Goal: Feedback & Contribution: Contribute content

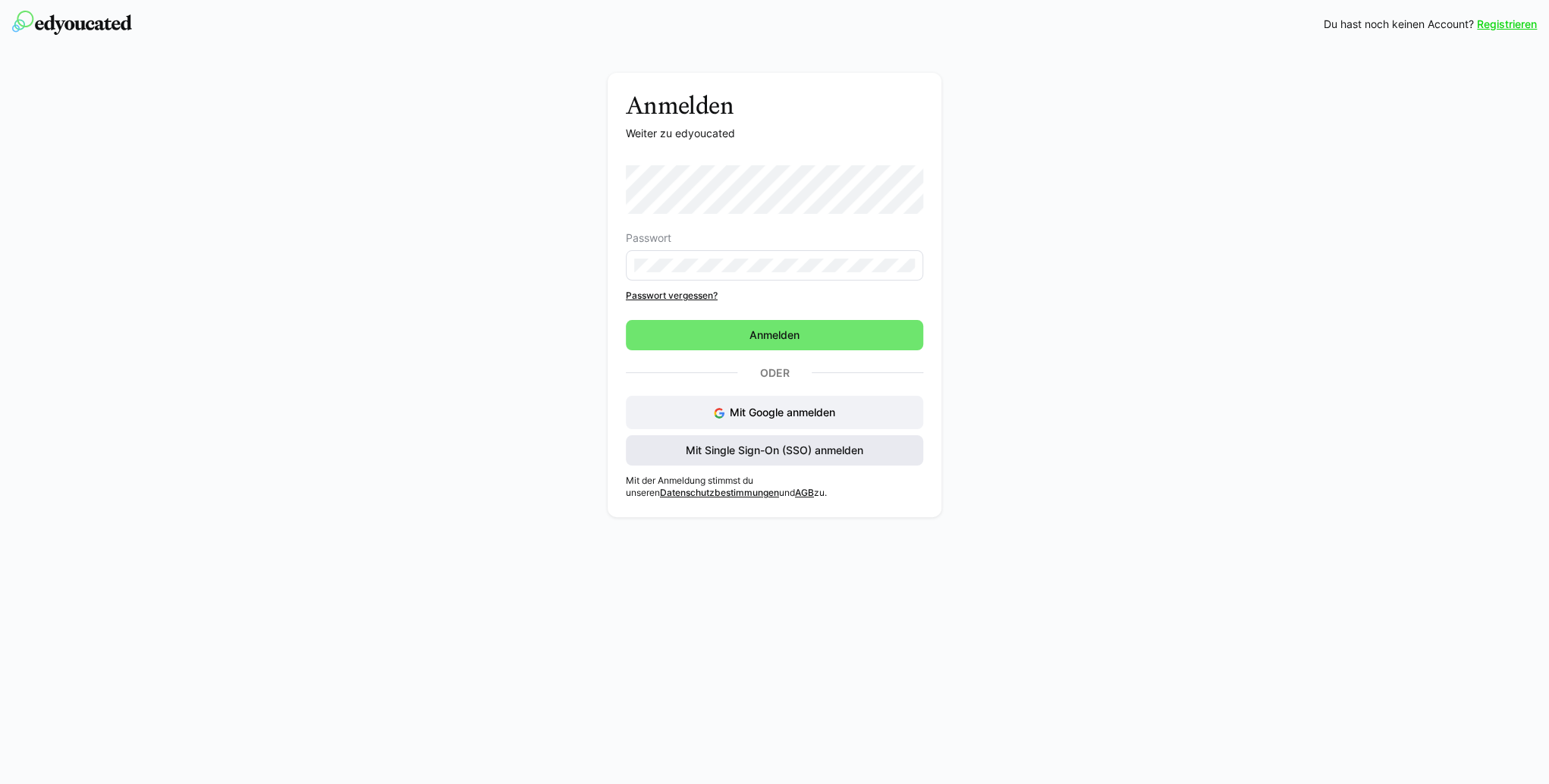
click at [847, 449] on span "Mit Single Sign-On (SSO) anmelden" at bounding box center [774, 450] width 182 height 15
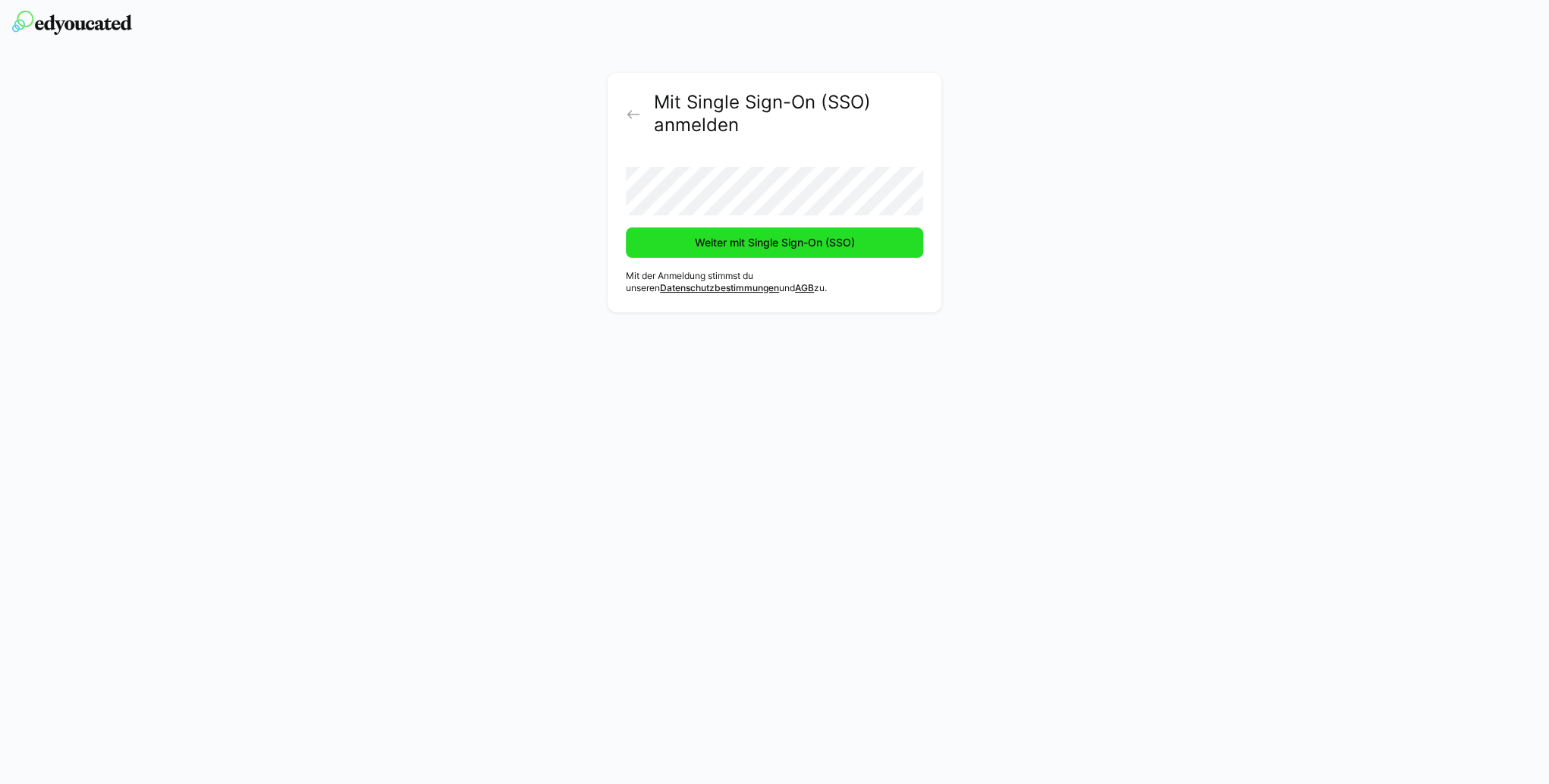
click at [819, 248] on span "Weiter mit Single Sign-On (SSO)" at bounding box center [775, 242] width 165 height 15
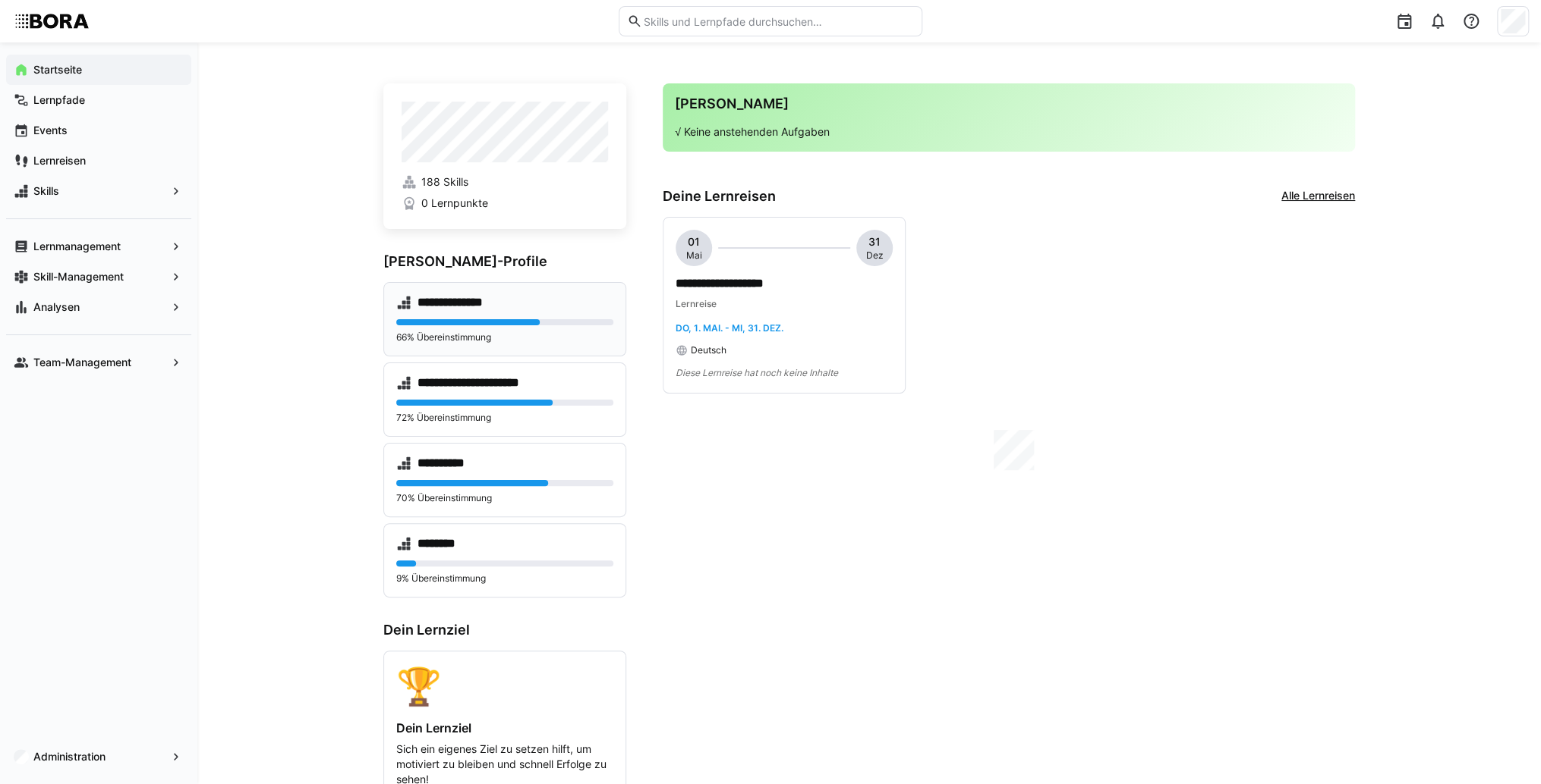
click at [435, 302] on h4 "**********" at bounding box center [465, 302] width 96 height 15
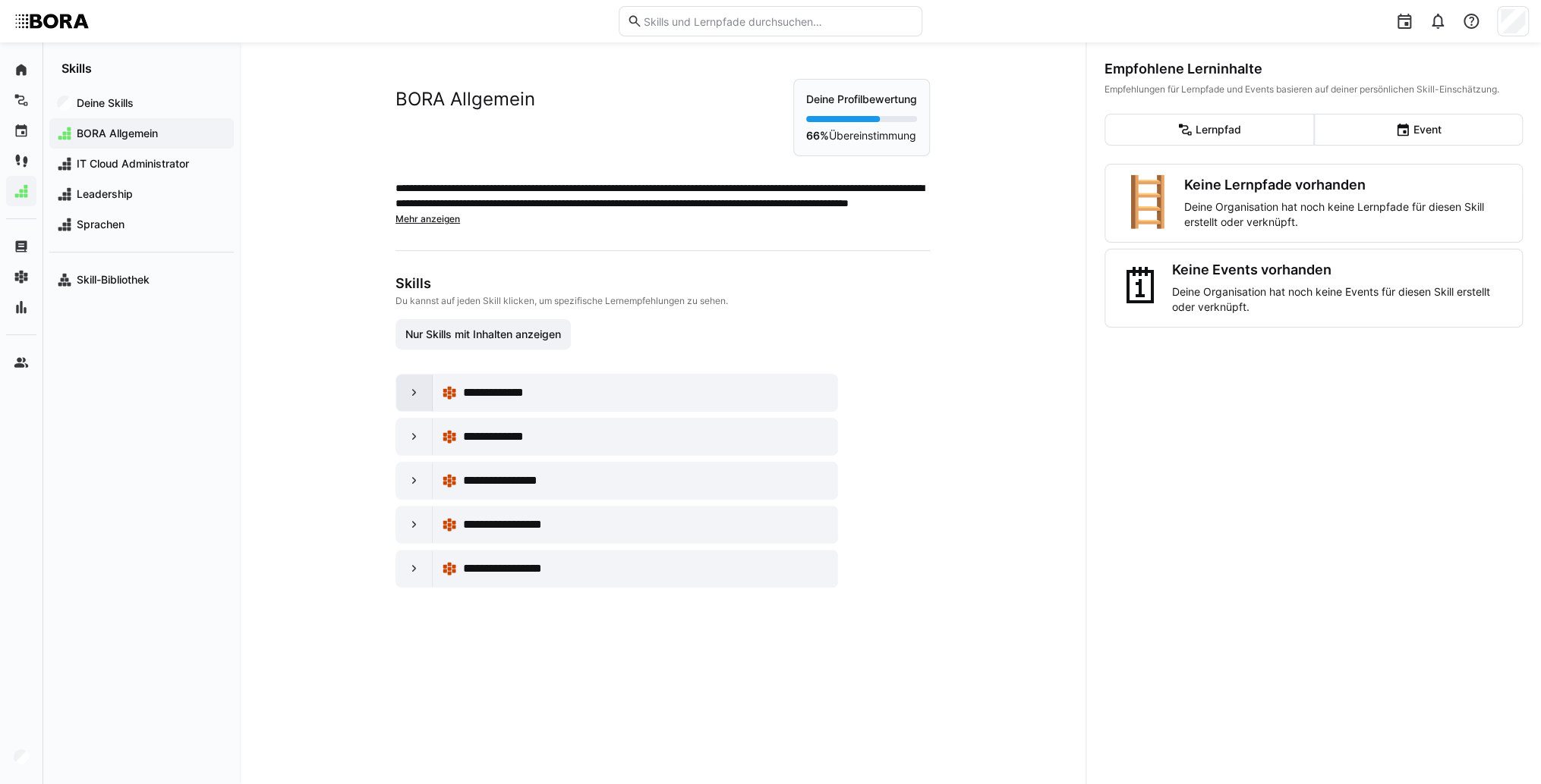
click at [400, 382] on div at bounding box center [414, 393] width 36 height 36
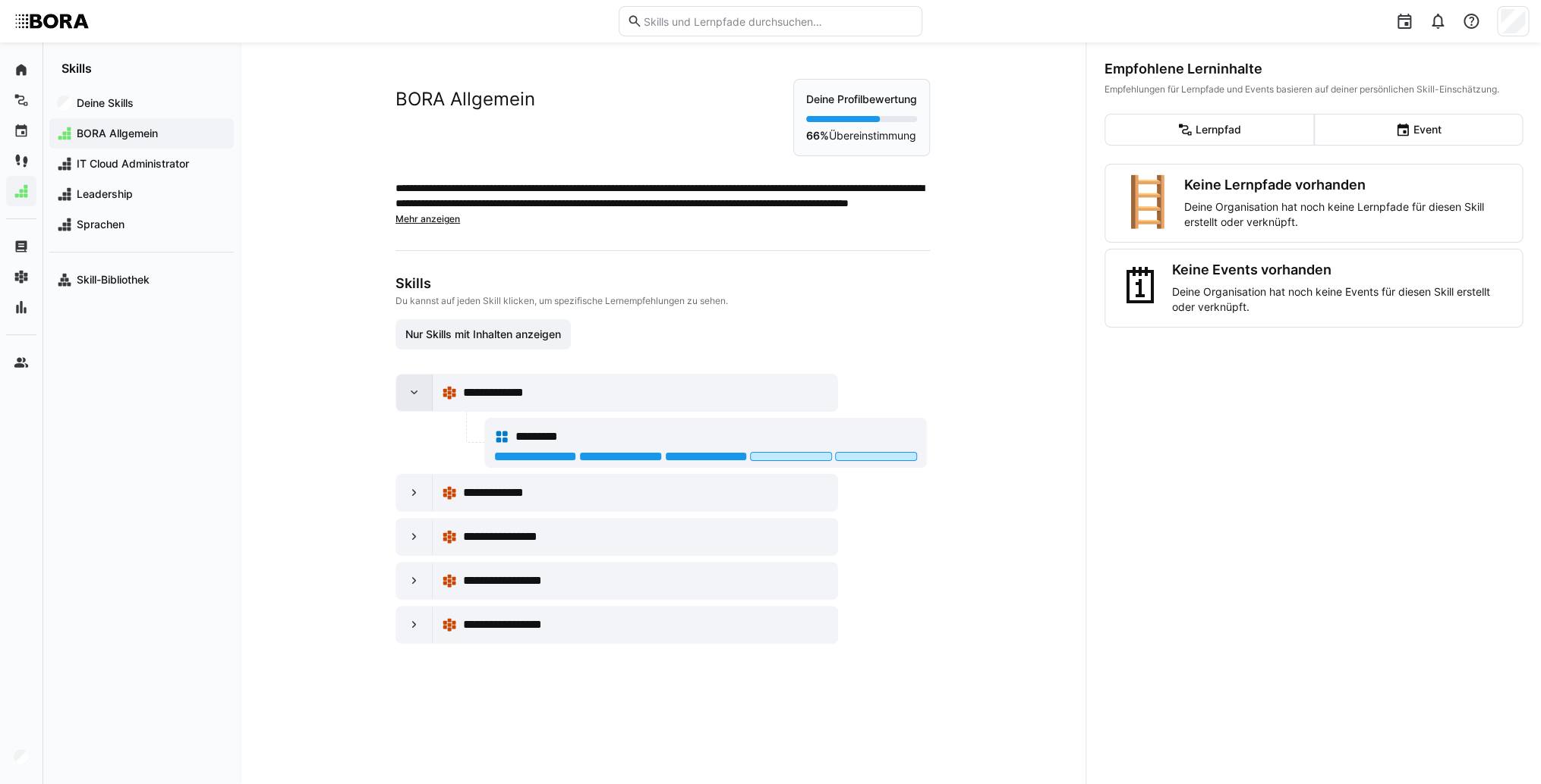
click at [400, 382] on div at bounding box center [414, 393] width 36 height 36
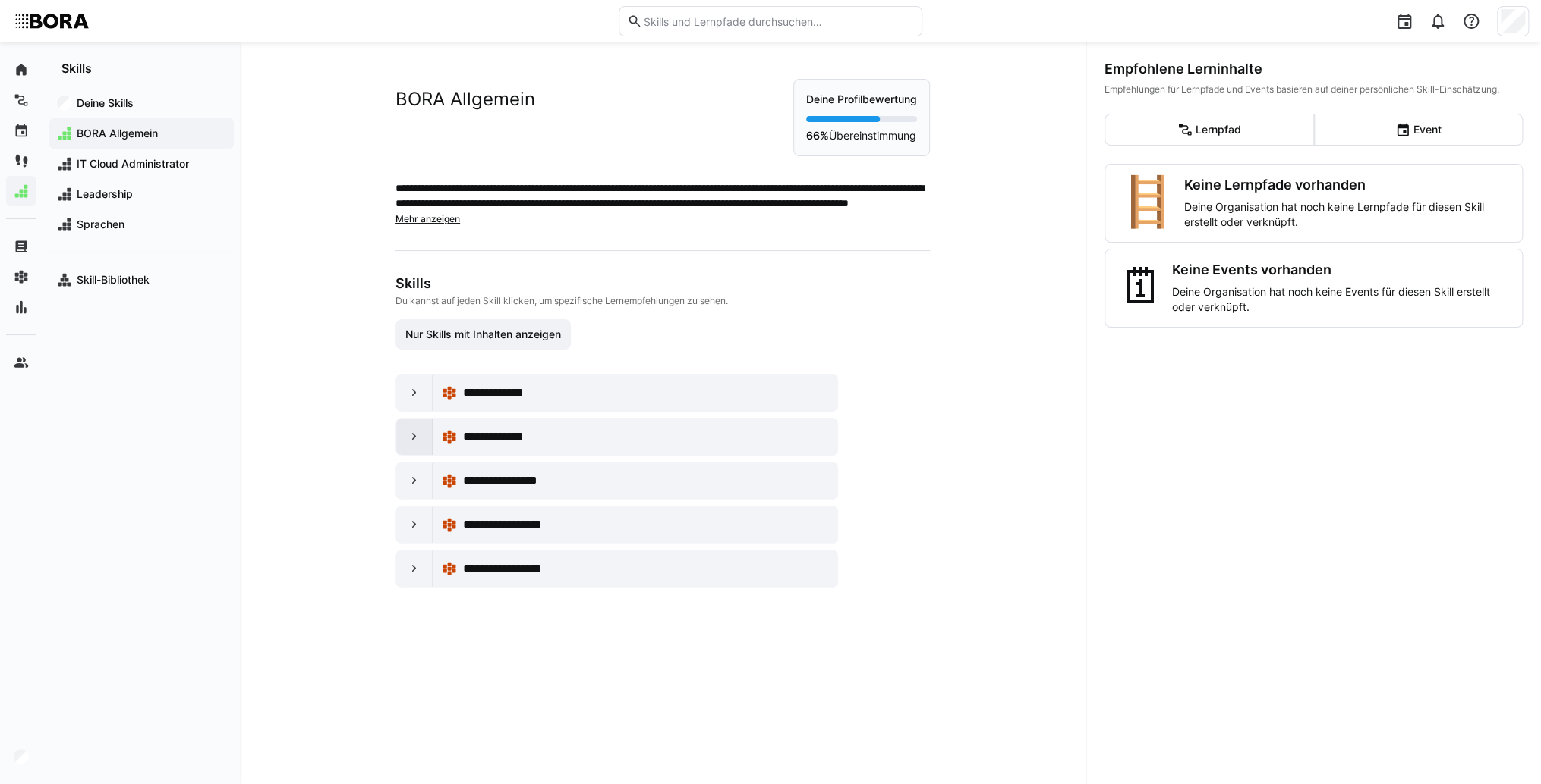
click at [402, 434] on div at bounding box center [414, 437] width 36 height 36
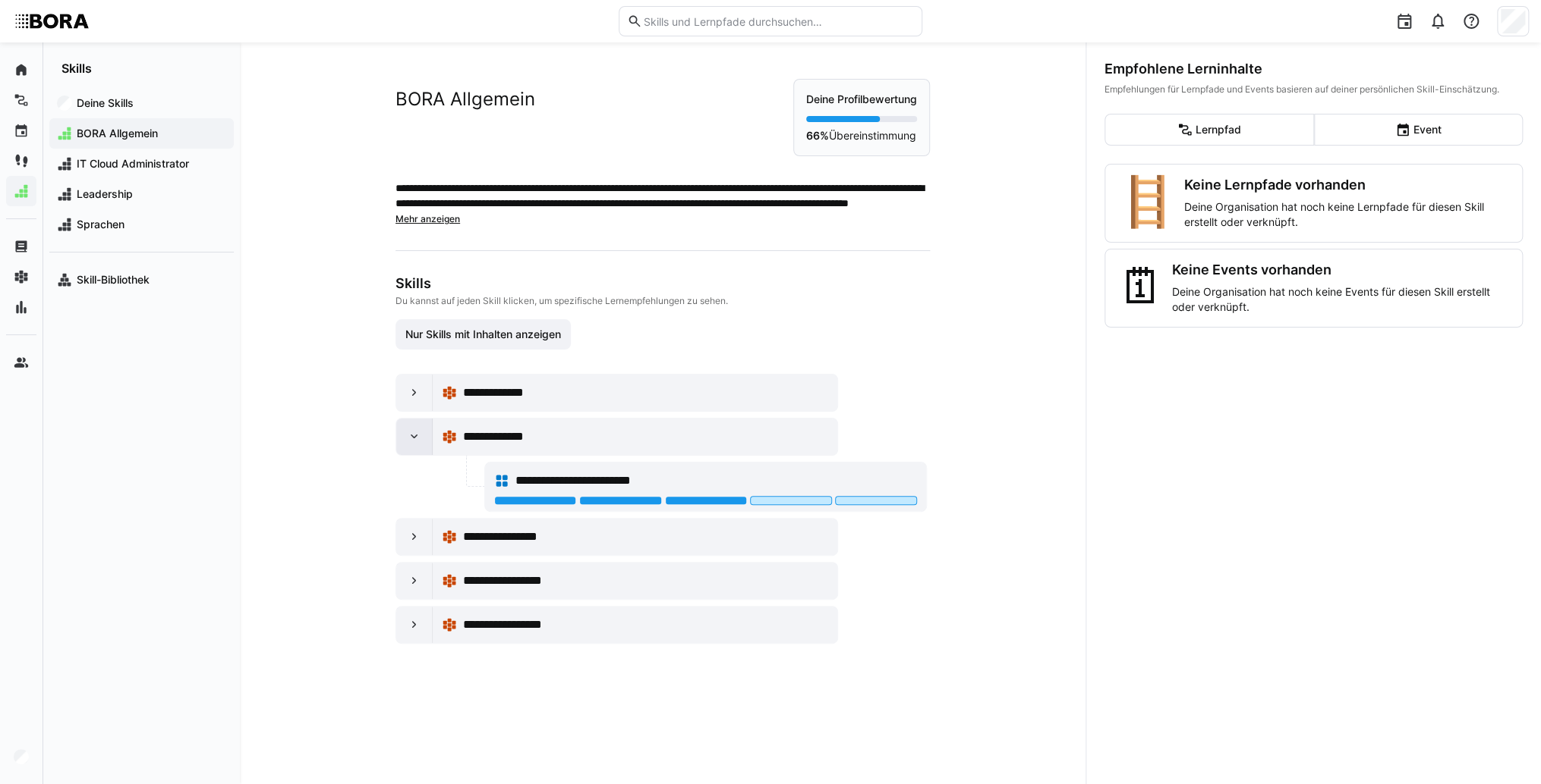
click at [397, 446] on div at bounding box center [414, 437] width 36 height 36
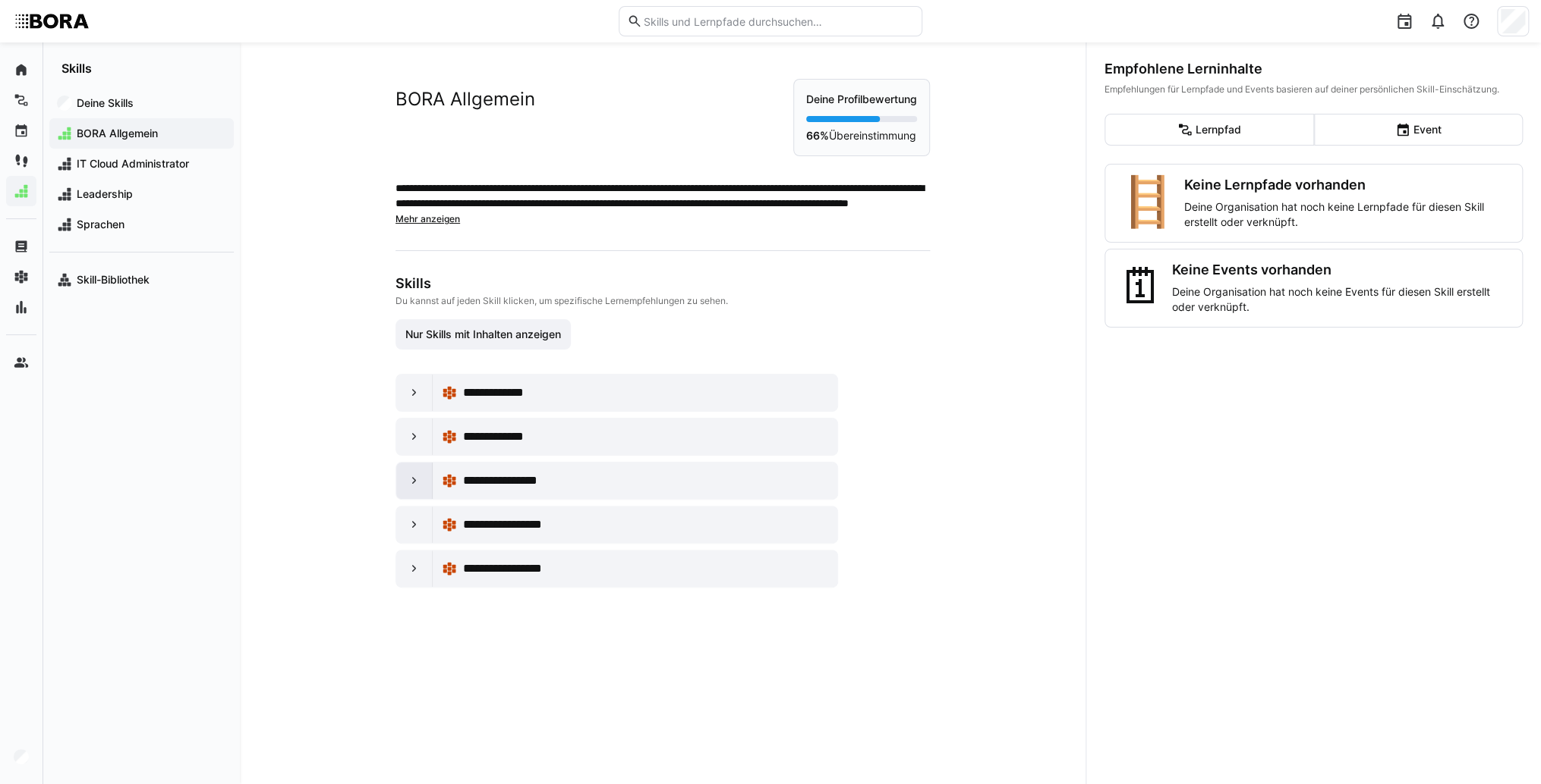
click at [397, 480] on div at bounding box center [414, 481] width 36 height 36
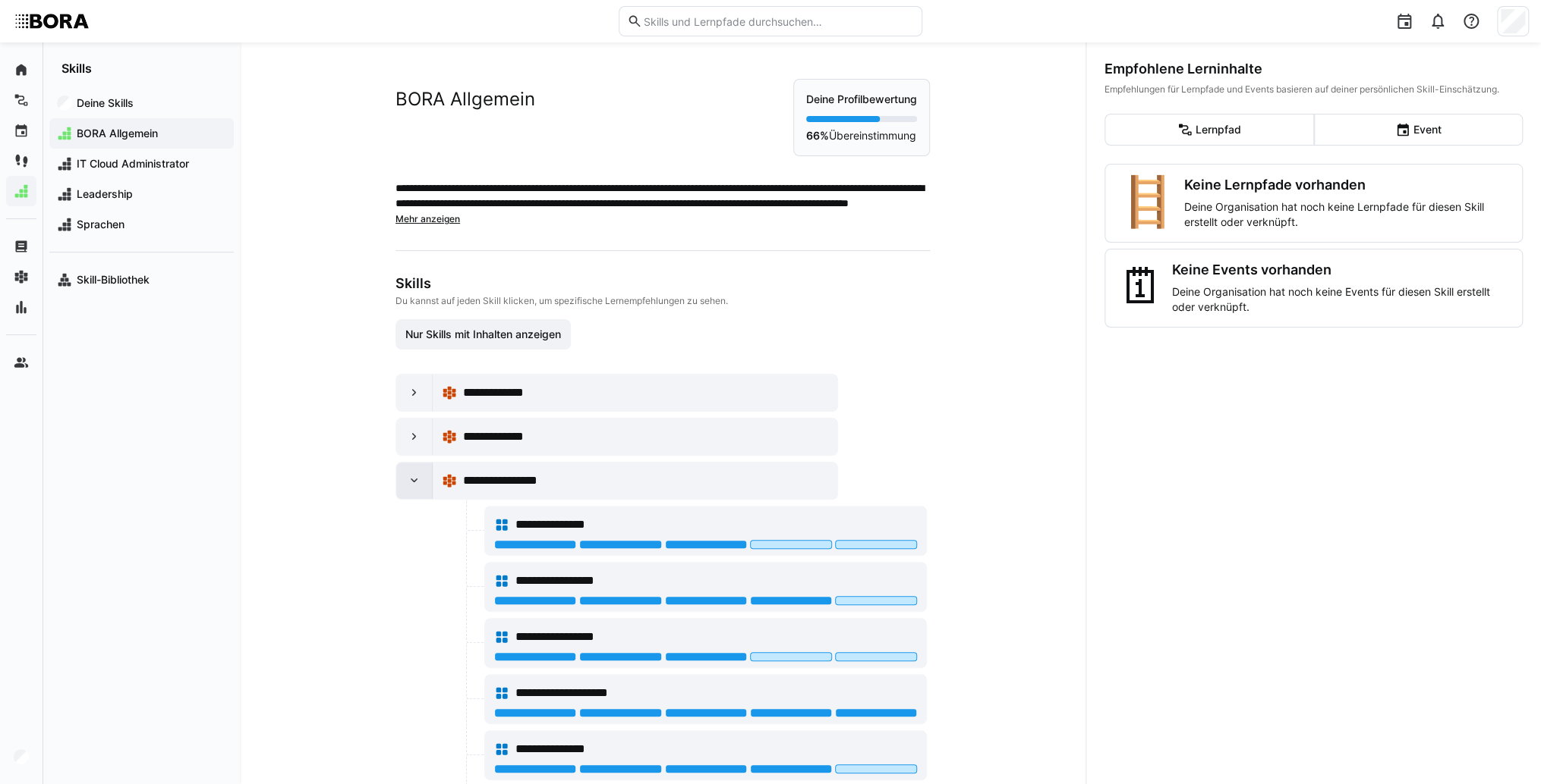
click at [397, 480] on div at bounding box center [414, 481] width 36 height 36
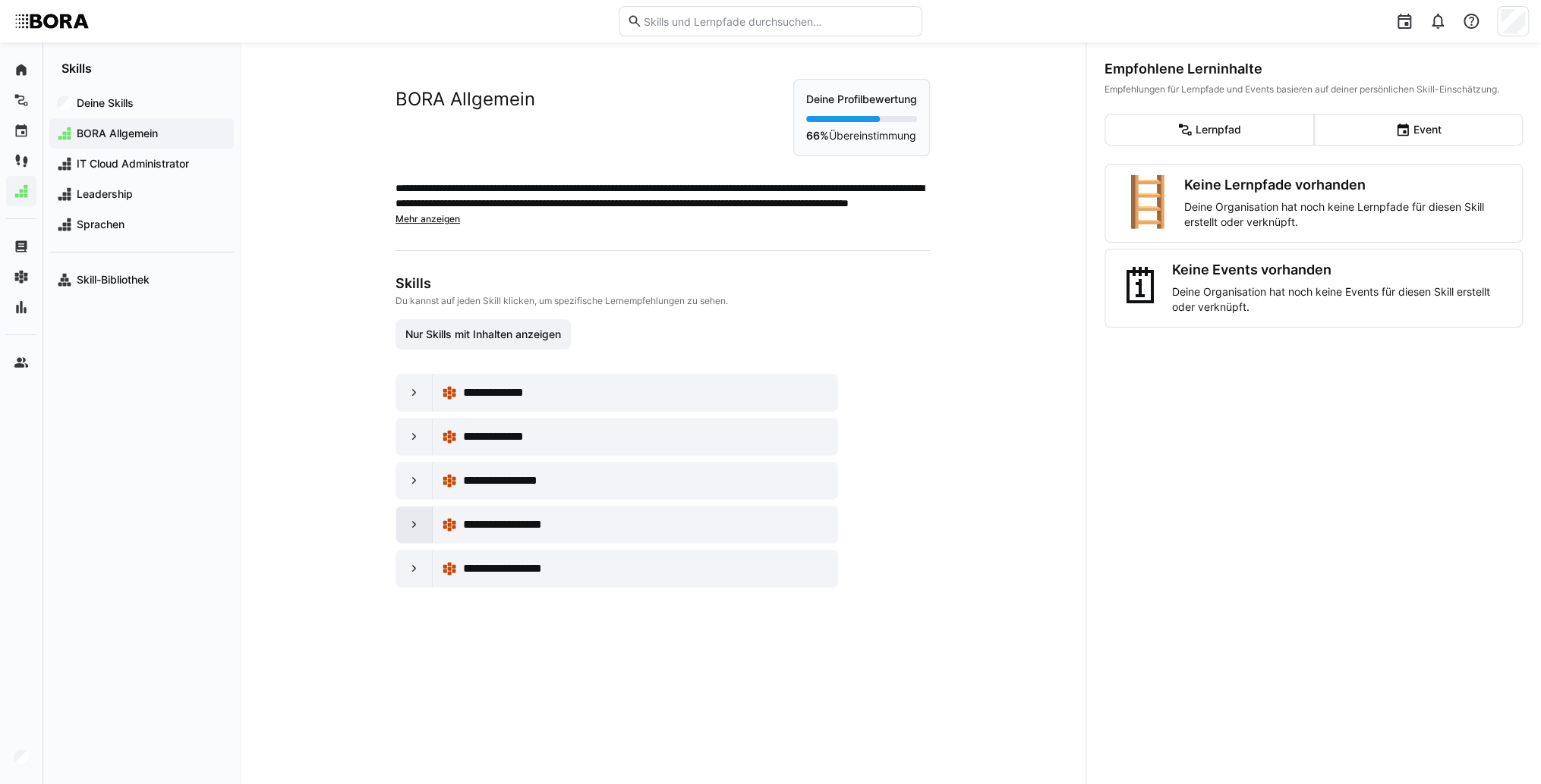
click at [419, 520] on div at bounding box center [414, 525] width 36 height 36
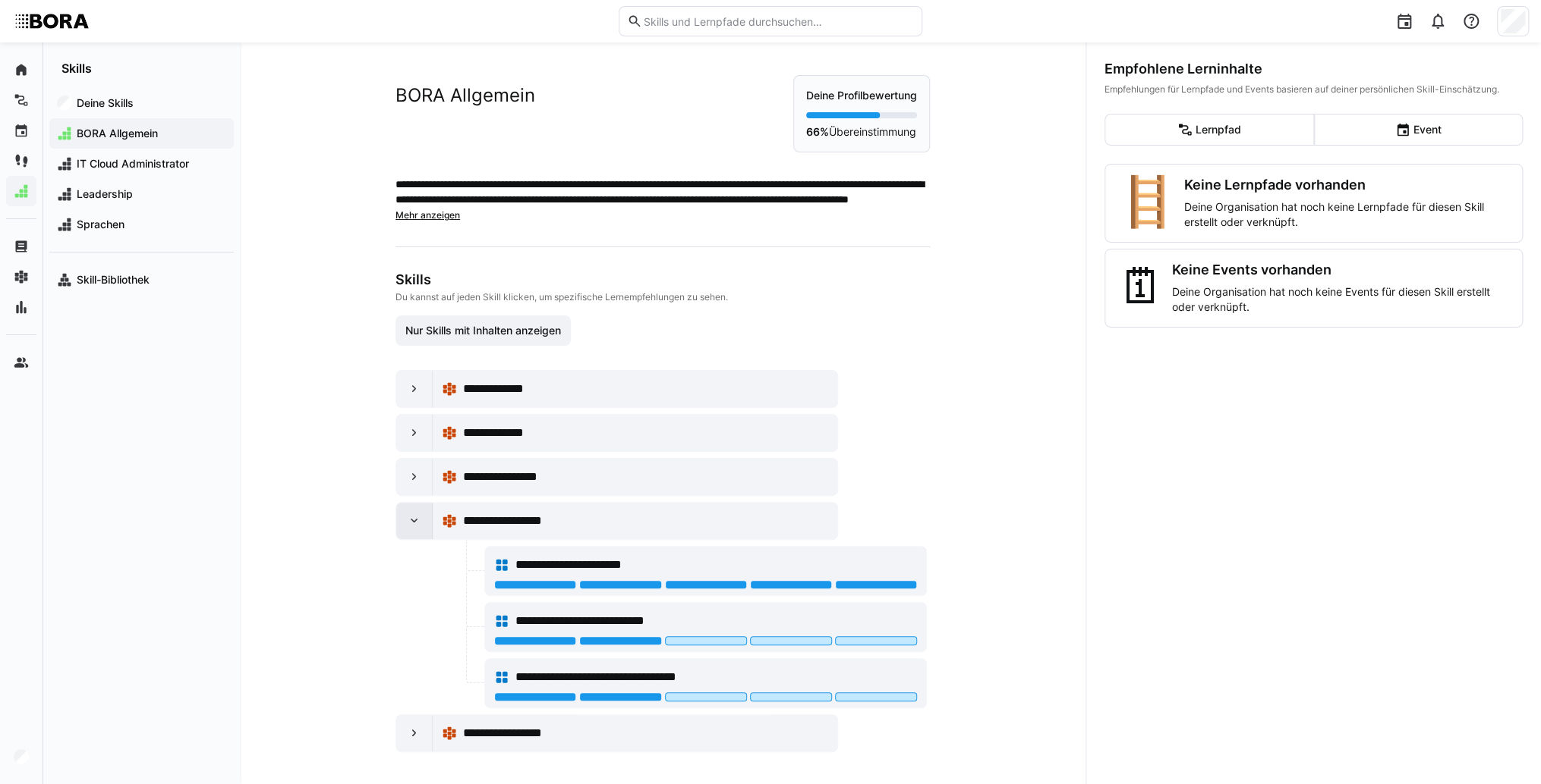
scroll to position [5, 0]
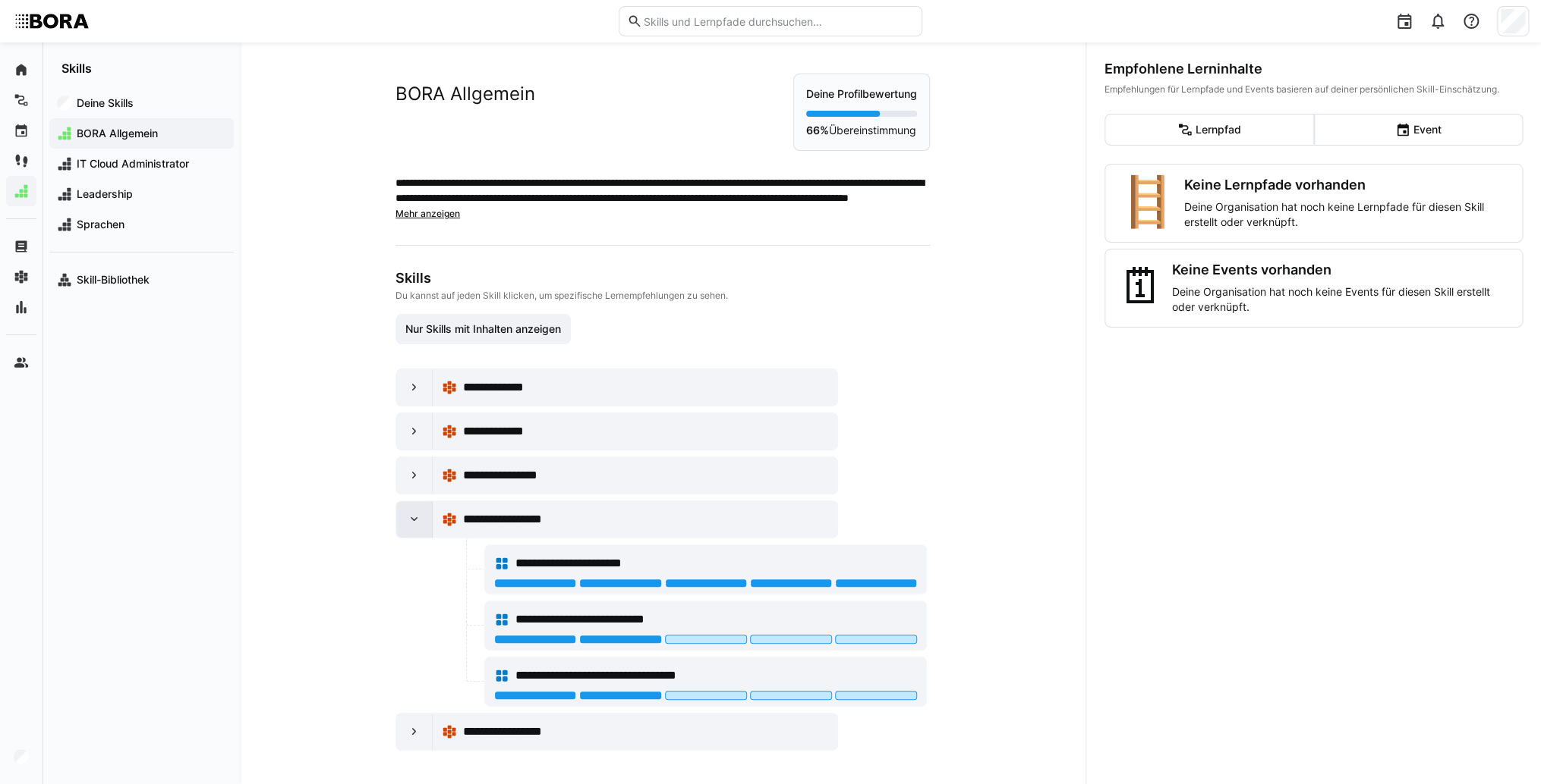
click at [407, 514] on eds-icon at bounding box center [414, 520] width 15 height 15
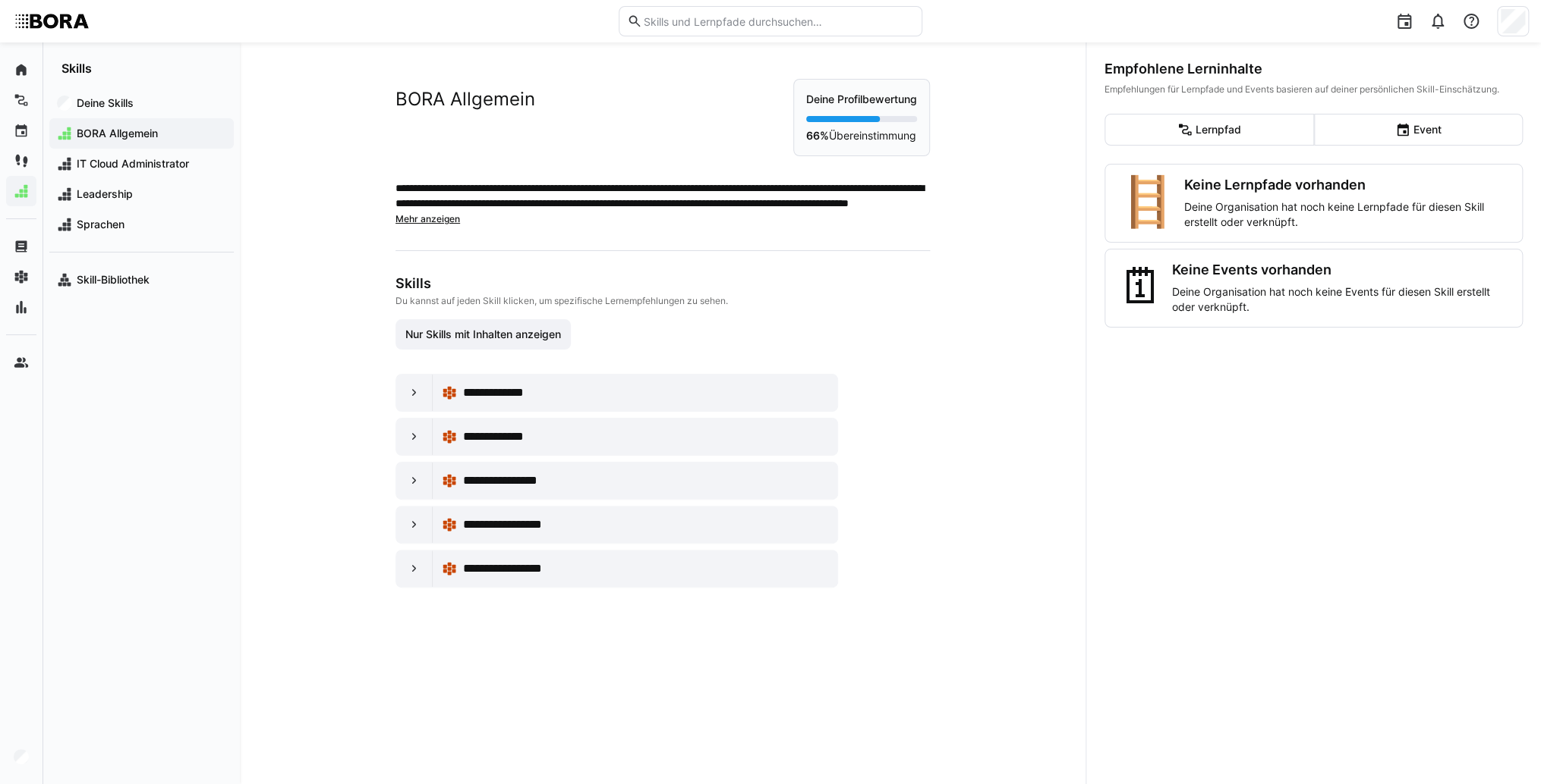
click at [406, 590] on div "**********" at bounding box center [663, 333] width 607 height 582
click at [407, 567] on eds-icon at bounding box center [414, 569] width 15 height 15
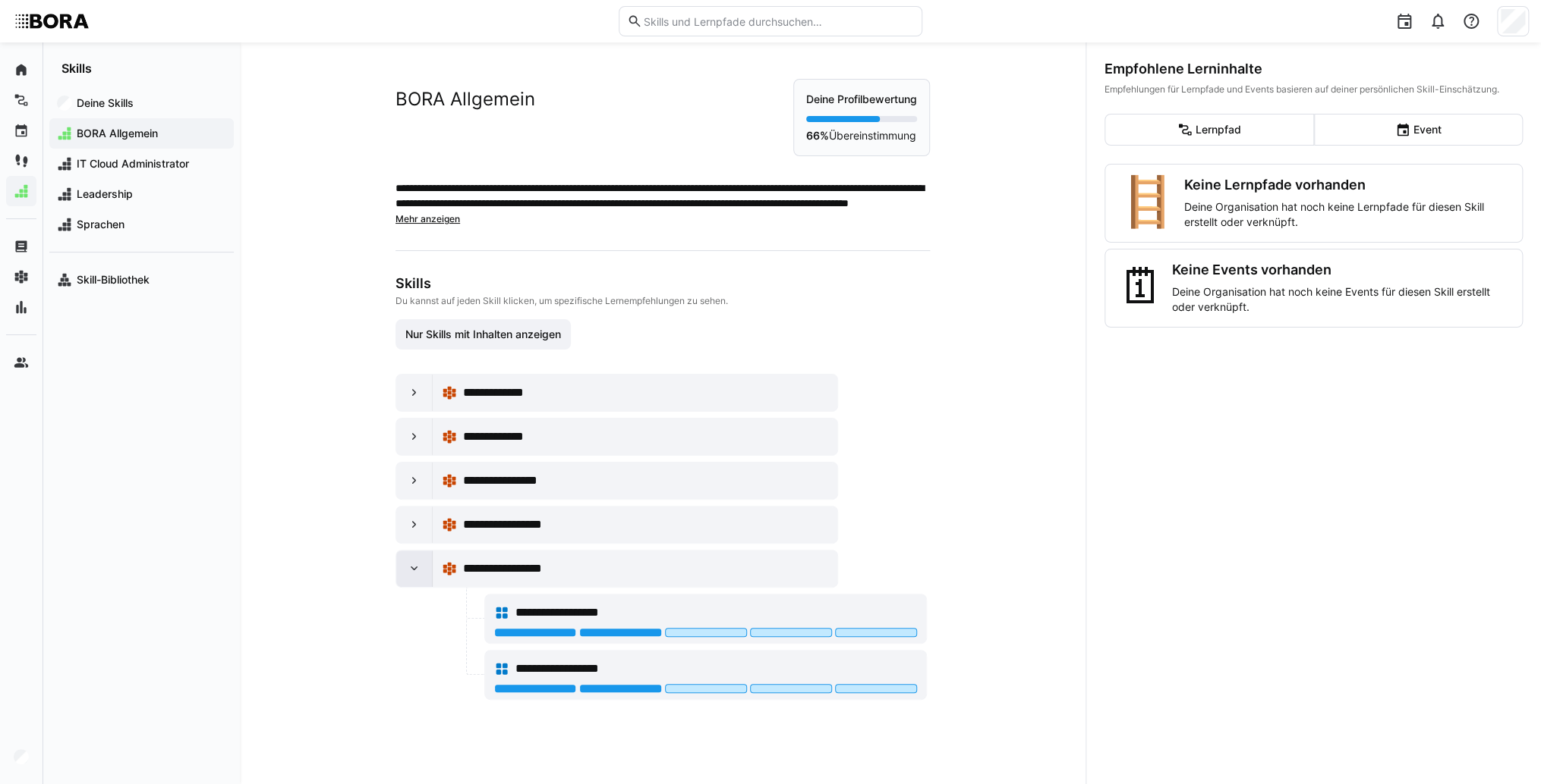
click at [407, 567] on eds-icon at bounding box center [414, 569] width 15 height 15
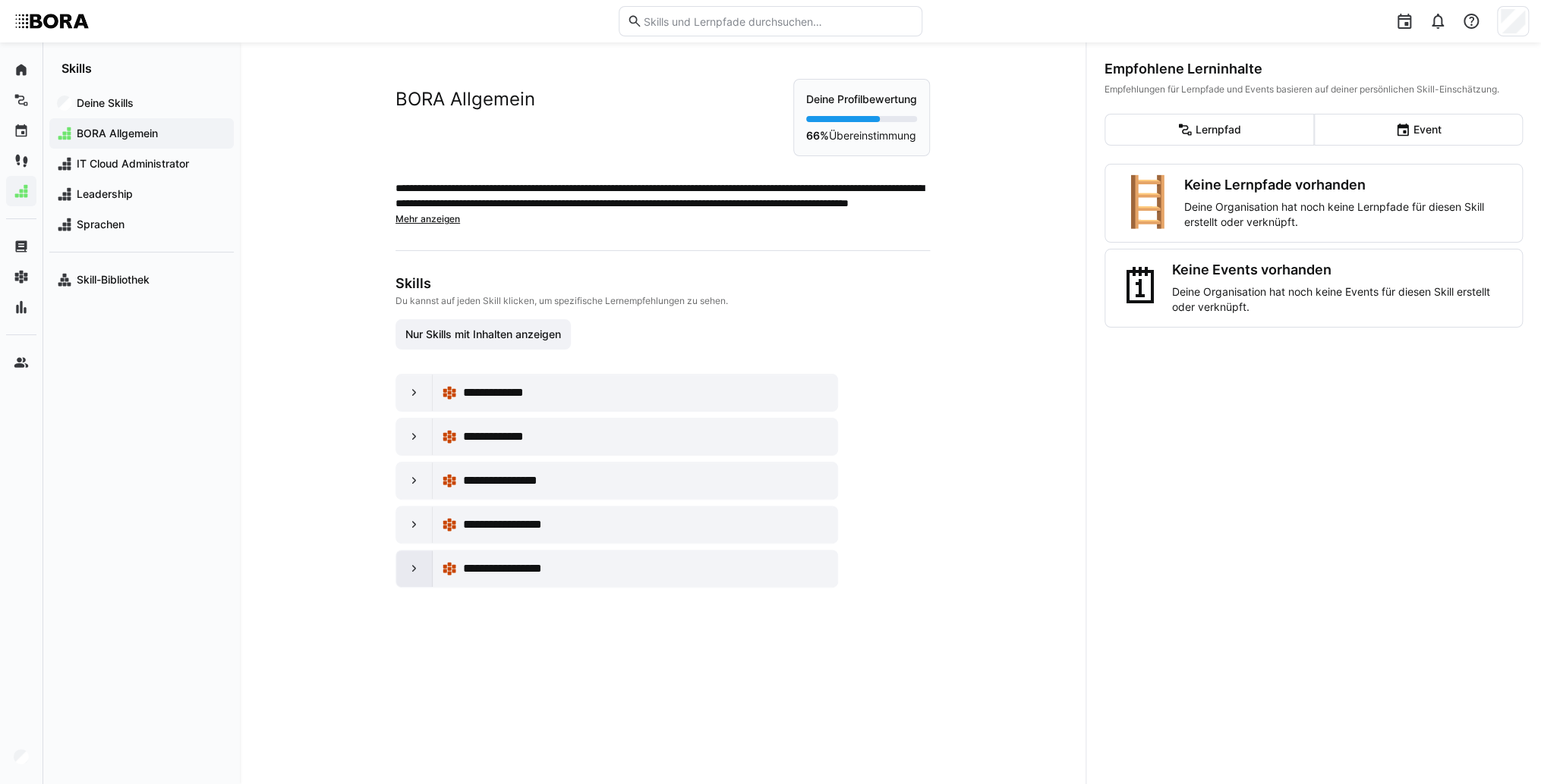
click at [397, 569] on div at bounding box center [414, 569] width 36 height 36
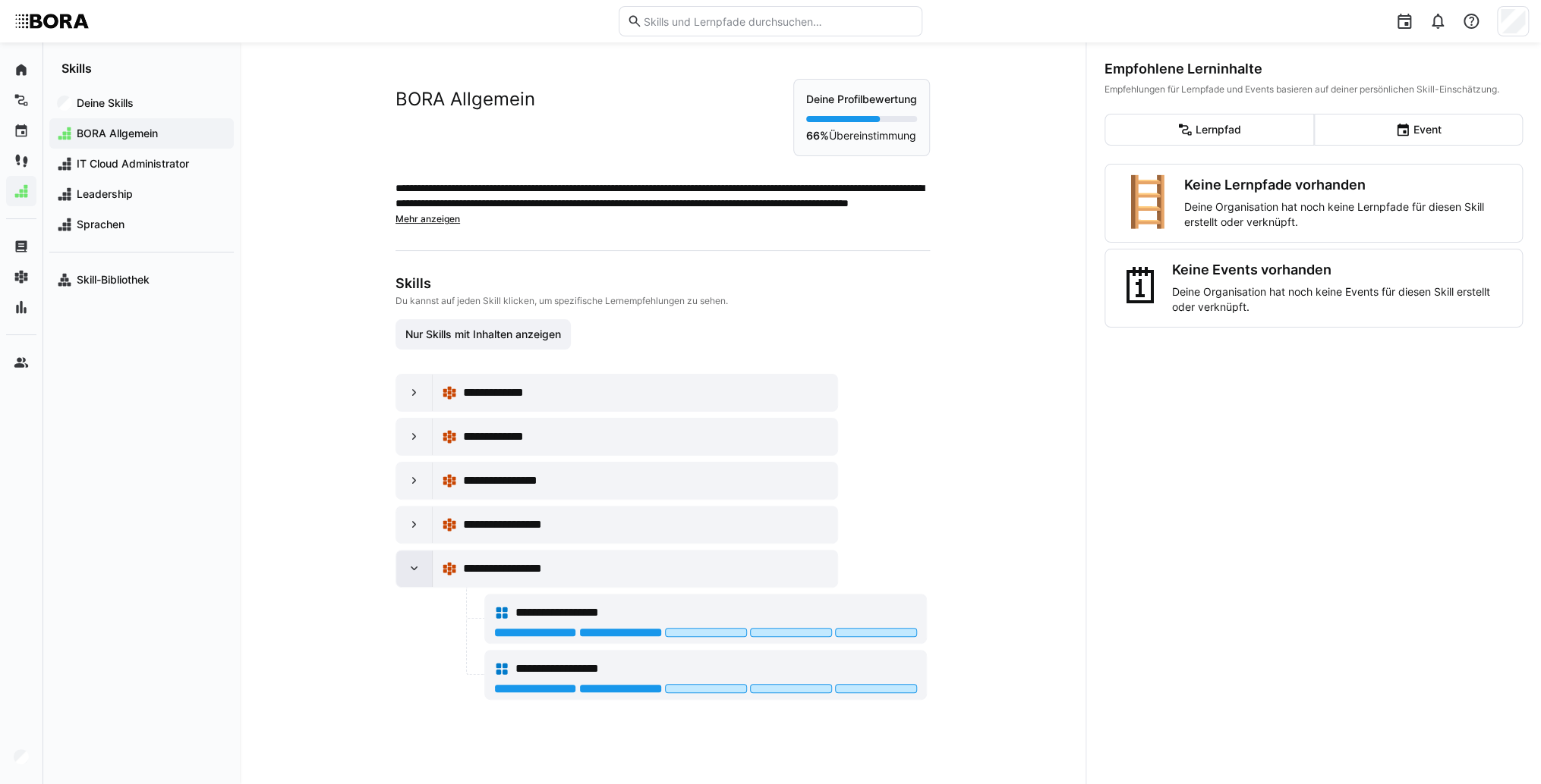
click at [397, 569] on div at bounding box center [414, 569] width 36 height 36
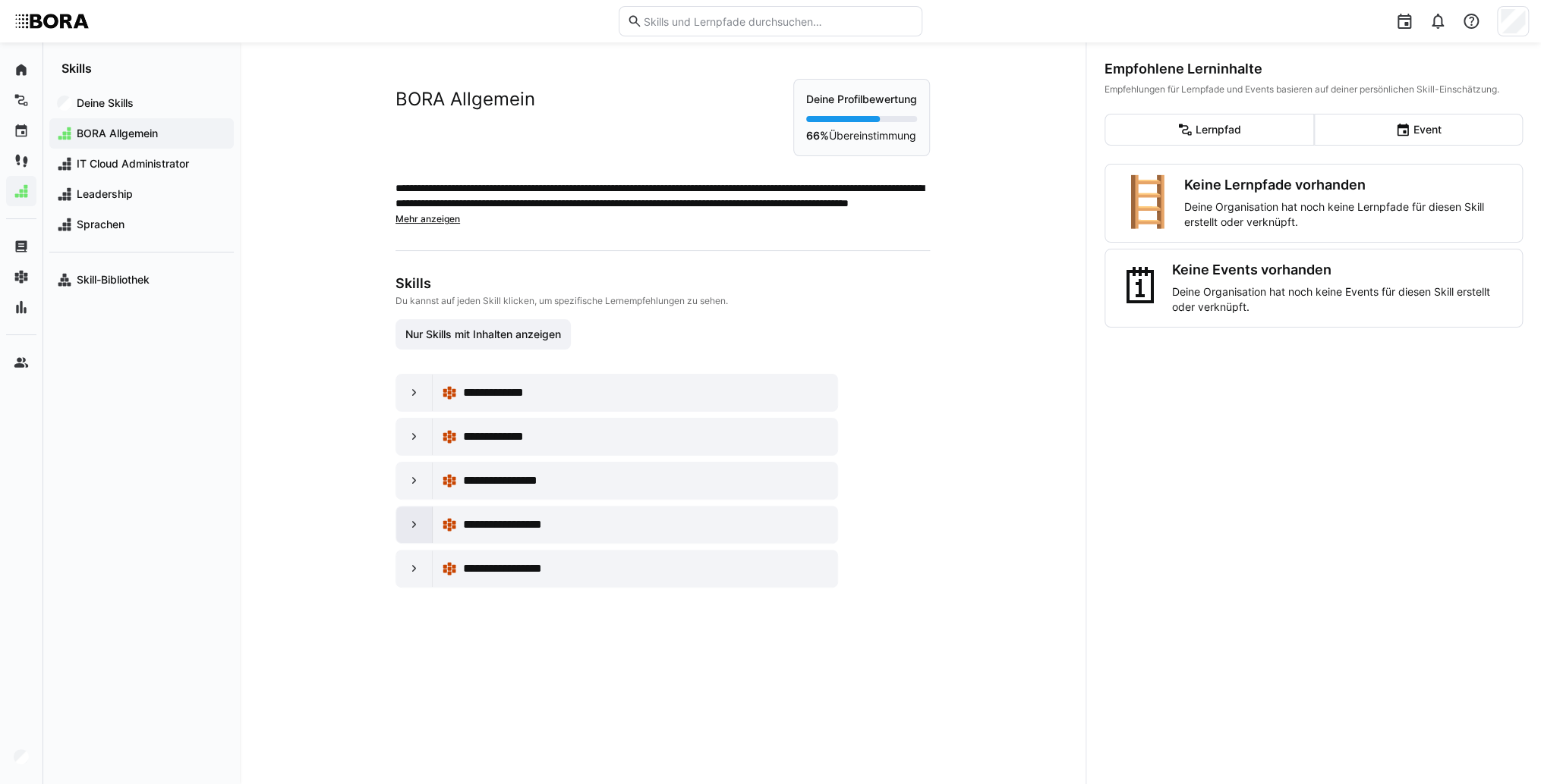
click at [401, 521] on div at bounding box center [414, 525] width 36 height 36
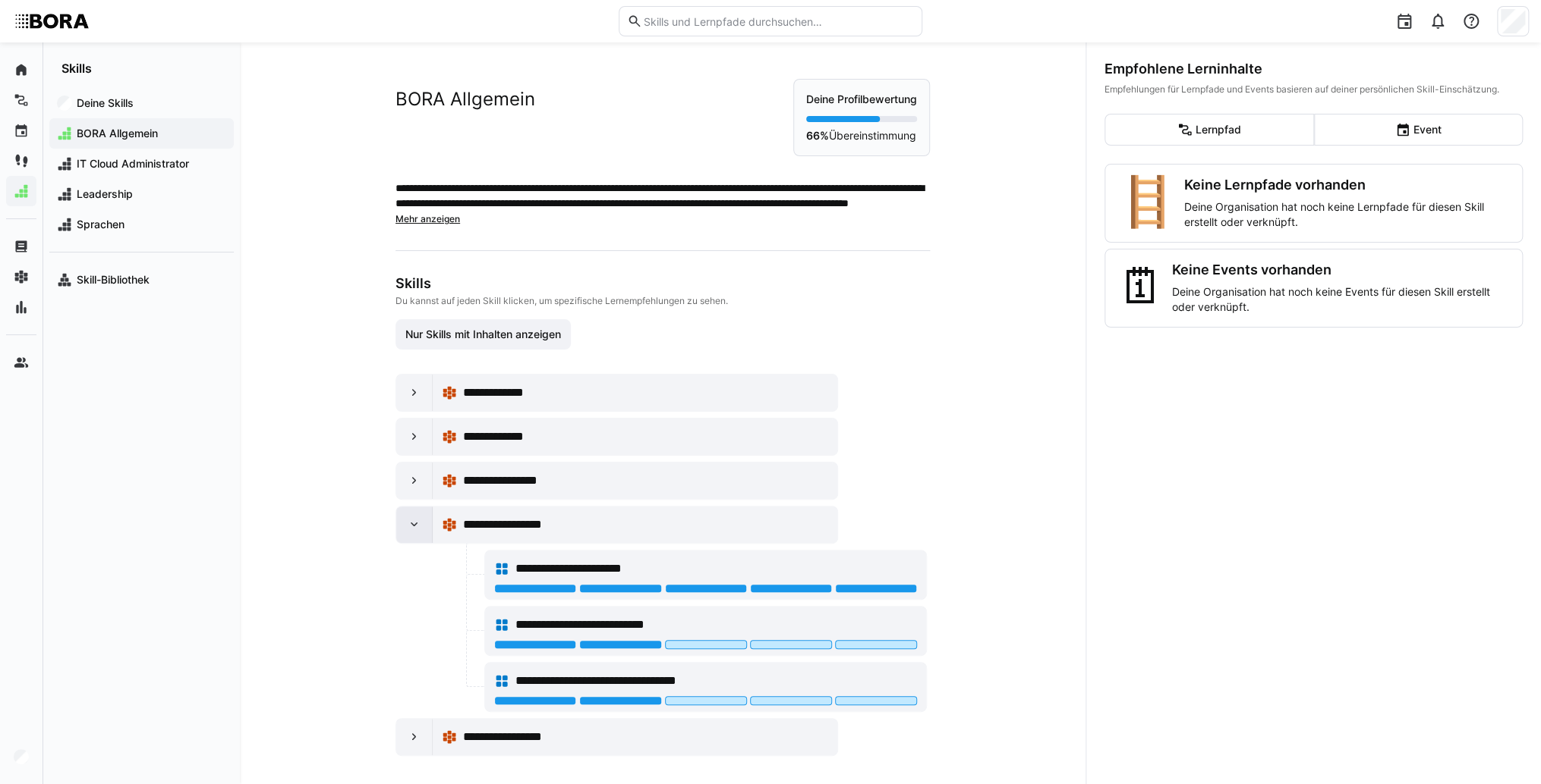
click at [397, 525] on div at bounding box center [414, 525] width 36 height 36
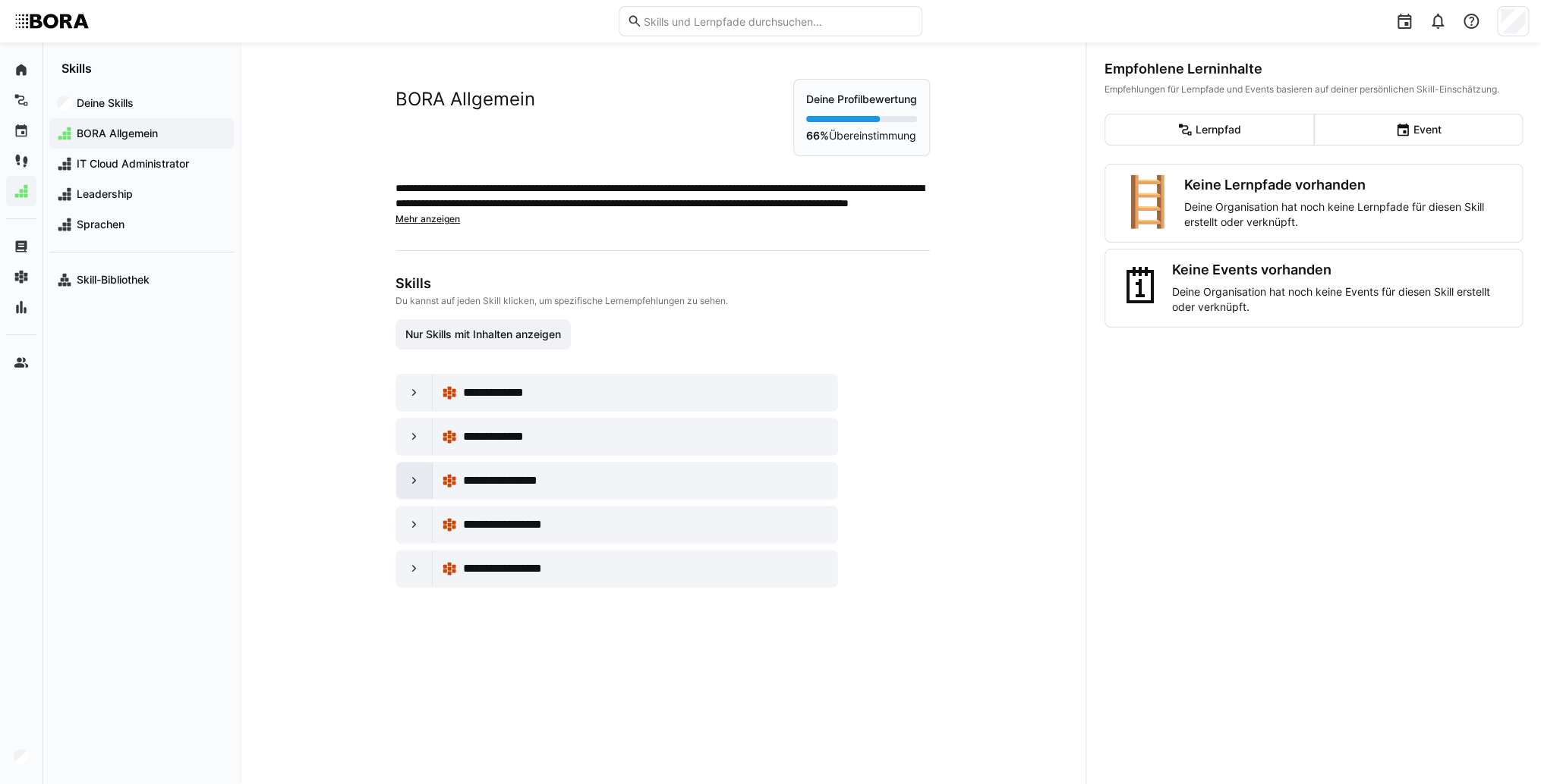
click at [407, 483] on eds-icon at bounding box center [414, 481] width 15 height 15
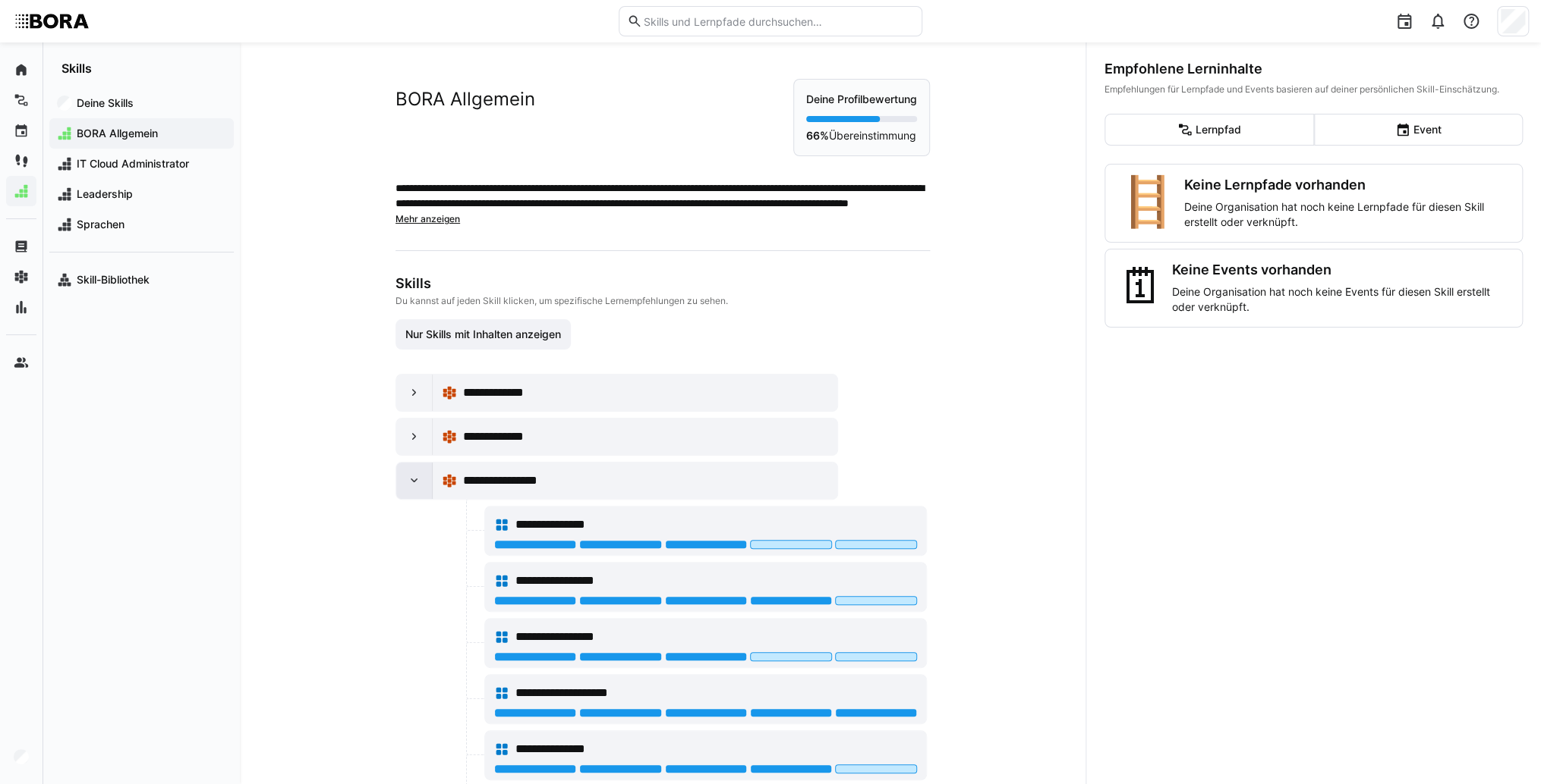
click at [407, 483] on eds-icon at bounding box center [414, 481] width 15 height 15
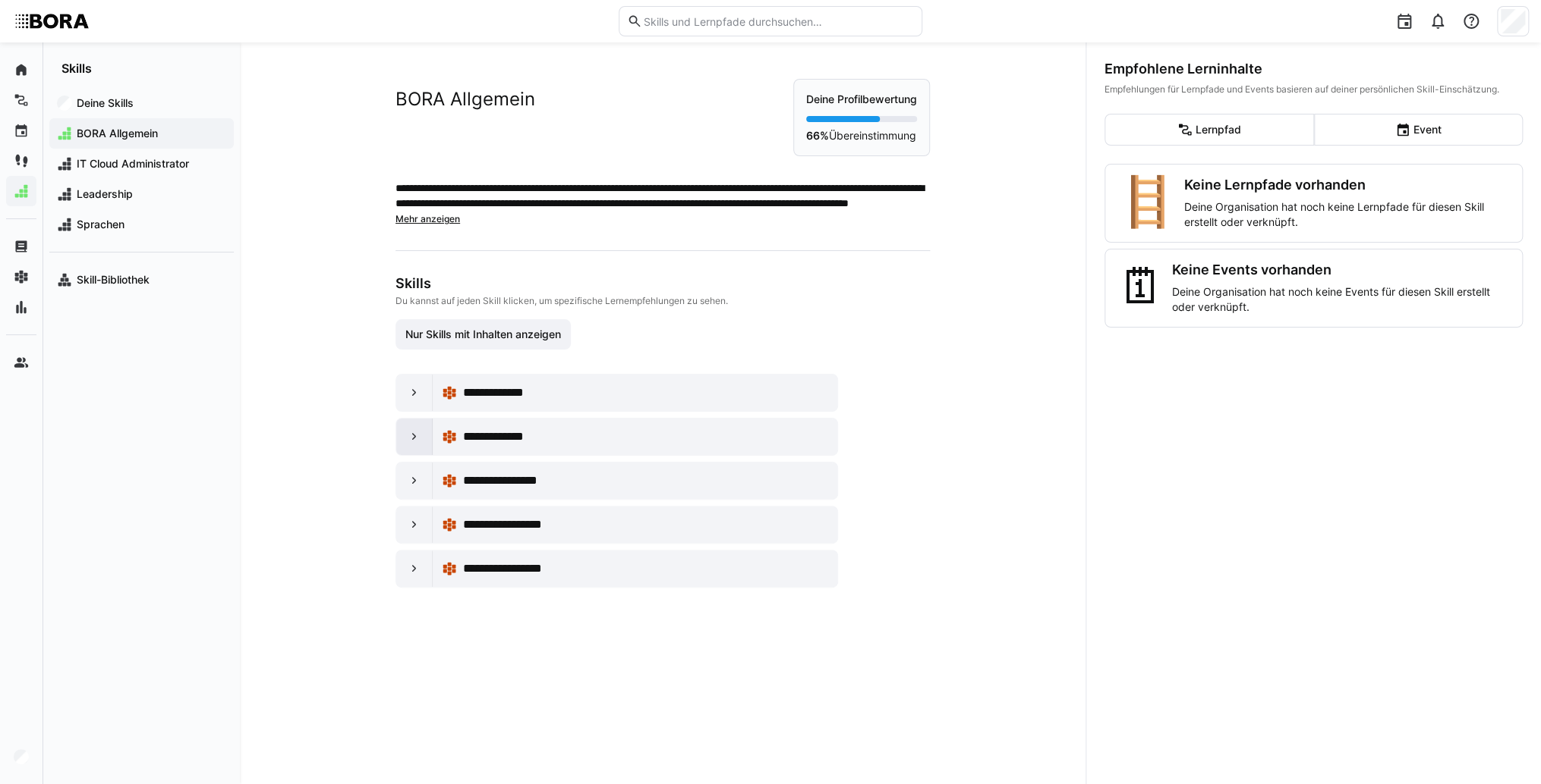
click at [407, 436] on eds-icon at bounding box center [414, 437] width 15 height 15
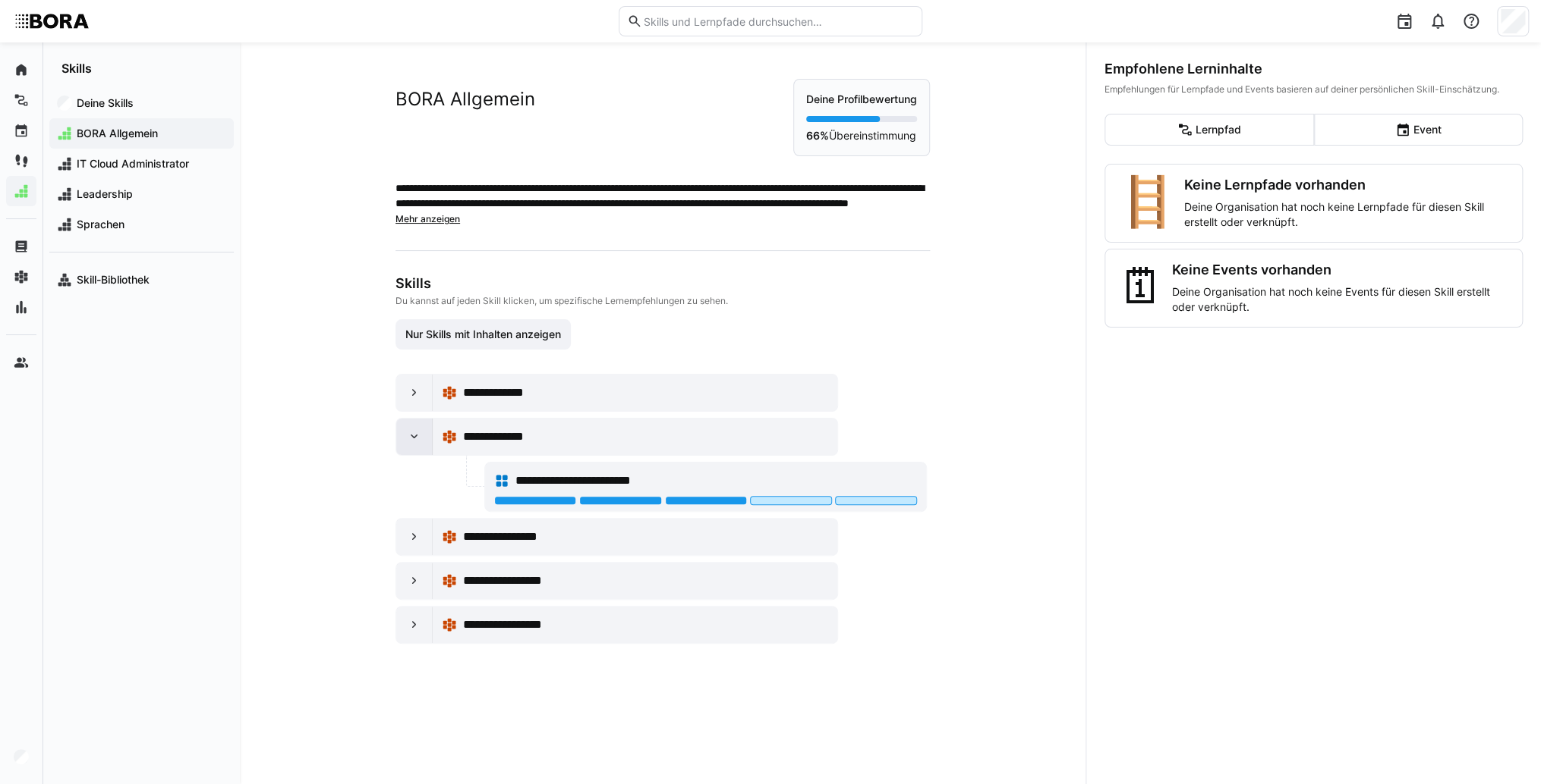
drag, startPoint x: 406, startPoint y: 436, endPoint x: 406, endPoint y: 420, distance: 16.0
click at [407, 430] on eds-icon at bounding box center [414, 437] width 15 height 15
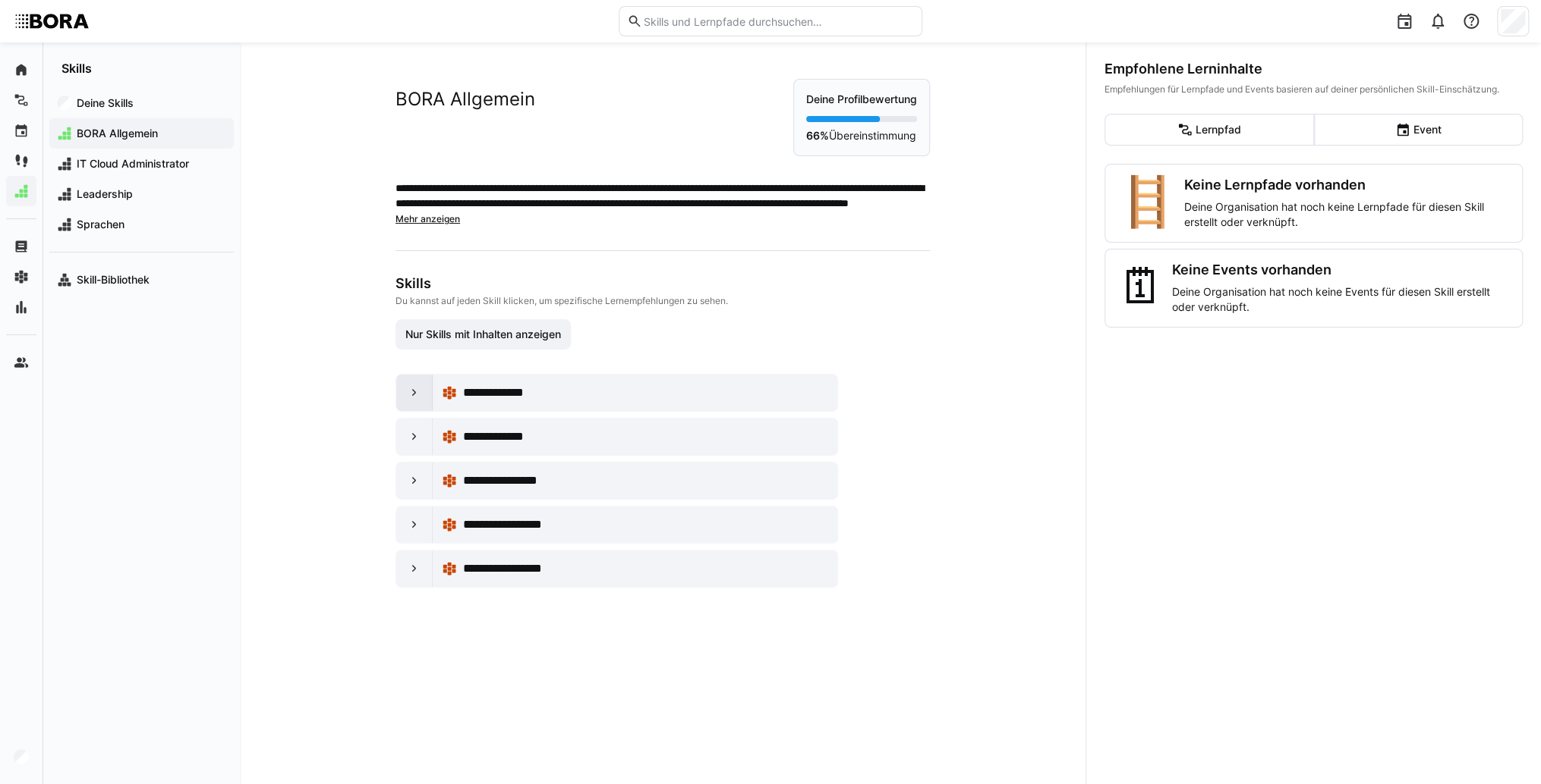
click at [407, 402] on div at bounding box center [414, 393] width 36 height 36
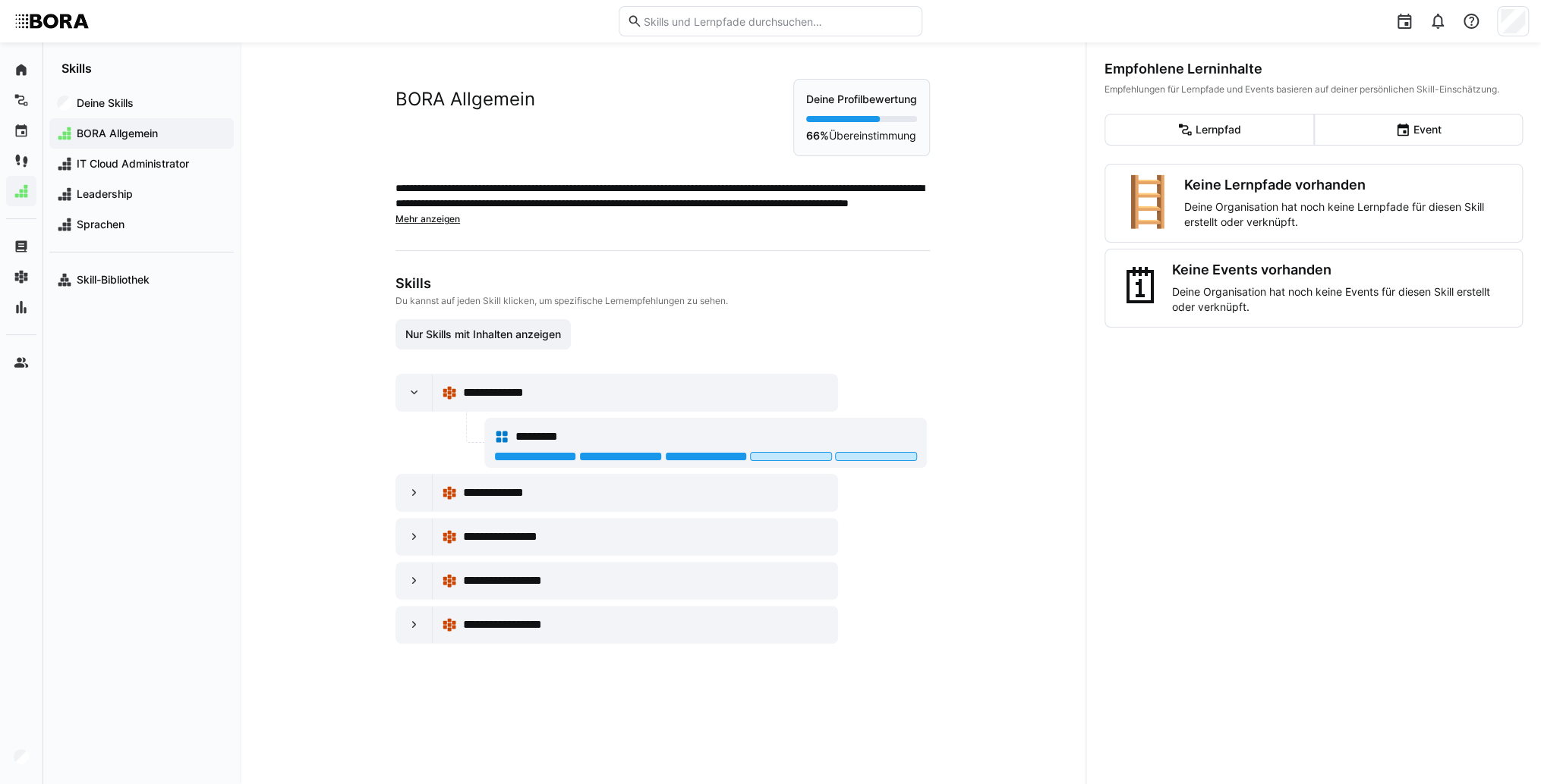
drag, startPoint x: 407, startPoint y: 402, endPoint x: 390, endPoint y: 412, distance: 19.7
click at [403, 403] on div at bounding box center [414, 393] width 36 height 36
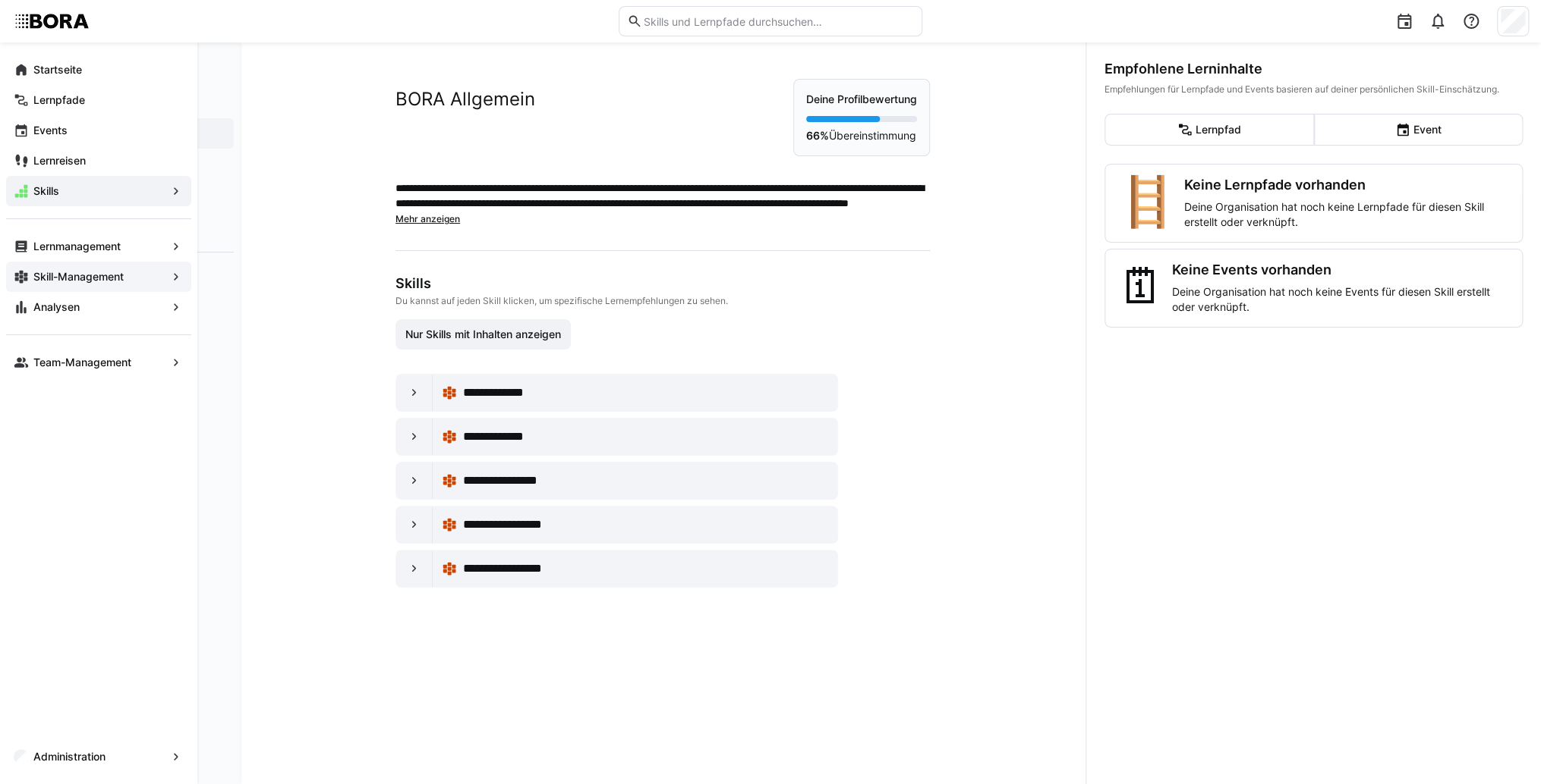
click at [91, 270] on span "Skill-Management" at bounding box center [99, 277] width 135 height 15
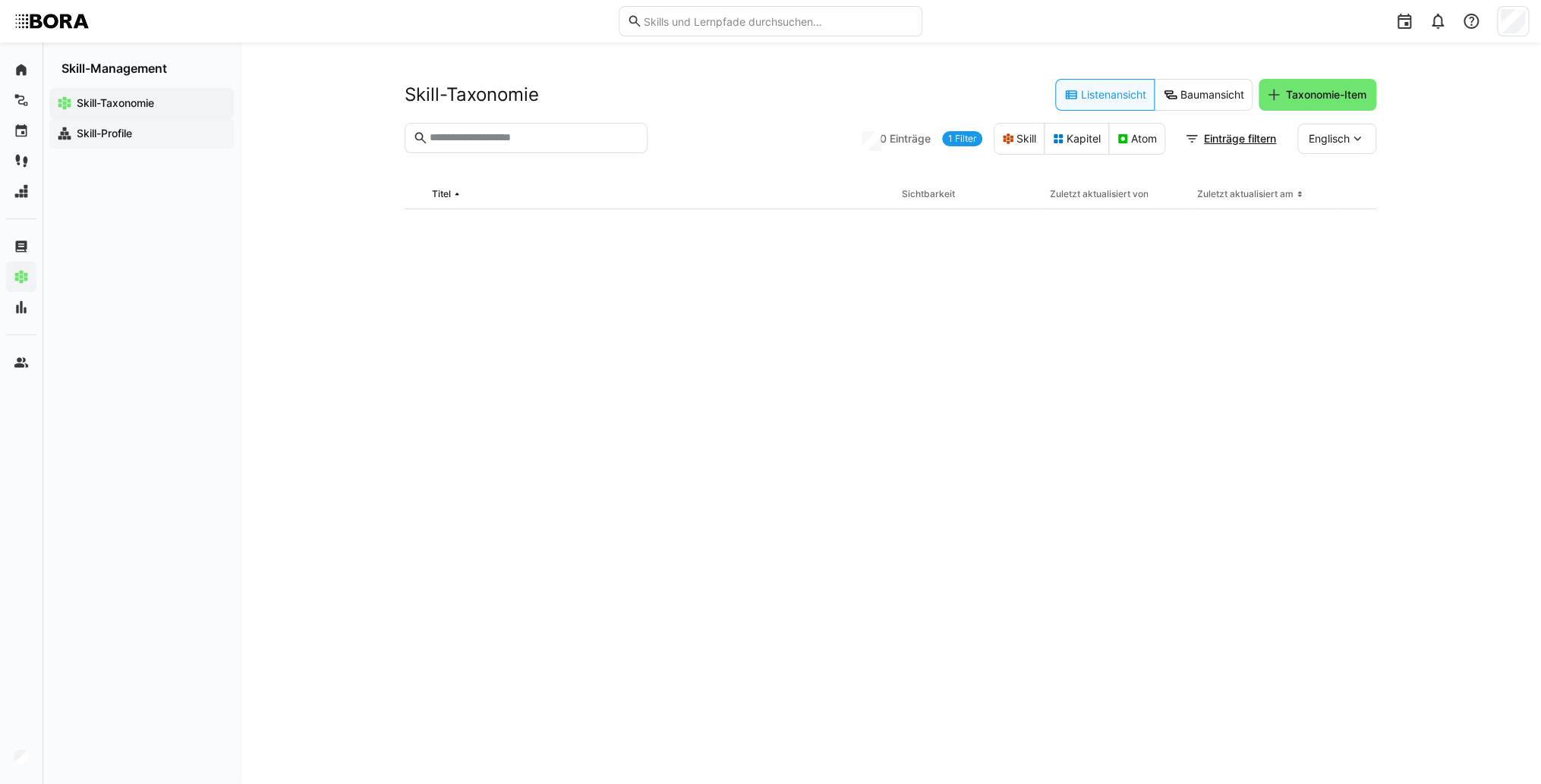
click at [160, 138] on span "Skill-Profile" at bounding box center [150, 133] width 152 height 15
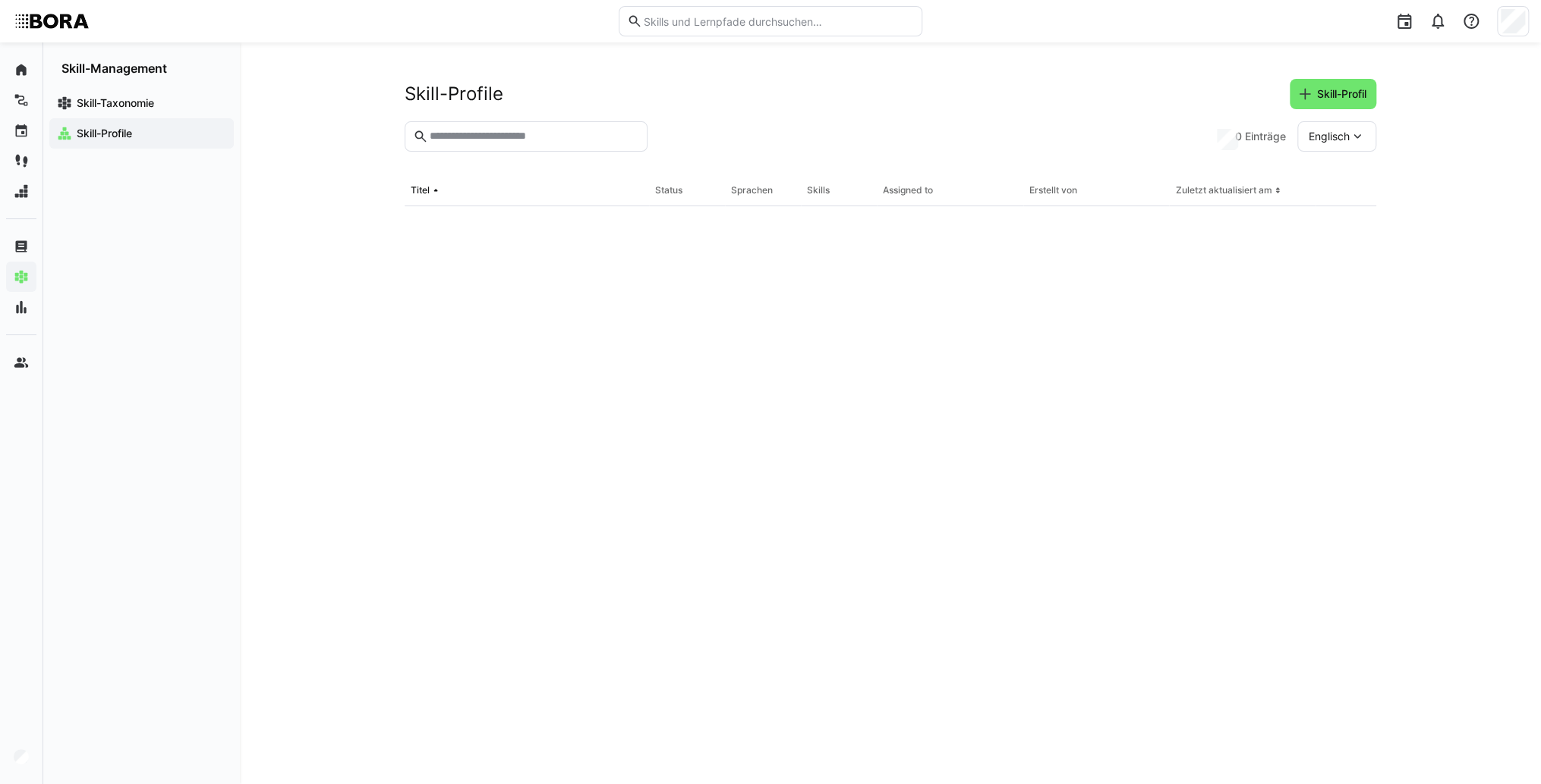
click at [475, 139] on input "text" at bounding box center [533, 137] width 211 height 14
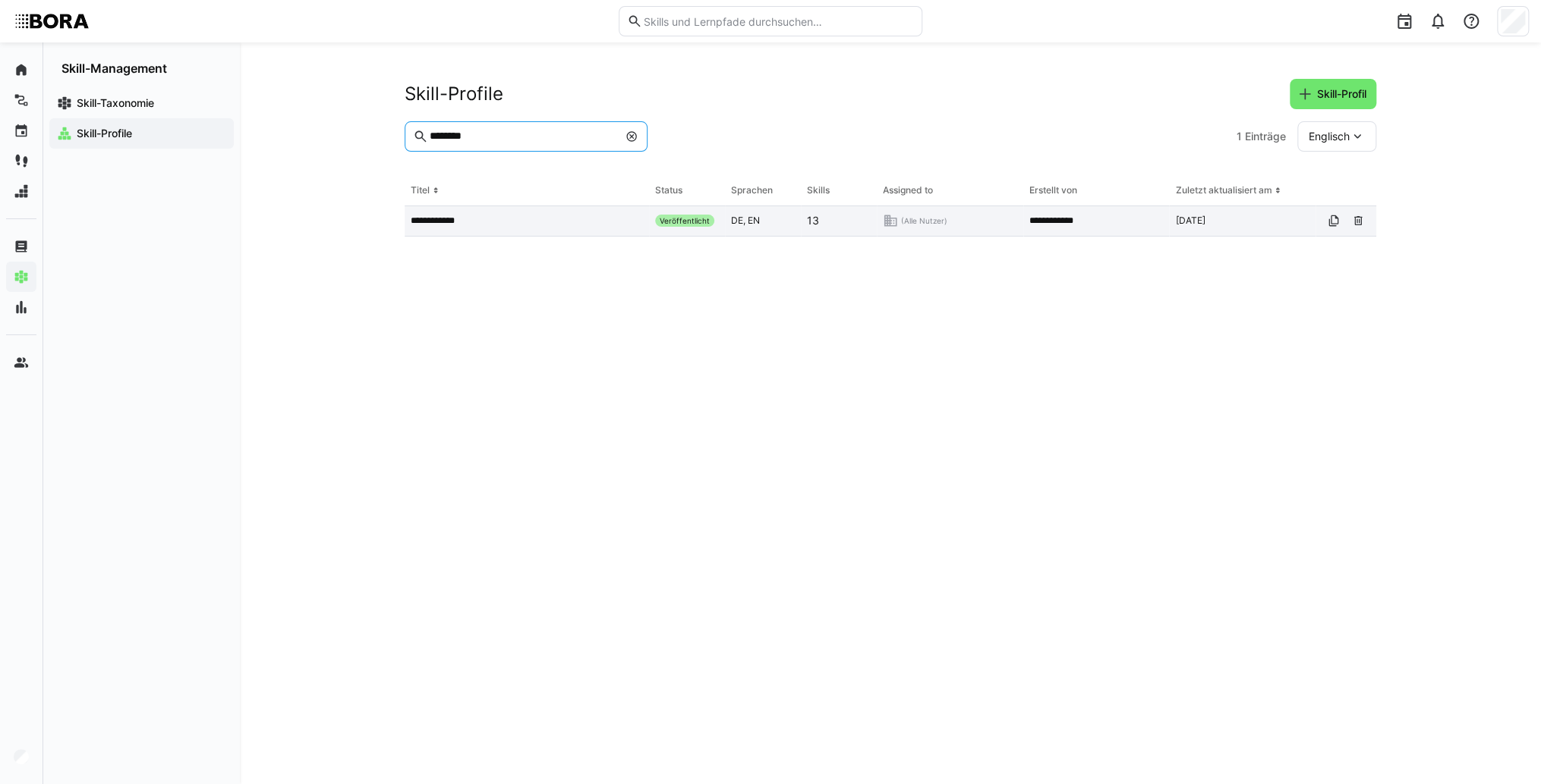
type input "********"
click at [483, 226] on app-table-first-column "**********" at bounding box center [527, 220] width 232 height 12
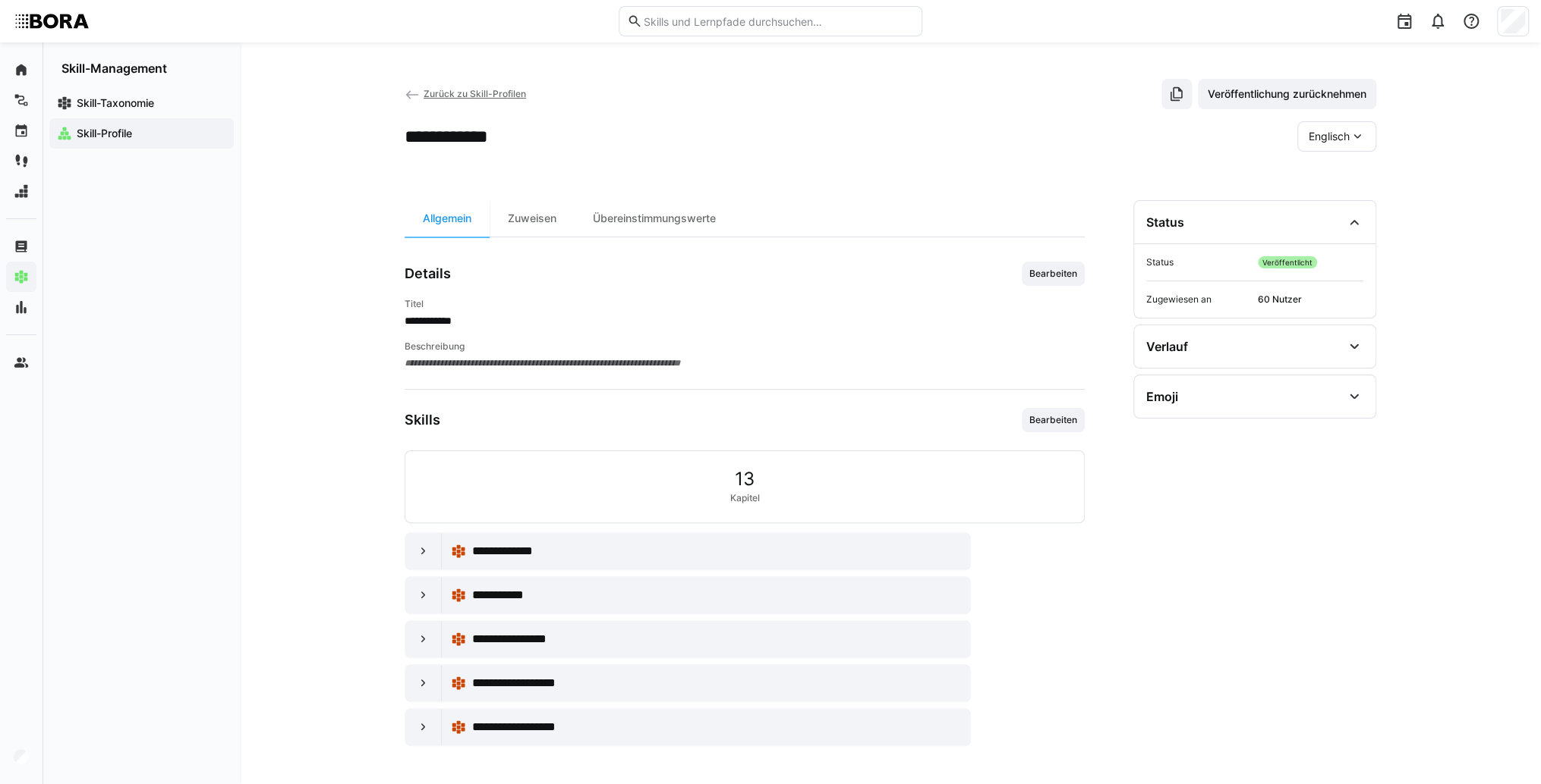
click at [1336, 133] on span "Englisch" at bounding box center [1329, 137] width 41 height 15
click at [1354, 174] on div "Deutsch" at bounding box center [1336, 177] width 56 height 15
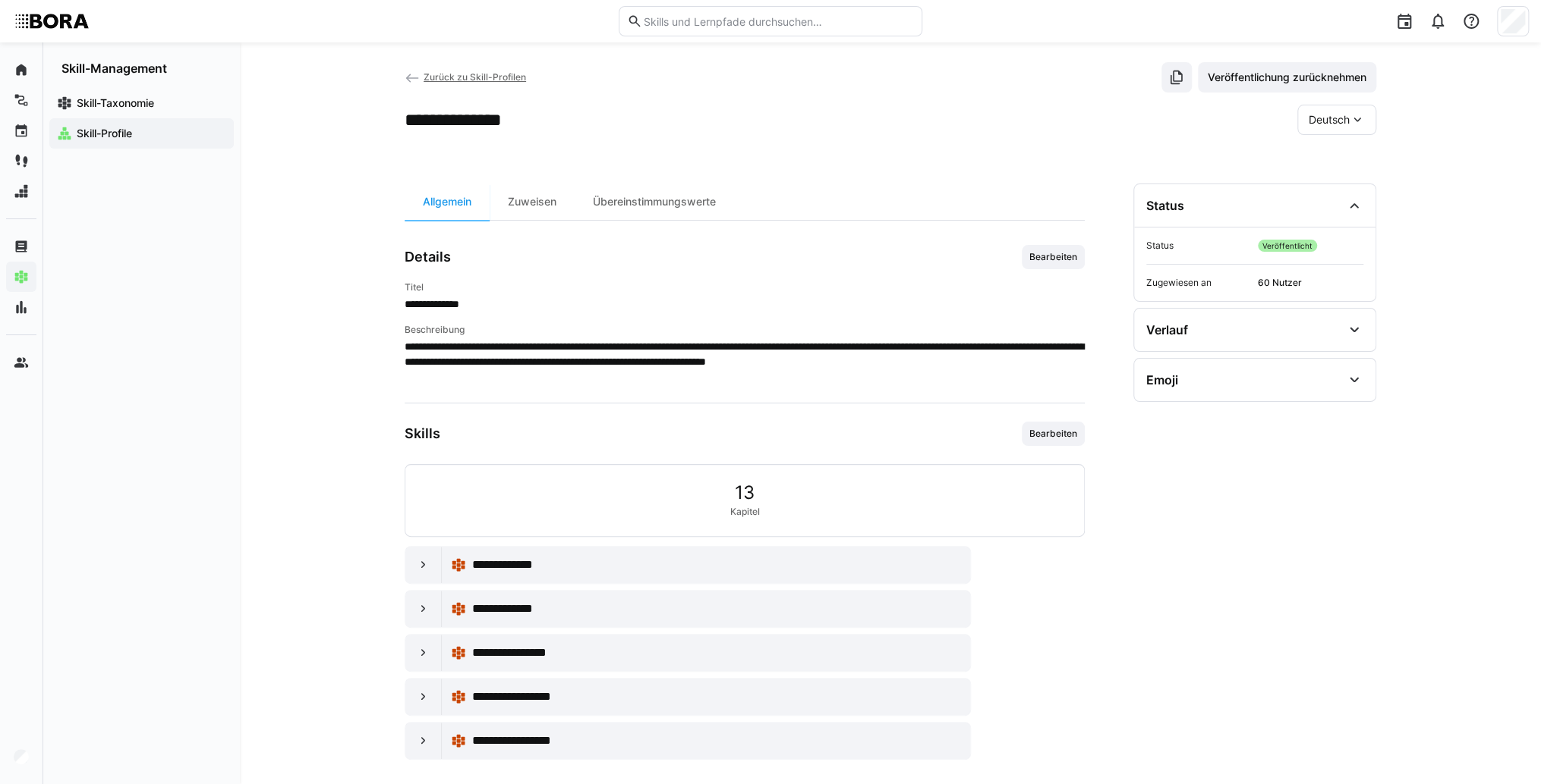
scroll to position [26, 0]
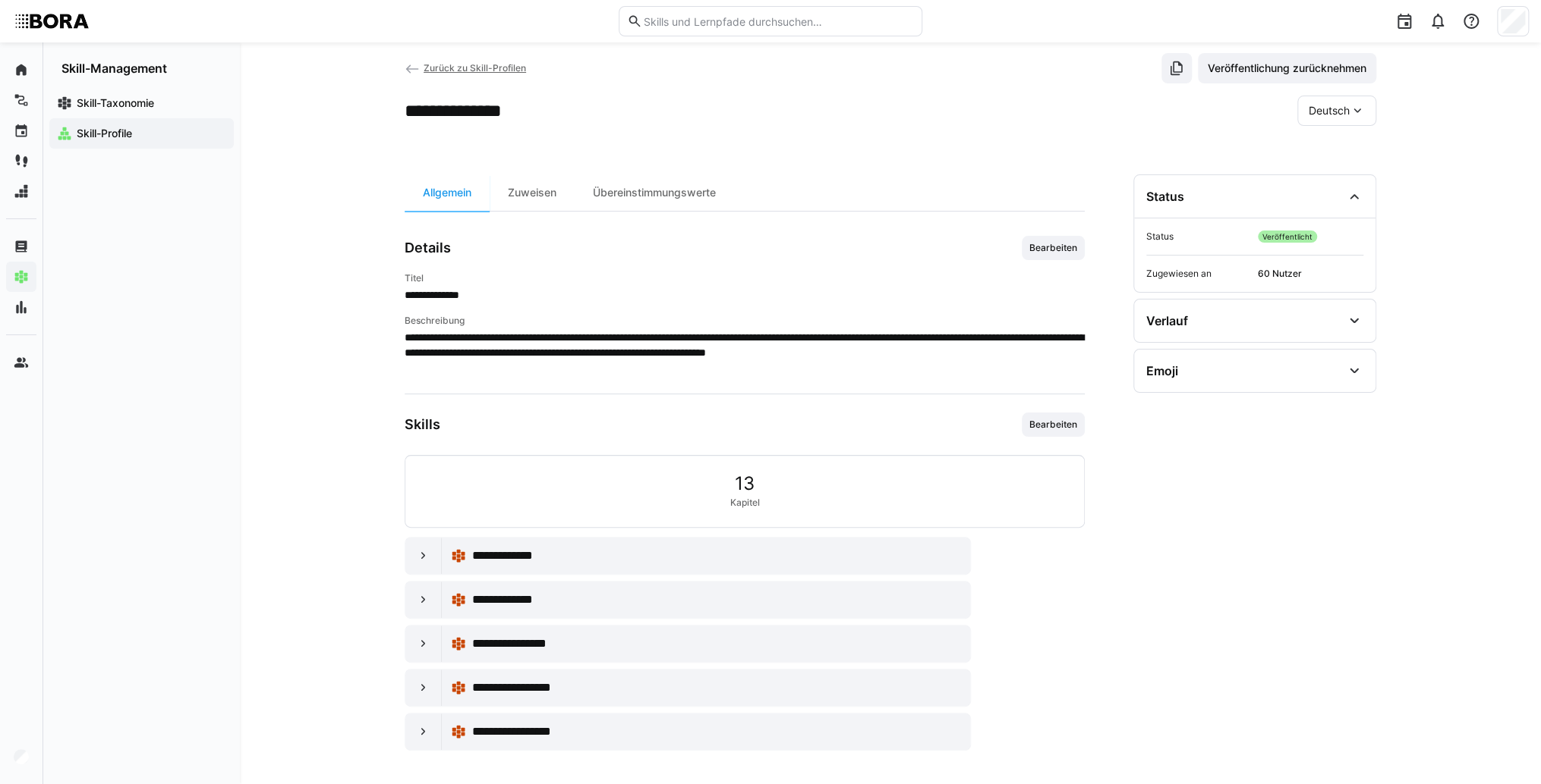
click at [1265, 276] on span "60 Nutzer" at bounding box center [1310, 274] width 106 height 12
click at [557, 193] on div "Zuweisen" at bounding box center [532, 192] width 85 height 36
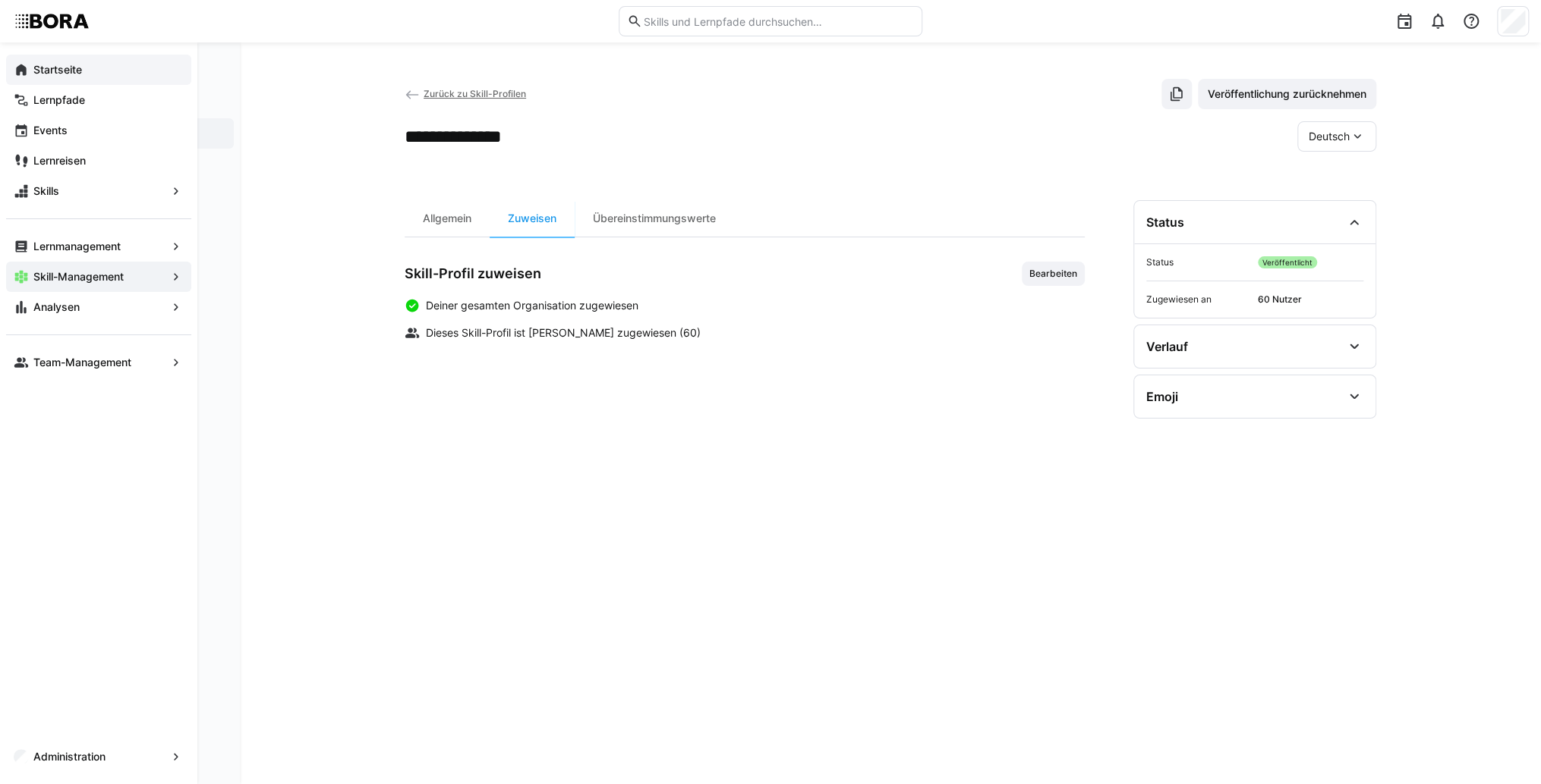
click at [0, 0] on app-navigation-label "Startseite" at bounding box center [0, 0] width 0 height 0
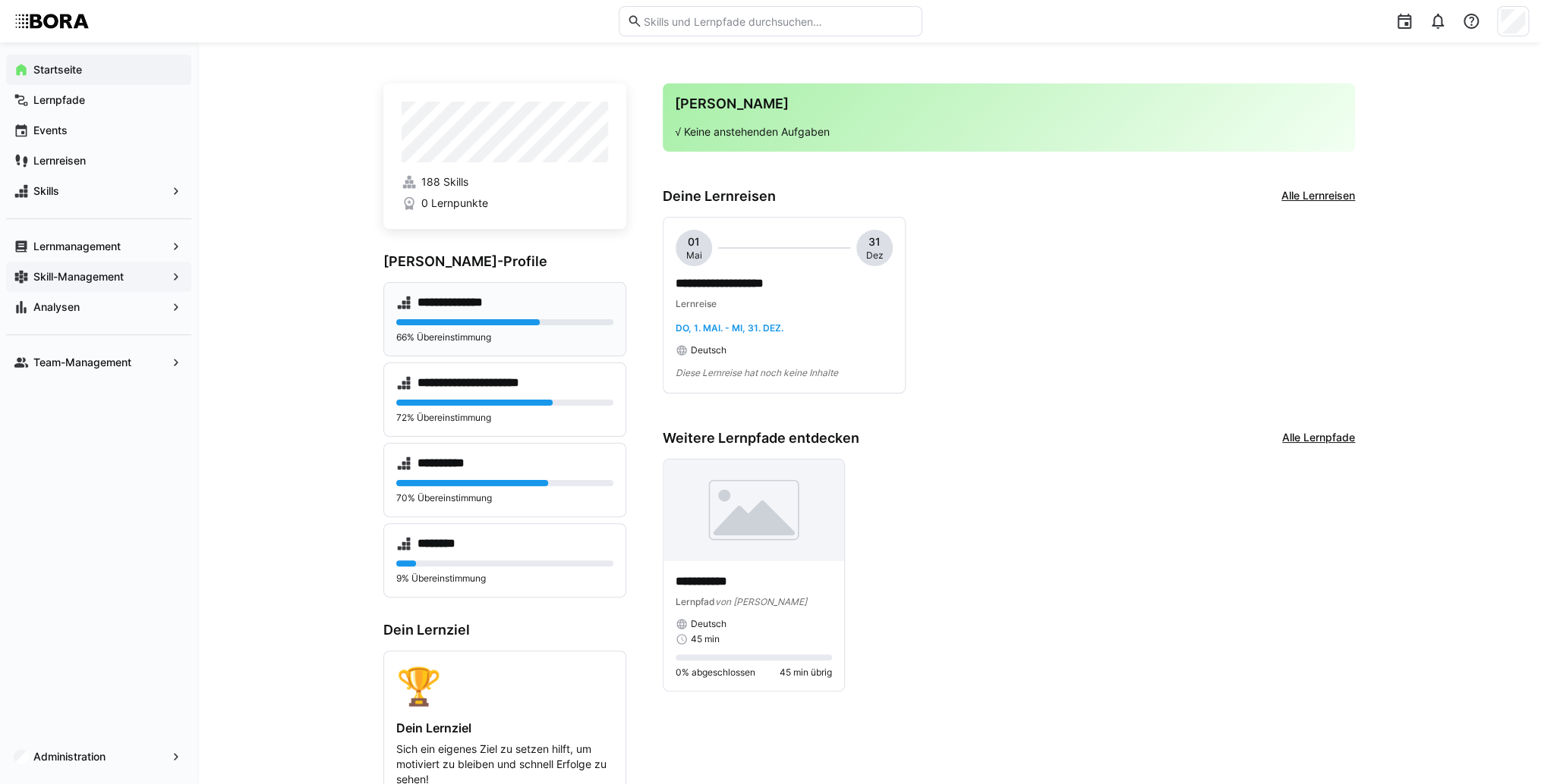
click at [473, 311] on div "**********" at bounding box center [504, 319] width 243 height 74
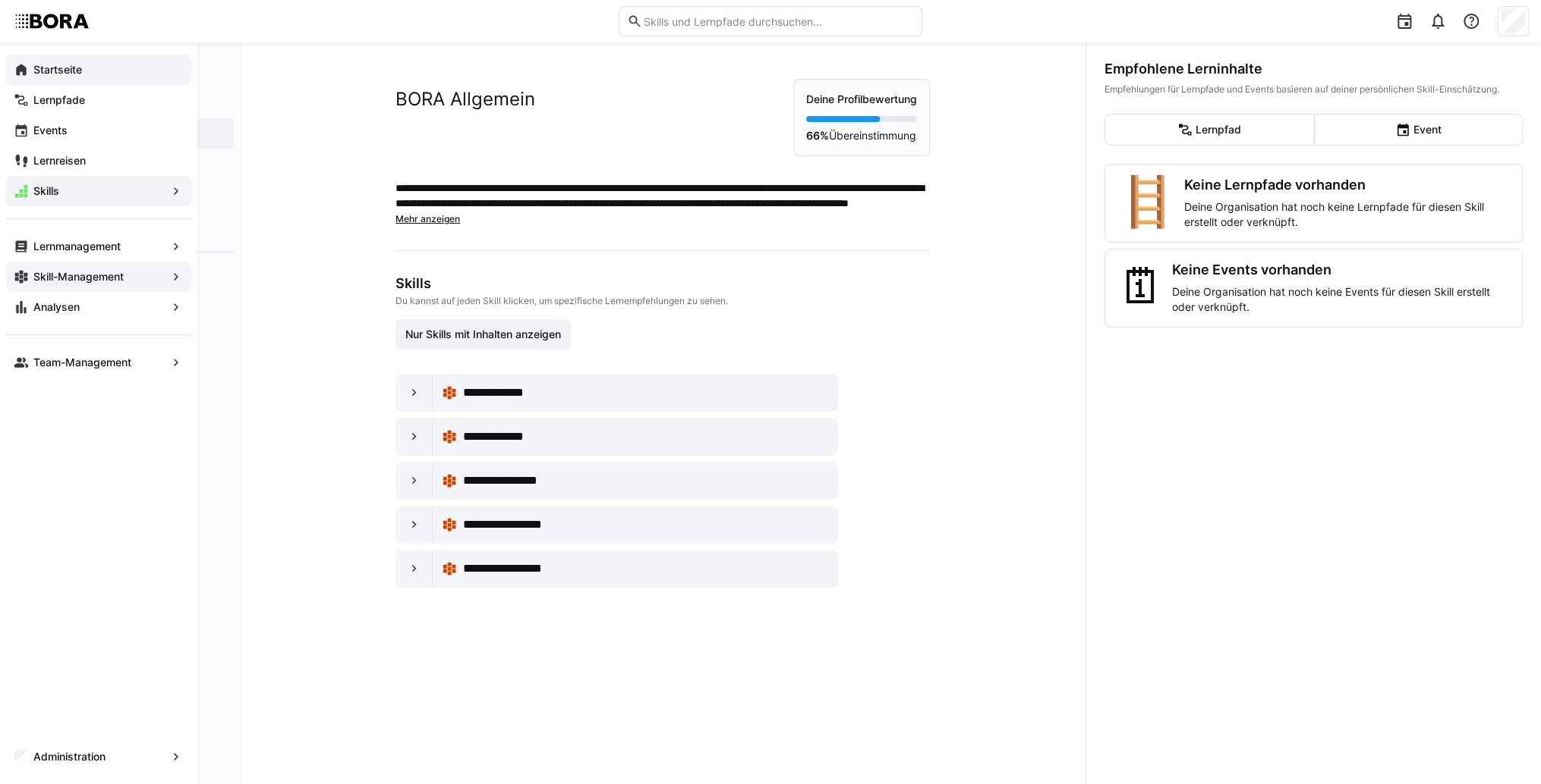
click at [15, 66] on eds-icon at bounding box center [21, 70] width 15 height 15
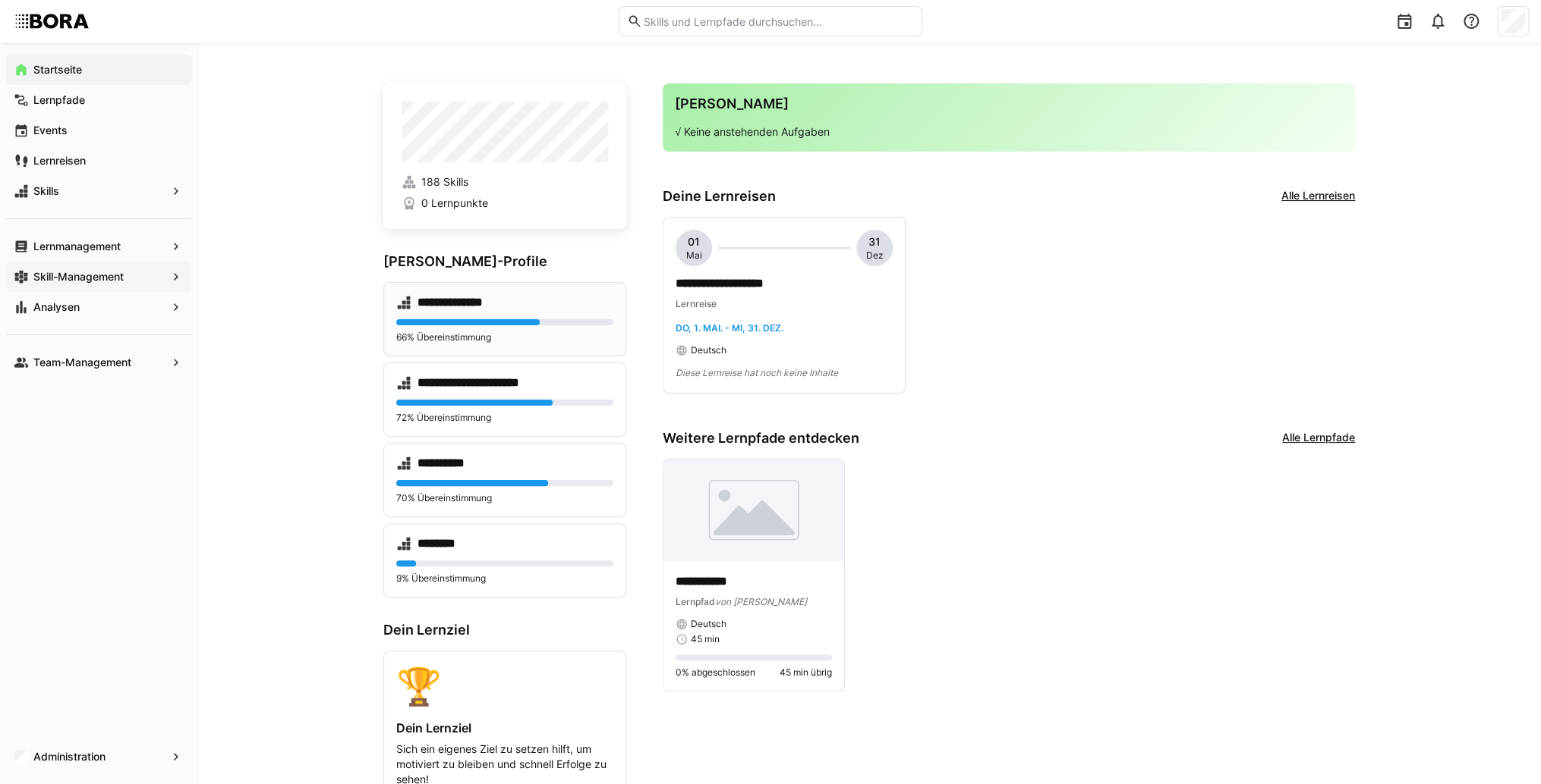
click at [444, 296] on h4 "**********" at bounding box center [465, 302] width 96 height 15
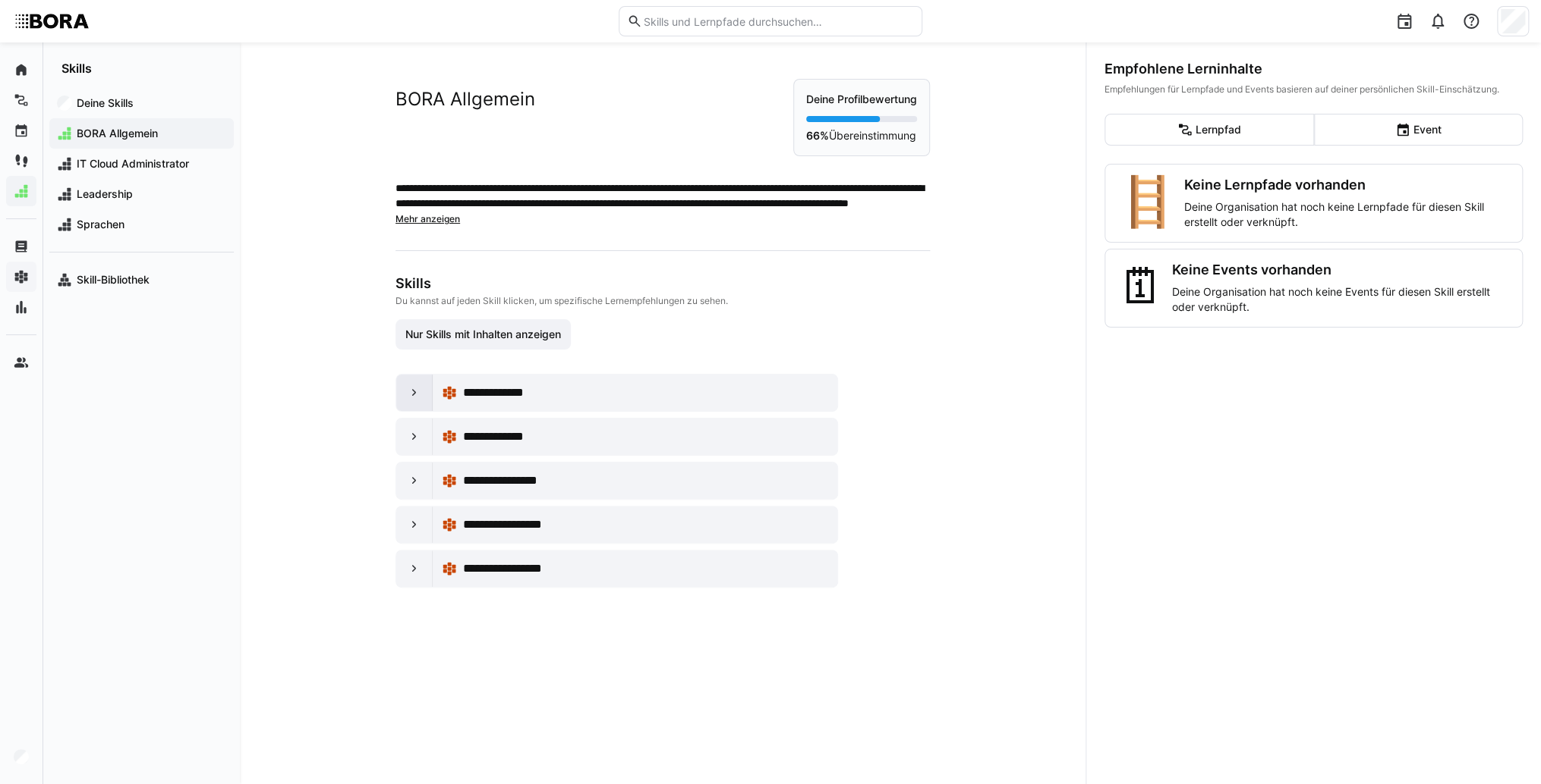
click at [416, 405] on div at bounding box center [414, 393] width 36 height 36
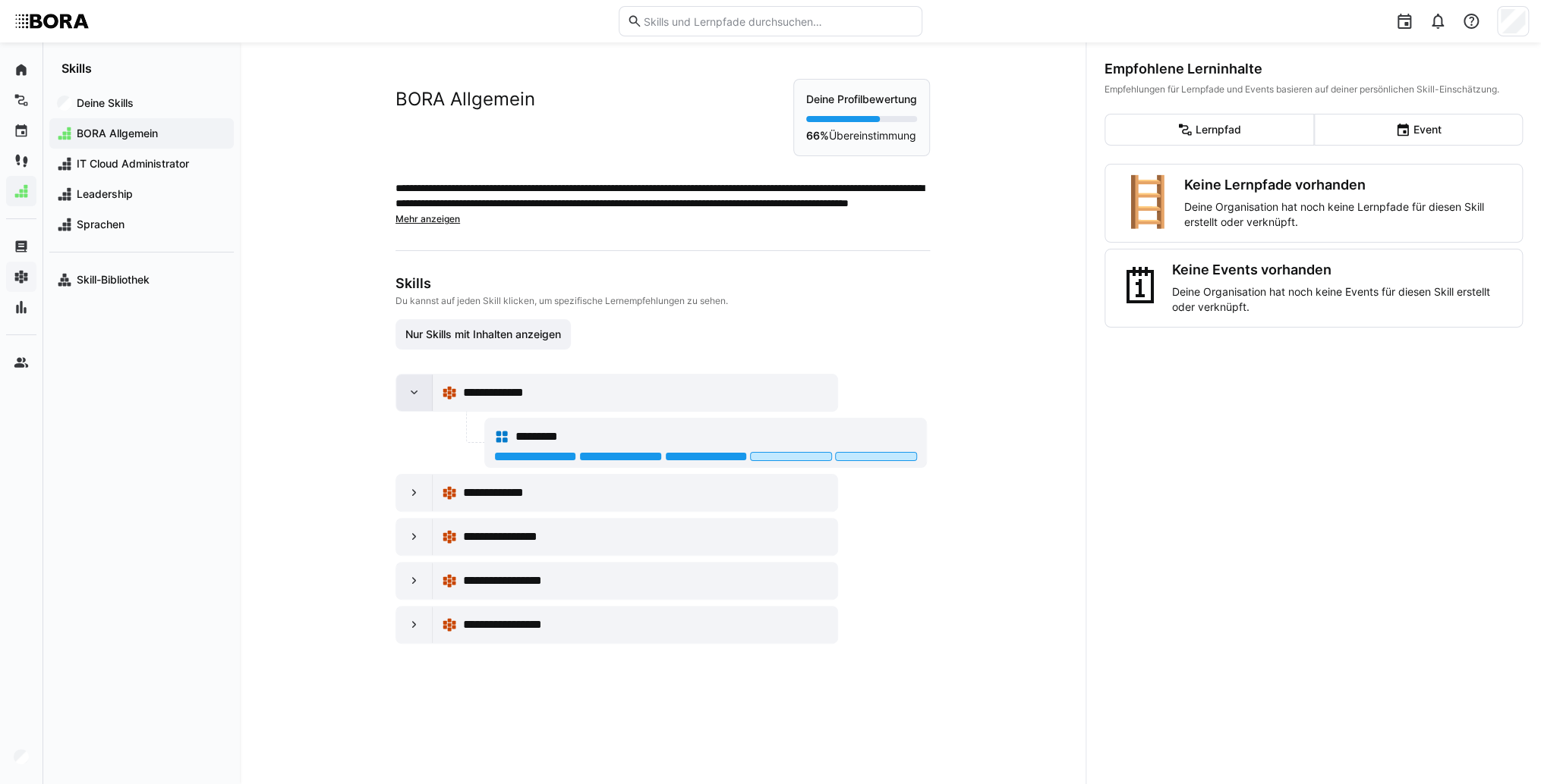
click at [413, 402] on div at bounding box center [414, 393] width 36 height 36
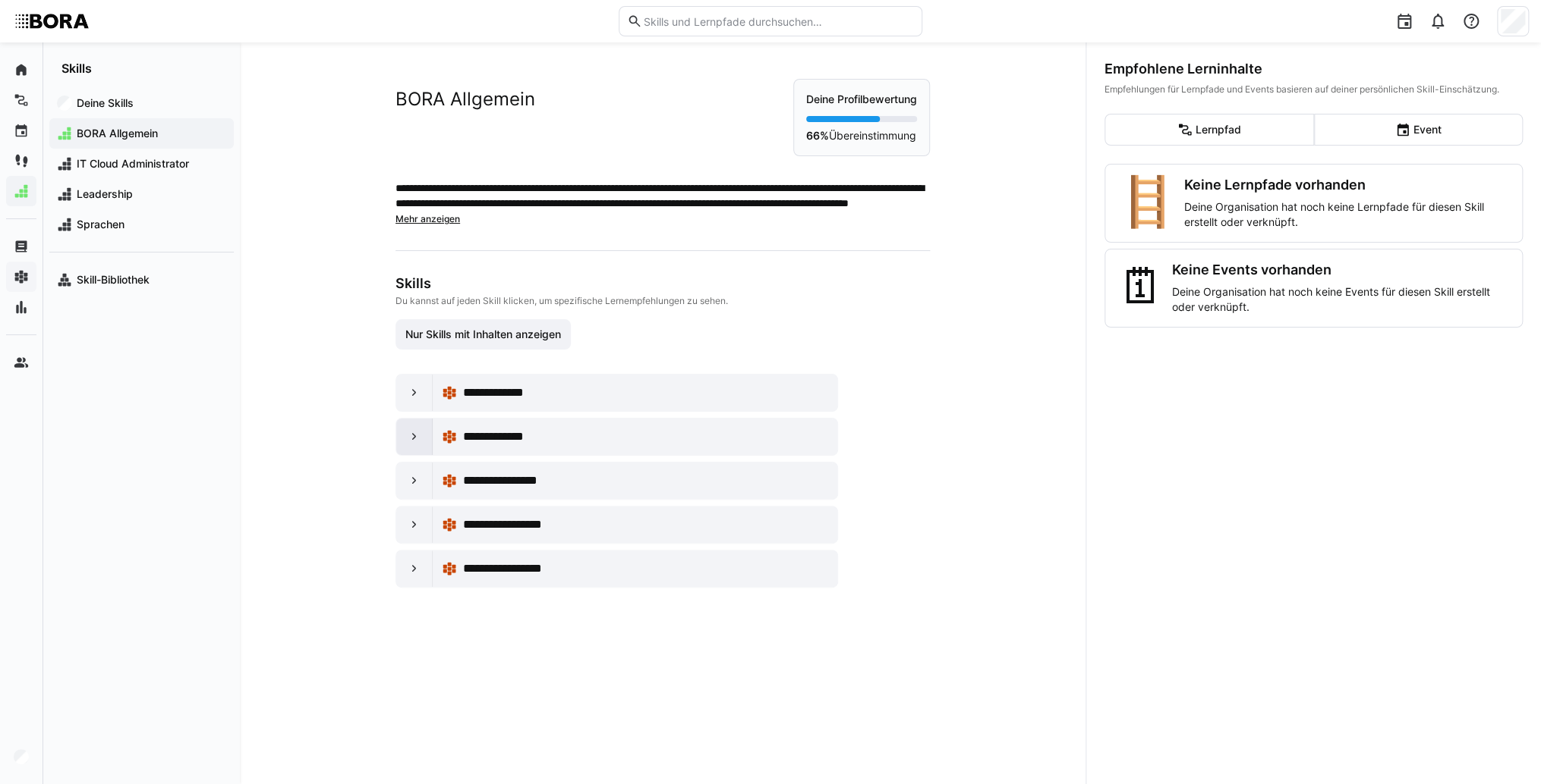
click at [419, 444] on div at bounding box center [414, 437] width 36 height 36
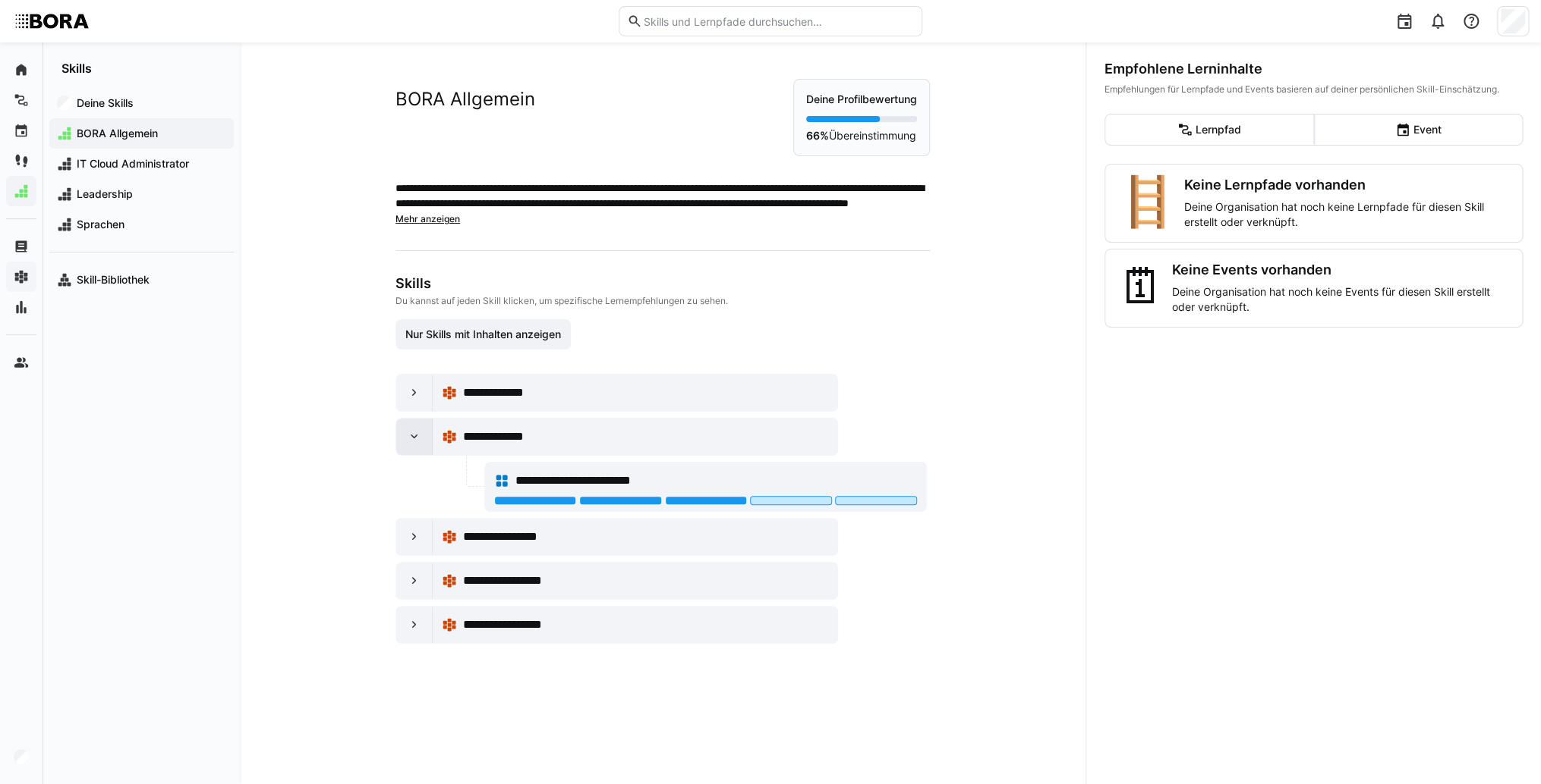
click at [413, 434] on eds-icon at bounding box center [414, 437] width 15 height 15
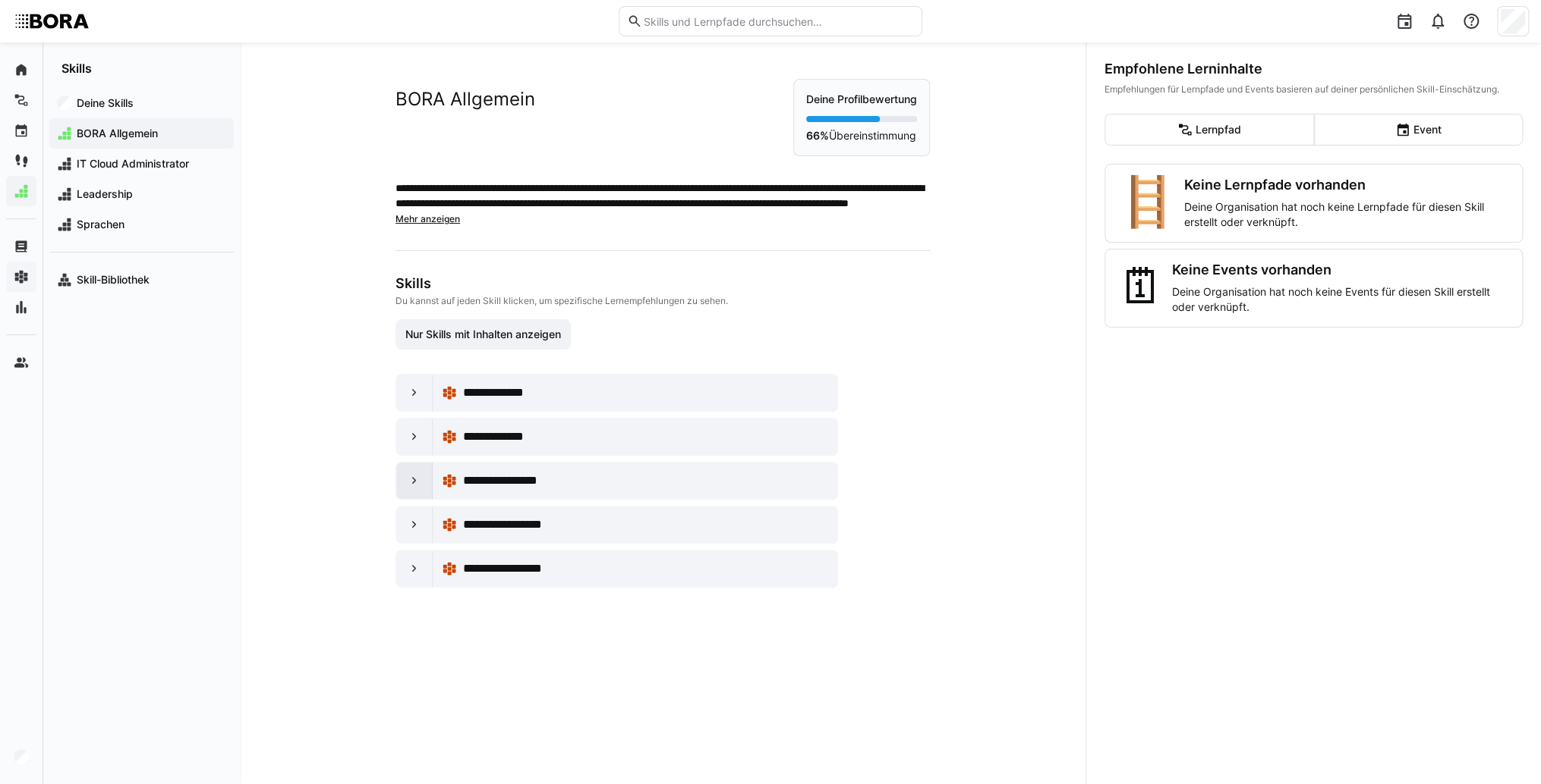
click at [397, 471] on div at bounding box center [414, 481] width 36 height 36
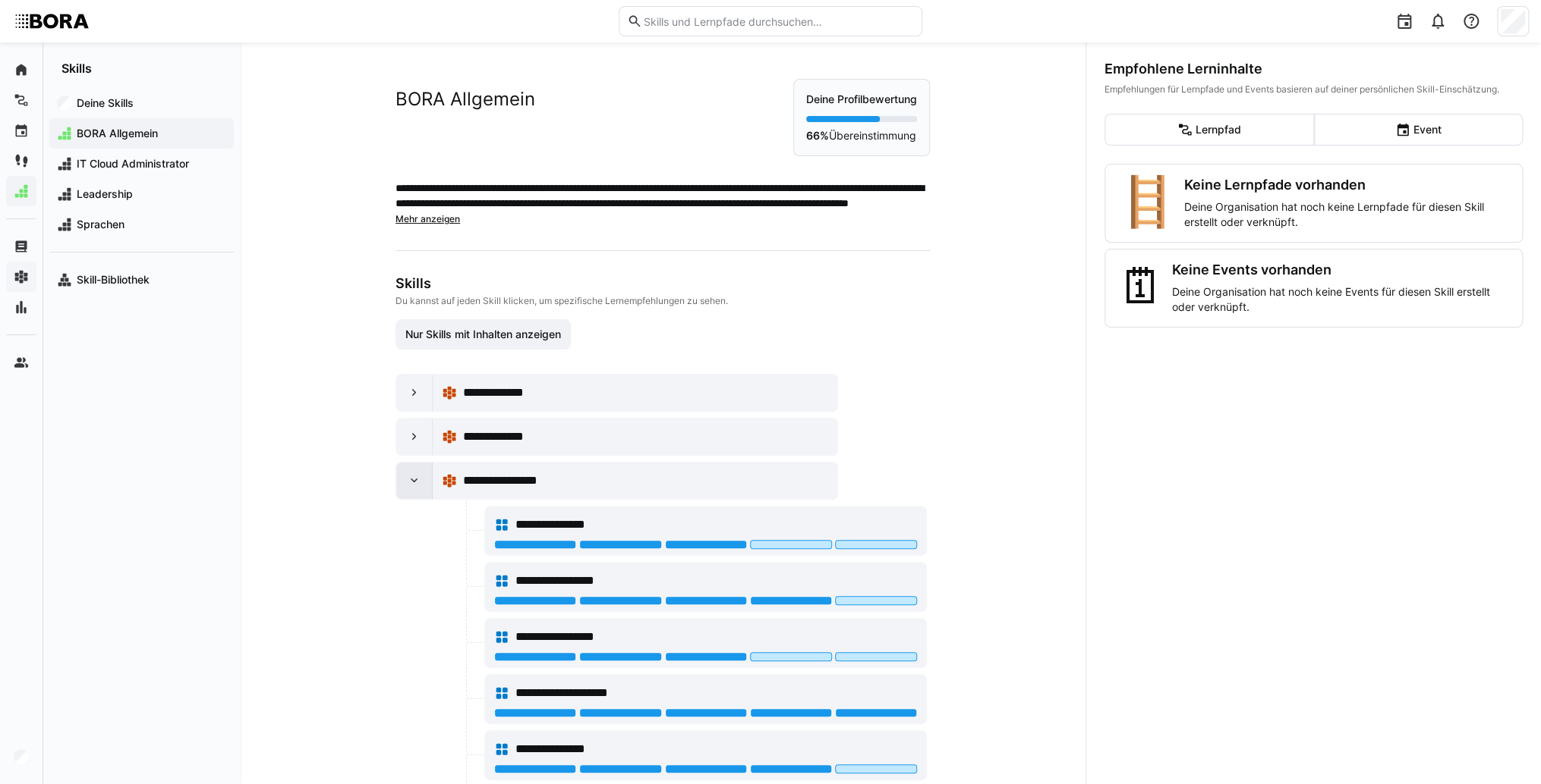
click at [396, 466] on div at bounding box center [414, 481] width 36 height 36
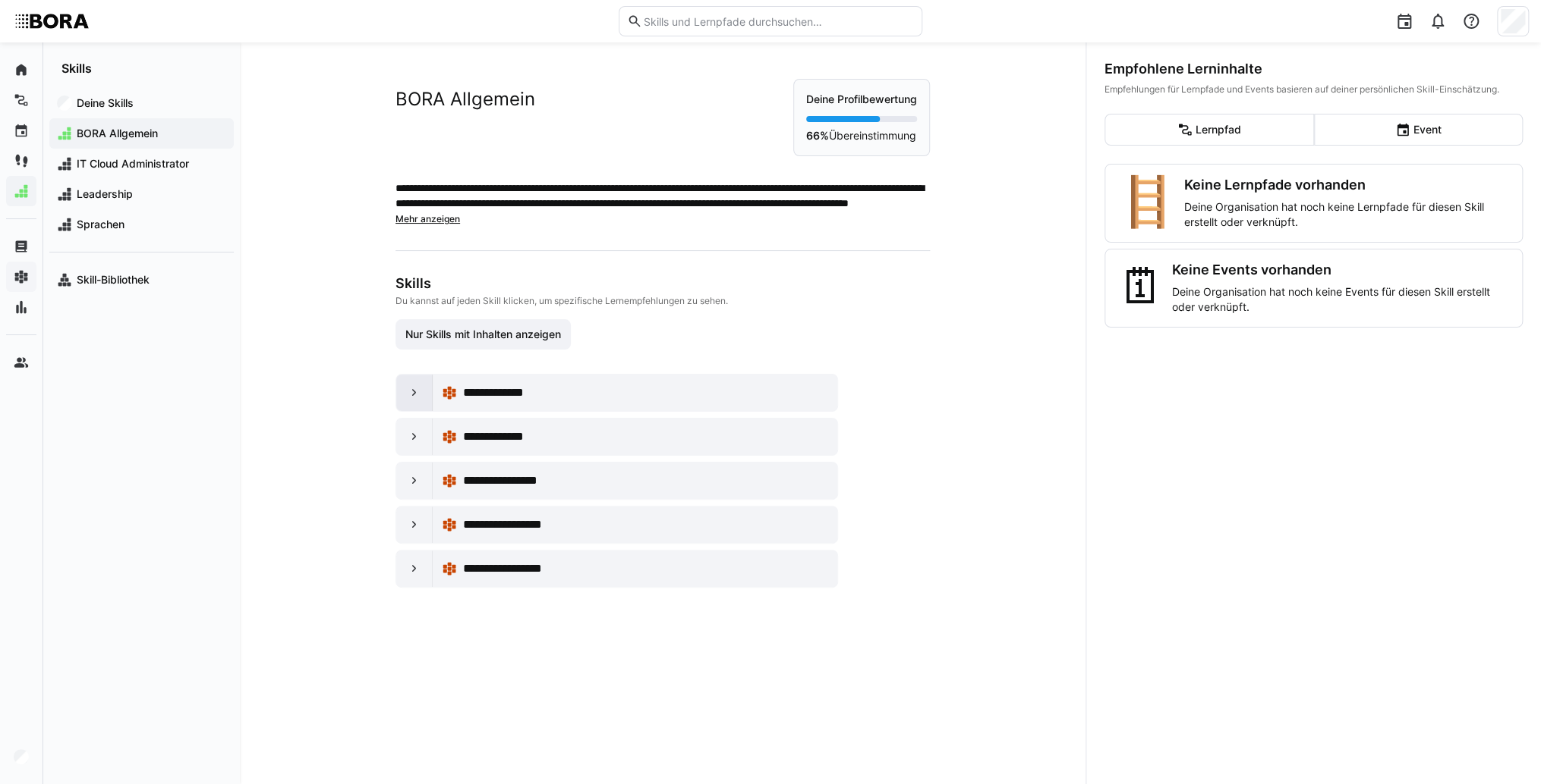
click at [409, 385] on eds-icon at bounding box center [414, 393] width 15 height 15
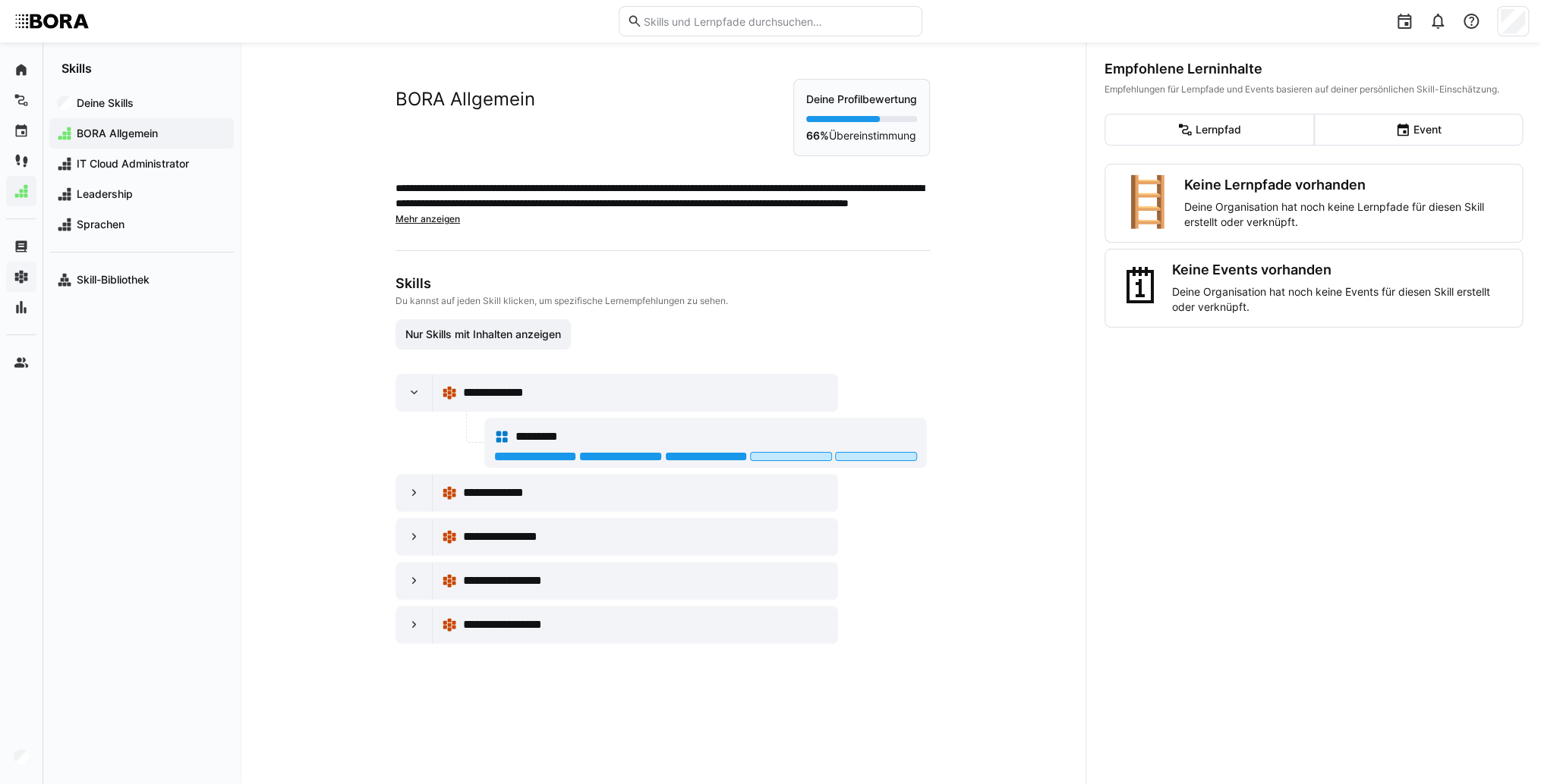
click at [447, 219] on span "Mehr anzeigen" at bounding box center [428, 218] width 64 height 11
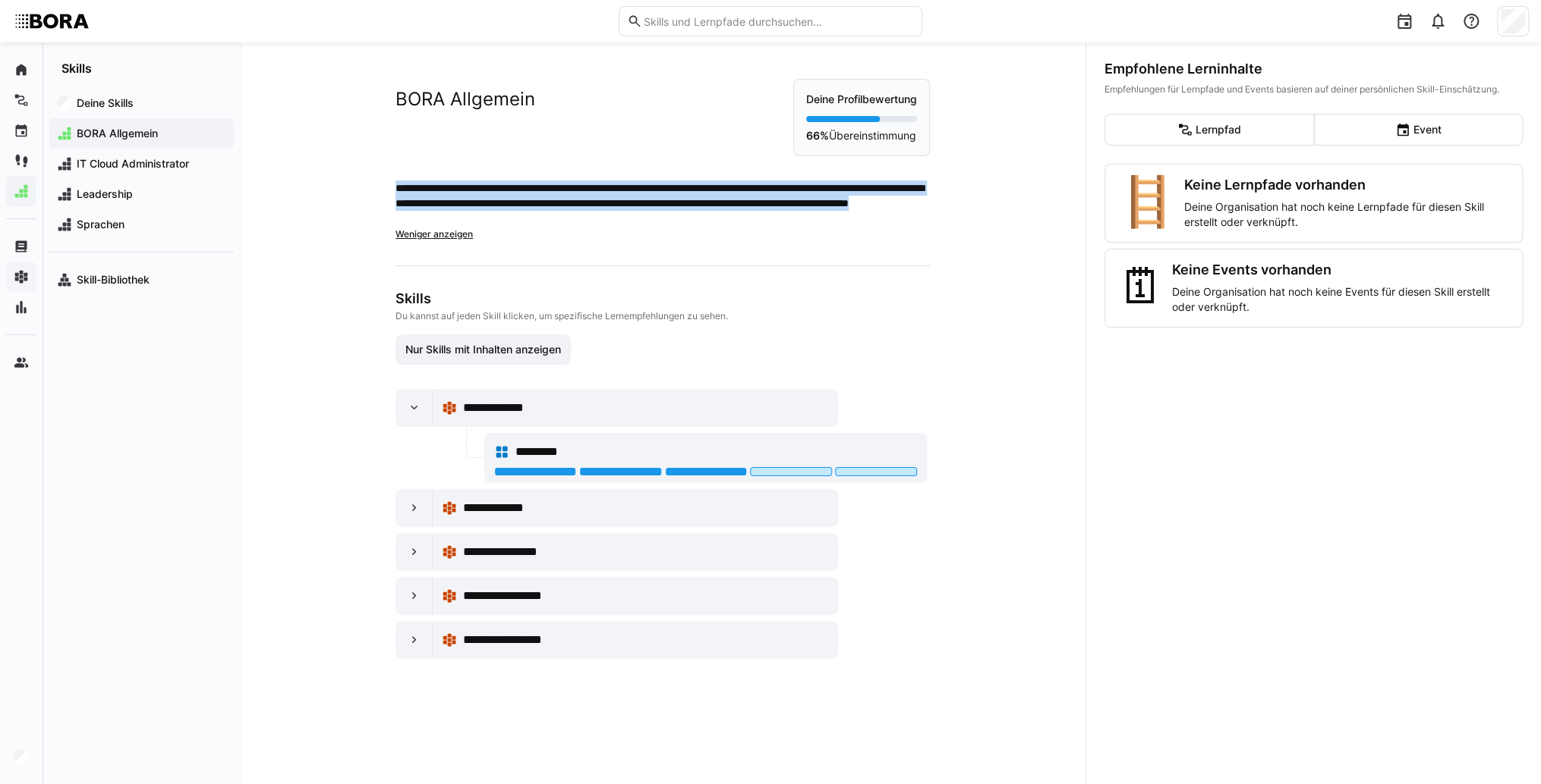
drag, startPoint x: 784, startPoint y: 219, endPoint x: 373, endPoint y: 188, distance: 412.2
click at [373, 188] on div "**********" at bounding box center [663, 368] width 607 height 653
copy p "**********"
click at [407, 412] on eds-icon at bounding box center [414, 408] width 15 height 15
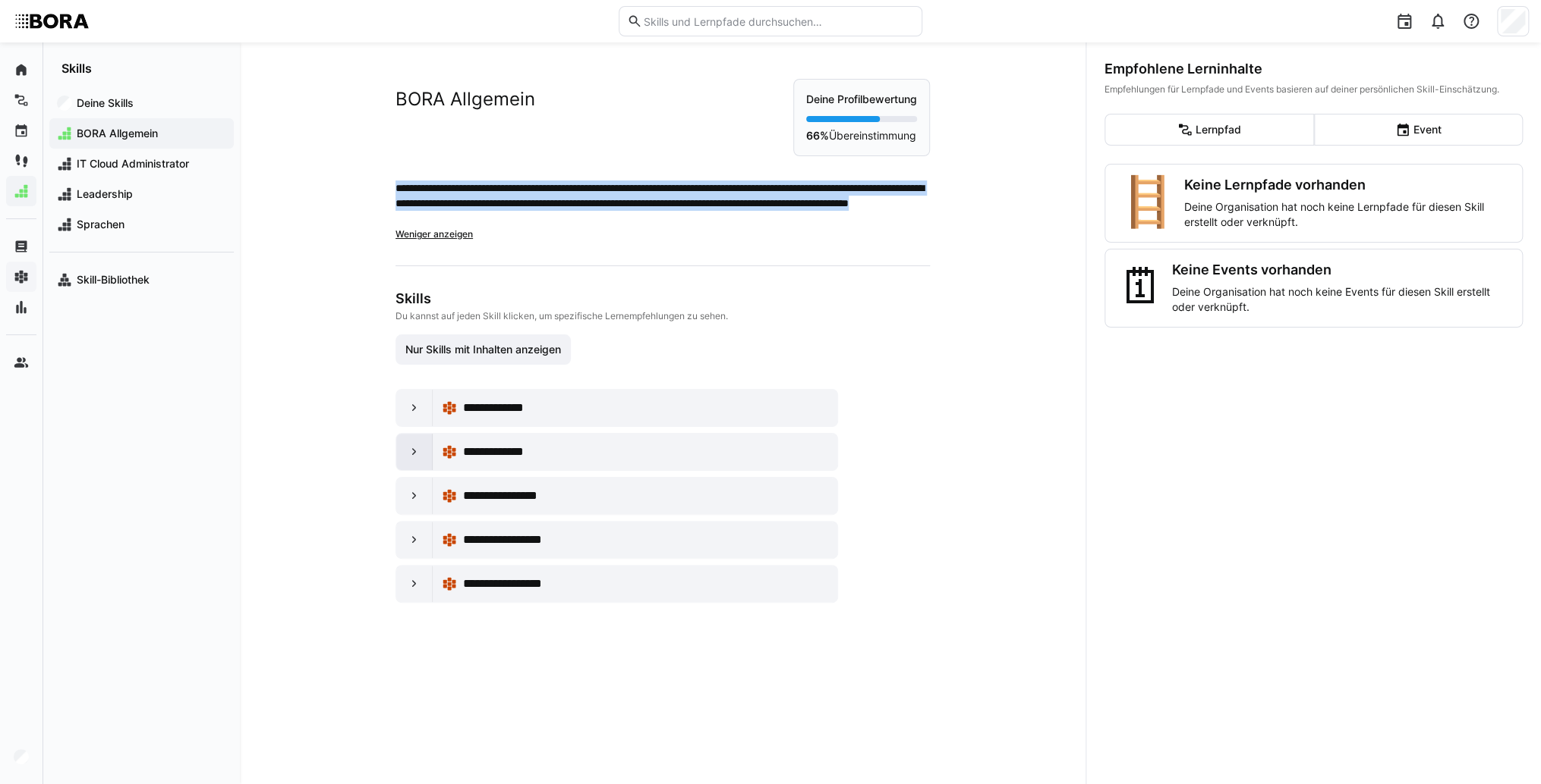
click at [407, 448] on eds-icon at bounding box center [414, 452] width 15 height 15
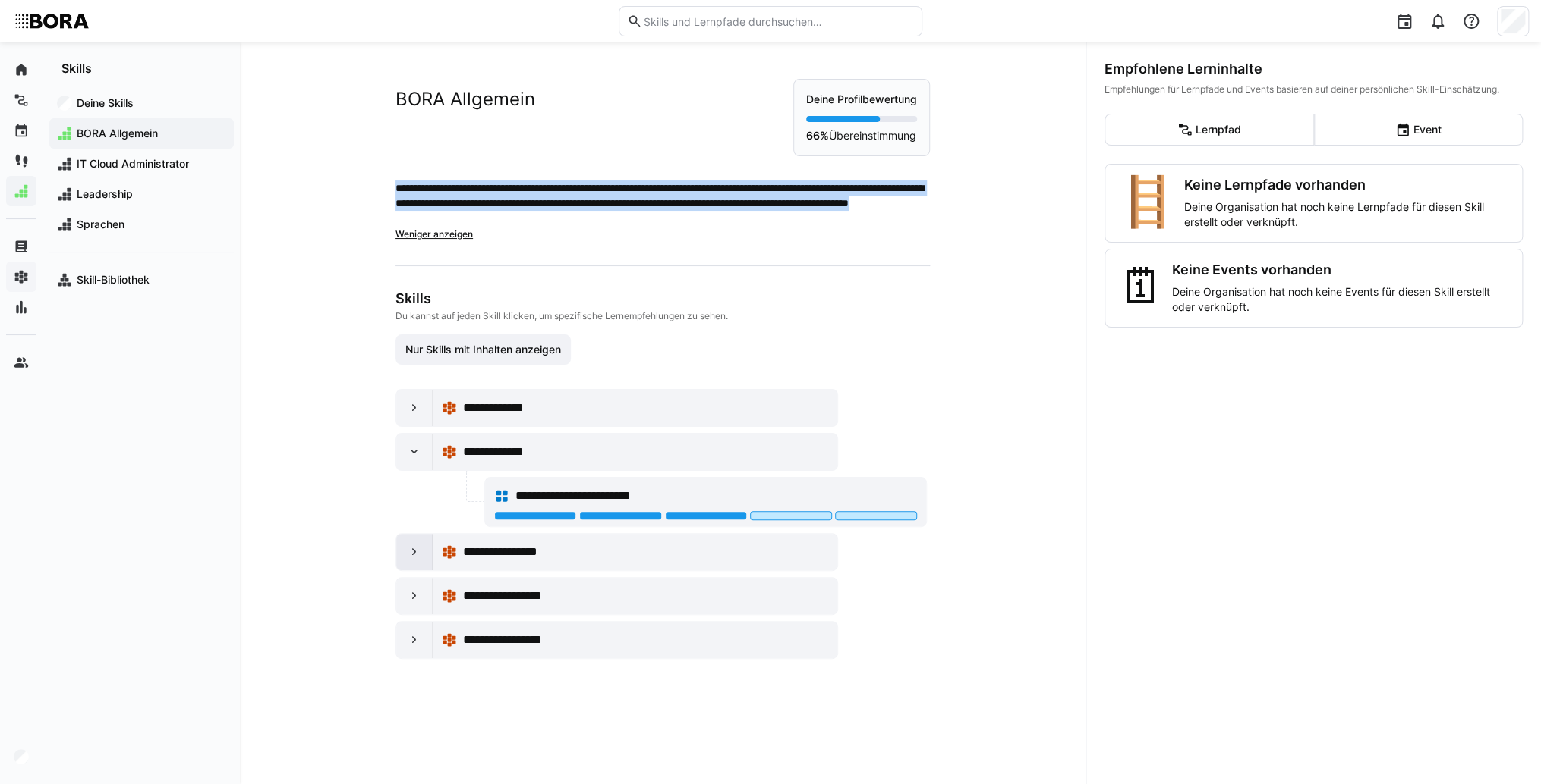
click at [407, 552] on eds-icon at bounding box center [414, 553] width 15 height 15
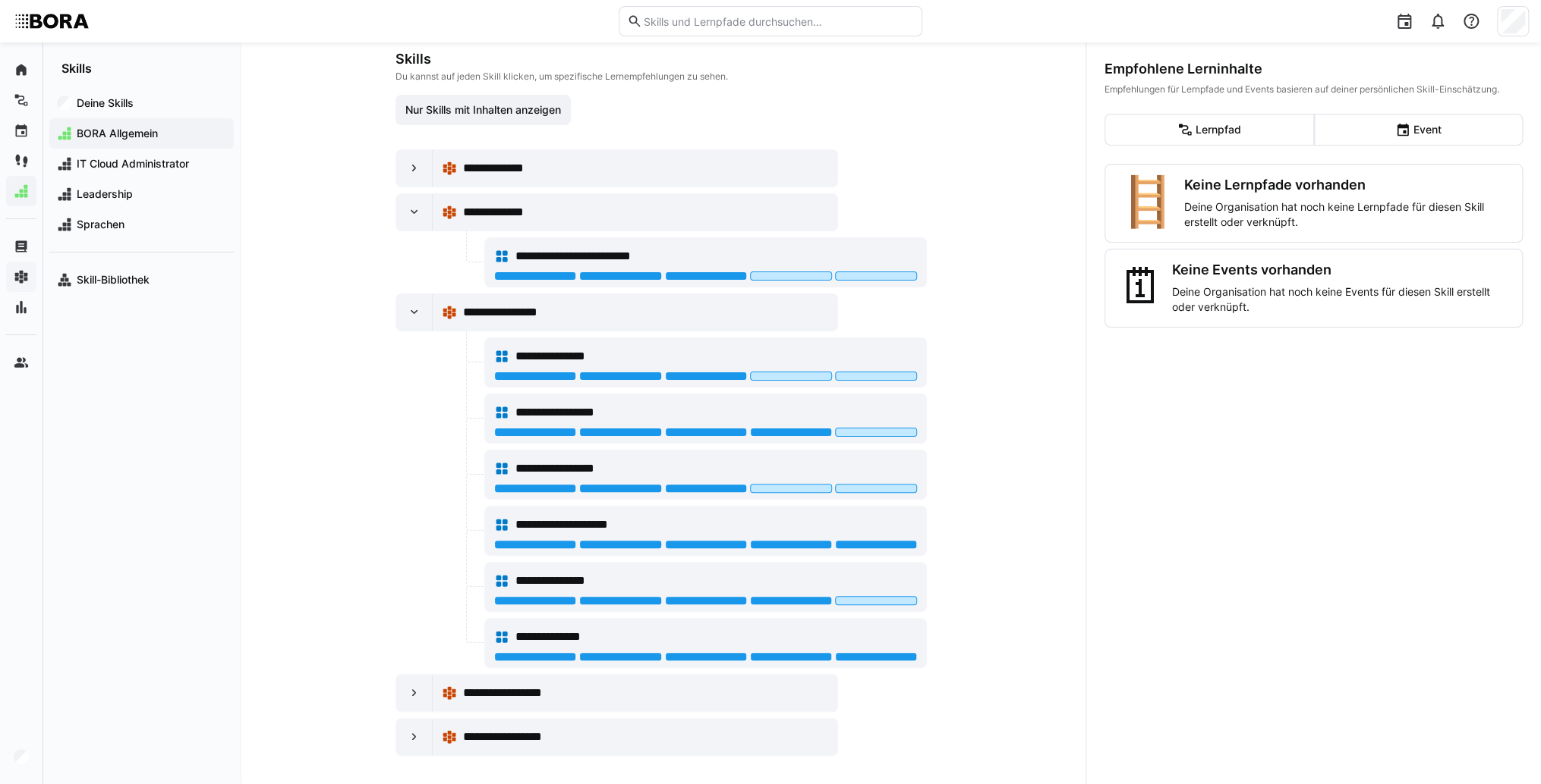
scroll to position [243, 0]
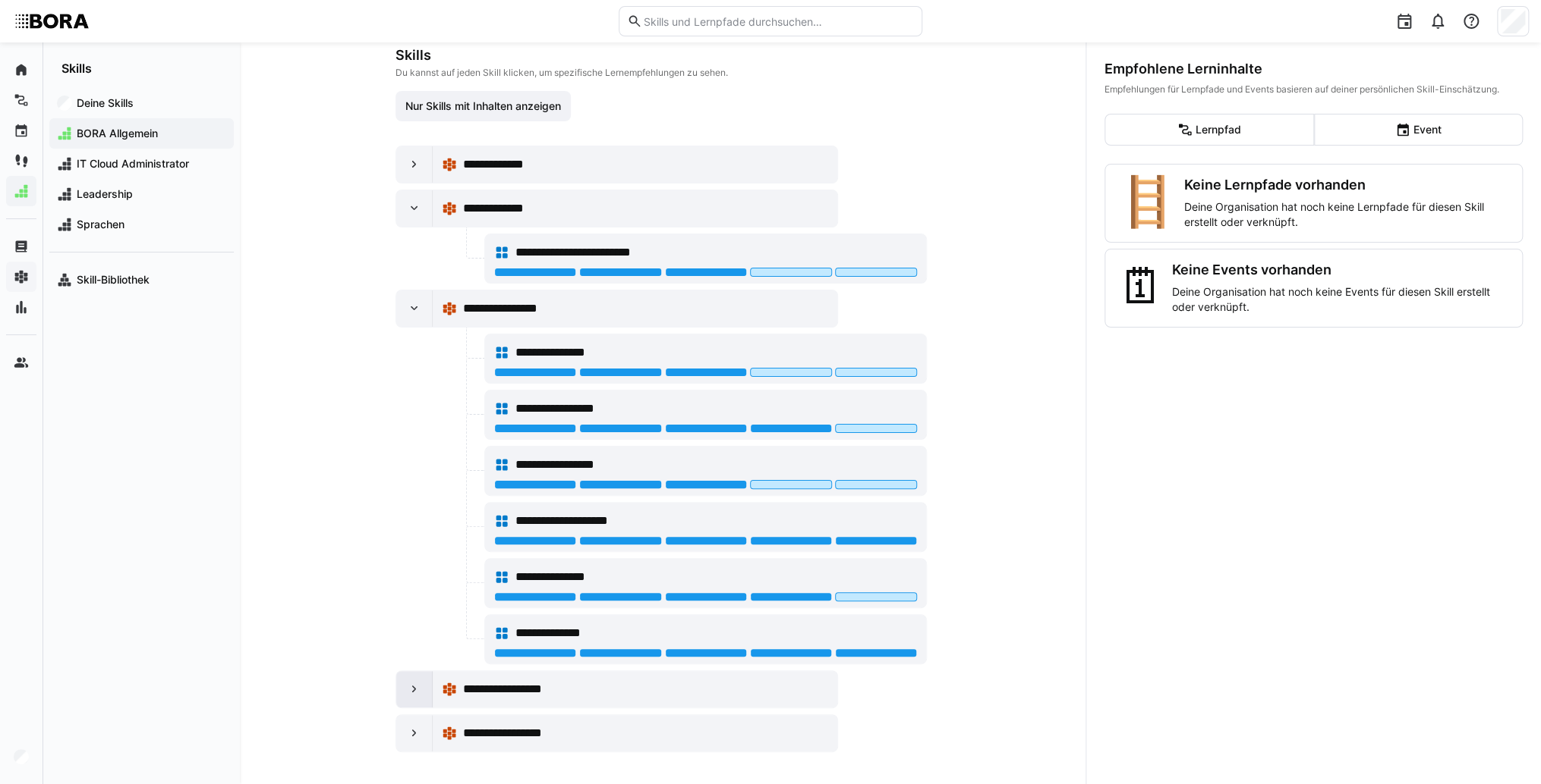
click at [396, 683] on div at bounding box center [414, 689] width 36 height 36
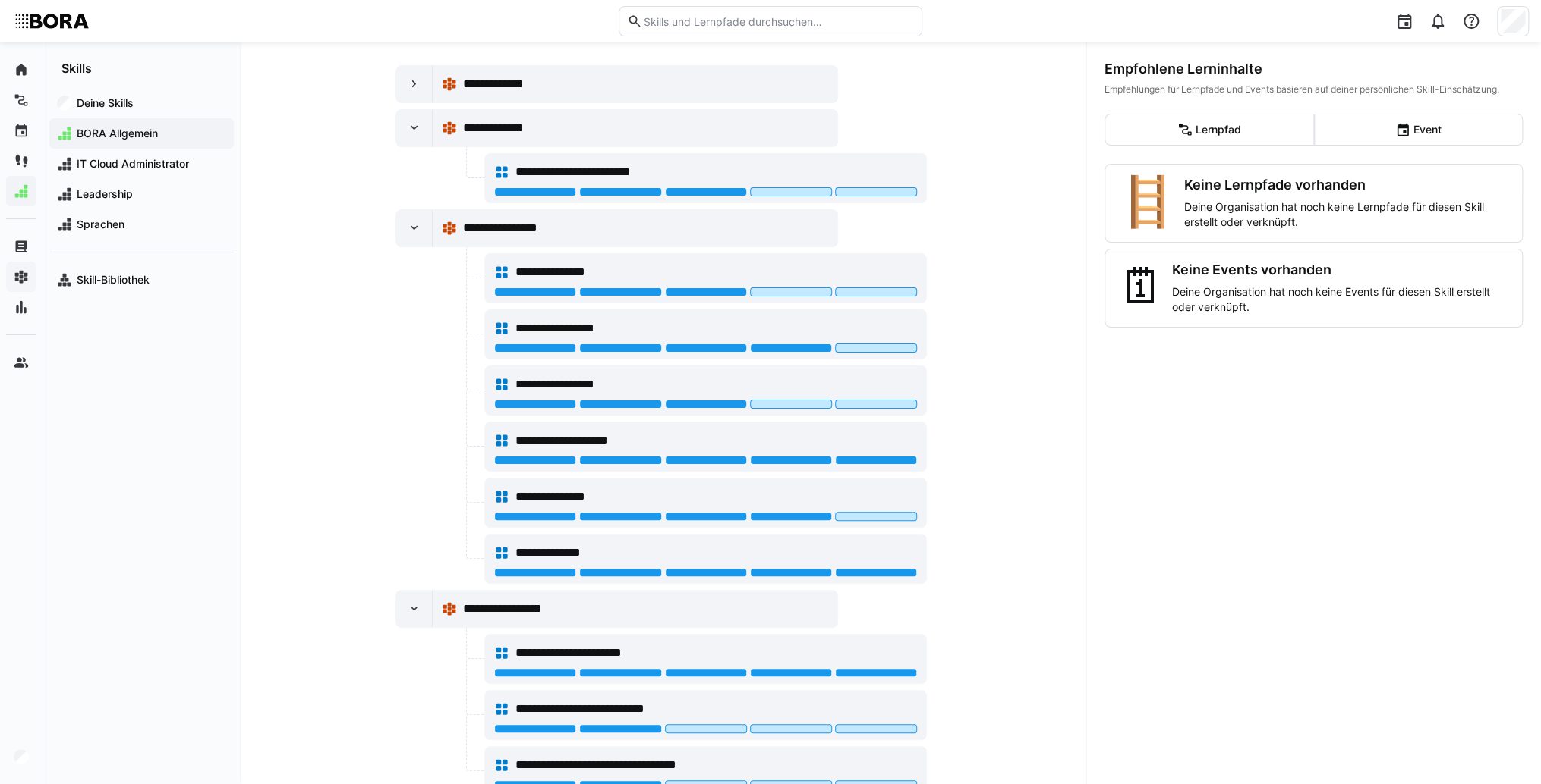
scroll to position [411, 0]
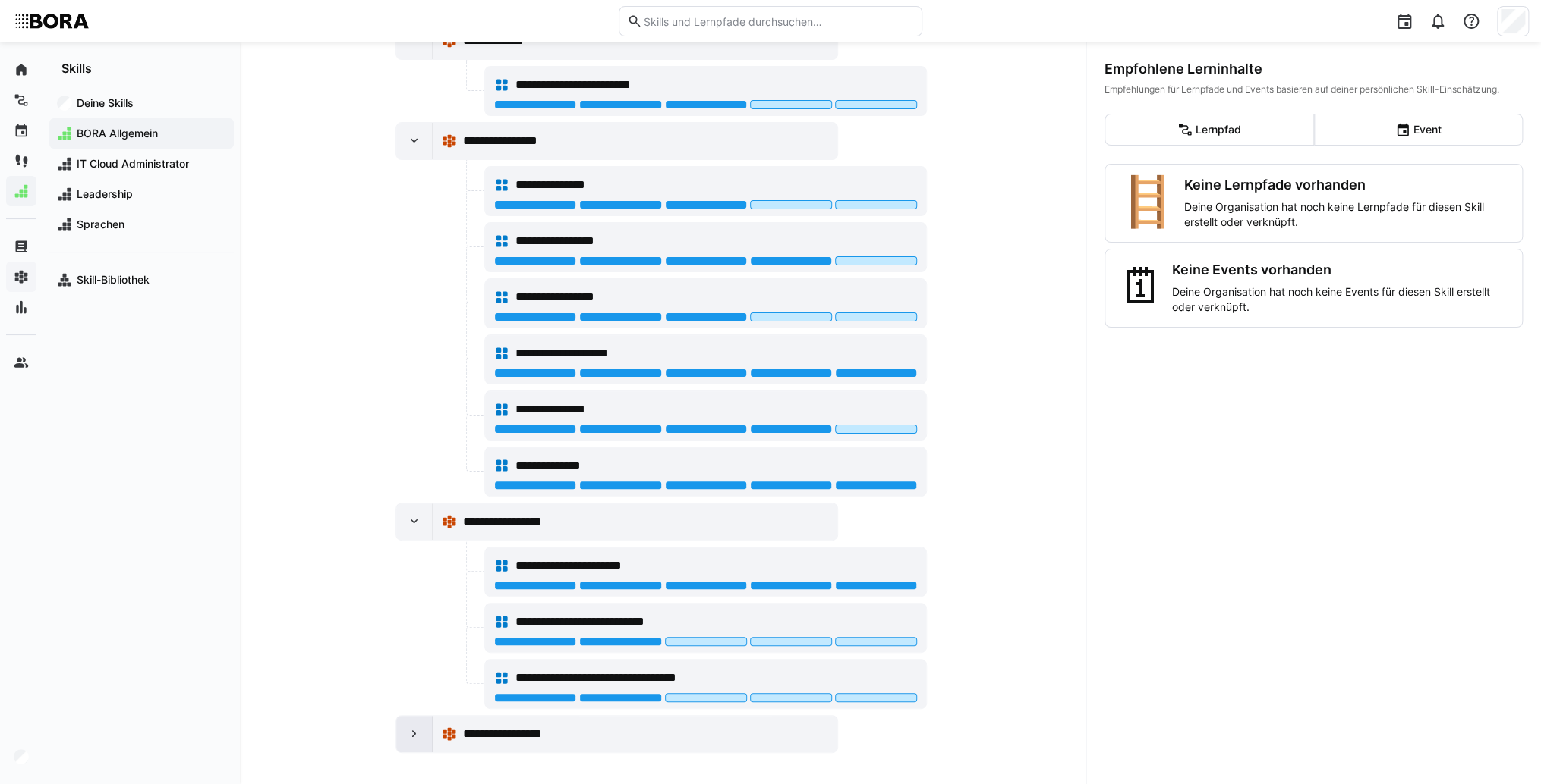
click at [408, 735] on eds-icon at bounding box center [414, 734] width 15 height 15
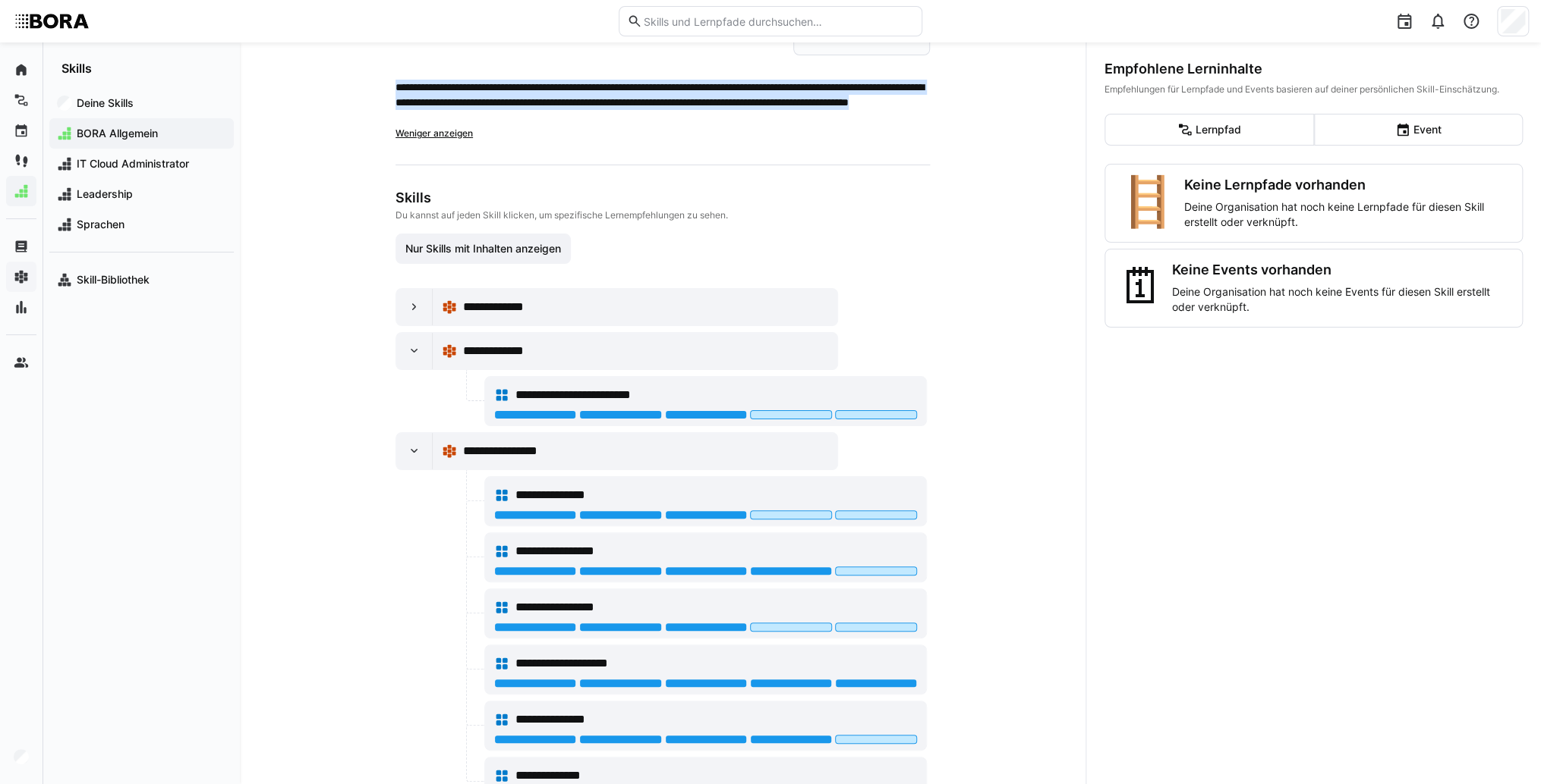
scroll to position [98, 0]
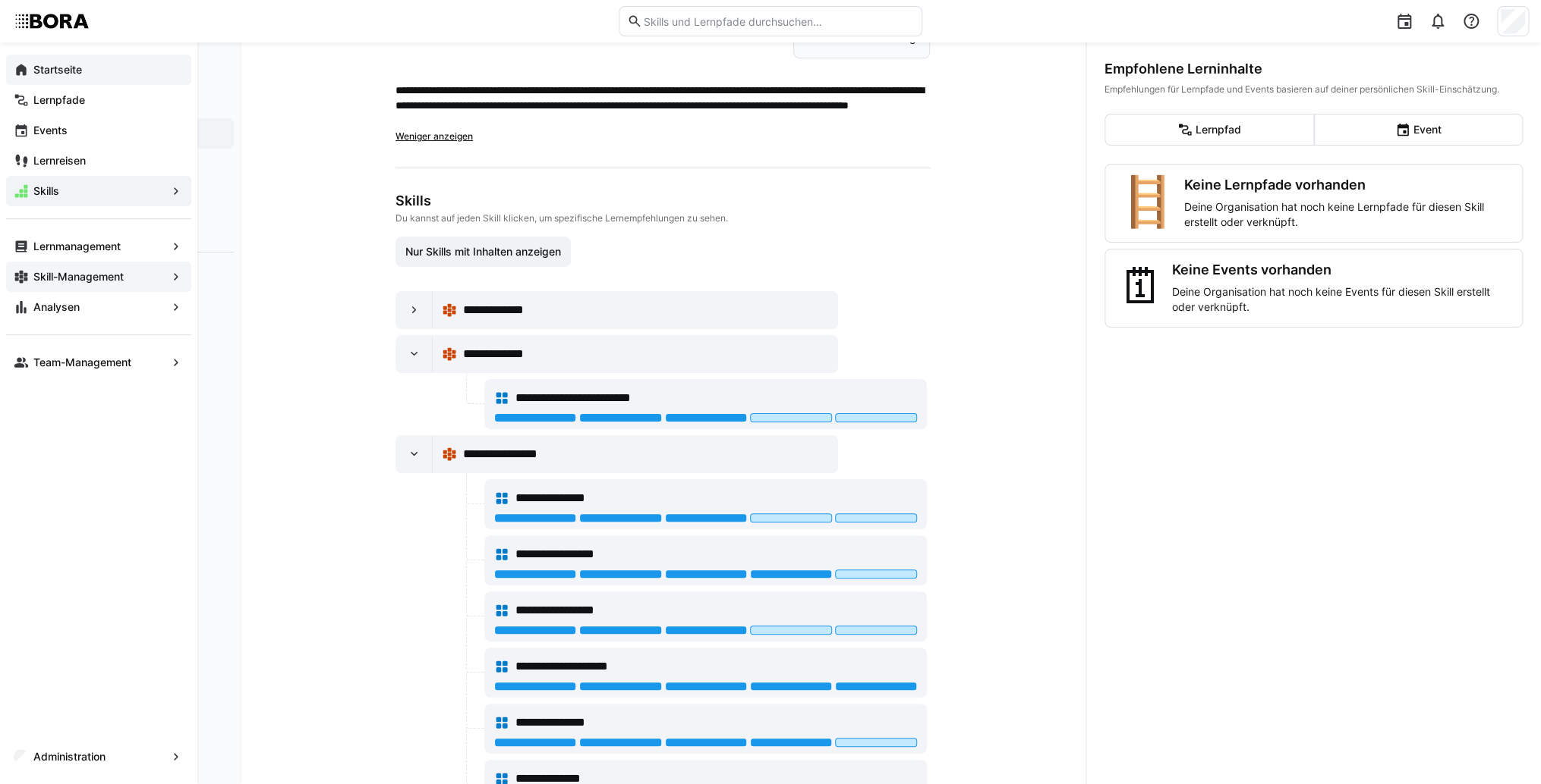
click at [26, 78] on div "Startseite" at bounding box center [98, 70] width 185 height 30
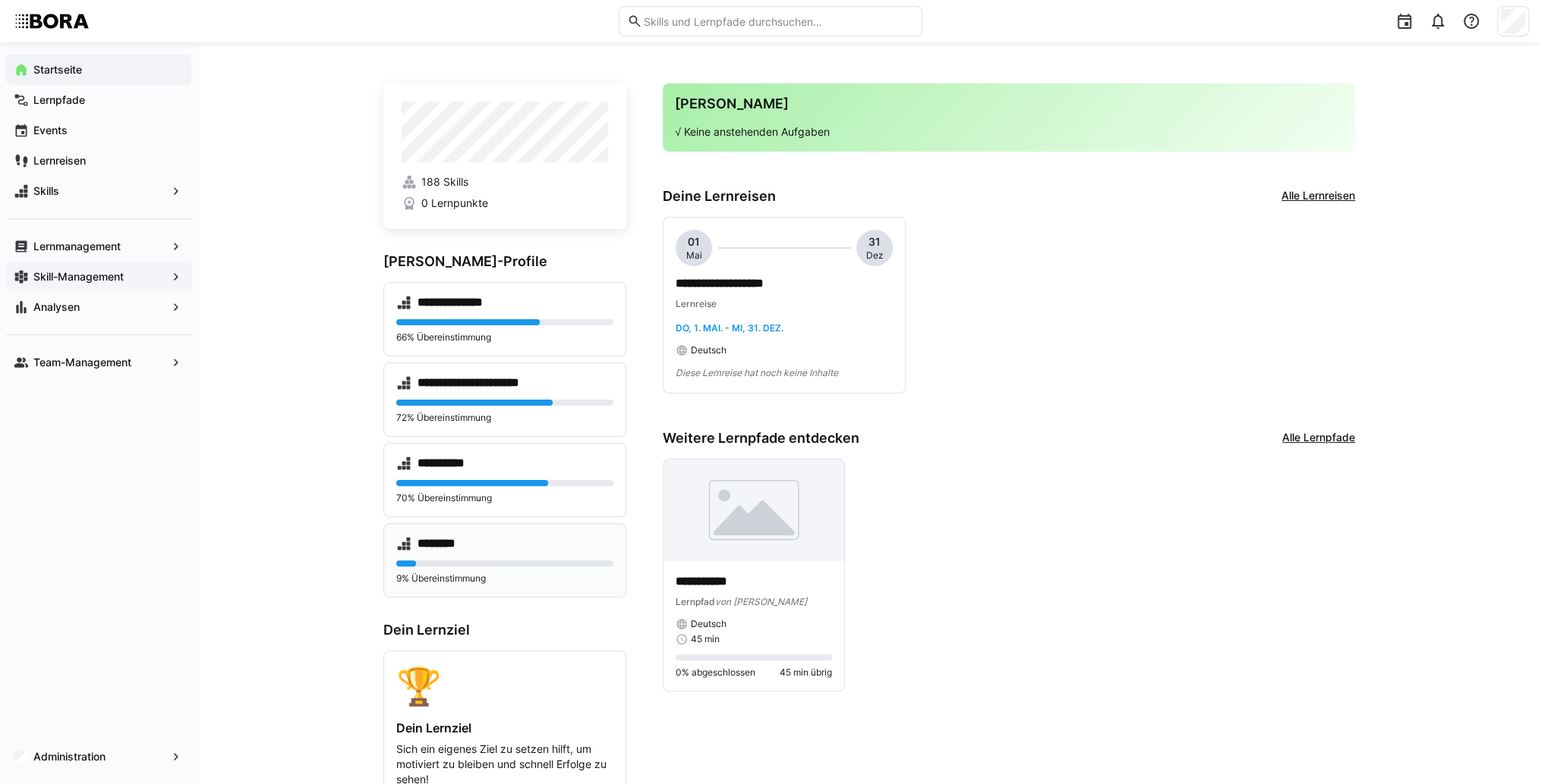
click at [524, 540] on div "********" at bounding box center [505, 544] width 217 height 15
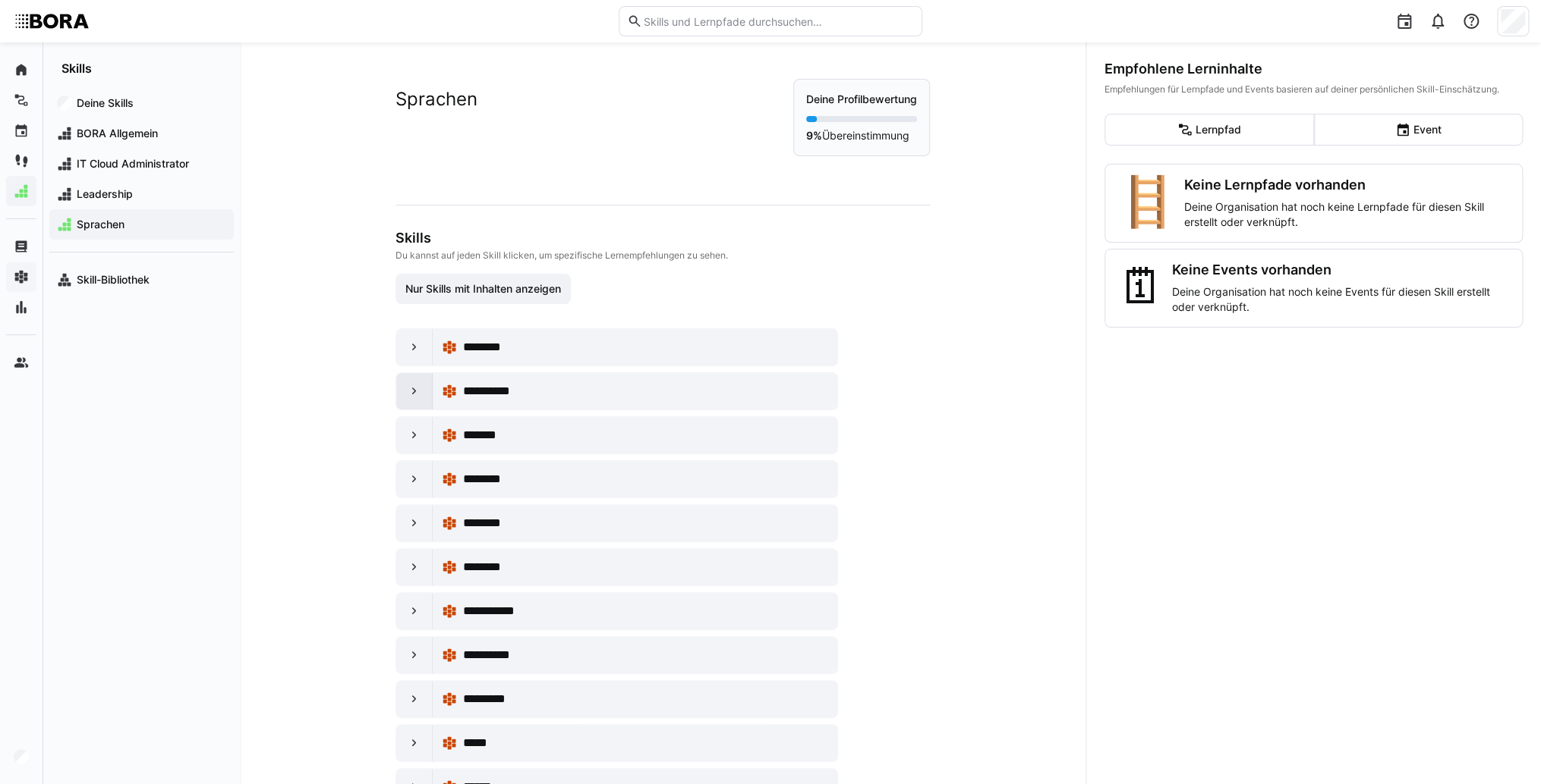
click at [397, 384] on div at bounding box center [414, 391] width 36 height 36
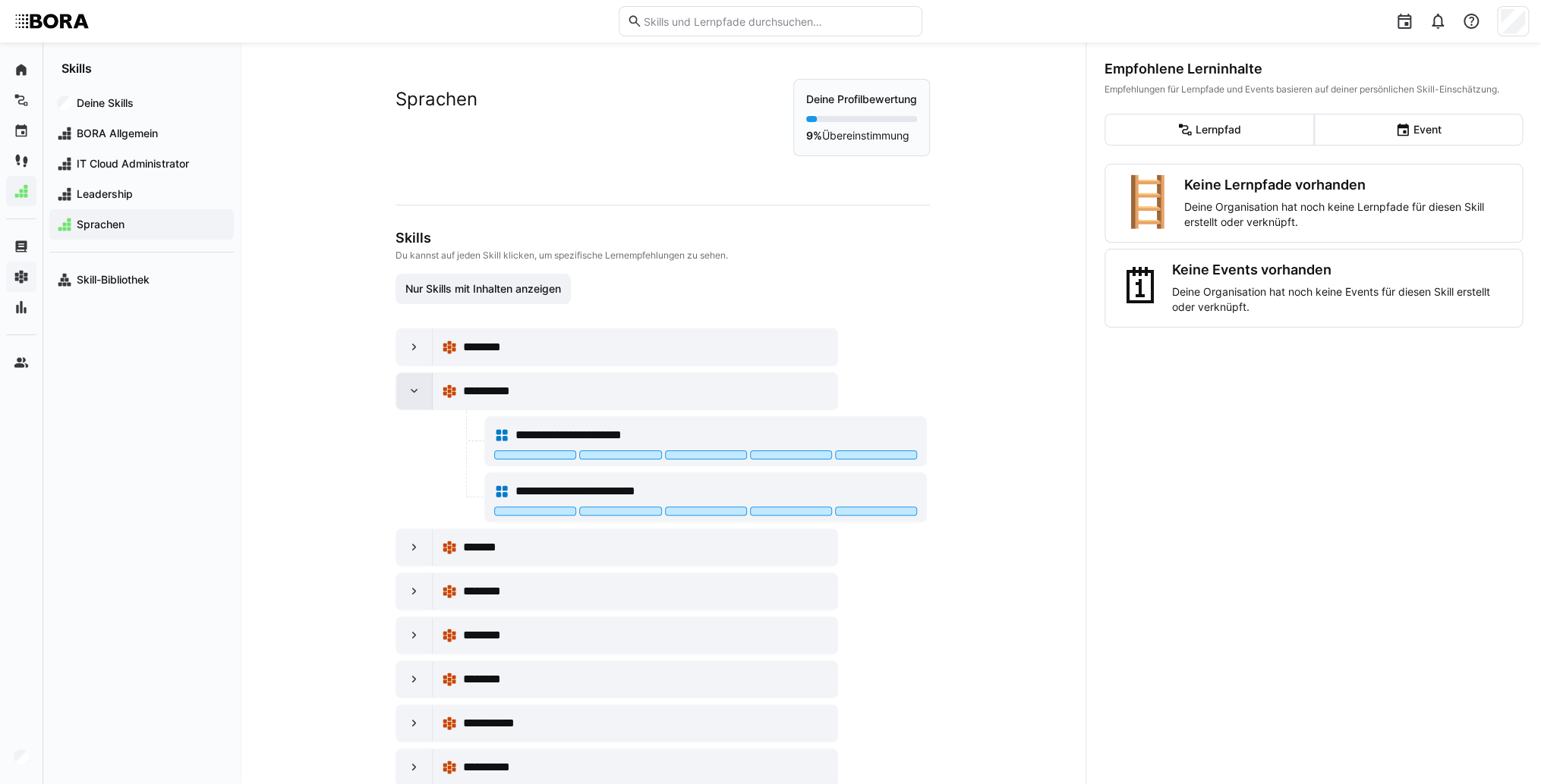
click at [402, 382] on div at bounding box center [414, 391] width 36 height 36
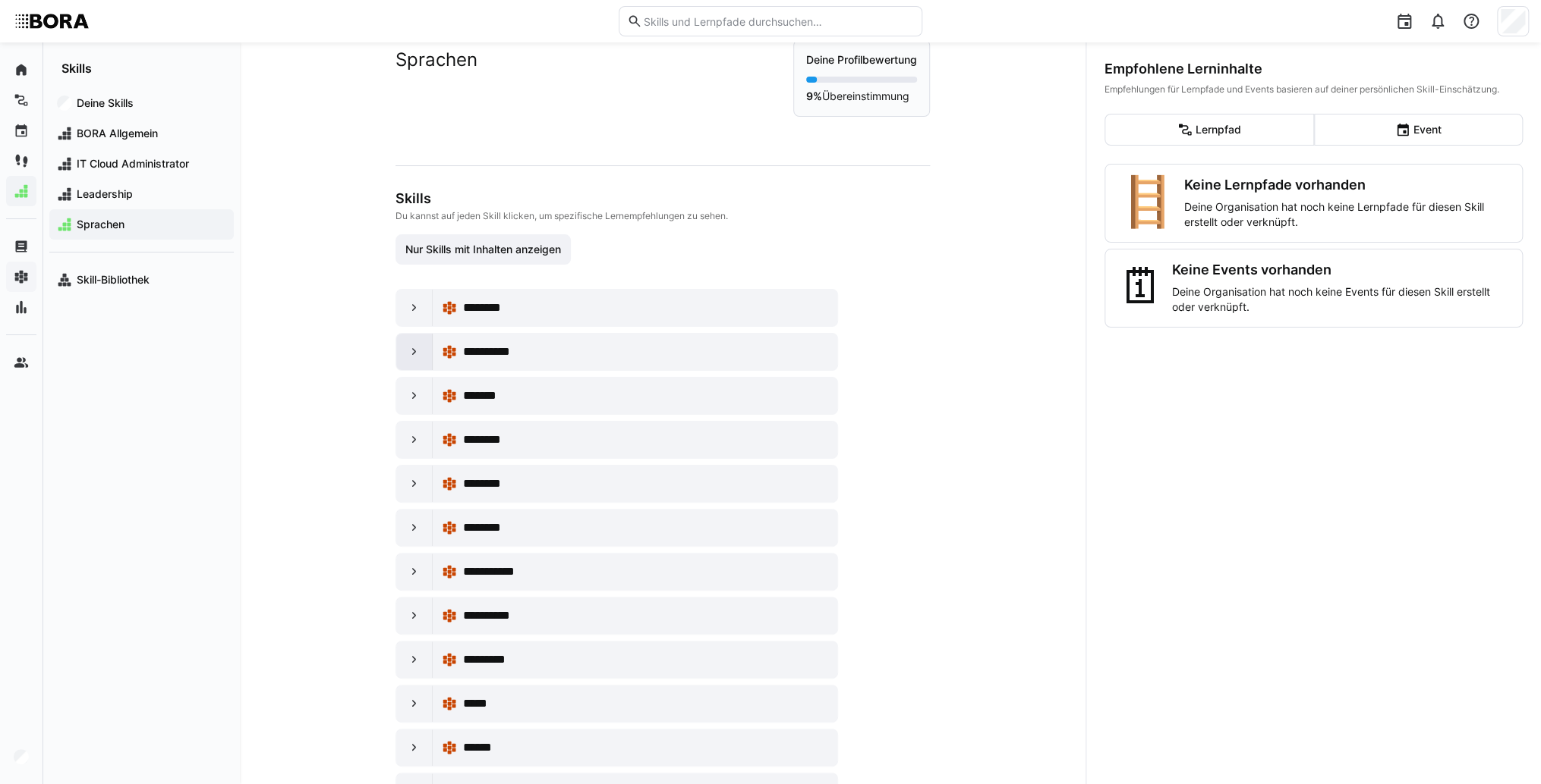
scroll to position [61, 0]
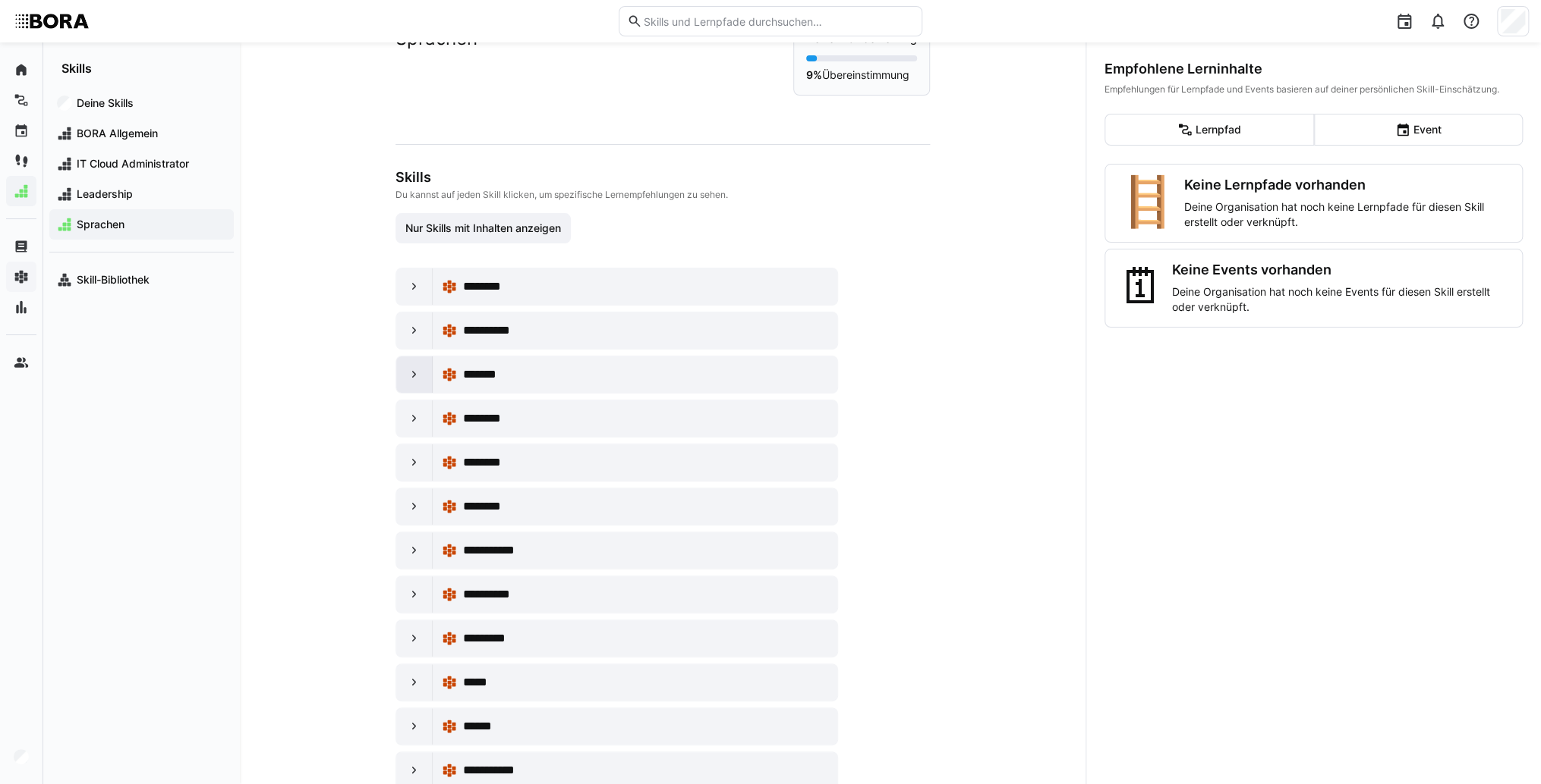
click at [400, 380] on div at bounding box center [414, 374] width 36 height 36
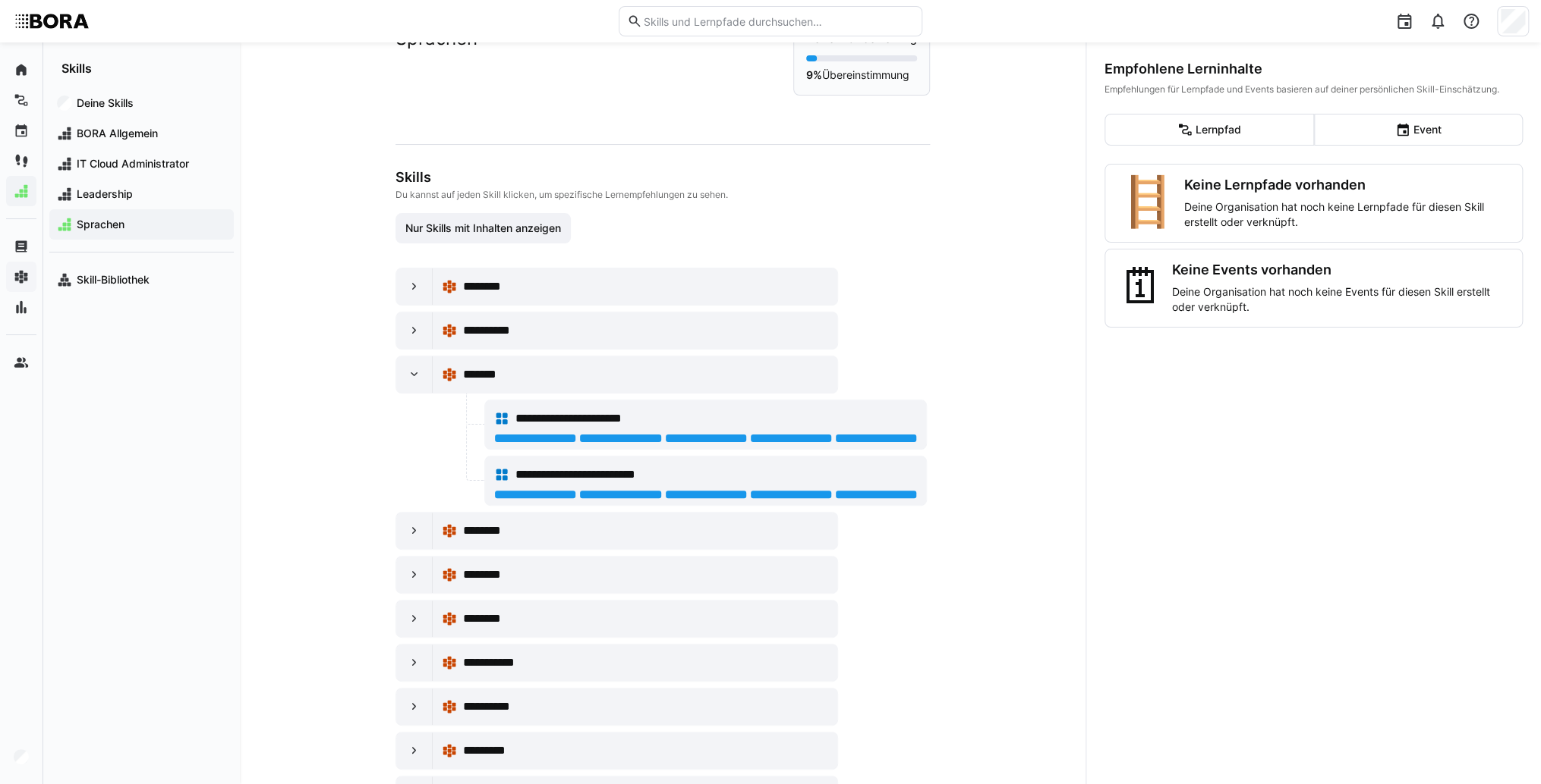
click at [397, 523] on div at bounding box center [414, 531] width 36 height 36
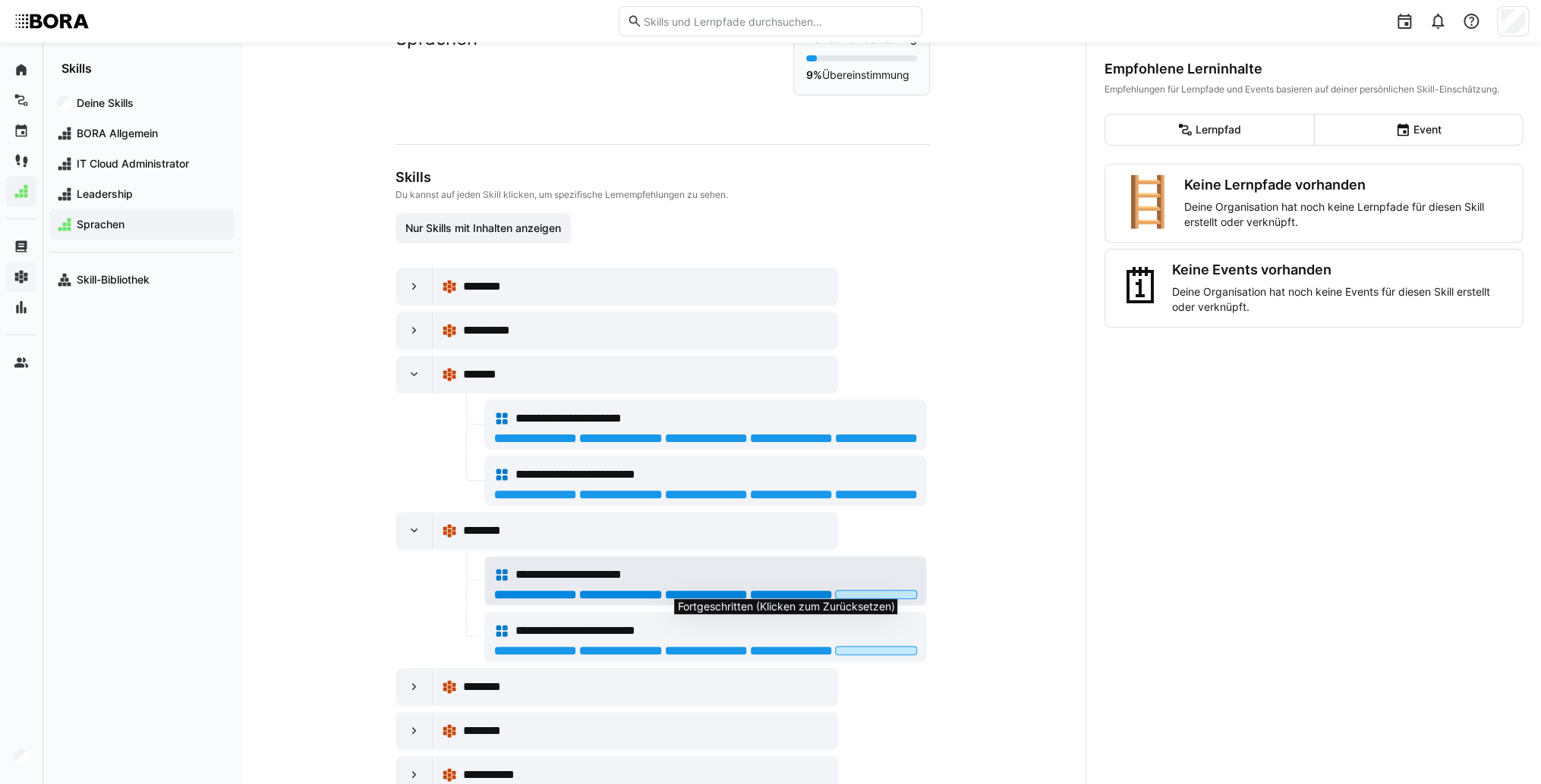
click at [800, 591] on div at bounding box center [790, 594] width 82 height 9
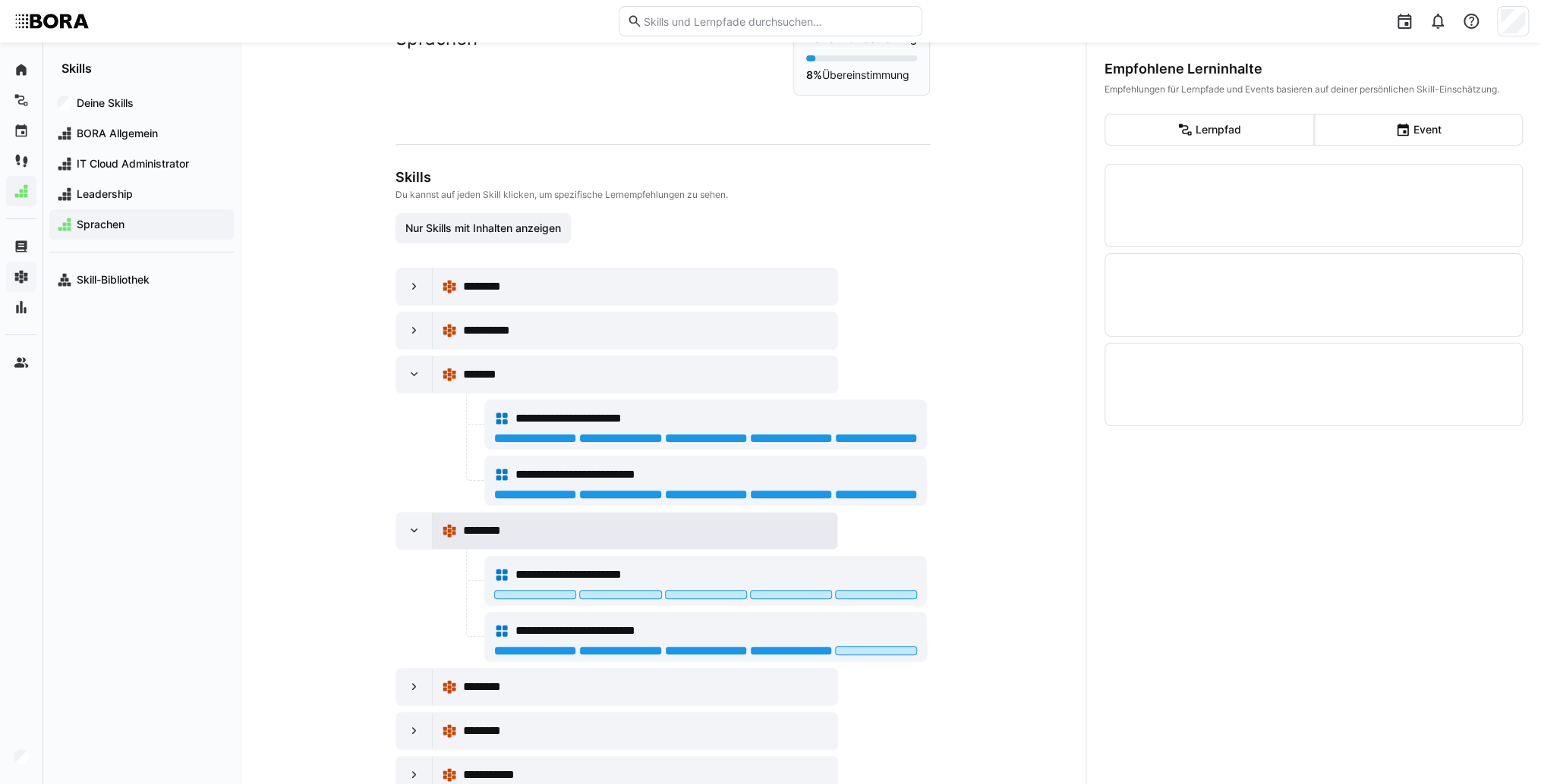
click at [740, 539] on div "********" at bounding box center [635, 531] width 386 height 30
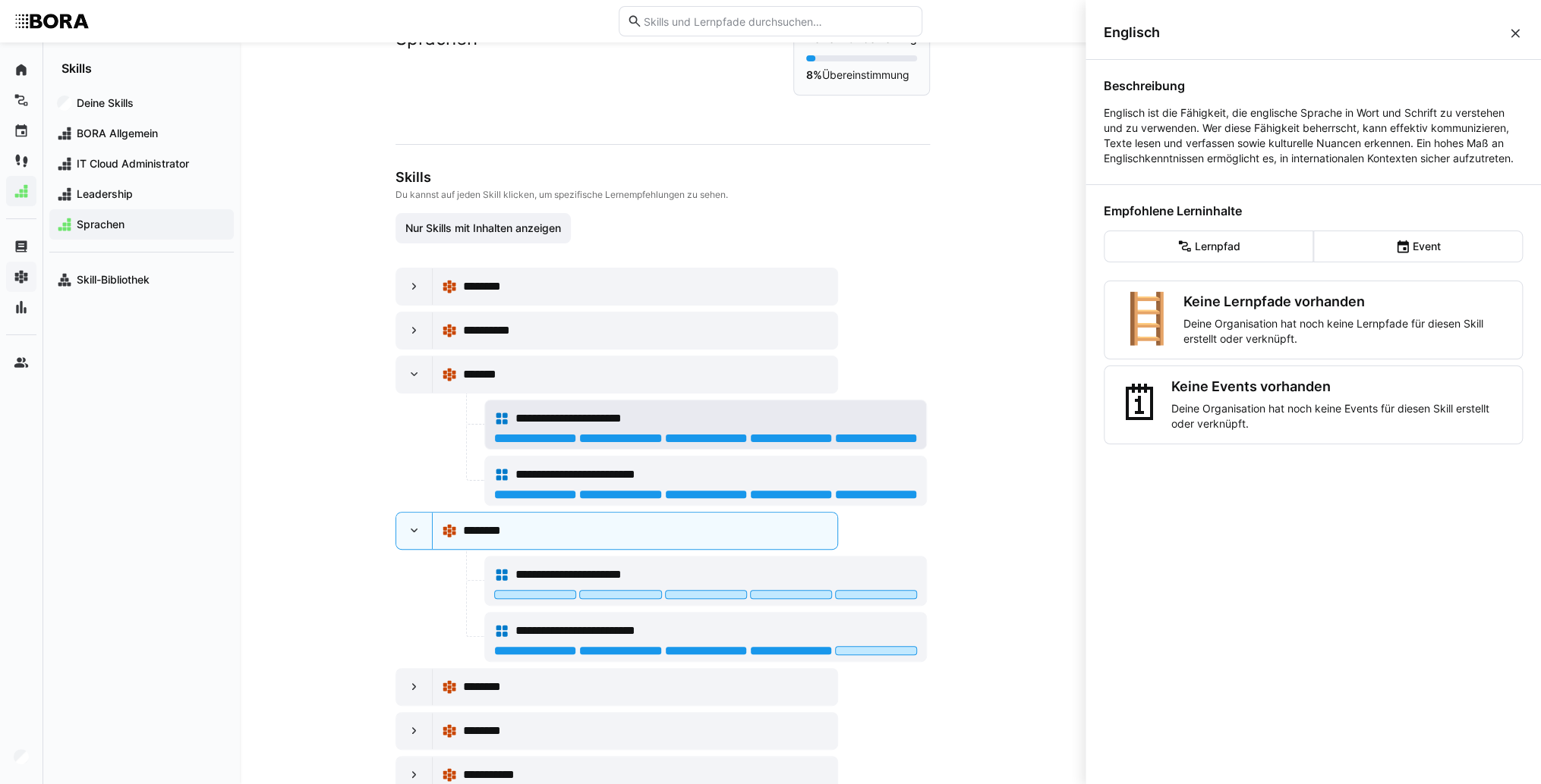
click at [872, 417] on div "**********" at bounding box center [716, 419] width 402 height 19
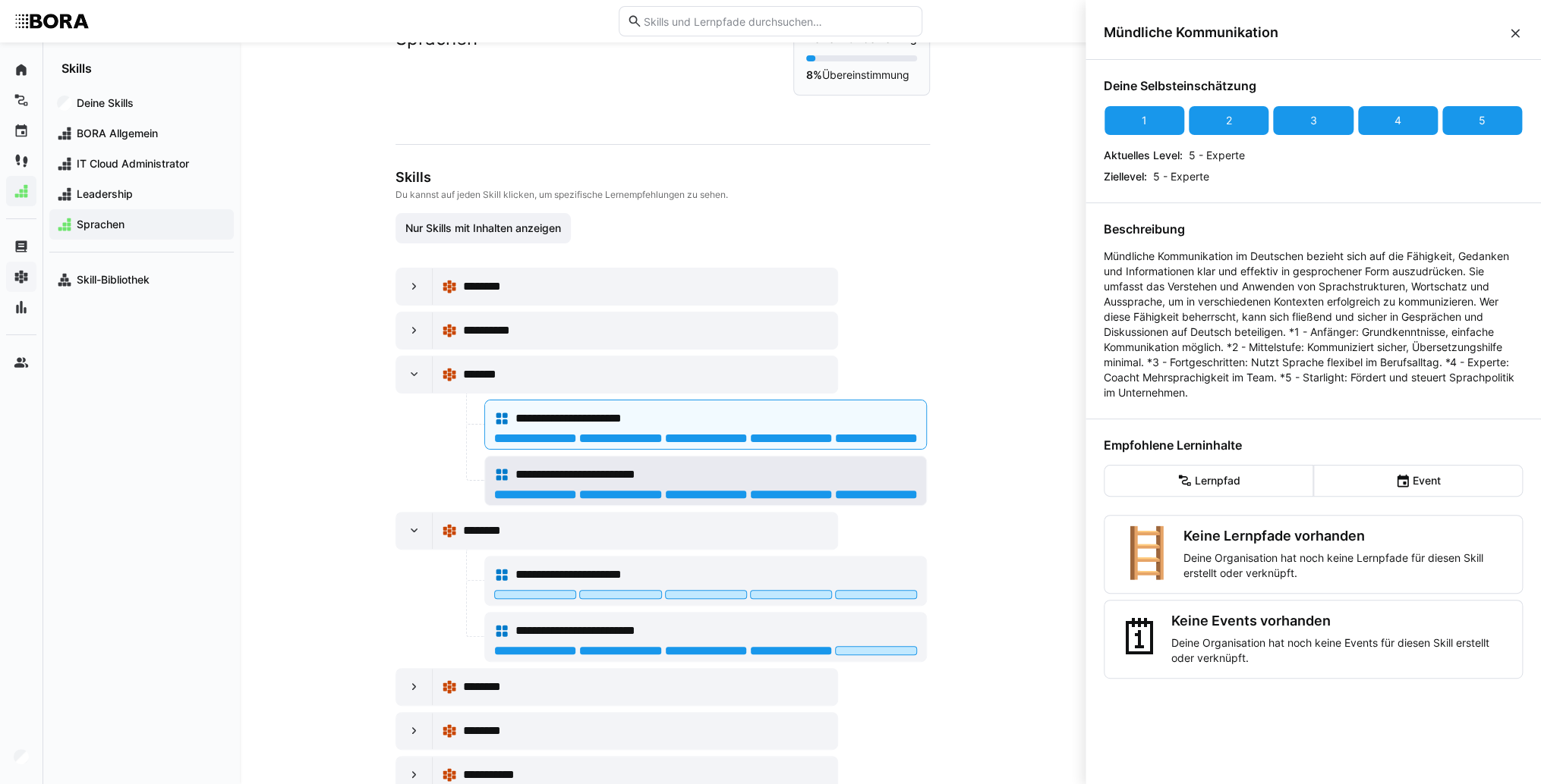
click at [874, 467] on div "**********" at bounding box center [716, 475] width 402 height 19
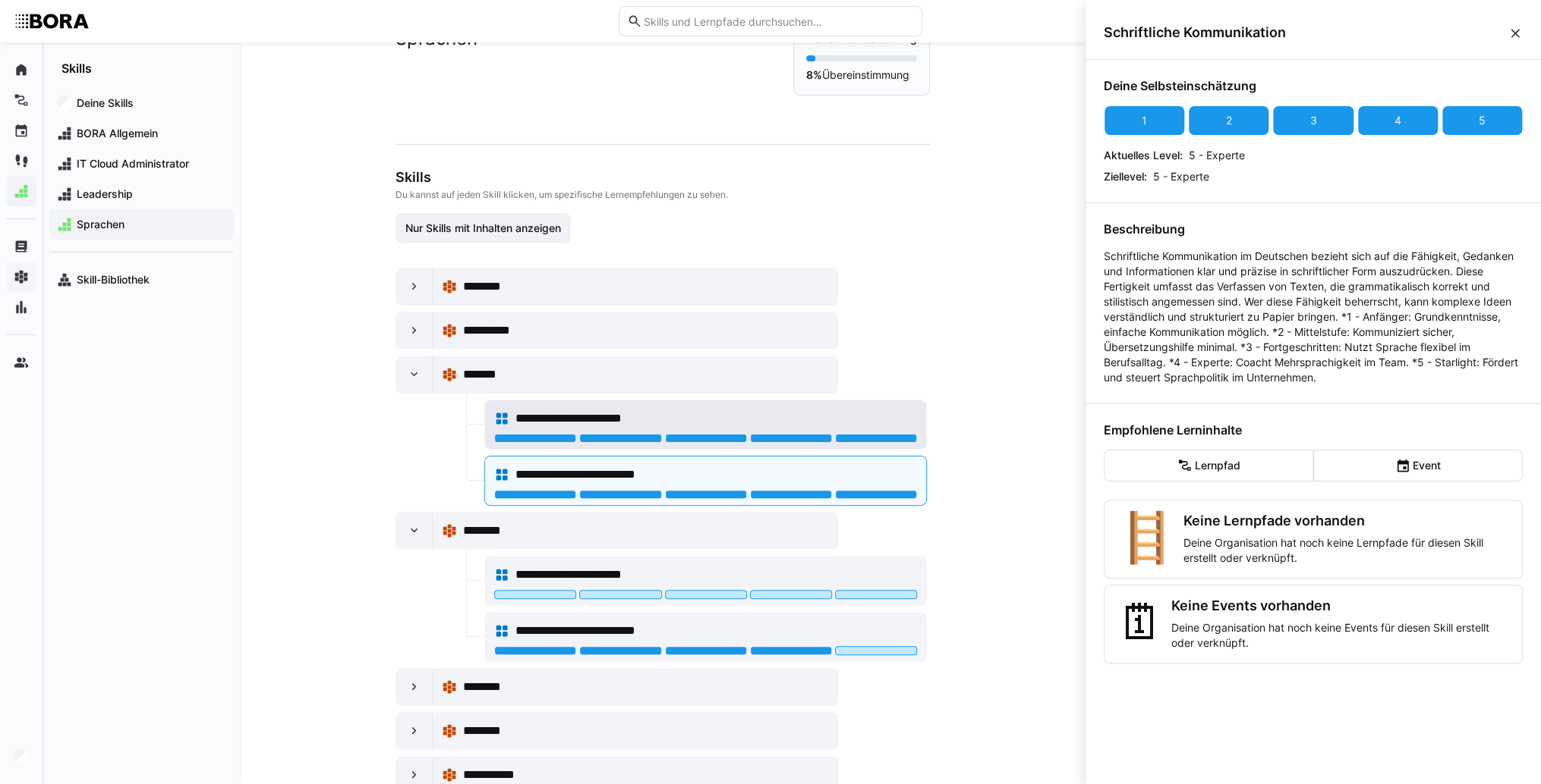
click at [872, 428] on div "**********" at bounding box center [705, 419] width 423 height 30
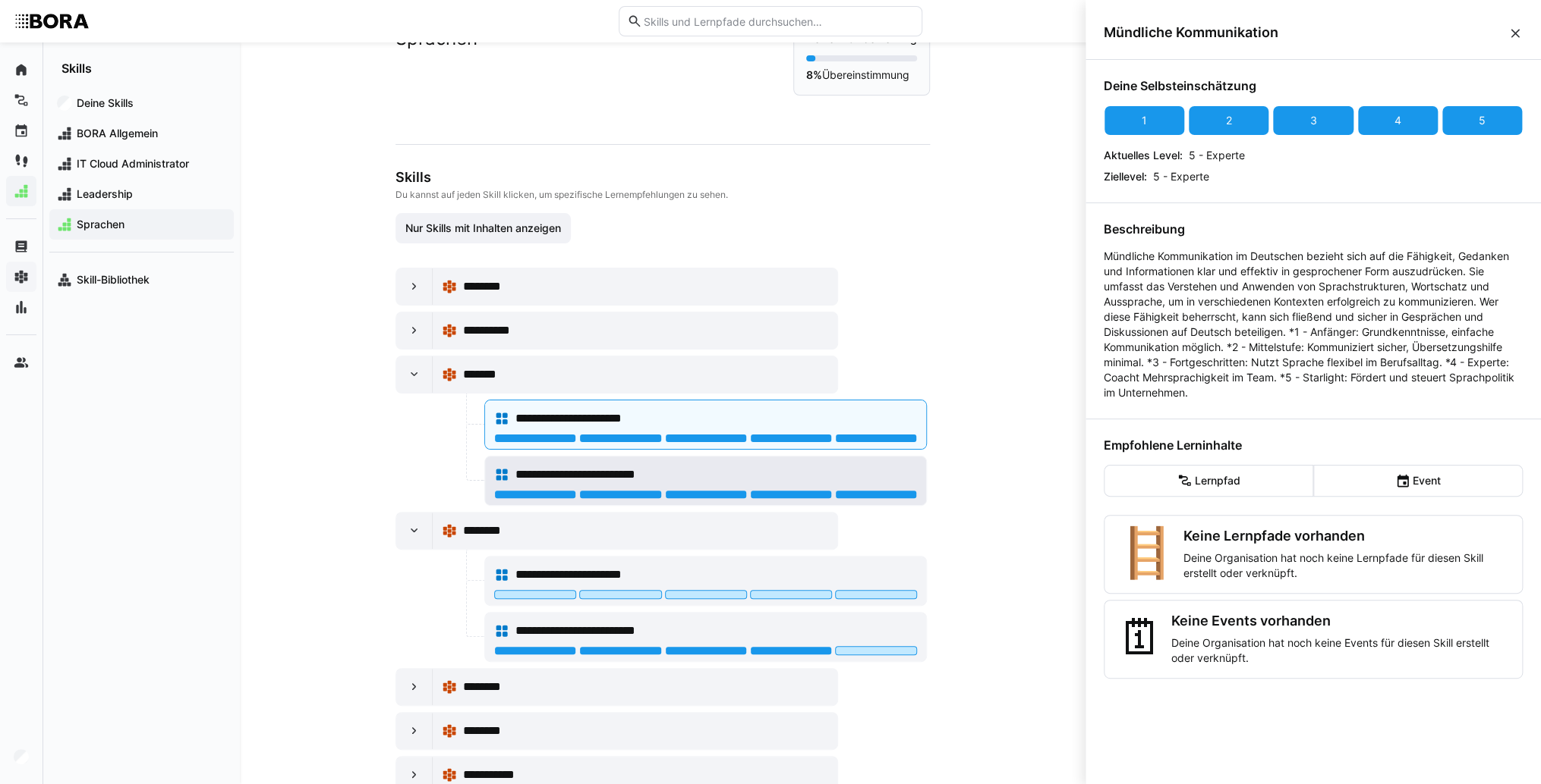
click at [872, 456] on div "**********" at bounding box center [706, 480] width 441 height 48
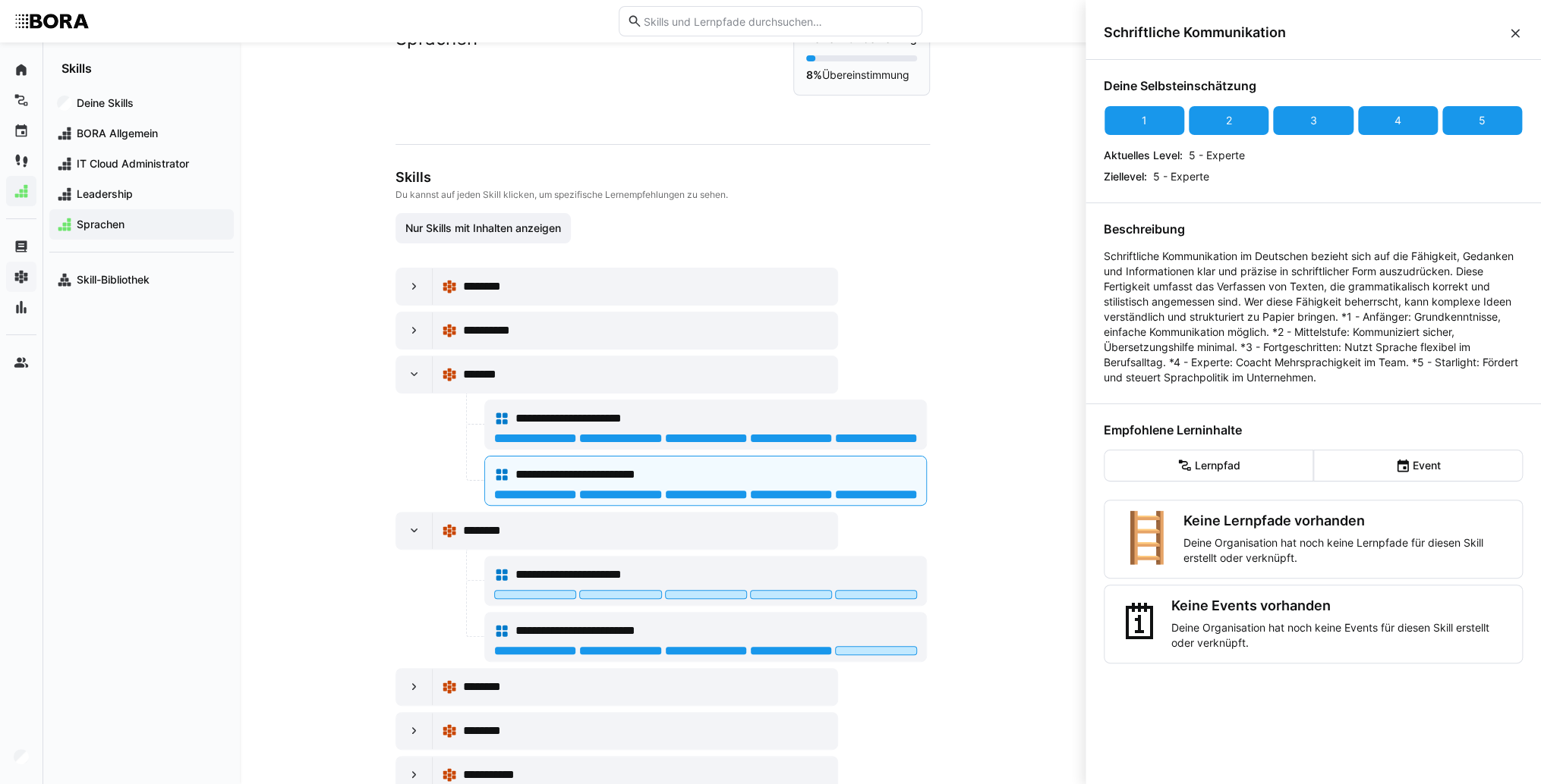
click at [1515, 30] on eds-icon at bounding box center [1515, 34] width 15 height 15
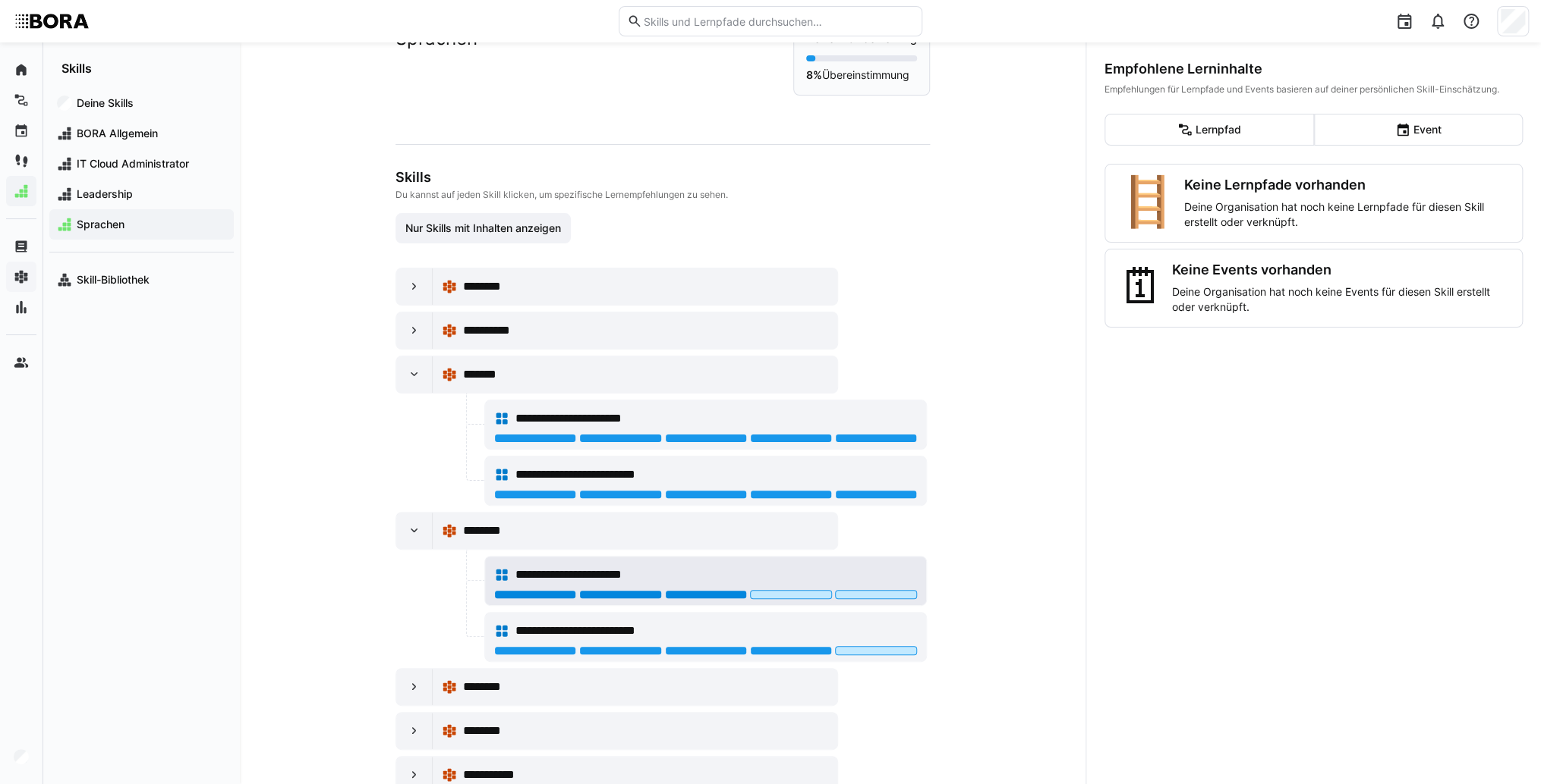
click at [732, 595] on div at bounding box center [705, 594] width 82 height 9
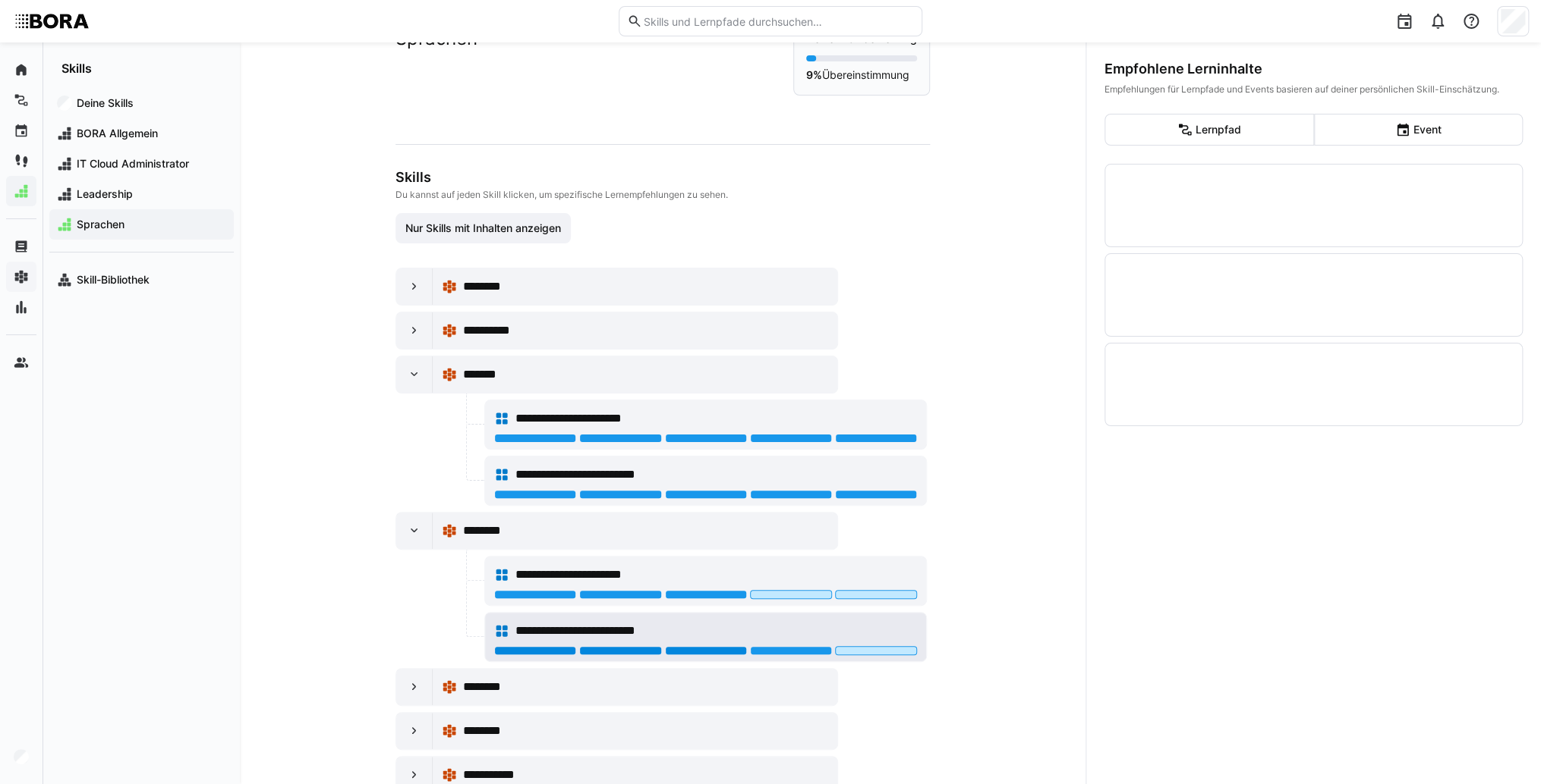
click at [724, 646] on div at bounding box center [705, 651] width 82 height 9
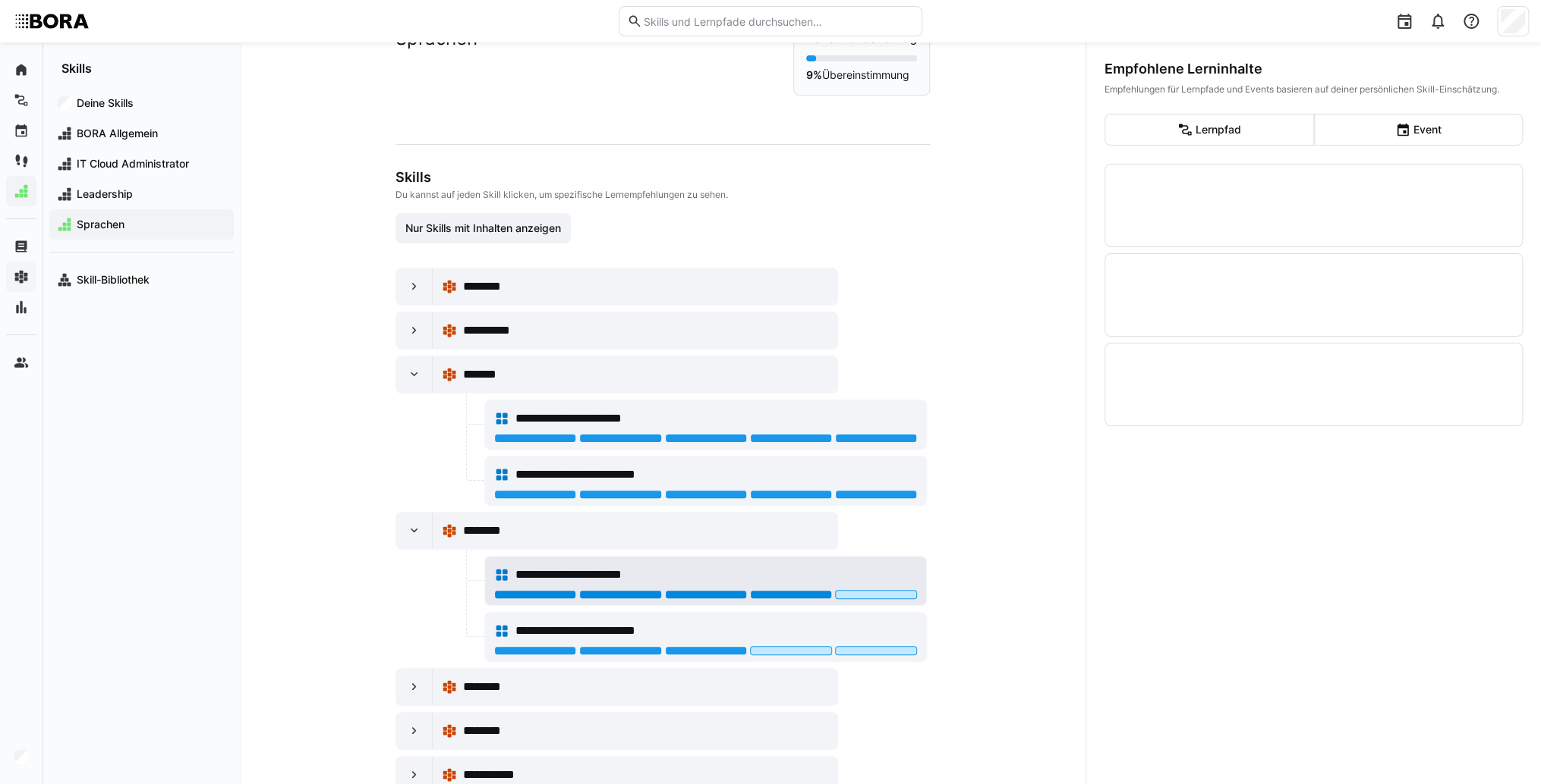
click at [764, 590] on div at bounding box center [790, 594] width 82 height 9
click at [807, 594] on div at bounding box center [790, 594] width 82 height 9
click at [797, 593] on div at bounding box center [790, 594] width 82 height 9
click at [730, 591] on div at bounding box center [705, 594] width 82 height 9
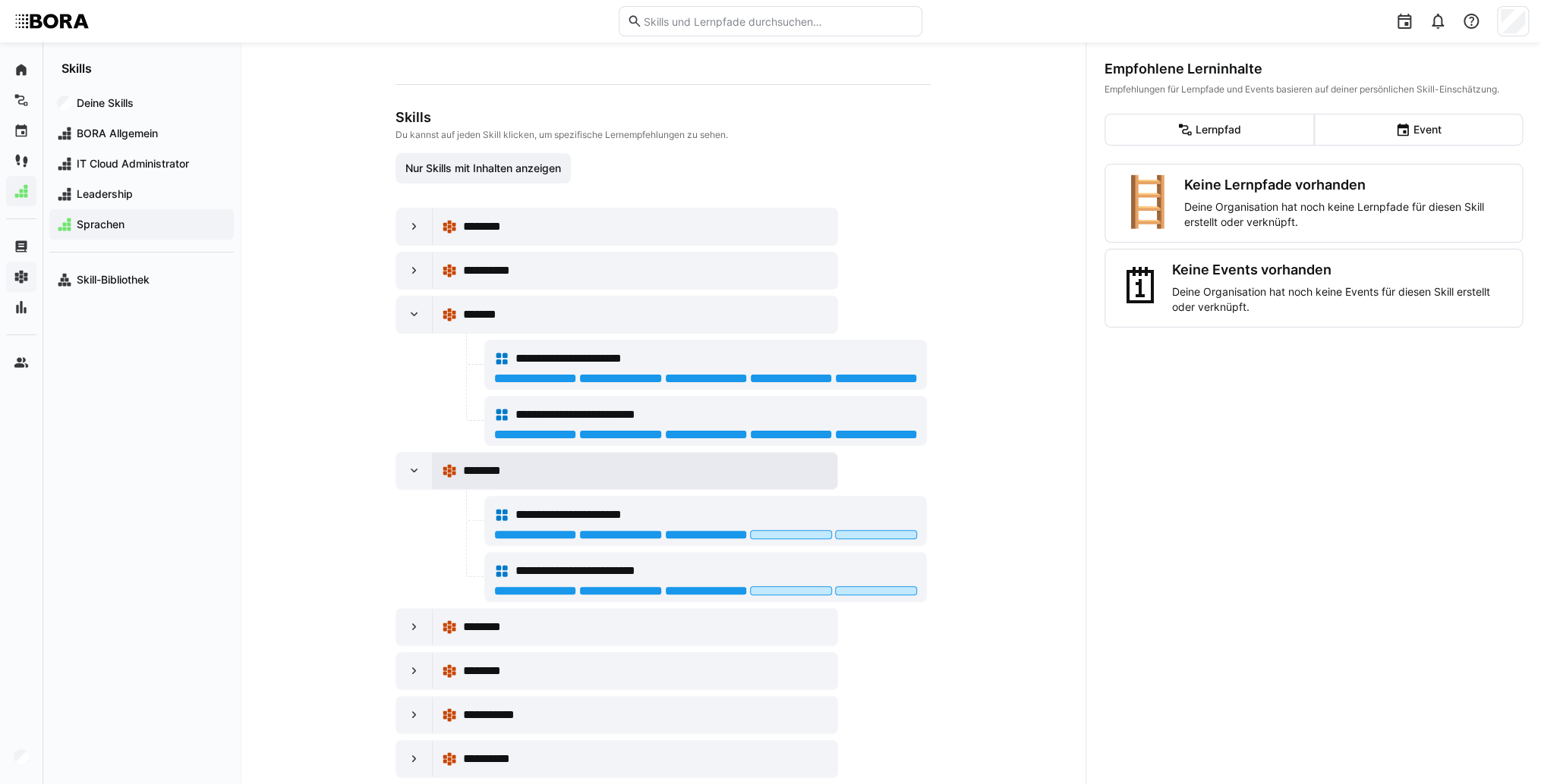
scroll to position [122, 0]
click at [421, 320] on div at bounding box center [414, 313] width 36 height 36
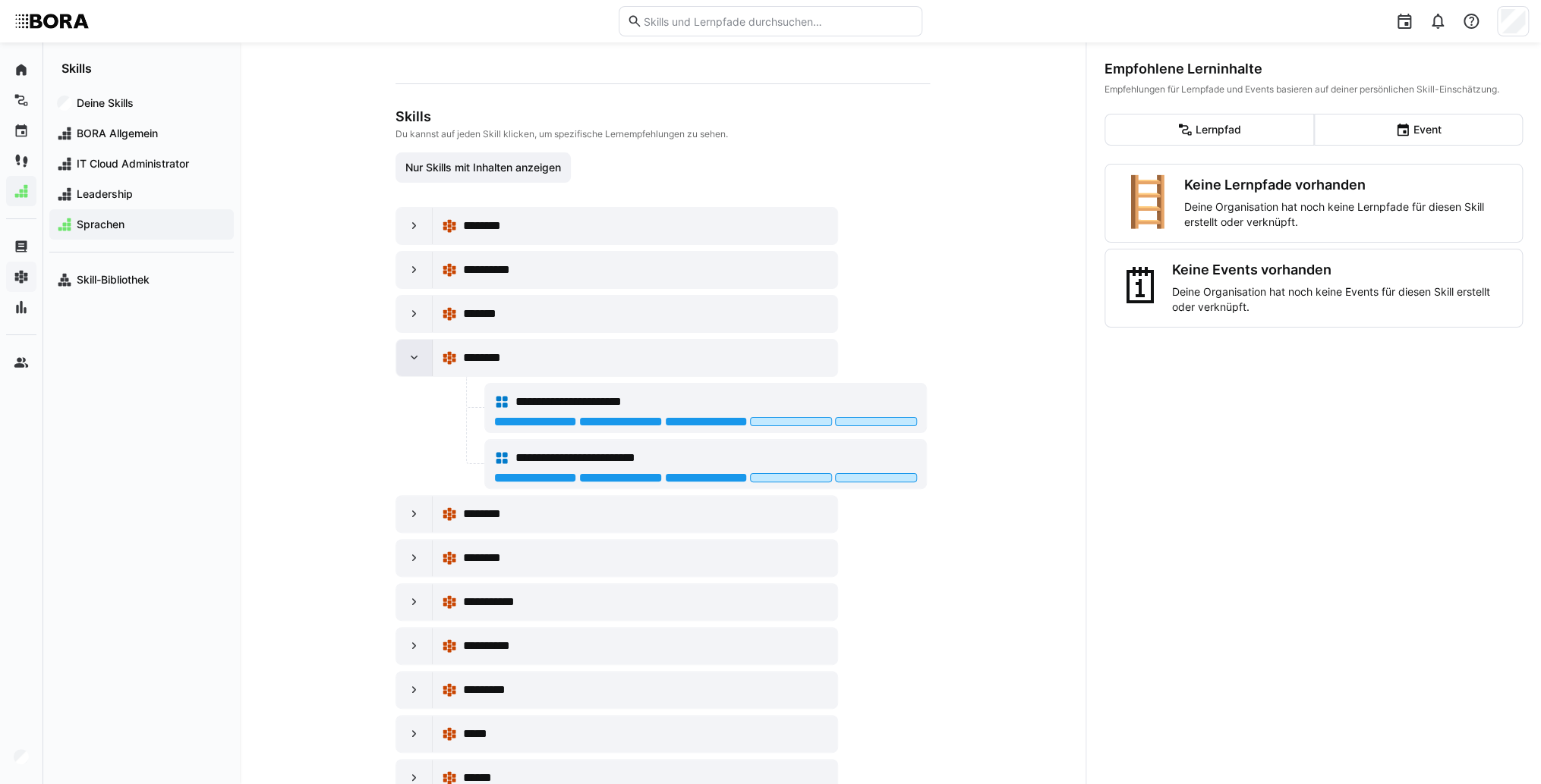
click at [407, 346] on div at bounding box center [414, 357] width 36 height 36
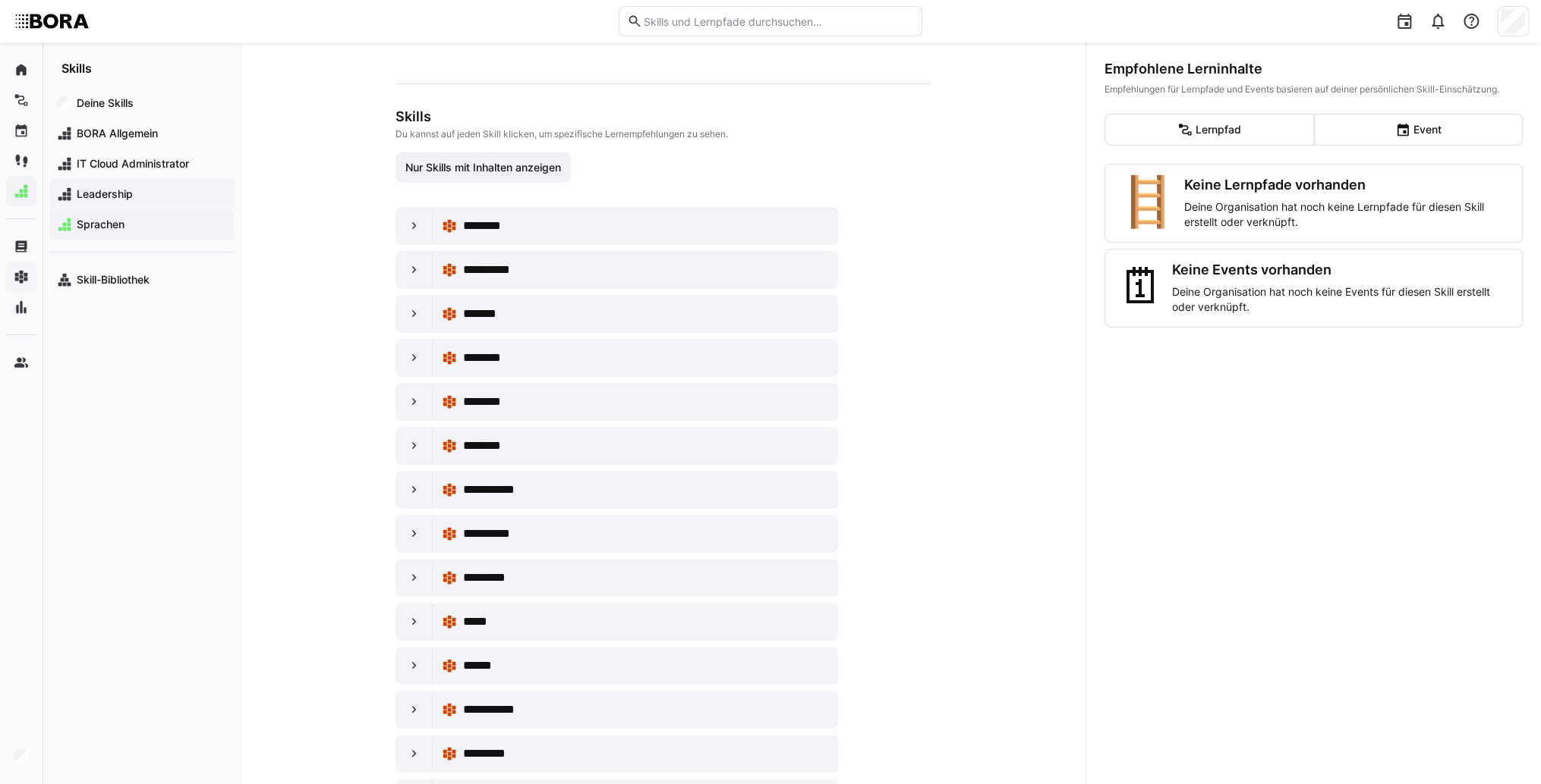
click at [197, 195] on span "Leadership" at bounding box center [150, 194] width 152 height 15
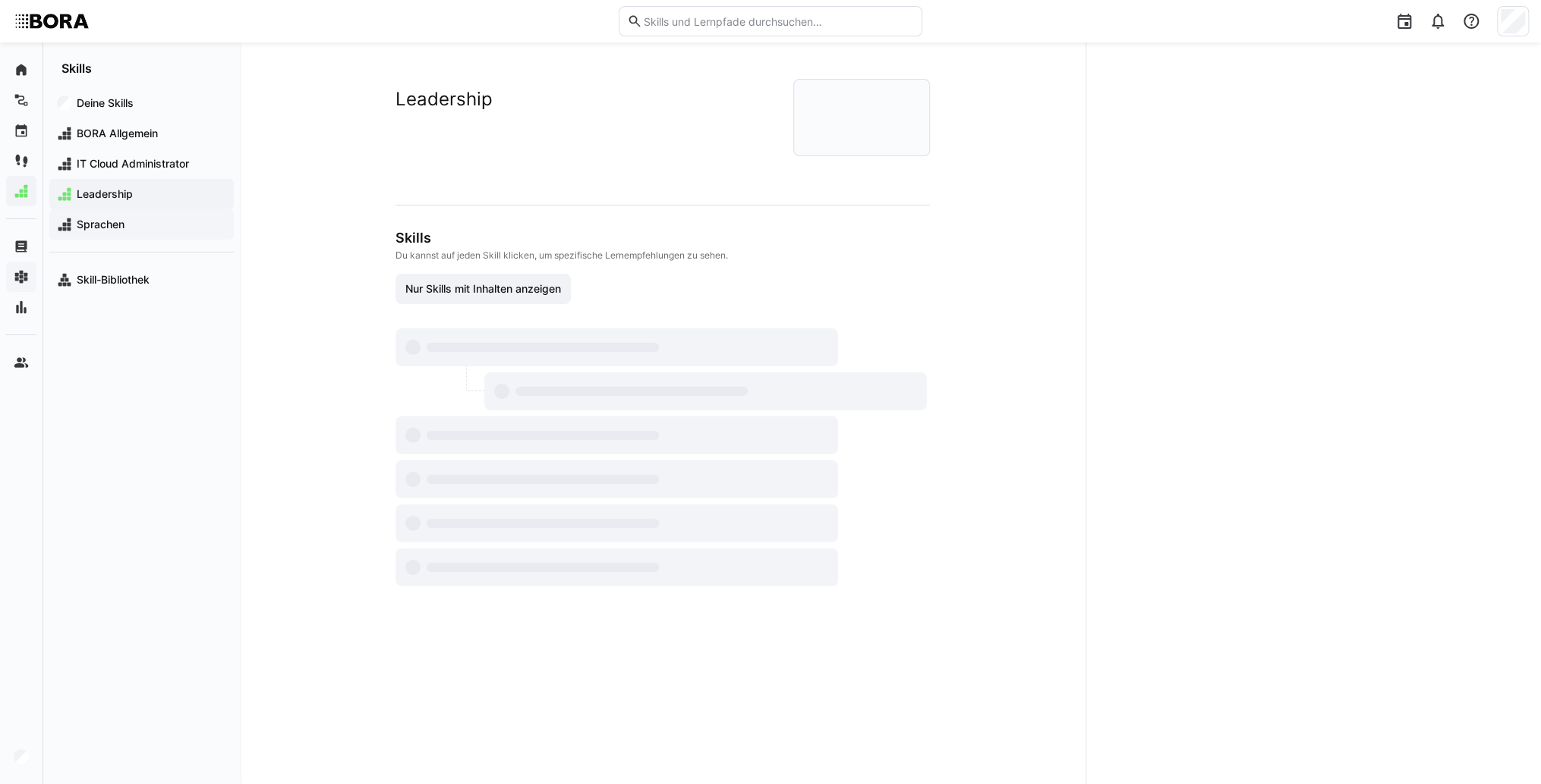
click at [173, 231] on span "Sprachen" at bounding box center [150, 225] width 152 height 15
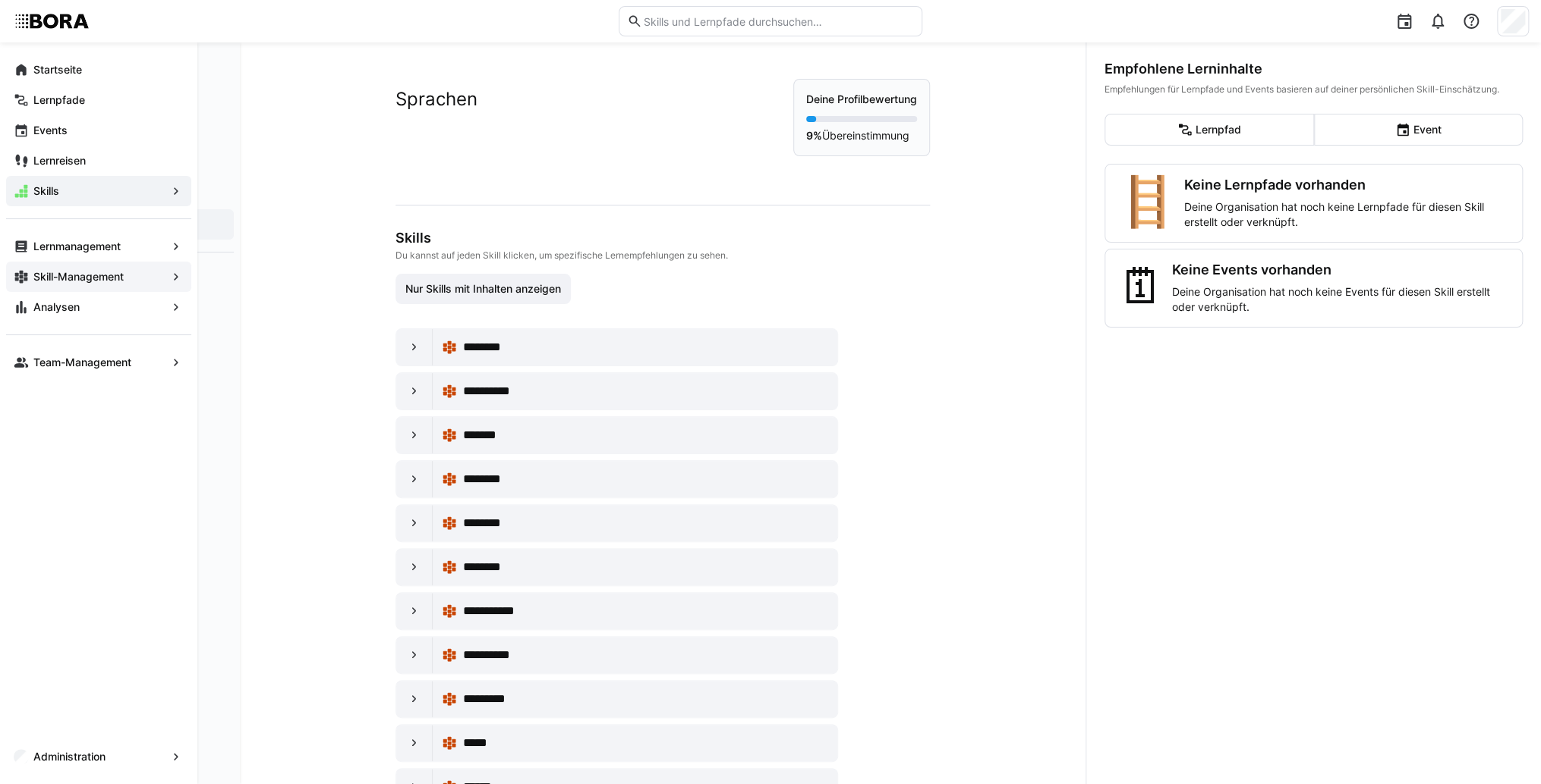
click at [0, 0] on app-navigation-label "Skill-Management" at bounding box center [0, 0] width 0 height 0
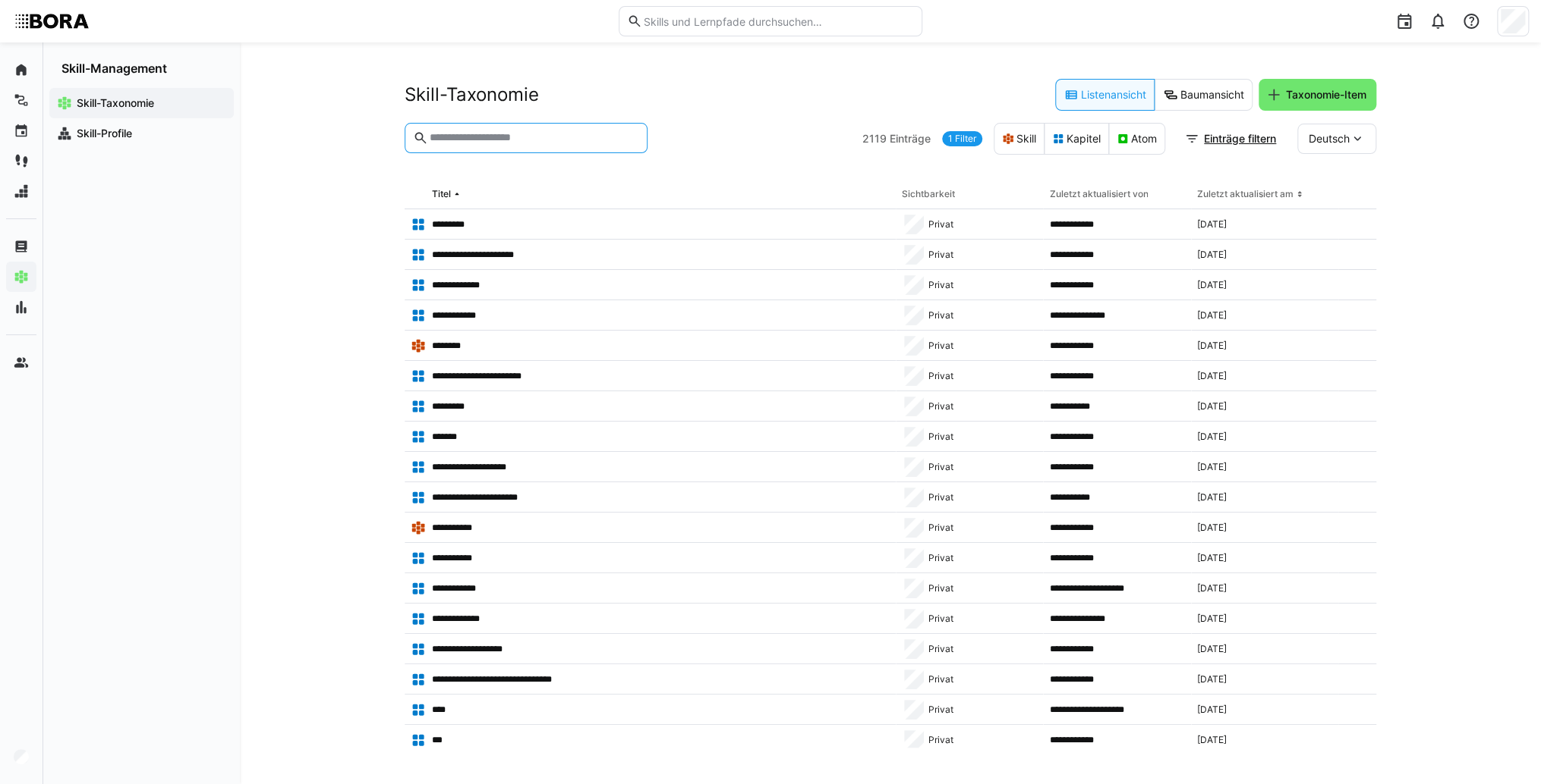
click at [540, 133] on input "text" at bounding box center [533, 138] width 211 height 14
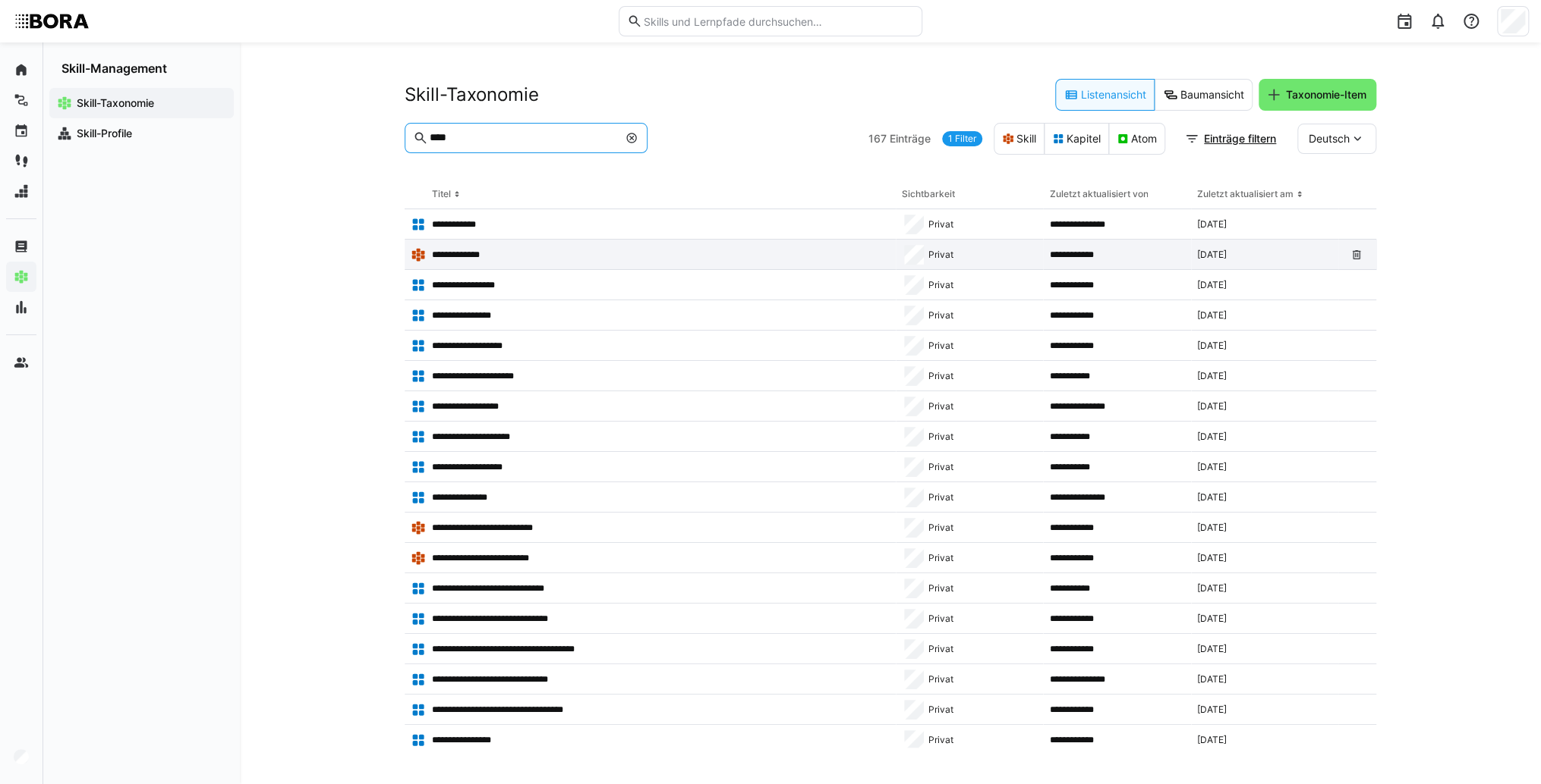
type input "****"
click at [523, 256] on app-table-first-column "**********" at bounding box center [650, 255] width 479 height 15
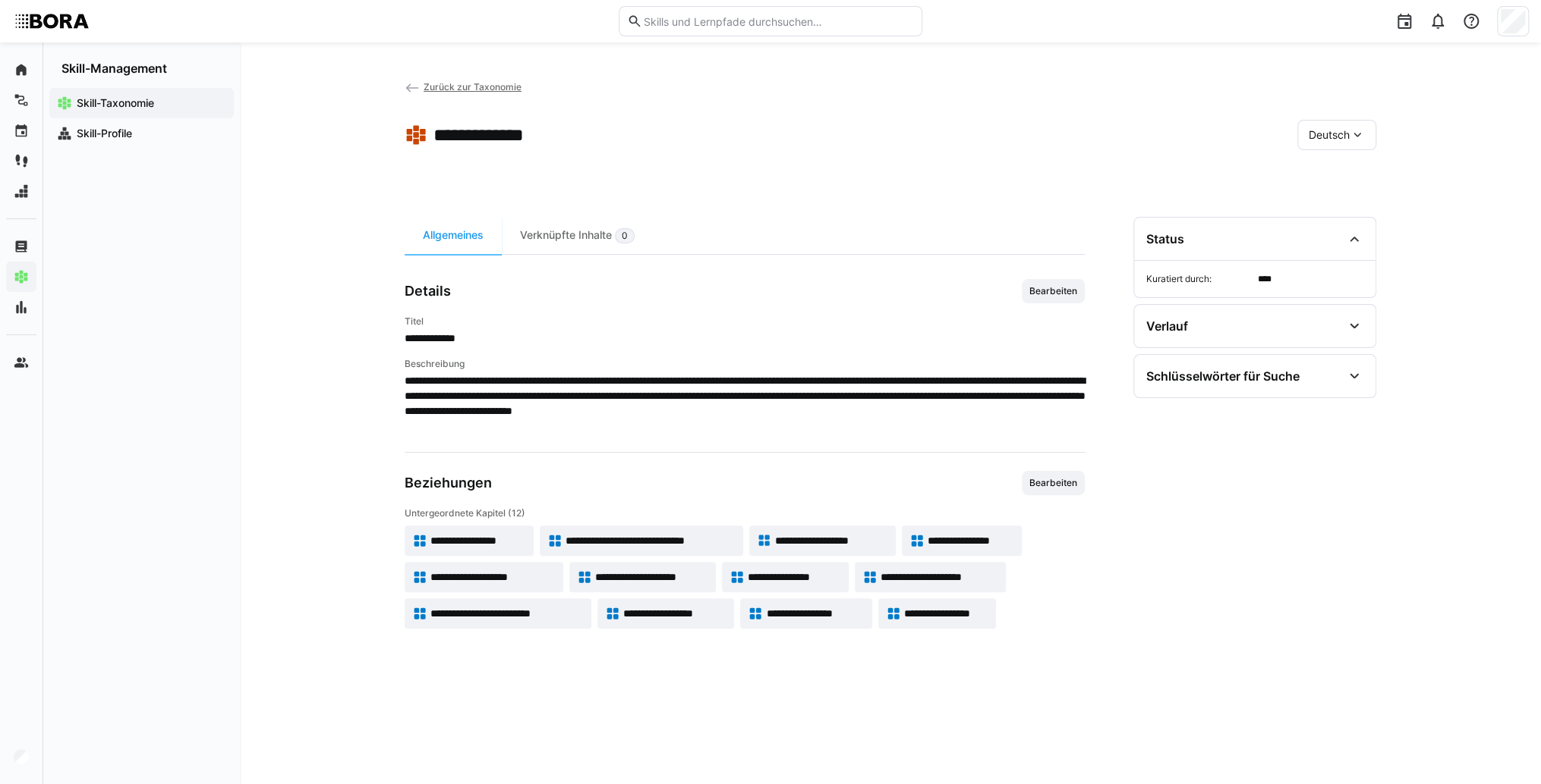
click at [522, 533] on span "**********" at bounding box center [478, 541] width 96 height 15
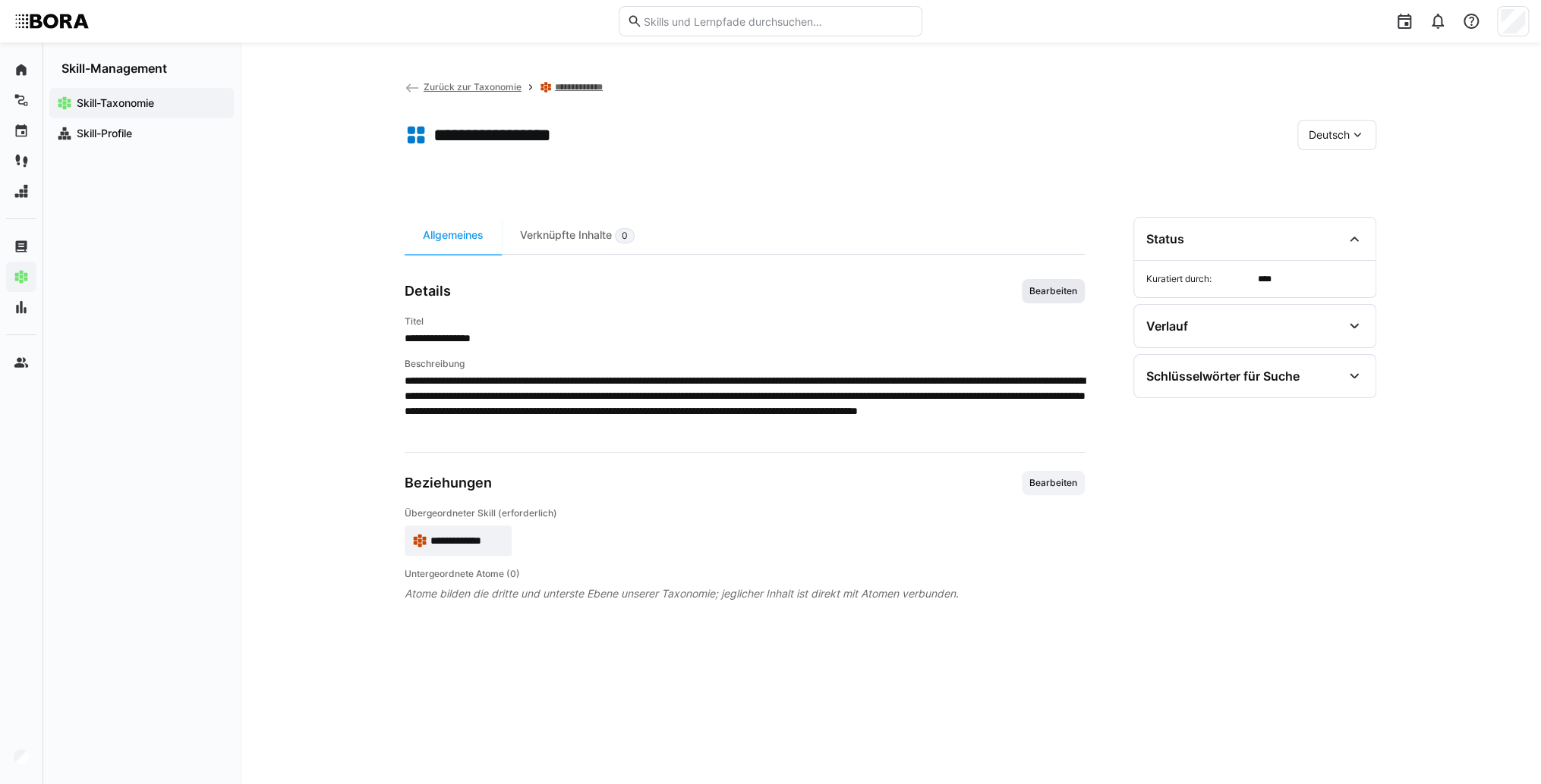
click at [1054, 301] on span "Bearbeiten" at bounding box center [1052, 291] width 63 height 24
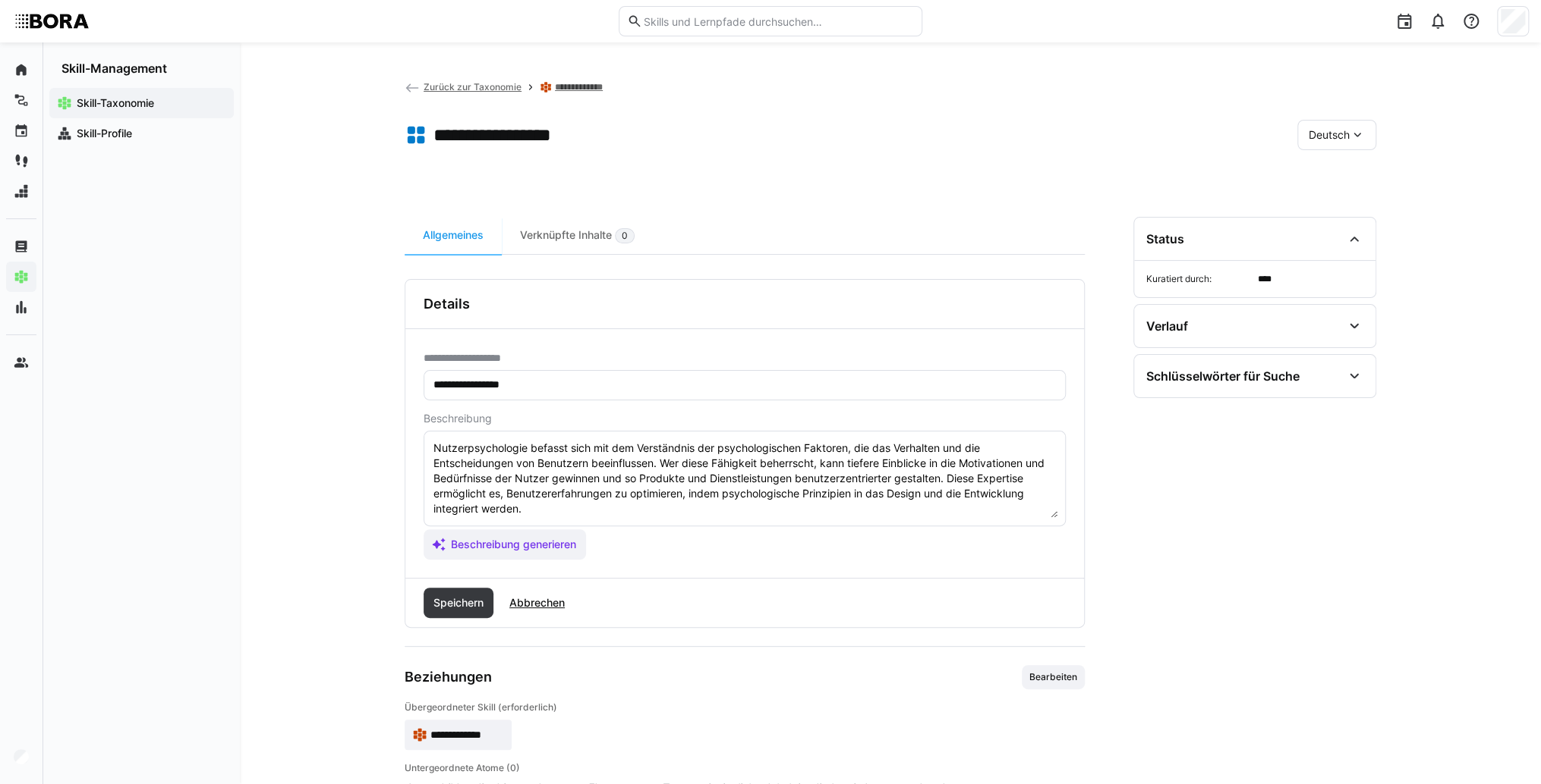
click at [762, 506] on textarea "Nutzerpsychologie befasst sich mit dem Verständnis der psychologischen Faktoren…" at bounding box center [745, 478] width 626 height 79
click at [452, 511] on textarea "Nutzerpsychologie befasst sich mit dem Verständnis der psychologischen Faktoren…" at bounding box center [745, 478] width 626 height 79
paste textarea "*1 -Anfänger: *2 – Mittelstufe: *3 – Fortgeschritten: *4 – Experte: * 5 - Starl…"
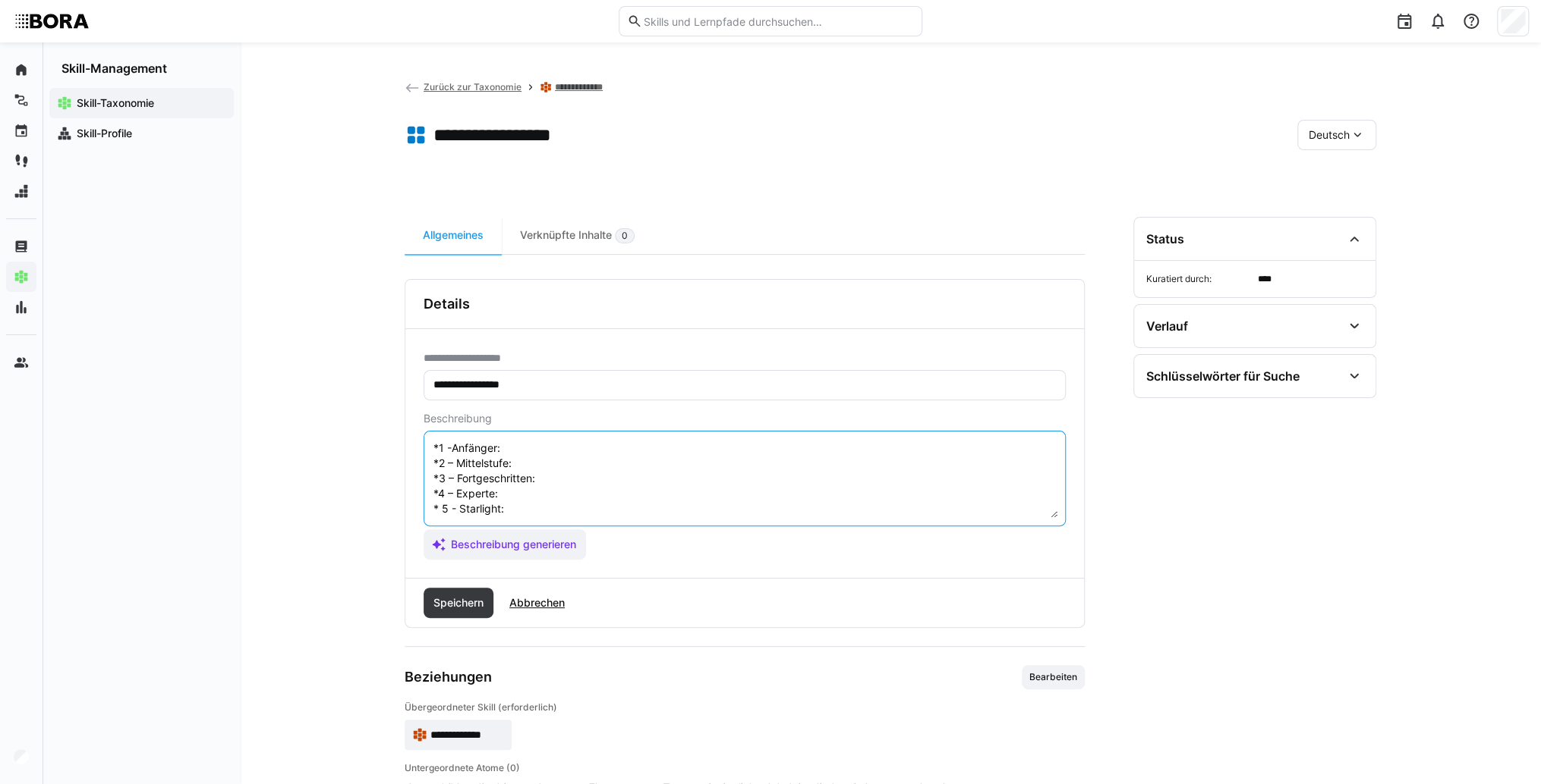
scroll to position [27, 0]
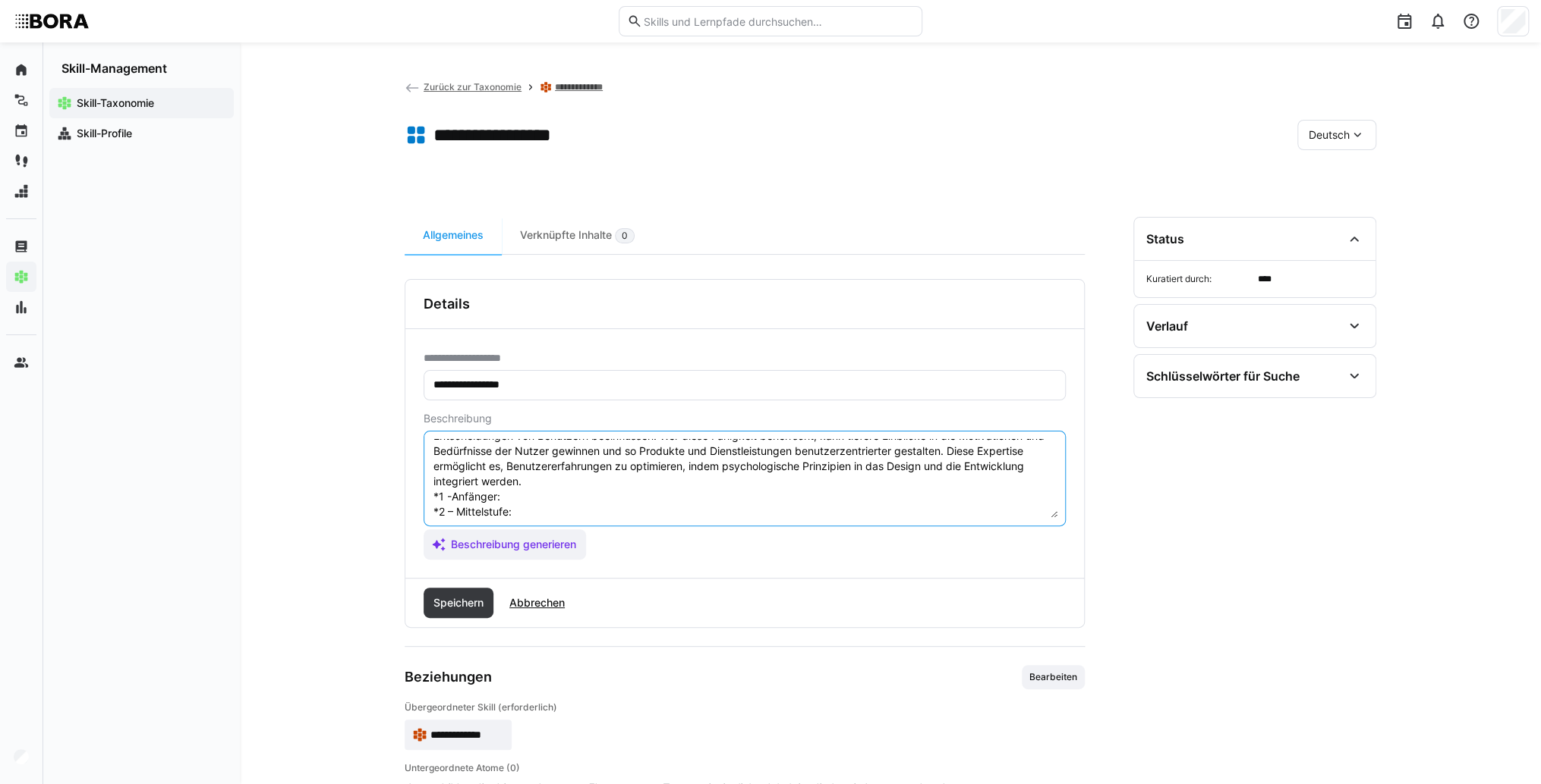
click at [512, 498] on textarea "Nutzerpsychologie befasst sich mit dem Verständnis der psychologischen Faktoren…" at bounding box center [745, 478] width 626 height 79
click at [542, 497] on textarea "Nutzerpsychologie befasst sich mit dem Verständnis der psychologischen Faktoren…" at bounding box center [745, 478] width 626 height 79
paste textarea "Kennt Basisprinzipien der Nutzerpsychologie, versteht einfache Verhaltensmuster."
click at [531, 508] on textarea "Nutzerpsychologie befasst sich mit dem Verständnis der psychologischen Faktoren…" at bounding box center [745, 478] width 626 height 79
click at [545, 510] on textarea "Nutzerpsychologie befasst sich mit dem Verständnis der psychologischen Faktoren…" at bounding box center [745, 478] width 626 height 79
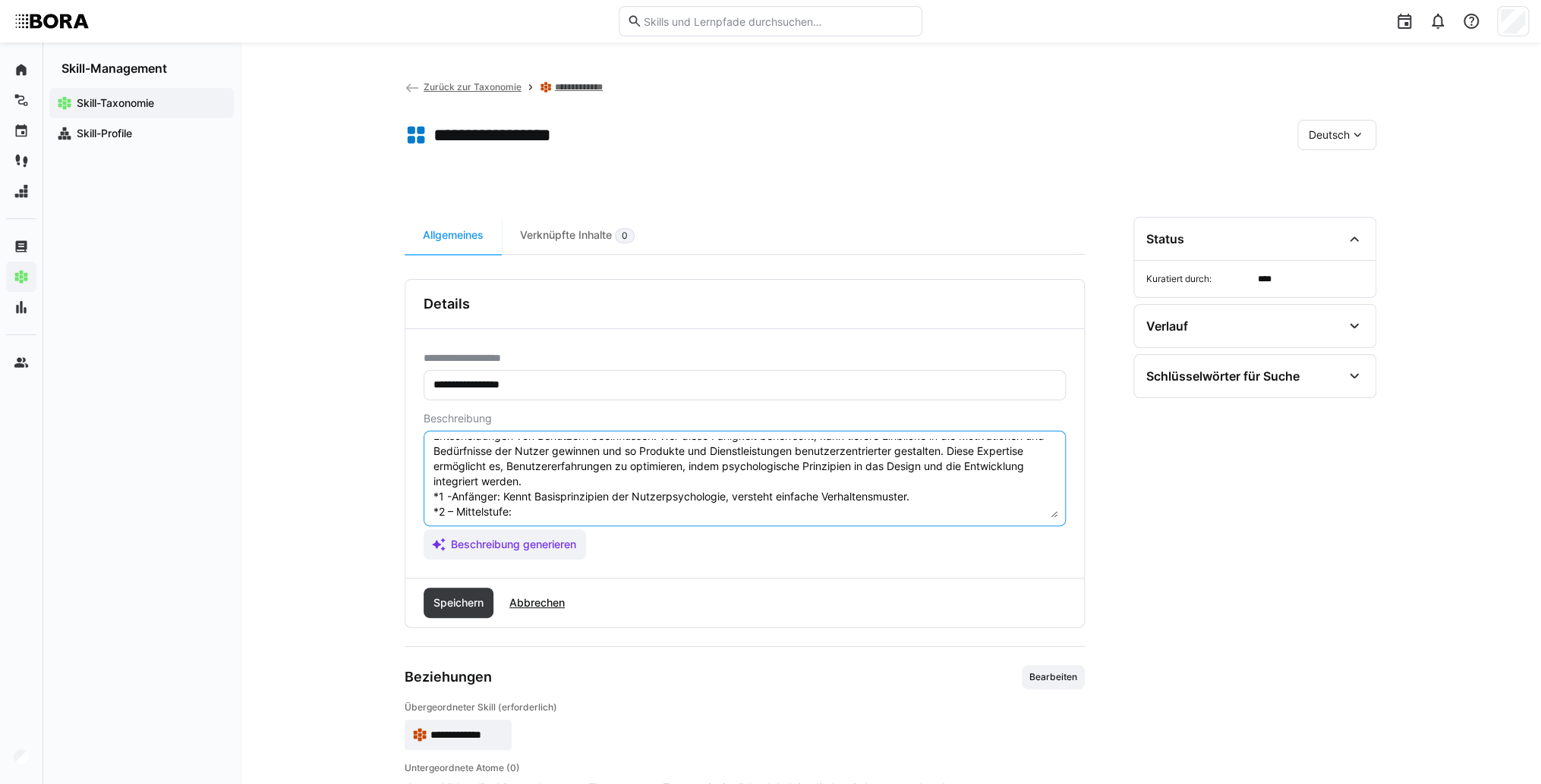
paste textarea "Wendet psychologische Erkenntnisse in der Gestaltung von Benutzeroberflächen an…"
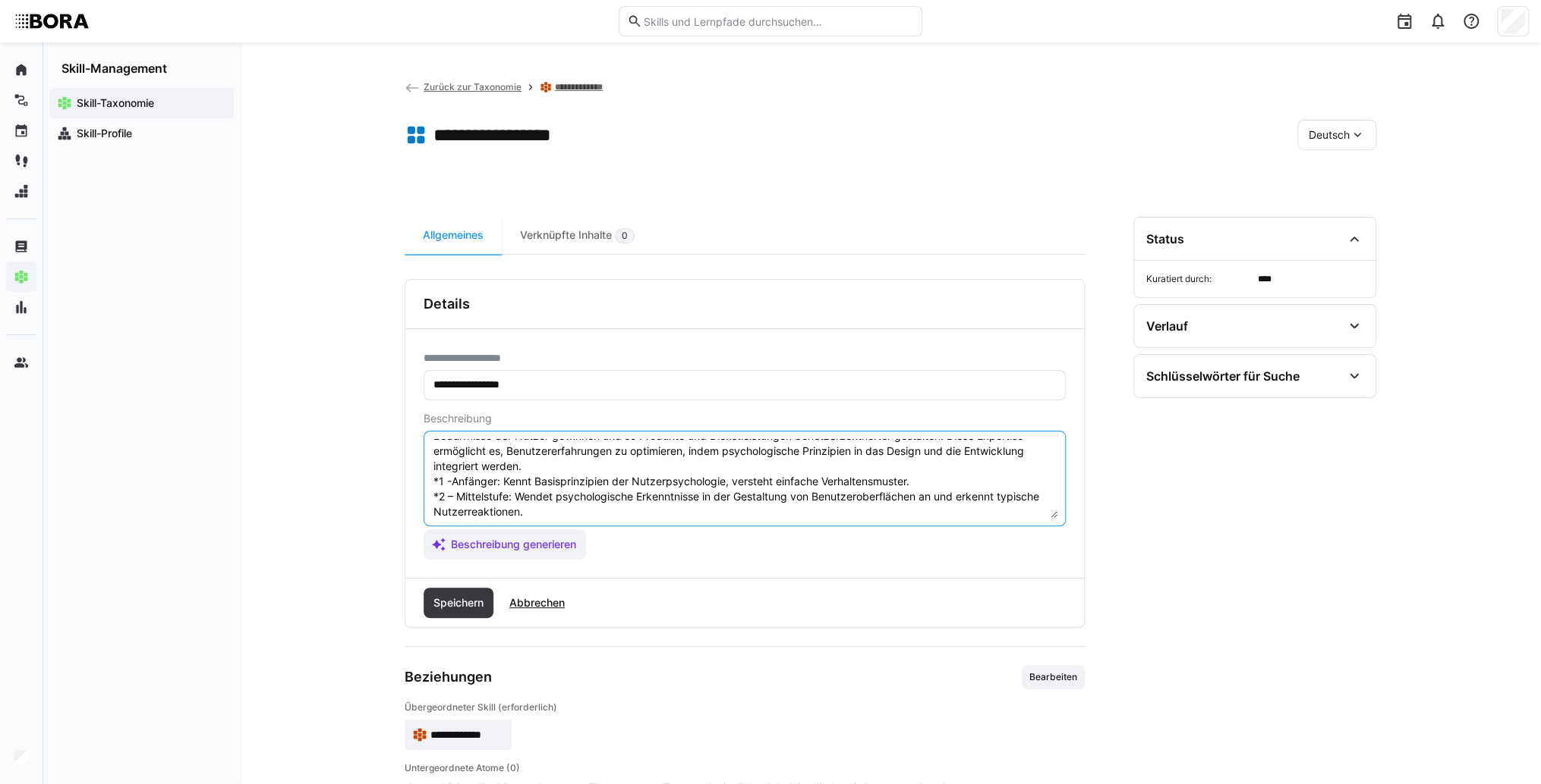
scroll to position [103, 0]
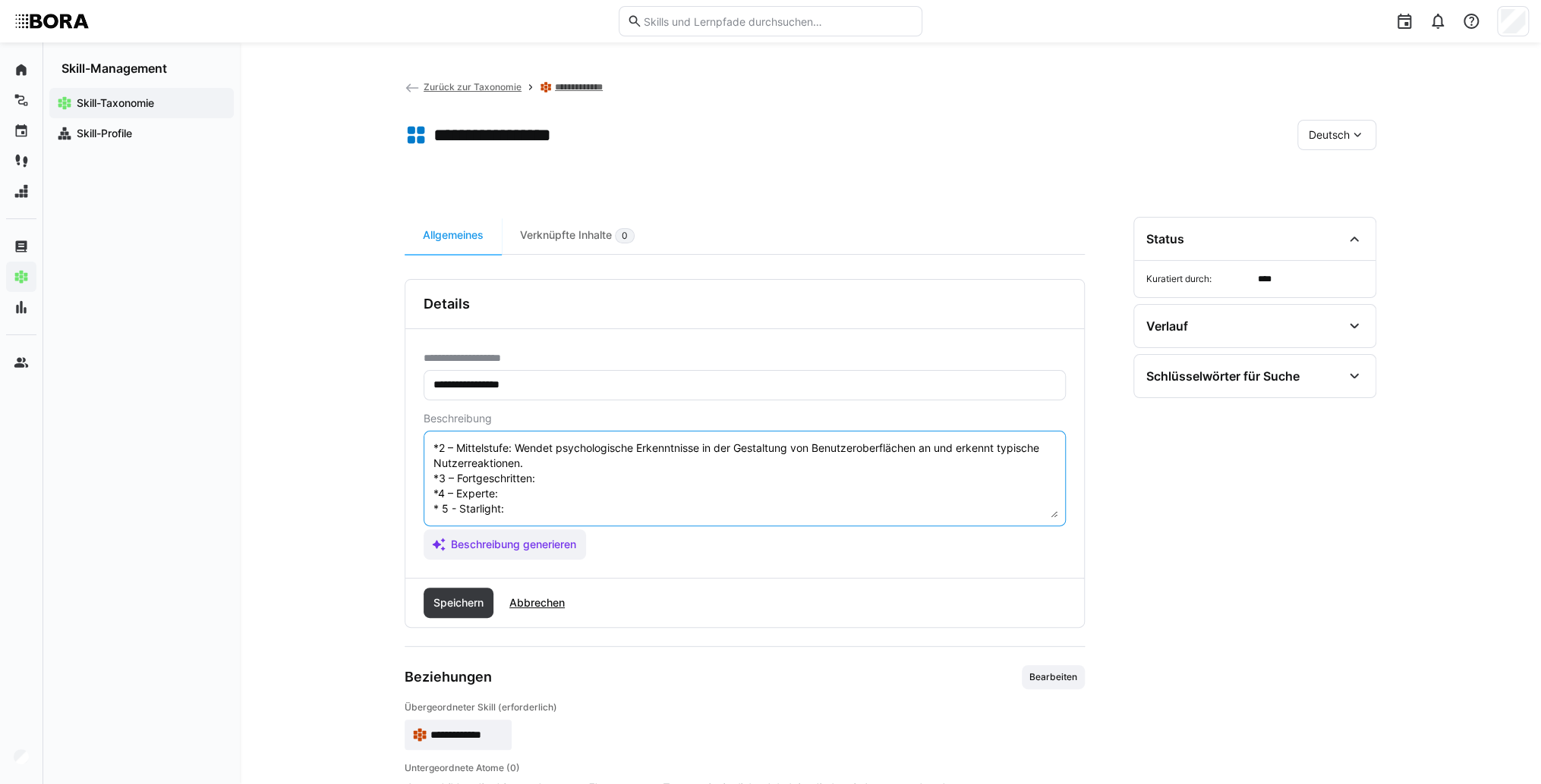
click at [583, 464] on textarea "Nutzerpsychologie befasst sich mit dem Verständnis der psychologischen Faktoren…" at bounding box center [745, 478] width 626 height 79
click at [652, 464] on textarea "Nutzerpsychologie befasst sich mit dem Verständnis der psychologischen Faktoren…" at bounding box center [745, 478] width 626 height 79
paste textarea "Analysiert Nutzerverhalten systematisch, entwickelt nutzerzentrierte Designs un…"
click at [583, 498] on textarea "Nutzerpsychologie befasst sich mit dem Verständnis der psychologischen Faktoren…" at bounding box center [745, 478] width 626 height 79
click at [634, 501] on textarea "Nutzerpsychologie befasst sich mit dem Verständnis der psychologischen Faktoren…" at bounding box center [745, 478] width 626 height 79
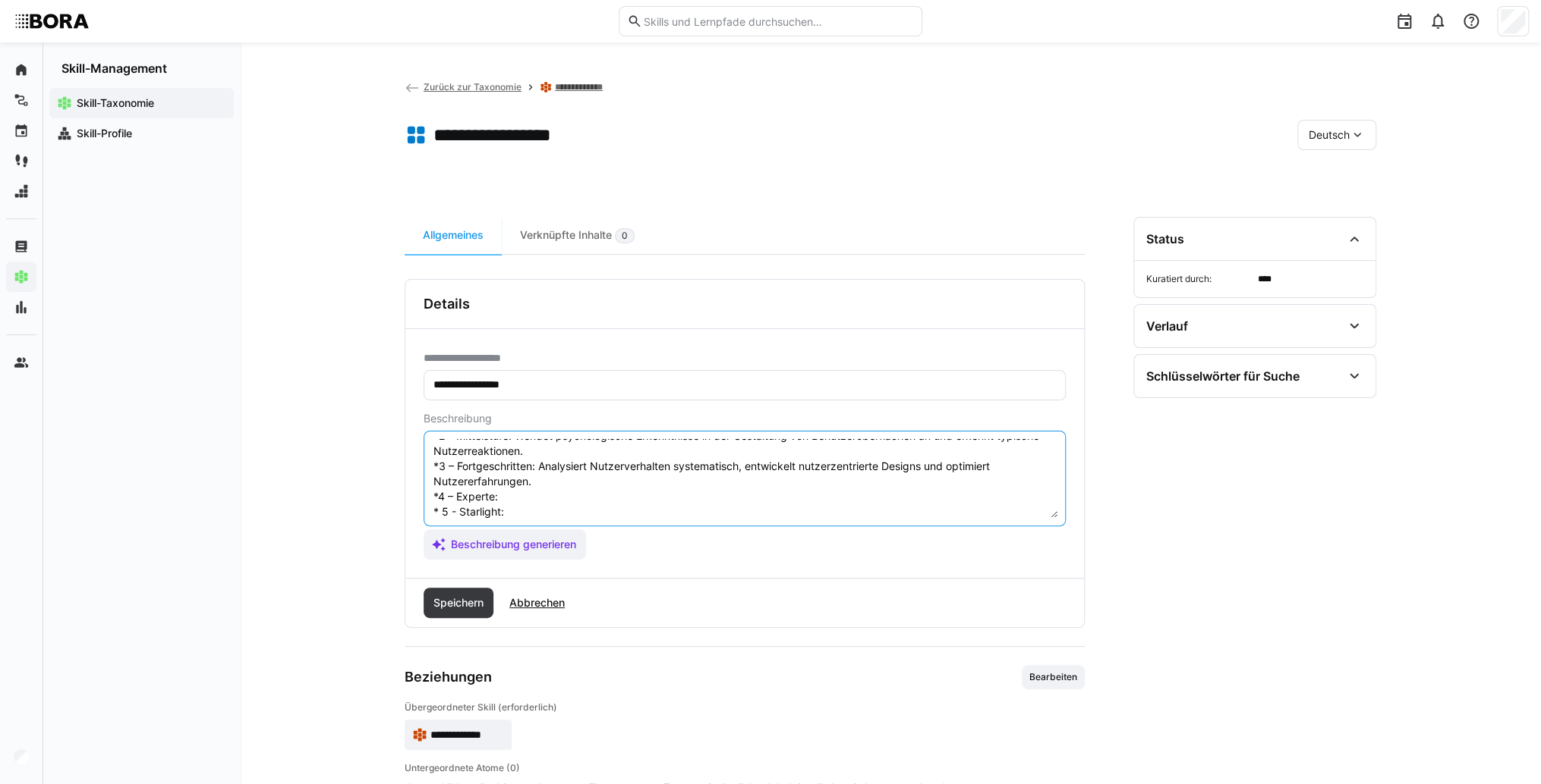
paste textarea "Führt tiefgehende psychologische Analysen durch, berät interdisziplinär und imp…"
click at [626, 488] on textarea "Nutzerpsychologie befasst sich mit dem Verständnis der psychologischen Faktoren…" at bounding box center [745, 478] width 626 height 79
click at [617, 491] on textarea "Nutzerpsychologie befasst sich mit dem Verständnis der psychologischen Faktoren…" at bounding box center [745, 478] width 626 height 79
paste textarea "Führt umfassende Studien zur Nutzerpsychologie durch, gestaltet Unternehmensstr…"
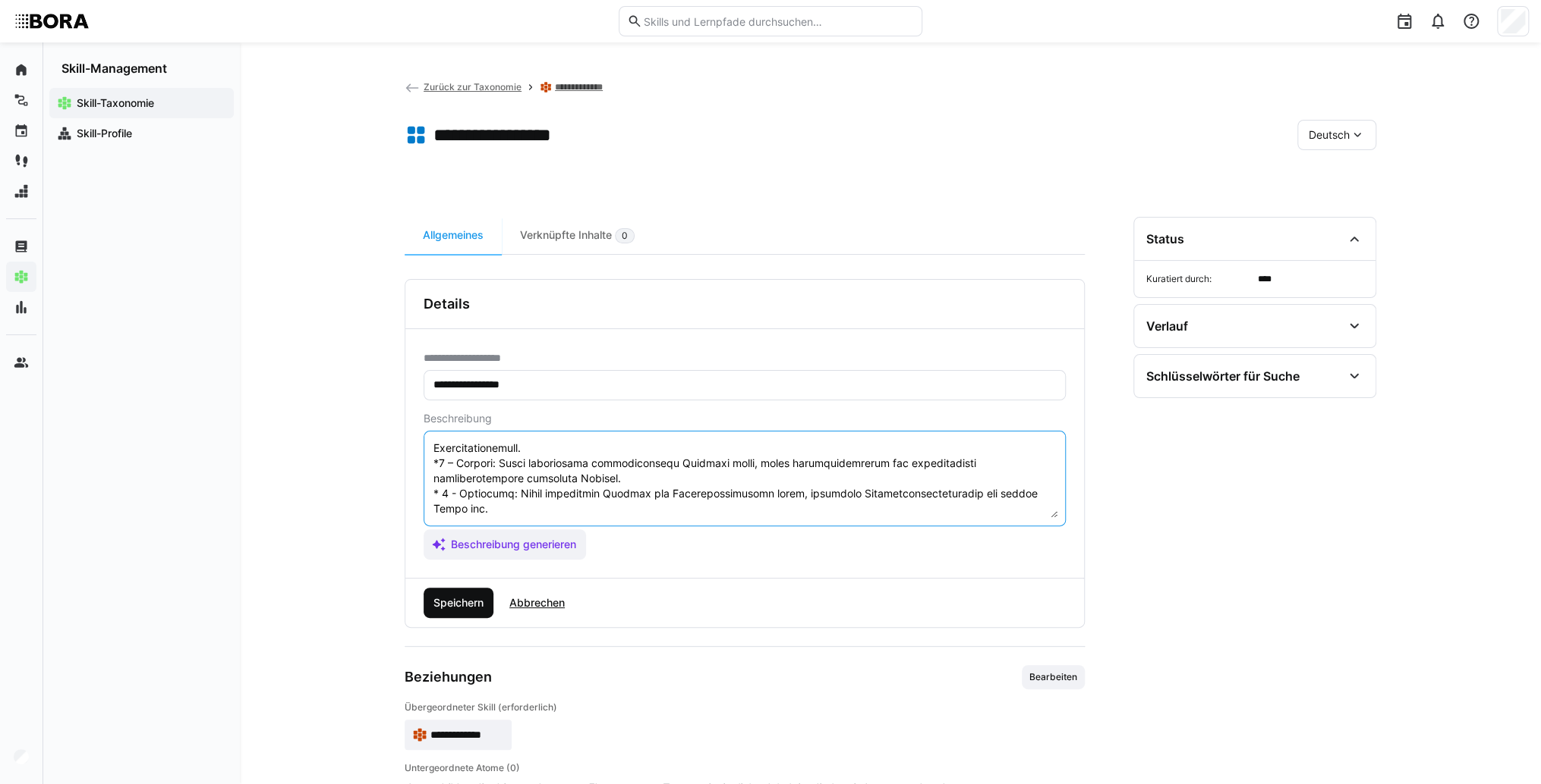
type textarea "Loremipsumdolorsi ametcon adip eli sed Doeiusmodte inc utlaboreetdolor Magnaali…"
click at [467, 602] on span "Speichern" at bounding box center [458, 603] width 55 height 15
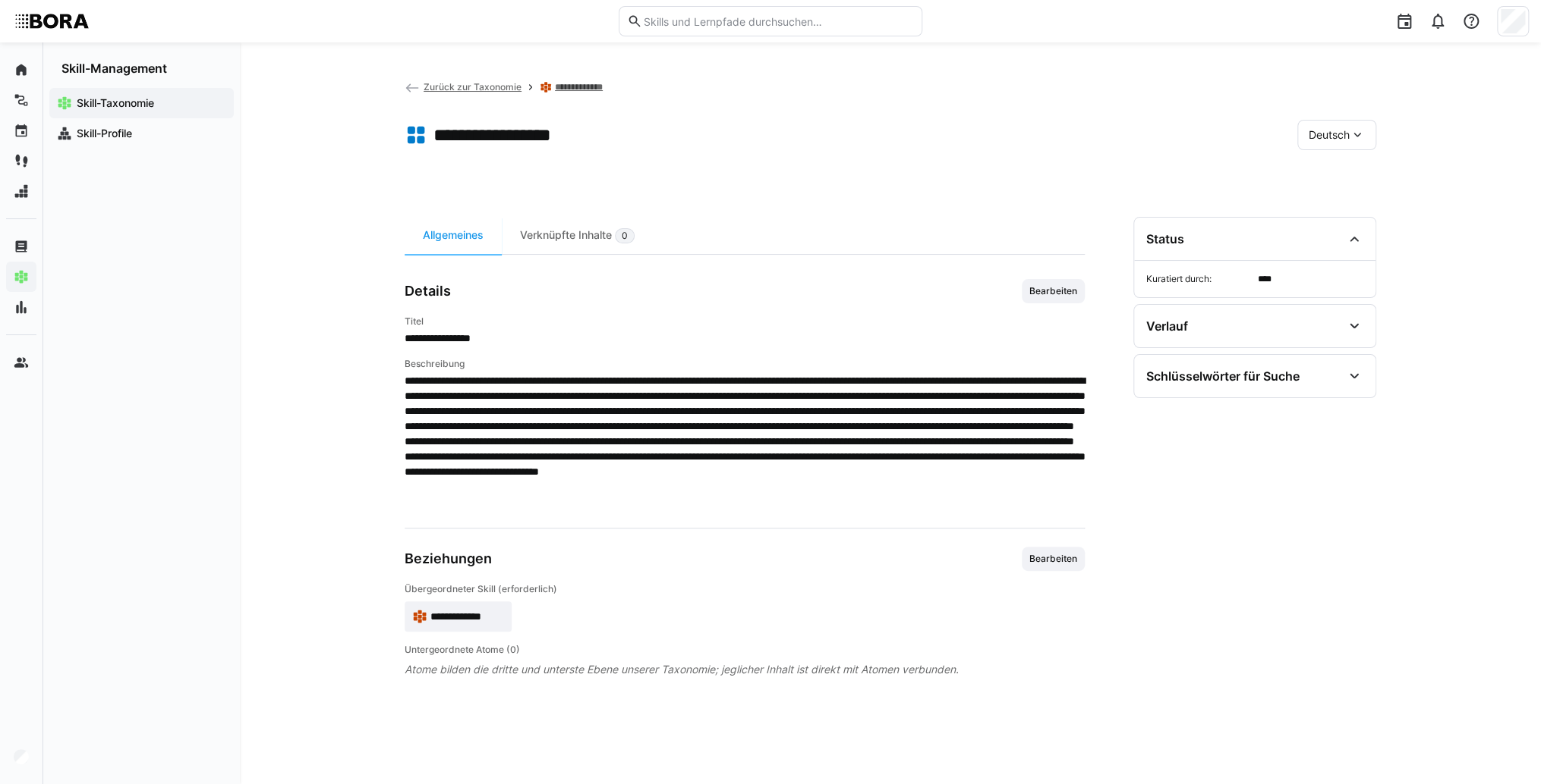
click at [1336, 138] on span "Deutsch" at bounding box center [1329, 135] width 41 height 15
click at [1327, 197] on div "Englisch" at bounding box center [1336, 206] width 80 height 32
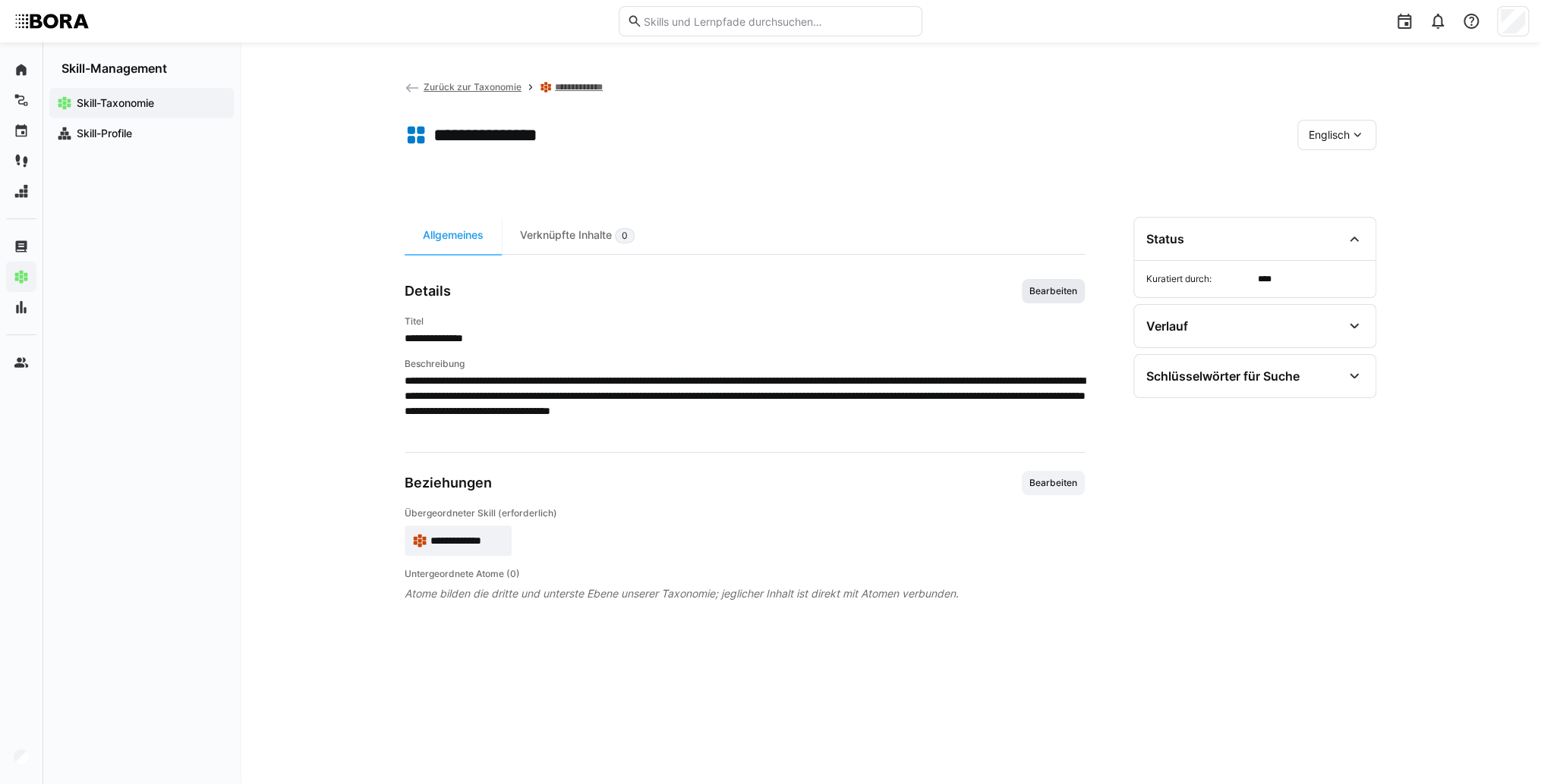
click at [1046, 291] on span "Bearbeiten" at bounding box center [1053, 291] width 51 height 12
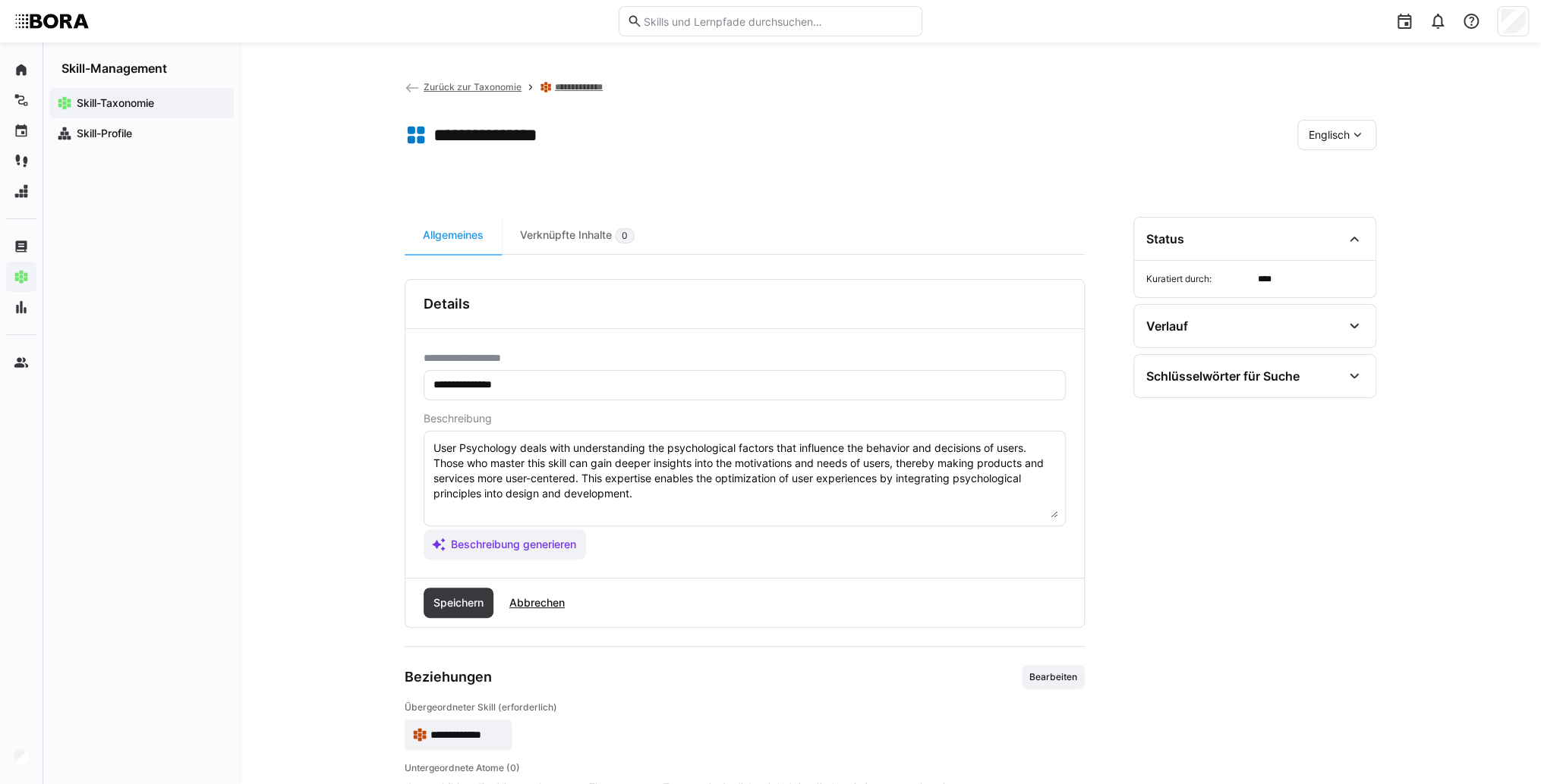
click at [727, 498] on textarea "User Psychology deals with understanding the psychological factors that influen…" at bounding box center [745, 478] width 626 height 79
click at [452, 513] on textarea "User Psychology deals with understanding the psychological factors that influen…" at bounding box center [745, 478] width 626 height 79
paste textarea "*1 - Beginner: *2 - Intermediate Level: *3 - Advanced: *4 - Expert: *5 - Starli…"
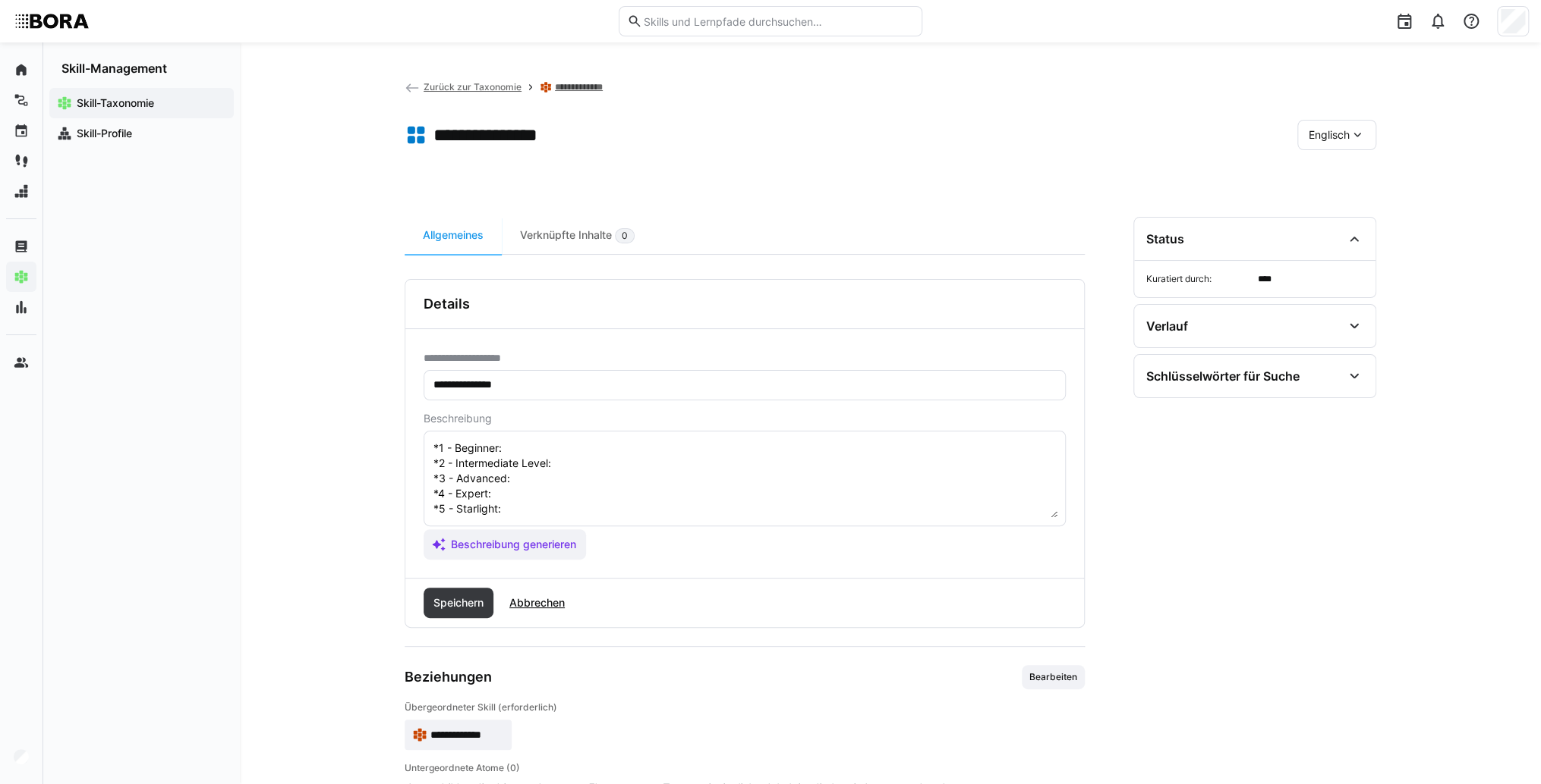
scroll to position [12, 0]
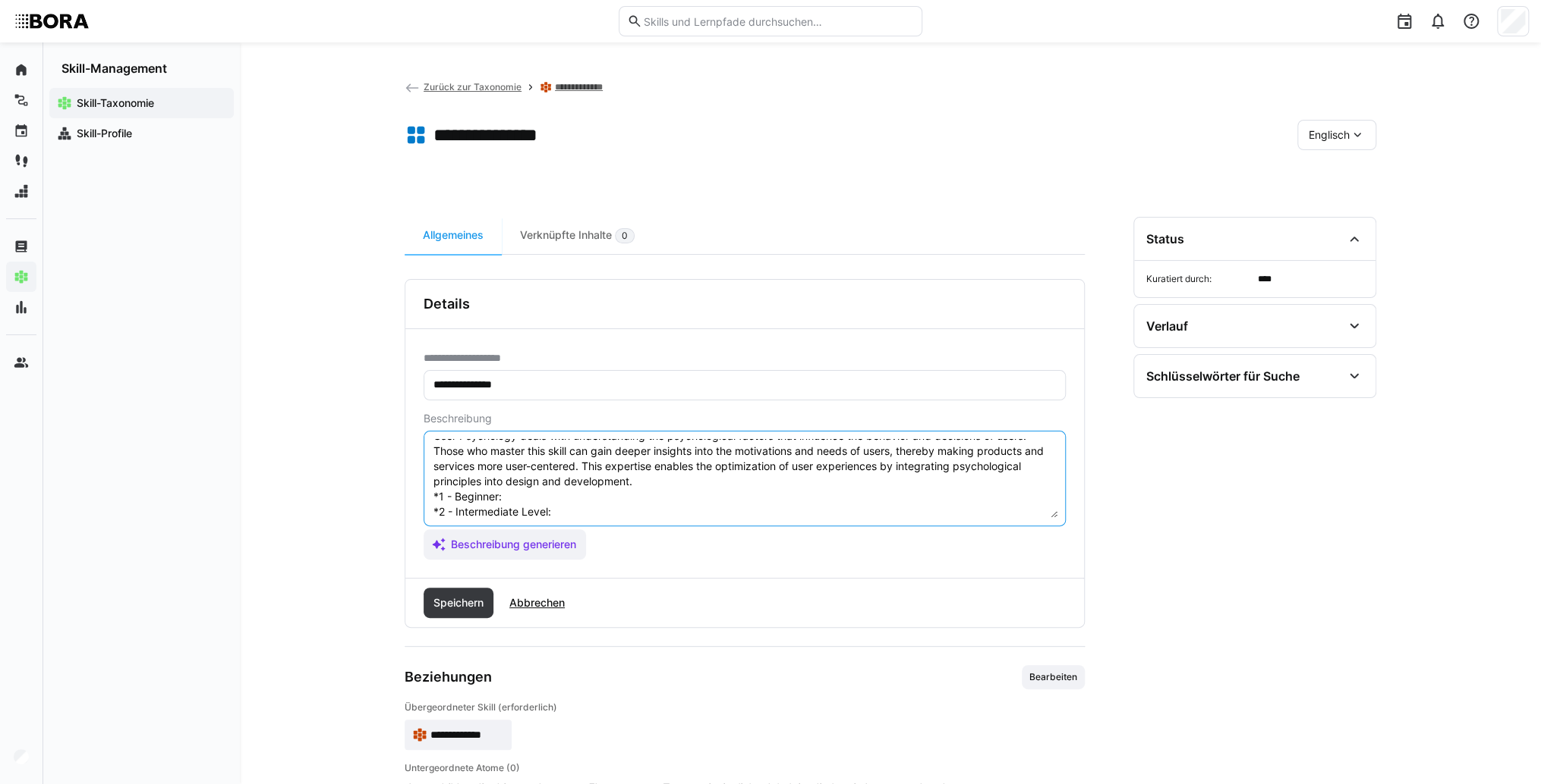
click at [560, 501] on textarea "User Psychology deals with understanding the psychological factors that influen…" at bounding box center [745, 478] width 626 height 79
click at [595, 498] on textarea "User Psychology deals with understanding the psychological factors that influen…" at bounding box center [745, 478] width 626 height 79
paste textarea "Knows basic principles of user psychology and understands simple behavioral pat…"
click at [576, 509] on textarea "User Psychology deals with understanding the psychological factors that influen…" at bounding box center [745, 478] width 626 height 79
click at [593, 507] on textarea "User Psychology deals with understanding the psychological factors that influen…" at bounding box center [745, 478] width 626 height 79
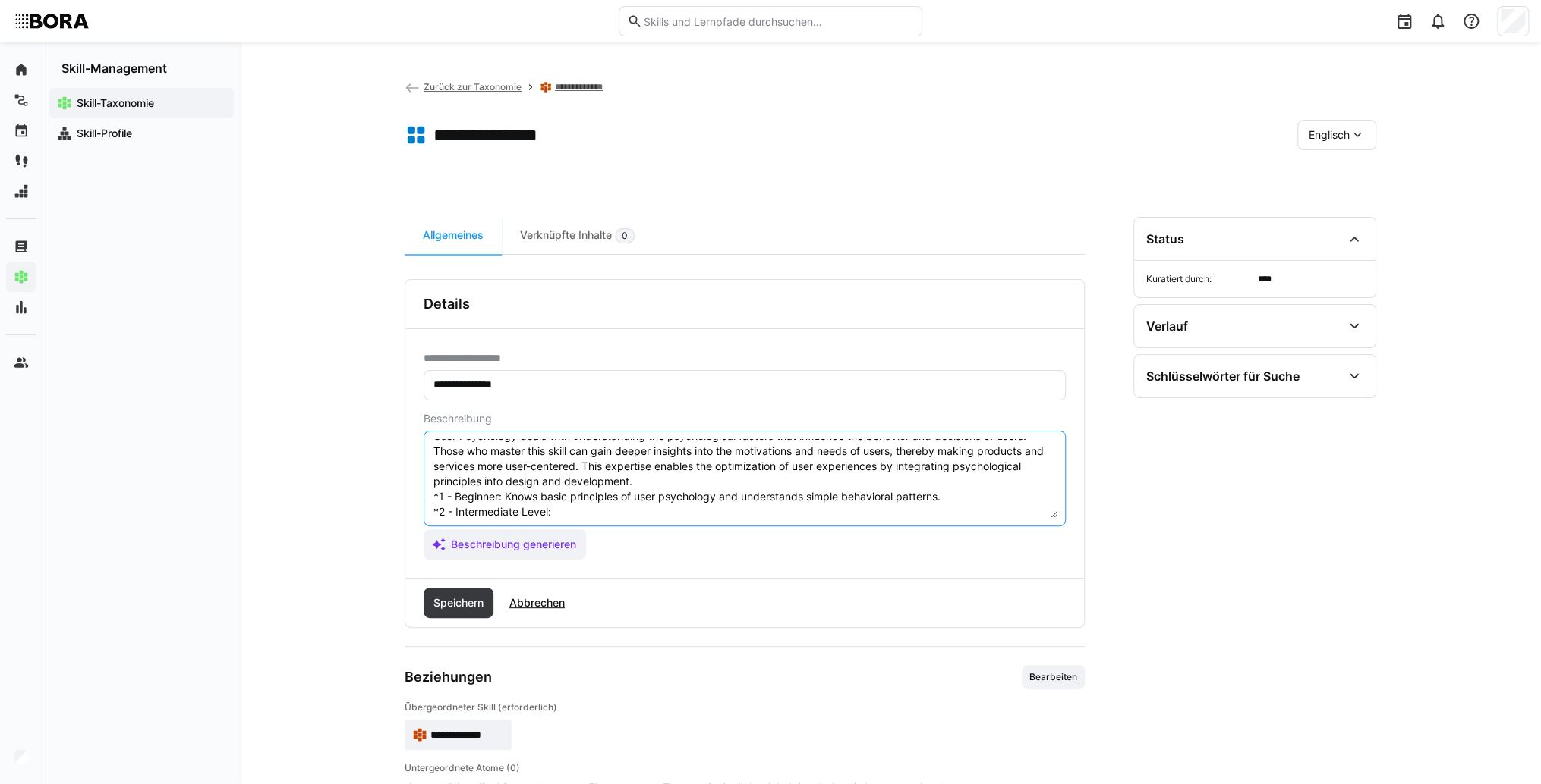
paste textarea "Applies psychological insights in UI design and recognizes typical user reactio…"
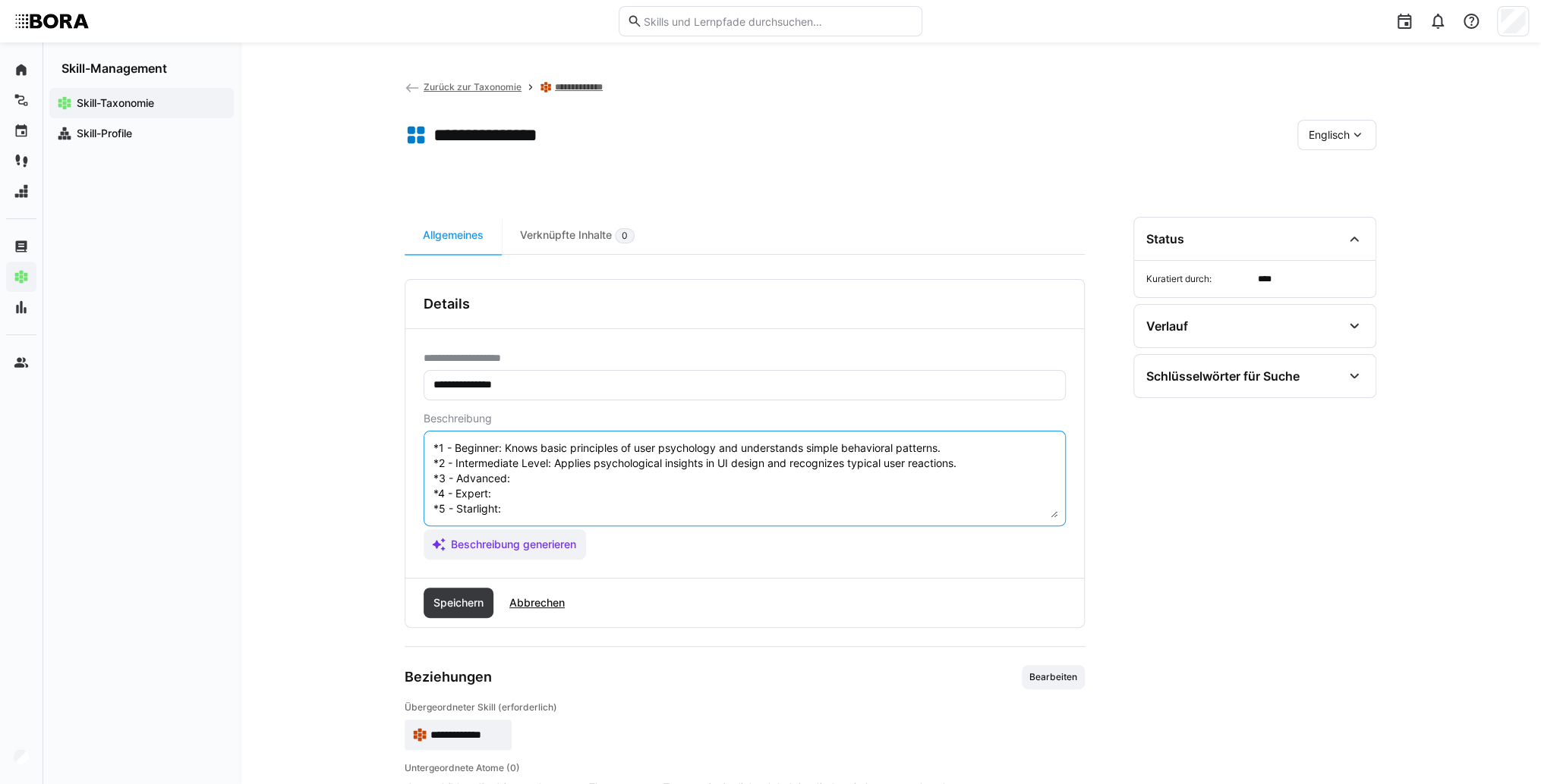
click at [556, 471] on textarea "User Psychology deals with understanding the psychological factors that influen…" at bounding box center [745, 478] width 626 height 79
click at [568, 463] on textarea "User Psychology deals with understanding the psychological factors that influen…" at bounding box center [745, 478] width 626 height 79
paste textarea "Systematically analyzes user behavior, develops user-centered designs, and opti…"
click at [533, 482] on textarea "User Psychology deals with understanding the psychological factors that influen…" at bounding box center [745, 478] width 626 height 79
click at [504, 480] on textarea "User Psychology deals with understanding the psychological factors that influen…" at bounding box center [745, 478] width 626 height 79
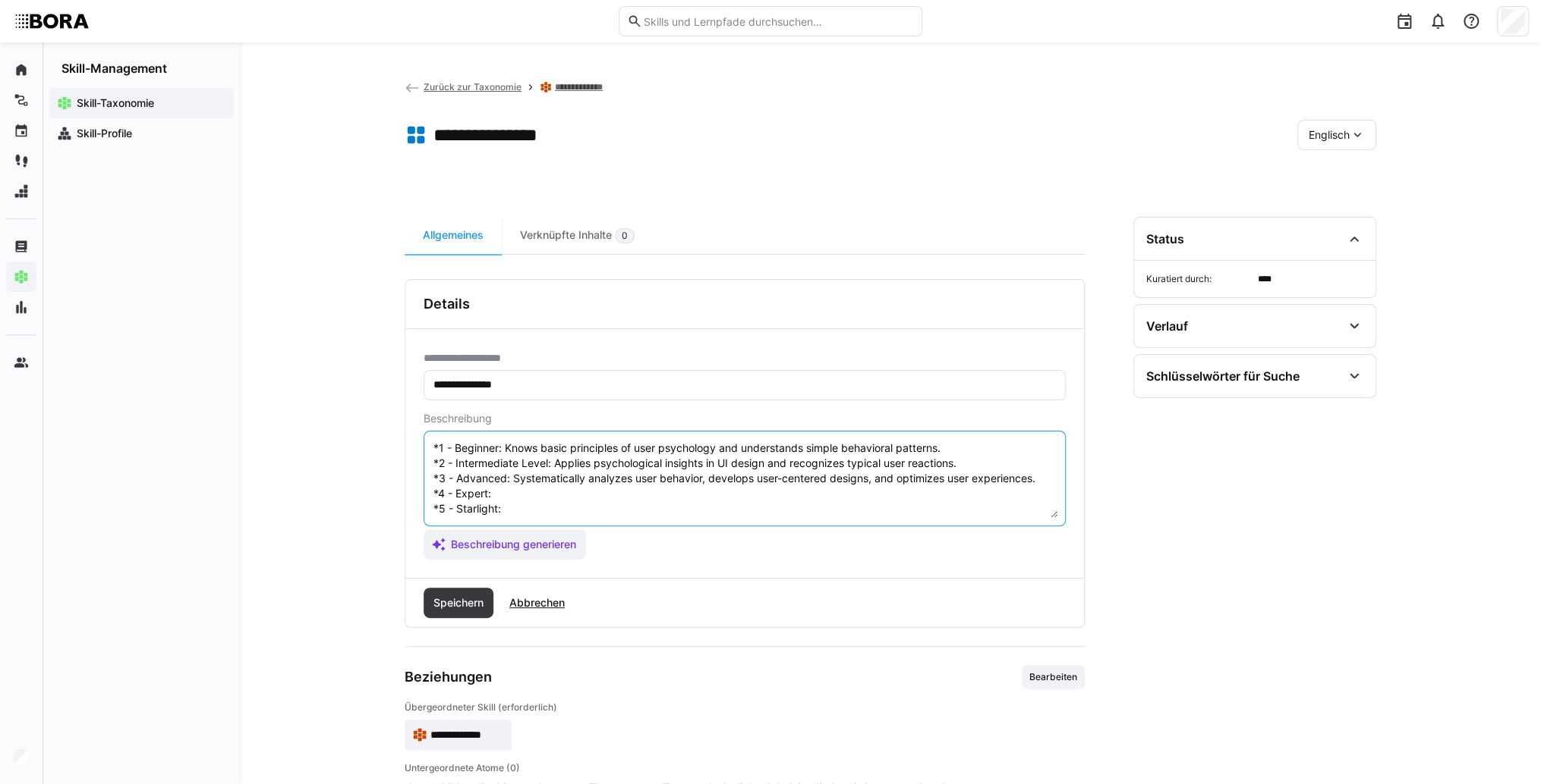
paste textarea "Conducts in-depth psychological analyses, consults interdisciplinary teams, and…"
click at [526, 501] on textarea "User Psychology deals with understanding the psychological factors that influen…" at bounding box center [745, 478] width 626 height 79
click at [550, 488] on textarea "User Psychology deals with understanding the psychological factors that influen…" at bounding box center [745, 478] width 626 height 79
paste textarea "Conducts comprehensive user psychology studies, shapes company strategies, and …"
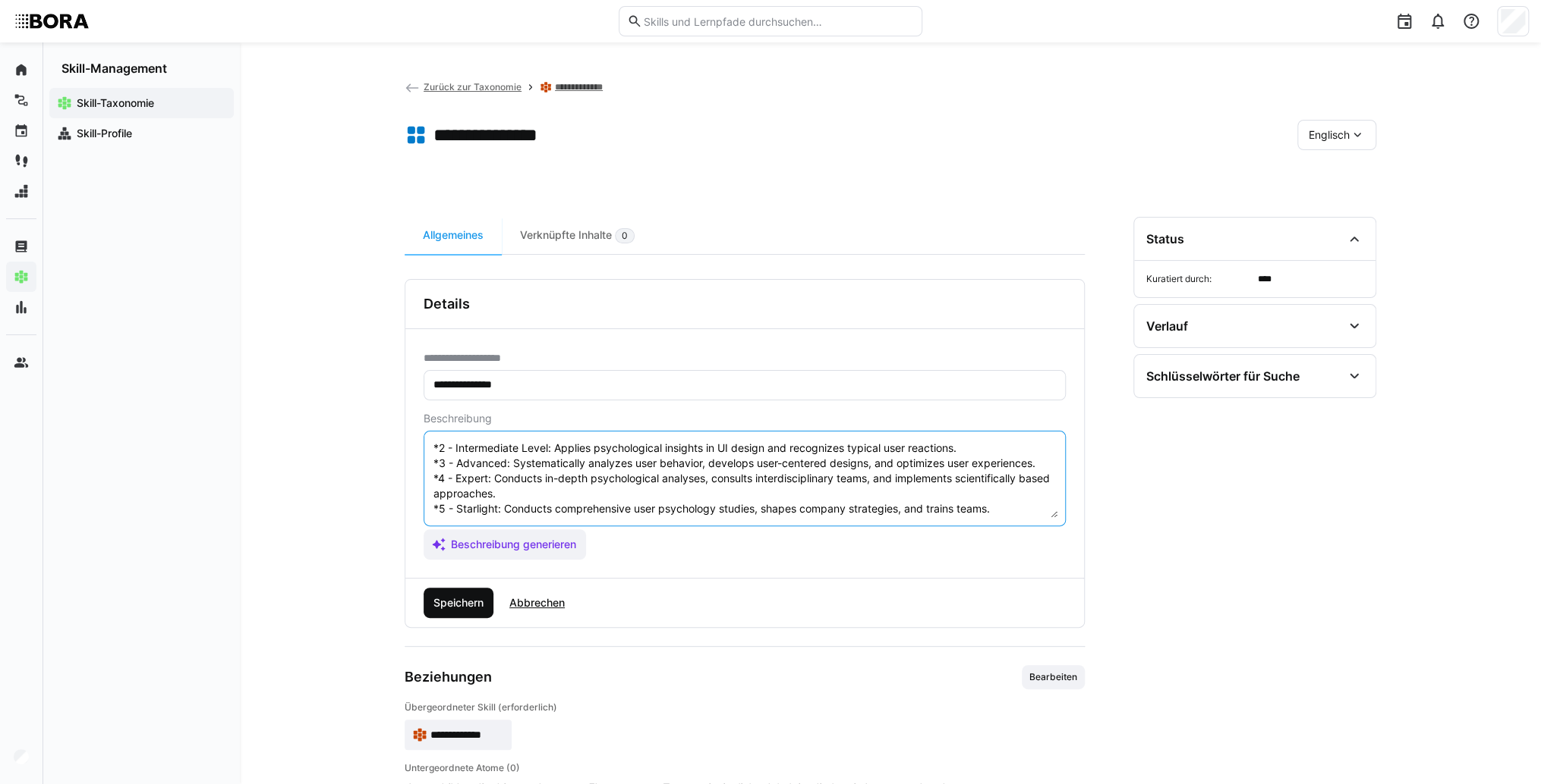
type textarea "User Psychology deals with understanding the psychological factors that influen…"
click at [486, 588] on span "Speichern" at bounding box center [458, 603] width 70 height 30
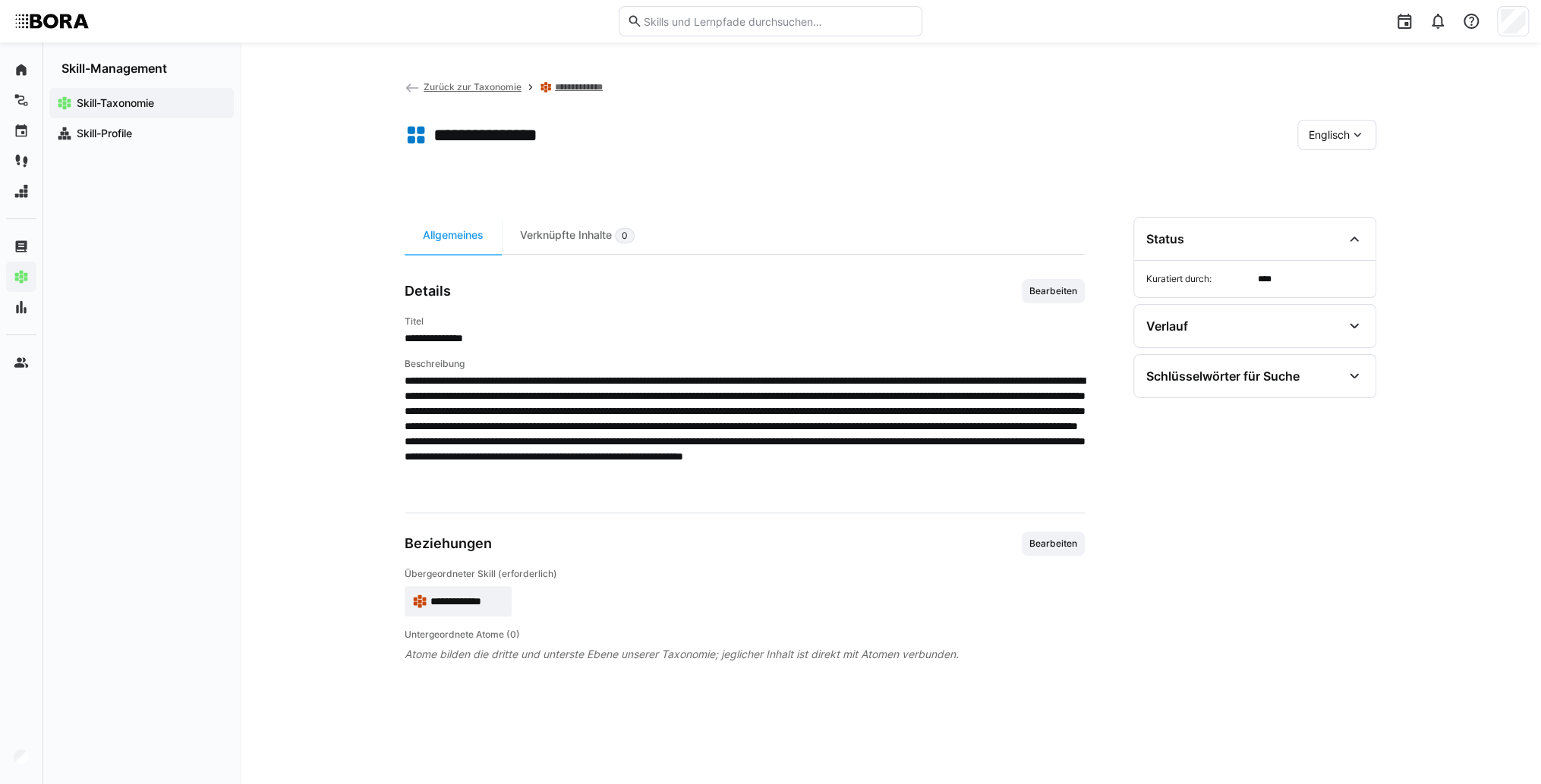
click at [1350, 138] on eds-icon at bounding box center [1357, 135] width 15 height 15
click at [1342, 177] on span "Deutsch" at bounding box center [1329, 175] width 41 height 15
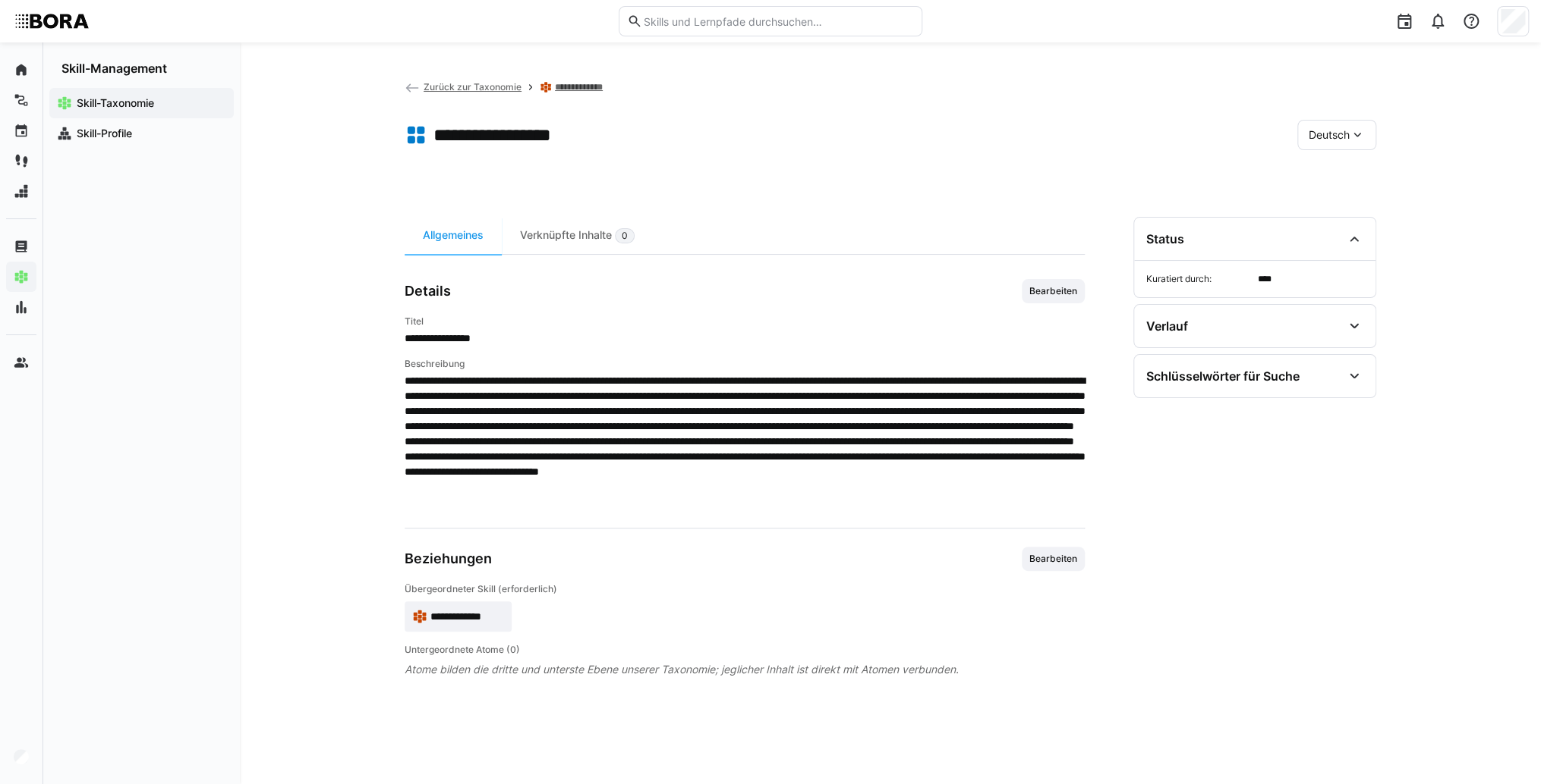
click at [1340, 143] on div "Deutsch" at bounding box center [1336, 135] width 79 height 30
click at [1328, 197] on div "Englisch" at bounding box center [1336, 207] width 80 height 32
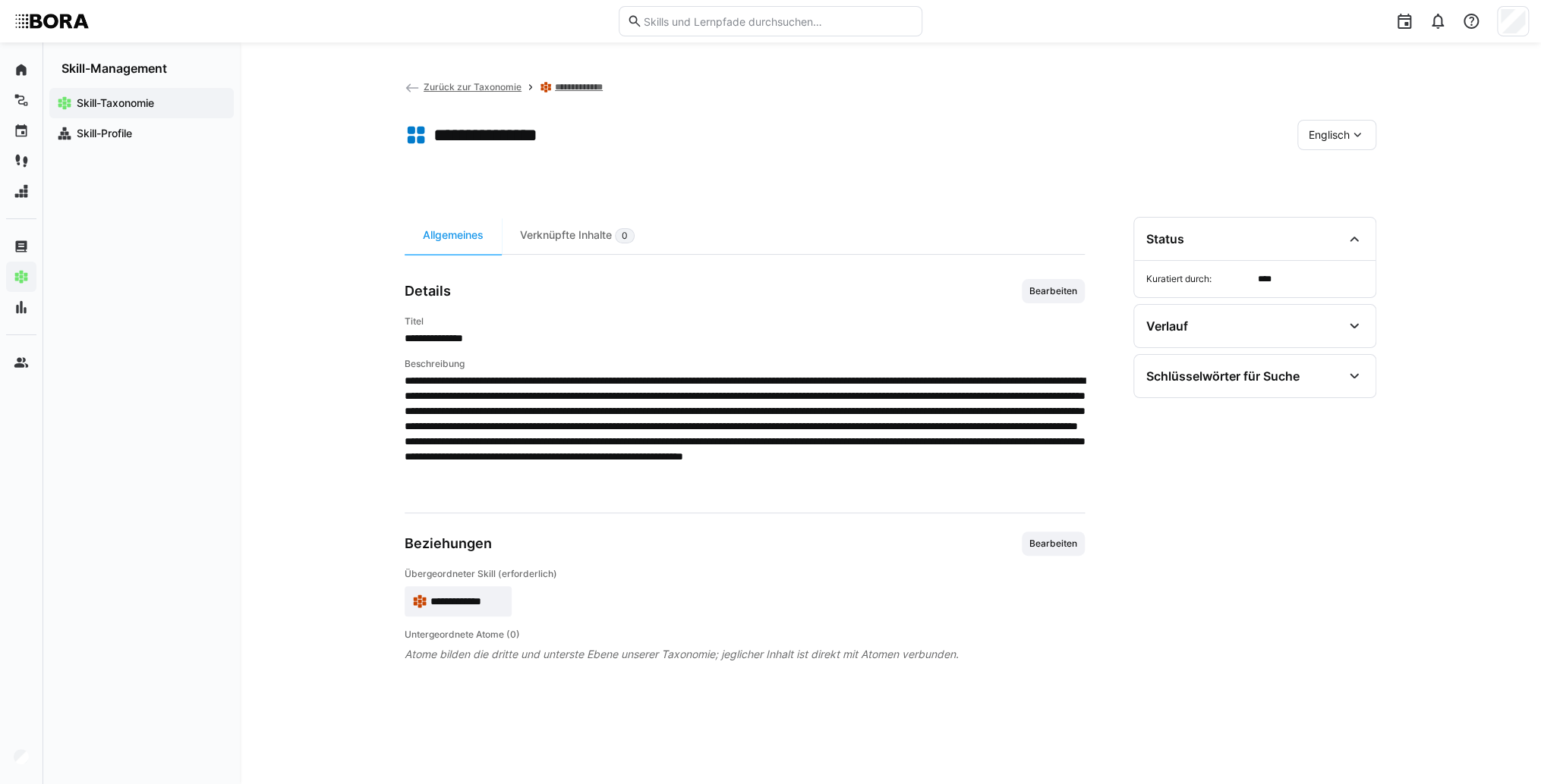
click at [473, 597] on span "**********" at bounding box center [467, 602] width 74 height 15
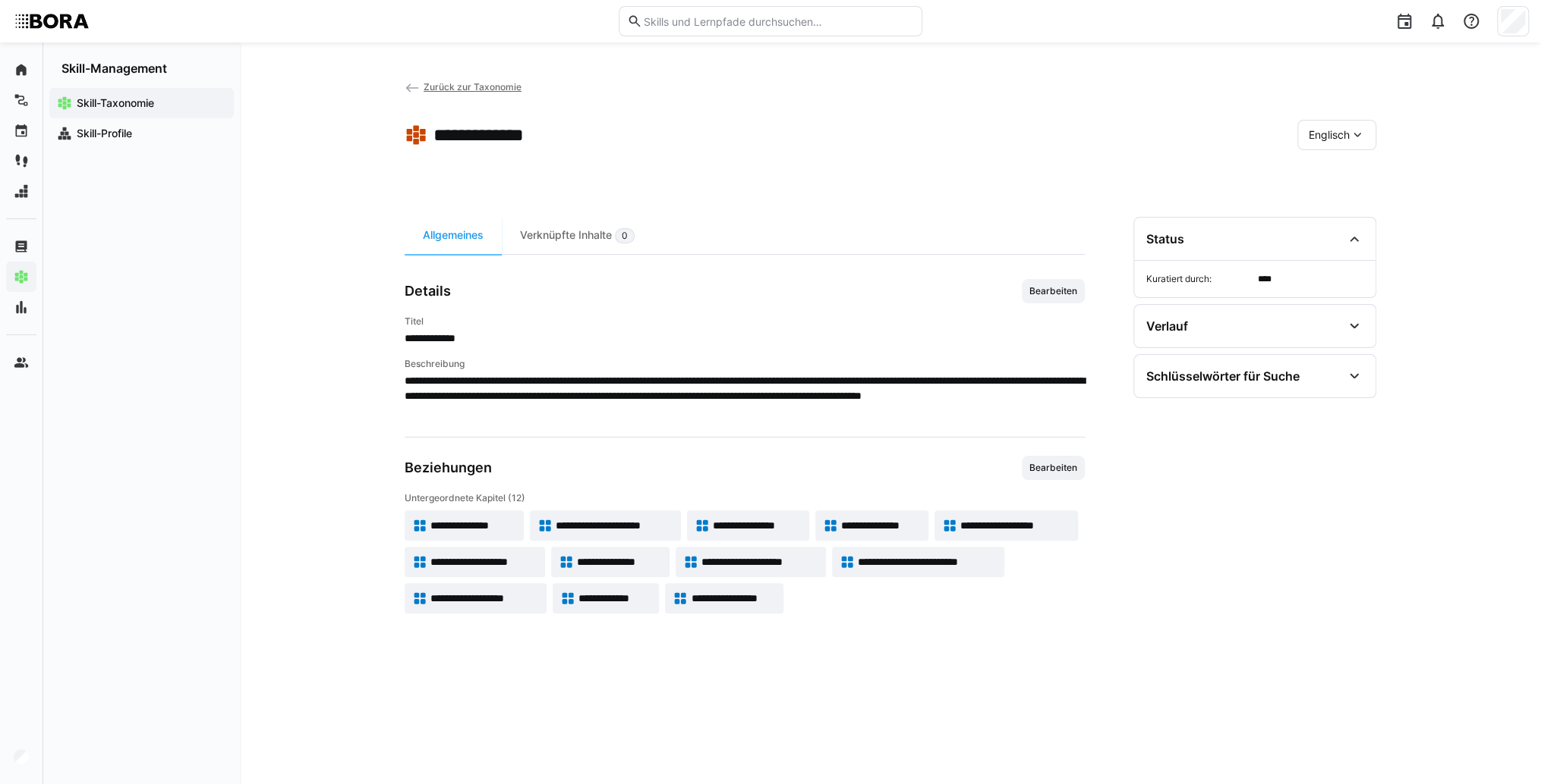
click at [1305, 128] on div "Englisch" at bounding box center [1336, 135] width 79 height 30
click at [1347, 183] on div "Deutsch" at bounding box center [1336, 176] width 80 height 32
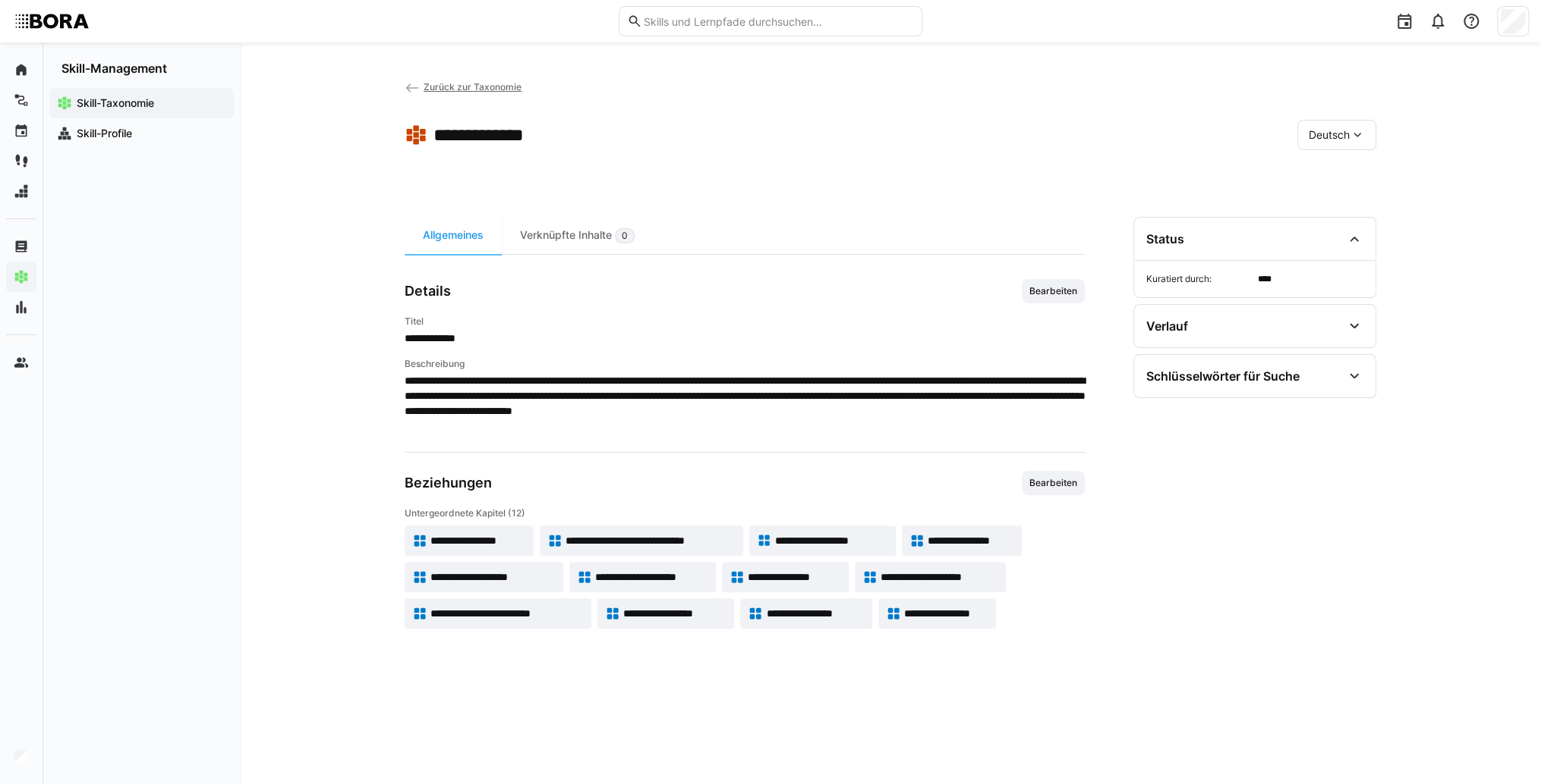
click at [704, 537] on span "**********" at bounding box center [650, 541] width 170 height 15
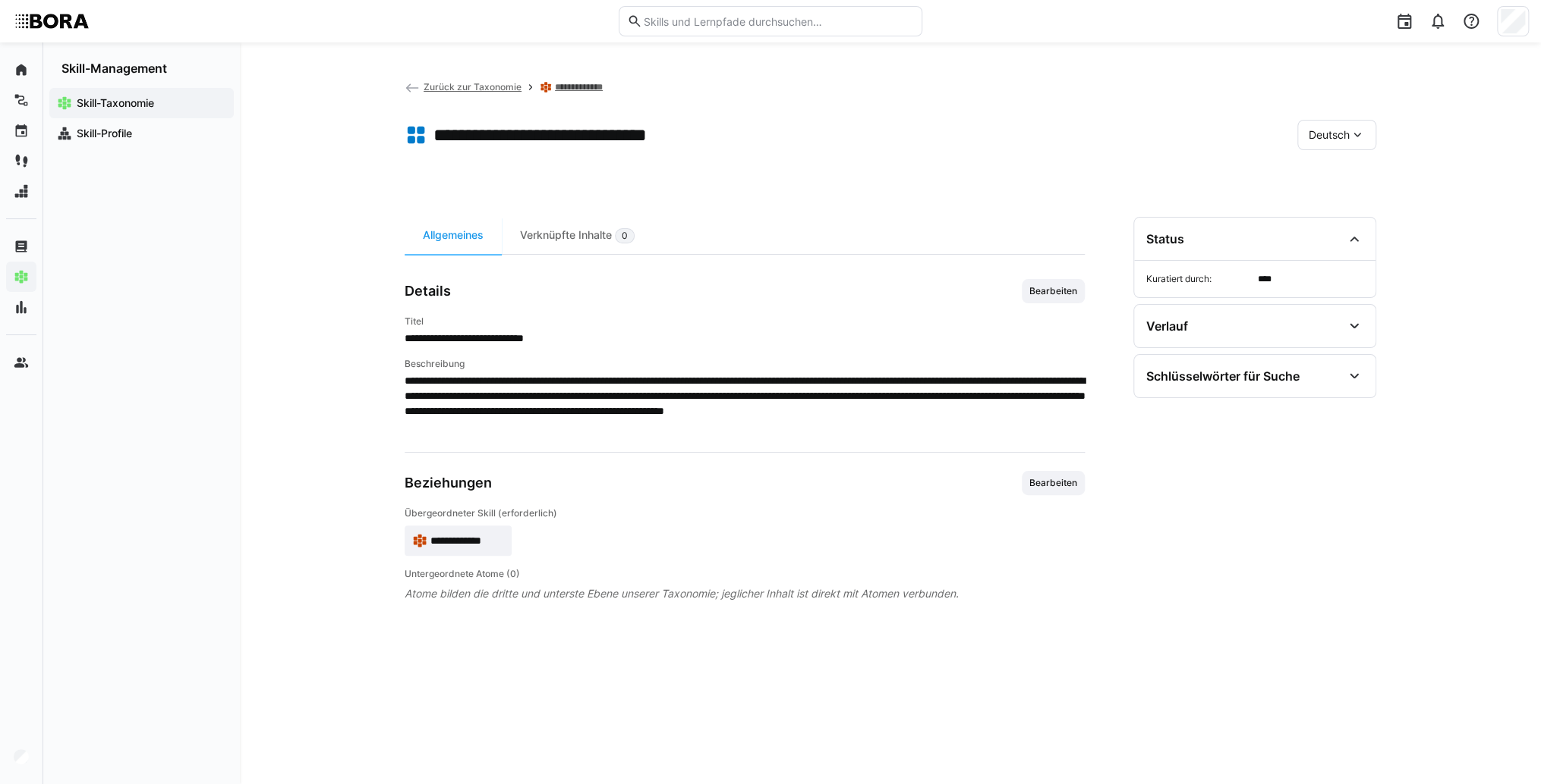
click at [467, 551] on app-skill-badge "**********" at bounding box center [458, 541] width 107 height 30
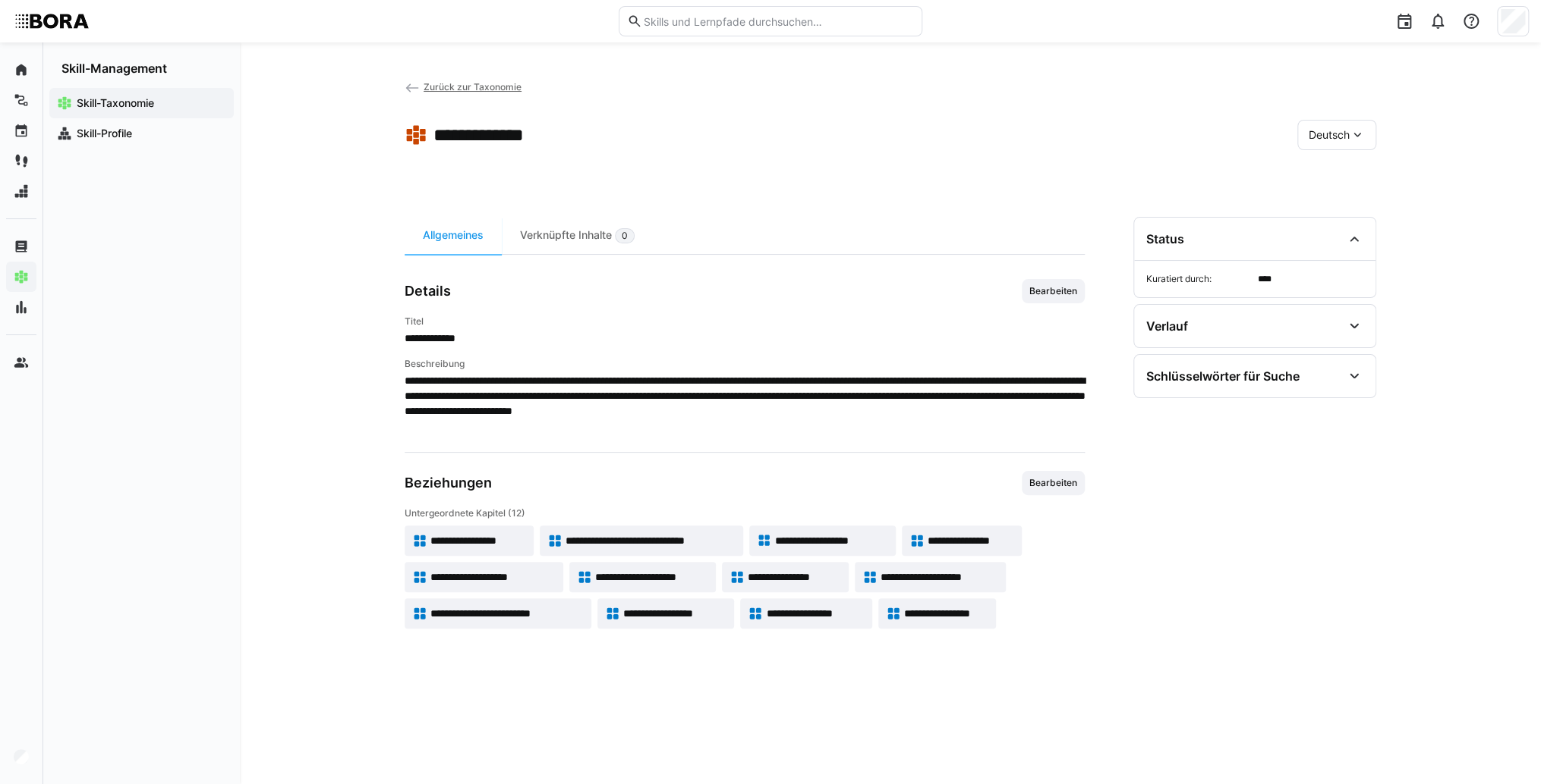
click at [1330, 136] on span "Deutsch" at bounding box center [1329, 135] width 41 height 15
click at [691, 552] on app-skill-badge "**********" at bounding box center [641, 541] width 204 height 30
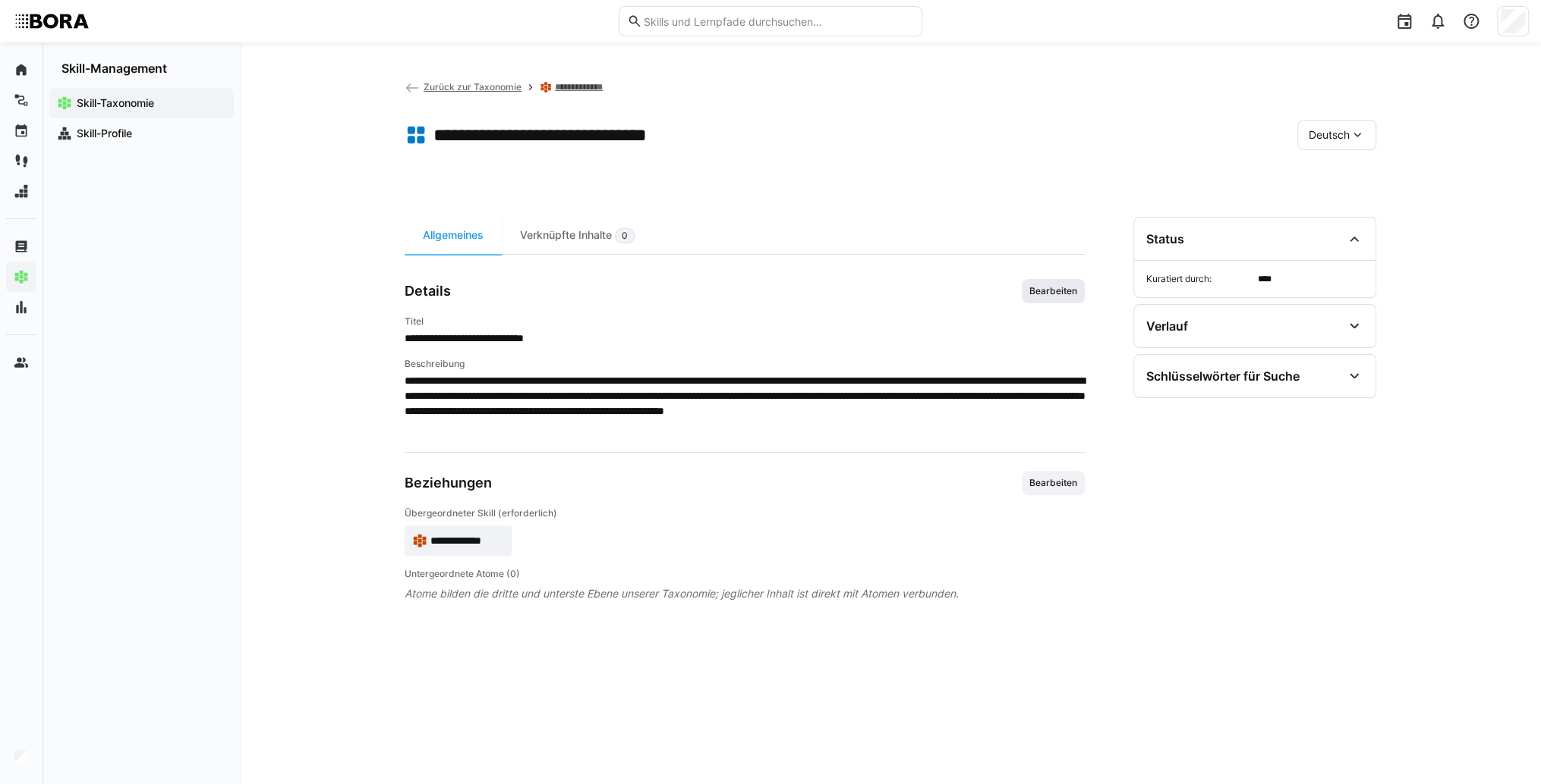
click at [1059, 291] on span "Bearbeiten" at bounding box center [1053, 291] width 51 height 12
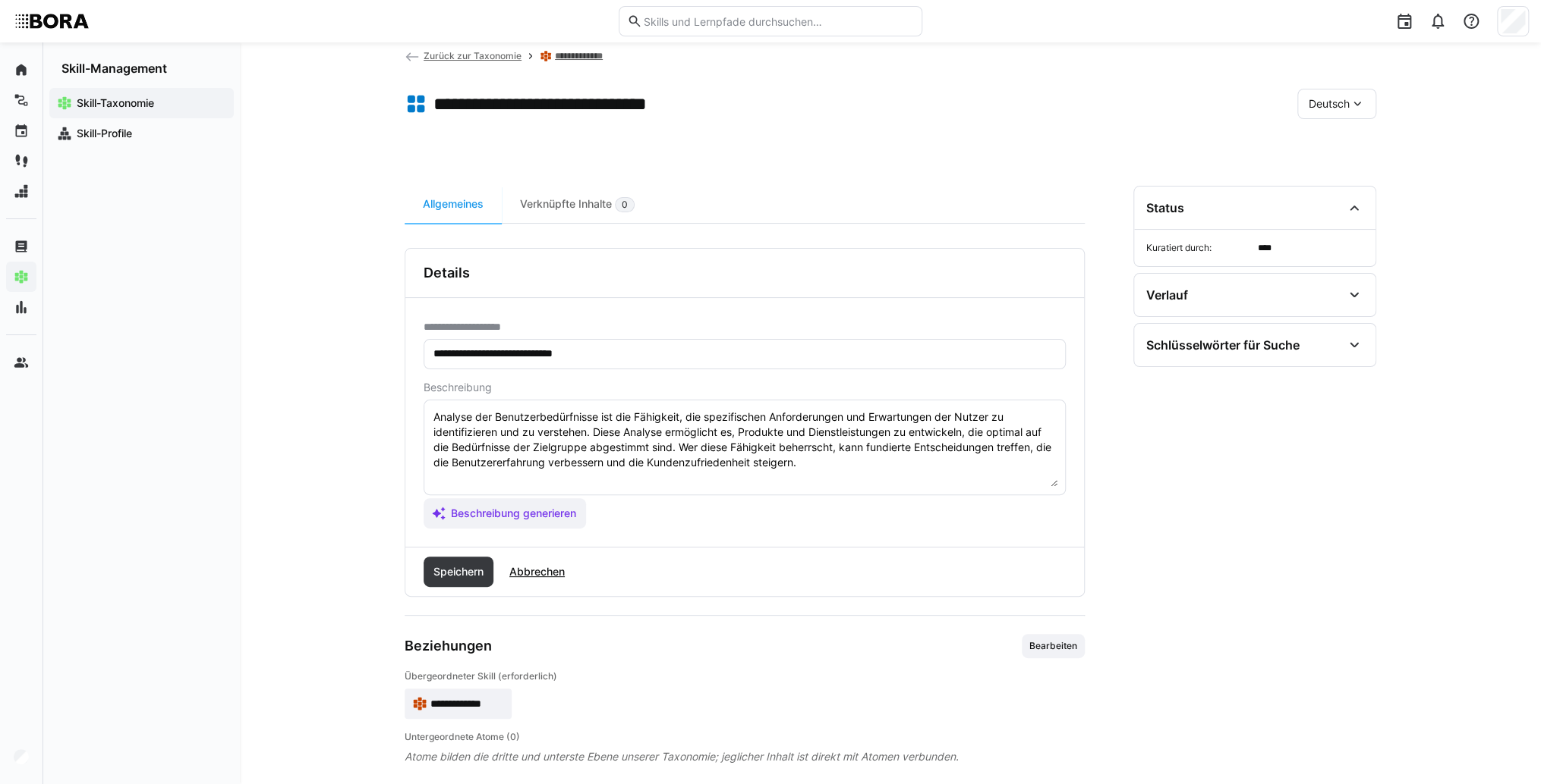
scroll to position [46, 0]
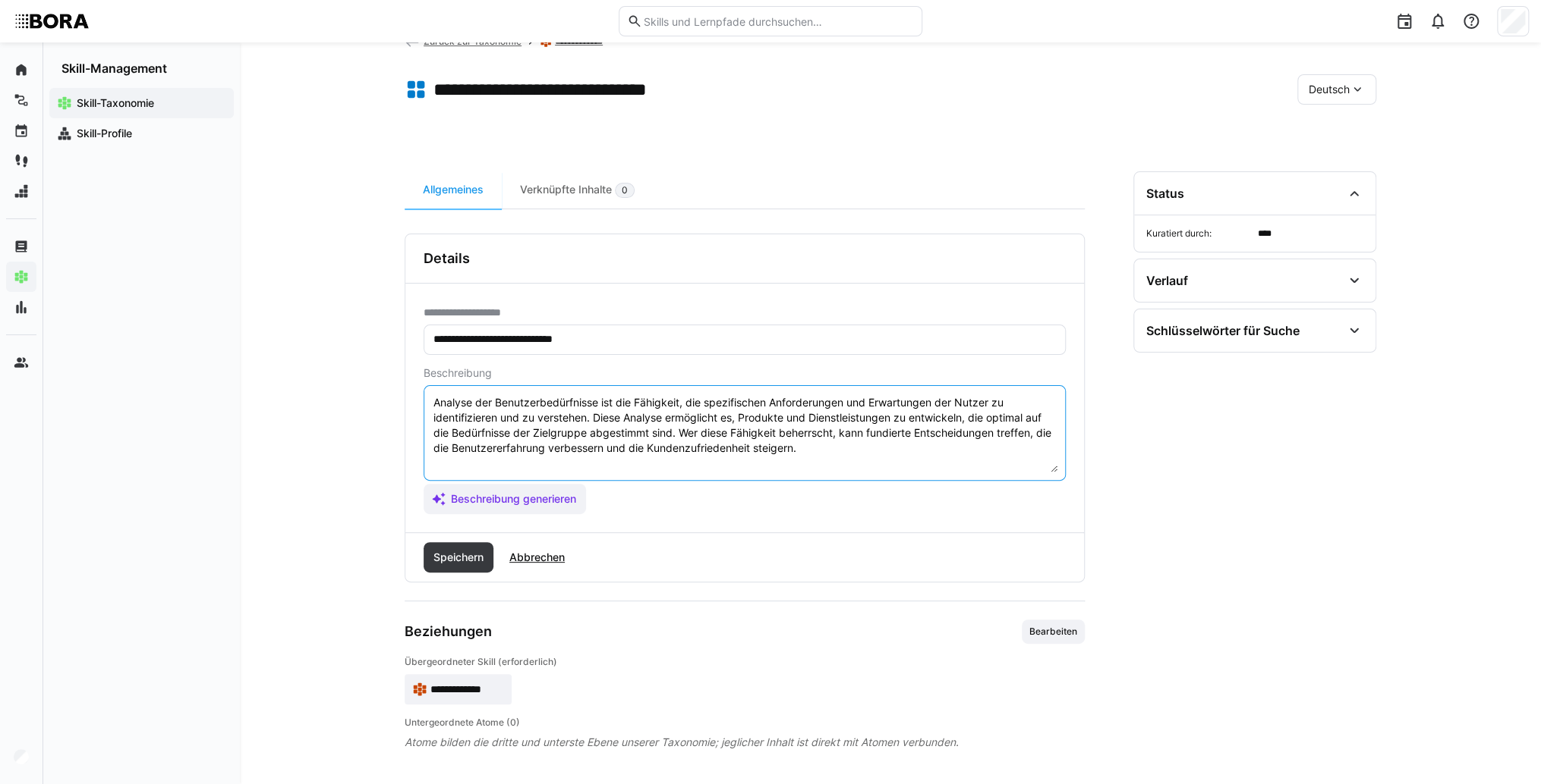
click at [844, 452] on textarea "Analyse der Benutzerbedürfnisse ist die Fähigkeit, die spezifischen Anforderung…" at bounding box center [745, 433] width 626 height 79
click at [482, 461] on textarea "Analyse der Benutzerbedürfnisse ist die Fähigkeit, die spezifischen Anforderung…" at bounding box center [745, 433] width 626 height 79
paste textarea "*1 -Anfänger: *2 – Mittelstufe: *3 – Fortgeschritten: *4 – Experte: * 5 - Starl…"
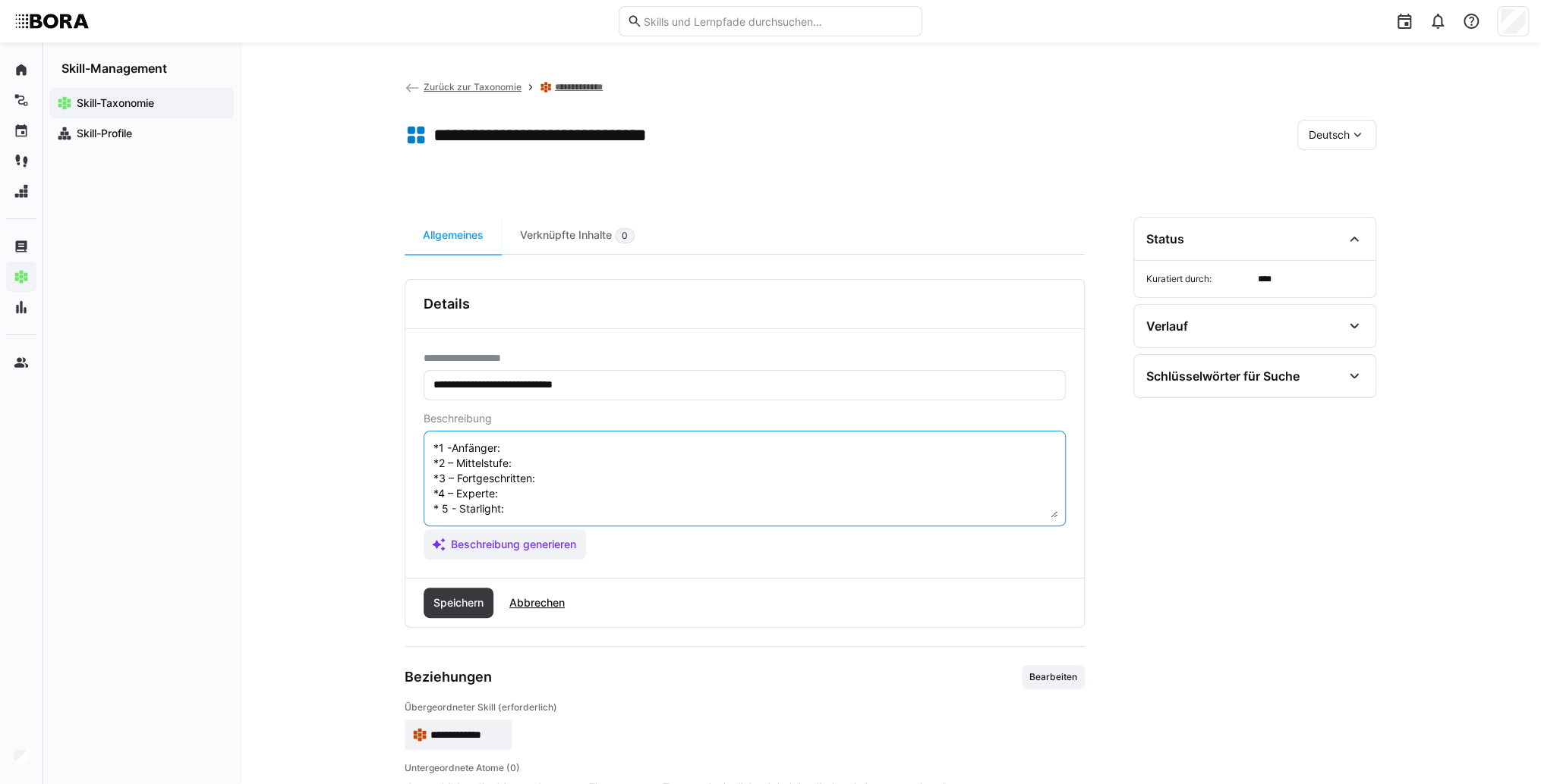
scroll to position [12, 0]
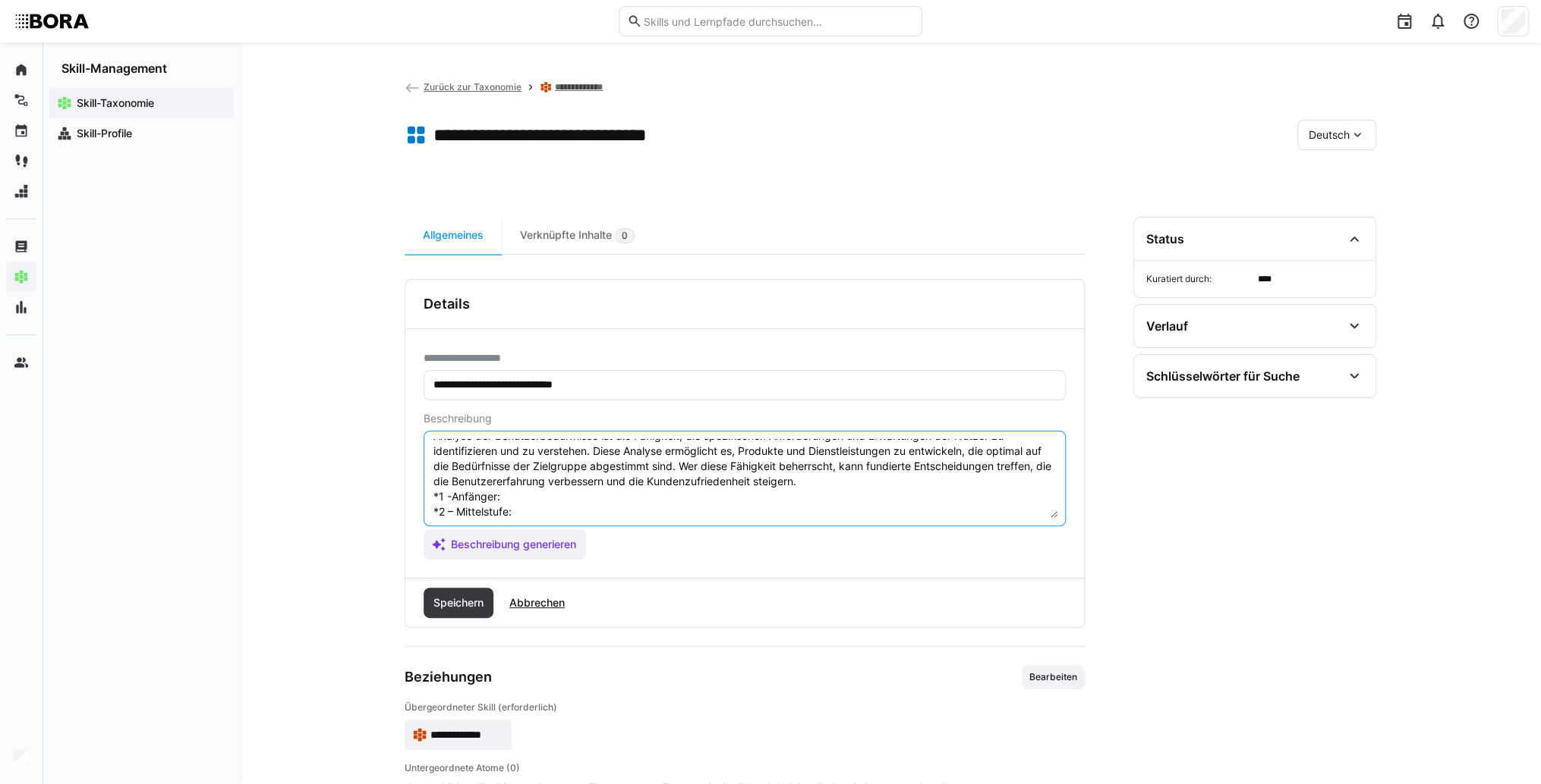
click at [533, 495] on textarea "Analyse der Benutzerbedürfnisse ist die Fähigkeit, die spezifischen Anforderung…" at bounding box center [745, 478] width 626 height 79
click at [519, 495] on textarea "Analyse der Benutzerbedürfnisse ist die Fähigkeit, die spezifischen Anforderung…" at bounding box center [745, 478] width 626 height 79
paste textarea "Versteht grundlegende Methoden zur Identifikation von Nutzerbedürfnissen, samme…"
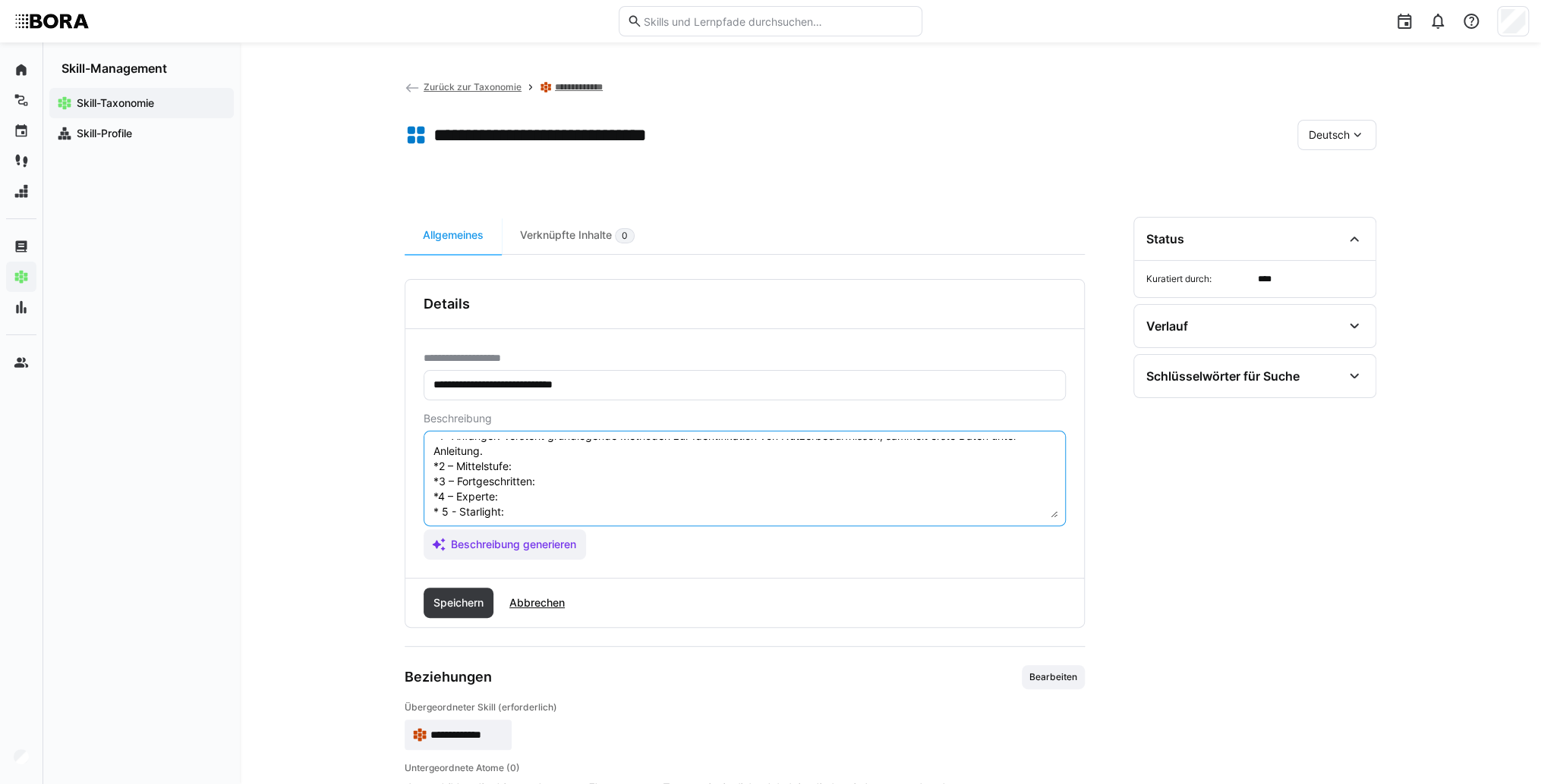
click at [531, 464] on textarea "Analyse der Benutzerbedürfnisse ist die Fähigkeit, die spezifischen Anforderung…" at bounding box center [745, 478] width 626 height 79
click at [565, 462] on textarea "Analyse der Benutzerbedürfnisse ist die Fähigkeit, die spezifischen Anforderung…" at bounding box center [745, 478] width 626 height 79
paste textarea "Führt eigenständig einfache Nutzerbefragungen und Beobachtungen durch, wertet e…"
click at [558, 481] on textarea "Analyse der Benutzerbedürfnisse ist die Fähigkeit, die spezifischen Anforderung…" at bounding box center [745, 478] width 626 height 79
click at [595, 490] on textarea "Analyse der Benutzerbedürfnisse ist die Fähigkeit, die spezifischen Anforderung…" at bounding box center [745, 478] width 626 height 79
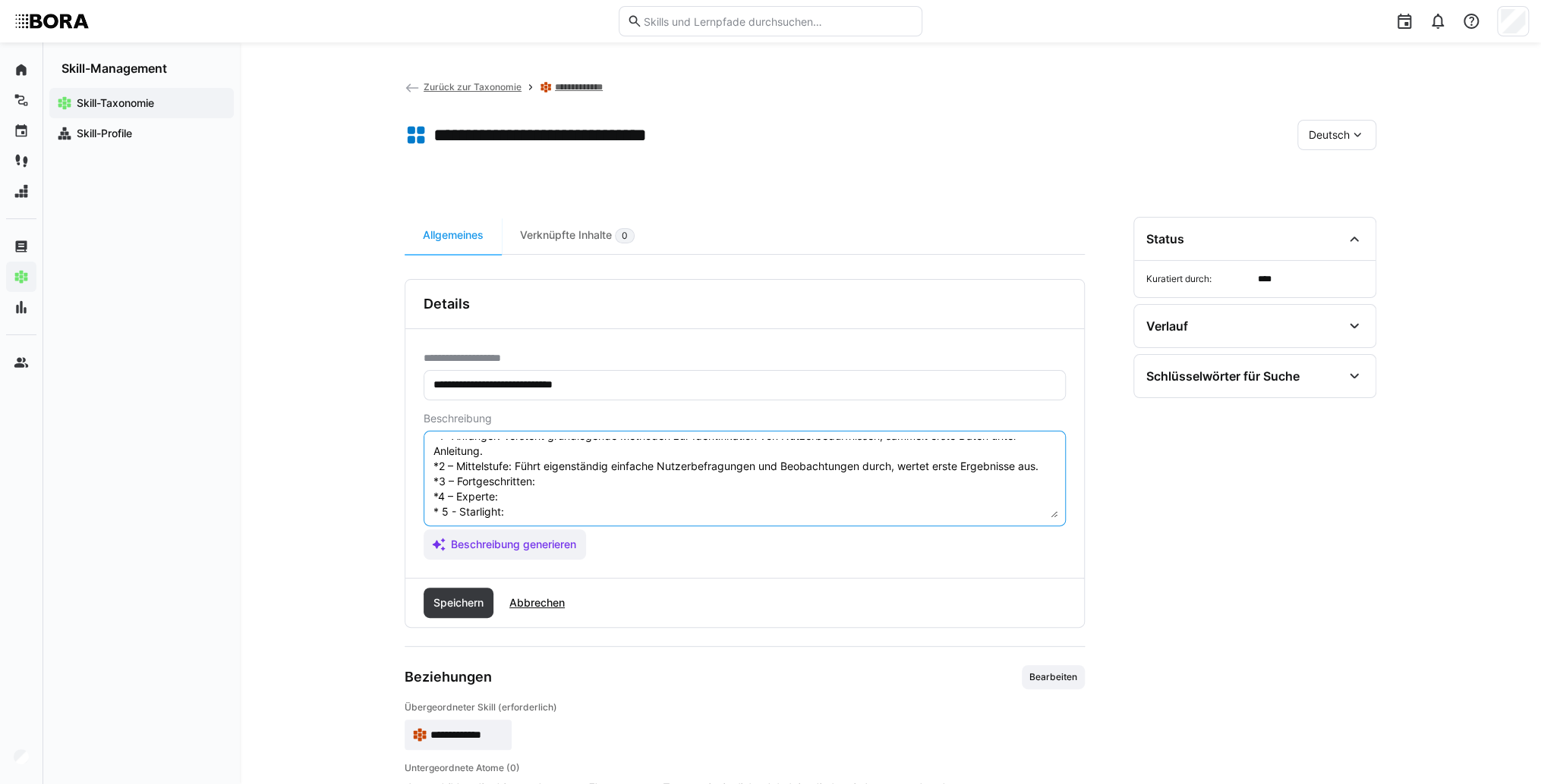
click at [577, 482] on textarea "Analyse der Benutzerbedürfnisse ist die Fähigkeit, die spezifischen Anforderung…" at bounding box center [745, 478] width 626 height 79
paste textarea "Nutzt vielfältige Methoden zur differenzierten Nutzerbedürfnisanalyse und integ…"
click at [546, 518] on eds-input "Analyse der Benutzerbedürfnisse ist die Fähigkeit, die spezifischen Anforderung…" at bounding box center [745, 478] width 642 height 95
click at [540, 509] on textarea "Analyse der Benutzerbedürfnisse ist die Fähigkeit, die spezifischen Anforderung…" at bounding box center [745, 478] width 626 height 79
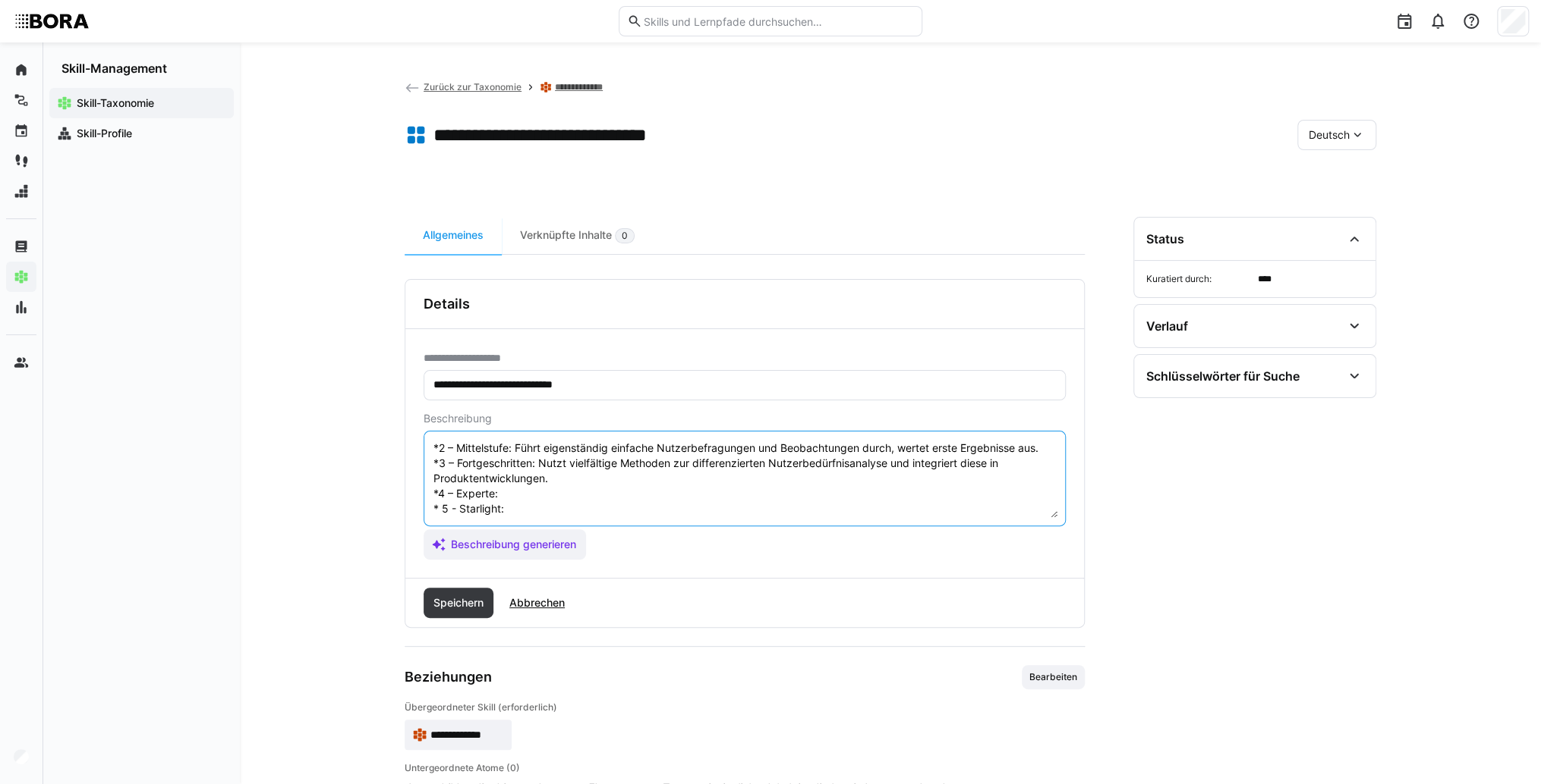
click at [538, 477] on textarea "Analyse der Benutzerbedürfnisse ist die Fähigkeit, die spezifischen Anforderung…" at bounding box center [745, 478] width 626 height 79
paste textarea "Entwickelt neue Analyseansätze, leitet komplexe Nutzerstudien und berät Produkt…"
click at [609, 504] on textarea "Analyse der Benutzerbedürfnisse ist die Fähigkeit, die spezifischen Anforderung…" at bounding box center [745, 478] width 626 height 79
paste textarea "Setzt strategische Maßstäbe für Nutzerbedürfnisanalysen, initiiert richtungswei…"
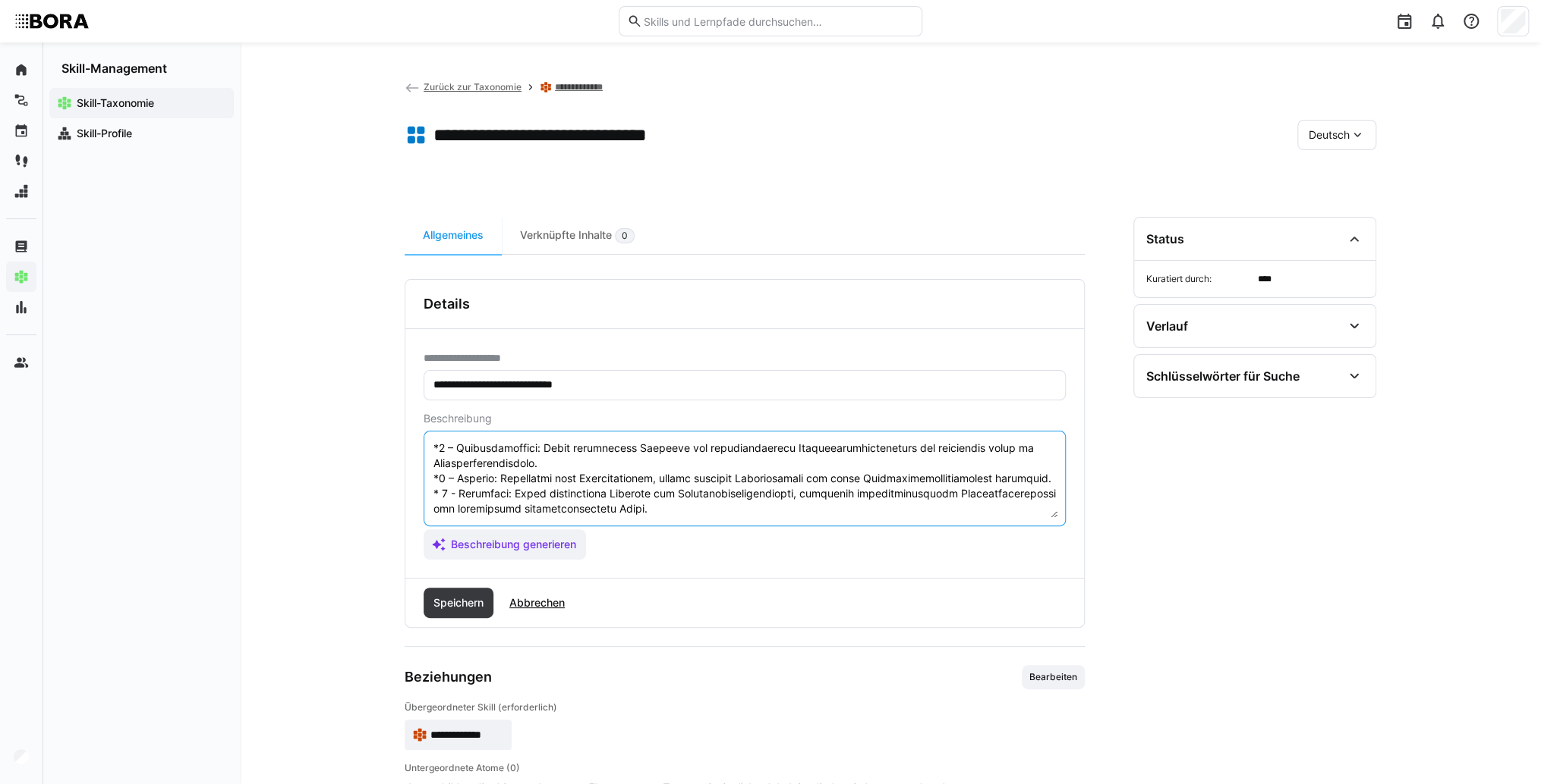
scroll to position [137, 0]
type textarea "Loremip dol Sitametconsectetura eli sed Doeiusmod, tem incididuntut Laboreetdol…"
click at [440, 606] on span "Speichern" at bounding box center [458, 603] width 55 height 15
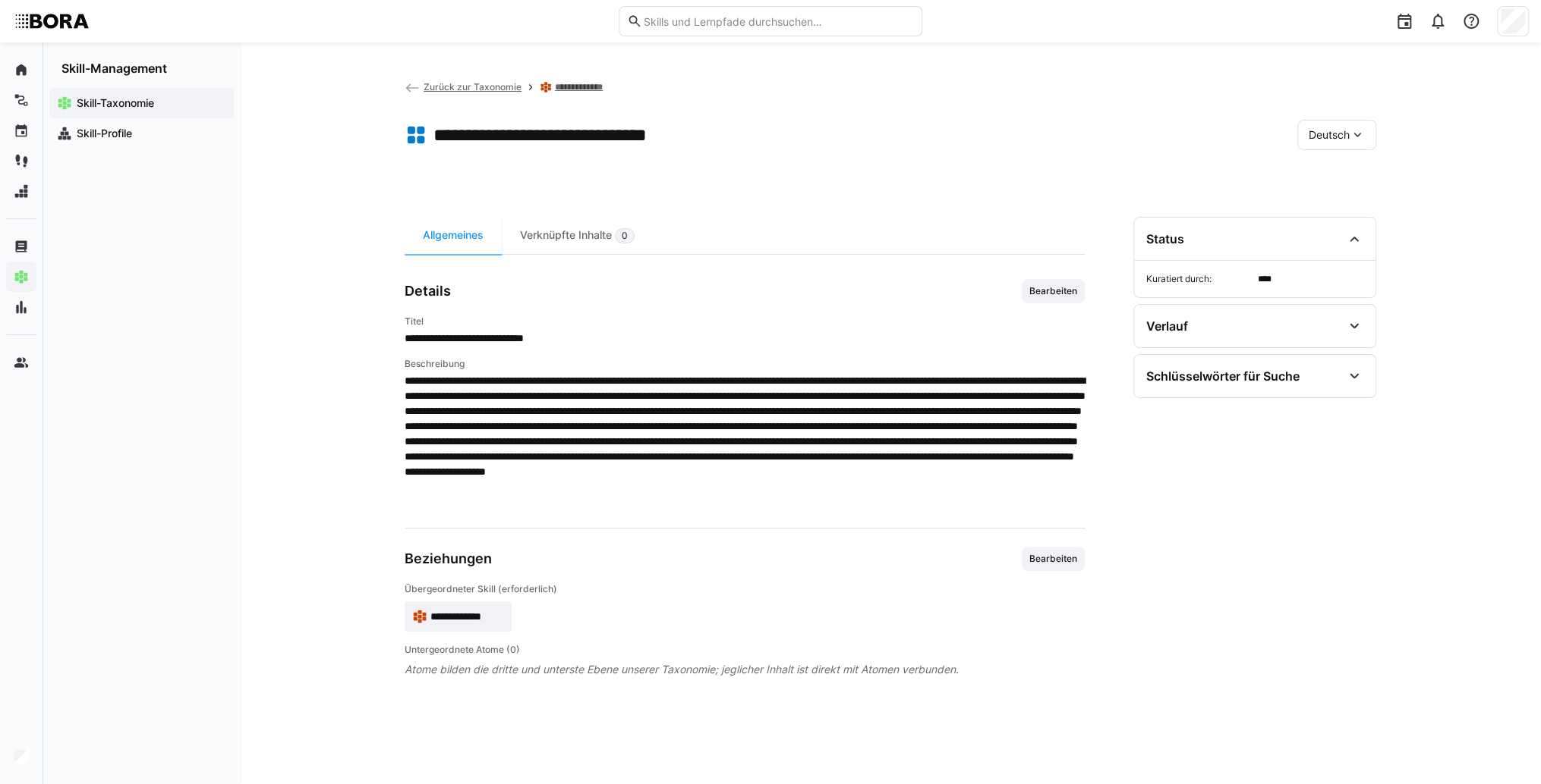
click at [1363, 134] on div "Deutsch" at bounding box center [1336, 135] width 79 height 30
drag, startPoint x: 1362, startPoint y: 200, endPoint x: 1317, endPoint y: 211, distance: 46.3
click at [1360, 201] on div "Englisch" at bounding box center [1336, 207] width 56 height 15
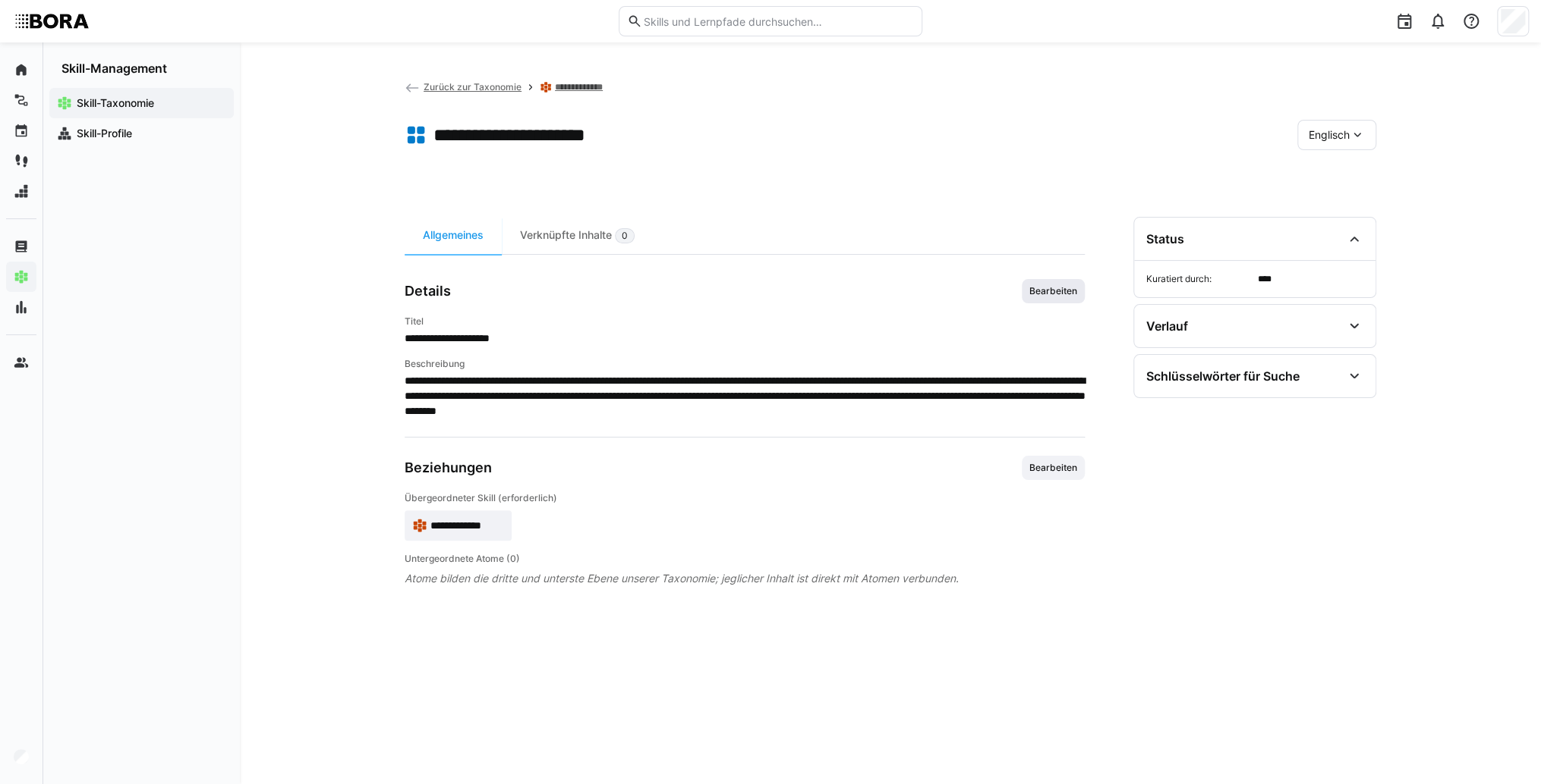
click at [1068, 293] on span "Bearbeiten" at bounding box center [1053, 291] width 51 height 12
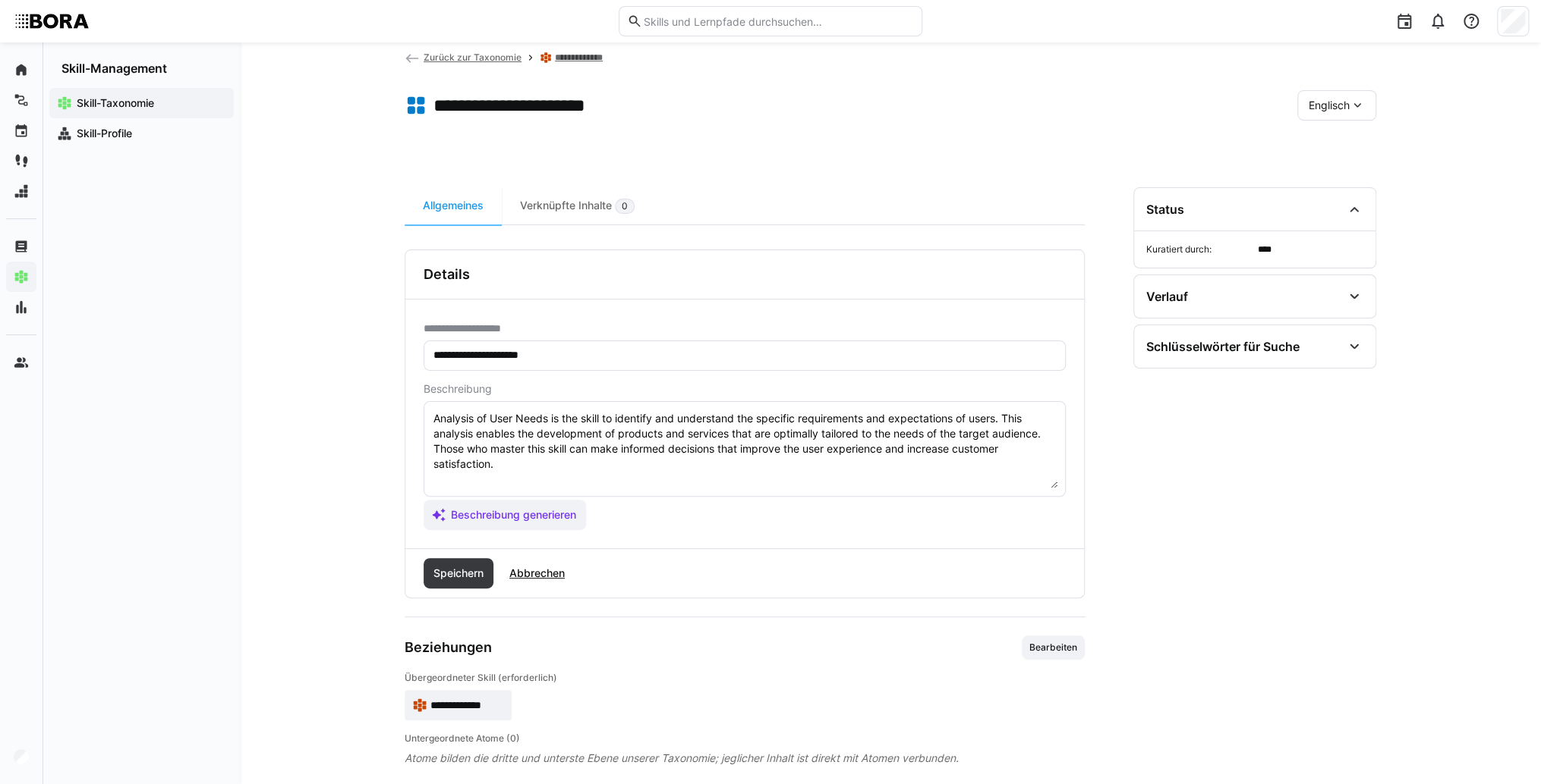
scroll to position [46, 0]
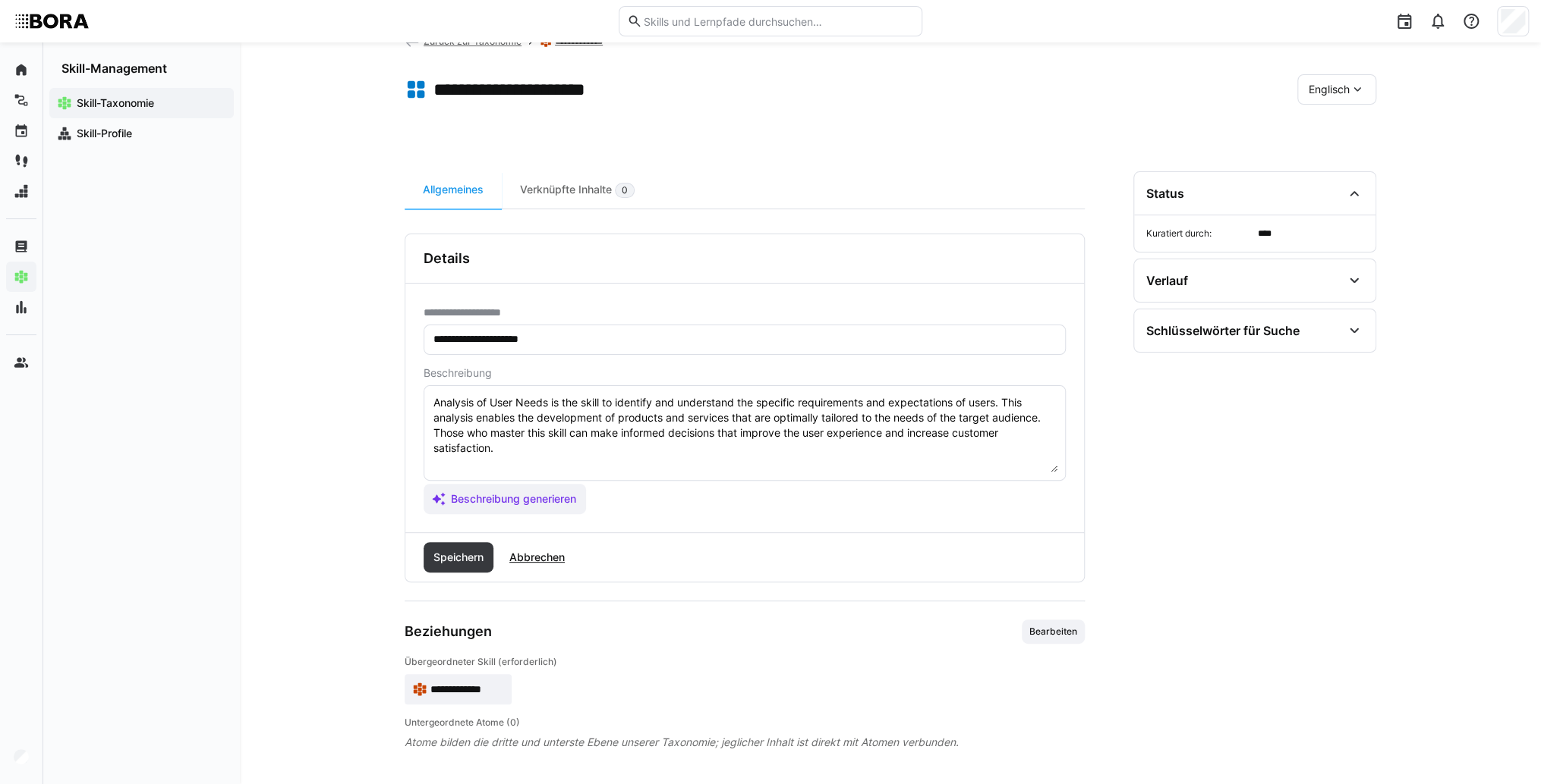
click at [644, 458] on textarea "Analysis of User Needs is the skill to identify and understand the specific req…" at bounding box center [745, 433] width 626 height 79
click at [477, 465] on textarea "Analysis of User Needs is the skill to identify and understand the specific req…" at bounding box center [745, 433] width 626 height 79
paste textarea "Understands basic methods to identify user needs, collects initial data under s…"
drag, startPoint x: 885, startPoint y: 460, endPoint x: 434, endPoint y: 474, distance: 451.2
click at [434, 474] on eds-input "Analysis of User Needs is the skill to identify and understand the specific req…" at bounding box center [745, 433] width 642 height 95
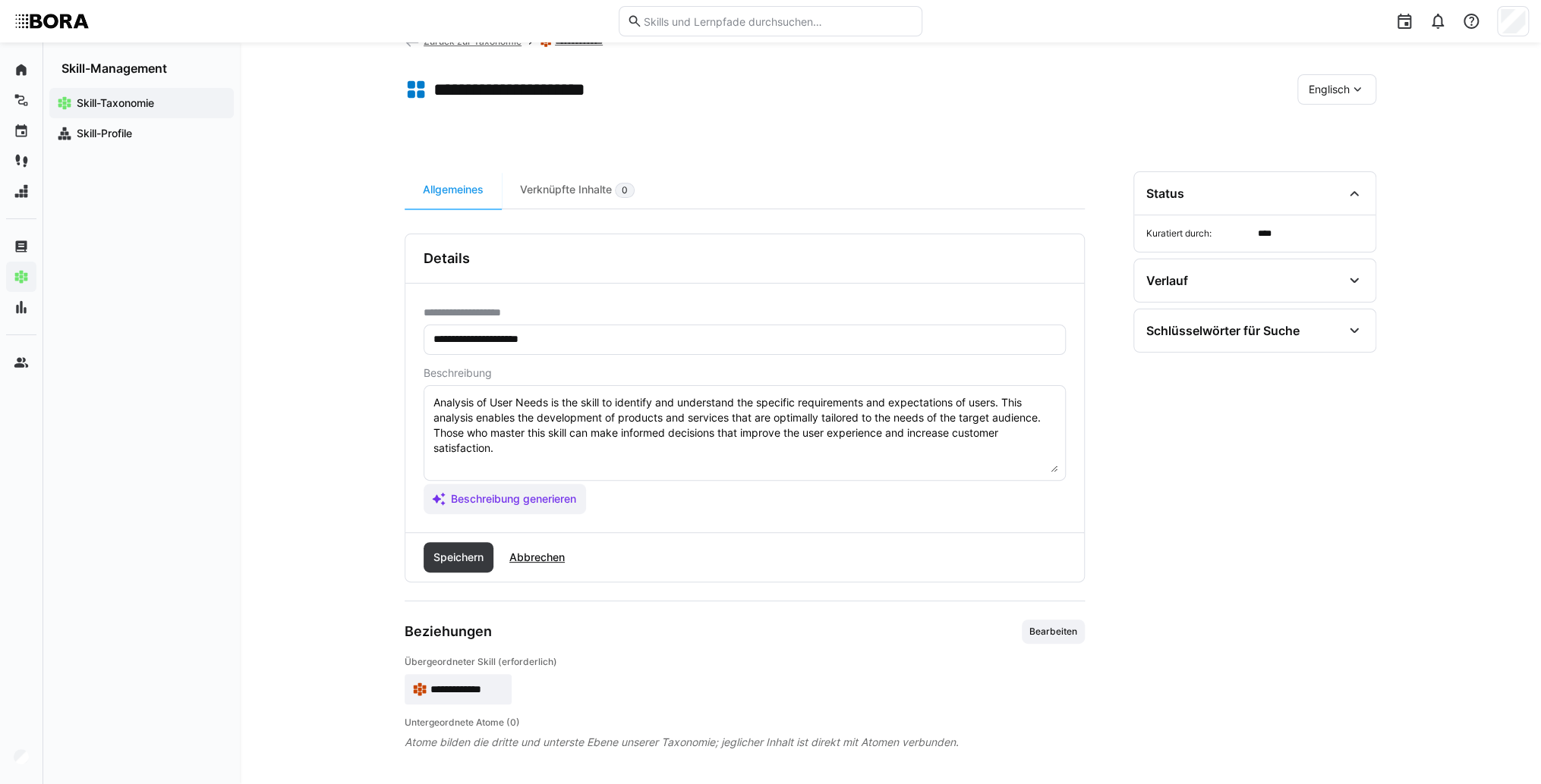
click at [450, 467] on textarea "Analysis of User Needs is the skill to identify and understand the specific req…" at bounding box center [745, 433] width 626 height 79
paste textarea "*1 - Beginner: *2 - Intermediate Level: *3 - Advanced: *4 - Expert: *5 - Starli…"
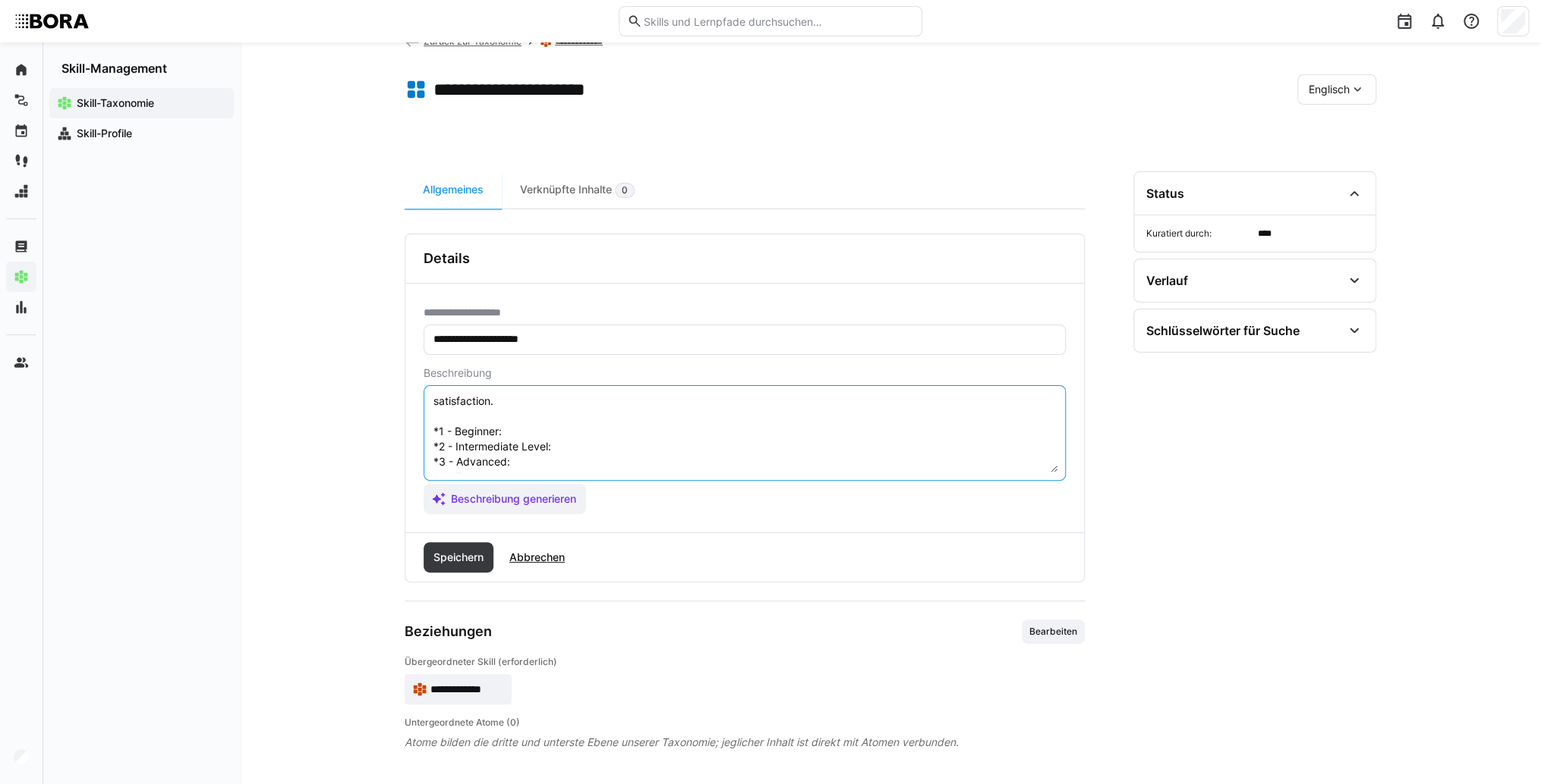
scroll to position [27, 0]
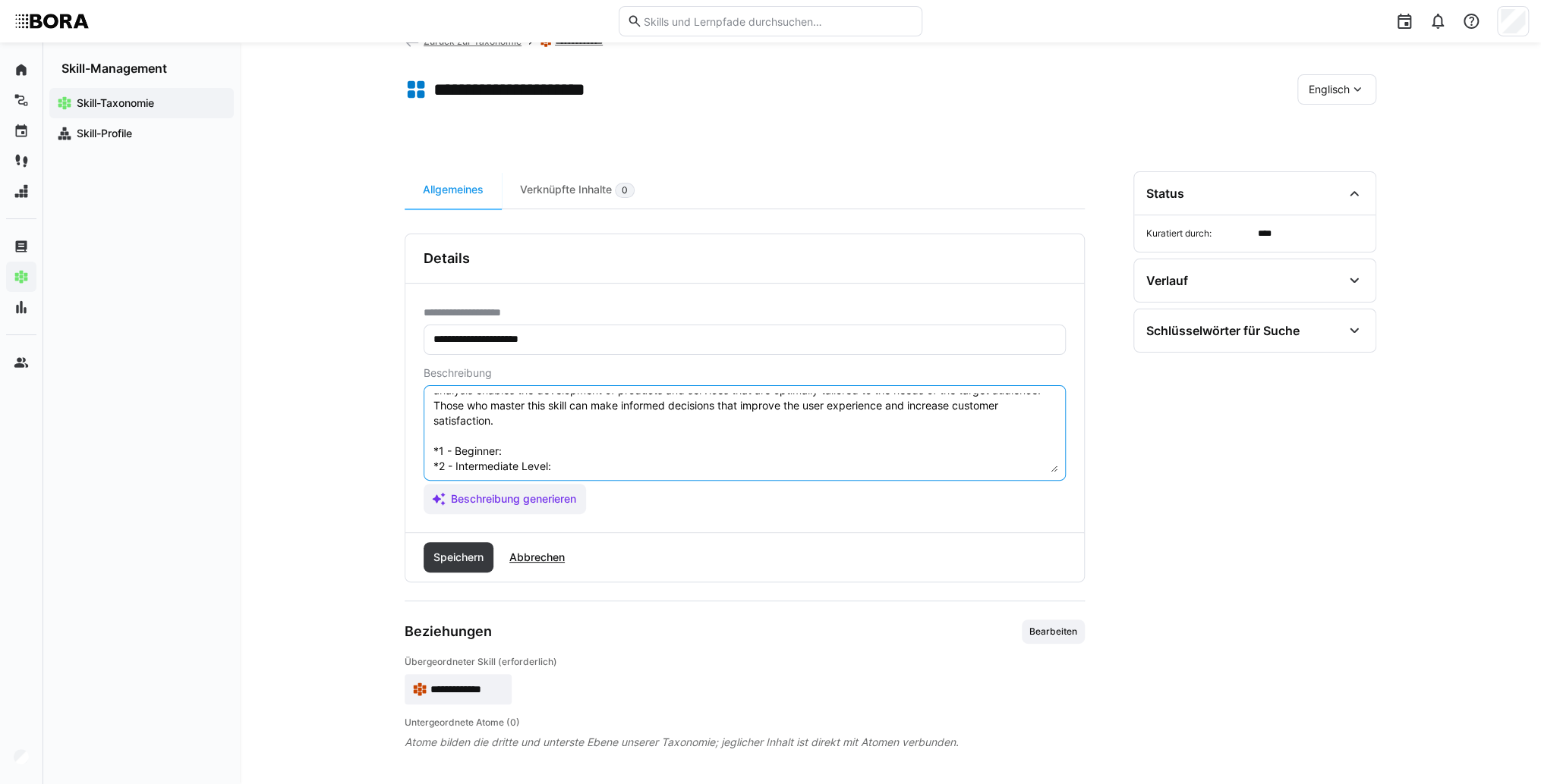
click at [516, 449] on textarea "Analysis of User Needs is the skill to identify and understand the specific req…" at bounding box center [745, 433] width 626 height 79
click at [526, 450] on textarea "Analysis of User Needs is the skill to identify and understand the specific req…" at bounding box center [745, 433] width 626 height 79
paste textarea "Understands basic methods to identify user needs, collects initial data under s…"
drag, startPoint x: 601, startPoint y: 465, endPoint x: 42, endPoint y: 466, distance: 559.0
click at [584, 464] on textarea "Analysis of User Needs is the skill to identify and understand the specific req…" at bounding box center [745, 433] width 626 height 79
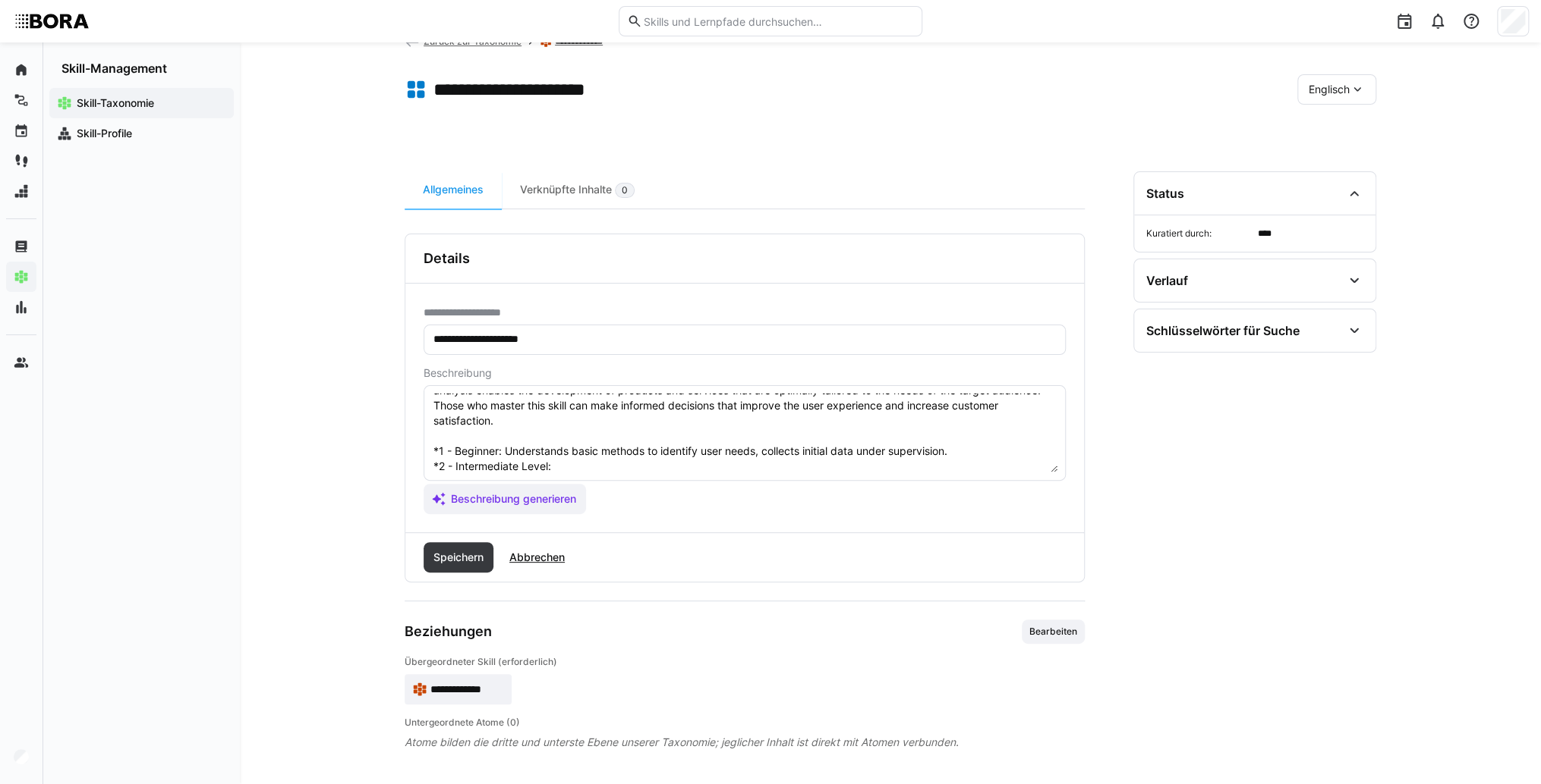
click at [637, 466] on textarea "Analysis of User Needs is the skill to identify and understand the specific req…" at bounding box center [745, 433] width 626 height 79
paste textarea "Independently conducts simple user surveys and observations, evaluates initial …"
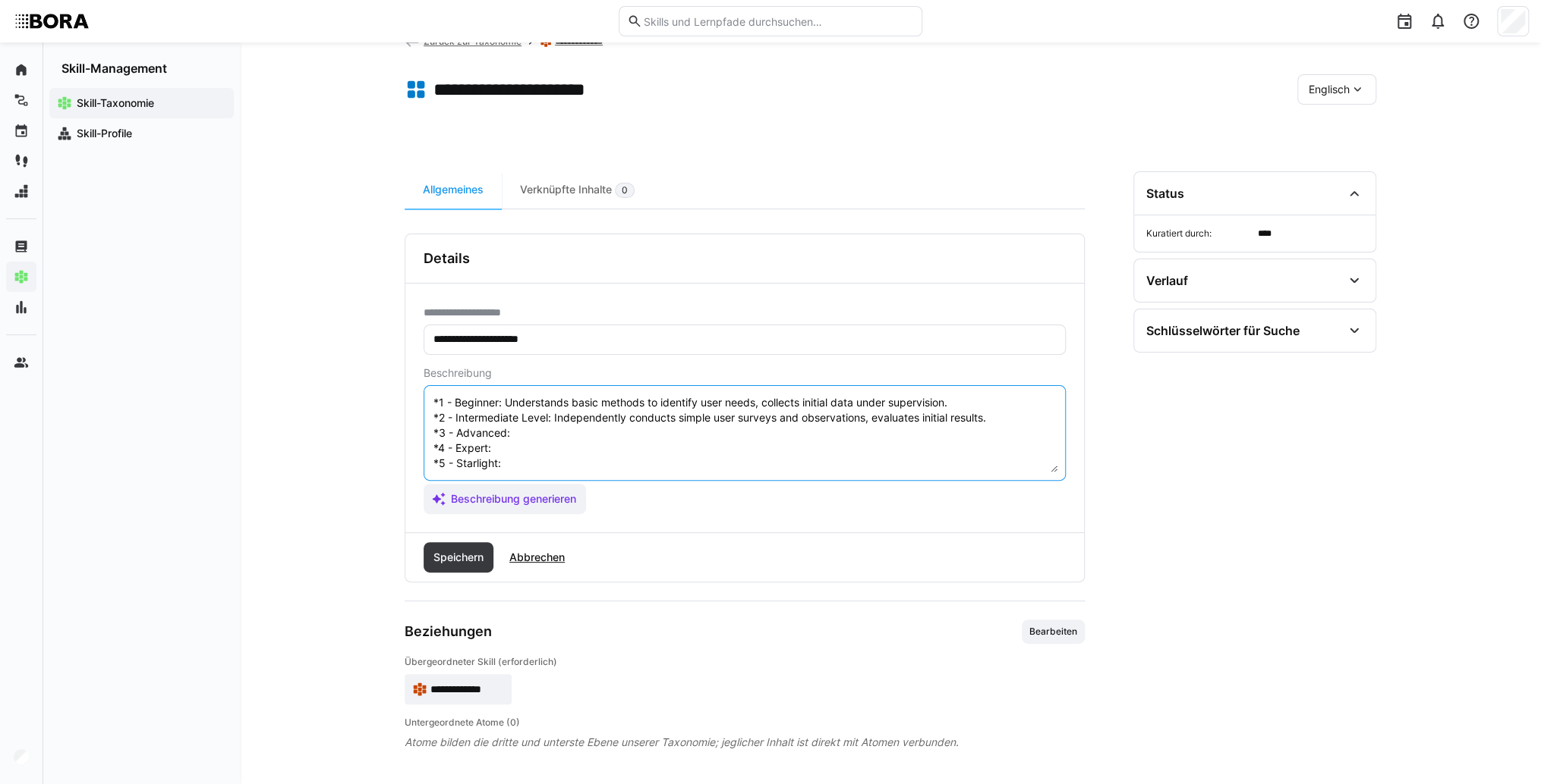
scroll to position [88, 0]
click at [574, 421] on textarea "Analysis of User Needs is the skill to identify and understand the specific req…" at bounding box center [745, 433] width 626 height 79
click at [546, 427] on textarea "Analysis of User Needs is the skill to identify and understand the specific req…" at bounding box center [745, 433] width 626 height 79
paste textarea "Uses diverse methods for detailed user needs analysis and integrates findings i…"
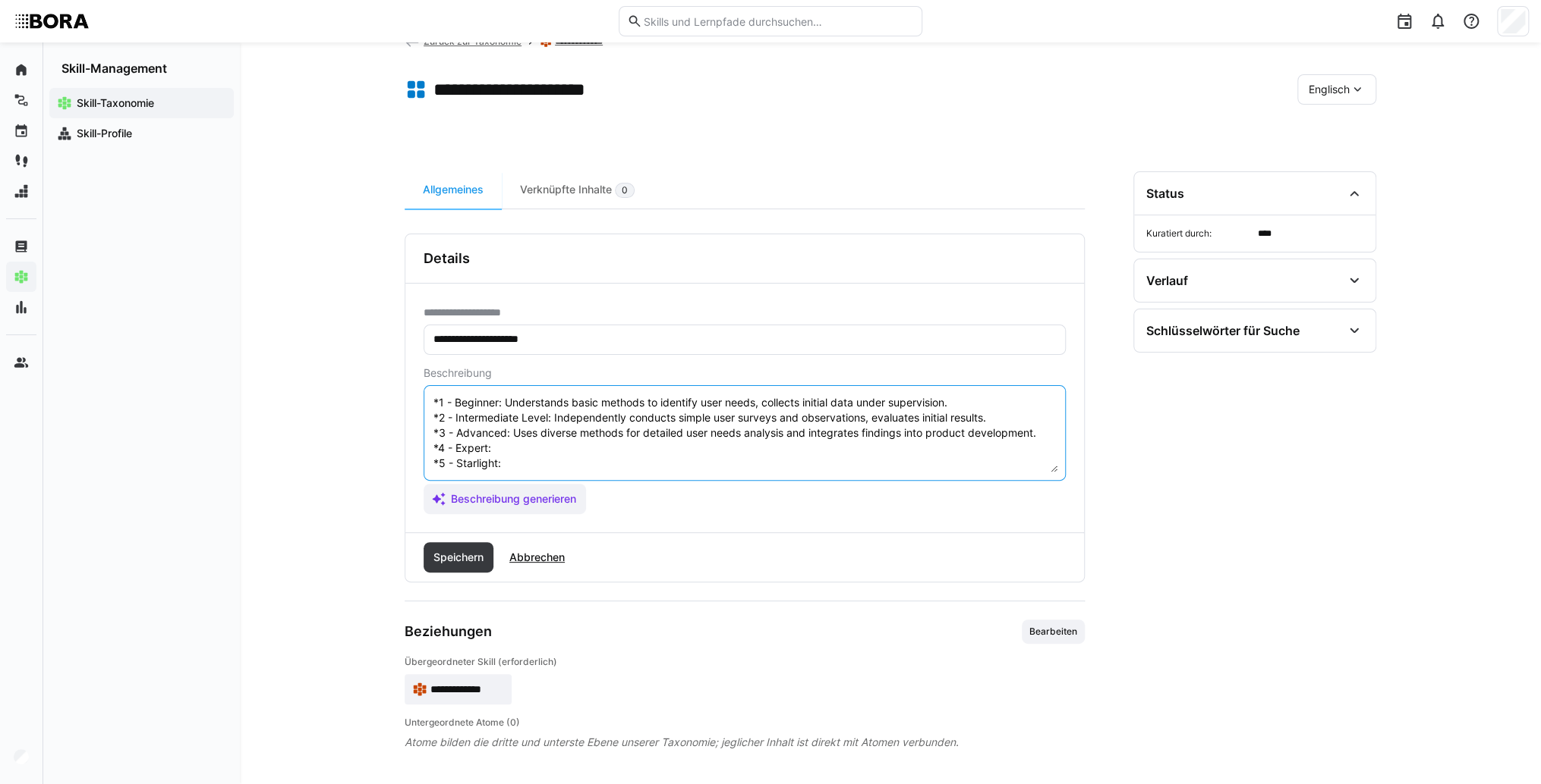
click at [515, 428] on textarea "Analysis of User Needs is the skill to identify and understand the specific req…" at bounding box center [745, 433] width 626 height 79
click at [494, 434] on textarea "Analysis of User Needs is the skill to identify and understand the specific req…" at bounding box center [745, 433] width 626 height 79
paste textarea "Develops new analysis approaches, leads complex user studies, and advises produ…"
click at [531, 453] on textarea "Analysis of User Needs is the skill to identify and understand the specific req…" at bounding box center [745, 433] width 626 height 79
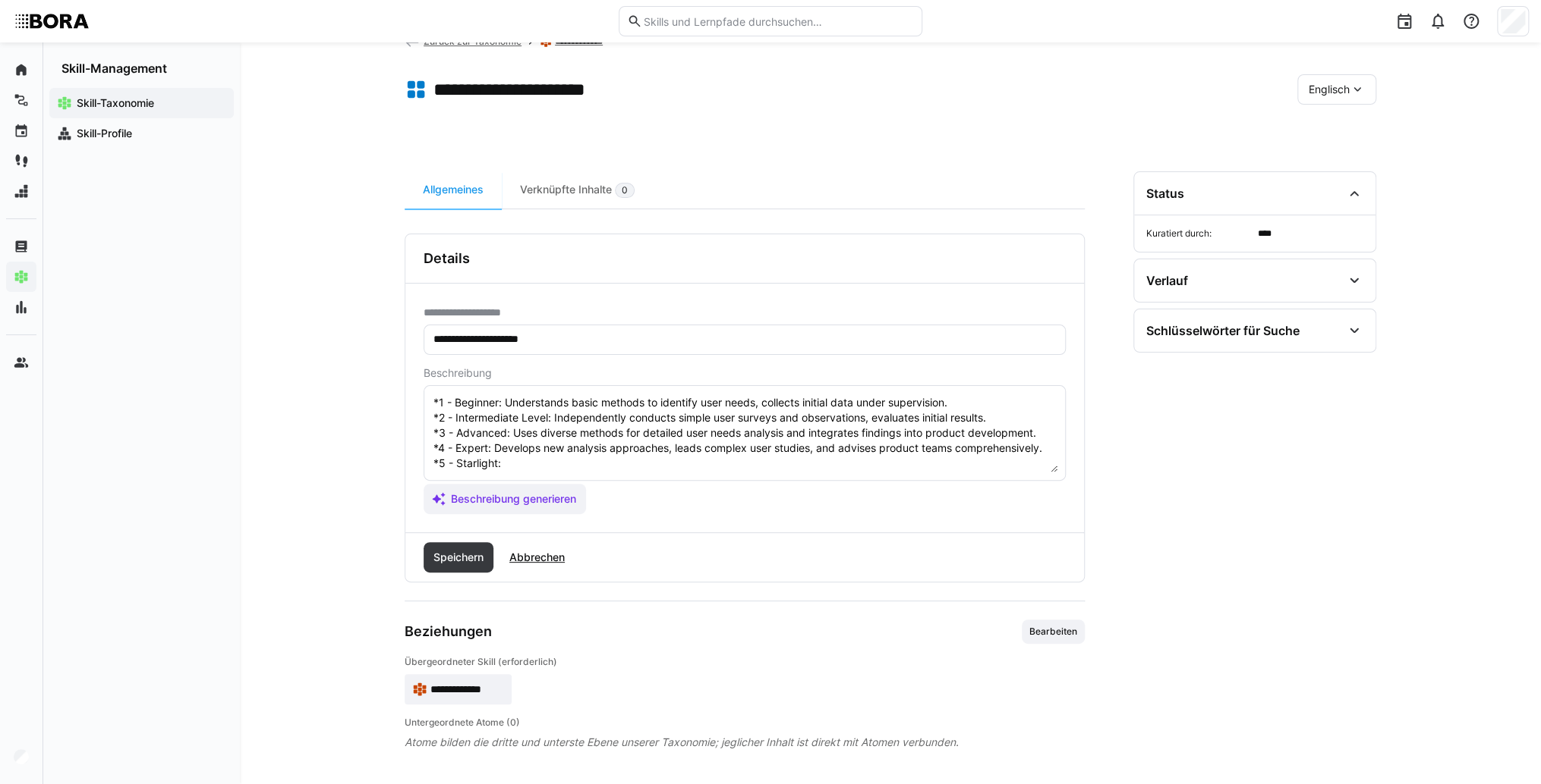
click at [528, 455] on textarea "Analysis of User Needs is the skill to identify and understand the specific req…" at bounding box center [745, 433] width 626 height 79
click at [522, 448] on textarea "Analysis of User Needs is the skill to identify and understand the specific req…" at bounding box center [745, 433] width 626 height 79
paste textarea "Sets strategic standards for user needs analysis, initiates groundbreaking rese…"
type textarea "Analysis of User Needs is the skill to identify and understand the specific req…"
click at [479, 536] on div "Speichern Abbrechen" at bounding box center [744, 557] width 679 height 48
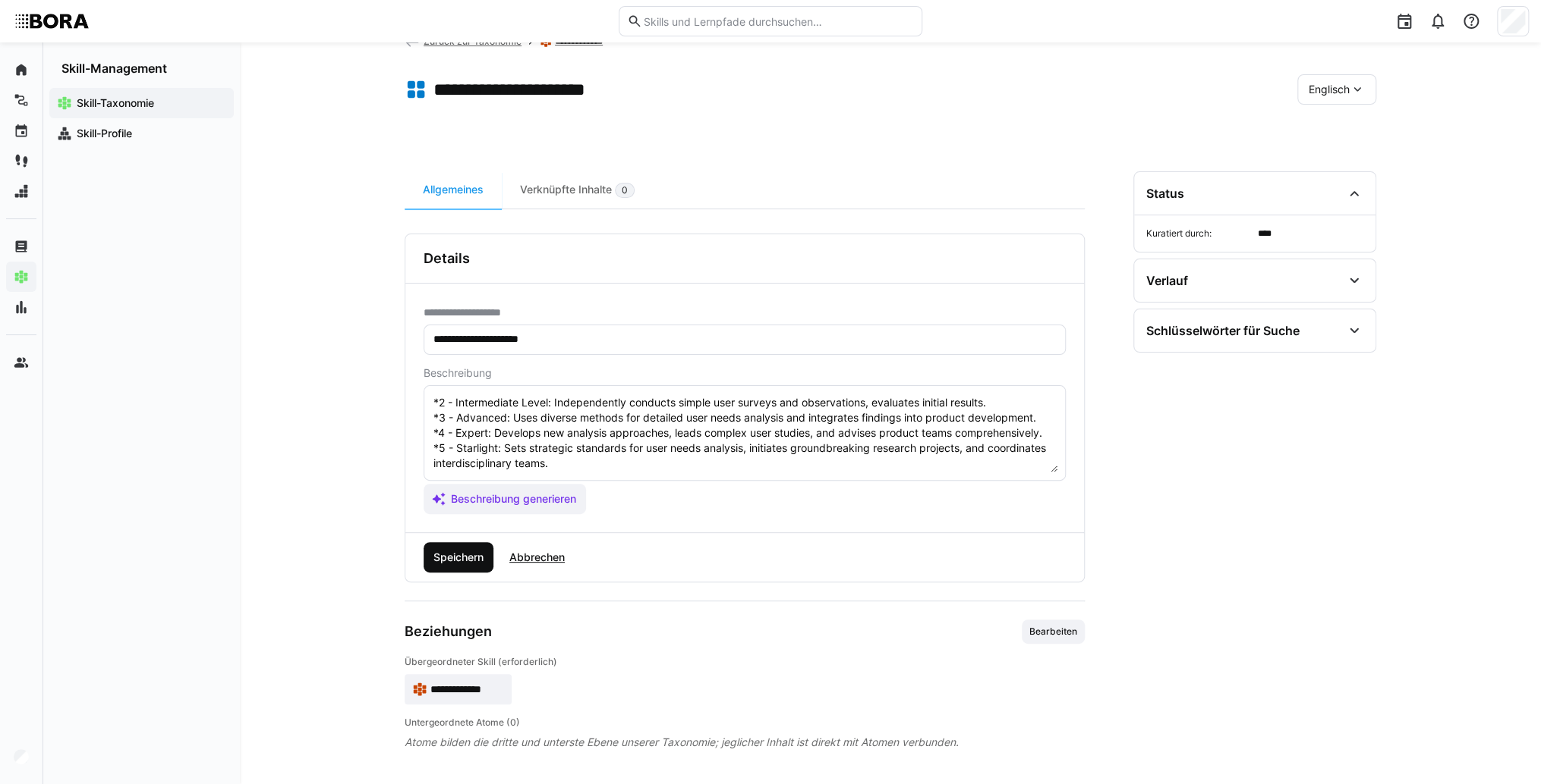
click at [479, 545] on span "Speichern" at bounding box center [458, 558] width 70 height 30
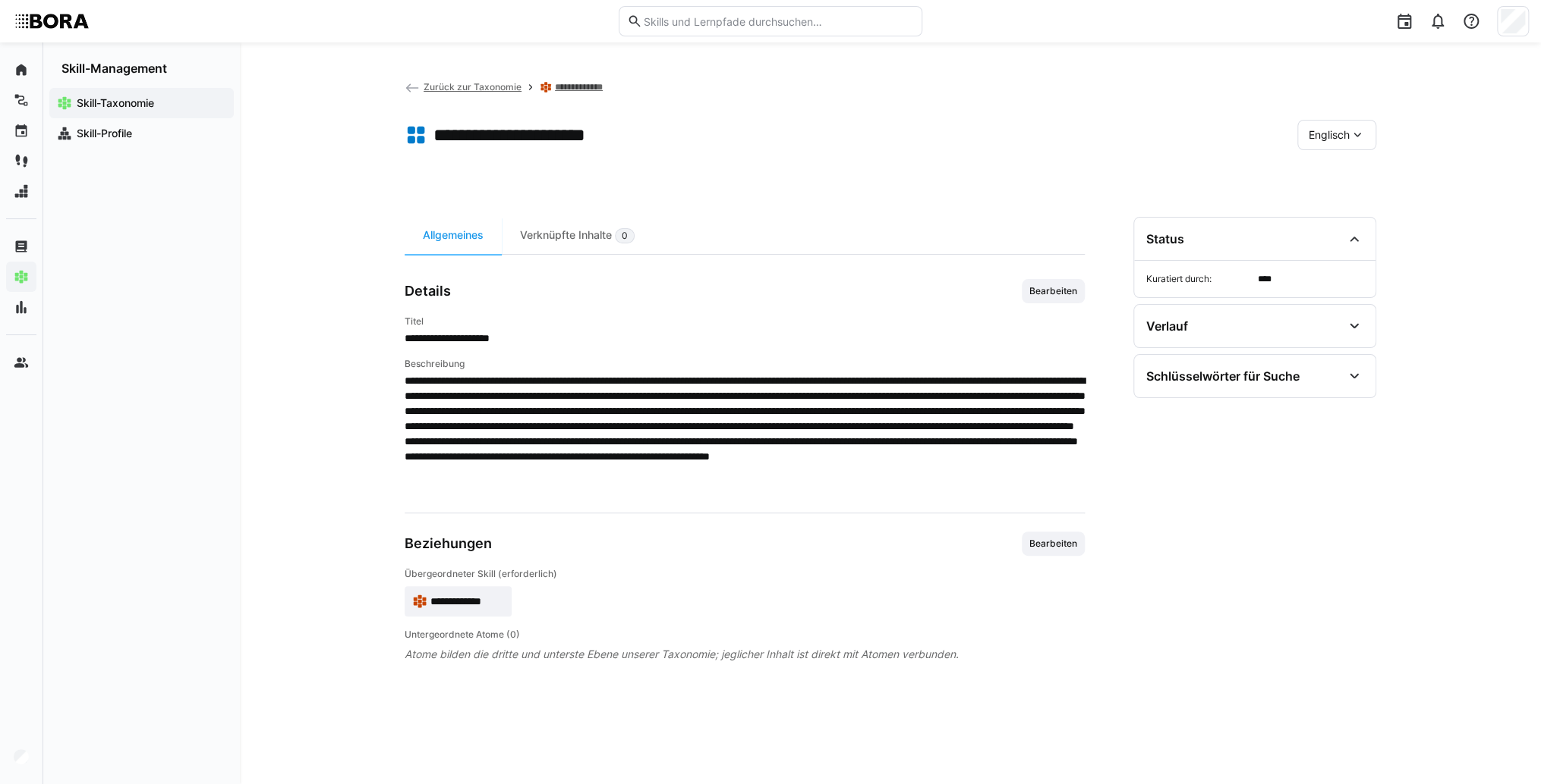
click at [430, 599] on span "**********" at bounding box center [467, 602] width 74 height 15
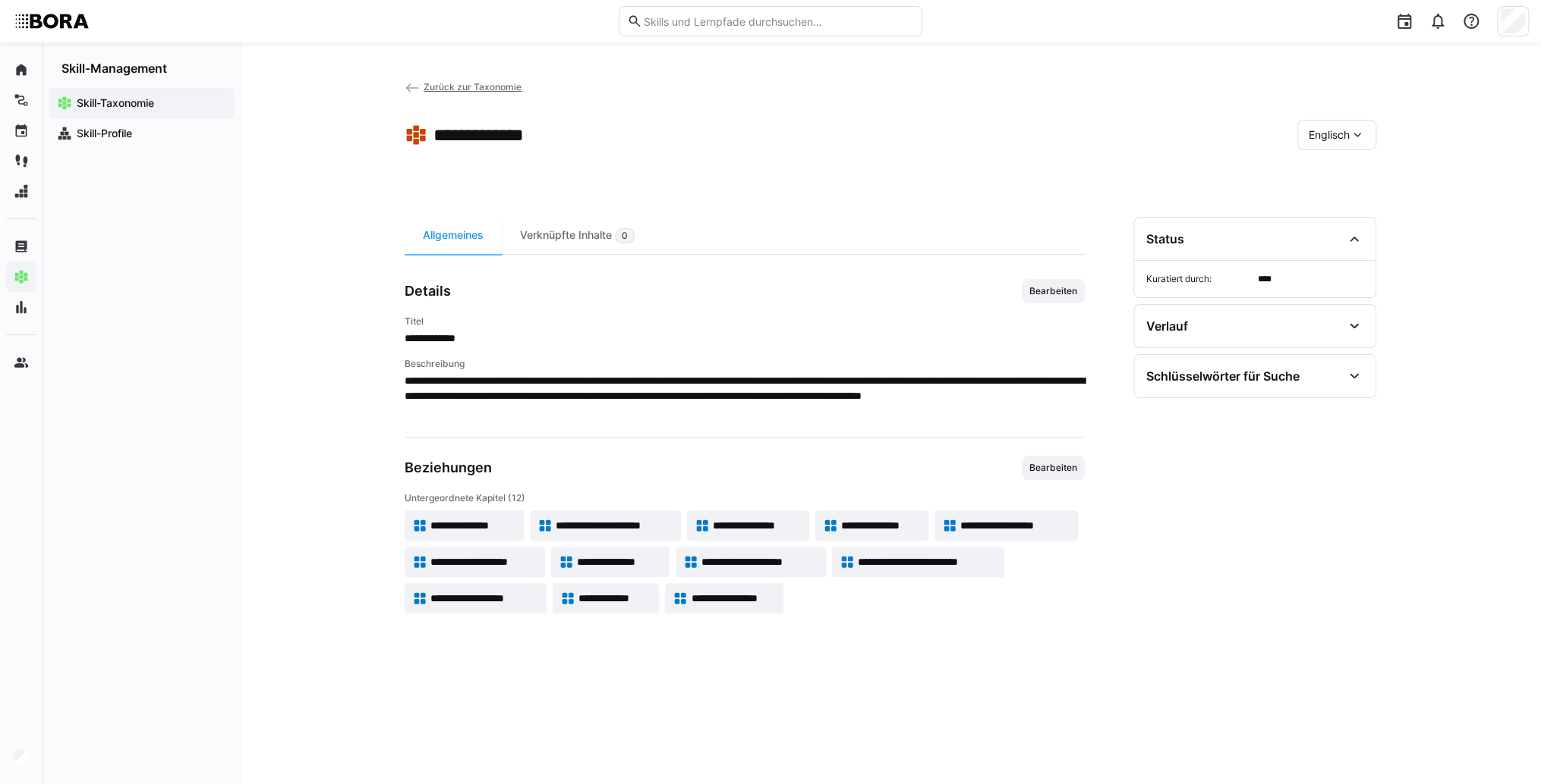
click at [1329, 126] on div "Englisch" at bounding box center [1336, 135] width 79 height 30
click at [1326, 170] on span "Deutsch" at bounding box center [1329, 175] width 41 height 15
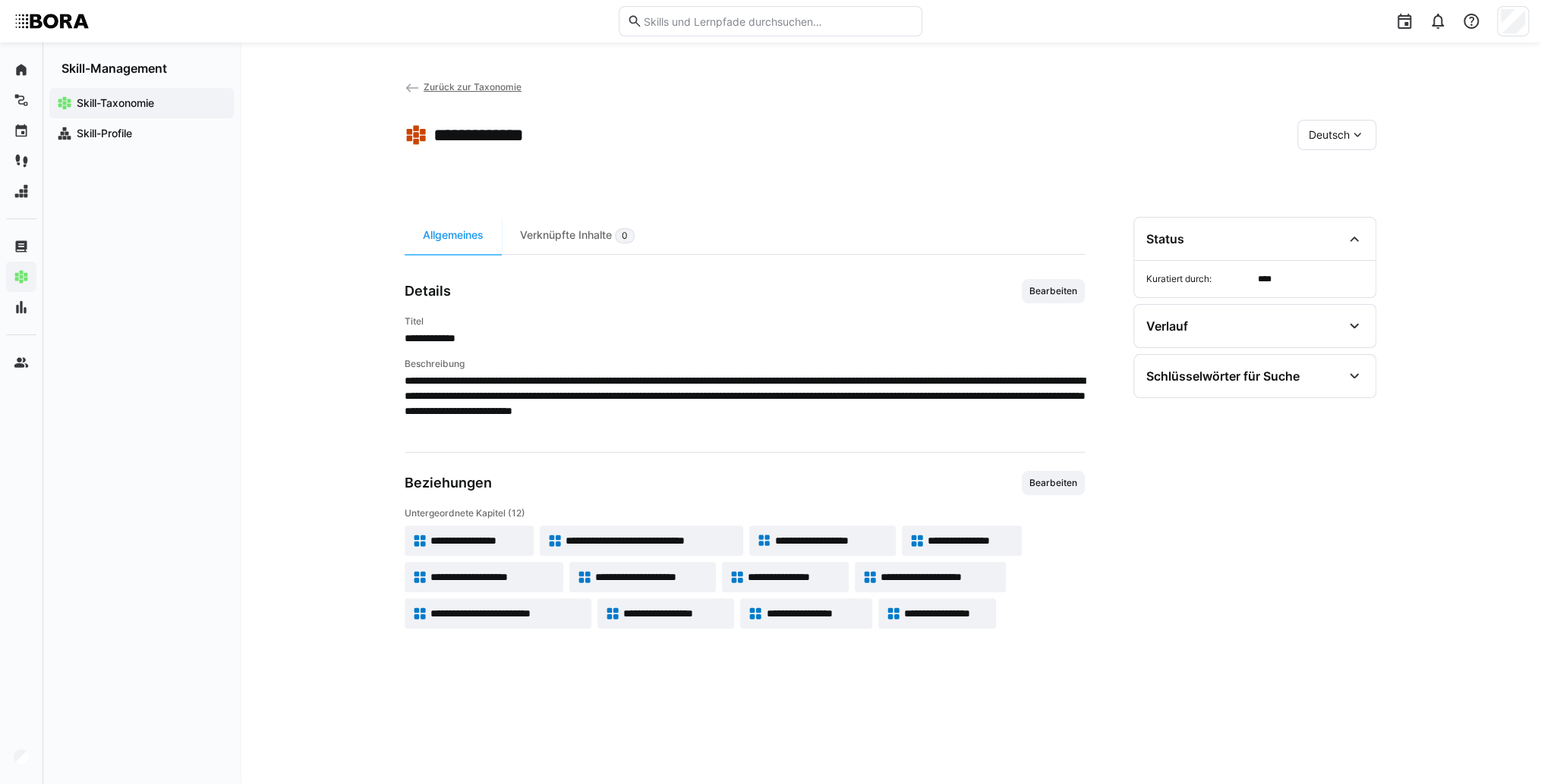
click at [804, 531] on app-skill-badge "**********" at bounding box center [822, 541] width 146 height 30
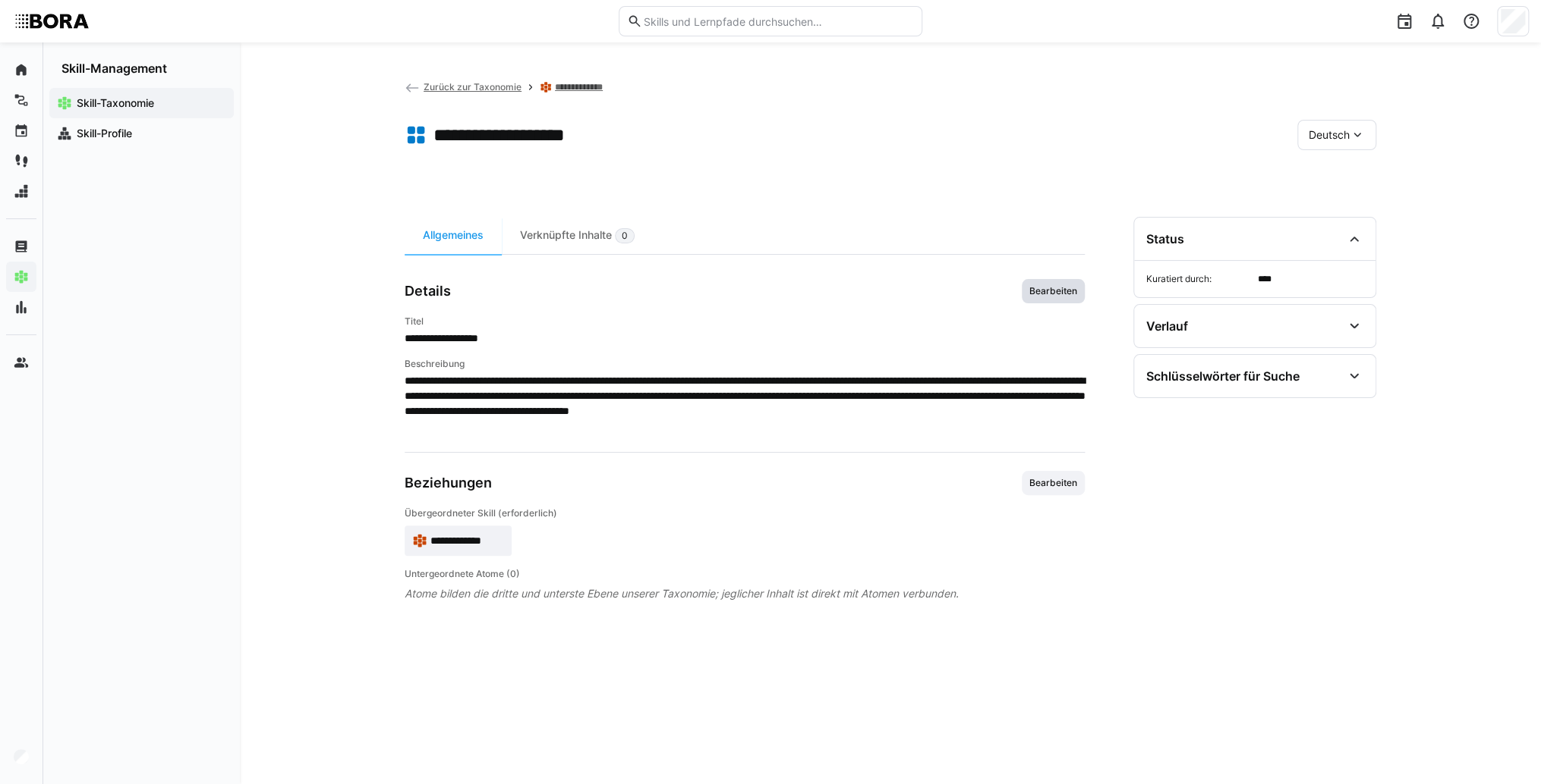
click at [1043, 291] on span "Bearbeiten" at bounding box center [1053, 291] width 51 height 12
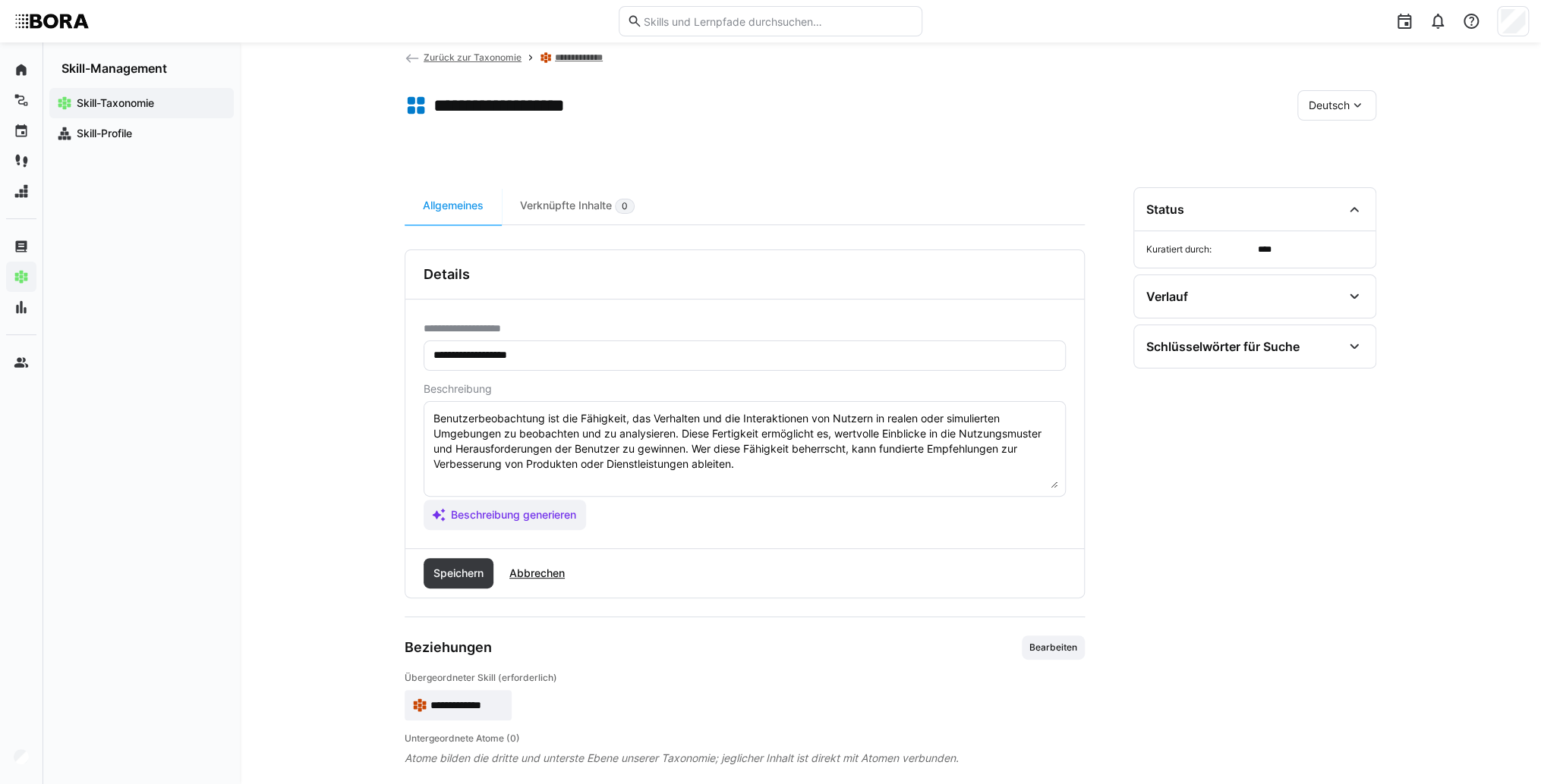
scroll to position [46, 0]
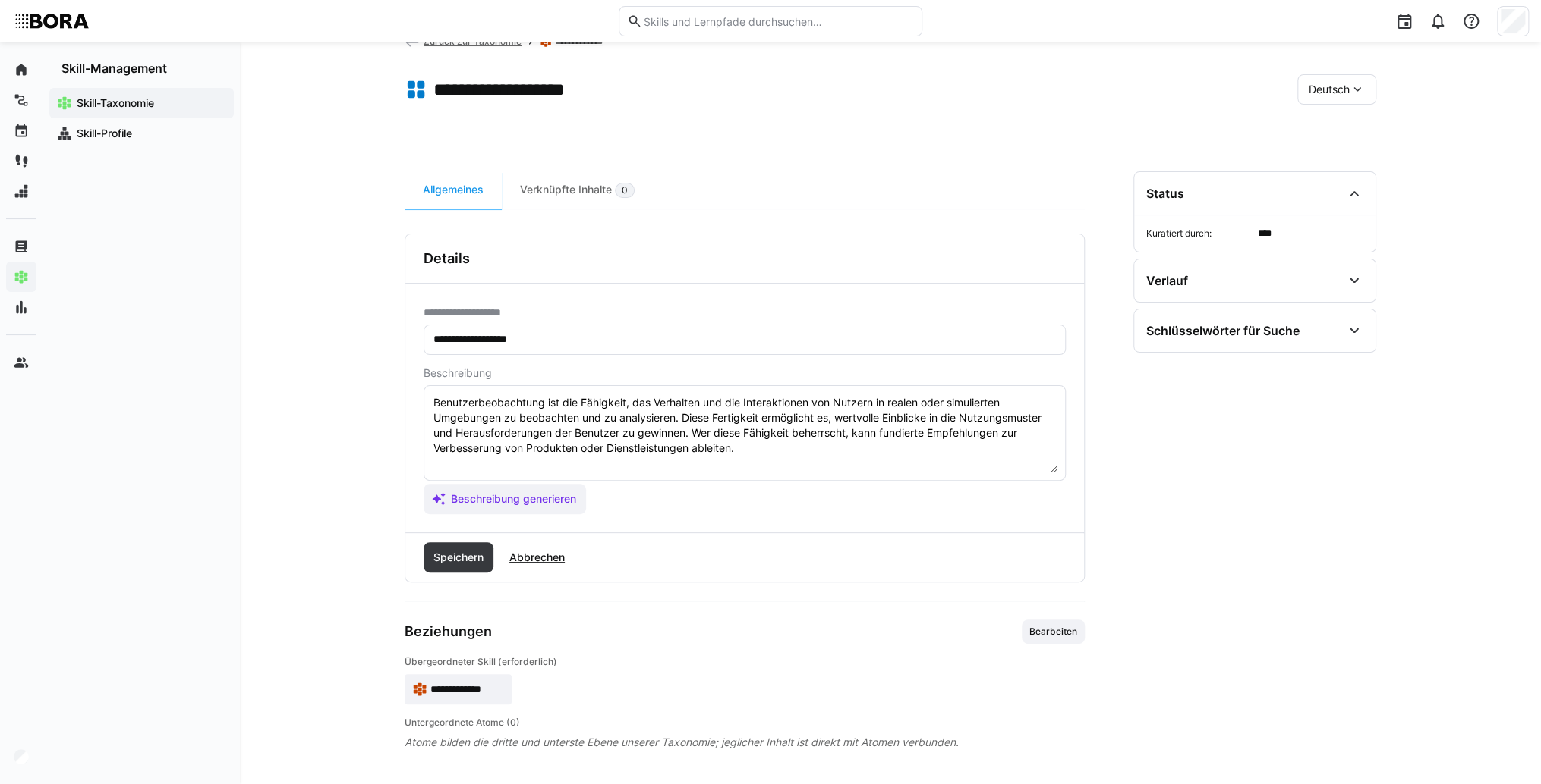
click at [784, 455] on textarea "Benutzerbeobachtung ist die Fähigkeit, das Verhalten und die Interaktionen von …" at bounding box center [745, 433] width 626 height 79
click at [492, 465] on textarea "Benutzerbeobachtung ist die Fähigkeit, das Verhalten und die Interaktionen von …" at bounding box center [745, 433] width 626 height 79
paste textarea "*1 -Anfänger: *2 – Mittelstufe: *3 – Fortgeschritten: *4 – Experte: * 5 - Starl…"
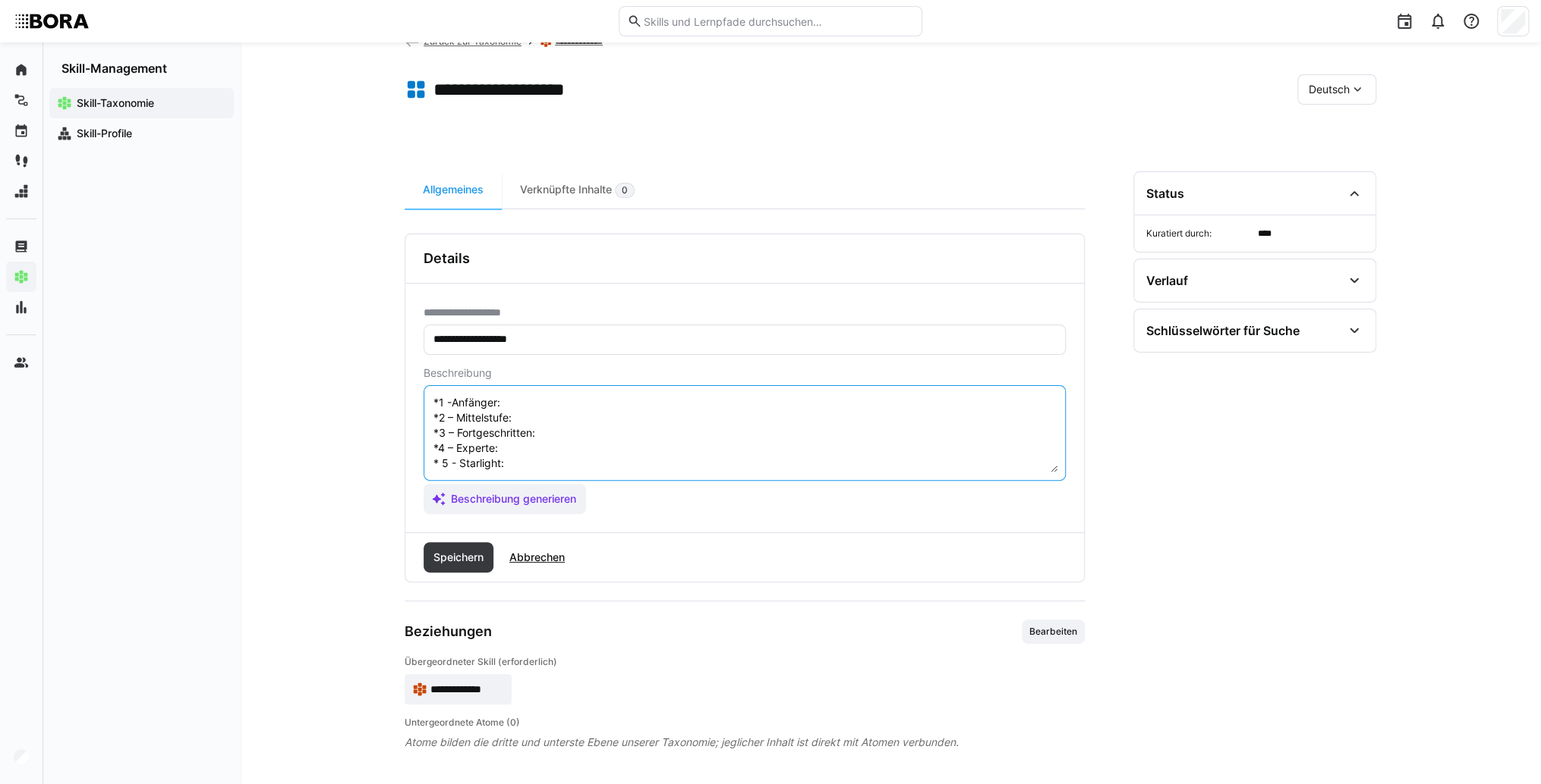
scroll to position [12, 0]
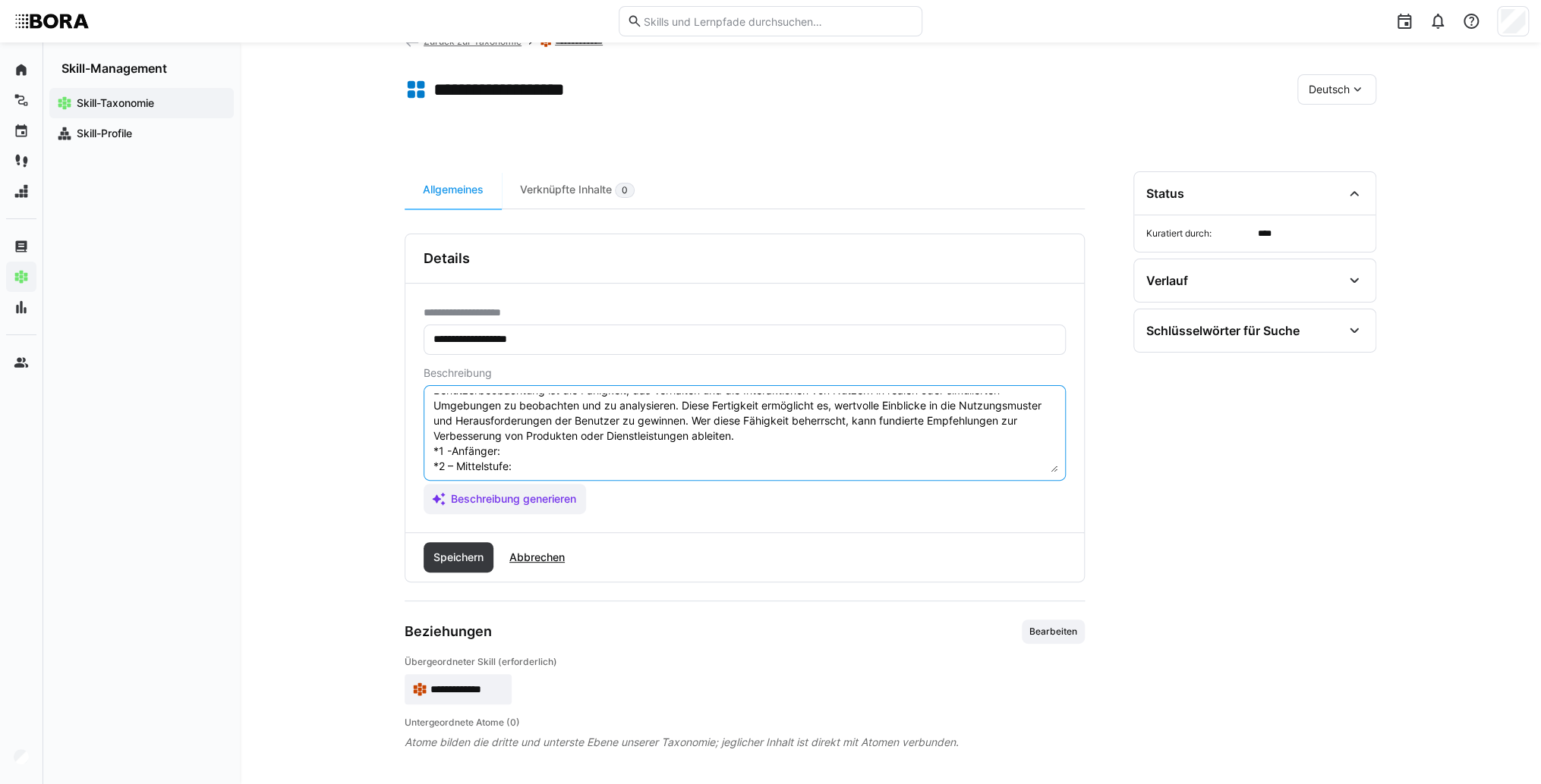
click at [515, 444] on textarea "Benutzerbeobachtung ist die Fähigkeit, das Verhalten und die Interaktionen von …" at bounding box center [745, 433] width 626 height 79
click at [545, 444] on textarea "Benutzerbeobachtung ist die Fähigkeit, das Verhalten und die Interaktionen von …" at bounding box center [745, 433] width 626 height 79
paste textarea "Kennt die Grundlagen der Beobachtungstechniken, führt einfache Beobachtungen un…"
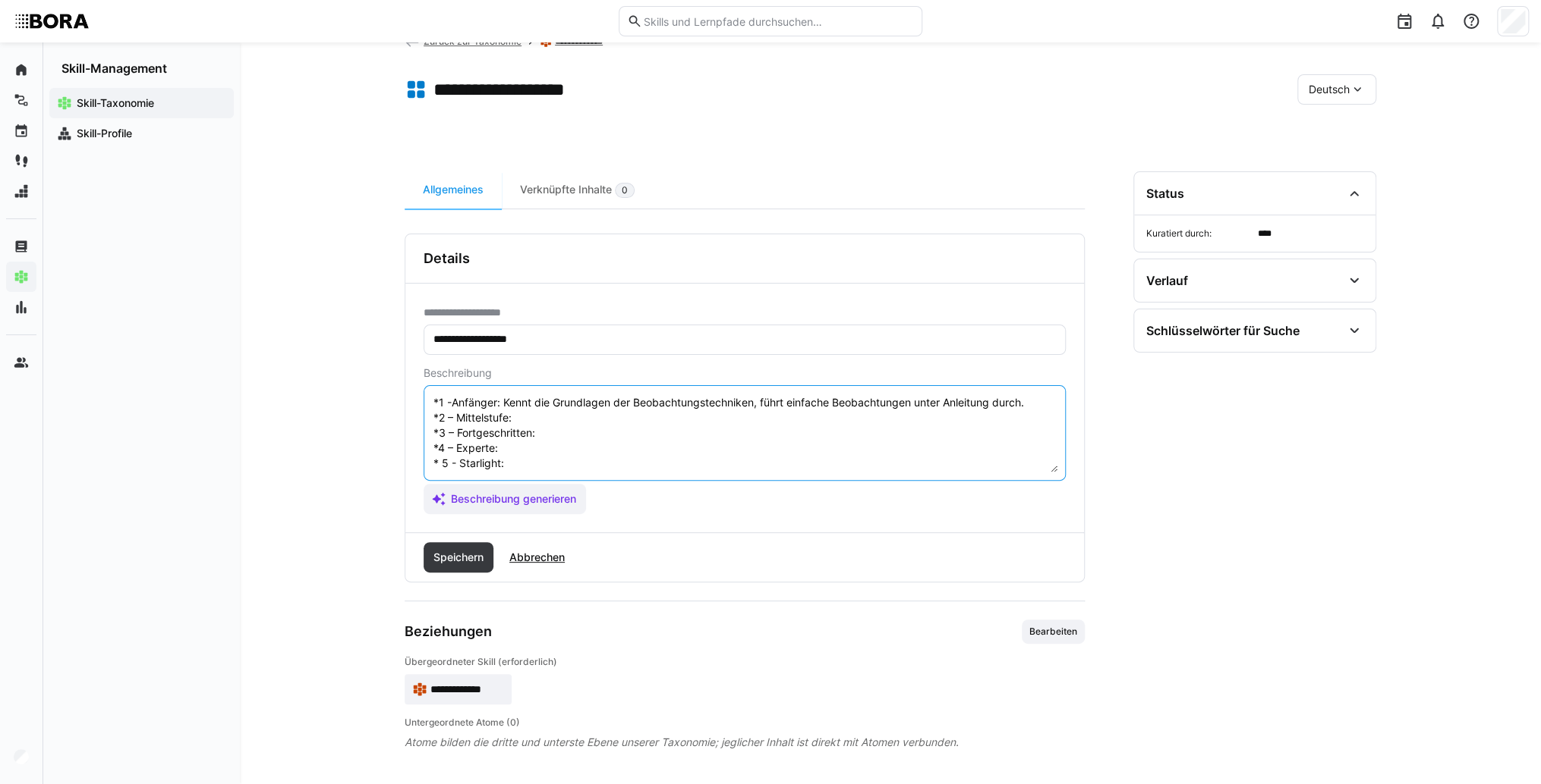
click at [535, 402] on textarea "Benutzerbeobachtung ist die Fähigkeit, das Verhalten und die Interaktionen von …" at bounding box center [745, 433] width 626 height 79
click at [538, 404] on textarea "Benutzerbeobachtung ist die Fähigkeit, das Verhalten und die Interaktionen von …" at bounding box center [745, 433] width 626 height 79
paste textarea "Plant und führt Beobachtungen eigenständig durch, dokumentiert Ergebnisse struk…"
click at [646, 434] on textarea "Benutzerbeobachtung ist die Fähigkeit, das Verhalten und die Interaktionen von …" at bounding box center [745, 433] width 626 height 79
click at [631, 419] on textarea "Benutzerbeobachtung ist die Fähigkeit, das Verhalten und die Interaktionen von …" at bounding box center [745, 433] width 626 height 79
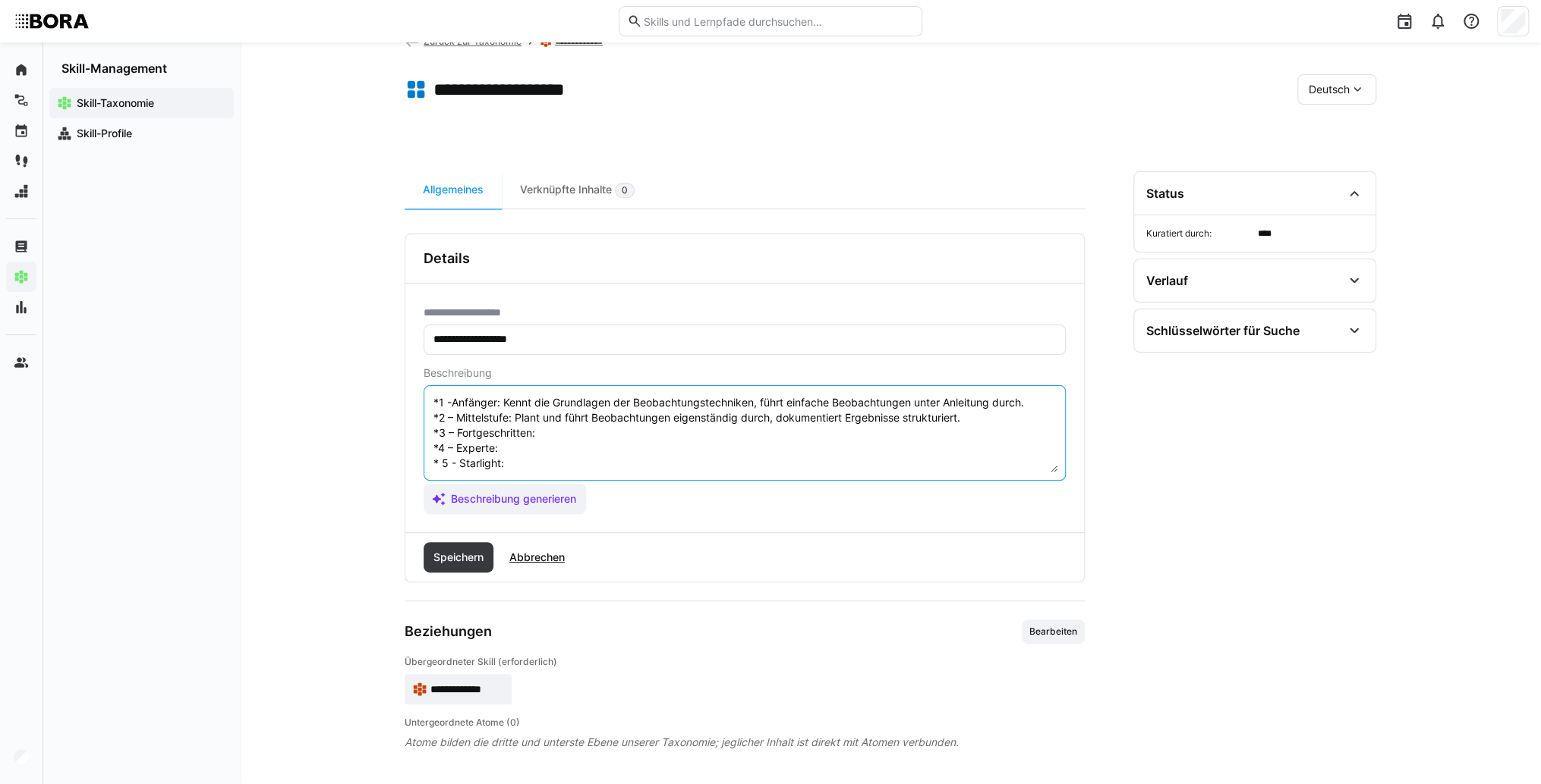
paste textarea "Analysiert Beobachtungsdaten systematisch, erkennt [PERSON_NAME] und leitet Ver…"
click at [598, 431] on textarea "Benutzerbeobachtung ist die Fähigkeit, das Verhalten und die Interaktionen von …" at bounding box center [745, 433] width 626 height 79
click at [562, 435] on textarea "Benutzerbeobachtung ist die Fähigkeit, das Verhalten und die Interaktionen von …" at bounding box center [745, 433] width 626 height 79
paste textarea "Entwickelt komplexe Beobachtungsmethoden, trainiert andere und integriert Ergeb…"
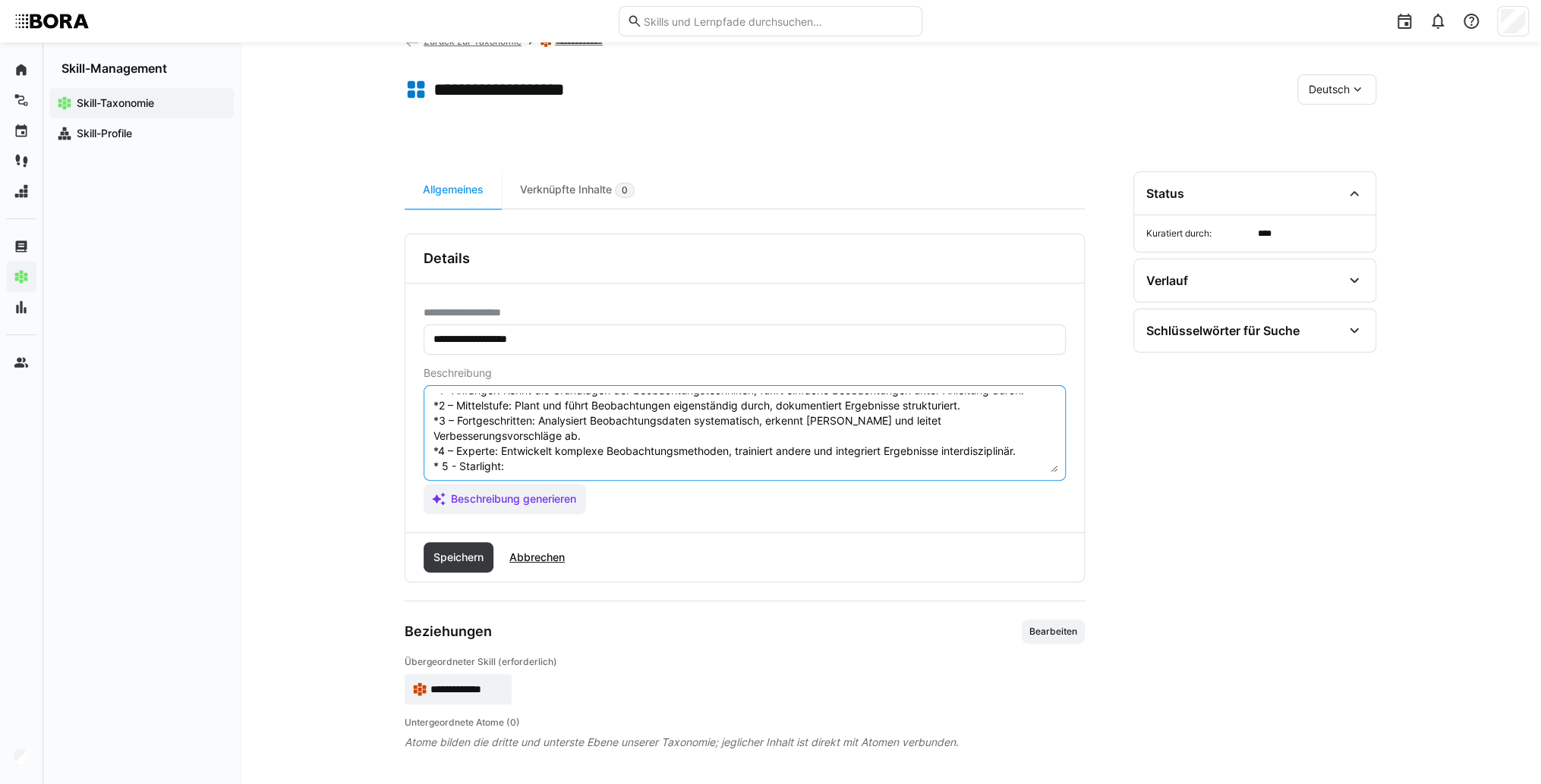
click at [535, 446] on textarea "Benutzerbeobachtung ist die Fähigkeit, das Verhalten und die Interaktionen von …" at bounding box center [745, 433] width 626 height 79
click at [608, 456] on textarea "Benutzerbeobachtung ist die Fähigkeit, das Verhalten und die Interaktionen von …" at bounding box center [745, 433] width 626 height 79
paste textarea "Setzt Beobachtung als strategisches Werkzeug ein, gestaltet Standards und initi…"
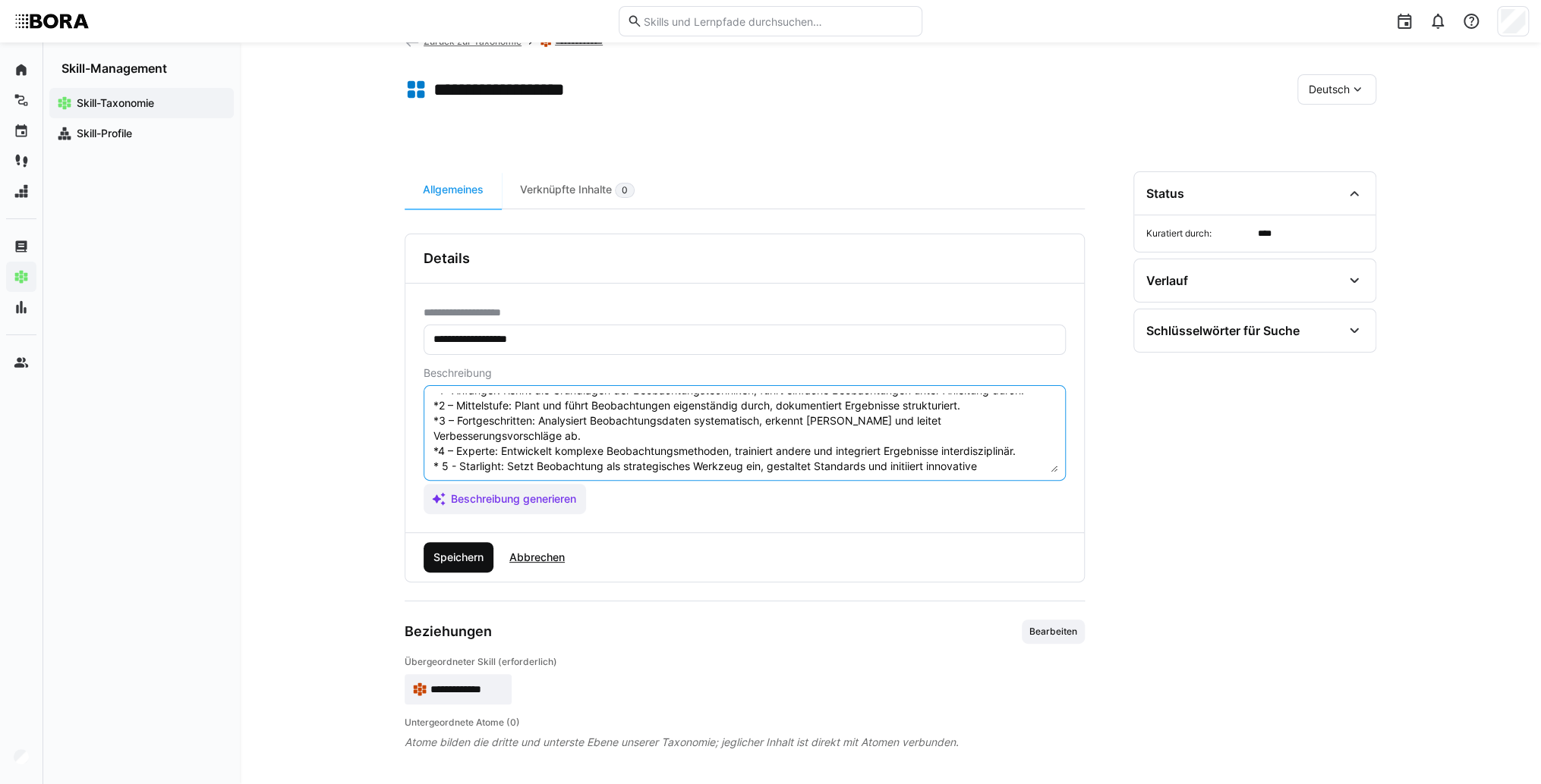
type textarea "Benutzerbeobachtung ist die Fähigkeit, das Verhalten und die Interaktionen von …"
click at [474, 550] on span "Speichern" at bounding box center [458, 558] width 55 height 15
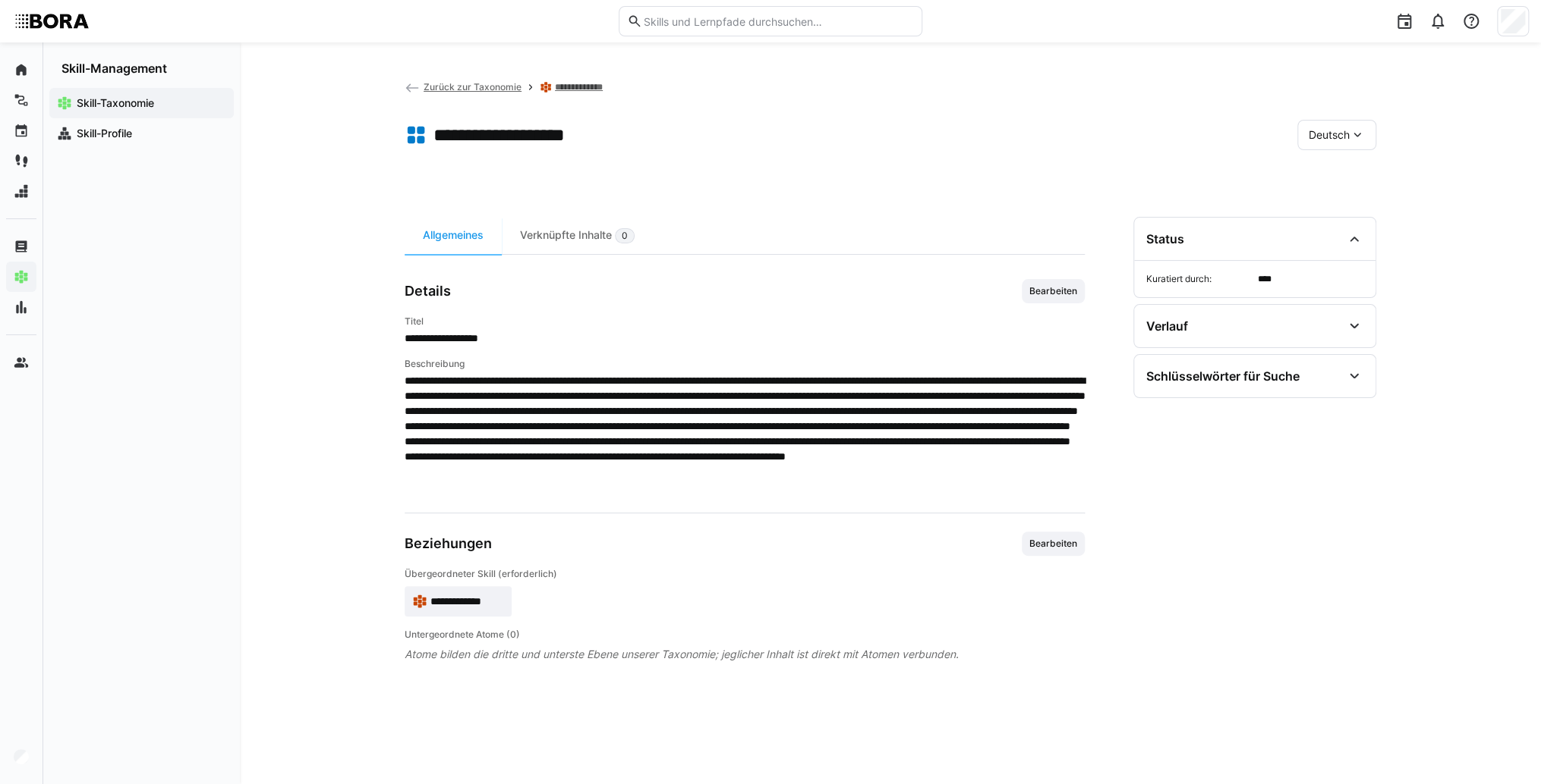
click at [1349, 136] on eds-icon at bounding box center [1357, 135] width 15 height 15
click at [1363, 207] on div "Englisch" at bounding box center [1336, 206] width 56 height 15
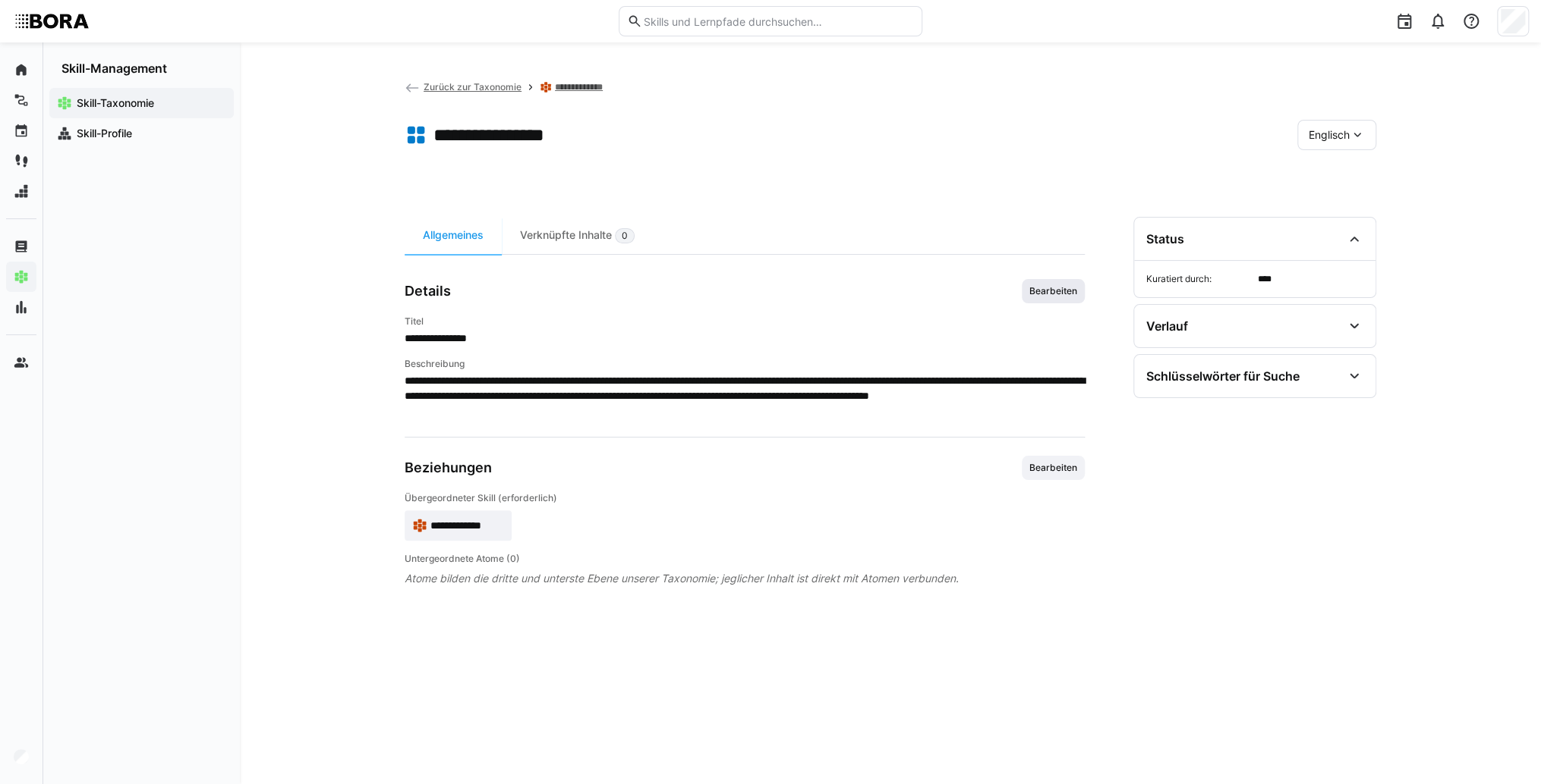
click at [1077, 288] on span "Bearbeiten" at bounding box center [1053, 291] width 51 height 12
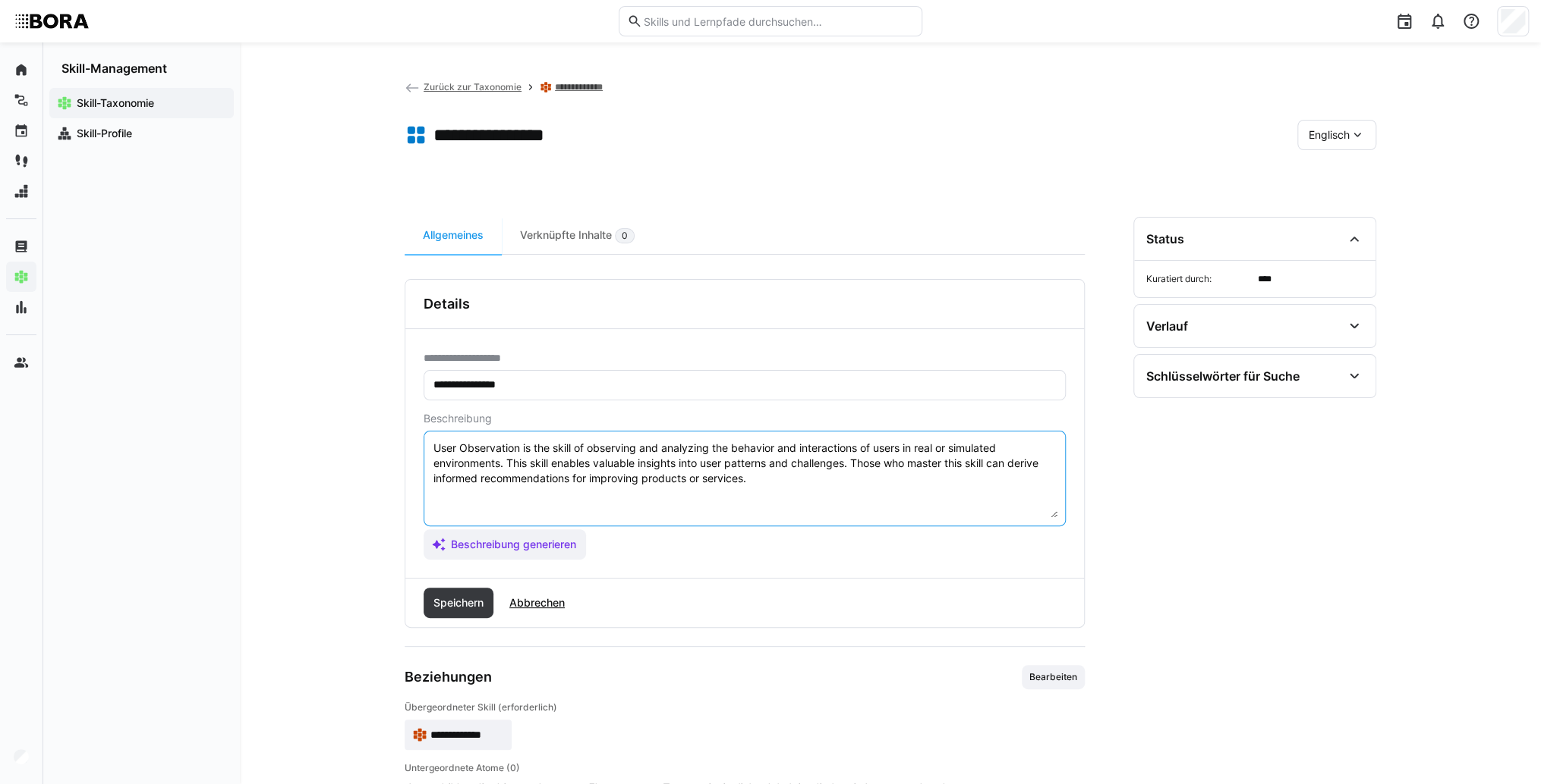
click at [777, 487] on textarea "User Observation is the skill of observing and analyzing the behavior and inter…" at bounding box center [745, 478] width 626 height 79
click at [452, 502] on textarea "User Observation is the skill of observing and analyzing the behavior and inter…" at bounding box center [745, 478] width 626 height 79
paste textarea "*1 - Beginner: *2 - Intermediate Level: *3 - Advanced: *4 - Expert: *5 - Starli…"
click at [533, 494] on textarea "User Observation is the skill of observing and analyzing the behavior and inter…" at bounding box center [745, 478] width 626 height 79
click at [513, 496] on textarea "User Observation is the skill of observing and analyzing the behavior and inter…" at bounding box center [745, 478] width 626 height 79
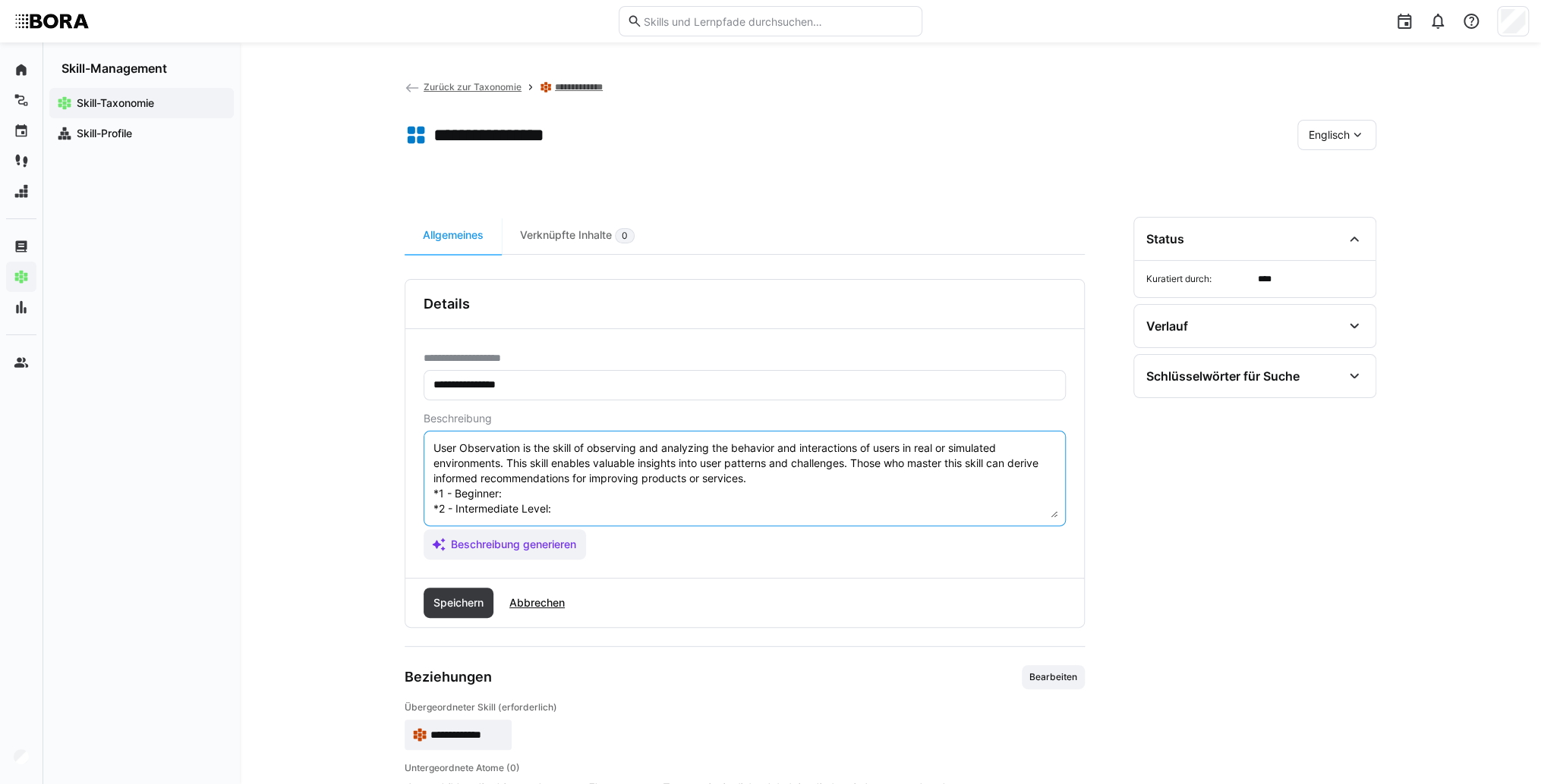
paste textarea "Knows basics of observation techniques, performs simple observations under guid…"
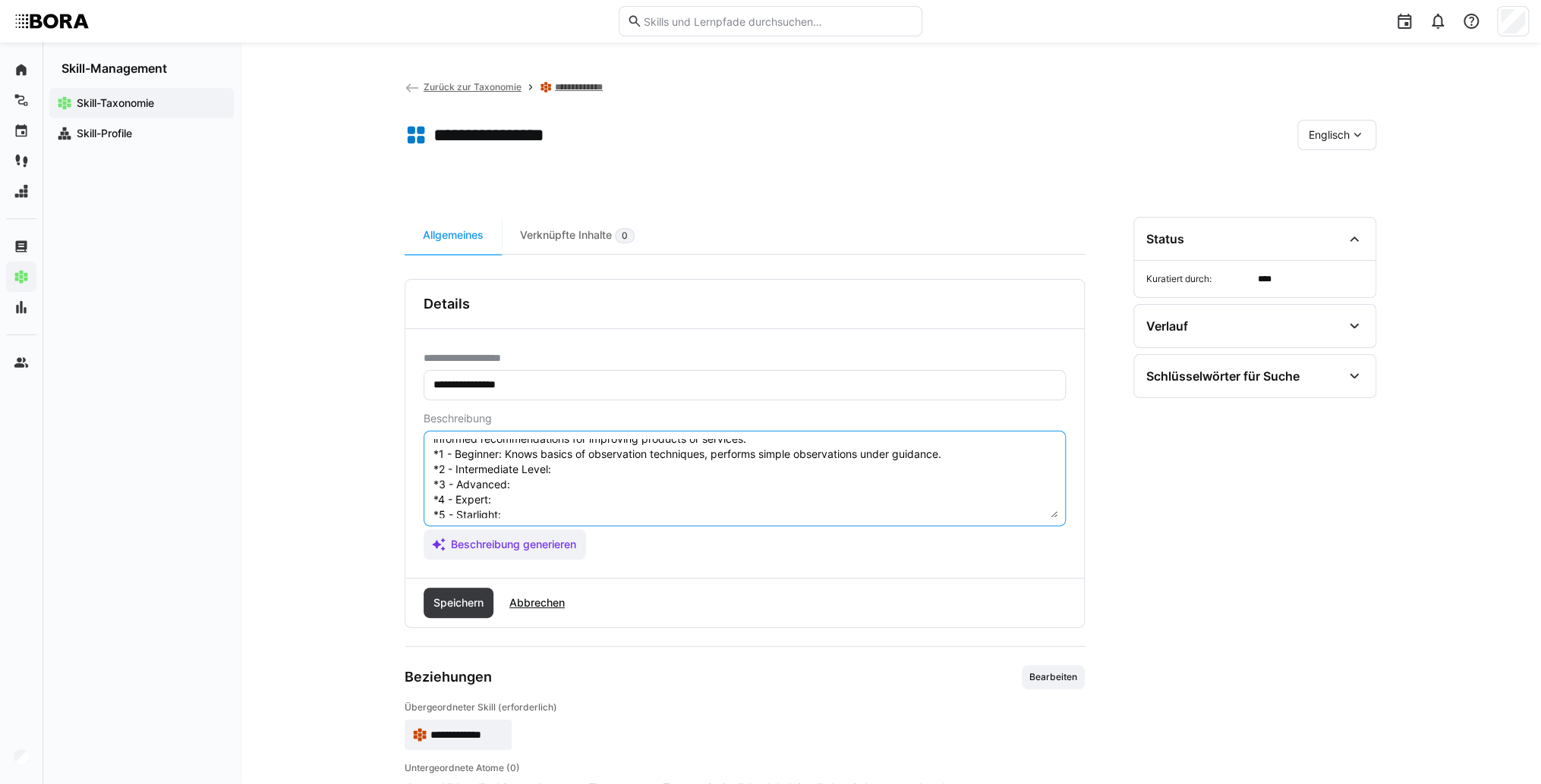
scroll to position [61, 0]
click at [568, 450] on textarea "User Observation is the skill of observing and analyzing the behavior and inter…" at bounding box center [745, 478] width 626 height 79
click at [594, 450] on textarea "User Observation is the skill of observing and analyzing the behavior and inter…" at bounding box center [745, 478] width 626 height 79
paste textarea "Plans and conducts observations independently, documents results systematically."
click at [512, 460] on textarea "User Observation is the skill of observing and analyzing the behavior and inter…" at bounding box center [745, 478] width 626 height 79
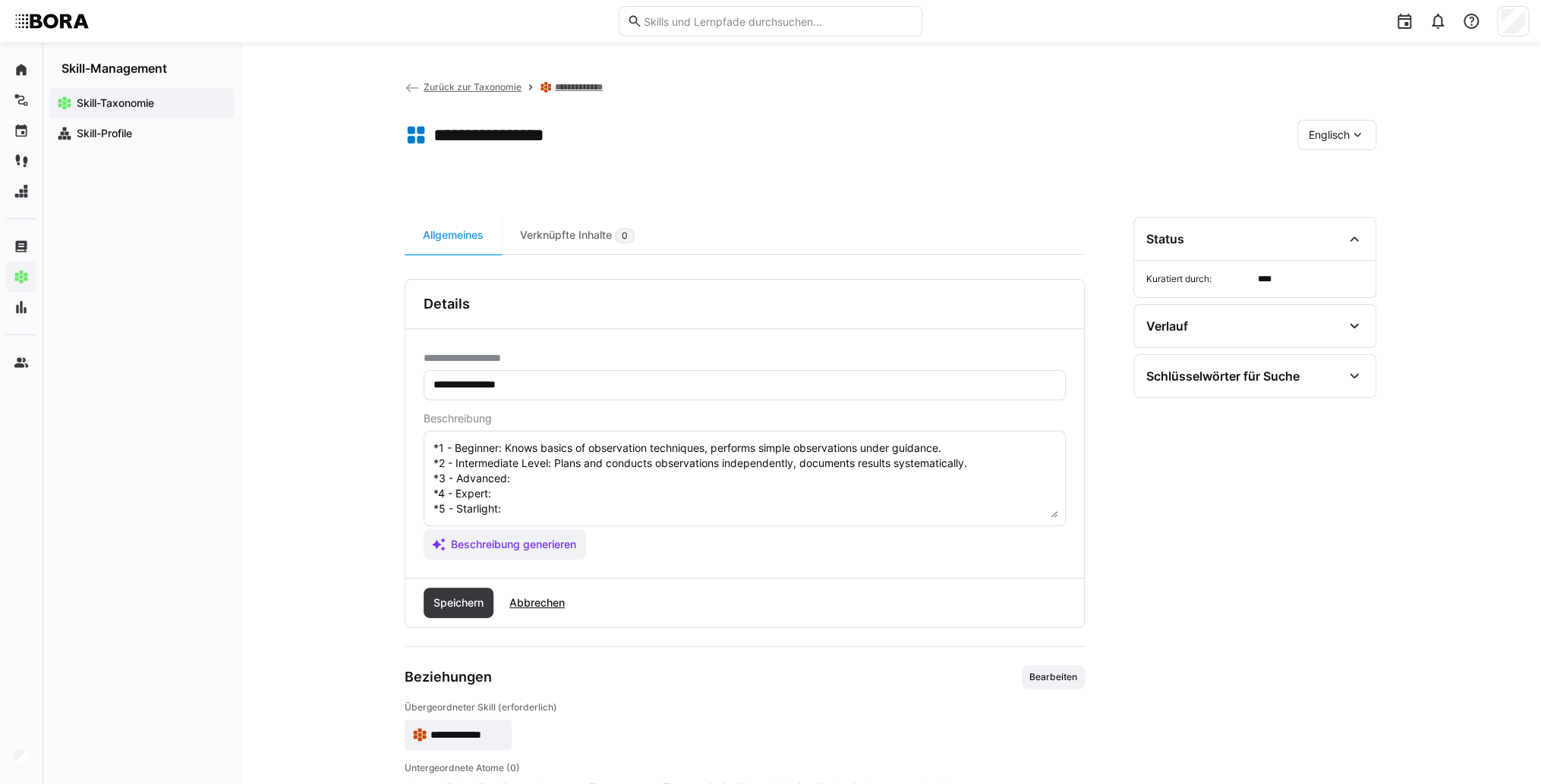
click at [541, 460] on textarea "User Observation is the skill of observing and analyzing the behavior and inter…" at bounding box center [745, 478] width 626 height 79
paste textarea "Systematically analyzes observation data, recognizes patterns, and derives impr…"
click at [531, 473] on textarea "User Observation is the skill of observing and analyzing the behavior and inter…" at bounding box center [745, 478] width 626 height 79
click at [515, 475] on textarea "User Observation is the skill of observing and analyzing the behavior and inter…" at bounding box center [745, 478] width 626 height 79
paste textarea "Develops complex observation methods, trains others, and integrates results int…"
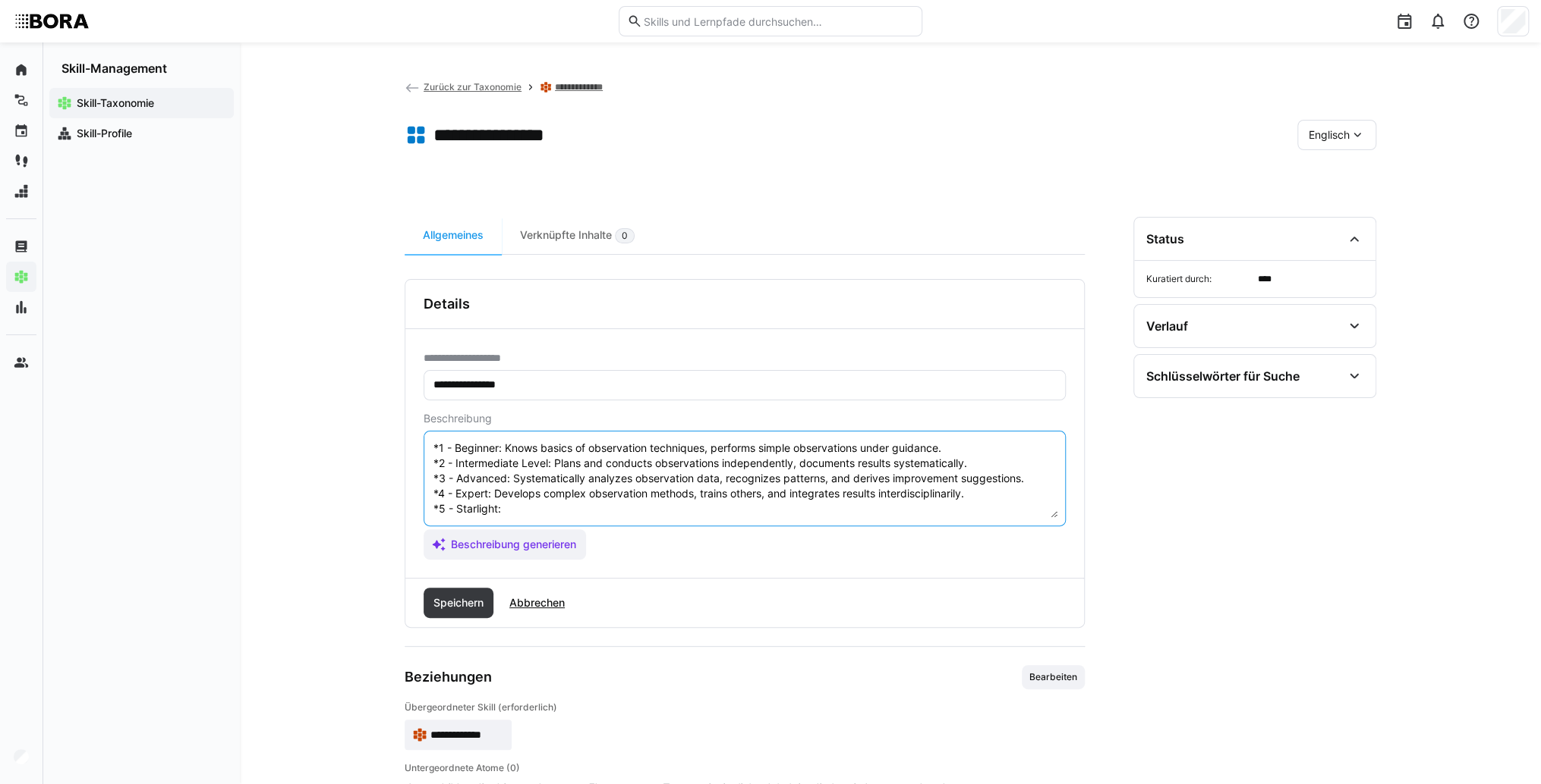
click at [523, 494] on textarea "User Observation is the skill of observing and analyzing the behavior and inter…" at bounding box center [745, 478] width 626 height 79
click at [524, 491] on textarea "User Observation is the skill of observing and analyzing the behavior and inter…" at bounding box center [745, 478] width 626 height 79
paste textarea "Uses observation as a strategic tool, defines standards, and initiates innovati…"
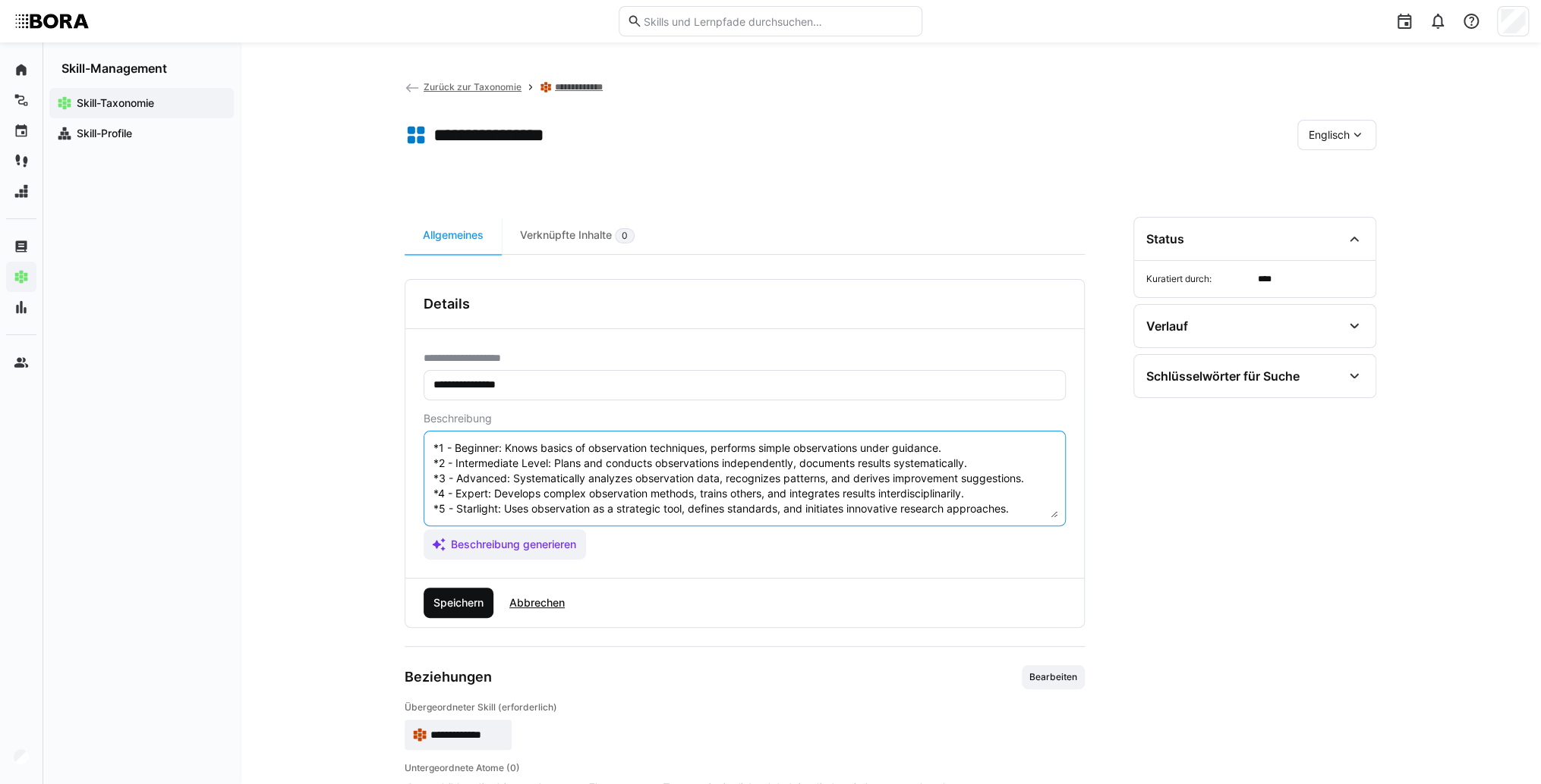
type textarea "User Observation is the skill of observing and analyzing the behavior and inter…"
click at [479, 603] on span "Speichern" at bounding box center [458, 603] width 55 height 15
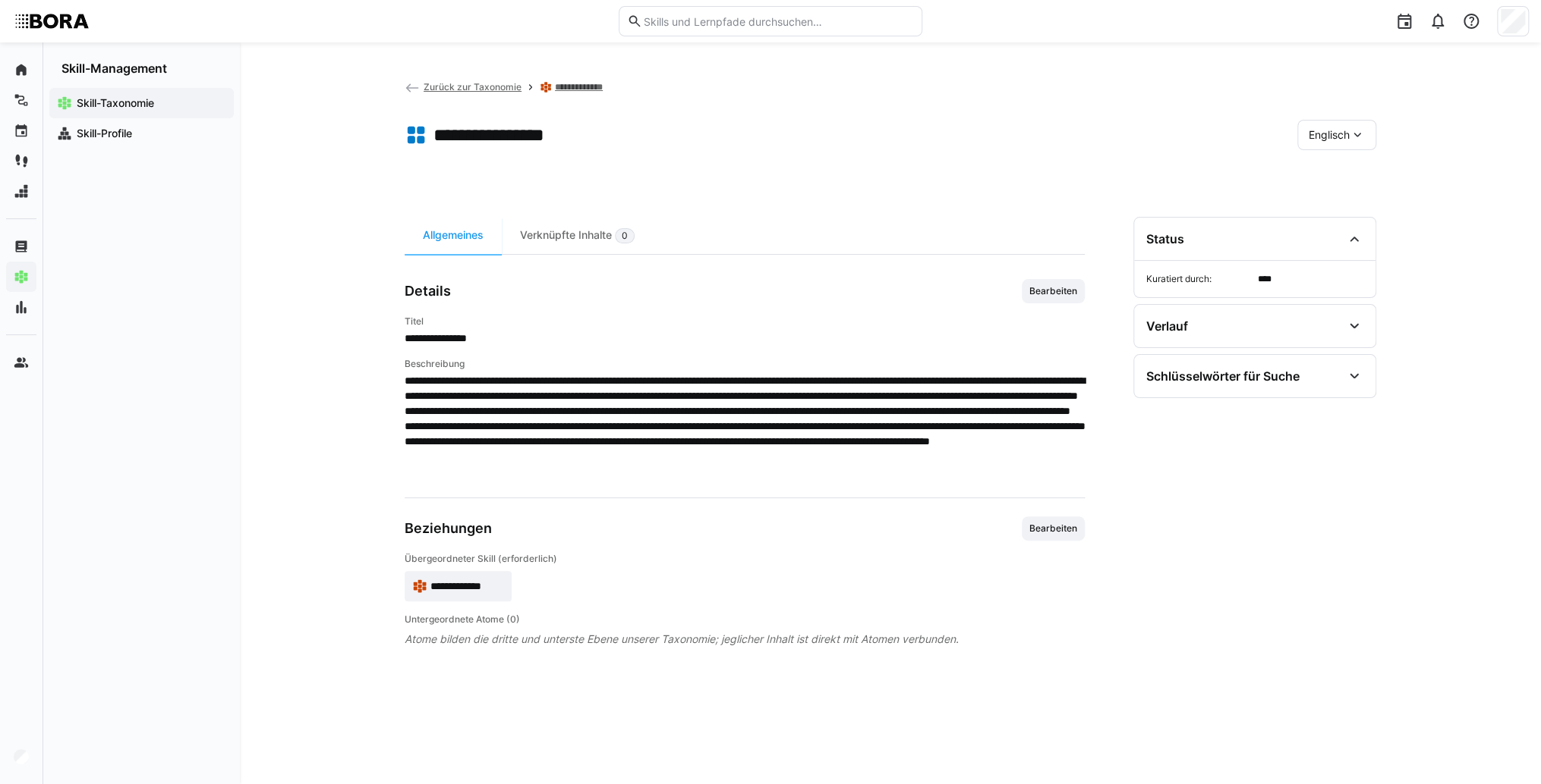
click at [1314, 138] on span "Englisch" at bounding box center [1329, 135] width 41 height 15
click at [1335, 173] on span "Deutsch" at bounding box center [1329, 175] width 41 height 15
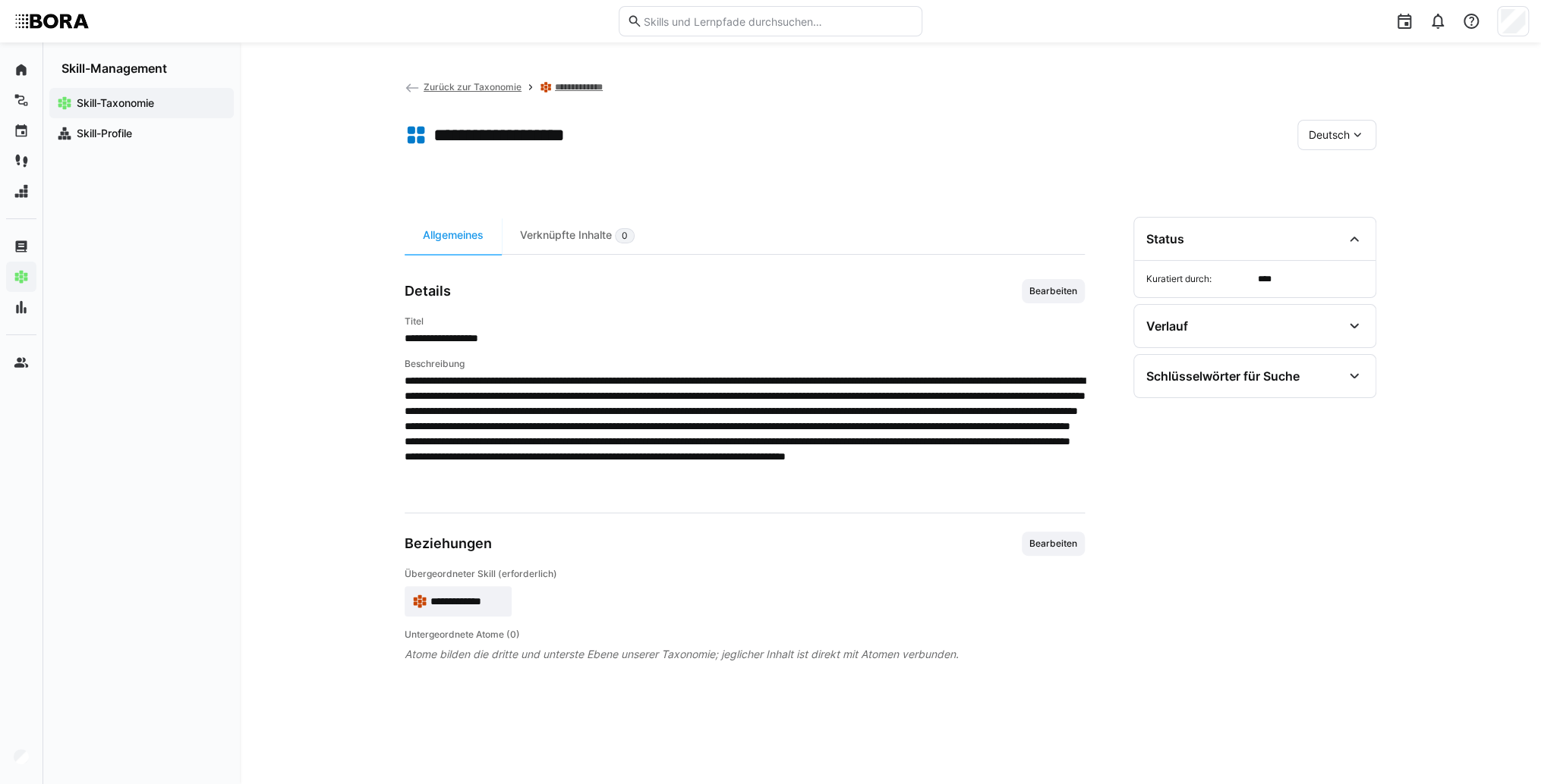
click at [473, 603] on span "**********" at bounding box center [467, 602] width 74 height 15
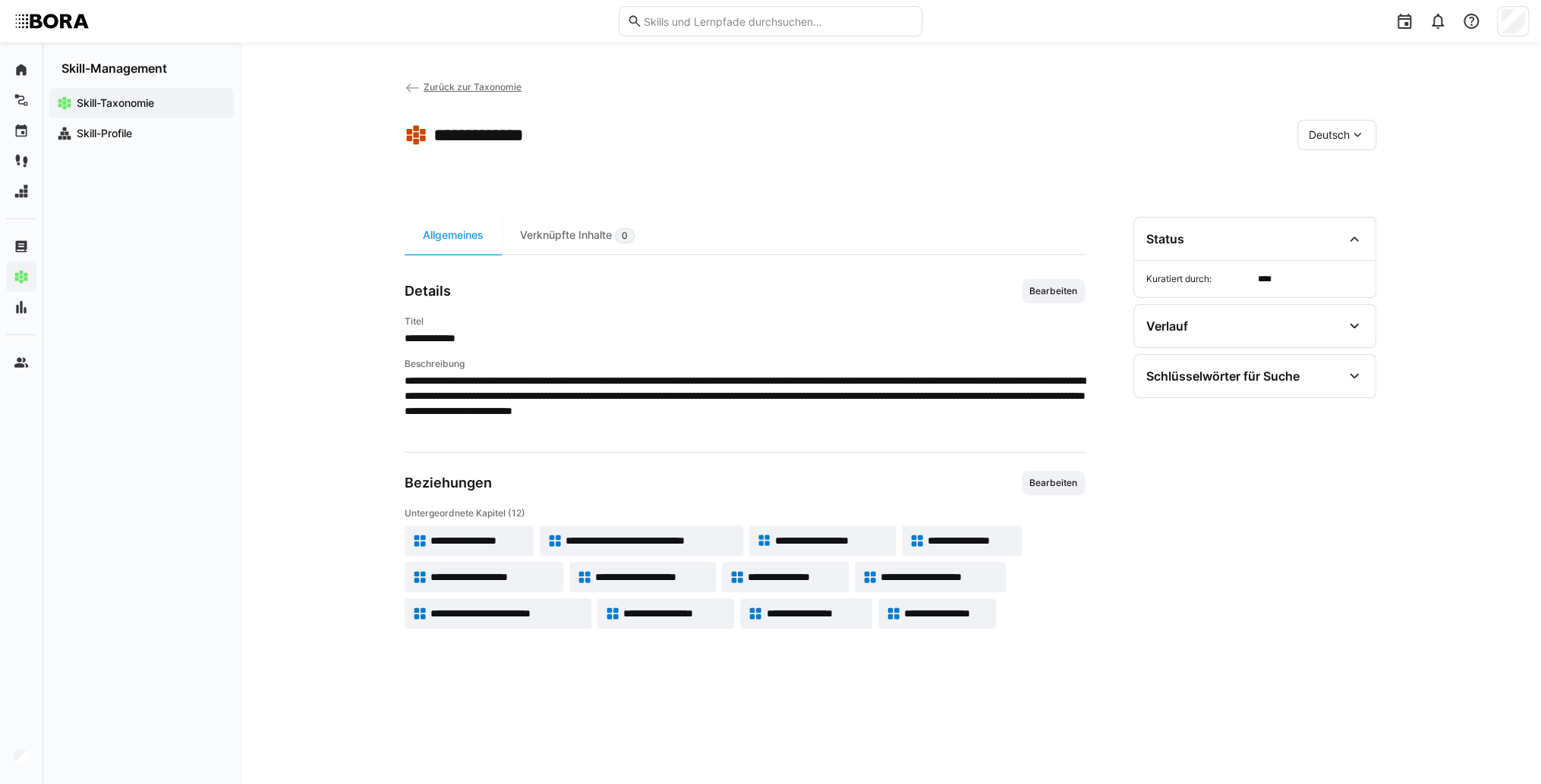
click at [970, 546] on span "**********" at bounding box center [970, 541] width 87 height 15
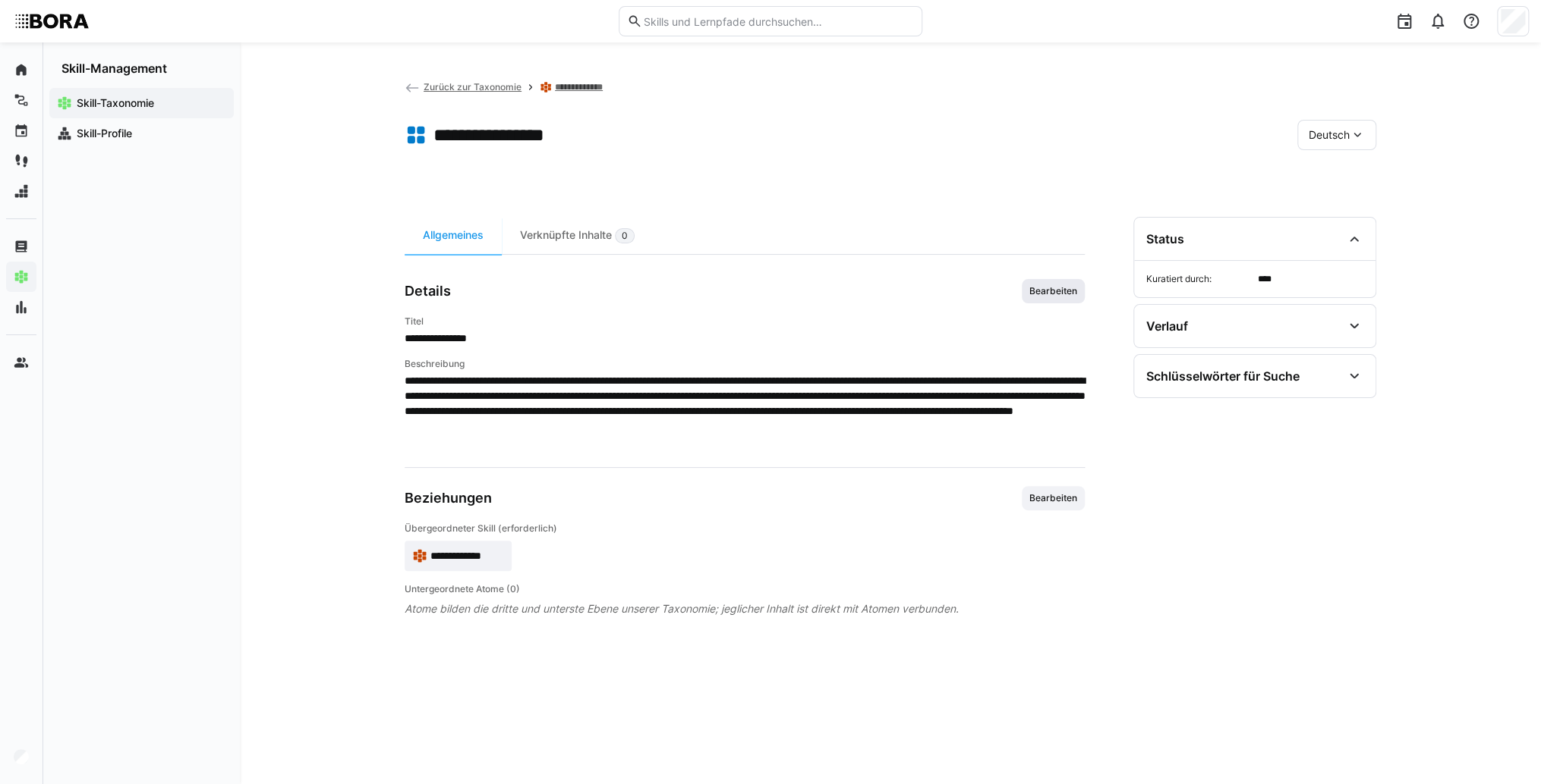
click at [1038, 286] on span "Bearbeiten" at bounding box center [1053, 291] width 51 height 12
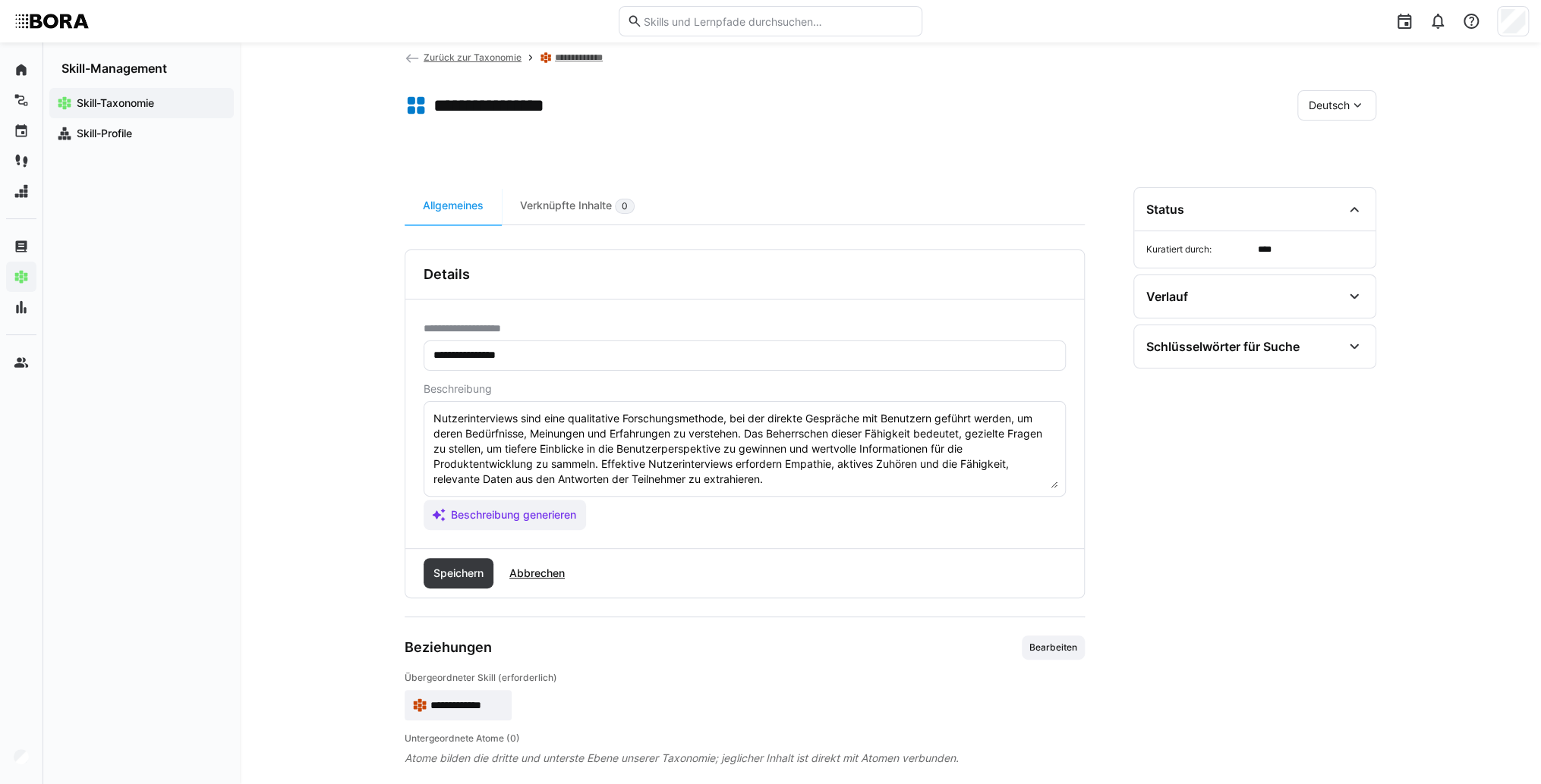
scroll to position [46, 0]
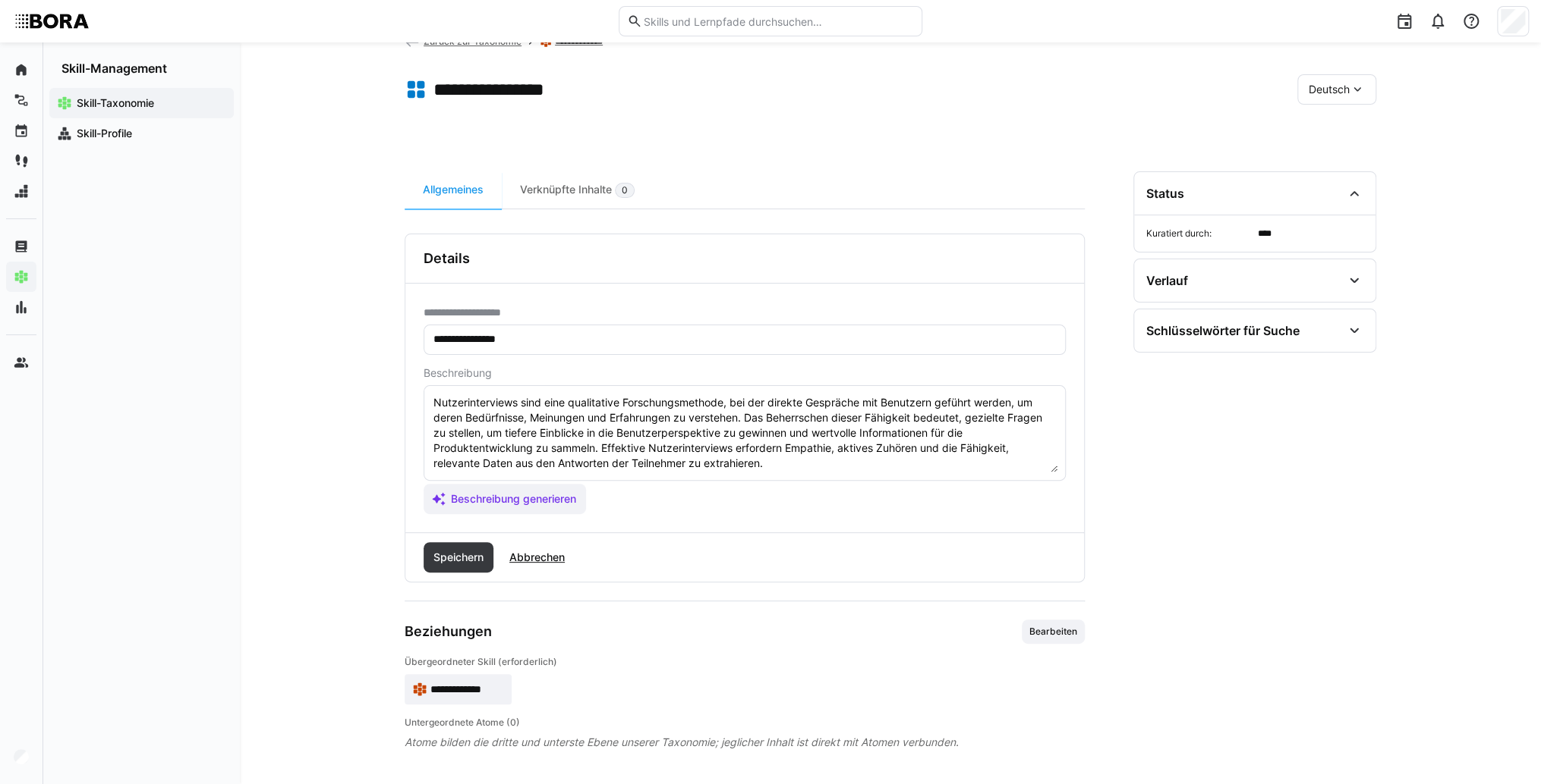
click at [821, 458] on textarea "Nutzerinterviews sind eine qualitative Forschungsmethode, bei der direkte Gespr…" at bounding box center [745, 433] width 626 height 79
click at [644, 463] on textarea "Nutzerinterviews sind eine qualitative Forschungsmethode, bei der direkte Gespr…" at bounding box center [745, 433] width 626 height 79
paste textarea "*1 -Anfänger: *2 – Mittelstufe: *3 – Fortgeschritten: *4 – Experte: * 5 - Starl…"
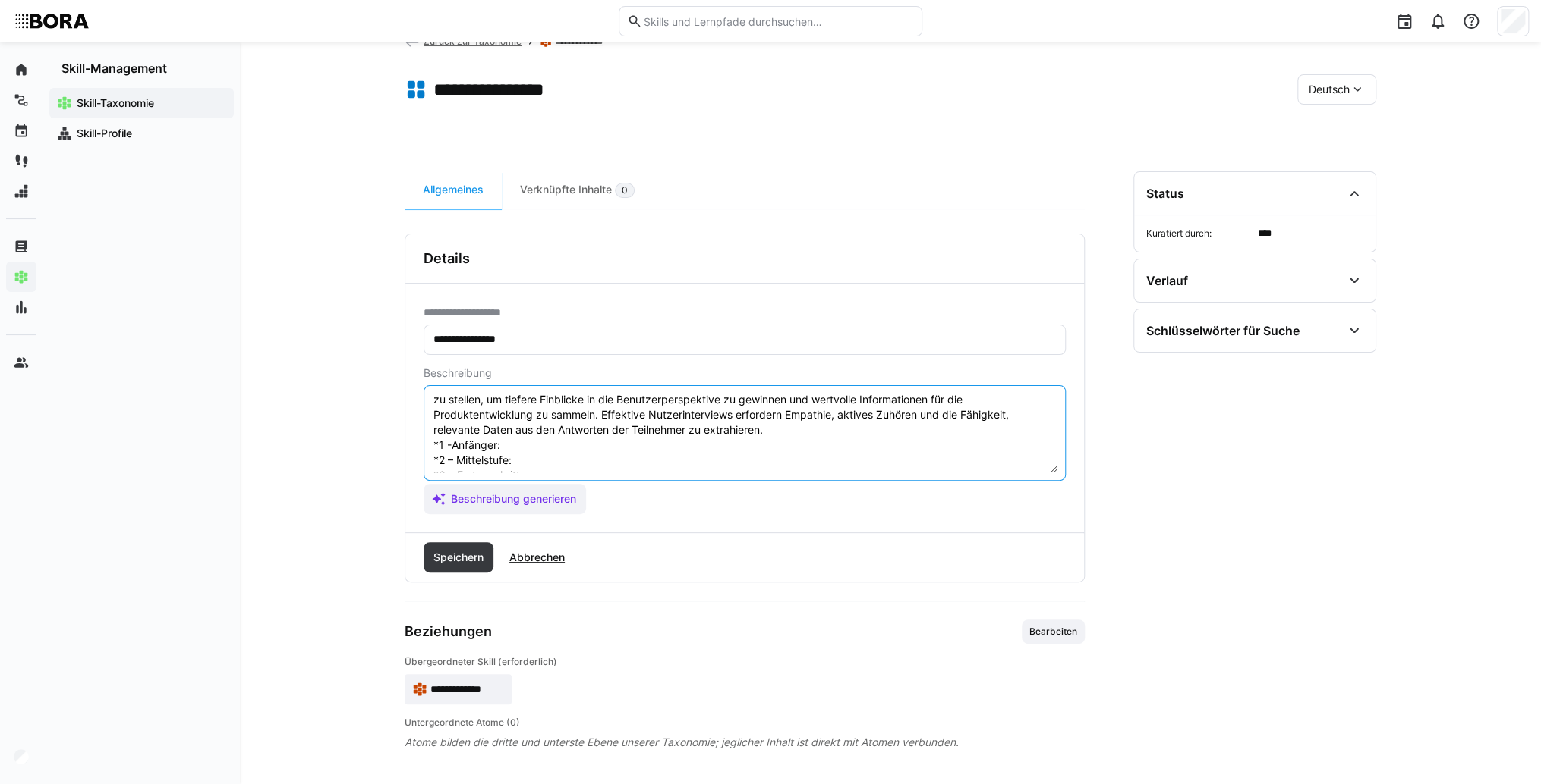
scroll to position [30, 0]
click at [569, 450] on textarea "Nutzerinterviews sind eine qualitative Forschungsmethode, bei der direkte Gespr…" at bounding box center [745, 433] width 626 height 79
click at [522, 446] on textarea "Nutzerinterviews sind eine qualitative Forschungsmethode, bei der direkte Gespr…" at bounding box center [745, 433] width 626 height 79
paste textarea "Kennt die Grundlagen von Interviewtechniken, führt einfache Interviews unter An…"
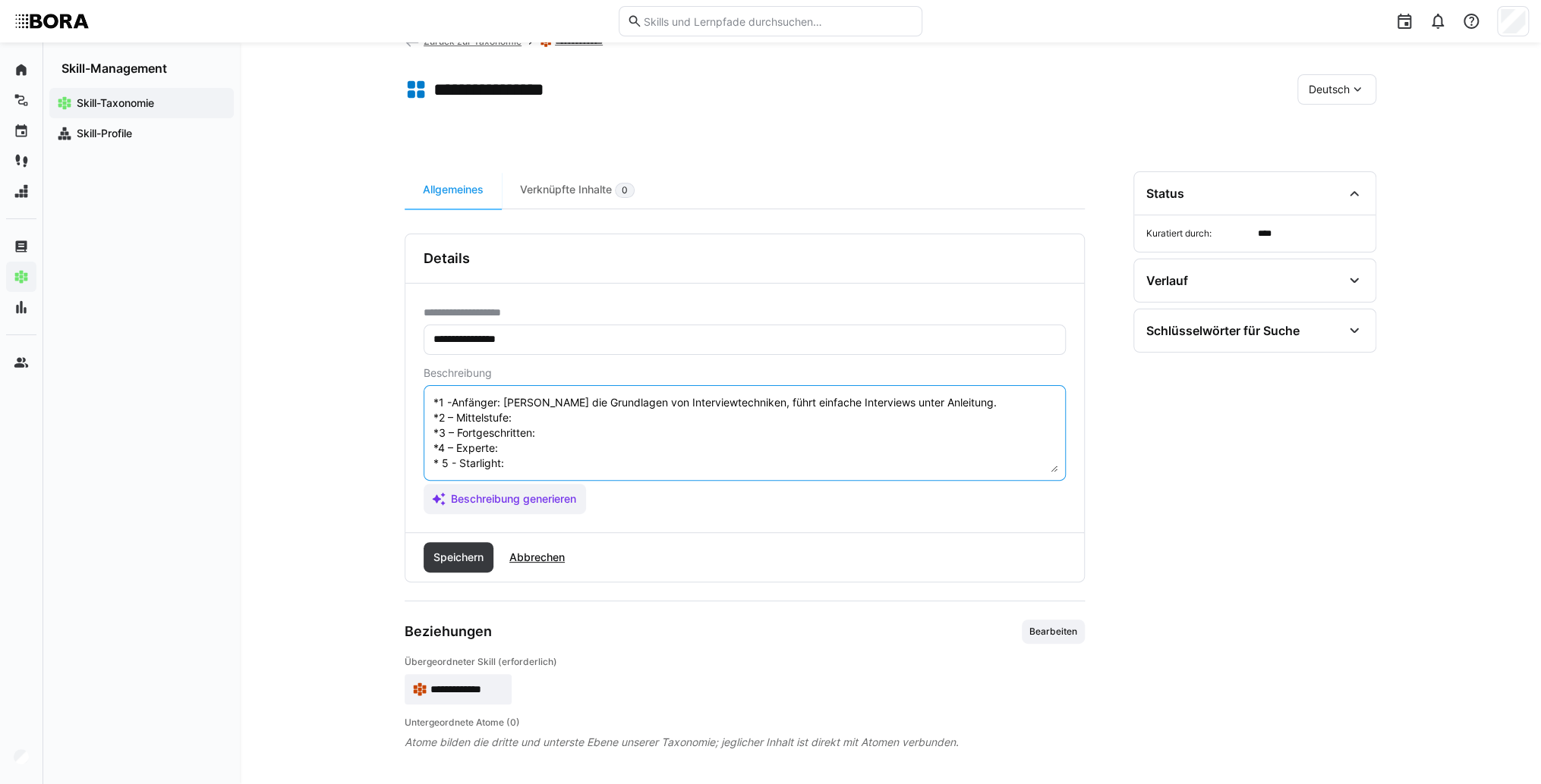
click at [538, 397] on textarea "Nutzerinterviews sind eine qualitative Forschungsmethode, bei der direkte Gespr…" at bounding box center [745, 433] width 626 height 79
click at [559, 398] on textarea "Nutzerinterviews sind eine qualitative Forschungsmethode, bei der direkte Gespr…" at bounding box center [745, 433] width 626 height 79
paste textarea "Plant und moderiert Interviews selbstständig, wertet Ergebnisse aus und zieht e…"
click at [560, 419] on textarea "Nutzerinterviews sind eine qualitative Forschungsmethode, bei der direkte Gespr…" at bounding box center [745, 433] width 626 height 79
click at [544, 416] on textarea "Nutzerinterviews sind eine qualitative Forschungsmethode, bei der direkte Gespr…" at bounding box center [745, 433] width 626 height 79
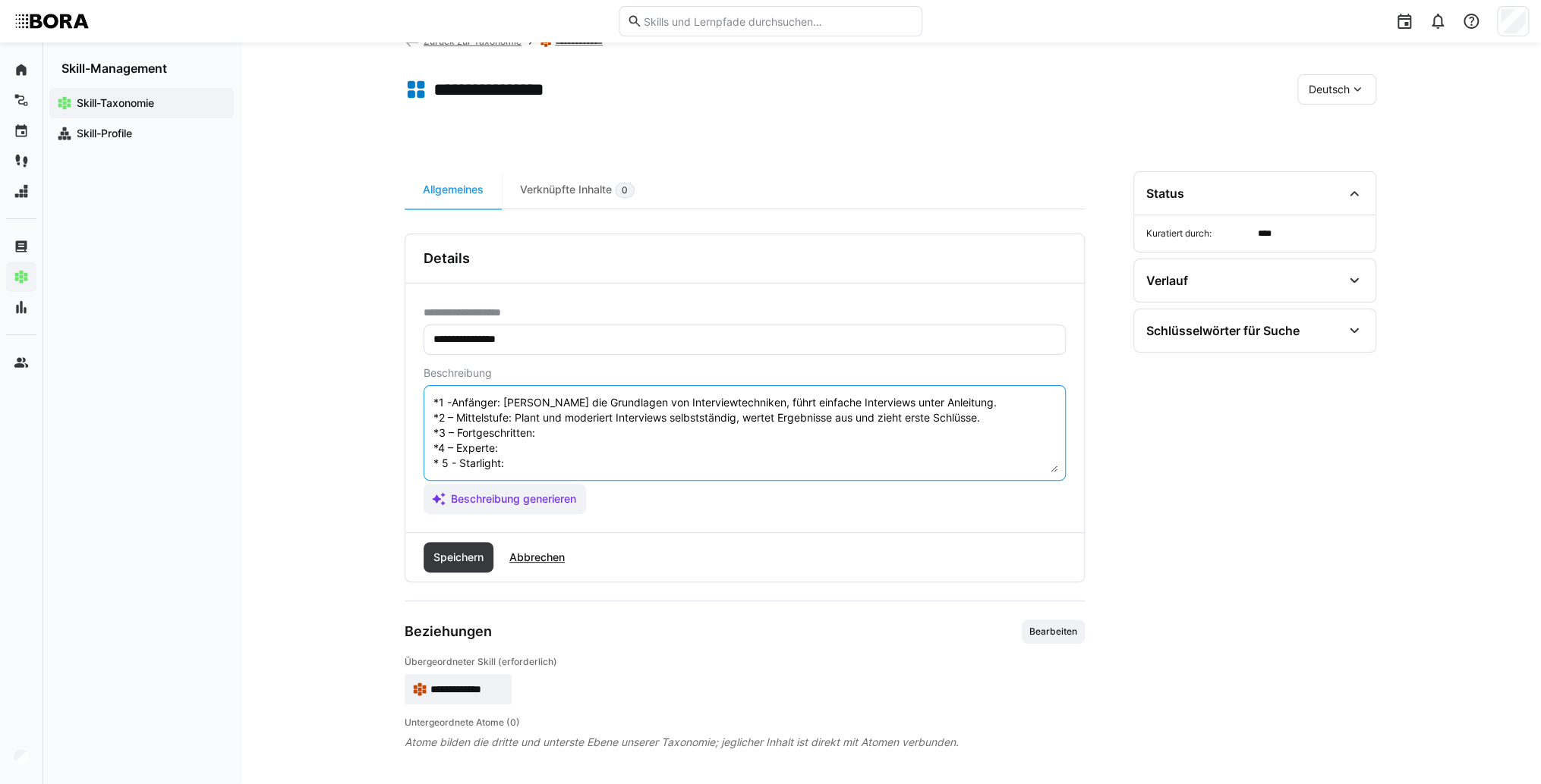
paste textarea "Entwickelt zielgerichtete Interviewleitfäden, analysiert Interviews tiefgehend …"
click at [548, 450] on textarea "Nutzerinterviews sind eine qualitative Forschungsmethode, bei der direkte Gespr…" at bounding box center [745, 433] width 626 height 79
click at [559, 449] on textarea "Nutzerinterviews sind eine qualitative Forschungsmethode, bei der direkte Gespr…" at bounding box center [745, 433] width 626 height 79
paste textarea "Führt komplexe Interviews mit unterschiedlichen Zielgruppen, coacht Interviewer…"
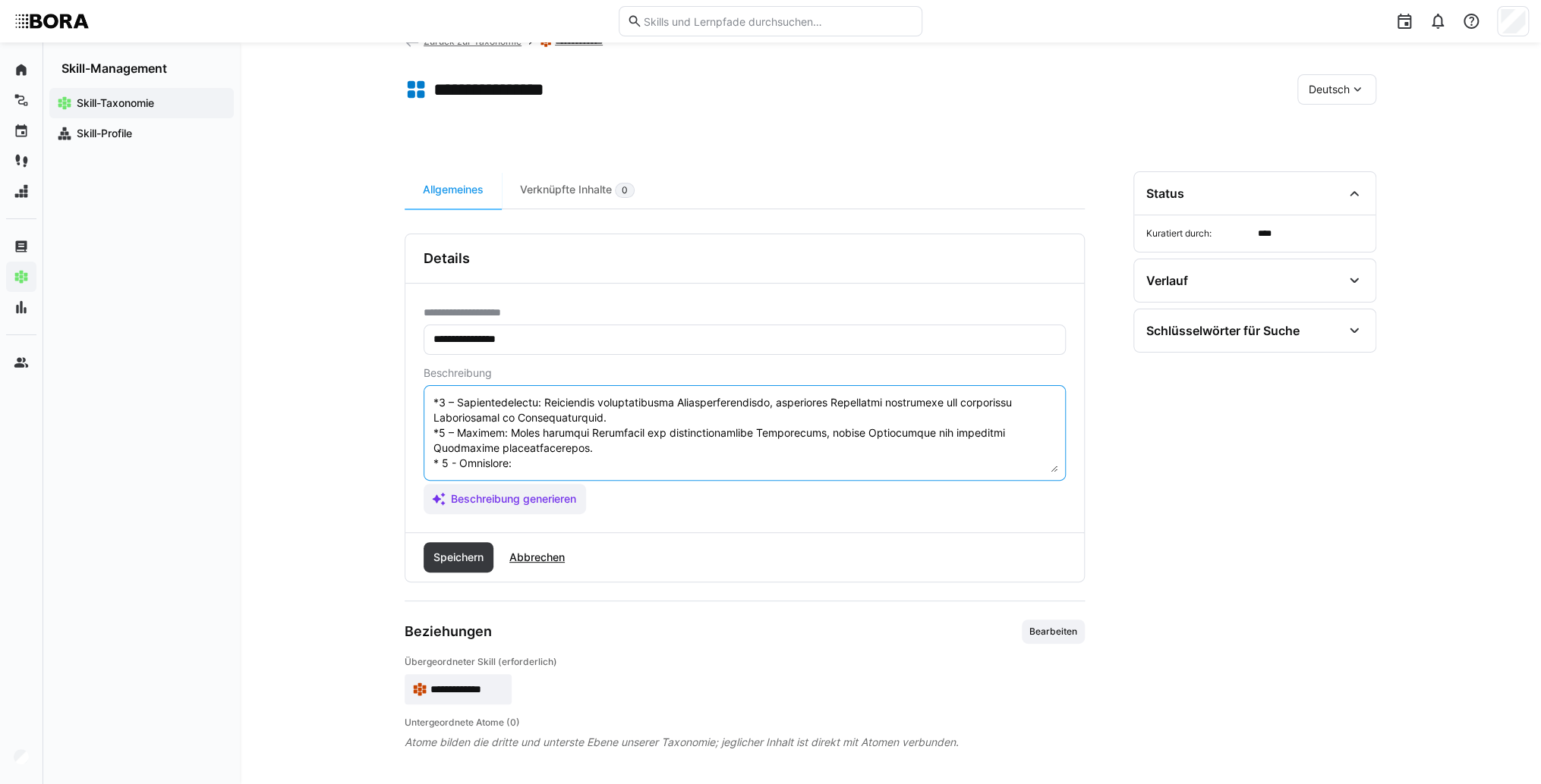
scroll to position [122, 0]
click at [551, 452] on textarea at bounding box center [745, 433] width 626 height 79
click at [629, 455] on textarea at bounding box center [745, 433] width 626 height 79
click at [604, 449] on textarea at bounding box center [745, 433] width 626 height 79
paste textarea "Definiert Interviewmethodik unternehmensweit, gestaltet Schulungen und steuert …"
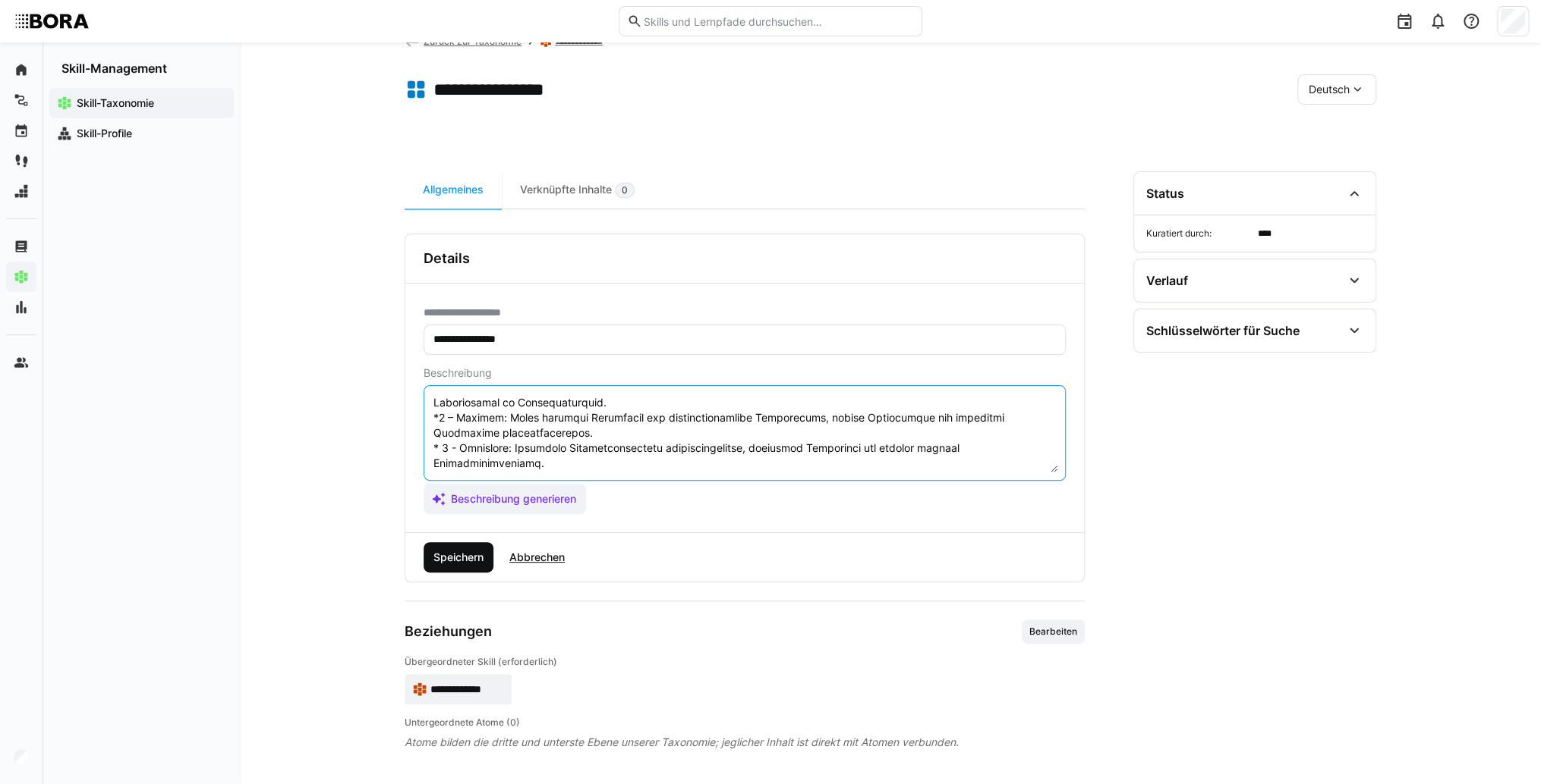
type textarea "Loremipsumdolors amet cons adipiscinge Seddoeiusmodtempo, inc utl etdolor Magna…"
click at [464, 555] on span "Speichern" at bounding box center [458, 558] width 55 height 15
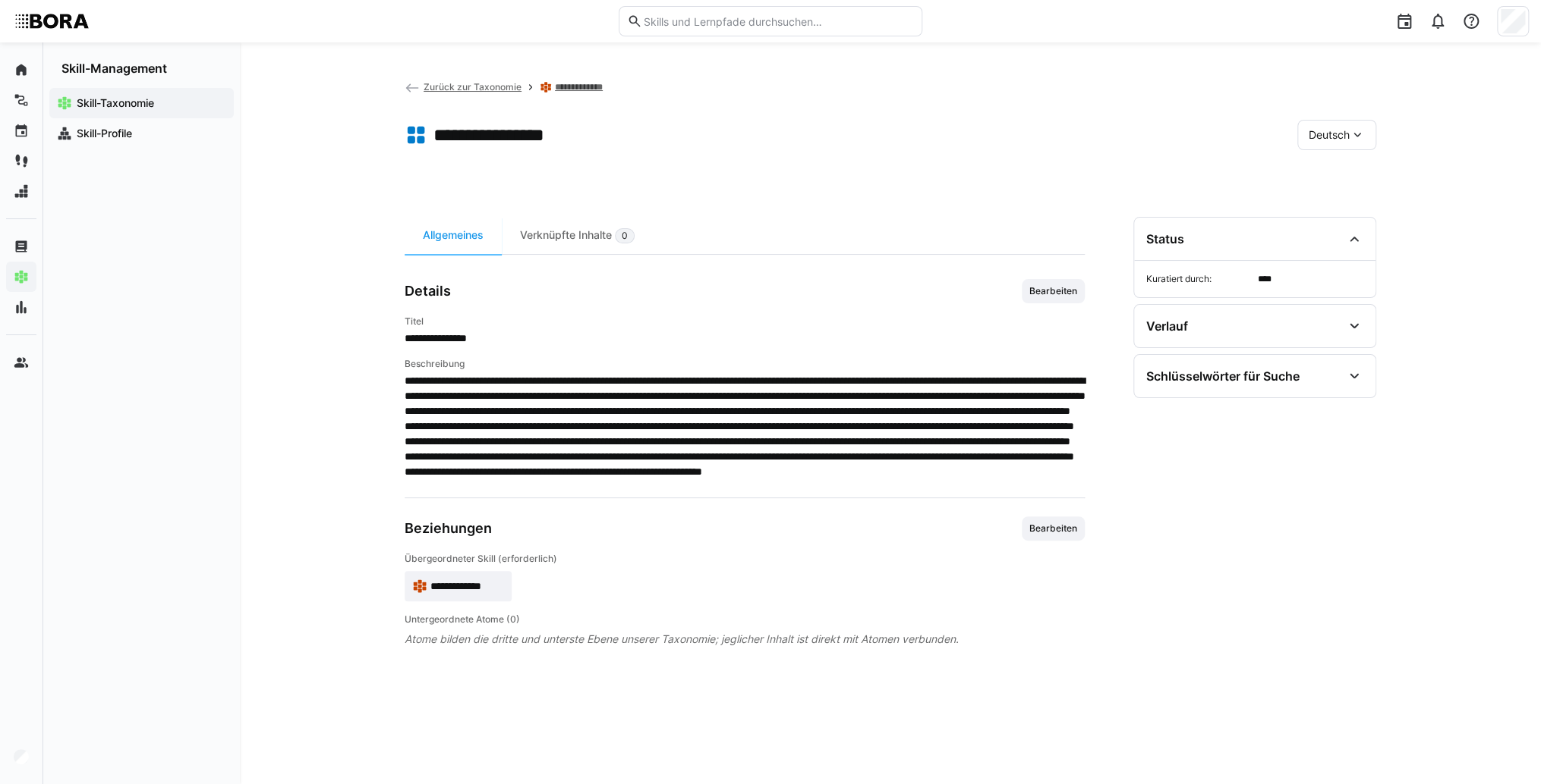
scroll to position [0, 0]
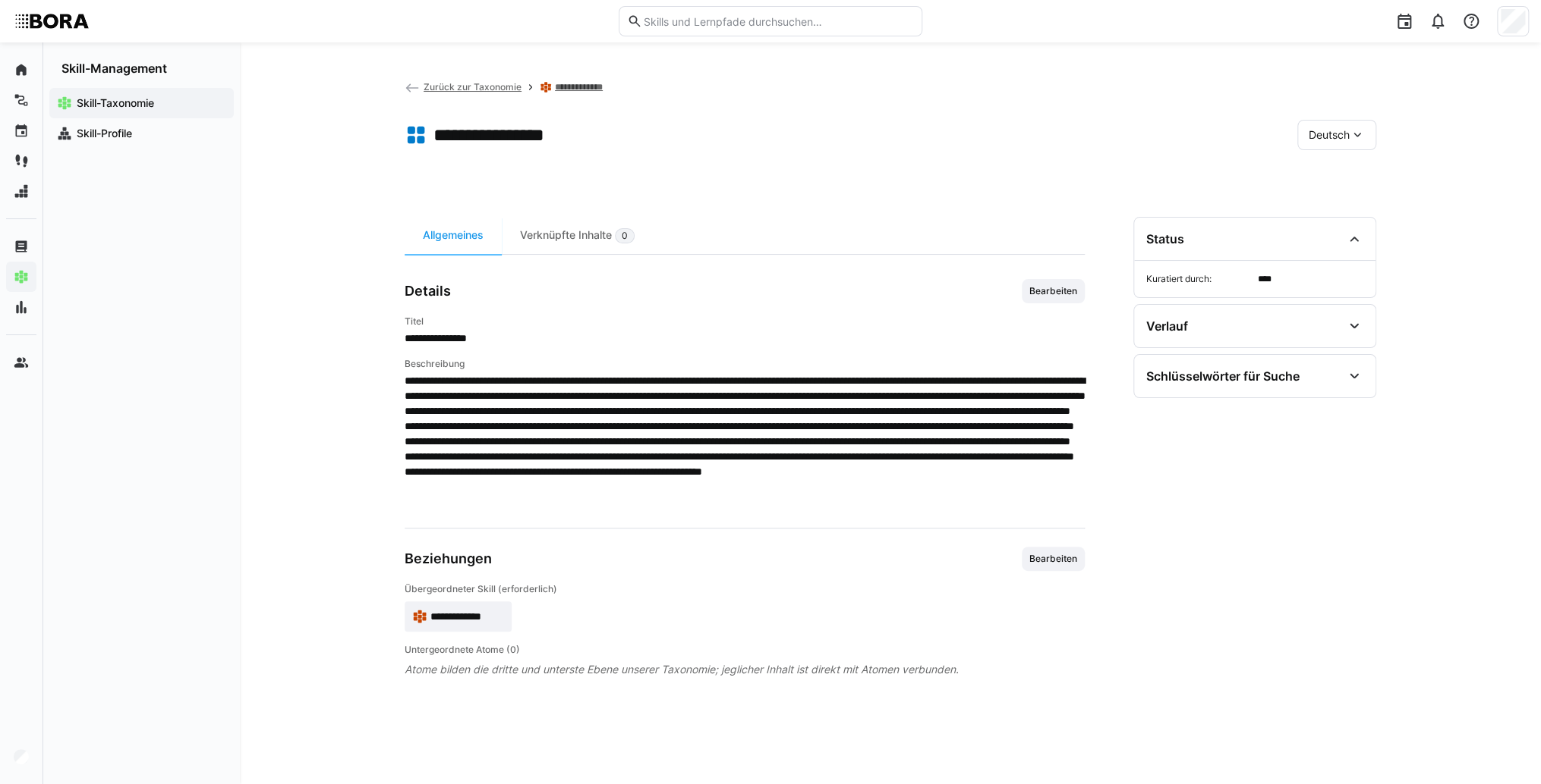
click at [1309, 144] on div "Deutsch" at bounding box center [1336, 135] width 79 height 30
click at [1312, 199] on span "Englisch" at bounding box center [1329, 206] width 41 height 15
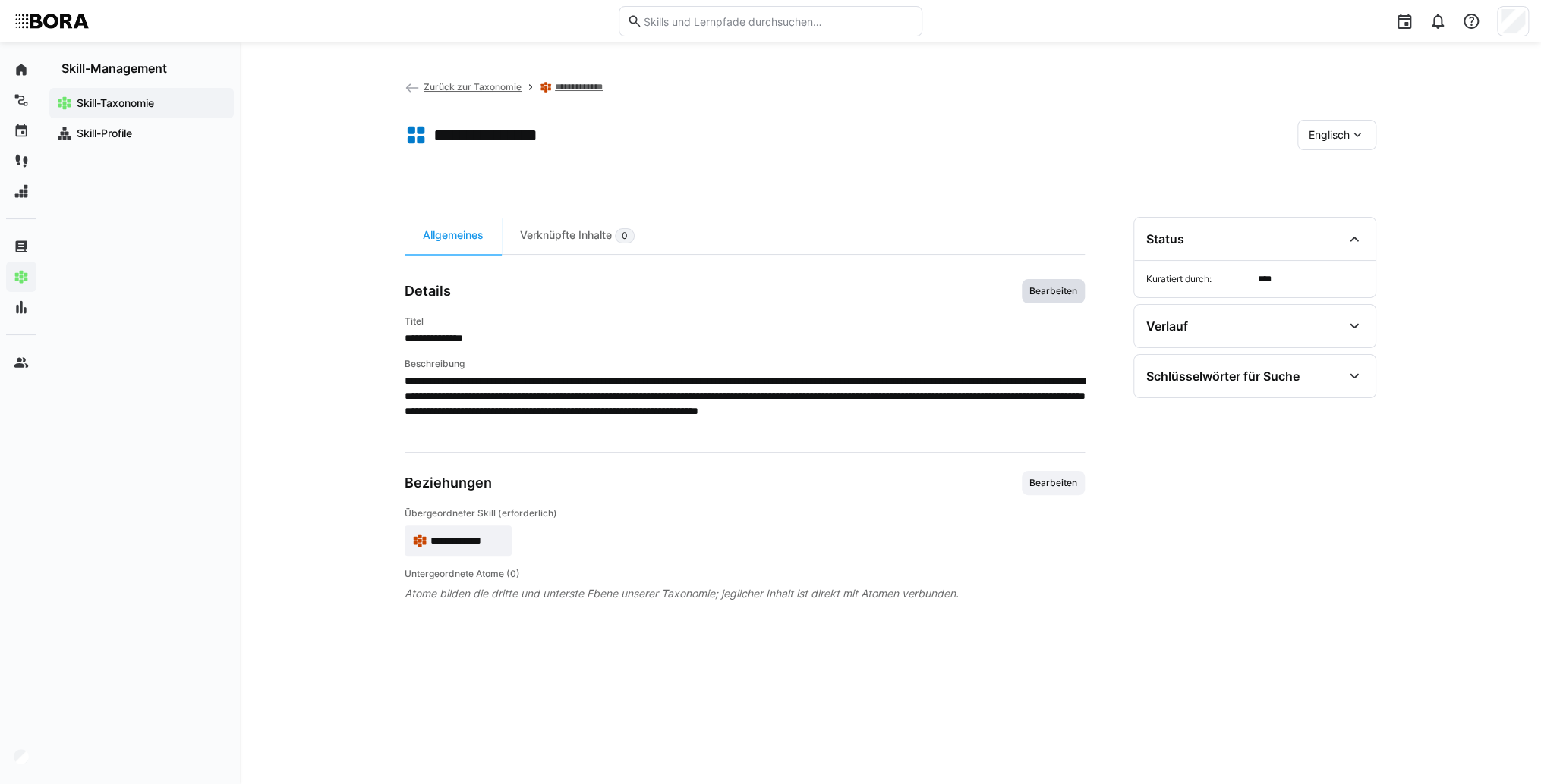
click at [1074, 286] on span "Bearbeiten" at bounding box center [1053, 291] width 51 height 12
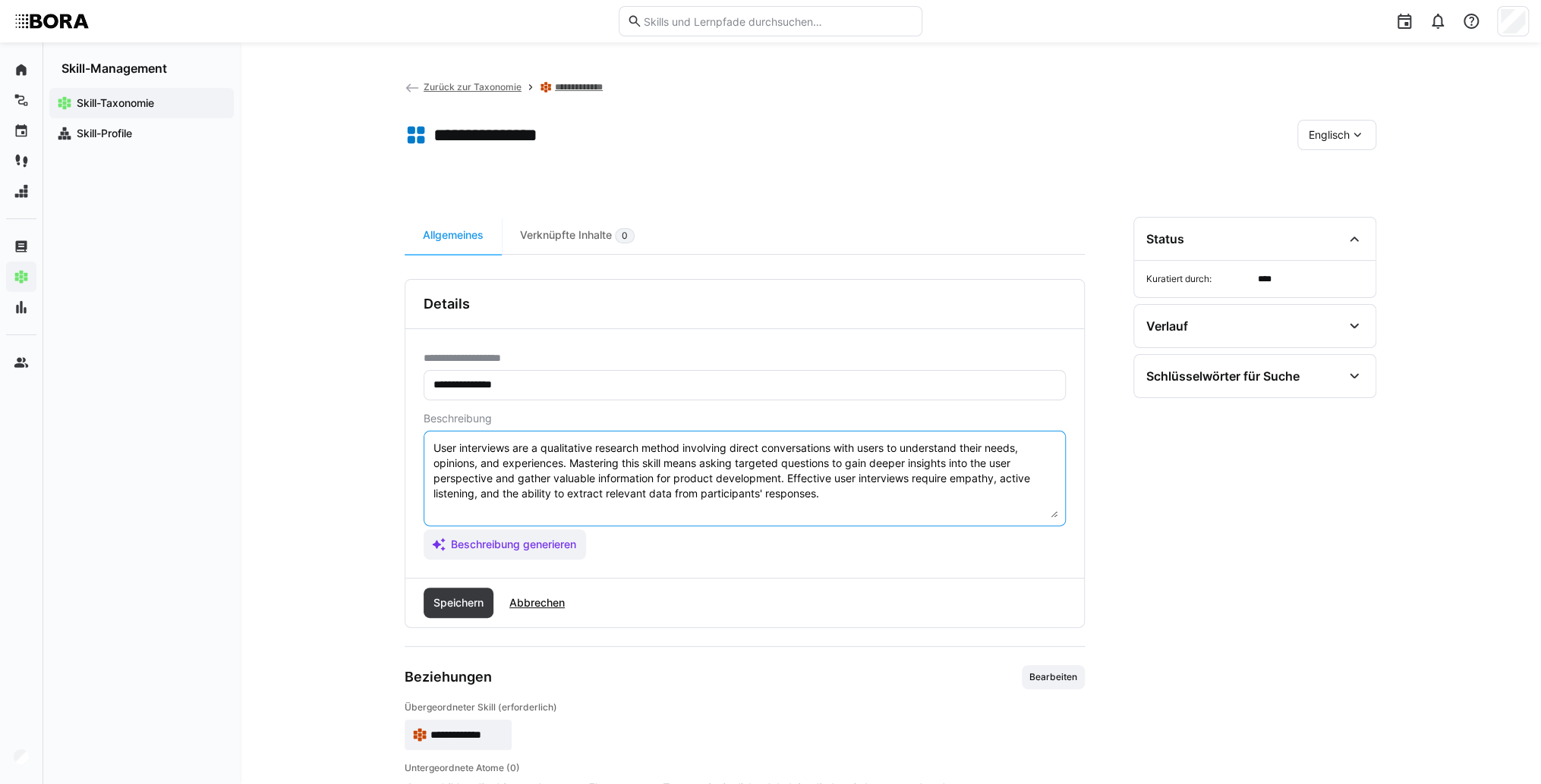
click at [895, 498] on textarea "User interviews are a qualitative research method involving direct conversation…" at bounding box center [745, 478] width 626 height 79
click at [511, 514] on textarea "User interviews are a qualitative research method involving direct conversation…" at bounding box center [745, 478] width 626 height 79
paste textarea "*1 - Beginner: *2 - Intermediate Level: *3 - Advanced: *4 - Expert: *5 - Starli…"
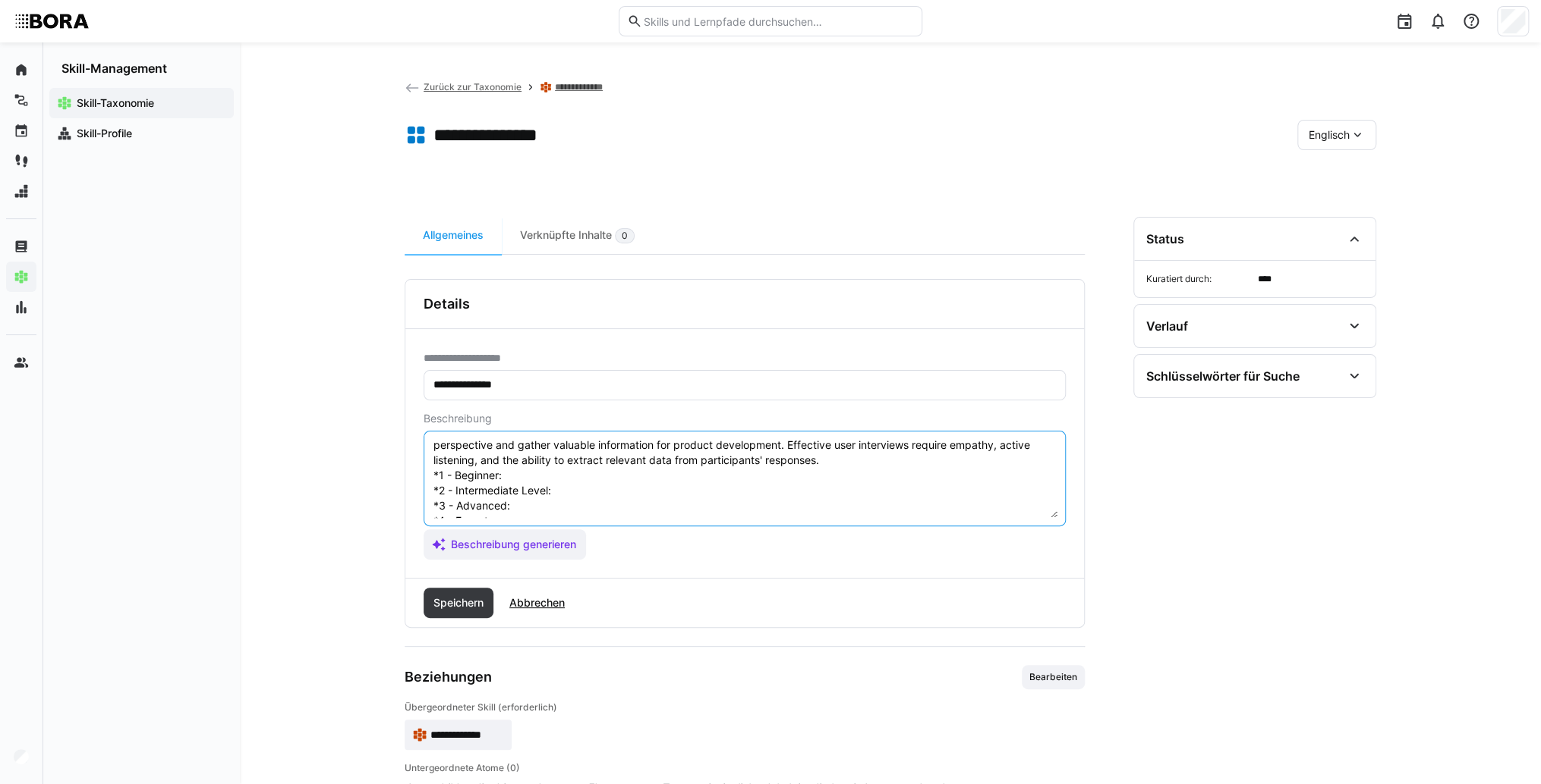
scroll to position [12, 0]
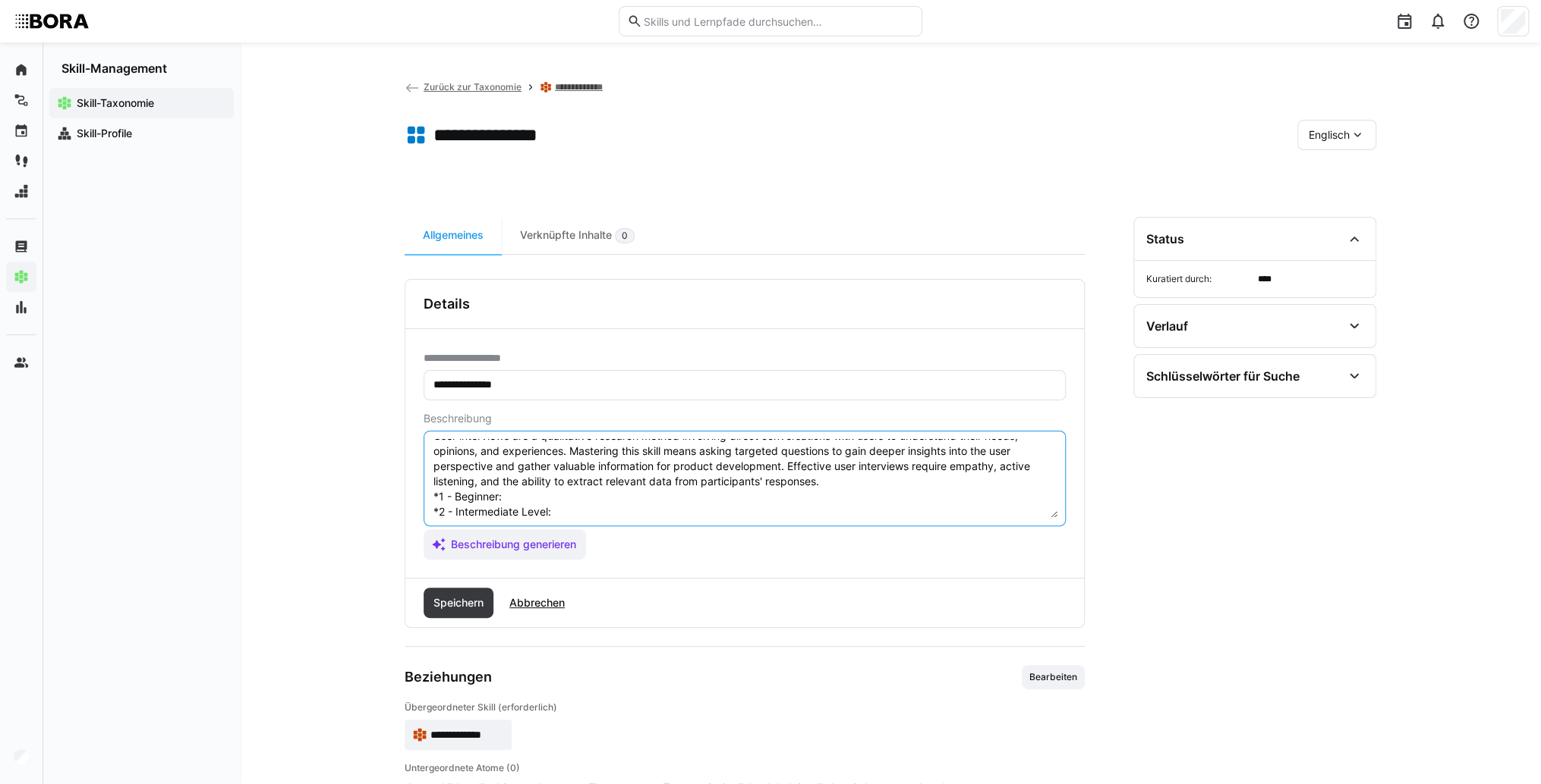
click at [538, 493] on textarea "User interviews are a qualitative research method involving direct conversation…" at bounding box center [745, 478] width 626 height 79
click at [522, 490] on textarea "User interviews are a qualitative research method involving direct conversation…" at bounding box center [745, 478] width 626 height 79
paste textarea "Knows basic interview techniques, conducts simple interviews under guidance."
click at [577, 512] on textarea "User interviews are a qualitative research method involving direct conversation…" at bounding box center [745, 478] width 626 height 79
click at [656, 513] on textarea "User interviews are a qualitative research method involving direct conversation…" at bounding box center [745, 478] width 626 height 79
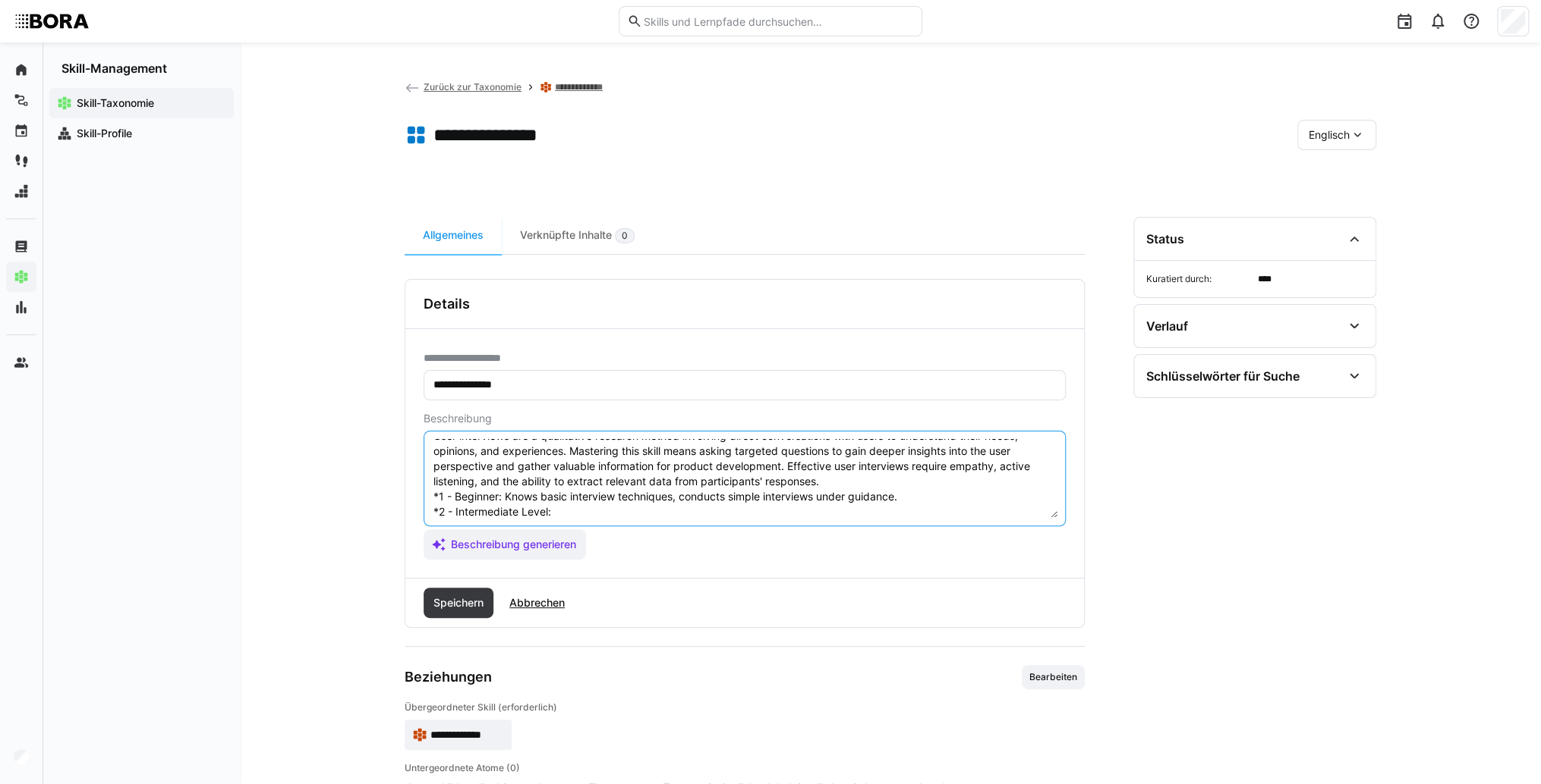
paste textarea "Plans and moderates interviews independently, evaluates results and draws initi…"
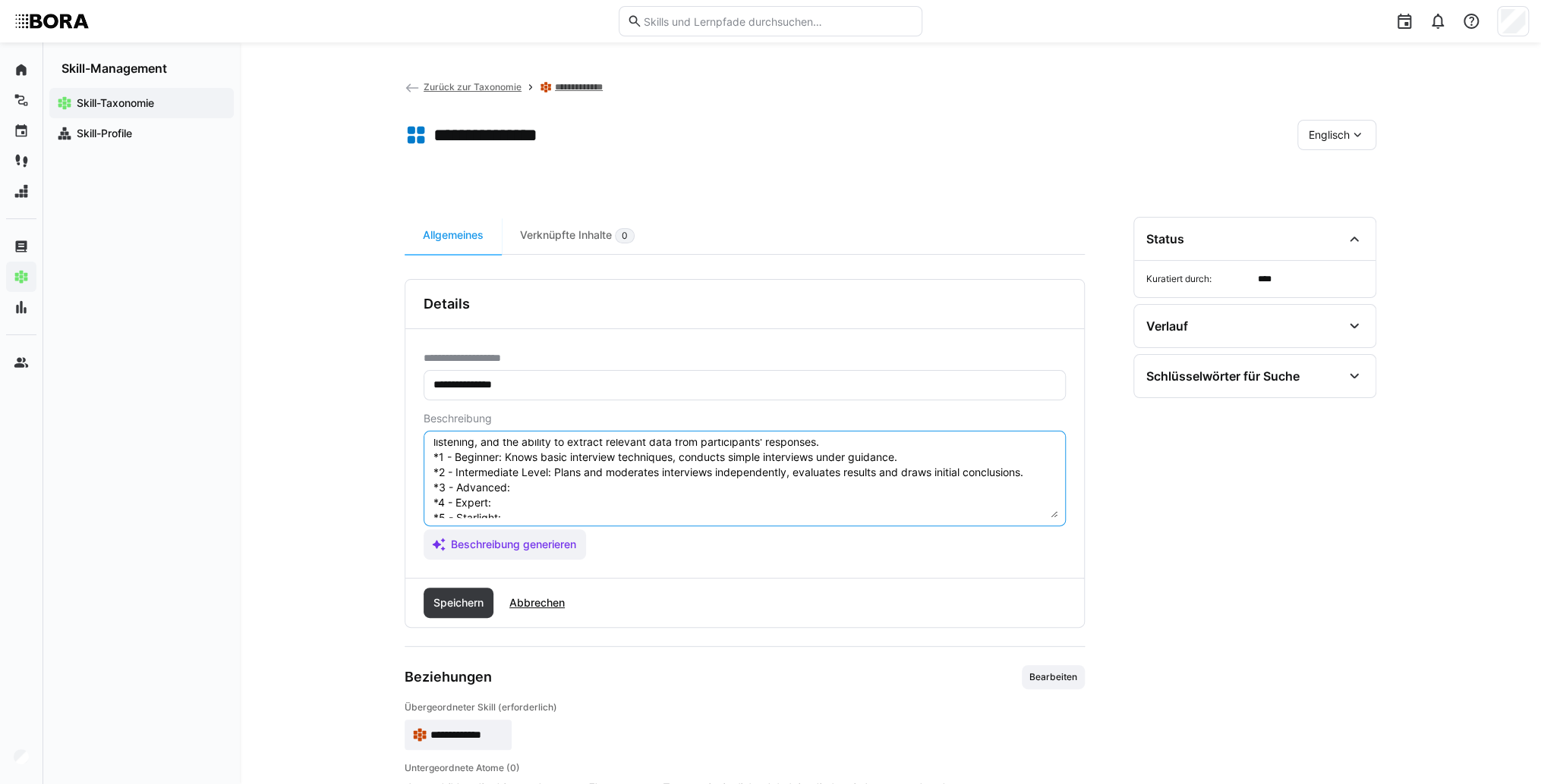
scroll to position [73, 0]
click at [613, 473] on textarea "User interviews are a qualitative research method involving direct conversation…" at bounding box center [745, 478] width 626 height 79
click at [574, 461] on textarea "User interviews are a qualitative research method involving direct conversation…" at bounding box center [745, 478] width 626 height 79
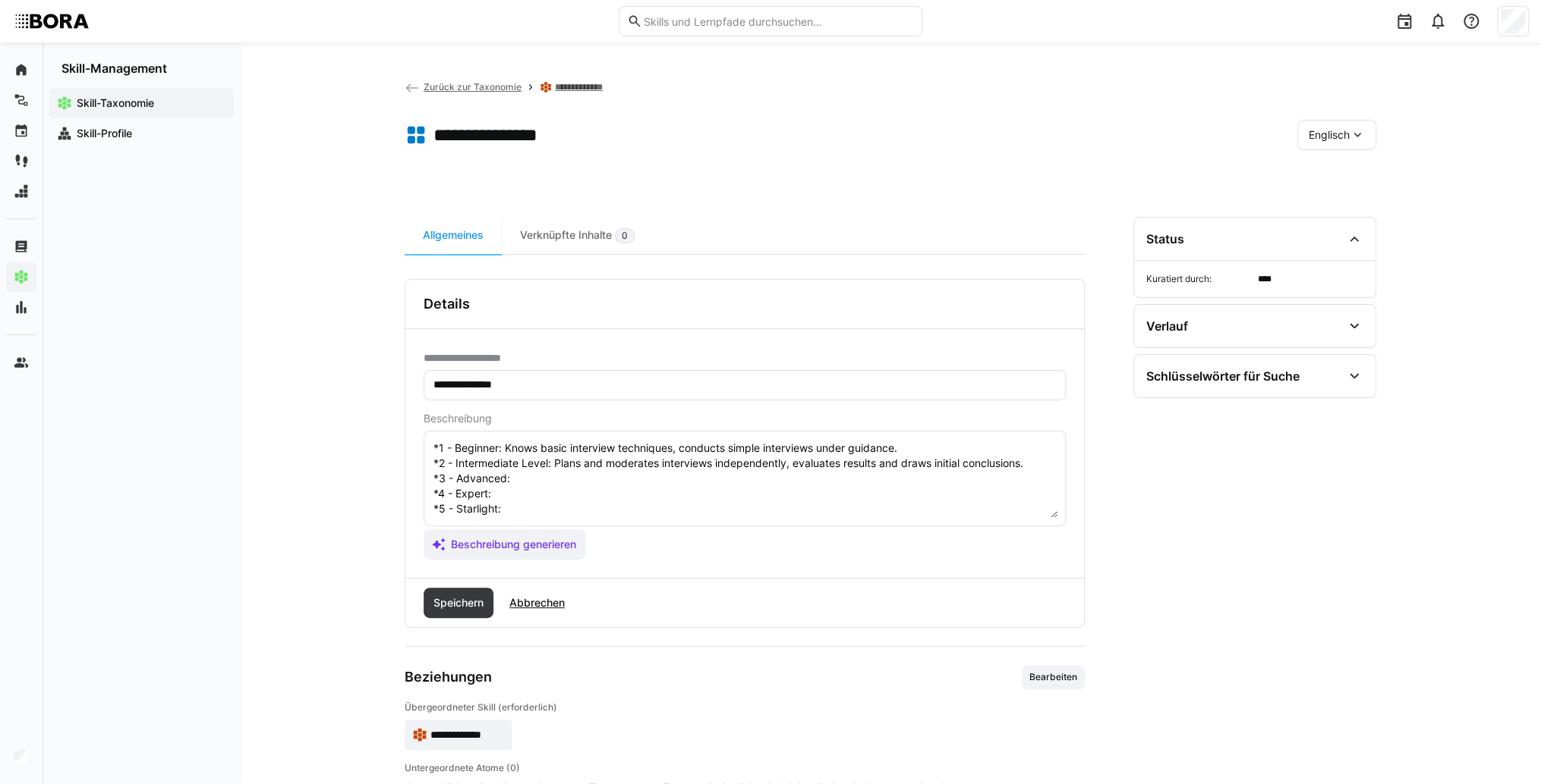
click at [538, 464] on textarea "User interviews are a qualitative research method involving direct conversation…" at bounding box center [745, 478] width 626 height 79
paste textarea "Develops targeted interview guides, deeply analyzes interviews, and integrates …"
click at [538, 477] on textarea "User interviews are a qualitative research method involving direct conversation…" at bounding box center [745, 478] width 626 height 79
click at [580, 482] on textarea "User interviews are a qualitative research method involving direct conversation…" at bounding box center [745, 478] width 626 height 79
paste textarea "Conducts complex interviews with diverse groups, coaches interviewers, and vali…"
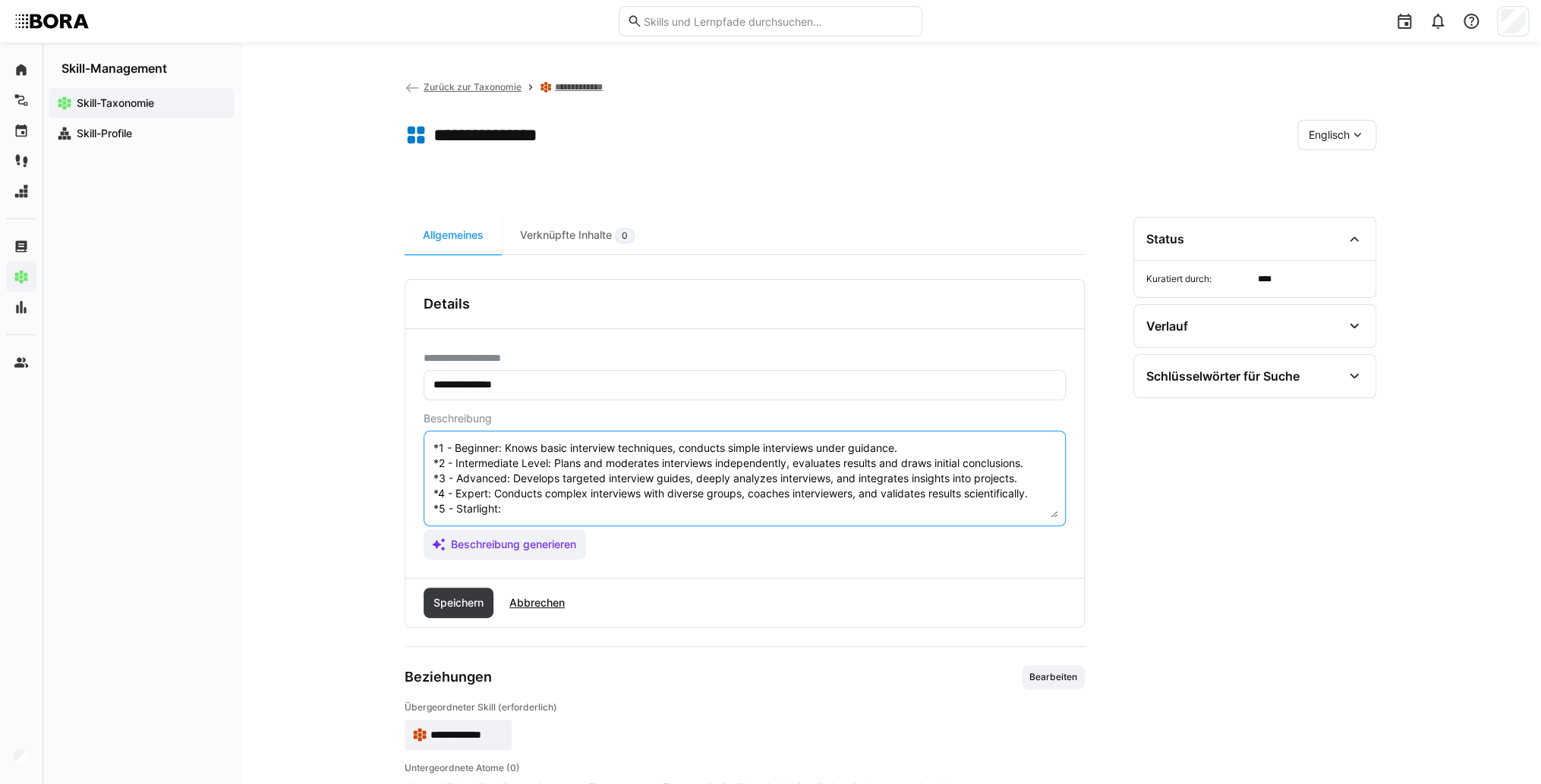
click at [571, 498] on textarea "User interviews are a qualitative research method involving direct conversation…" at bounding box center [745, 478] width 626 height 79
click at [551, 497] on textarea "User interviews are a qualitative research method involving direct conversation…" at bounding box center [745, 478] width 626 height 79
paste textarea "Defines interview methodology company-wide, develops training, and manages majo…"
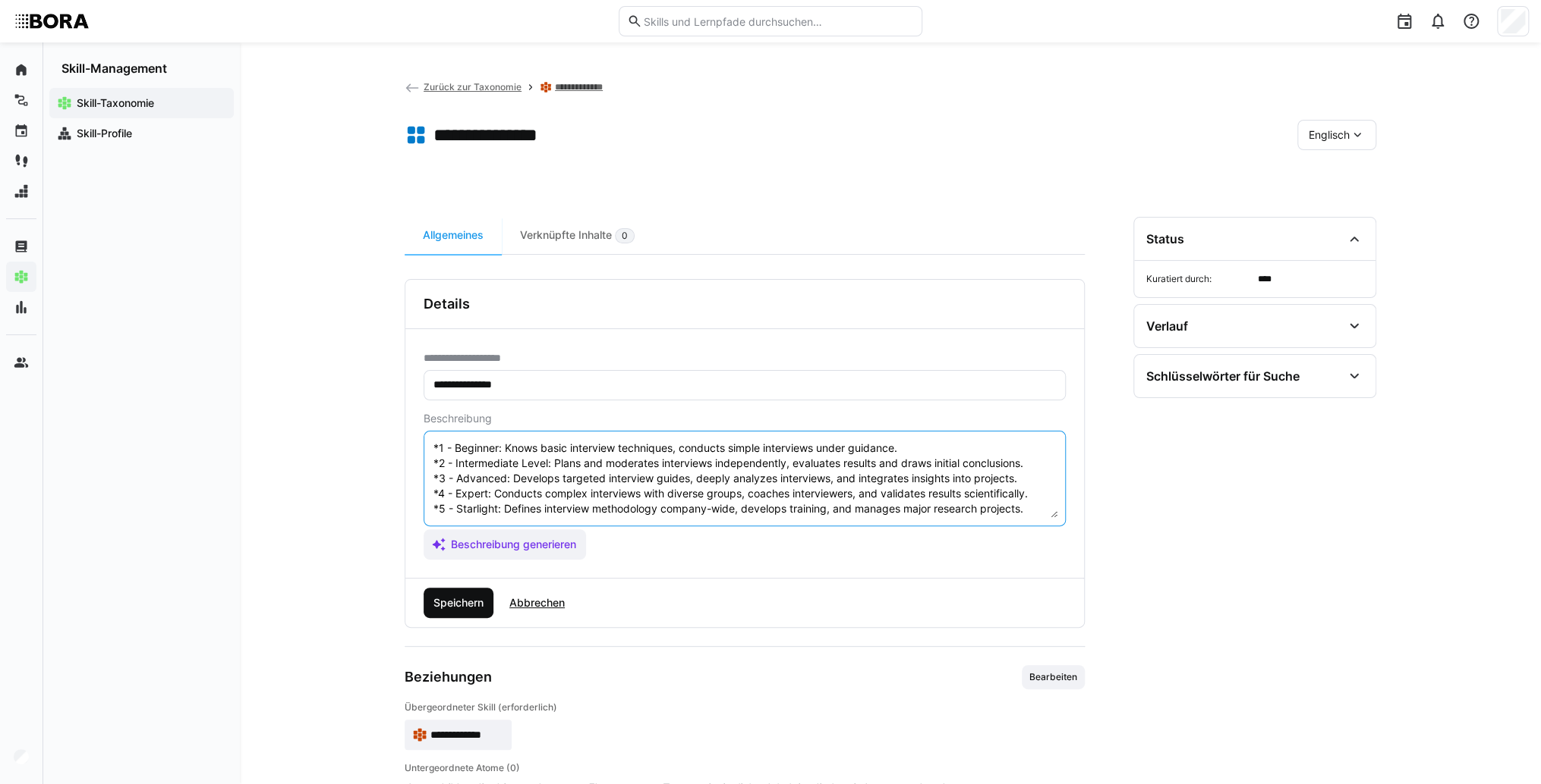
type textarea "User interviews are a qualitative research method involving direct conversation…"
click at [462, 605] on span "Speichern" at bounding box center [458, 603] width 55 height 15
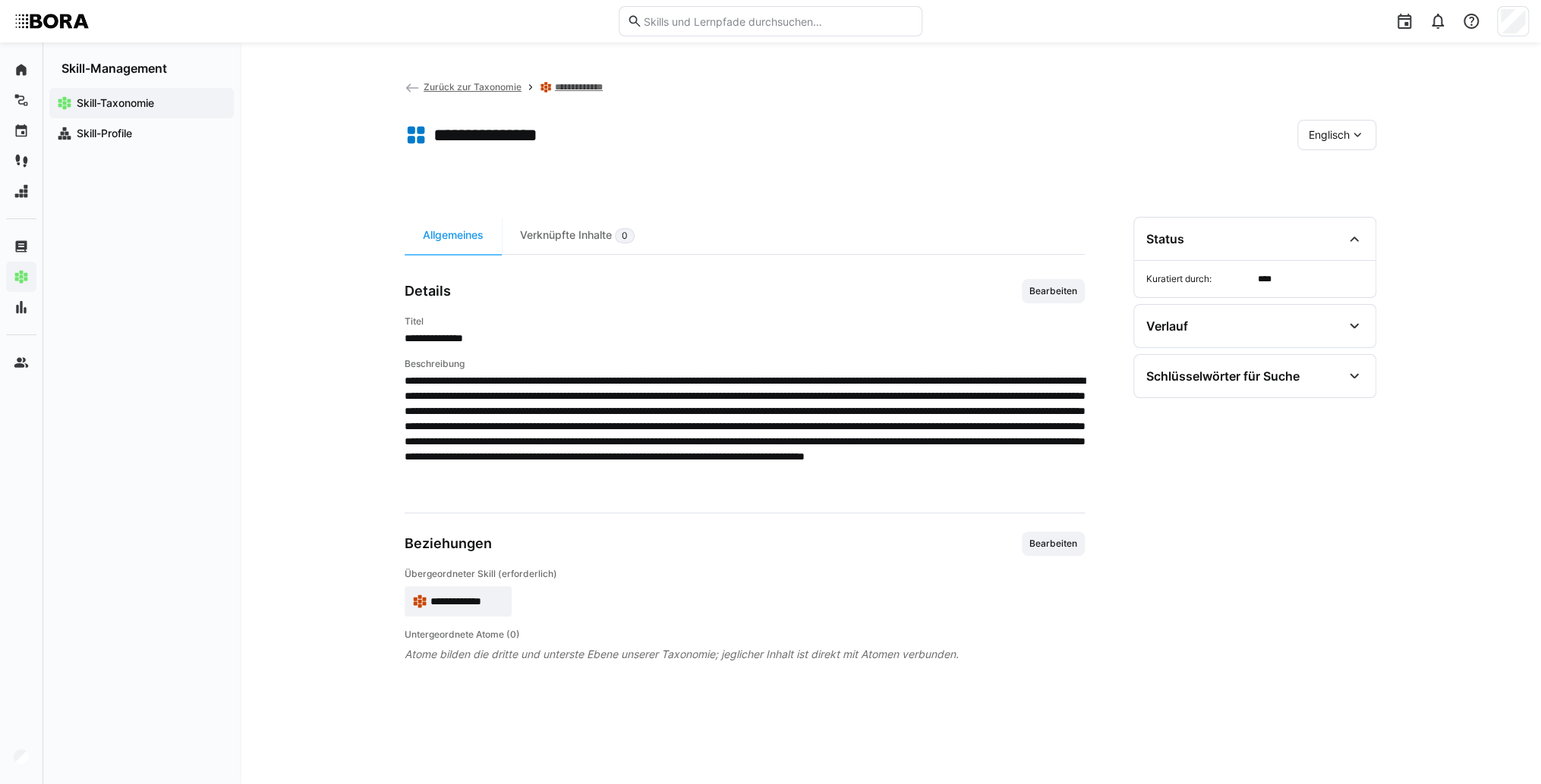
click at [447, 605] on span "**********" at bounding box center [467, 602] width 74 height 15
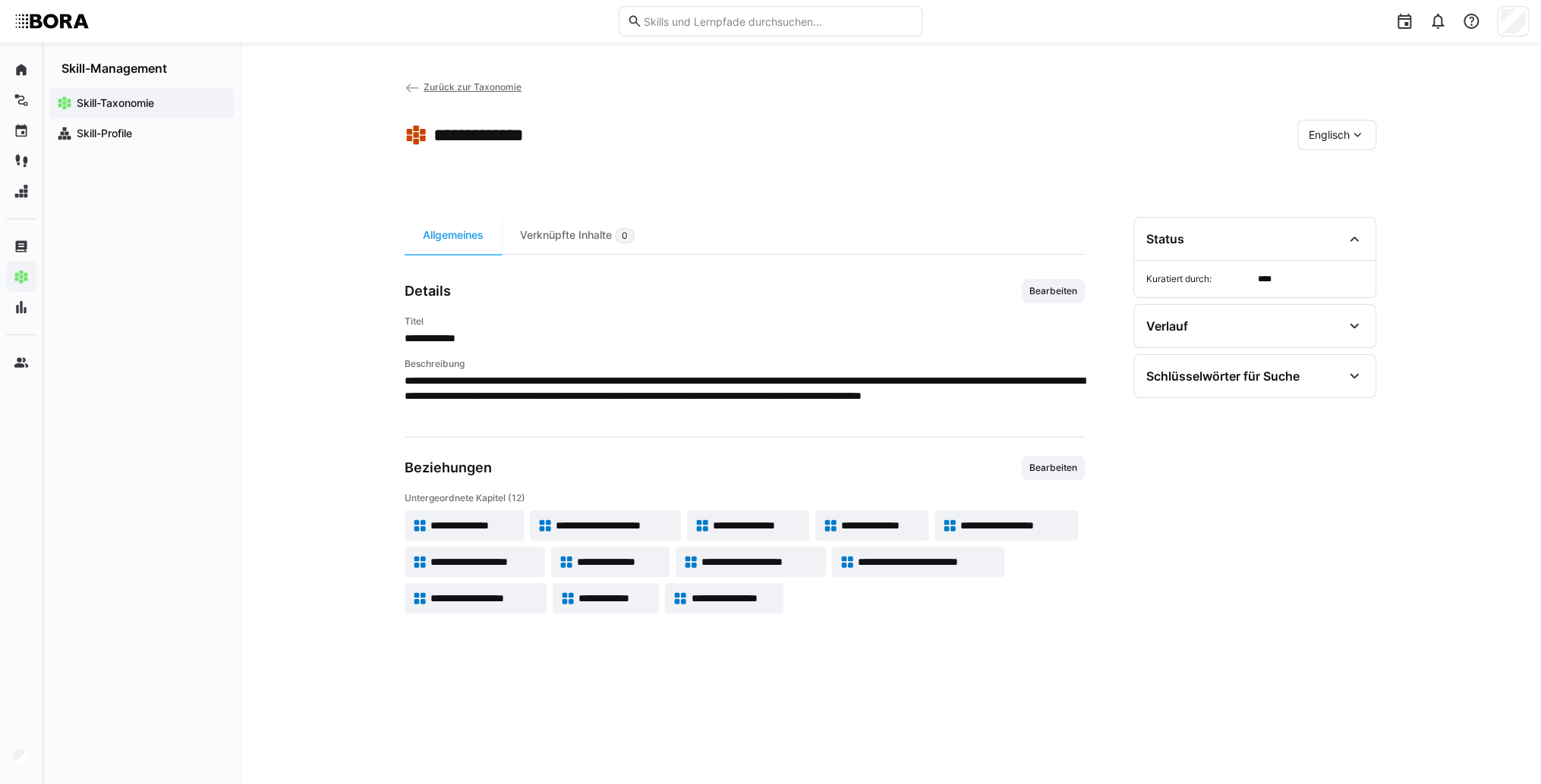
click at [1330, 138] on span "Englisch" at bounding box center [1329, 135] width 41 height 15
click at [1334, 174] on span "Deutsch" at bounding box center [1329, 175] width 41 height 15
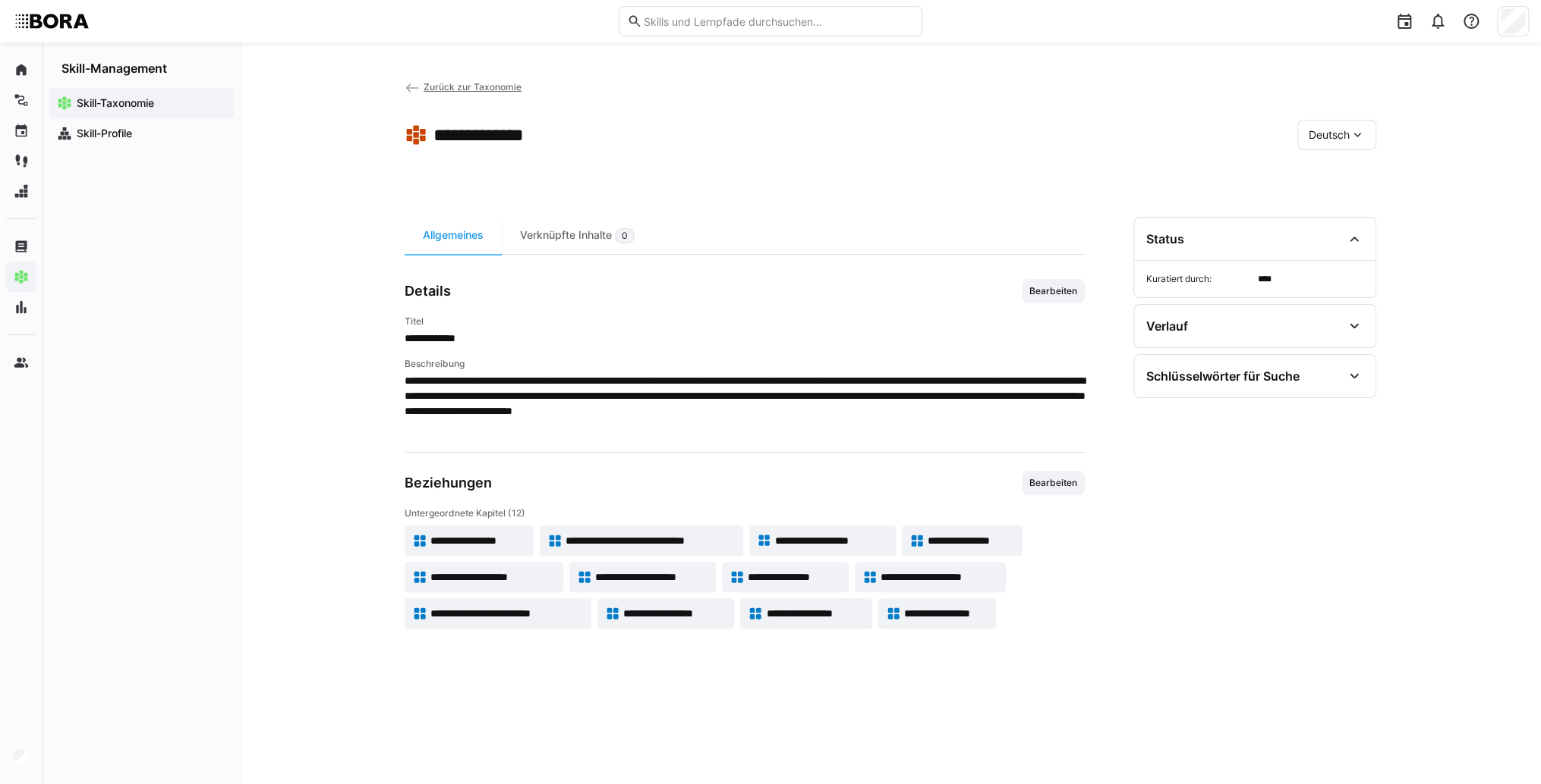
click at [541, 571] on span "**********" at bounding box center [493, 577] width 125 height 15
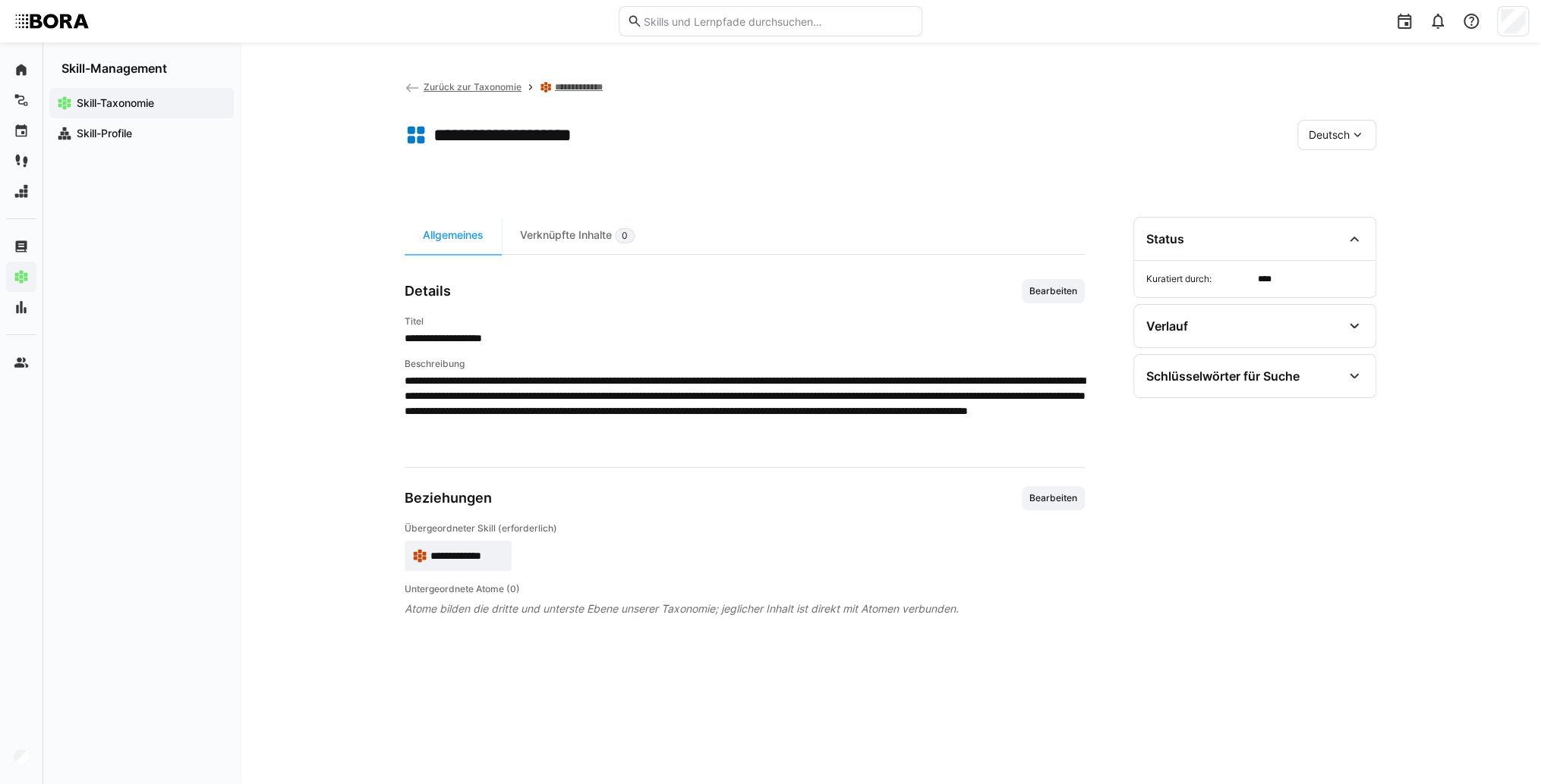
click at [1064, 298] on span "Bearbeiten" at bounding box center [1052, 291] width 63 height 24
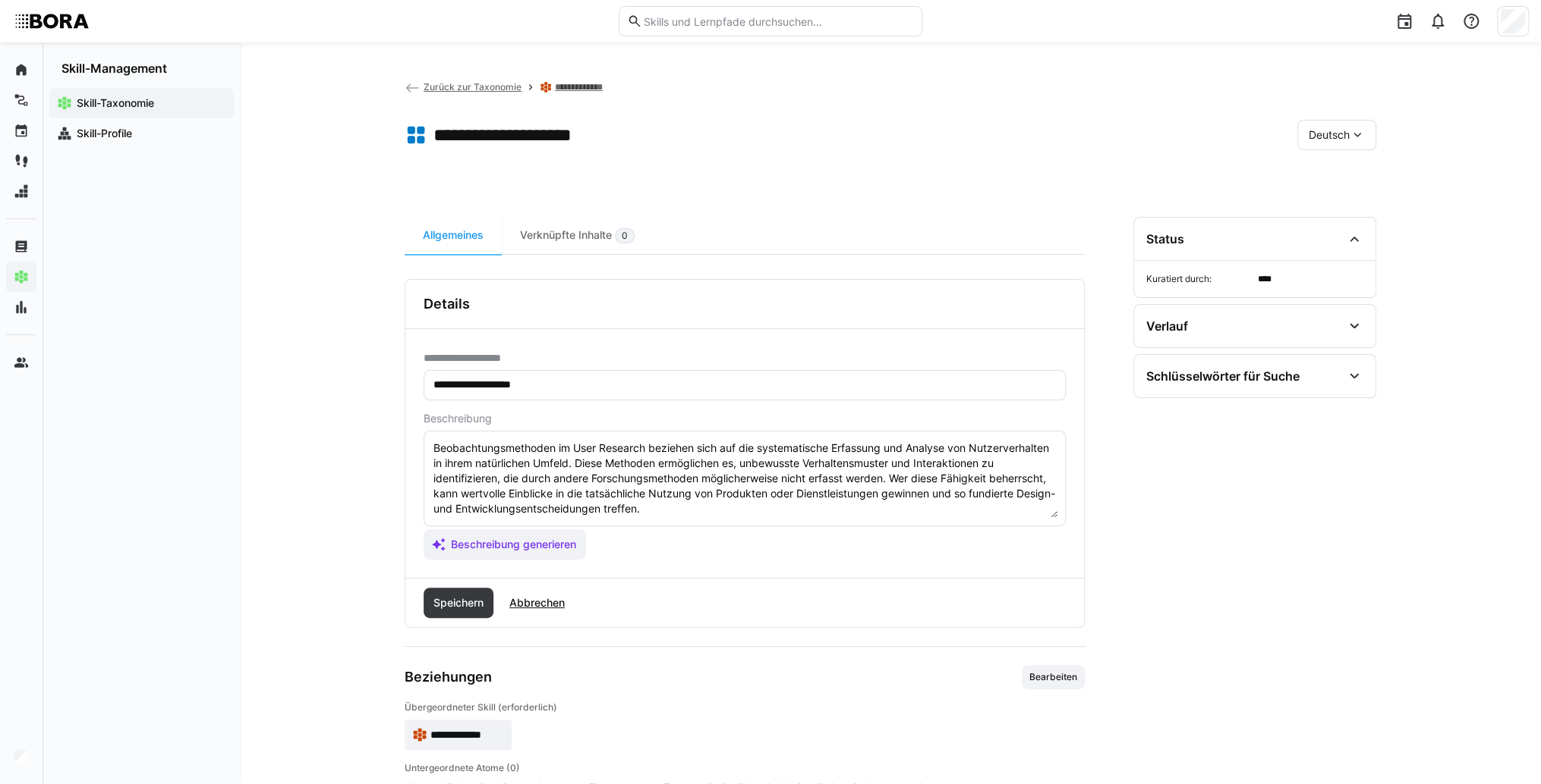
click at [962, 497] on textarea "Beobachtungsmethoden im User Research beziehen sich auf die systematische Erfas…" at bounding box center [745, 478] width 626 height 79
click at [947, 515] on textarea "Beobachtungsmethoden im User Research beziehen sich auf die systematische Erfas…" at bounding box center [745, 478] width 626 height 79
click at [455, 514] on textarea "Beobachtungsmethoden im User Research beziehen sich auf die systematische Erfas…" at bounding box center [745, 478] width 626 height 79
paste textarea "*1 -Anfänger: *2 – Mittelstufe: *3 – Fortgeschritten: *4 – Experte: * 5 - Starl…"
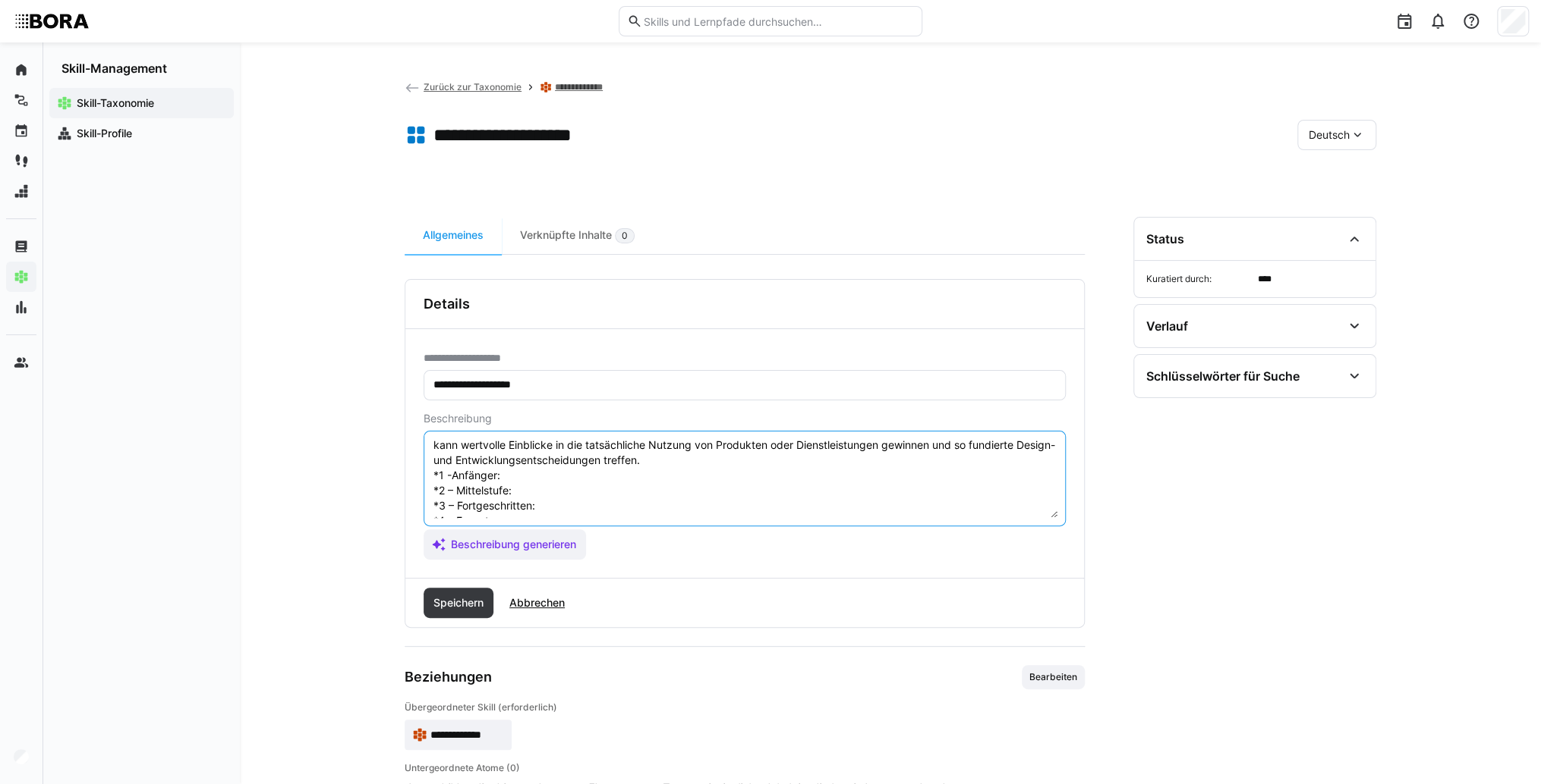
scroll to position [27, 0]
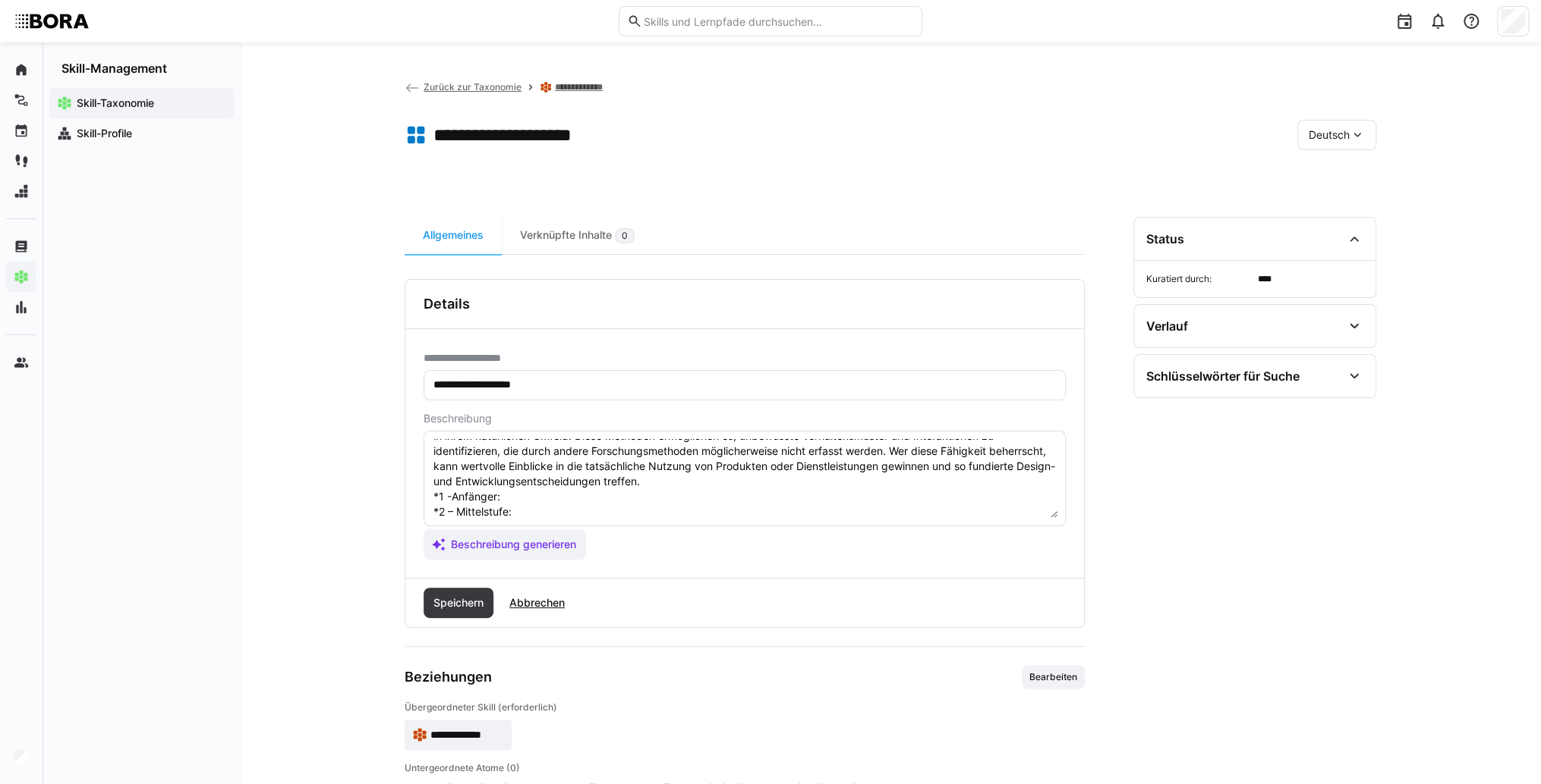
click at [516, 498] on textarea "Beobachtungsmethoden im User Research beziehen sich auf die systematische Erfas…" at bounding box center [745, 478] width 626 height 79
paste textarea "Kennt grundlegende Beobachtungsmethoden, unterscheidet einfache Varianten."
click at [524, 507] on textarea "Beobachtungsmethoden im User Research beziehen sich auf die systematische Erfas…" at bounding box center [745, 478] width 626 height 79
click at [538, 513] on textarea "Beobachtungsmethoden im User Research beziehen sich auf die systematische Erfas…" at bounding box center [745, 478] width 626 height 79
paste textarea "Wendet unterschiedliche Beobachtungsmethoden zielgerichtet in Projekten an."
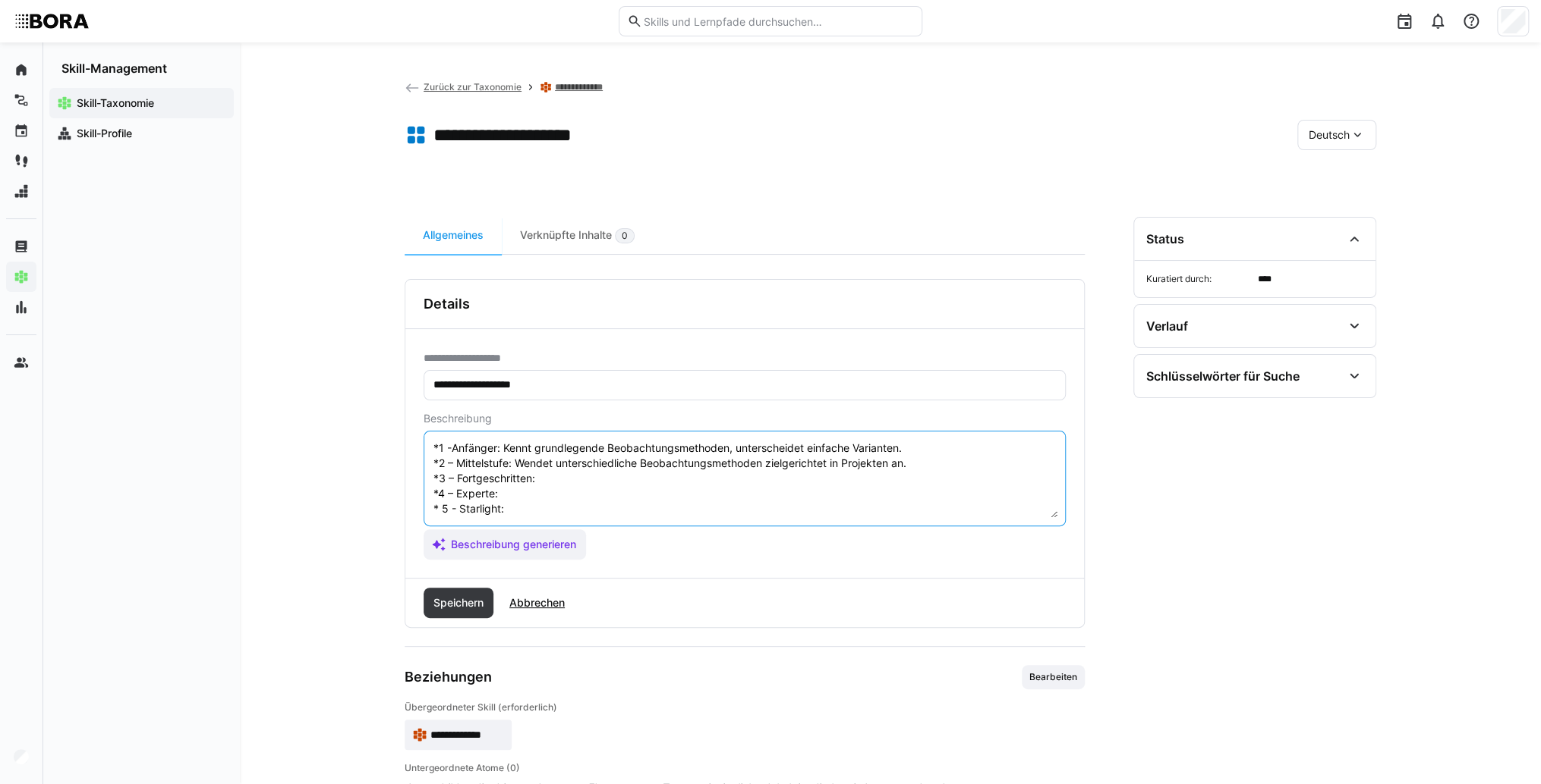
scroll to position [88, 0]
click at [555, 468] on textarea "Beobachtungsmethoden im User Research beziehen sich auf die systematische Erfas…" at bounding box center [745, 478] width 626 height 79
click at [595, 466] on textarea "Beobachtungsmethoden im User Research beziehen sich auf die systematische Erfas…" at bounding box center [745, 478] width 626 height 79
paste textarea "Entwickelt und kombiniert Beobachtungsmethoden, passt sie flexibel an komplexe …"
click at [532, 483] on textarea "Beobachtungsmethoden im User Research beziehen sich auf die systematische Erfas…" at bounding box center [745, 478] width 626 height 79
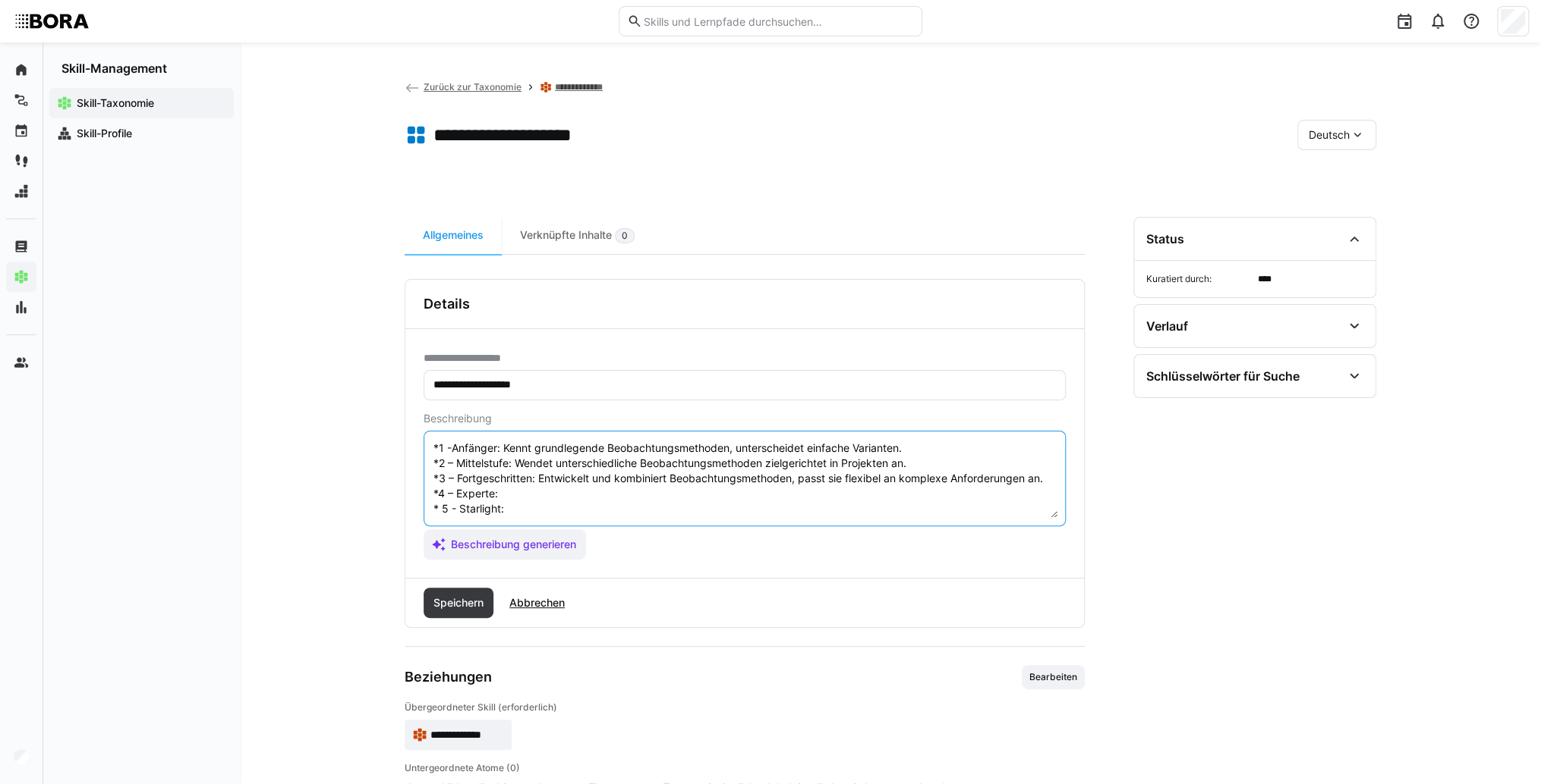
paste textarea "Berät bei der Auswahl und Weiterentwicklung von Beobachtungsmethoden, koordinie…"
click at [555, 510] on textarea "Beobachtungsmethoden im User Research beziehen sich auf die systematische Erfas…" at bounding box center [745, 478] width 626 height 79
paste textarea "Definiert Standards und Weiterentwicklungen für Beobachtungsmethoden im Unterne…"
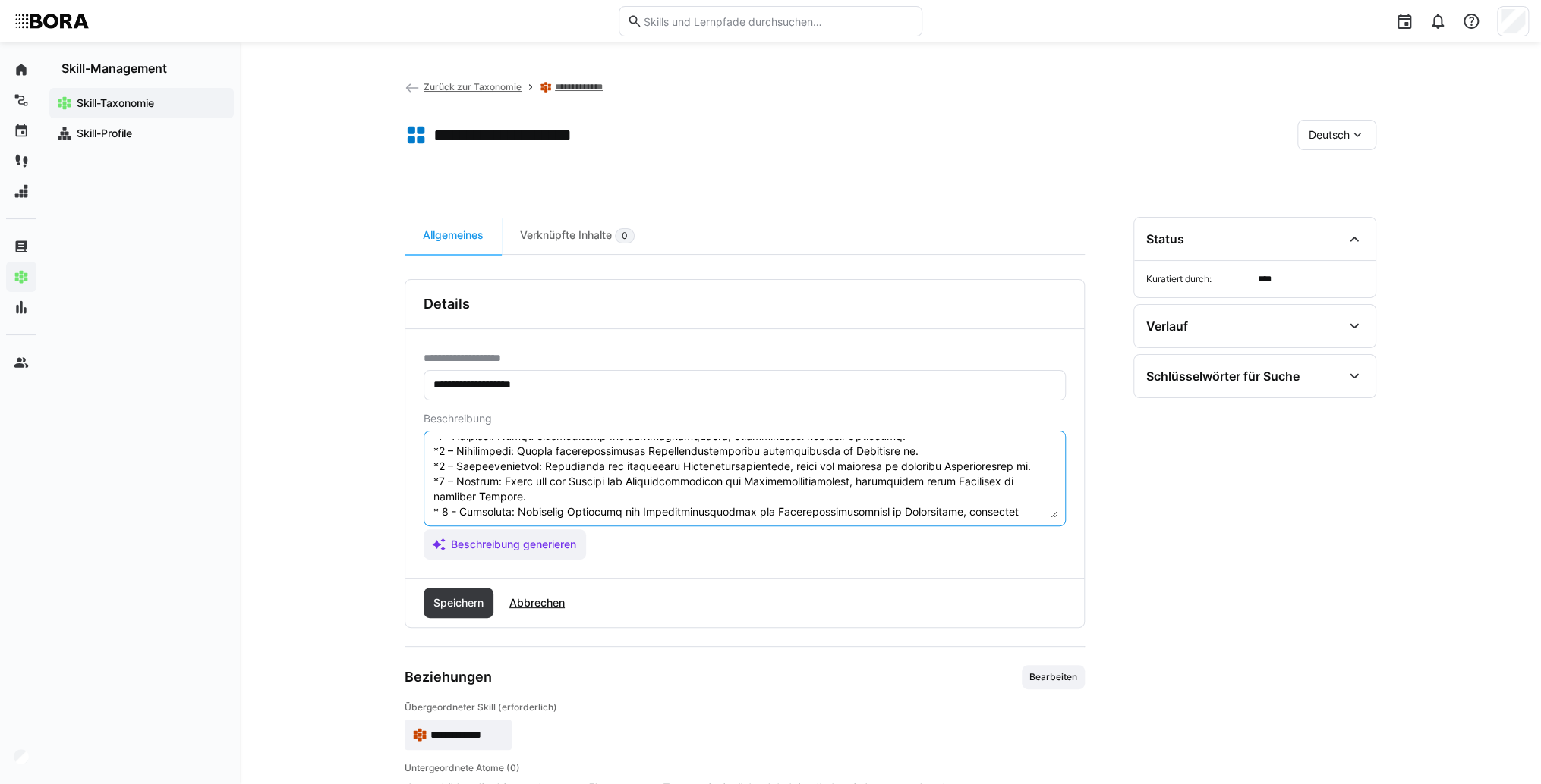
scroll to position [103, 0]
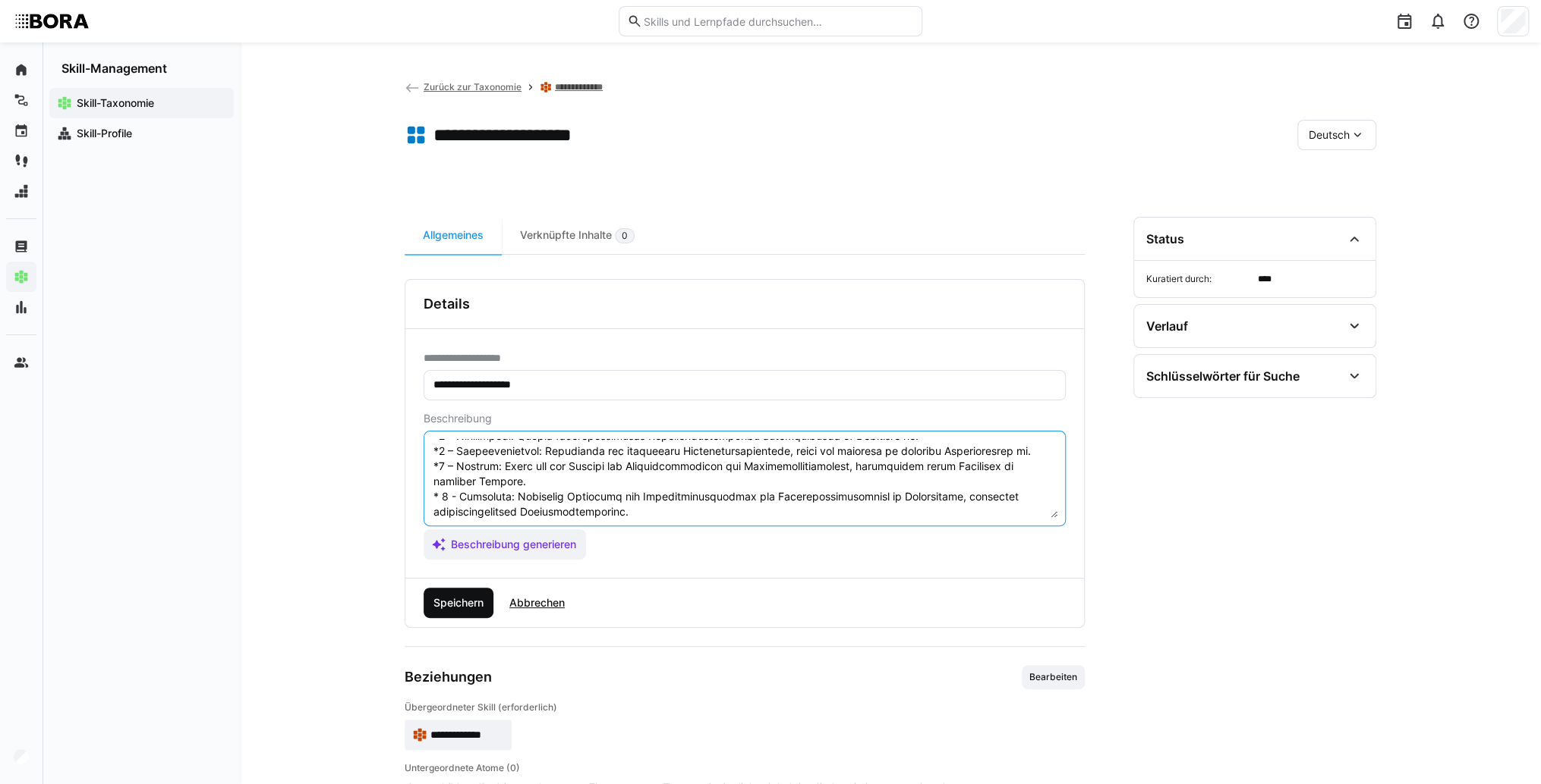
type textarea "Loremipsumdolorsitam co Adip Elitsedd eiusmodt inci utl etd magnaaliquaen Admin…"
click at [471, 600] on span "Speichern" at bounding box center [458, 603] width 55 height 15
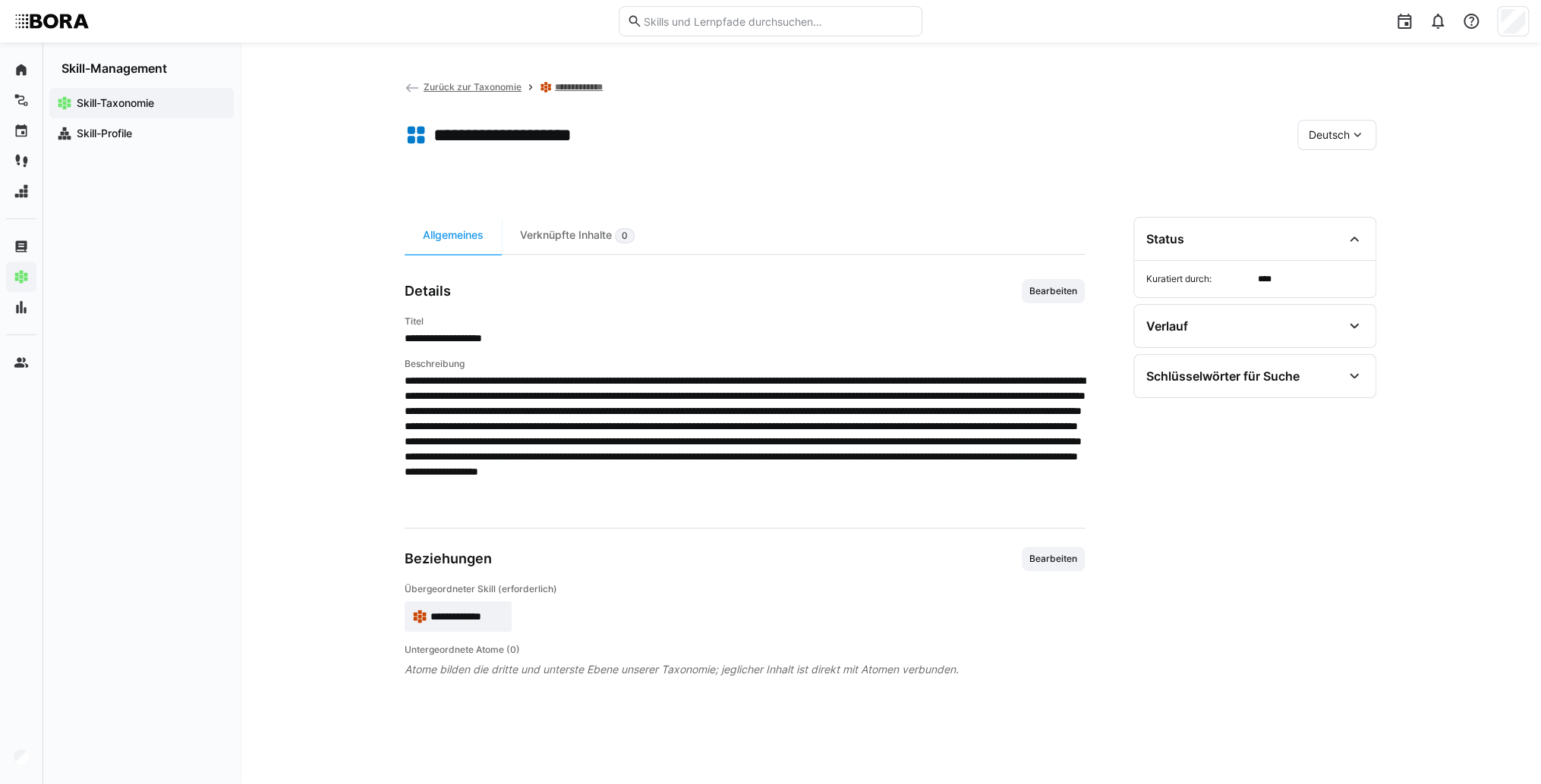
click at [1315, 139] on span "Deutsch" at bounding box center [1329, 135] width 41 height 15
click at [1352, 204] on div "Englisch" at bounding box center [1336, 207] width 56 height 15
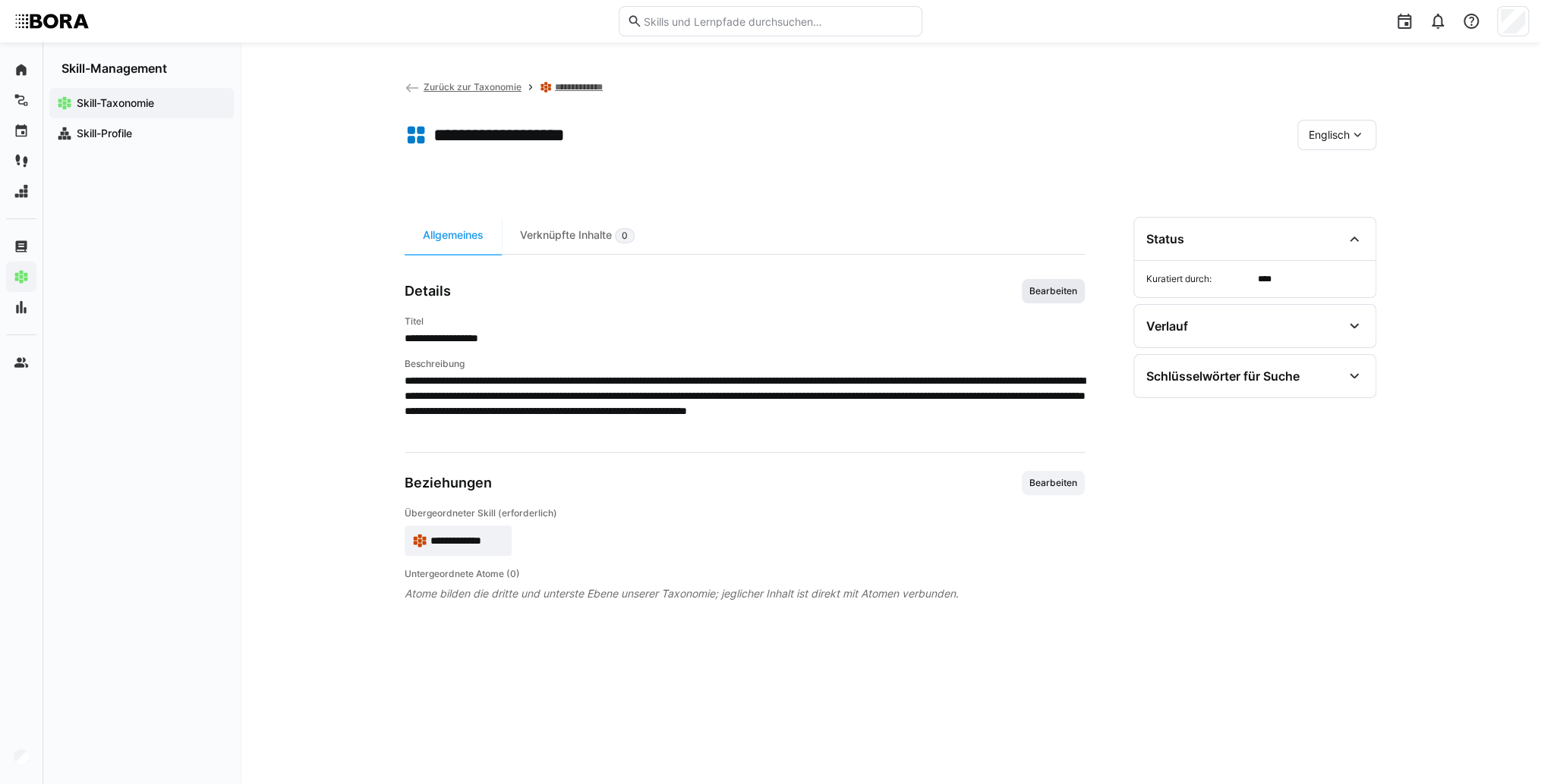
click at [1074, 293] on span "Bearbeiten" at bounding box center [1053, 291] width 51 height 12
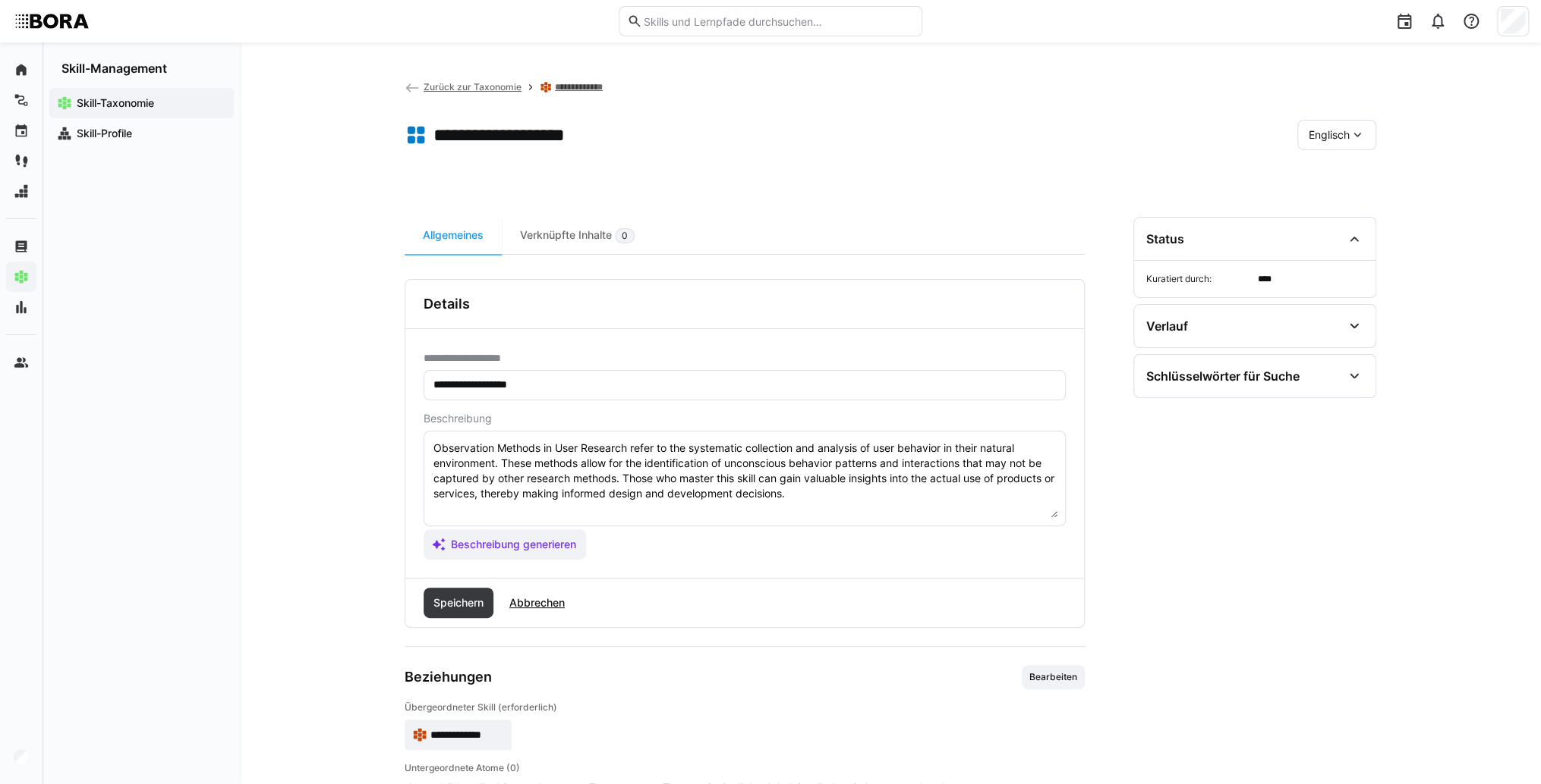
click at [853, 501] on textarea "Observation Methods in User Research refer to the systematic collection and ana…" at bounding box center [745, 478] width 626 height 79
click at [492, 511] on textarea "Observation Methods in User Research refer to the systematic collection and ana…" at bounding box center [745, 478] width 626 height 79
paste textarea "*1 - Beginner: *2 - Intermediate Level: *3 - Advanced: *4 - Expert: *5 - Starli…"
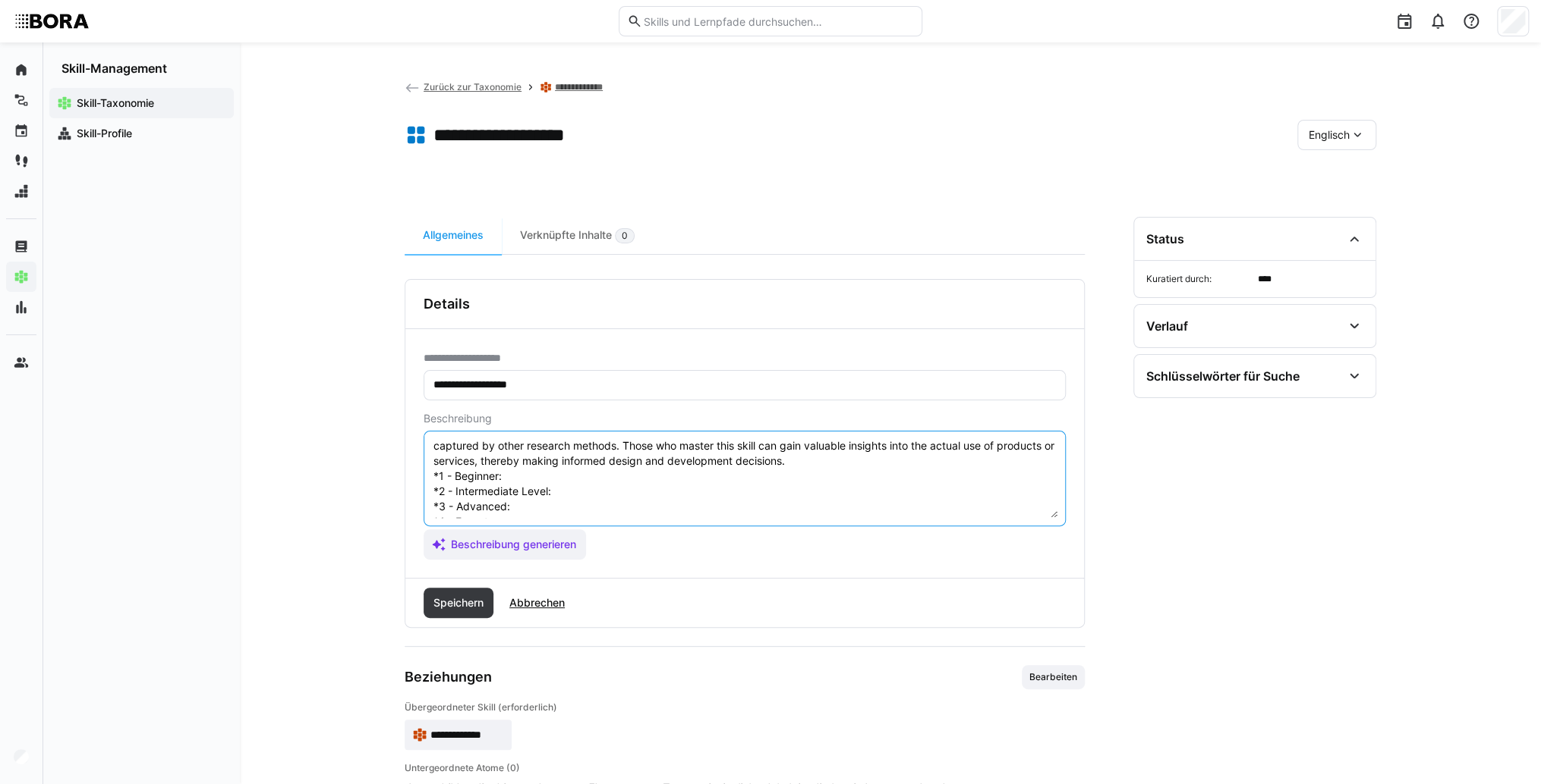
scroll to position [12, 0]
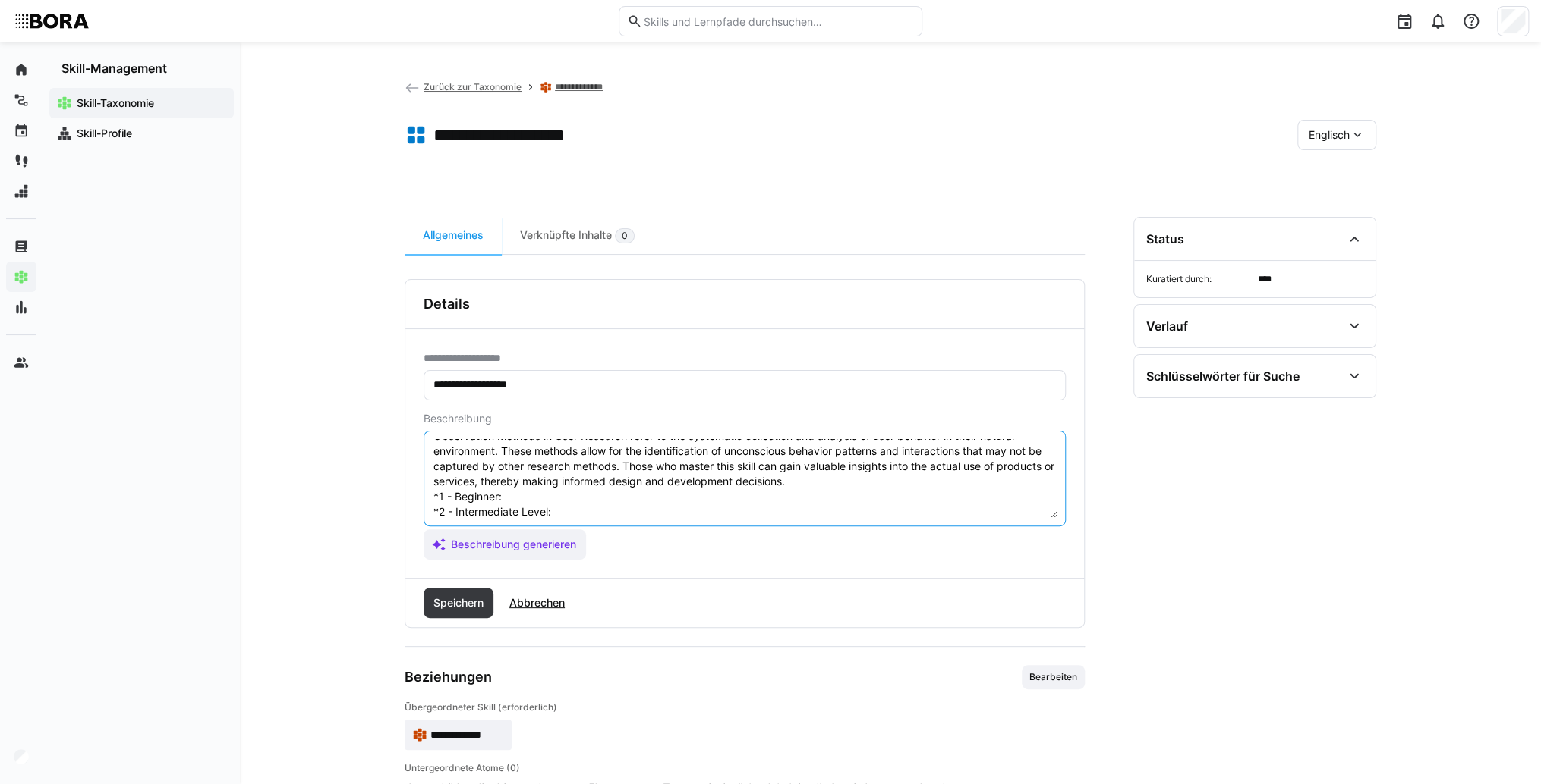
click at [512, 493] on textarea "Observation Methods in User Research refer to the systematic collection and ana…" at bounding box center [745, 478] width 626 height 79
click at [610, 494] on textarea "Observation Methods in User Research refer to the systematic collection and ana…" at bounding box center [745, 478] width 626 height 79
paste textarea "Understands basic observation methods and differentiates simple variants."
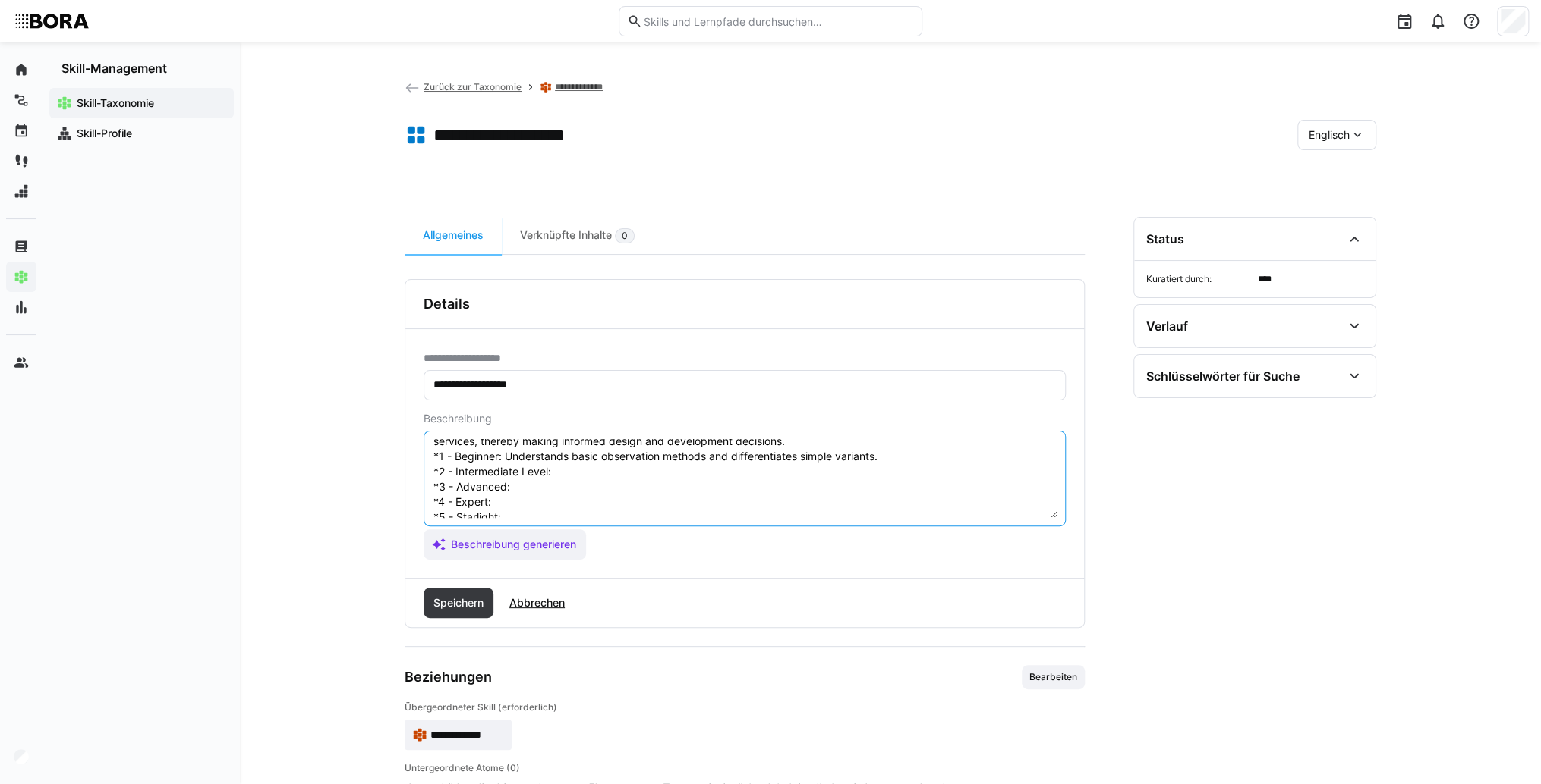
scroll to position [73, 0]
click at [572, 450] on textarea "Observation Methods in User Research refer to the systematic collection and ana…" at bounding box center [745, 478] width 626 height 79
click at [613, 446] on textarea "Observation Methods in User Research refer to the systematic collection and ana…" at bounding box center [745, 478] width 626 height 79
paste textarea "Applies different observation methods purposefully in projects."
click at [552, 470] on textarea "Observation Methods in User Research refer to the systematic collection and ana…" at bounding box center [745, 478] width 626 height 79
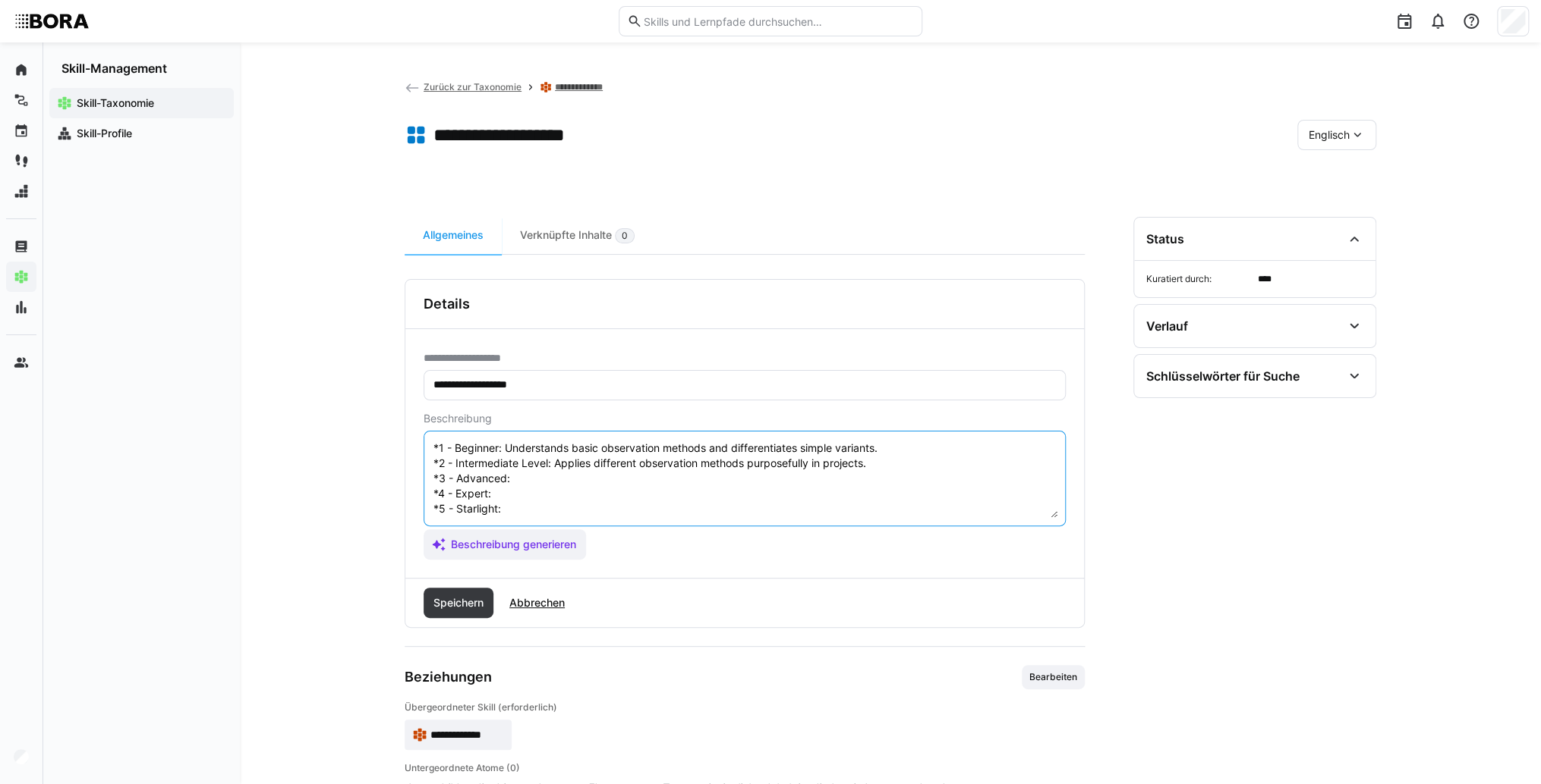
click at [592, 465] on textarea "Observation Methods in User Research refer to the systematic collection and ana…" at bounding box center [745, 478] width 626 height 79
paste textarea "Develops and combines observation methods, flexibly adapts them to complex requ…"
drag, startPoint x: 501, startPoint y: 481, endPoint x: 74, endPoint y: 442, distance: 428.8
click at [490, 481] on textarea "Observation Methods in User Research refer to the systematic collection and ana…" at bounding box center [745, 478] width 626 height 79
click at [533, 479] on textarea "Observation Methods in User Research refer to the systematic collection and ana…" at bounding box center [745, 478] width 626 height 79
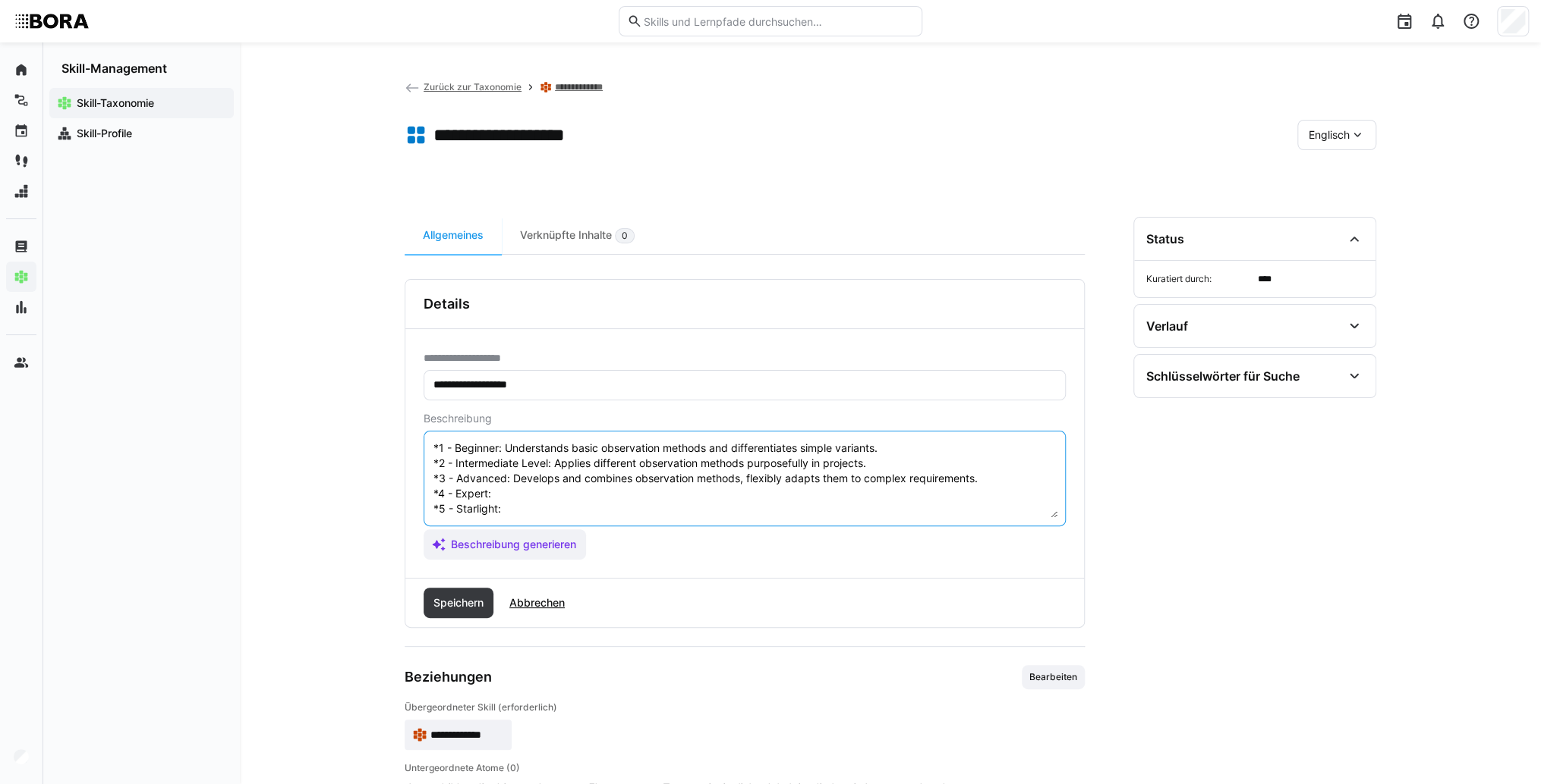
paste textarea "Advises on selection and further development of observation methods, coordinate…"
click at [516, 494] on textarea "Observation Methods in User Research refer to the systematic collection and ana…" at bounding box center [745, 478] width 626 height 79
click at [515, 494] on textarea "Observation Methods in User Research refer to the systematic collection and ana…" at bounding box center [745, 478] width 626 height 79
paste textarea "Defines standards and advances observation methods in the company, shapes inter…"
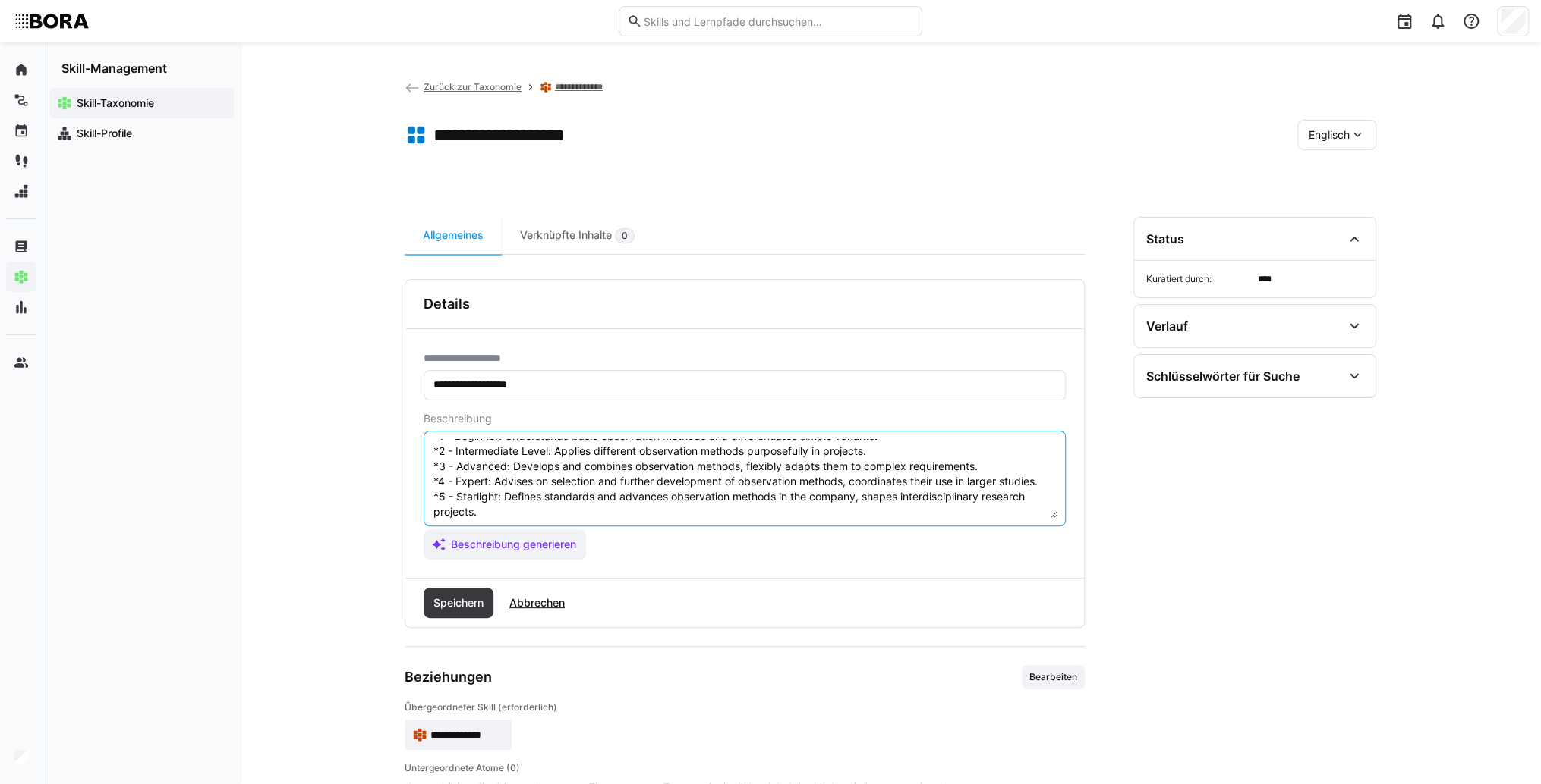
type textarea "Observation Methods in User Research refer to the systematic collection and ana…"
click at [472, 596] on span "Speichern" at bounding box center [458, 603] width 55 height 15
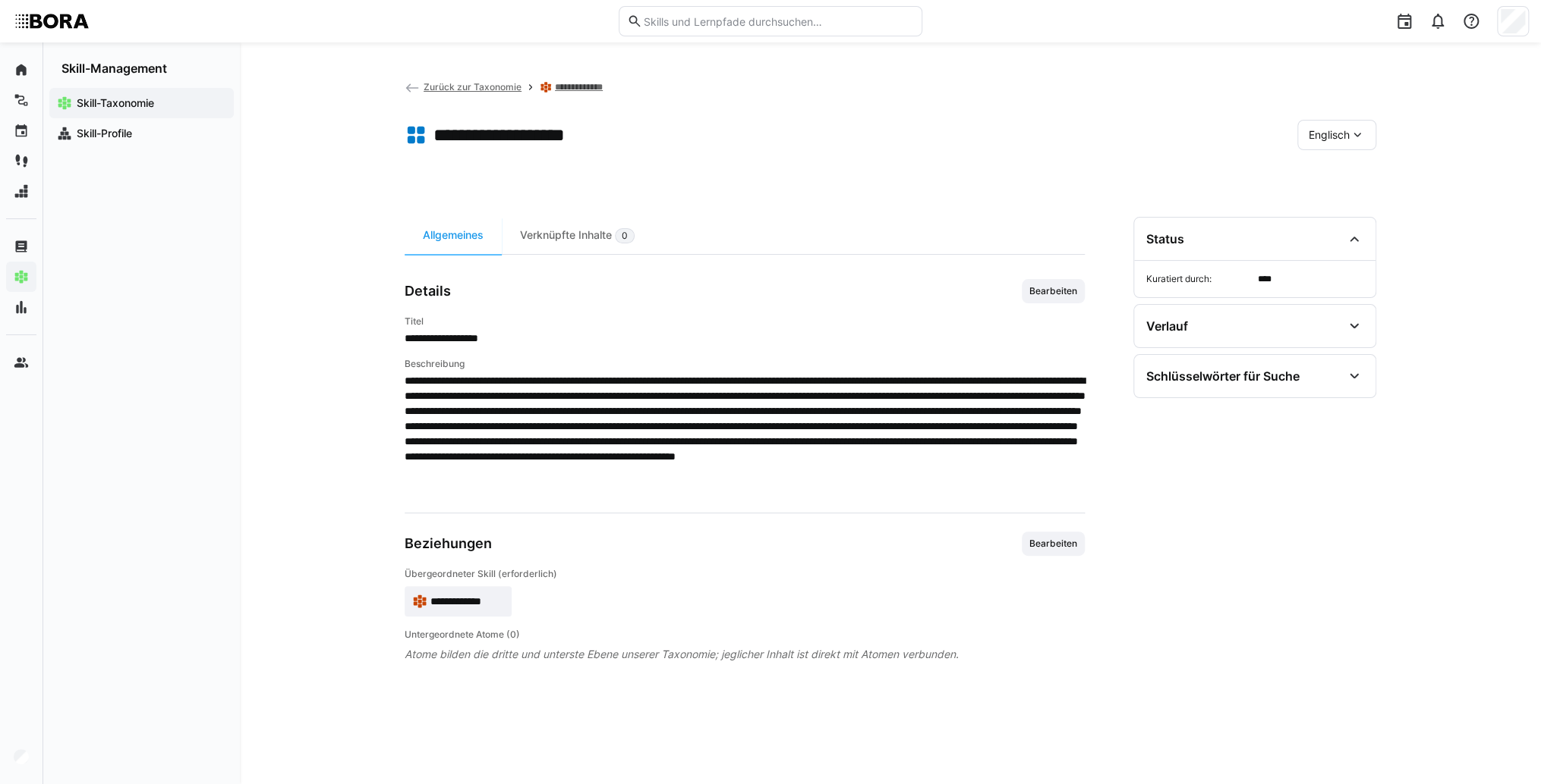
click at [421, 604] on eds-icon at bounding box center [420, 602] width 15 height 15
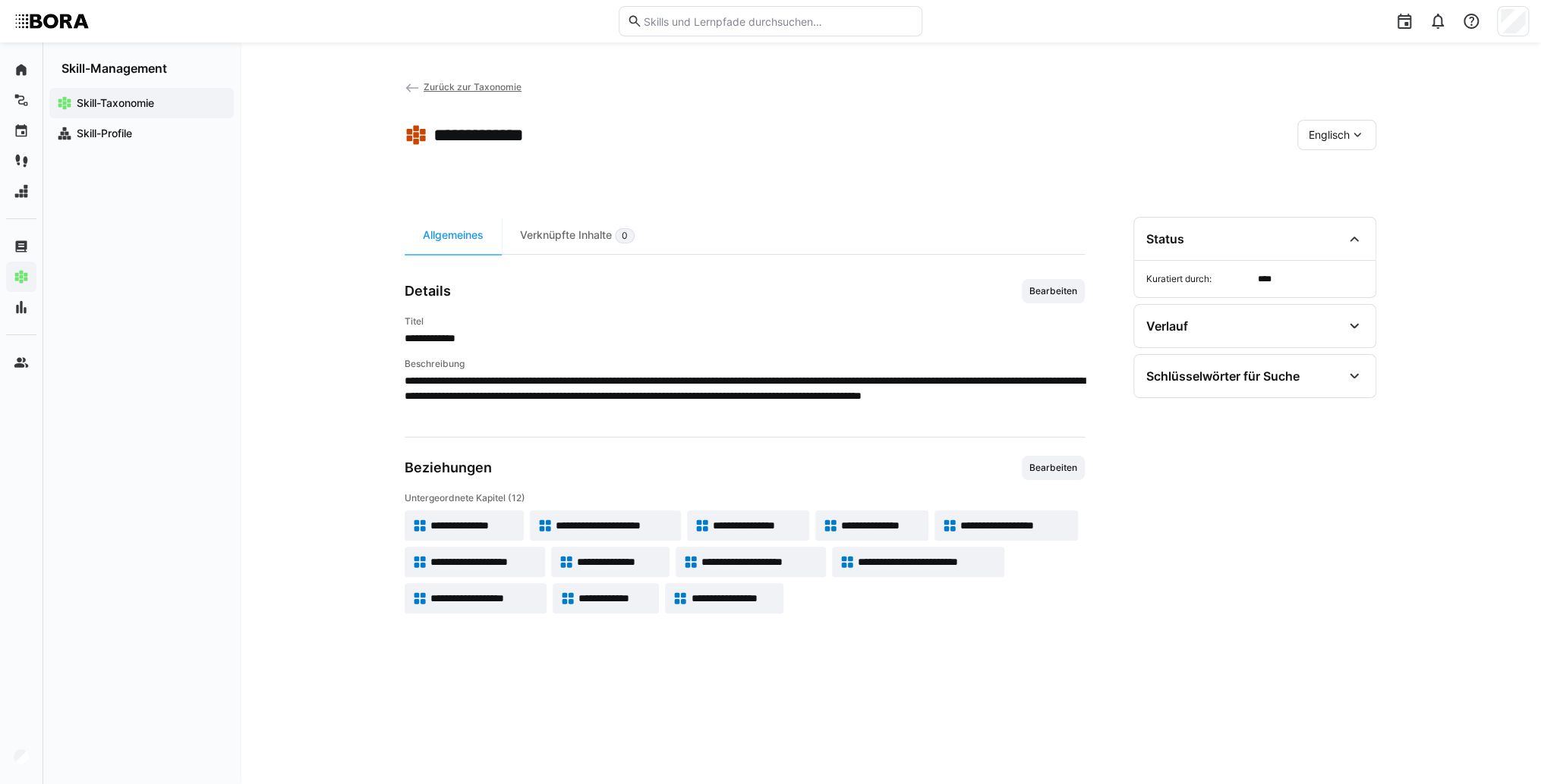
click at [471, 556] on span "**********" at bounding box center [484, 562] width 107 height 15
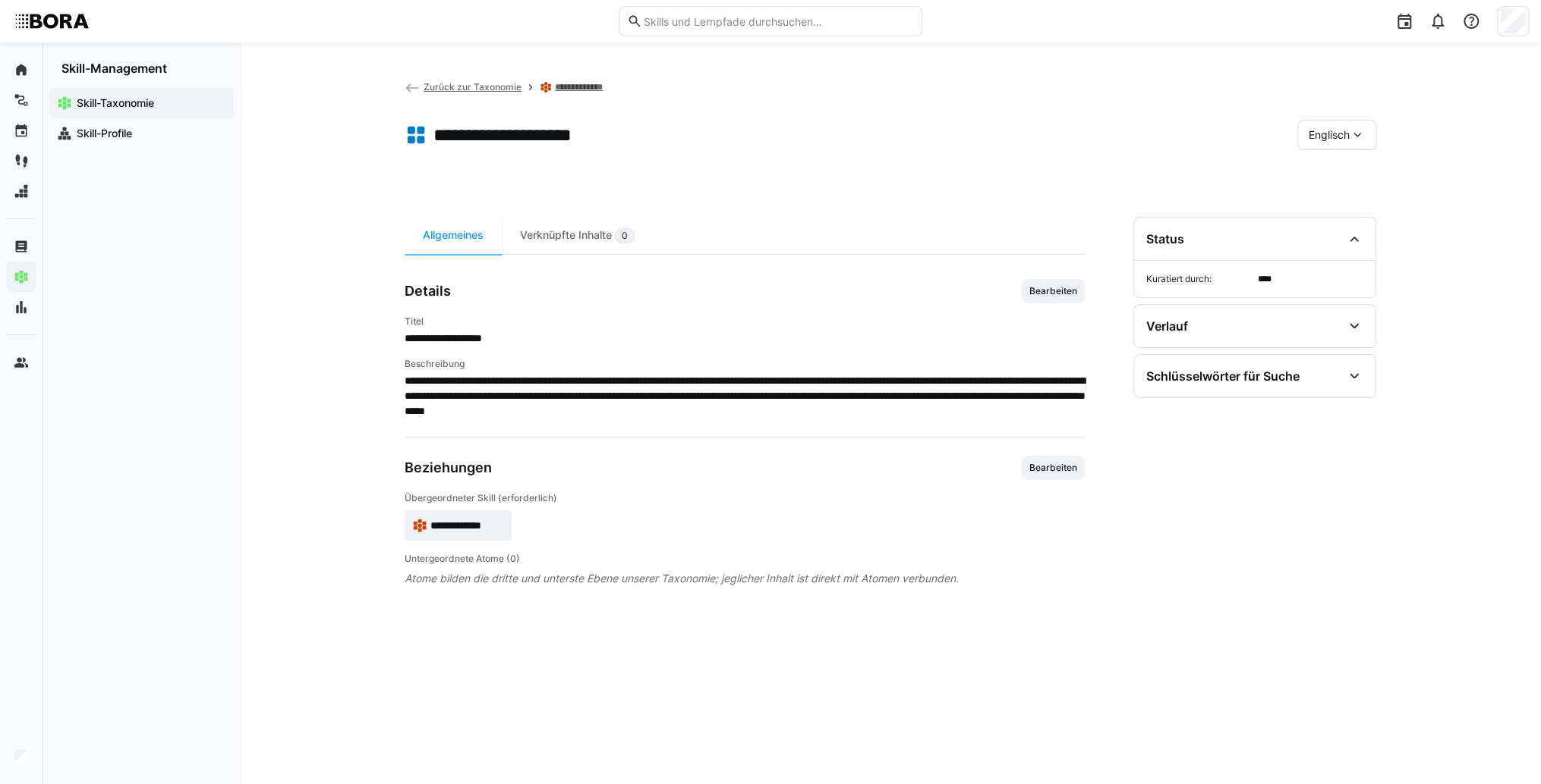
click at [1332, 126] on div "Englisch" at bounding box center [1336, 135] width 79 height 30
click at [1332, 176] on span "Deutsch" at bounding box center [1329, 175] width 41 height 15
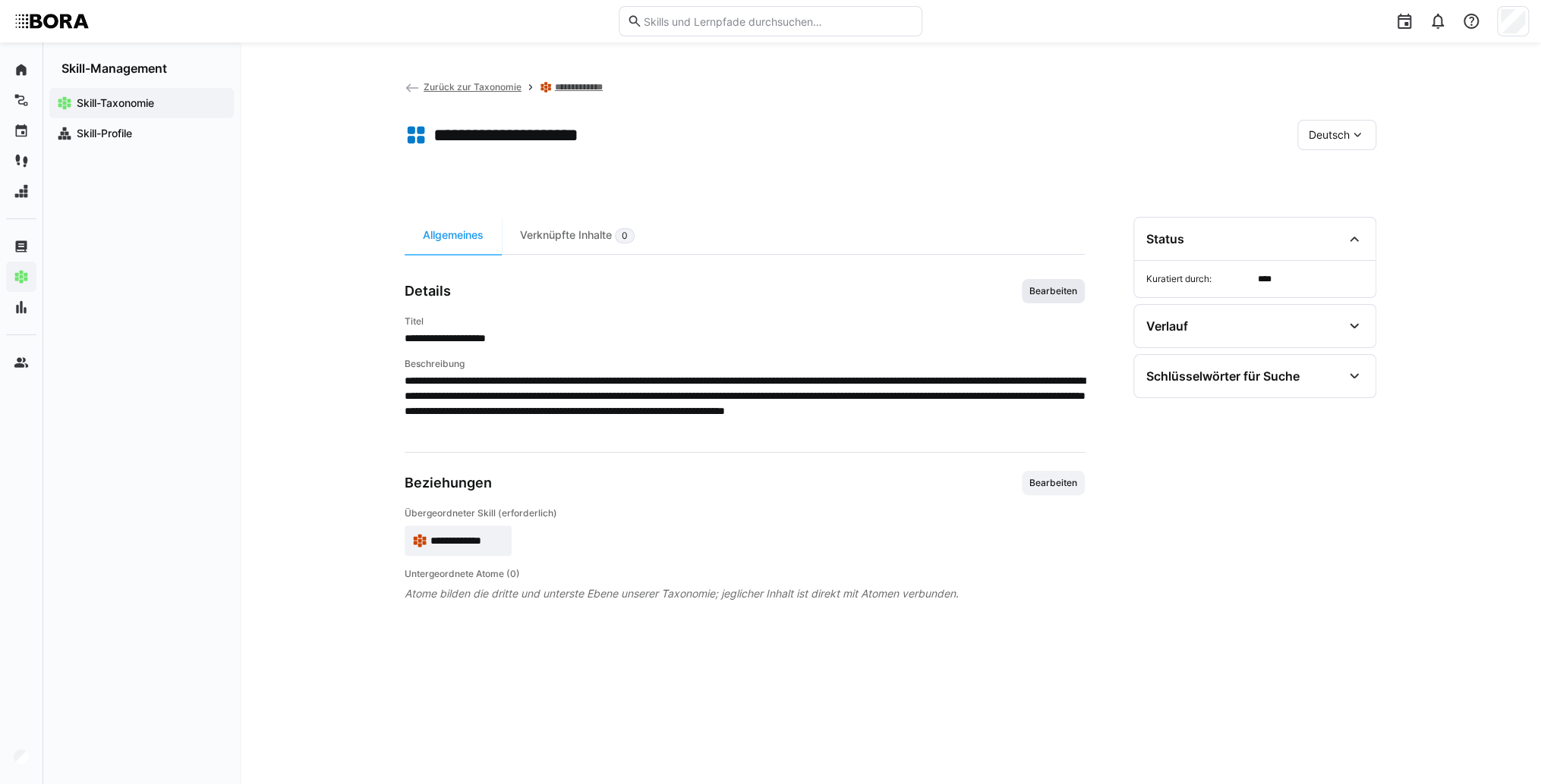
click at [1072, 295] on span "Bearbeiten" at bounding box center [1053, 291] width 51 height 12
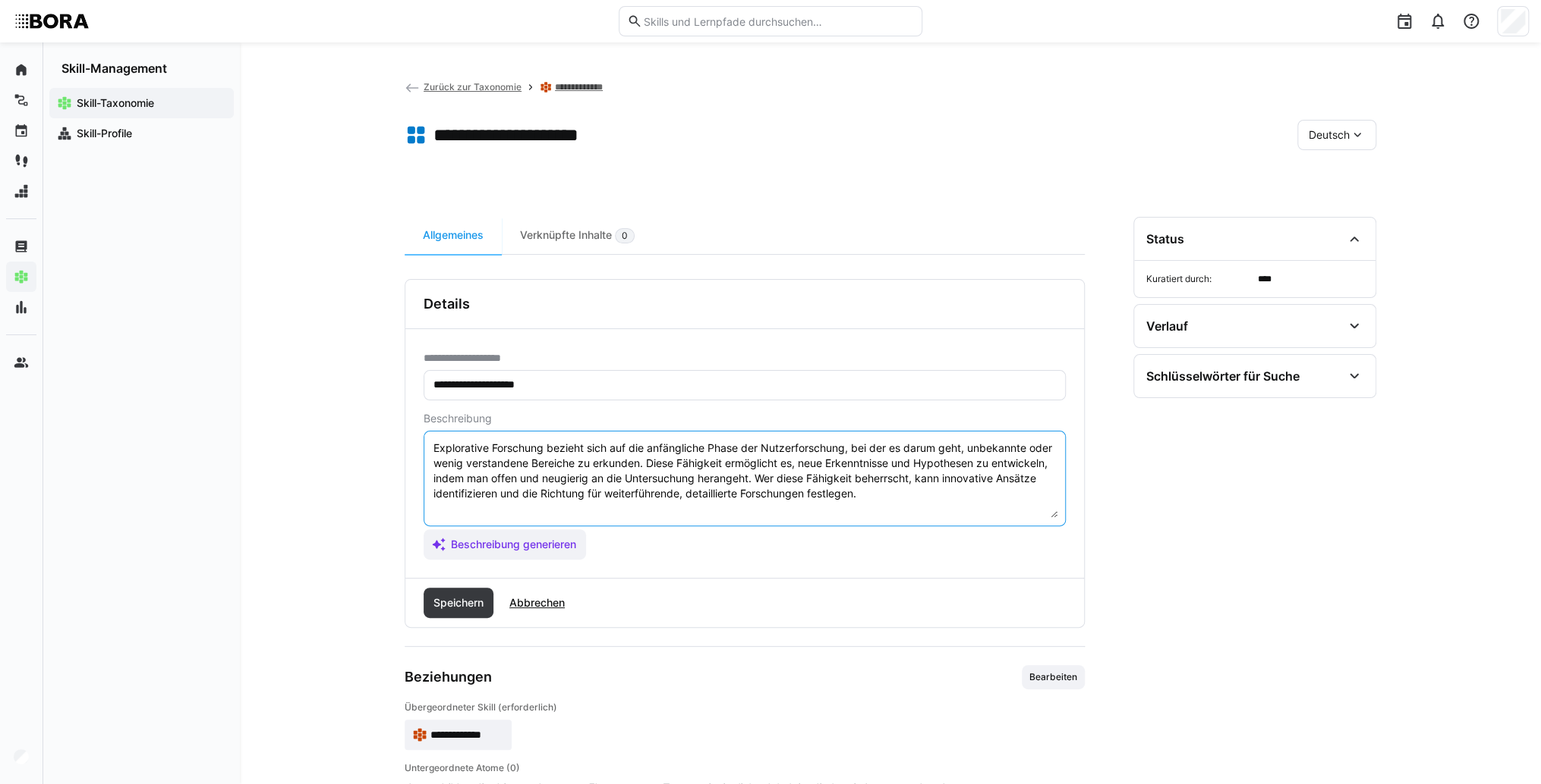
click at [888, 501] on textarea "Explorative Forschung bezieht sich auf die anfängliche Phase der Nutzerforschun…" at bounding box center [745, 478] width 626 height 79
click at [445, 512] on textarea "Explorative Forschung bezieht sich auf die anfängliche Phase der Nutzerforschun…" at bounding box center [745, 478] width 626 height 79
paste textarea "*1 -Anfänger: *2 – Mittelstufe: *3 – Fortgeschritten: *4 – Experte: * 5 - Starl…"
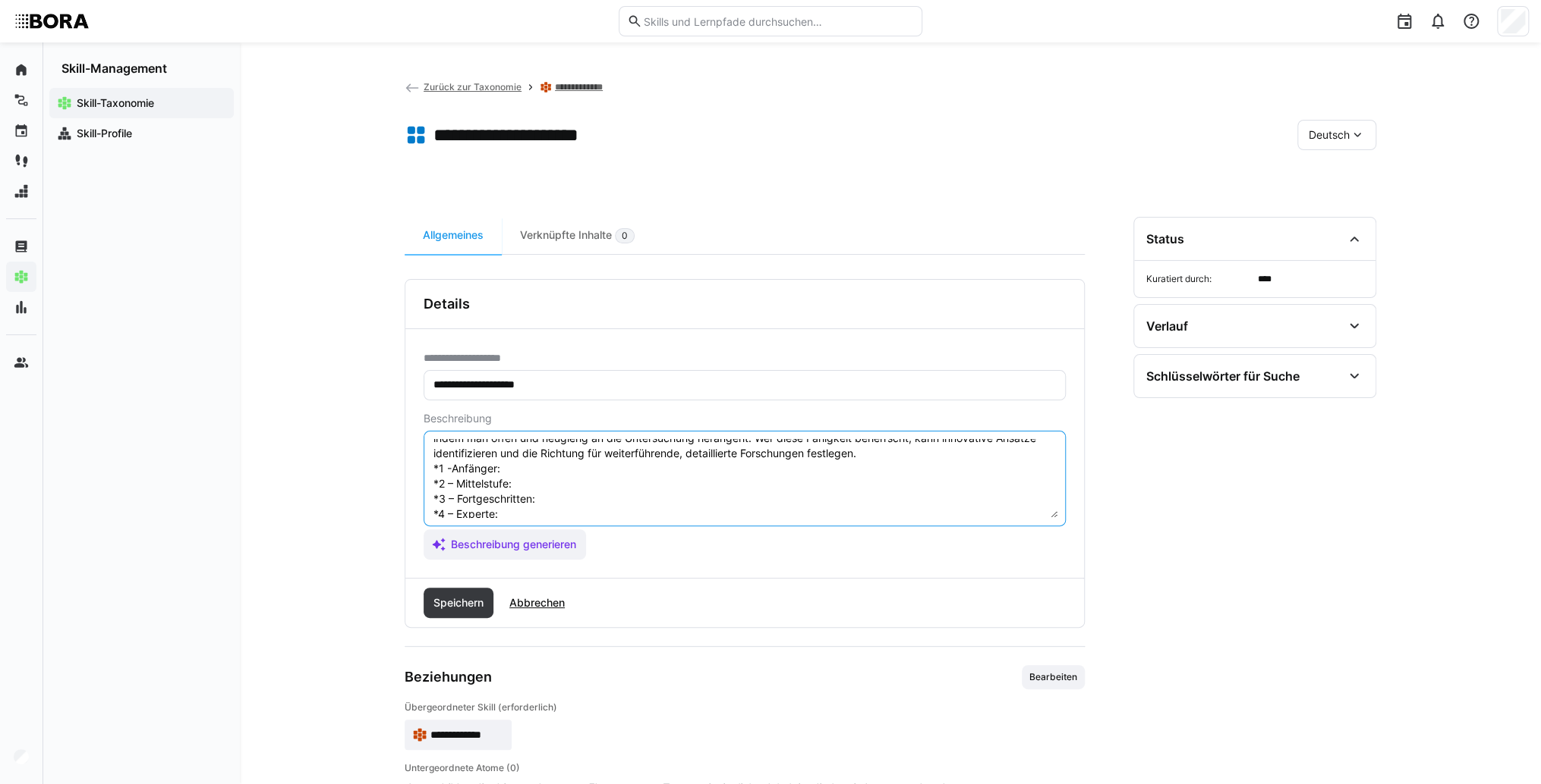
scroll to position [12, 0]
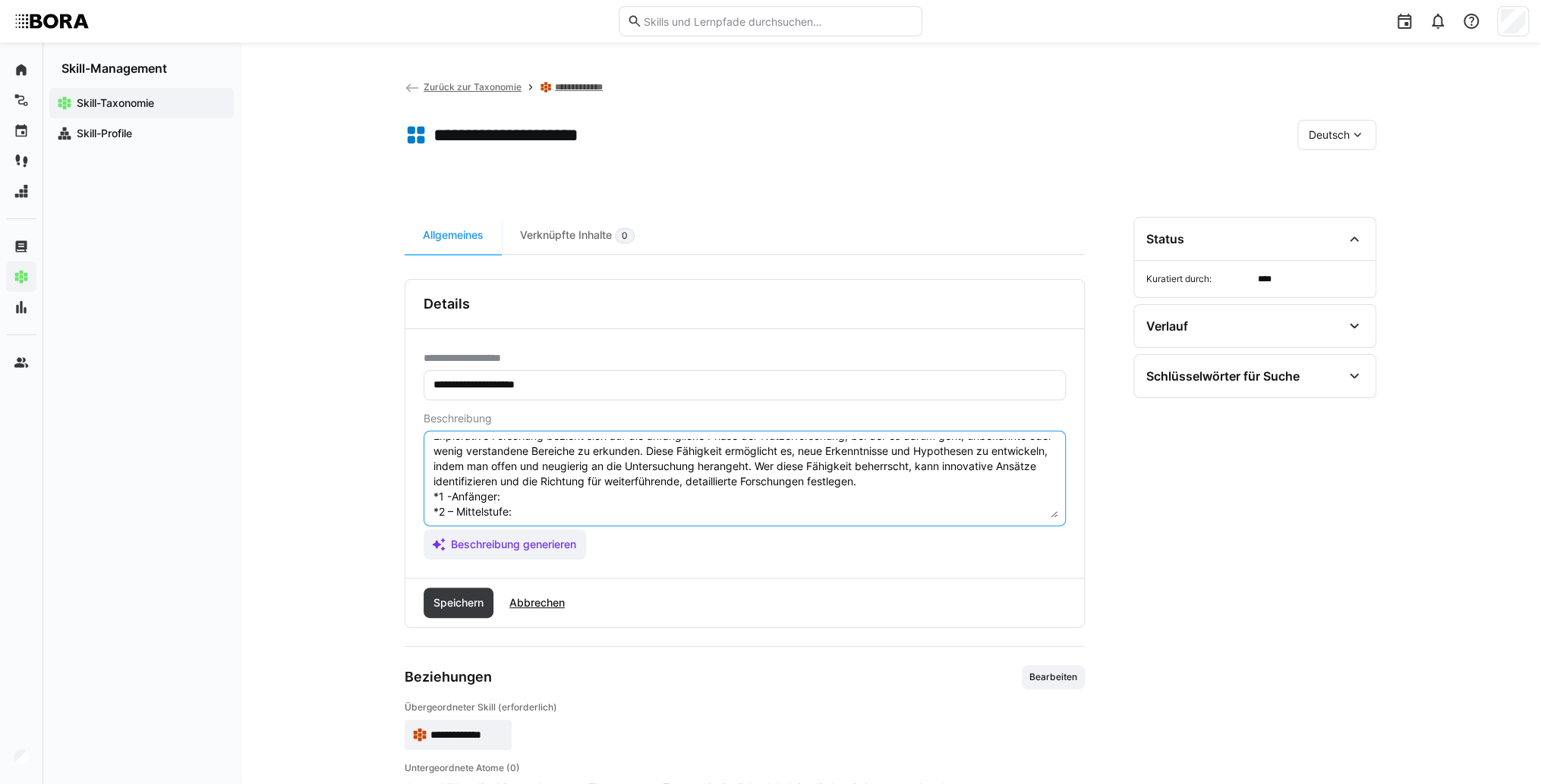
click at [516, 498] on textarea "Explorative Forschung bezieht sich auf die anfängliche Phase der Nutzerforschun…" at bounding box center [745, 478] width 626 height 79
click at [569, 499] on textarea "Explorative Forschung bezieht sich auf die anfängliche Phase der Nutzerforschun…" at bounding box center [745, 478] width 626 height 79
paste textarea "Versteht den Zweck explorativer Forschung und einfache Methoden."
click at [571, 514] on textarea "Explorative Forschung bezieht sich auf die anfängliche Phase der Nutzerforschun…" at bounding box center [745, 478] width 626 height 79
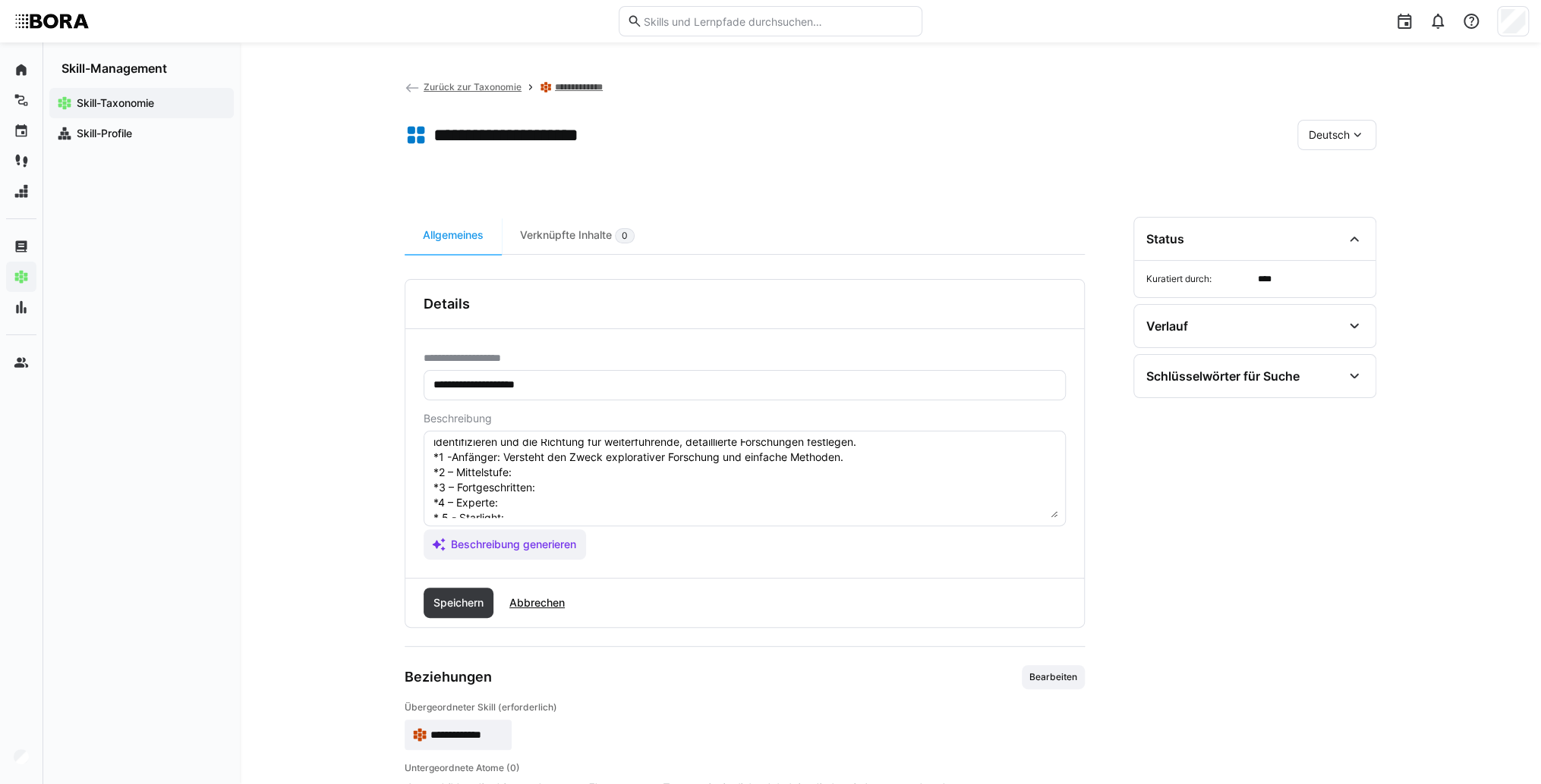
scroll to position [73, 0]
click at [571, 451] on textarea "Explorative Forschung bezieht sich auf die anfängliche Phase der Nutzerforschun…" at bounding box center [745, 478] width 626 height 79
paste textarea "Führt explorative Studien mit klaren Fragestellungen eigenständig durch."
click at [583, 468] on textarea "Explorative Forschung bezieht sich auf die anfängliche Phase der Nutzerforschun…" at bounding box center [745, 478] width 626 height 79
paste textarea "Plant und leitet umfassende explorative Forschungsprojekte, analysiert Ergebnis…"
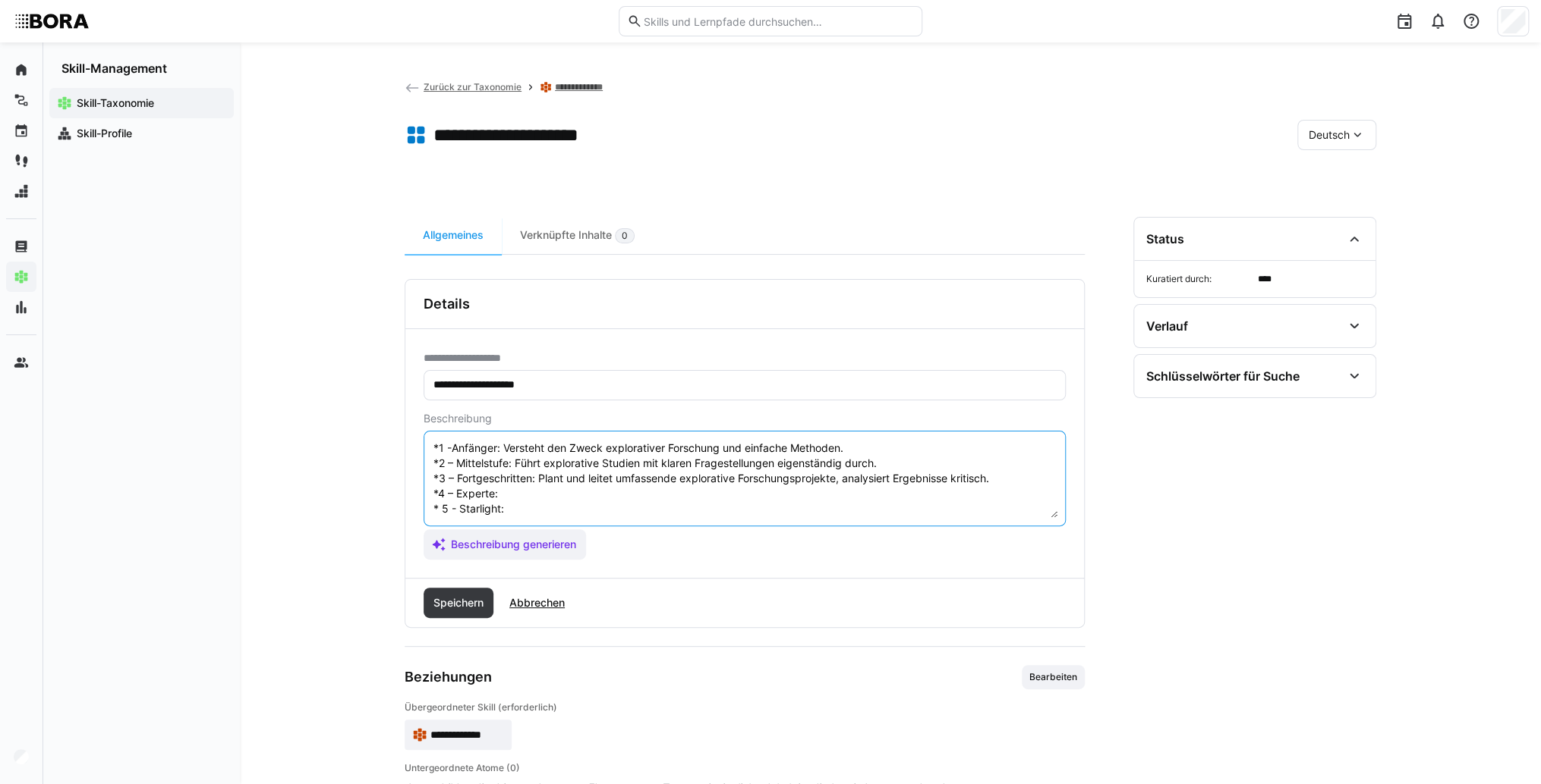
click at [572, 482] on textarea "Explorative Forschung bezieht sich auf die anfängliche Phase der Nutzerforschun…" at bounding box center [745, 478] width 626 height 79
click at [630, 479] on textarea "Explorative Forschung bezieht sich auf die anfängliche Phase der Nutzerforschun…" at bounding box center [745, 478] width 626 height 79
paste textarea "Entwickelt neue Methoden explorativer Forschung, vernetzt Ergebnisse mit andere…"
click at [531, 493] on textarea "Explorative Forschung bezieht sich auf die anfängliche Phase der Nutzerforschun…" at bounding box center [745, 478] width 626 height 79
paste textarea "Strategische Leitung explorativer Forschung auf Unternehmensebene, Förderung vo…"
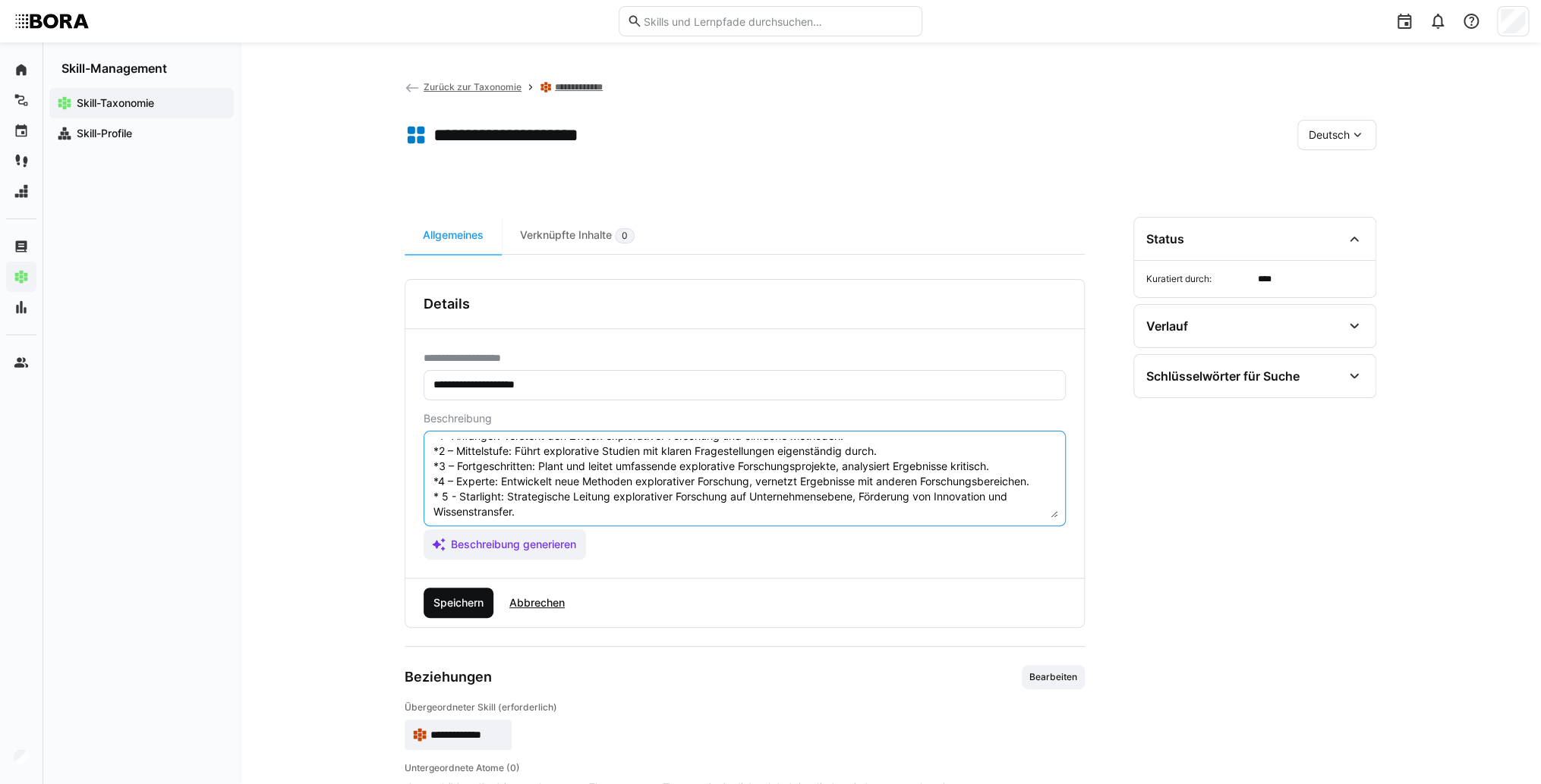
type textarea "Explorative Forschung bezieht sich auf die anfängliche Phase der Nutzerforschun…"
drag, startPoint x: 467, startPoint y: 595, endPoint x: 534, endPoint y: 533, distance: 91.3
click at [467, 596] on span "Speichern" at bounding box center [458, 603] width 55 height 15
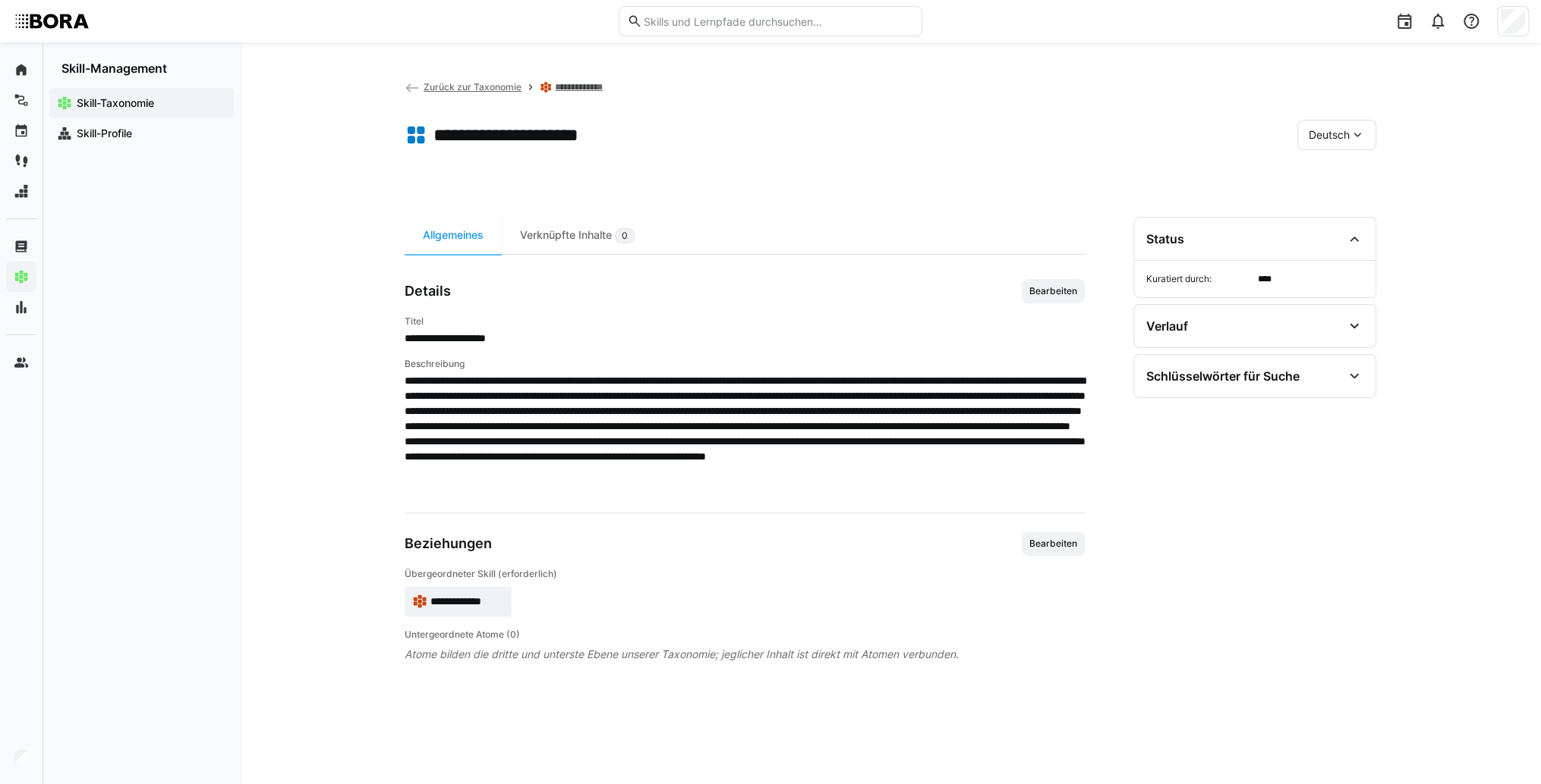
click at [1342, 133] on span "Deutsch" at bounding box center [1329, 135] width 41 height 15
click at [1326, 211] on span "Englisch" at bounding box center [1329, 207] width 41 height 15
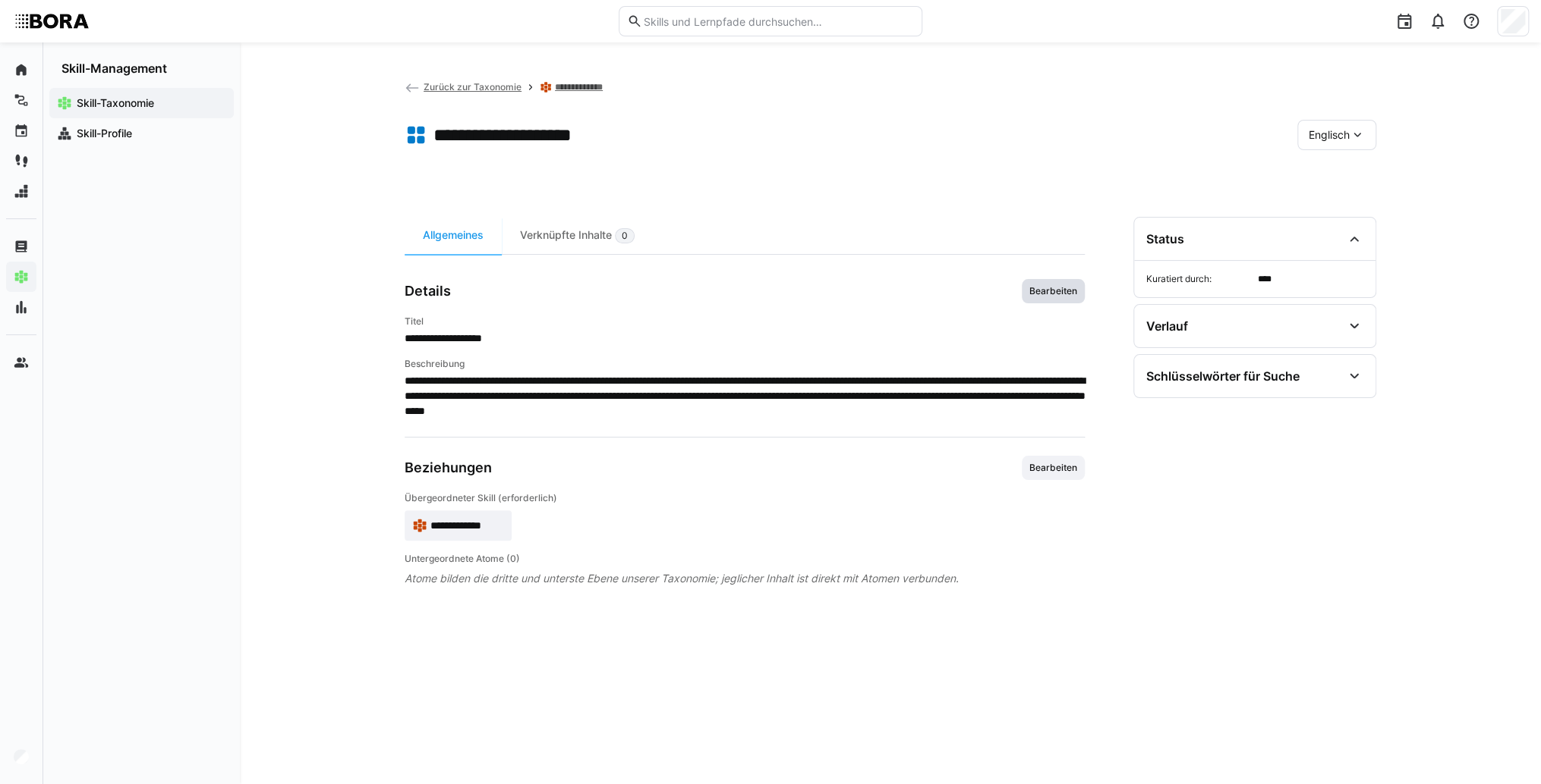
click at [1047, 301] on span "Bearbeiten" at bounding box center [1052, 291] width 63 height 24
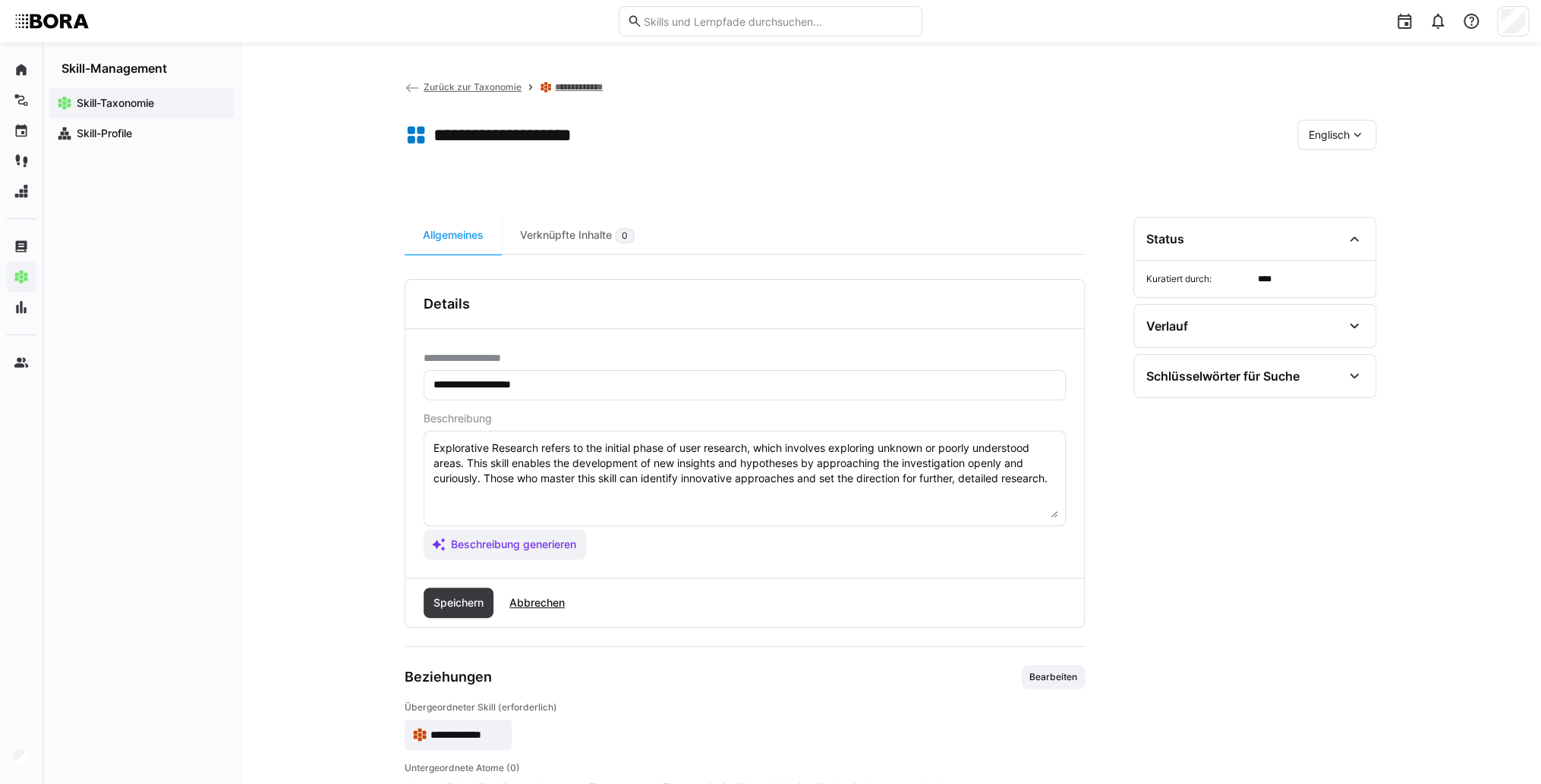
click at [897, 495] on textarea "Explorative Research refers to the initial phase of user research, which involv…" at bounding box center [745, 478] width 626 height 79
click at [1055, 480] on textarea "Explorative Research refers to the initial phase of user research, which involv…" at bounding box center [745, 478] width 626 height 79
click at [483, 504] on textarea "Explorative Research refers to the initial phase of user research, which involv…" at bounding box center [745, 478] width 626 height 79
paste textarea "*1 - Beginner: *2 - Intermediate Level: *3 - Advanced: *4 - Expert: *5 - Starli…"
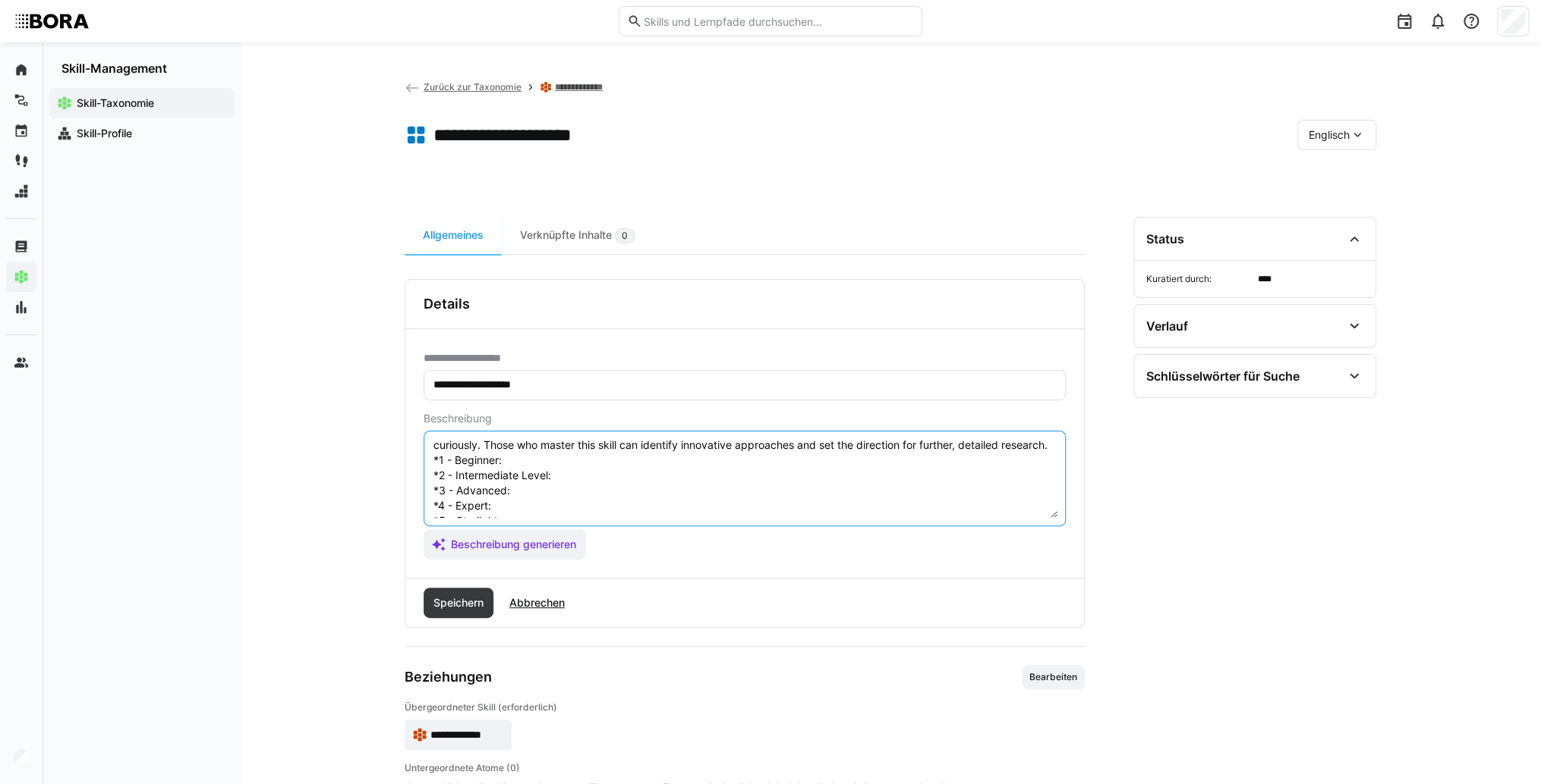
scroll to position [12, 0]
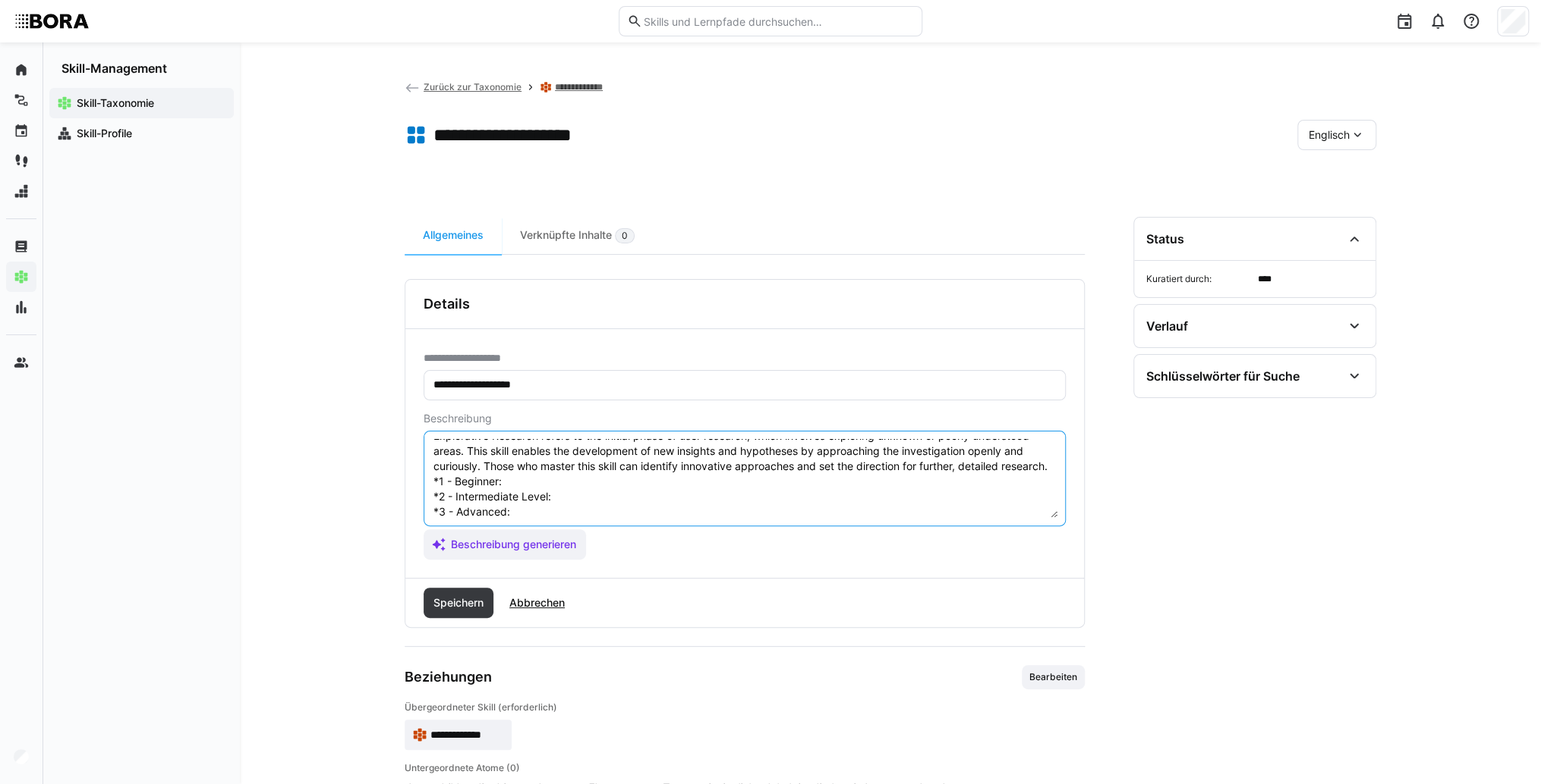
click at [522, 493] on textarea "Explorative Research refers to the initial phase of user research, which involv…" at bounding box center [745, 478] width 626 height 79
click at [582, 498] on textarea "Explorative Research refers to the initial phase of user research, which involv…" at bounding box center [745, 478] width 626 height 79
paste textarea "Understands the purpose of exploratory research and simple methods."
click at [613, 509] on textarea "Explorative Research refers to the initial phase of user research, which involv…" at bounding box center [745, 478] width 626 height 79
click at [592, 509] on textarea "Explorative Research refers to the initial phase of user research, which involv…" at bounding box center [745, 478] width 626 height 79
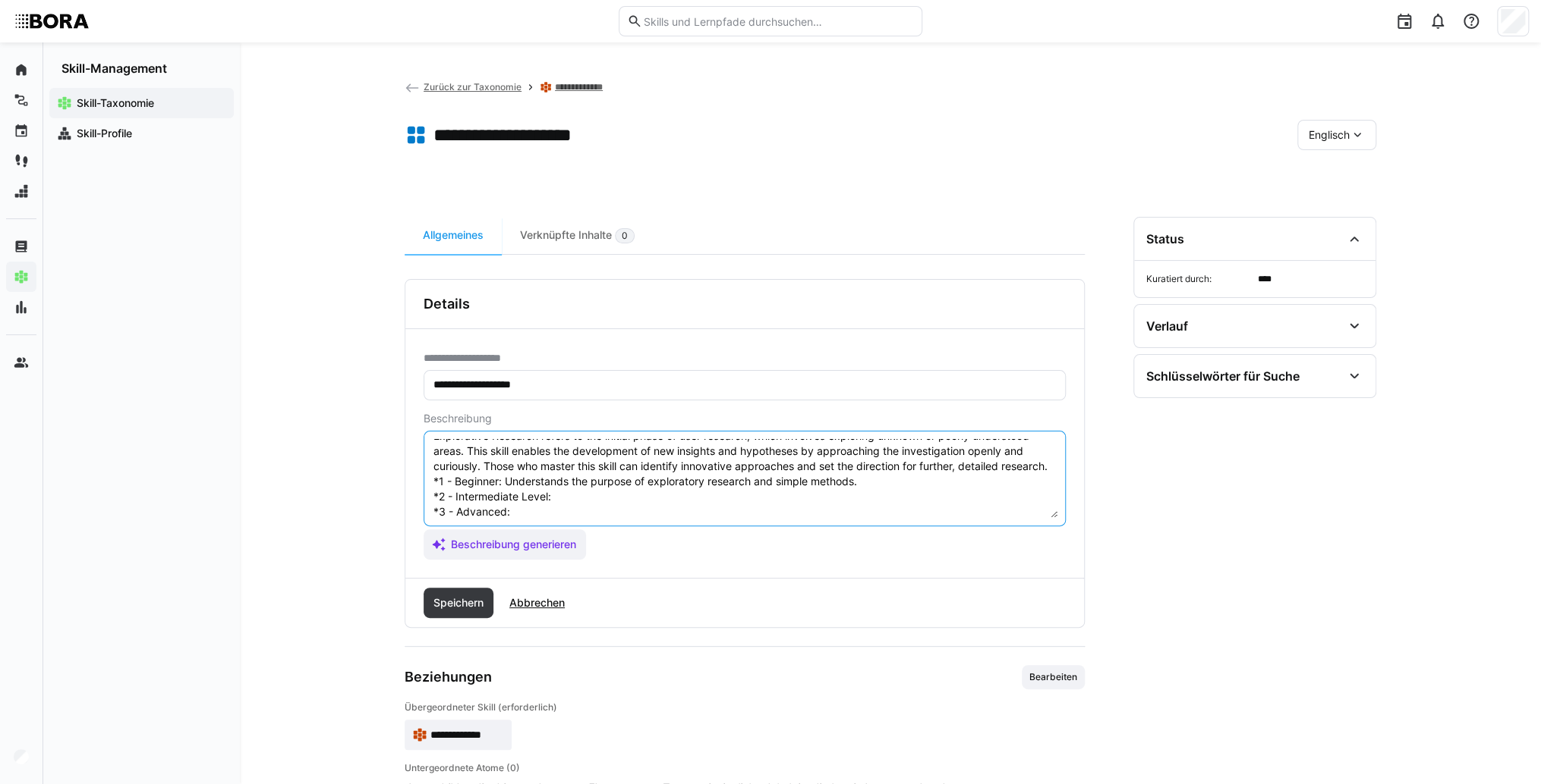
paste textarea "Conducts exploratory studies with clear questions independently."
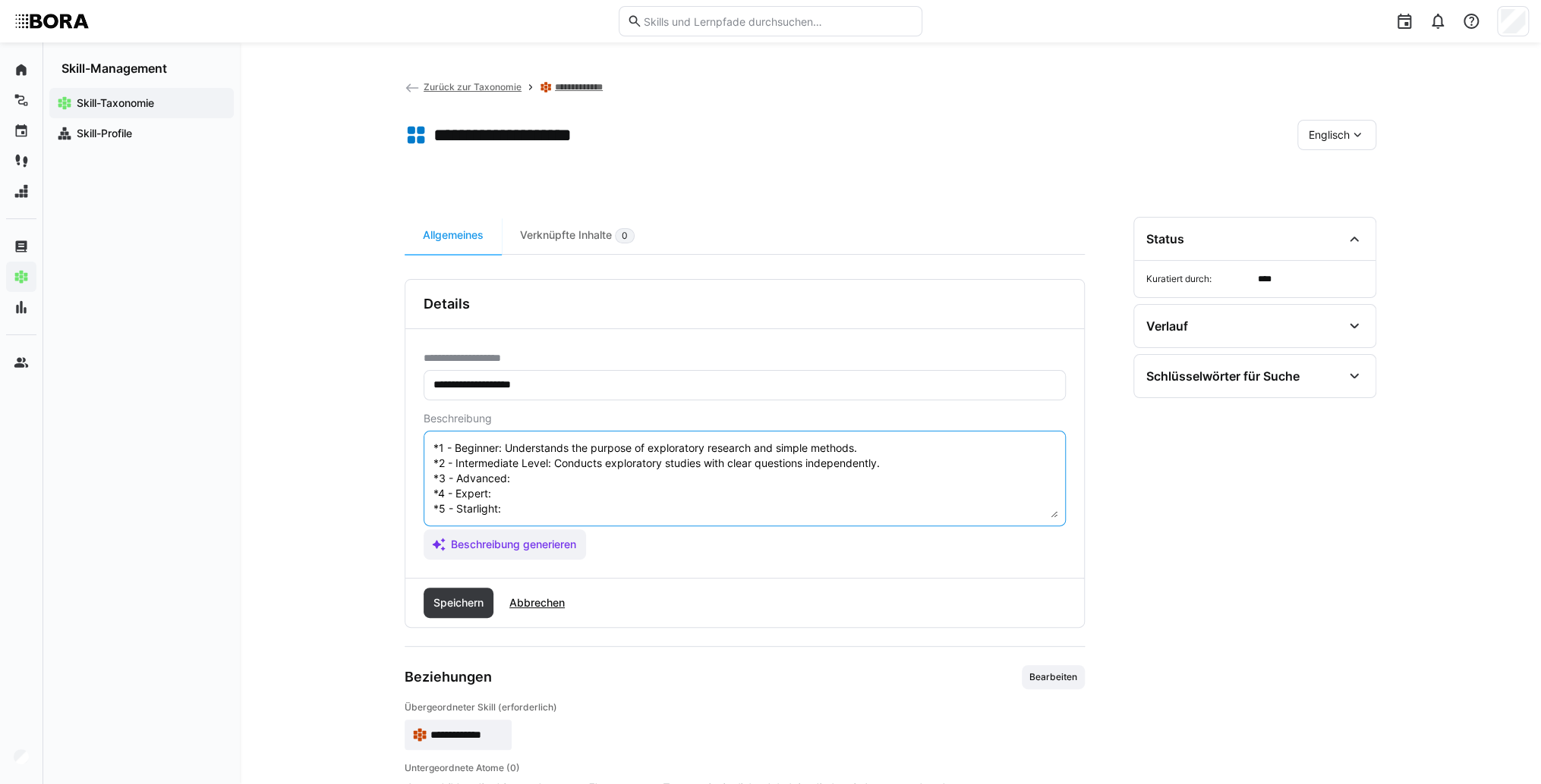
click at [613, 464] on textarea "Explorative Research refers to the initial phase of user research, which involv…" at bounding box center [745, 478] width 626 height 79
click at [570, 467] on textarea "Explorative Research refers to the initial phase of user research, which involv…" at bounding box center [745, 478] width 626 height 79
paste textarea "Plans and leads comprehensive exploratory research projects, critically analyze…"
click at [575, 486] on textarea "Explorative Research refers to the initial phase of user research, which involv…" at bounding box center [745, 478] width 626 height 79
paste textarea "Develops new exploratory research methods, connects results with other research…"
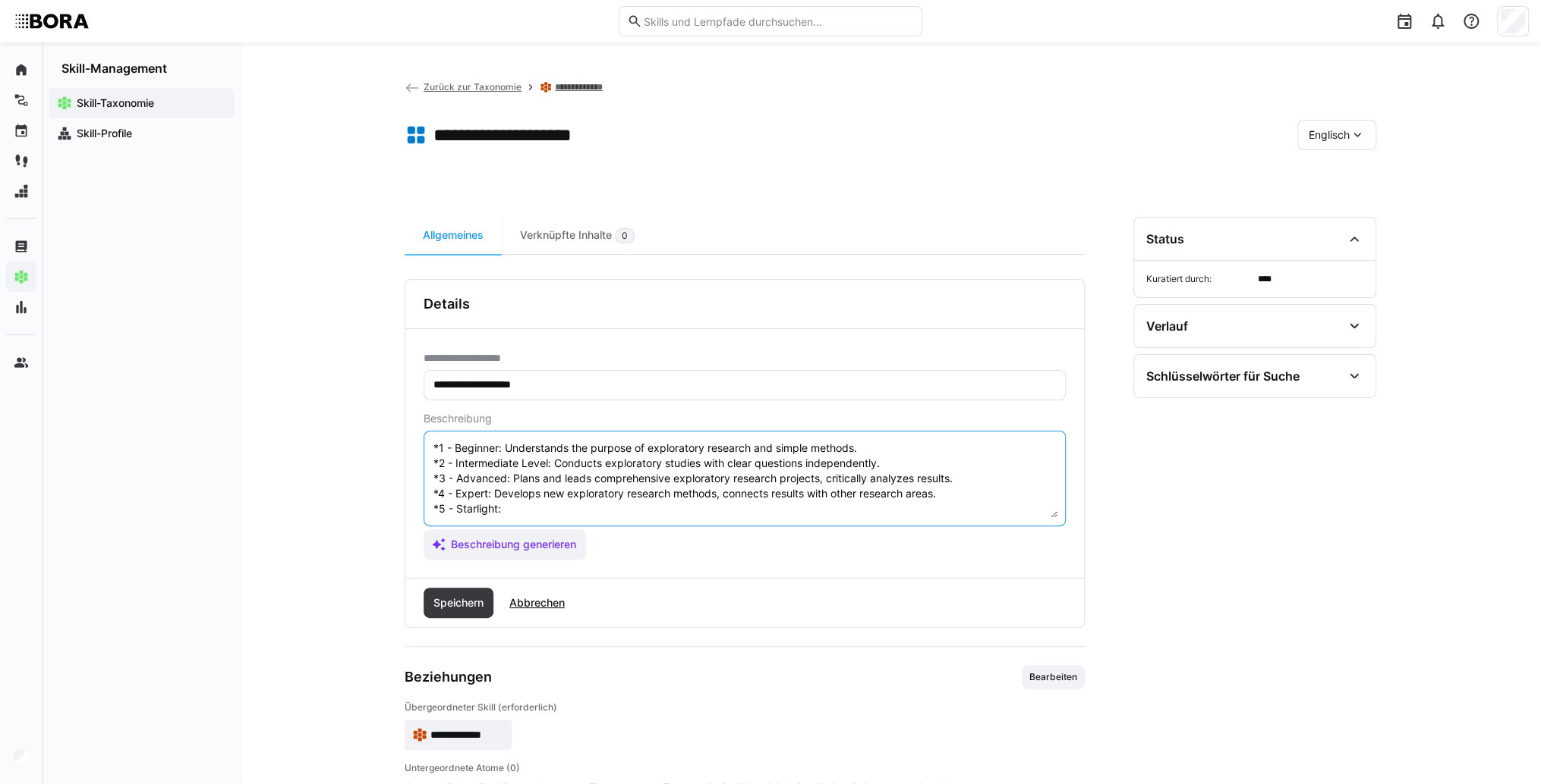
click at [576, 500] on textarea "Explorative Research refers to the initial phase of user research, which involv…" at bounding box center [745, 478] width 626 height 79
click at [557, 499] on textarea "Explorative Research refers to the initial phase of user research, which involv…" at bounding box center [745, 478] width 626 height 79
paste textarea "Provides strategic leadership for exploratory research at the company level, fo…"
type textarea "Explorative Research refers to the initial phase of user research, which involv…"
click at [479, 612] on span "Speichern" at bounding box center [458, 603] width 70 height 30
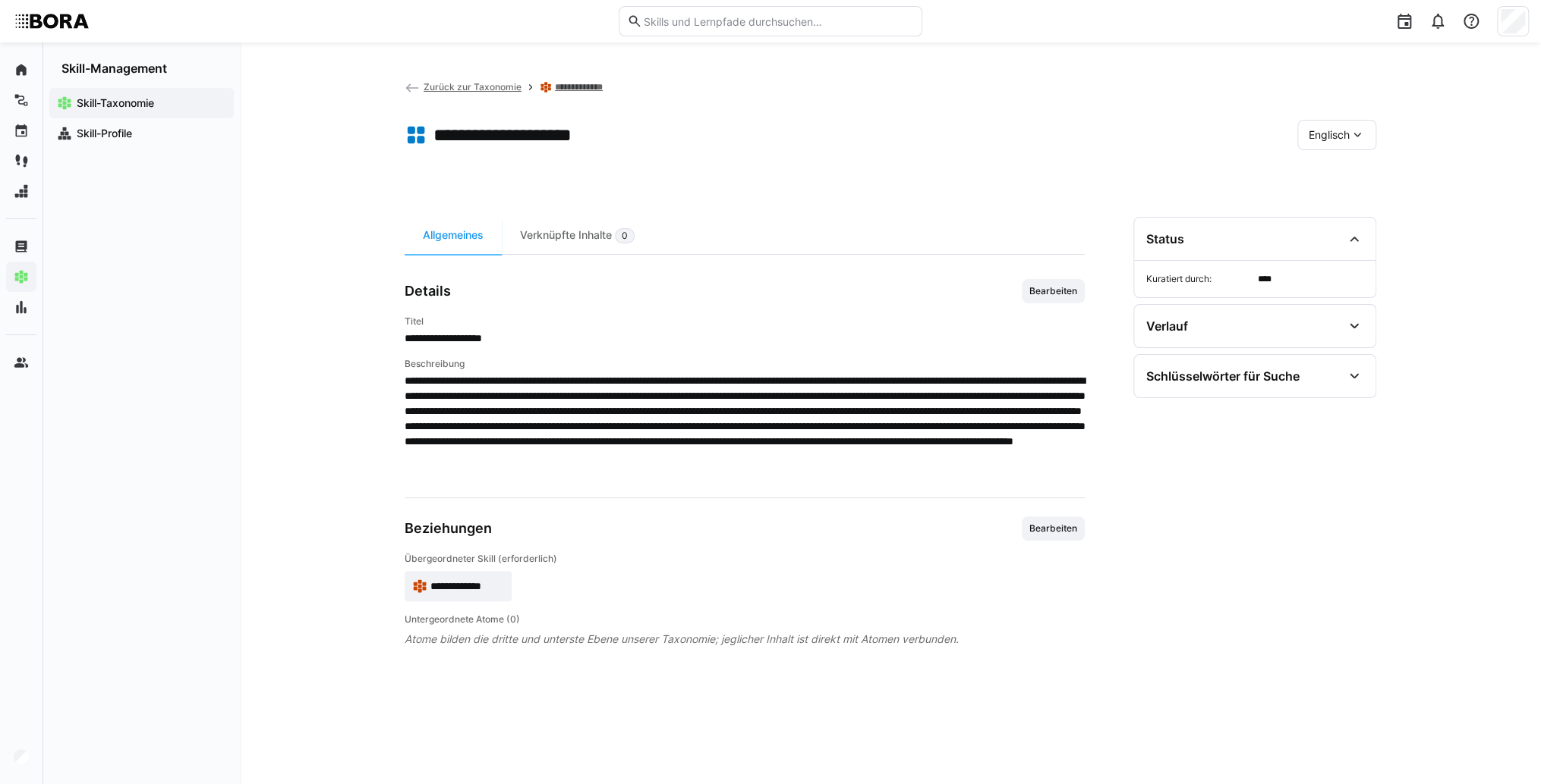
click at [464, 590] on span "**********" at bounding box center [467, 586] width 74 height 15
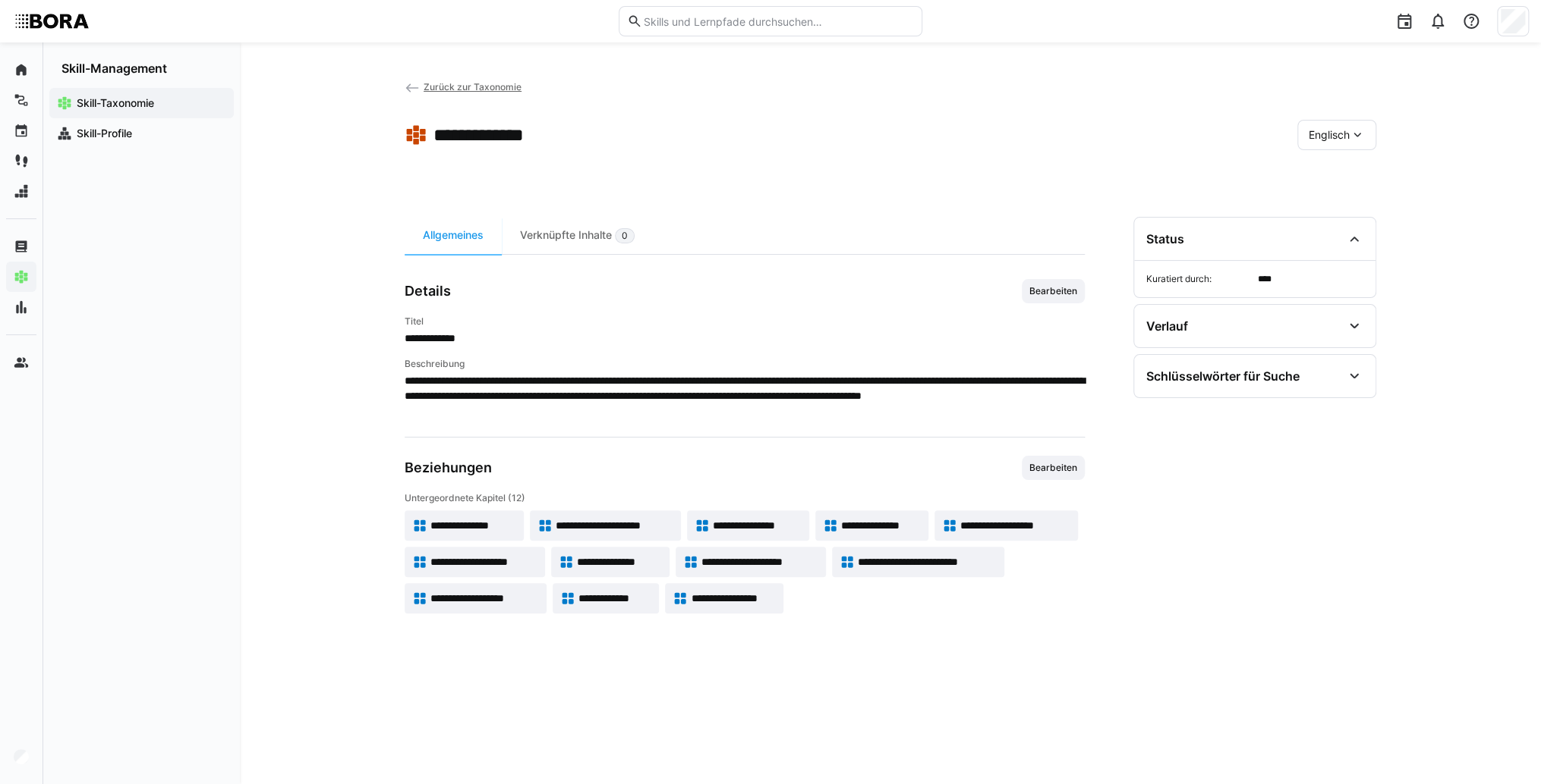
click at [1339, 133] on span "Englisch" at bounding box center [1329, 135] width 41 height 15
click at [1341, 166] on div "Deutsch" at bounding box center [1336, 176] width 80 height 32
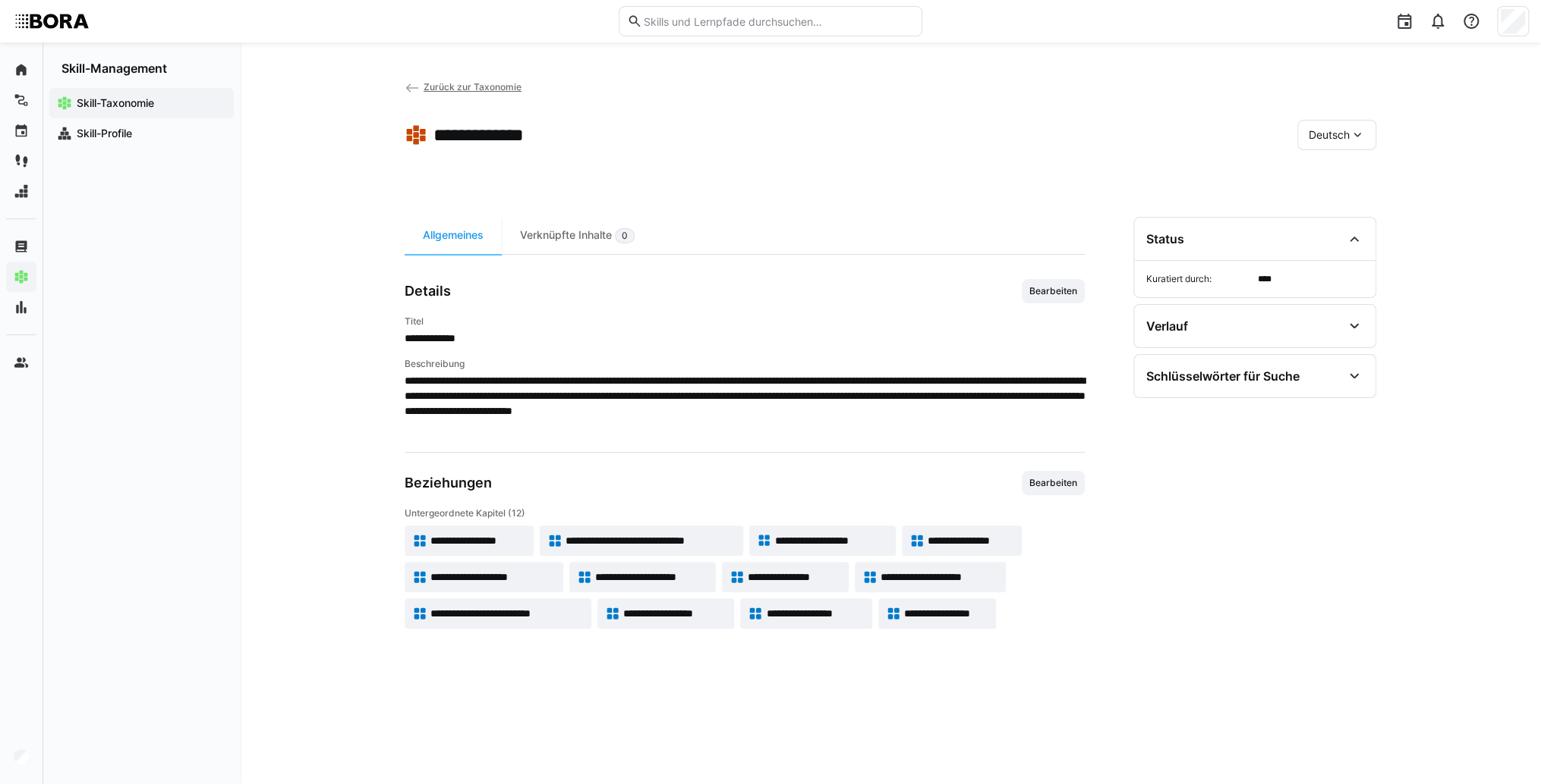
click at [433, 93] on app-back-navigation "Zurück zur Taxonomie" at bounding box center [463, 87] width 117 height 17
click at [434, 88] on span "Zurück zur Taxonomie" at bounding box center [473, 86] width 98 height 11
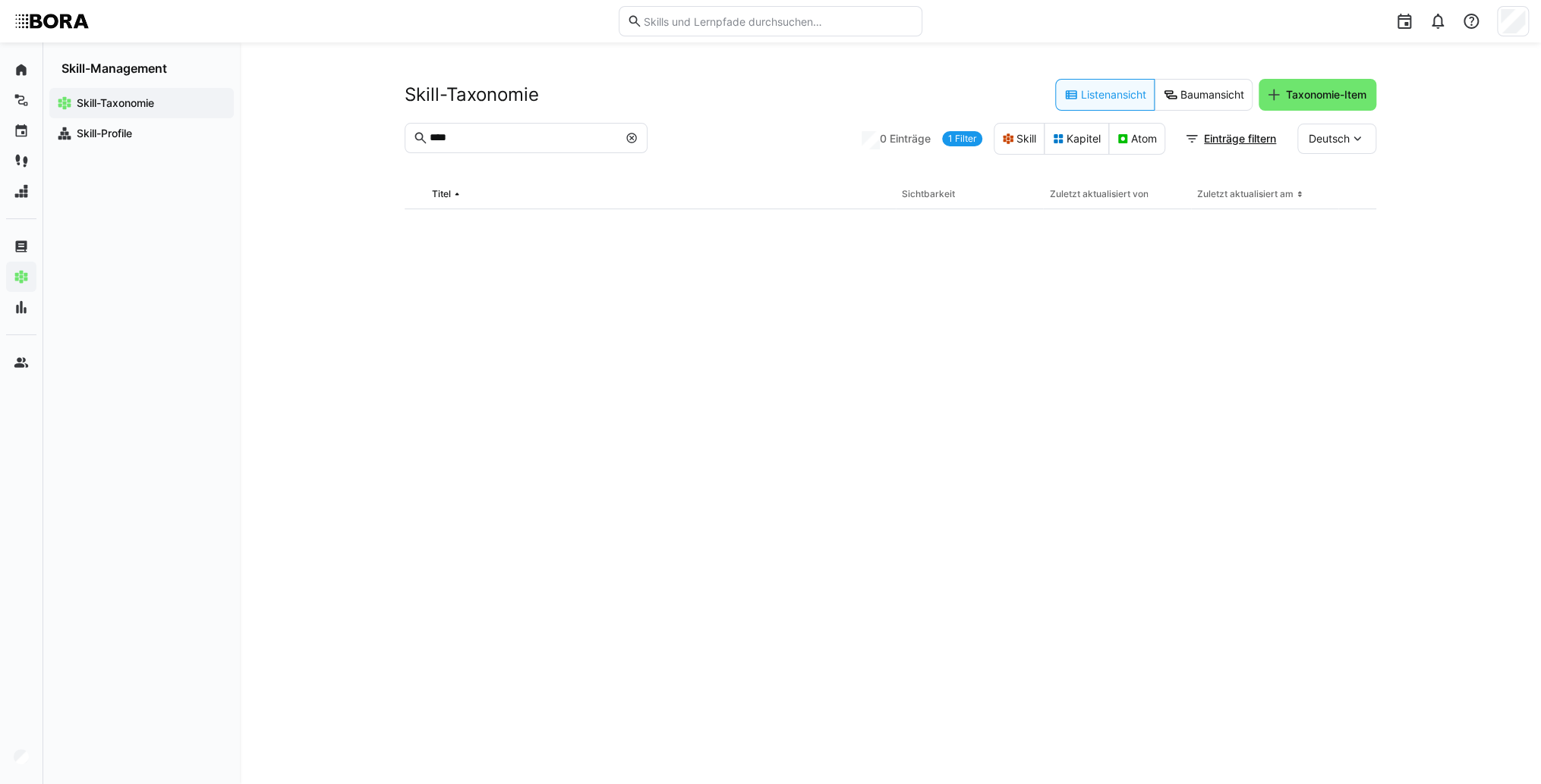
click at [553, 138] on input "****" at bounding box center [522, 138] width 189 height 14
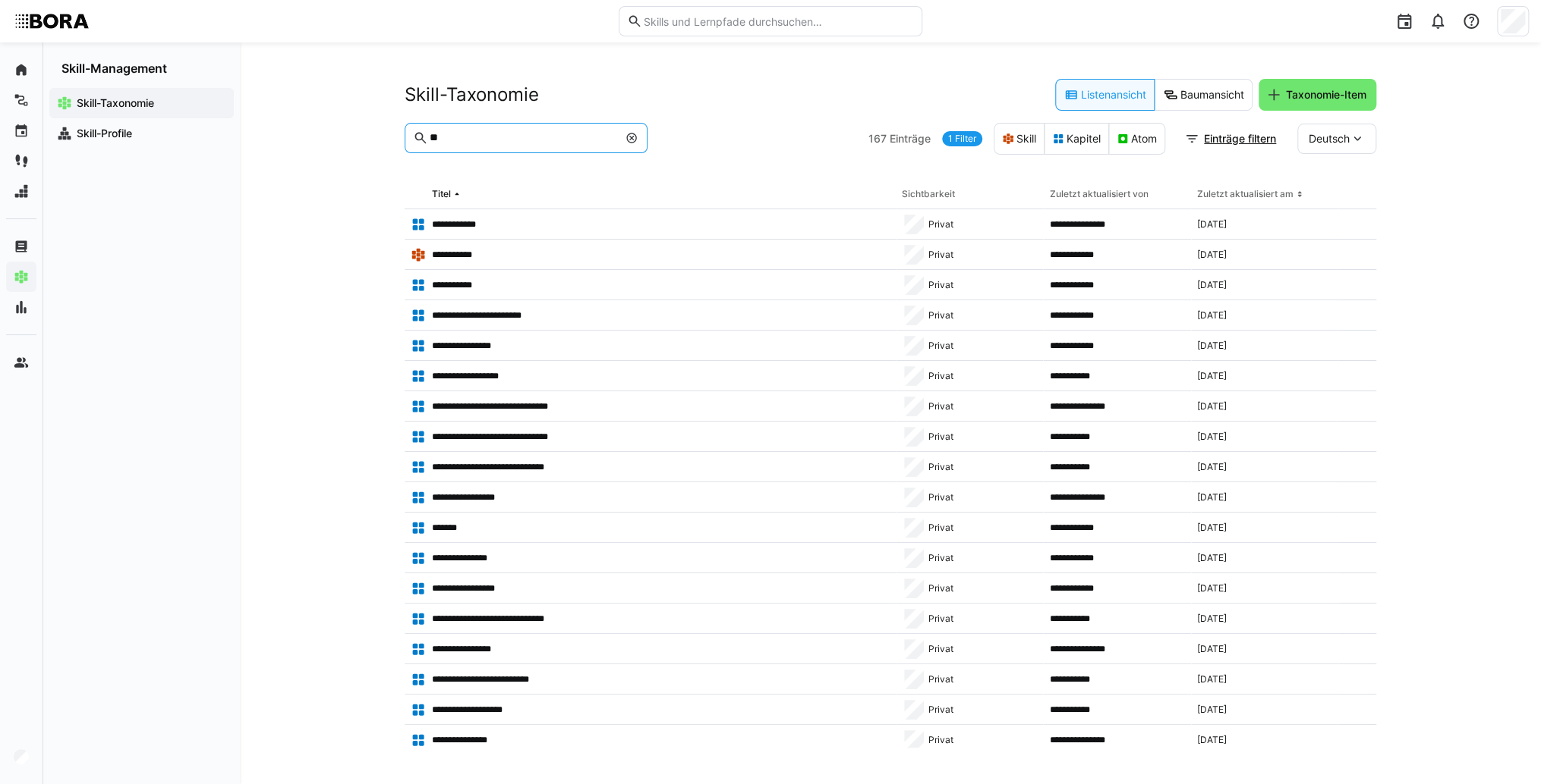
type input "*"
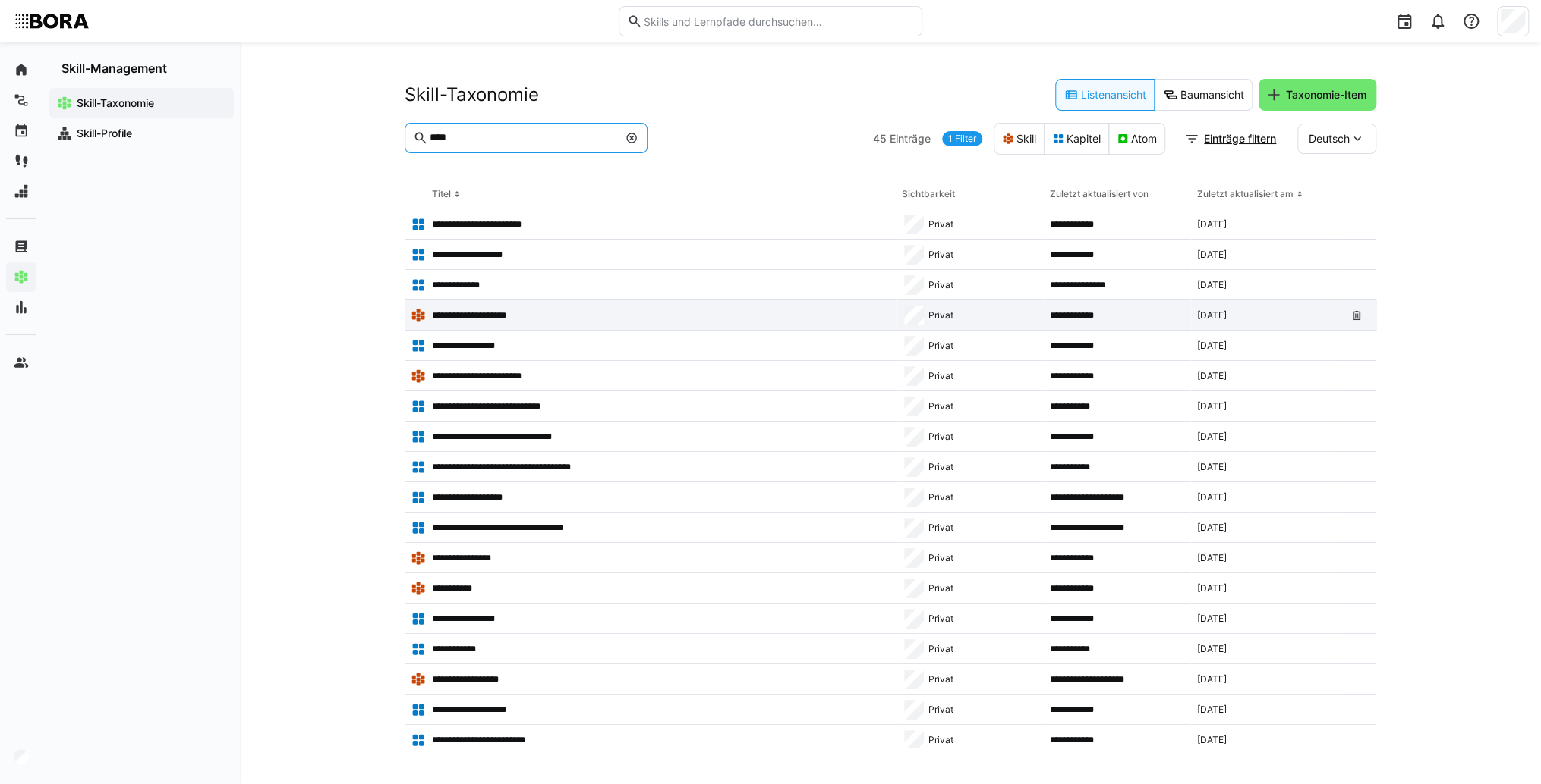
type input "****"
click at [527, 320] on app-table-first-column "**********" at bounding box center [650, 316] width 479 height 15
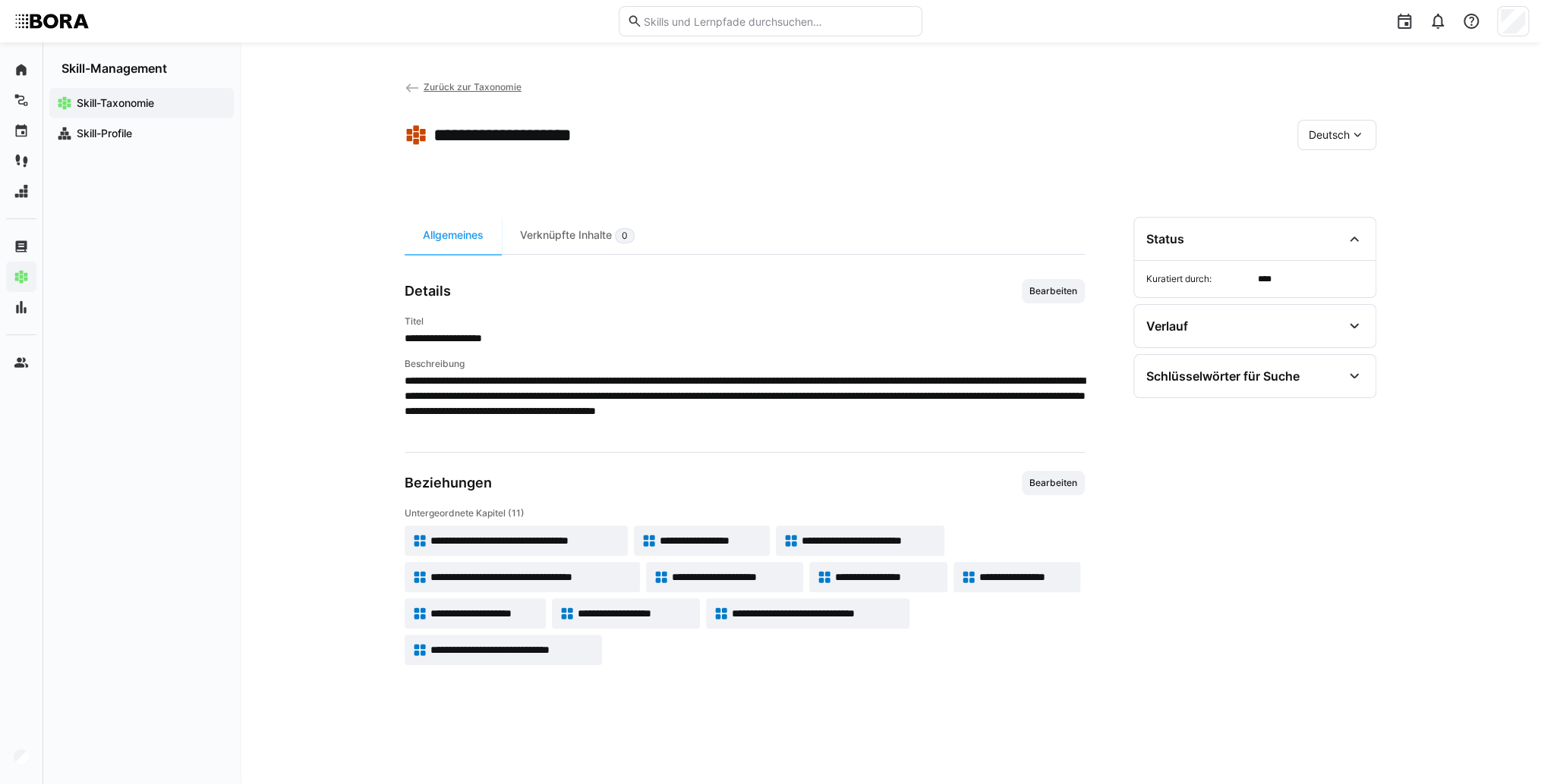
click at [1041, 574] on span "**********" at bounding box center [1025, 577] width 93 height 15
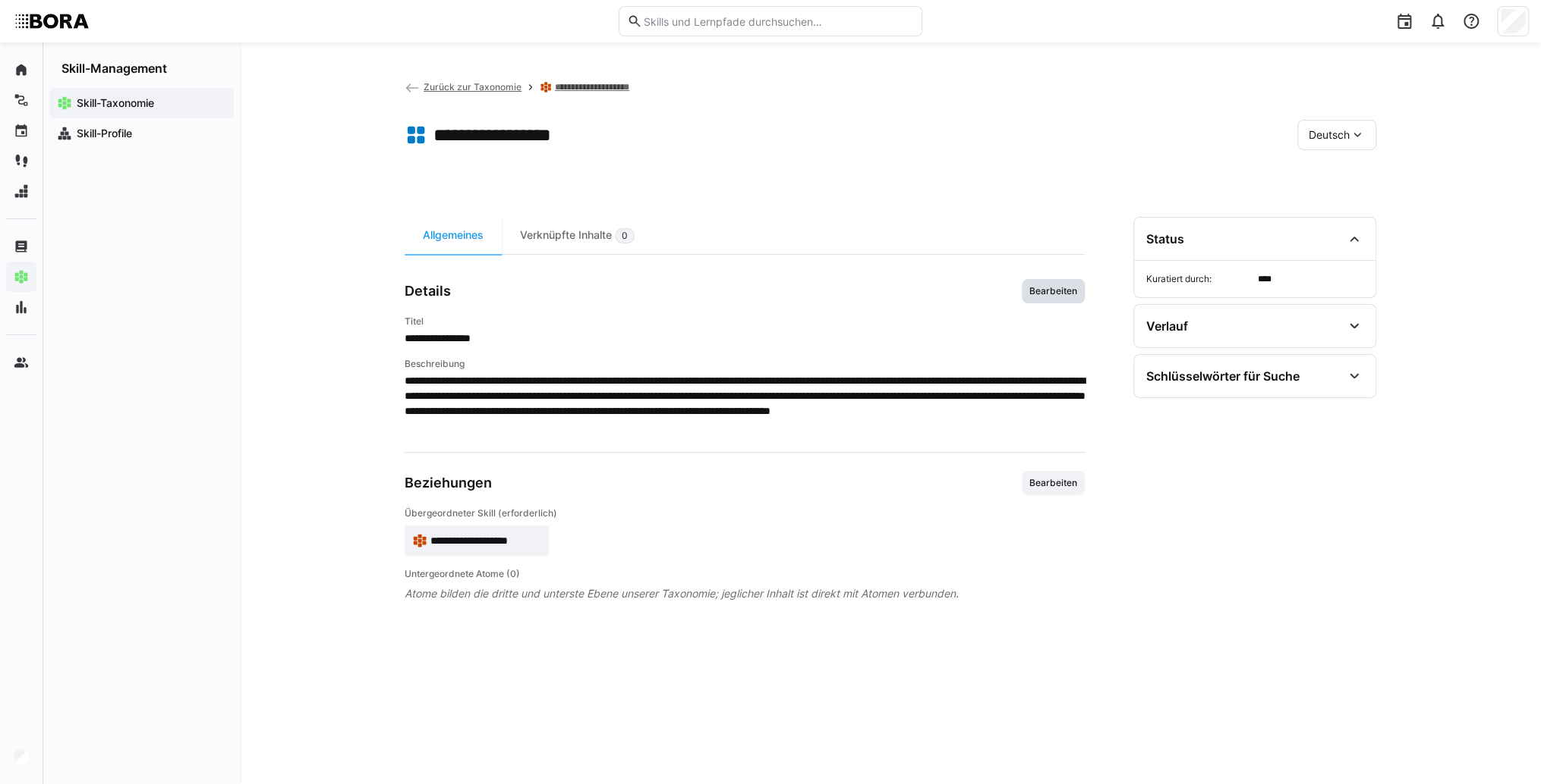
click at [1052, 292] on span "Bearbeiten" at bounding box center [1053, 291] width 51 height 12
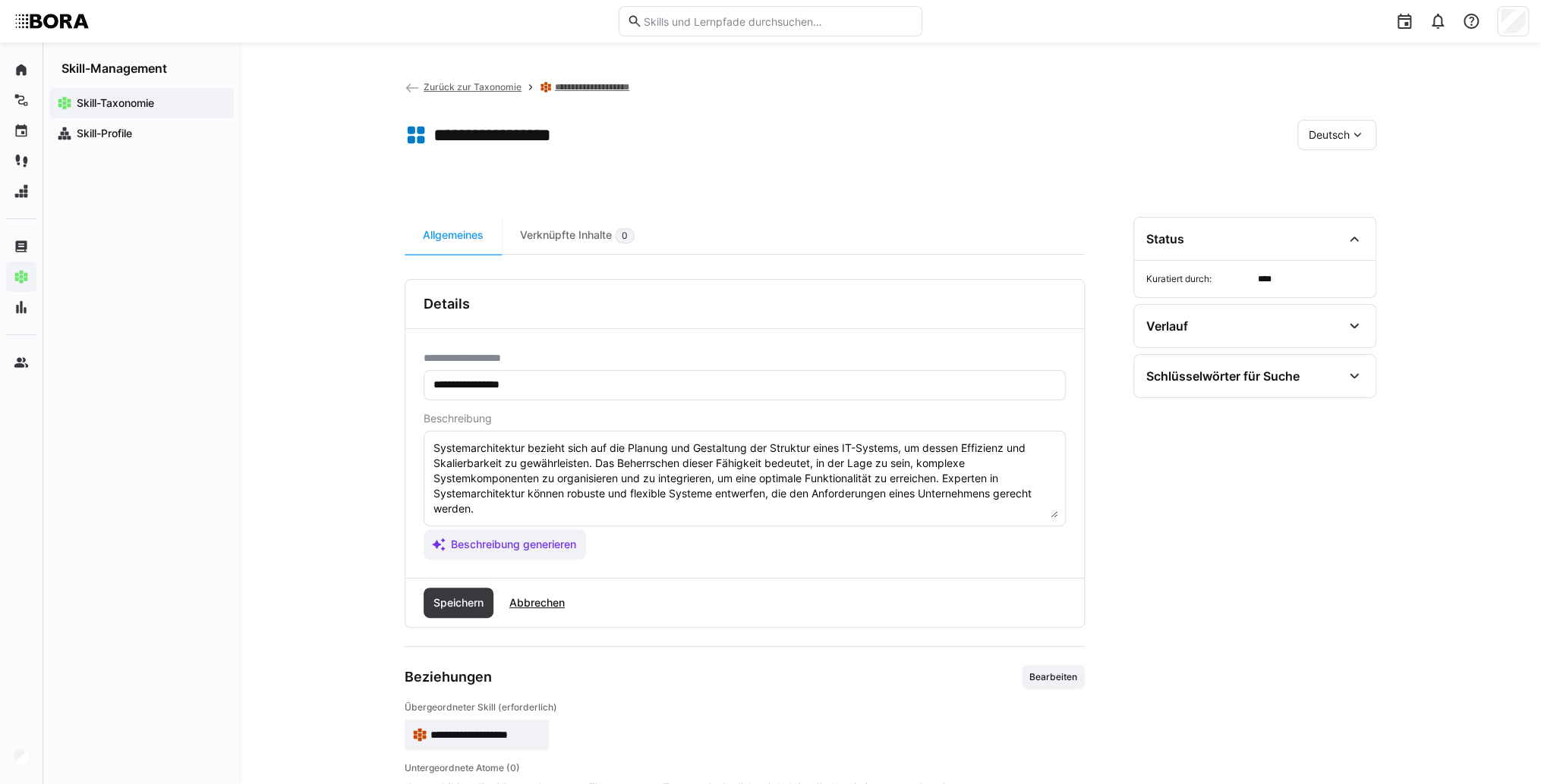
click at [860, 514] on textarea "Systemarchitektur bezieht sich auf die Planung und Gestaltung der Struktur eine…" at bounding box center [745, 478] width 626 height 79
click at [507, 509] on textarea "Systemarchitektur bezieht sich auf die Planung und Gestaltung der Struktur eine…" at bounding box center [745, 478] width 626 height 79
paste textarea "*1 -Anfänger: *2 – Mittelstufe: *3 – Fortgeschritten: *4 – Experte: * 5 - Starl…"
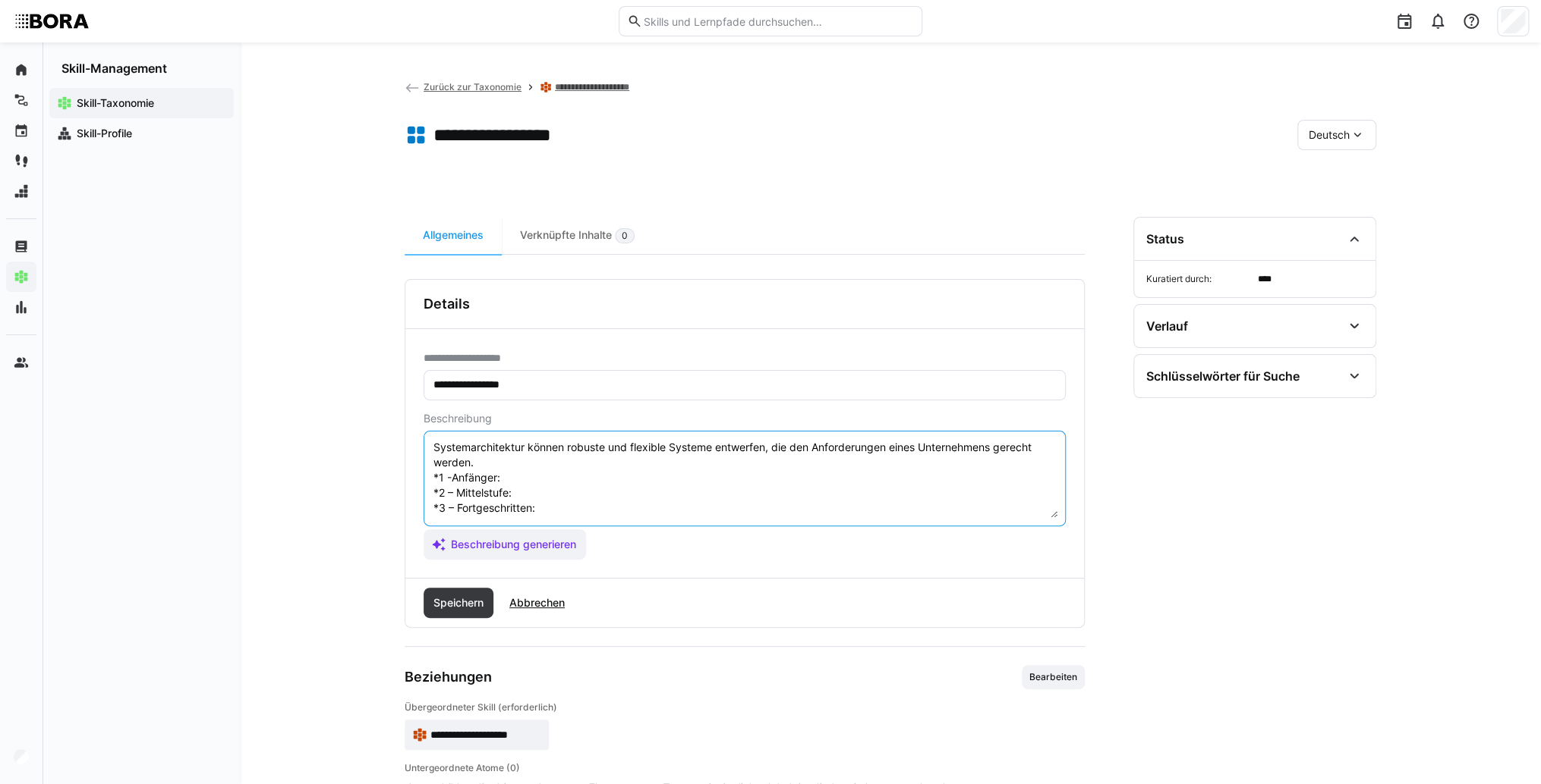
scroll to position [27, 0]
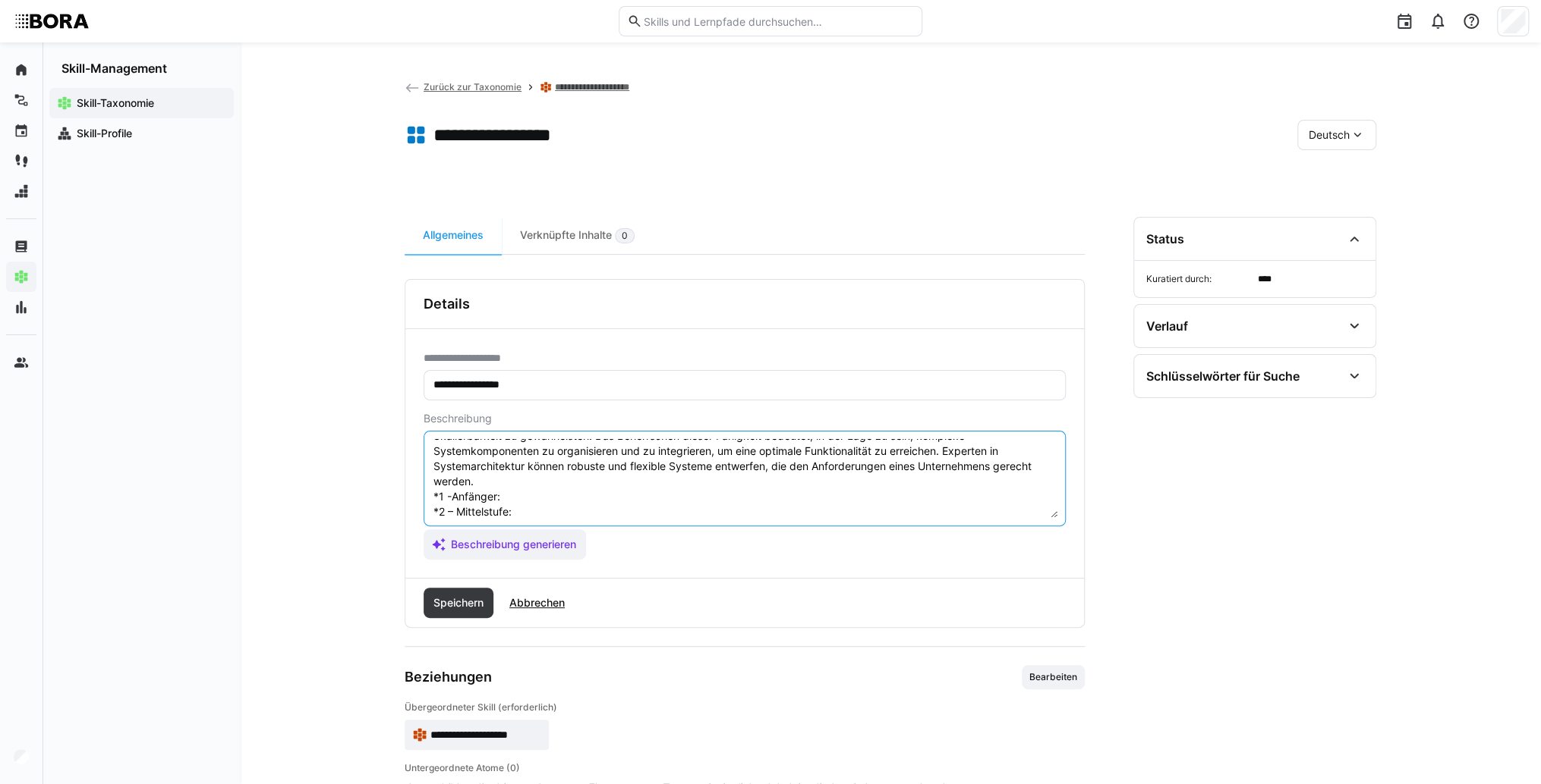
click at [531, 493] on textarea "Systemarchitektur bezieht sich auf die Planung und Gestaltung der Struktur eine…" at bounding box center [745, 478] width 626 height 79
click at [689, 496] on textarea "Systemarchitektur bezieht sich auf die Planung und Gestaltung der Struktur eine…" at bounding box center [745, 478] width 626 height 79
paste textarea "Kennt grundlegende Architekturprinzipien, versteht einfache Systemstrukturen."
click at [560, 509] on textarea "Systemarchitektur bezieht sich auf die Planung und Gestaltung der Struktur eine…" at bounding box center [745, 478] width 626 height 79
paste textarea "Entwirft eigenständig einfache Architekturen und berücksichtigt technische Rahm…"
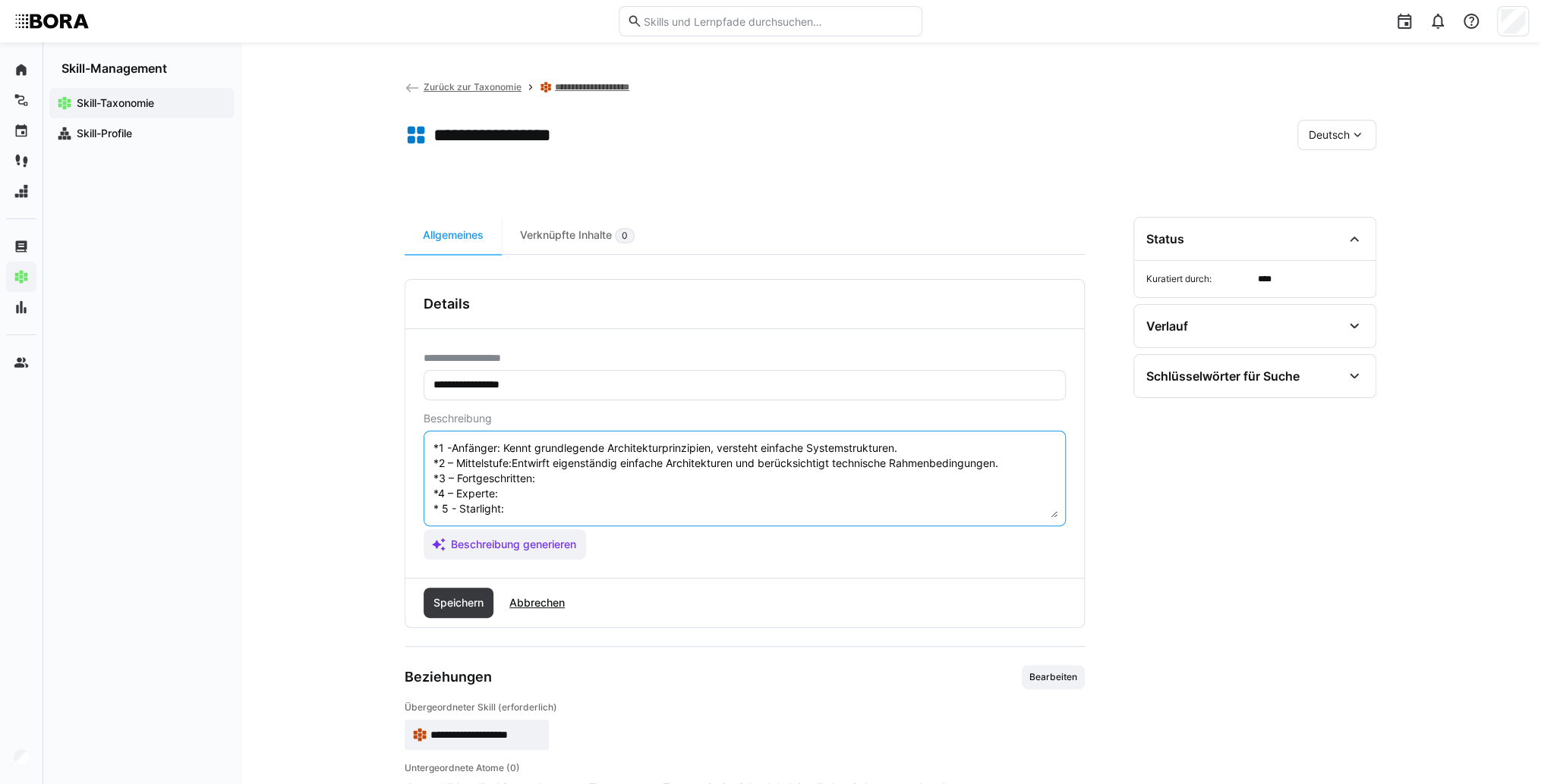
scroll to position [88, 0]
click at [558, 467] on textarea "Systemarchitektur bezieht sich auf die Planung und Gestaltung der Struktur eine…" at bounding box center [745, 478] width 626 height 79
click at [579, 466] on textarea "Systemarchitektur bezieht sich auf die Planung und Gestaltung der Struktur eine…" at bounding box center [745, 478] width 626 height 79
paste textarea "Entwickelt komplexe, modulare Systemarchitekturen, optimiert für Skalierbarkeit…"
click at [546, 477] on textarea "Systemarchitektur bezieht sich auf die Planung und Gestaltung der Struktur eine…" at bounding box center [745, 478] width 626 height 79
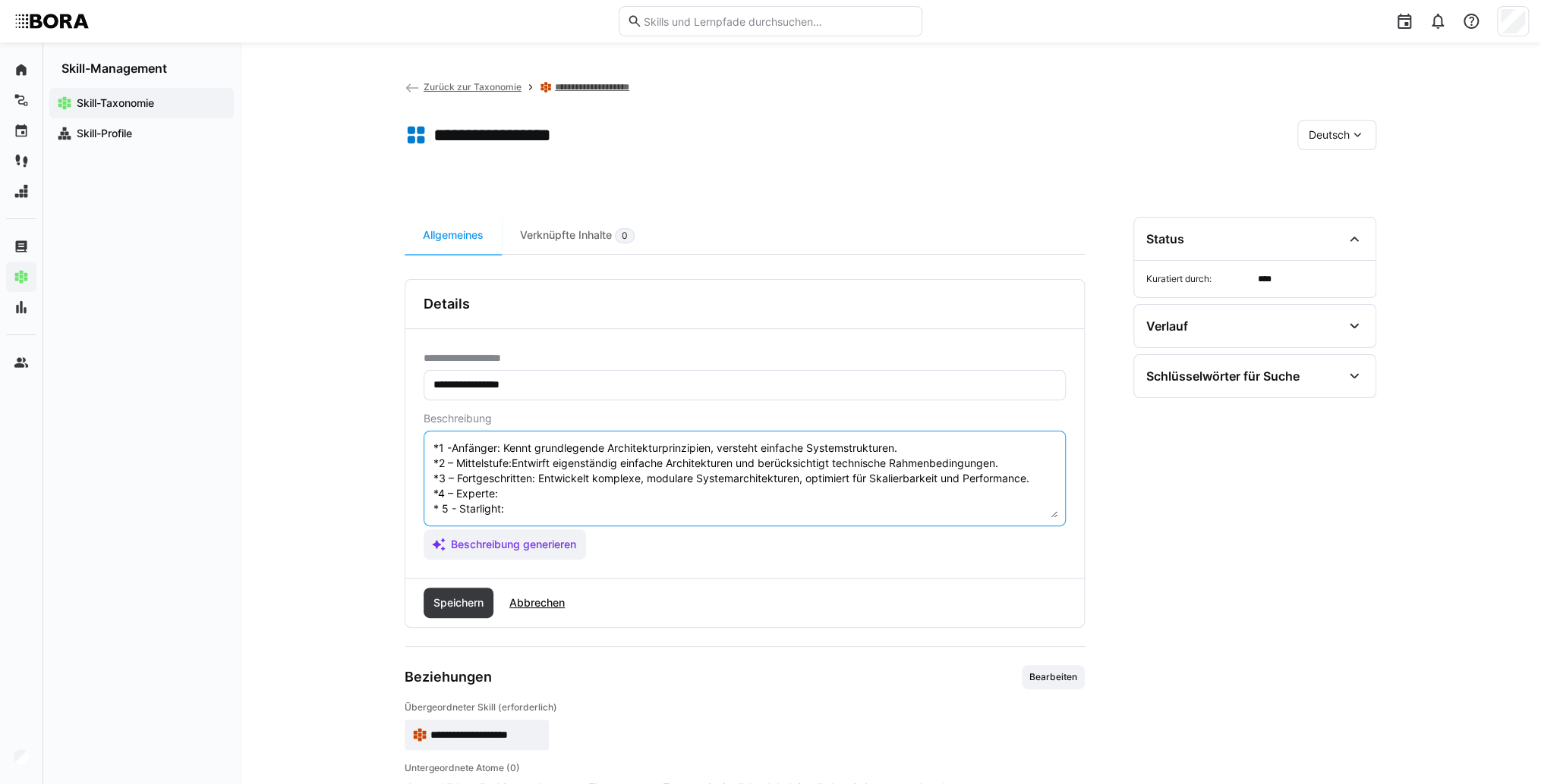
paste textarea "Führt Architektur-Reviews durch, entwickelt Standards und unterstützt bei kriti…"
click at [538, 504] on textarea "Systemarchitektur bezieht sich auf die Planung und Gestaltung der Struktur eine…" at bounding box center [745, 478] width 626 height 79
click at [538, 498] on textarea "Systemarchitektur bezieht sich auf die Planung und Gestaltung der Struktur eine…" at bounding box center [745, 478] width 626 height 79
paste textarea "Gestaltet unternehmensweite Architektur-Richtlinien, definiert Zukunftstechnolo…"
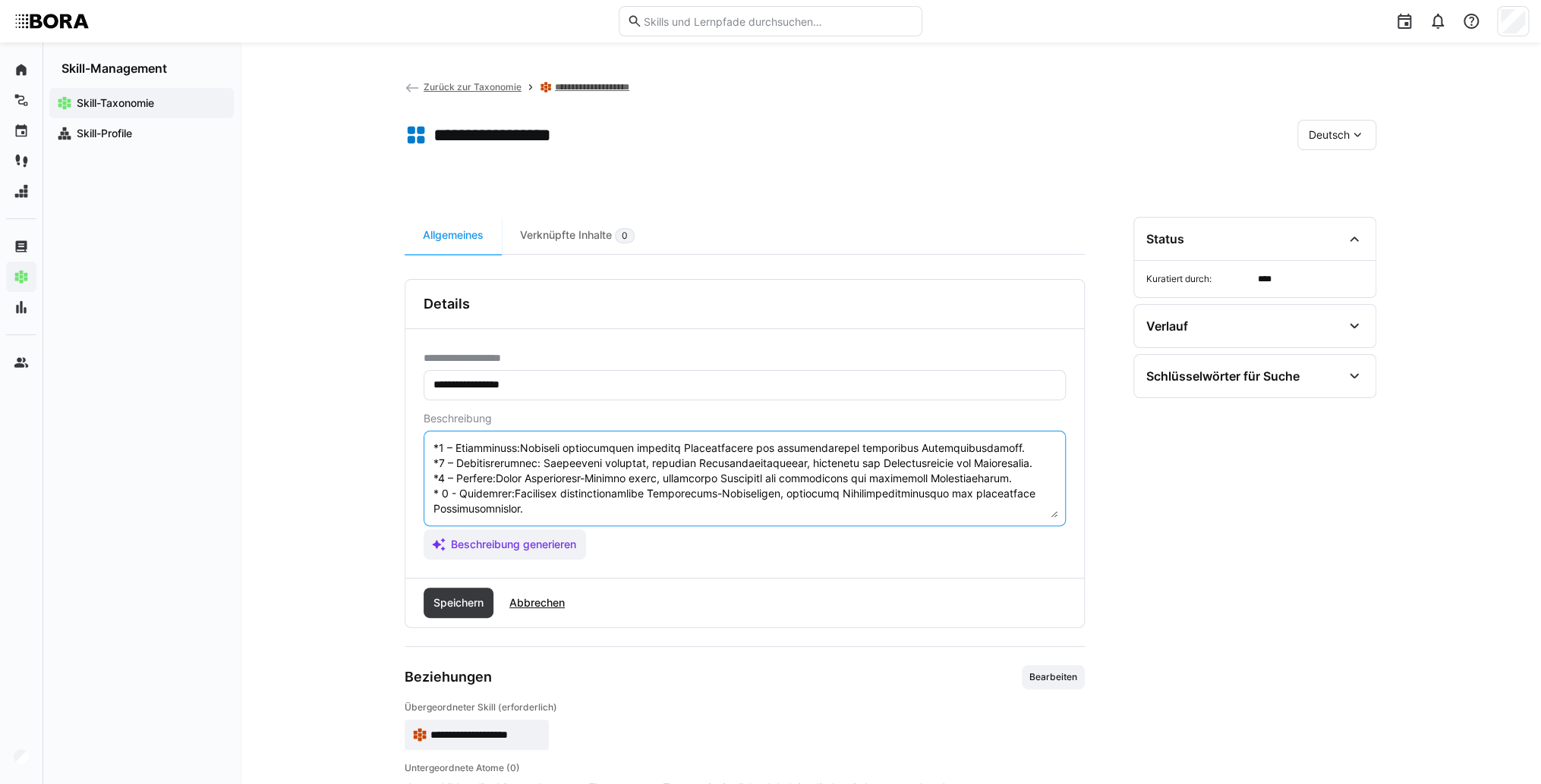
click at [503, 497] on textarea at bounding box center [745, 478] width 626 height 79
click at [498, 483] on textarea at bounding box center [745, 478] width 626 height 79
click at [513, 451] on textarea at bounding box center [745, 478] width 626 height 79
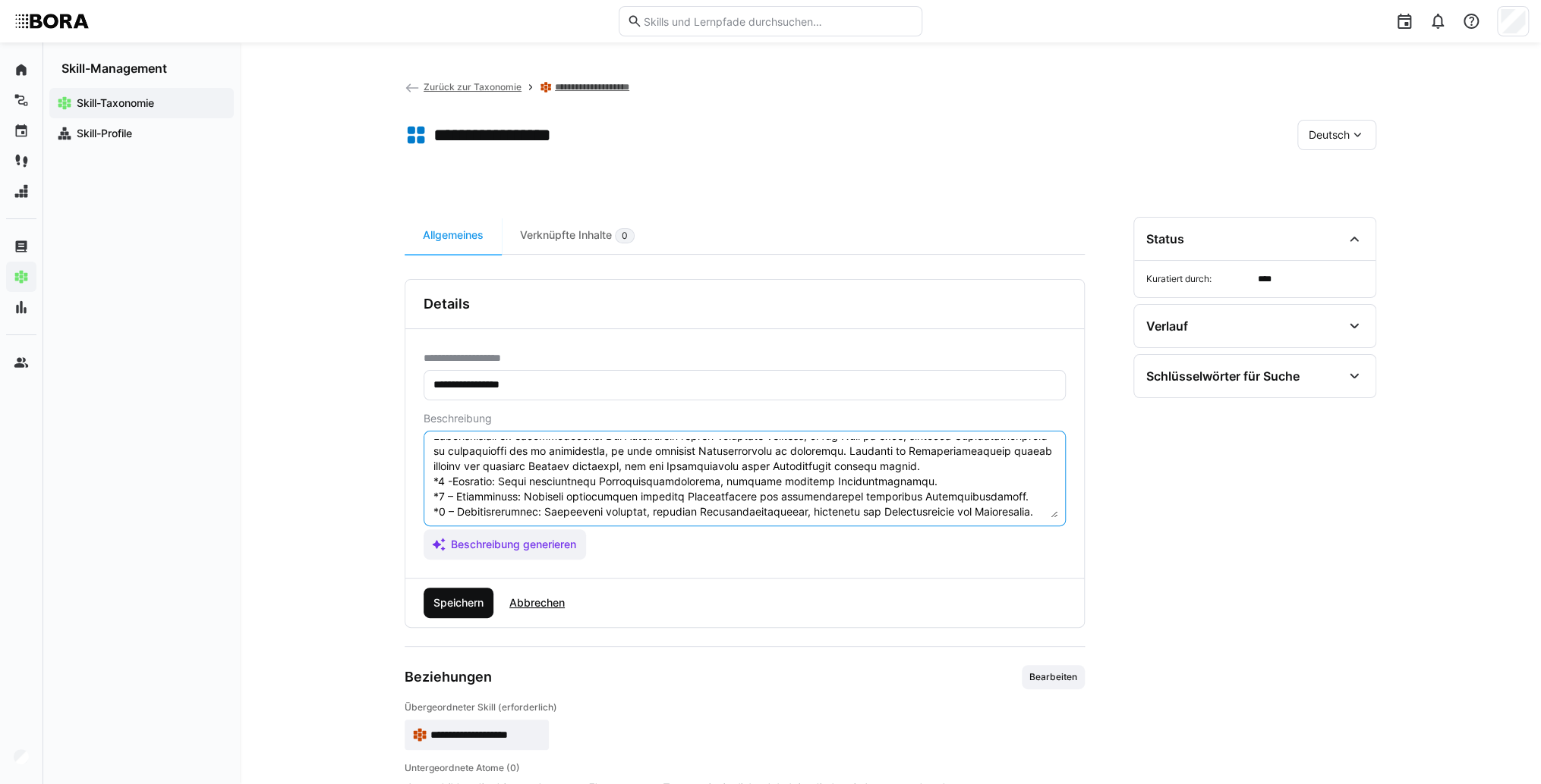
type textarea "Loremipsumdolorsi ametcon adip eli sed Doeiusm tem Incididunt utl Etdolore magn…"
click at [476, 588] on span "Speichern" at bounding box center [458, 603] width 70 height 30
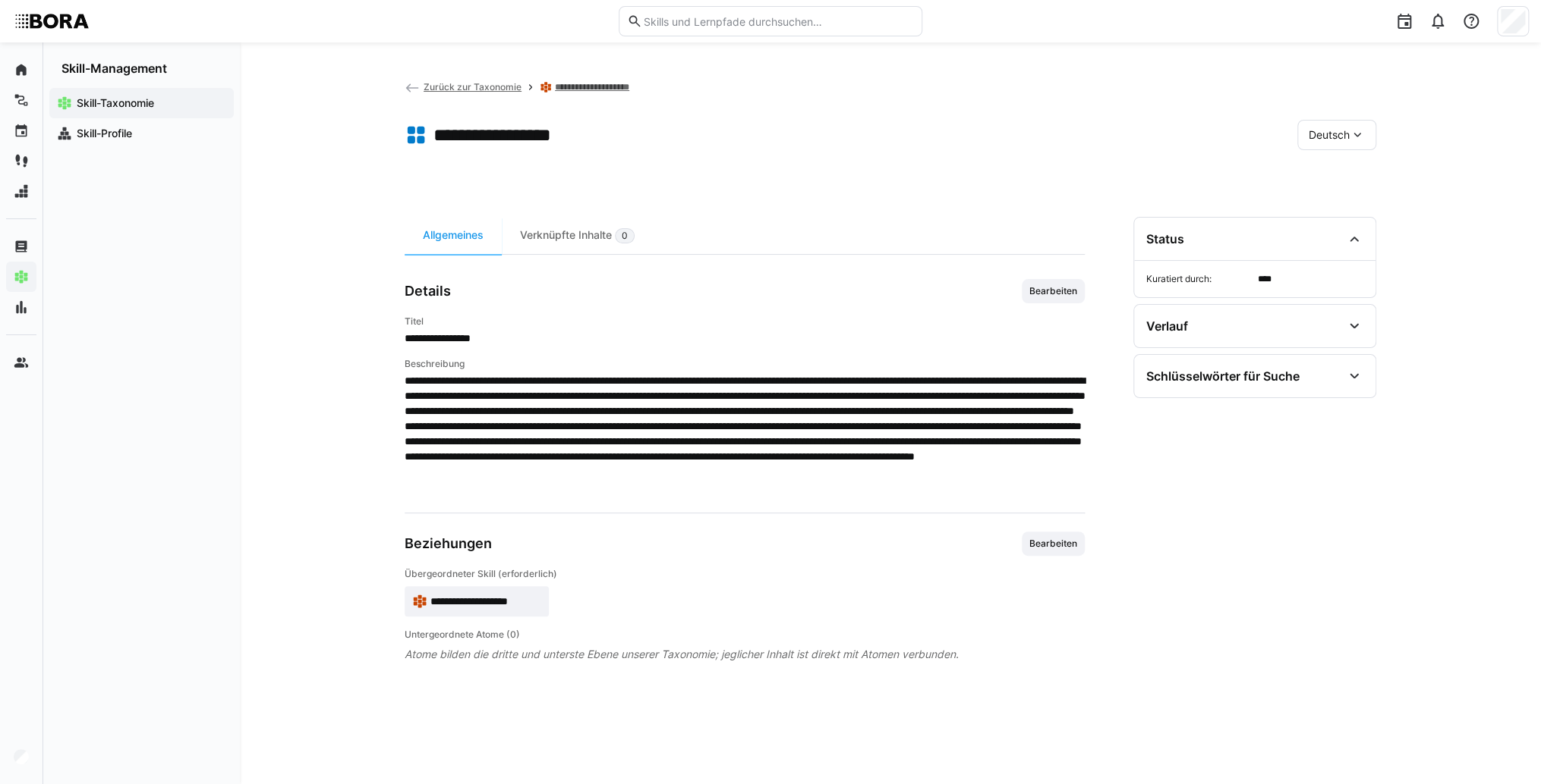
click at [1333, 133] on span "Deutsch" at bounding box center [1329, 135] width 41 height 15
click at [1318, 207] on span "Englisch" at bounding box center [1329, 207] width 41 height 15
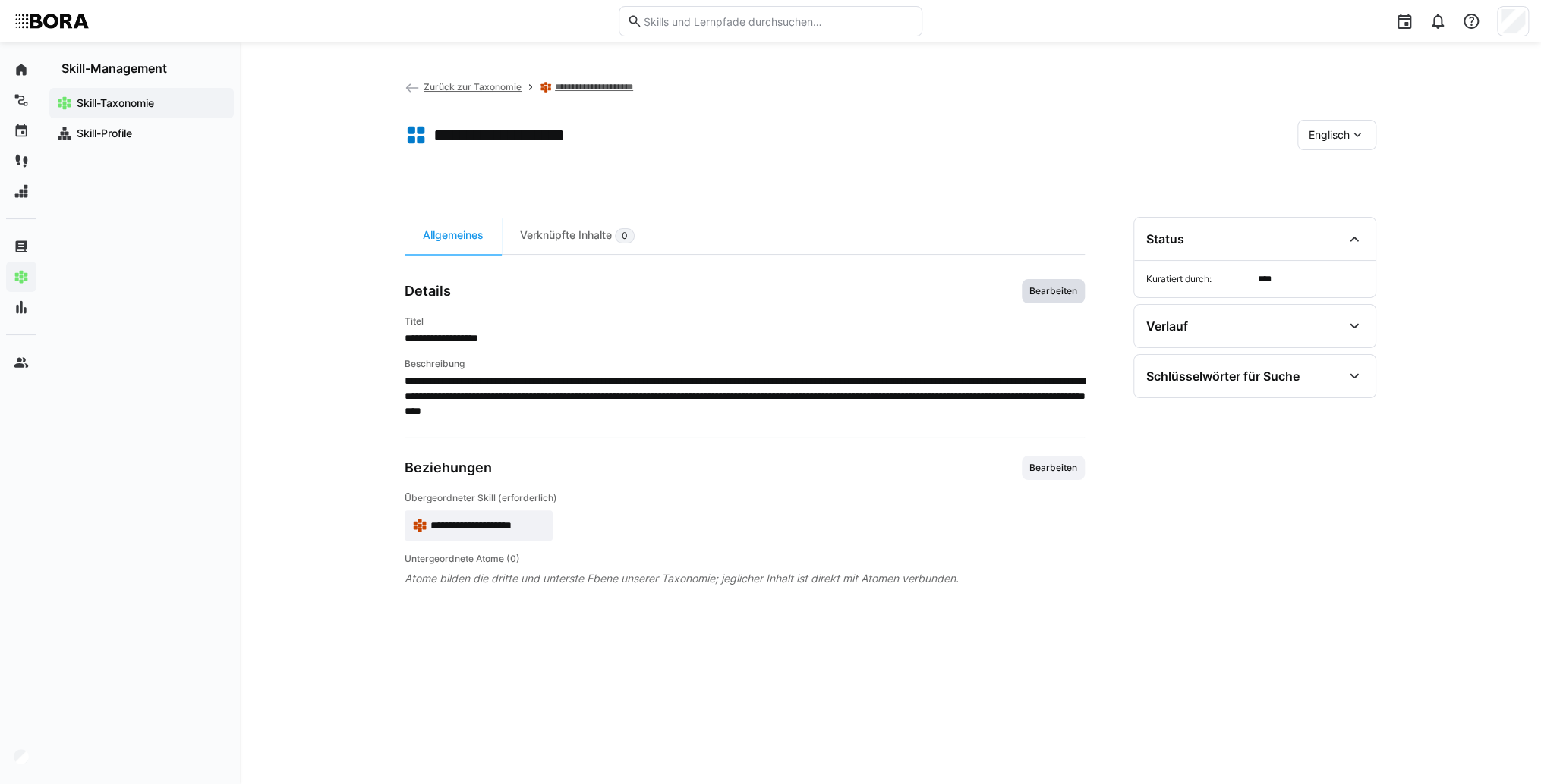
click at [1058, 293] on span "Bearbeiten" at bounding box center [1053, 291] width 51 height 12
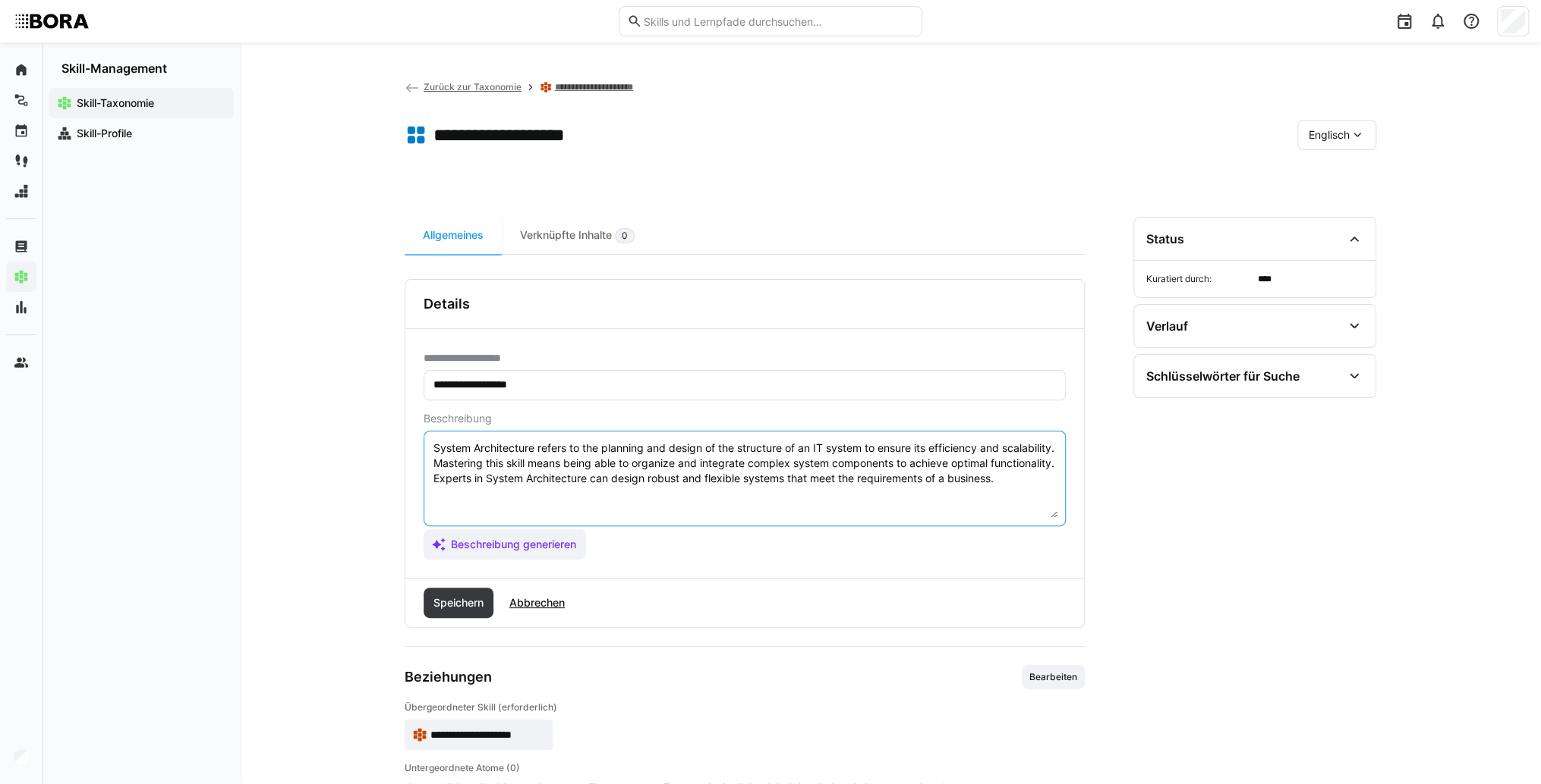
click at [937, 498] on textarea "System Architecture refers to the planning and design of the structure of an IT…" at bounding box center [745, 478] width 626 height 79
click at [442, 513] on textarea "System Architecture refers to the planning and design of the structure of an IT…" at bounding box center [745, 478] width 626 height 79
paste textarea "*1 - Beginner: *2 - Intermediate Level: *3 - Advanced: *4 - Expert: *5 - Starli…"
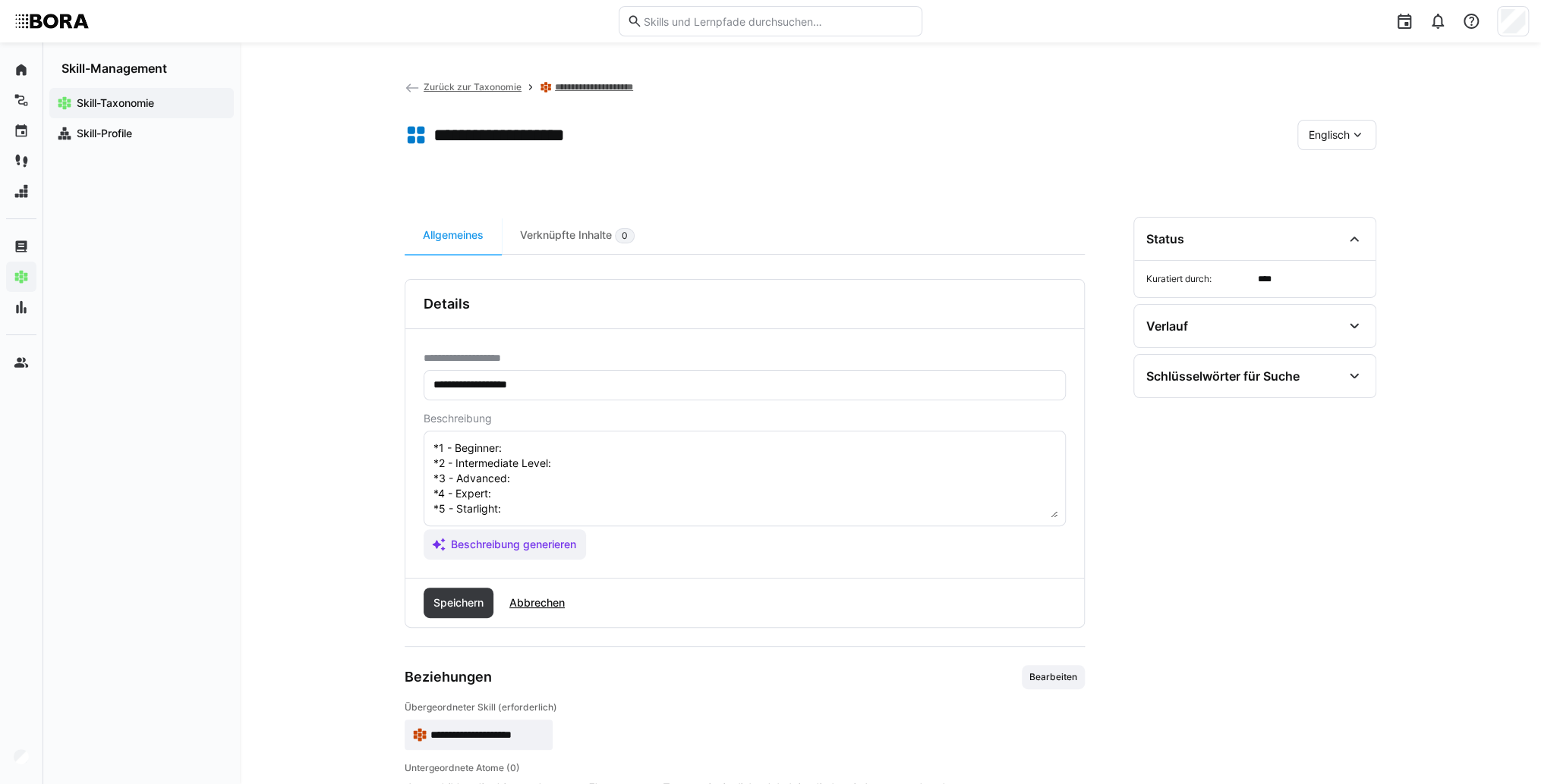
scroll to position [12, 0]
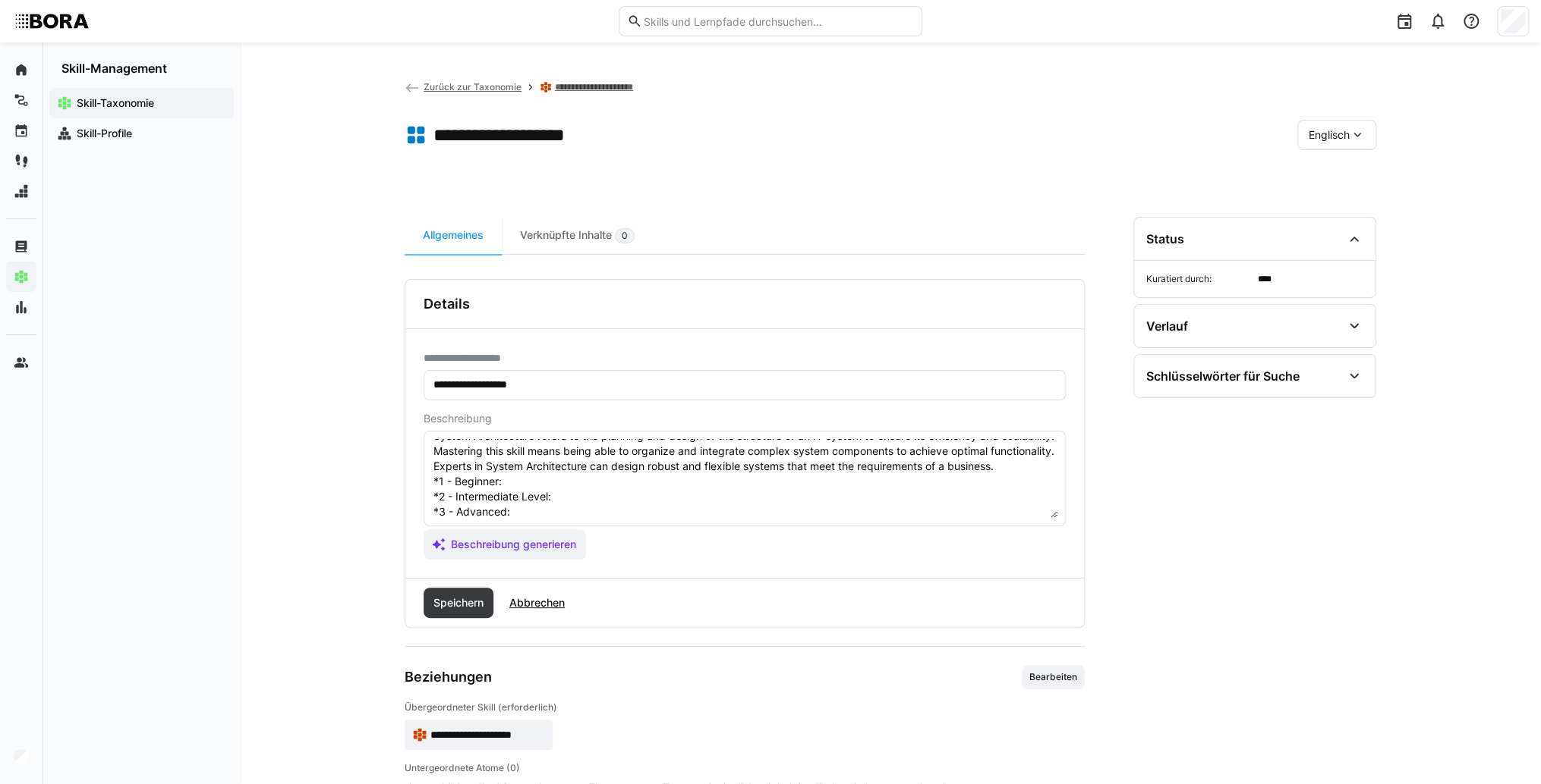
click at [538, 495] on textarea "System Architecture refers to the planning and design of the structure of an IT…" at bounding box center [745, 478] width 626 height 79
paste textarea "Knows basic architecture principles, understands simple system structures."
click at [626, 512] on textarea "System Architecture refers to the planning and design of the structure of an IT…" at bounding box center [745, 478] width 626 height 79
paste textarea "Designs simple architectures independently and considers technical constraints."
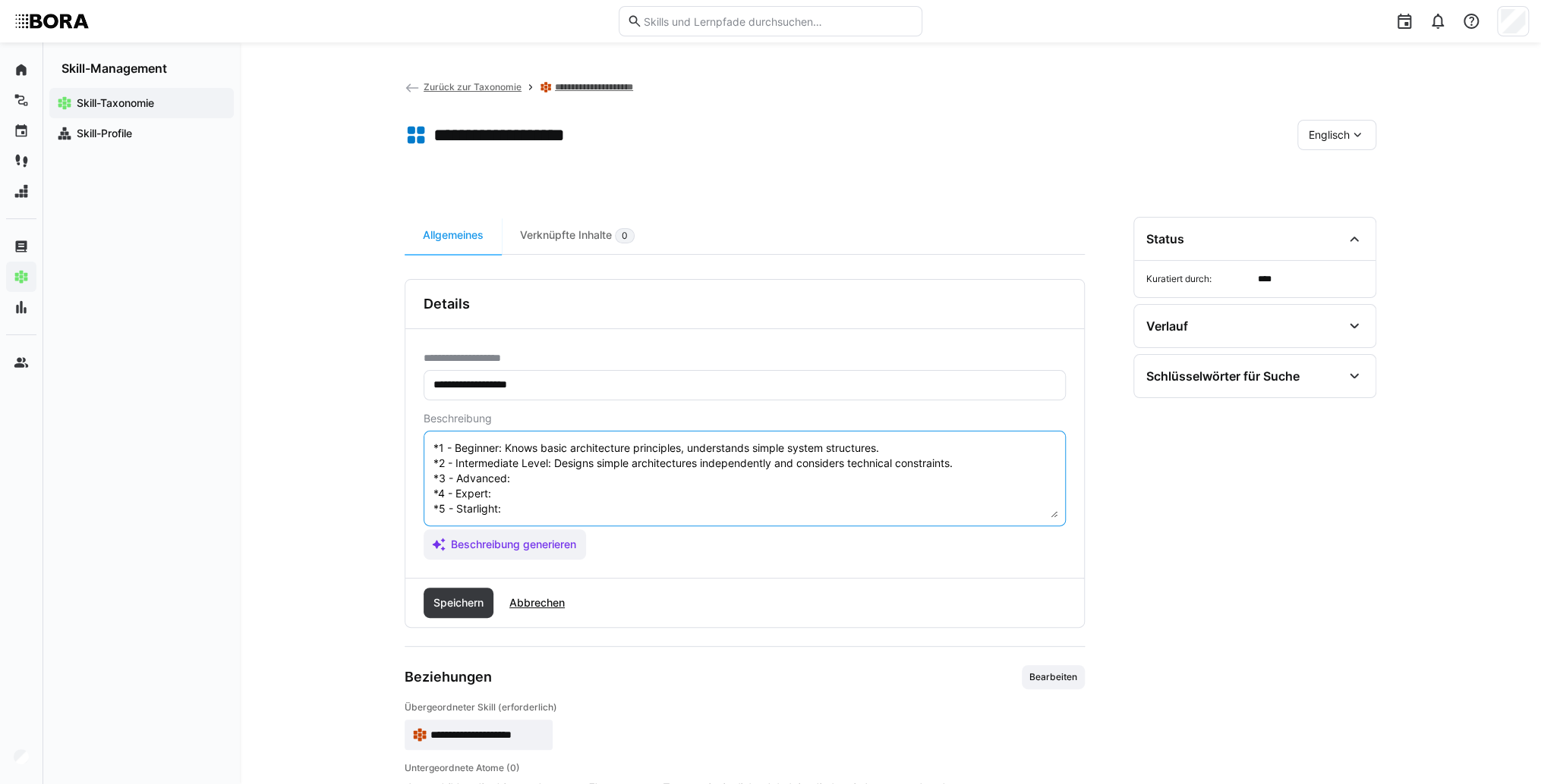
click at [587, 476] on textarea "System Architecture refers to the planning and design of the structure of an IT…" at bounding box center [745, 478] width 626 height 79
click at [531, 460] on textarea "System Architecture refers to the planning and design of the structure of an IT…" at bounding box center [745, 478] width 626 height 79
click at [617, 461] on textarea "System Architecture refers to the planning and design of the structure of an IT…" at bounding box center [745, 478] width 626 height 79
paste textarea "Develops complex, modular system architectures optimized for scalability and pe…"
click at [509, 482] on textarea "System Architecture refers to the planning and design of the structure of an IT…" at bounding box center [745, 478] width 626 height 79
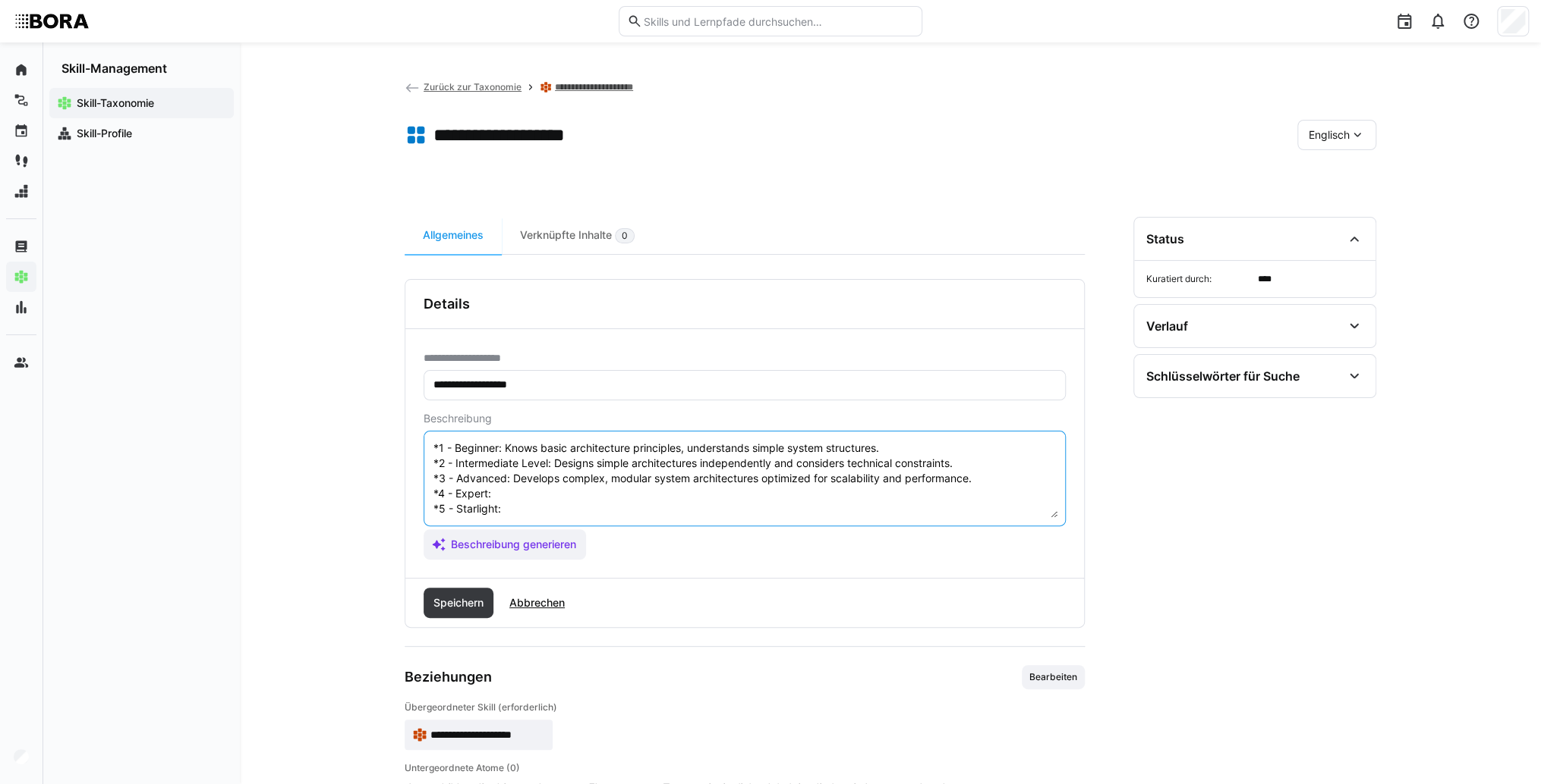
click at [549, 482] on textarea "System Architecture refers to the planning and design of the structure of an IT…" at bounding box center [745, 478] width 626 height 79
paste textarea "Conducts architecture reviews, develops standards, and supports critical decisi…"
click at [517, 498] on textarea "System Architecture refers to the planning and design of the structure of an IT…" at bounding box center [745, 478] width 626 height 79
click at [648, 502] on textarea "System Architecture refers to the planning and design of the structure of an IT…" at bounding box center [745, 478] width 626 height 79
paste textarea "Shapes company-wide architecture guidelines, defines future technologies, and c…"
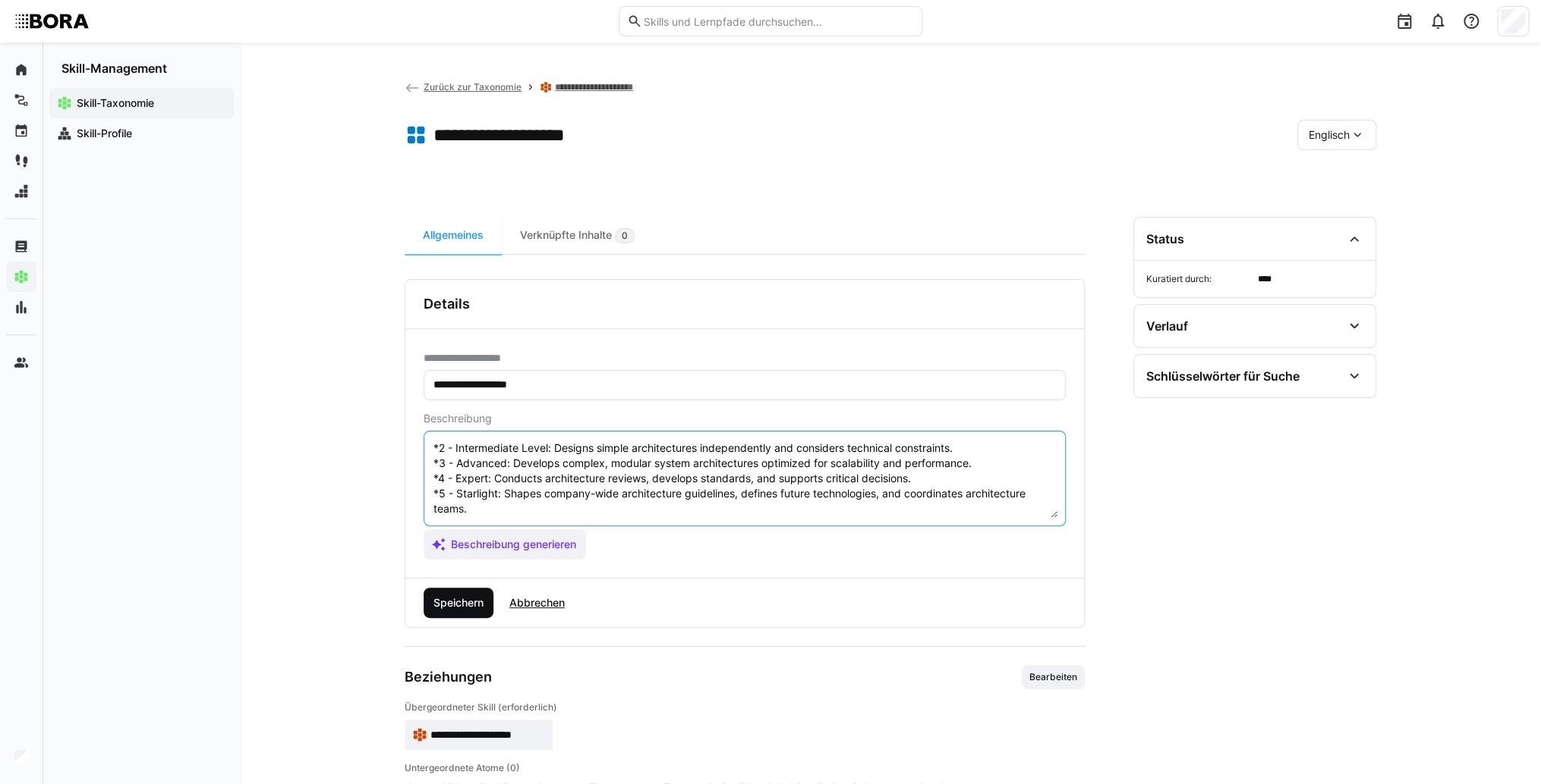
type textarea "System Architecture refers to the planning and design of the structure of an IT…"
click at [491, 600] on span "Speichern" at bounding box center [458, 603] width 70 height 30
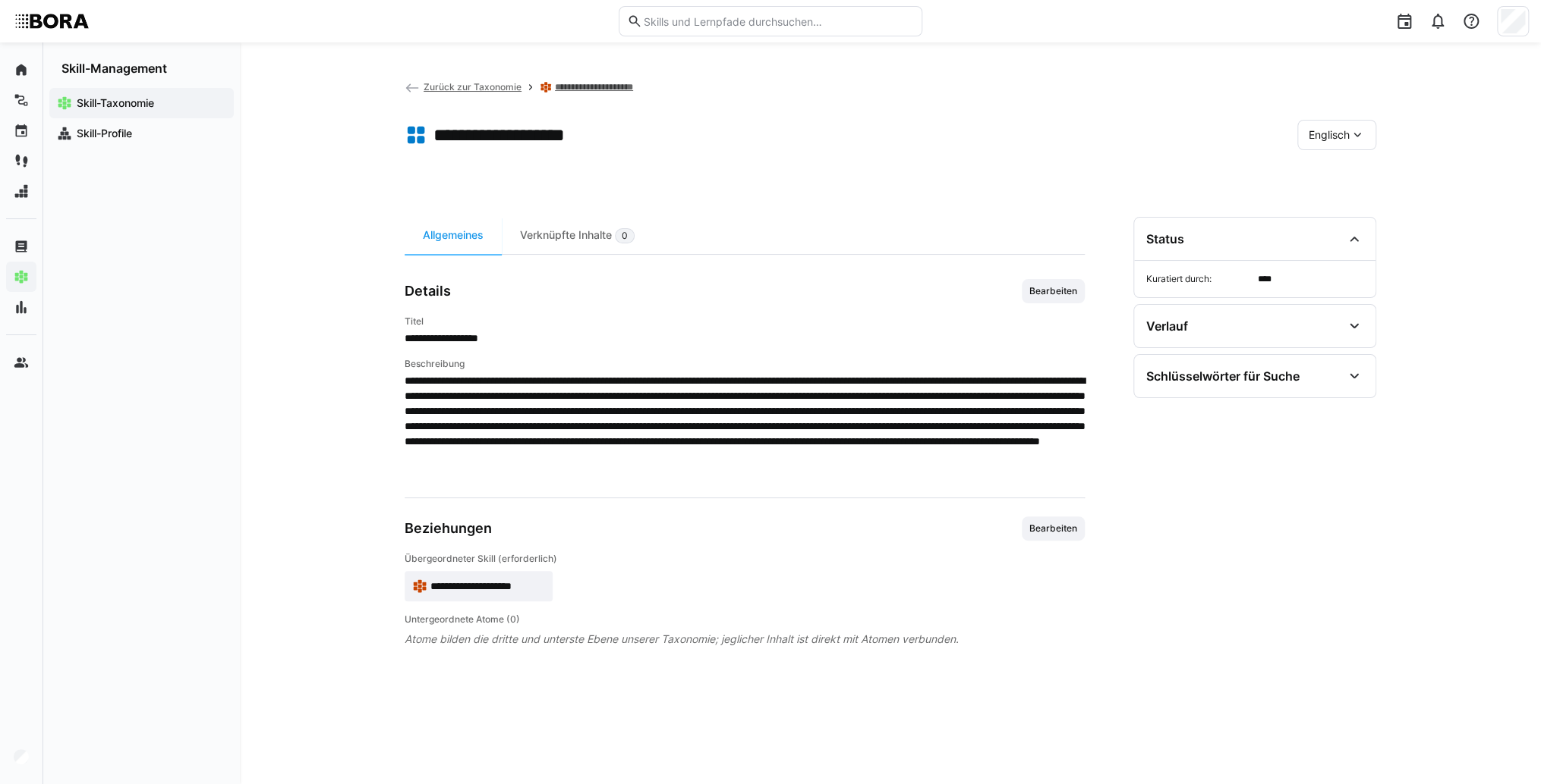
click at [464, 585] on span "**********" at bounding box center [488, 586] width 115 height 15
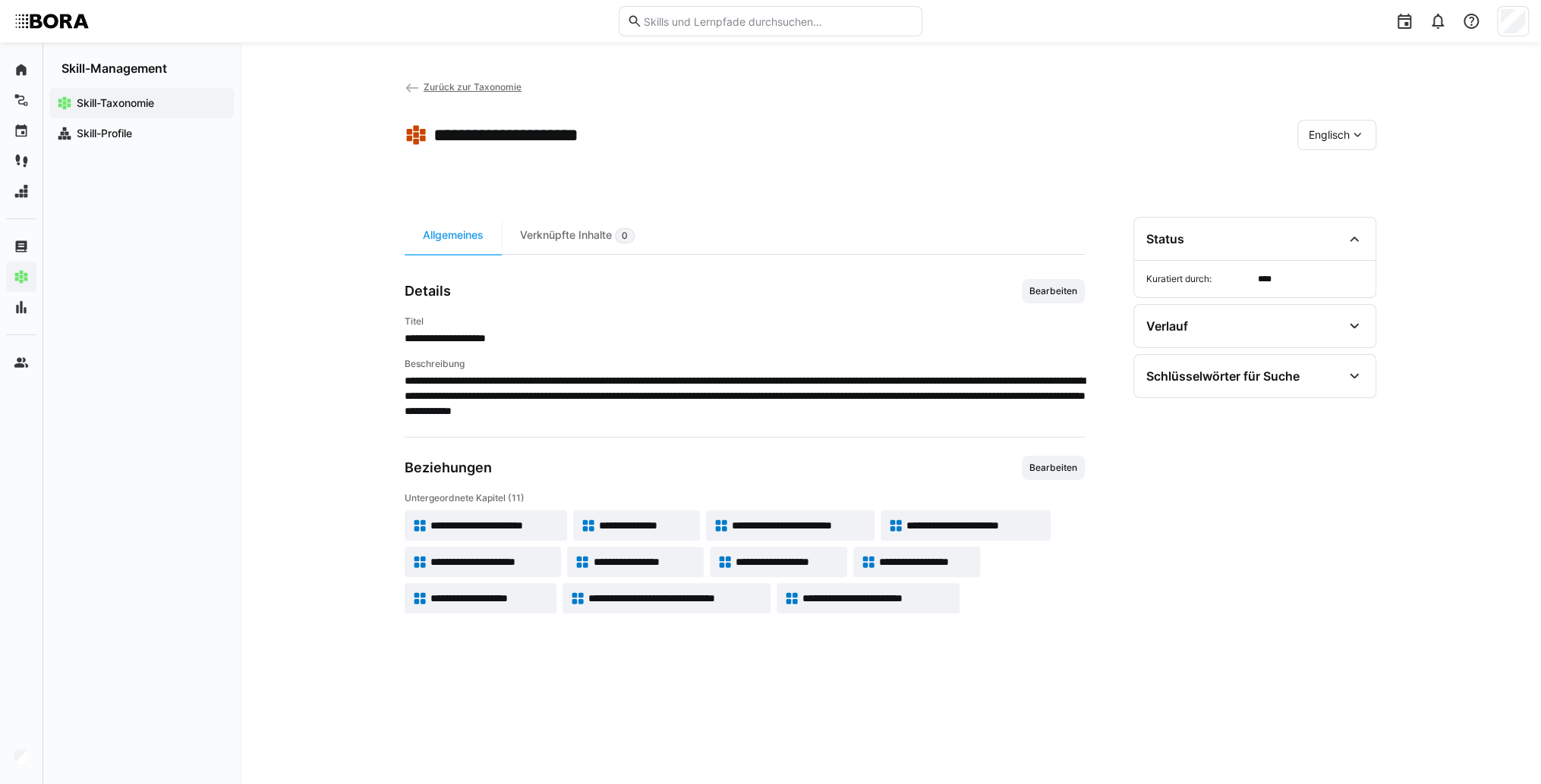
click at [1315, 133] on span "Englisch" at bounding box center [1329, 135] width 41 height 15
click at [1342, 182] on span "Deutsch" at bounding box center [1329, 175] width 41 height 15
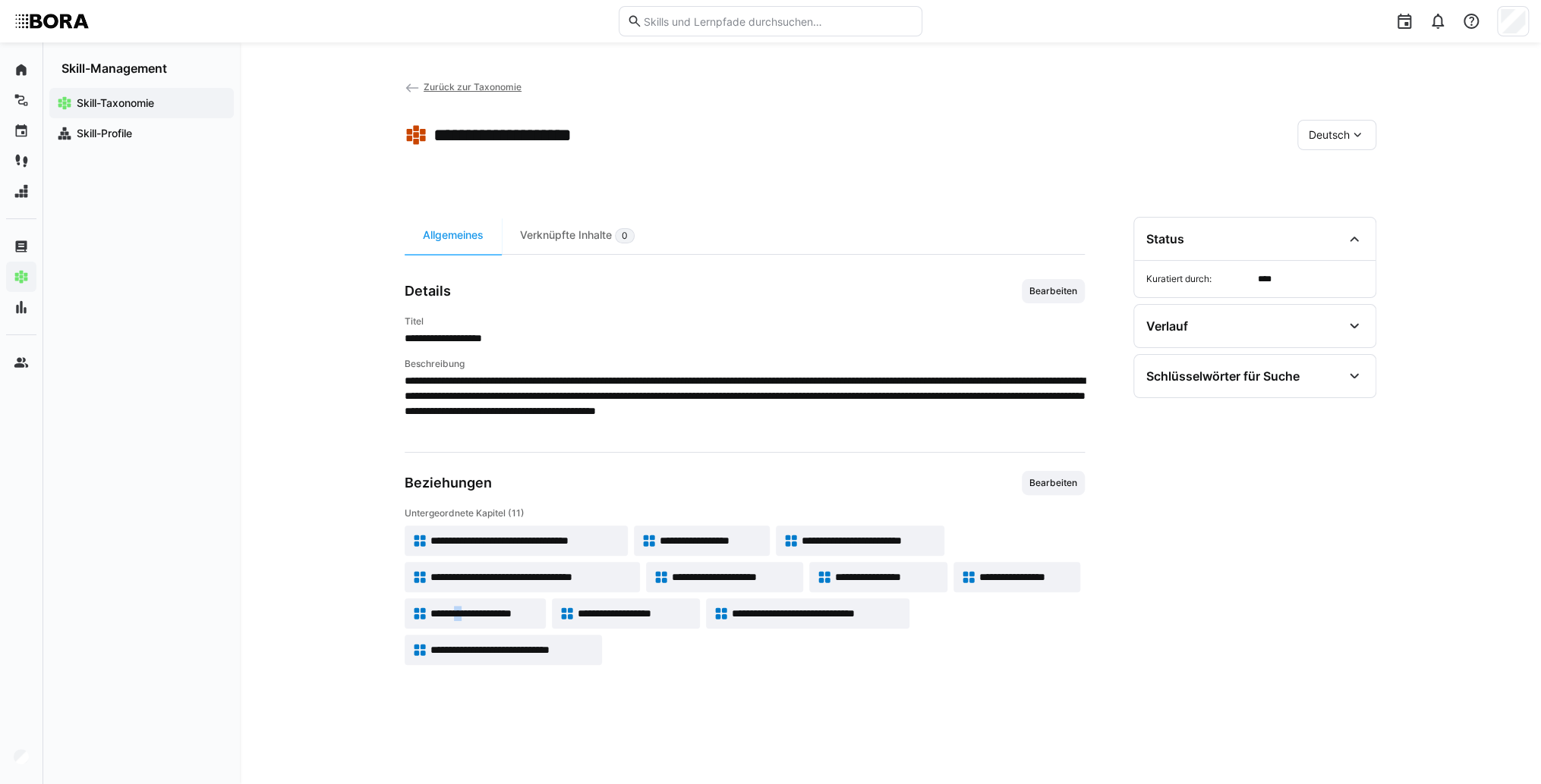
click at [472, 614] on span "**********" at bounding box center [484, 613] width 107 height 15
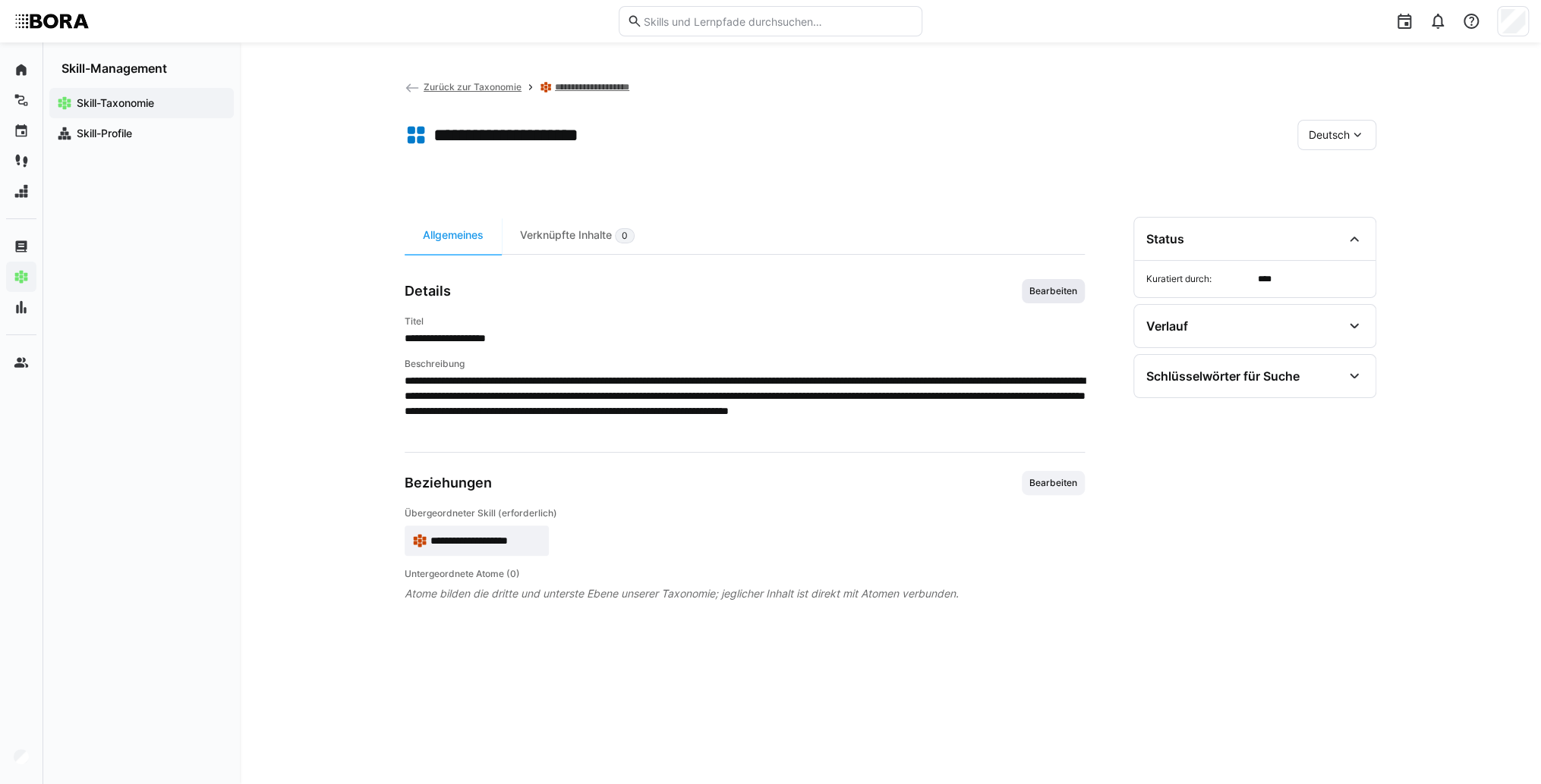
click at [1074, 290] on span "Bearbeiten" at bounding box center [1053, 291] width 51 height 12
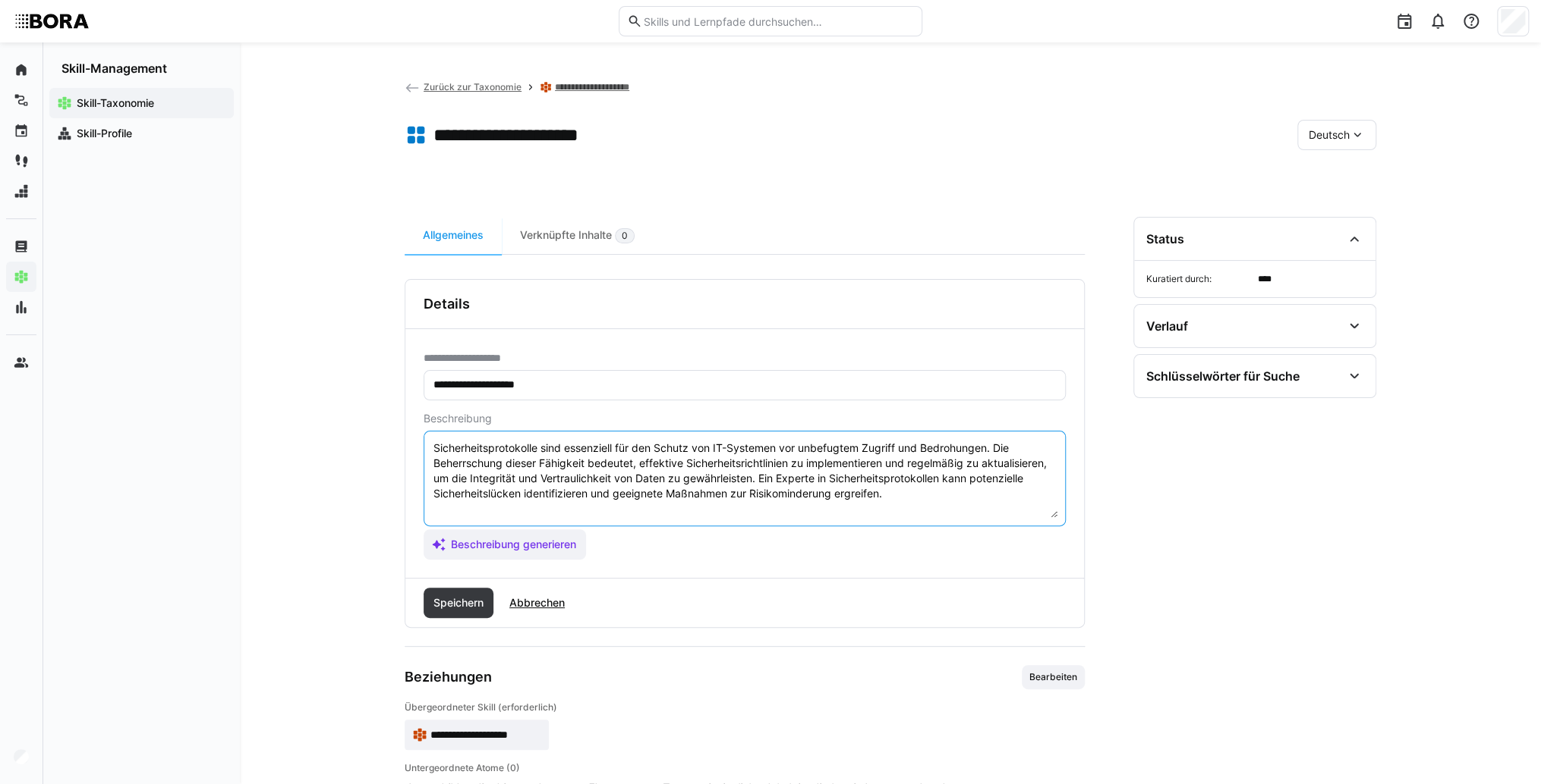
click at [976, 489] on textarea "Sicherheitsprotokolle sind essenziell für den Schutz von IT-Systemen vor unbefu…" at bounding box center [745, 478] width 626 height 79
click at [475, 503] on textarea "Sicherheitsprotokolle sind essenziell für den Schutz von IT-Systemen vor unbefu…" at bounding box center [745, 478] width 626 height 79
paste textarea "*1 -Anfänger: *2 – Mittelstufe: *3 – Fortgeschritten: *4 – Experte: * 5 - Starl…"
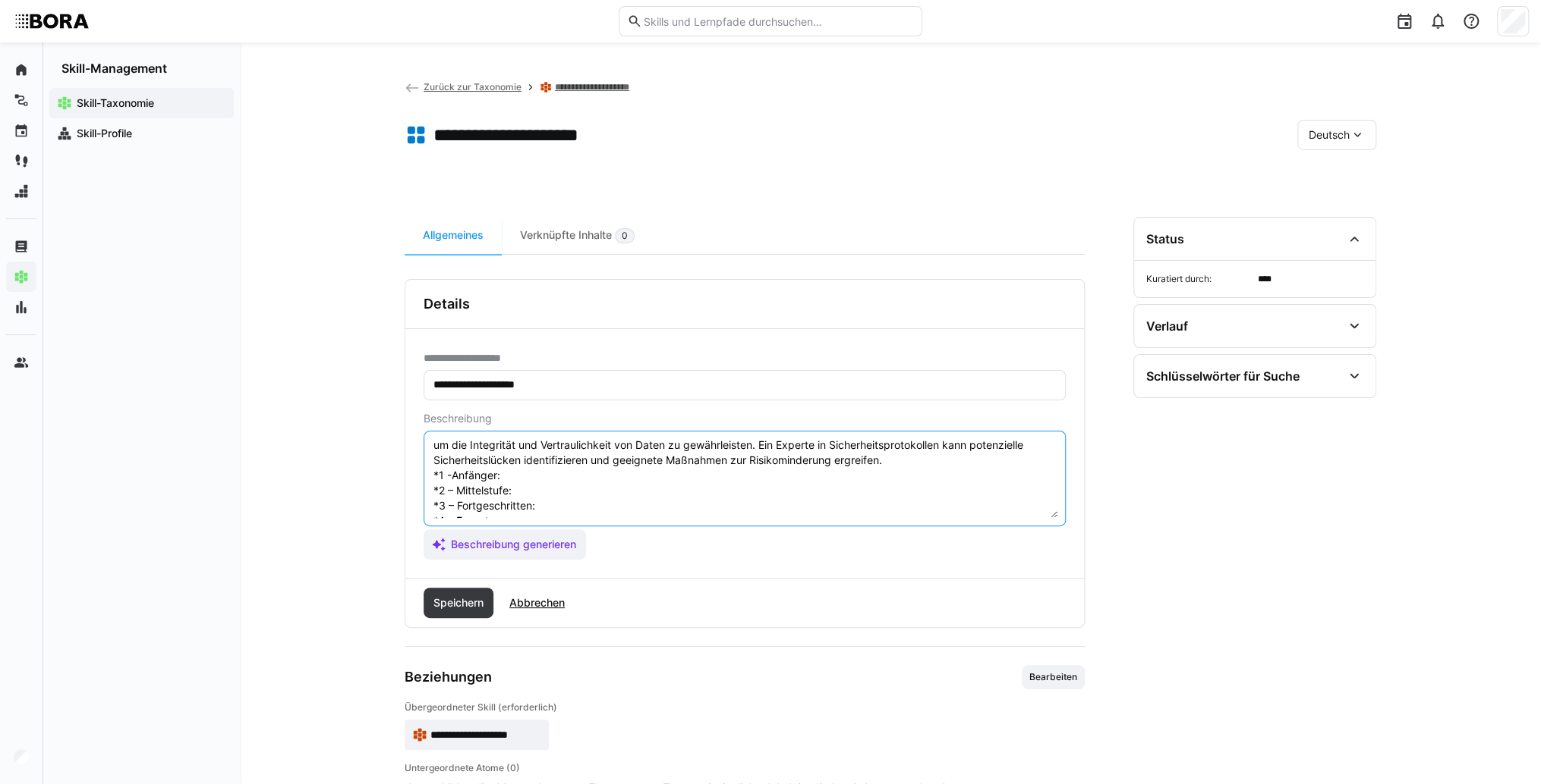
scroll to position [12, 0]
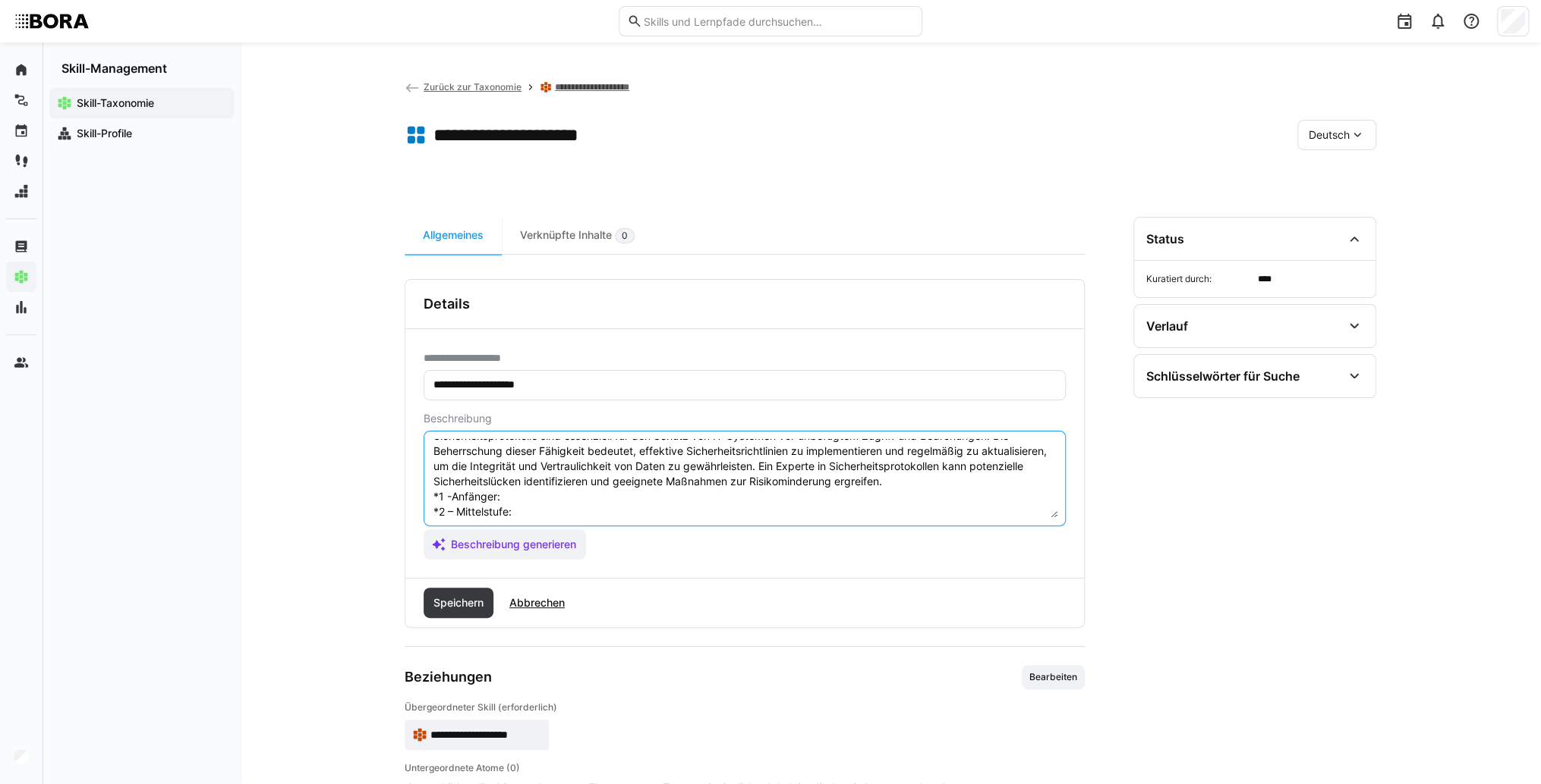
click at [525, 490] on textarea "Sicherheitsprotokolle sind essenziell für den Schutz von IT-Systemen vor unbefu…" at bounding box center [745, 478] width 626 height 79
click at [542, 494] on textarea "Sicherheitsprotokolle sind essenziell für den Schutz von IT-Systemen vor unbefu…" at bounding box center [745, 478] width 626 height 79
paste textarea "Kennt grundlegende Sicherheitsprotokolle (z.B. SSL/TLS), versteht deren Zweck."
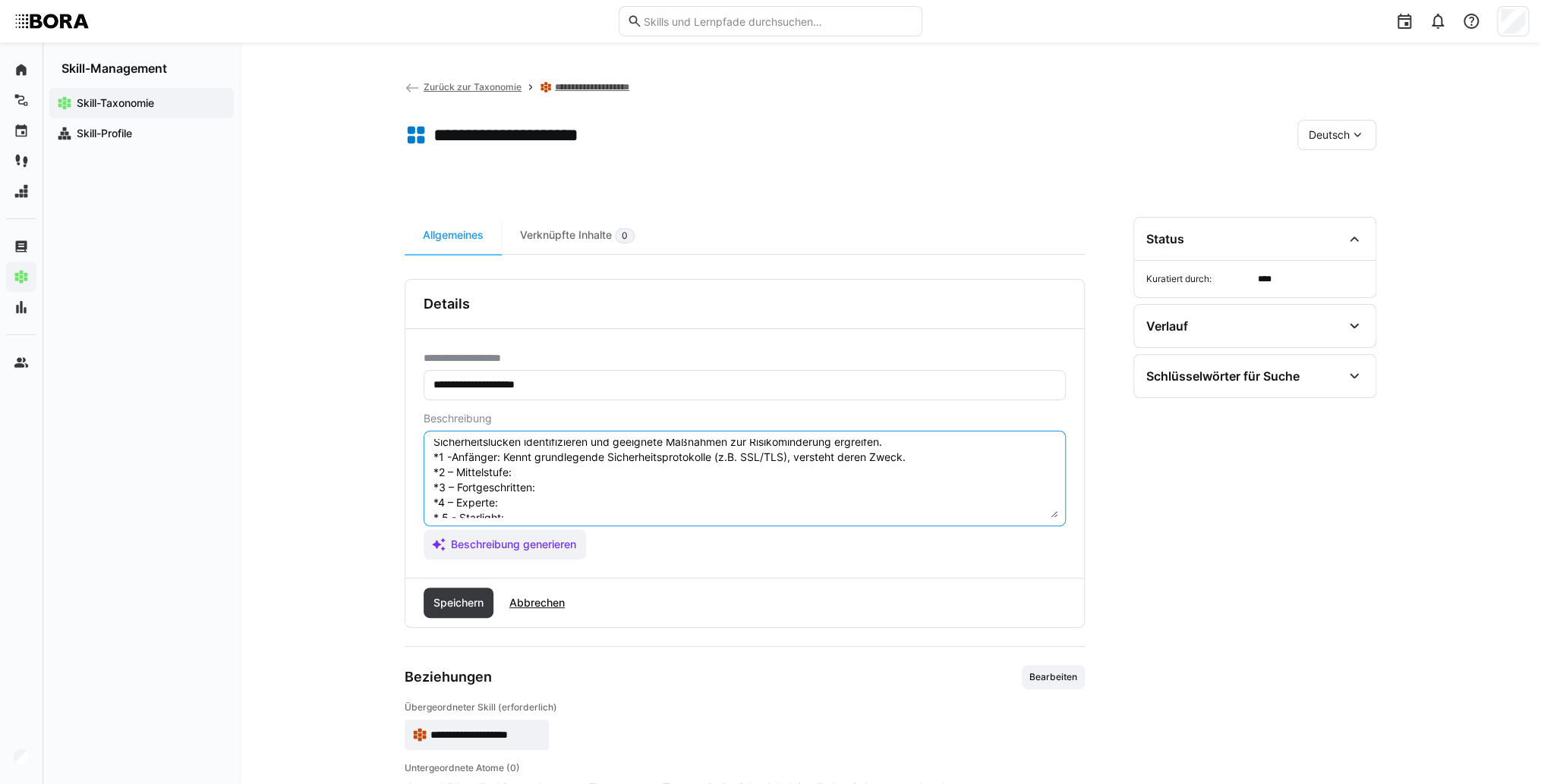
scroll to position [73, 0]
click at [520, 443] on textarea "Sicherheitsprotokolle sind essenziell für den Schutz von IT-Systemen vor unbefu…" at bounding box center [745, 478] width 626 height 79
click at [580, 442] on textarea "Sicherheitsprotokolle sind essenziell für den Schutz von IT-Systemen vor unbefu…" at bounding box center [745, 478] width 626 height 79
click at [559, 449] on textarea "Sicherheitsprotokolle sind essenziell für den Schutz von IT-Systemen vor unbefu…" at bounding box center [745, 478] width 626 height 79
paste textarea "Implementiert gängige Protokolle eigenständig und überprüft deren Funktion."
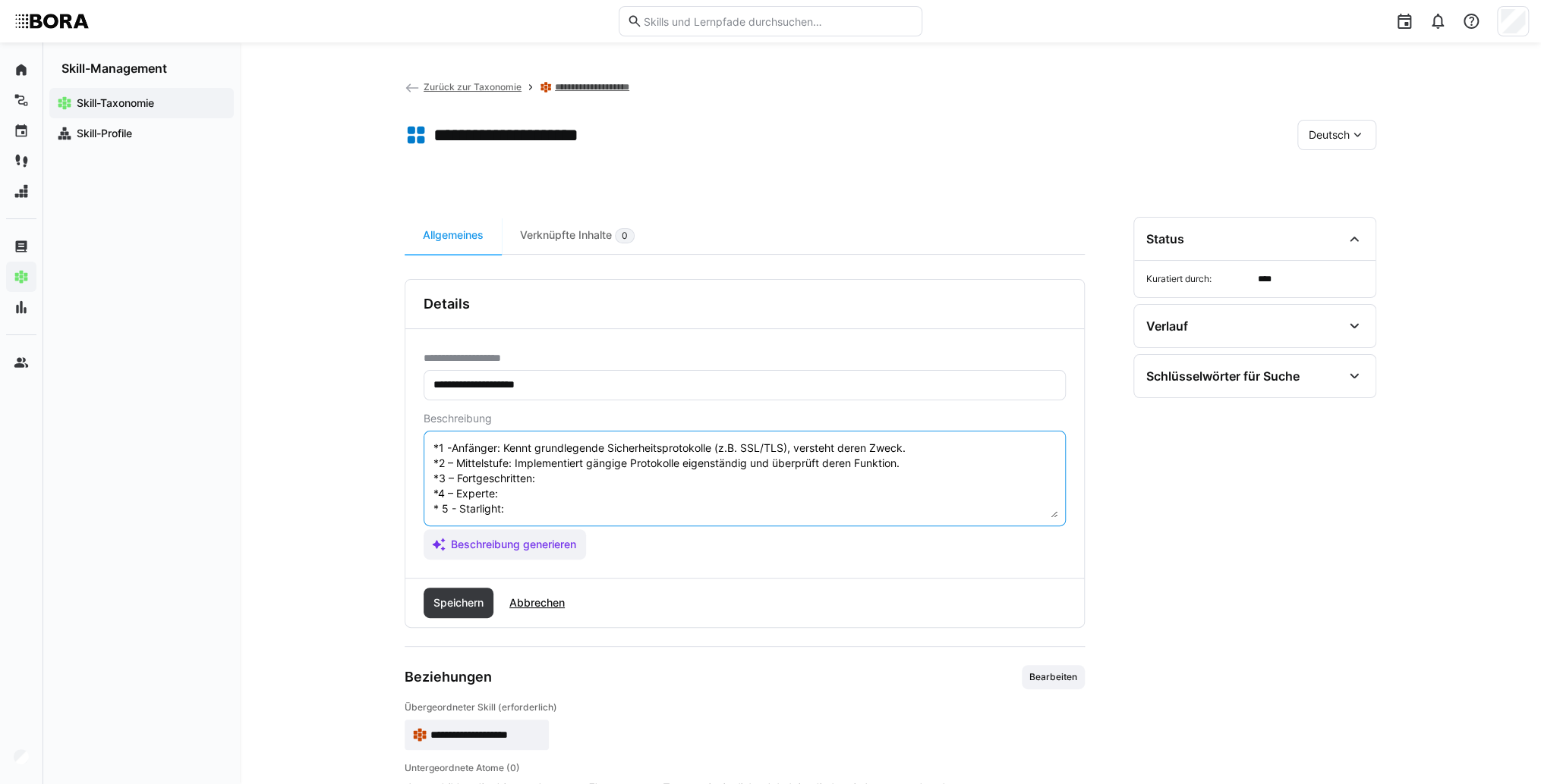
click at [576, 464] on textarea "Sicherheitsprotokolle sind essenziell für den Schutz von IT-Systemen vor unbefu…" at bounding box center [745, 478] width 626 height 79
click at [576, 467] on textarea "Sicherheitsprotokolle sind essenziell für den Schutz von IT-Systemen vor unbefu…" at bounding box center [745, 478] width 626 height 79
paste textarea "Entwickelt und passt Sicherheitsprotokolle an spezifische Anforderungen an, opt…"
click at [537, 474] on textarea "Sicherheitsprotokolle sind essenziell für den Schutz von IT-Systemen vor unbefu…" at bounding box center [745, 478] width 626 height 79
paste textarea "Berät zu komplexen Sicherheitsarchitekturen, führt Audits durch und koordiniert…"
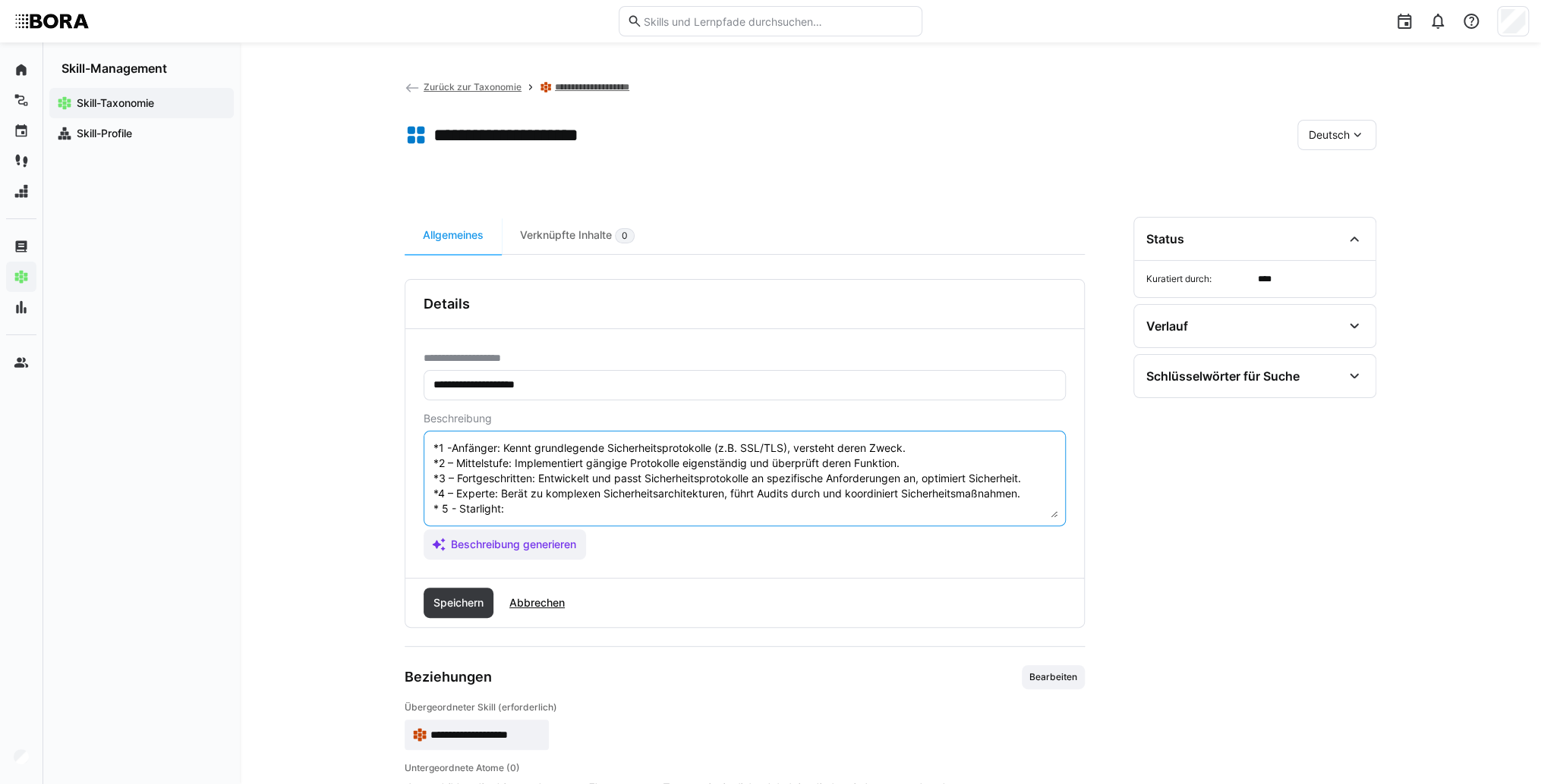
click at [522, 498] on textarea "Sicherheitsprotokolle sind essenziell für den Schutz von IT-Systemen vor unbefu…" at bounding box center [745, 478] width 626 height 79
click at [590, 493] on textarea "Sicherheitsprotokolle sind essenziell für den Schutz von IT-Systemen vor unbefu…" at bounding box center [745, 478] width 626 height 79
paste textarea "Definiert Sicherheitsstrategien auf Unternehmensebene, entwickelt neue Protokol…"
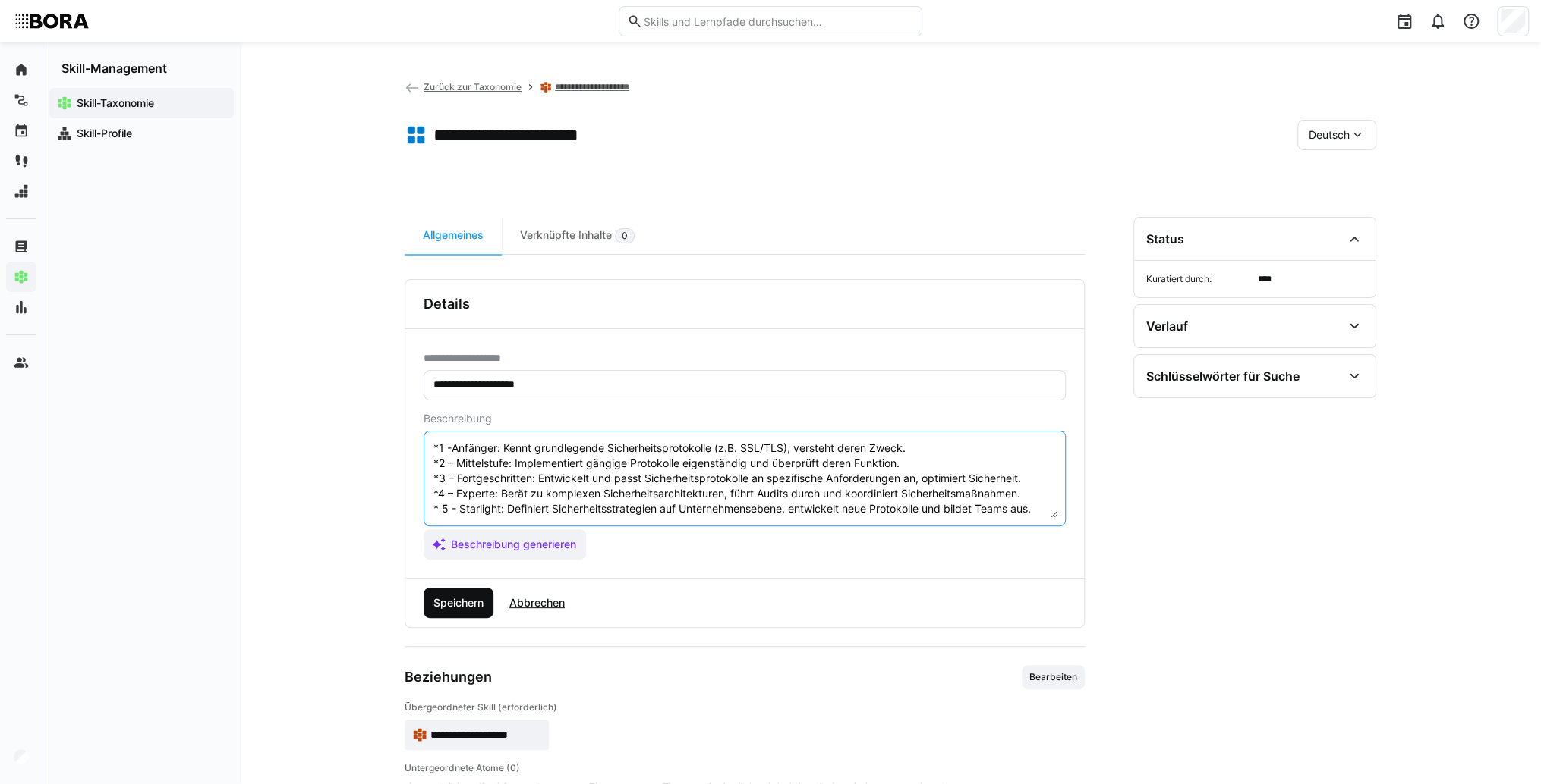
type textarea "Sicherheitsprotokolle sind essenziell für den Schutz von IT-Systemen vor unbefu…"
click at [466, 607] on span "Speichern" at bounding box center [458, 603] width 55 height 15
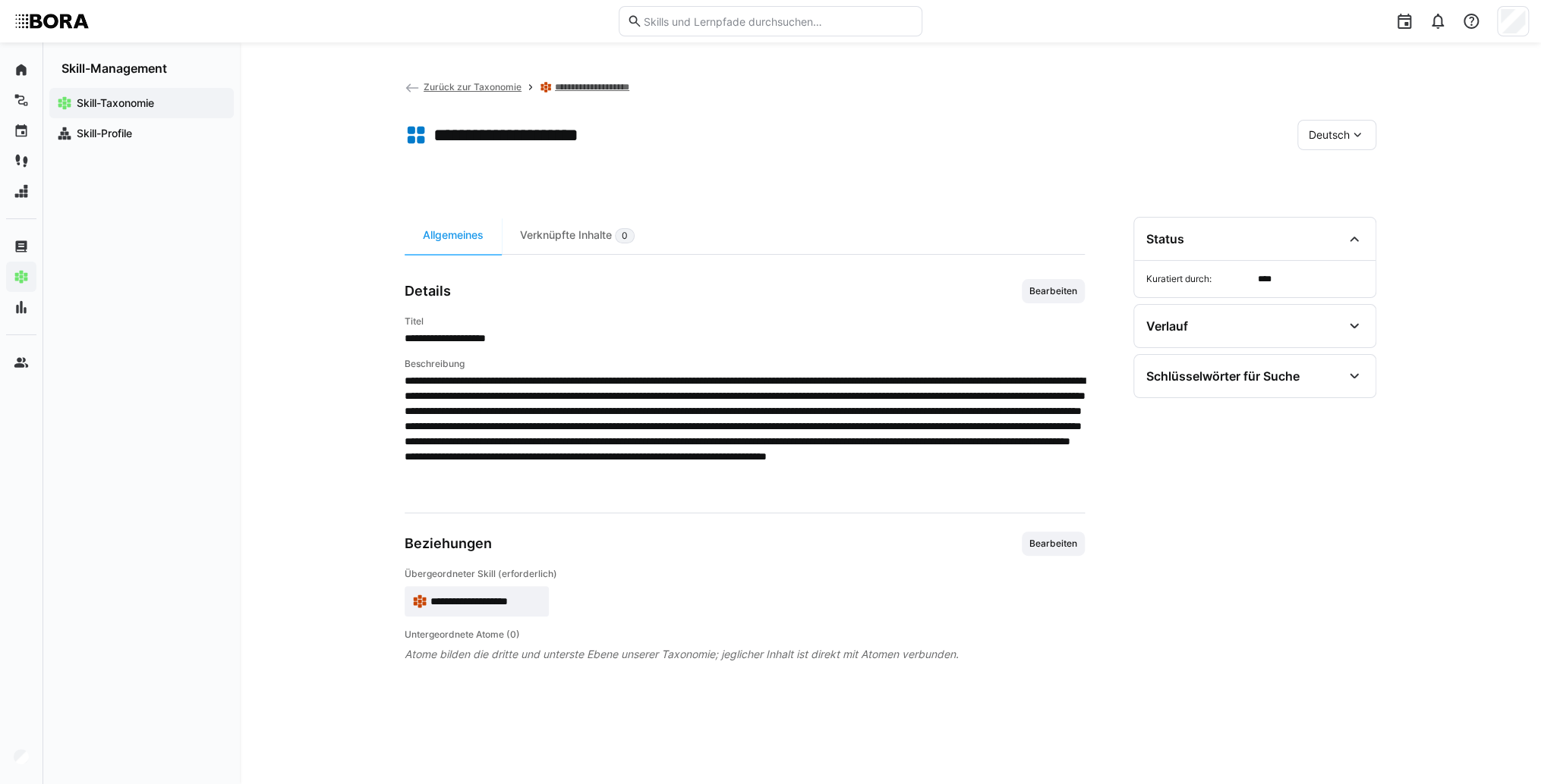
click at [1320, 137] on span "Deutsch" at bounding box center [1329, 135] width 41 height 15
click at [1323, 198] on div "Englisch" at bounding box center [1336, 207] width 80 height 32
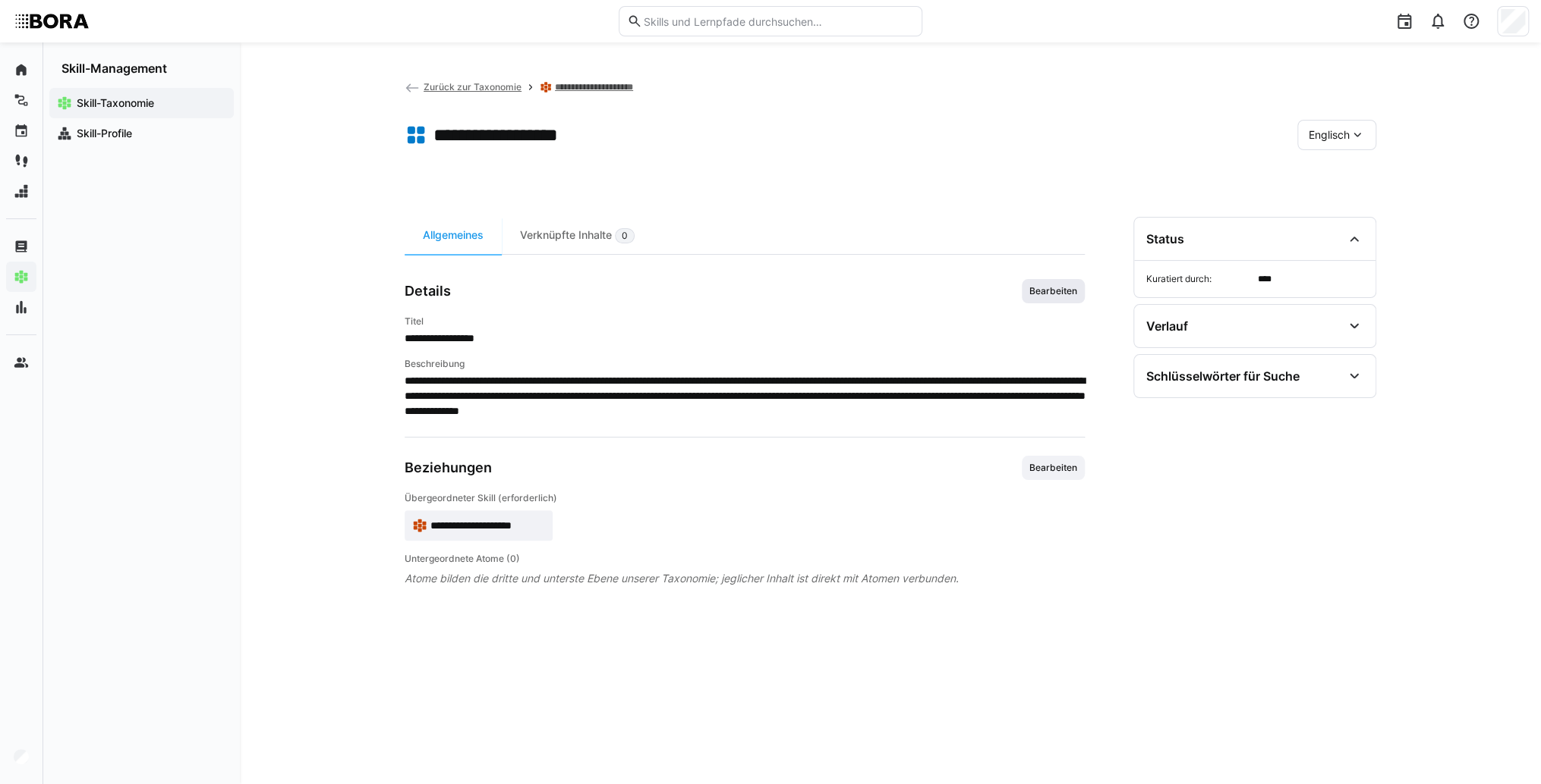
click at [1068, 293] on span "Bearbeiten" at bounding box center [1053, 291] width 51 height 12
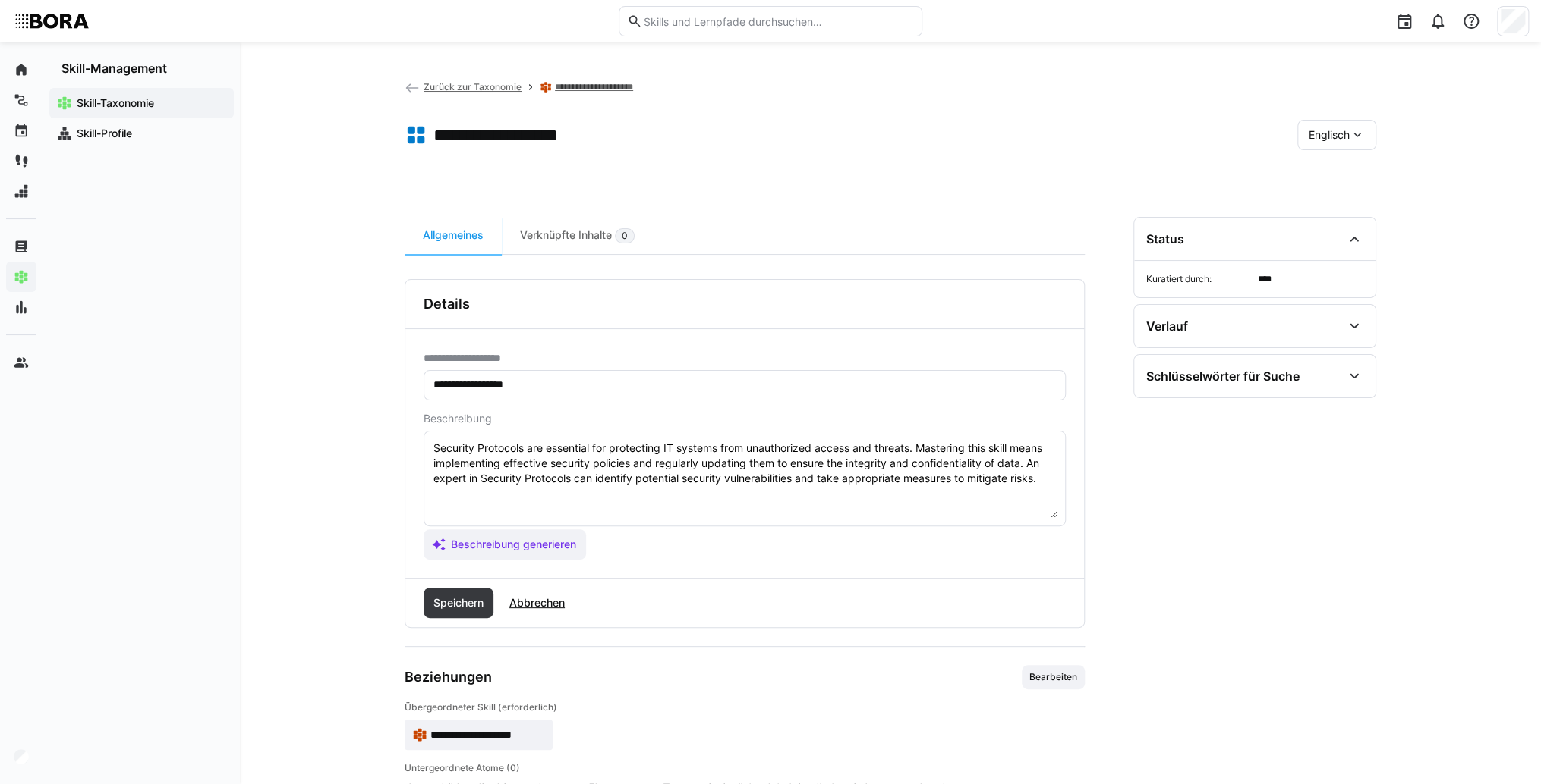
click at [938, 508] on textarea "Security Protocols are essential for protecting IT systems from unauthorized ac…" at bounding box center [745, 478] width 626 height 79
click at [1047, 482] on textarea "Security Protocols are essential for protecting IT systems from unauthorized ac…" at bounding box center [745, 478] width 626 height 79
click at [492, 507] on textarea "Security Protocols are essential for protecting IT systems from unauthorized ac…" at bounding box center [745, 478] width 626 height 79
paste textarea "*1 - Beginner: *2 - Intermediate Level: *3 - Advanced: *4 - Expert: *5 - Starli…"
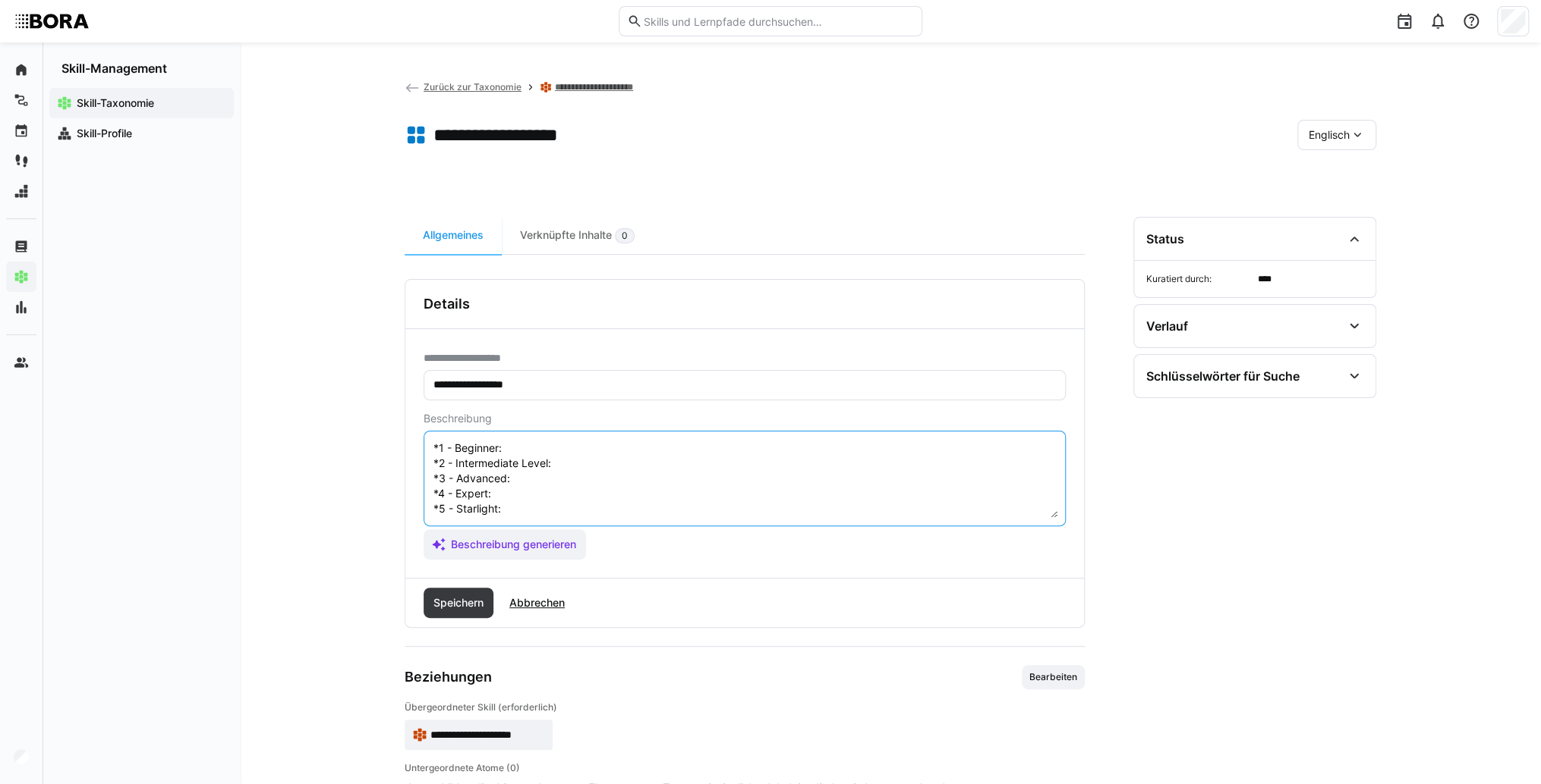
scroll to position [12, 0]
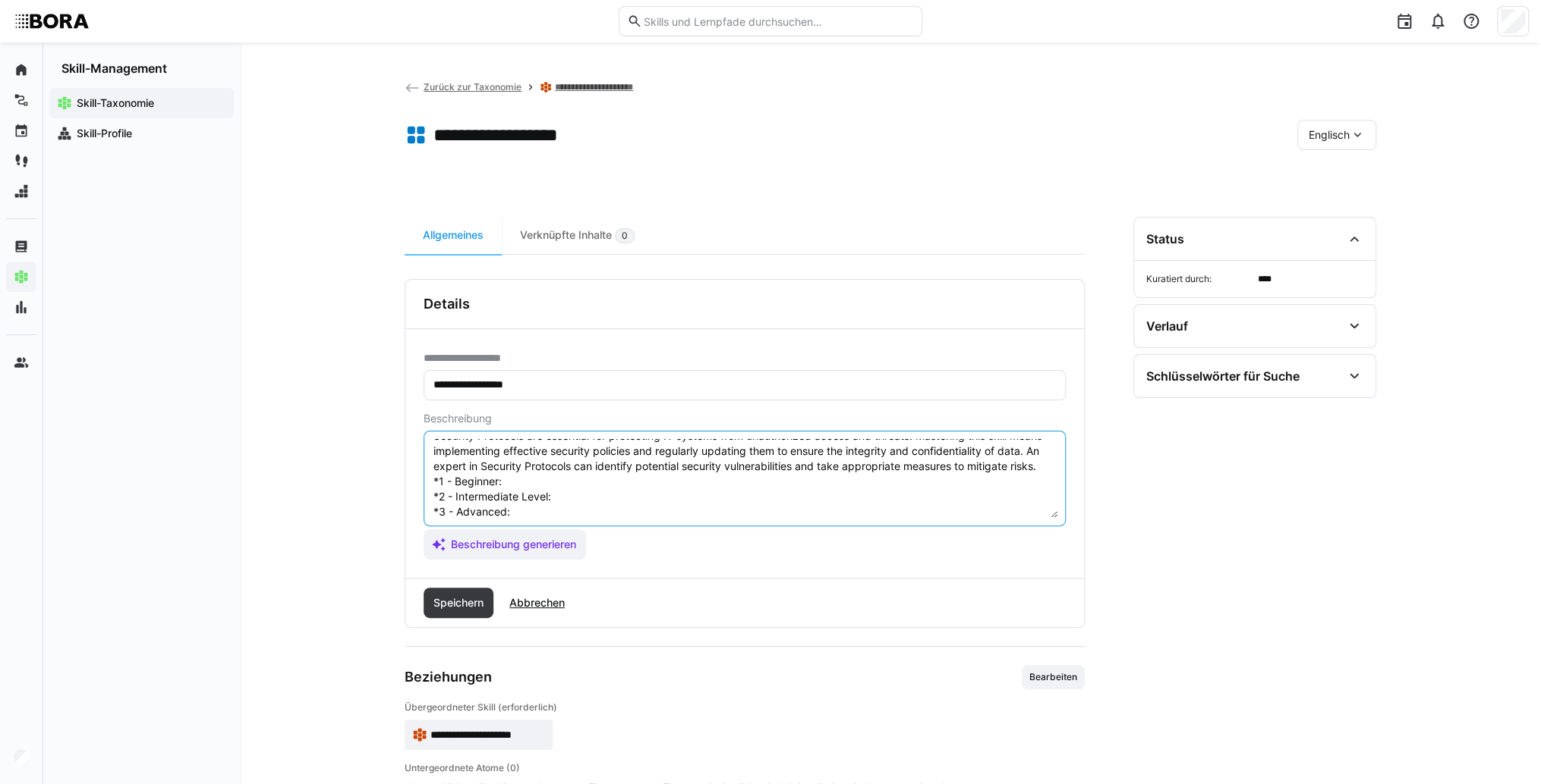
click at [525, 500] on textarea "Security Protocols are essential for protecting IT systems from unauthorized ac…" at bounding box center [745, 478] width 626 height 79
click at [528, 496] on textarea "Security Protocols are essential for protecting IT systems from unauthorized ac…" at bounding box center [745, 478] width 626 height 79
paste textarea "Understands basic security protocols (e.g., SSL/TLS) and their purpose."
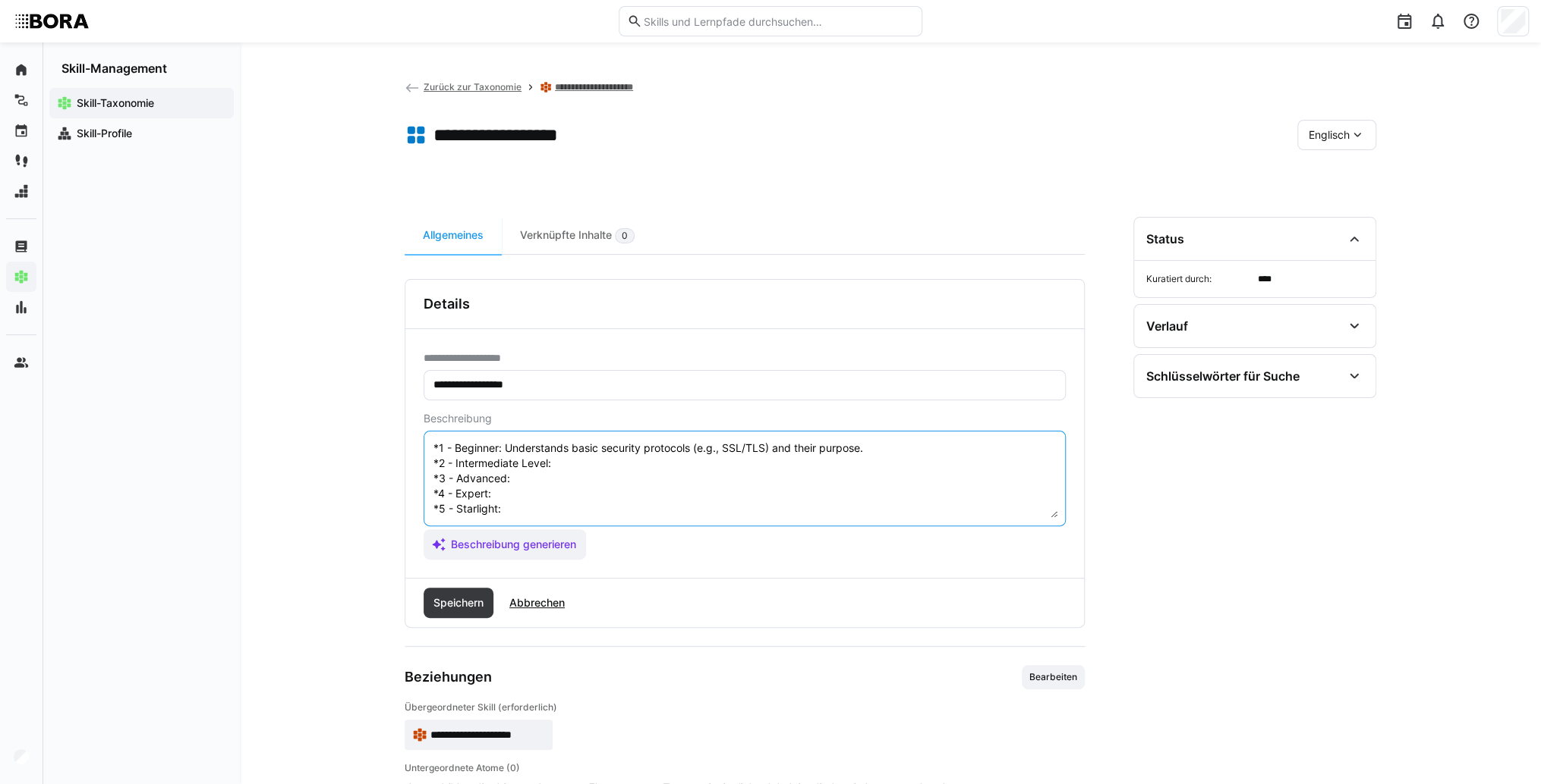
scroll to position [73, 0]
click at [562, 446] on textarea "Security Protocols are essential for protecting IT systems from unauthorized ac…" at bounding box center [745, 478] width 626 height 79
click at [618, 447] on textarea "Security Protocols are essential for protecting IT systems from unauthorized ac…" at bounding box center [745, 478] width 626 height 79
paste textarea "Implements common protocols independently and verifies their function."
click at [578, 469] on textarea "Security Protocols are essential for protecting IT systems from unauthorized ac…" at bounding box center [745, 478] width 626 height 79
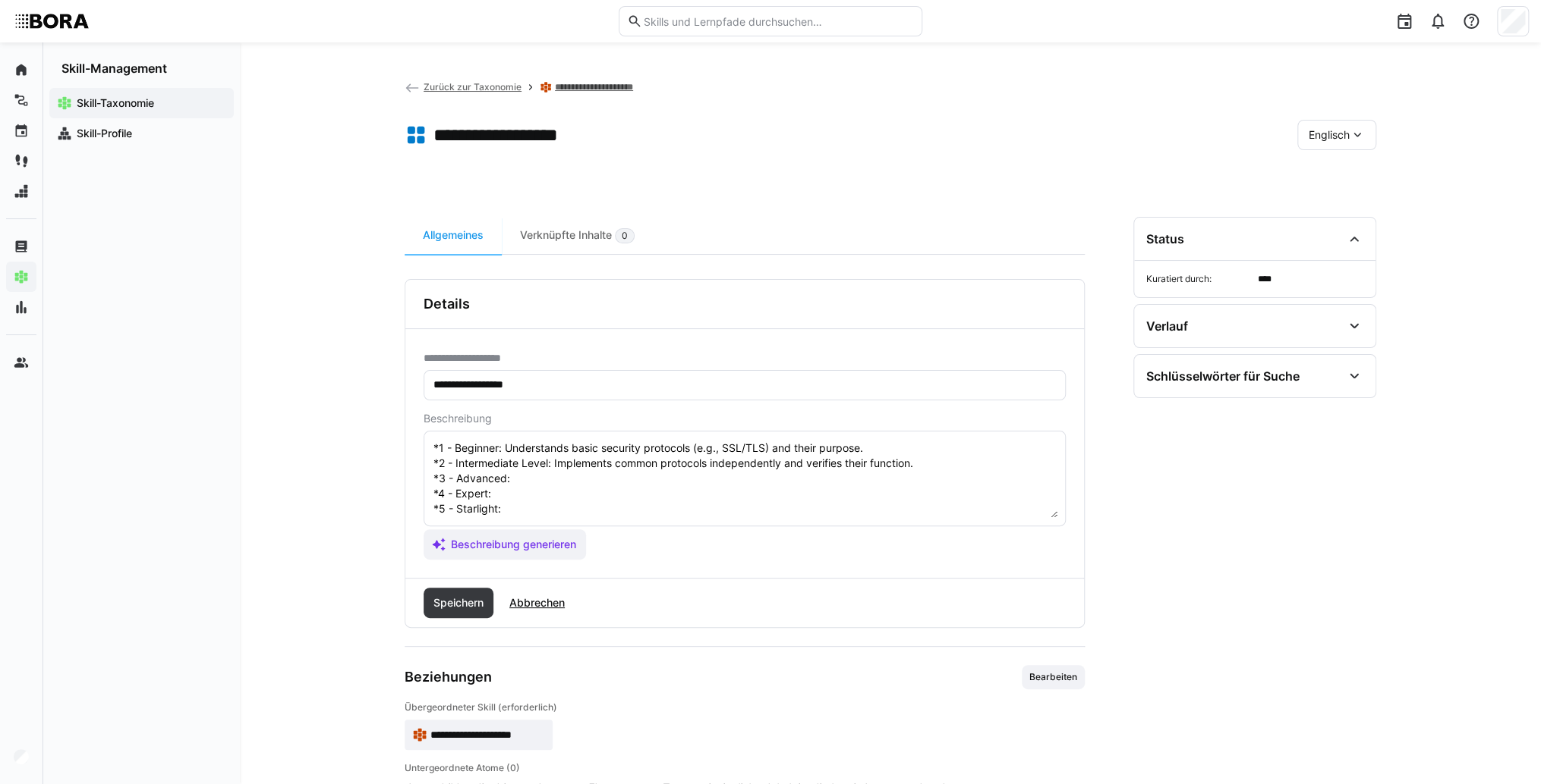
click at [545, 464] on textarea "Security Protocols are essential for protecting IT systems from unauthorized ac…" at bounding box center [745, 478] width 626 height 79
paste textarea "Develops and adapts security protocols to specific requirements, optimizes secu…"
click at [515, 481] on textarea "Security Protocols are essential for protecting IT systems from unauthorized ac…" at bounding box center [745, 478] width 626 height 79
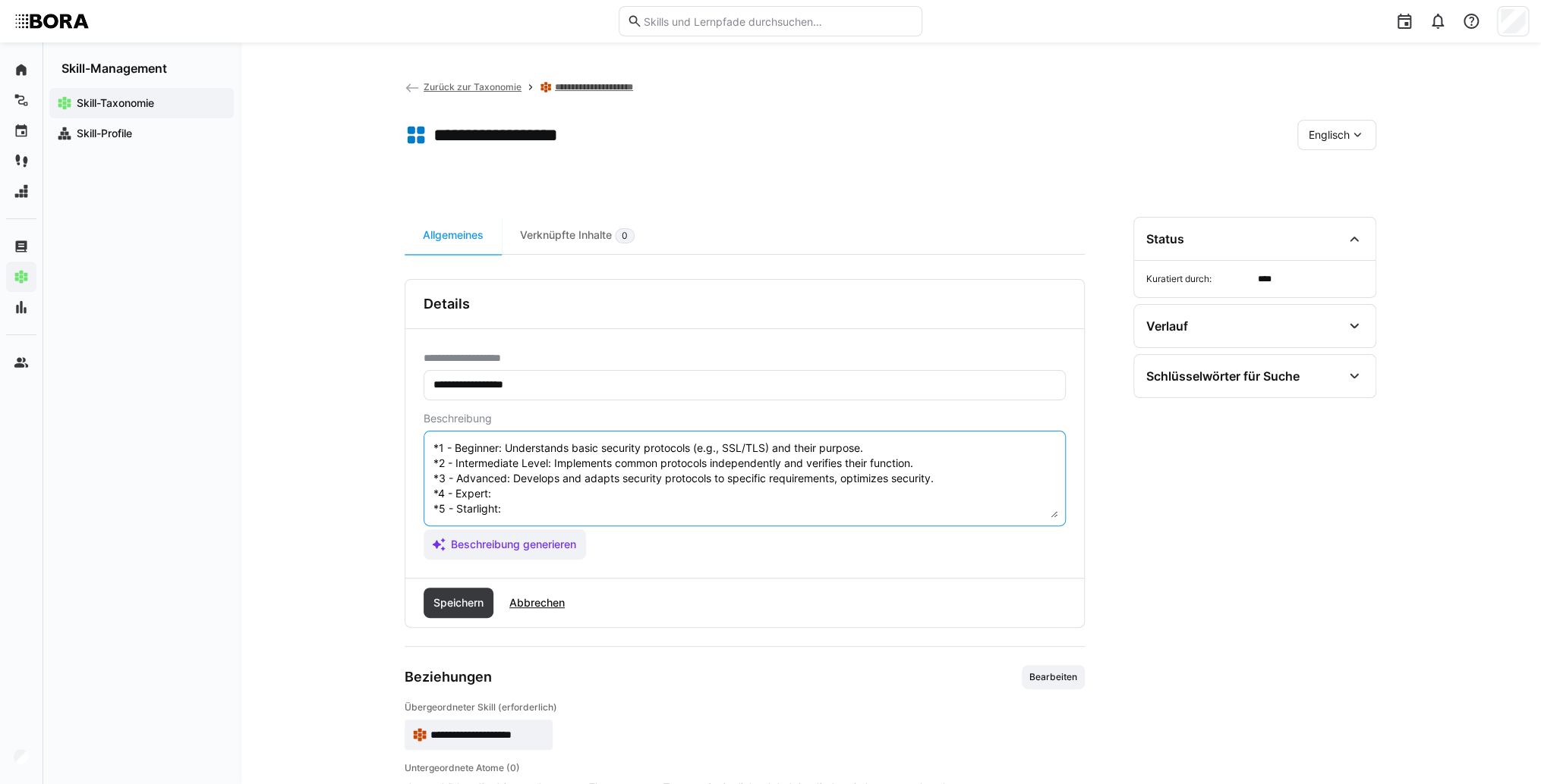
click at [526, 476] on textarea "Security Protocols are essential for protecting IT systems from unauthorized ac…" at bounding box center [745, 478] width 626 height 79
paste textarea "Advises on complex security architectures, conducts audits, and coordinates sec…"
click at [528, 500] on textarea "Security Protocols are essential for protecting IT systems from unauthorized ac…" at bounding box center [745, 478] width 626 height 79
click at [553, 487] on textarea "Security Protocols are essential for protecting IT systems from unauthorized ac…" at bounding box center [745, 478] width 626 height 79
click at [546, 497] on textarea "Security Protocols are essential for protecting IT systems from unauthorized ac…" at bounding box center [745, 478] width 626 height 79
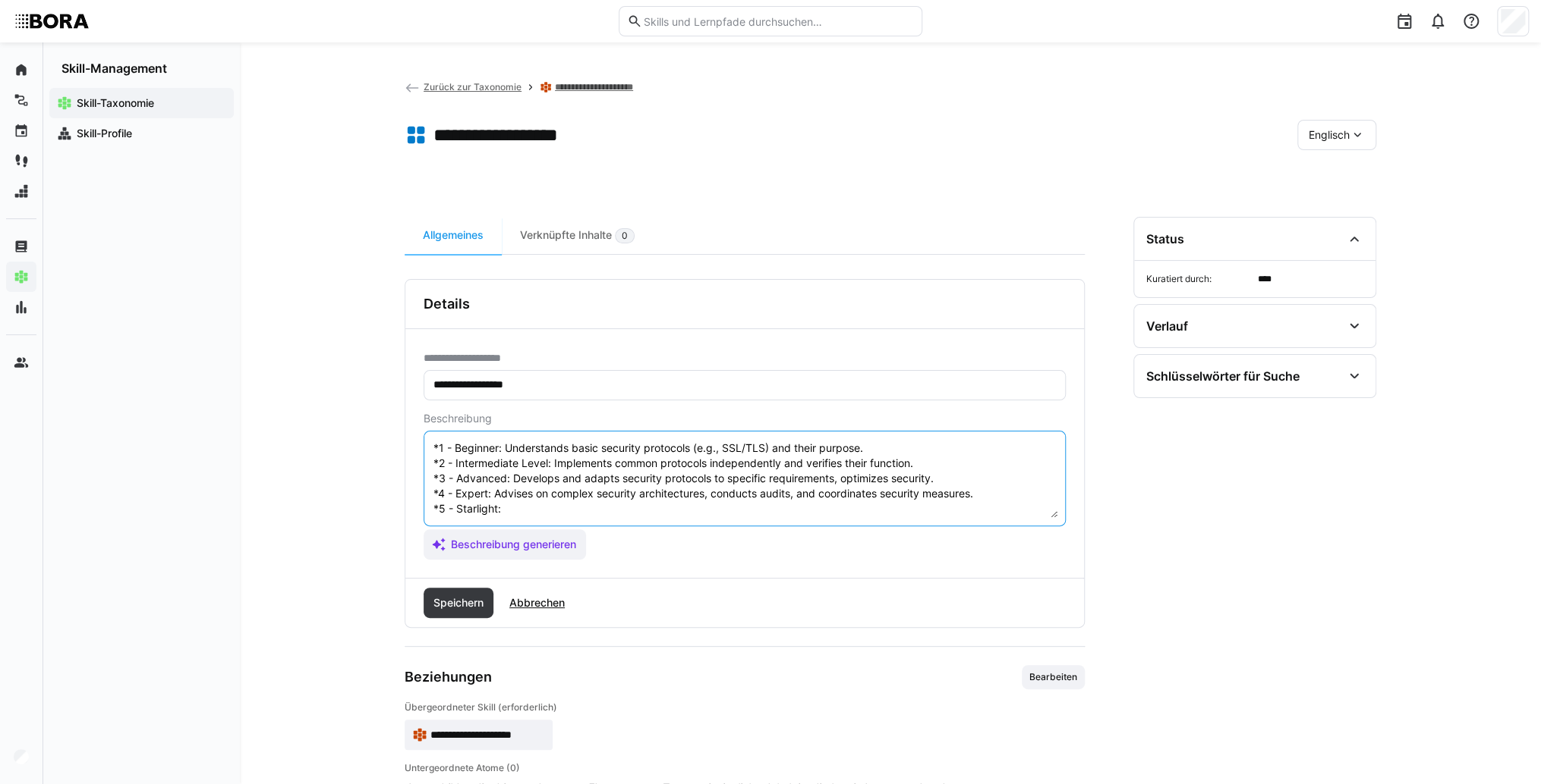
paste textarea "Defines company-wide security strategies, develops new protocols, and trains te…"
type textarea "Security Protocols are essential for protecting IT systems from unauthorized ac…"
click at [464, 596] on span "Speichern" at bounding box center [458, 603] width 55 height 15
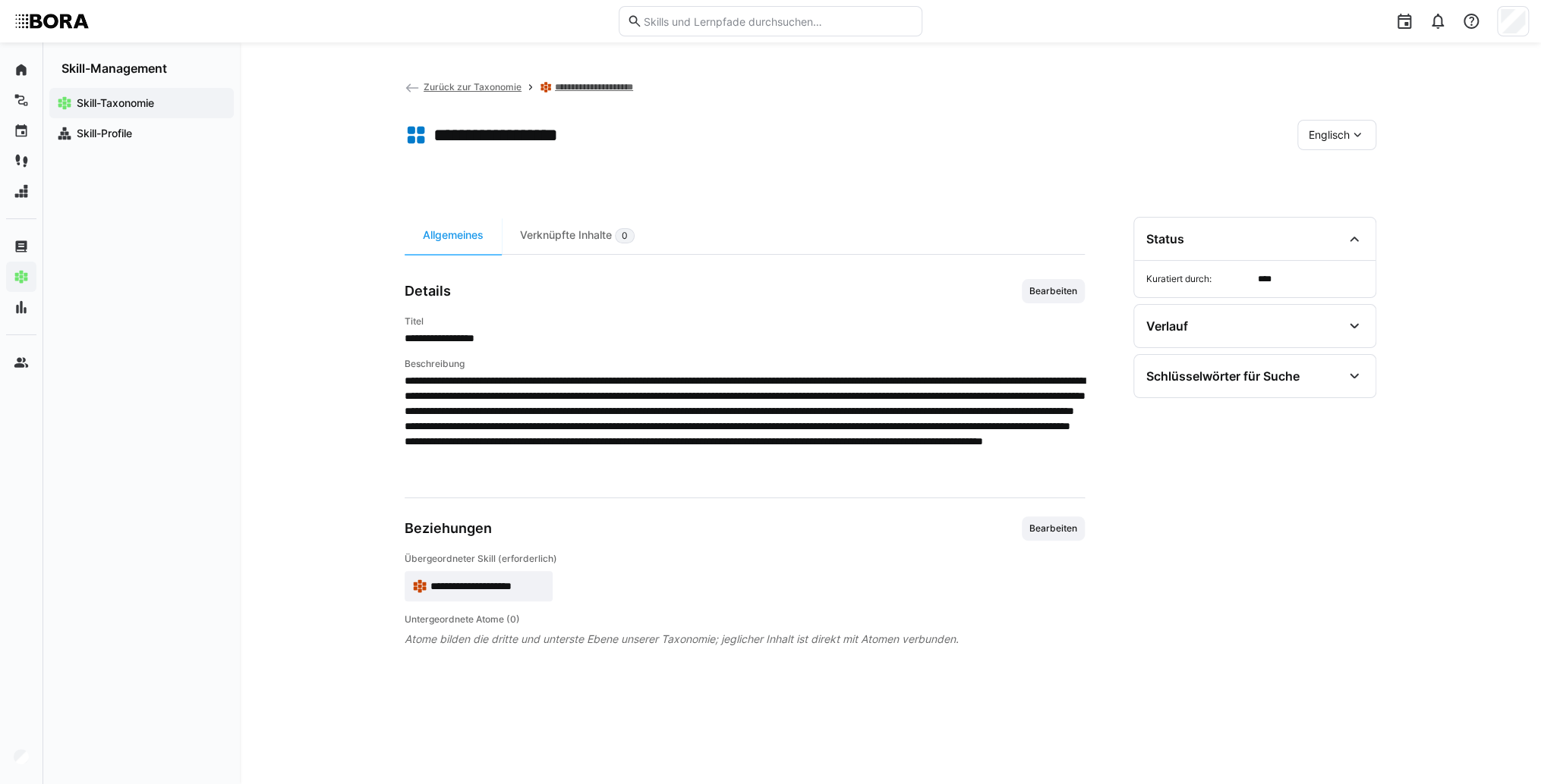
click at [508, 580] on span "**********" at bounding box center [488, 586] width 115 height 15
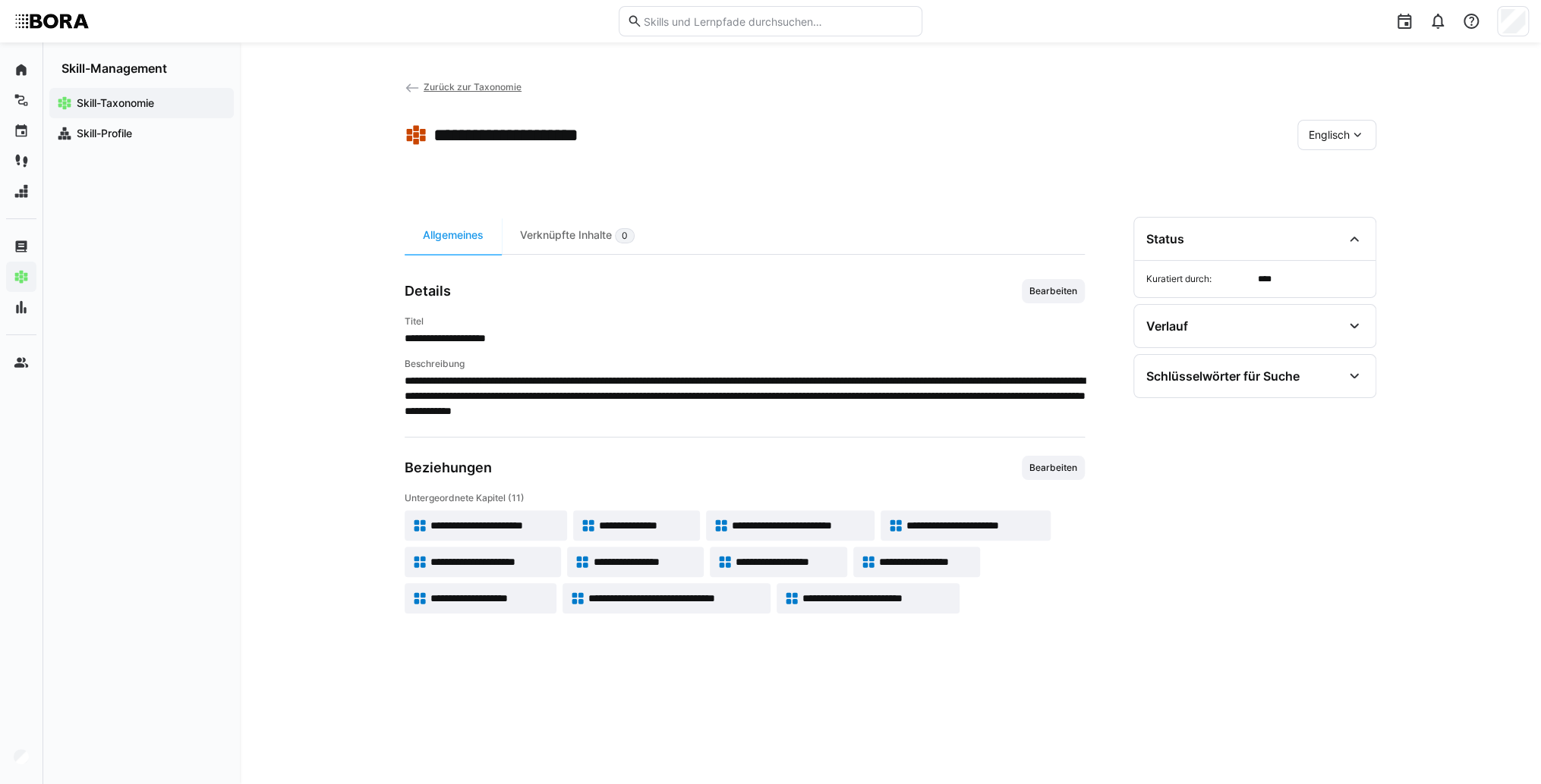
click at [1320, 152] on app-toolbar "**********" at bounding box center [890, 138] width 971 height 61
click at [1312, 129] on span "Englisch" at bounding box center [1329, 135] width 41 height 15
click at [1331, 167] on span "Deutsch" at bounding box center [1329, 175] width 41 height 15
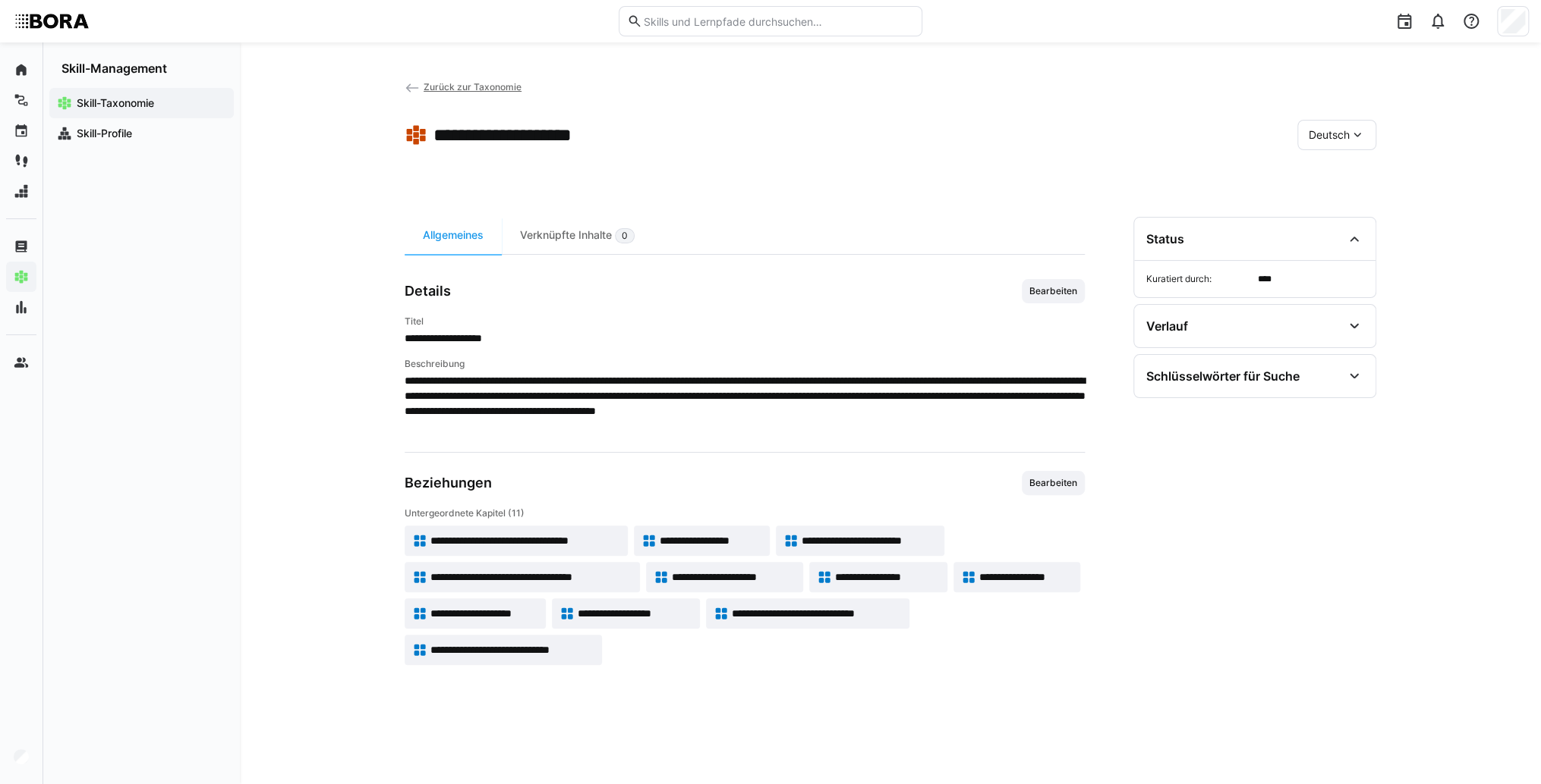
drag, startPoint x: 662, startPoint y: 484, endPoint x: 650, endPoint y: 488, distance: 12.6
drag, startPoint x: 650, startPoint y: 488, endPoint x: 627, endPoint y: 607, distance: 121.2
click at [627, 607] on span "**********" at bounding box center [635, 613] width 115 height 15
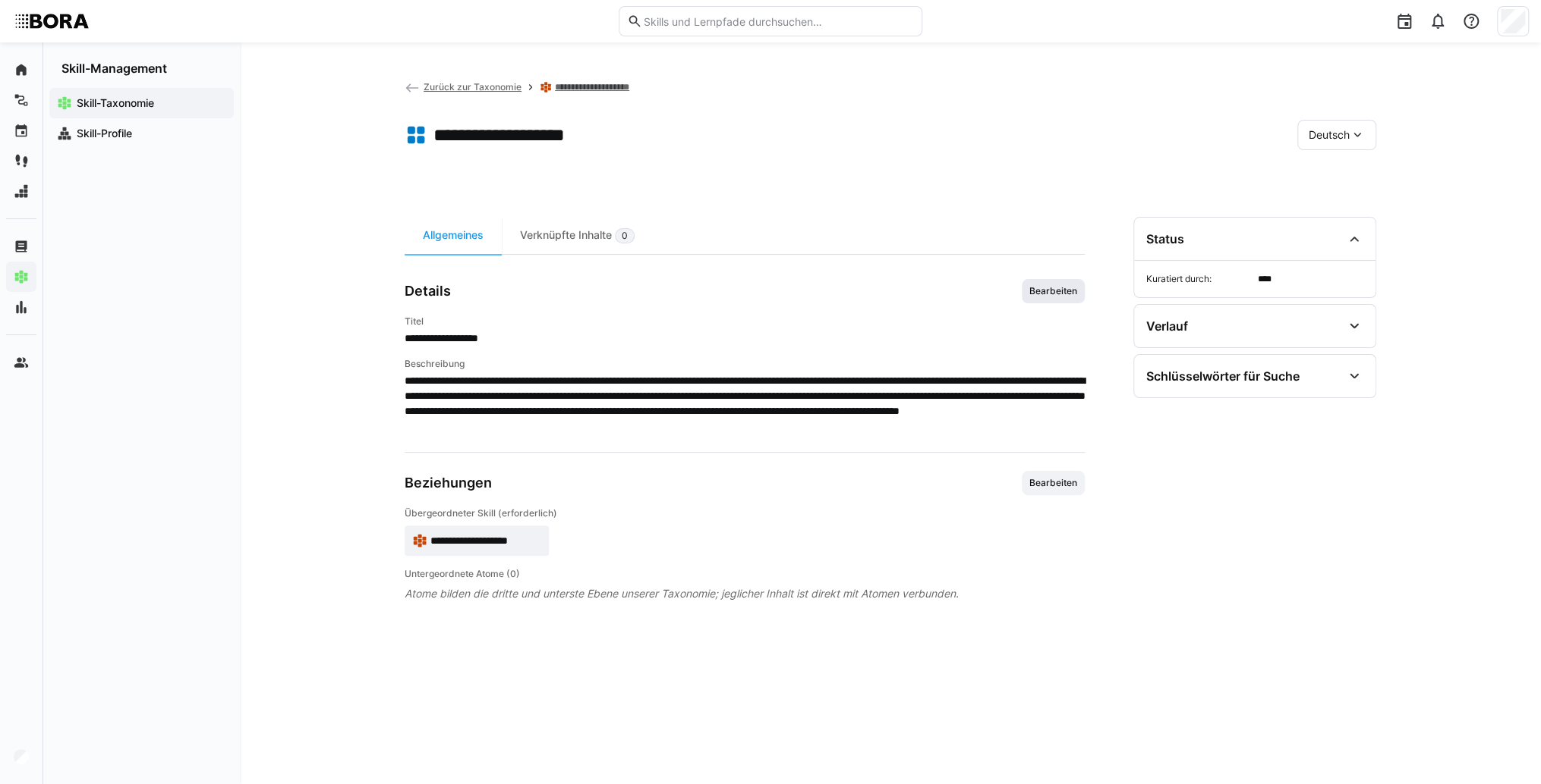
click at [1057, 279] on span "Bearbeiten" at bounding box center [1052, 291] width 63 height 24
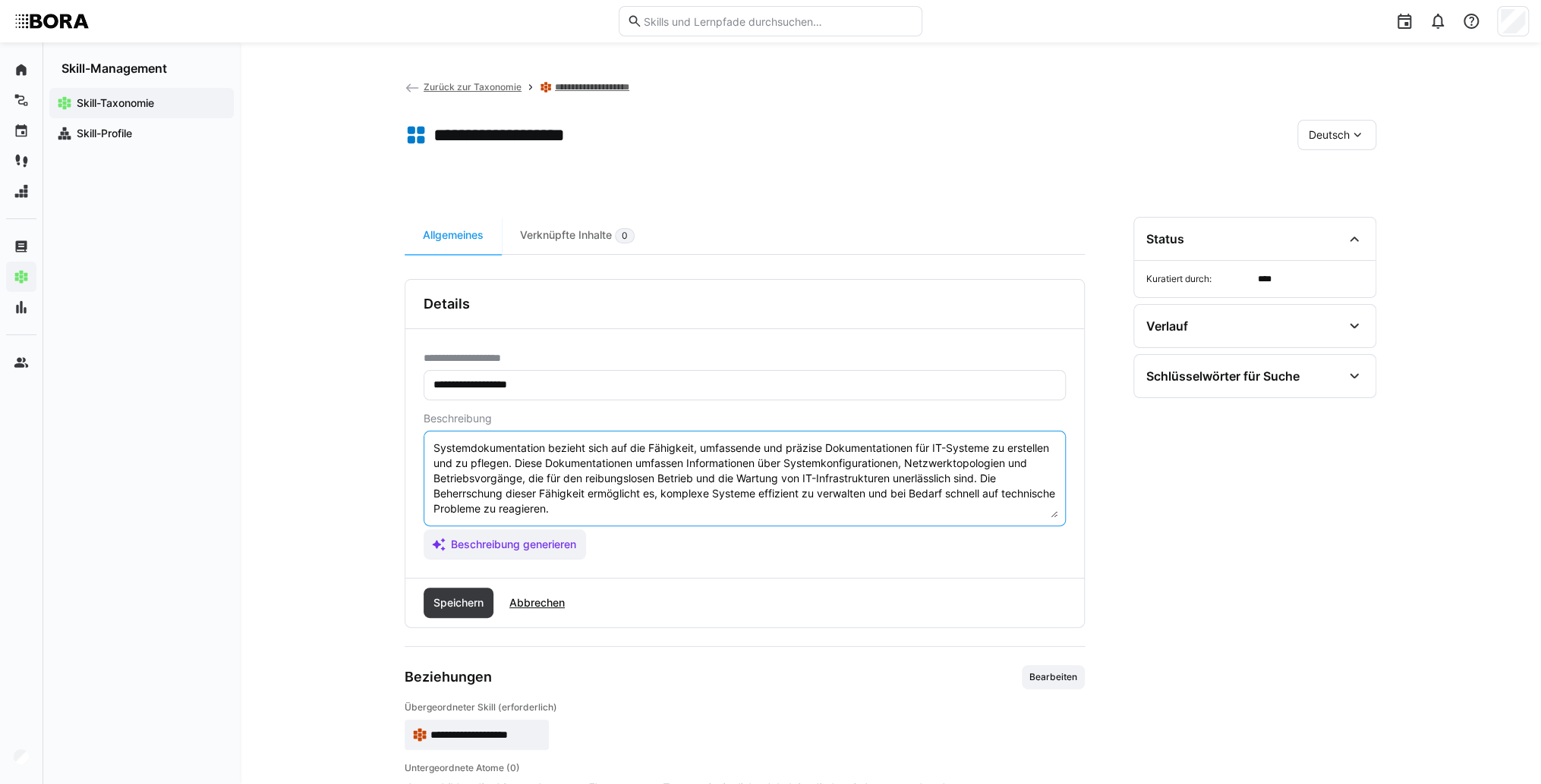
click at [989, 495] on textarea "Systemdokumentation bezieht sich auf die Fähigkeit, umfassende und präzise Doku…" at bounding box center [745, 478] width 626 height 79
click at [921, 494] on textarea "Systemdokumentation bezieht sich auf die Fähigkeit, umfassende und präzise Doku…" at bounding box center [745, 478] width 626 height 79
click at [868, 507] on textarea "Systemdokumentation bezieht sich auf die Fähigkeit, umfassende und präzise Doku…" at bounding box center [745, 478] width 626 height 79
click at [472, 504] on textarea "Systemdokumentation bezieht sich auf die Fähigkeit, umfassende und präzise Doku…" at bounding box center [745, 478] width 626 height 79
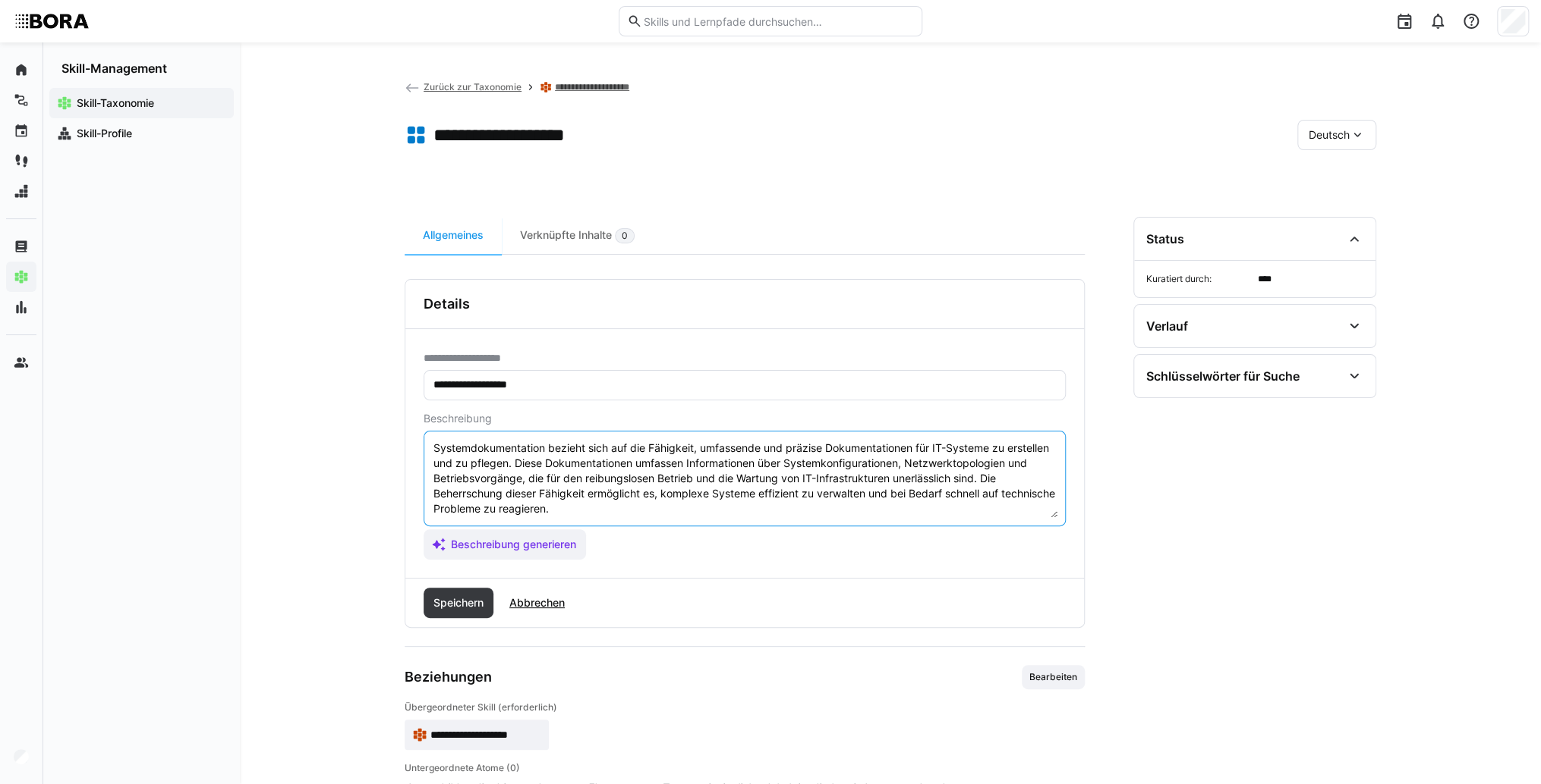
paste textarea "*1 -Anfänger: *2 – Mittelstufe: *3 – Fortgeschritten: *4 – Experte: * 5 - Starl…"
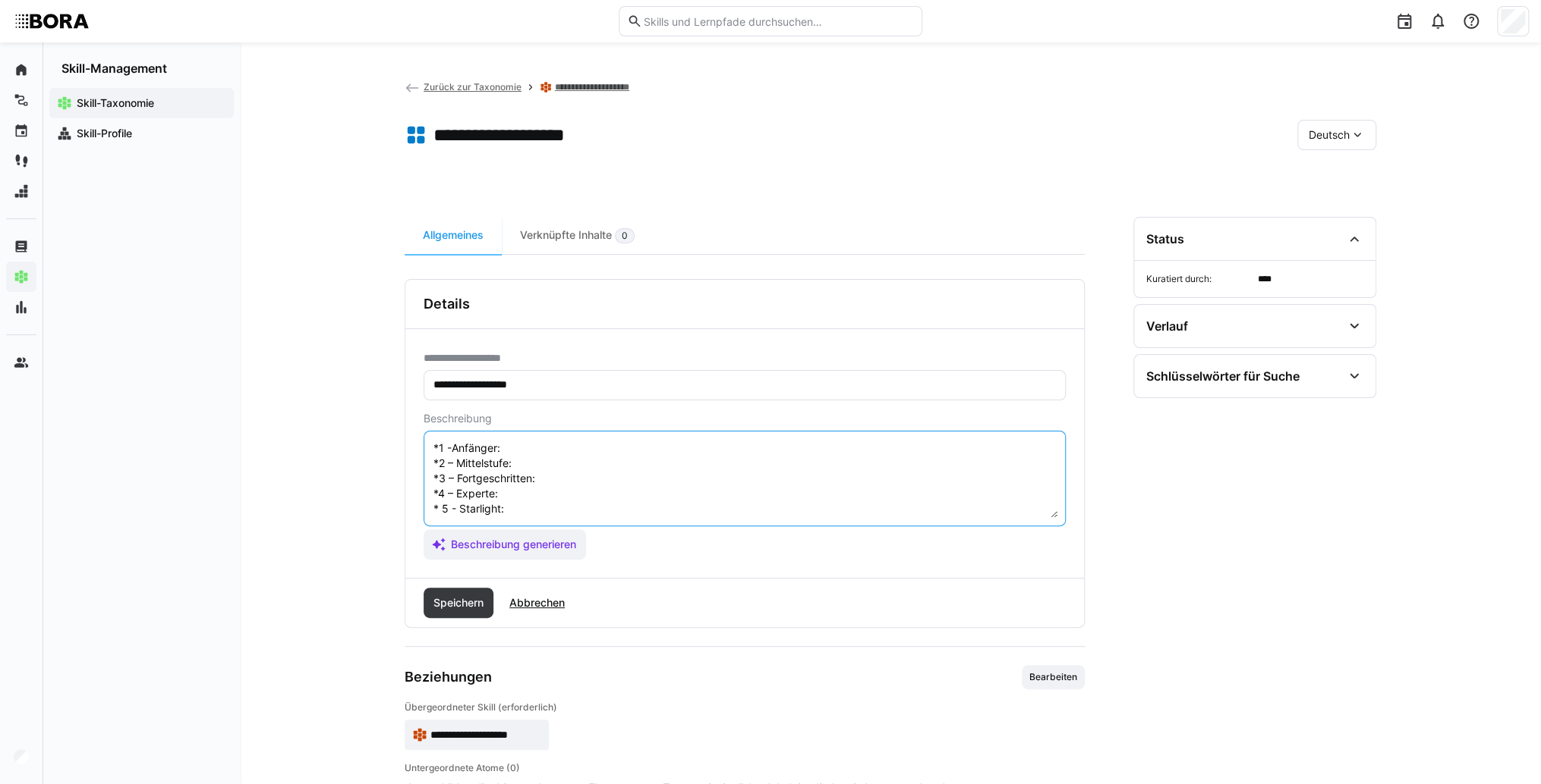
scroll to position [27, 0]
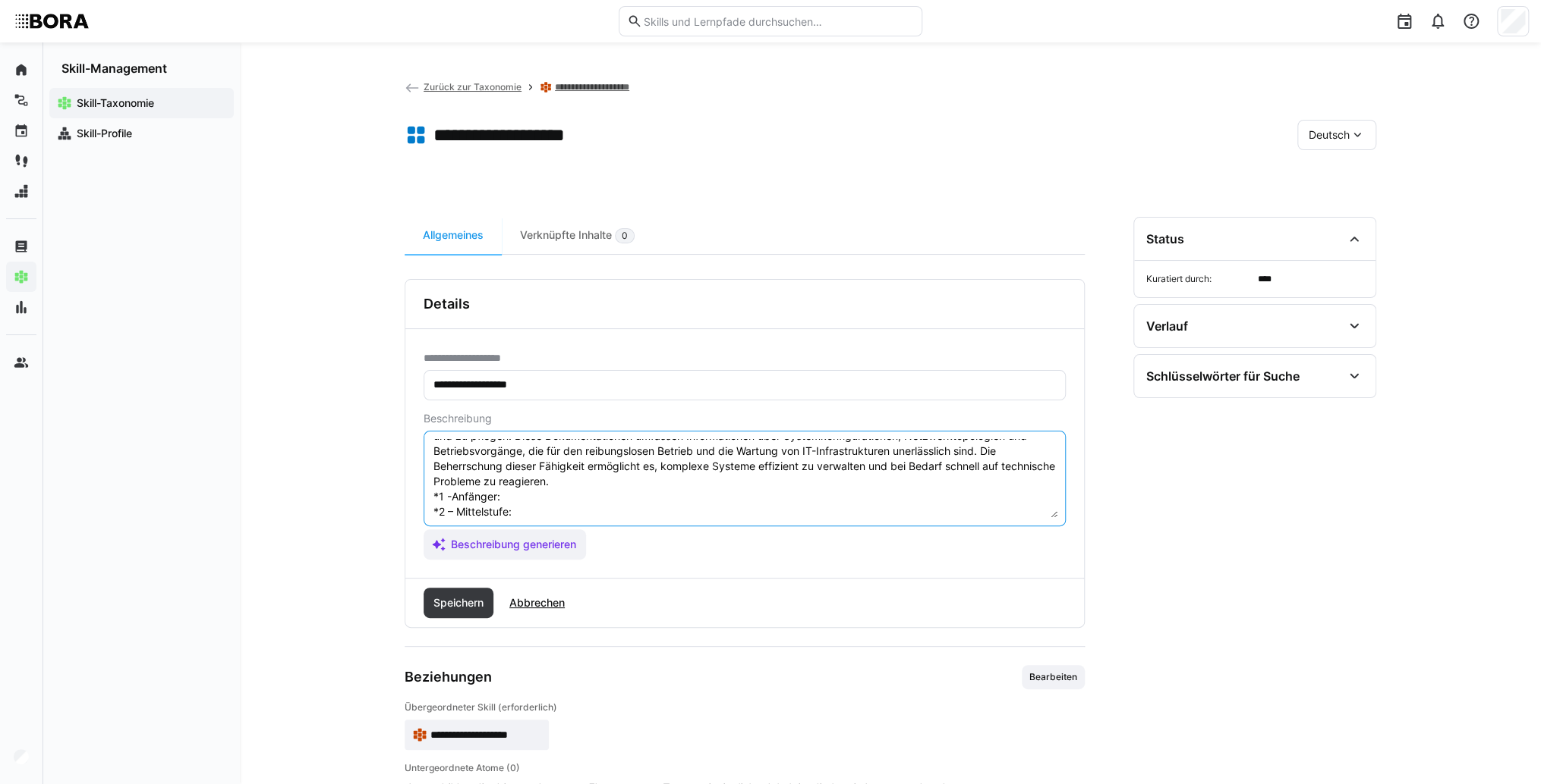
click at [516, 496] on textarea "Systemdokumentation bezieht sich auf die Fähigkeit, umfassende und präzise Doku…" at bounding box center [745, 478] width 626 height 79
click at [560, 494] on textarea "Systemdokumentation bezieht sich auf die Fähigkeit, umfassende und präzise Doku…" at bounding box center [745, 478] width 626 height 79
paste textarea "Kennt Grundprinzipien der Dokumentation, erstellt einfache Systemdokumentatione…"
click at [555, 512] on textarea "Systemdokumentation bezieht sich auf die Fähigkeit, umfassende und präzise Doku…" at bounding box center [745, 478] width 626 height 79
click at [605, 510] on textarea "Systemdokumentation bezieht sich auf die Fähigkeit, umfassende und präzise Doku…" at bounding box center [745, 478] width 626 height 79
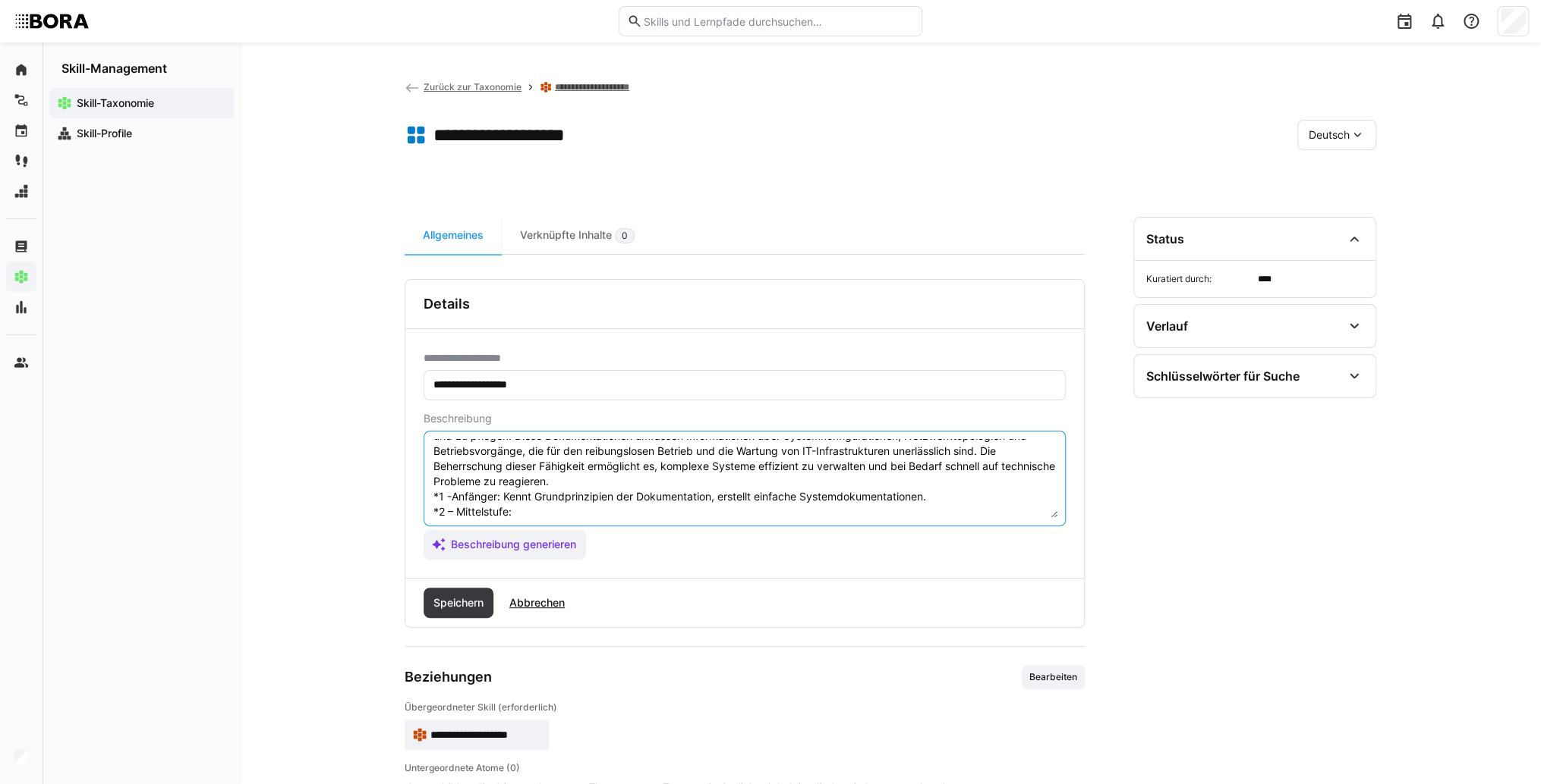
paste textarea "Erarbeitet ausführliche Dokumentationen selbstständig, nutzt Tools effektiv."
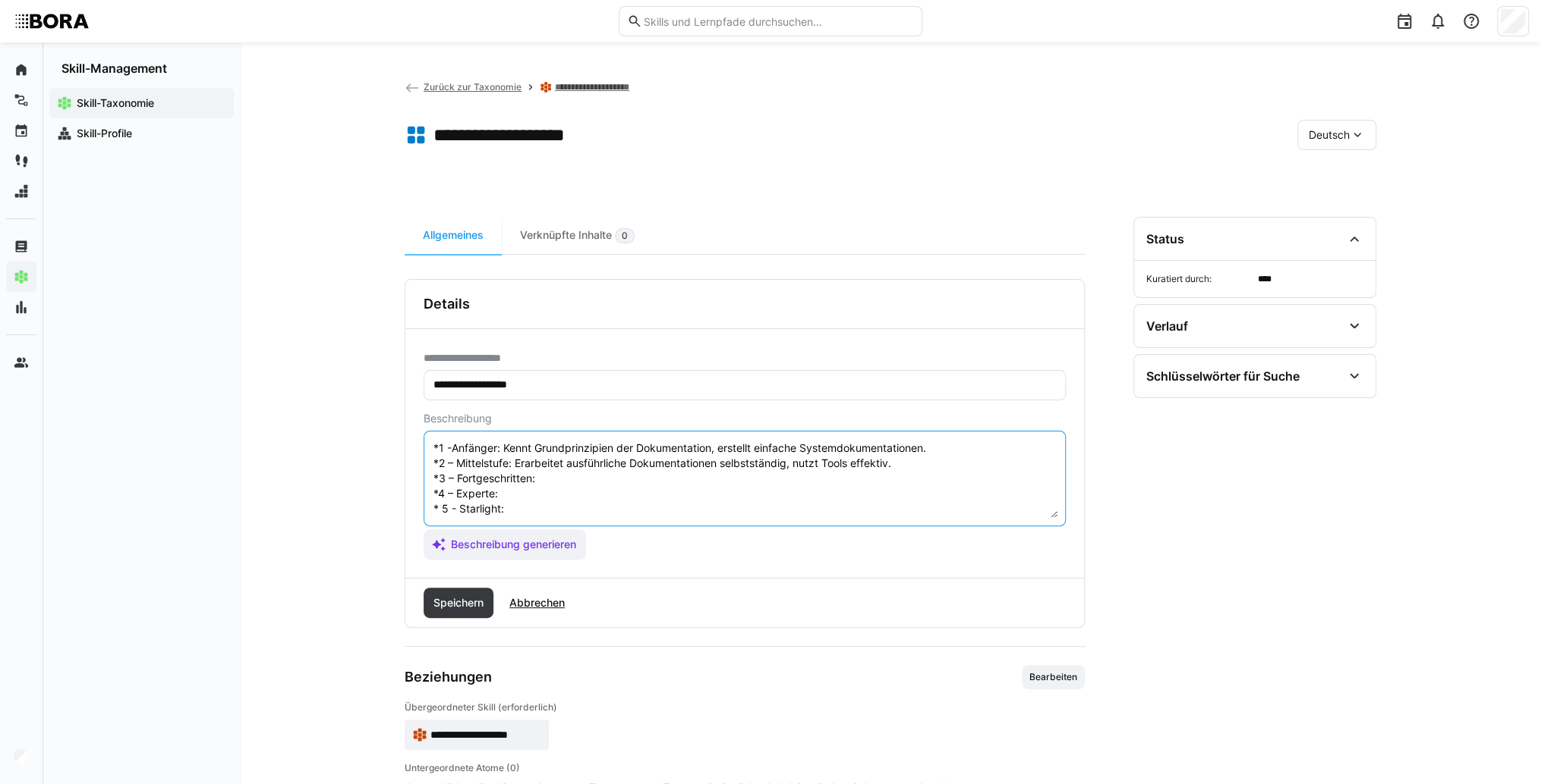
click at [577, 464] on textarea "Systemdokumentation bezieht sich auf die Fähigkeit, umfassende und präzise Doku…" at bounding box center [745, 478] width 626 height 79
click at [567, 464] on textarea "Systemdokumentation bezieht sich auf die Fähigkeit, umfassende und präzise Doku…" at bounding box center [745, 478] width 626 height 79
paste
click at [568, 499] on textarea "Systemdokumentation bezieht sich auf die Fähigkeit, umfassende und präzise Doku…" at bounding box center [745, 478] width 626 height 79
click at [575, 497] on textarea "Systemdokumentation bezieht sich auf die Fähigkeit, umfassende und präzise Doku…" at bounding box center [745, 478] width 626 height 79
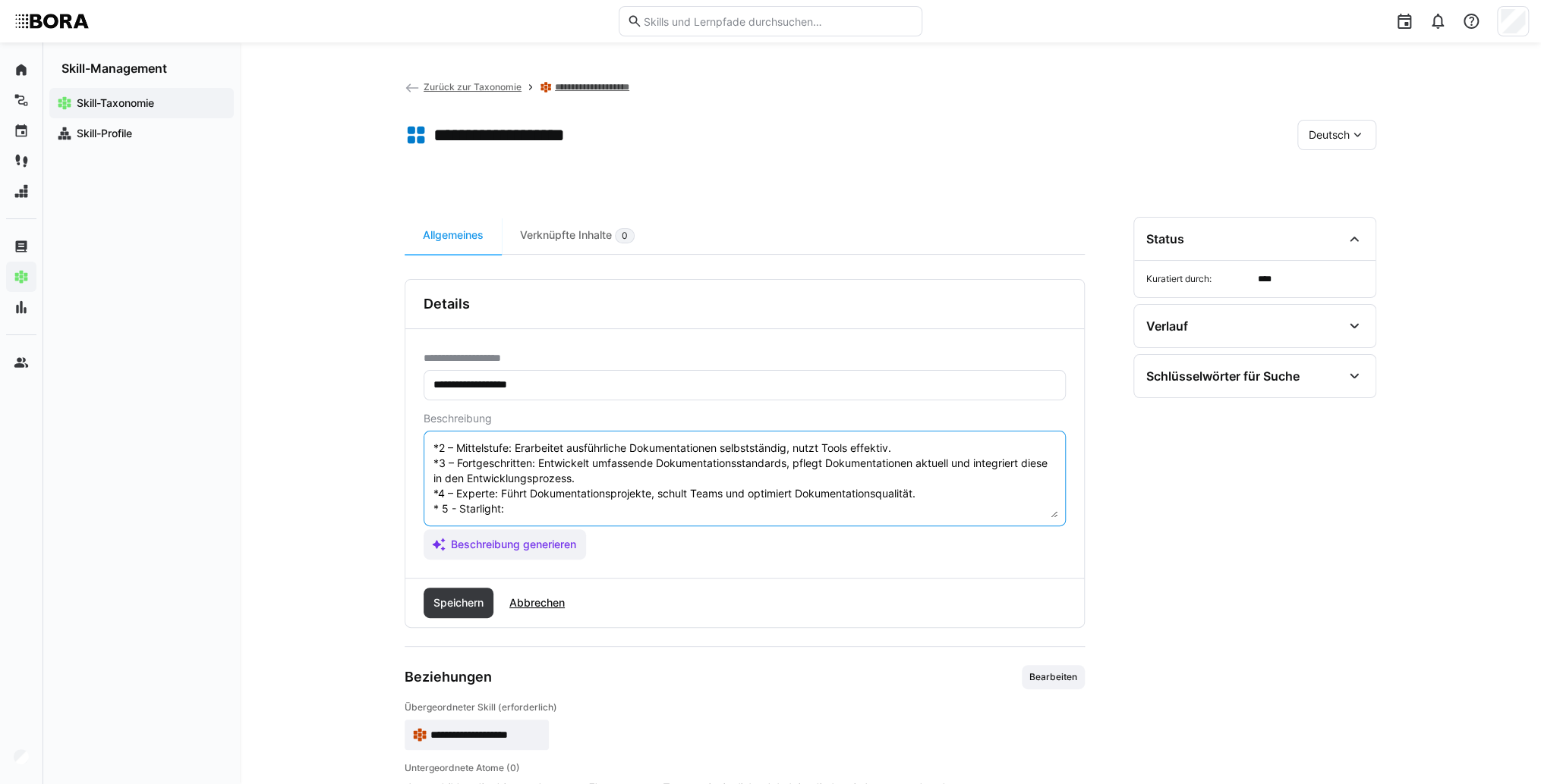
scroll to position [106, 0]
click at [566, 492] on textarea "Systemdokumentation bezieht sich auf die Fähigkeit, umfassende und präzise Doku…" at bounding box center [745, 478] width 626 height 79
click at [582, 485] on textarea "Systemdokumentation bezieht sich auf die Fähigkeit, umfassende und präzise Doku…" at bounding box center [745, 478] width 626 height 79
click at [568, 494] on textarea "Systemdokumentation bezieht sich auf die Fähigkeit, umfassende und präzise Doku…" at bounding box center [745, 478] width 626 height 79
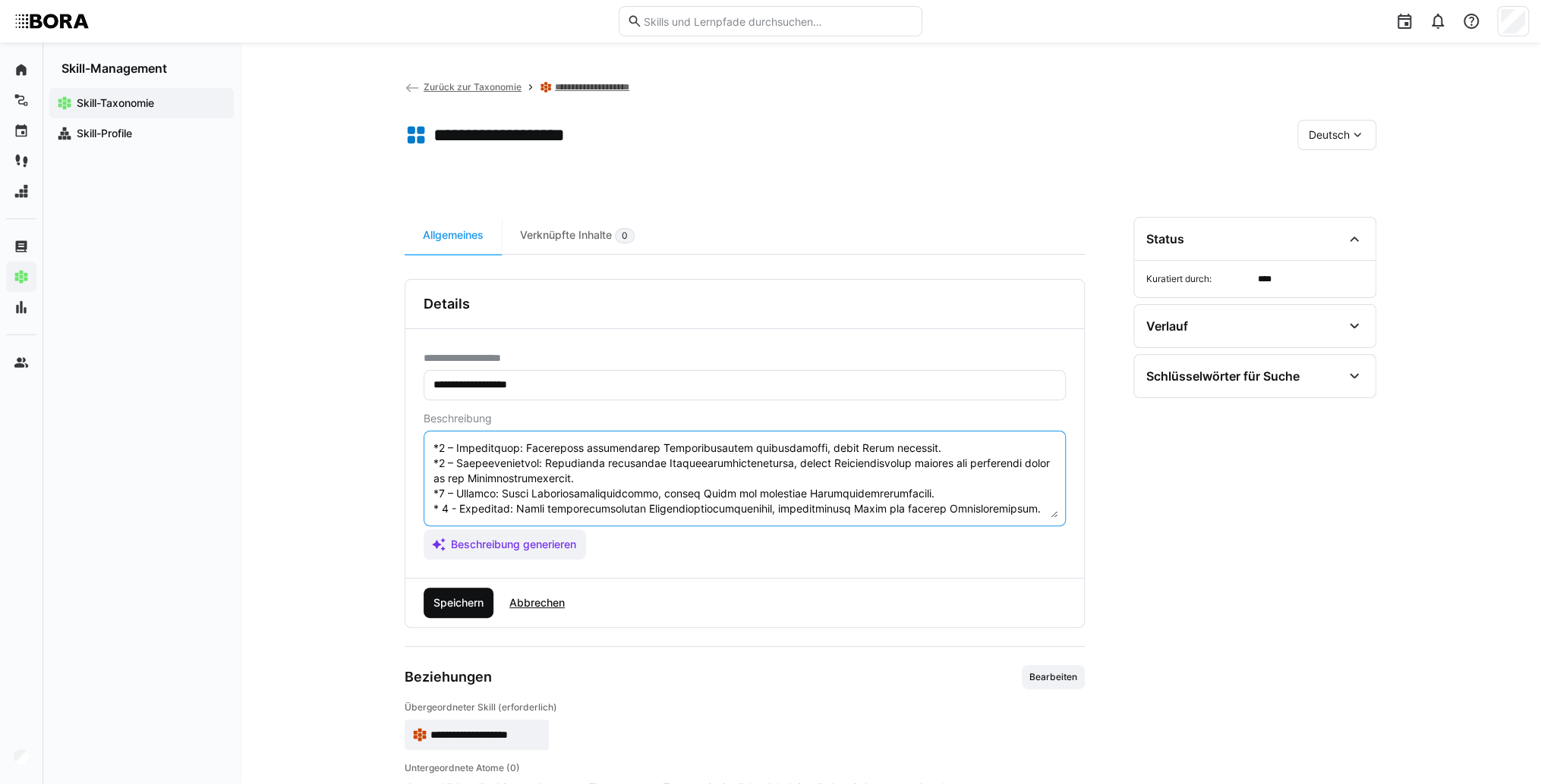
type textarea "Loremipsumdolorsita consect adip eli sed Doeiusmod, temporinci utl etdolor Magn…"
click at [484, 604] on span "Speichern" at bounding box center [458, 603] width 55 height 15
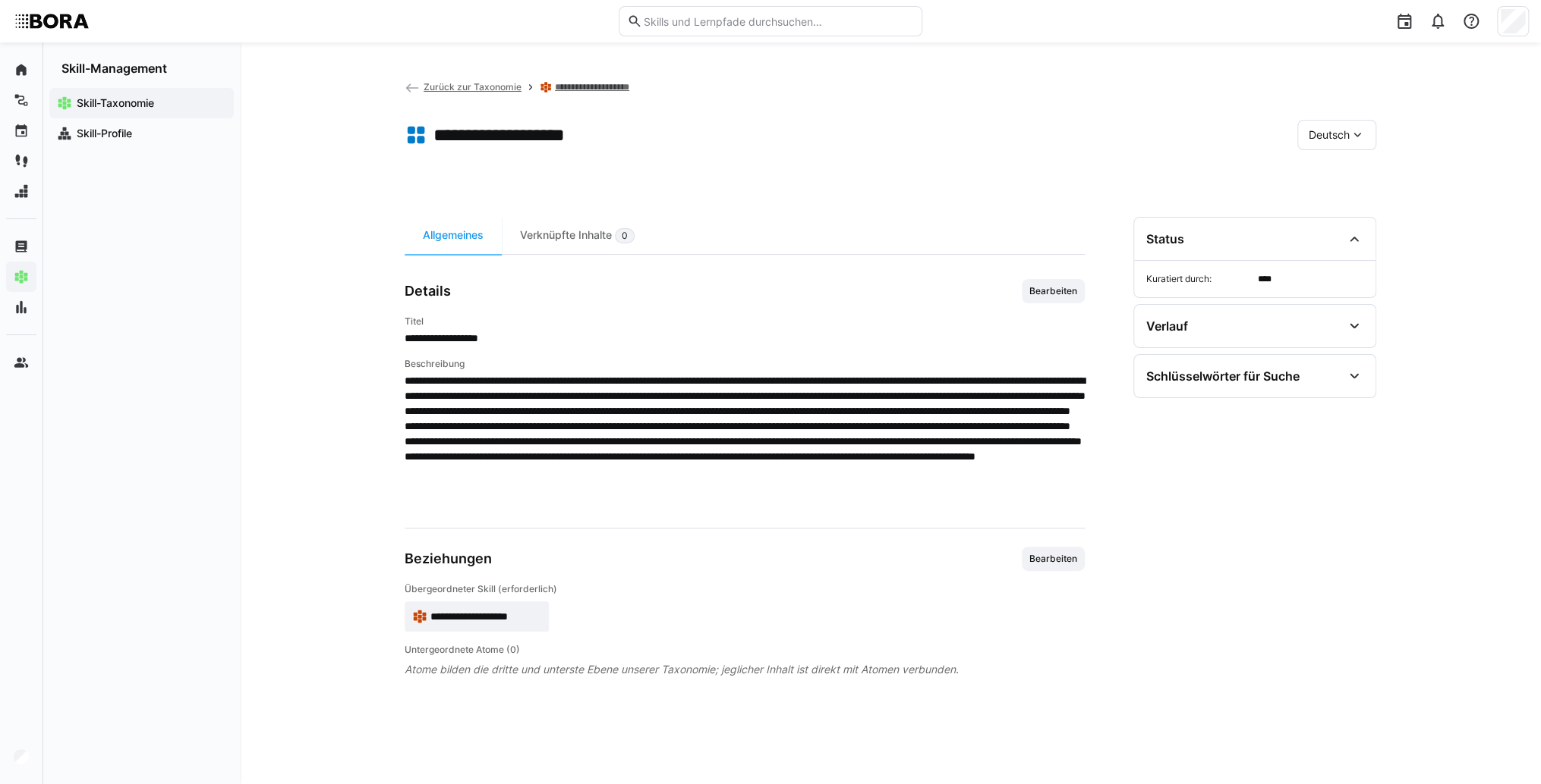
click at [1265, 165] on app-toolbar "**********" at bounding box center [890, 138] width 971 height 61
drag, startPoint x: 1321, startPoint y: 137, endPoint x: 1318, endPoint y: 155, distance: 18.2
click at [1320, 139] on span "Deutsch" at bounding box center [1329, 135] width 41 height 15
click at [1333, 211] on span "Englisch" at bounding box center [1329, 207] width 41 height 15
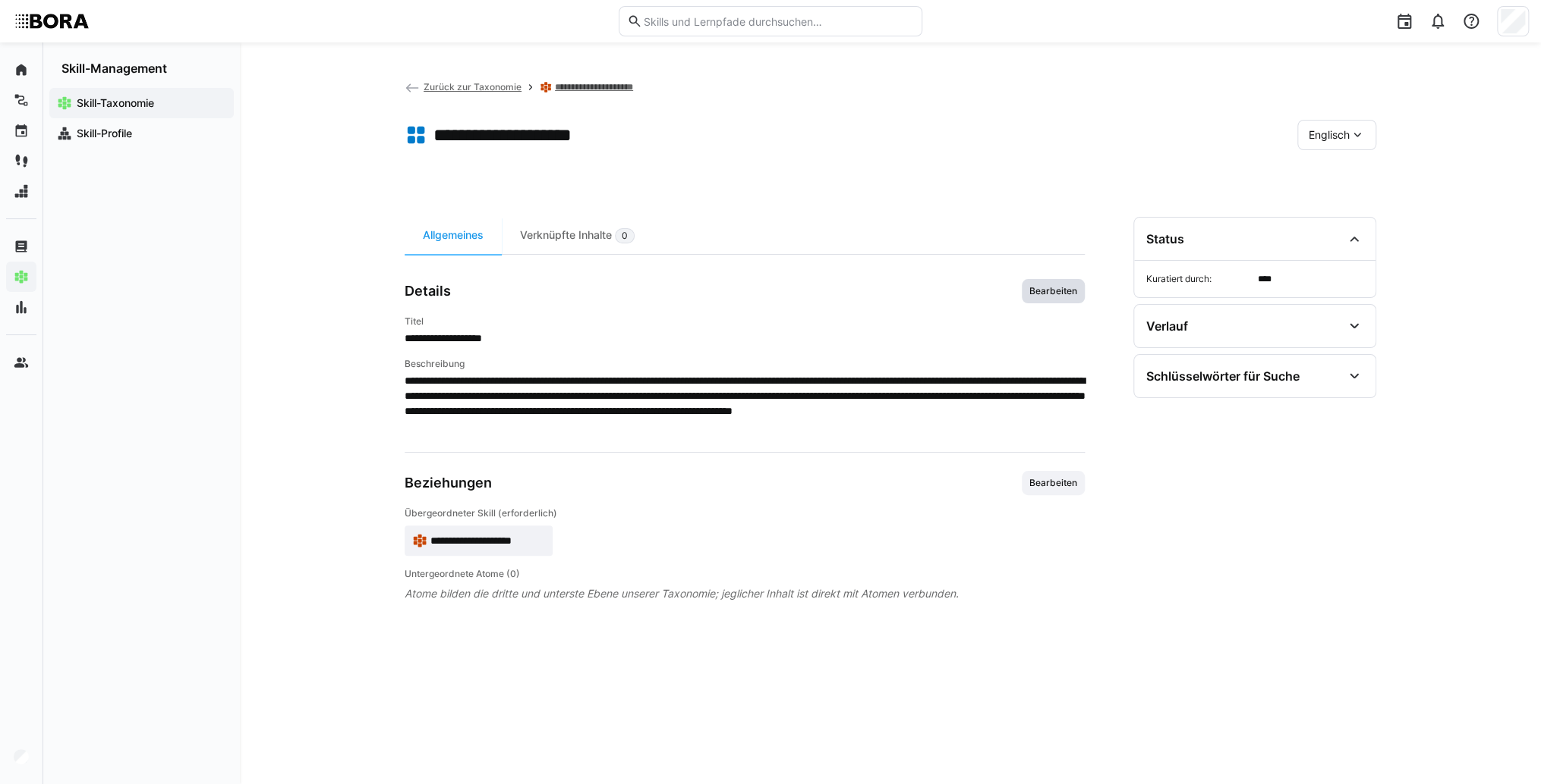
click at [1073, 289] on span "Bearbeiten" at bounding box center [1053, 291] width 51 height 12
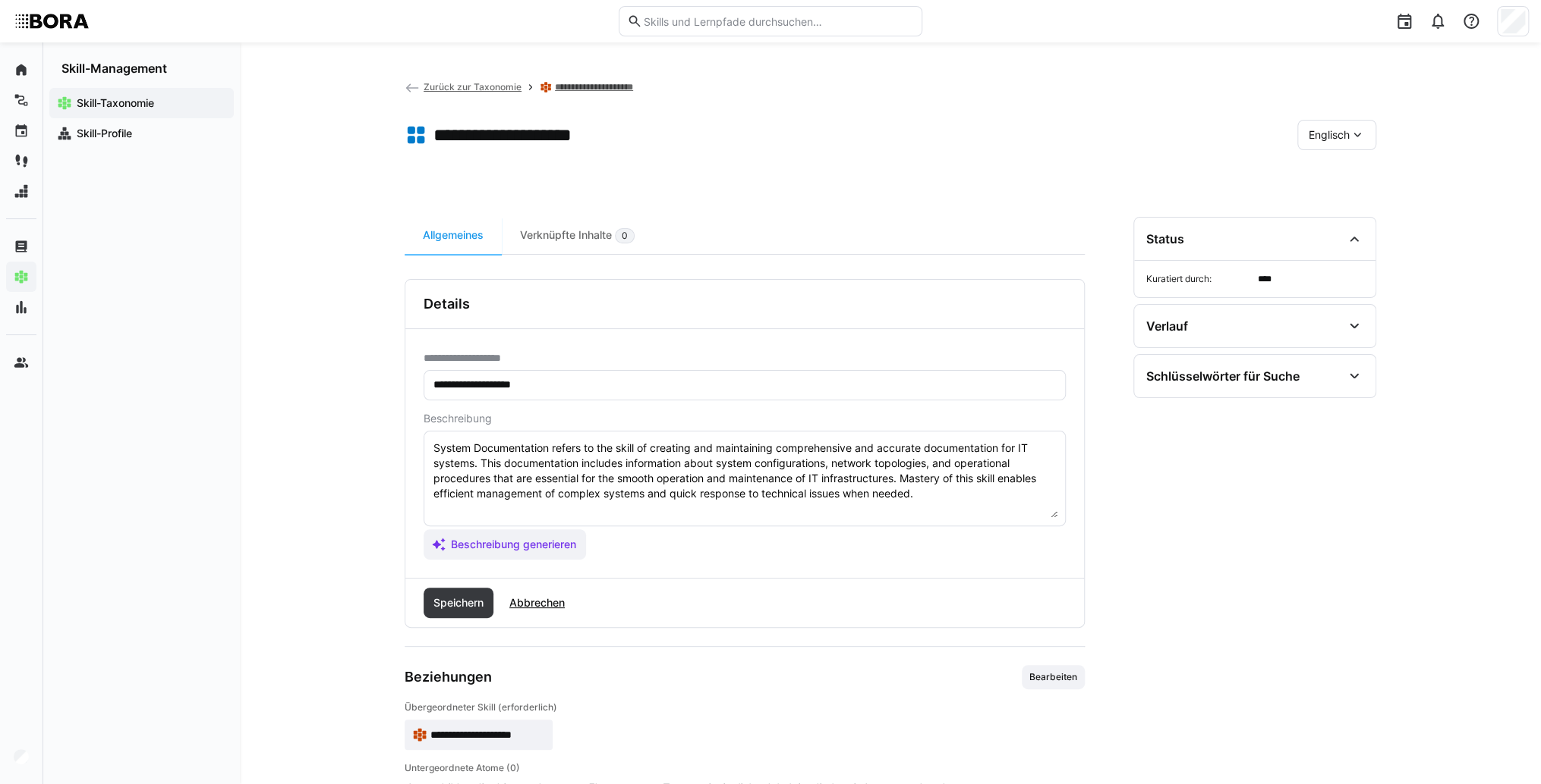
click at [932, 501] on textarea "System Documentation refers to the skill of creating and maintaining comprehens…" at bounding box center [745, 478] width 626 height 79
click at [442, 511] on textarea "System Documentation refers to the skill of creating and maintaining comprehens…" at bounding box center [745, 478] width 626 height 79
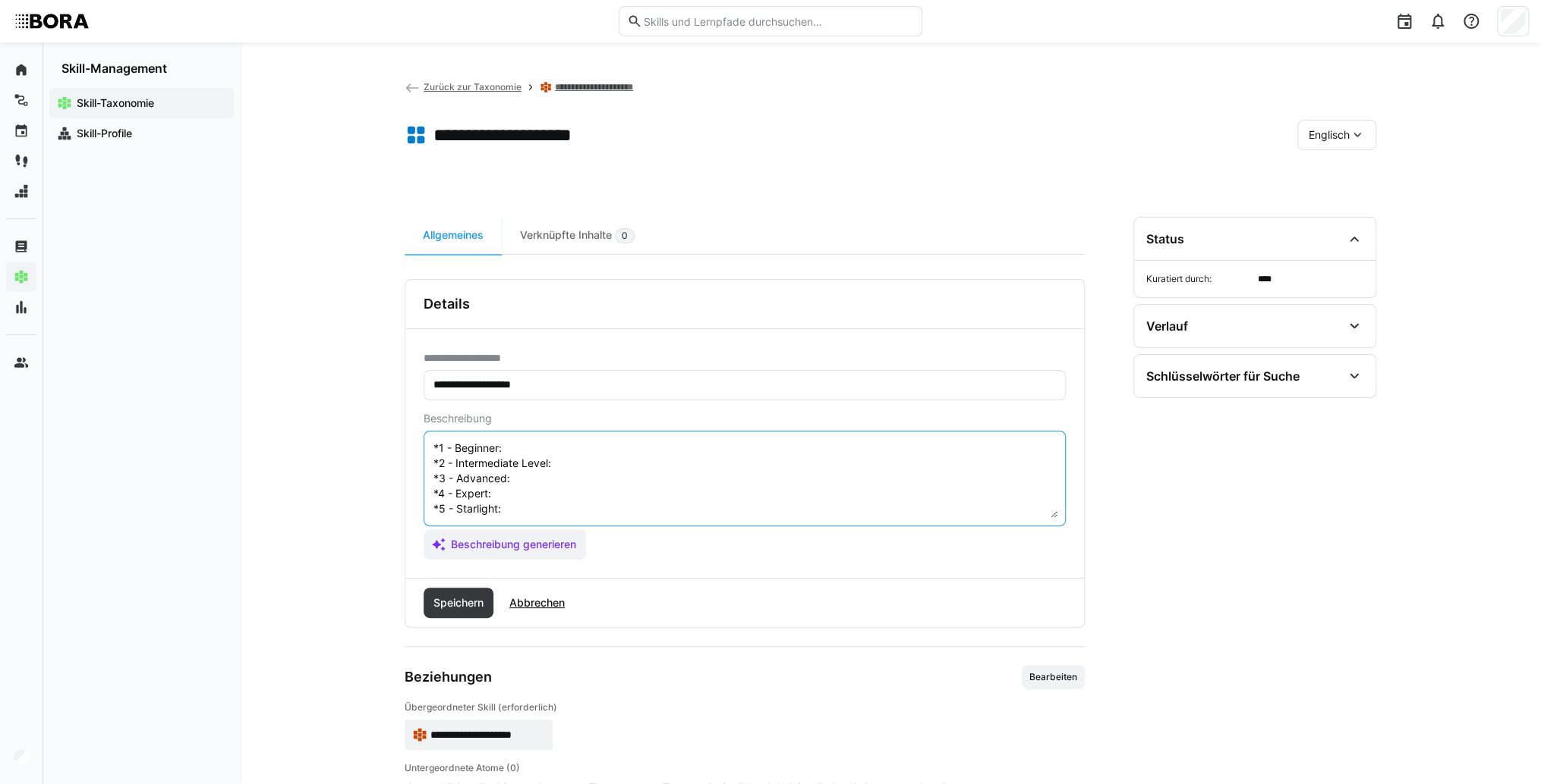
scroll to position [12, 0]
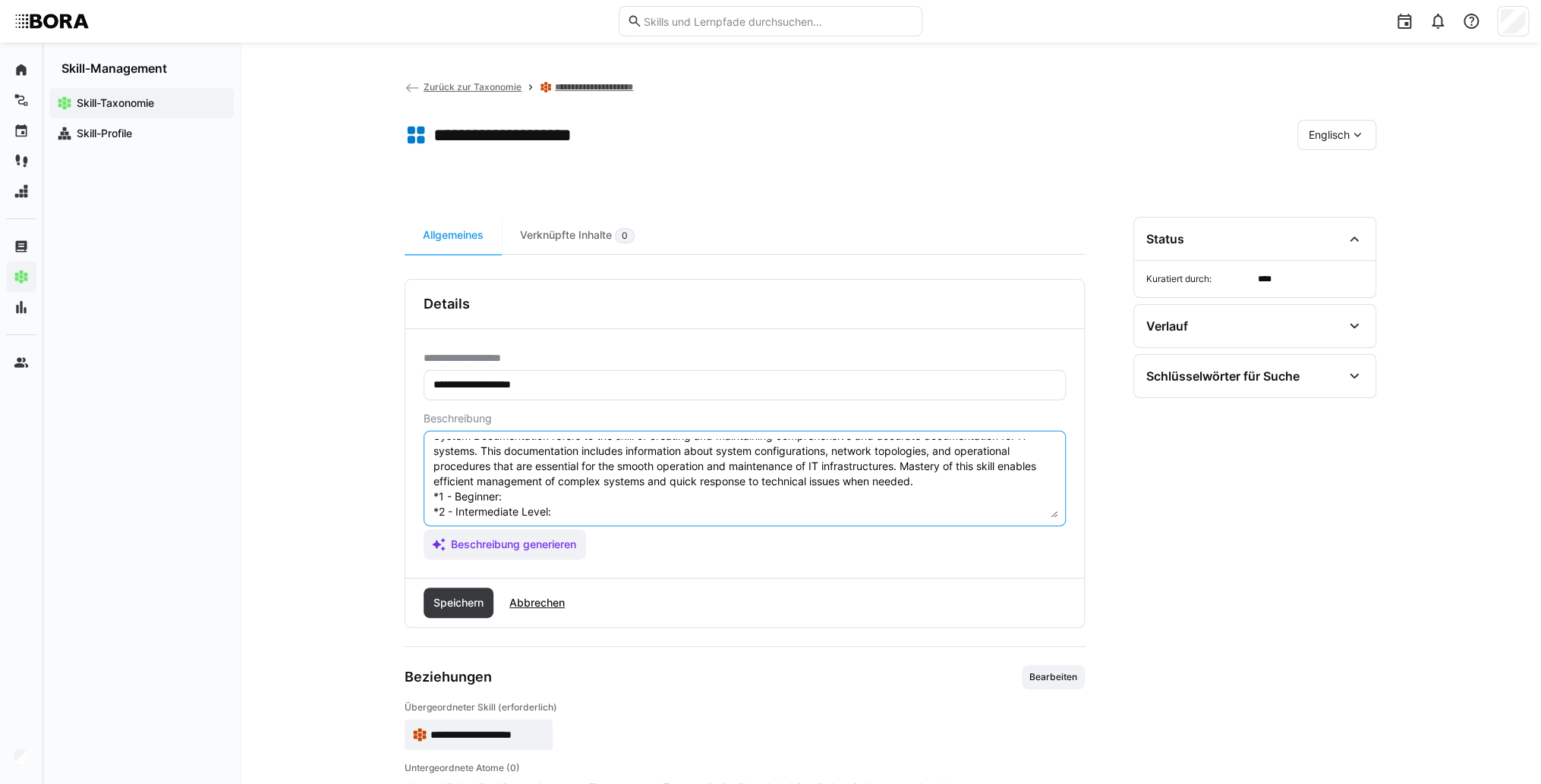
click at [540, 498] on textarea "System Documentation refers to the skill of creating and maintaining comprehens…" at bounding box center [745, 478] width 626 height 79
click at [560, 495] on textarea "System Documentation refers to the skill of creating and maintaining comprehens…" at bounding box center [745, 478] width 626 height 79
click at [562, 513] on textarea "System Documentation refers to the skill of creating and maintaining comprehens…" at bounding box center [745, 478] width 626 height 79
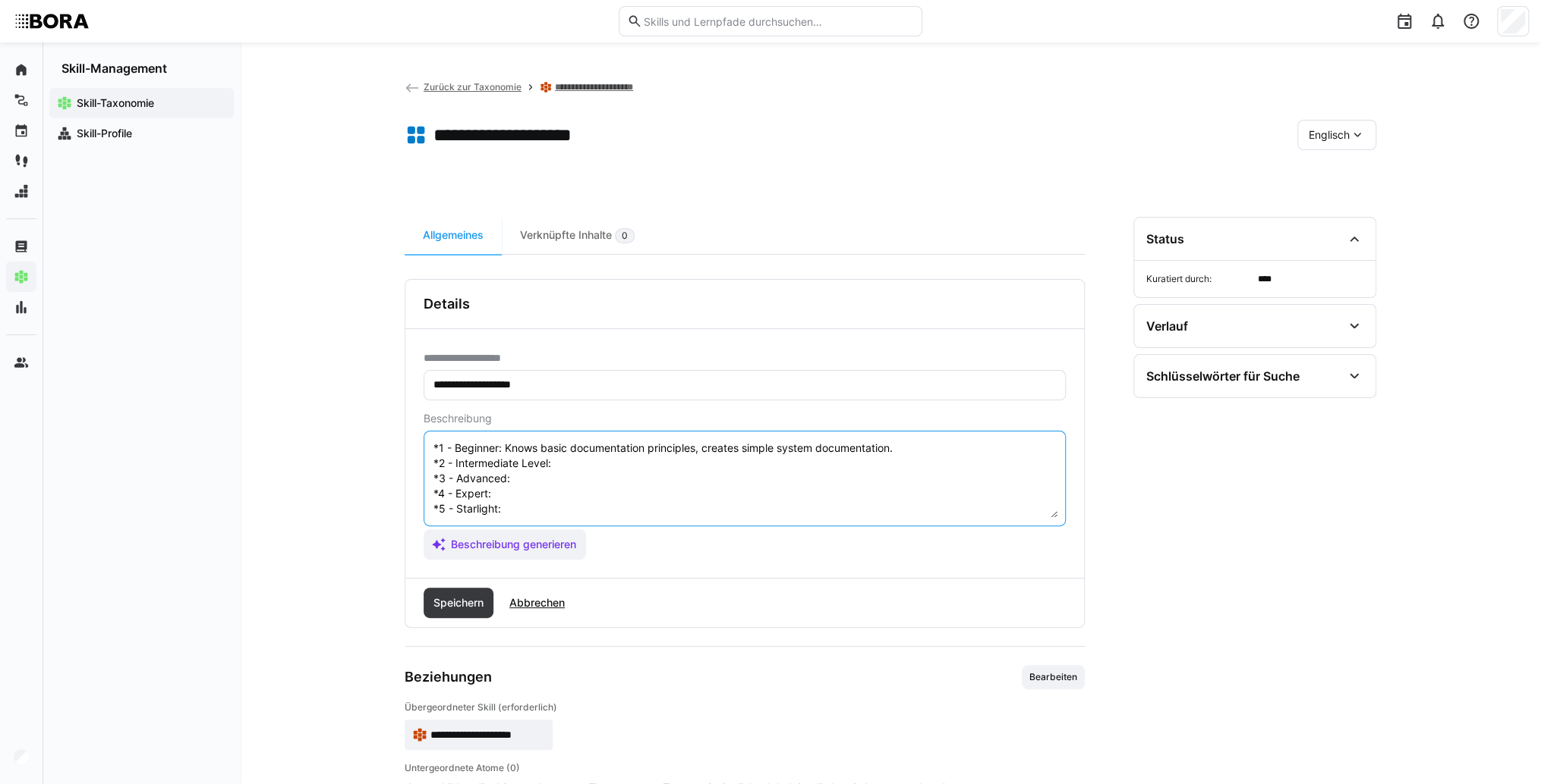
click at [577, 455] on textarea "System Documentation refers to the skill of creating and maintaining comprehens…" at bounding box center [745, 478] width 626 height 79
click at [573, 461] on textarea "System Documentation refers to the skill of creating and maintaining comprehens…" at bounding box center [745, 478] width 626 height 79
click at [540, 468] on textarea "System Documentation refers to the skill of creating and maintaining comprehens…" at bounding box center [745, 478] width 626 height 79
click at [513, 494] on textarea "System Documentation refers to the skill of creating and maintaining comprehens…" at bounding box center [745, 478] width 626 height 79
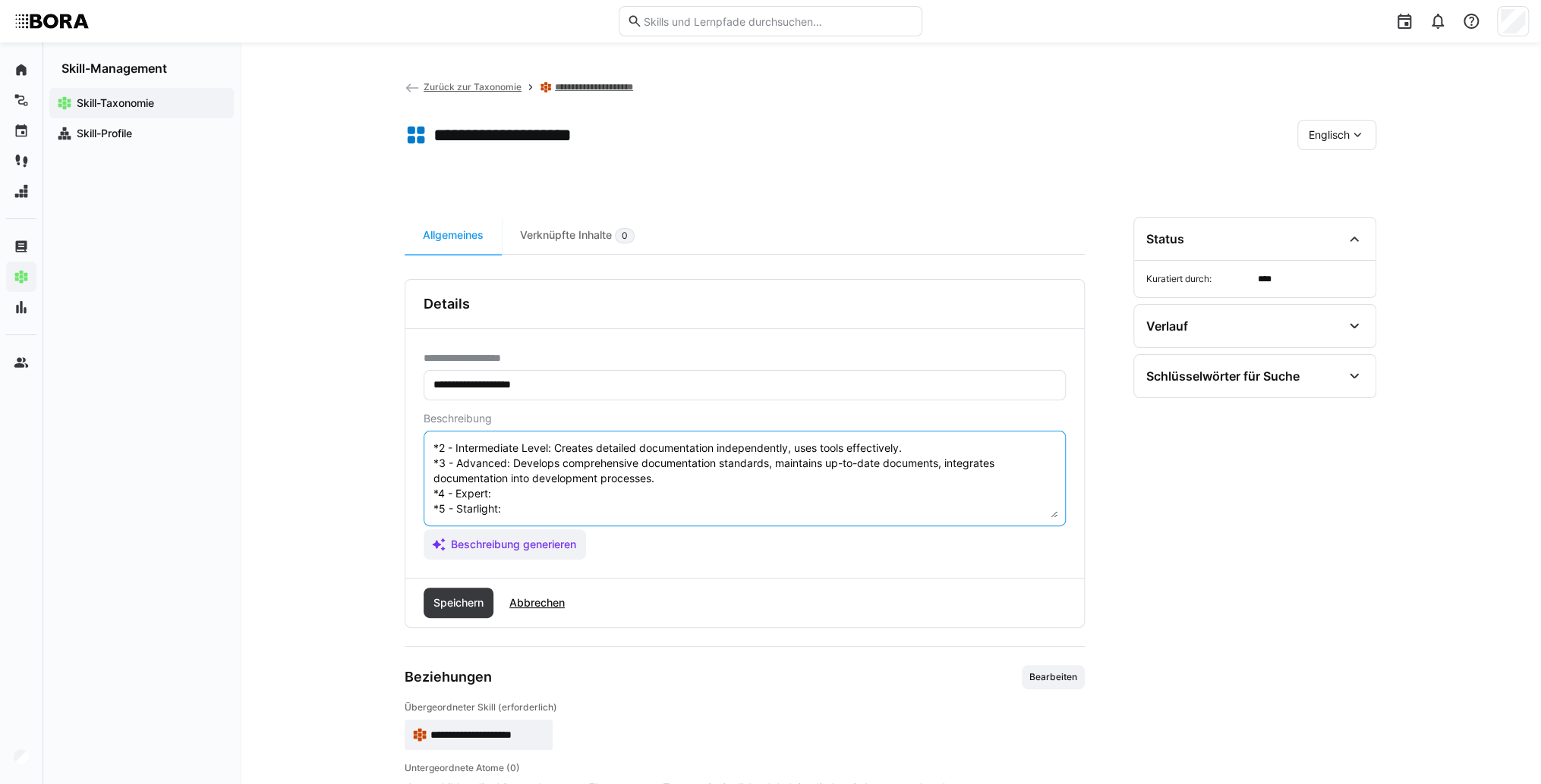
click at [514, 476] on textarea "System Documentation refers to the skill of creating and maintaining comprehens…" at bounding box center [745, 478] width 626 height 79
click at [513, 494] on textarea "System Documentation refers to the skill of creating and maintaining comprehens…" at bounding box center [745, 478] width 626 height 79
click at [534, 492] on textarea "System Documentation refers to the skill of creating and maintaining comprehens…" at bounding box center [745, 478] width 626 height 79
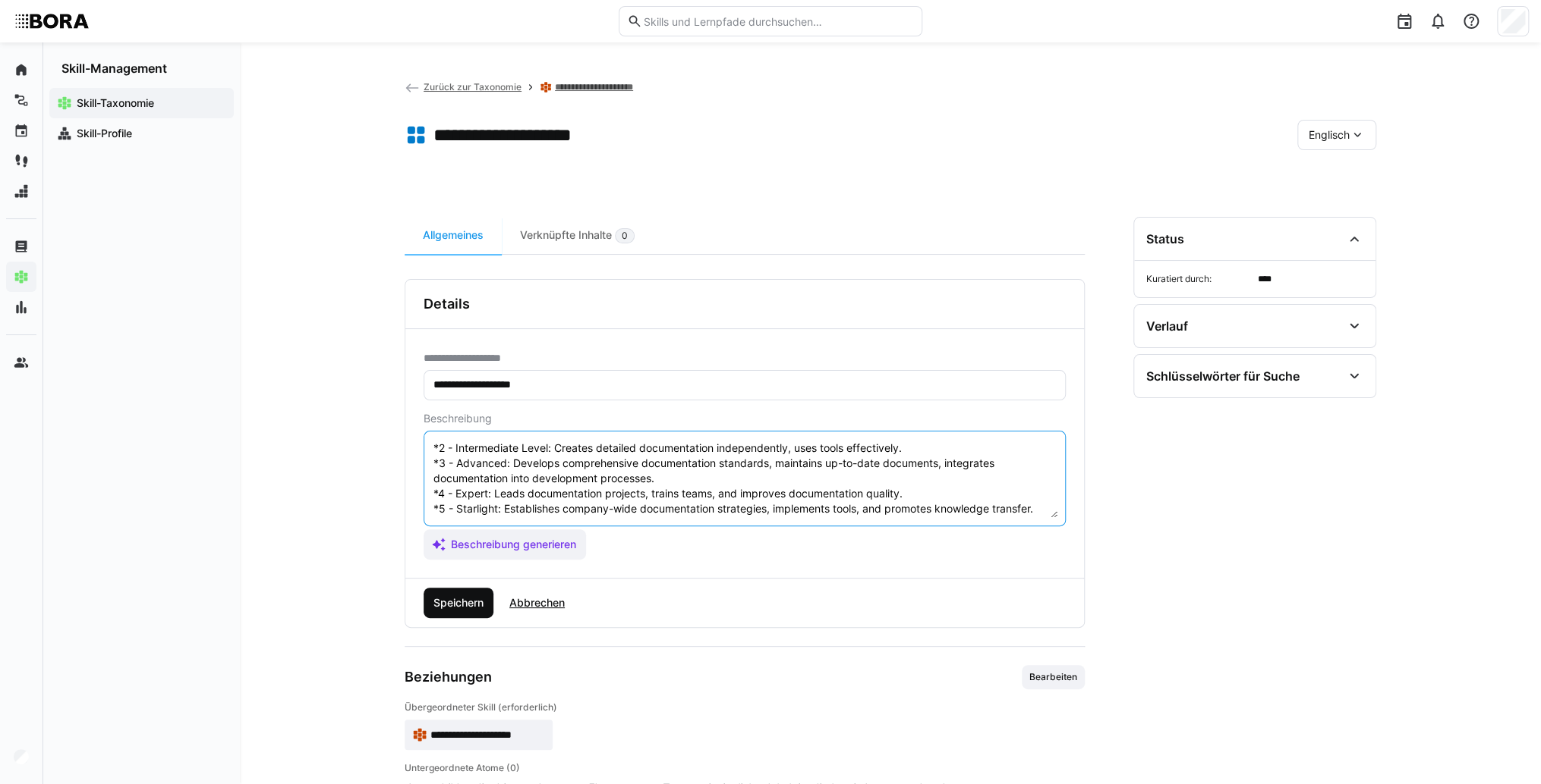
type textarea "System Documentation refers to the skill of creating and maintaining comprehens…"
click at [432, 608] on span "Speichern" at bounding box center [458, 603] width 55 height 15
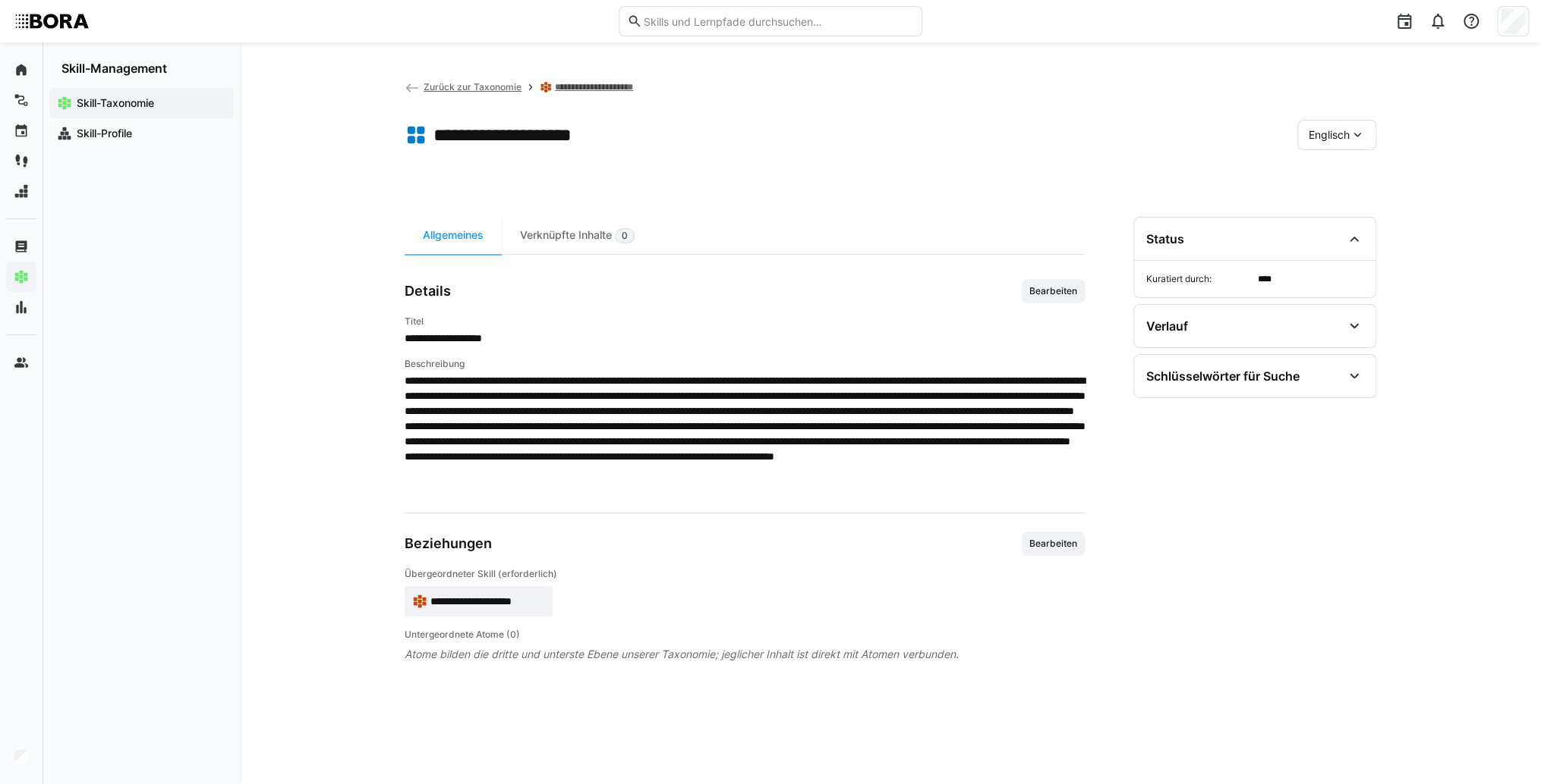
click at [1400, 120] on div "**********" at bounding box center [890, 413] width 1301 height 742
drag, startPoint x: 1372, startPoint y: 122, endPoint x: 1363, endPoint y: 128, distance: 10.8
click at [1363, 128] on div "Englisch" at bounding box center [1336, 135] width 79 height 30
click at [1363, 128] on eds-icon at bounding box center [1357, 135] width 15 height 15
click at [1341, 145] on div "Englisch" at bounding box center [1336, 135] width 79 height 30
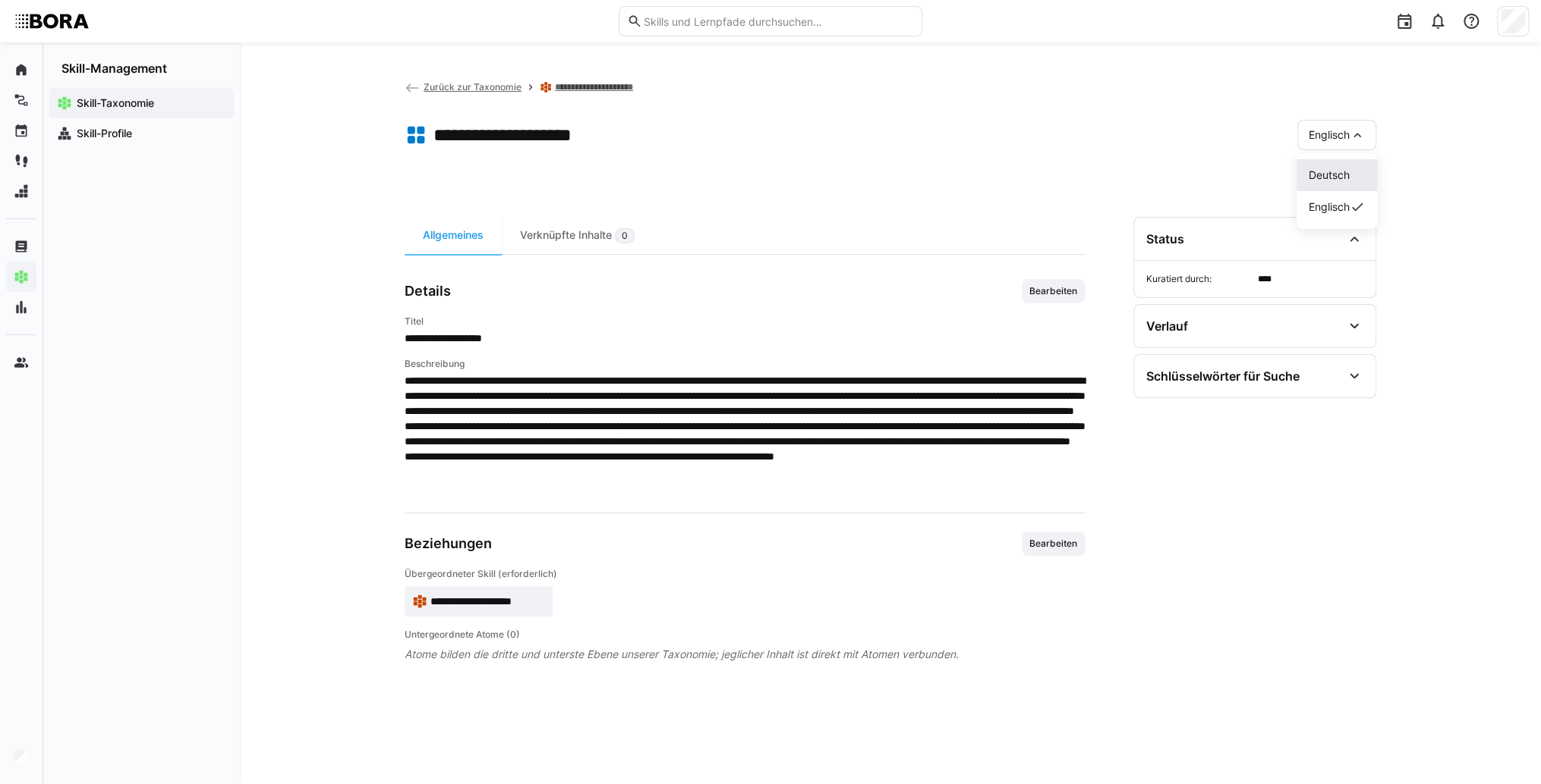
click at [1342, 176] on span "Deutsch" at bounding box center [1329, 175] width 41 height 15
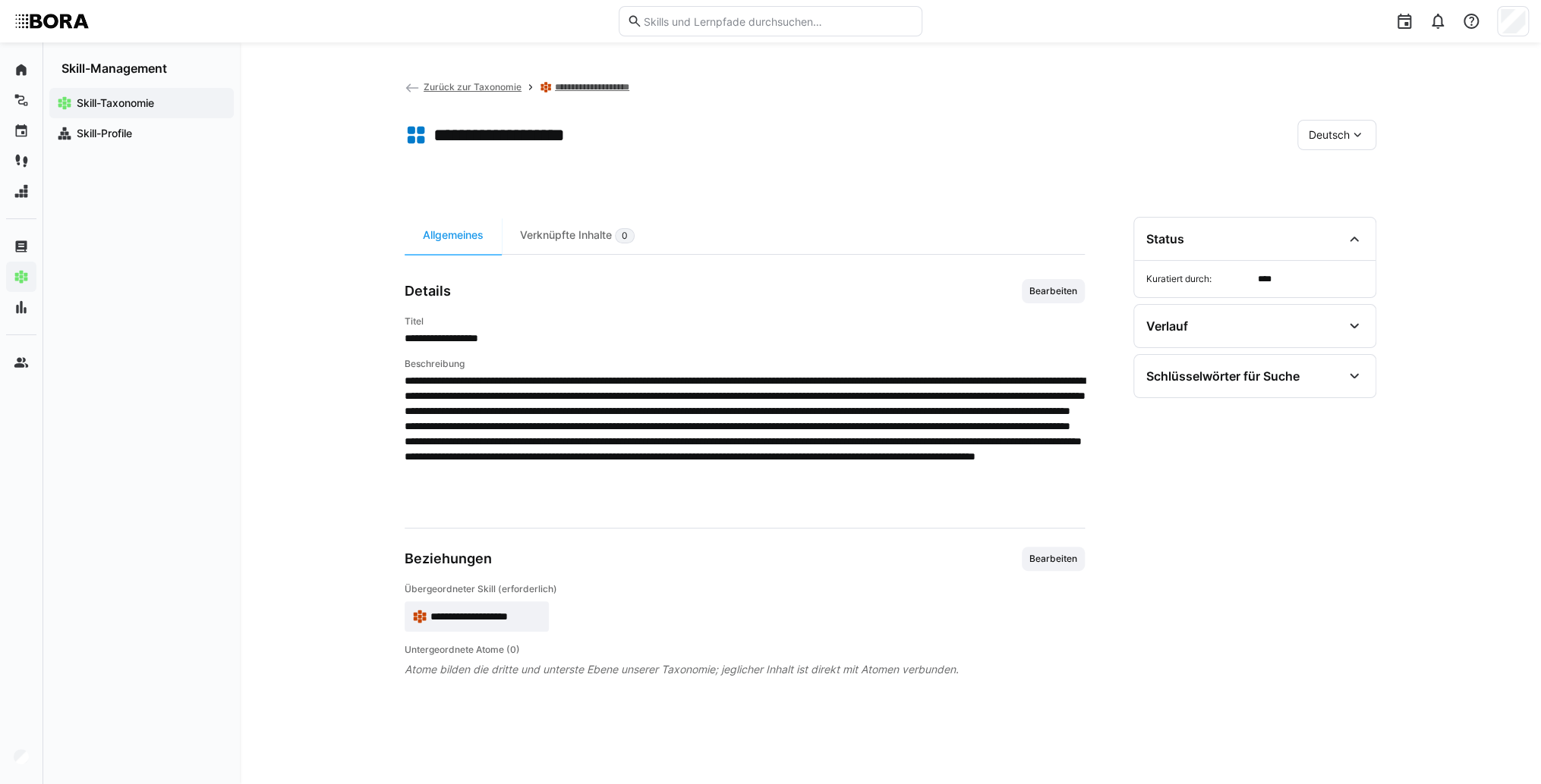
click at [1319, 140] on span "Deutsch" at bounding box center [1329, 135] width 41 height 15
click at [1327, 208] on span "Englisch" at bounding box center [1329, 207] width 41 height 15
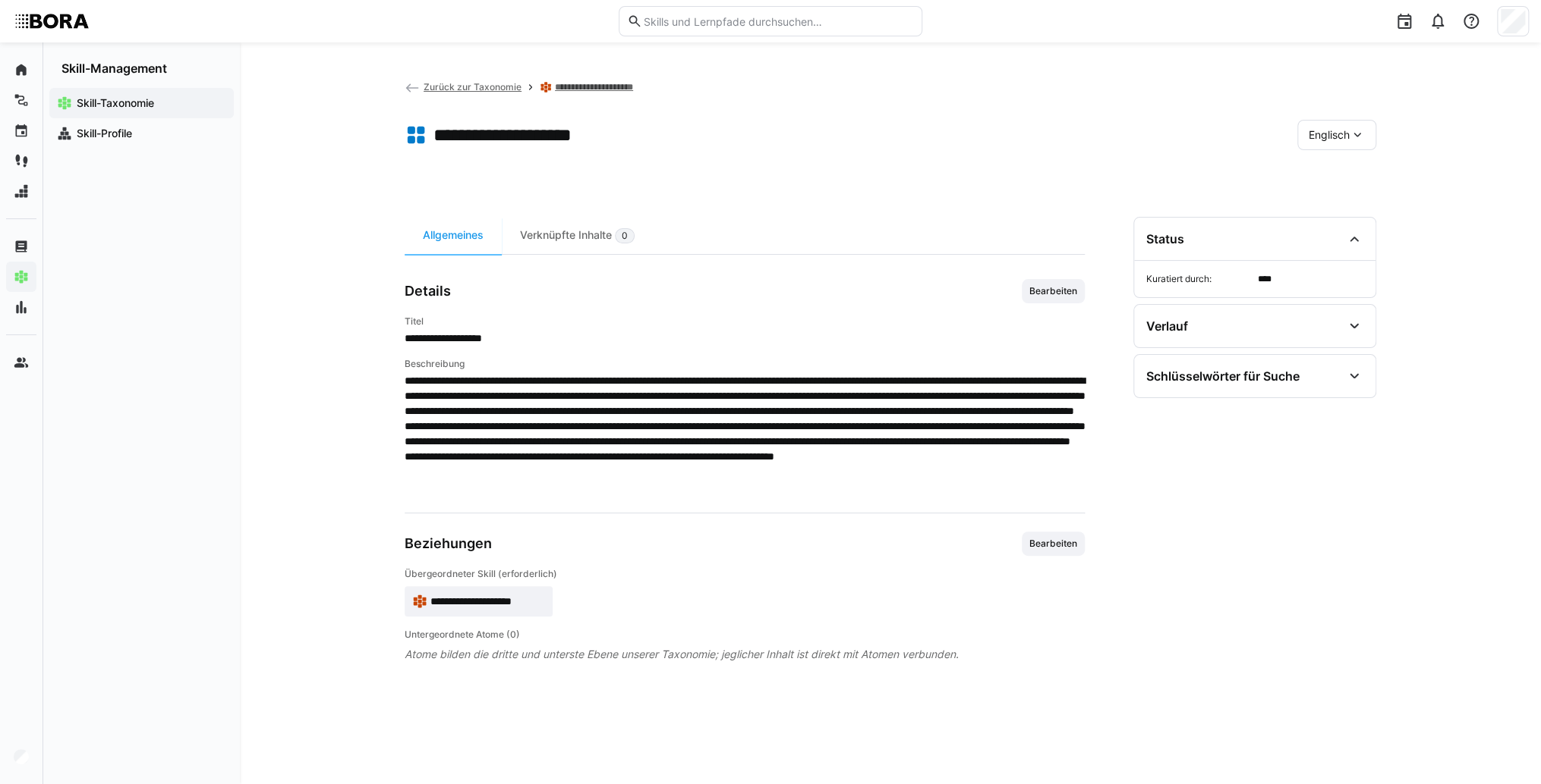
click at [471, 91] on span "Zurück zur Taxonomie" at bounding box center [473, 86] width 98 height 11
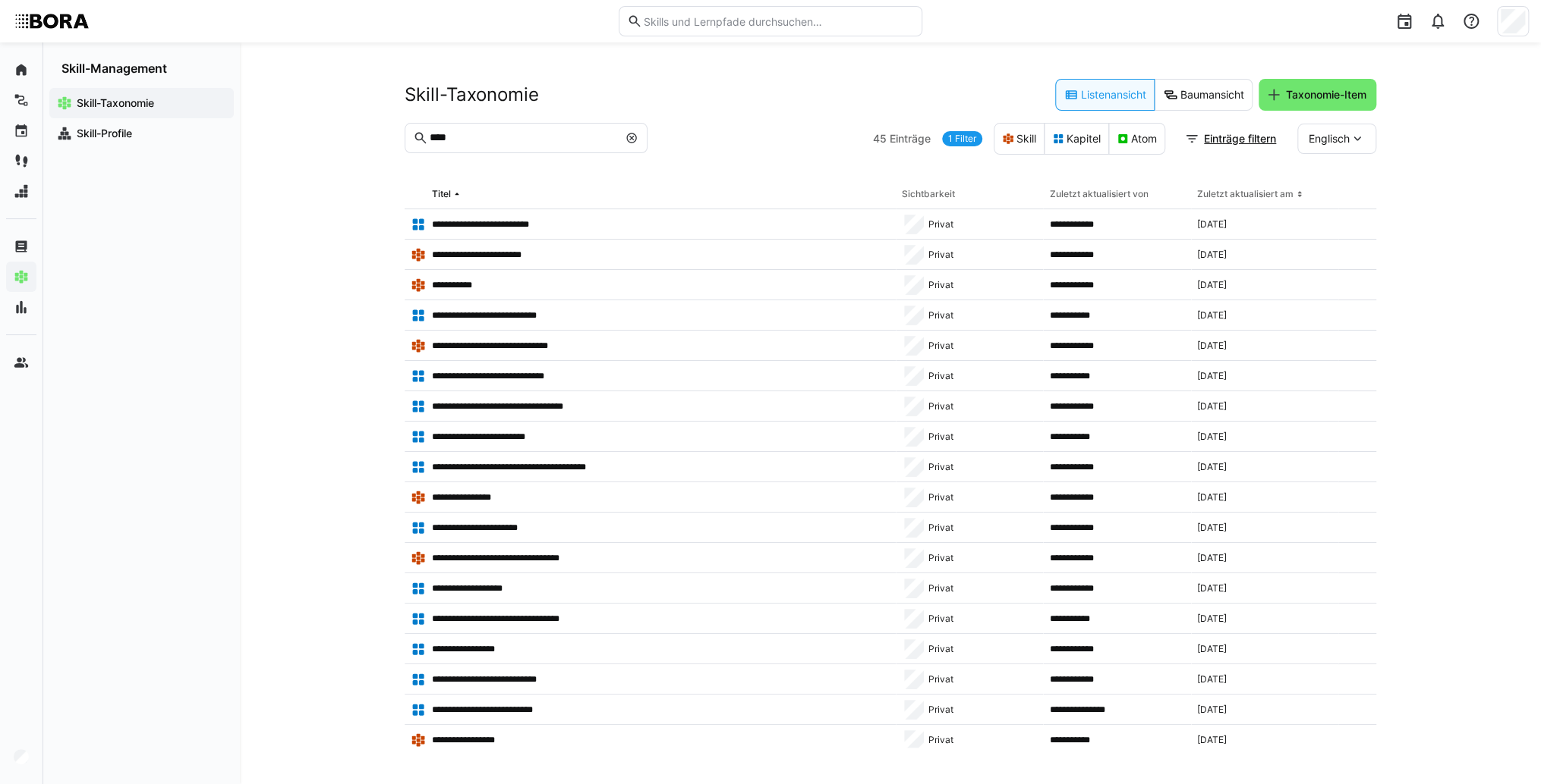
click at [1349, 133] on eds-icon at bounding box center [1357, 139] width 15 height 15
click at [1353, 177] on div "Deutsch" at bounding box center [1336, 179] width 56 height 15
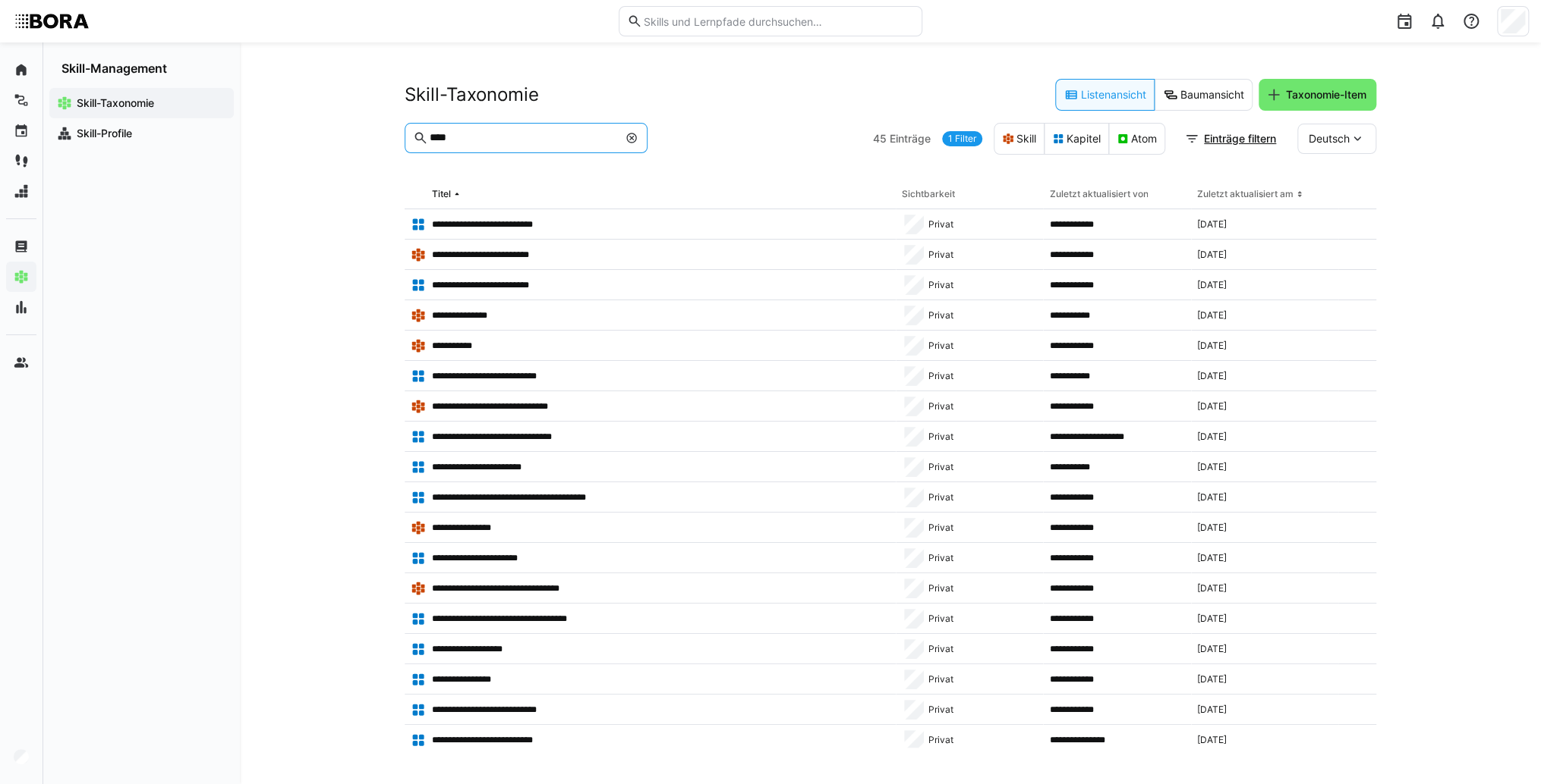
click at [478, 143] on input "****" at bounding box center [522, 138] width 189 height 14
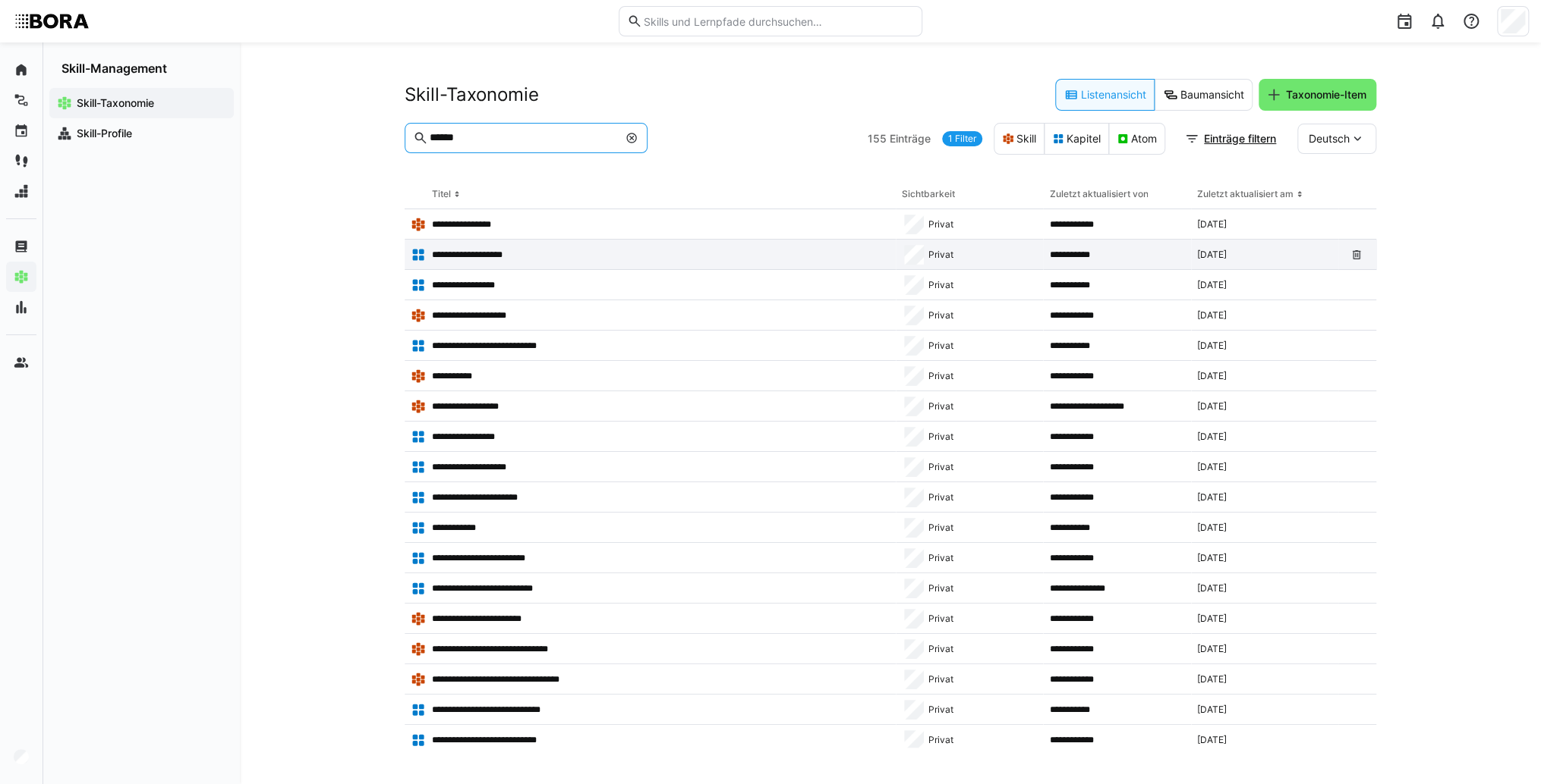
type input "******"
click at [566, 258] on app-table-first-column "**********" at bounding box center [650, 255] width 479 height 15
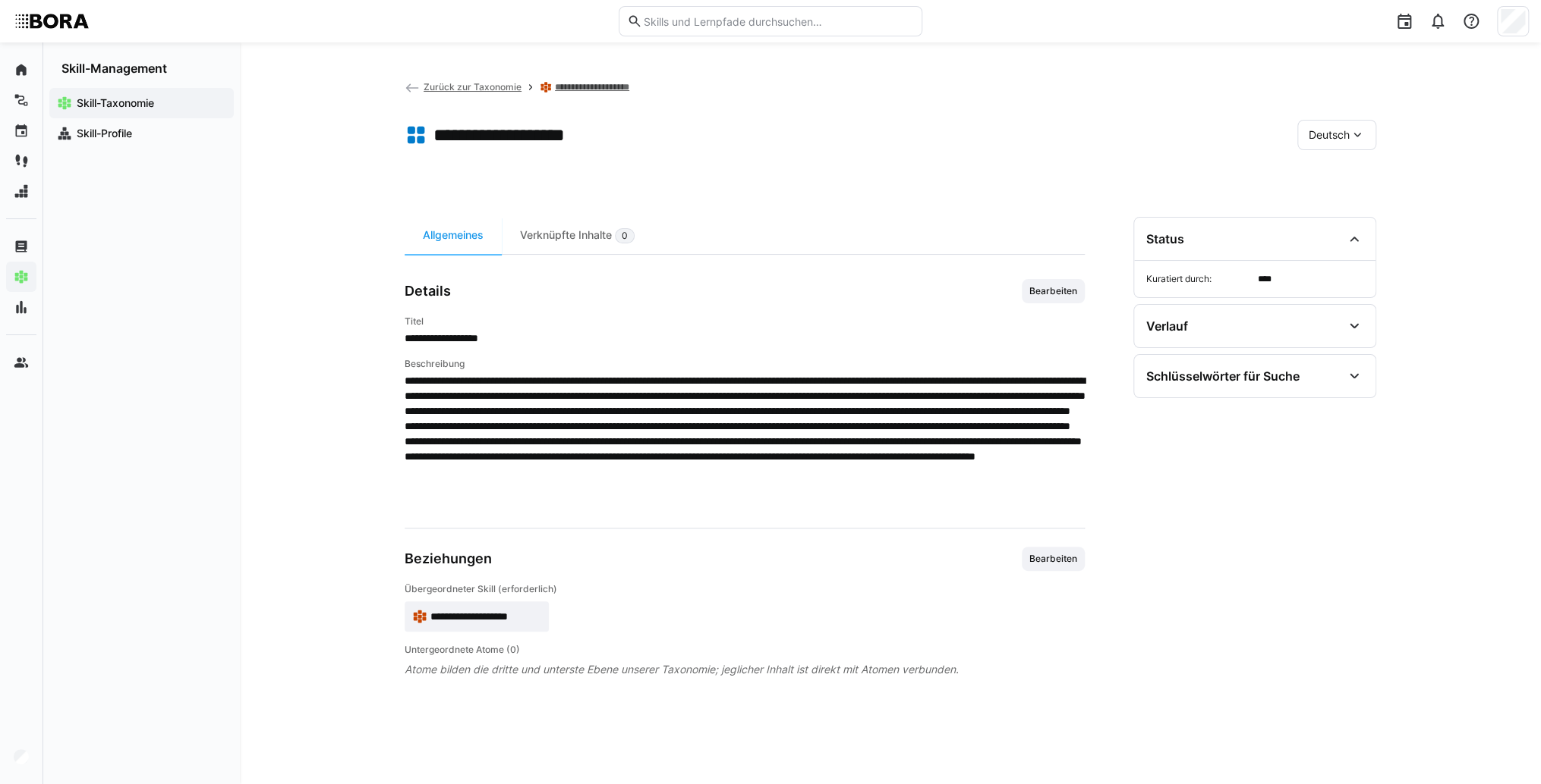
click at [519, 616] on span "**********" at bounding box center [485, 617] width 111 height 15
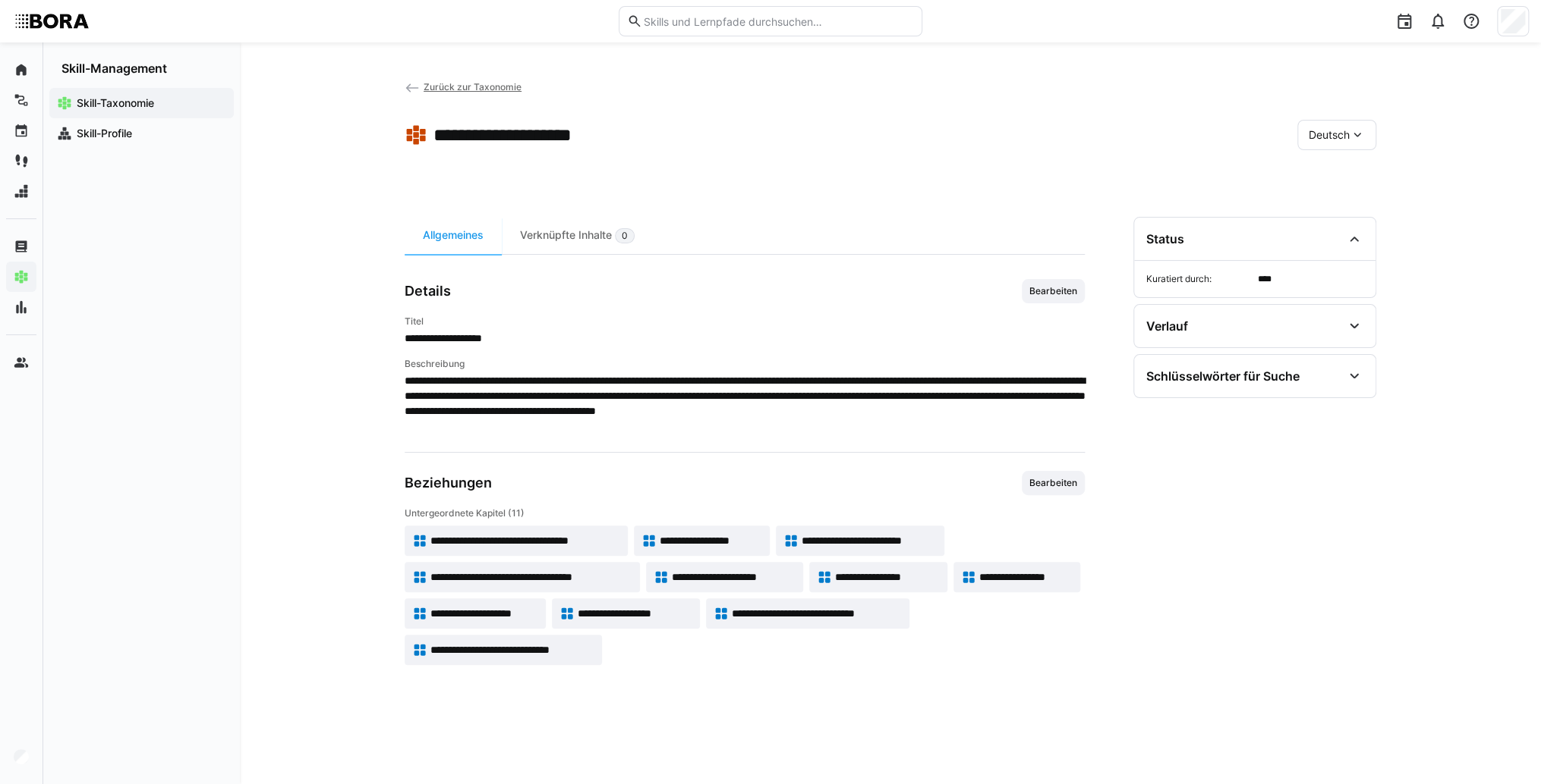
click at [521, 612] on span "**********" at bounding box center [484, 613] width 107 height 15
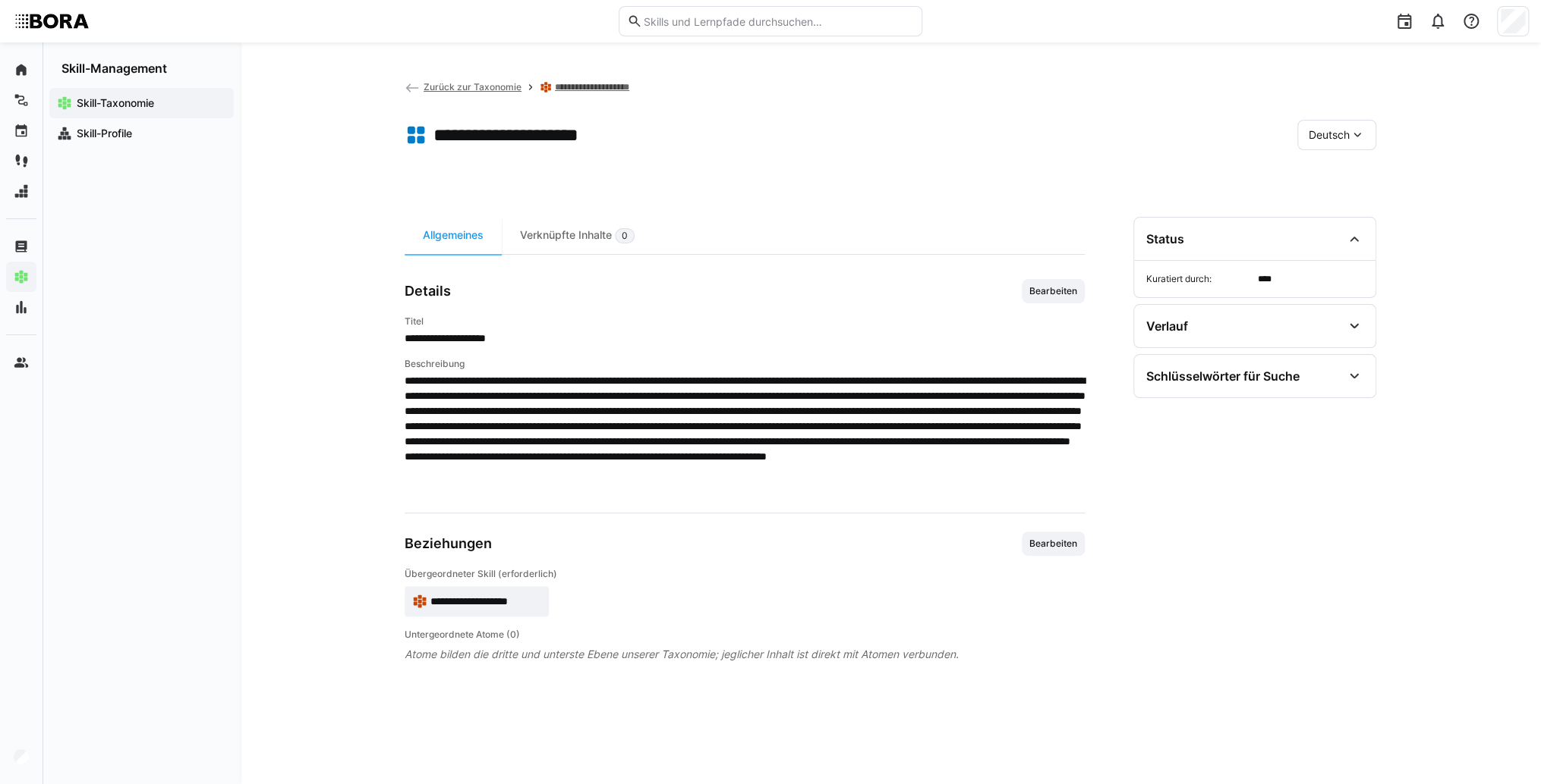
click at [1336, 132] on span "Deutsch" at bounding box center [1329, 135] width 41 height 15
click at [1354, 183] on div "Deutsch" at bounding box center [1336, 176] width 80 height 32
click at [1333, 138] on span "Deutsch" at bounding box center [1329, 135] width 41 height 15
click at [1353, 199] on div "Englisch" at bounding box center [1336, 207] width 56 height 15
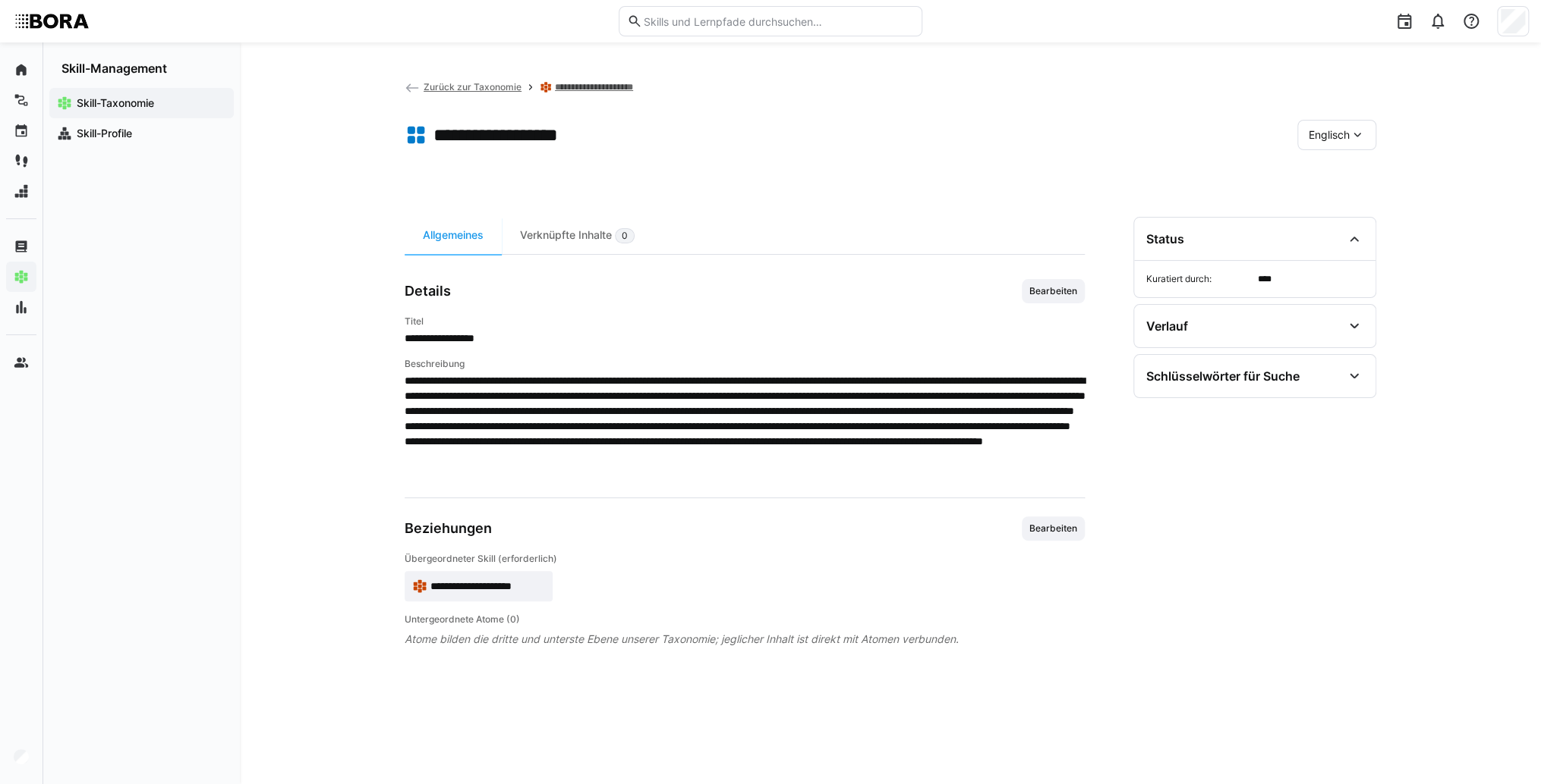
click at [415, 88] on eds-icon at bounding box center [413, 88] width 15 height 15
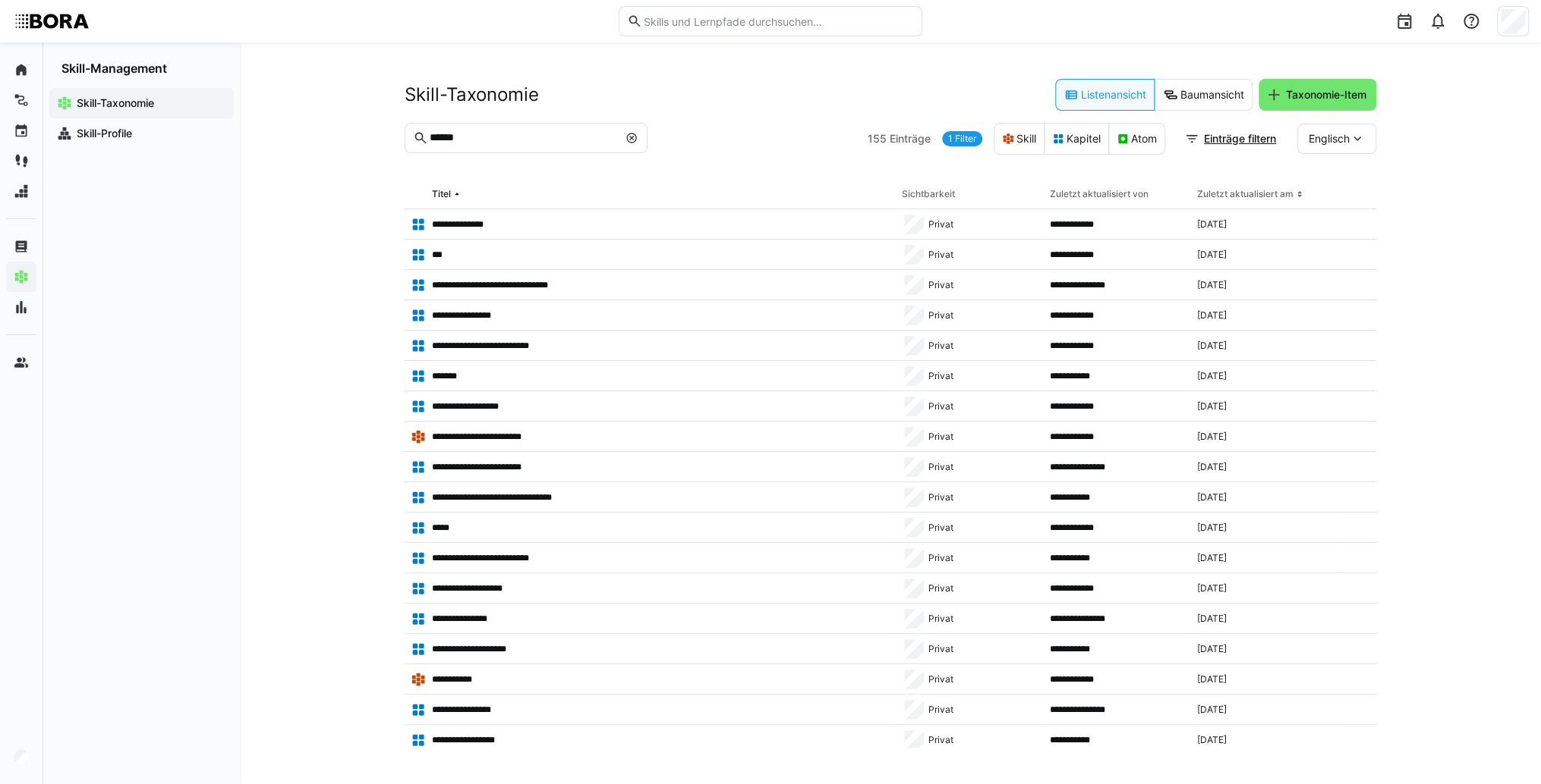
click at [632, 133] on span at bounding box center [631, 138] width 15 height 15
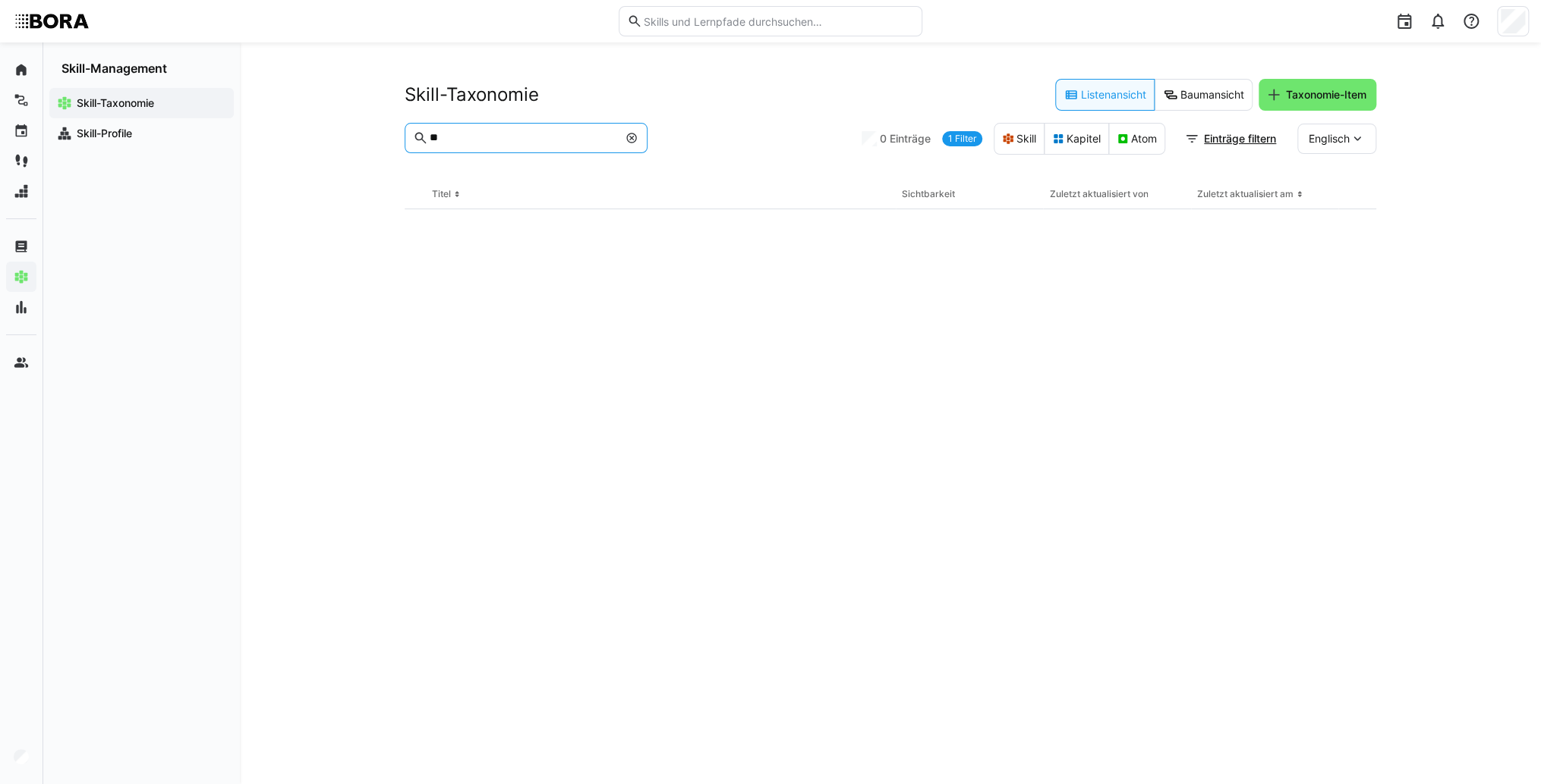
type input "*"
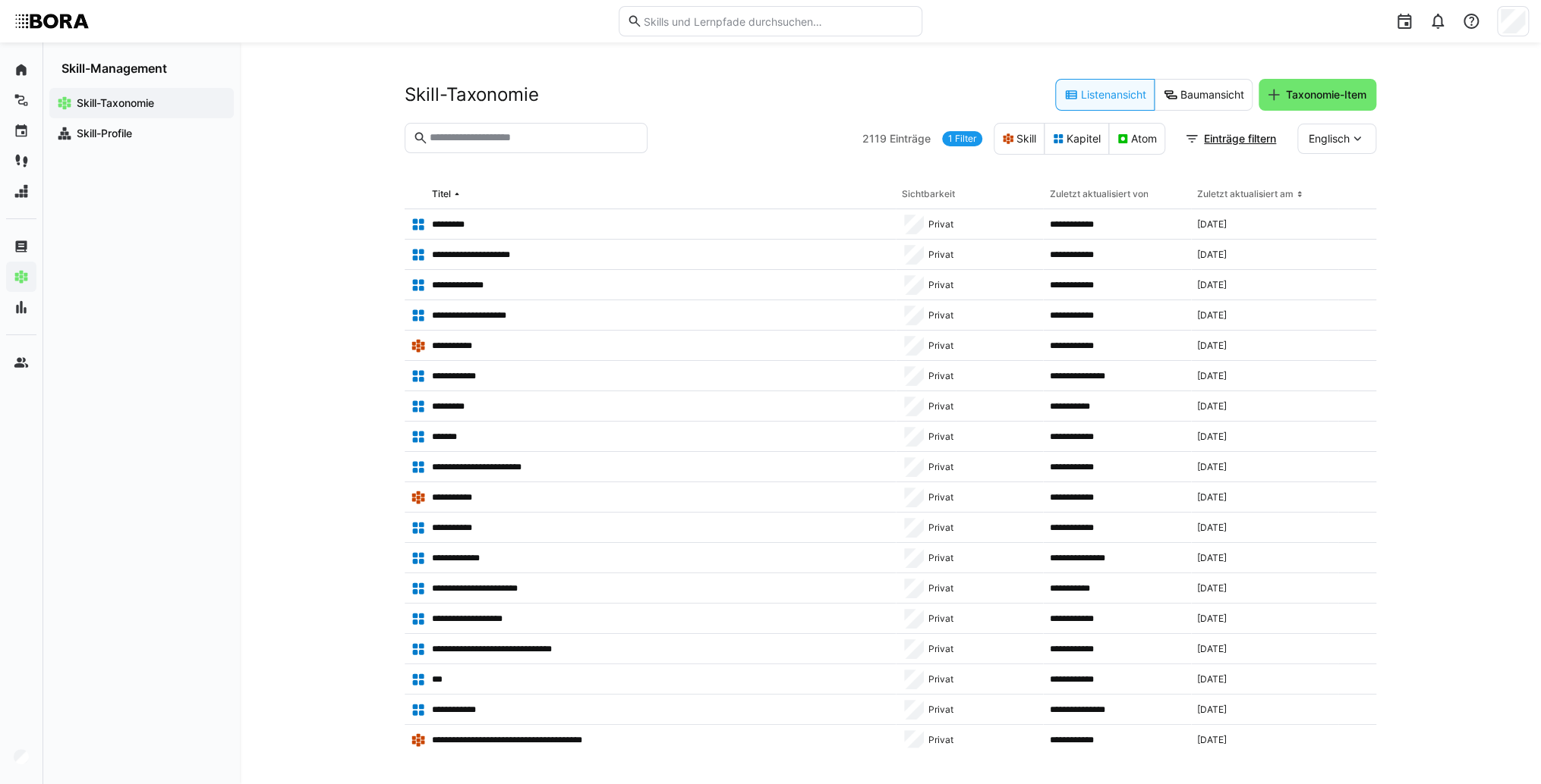
click at [476, 141] on input "text" at bounding box center [533, 138] width 211 height 14
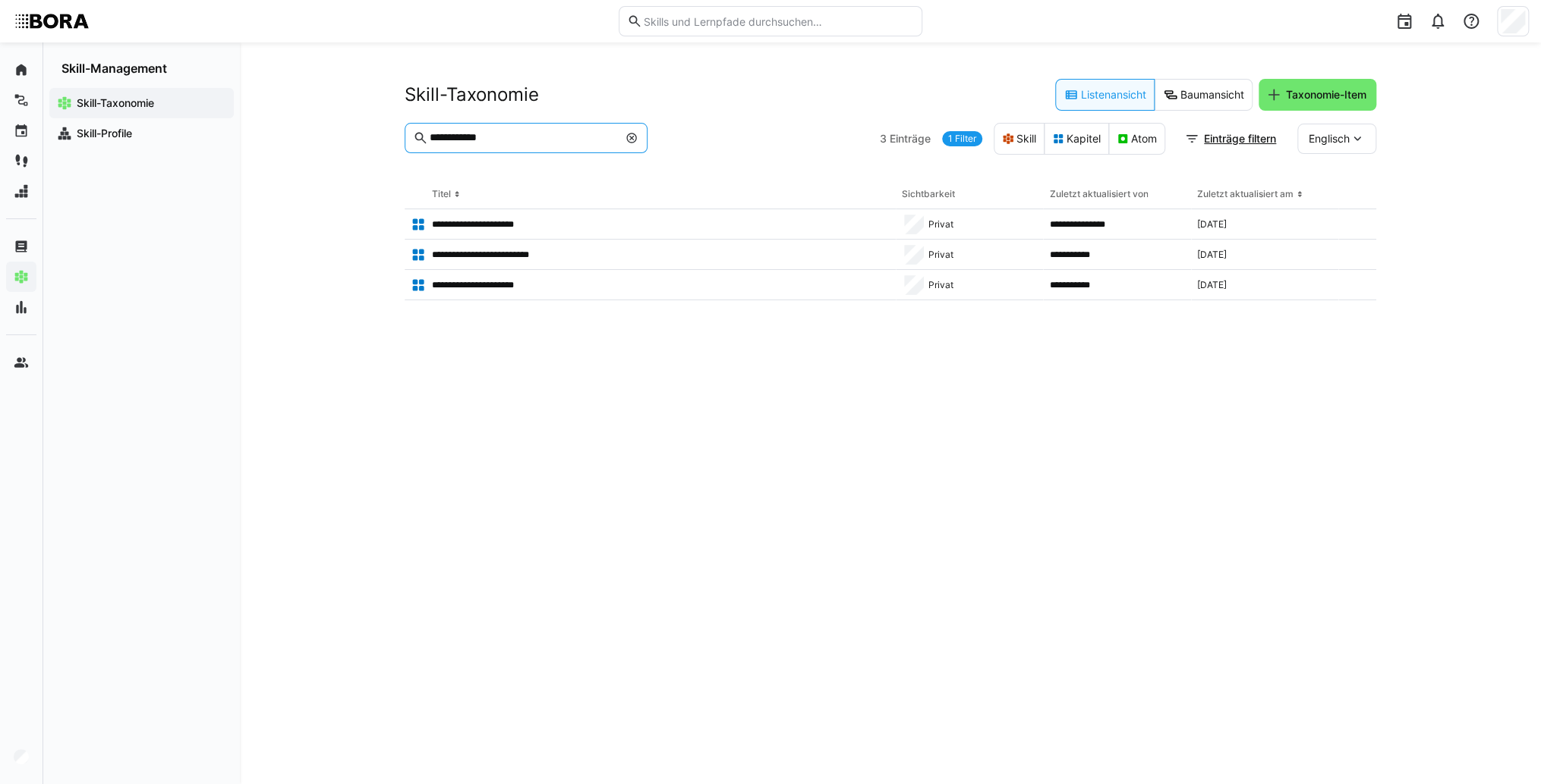
type input "**********"
click at [1331, 137] on span "Englisch" at bounding box center [1329, 139] width 41 height 15
click at [1340, 164] on div "Deutsch" at bounding box center [1336, 179] width 80 height 32
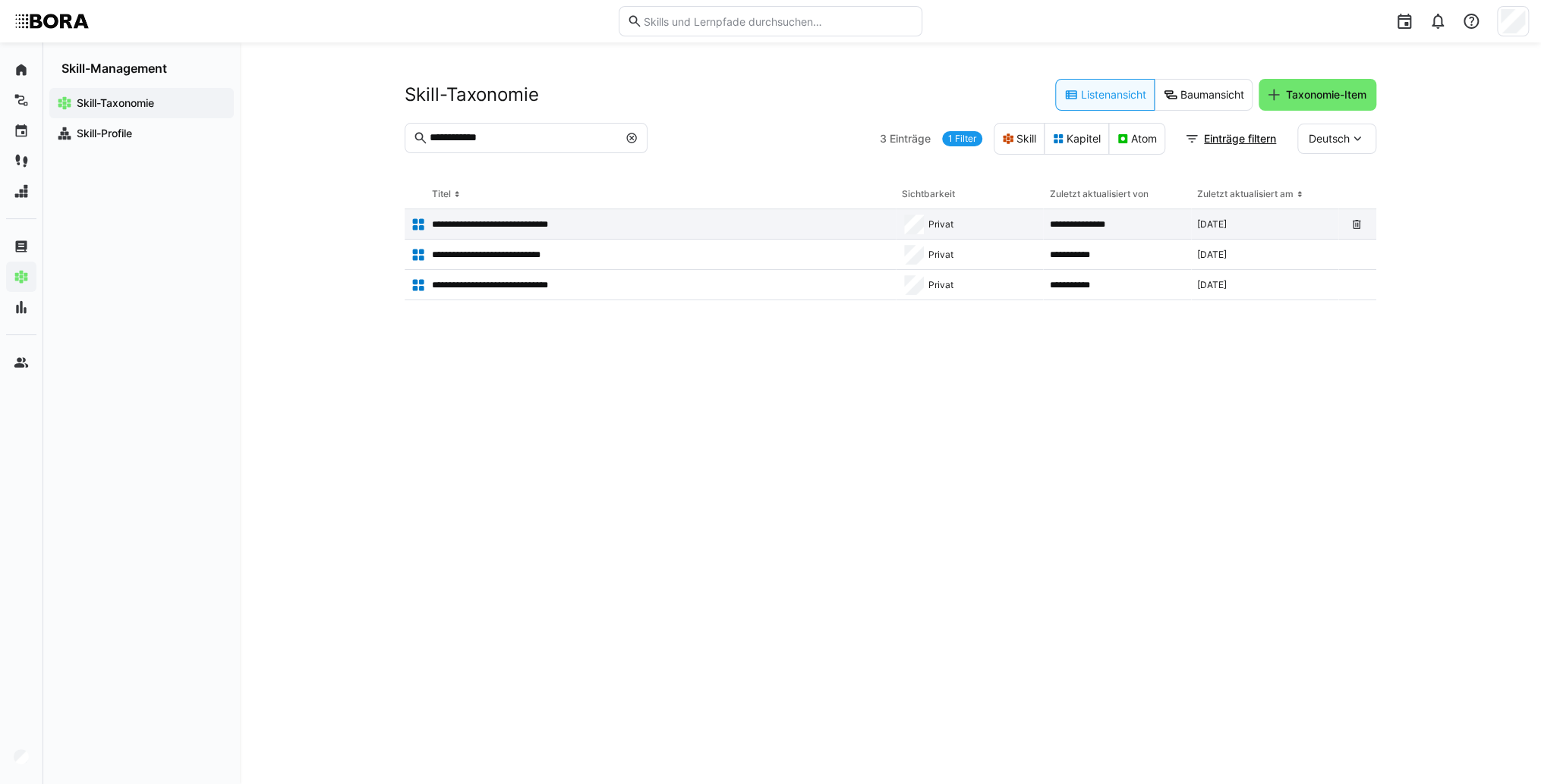
click at [579, 222] on app-table-first-column "**********" at bounding box center [650, 225] width 479 height 15
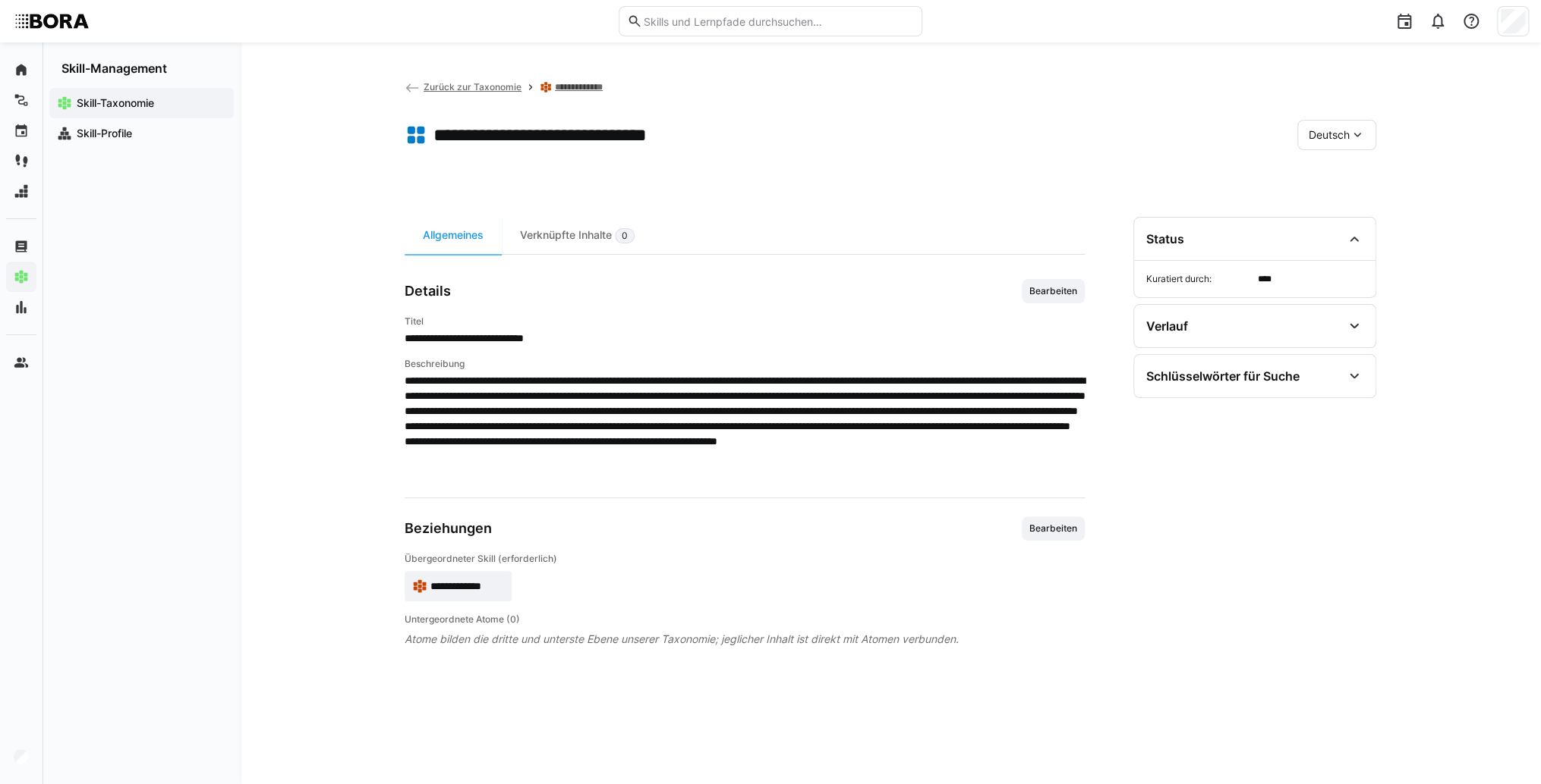
click at [416, 93] on eds-icon at bounding box center [413, 88] width 15 height 15
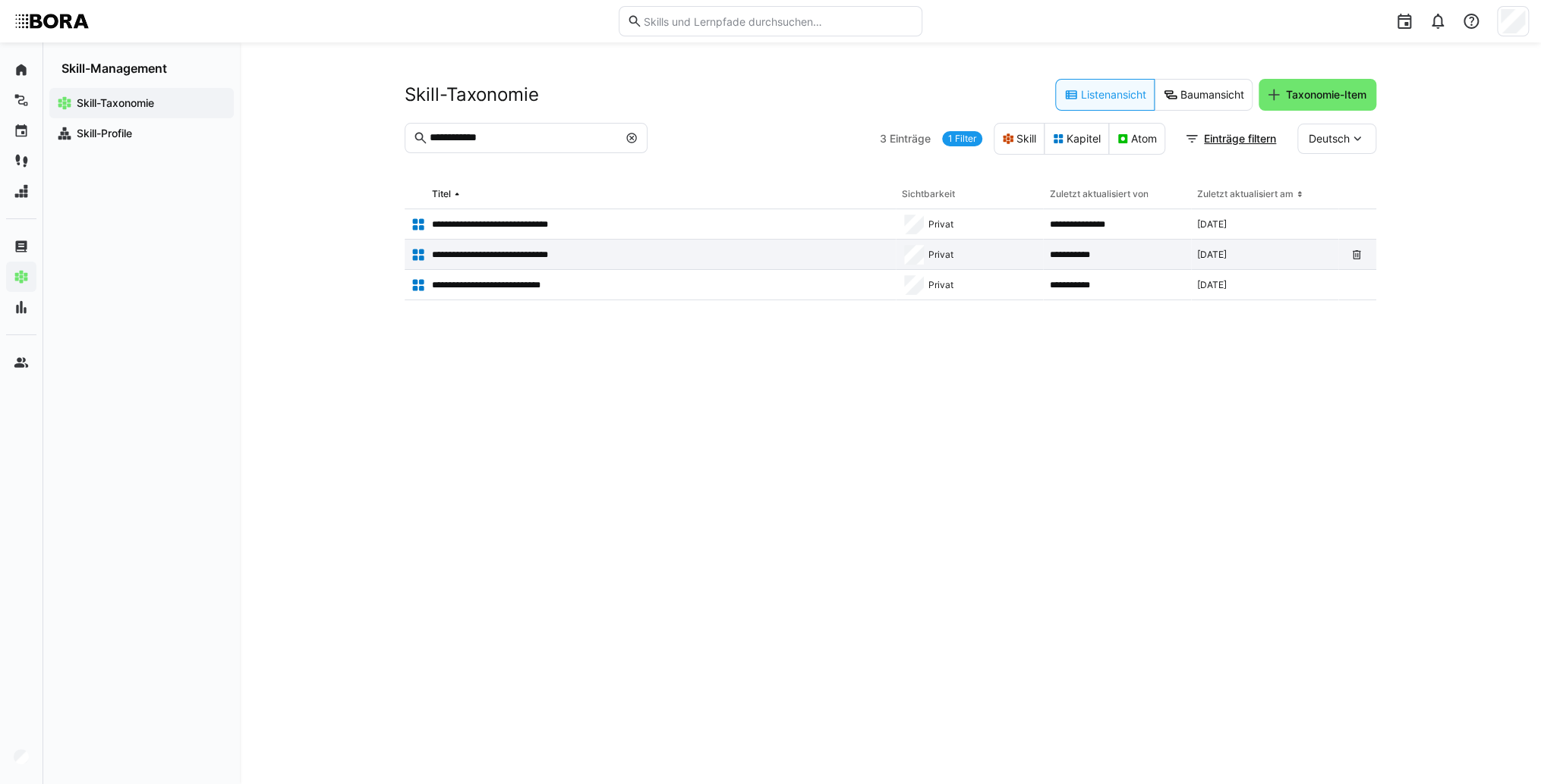
drag, startPoint x: 501, startPoint y: 285, endPoint x: 504, endPoint y: 252, distance: 33.1
click at [0, 0] on tbody "**********" at bounding box center [0, 0] width 0 height 0
click at [504, 252] on p "**********" at bounding box center [505, 254] width 145 height 12
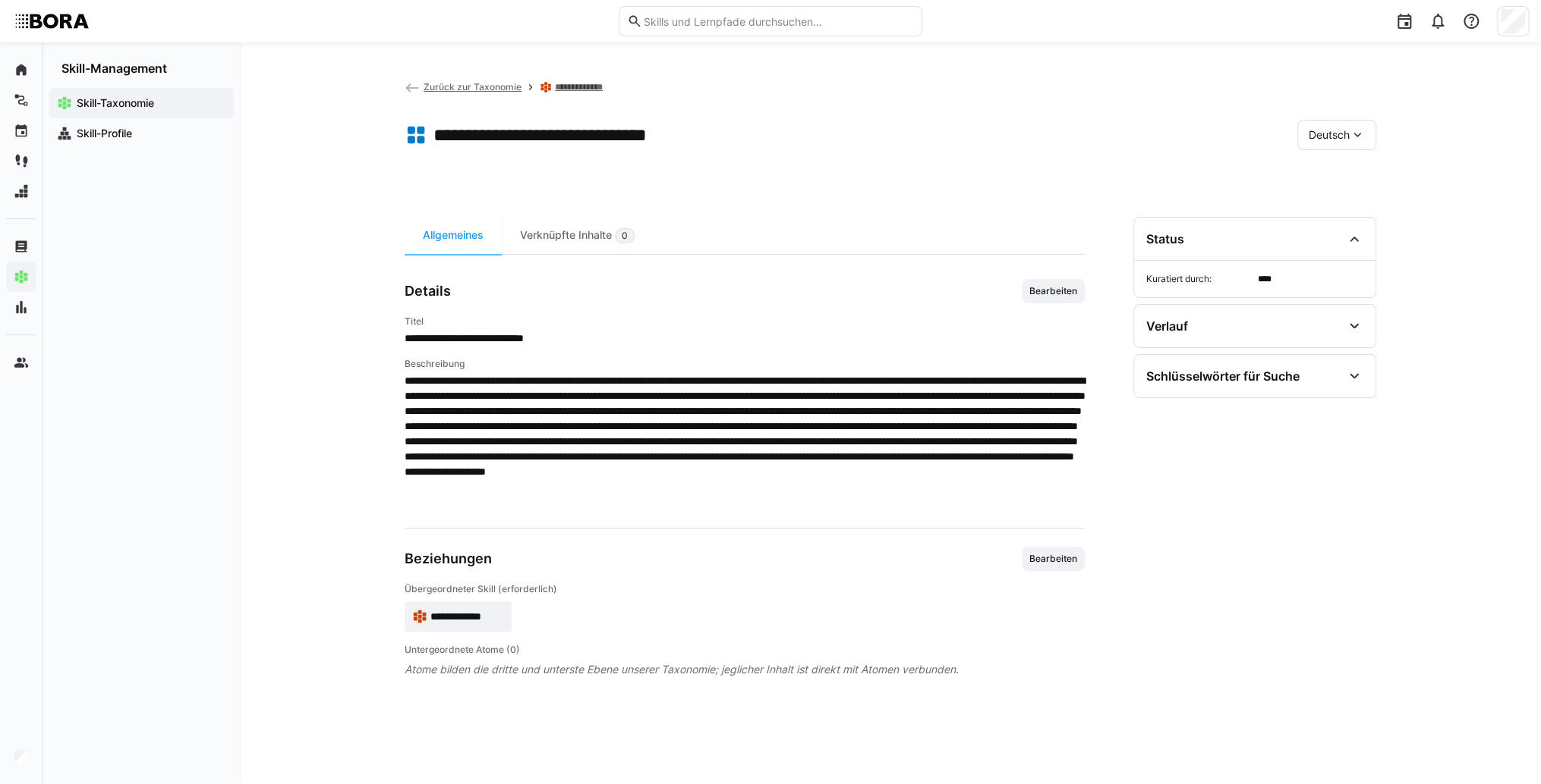
drag, startPoint x: 483, startPoint y: 600, endPoint x: 483, endPoint y: 608, distance: 8.0
click at [483, 606] on app-skill-badge "**********" at bounding box center [458, 617] width 107 height 30
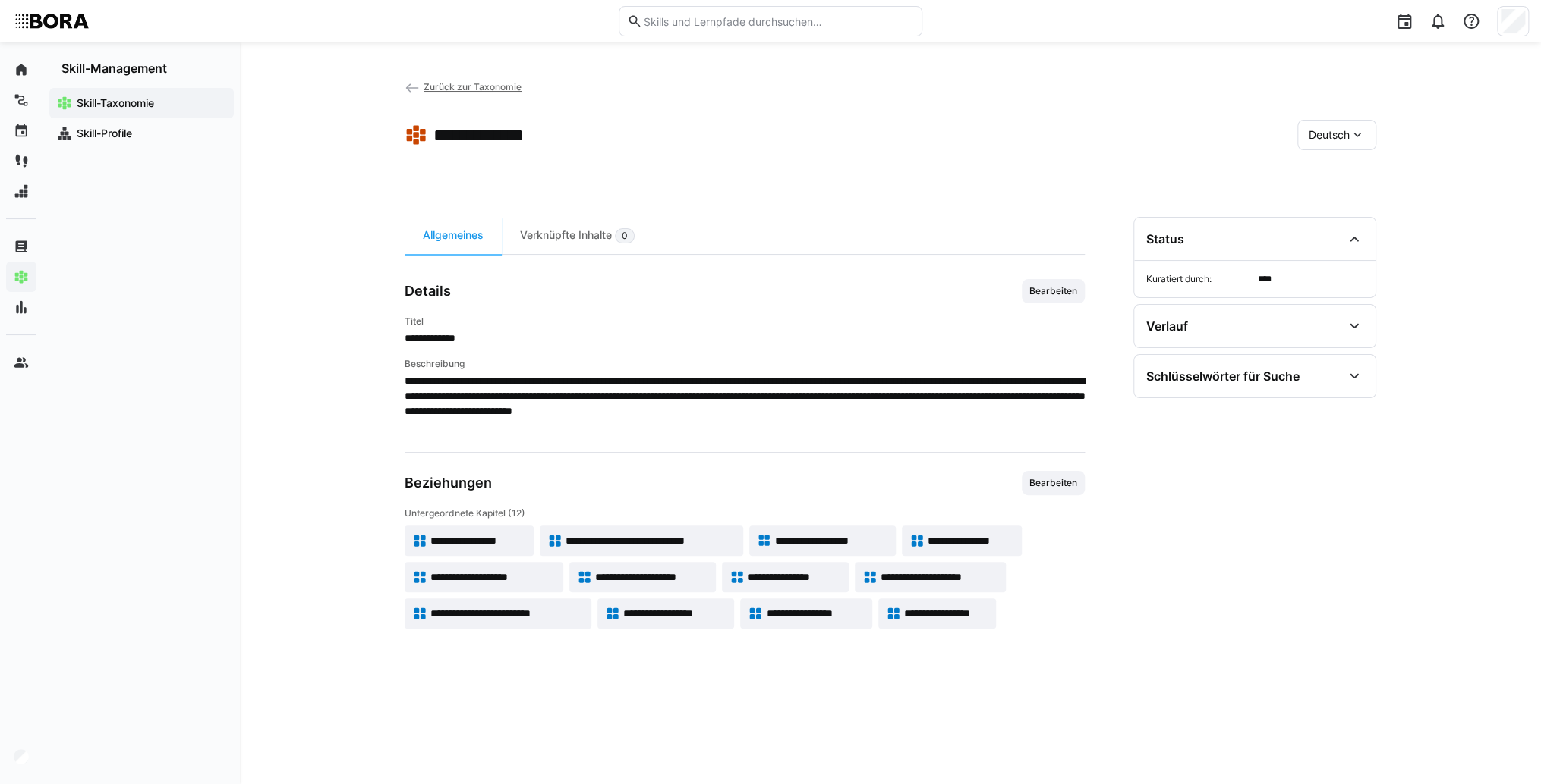
click at [1304, 140] on div "Deutsch" at bounding box center [1336, 135] width 79 height 30
click at [713, 533] on span "**********" at bounding box center [650, 541] width 170 height 15
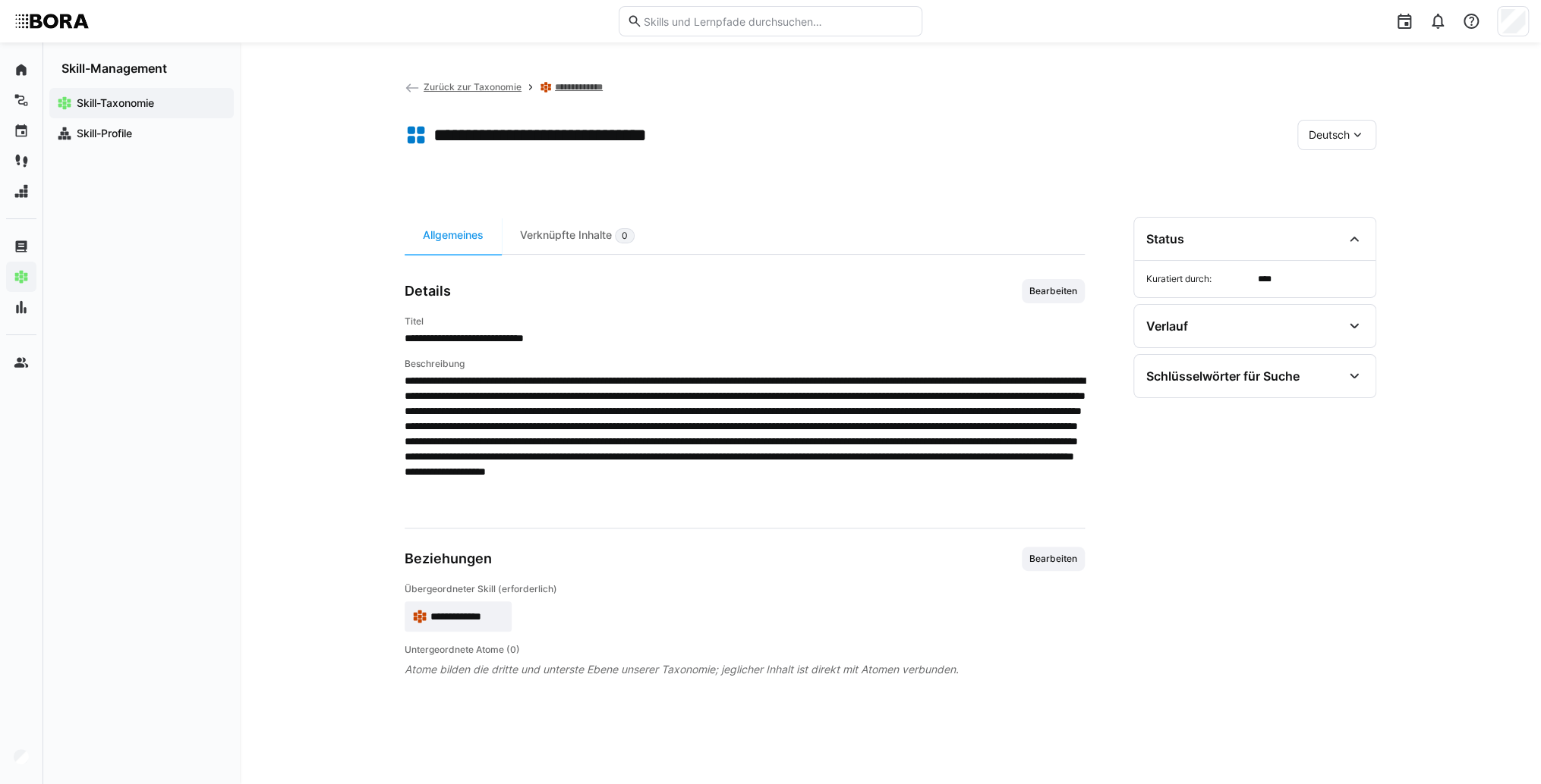
click at [516, 626] on div "**********" at bounding box center [745, 607] width 680 height 48
click at [489, 618] on span "**********" at bounding box center [467, 617] width 74 height 15
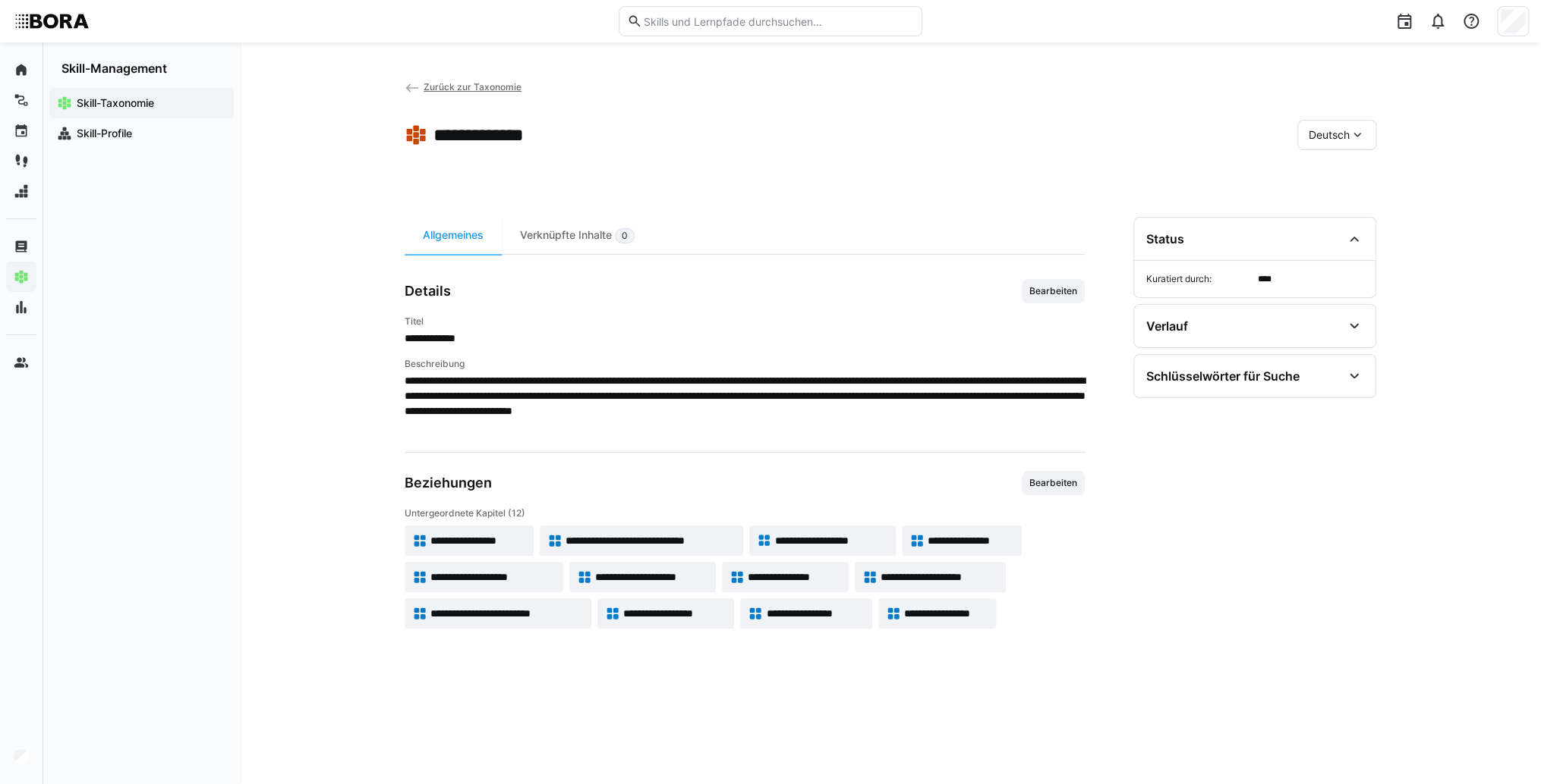
click at [787, 540] on span "**********" at bounding box center [831, 541] width 113 height 15
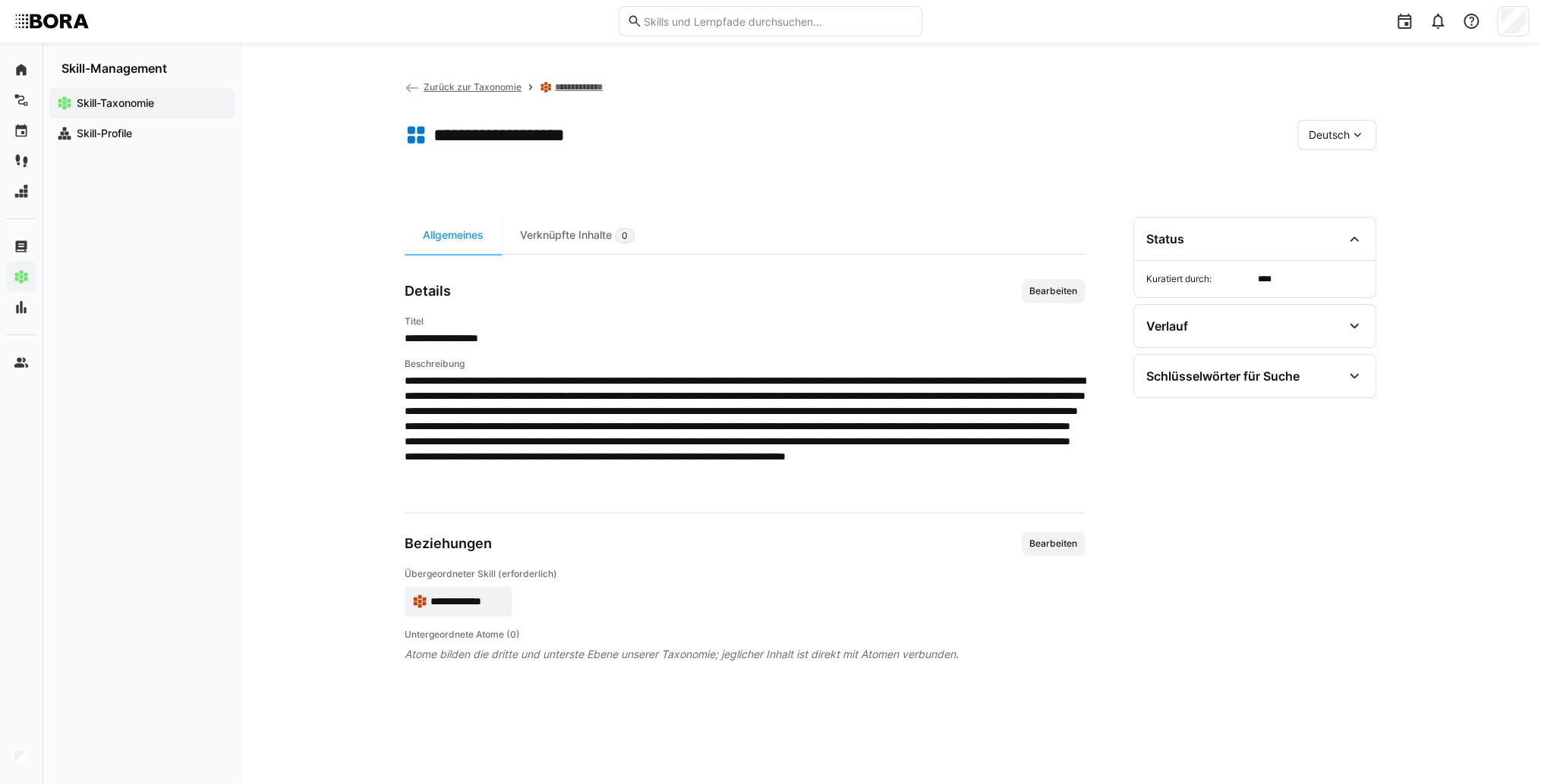
click at [479, 597] on span "**********" at bounding box center [467, 602] width 74 height 15
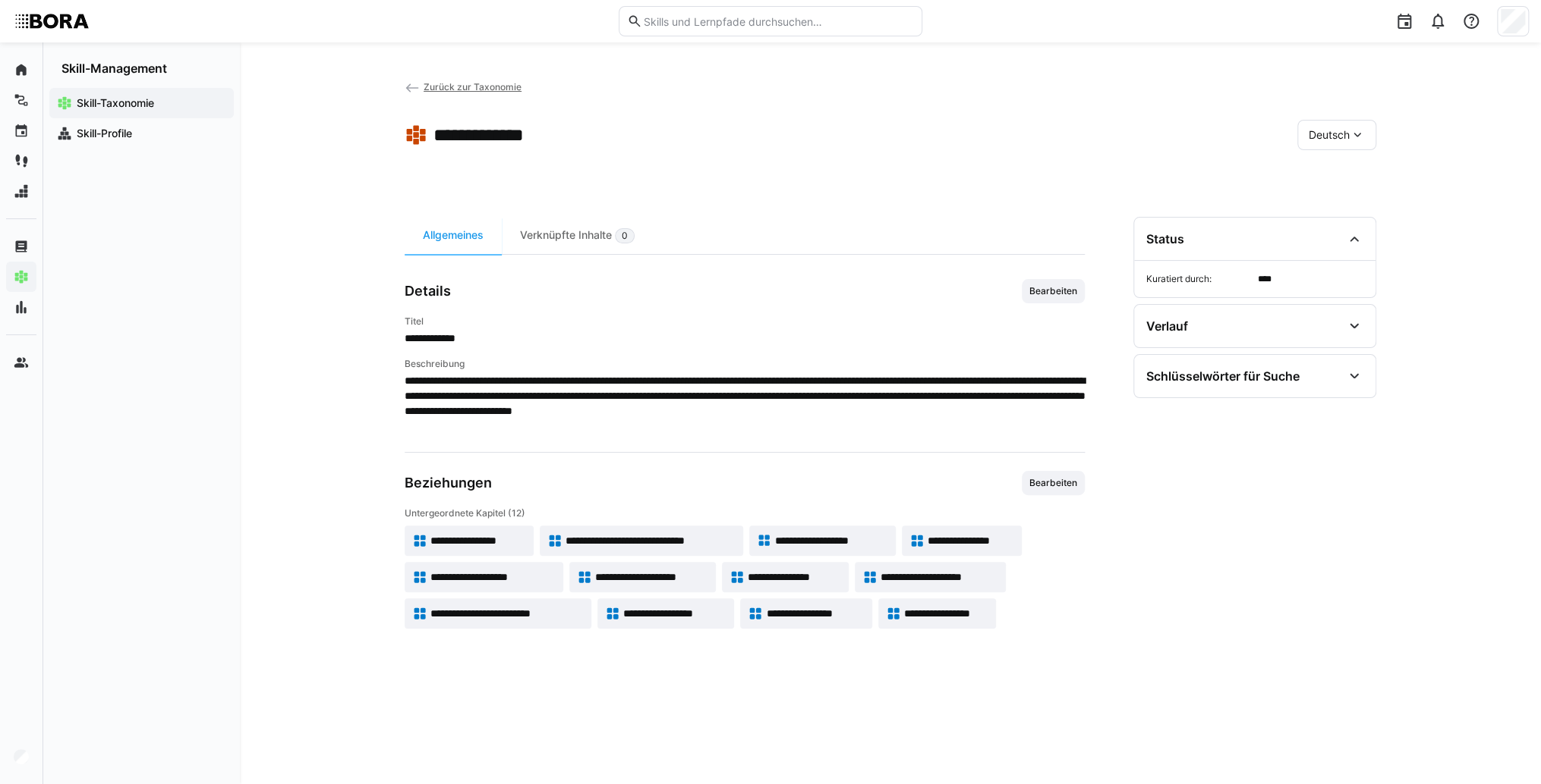
click at [1005, 537] on span "**********" at bounding box center [970, 541] width 87 height 15
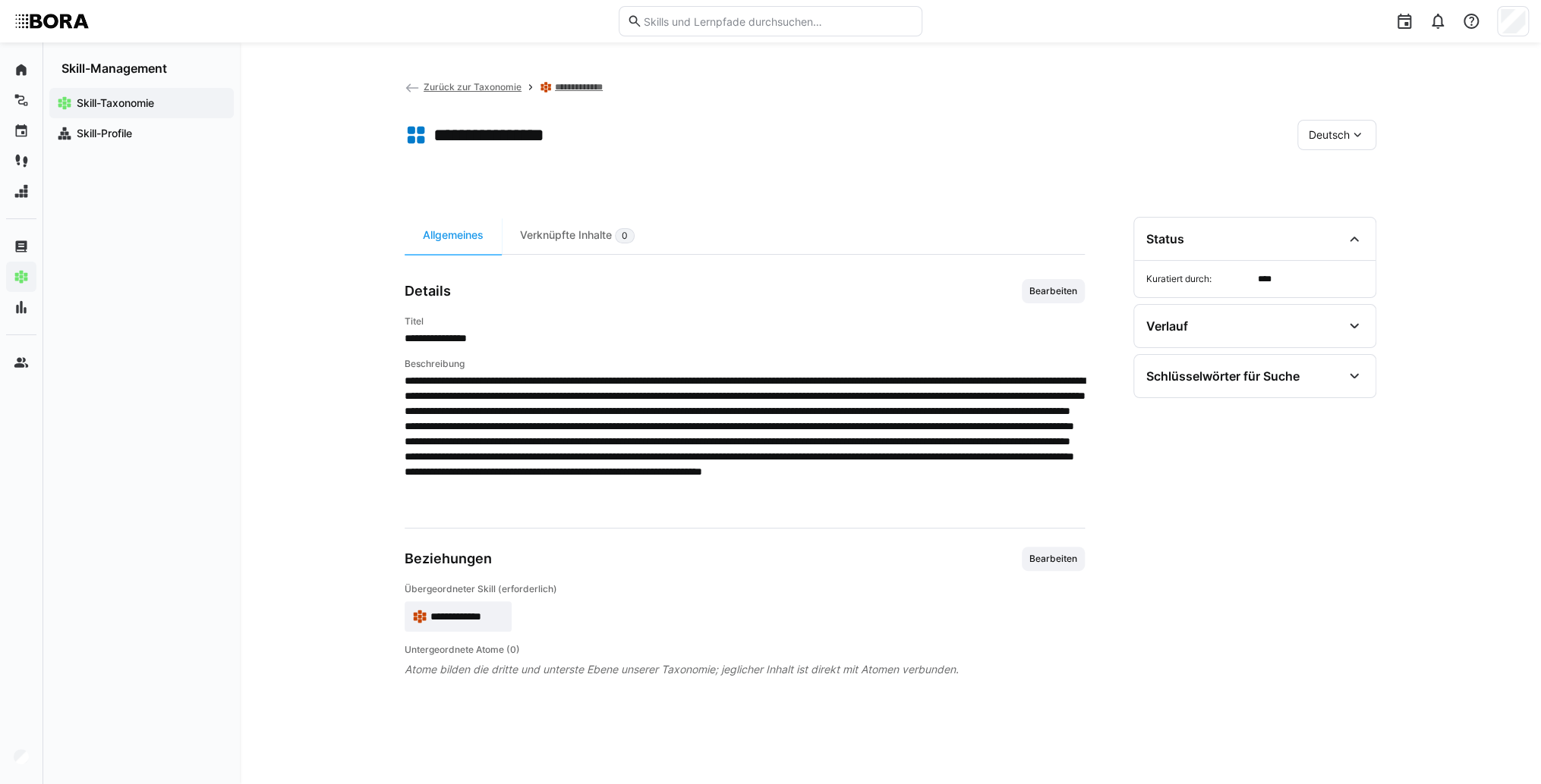
click at [479, 618] on span "**********" at bounding box center [467, 617] width 74 height 15
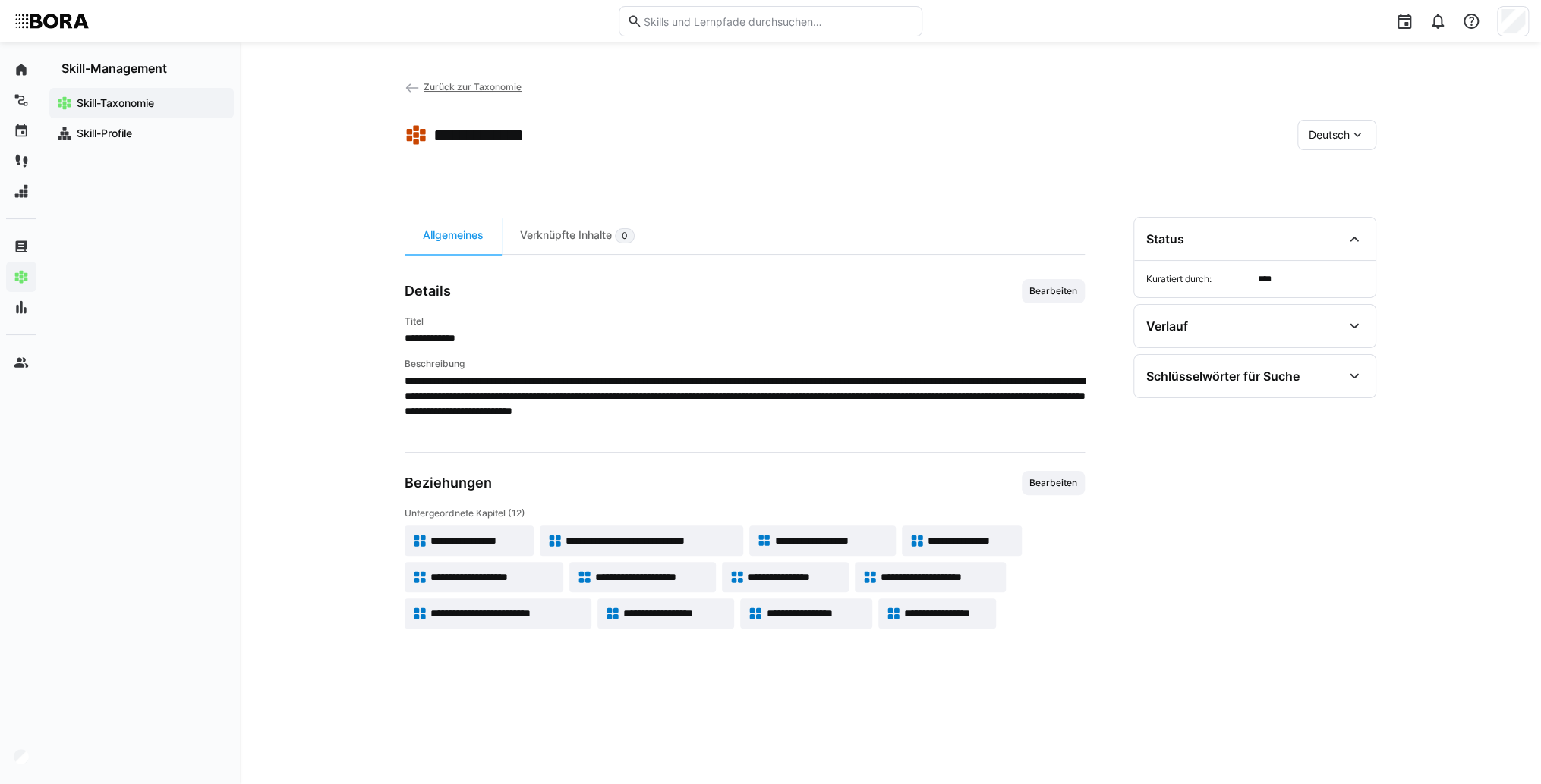
click at [513, 578] on span "**********" at bounding box center [493, 577] width 125 height 15
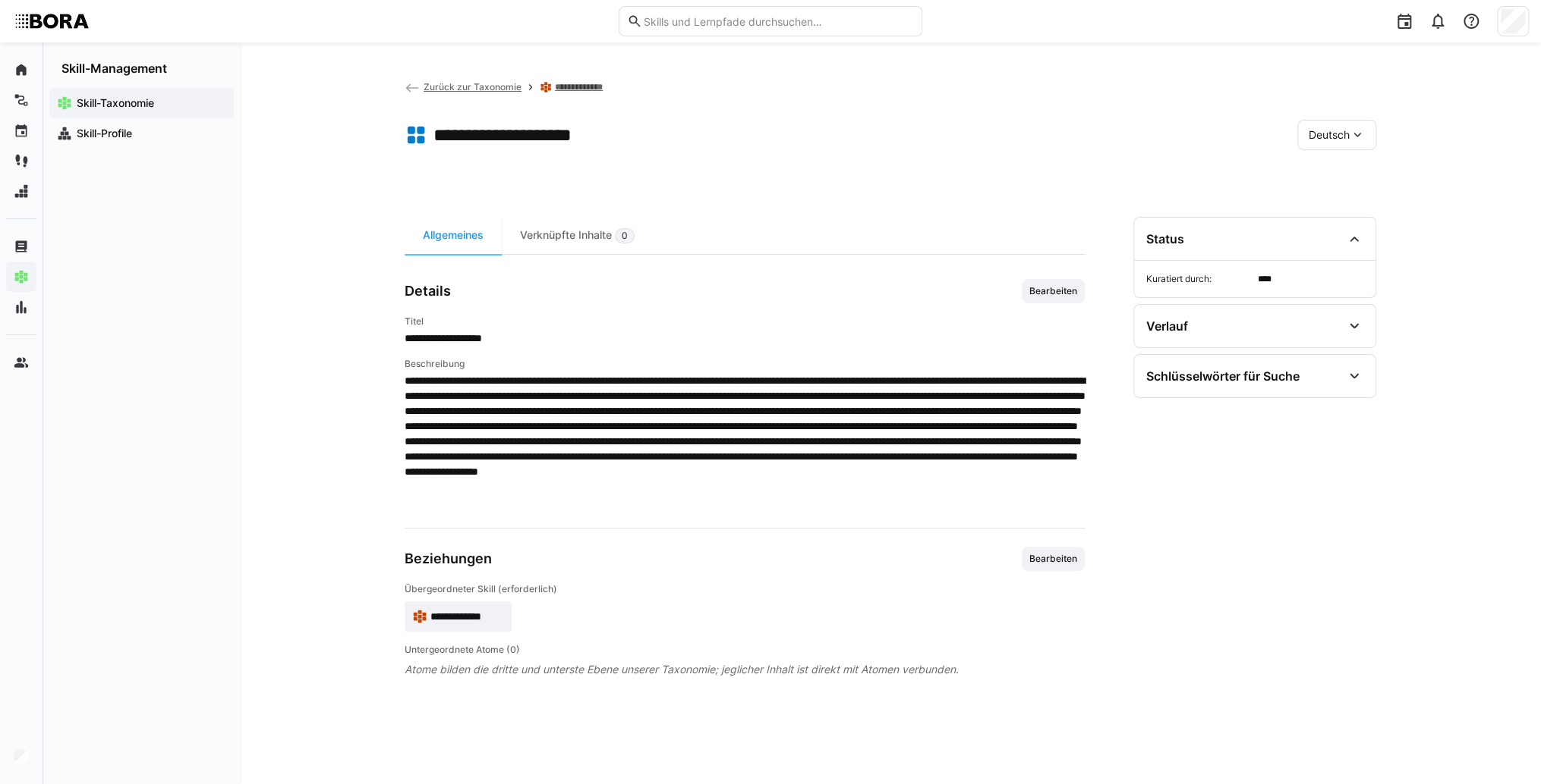
click at [490, 622] on span "**********" at bounding box center [467, 617] width 74 height 15
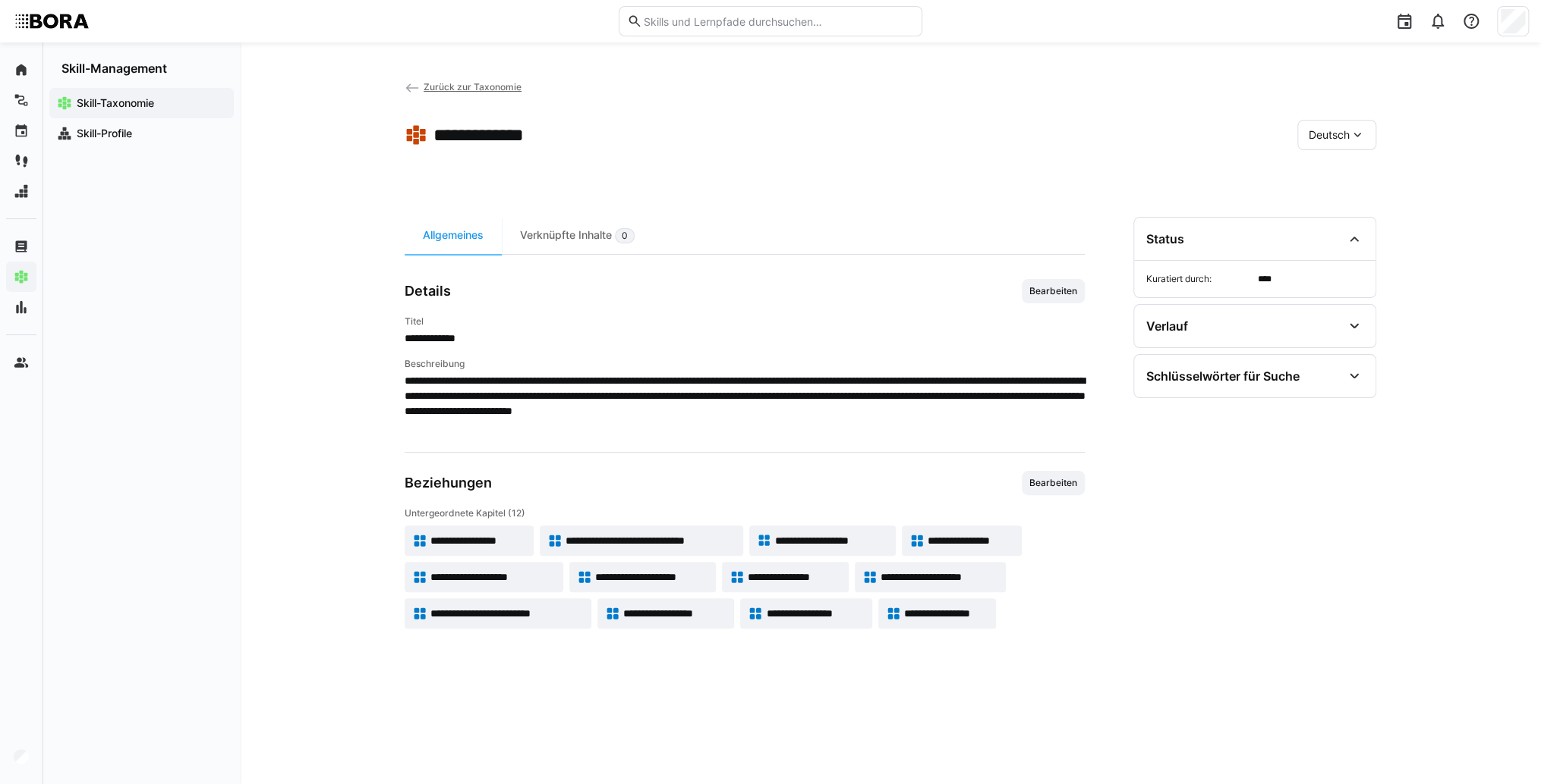
click at [650, 568] on app-skill-badge "**********" at bounding box center [642, 577] width 146 height 30
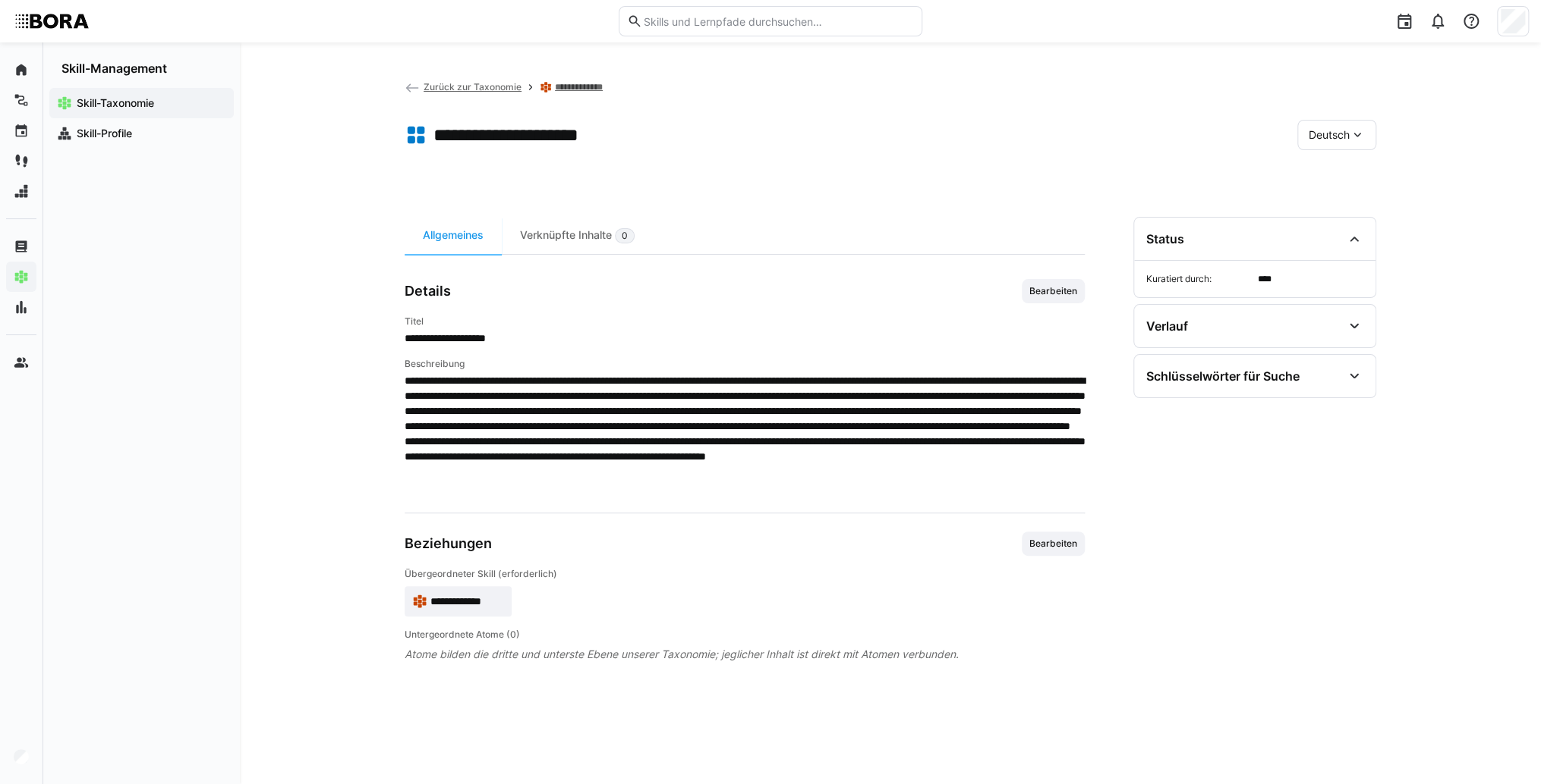
click at [479, 602] on span "**********" at bounding box center [467, 602] width 74 height 15
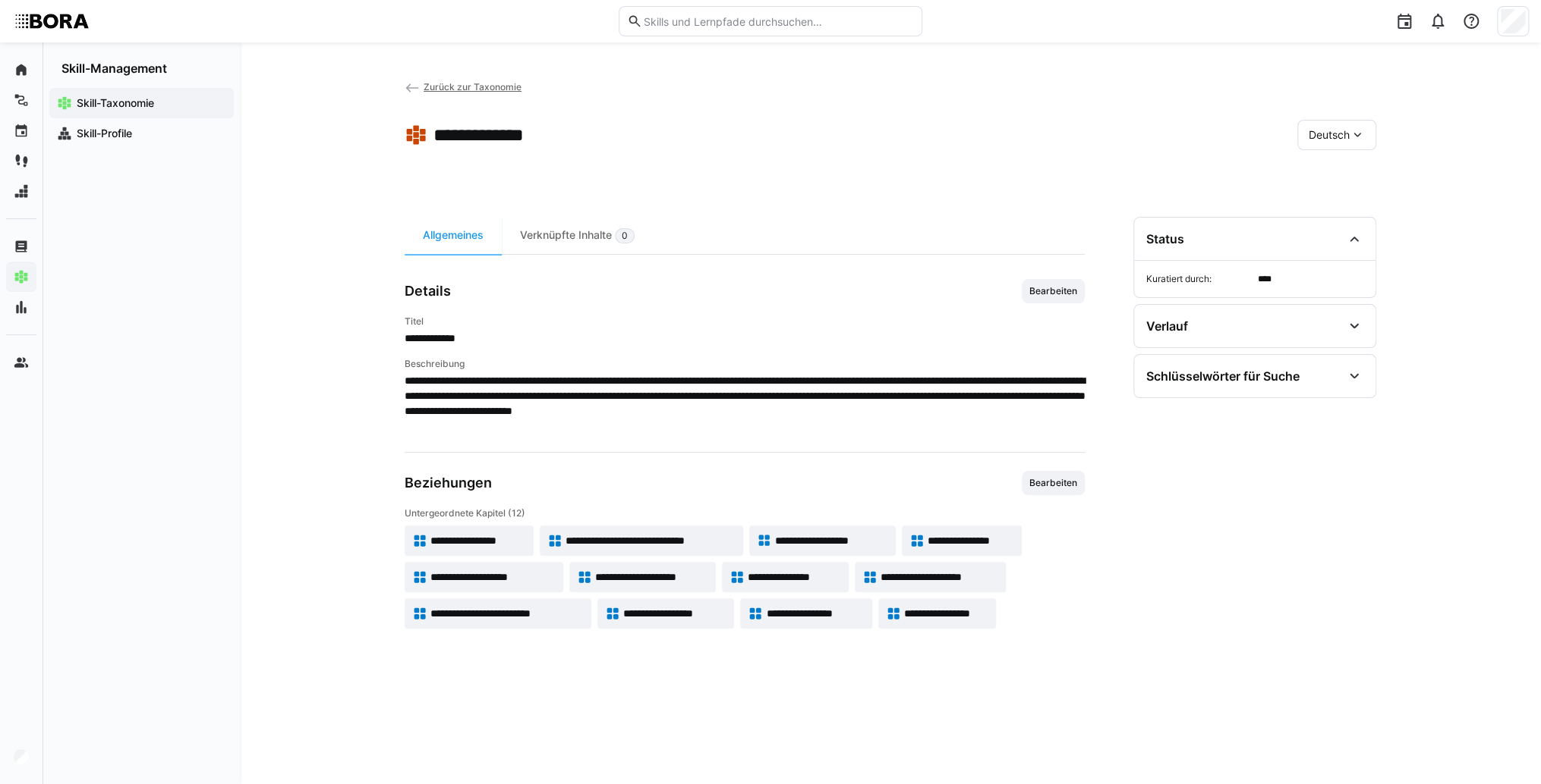
click at [972, 580] on span "**********" at bounding box center [938, 577] width 117 height 15
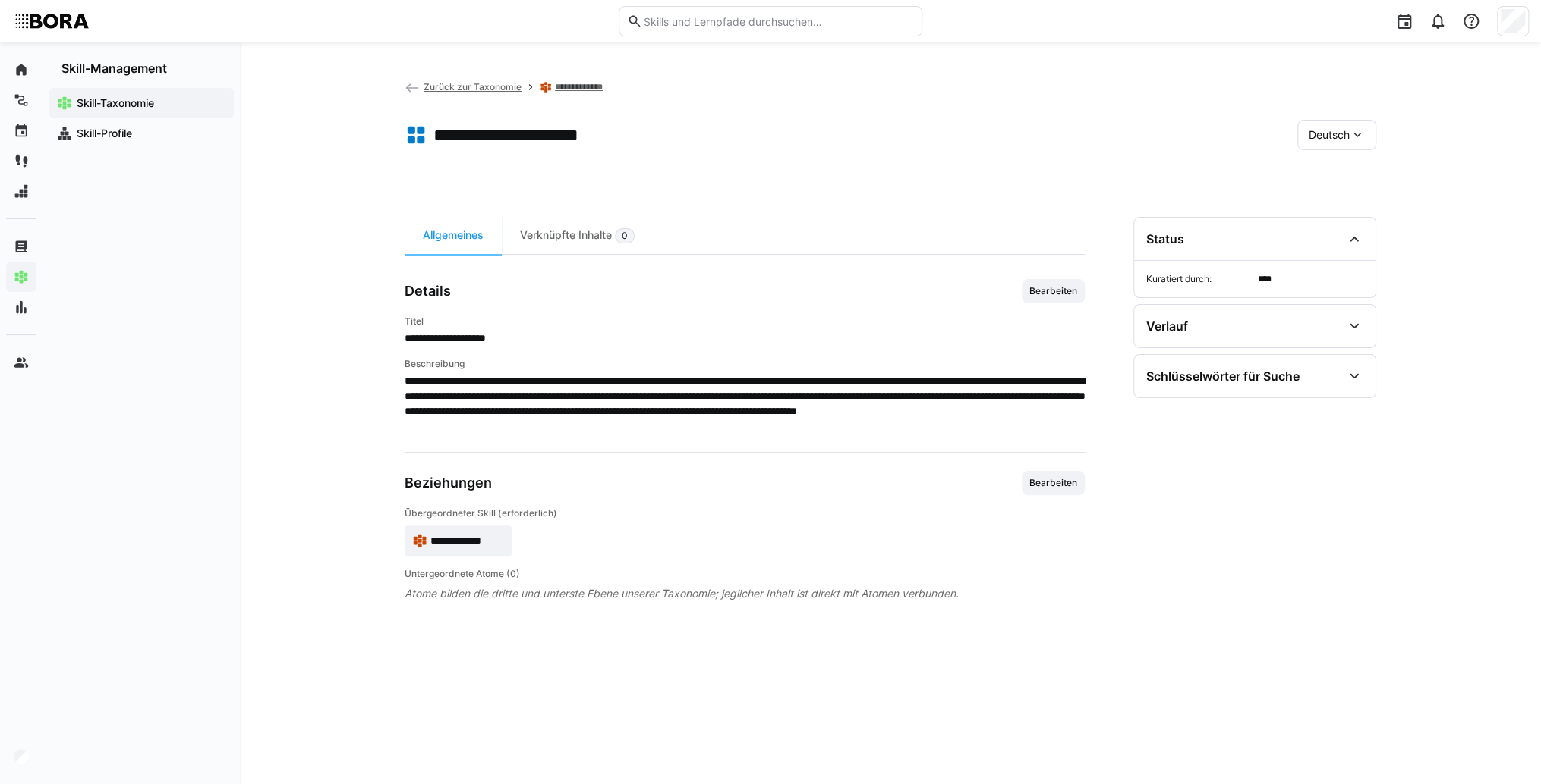
click at [479, 529] on app-skill-badge "**********" at bounding box center [458, 541] width 107 height 30
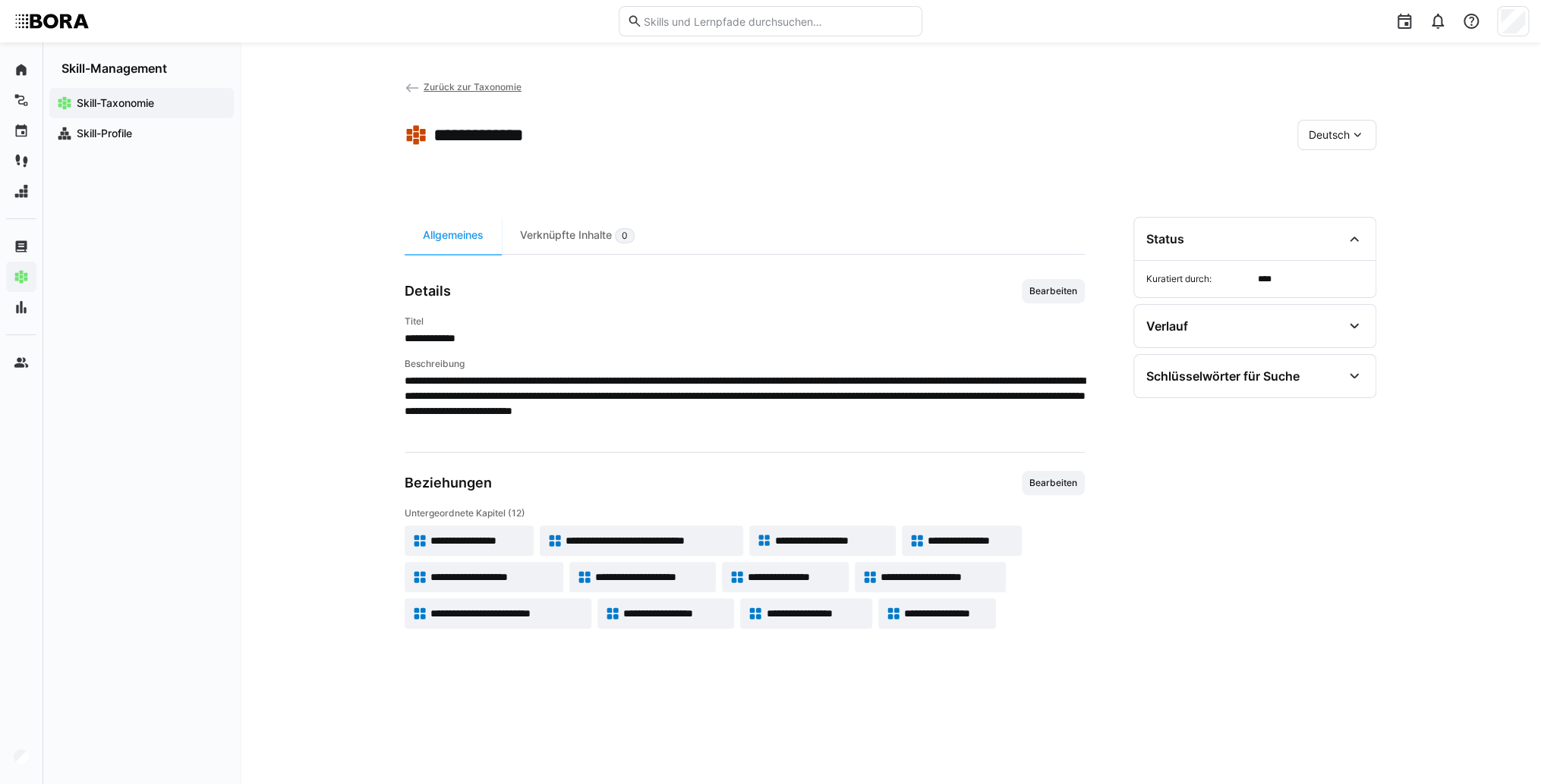
click at [489, 612] on span "**********" at bounding box center [506, 613] width 153 height 15
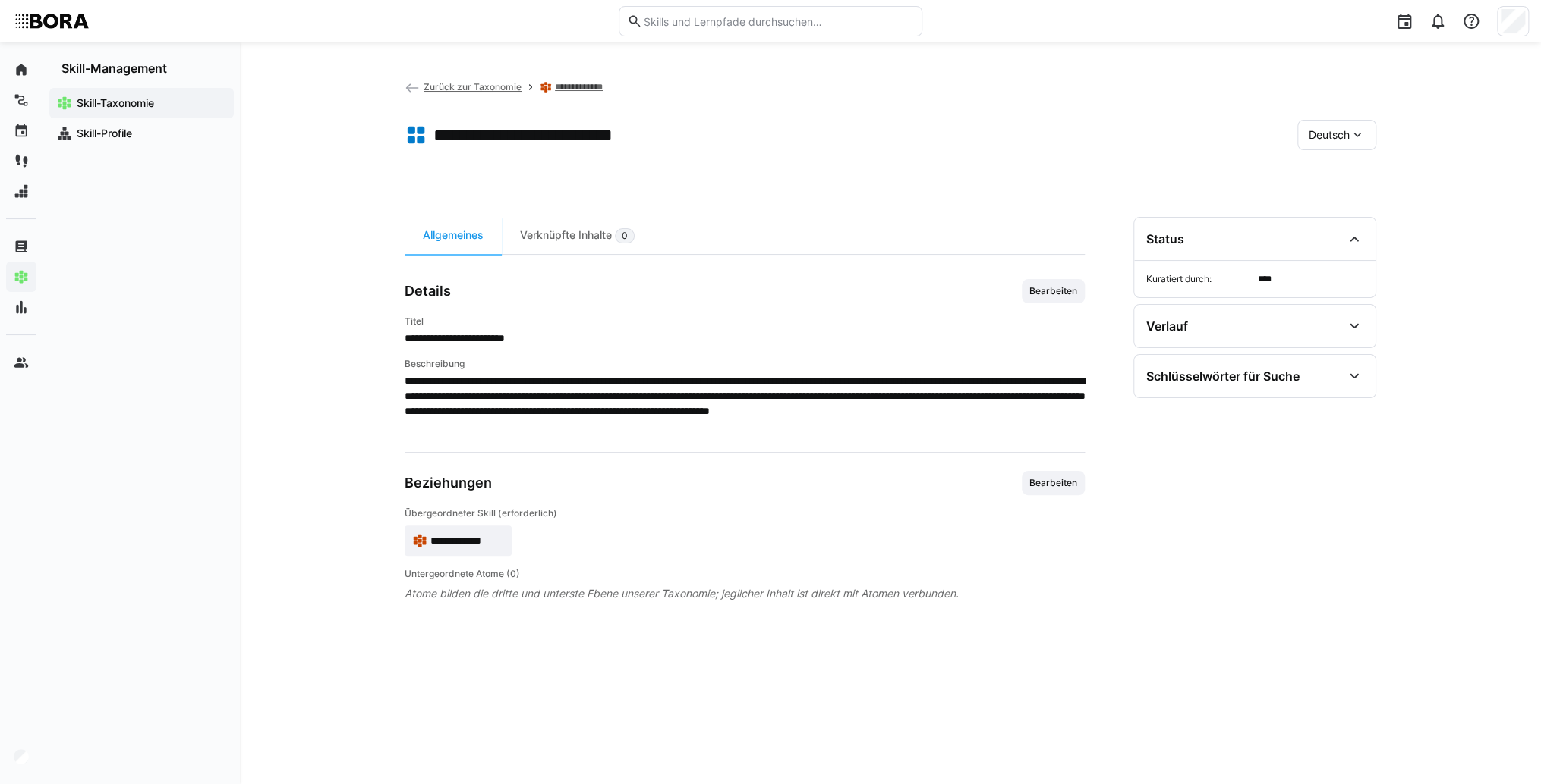
click at [478, 535] on span "**********" at bounding box center [467, 541] width 74 height 15
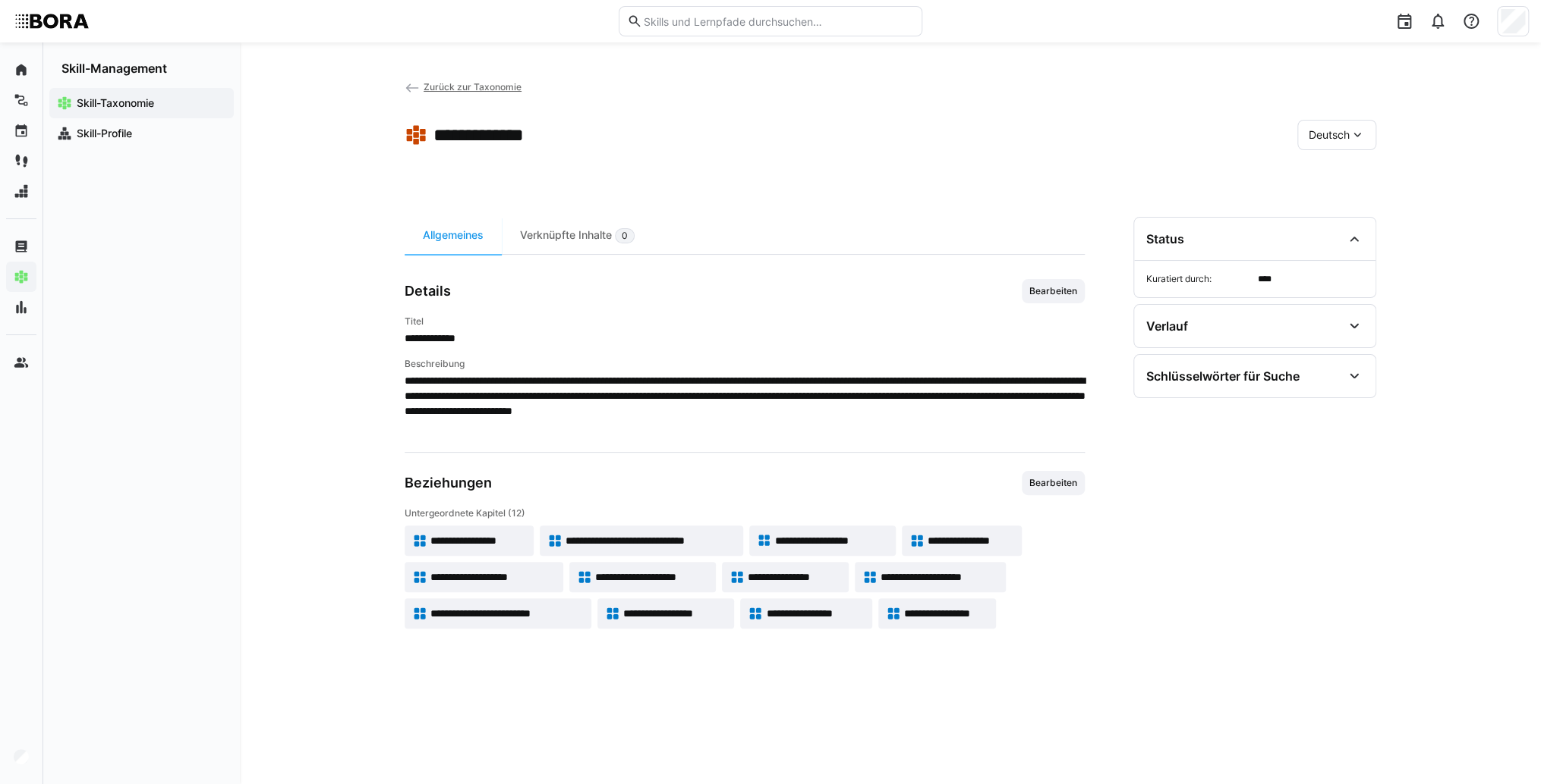
click at [773, 613] on span "**********" at bounding box center [815, 613] width 99 height 15
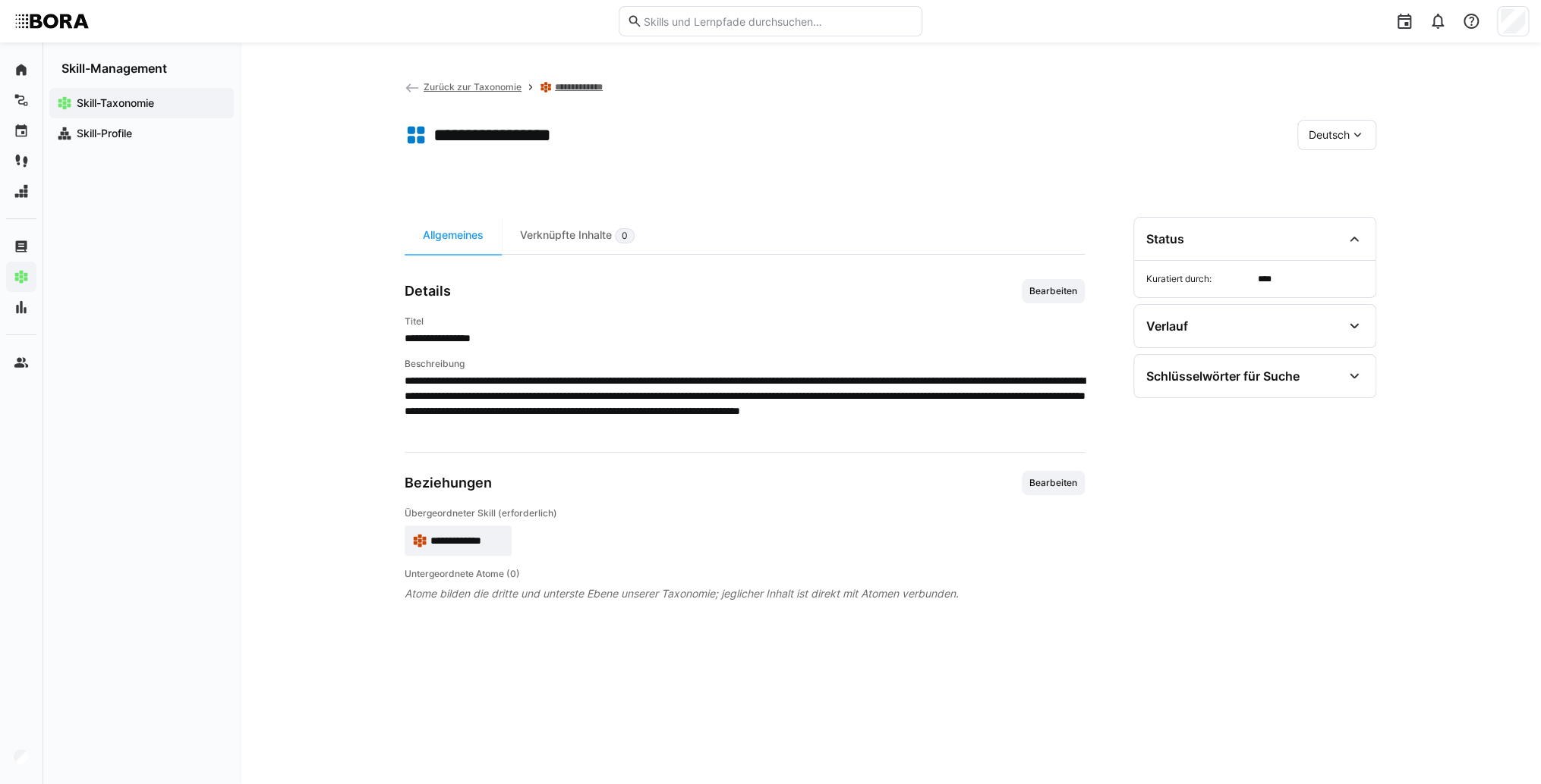
click at [464, 535] on span "**********" at bounding box center [467, 541] width 74 height 15
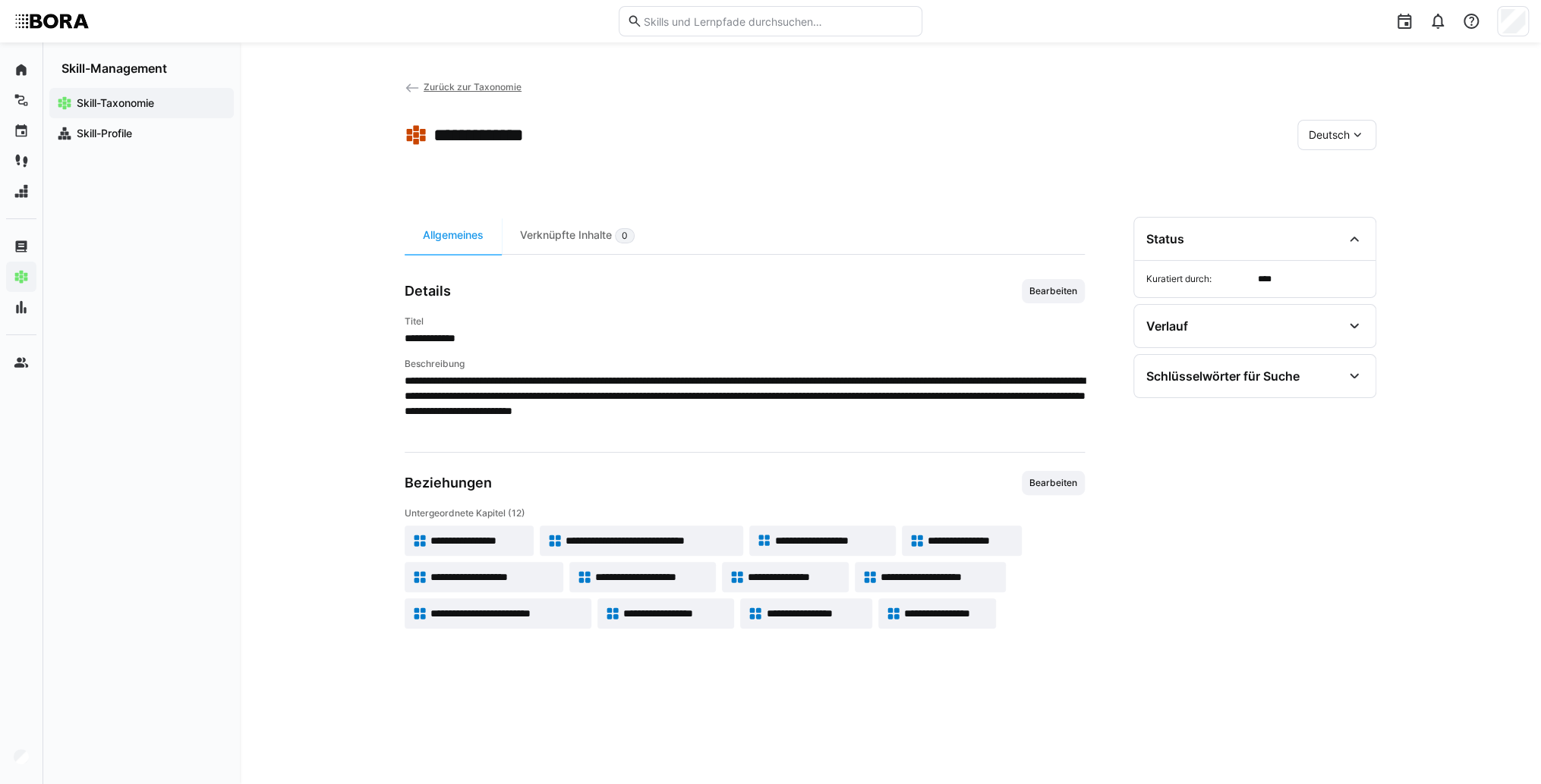
click at [421, 87] on link "Zurück zur Taxonomie" at bounding box center [463, 86] width 117 height 11
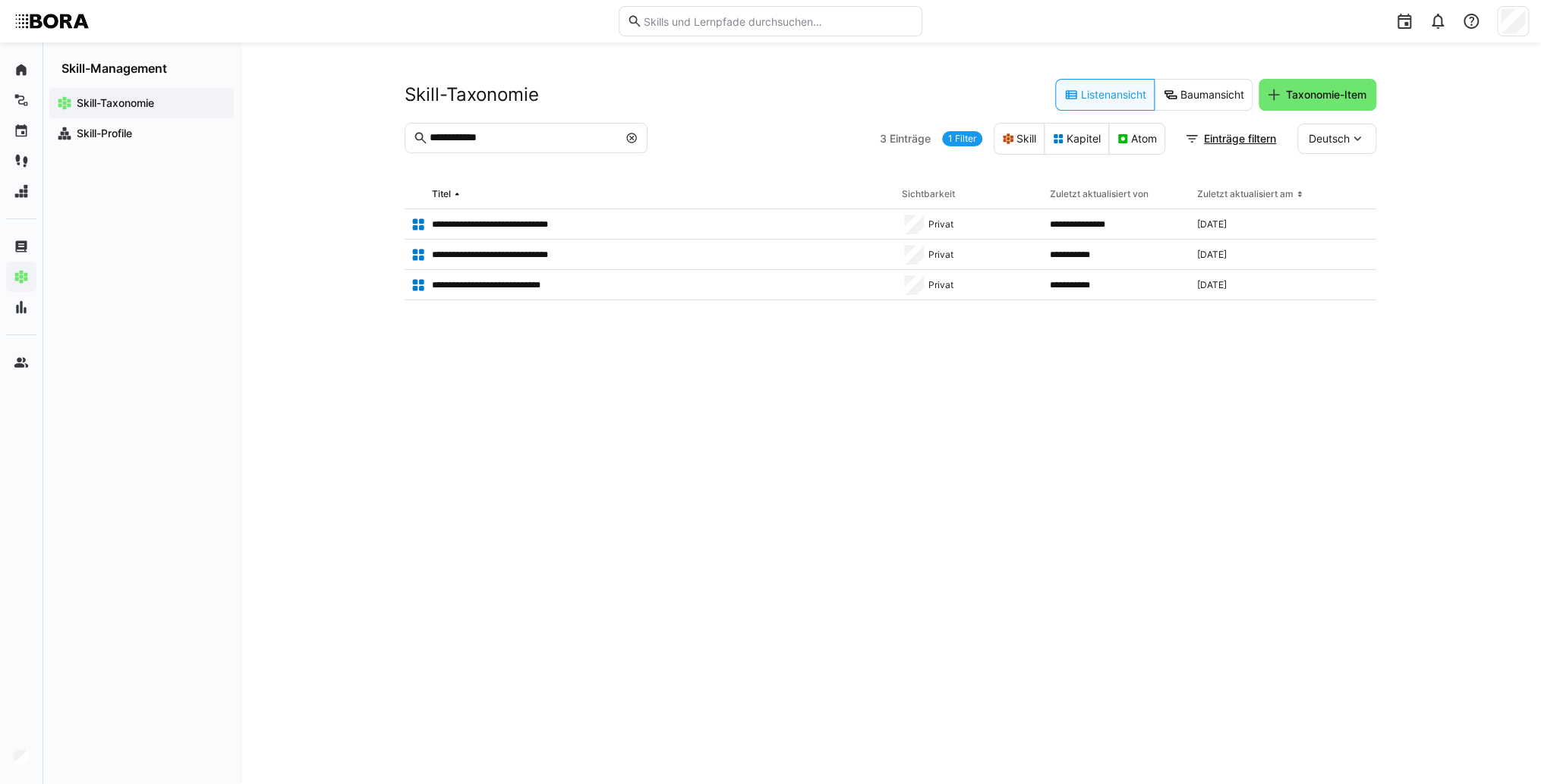
click at [626, 135] on eds-icon at bounding box center [631, 138] width 12 height 12
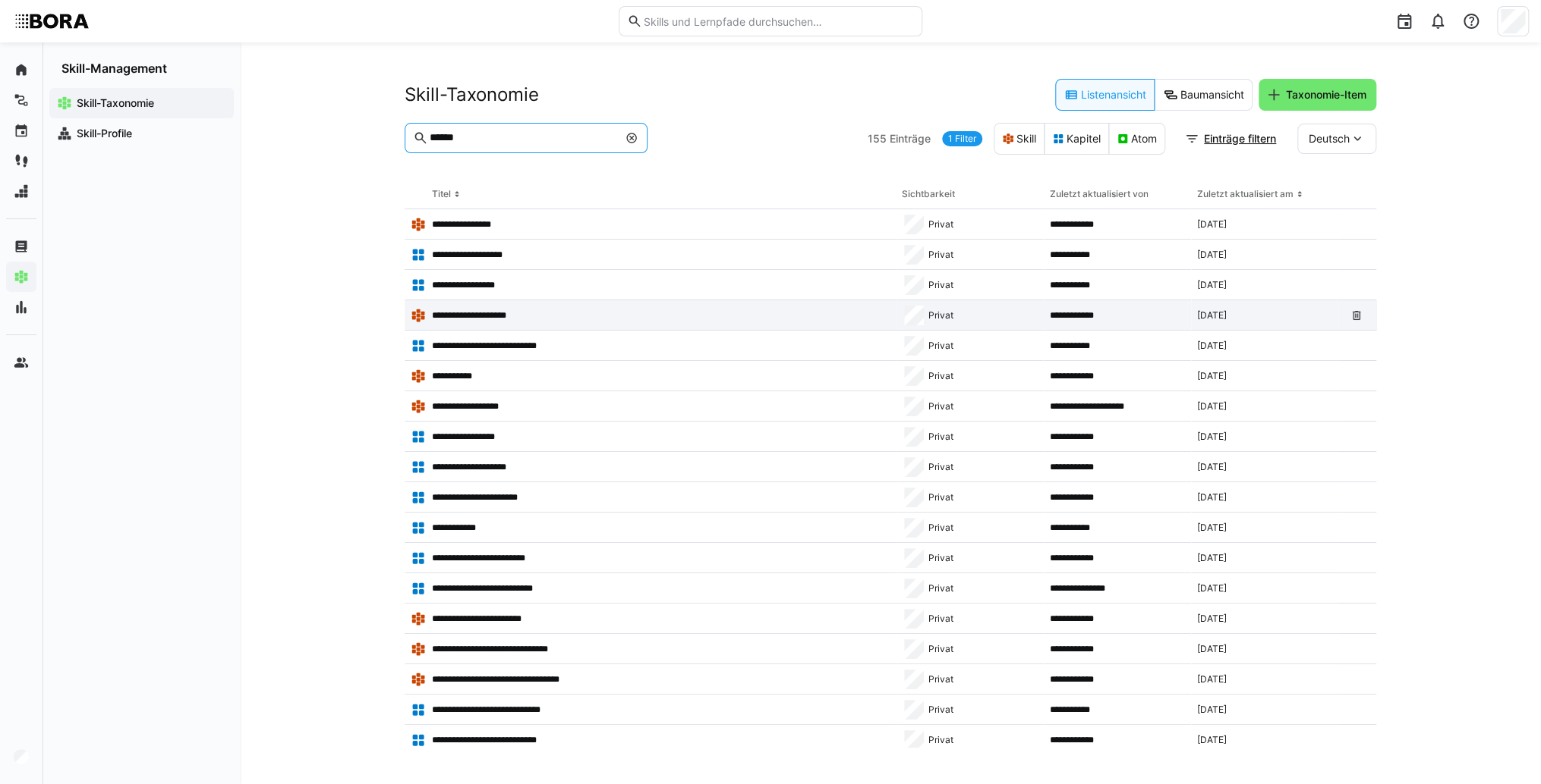
type input "******"
click at [531, 313] on app-table-first-column "**********" at bounding box center [650, 316] width 479 height 15
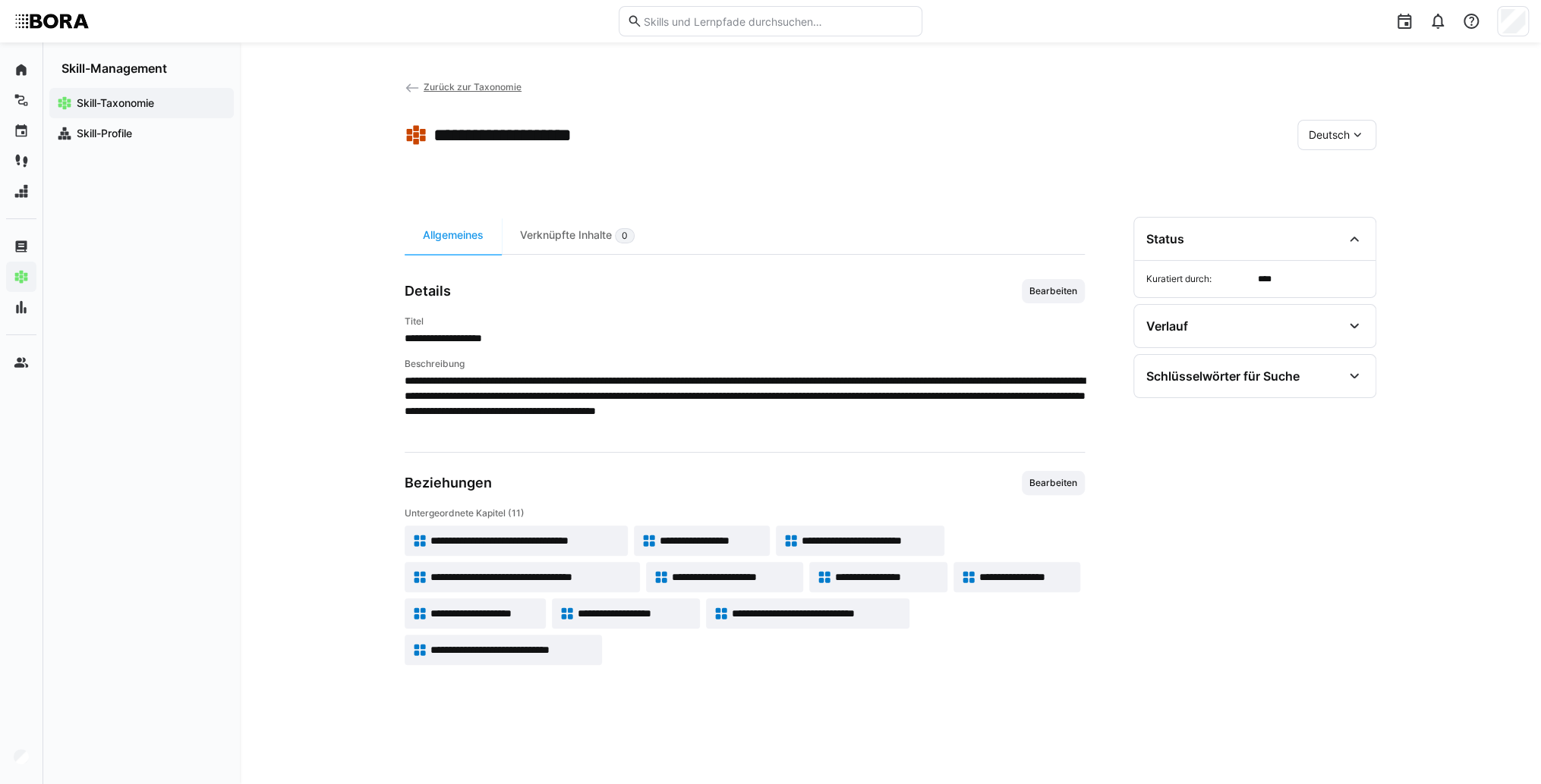
click at [798, 613] on span "**********" at bounding box center [816, 613] width 170 height 15
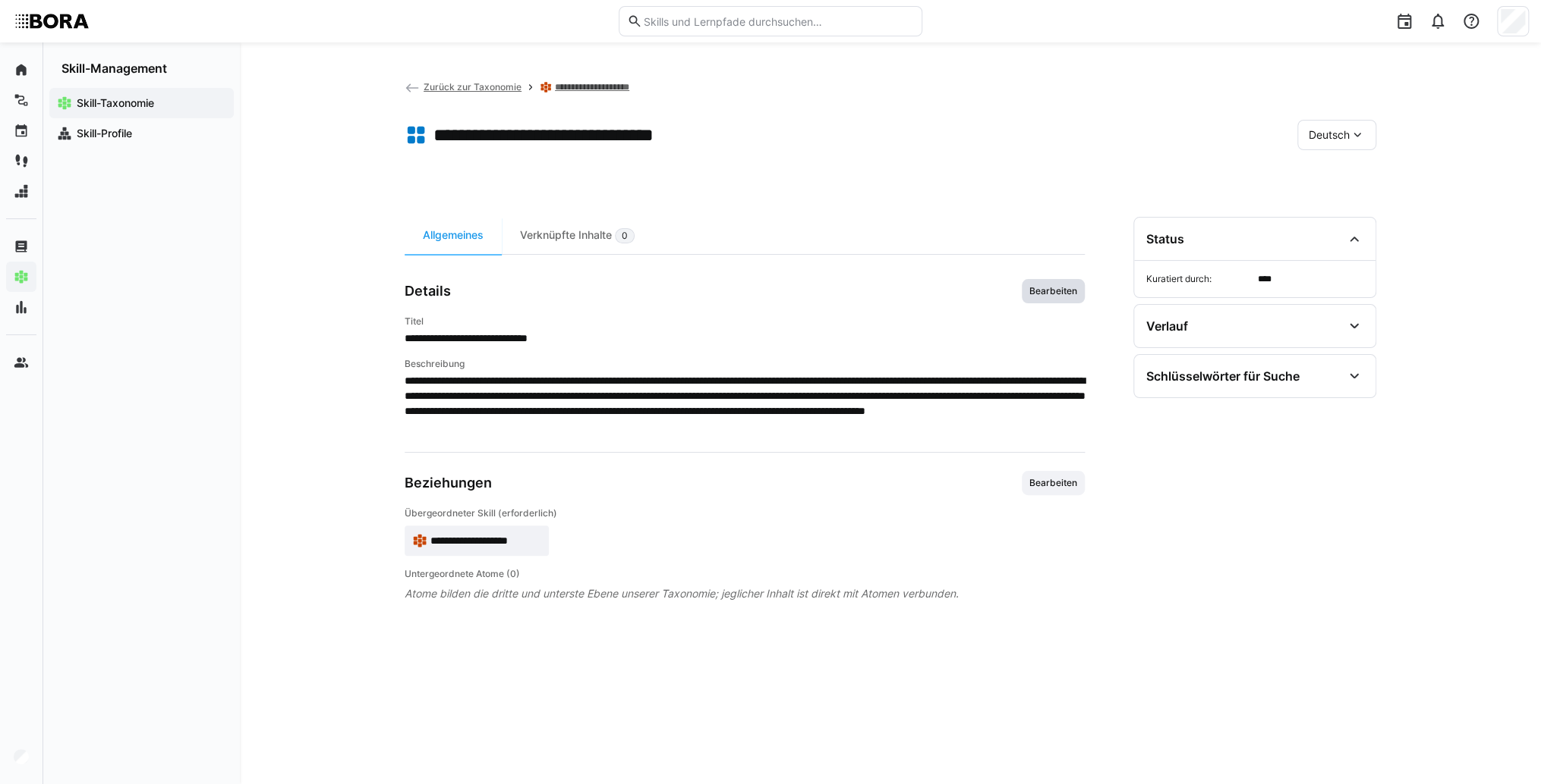
click at [1037, 298] on span "Bearbeiten" at bounding box center [1052, 291] width 63 height 24
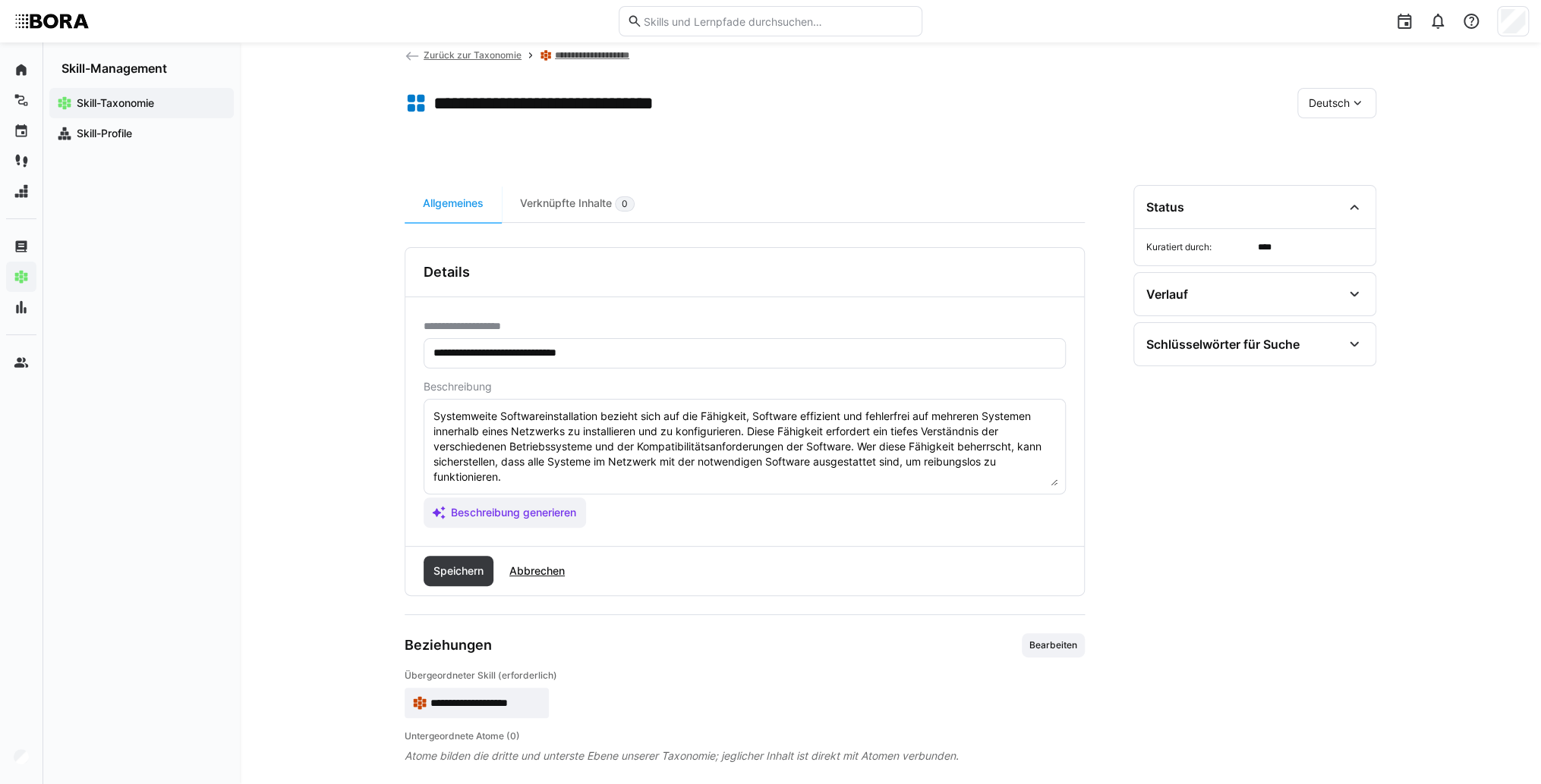
scroll to position [46, 0]
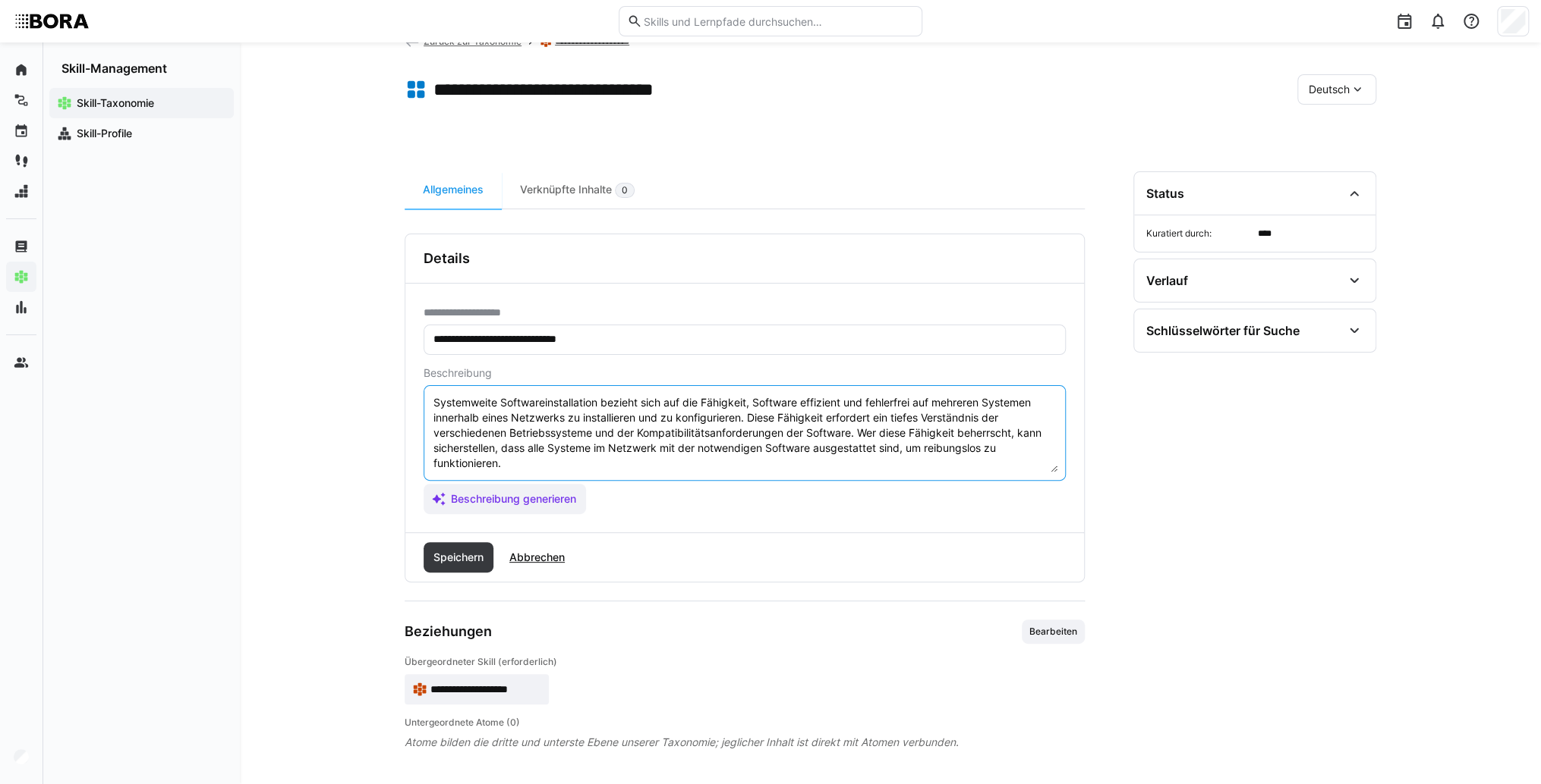
click at [552, 459] on textarea "Systemweite Softwareinstallation bezieht sich auf die Fähigkeit, Software effiz…" at bounding box center [745, 433] width 626 height 79
click at [456, 466] on textarea "Systemweite Softwareinstallation bezieht sich auf die Fähigkeit, Software effiz…" at bounding box center [745, 433] width 626 height 79
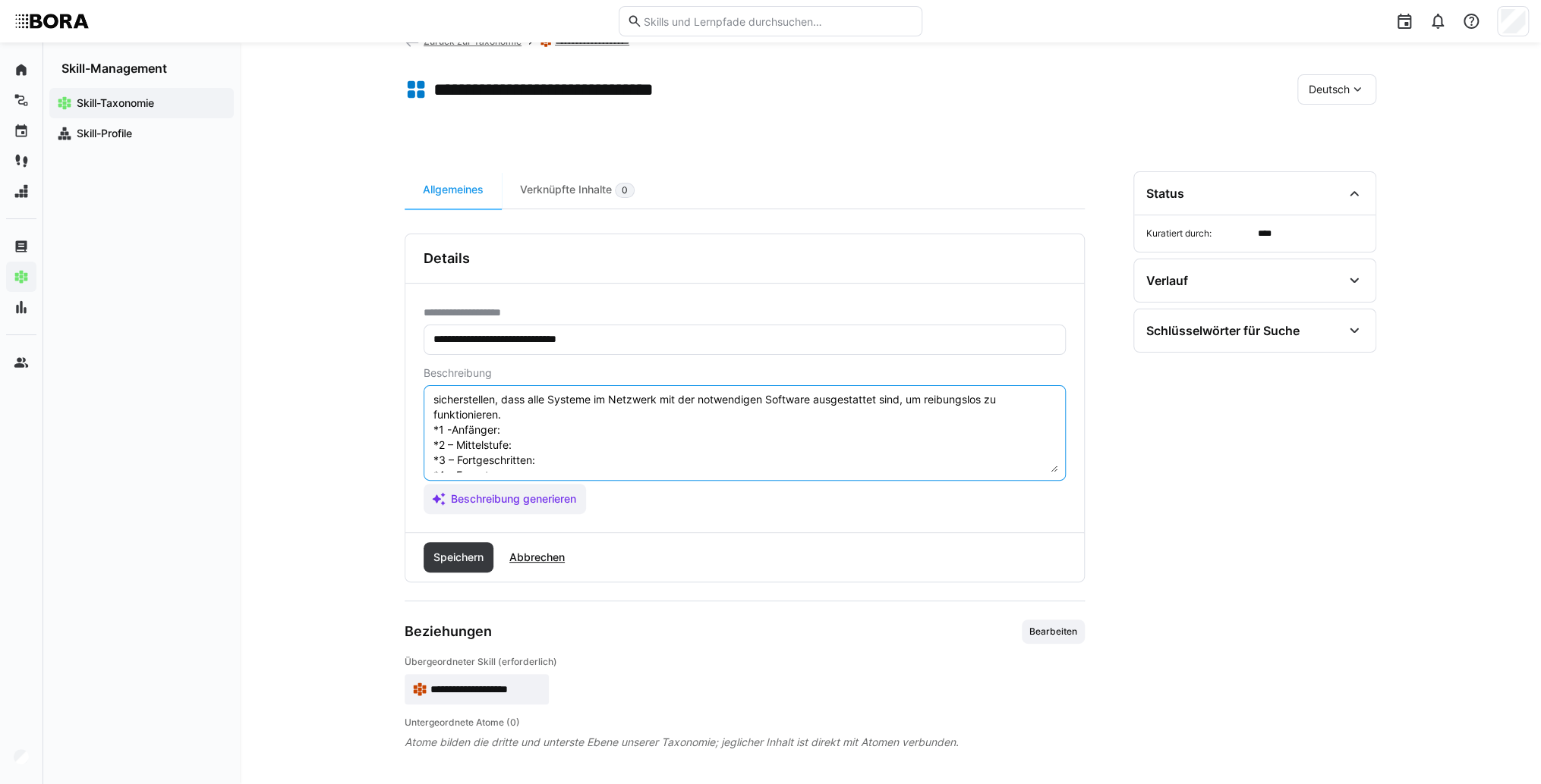
scroll to position [27, 0]
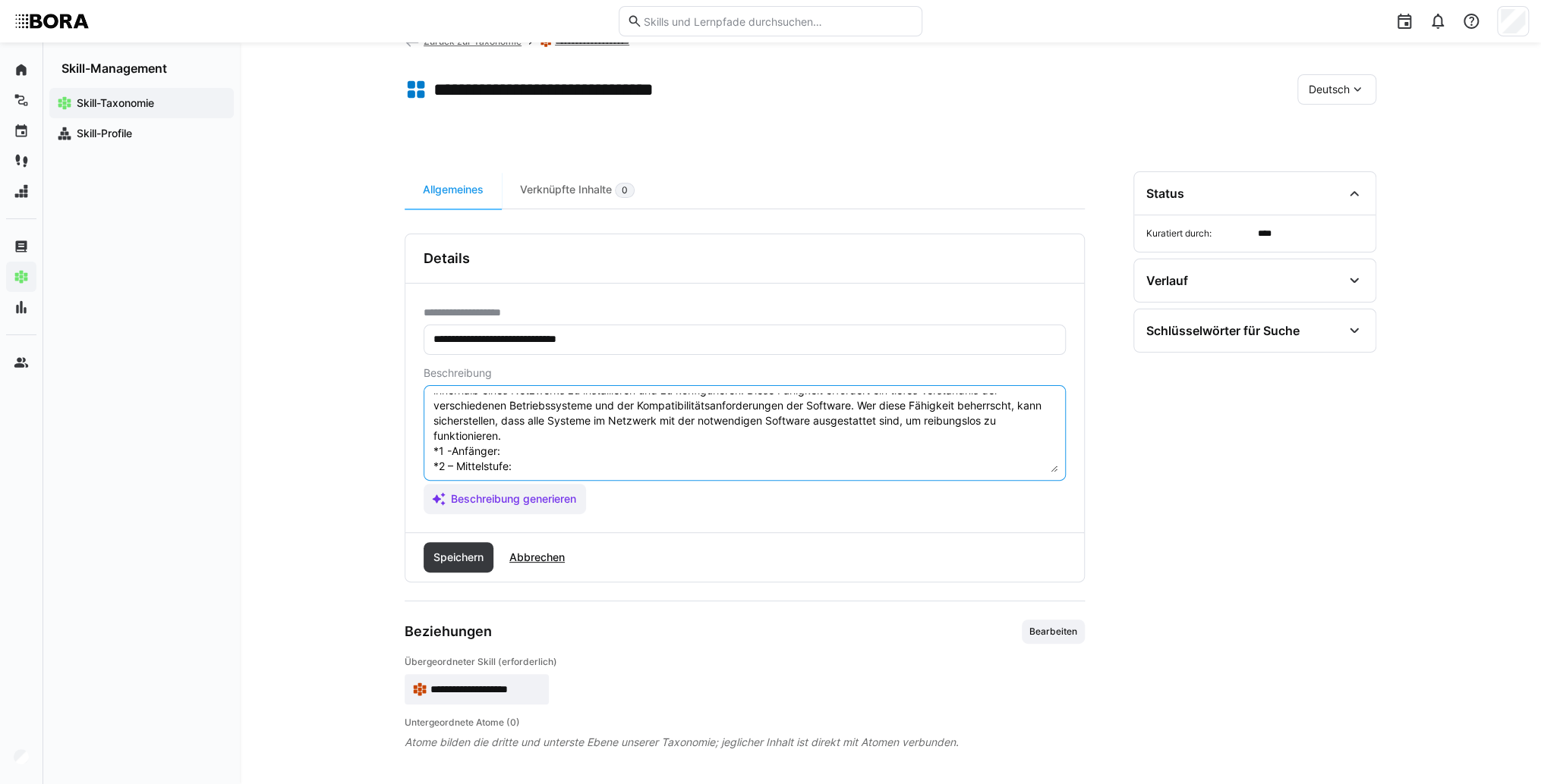
click at [522, 452] on textarea "Systemweite Softwareinstallation bezieht sich auf die Fähigkeit, Software effiz…" at bounding box center [745, 433] width 626 height 79
click at [642, 467] on textarea "Systemweite Softwareinstallation bezieht sich auf die Fähigkeit, Software effiz…" at bounding box center [745, 433] width 626 height 79
click at [629, 450] on textarea "Systemweite Softwareinstallation bezieht sich auf die Fähigkeit, Software effiz…" at bounding box center [745, 433] width 626 height 79
click at [607, 397] on textarea "Systemweite Softwareinstallation bezieht sich auf die Fähigkeit, Software effiz…" at bounding box center [745, 433] width 626 height 79
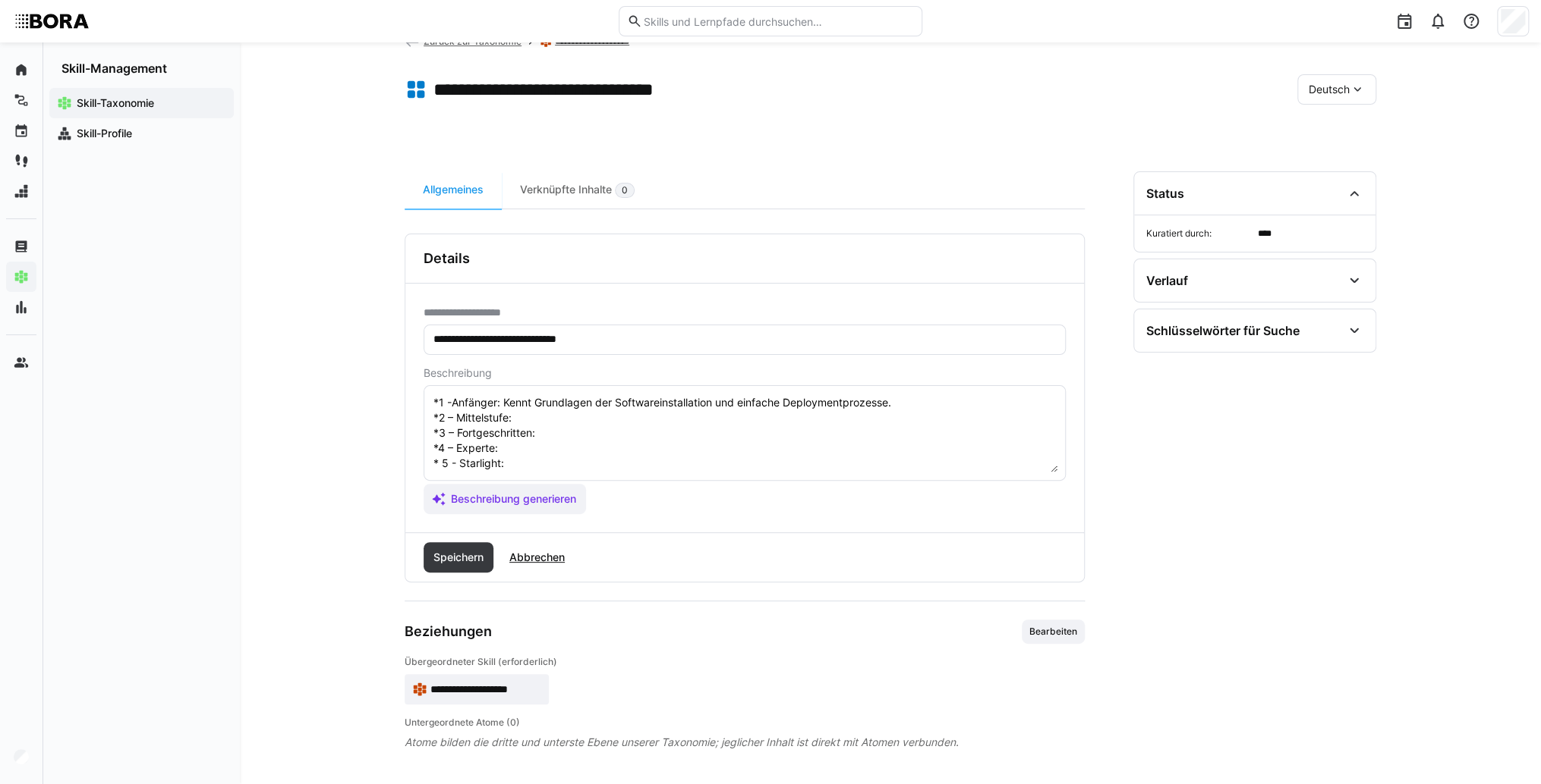
click at [582, 396] on textarea "Systemweite Softwareinstallation bezieht sich auf die Fähigkeit, Software effiz…" at bounding box center [745, 433] width 626 height 79
click at [582, 400] on textarea "Systemweite Softwareinstallation bezieht sich auf die Fähigkeit, Software effiz…" at bounding box center [745, 433] width 626 height 79
click at [582, 419] on textarea "Systemweite Softwareinstallation bezieht sich auf die Fähigkeit, Software effiz…" at bounding box center [745, 433] width 626 height 79
click at [620, 416] on textarea "Systemweite Softwareinstallation bezieht sich auf die Fähigkeit, Software effiz…" at bounding box center [745, 433] width 626 height 79
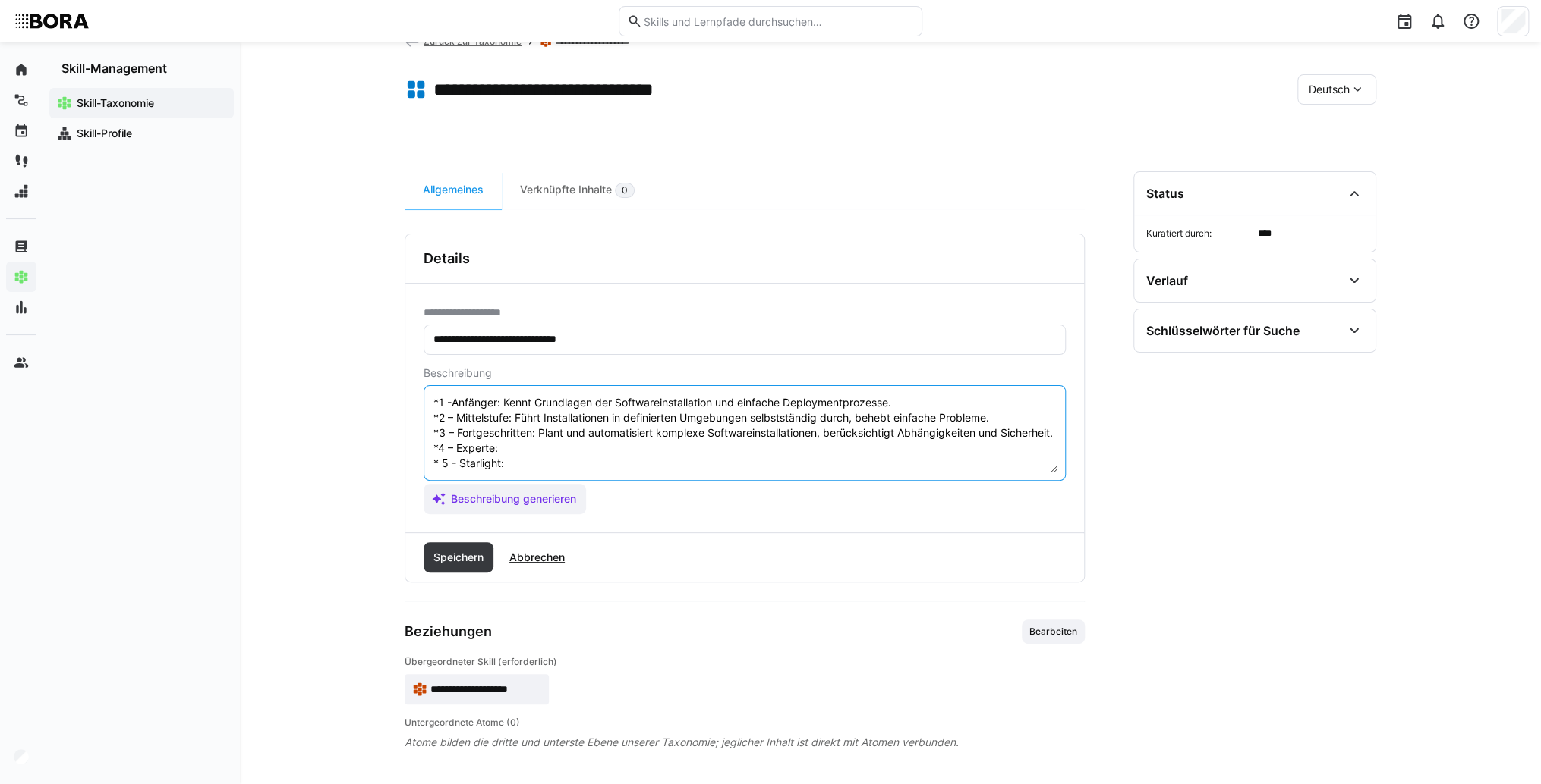
click at [558, 455] on textarea "Systemweite Softwareinstallation bezieht sich auf die Fähigkeit, Software effiz…" at bounding box center [745, 433] width 626 height 79
click at [519, 439] on textarea "Systemweite Softwareinstallation bezieht sich auf die Fähigkeit, Software effiz…" at bounding box center [745, 433] width 626 height 79
click at [516, 446] on textarea "Systemweite Softwareinstallation bezieht sich auf die Fähigkeit, Software effiz…" at bounding box center [745, 433] width 626 height 79
drag, startPoint x: 529, startPoint y: 466, endPoint x: 516, endPoint y: 466, distance: 13.0
click at [527, 466] on textarea "Systemweite Softwareinstallation bezieht sich auf die Fähigkeit, Software effiz…" at bounding box center [745, 433] width 626 height 79
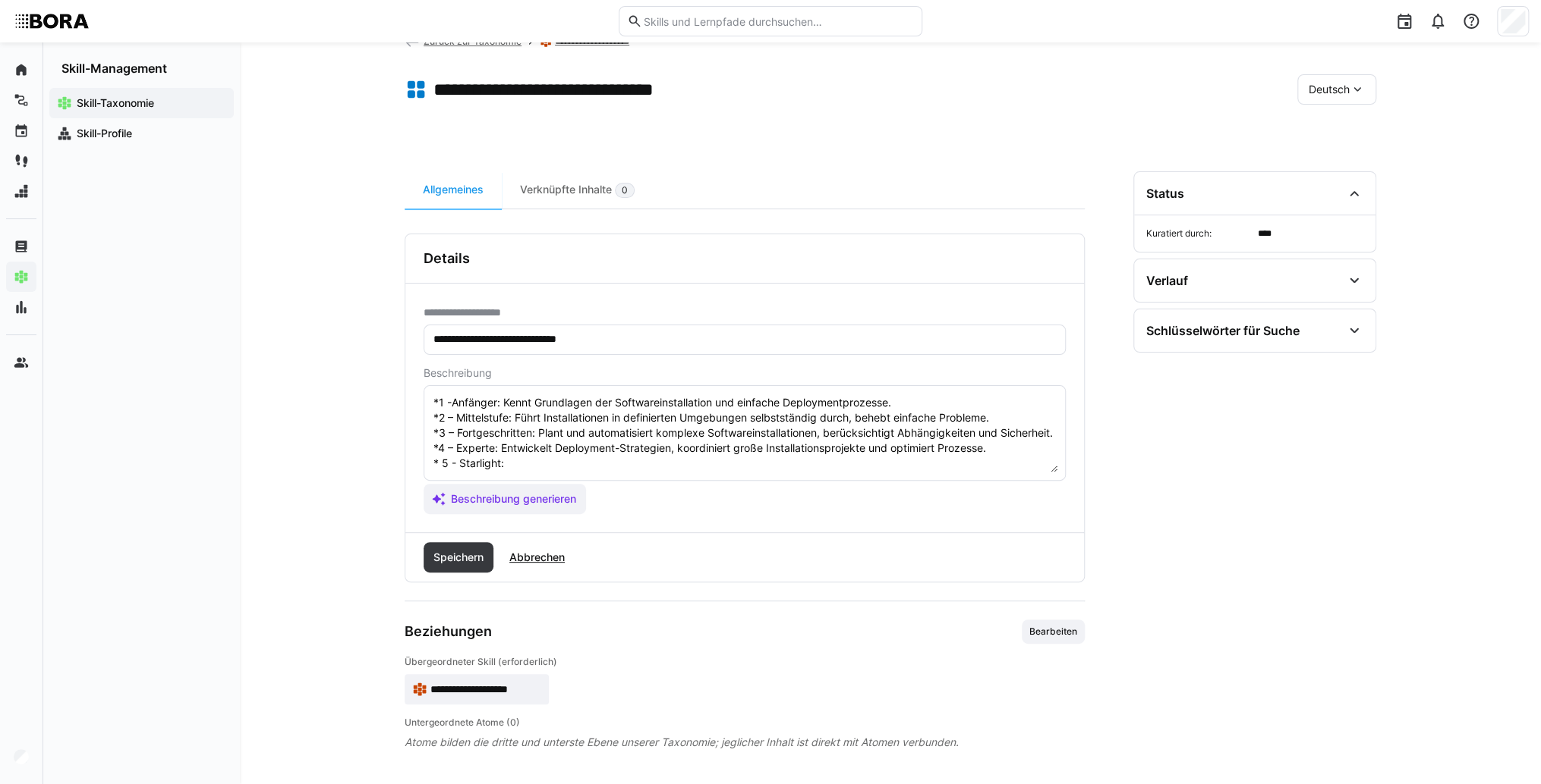
click at [674, 467] on textarea "Systemweite Softwareinstallation bezieht sich auf die Fähigkeit, Software effiz…" at bounding box center [745, 433] width 626 height 79
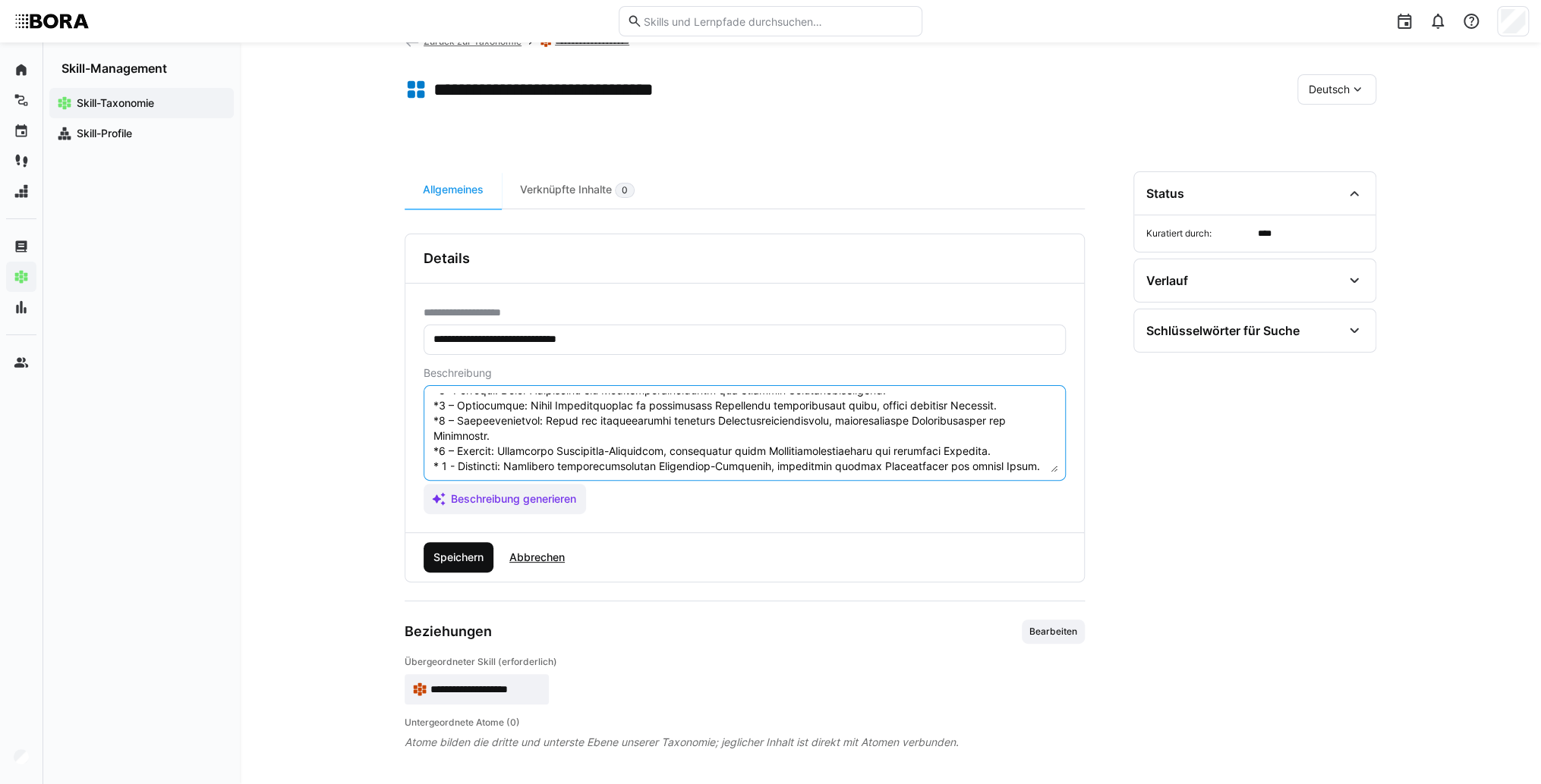
type textarea "Loremipsumd Sitametconsecteturad elitsed doei tem inc Utlaboree, Dolorema aliqu…"
click at [467, 568] on span "Speichern" at bounding box center [458, 558] width 70 height 30
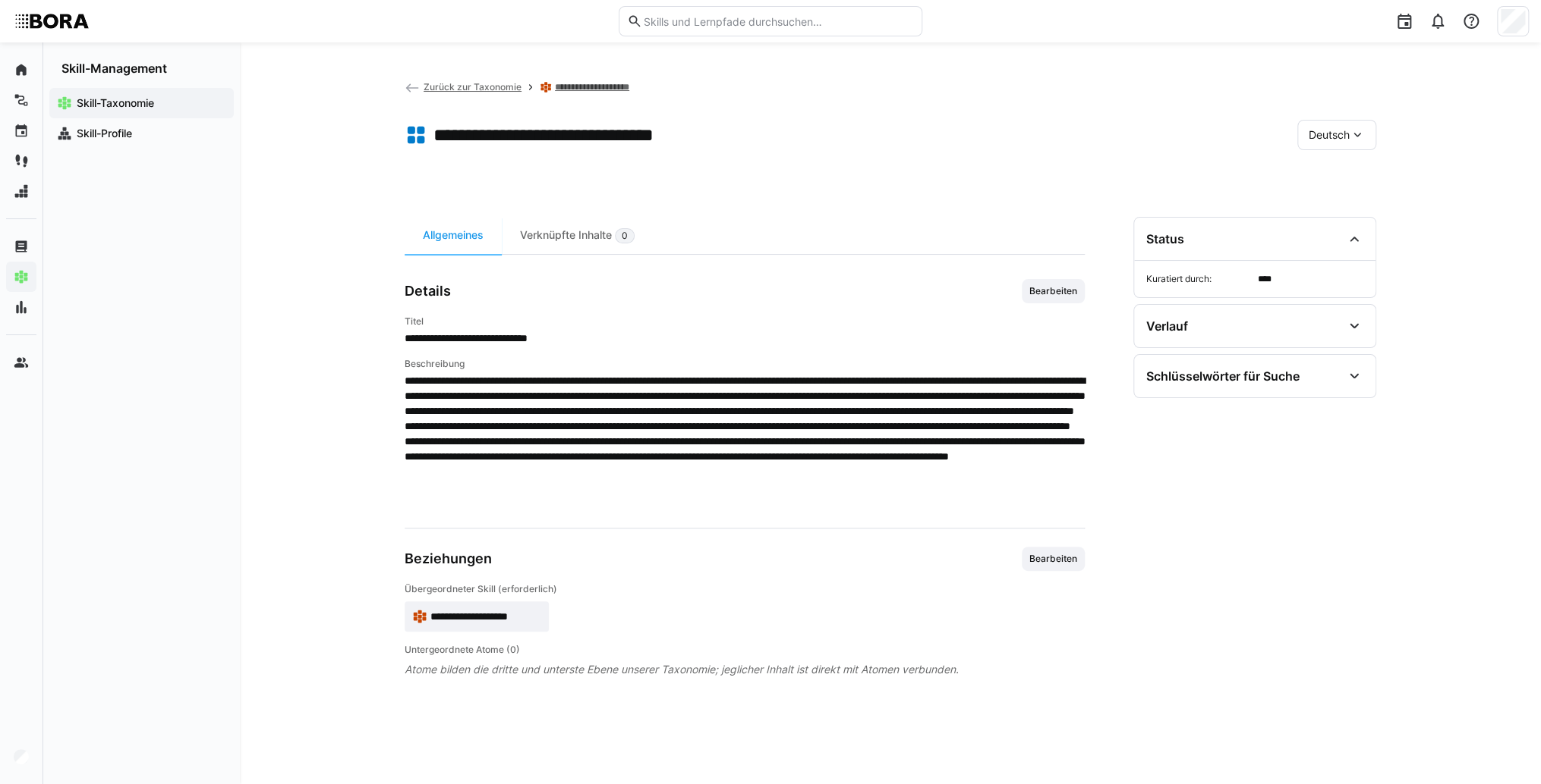
click at [1317, 125] on div "Deutsch" at bounding box center [1336, 135] width 79 height 30
click at [1374, 210] on div "Englisch" at bounding box center [1336, 206] width 80 height 32
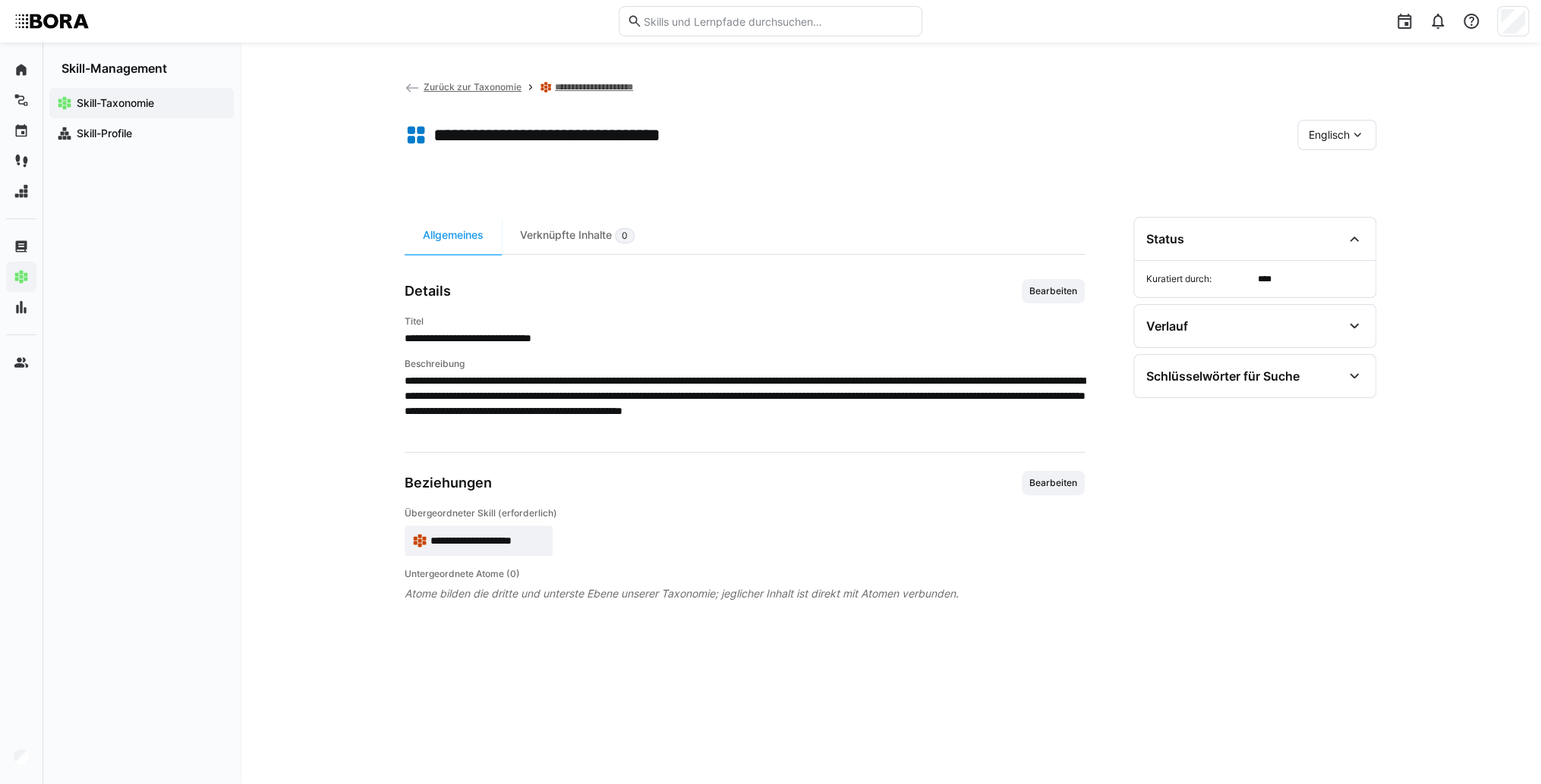
click at [1036, 308] on div "**********" at bounding box center [745, 356] width 680 height 155
click at [1052, 299] on span "Bearbeiten" at bounding box center [1052, 291] width 63 height 24
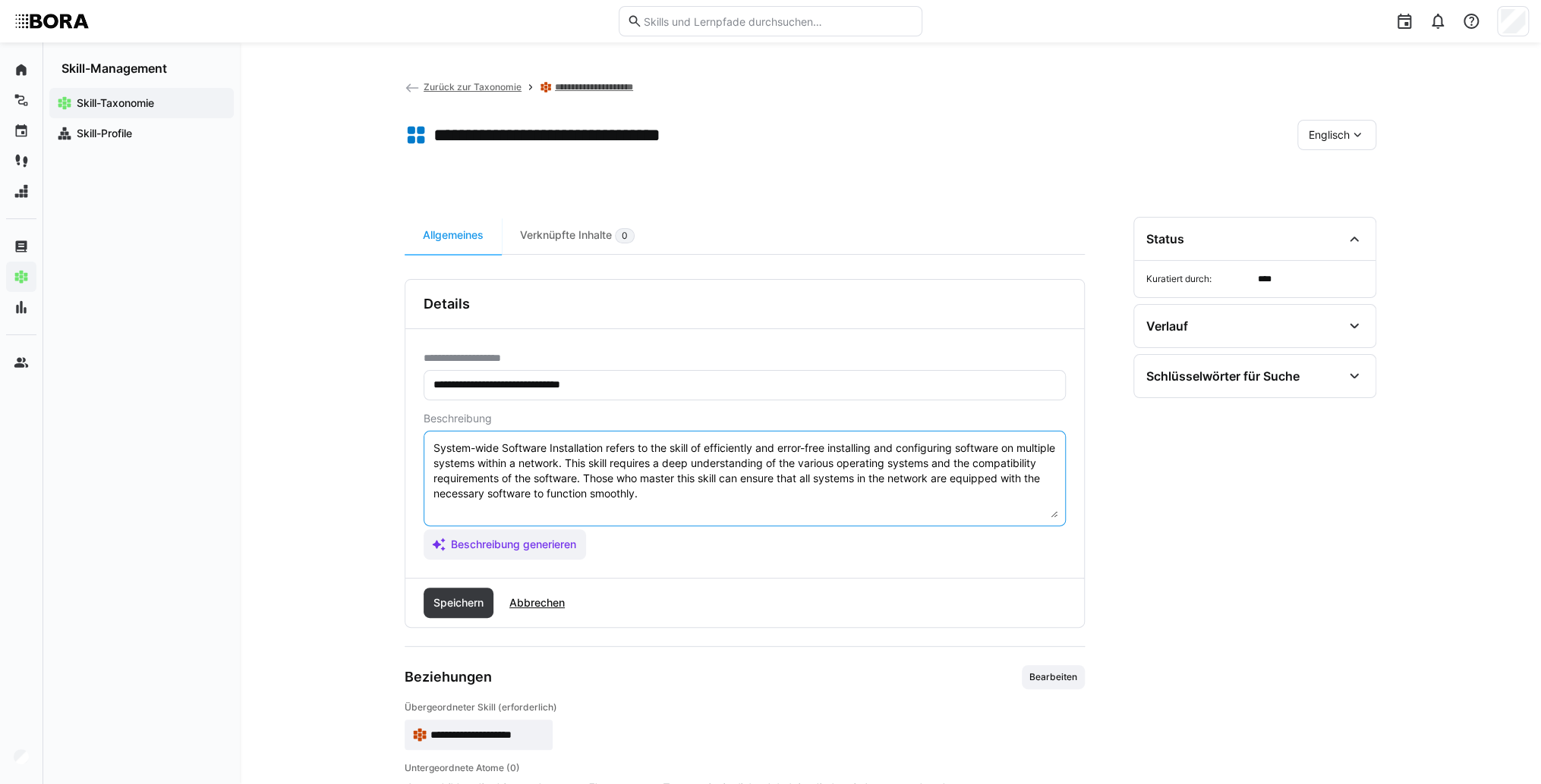
drag, startPoint x: 788, startPoint y: 514, endPoint x: 784, endPoint y: 505, distance: 9.8
click at [784, 505] on textarea "System-wide Software Installation refers to the skill of efficiently and error-…" at bounding box center [745, 478] width 626 height 79
click at [590, 514] on textarea "System-wide Software Installation refers to the skill of efficiently and error-…" at bounding box center [745, 478] width 626 height 79
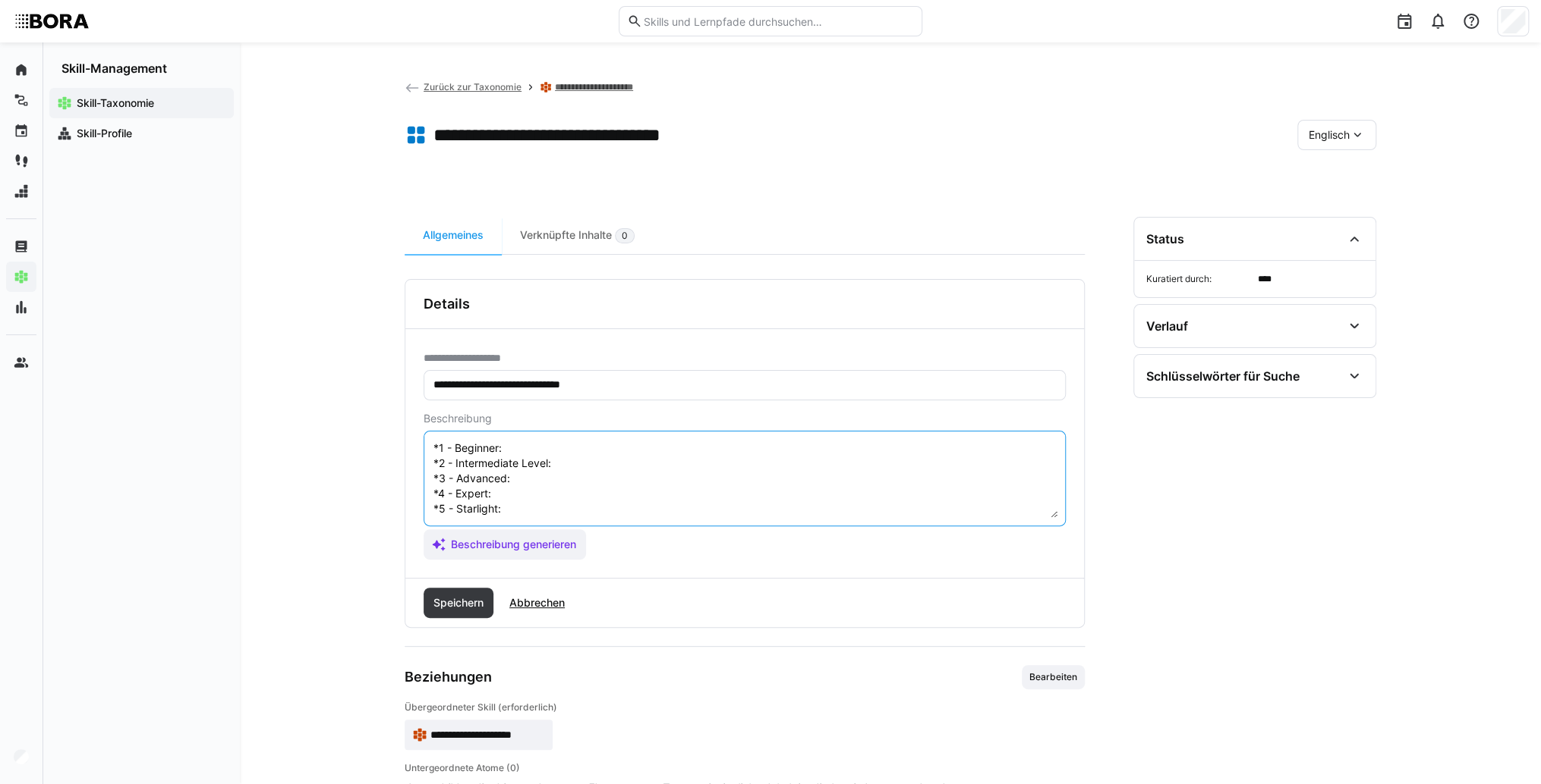
scroll to position [12, 0]
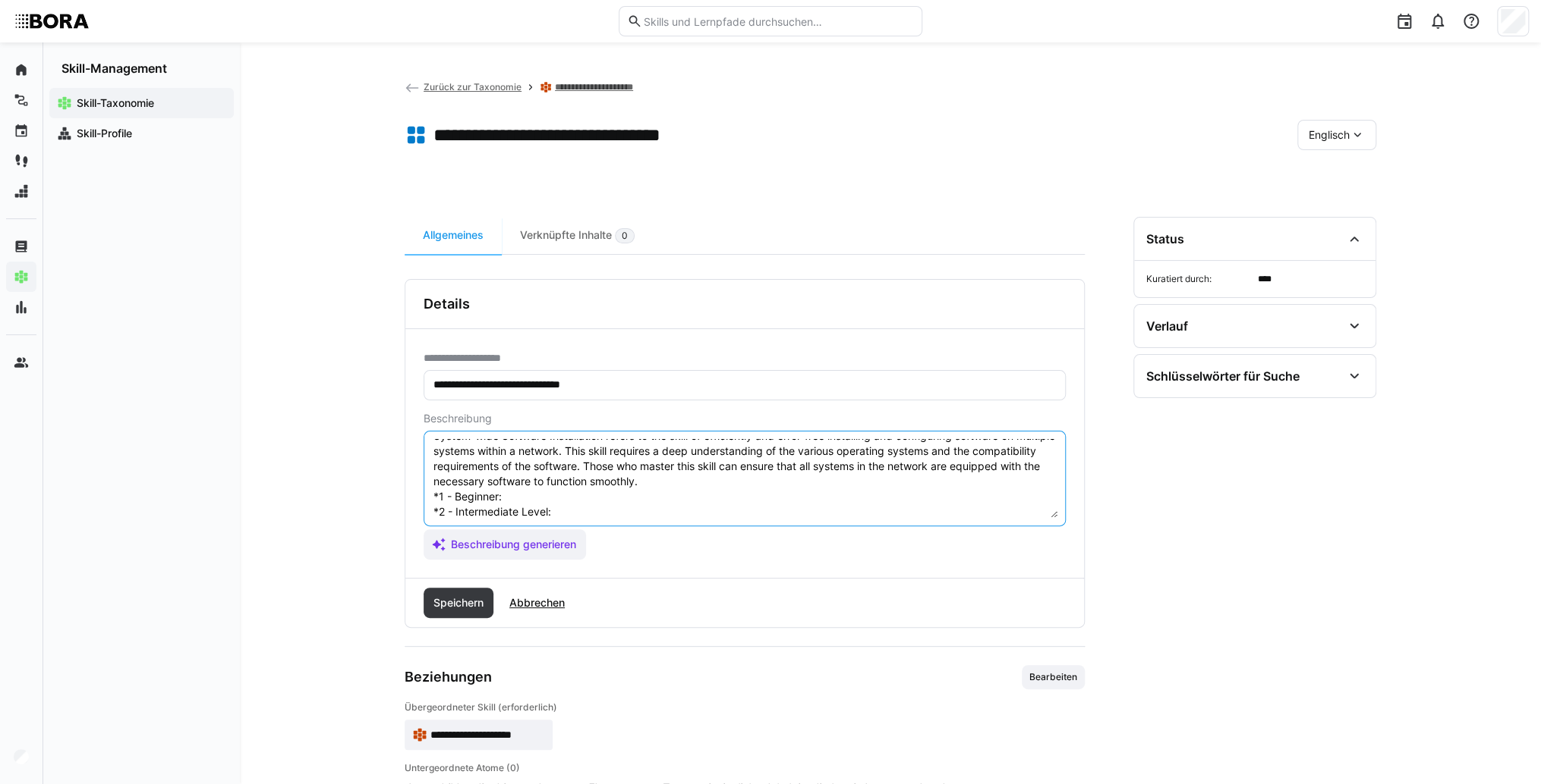
click at [577, 502] on textarea "System-wide Software Installation refers to the skill of efficiently and error-…" at bounding box center [745, 478] width 626 height 79
click at [530, 498] on textarea "System-wide Software Installation refers to the skill of efficiently and error-…" at bounding box center [745, 478] width 626 height 79
click at [620, 516] on eds-input "System-wide Software Installation refers to the skill of efficiently and error-…" at bounding box center [745, 478] width 642 height 95
click at [613, 509] on textarea "System-wide Software Installation refers to the skill of efficiently and error-…" at bounding box center [745, 478] width 626 height 79
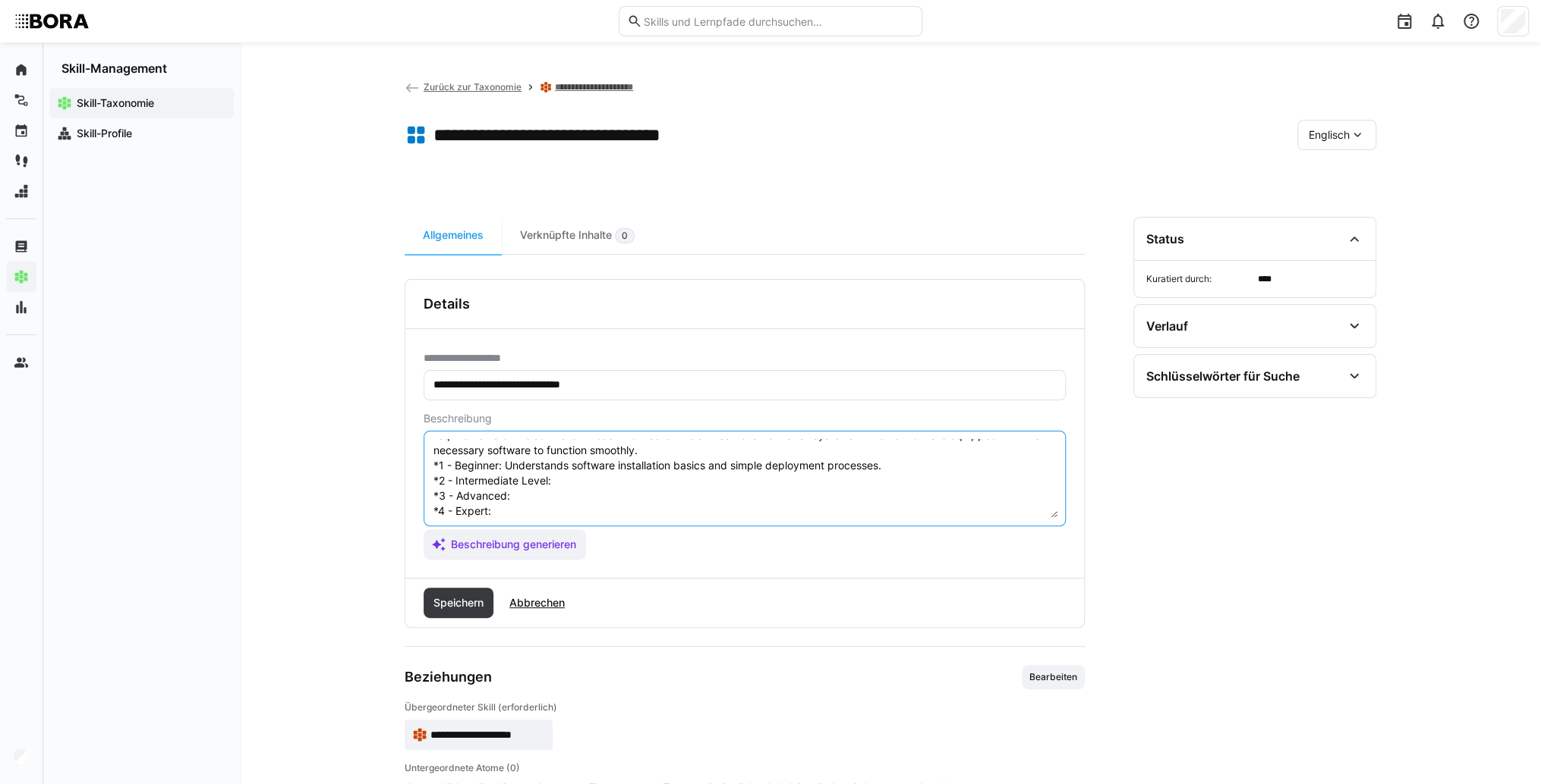
scroll to position [73, 0]
click at [598, 452] on textarea "System-wide Software Installation refers to the skill of efficiently and error-…" at bounding box center [745, 478] width 626 height 79
click at [580, 466] on textarea "System-wide Software Installation refers to the skill of efficiently and error-…" at bounding box center [745, 478] width 626 height 79
click at [523, 458] on textarea "System-wide Software Installation refers to the skill of efficiently and error-…" at bounding box center [745, 478] width 626 height 79
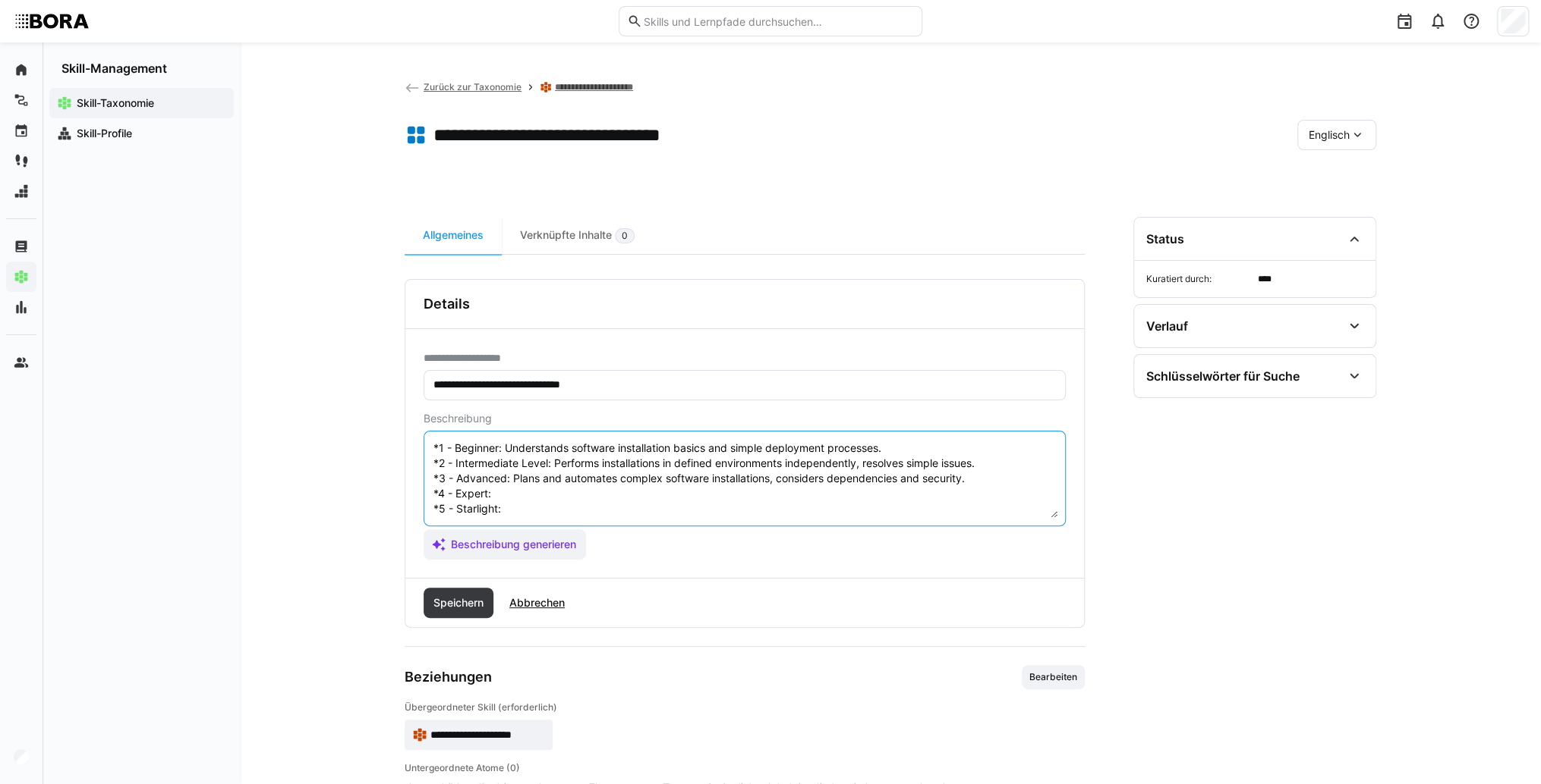
click at [510, 473] on textarea "System-wide Software Installation refers to the skill of efficiently and error-…" at bounding box center [745, 478] width 626 height 79
click at [534, 472] on textarea "System-wide Software Installation refers to the skill of efficiently and error-…" at bounding box center [745, 478] width 626 height 79
click at [525, 496] on textarea "System-wide Software Installation refers to the skill of efficiently and error-…" at bounding box center [745, 478] width 626 height 79
click at [526, 498] on textarea "System-wide Software Installation refers to the skill of efficiently and error-…" at bounding box center [745, 478] width 626 height 79
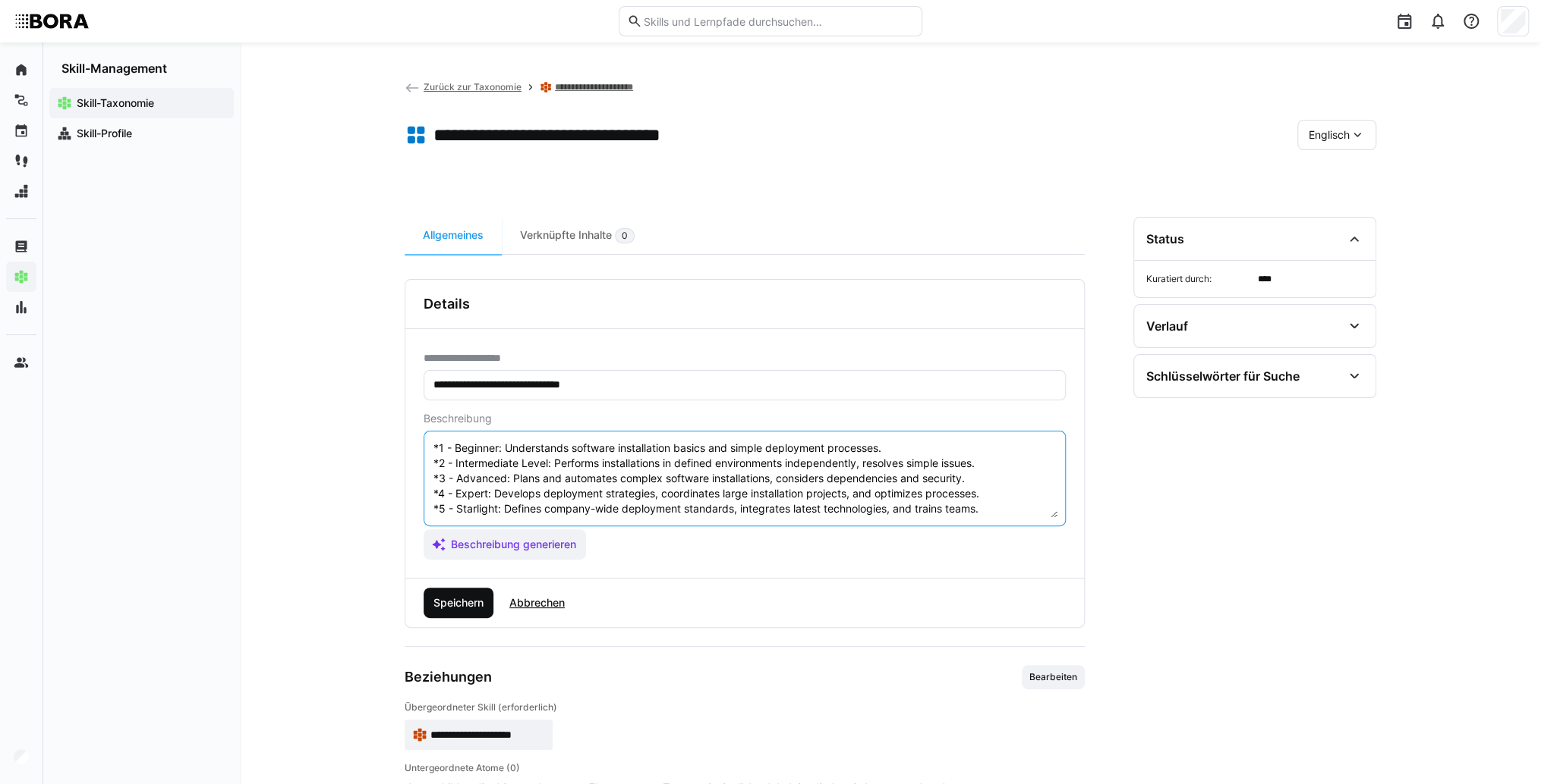
type textarea "System-wide Software Installation refers to the skill of efficiently and error-…"
click at [473, 601] on span "Speichern" at bounding box center [458, 603] width 55 height 15
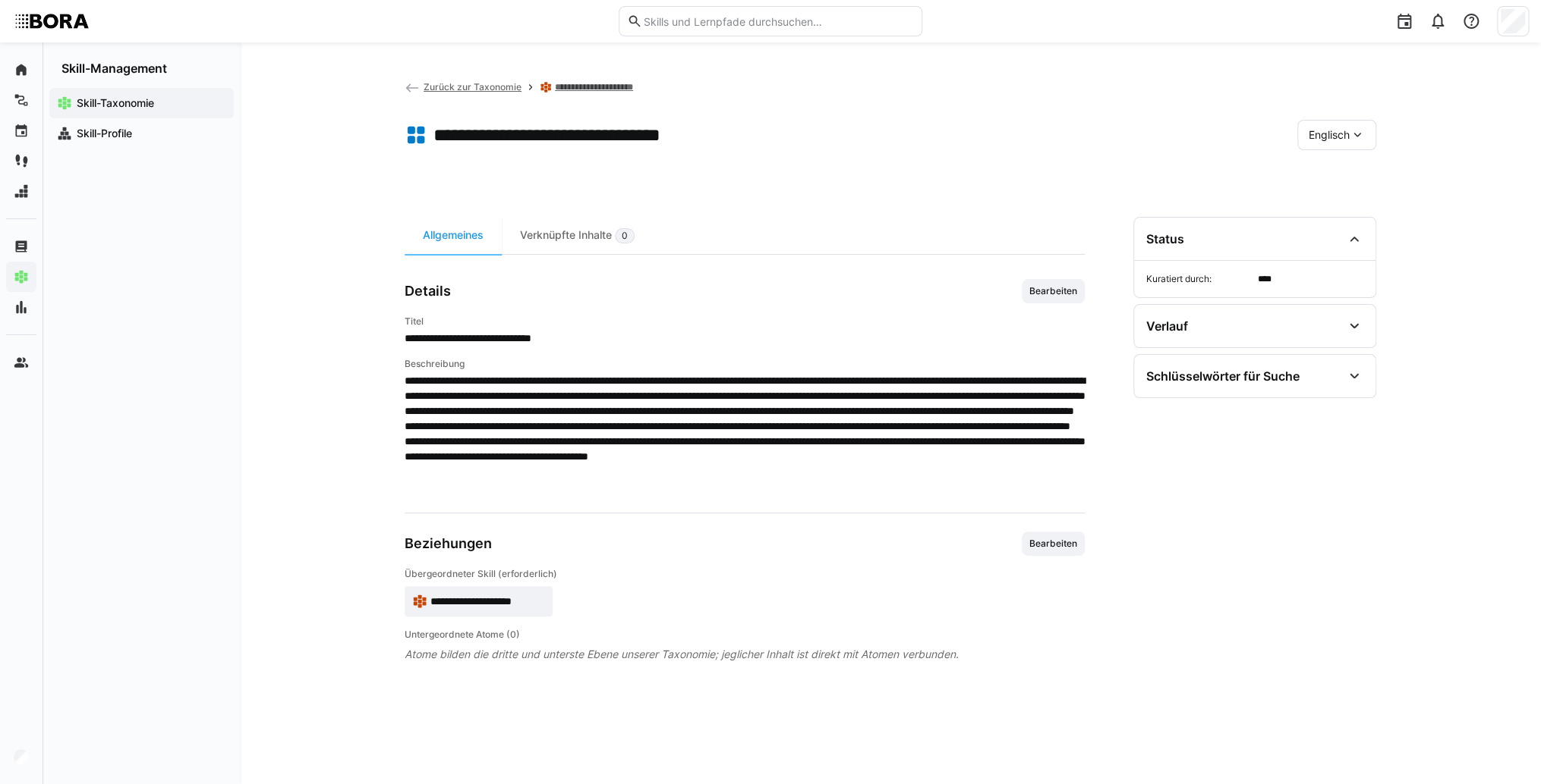
click at [519, 595] on span "**********" at bounding box center [488, 602] width 115 height 15
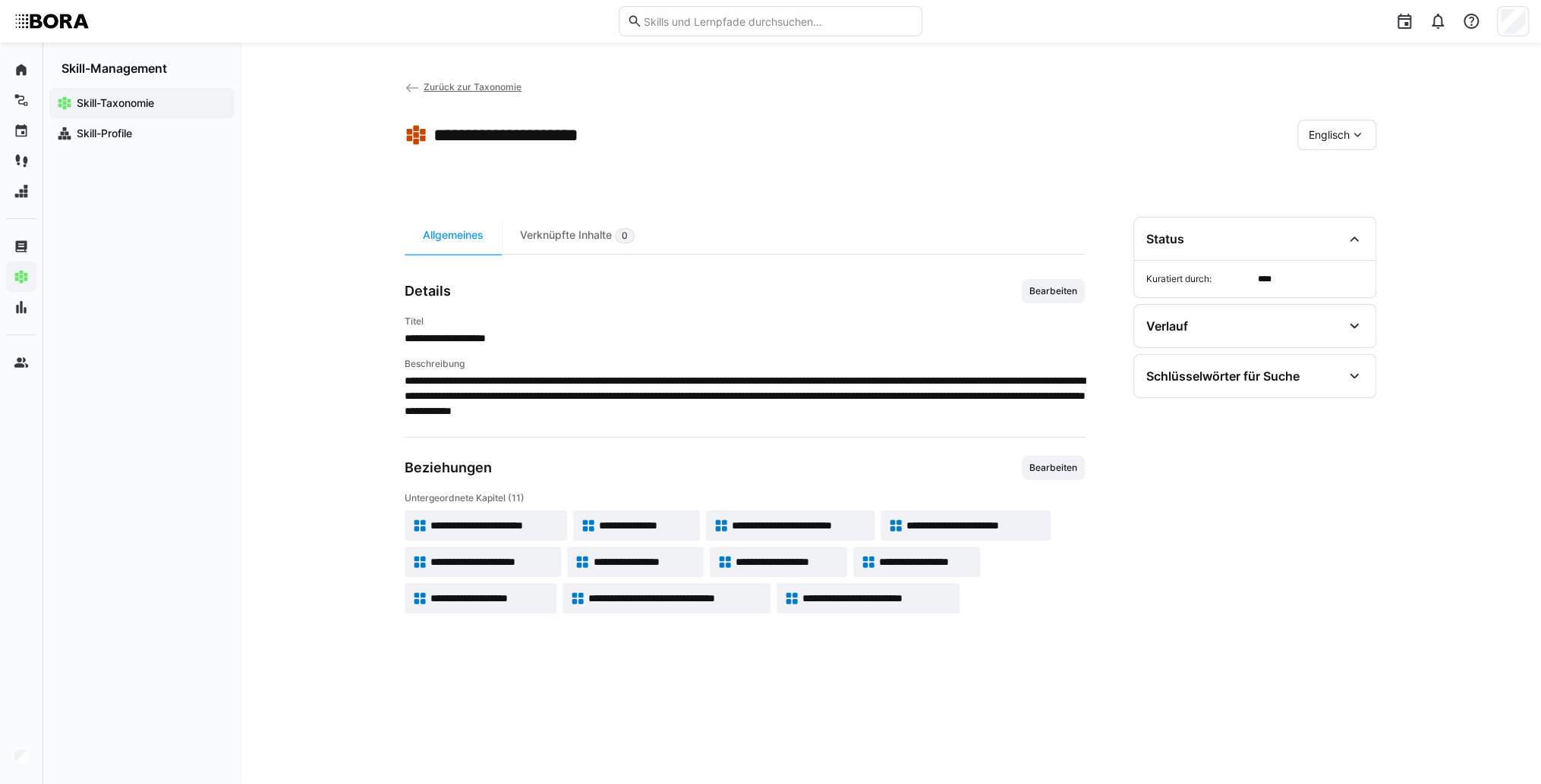
drag, startPoint x: 1342, startPoint y: 142, endPoint x: 1342, endPoint y: 152, distance: 10.0
click at [1342, 142] on div "Englisch" at bounding box center [1336, 135] width 79 height 30
click at [1349, 174] on span "Deutsch" at bounding box center [1329, 175] width 41 height 15
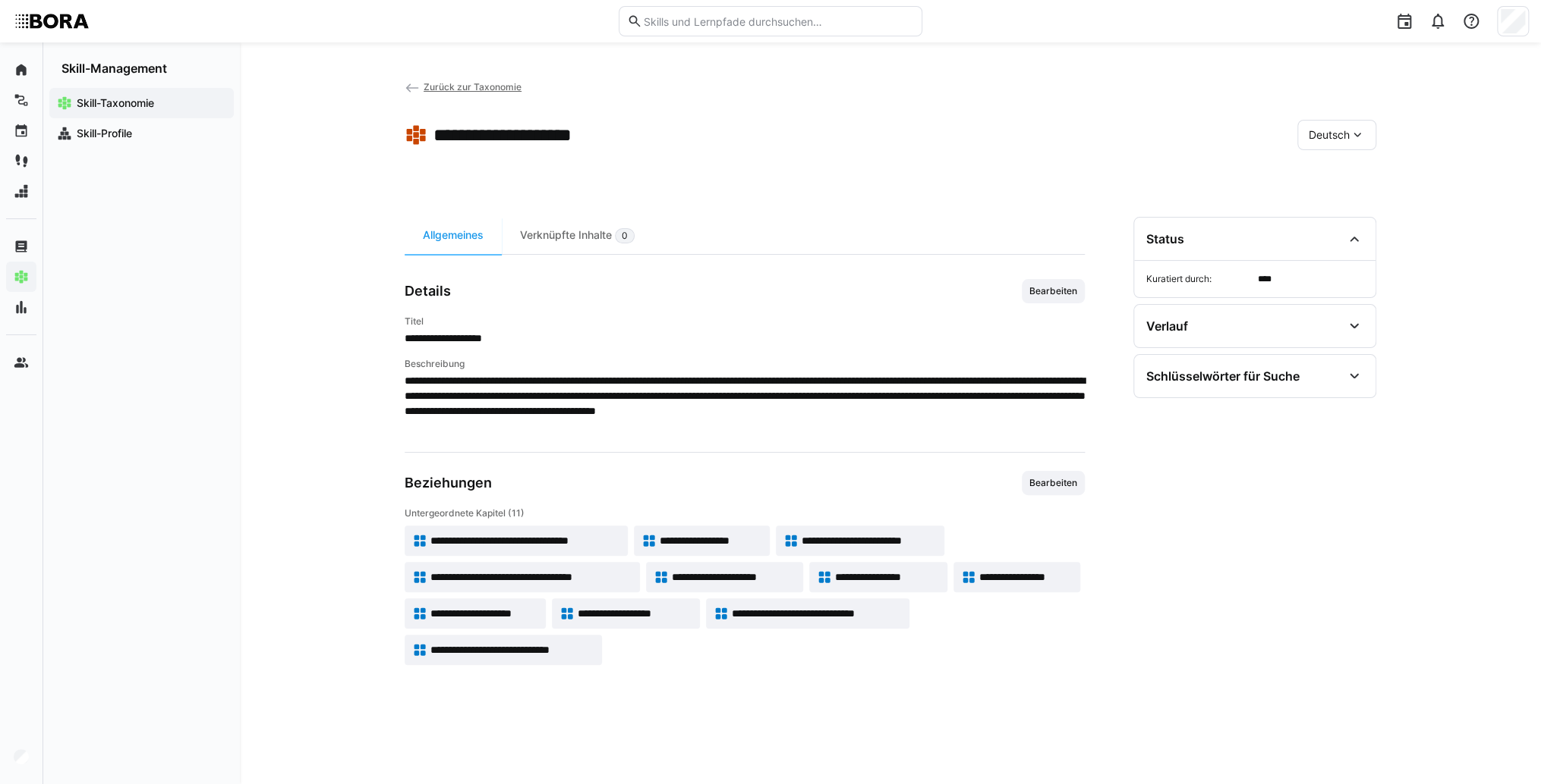
click at [445, 652] on span "**********" at bounding box center [512, 650] width 164 height 15
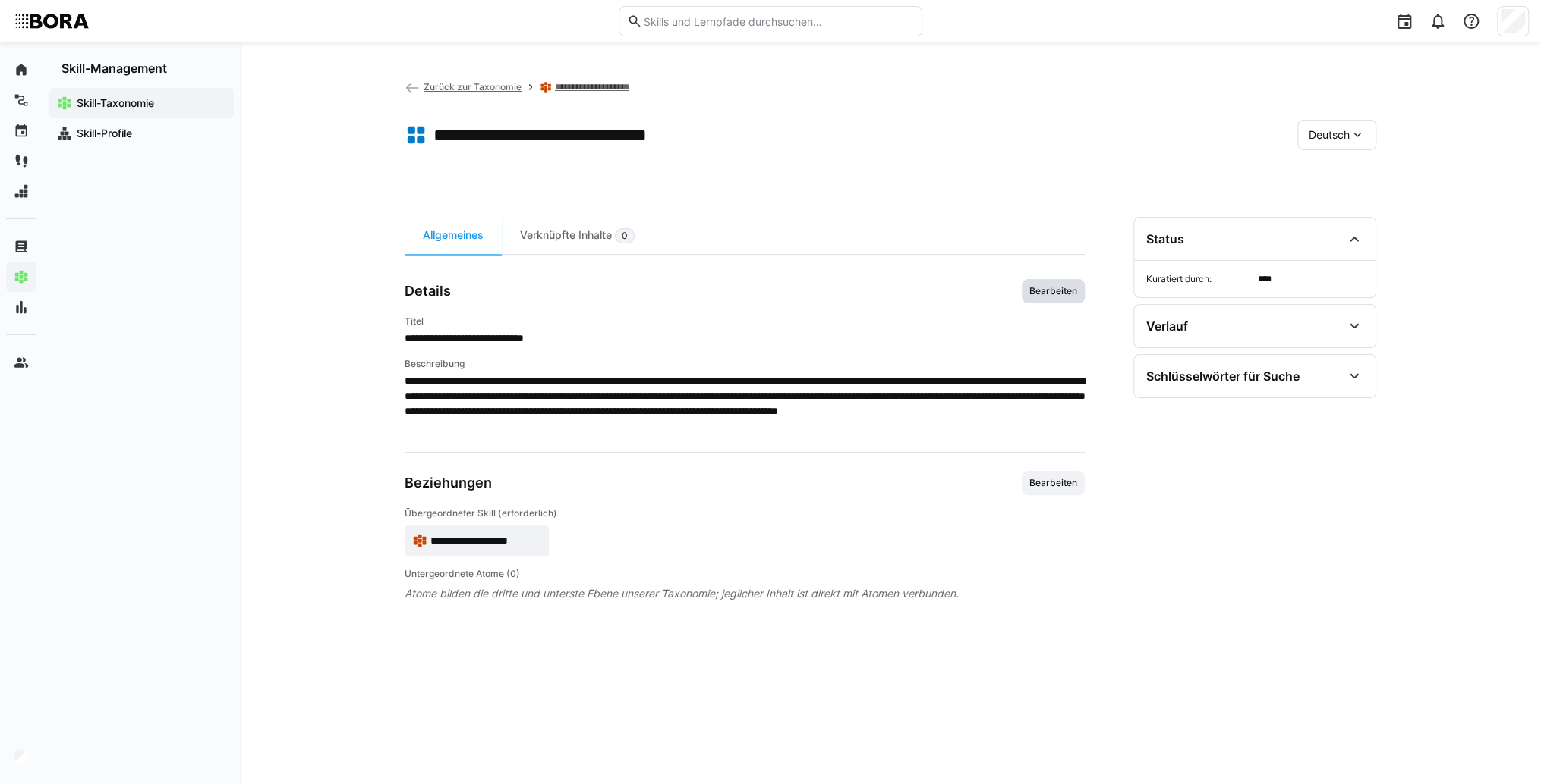
click at [1043, 297] on span "Bearbeiten" at bounding box center [1052, 291] width 63 height 24
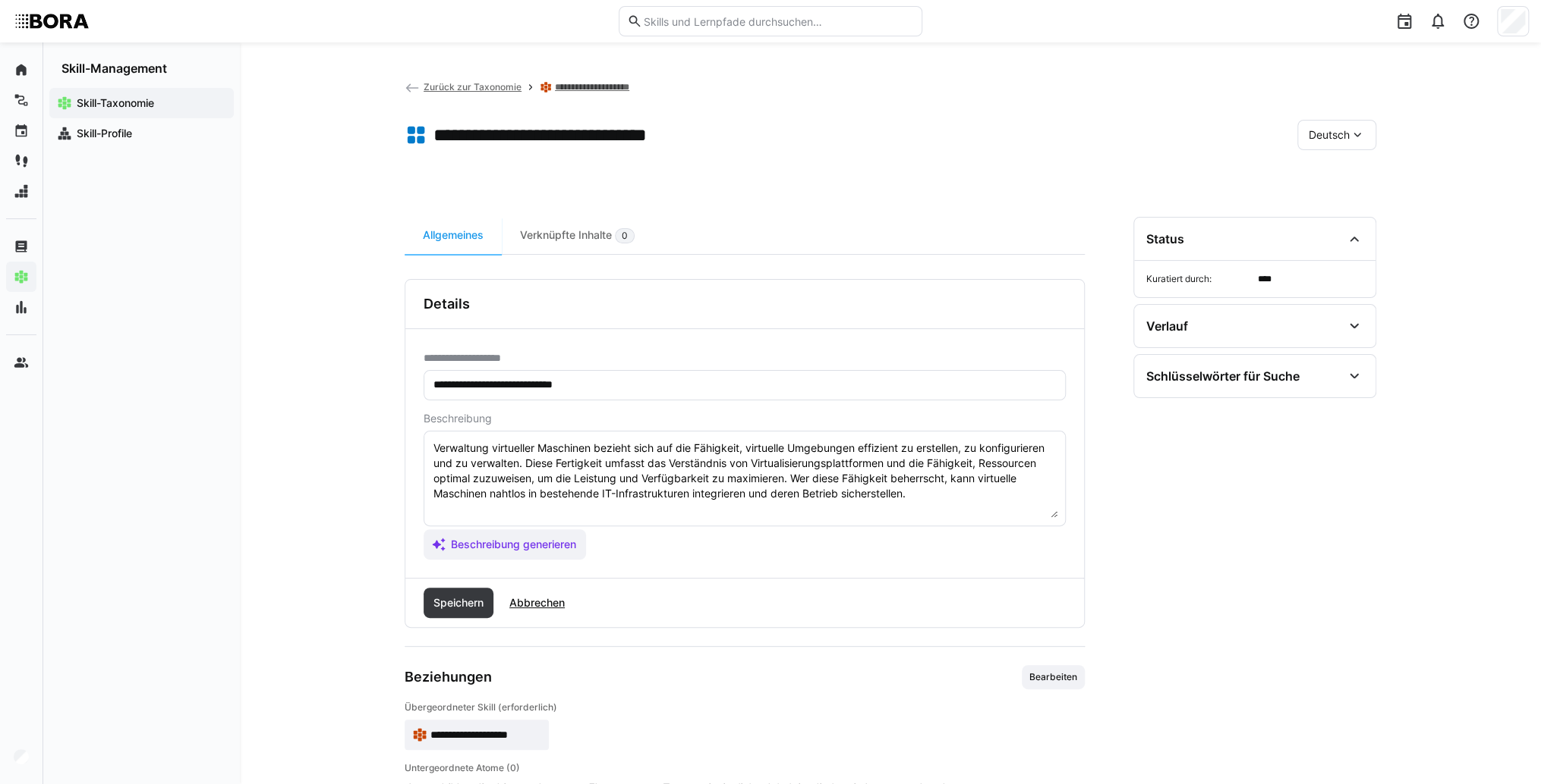
click at [974, 501] on textarea "Verwaltung virtueller Maschinen bezieht sich auf die Fähigkeit, virtuelle Umgeb…" at bounding box center [745, 478] width 626 height 79
click at [443, 509] on textarea "Verwaltung virtueller Maschinen bezieht sich auf die Fähigkeit, virtuelle Umgeb…" at bounding box center [745, 478] width 626 height 79
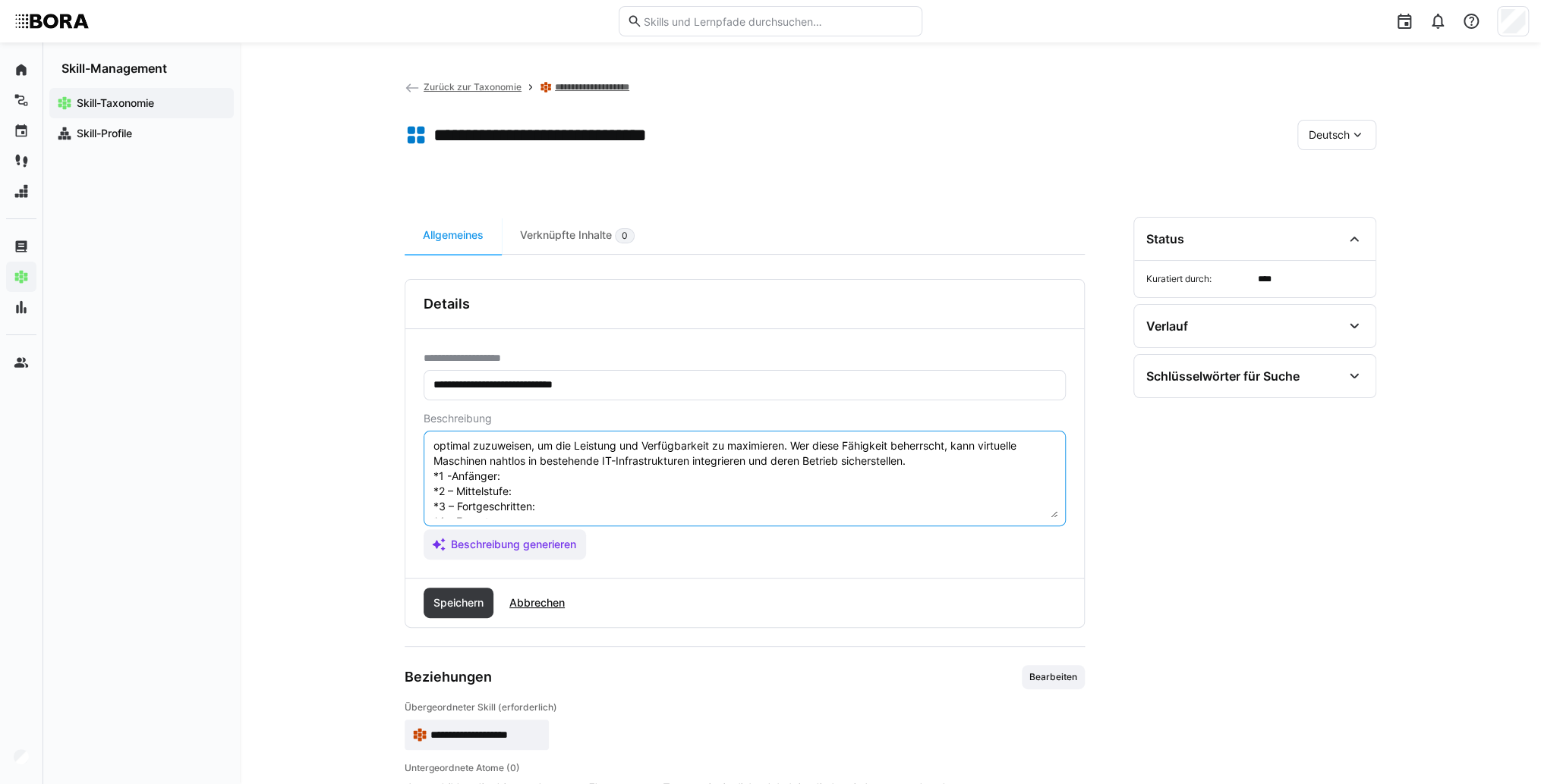
scroll to position [12, 0]
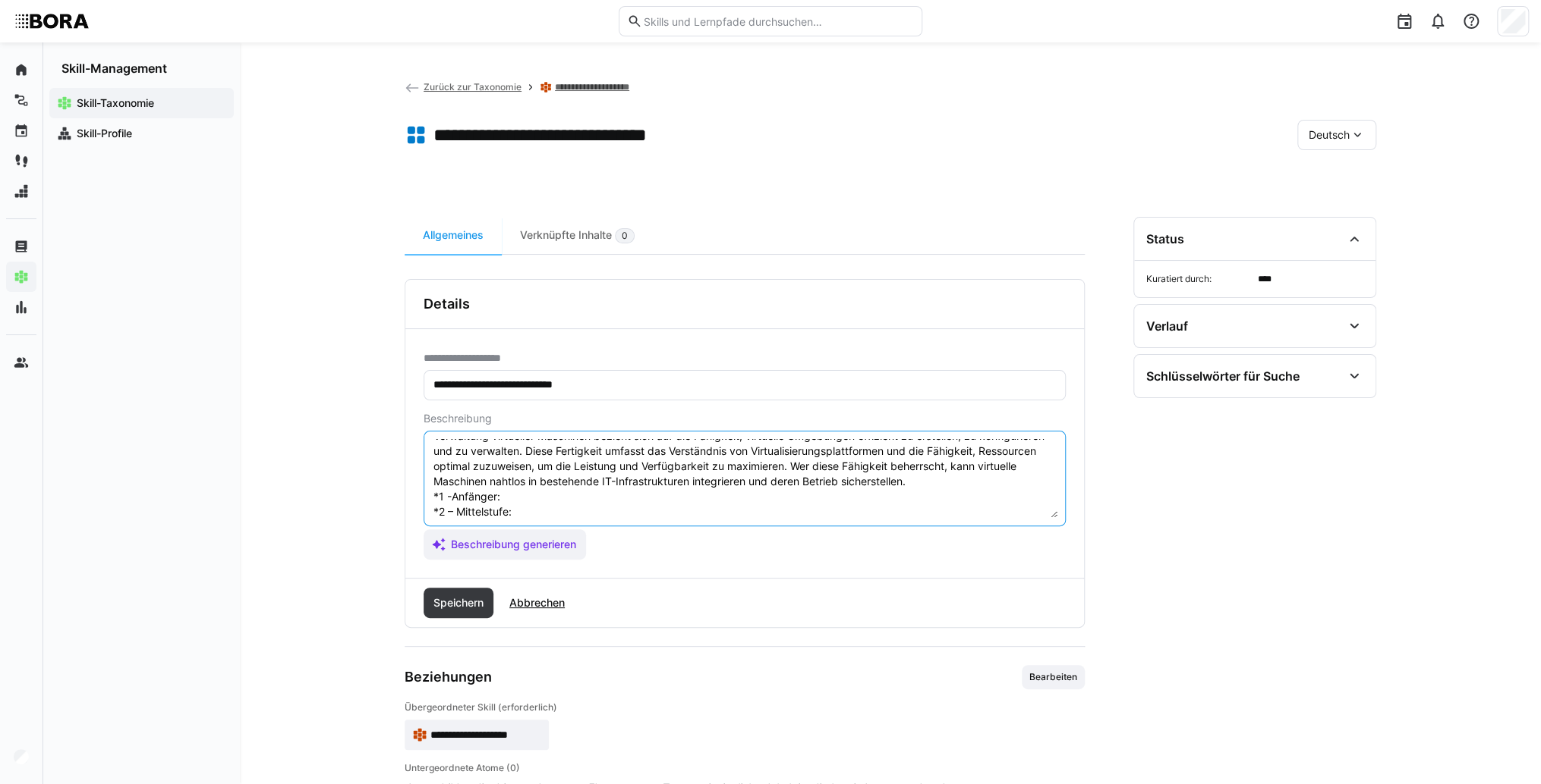
click at [546, 490] on textarea "Verwaltung virtueller Maschinen bezieht sich auf die Fähigkeit, virtuelle Umgeb…" at bounding box center [745, 478] width 626 height 79
click at [661, 488] on textarea "Verwaltung virtueller Maschinen bezieht sich auf die Fähigkeit, virtuelle Umgeb…" at bounding box center [745, 478] width 626 height 79
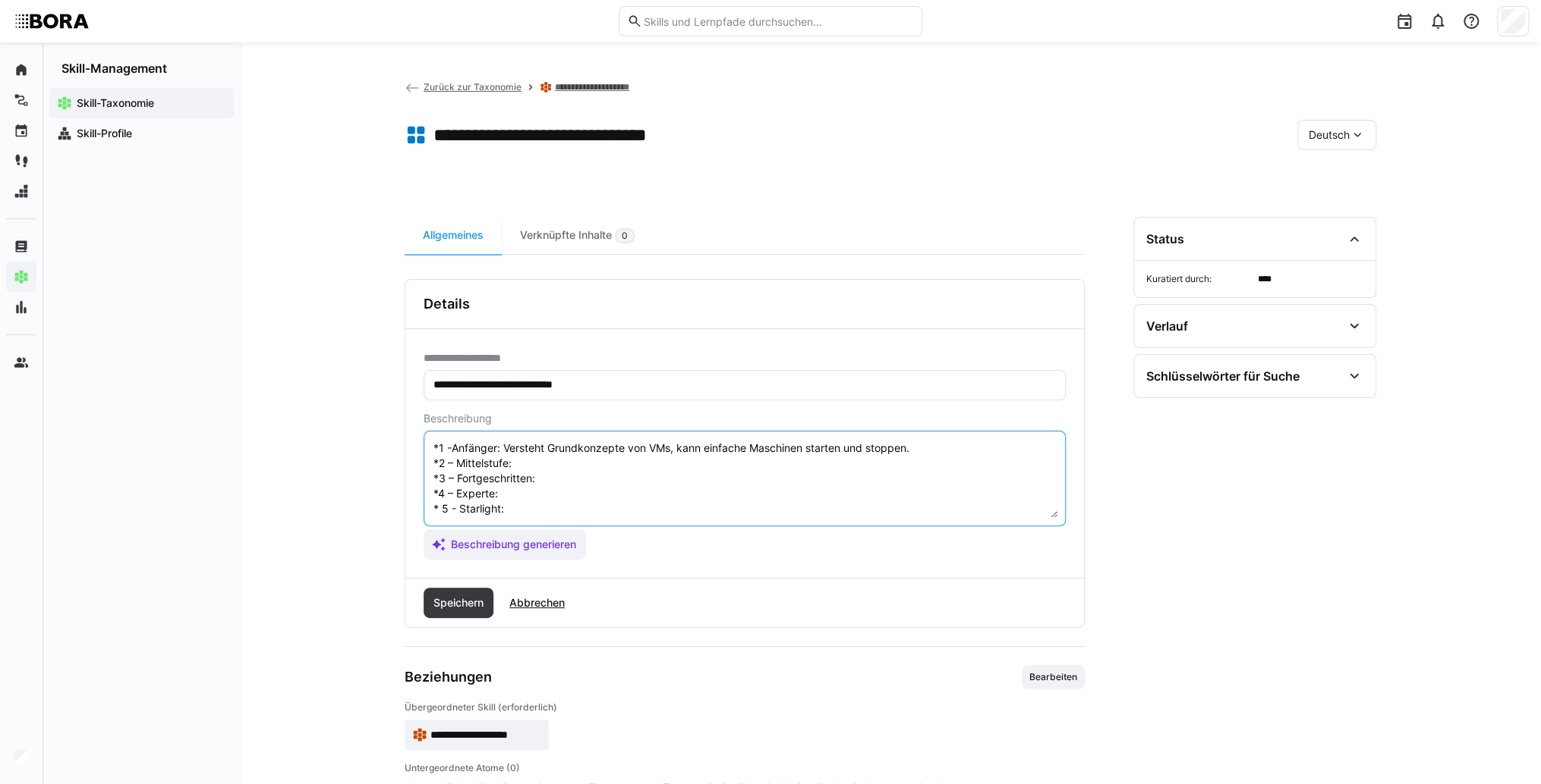
scroll to position [0, 0]
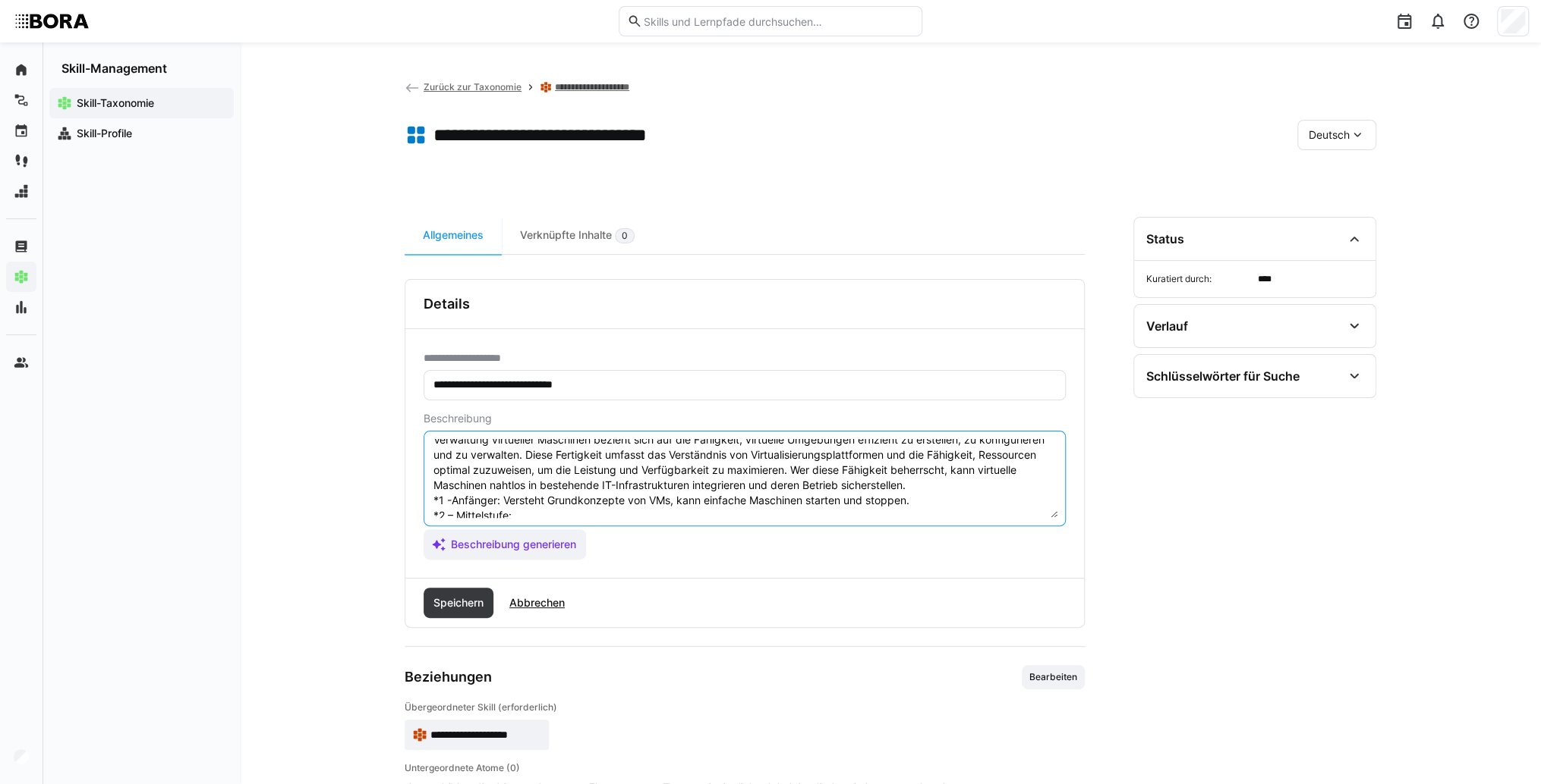
click at [612, 442] on textarea "Verwaltung virtueller Maschinen bezieht sich auf die Fähigkeit, virtuelle Umgeb…" at bounding box center [745, 478] width 626 height 79
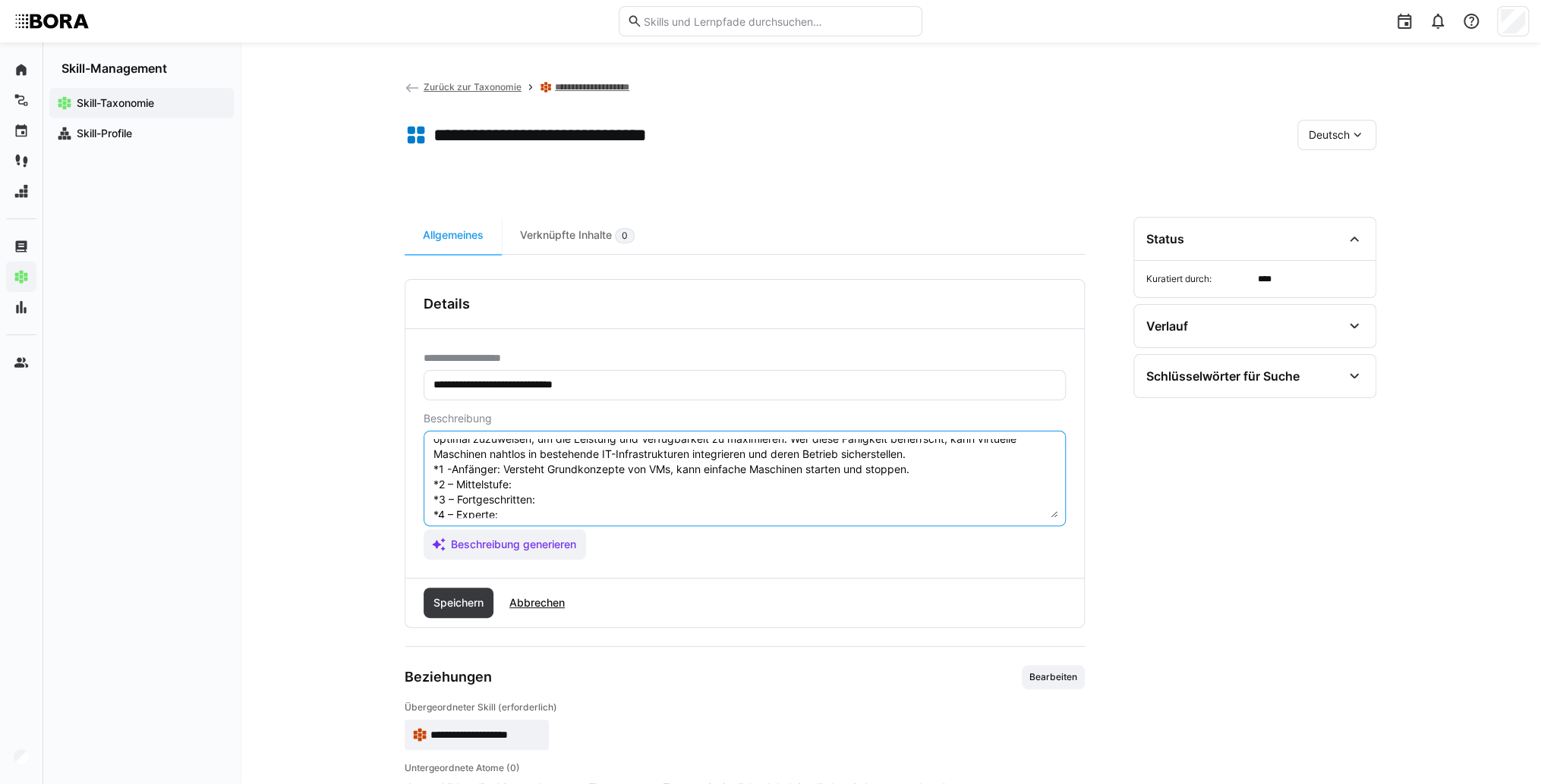
scroll to position [61, 0]
click at [592, 461] on textarea "Verwaltung virtueller Maschinen bezieht sich auf die Fähigkeit, virtuelle Umgeb…" at bounding box center [745, 478] width 626 height 79
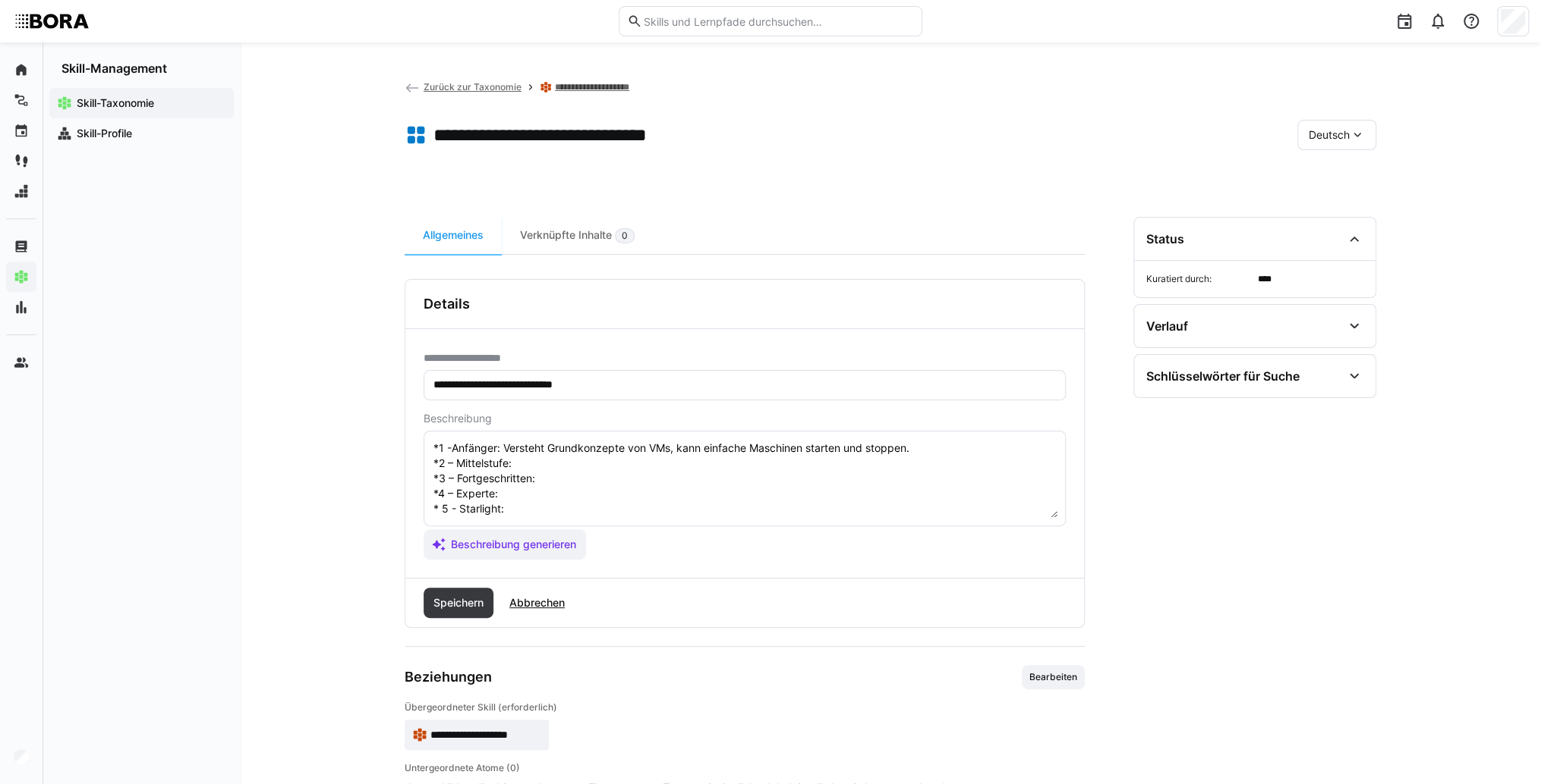
click at [588, 468] on textarea "Verwaltung virtueller Maschinen bezieht sich auf die Fähigkeit, virtuelle Umgeb…" at bounding box center [745, 478] width 626 height 79
click at [588, 477] on textarea "Verwaltung virtueller Maschinen bezieht sich auf die Fähigkeit, virtuelle Umgeb…" at bounding box center [745, 478] width 626 height 79
click at [709, 476] on textarea "Verwaltung virtueller Maschinen bezieht sich auf die Fähigkeit, virtuelle Umgeb…" at bounding box center [745, 478] width 626 height 79
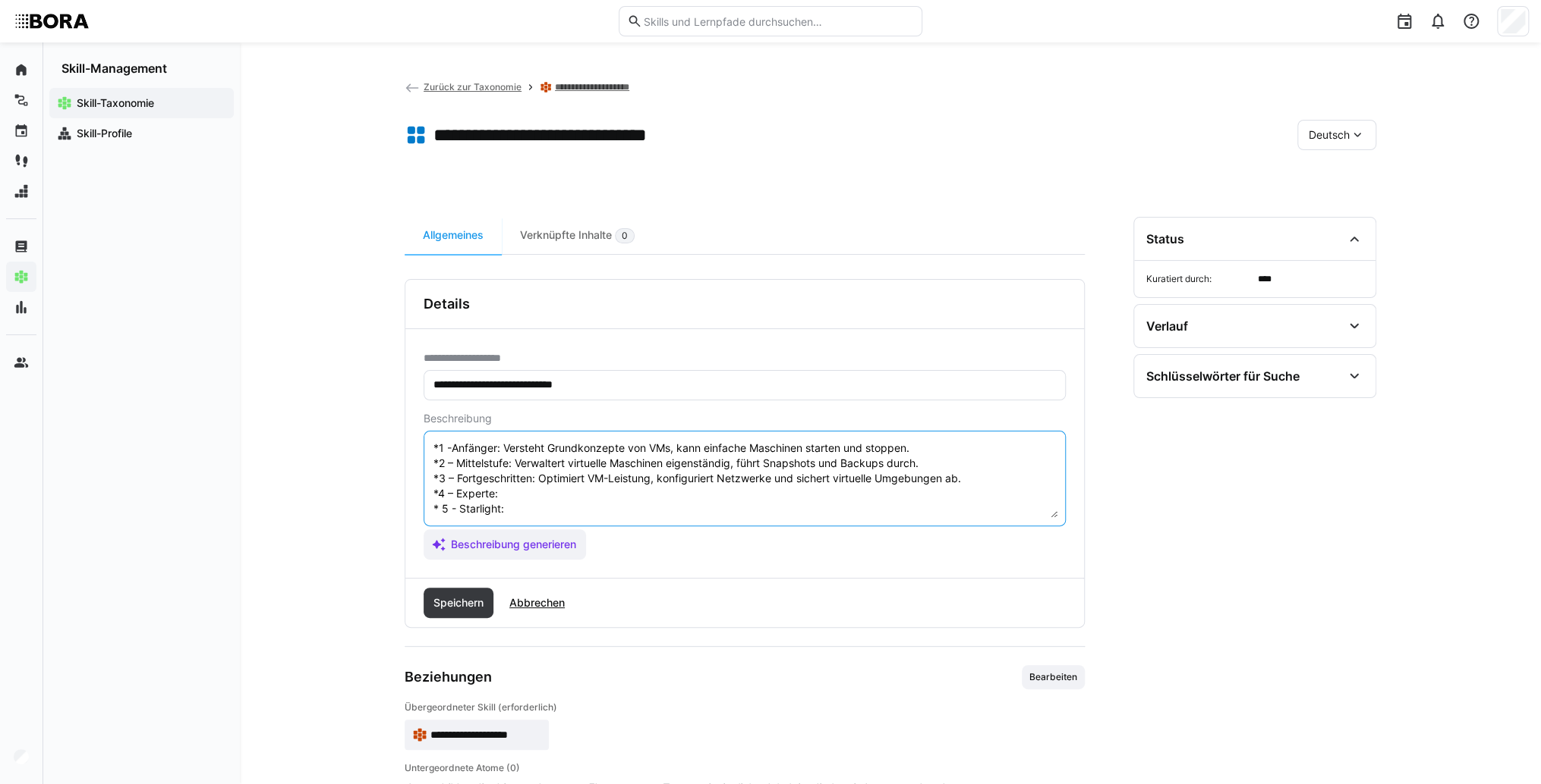
click at [559, 498] on textarea "Verwaltung virtueller Maschinen bezieht sich auf die Fähigkeit, virtuelle Umgeb…" at bounding box center [745, 478] width 626 height 79
click at [561, 501] on textarea "Verwaltung virtueller Maschinen bezieht sich auf die Fähigkeit, virtuelle Umgeb…" at bounding box center [745, 478] width 626 height 79
click at [555, 492] on textarea "Verwaltung virtueller Maschinen bezieht sich auf die Fähigkeit, virtuelle Umgeb…" at bounding box center [745, 478] width 626 height 79
click at [544, 509] on textarea "Verwaltung virtueller Maschinen bezieht sich auf die Fähigkeit, virtuelle Umgeb…" at bounding box center [745, 478] width 626 height 79
click at [531, 505] on textarea "Verwaltung virtueller Maschinen bezieht sich auf die Fähigkeit, virtuelle Umgeb…" at bounding box center [745, 478] width 626 height 79
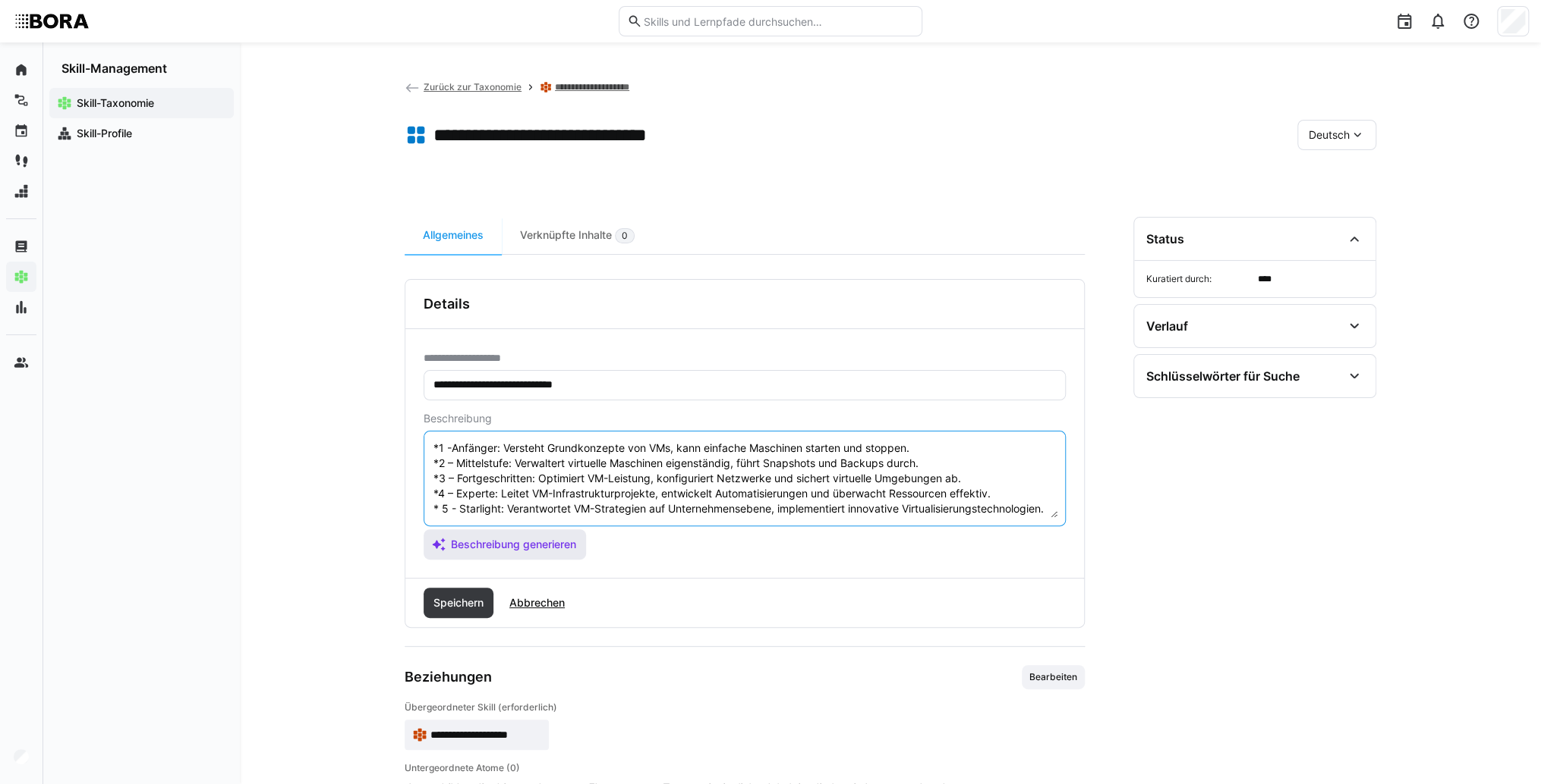
scroll to position [73, 0]
type textarea "Verwaltung virtueller Maschinen bezieht sich auf die Fähigkeit, virtuelle Umgeb…"
click at [471, 599] on span "Speichern" at bounding box center [458, 603] width 55 height 15
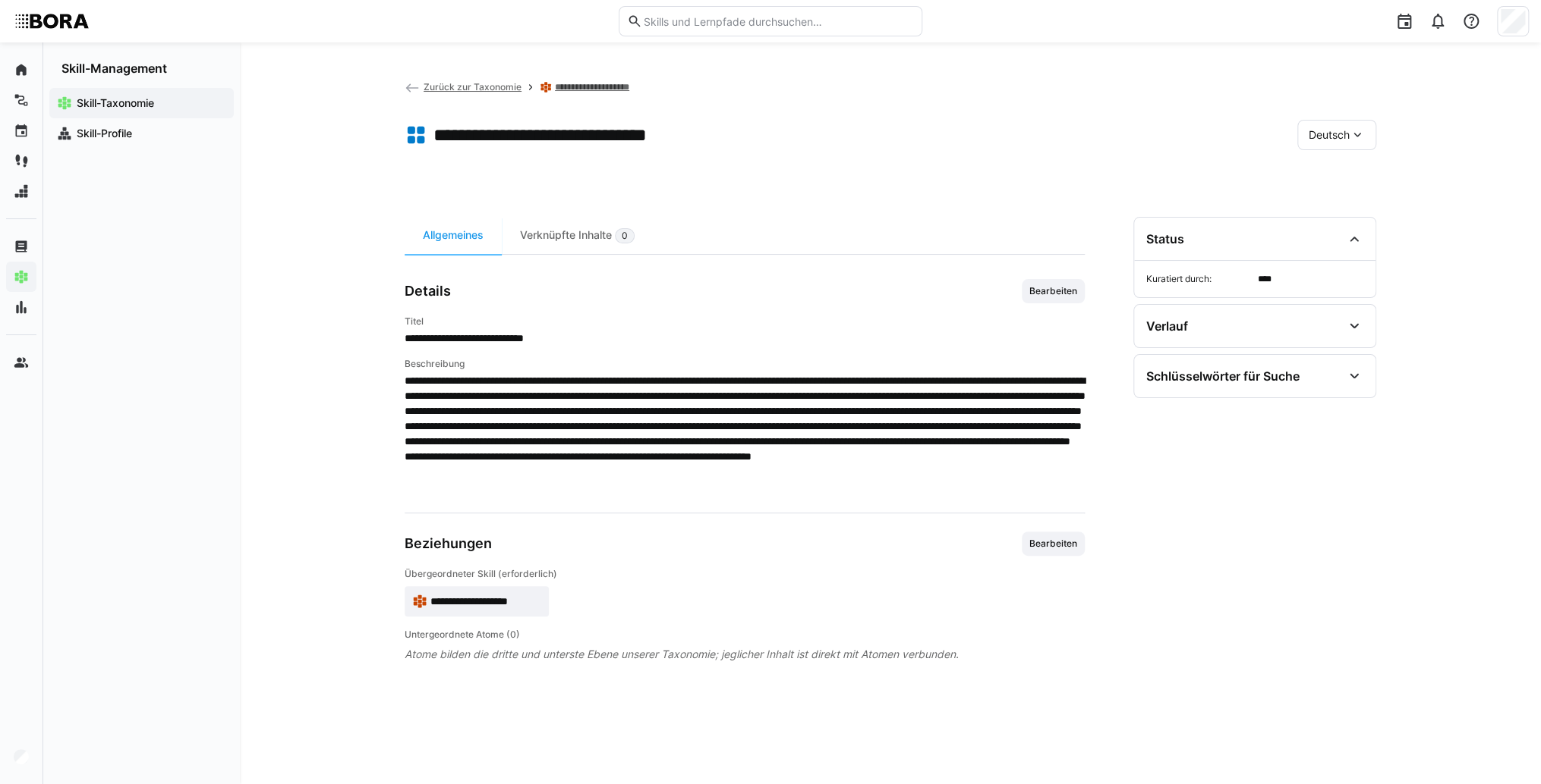
click at [1346, 140] on span "Deutsch" at bounding box center [1329, 135] width 41 height 15
click at [1347, 214] on span "Englisch" at bounding box center [1329, 207] width 41 height 15
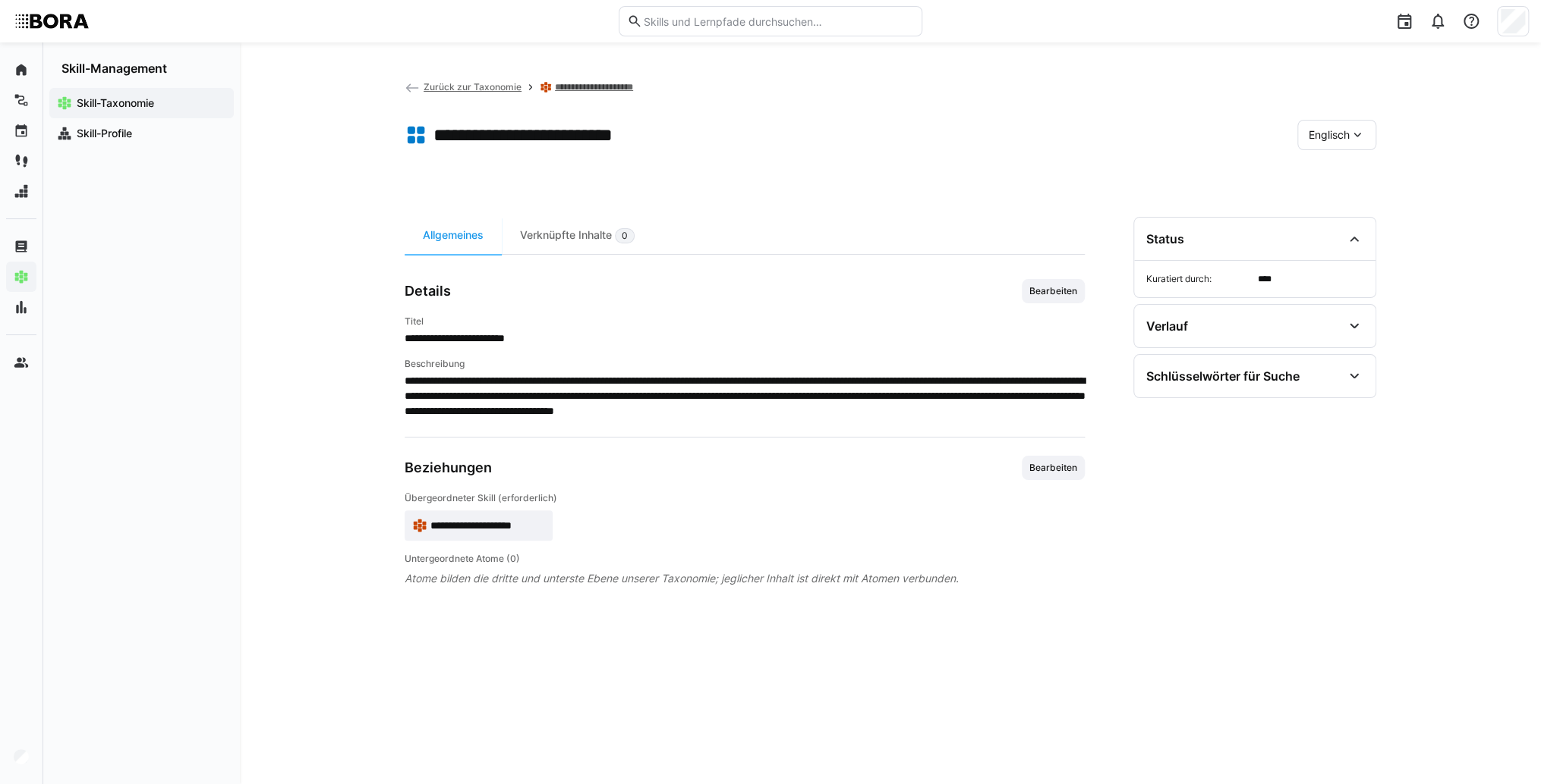
click at [1035, 308] on div "**********" at bounding box center [745, 348] width 680 height 139
drag, startPoint x: 1050, startPoint y: 301, endPoint x: 1055, endPoint y: 339, distance: 38.3
click at [1051, 303] on div "**********" at bounding box center [745, 348] width 680 height 139
click at [1052, 293] on span "Bearbeiten" at bounding box center [1053, 291] width 51 height 12
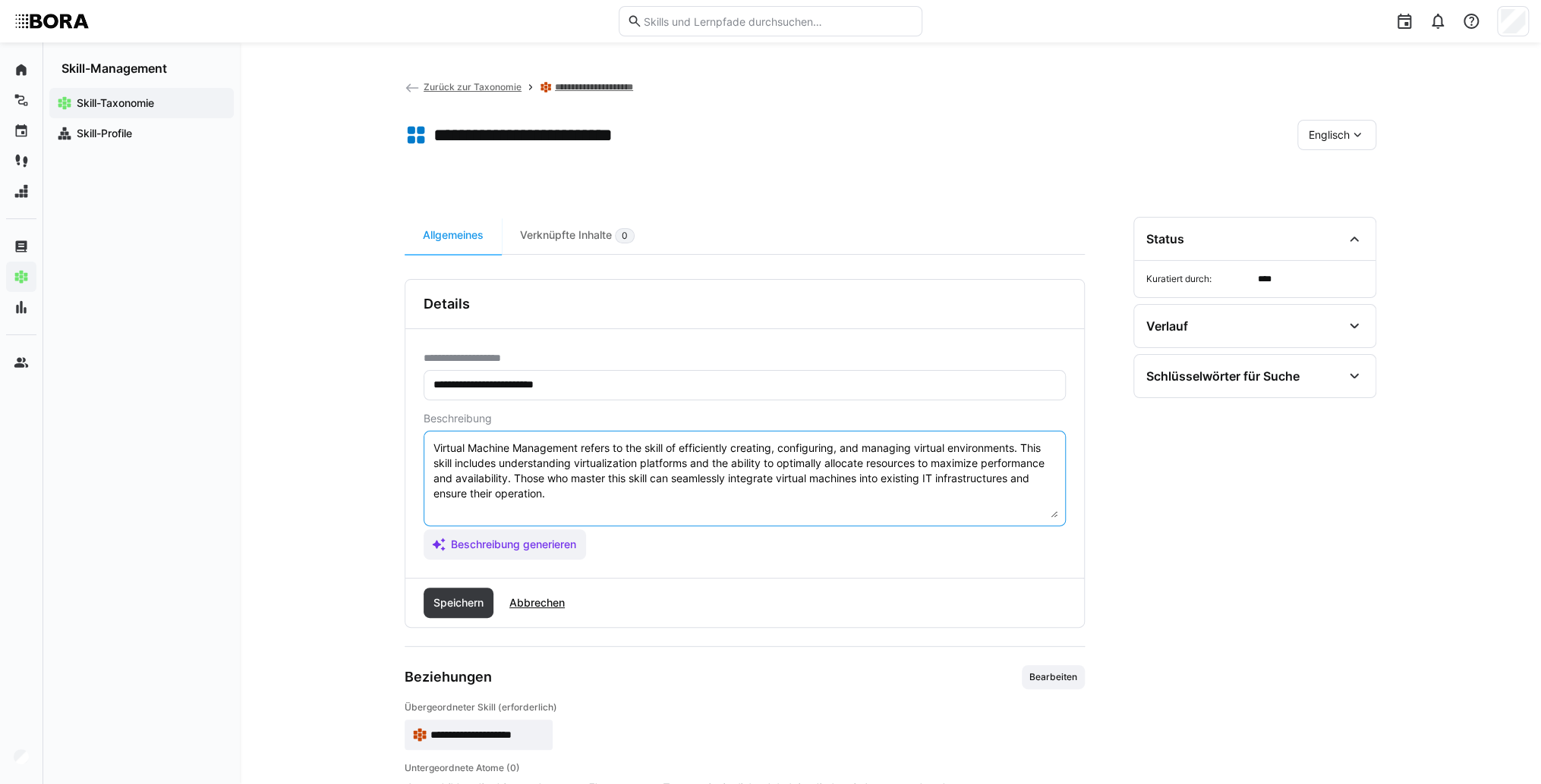
click at [963, 496] on textarea "Virtual Machine Management refers to the skill of efficiently creating, configu…" at bounding box center [745, 478] width 626 height 79
click at [544, 523] on eds-input "Virtual Machine Management refers to the skill of efficiently creating, configu…" at bounding box center [745, 478] width 642 height 95
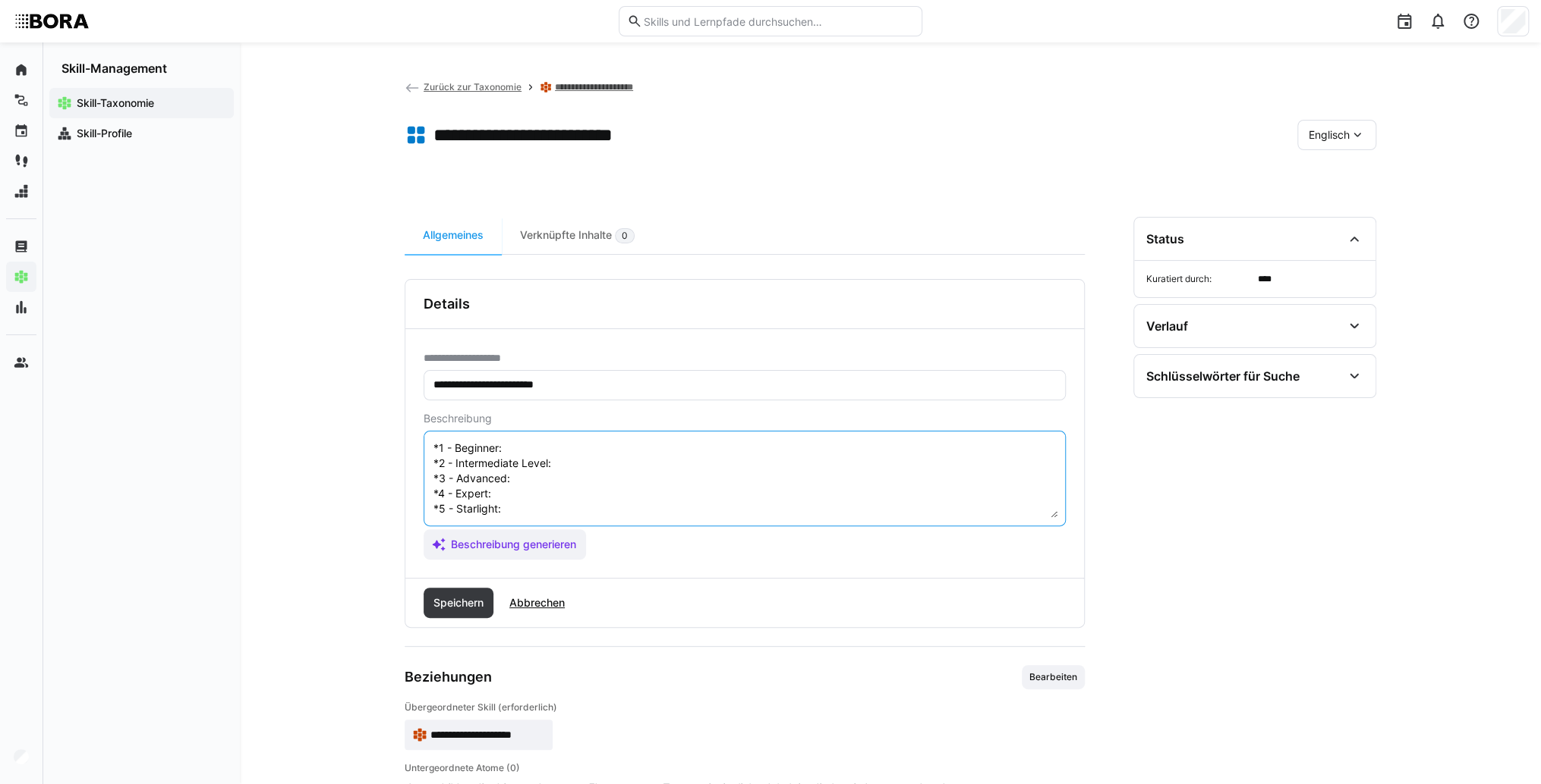
scroll to position [27, 0]
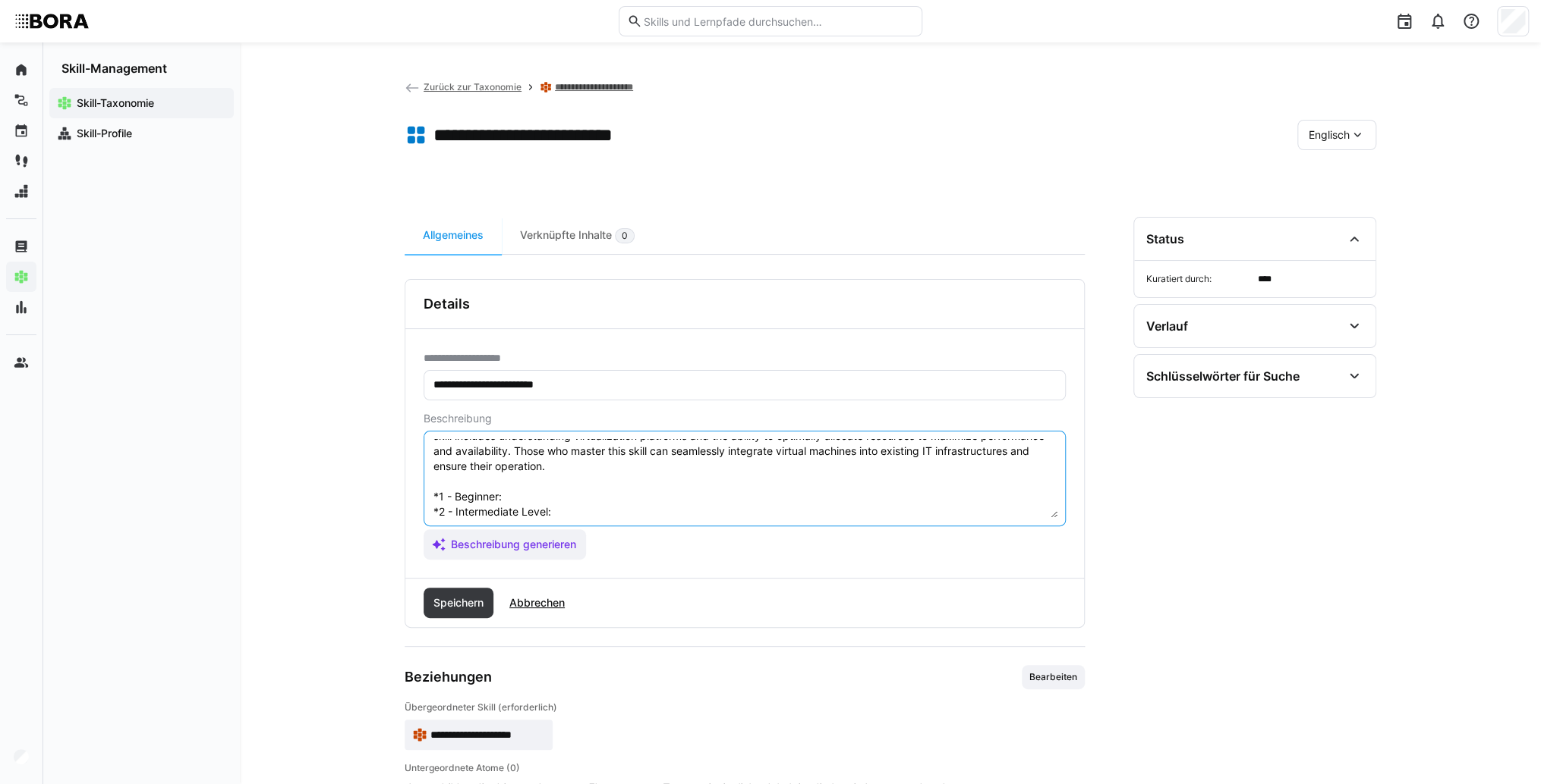
drag, startPoint x: 544, startPoint y: 501, endPoint x: 531, endPoint y: 501, distance: 13.0
click at [544, 498] on textarea "Virtual Machine Management refers to the skill of efficiently creating, configu…" at bounding box center [745, 478] width 626 height 79
click at [538, 497] on textarea "Virtual Machine Management refers to the skill of efficiently creating, configu…" at bounding box center [745, 478] width 626 height 79
click at [578, 452] on textarea "Virtual Machine Management refers to the skill of efficiently creating, configu…" at bounding box center [745, 478] width 626 height 79
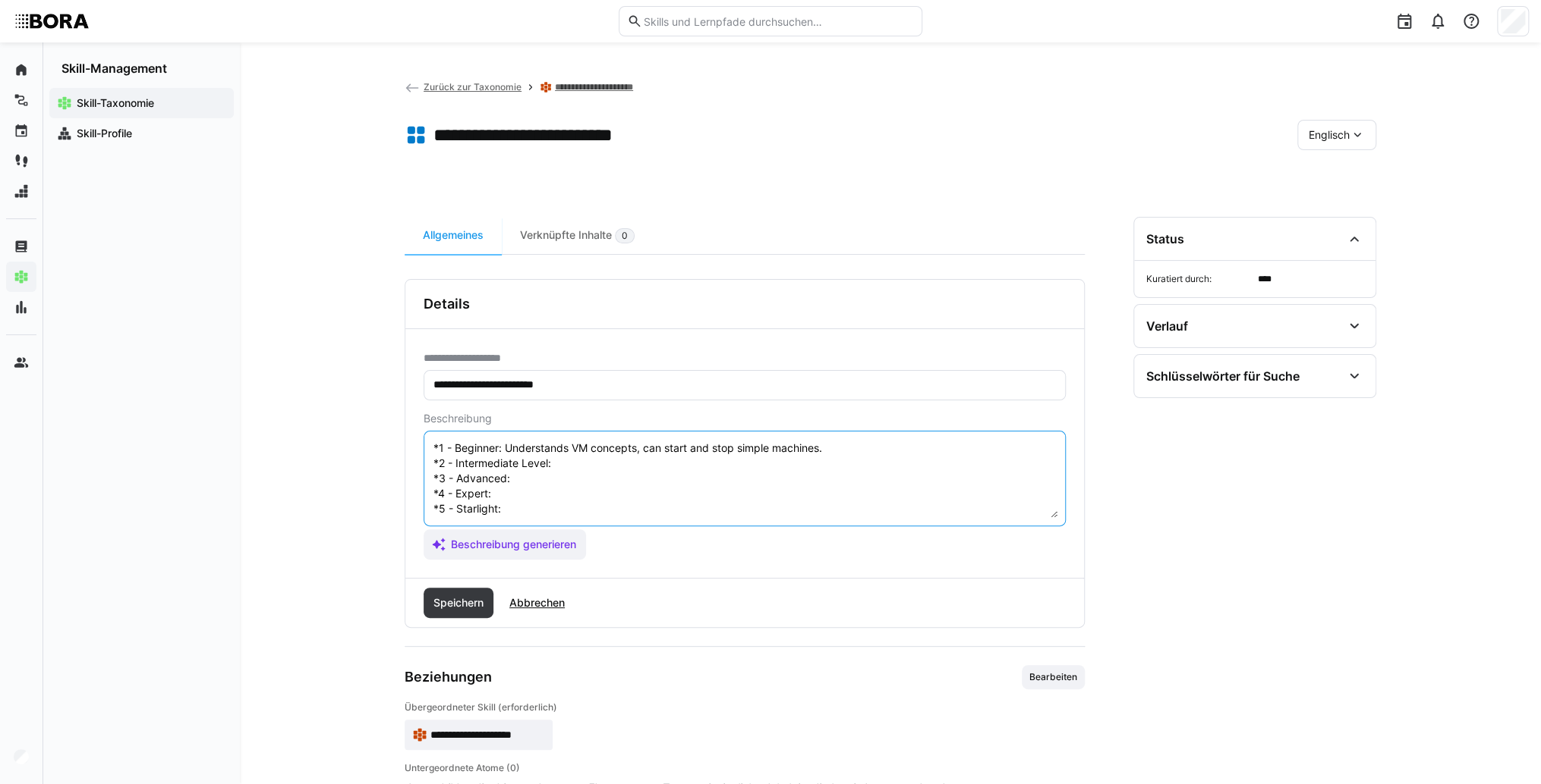
click at [643, 452] on textarea "Virtual Machine Management refers to the skill of efficiently creating, configu…" at bounding box center [745, 478] width 626 height 79
click at [577, 471] on textarea "Virtual Machine Management refers to the skill of efficiently creating, configu…" at bounding box center [745, 478] width 626 height 79
click at [556, 464] on textarea "Virtual Machine Management refers to the skill of efficiently creating, configu…" at bounding box center [745, 478] width 626 height 79
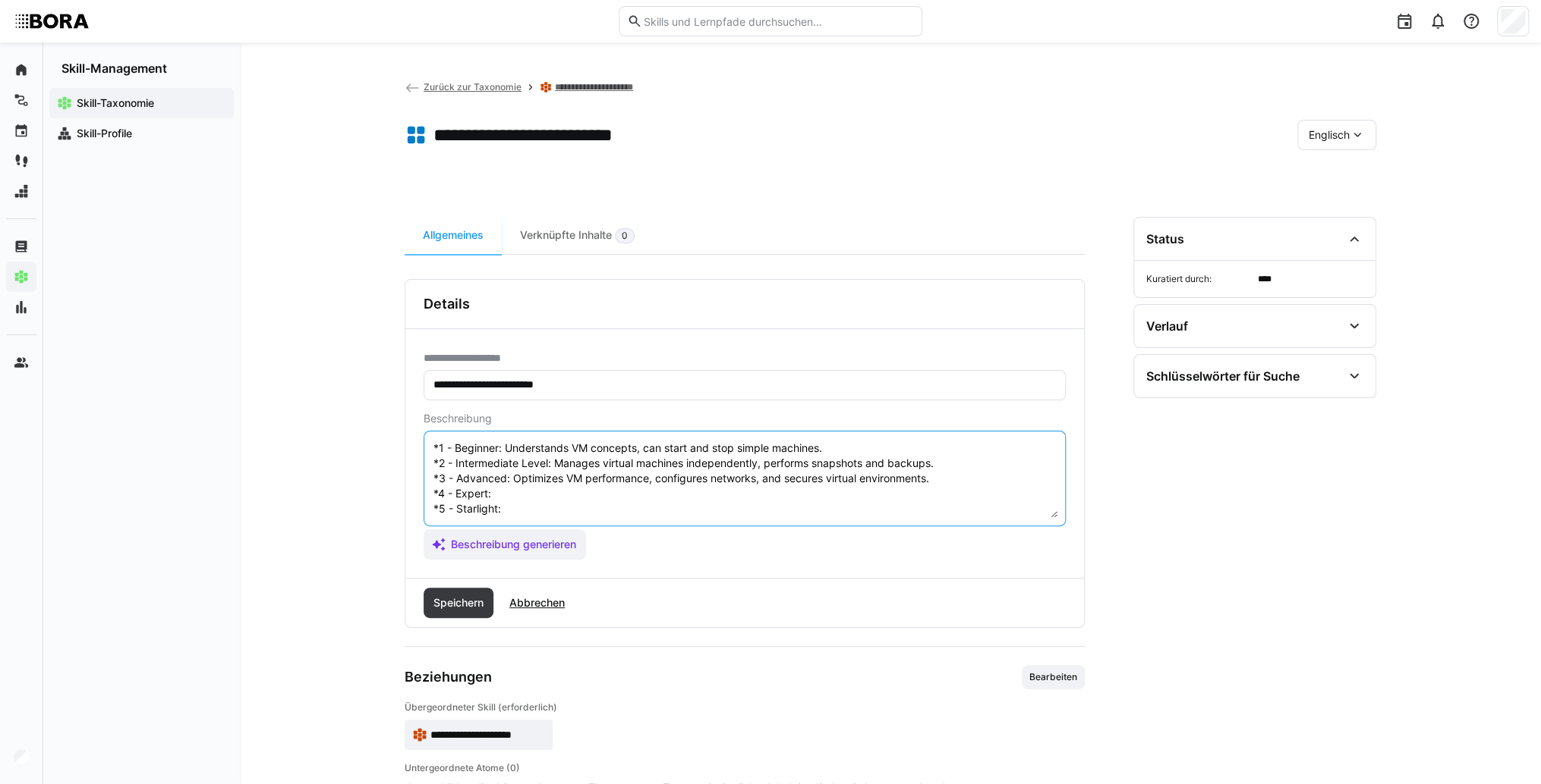
click at [516, 486] on textarea "Virtual Machine Management refers to the skill of efficiently creating, configu…" at bounding box center [745, 478] width 626 height 79
click at [520, 480] on textarea "Virtual Machine Management refers to the skill of efficiently creating, configu…" at bounding box center [745, 478] width 626 height 79
click at [515, 501] on textarea "Virtual Machine Management refers to the skill of efficiently creating, configu…" at bounding box center [745, 478] width 626 height 79
click at [553, 494] on textarea "Virtual Machine Management refers to the skill of efficiently creating, configu…" at bounding box center [745, 478] width 626 height 79
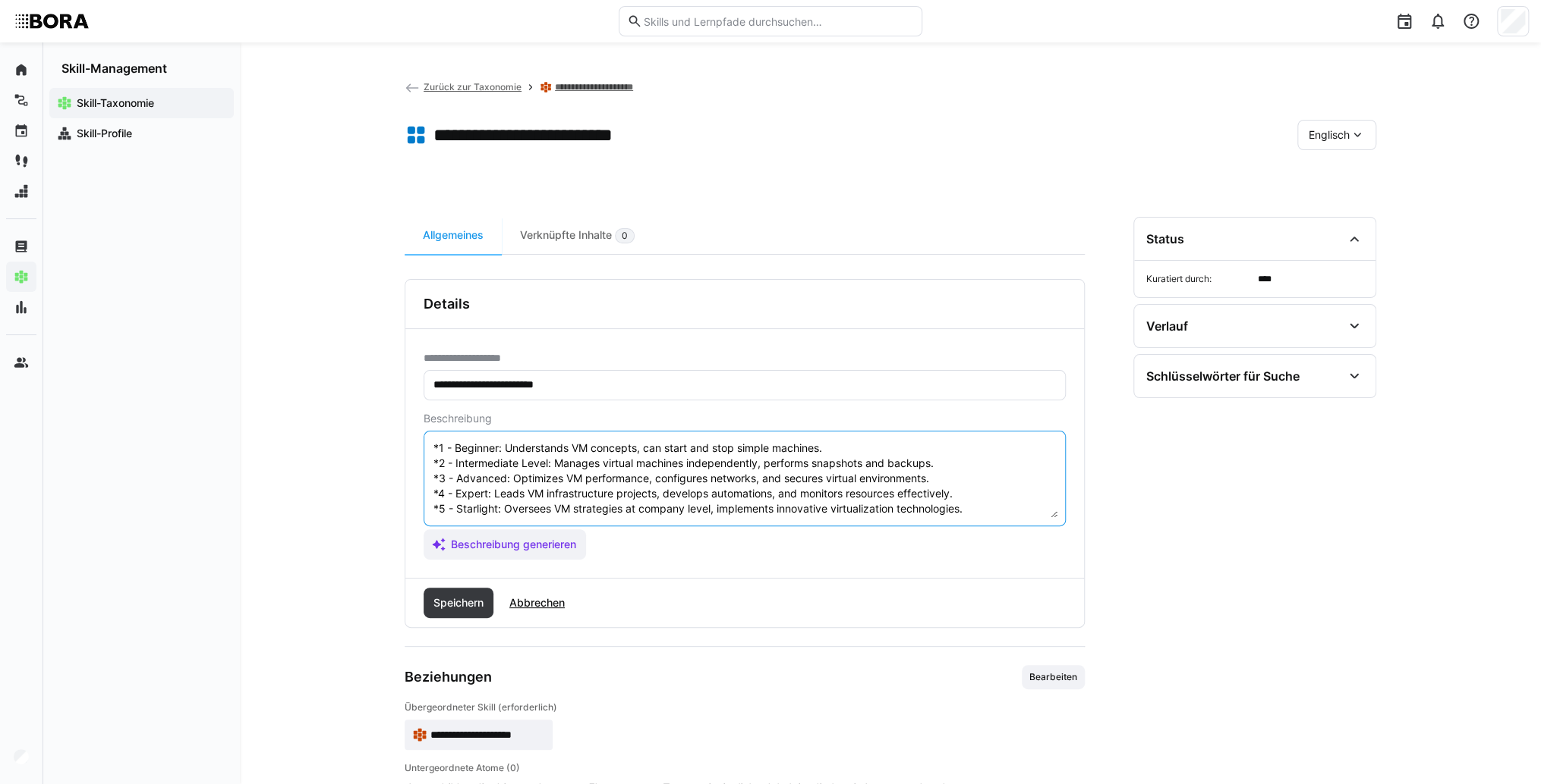
type textarea "Virtual Machine Management refers to the skill of efficiently creating, configu…"
click at [447, 611] on span "Speichern" at bounding box center [458, 603] width 70 height 30
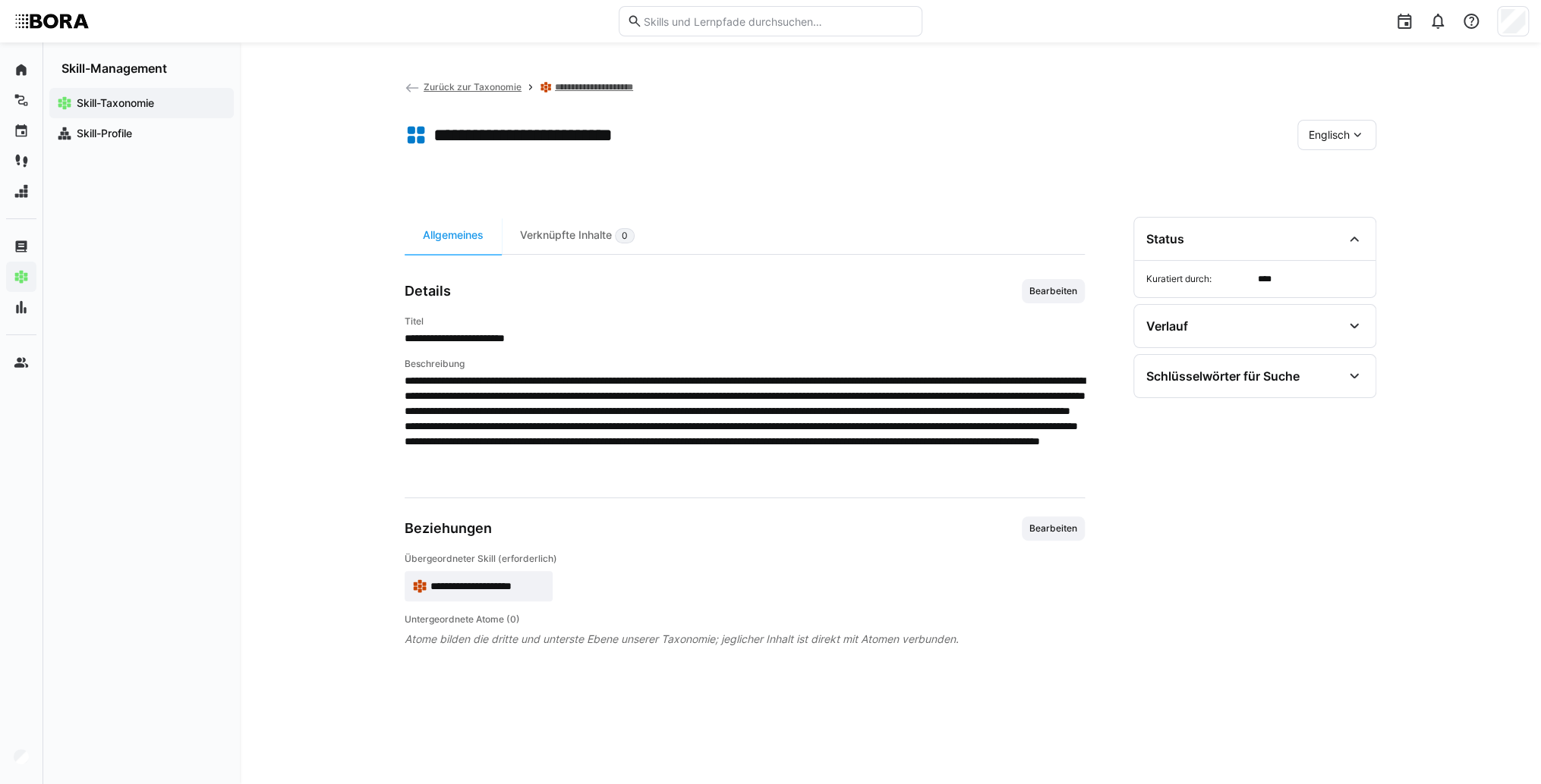
click at [473, 599] on app-skill-badge "**********" at bounding box center [478, 586] width 148 height 30
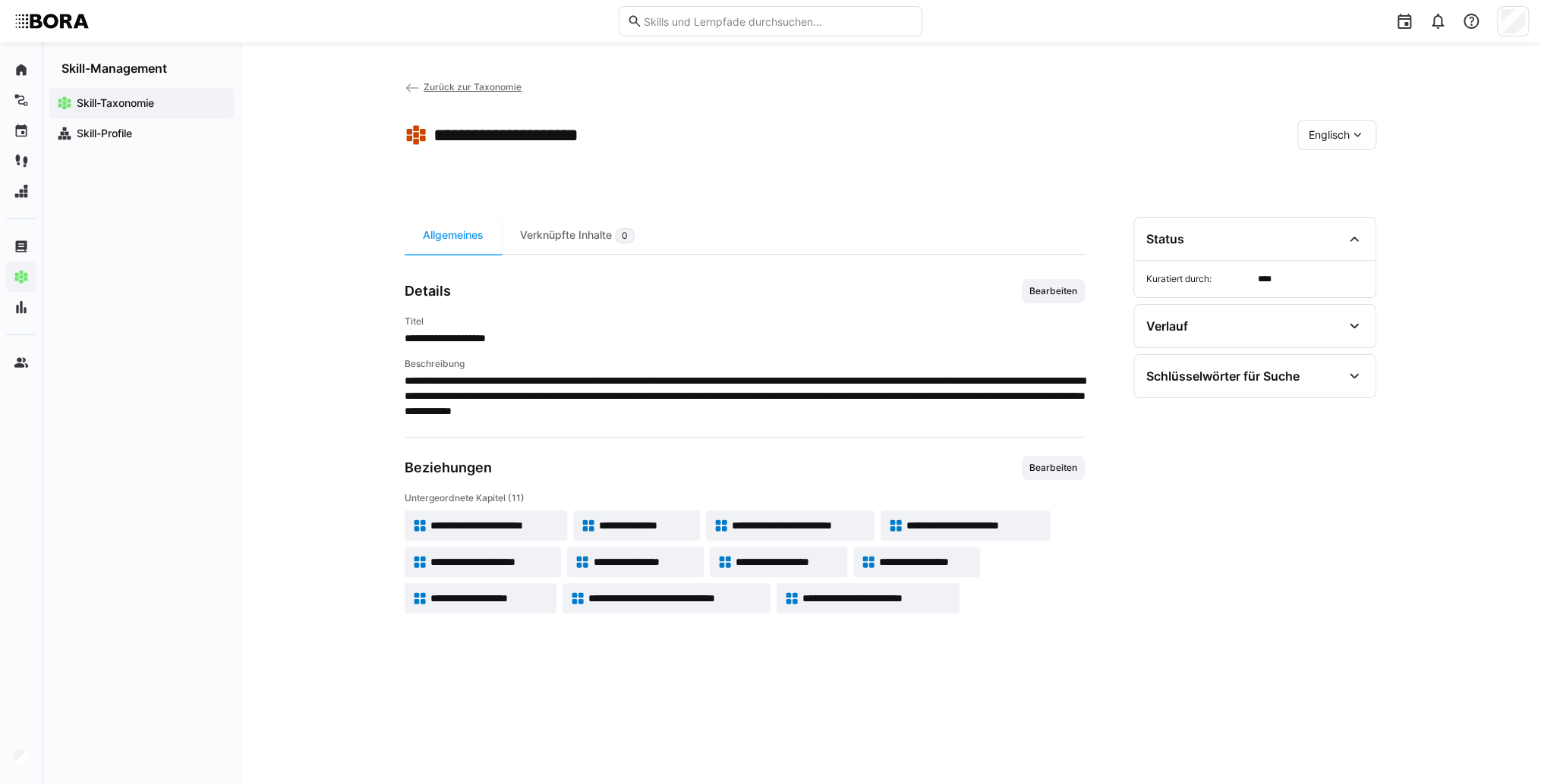
click at [1352, 139] on eds-icon at bounding box center [1357, 135] width 15 height 15
click at [1347, 172] on span "Deutsch" at bounding box center [1329, 175] width 41 height 15
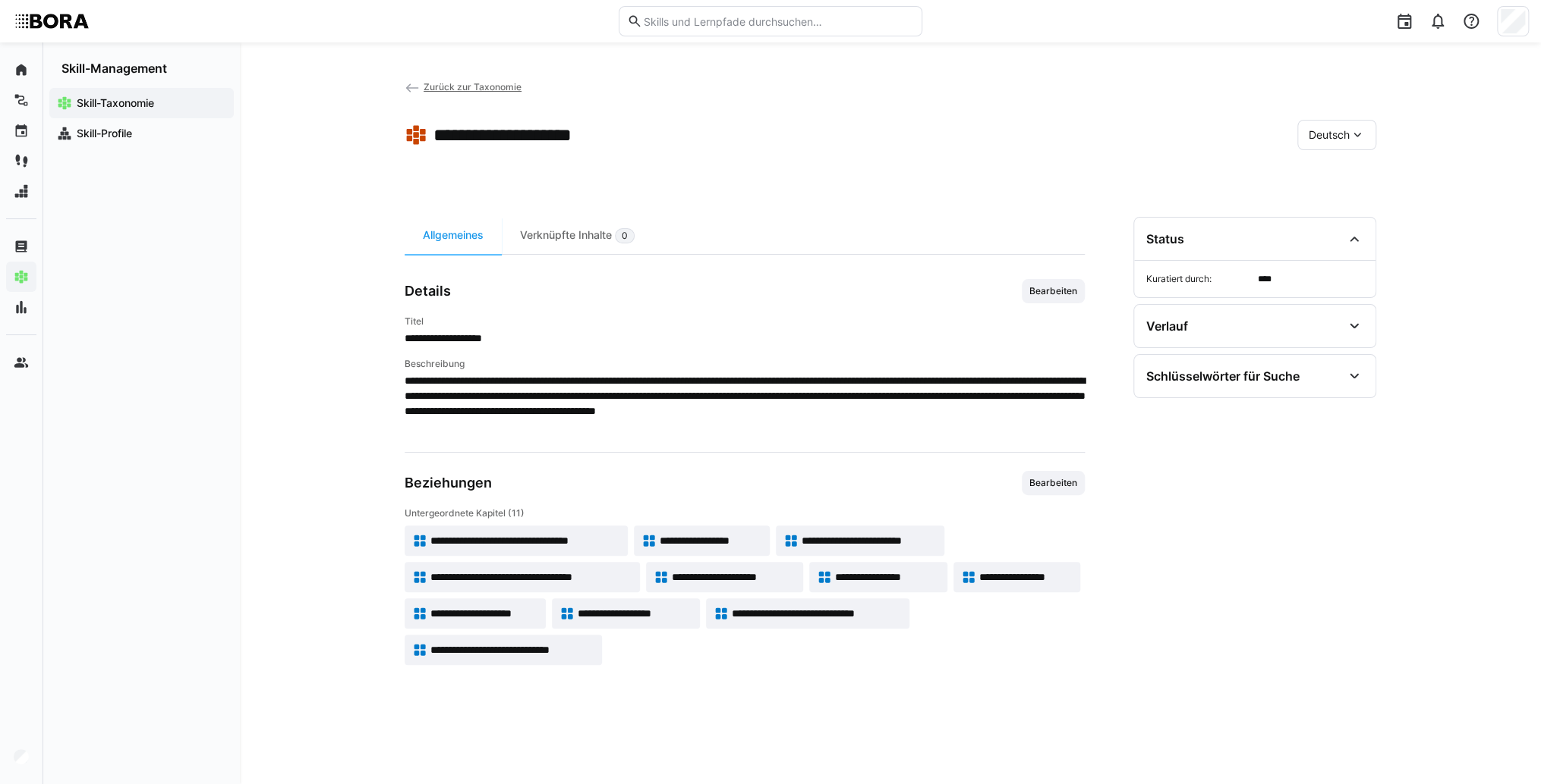
click at [479, 647] on span "**********" at bounding box center [512, 650] width 164 height 15
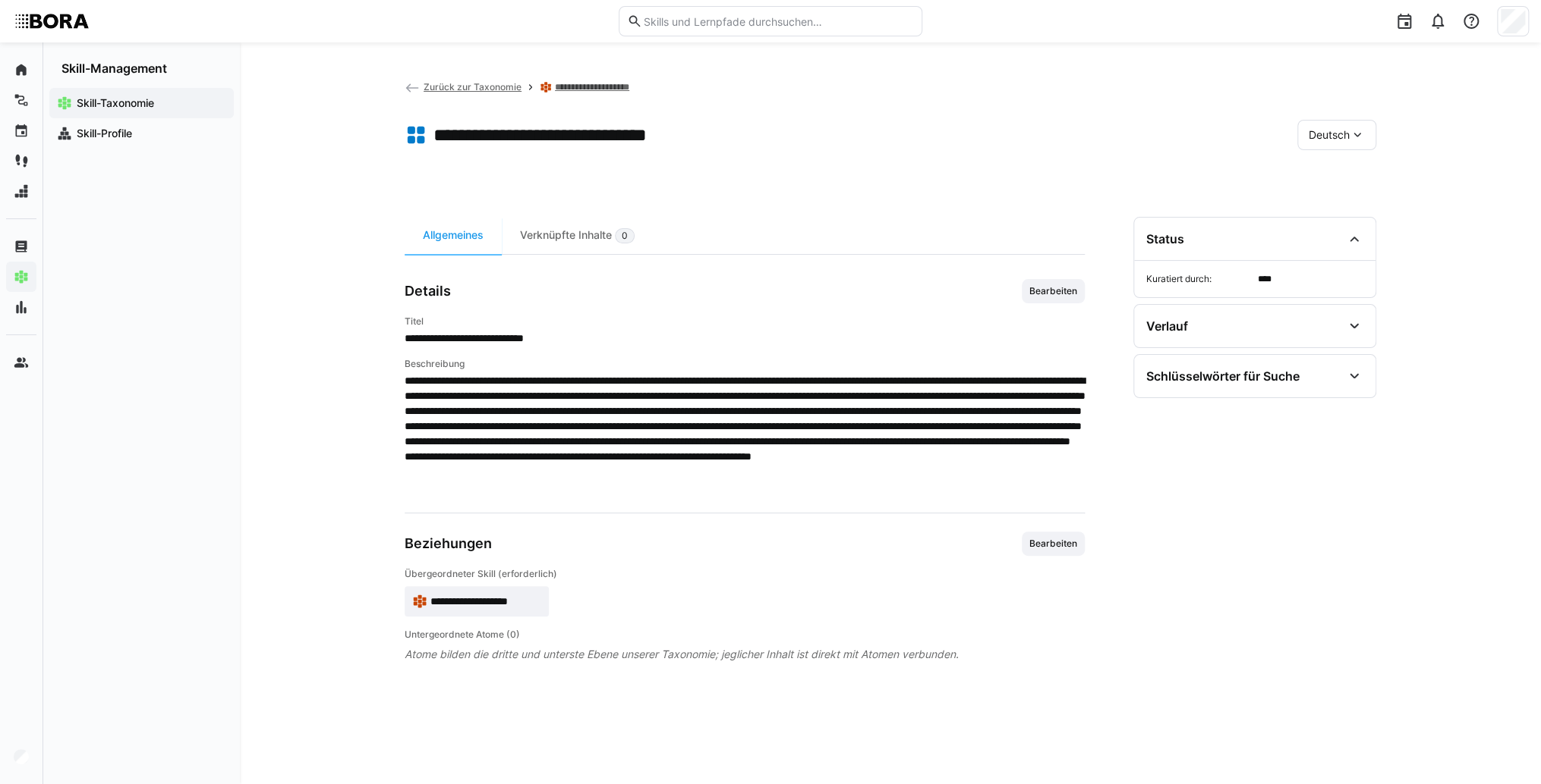
click at [1325, 124] on div "Deutsch" at bounding box center [1336, 135] width 79 height 30
click at [1325, 215] on div "Englisch" at bounding box center [1336, 207] width 80 height 32
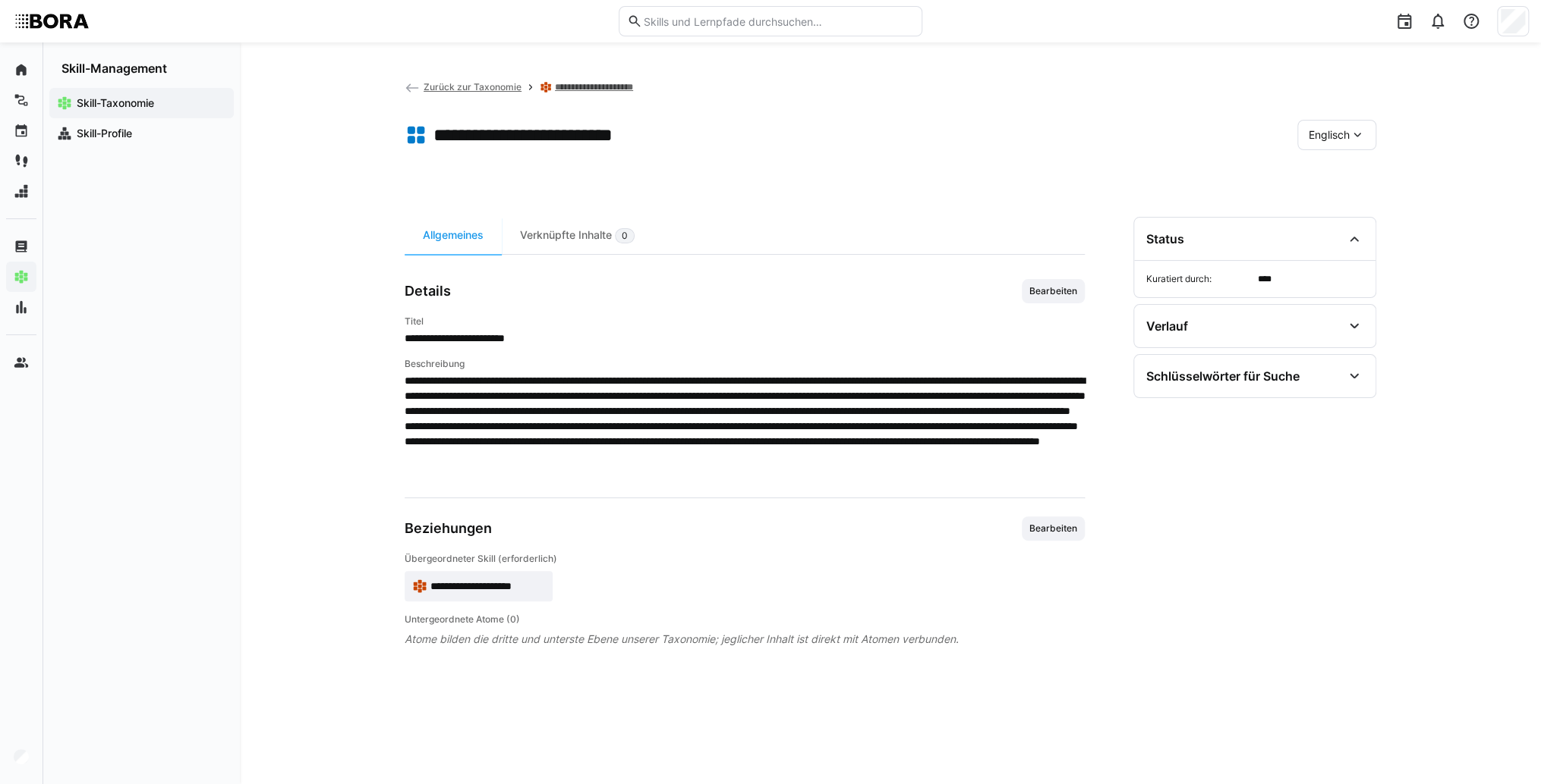
click at [501, 84] on app-back-navigation "Zurück zur Taxonomie" at bounding box center [463, 87] width 117 height 17
drag, startPoint x: 501, startPoint y: 84, endPoint x: 443, endPoint y: 91, distance: 58.4
click at [443, 91] on span "Zurück zur Taxonomie" at bounding box center [473, 86] width 98 height 11
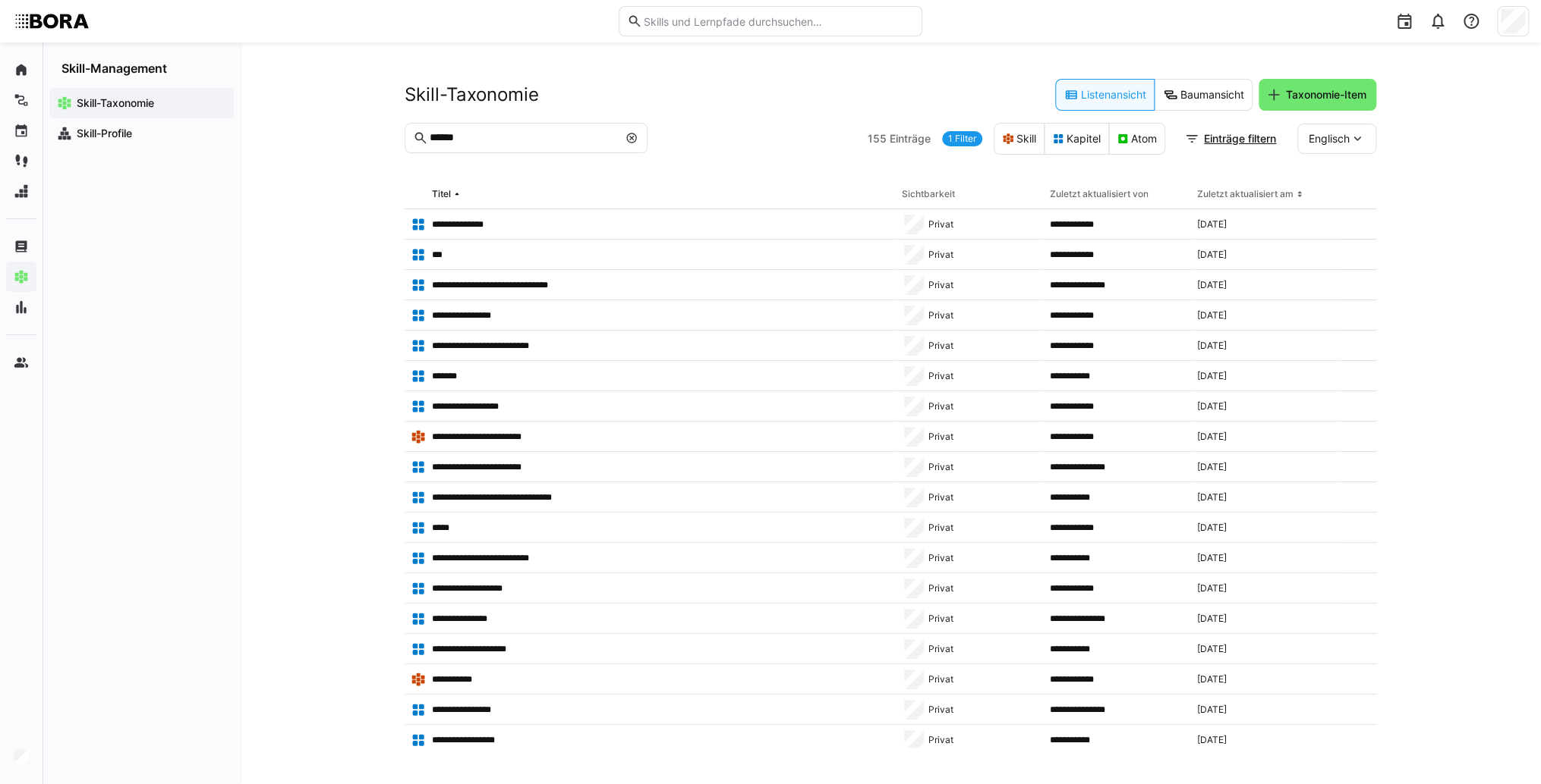
click at [631, 138] on eds-icon at bounding box center [631, 138] width 12 height 12
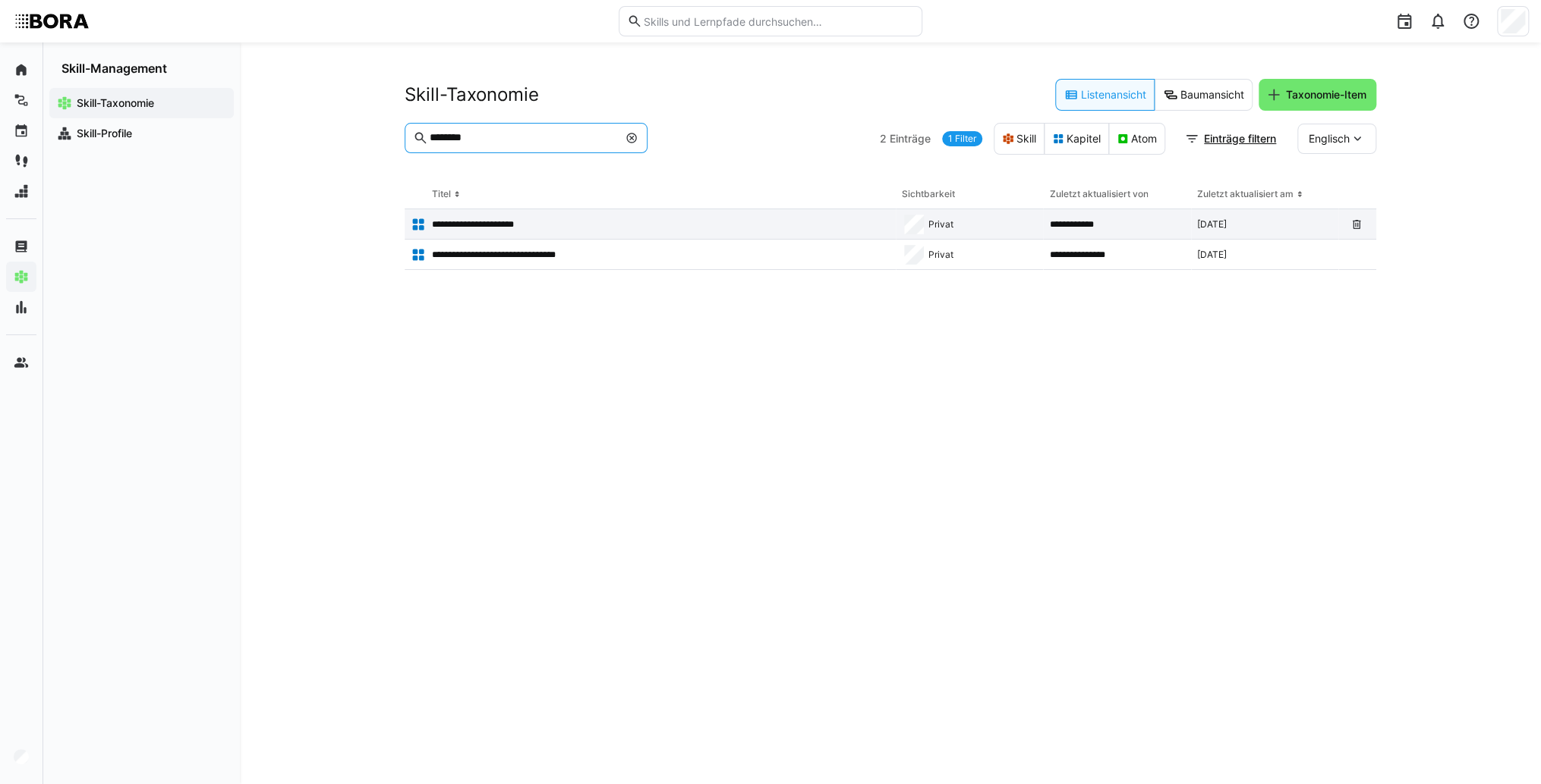
type input "********"
click at [545, 215] on div "**********" at bounding box center [650, 225] width 491 height 30
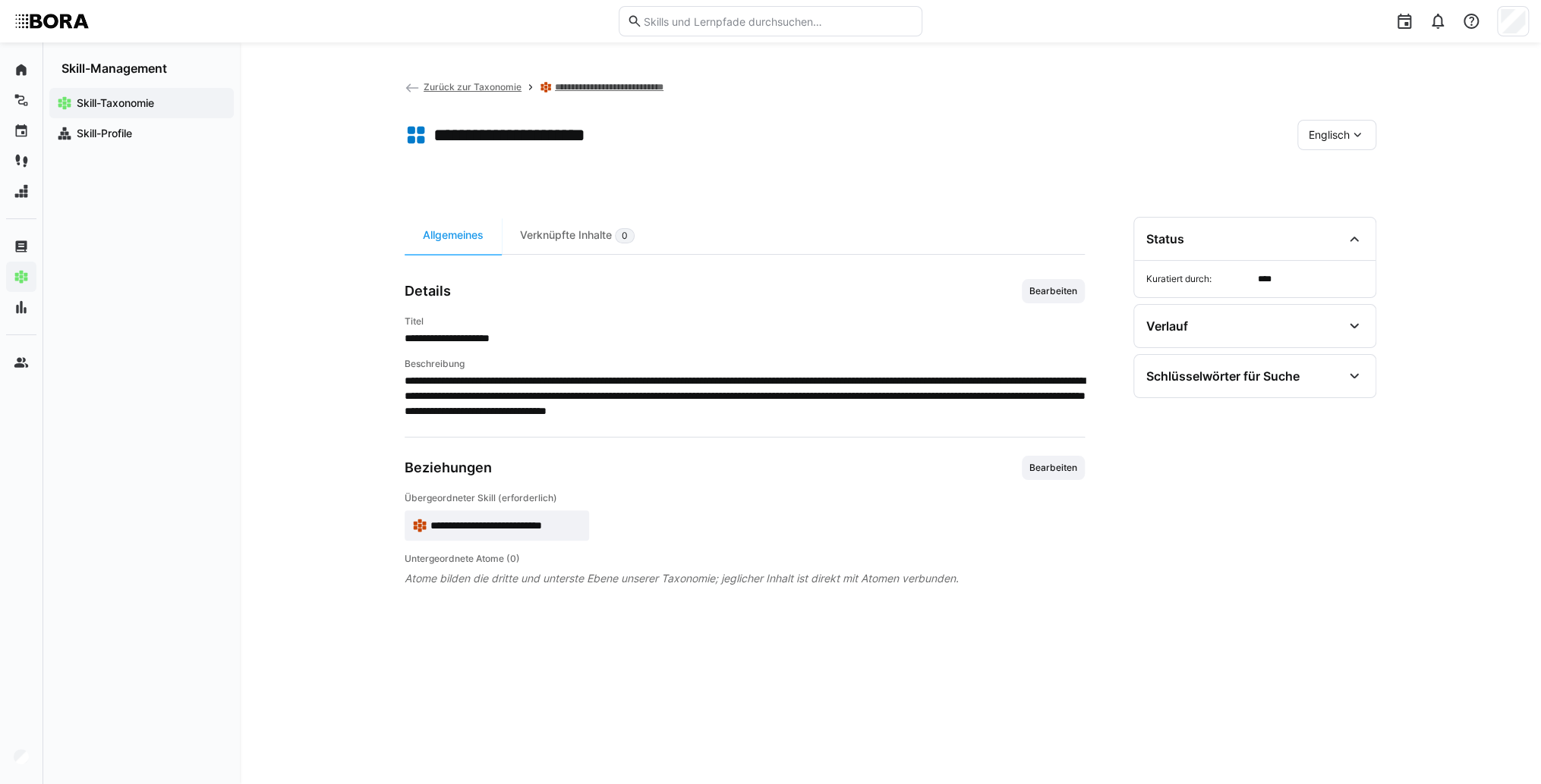
click at [1305, 132] on div "Englisch" at bounding box center [1336, 135] width 79 height 30
click at [1300, 167] on div "Deutsch" at bounding box center [1336, 176] width 80 height 32
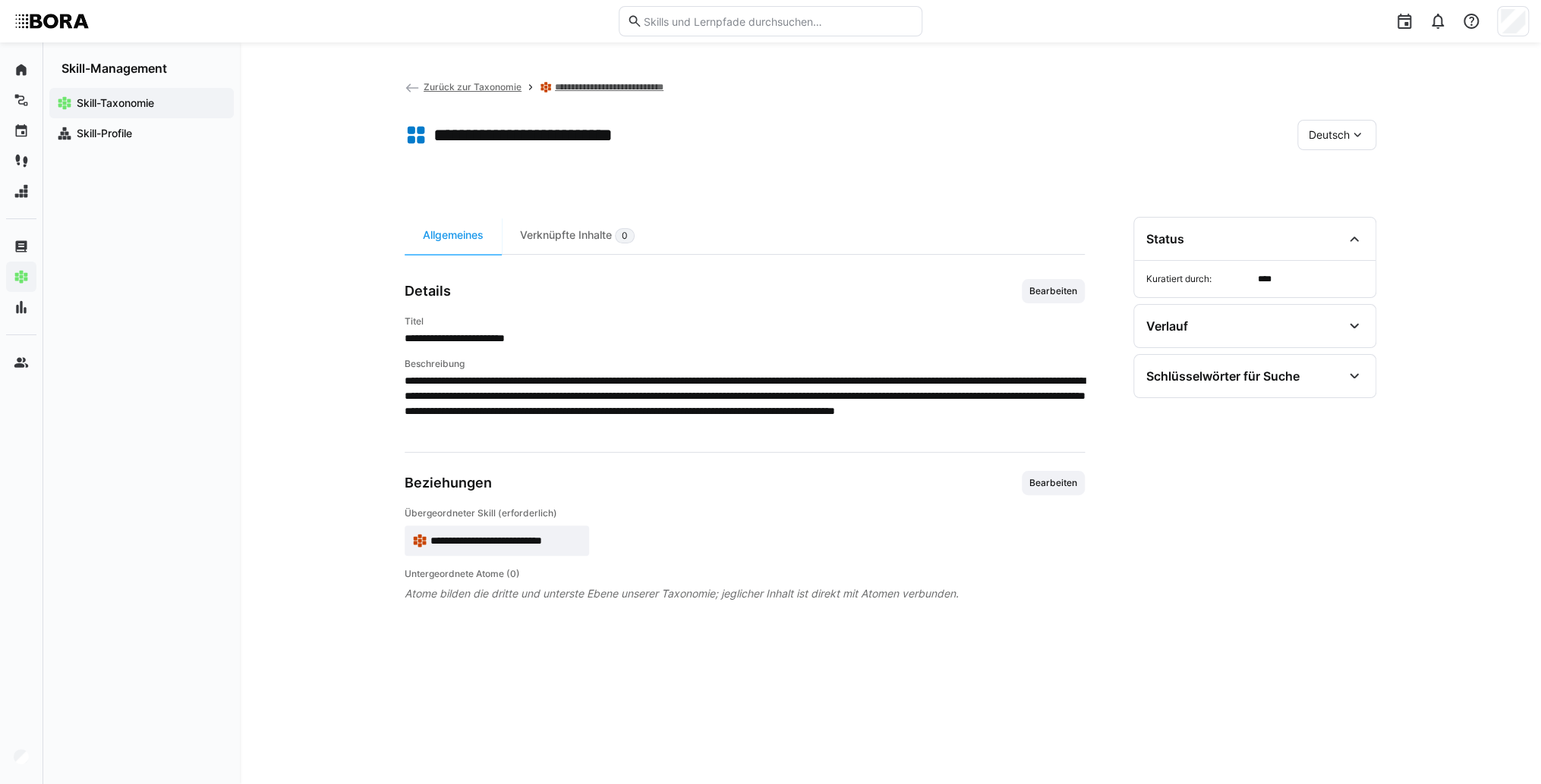
click at [578, 534] on span "**********" at bounding box center [505, 541] width 151 height 15
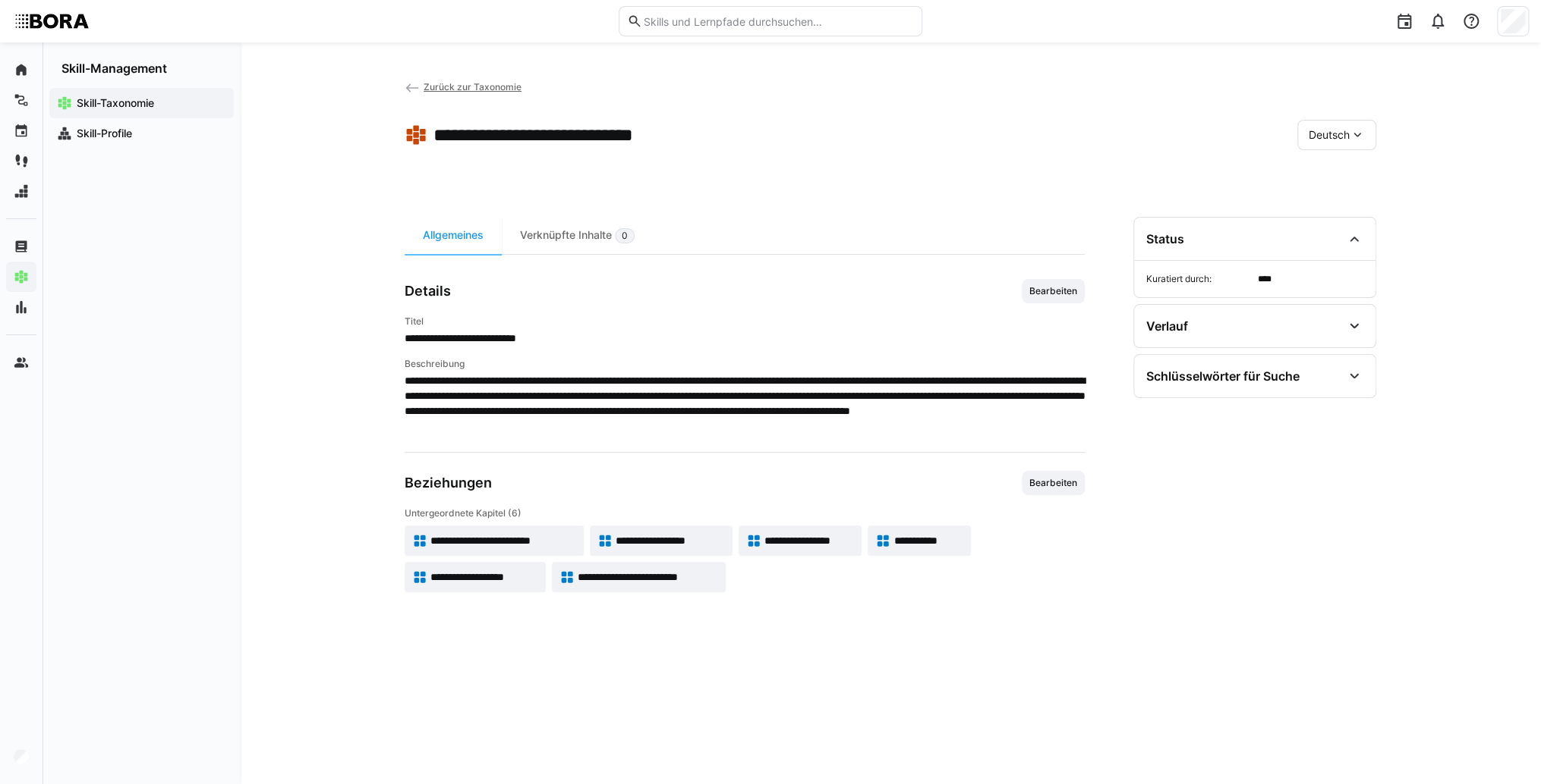
click at [554, 536] on span "**********" at bounding box center [503, 541] width 145 height 15
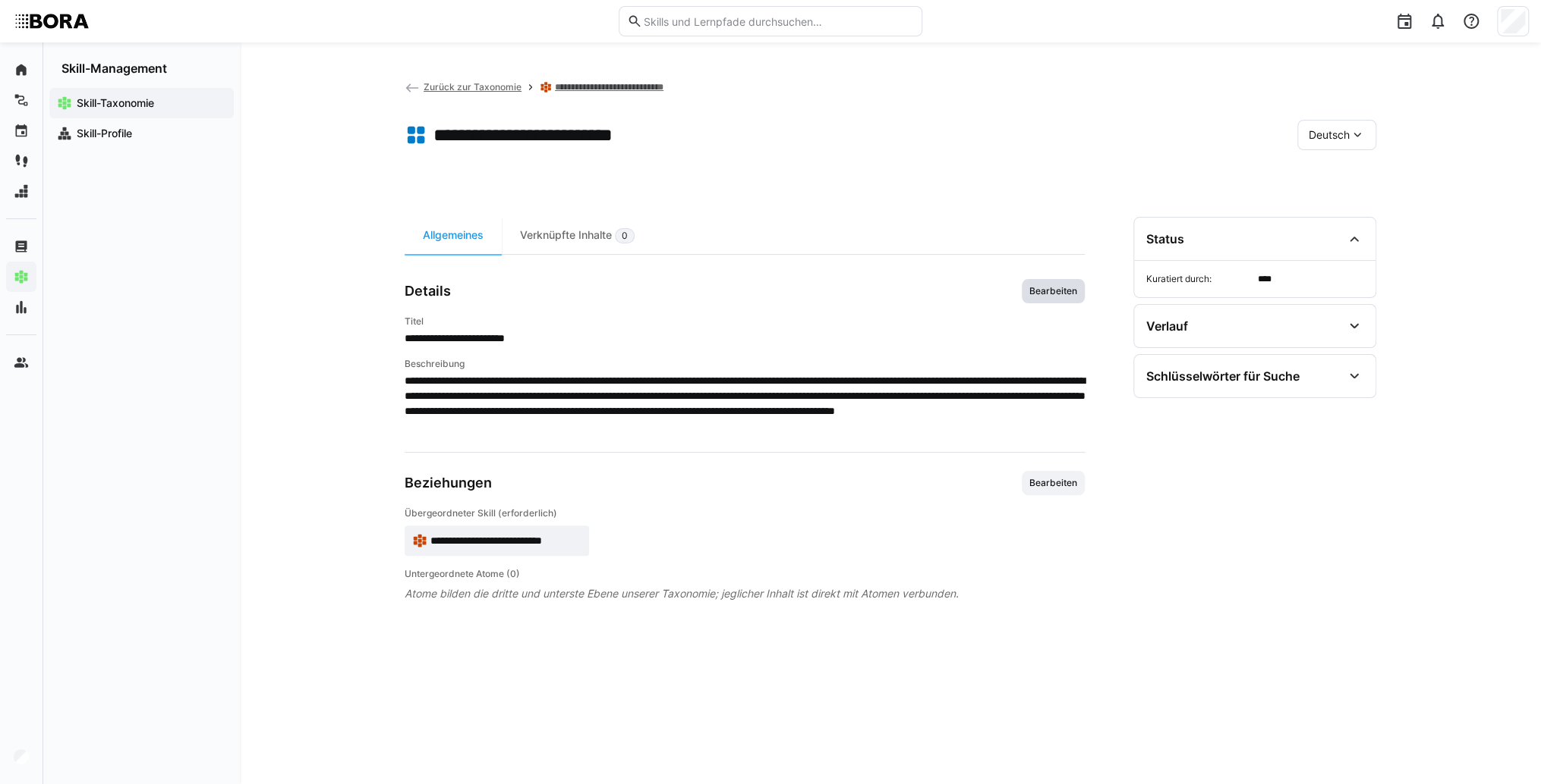
click at [1047, 293] on span "Bearbeiten" at bounding box center [1053, 291] width 51 height 12
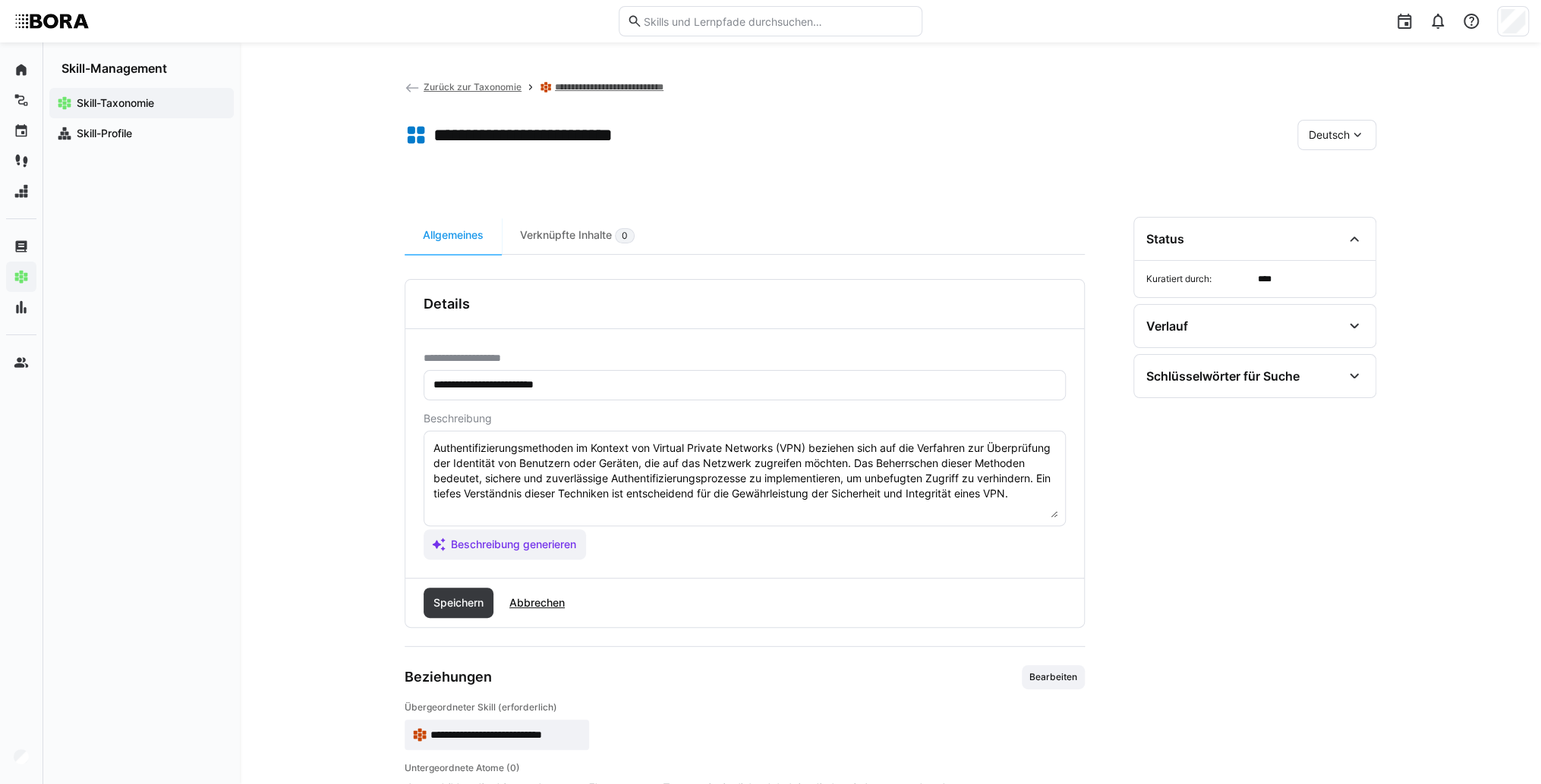
click at [899, 502] on textarea "Authentifizierungsmethoden im Kontext von Virtual Private Networks (VPN) bezieh…" at bounding box center [745, 478] width 626 height 79
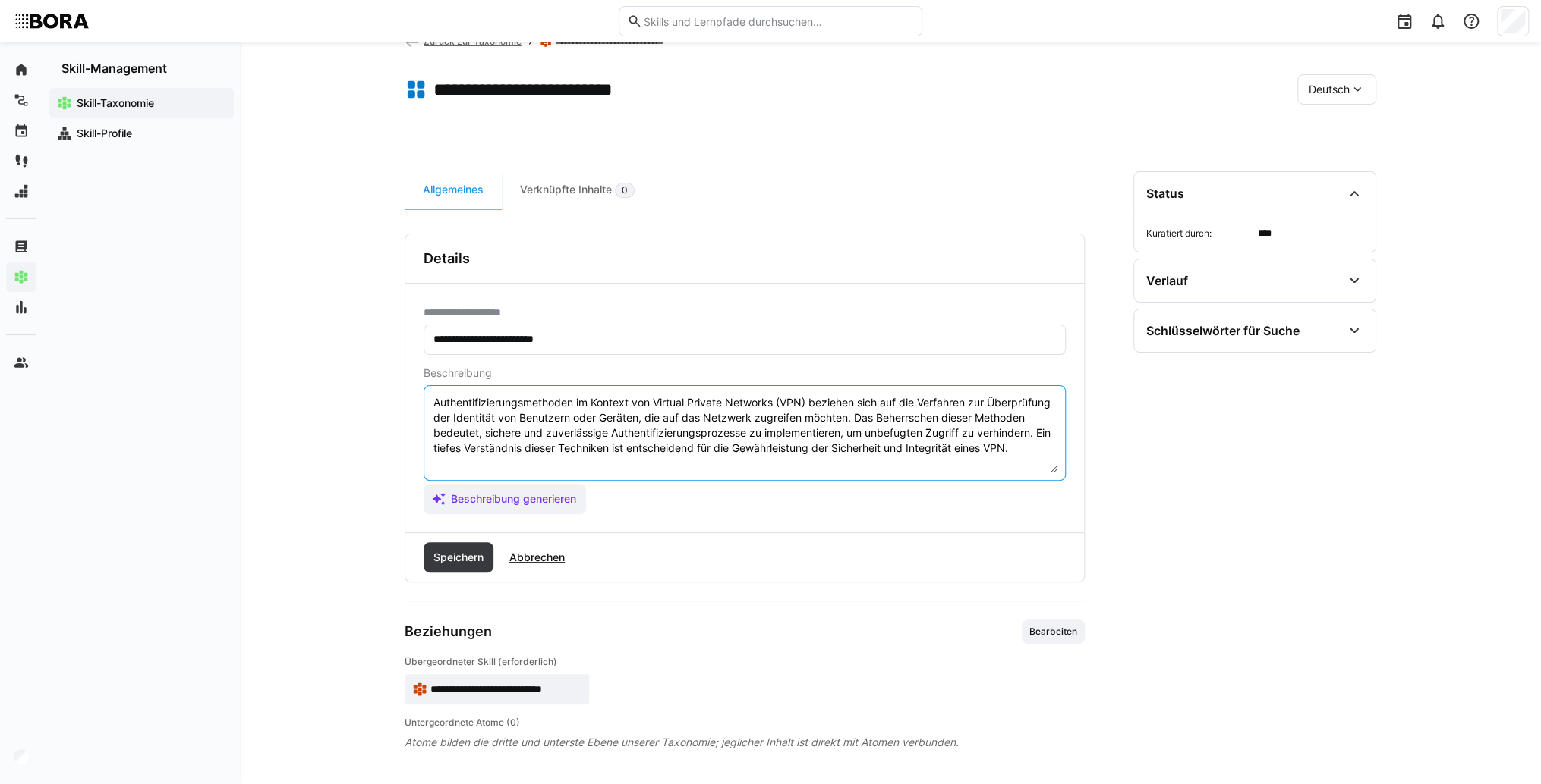
scroll to position [12, 0]
click at [478, 458] on textarea "Authentifizierungsmethoden im Kontext von Virtual Private Networks (VPN) bezieh…" at bounding box center [745, 433] width 626 height 79
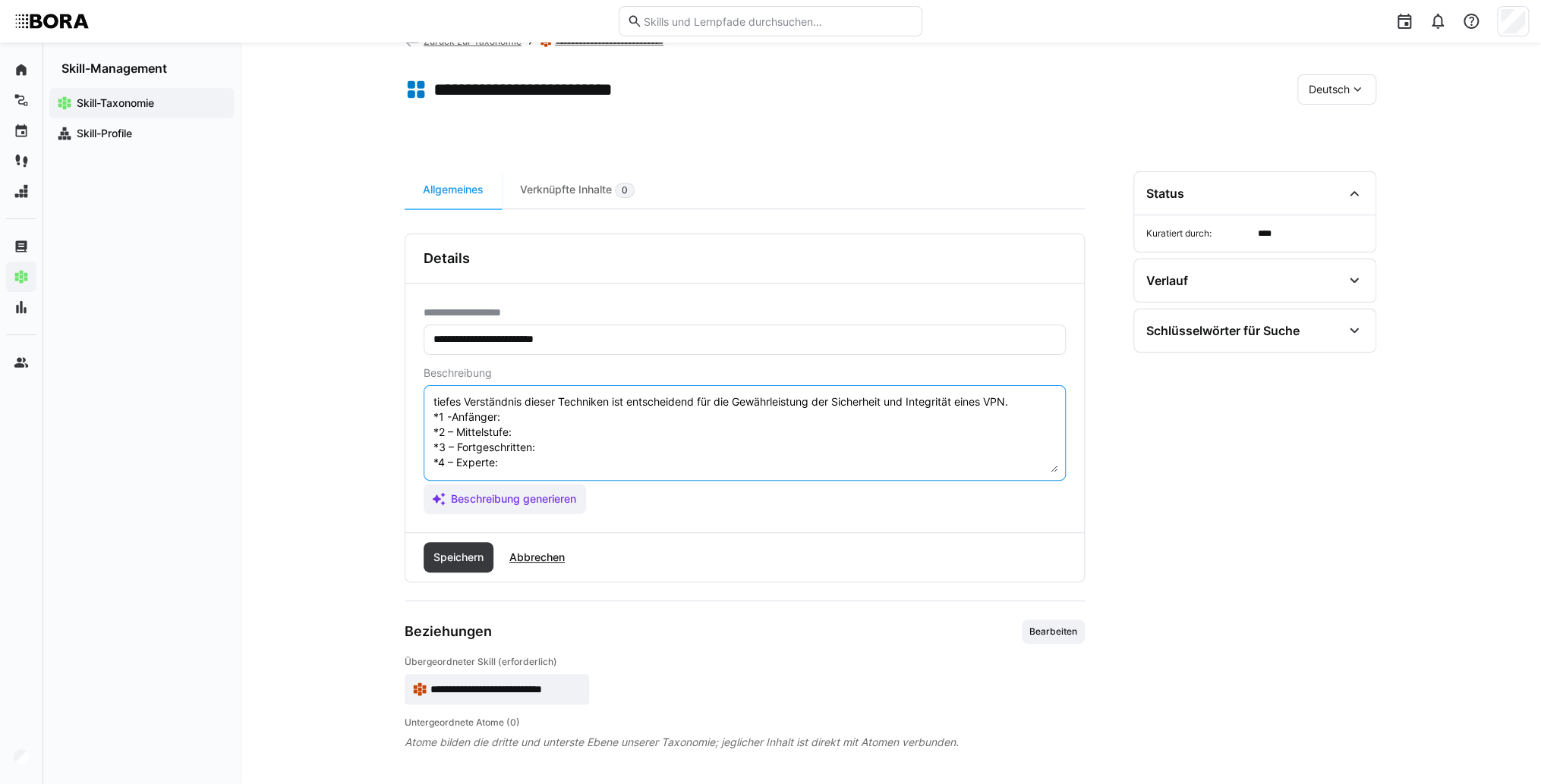
scroll to position [27, 0]
click at [516, 455] on textarea "Authentifizierungsmethoden im Kontext von Virtual Private Networks (VPN) bezieh…" at bounding box center [745, 433] width 626 height 79
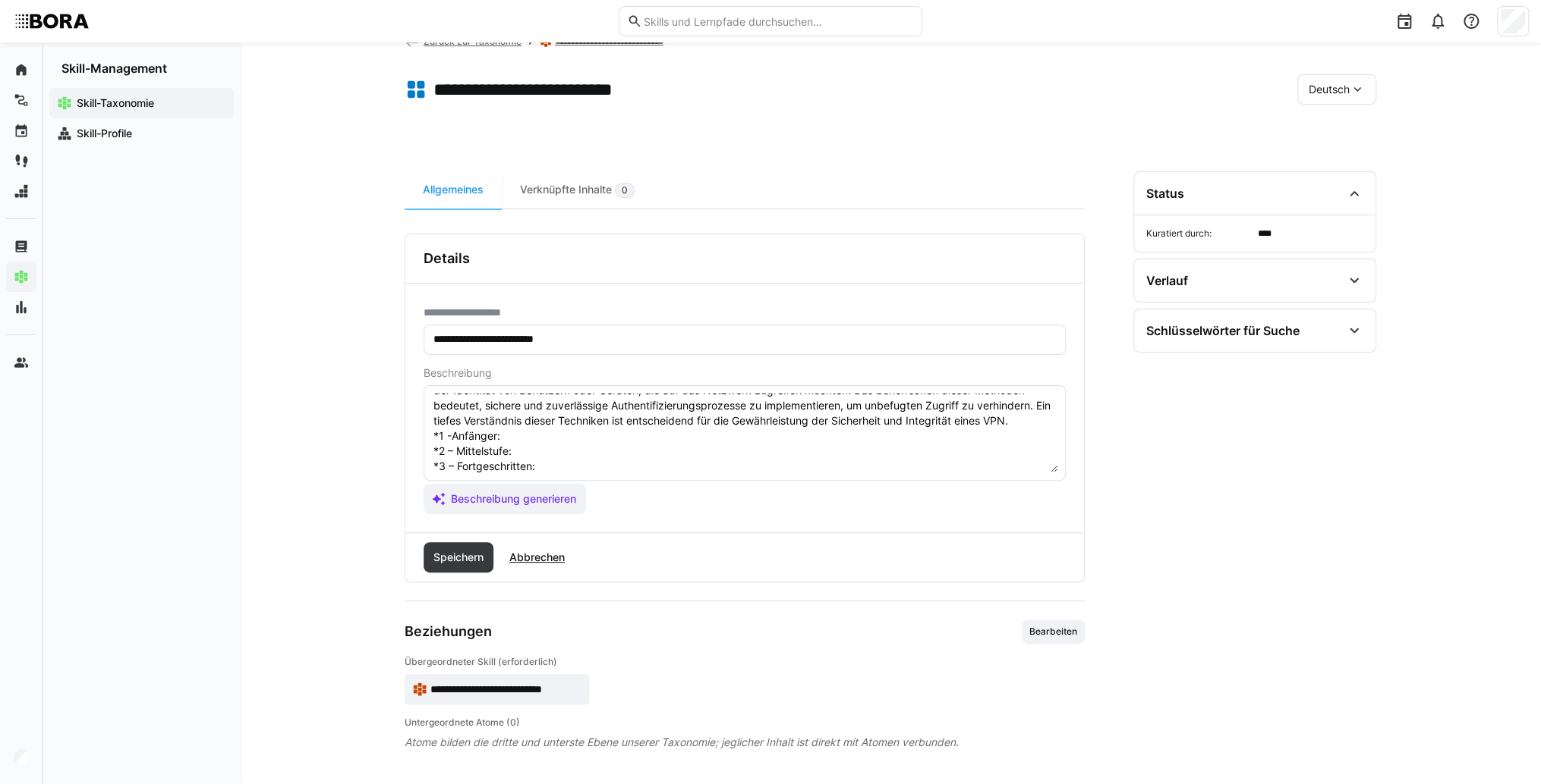
click at [535, 446] on textarea "Authentifizierungsmethoden im Kontext von Virtual Private Networks (VPN) bezieh…" at bounding box center [745, 433] width 626 height 79
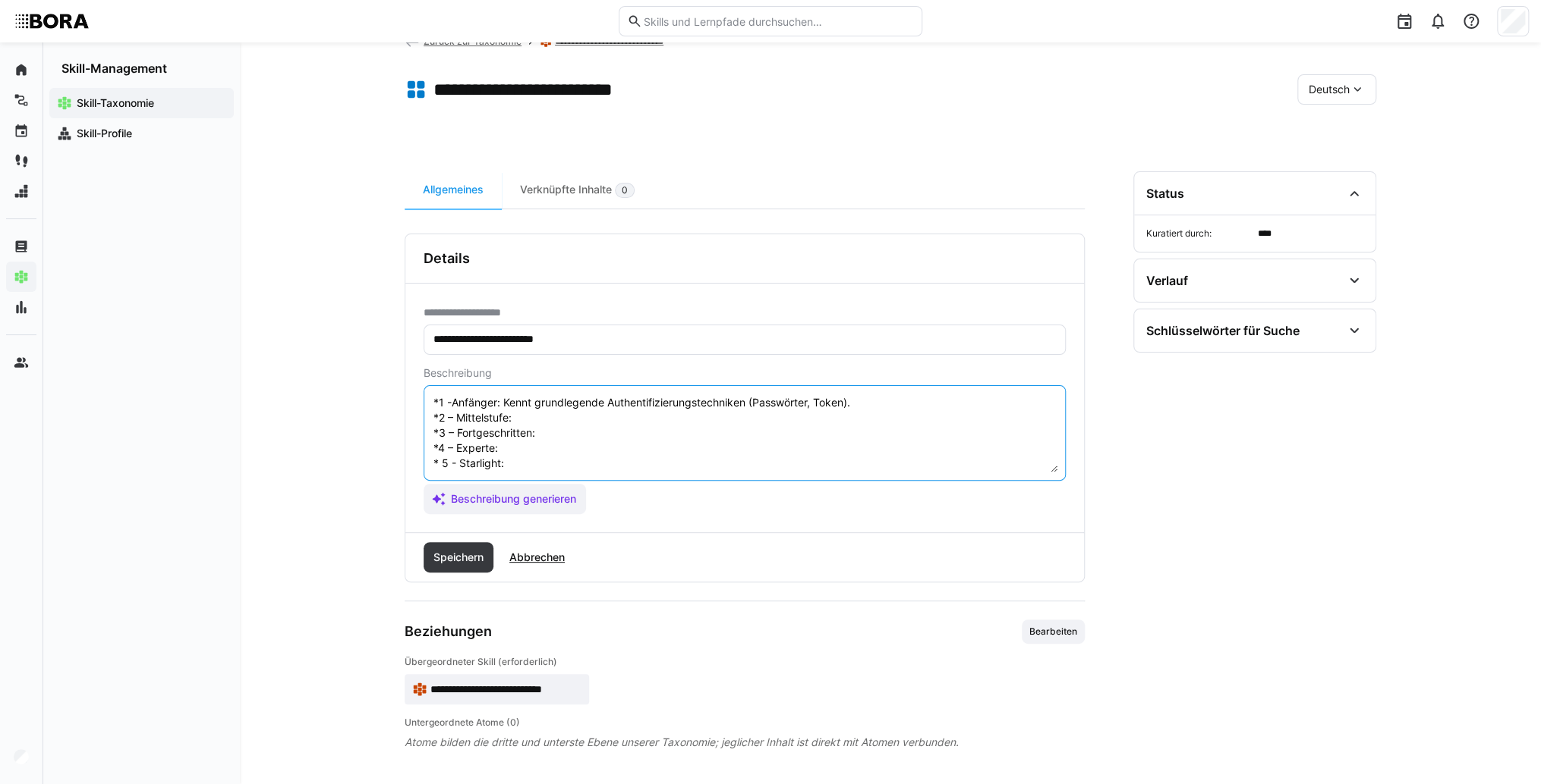
click at [524, 405] on textarea "Authentifizierungsmethoden im Kontext von Virtual Private Networks (VPN) bezieh…" at bounding box center [745, 433] width 626 height 79
click at [562, 400] on textarea "Authentifizierungsmethoden im Kontext von Virtual Private Networks (VPN) bezieh…" at bounding box center [745, 433] width 626 height 79
click at [561, 414] on textarea "Authentifizierungsmethoden im Kontext von Virtual Private Networks (VPN) bezieh…" at bounding box center [745, 433] width 626 height 79
click at [566, 424] on textarea "Authentifizierungsmethoden im Kontext von Virtual Private Networks (VPN) bezieh…" at bounding box center [745, 433] width 626 height 79
click at [558, 433] on textarea "Authentifizierungsmethoden im Kontext von Virtual Private Networks (VPN) bezieh…" at bounding box center [745, 433] width 626 height 79
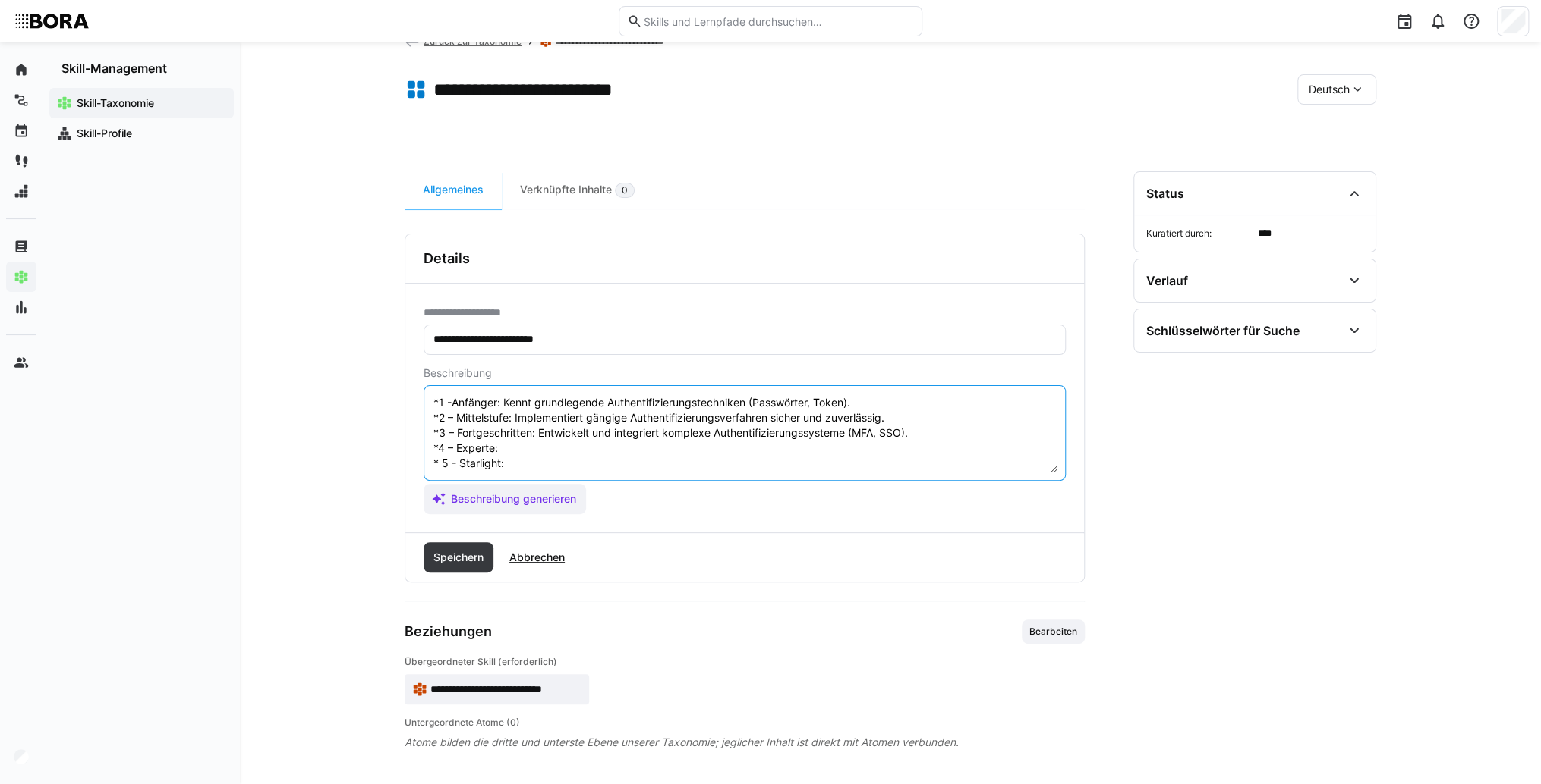
drag, startPoint x: 580, startPoint y: 422, endPoint x: 568, endPoint y: 441, distance: 22.5
click at [571, 434] on textarea "Authentifizierungsmethoden im Kontext von Virtual Private Networks (VPN) bezieh…" at bounding box center [745, 433] width 626 height 79
click at [568, 441] on textarea "Authentifizierungsmethoden im Kontext von Virtual Private Networks (VPN) bezieh…" at bounding box center [745, 433] width 626 height 79
click at [559, 449] on textarea "Authentifizierungsmethoden im Kontext von Virtual Private Networks (VPN) bezieh…" at bounding box center [745, 433] width 626 height 79
click at [538, 457] on textarea "Authentifizierungsmethoden im Kontext von Virtual Private Networks (VPN) bezieh…" at bounding box center [745, 433] width 626 height 79
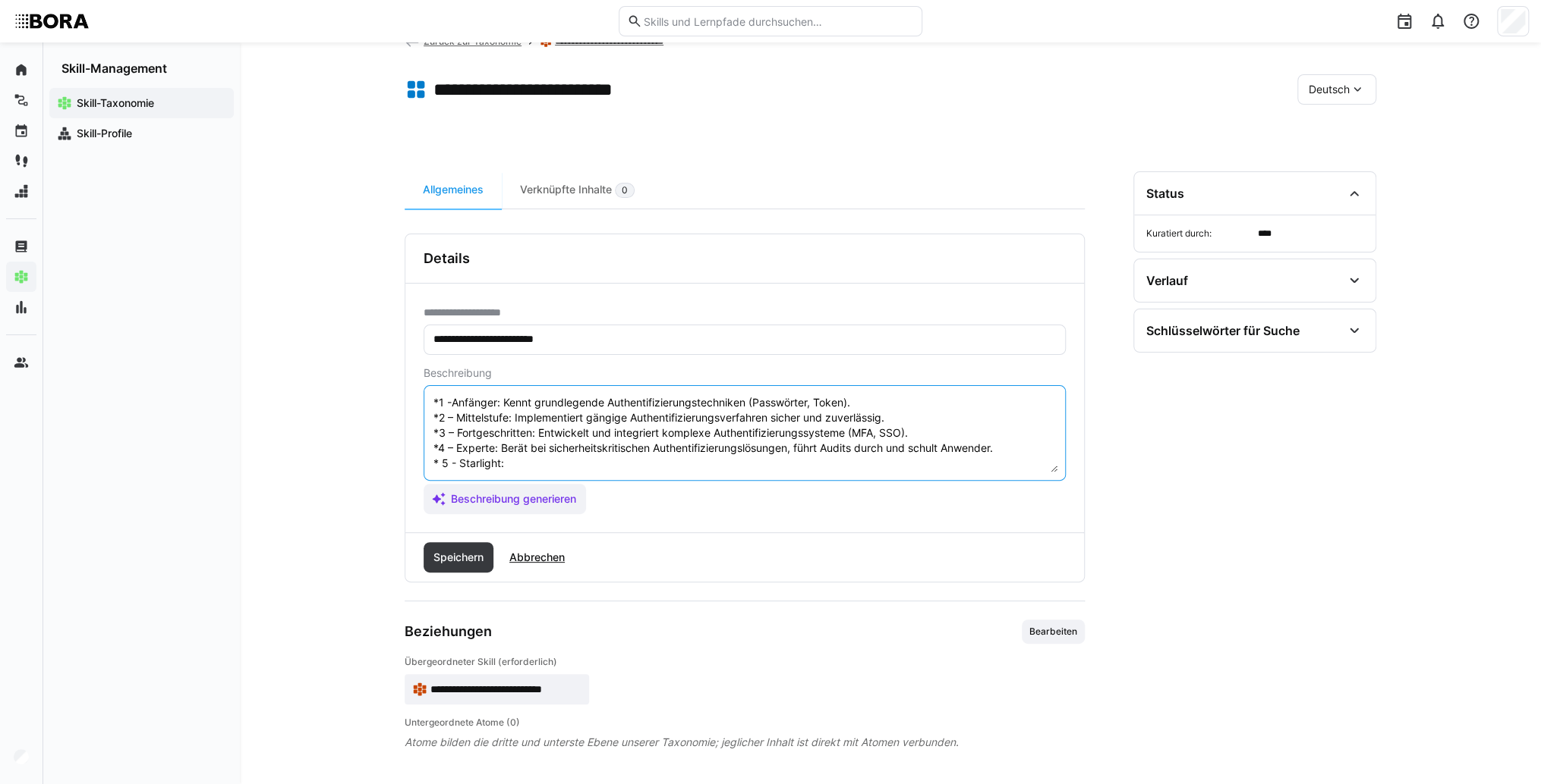
click at [536, 449] on textarea "Authentifizierungsmethoden im Kontext von Virtual Private Networks (VPN) bezieh…" at bounding box center [745, 433] width 626 height 79
type textarea "Loremipsumdolorsitametcons ad Elitsed doe Tempori Utlabor Etdolore (MAG) aliqua…"
click at [462, 550] on span "Speichern" at bounding box center [458, 558] width 55 height 15
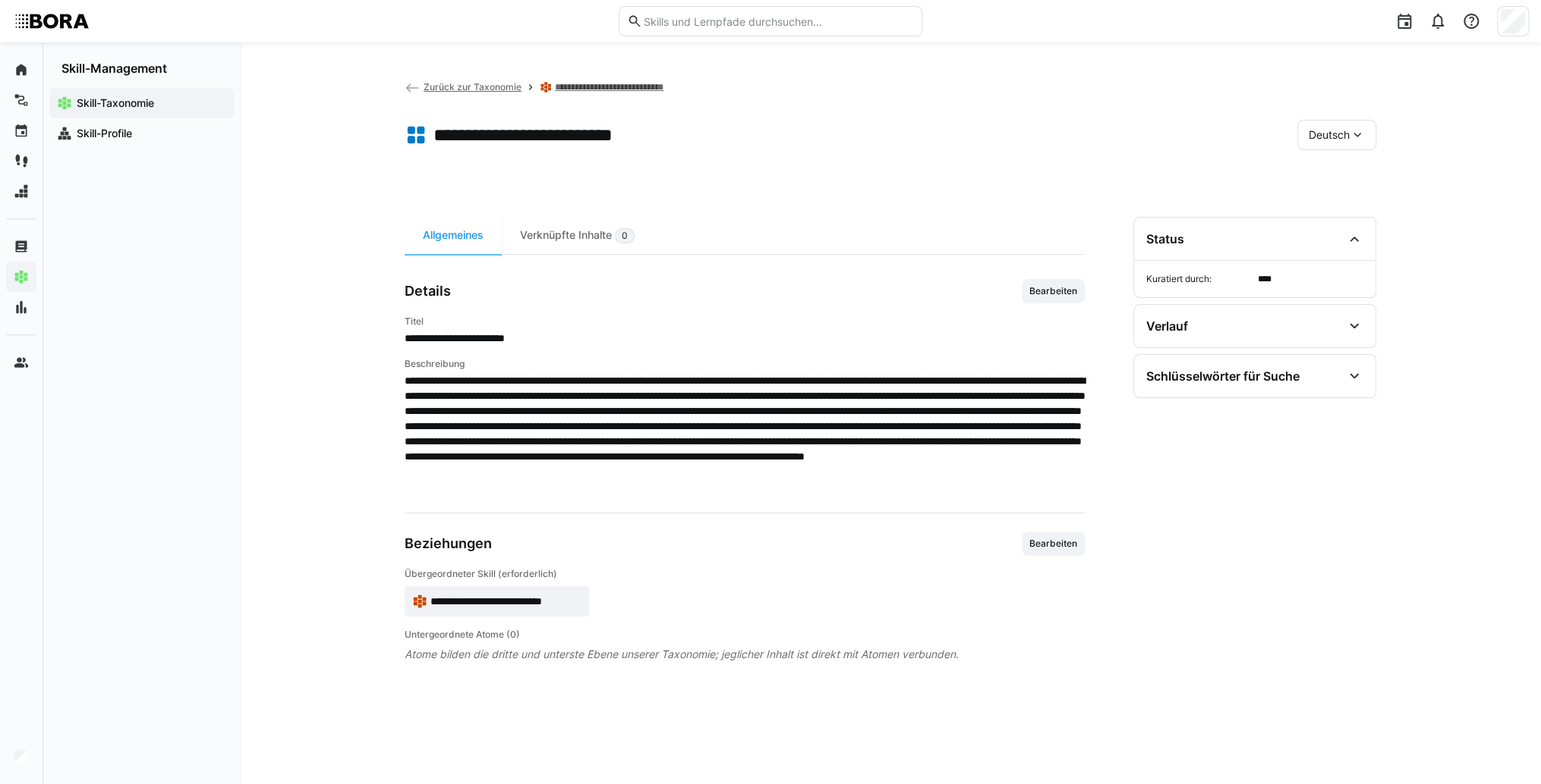
click at [1335, 141] on div "Deutsch" at bounding box center [1336, 135] width 79 height 30
click at [1330, 206] on span "Englisch" at bounding box center [1329, 206] width 41 height 15
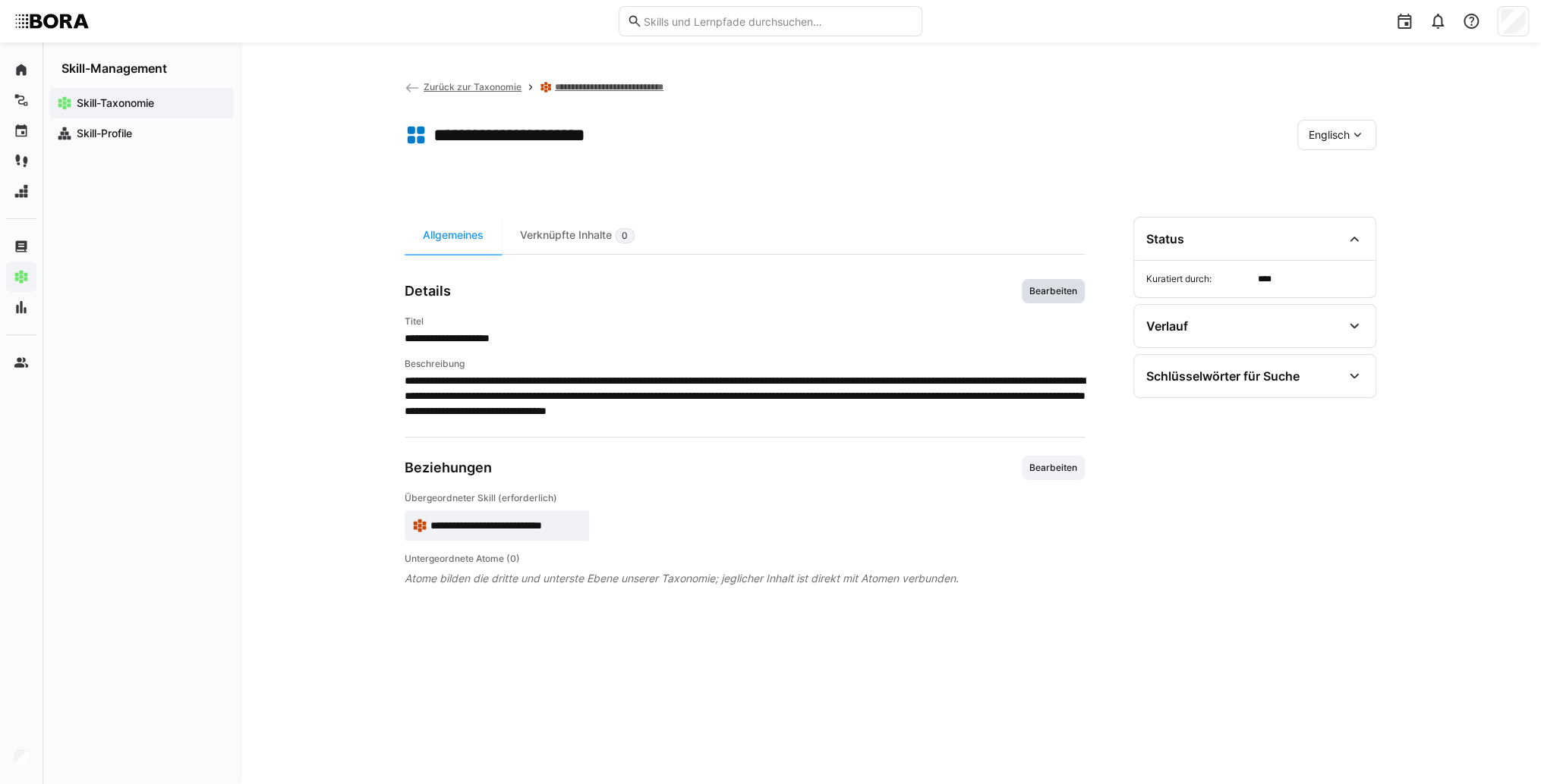
click at [1052, 294] on span "Bearbeiten" at bounding box center [1053, 291] width 51 height 12
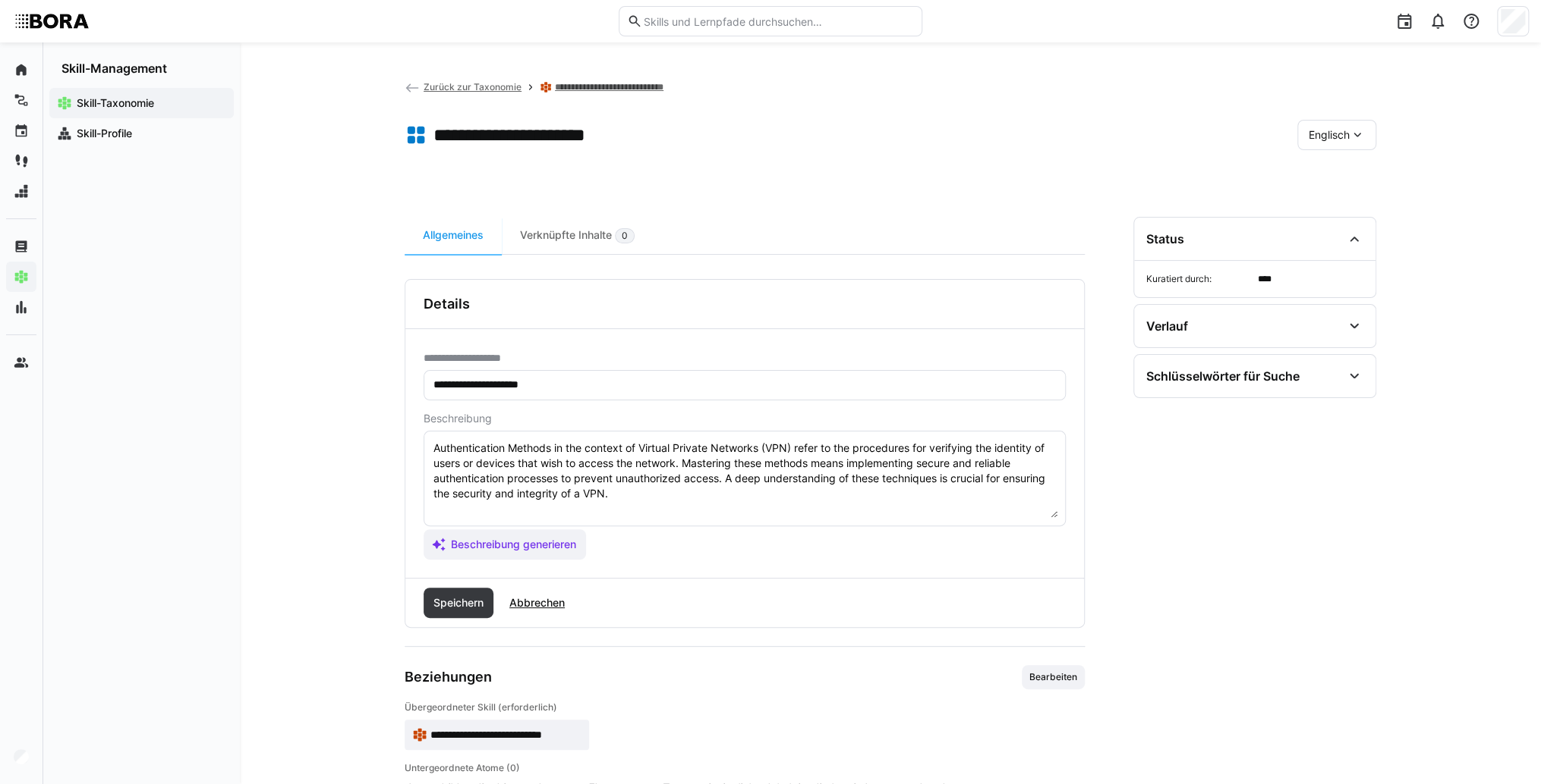
click at [797, 499] on textarea "Authentication Methods in the context of Virtual Private Networks (VPN) refer t…" at bounding box center [745, 478] width 626 height 79
click at [467, 516] on textarea "Authentication Methods in the context of Virtual Private Networks (VPN) refer t…" at bounding box center [745, 478] width 626 height 79
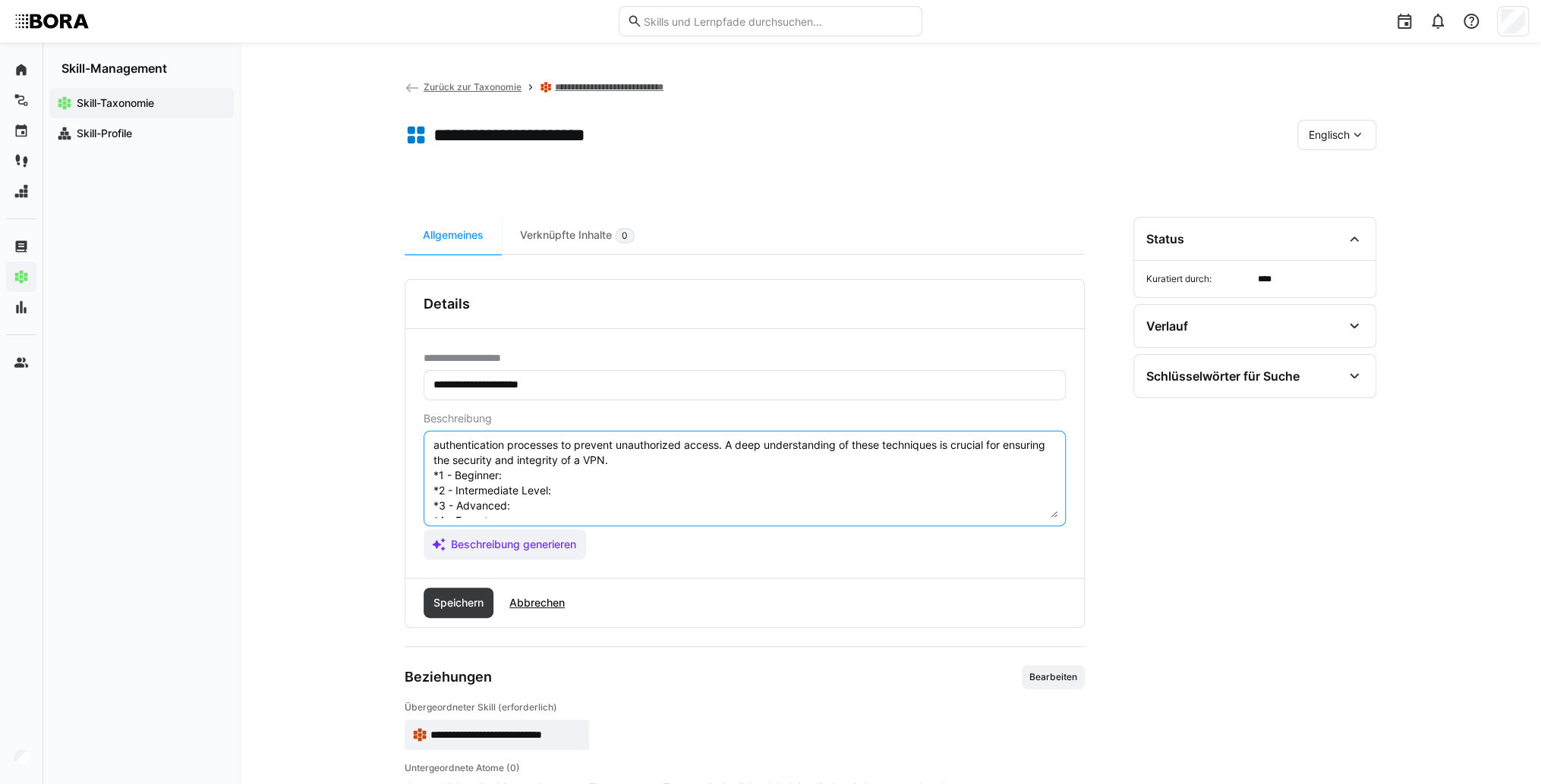
scroll to position [12, 0]
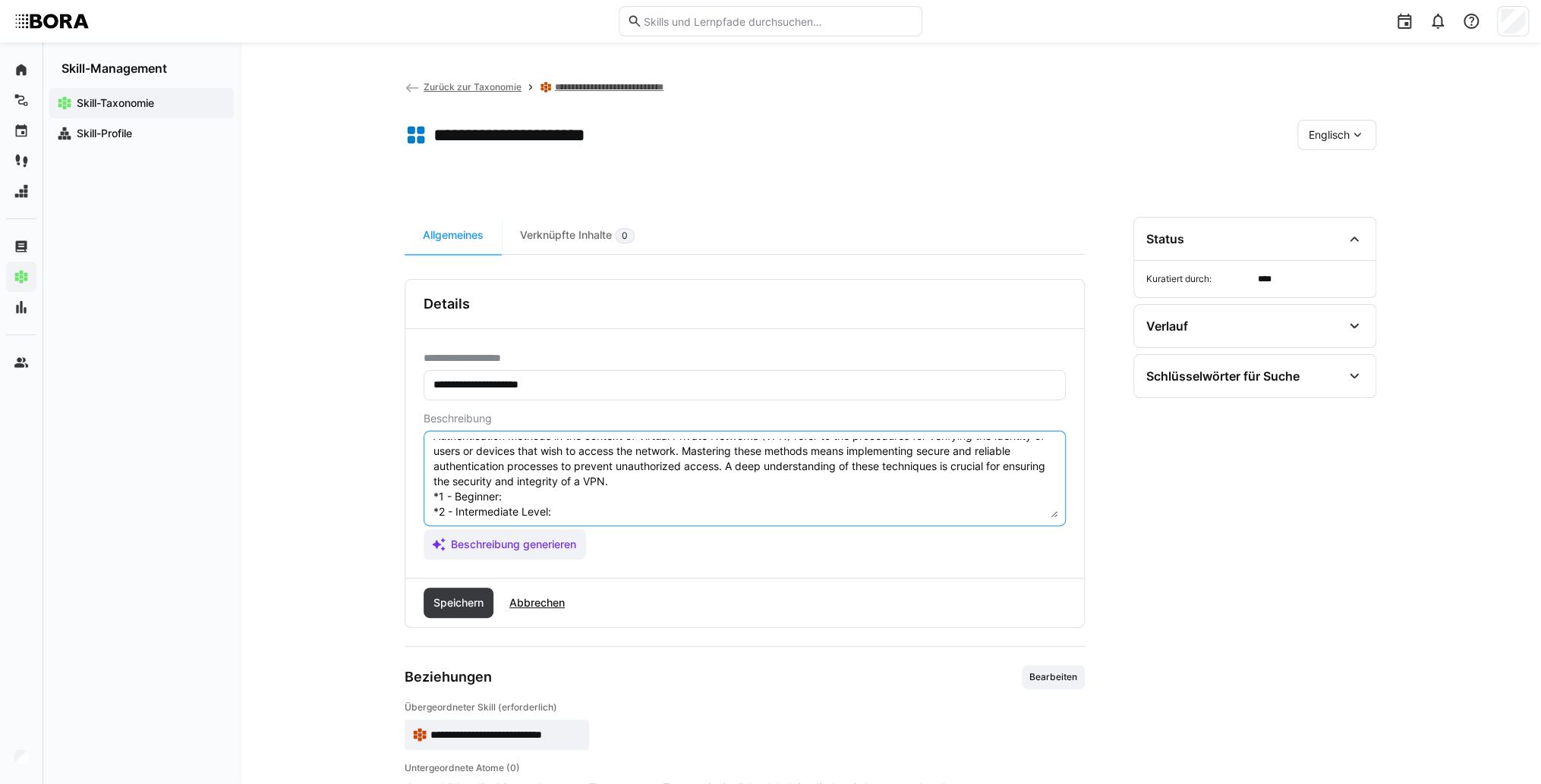
click at [527, 501] on textarea "Authentication Methods in the context of Virtual Private Networks (VPN) refer t…" at bounding box center [745, 478] width 626 height 79
click at [577, 496] on textarea "Authentication Methods in the context of Virtual Private Networks (VPN) refer t…" at bounding box center [745, 478] width 626 height 79
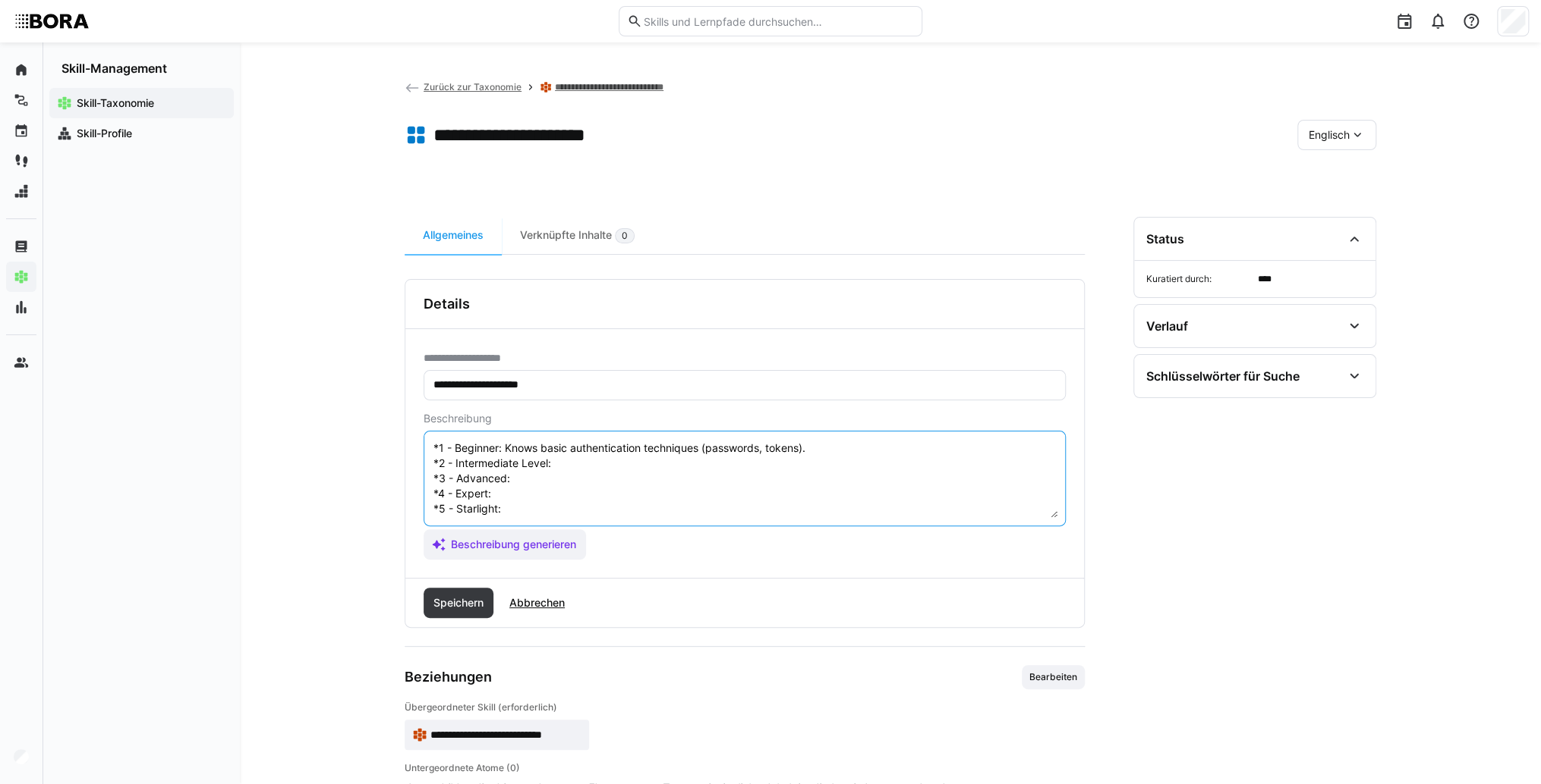
click at [571, 449] on textarea "Authentication Methods in the context of Virtual Private Networks (VPN) refer t…" at bounding box center [745, 478] width 626 height 79
click at [597, 450] on textarea "Authentication Methods in the context of Virtual Private Networks (VPN) refer t…" at bounding box center [745, 478] width 626 height 79
click at [557, 471] on textarea "Authentication Methods in the context of Virtual Private Networks (VPN) refer t…" at bounding box center [745, 478] width 626 height 79
click at [567, 464] on textarea "Authentication Methods in the context of Virtual Private Networks (VPN) refer t…" at bounding box center [745, 478] width 626 height 79
click at [547, 475] on textarea "Authentication Methods in the context of Virtual Private Networks (VPN) refer t…" at bounding box center [745, 478] width 626 height 79
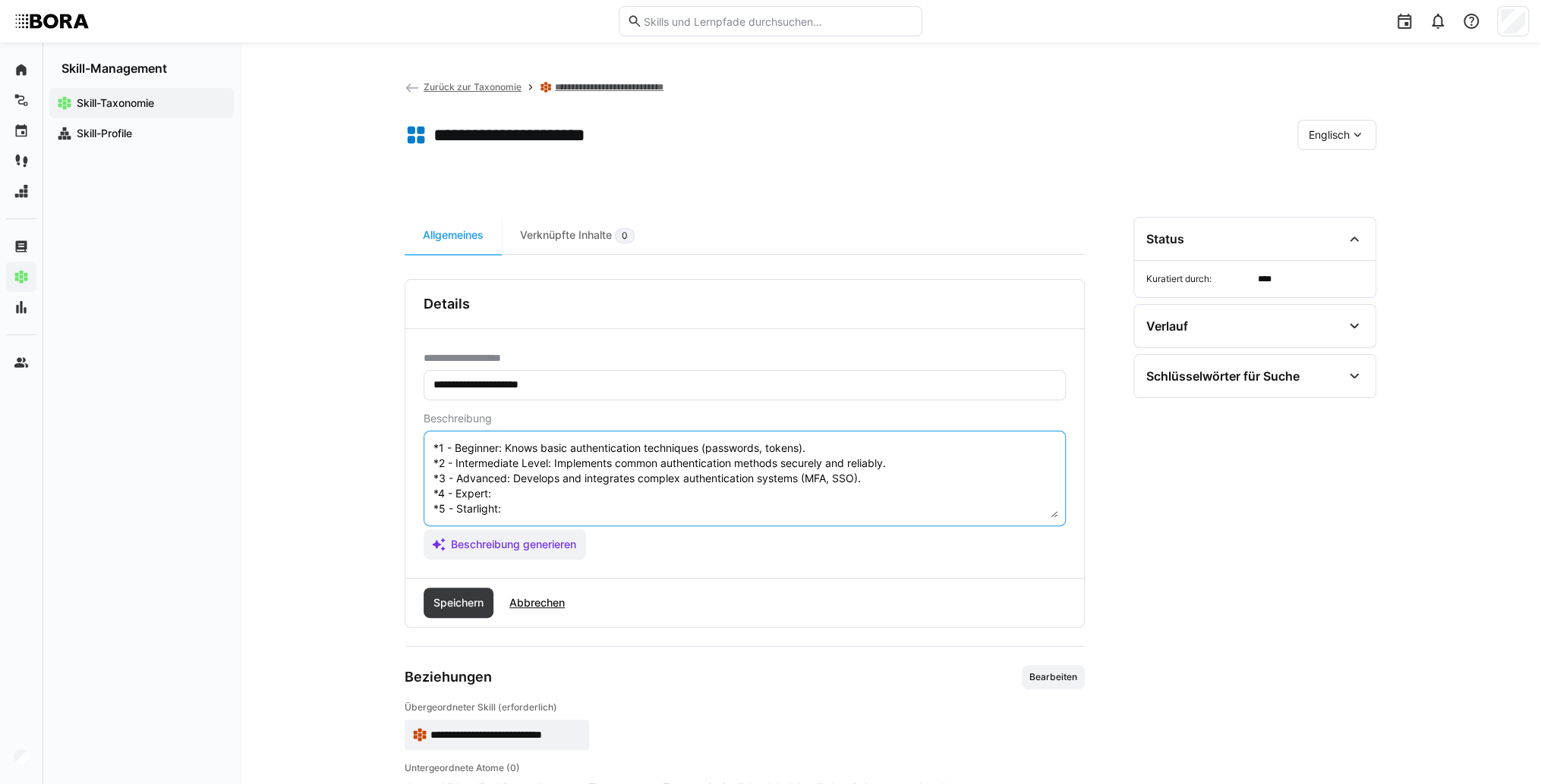
click at [503, 476] on textarea "Authentication Methods in the context of Virtual Private Networks (VPN) refer t…" at bounding box center [745, 478] width 626 height 79
click at [568, 498] on textarea "Authentication Methods in the context of Virtual Private Networks (VPN) refer t…" at bounding box center [745, 478] width 626 height 79
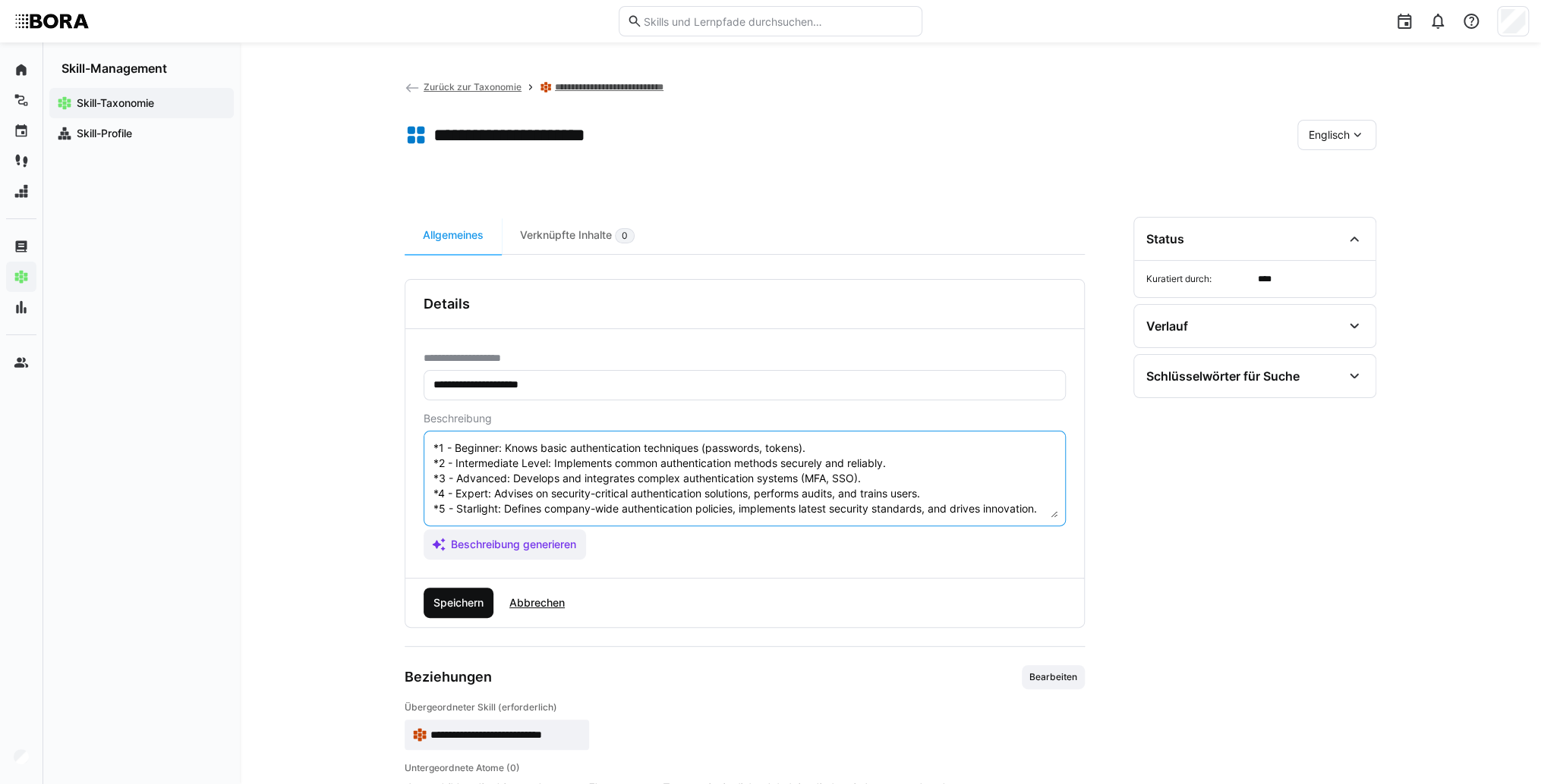
type textarea "Authentication Methods in the context of Virtual Private Networks (VPN) refer t…"
click at [479, 599] on span "Speichern" at bounding box center [458, 603] width 55 height 15
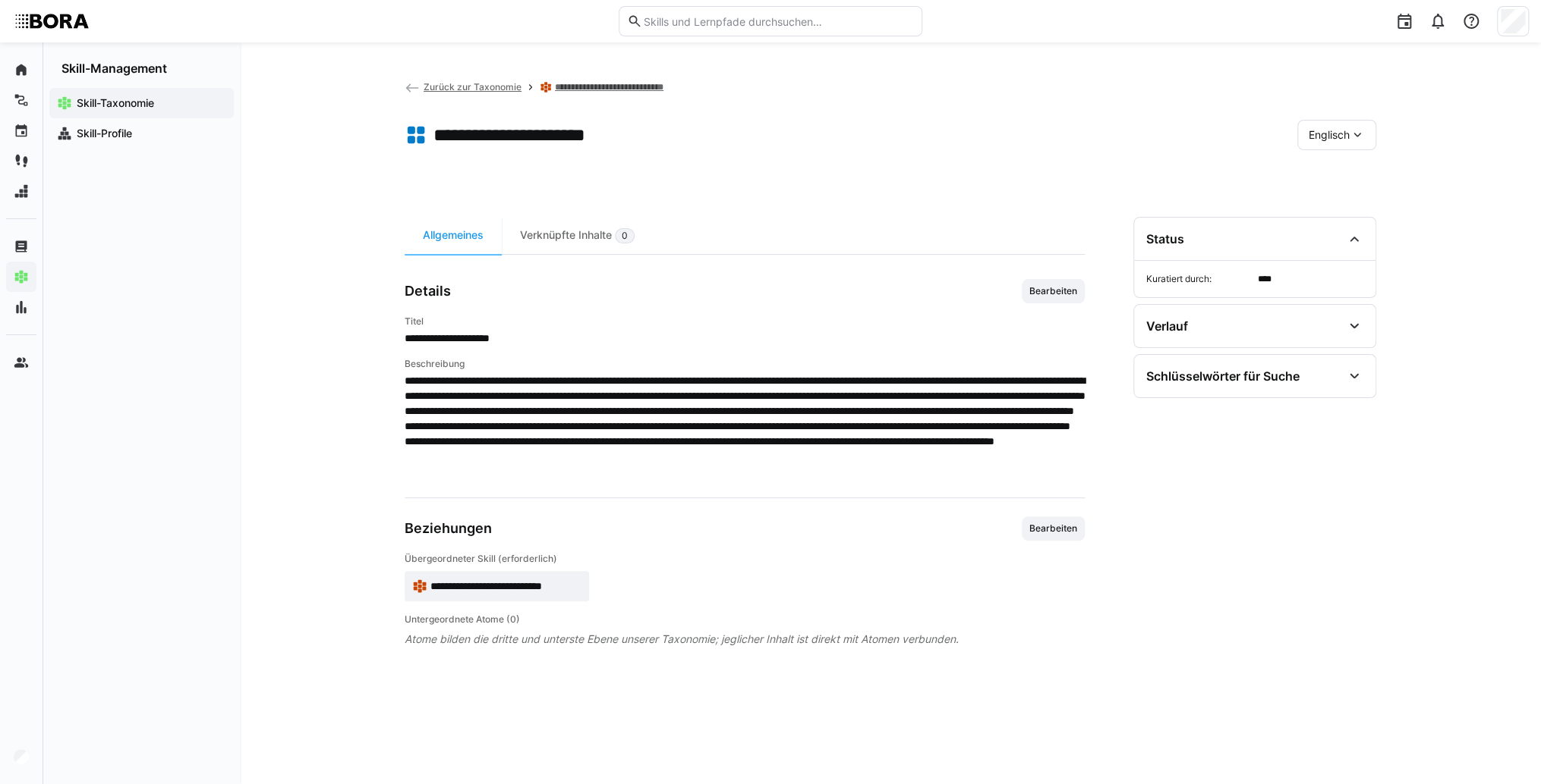
click at [559, 589] on span "**********" at bounding box center [505, 586] width 151 height 15
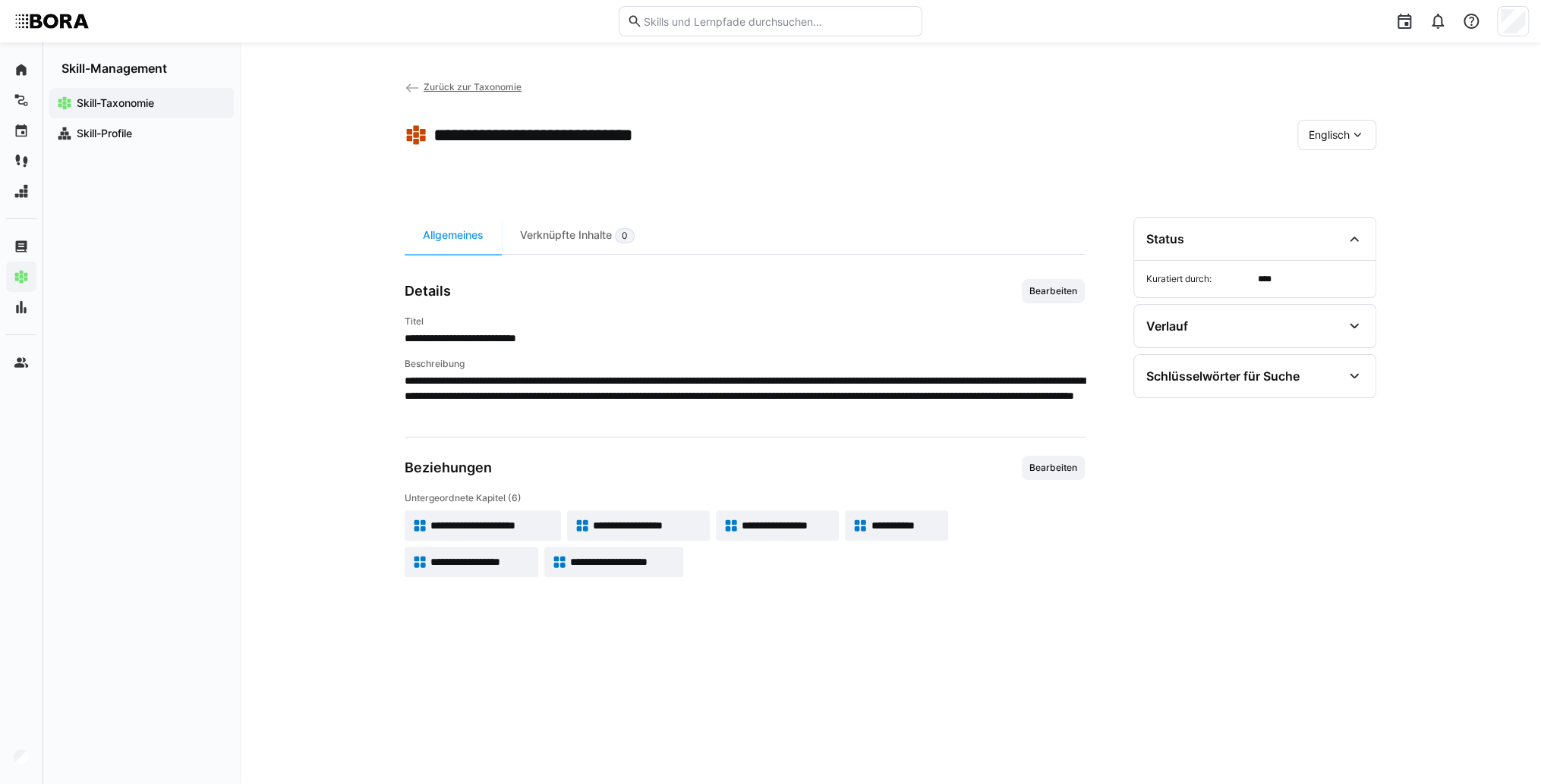
click at [649, 522] on span "**********" at bounding box center [647, 525] width 109 height 15
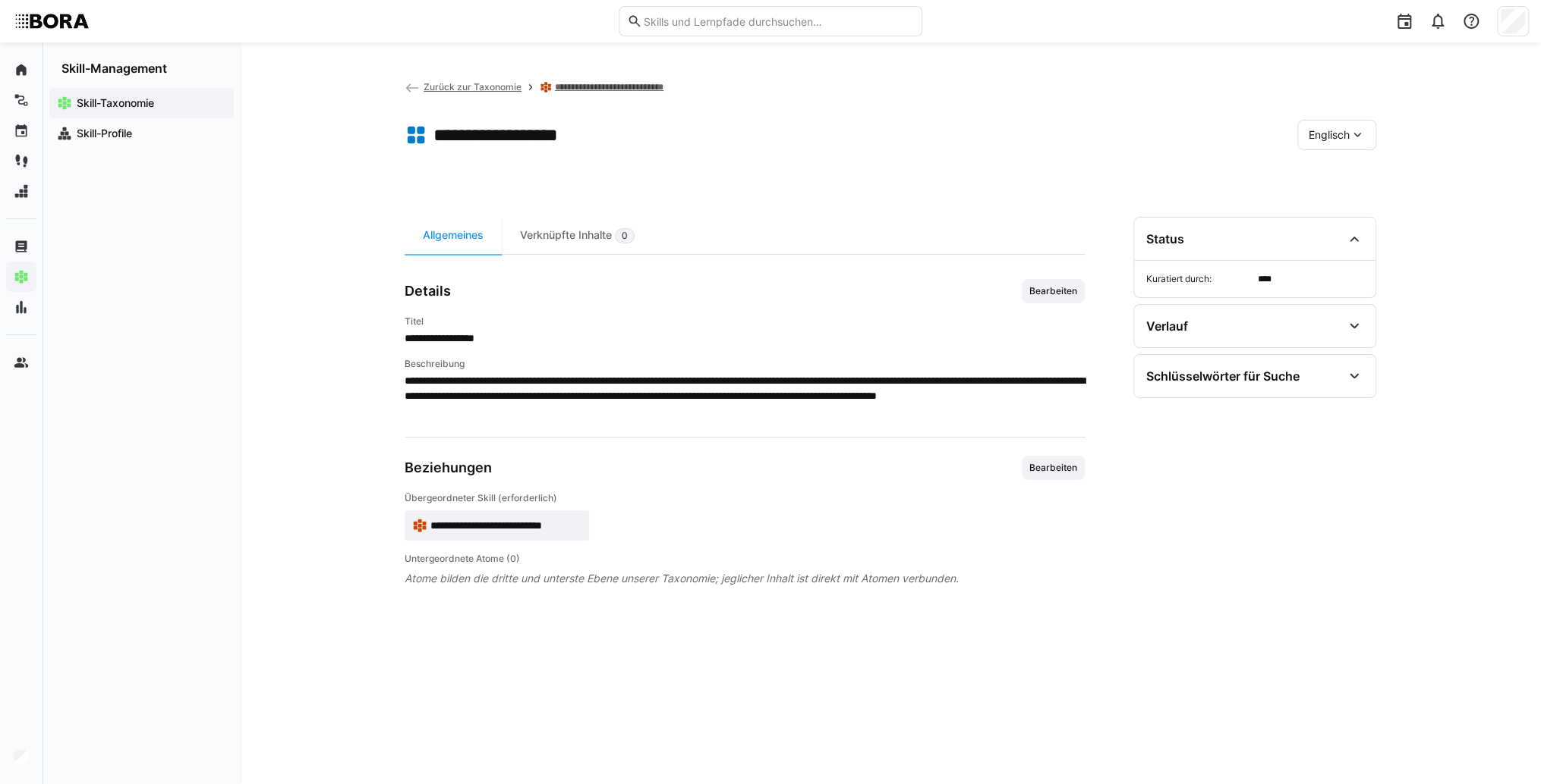
click at [1305, 145] on div "Englisch" at bounding box center [1336, 135] width 79 height 30
click at [1320, 160] on div "Deutsch" at bounding box center [1336, 176] width 80 height 32
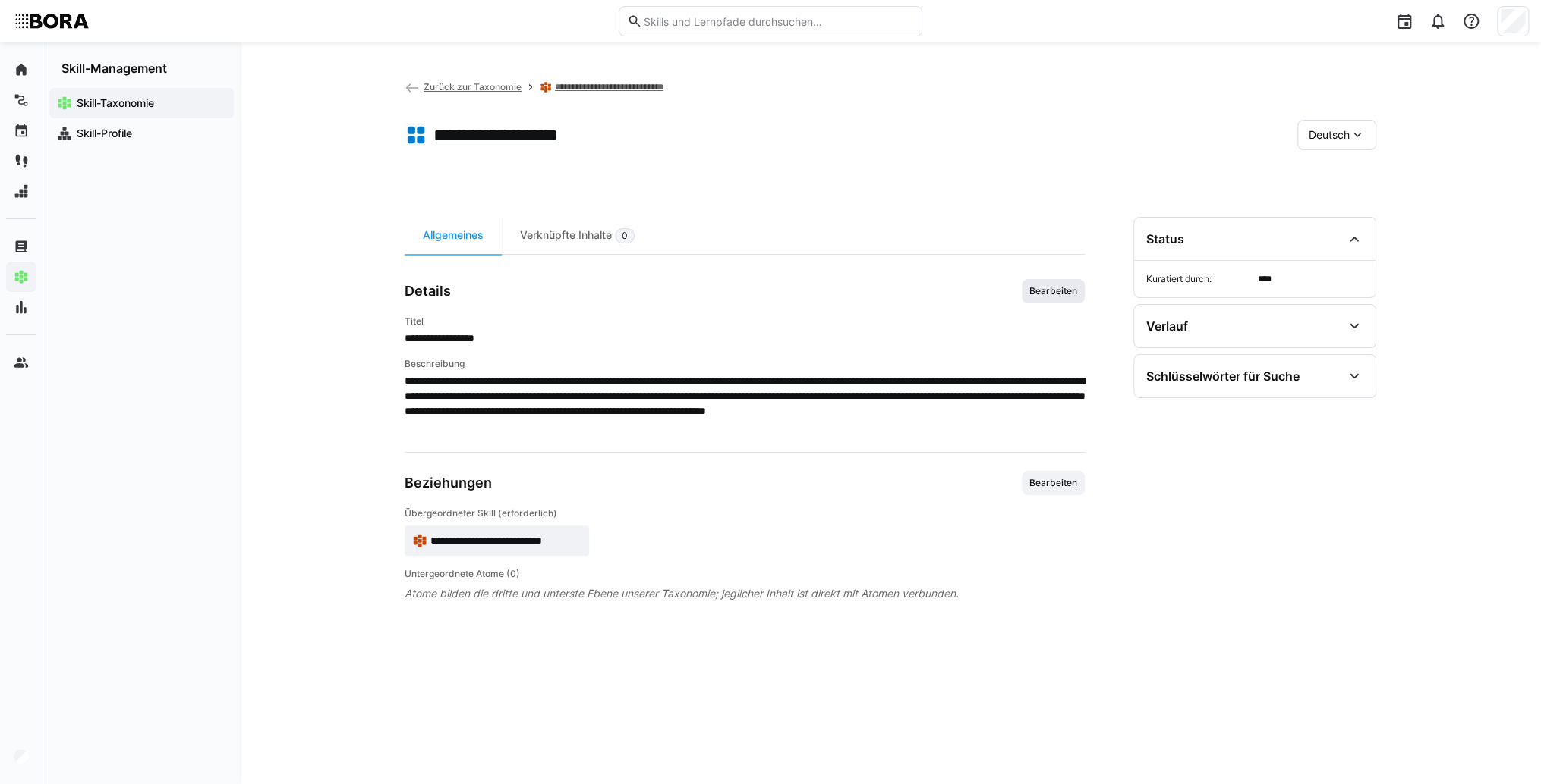
click at [1066, 289] on span "Bearbeiten" at bounding box center [1053, 291] width 51 height 12
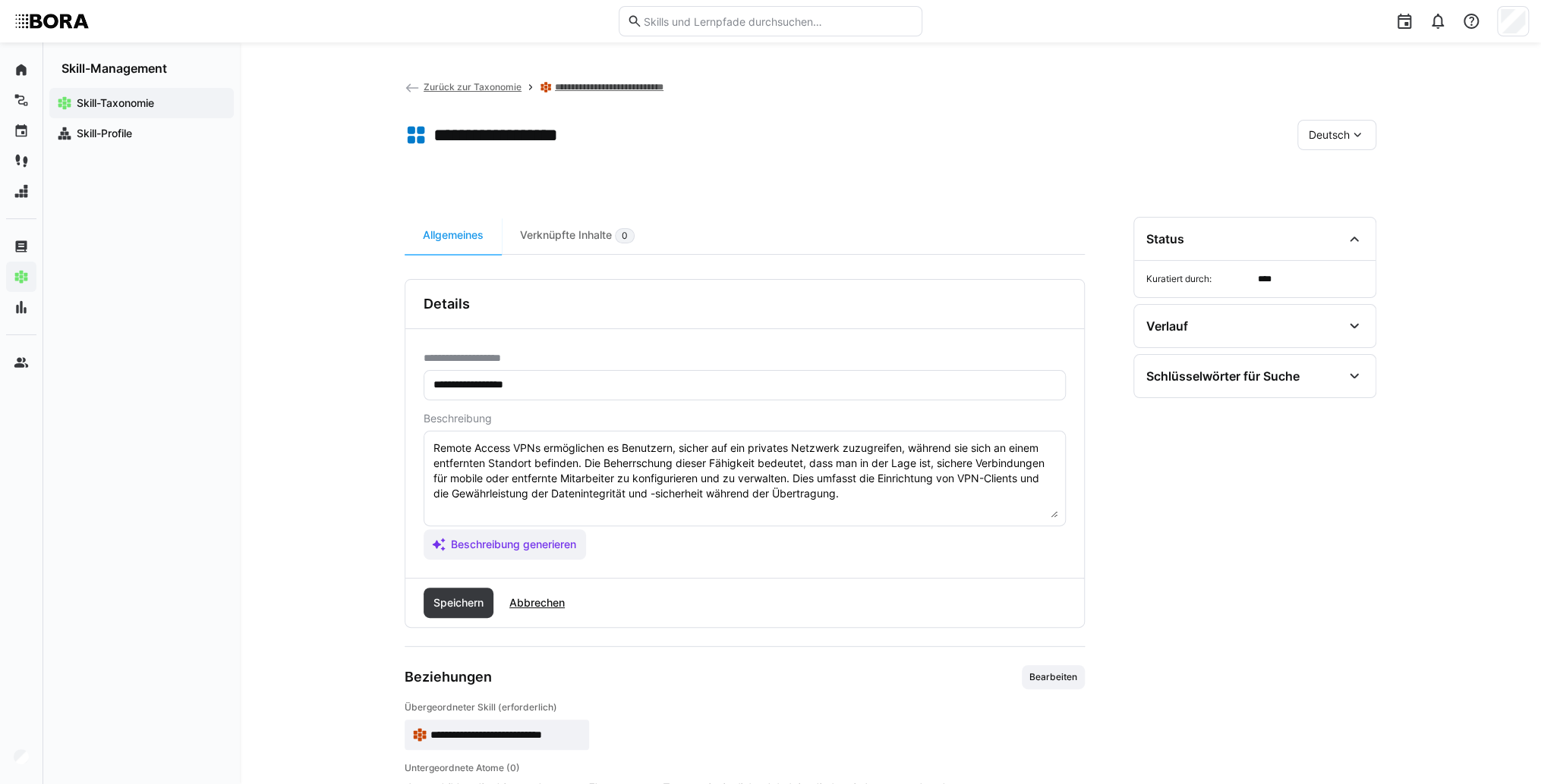
click at [888, 493] on textarea "Remote Access VPNs ermöglichen es Benutzern, sicher auf ein privates Netzwerk z…" at bounding box center [745, 478] width 626 height 79
click at [453, 504] on textarea "Remote Access VPNs ermöglichen es Benutzern, sicher auf ein privates Netzwerk z…" at bounding box center [745, 478] width 626 height 79
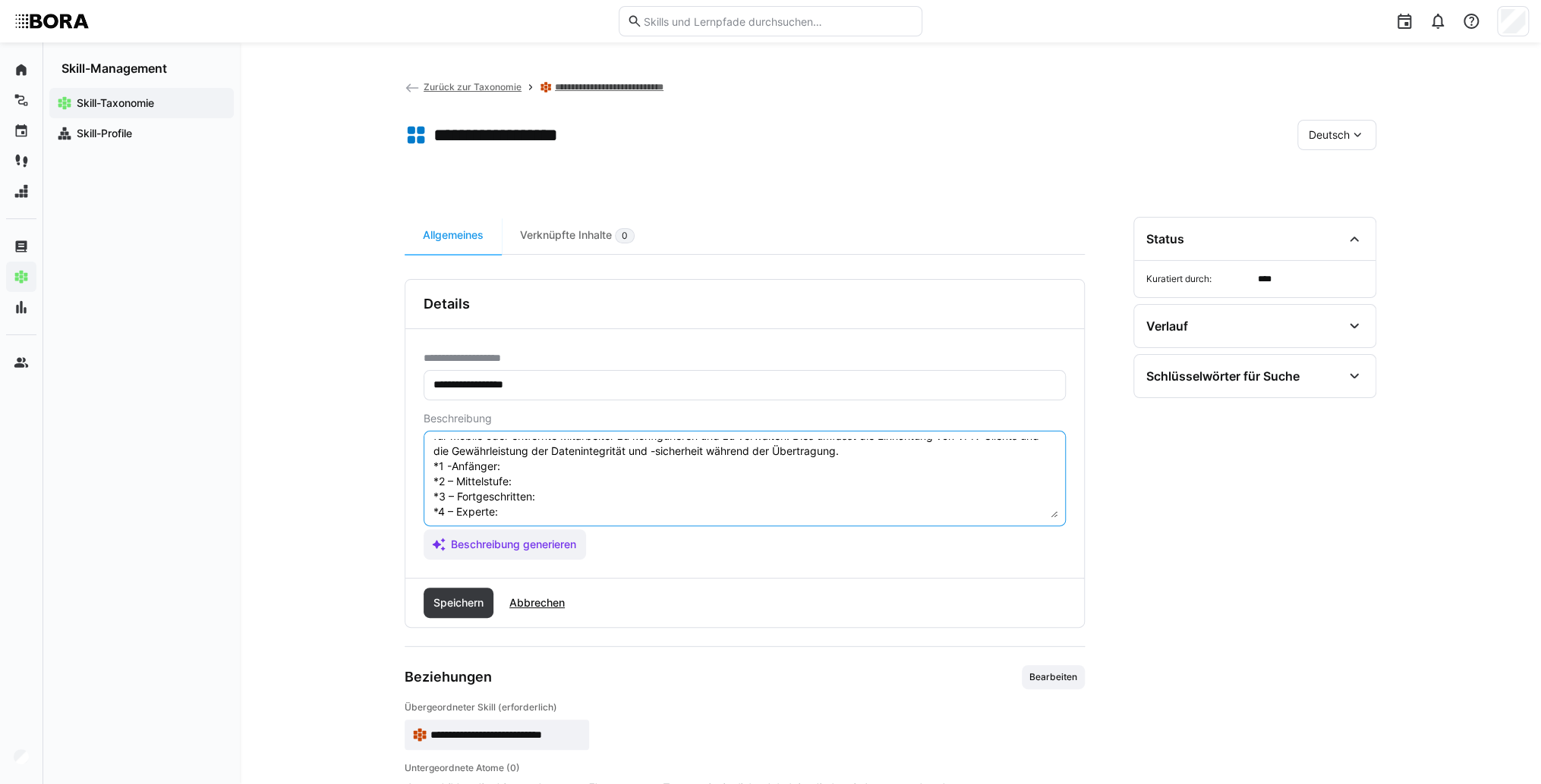
scroll to position [12, 0]
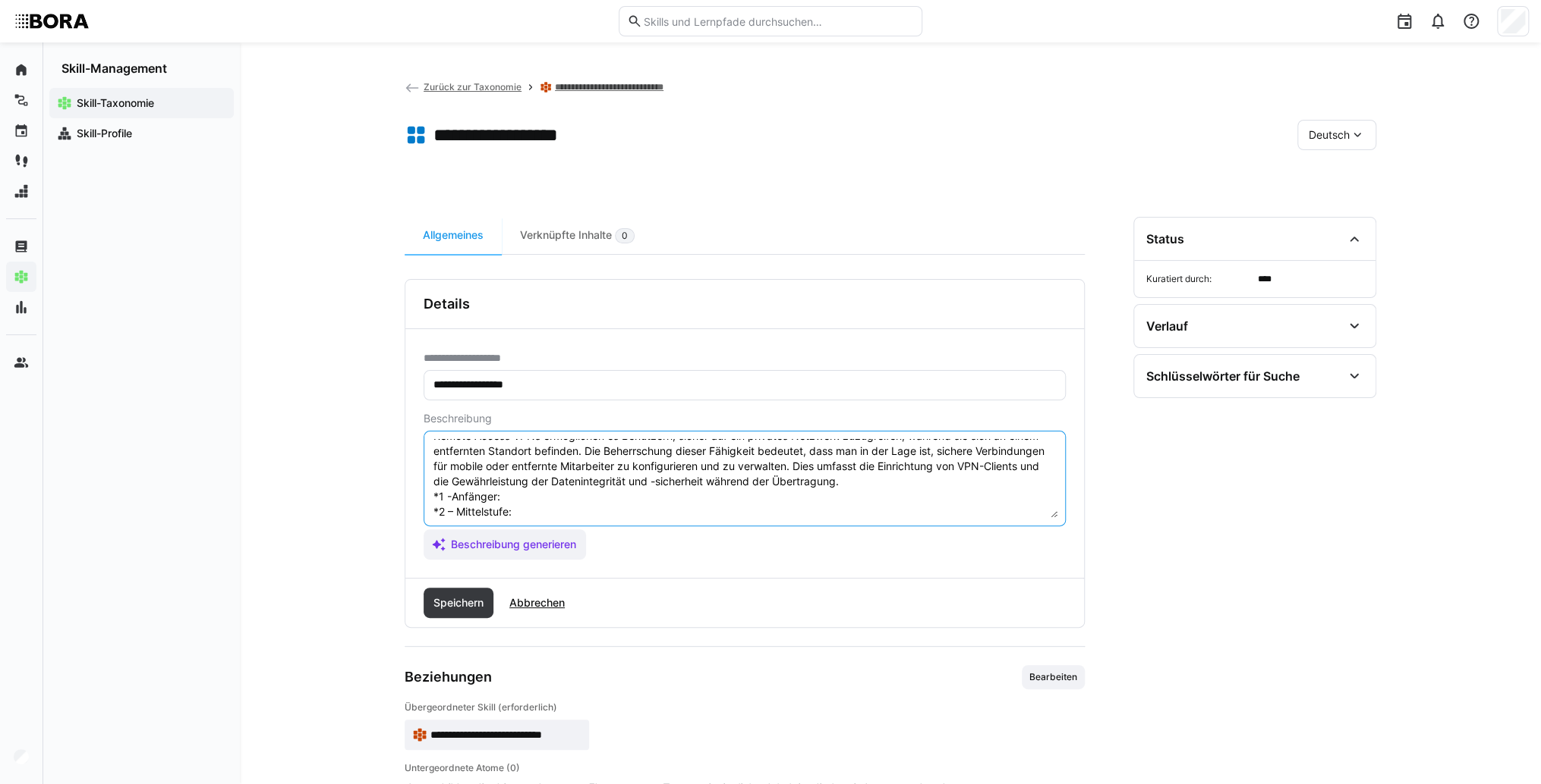
click at [552, 493] on textarea "Remote Access VPNs ermöglichen es Benutzern, sicher auf ein privates Netzwerk z…" at bounding box center [745, 478] width 626 height 79
click at [538, 500] on textarea "Remote Access VPNs ermöglichen es Benutzern, sicher auf ein privates Netzwerk z…" at bounding box center [745, 478] width 626 height 79
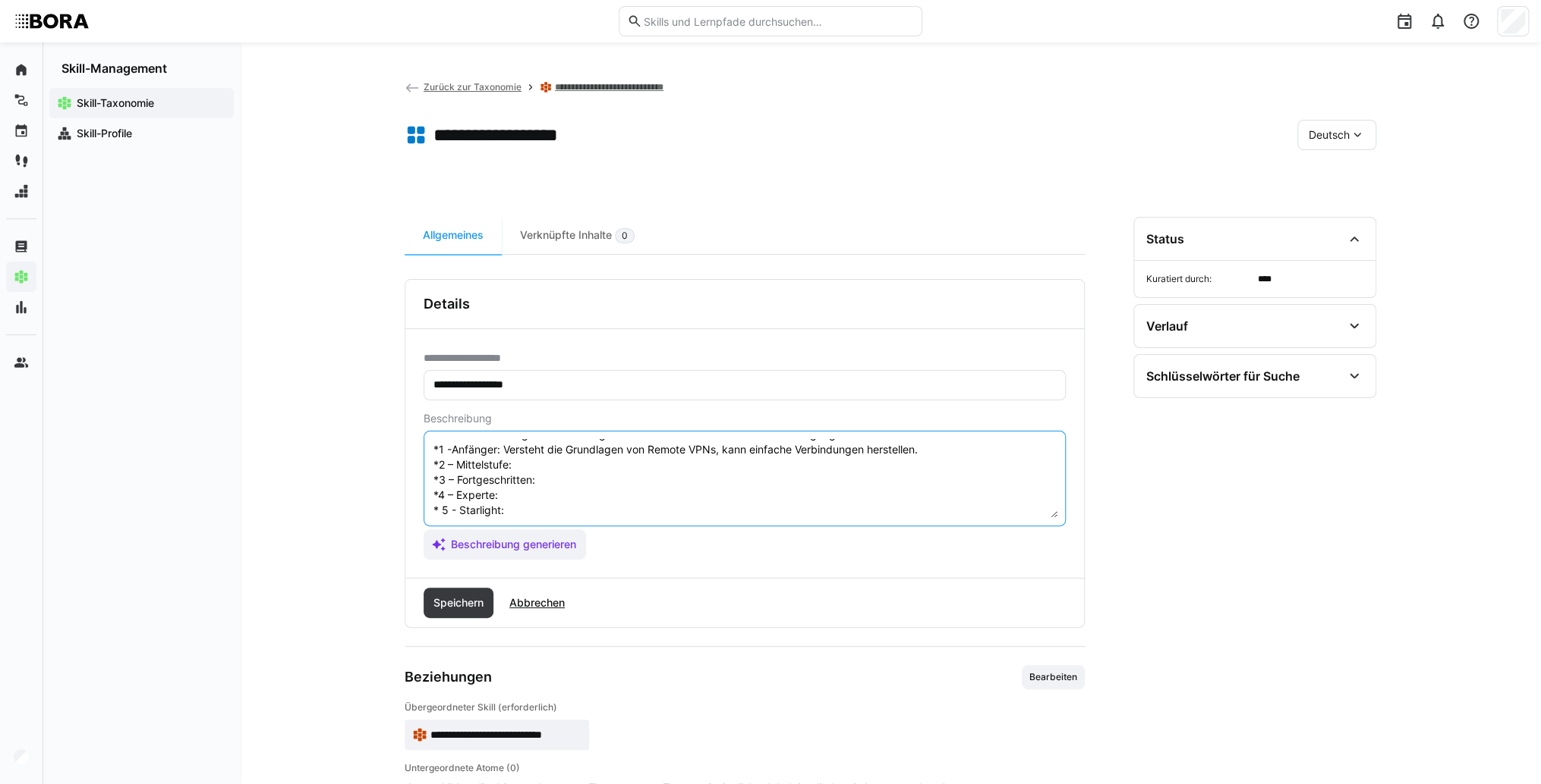
scroll to position [73, 0]
click at [534, 449] on textarea "Remote Access VPNs ermöglichen es Benutzern, sicher auf ein privates Netzwerk z…" at bounding box center [745, 478] width 626 height 79
click at [538, 451] on textarea "Remote Access VPNs ermöglichen es Benutzern, sicher auf ein privates Netzwerk z…" at bounding box center [745, 478] width 626 height 79
click at [555, 467] on textarea "Remote Access VPNs ermöglichen es Benutzern, sicher auf ein privates Netzwerk z…" at bounding box center [745, 478] width 626 height 79
click at [555, 455] on textarea "Remote Access VPNs ermöglichen es Benutzern, sicher auf ein privates Netzwerk z…" at bounding box center [745, 478] width 626 height 79
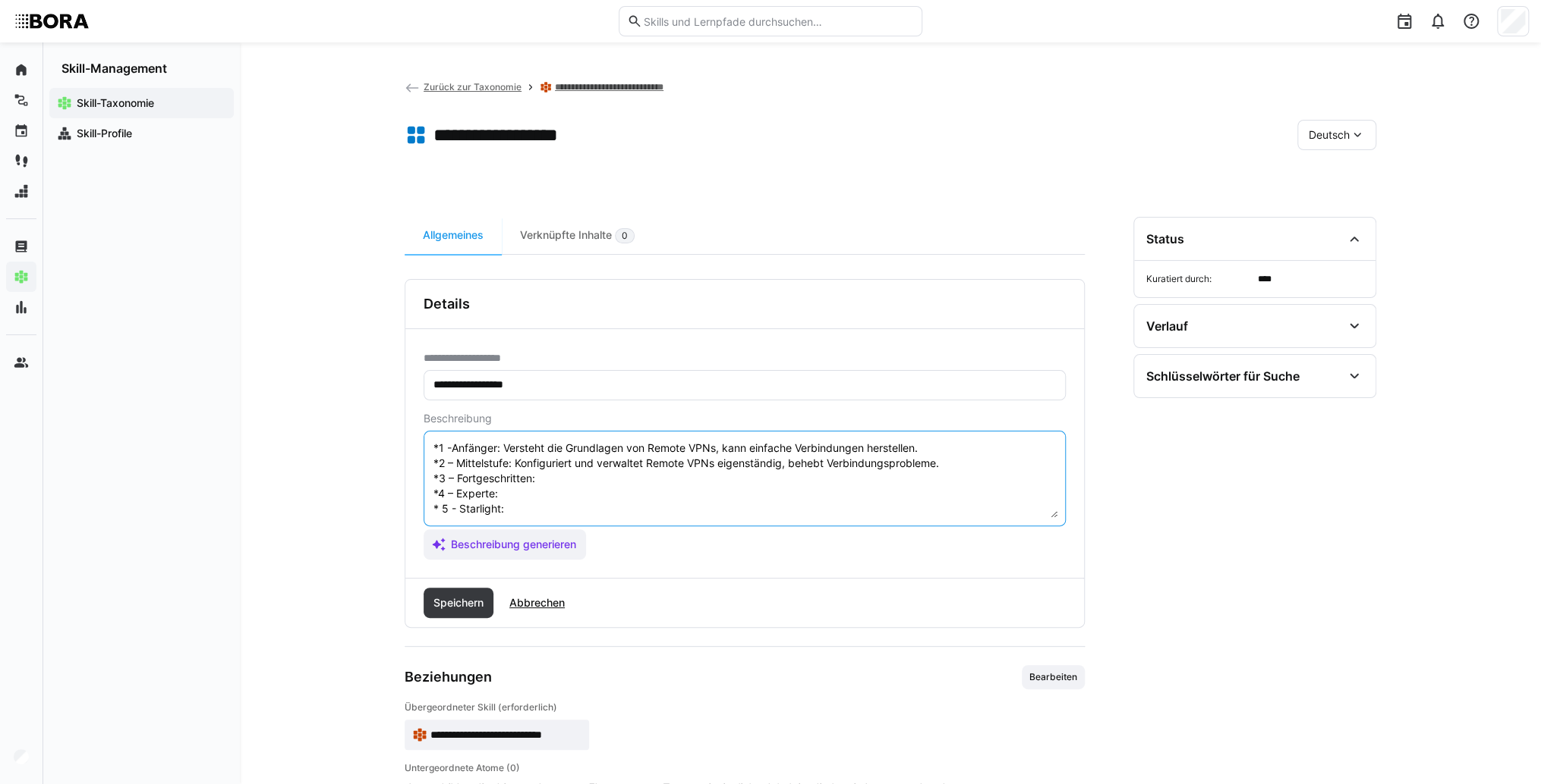
click at [556, 464] on textarea "Remote Access VPNs ermöglichen es Benutzern, sicher auf ein privates Netzwerk z…" at bounding box center [745, 478] width 626 height 79
click at [553, 476] on textarea "Remote Access VPNs ermöglichen es Benutzern, sicher auf ein privates Netzwerk z…" at bounding box center [745, 478] width 626 height 79
click at [523, 479] on textarea "Remote Access VPNs ermöglichen es Benutzern, sicher auf ein privates Netzwerk z…" at bounding box center [745, 478] width 626 height 79
click at [525, 500] on textarea "Remote Access VPNs ermöglichen es Benutzern, sicher auf ein privates Netzwerk z…" at bounding box center [745, 478] width 626 height 79
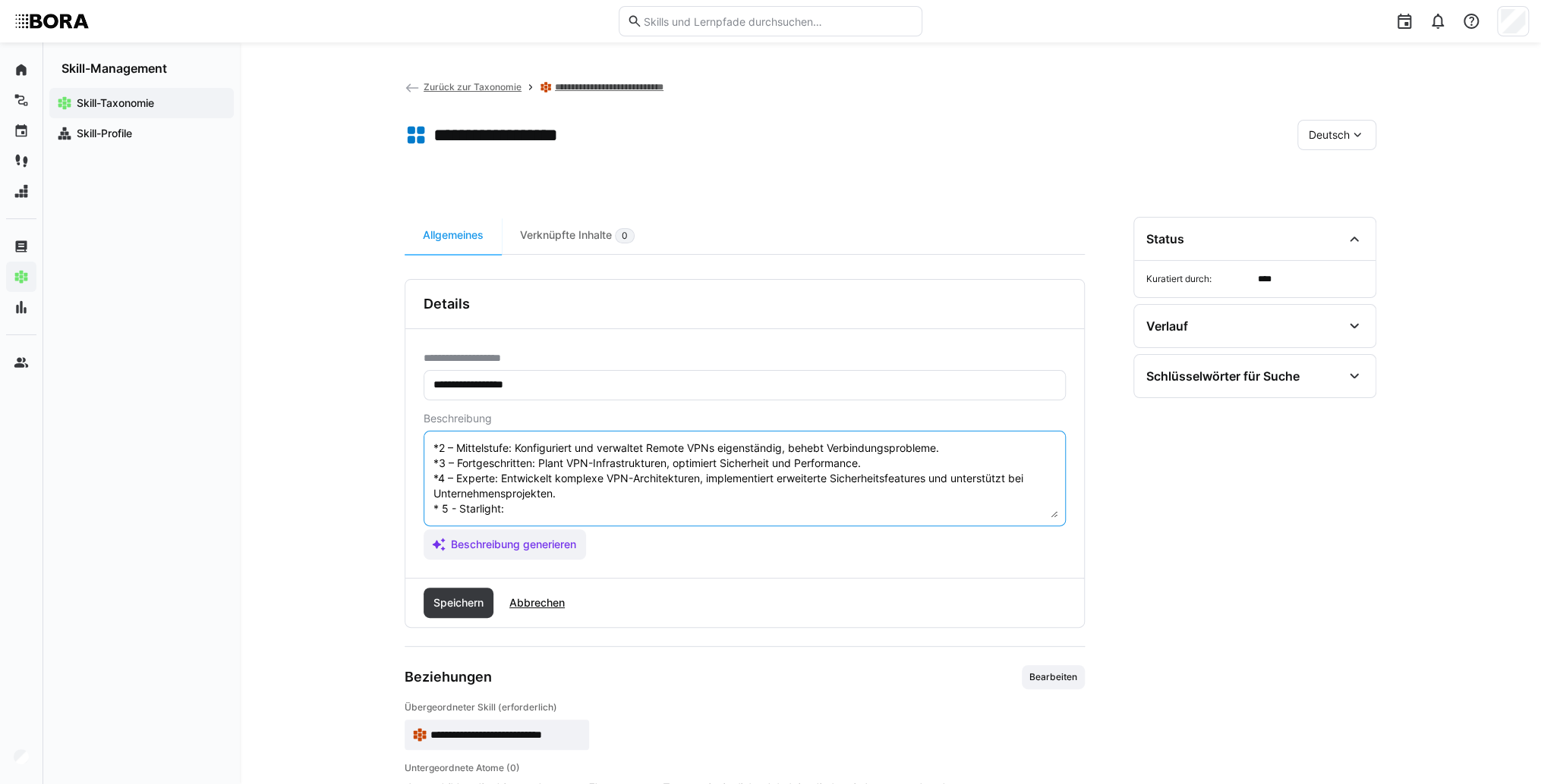
click at [525, 510] on textarea "Remote Access VPNs ermöglichen es Benutzern, sicher auf ein privates Netzwerk z…" at bounding box center [745, 478] width 626 height 79
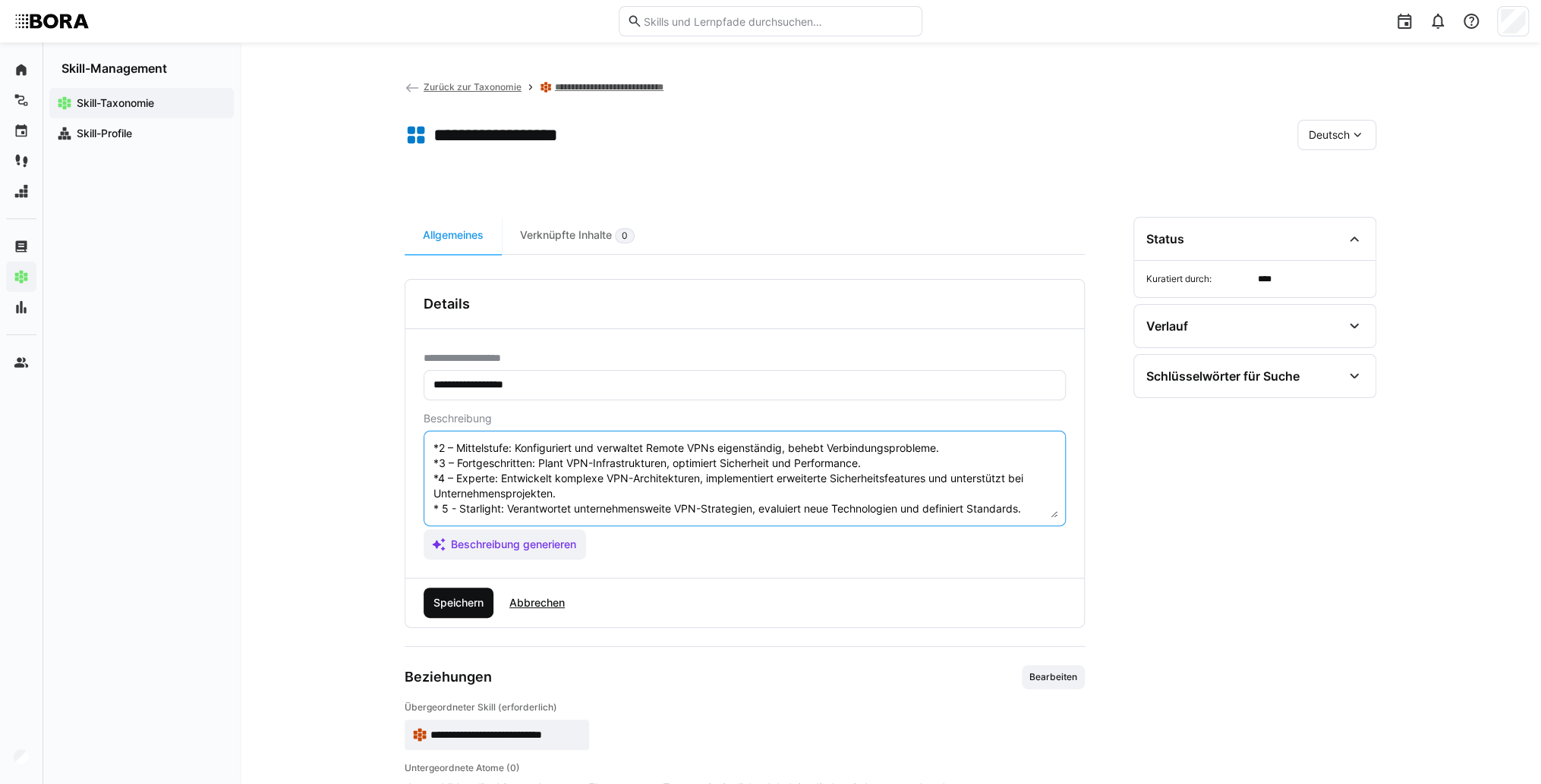
type textarea "Remote Access VPNs ermöglichen es Benutzern, sicher auf ein privates Netzwerk z…"
click at [477, 605] on span "Speichern" at bounding box center [458, 603] width 55 height 15
click at [1326, 143] on div "Deutsch" at bounding box center [1336, 135] width 79 height 30
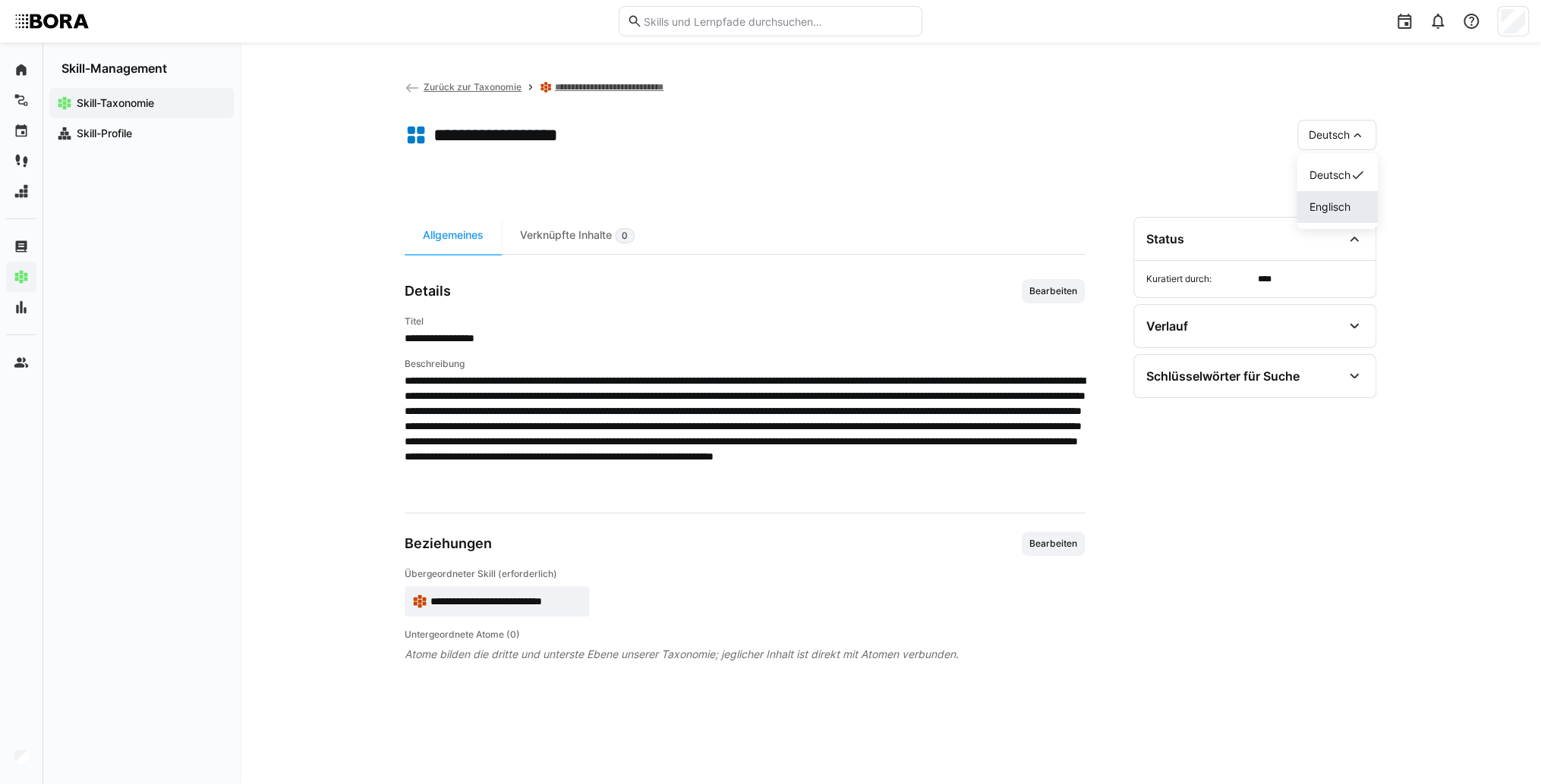
click at [1328, 204] on span "Englisch" at bounding box center [1329, 207] width 41 height 15
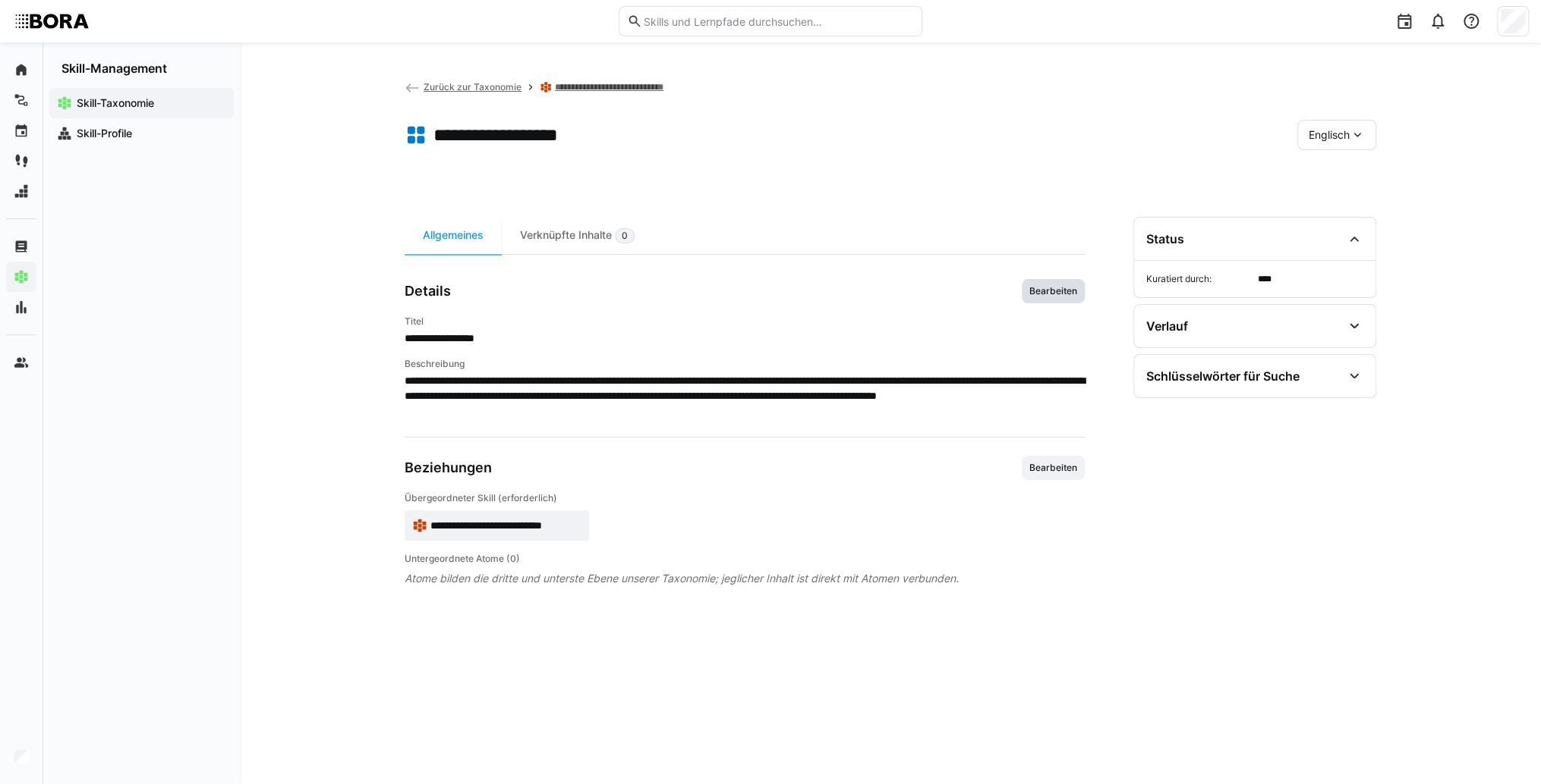
click at [1044, 291] on span "Bearbeiten" at bounding box center [1053, 291] width 51 height 12
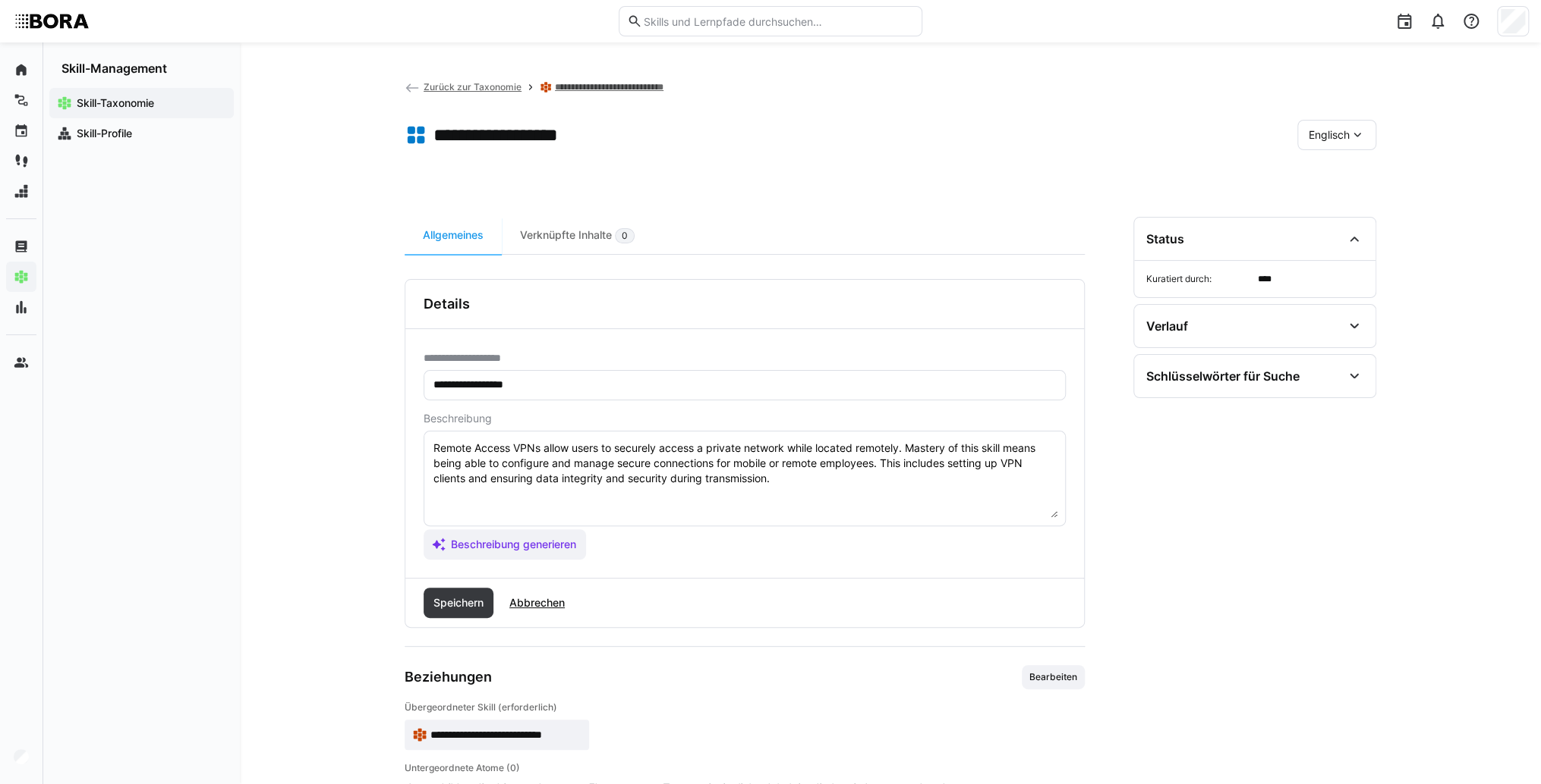
click at [832, 472] on textarea "Remote Access VPNs allow users to securely access a private network while locat…" at bounding box center [745, 478] width 626 height 79
click at [442, 499] on textarea "Remote Access VPNs allow users to securely access a private network while locat…" at bounding box center [745, 478] width 626 height 79
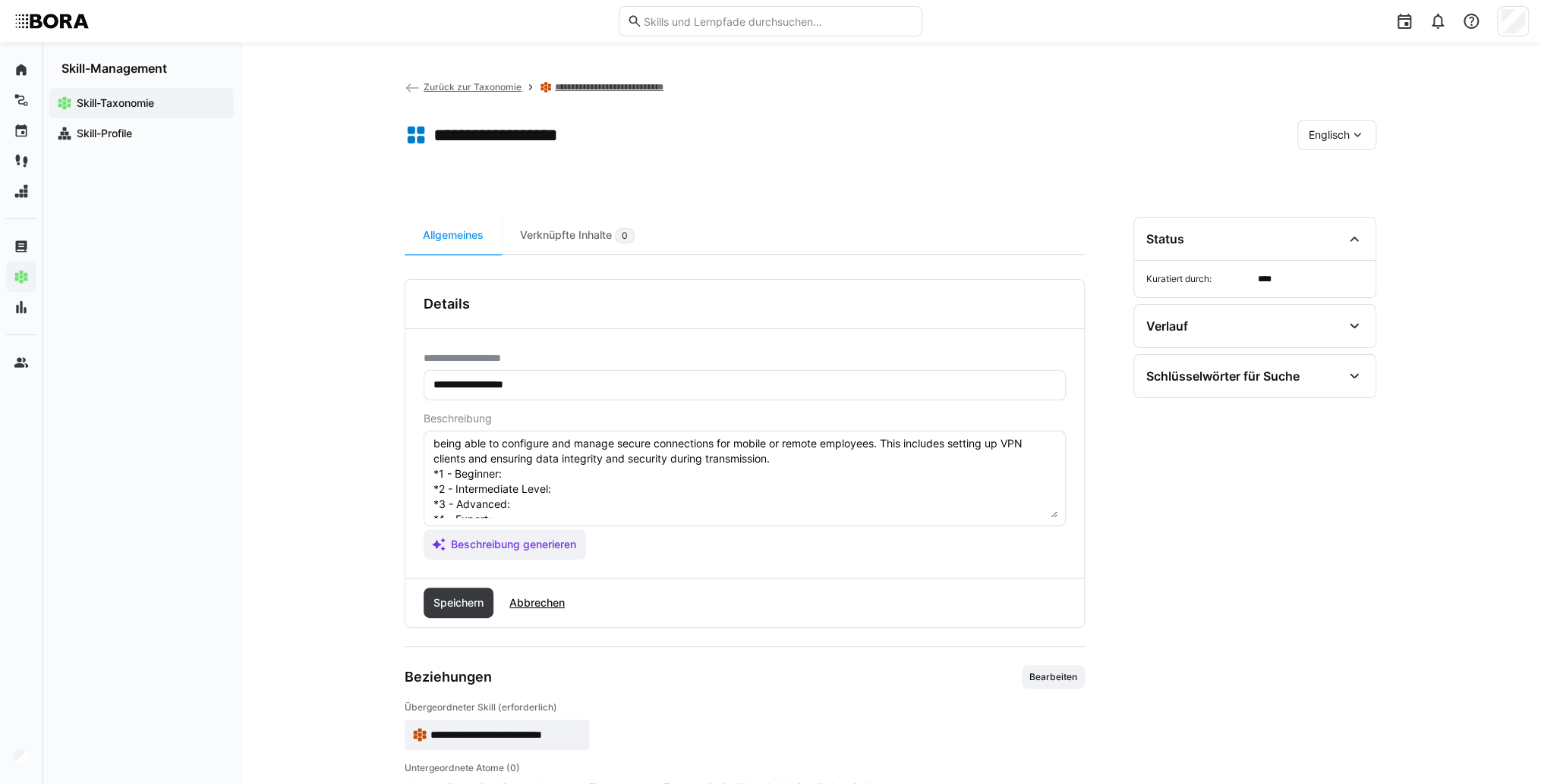
scroll to position [0, 0]
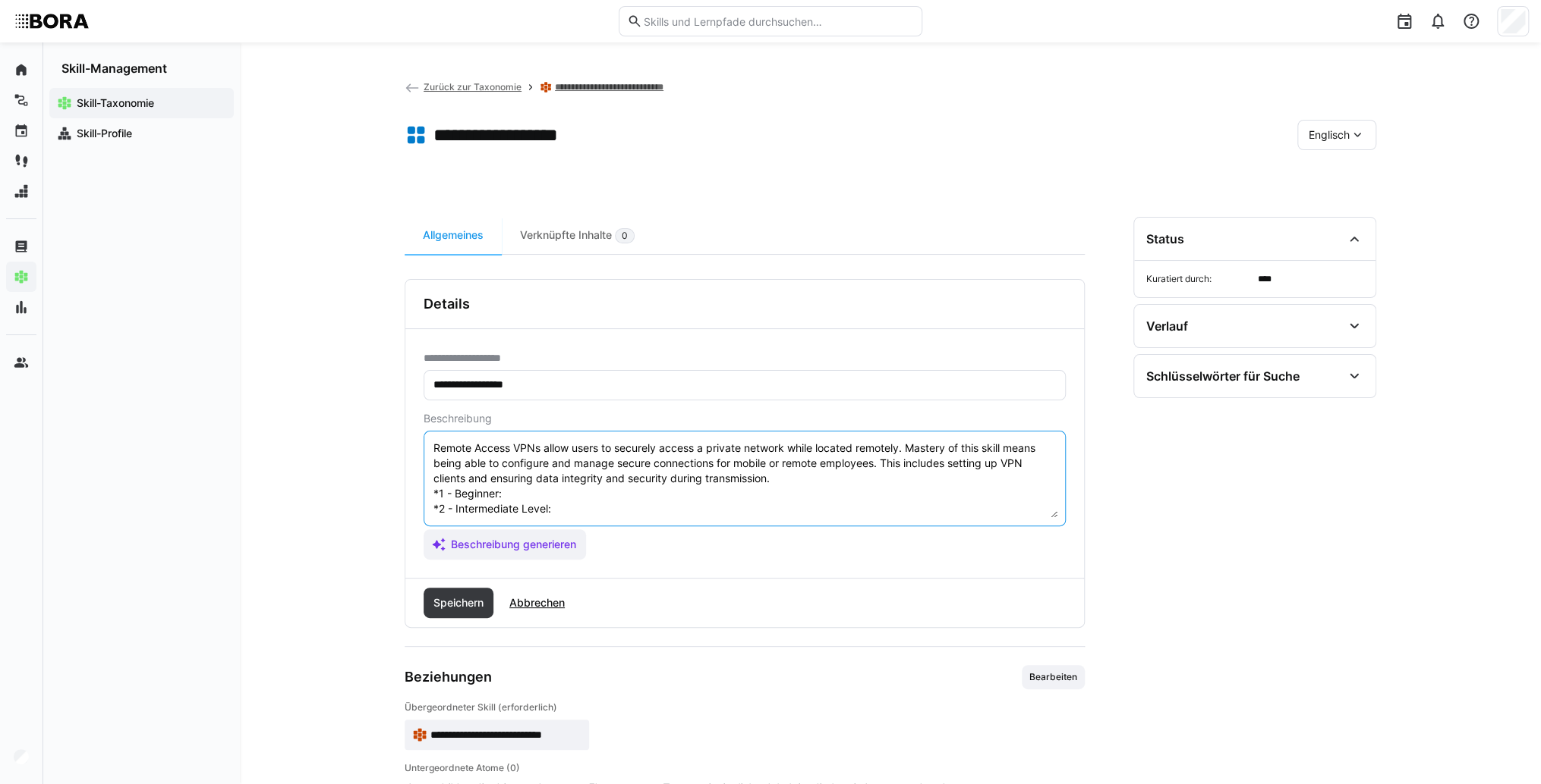
click at [550, 498] on textarea "Remote Access VPNs allow users to securely access a private network while locat…" at bounding box center [745, 478] width 626 height 79
click at [572, 491] on textarea "Remote Access VPNs allow users to securely access a private network while locat…" at bounding box center [745, 478] width 626 height 79
click at [568, 507] on textarea "Remote Access VPNs allow users to securely access a private network while locat…" at bounding box center [745, 478] width 626 height 79
click at [607, 510] on textarea "Remote Access VPNs allow users to securely access a private network while locat…" at bounding box center [745, 478] width 626 height 79
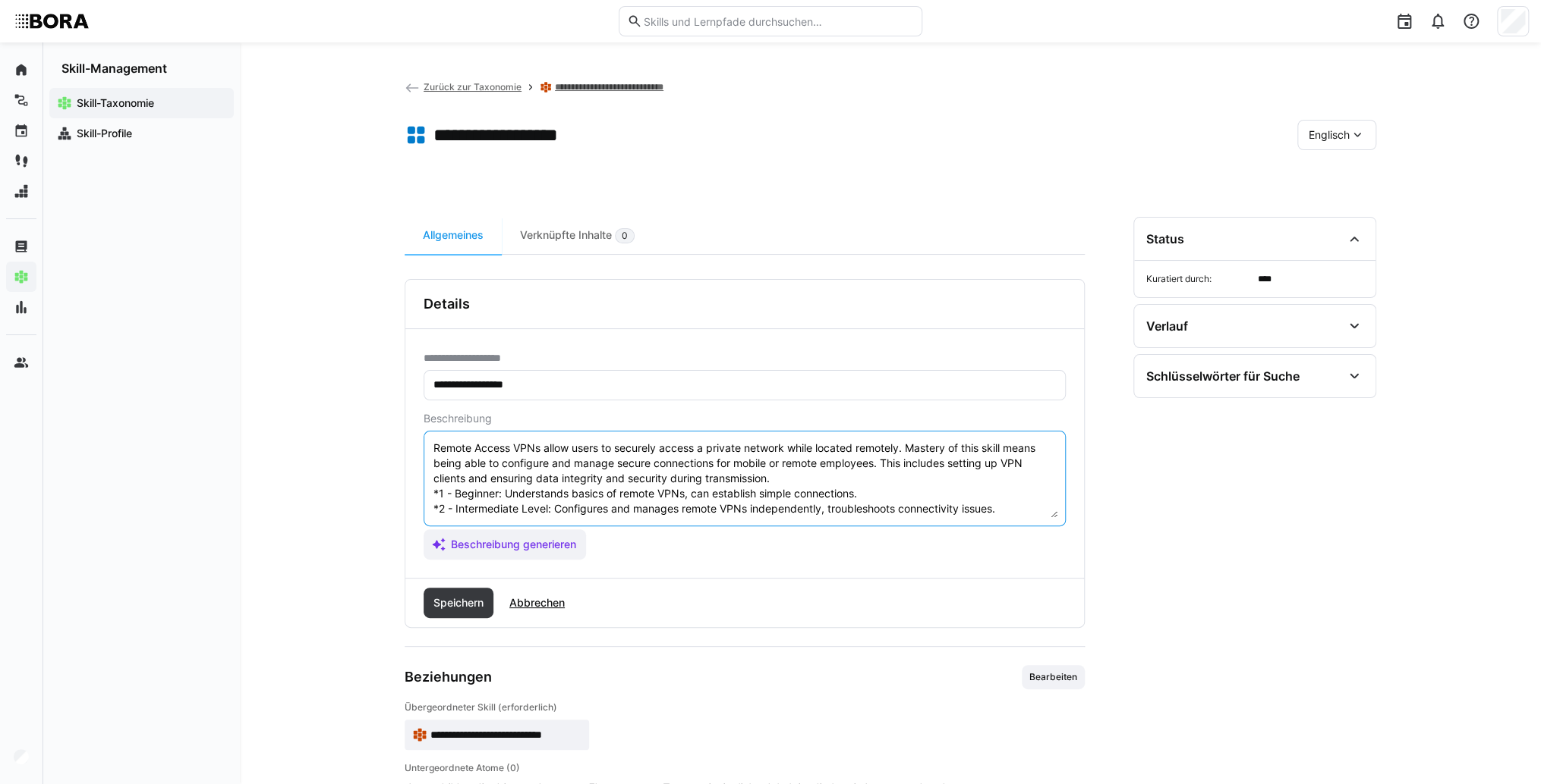
scroll to position [61, 0]
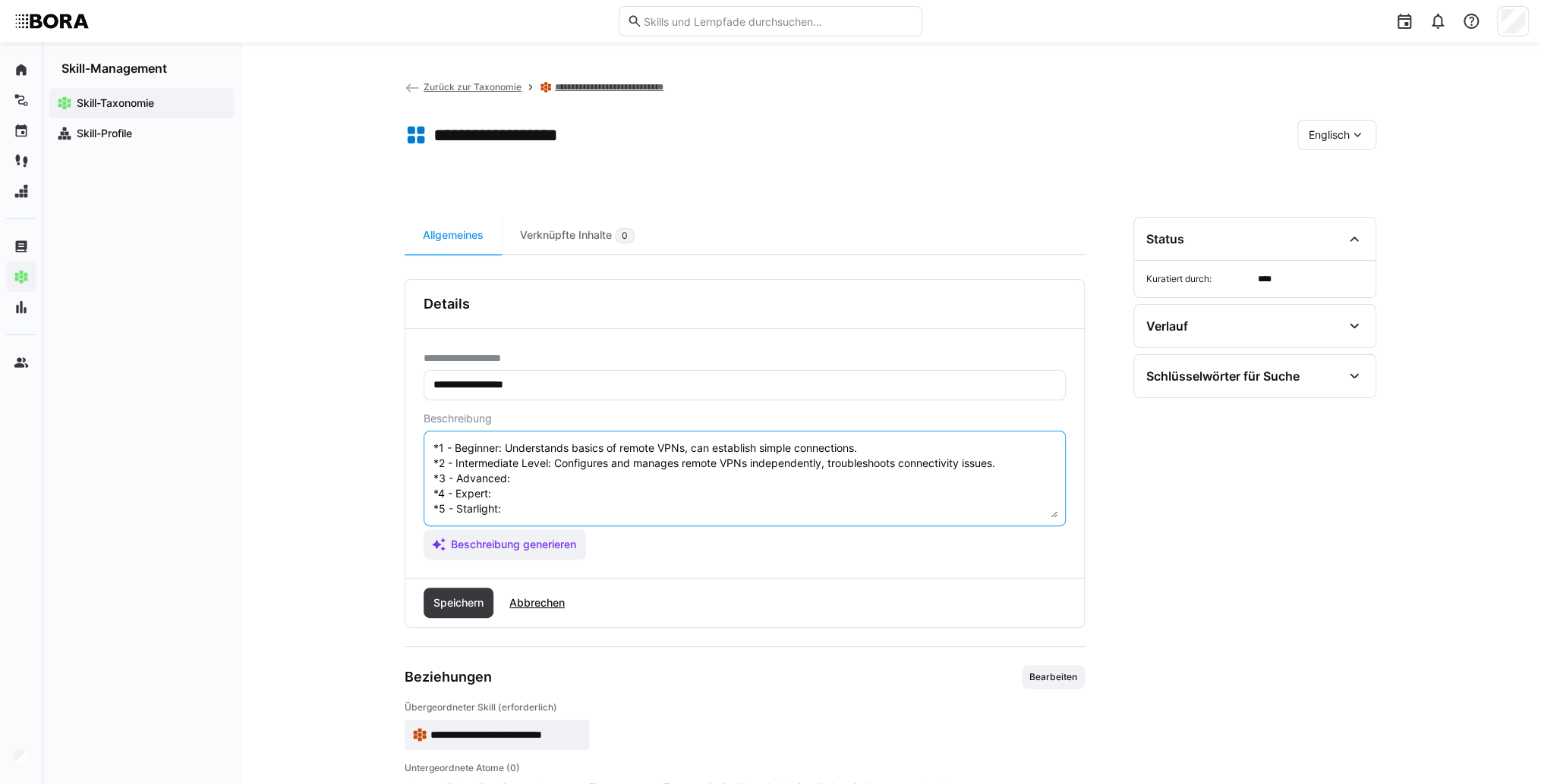
click at [566, 464] on textarea "Remote Access VPNs allow users to securely access a private network while locat…" at bounding box center [745, 478] width 626 height 79
click at [544, 464] on textarea "Remote Access VPNs allow users to securely access a private network while locat…" at bounding box center [745, 478] width 626 height 79
click at [511, 479] on textarea "Remote Access VPNs allow users to securely access a private network while locat…" at bounding box center [745, 478] width 626 height 79
click at [521, 482] on textarea "Remote Access VPNs allow users to securely access a private network while locat…" at bounding box center [745, 478] width 626 height 79
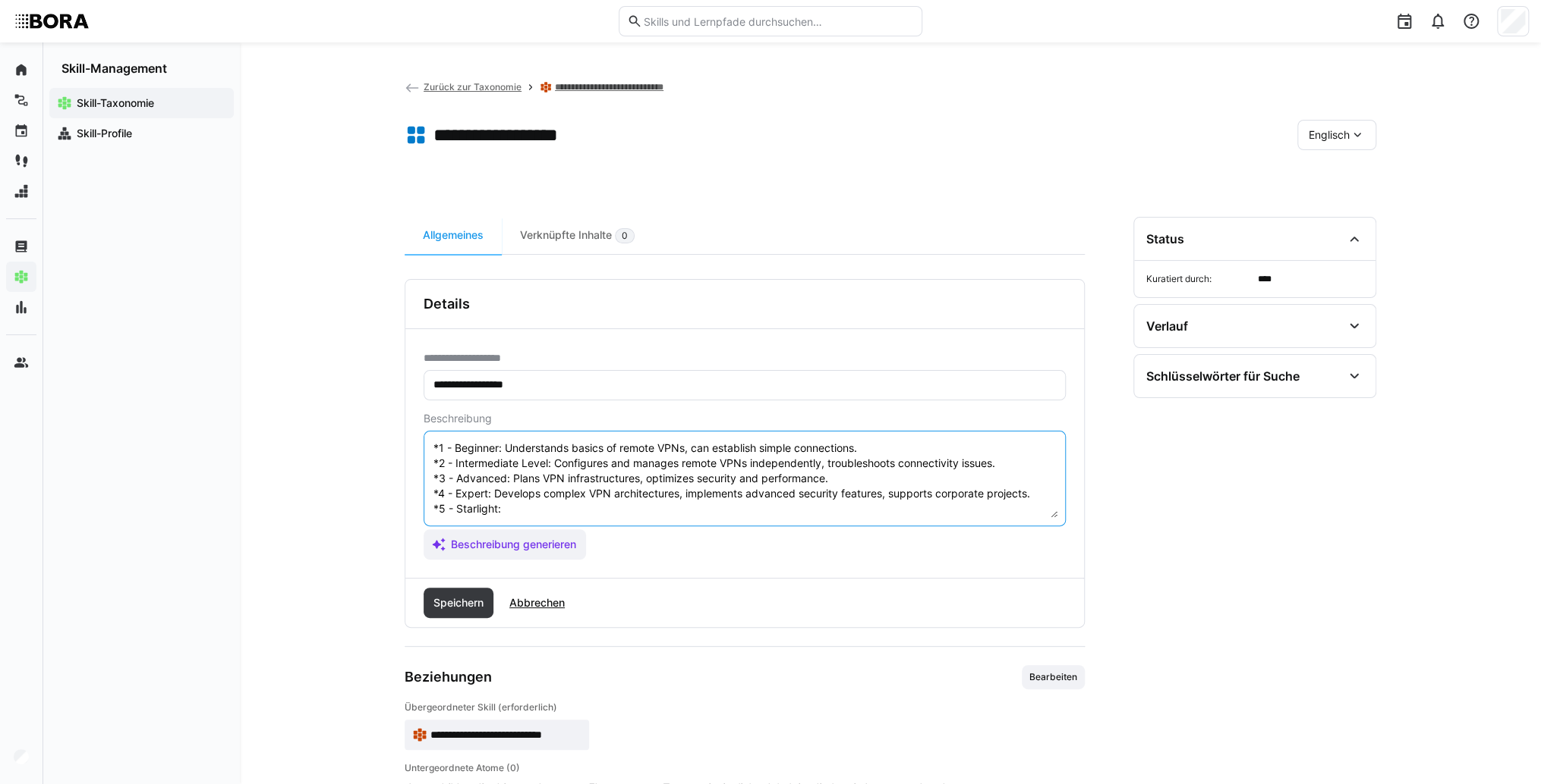
click at [533, 497] on textarea "Remote Access VPNs allow users to securely access a private network while locat…" at bounding box center [745, 478] width 626 height 79
click at [619, 498] on textarea "Remote Access VPNs allow users to securely access a private network while locat…" at bounding box center [745, 478] width 626 height 79
type textarea "Remote Access VPNs allow users to securely access a private network while locat…"
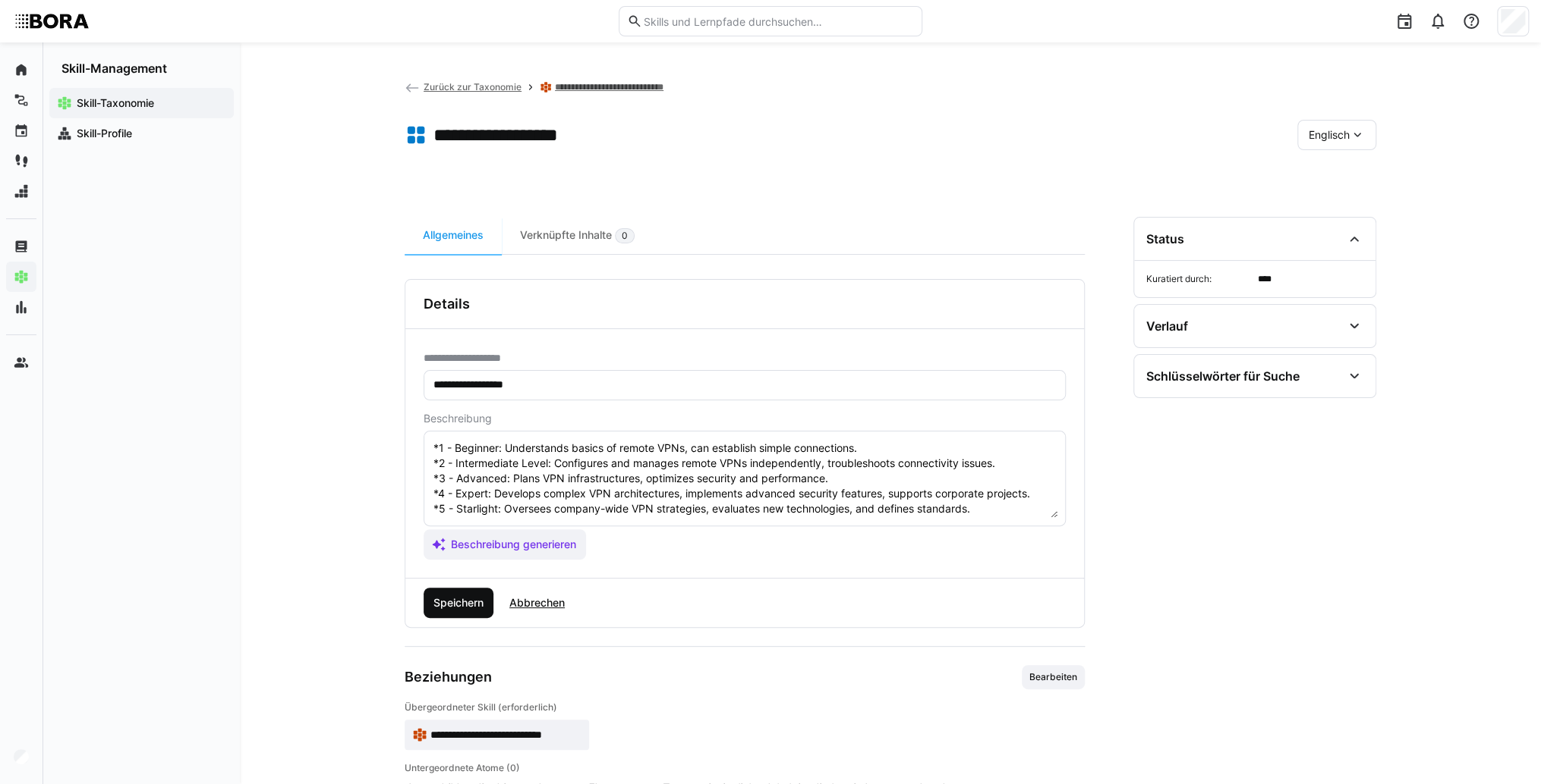
click at [467, 606] on span "Speichern" at bounding box center [458, 603] width 55 height 15
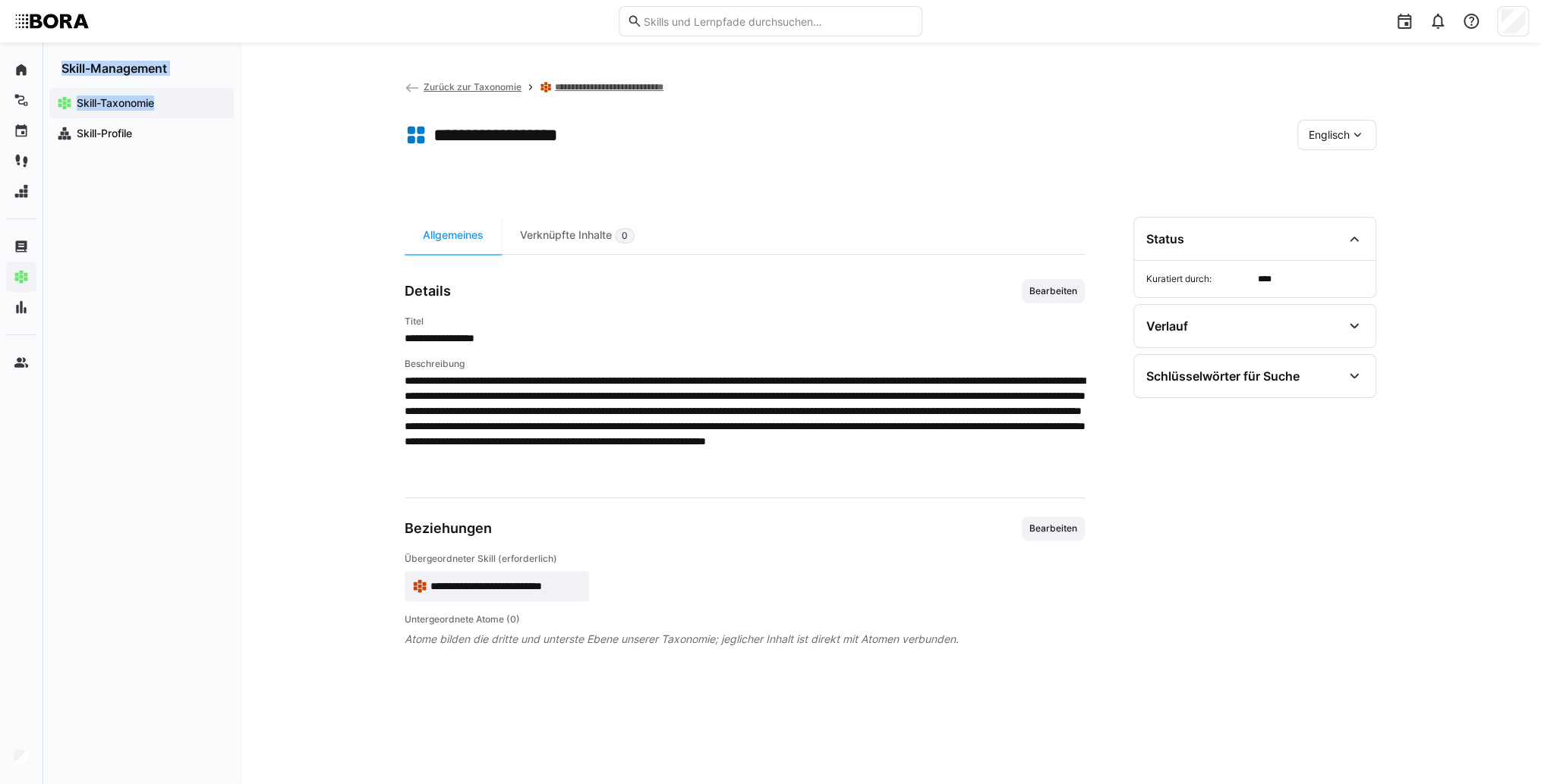
drag, startPoint x: -60, startPoint y: 585, endPoint x: -271, endPoint y: 595, distance: 211.2
click at [0, 595] on html "**********" at bounding box center [770, 392] width 1541 height 784
click at [546, 580] on span "**********" at bounding box center [505, 586] width 151 height 15
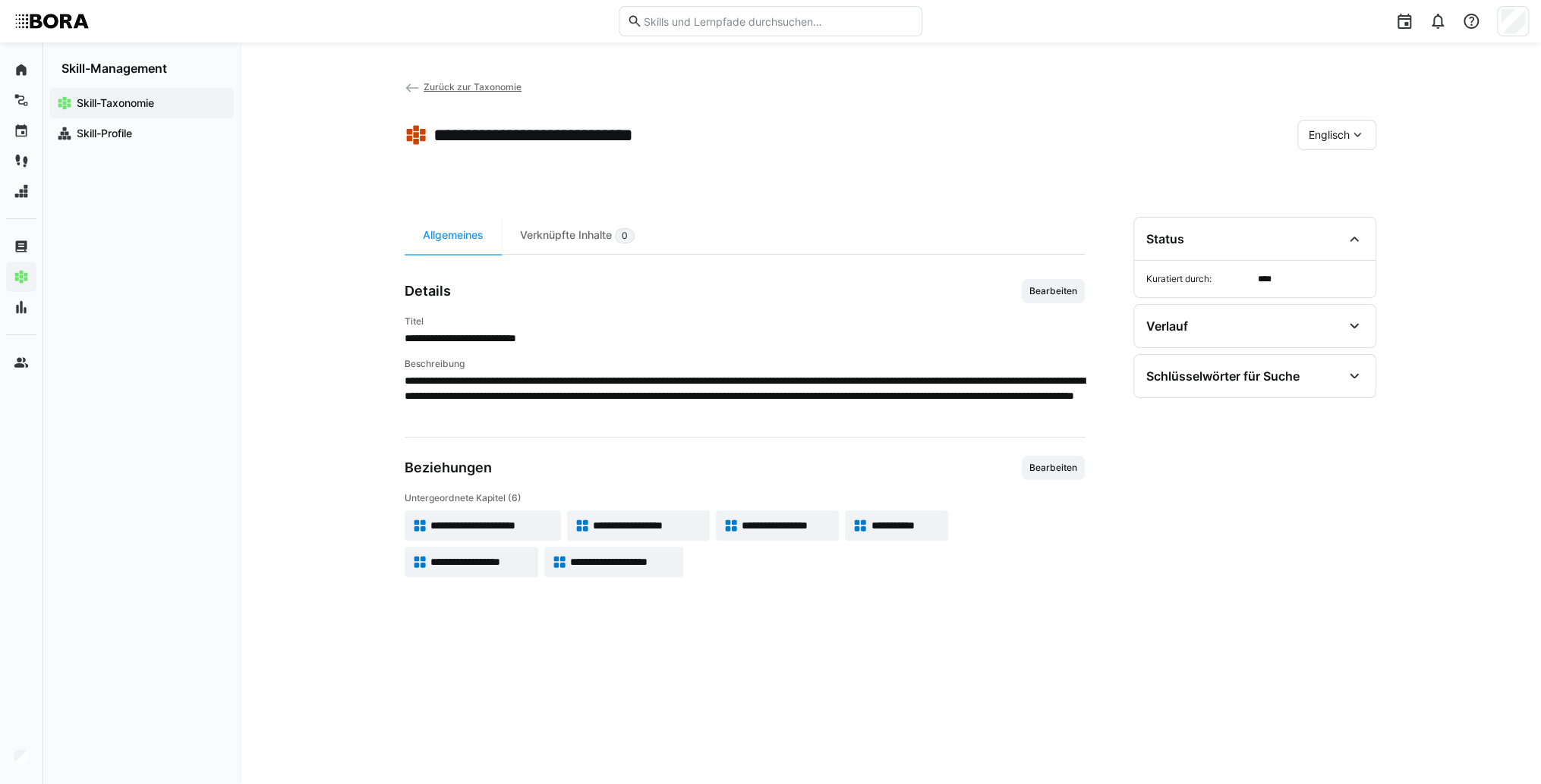
click at [804, 530] on span "**********" at bounding box center [786, 525] width 90 height 15
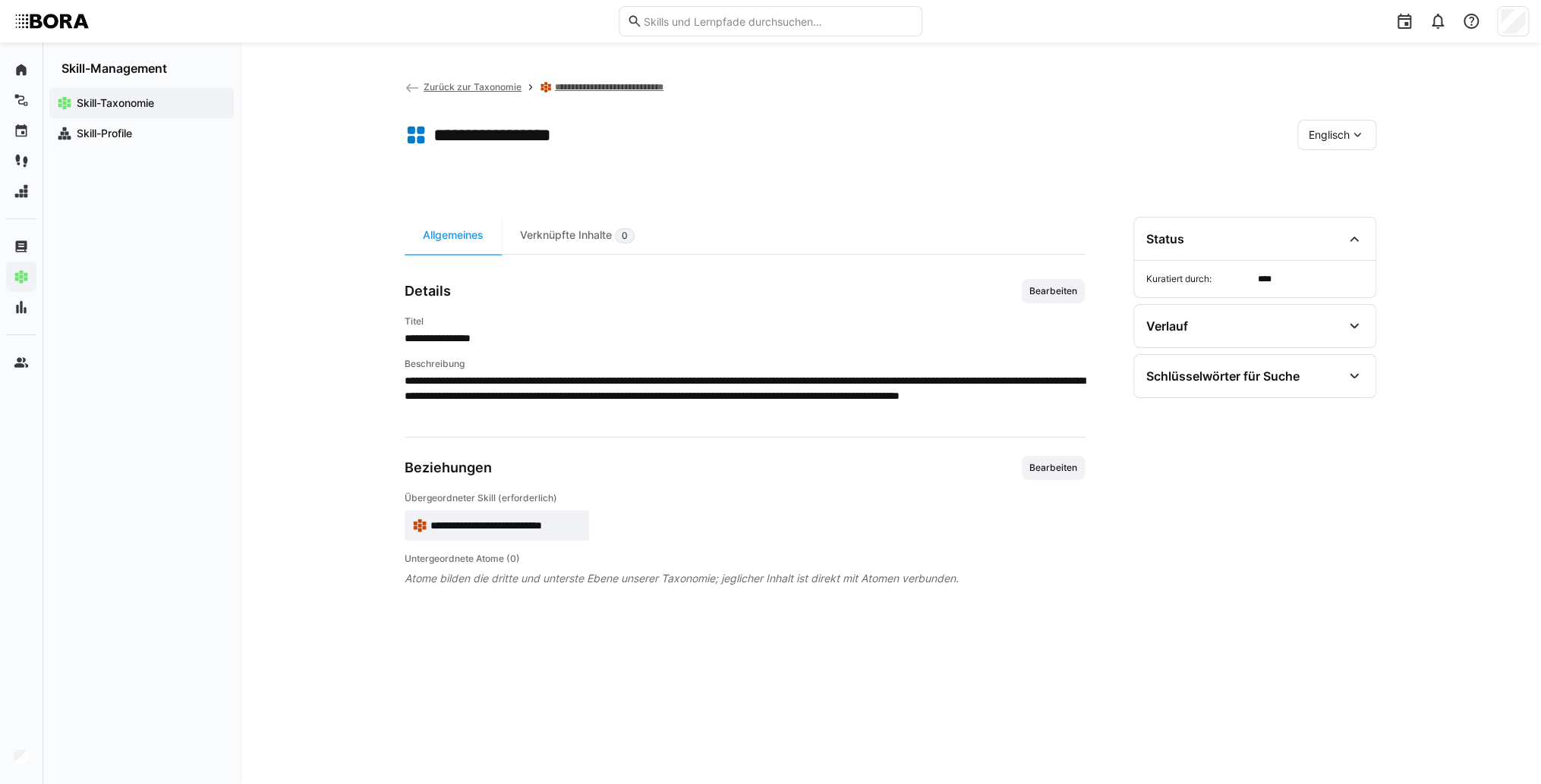
click at [1318, 145] on div "Englisch" at bounding box center [1336, 135] width 79 height 30
click at [1315, 167] on span "Deutsch" at bounding box center [1329, 175] width 41 height 15
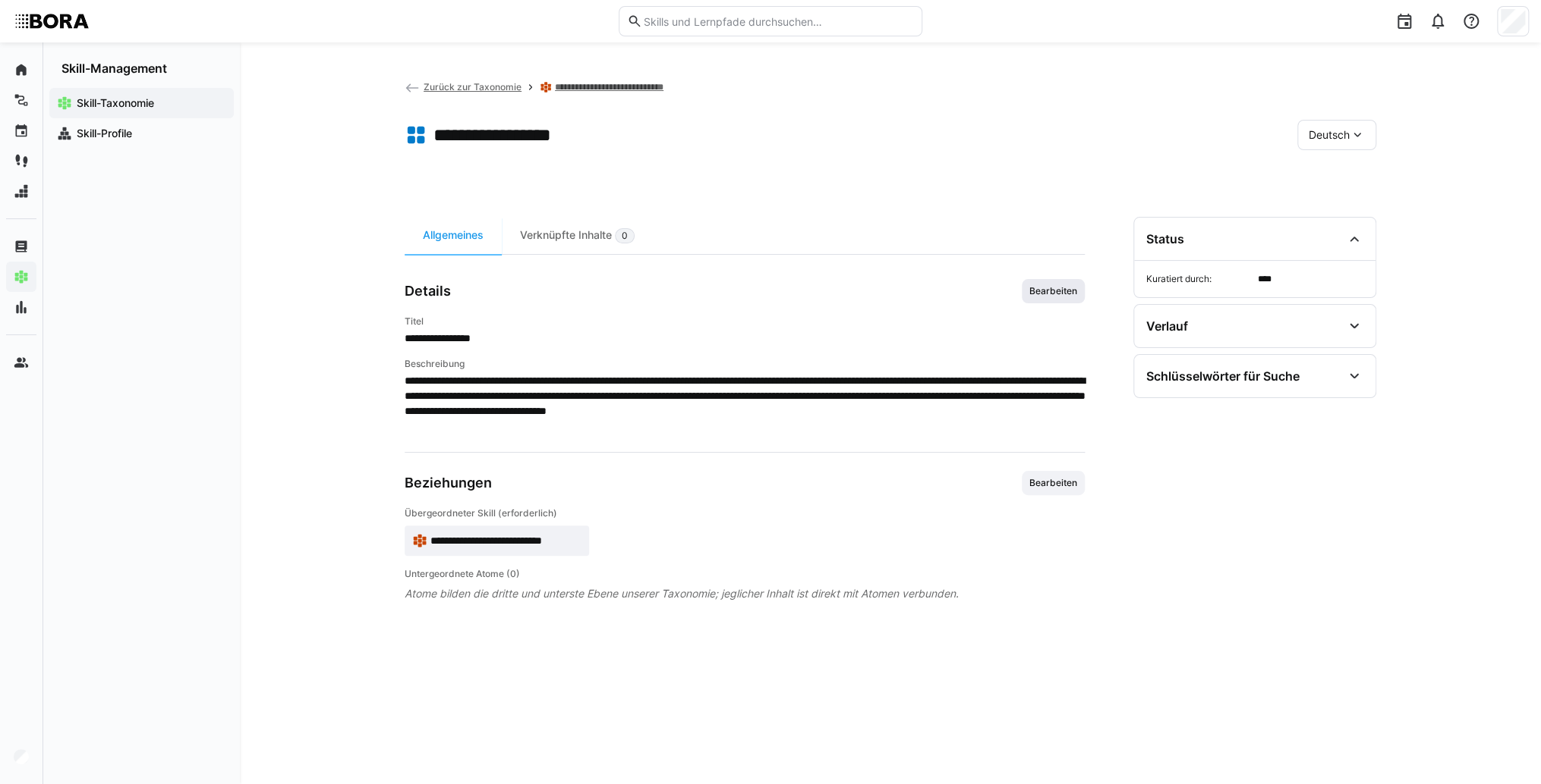
click at [1068, 279] on span "Bearbeiten" at bounding box center [1052, 291] width 63 height 24
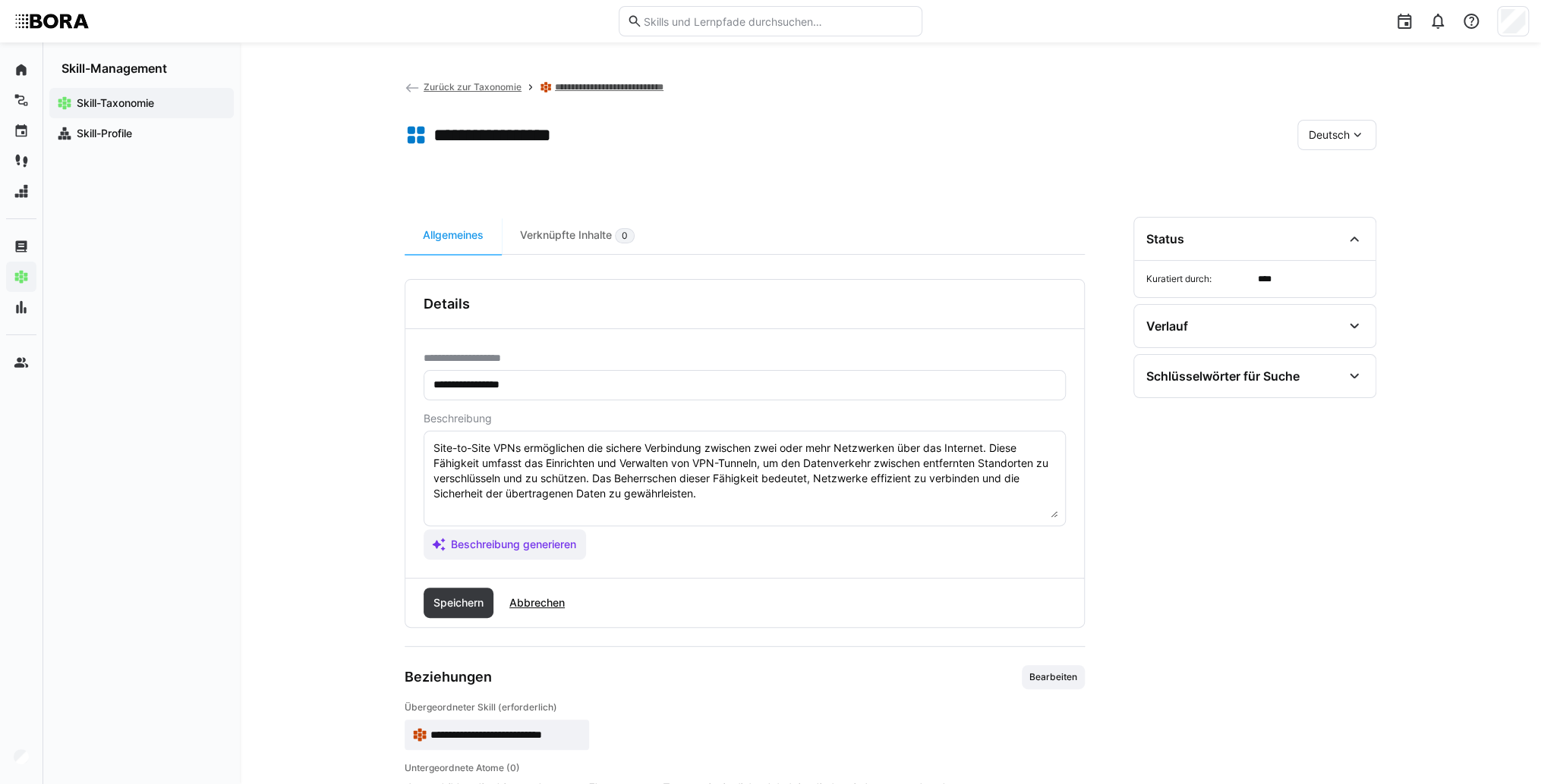
click at [822, 485] on textarea "Site-to-Site VPNs ermöglichen die sichere Verbindung zwischen zwei oder mehr Ne…" at bounding box center [745, 478] width 626 height 79
click at [782, 491] on textarea "Site-to-Site VPNs ermöglichen die sichere Verbindung zwischen zwei oder mehr Ne…" at bounding box center [745, 478] width 626 height 79
click at [552, 511] on textarea "Site-to-Site VPNs ermöglichen die sichere Verbindung zwischen zwei oder mehr Ne…" at bounding box center [745, 478] width 626 height 79
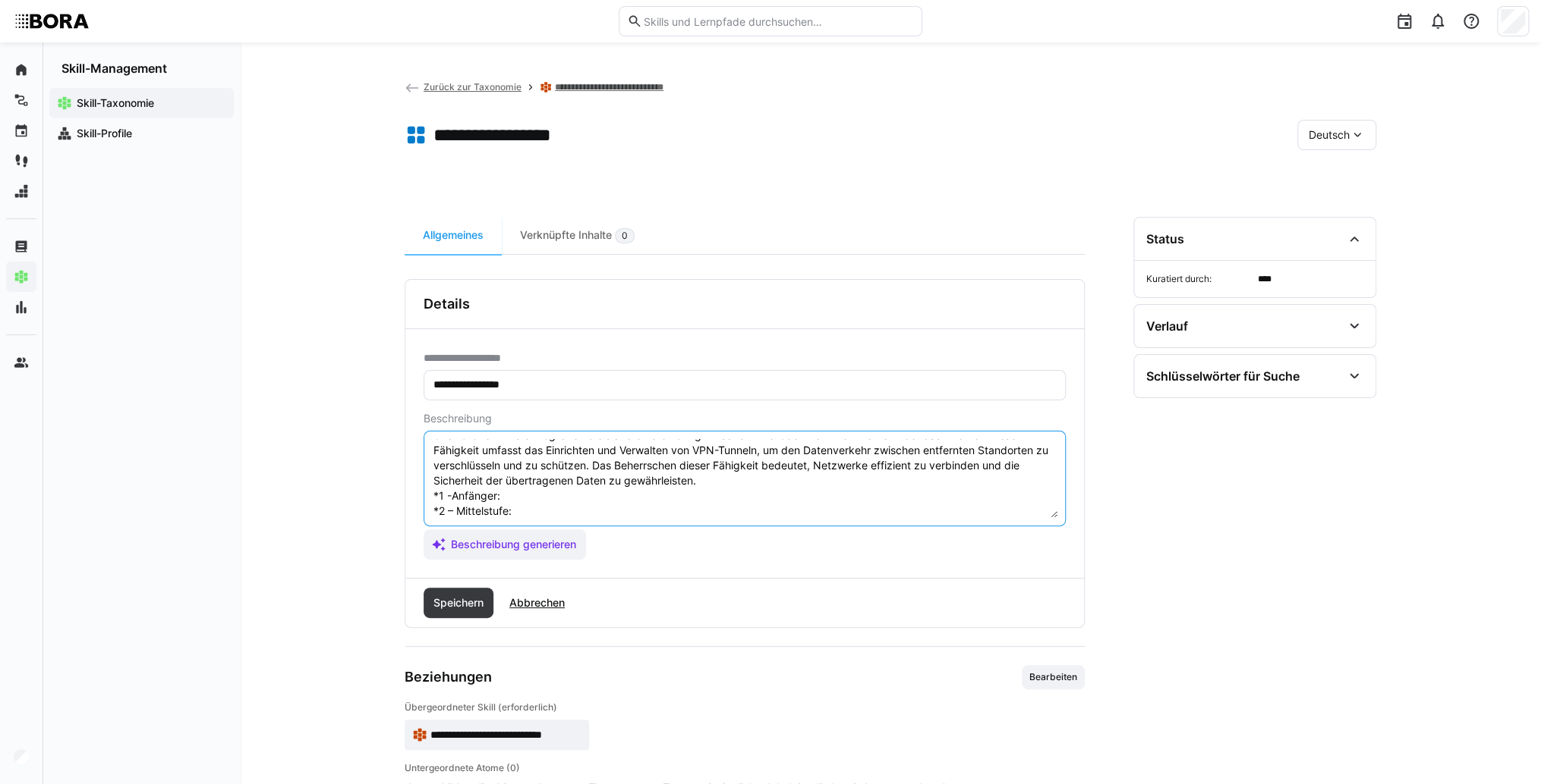
scroll to position [12, 0]
click at [571, 492] on textarea "Site-to-Site VPNs ermöglichen die sichere Verbindung zwischen zwei oder mehr Ne…" at bounding box center [745, 478] width 626 height 79
click at [604, 501] on textarea "Site-to-Site VPNs ermöglichen die sichere Verbindung zwischen zwei oder mehr Ne…" at bounding box center [745, 478] width 626 height 79
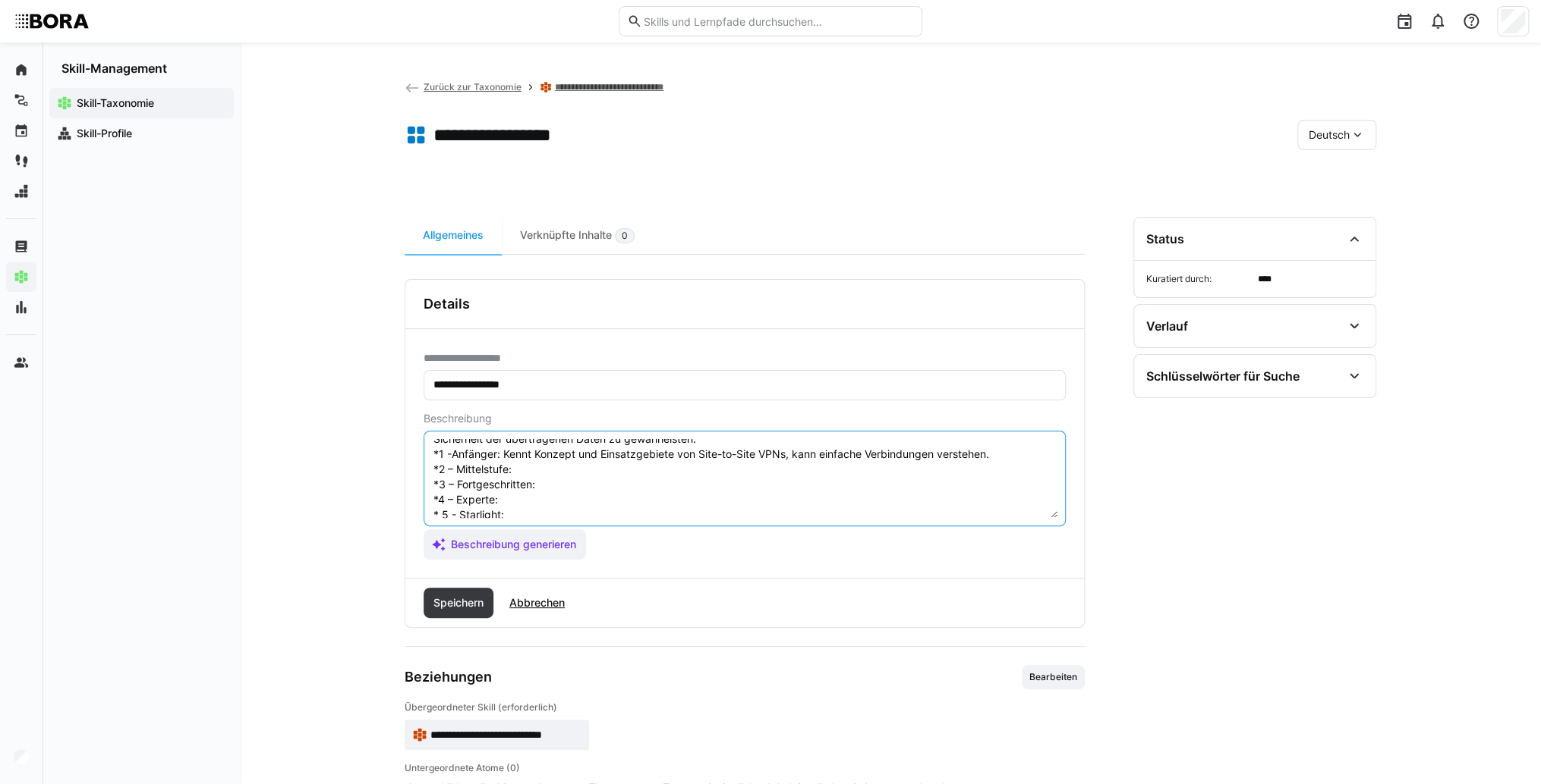
scroll to position [73, 0]
click at [594, 452] on textarea "Site-to-Site VPNs ermöglichen die sichere Verbindung zwischen zwei oder mehr Ne…" at bounding box center [745, 478] width 626 height 79
click at [685, 451] on textarea "Site-to-Site VPNs ermöglichen die sichere Verbindung zwischen zwei oder mehr Ne…" at bounding box center [745, 478] width 626 height 79
click at [678, 461] on textarea "Site-to-Site VPNs ermöglichen die sichere Verbindung zwischen zwei oder mehr Ne…" at bounding box center [745, 478] width 626 height 79
click at [638, 471] on textarea "Site-to-Site VPNs ermöglichen die sichere Verbindung zwischen zwei oder mehr Ne…" at bounding box center [745, 478] width 626 height 79
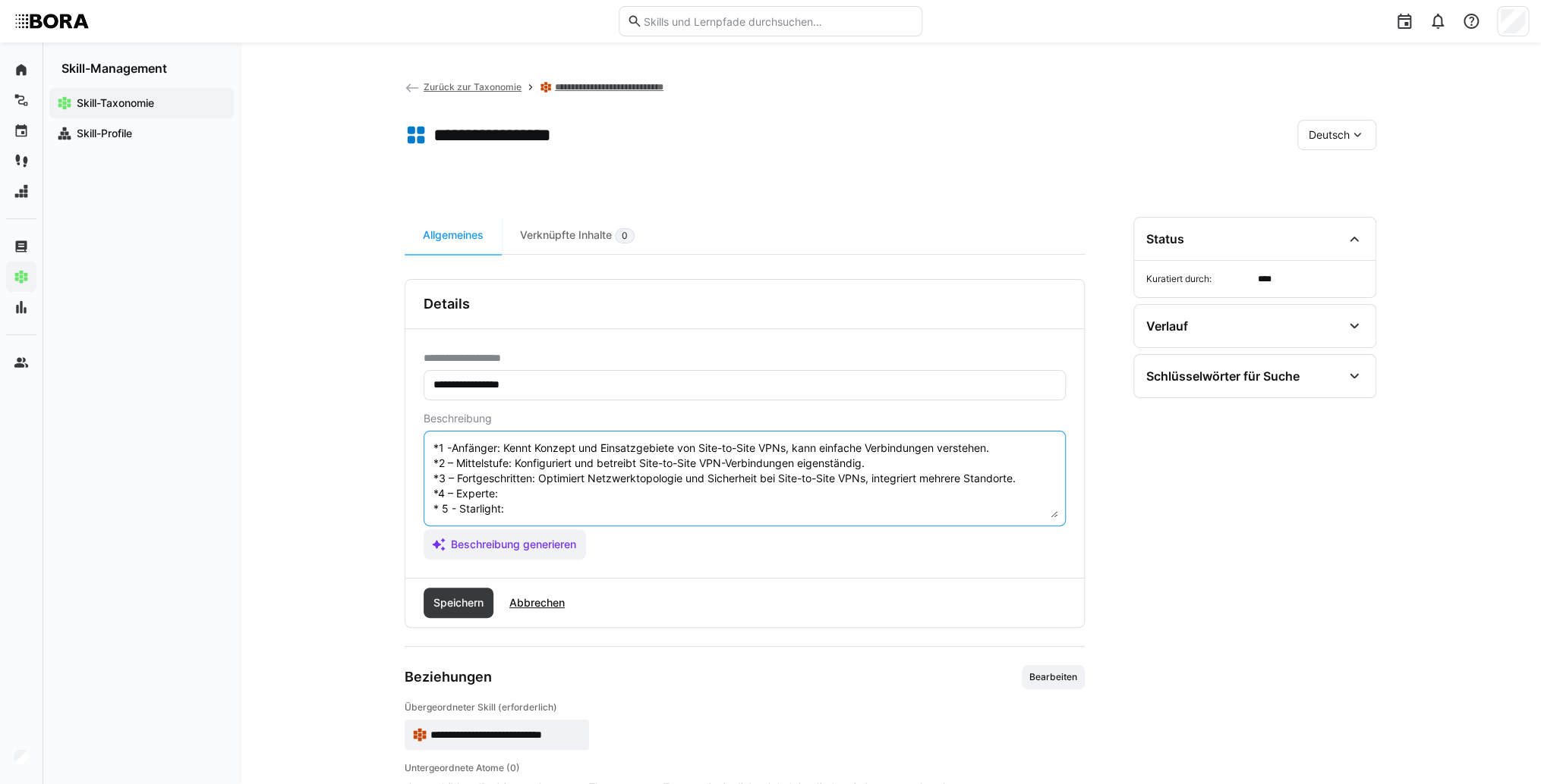
click at [568, 483] on textarea "Site-to-Site VPNs ermöglichen die sichere Verbindung zwischen zwei oder mehr Ne…" at bounding box center [745, 478] width 626 height 79
click at [636, 471] on textarea "Site-to-Site VPNs ermöglichen die sichere Verbindung zwischen zwei oder mehr Ne…" at bounding box center [745, 478] width 626 height 79
click at [538, 486] on textarea "Site-to-Site VPNs ermöglichen die sichere Verbindung zwischen zwei oder mehr Ne…" at bounding box center [745, 478] width 626 height 79
click at [533, 507] on textarea "Site-to-Site VPNs ermöglichen die sichere Verbindung zwischen zwei oder mehr Ne…" at bounding box center [745, 478] width 626 height 79
click at [635, 516] on textarea "Site-to-Site VPNs ermöglichen die sichere Verbindung zwischen zwei oder mehr Ne…" at bounding box center [745, 478] width 626 height 79
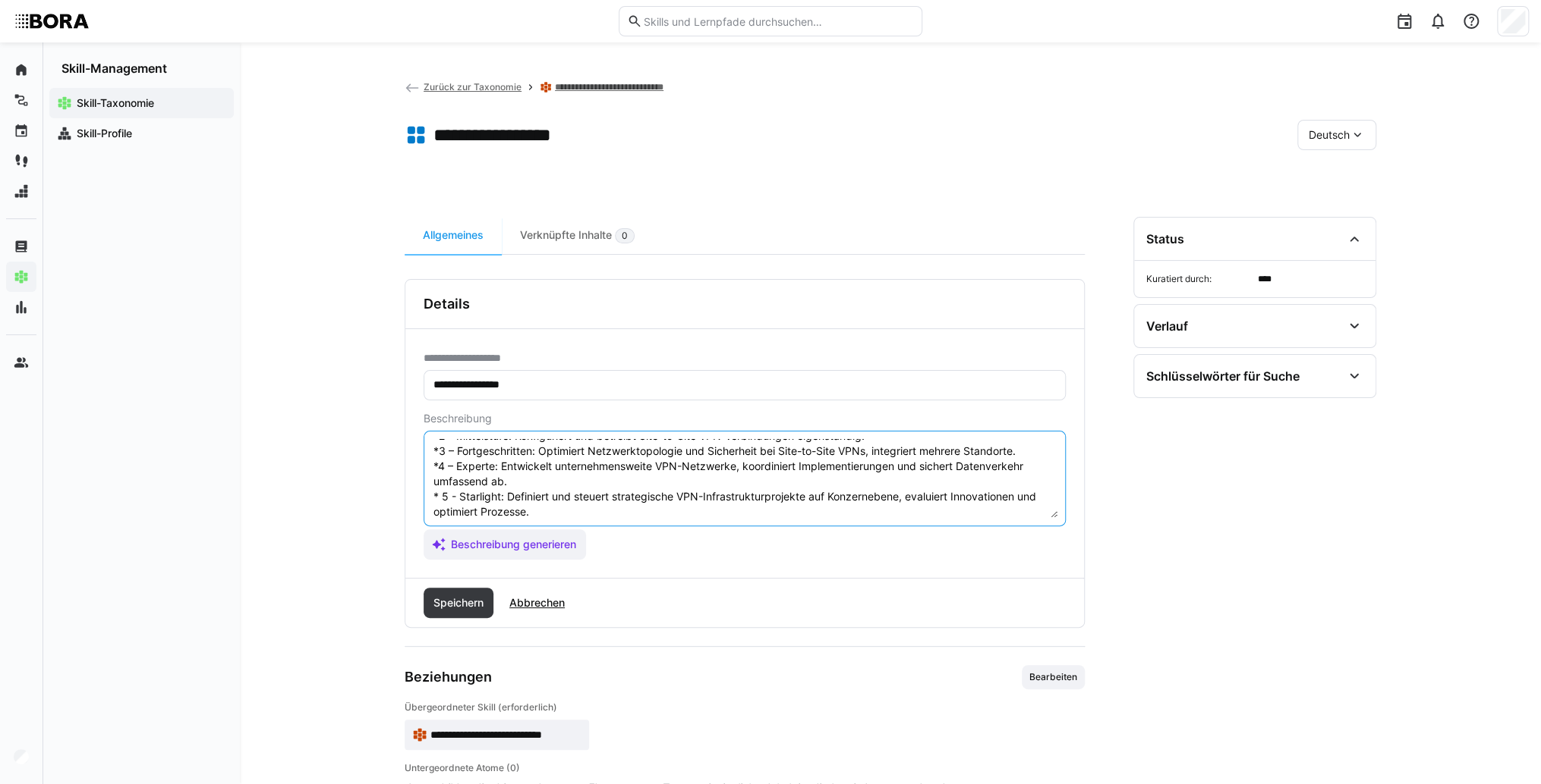
scroll to position [106, 0]
type textarea "Site-to-Site VPNs ermöglichen die sichere Verbindung zwischen zwei oder mehr Ne…"
click at [429, 605] on span "Speichern" at bounding box center [458, 603] width 70 height 30
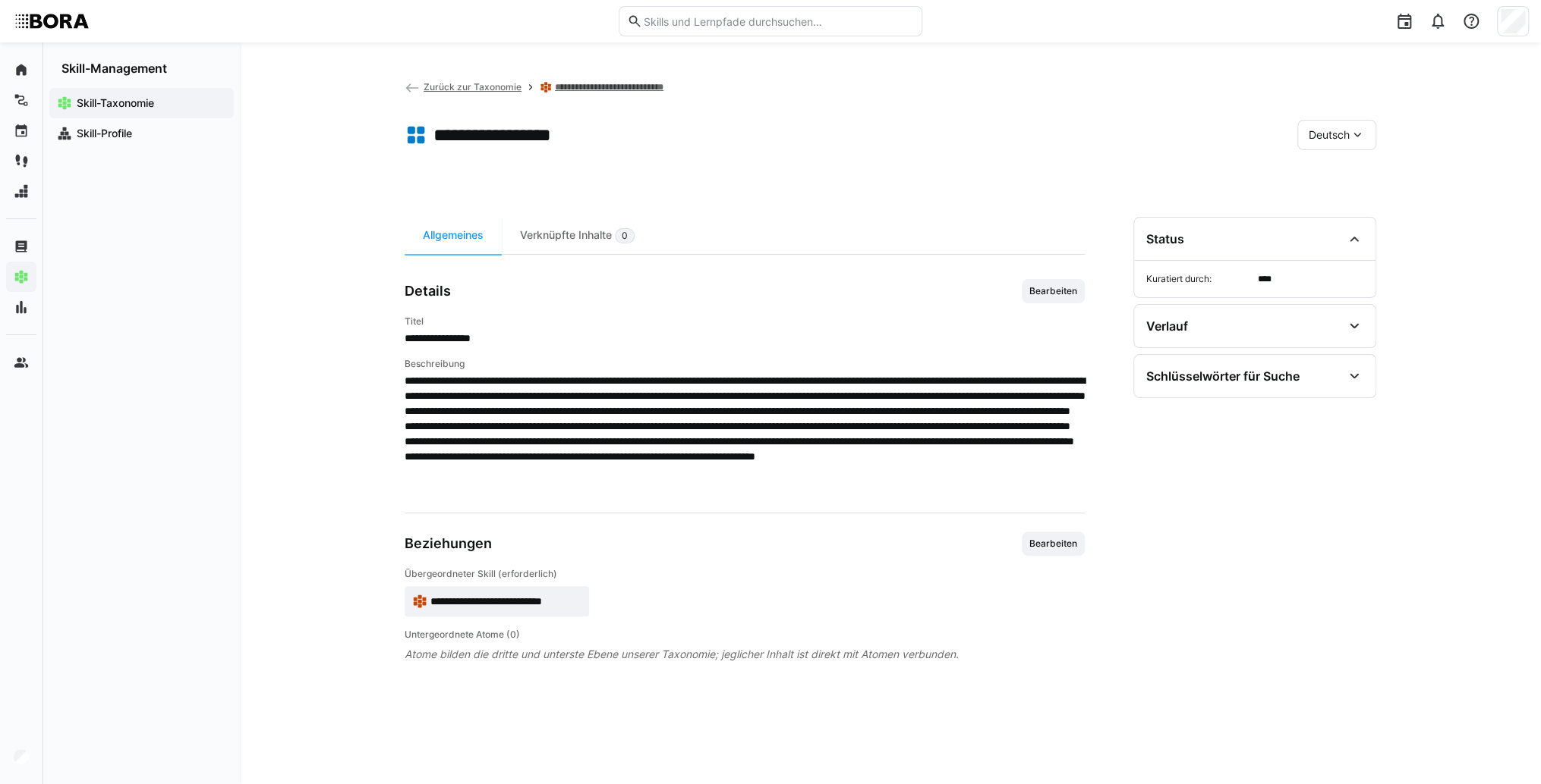
click at [1331, 128] on span "Deutsch" at bounding box center [1329, 135] width 41 height 15
click at [1334, 191] on div "Englisch" at bounding box center [1336, 207] width 80 height 32
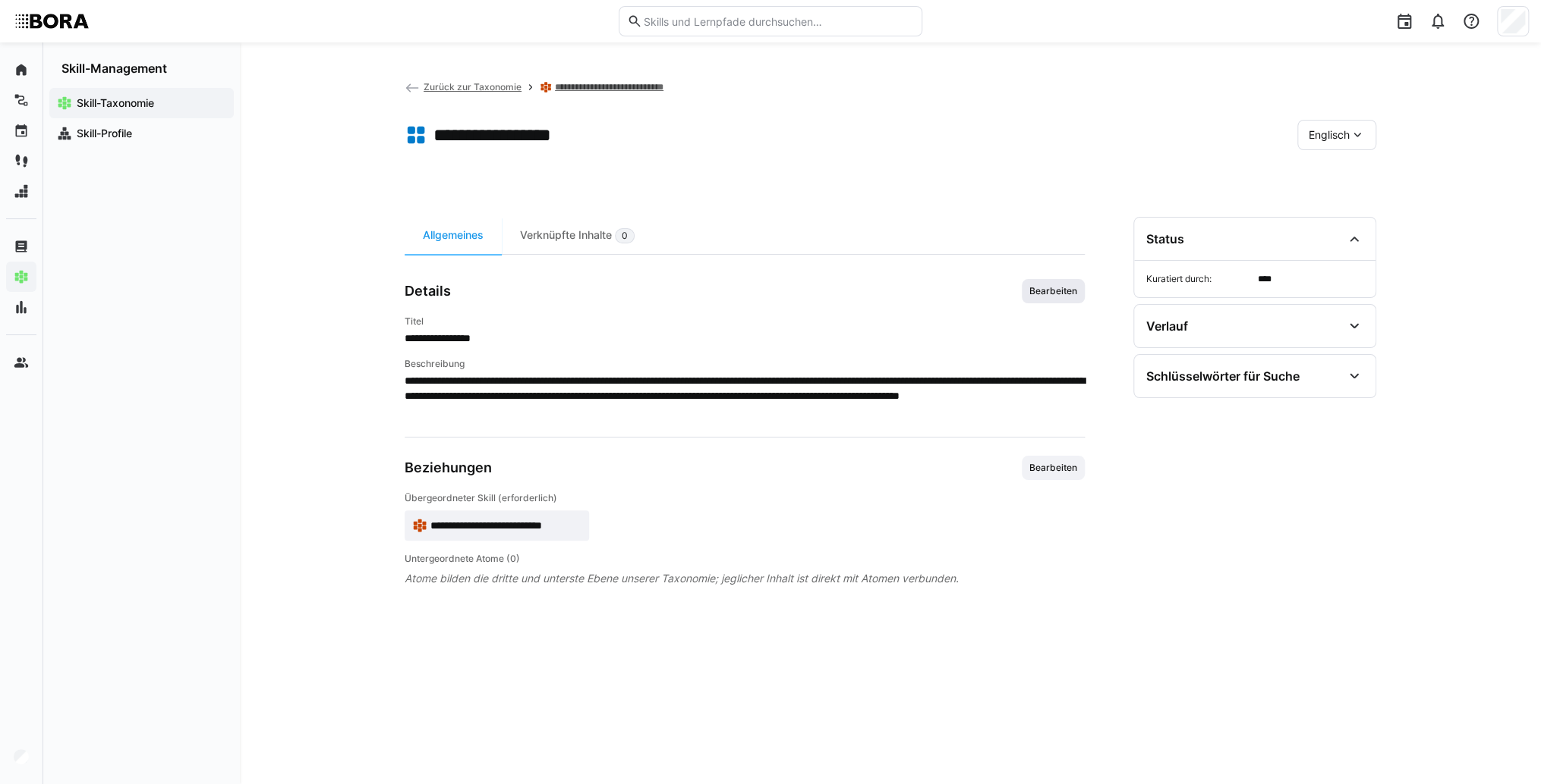
click at [1070, 288] on span "Bearbeiten" at bounding box center [1053, 291] width 51 height 12
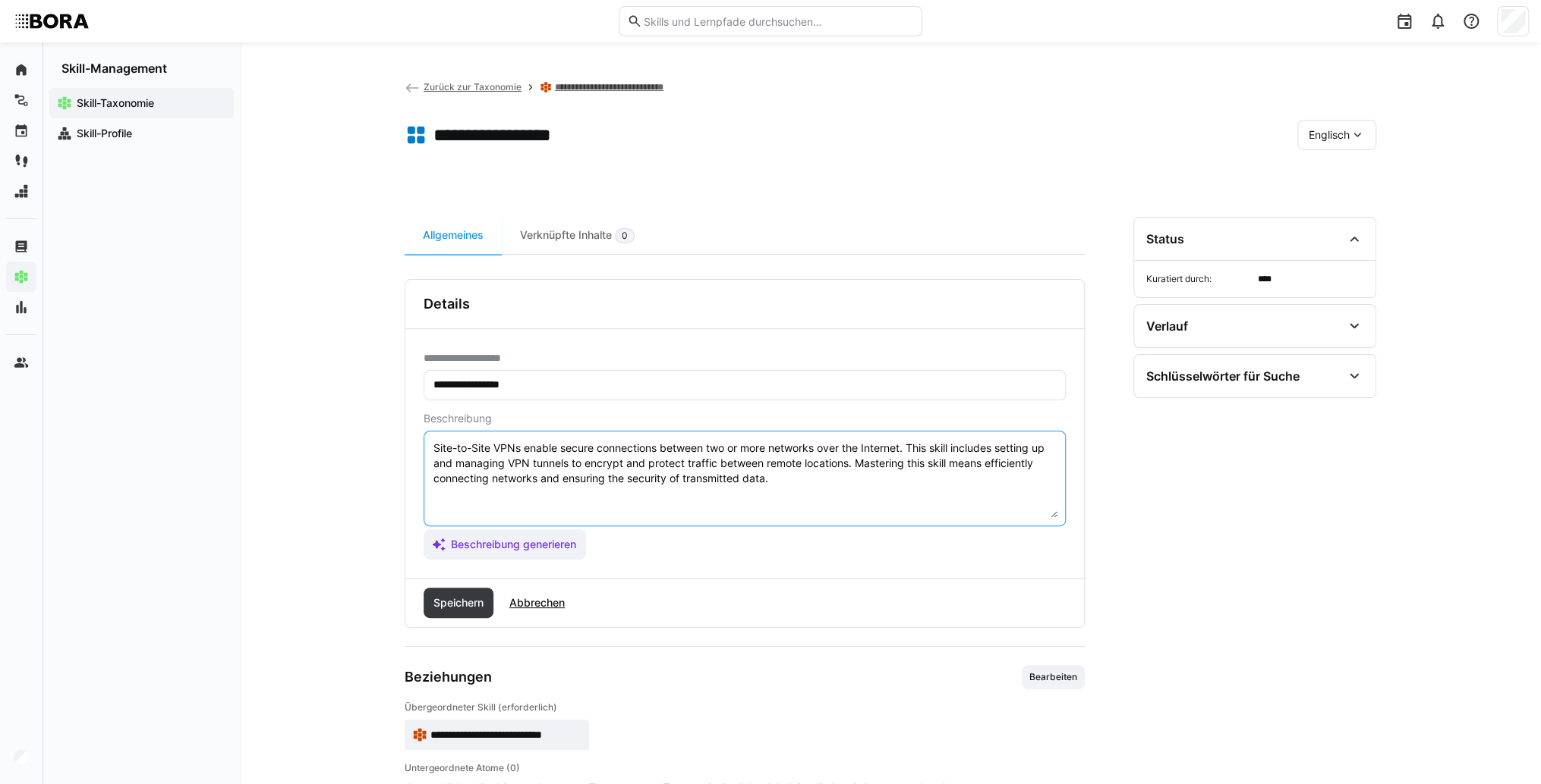
click at [846, 498] on textarea "Site-to-Site VPNs enable secure connections between two or more networks over t…" at bounding box center [745, 478] width 626 height 79
click at [486, 493] on textarea "Site-to-Site VPNs enable secure connections between two or more networks over t…" at bounding box center [745, 478] width 626 height 79
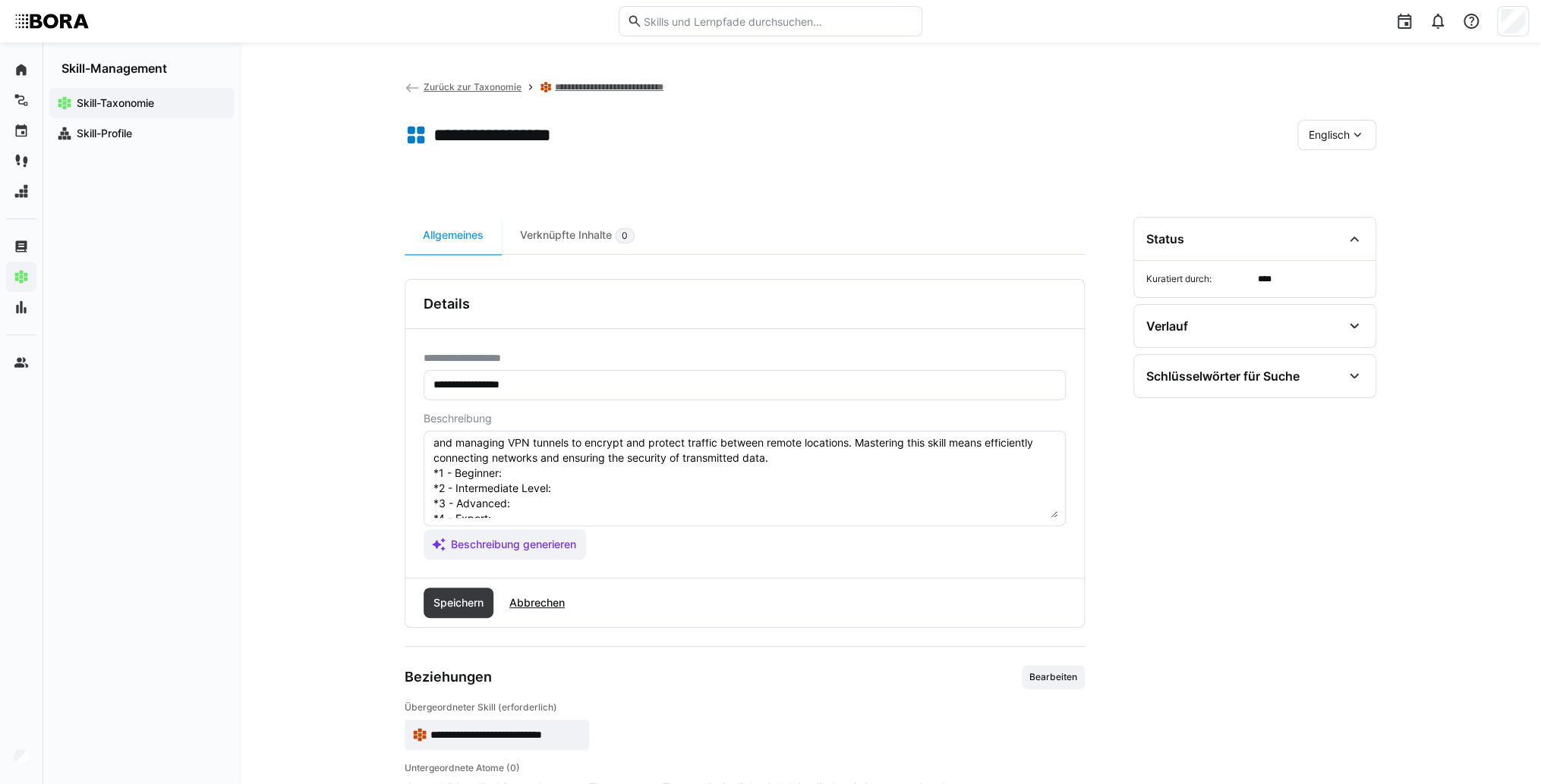
scroll to position [0, 0]
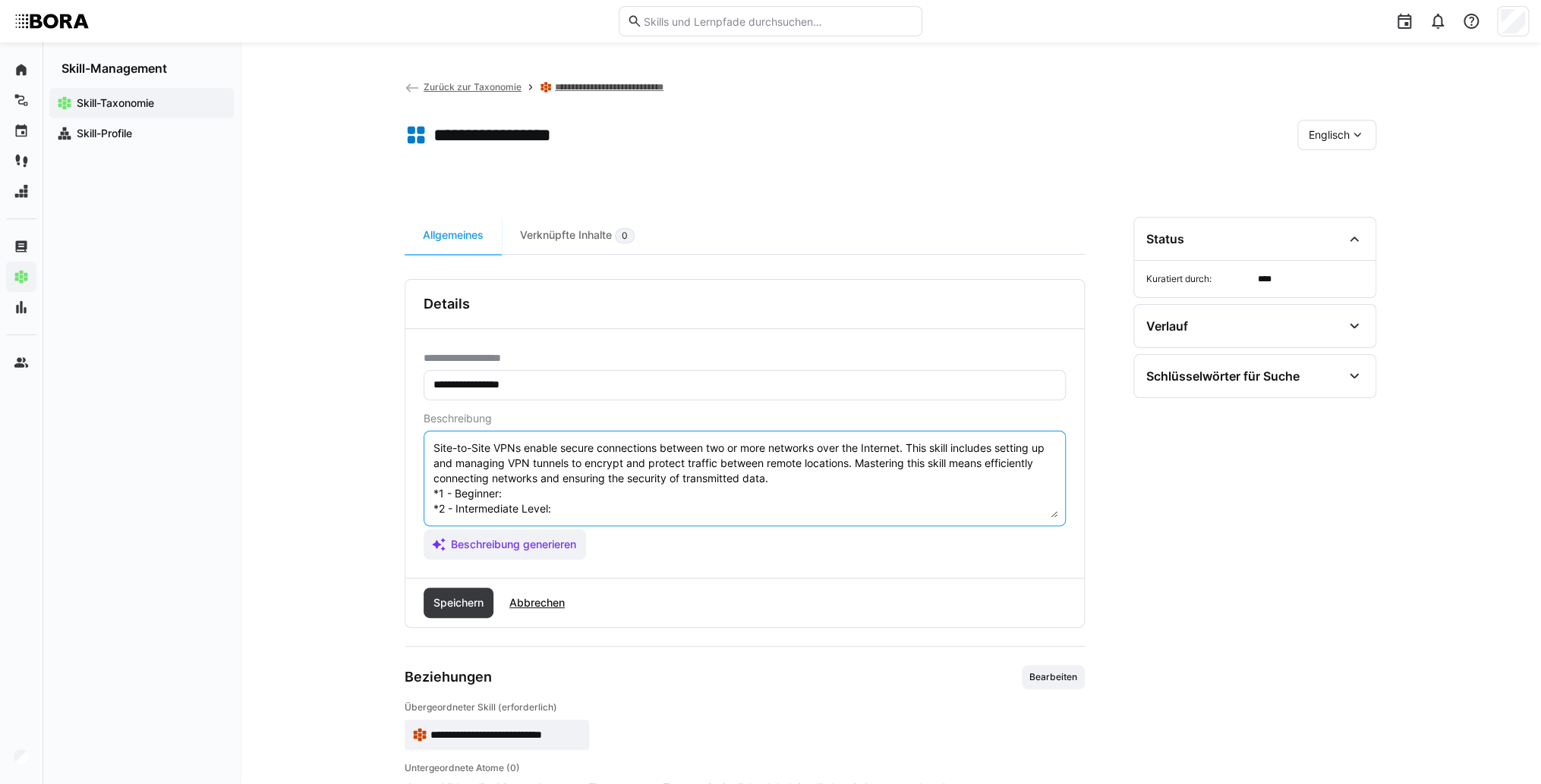
click at [677, 493] on textarea "Site-to-Site VPNs enable secure connections between two or more networks over t…" at bounding box center [745, 478] width 626 height 79
click at [657, 509] on textarea "Site-to-Site VPNs enable secure connections between two or more networks over t…" at bounding box center [745, 478] width 626 height 79
click at [608, 509] on textarea "Site-to-Site VPNs enable secure connections between two or more networks over t…" at bounding box center [745, 478] width 626 height 79
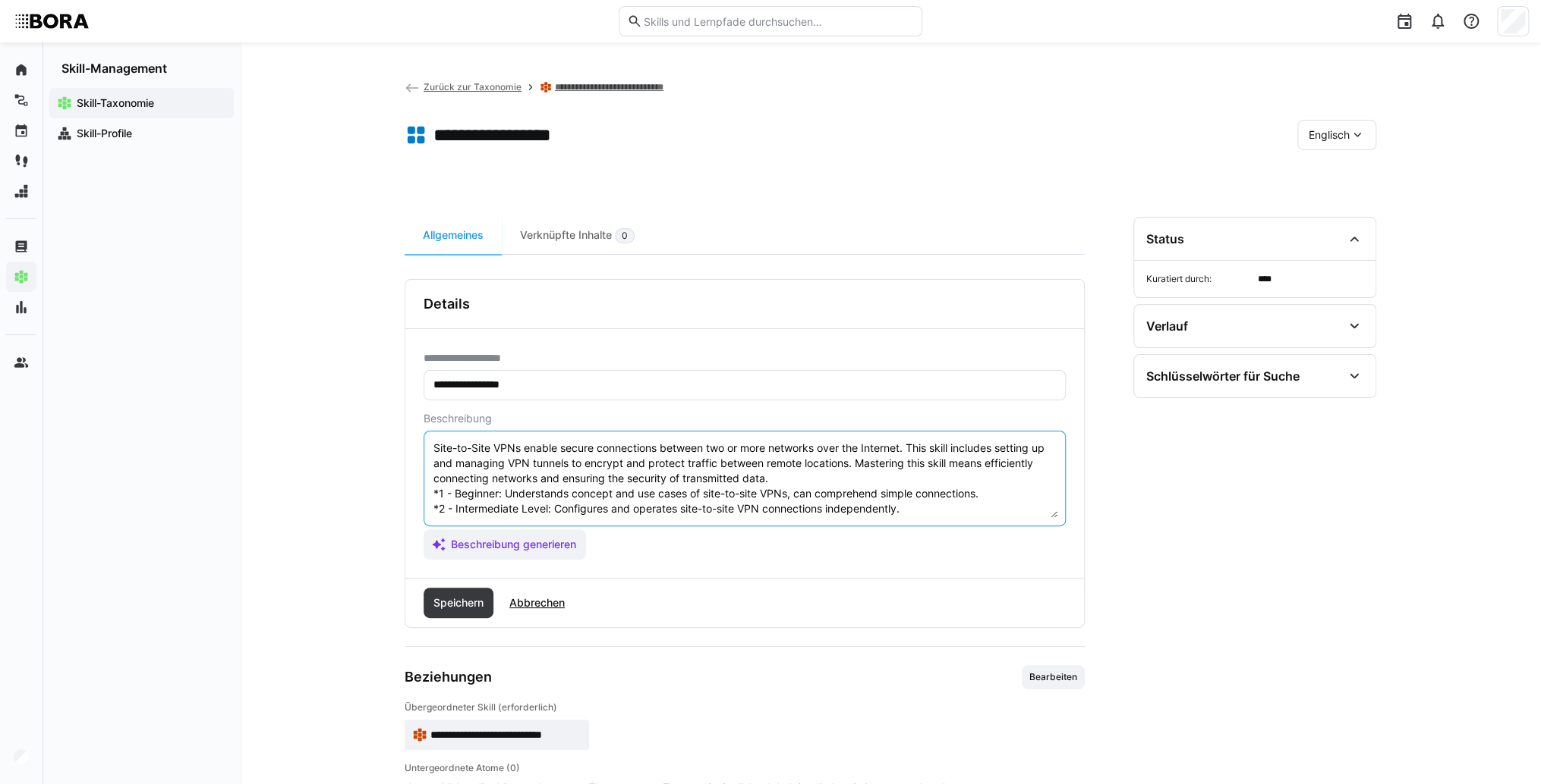
scroll to position [61, 0]
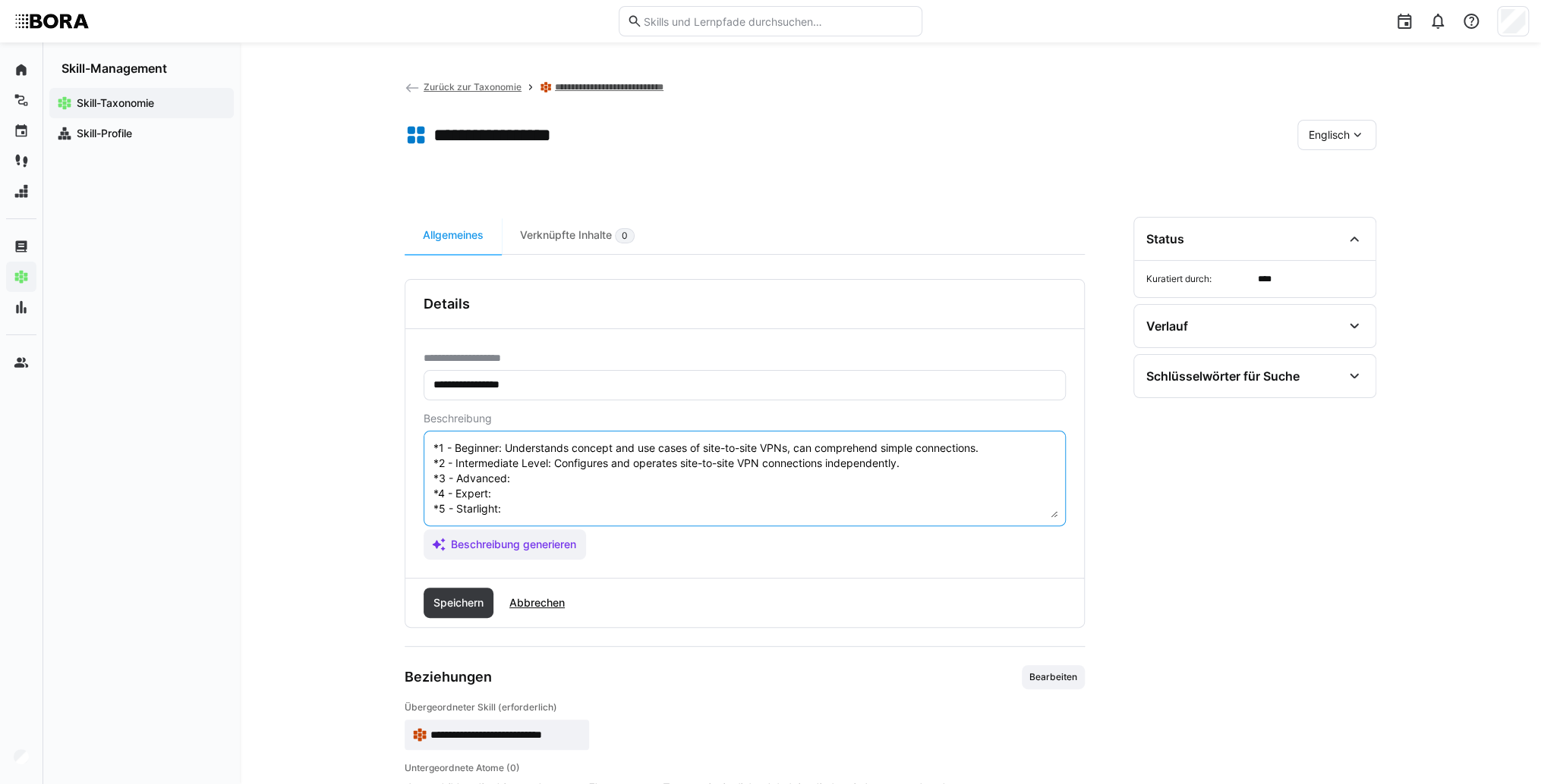
click at [578, 463] on textarea "Site-to-Site VPNs enable secure connections between two or more networks over t…" at bounding box center [745, 478] width 626 height 79
click at [644, 471] on textarea "Site-to-Site VPNs enable secure connections between two or more networks over t…" at bounding box center [745, 478] width 626 height 79
click at [559, 478] on textarea "Site-to-Site VPNs enable secure connections between two or more networks over t…" at bounding box center [745, 478] width 626 height 79
click at [530, 479] on textarea "Site-to-Site VPNs enable secure connections between two or more networks over t…" at bounding box center [745, 478] width 626 height 79
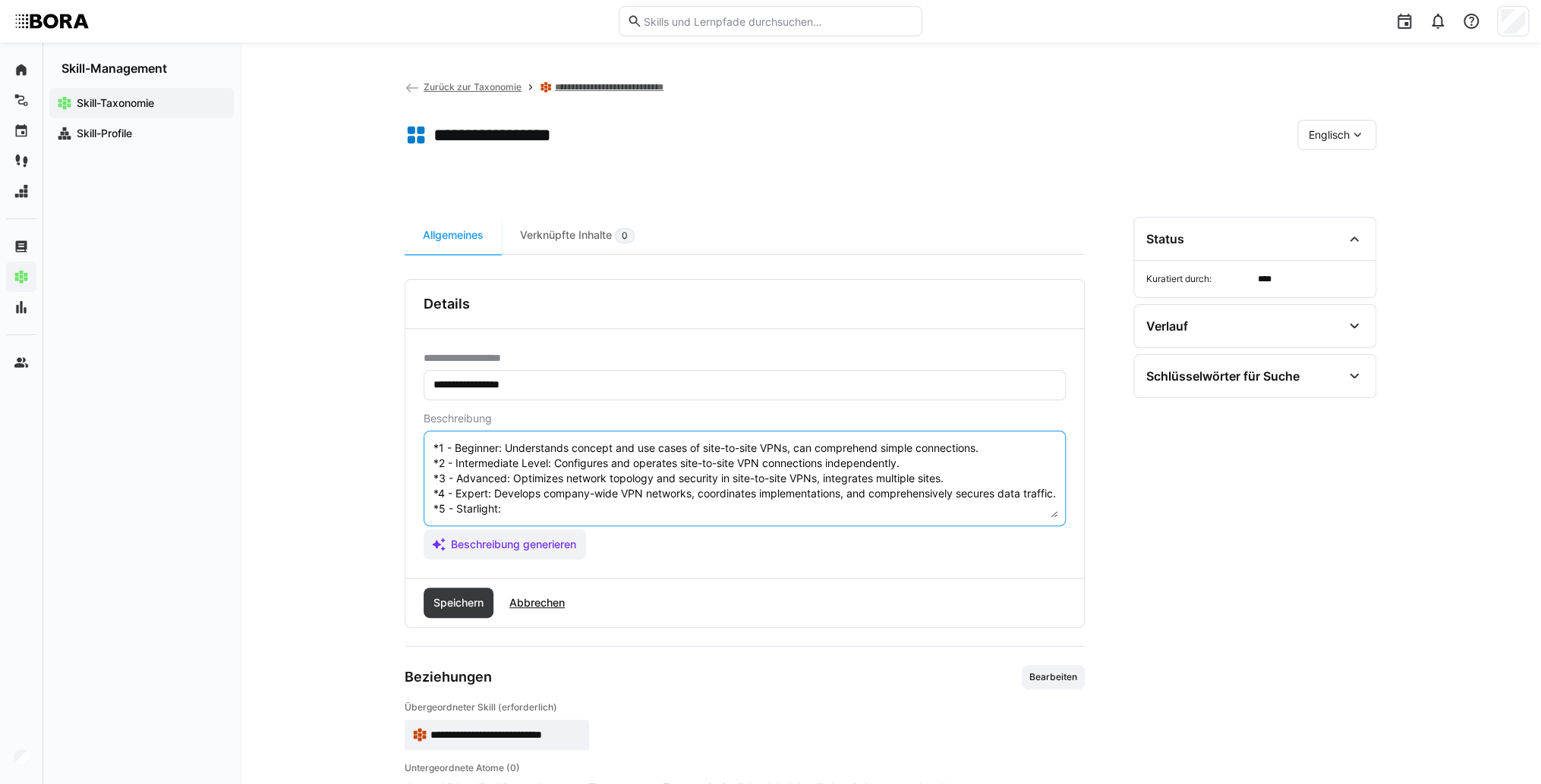
click at [549, 505] on textarea "Site-to-Site VPNs enable secure connections between two or more networks over t…" at bounding box center [745, 478] width 626 height 79
type textarea "Site-to-Site VPNs enable secure connections between two or more networks over t…"
click at [464, 604] on span "Speichern" at bounding box center [458, 603] width 55 height 15
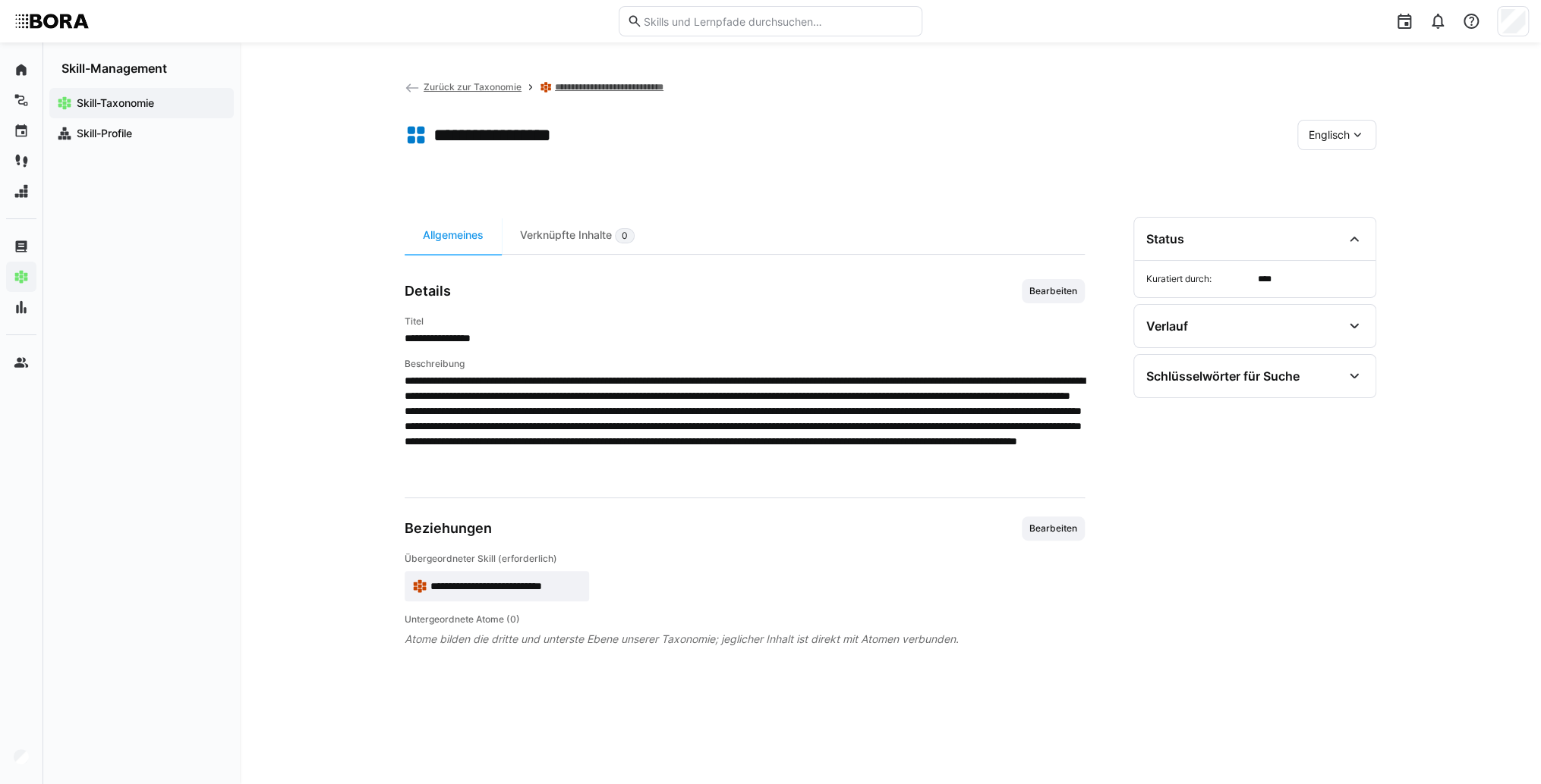
click at [545, 589] on span "**********" at bounding box center [505, 586] width 151 height 15
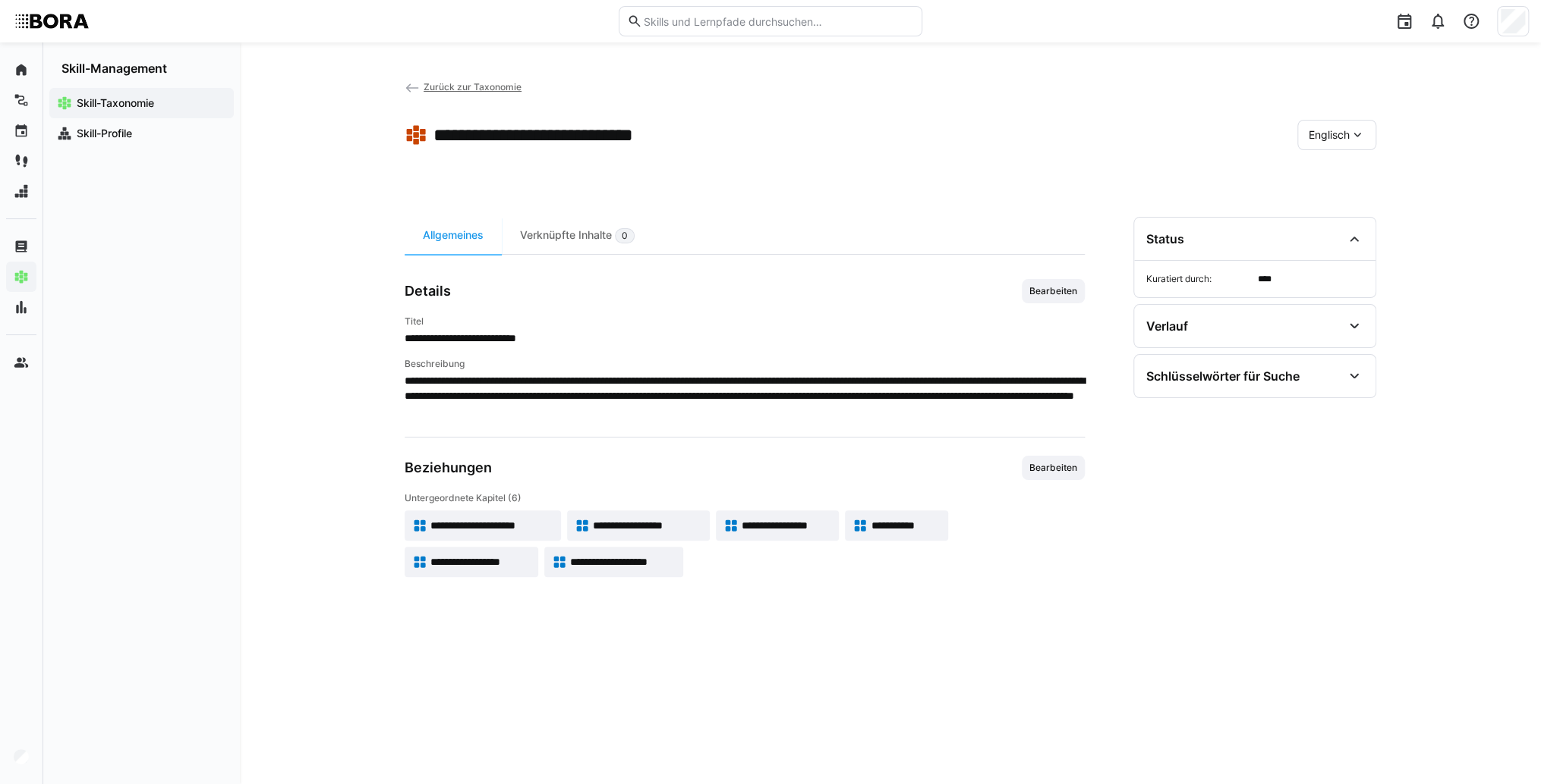
click at [935, 534] on app-skill-badge "**********" at bounding box center [896, 525] width 103 height 30
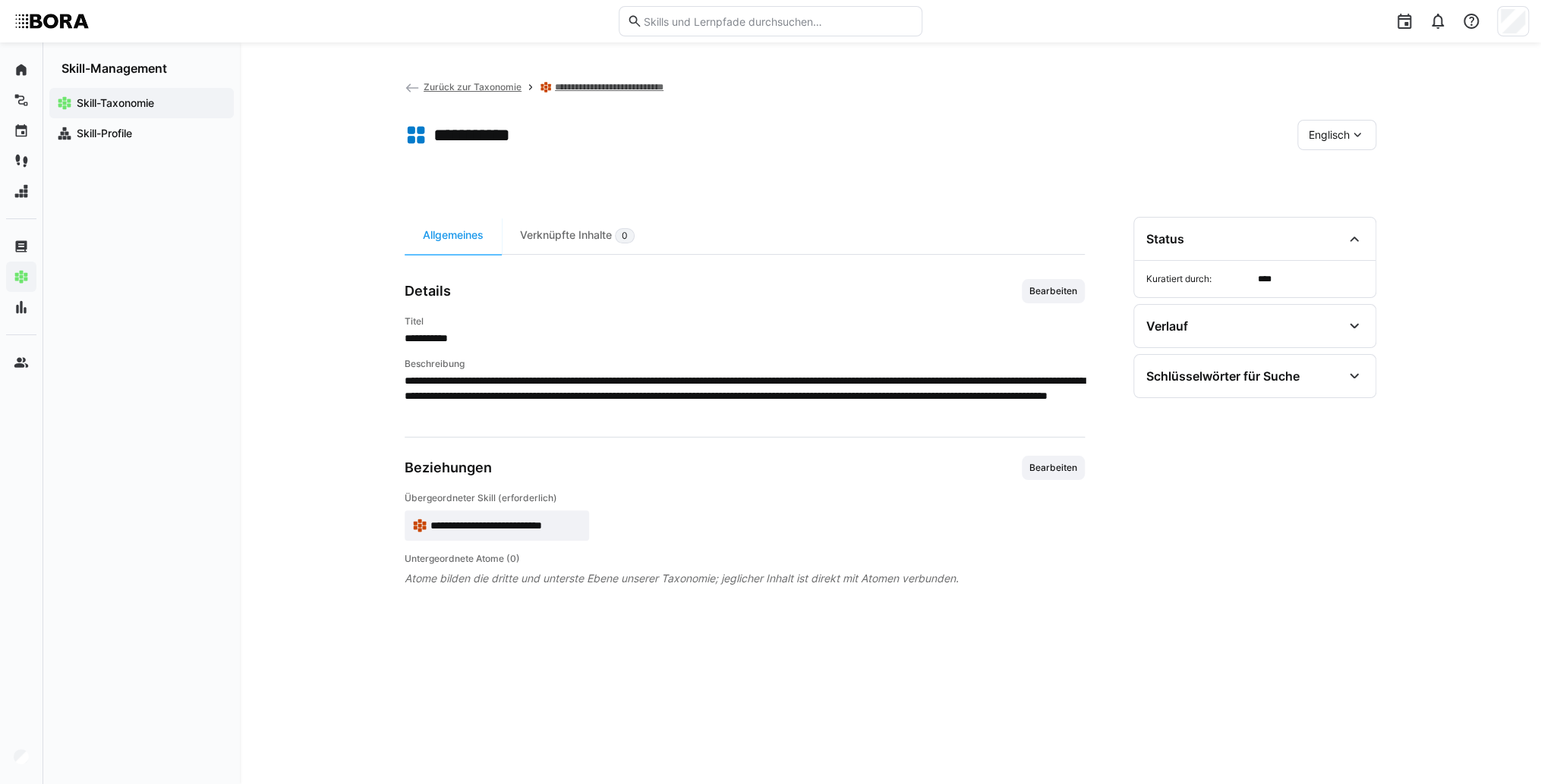
click at [1325, 130] on span "Englisch" at bounding box center [1329, 135] width 41 height 15
click at [1320, 168] on span "Deutsch" at bounding box center [1329, 175] width 41 height 15
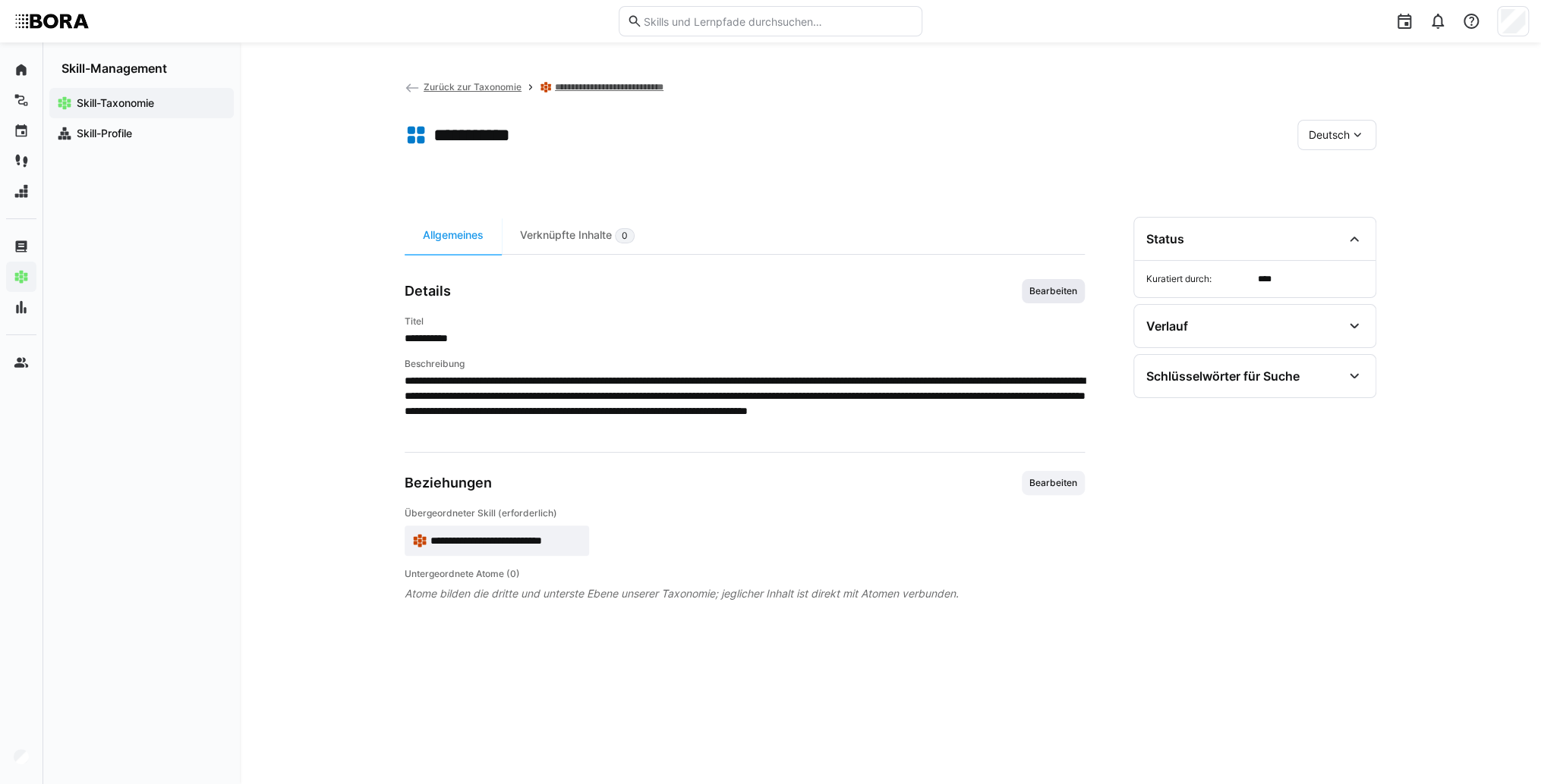
click at [1077, 295] on span "Bearbeiten" at bounding box center [1053, 291] width 51 height 12
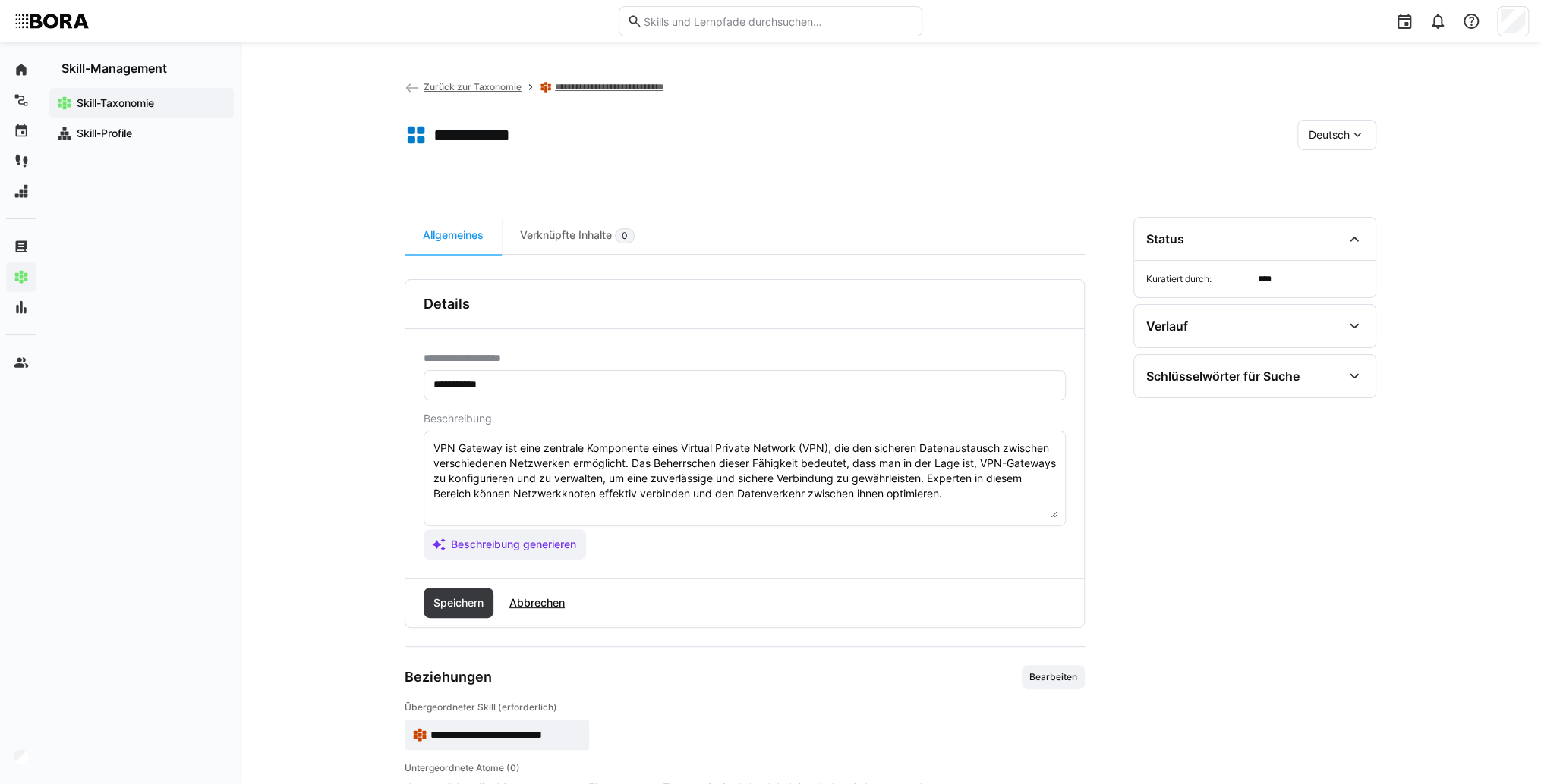
click at [991, 482] on textarea "VPN Gateway ist eine zentrale Komponente eines Virtual Private Network (VPN), d…" at bounding box center [745, 478] width 626 height 79
click at [992, 495] on textarea "VPN Gateway ist eine zentrale Komponente eines Virtual Private Network (VPN), d…" at bounding box center [745, 478] width 626 height 79
click at [463, 507] on textarea "VPN Gateway ist eine zentrale Komponente eines Virtual Private Network (VPN), d…" at bounding box center [745, 478] width 626 height 79
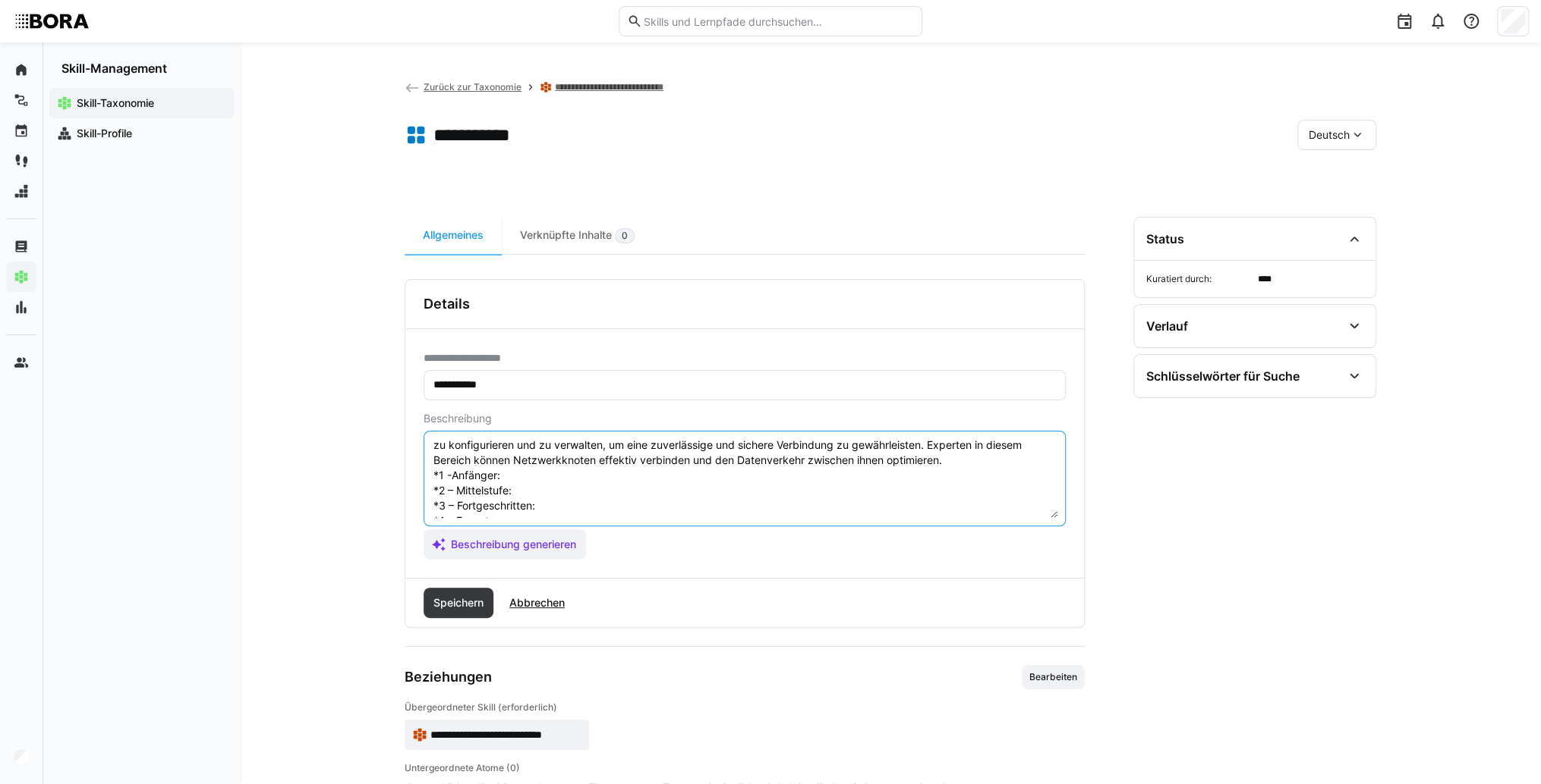
scroll to position [12, 0]
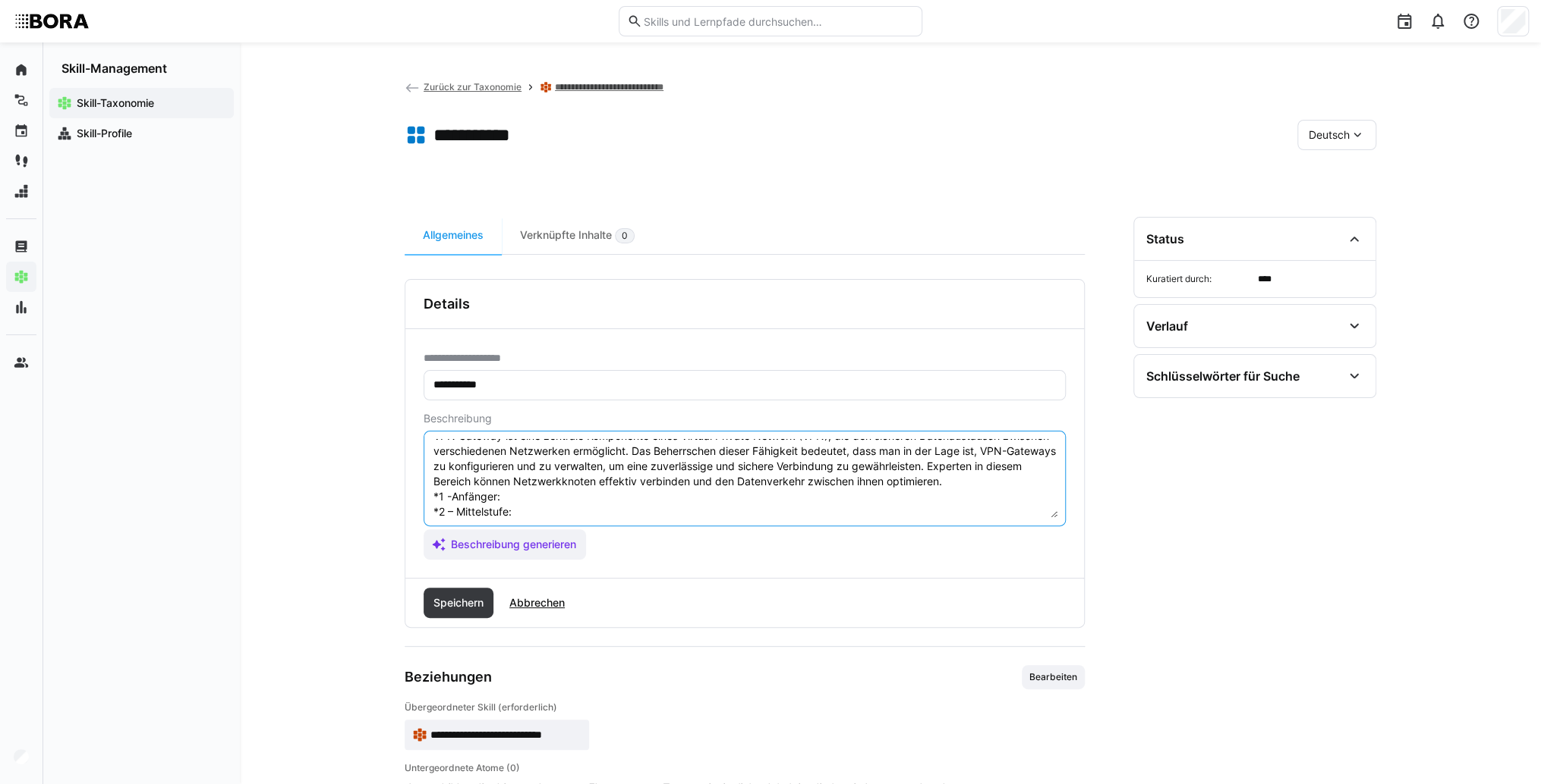
click at [557, 500] on textarea "VPN Gateway ist eine zentrale Komponente eines Virtual Private Network (VPN), d…" at bounding box center [745, 478] width 626 height 79
click at [576, 488] on textarea "VPN Gateway ist eine zentrale Komponente eines Virtual Private Network (VPN), d…" at bounding box center [745, 478] width 626 height 79
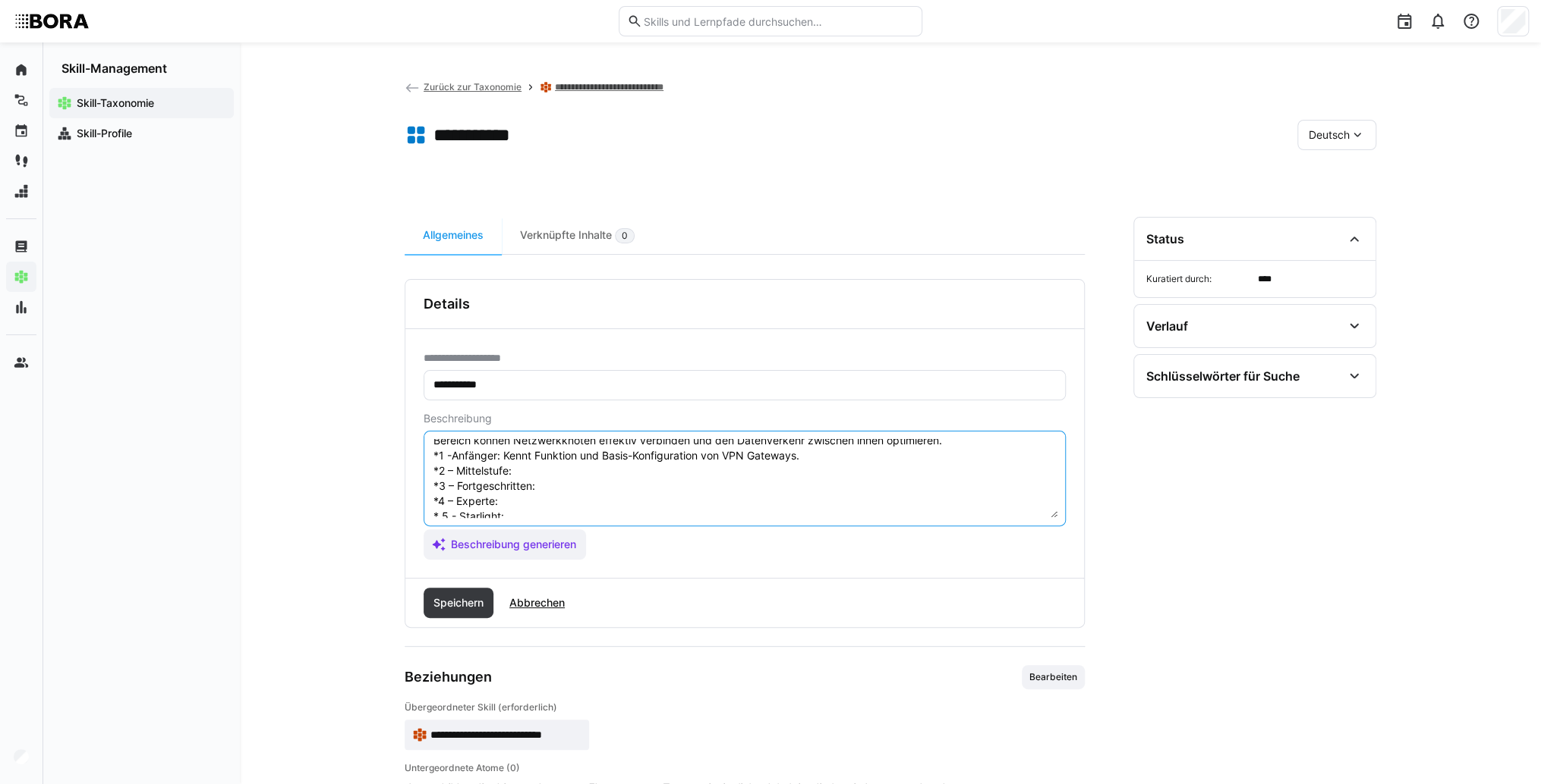
scroll to position [73, 0]
click at [531, 449] on textarea "VPN Gateway ist eine zentrale Komponente eines Virtual Private Network (VPN), d…" at bounding box center [745, 478] width 626 height 79
click at [527, 455] on textarea "VPN Gateway ist eine zentrale Komponente eines Virtual Private Network (VPN), d…" at bounding box center [745, 478] width 626 height 79
click at [552, 465] on textarea "VPN Gateway ist eine zentrale Komponente eines Virtual Private Network (VPN), d…" at bounding box center [745, 478] width 626 height 79
click at [560, 460] on textarea "VPN Gateway ist eine zentrale Komponente eines Virtual Private Network (VPN), d…" at bounding box center [745, 478] width 626 height 79
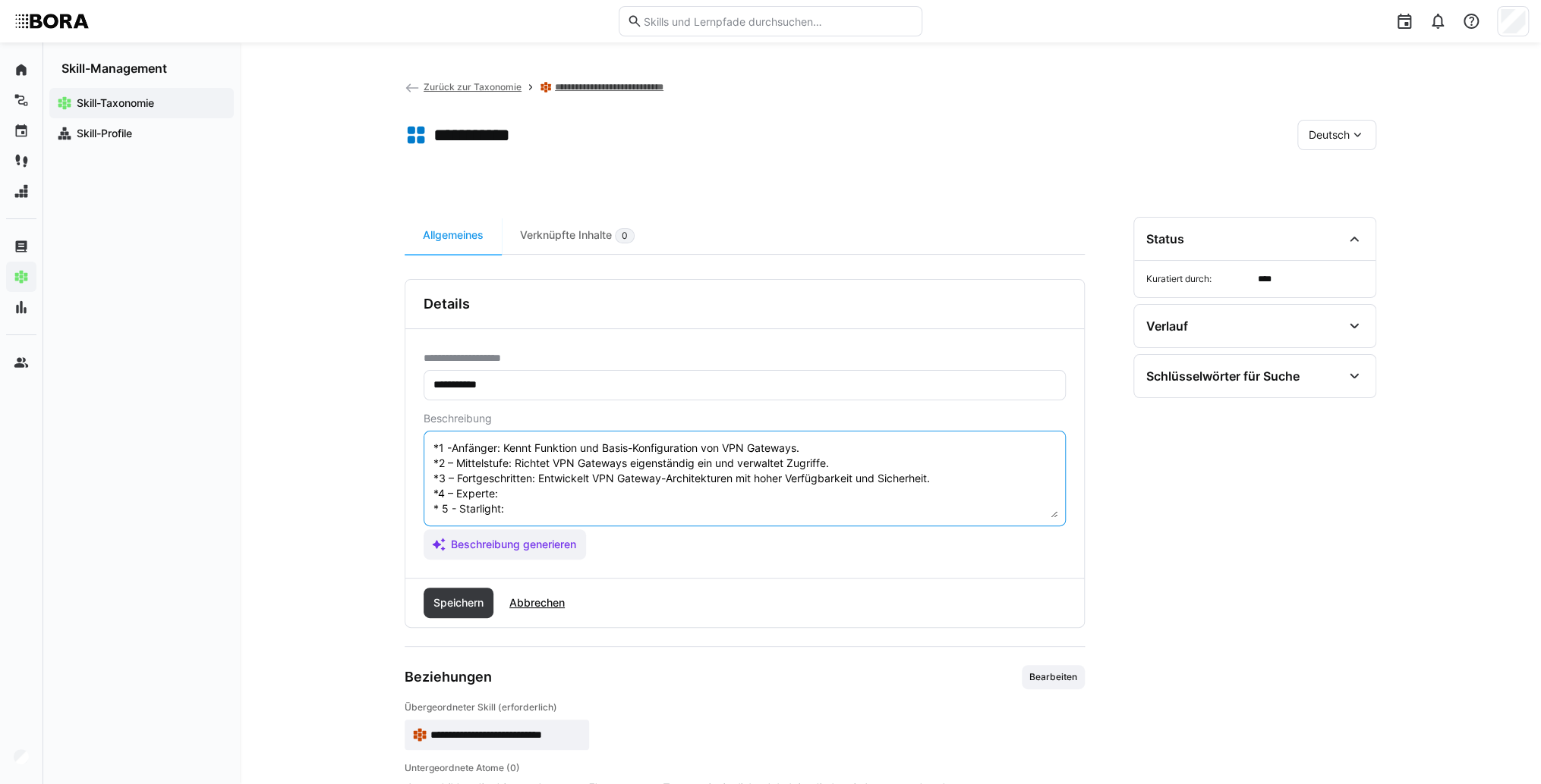
click at [527, 482] on textarea "VPN Gateway ist eine zentrale Komponente eines Virtual Private Network (VPN), d…" at bounding box center [745, 478] width 626 height 79
click at [504, 484] on textarea "VPN Gateway ist eine zentrale Komponente eines Virtual Private Network (VPN), d…" at bounding box center [745, 478] width 626 height 79
click at [569, 506] on textarea "VPN Gateway ist eine zentrale Komponente eines Virtual Private Network (VPN), d…" at bounding box center [745, 478] width 626 height 79
click at [570, 493] on textarea "VPN Gateway ist eine zentrale Komponente eines Virtual Private Network (VPN), d…" at bounding box center [745, 478] width 626 height 79
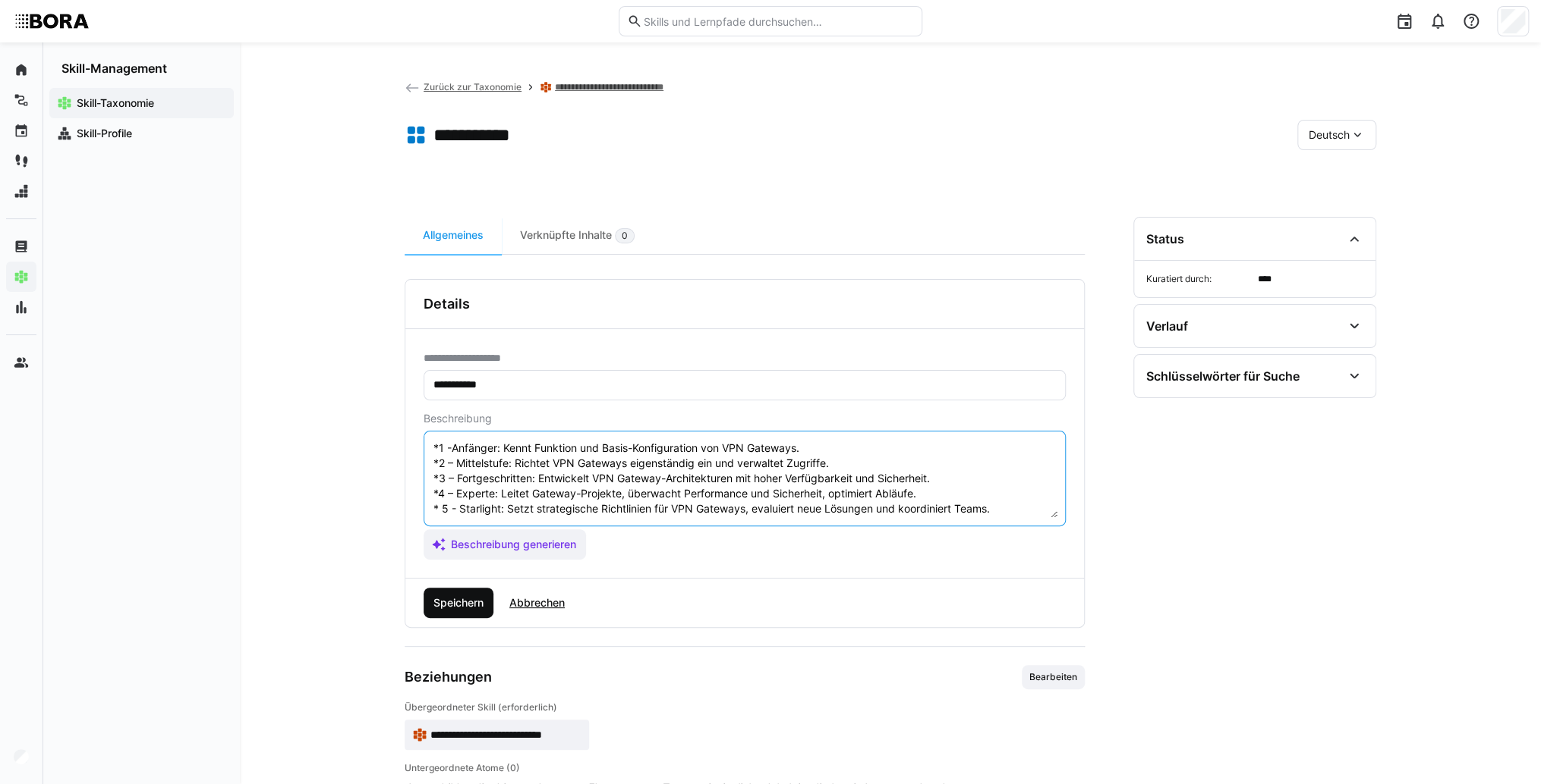
type textarea "VPN Gateway ist eine zentrale Komponente eines Virtual Private Network (VPN), d…"
click at [486, 603] on span "Speichern" at bounding box center [458, 603] width 70 height 30
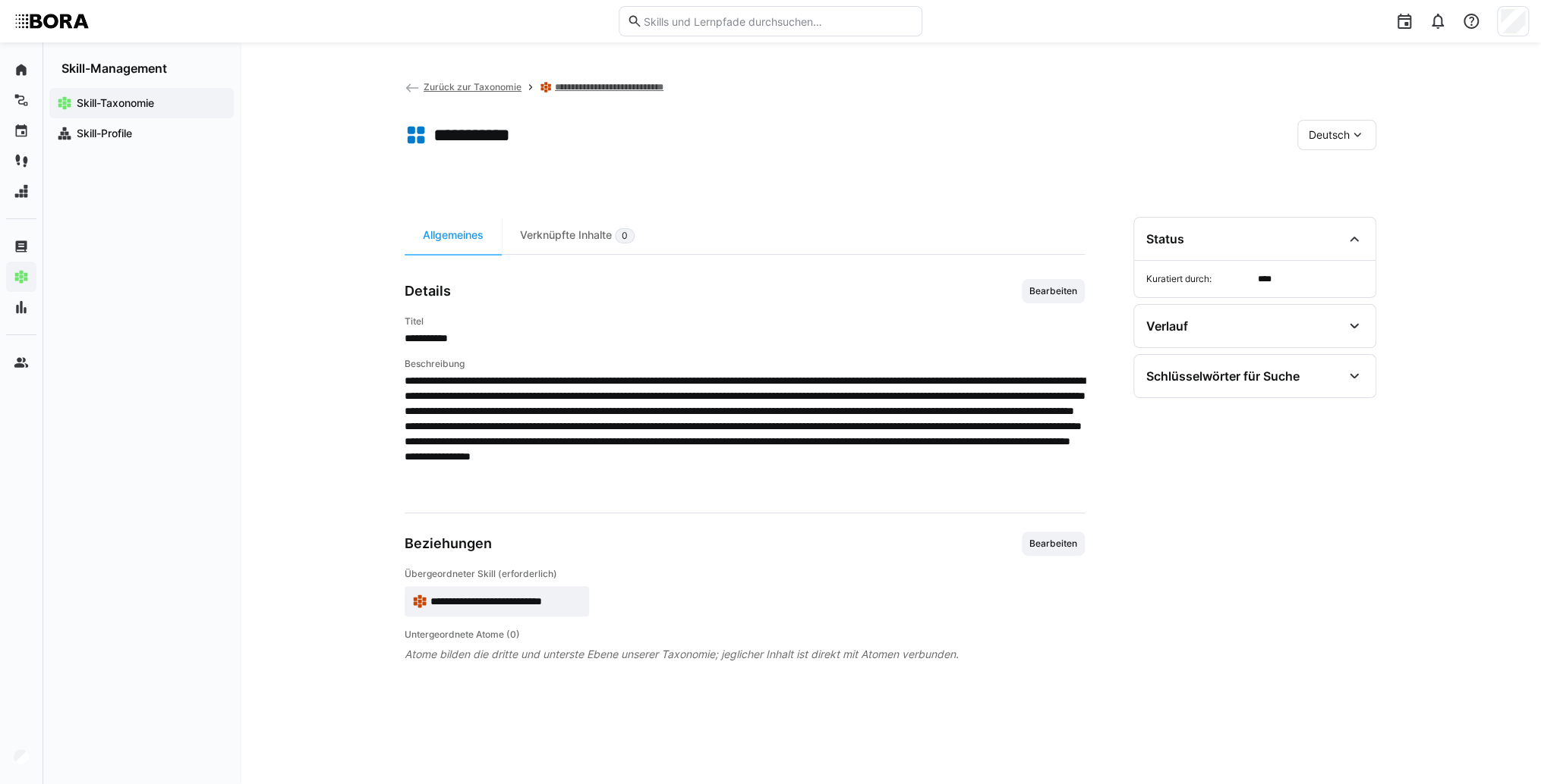
click at [1352, 144] on div "Deutsch" at bounding box center [1336, 135] width 79 height 30
click at [1345, 211] on span "Englisch" at bounding box center [1329, 207] width 41 height 15
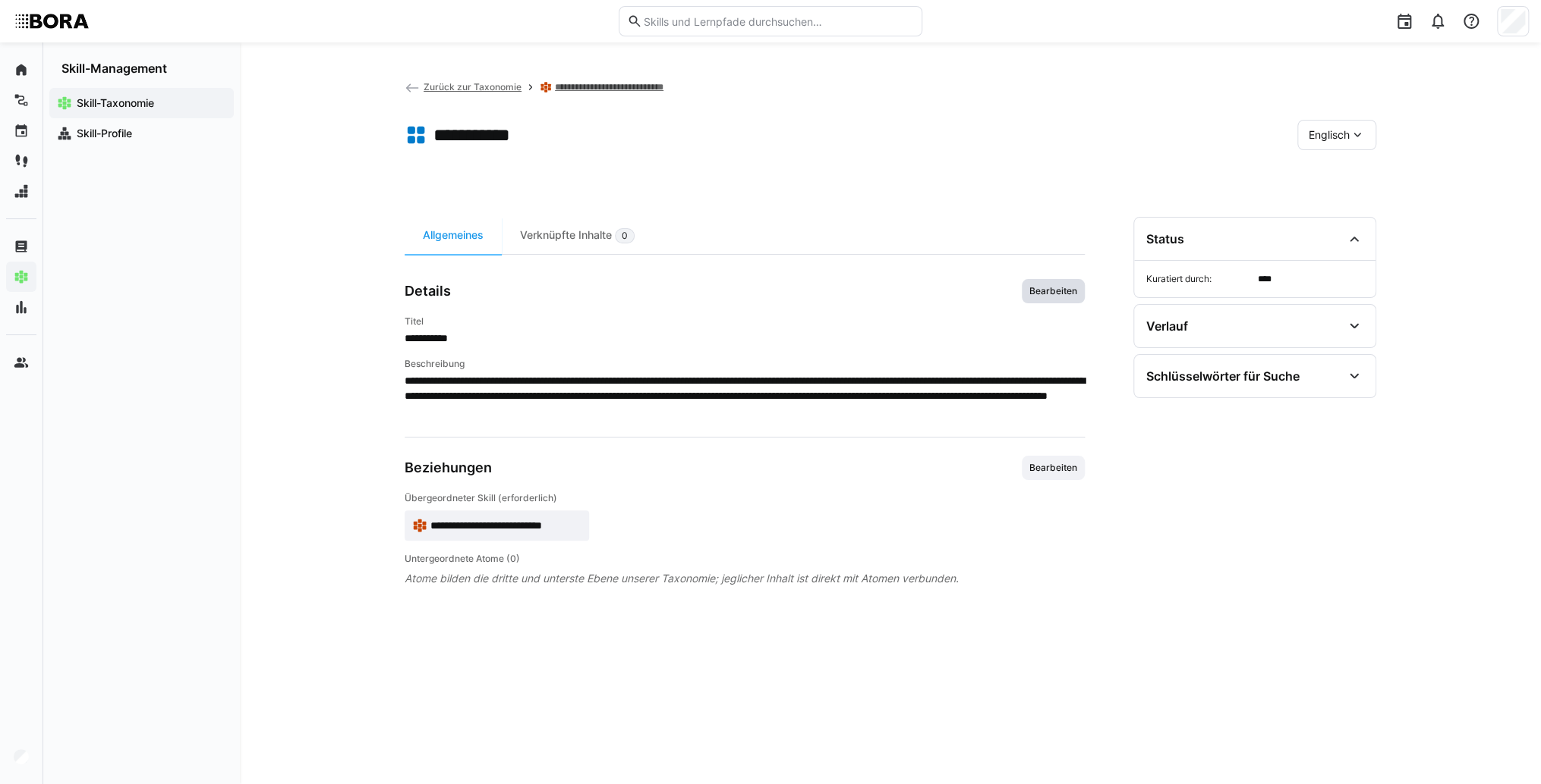
click at [1060, 301] on span "Bearbeiten" at bounding box center [1052, 291] width 63 height 24
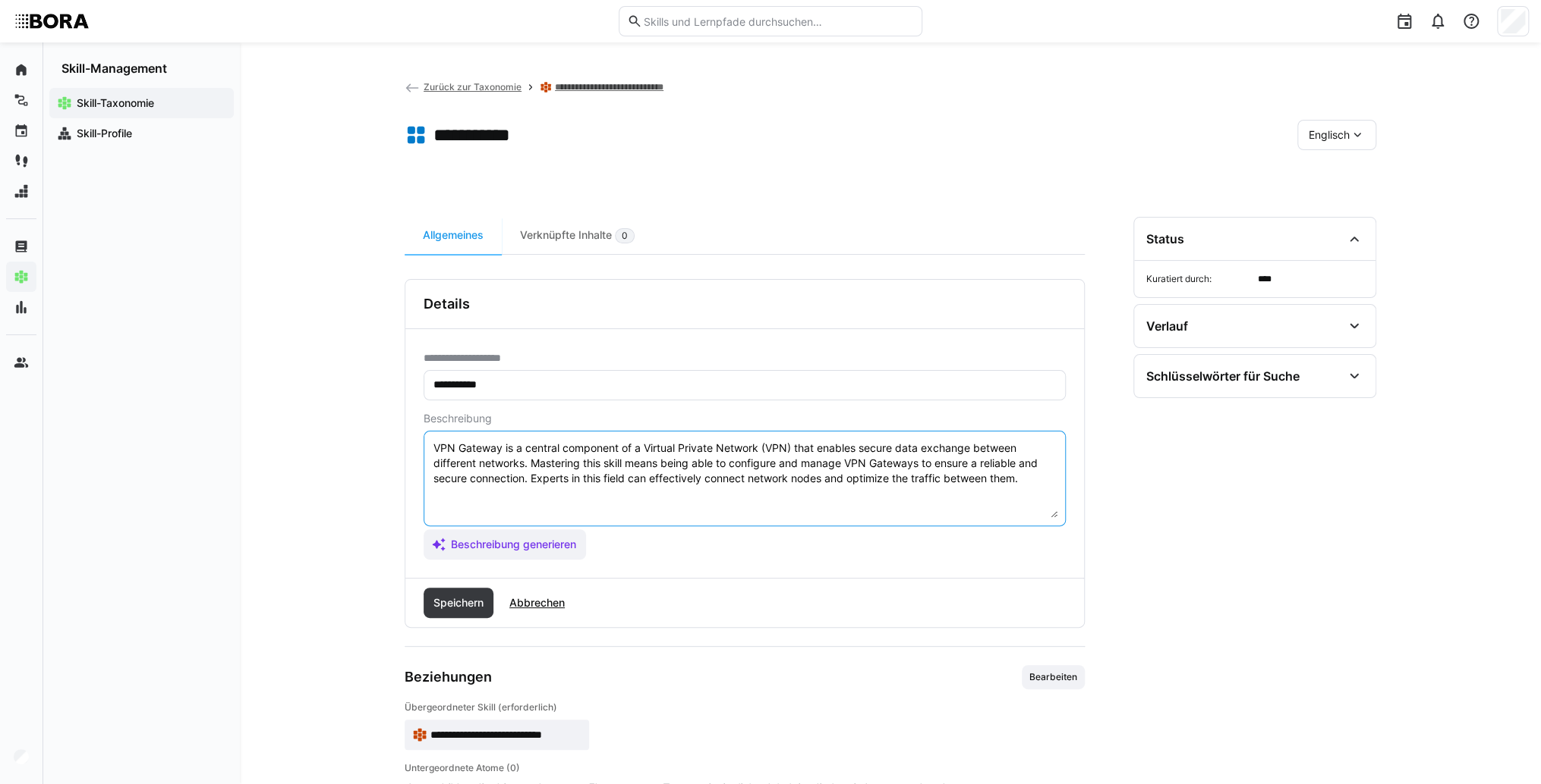
click at [1047, 492] on textarea "VPN Gateway is a central component of a Virtual Private Network (VPN) that enab…" at bounding box center [745, 478] width 626 height 79
click at [483, 501] on textarea "VPN Gateway is a central component of a Virtual Private Network (VPN) that enab…" at bounding box center [745, 478] width 626 height 79
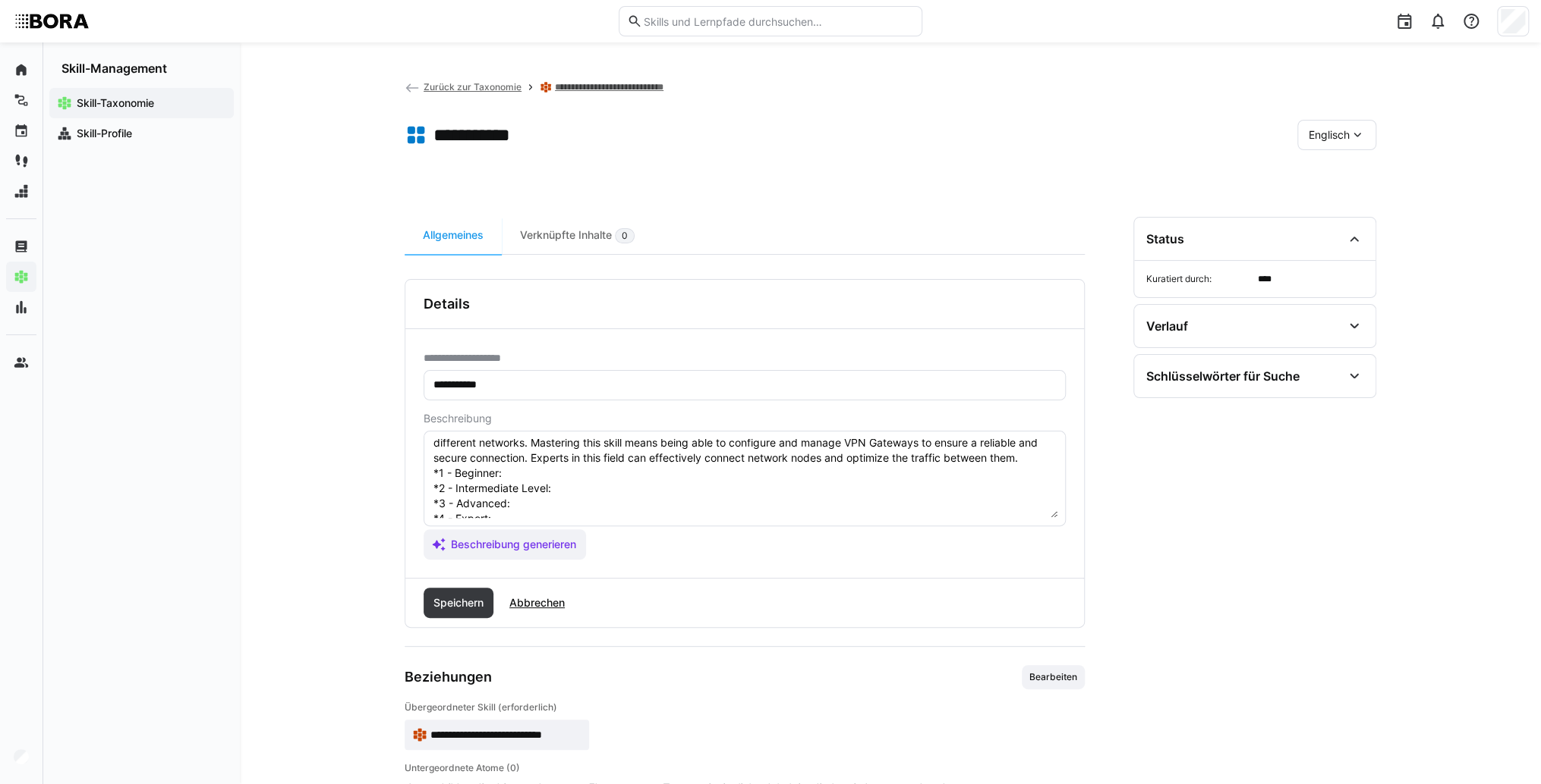
scroll to position [0, 0]
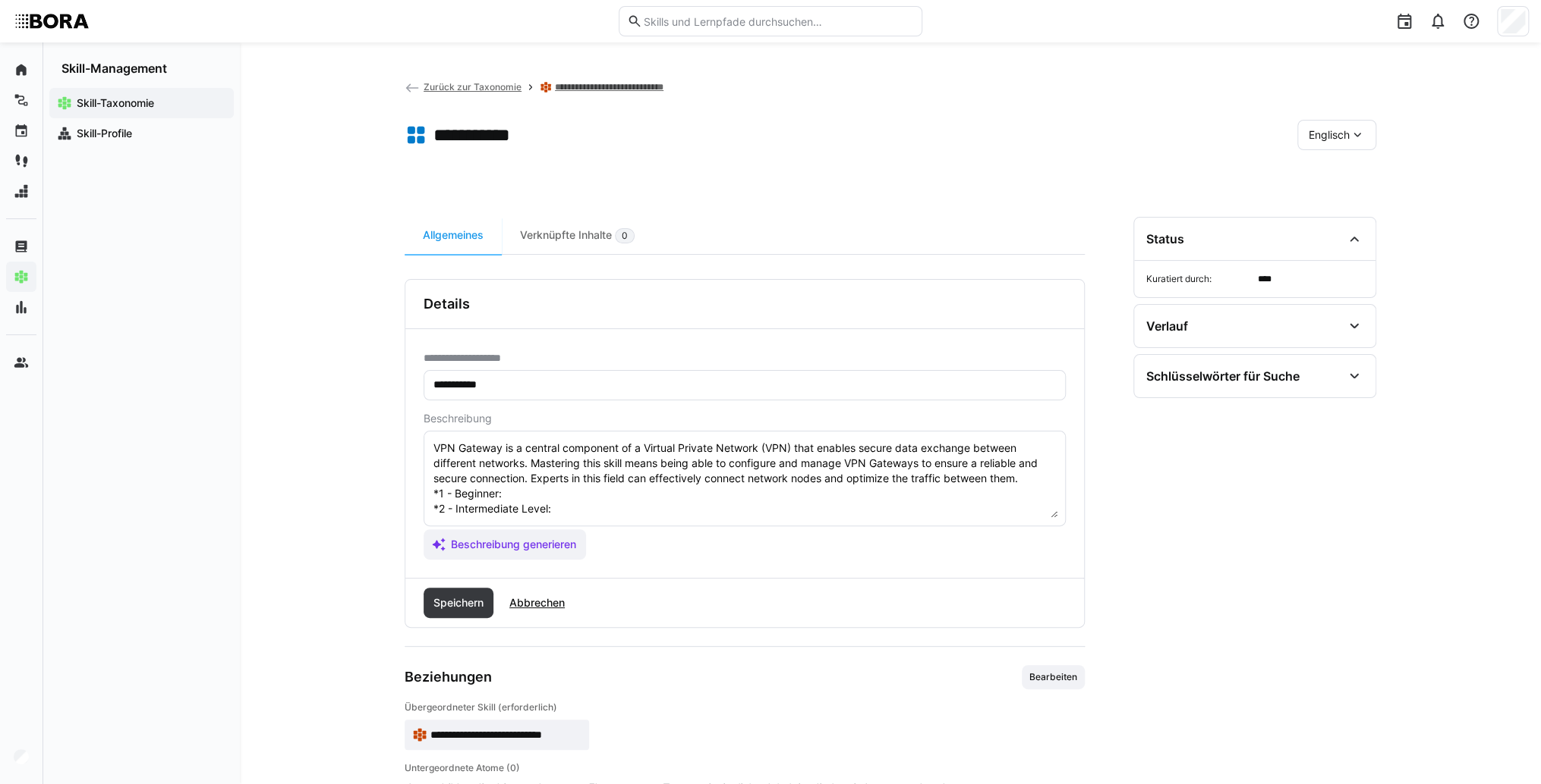
click at [600, 487] on textarea "VPN Gateway is a central component of a Virtual Private Network (VPN) that enab…" at bounding box center [745, 478] width 626 height 79
click at [570, 514] on textarea "VPN Gateway is a central component of a Virtual Private Network (VPN) that enab…" at bounding box center [745, 478] width 626 height 79
click at [590, 509] on textarea "VPN Gateway is a central component of a Virtual Private Network (VPN) that enab…" at bounding box center [745, 478] width 626 height 79
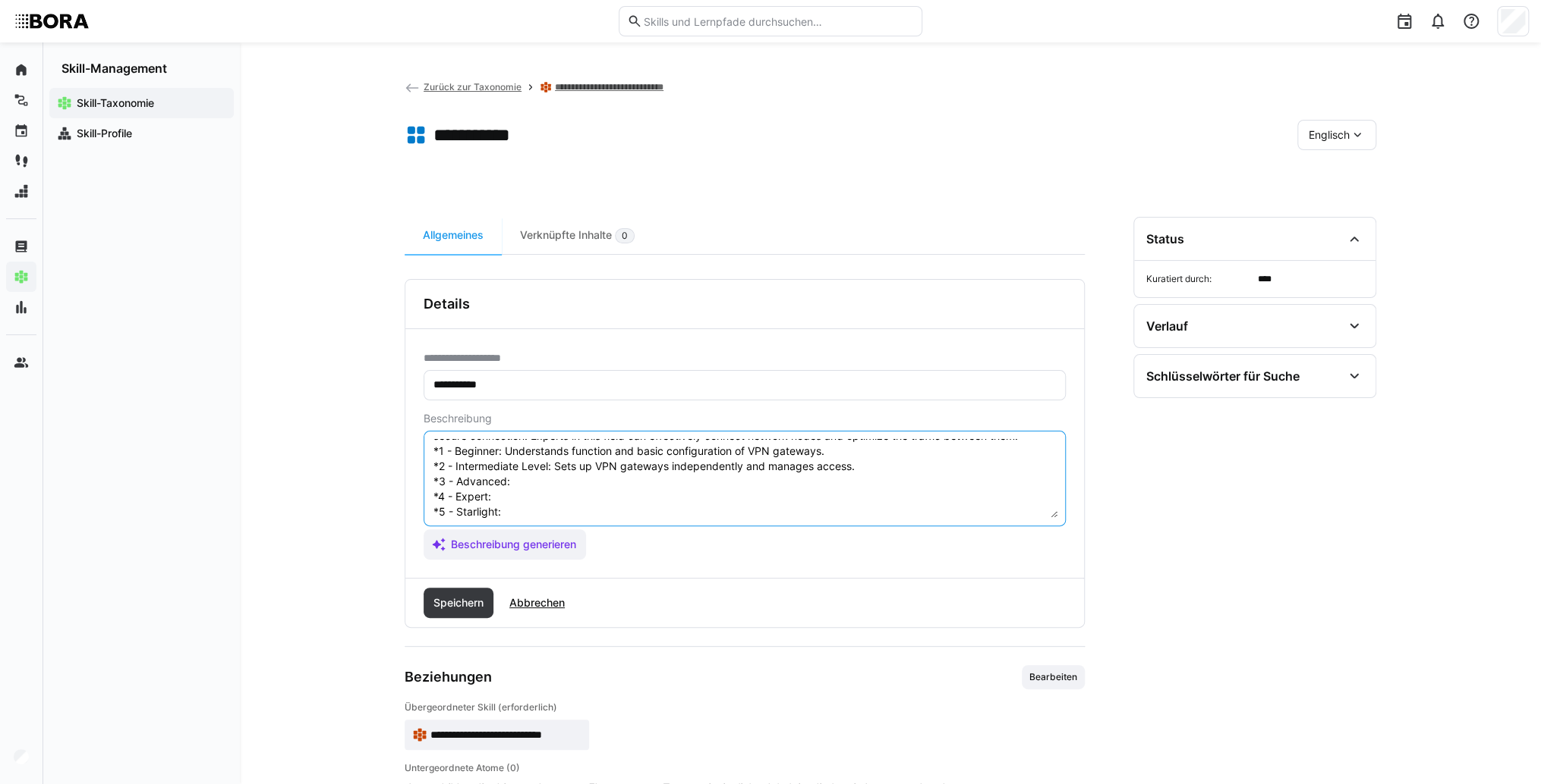
scroll to position [61, 0]
click at [553, 453] on textarea "VPN Gateway is a central component of a Virtual Private Network (VPN) that enab…" at bounding box center [745, 478] width 626 height 79
click at [538, 461] on textarea "VPN Gateway is a central component of a Virtual Private Network (VPN) that enab…" at bounding box center [745, 478] width 626 height 79
click at [531, 458] on textarea "VPN Gateway is a central component of a Virtual Private Network (VPN) that enab…" at bounding box center [745, 478] width 626 height 79
click at [516, 479] on textarea "VPN Gateway is a central component of a Virtual Private Network (VPN) that enab…" at bounding box center [745, 478] width 626 height 79
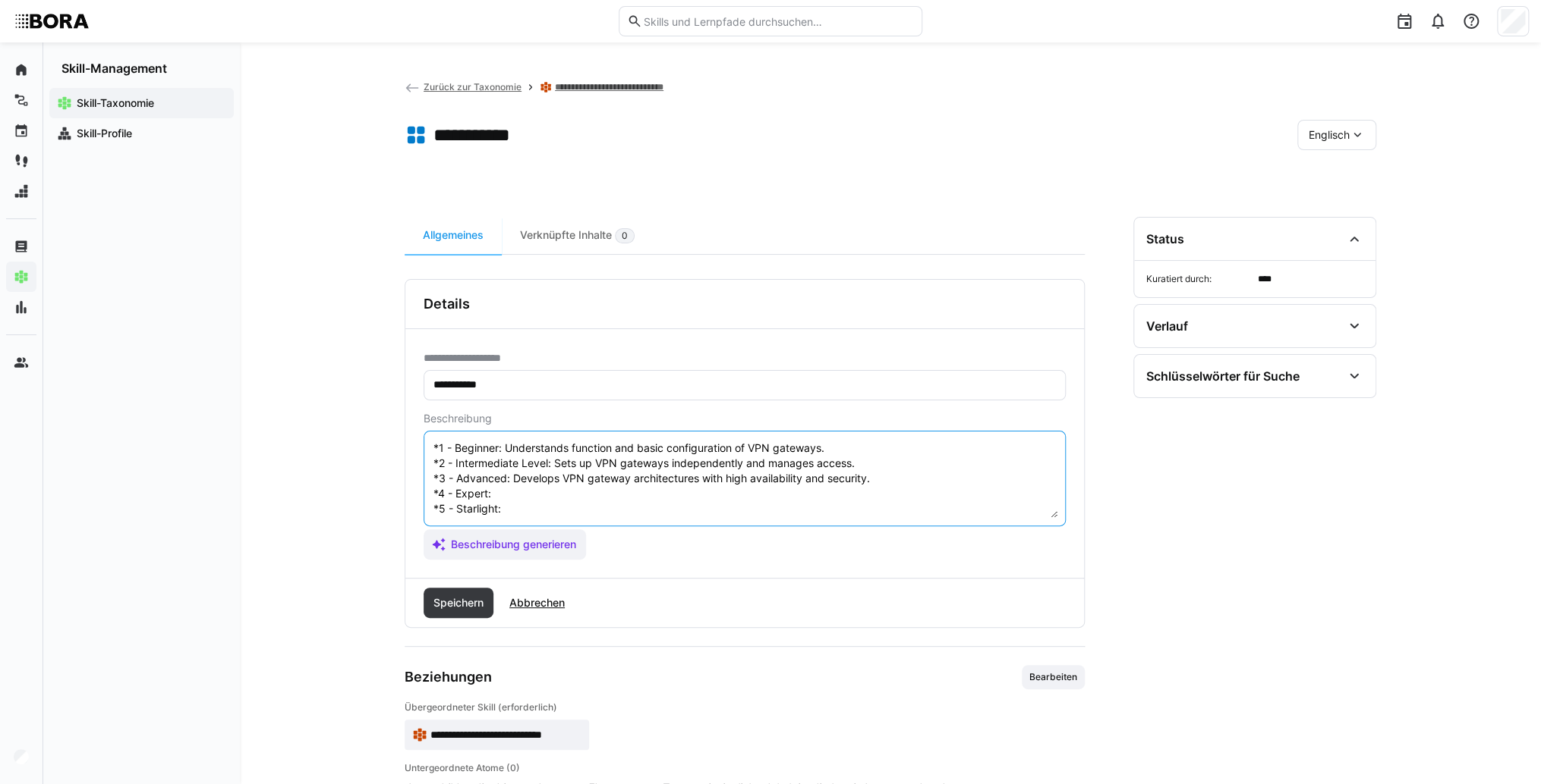
click at [510, 471] on textarea "VPN Gateway is a central component of a Virtual Private Network (VPN) that enab…" at bounding box center [745, 478] width 626 height 79
click at [505, 494] on textarea "VPN Gateway is a central component of a Virtual Private Network (VPN) that enab…" at bounding box center [745, 478] width 626 height 79
click at [533, 490] on textarea "VPN Gateway is a central component of a Virtual Private Network (VPN) that enab…" at bounding box center [745, 478] width 626 height 79
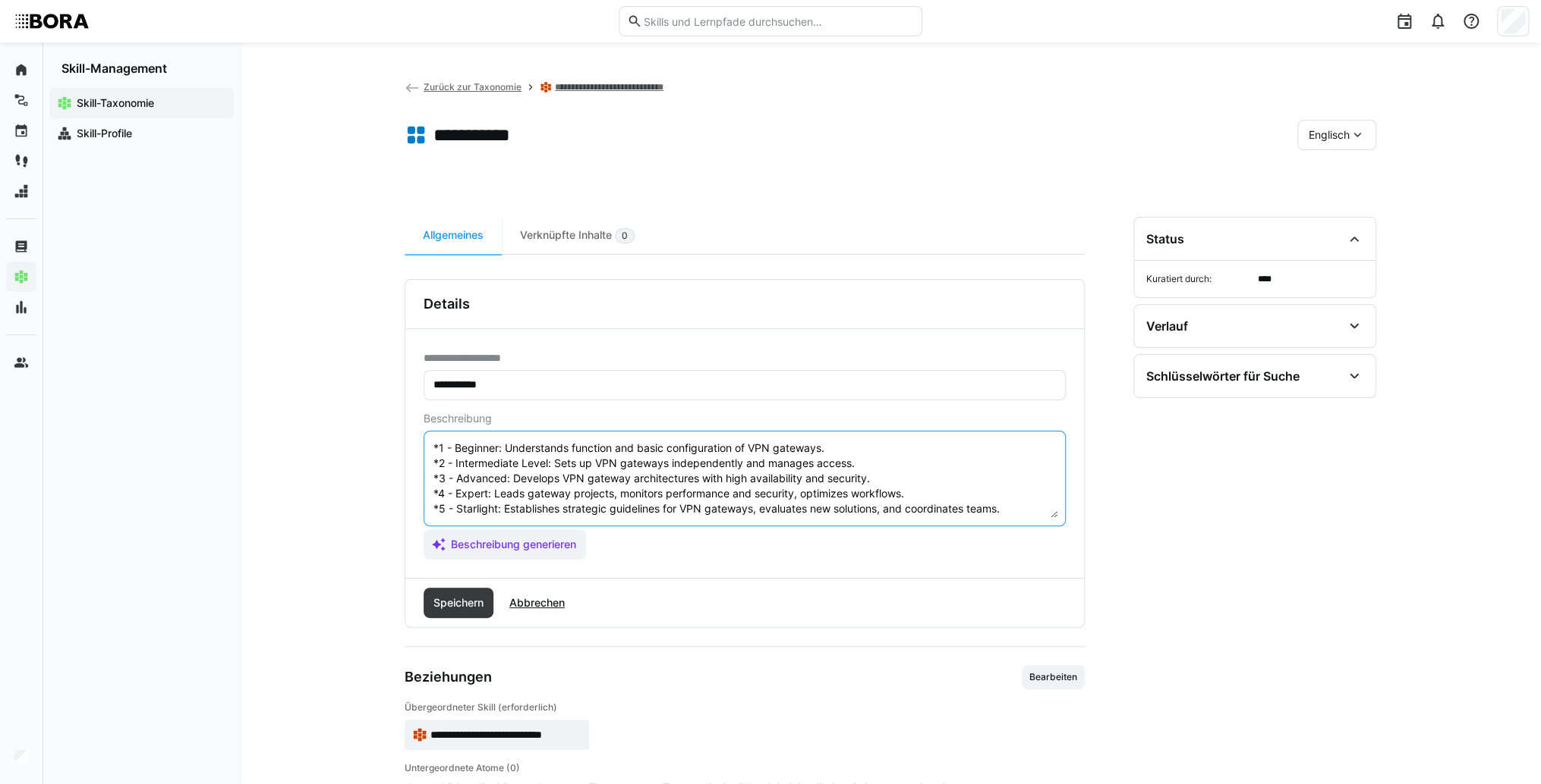
type textarea "VPN Gateway is a central component of a Virtual Private Network (VPN) that enab…"
click at [464, 622] on div "Speichern Abbrechen" at bounding box center [744, 602] width 679 height 48
click at [452, 612] on span "Speichern" at bounding box center [458, 603] width 70 height 30
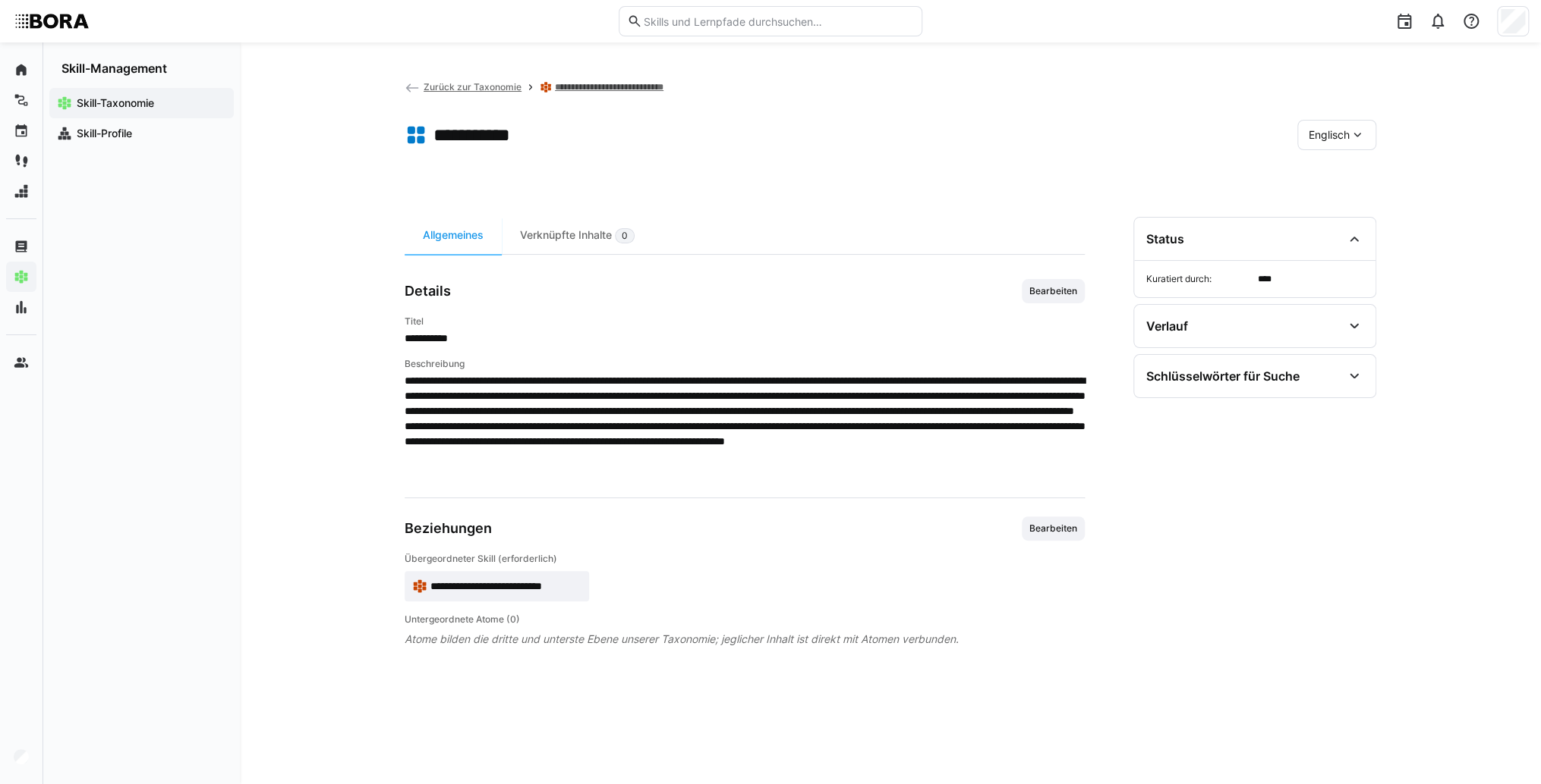
click at [549, 583] on span "**********" at bounding box center [505, 586] width 151 height 15
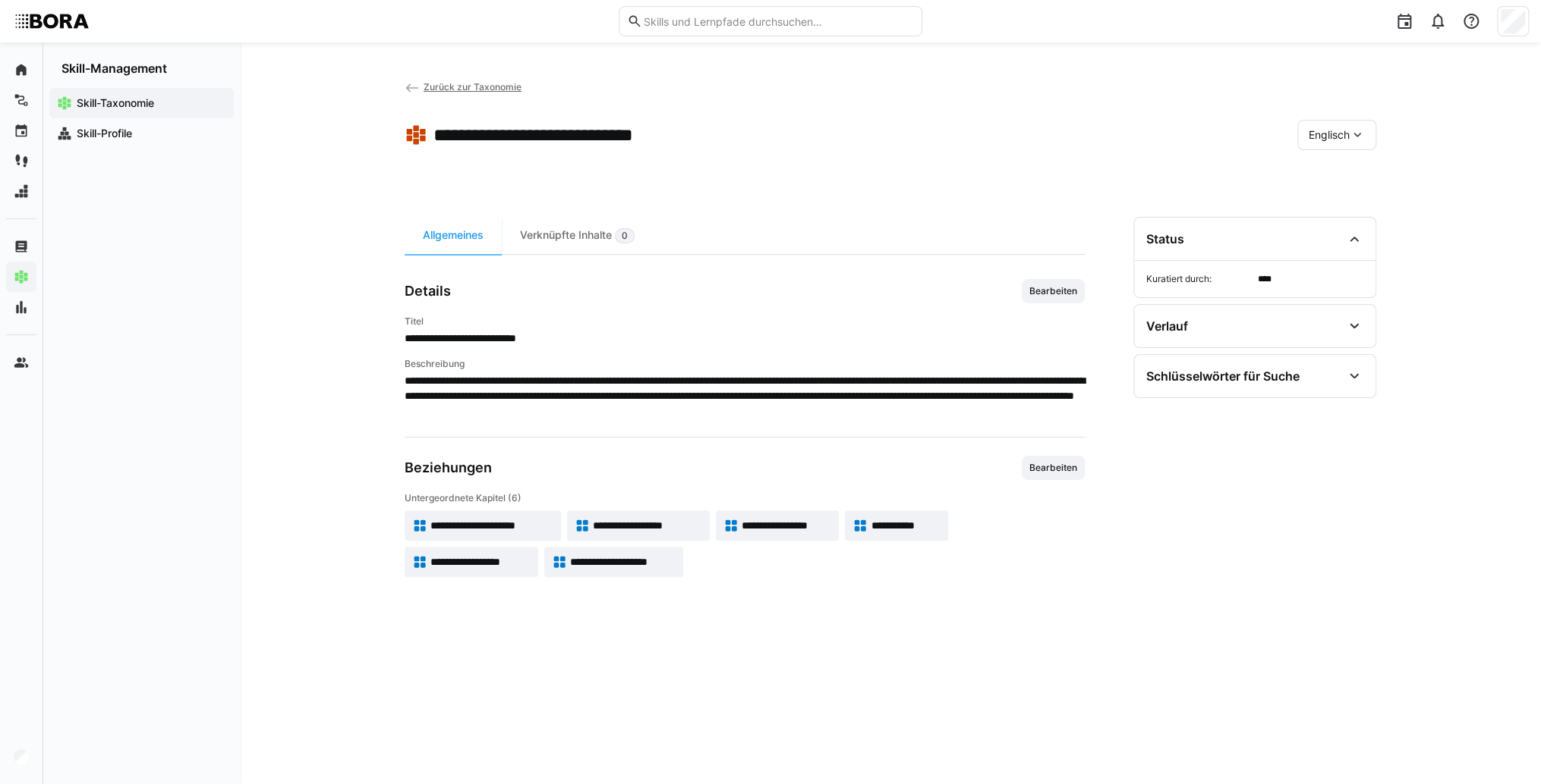
click at [479, 571] on app-skill-badge "**********" at bounding box center [472, 562] width 134 height 30
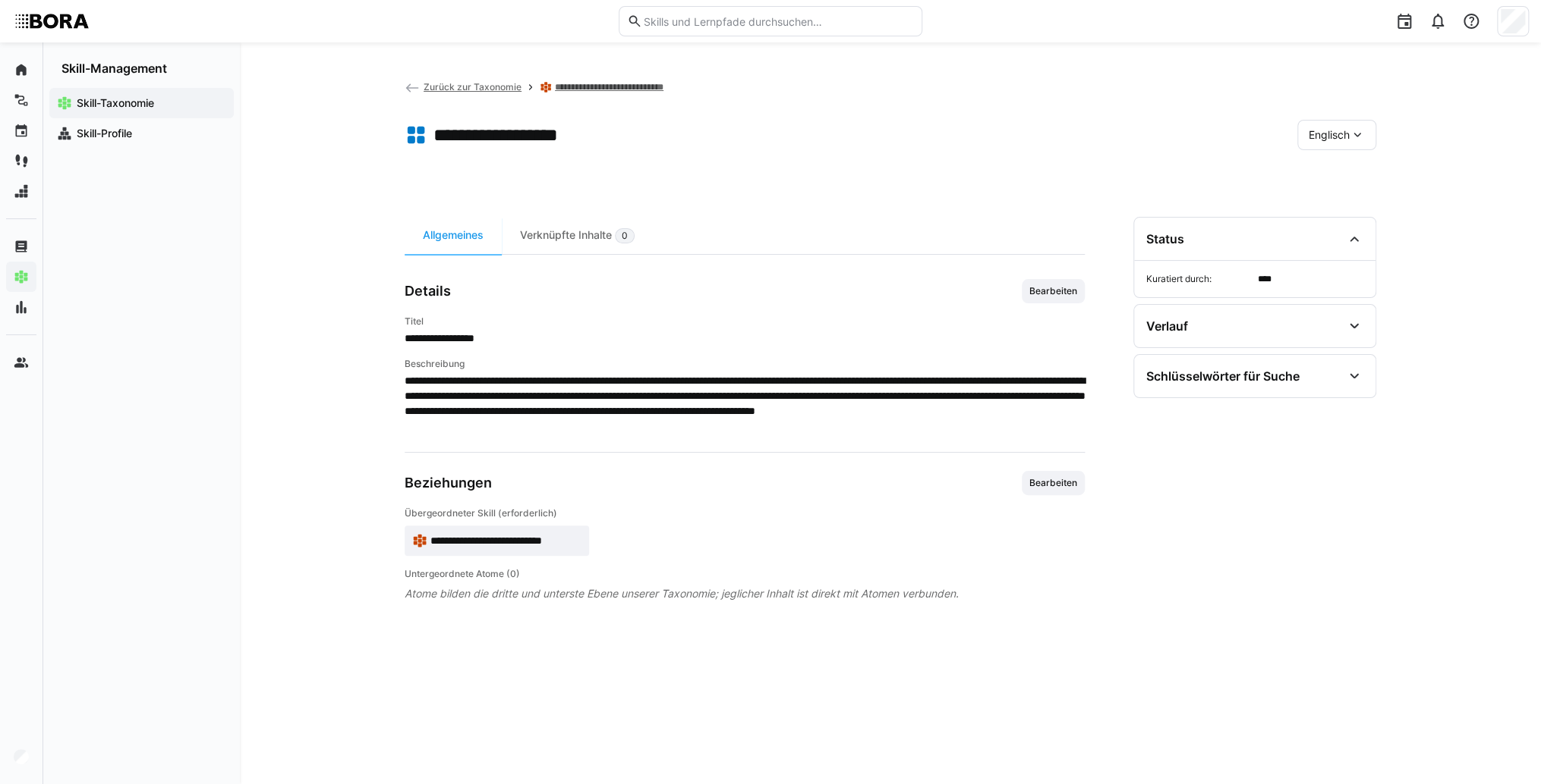
click at [1322, 118] on app-toolbar "**********" at bounding box center [890, 138] width 971 height 61
click at [1319, 133] on span "Englisch" at bounding box center [1329, 135] width 41 height 15
click at [1314, 179] on span "Deutsch" at bounding box center [1329, 175] width 41 height 15
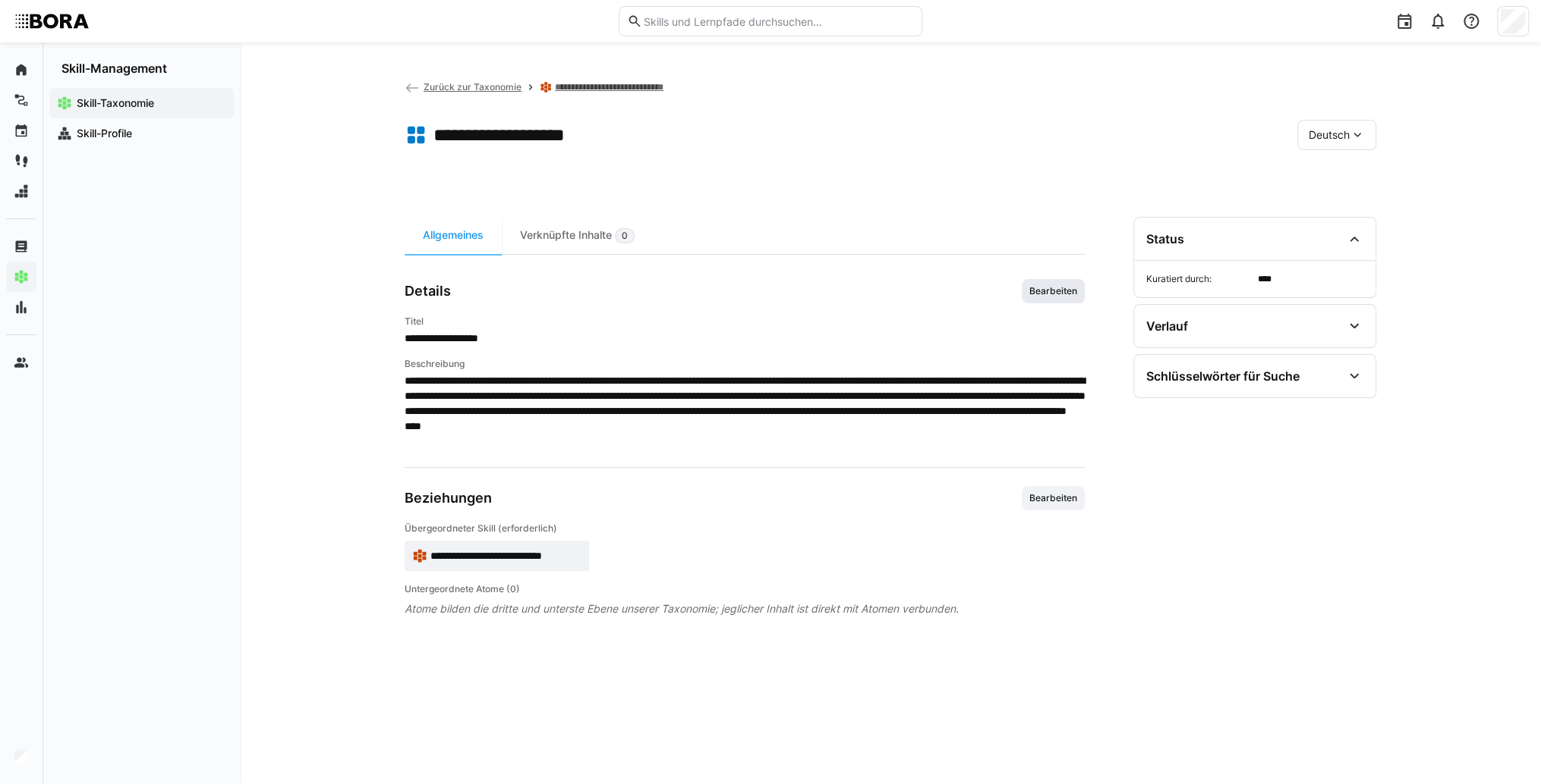
click at [1036, 291] on span "Bearbeiten" at bounding box center [1053, 291] width 51 height 12
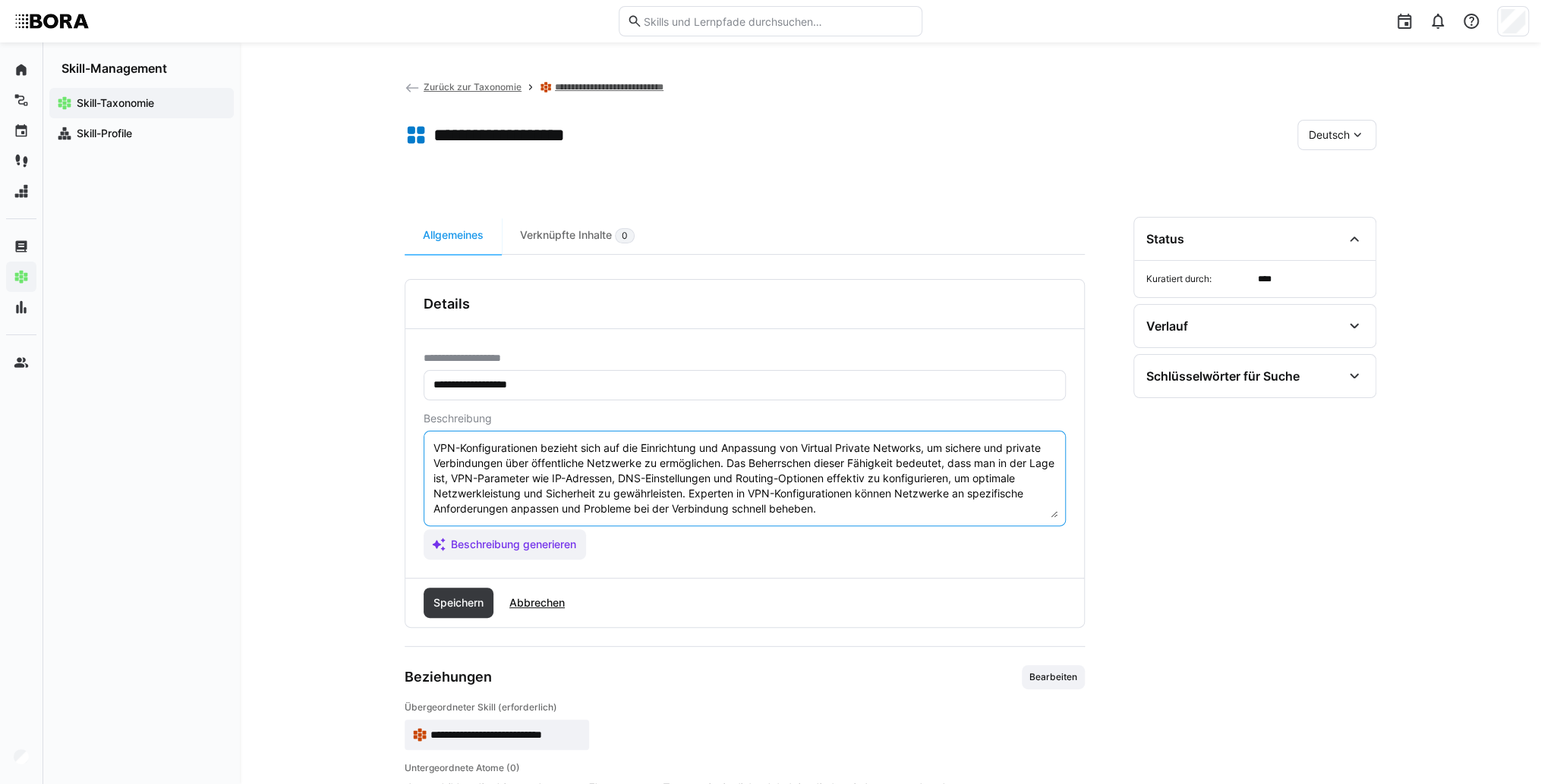
click at [835, 516] on textarea "VPN-Konfigurationen bezieht sich auf die Einrichtung und Anpassung von Virtual …" at bounding box center [745, 478] width 626 height 79
click at [472, 500] on textarea "VPN-Konfigurationen bezieht sich auf die Einrichtung und Anpassung von Virtual …" at bounding box center [745, 478] width 626 height 79
click at [459, 505] on textarea "VPN-Konfigurationen bezieht sich auf die Einrichtung und Anpassung von Virtual …" at bounding box center [745, 478] width 626 height 79
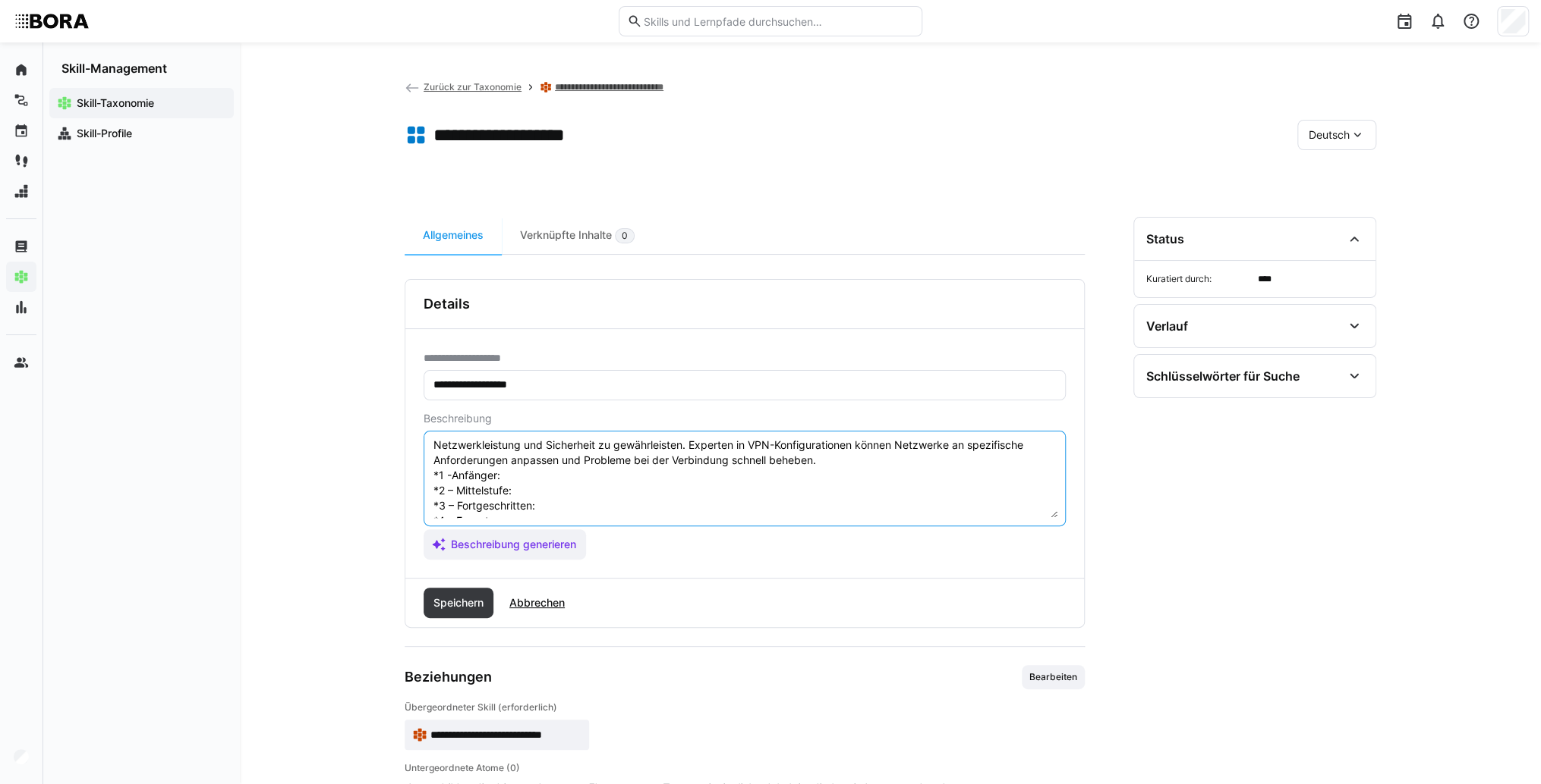
scroll to position [27, 0]
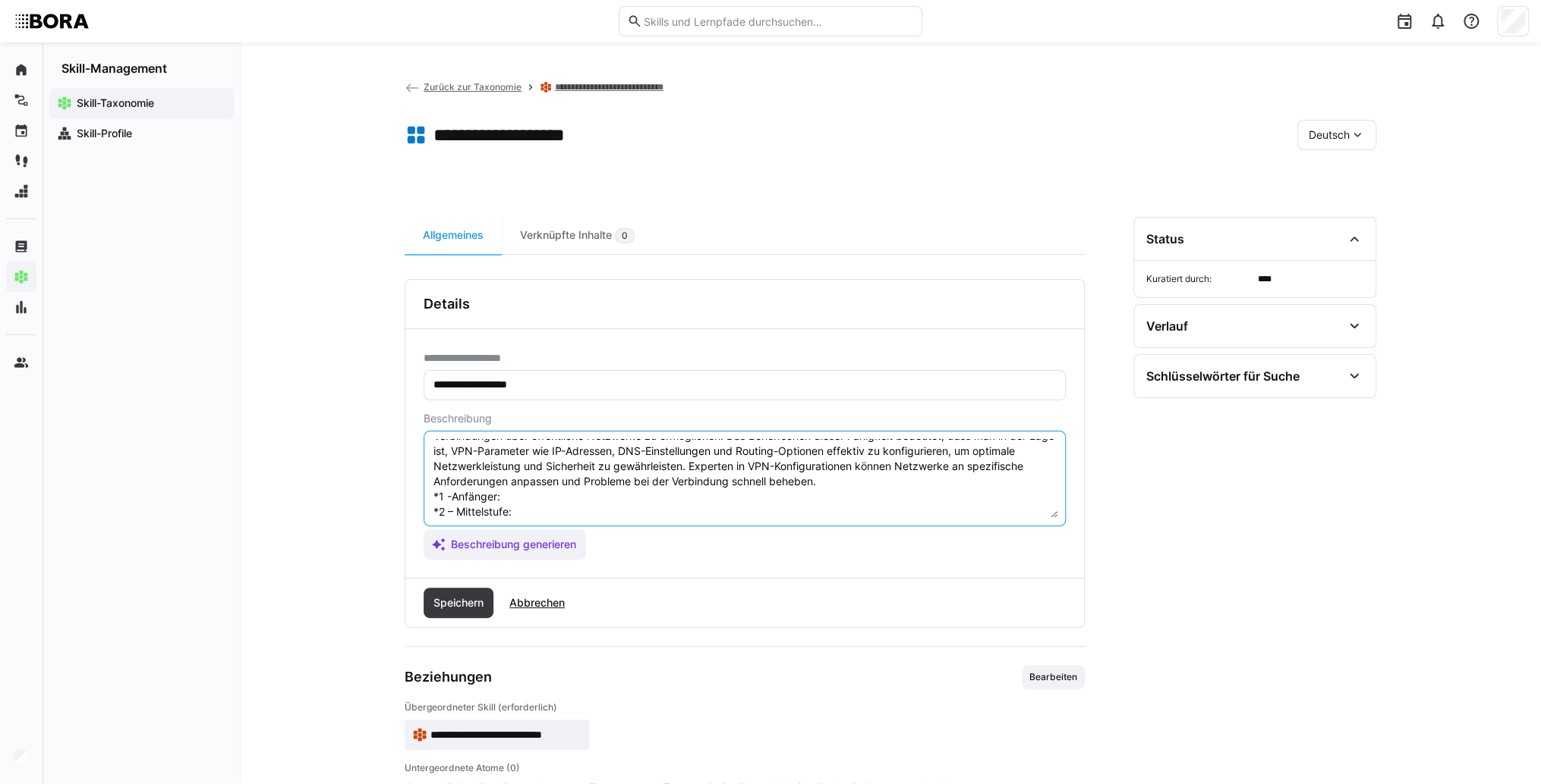
click at [522, 492] on textarea "VPN-Konfigurationen bezieht sich auf die Einrichtung und Anpassung von Virtual …" at bounding box center [745, 478] width 626 height 79
click at [555, 495] on textarea "VPN-Konfigurationen bezieht sich auf die Einrichtung und Anpassung von Virtual …" at bounding box center [745, 478] width 626 height 79
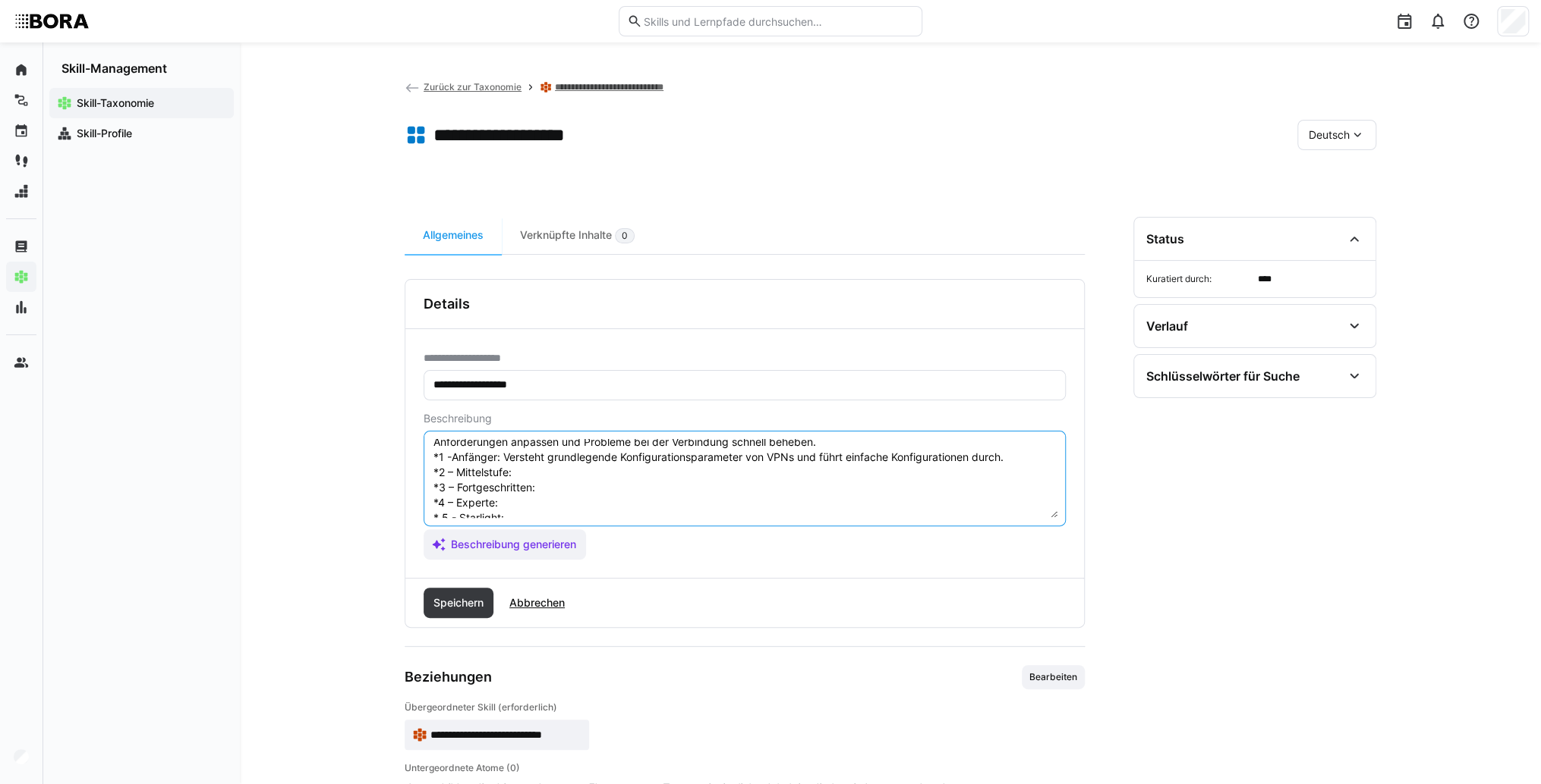
scroll to position [88, 0]
click at [534, 450] on textarea "VPN-Konfigurationen bezieht sich auf die Einrichtung und Anpassung von Virtual …" at bounding box center [745, 478] width 626 height 79
click at [581, 448] on textarea "VPN-Konfigurationen bezieht sich auf die Einrichtung und Anpassung von Virtual …" at bounding box center [745, 478] width 626 height 79
click at [553, 464] on textarea "VPN-Konfigurationen bezieht sich auf die Einrichtung und Anpassung von Virtual …" at bounding box center [745, 478] width 626 height 79
click at [574, 464] on textarea "VPN-Konfigurationen bezieht sich auf die Einrichtung und Anpassung von Virtual …" at bounding box center [745, 478] width 626 height 79
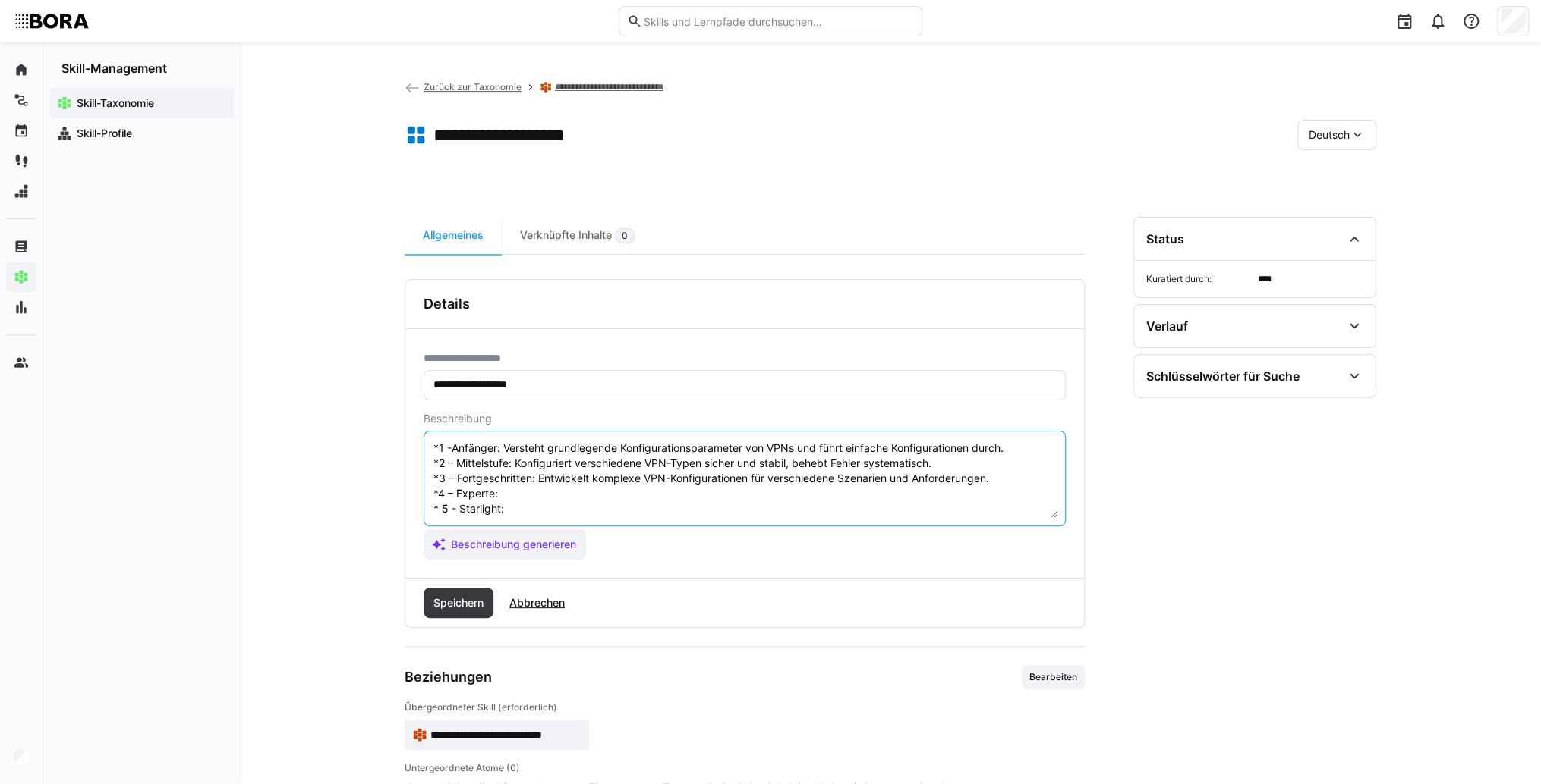
click at [560, 471] on textarea "VPN-Konfigurationen bezieht sich auf die Einrichtung und Anpassung von Virtual …" at bounding box center [745, 478] width 626 height 79
click at [551, 482] on textarea "VPN-Konfigurationen bezieht sich auf die Einrichtung und Anpassung von Virtual …" at bounding box center [745, 478] width 626 height 79
click at [672, 474] on textarea "VPN-Konfigurationen bezieht sich auf die Einrichtung und Anpassung von Virtual …" at bounding box center [745, 478] width 626 height 79
click at [582, 499] on textarea "VPN-Konfigurationen bezieht sich auf die Einrichtung und Anpassung von Virtual …" at bounding box center [745, 478] width 626 height 79
click at [519, 497] on textarea "VPN-Konfigurationen bezieht sich auf die Einrichtung und Anpassung von Virtual …" at bounding box center [745, 478] width 626 height 79
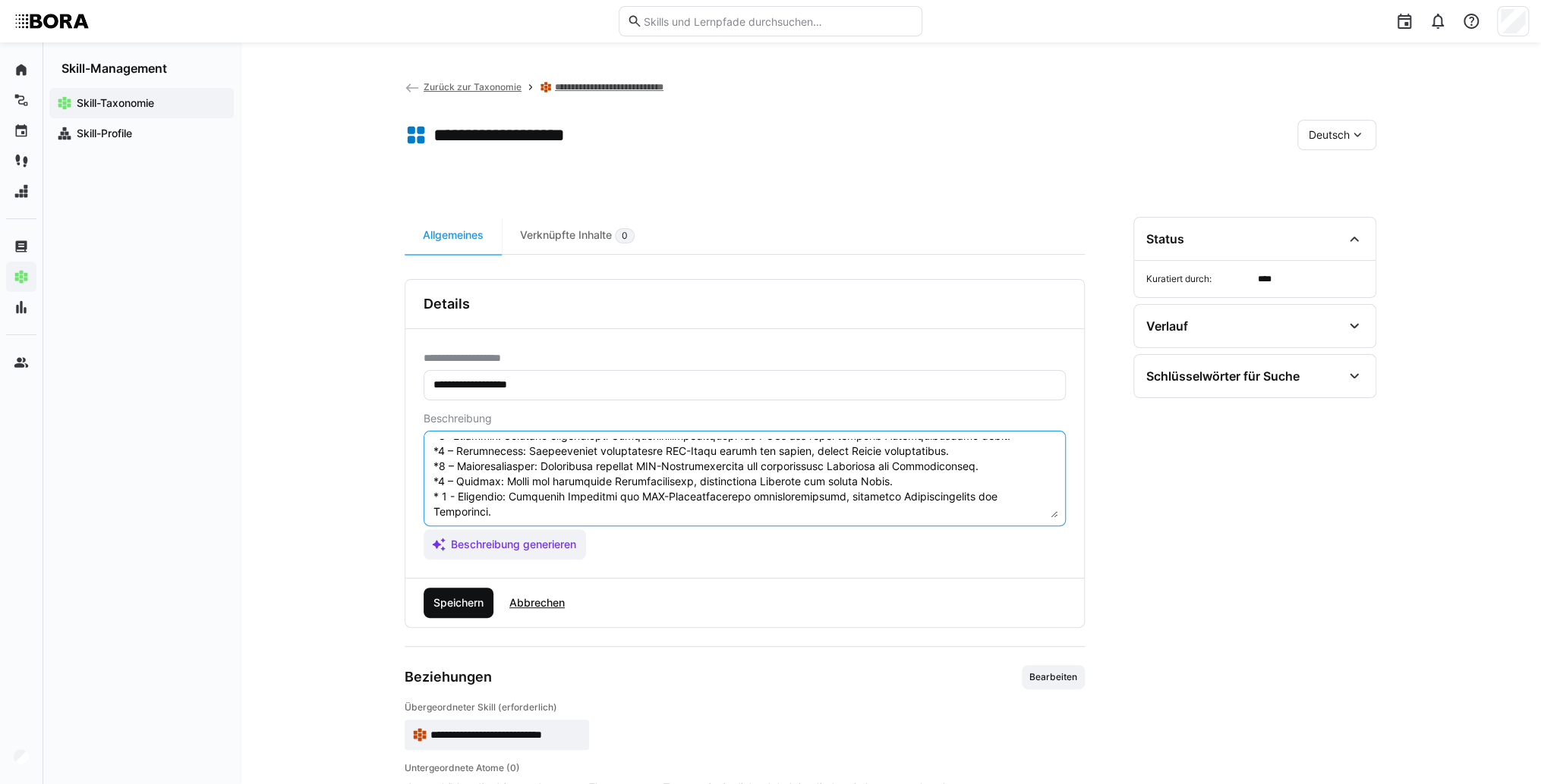
type textarea "LOR-Ipsumdolorsitam consect adip eli sed Doeiusmodte inc Utlaboree dol Magnaal …"
click at [466, 599] on span "Speichern" at bounding box center [458, 603] width 55 height 15
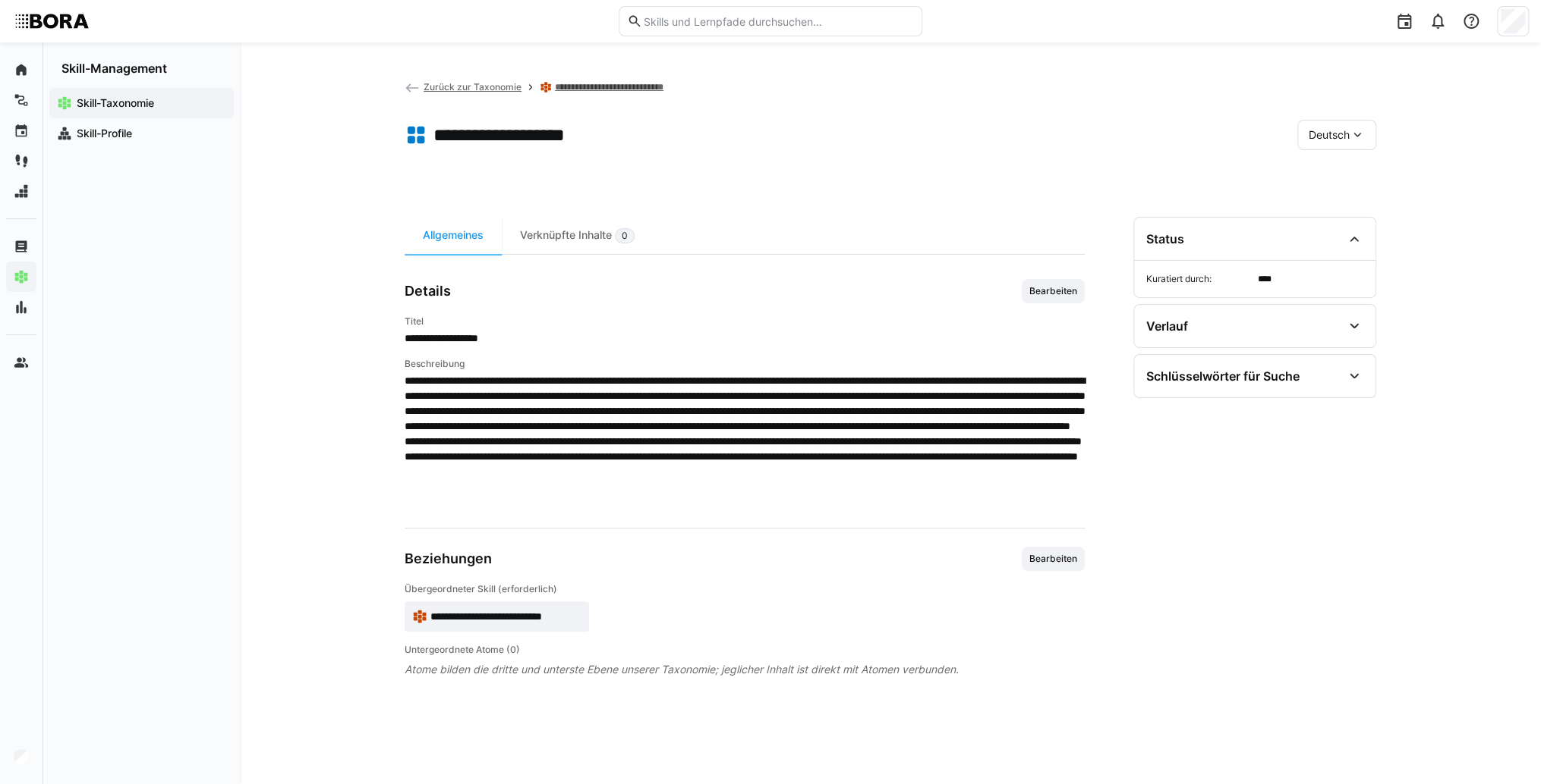
click at [1331, 127] on div "Deutsch" at bounding box center [1336, 135] width 79 height 30
click at [1337, 200] on span "Englisch" at bounding box center [1329, 207] width 41 height 15
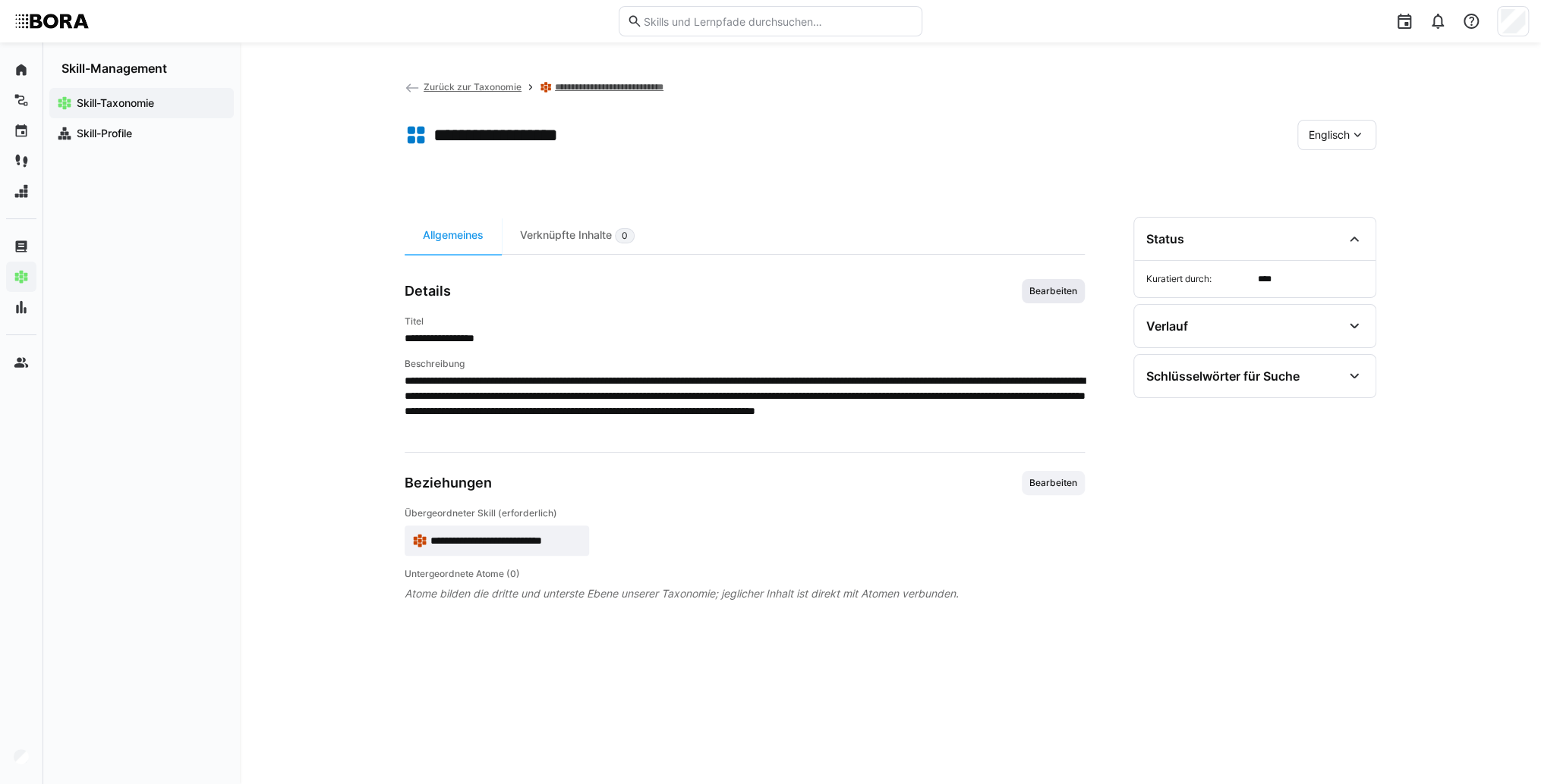
drag, startPoint x: 1047, startPoint y: 293, endPoint x: 1029, endPoint y: 294, distance: 18.0
click at [1046, 293] on span "Bearbeiten" at bounding box center [1053, 291] width 51 height 12
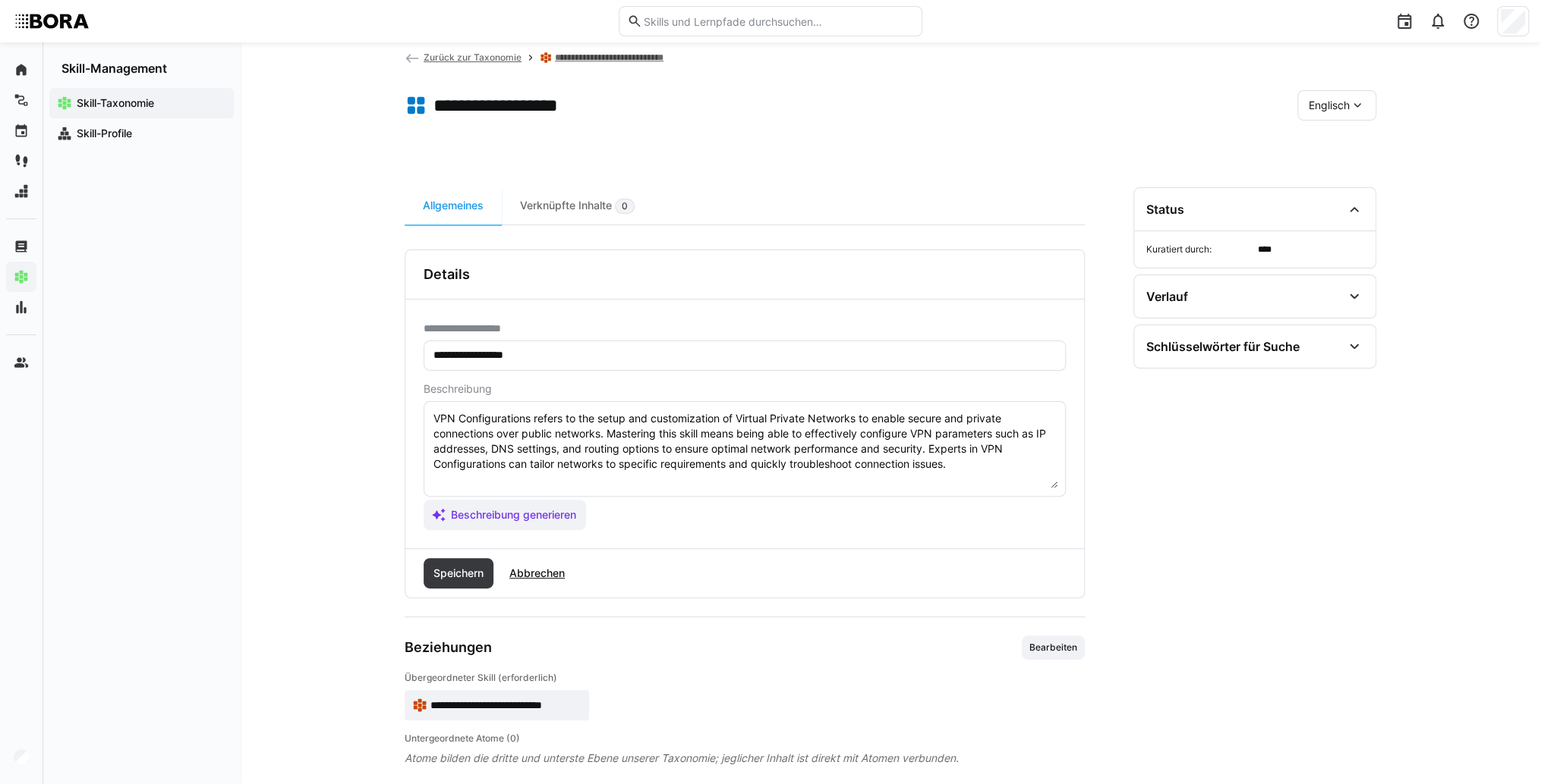
scroll to position [46, 0]
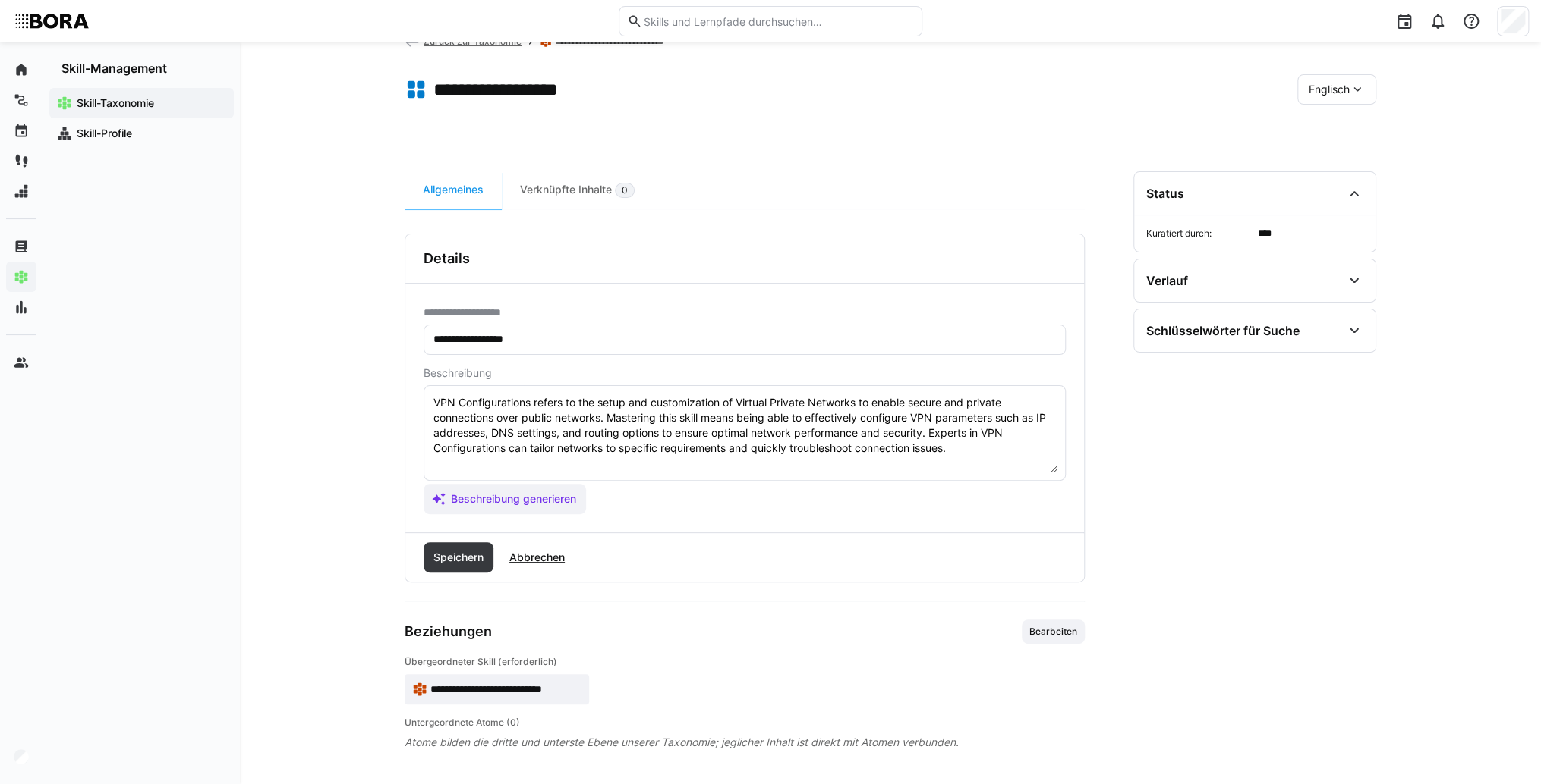
click at [974, 456] on textarea "VPN Configurations refers to the setup and customization of Virtual Private Net…" at bounding box center [745, 433] width 626 height 79
click at [479, 463] on textarea "VPN Configurations refers to the setup and customization of Virtual Private Net…" at bounding box center [745, 433] width 626 height 79
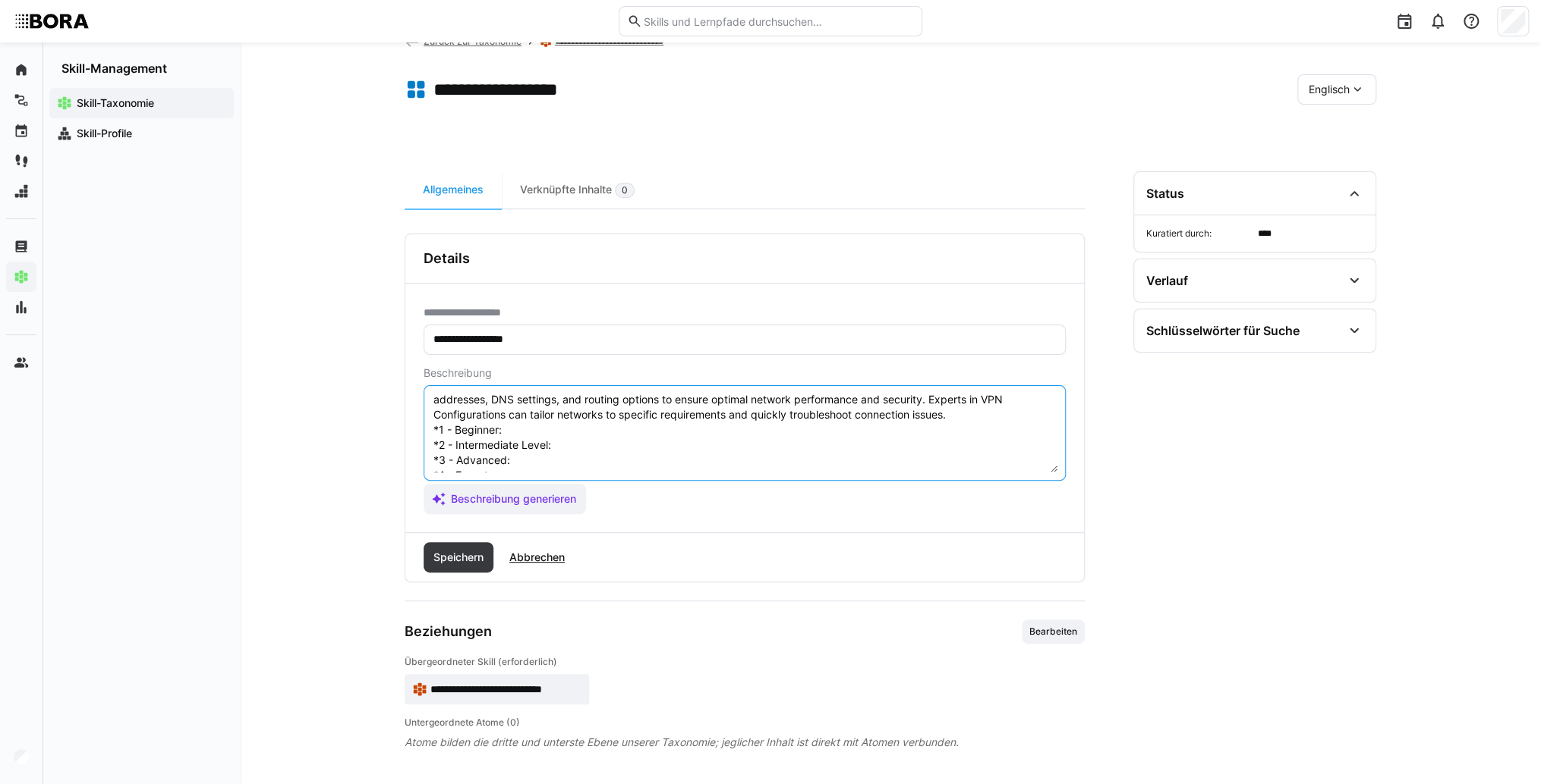
scroll to position [12, 0]
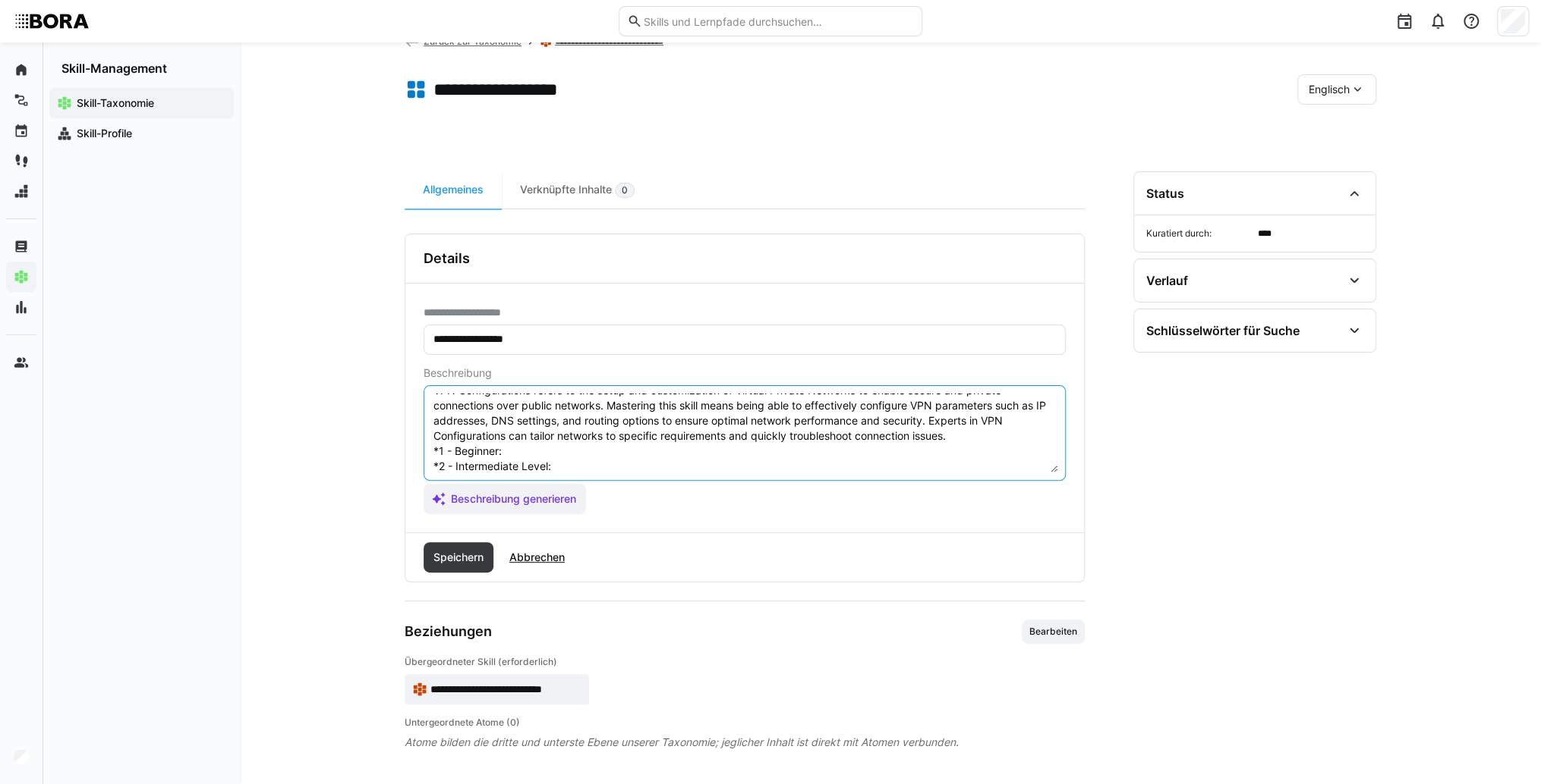
click at [520, 449] on textarea "VPN Configurations refers to the setup and customization of Virtual Private Net…" at bounding box center [745, 433] width 626 height 79
click at [524, 455] on textarea "VPN Configurations refers to the setup and customization of Virtual Private Net…" at bounding box center [745, 433] width 626 height 79
click at [664, 467] on textarea "VPN Configurations refers to the setup and customization of Virtual Private Net…" at bounding box center [745, 433] width 626 height 79
click at [604, 462] on textarea "VPN Configurations refers to the setup and customization of Virtual Private Net…" at bounding box center [745, 433] width 626 height 79
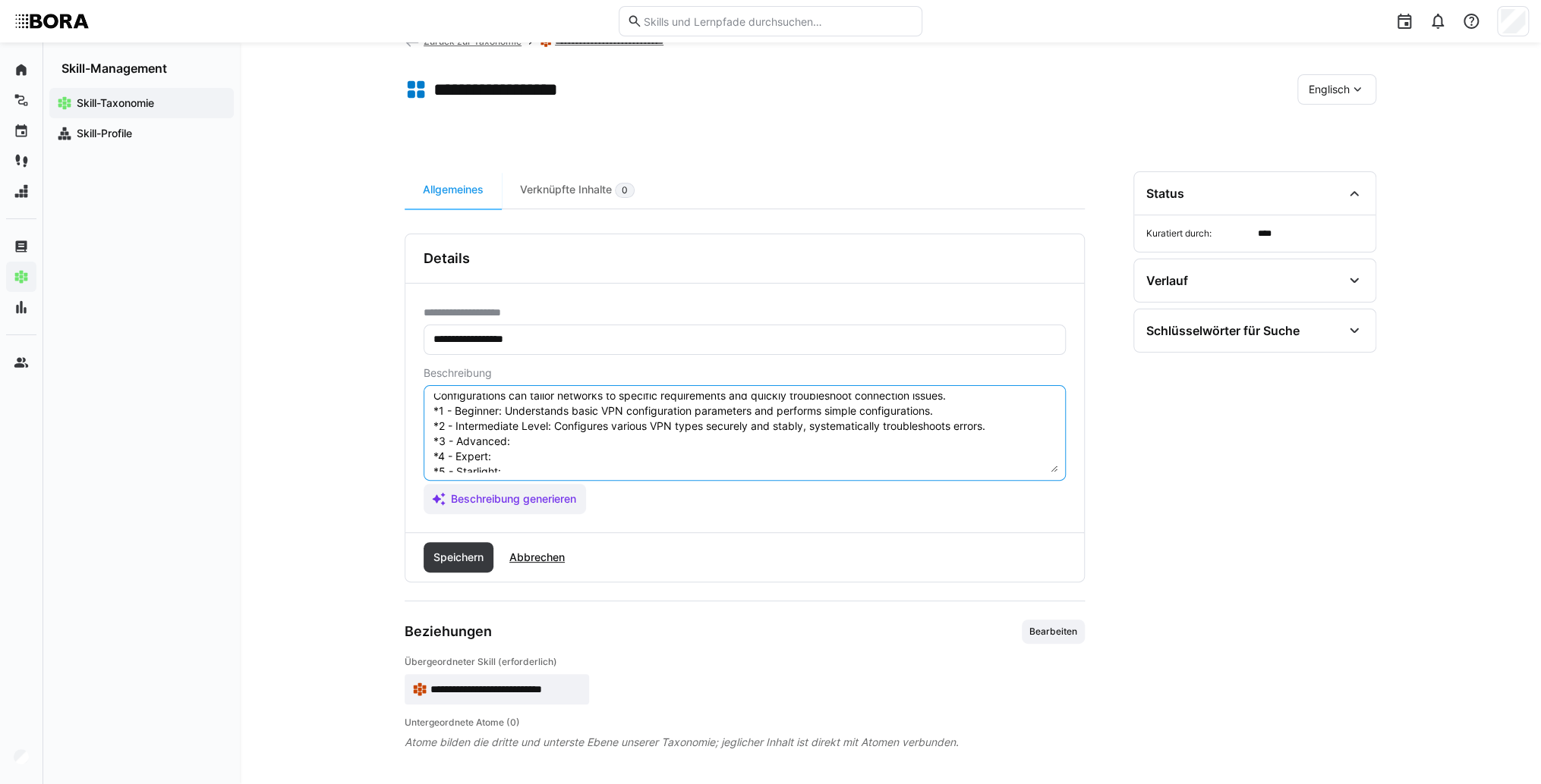
scroll to position [73, 0]
click at [568, 414] on textarea "VPN Configurations refers to the setup and customization of Virtual Private Net…" at bounding box center [745, 433] width 626 height 79
click at [571, 418] on textarea "VPN Configurations refers to the setup and customization of Virtual Private Net…" at bounding box center [745, 433] width 626 height 79
click at [517, 441] on textarea "VPN Configurations refers to the setup and customization of Virtual Private Net…" at bounding box center [745, 433] width 626 height 79
click at [538, 429] on textarea "VPN Configurations refers to the setup and customization of Virtual Private Net…" at bounding box center [745, 433] width 626 height 79
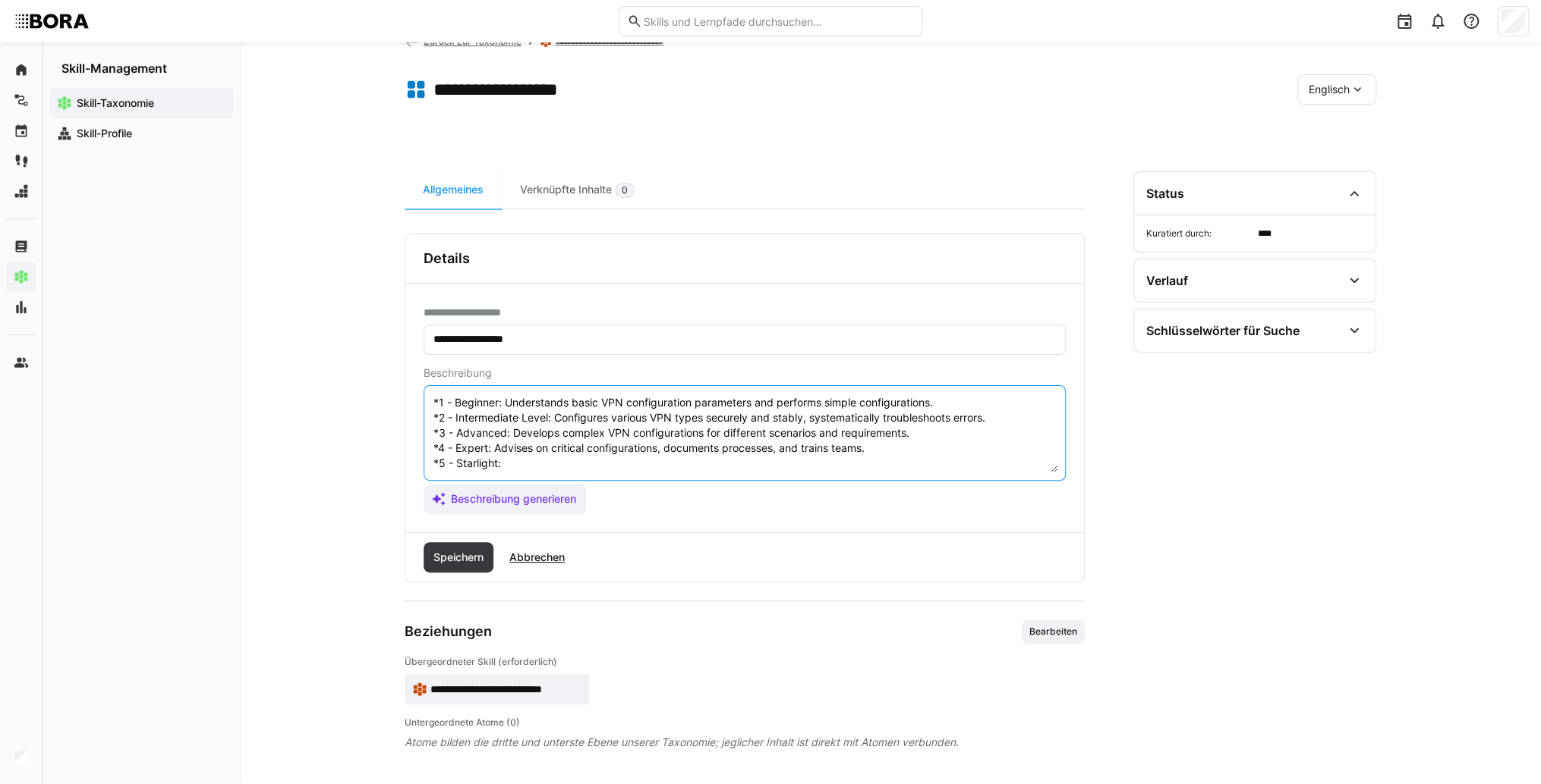
drag, startPoint x: 514, startPoint y: 449, endPoint x: 496, endPoint y: 450, distance: 18.0
click at [509, 449] on textarea "VPN Configurations refers to the setup and customization of Virtual Private Net…" at bounding box center [745, 433] width 626 height 79
click at [541, 451] on textarea "VPN Configurations refers to the setup and customization of Virtual Private Net…" at bounding box center [745, 433] width 626 height 79
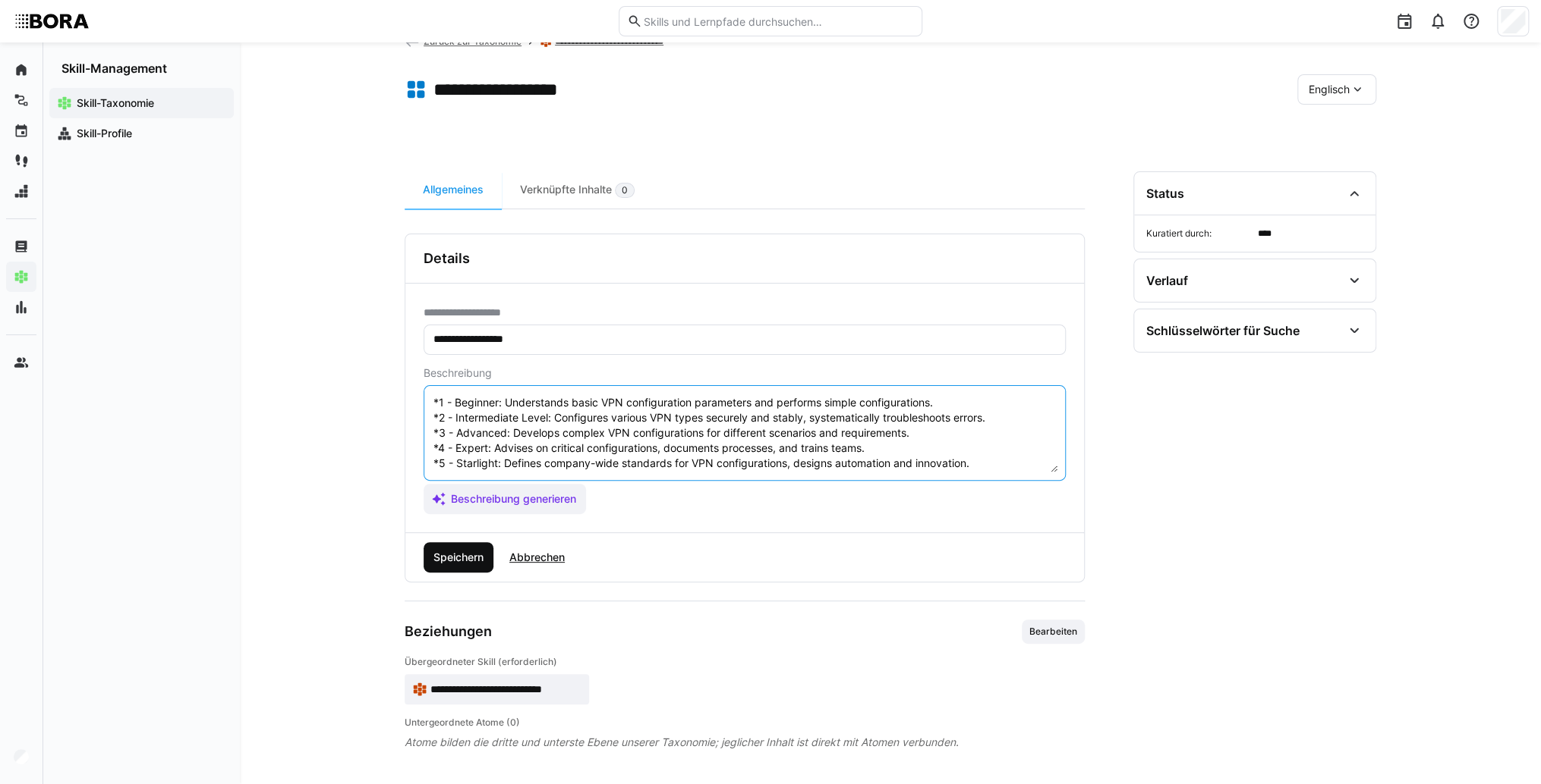
type textarea "VPN Configurations refers to the setup and customization of Virtual Private Net…"
click at [471, 553] on span "Speichern" at bounding box center [458, 558] width 55 height 15
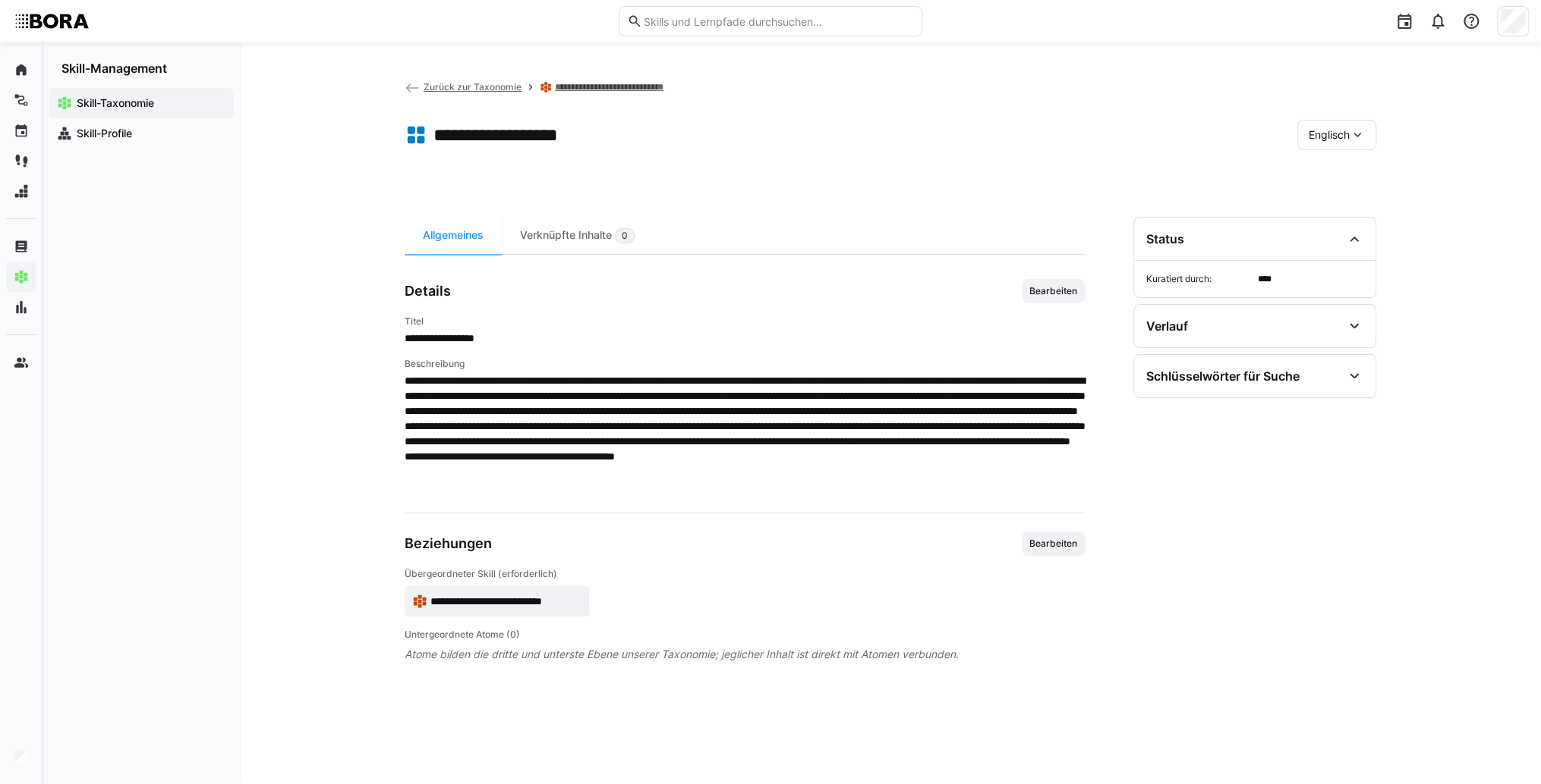
click at [546, 596] on span "**********" at bounding box center [505, 602] width 151 height 15
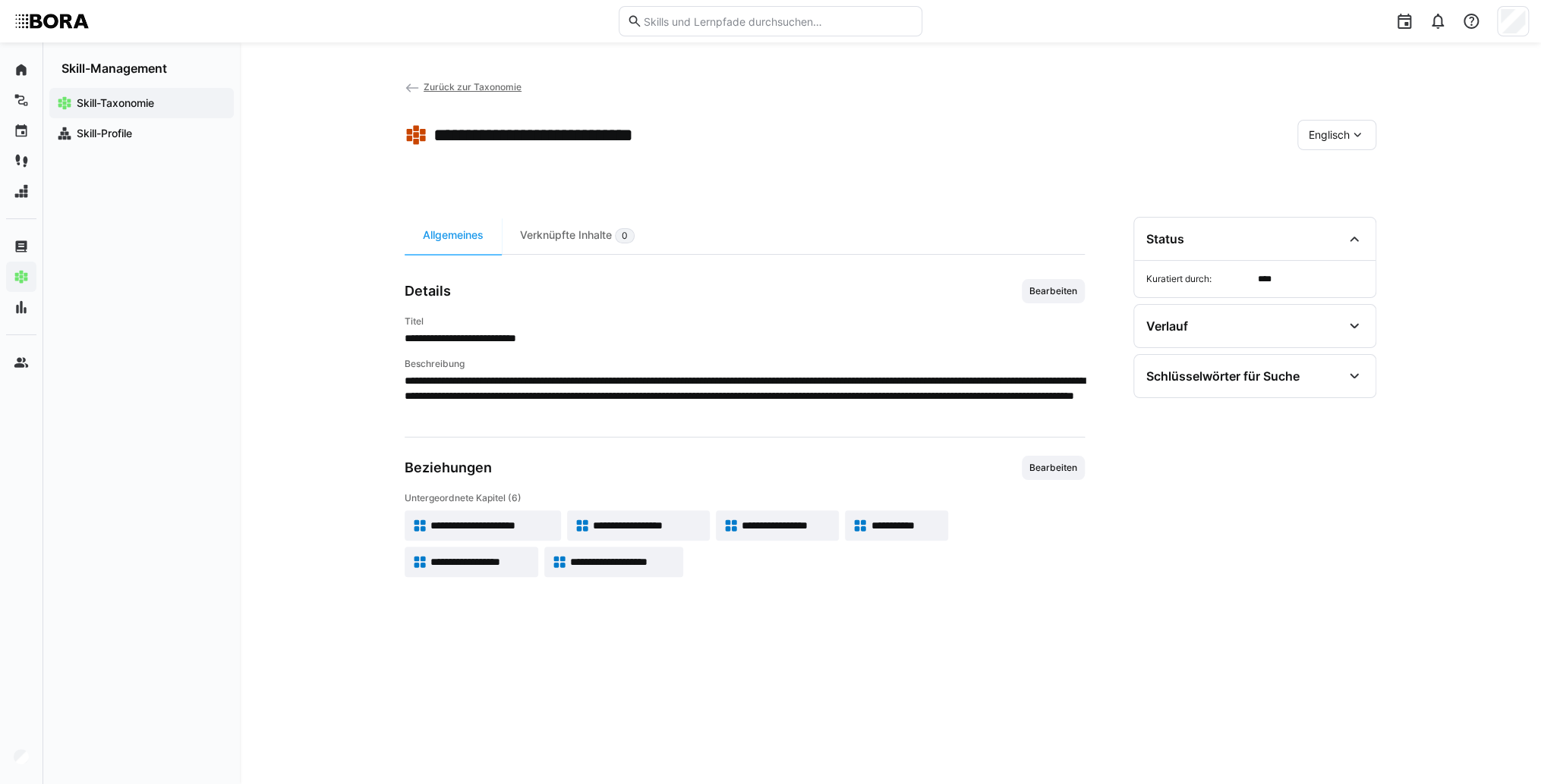
click at [448, 88] on span "Zurück zur Taxonomie" at bounding box center [473, 86] width 98 height 11
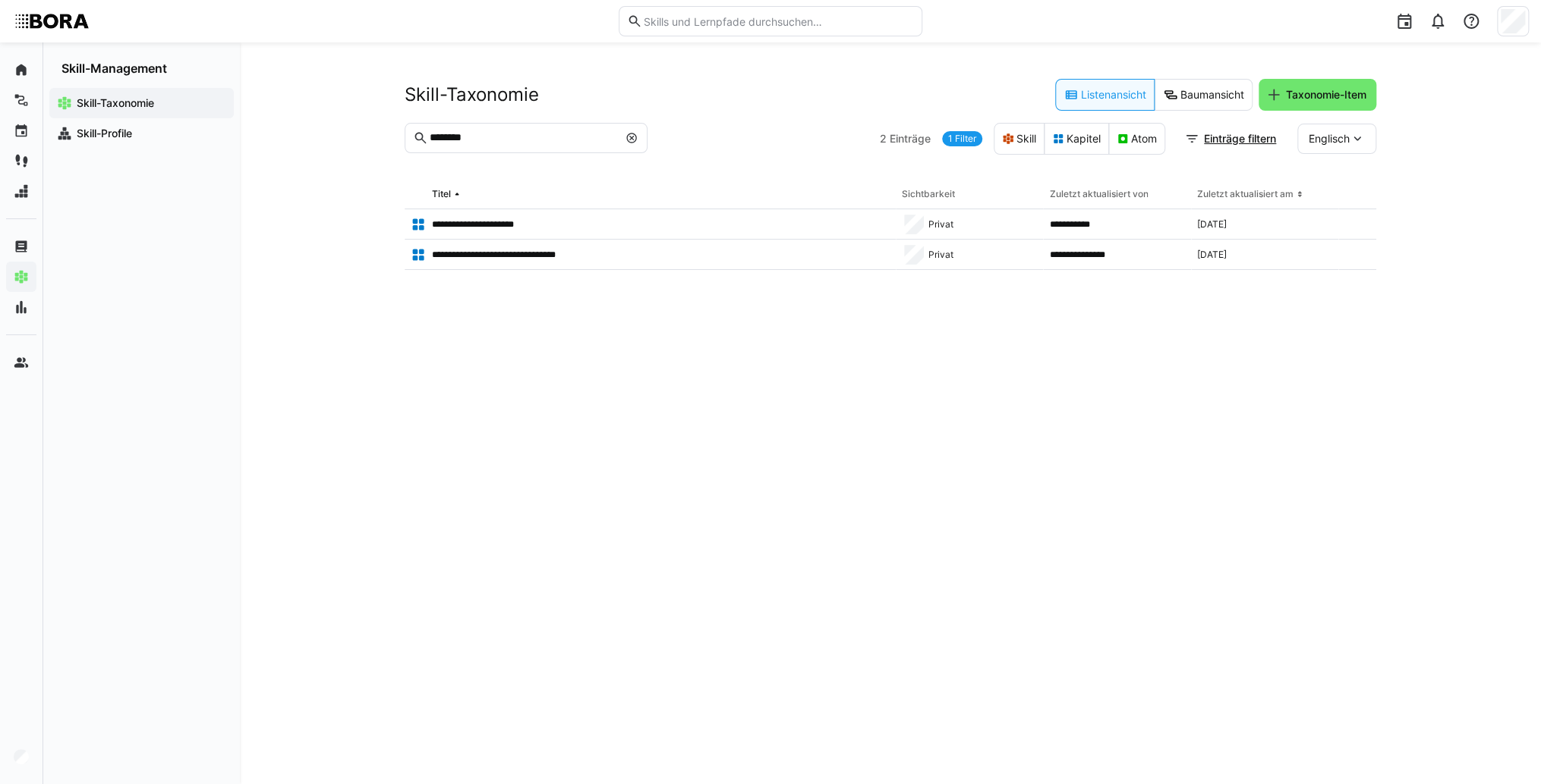
click at [625, 137] on span at bounding box center [631, 138] width 15 height 15
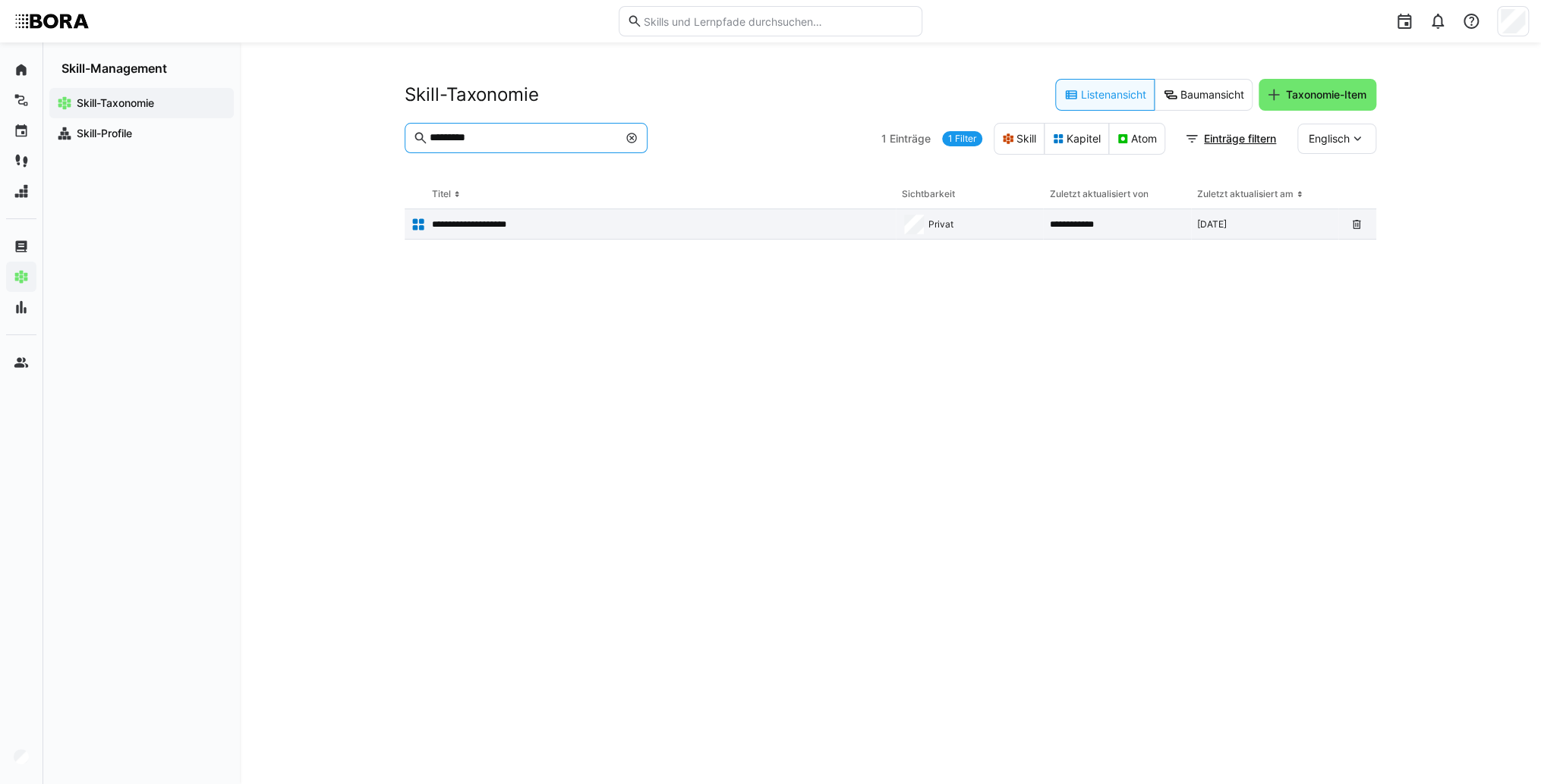
type input "*********"
click at [576, 231] on app-table-first-column "**********" at bounding box center [650, 225] width 479 height 15
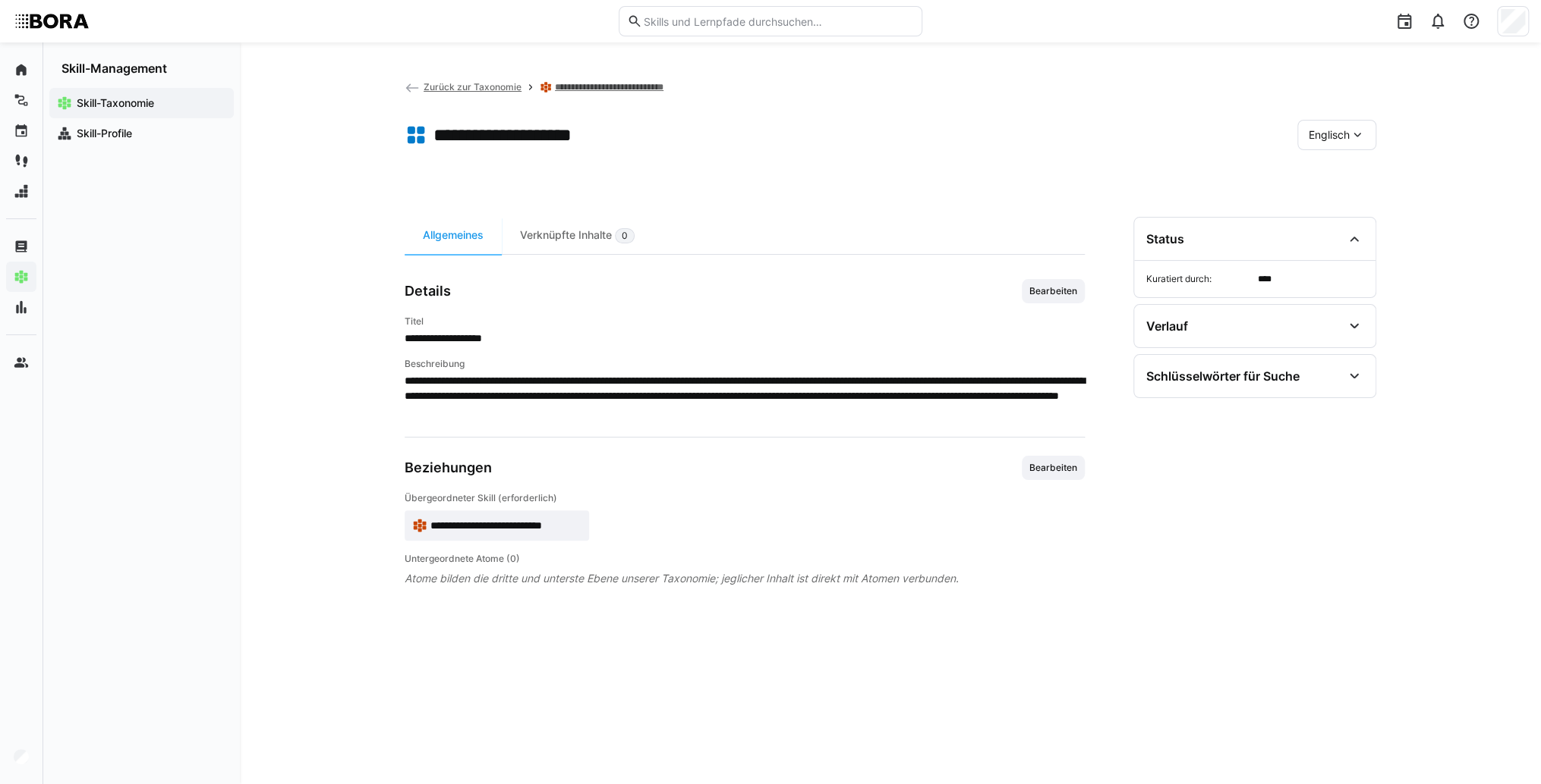
click at [1338, 131] on span "Englisch" at bounding box center [1329, 135] width 41 height 15
click at [1347, 173] on span "Deutsch" at bounding box center [1329, 175] width 41 height 15
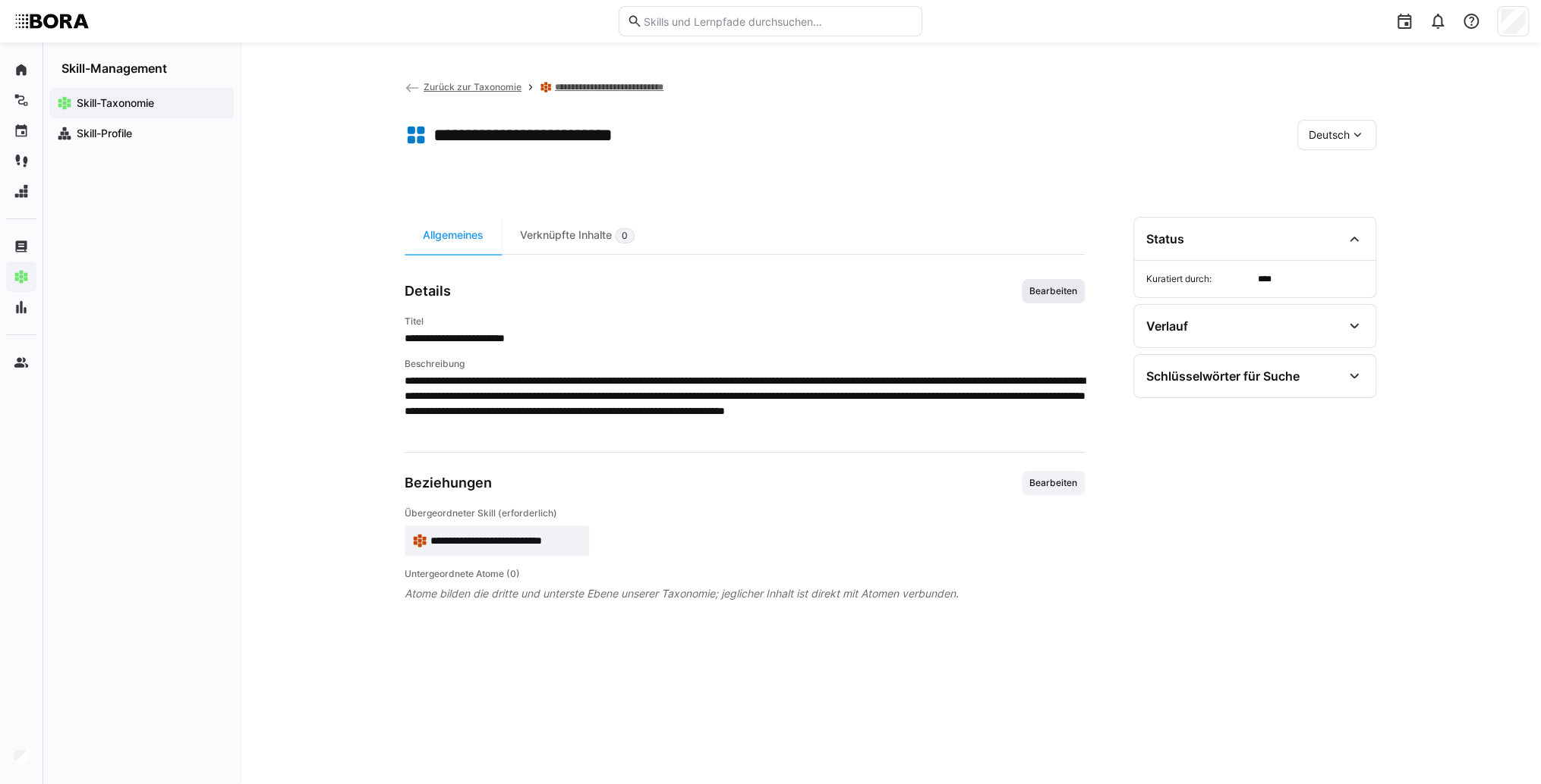
click at [1049, 297] on span "Bearbeiten" at bounding box center [1053, 291] width 51 height 12
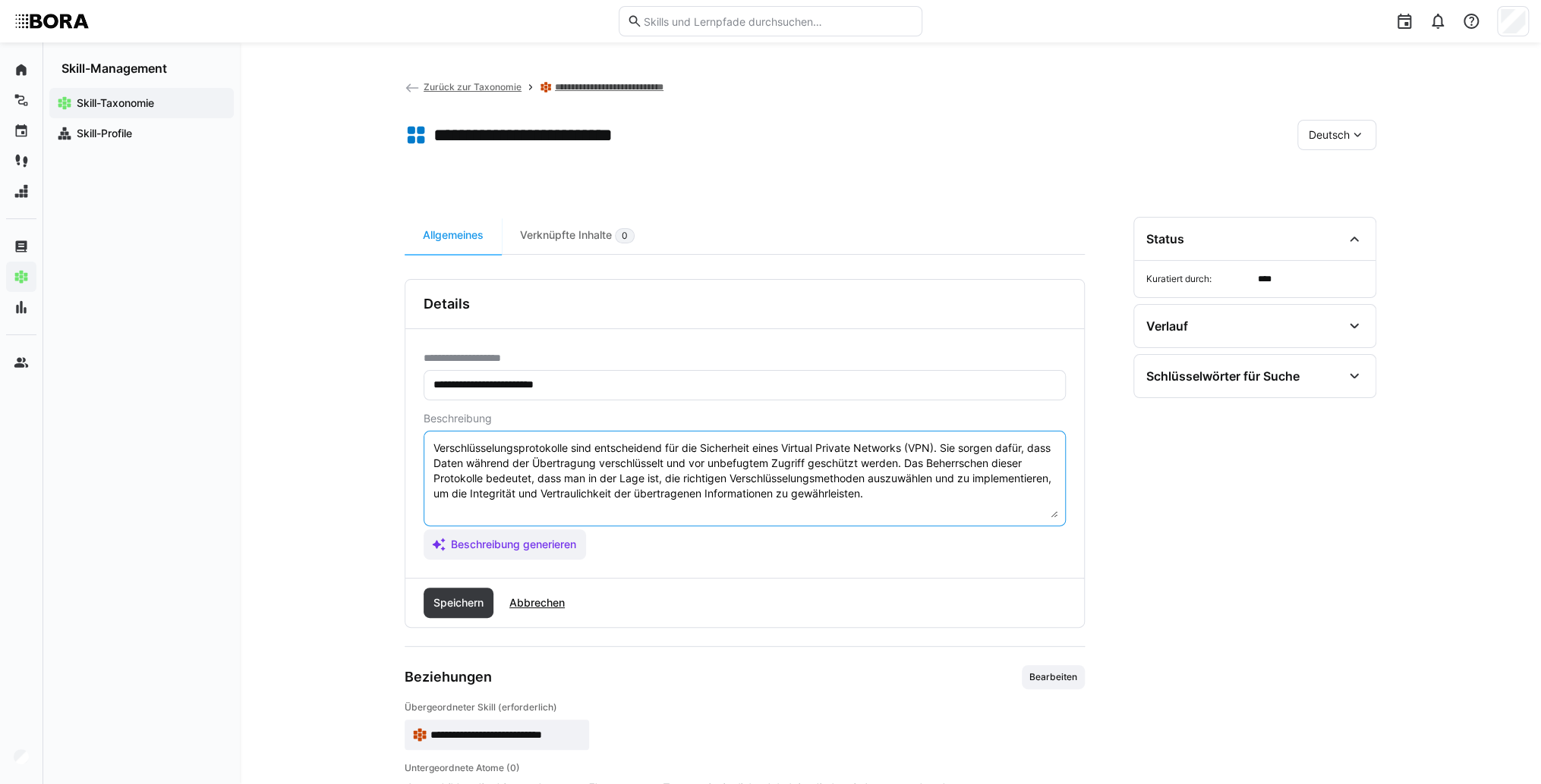
click at [1019, 504] on textarea "Verschlüsselungsprotokolle sind entscheidend für die Sicherheit eines Virtual P…" at bounding box center [745, 478] width 626 height 79
click at [528, 506] on textarea "Verschlüsselungsprotokolle sind entscheidend für die Sicherheit eines Virtual P…" at bounding box center [745, 478] width 626 height 79
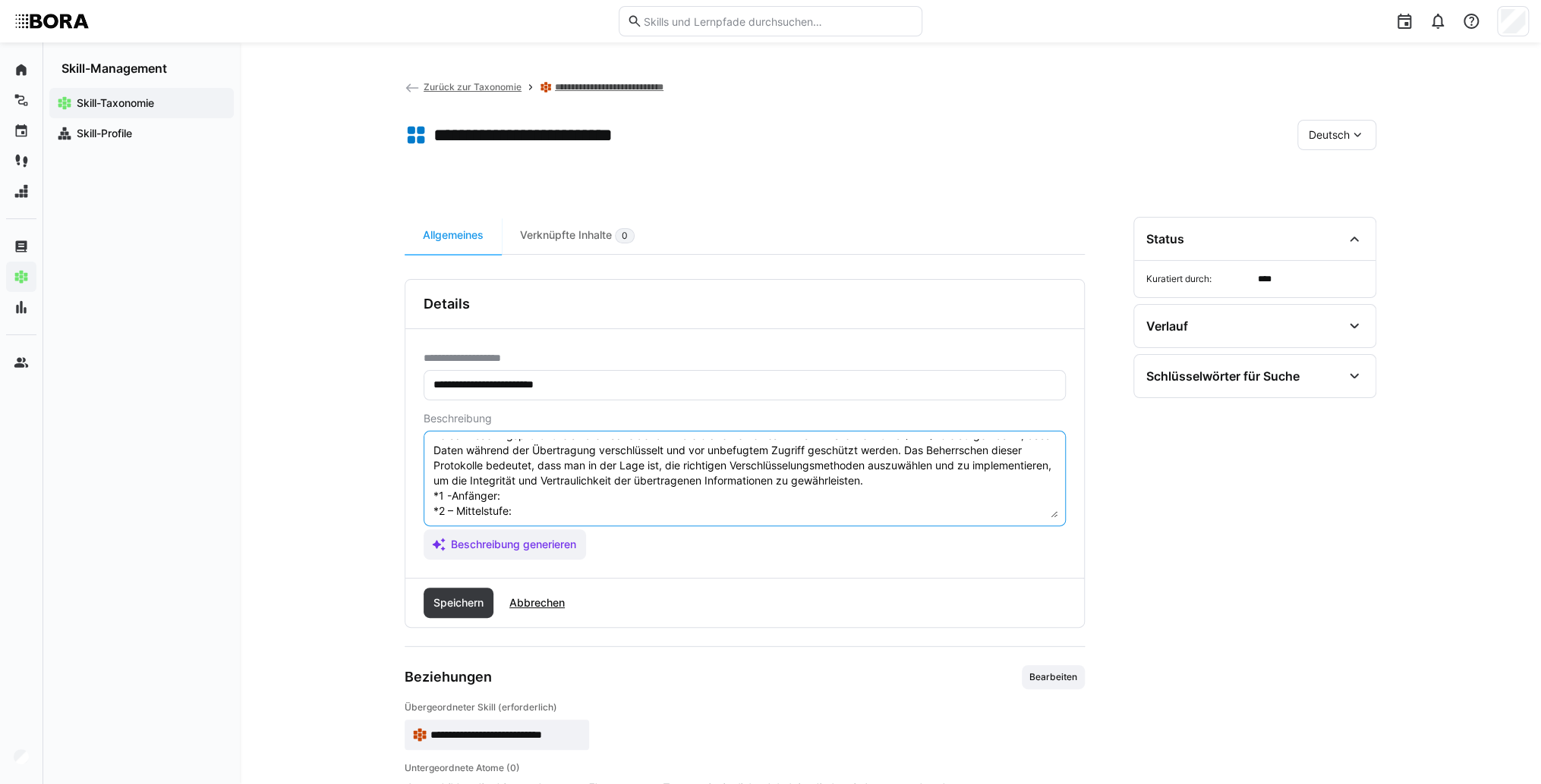
scroll to position [12, 0]
click at [580, 498] on textarea "Verschlüsselungsprotokolle sind entscheidend für die Sicherheit eines Virtual P…" at bounding box center [745, 478] width 626 height 79
click at [515, 493] on textarea "Verschlüsselungsprotokolle sind entscheidend für die Sicherheit eines Virtual P…" at bounding box center [745, 478] width 626 height 79
click at [531, 514] on textarea "Verschlüsselungsprotokolle sind entscheidend für die Sicherheit eines Virtual P…" at bounding box center [745, 478] width 626 height 79
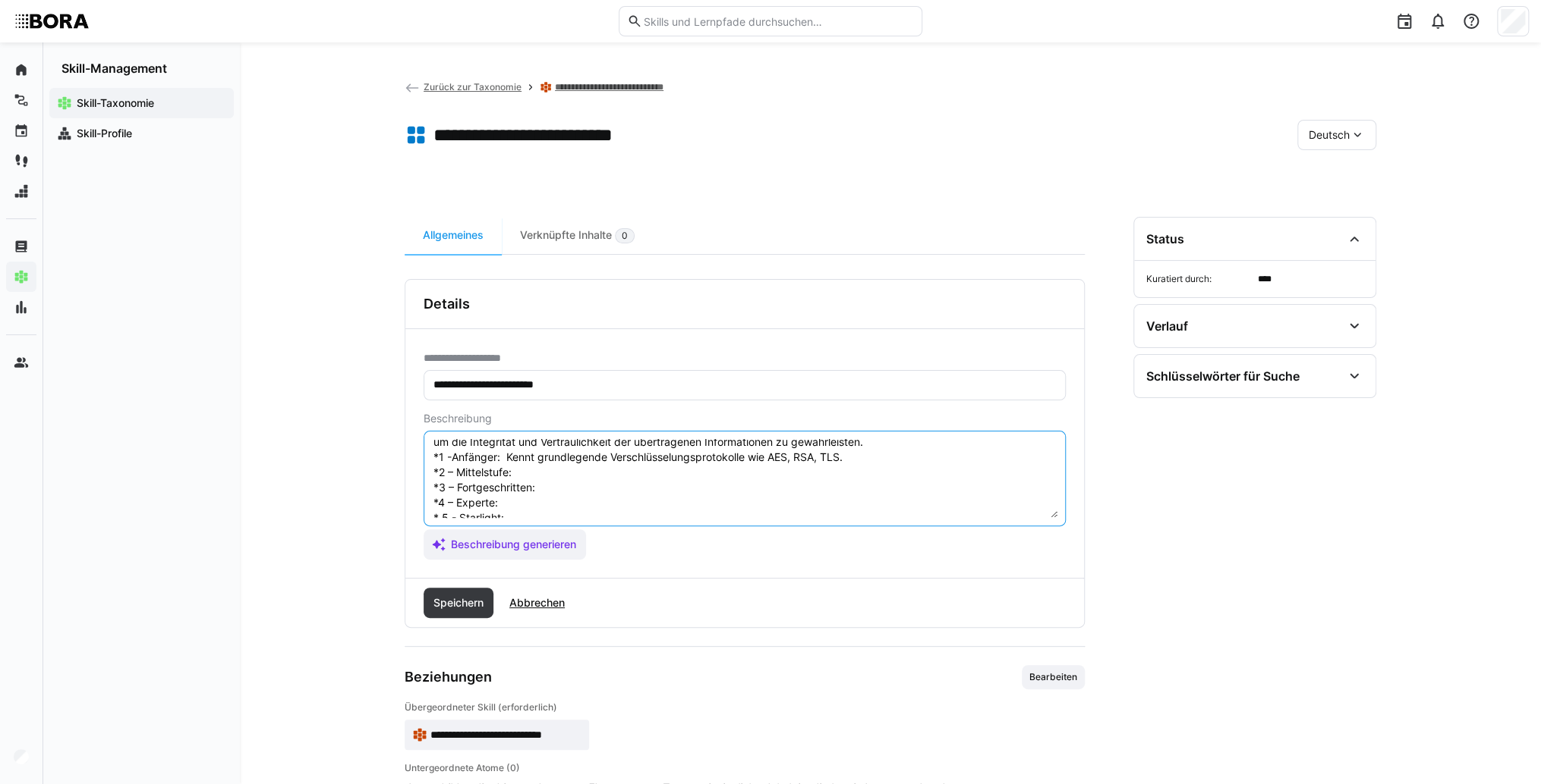
scroll to position [73, 0]
click at [669, 456] on textarea "Verschlüsselungsprotokolle sind entscheidend für die Sicherheit eines Virtual P…" at bounding box center [745, 478] width 626 height 79
click at [656, 461] on textarea "Verschlüsselungsprotokolle sind entscheidend für die Sicherheit eines Virtual P…" at bounding box center [745, 478] width 626 height 79
click at [572, 450] on textarea "Verschlüsselungsprotokolle sind entscheidend für die Sicherheit eines Virtual P…" at bounding box center [745, 478] width 626 height 79
click at [568, 462] on textarea "Verschlüsselungsprotokolle sind entscheidend für die Sicherheit eines Virtual P…" at bounding box center [745, 478] width 626 height 79
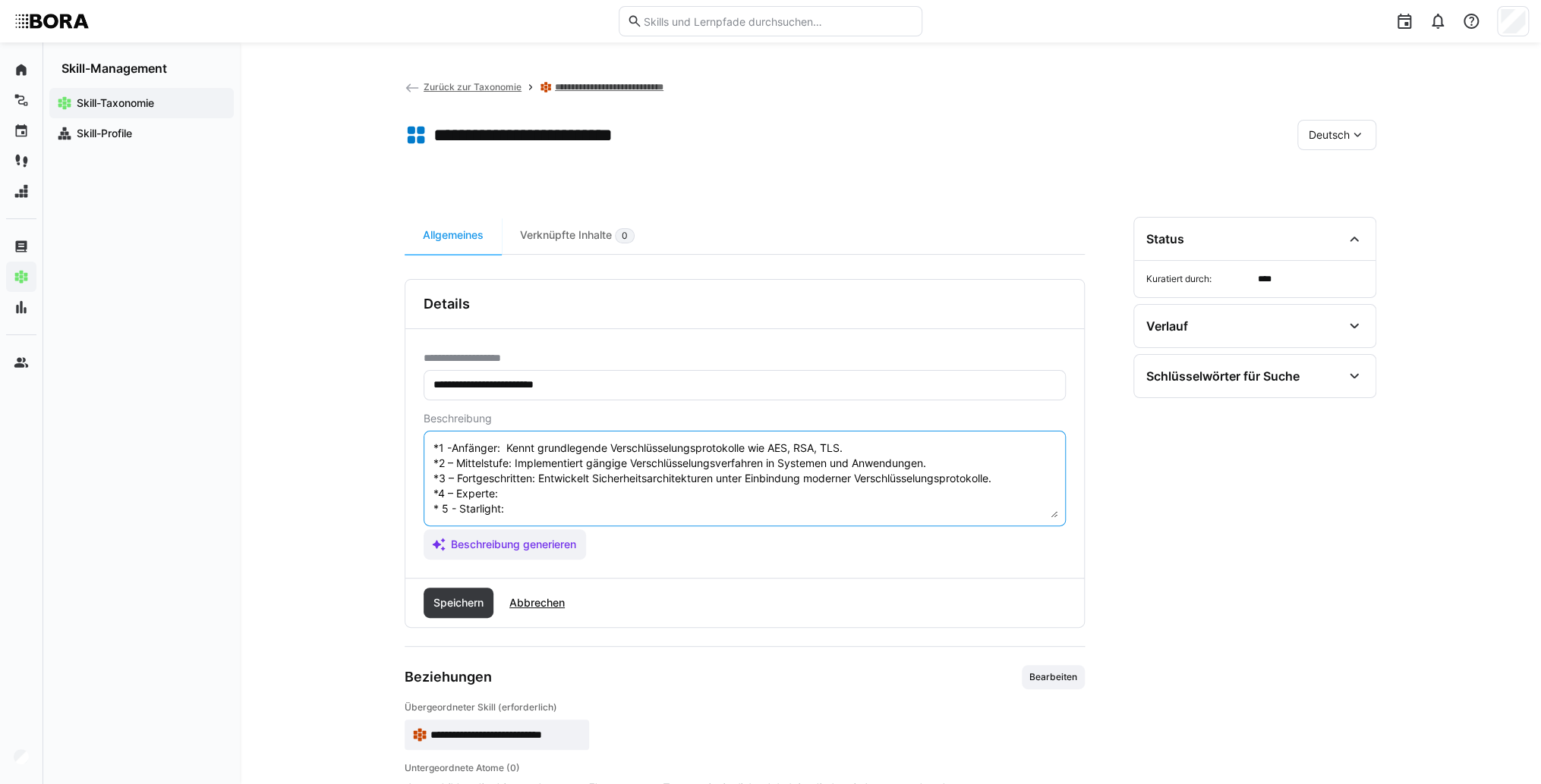
click at [571, 479] on textarea "Verschlüsselungsprotokolle sind entscheidend für die Sicherheit eines Virtual P…" at bounding box center [745, 478] width 626 height 79
click at [620, 479] on textarea "Verschlüsselungsprotokolle sind entscheidend für die Sicherheit eines Virtual P…" at bounding box center [745, 478] width 626 height 79
click at [566, 498] on textarea "Verschlüsselungsprotokolle sind entscheidend für die Sicherheit eines Virtual P…" at bounding box center [745, 478] width 626 height 79
click at [584, 498] on textarea "Verschlüsselungsprotokolle sind entscheidend für die Sicherheit eines Virtual P…" at bounding box center [745, 478] width 626 height 79
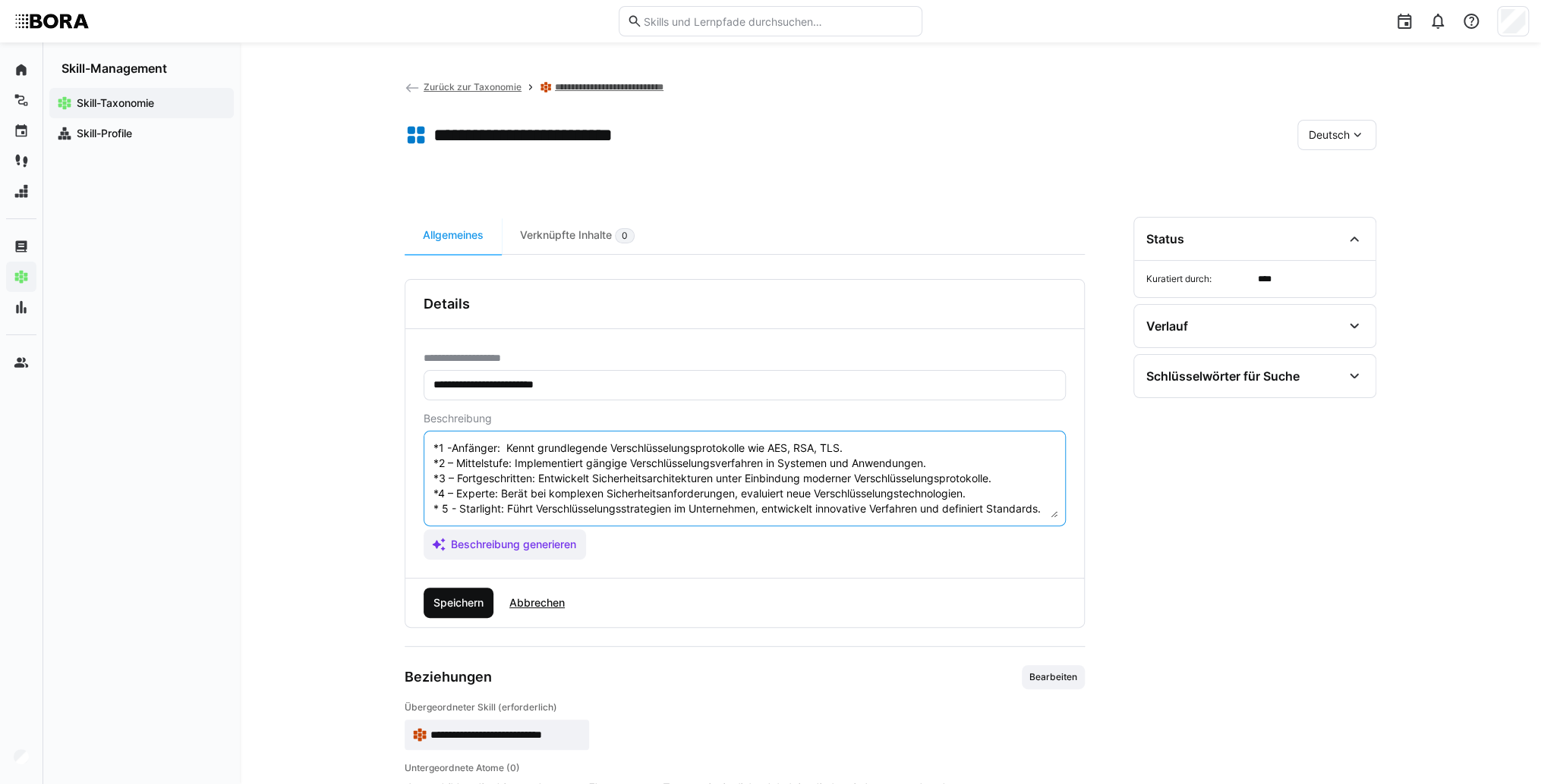
type textarea "Verschlüsselungsprotokolle sind entscheidend für die Sicherheit eines Virtual P…"
click at [477, 605] on span "Speichern" at bounding box center [458, 603] width 55 height 15
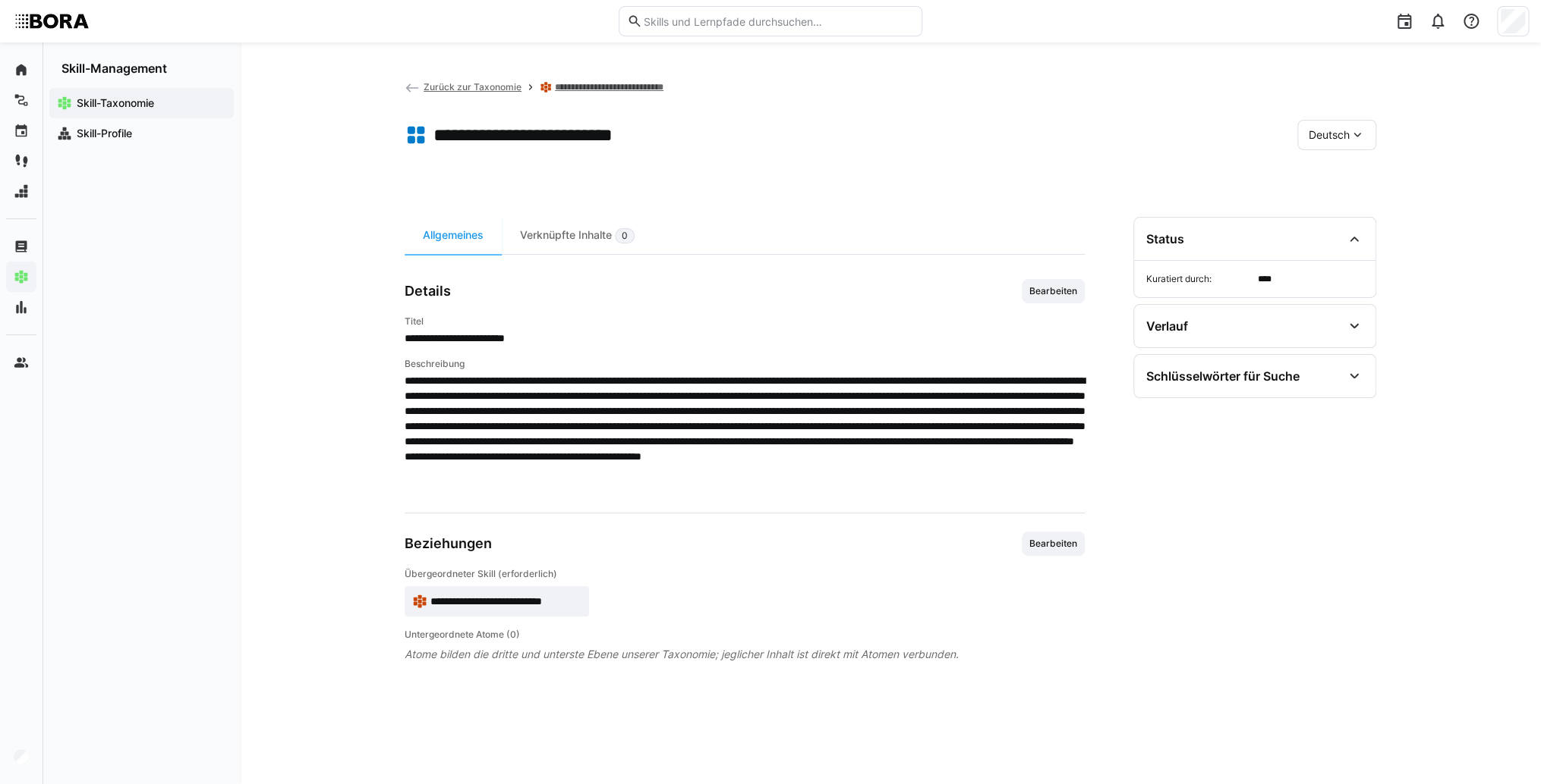
click at [1333, 149] on div "Deutsch" at bounding box center [1336, 135] width 79 height 30
click at [1336, 199] on span "Englisch" at bounding box center [1329, 207] width 41 height 15
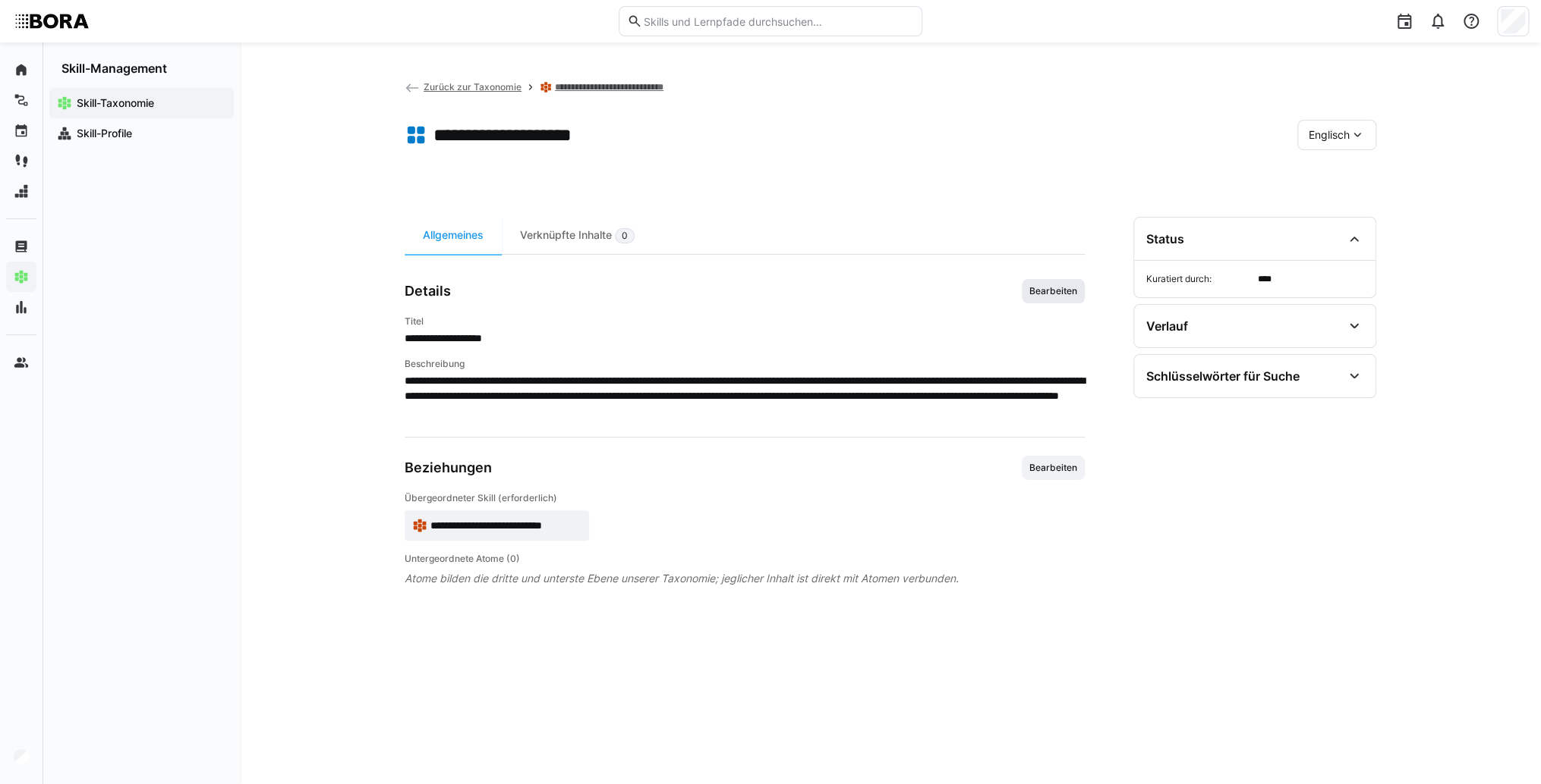
click at [1051, 291] on span "Bearbeiten" at bounding box center [1053, 291] width 51 height 12
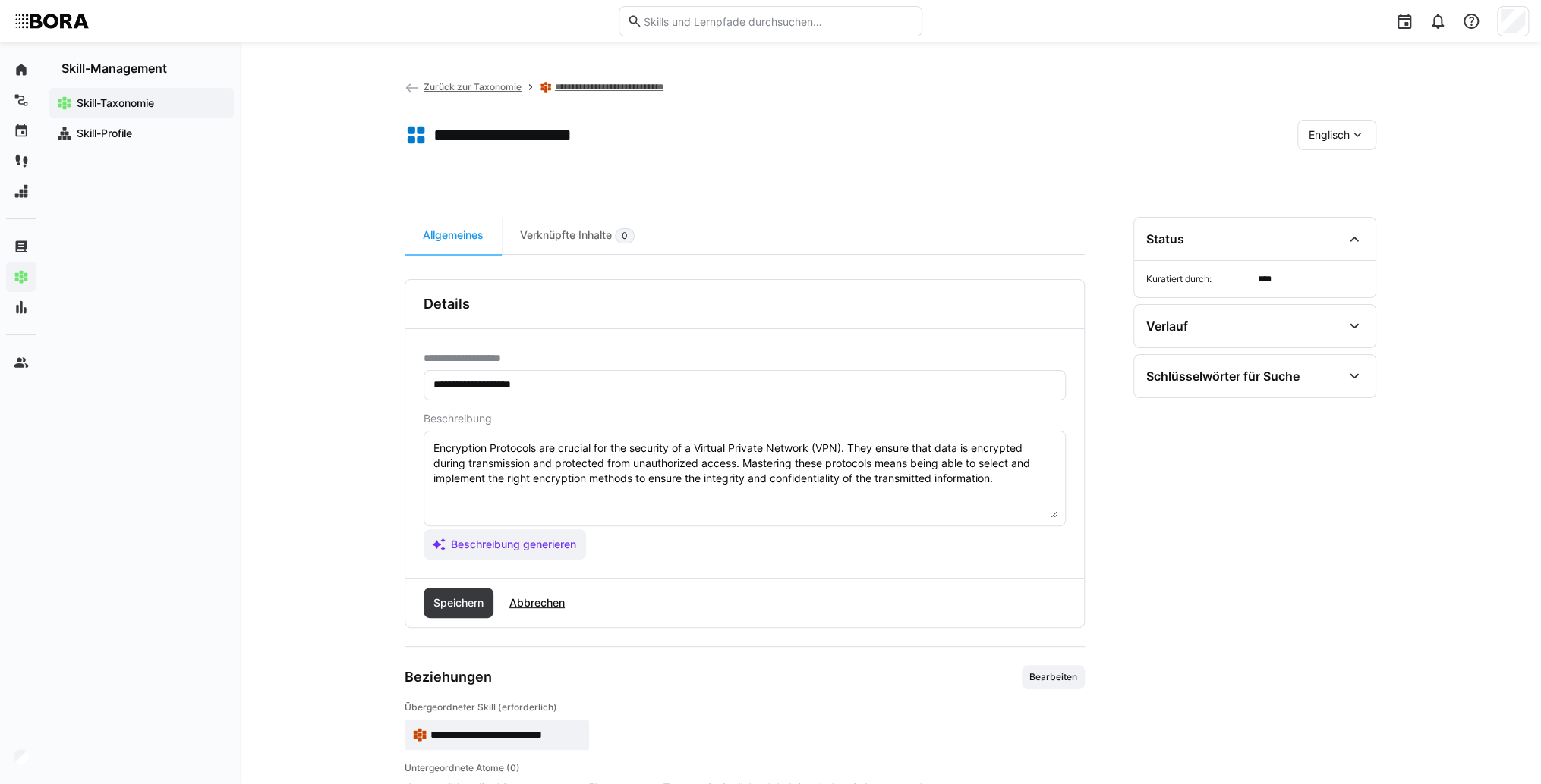
click at [1013, 475] on textarea "Encryption Protocols are crucial for the security of a Virtual Private Network …" at bounding box center [745, 478] width 626 height 79
click at [524, 509] on textarea "Encryption Protocols are crucial for the security of a Virtual Private Network …" at bounding box center [745, 478] width 626 height 79
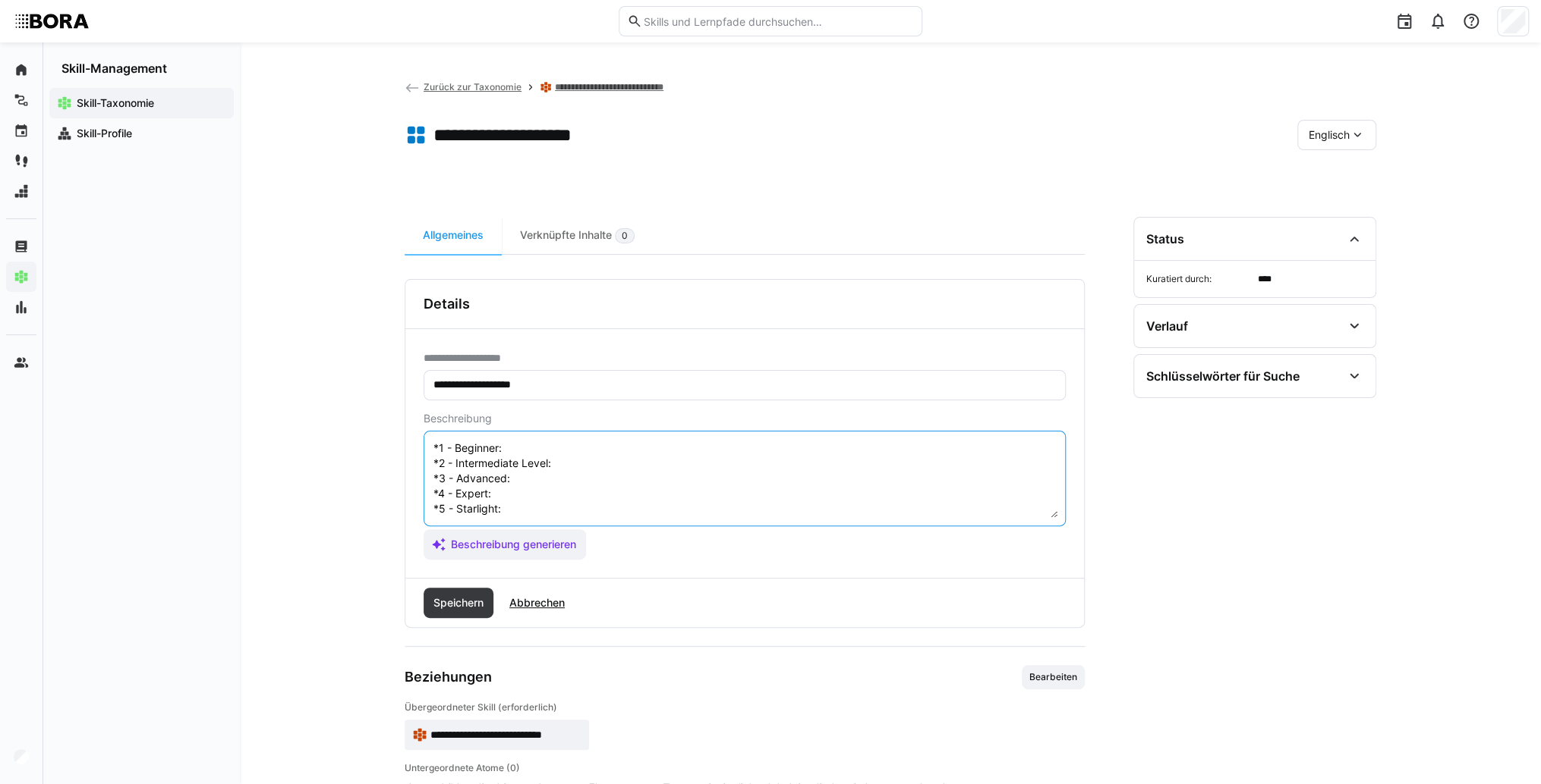
scroll to position [0, 0]
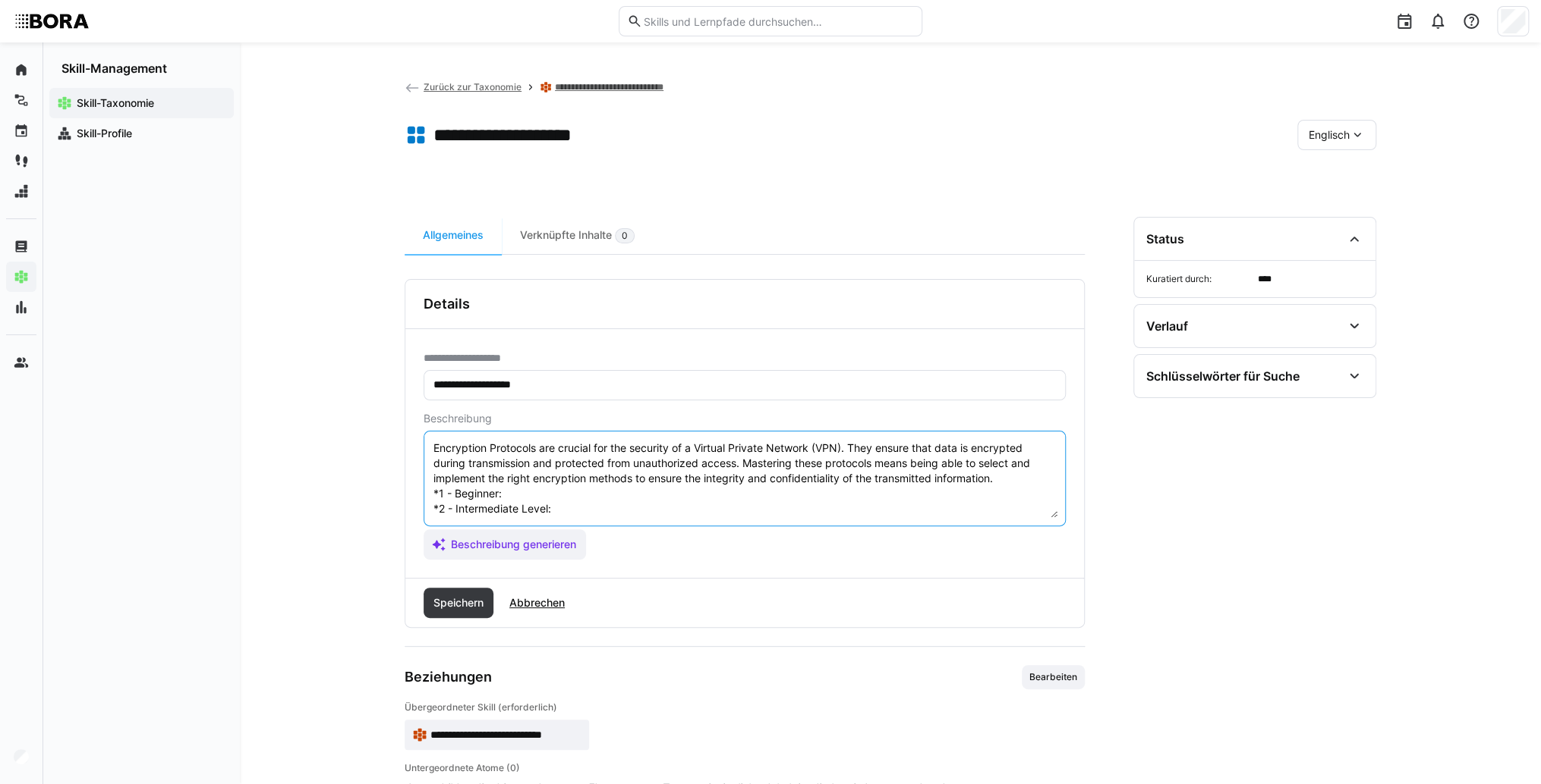
click at [525, 498] on textarea "Encryption Protocols are crucial for the security of a Virtual Private Network …" at bounding box center [745, 478] width 626 height 79
click at [530, 496] on textarea "Encryption Protocols are crucial for the security of a Virtual Private Network …" at bounding box center [745, 478] width 626 height 79
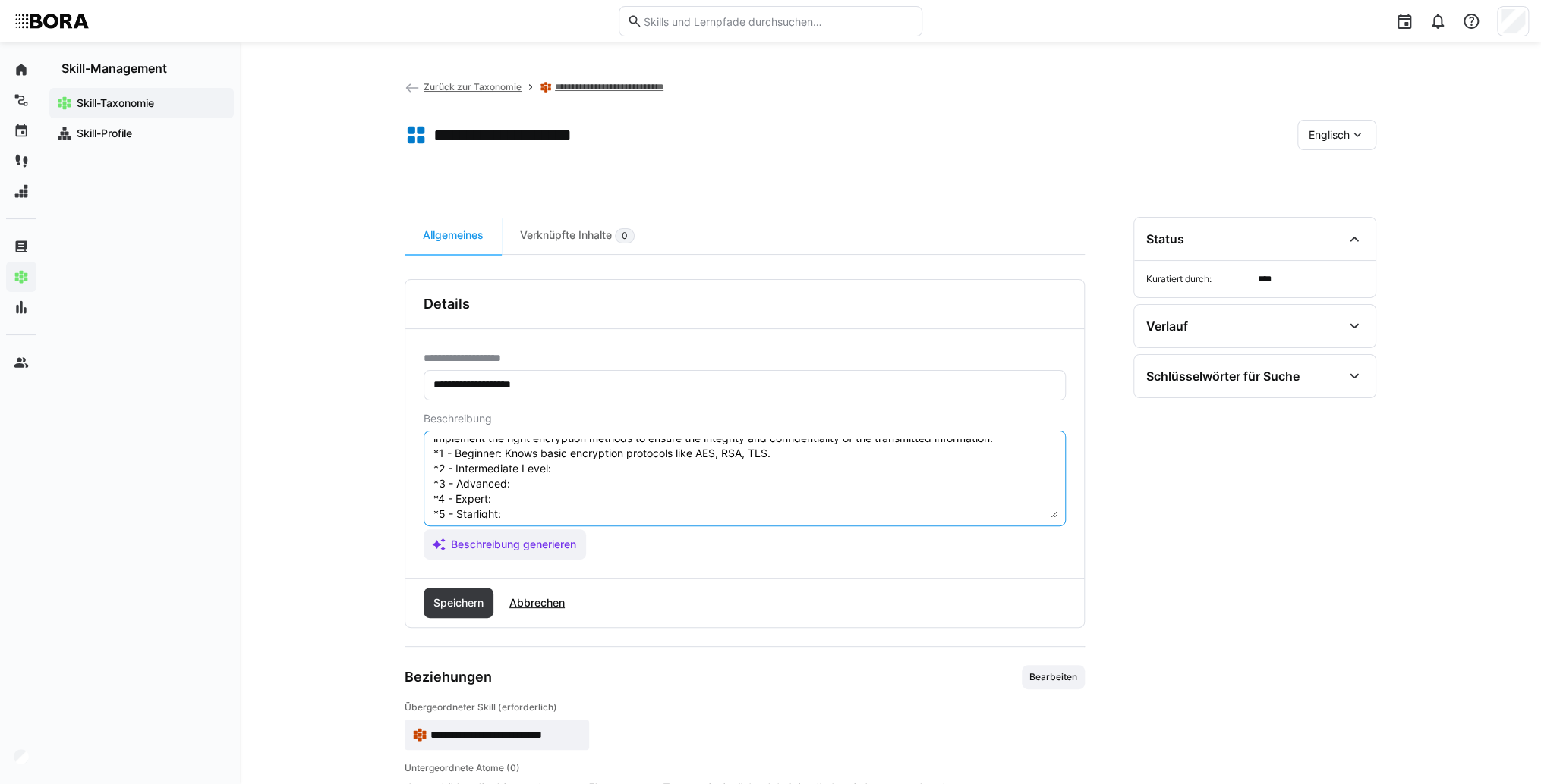
scroll to position [61, 0]
click at [571, 447] on textarea "Encryption Protocols are crucial for the security of a Virtual Private Network …" at bounding box center [745, 478] width 626 height 79
click at [571, 439] on textarea "Encryption Protocols are crucial for the security of a Virtual Private Network …" at bounding box center [745, 478] width 626 height 79
click at [569, 445] on textarea "Encryption Protocols are crucial for the security of a Virtual Private Network …" at bounding box center [745, 478] width 626 height 79
click at [562, 463] on textarea "Encryption Protocols are crucial for the security of a Virtual Private Network …" at bounding box center [745, 478] width 626 height 79
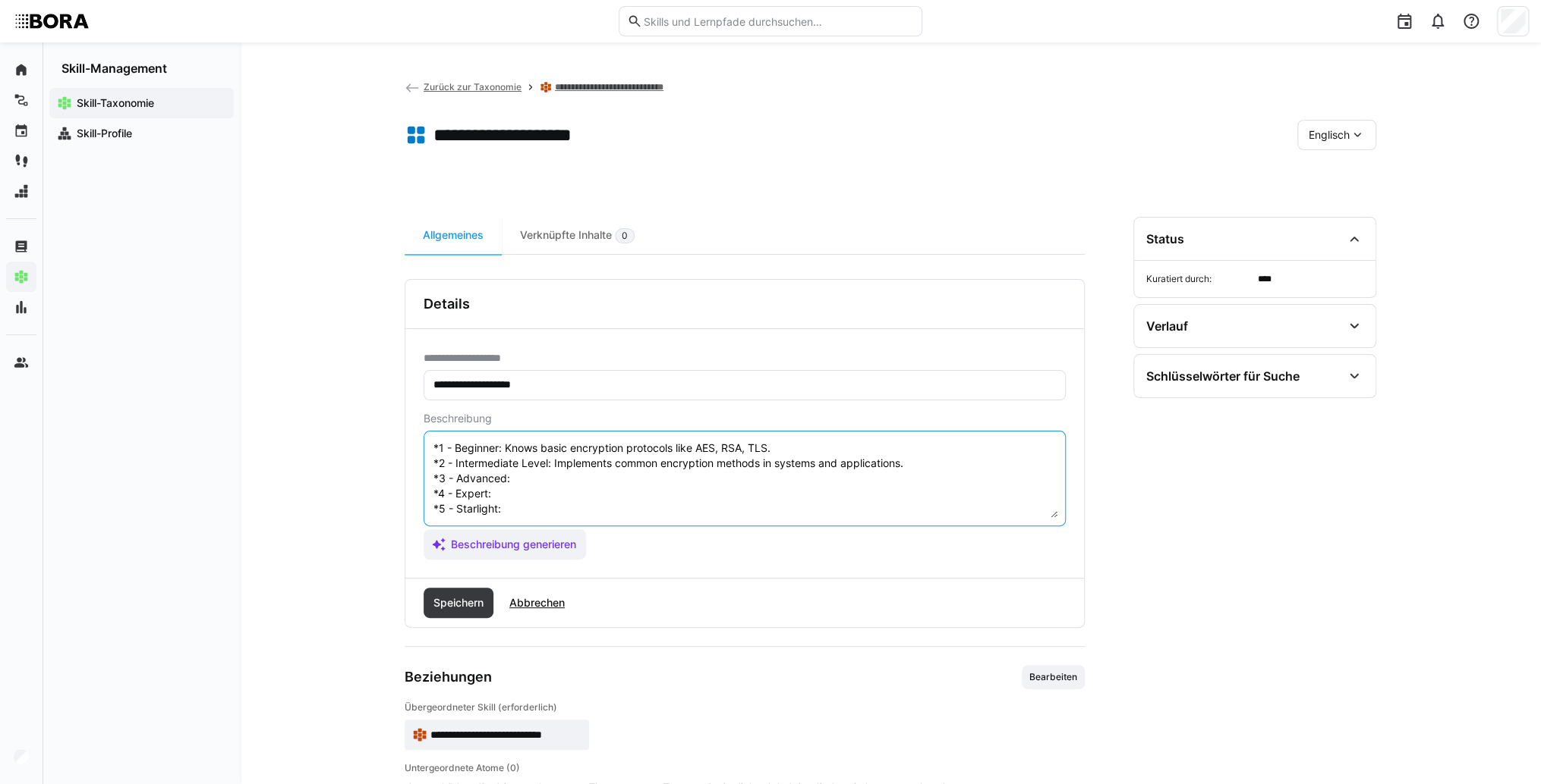
click at [592, 470] on textarea "Encryption Protocols are crucial for the security of a Virtual Private Network …" at bounding box center [745, 478] width 626 height 79
click at [574, 478] on textarea "Encryption Protocols are crucial for the security of a Virtual Private Network …" at bounding box center [745, 478] width 626 height 79
click at [580, 479] on textarea "Encryption Protocols are crucial for the security of a Virtual Private Network …" at bounding box center [745, 478] width 626 height 79
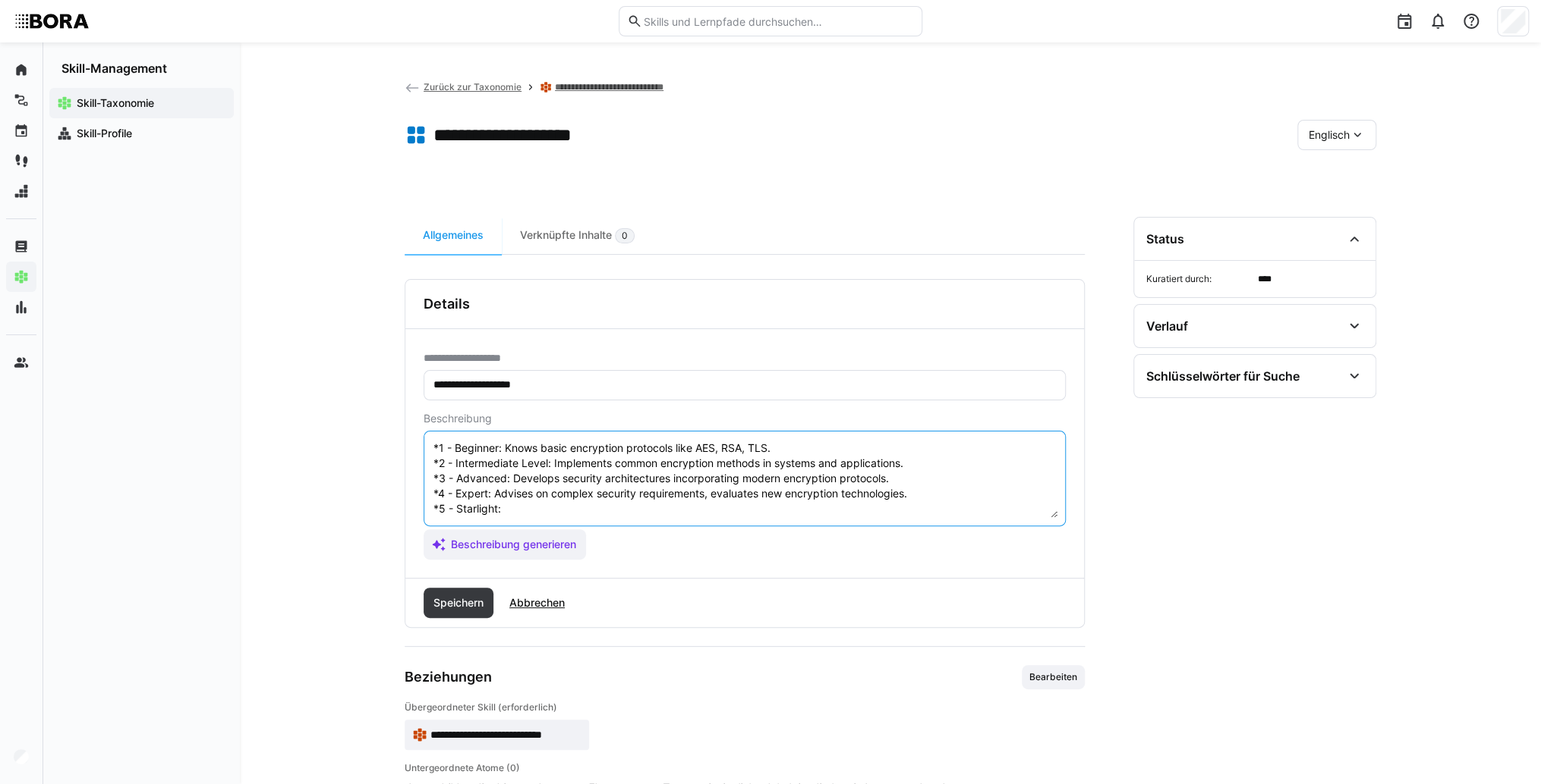
click at [568, 498] on textarea "Encryption Protocols are crucial for the security of a Virtual Private Network …" at bounding box center [745, 478] width 626 height 79
click at [637, 501] on textarea "Encryption Protocols are crucial for the security of a Virtual Private Network …" at bounding box center [745, 478] width 626 height 79
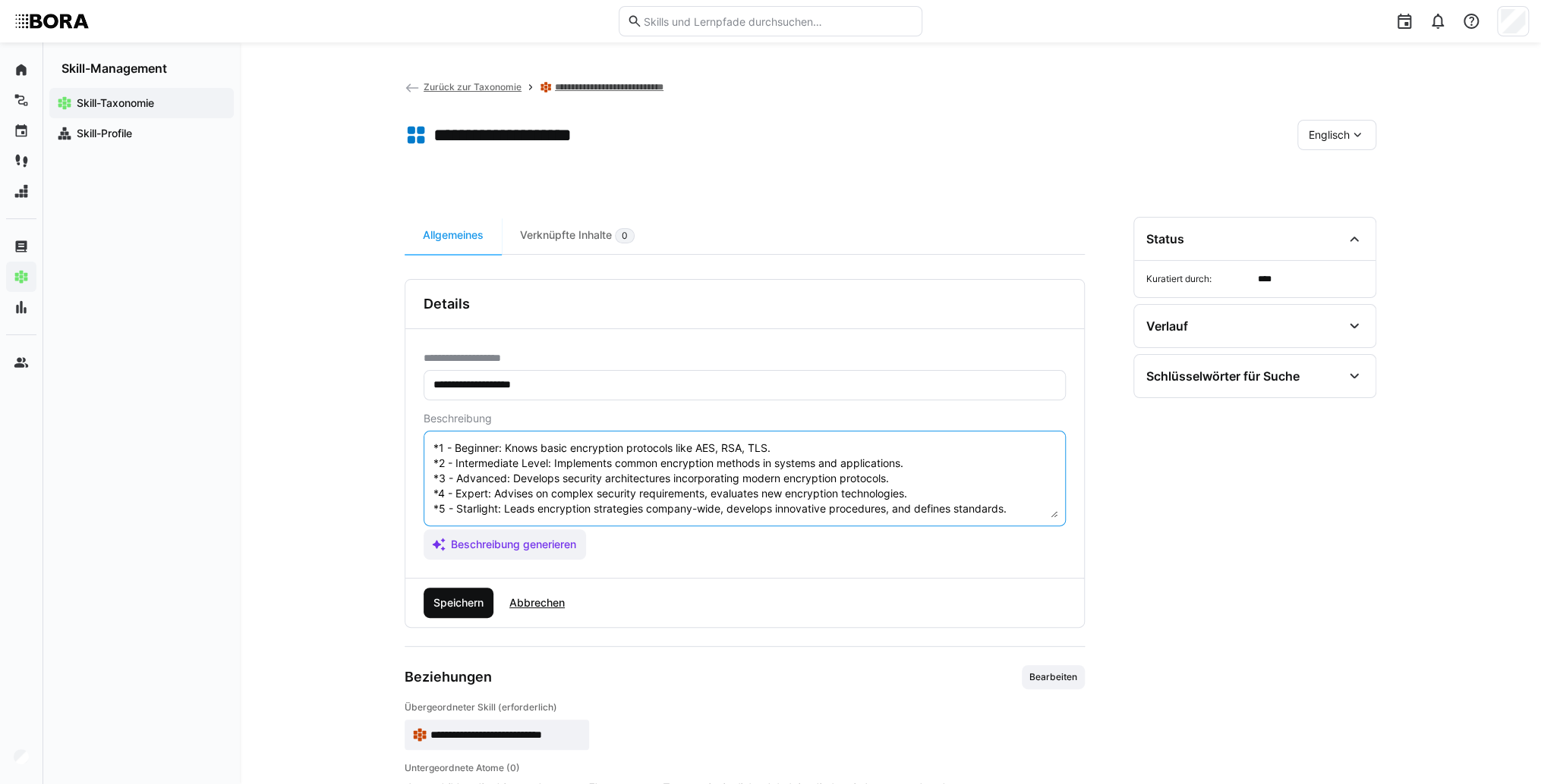
type textarea "Encryption Protocols are crucial for the security of a Virtual Private Network …"
click at [461, 605] on span "Speichern" at bounding box center [458, 603] width 55 height 15
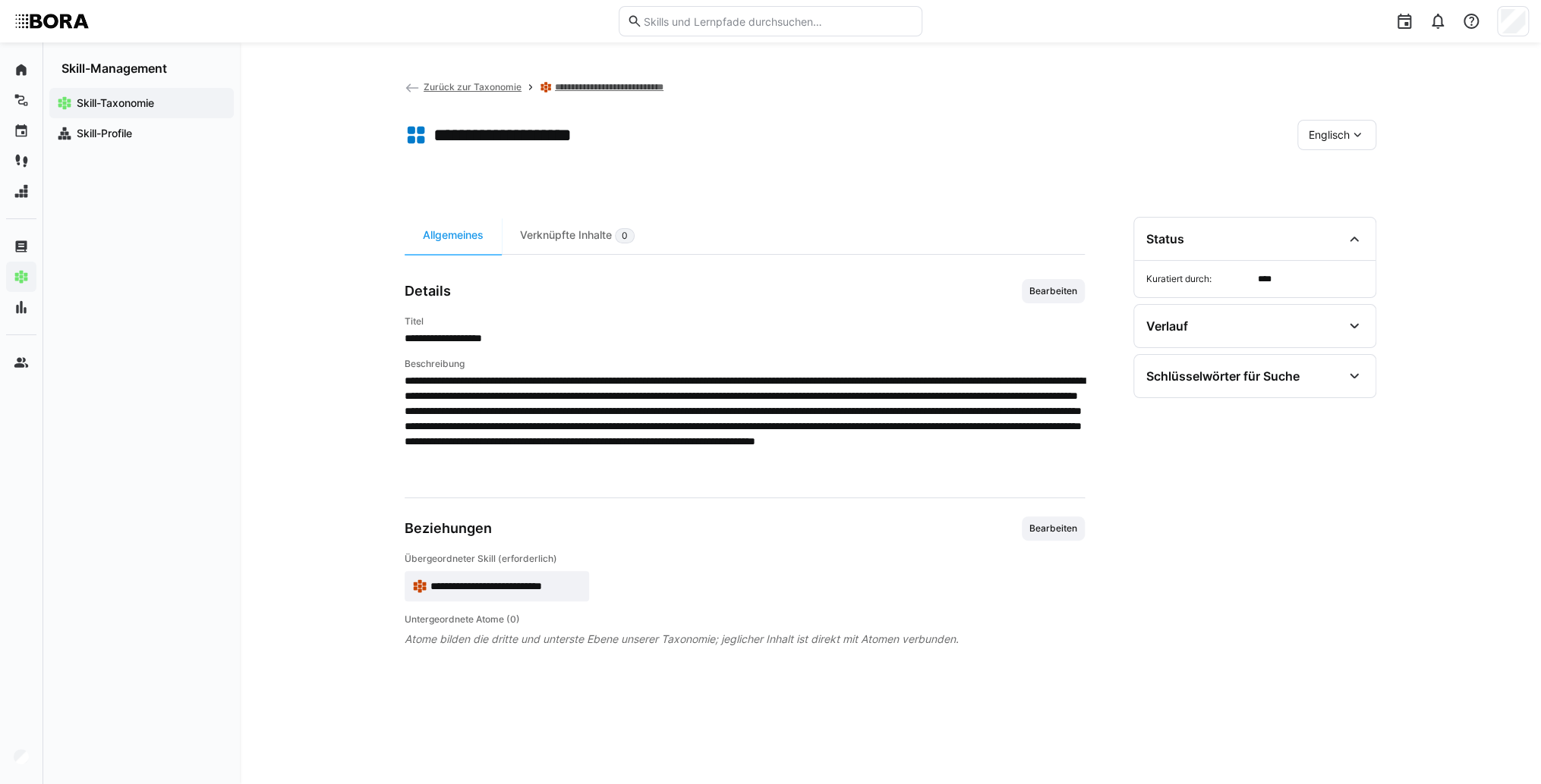
click at [440, 583] on span "**********" at bounding box center [505, 586] width 151 height 15
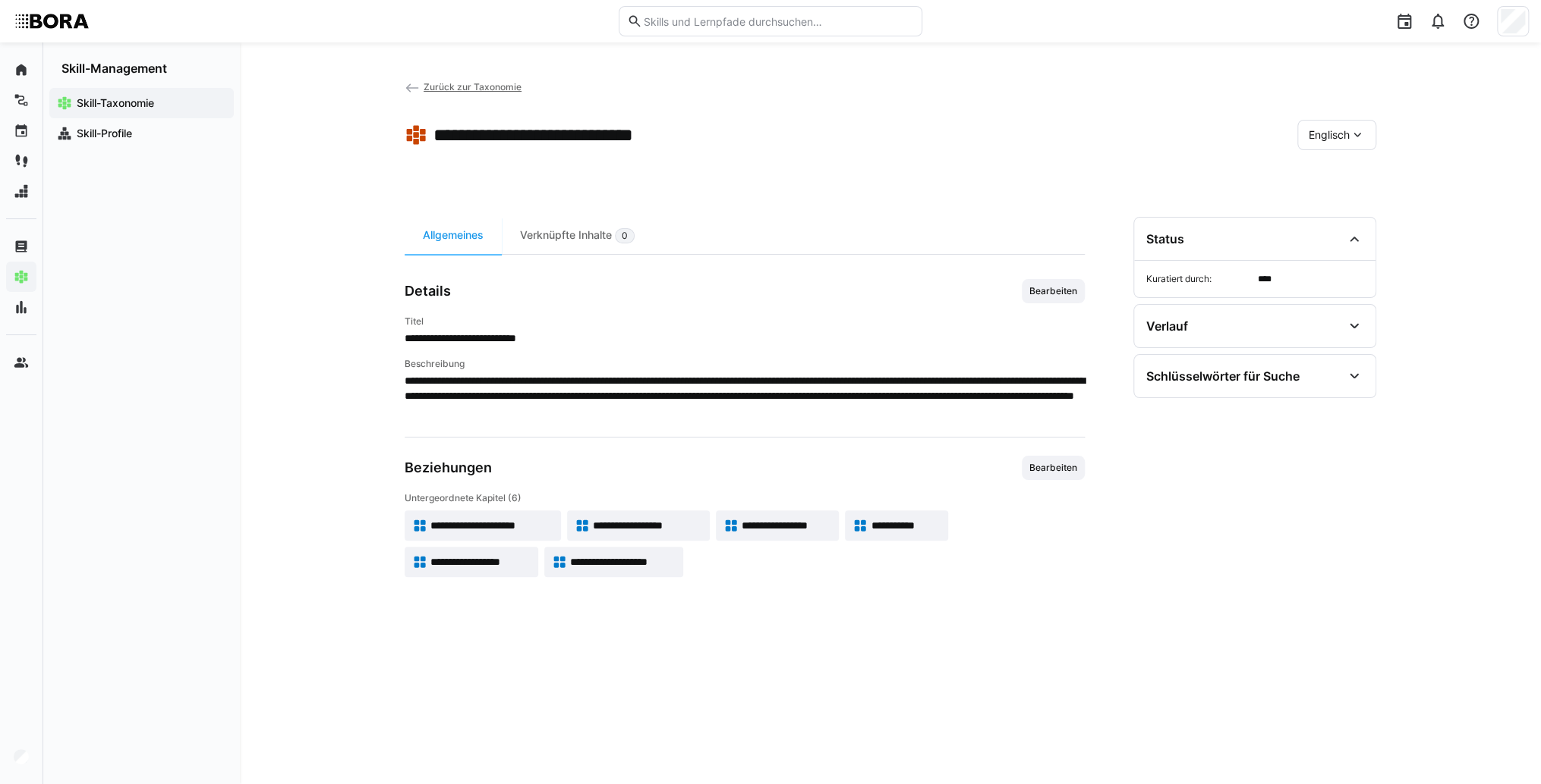
click at [1341, 130] on span "Englisch" at bounding box center [1329, 135] width 41 height 15
click at [1355, 167] on div "Deutsch" at bounding box center [1336, 175] width 56 height 15
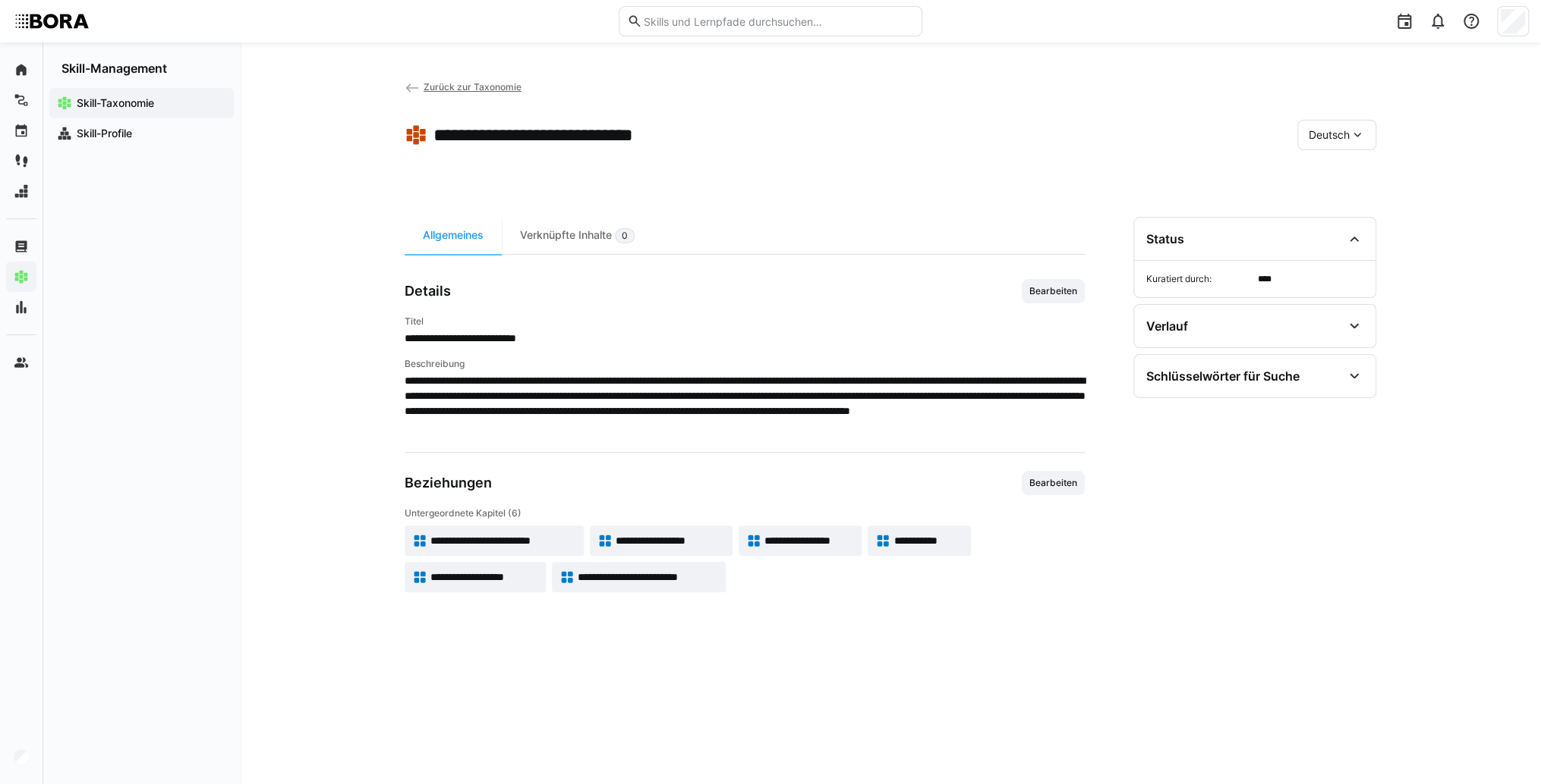
drag, startPoint x: 865, startPoint y: 375, endPoint x: 861, endPoint y: 382, distance: 8.1
drag, startPoint x: 861, startPoint y: 382, endPoint x: 811, endPoint y: 239, distance: 151.5
click at [811, 239] on app-curation-details-toolbar "Allgemeines Verknüpfte Inhalte 0" at bounding box center [745, 236] width 680 height 38
click at [440, 90] on span "Zurück zur Taxonomie" at bounding box center [473, 86] width 98 height 11
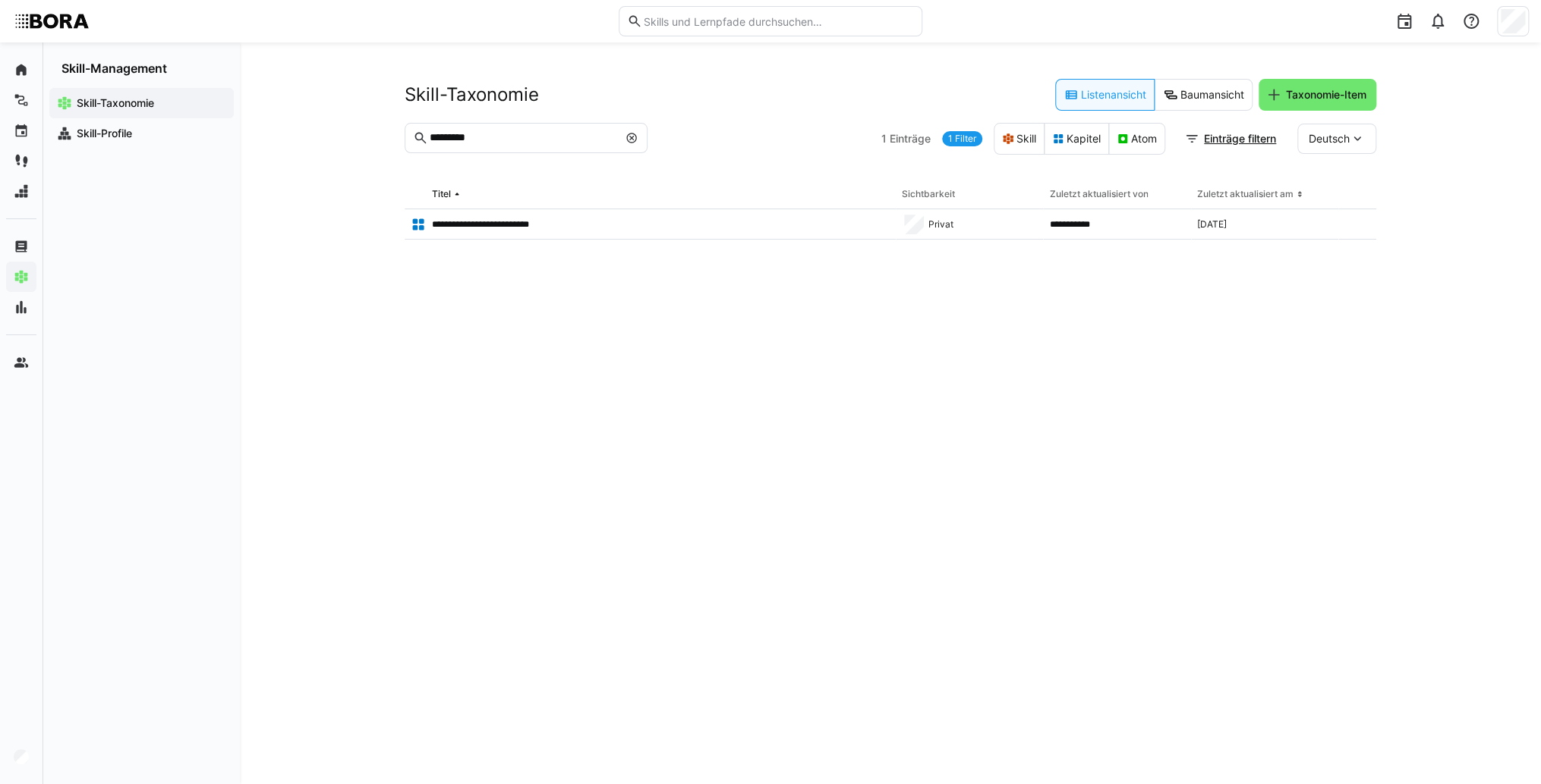
click at [560, 143] on input "*********" at bounding box center [522, 138] width 189 height 14
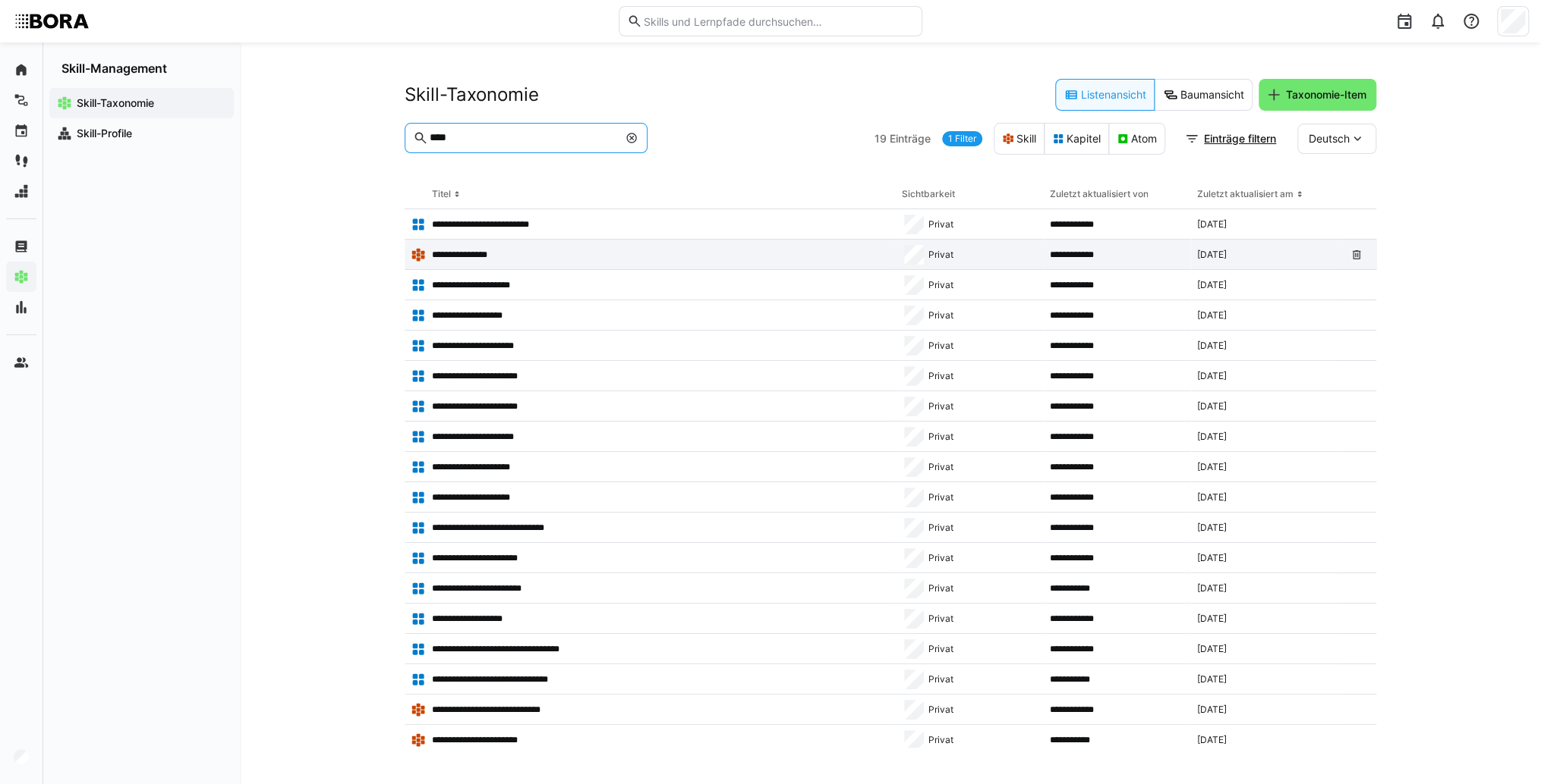
type input "****"
click at [506, 249] on app-table-first-column "**********" at bounding box center [650, 255] width 479 height 15
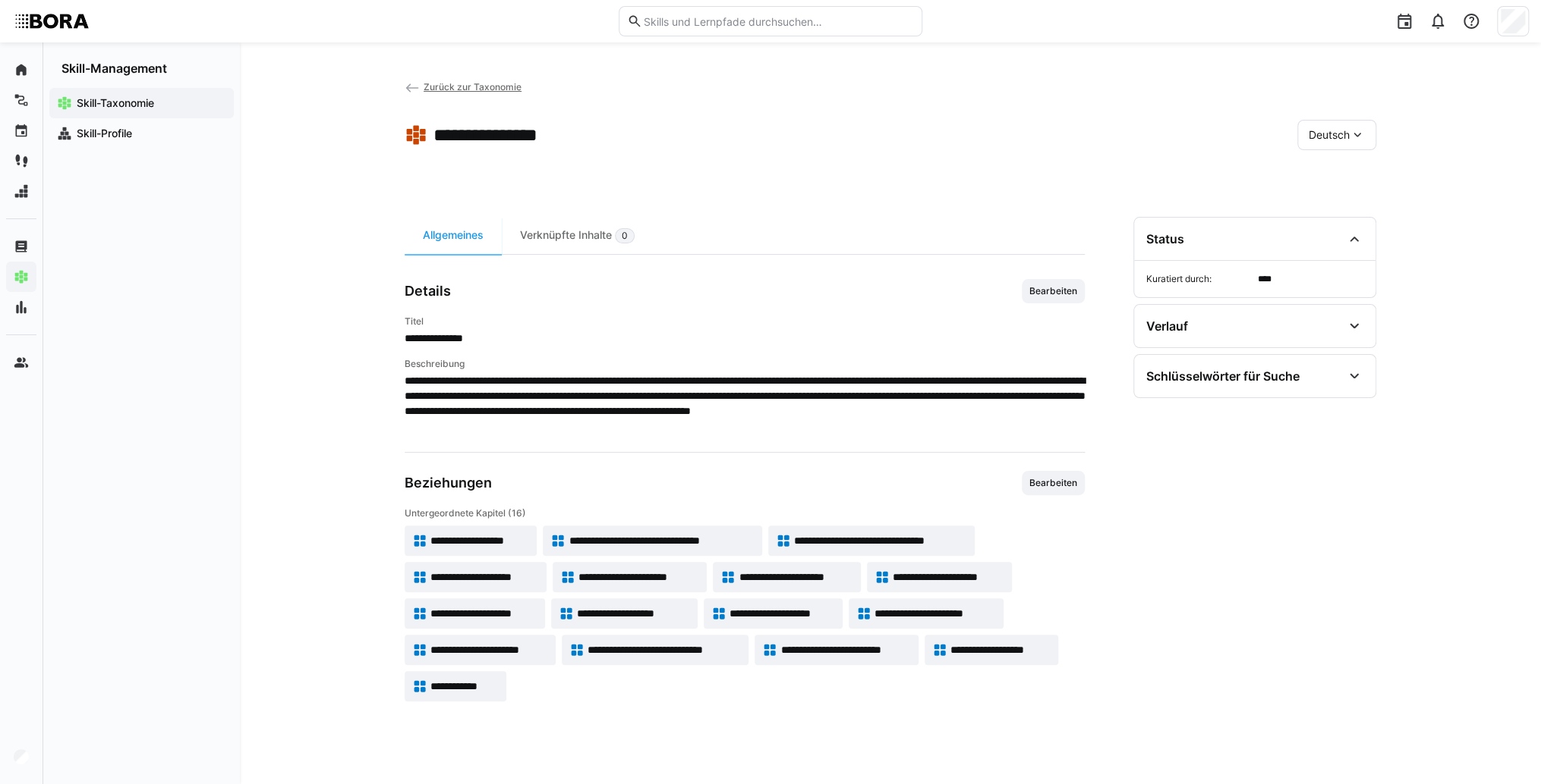
click at [492, 540] on span "**********" at bounding box center [479, 541] width 99 height 15
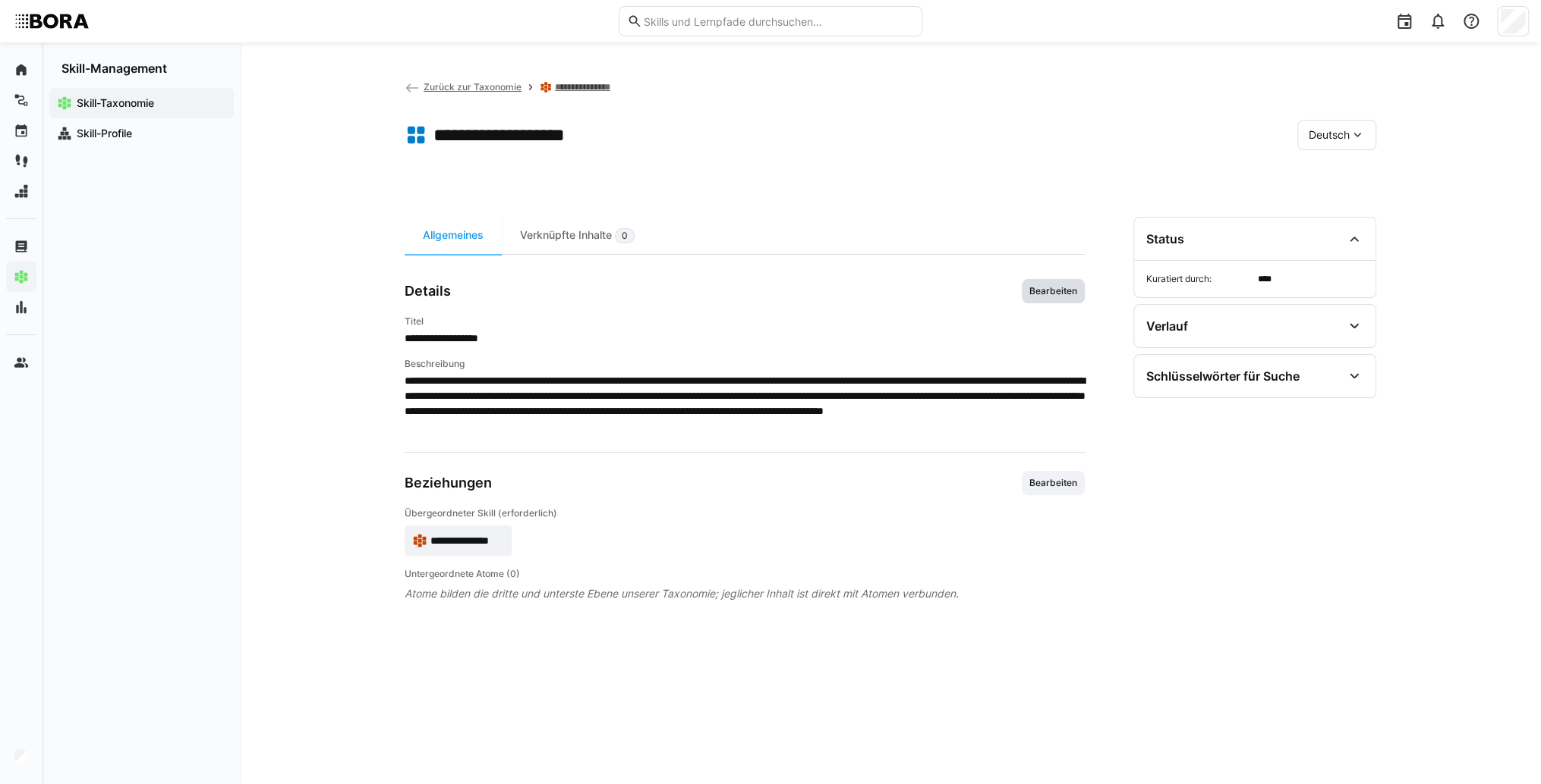
click at [1073, 290] on span "Bearbeiten" at bounding box center [1053, 291] width 51 height 12
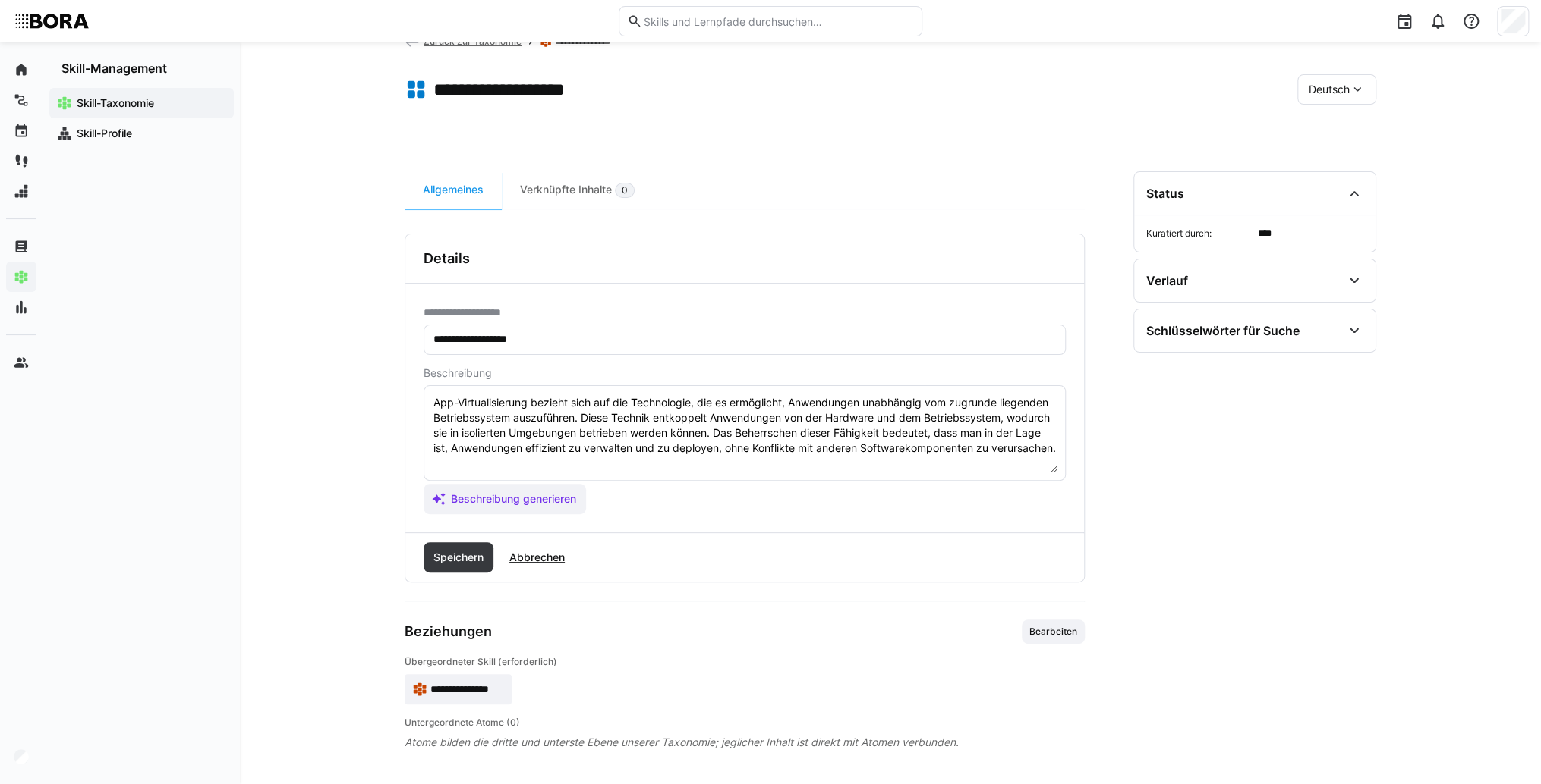
scroll to position [46, 0]
click at [684, 461] on textarea "App-Virtualisierung bezieht sich auf die Technologie, die es ermöglicht, Anwend…" at bounding box center [745, 433] width 626 height 79
click at [515, 471] on textarea "App-Virtualisierung bezieht sich auf die Technologie, die es ermöglicht, Anwend…" at bounding box center [745, 433] width 626 height 79
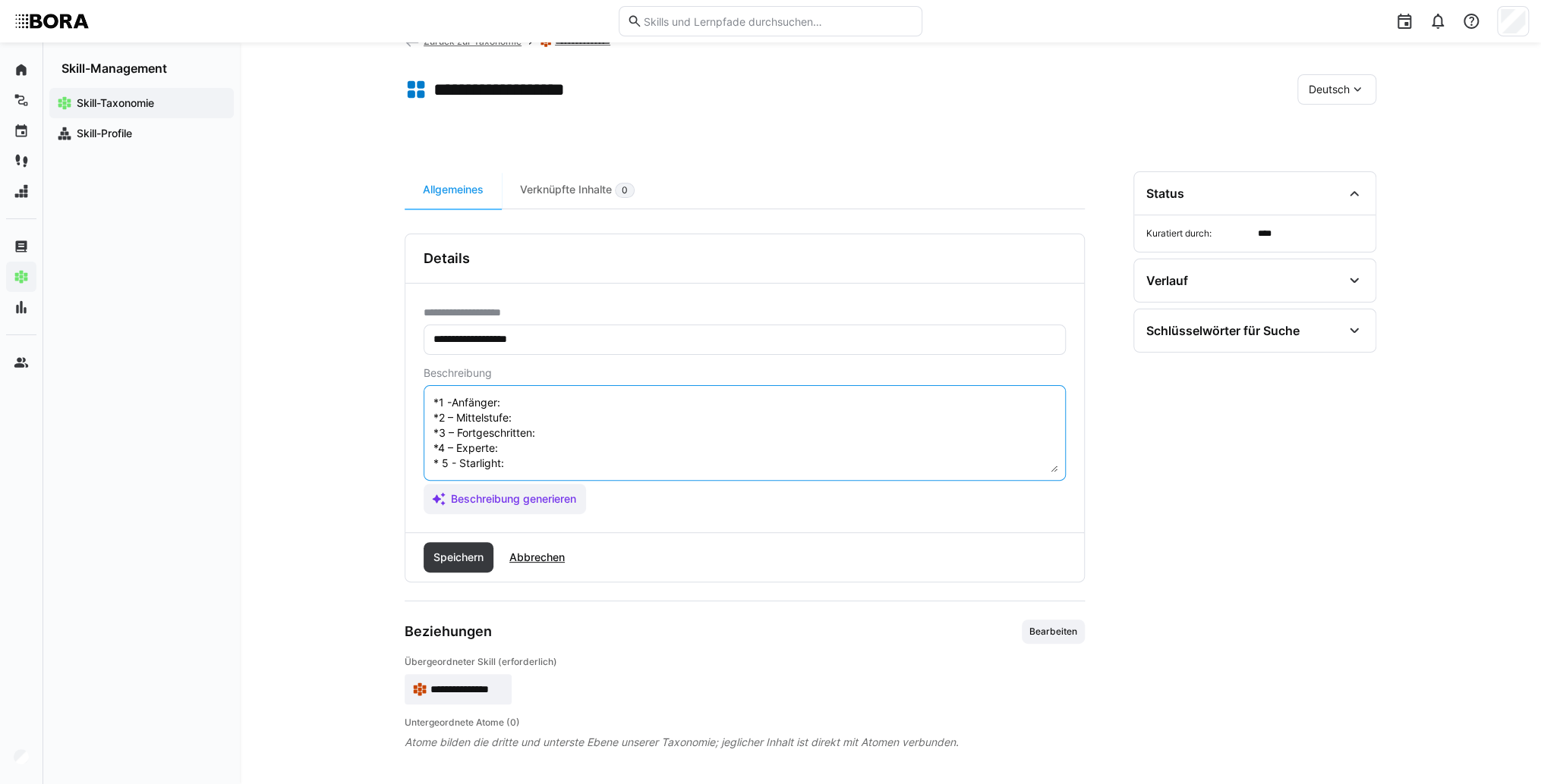
scroll to position [27, 0]
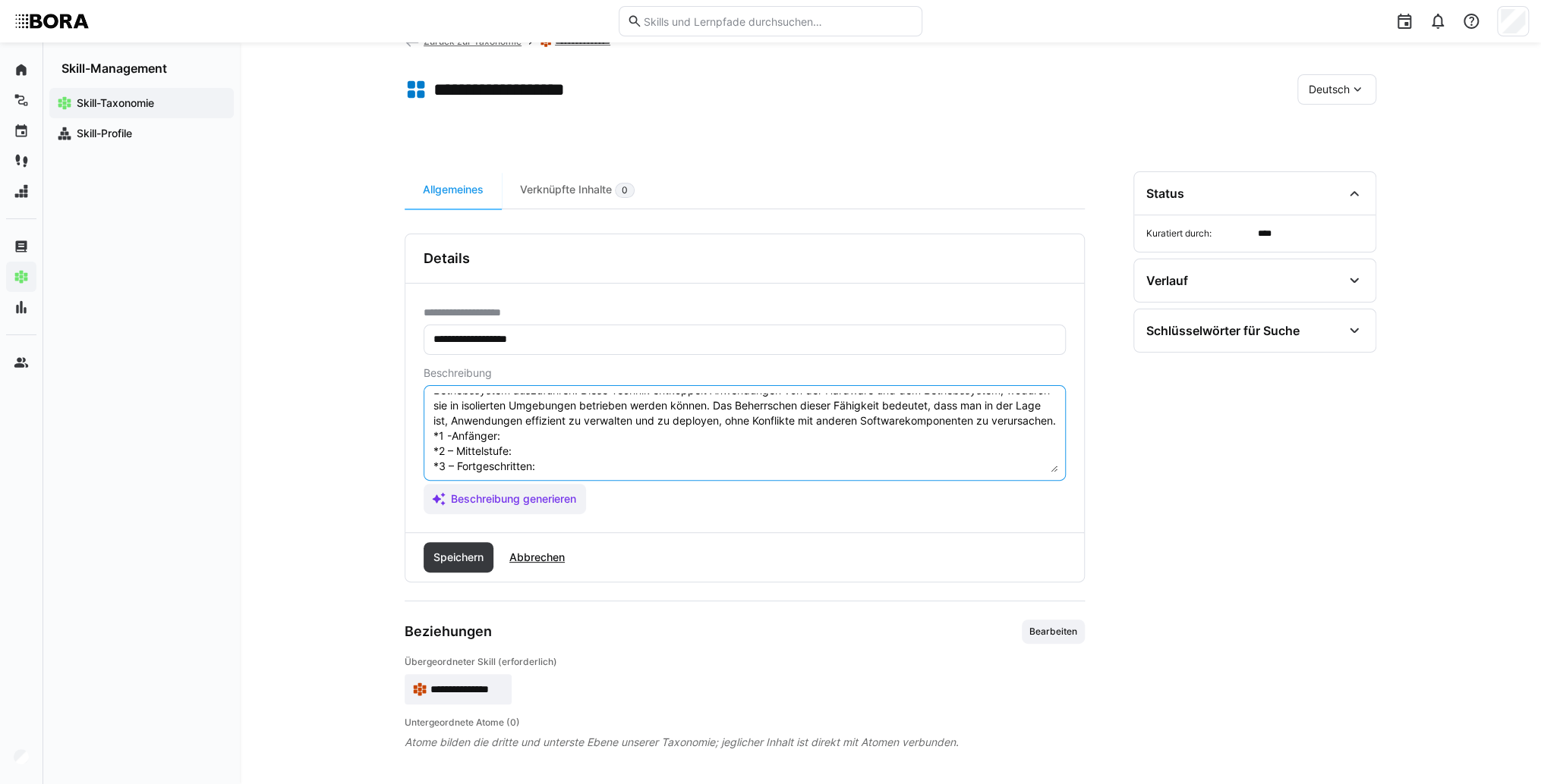
click at [520, 449] on textarea "App-Virtualisierung bezieht sich auf die Technologie, die es ermöglicht, Anwend…" at bounding box center [745, 433] width 626 height 79
click at [566, 445] on textarea "App-Virtualisierung bezieht sich auf die Technologie, die es ermöglicht, Anwend…" at bounding box center [745, 433] width 626 height 79
click at [552, 461] on textarea "App-Virtualisierung bezieht sich auf die Technologie, die es ermöglicht, Anwend…" at bounding box center [745, 433] width 626 height 79
click at [563, 472] on eds-input "App-Virtualisierung bezieht sich auf die Technologie, die es ermöglicht, Anwend…" at bounding box center [745, 433] width 642 height 95
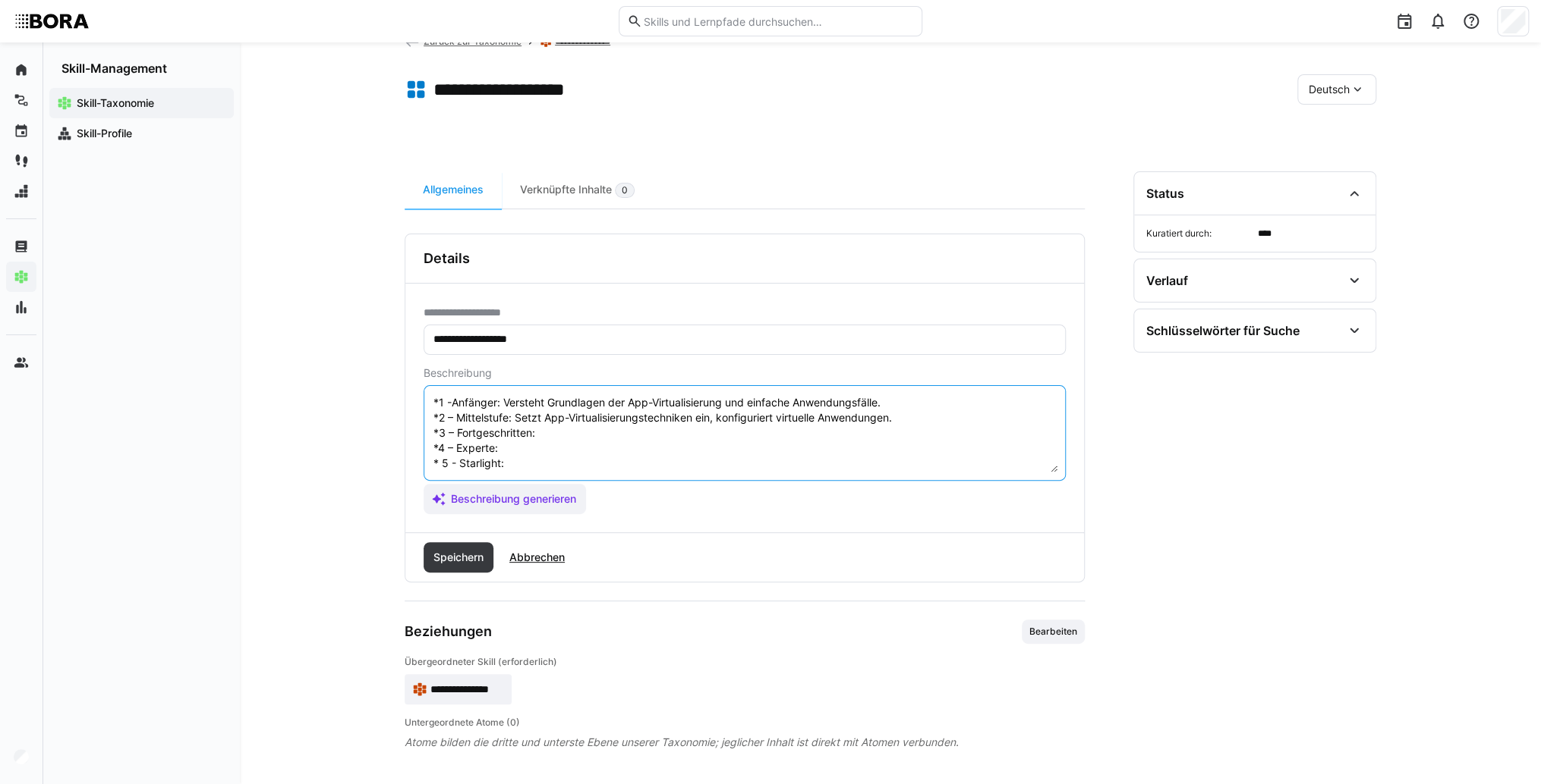
click at [551, 422] on textarea "App-Virtualisierung bezieht sich auf die Technologie, die es ermöglicht, Anwend…" at bounding box center [745, 433] width 626 height 79
click at [580, 419] on textarea "App-Virtualisierung bezieht sich auf die Technologie, die es ermöglicht, Anwend…" at bounding box center [745, 433] width 626 height 79
click at [535, 437] on textarea "App-Virtualisierung bezieht sich auf die Technologie, die es ermöglicht, Anwend…" at bounding box center [745, 433] width 626 height 79
click at [531, 438] on textarea "App-Virtualisierung bezieht sich auf die Technologie, die es ermöglicht, Anwend…" at bounding box center [745, 433] width 626 height 79
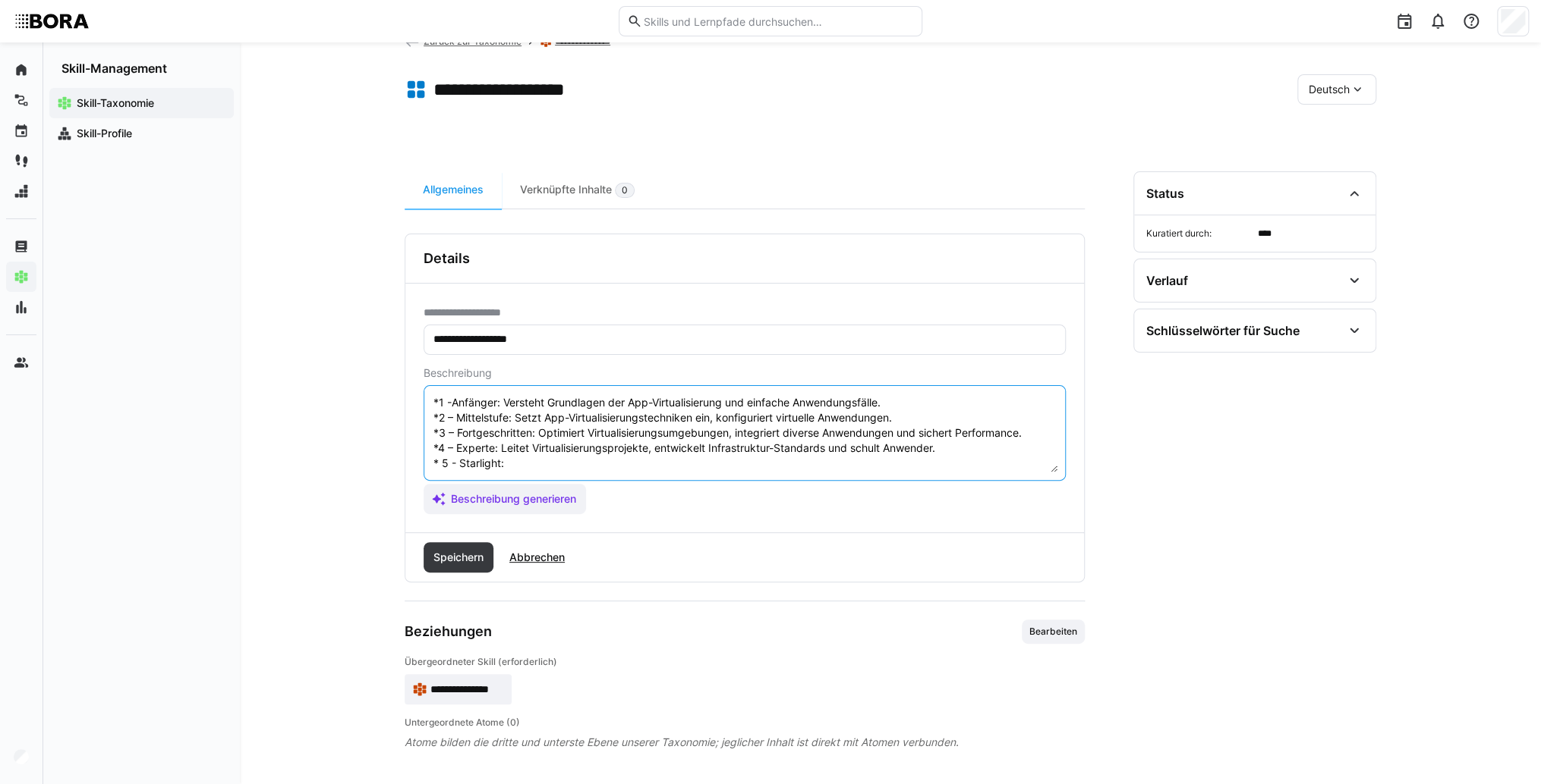
click at [522, 446] on textarea "App-Virtualisierung bezieht sich auf die Technologie, die es ermöglicht, Anwend…" at bounding box center [745, 433] width 626 height 79
click at [533, 446] on textarea "App-Virtualisierung bezieht sich auf die Technologie, die es ermöglicht, Anwend…" at bounding box center [745, 433] width 626 height 79
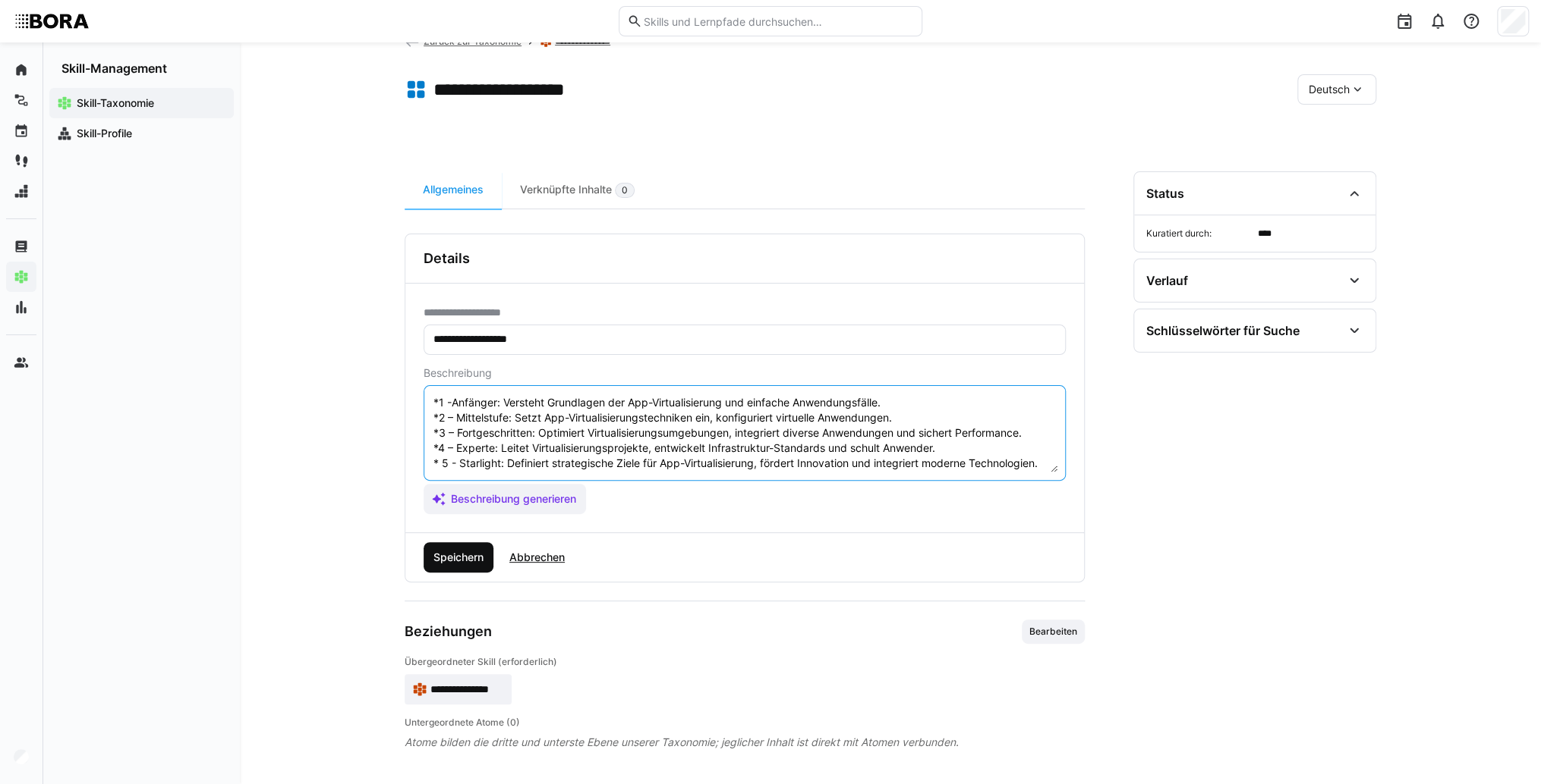
type textarea "App-Virtualisierung bezieht sich auf die Technologie, die es ermöglicht, Anwend…"
click at [478, 570] on span "Speichern" at bounding box center [458, 558] width 70 height 30
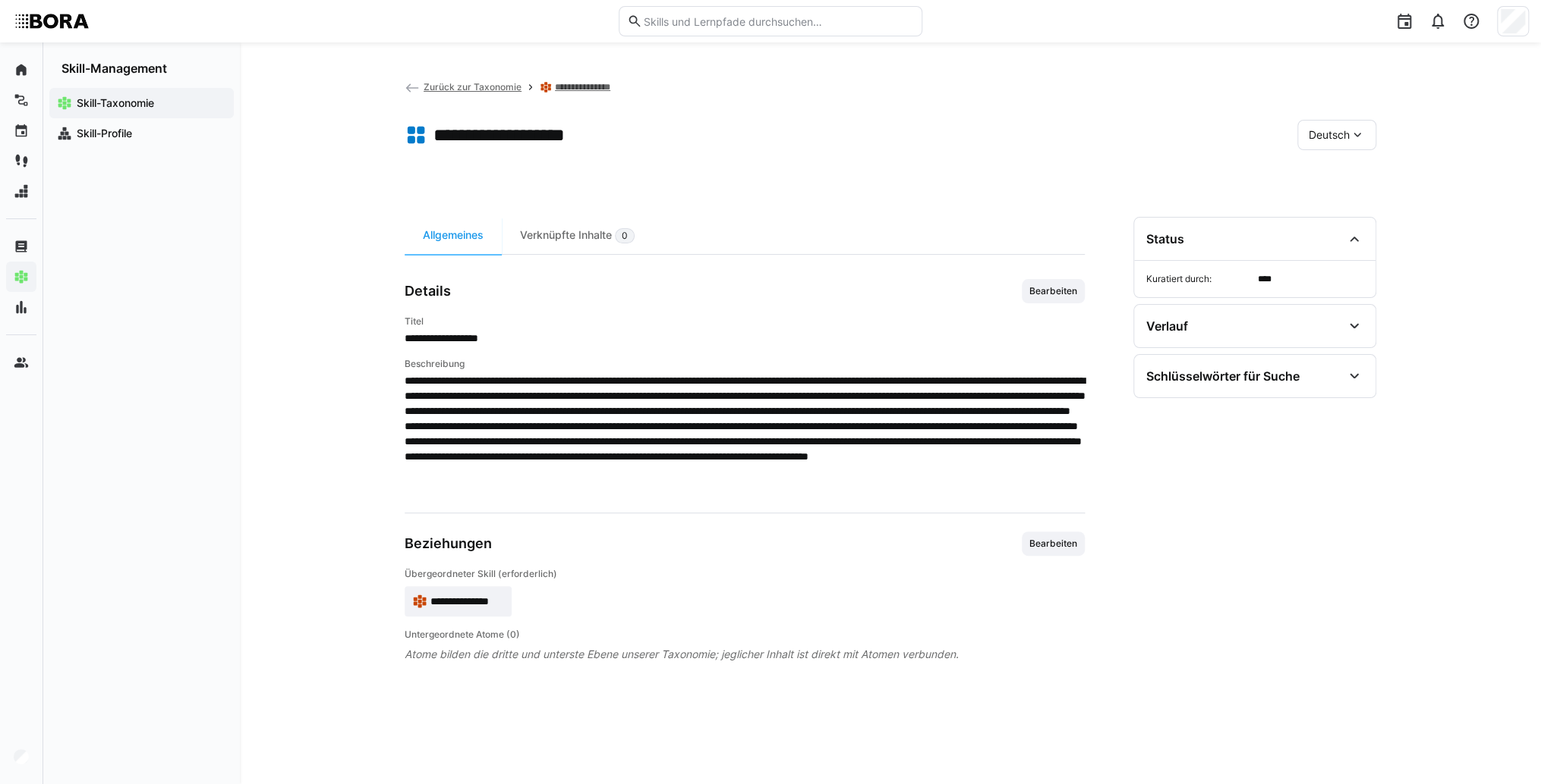
click at [1336, 138] on span "Deutsch" at bounding box center [1329, 135] width 41 height 15
click at [1353, 211] on div "Englisch" at bounding box center [1336, 206] width 56 height 15
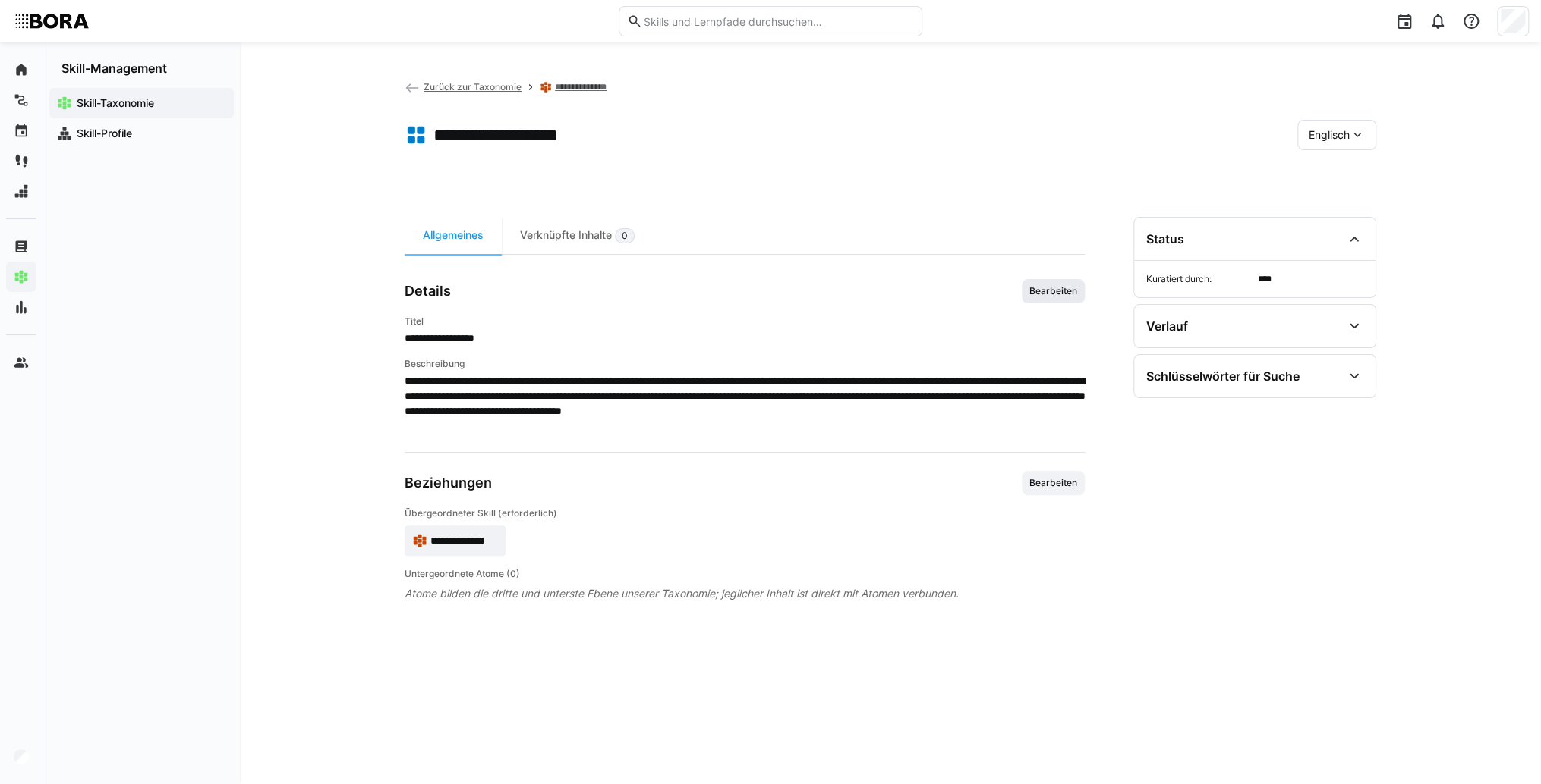
click at [1051, 288] on span "Bearbeiten" at bounding box center [1053, 291] width 51 height 12
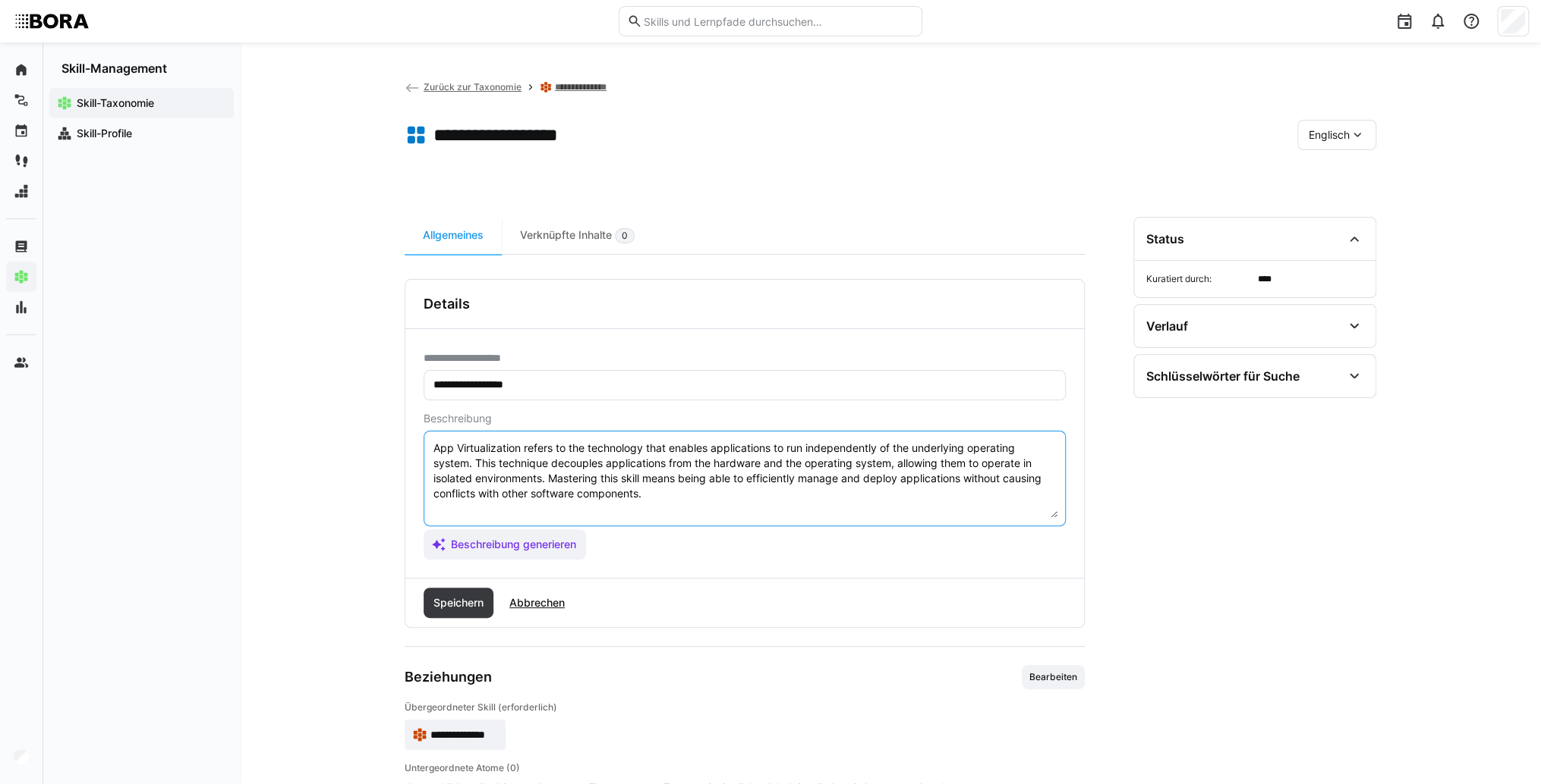
click at [698, 509] on textarea "App Virtualization refers to the technology that enables applications to run in…" at bounding box center [745, 478] width 626 height 79
click at [519, 502] on textarea "App Virtualization refers to the technology that enables applications to run in…" at bounding box center [745, 478] width 626 height 79
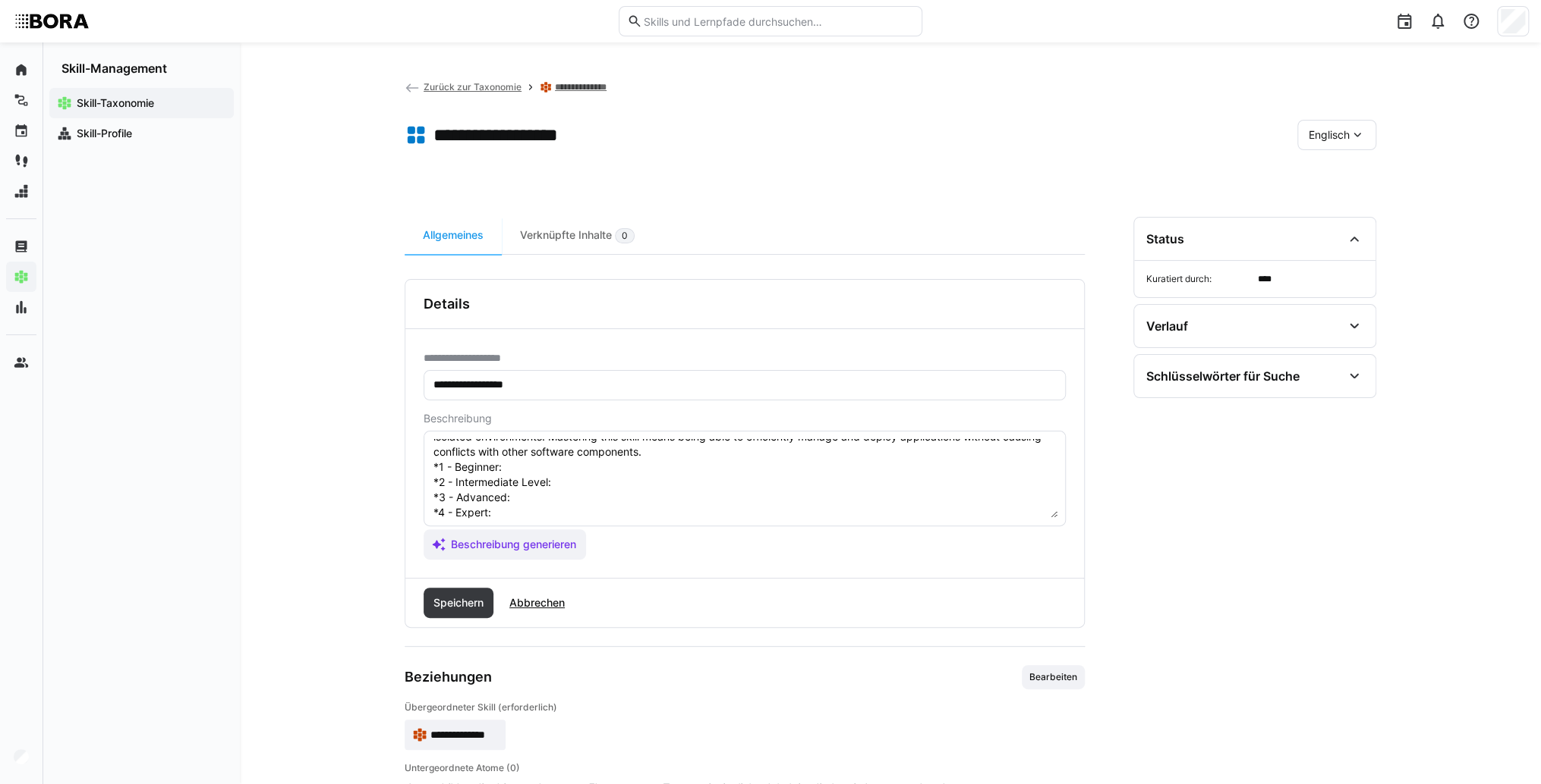
scroll to position [12, 0]
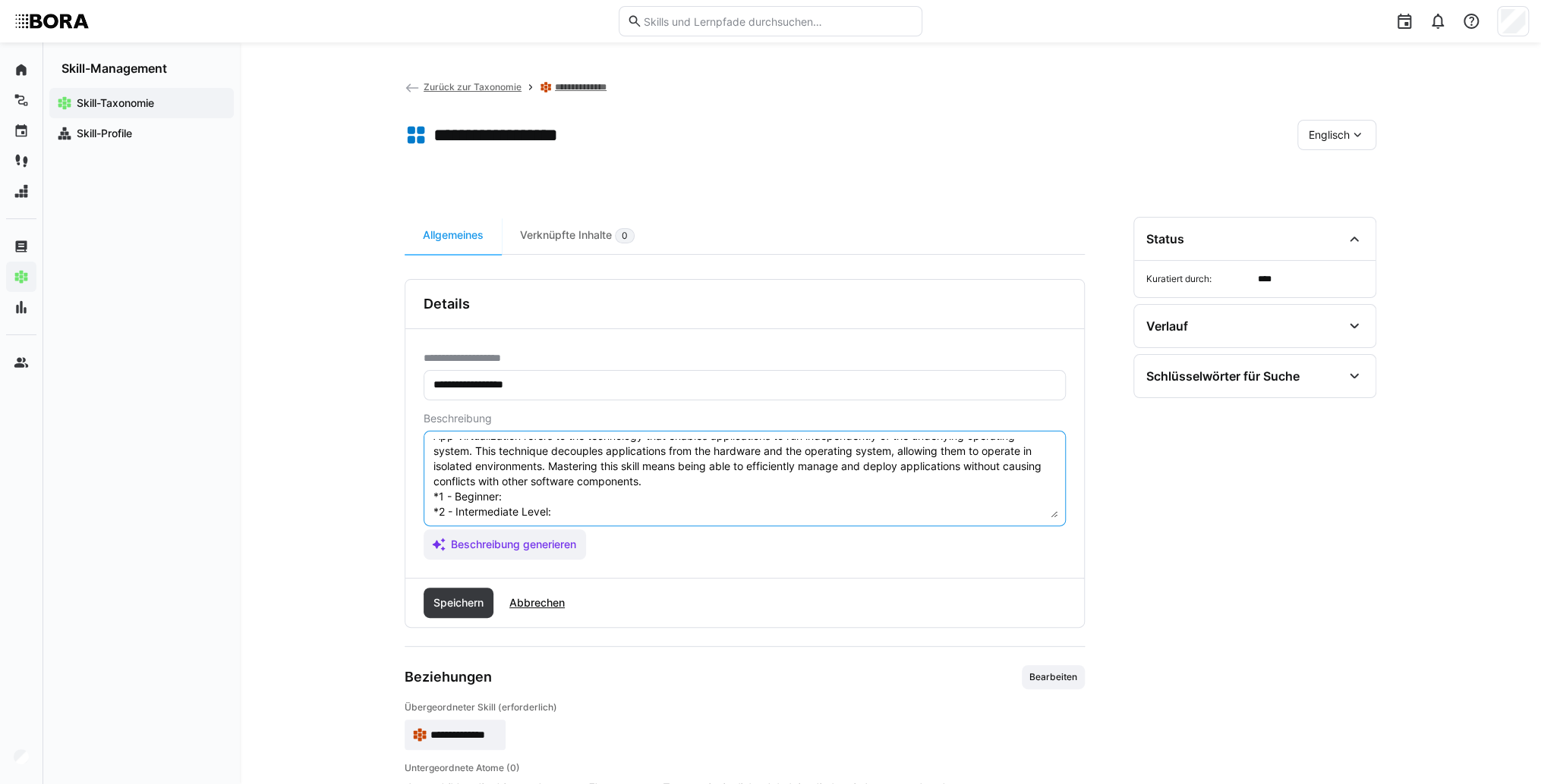
click at [574, 489] on textarea "App Virtualization refers to the technology that enables applications to run in…" at bounding box center [745, 478] width 626 height 79
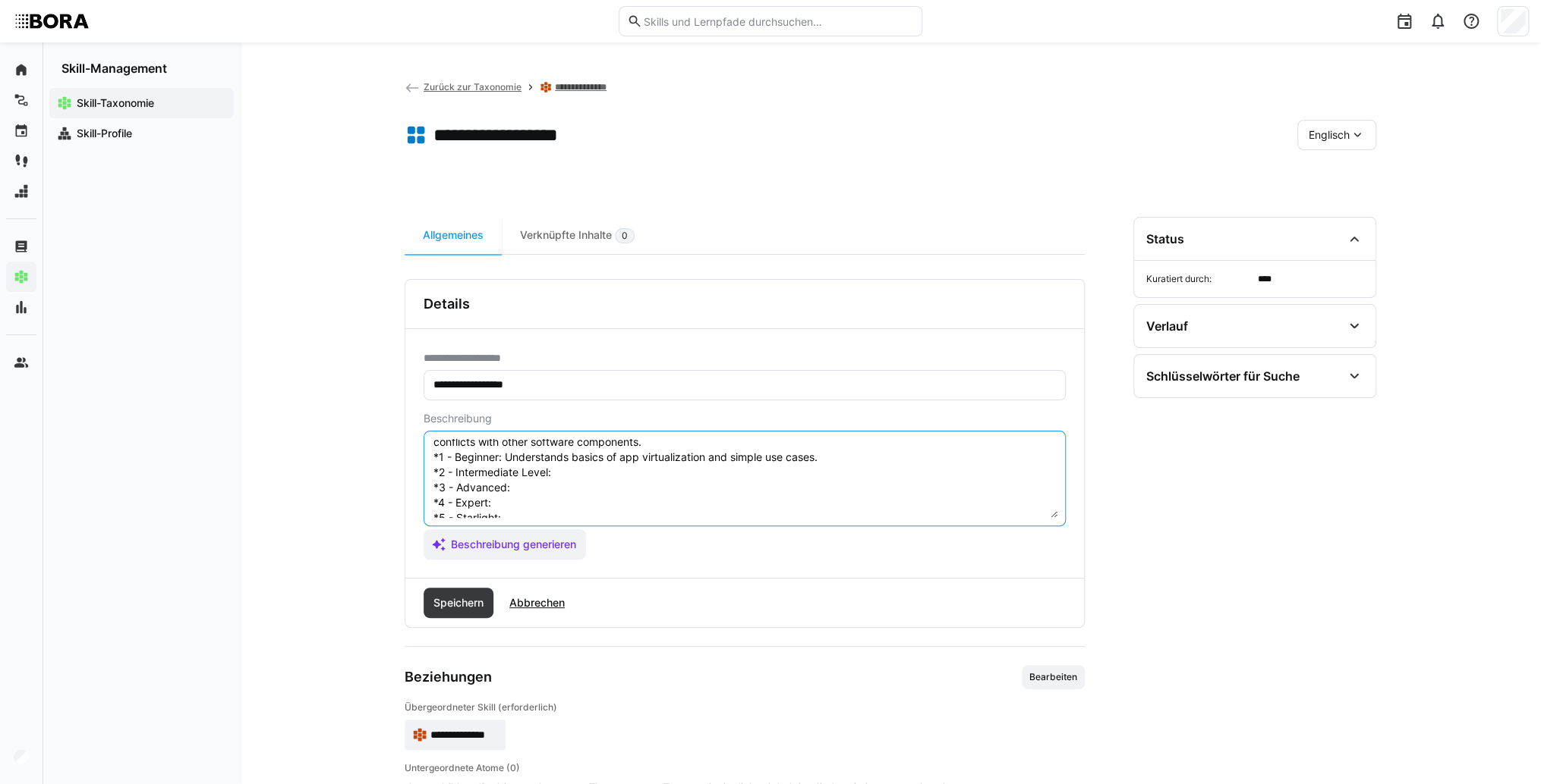
scroll to position [73, 0]
click at [571, 450] on textarea "App Virtualization refers to the technology that enables applications to run in…" at bounding box center [745, 478] width 626 height 79
click at [610, 441] on textarea "App Virtualization refers to the technology that enables applications to run in…" at bounding box center [745, 478] width 626 height 79
click at [605, 448] on textarea "App Virtualization refers to the technology that enables applications to run in…" at bounding box center [745, 478] width 626 height 79
click at [568, 467] on textarea "App Virtualization refers to the technology that enables applications to run in…" at bounding box center [745, 478] width 626 height 79
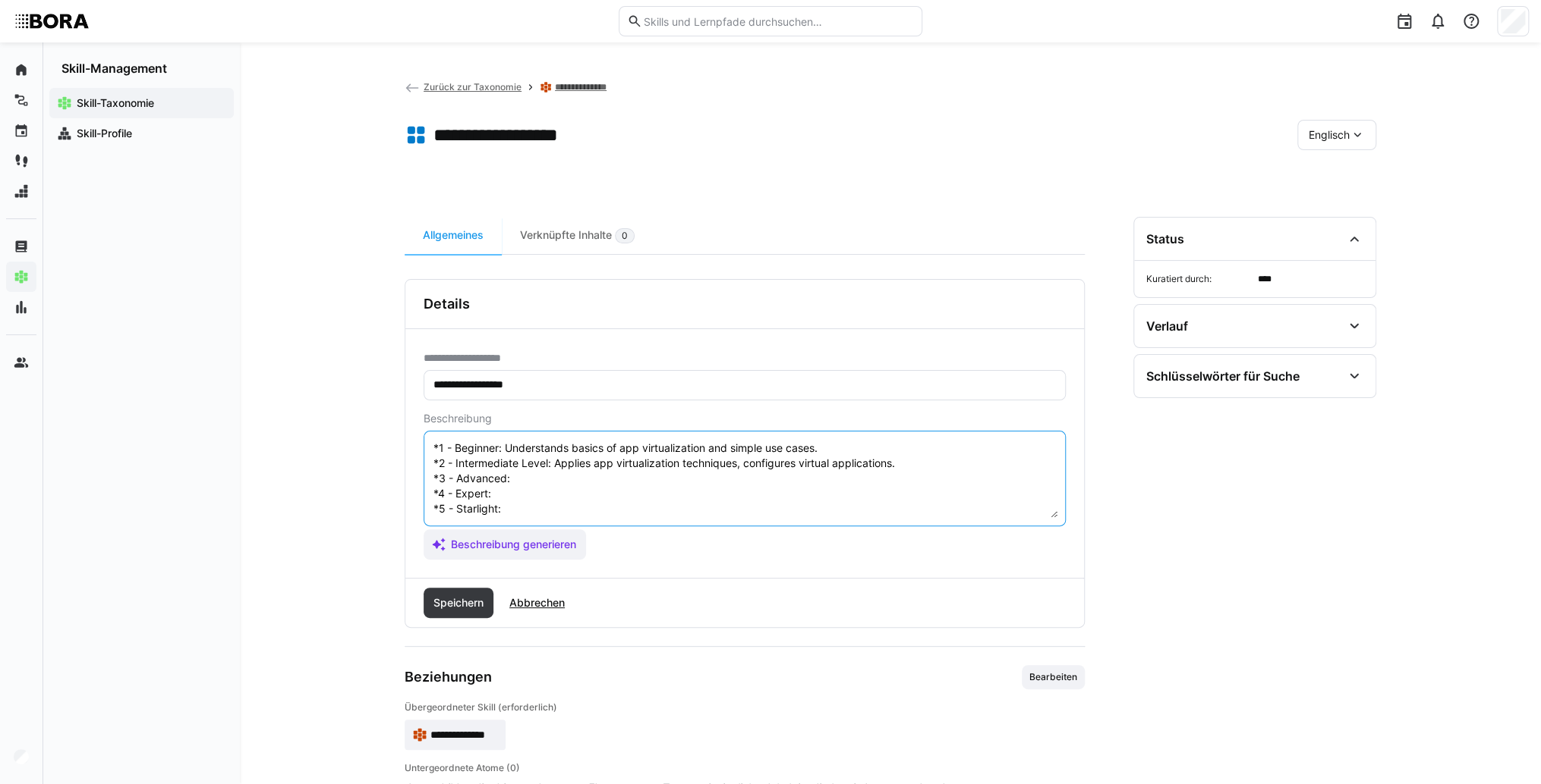
click at [562, 463] on textarea "App Virtualization refers to the technology that enables applications to run in…" at bounding box center [745, 478] width 626 height 79
click at [538, 479] on textarea "App Virtualization refers to the technology that enables applications to run in…" at bounding box center [745, 478] width 626 height 79
click at [562, 479] on textarea "App Virtualization refers to the technology that enables applications to run in…" at bounding box center [745, 478] width 626 height 79
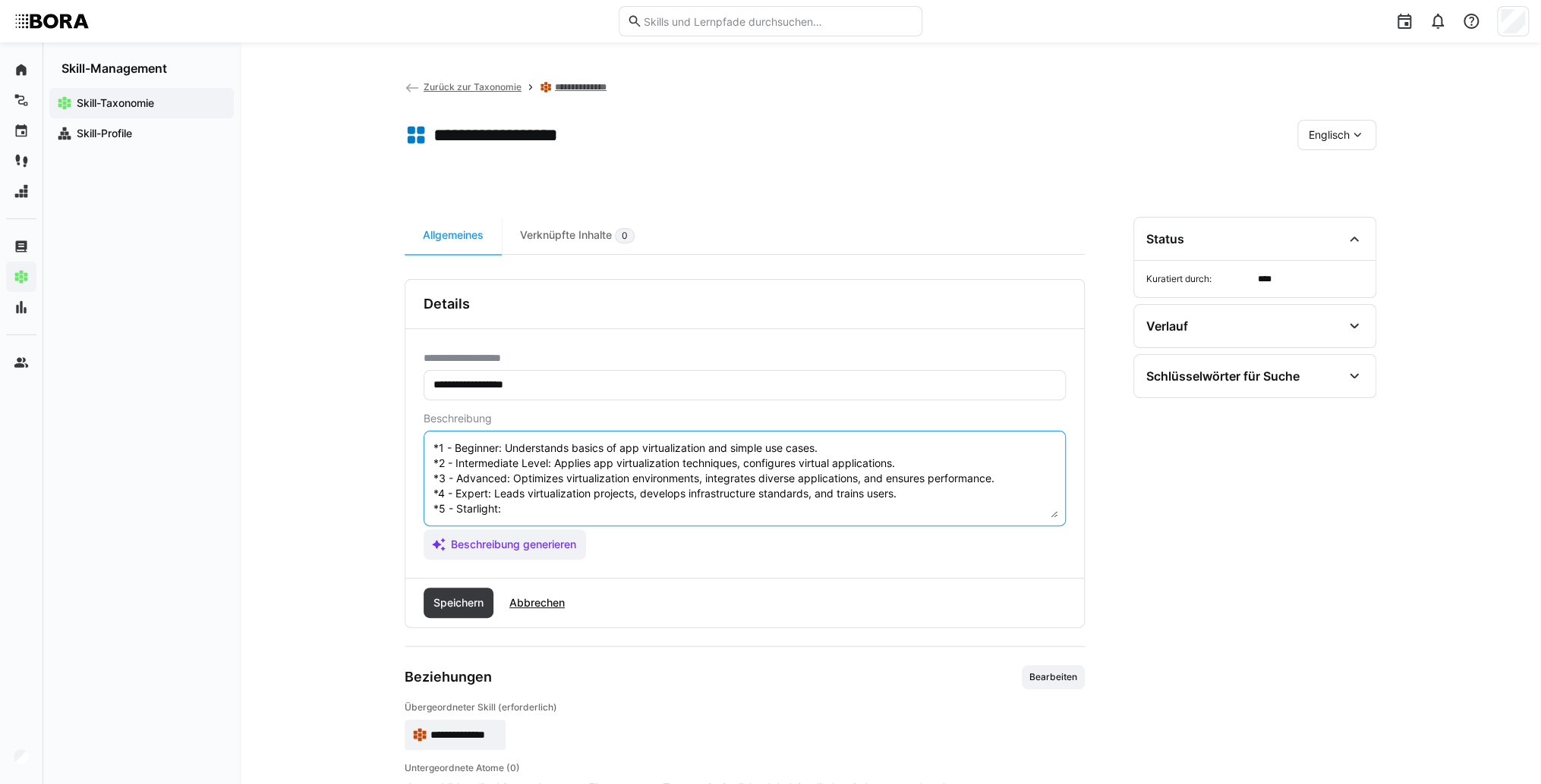
click at [555, 498] on textarea "App Virtualization refers to the technology that enables applications to run in…" at bounding box center [745, 478] width 626 height 79
click at [538, 499] on textarea "App Virtualization refers to the technology that enables applications to run in…" at bounding box center [745, 478] width 626 height 79
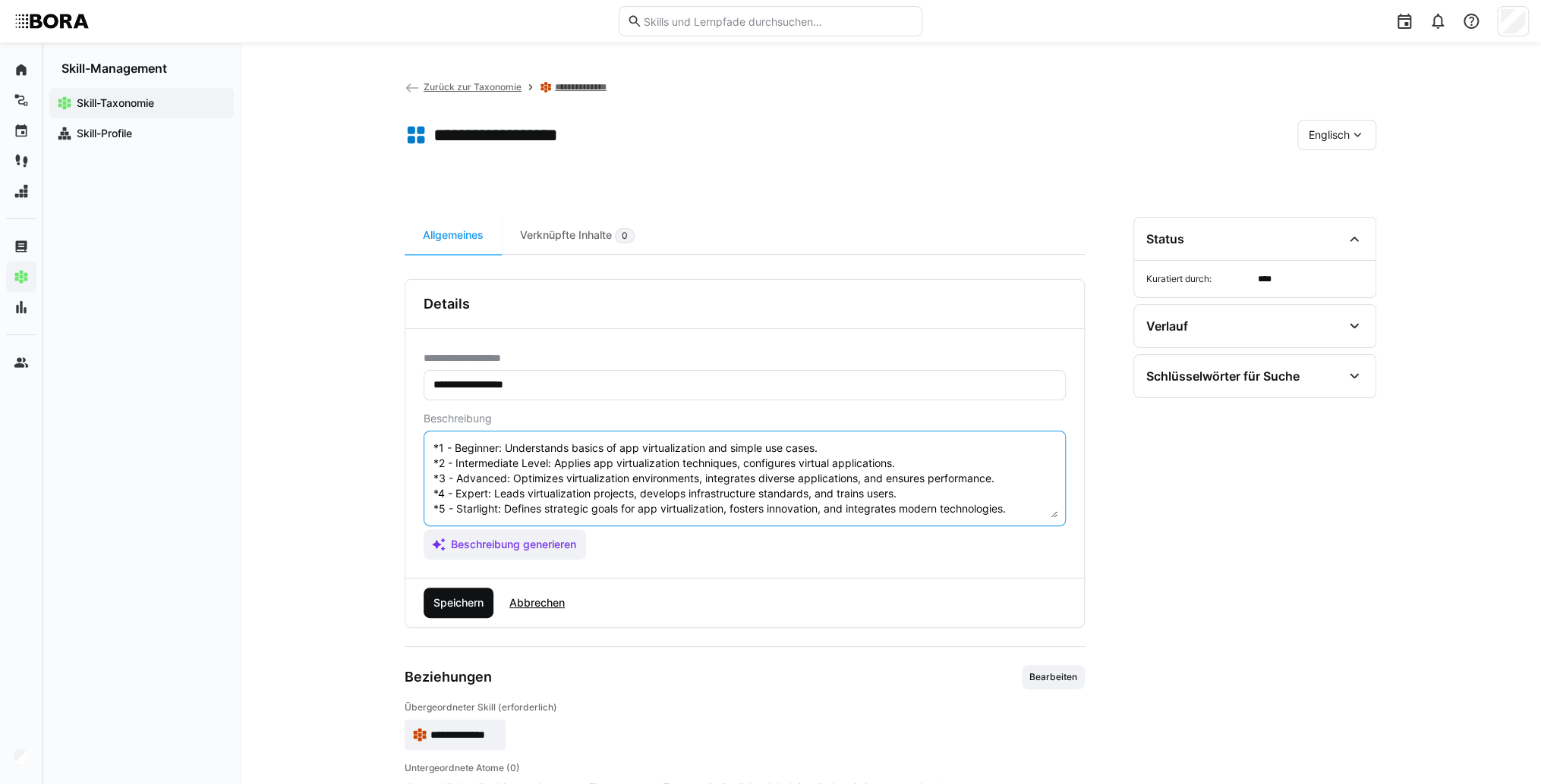
type textarea "App Virtualization refers to the technology that enables applications to run in…"
click at [481, 614] on span "Speichern" at bounding box center [458, 603] width 70 height 30
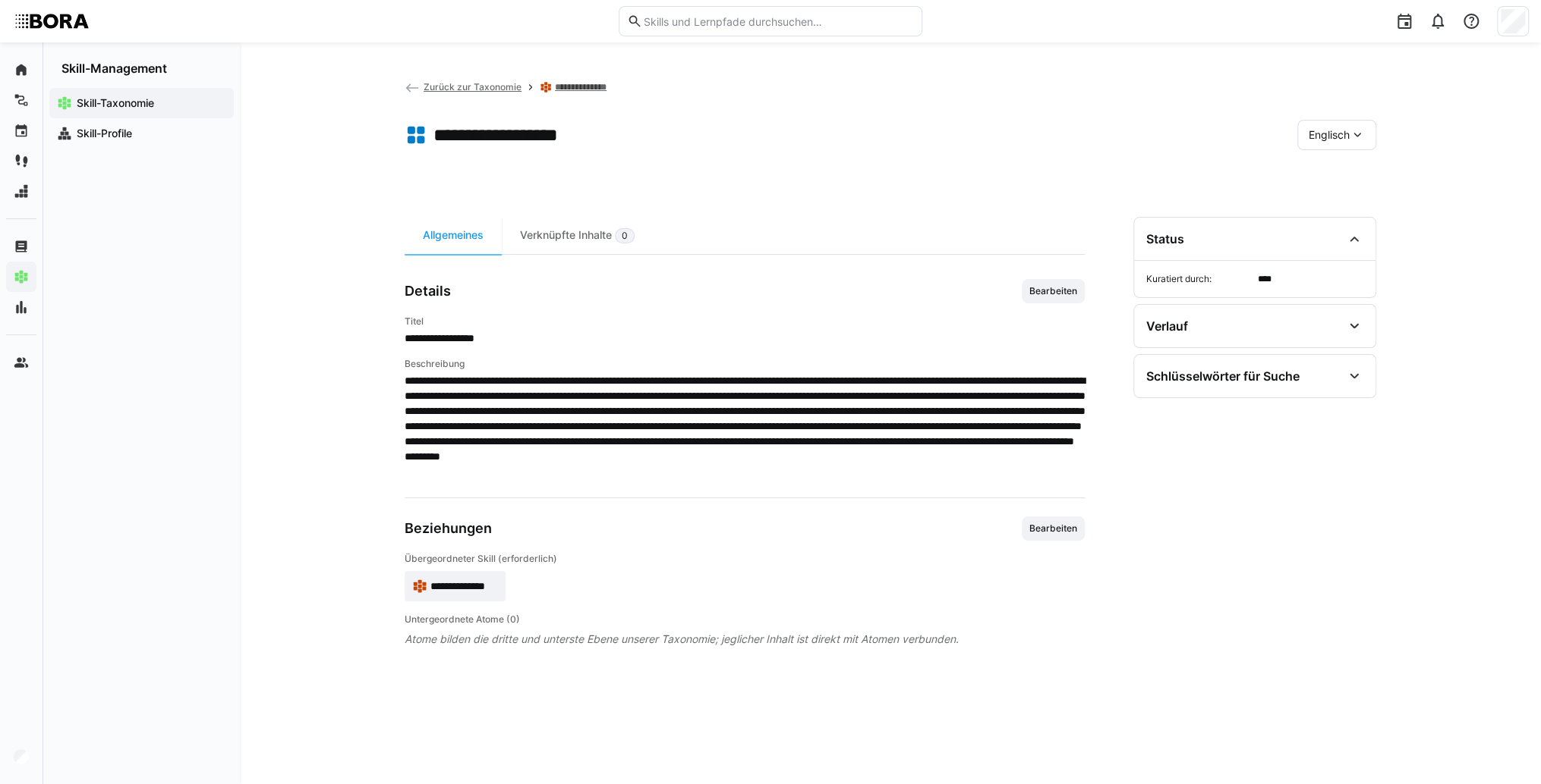
click at [450, 589] on span "**********" at bounding box center [464, 586] width 68 height 15
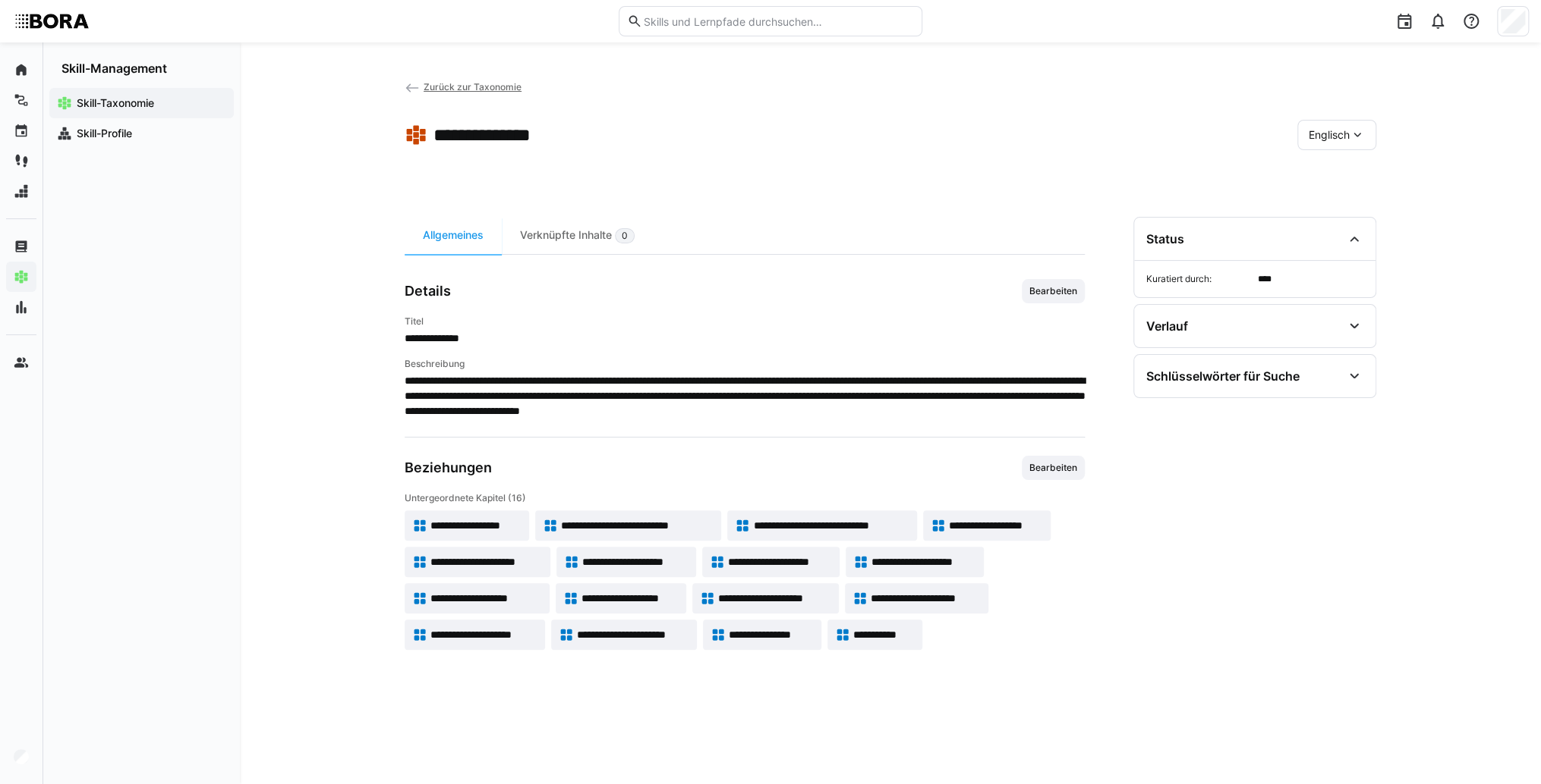
click at [704, 519] on span "**********" at bounding box center [637, 525] width 153 height 15
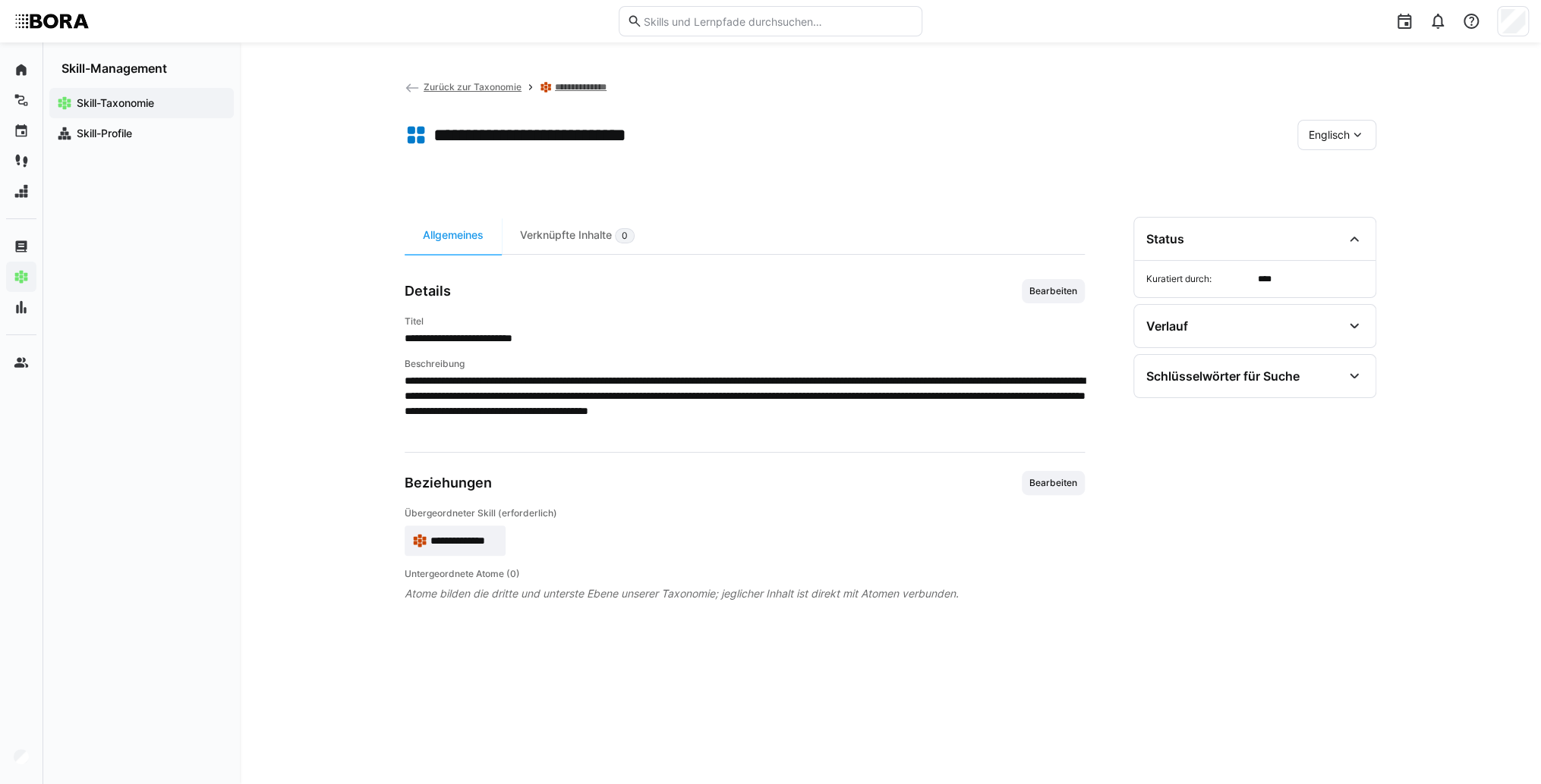
click at [1315, 128] on span "Englisch" at bounding box center [1329, 135] width 41 height 15
click at [1336, 167] on span "Deutsch" at bounding box center [1329, 175] width 41 height 15
click at [1060, 294] on span "Bearbeiten" at bounding box center [1053, 291] width 51 height 12
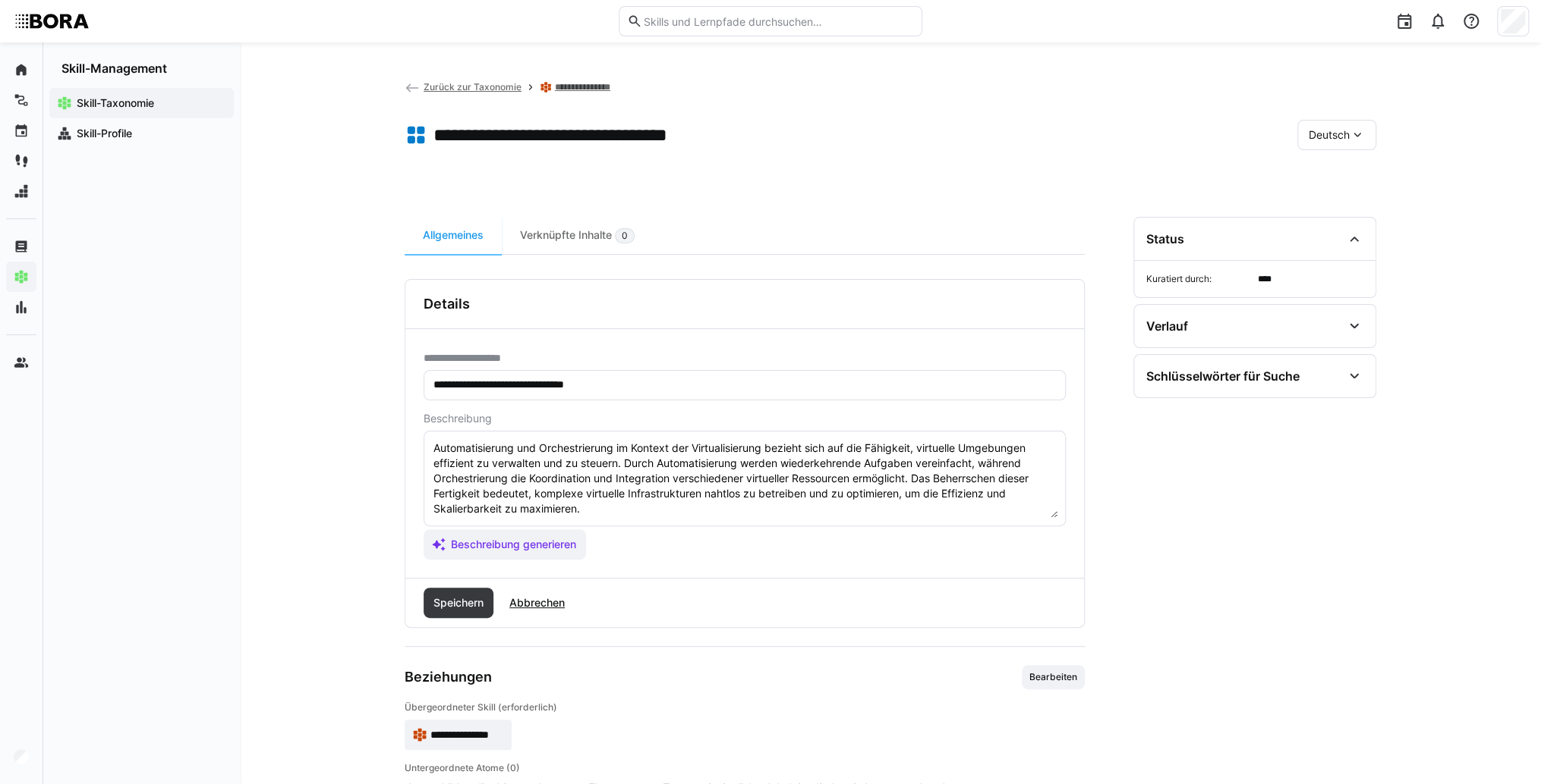
click at [756, 512] on textarea "Automatisierung und Orchestrierung im Kontext der Virtualisierung bezieht sich …" at bounding box center [745, 478] width 626 height 79
click at [556, 505] on textarea "Automatisierung und Orchestrierung im Kontext der Virtualisierung bezieht sich …" at bounding box center [745, 478] width 626 height 79
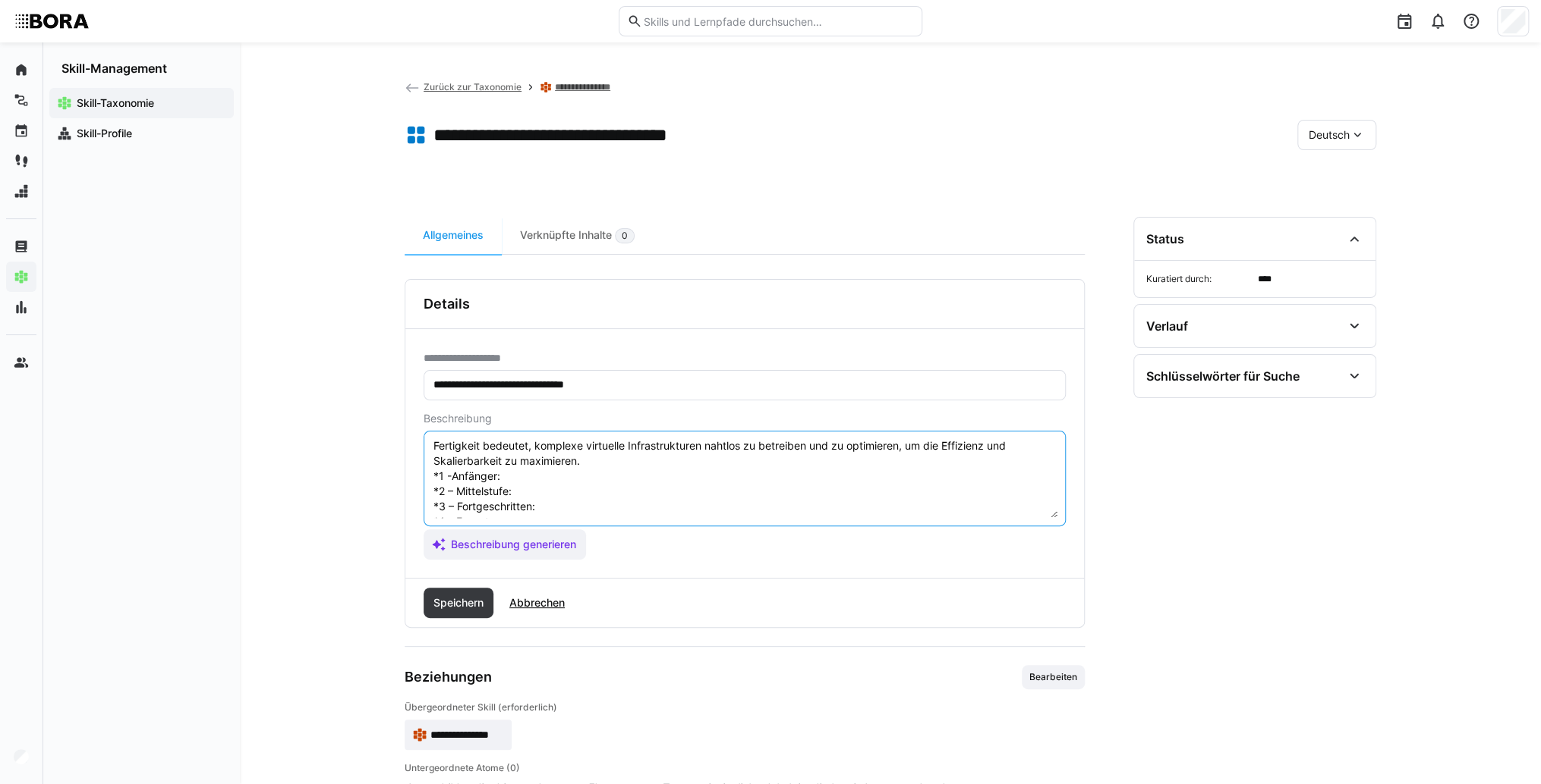
scroll to position [27, 0]
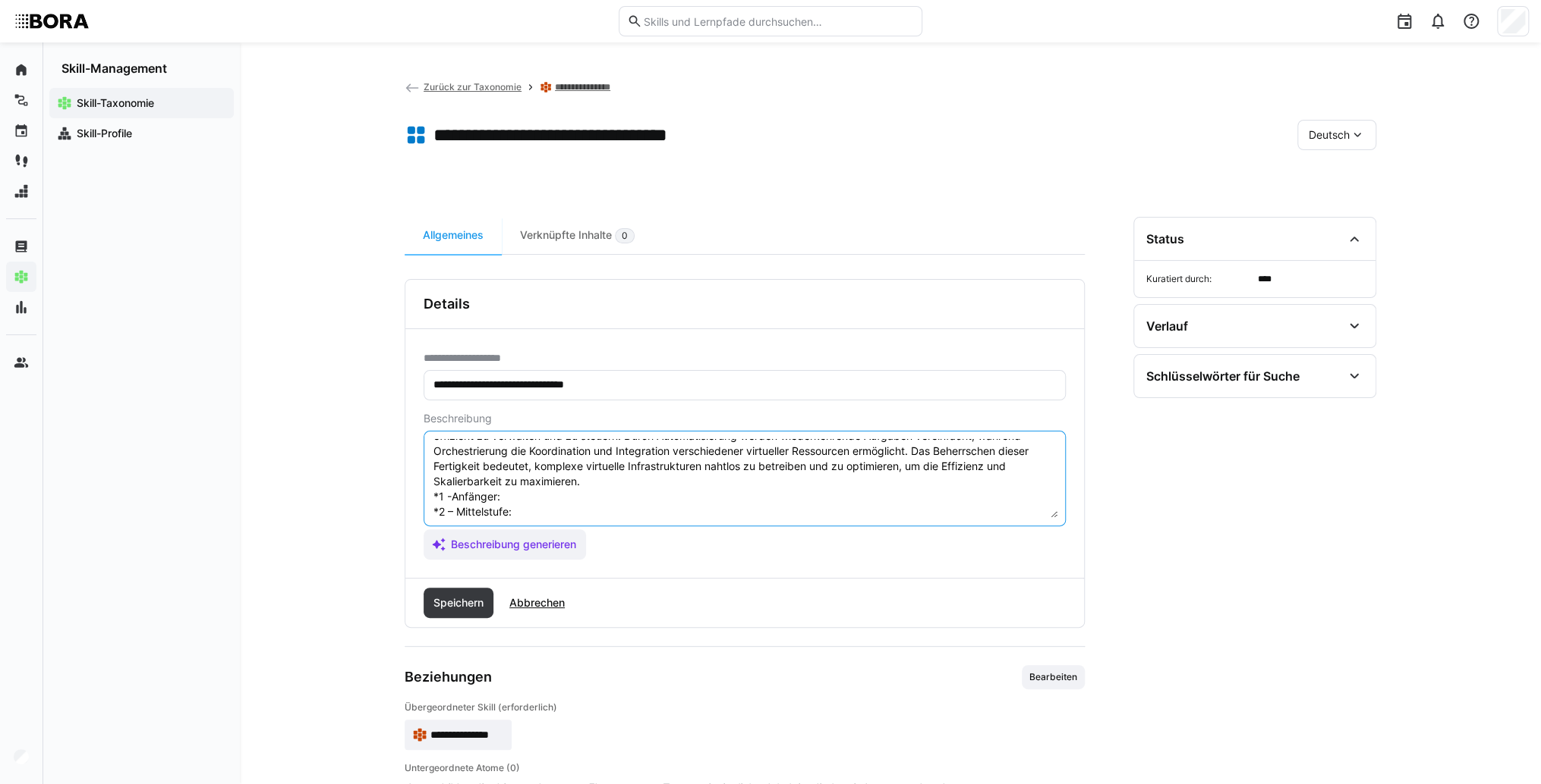
click at [560, 497] on textarea "Automatisierung und Orchestrierung im Kontext der Virtualisierung bezieht sich …" at bounding box center [745, 478] width 626 height 79
click at [582, 501] on textarea "Automatisierung und Orchestrierung im Kontext der Virtualisierung bezieht sich …" at bounding box center [745, 478] width 626 height 79
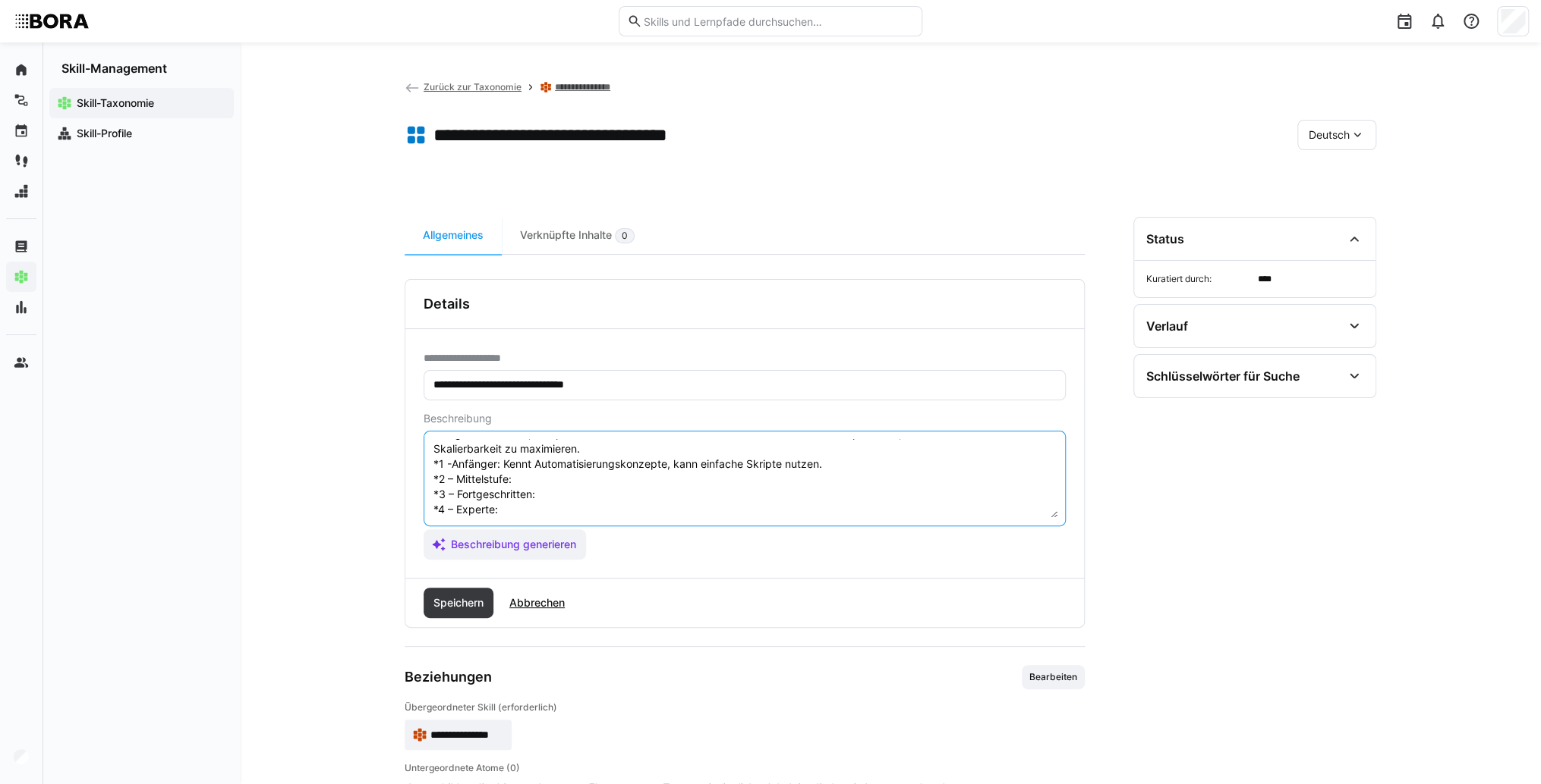
scroll to position [88, 0]
click at [540, 448] on textarea "Automatisierung und Orchestrierung im Kontext der Virtualisierung bezieht sich …" at bounding box center [745, 478] width 626 height 79
click at [588, 446] on textarea "Automatisierung und Orchestrierung im Kontext der Virtualisierung bezieht sich …" at bounding box center [745, 478] width 626 height 79
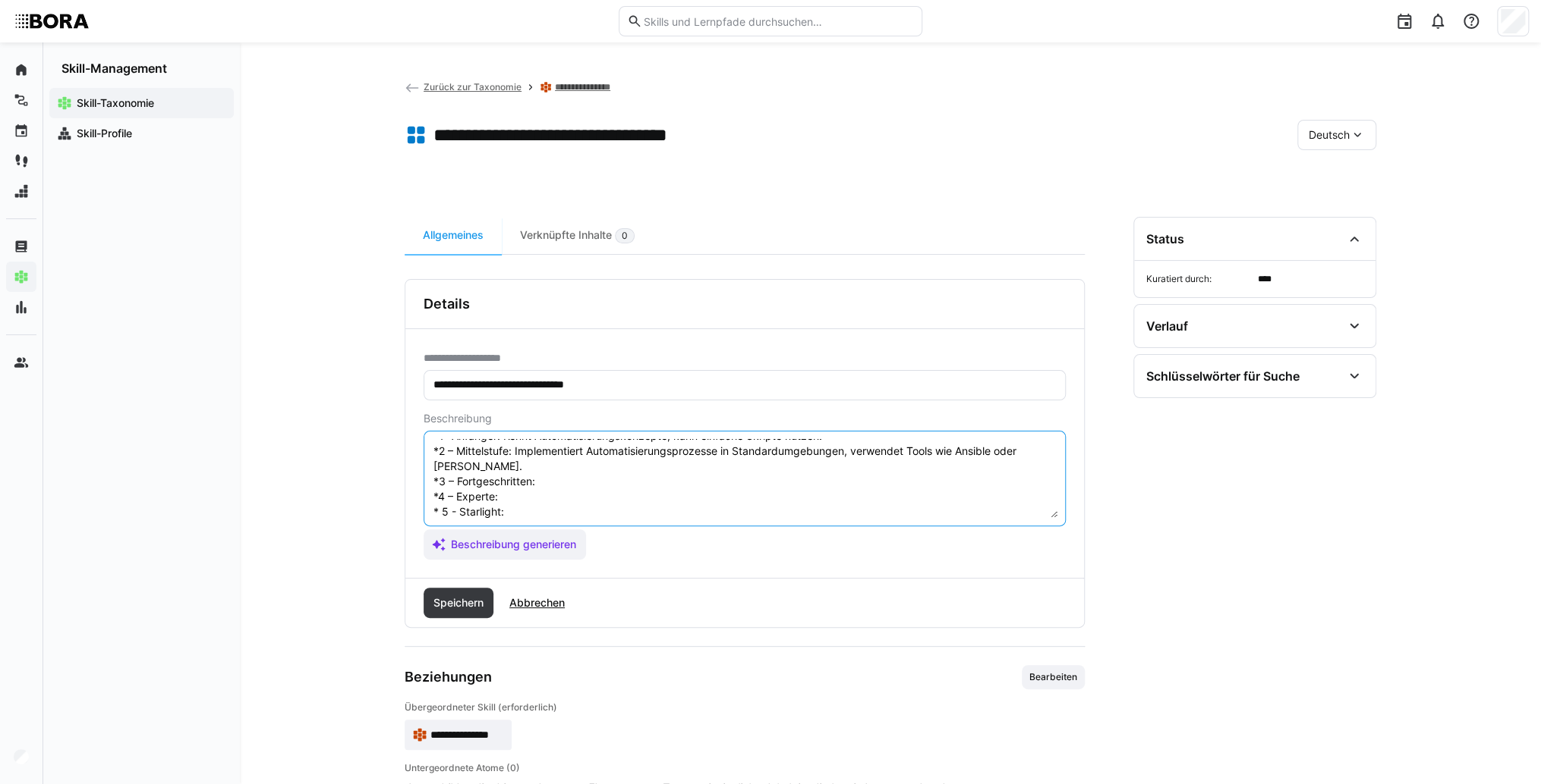
click at [580, 478] on textarea "Automatisierung und Orchestrierung im Kontext der Virtualisierung bezieht sich …" at bounding box center [745, 478] width 626 height 79
click at [590, 481] on textarea "Automatisierung und Orchestrierung im Kontext der Virtualisierung bezieht sich …" at bounding box center [745, 478] width 626 height 79
click at [537, 509] on textarea "Automatisierung und Orchestrierung im Kontext der Virtualisierung bezieht sich …" at bounding box center [745, 478] width 626 height 79
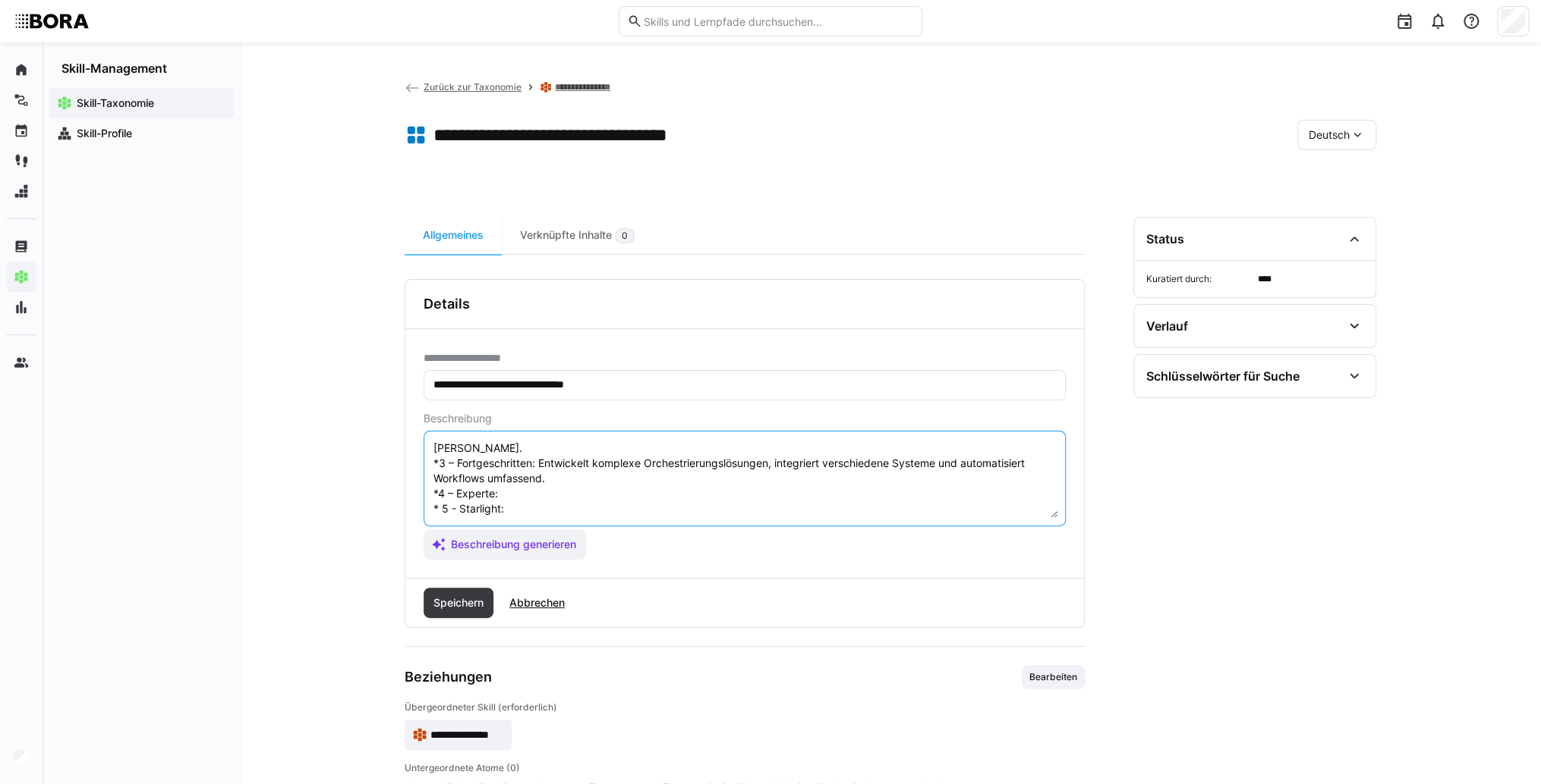
click at [555, 482] on textarea "Automatisierung und Orchestrierung im Kontext der Virtualisierung bezieht sich …" at bounding box center [745, 478] width 626 height 79
click at [553, 494] on textarea "Automatisierung und Orchestrierung im Kontext der Virtualisierung bezieht sich …" at bounding box center [745, 478] width 626 height 79
click at [560, 498] on textarea "Automatisierung und Orchestrierung im Kontext der Virtualisierung bezieht sich …" at bounding box center [745, 478] width 626 height 79
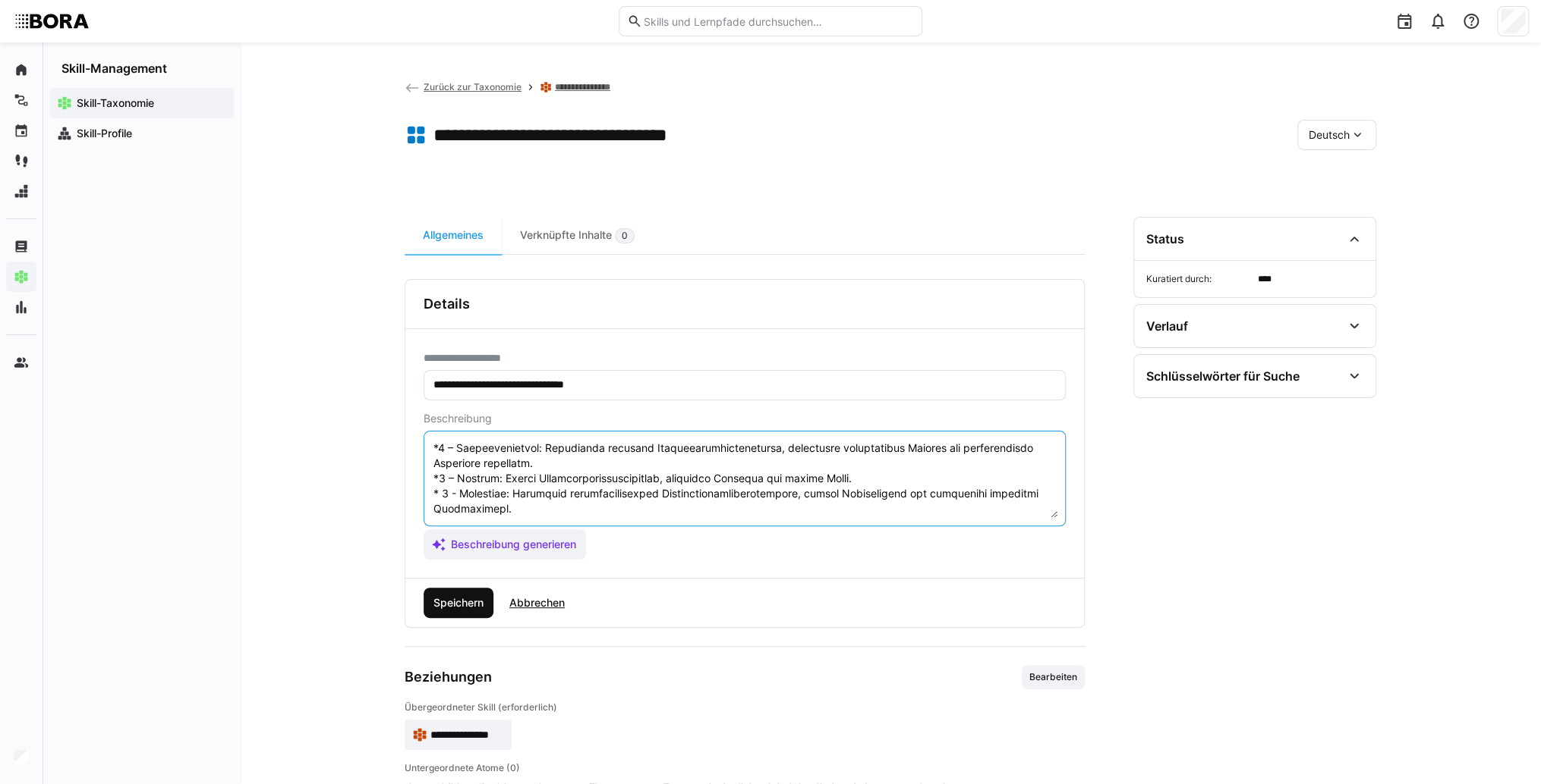
type textarea "Loremipsumdolor sit Ametconsectetu ad Elitsed doe Temporincididun utlabor etdo …"
drag, startPoint x: 456, startPoint y: 612, endPoint x: 512, endPoint y: 553, distance: 81.3
click at [457, 611] on span "Speichern" at bounding box center [458, 603] width 70 height 30
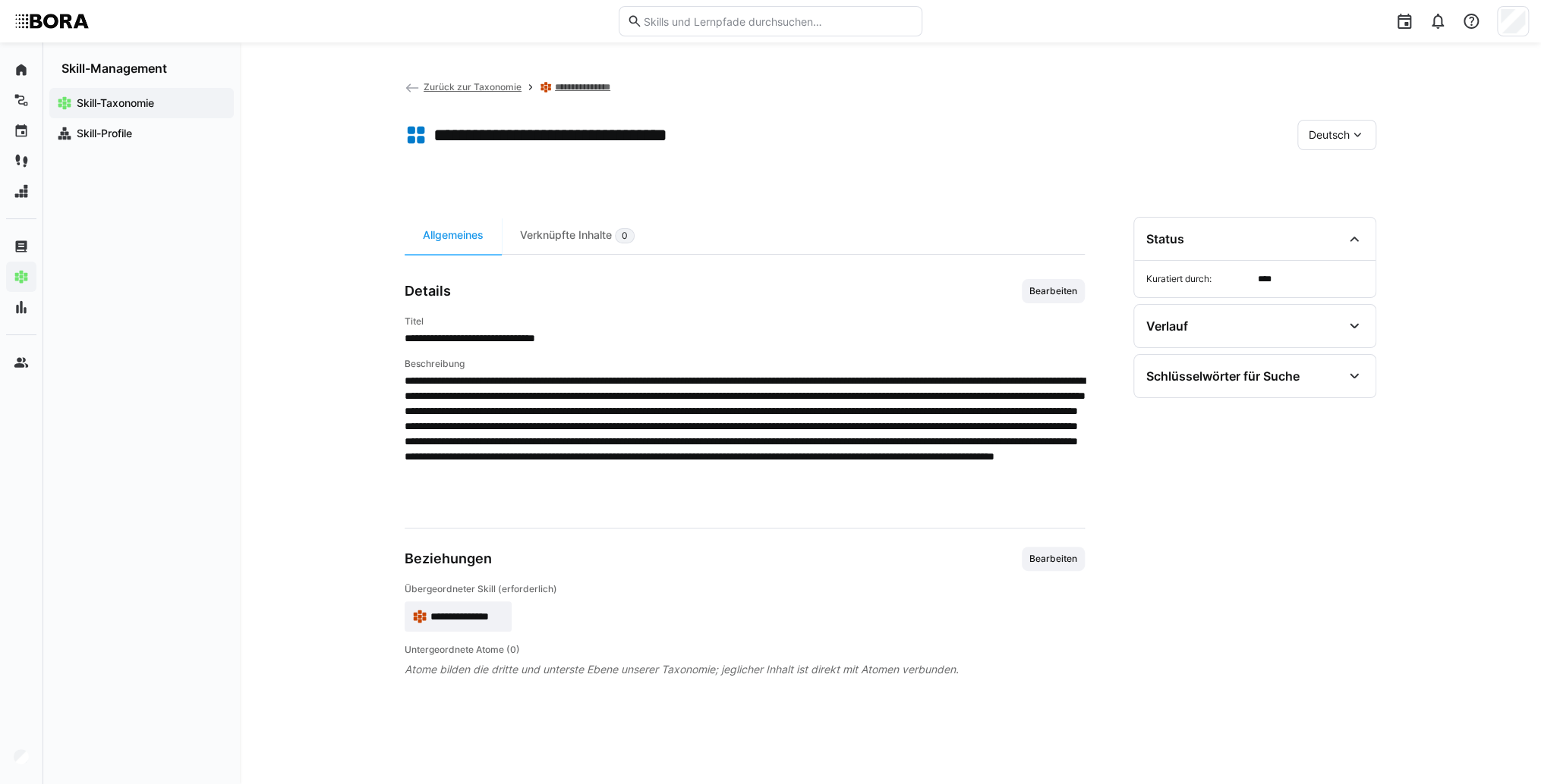
click at [1357, 132] on eds-icon at bounding box center [1357, 135] width 15 height 15
click at [1344, 211] on span "Englisch" at bounding box center [1329, 207] width 41 height 15
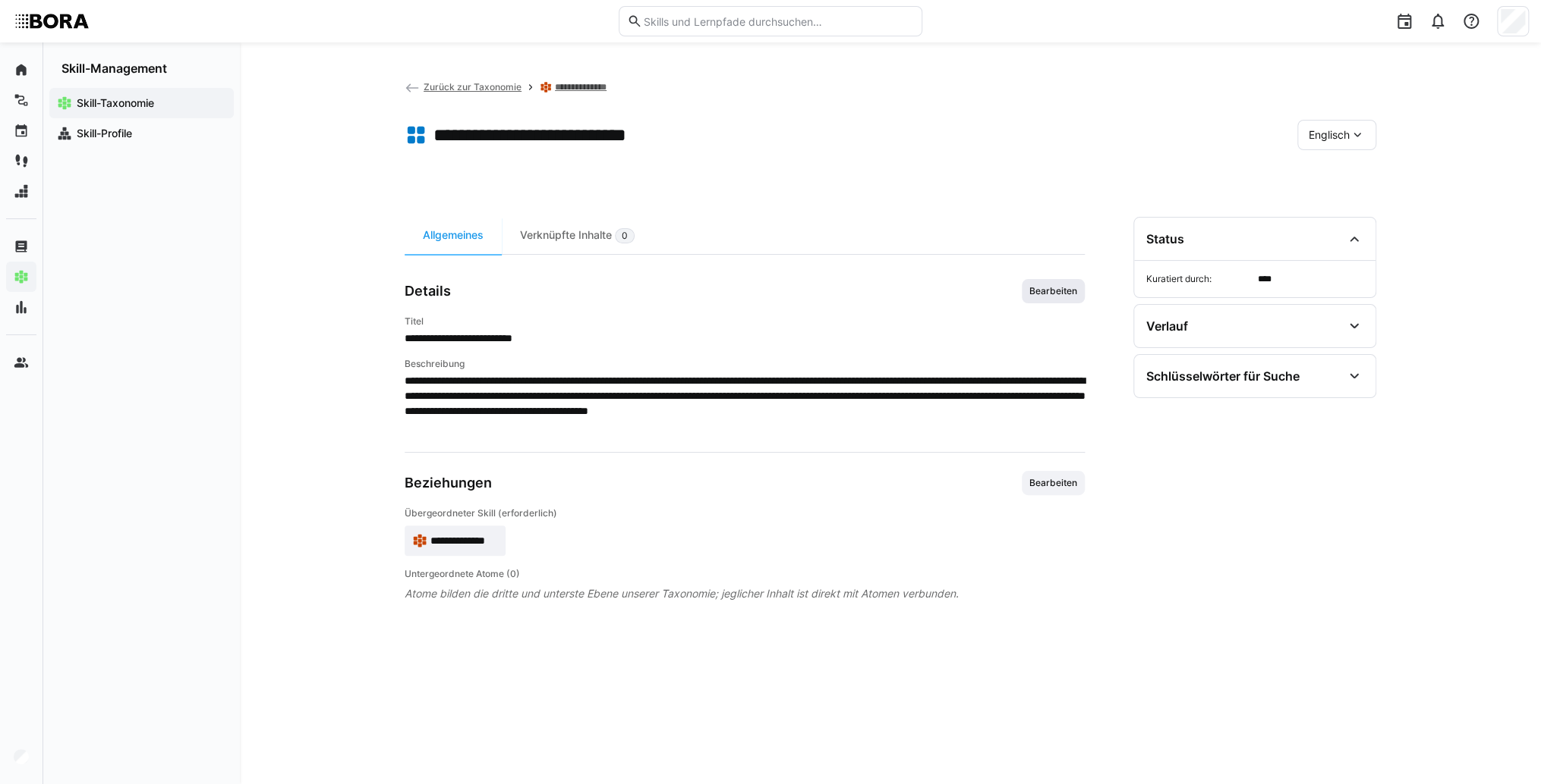
click at [1053, 300] on span "Bearbeiten" at bounding box center [1052, 291] width 63 height 24
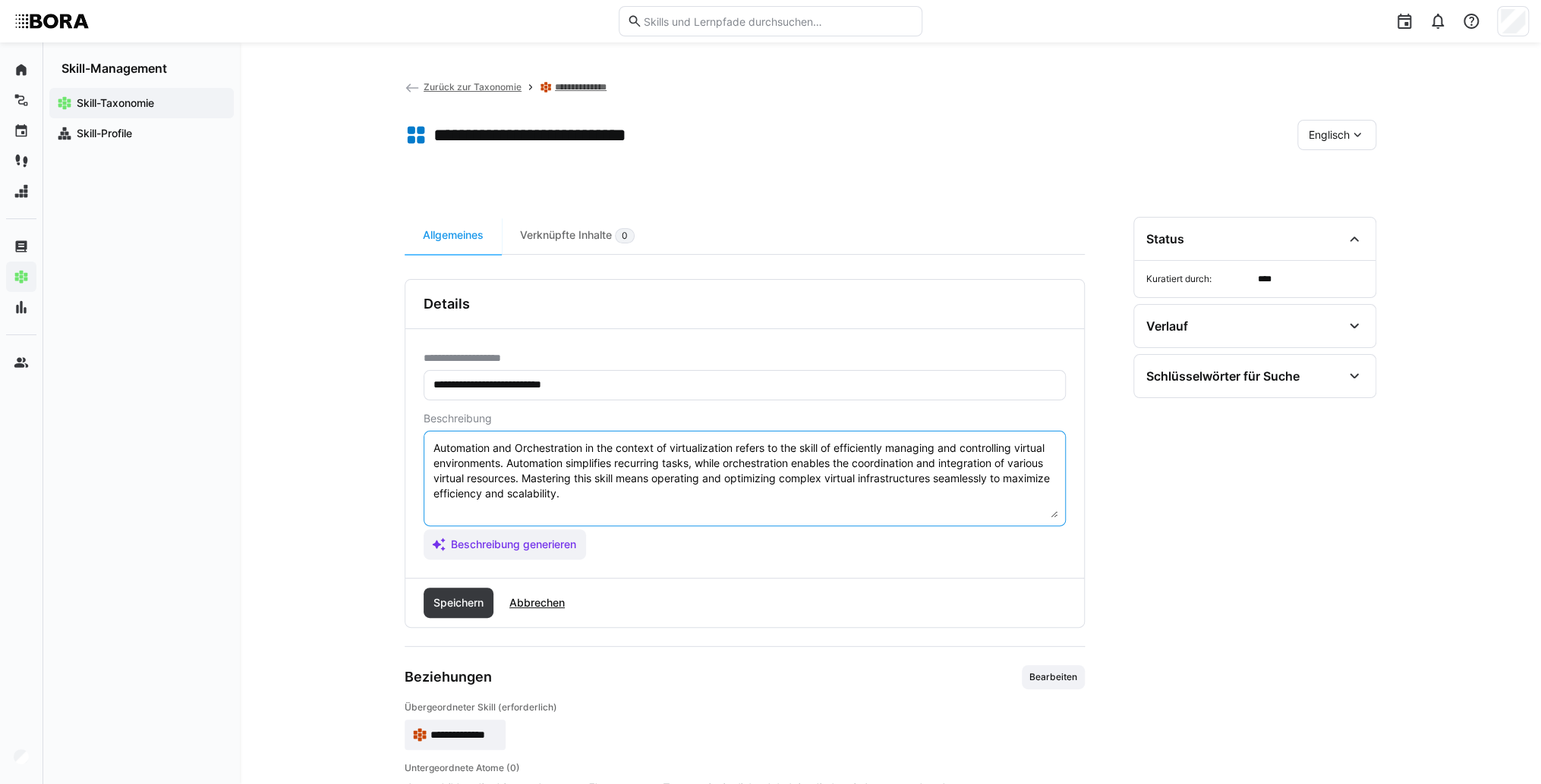
click at [691, 506] on textarea "Automation and Orchestration in the context of virtualization refers to the ski…" at bounding box center [745, 478] width 626 height 79
click at [498, 522] on eds-input "Automation and Orchestration in the context of virtualization refers to the ski…" at bounding box center [745, 478] width 642 height 95
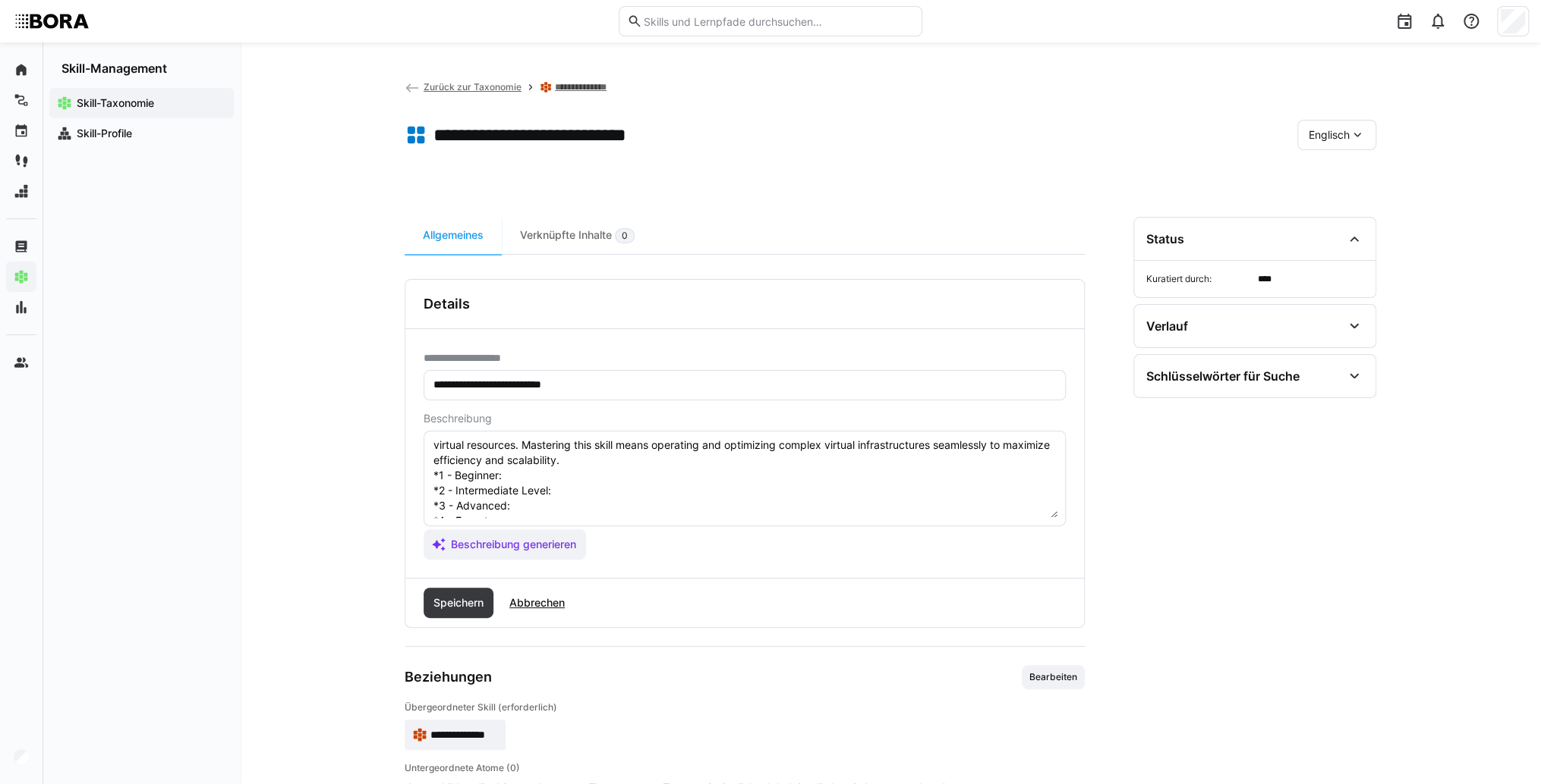
scroll to position [12, 0]
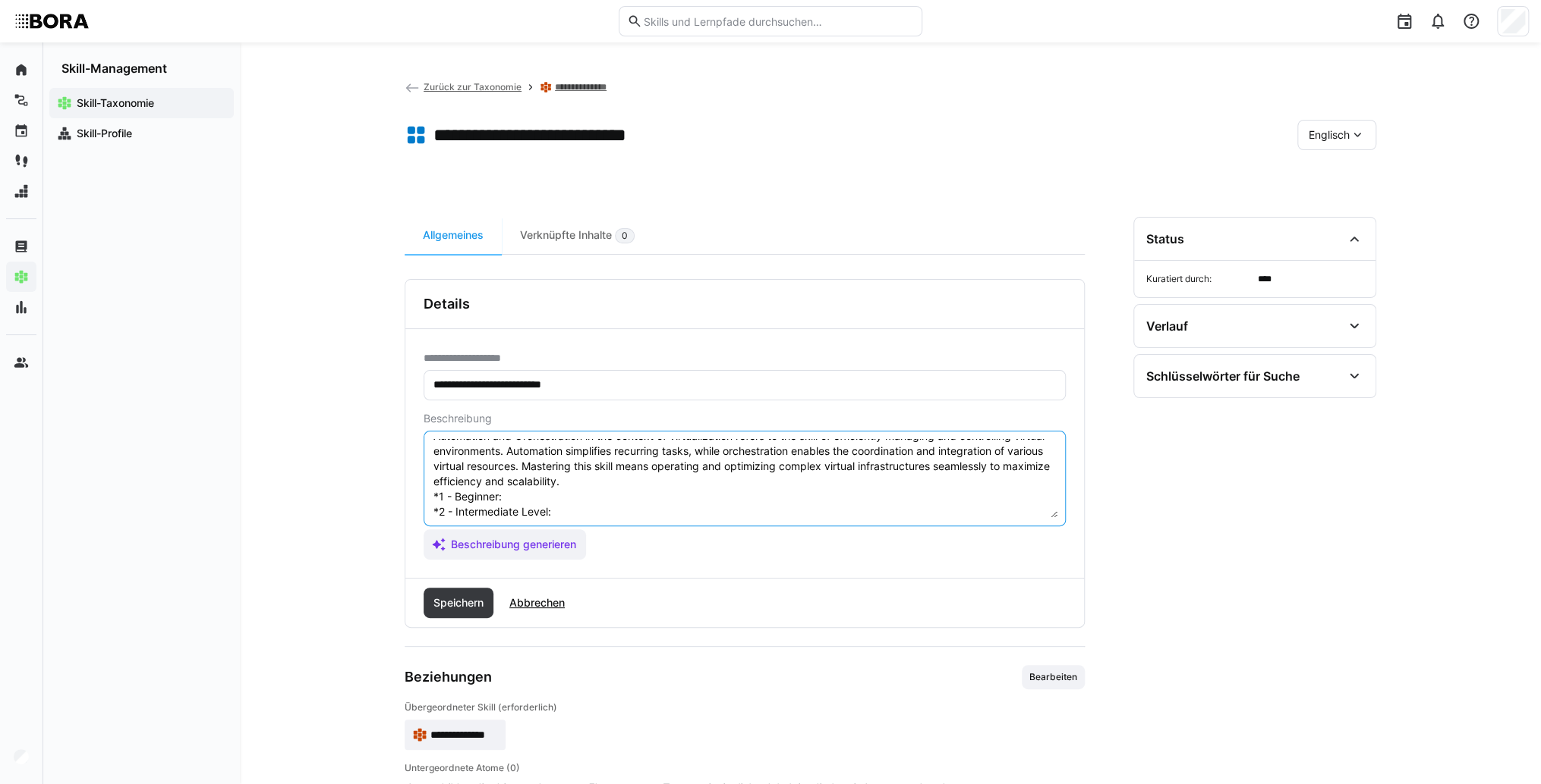
click at [528, 497] on textarea "Automation and Orchestration in the context of virtualization refers to the ski…" at bounding box center [745, 478] width 626 height 79
click at [584, 511] on textarea "Automation and Orchestration in the context of virtualization refers to the ski…" at bounding box center [745, 478] width 626 height 79
click at [638, 509] on textarea "Automation and Orchestration in the context of virtualization refers to the ski…" at bounding box center [745, 478] width 626 height 79
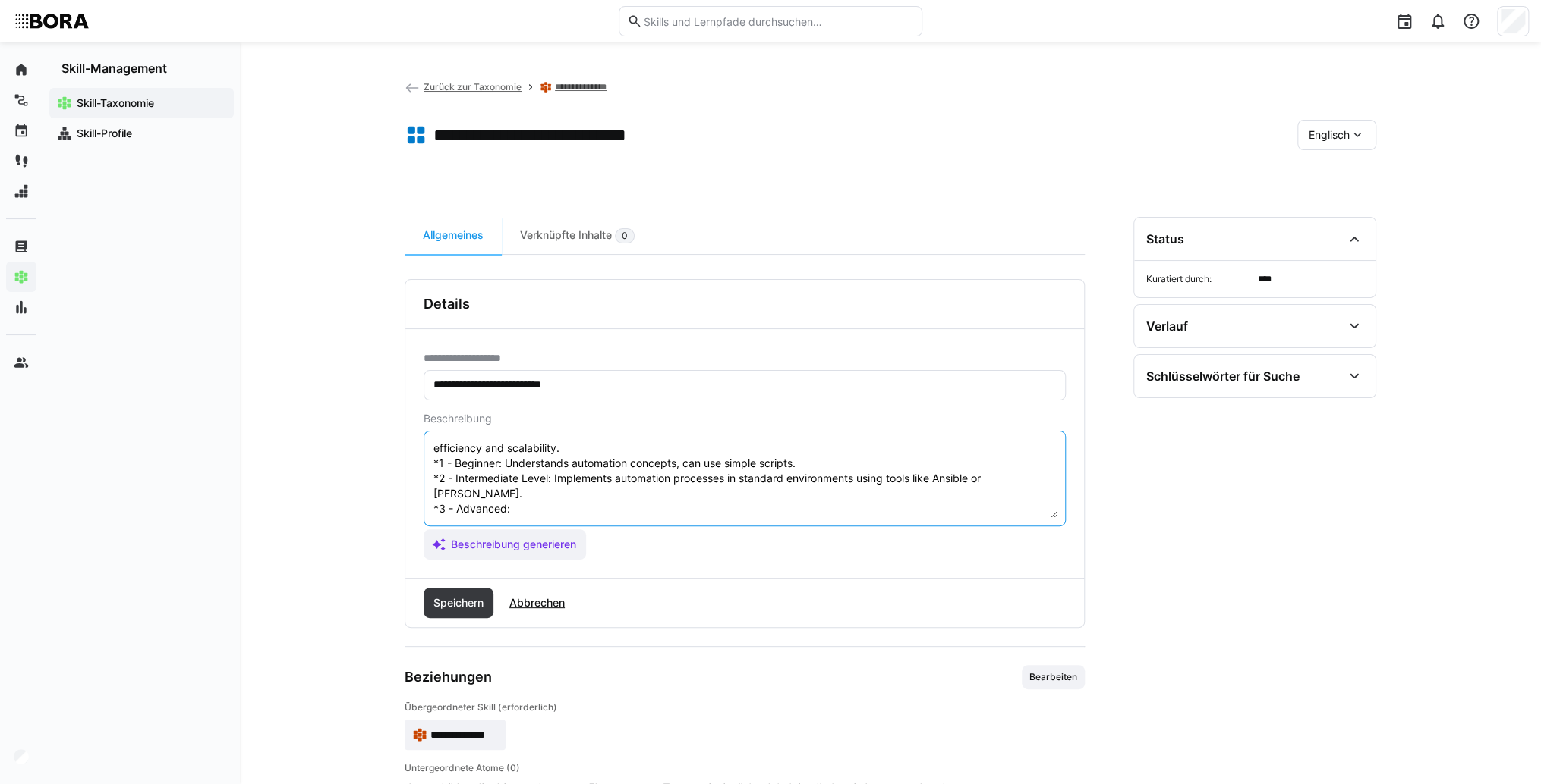
scroll to position [73, 0]
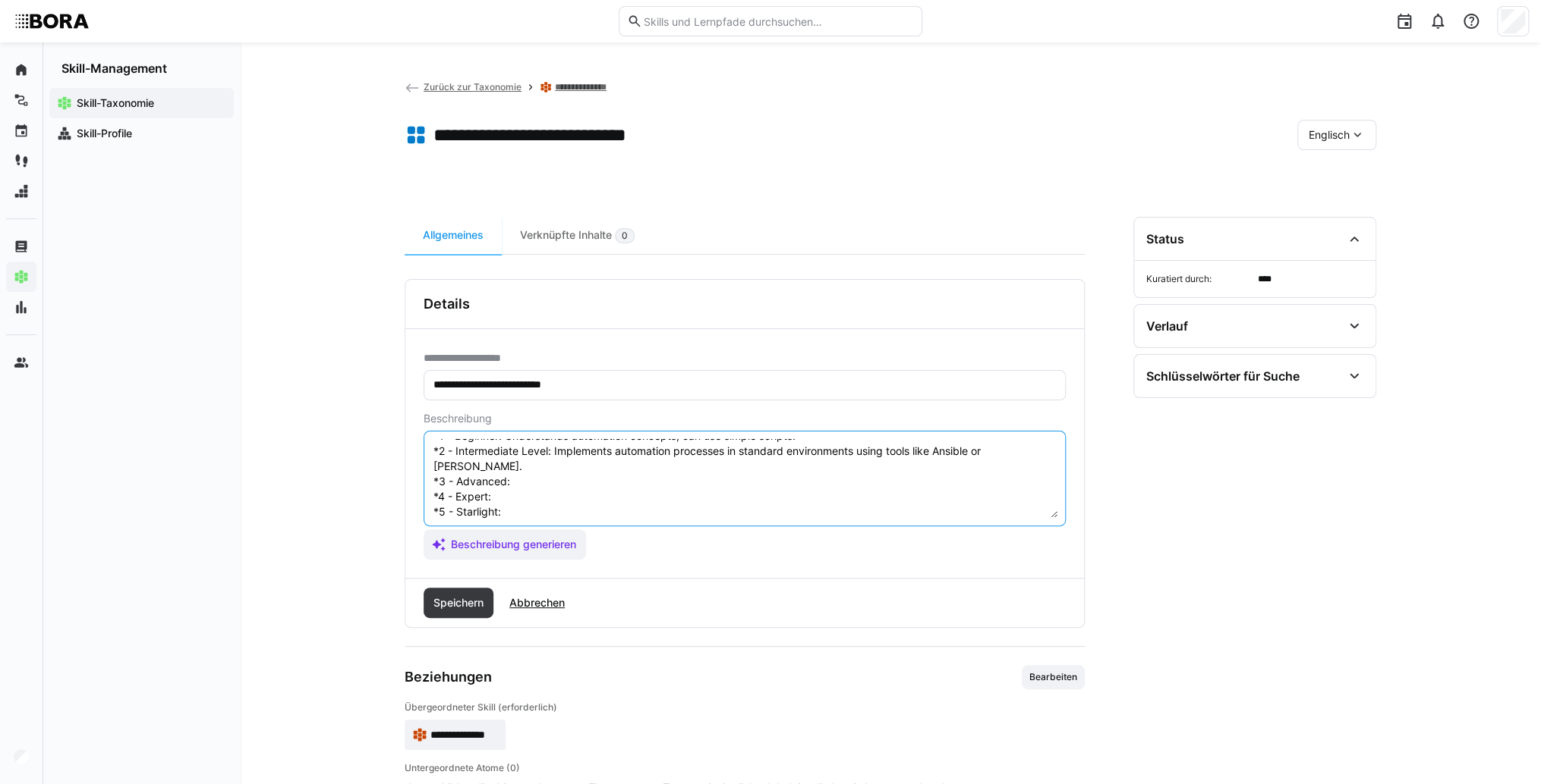
click at [605, 466] on textarea "Automation and Orchestration in the context of virtualization refers to the ski…" at bounding box center [745, 478] width 626 height 79
click at [662, 467] on textarea "Automation and Orchestration in the context of virtualization refers to the ski…" at bounding box center [745, 478] width 626 height 79
click at [605, 502] on textarea "Automation and Orchestration in the context of virtualization refers to the ski…" at bounding box center [745, 478] width 626 height 79
click at [641, 494] on textarea "Automation and Orchestration in the context of virtualization refers to the ski…" at bounding box center [745, 478] width 626 height 79
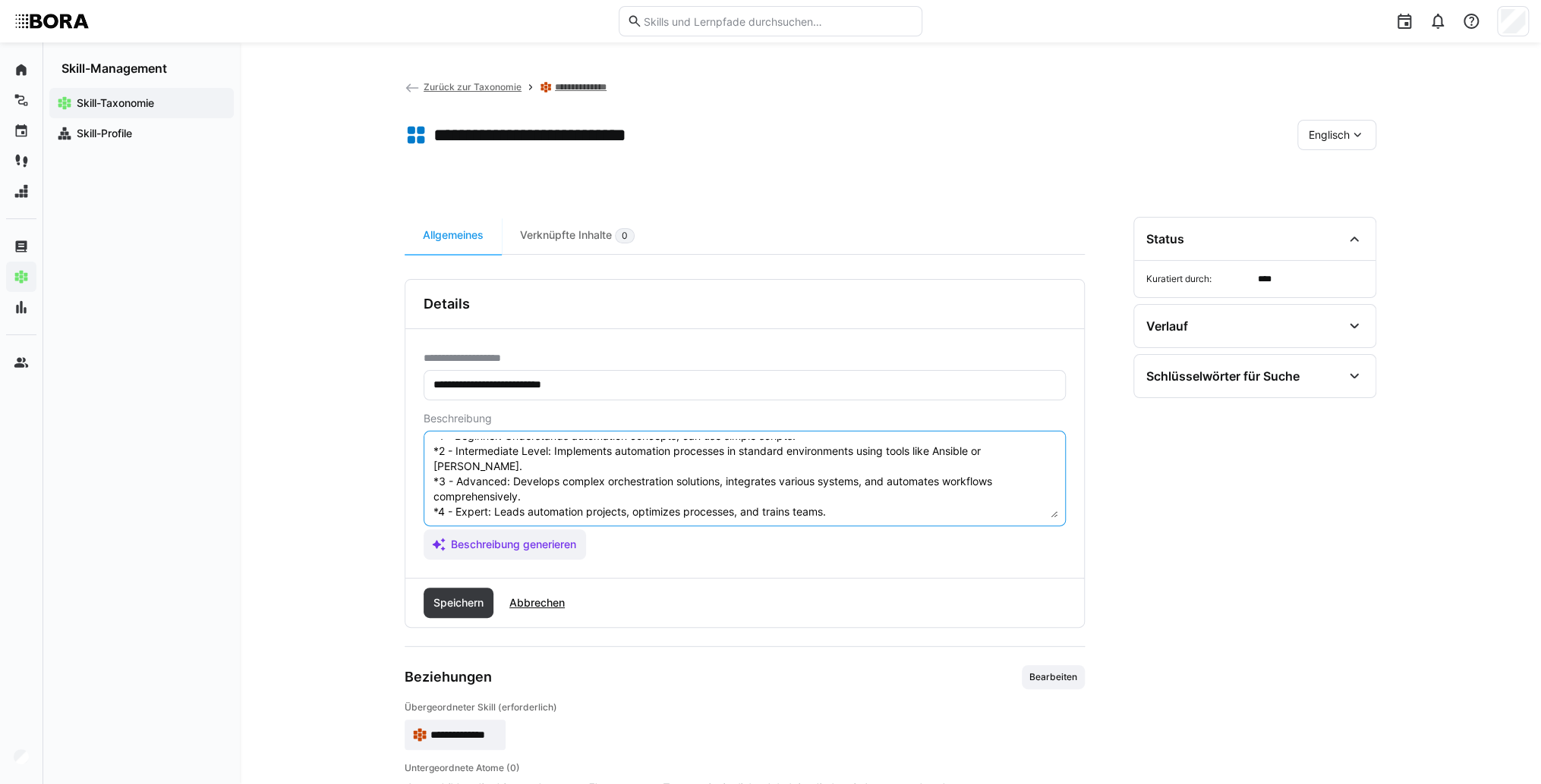
click at [598, 519] on eds-input "Automation and Orchestration in the context of virtualization refers to the ski…" at bounding box center [745, 478] width 642 height 95
click at [592, 511] on textarea "Automation and Orchestration in the context of virtualization refers to the ski…" at bounding box center [745, 478] width 626 height 79
click at [571, 505] on textarea "Automation and Orchestration in the context of virtualization refers to the ski…" at bounding box center [745, 478] width 626 height 79
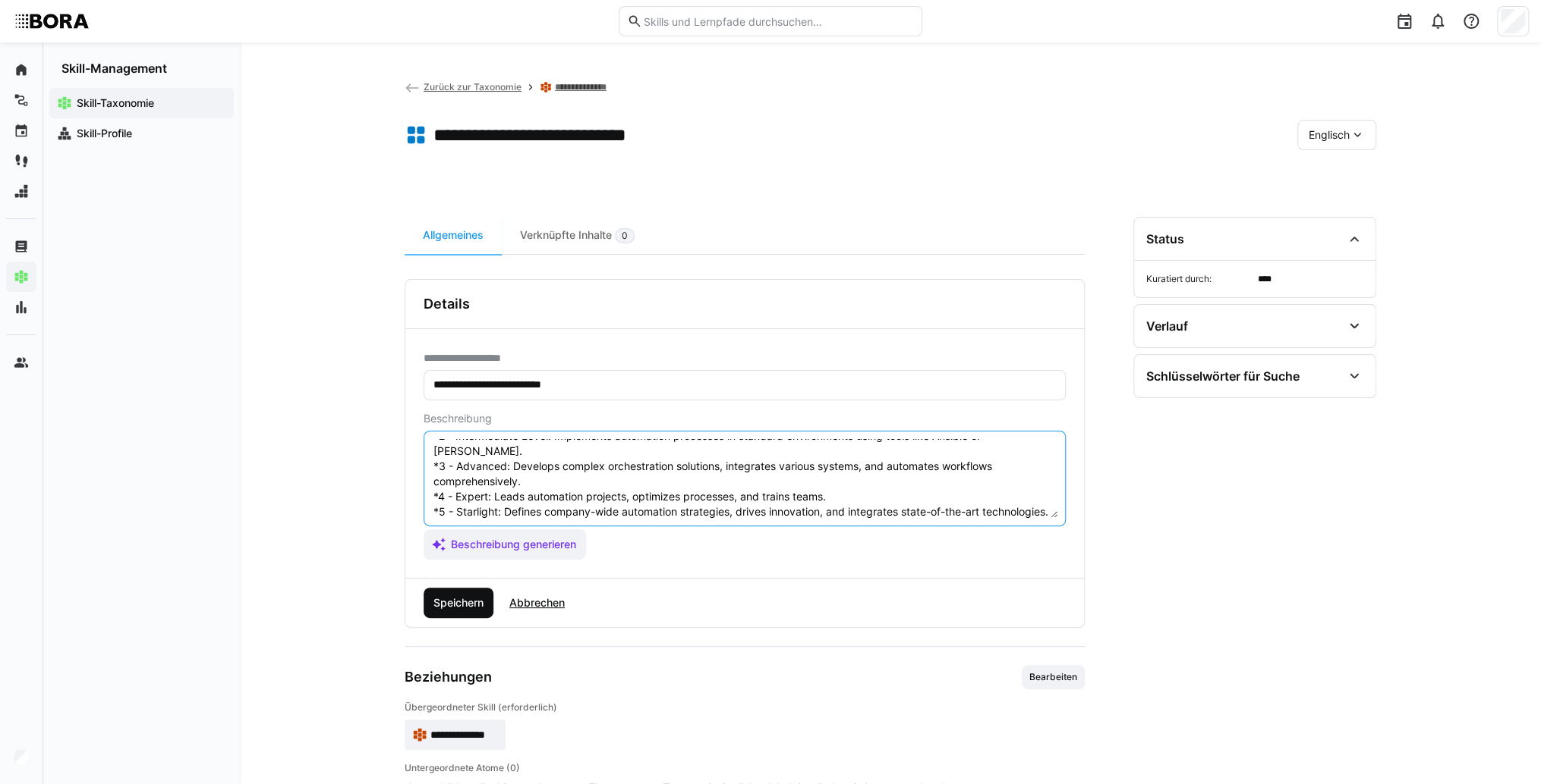
type textarea "Automation and Orchestration in the context of virtualization refers to the ski…"
click at [473, 596] on span "Speichern" at bounding box center [458, 603] width 55 height 15
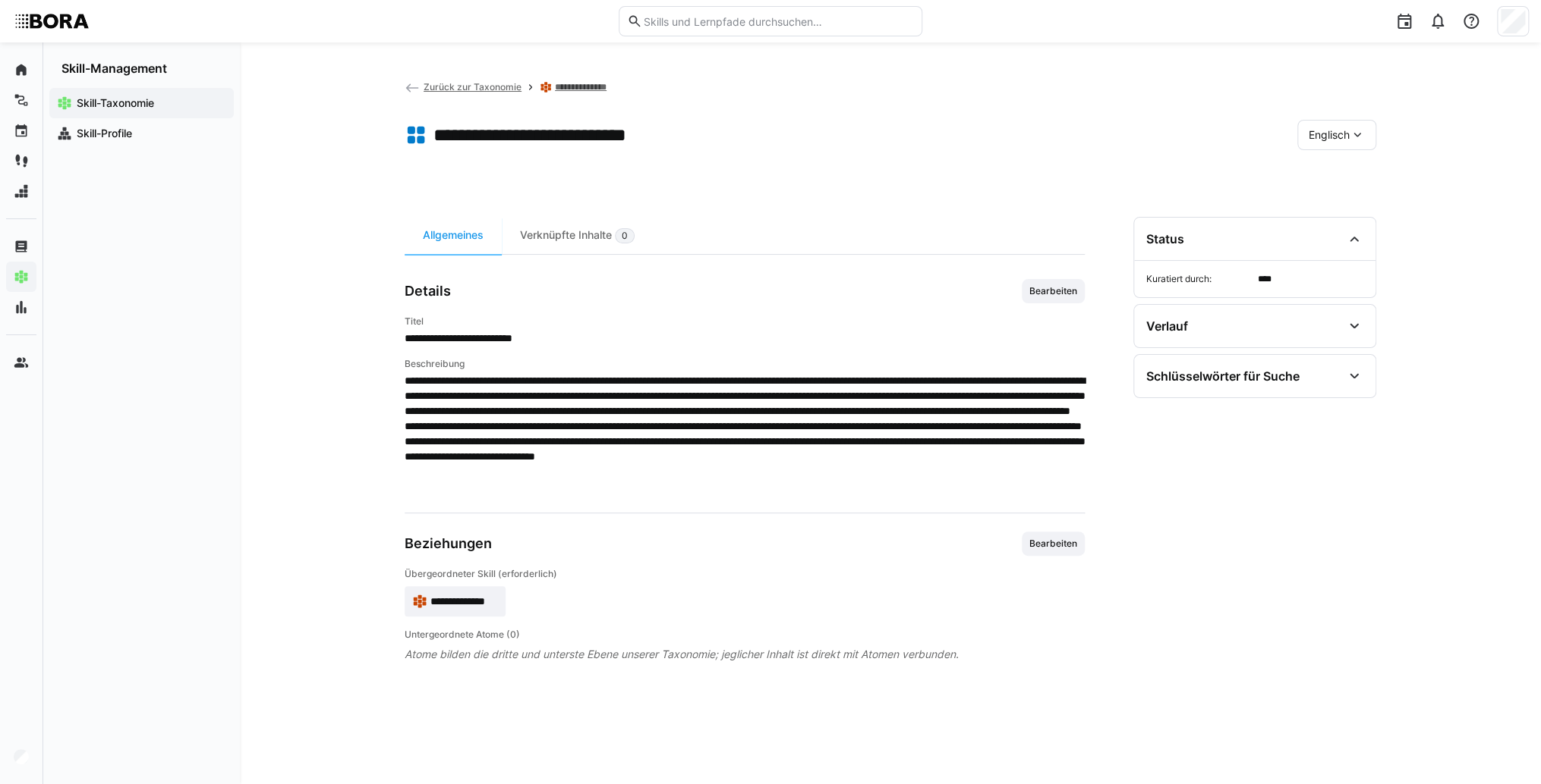
click at [467, 605] on span "**********" at bounding box center [464, 602] width 68 height 15
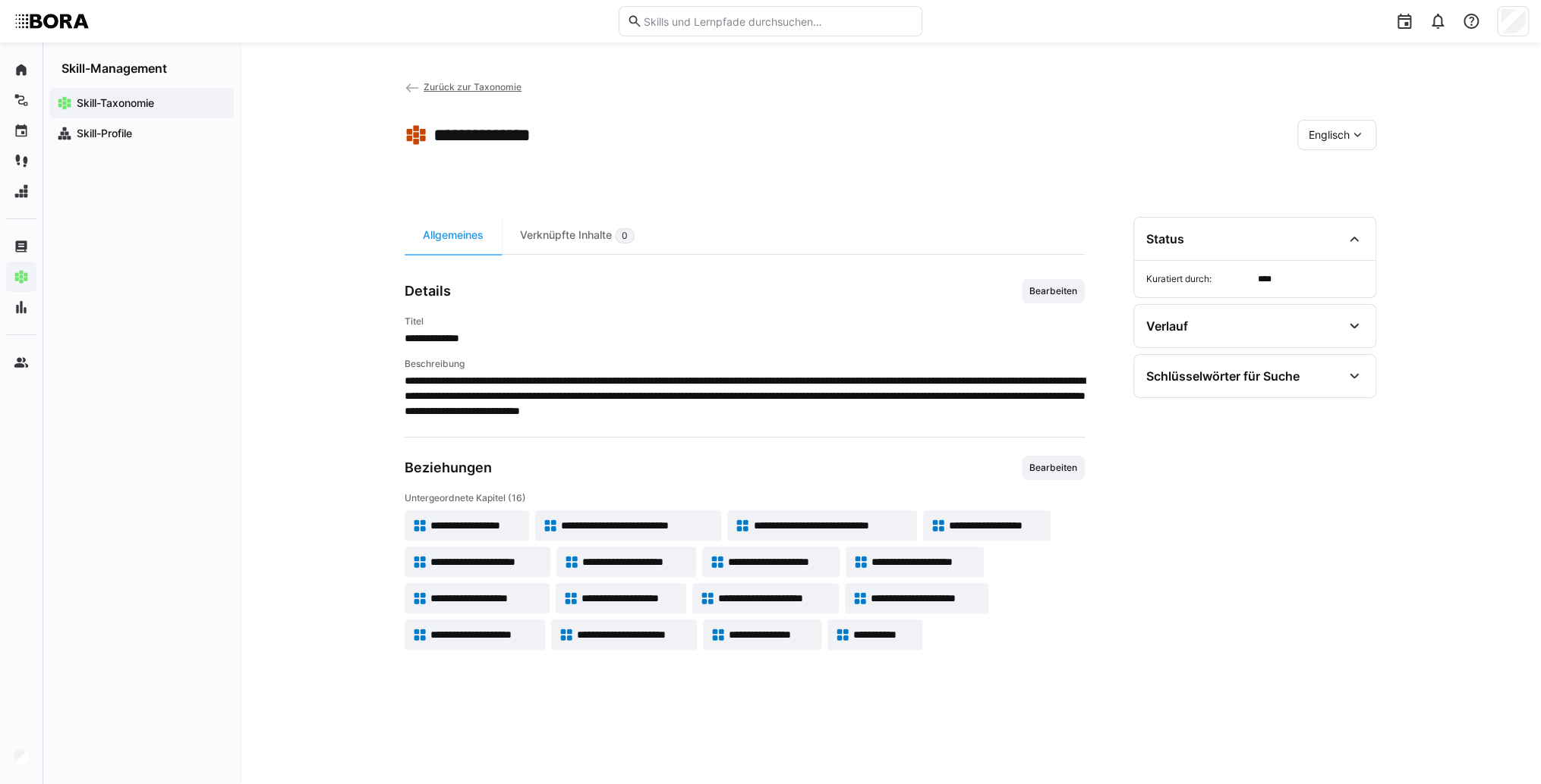
click at [1336, 136] on span "Englisch" at bounding box center [1329, 135] width 41 height 15
click at [1348, 172] on span "Deutsch" at bounding box center [1329, 175] width 41 height 15
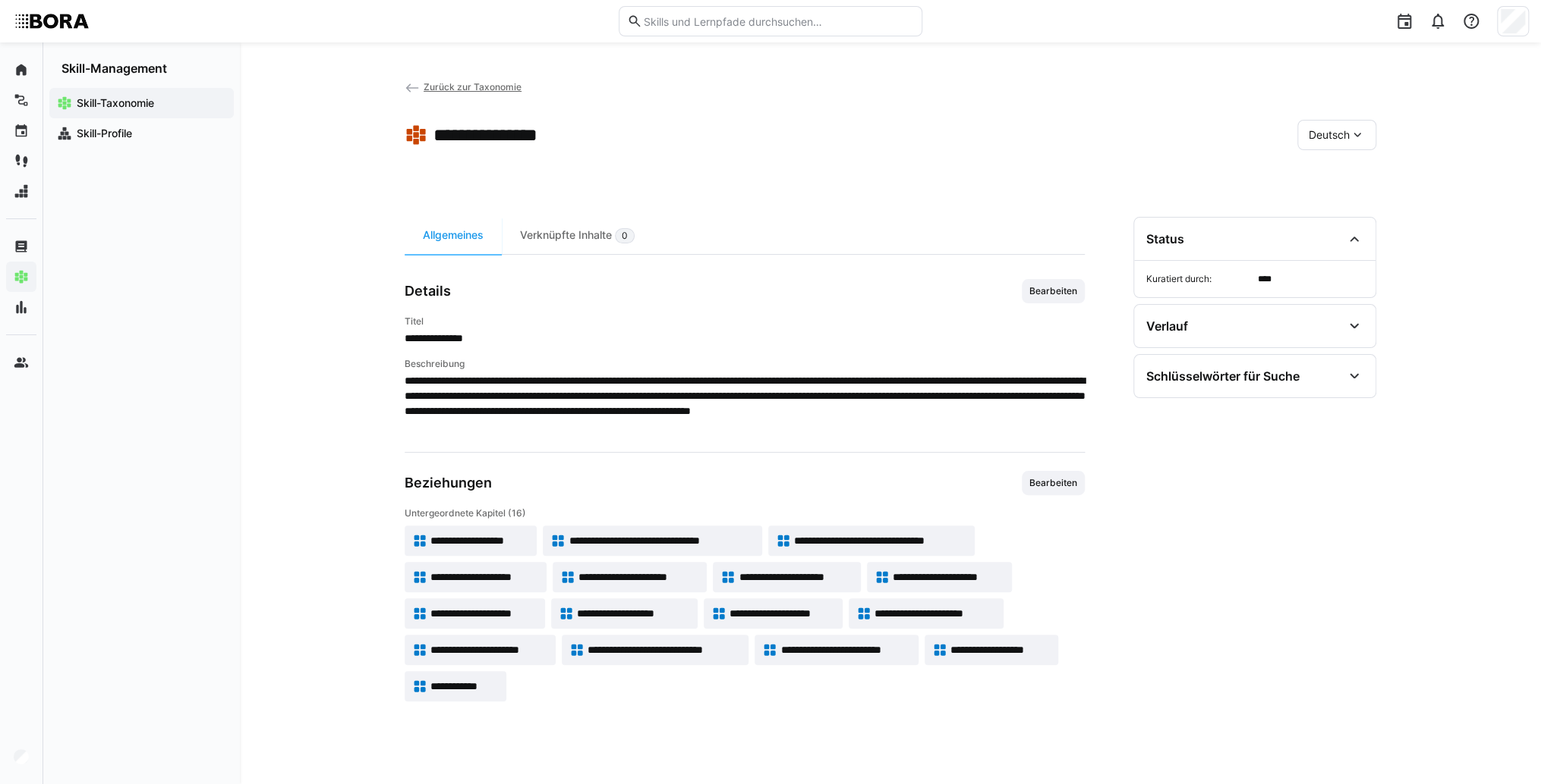
click at [916, 543] on span "**********" at bounding box center [880, 541] width 173 height 15
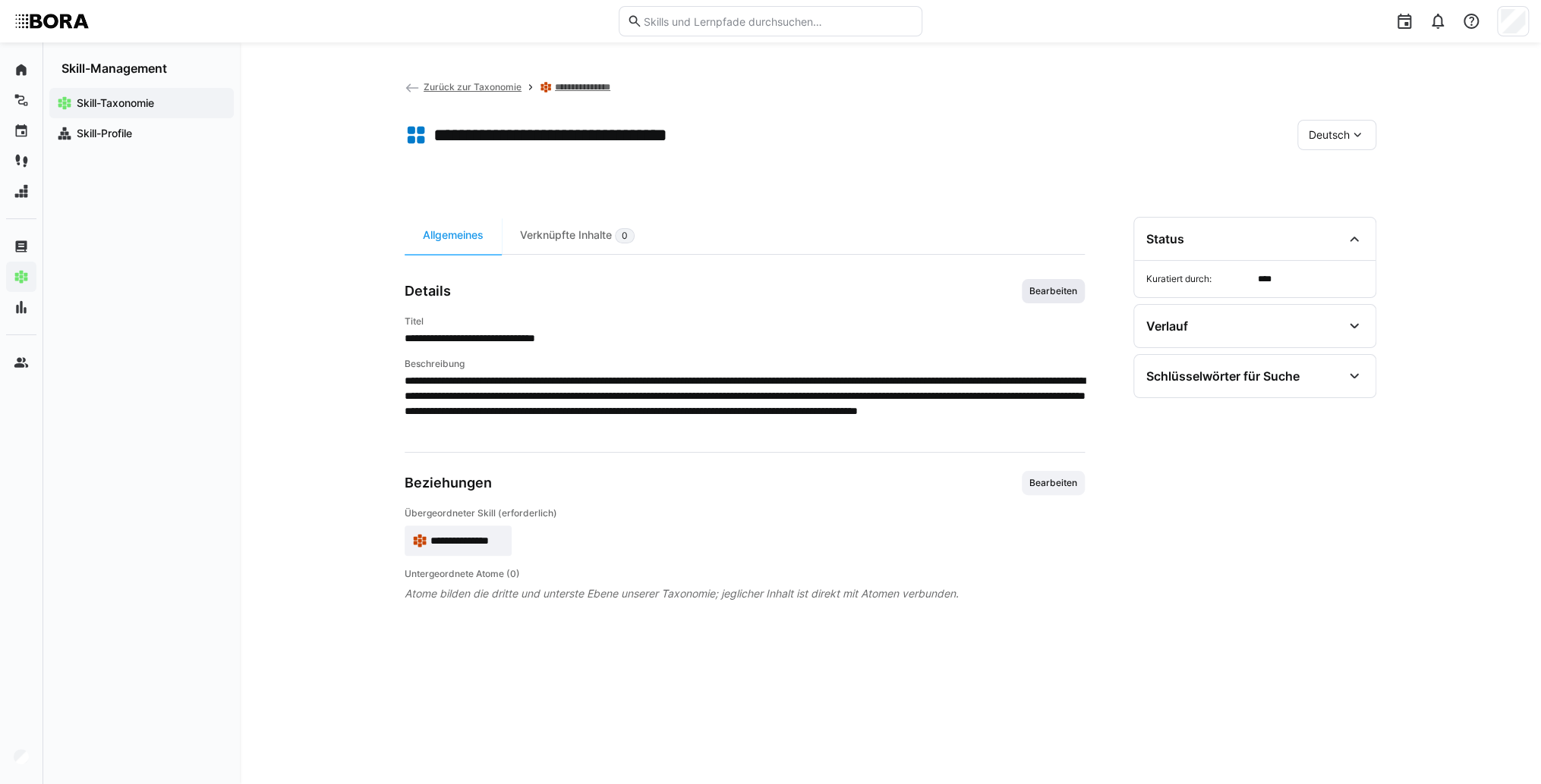
click at [1073, 298] on span "Bearbeiten" at bounding box center [1052, 291] width 63 height 24
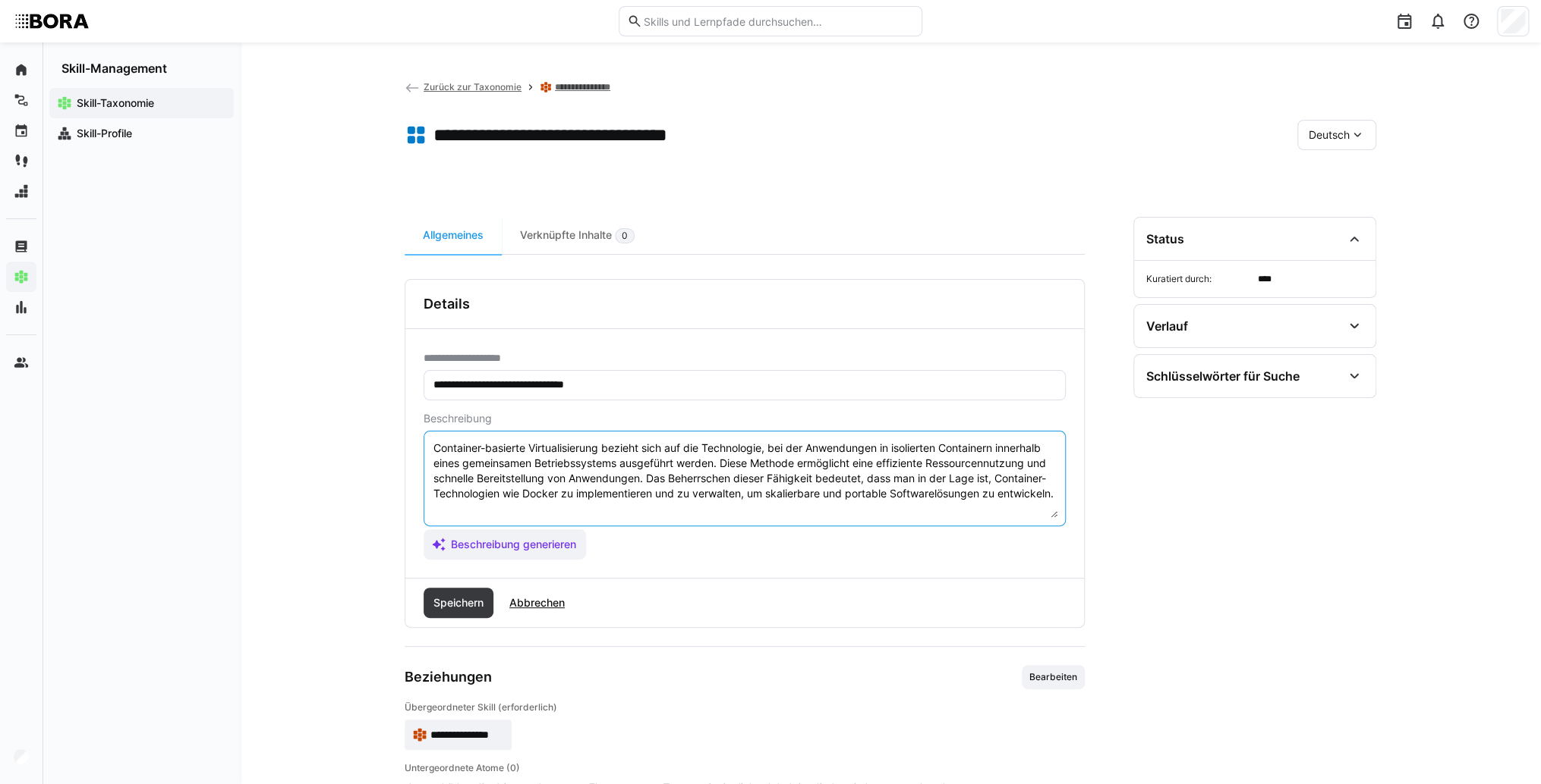
click at [961, 509] on textarea "Container-basierte Virtualisierung bezieht sich auf die Technologie, bei der An…" at bounding box center [745, 478] width 626 height 79
click at [485, 509] on textarea "Container-basierte Virtualisierung bezieht sich auf die Technologie, bei der An…" at bounding box center [745, 478] width 626 height 79
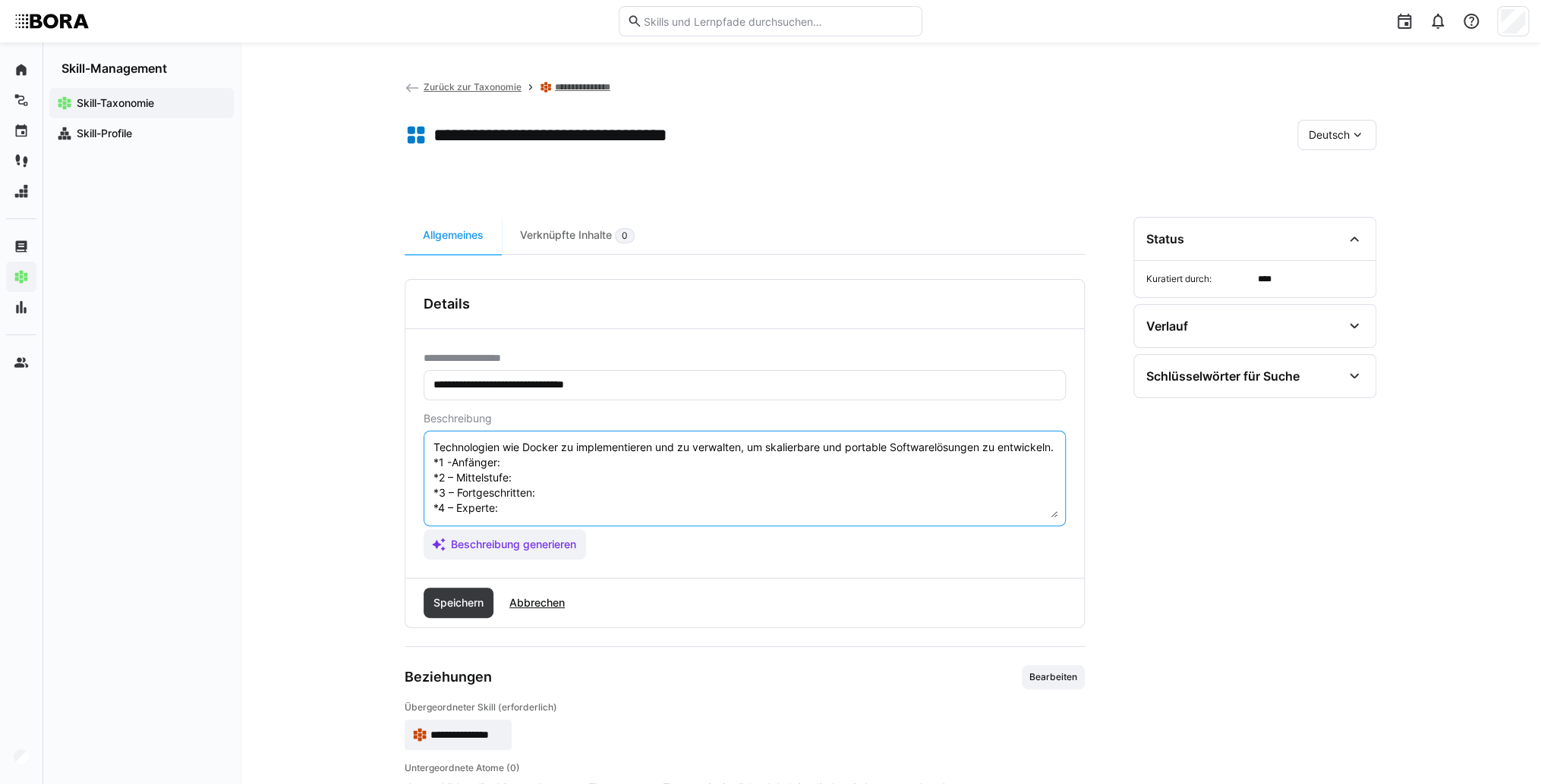
scroll to position [27, 0]
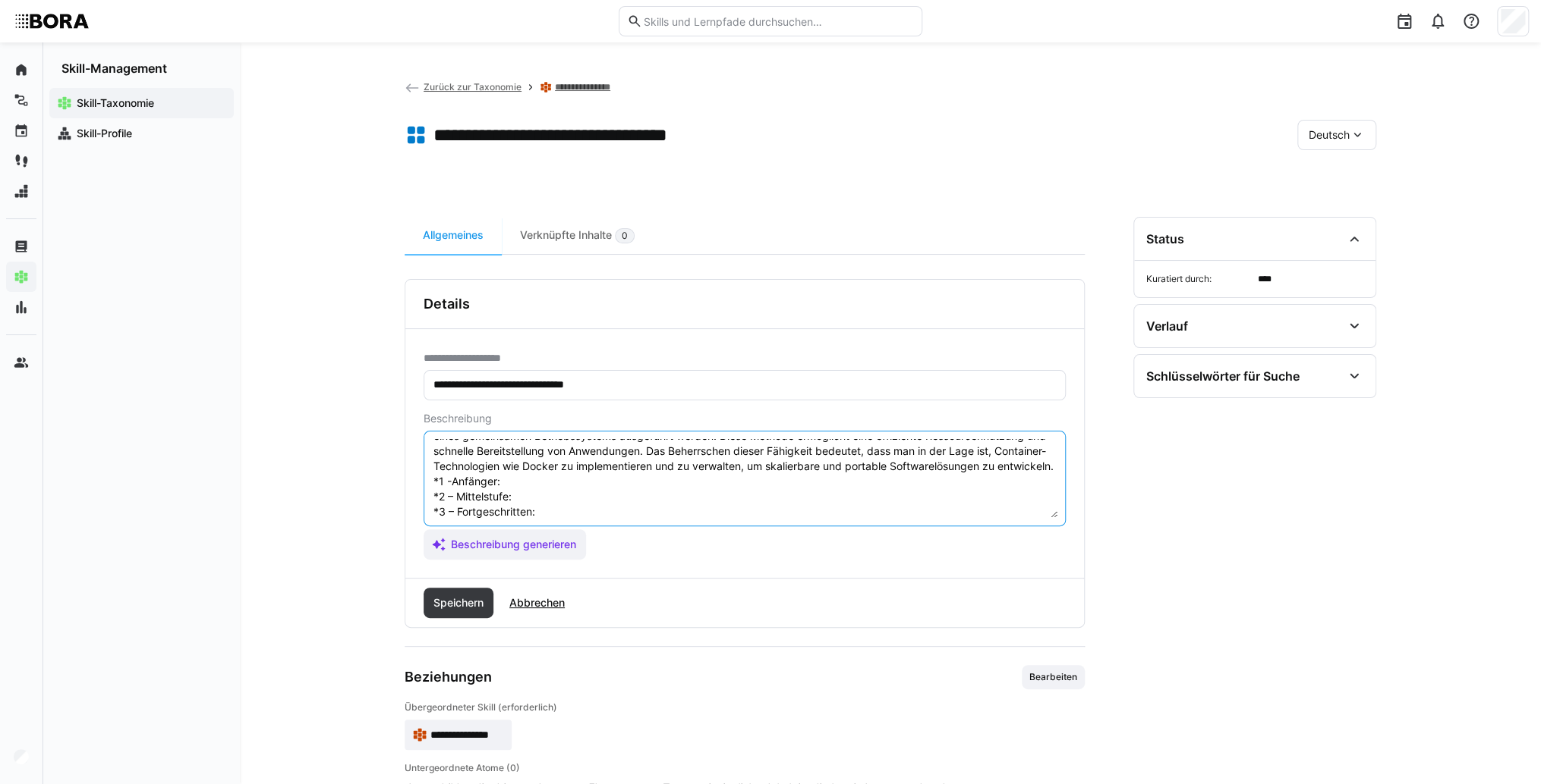
click at [538, 492] on textarea "Container-basierte Virtualisierung bezieht sich auf die Technologie, bei der An…" at bounding box center [745, 478] width 626 height 79
click at [555, 492] on textarea "Container-basierte Virtualisierung bezieht sich auf die Technologie, bei der An…" at bounding box center [745, 478] width 626 height 79
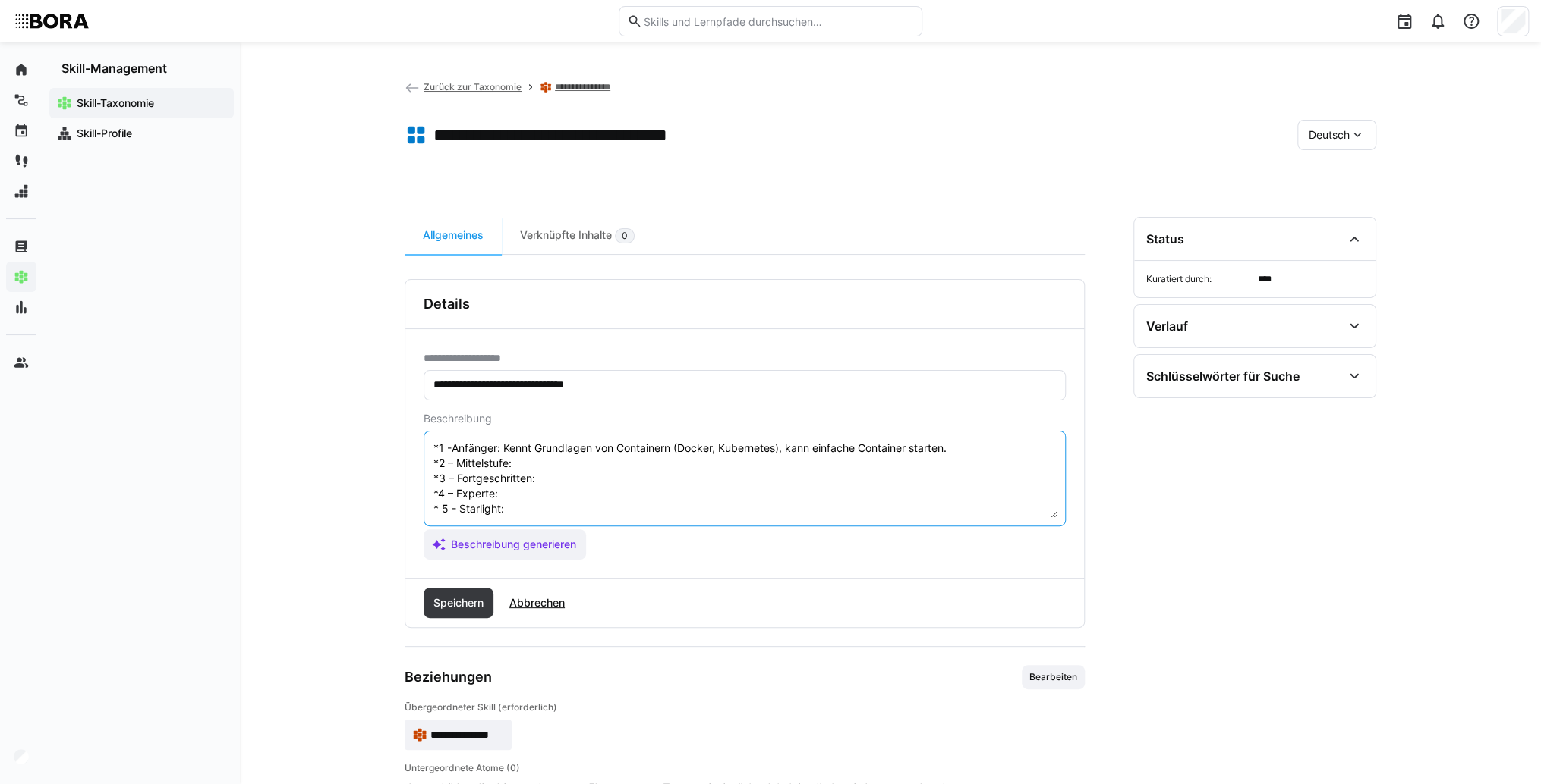
scroll to position [88, 0]
click at [554, 449] on textarea "Container-basierte Virtualisierung bezieht sich auf die Technologie, bei der An…" at bounding box center [745, 478] width 626 height 79
click at [533, 448] on textarea "Container-basierte Virtualisierung bezieht sich auf die Technologie, bei der An…" at bounding box center [745, 478] width 626 height 79
click at [589, 471] on textarea "Container-basierte Virtualisierung bezieht sich auf die Technologie, bei der An…" at bounding box center [745, 478] width 626 height 79
click at [588, 464] on textarea "Container-basierte Virtualisierung bezieht sich auf die Technologie, bei der An…" at bounding box center [745, 478] width 626 height 79
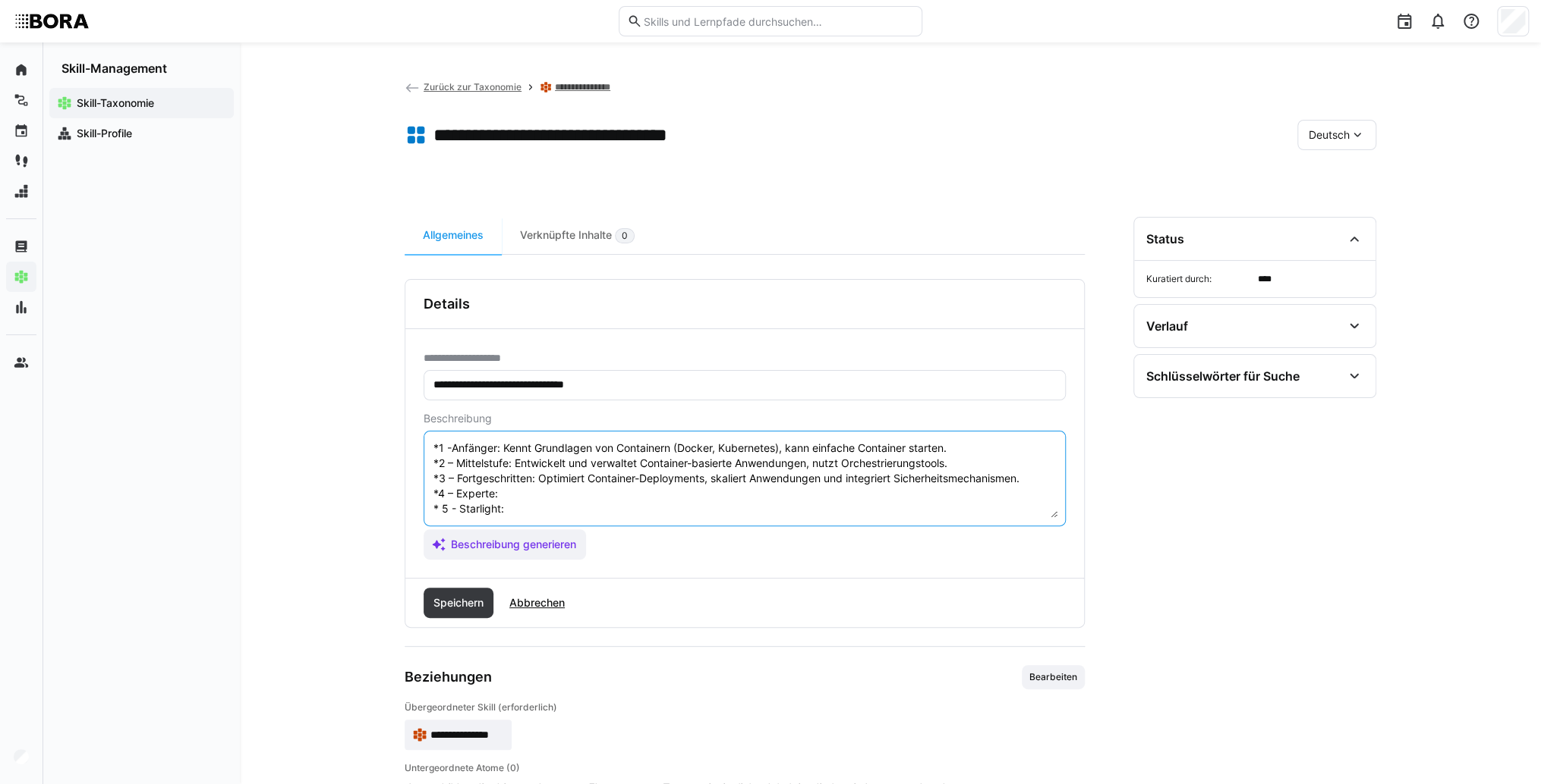
click at [579, 486] on textarea "Container-basierte Virtualisierung bezieht sich auf die Technologie, bei der An…" at bounding box center [745, 478] width 626 height 79
click at [544, 482] on textarea "Container-basierte Virtualisierung bezieht sich auf die Technologie, bei der An…" at bounding box center [745, 478] width 626 height 79
click at [547, 496] on textarea "Container-basierte Virtualisierung bezieht sich auf die Technologie, bei der An…" at bounding box center [745, 478] width 626 height 79
click at [546, 490] on textarea "Container-basierte Virtualisierung bezieht sich auf die Technologie, bei der An…" at bounding box center [745, 478] width 626 height 79
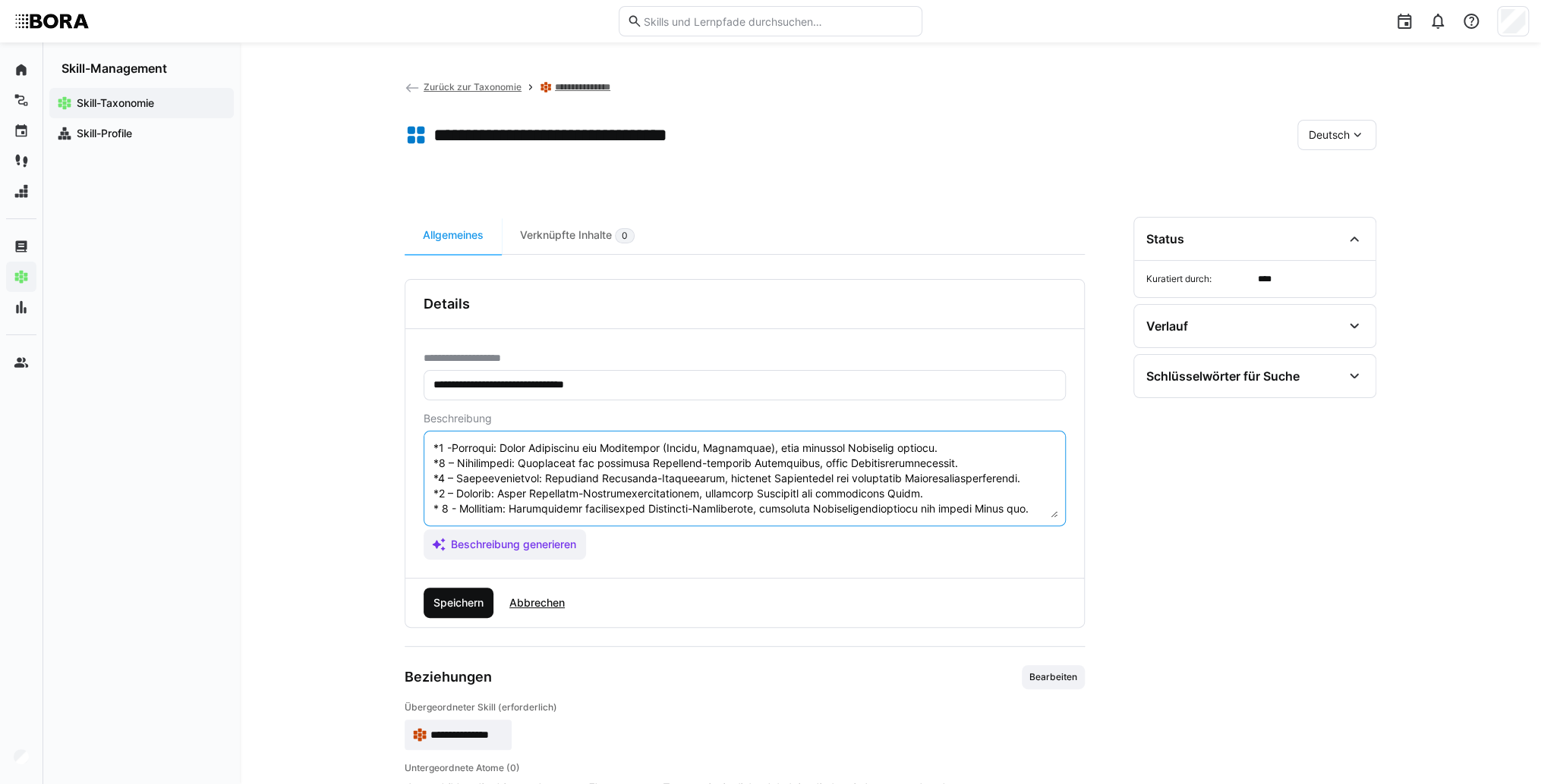
type textarea "Loremipsu-dolorsit Ametconsectetur adipisc elit sed doe Temporincid, utl etd Ma…"
click at [465, 604] on span "Speichern" at bounding box center [458, 603] width 55 height 15
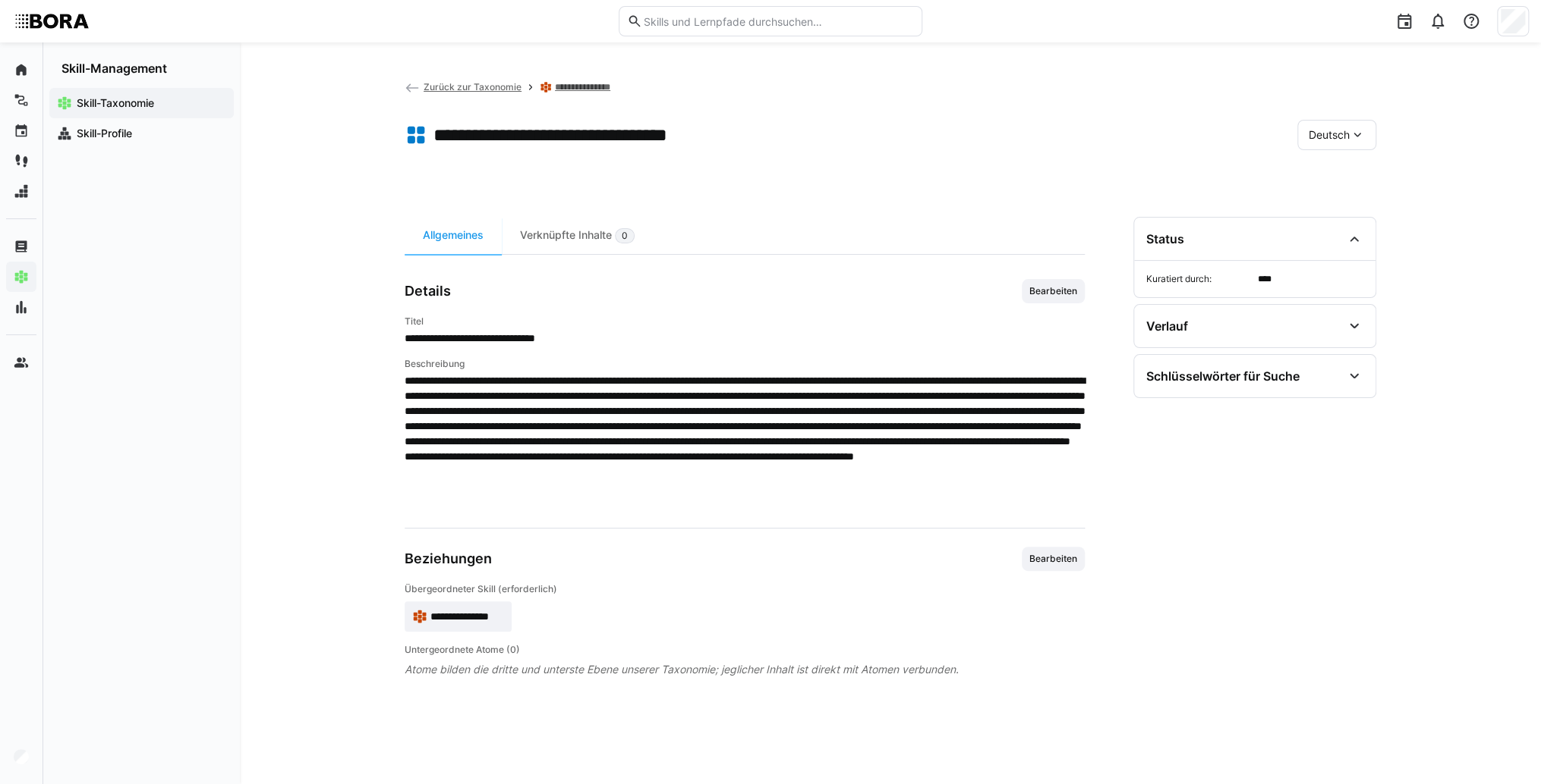
click at [1336, 138] on span "Deutsch" at bounding box center [1329, 135] width 41 height 15
click at [1336, 204] on span "Englisch" at bounding box center [1329, 207] width 41 height 15
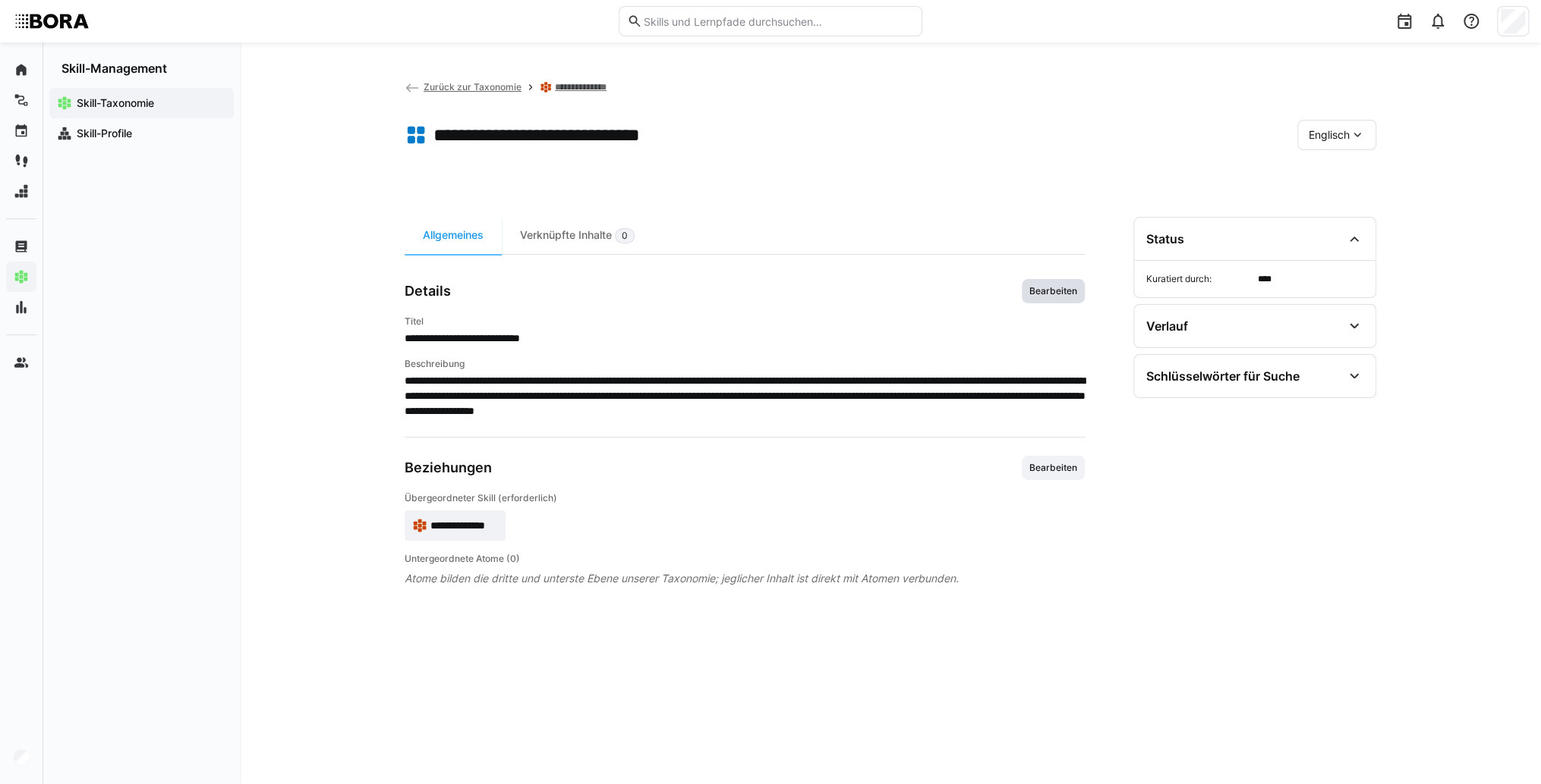
click at [1046, 299] on span "Bearbeiten" at bounding box center [1052, 291] width 63 height 24
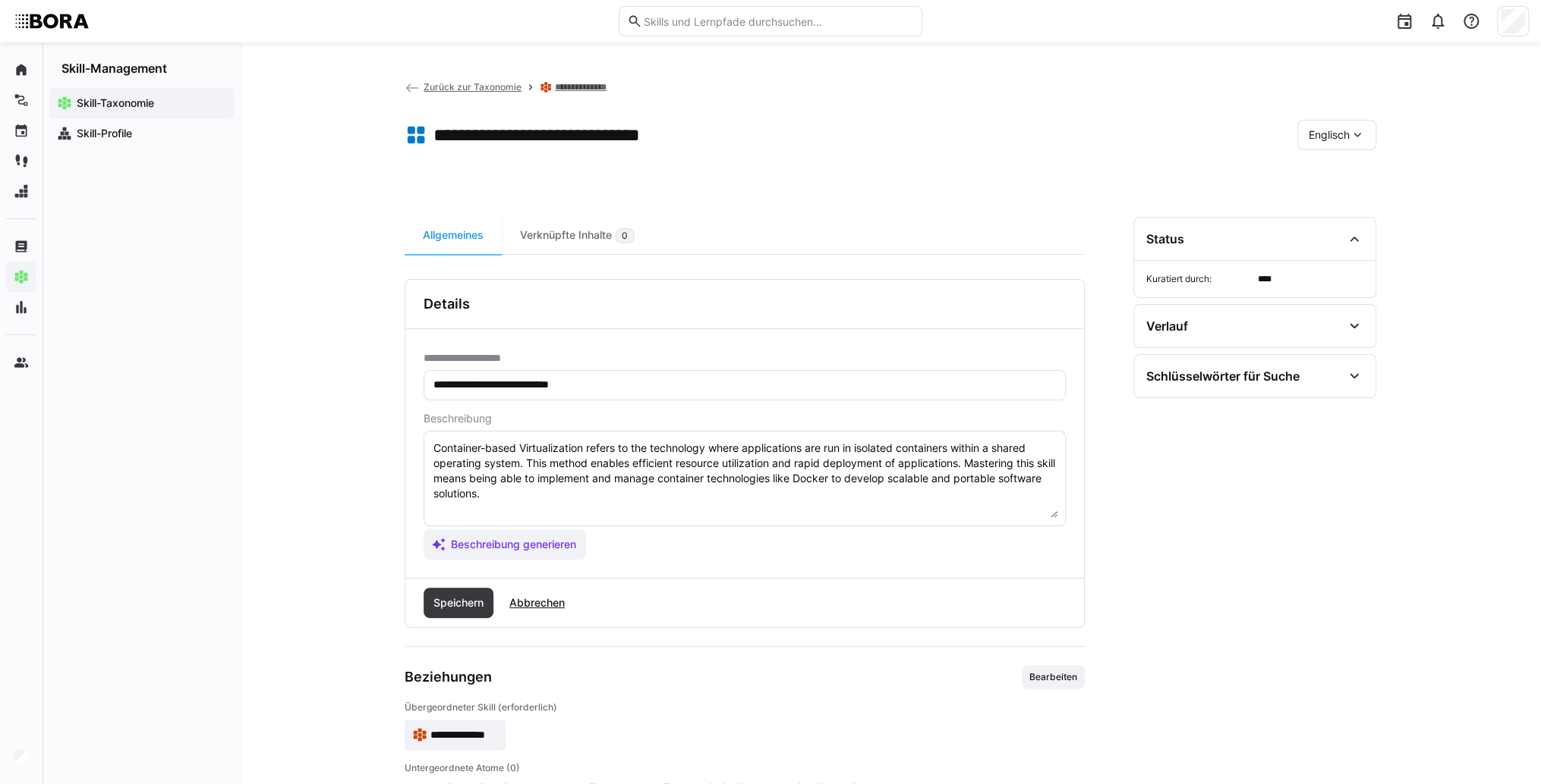
click at [598, 504] on textarea "Container-based Virtualization refers to the technology where applications are …" at bounding box center [745, 478] width 626 height 79
click at [466, 499] on textarea "Container-based Virtualization refers to the technology where applications are …" at bounding box center [745, 478] width 626 height 79
click at [464, 516] on textarea "Container-based Virtualization refers to the technology where applications are …" at bounding box center [745, 478] width 626 height 79
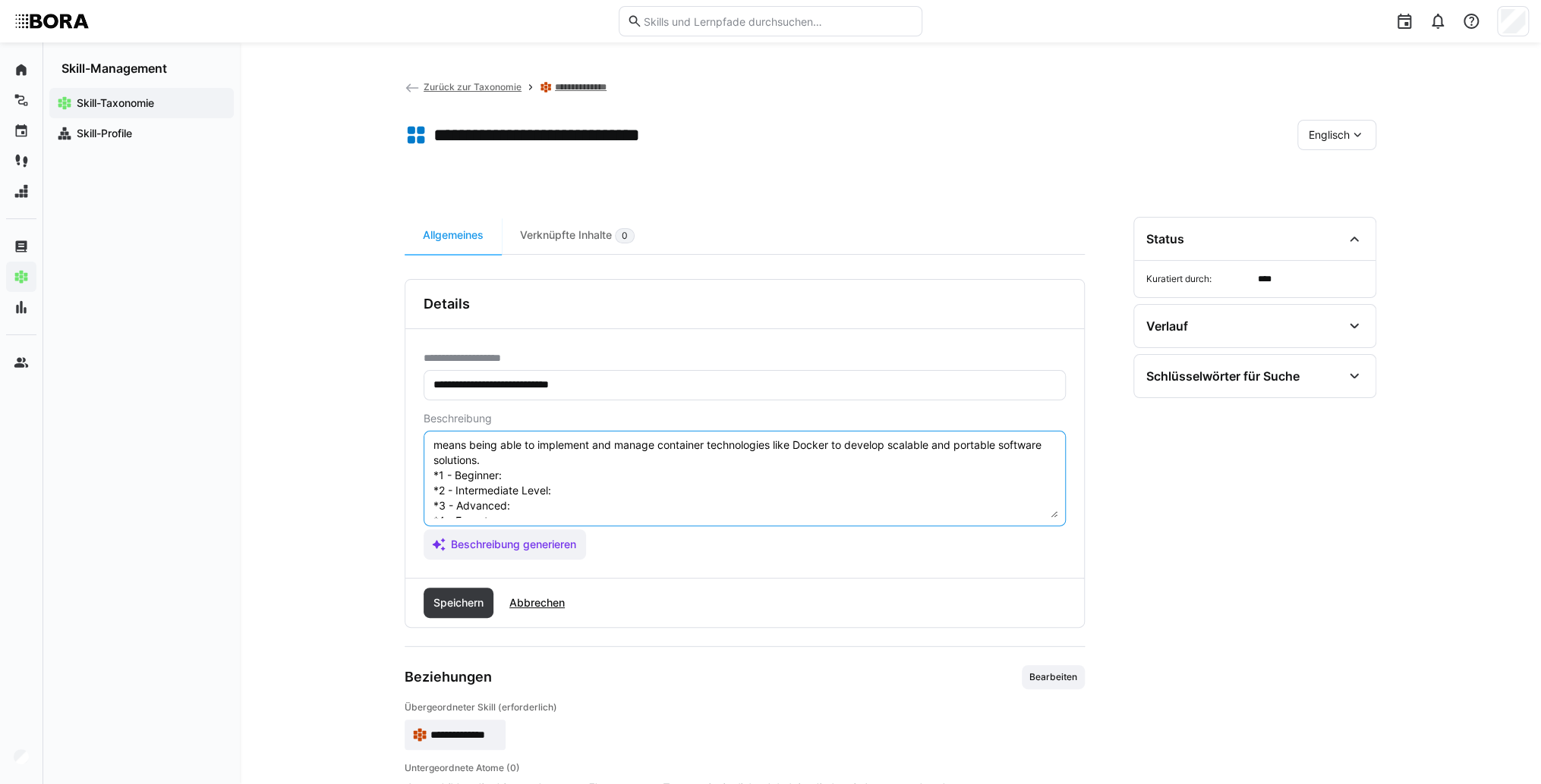
scroll to position [12, 0]
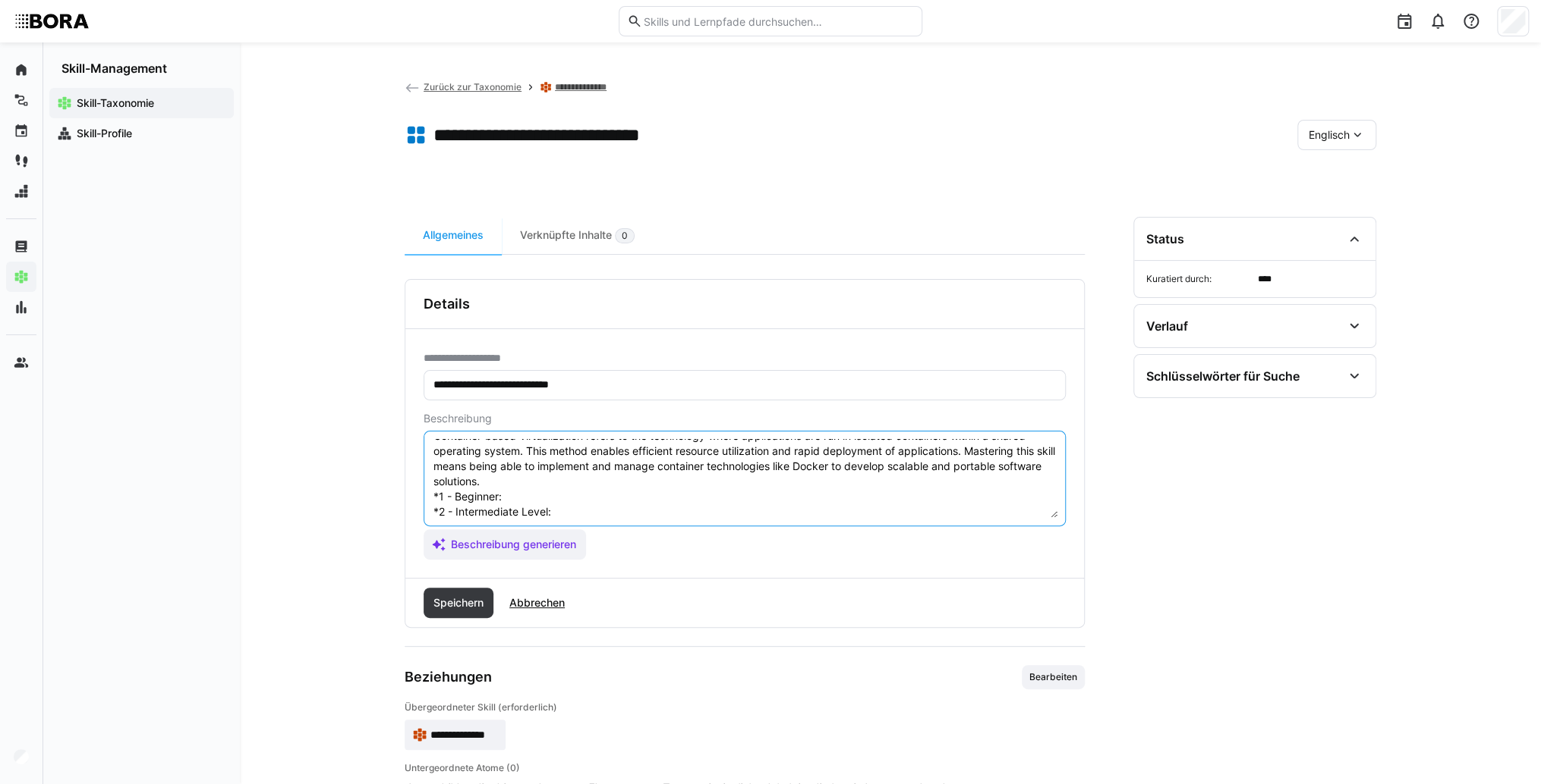
click at [538, 502] on textarea "Container-based Virtualization refers to the technology where applications are …" at bounding box center [745, 478] width 626 height 79
click at [565, 500] on textarea "Container-based Virtualization refers to the technology where applications are …" at bounding box center [745, 478] width 626 height 79
click at [598, 516] on textarea "Container-based Virtualization refers to the technology where applications are …" at bounding box center [745, 478] width 626 height 79
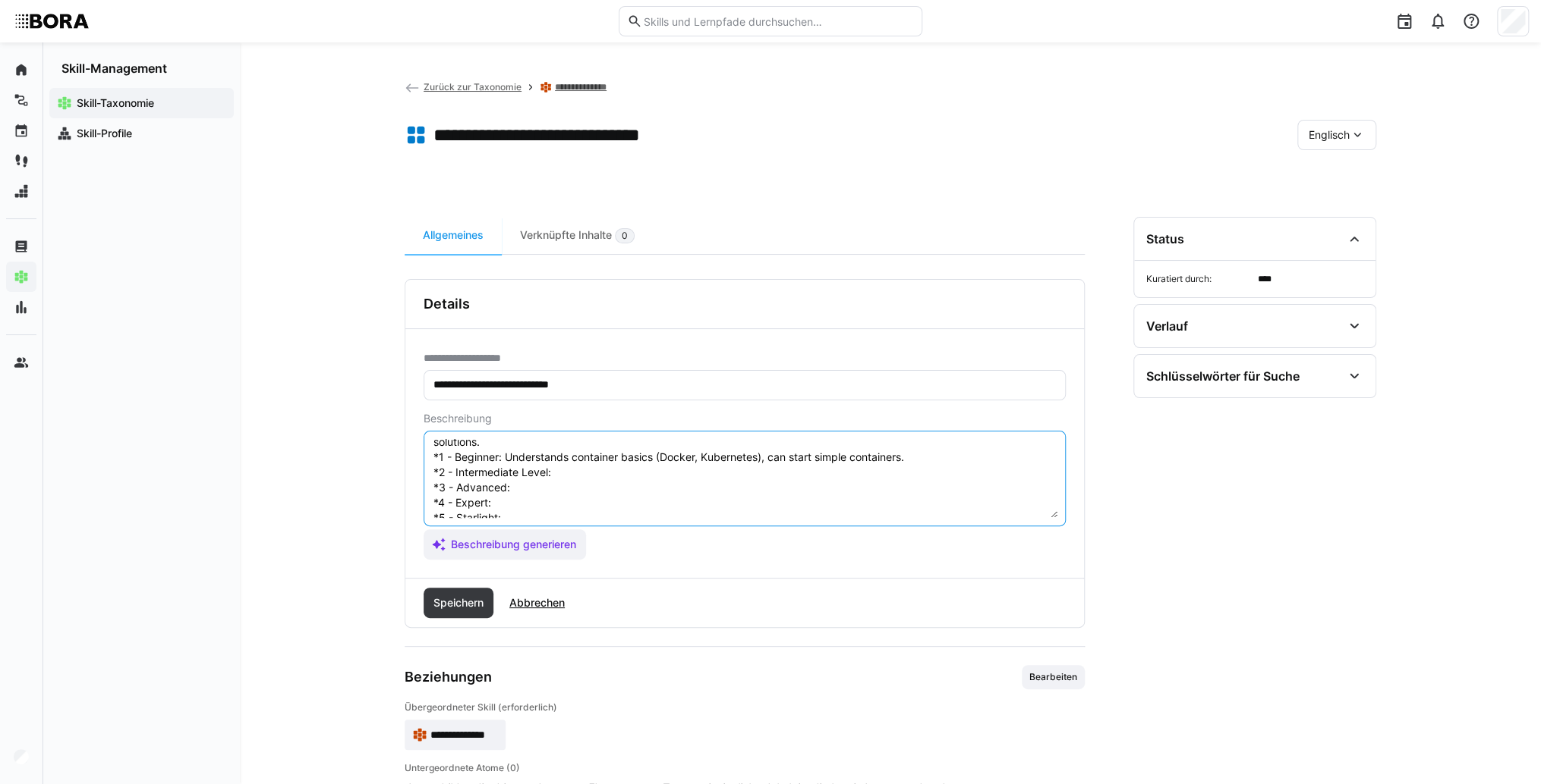
scroll to position [73, 0]
click at [600, 453] on textarea "Container-based Virtualization refers to the technology where applications are …" at bounding box center [745, 478] width 626 height 79
click at [531, 465] on textarea "Container-based Virtualization refers to the technology where applications are …" at bounding box center [745, 478] width 626 height 79
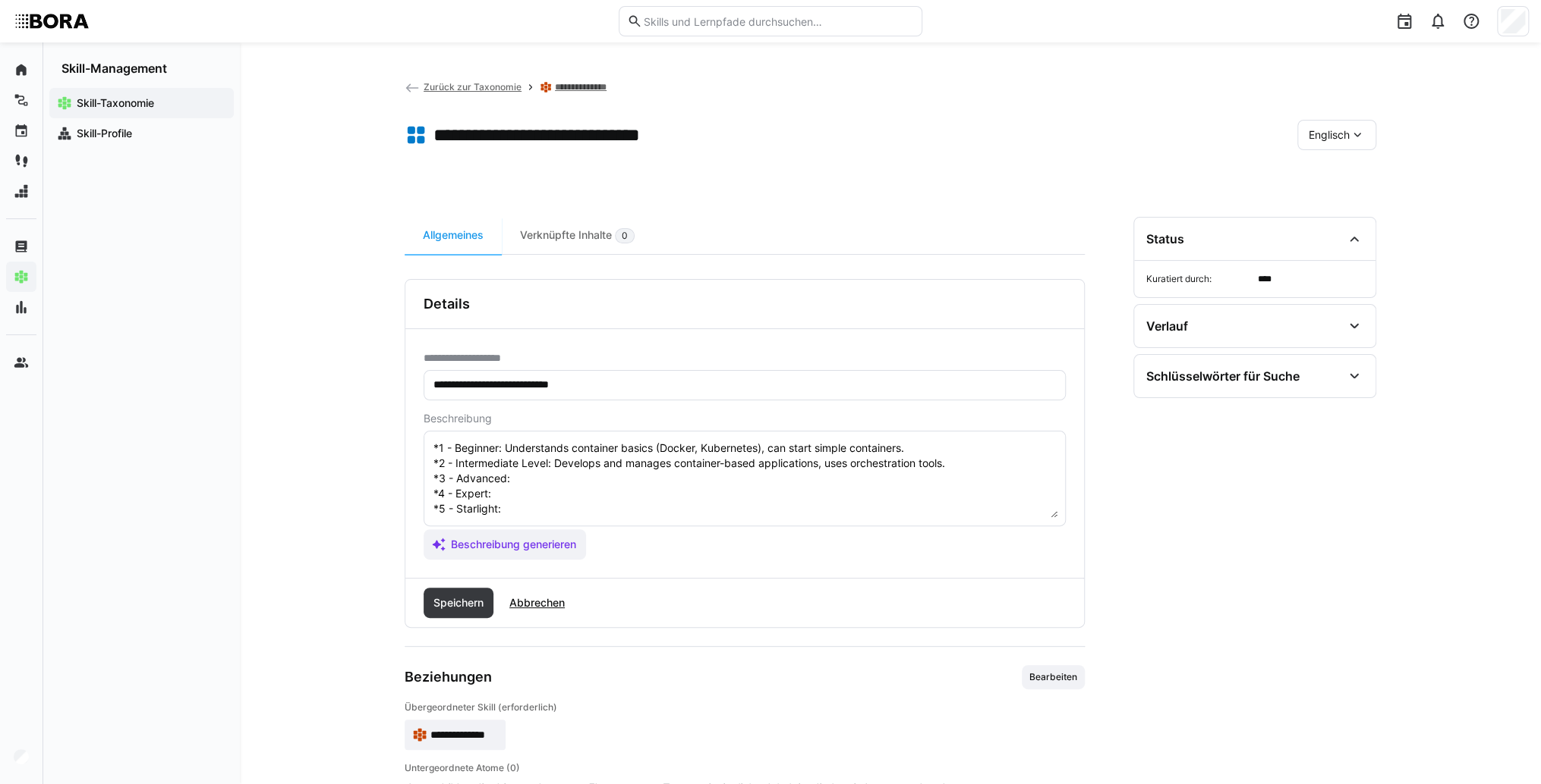
click at [650, 464] on textarea "Container-based Virtualization refers to the technology where applications are …" at bounding box center [745, 478] width 626 height 79
click at [598, 483] on textarea "Container-based Virtualization refers to the technology where applications are …" at bounding box center [745, 478] width 626 height 79
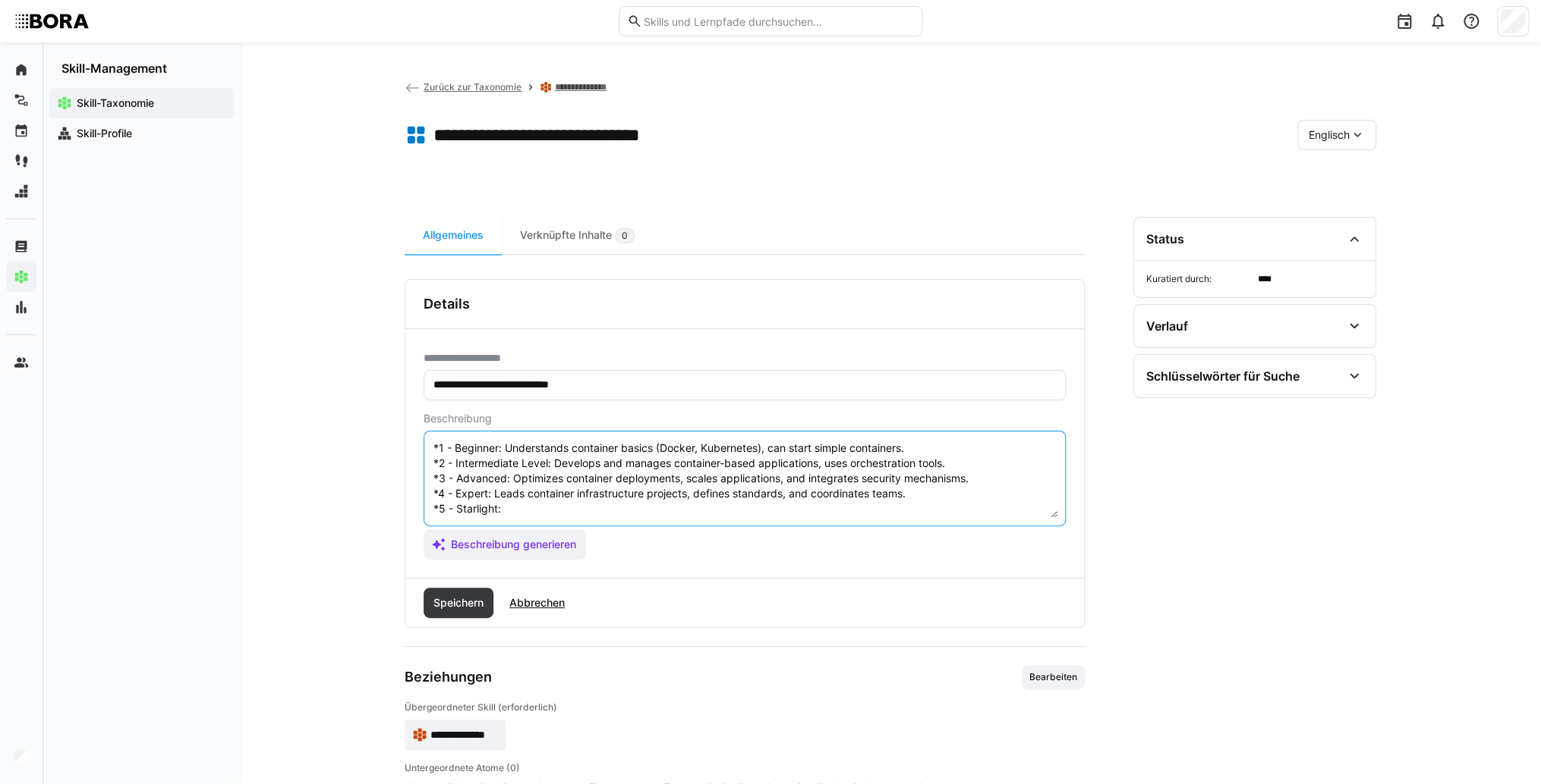
click at [571, 505] on textarea "Container-based Virtualization refers to the technology where applications are …" at bounding box center [745, 478] width 626 height 79
click at [564, 496] on textarea "Container-based Virtualization refers to the technology where applications are …" at bounding box center [745, 478] width 626 height 79
type textarea "Container-based Virtualization refers to the technology where applications are …"
click at [472, 606] on span "Speichern" at bounding box center [458, 603] width 55 height 15
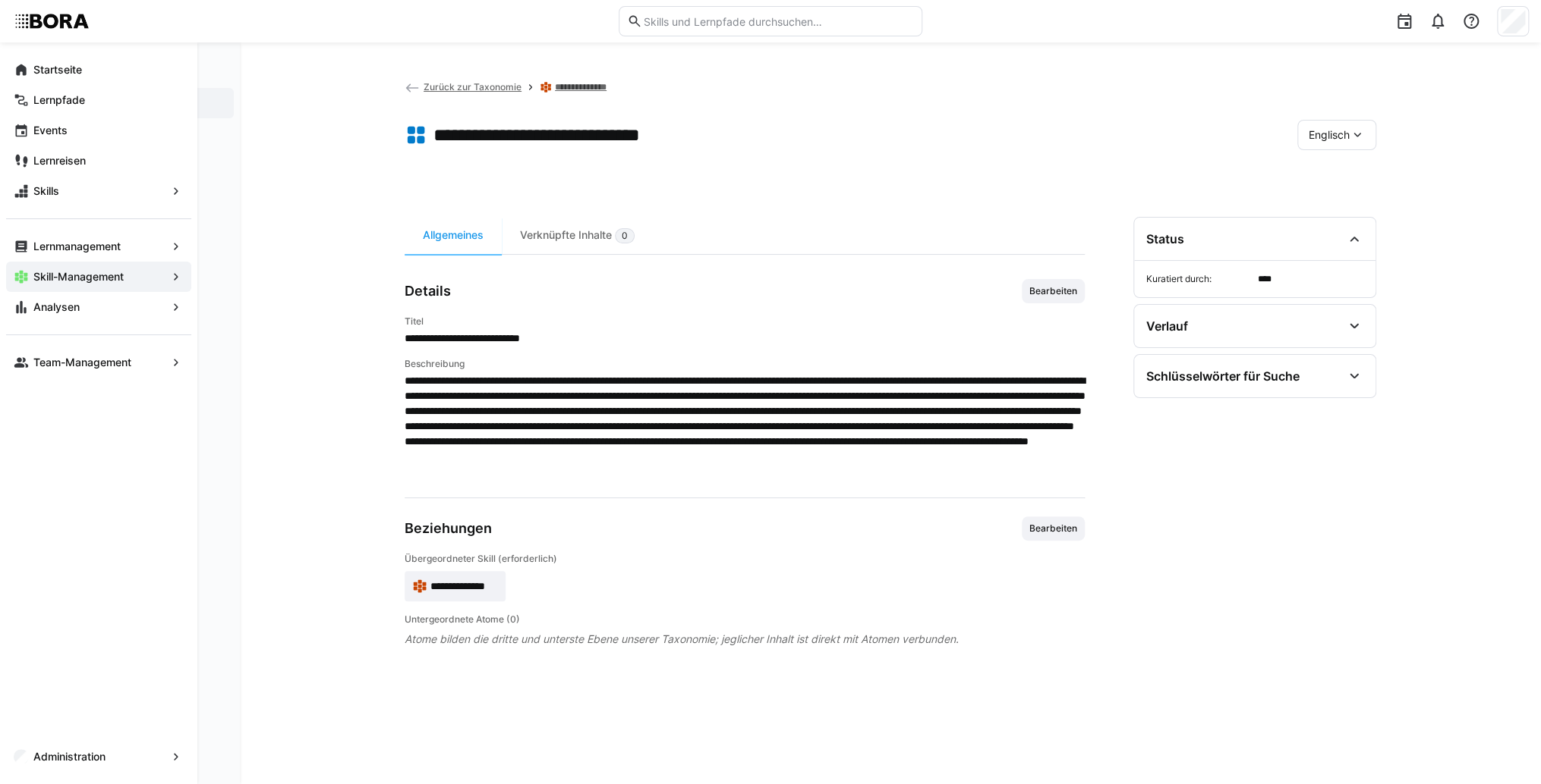
click at [488, 585] on span "**********" at bounding box center [464, 586] width 68 height 15
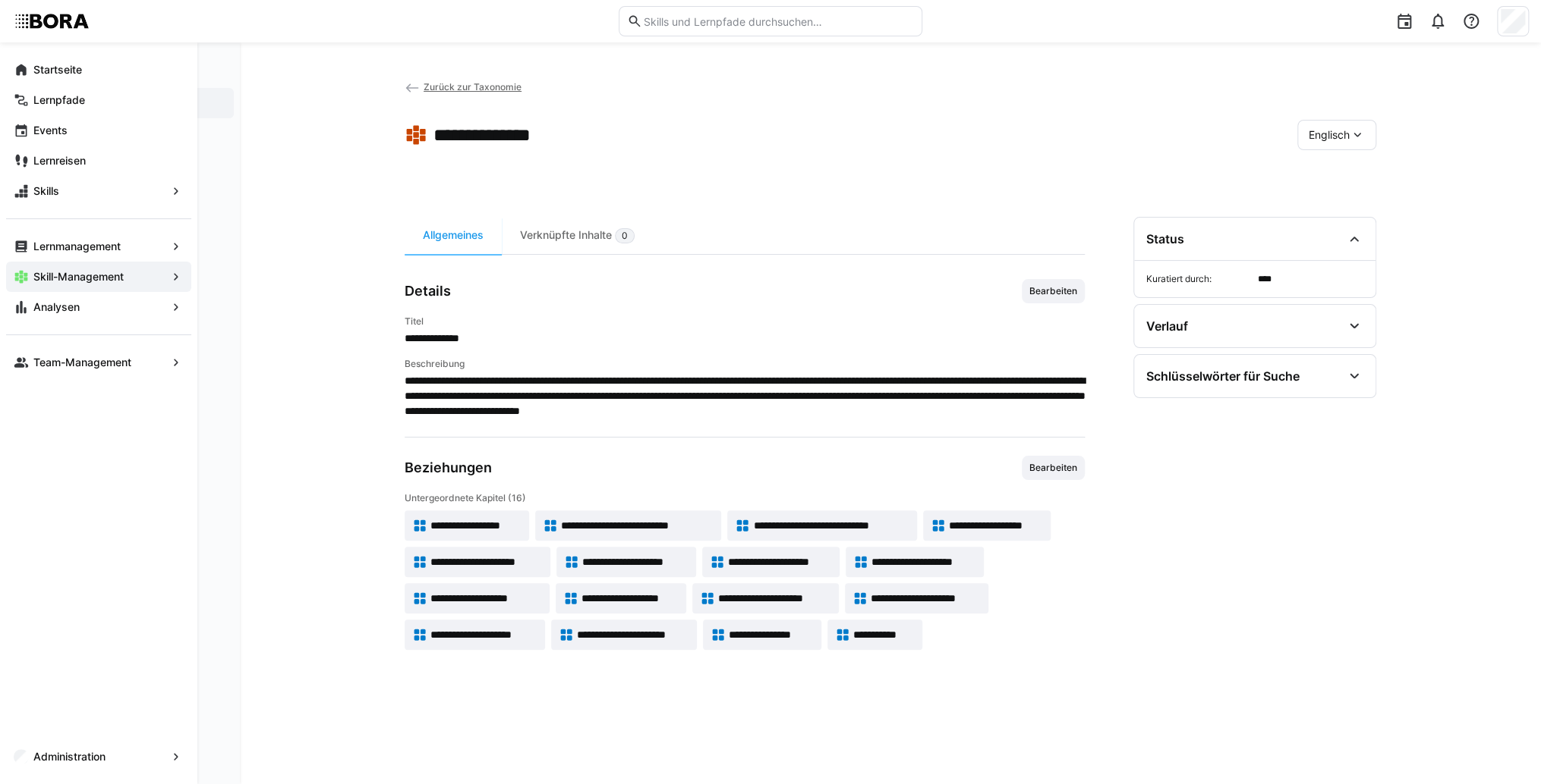
click at [1347, 124] on div "Englisch" at bounding box center [1336, 135] width 79 height 30
click at [1355, 172] on div "Deutsch" at bounding box center [1336, 175] width 56 height 15
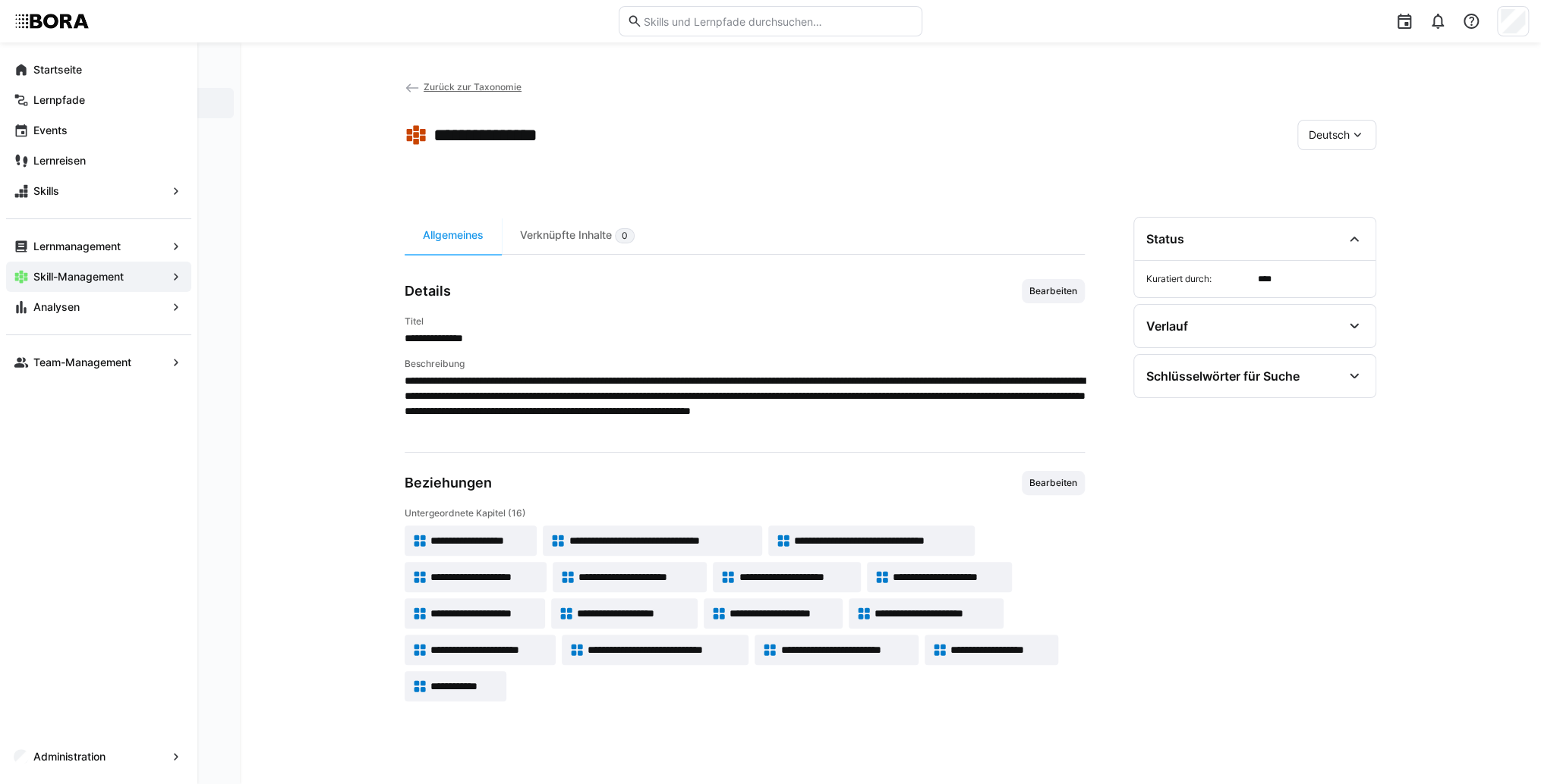
click at [524, 574] on span "**********" at bounding box center [484, 577] width 108 height 15
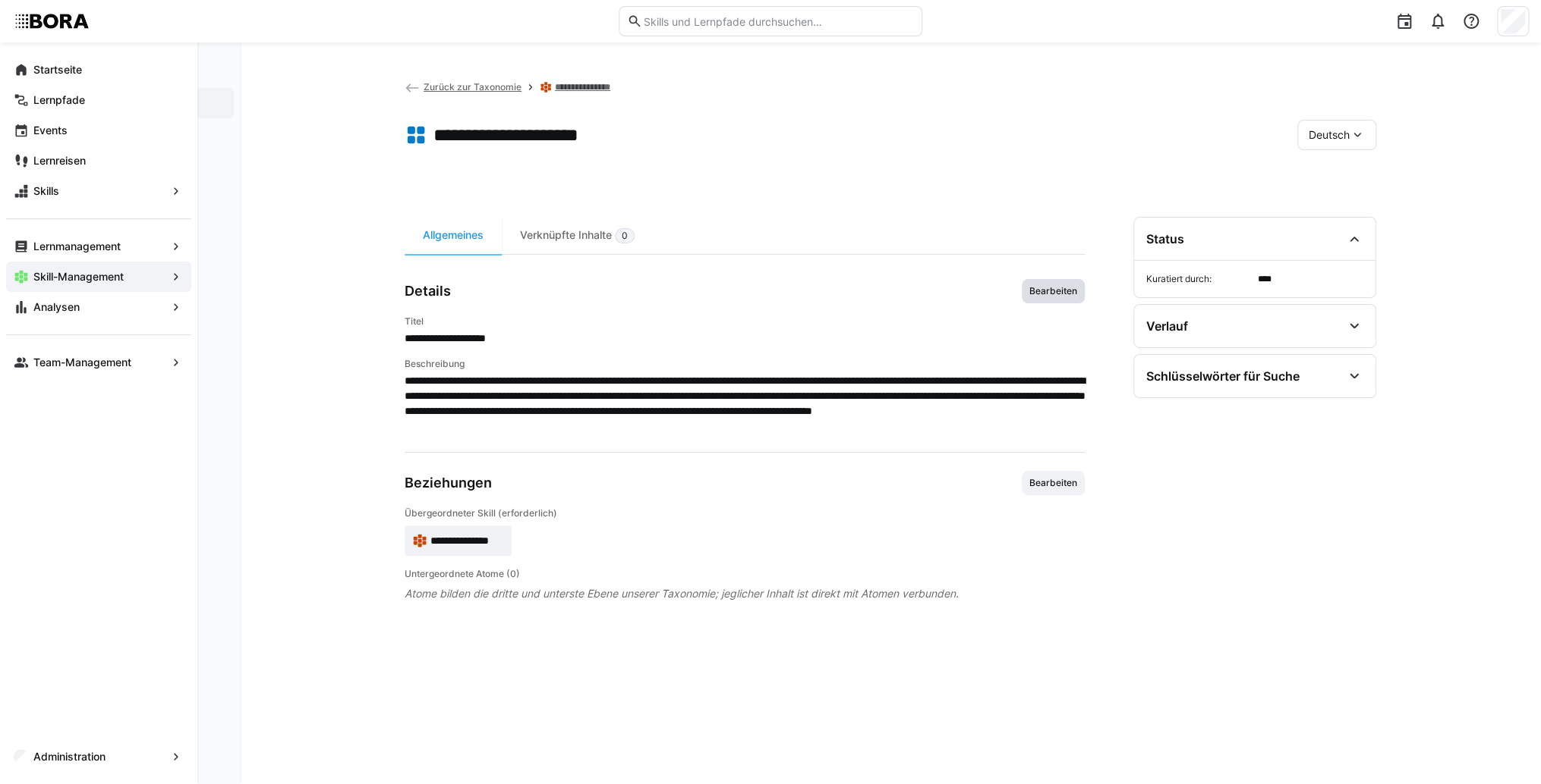
click at [1065, 290] on span "Bearbeiten" at bounding box center [1053, 291] width 51 height 12
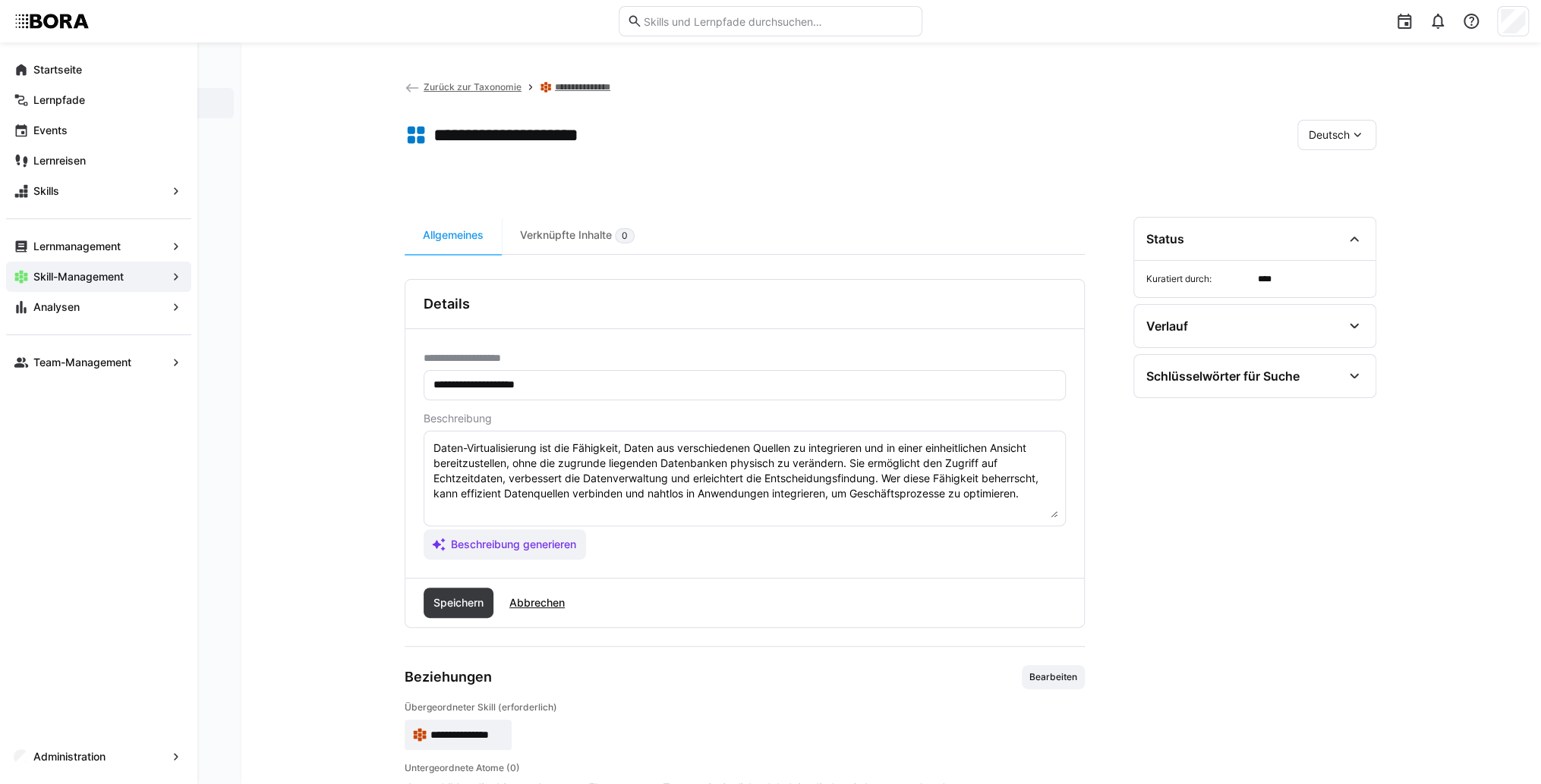
click at [1040, 493] on textarea "Daten-Virtualisierung ist die Fähigkeit, Daten aus verschiedenen Quellen zu int…" at bounding box center [745, 478] width 626 height 79
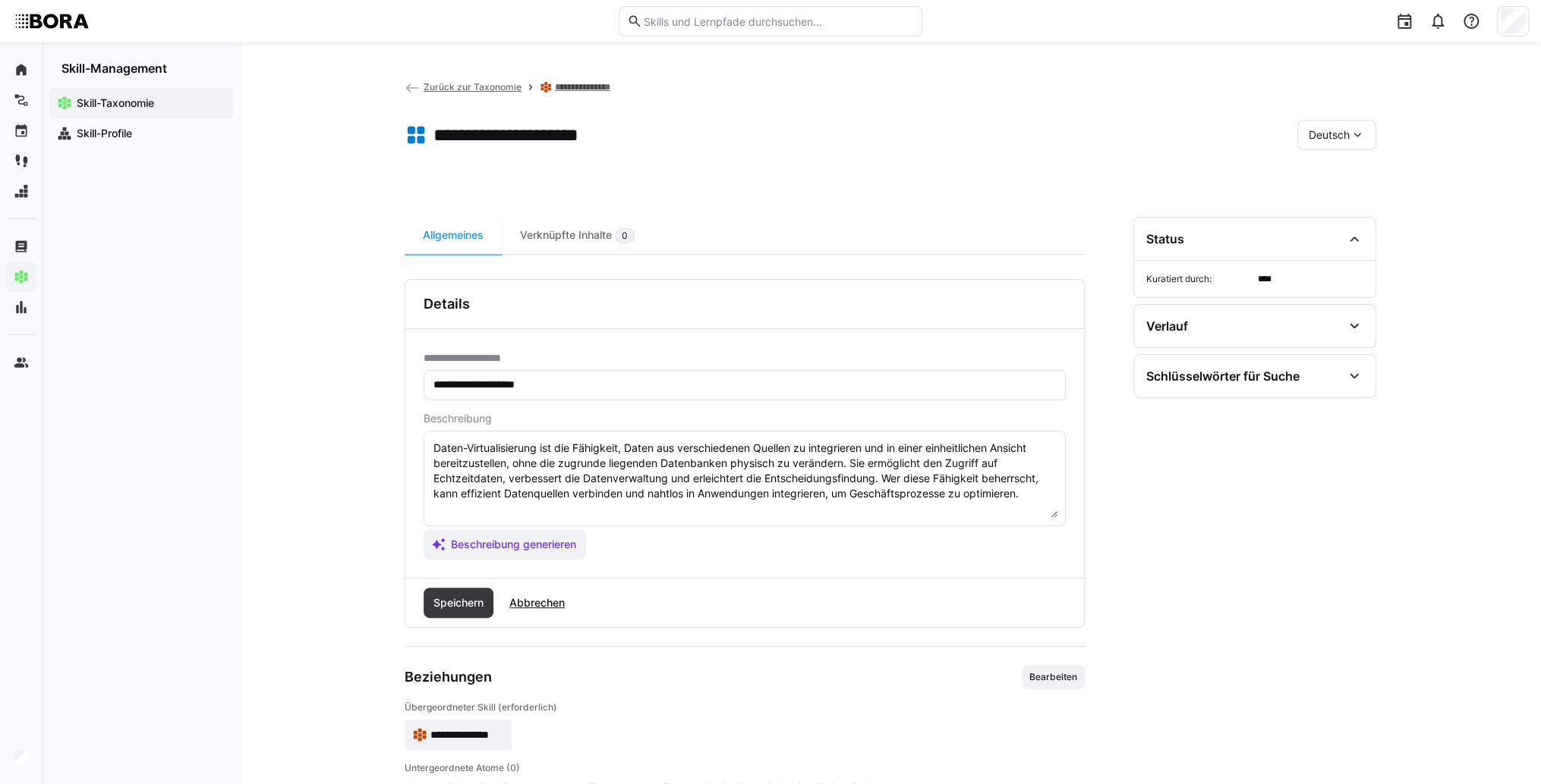
click at [619, 503] on textarea "Daten-Virtualisierung ist die Fähigkeit, Daten aus verschiedenen Quellen zu int…" at bounding box center [745, 478] width 626 height 79
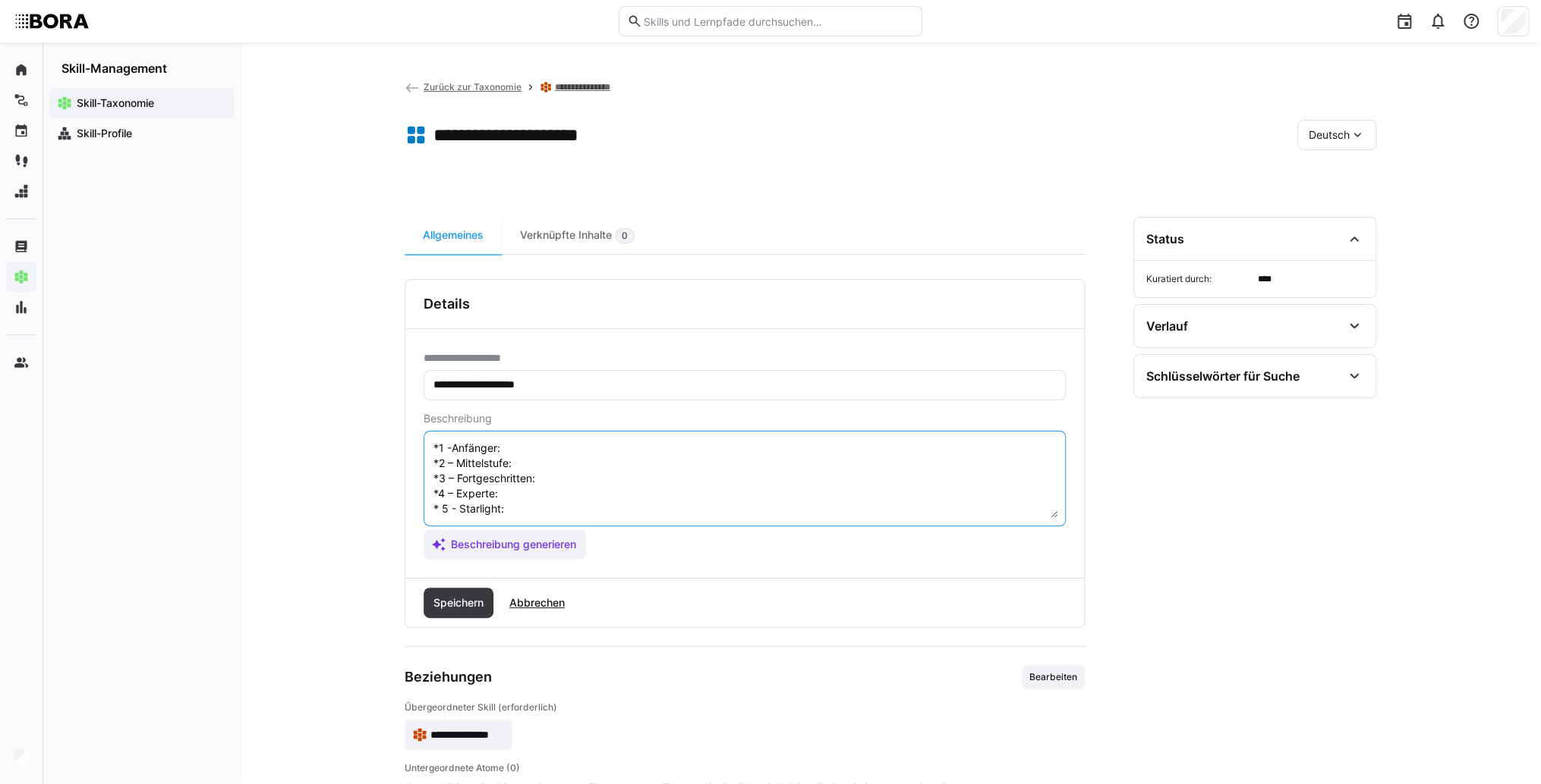
scroll to position [12, 0]
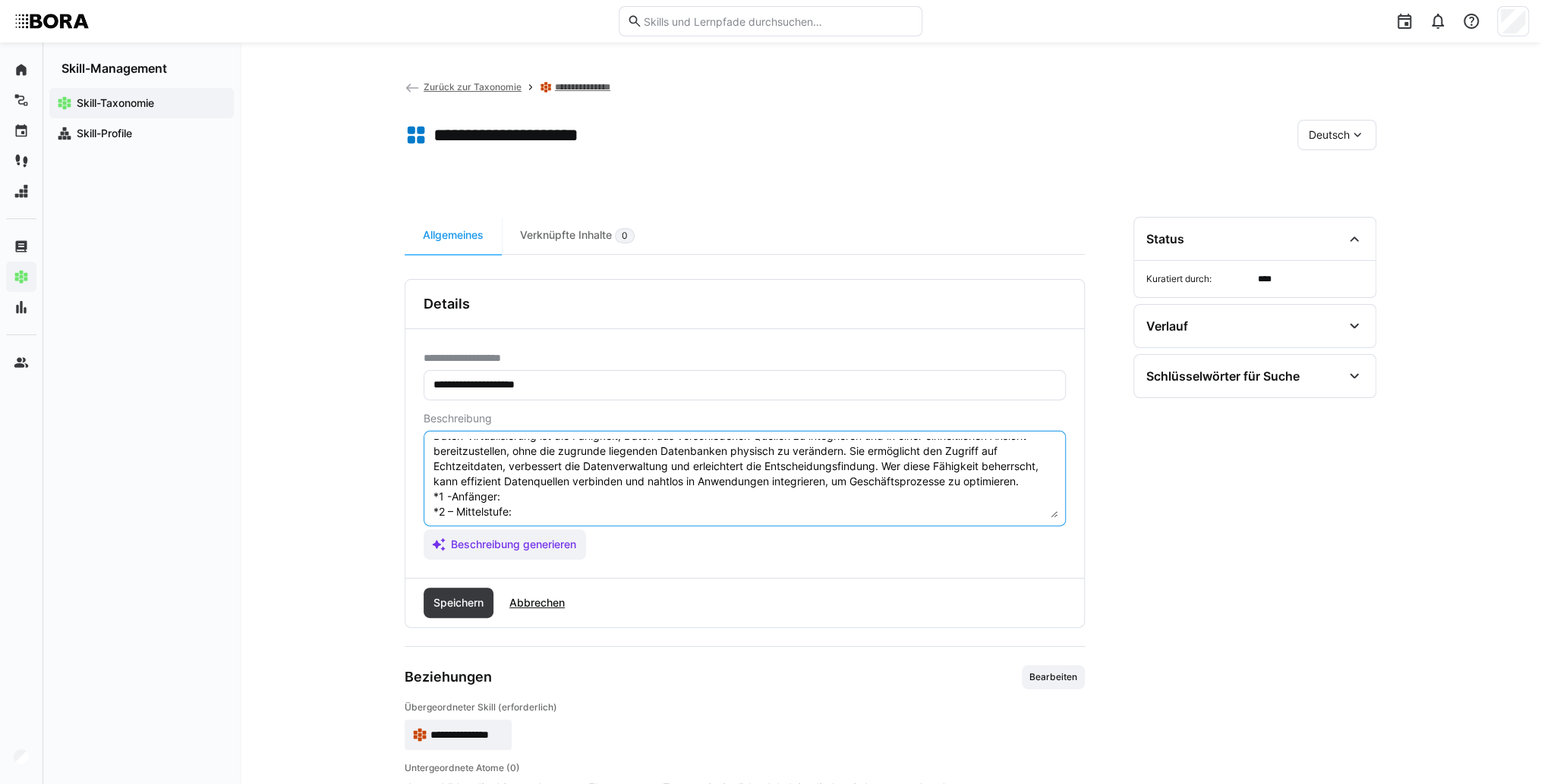
click at [623, 498] on textarea "Daten-Virtualisierung ist die Fähigkeit, Daten aus verschiedenen Quellen zu int…" at bounding box center [745, 478] width 626 height 79
click at [551, 488] on textarea "Daten-Virtualisierung ist die Fähigkeit, Daten aus verschiedenen Quellen zu int…" at bounding box center [745, 478] width 626 height 79
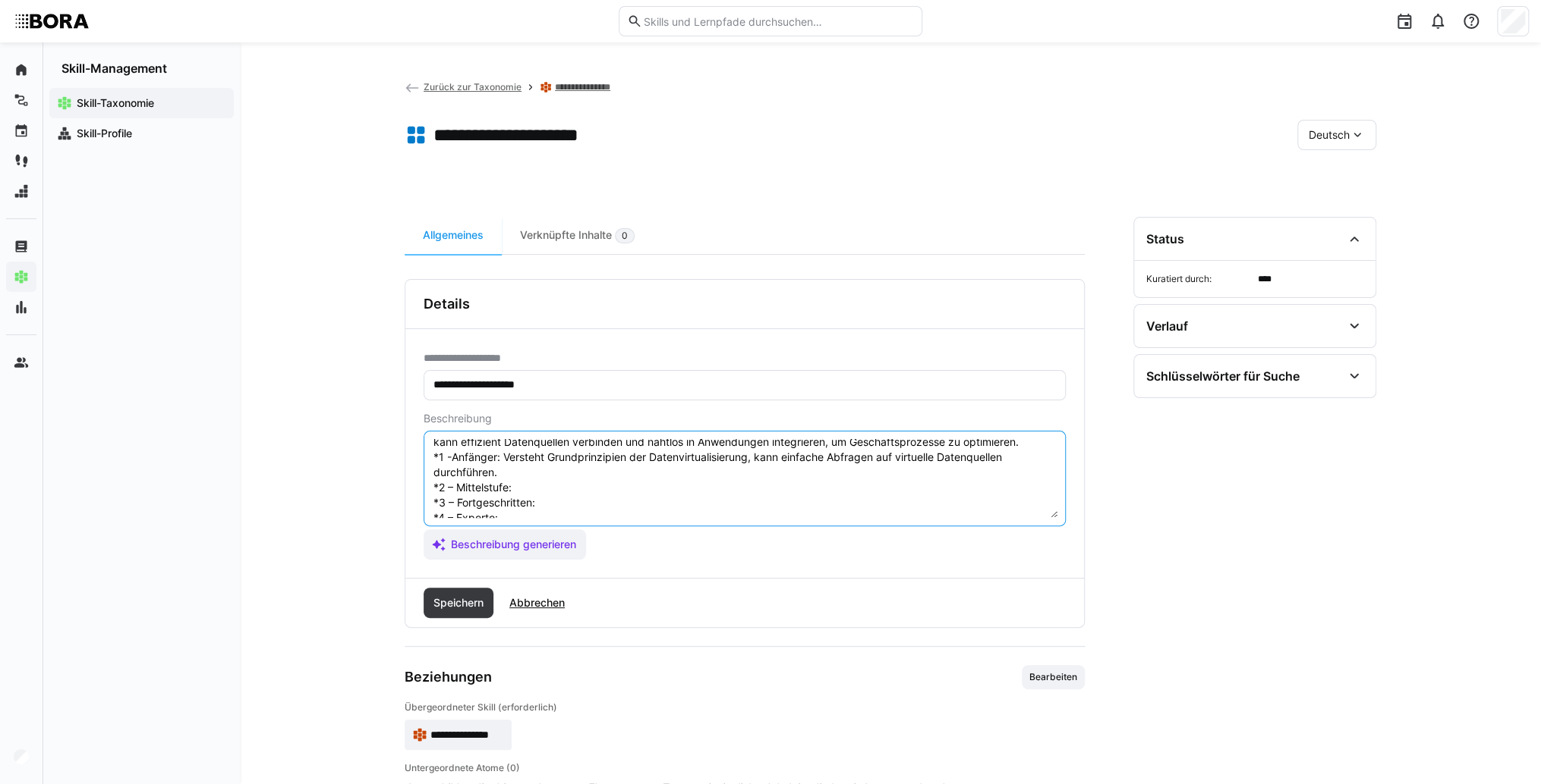
scroll to position [73, 0]
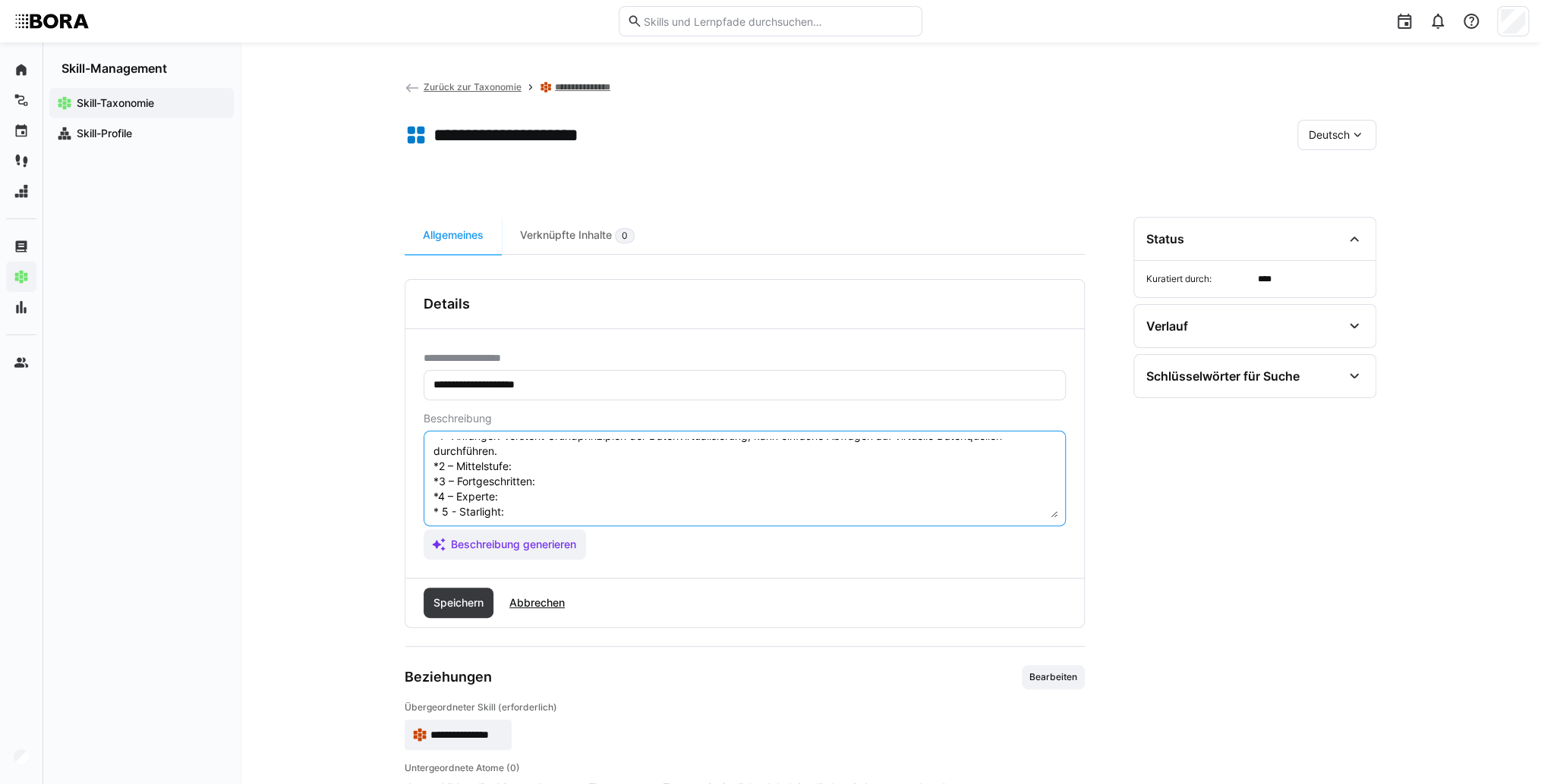
click at [545, 460] on textarea "Daten-Virtualisierung ist die Fähigkeit, Daten aus verschiedenen Quellen zu int…" at bounding box center [745, 478] width 626 height 79
click at [626, 468] on textarea "Daten-Virtualisierung ist die Fähigkeit, Daten aus verschiedenen Quellen zu int…" at bounding box center [745, 478] width 626 height 79
click at [617, 482] on textarea "Daten-Virtualisierung ist die Fähigkeit, Daten aus verschiedenen Quellen zu int…" at bounding box center [745, 478] width 626 height 79
click at [664, 479] on textarea "Daten-Virtualisierung ist die Fähigkeit, Daten aus verschiedenen Quellen zu int…" at bounding box center [745, 478] width 626 height 79
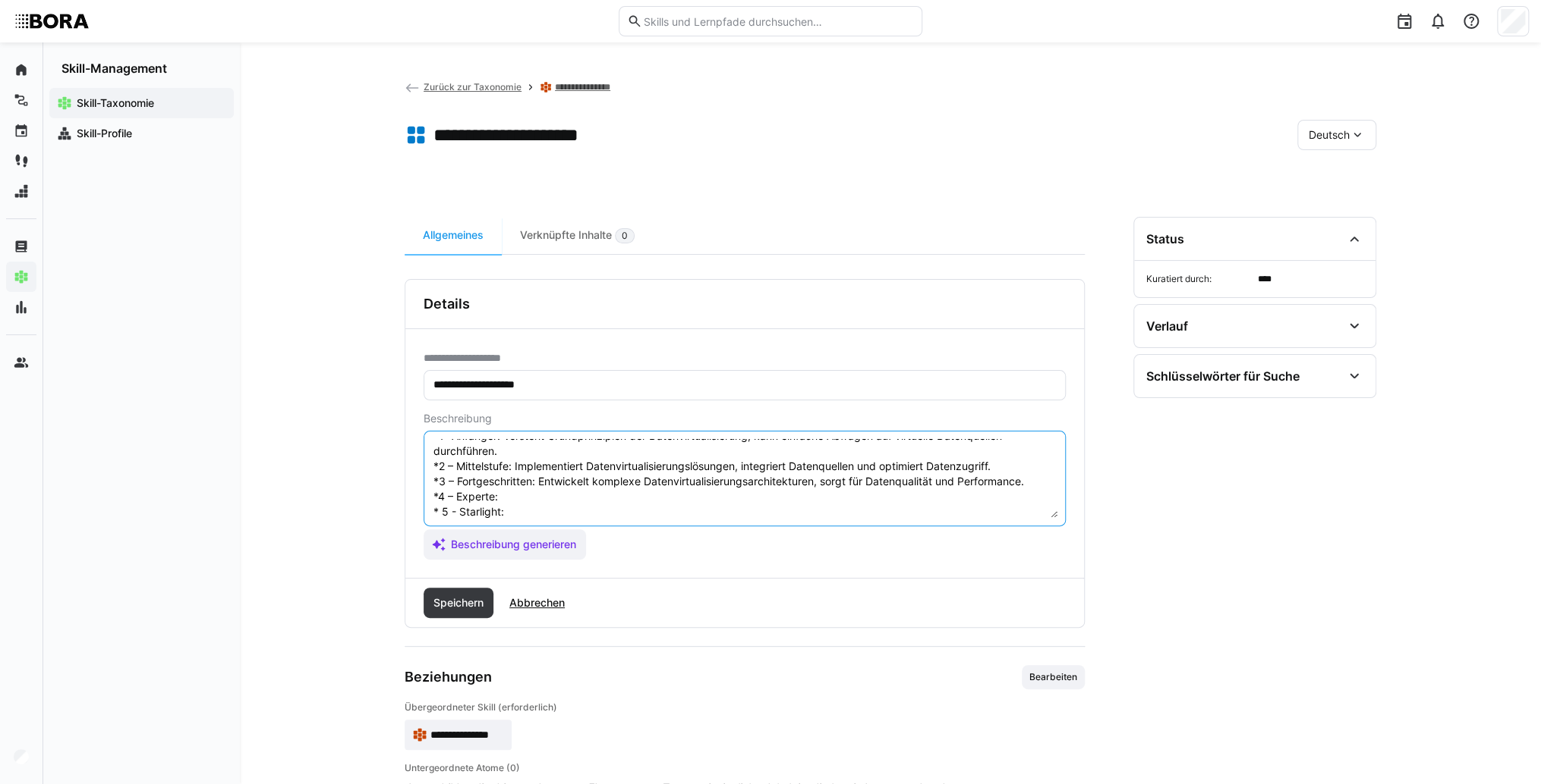
click at [534, 487] on textarea "Daten-Virtualisierung ist die Fähigkeit, Daten aus verschiedenen Quellen zu int…" at bounding box center [745, 478] width 626 height 79
click at [538, 496] on textarea "Daten-Virtualisierung ist die Fähigkeit, Daten aus verschiedenen Quellen zu int…" at bounding box center [745, 478] width 626 height 79
click at [544, 496] on textarea "Daten-Virtualisierung ist die Fähigkeit, Daten aus verschiedenen Quellen zu int…" at bounding box center [745, 478] width 626 height 79
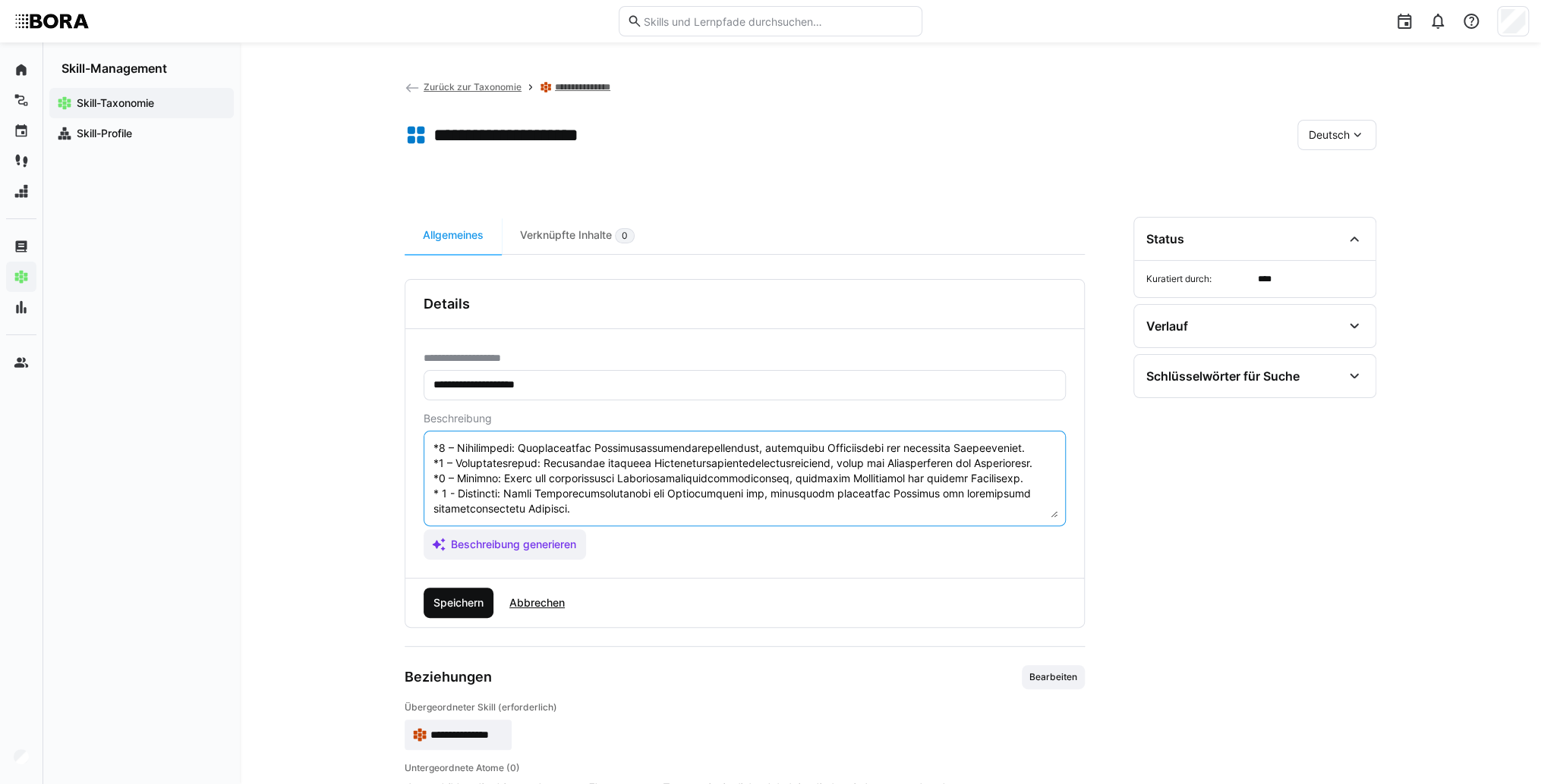
type textarea "Lorem-Ipsumdolorsitam con adi Elitseddo, Eiusm tem incididuntutl Etdolor ma ali…"
click at [474, 596] on span "Speichern" at bounding box center [458, 603] width 55 height 15
drag, startPoint x: 1433, startPoint y: 334, endPoint x: 1551, endPoint y: 244, distance: 148.4
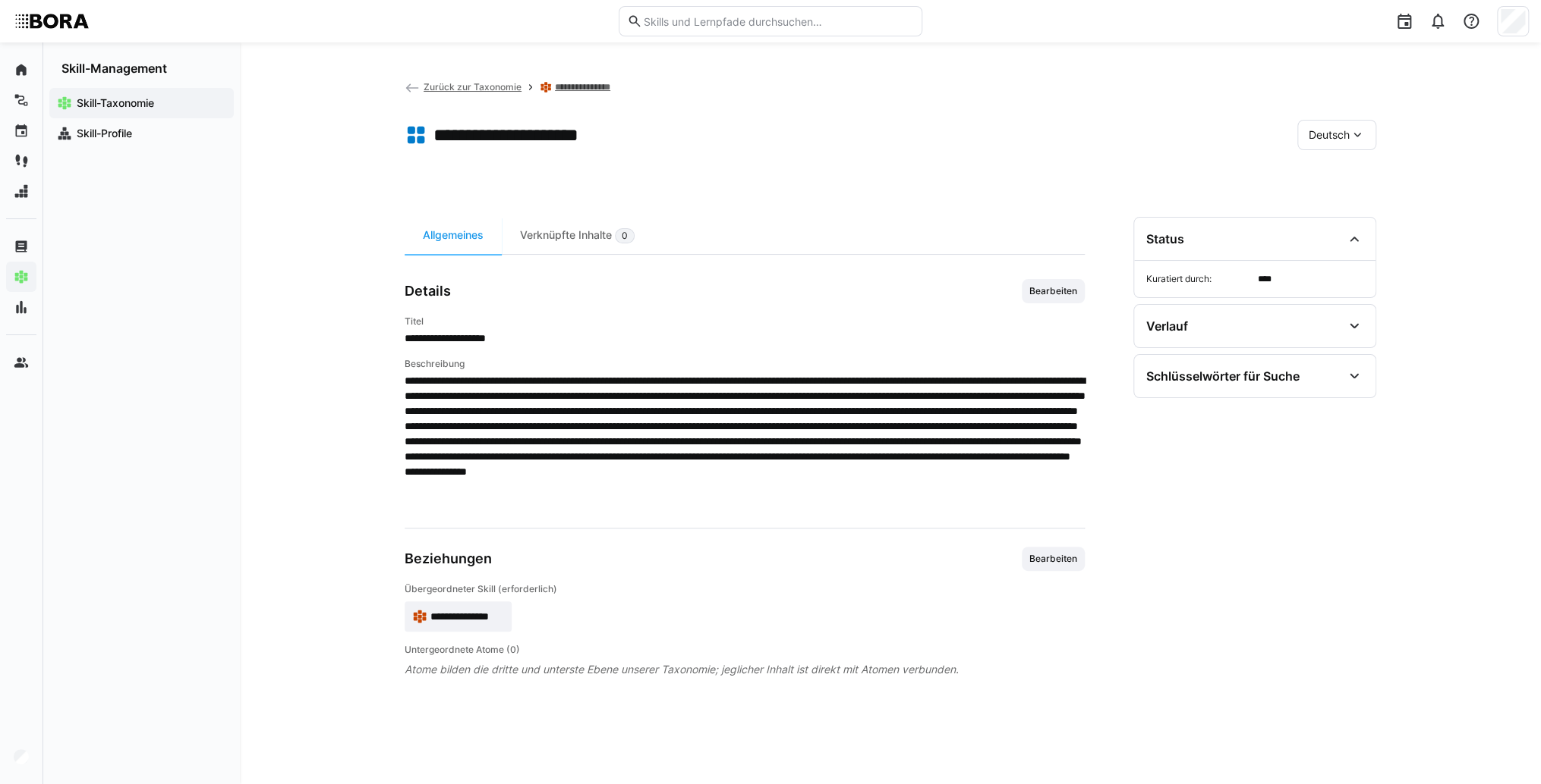
drag, startPoint x: 1551, startPoint y: 244, endPoint x: 1269, endPoint y: 141, distance: 300.2
click at [1232, 150] on app-toolbar "**********" at bounding box center [890, 138] width 971 height 61
click at [1342, 138] on span "Deutsch" at bounding box center [1329, 135] width 41 height 15
drag, startPoint x: 1335, startPoint y: 208, endPoint x: 1074, endPoint y: 293, distance: 274.5
click at [1331, 209] on span "Englisch" at bounding box center [1329, 206] width 41 height 15
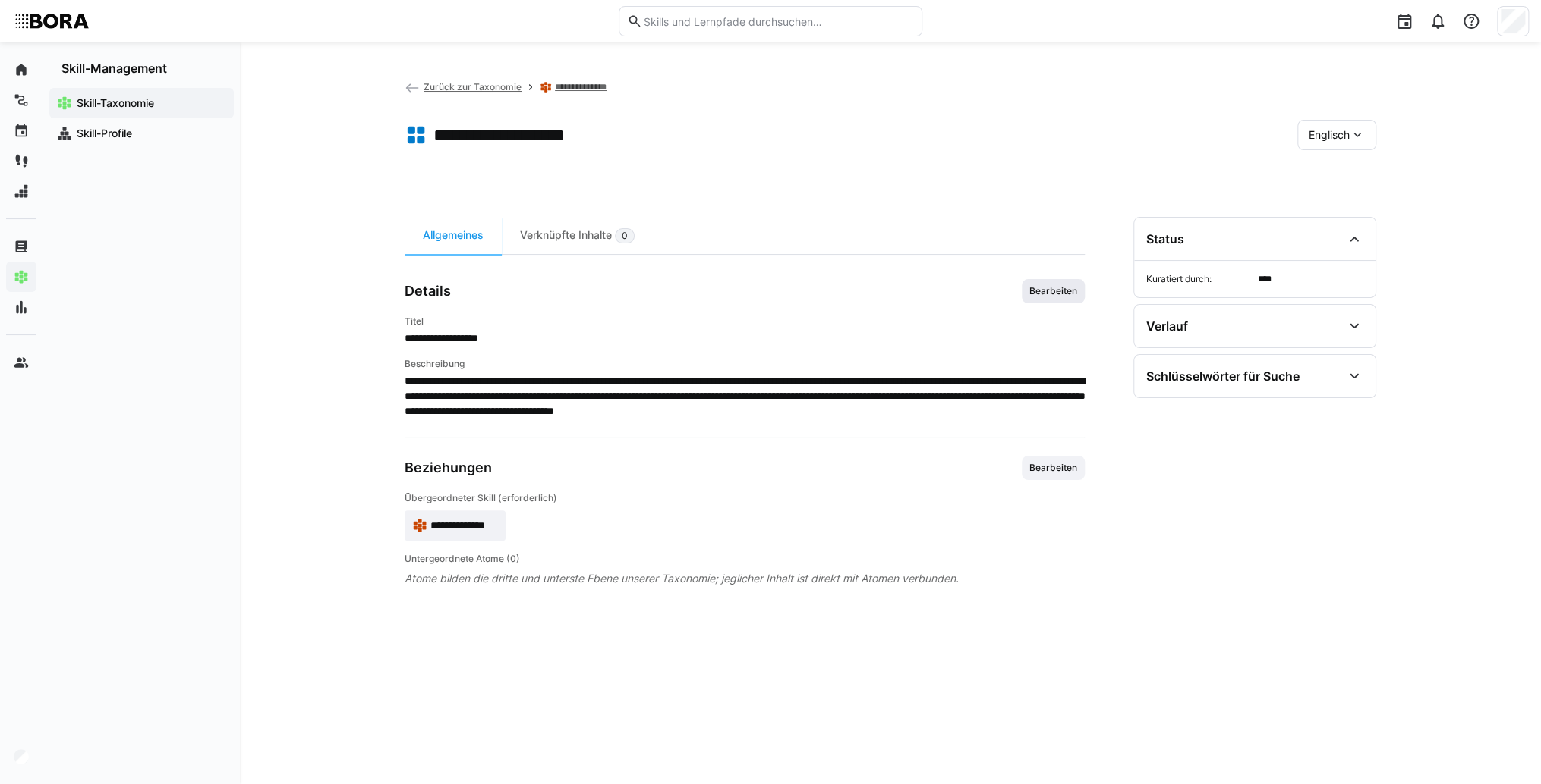
click at [1062, 297] on span "Bearbeiten" at bounding box center [1052, 291] width 63 height 24
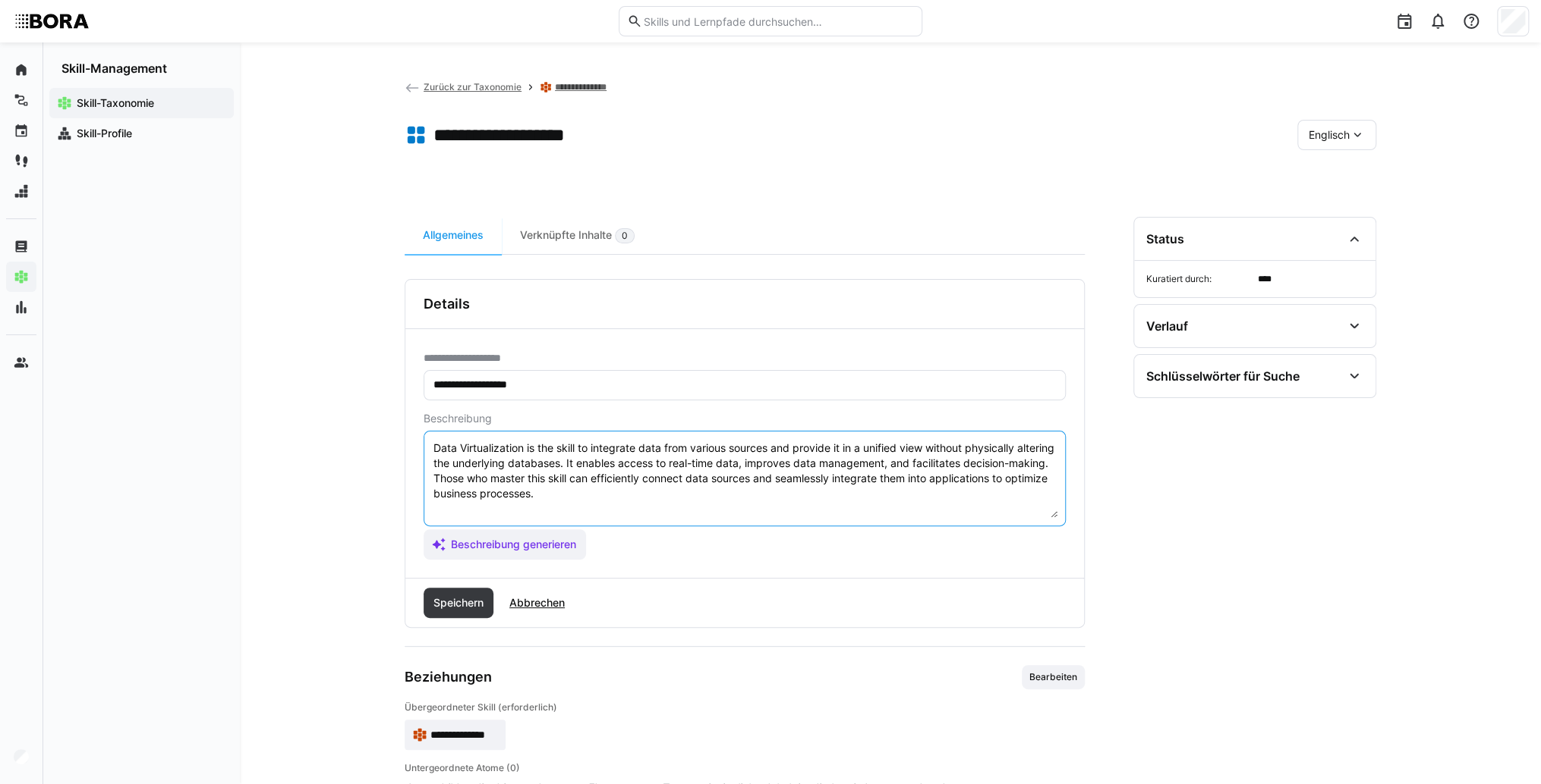
click at [731, 498] on textarea "Data Virtualization is the skill to integrate data from various sources and pro…" at bounding box center [745, 478] width 626 height 79
click at [455, 506] on textarea "Data Virtualization is the skill to integrate data from various sources and pro…" at bounding box center [745, 478] width 626 height 79
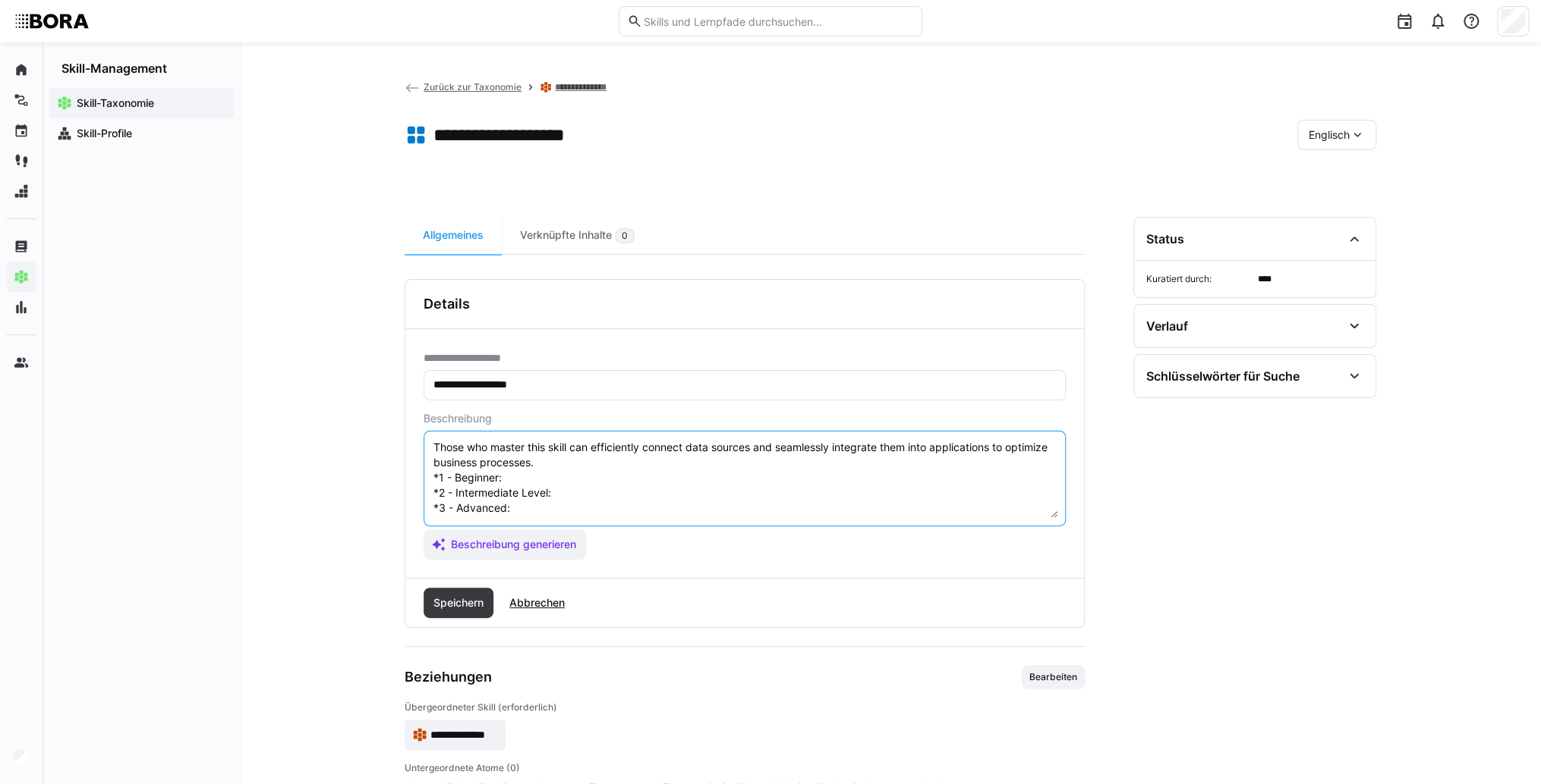
scroll to position [12, 0]
click at [528, 505] on textarea "Data Virtualization is the skill to integrate data from various sources and pro…" at bounding box center [745, 478] width 626 height 79
click at [522, 493] on textarea "Data Virtualization is the skill to integrate data from various sources and pro…" at bounding box center [745, 478] width 626 height 79
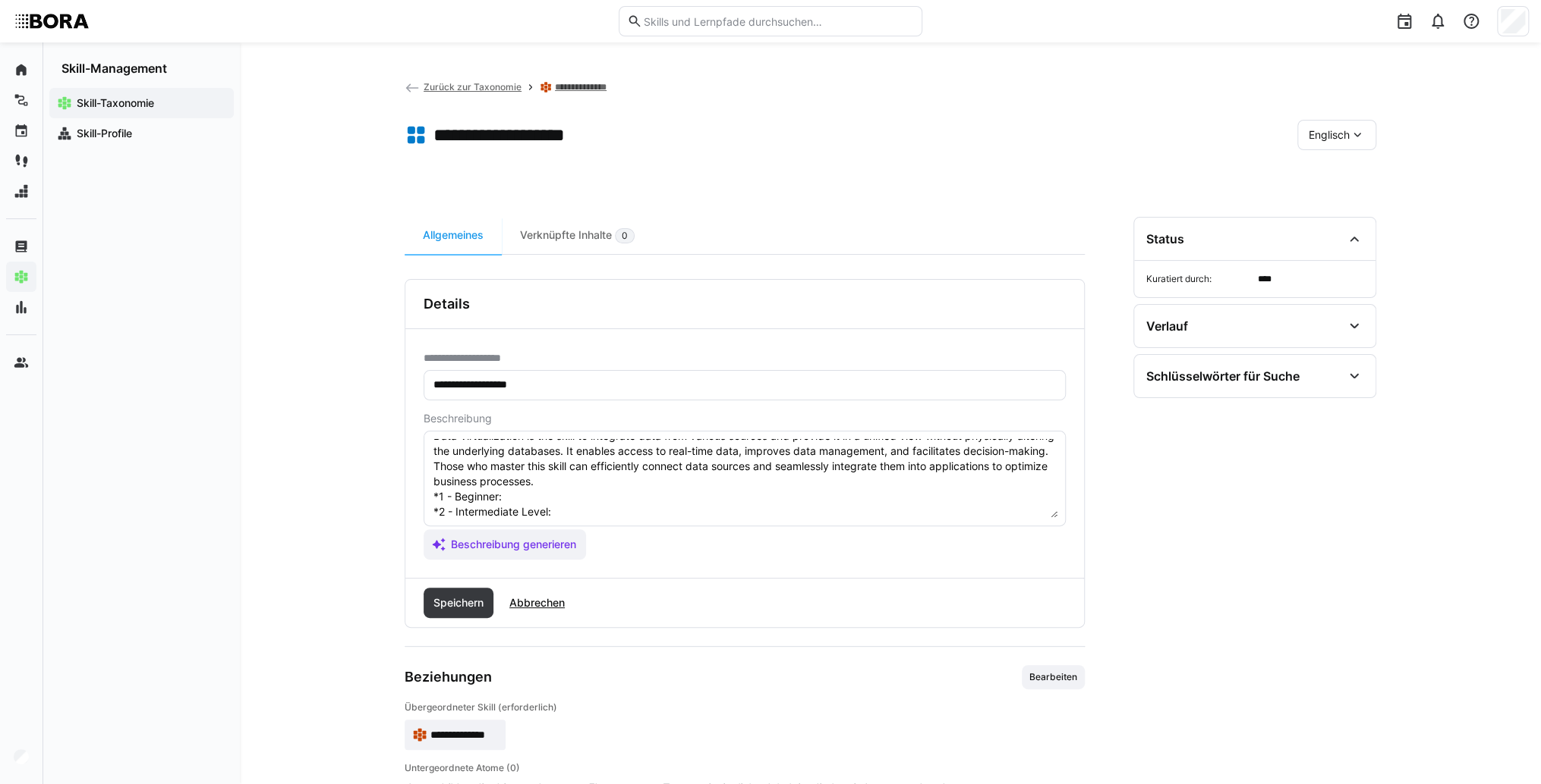
click at [541, 495] on textarea "Data Virtualization is the skill to integrate data from various sources and pro…" at bounding box center [745, 478] width 626 height 79
click at [606, 507] on textarea "Data Virtualization is the skill to integrate data from various sources and pro…" at bounding box center [745, 478] width 626 height 79
click at [569, 513] on textarea "Data Virtualization is the skill to integrate data from various sources and pro…" at bounding box center [745, 478] width 626 height 79
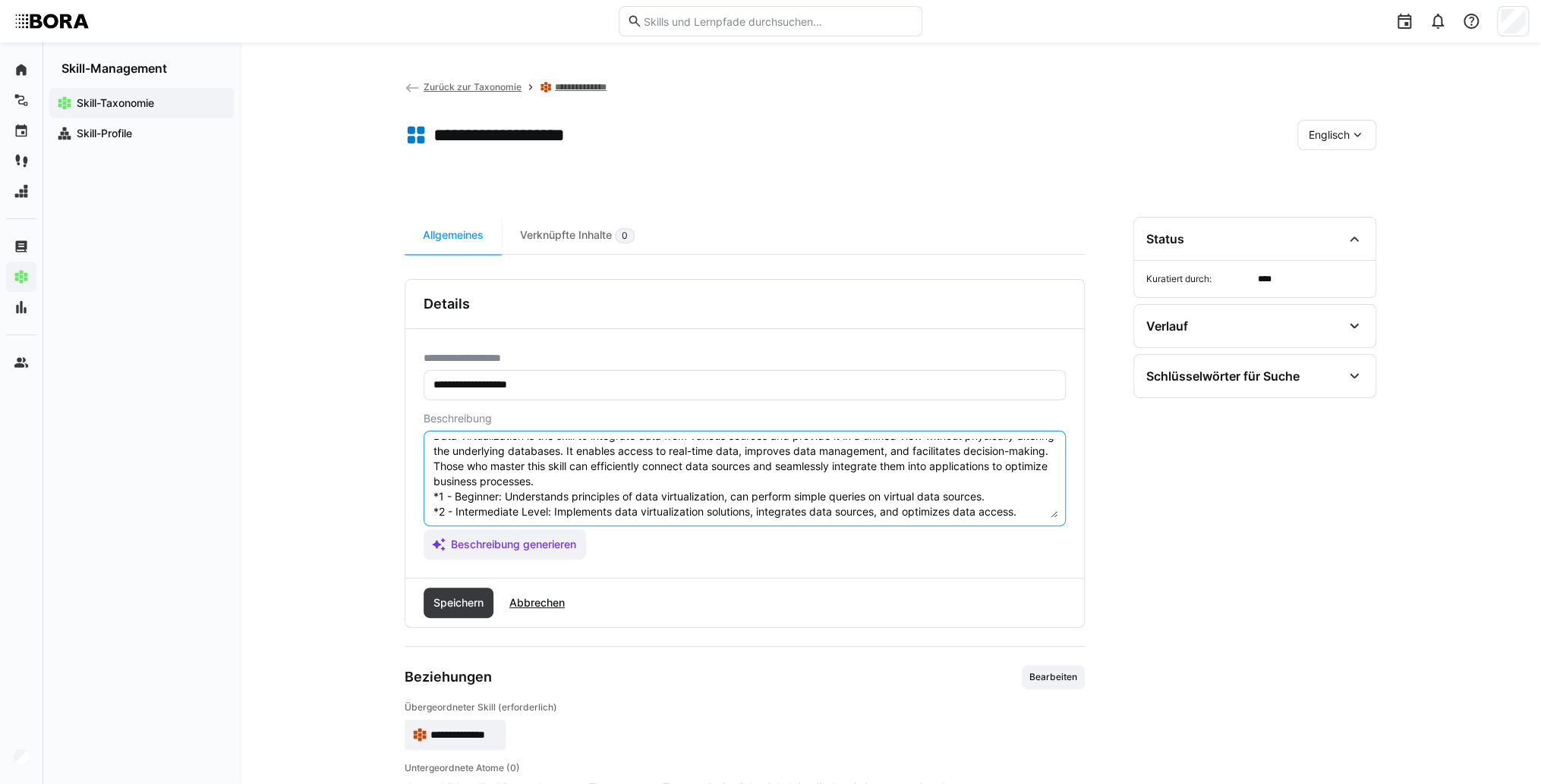
scroll to position [73, 0]
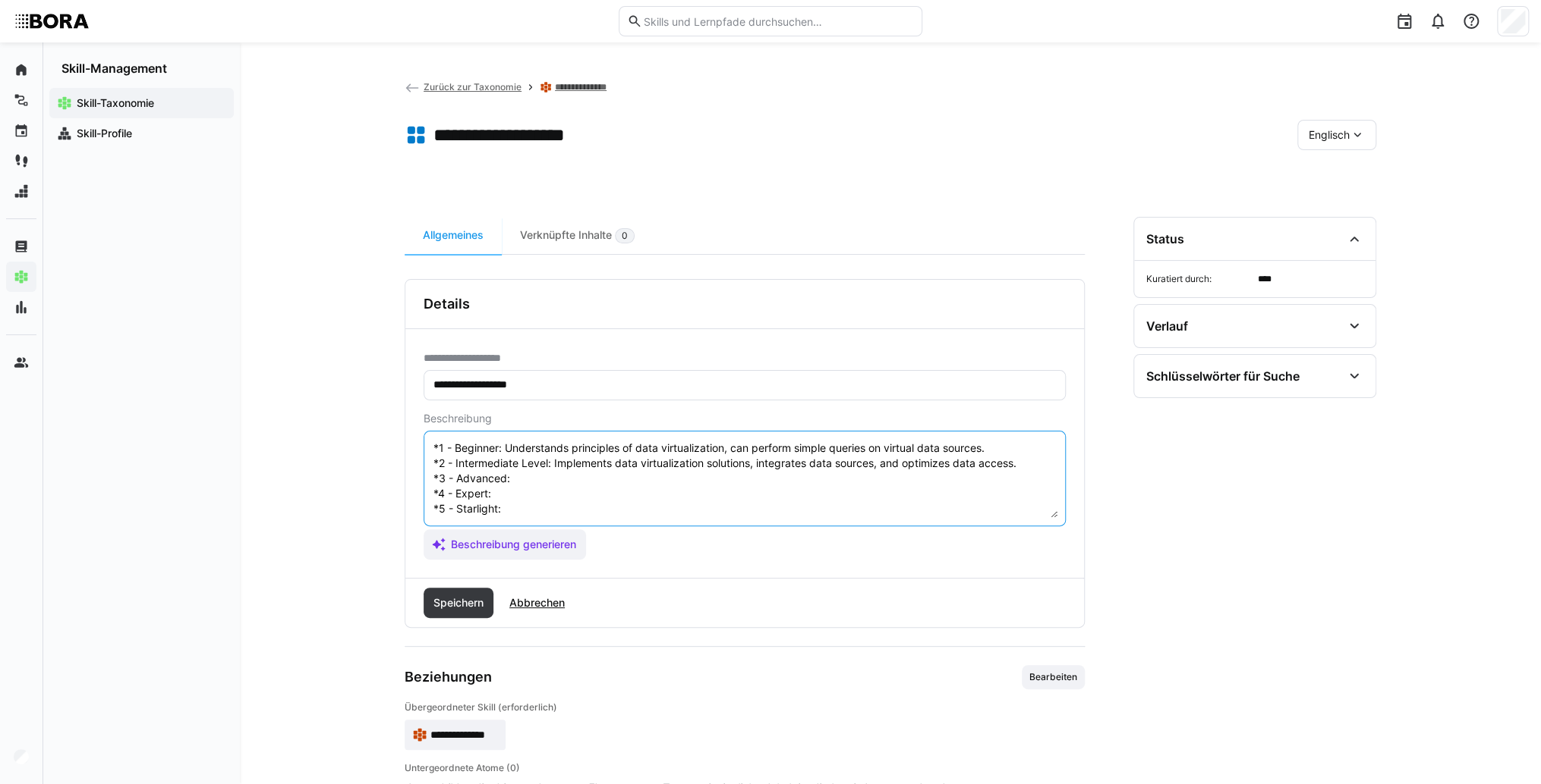
click at [553, 466] on textarea "Data Virtualization is the skill to integrate data from various sources and pro…" at bounding box center [745, 478] width 626 height 79
click at [626, 458] on textarea "Data Virtualization is the skill to integrate data from various sources and pro…" at bounding box center [745, 478] width 626 height 79
click at [570, 479] on textarea "Data Virtualization is the skill to integrate data from various sources and pro…" at bounding box center [745, 478] width 626 height 79
click at [524, 471] on textarea "Data Virtualization is the skill to integrate data from various sources and pro…" at bounding box center [745, 478] width 626 height 79
click at [520, 483] on textarea "Data Virtualization is the skill to integrate data from various sources and pro…" at bounding box center [745, 478] width 626 height 79
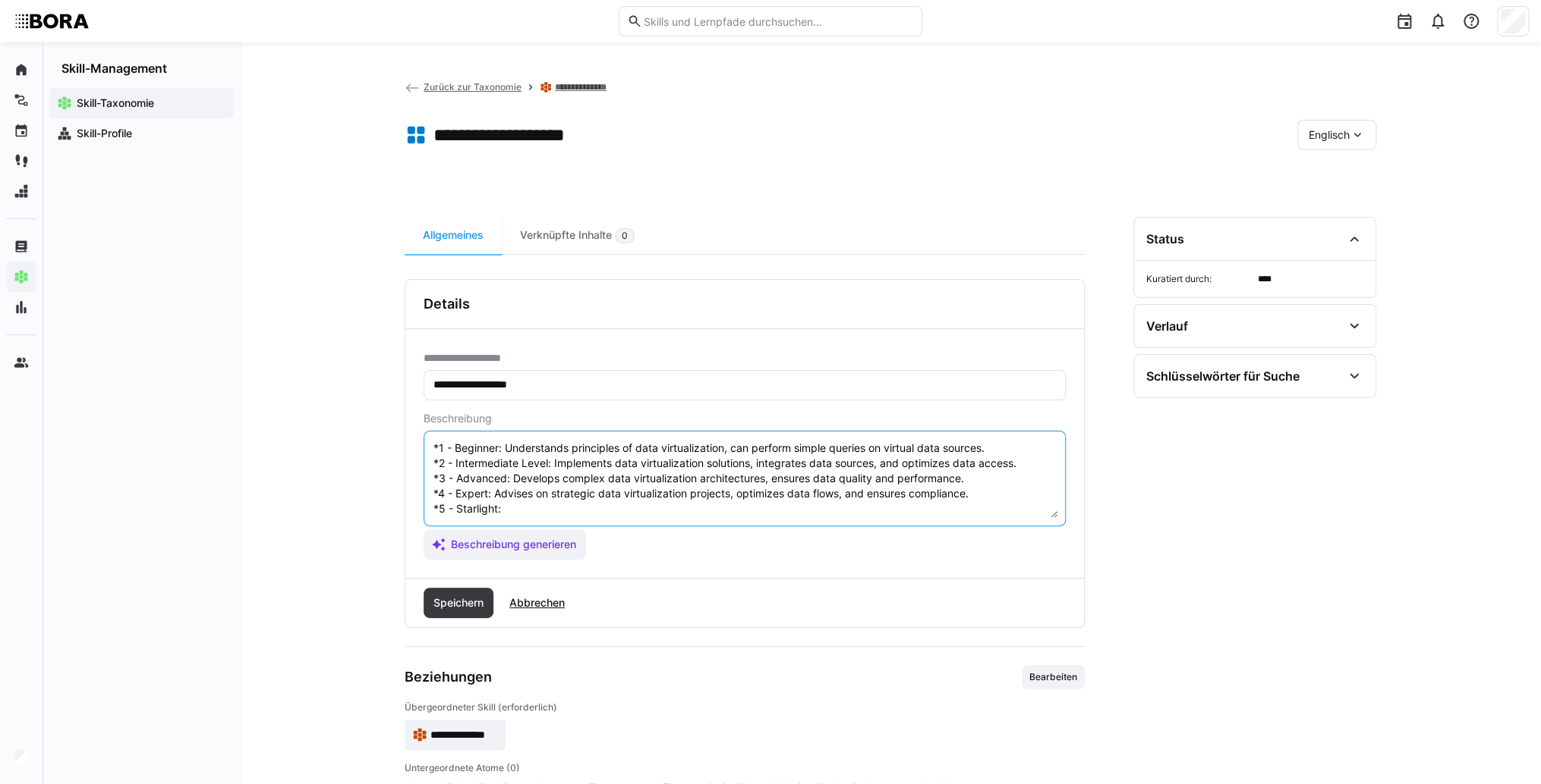
click at [516, 495] on textarea "Data Virtualization is the skill to integrate data from various sources and pro…" at bounding box center [745, 478] width 626 height 79
click at [522, 495] on textarea "Data Virtualization is the skill to integrate data from various sources and pro…" at bounding box center [745, 478] width 626 height 79
type textarea "Data Virtualization is the skill to integrate data from various sources and pro…"
drag, startPoint x: 449, startPoint y: 597, endPoint x: 440, endPoint y: 610, distance: 15.8
click at [449, 598] on span "Speichern" at bounding box center [458, 603] width 55 height 15
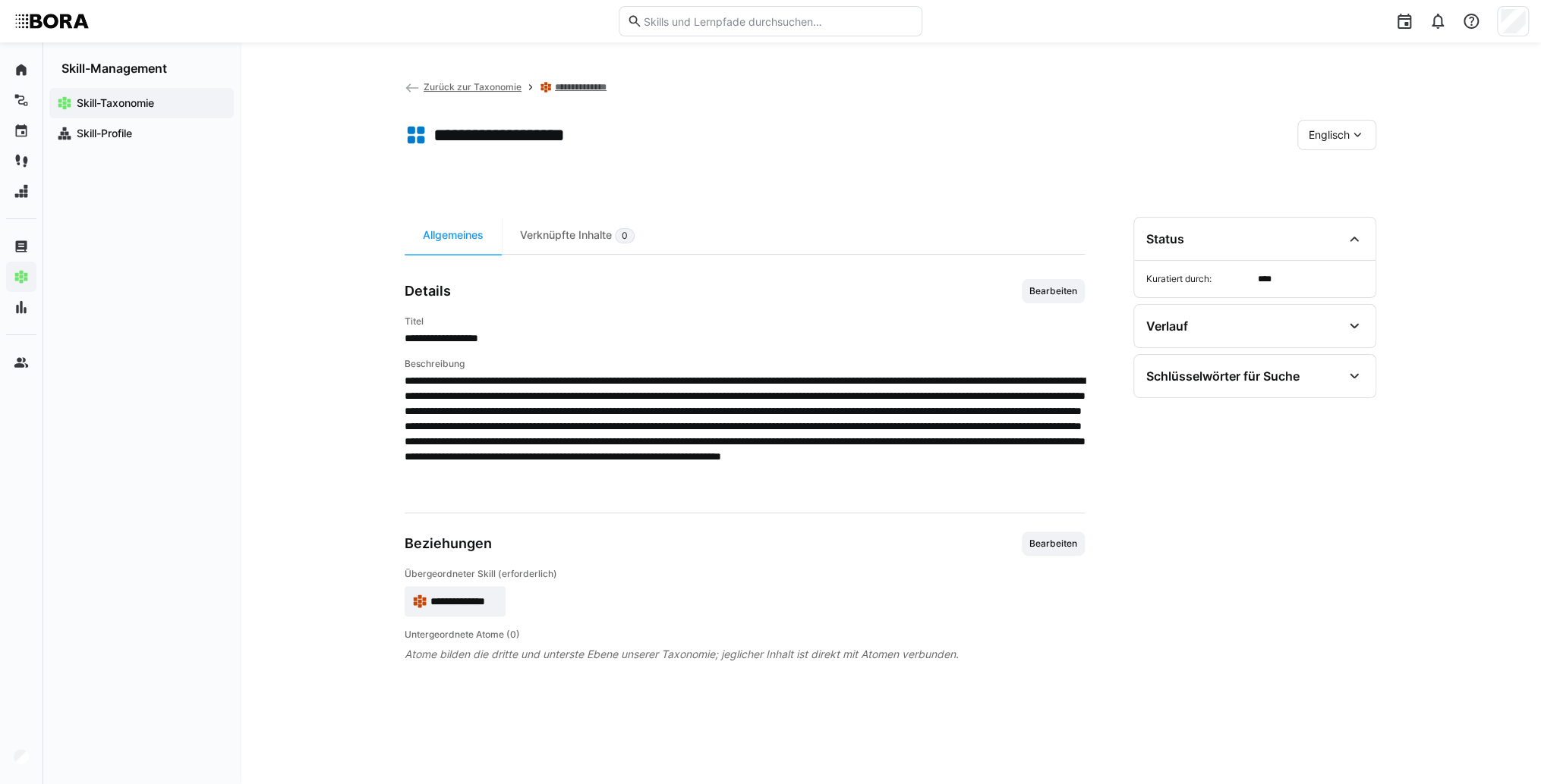
click at [475, 598] on span "**********" at bounding box center [464, 602] width 68 height 15
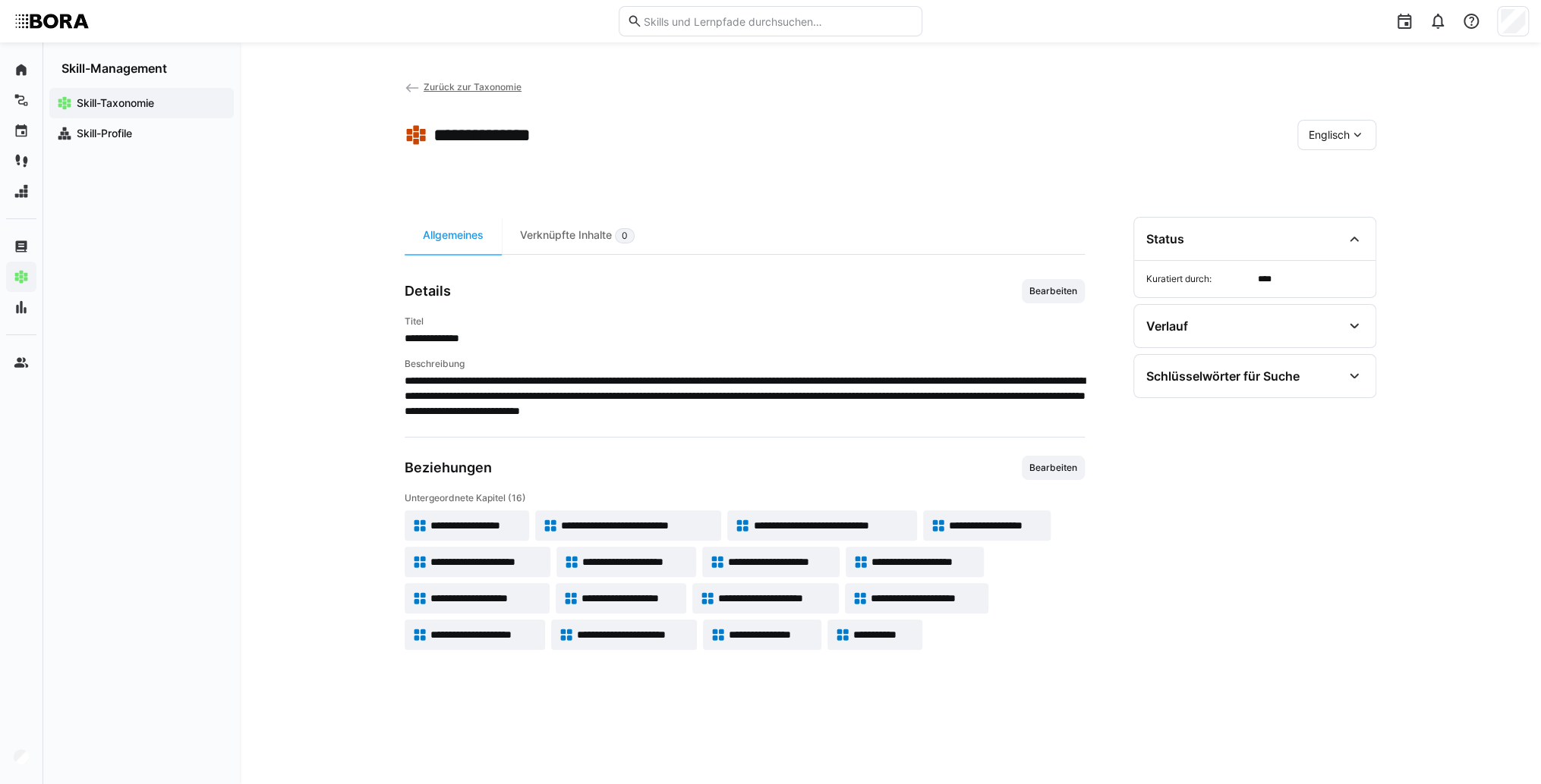
click at [1352, 139] on eds-icon at bounding box center [1357, 135] width 15 height 15
click at [1347, 171] on span "Deutsch" at bounding box center [1329, 175] width 41 height 15
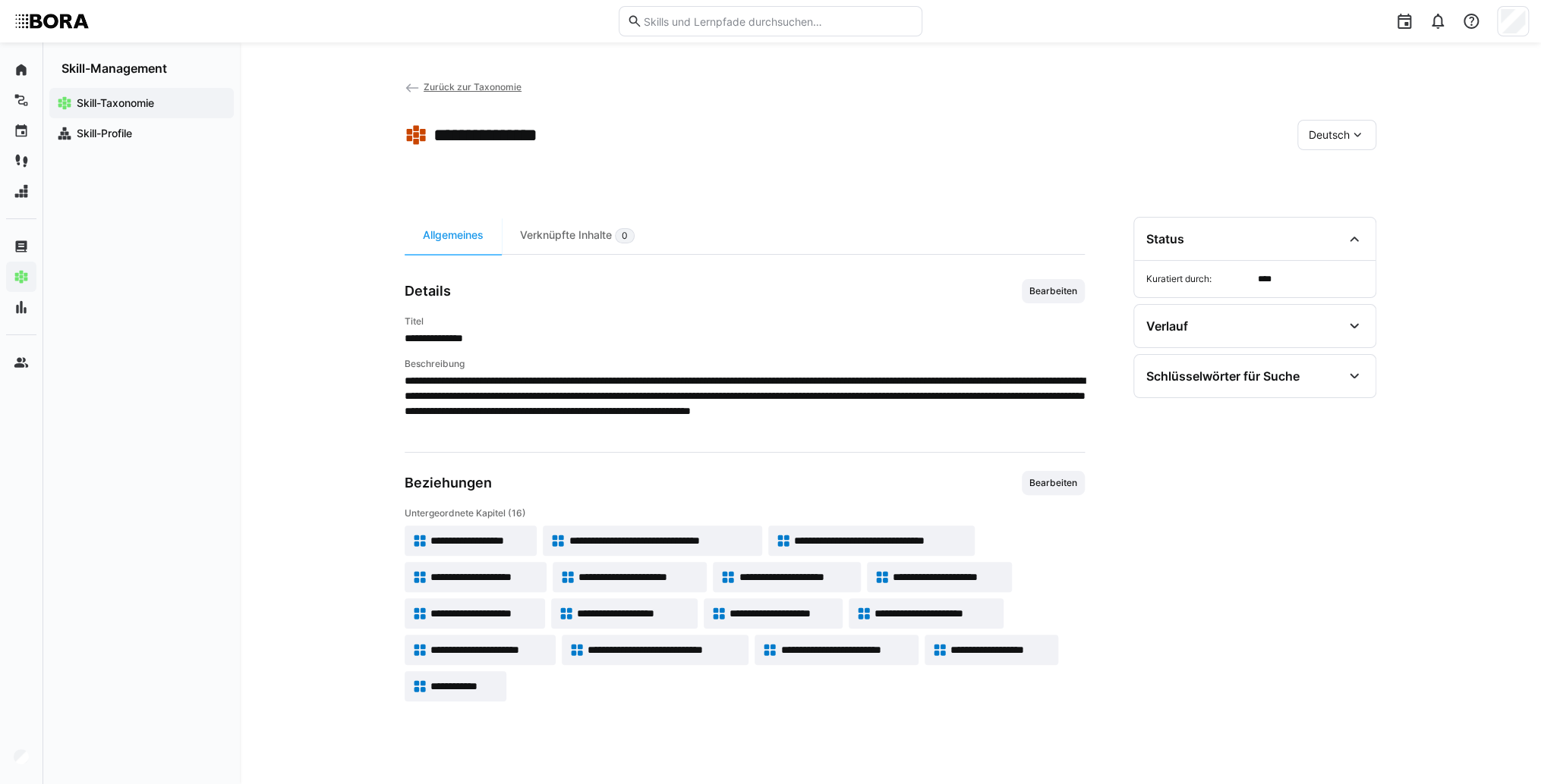
click at [671, 568] on app-skill-badge "**********" at bounding box center [630, 577] width 154 height 30
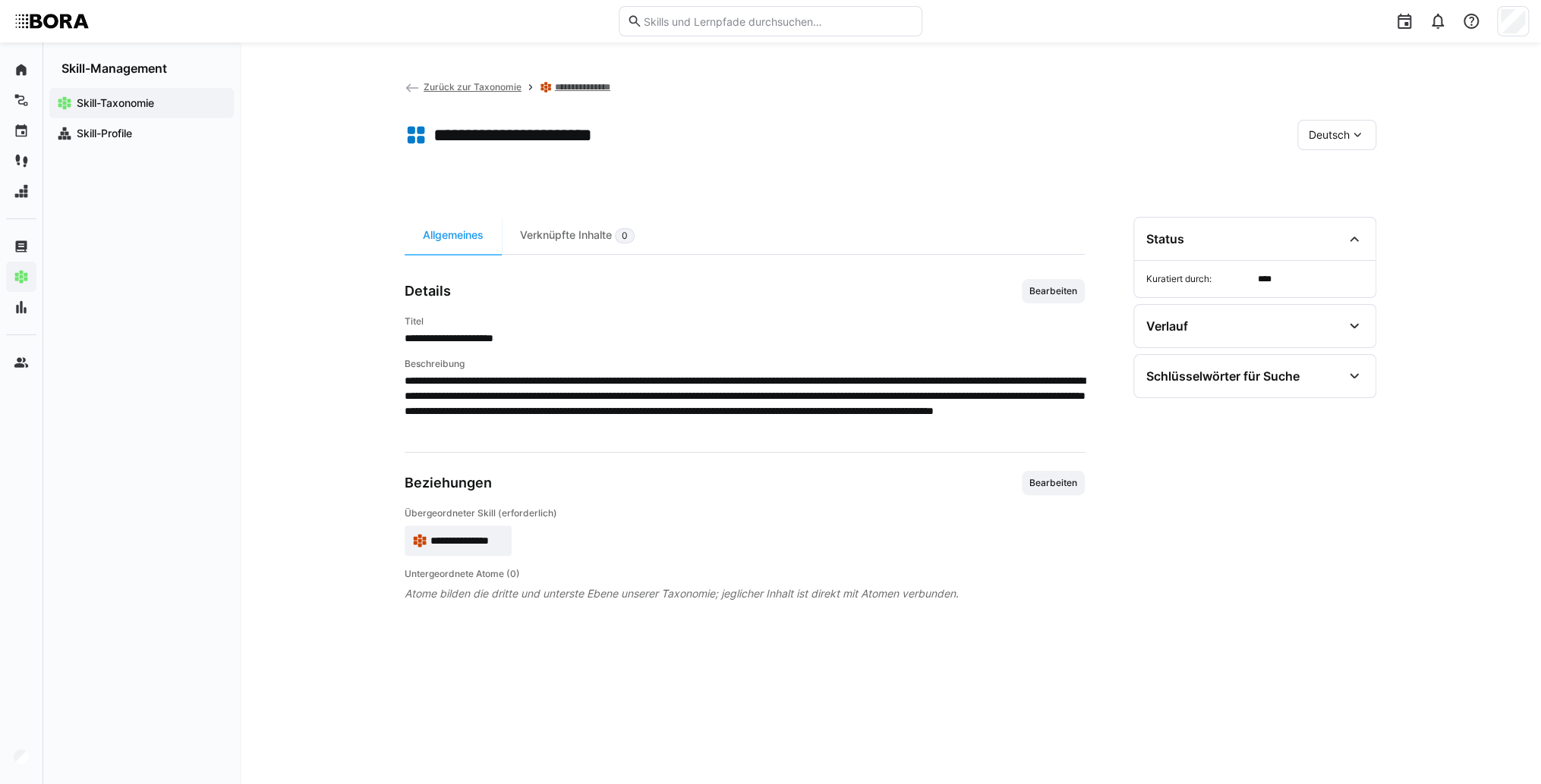
click at [1064, 293] on span "Bearbeiten" at bounding box center [1053, 291] width 51 height 12
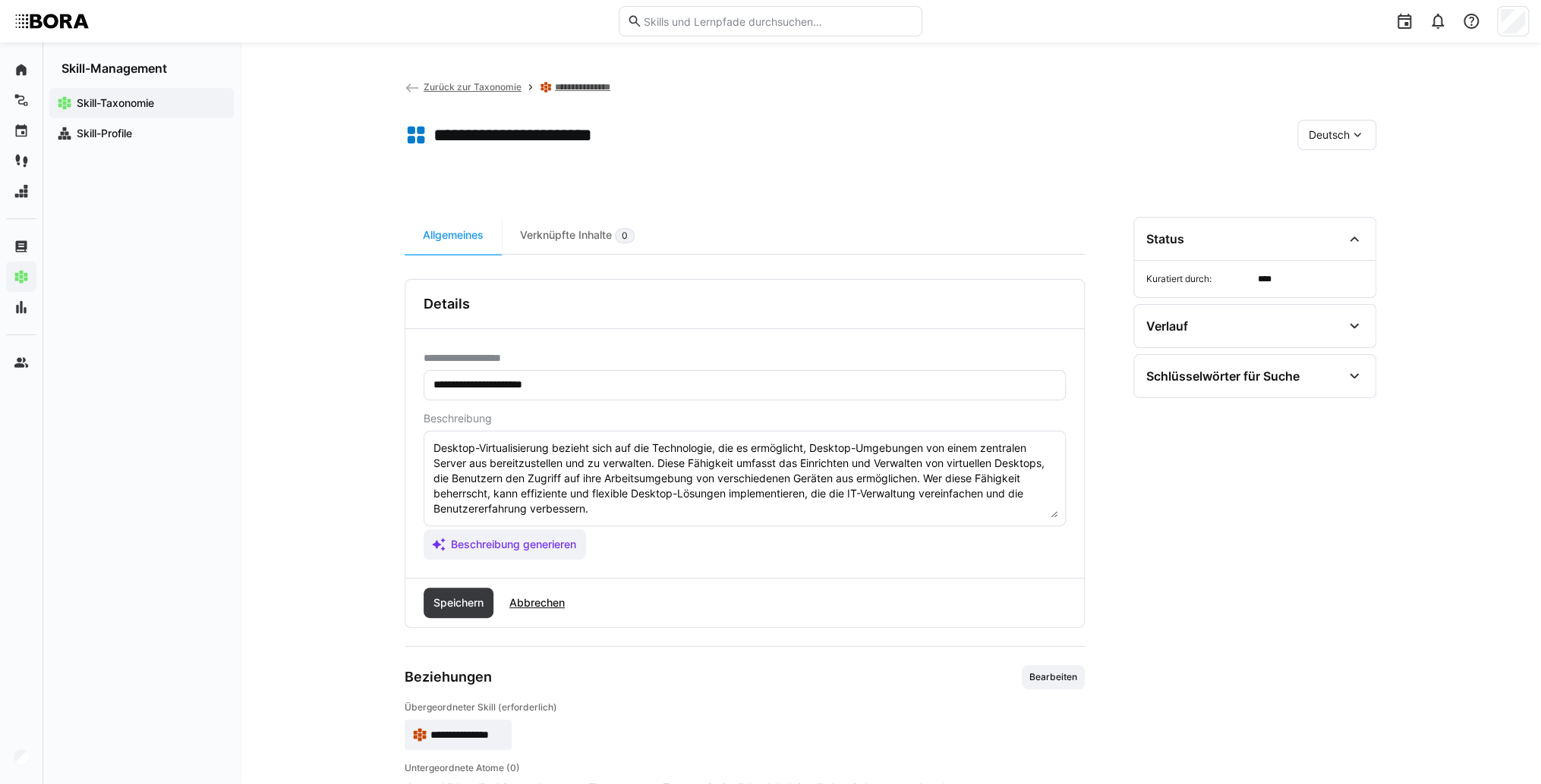
click at [948, 492] on textarea "Desktop-Virtualisierung bezieht sich auf die Technologie, die es ermöglicht, De…" at bounding box center [745, 478] width 626 height 79
click at [836, 501] on textarea "Desktop-Virtualisierung bezieht sich auf die Technologie, die es ermöglicht, De…" at bounding box center [745, 478] width 626 height 79
click at [484, 504] on textarea "Desktop-Virtualisierung bezieht sich auf die Technologie, die es ermöglicht, De…" at bounding box center [745, 478] width 626 height 79
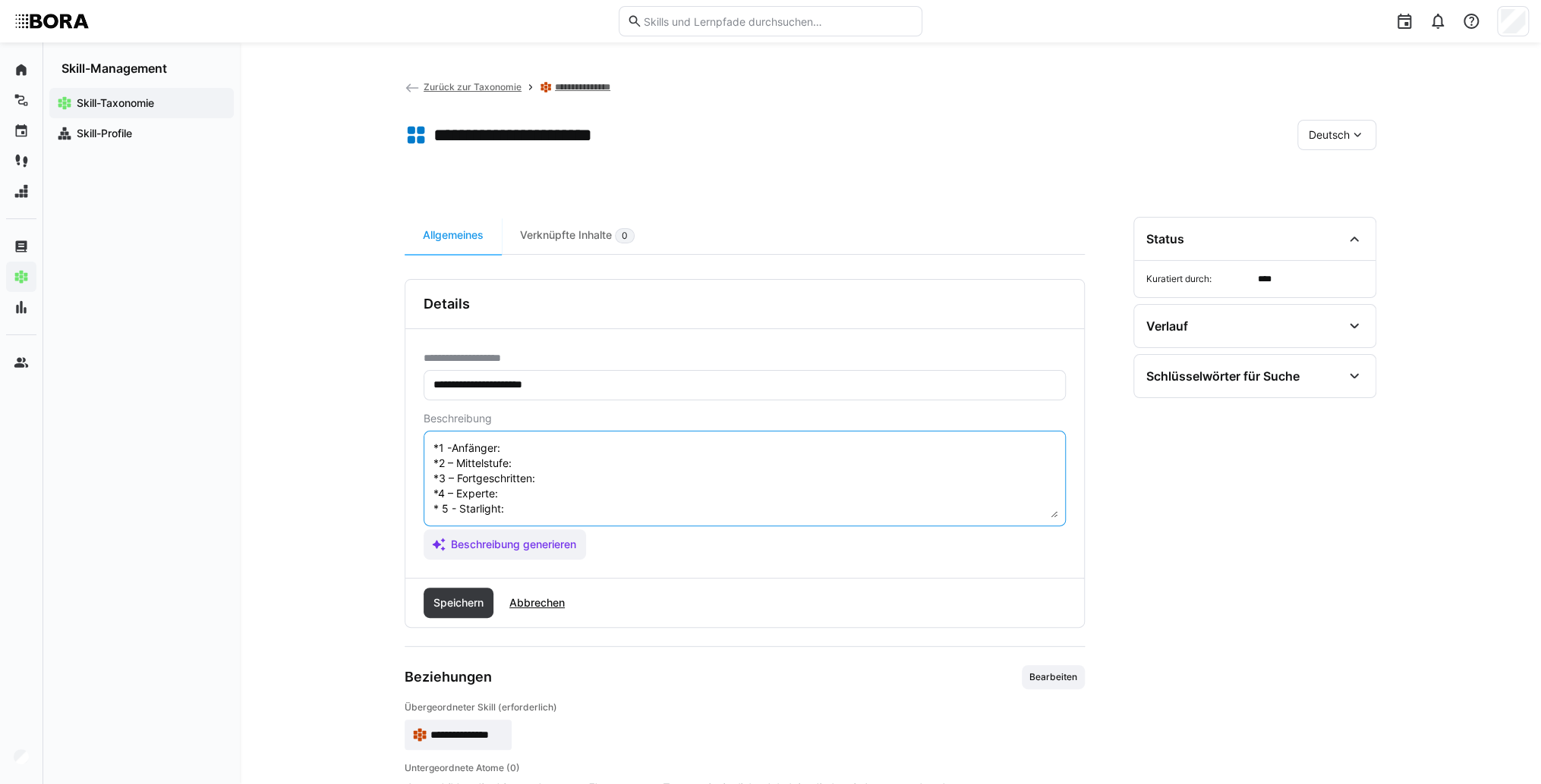
scroll to position [27, 0]
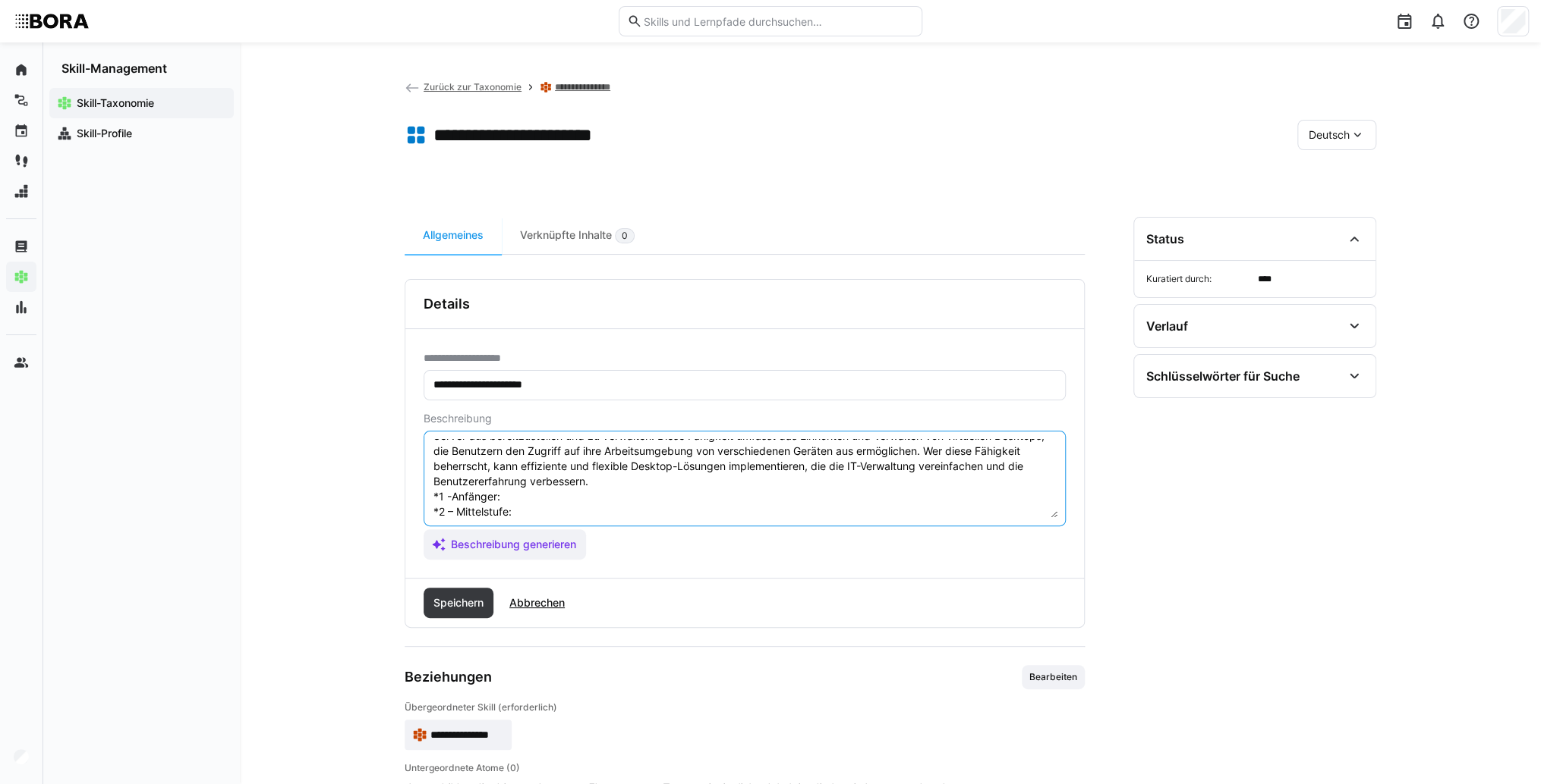
click at [535, 501] on textarea "Desktop-Virtualisierung bezieht sich auf die Technologie, die es ermöglicht, De…" at bounding box center [745, 478] width 626 height 79
click at [632, 491] on textarea "Desktop-Virtualisierung bezieht sich auf die Technologie, die es ermöglicht, De…" at bounding box center [745, 478] width 626 height 79
click at [613, 514] on textarea "Desktop-Virtualisierung bezieht sich auf die Technologie, die es ermöglicht, De…" at bounding box center [745, 478] width 626 height 79
click at [550, 516] on textarea "Desktop-Virtualisierung bezieht sich auf die Technologie, die es ermöglicht, De…" at bounding box center [745, 478] width 626 height 79
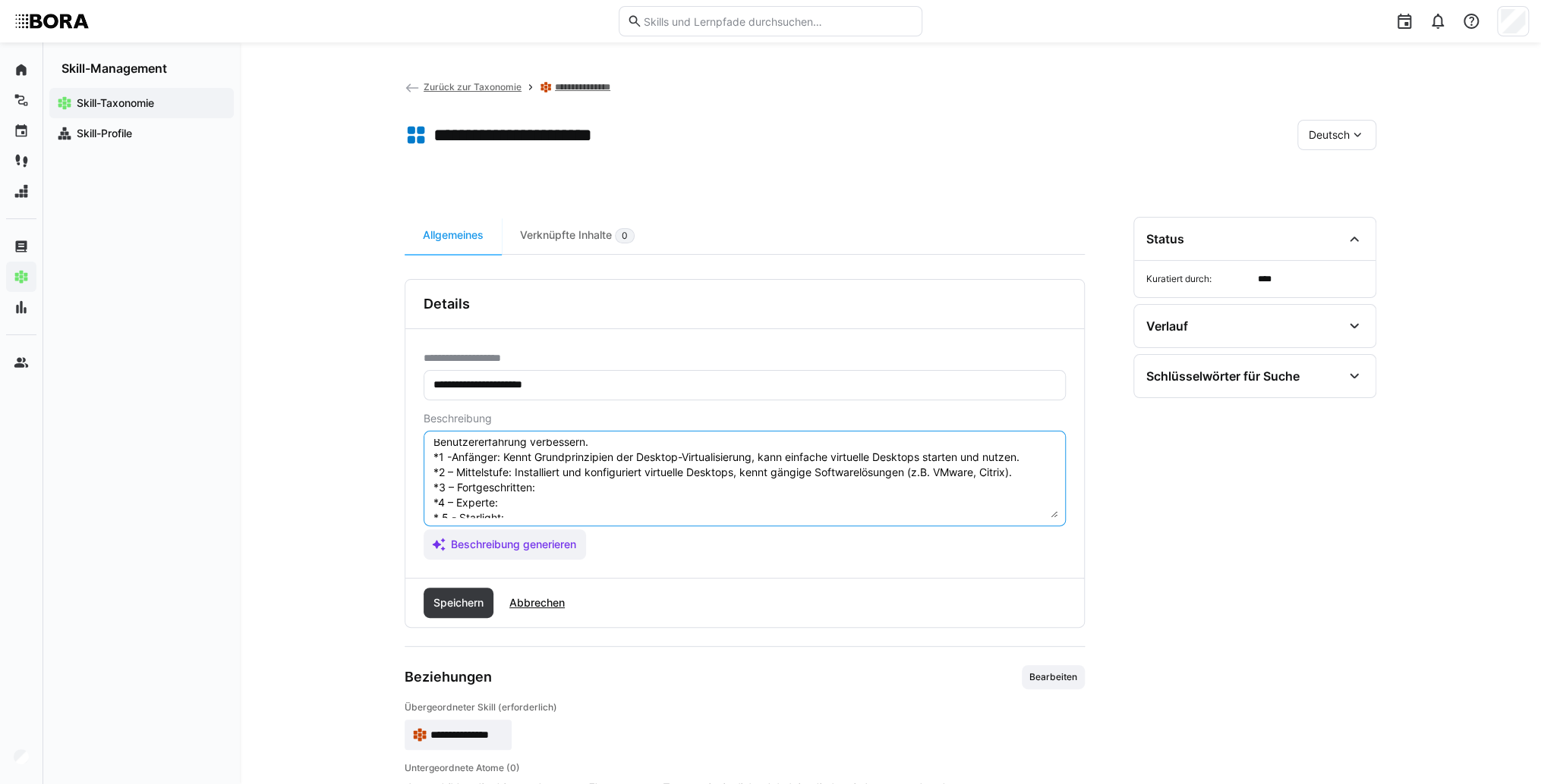
scroll to position [88, 0]
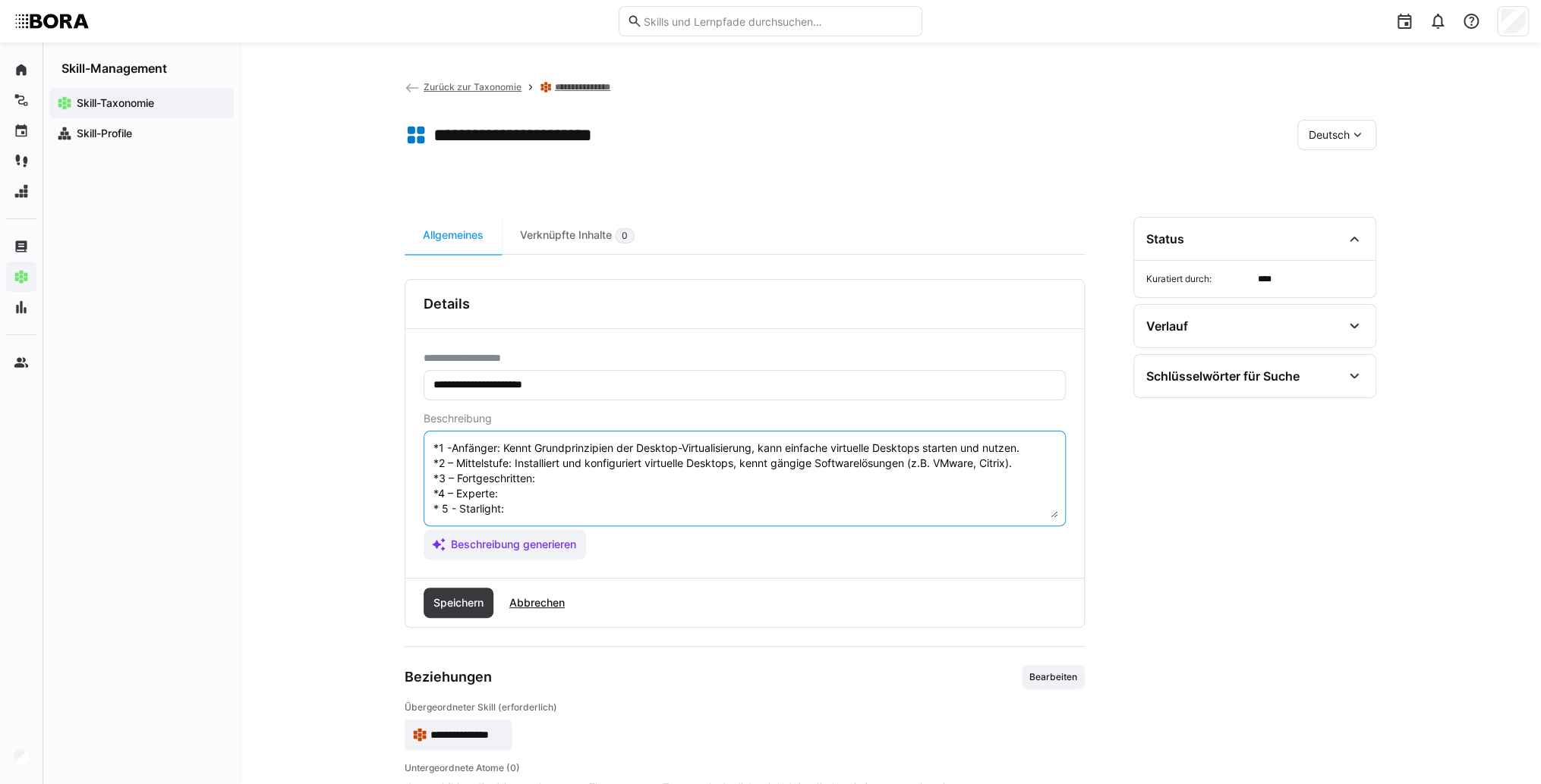
click at [564, 469] on textarea "Desktop-Virtualisierung bezieht sich auf die Technologie, die es ermöglicht, De…" at bounding box center [745, 478] width 626 height 79
click at [609, 480] on textarea "Desktop-Virtualisierung bezieht sich auf die Technologie, die es ermöglicht, De…" at bounding box center [745, 478] width 626 height 79
click at [599, 471] on textarea "Desktop-Virtualisierung bezieht sich auf die Technologie, die es ermöglicht, De…" at bounding box center [745, 478] width 626 height 79
click at [557, 482] on textarea "Desktop-Virtualisierung bezieht sich auf die Technologie, die es ermöglicht, De…" at bounding box center [745, 478] width 626 height 79
click at [576, 481] on textarea "Desktop-Virtualisierung bezieht sich auf die Technologie, die es ermöglicht, De…" at bounding box center [745, 478] width 626 height 79
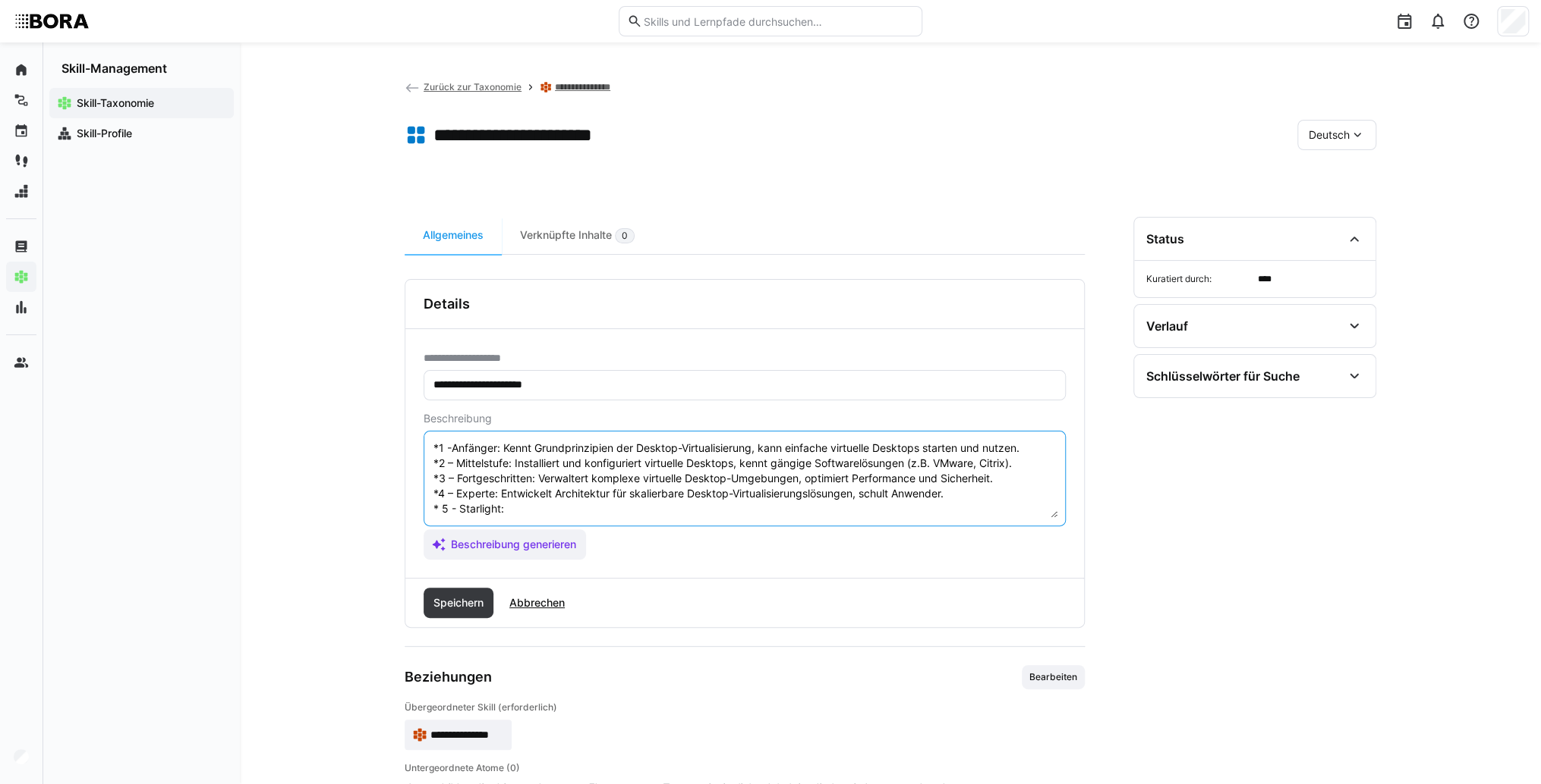
click at [549, 497] on textarea "Desktop-Virtualisierung bezieht sich auf die Technologie, die es ermöglicht, De…" at bounding box center [745, 478] width 626 height 79
click at [613, 504] on textarea "Desktop-Virtualisierung bezieht sich auf die Technologie, die es ermöglicht, De…" at bounding box center [745, 478] width 626 height 79
click at [605, 494] on textarea "Desktop-Virtualisierung bezieht sich auf die Technologie, die es ermöglicht, De…" at bounding box center [745, 478] width 626 height 79
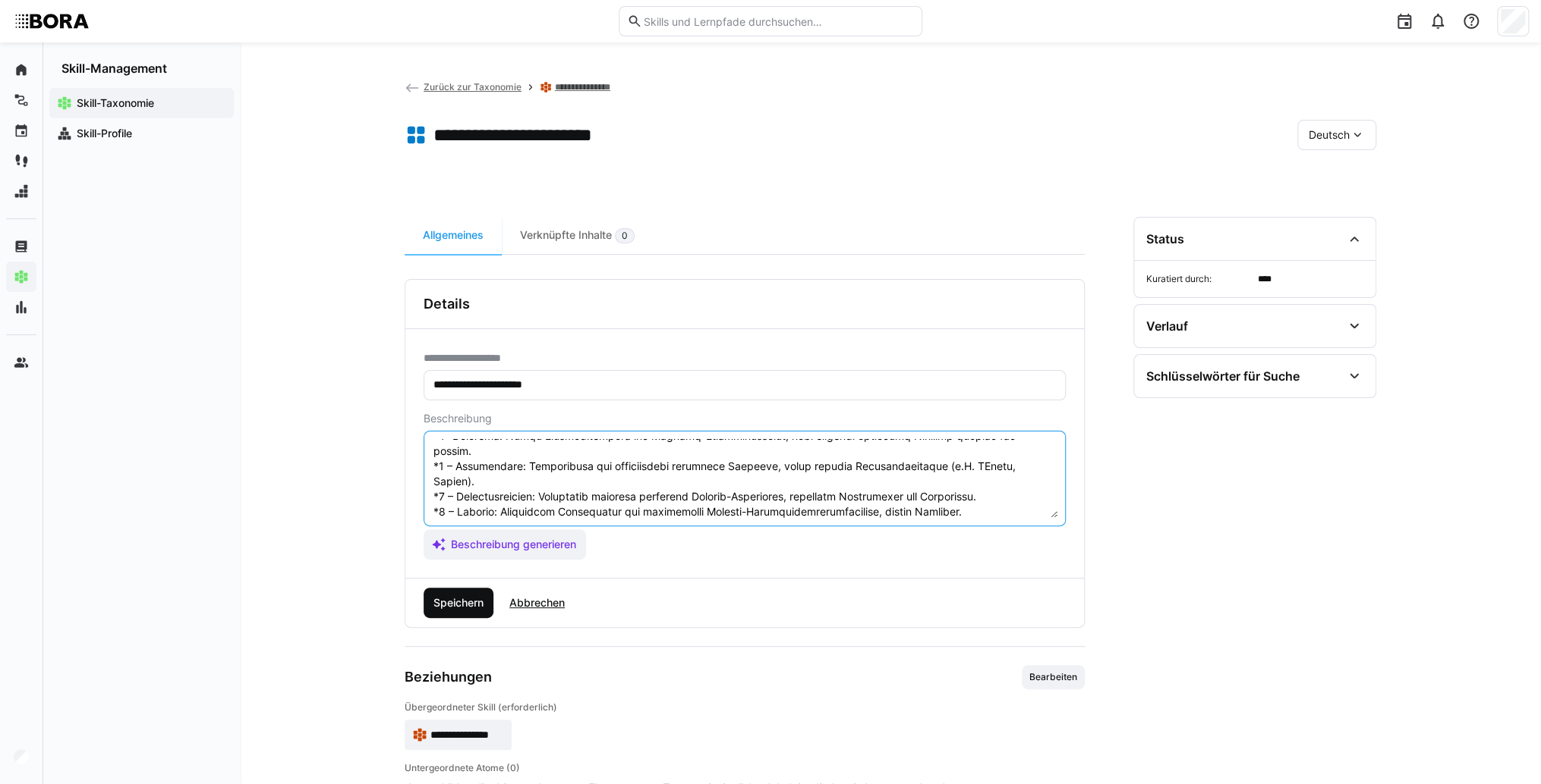
type textarea "Loremip-Dolorsitametcon adipisc elit sed doe Temporincid, utl et doloremagn, Al…"
click at [476, 607] on span "Speichern" at bounding box center [458, 603] width 55 height 15
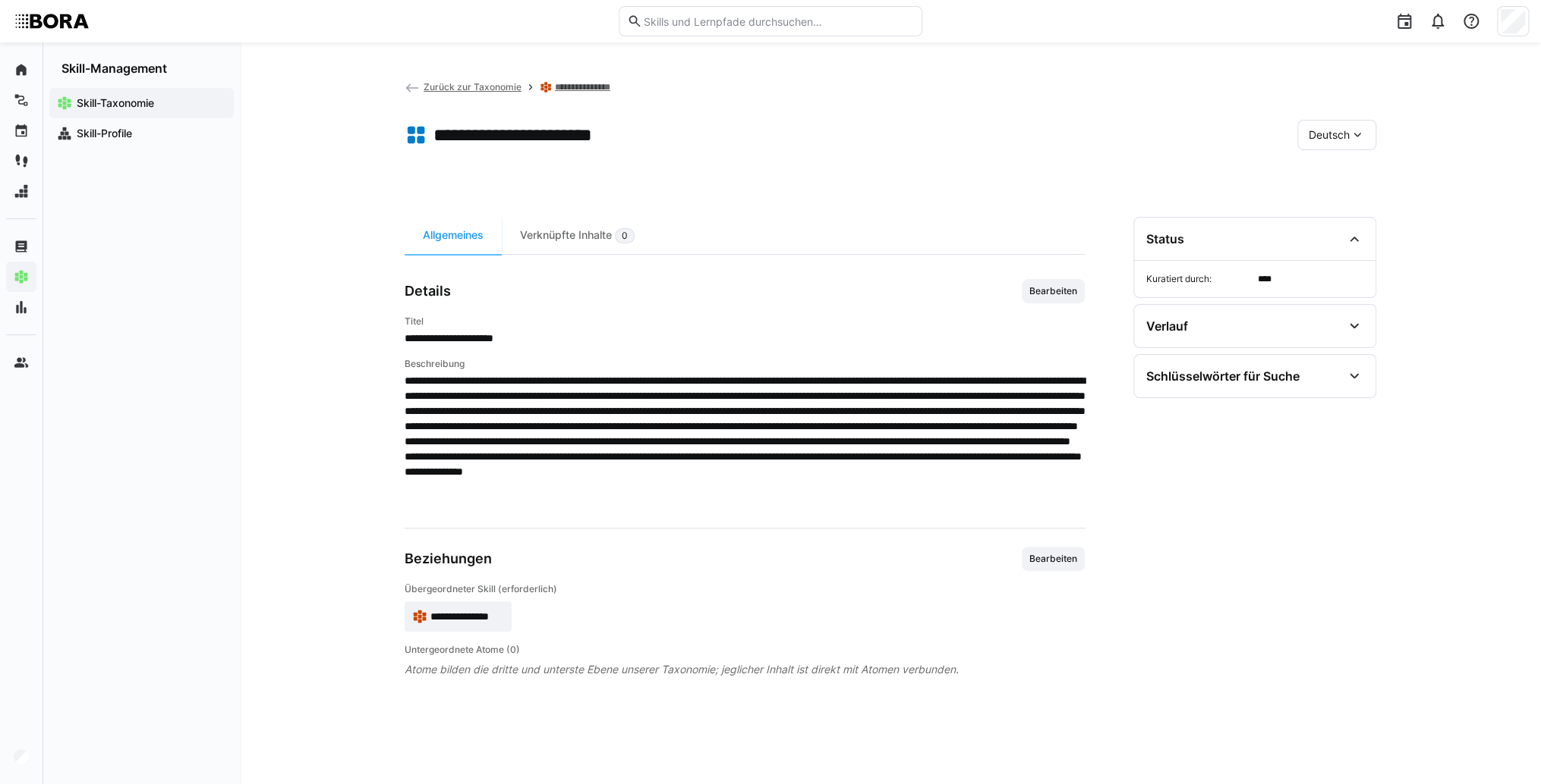
click at [1316, 145] on div "Deutsch" at bounding box center [1336, 135] width 79 height 30
click at [1323, 201] on span "Englisch" at bounding box center [1329, 207] width 41 height 15
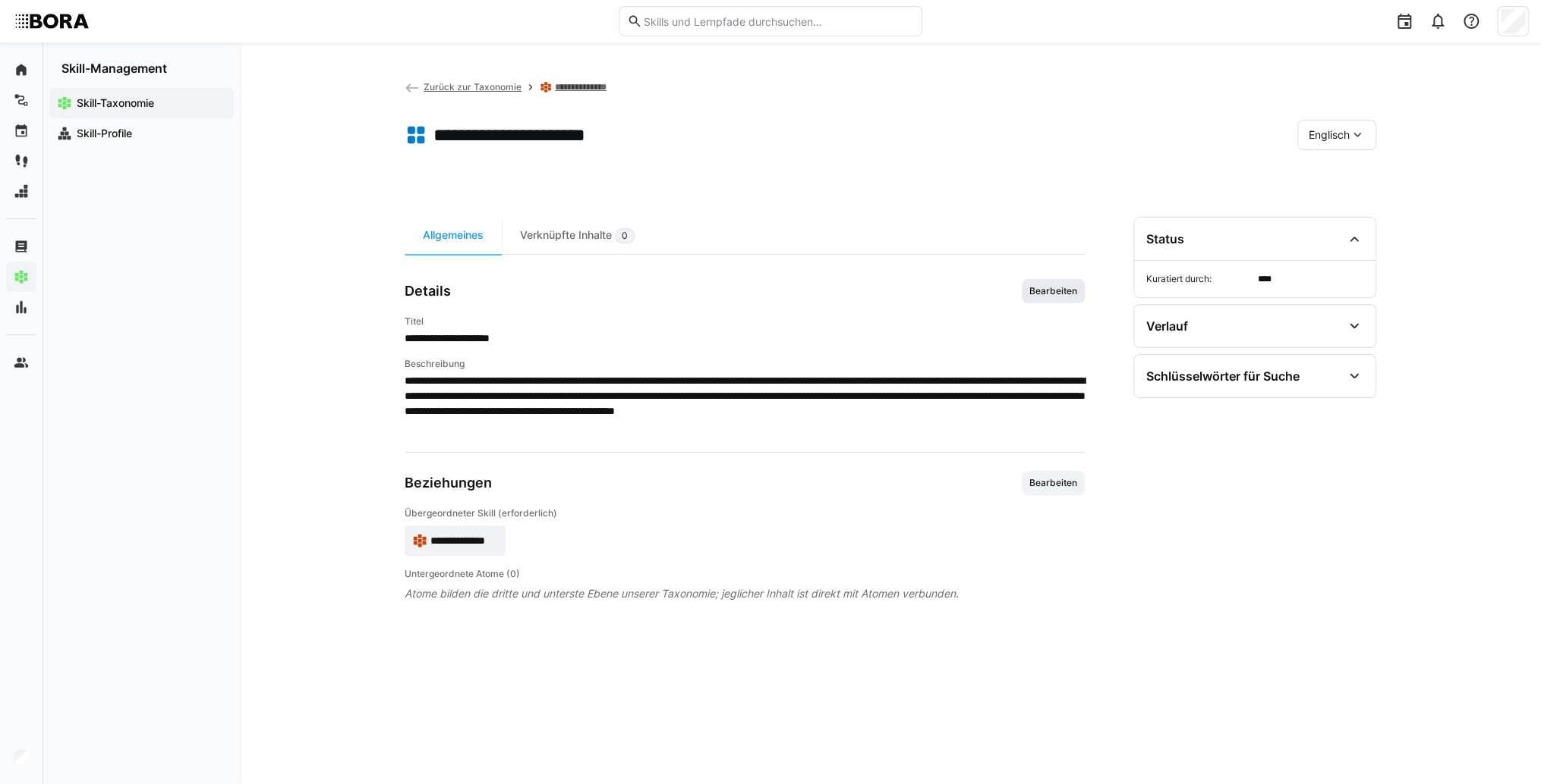
click at [1044, 291] on span "Bearbeiten" at bounding box center [1053, 291] width 51 height 12
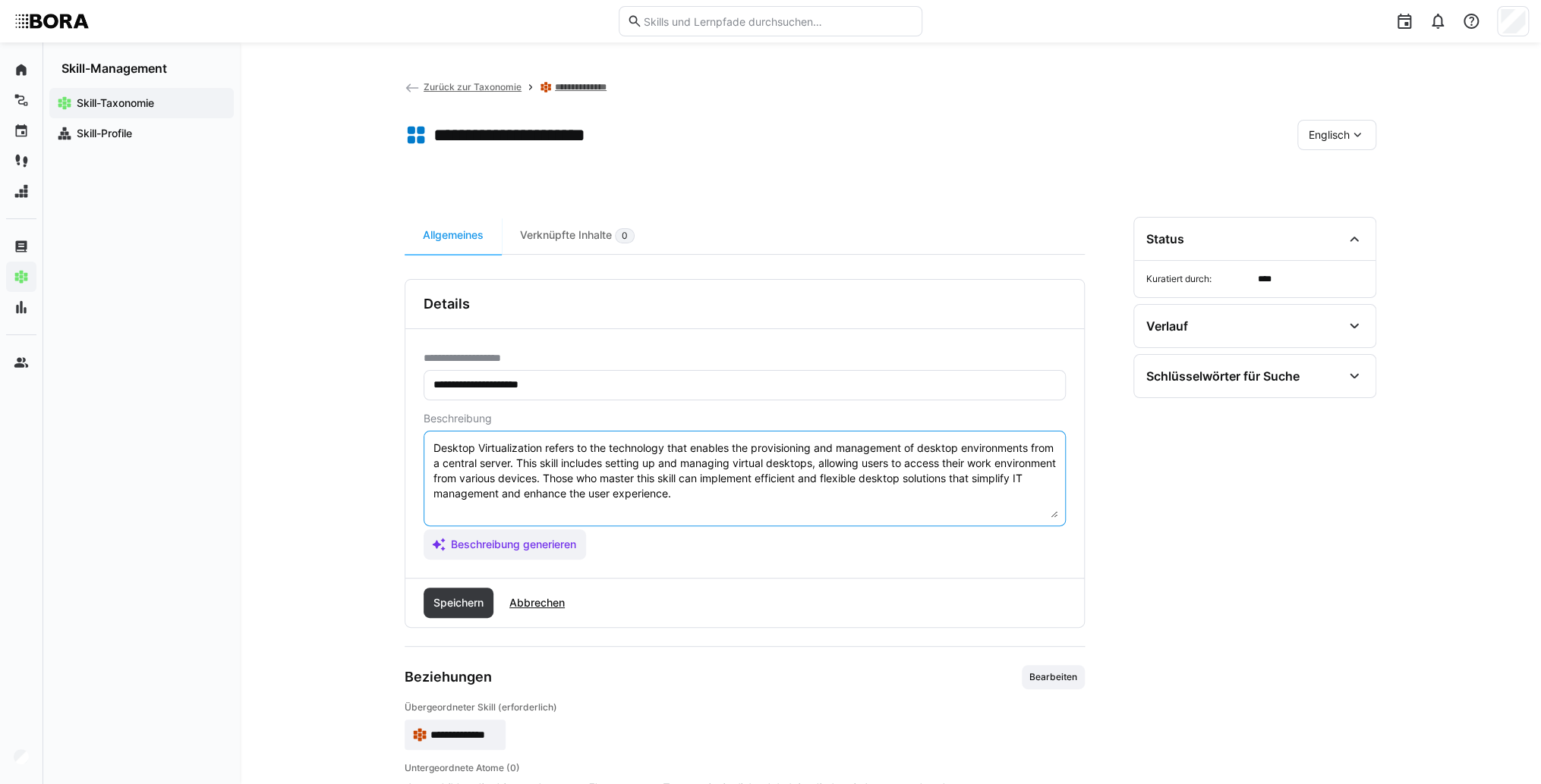
click at [799, 504] on textarea "Desktop Virtualization refers to the technology that enables the provisioning a…" at bounding box center [745, 478] width 626 height 79
click at [449, 514] on textarea "Desktop Virtualization refers to the technology that enables the provisioning a…" at bounding box center [745, 478] width 626 height 79
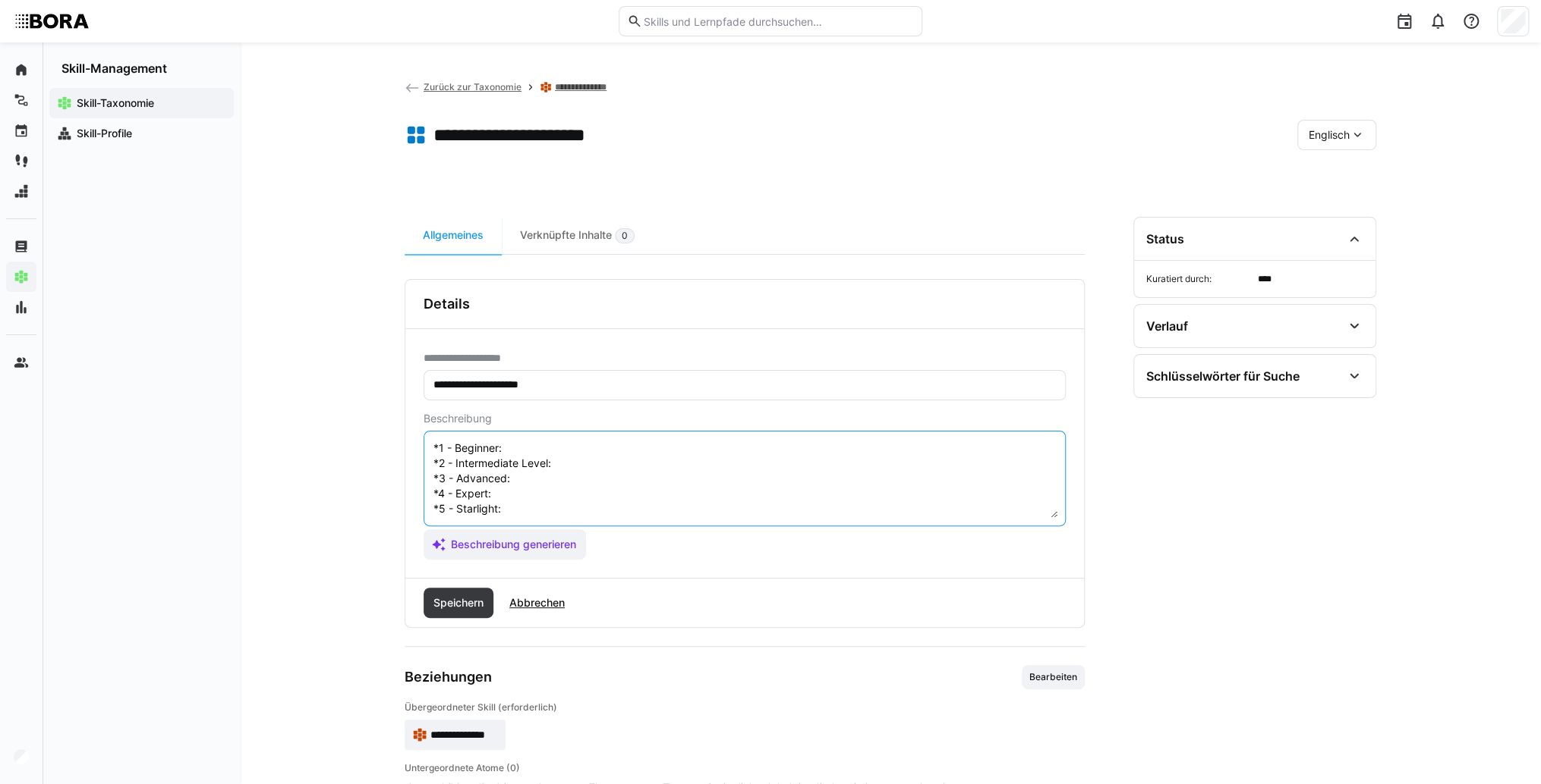
scroll to position [27, 0]
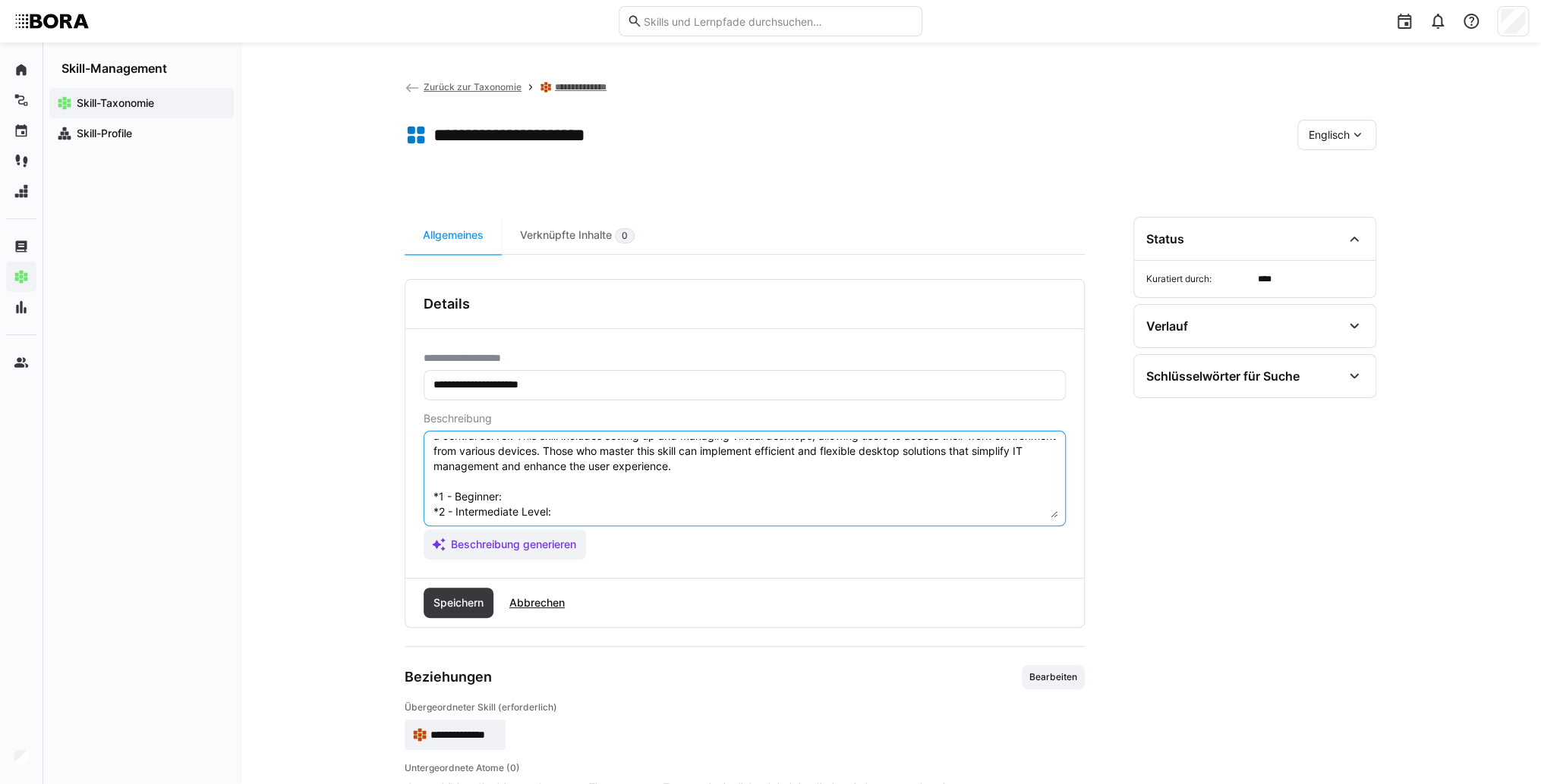
click at [537, 502] on textarea "Desktop Virtualization refers to the technology that enables the provisioning a…" at bounding box center [745, 478] width 626 height 79
click at [588, 501] on textarea "Desktop Virtualization refers to the technology that enables the provisioning a…" at bounding box center [745, 478] width 626 height 79
click at [584, 446] on textarea "Desktop Virtualization refers to the technology that enables the provisioning a…" at bounding box center [745, 478] width 626 height 79
click at [616, 458] on textarea "Desktop Virtualization refers to the technology that enables the provisioning a…" at bounding box center [745, 478] width 626 height 79
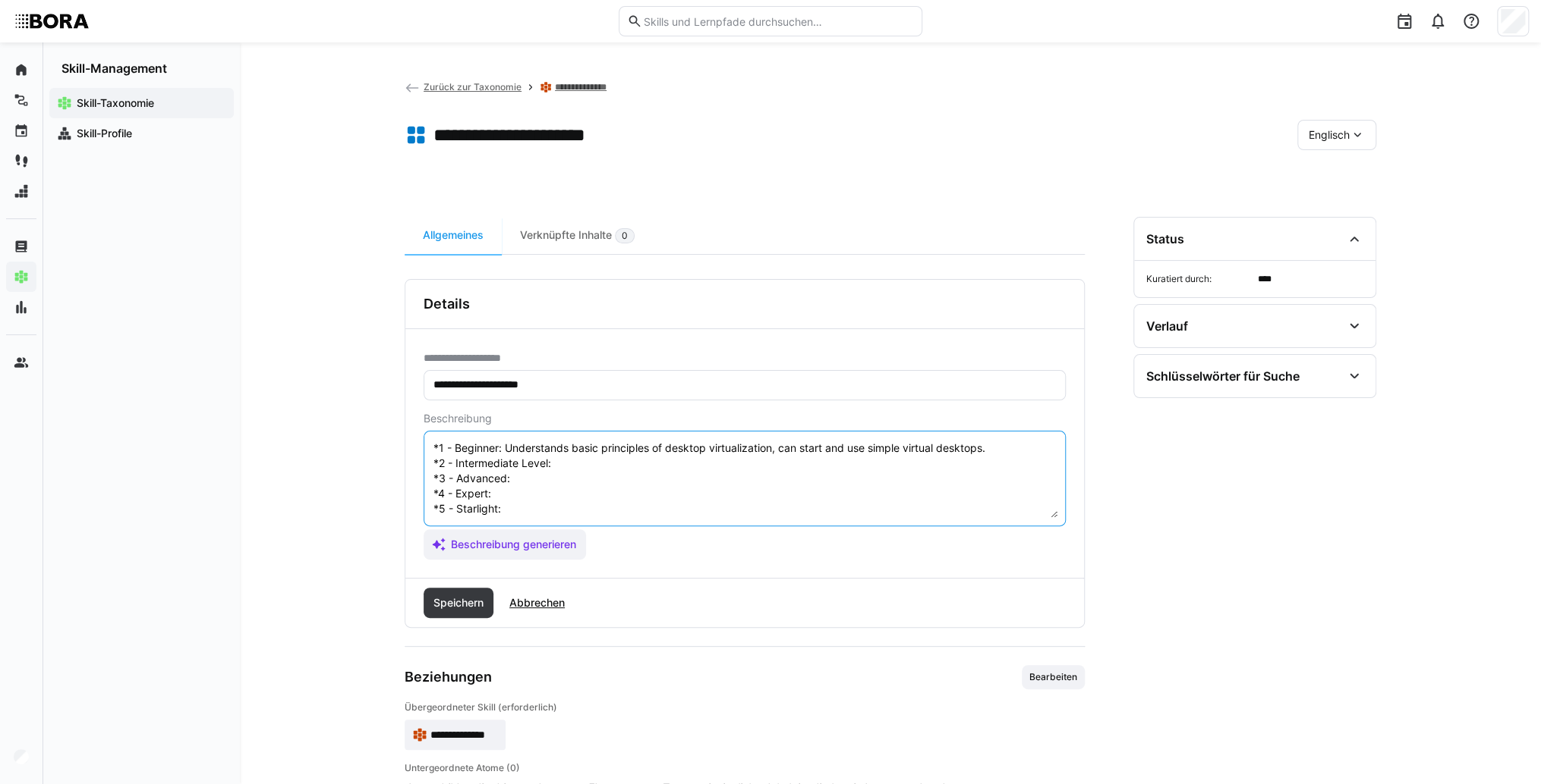
click at [609, 449] on textarea "Desktop Virtualization refers to the technology that enables the provisioning a…" at bounding box center [745, 478] width 626 height 79
click at [588, 466] on textarea "Desktop Virtualization refers to the technology that enables the provisioning a…" at bounding box center [745, 478] width 626 height 79
click at [577, 466] on textarea "Desktop Virtualization refers to the technology that enables the provisioning a…" at bounding box center [745, 478] width 626 height 79
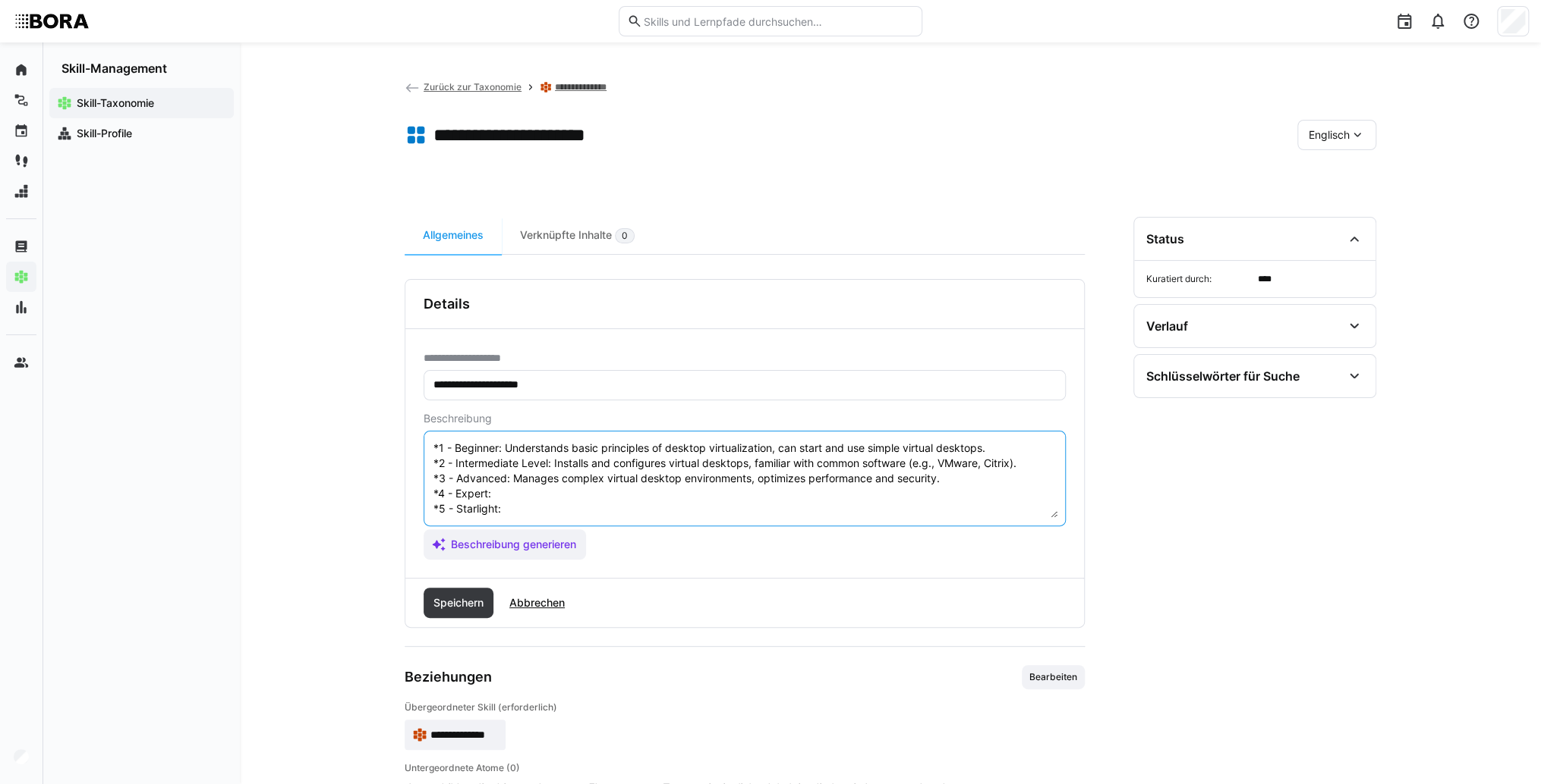
click at [549, 479] on textarea "Desktop Virtualization refers to the technology that enables the provisioning a…" at bounding box center [745, 478] width 626 height 79
click at [533, 485] on textarea "Desktop Virtualization refers to the technology that enables the provisioning a…" at bounding box center [745, 478] width 626 height 79
click at [536, 498] on textarea "Desktop Virtualization refers to the technology that enables the provisioning a…" at bounding box center [745, 478] width 626 height 79
click at [539, 495] on textarea "Desktop Virtualization refers to the technology that enables the provisioning a…" at bounding box center [745, 478] width 626 height 79
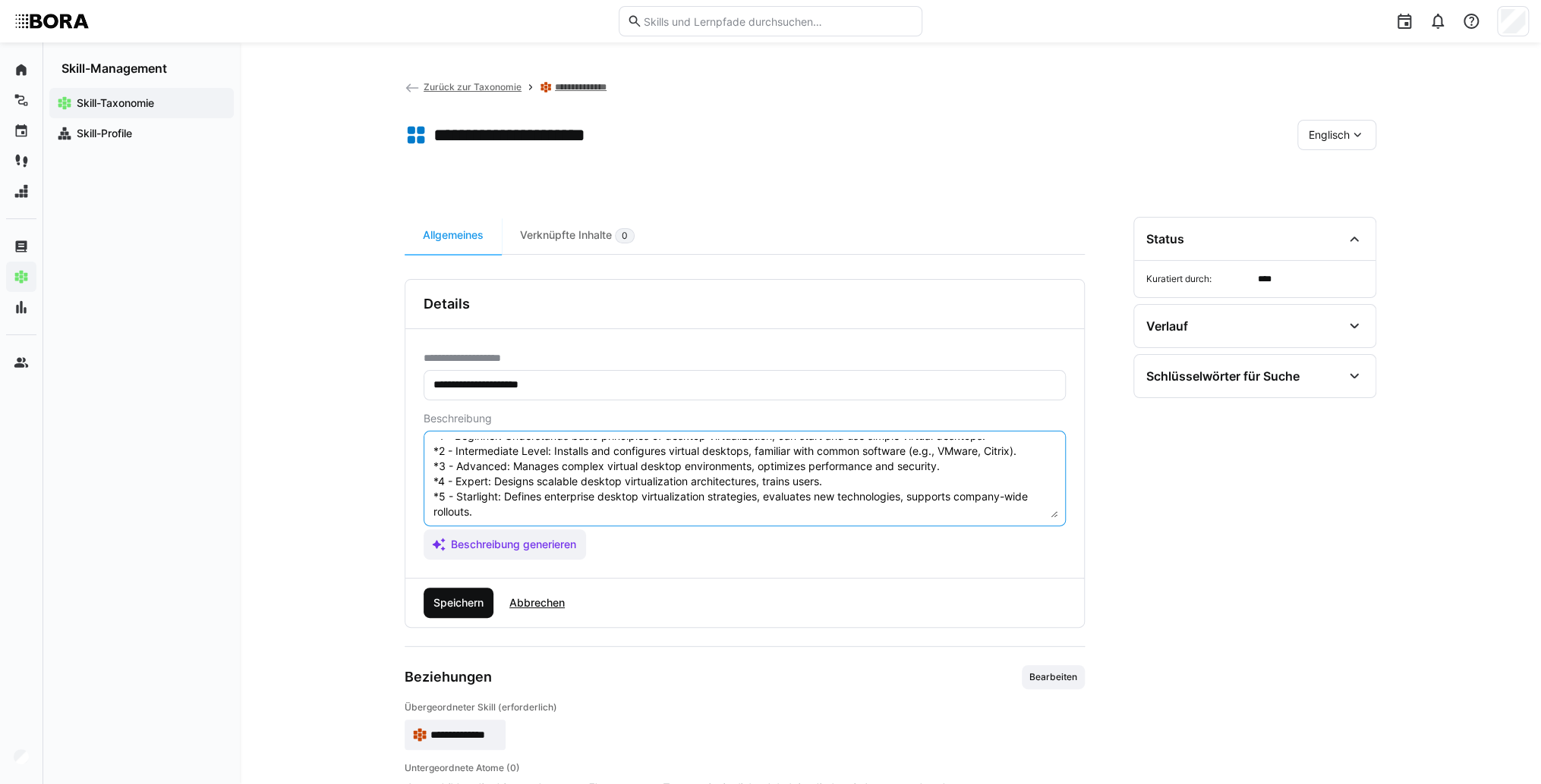
type textarea "Desktop Virtualization refers to the technology that enables the provisioning a…"
click at [467, 610] on span "Speichern" at bounding box center [458, 603] width 70 height 30
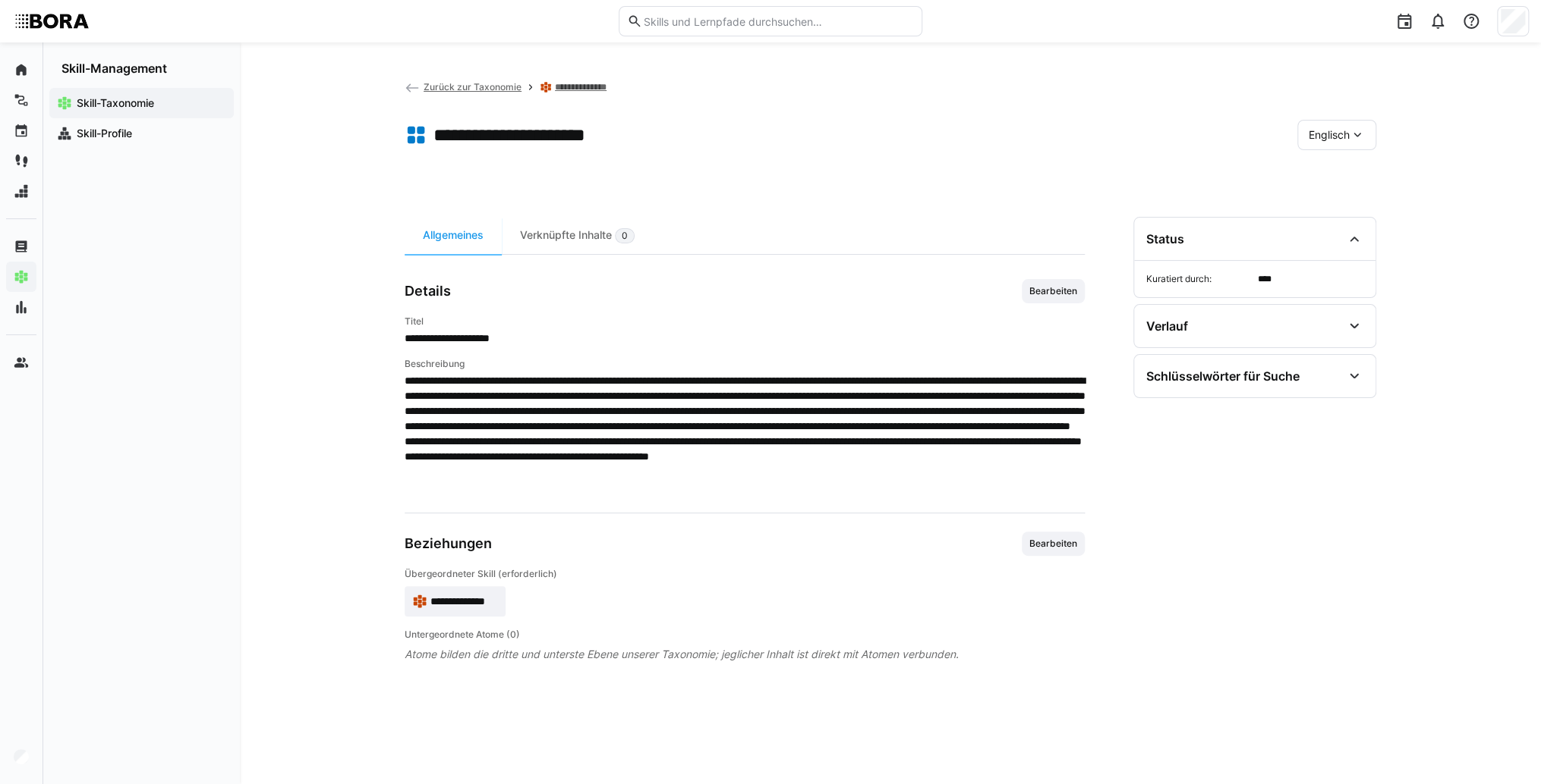
click at [1341, 126] on div "Englisch" at bounding box center [1336, 135] width 79 height 30
click at [1357, 163] on div "Deutsch" at bounding box center [1336, 176] width 80 height 32
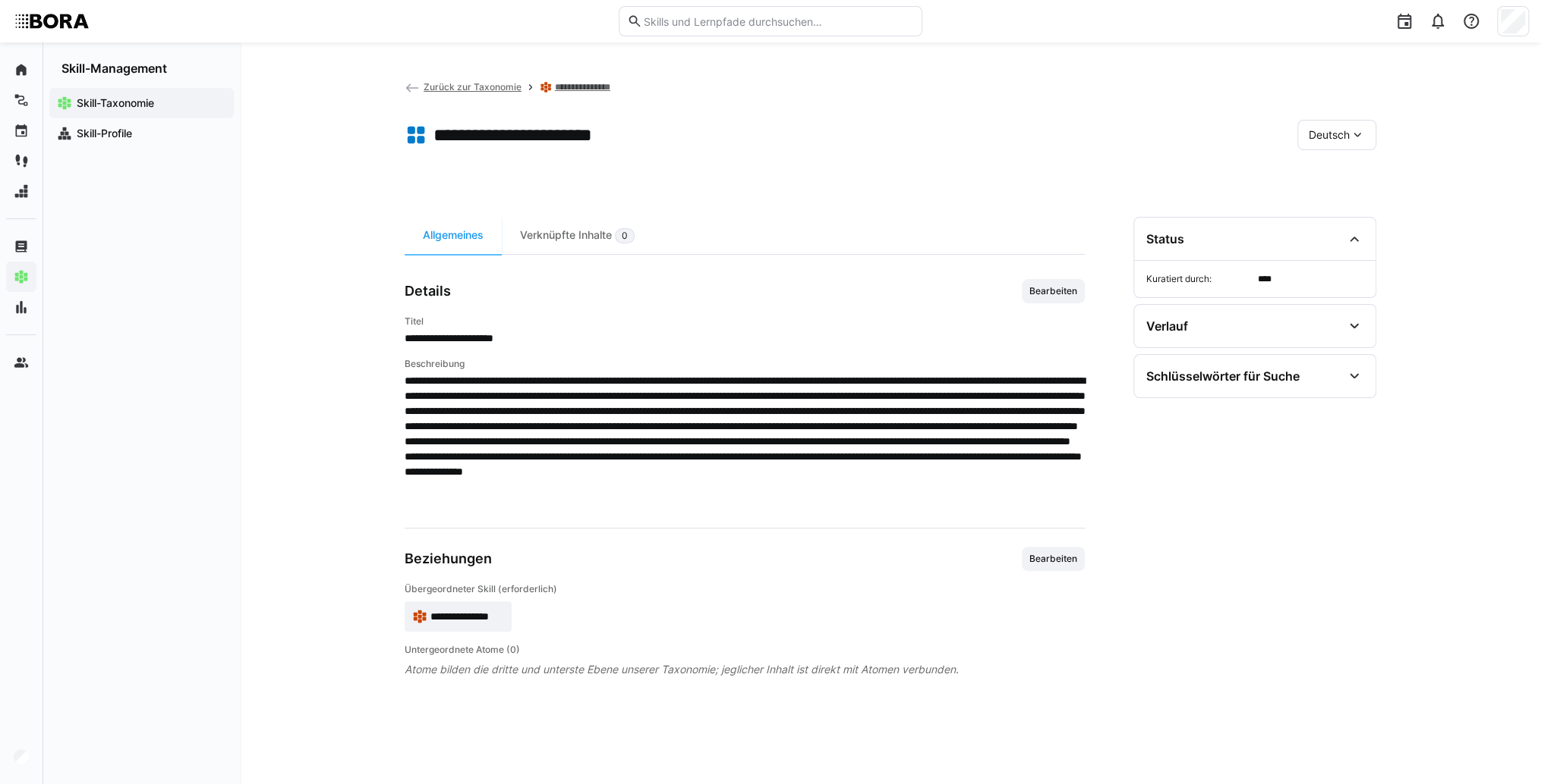
click at [1354, 152] on app-toolbar "**********" at bounding box center [890, 138] width 971 height 61
click at [1336, 140] on span "Deutsch" at bounding box center [1329, 135] width 41 height 15
click at [1350, 191] on div "Englisch" at bounding box center [1336, 207] width 80 height 32
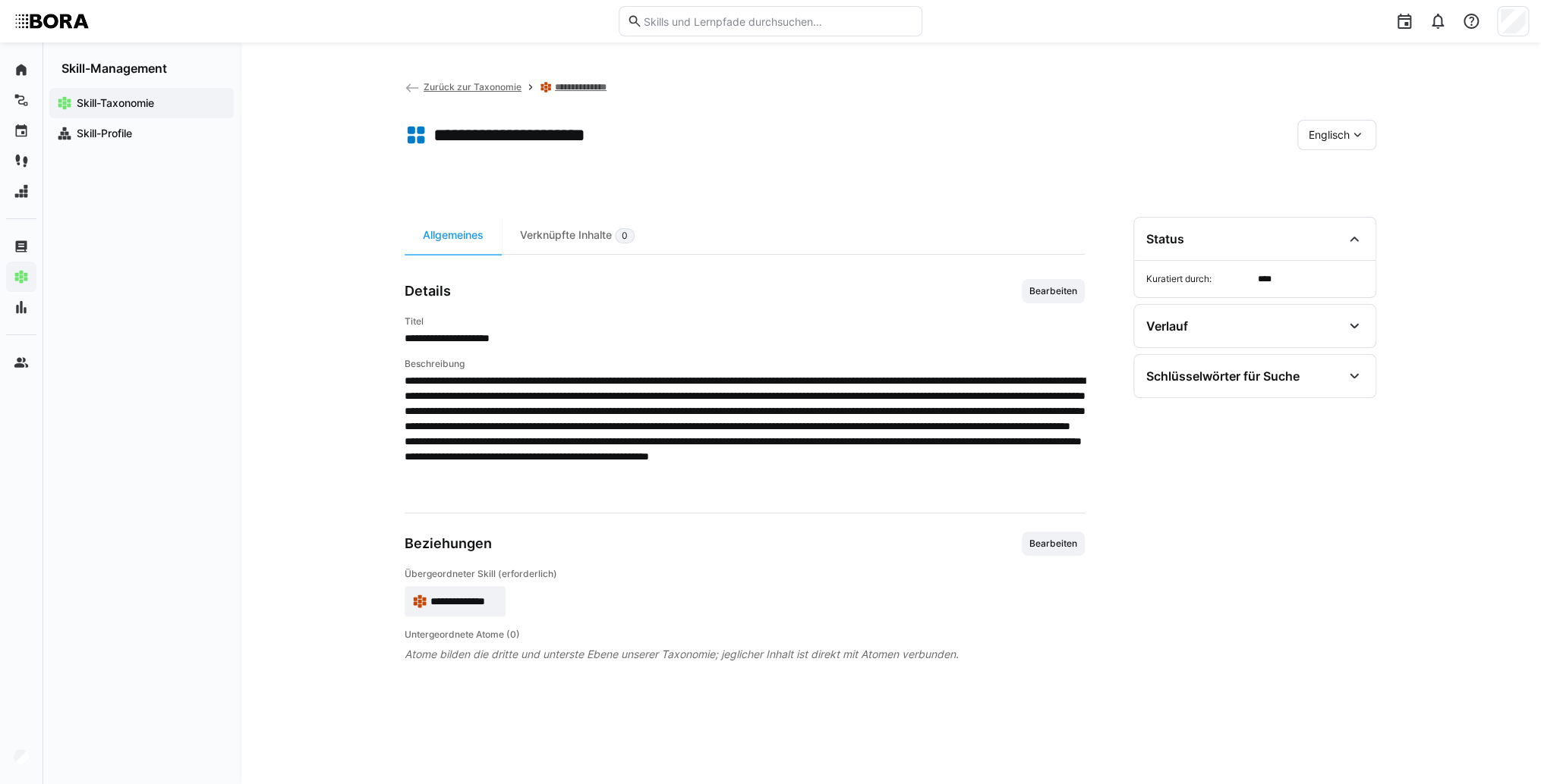
click at [1359, 144] on div "Englisch" at bounding box center [1336, 135] width 79 height 30
click at [1347, 174] on span "Deutsch" at bounding box center [1329, 175] width 41 height 15
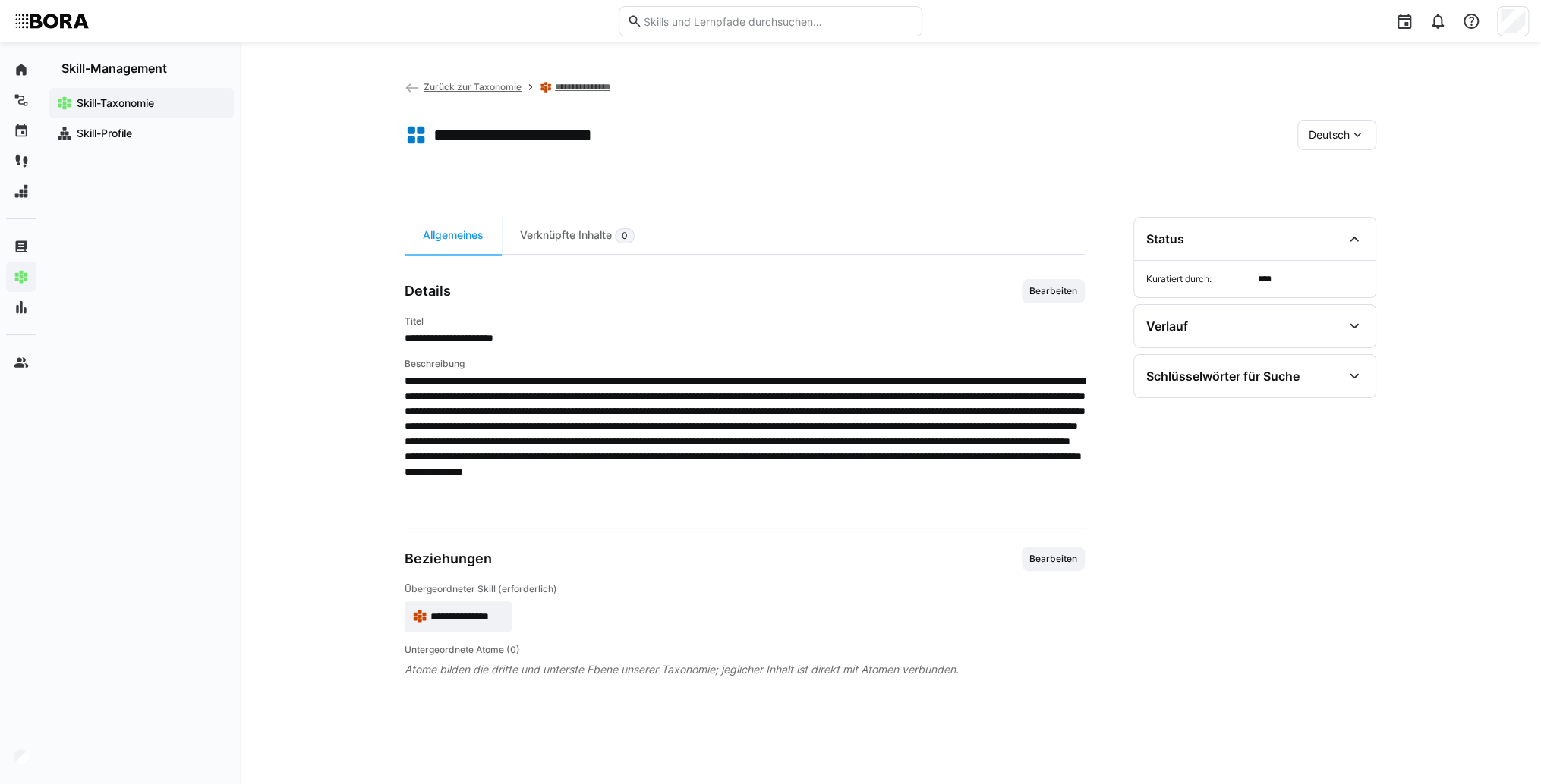
click at [1297, 129] on div "Deutsch" at bounding box center [1336, 135] width 79 height 30
click at [1336, 204] on span "Englisch" at bounding box center [1329, 207] width 41 height 15
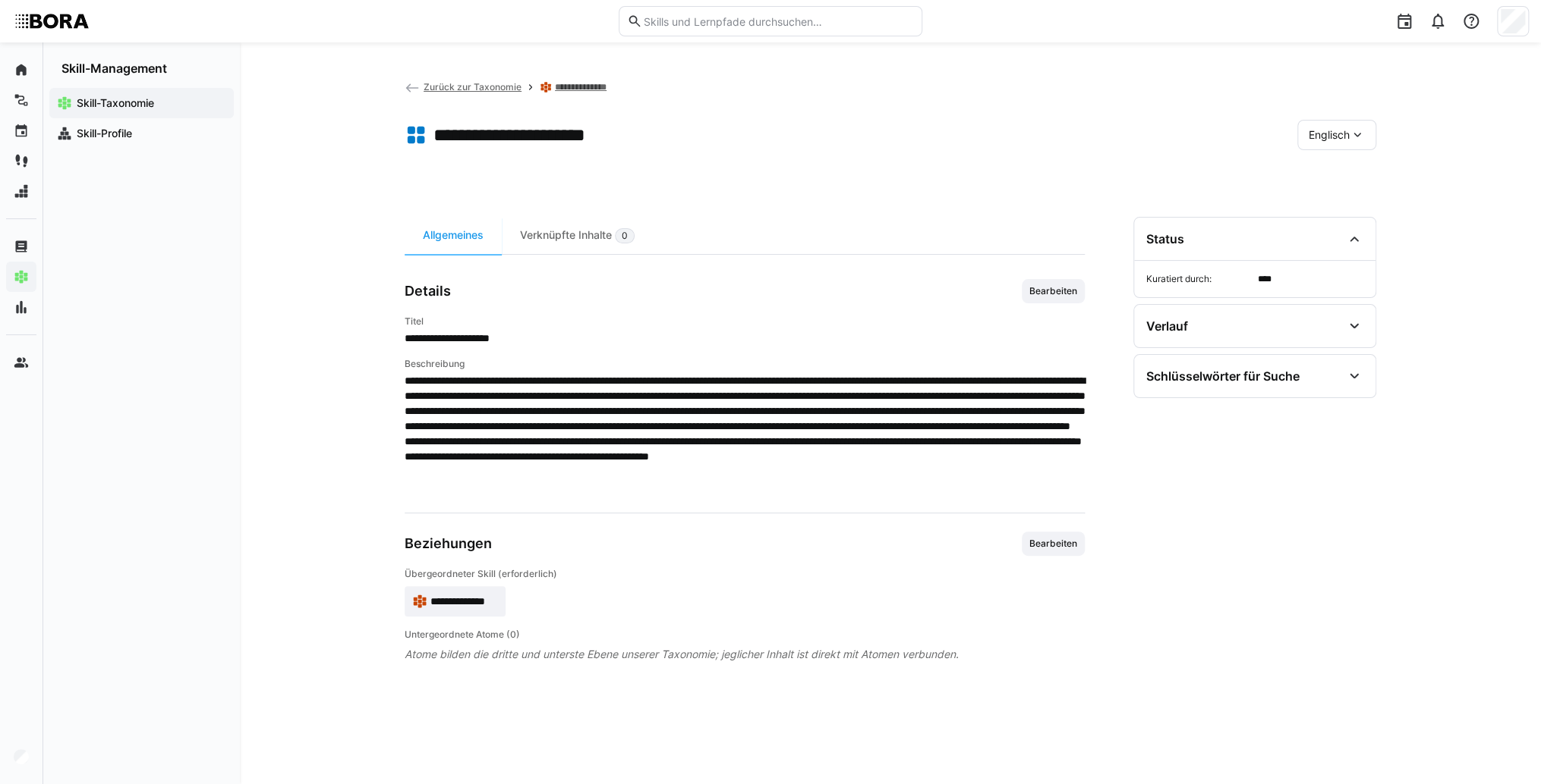
click at [456, 599] on span "**********" at bounding box center [464, 602] width 68 height 15
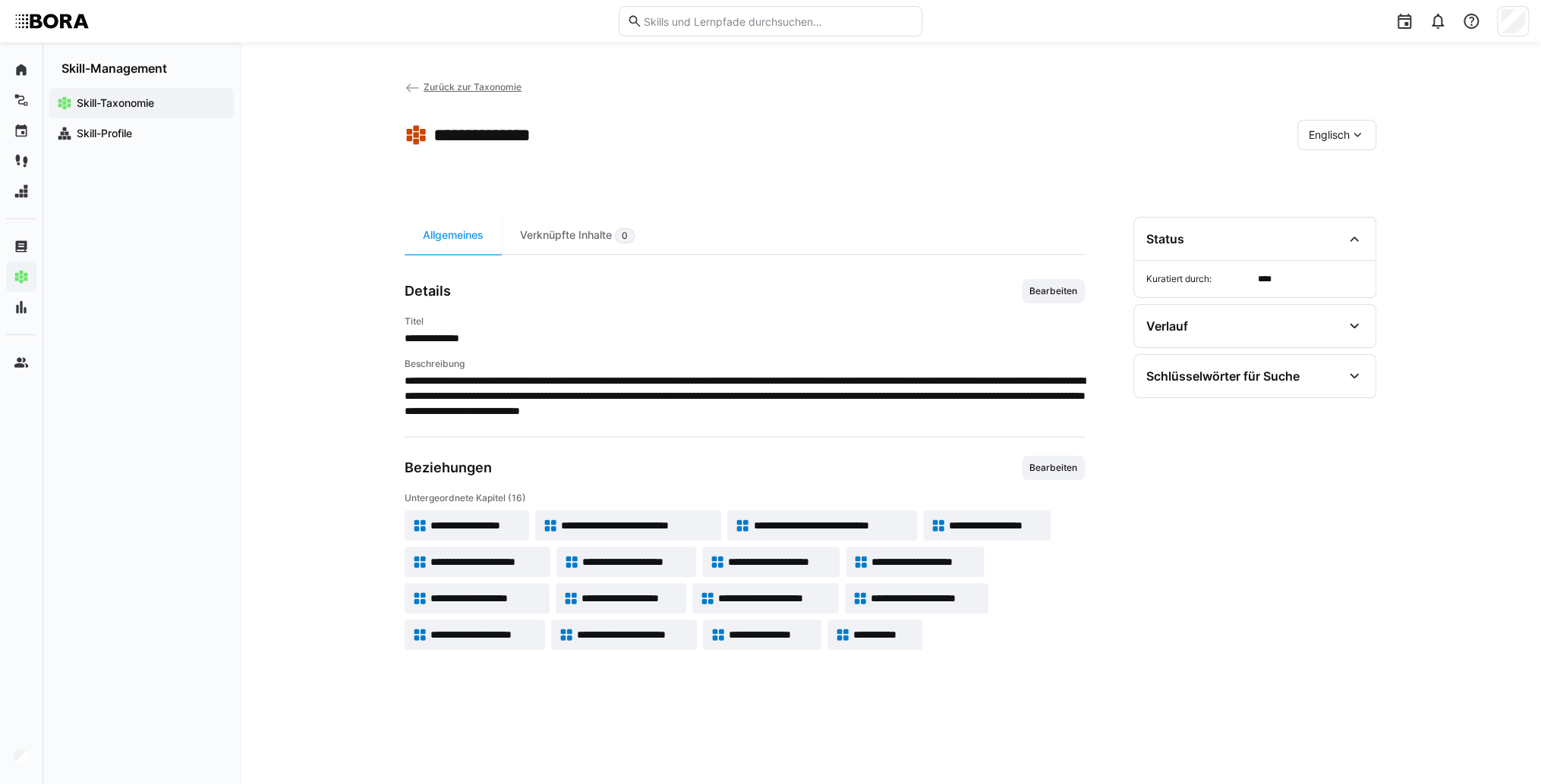
click at [679, 560] on span "**********" at bounding box center [636, 562] width 107 height 15
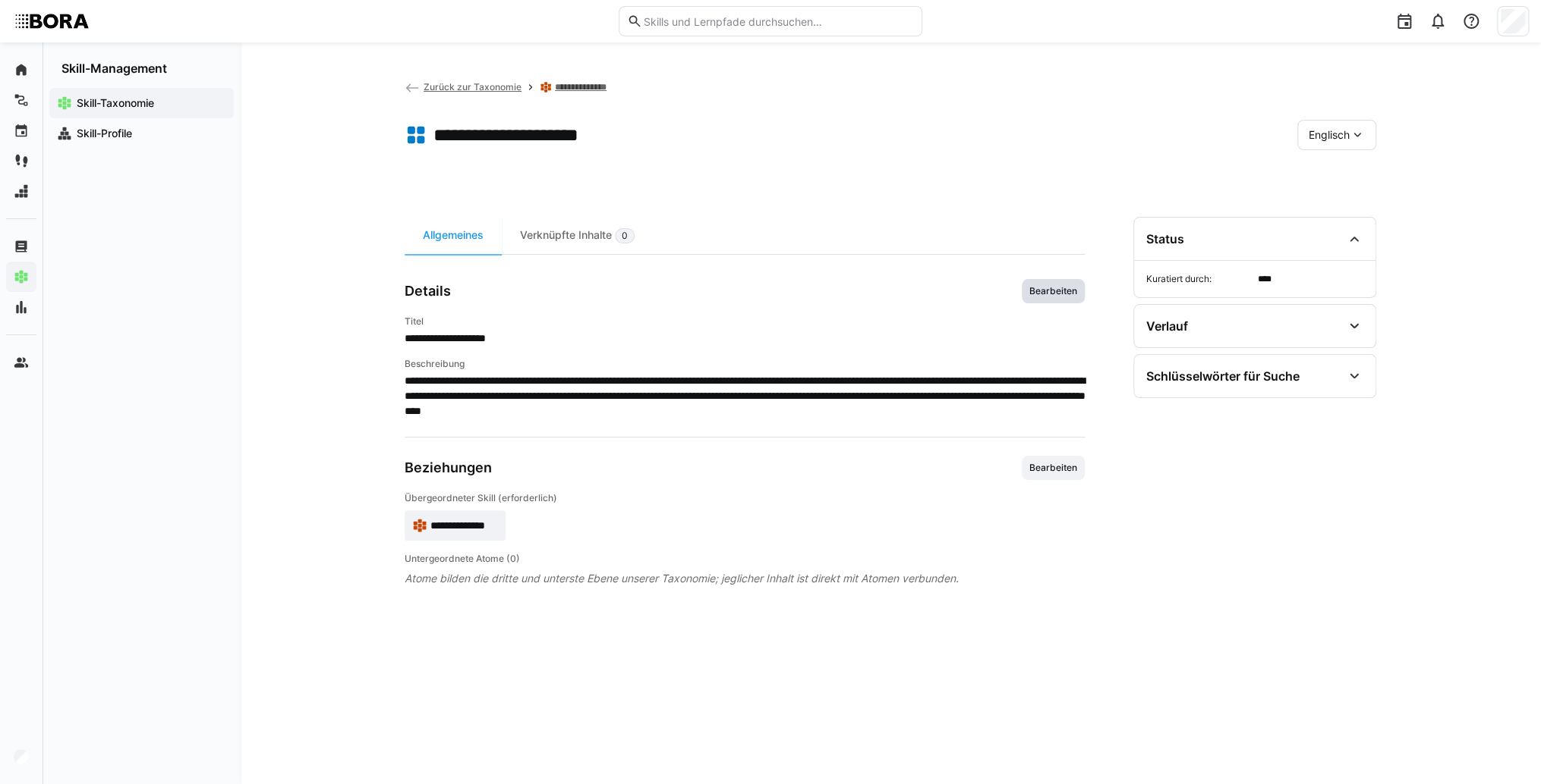
click at [1036, 291] on span "Bearbeiten" at bounding box center [1053, 291] width 51 height 12
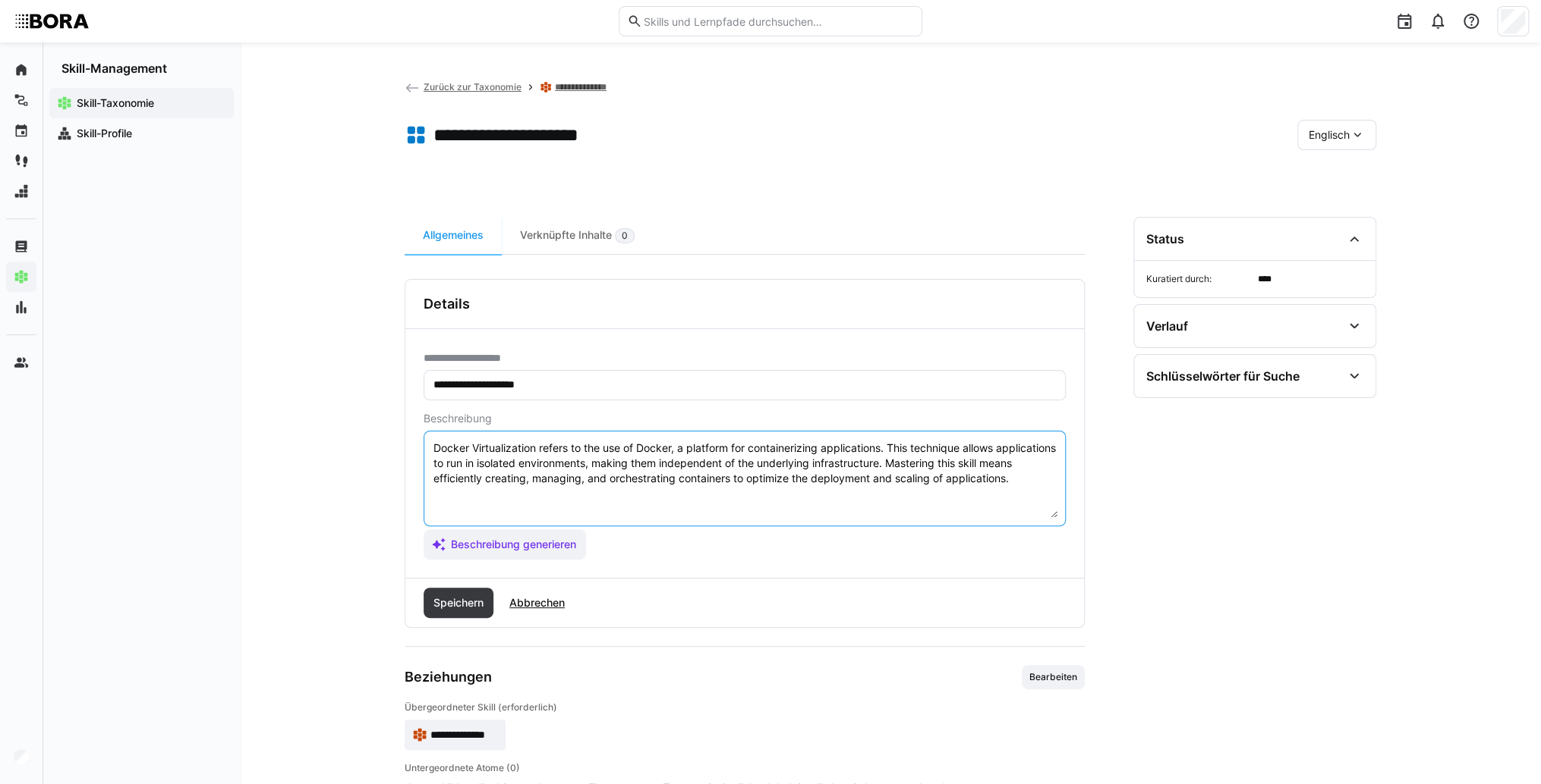
click at [971, 513] on textarea "Docker Virtualization refers to the use of Docker, a platform for containerizin…" at bounding box center [745, 478] width 626 height 79
click at [1050, 480] on textarea "Docker Virtualization refers to the use of Docker, a platform for containerizin…" at bounding box center [745, 478] width 626 height 79
click at [486, 505] on textarea "Docker Virtualization refers to the use of Docker, a platform for containerizin…" at bounding box center [745, 478] width 626 height 79
click at [526, 486] on textarea "Docker Virtualization refers to the use of Docker, a platform for containerizin…" at bounding box center [745, 478] width 626 height 79
click at [538, 491] on textarea "Docker Virtualization refers to the use of Docker, a platform for containerizin…" at bounding box center [745, 478] width 626 height 79
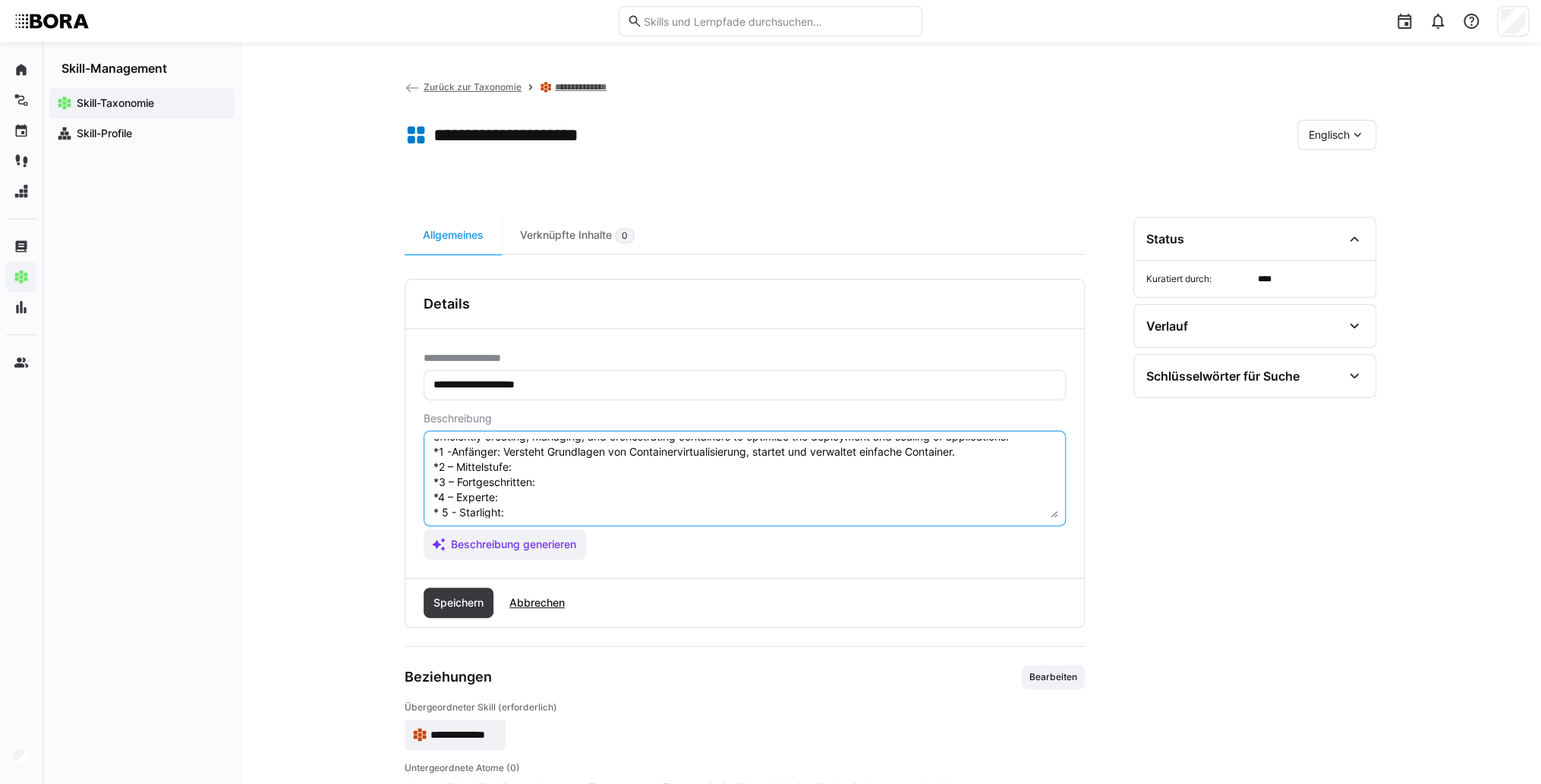
scroll to position [61, 0]
click at [538, 442] on textarea "Docker Virtualization refers to the use of Docker, a platform for containerizin…" at bounding box center [745, 478] width 626 height 79
click at [541, 443] on textarea "Docker Virtualization refers to the use of Docker, a platform for containerizin…" at bounding box center [745, 478] width 626 height 79
click at [561, 467] on textarea "Docker Virtualization refers to the use of Docker, a platform for containerizin…" at bounding box center [745, 478] width 626 height 79
click at [644, 455] on textarea "Docker Virtualization refers to the use of Docker, a platform for containerizin…" at bounding box center [745, 478] width 626 height 79
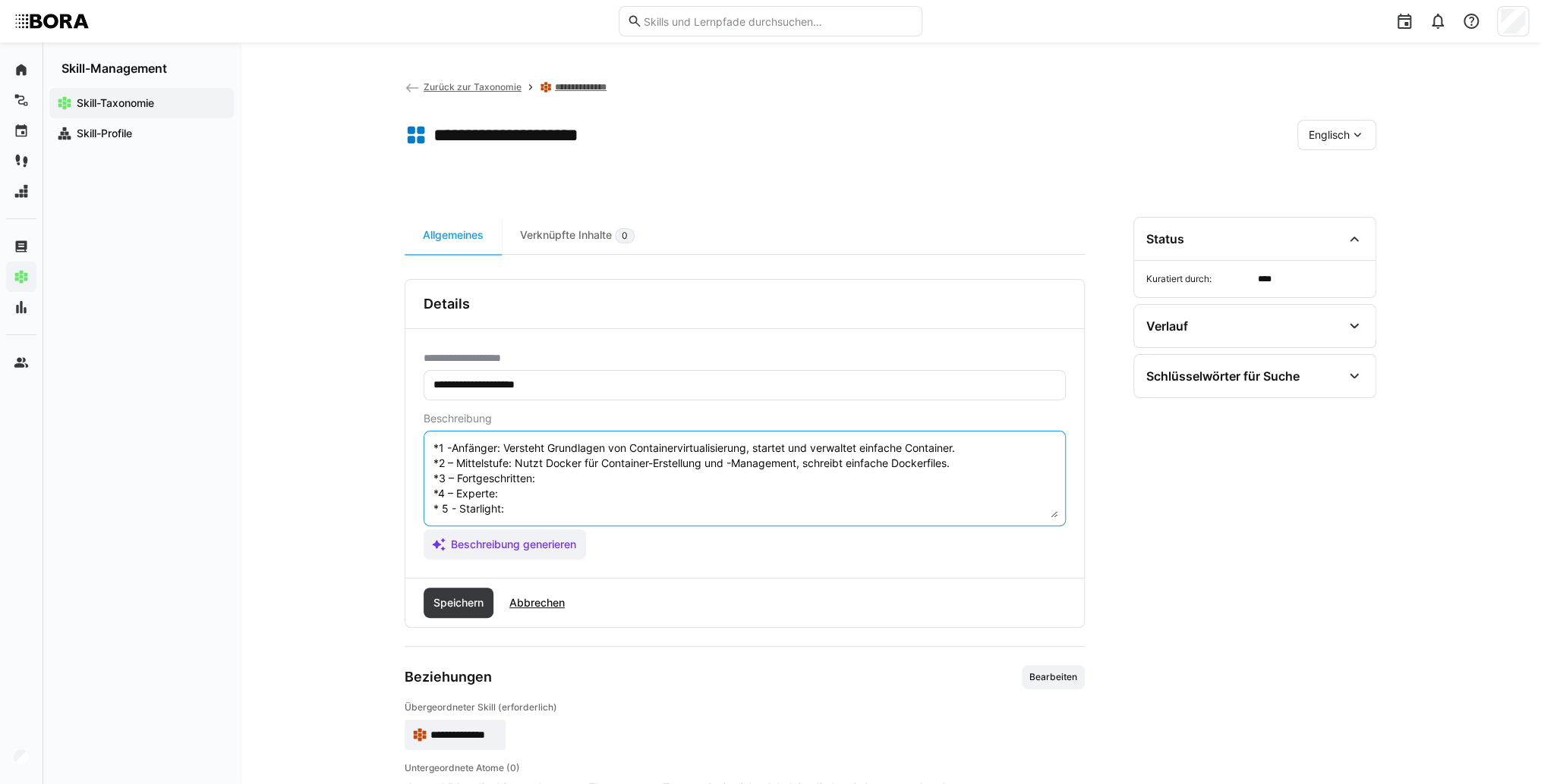
click at [632, 459] on textarea "Docker Virtualization refers to the use of Docker, a platform for containerizin…" at bounding box center [745, 478] width 626 height 79
click at [516, 476] on textarea "Docker Virtualization refers to the use of Docker, a platform for containerizin…" at bounding box center [745, 478] width 626 height 79
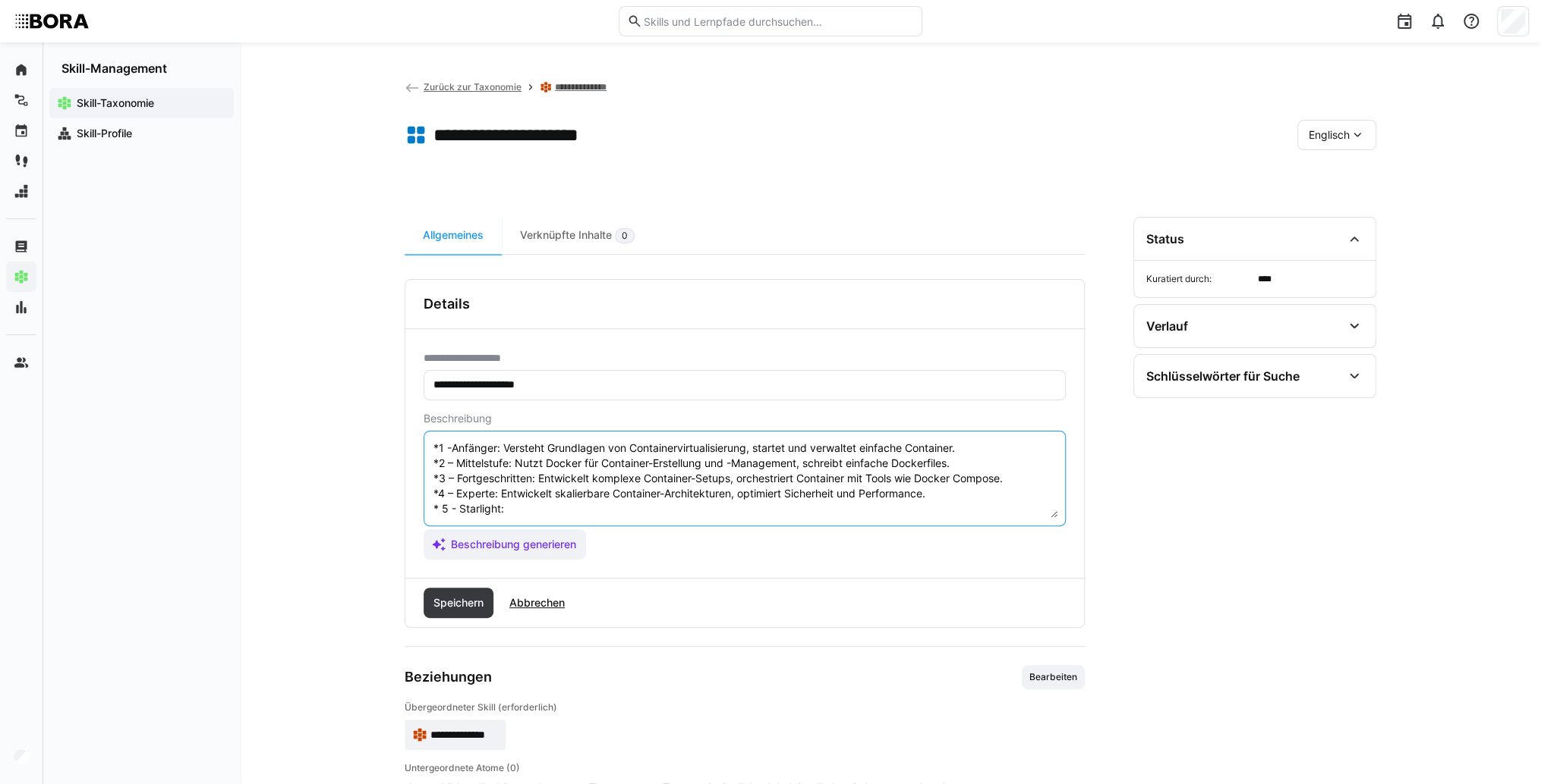
click at [519, 493] on textarea "Docker Virtualization refers to the use of Docker, a platform for containerizin…" at bounding box center [745, 478] width 626 height 79
click at [510, 495] on textarea "Docker Virtualization refers to the use of Docker, a platform for containerizin…" at bounding box center [745, 478] width 626 height 79
type textarea "Docker Virtualization refers to the use of Docker, a platform for containerizin…"
drag, startPoint x: 456, startPoint y: 607, endPoint x: 635, endPoint y: 569, distance: 183.0
click at [458, 608] on span "Speichern" at bounding box center [458, 603] width 55 height 15
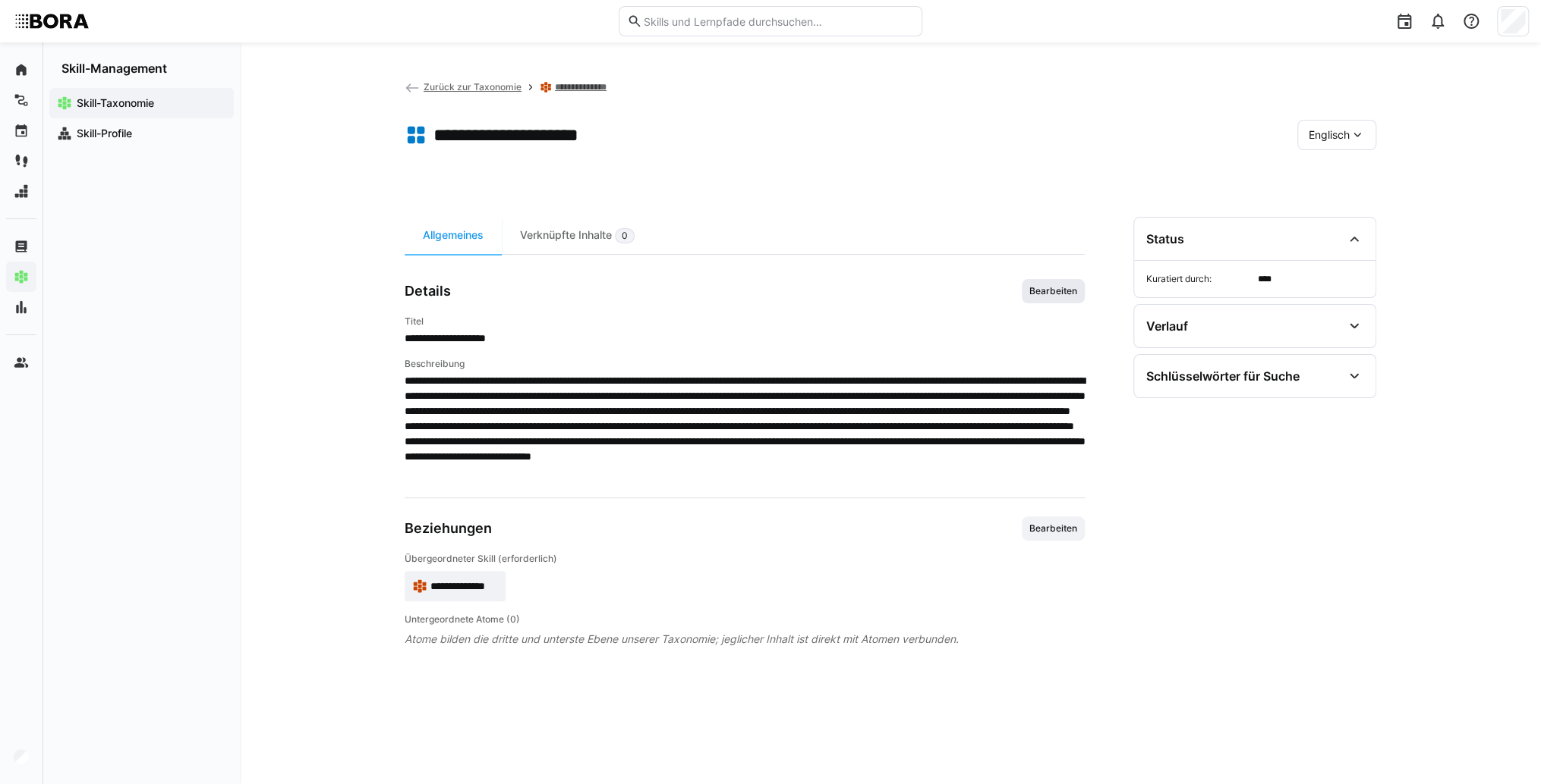
click at [1046, 294] on span "Bearbeiten" at bounding box center [1053, 291] width 51 height 12
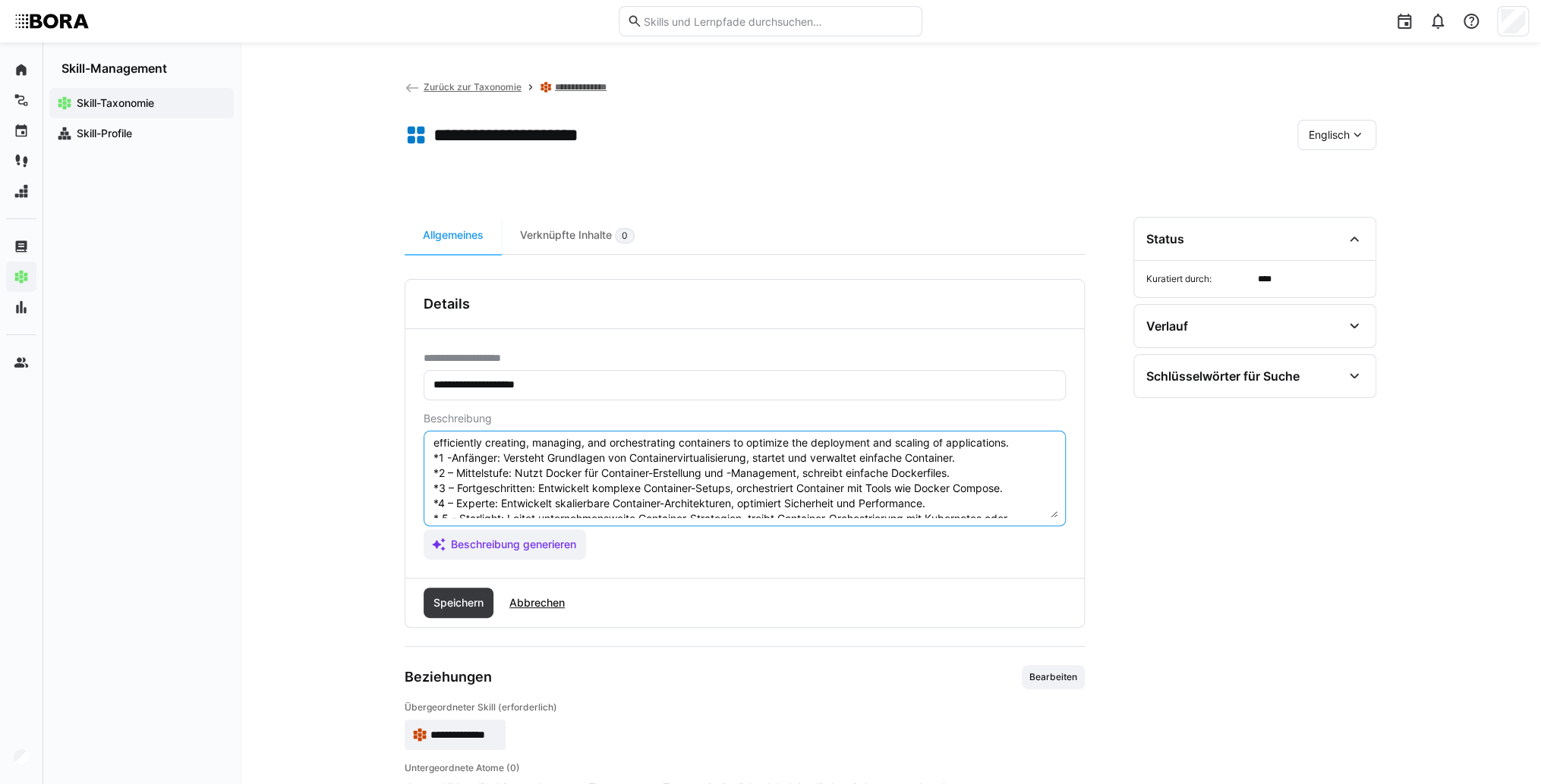
scroll to position [34, 0]
drag, startPoint x: 565, startPoint y: 501, endPoint x: 422, endPoint y: 461, distance: 148.5
click at [422, 461] on div "**********" at bounding box center [744, 454] width 679 height 248
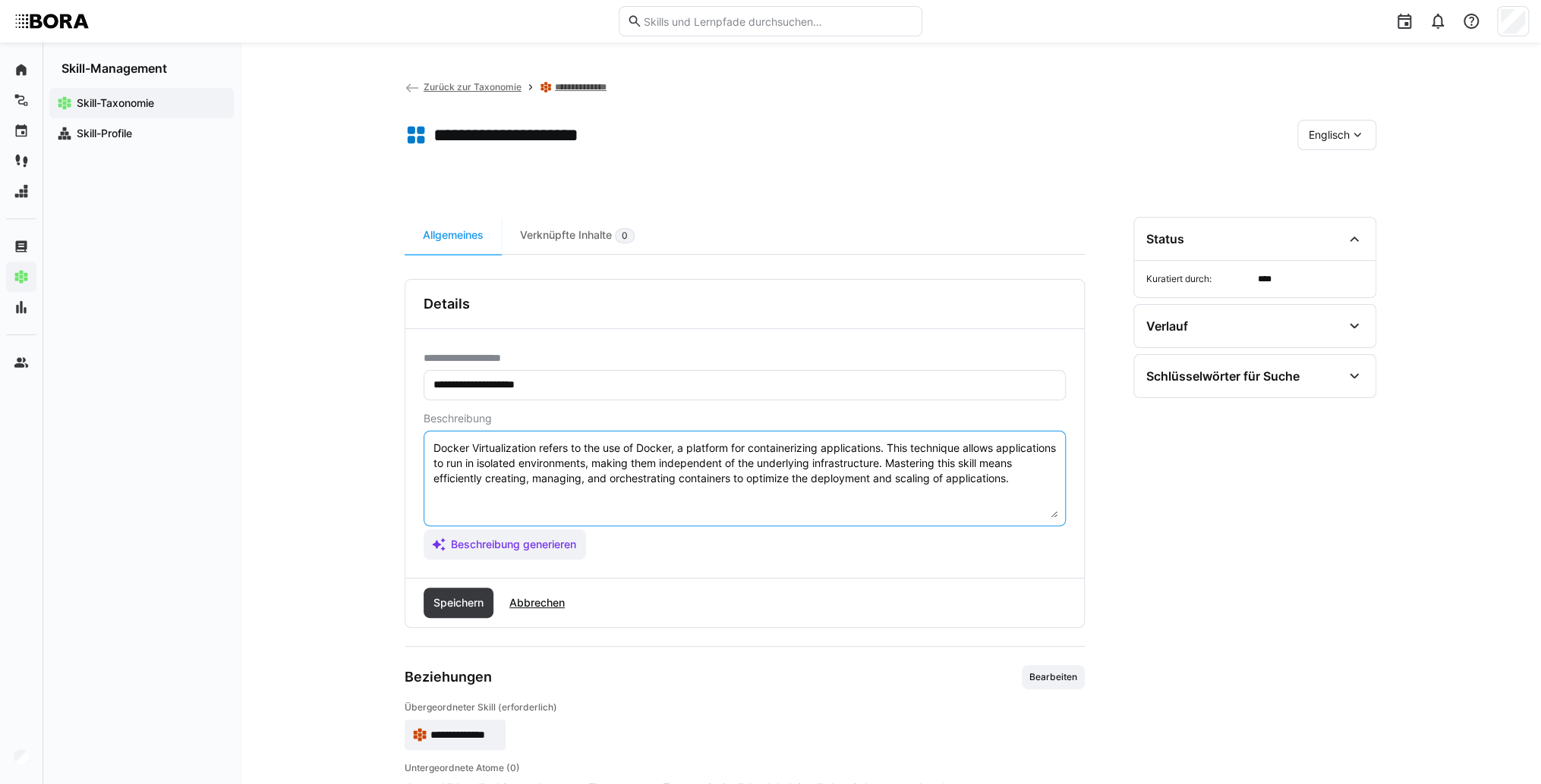
scroll to position [0, 0]
type textarea "Docker Virtualization refers to the use of Docker, a platform for containerizin…"
click at [486, 597] on span "Speichern" at bounding box center [458, 603] width 55 height 15
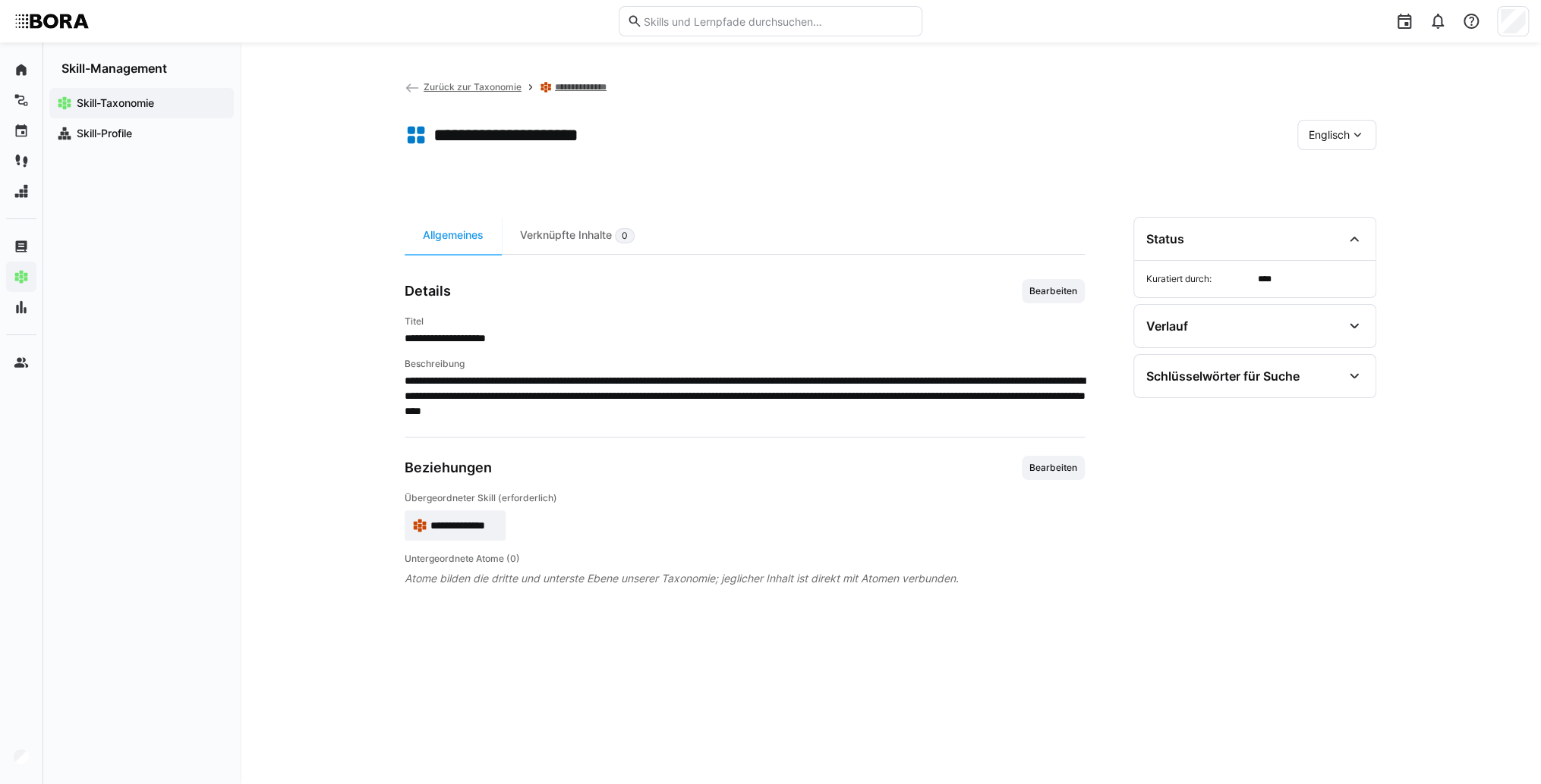
click at [1354, 137] on eds-icon at bounding box center [1357, 135] width 15 height 15
click at [1345, 177] on span "Deutsch" at bounding box center [1329, 175] width 41 height 15
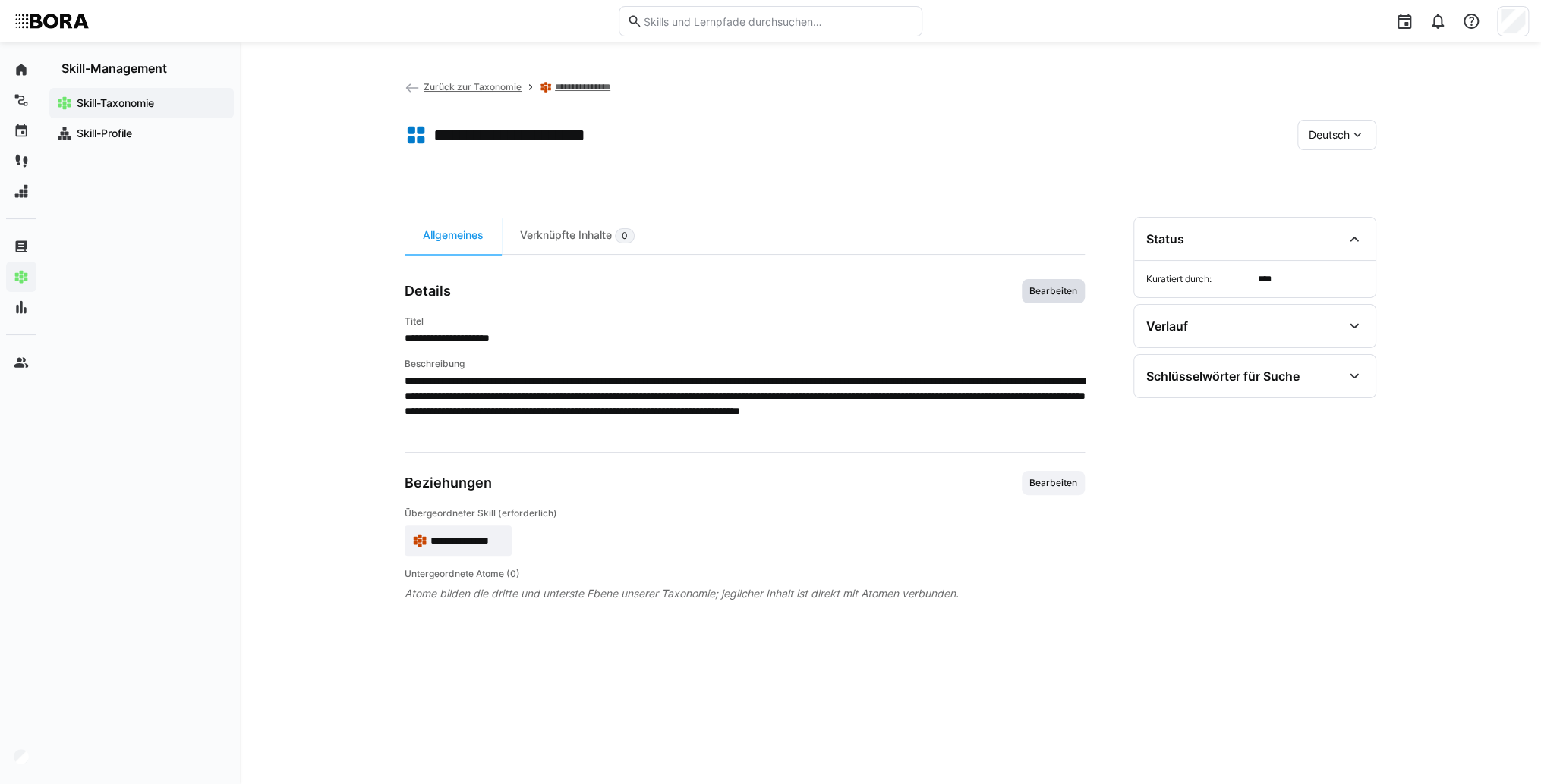
click at [1080, 289] on span "Bearbeiten" at bounding box center [1052, 291] width 63 height 24
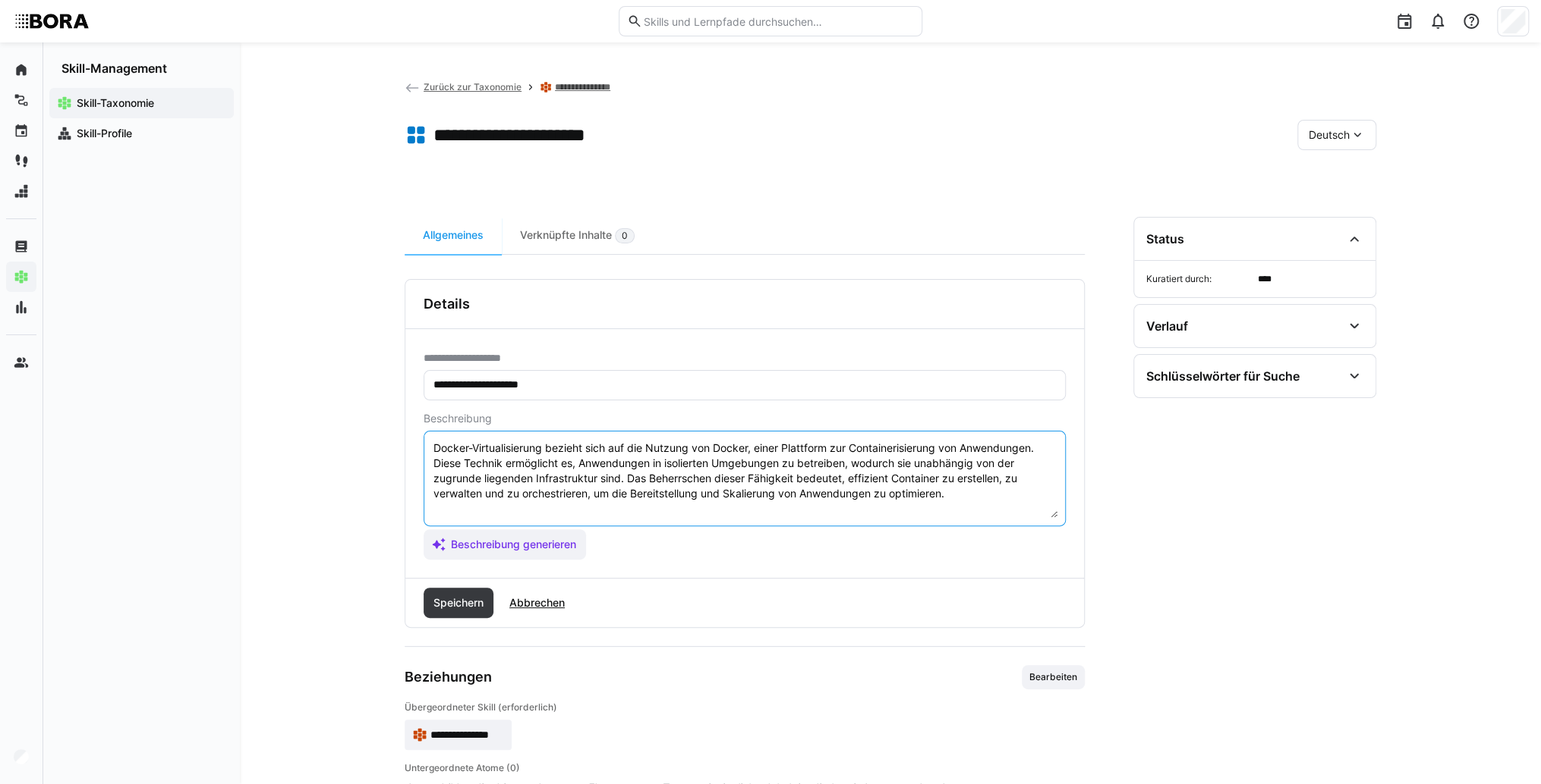
click at [975, 493] on textarea "Docker-Virtualisierung bezieht sich auf die Nutzung von Docker, einer Plattform…" at bounding box center [745, 478] width 626 height 79
type textarea "Docker-Virtualisierung bezieht sich auf die Nutzung von Docker, einer Plattform…"
click at [443, 607] on span "Speichern" at bounding box center [458, 603] width 55 height 15
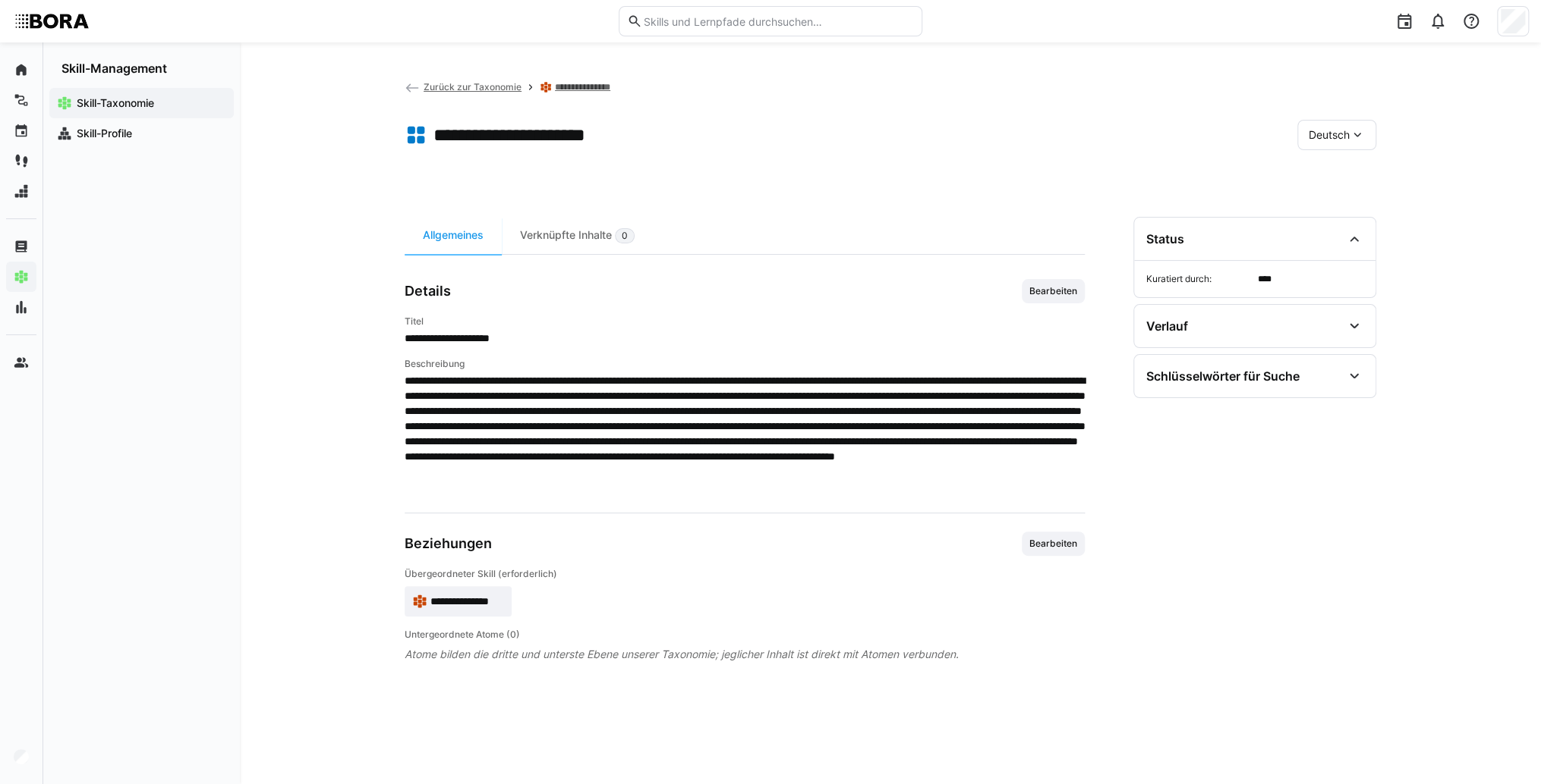
click at [1351, 128] on eds-icon at bounding box center [1357, 135] width 15 height 15
click at [1336, 215] on div "Englisch" at bounding box center [1336, 207] width 80 height 32
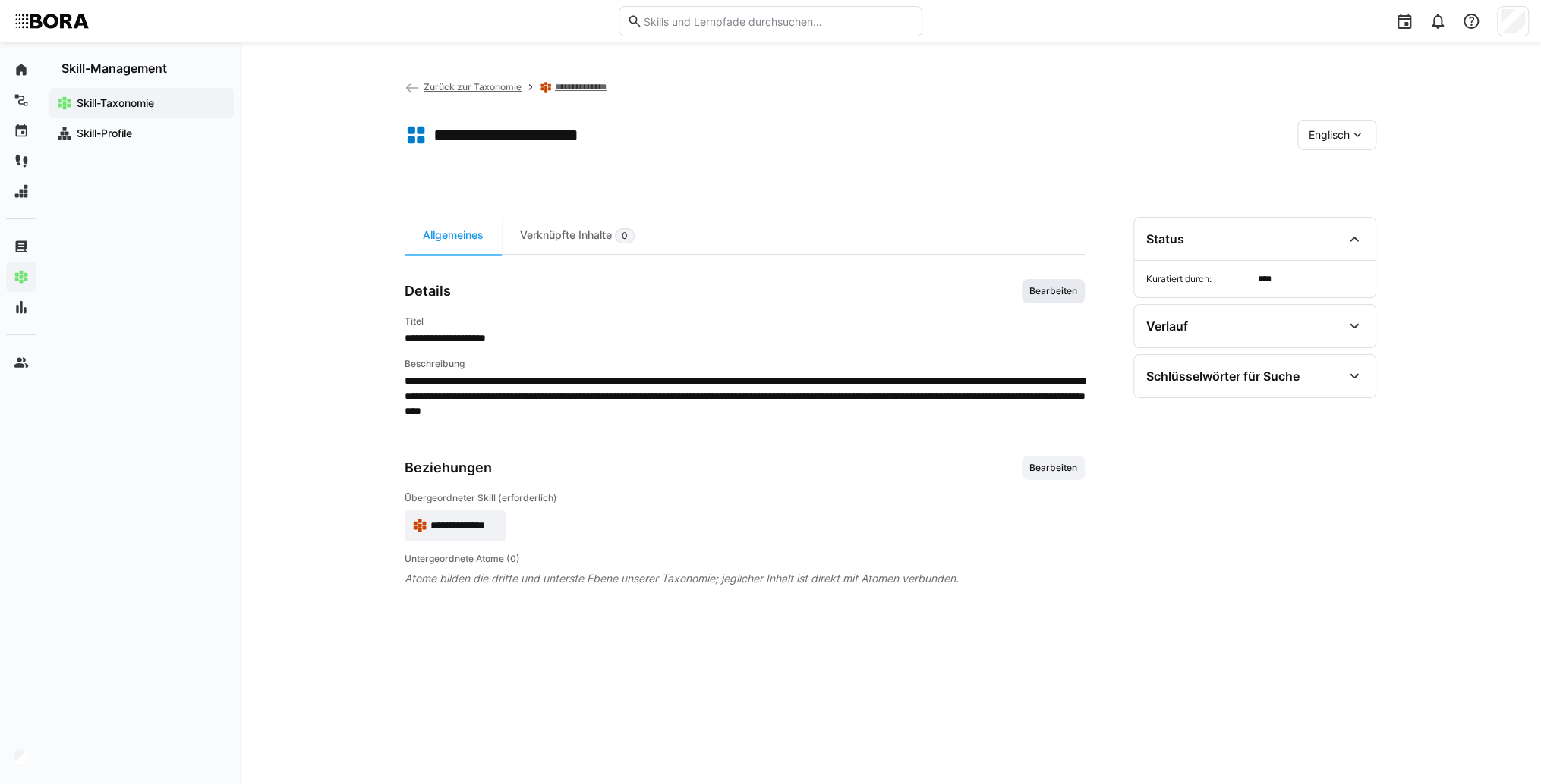
click at [1057, 289] on span "Bearbeiten" at bounding box center [1053, 291] width 51 height 12
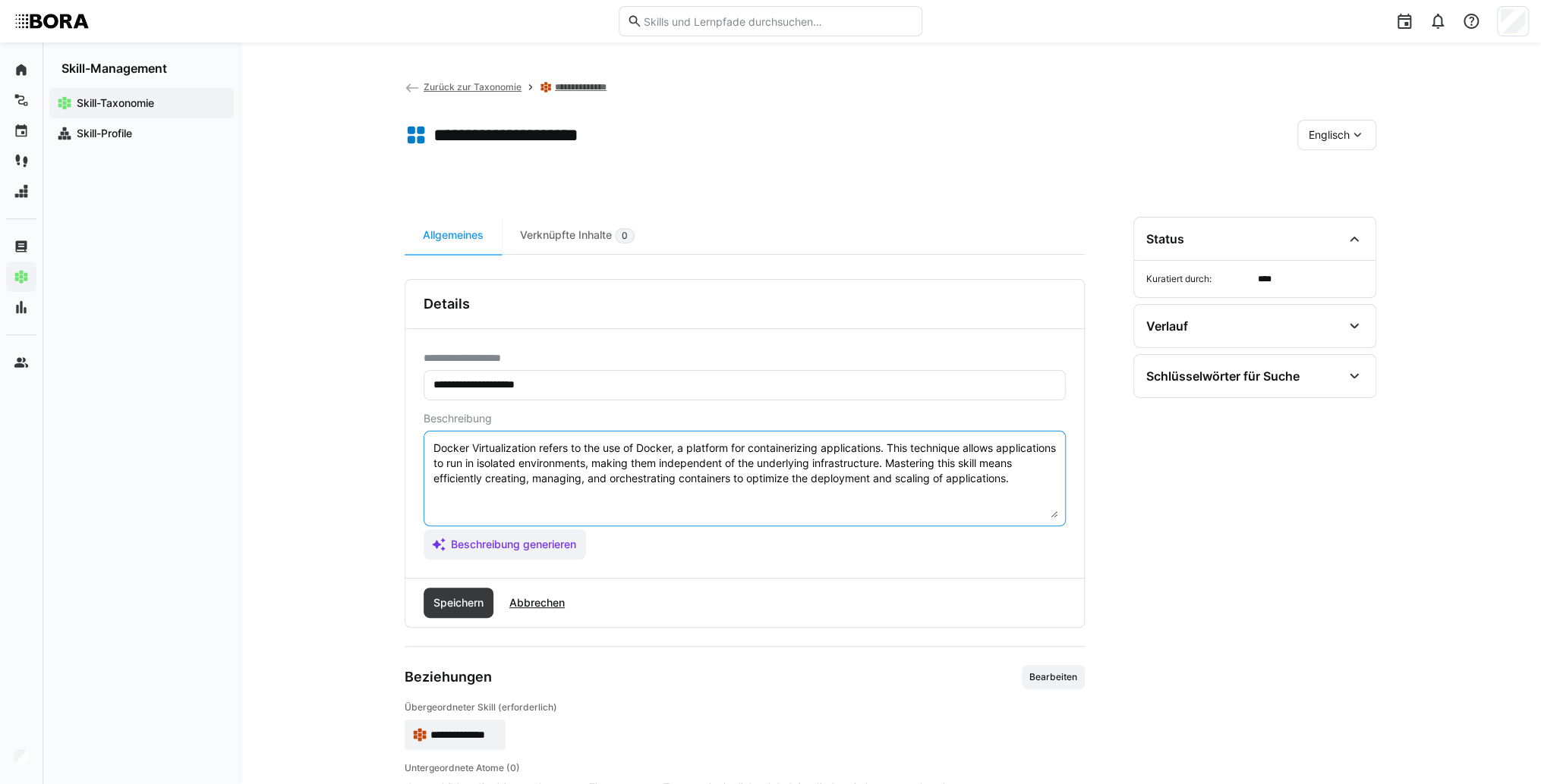
click at [840, 497] on textarea "Docker Virtualization refers to the use of Docker, a platform for containerizin…" at bounding box center [745, 478] width 626 height 79
click at [1060, 479] on eds-input "Docker Virtualization refers to the use of Docker, a platform for containerizin…" at bounding box center [745, 478] width 642 height 95
click at [1053, 481] on textarea "Docker Virtualization refers to the use of Docker, a platform for containerizin…" at bounding box center [745, 478] width 626 height 79
click at [477, 509] on textarea "Docker Virtualization refers to the use of Docker, a platform for containerizin…" at bounding box center [745, 478] width 626 height 79
click at [471, 498] on textarea "Docker Virtualization refers to the use of Docker, a platform for containerizin…" at bounding box center [745, 478] width 626 height 79
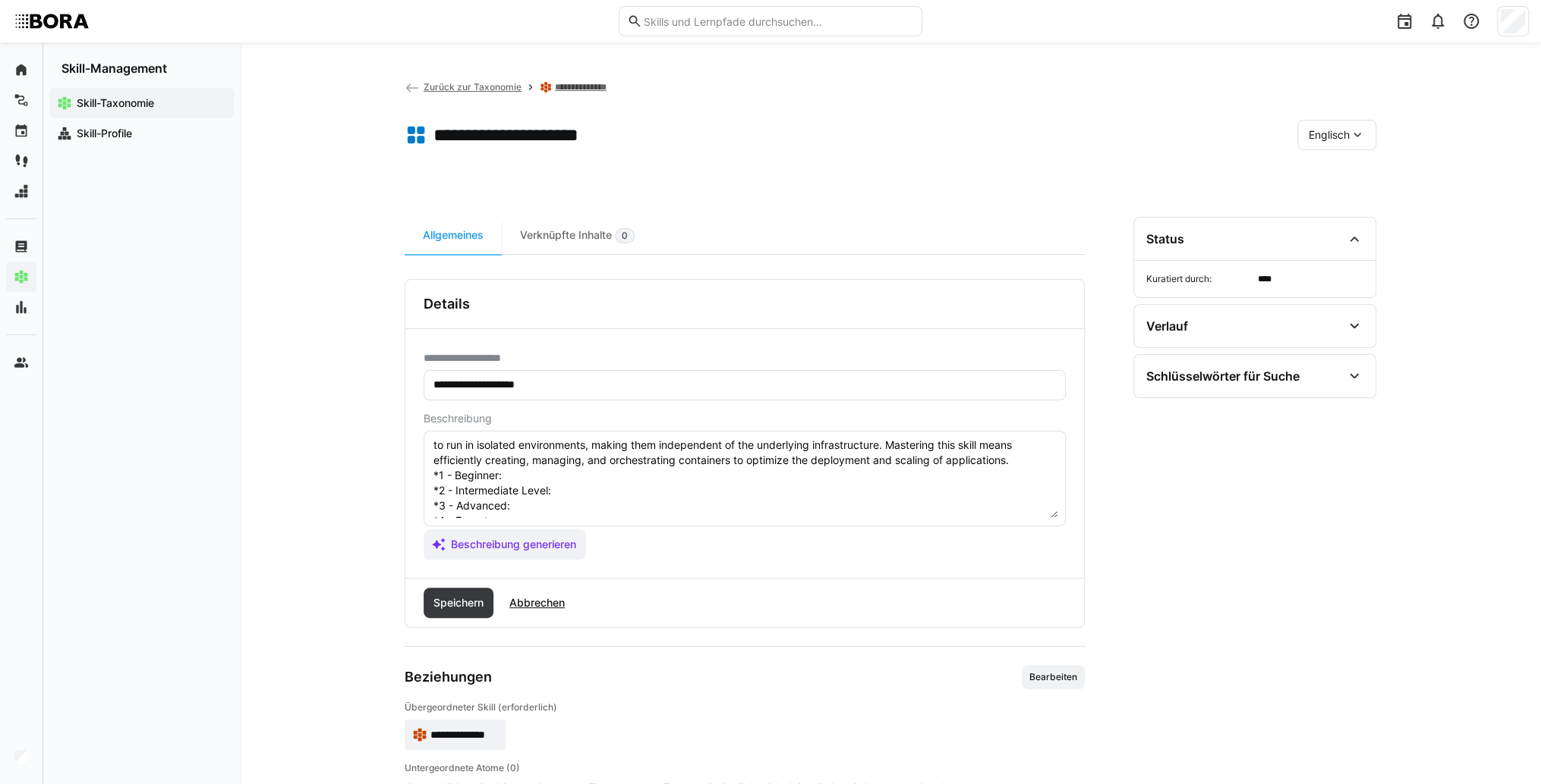
scroll to position [0, 0]
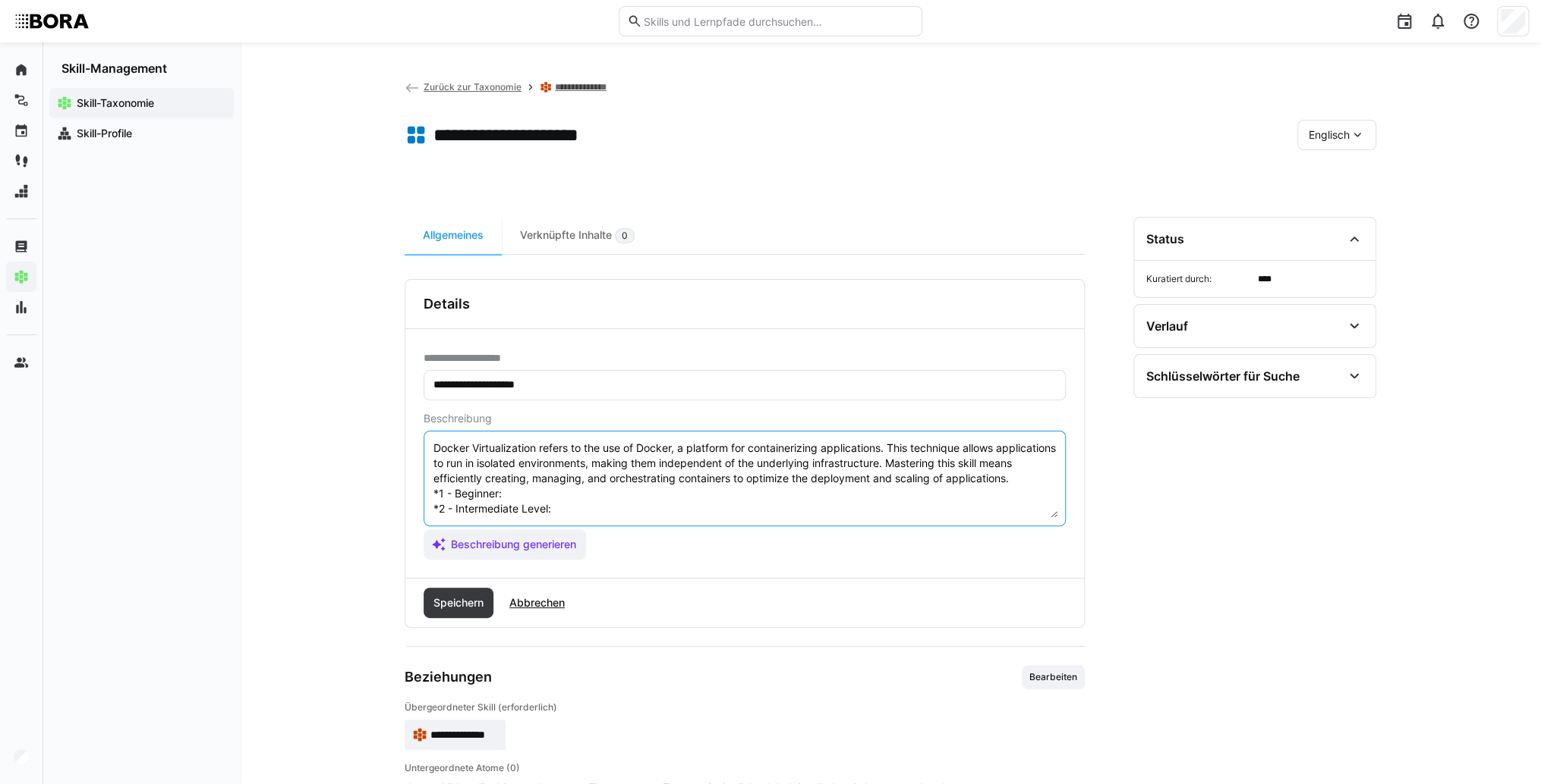
click at [583, 494] on textarea "Docker Virtualization refers to the use of Docker, a platform for containerizin…" at bounding box center [745, 478] width 626 height 79
click at [664, 494] on textarea "Docker Virtualization refers to the use of Docker, a platform for containerizin…" at bounding box center [745, 478] width 626 height 79
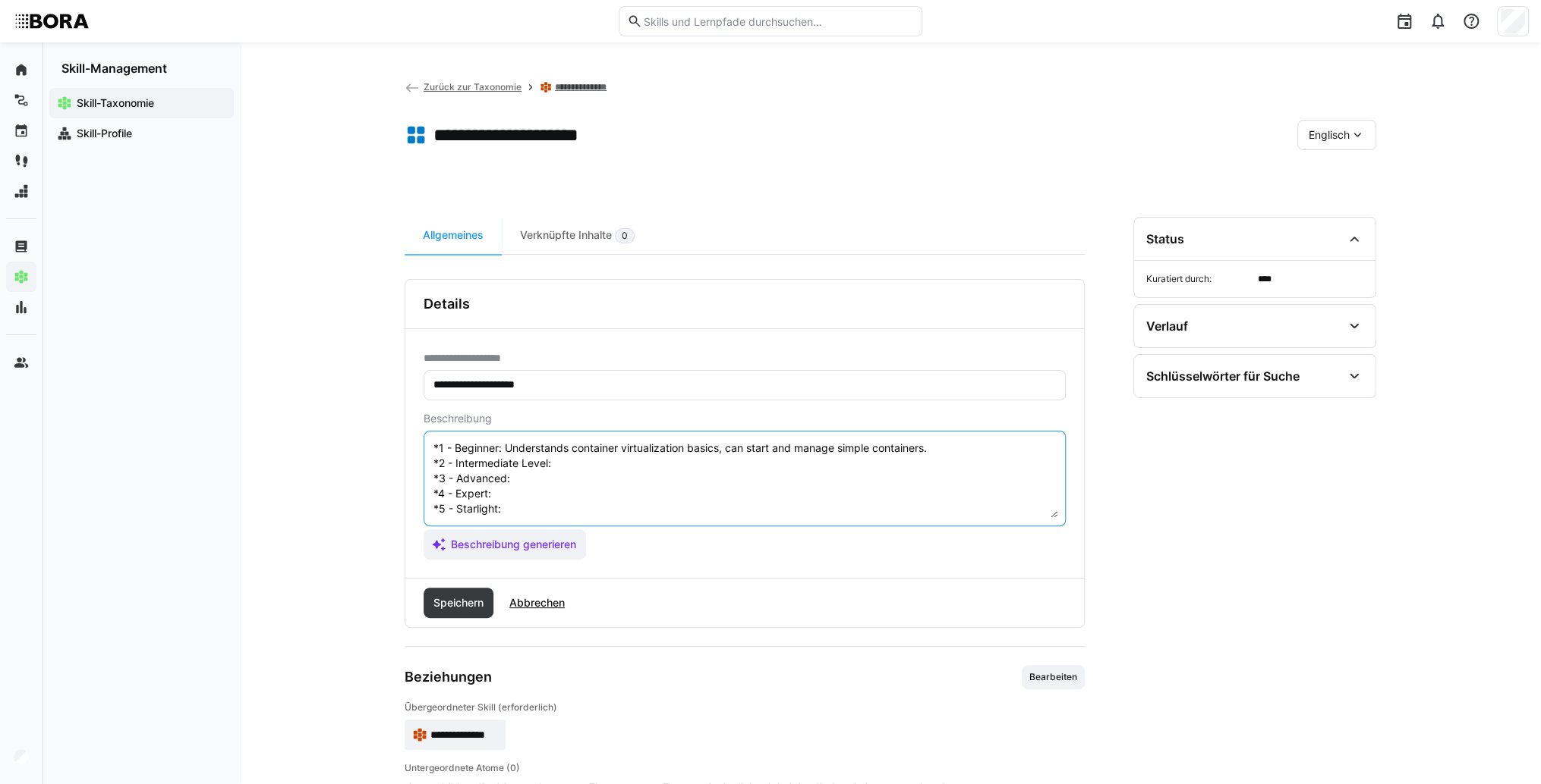
click at [604, 445] on textarea "Docker Virtualization refers to the use of Docker, a platform for containerizin…" at bounding box center [745, 478] width 626 height 79
click at [629, 445] on textarea "Docker Virtualization refers to the use of Docker, a platform for containerizin…" at bounding box center [745, 478] width 626 height 79
click at [546, 464] on textarea "Docker Virtualization refers to the use of Docker, a platform for containerizin…" at bounding box center [745, 478] width 626 height 79
click at [518, 458] on textarea "Docker Virtualization refers to the use of Docker, a platform for containerizin…" at bounding box center [745, 478] width 626 height 79
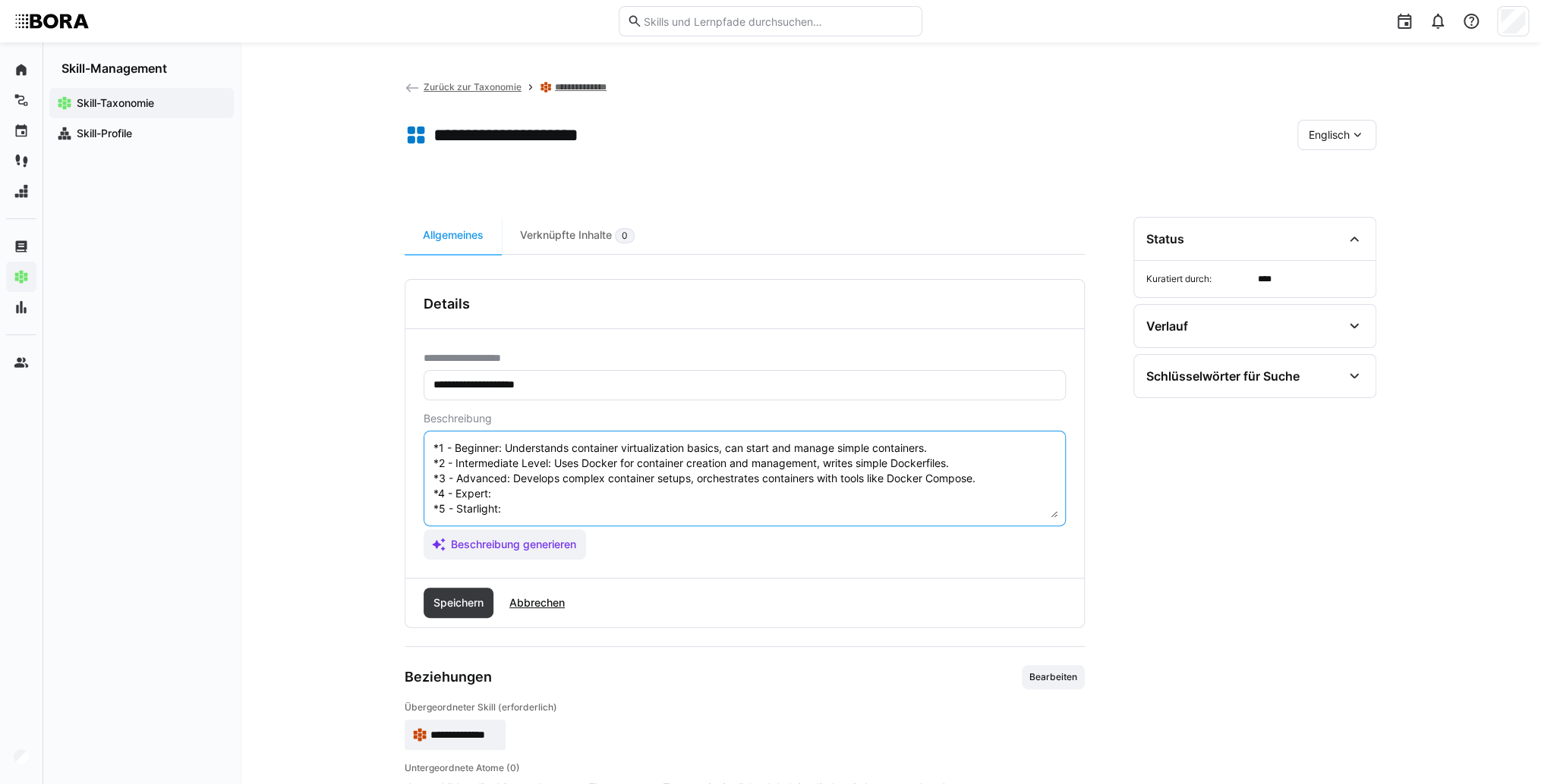
click at [527, 479] on textarea "Docker Virtualization refers to the use of Docker, a platform for containerizin…" at bounding box center [745, 478] width 626 height 79
click at [528, 479] on textarea "Docker Virtualization refers to the use of Docker, a platform for containerizin…" at bounding box center [745, 478] width 626 height 79
click at [532, 494] on textarea "Docker Virtualization refers to the use of Docker, a platform for containerizin…" at bounding box center [745, 478] width 626 height 79
click at [550, 491] on textarea "Docker Virtualization refers to the use of Docker, a platform for containerizin…" at bounding box center [745, 478] width 626 height 79
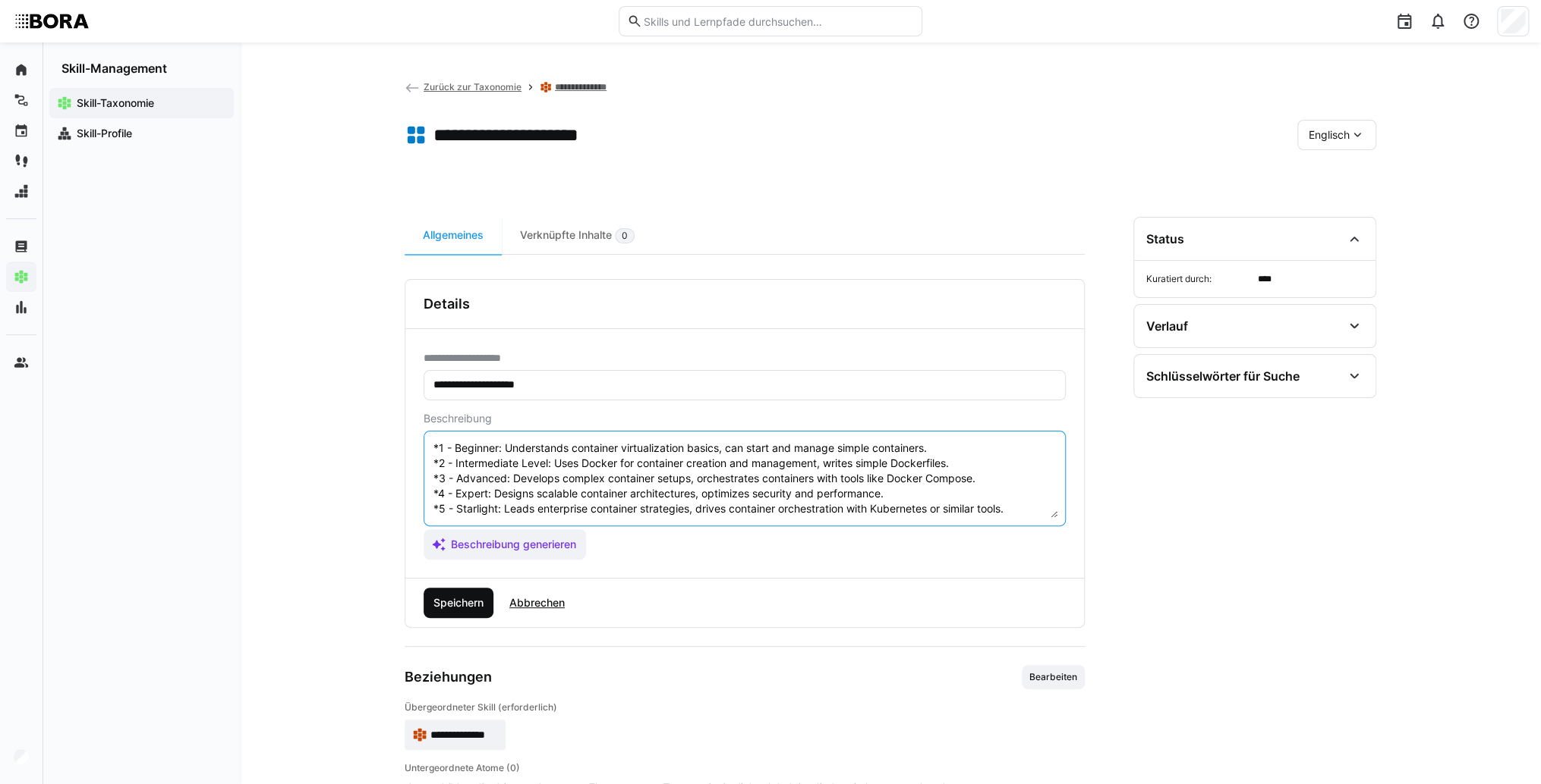
type textarea "Docker Virtualization refers to the use of Docker, a platform for containerizin…"
click at [456, 589] on span "Speichern" at bounding box center [458, 603] width 70 height 30
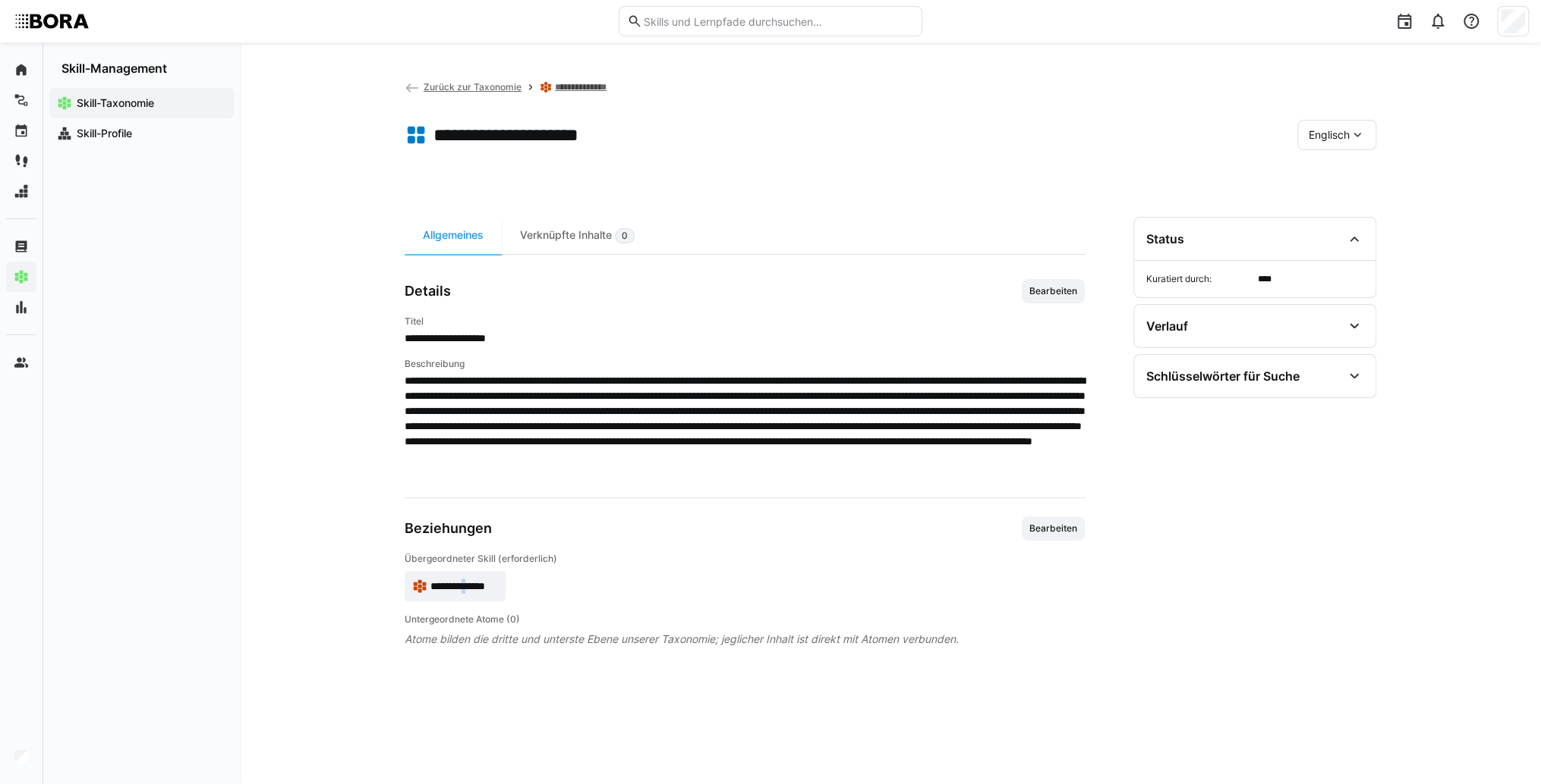
click at [468, 580] on span "**********" at bounding box center [464, 586] width 68 height 15
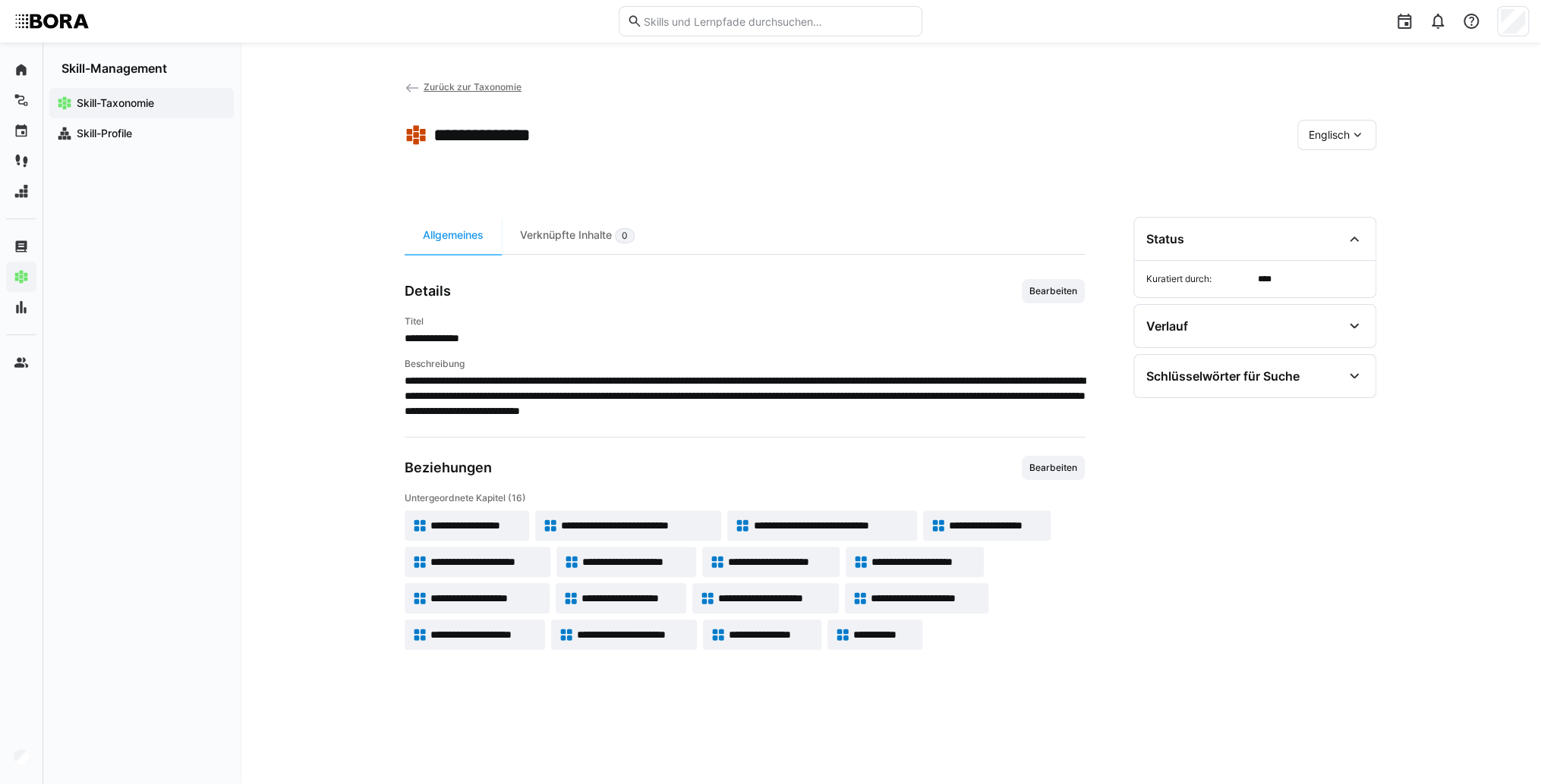
click at [1339, 140] on span "Englisch" at bounding box center [1329, 135] width 41 height 15
click at [1342, 167] on div "Deutsch" at bounding box center [1336, 176] width 80 height 32
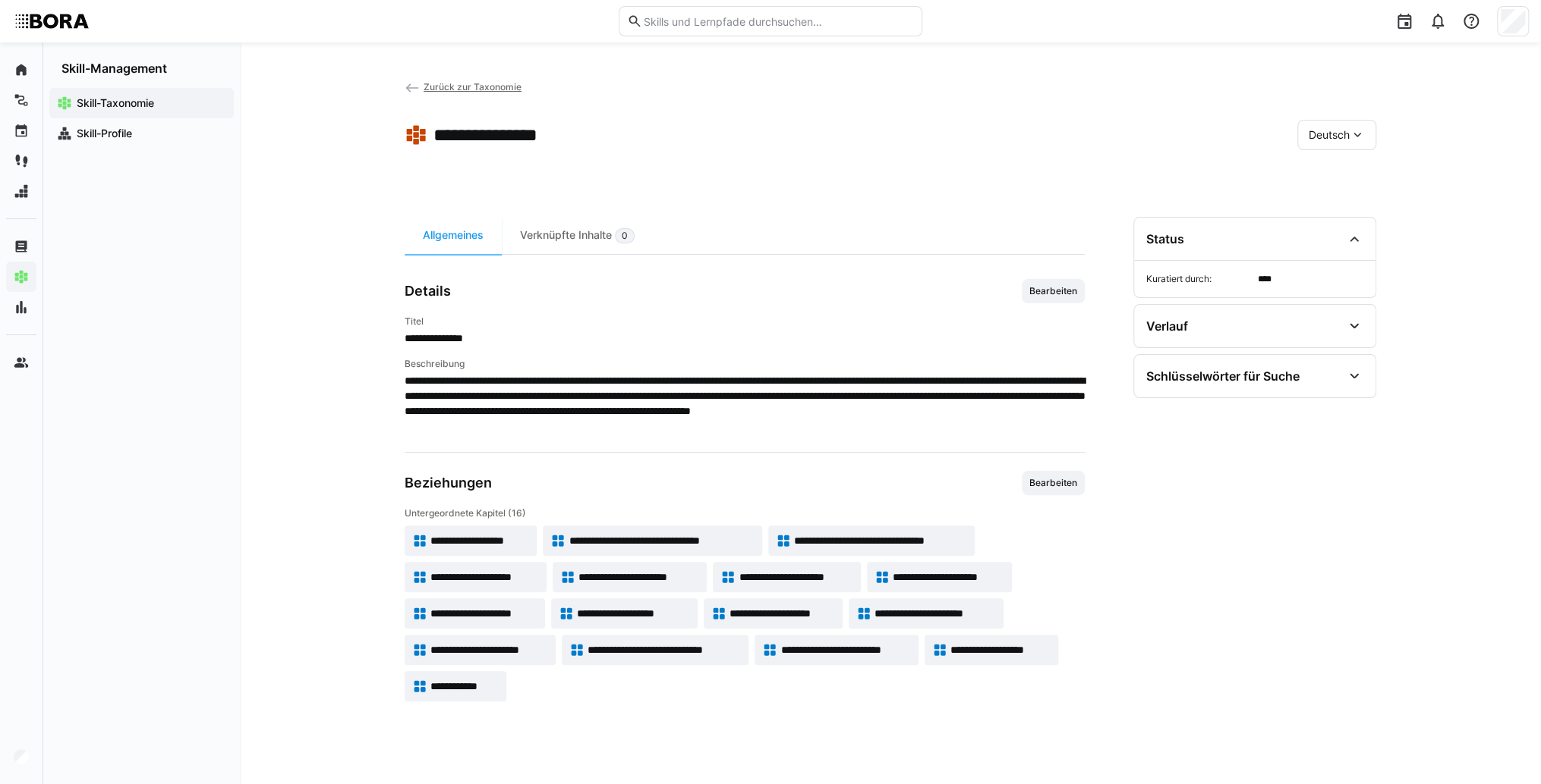
click at [908, 568] on app-skill-badge "**********" at bounding box center [938, 577] width 145 height 30
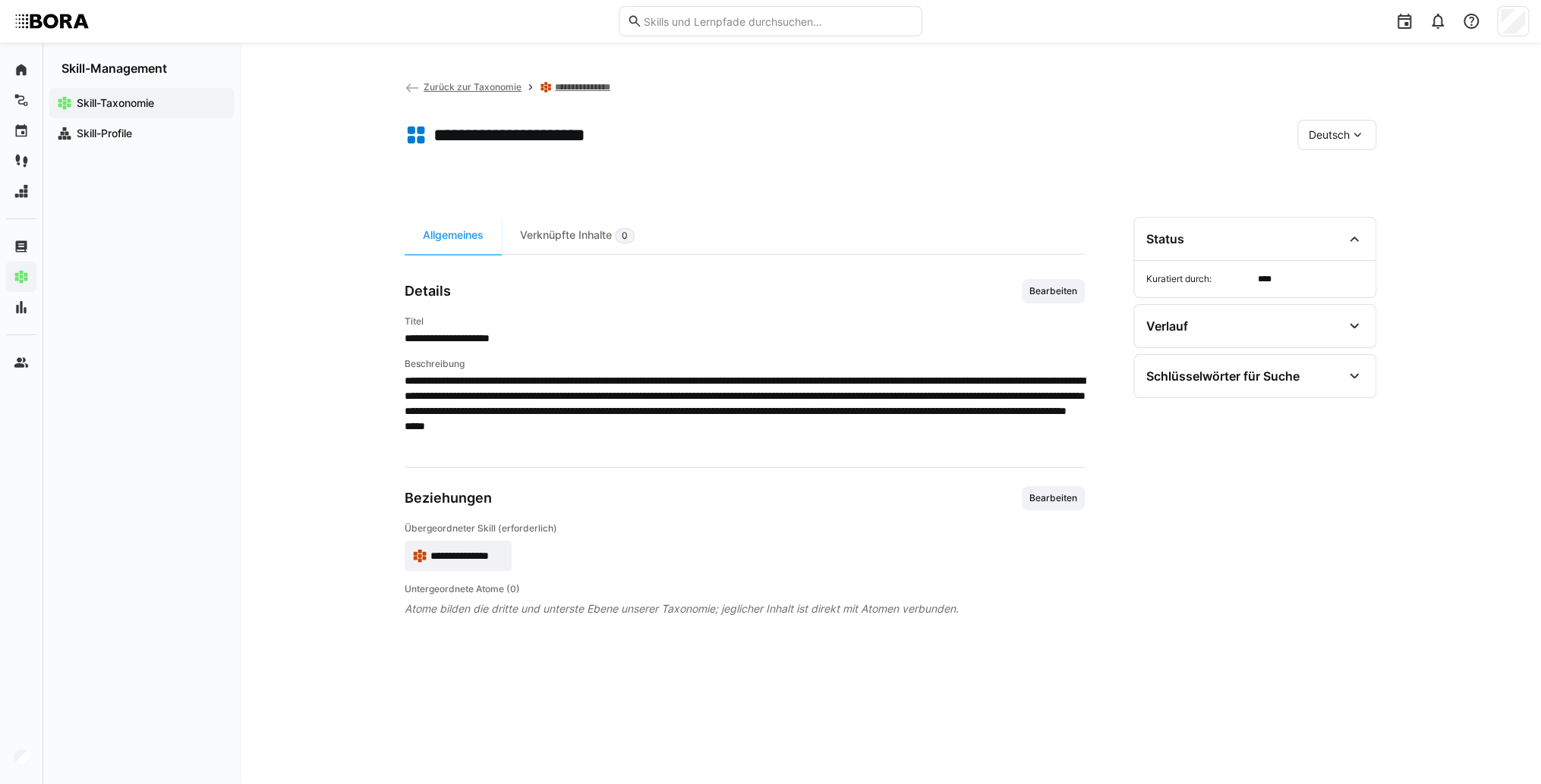
click at [1106, 272] on div "**********" at bounding box center [890, 482] width 971 height 531
click at [1036, 287] on span "Bearbeiten" at bounding box center [1053, 291] width 51 height 12
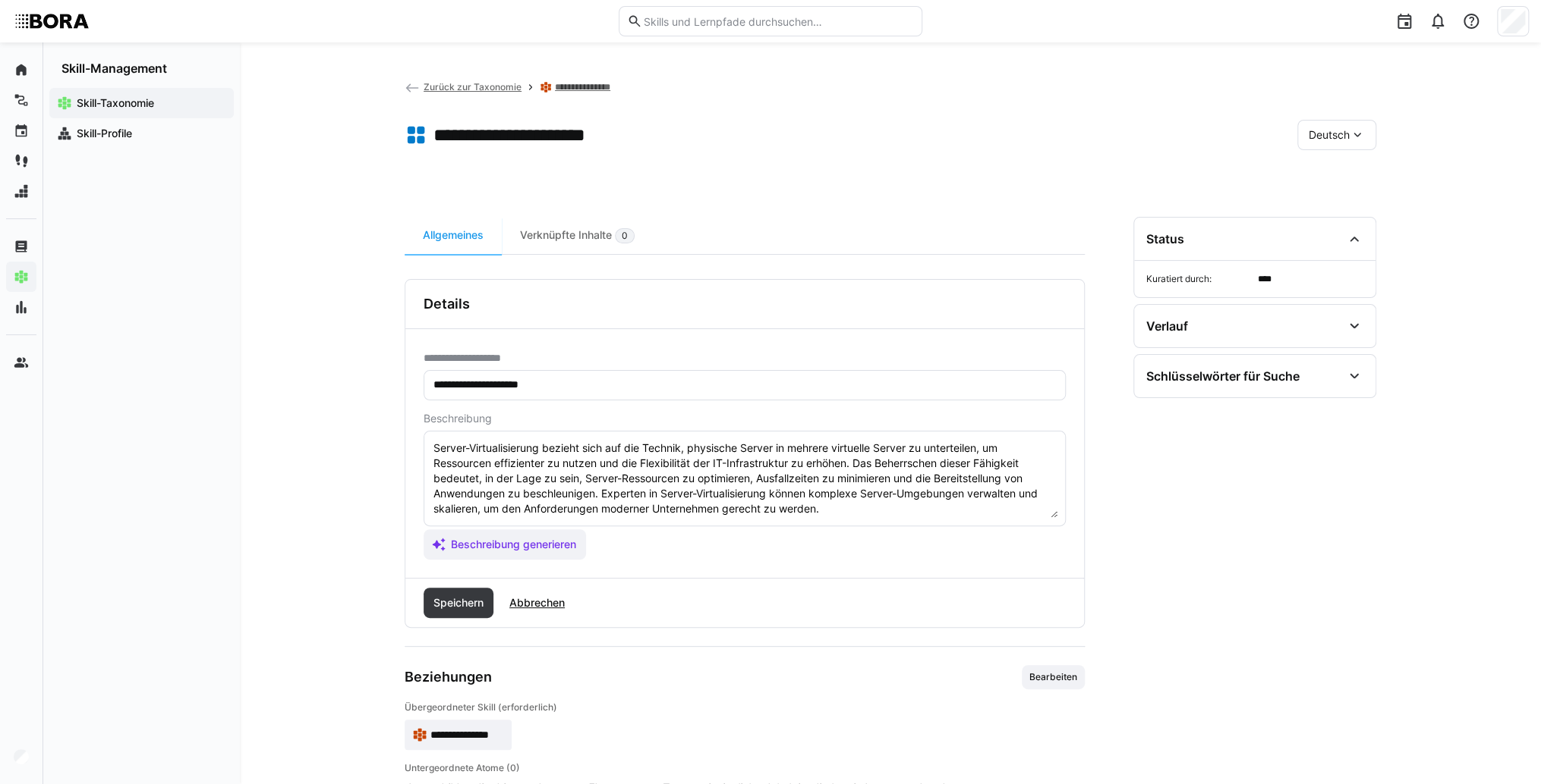
click at [925, 511] on textarea "Server-Virtualisierung bezieht sich auf die Technik, physische Server in mehrer…" at bounding box center [745, 478] width 626 height 79
click at [475, 509] on textarea "Server-Virtualisierung bezieht sich auf die Technik, physische Server in mehrer…" at bounding box center [745, 478] width 626 height 79
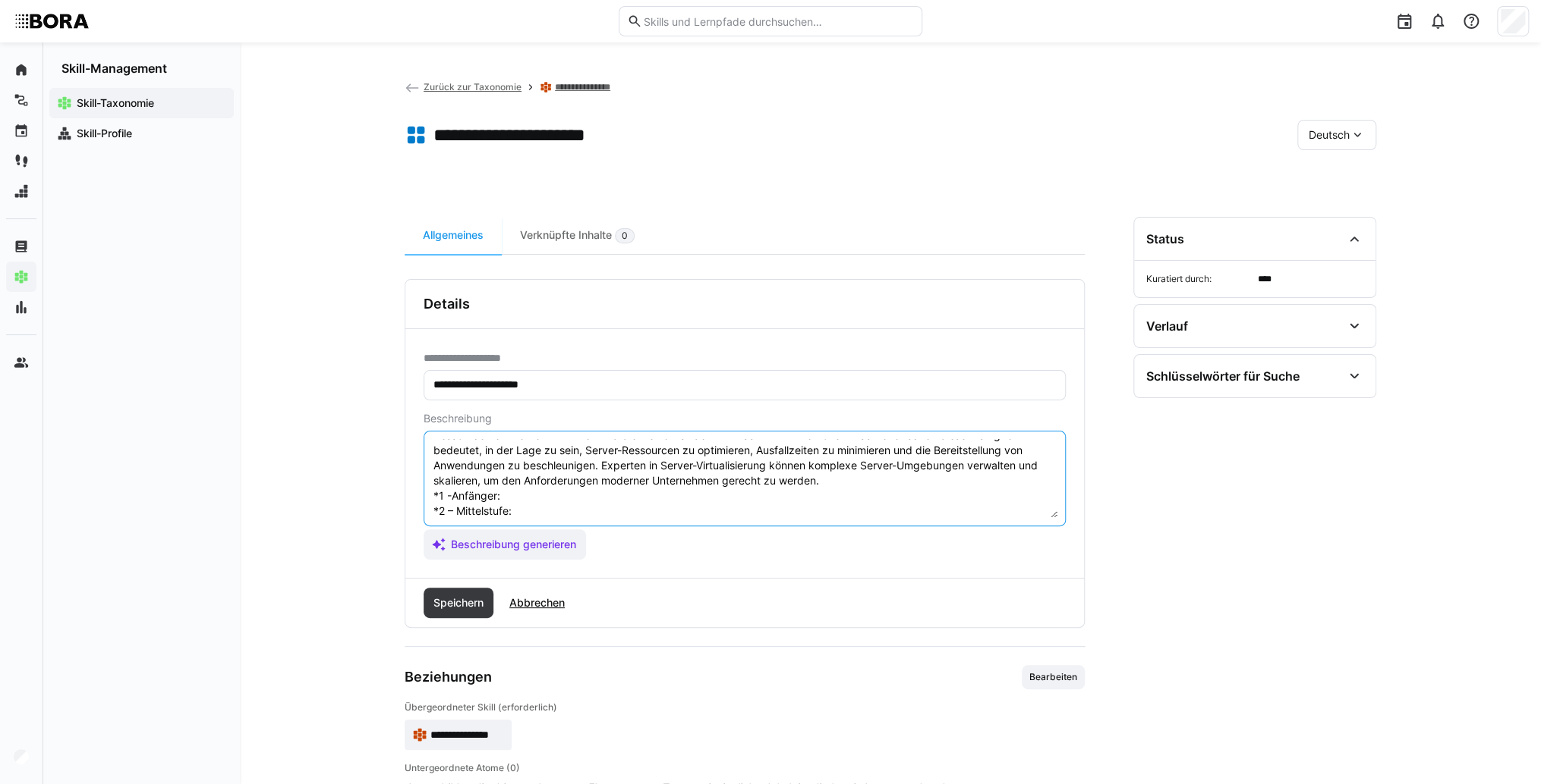
scroll to position [27, 0]
click at [521, 498] on textarea "Server-Virtualisierung bezieht sich auf die Technik, physische Server in mehrer…" at bounding box center [745, 478] width 626 height 79
click at [560, 489] on textarea "Server-Virtualisierung bezieht sich auf die Technik, physische Server in mehrer…" at bounding box center [745, 478] width 626 height 79
click at [565, 509] on textarea "Server-Virtualisierung bezieht sich auf die Technik, physische Server in mehrer…" at bounding box center [745, 478] width 626 height 79
click at [546, 512] on textarea "Server-Virtualisierung bezieht sich auf die Technik, physische Server in mehrer…" at bounding box center [745, 478] width 626 height 79
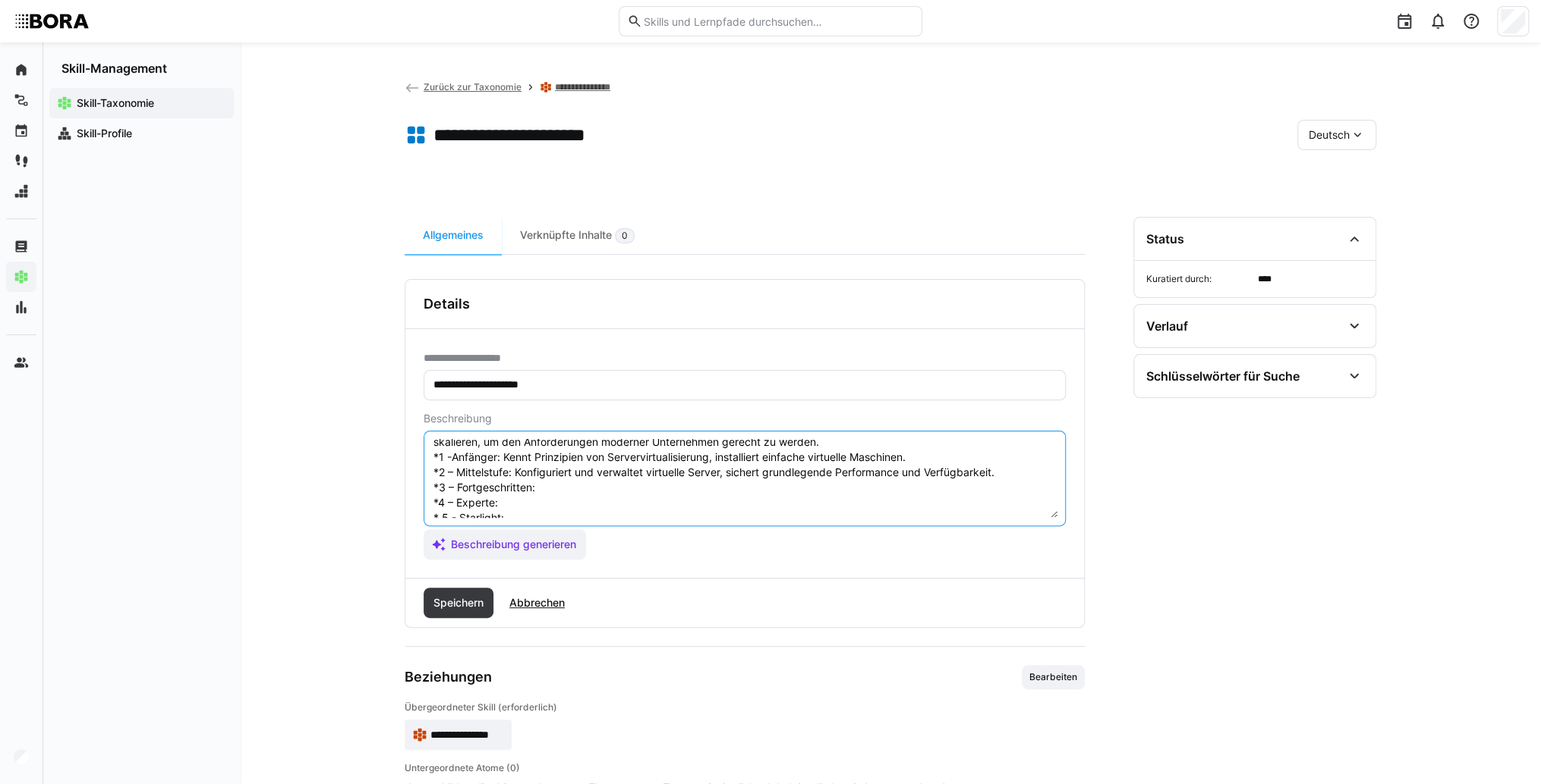
scroll to position [88, 0]
click at [550, 465] on textarea "Server-Virtualisierung bezieht sich auf die Technik, physische Server in mehrer…" at bounding box center [745, 478] width 626 height 79
click at [603, 465] on textarea "Server-Virtualisierung bezieht sich auf die Technik, physische Server in mehrer…" at bounding box center [745, 478] width 626 height 79
click at [565, 486] on textarea "Server-Virtualisierung bezieht sich auf die Technik, physische Server in mehrer…" at bounding box center [745, 478] width 626 height 79
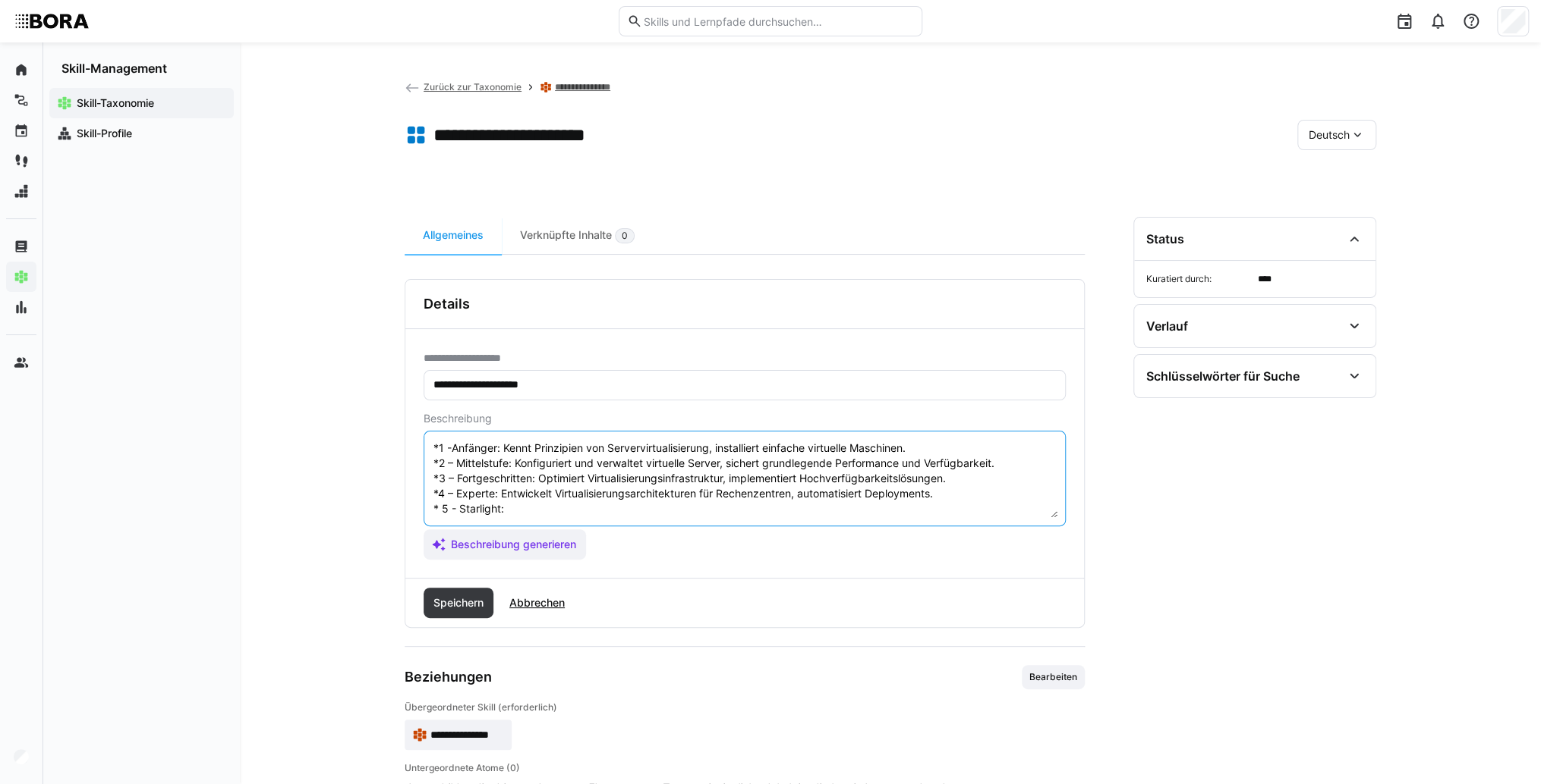
click at [526, 501] on textarea "Server-Virtualisierung bezieht sich auf die Technik, physische Server in mehrer…" at bounding box center [745, 478] width 626 height 79
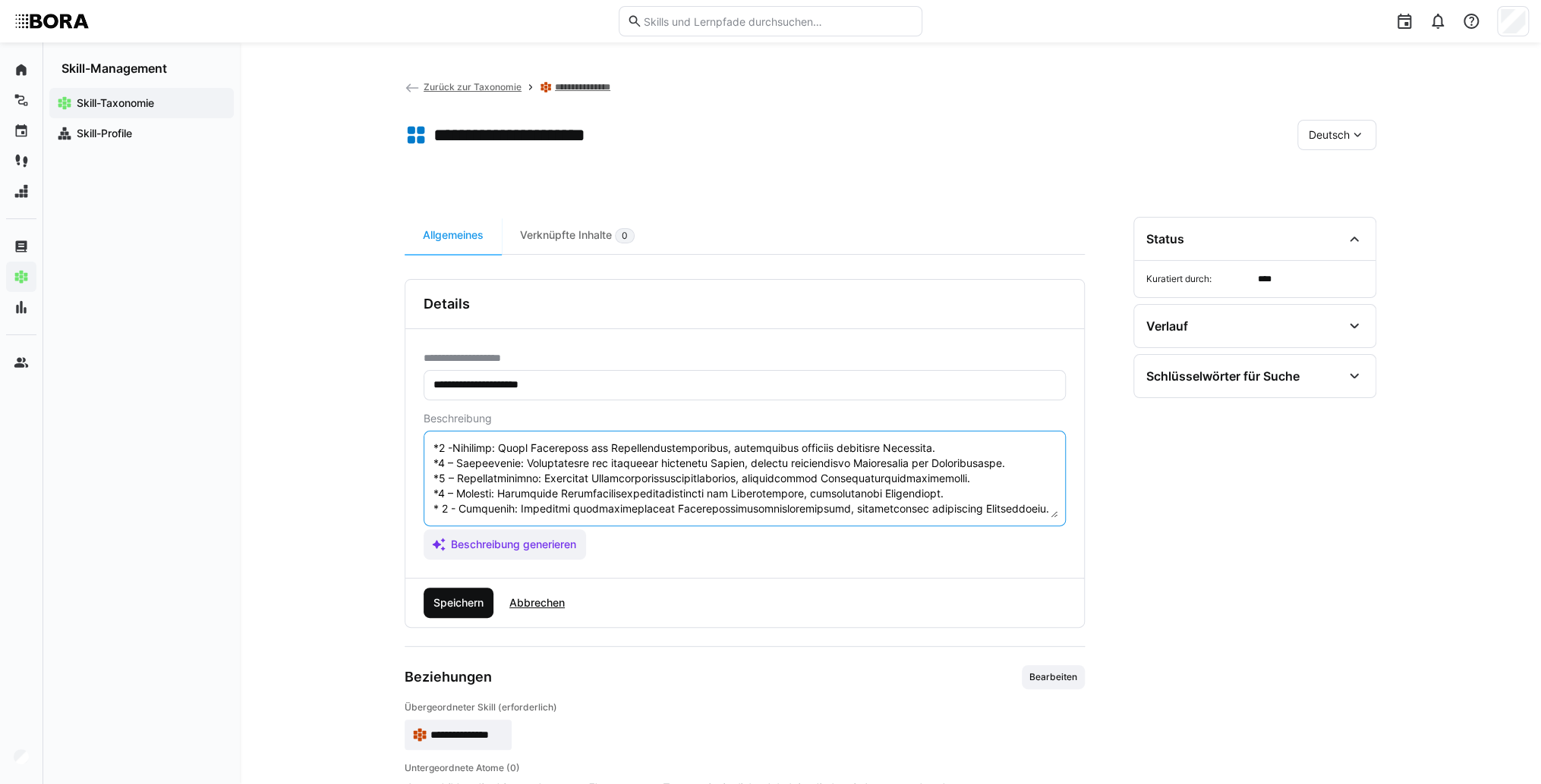
type textarea "Loremi-Dolorsitametcon adipisc elit sed doe Tempori, utlaboree Dolore ma aliqua…"
click at [457, 593] on span "Speichern" at bounding box center [458, 603] width 70 height 30
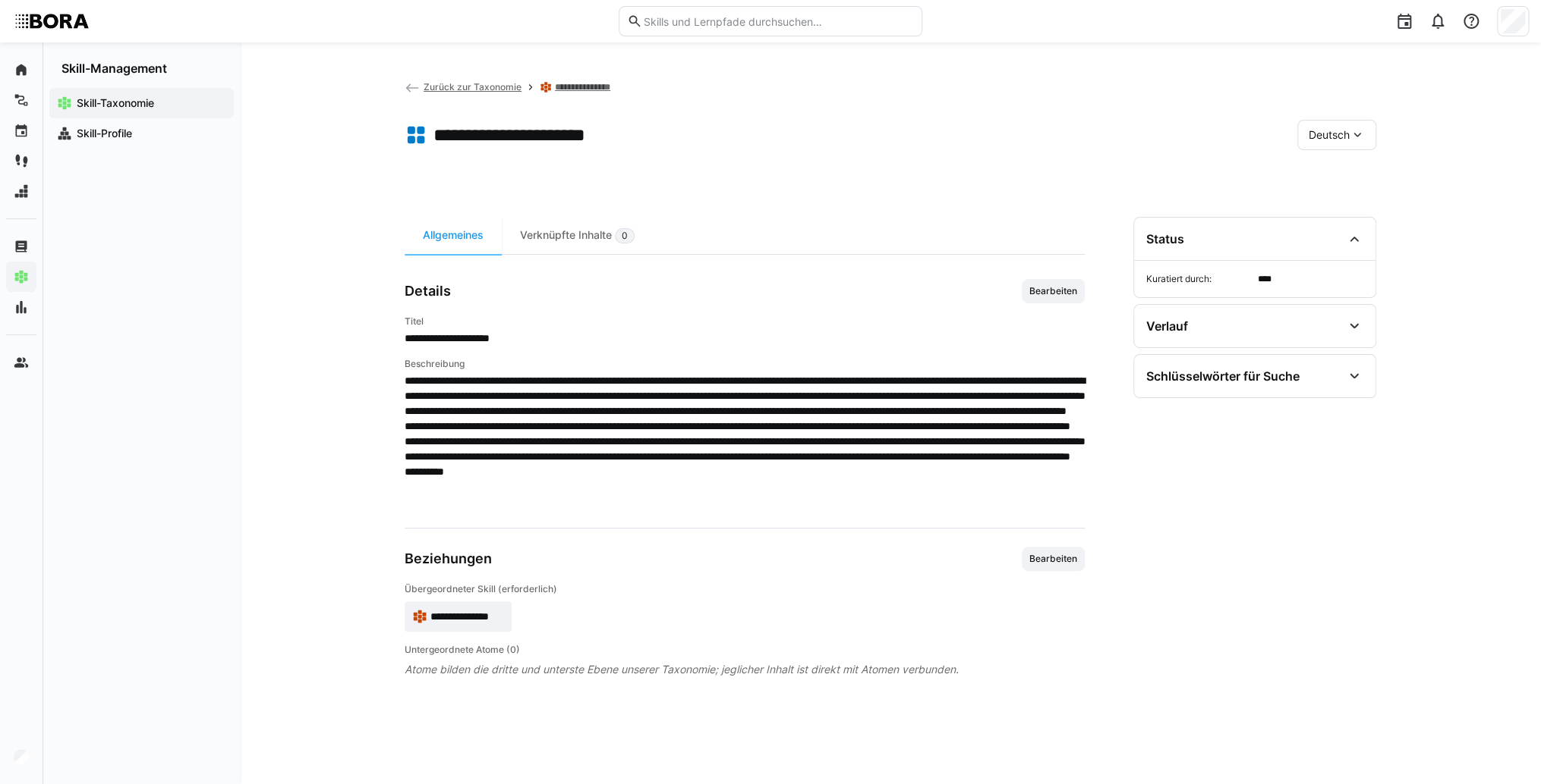
click at [1358, 133] on eds-icon at bounding box center [1357, 135] width 15 height 15
click at [1353, 203] on div "Englisch" at bounding box center [1336, 207] width 56 height 15
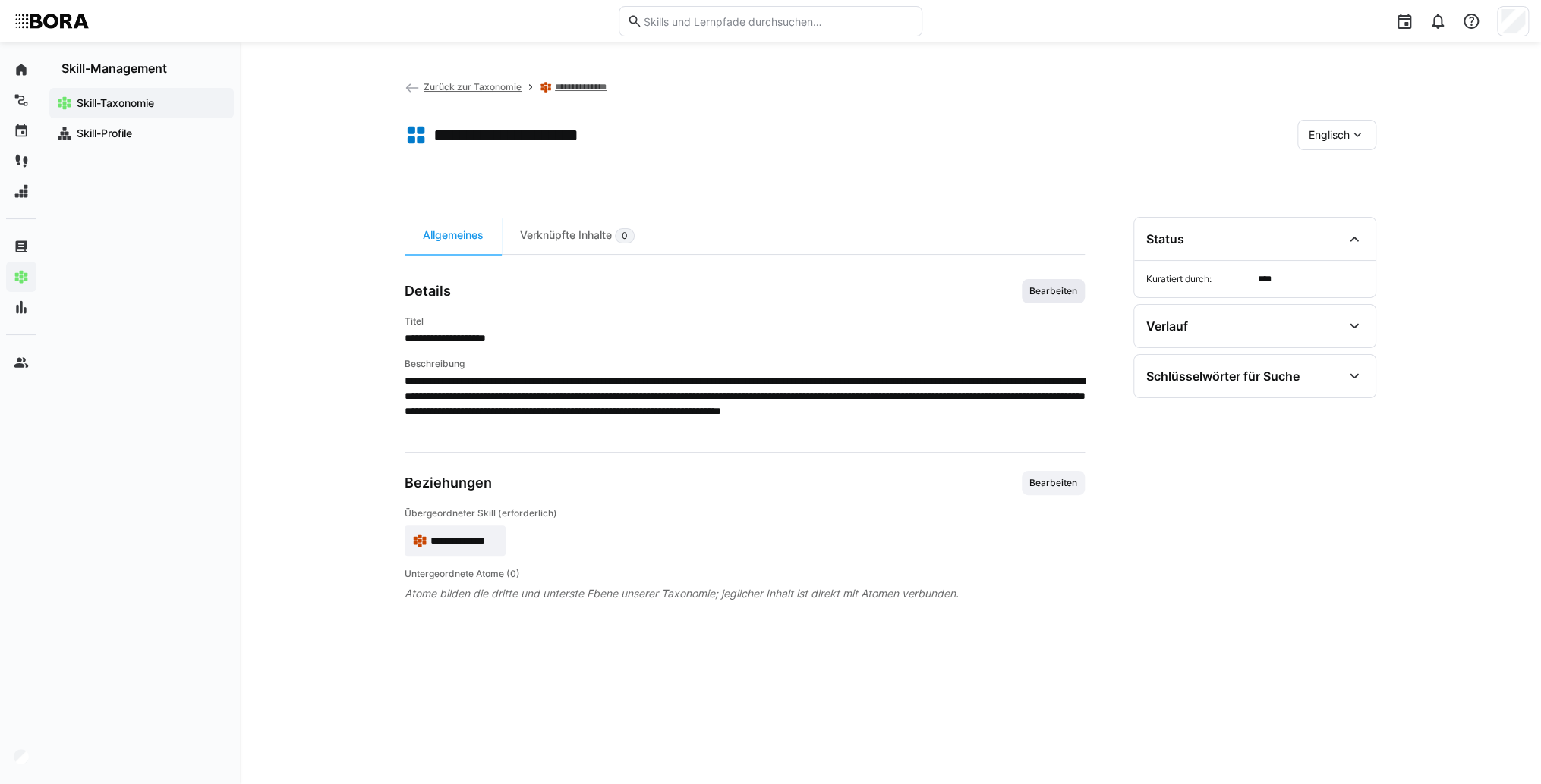
click at [1063, 290] on span "Bearbeiten" at bounding box center [1053, 291] width 51 height 12
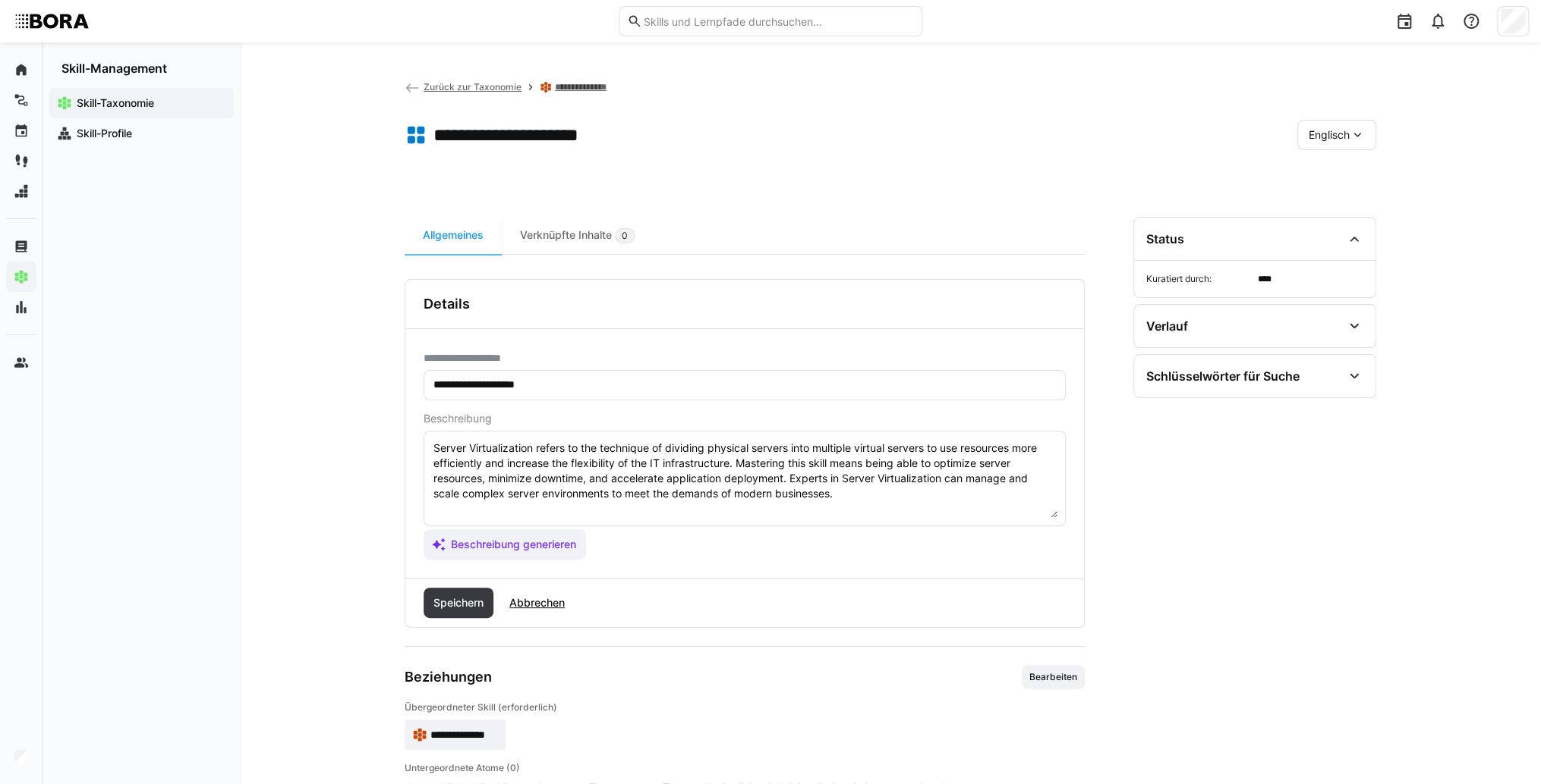
click at [857, 492] on textarea "Server Virtualization refers to the technique of dividing physical servers into…" at bounding box center [745, 478] width 626 height 79
click at [471, 516] on textarea "Server Virtualization refers to the technique of dividing physical servers into…" at bounding box center [745, 478] width 626 height 79
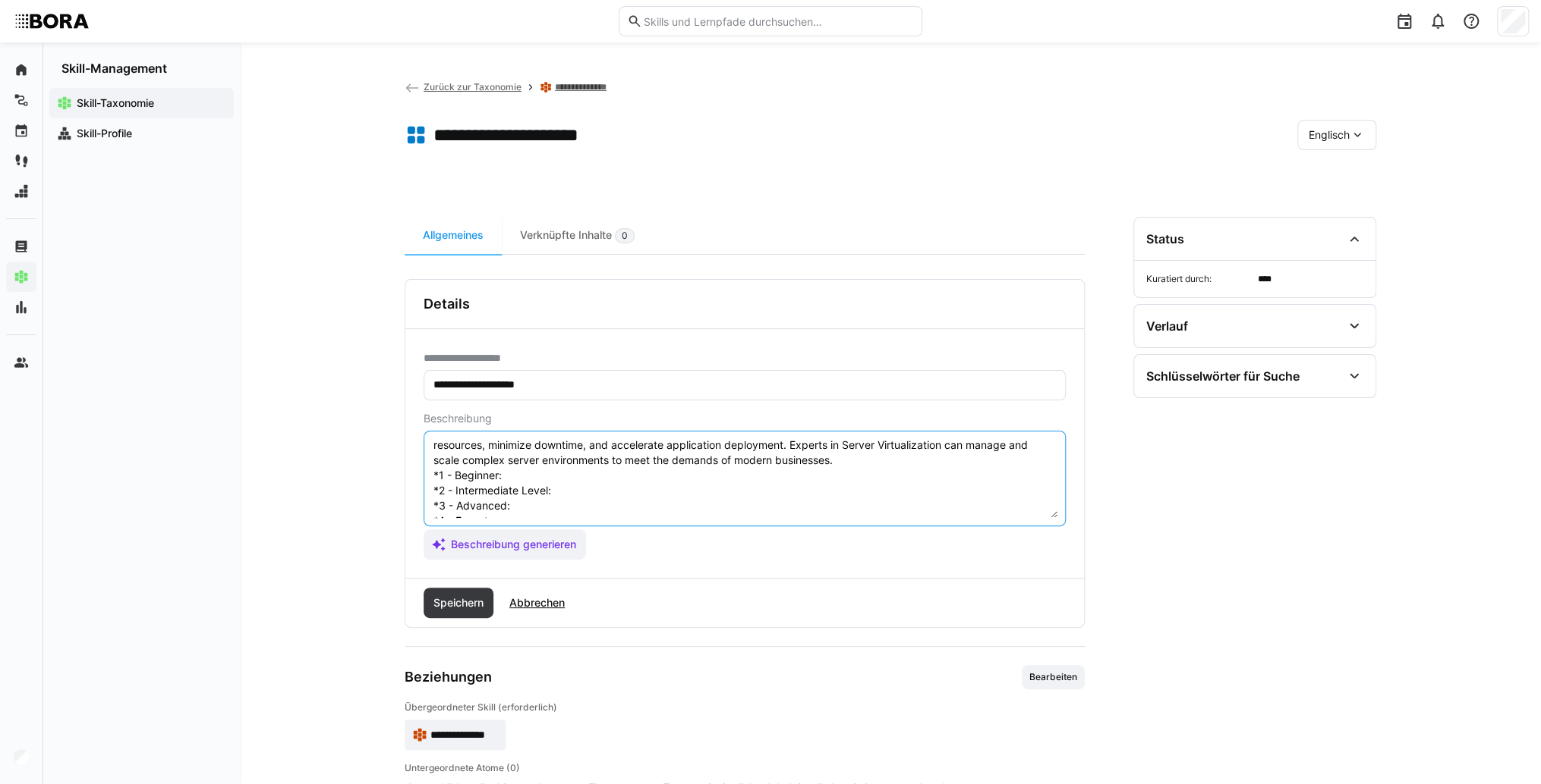
scroll to position [12, 0]
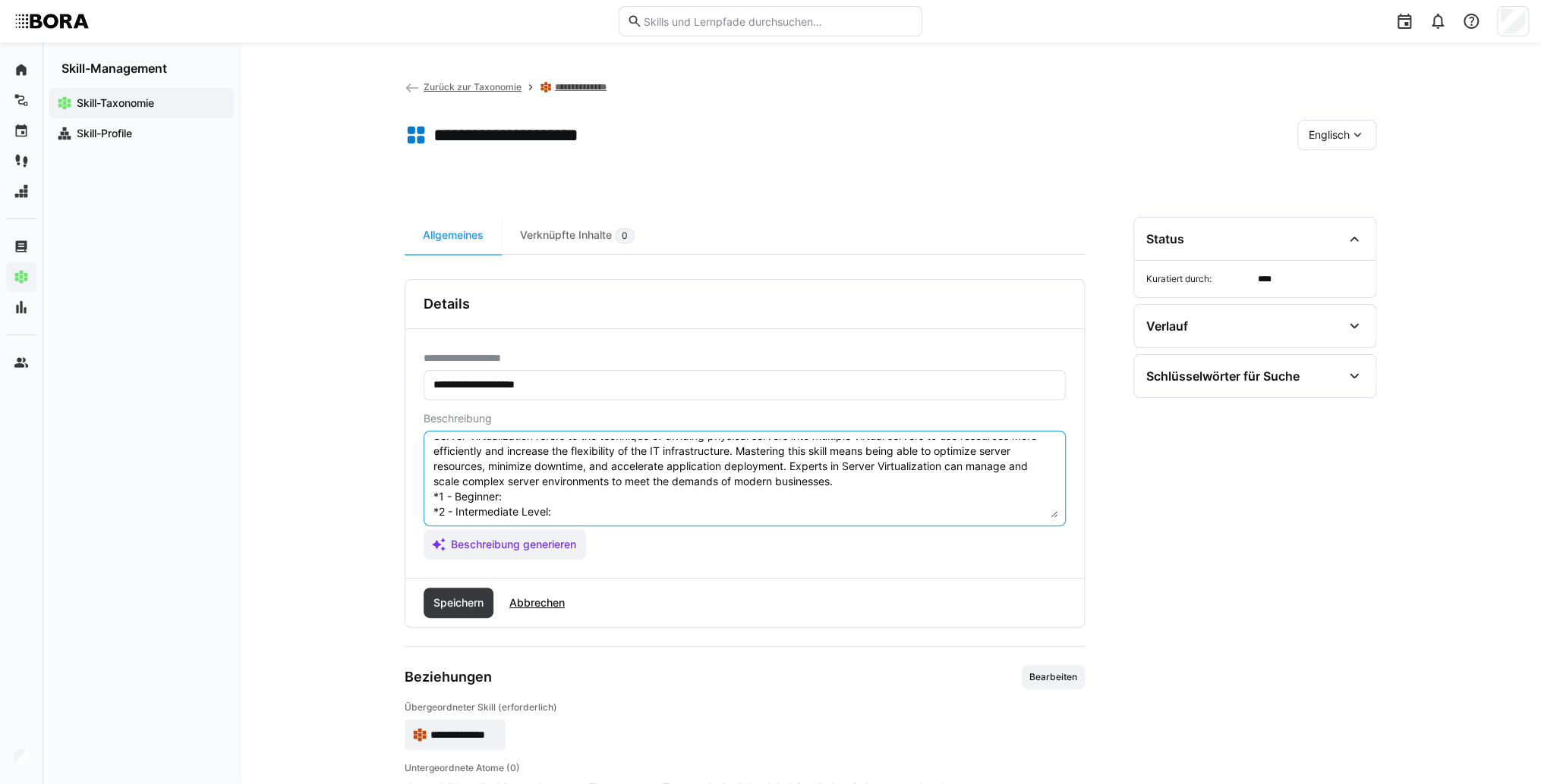
click at [561, 501] on textarea "Server Virtualization refers to the technique of dividing physical servers into…" at bounding box center [745, 478] width 626 height 79
click at [589, 498] on textarea "Server Virtualization refers to the technique of dividing physical servers into…" at bounding box center [745, 478] width 626 height 79
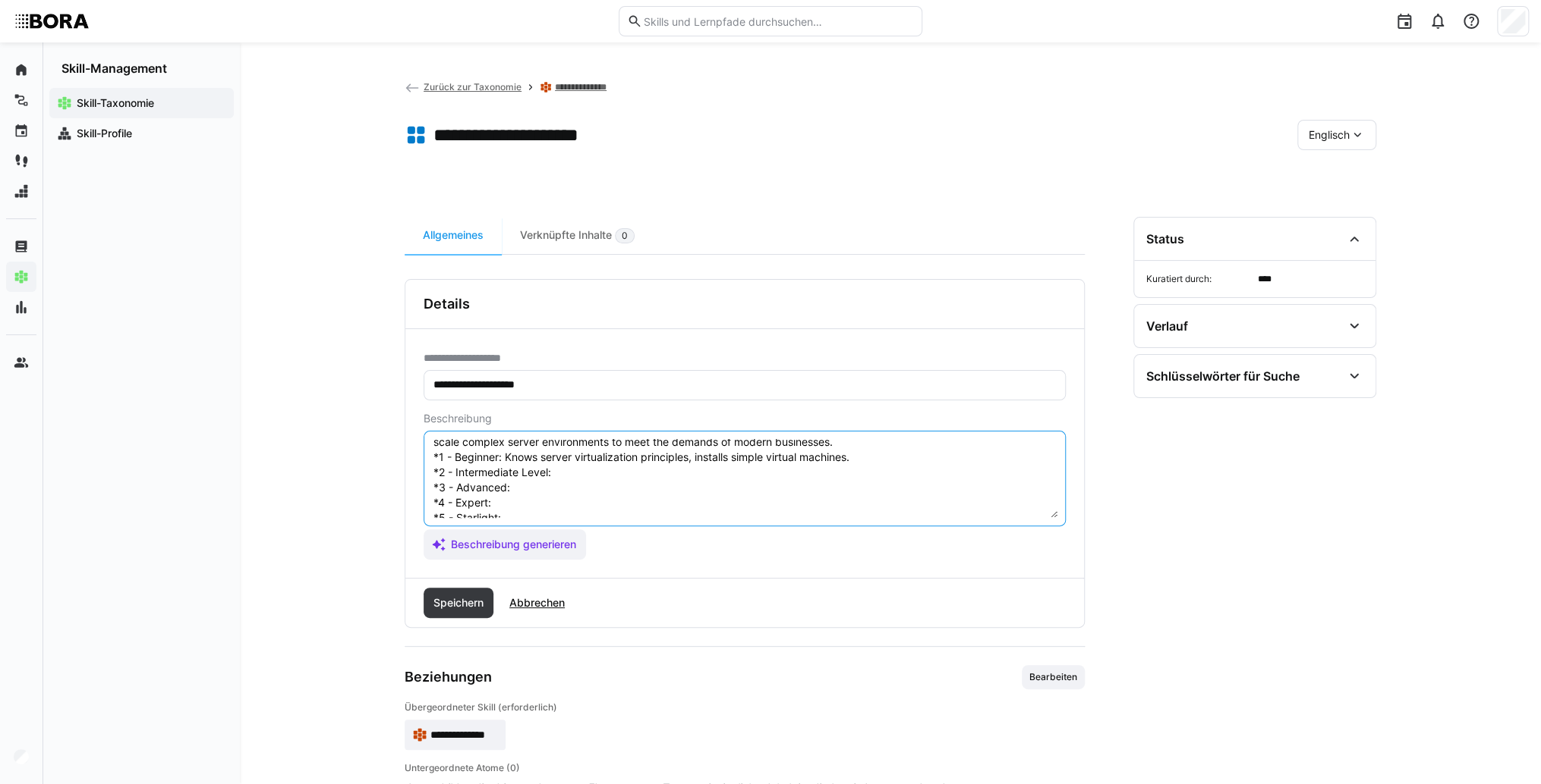
scroll to position [73, 0]
click at [589, 452] on textarea "Server Virtualization refers to the technique of dividing physical servers into…" at bounding box center [745, 478] width 626 height 79
click at [582, 456] on textarea "Server Virtualization refers to the technique of dividing physical servers into…" at bounding box center [745, 478] width 626 height 79
drag, startPoint x: 545, startPoint y: 468, endPoint x: 399, endPoint y: 468, distance: 146.0
click at [540, 467] on textarea "Server Virtualization refers to the technique of dividing physical servers into…" at bounding box center [745, 478] width 626 height 79
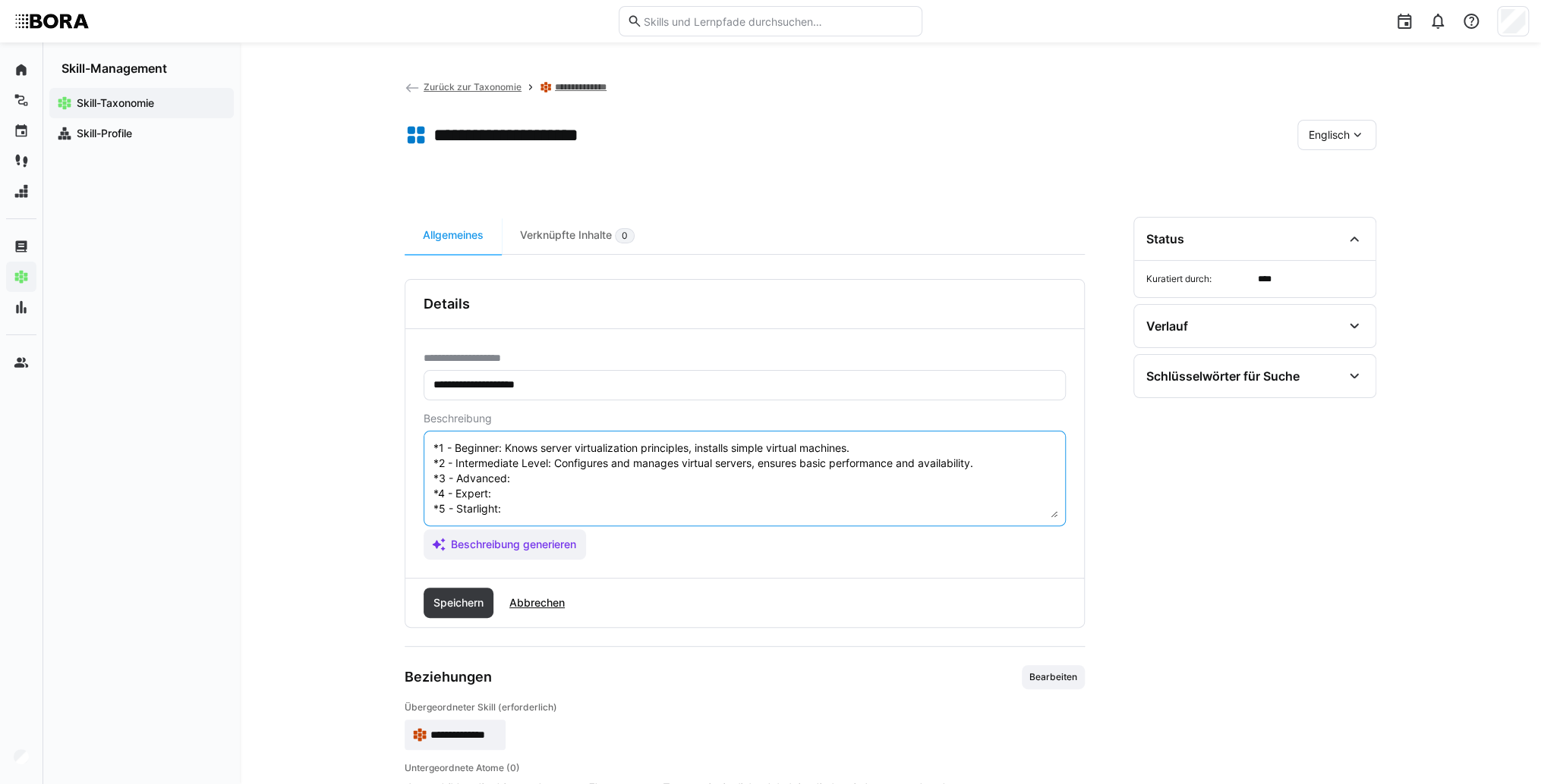
click at [552, 470] on textarea "Server Virtualization refers to the technique of dividing physical servers into…" at bounding box center [745, 478] width 626 height 79
click at [531, 479] on textarea "Server Virtualization refers to the technique of dividing physical servers into…" at bounding box center [745, 478] width 626 height 79
click at [540, 479] on textarea "Server Virtualization refers to the technique of dividing physical servers into…" at bounding box center [745, 478] width 626 height 79
click at [695, 489] on textarea "Server Virtualization refers to the technique of dividing physical servers into…" at bounding box center [745, 478] width 626 height 79
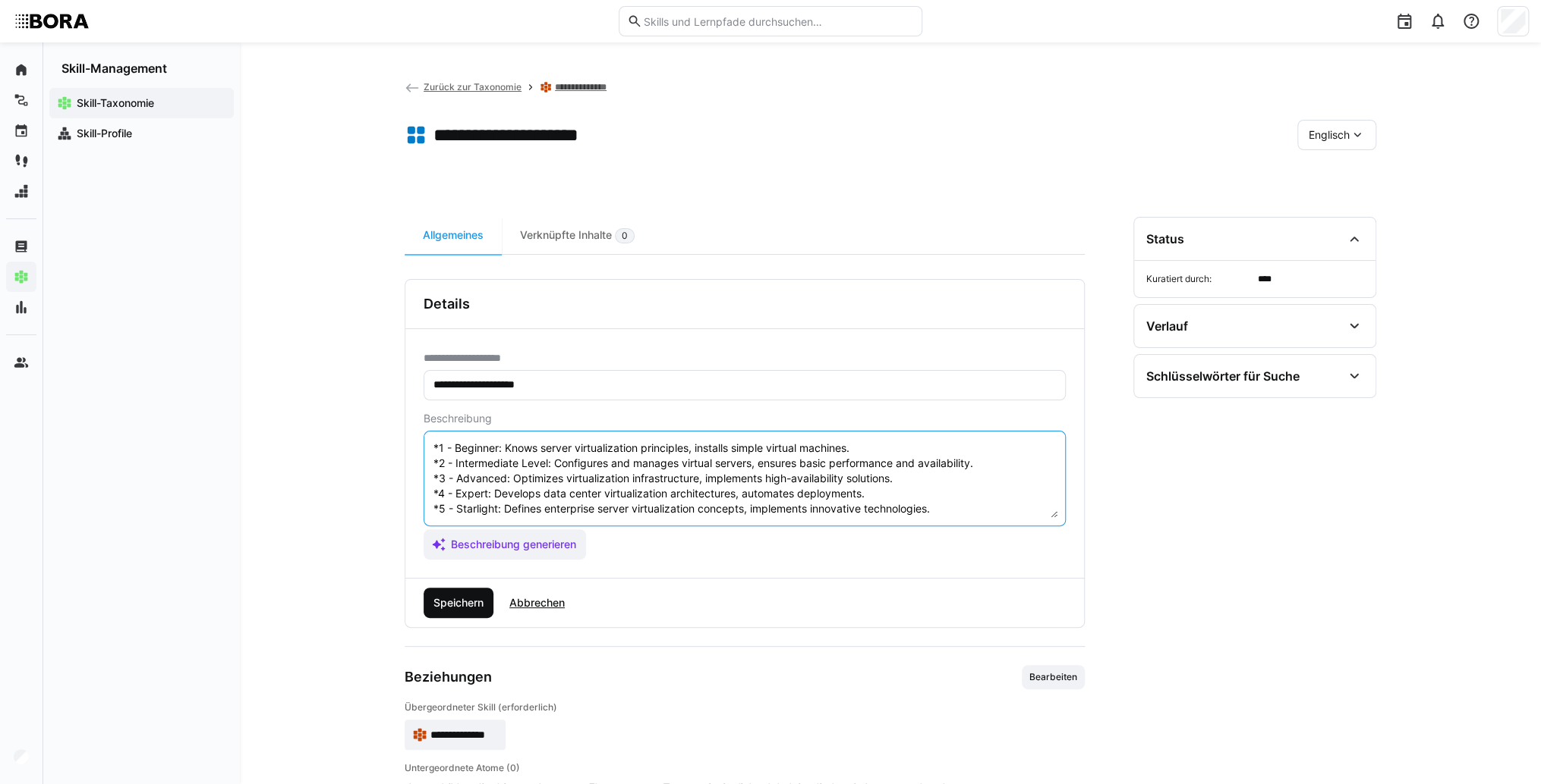
type textarea "Server Virtualization refers to the technique of dividing physical servers into…"
click at [462, 612] on span "Speichern" at bounding box center [458, 603] width 70 height 30
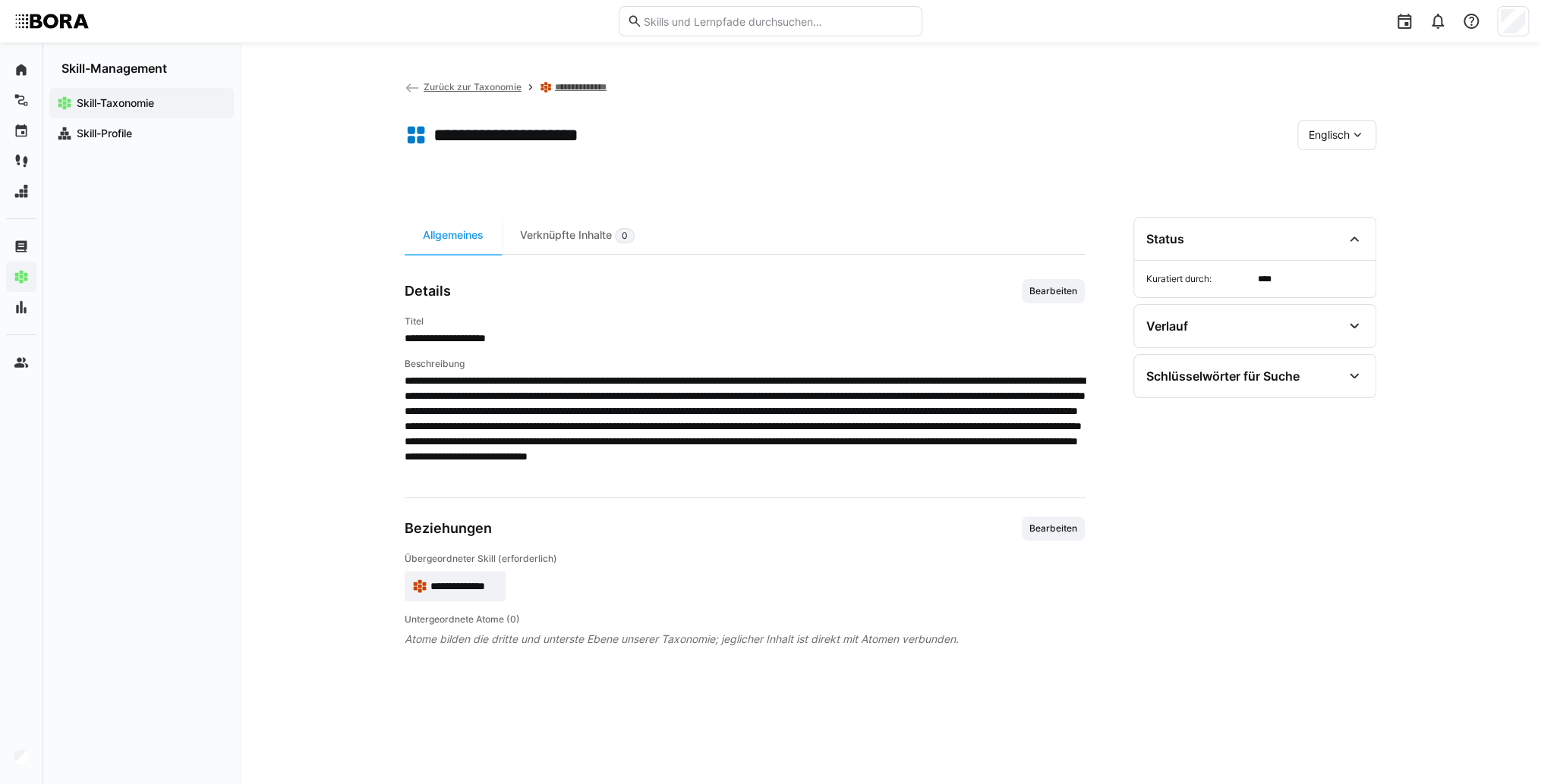
drag, startPoint x: 1350, startPoint y: 132, endPoint x: 1358, endPoint y: 149, distance: 18.8
click at [1350, 132] on eds-icon at bounding box center [1357, 135] width 15 height 15
click at [1360, 179] on div "Deutsch" at bounding box center [1336, 175] width 56 height 15
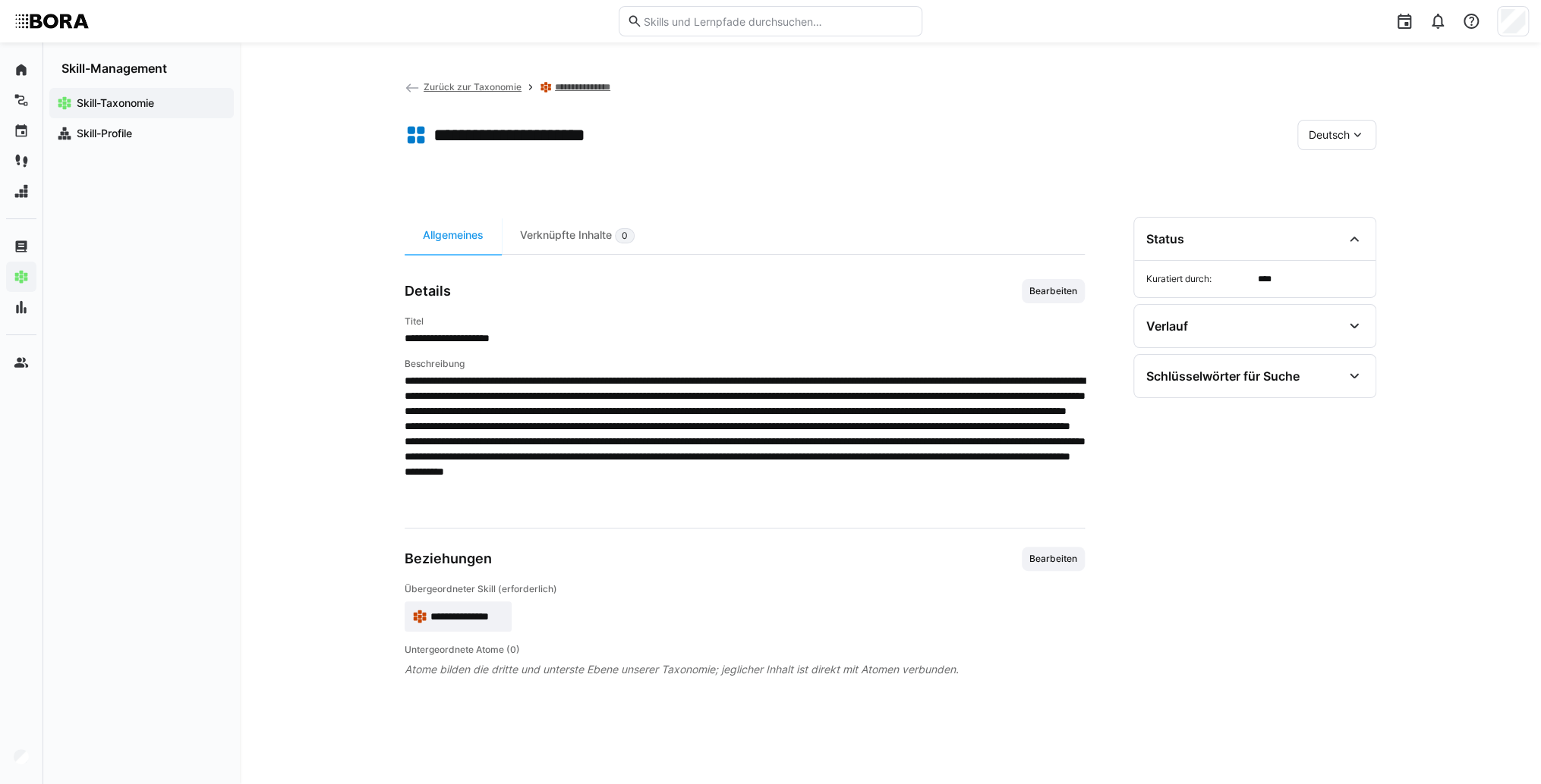
click at [1347, 138] on span "Deutsch" at bounding box center [1329, 135] width 41 height 15
click at [1361, 196] on div "Englisch" at bounding box center [1336, 207] width 80 height 32
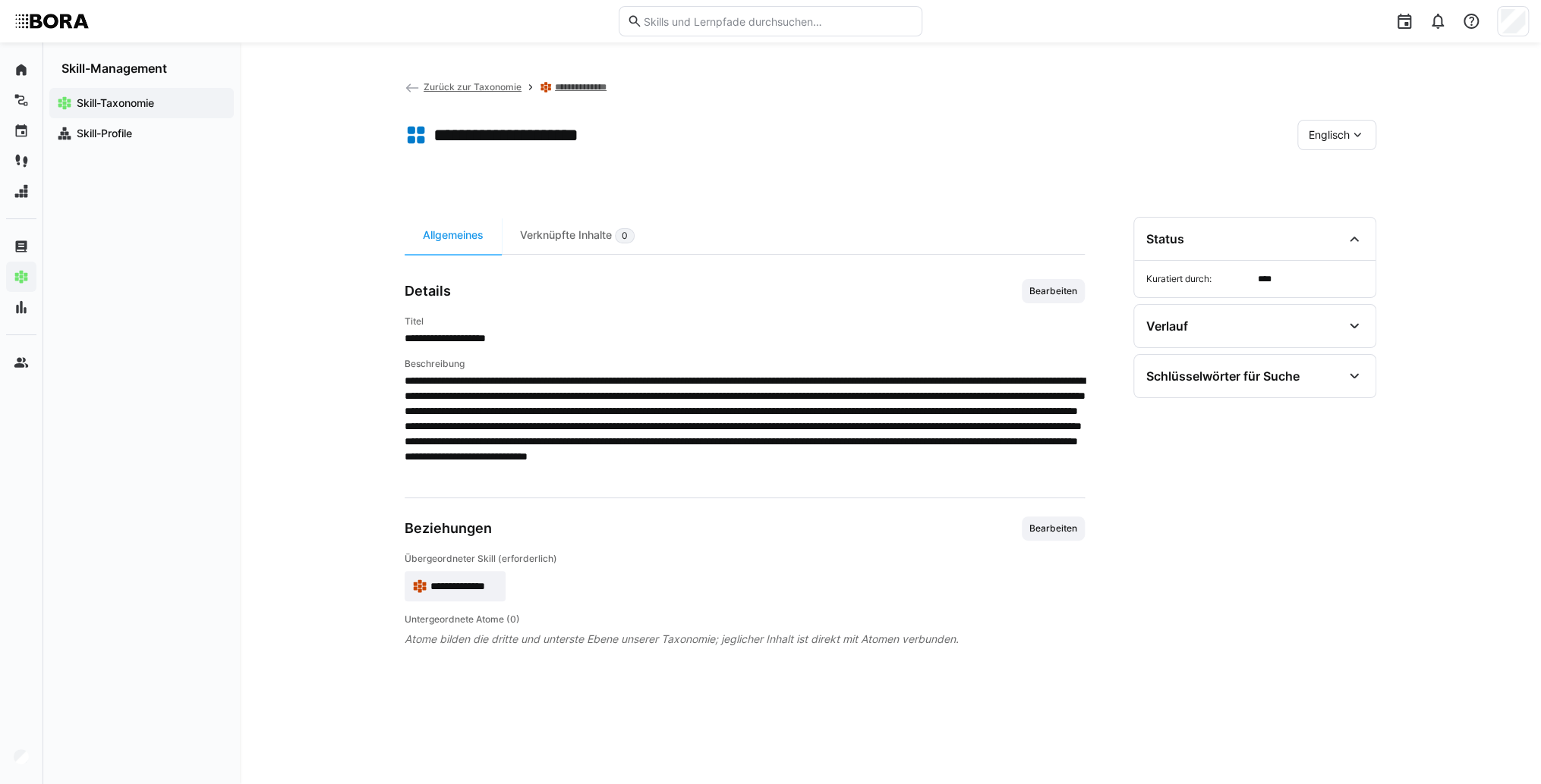
click at [456, 85] on span "Zurück zur Taxonomie" at bounding box center [473, 86] width 98 height 11
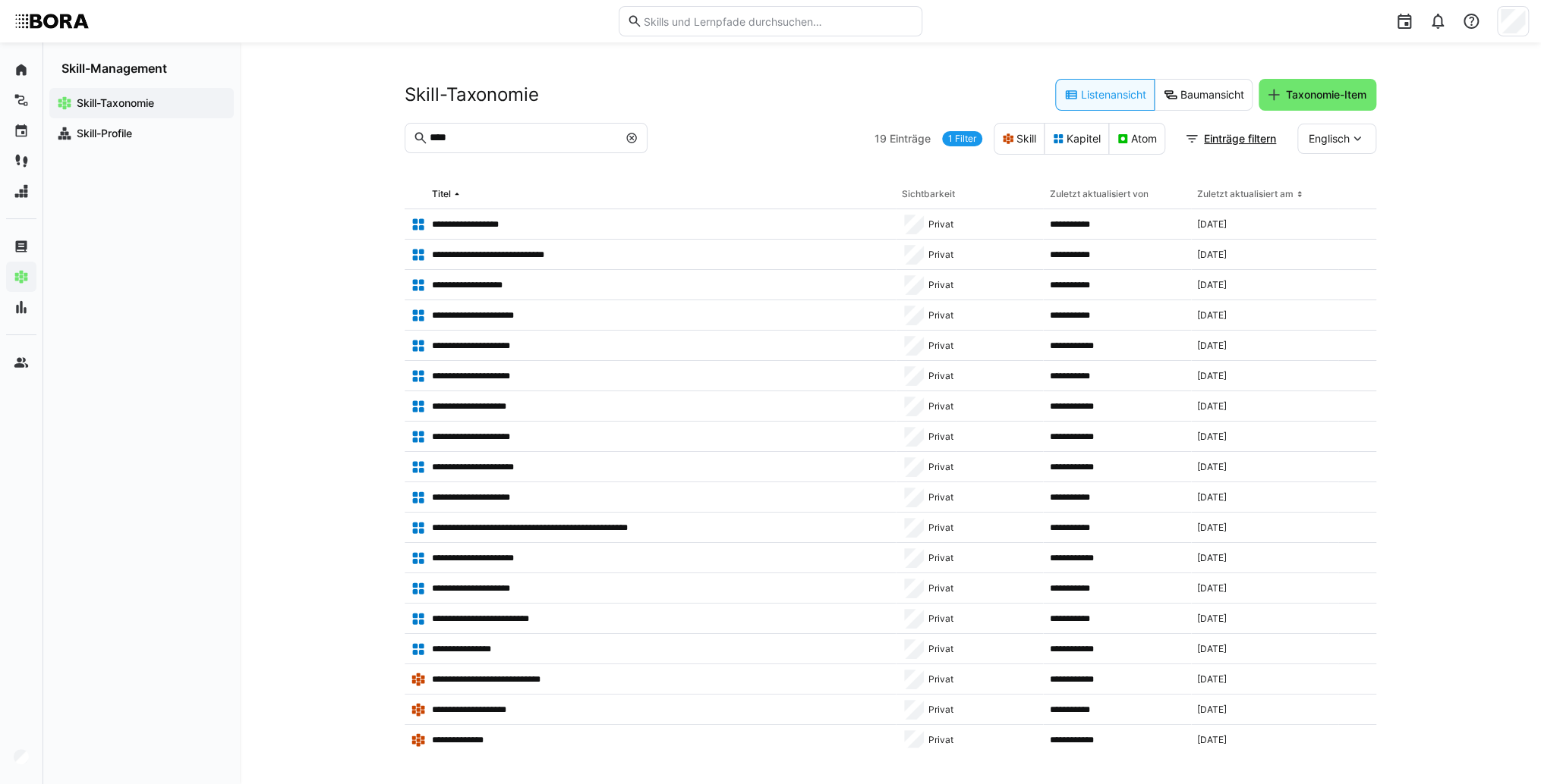
click at [630, 136] on eds-icon at bounding box center [631, 138] width 12 height 12
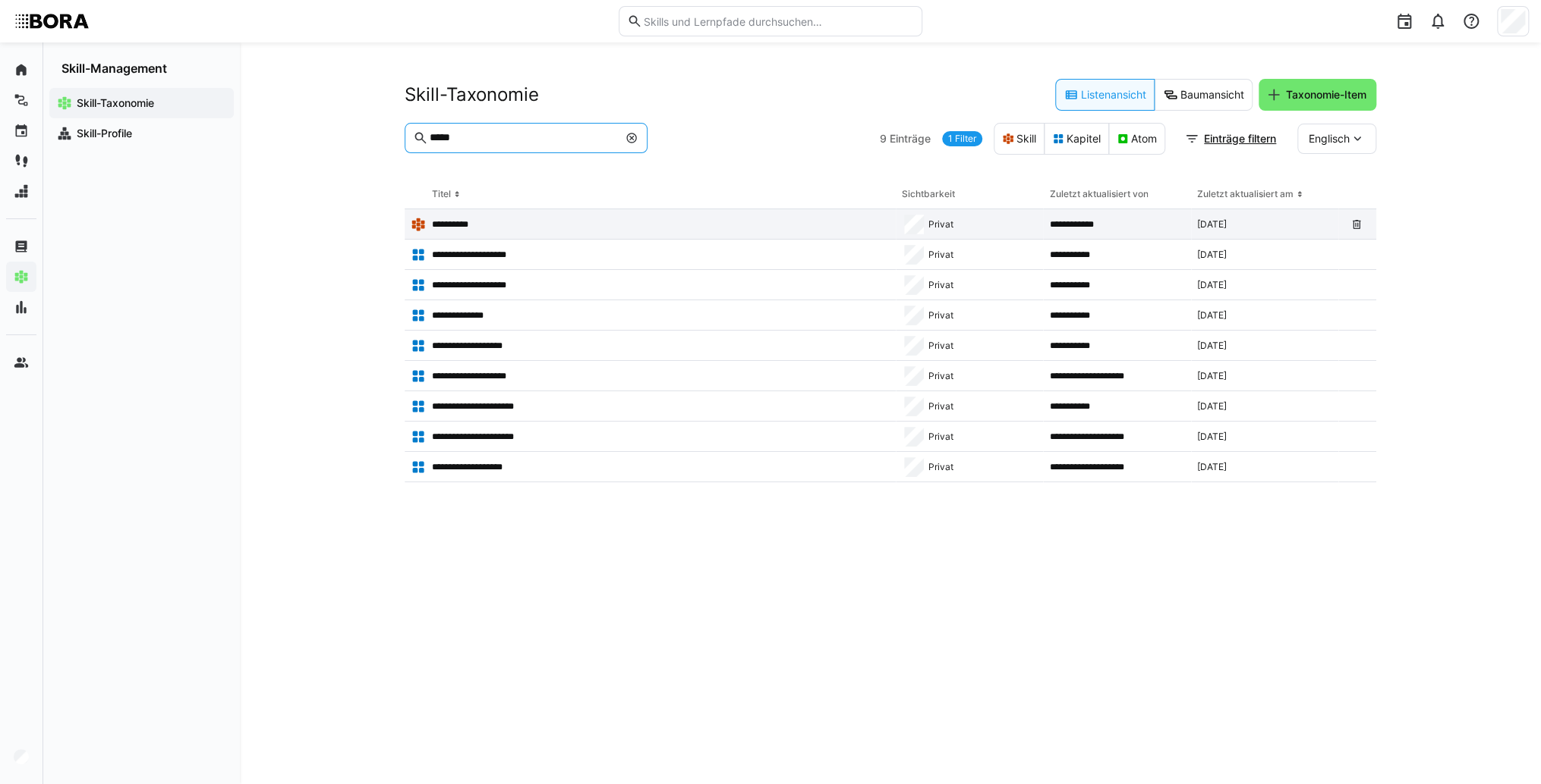
type input "*****"
click at [541, 220] on app-table-first-column "**********" at bounding box center [650, 225] width 479 height 15
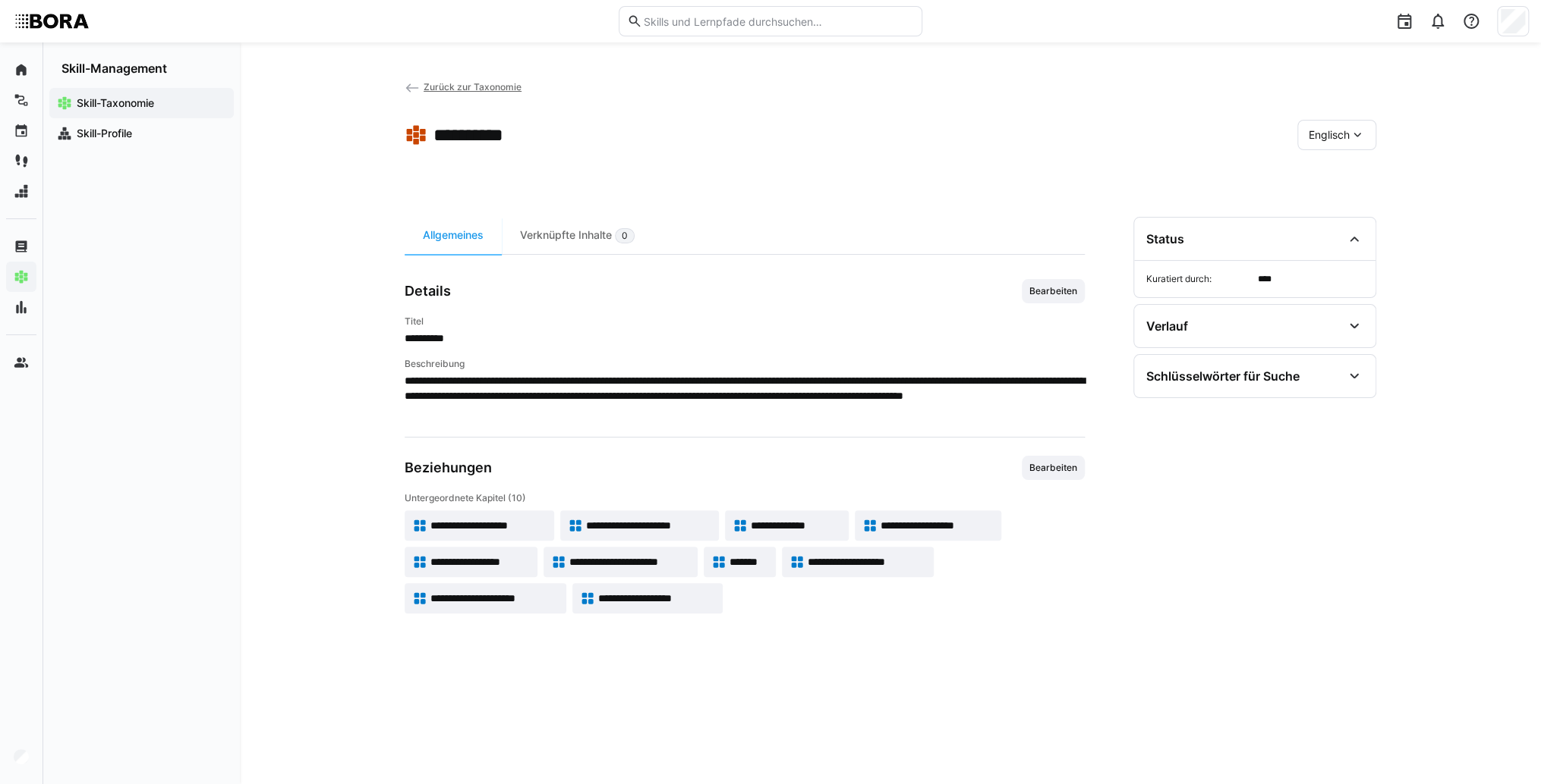
click at [483, 563] on span "**********" at bounding box center [480, 562] width 100 height 15
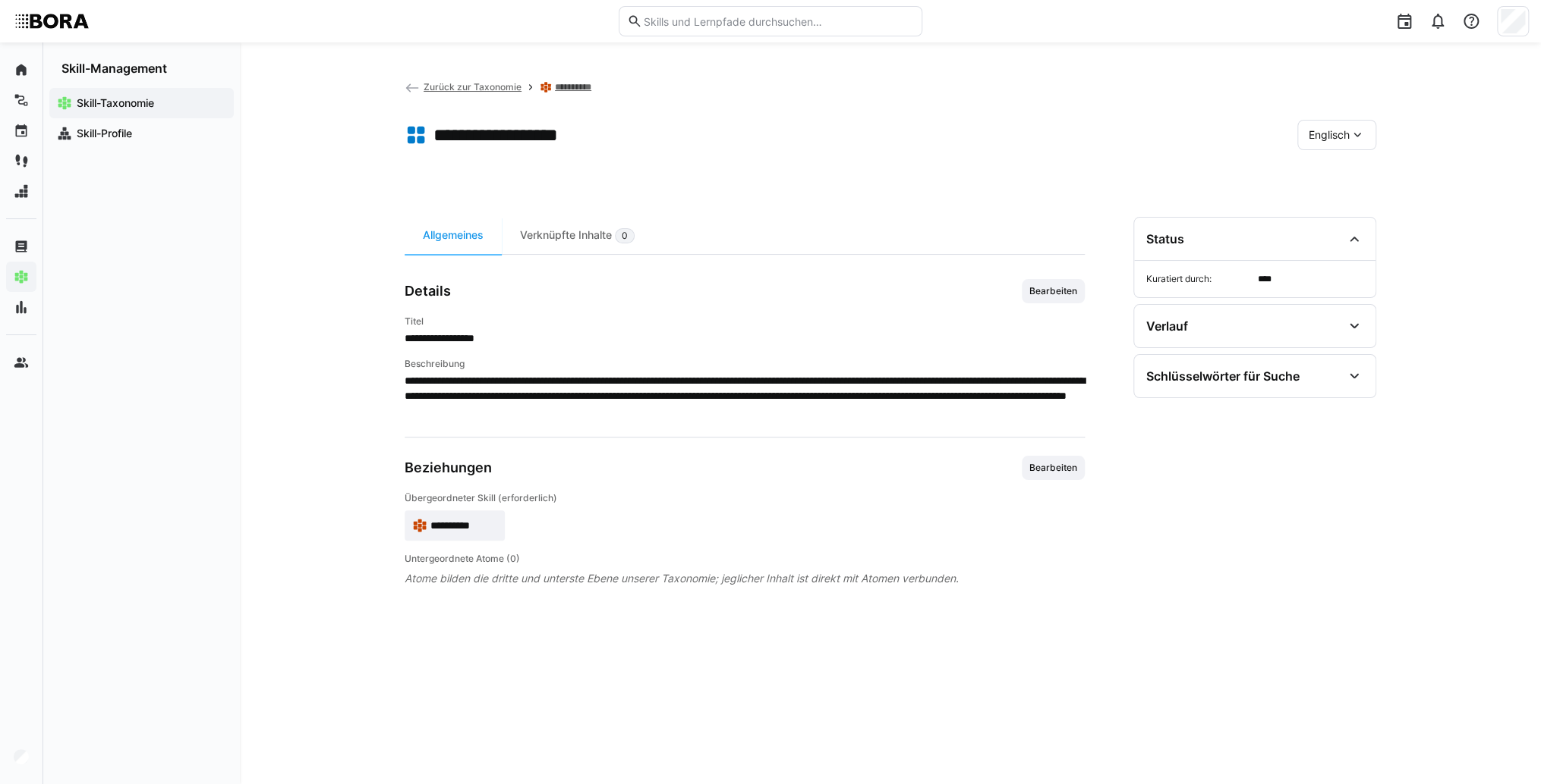
click at [1320, 128] on span "Englisch" at bounding box center [1329, 135] width 41 height 15
click at [1333, 172] on span "Deutsch" at bounding box center [1329, 175] width 41 height 15
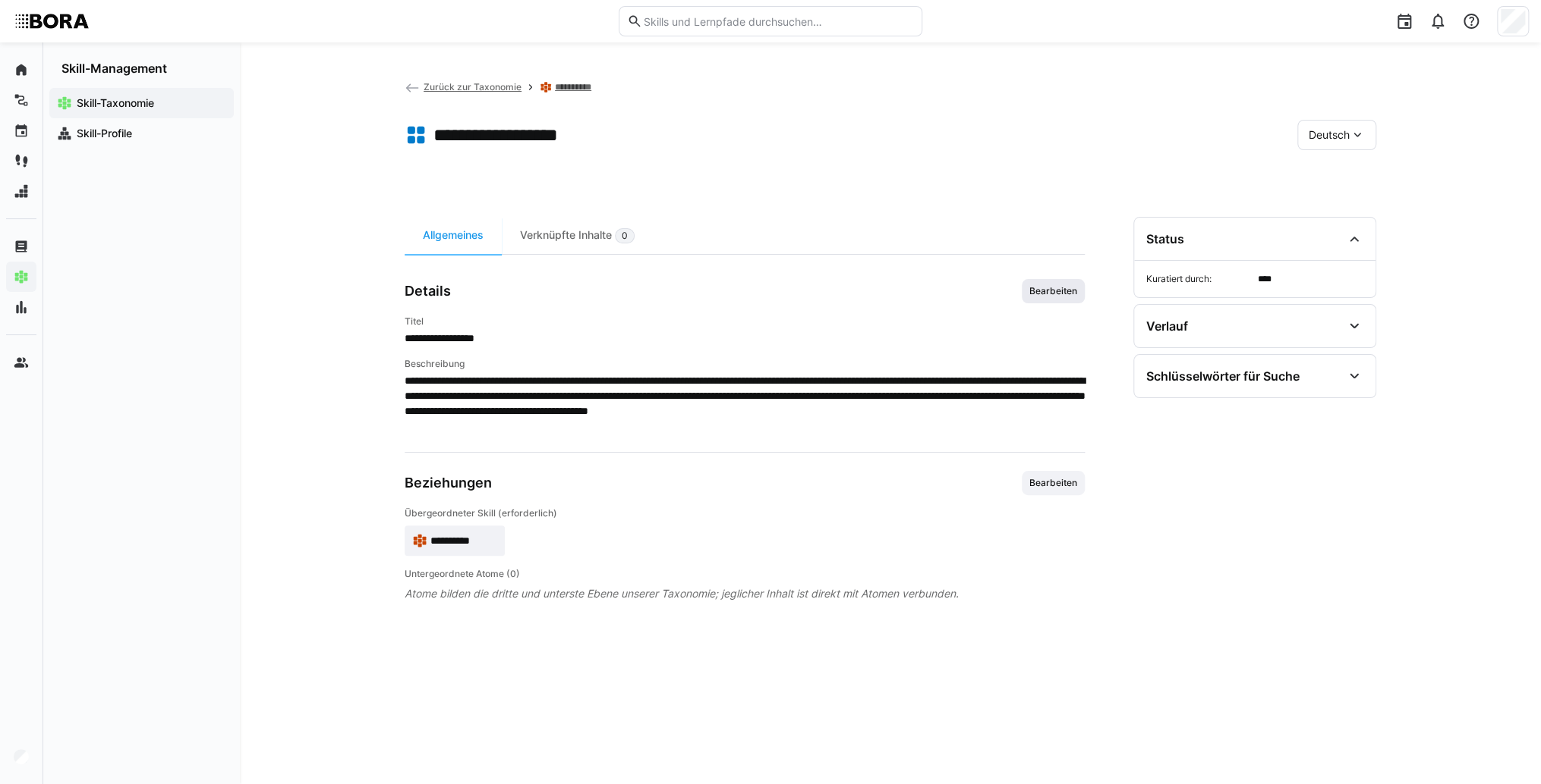
click at [1041, 301] on span "Bearbeiten" at bounding box center [1052, 291] width 63 height 24
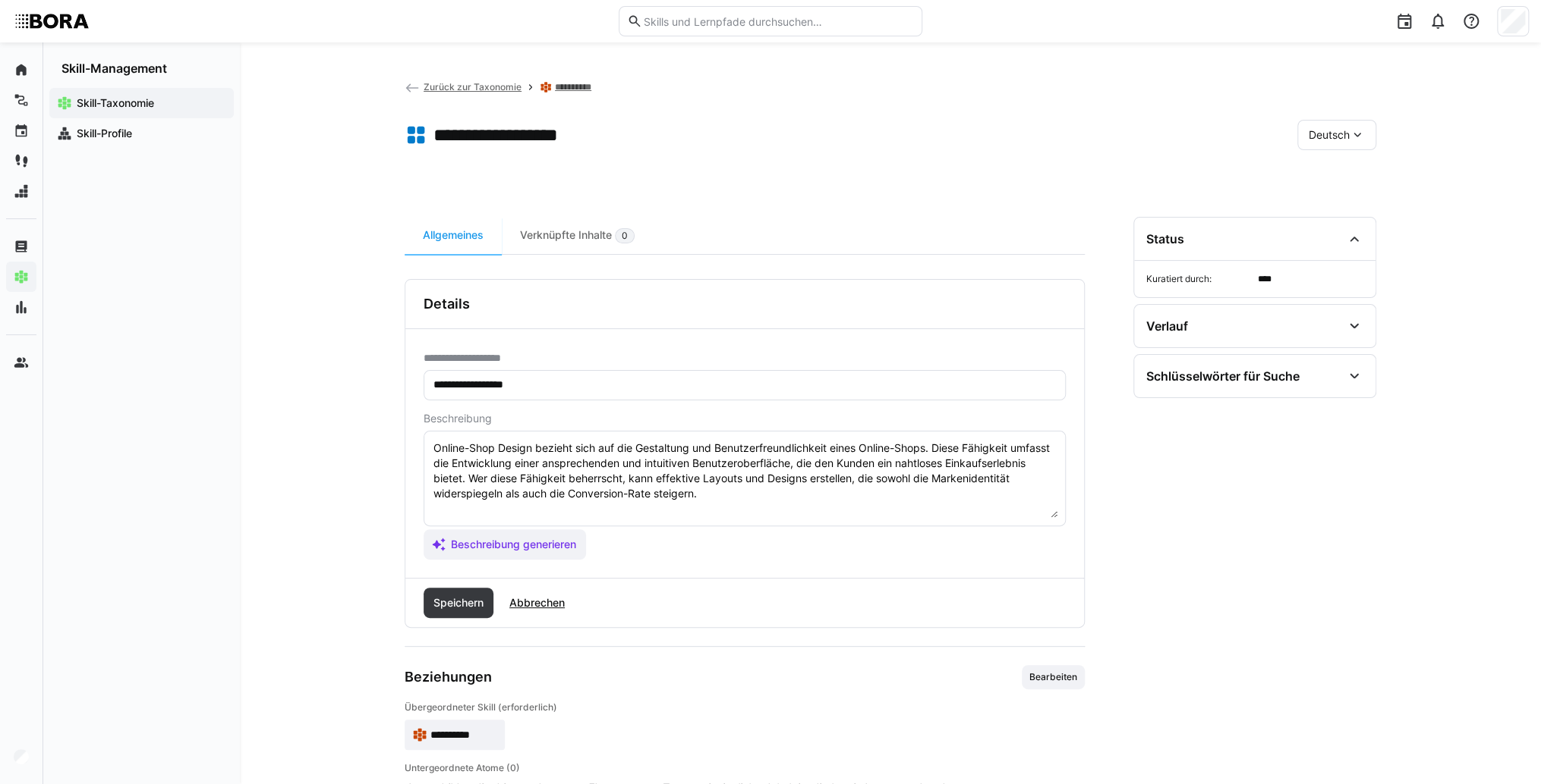
click at [869, 487] on textarea "Online-Shop Design bezieht sich auf die Gestaltung und Benutzerfreundlichkeit e…" at bounding box center [745, 478] width 626 height 79
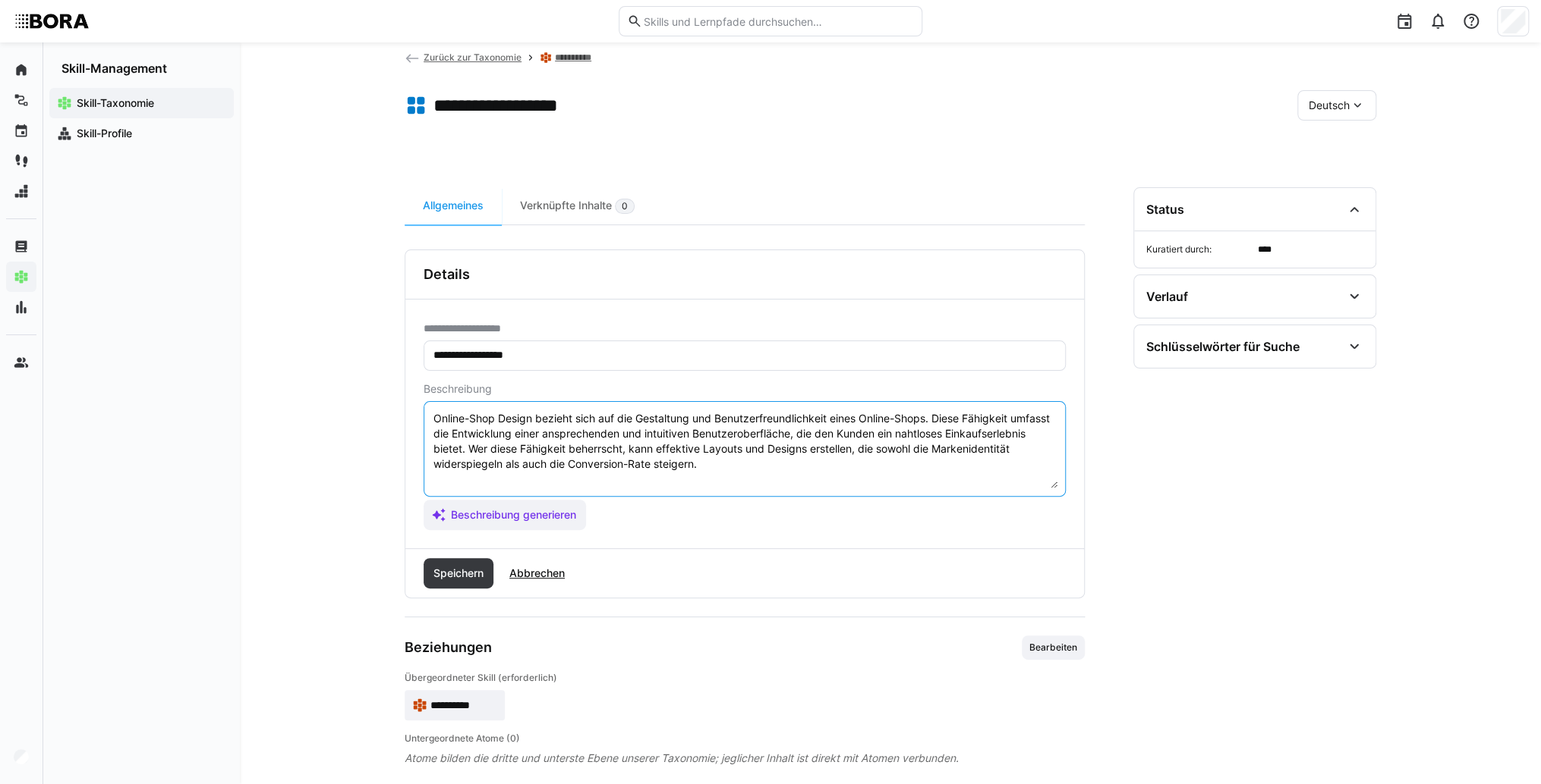
scroll to position [46, 0]
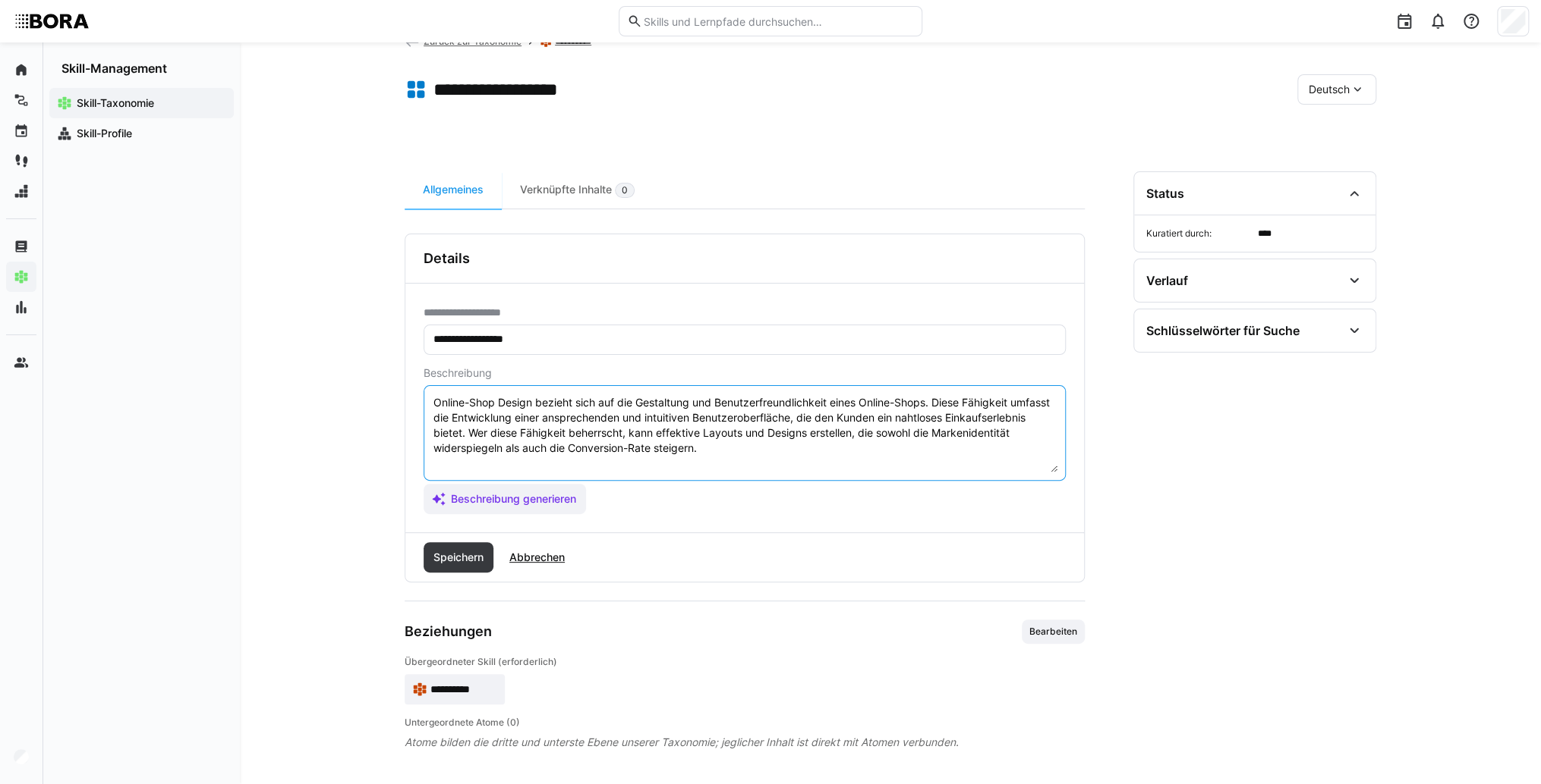
click at [475, 457] on textarea "Online-Shop Design bezieht sich auf die Gestaltung und Benutzerfreundlichkeit e…" at bounding box center [745, 433] width 626 height 79
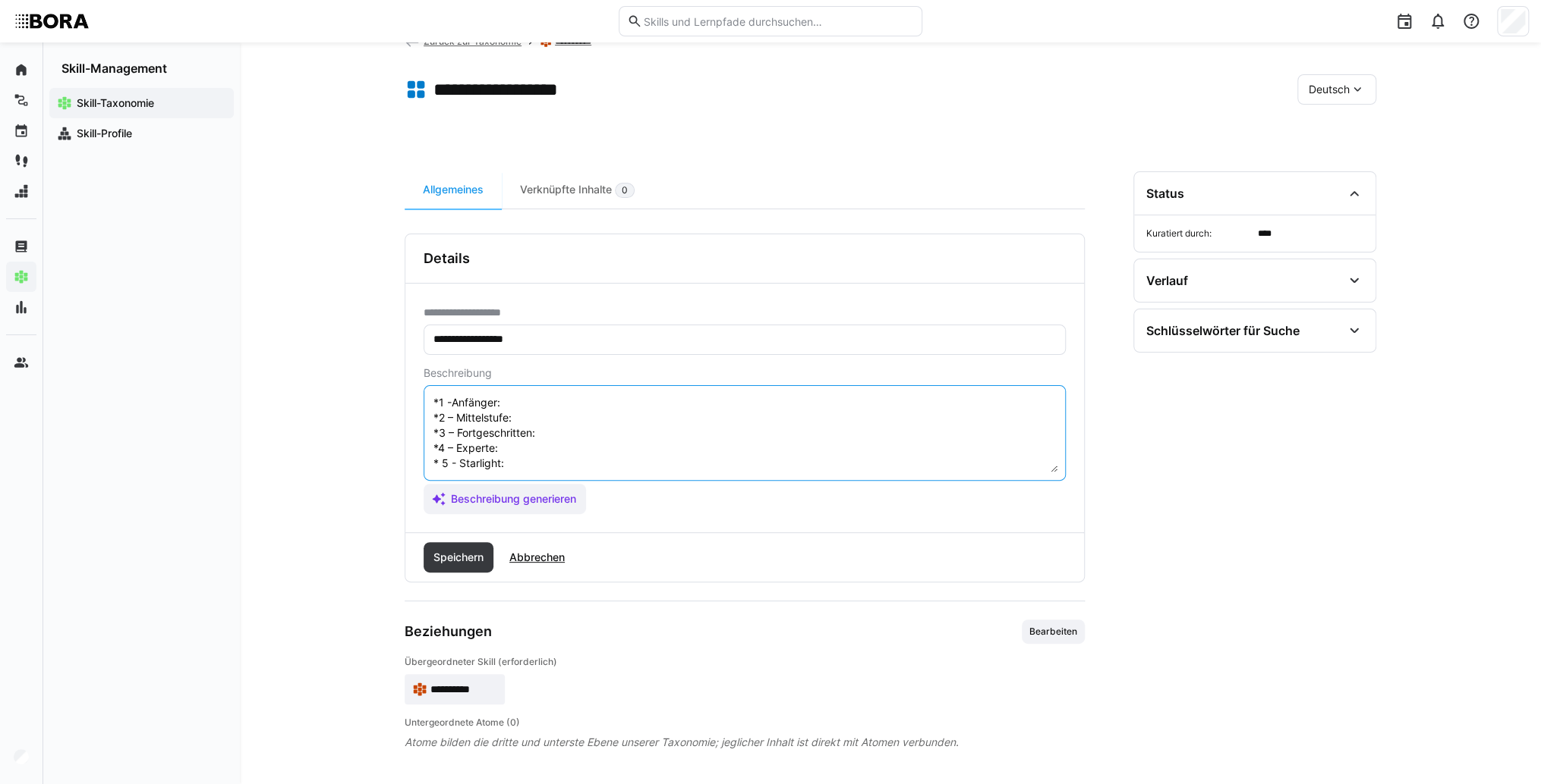
scroll to position [12, 0]
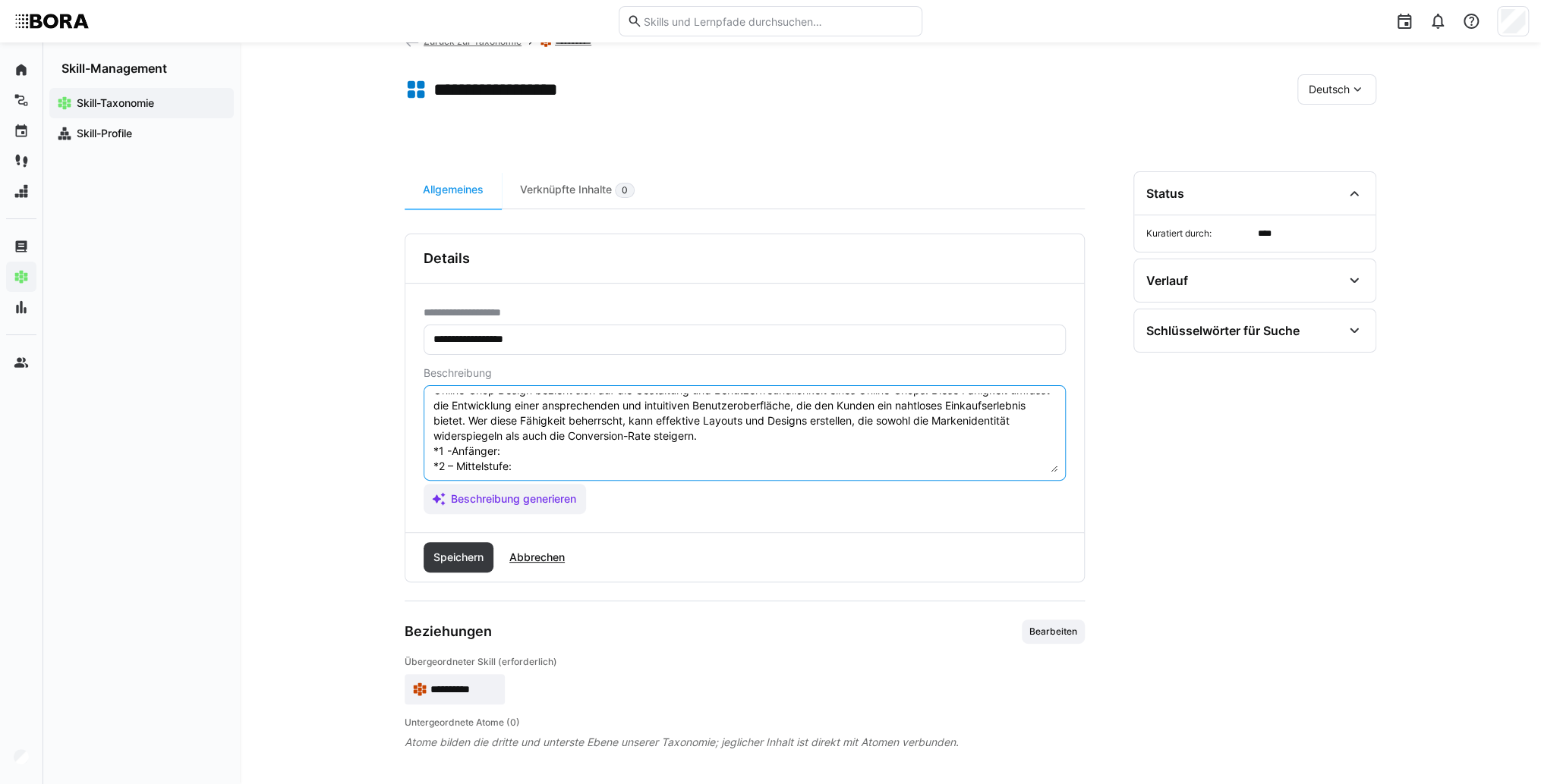
click at [549, 449] on textarea "Online-Shop Design bezieht sich auf die Gestaltung und Benutzerfreundlichkeit e…" at bounding box center [745, 433] width 626 height 79
click at [653, 448] on textarea "Online-Shop Design bezieht sich auf die Gestaltung und Benutzerfreundlichkeit e…" at bounding box center [745, 433] width 626 height 79
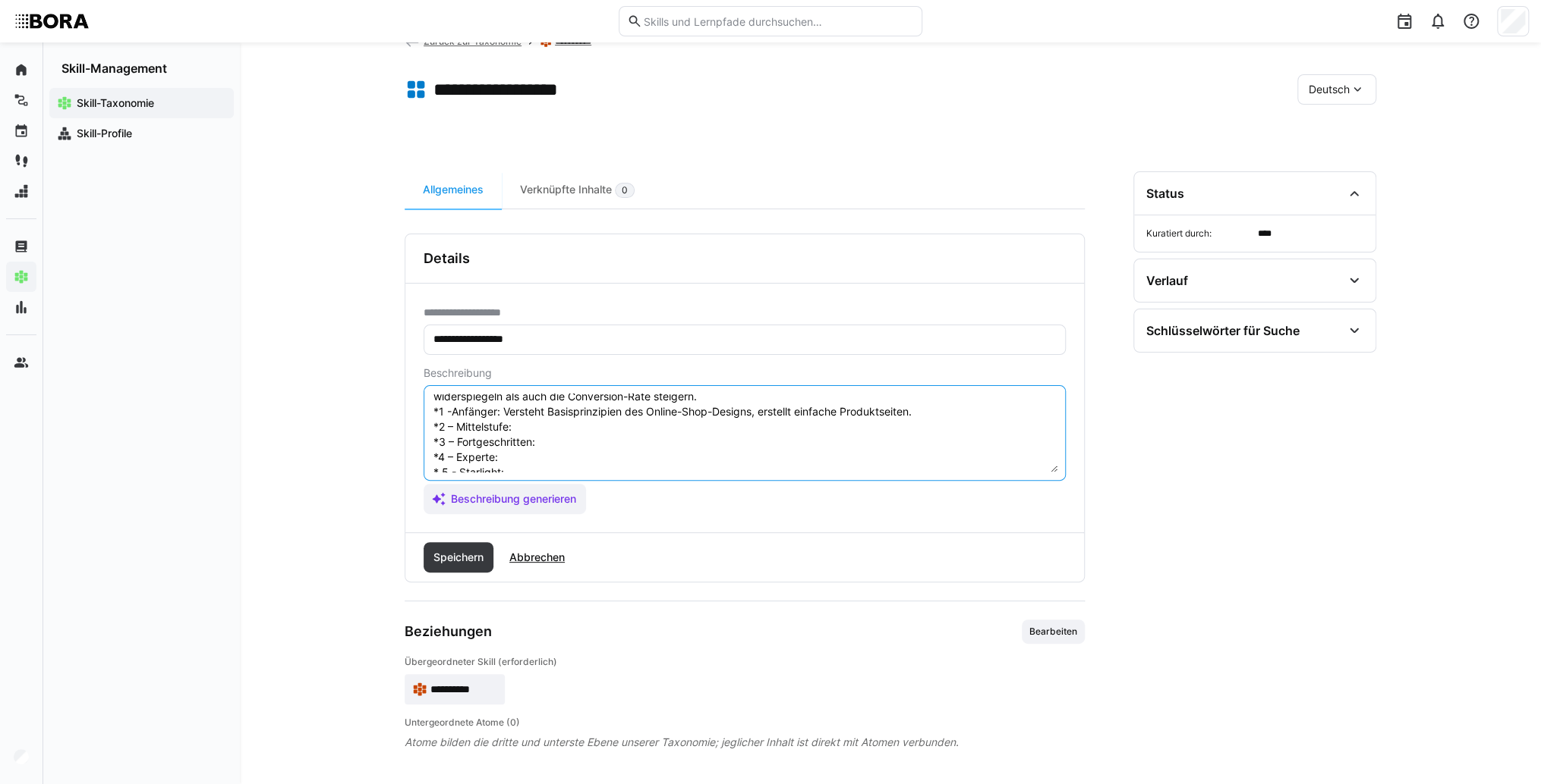
scroll to position [73, 0]
click at [545, 397] on textarea "Online-Shop Design bezieht sich auf die Gestaltung und Benutzerfreundlichkeit e…" at bounding box center [745, 433] width 626 height 79
click at [566, 405] on textarea "Online-Shop Design bezieht sich auf die Gestaltung und Benutzerfreundlichkeit e…" at bounding box center [745, 433] width 626 height 79
click at [568, 427] on textarea "Online-Shop Design bezieht sich auf die Gestaltung und Benutzerfreundlichkeit e…" at bounding box center [745, 433] width 626 height 79
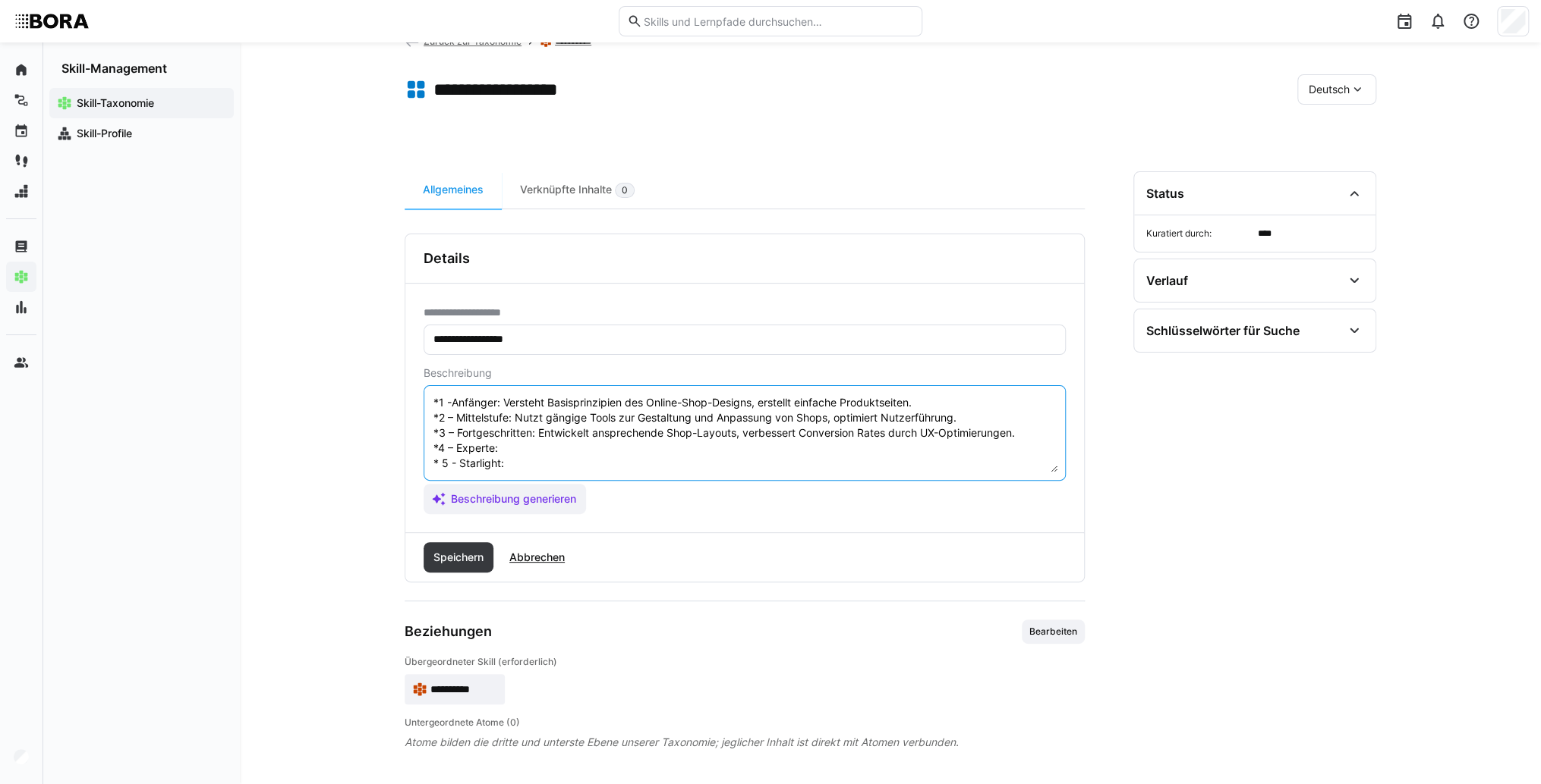
click at [555, 438] on textarea "Online-Shop Design bezieht sich auf die Gestaltung und Benutzerfreundlichkeit e…" at bounding box center [745, 433] width 626 height 79
click at [528, 434] on textarea "Online-Shop Design bezieht sich auf die Gestaltung und Benutzerfreundlichkeit e…" at bounding box center [745, 433] width 626 height 79
click at [535, 452] on textarea "Online-Shop Design bezieht sich auf die Gestaltung und Benutzerfreundlichkeit e…" at bounding box center [745, 433] width 626 height 79
click at [564, 449] on textarea "Online-Shop Design bezieht sich auf die Gestaltung und Benutzerfreundlichkeit e…" at bounding box center [745, 433] width 626 height 79
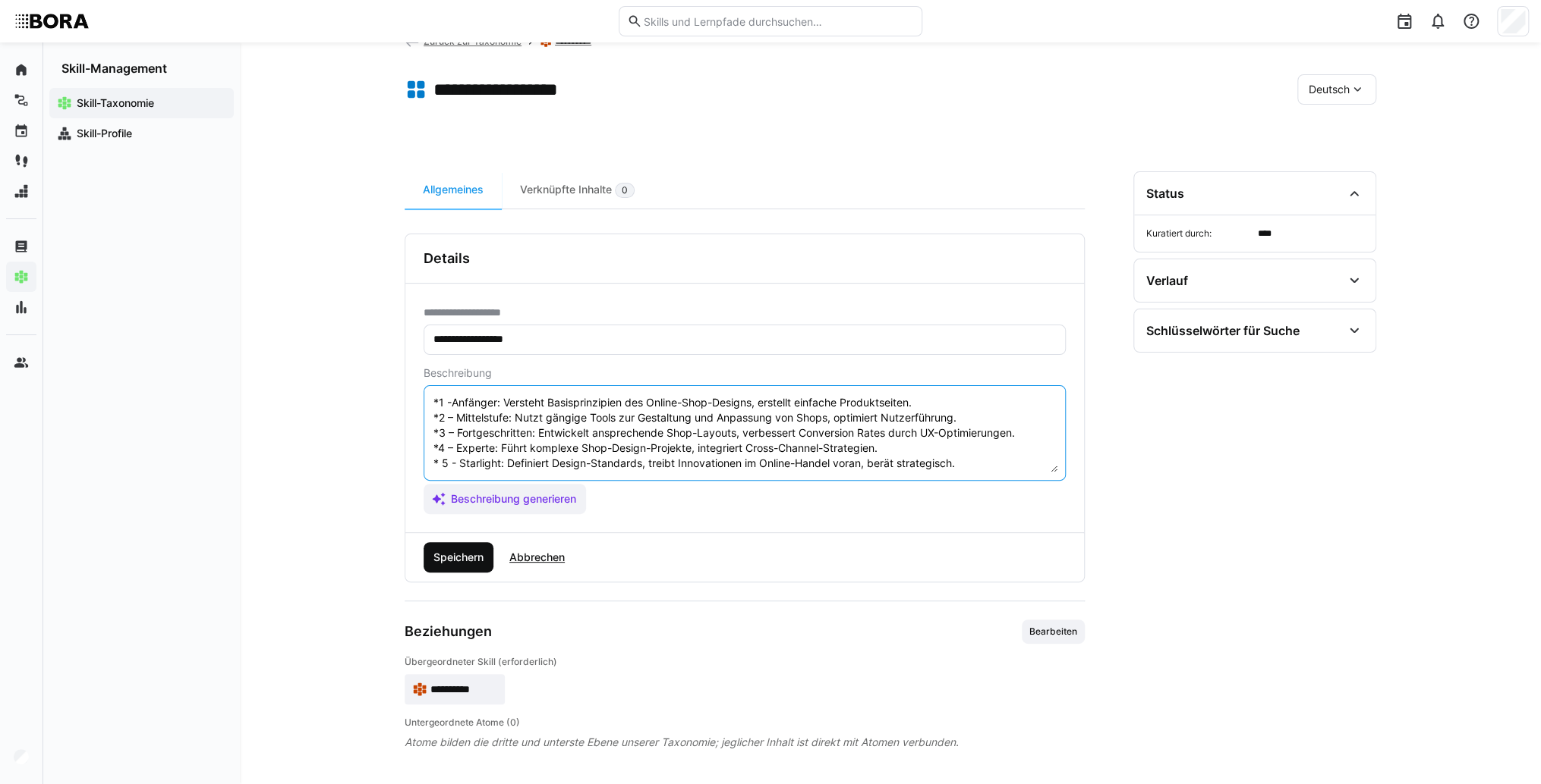
type textarea "Online-Shop Design bezieht sich auf die Gestaltung und Benutzerfreundlichkeit e…"
click at [482, 550] on span "Speichern" at bounding box center [458, 558] width 55 height 15
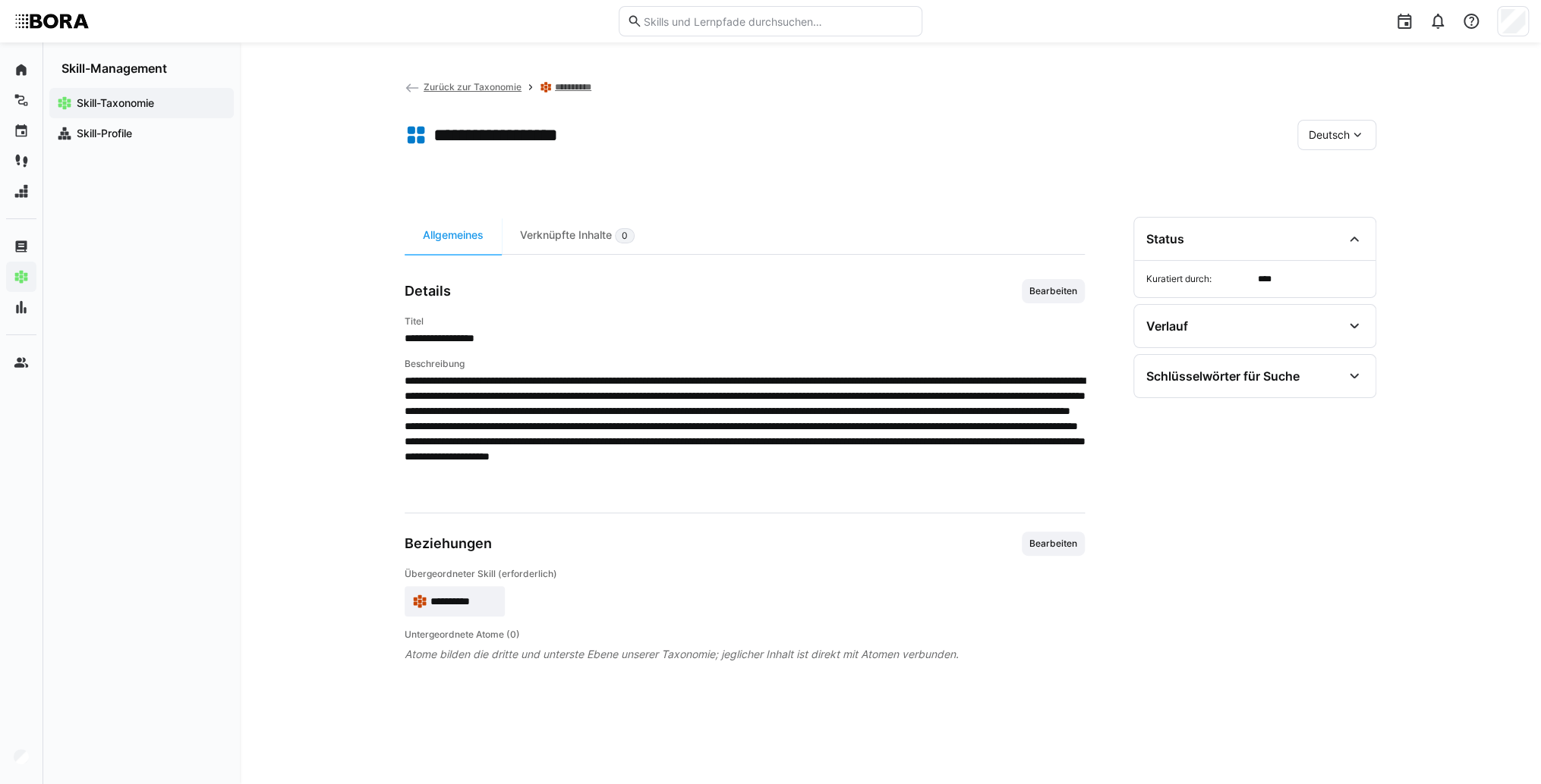
click at [1334, 128] on span "Deutsch" at bounding box center [1329, 135] width 41 height 15
drag, startPoint x: 1334, startPoint y: 128, endPoint x: 1347, endPoint y: 209, distance: 82.0
click at [1347, 209] on span "Englisch" at bounding box center [1329, 206] width 41 height 15
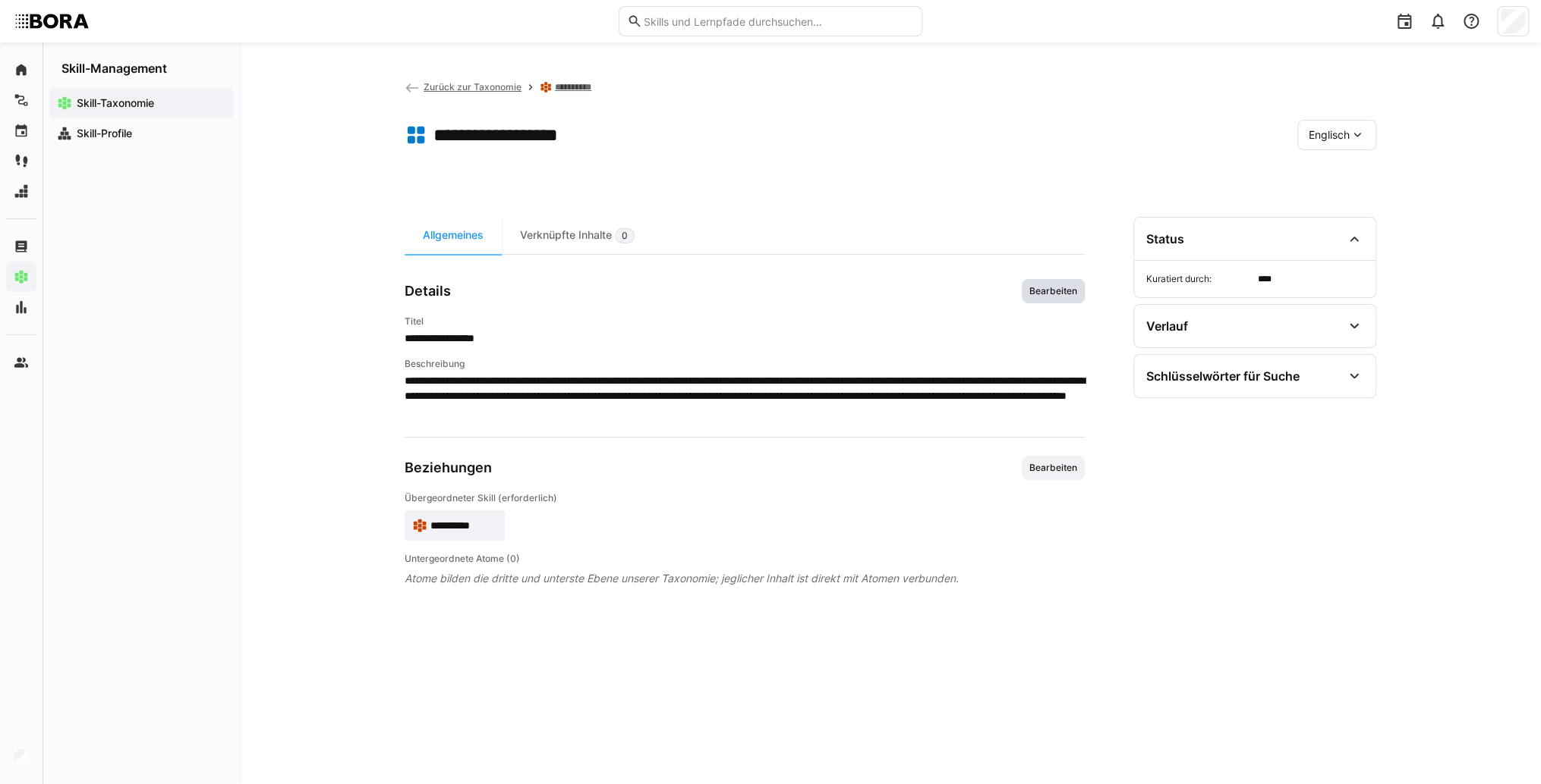
drag, startPoint x: 1068, startPoint y: 280, endPoint x: 1010, endPoint y: 340, distance: 83.5
click at [1068, 280] on span "Bearbeiten" at bounding box center [1052, 291] width 63 height 24
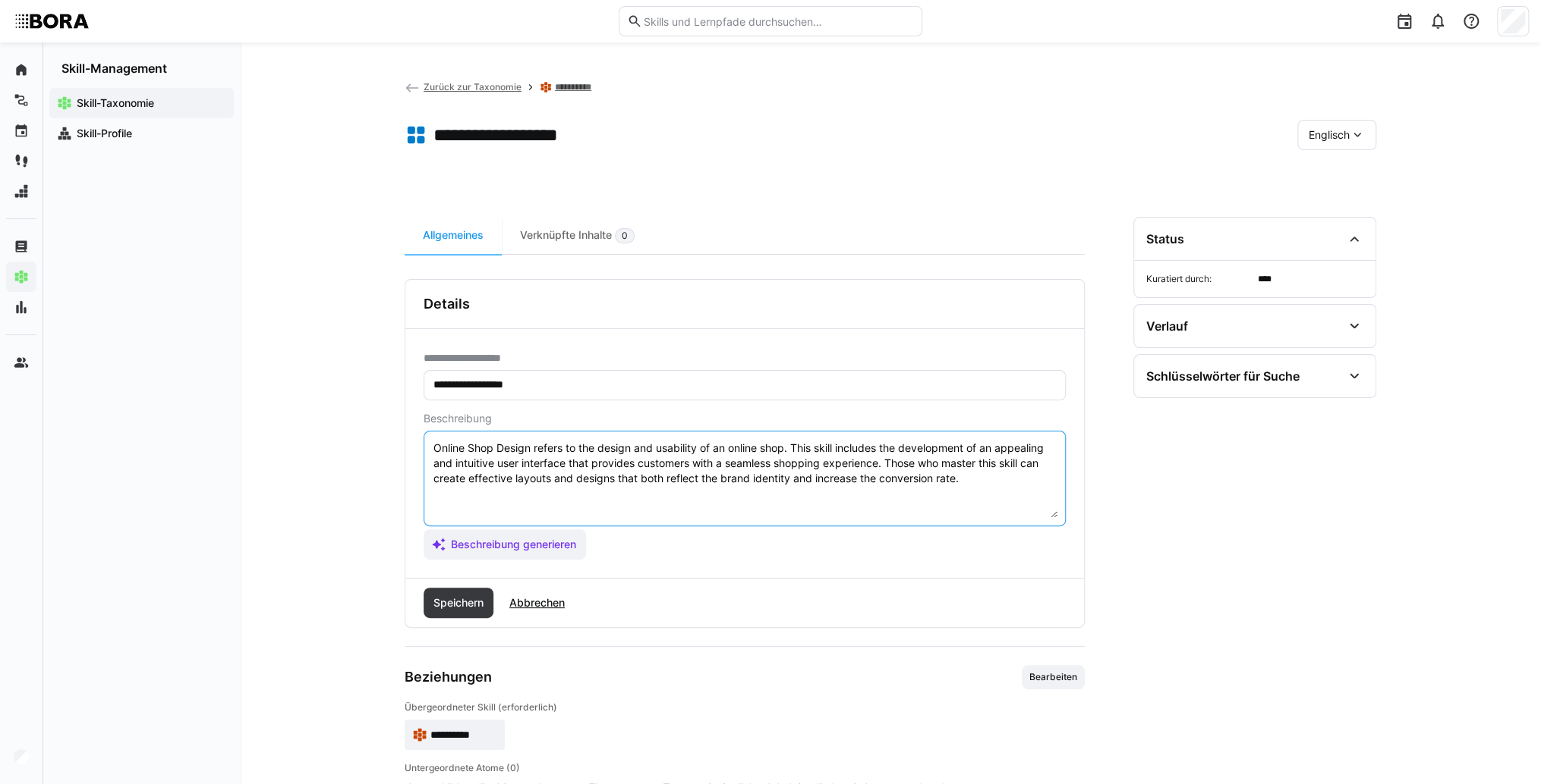
click at [991, 484] on textarea "Online Shop Design refers to the design and usability of an online shop. This s…" at bounding box center [745, 478] width 626 height 79
click at [489, 498] on textarea "Online Shop Design refers to the design and usability of an online shop. This s…" at bounding box center [745, 478] width 626 height 79
click at [525, 488] on textarea "Online Shop Design refers to the design and usability of an online shop. This s…" at bounding box center [745, 478] width 626 height 79
click at [569, 480] on textarea "Online Shop Design refers to the design and usability of an online shop. This s…" at bounding box center [745, 478] width 626 height 79
click at [571, 494] on textarea "Online Shop Design refers to the design and usability of an online shop. This s…" at bounding box center [745, 478] width 626 height 79
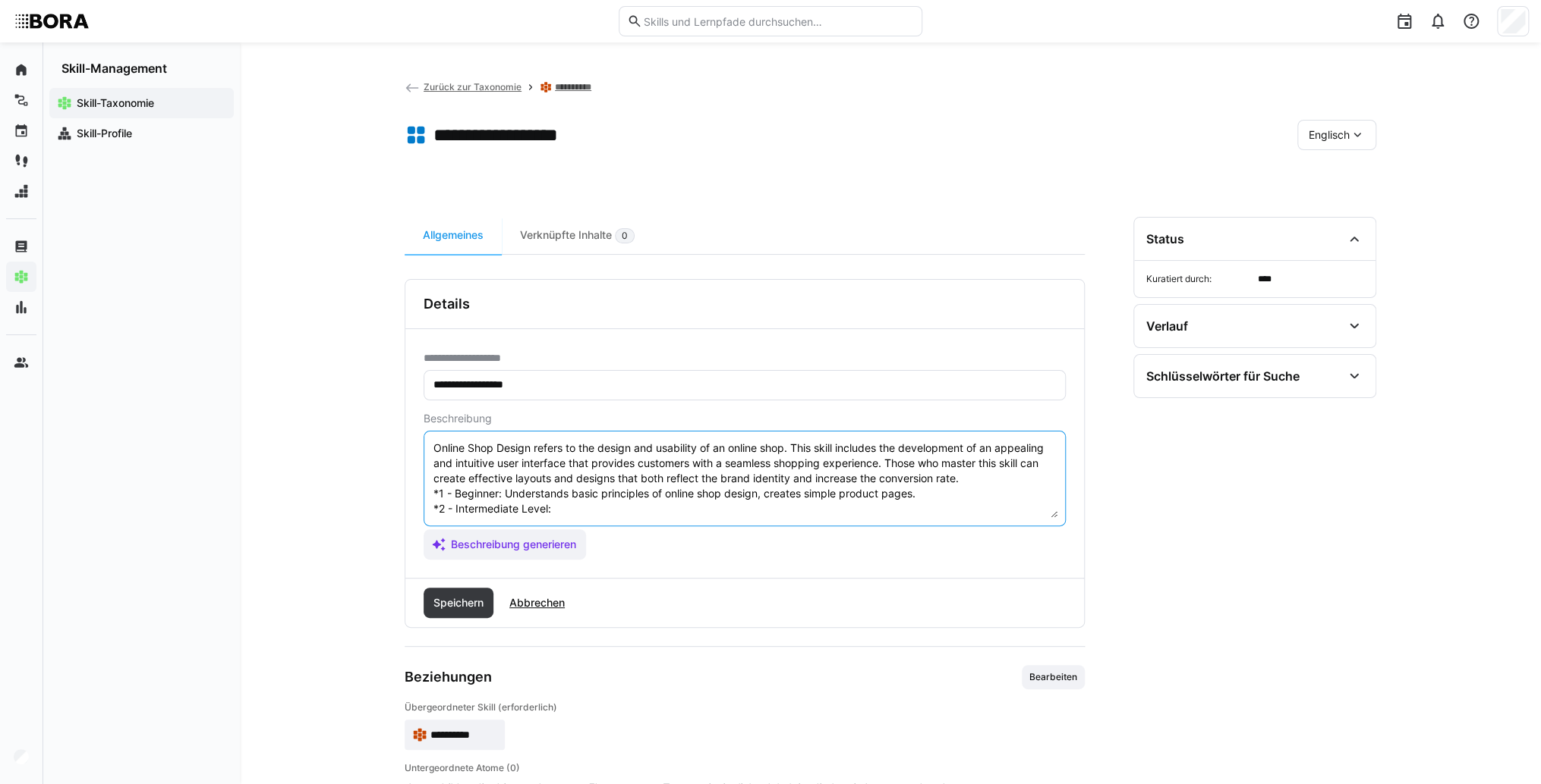
click at [575, 503] on textarea "Online Shop Design refers to the design and usability of an online shop. This s…" at bounding box center [745, 478] width 626 height 79
click at [598, 505] on textarea "Online Shop Design refers to the design and usability of an online shop. This s…" at bounding box center [745, 478] width 626 height 79
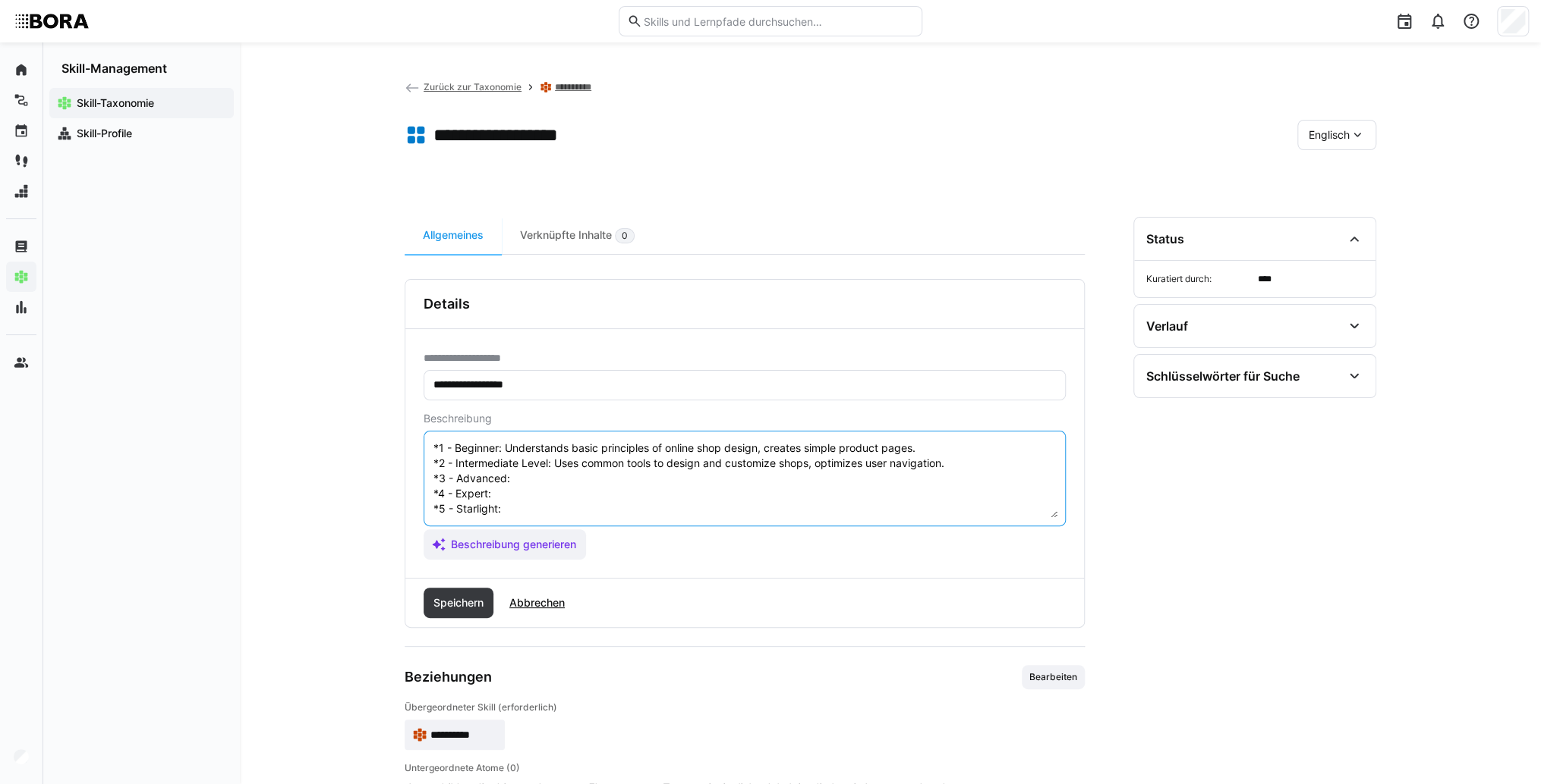
click at [564, 465] on textarea "Online Shop Design refers to the design and usability of an online shop. This s…" at bounding box center [745, 478] width 626 height 79
click at [625, 461] on textarea "Online Shop Design refers to the design and usability of an online shop. This s…" at bounding box center [745, 478] width 626 height 79
click at [571, 482] on textarea "Online Shop Design refers to the design and usability of an online shop. This s…" at bounding box center [745, 478] width 626 height 79
click at [537, 476] on textarea "Online Shop Design refers to the design and usability of an online shop. This s…" at bounding box center [745, 478] width 626 height 79
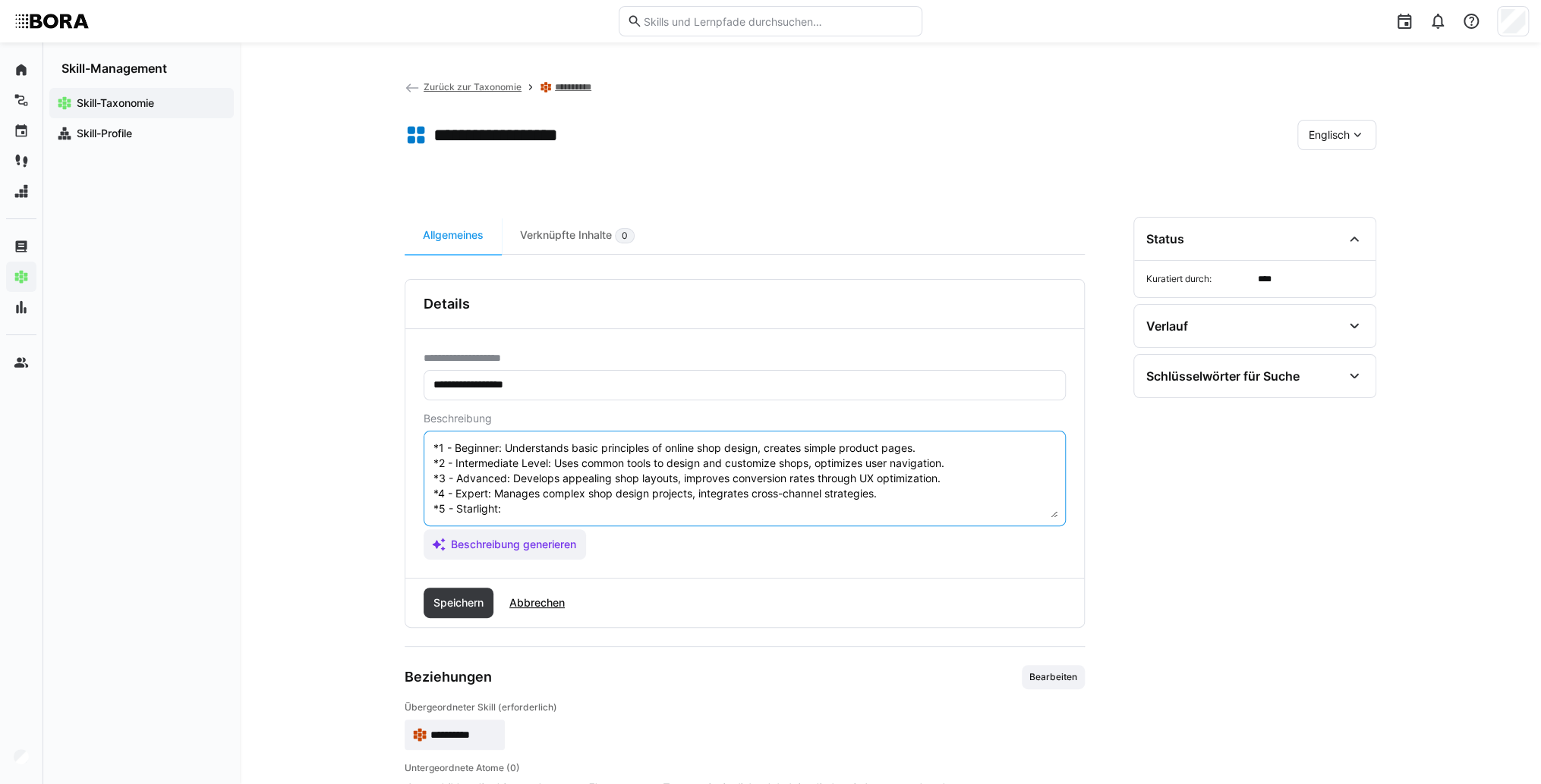
drag, startPoint x: 518, startPoint y: 497, endPoint x: 21, endPoint y: 464, distance: 498.1
click at [516, 495] on textarea "Online Shop Design refers to the design and usability of an online shop. This s…" at bounding box center [745, 478] width 626 height 79
click at [552, 492] on textarea "Online Shop Design refers to the design and usability of an online shop. This s…" at bounding box center [745, 478] width 626 height 79
type textarea "Online Shop Design refers to the design and usability of an online shop. This s…"
click at [479, 608] on span "Speichern" at bounding box center [458, 603] width 55 height 15
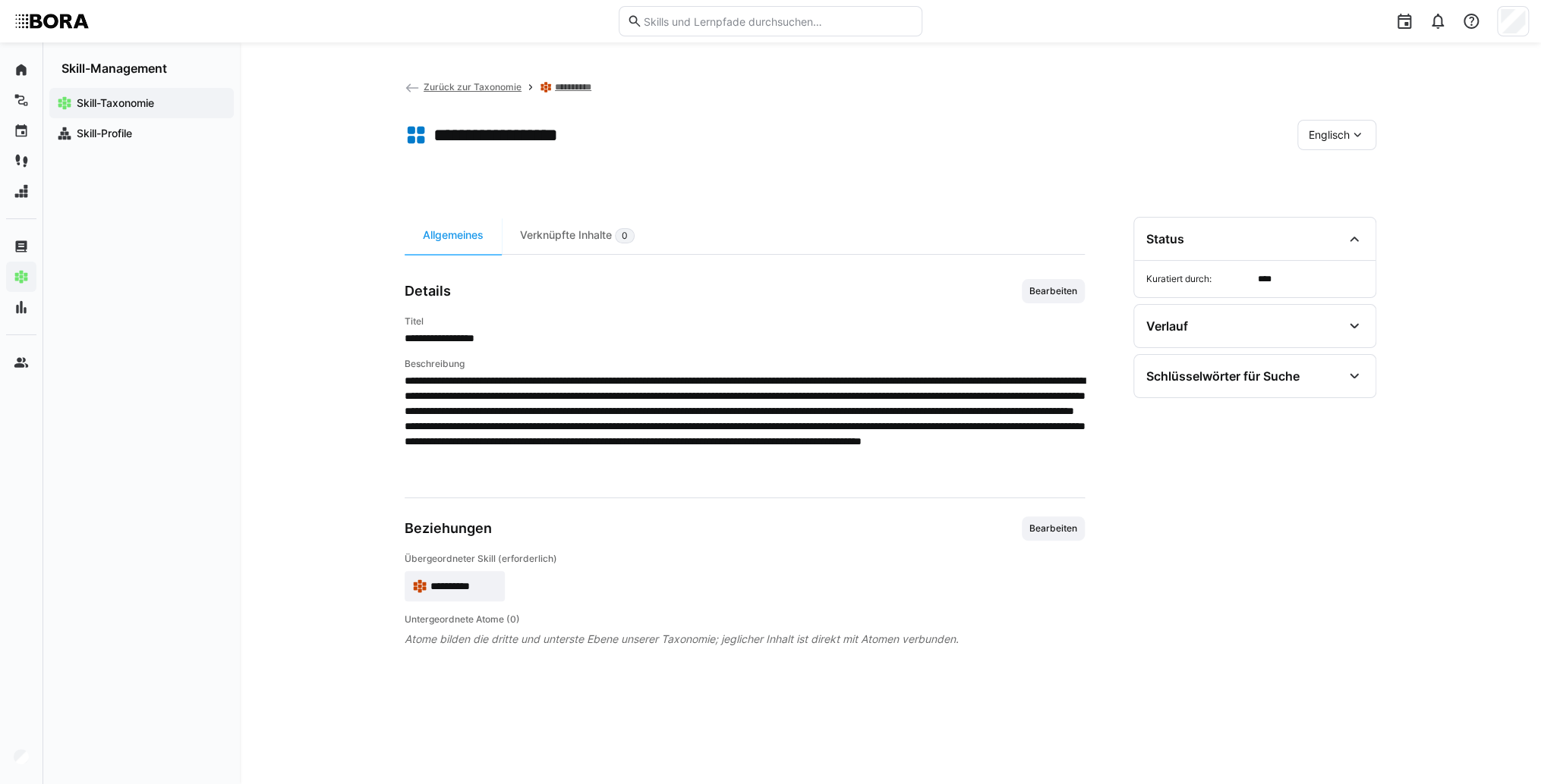
click at [474, 592] on app-skill-badge "**********" at bounding box center [455, 586] width 101 height 30
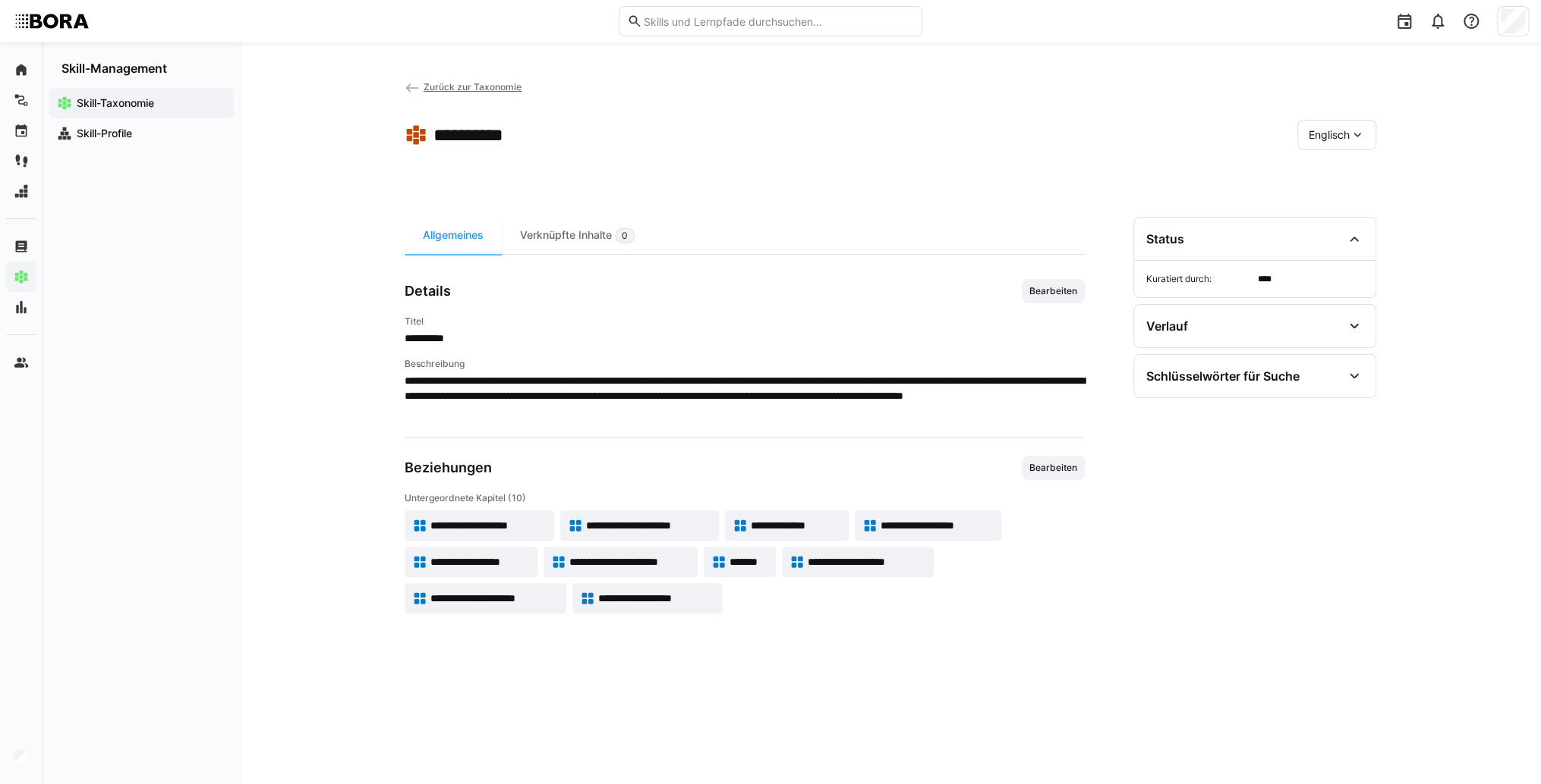
click at [1372, 133] on div "Englisch" at bounding box center [1336, 135] width 79 height 30
click at [1348, 171] on span "Deutsch" at bounding box center [1329, 175] width 41 height 15
click at [1050, 299] on span "Bearbeiten" at bounding box center [1052, 291] width 63 height 24
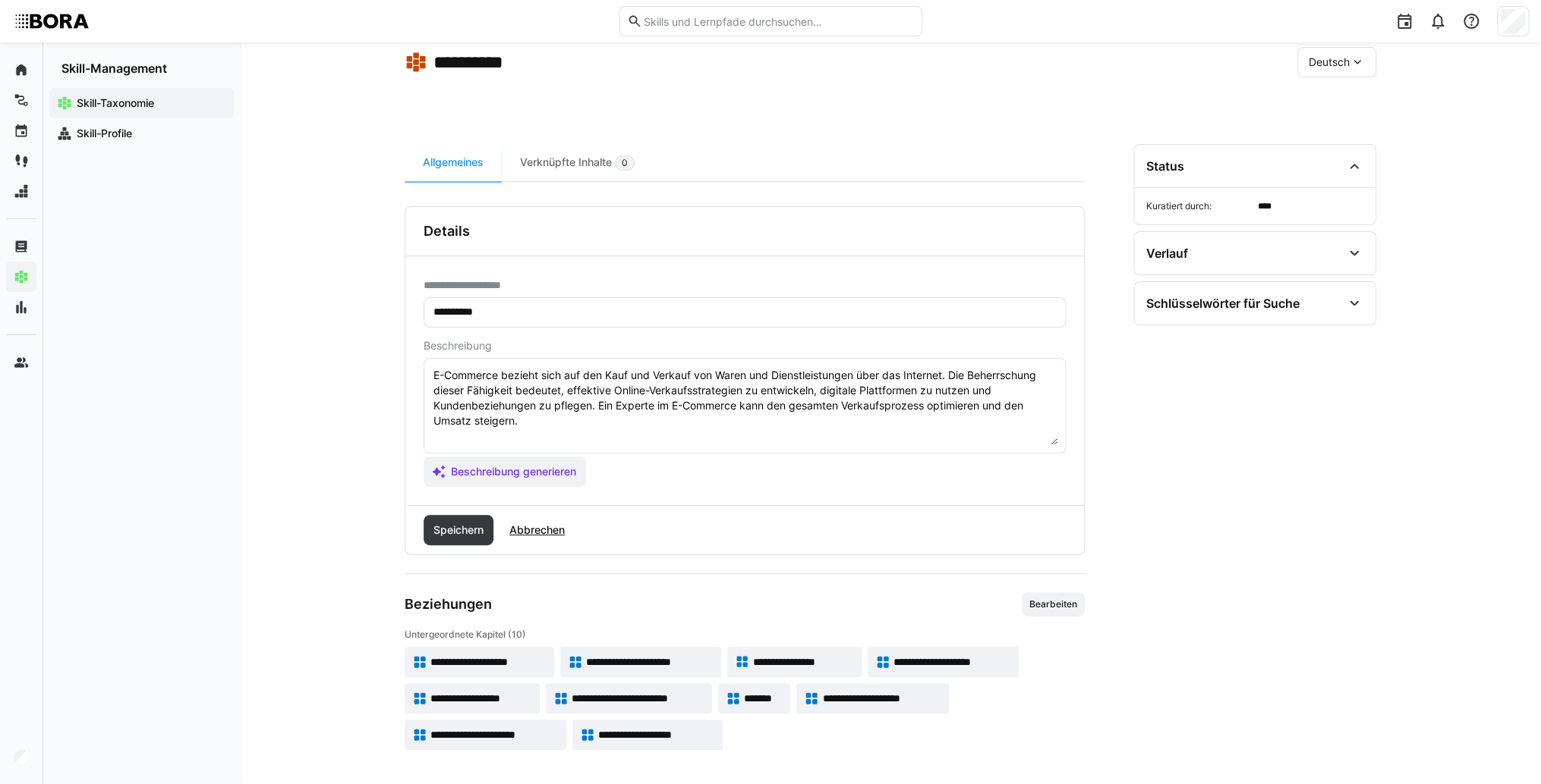
scroll to position [73, 0]
click at [686, 427] on textarea "E-Commerce bezieht sich auf den Kauf und Verkauf von Waren und Dienstleistungen…" at bounding box center [745, 406] width 626 height 79
click at [461, 437] on textarea "E-Commerce bezieht sich auf den Kauf und Verkauf von Waren und Dienstleistungen…" at bounding box center [745, 406] width 626 height 79
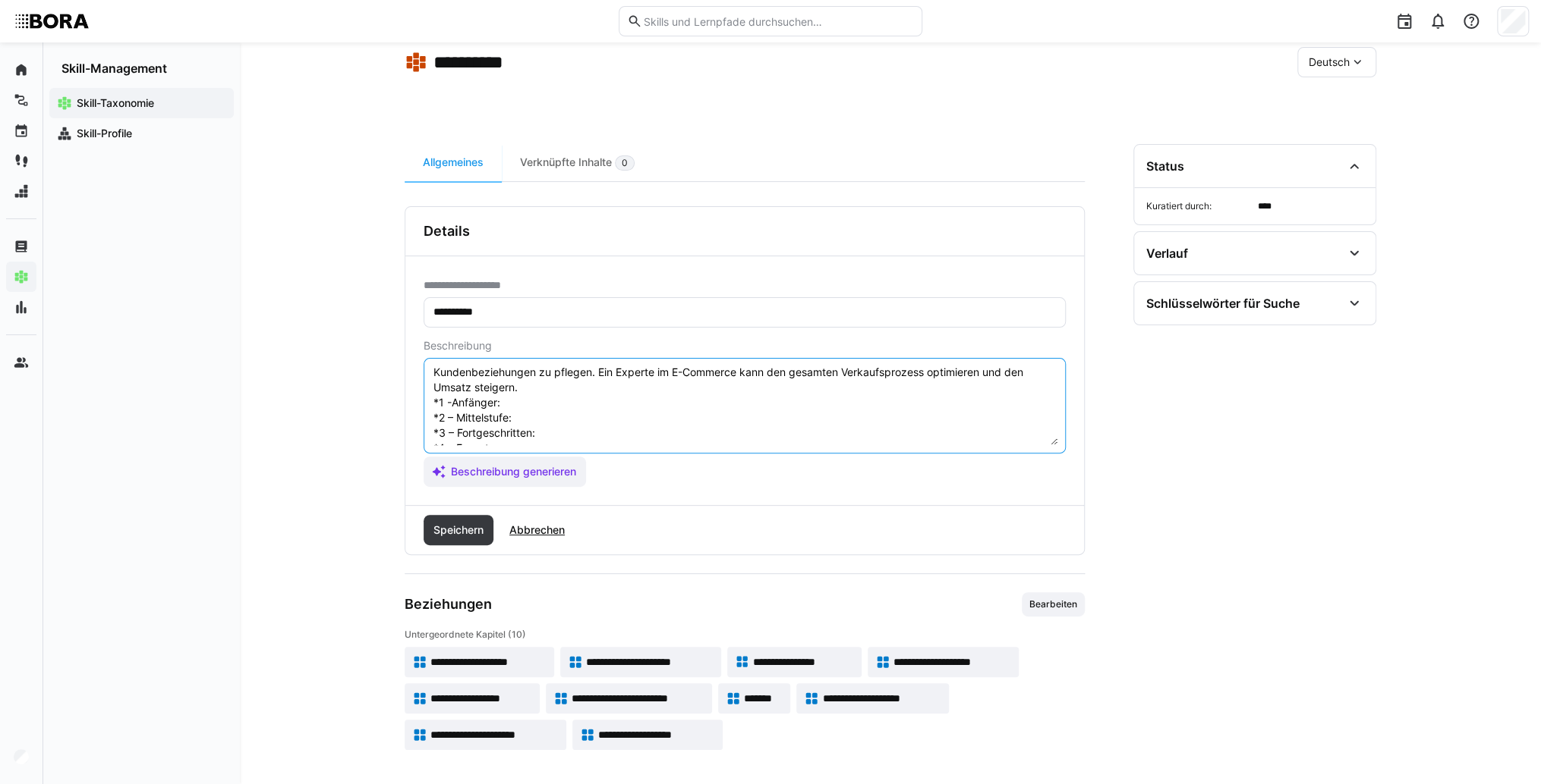
scroll to position [12, 0]
click at [564, 422] on textarea "E-Commerce bezieht sich auf den Kauf und Verkauf von Waren und Dienstleistungen…" at bounding box center [745, 406] width 626 height 79
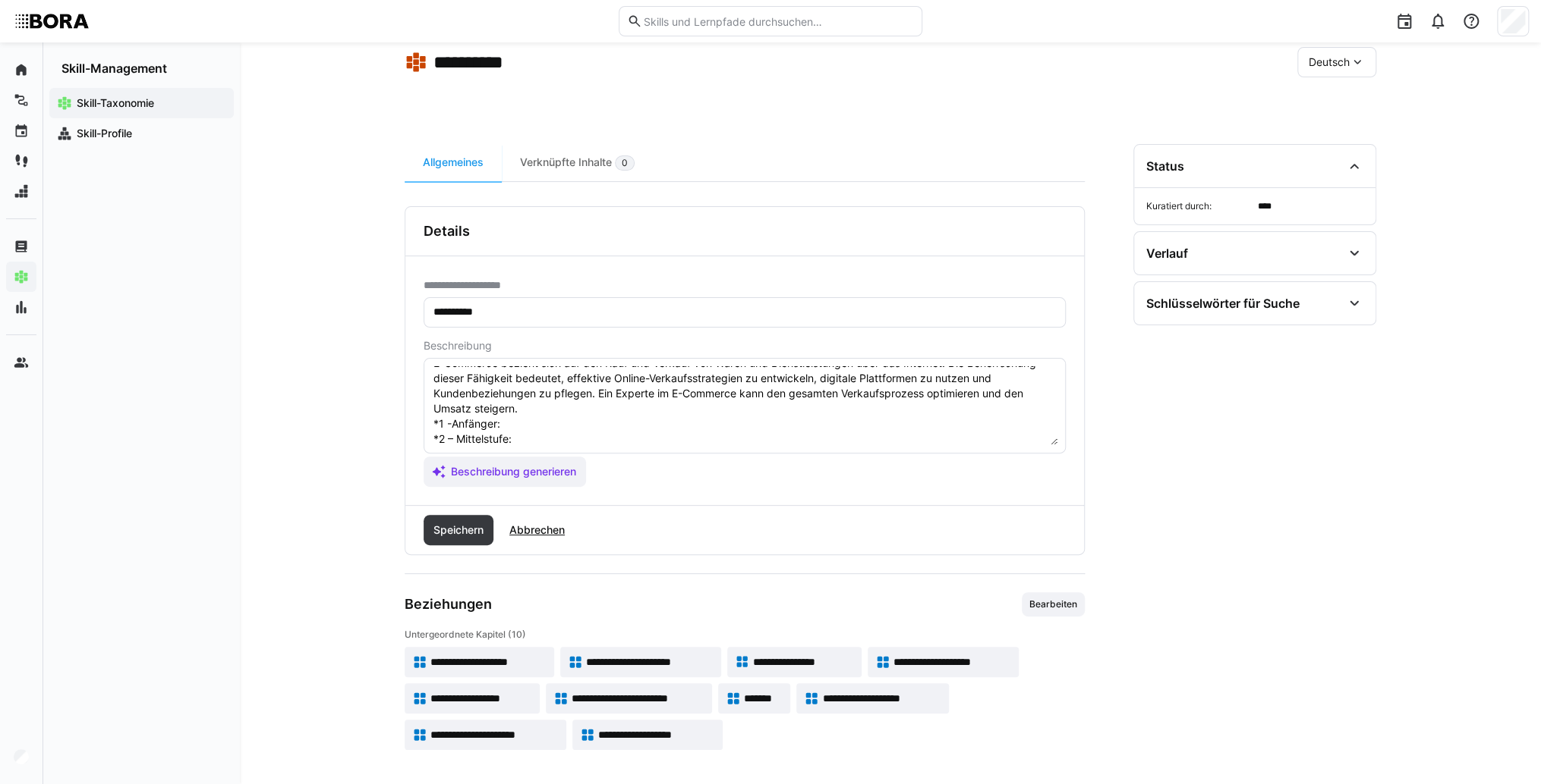
click at [545, 420] on textarea "E-Commerce bezieht sich auf den Kauf und Verkauf von Waren und Dienstleistungen…" at bounding box center [745, 406] width 626 height 79
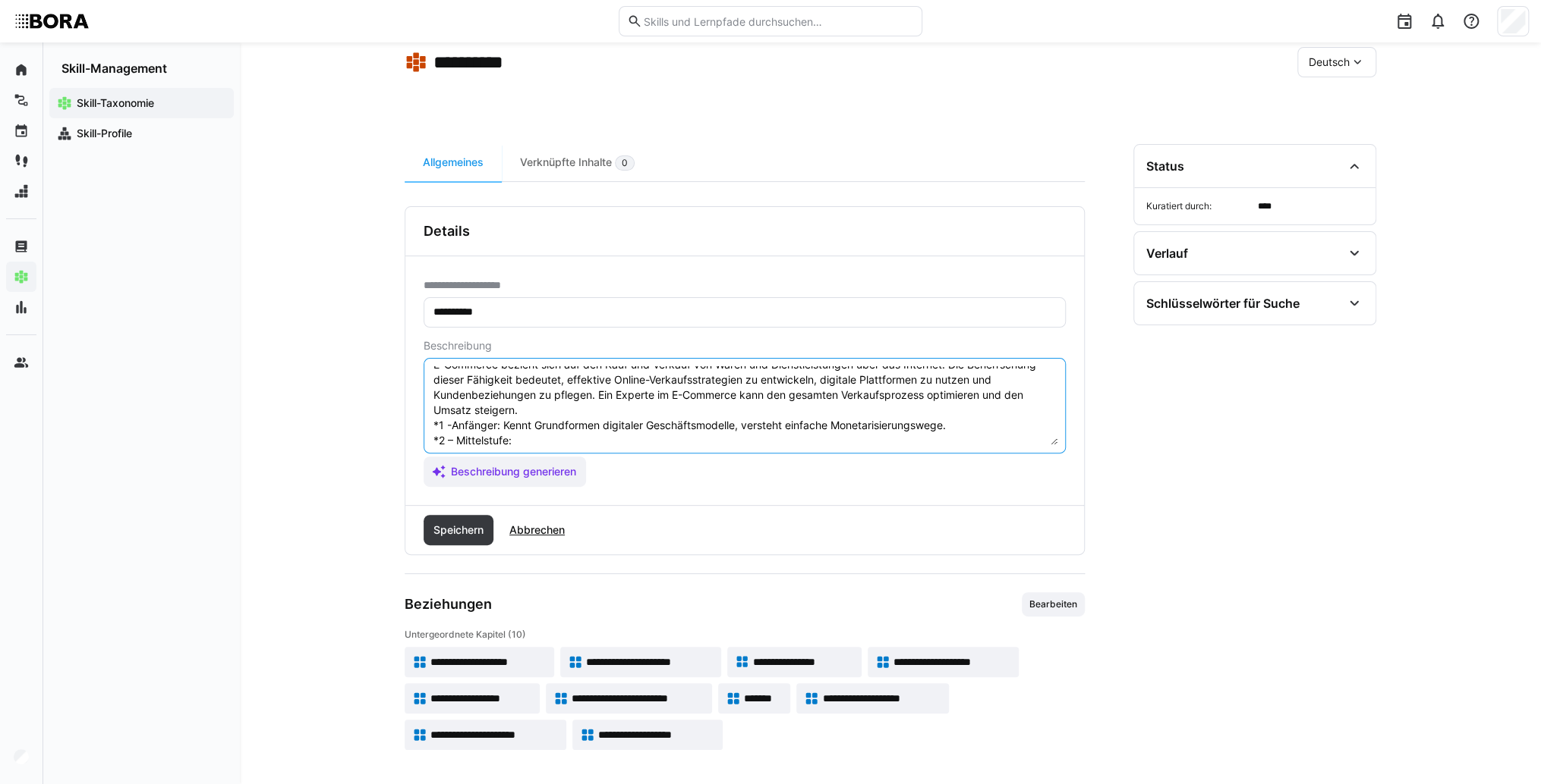
click at [555, 368] on textarea "E-Commerce bezieht sich auf den Kauf und Verkauf von Waren und Dienstleistungen…" at bounding box center [745, 406] width 626 height 79
click at [555, 421] on textarea "E-Commerce bezieht sich auf den Kauf und Verkauf von Waren und Dienstleistungen…" at bounding box center [745, 406] width 626 height 79
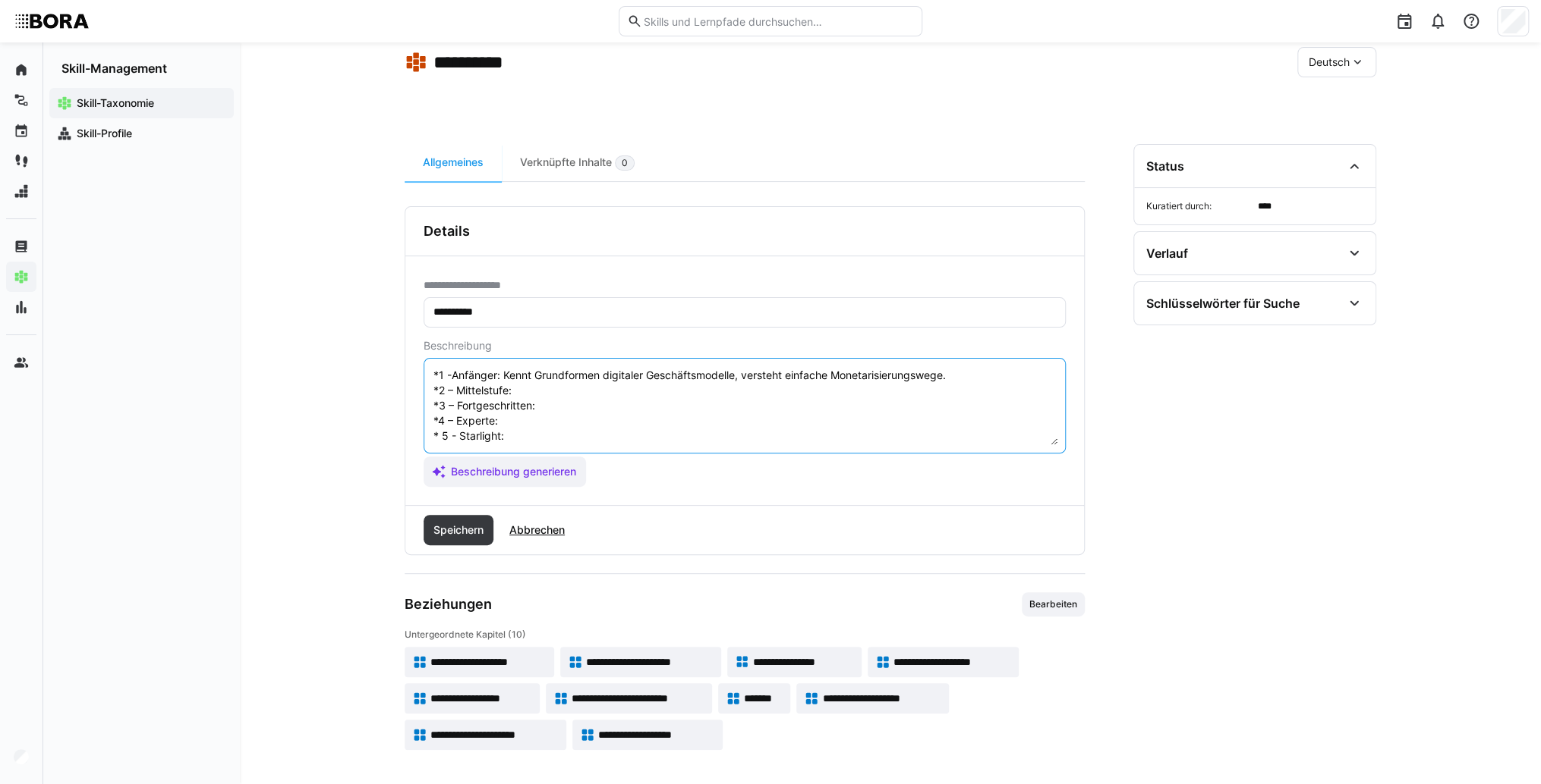
click at [542, 378] on textarea "E-Commerce bezieht sich auf den Kauf und Verkauf von Waren und Dienstleistungen…" at bounding box center [745, 406] width 626 height 79
click at [544, 374] on textarea "E-Commerce bezieht sich auf den Kauf und Verkauf von Waren und Dienstleistungen…" at bounding box center [745, 406] width 626 height 79
click at [566, 397] on textarea "E-Commerce bezieht sich auf den Kauf und Verkauf von Waren und Dienstleistungen…" at bounding box center [745, 406] width 626 height 79
click at [615, 391] on textarea "E-Commerce bezieht sich auf den Kauf und Verkauf von Waren und Dienstleistungen…" at bounding box center [745, 406] width 626 height 79
click at [586, 411] on textarea "E-Commerce bezieht sich auf den Kauf und Verkauf von Waren und Dienstleistungen…" at bounding box center [745, 406] width 626 height 79
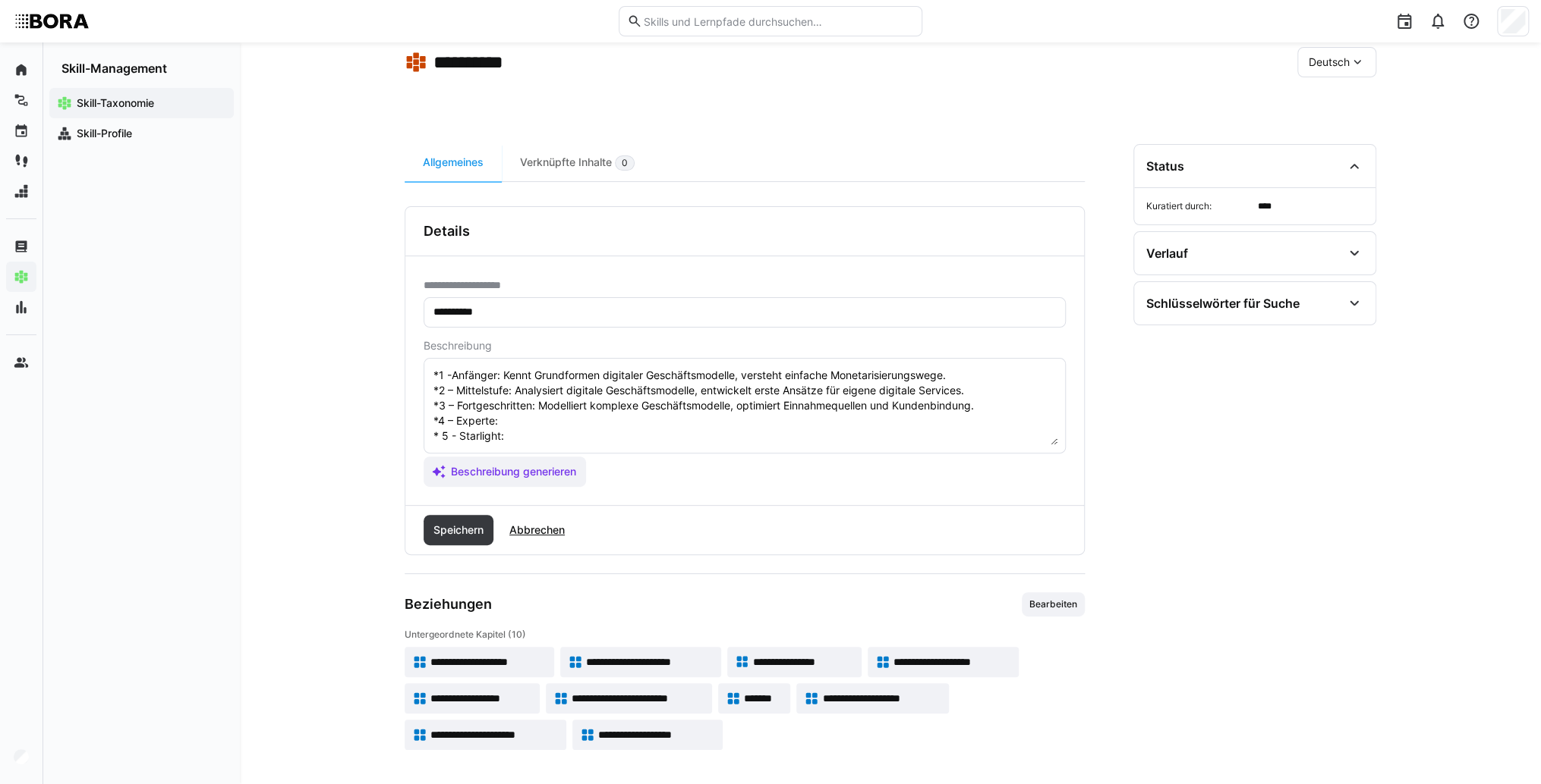
click at [592, 408] on textarea "E-Commerce bezieht sich auf den Kauf und Verkauf von Waren und Dienstleistungen…" at bounding box center [745, 406] width 626 height 79
click at [538, 427] on textarea "E-Commerce bezieht sich auf den Kauf und Verkauf von Waren und Dienstleistungen…" at bounding box center [745, 406] width 626 height 79
click at [579, 427] on textarea "E-Commerce bezieht sich auf den Kauf und Verkauf von Waren und Dienstleistungen…" at bounding box center [745, 406] width 626 height 79
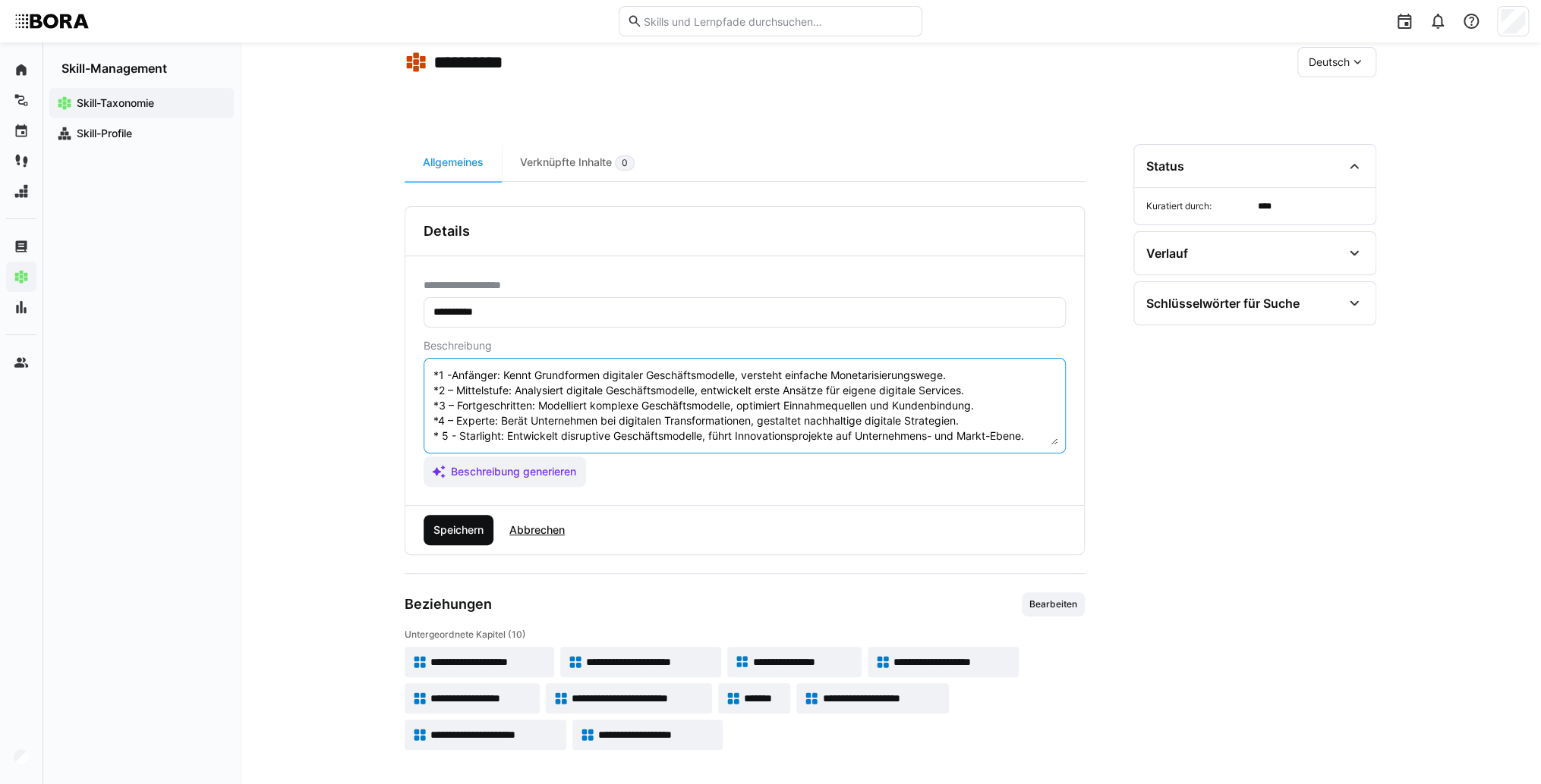
type textarea "E-Commerce bezieht sich auf den Kauf und Verkauf von Waren und Dienstleistungen…"
click at [467, 529] on span "Speichern" at bounding box center [458, 531] width 55 height 15
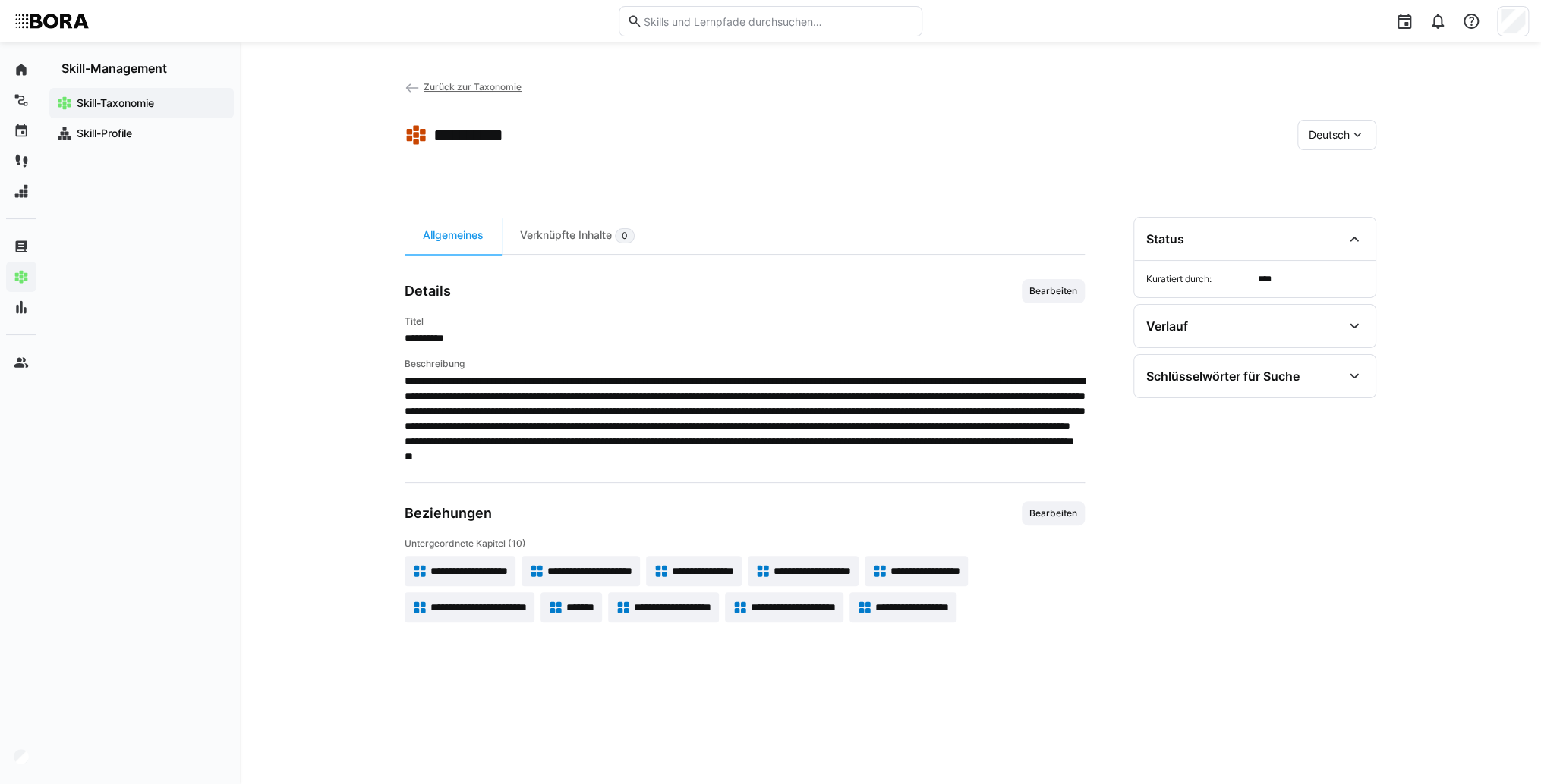
scroll to position [0, 0]
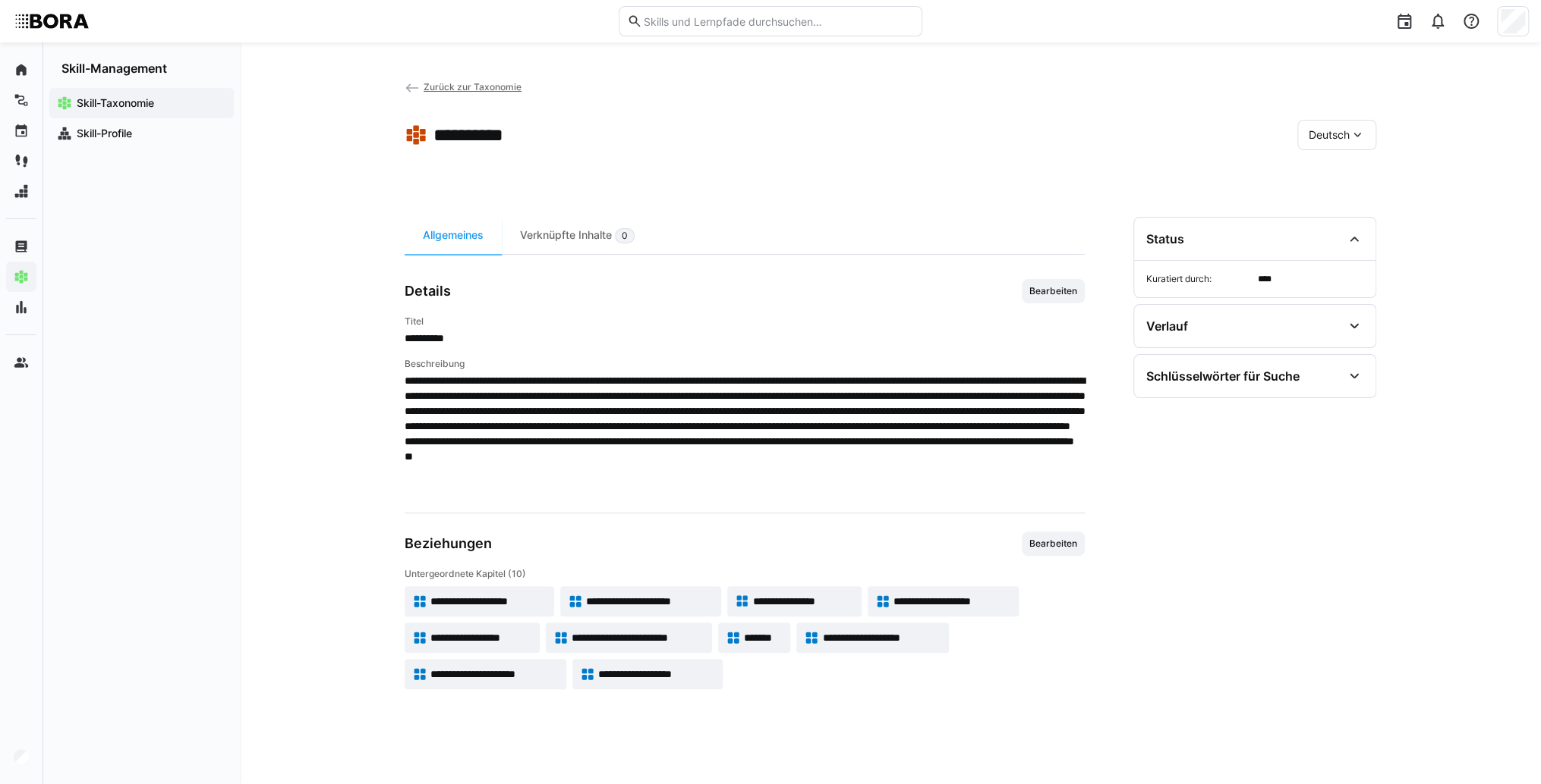
click at [1330, 134] on span "Deutsch" at bounding box center [1329, 135] width 41 height 15
click at [1342, 216] on div "Englisch" at bounding box center [1336, 206] width 80 height 32
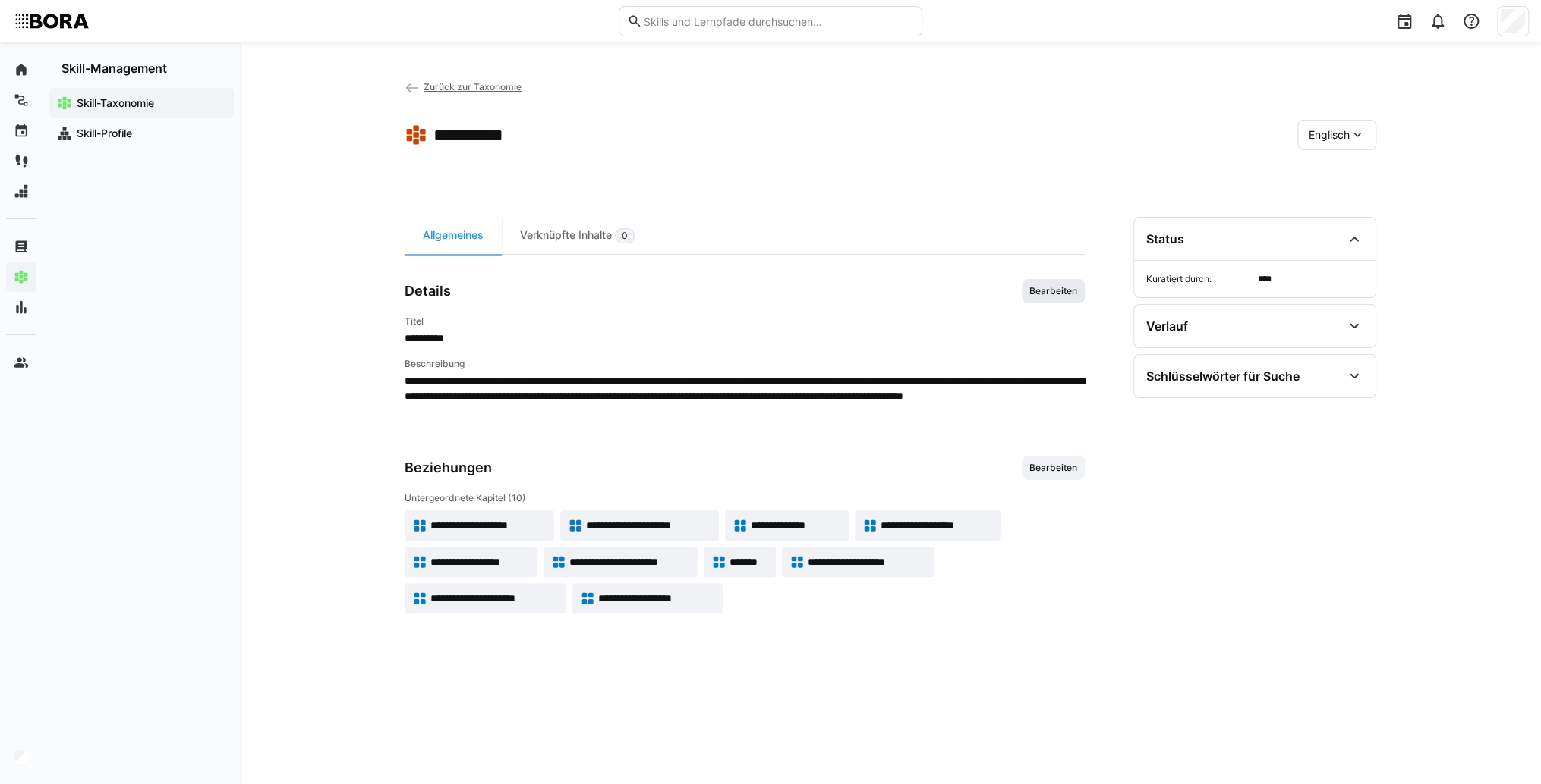
click at [1038, 293] on span "Bearbeiten" at bounding box center [1053, 291] width 51 height 12
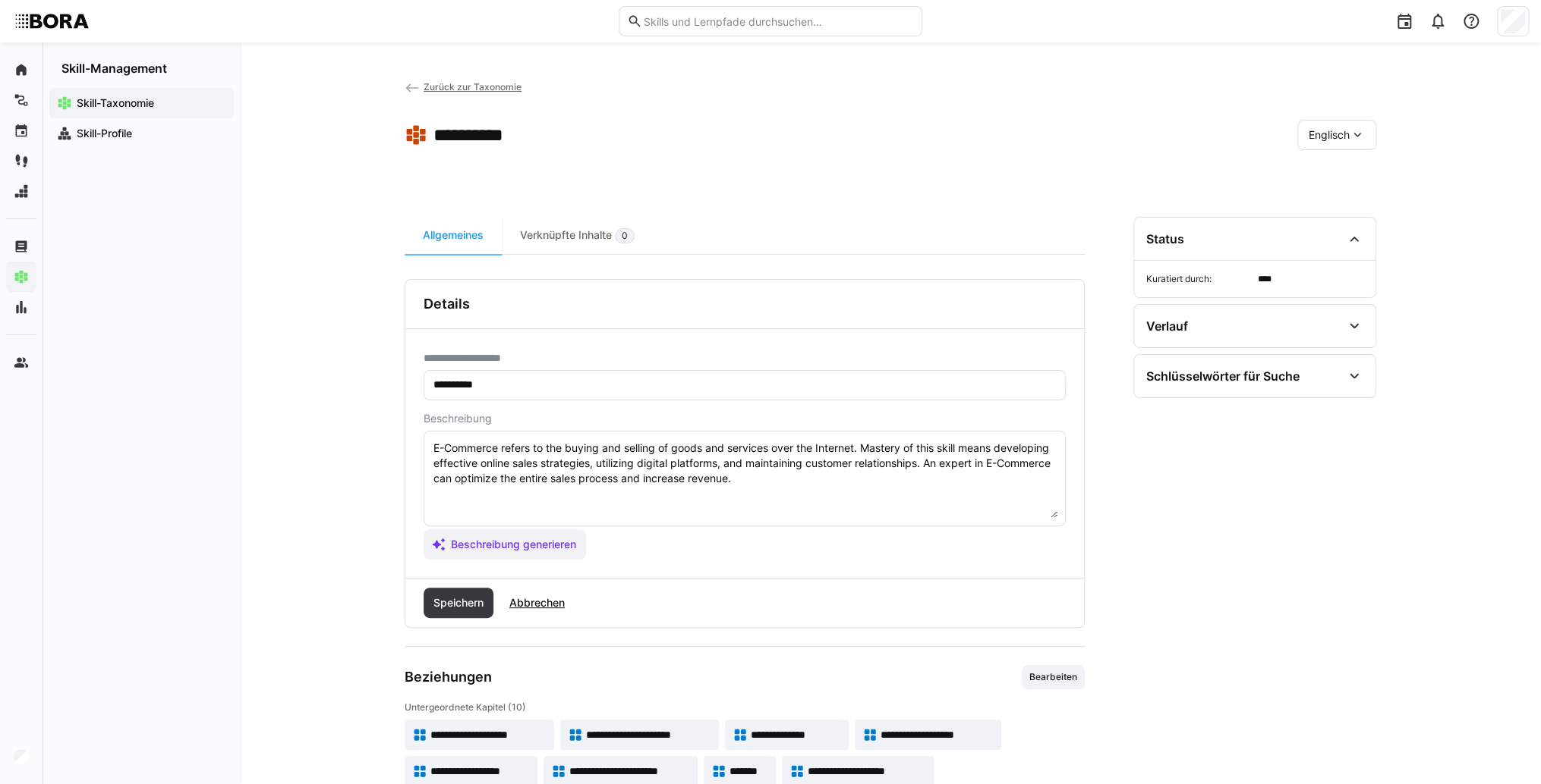
click at [833, 486] on textarea "E-Commerce refers to the buying and selling of goods and services over the Inte…" at bounding box center [745, 478] width 626 height 79
click at [436, 493] on textarea "E-Commerce refers to the buying and selling of goods and services over the Inte…" at bounding box center [745, 478] width 626 height 79
click at [532, 509] on textarea "E-Commerce refers to the buying and selling of goods and services over the Inte…" at bounding box center [745, 478] width 626 height 79
click at [522, 509] on textarea "E-Commerce refers to the buying and selling of goods and services over the Inte…" at bounding box center [745, 478] width 626 height 79
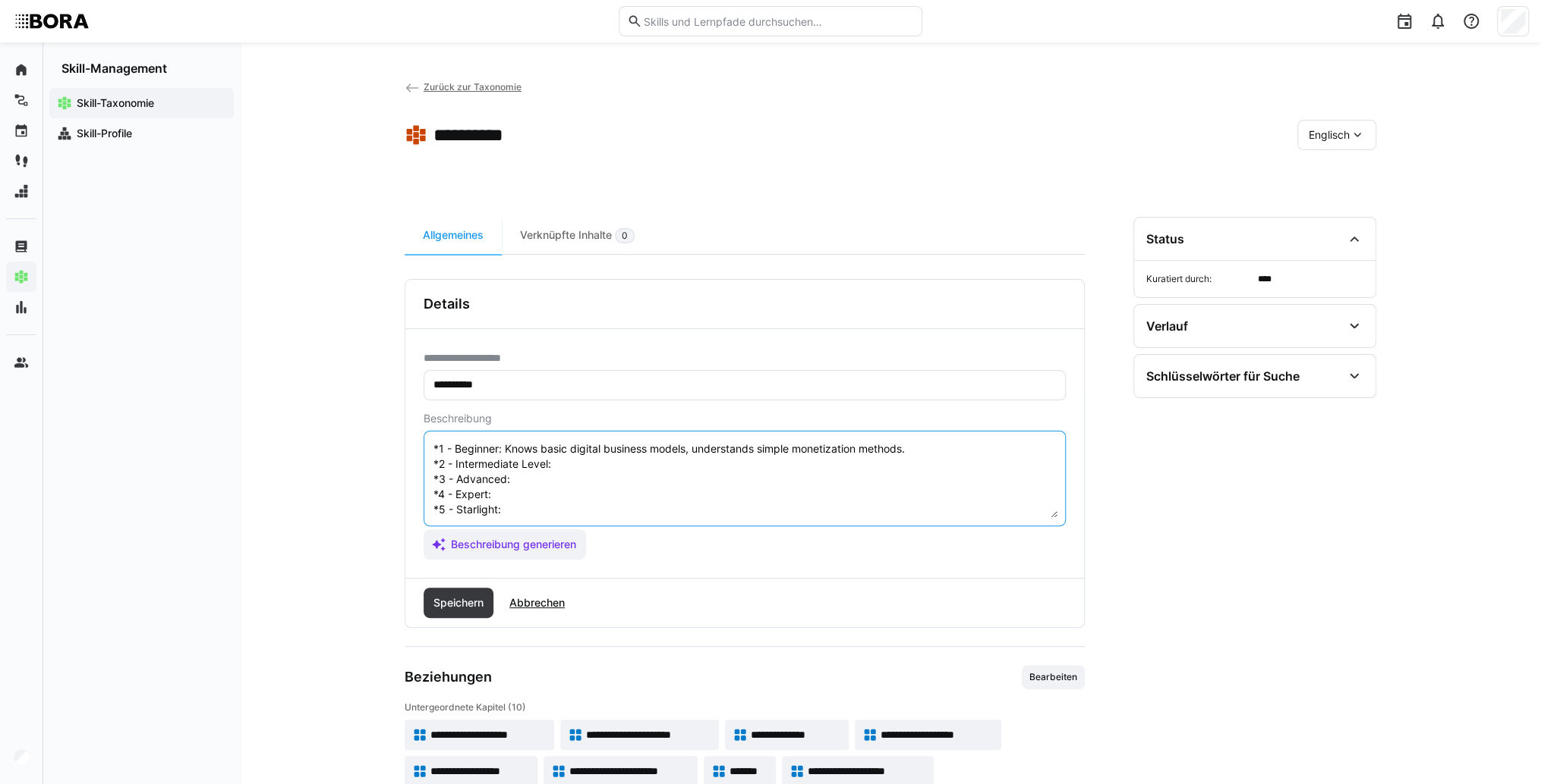
scroll to position [61, 0]
click at [598, 461] on textarea "E-Commerce refers to the buying and selling of goods and services over the Inte…" at bounding box center [745, 478] width 626 height 79
click at [603, 464] on textarea "E-Commerce refers to the buying and selling of goods and services over the Inte…" at bounding box center [745, 478] width 626 height 79
click at [567, 479] on textarea "E-Commerce refers to the buying and selling of goods and services over the Inte…" at bounding box center [745, 478] width 626 height 79
click at [592, 482] on textarea "E-Commerce refers to the buying and selling of goods and services over the Inte…" at bounding box center [745, 478] width 626 height 79
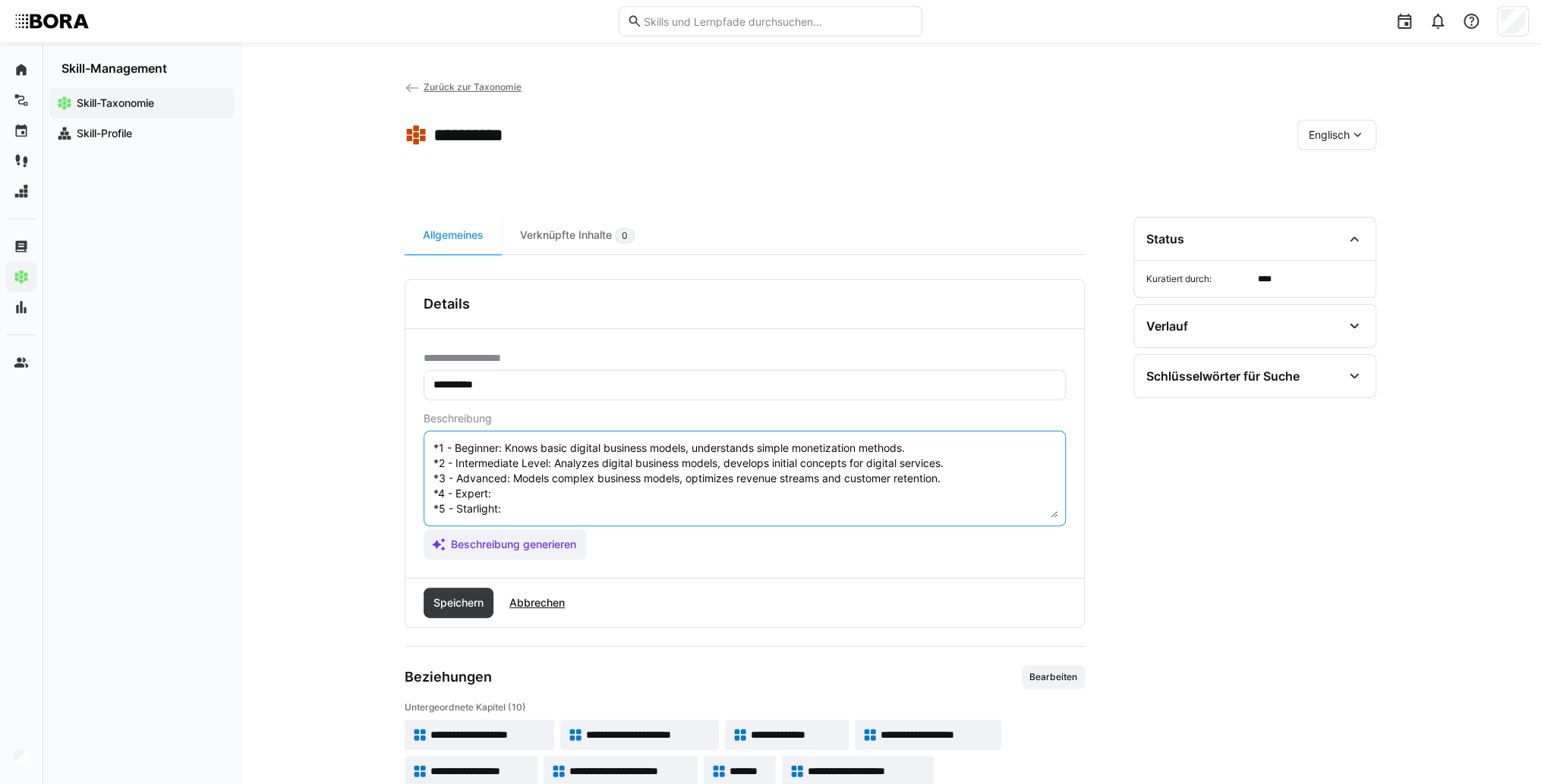
click at [530, 498] on textarea "E-Commerce refers to the buying and selling of goods and services over the Inte…" at bounding box center [745, 478] width 626 height 79
click at [515, 494] on textarea "E-Commerce refers to the buying and selling of goods and services over the Inte…" at bounding box center [745, 478] width 626 height 79
click at [522, 507] on textarea "E-Commerce refers to the buying and selling of goods and services over the Inte…" at bounding box center [745, 478] width 626 height 79
click at [563, 506] on textarea "E-Commerce refers to the buying and selling of goods and services over the Inte…" at bounding box center [745, 478] width 626 height 79
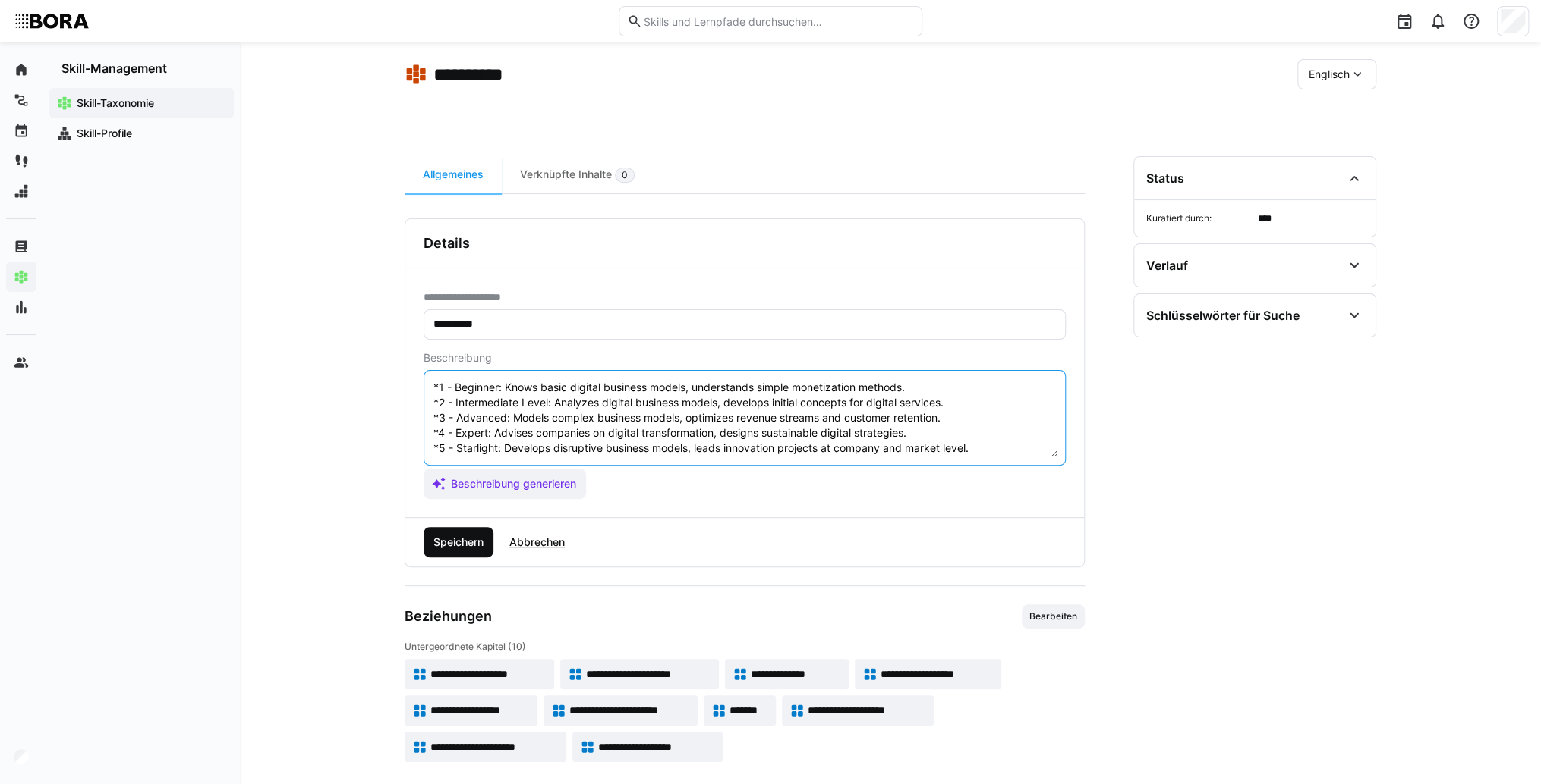
type textarea "E-Commerce refers to the buying and selling of goods and services over the Inte…"
click at [463, 547] on span "Speichern" at bounding box center [458, 542] width 55 height 15
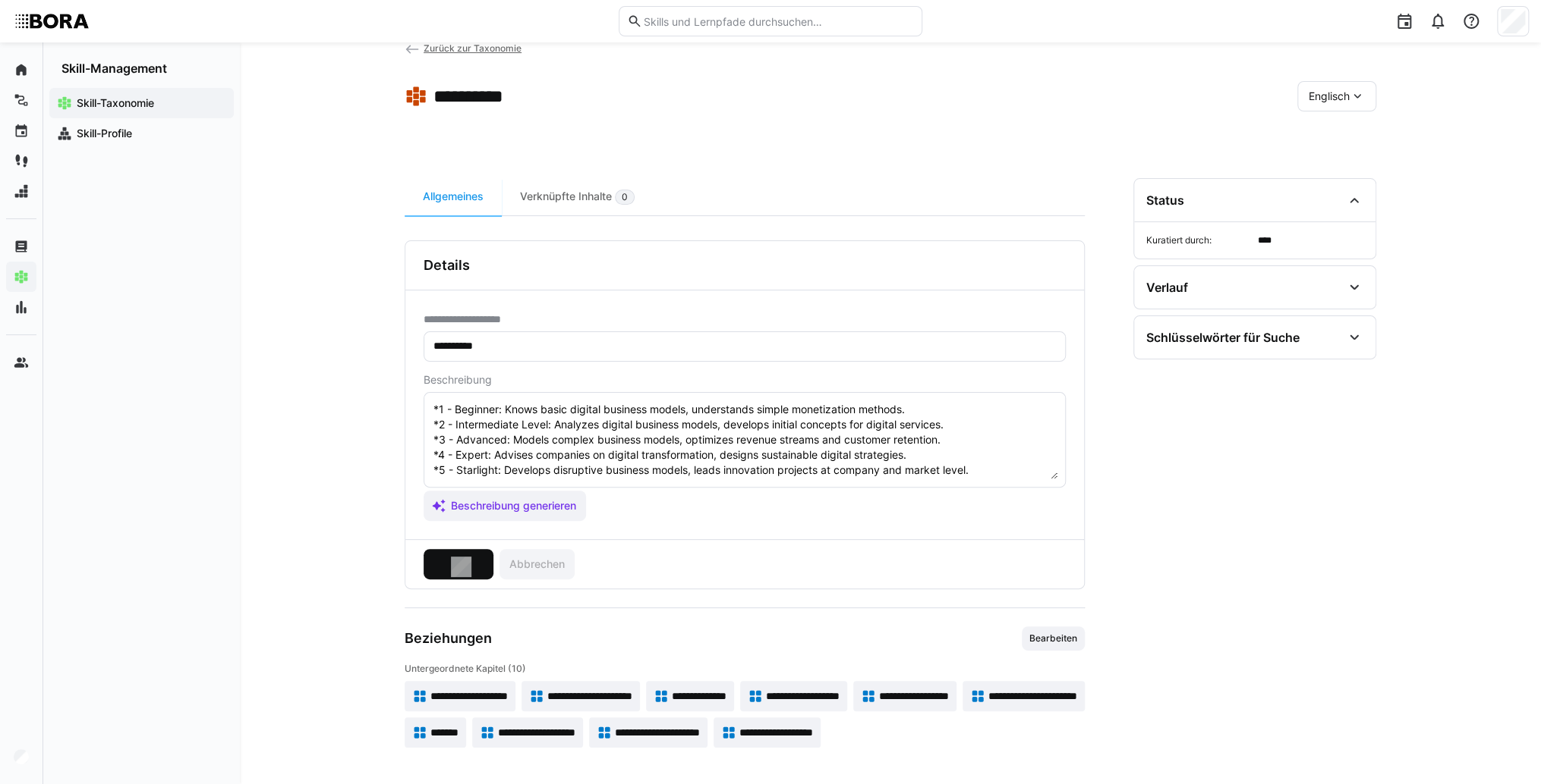
scroll to position [0, 0]
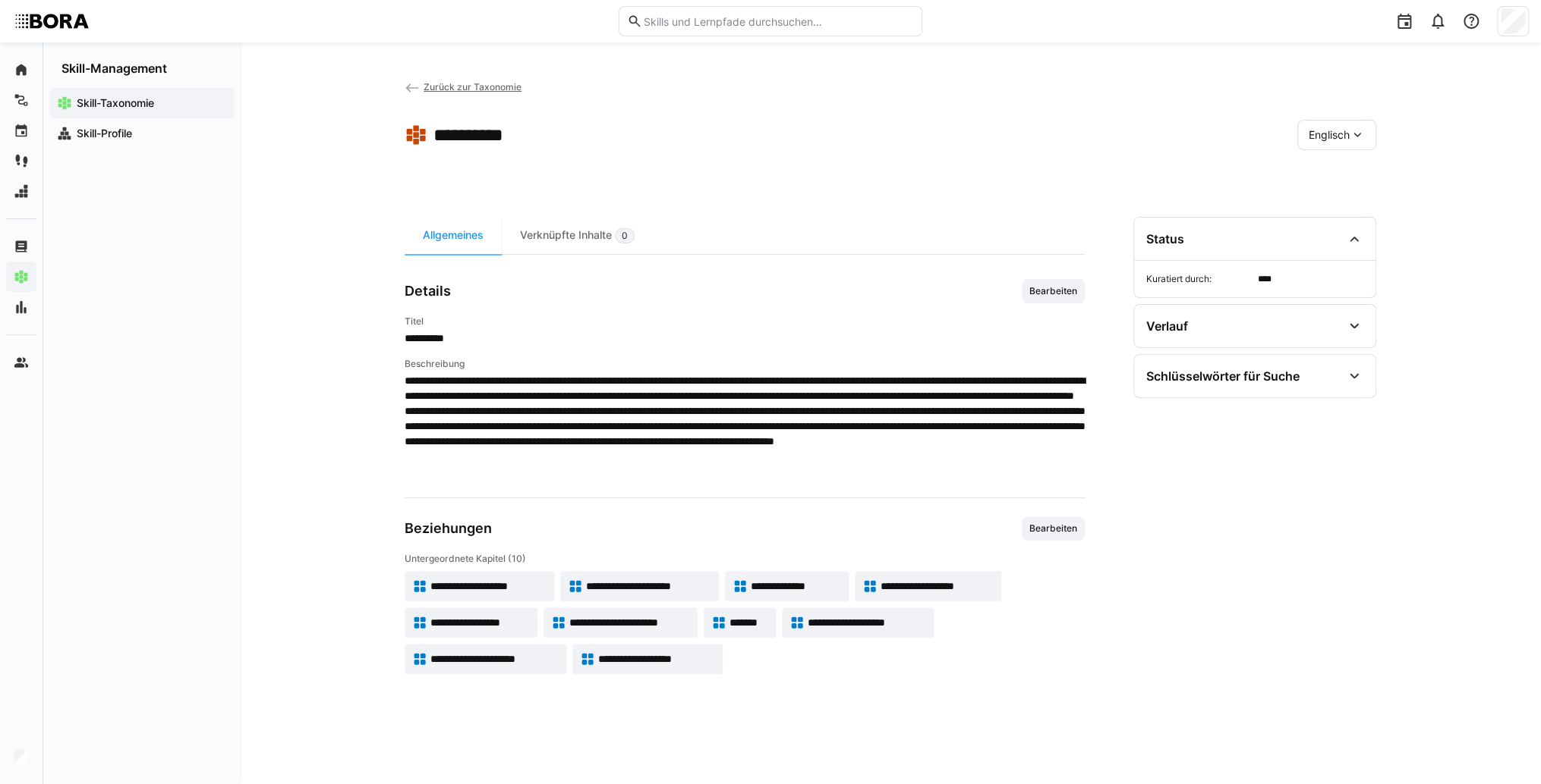
click at [635, 627] on span "**********" at bounding box center [629, 623] width 121 height 15
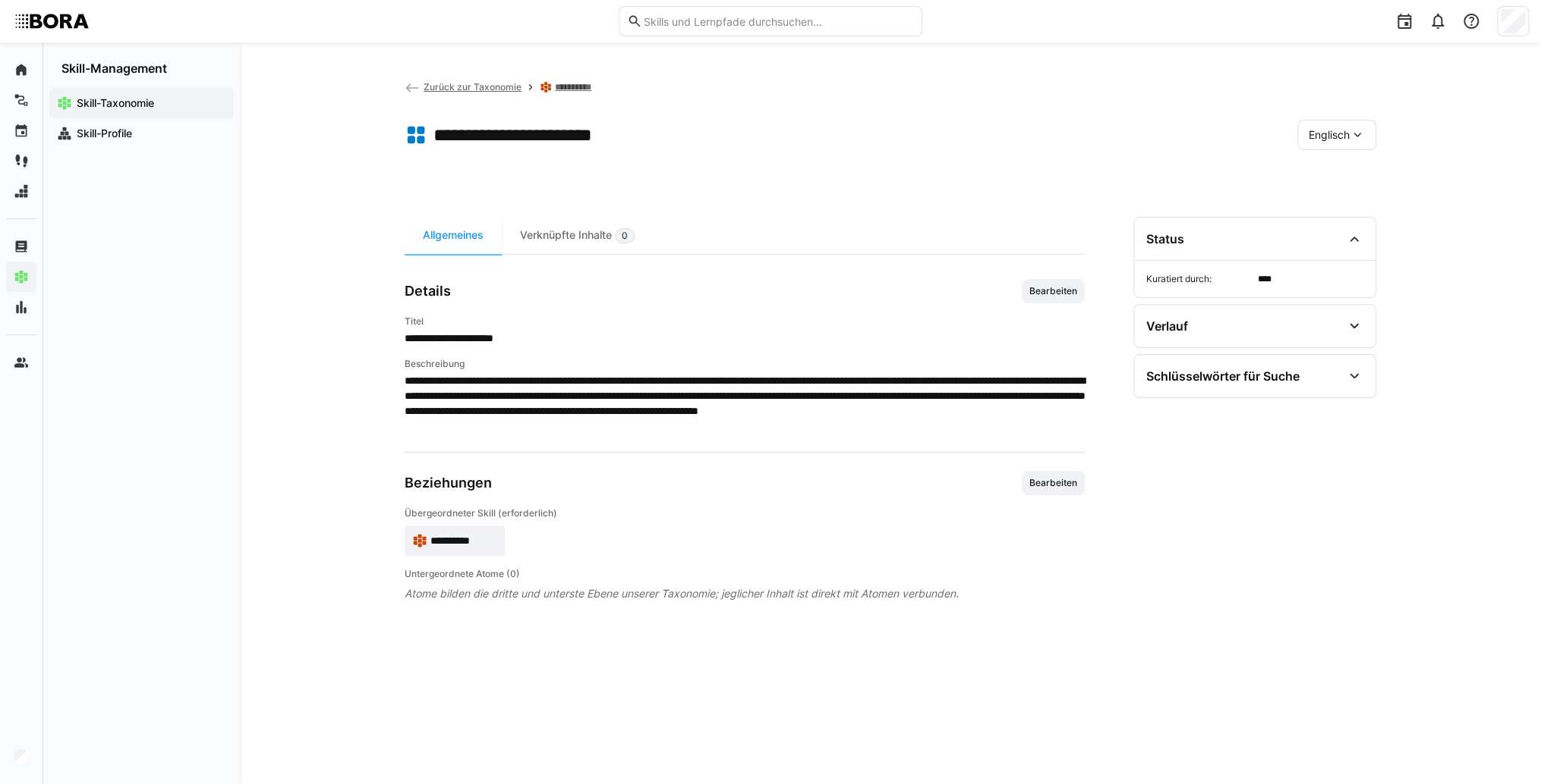
click at [444, 538] on span "**********" at bounding box center [463, 541] width 67 height 15
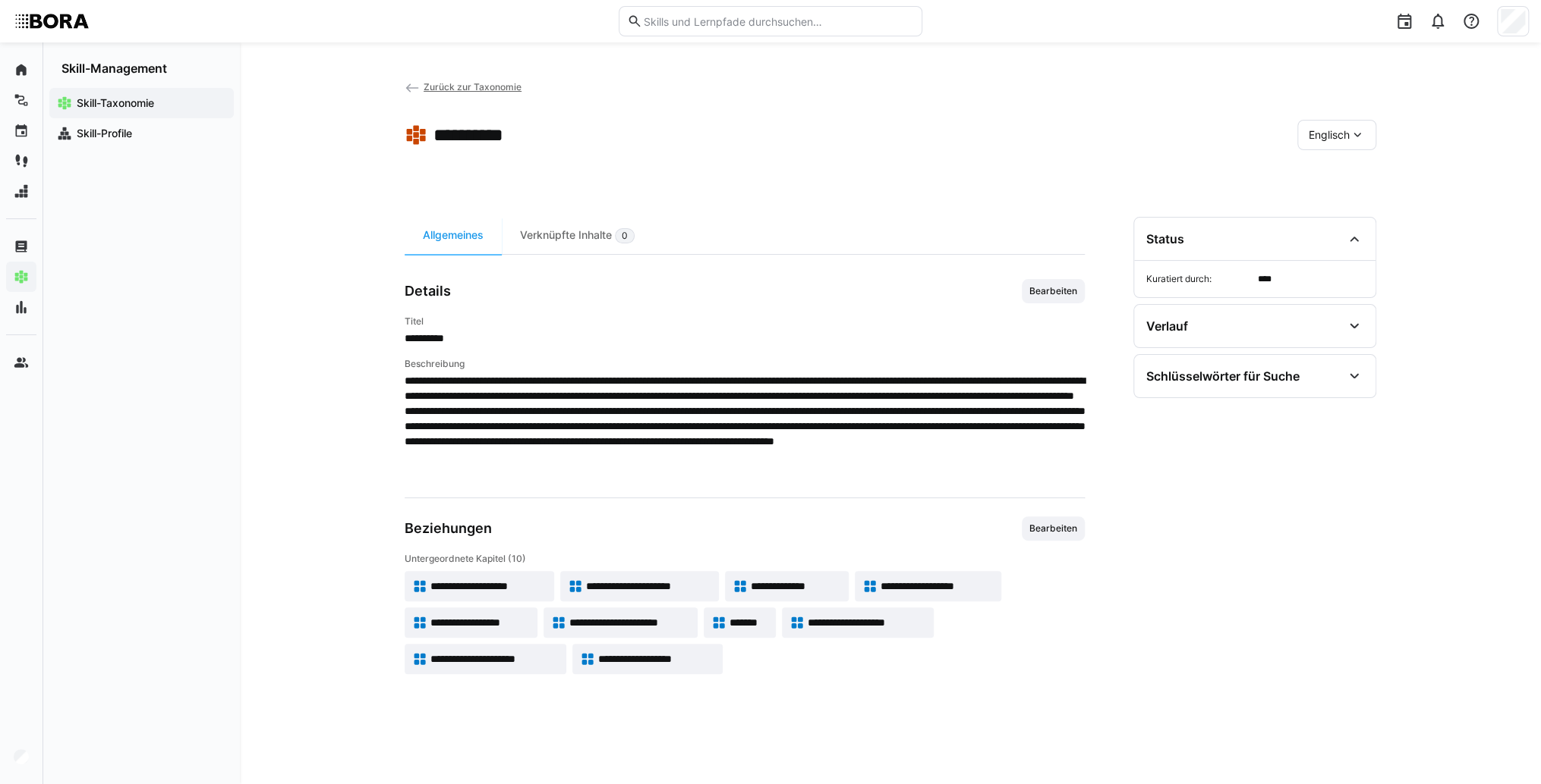
click at [1320, 139] on span "Englisch" at bounding box center [1329, 135] width 41 height 15
click at [1325, 173] on span "Deutsch" at bounding box center [1329, 175] width 41 height 15
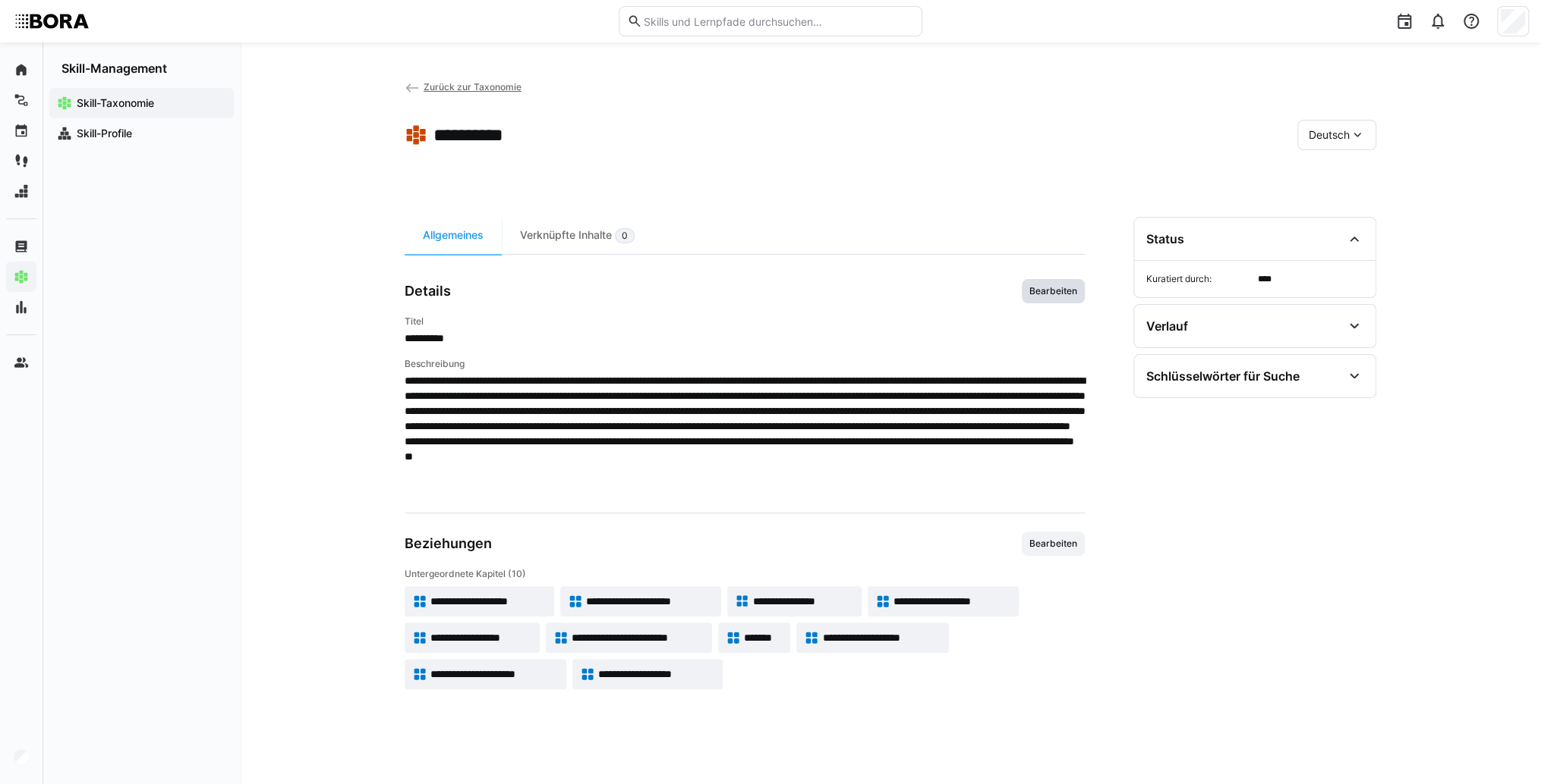
click at [1062, 286] on span "Bearbeiten" at bounding box center [1053, 291] width 51 height 12
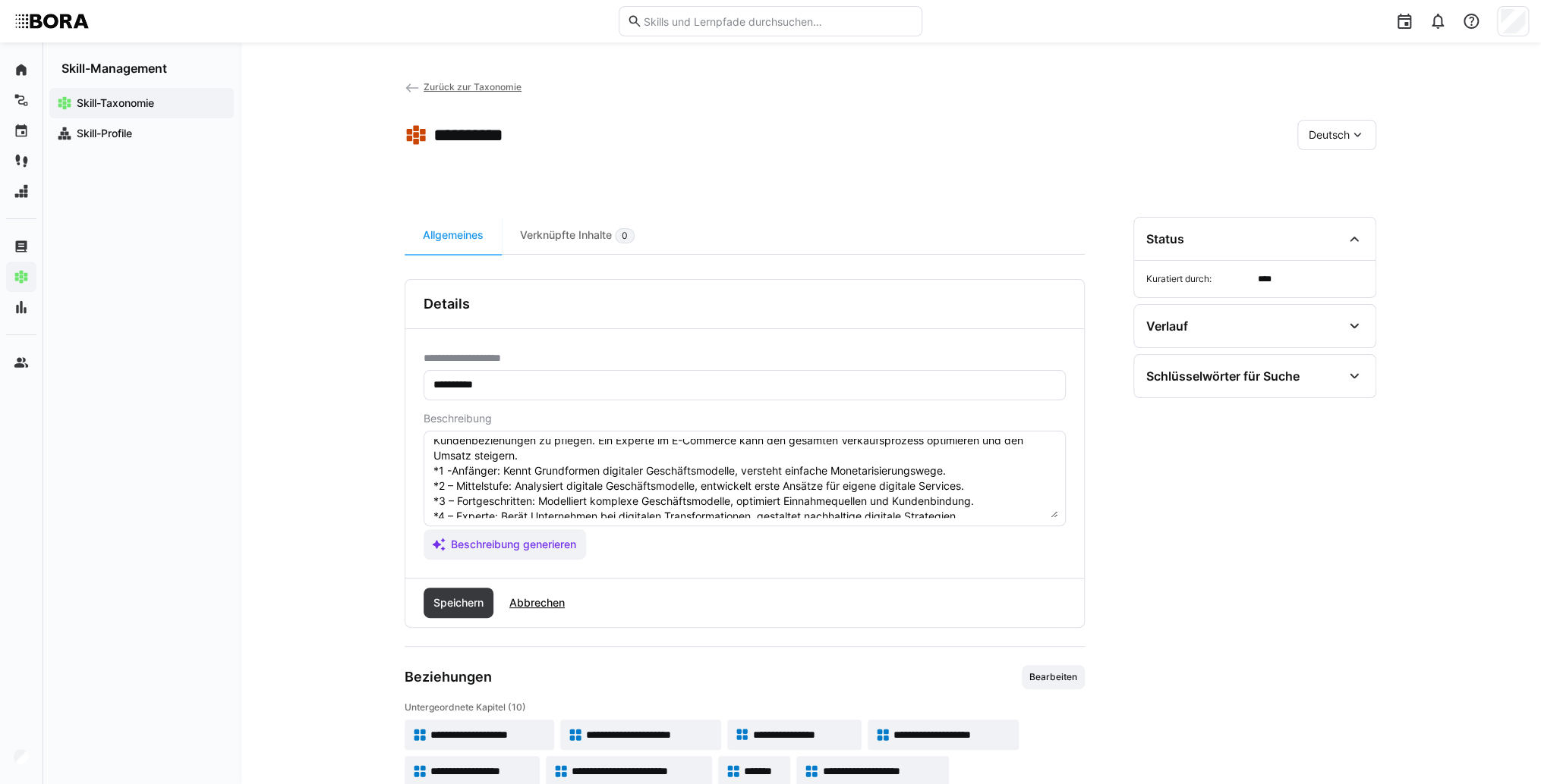
scroll to position [76, 0]
drag, startPoint x: 1034, startPoint y: 491, endPoint x: 669, endPoint y: 503, distance: 365.2
click at [669, 503] on textarea "E-Commerce bezieht sich auf den Kauf und Verkauf von Waren und Dienstleistungen…" at bounding box center [745, 478] width 626 height 79
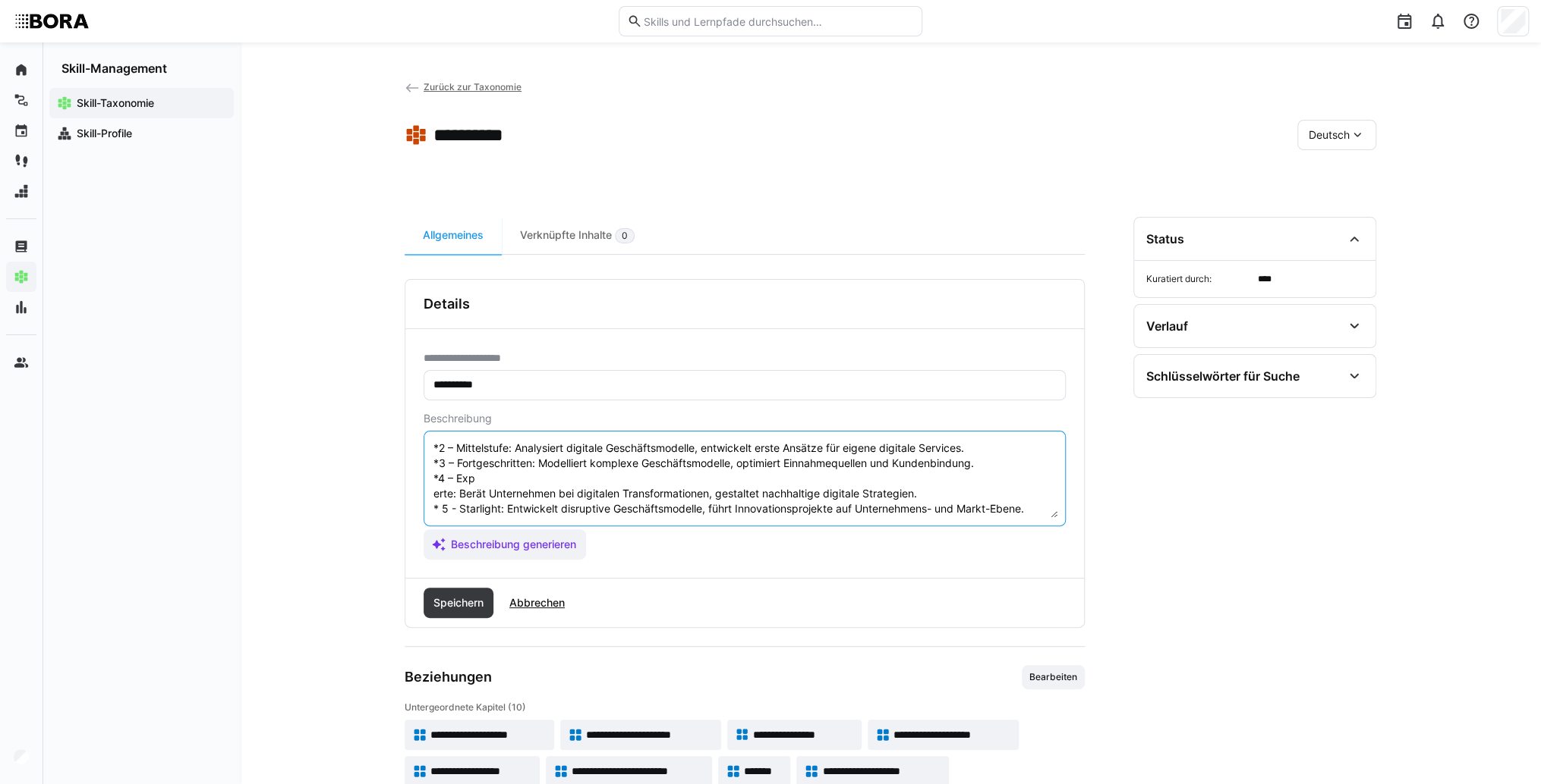
click at [718, 493] on textarea "E-Commerce bezieht sich auf den Kauf und Verkauf von Waren und Dienstleistungen…" at bounding box center [745, 478] width 626 height 79
click at [432, 492] on textarea "E-Commerce bezieht sich auf den Kauf und Verkauf von Waren und Dienstleistungen…" at bounding box center [745, 478] width 626 height 79
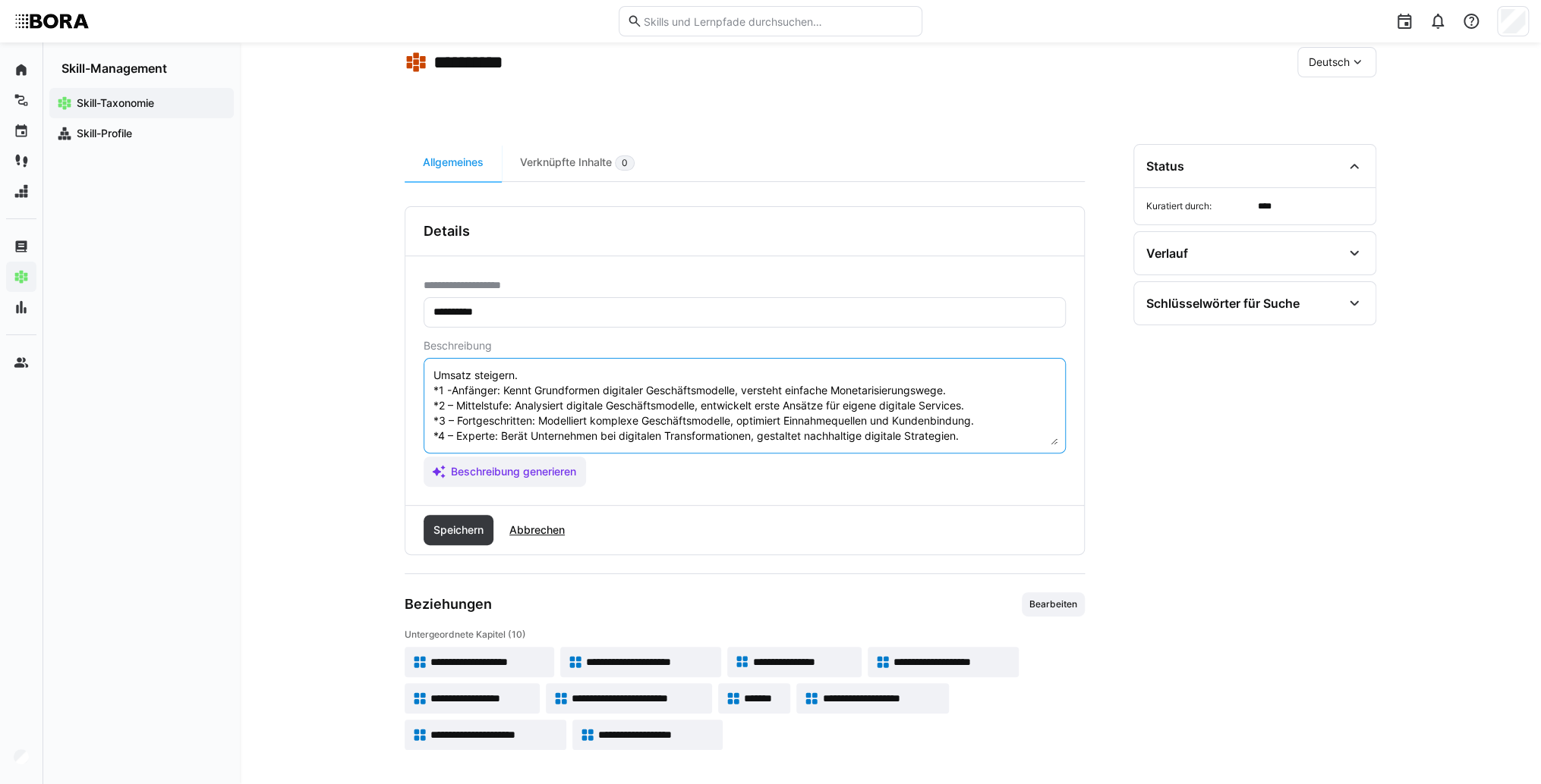
scroll to position [43, 0]
drag, startPoint x: 1036, startPoint y: 436, endPoint x: 427, endPoint y: 391, distance: 610.7
click at [427, 391] on eds-input "E-Commerce bezieht sich auf den Kauf und Verkauf von Waren und Dienstleistungen…" at bounding box center [745, 406] width 642 height 95
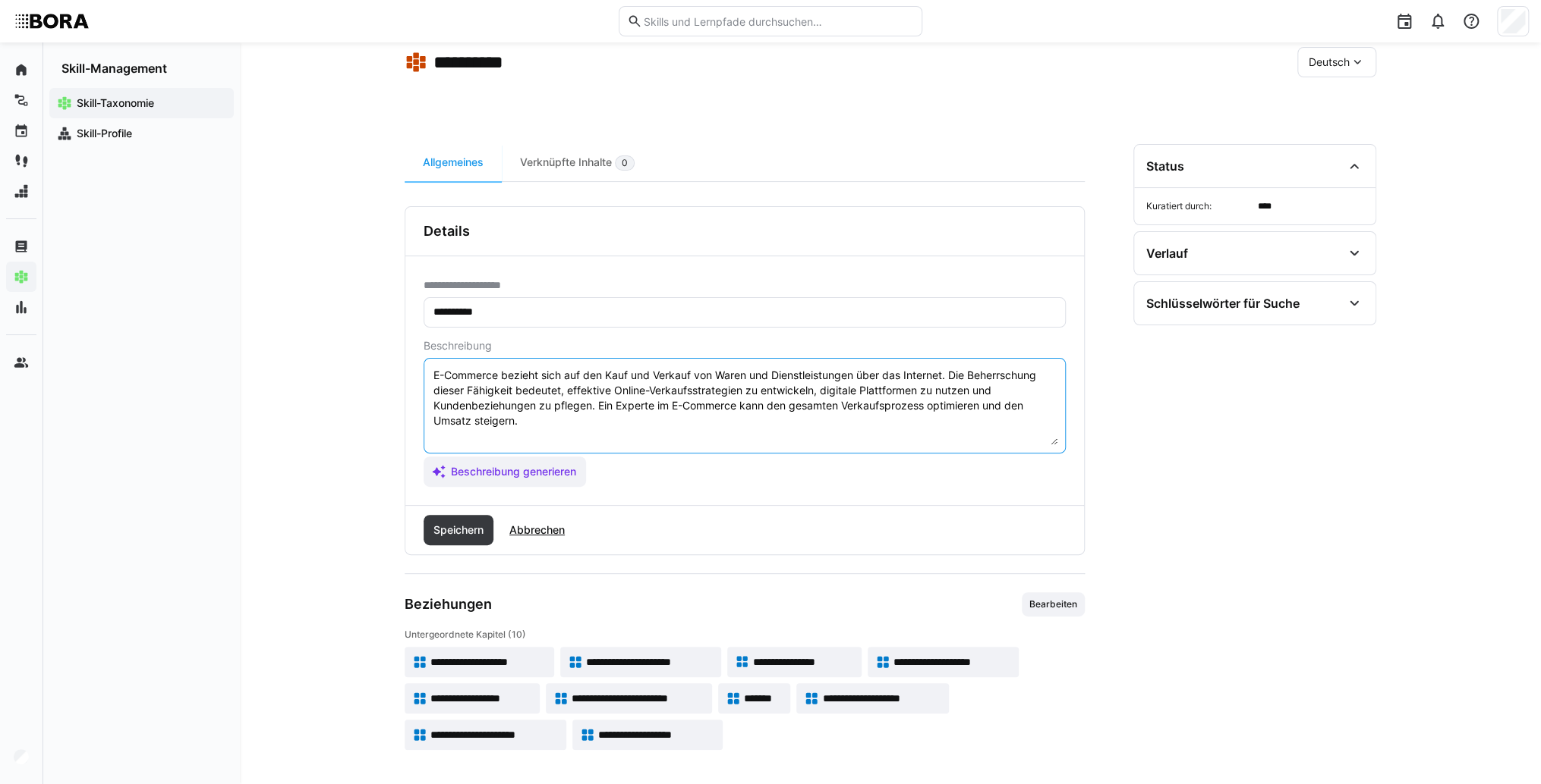
scroll to position [0, 0]
type textarea "E-Commerce bezieht sich auf den Kauf und Verkauf von Waren und Dienstleistungen…"
click at [471, 525] on span "Speichern" at bounding box center [458, 531] width 55 height 15
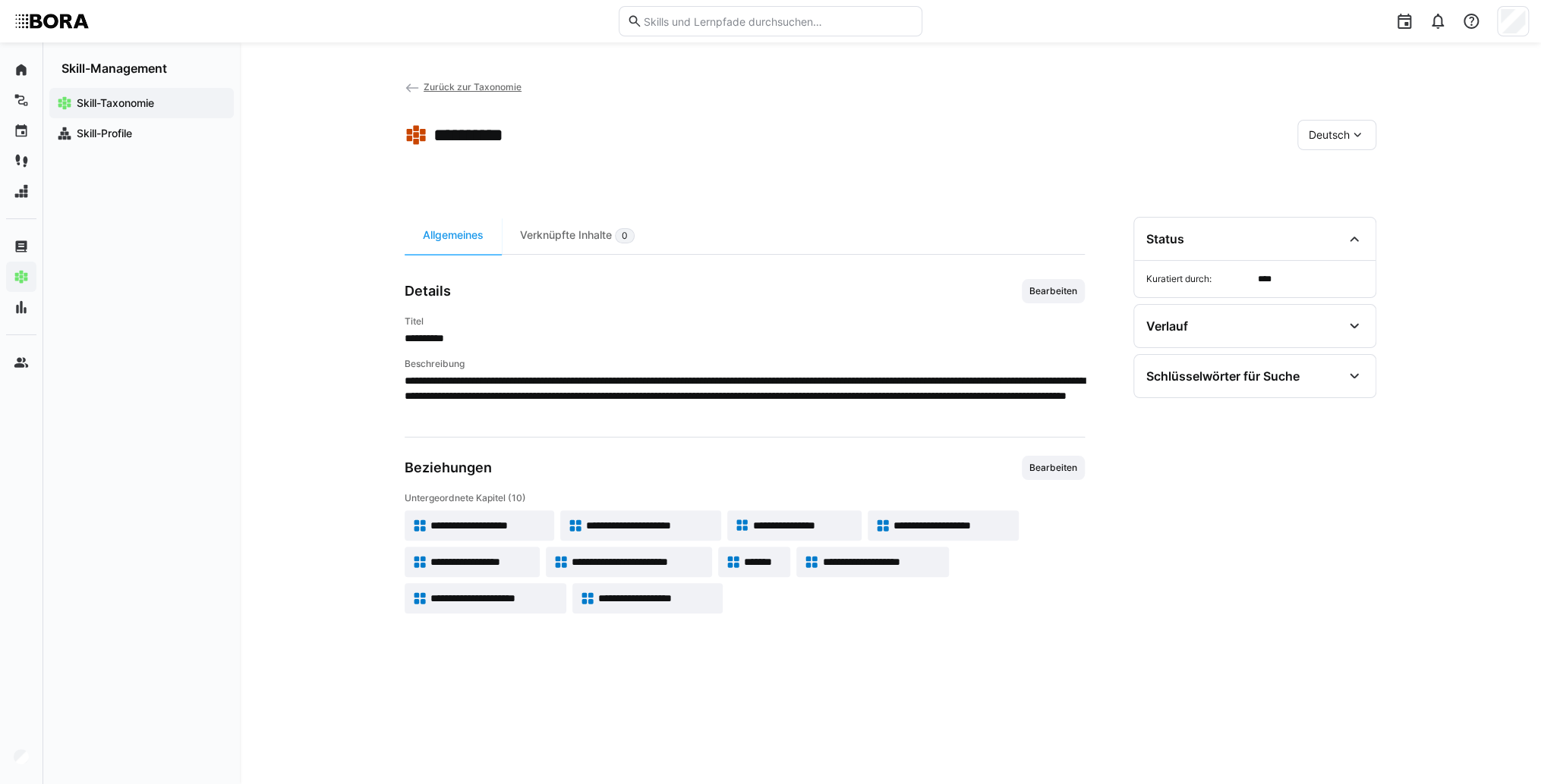
click at [664, 569] on app-skill-badge "**********" at bounding box center [630, 562] width 167 height 30
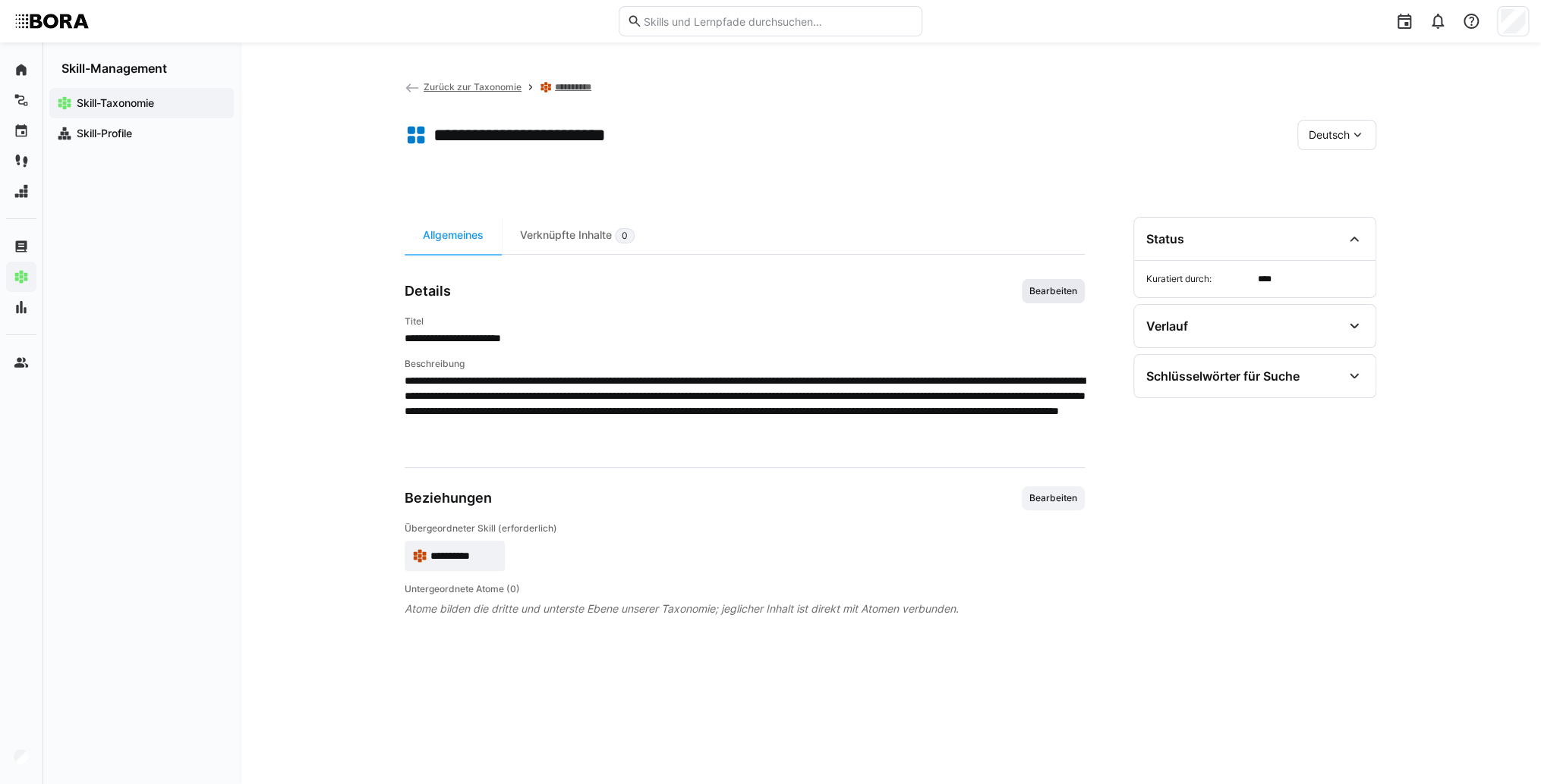
click at [1047, 283] on span "Bearbeiten" at bounding box center [1052, 291] width 63 height 24
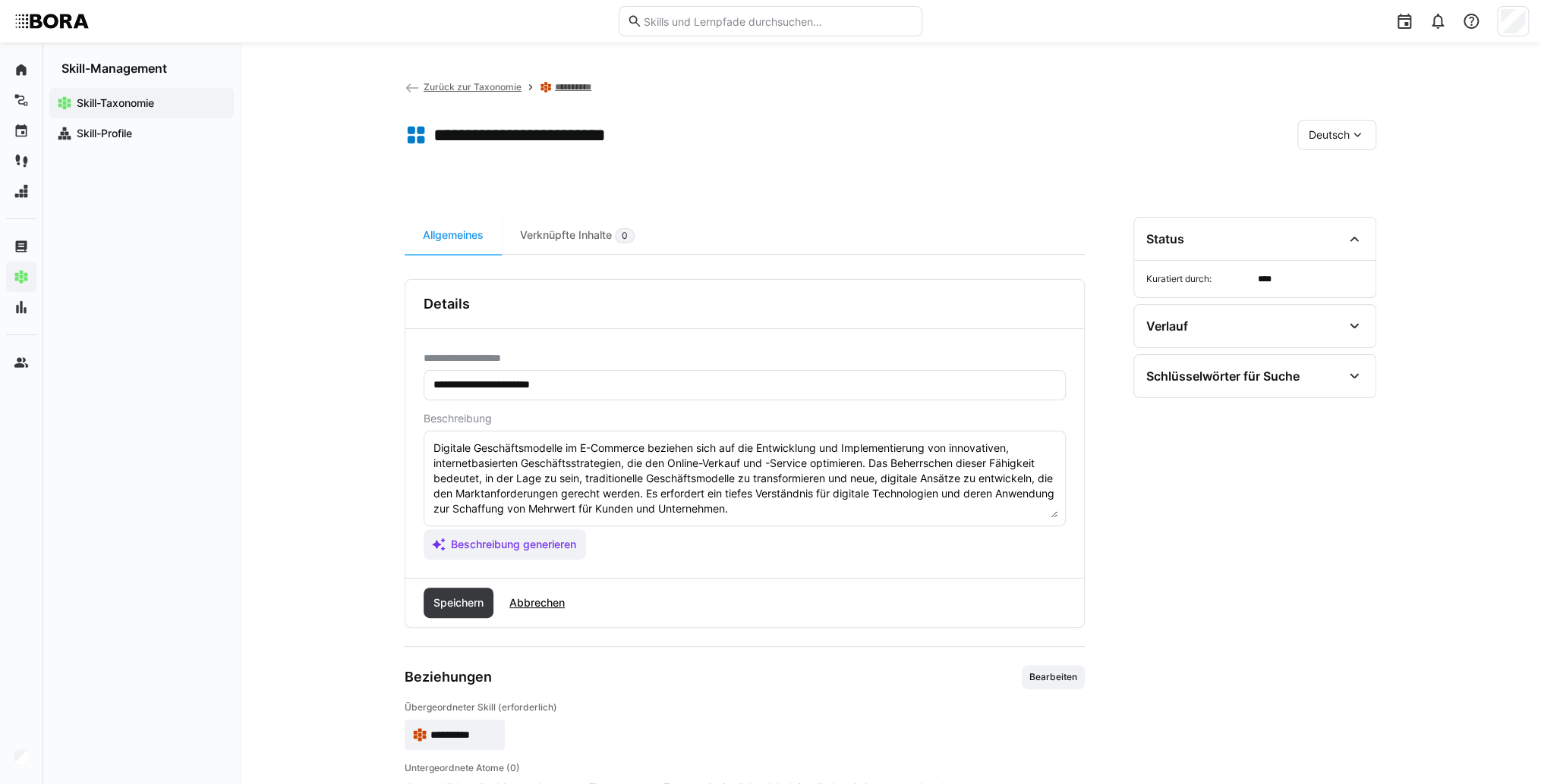
click at [893, 509] on textarea "Digitale Geschäftsmodelle im E-Commerce beziehen sich auf die Entwicklung und I…" at bounding box center [745, 478] width 626 height 79
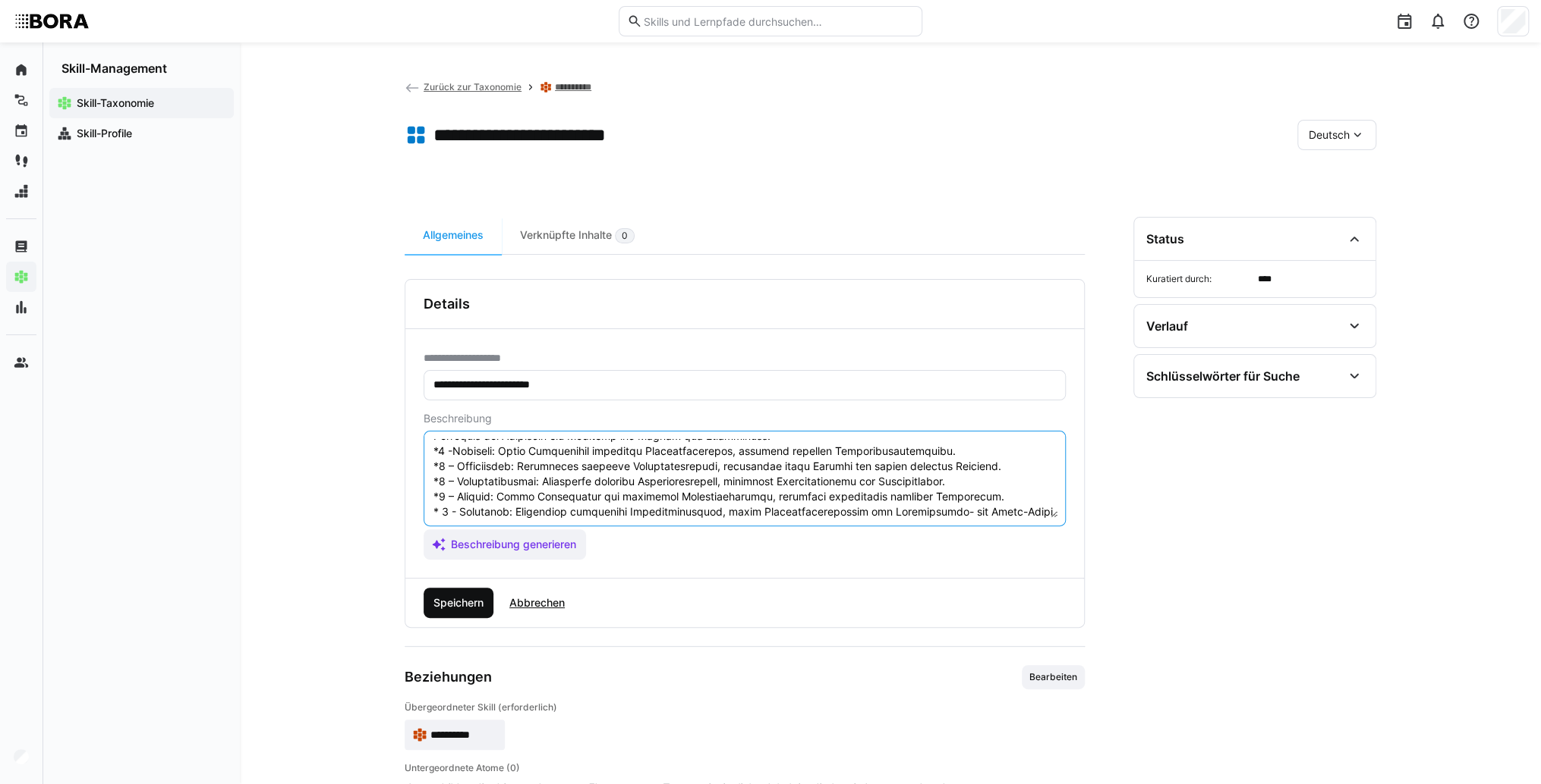
type textarea "Loremips Dolorsitametcons ad E-Seddoeiu temporin utla etd mag Aliquaenima min V…"
click at [468, 599] on span "Speichern" at bounding box center [458, 603] width 55 height 15
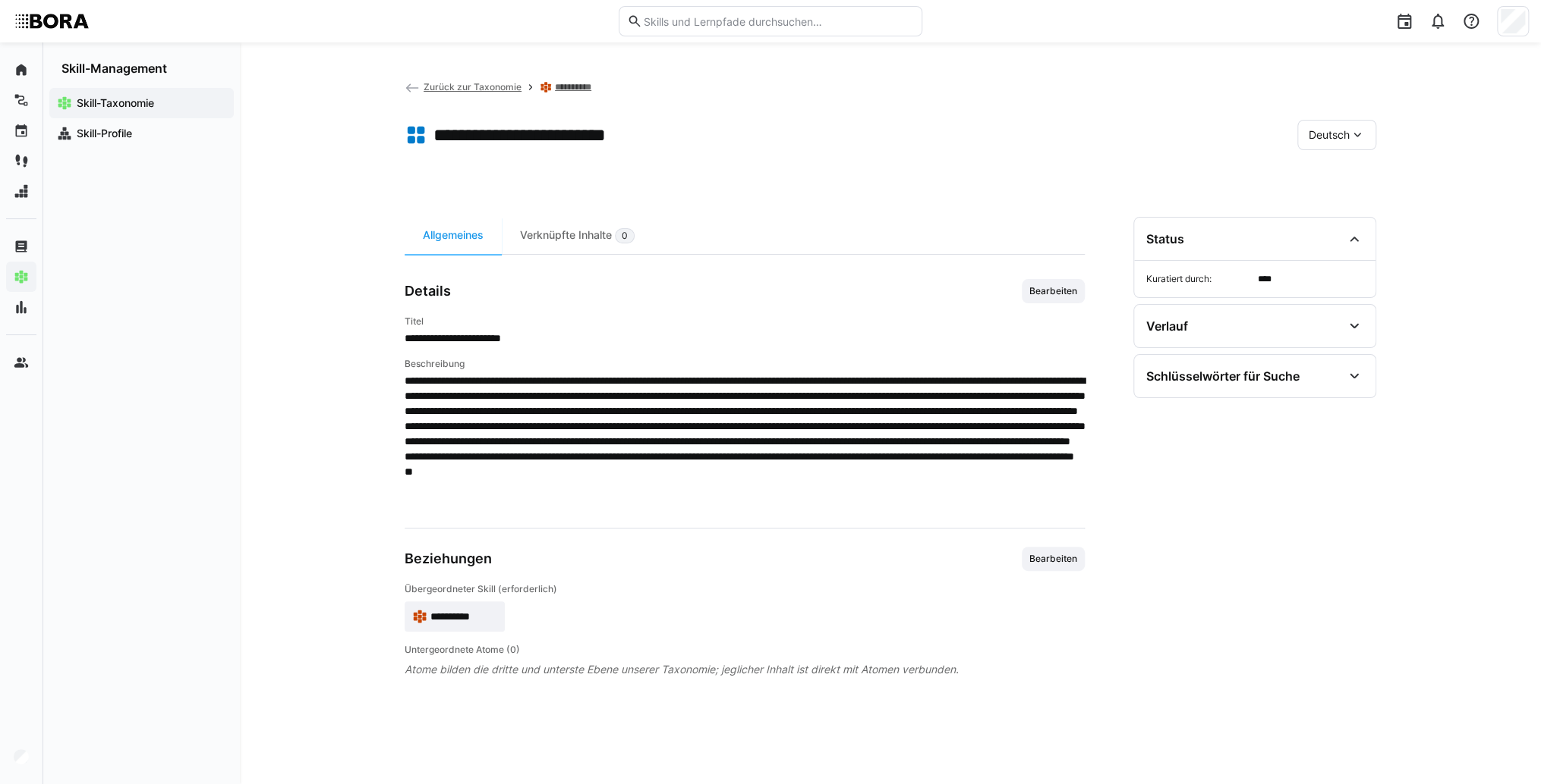
click at [1347, 139] on span "Deutsch" at bounding box center [1329, 135] width 41 height 15
click at [472, 615] on span "**********" at bounding box center [463, 617] width 67 height 15
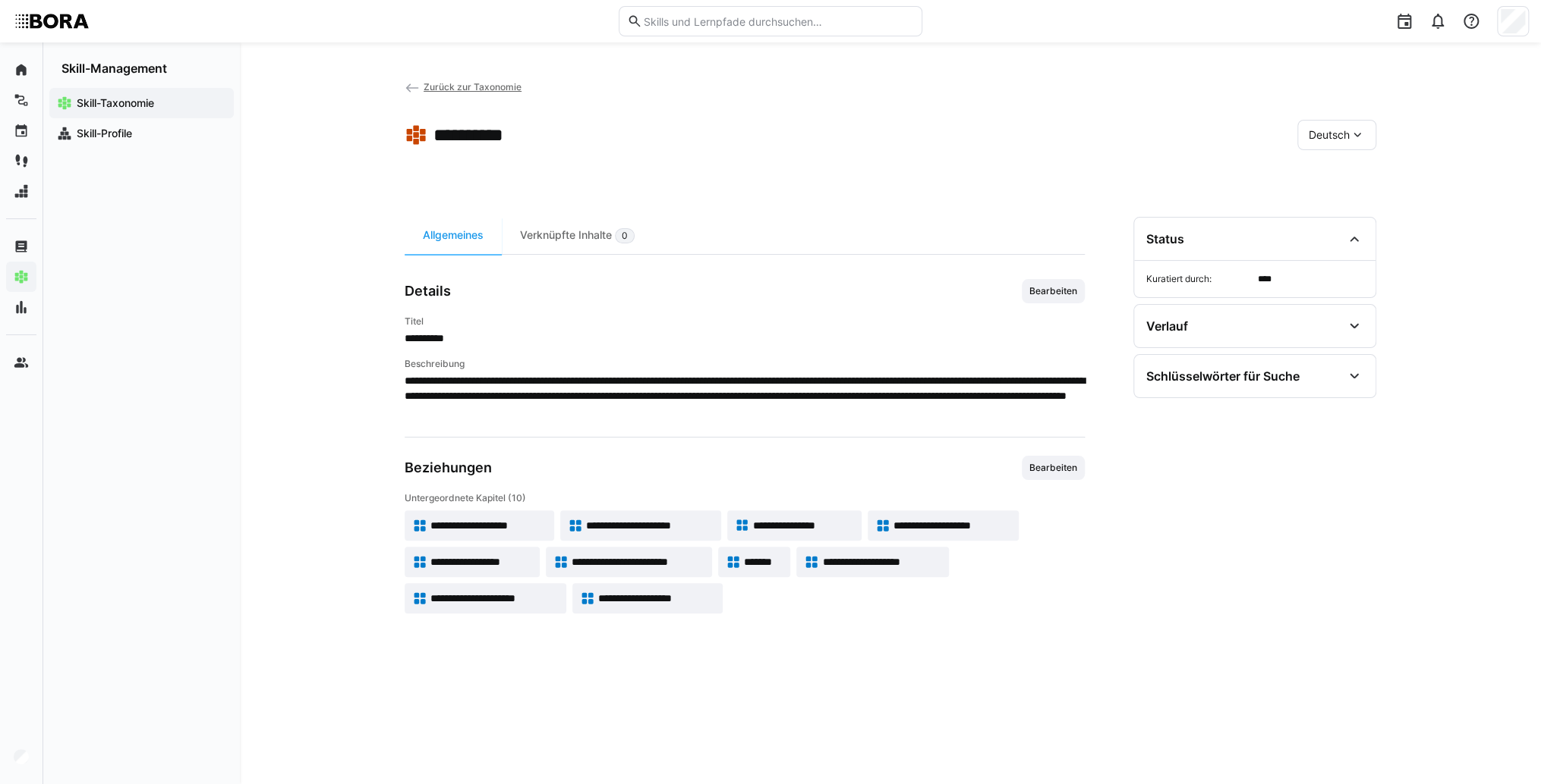
drag, startPoint x: 1343, startPoint y: 125, endPoint x: 1354, endPoint y: 144, distance: 22.0
click at [1343, 126] on div "Deutsch" at bounding box center [1336, 135] width 79 height 30
click at [1375, 205] on div "Englisch" at bounding box center [1336, 207] width 80 height 32
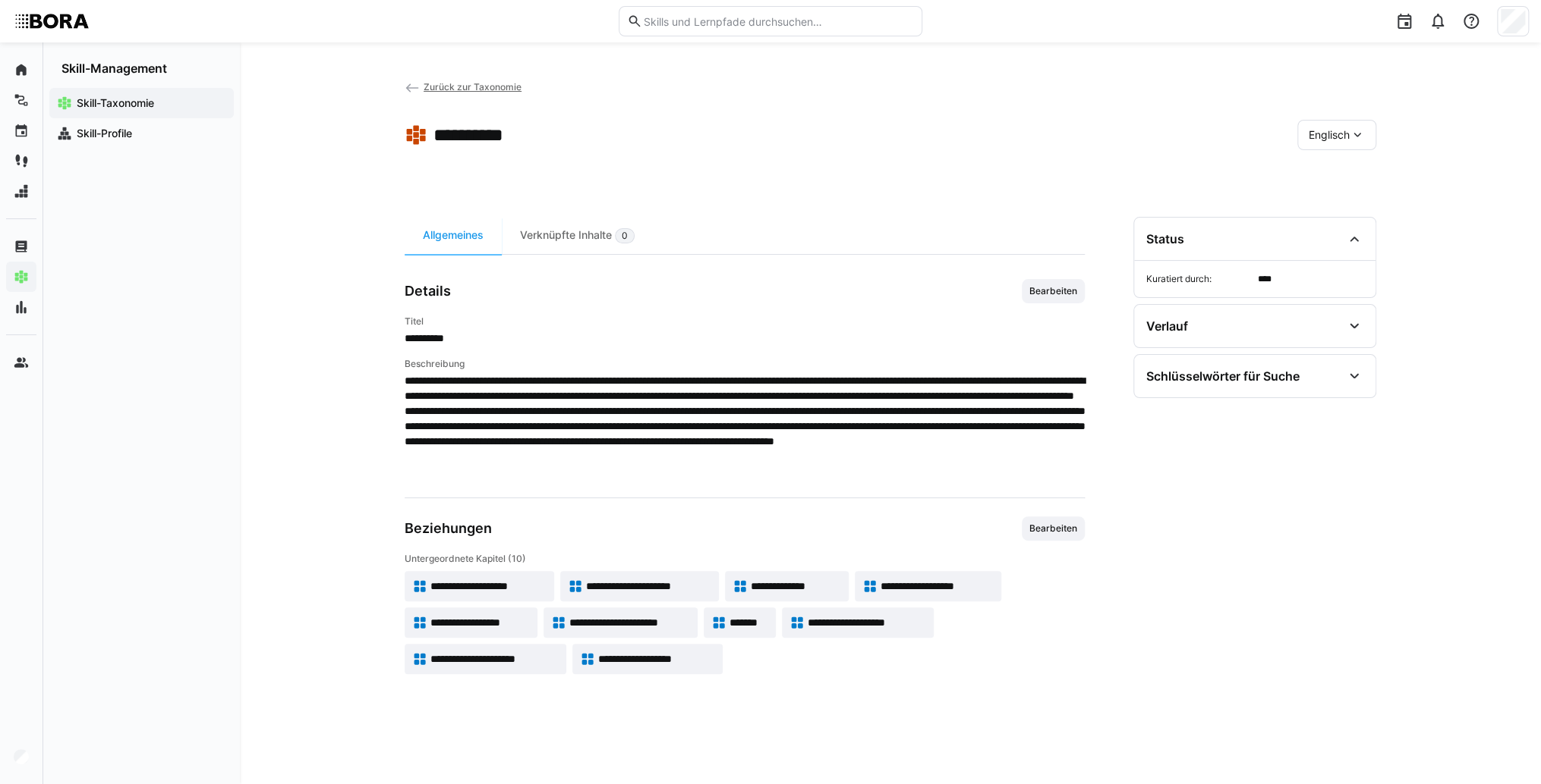
click at [1088, 294] on div "**********" at bounding box center [890, 482] width 971 height 531
click at [1077, 293] on span "Bearbeiten" at bounding box center [1053, 291] width 51 height 12
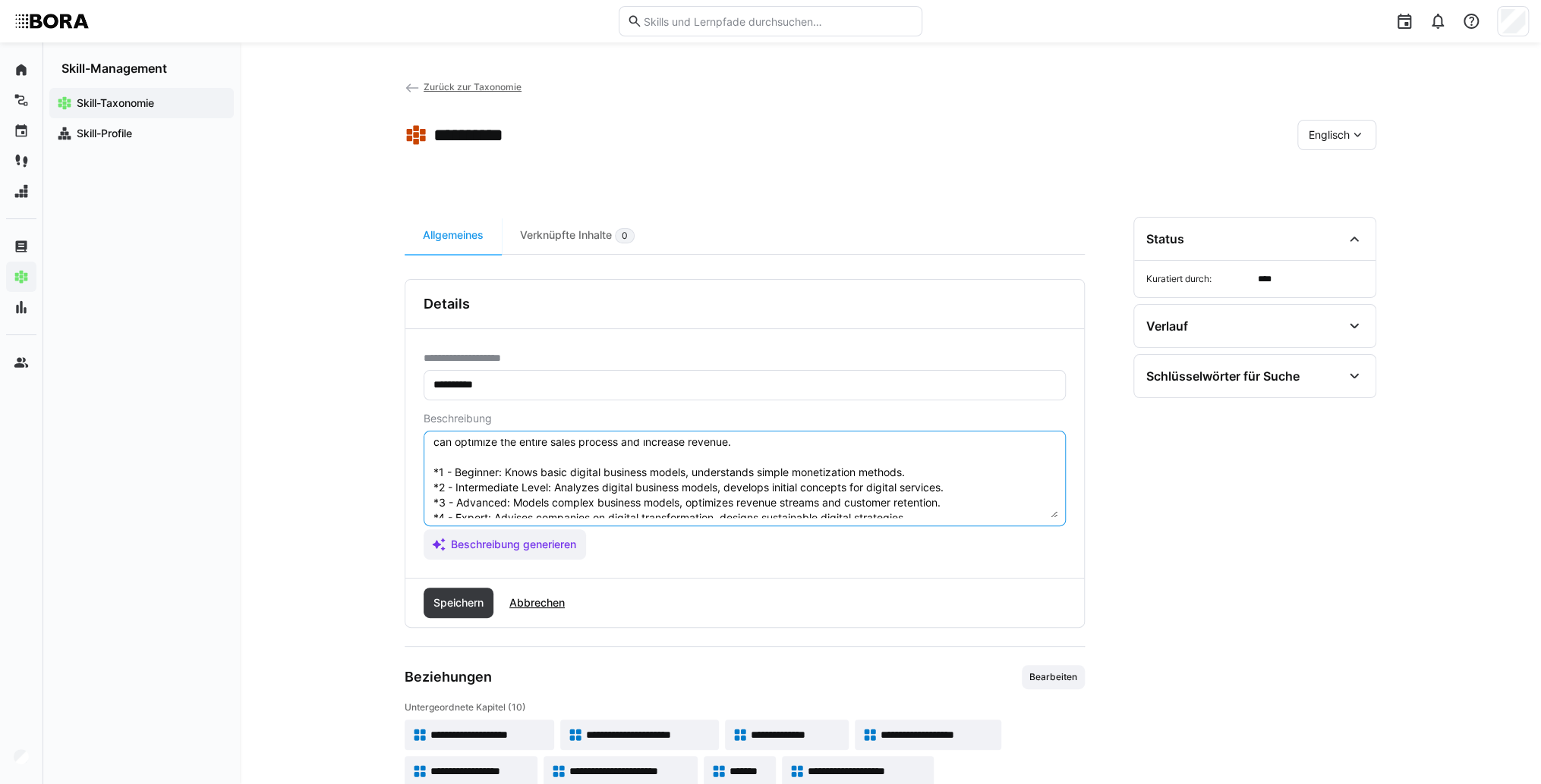
scroll to position [24, 0]
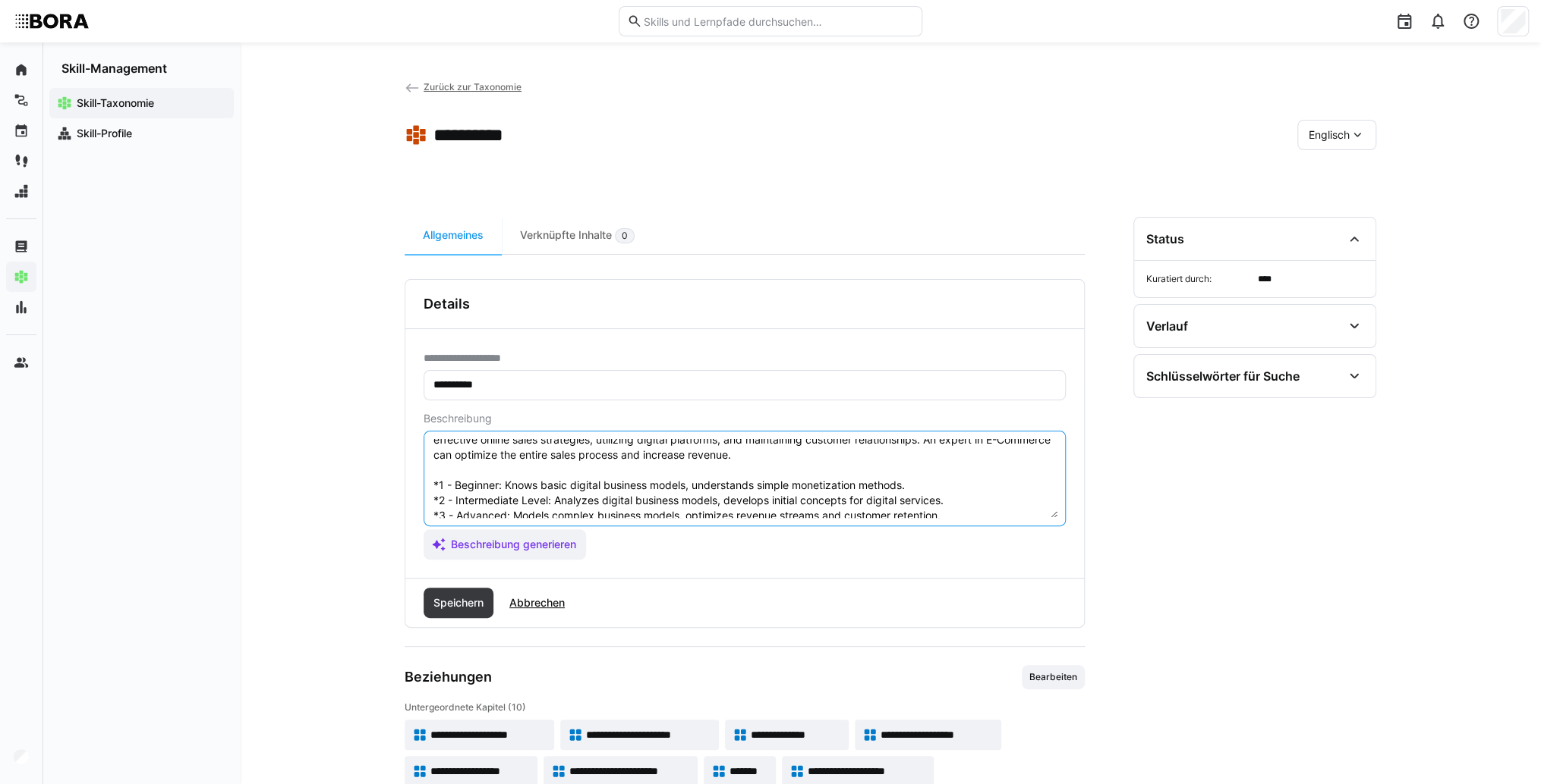
drag, startPoint x: 992, startPoint y: 493, endPoint x: 388, endPoint y: 470, distance: 604.4
click at [388, 470] on div "**********" at bounding box center [890, 450] width 1301 height 817
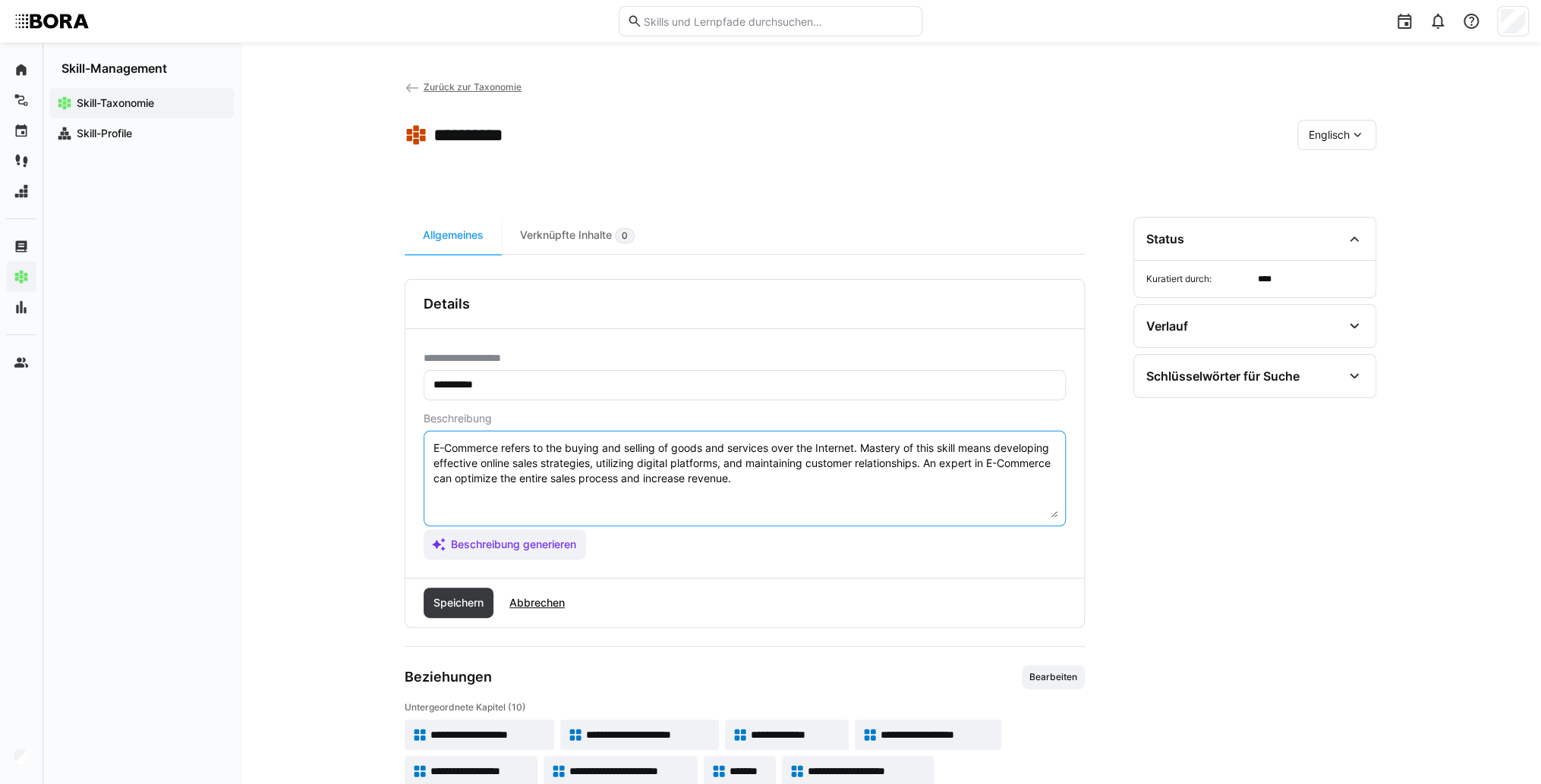
scroll to position [0, 0]
type textarea "E-Commerce refers to the buying and selling of goods and services over the Inte…"
click at [465, 597] on span "Speichern" at bounding box center [458, 603] width 55 height 15
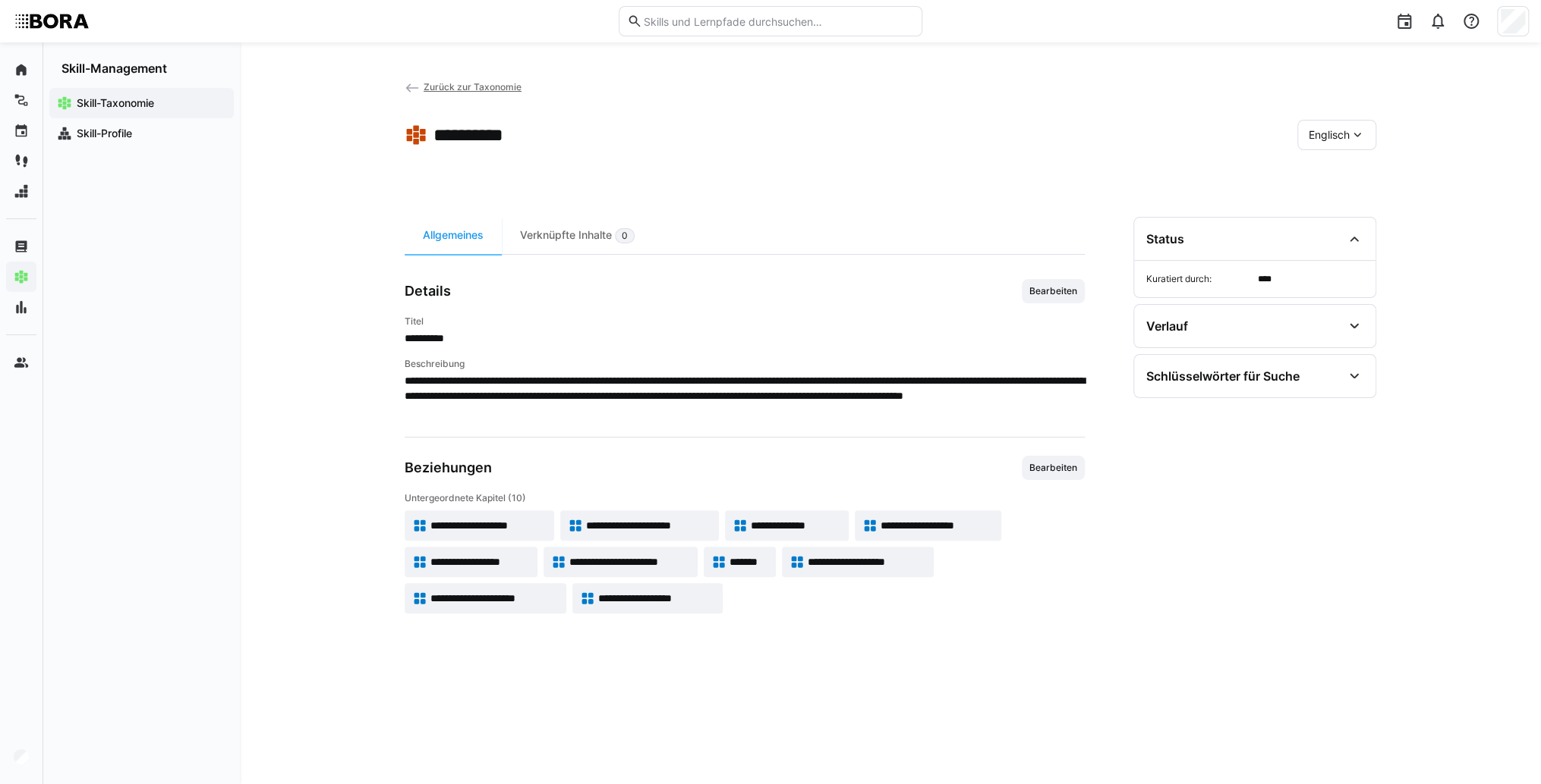
click at [622, 560] on span "**********" at bounding box center [629, 562] width 121 height 15
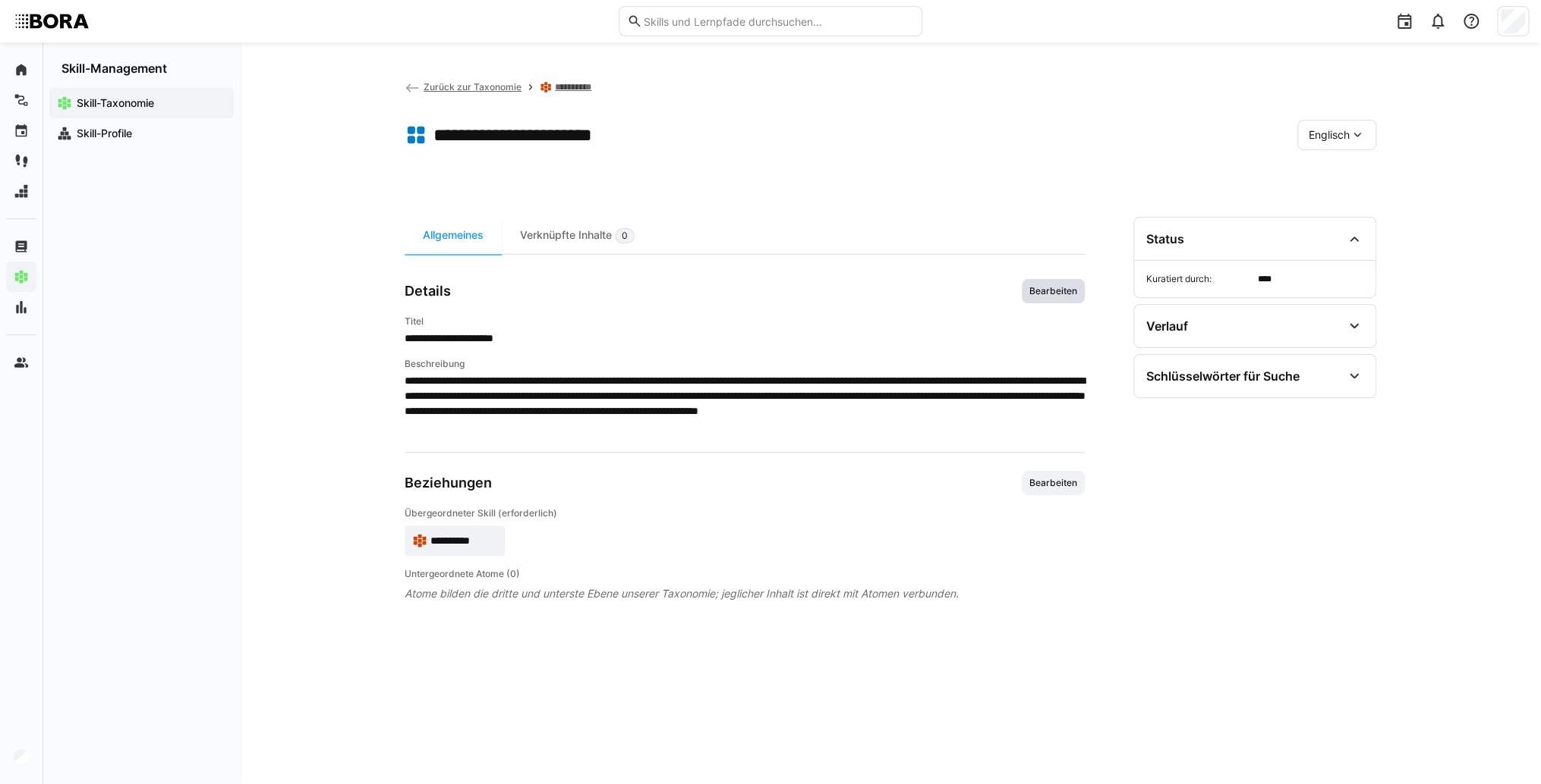
drag, startPoint x: 1051, startPoint y: 290, endPoint x: 1016, endPoint y: 324, distance: 48.8
click at [1049, 288] on span "Bearbeiten" at bounding box center [1053, 291] width 51 height 12
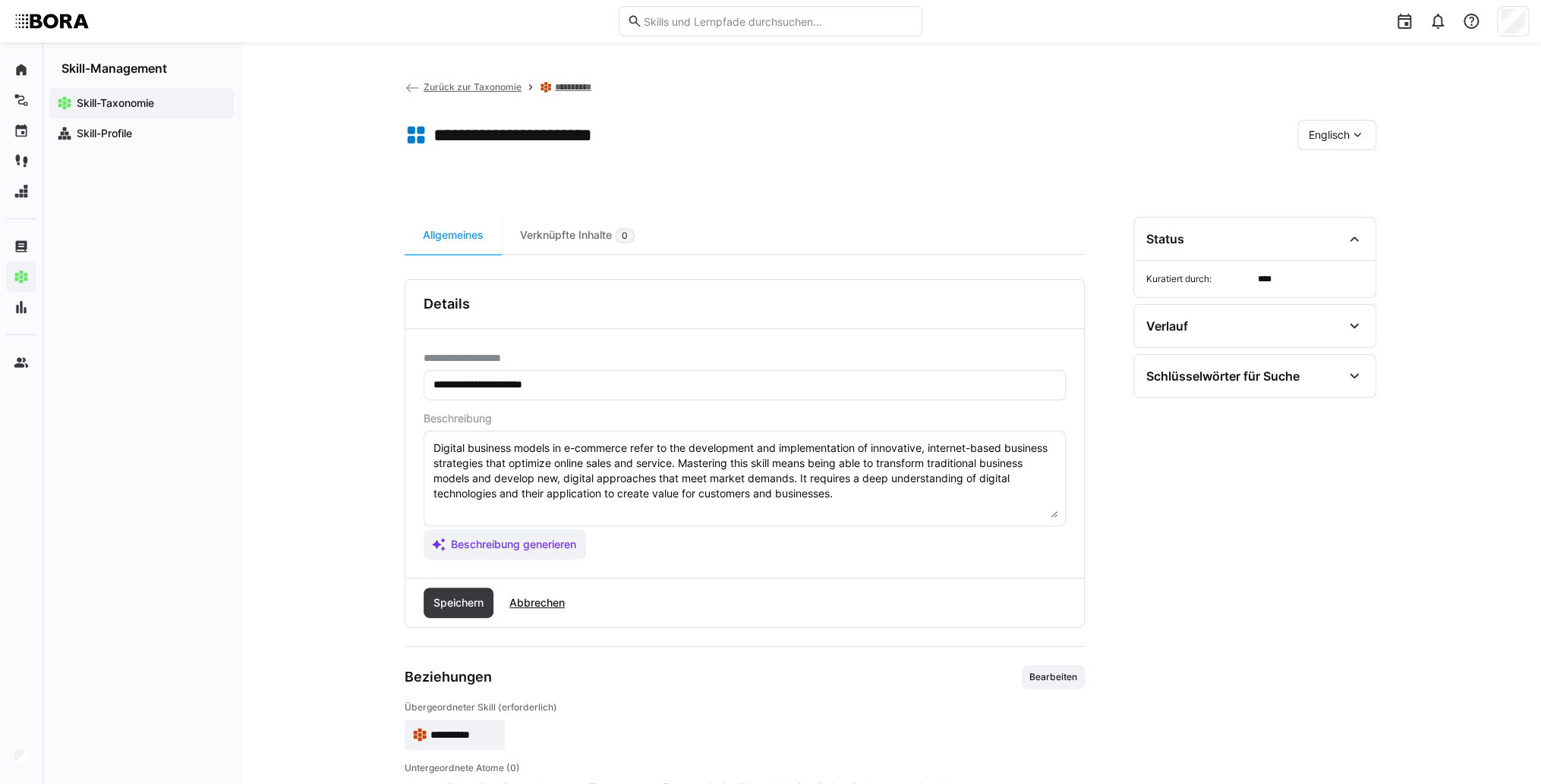
click at [915, 502] on textarea "Digital business models in e-commerce refer to the development and implementati…" at bounding box center [745, 478] width 626 height 79
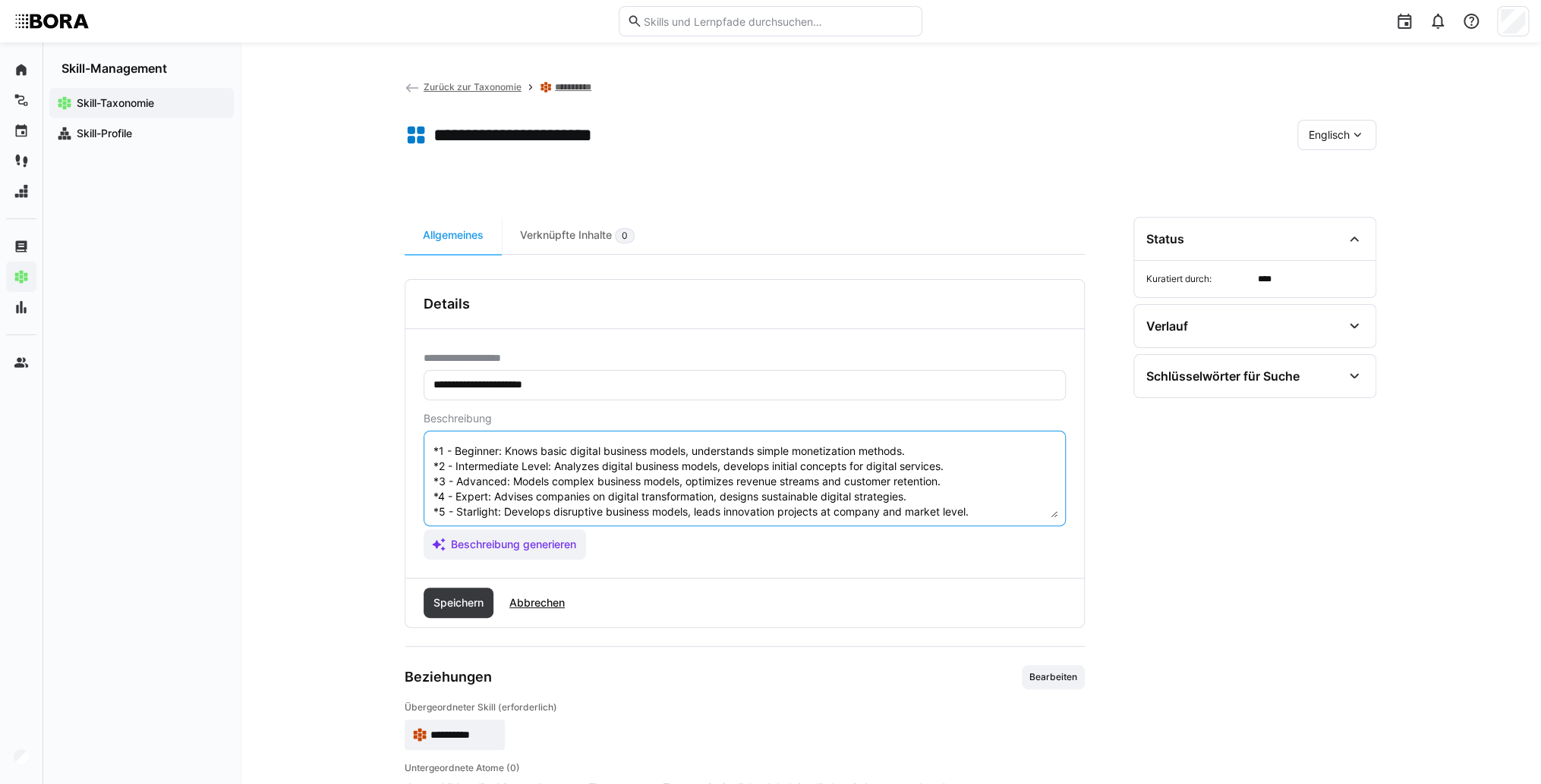
scroll to position [76, 0]
type textarea "Digital business models in e-commerce refer to the development and implementati…"
click at [458, 585] on div "Speichern Abbrechen" at bounding box center [744, 602] width 679 height 48
click at [458, 591] on span "Speichern" at bounding box center [458, 603] width 70 height 30
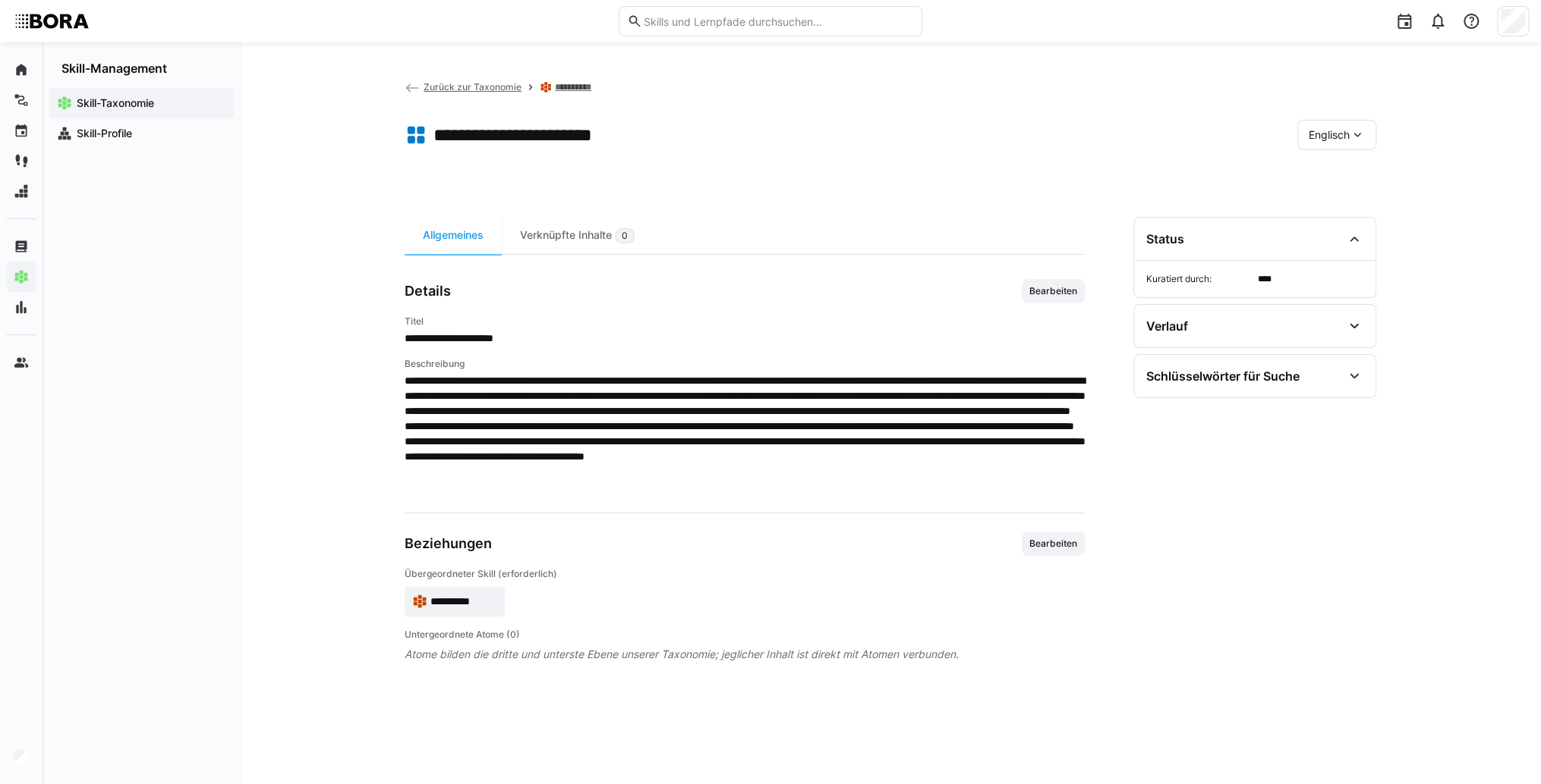
click at [331, 528] on div "**********" at bounding box center [890, 413] width 1301 height 742
click at [167, 130] on span "Skill-Profile" at bounding box center [150, 133] width 152 height 15
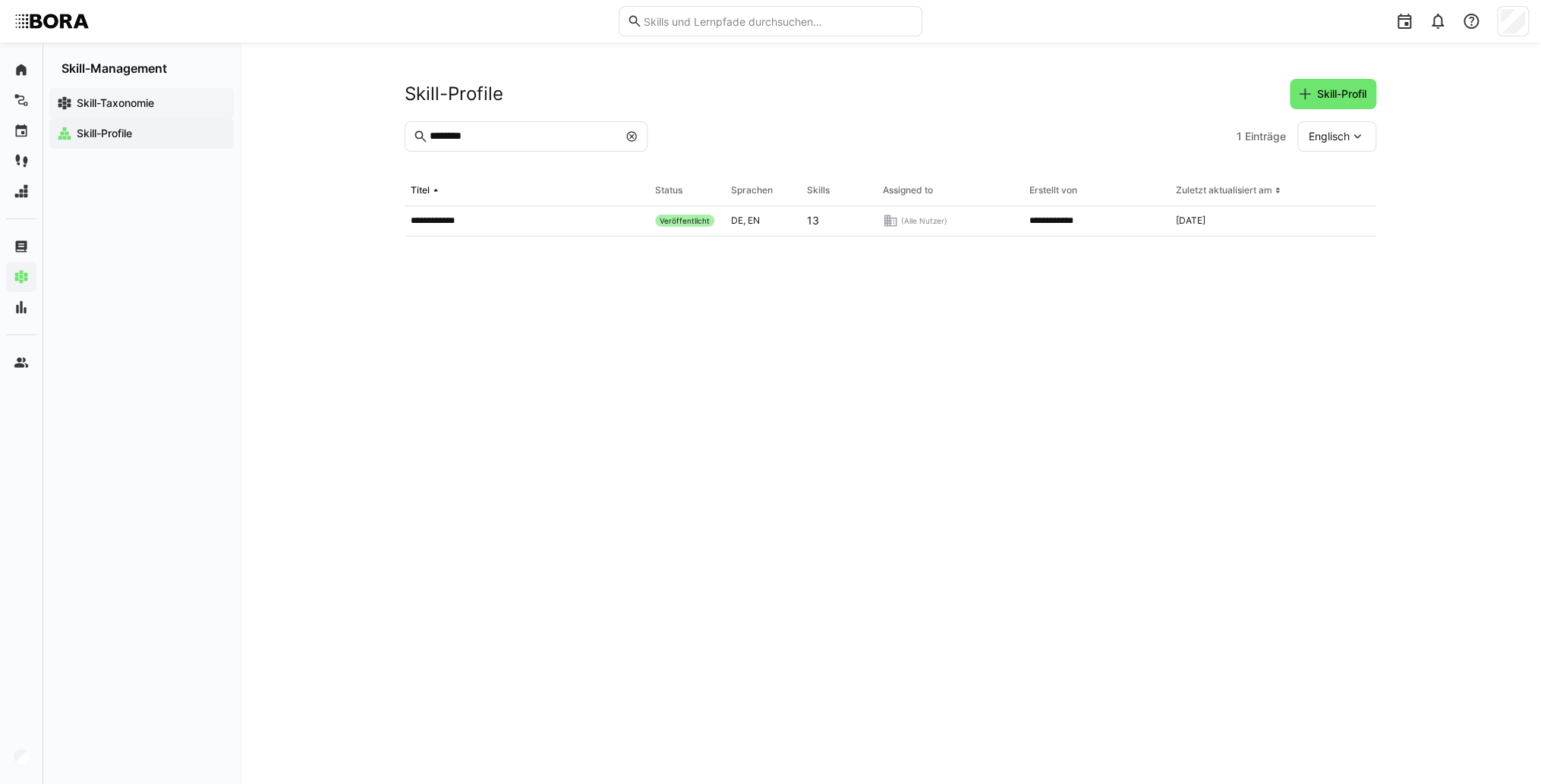
click at [191, 97] on span "Skill-Taxonomie" at bounding box center [150, 103] width 152 height 15
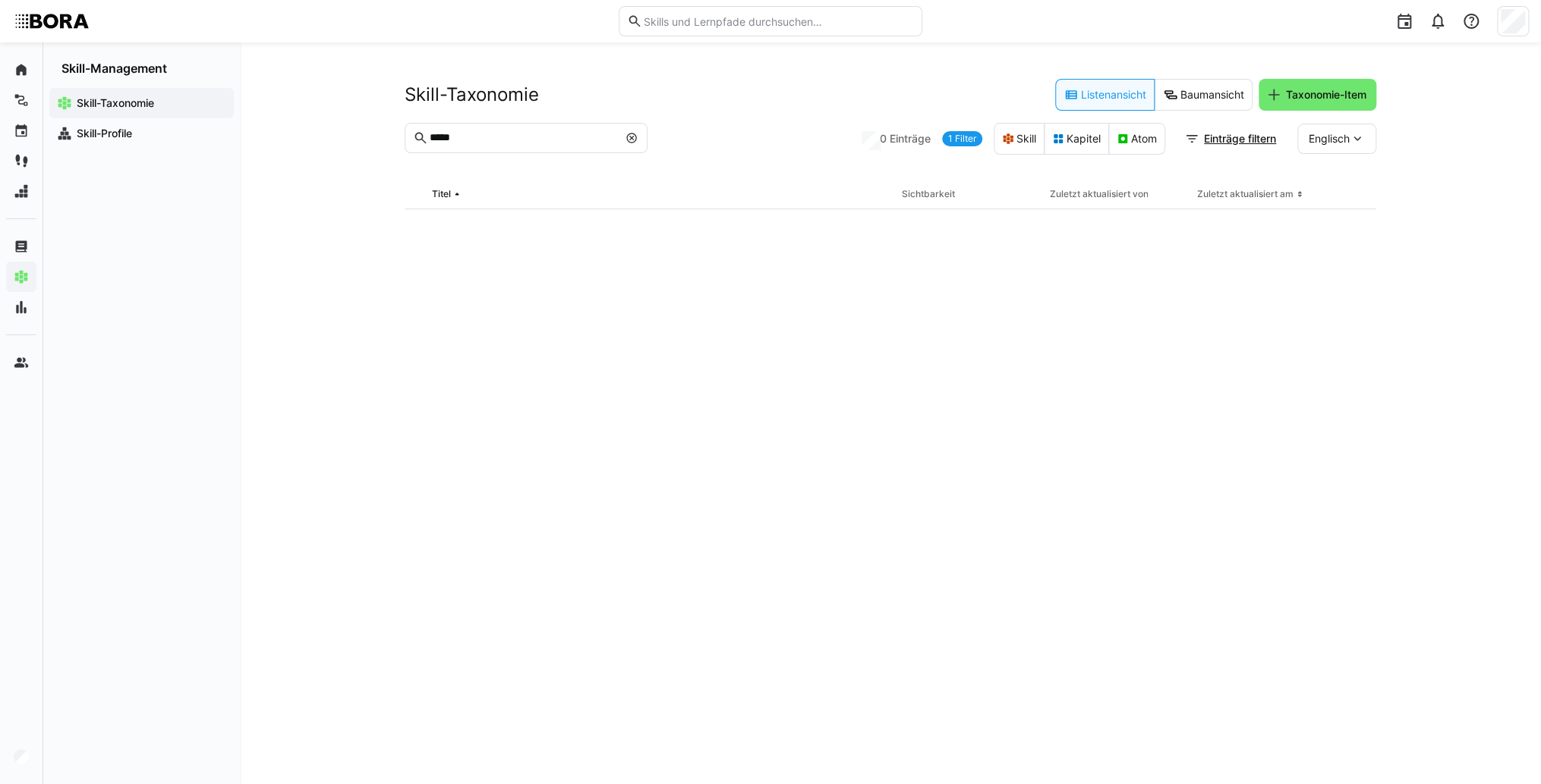
click at [629, 139] on eds-icon at bounding box center [631, 138] width 12 height 12
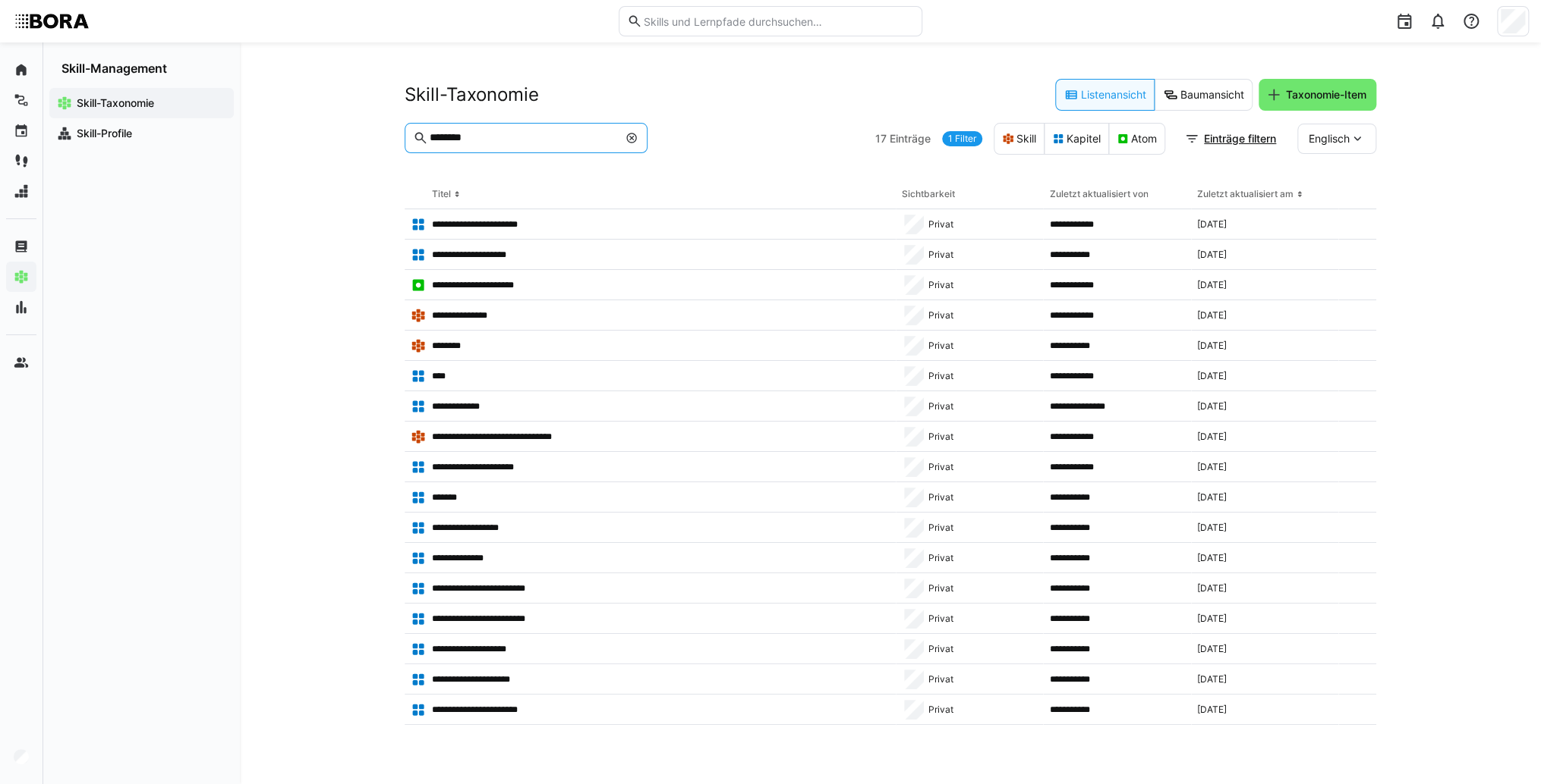
click at [1322, 138] on span "Englisch" at bounding box center [1329, 139] width 41 height 15
click at [1337, 172] on span "Deutsch" at bounding box center [1329, 179] width 41 height 15
click at [549, 141] on input "********" at bounding box center [522, 138] width 189 height 14
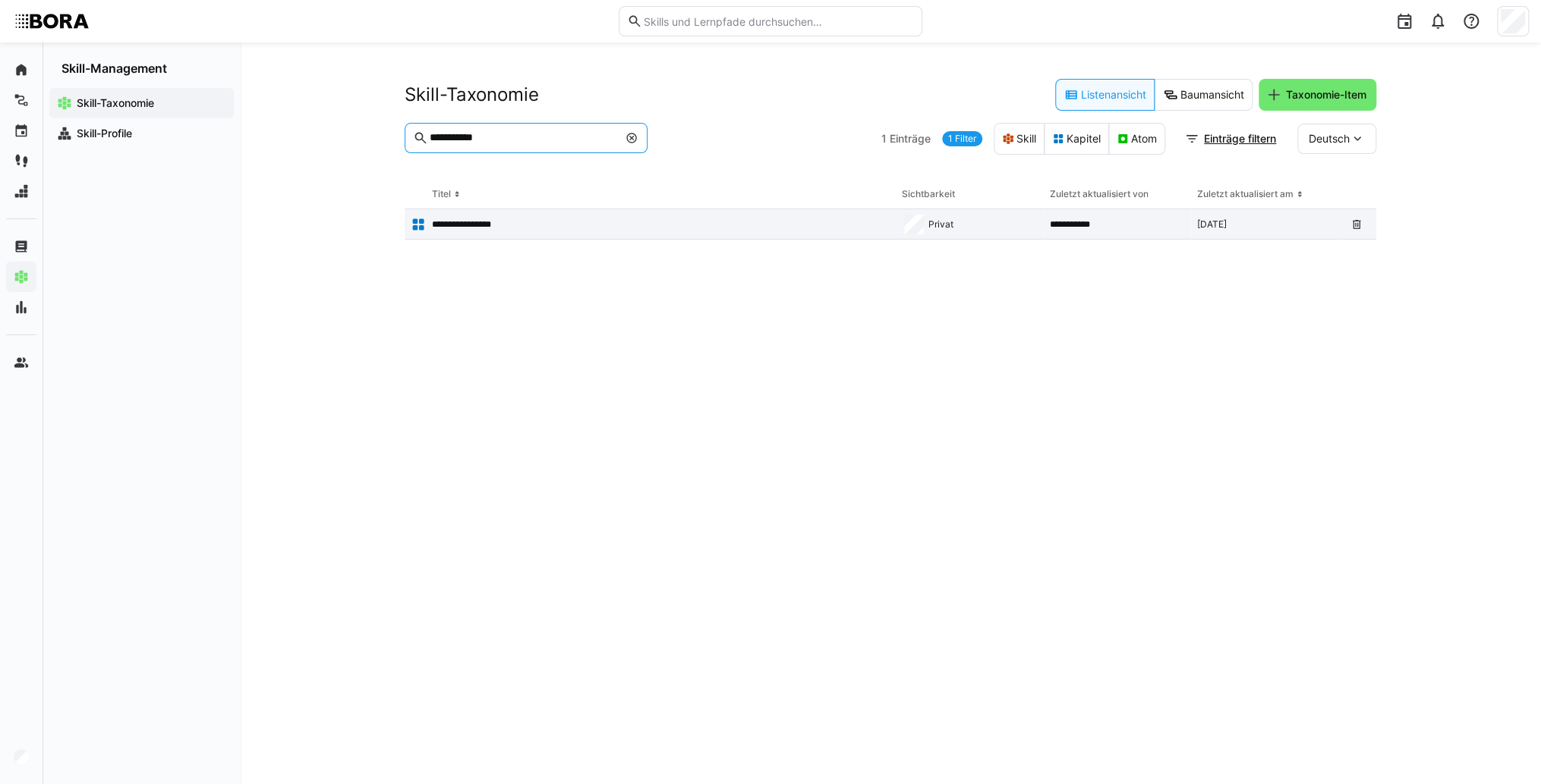
type input "**********"
click at [494, 231] on app-table-first-column "**********" at bounding box center [650, 225] width 479 height 15
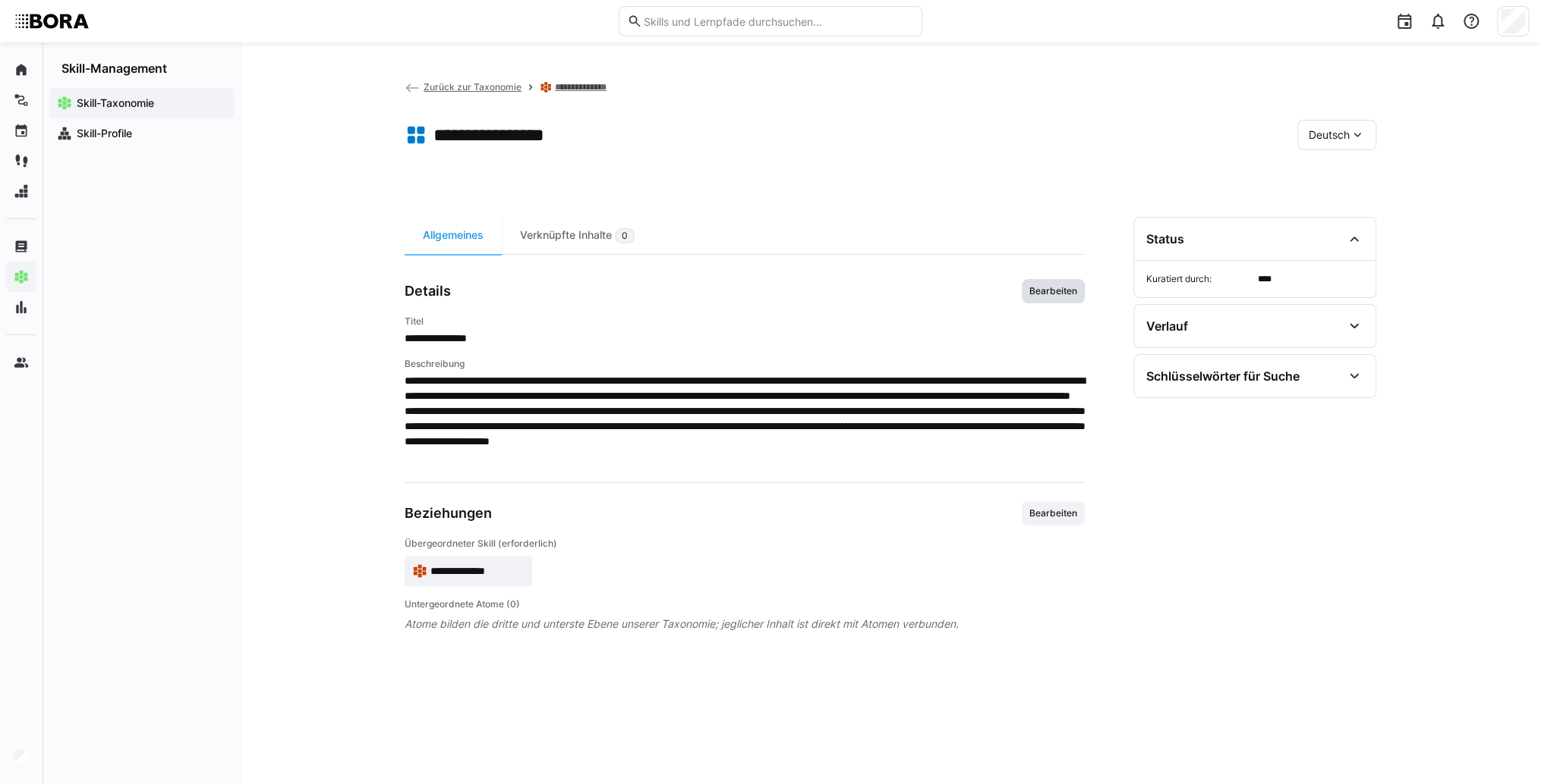
click at [1057, 300] on span "Bearbeiten" at bounding box center [1052, 291] width 63 height 24
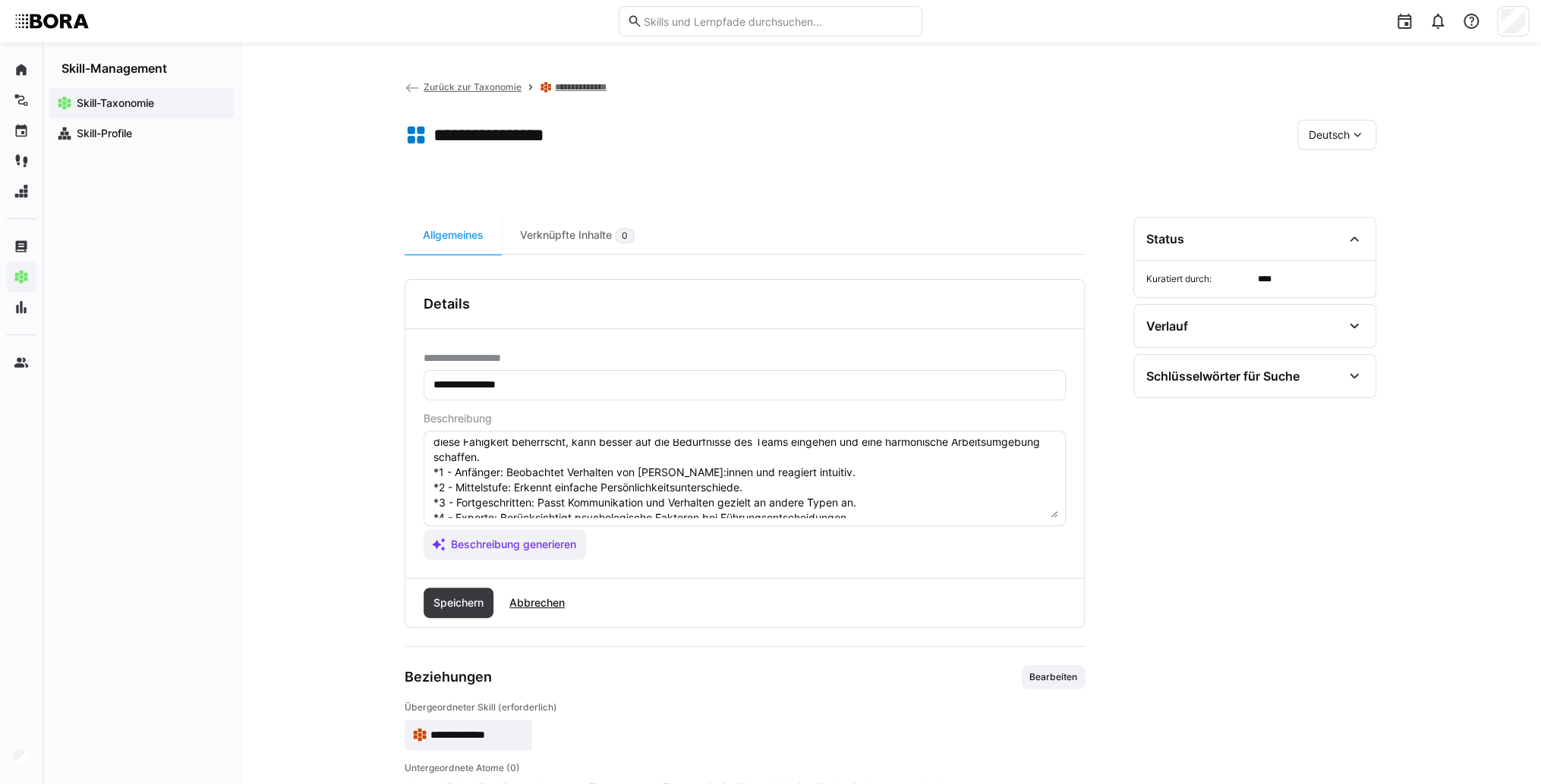
scroll to position [76, 0]
click at [586, 487] on textarea "Menschenkenntnis ist die Fähigkeit, die Persönlichkeit und Verhaltensweisen von…" at bounding box center [745, 478] width 626 height 79
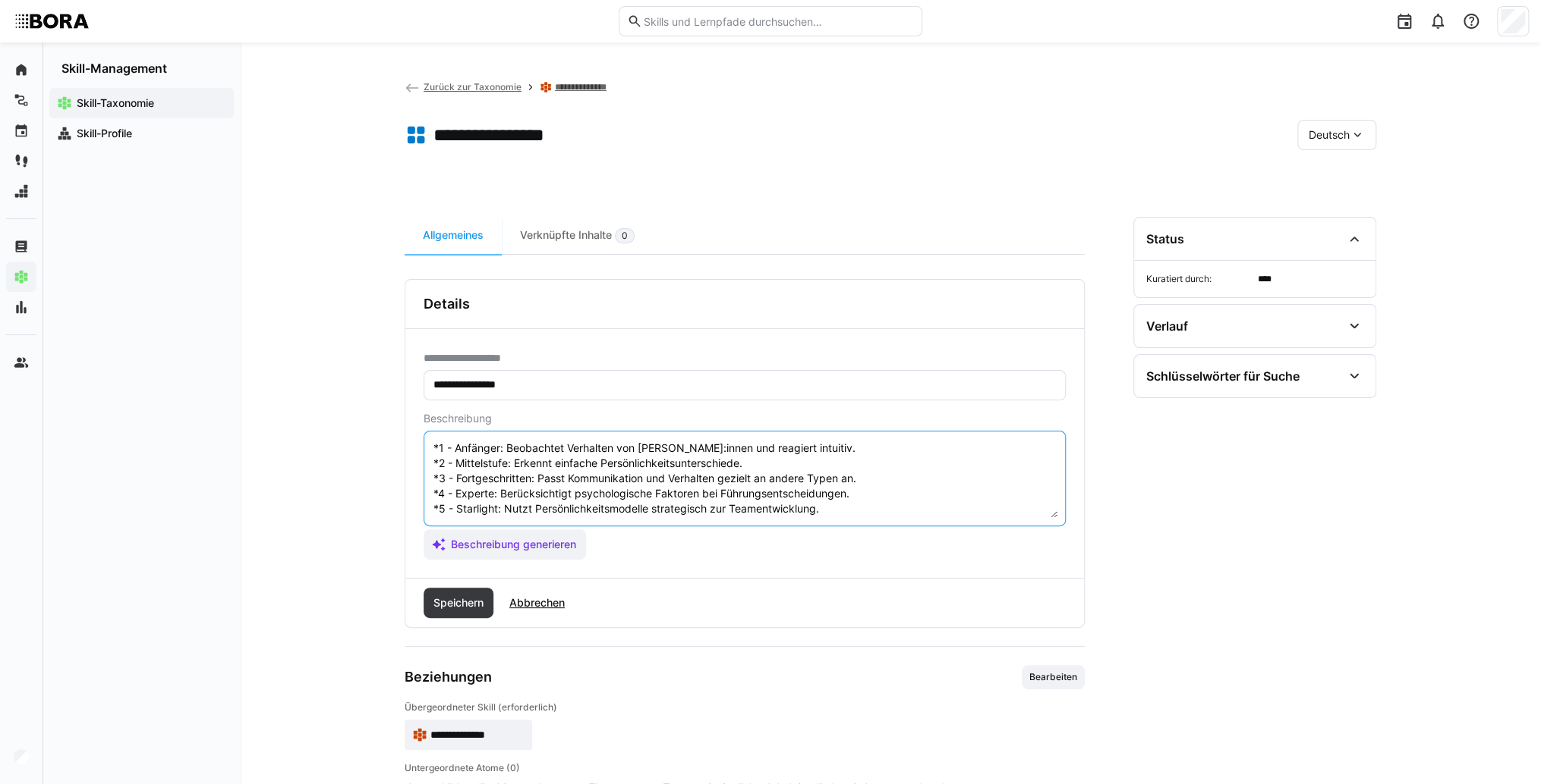
click at [575, 476] on textarea "Menschenkenntnis ist die Fähigkeit, die Persönlichkeit und Verhaltensweisen von…" at bounding box center [745, 478] width 626 height 79
click at [932, 497] on textarea "Menschenkenntnis ist die Fähigkeit, die Persönlichkeit und Verhaltensweisen von…" at bounding box center [745, 478] width 626 height 79
click at [920, 479] on textarea "Menschenkenntnis ist die Fähigkeit, die Persönlichkeit und Verhaltensweisen von…" at bounding box center [745, 478] width 626 height 79
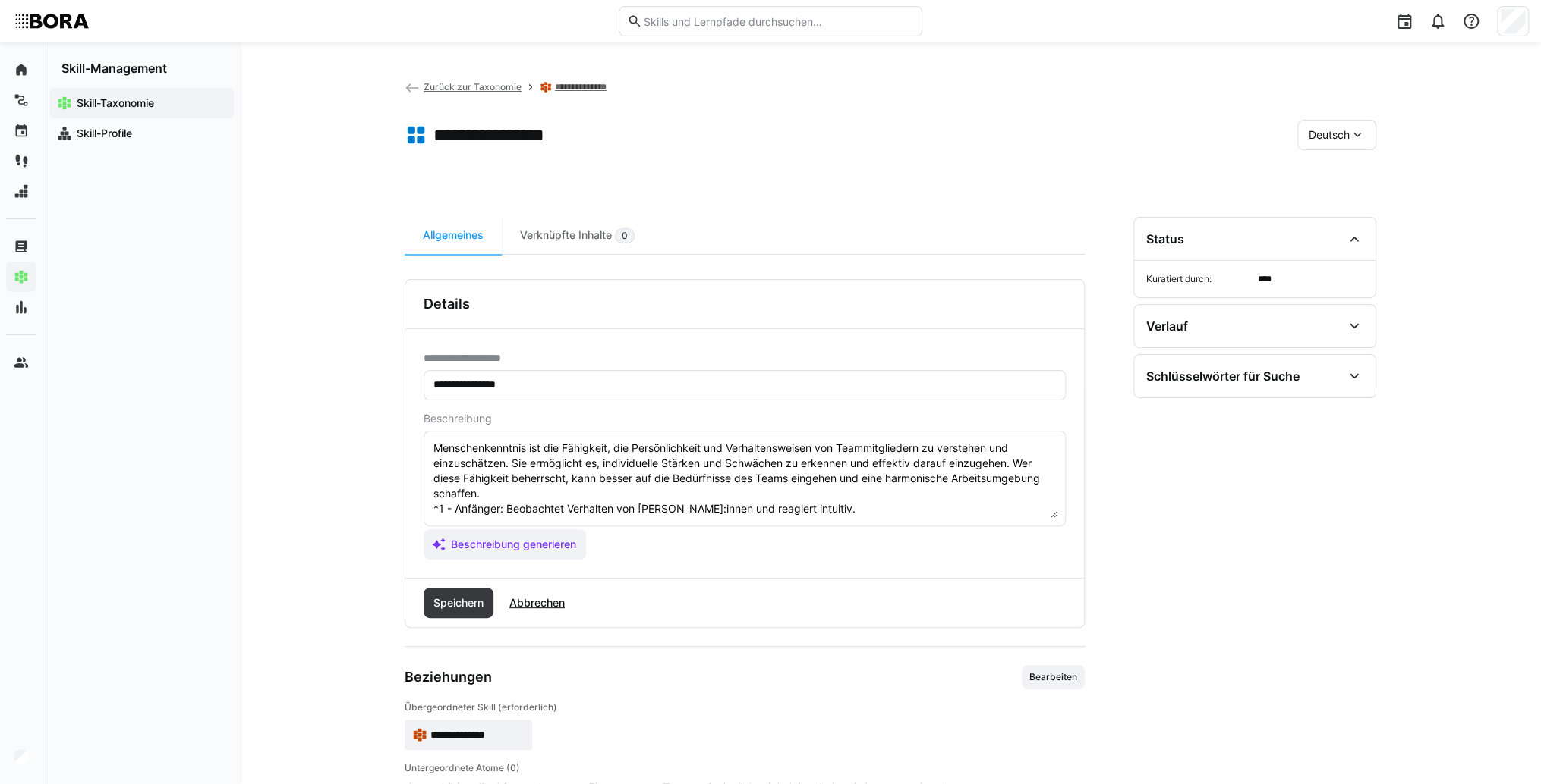
scroll to position [14, 0]
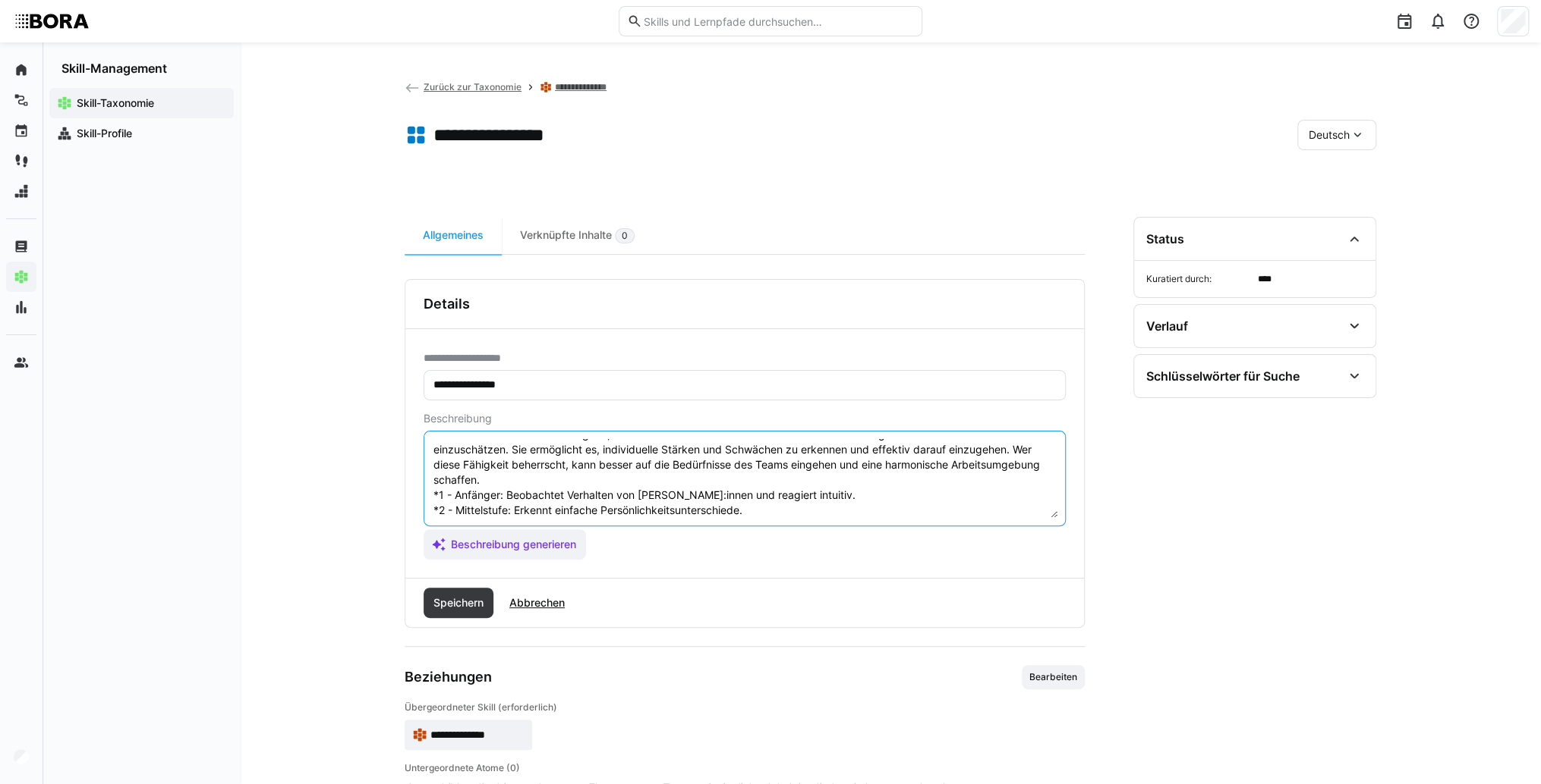
drag, startPoint x: 821, startPoint y: 507, endPoint x: 507, endPoint y: 493, distance: 314.3
click at [507, 493] on textarea "Menschenkenntnis ist die Fähigkeit, die Persönlichkeit und Verhaltensweisen von…" at bounding box center [745, 478] width 626 height 79
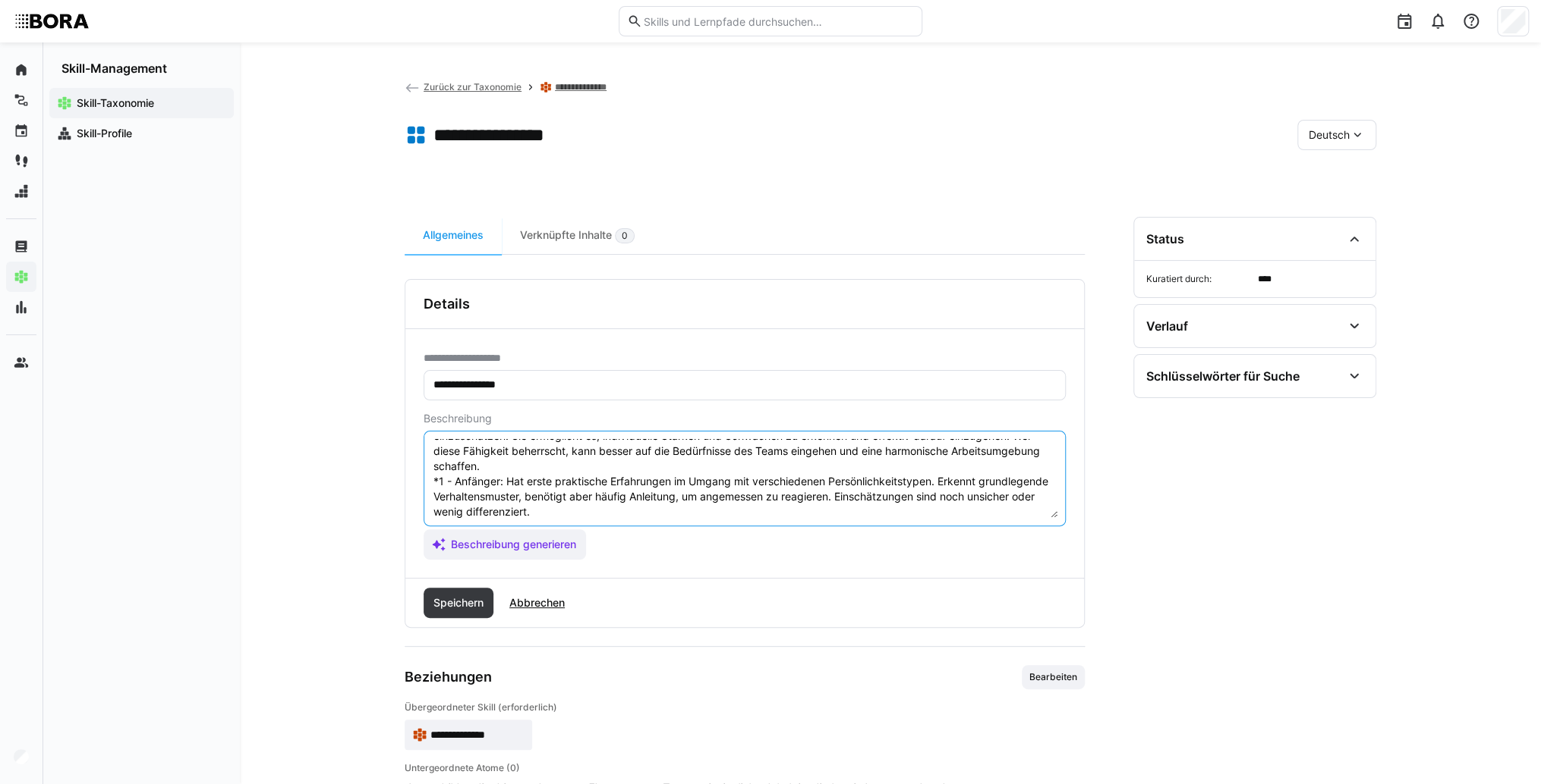
scroll to position [88, 0]
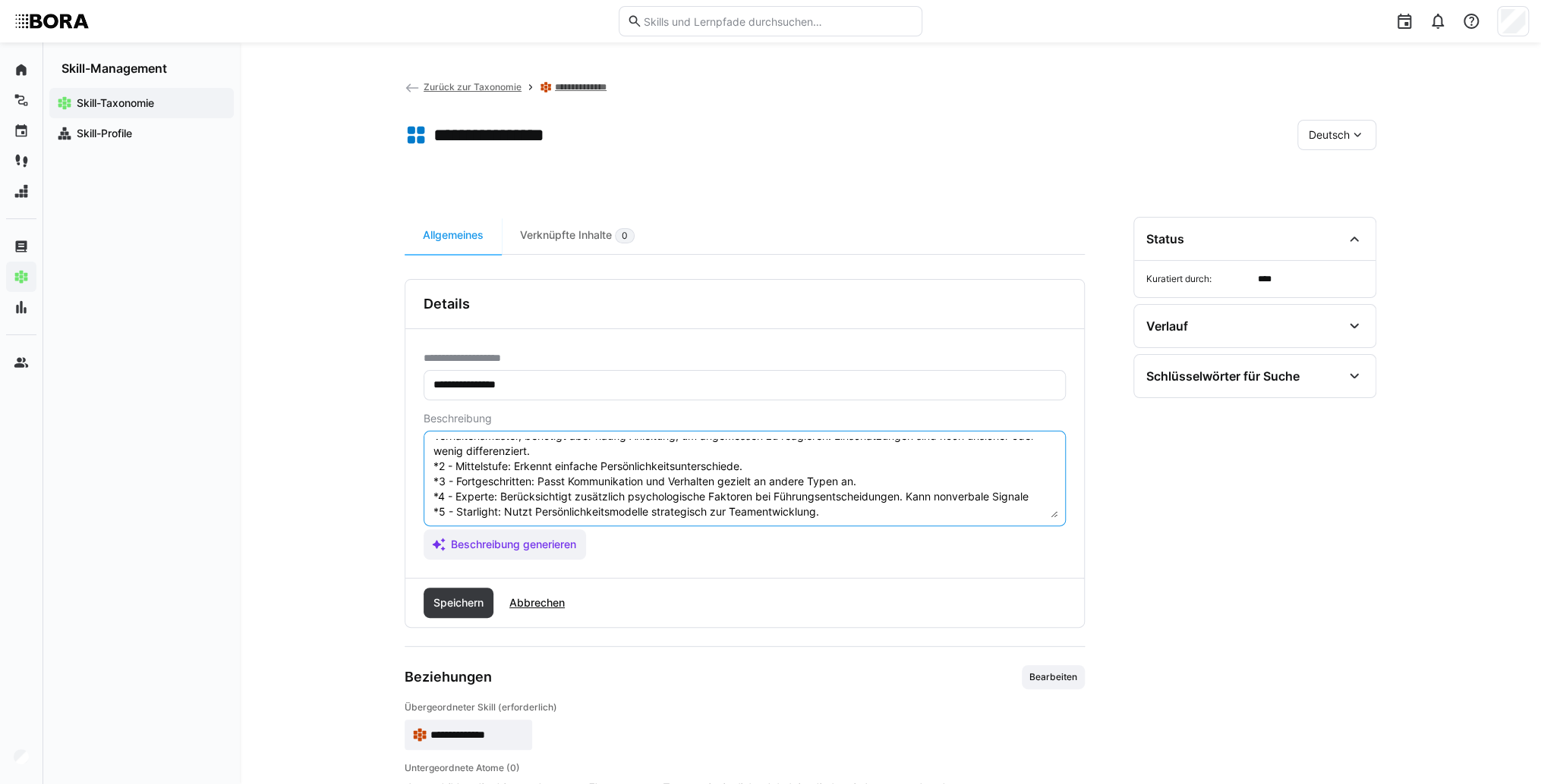
drag, startPoint x: 749, startPoint y: 463, endPoint x: 531, endPoint y: 467, distance: 218.0
click at [532, 467] on textarea "Menschenkenntnis ist die Fähigkeit, die Persönlichkeit und Verhaltensweisen von…" at bounding box center [745, 478] width 626 height 79
click at [577, 463] on textarea "Menschenkenntnis ist die Fähigkeit, die Persönlichkeit und Verhaltensweisen von…" at bounding box center [745, 478] width 626 height 79
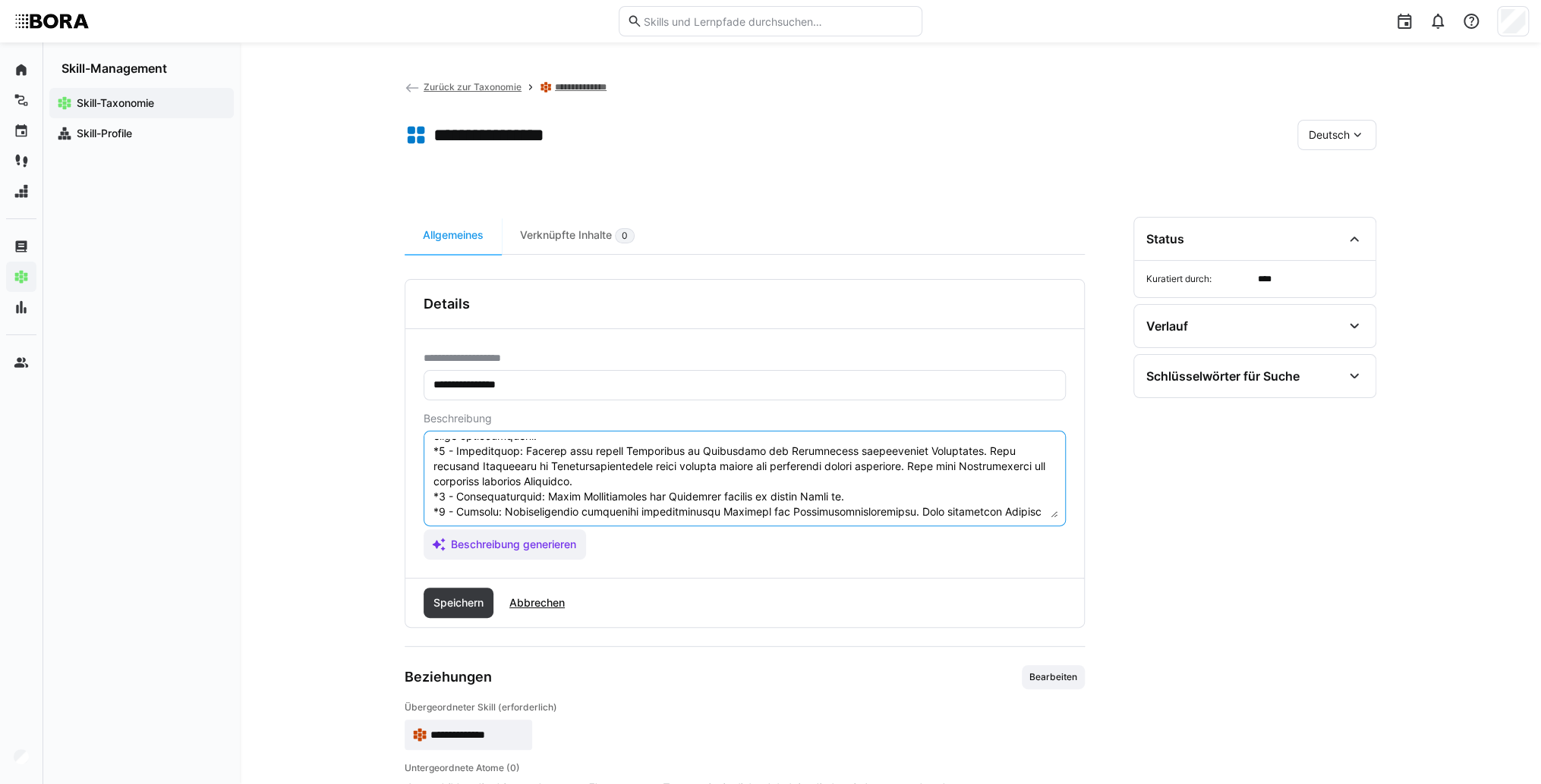
scroll to position [137, 0]
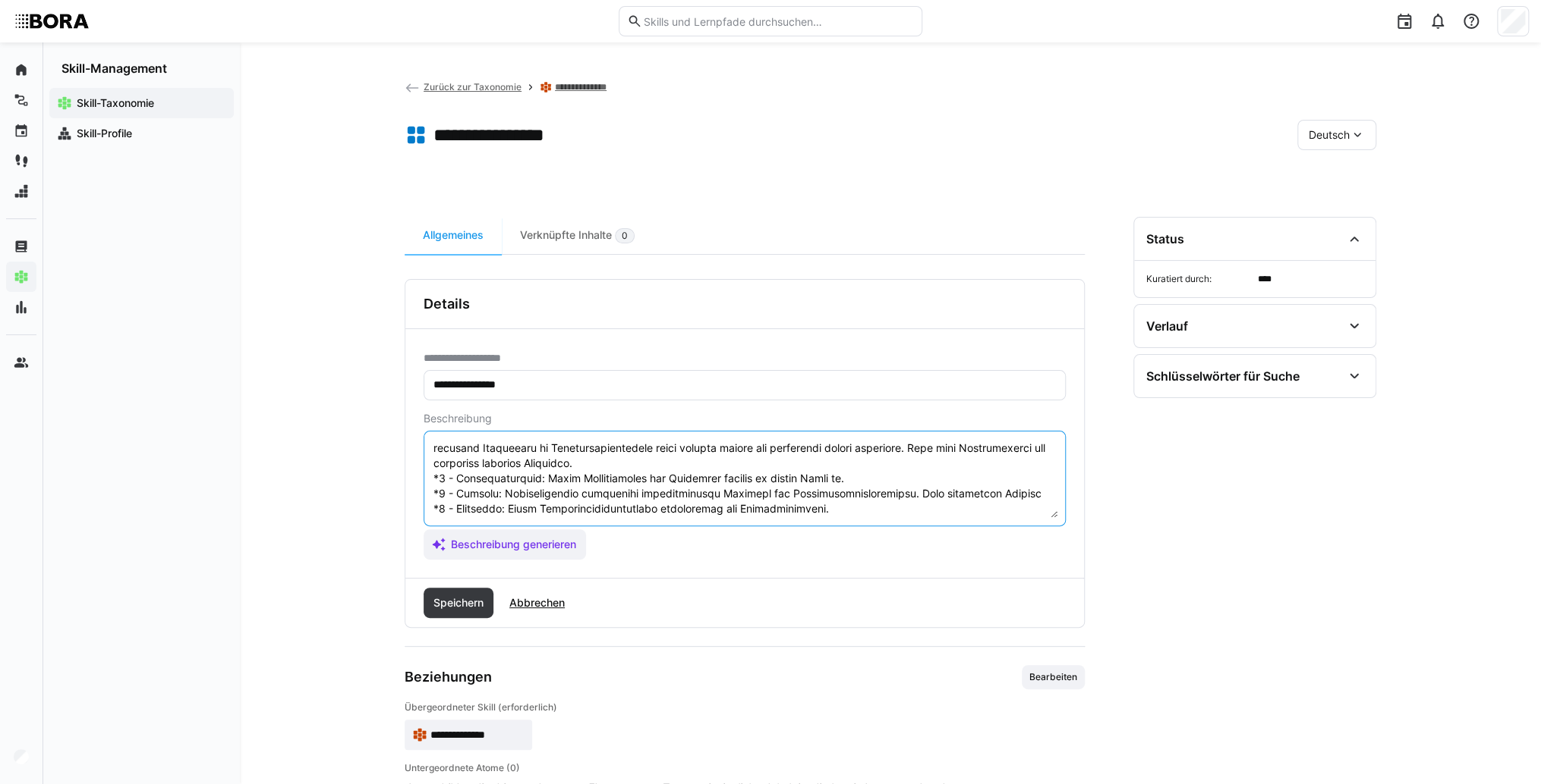
drag, startPoint x: 890, startPoint y: 462, endPoint x: 540, endPoint y: 460, distance: 350.0
click at [540, 460] on textarea at bounding box center [745, 478] width 626 height 79
click at [567, 457] on textarea at bounding box center [745, 478] width 626 height 79
drag, startPoint x: 1036, startPoint y: 479, endPoint x: 504, endPoint y: 474, distance: 532.0
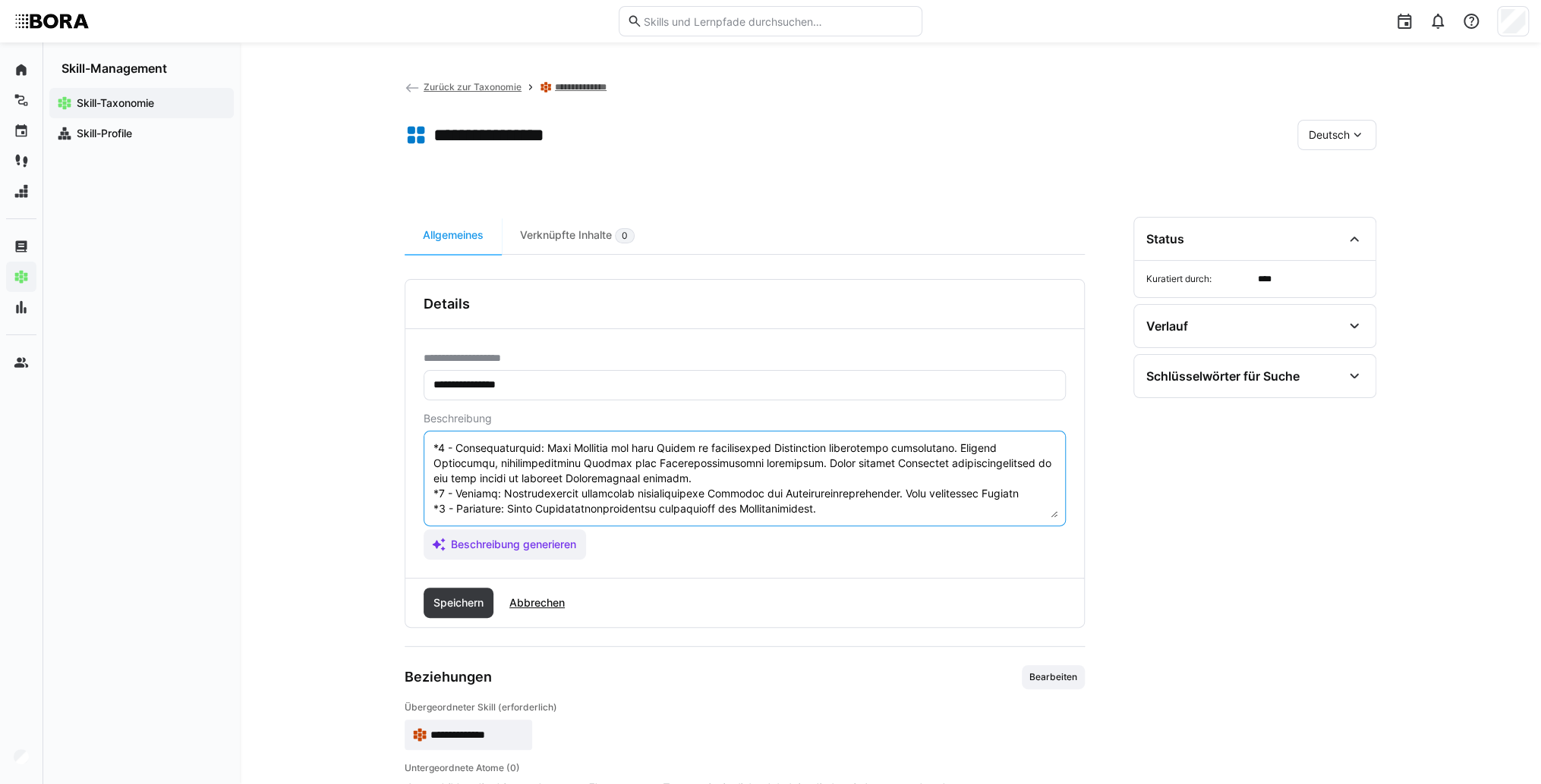
click at [504, 474] on textarea at bounding box center [745, 478] width 626 height 79
click at [571, 482] on textarea at bounding box center [745, 478] width 626 height 79
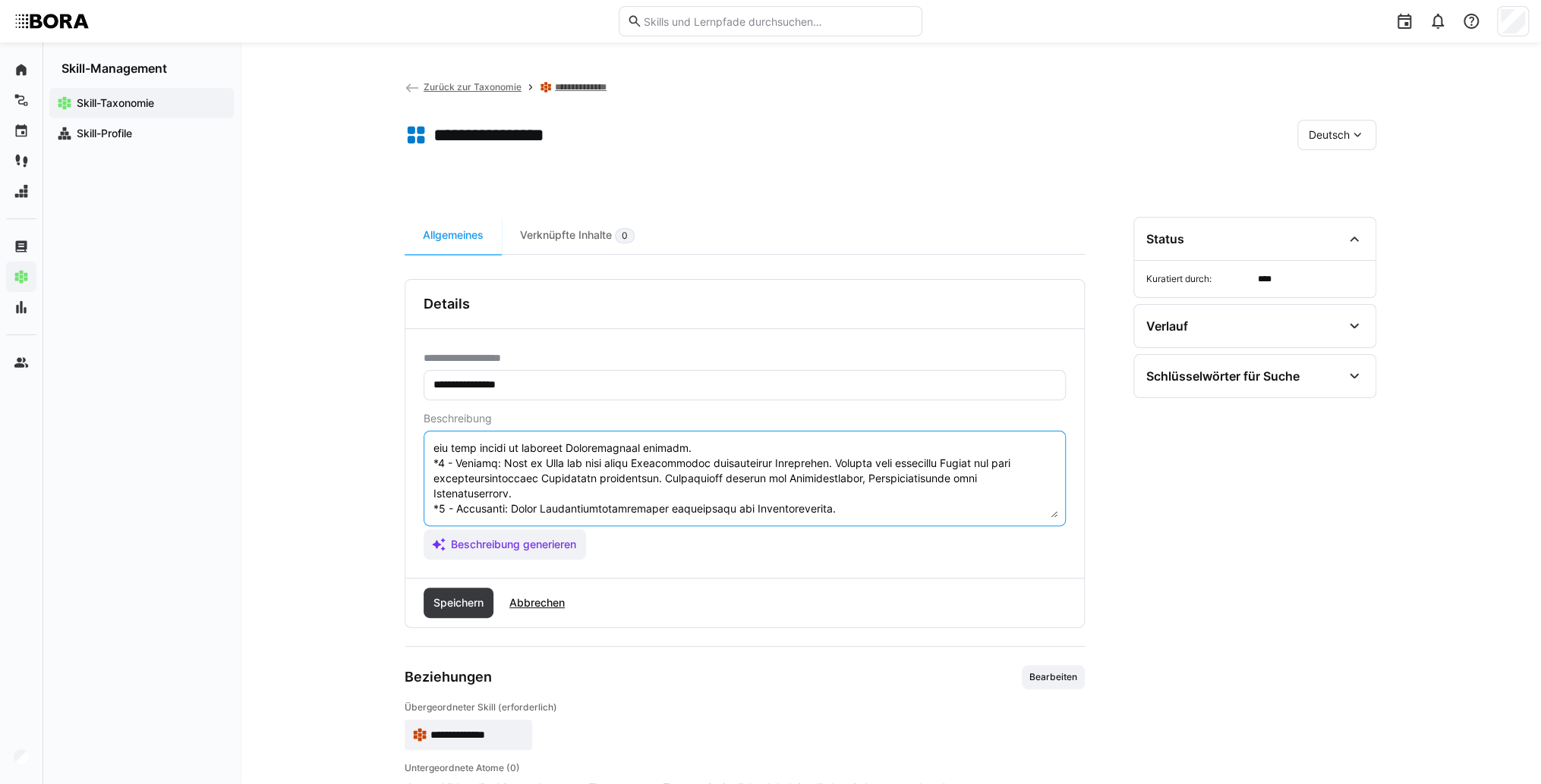
scroll to position [197, 0]
drag, startPoint x: 843, startPoint y: 495, endPoint x: 514, endPoint y: 494, distance: 329.0
click at [514, 494] on textarea at bounding box center [745, 478] width 626 height 79
click at [593, 493] on textarea at bounding box center [745, 478] width 626 height 79
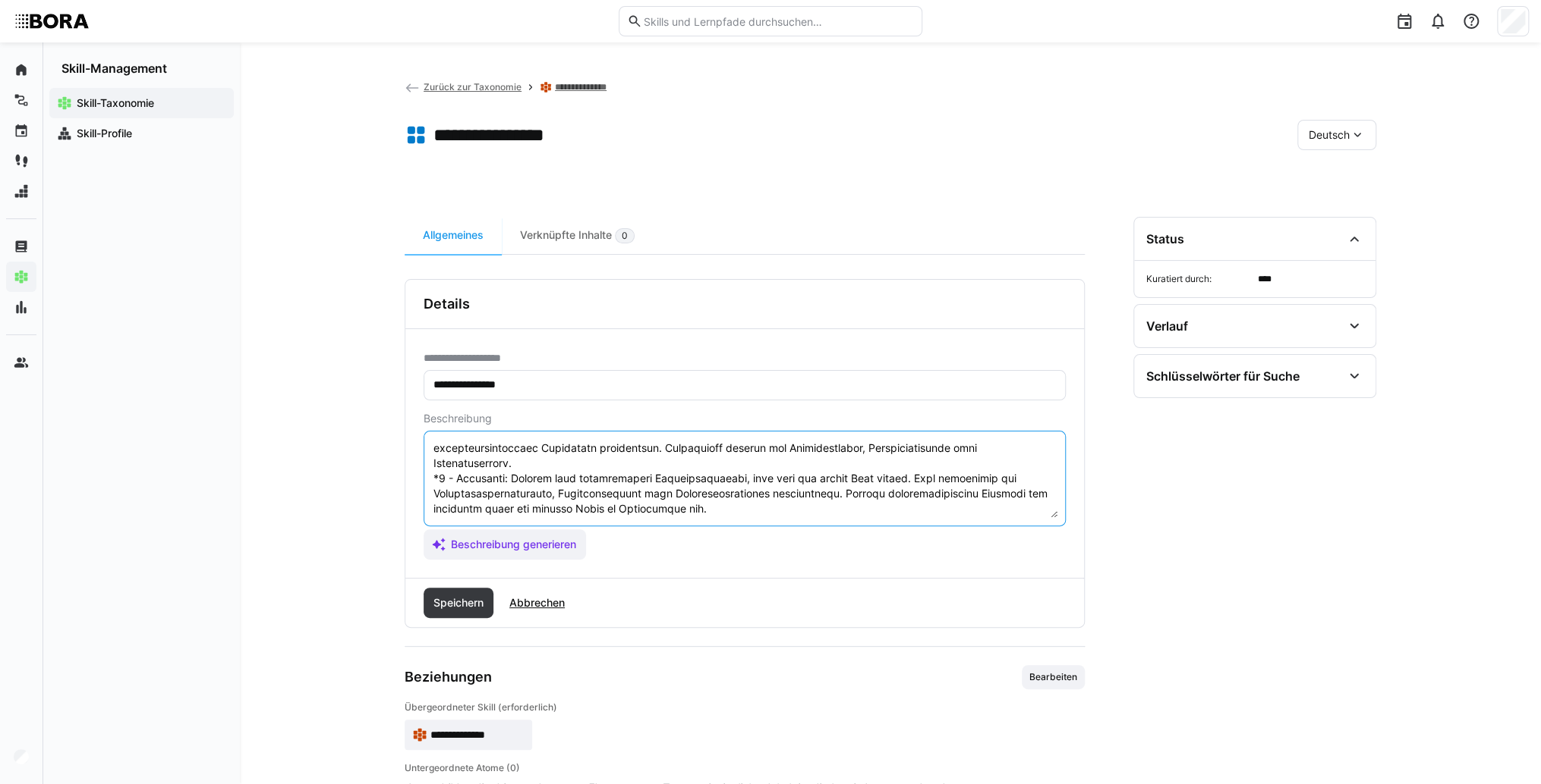
scroll to position [210, 0]
type textarea "Loremipsumdolors ame con Adipiscin, eli Seddoeiusmodte inc Utlaboreetdolore mag…"
click at [478, 602] on span "Speichern" at bounding box center [458, 603] width 55 height 15
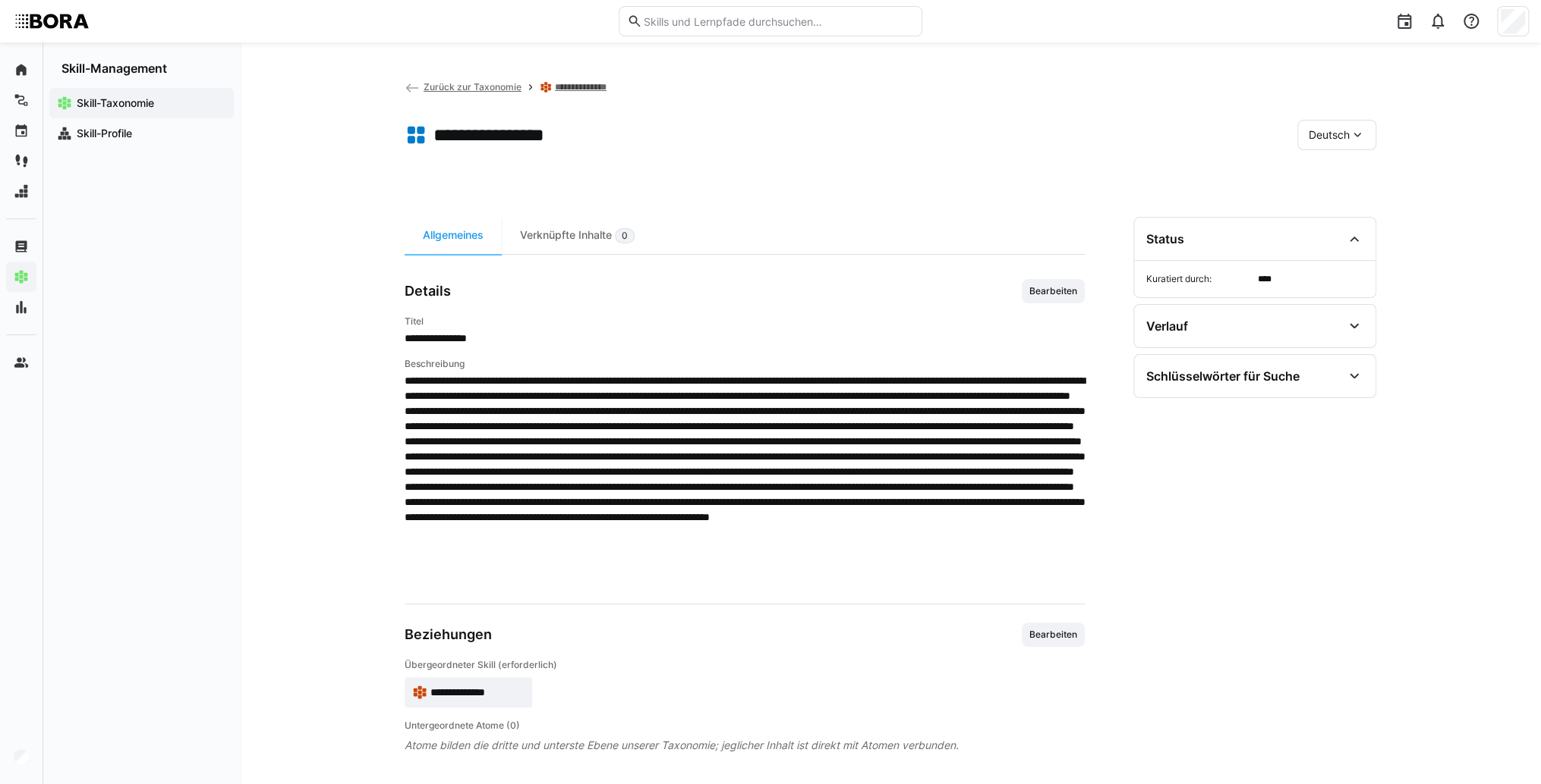
click at [1372, 124] on div "Deutsch" at bounding box center [1336, 135] width 79 height 30
click at [1349, 210] on span "Englisch" at bounding box center [1329, 206] width 41 height 15
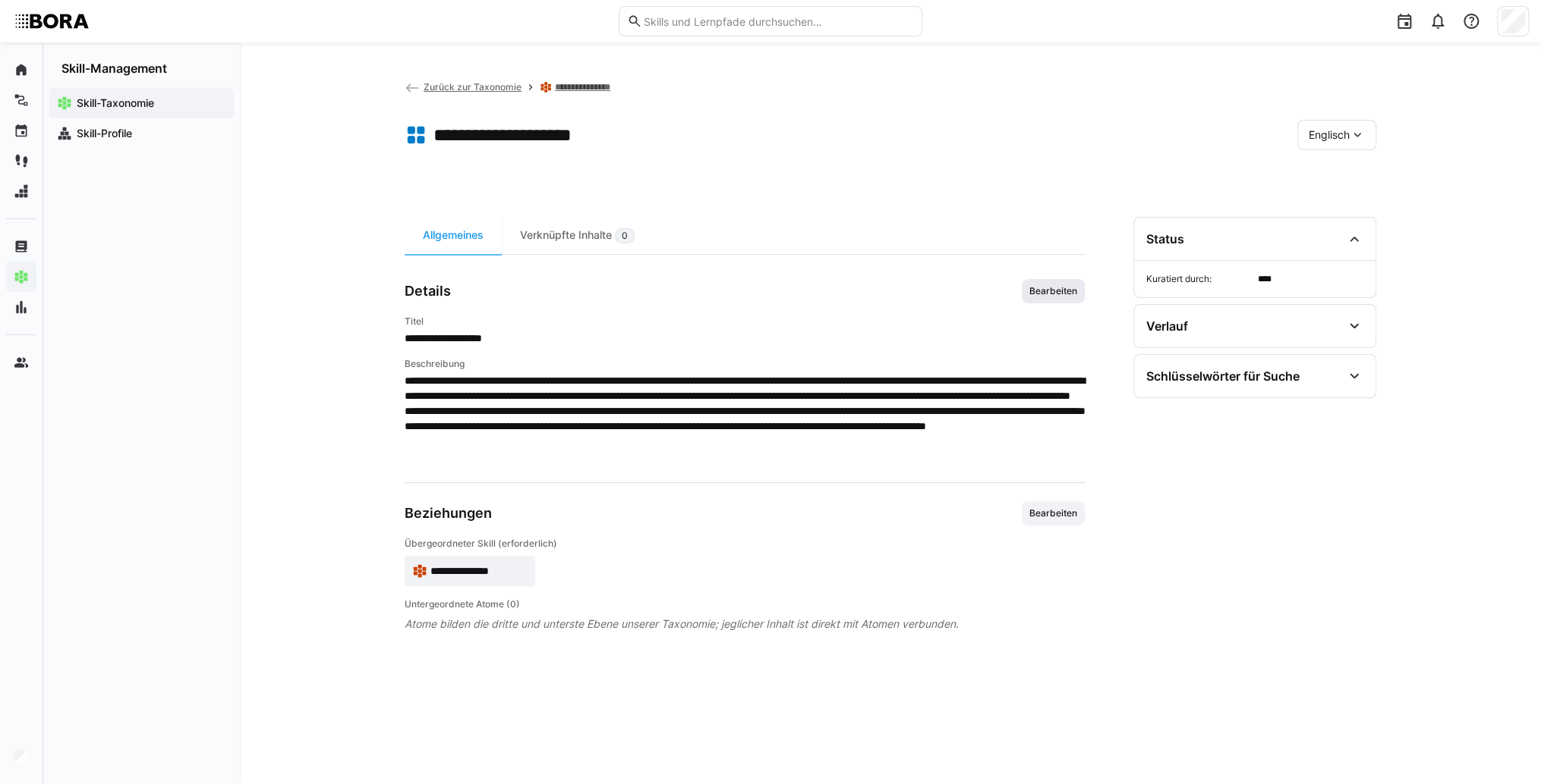
click at [1058, 286] on span "Bearbeiten" at bounding box center [1053, 291] width 51 height 12
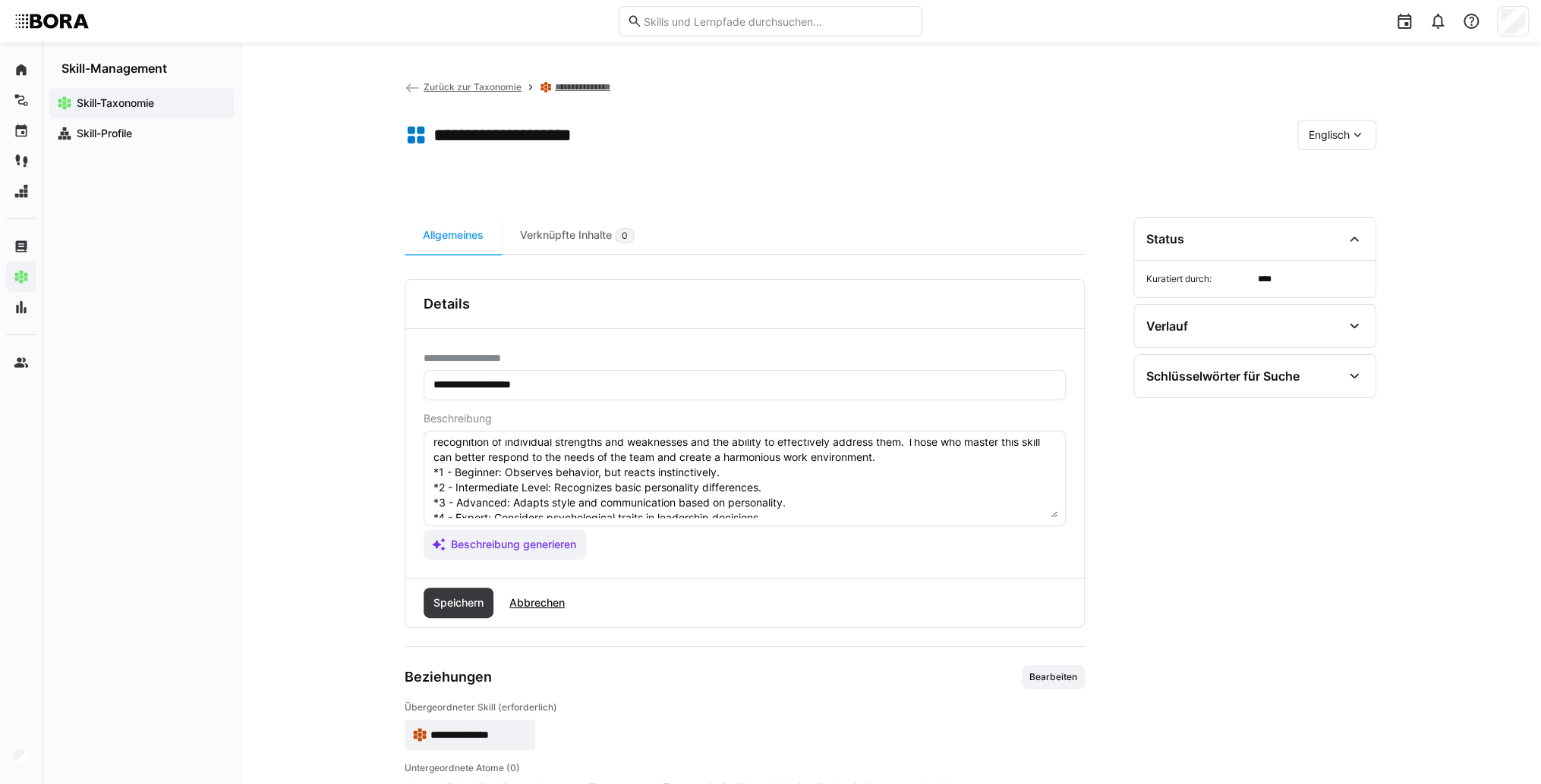
scroll to position [0, 0]
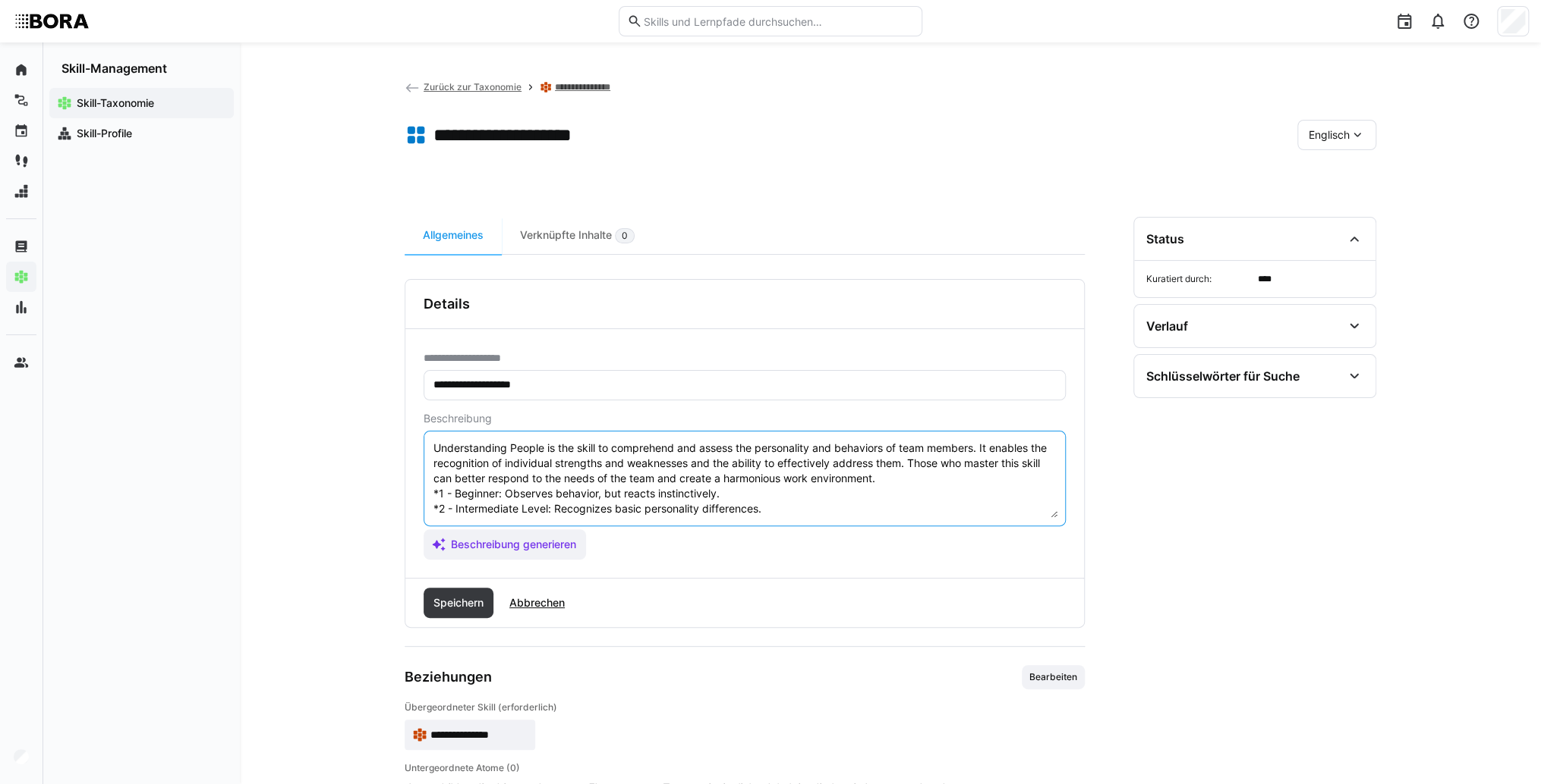
drag, startPoint x: 747, startPoint y: 491, endPoint x: 508, endPoint y: 493, distance: 239.0
click at [508, 493] on textarea "Understanding People is the skill to comprehend and assess the personality and …" at bounding box center [745, 478] width 626 height 79
drag, startPoint x: 768, startPoint y: 460, endPoint x: 554, endPoint y: 466, distance: 214.1
click at [554, 466] on textarea "Understanding People is the skill to comprehend and assess the personality and …" at bounding box center [745, 478] width 626 height 79
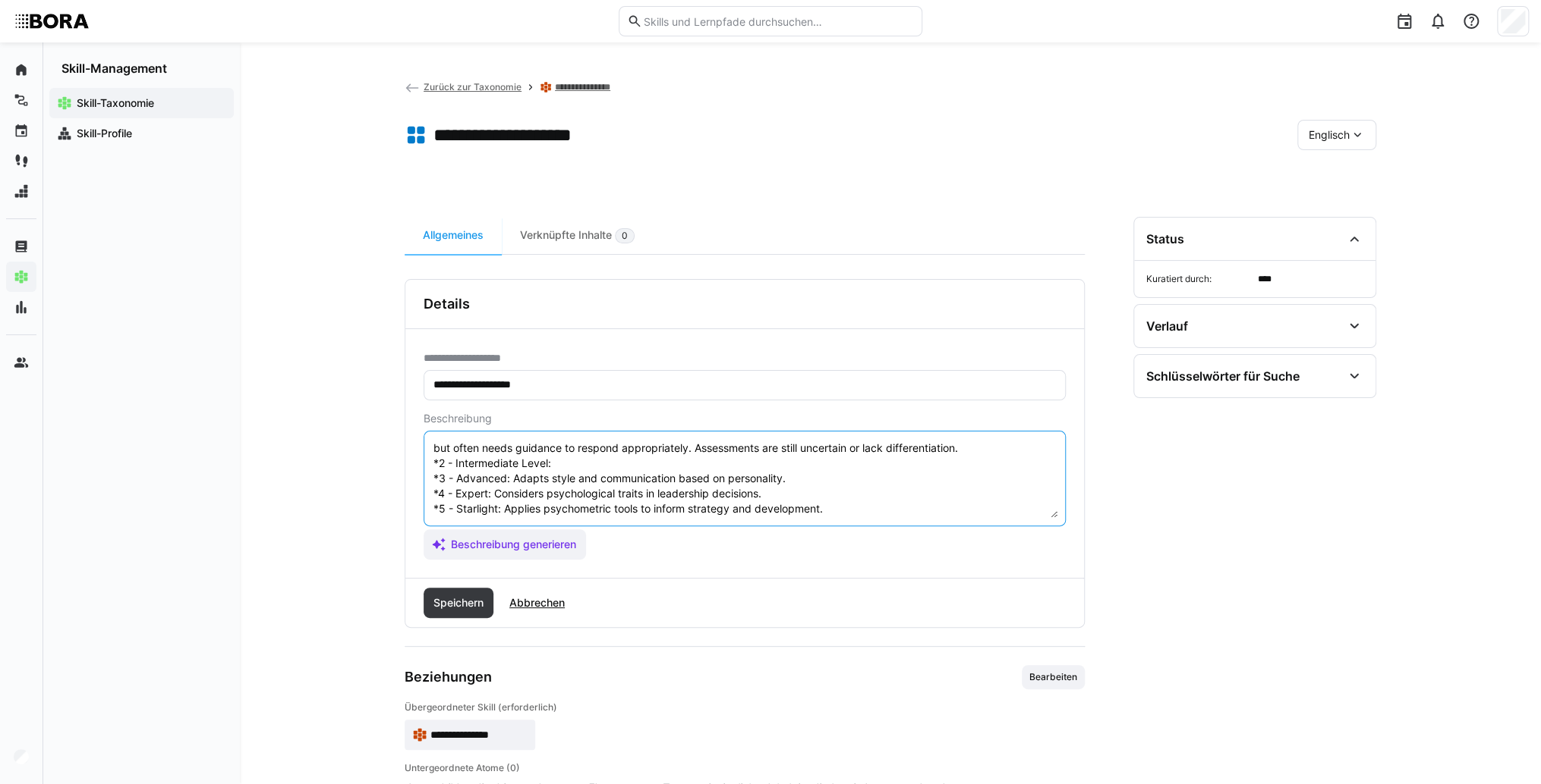
click at [578, 462] on textarea "Understanding People is the skill to comprehend and assess the personality and …" at bounding box center [745, 478] width 626 height 79
drag, startPoint x: 801, startPoint y: 463, endPoint x: 516, endPoint y: 459, distance: 285.0
click at [516, 459] on textarea at bounding box center [745, 478] width 626 height 79
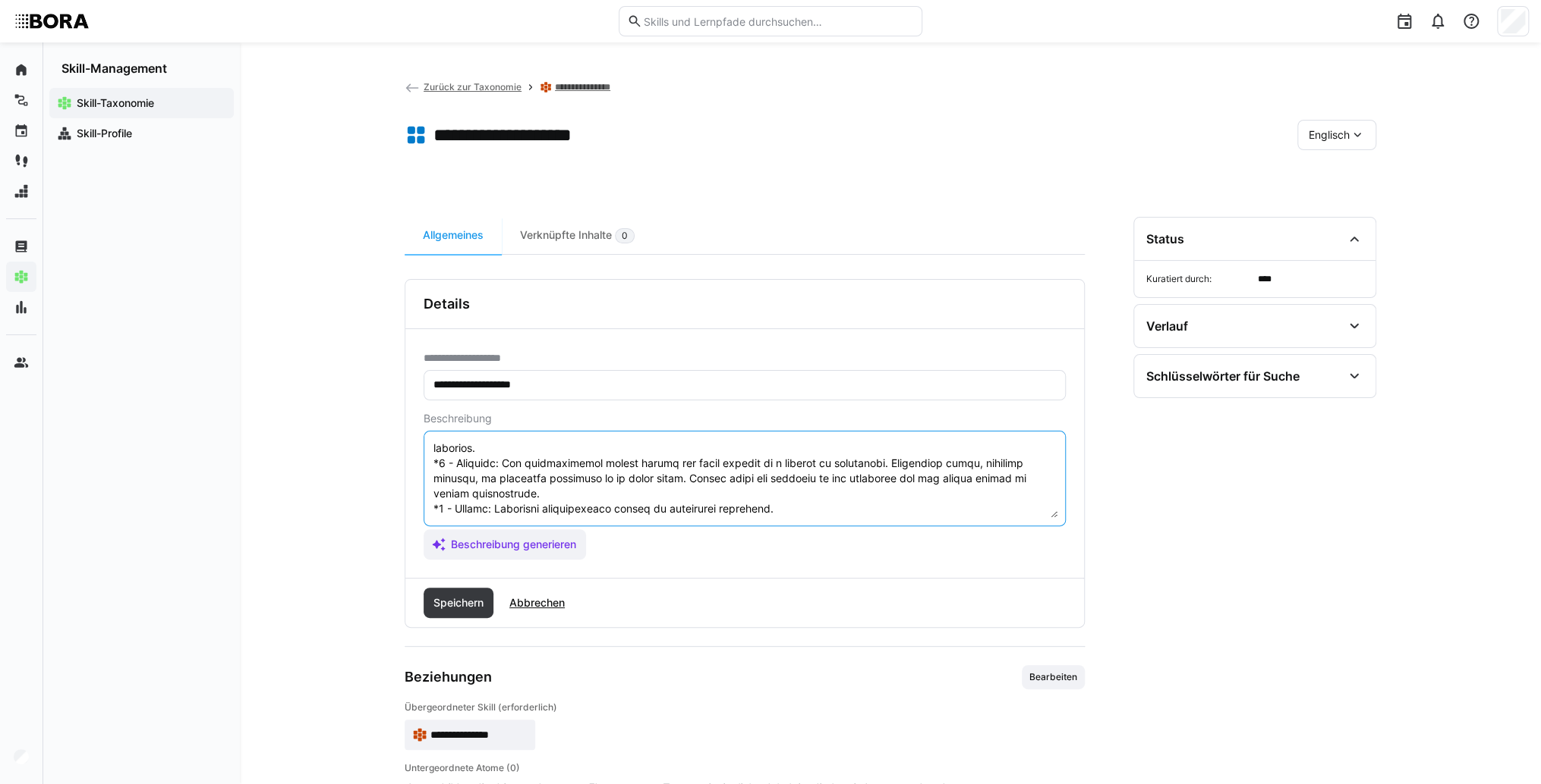
scroll to position [137, 0]
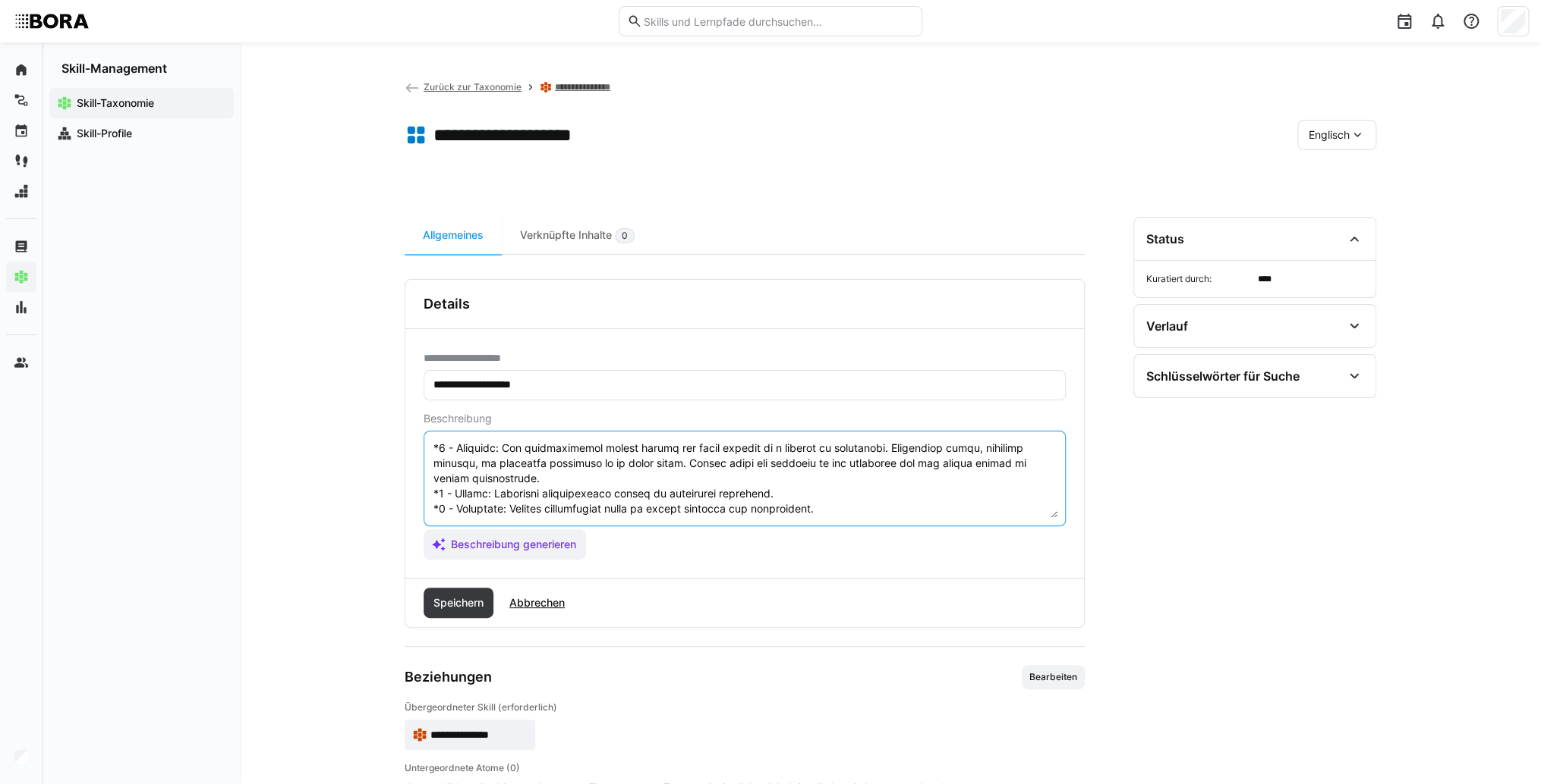
drag, startPoint x: 769, startPoint y: 477, endPoint x: 494, endPoint y: 481, distance: 275.0
click at [494, 481] on textarea at bounding box center [745, 478] width 626 height 79
drag, startPoint x: 848, startPoint y: 493, endPoint x: 505, endPoint y: 492, distance: 343.0
click at [505, 492] on textarea at bounding box center [745, 478] width 626 height 79
click at [505, 479] on textarea at bounding box center [745, 478] width 626 height 79
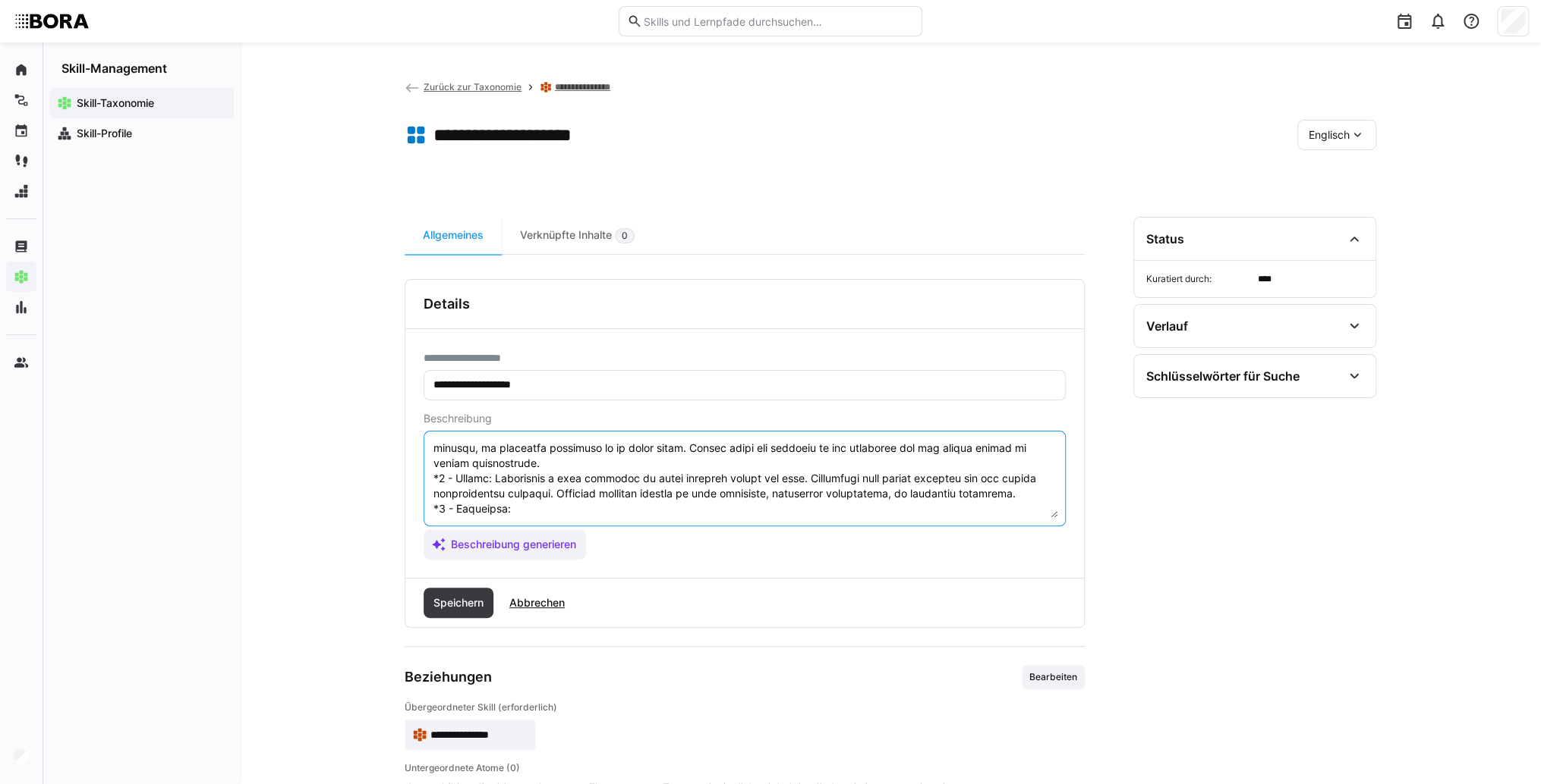
scroll to position [152, 0]
click at [607, 493] on textarea at bounding box center [745, 478] width 626 height 79
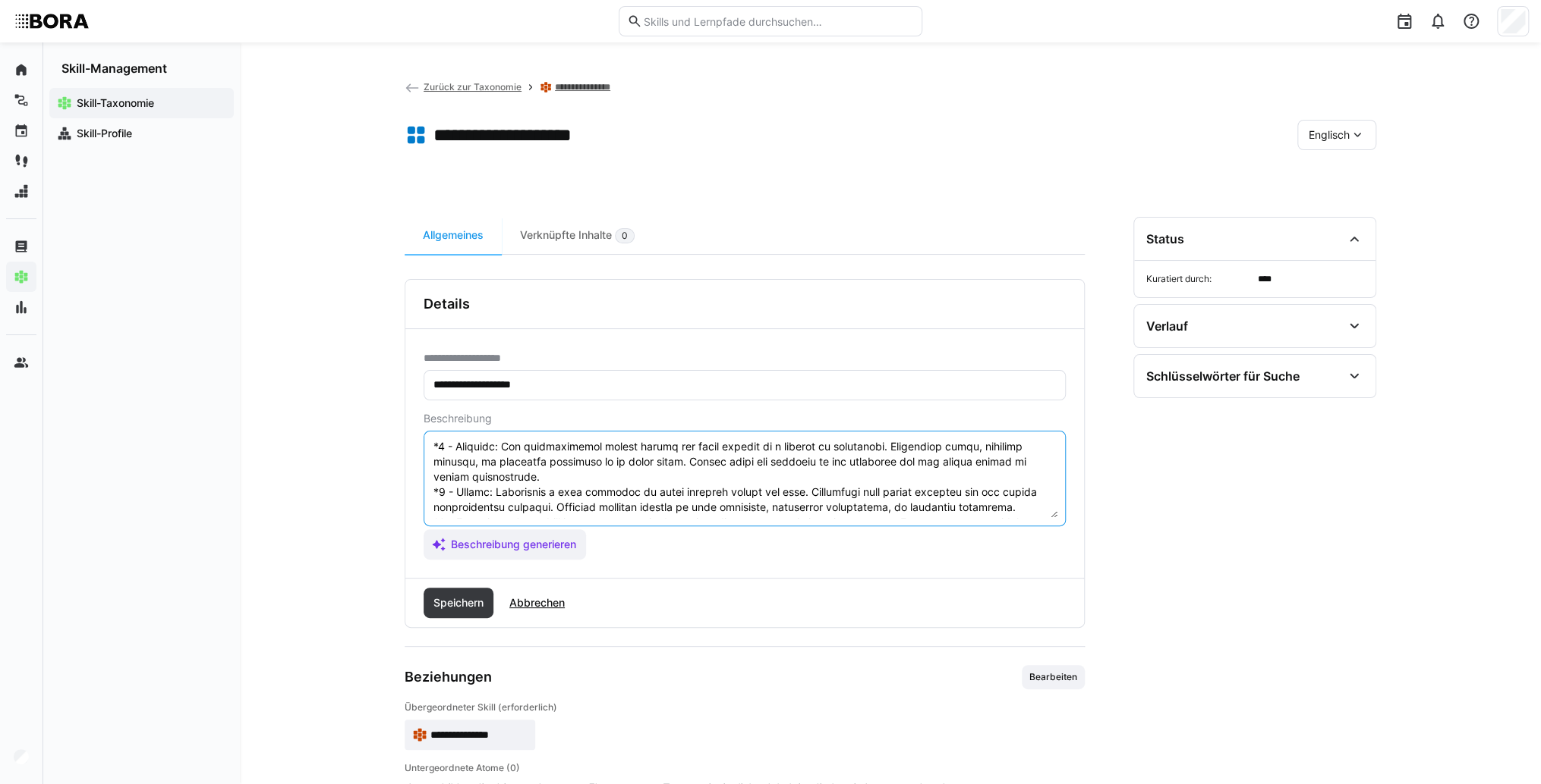
scroll to position [103, 0]
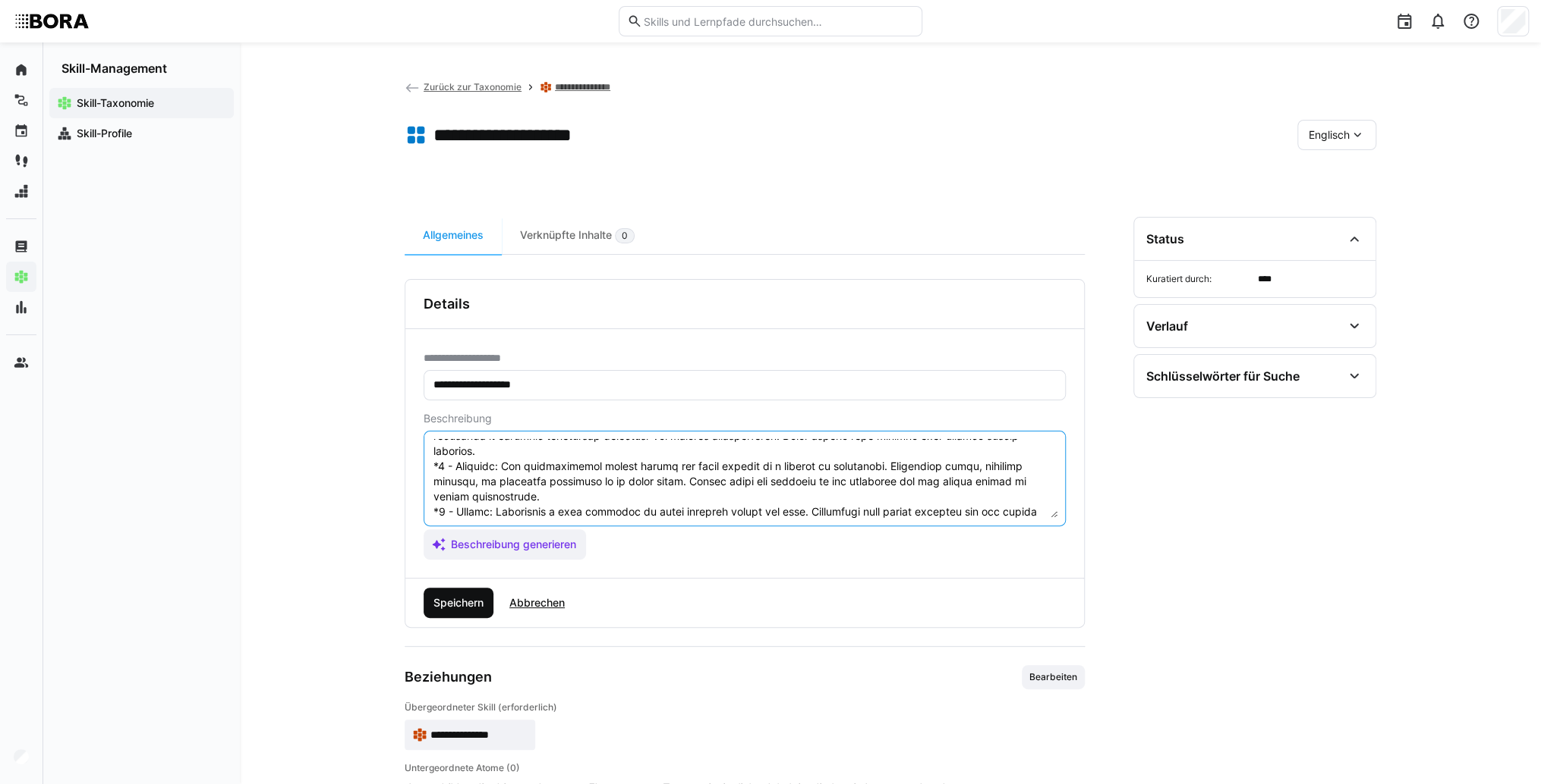
type textarea "Understanding People is the skill to comprehend and assess the personality and …"
click at [467, 605] on span "Speichern" at bounding box center [458, 603] width 55 height 15
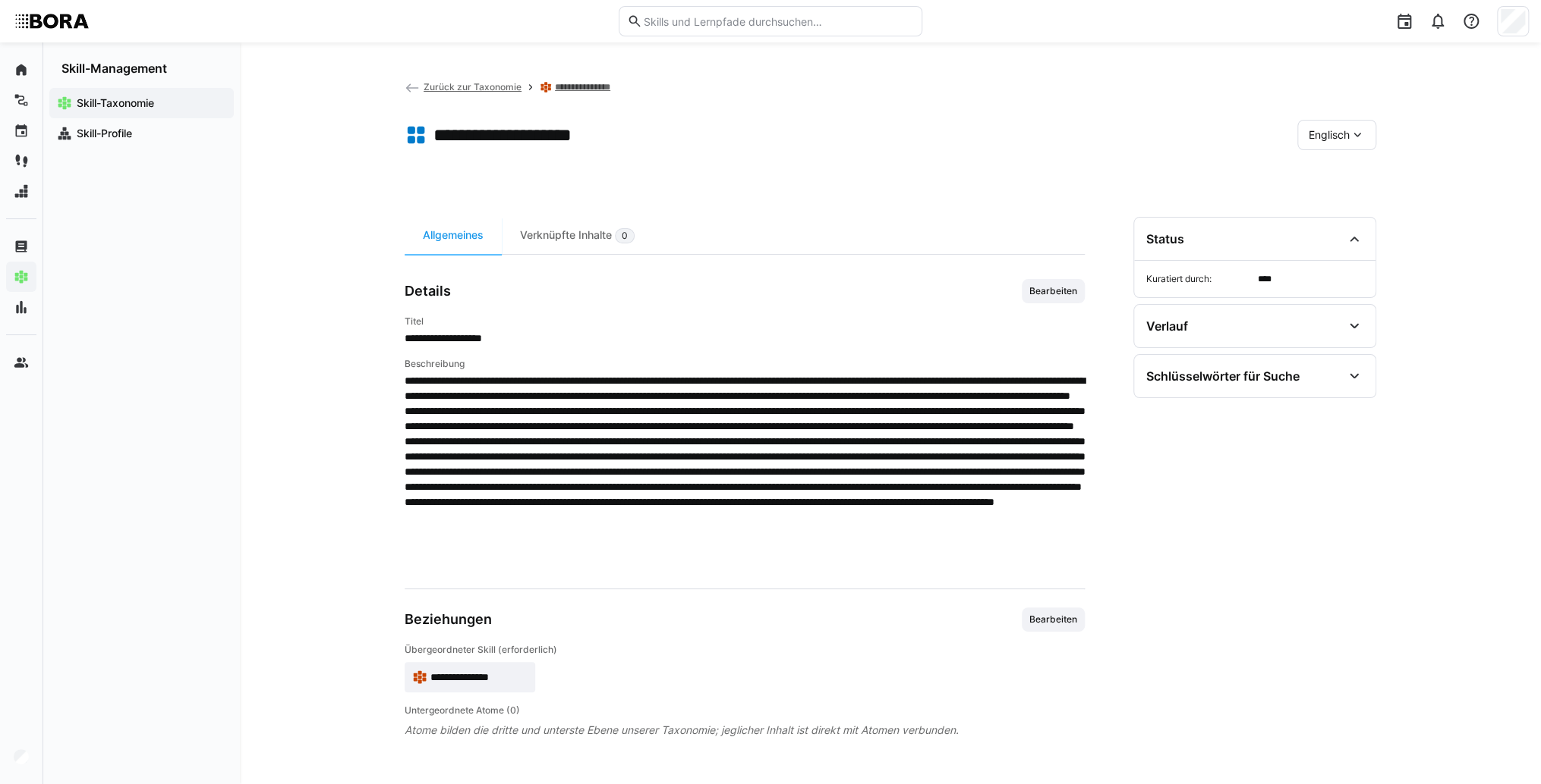
click at [1316, 122] on div "Englisch" at bounding box center [1336, 135] width 79 height 30
click at [1337, 172] on span "Deutsch" at bounding box center [1329, 175] width 41 height 15
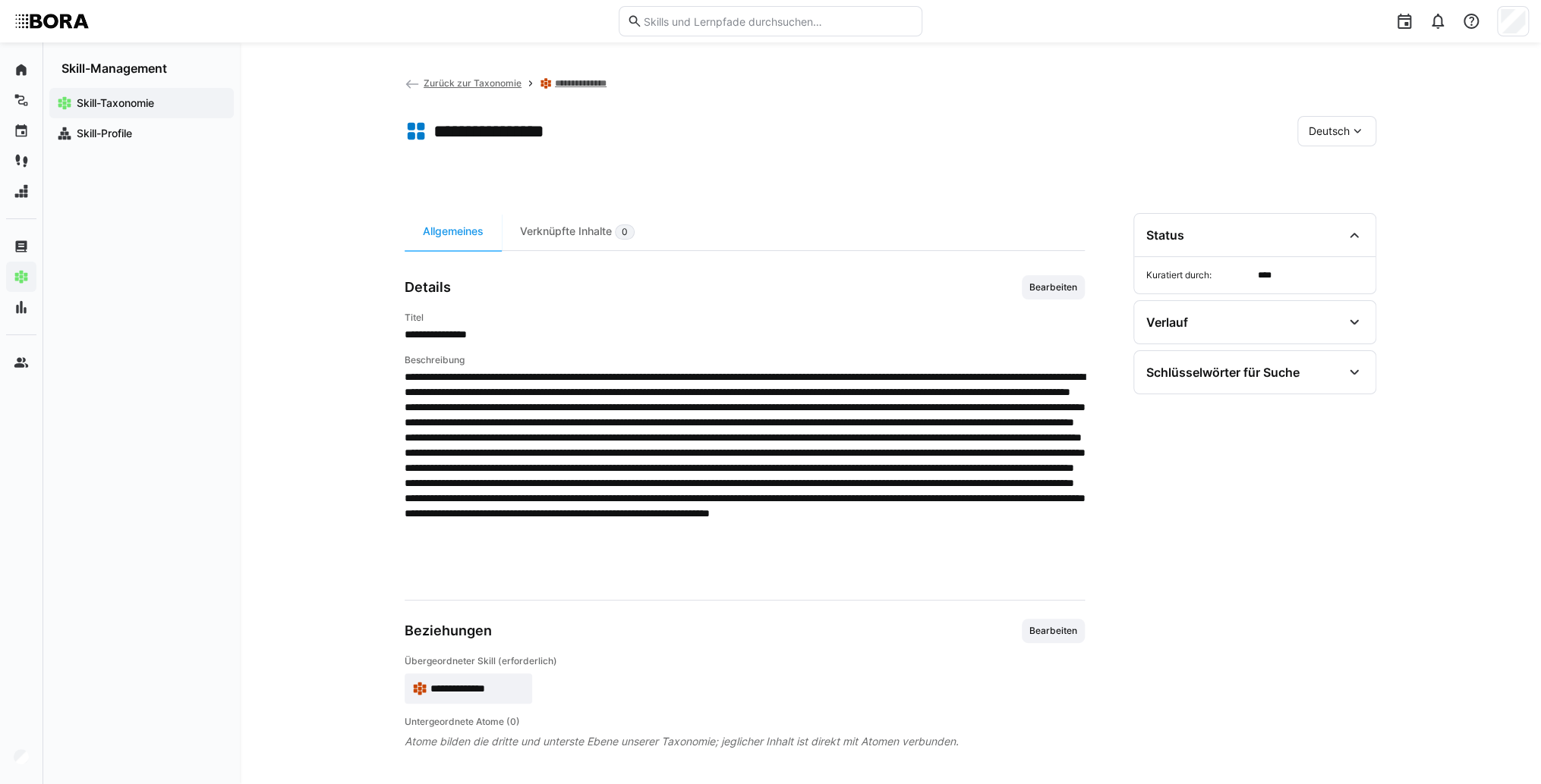
scroll to position [4, 0]
click at [503, 687] on span "**********" at bounding box center [477, 688] width 94 height 15
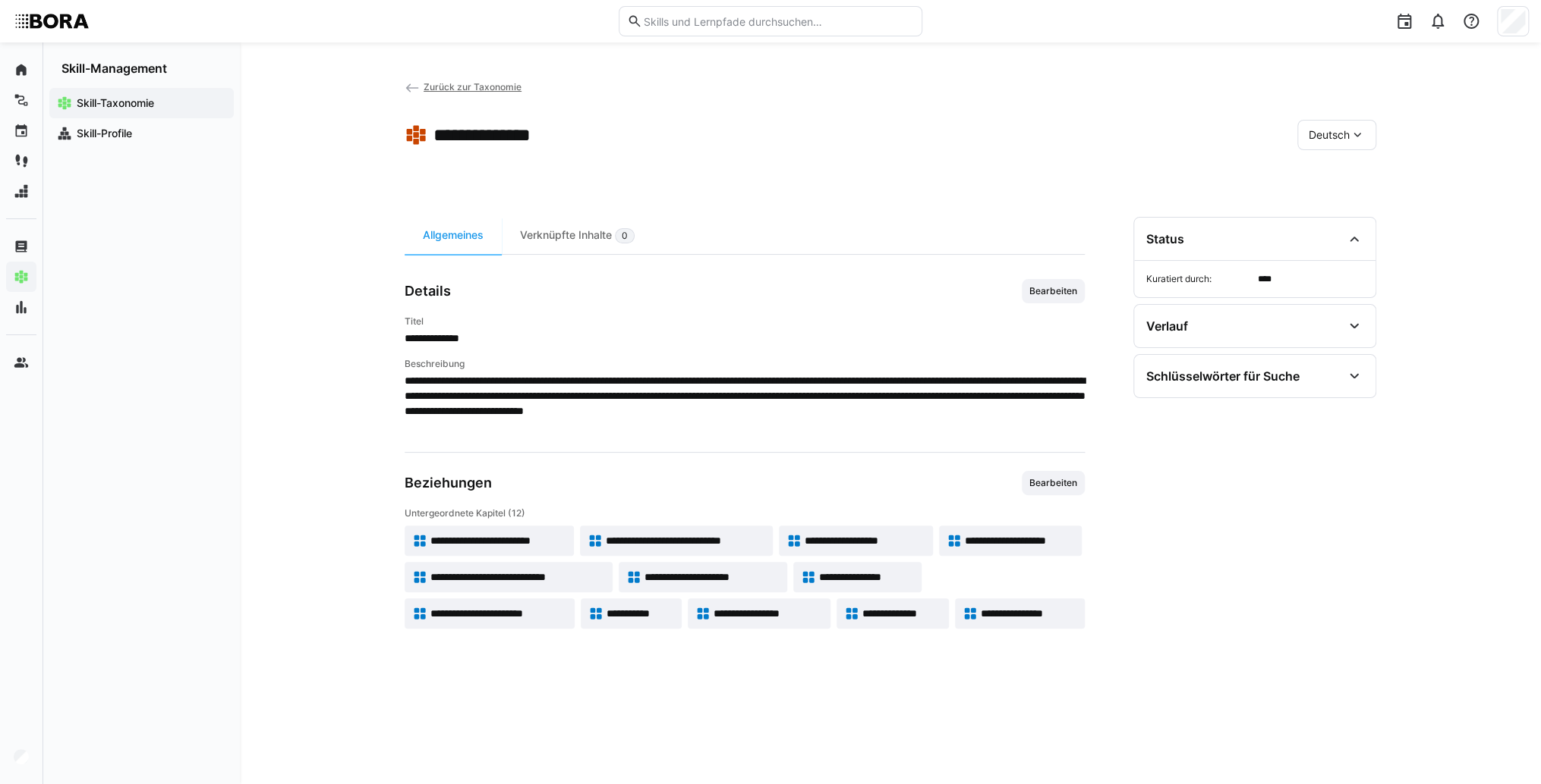
click at [434, 86] on span "Zurück zur Taxonomie" at bounding box center [473, 86] width 98 height 11
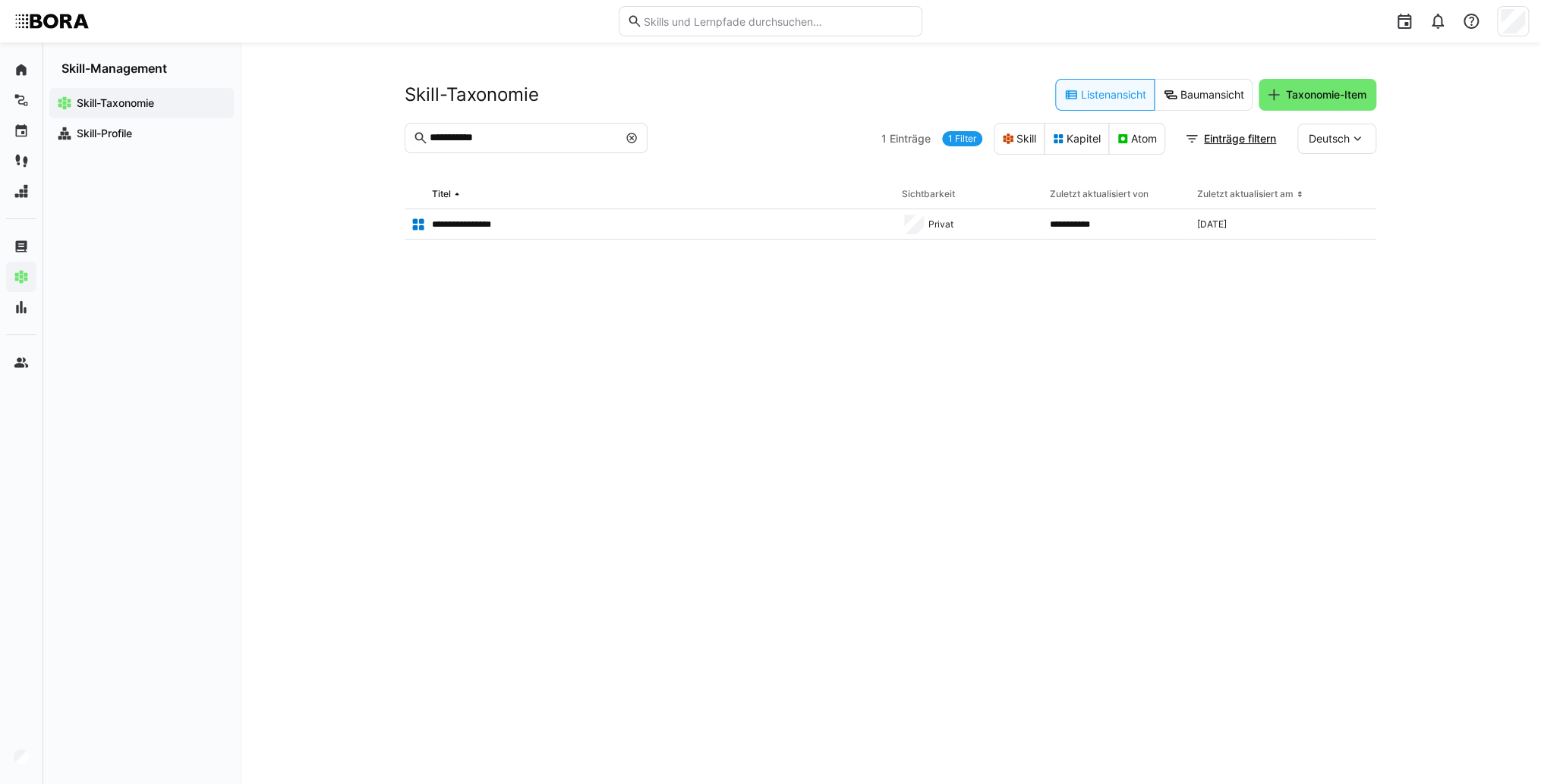
click at [626, 139] on eds-icon at bounding box center [631, 138] width 12 height 12
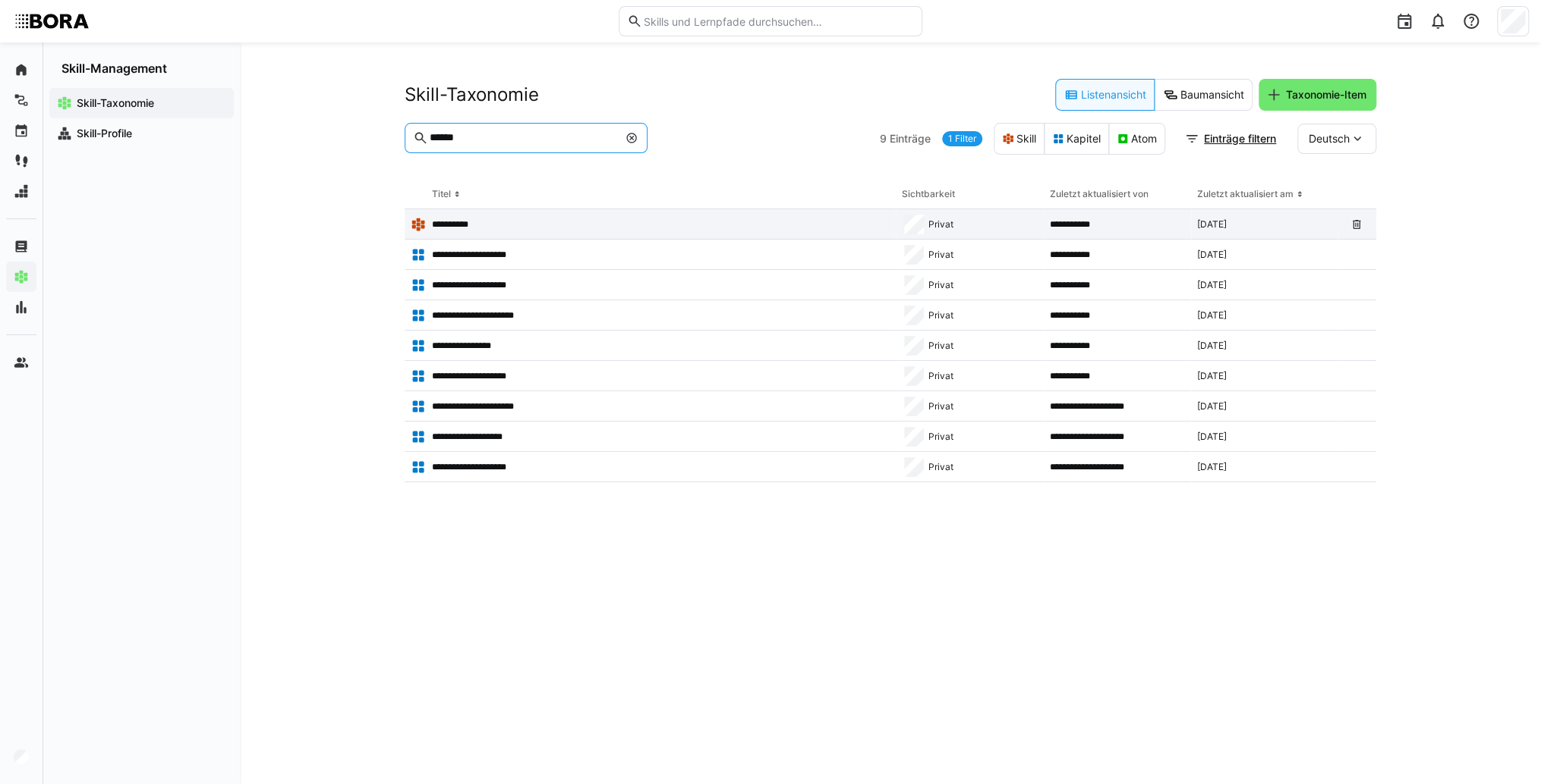
type input "******"
click at [588, 227] on app-table-first-column "**********" at bounding box center [650, 225] width 479 height 15
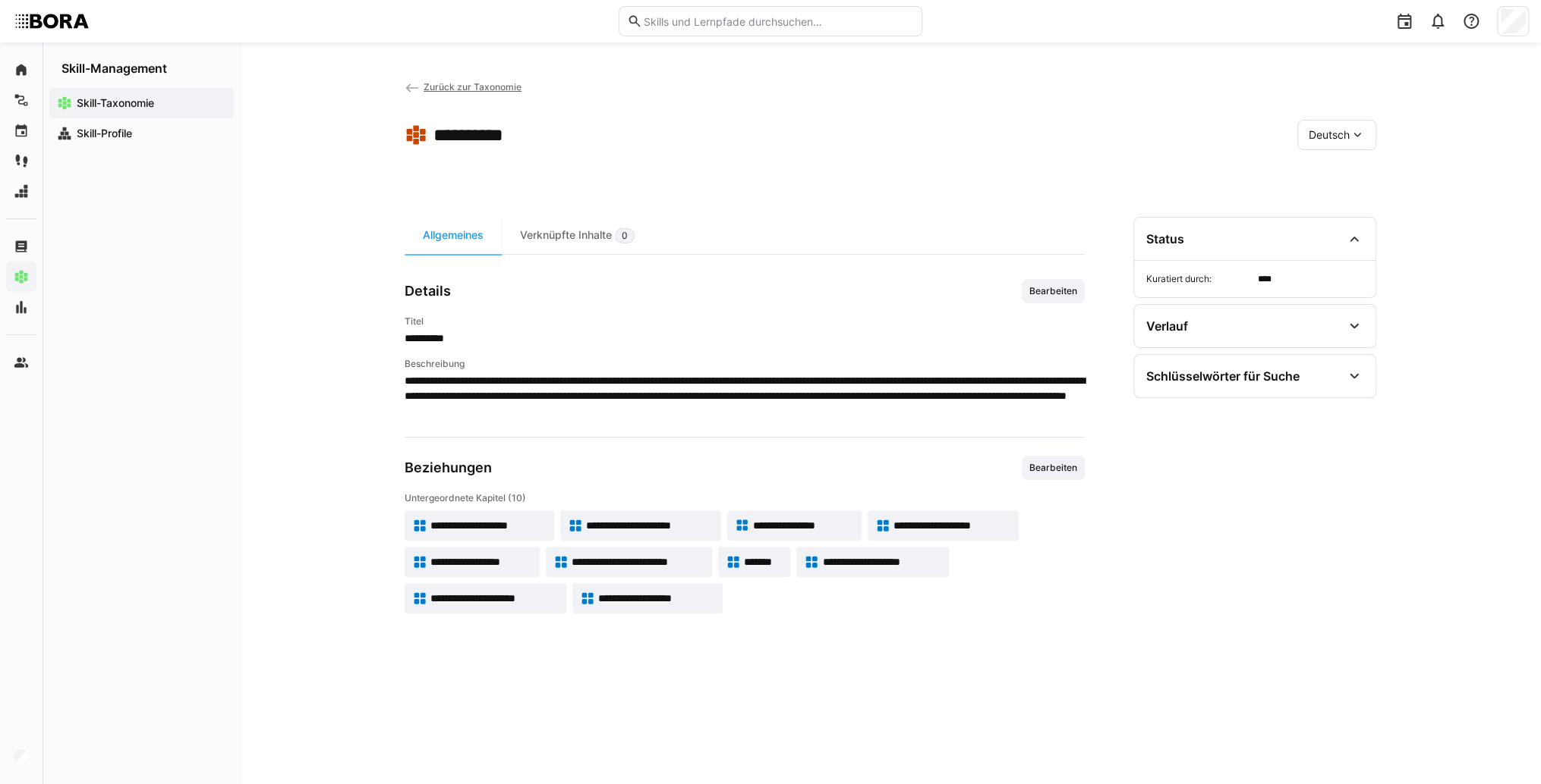
click at [768, 561] on span "*******" at bounding box center [763, 562] width 39 height 15
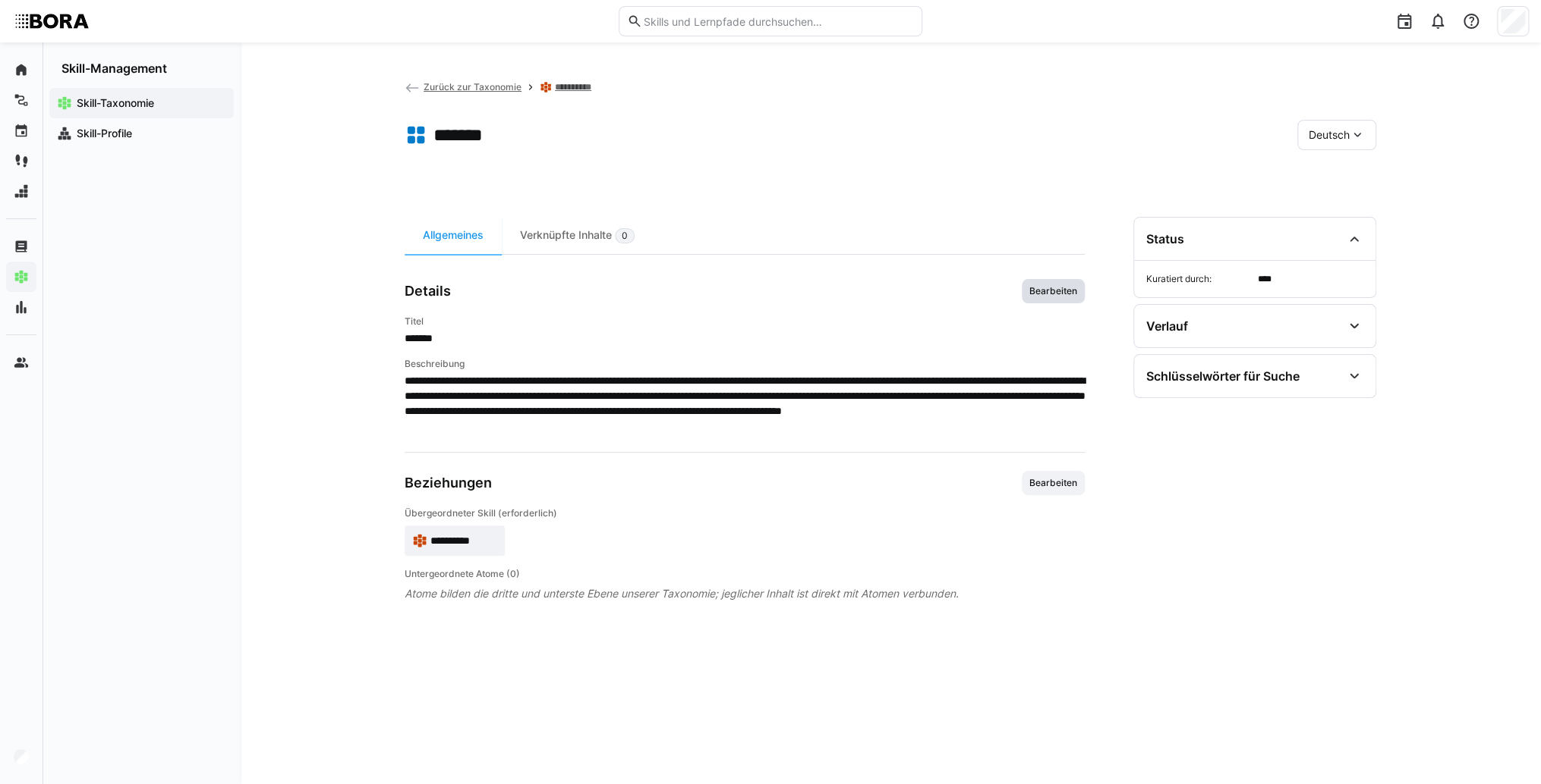
click at [1081, 293] on span "Bearbeiten" at bounding box center [1052, 291] width 63 height 24
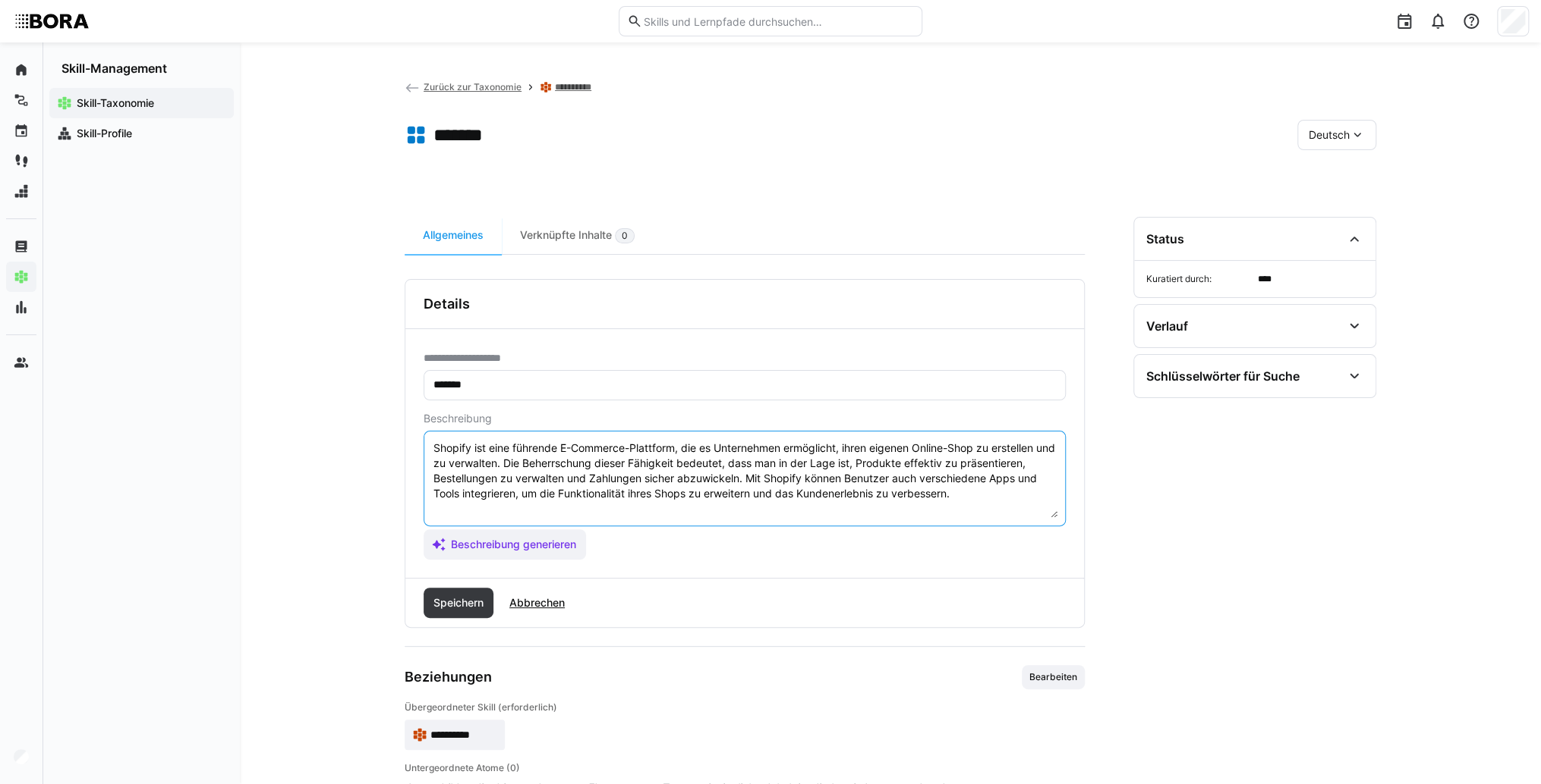
click at [997, 505] on textarea "Shopify ist eine führende E-Commerce-Plattform, die es Unternehmen ermöglicht, …" at bounding box center [745, 478] width 626 height 79
click at [567, 516] on textarea "Shopify ist eine führende E-Commerce-Plattform, die es Unternehmen ermöglicht, …" at bounding box center [745, 478] width 626 height 79
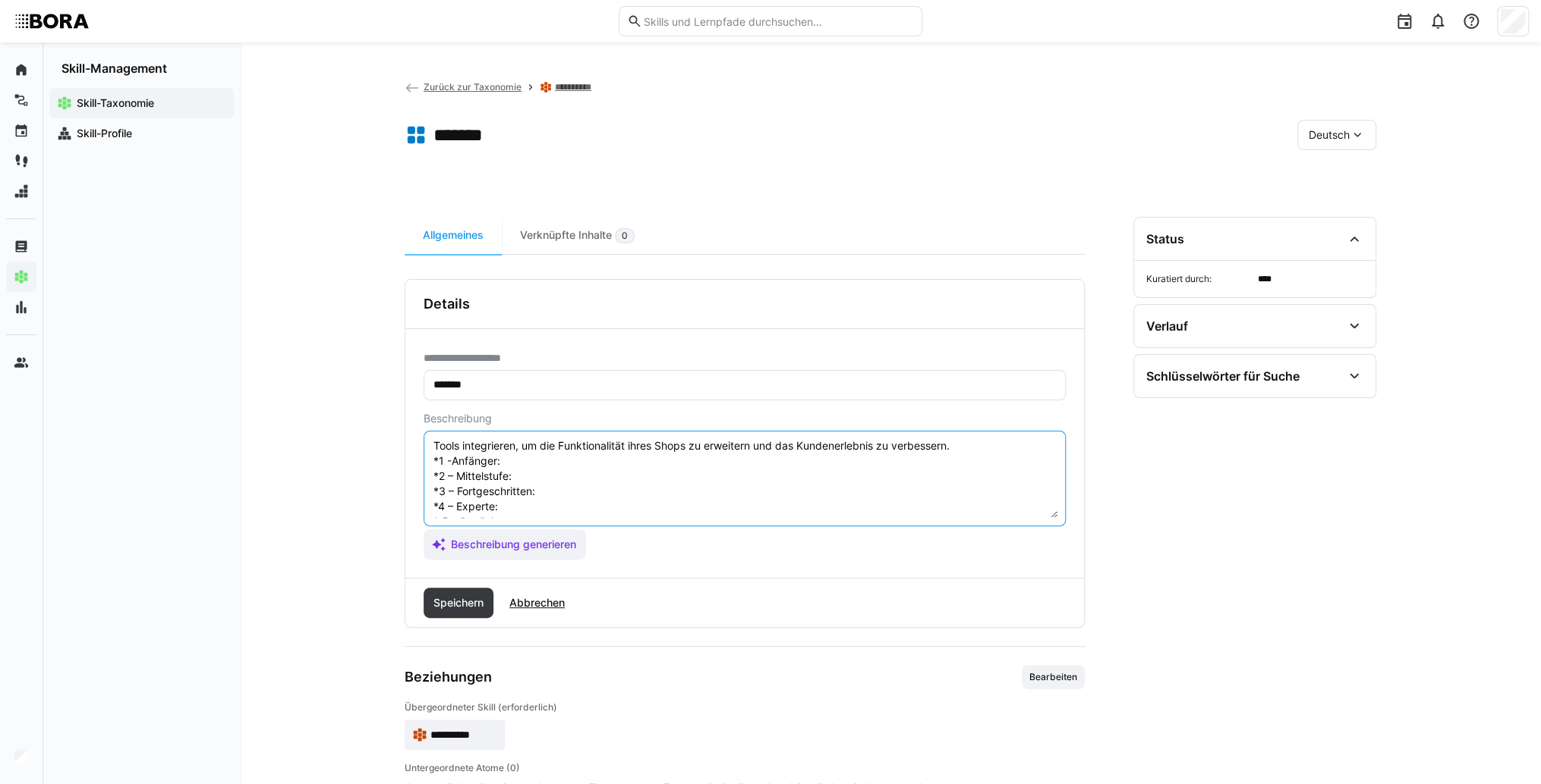
scroll to position [27, 0]
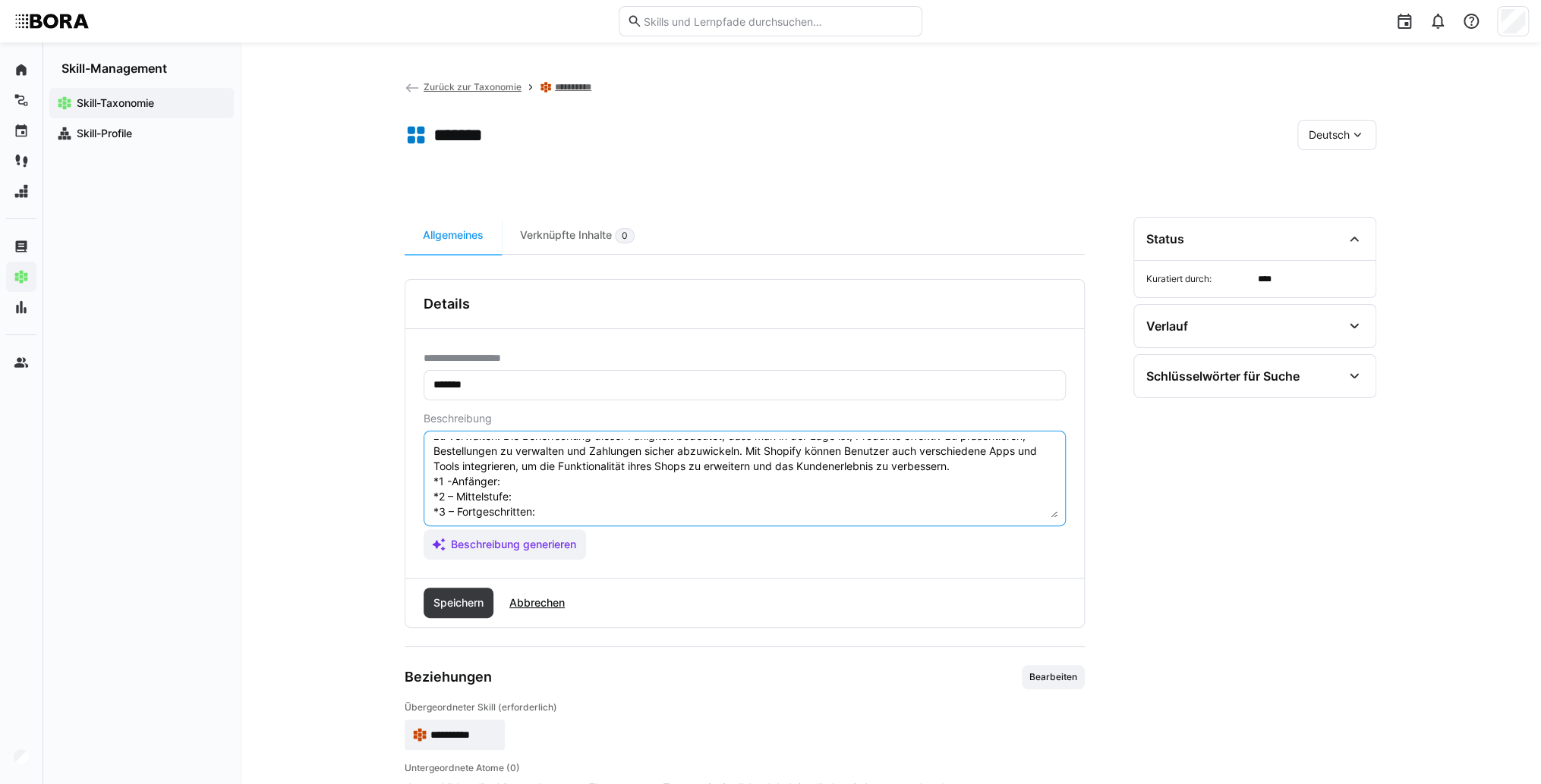
click at [553, 501] on textarea "Shopify ist eine führende E-Commerce-Plattform, die es Unternehmen ermöglicht, …" at bounding box center [745, 478] width 626 height 79
click at [549, 499] on textarea "Shopify ist eine führende E-Commerce-Plattform, die es Unternehmen ermöglicht, …" at bounding box center [745, 478] width 626 height 79
click at [552, 500] on textarea "Shopify ist eine führende E-Commerce-Plattform, die es Unternehmen ermöglicht, …" at bounding box center [745, 478] width 626 height 79
click at [553, 516] on textarea "Shopify ist eine führende E-Commerce-Plattform, die es Unternehmen ermöglicht, …" at bounding box center [745, 478] width 626 height 79
click at [538, 504] on textarea "Shopify ist eine führende E-Commerce-Plattform, die es Unternehmen ermöglicht, …" at bounding box center [745, 478] width 626 height 79
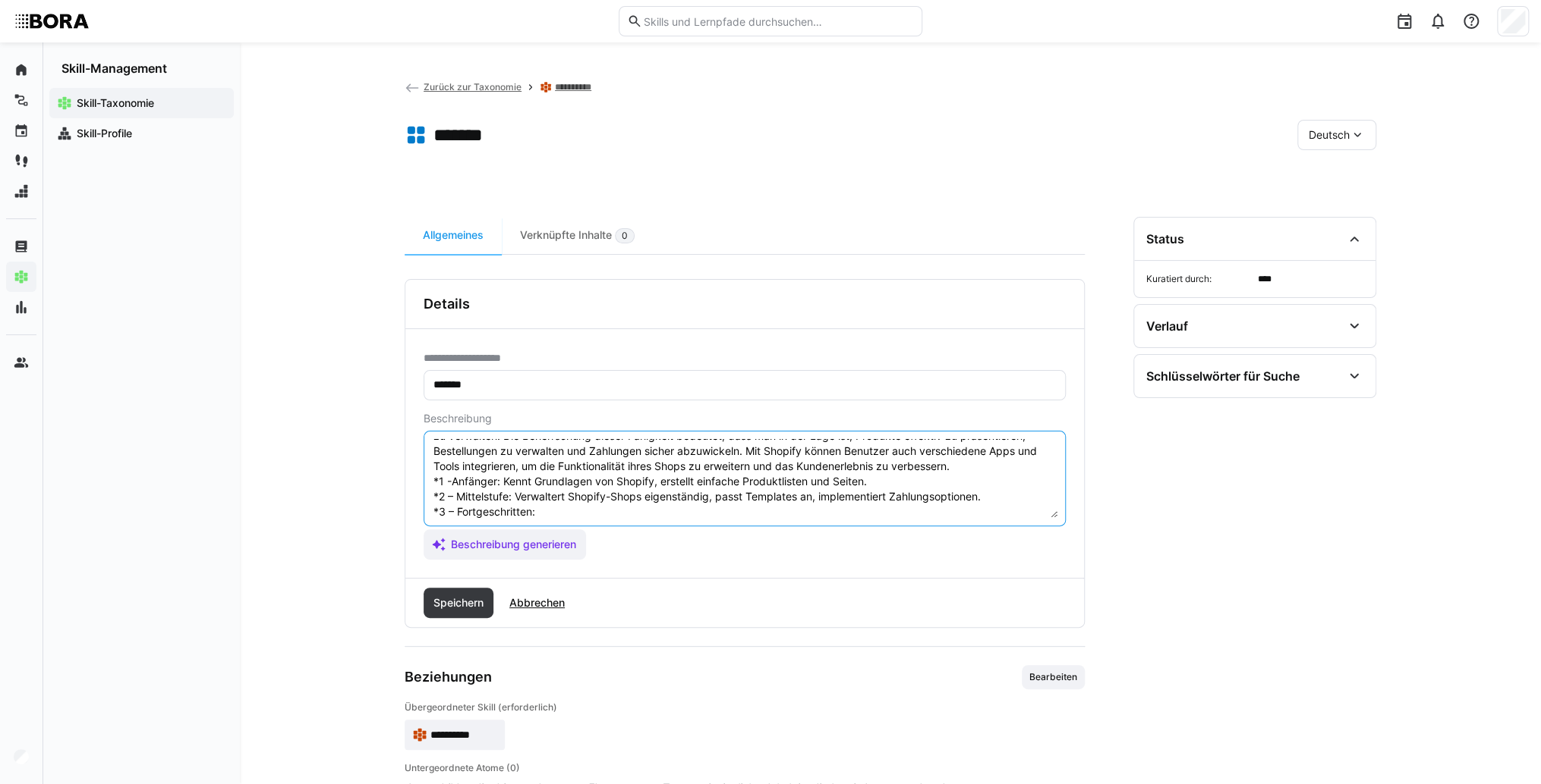
scroll to position [88, 0]
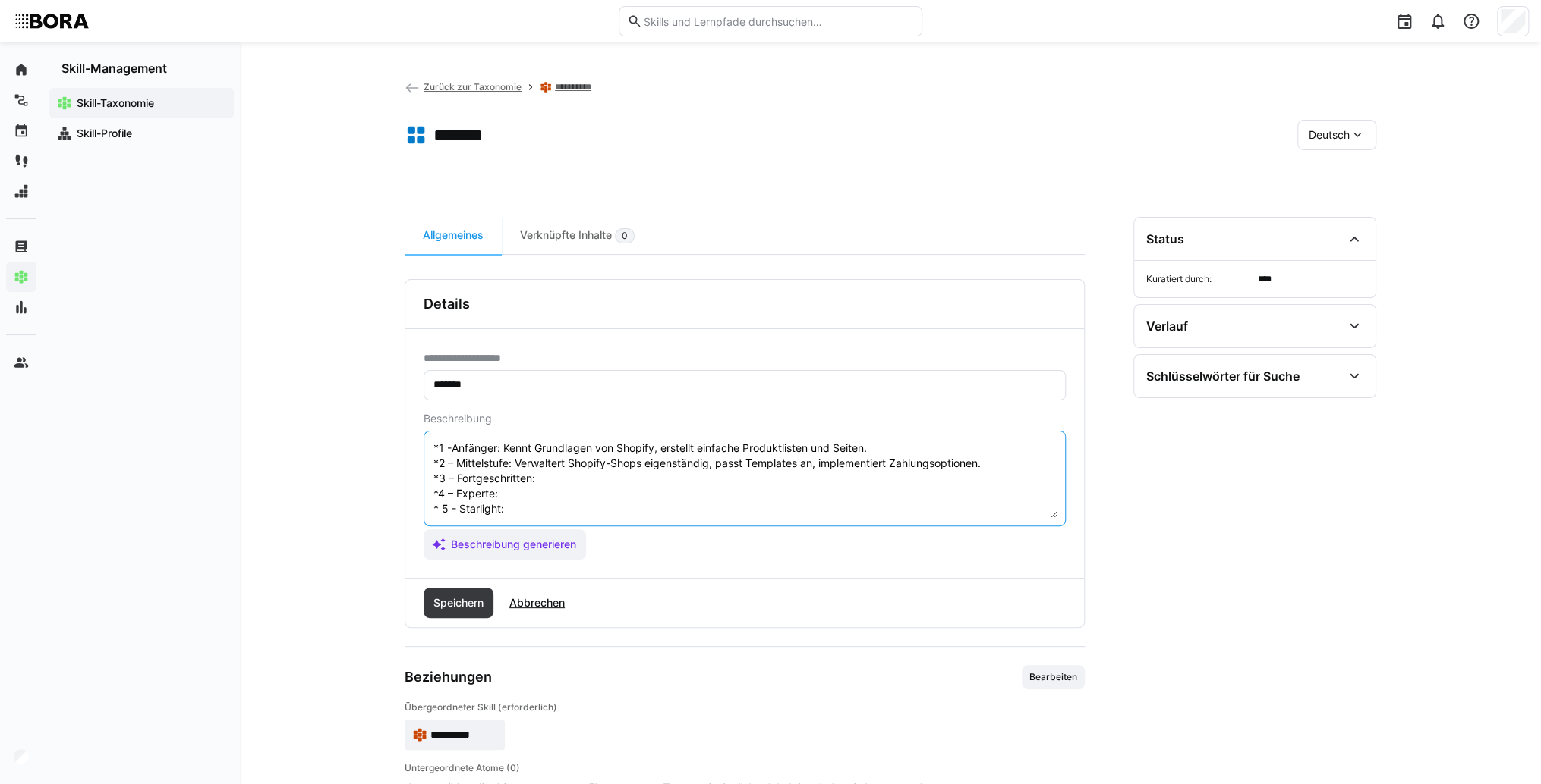
click at [547, 470] on textarea "Shopify ist eine führende E-Commerce-Plattform, die es Unternehmen ermöglicht, …" at bounding box center [745, 478] width 626 height 79
click at [568, 471] on textarea "Shopify ist eine führende E-Commerce-Plattform, die es Unternehmen ermöglicht, …" at bounding box center [745, 478] width 626 height 79
click at [533, 482] on textarea "Shopify ist eine führende E-Commerce-Plattform, die es Unternehmen ermöglicht, …" at bounding box center [745, 478] width 626 height 79
click at [558, 482] on textarea "Shopify ist eine führende E-Commerce-Plattform, die es Unternehmen ermöglicht, …" at bounding box center [745, 478] width 626 height 79
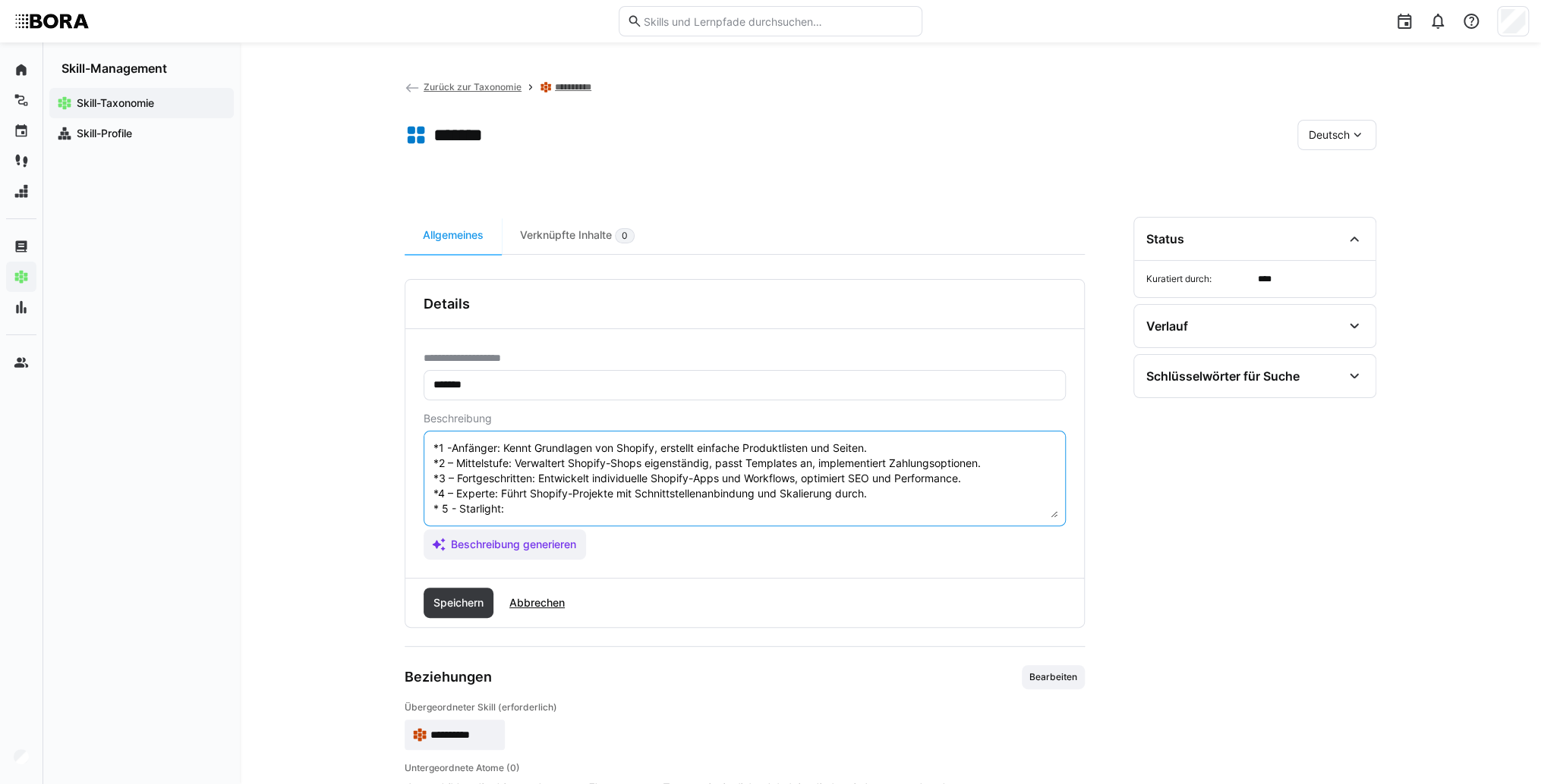
click at [534, 492] on textarea "Shopify ist eine führende E-Commerce-Plattform, die es Unternehmen ermöglicht, …" at bounding box center [745, 478] width 626 height 79
click at [533, 497] on textarea "Shopify ist eine führende E-Commerce-Plattform, die es Unternehmen ermöglicht, …" at bounding box center [745, 478] width 626 height 79
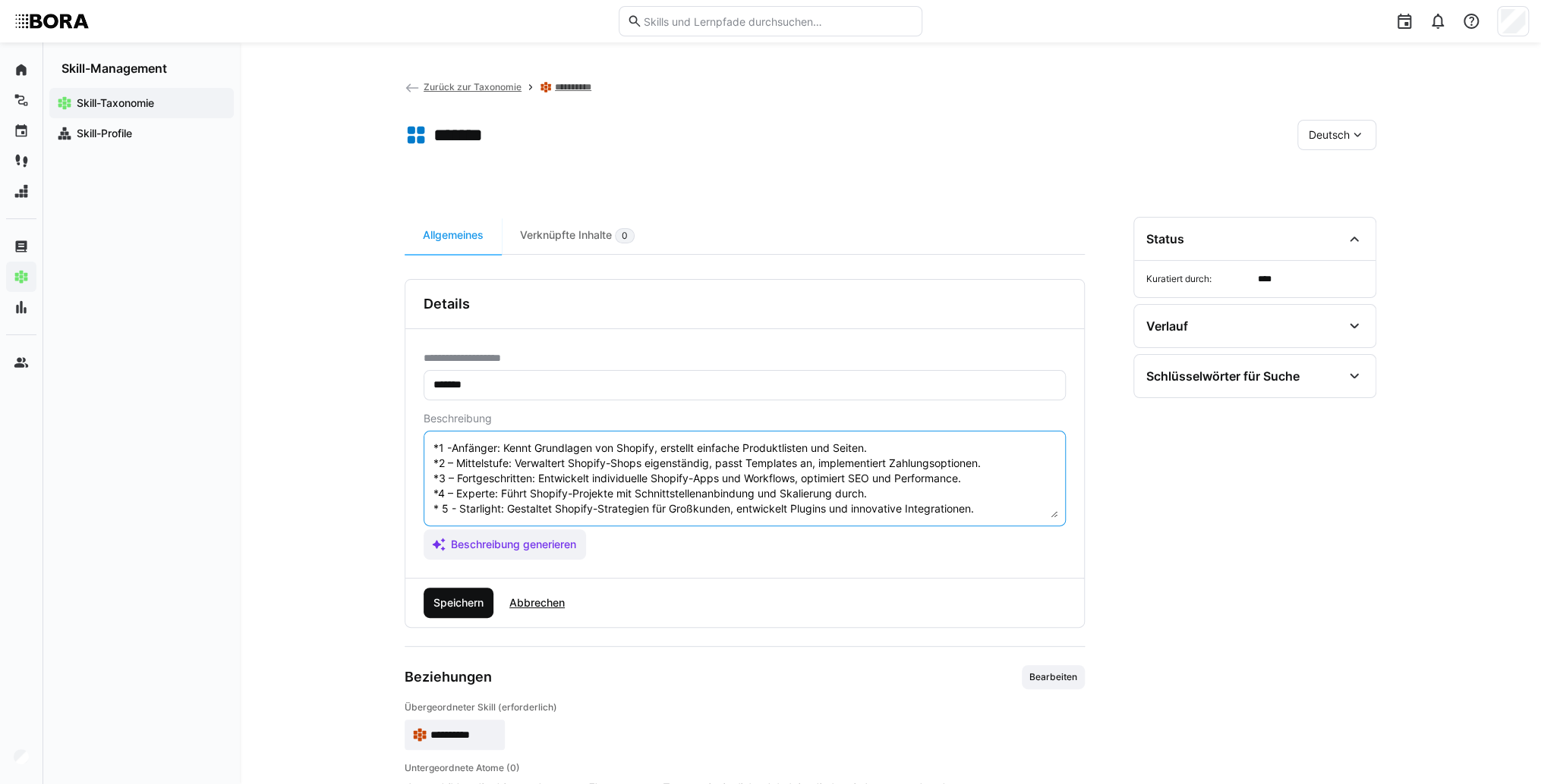
type textarea "Shopify ist eine führende E-Commerce-Plattform, die es Unternehmen ermöglicht, …"
click at [472, 608] on span "Speichern" at bounding box center [458, 603] width 55 height 15
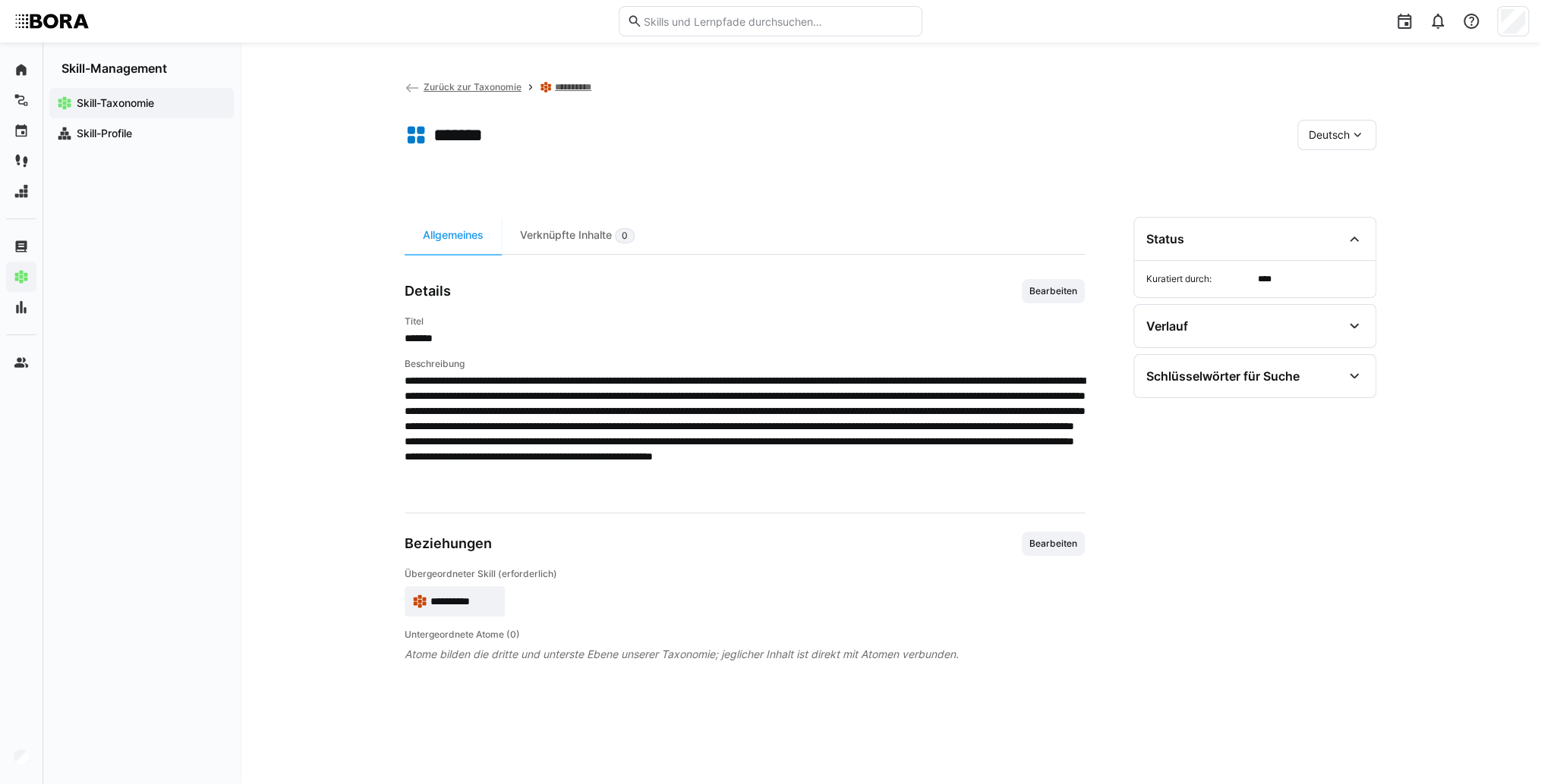
click at [1352, 149] on div "Deutsch" at bounding box center [1336, 135] width 79 height 30
click at [1333, 206] on span "Englisch" at bounding box center [1329, 207] width 41 height 15
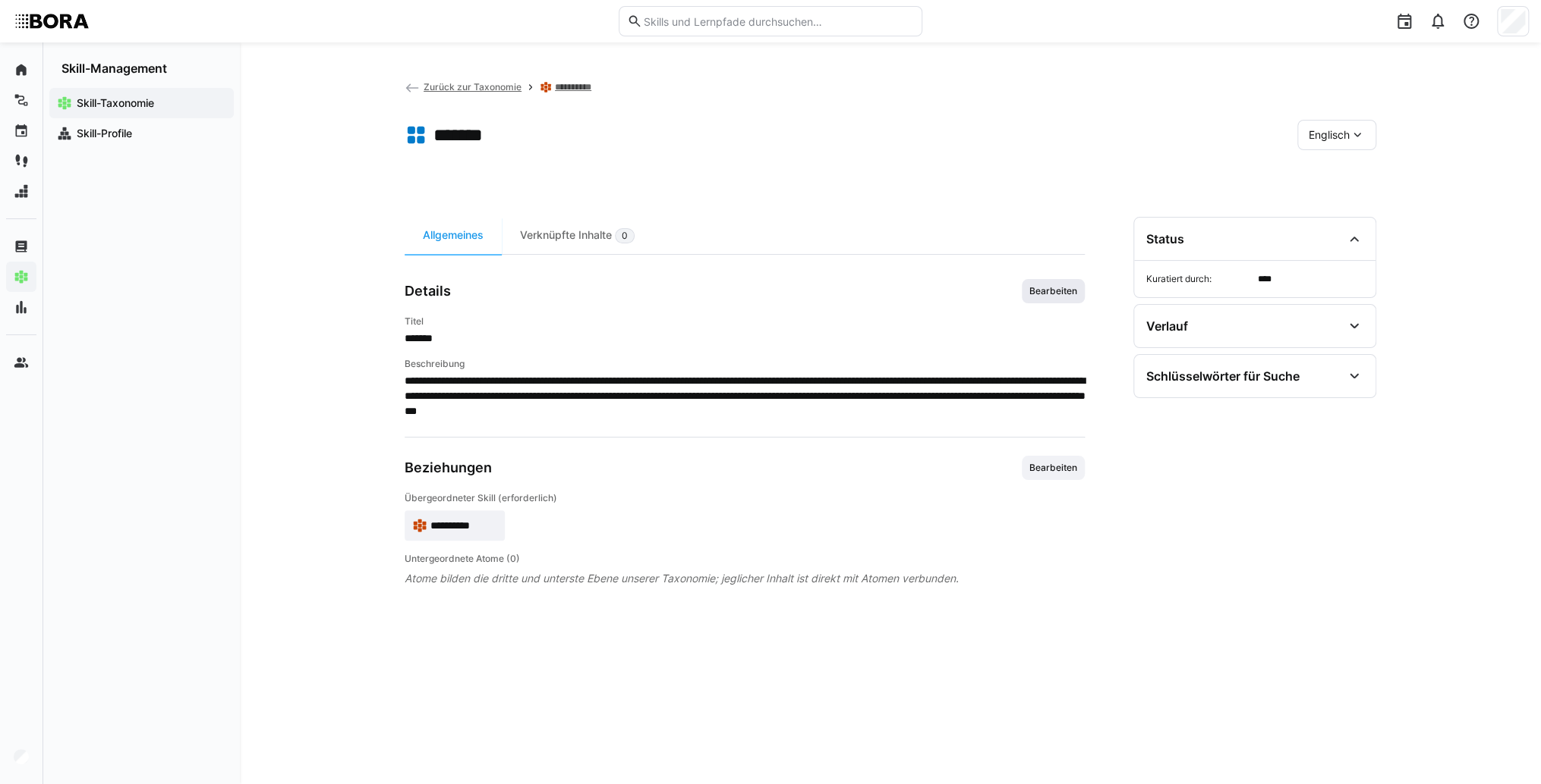
click at [1066, 301] on span "Bearbeiten" at bounding box center [1052, 291] width 63 height 24
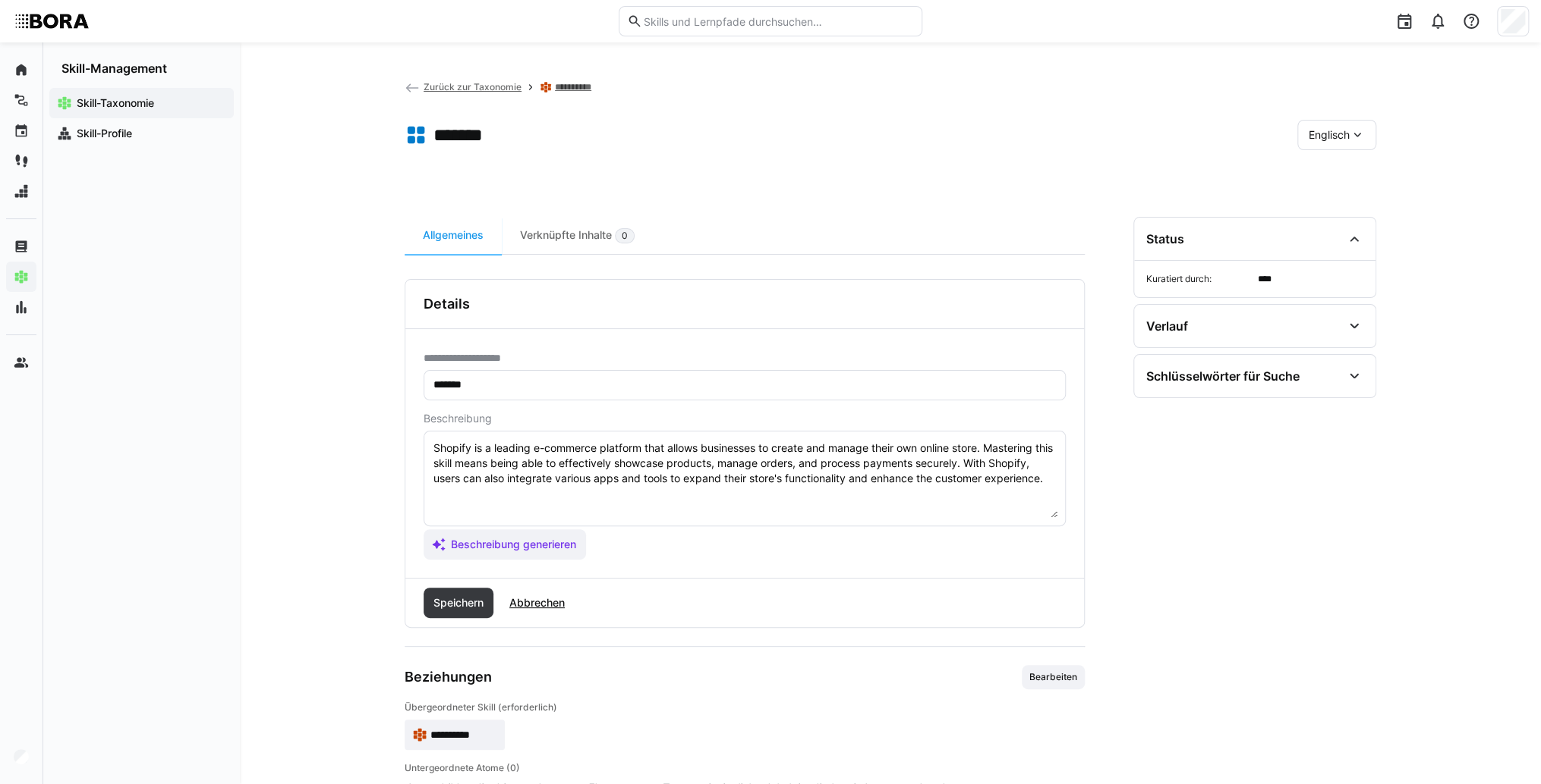
click at [1051, 479] on textarea "Shopify is a leading e-commerce platform that allows businesses to create and m…" at bounding box center [745, 478] width 626 height 79
click at [576, 514] on textarea "Shopify is a leading e-commerce platform that allows businesses to create and m…" at bounding box center [745, 478] width 626 height 79
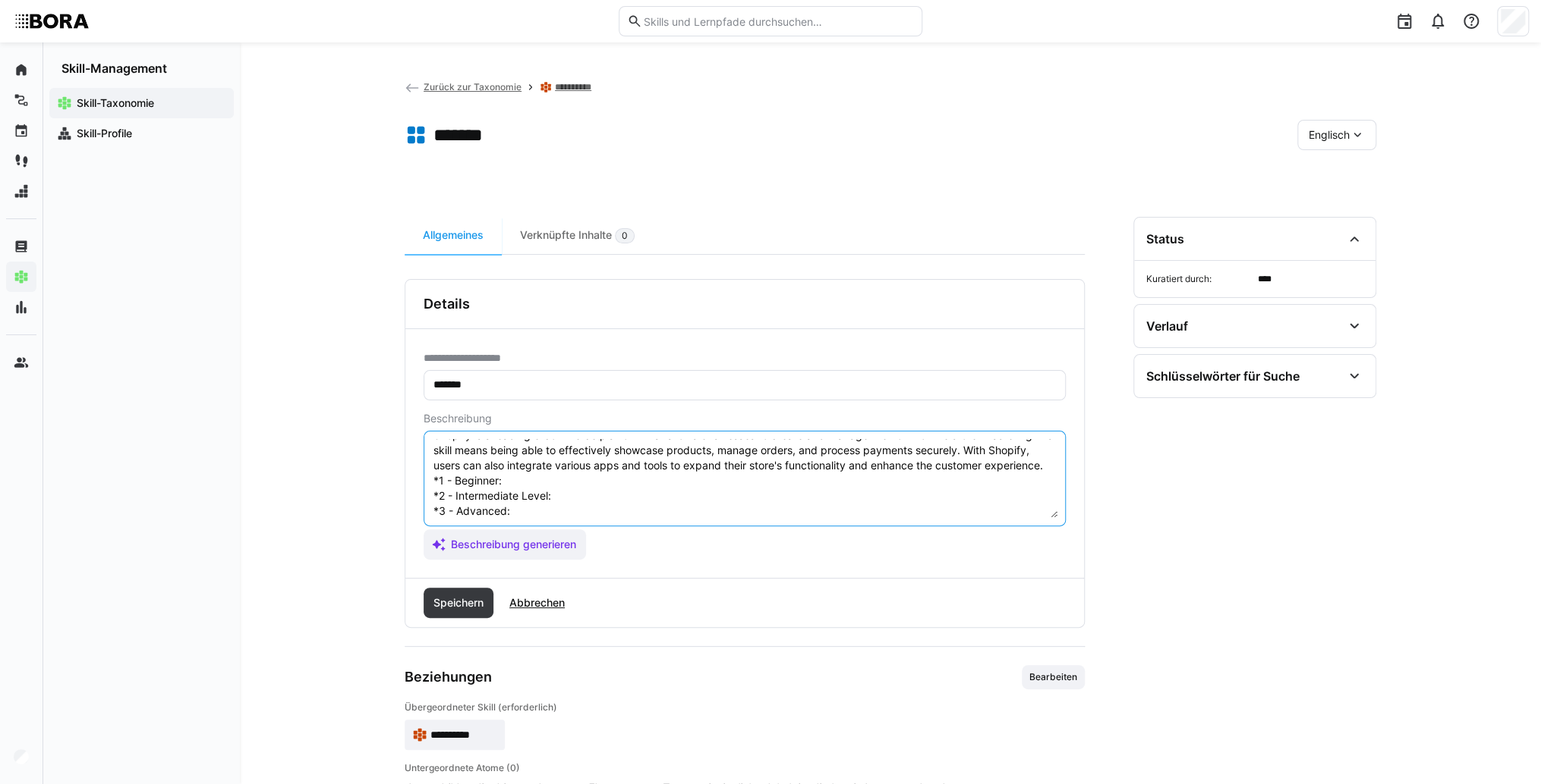
scroll to position [12, 0]
click at [568, 498] on textarea "Shopify is a leading e-commerce platform that allows businesses to create and m…" at bounding box center [745, 478] width 626 height 79
click at [602, 498] on textarea "Shopify is a leading e-commerce platform that allows businesses to create and m…" at bounding box center [745, 478] width 626 height 79
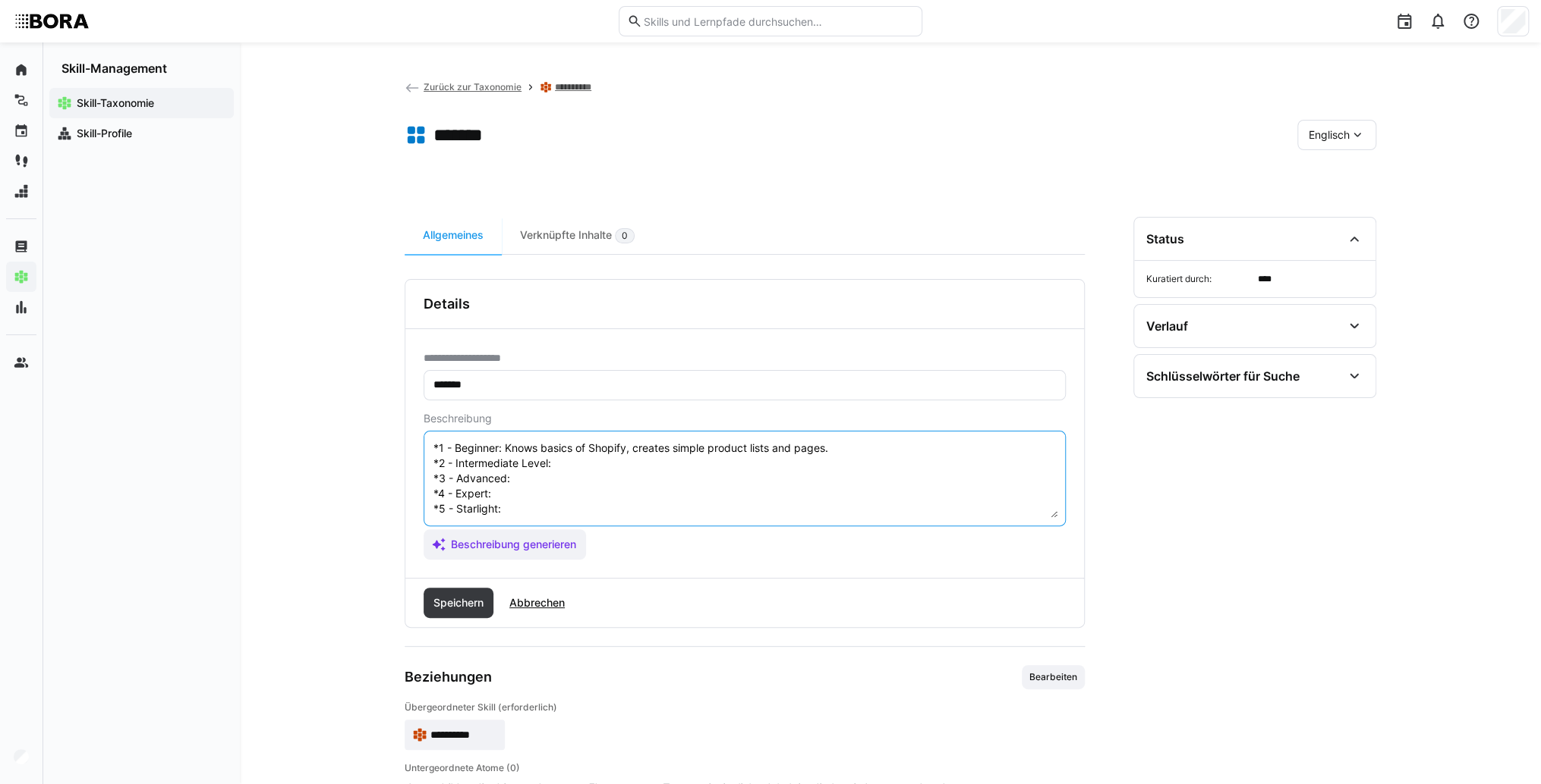
scroll to position [73, 0]
click at [592, 452] on textarea "Shopify is a leading e-commerce platform that allows businesses to create and m…" at bounding box center [745, 478] width 626 height 79
click at [583, 443] on textarea "Shopify is a leading e-commerce platform that allows businesses to create and m…" at bounding box center [745, 478] width 626 height 79
click at [568, 471] on textarea "Shopify is a leading e-commerce platform that allows businesses to create and m…" at bounding box center [745, 478] width 626 height 79
click at [527, 470] on textarea "Shopify is a leading e-commerce platform that allows businesses to create and m…" at bounding box center [745, 478] width 626 height 79
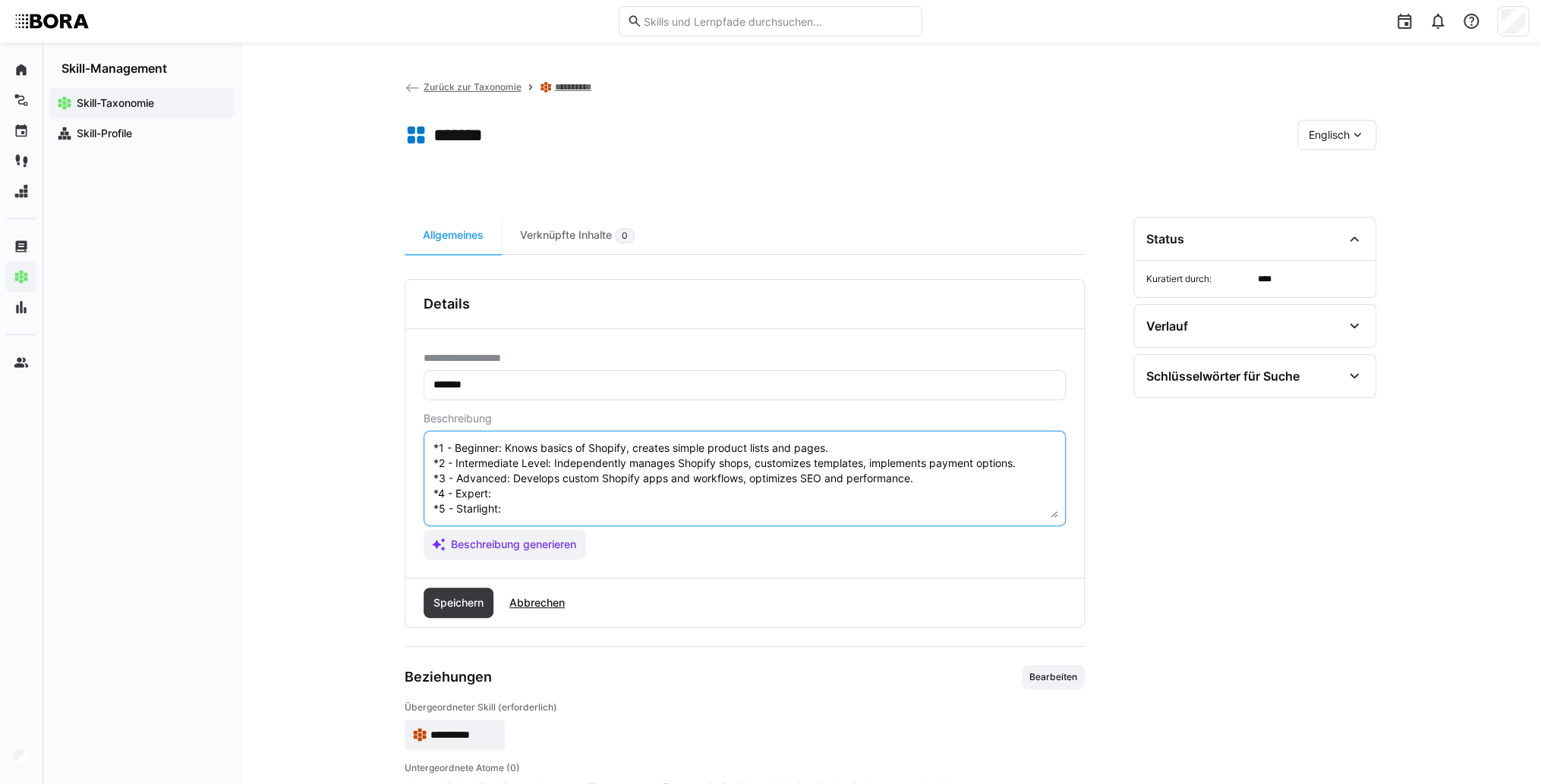
click at [530, 481] on textarea "Shopify is a leading e-commerce platform that allows businesses to create and m…" at bounding box center [745, 478] width 626 height 79
click at [561, 487] on textarea "Shopify is a leading e-commerce platform that allows businesses to create and m…" at bounding box center [745, 478] width 626 height 79
click at [562, 500] on textarea "Shopify is a leading e-commerce platform that allows businesses to create and m…" at bounding box center [745, 478] width 626 height 79
click at [629, 498] on textarea "Shopify is a leading e-commerce platform that allows businesses to create and m…" at bounding box center [745, 478] width 626 height 79
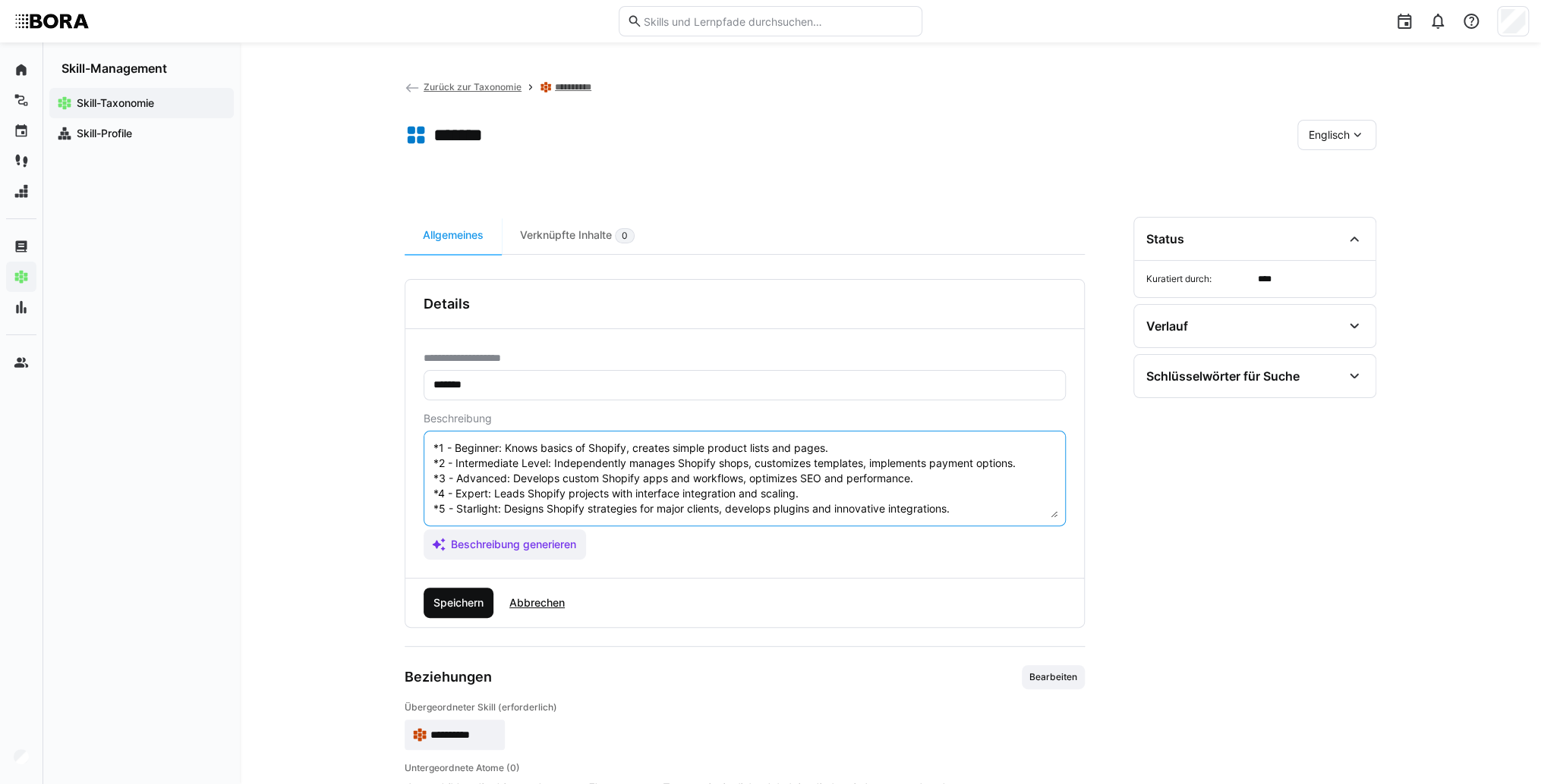
type textarea "Shopify is a leading e-commerce platform that allows businesses to create and m…"
click at [471, 597] on span "Speichern" at bounding box center [458, 603] width 55 height 15
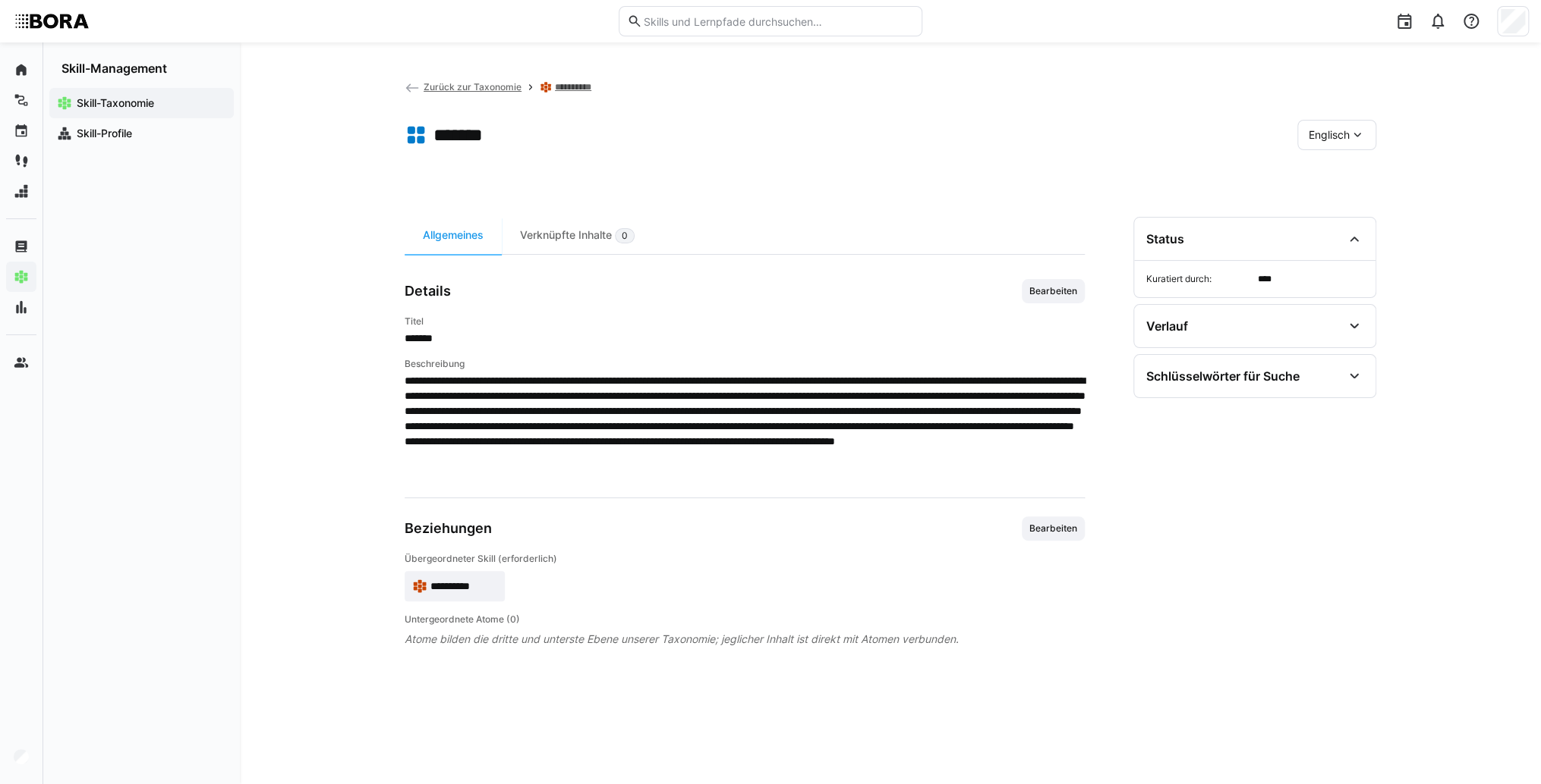
click at [467, 580] on span "**********" at bounding box center [463, 586] width 67 height 15
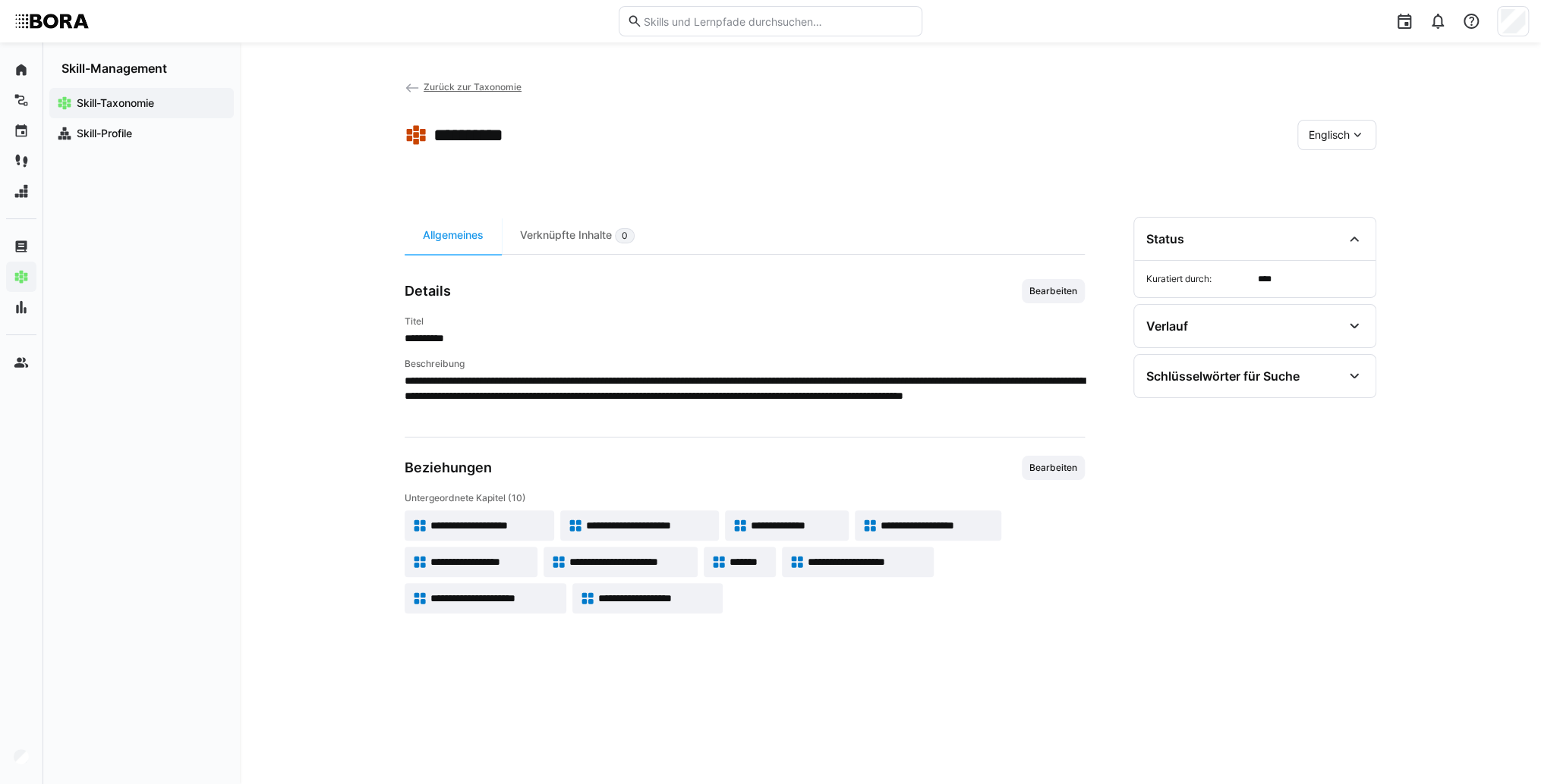
click at [1311, 142] on div "Englisch" at bounding box center [1336, 135] width 79 height 30
click at [1318, 169] on span "Deutsch" at bounding box center [1329, 175] width 41 height 15
click at [457, 83] on span "Zurück zur Taxonomie" at bounding box center [473, 86] width 98 height 11
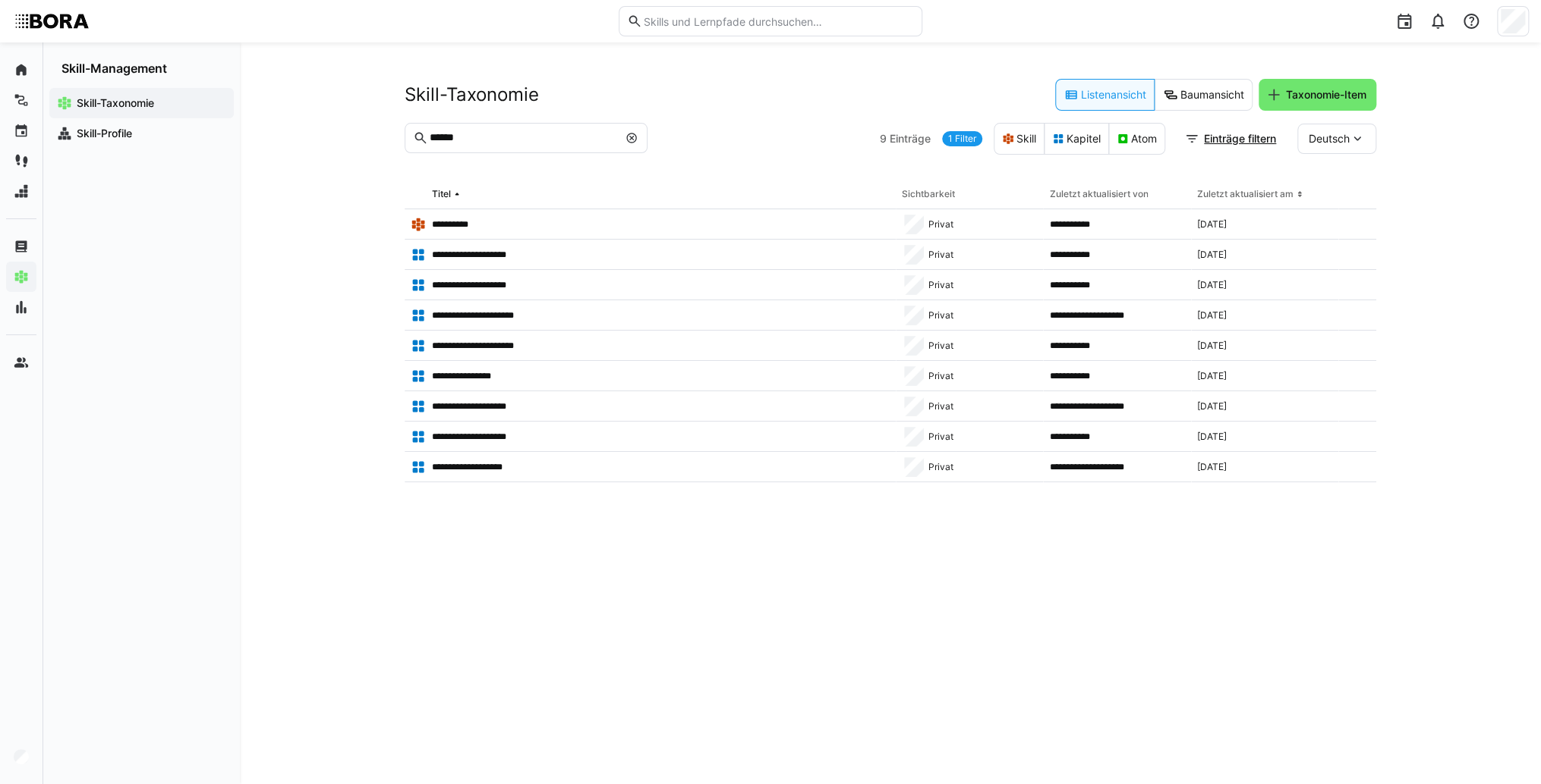
click at [628, 143] on eds-icon at bounding box center [631, 138] width 12 height 12
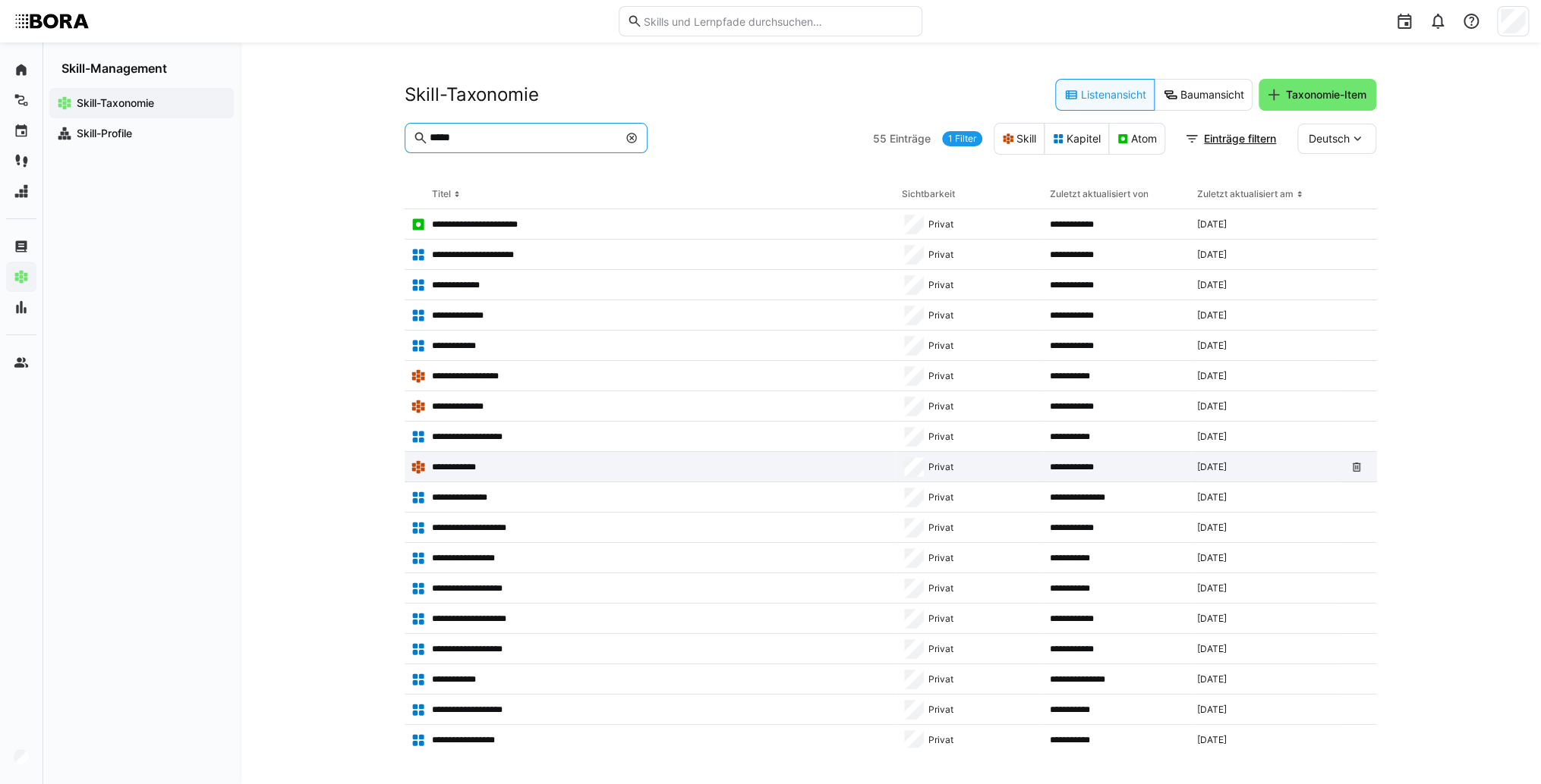
type input "*****"
click at [664, 471] on app-table-first-column "**********" at bounding box center [650, 467] width 479 height 15
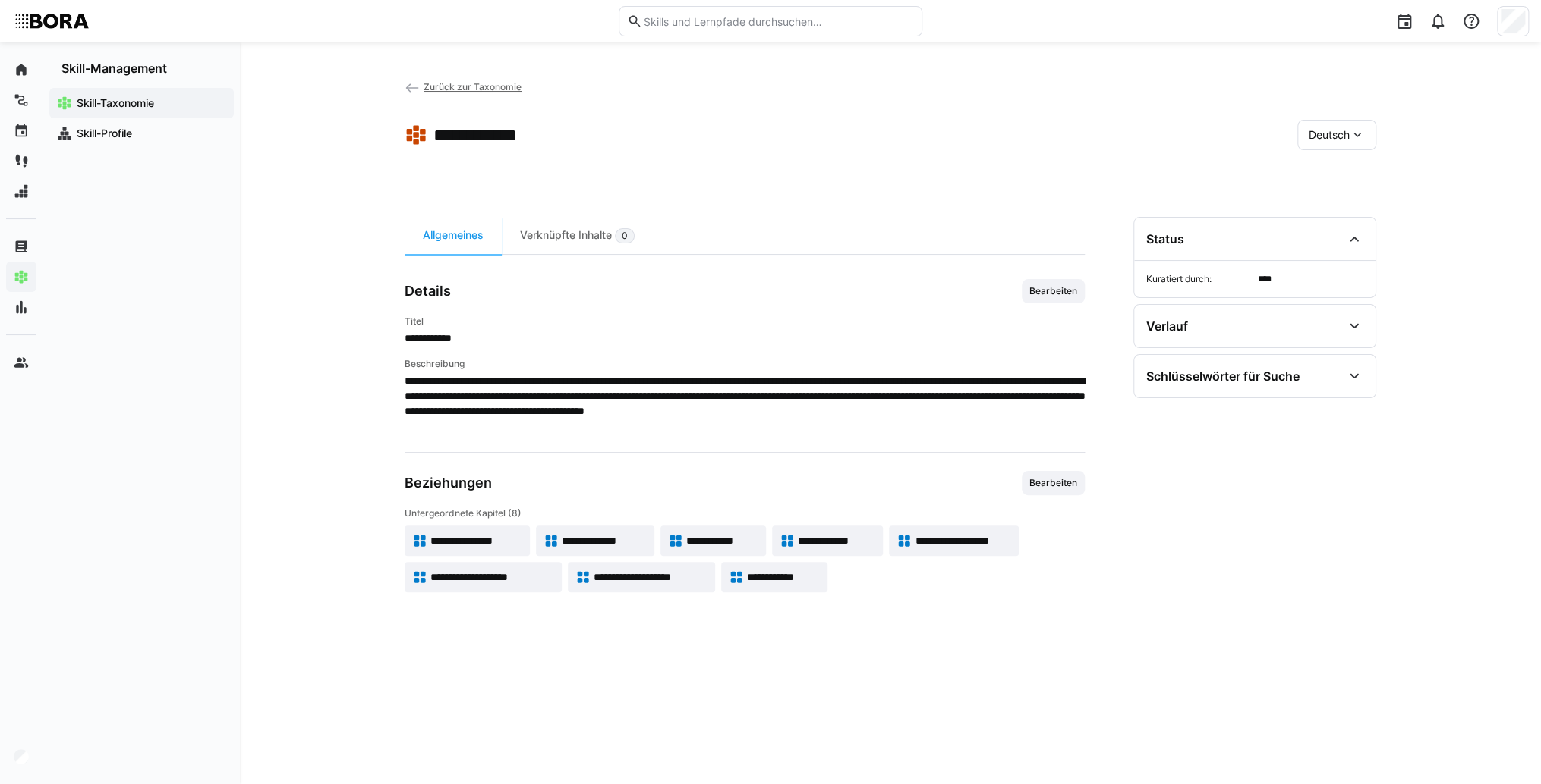
click at [502, 533] on span "**********" at bounding box center [476, 541] width 92 height 15
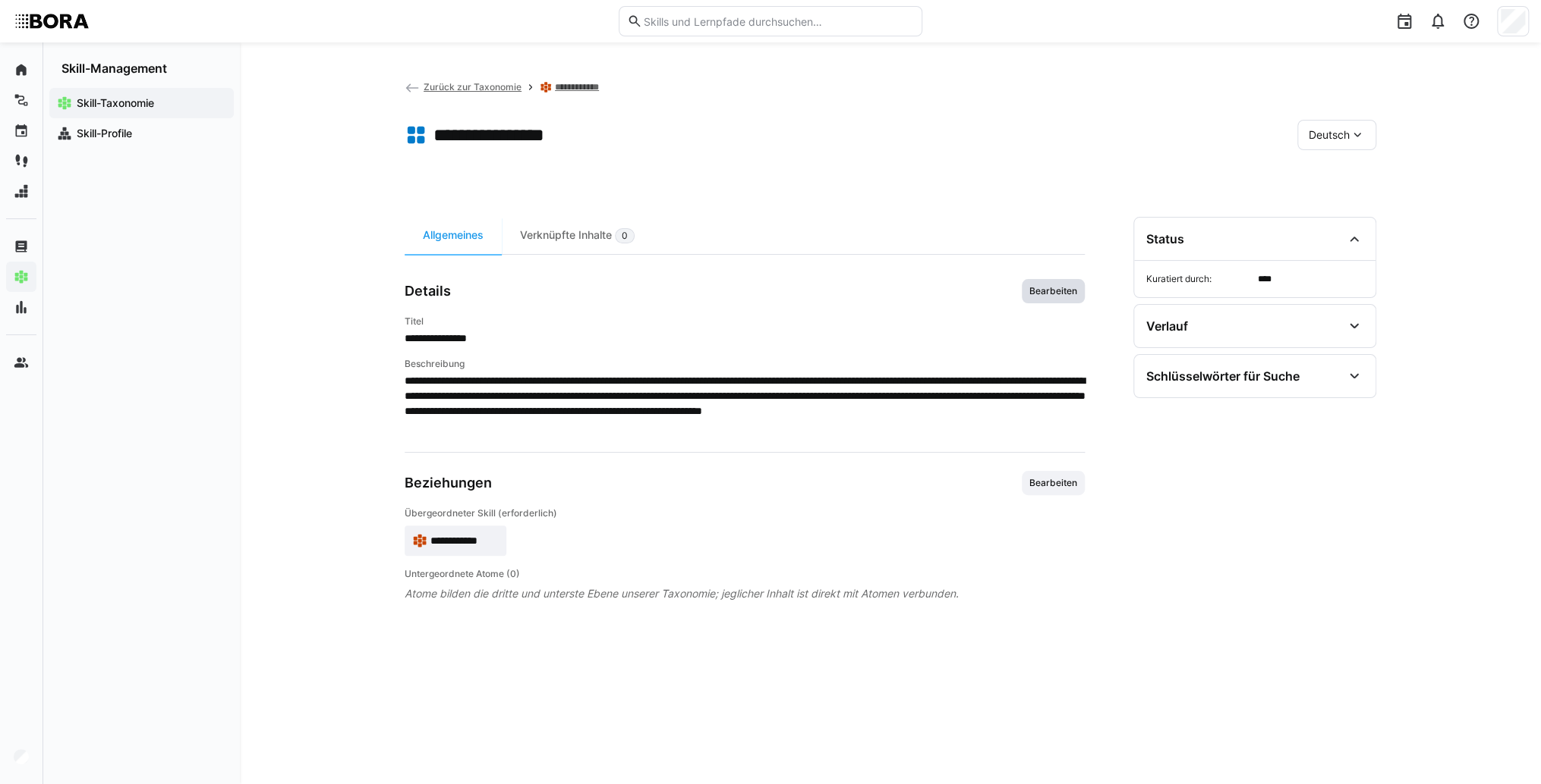
click at [1051, 291] on span "Bearbeiten" at bounding box center [1053, 291] width 51 height 12
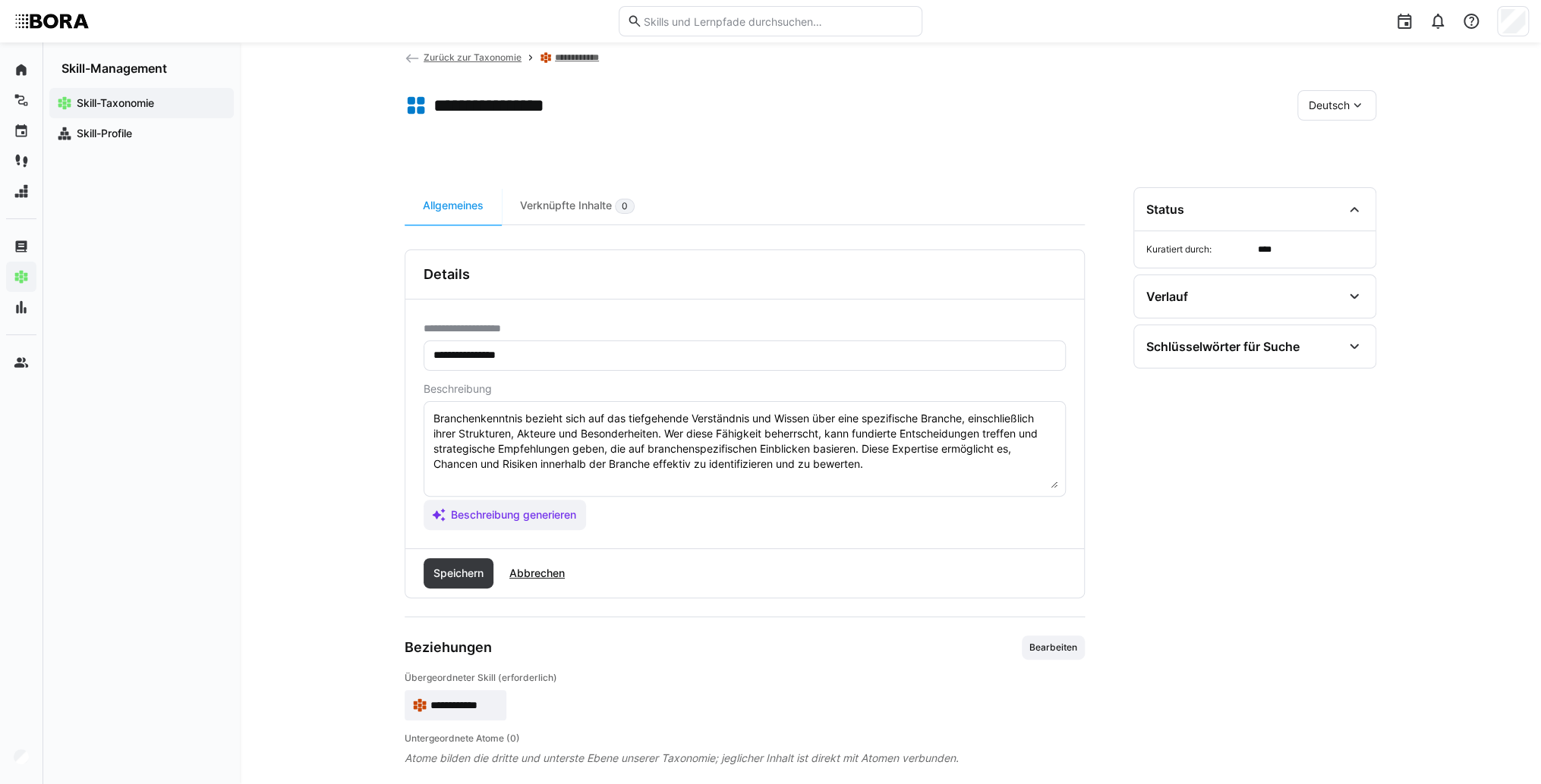
scroll to position [46, 0]
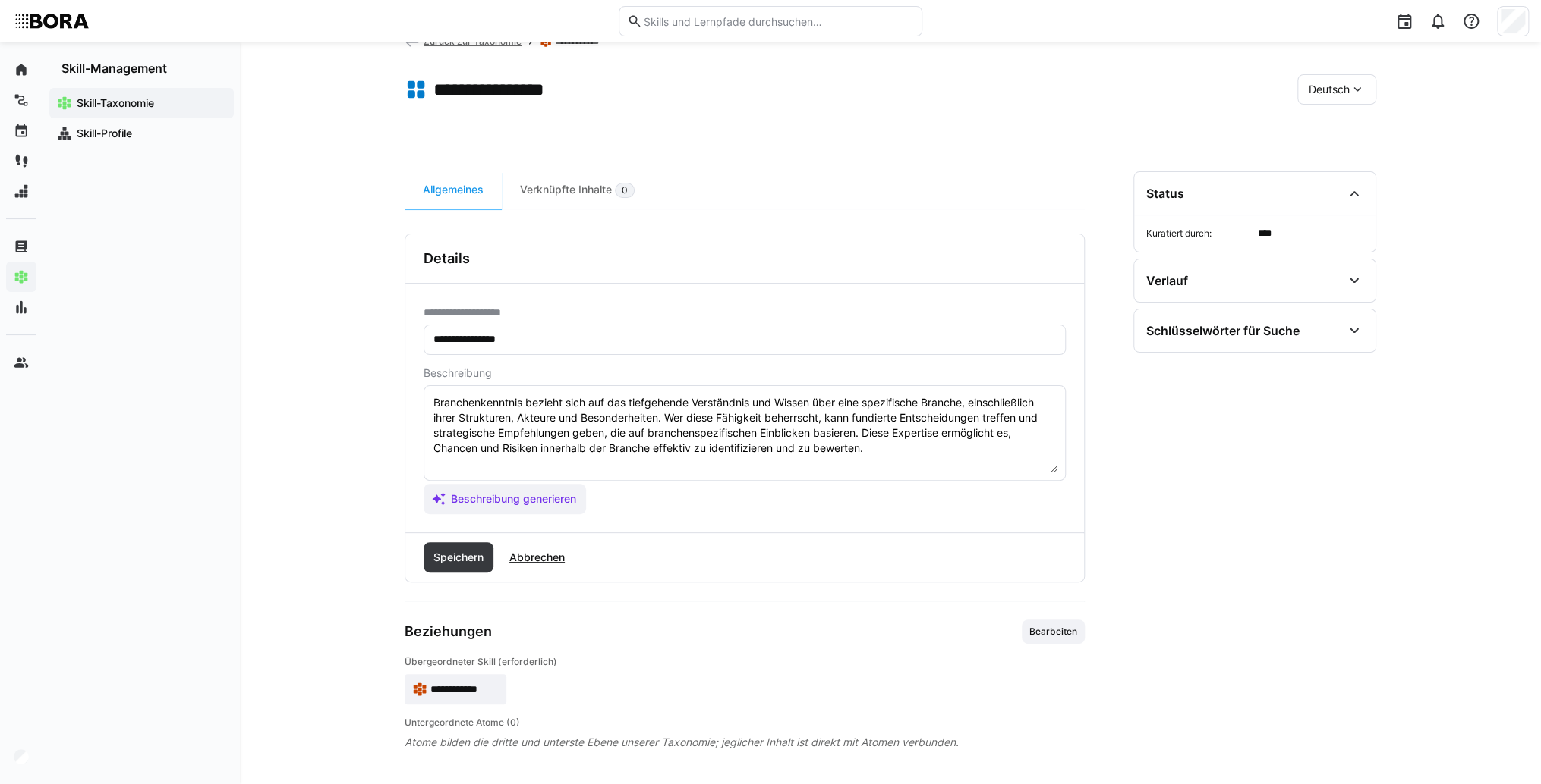
drag, startPoint x: 935, startPoint y: 456, endPoint x: 929, endPoint y: 450, distance: 8.5
click at [934, 455] on textarea "Branchenkenntnis bezieht sich auf das tiefgehende Verständnis und Wissen über e…" at bounding box center [745, 433] width 626 height 79
click at [474, 467] on textarea "Branchenkenntnis bezieht sich auf das tiefgehende Verständnis und Wissen über e…" at bounding box center [745, 433] width 626 height 79
paste textarea "*1 -Anfänger: *2 – Mittelstufe: *3 – Fortgeschritten: *4 – Experte: * 5 - Starl…"
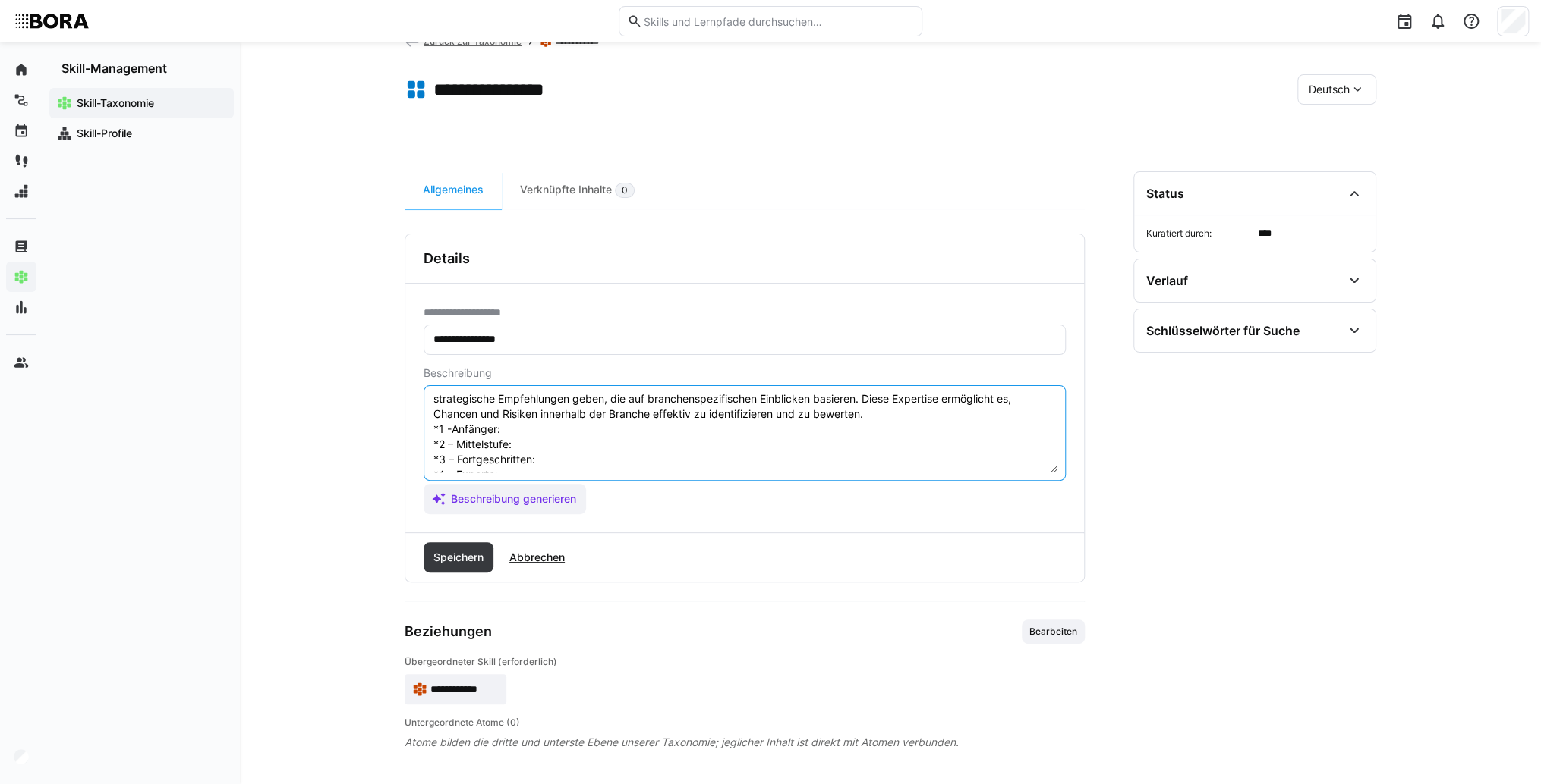
scroll to position [12, 0]
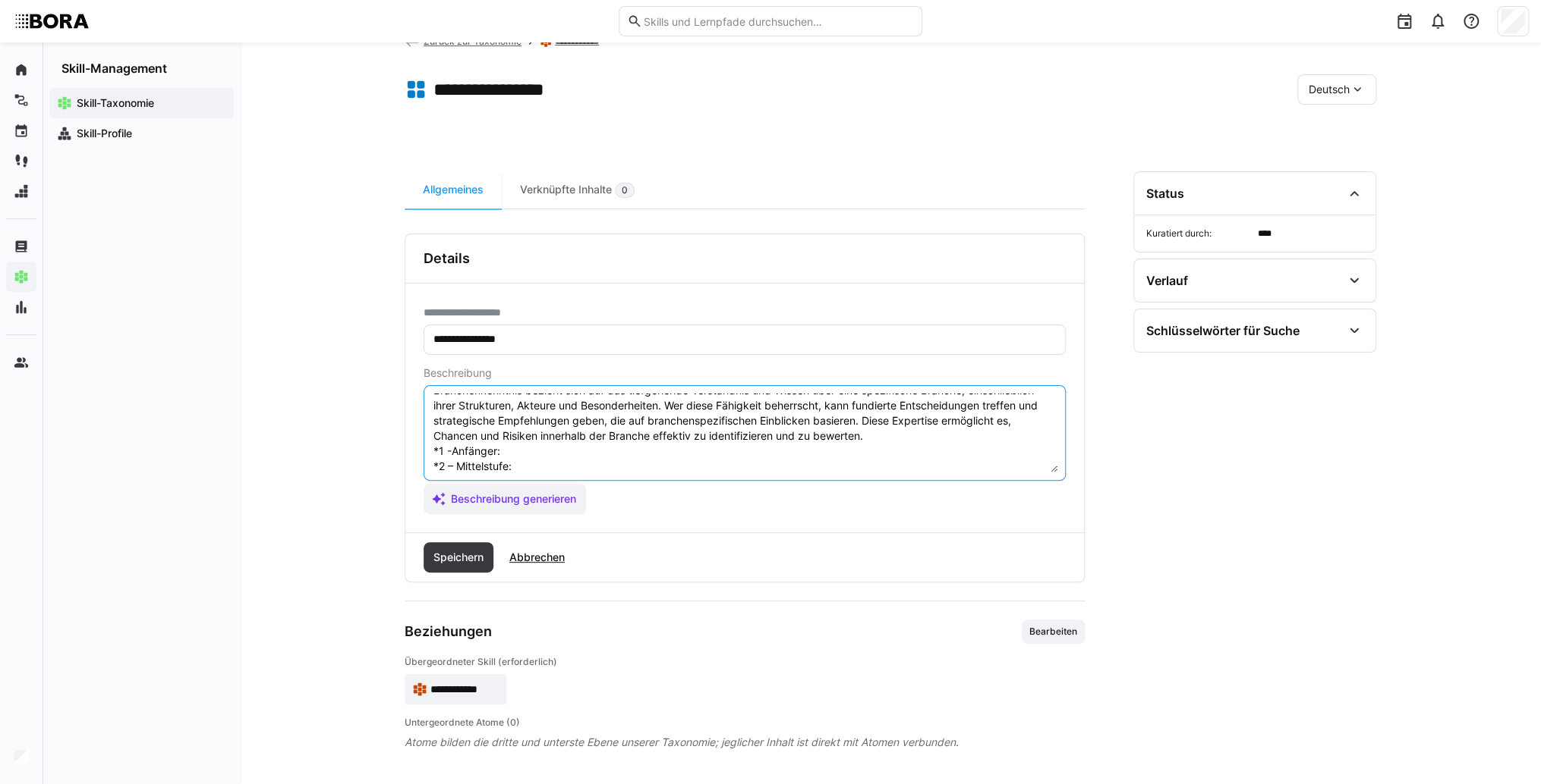
click at [530, 449] on textarea "Branchenkenntnis bezieht sich auf das tiefgehende Verständnis und Wissen über e…" at bounding box center [745, 433] width 626 height 79
click at [538, 448] on textarea "Branchenkenntnis bezieht sich auf das tiefgehende Verständnis und Wissen über e…" at bounding box center [745, 433] width 626 height 79
paste textarea "Versteht grundlegende Markt- und Branchenbegriffe, kennt Basisprodukte und Wett…"
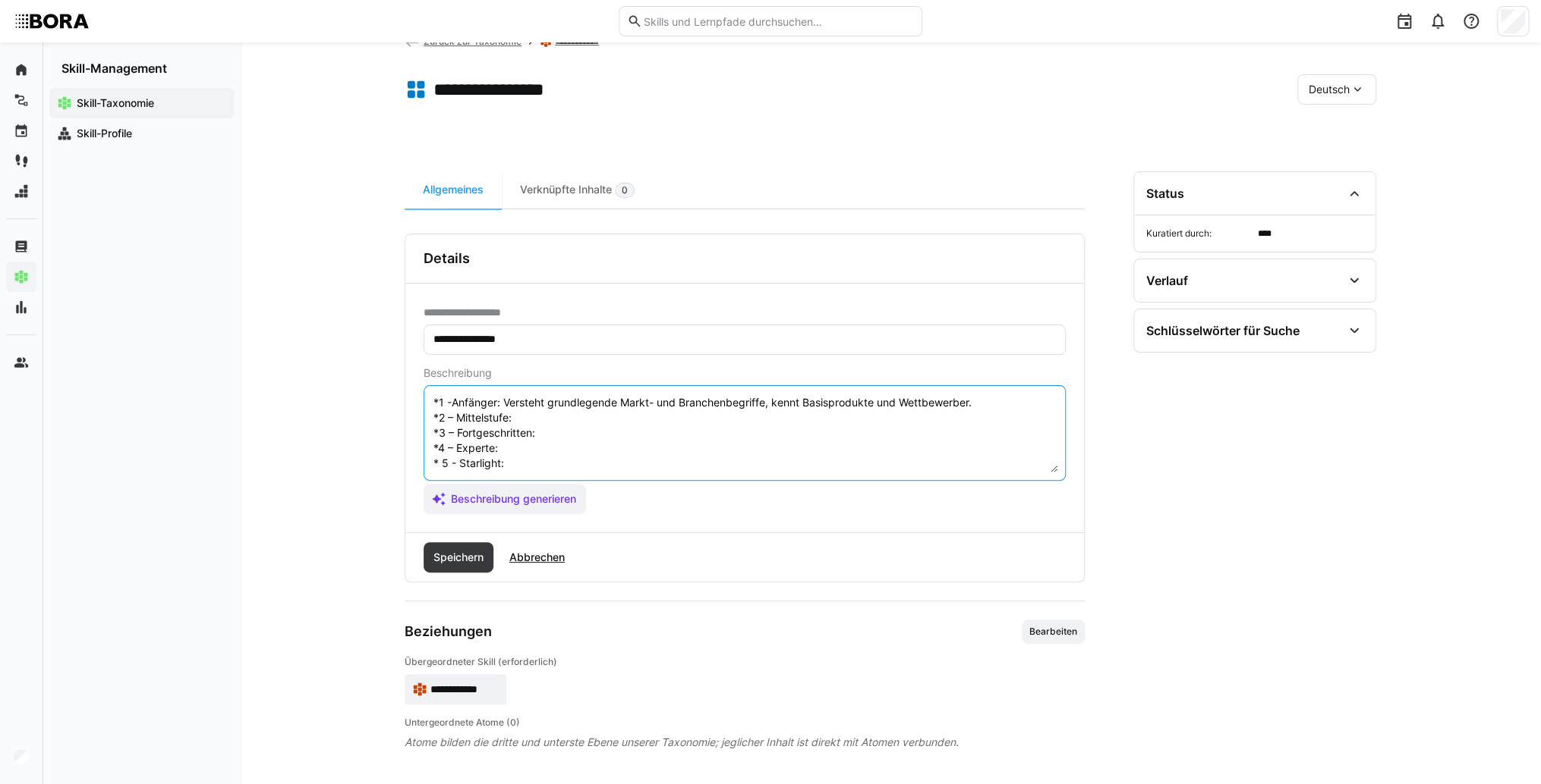
click at [538, 406] on textarea "Branchenkenntnis bezieht sich auf das tiefgehende Verständnis und Wissen über e…" at bounding box center [745, 433] width 626 height 79
click at [521, 404] on textarea "Branchenkenntnis bezieht sich auf das tiefgehende Verständnis und Wissen über e…" at bounding box center [745, 433] width 626 height 79
paste textarea "Beobachtet Markttrends, analysiert Wettbewerber und Kundenbedürfnisse."
click at [596, 415] on textarea "Branchenkenntnis bezieht sich auf das tiefgehende Verständnis und Wissen über e…" at bounding box center [745, 433] width 626 height 79
click at [560, 416] on textarea "Branchenkenntnis bezieht sich auf das tiefgehende Verständnis und Wissen über e…" at bounding box center [745, 433] width 626 height 79
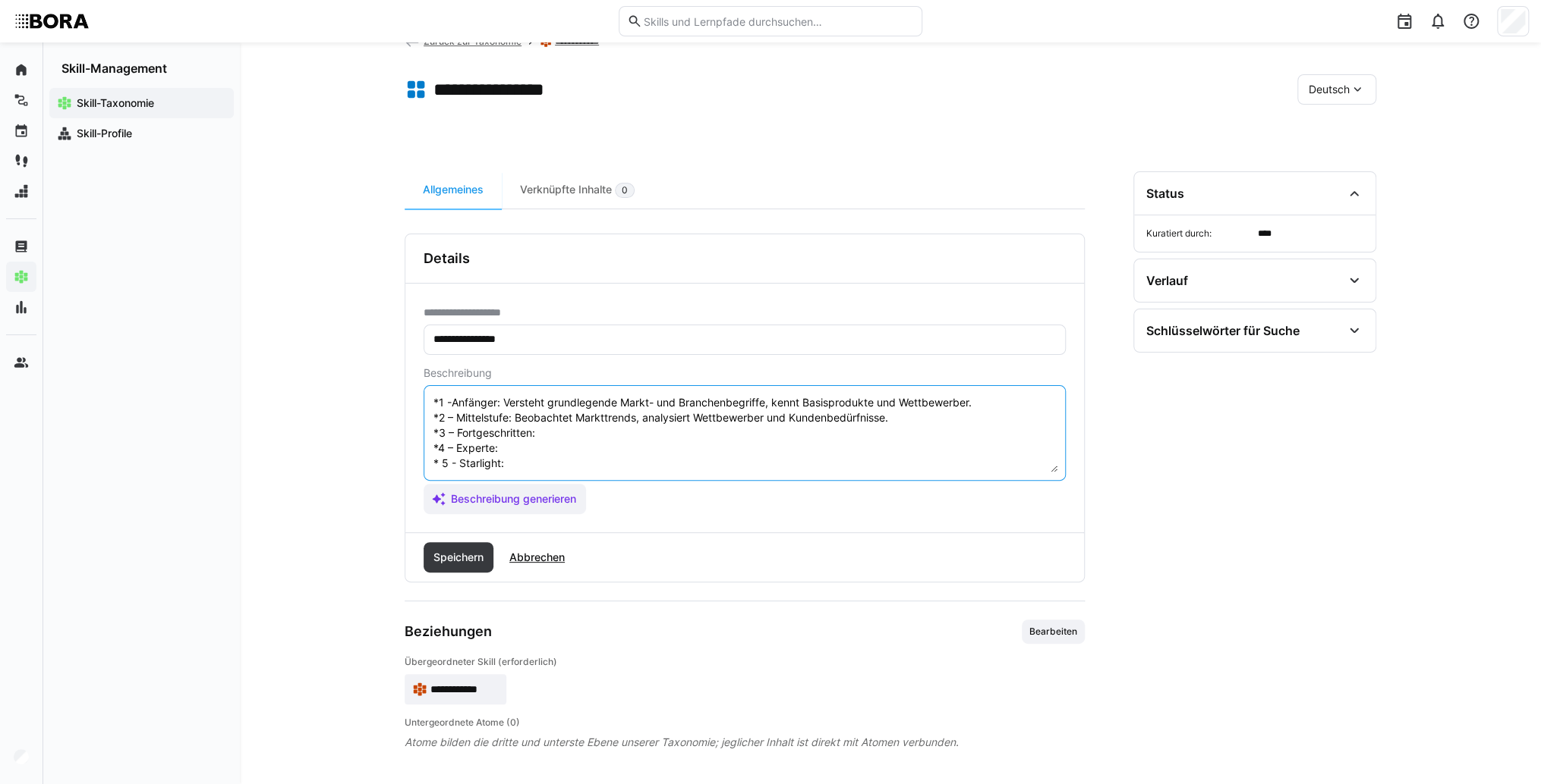
paste textarea "Nutzt tiefgehendes Branchenwissen zur strategischen Positionierung, erkennt [PE…"
click at [540, 437] on textarea "Branchenkenntnis bezieht sich auf das tiefgehende Verständnis und Wissen über e…" at bounding box center [745, 433] width 626 height 79
click at [680, 438] on textarea "Branchenkenntnis bezieht sich auf das tiefgehende Verständnis und Wissen über e…" at bounding box center [745, 433] width 626 height 79
paste textarea "Berät Unternehmen branchenspezifisch, erstellt umfassende Marktanalysen und Pro…"
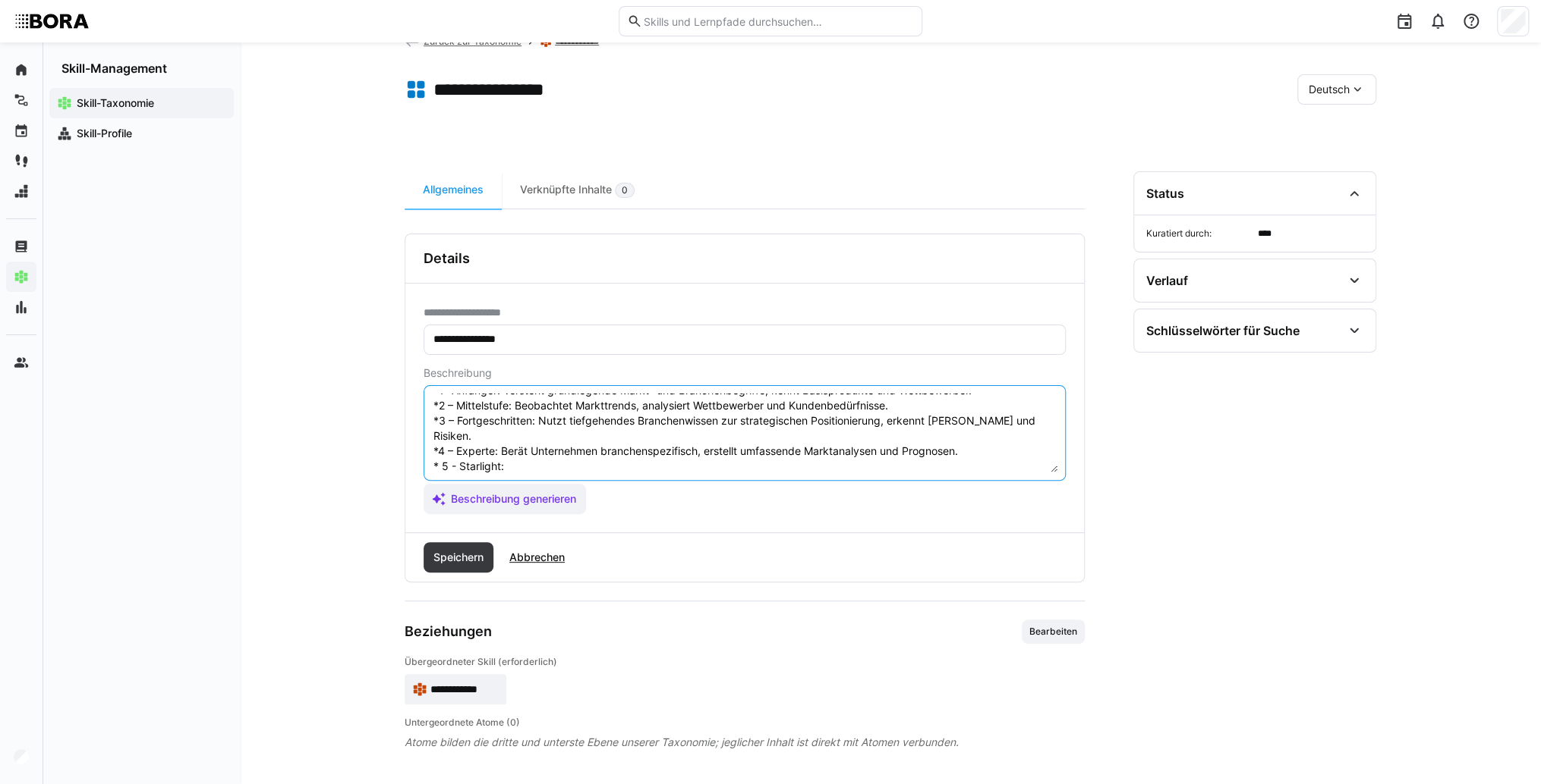
click at [587, 449] on textarea "Branchenkenntnis bezieht sich auf das tiefgehende Verständnis und Wissen über e…" at bounding box center [745, 433] width 626 height 79
click at [566, 452] on textarea "Branchenkenntnis bezieht sich auf das tiefgehende Verständnis und Wissen über e…" at bounding box center [745, 433] width 626 height 79
paste textarea "Formuliert Branchenstrategien, repräsentiert das Unternehmen auf Branchenverans…"
type textarea "Branchenkenntnis bezieht sich auf das tiefgehende Verständnis und Wissen über e…"
click at [479, 555] on span "Speichern" at bounding box center [458, 558] width 55 height 15
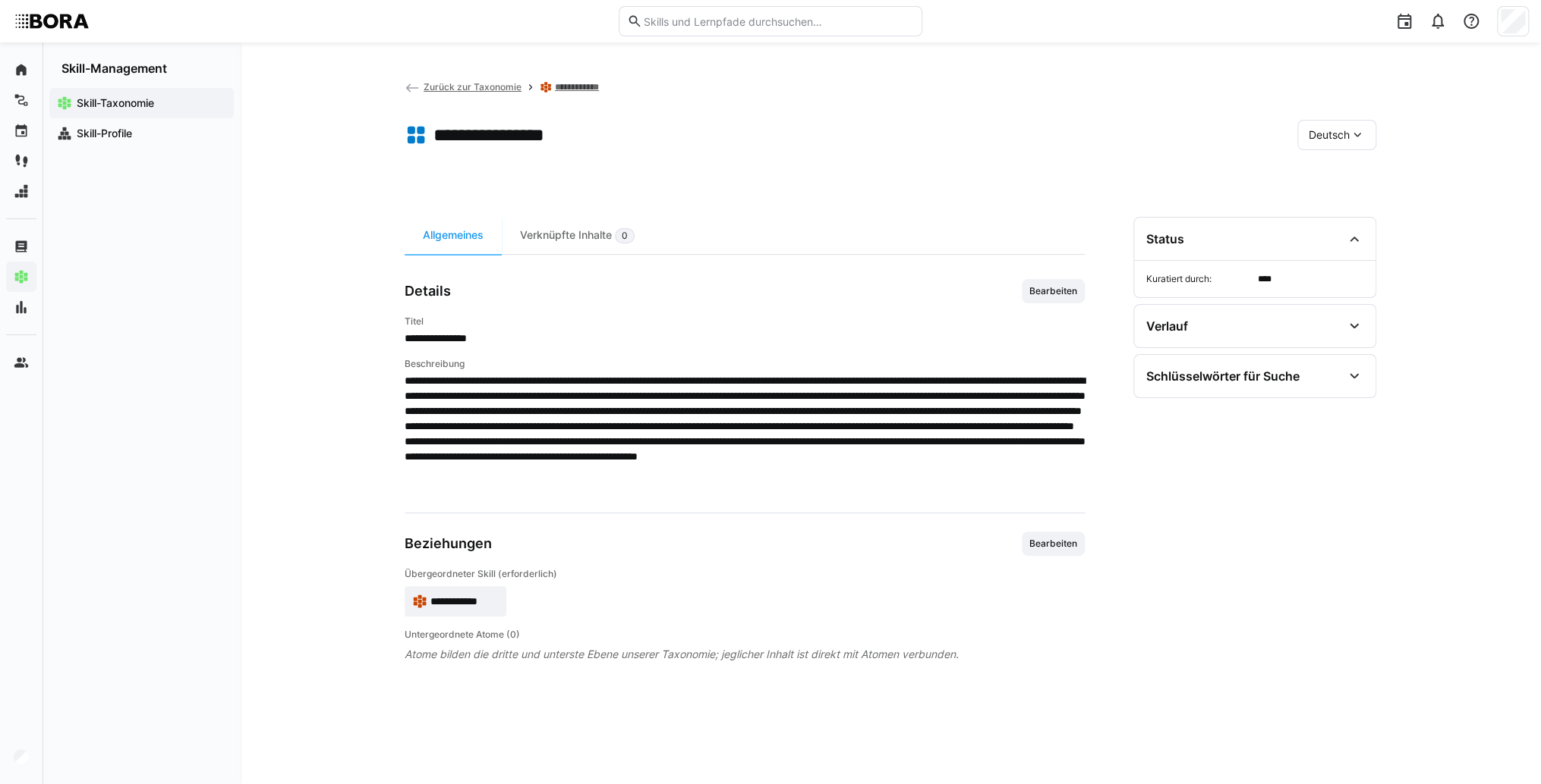
scroll to position [0, 0]
click at [1327, 124] on div "Deutsch" at bounding box center [1336, 135] width 79 height 30
click at [1347, 205] on span "Englisch" at bounding box center [1329, 206] width 41 height 15
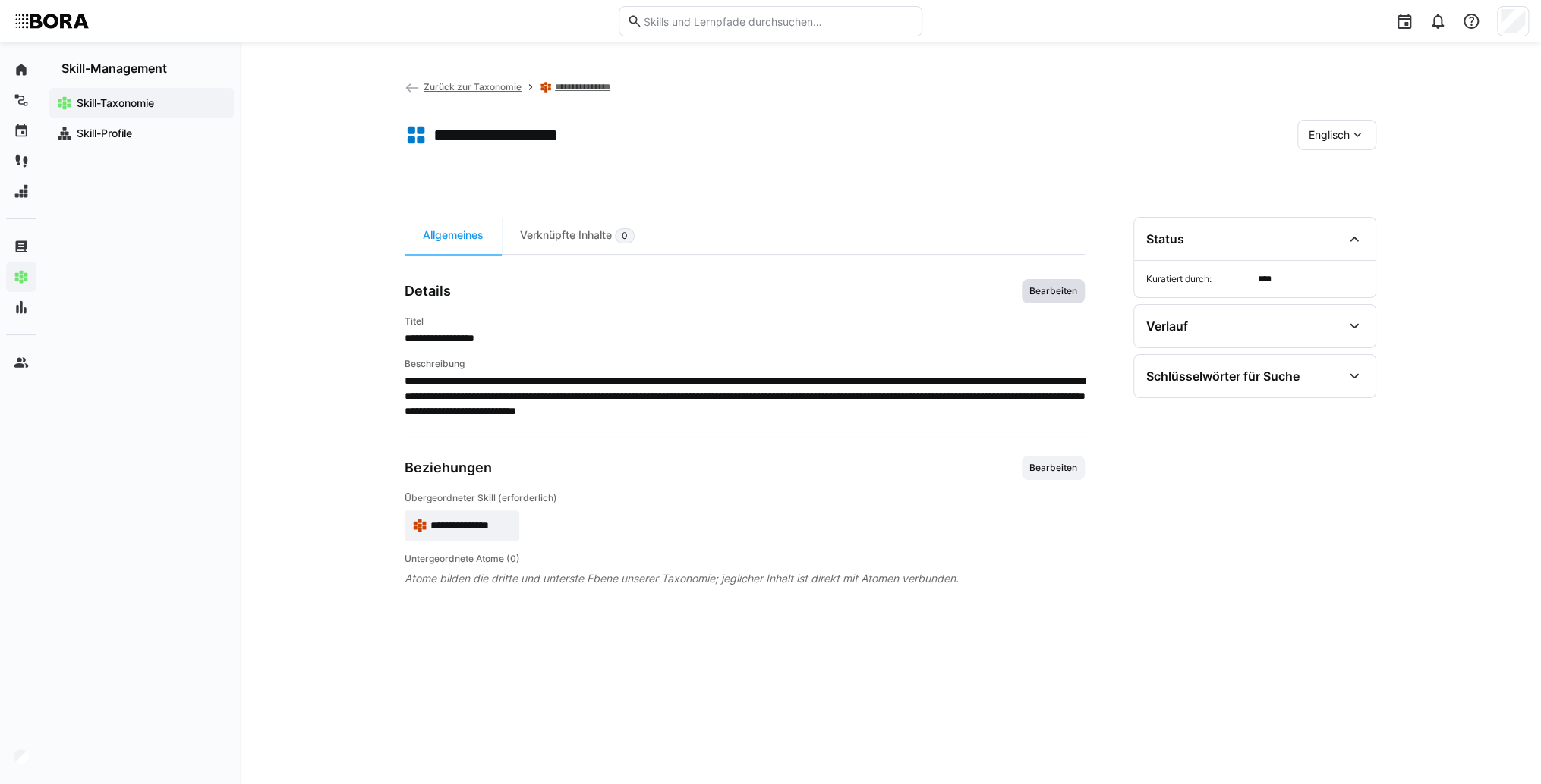
drag, startPoint x: 1041, startPoint y: 290, endPoint x: 1011, endPoint y: 330, distance: 50.0
click at [1041, 291] on span "Bearbeiten" at bounding box center [1053, 291] width 51 height 12
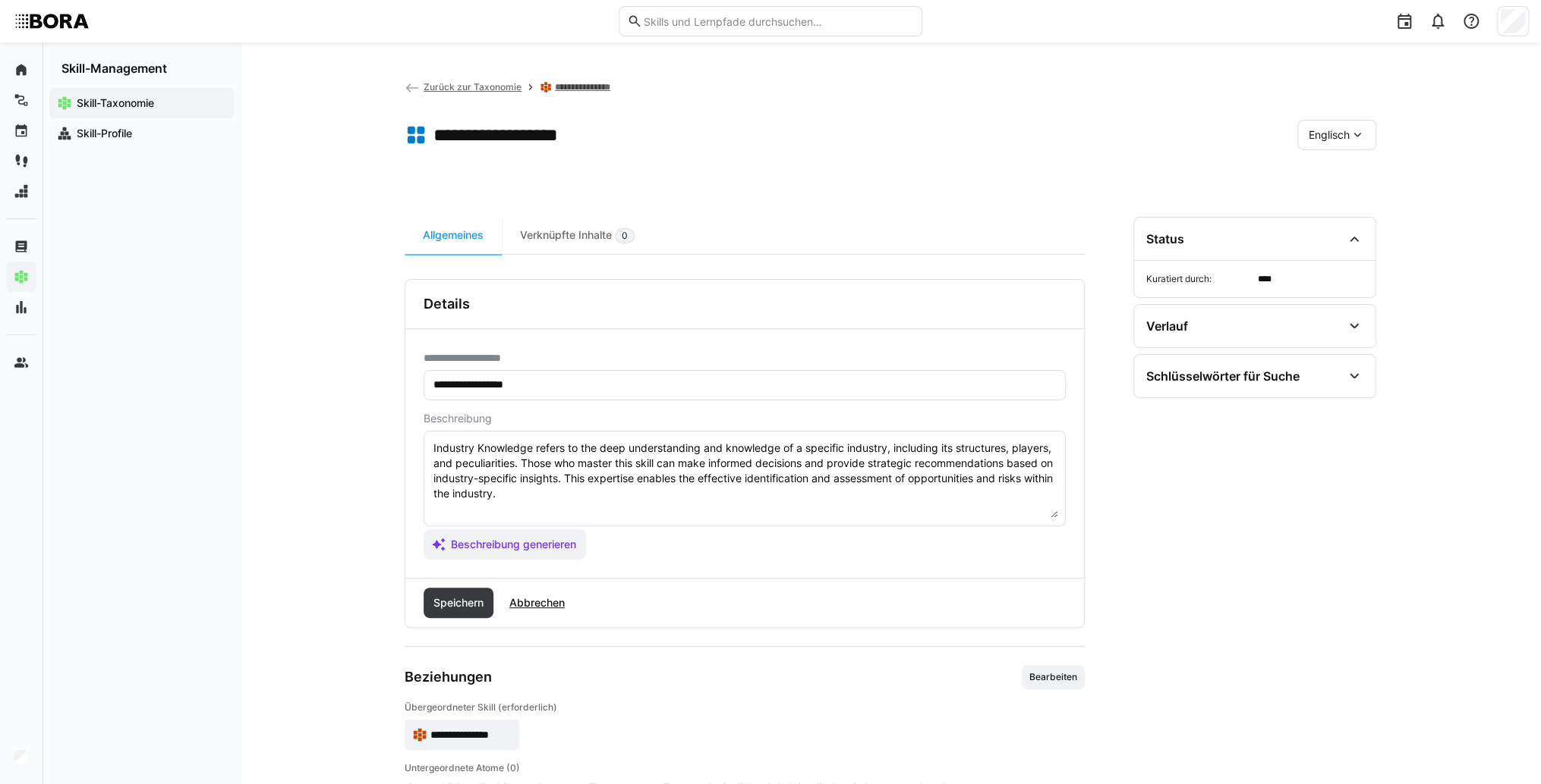
click at [810, 482] on textarea "Industry Knowledge refers to the deep understanding and knowledge of a specific…" at bounding box center [745, 478] width 626 height 79
click at [773, 498] on textarea "Industry Knowledge refers to the deep understanding and knowledge of a specific…" at bounding box center [745, 478] width 626 height 79
click at [465, 507] on textarea "Industry Knowledge refers to the deep understanding and knowledge of a specific…" at bounding box center [745, 478] width 626 height 79
paste textarea "*1 - Beginner: *2 - Intermediate Level: *3 - Advanced: *4 - Expert: *5 - Starli…"
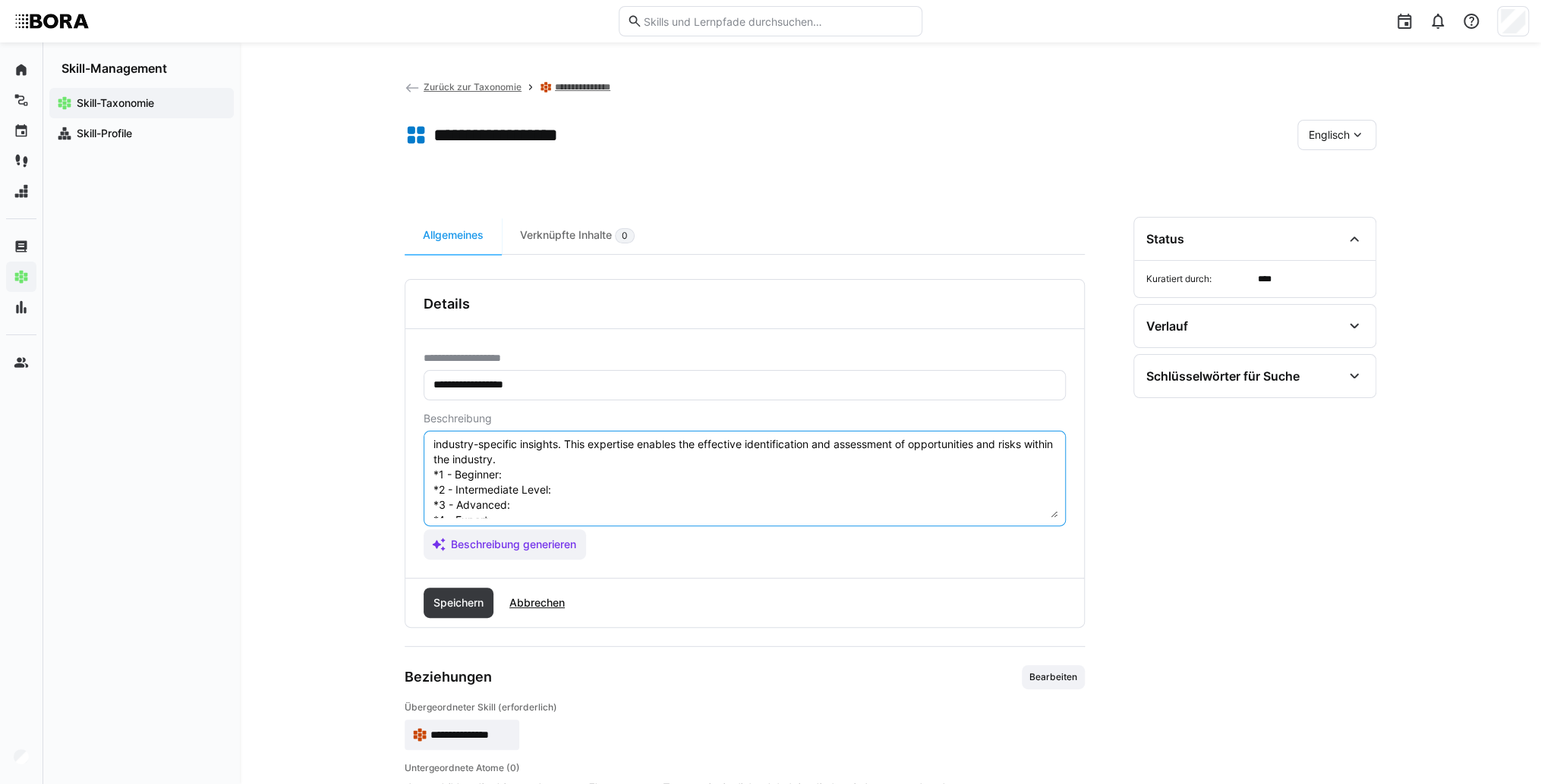
scroll to position [12, 0]
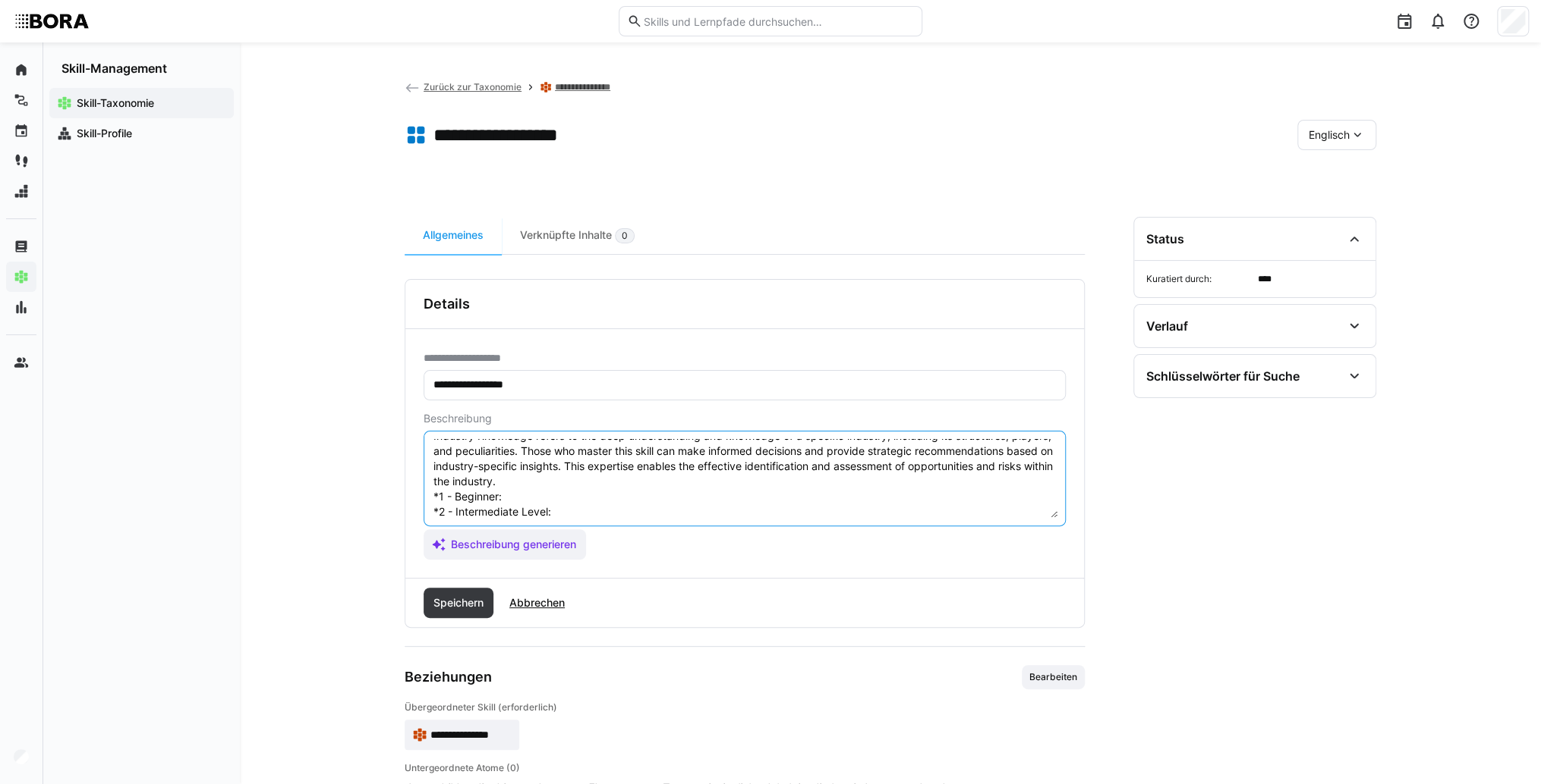
click at [518, 498] on textarea "Industry Knowledge refers to the deep understanding and knowledge of a specific…" at bounding box center [745, 478] width 626 height 79
click at [549, 498] on textarea "Industry Knowledge refers to the deep understanding and knowledge of a specific…" at bounding box center [745, 478] width 626 height 79
paste textarea "Understands basic market and industry terms, knows key products and competitors."
click at [587, 507] on textarea "Industry Knowledge refers to the deep understanding and knowledge of a specific…" at bounding box center [745, 478] width 626 height 79
click at [594, 510] on textarea "Industry Knowledge refers to the deep understanding and knowledge of a specific…" at bounding box center [745, 478] width 626 height 79
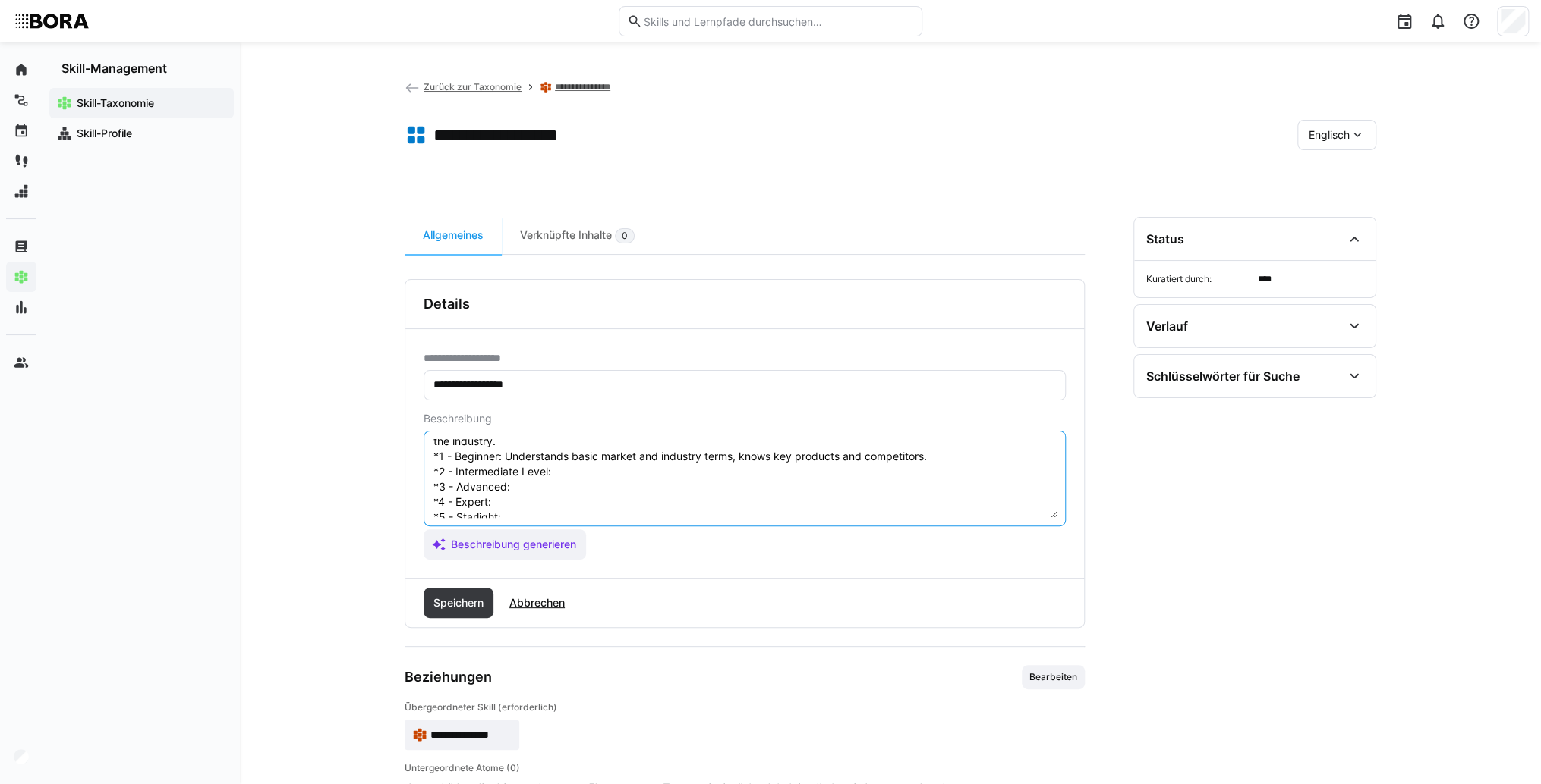
scroll to position [73, 0]
paste textarea "Monitors market trends, analyzes competitors and customer needs."
click at [559, 469] on textarea "Industry Knowledge refers to the deep understanding and knowledge of a specific…" at bounding box center [745, 478] width 626 height 79
click at [650, 473] on textarea "Industry Knowledge refers to the deep understanding and knowledge of a specific…" at bounding box center [745, 478] width 626 height 79
click at [620, 467] on textarea "Industry Knowledge refers to the deep understanding and knowledge of a specific…" at bounding box center [745, 478] width 626 height 79
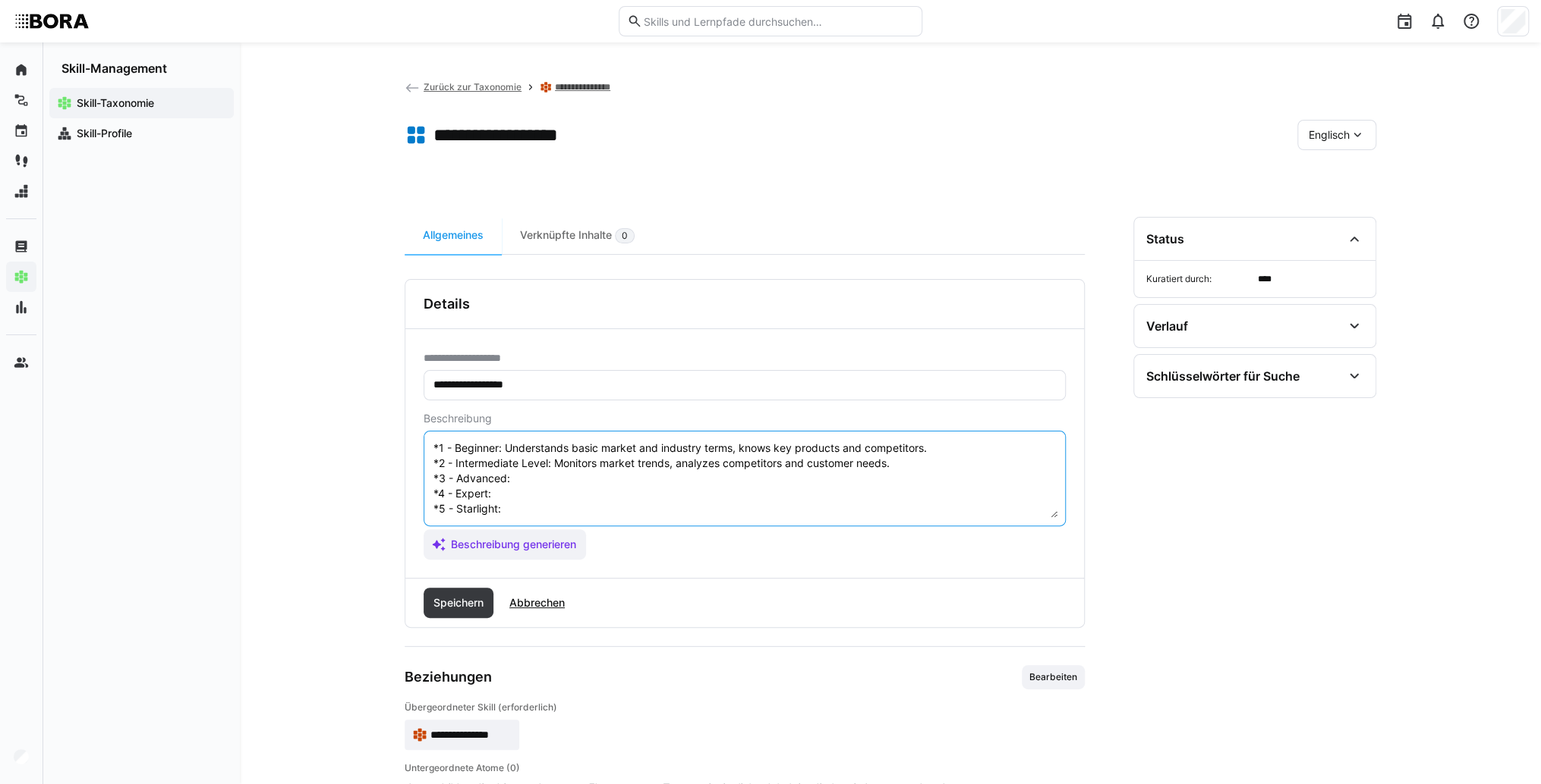
paste textarea "Uses deep industry knowledge for strategic positioning, recognizes opportunitie…"
click at [615, 483] on textarea "Industry Knowledge refers to the deep understanding and knowledge of a specific…" at bounding box center [745, 478] width 626 height 79
click at [574, 478] on textarea "Industry Knowledge refers to the deep understanding and knowledge of a specific…" at bounding box center [745, 478] width 626 height 79
paste textarea "Advises companies with industry-specific insights, creates comprehensive market…"
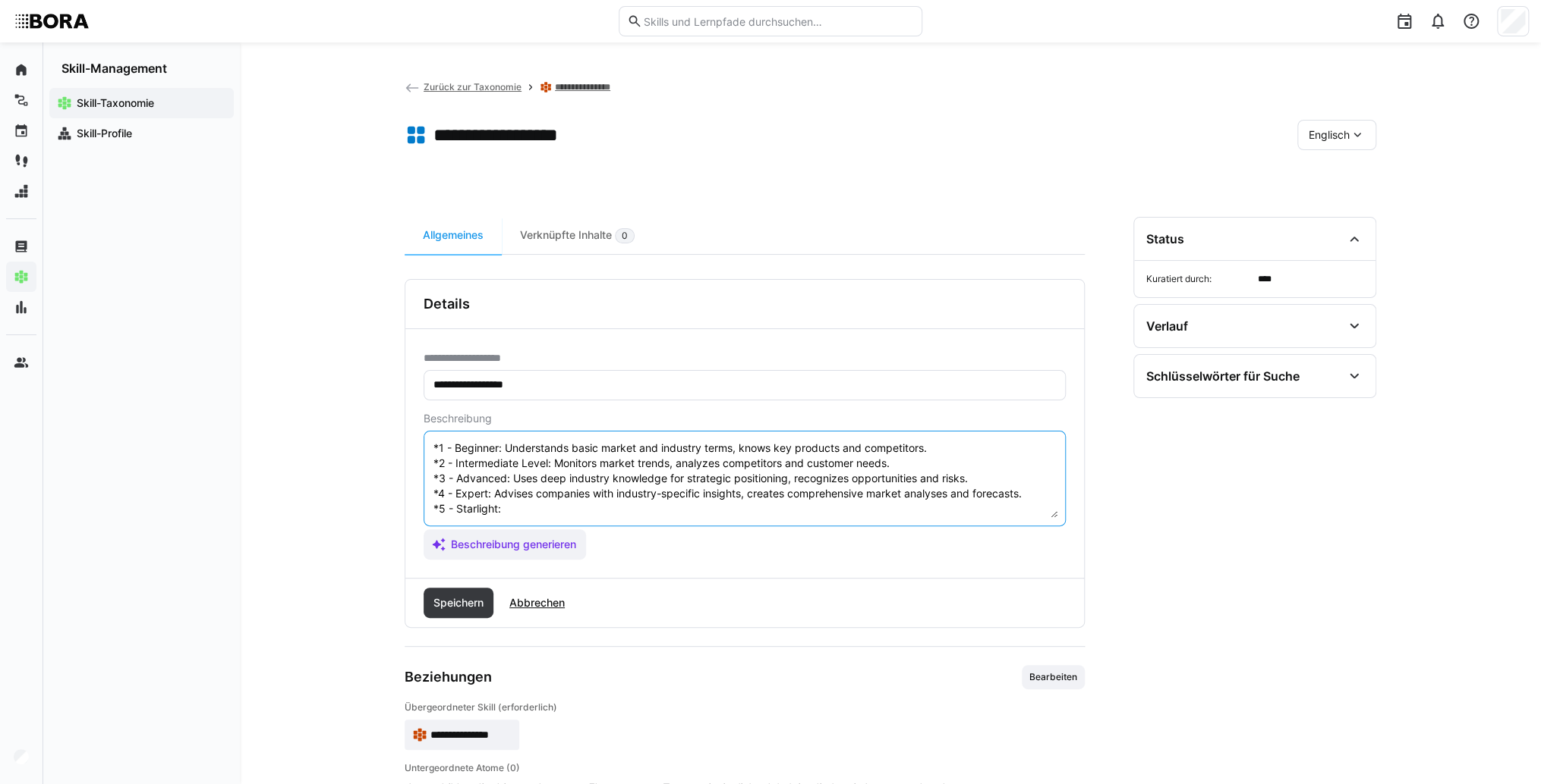
drag, startPoint x: 566, startPoint y: 491, endPoint x: 557, endPoint y: 504, distance: 15.8
click at [557, 504] on textarea "Industry Knowledge refers to the deep understanding and knowledge of a specific…" at bounding box center [745, 478] width 626 height 79
click at [554, 500] on textarea "Industry Knowledge refers to the deep understanding and knowledge of a specific…" at bounding box center [745, 478] width 626 height 79
click at [521, 495] on textarea "Industry Knowledge refers to the deep understanding and knowledge of a specific…" at bounding box center [745, 478] width 626 height 79
paste textarea "Formulates industry strategies, represents the company at industry events."
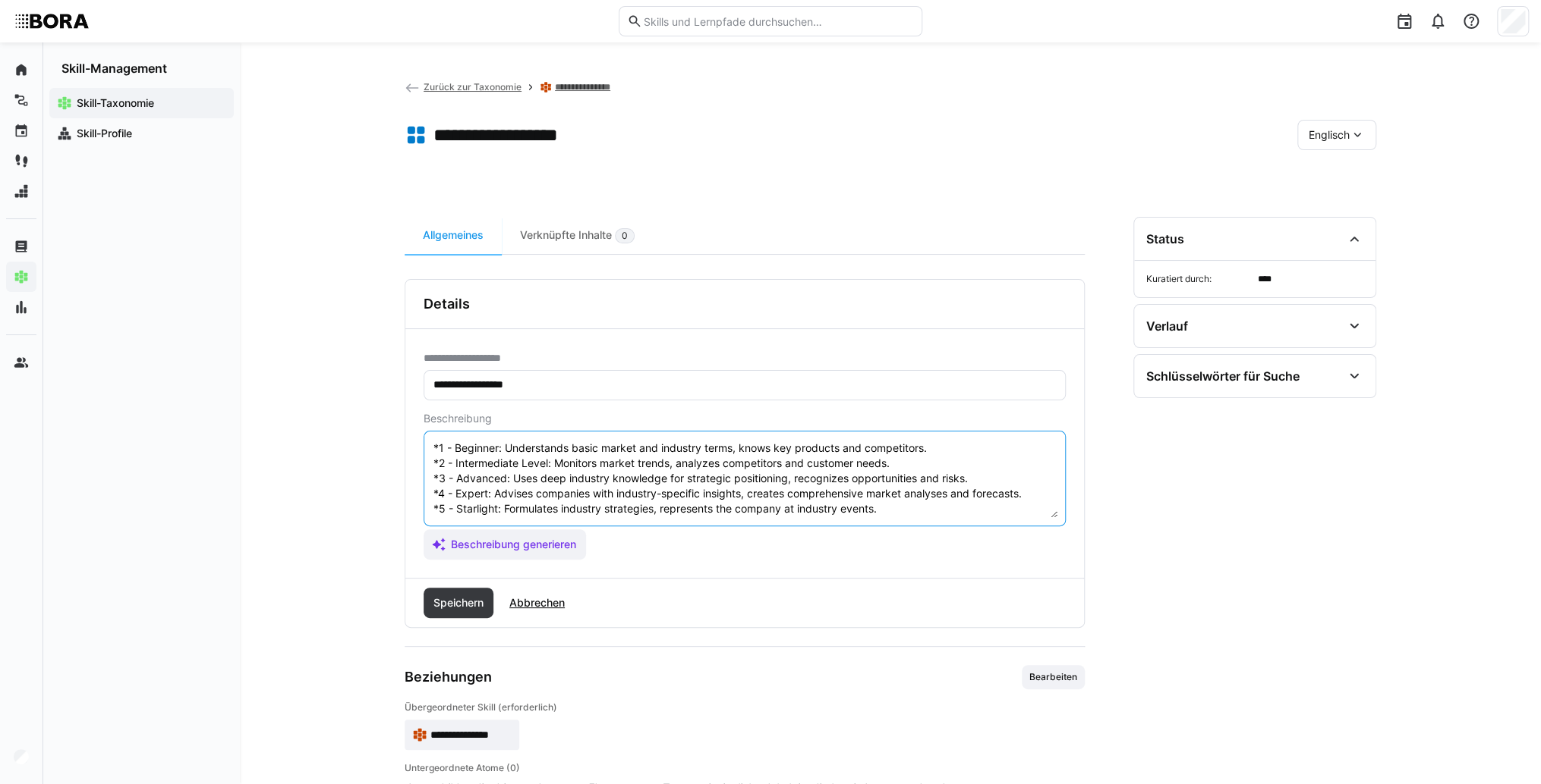
type textarea "Industry Knowledge refers to the deep understanding and knowledge of a specific…"
click at [446, 598] on span "Speichern" at bounding box center [458, 603] width 55 height 15
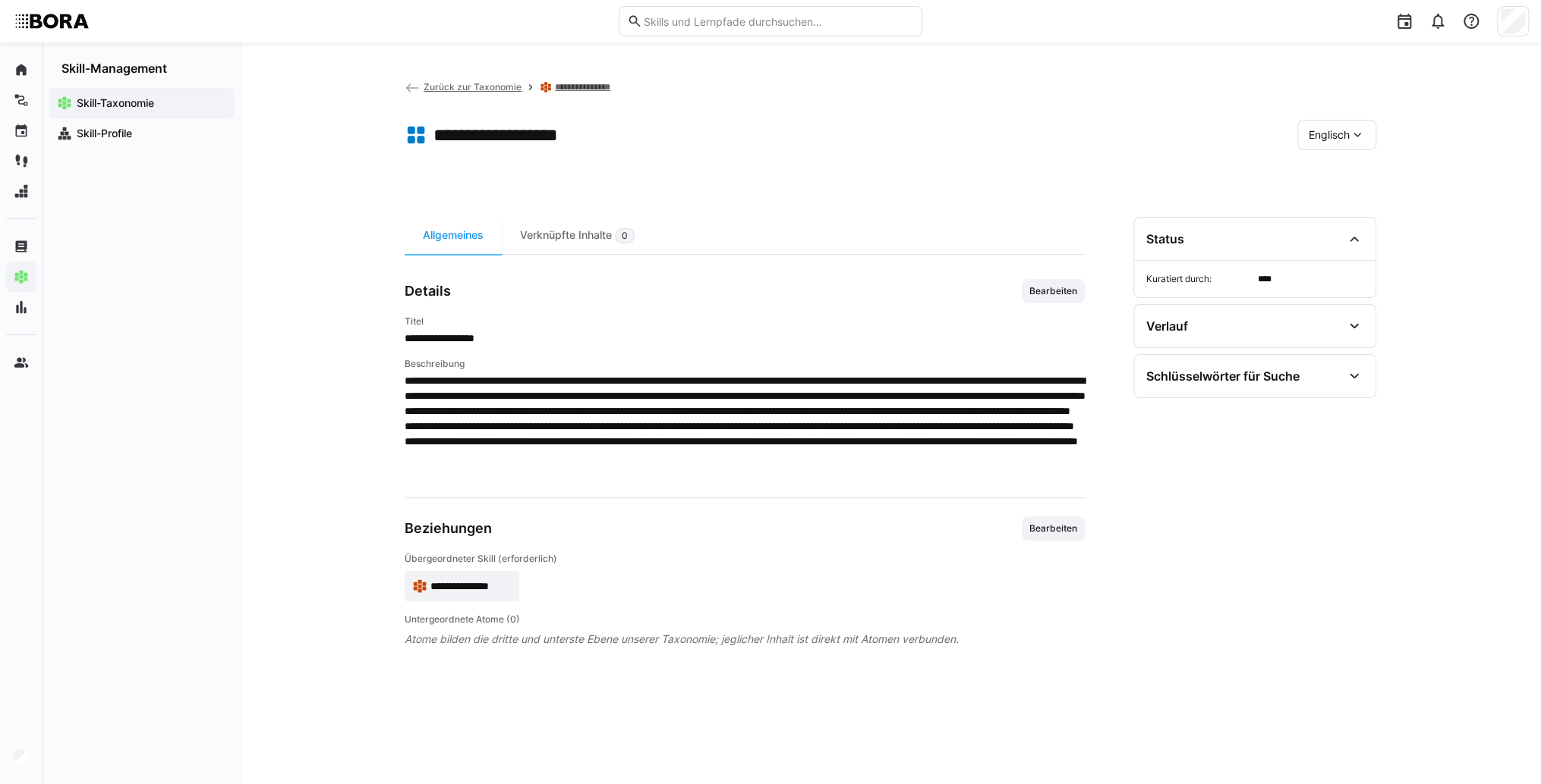
click at [477, 595] on app-skill-badge "**********" at bounding box center [462, 586] width 115 height 30
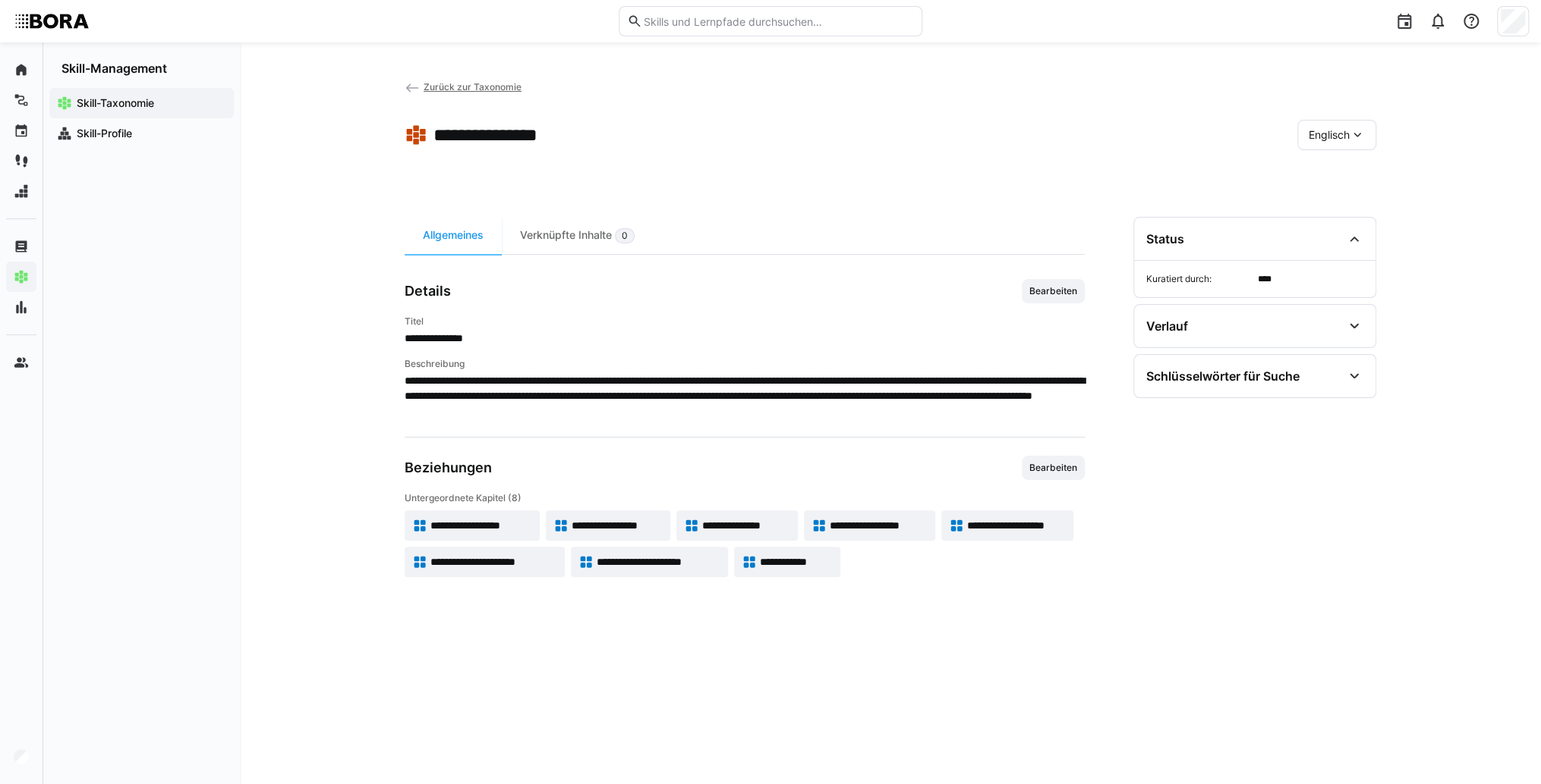
click at [1351, 143] on div "Englisch" at bounding box center [1336, 135] width 79 height 30
click at [1341, 167] on span "Deutsch" at bounding box center [1329, 175] width 41 height 15
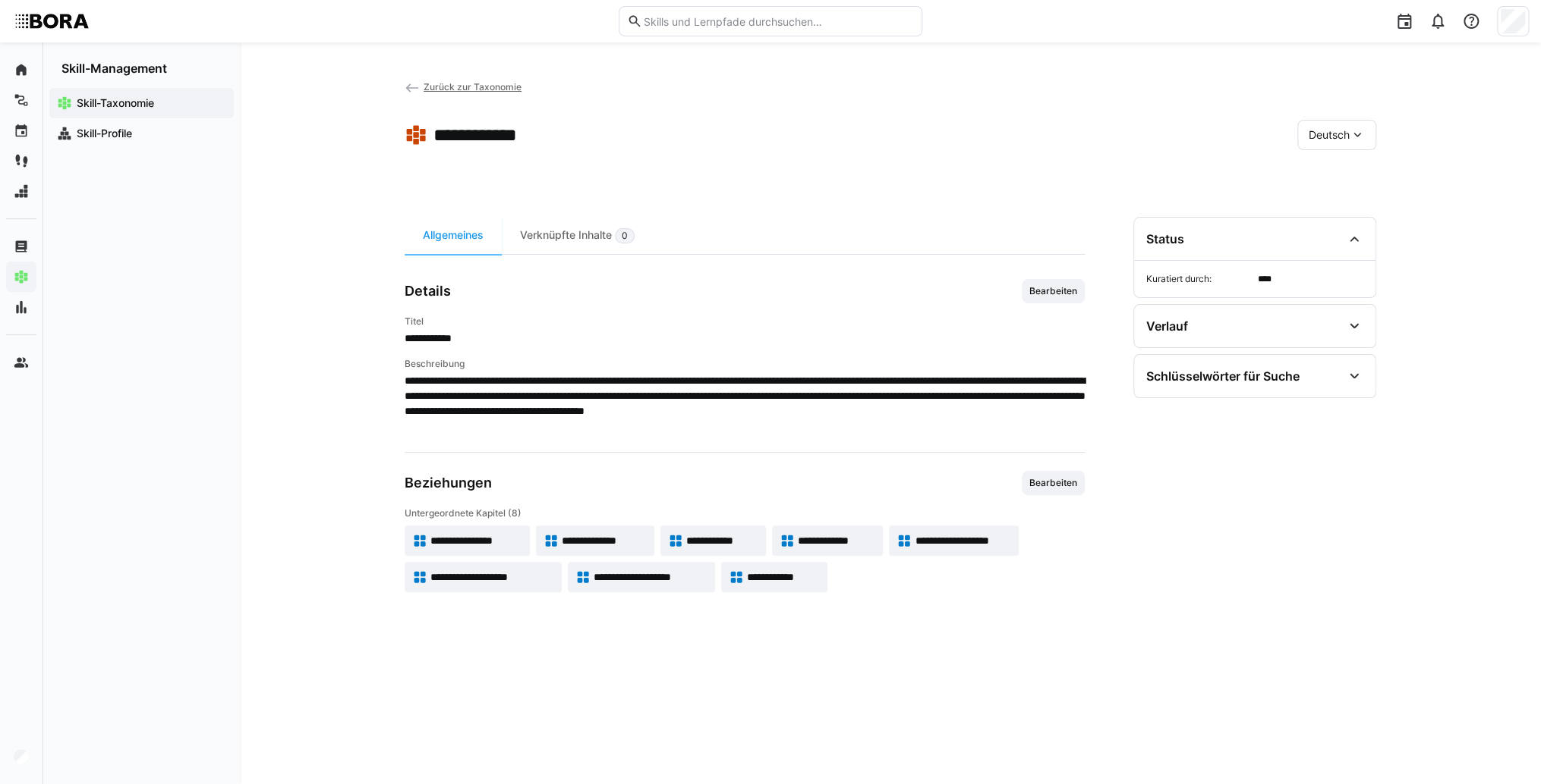
click at [613, 540] on span "**********" at bounding box center [604, 541] width 85 height 15
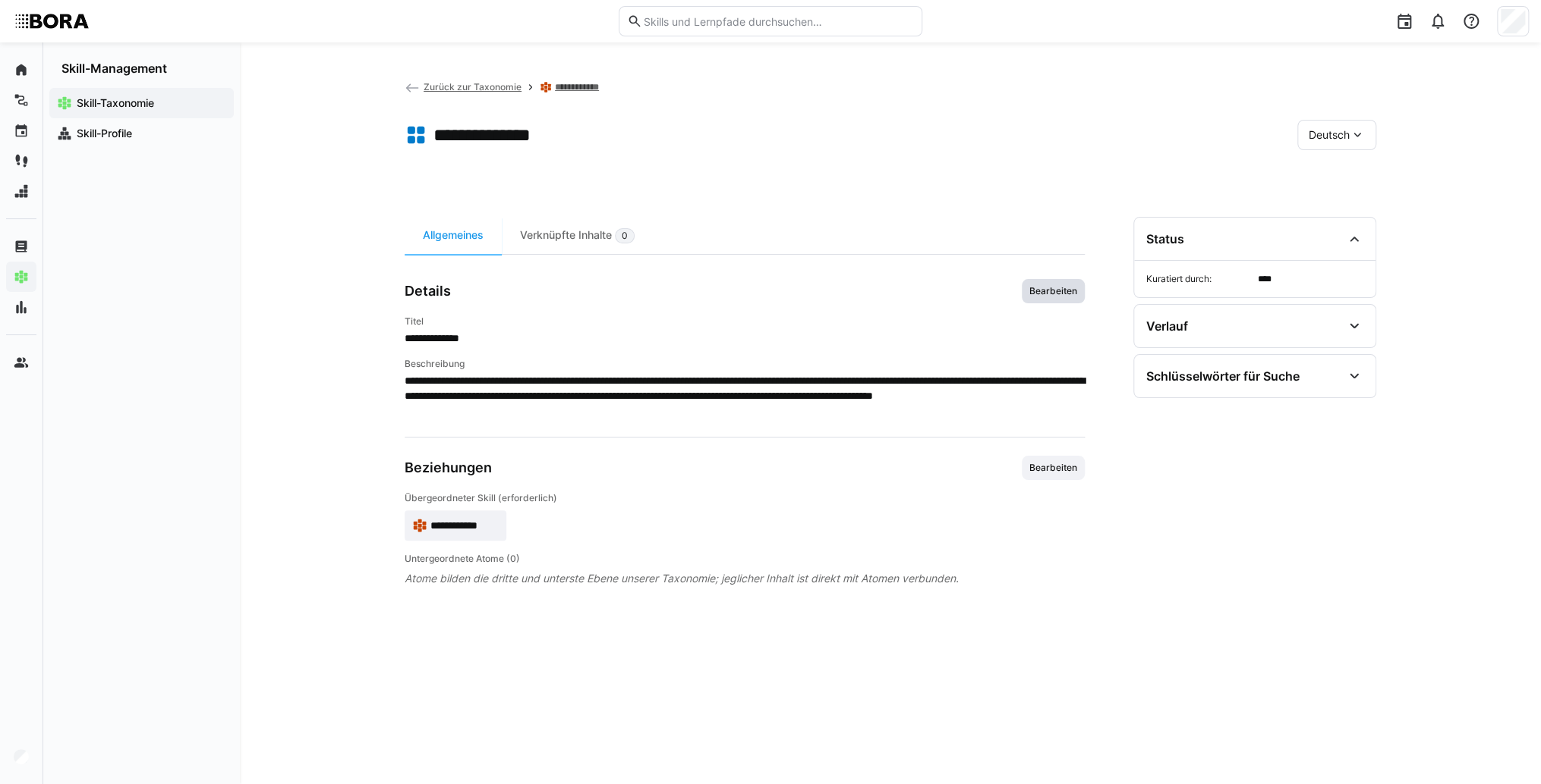
click at [1059, 290] on span "Bearbeiten" at bounding box center [1053, 291] width 51 height 12
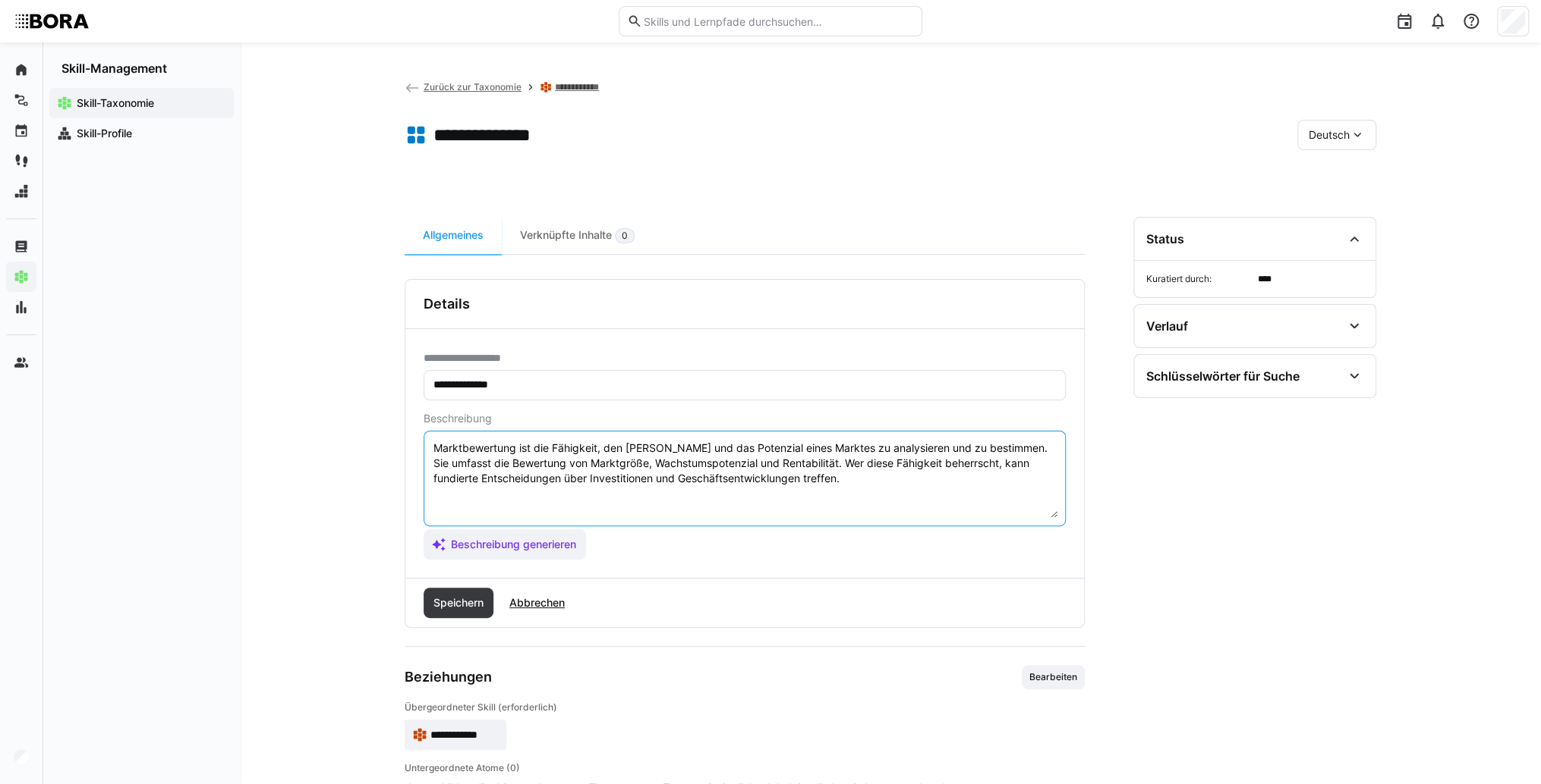
click at [883, 487] on textarea "Marktbewertung ist die Fähigkeit, den Wert und das Potenzial eines Marktes zu a…" at bounding box center [745, 478] width 626 height 79
click at [479, 493] on textarea "Marktbewertung ist die Fähigkeit, den Wert und das Potenzial eines Marktes zu a…" at bounding box center [745, 478] width 626 height 79
paste textarea "*1 -Anfänger: *2 – Mittelstufe: *3 – Fortgeschritten: *4 – Experte: * 5 - Starl…"
click at [556, 498] on textarea "Marktbewertung ist die Fähigkeit, den Wert und das Potenzial eines Marktes zu a…" at bounding box center [745, 478] width 626 height 79
click at [527, 496] on textarea "Marktbewertung ist die Fähigkeit, den Wert und das Potenzial eines Marktes zu a…" at bounding box center [745, 478] width 626 height 79
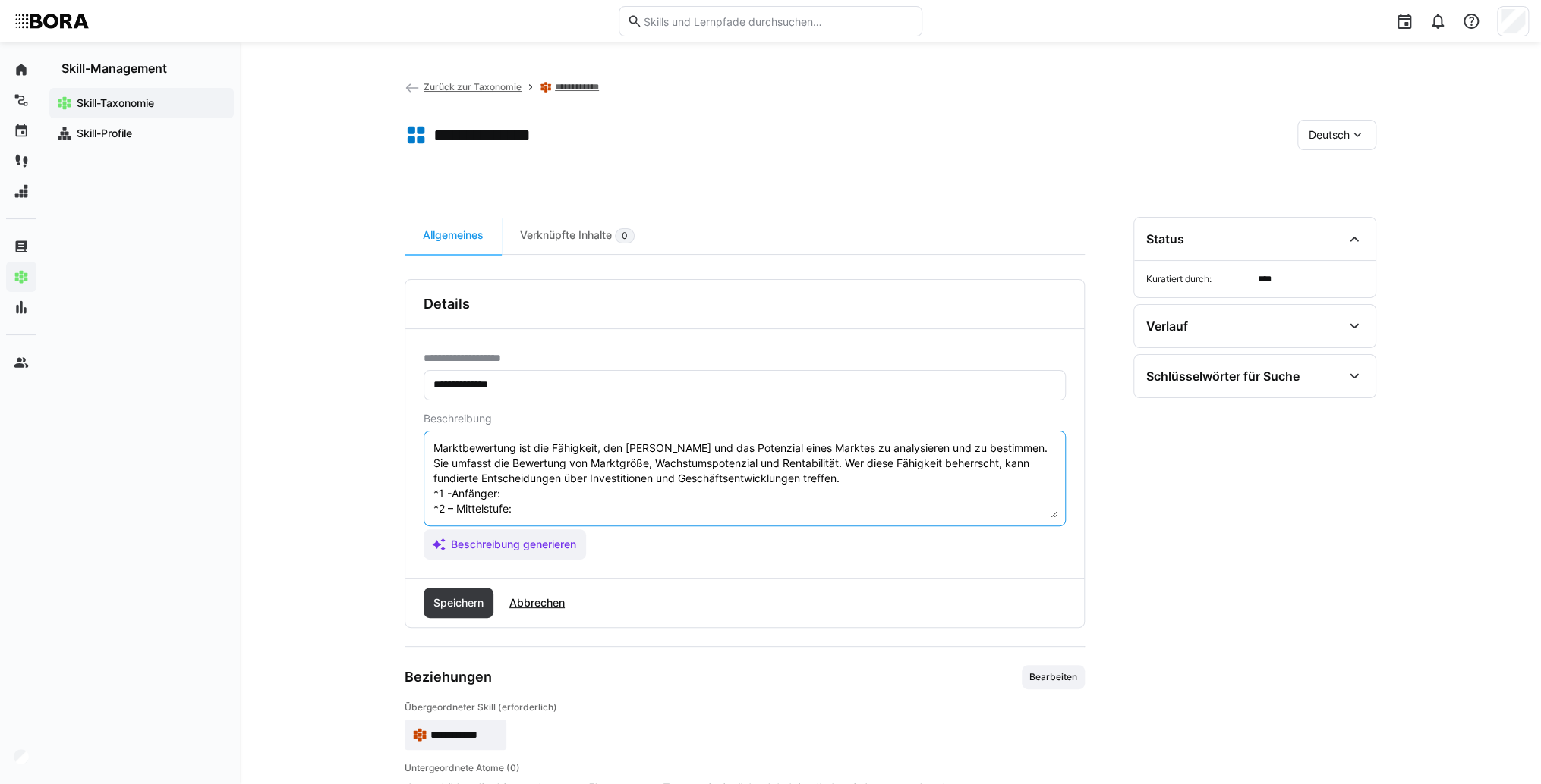
paste textarea "Kennt einfache Bewertungsmethoden, versteht Marktgröße und -struktur."
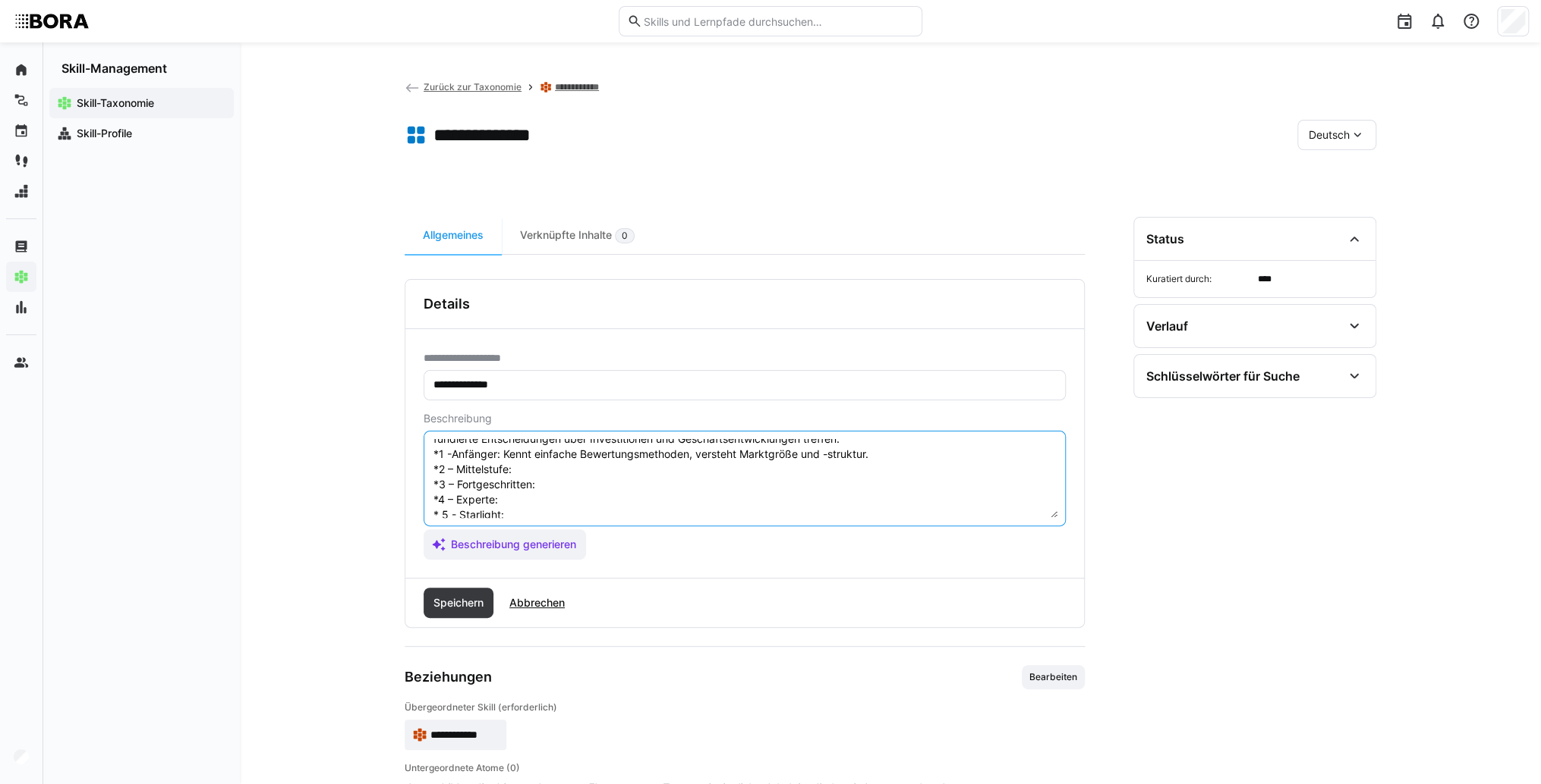
scroll to position [61, 0]
click at [538, 446] on textarea "Marktbewertung ist die Fähigkeit, den Wert und das Potenzial eines Marktes zu a…" at bounding box center [745, 478] width 626 height 79
click at [580, 446] on textarea "Marktbewertung ist die Fähigkeit, den Wert und das Potenzial eines Marktes zu a…" at bounding box center [745, 478] width 626 height 79
paste textarea "Bewertet Märkte anhand von Kennzahlen, führt Konkurrenzanalysen durch."
click at [592, 467] on textarea "Marktbewertung ist die Fähigkeit, den Wert und das Potenzial eines Marktes zu a…" at bounding box center [745, 478] width 626 height 79
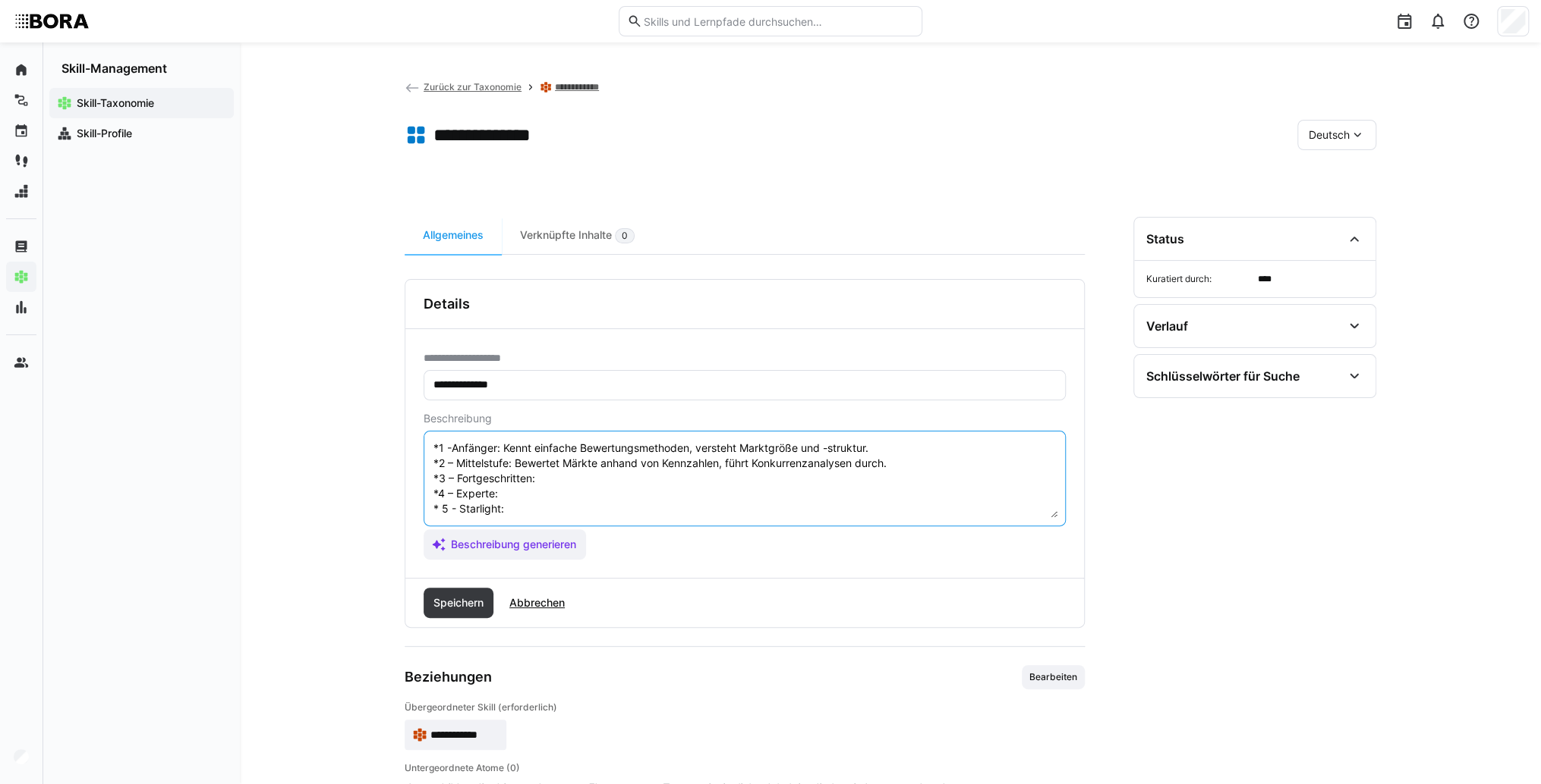
click at [587, 473] on textarea "Marktbewertung ist die Fähigkeit, den Wert und das Potenzial eines Marktes zu a…" at bounding box center [745, 478] width 626 height 79
click at [582, 462] on textarea "Marktbewertung ist die Fähigkeit, den Wert und das Potenzial eines Marktes zu a…" at bounding box center [745, 478] width 626 height 79
paste textarea "Nutzt komplexe Modelle zur Marktbewertung, bewertet Chancen und Investitionspot…"
click at [547, 482] on textarea "Marktbewertung ist die Fähigkeit, den Wert und das Potenzial eines Marktes zu a…" at bounding box center [745, 478] width 626 height 79
paste textarea "Führt umfassende Marktbewertungen durch, entwickelt Handlungsempfehlungen für U…"
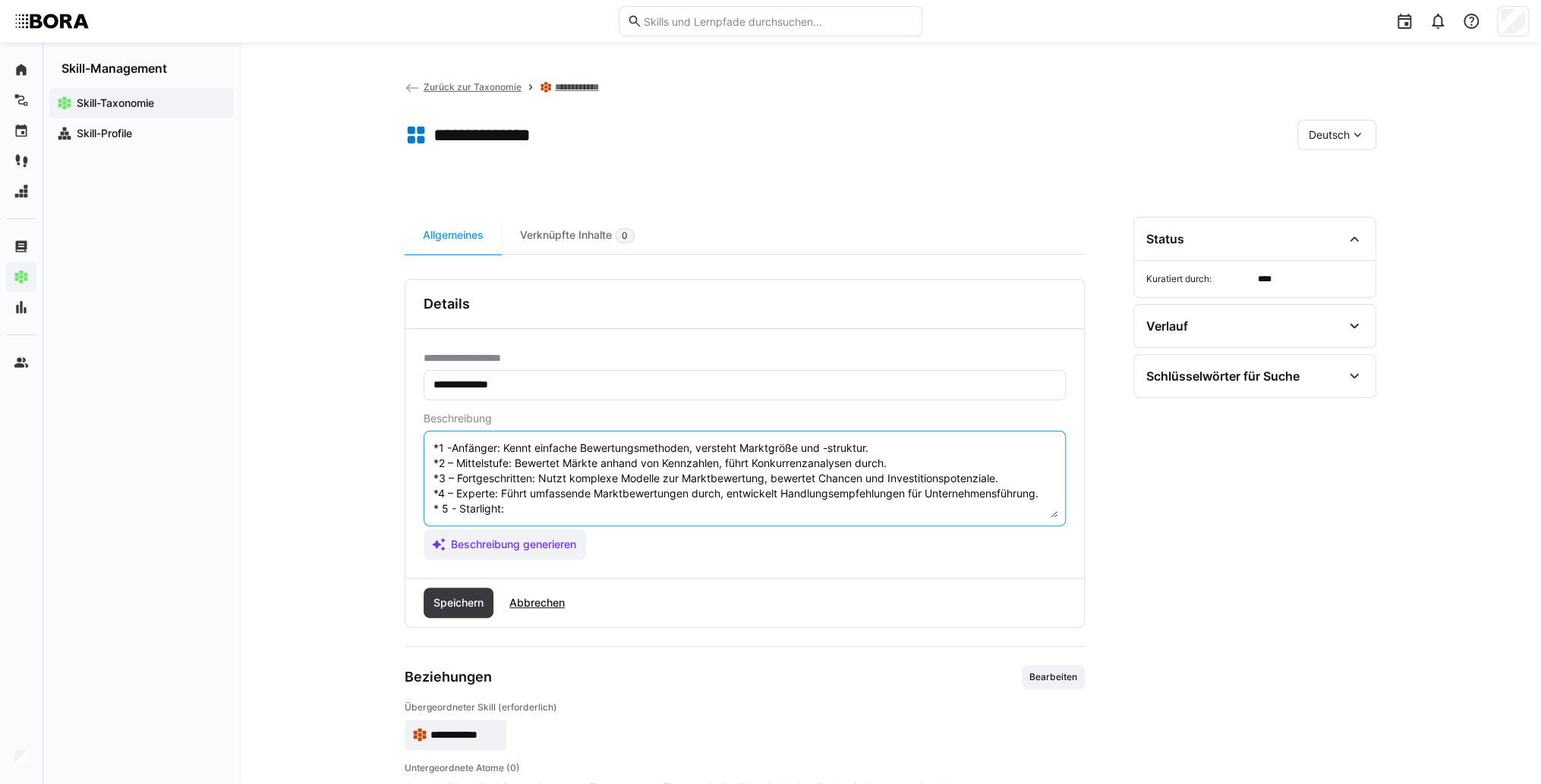
click at [533, 498] on textarea "Marktbewertung ist die Fähigkeit, den Wert und das Potenzial eines Marktes zu a…" at bounding box center [745, 478] width 626 height 79
click at [546, 488] on textarea "Marktbewertung ist die Fähigkeit, den Wert und das Potenzial eines Marktes zu a…" at bounding box center [745, 478] width 626 height 79
paste textarea "Verantwortet strategische Marktanalysen, entwickelt marktübergreifende Bewertun…"
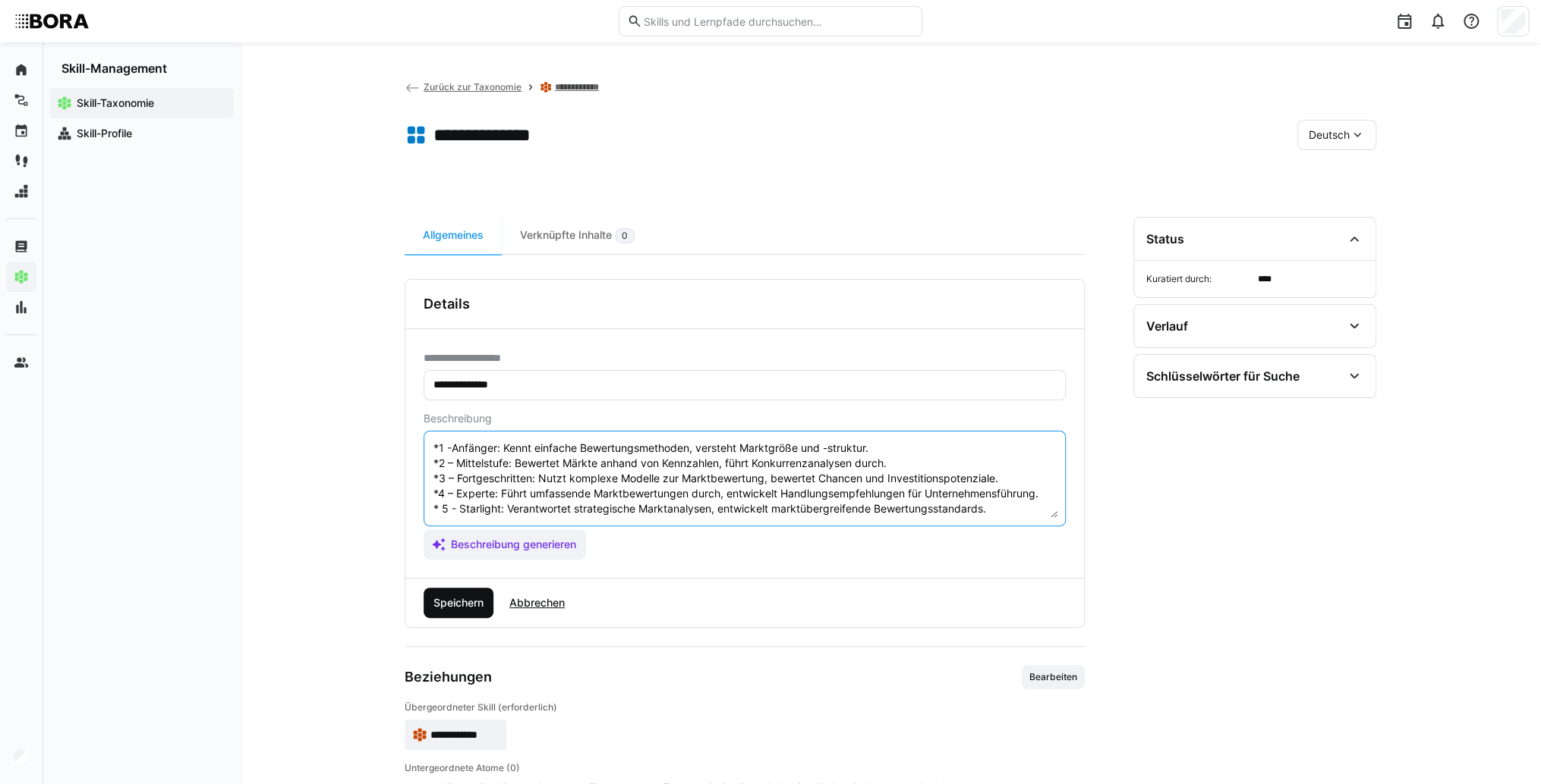
type textarea "Marktbewertung ist die Fähigkeit, den Wert und das Potenzial eines Marktes zu a…"
click at [481, 603] on span "Speichern" at bounding box center [458, 603] width 55 height 15
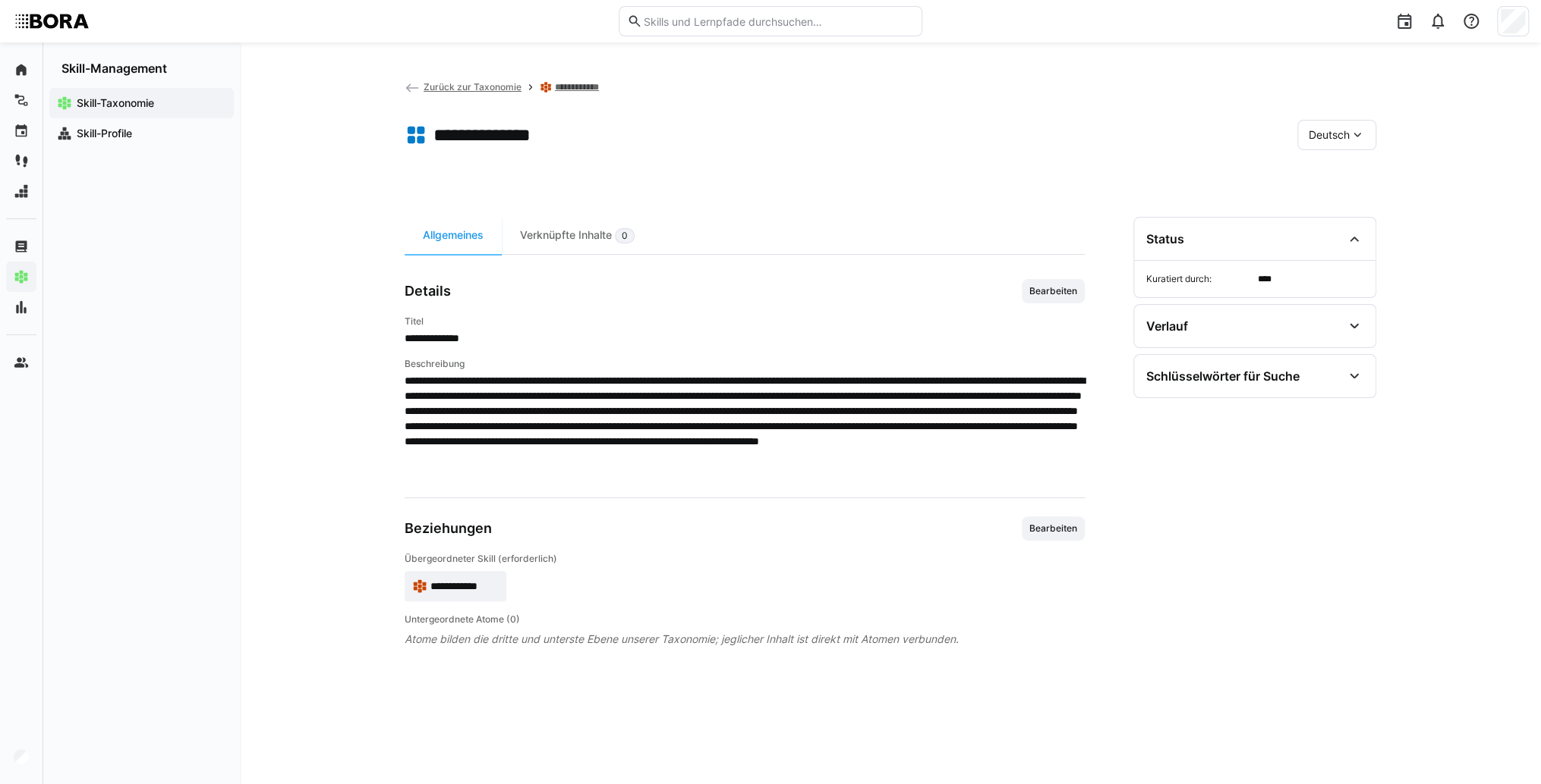
click at [1312, 149] on div "Deutsch" at bounding box center [1336, 135] width 79 height 30
click at [1324, 193] on div "Englisch" at bounding box center [1336, 207] width 80 height 32
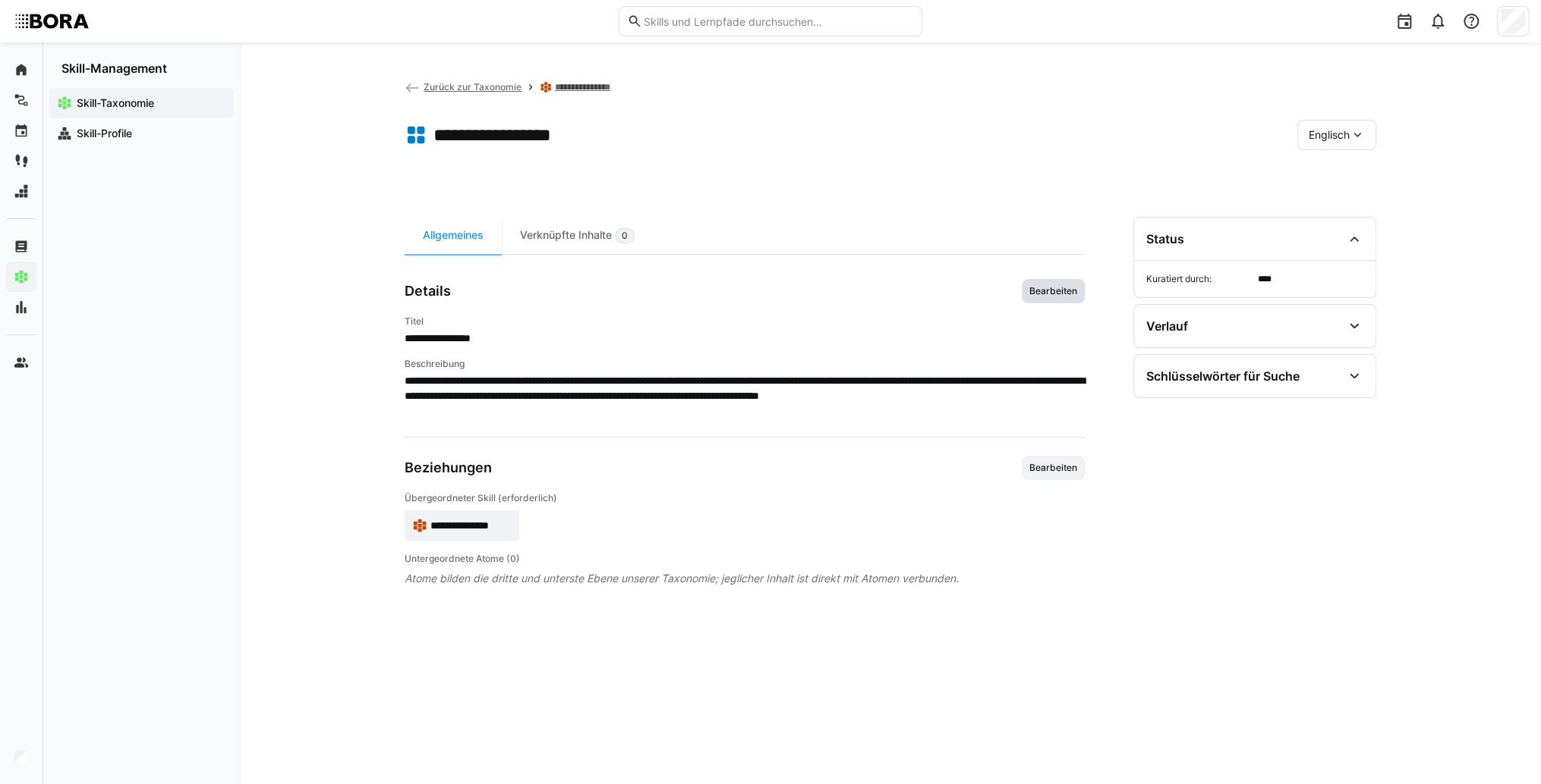
click at [1059, 298] on span "Bearbeiten" at bounding box center [1052, 291] width 63 height 24
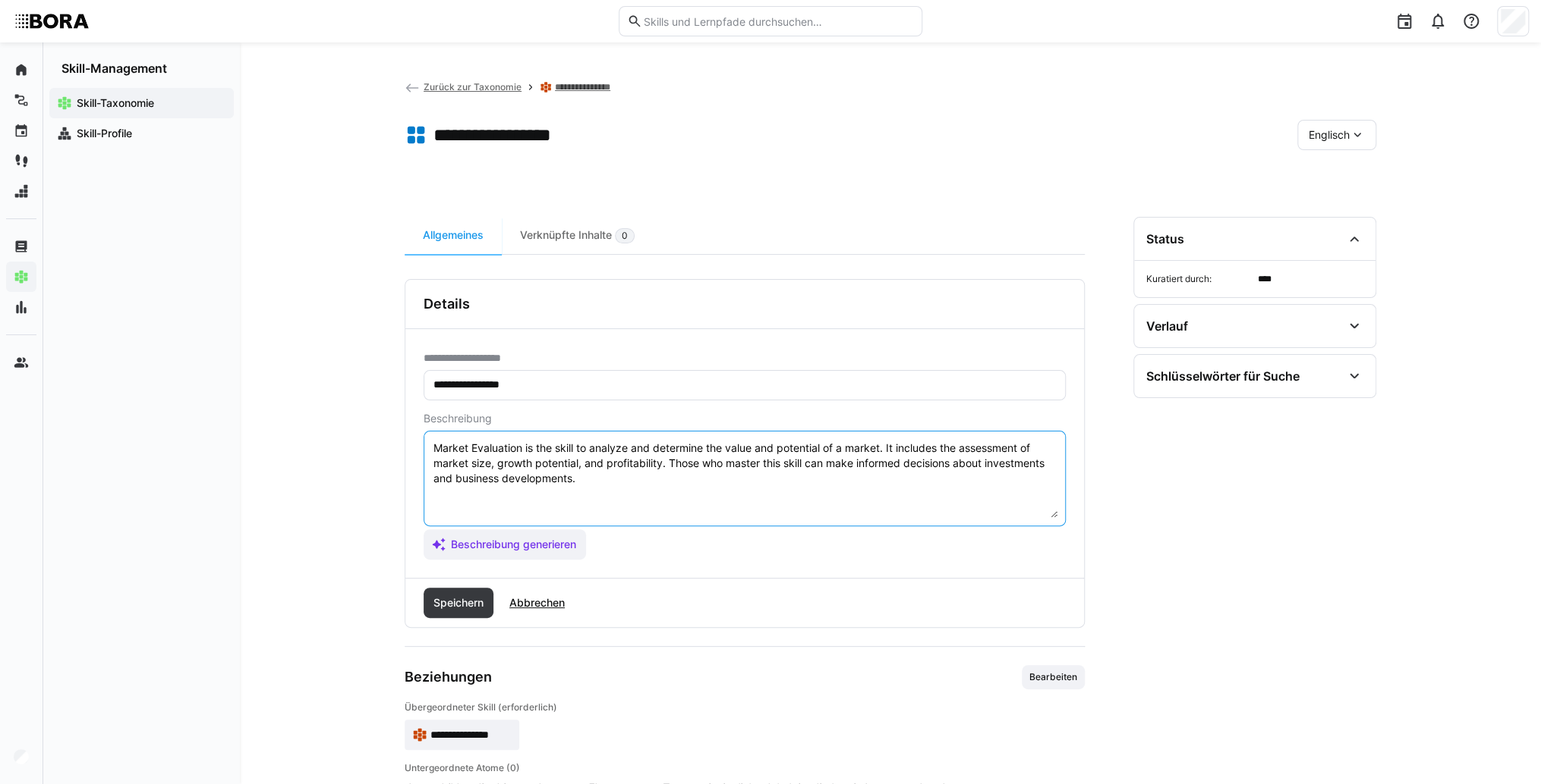
click at [776, 486] on textarea "Market Evaluation is the skill to analyze and determine the value and potential…" at bounding box center [745, 478] width 626 height 79
click at [540, 499] on textarea "Market Evaluation is the skill to analyze and determine the value and potential…" at bounding box center [745, 478] width 626 height 79
paste textarea "*1 - Beginner: *2 - Intermediate Level: *3 - Advanced: *4 - Expert: *5 - Starli…"
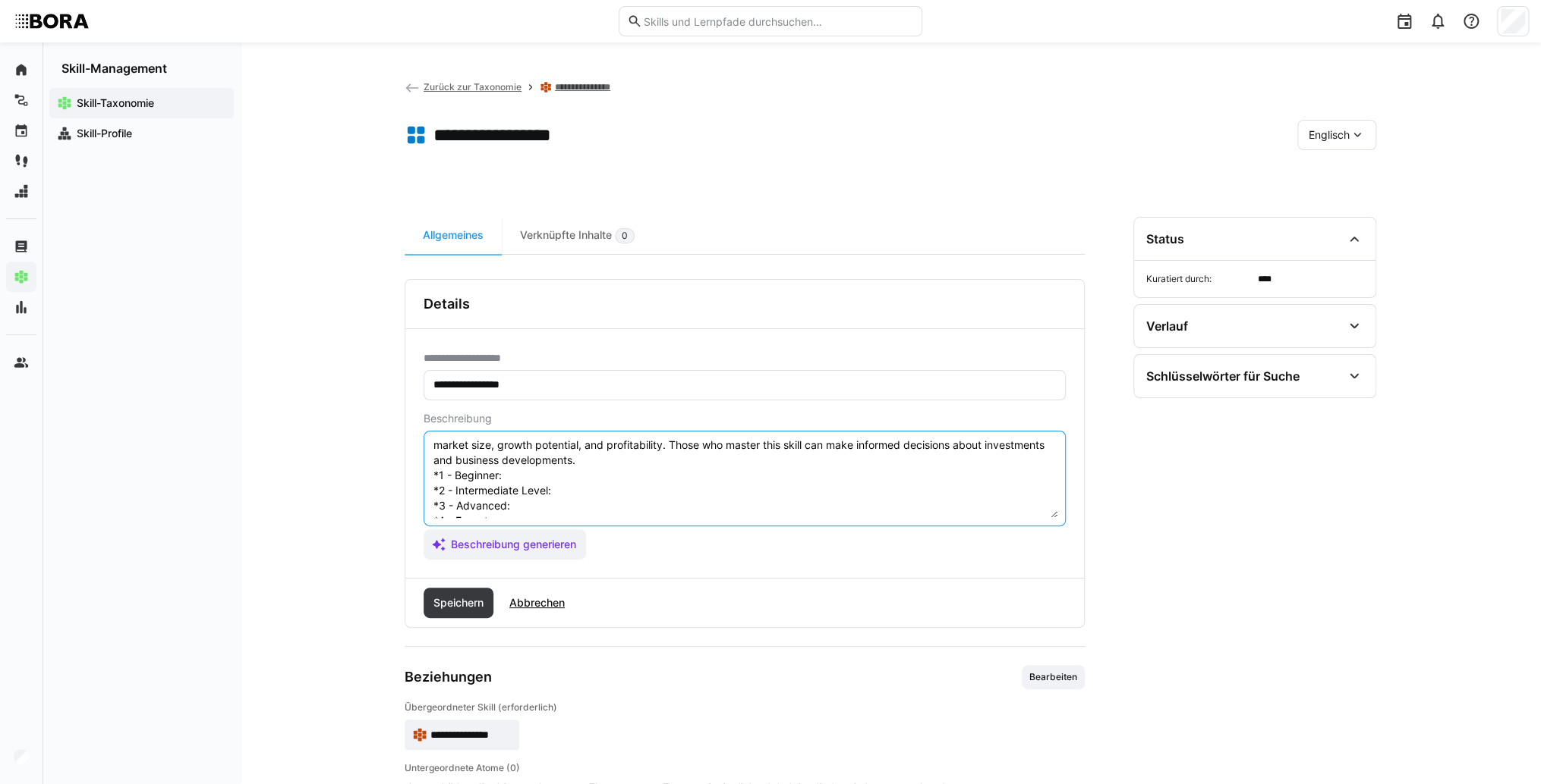
scroll to position [0, 0]
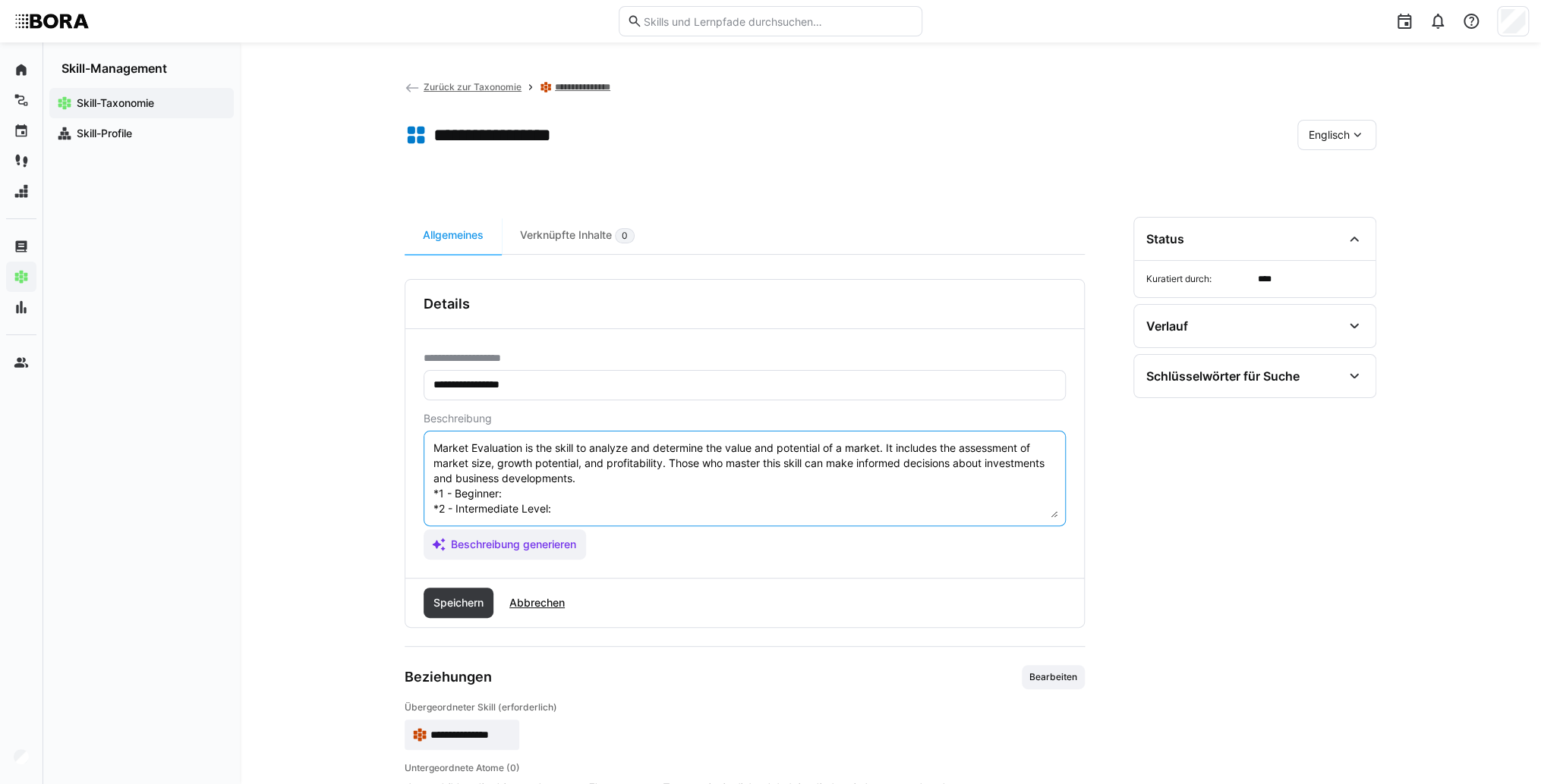
click at [549, 492] on textarea "Market Evaluation is the skill to analyze and determine the value and potential…" at bounding box center [745, 478] width 626 height 79
click at [652, 490] on textarea "Market Evaluation is the skill to analyze and determine the value and potential…" at bounding box center [745, 478] width 626 height 79
paste textarea "Knows simple market evaluation methods, understands market size and structure."
click at [646, 509] on textarea "Market Evaluation is the skill to analyze and determine the value and potential…" at bounding box center [745, 478] width 626 height 79
click at [571, 509] on textarea "Market Evaluation is the skill to analyze and determine the value and potential…" at bounding box center [745, 478] width 626 height 79
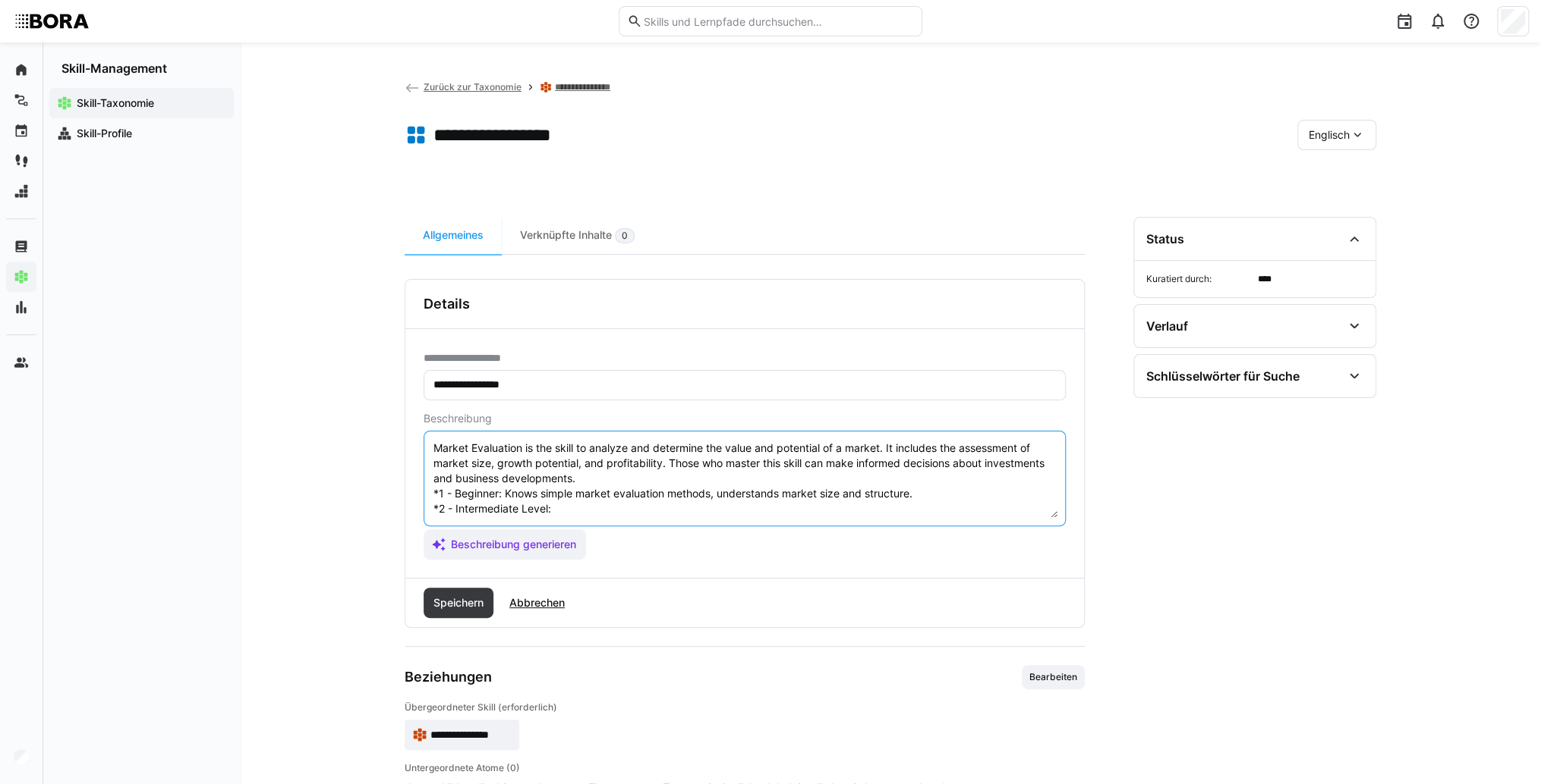
paste textarea "Evaluates markets using metrics, performs competitor analyses."
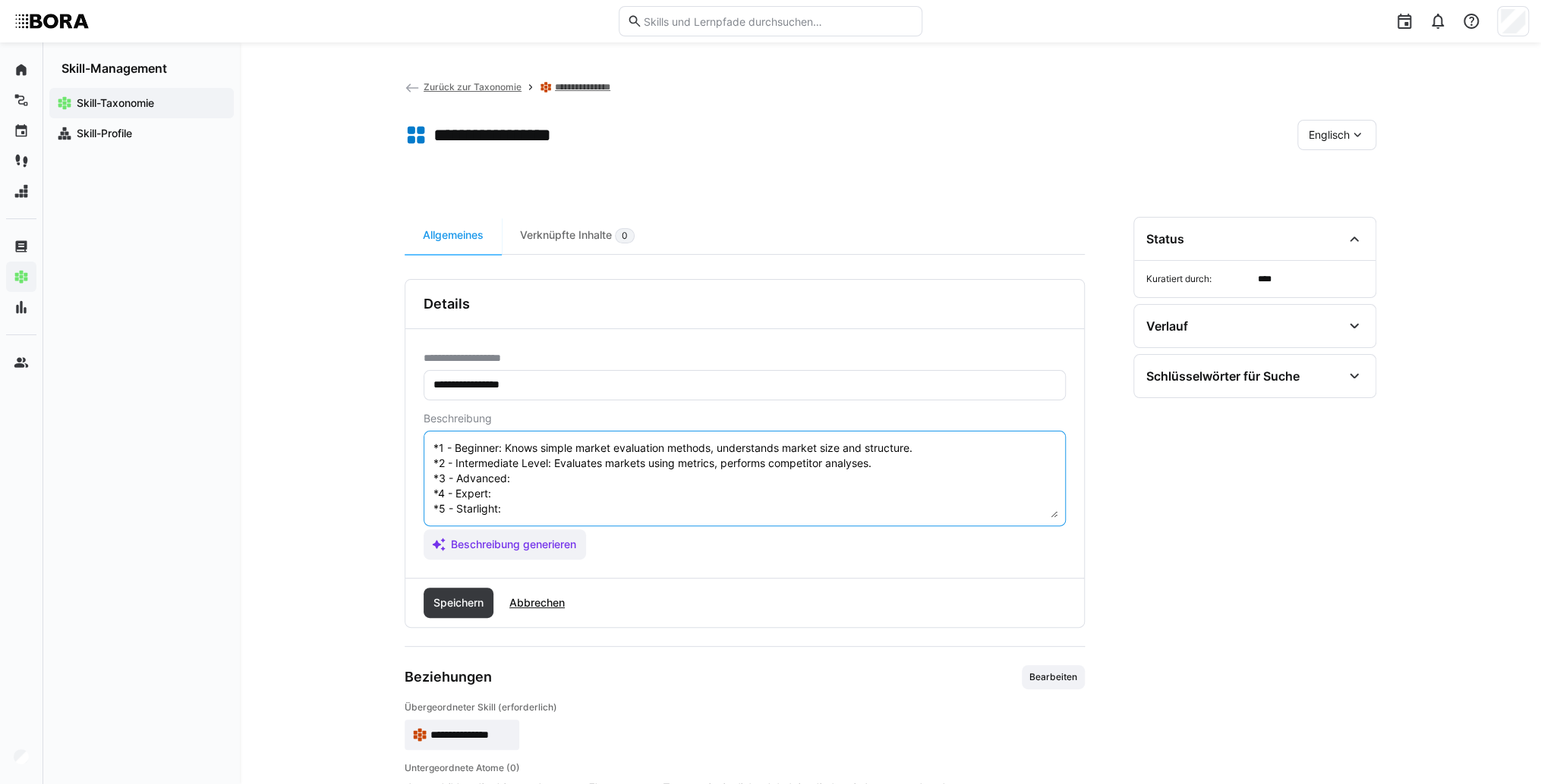
click at [553, 464] on textarea "Market Evaluation is the skill to analyze and determine the value and potential…" at bounding box center [745, 478] width 626 height 79
click at [551, 465] on textarea "Market Evaluation is the skill to analyze and determine the value and potential…" at bounding box center [745, 478] width 626 height 79
paste textarea "Uses complex models for market valuation, assesses opportunities and investment…"
click at [549, 488] on textarea "Market Evaluation is the skill to analyze and determine the value and potential…" at bounding box center [745, 478] width 626 height 79
click at [541, 479] on textarea "Market Evaluation is the skill to analyze and determine the value and potential…" at bounding box center [745, 478] width 626 height 79
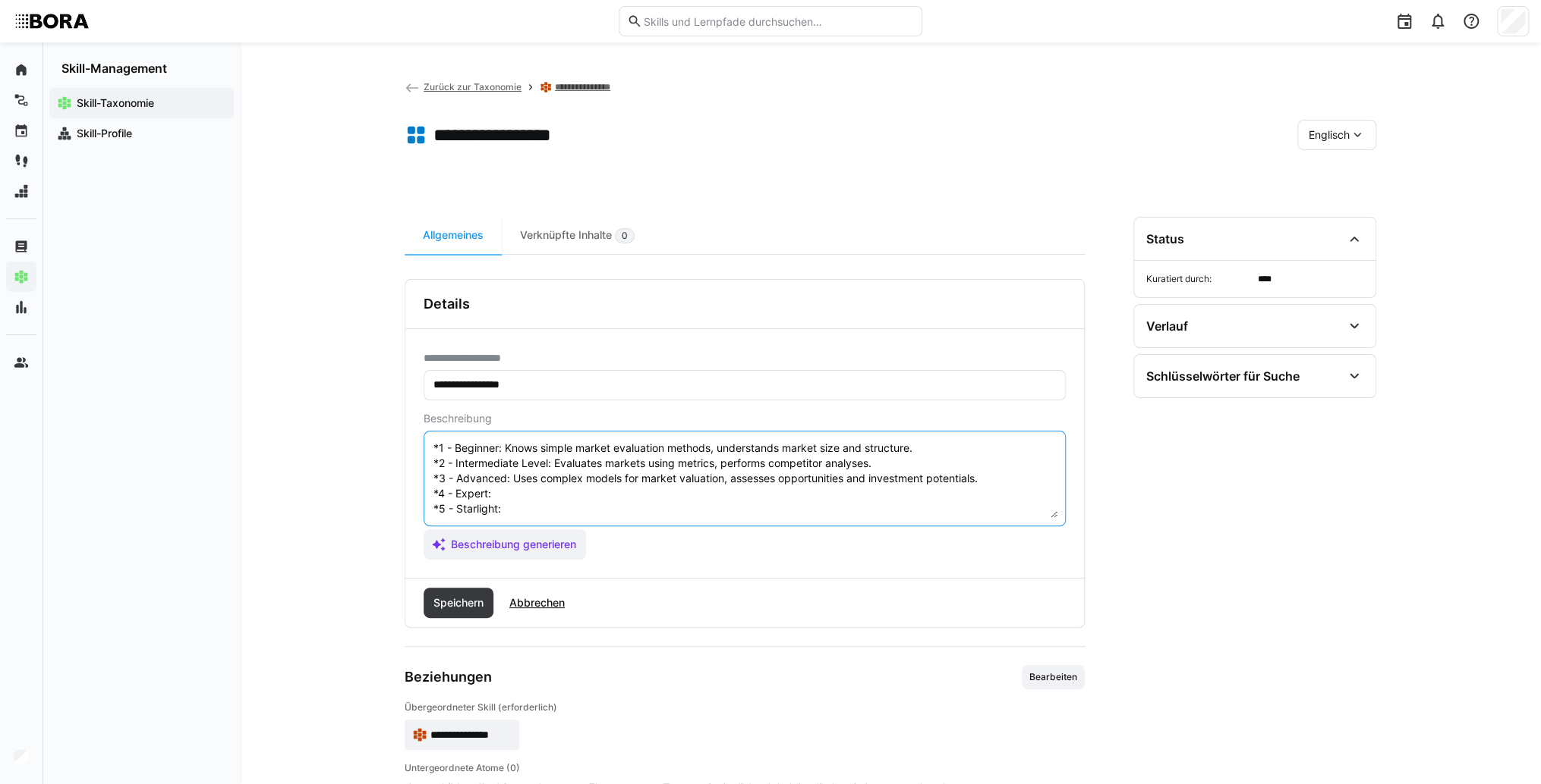
click at [551, 472] on textarea "Market Evaluation is the skill to analyze and determine the value and potential…" at bounding box center [745, 478] width 626 height 79
paste textarea "Conducts comprehensive market evaluations, develops management recommendations."
click at [546, 493] on textarea "Market Evaluation is the skill to analyze and determine the value and potential…" at bounding box center [745, 478] width 626 height 79
click at [553, 488] on textarea "Market Evaluation is the skill to analyze and determine the value and potential…" at bounding box center [745, 478] width 626 height 79
paste textarea "Responsible for strategic market analyses, develops cross-market evaluation sta…"
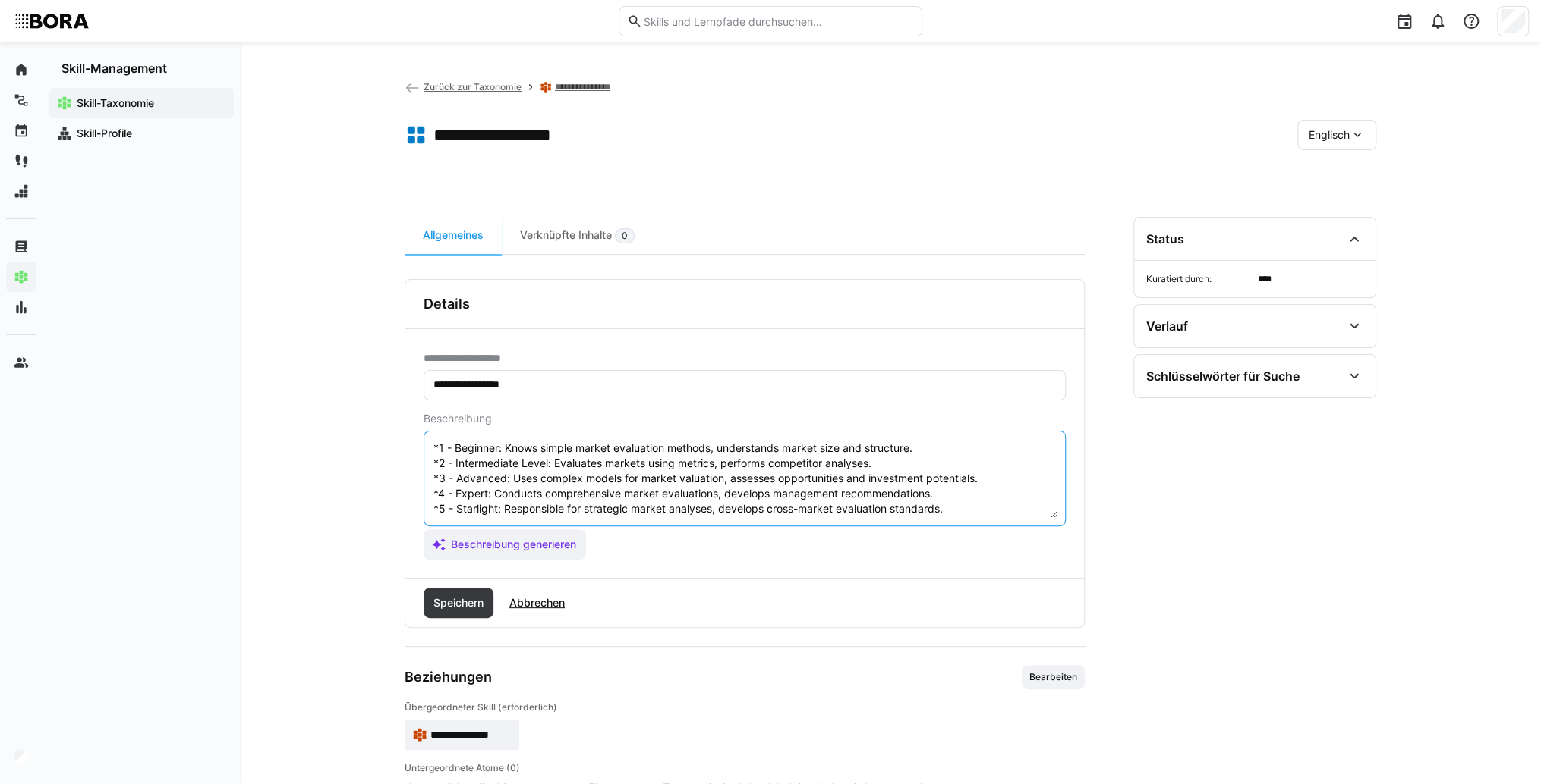
scroll to position [46, 0]
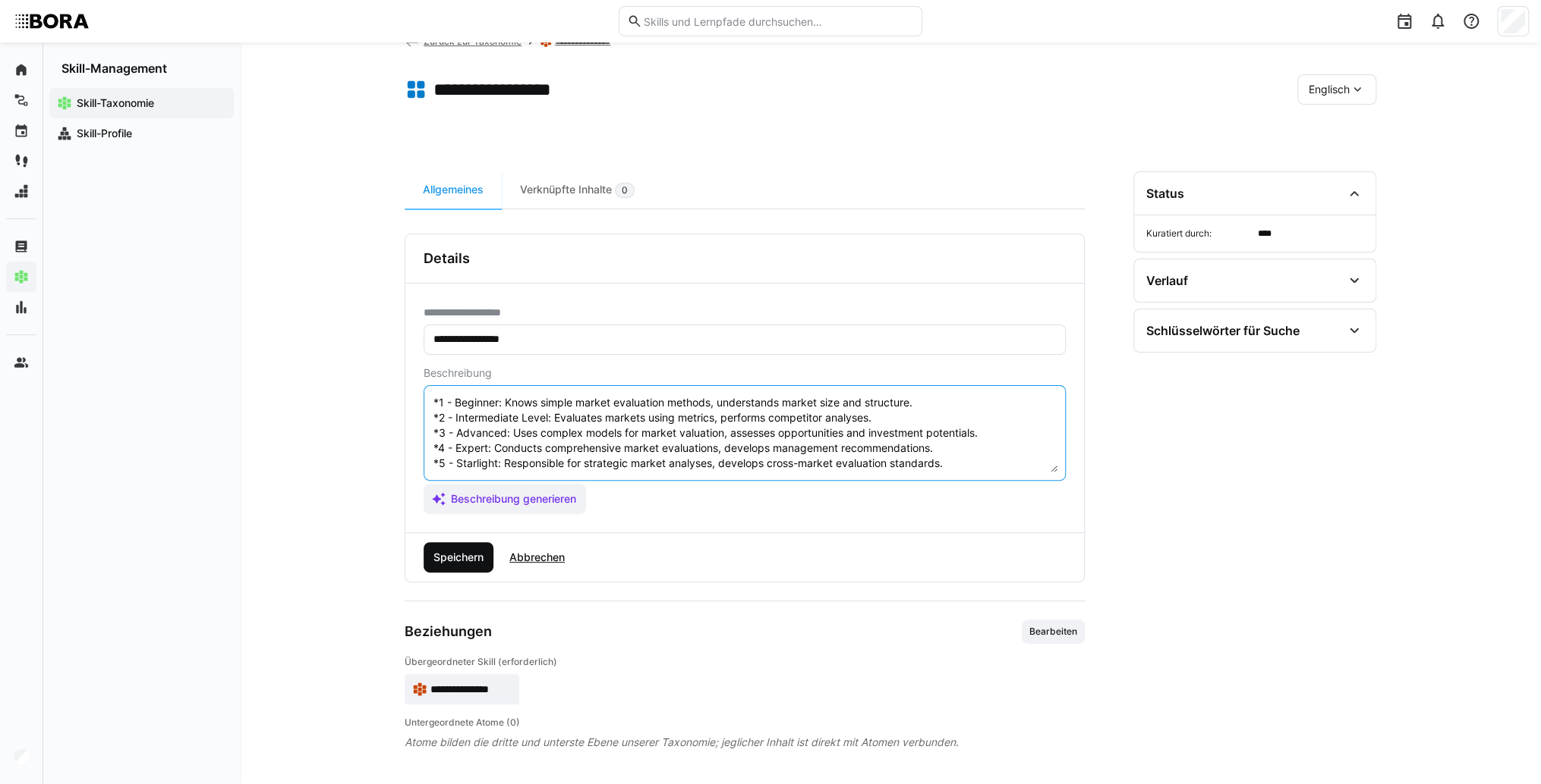
type textarea "Market Evaluation is the skill to analyze and determine the value and potential…"
click at [459, 556] on span "Speichern" at bounding box center [458, 558] width 55 height 15
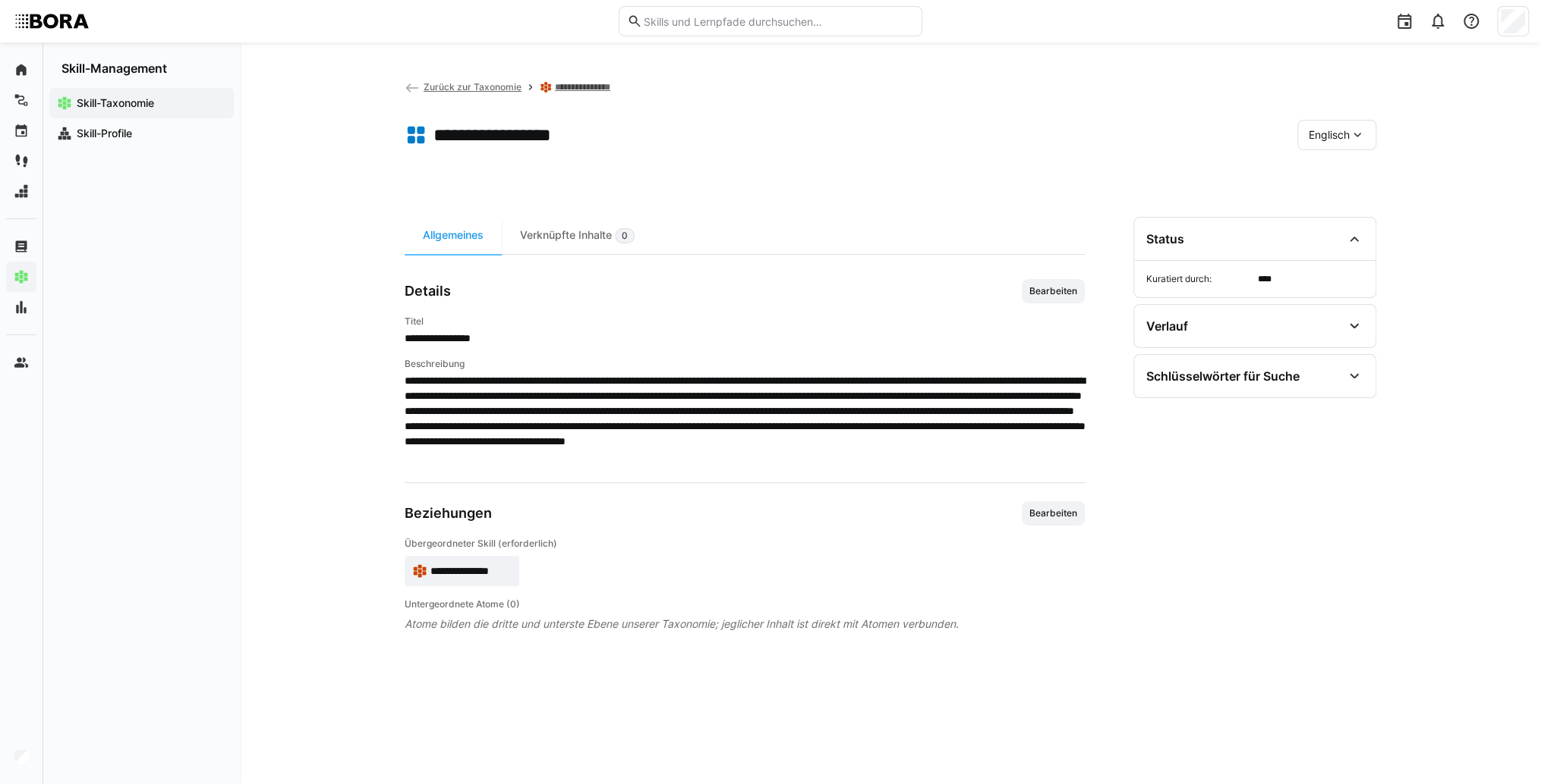
scroll to position [0, 0]
click at [442, 568] on span "**********" at bounding box center [471, 571] width 81 height 15
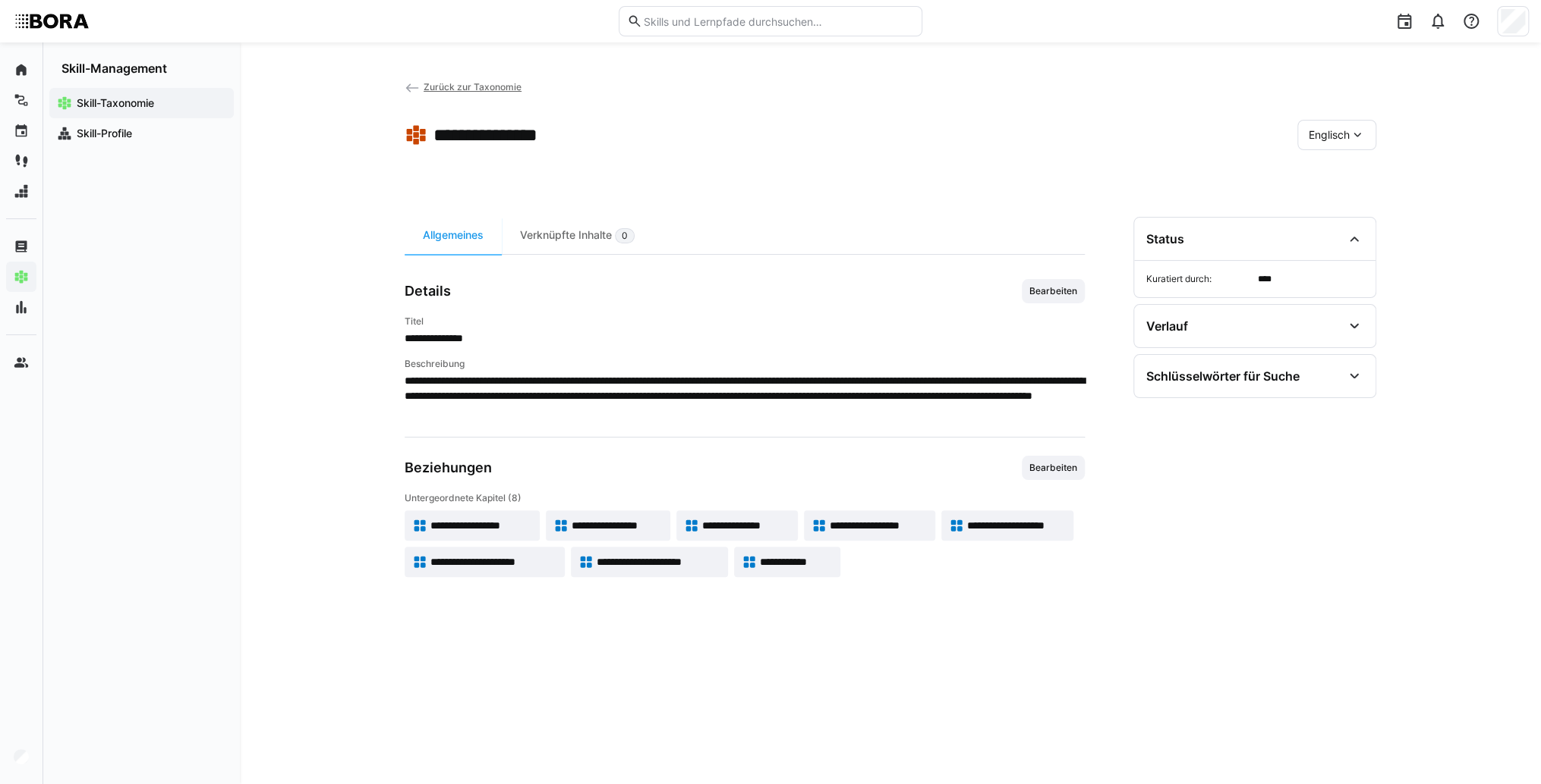
click at [739, 527] on span "**********" at bounding box center [746, 525] width 88 height 15
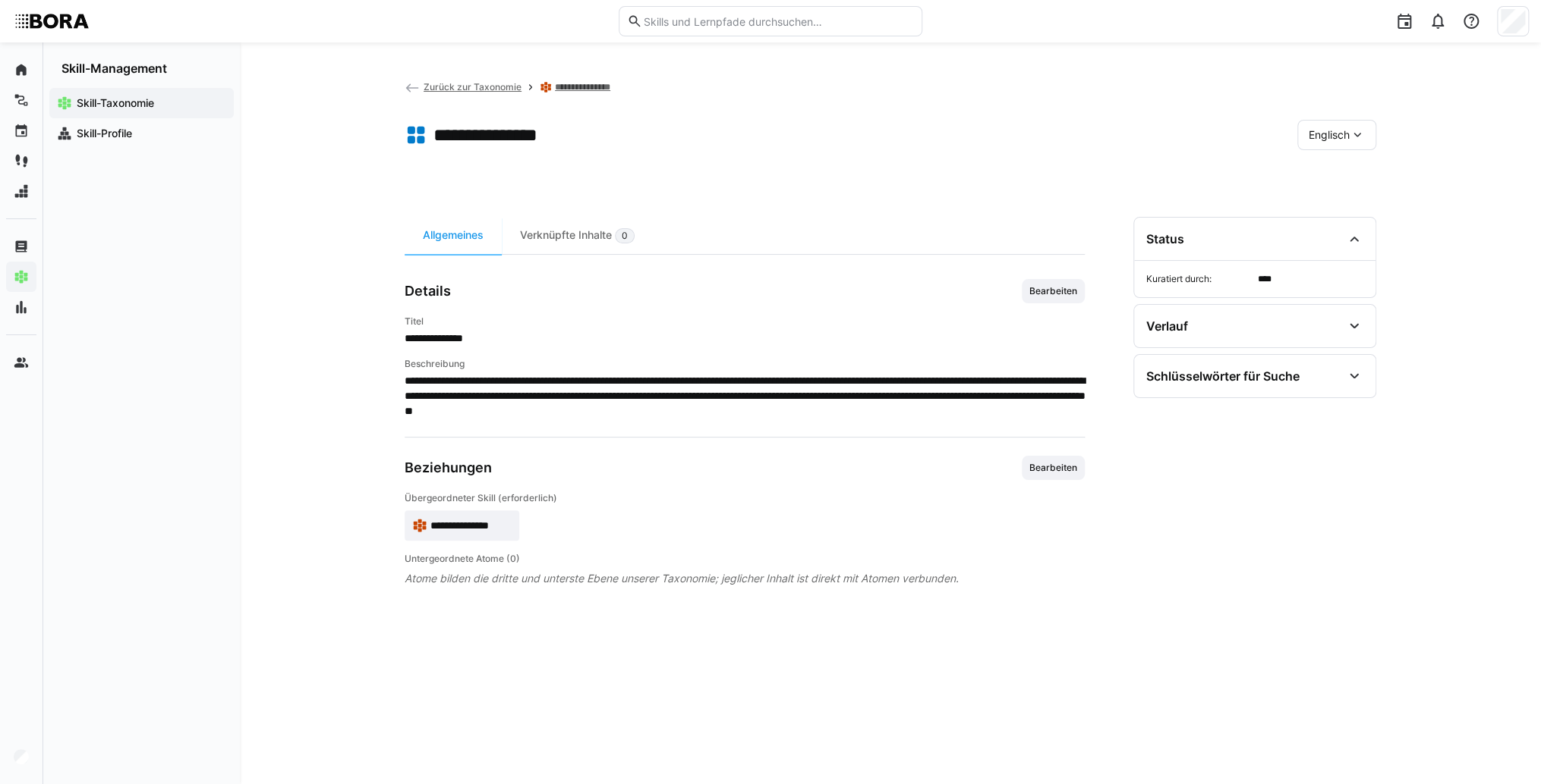
click at [1353, 133] on eds-icon at bounding box center [1357, 135] width 15 height 15
click at [1336, 175] on span "Deutsch" at bounding box center [1329, 175] width 41 height 15
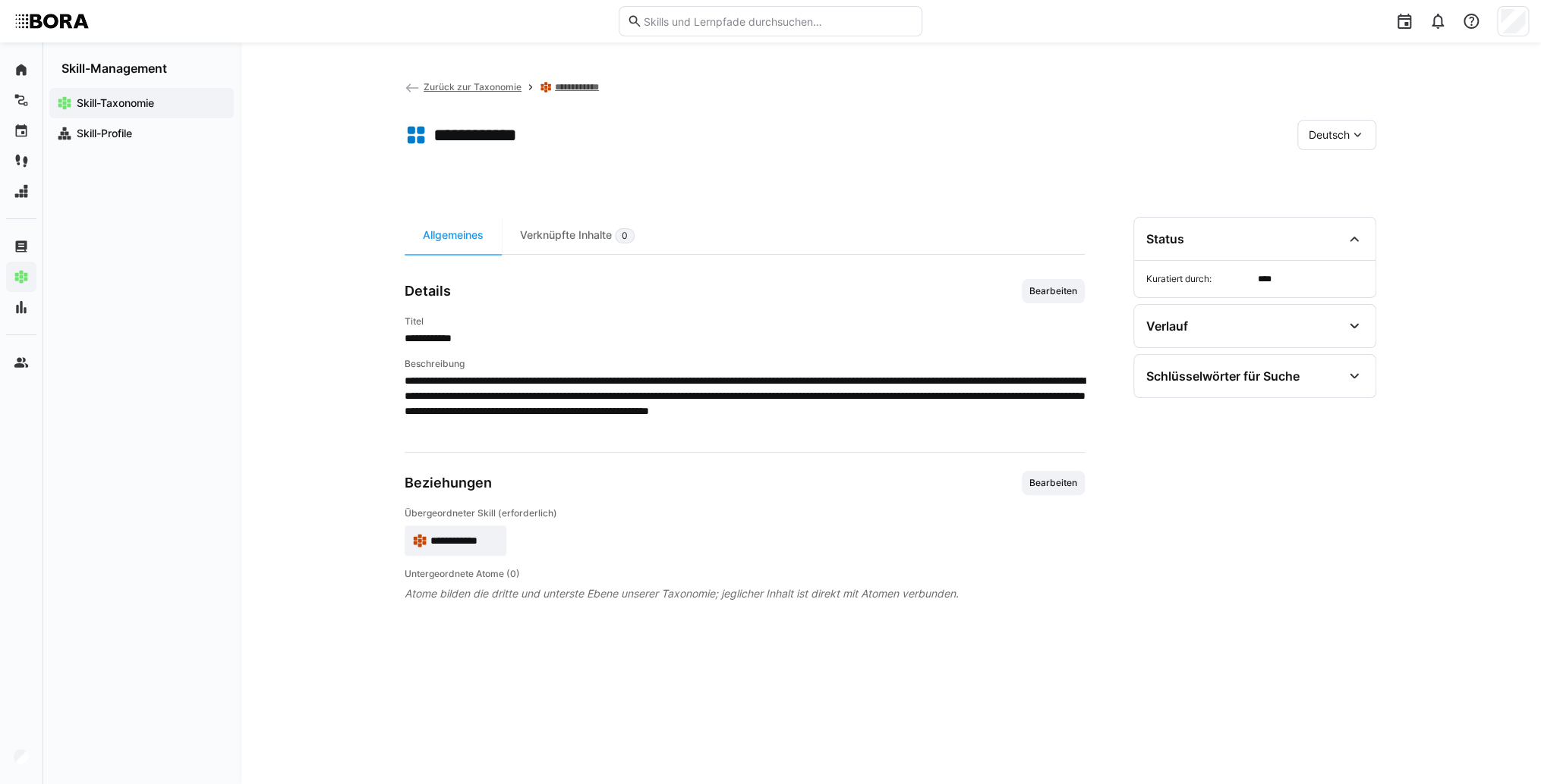
click at [1055, 303] on div "**********" at bounding box center [745, 356] width 680 height 155
click at [1053, 282] on span "Bearbeiten" at bounding box center [1052, 291] width 63 height 24
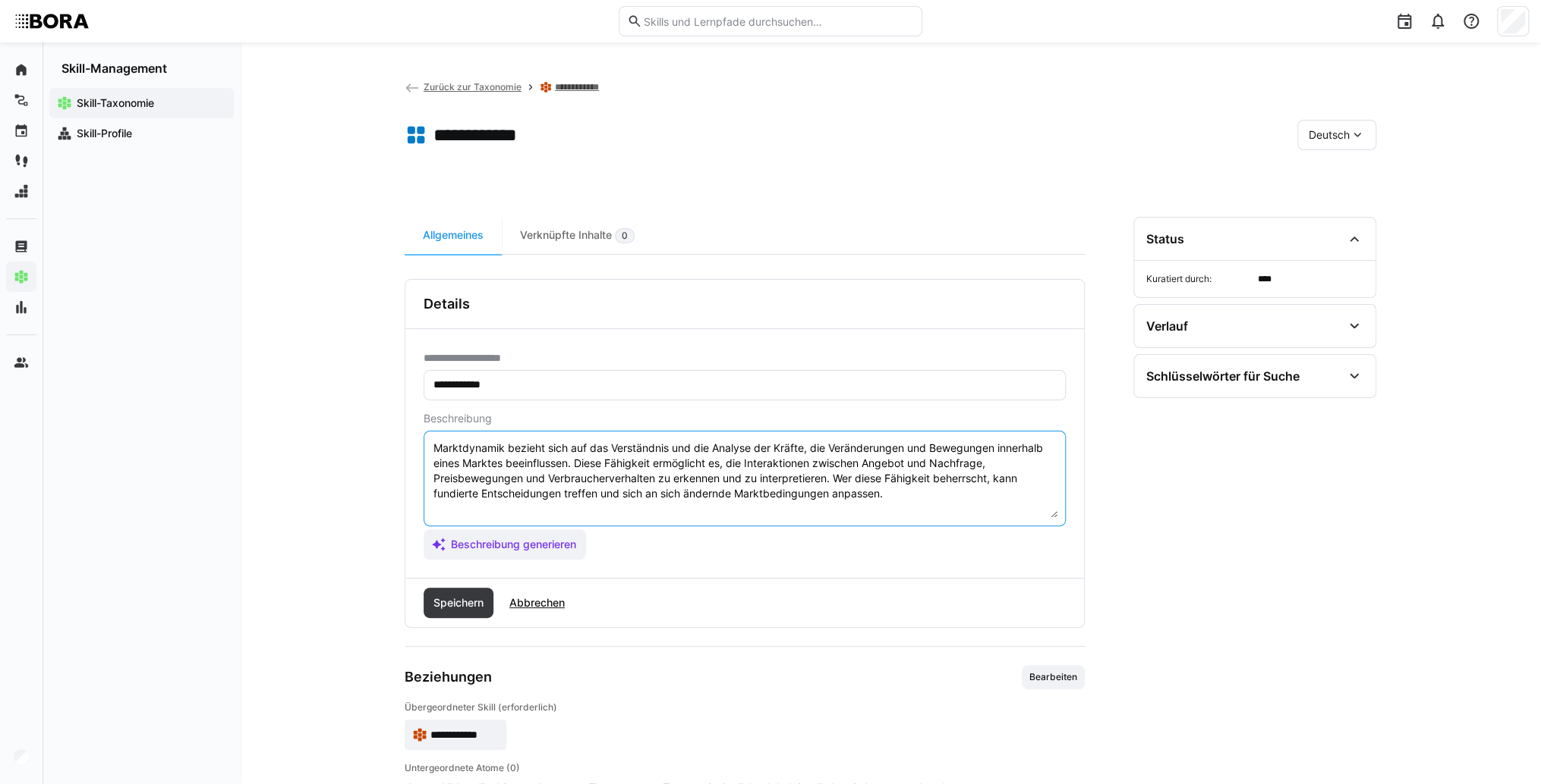
click at [938, 501] on textarea "Marktdynamik bezieht sich auf das Verständnis und die Analyse der Kräfte, die V…" at bounding box center [745, 478] width 626 height 79
click at [456, 503] on textarea "Marktdynamik bezieht sich auf das Verständnis und die Analyse der Kräfte, die V…" at bounding box center [745, 478] width 626 height 79
paste textarea "*1 -Anfänger: *2 – Mittelstufe: *3 – Fortgeschritten: *4 – Experte: * 5 - Starl…"
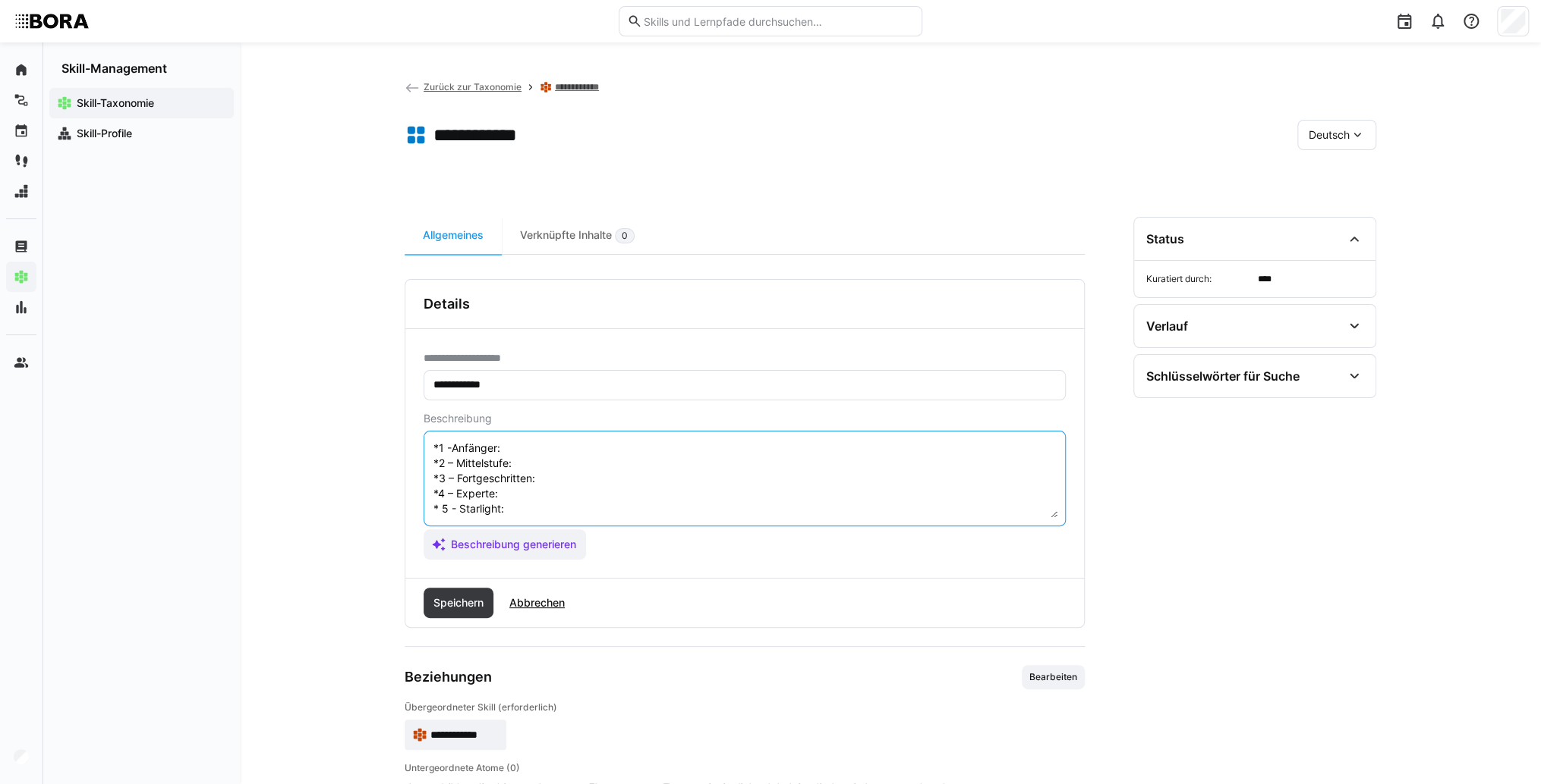
scroll to position [12, 0]
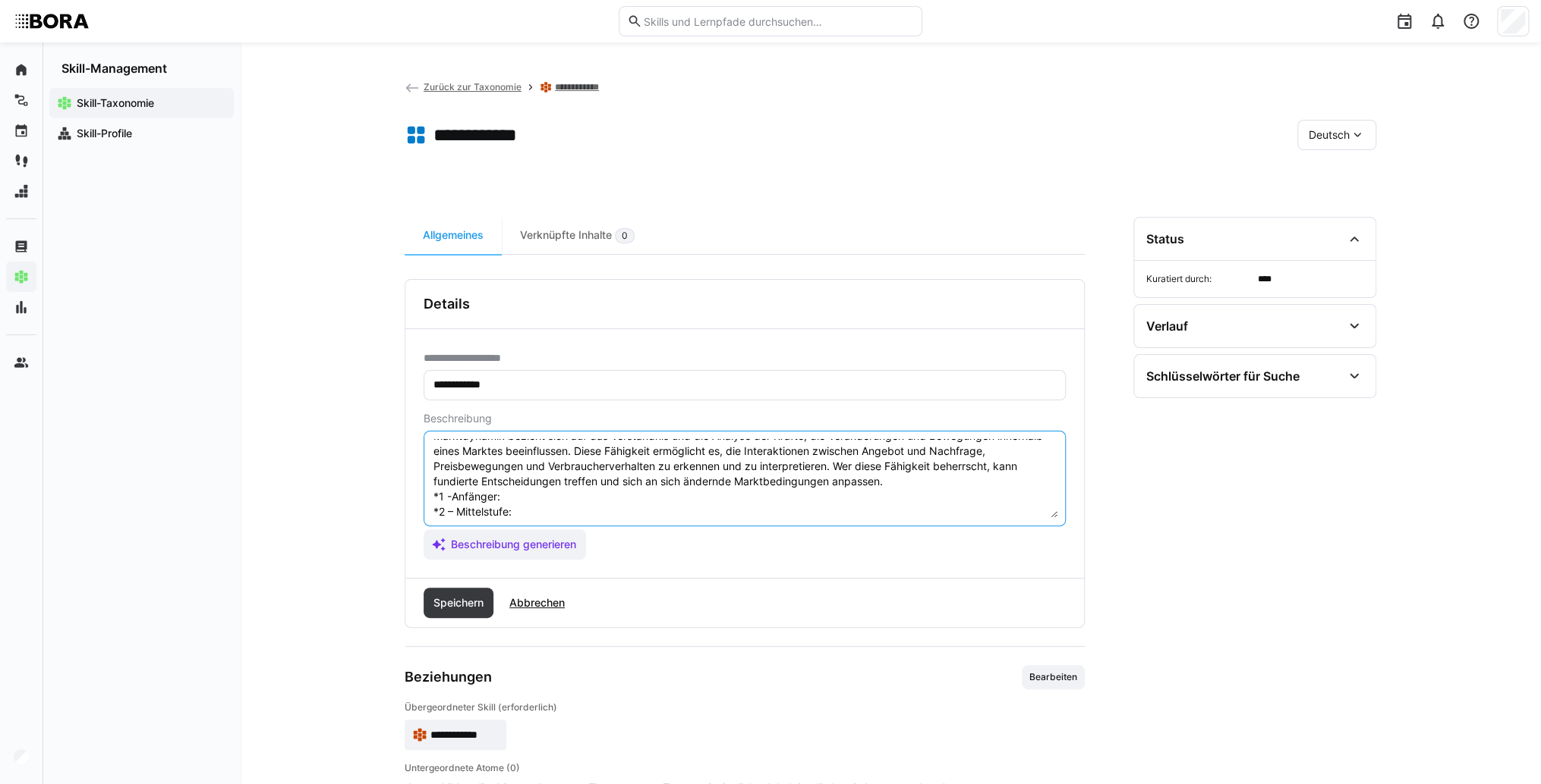
click at [560, 498] on textarea "Marktdynamik bezieht sich auf das Verständnis und die Analyse der Kräfte, die V…" at bounding box center [745, 478] width 626 height 79
click at [549, 491] on textarea "Marktdynamik bezieht sich auf das Verständnis und die Analyse der Kräfte, die V…" at bounding box center [745, 478] width 626 height 79
paste textarea "Versteht Grundlagen von Marktdynamik, beobachtet saisonale Schwankungen."
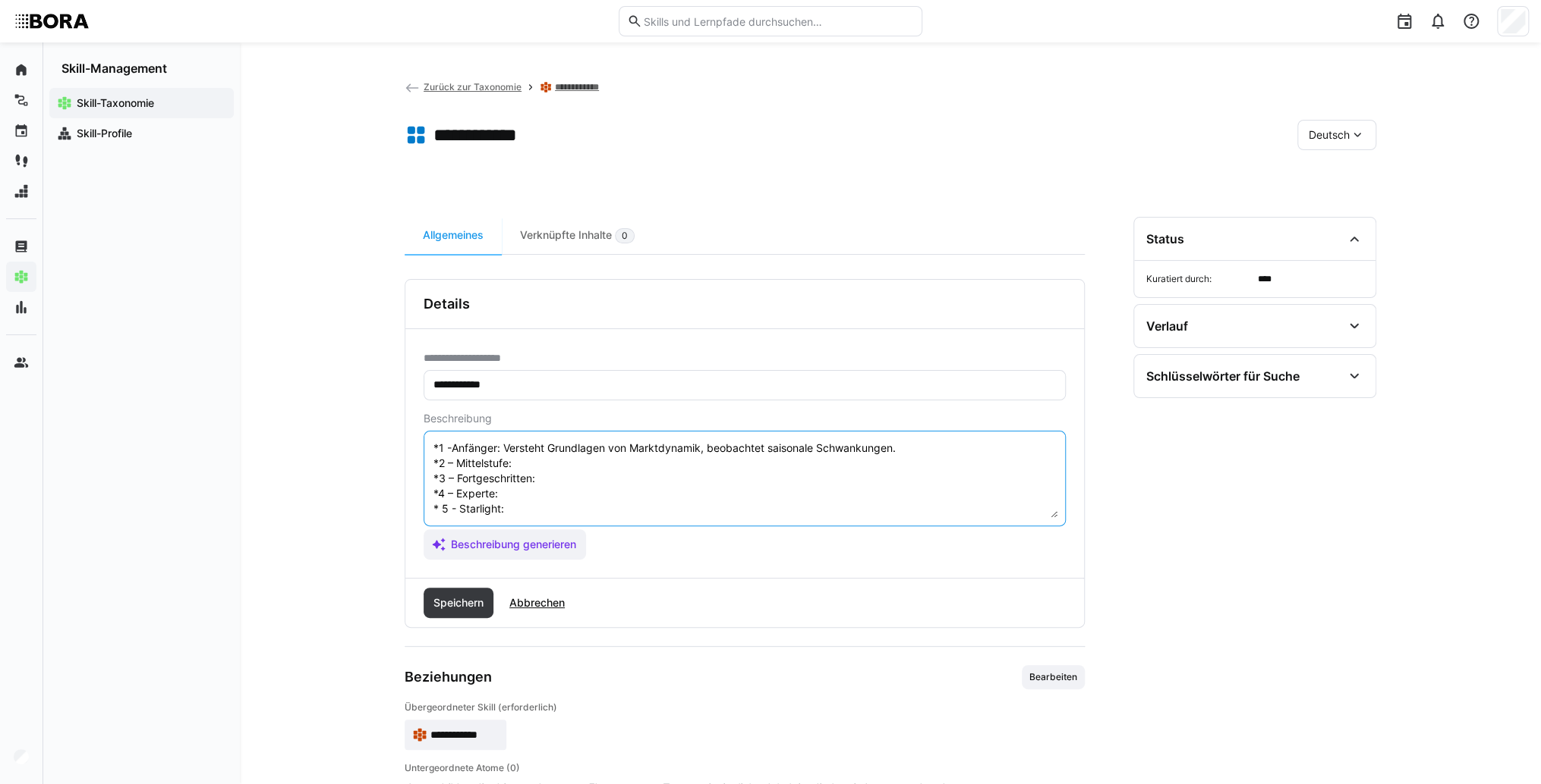
click at [538, 452] on textarea "Marktdynamik bezieht sich auf das Verständnis und die Analyse der Kräfte, die V…" at bounding box center [745, 478] width 626 height 79
drag, startPoint x: 686, startPoint y: 456, endPoint x: 678, endPoint y: 453, distance: 8.5
click at [683, 455] on textarea "Marktdynamik bezieht sich auf das Verständnis und die Analyse der Kräfte, die V…" at bounding box center [745, 478] width 626 height 79
paste textarea "Analysiert Marktveränderungen, erkennt Trends und Treiber."
click at [656, 466] on textarea "Marktdynamik bezieht sich auf das Verständnis und die Analyse der Kräfte, die V…" at bounding box center [745, 478] width 626 height 79
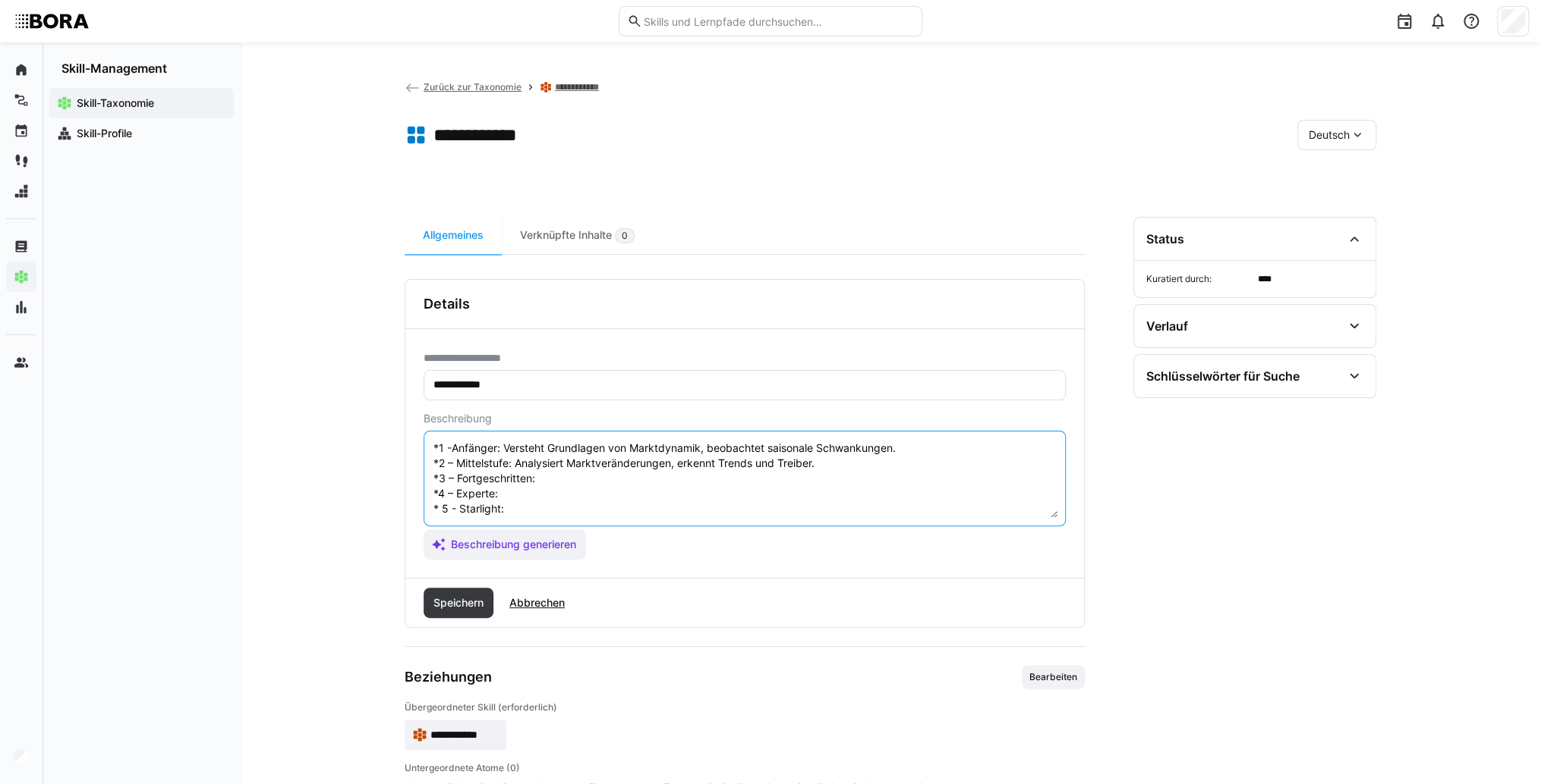
click at [578, 467] on textarea "Marktdynamik bezieht sich auf das Verständnis und die Analyse der Kräfte, die V…" at bounding box center [745, 478] width 626 height 79
paste textarea "Nutzt Marktdynamikdaten zur Prognose und Strategieentwicklung."
click at [531, 477] on textarea "Marktdynamik bezieht sich auf das Verständnis und die Analyse der Kräfte, die V…" at bounding box center [745, 478] width 626 height 79
click at [635, 486] on textarea "Marktdynamik bezieht sich auf das Verständnis und die Analyse der Kräfte, die V…" at bounding box center [745, 478] width 626 height 79
paste textarea "Entwickelt Modelle zur Simulation von Marktdynamiken, berät bei Markteintritt u…"
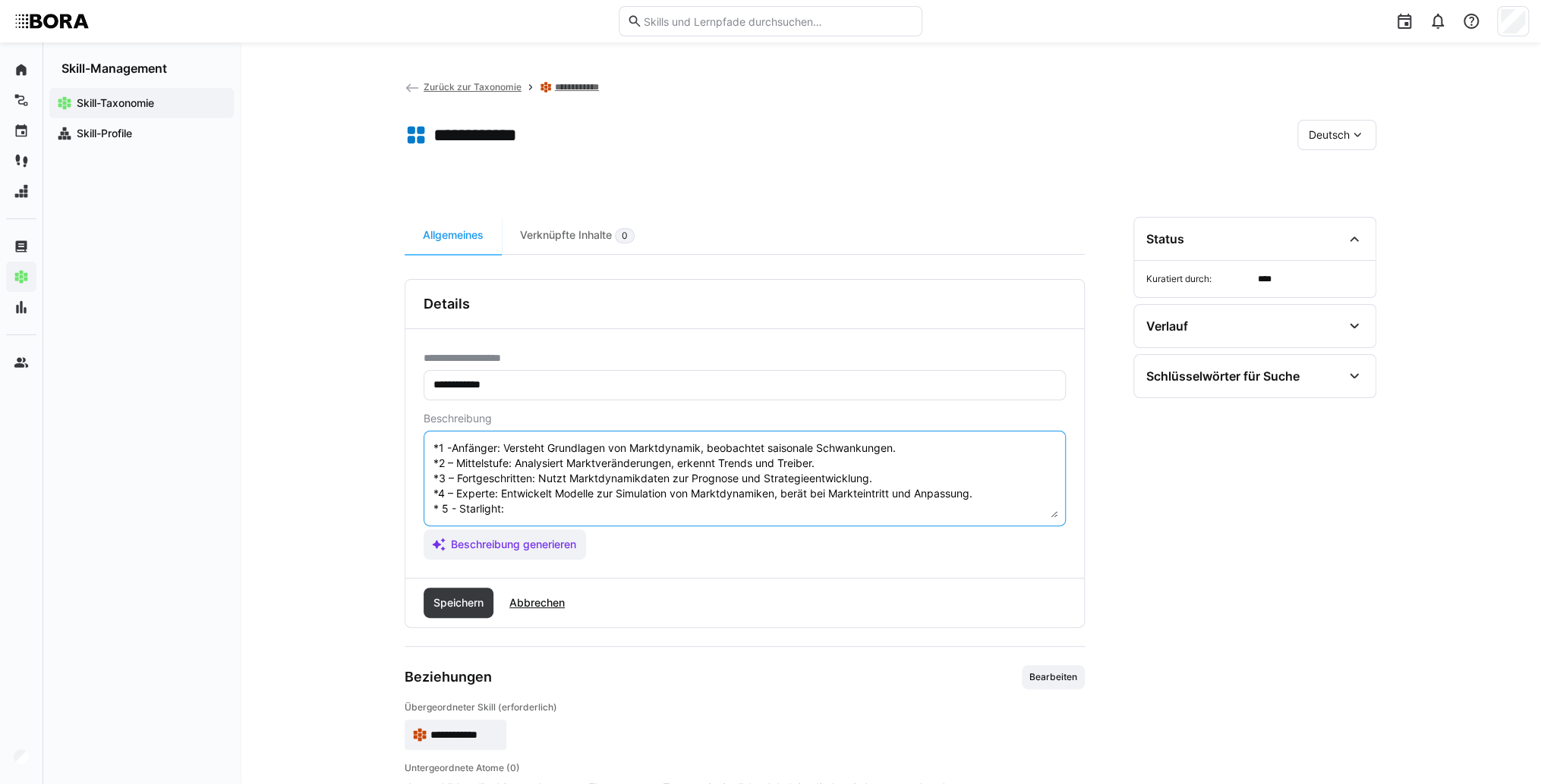
click at [568, 496] on textarea "Marktdynamik bezieht sich auf das Verständnis und die Analyse der Kräfte, die V…" at bounding box center [745, 478] width 626 height 79
click at [523, 493] on textarea "Marktdynamik bezieht sich auf das Verständnis und die Analyse der Kräfte, die V…" at bounding box center [745, 478] width 626 height 79
paste textarea "Definiert Konzepte zur Nutzung von Marktdynamik für strategische Entscheidungen."
type textarea "Marktdynamik bezieht sich auf das Verständnis und die Analyse der Kräfte, die V…"
click at [471, 593] on span "Speichern" at bounding box center [458, 603] width 70 height 30
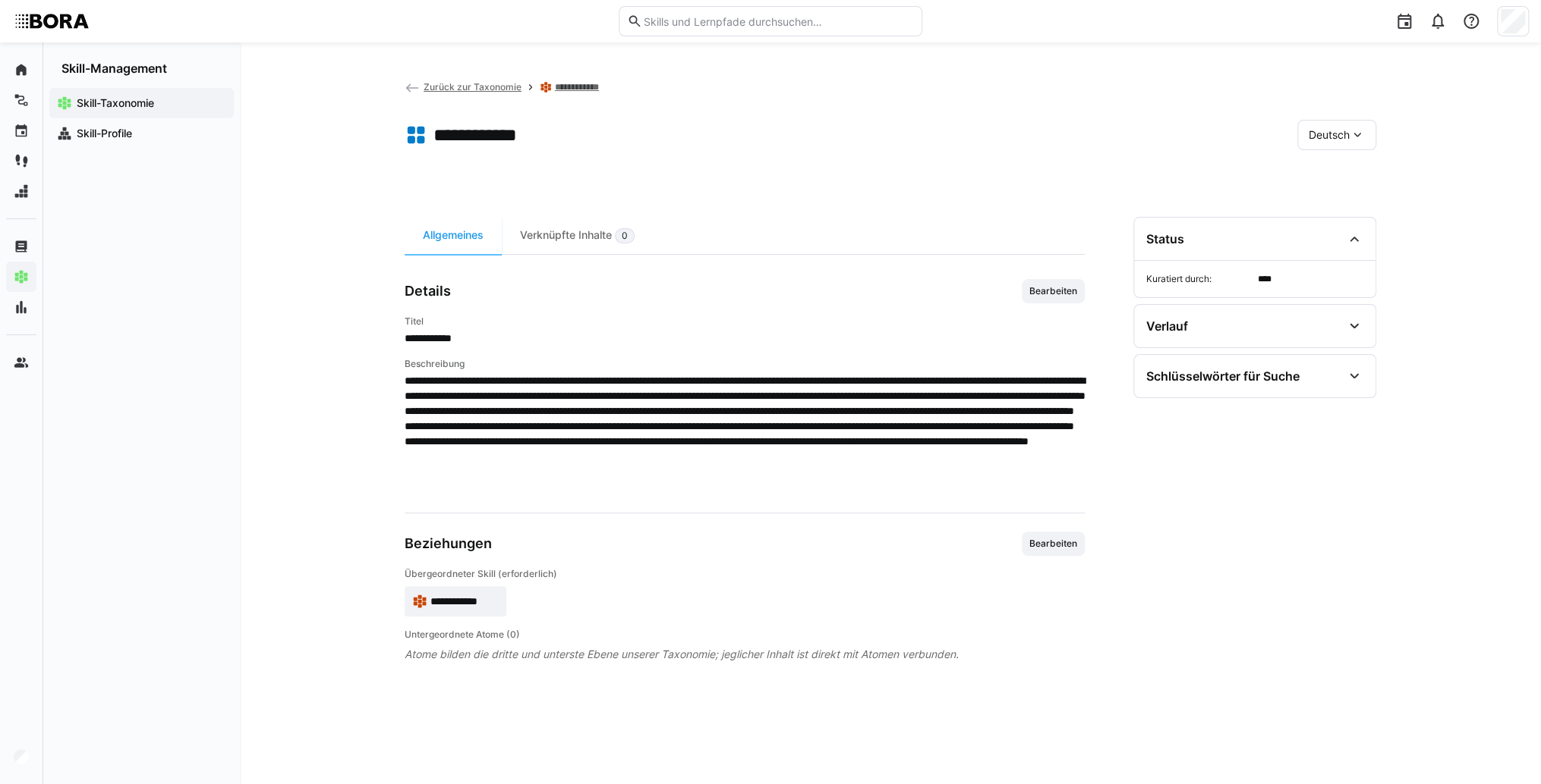
click at [1317, 132] on span "Deutsch" at bounding box center [1329, 135] width 41 height 15
click at [1318, 201] on span "Englisch" at bounding box center [1329, 207] width 41 height 15
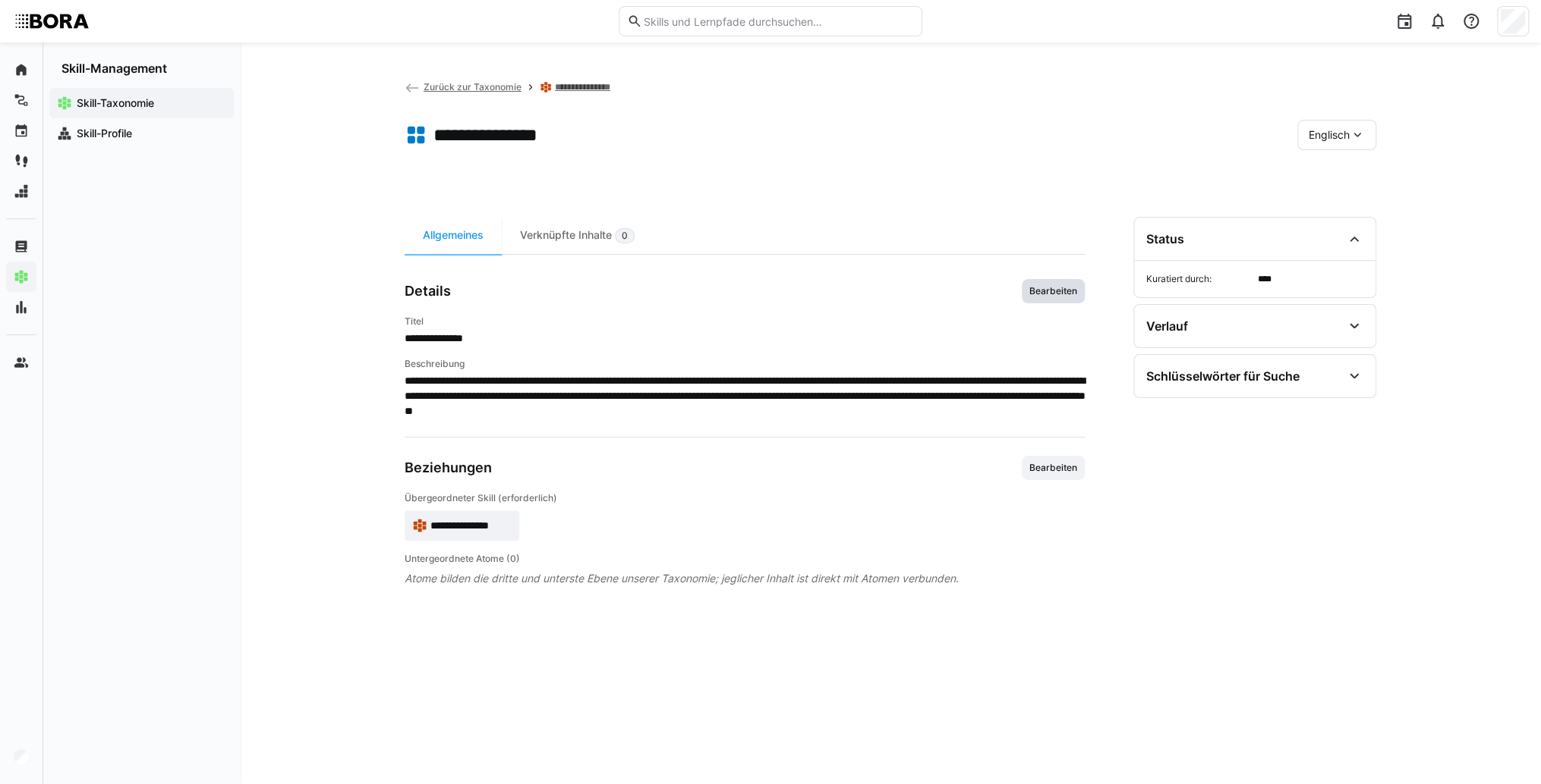
click at [1048, 294] on span "Bearbeiten" at bounding box center [1053, 291] width 51 height 12
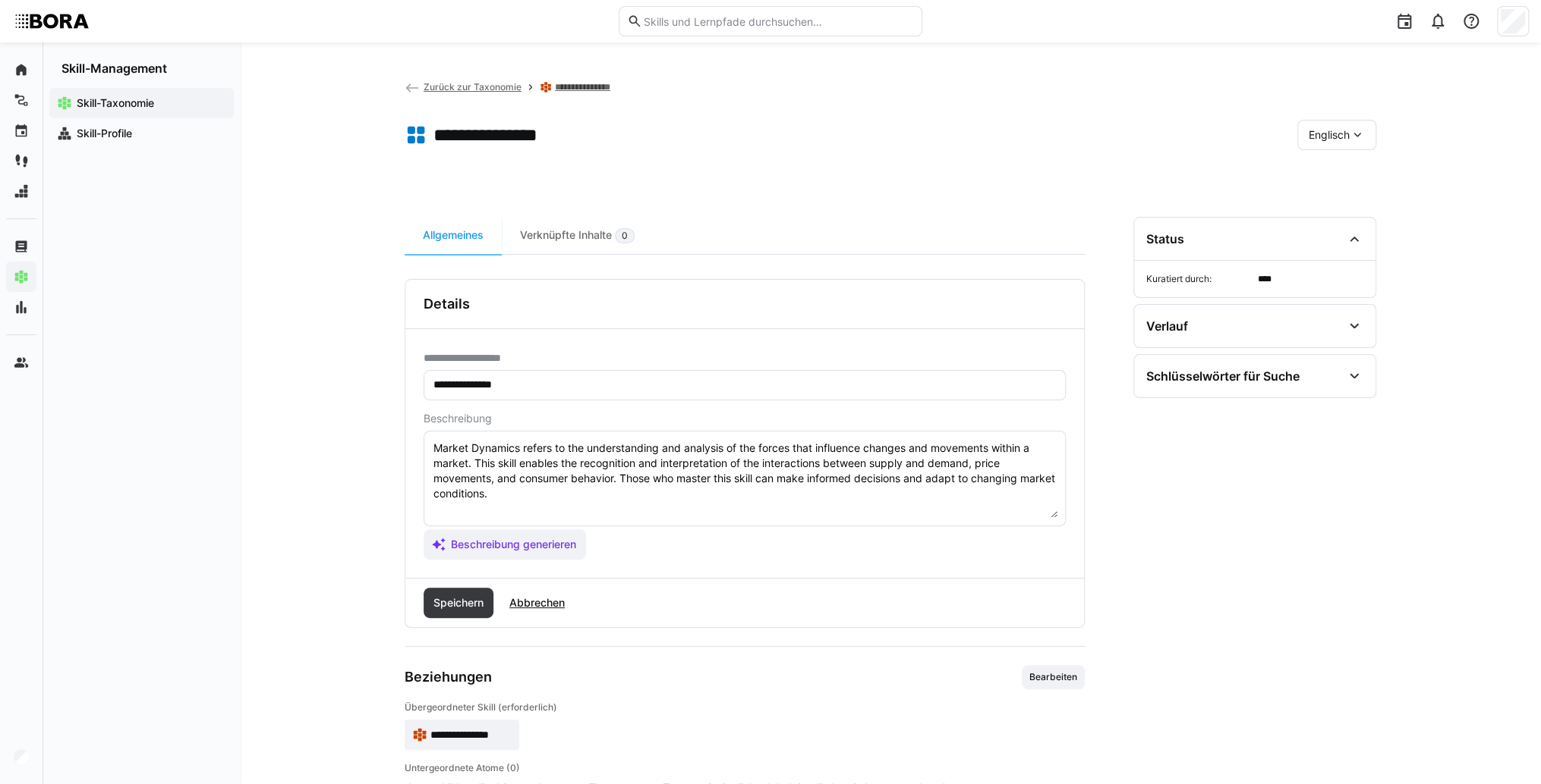
click at [811, 504] on textarea "Market Dynamics refers to the understanding and analysis of the forces that inf…" at bounding box center [745, 478] width 626 height 79
click at [443, 509] on textarea "Market Dynamics refers to the understanding and analysis of the forces that inf…" at bounding box center [745, 478] width 626 height 79
paste textarea "*1 - Beginner: *2 - Intermediate Level: *3 - Advanced: *4 - Expert: *5 - Starli…"
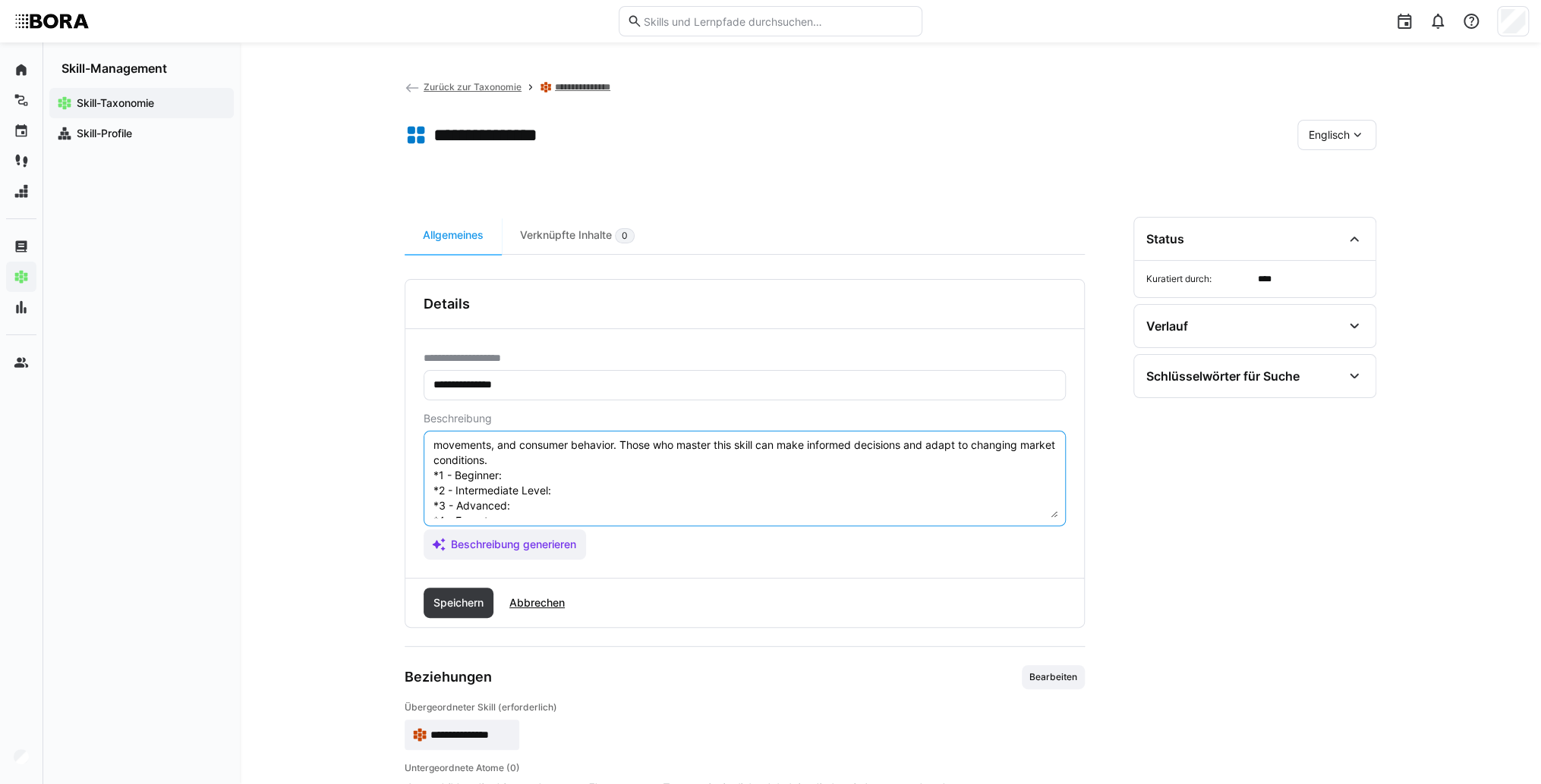
scroll to position [12, 0]
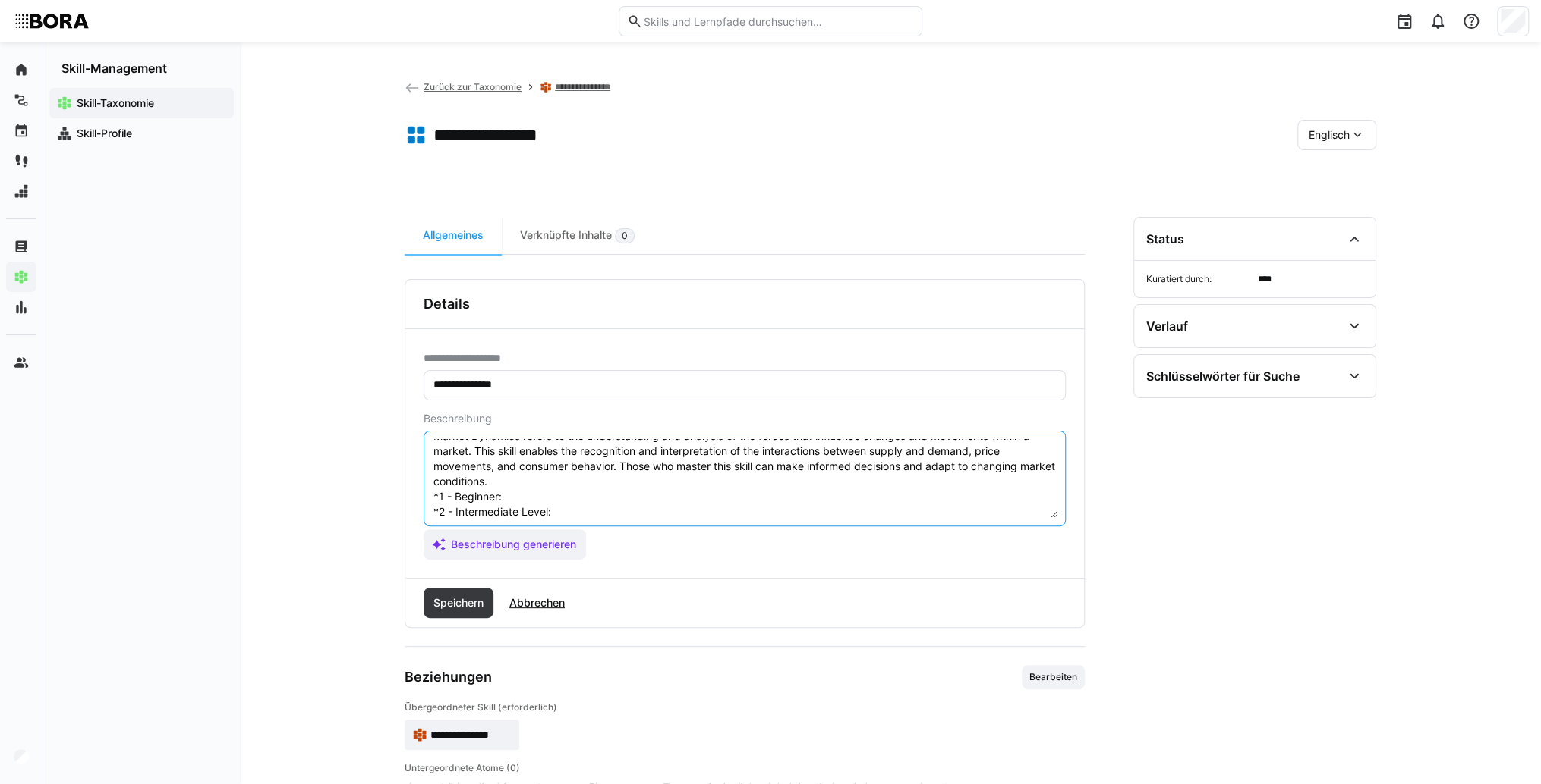
click at [511, 501] on textarea "Market Dynamics refers to the understanding and analysis of the forces that inf…" at bounding box center [745, 478] width 626 height 79
click at [558, 501] on textarea "Market Dynamics refers to the understanding and analysis of the forces that inf…" at bounding box center [745, 478] width 626 height 79
paste textarea "Understands basics of market dynamics, observes seasonal fluctuations."
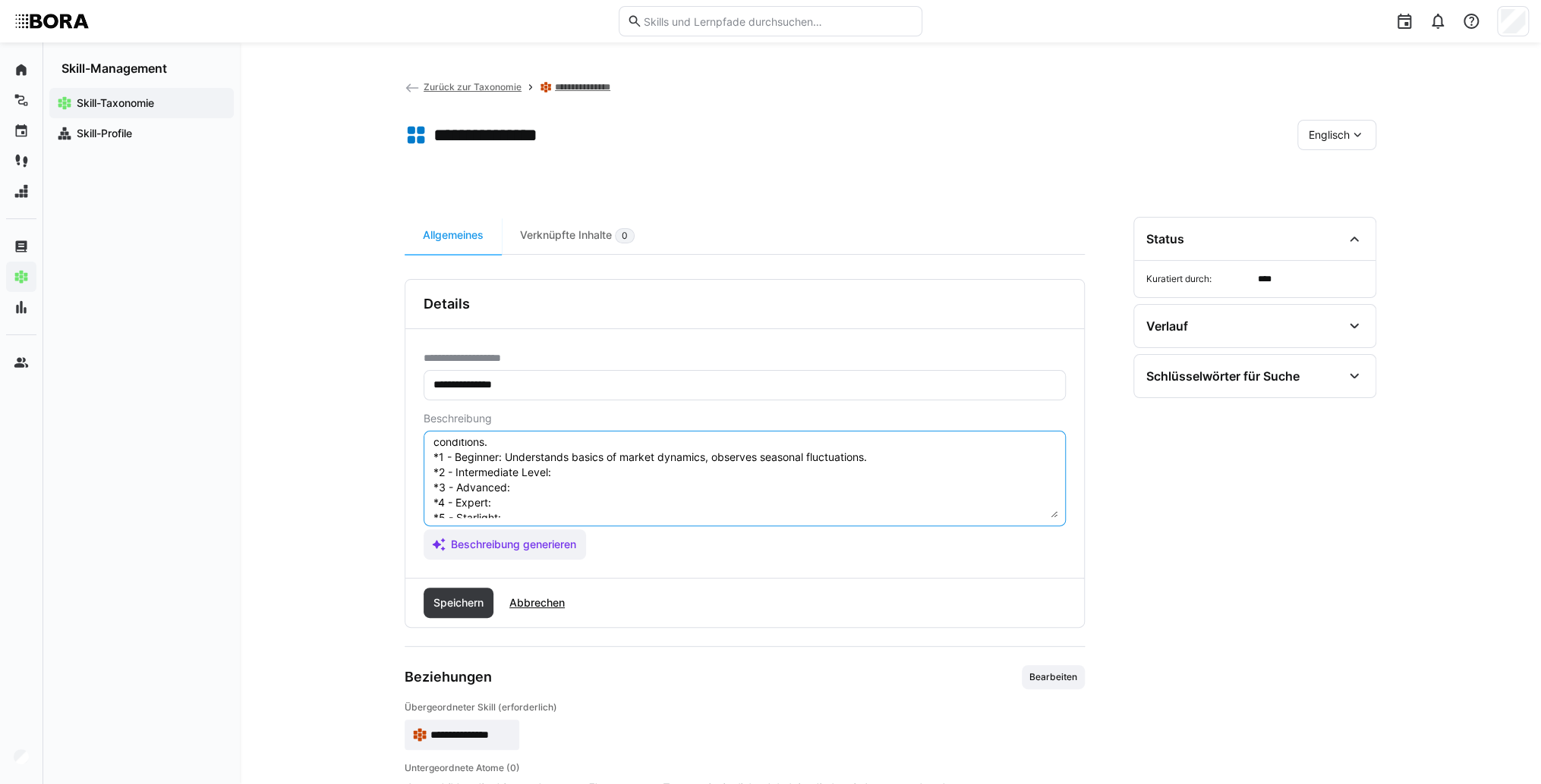
scroll to position [73, 0]
click at [577, 452] on textarea "Market Dynamics refers to the understanding and analysis of the forces that inf…" at bounding box center [745, 478] width 626 height 79
click at [593, 449] on textarea "Market Dynamics refers to the understanding and analysis of the forces that inf…" at bounding box center [745, 478] width 626 height 79
paste textarea "Analyzes market changes, identifies trends and drivers."
click at [568, 465] on textarea "Market Dynamics refers to the understanding and analysis of the forces that inf…" at bounding box center [745, 478] width 626 height 79
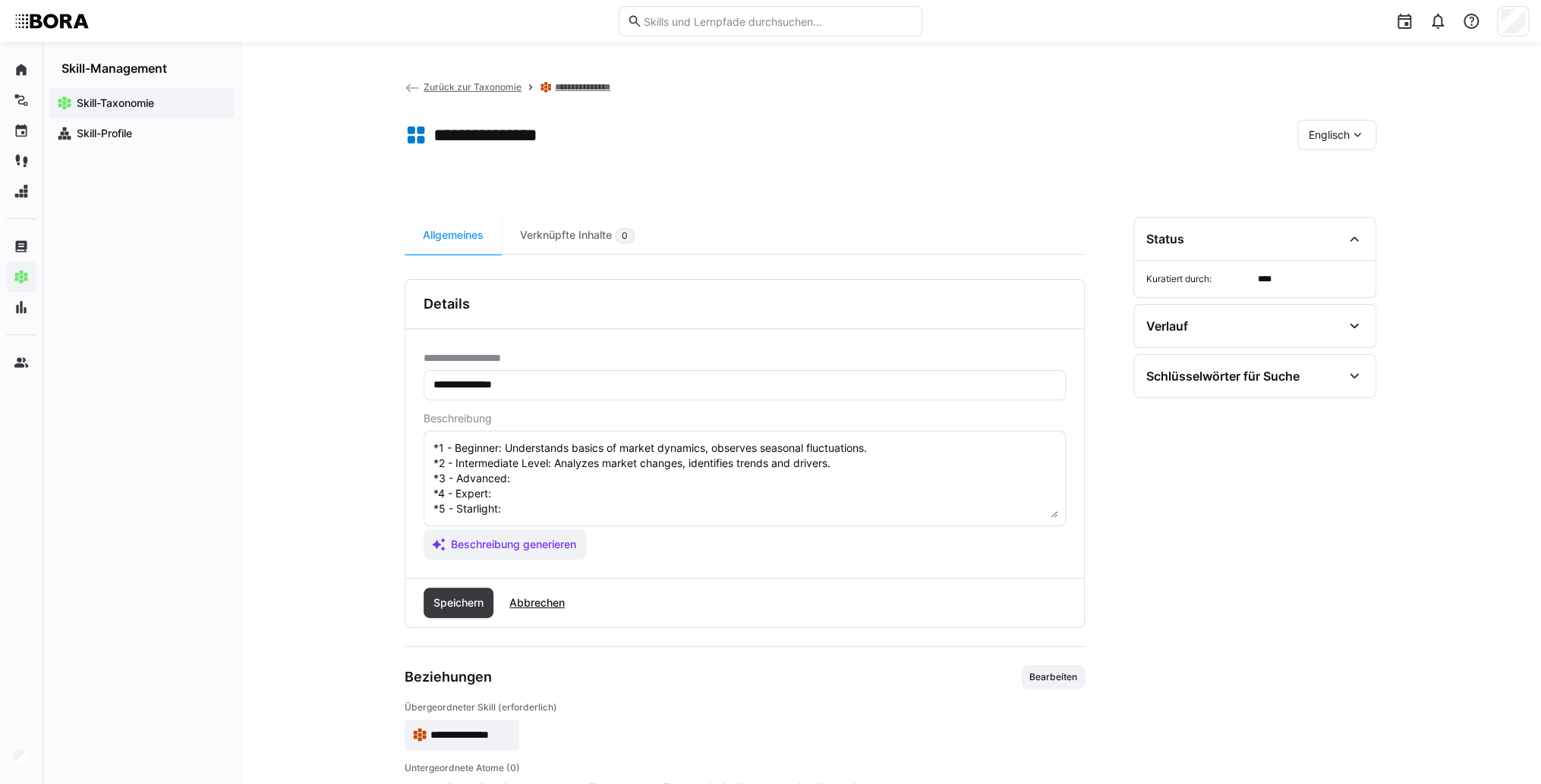
click at [576, 465] on textarea "Market Dynamics refers to the understanding and analysis of the forces that inf…" at bounding box center [745, 478] width 626 height 79
paste textarea "Uses market dynamics data for forecasting and strategy development."
click at [555, 486] on textarea "Market Dynamics refers to the understanding and analysis of the forces that inf…" at bounding box center [745, 478] width 626 height 79
click at [642, 493] on textarea "Market Dynamics refers to the understanding and analysis of the forces that inf…" at bounding box center [745, 478] width 626 height 79
click at [616, 479] on textarea "Market Dynamics refers to the understanding and analysis of the forces that inf…" at bounding box center [745, 478] width 626 height 79
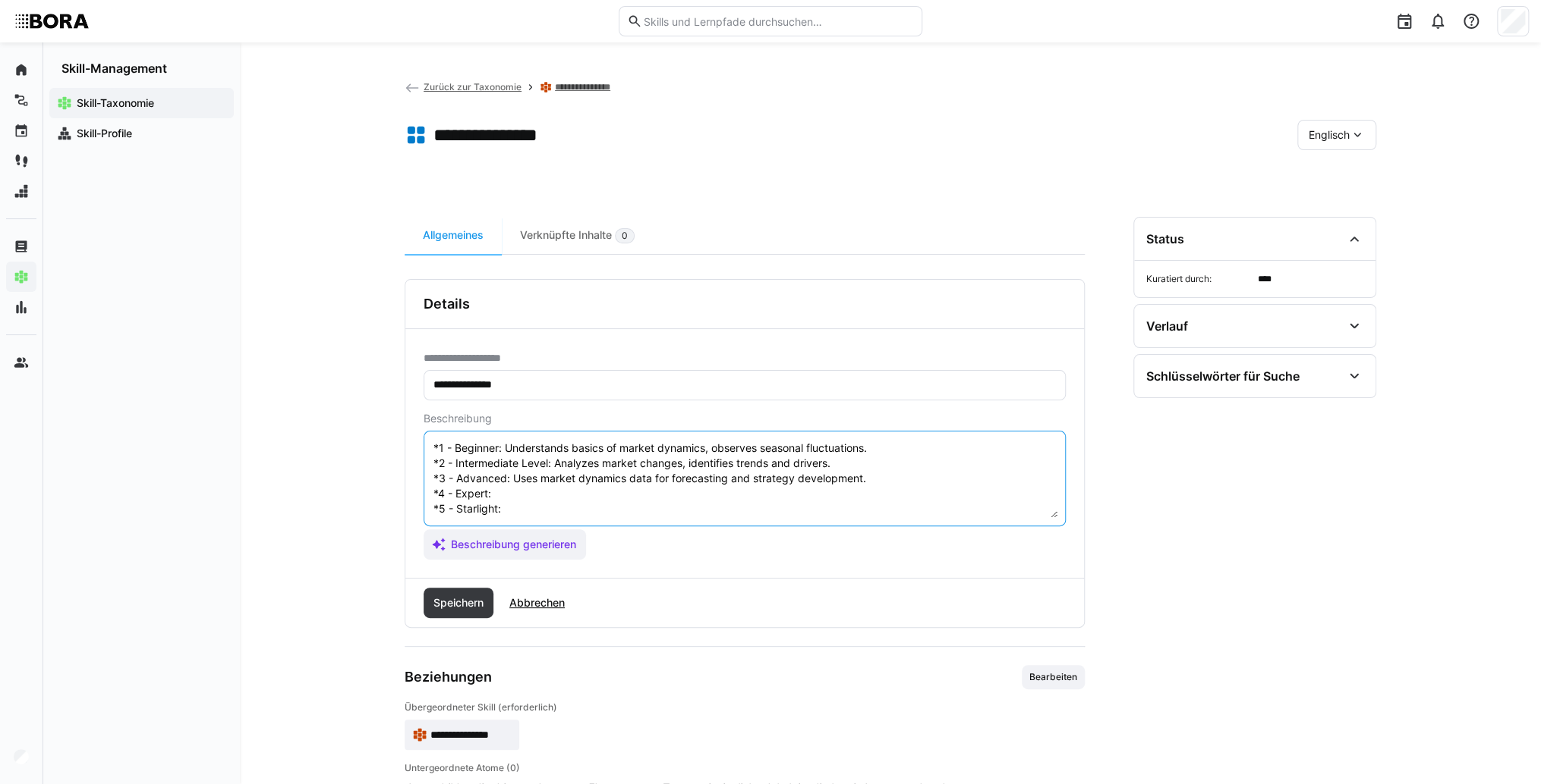
paste textarea "Develops models to simulate market dynamics, advises on market entry and adapta…"
click at [559, 498] on textarea "Market Dynamics refers to the understanding and analysis of the forces that inf…" at bounding box center [745, 478] width 626 height 79
click at [534, 500] on textarea "Market Dynamics refers to the understanding and analysis of the forces that inf…" at bounding box center [745, 478] width 626 height 79
paste textarea "Defines concepts for leveraging market dynamics for strategic decisions."
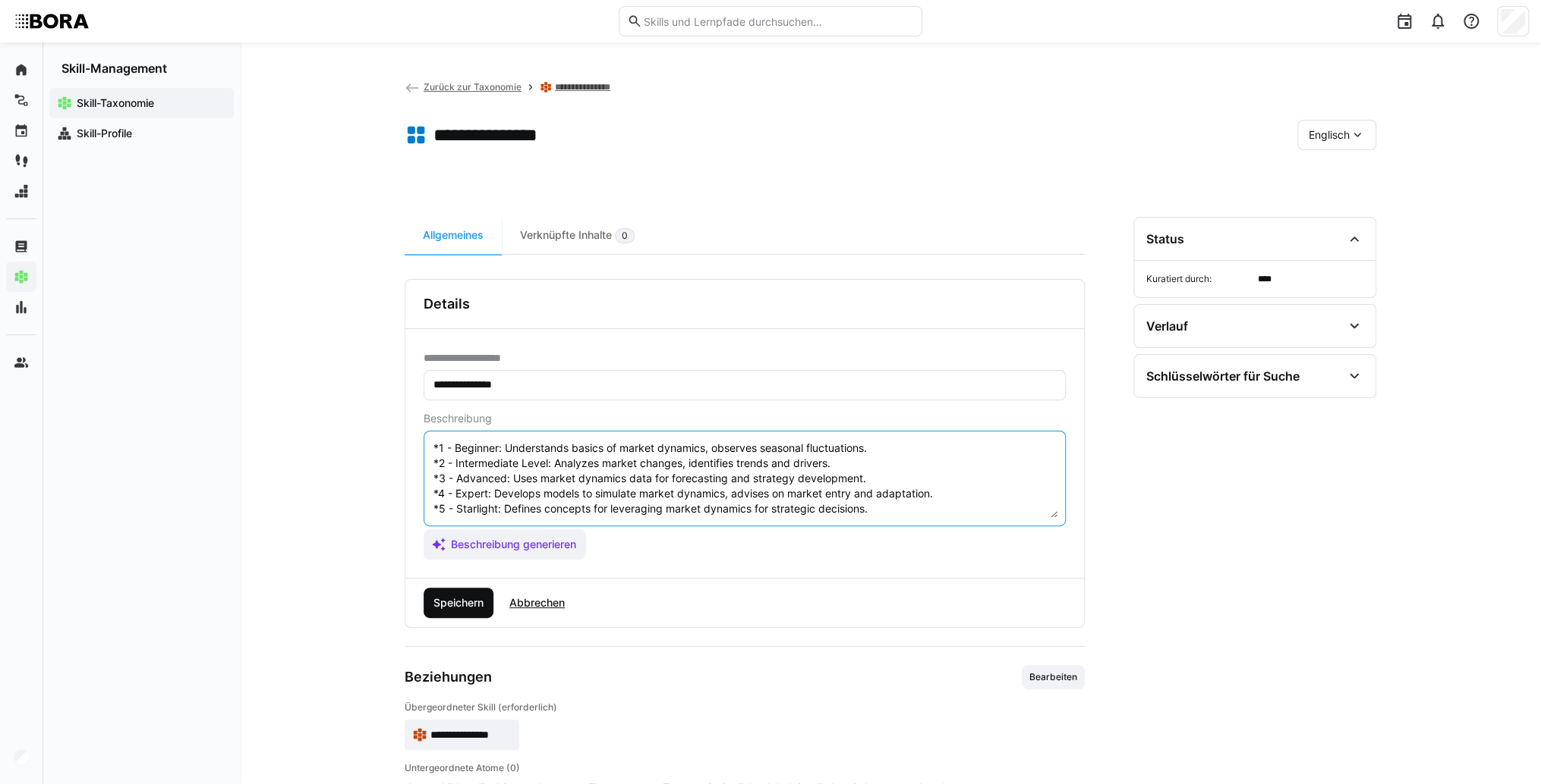
type textarea "Market Dynamics refers to the understanding and analysis of the forces that inf…"
click at [451, 600] on span "Speichern" at bounding box center [458, 603] width 55 height 15
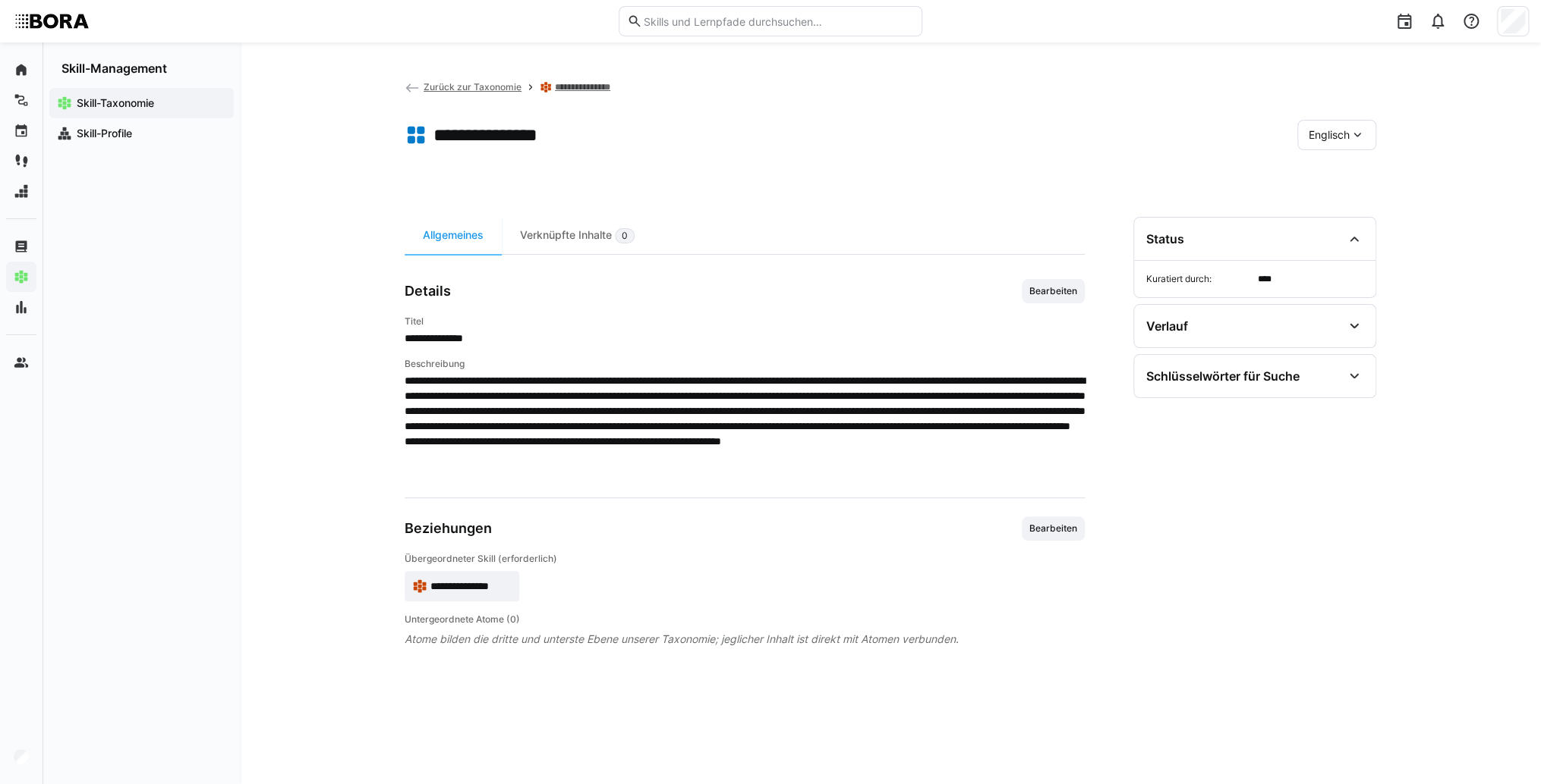
click at [479, 595] on app-skill-badge "**********" at bounding box center [462, 586] width 115 height 30
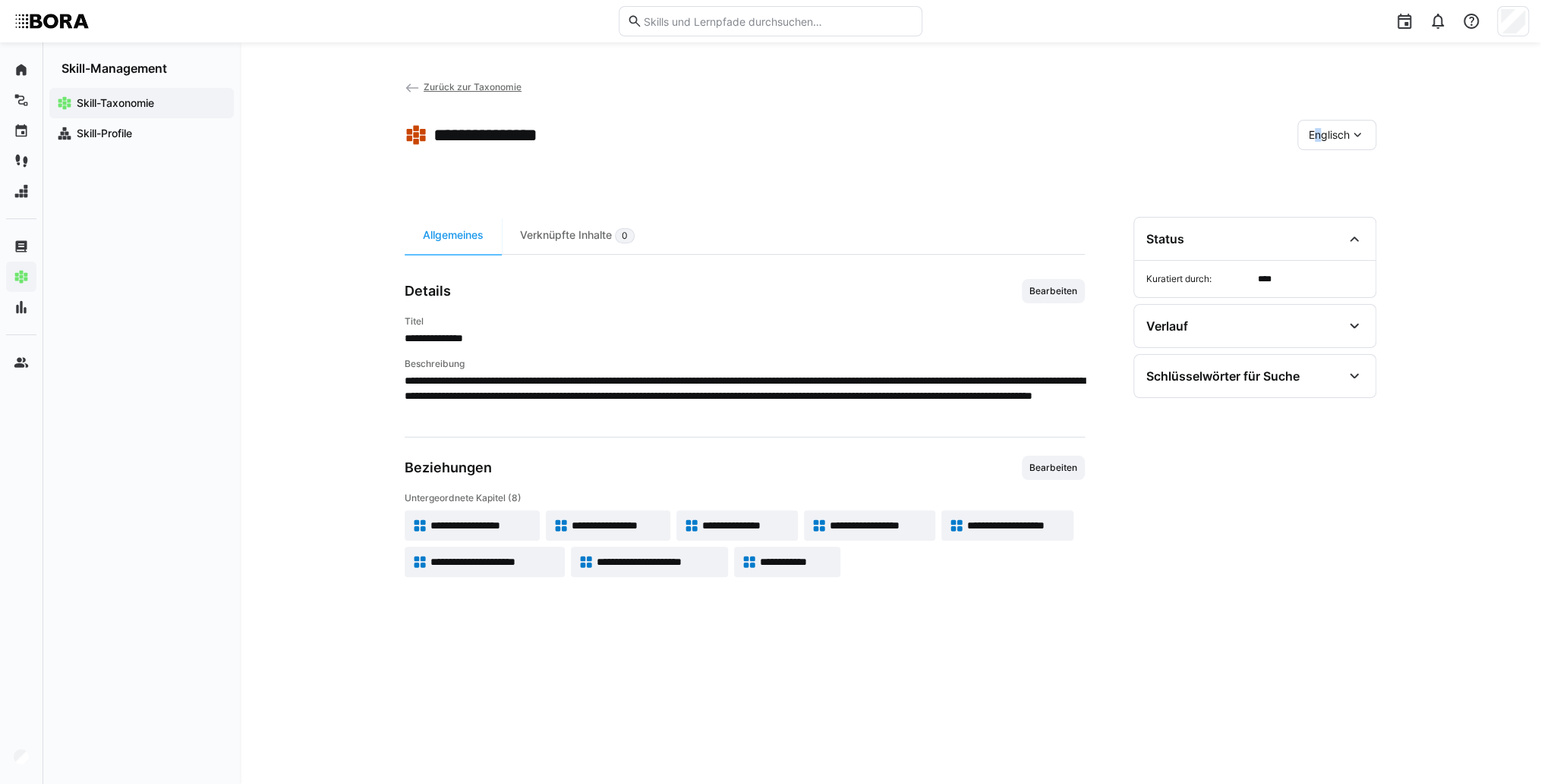
click at [1309, 124] on div "Englisch" at bounding box center [1336, 135] width 79 height 30
drag, startPoint x: 1309, startPoint y: 124, endPoint x: 1327, endPoint y: 168, distance: 47.5
click at [1327, 168] on span "Deutsch" at bounding box center [1329, 175] width 41 height 15
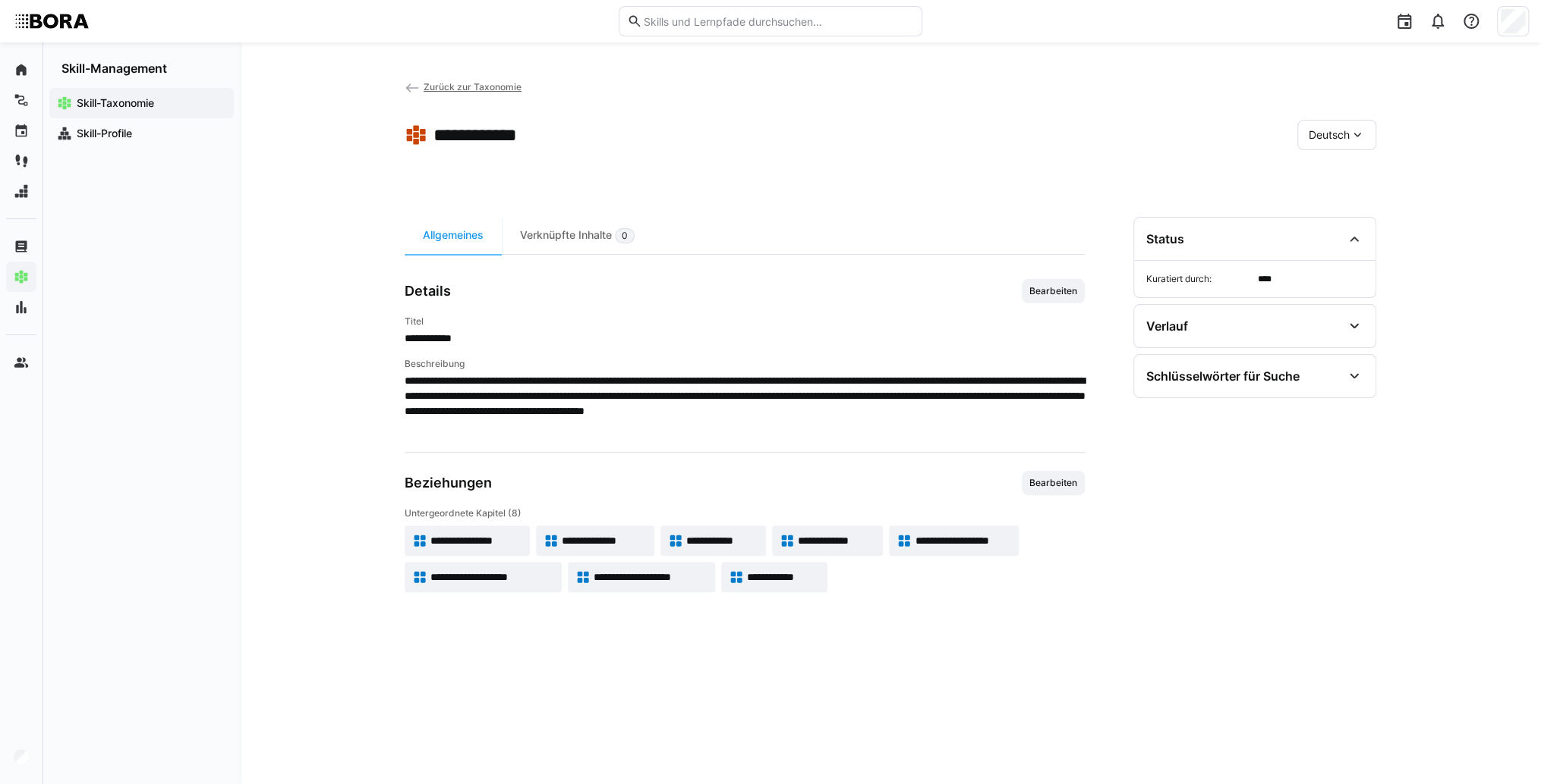
click at [738, 547] on app-skill-badge "**********" at bounding box center [713, 541] width 106 height 30
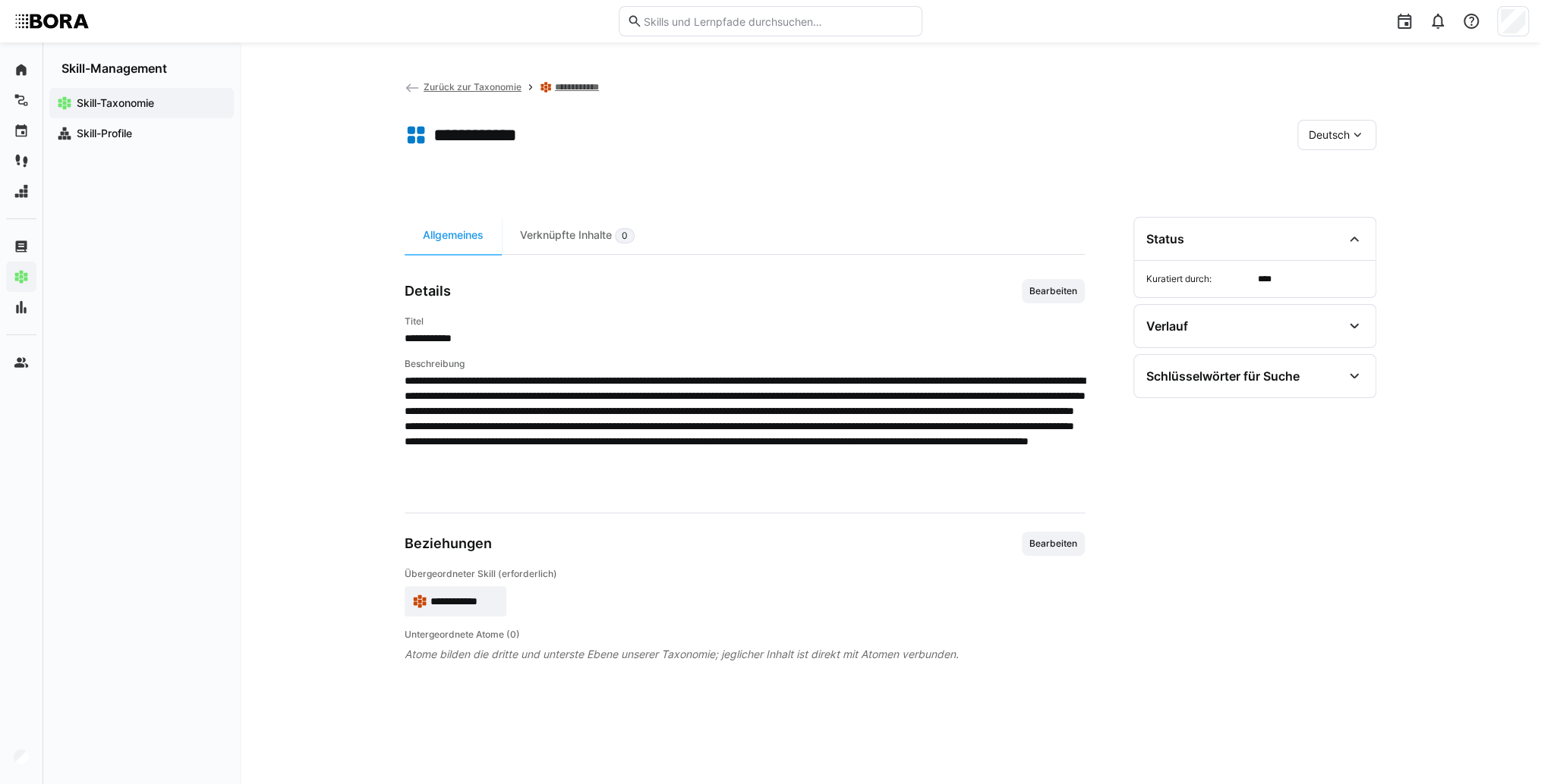
click at [462, 605] on span "**********" at bounding box center [464, 602] width 68 height 15
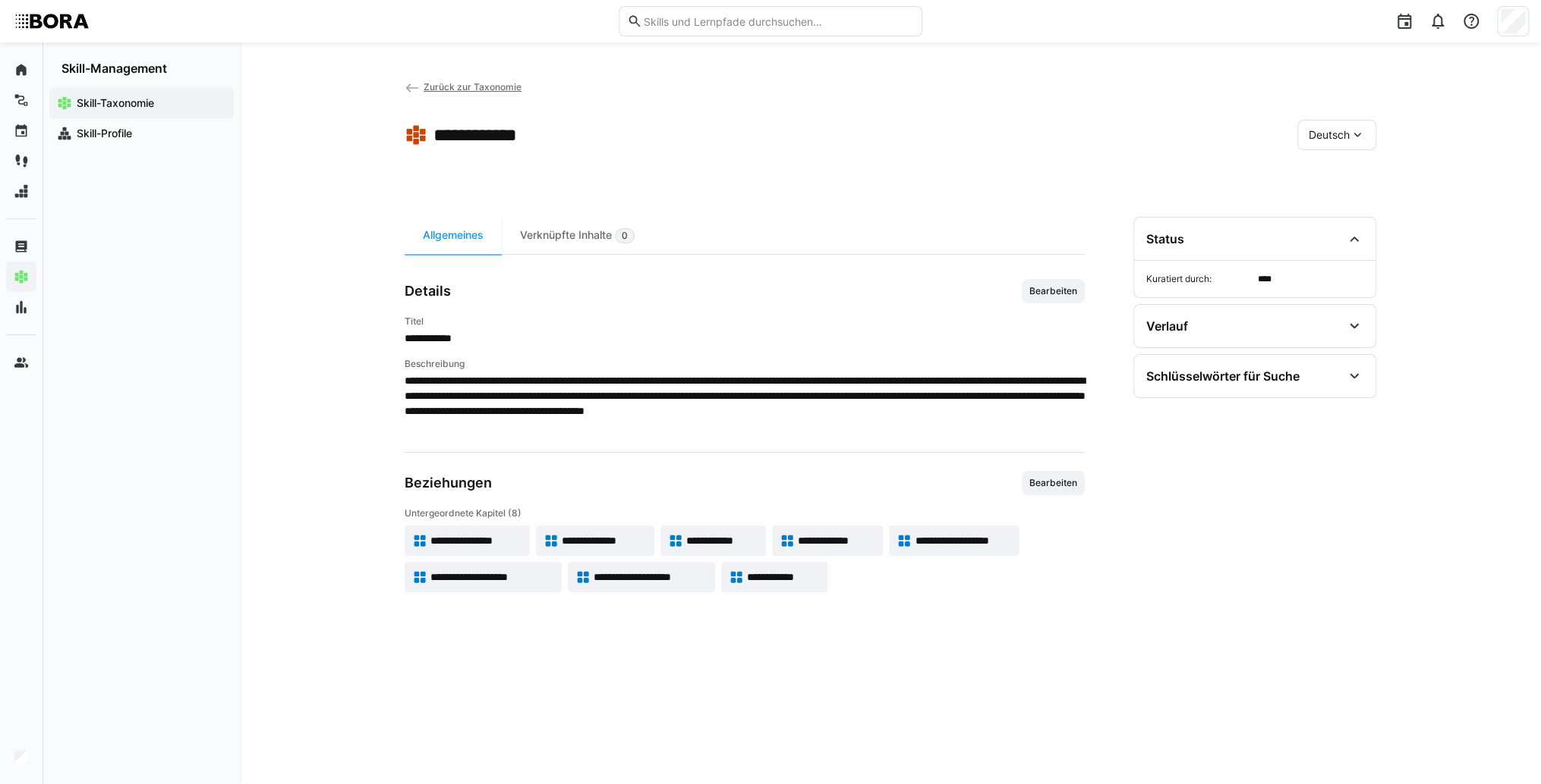
click at [850, 543] on span "**********" at bounding box center [837, 541] width 78 height 15
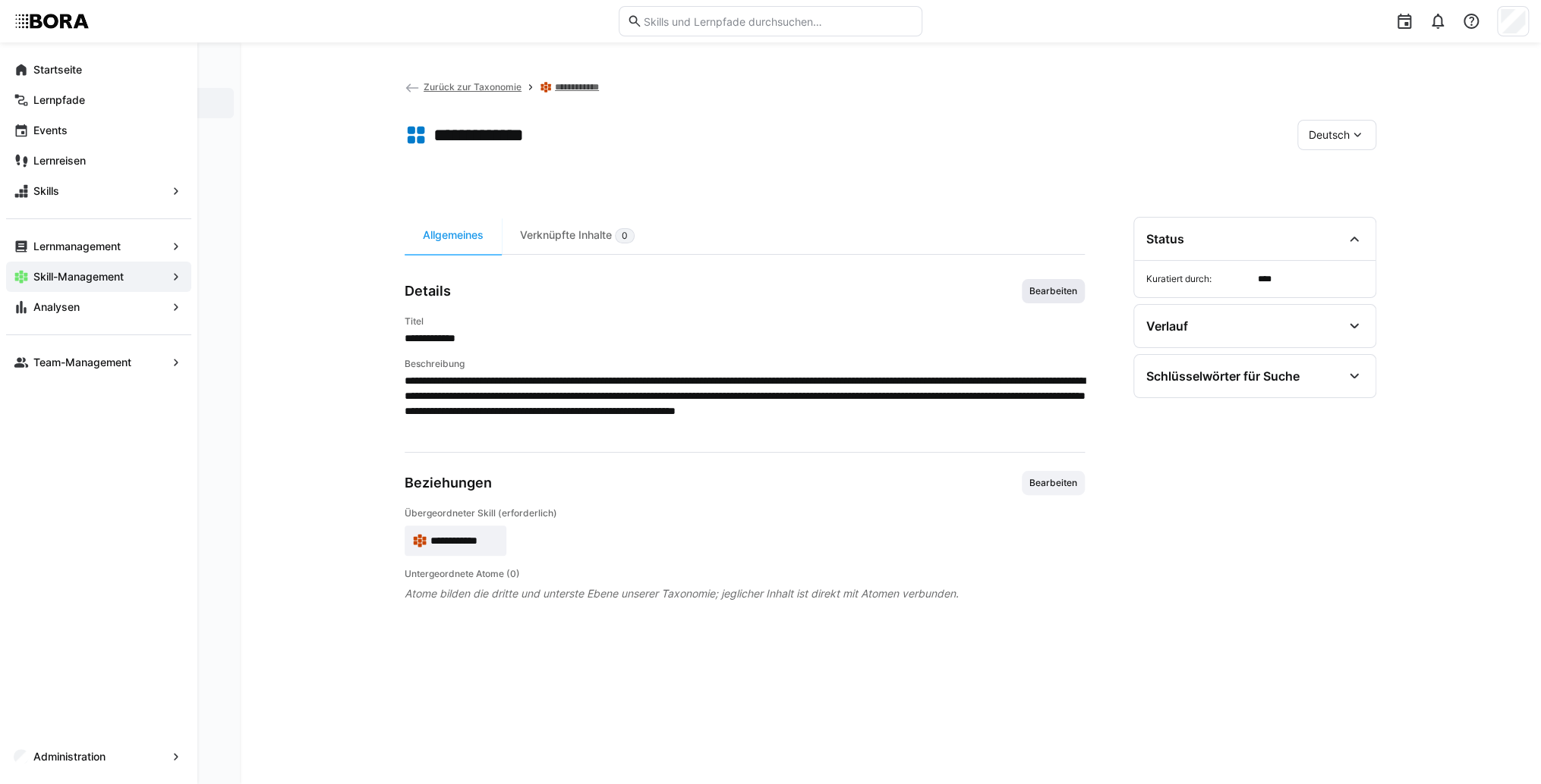
click at [1063, 301] on span "Bearbeiten" at bounding box center [1052, 291] width 63 height 24
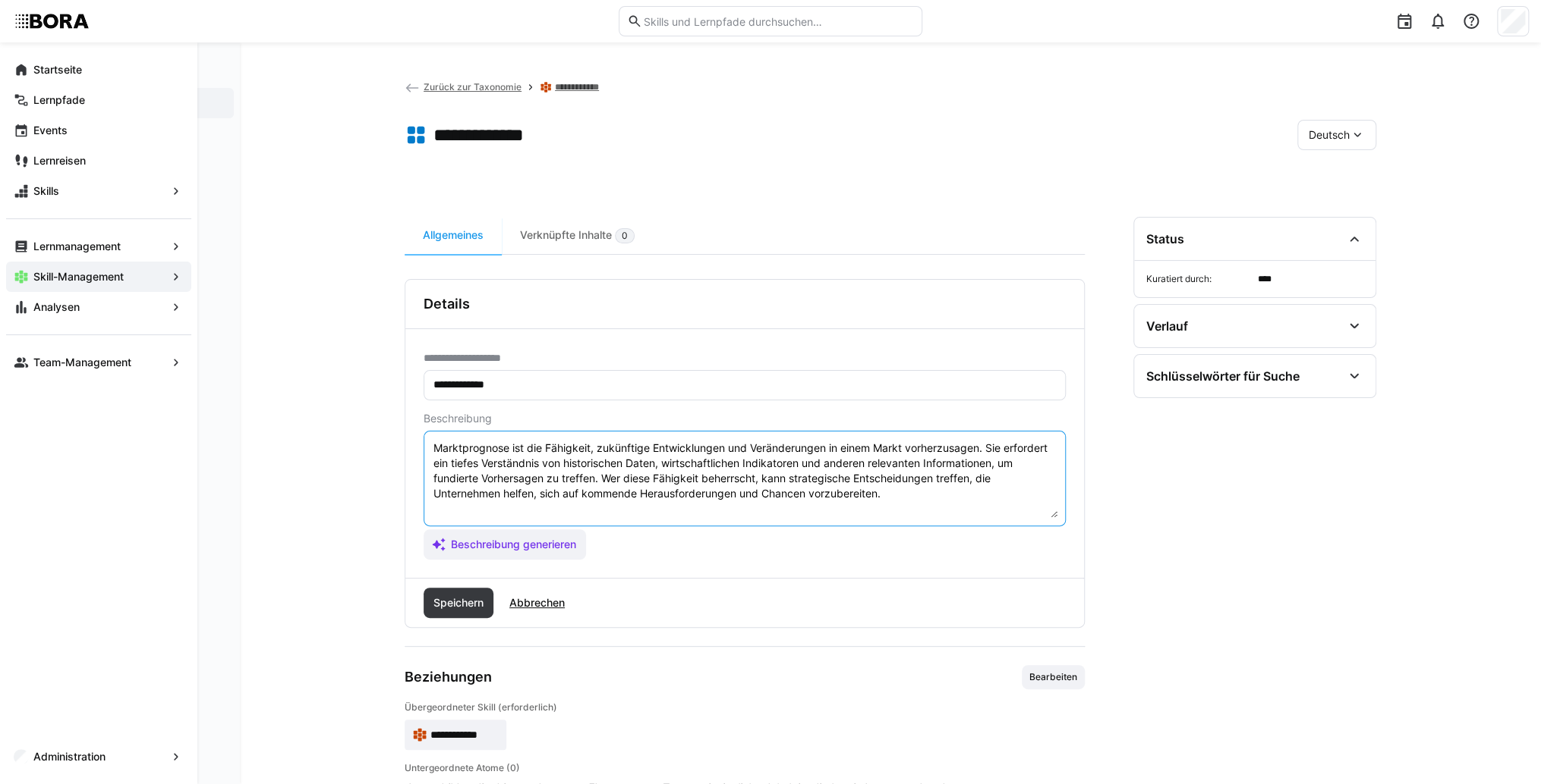
click at [932, 504] on textarea "Marktprognose ist die Fähigkeit, zukünftige Entwicklungen und Veränderungen in …" at bounding box center [745, 478] width 626 height 79
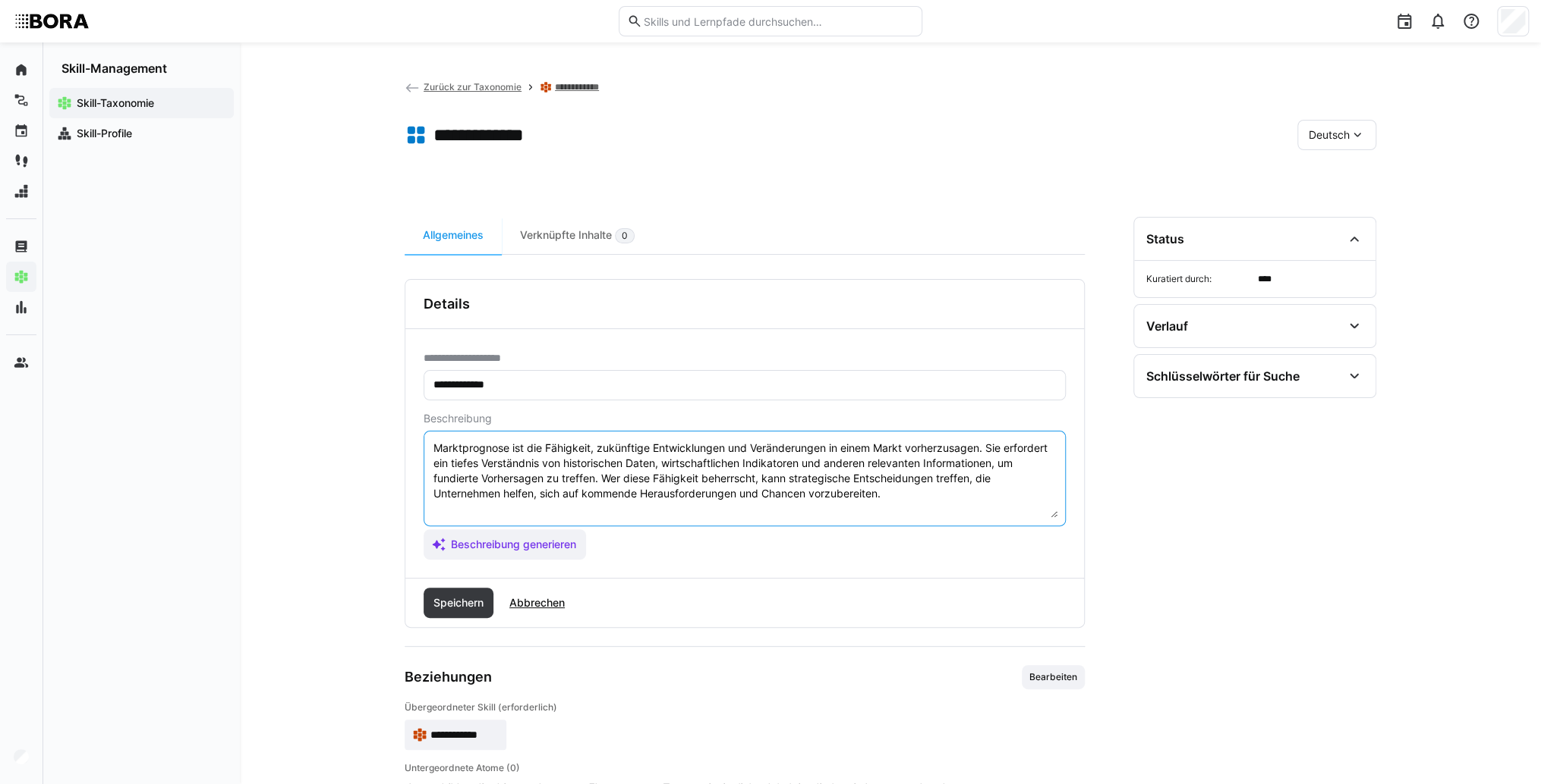
click at [463, 509] on textarea "Marktprognose ist die Fähigkeit, zukünftige Entwicklungen und Veränderungen in …" at bounding box center [745, 478] width 626 height 79
paste textarea "*1 -Anfänger: *2 – Mittelstufe: *3 – Fortgeschritten: *4 – Experte: * 5 - Starl…"
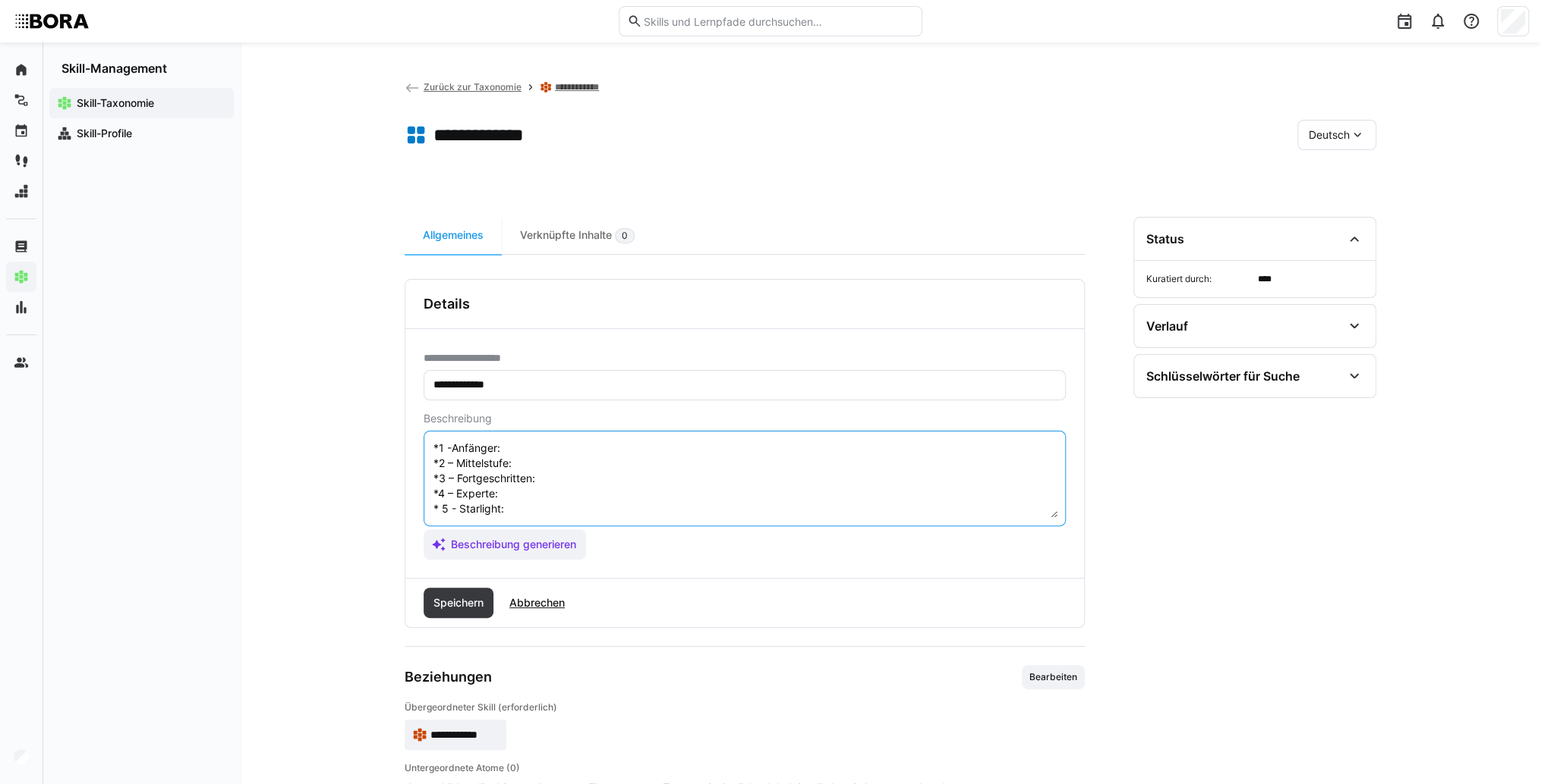
scroll to position [12, 0]
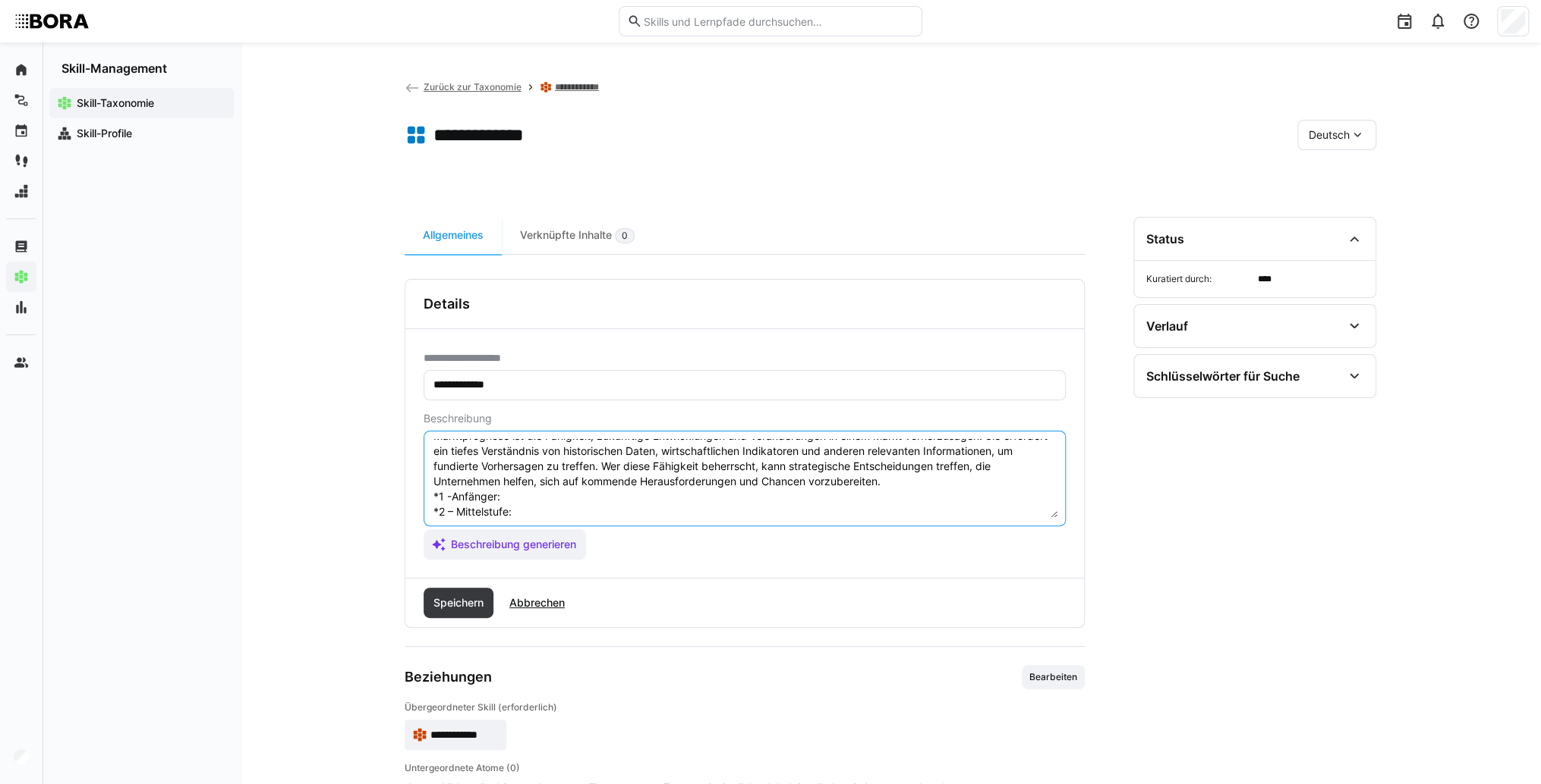
click at [518, 493] on textarea "Marktprognose ist die Fähigkeit, zukünftige Entwicklungen und Veränderungen in …" at bounding box center [745, 478] width 626 height 79
click at [568, 497] on textarea "Marktprognose ist die Fähigkeit, zukünftige Entwicklungen und Veränderungen in …" at bounding box center [745, 478] width 626 height 79
paste textarea "Kennt Methoden einfacher Prognosen, nutzt historische Daten."
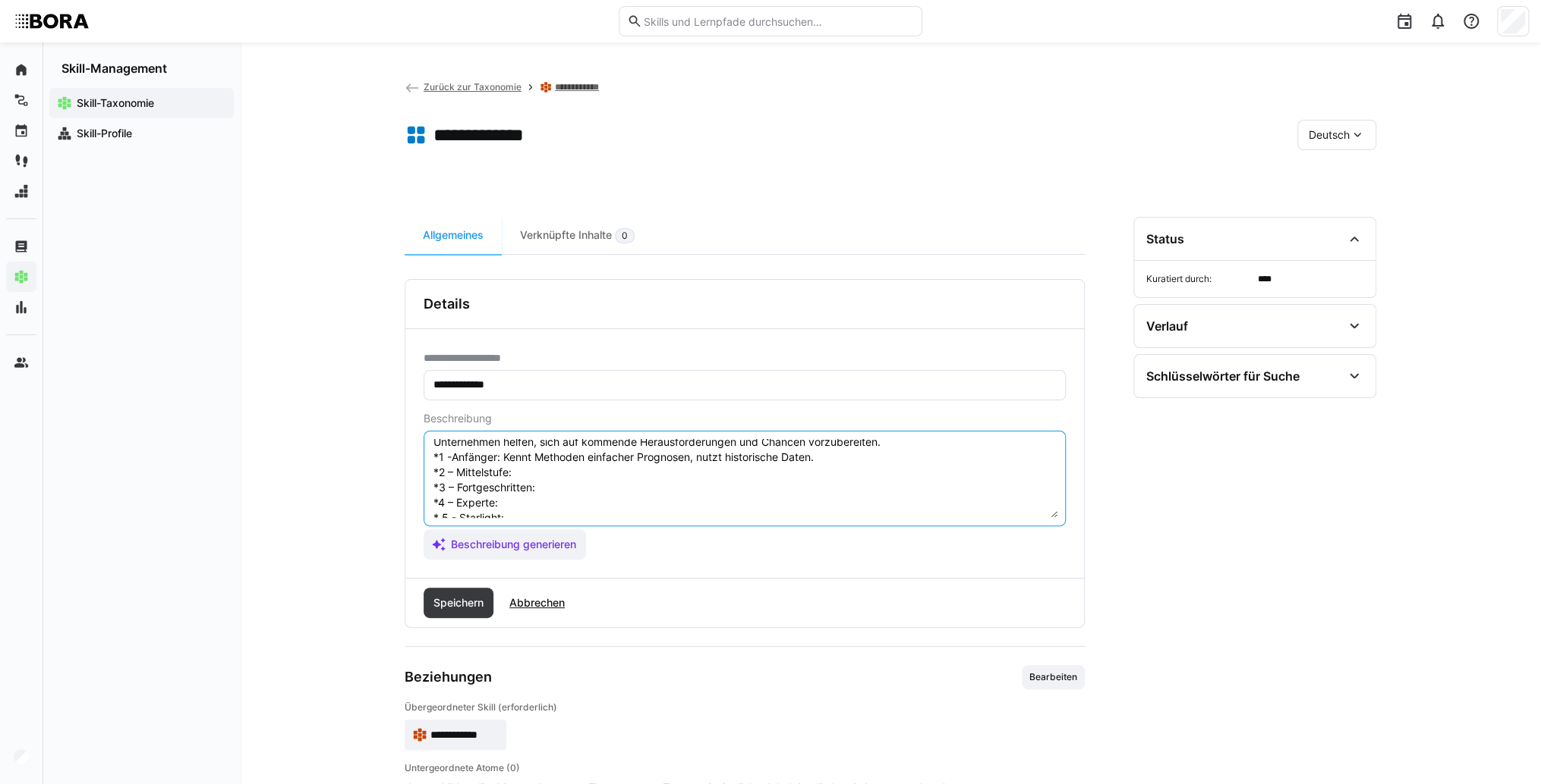
scroll to position [73, 0]
click at [550, 443] on textarea "Marktprognose ist die Fähigkeit, zukünftige Entwicklungen und Veränderungen in …" at bounding box center [745, 478] width 626 height 79
click at [599, 451] on textarea "Marktprognose ist die Fähigkeit, zukünftige Entwicklungen und Veränderungen in …" at bounding box center [745, 478] width 626 height 79
paste textarea "Erarbeitet eigenständig Prognosen mit statistischen Verfahren, bewertet Unsiche…"
click at [590, 463] on textarea "Marktprognose ist die Fähigkeit, zukünftige Entwicklungen und Veränderungen in …" at bounding box center [745, 478] width 626 height 79
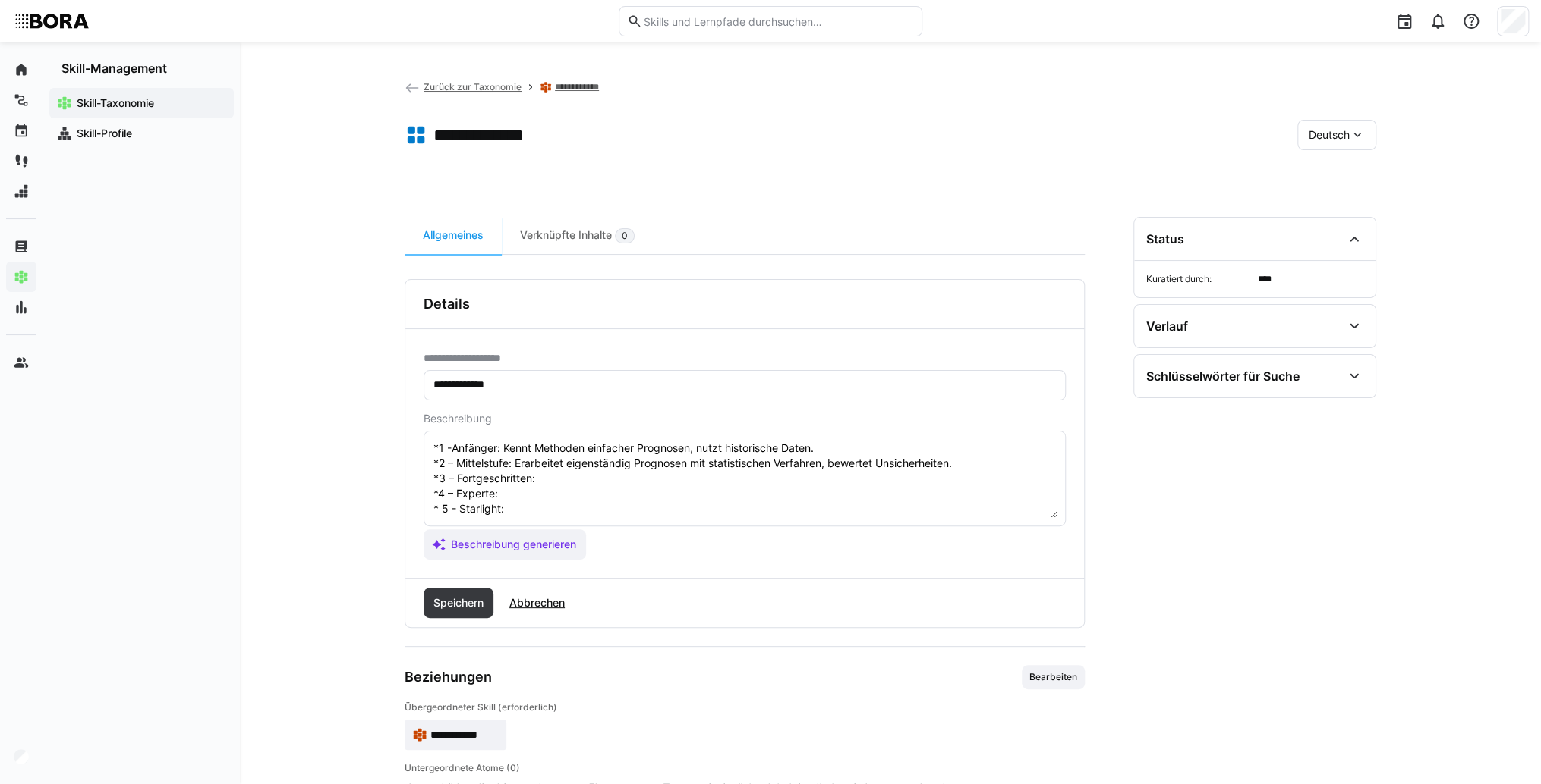
click at [621, 467] on textarea "Marktprognose ist die Fähigkeit, zukünftige Entwicklungen und Veränderungen in …" at bounding box center [745, 478] width 626 height 79
paste textarea "Nutzt fortgeschrittene Prognosemodelle, integriert externe Einflussfaktoren und…"
click at [595, 483] on textarea "Marktprognose ist die Fähigkeit, zukünftige Entwicklungen und Veränderungen in …" at bounding box center [745, 478] width 626 height 79
click at [516, 482] on textarea "Marktprognose ist die Fähigkeit, zukünftige Entwicklungen und Veränderungen in …" at bounding box center [745, 478] width 626 height 79
paste textarea "Entwickelt innovative Prognoseverfahren, validiert Modelle anhand realer Daten."
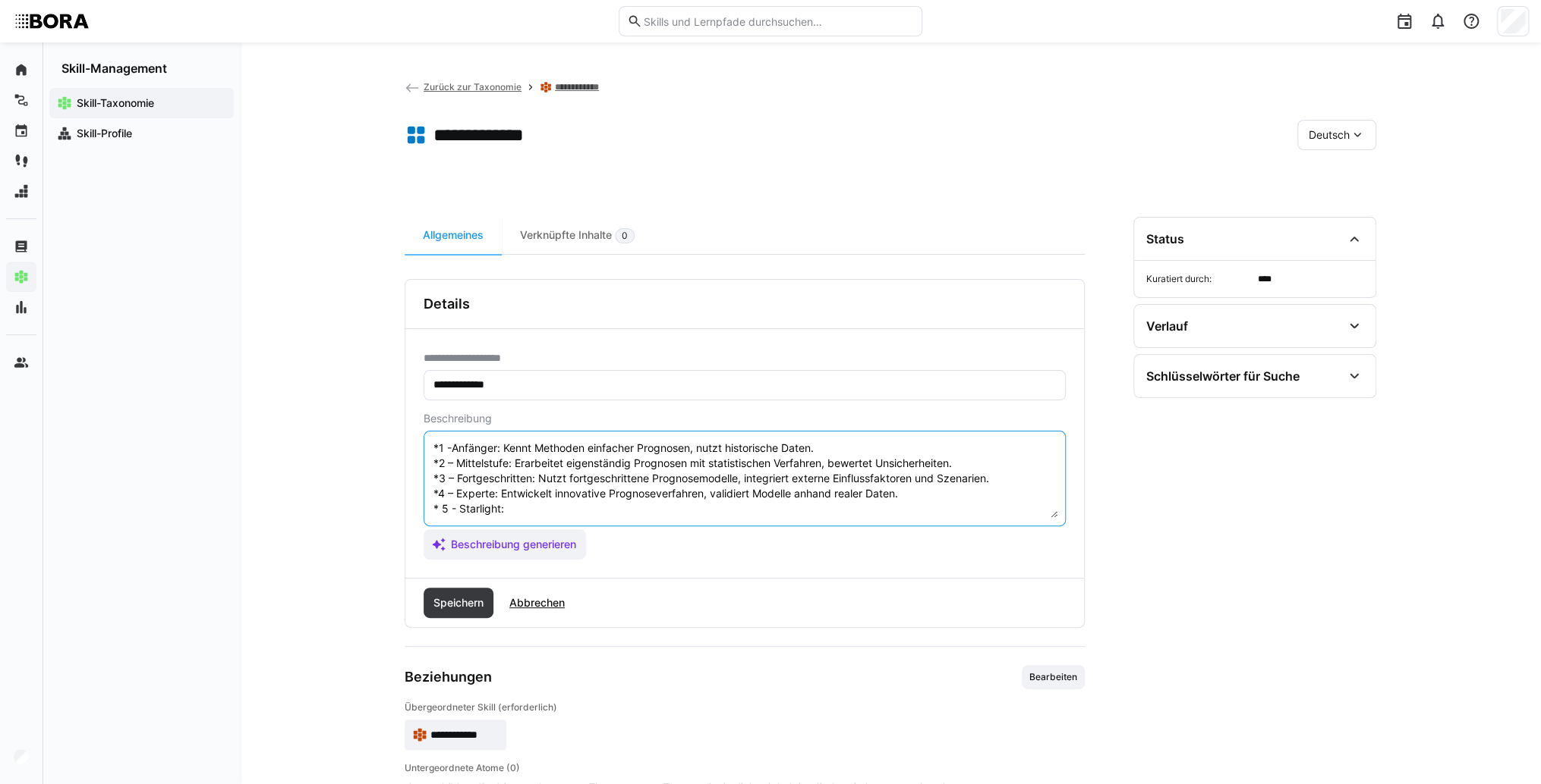
click at [512, 499] on textarea "Marktprognose ist die Fähigkeit, zukünftige Entwicklungen und Veränderungen in …" at bounding box center [745, 478] width 626 height 79
click at [530, 494] on textarea "Marktprognose ist die Fähigkeit, zukünftige Entwicklungen und Veränderungen in …" at bounding box center [745, 478] width 626 height 79
paste textarea "Führt unternehmensweite Prognoseprojekte, implementiert KI-gestützte Prognoseto…"
type textarea "Marktprognose ist die Fähigkeit, zukünftige Entwicklungen und Veränderungen in …"
click at [473, 601] on span "Speichern" at bounding box center [458, 603] width 55 height 15
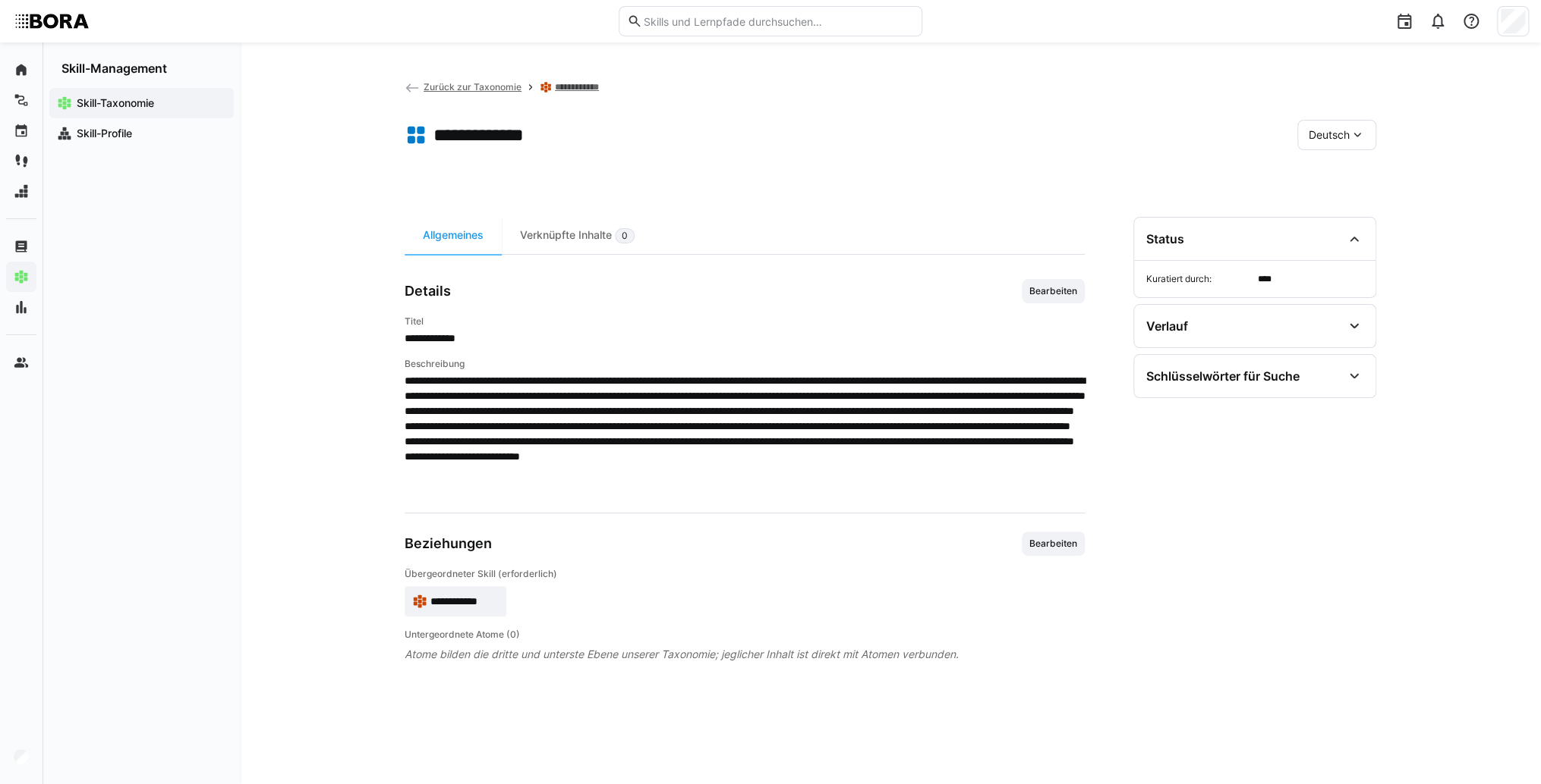
click at [1335, 135] on span "Deutsch" at bounding box center [1329, 135] width 41 height 15
click at [1317, 206] on span "Englisch" at bounding box center [1329, 207] width 41 height 15
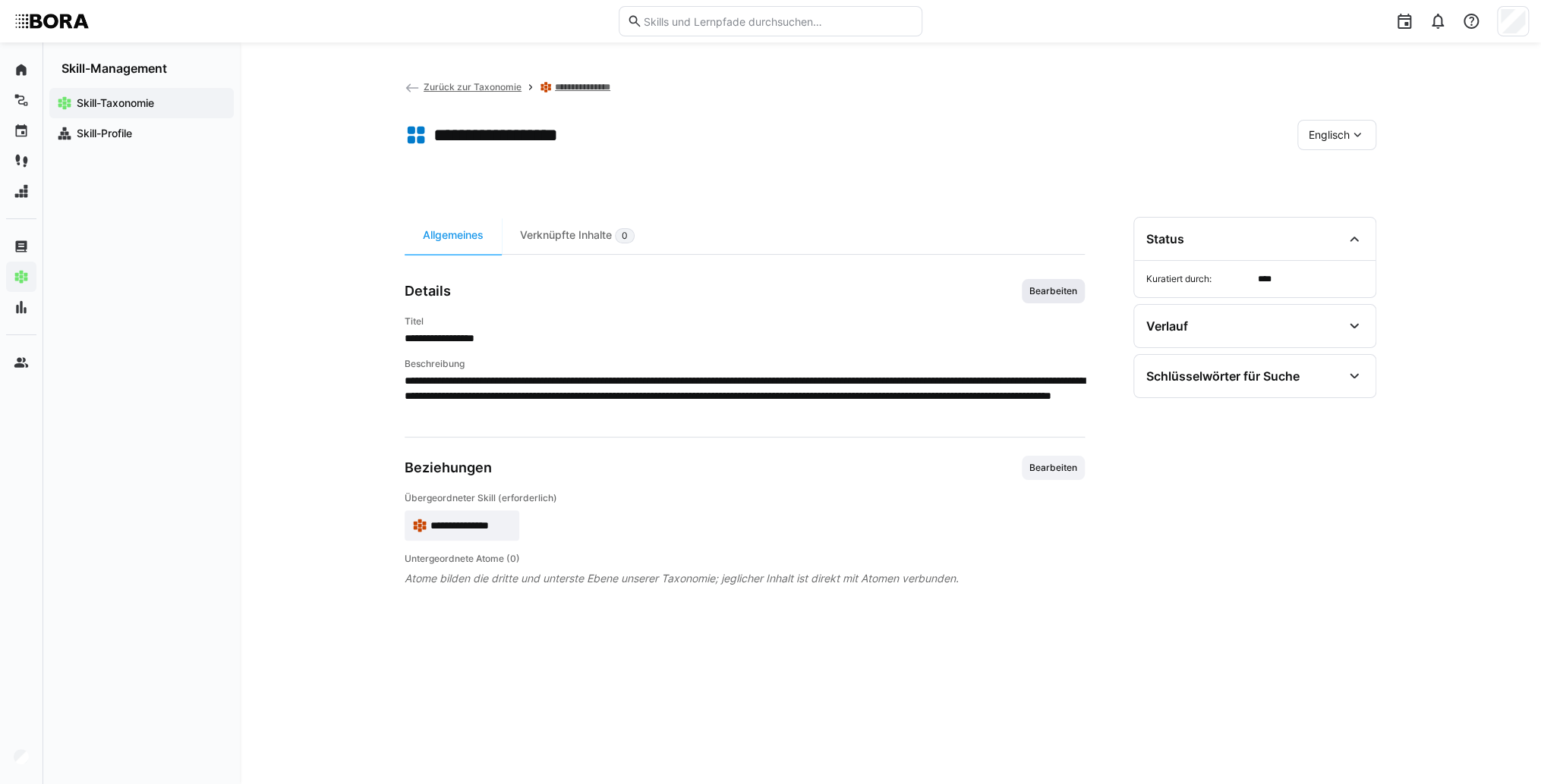
click at [1032, 288] on span "Bearbeiten" at bounding box center [1053, 291] width 51 height 12
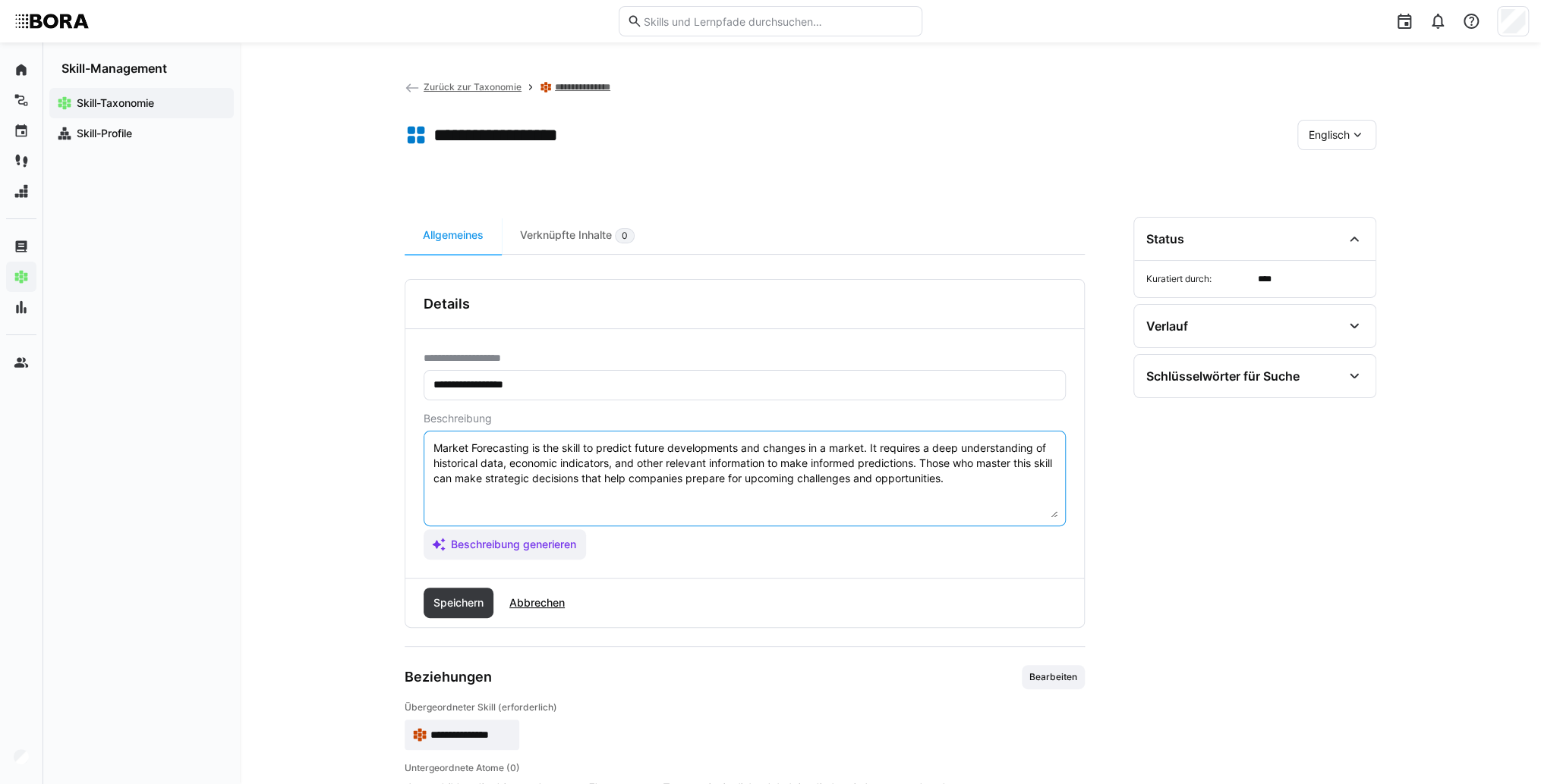
click at [989, 483] on textarea "Market Forecasting is the skill to predict future developments and changes in a…" at bounding box center [745, 478] width 626 height 79
click at [486, 504] on textarea "Market Forecasting is the skill to predict future developments and changes in a…" at bounding box center [745, 478] width 626 height 79
paste textarea "*1 - Beginner: *2 - Intermediate Level: *3 - Advanced: *4 - Expert: *5 - Starli…"
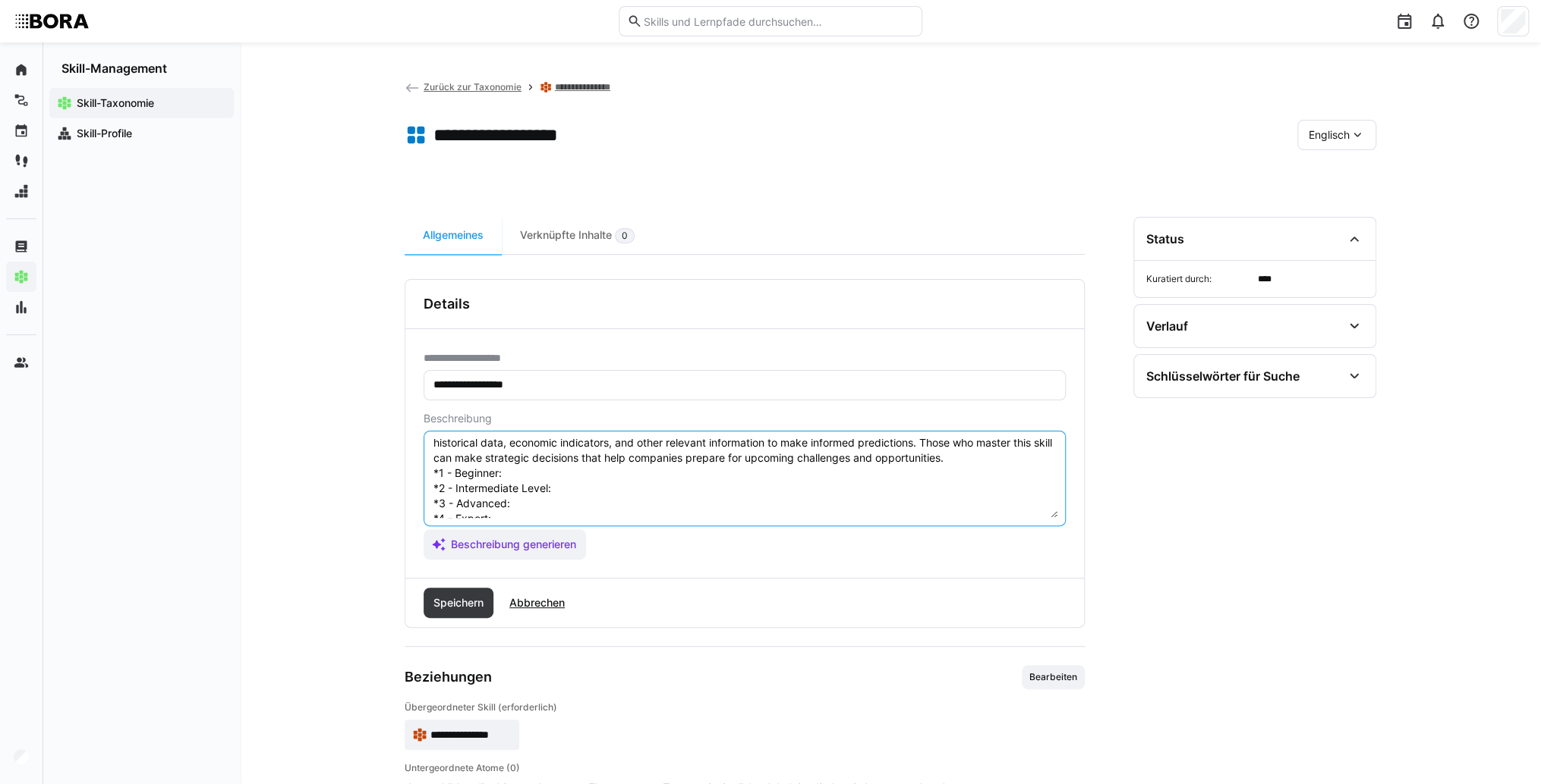
scroll to position [0, 0]
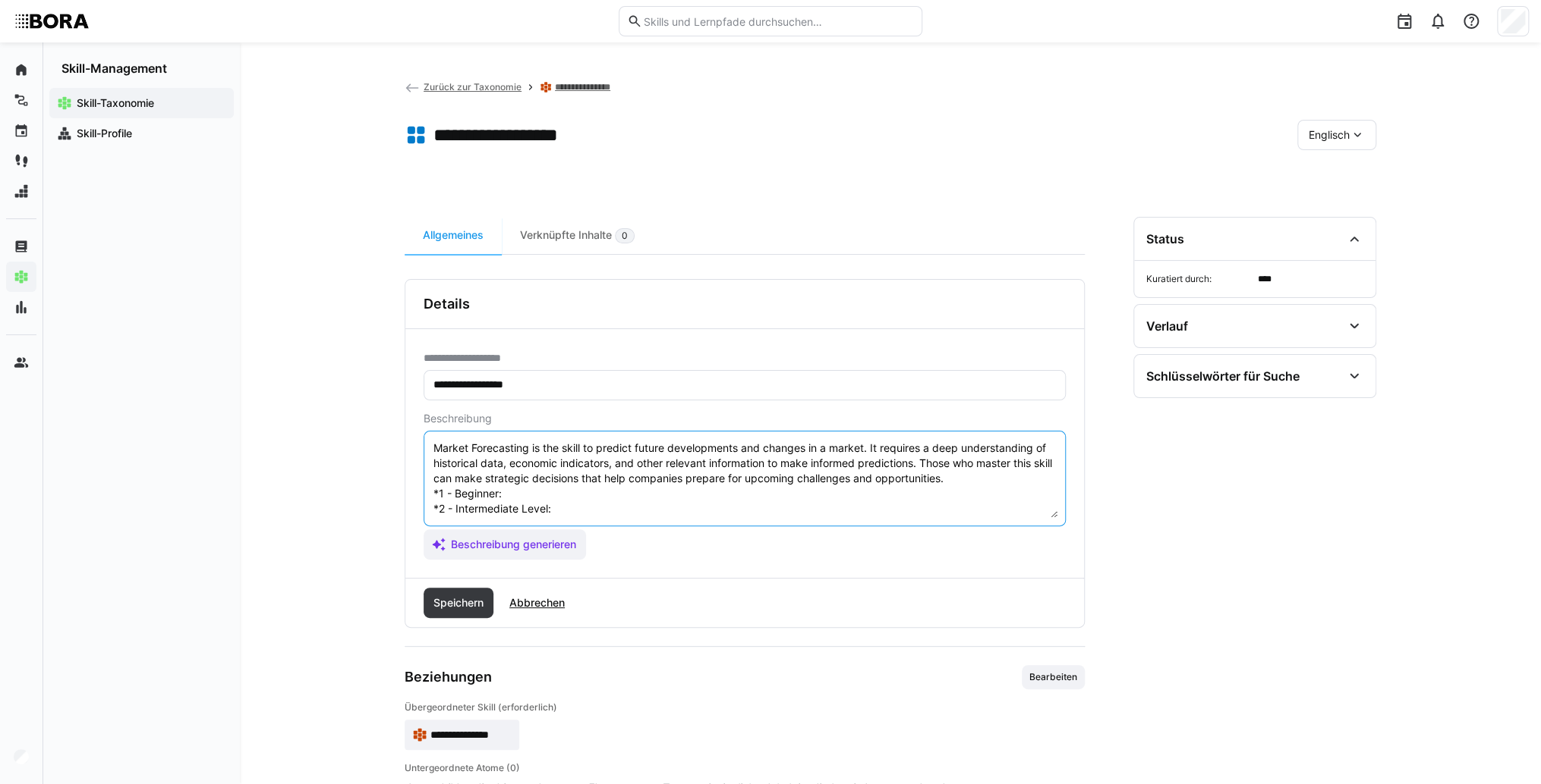
click at [527, 493] on textarea "Market Forecasting is the skill to predict future developments and changes in a…" at bounding box center [745, 478] width 626 height 79
click at [540, 494] on textarea "Market Forecasting is the skill to predict future developments and changes in a…" at bounding box center [745, 478] width 626 height 79
paste textarea "Knows simple forecasting methods, uses historical data."
click at [572, 512] on textarea "Market Forecasting is the skill to predict future developments and changes in a…" at bounding box center [745, 478] width 626 height 79
paste textarea "Independently develops forecasts with statistical methods, assesses uncertainti…"
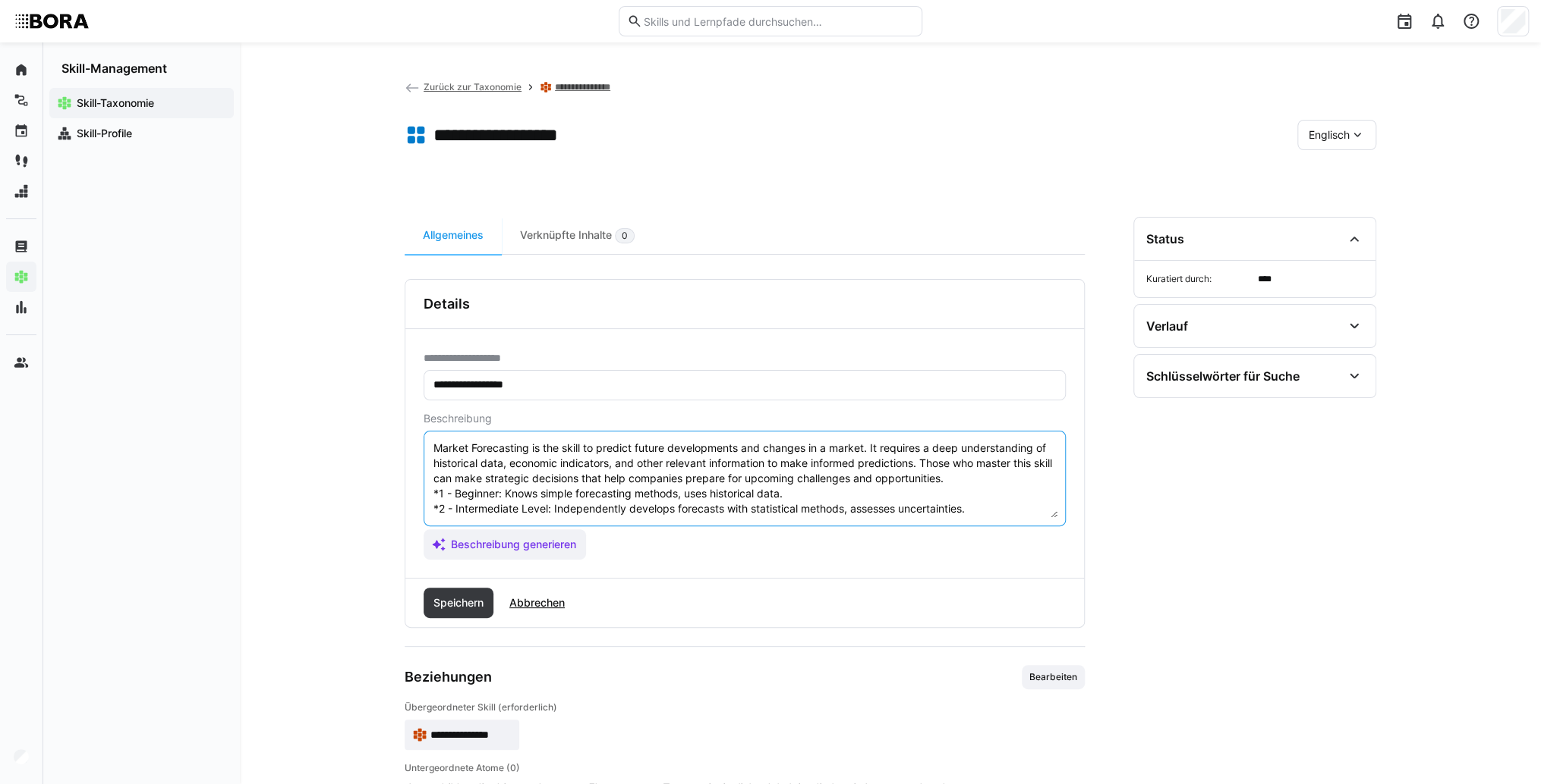
scroll to position [61, 0]
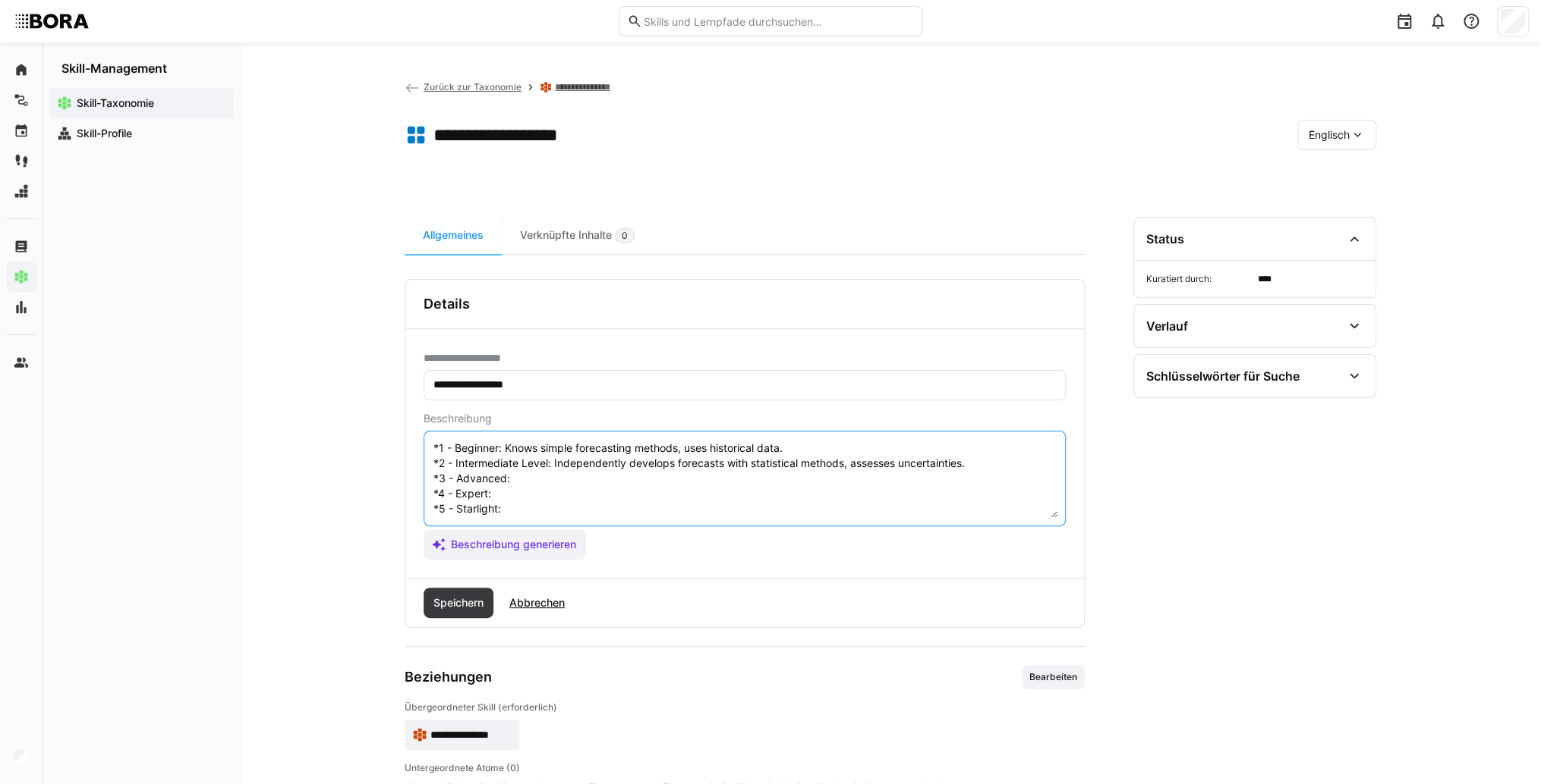
click at [562, 458] on textarea "Market Forecasting is the skill to predict future developments and changes in a…" at bounding box center [745, 478] width 626 height 79
click at [575, 470] on textarea "Market Forecasting is the skill to predict future developments and changes in a…" at bounding box center [745, 478] width 626 height 79
paste textarea "Uses advanced forecasting models, integrates external factors and scenarios."
click at [506, 480] on textarea "Market Forecasting is the skill to predict future developments and changes in a…" at bounding box center [745, 478] width 626 height 79
click at [549, 471] on textarea "Market Forecasting is the skill to predict future developments and changes in a…" at bounding box center [745, 478] width 626 height 79
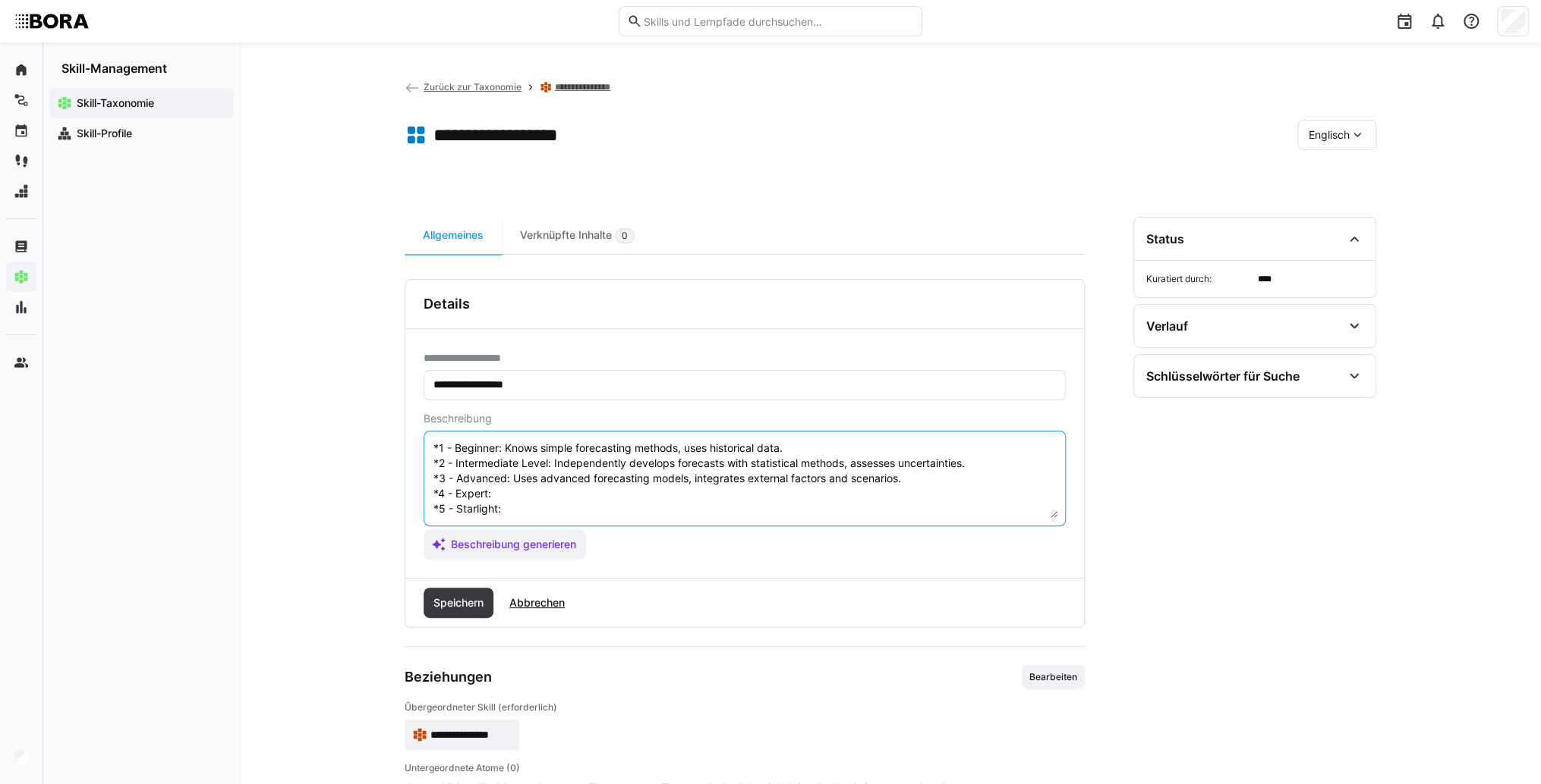
paste textarea "Develops innovative forecasting methods, validates models with real data."
click at [515, 505] on textarea "Market Forecasting is the skill to predict future developments and changes in a…" at bounding box center [745, 478] width 626 height 79
click at [515, 497] on textarea "Market Forecasting is the skill to predict future developments and changes in a…" at bounding box center [745, 478] width 626 height 79
paste textarea "Leads enterprise-wide forecasting projects, implements AI-supported forecasting…"
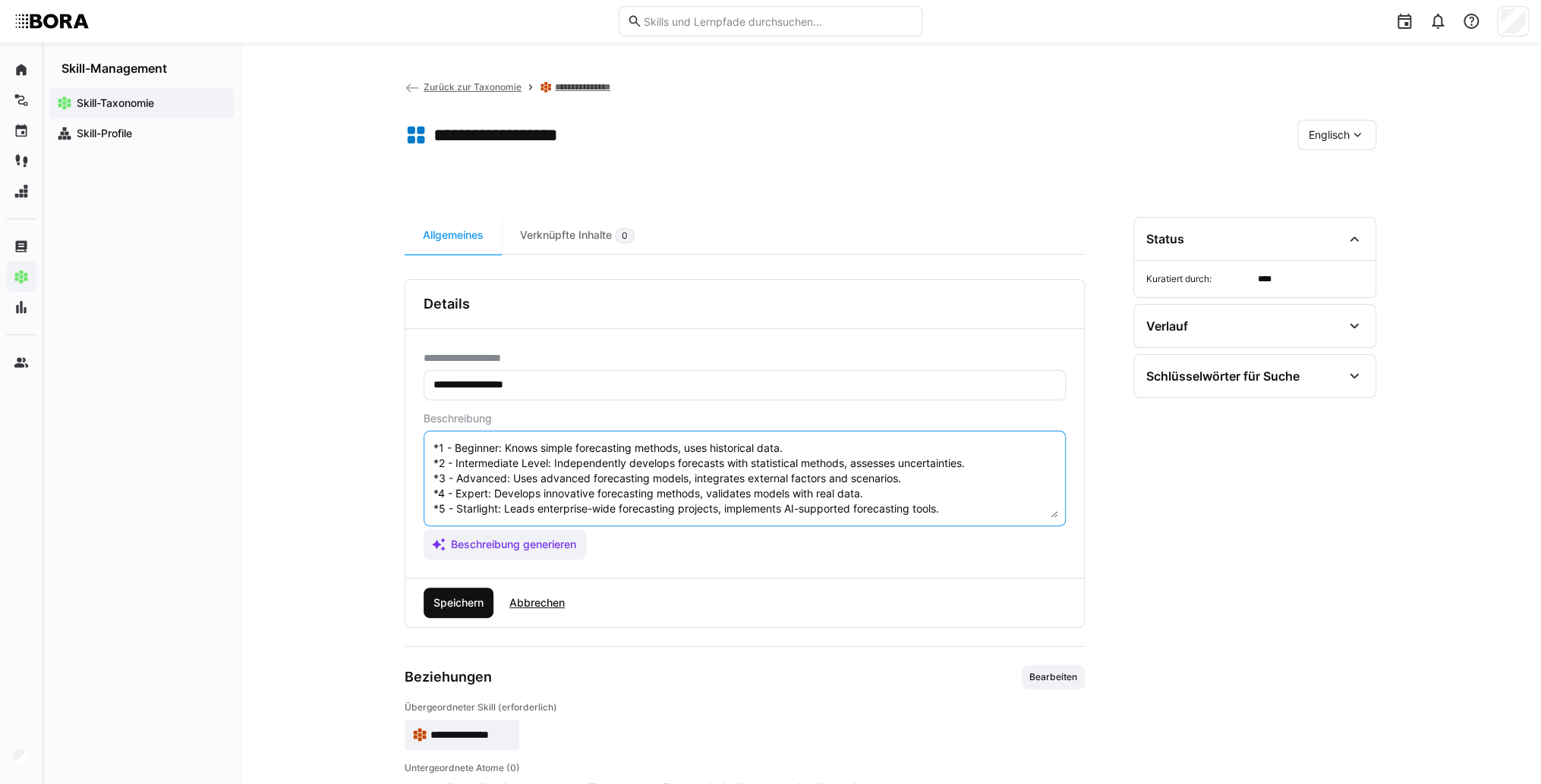
type textarea "Market Forecasting is the skill to predict future developments and changes in a…"
click at [450, 598] on span "Speichern" at bounding box center [458, 603] width 55 height 15
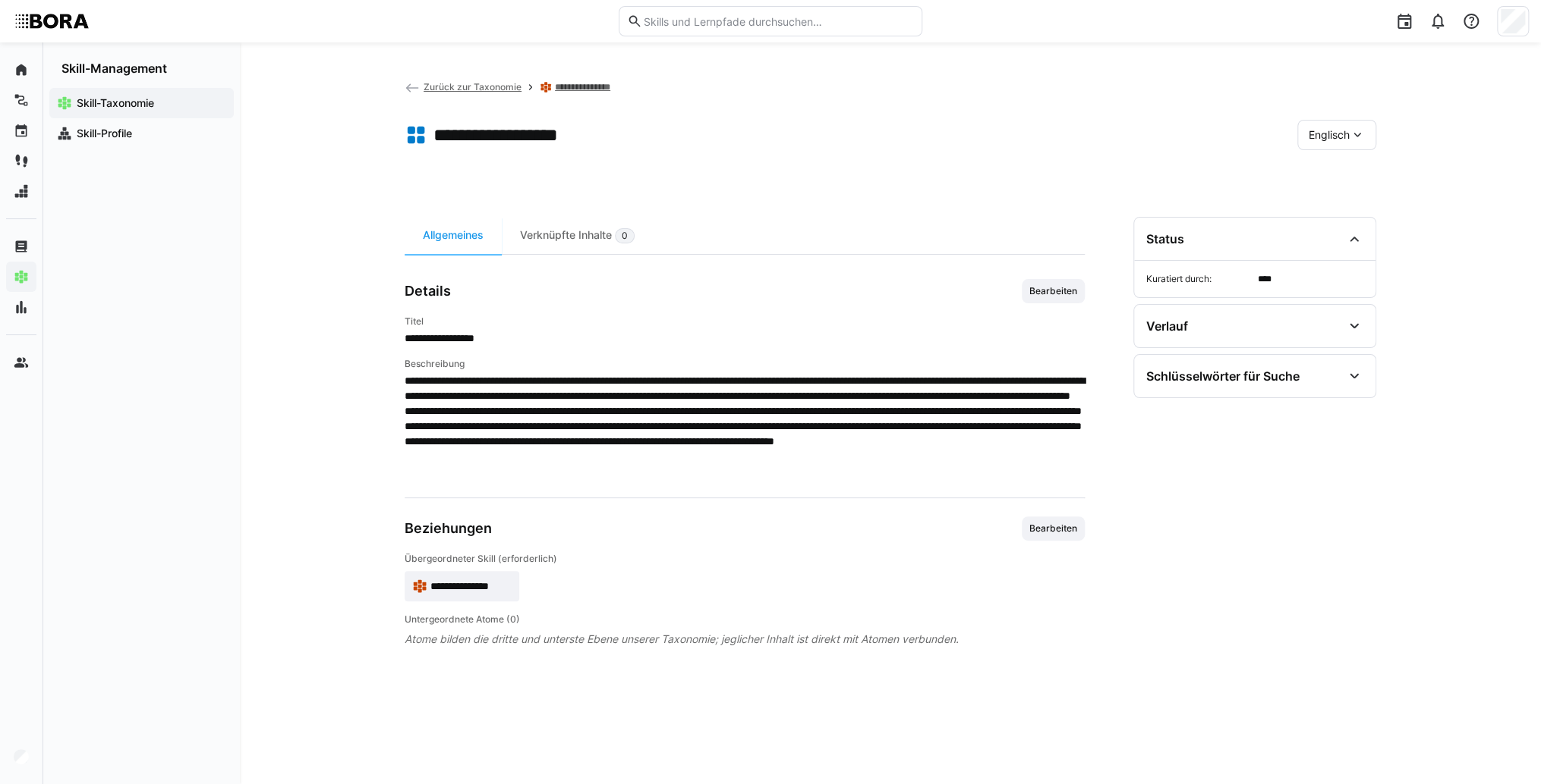
click at [439, 576] on app-skill-badge "**********" at bounding box center [462, 586] width 115 height 30
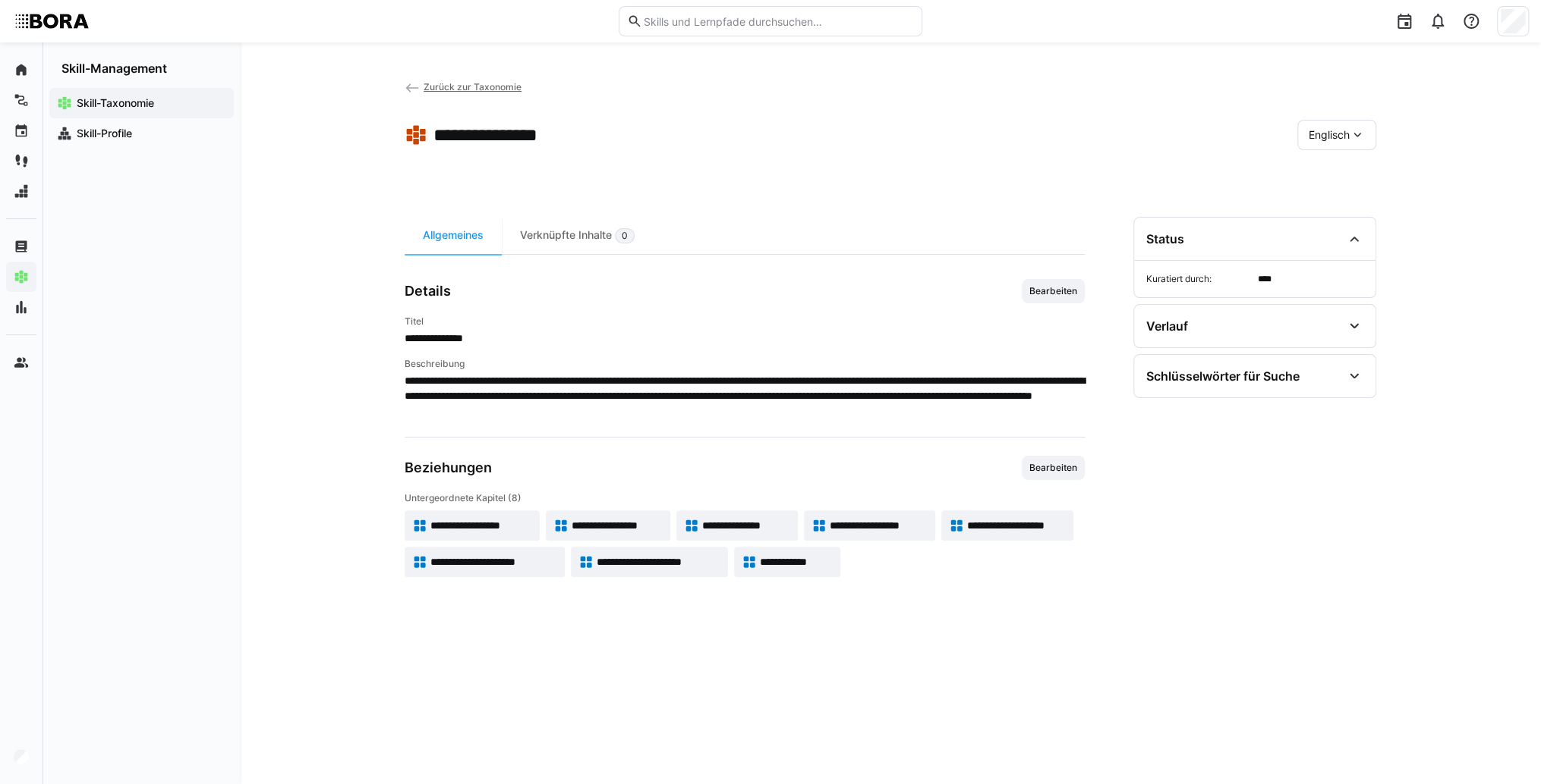
click at [1021, 527] on span "**********" at bounding box center [1016, 525] width 99 height 15
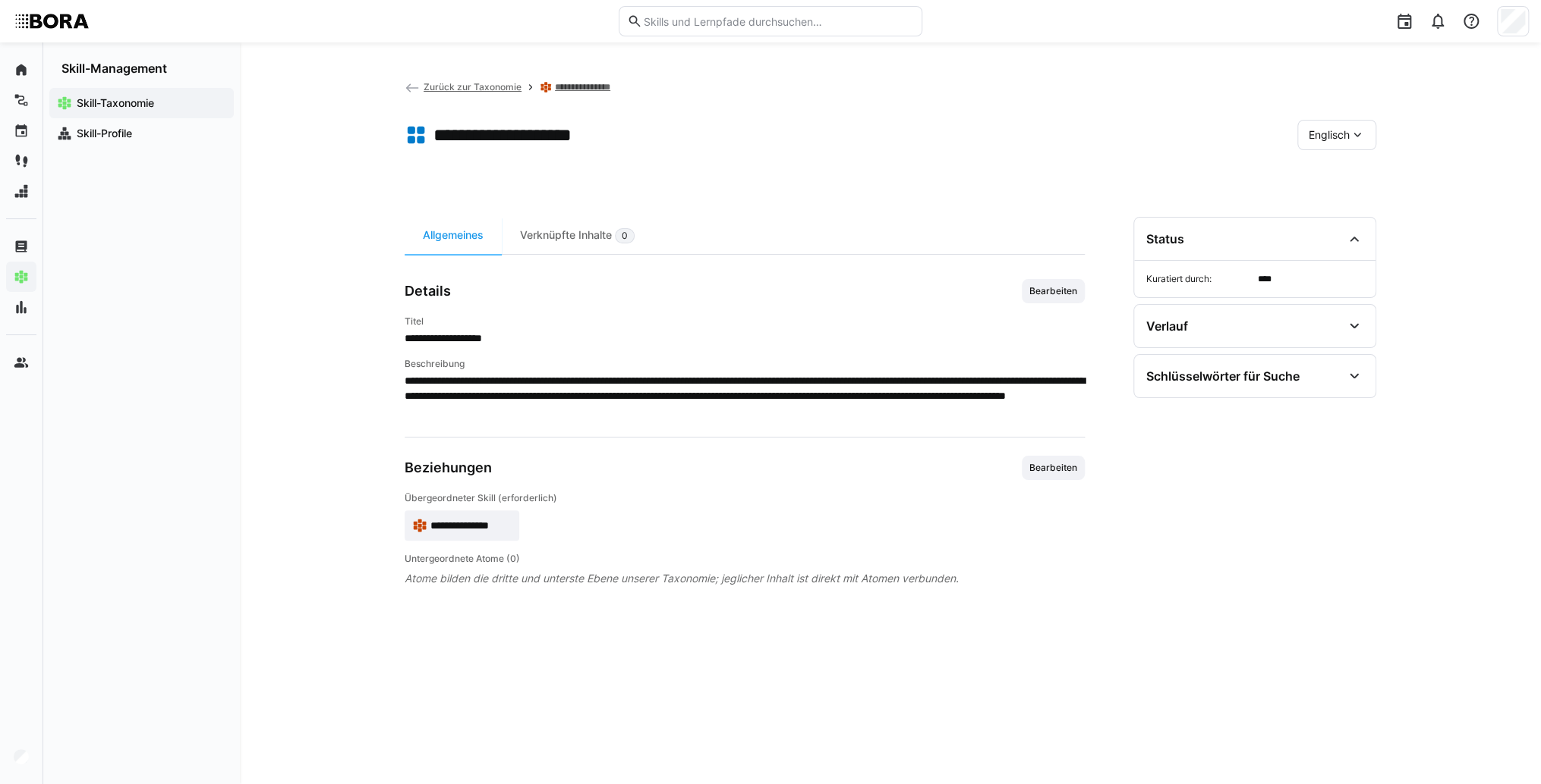
click at [1324, 133] on span "Englisch" at bounding box center [1329, 135] width 41 height 15
click at [1327, 182] on div "Deutsch" at bounding box center [1336, 176] width 80 height 32
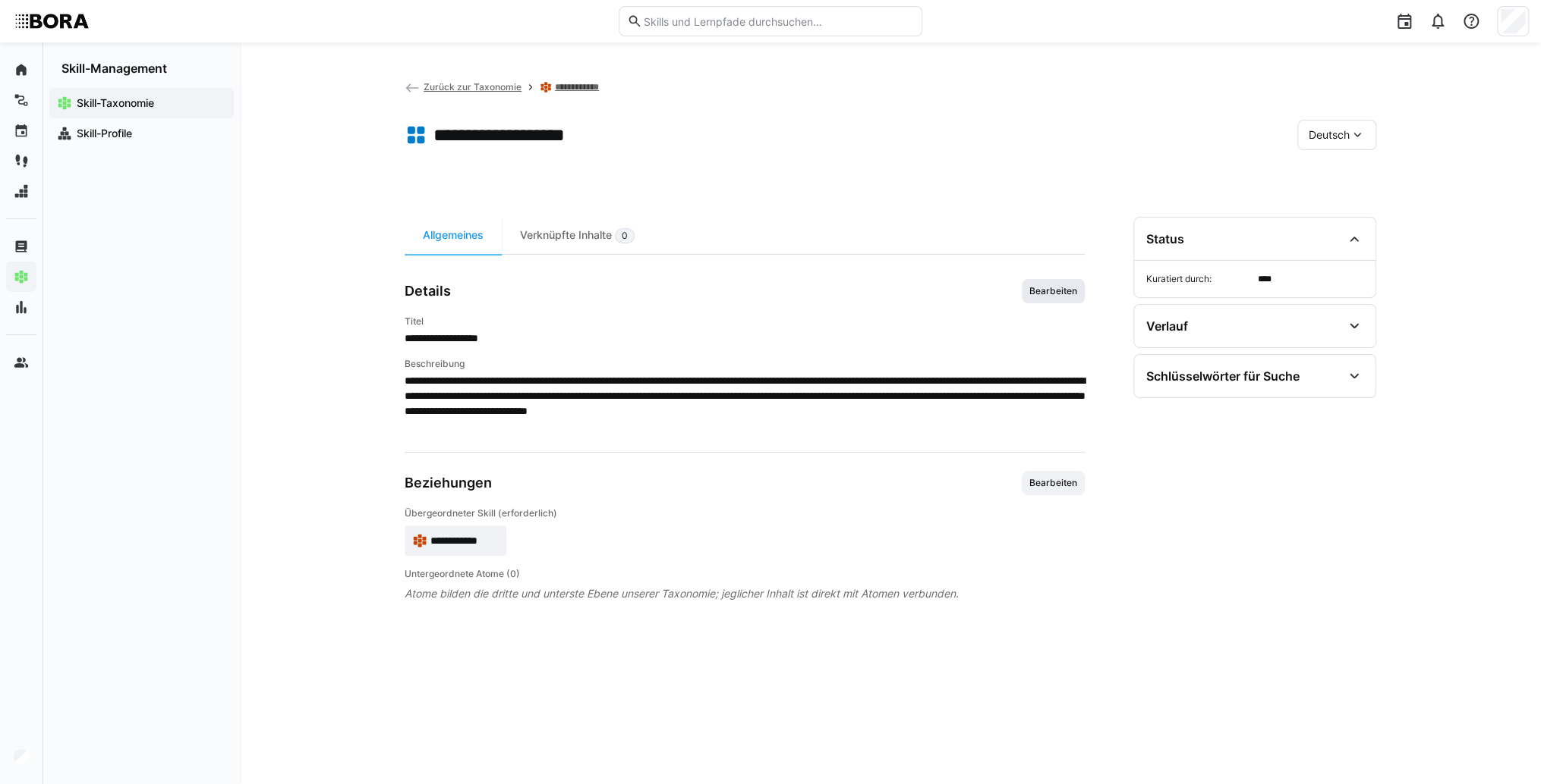
click at [1078, 291] on span "Bearbeiten" at bounding box center [1053, 291] width 51 height 12
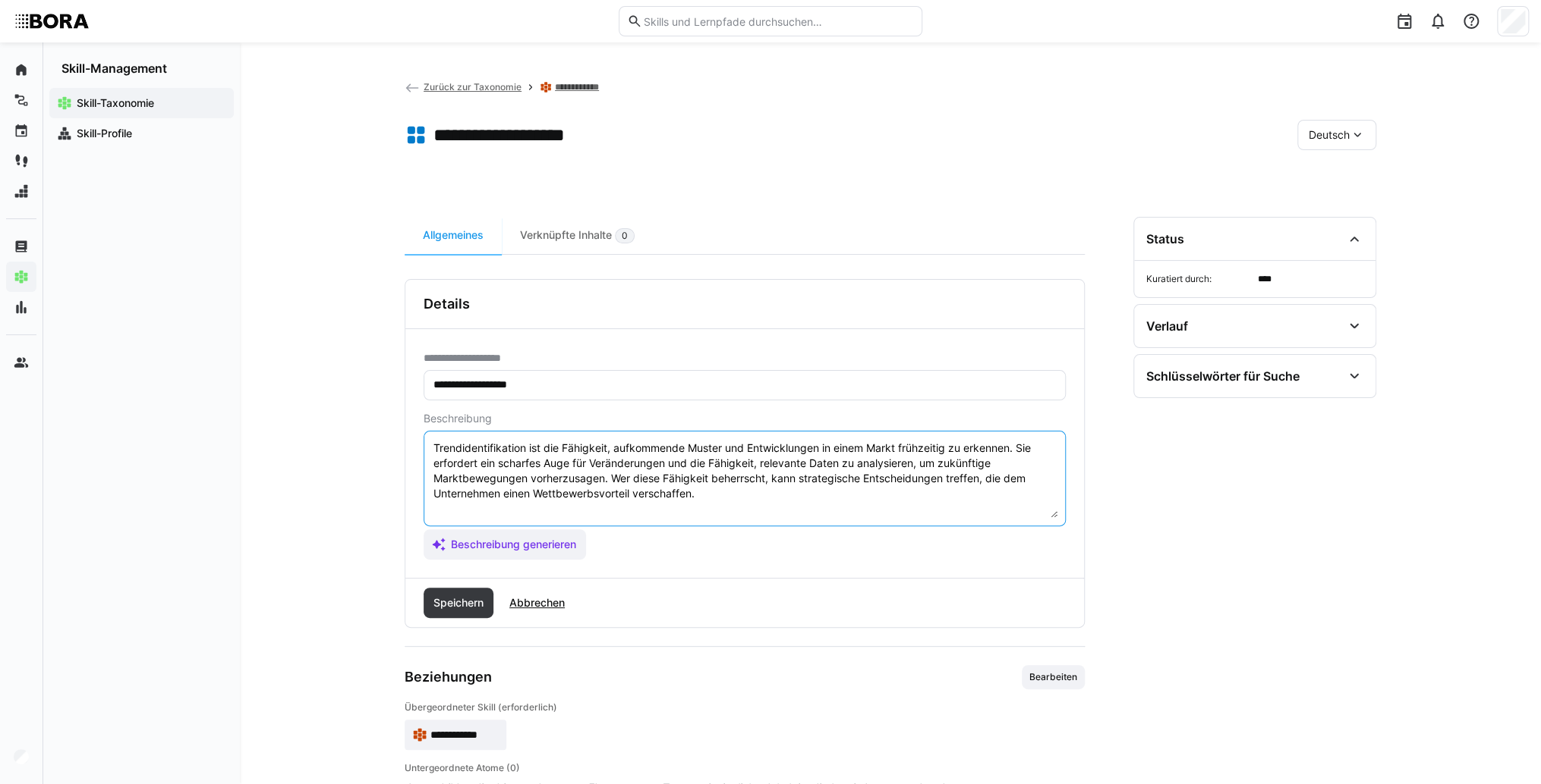
click at [732, 503] on textarea "Trendidentifikation ist die Fähigkeit, aufkommende Muster und Entwicklungen in …" at bounding box center [745, 478] width 626 height 79
click at [462, 509] on textarea "Trendidentifikation ist die Fähigkeit, aufkommende Muster und Entwicklungen in …" at bounding box center [745, 478] width 626 height 79
paste textarea "*1 -Anfänger: *2 – Mittelstufe: *3 – Fortgeschritten: *4 – Experte: * 5 - Starl…"
click at [545, 505] on textarea "Trendidentifikation ist die Fähigkeit, aufkommende Muster und Entwicklungen in …" at bounding box center [745, 478] width 626 height 79
click at [525, 512] on textarea "Trendidentifikation ist die Fähigkeit, aufkommende Muster und Entwicklungen in …" at bounding box center [745, 478] width 626 height 79
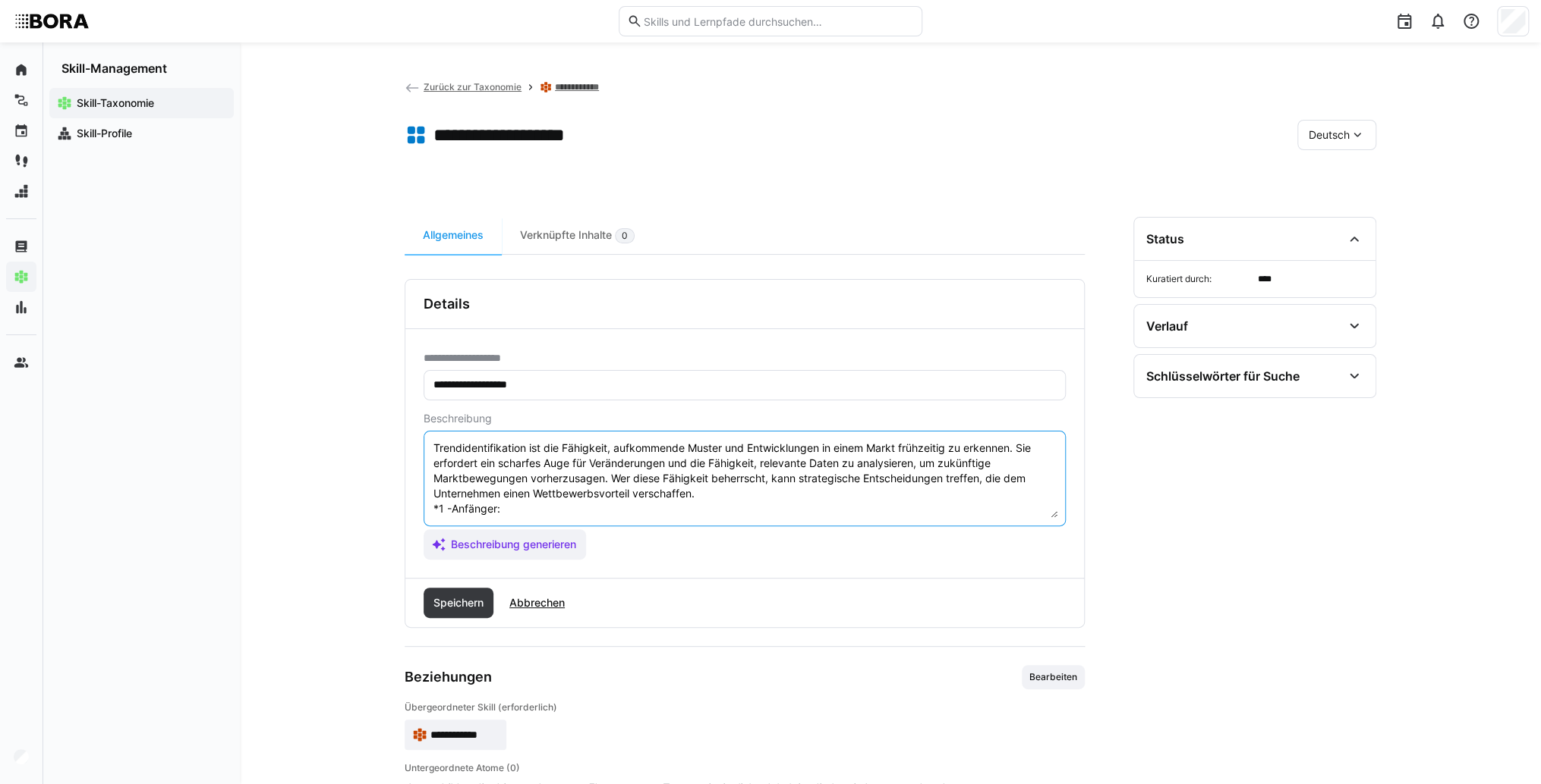
paste textarea "Erkennt grundlegende Trends und Entwicklungen in Märkten und Technologien."
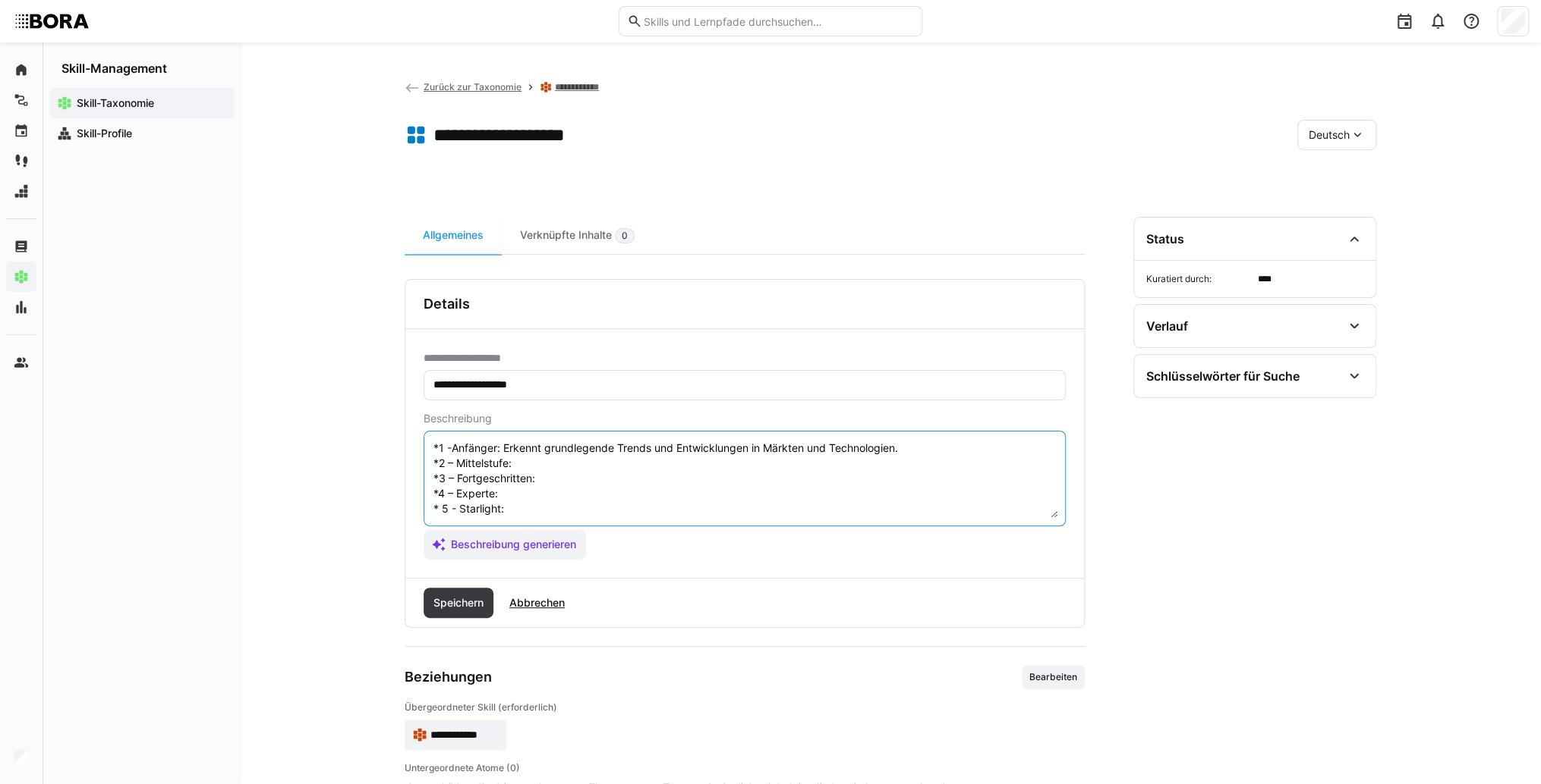
click at [540, 455] on textarea "Trendidentifikation ist die Fähigkeit, aufkommende Muster und Entwicklungen in …" at bounding box center [745, 478] width 626 height 79
click at [527, 463] on textarea "Trendidentifikation ist die Fähigkeit, aufkommende Muster und Entwicklungen in …" at bounding box center [745, 478] width 626 height 79
click at [553, 461] on textarea "Trendidentifikation ist die Fähigkeit, aufkommende Muster und Entwicklungen in …" at bounding box center [745, 478] width 626 height 79
paste textarea "Überwacht systematisch Trenddaten, bewertet Relevanz für das Unternehmen."
click at [576, 479] on textarea "Trendidentifikation ist die Fähigkeit, aufkommende Muster und Entwicklungen in …" at bounding box center [745, 478] width 626 height 79
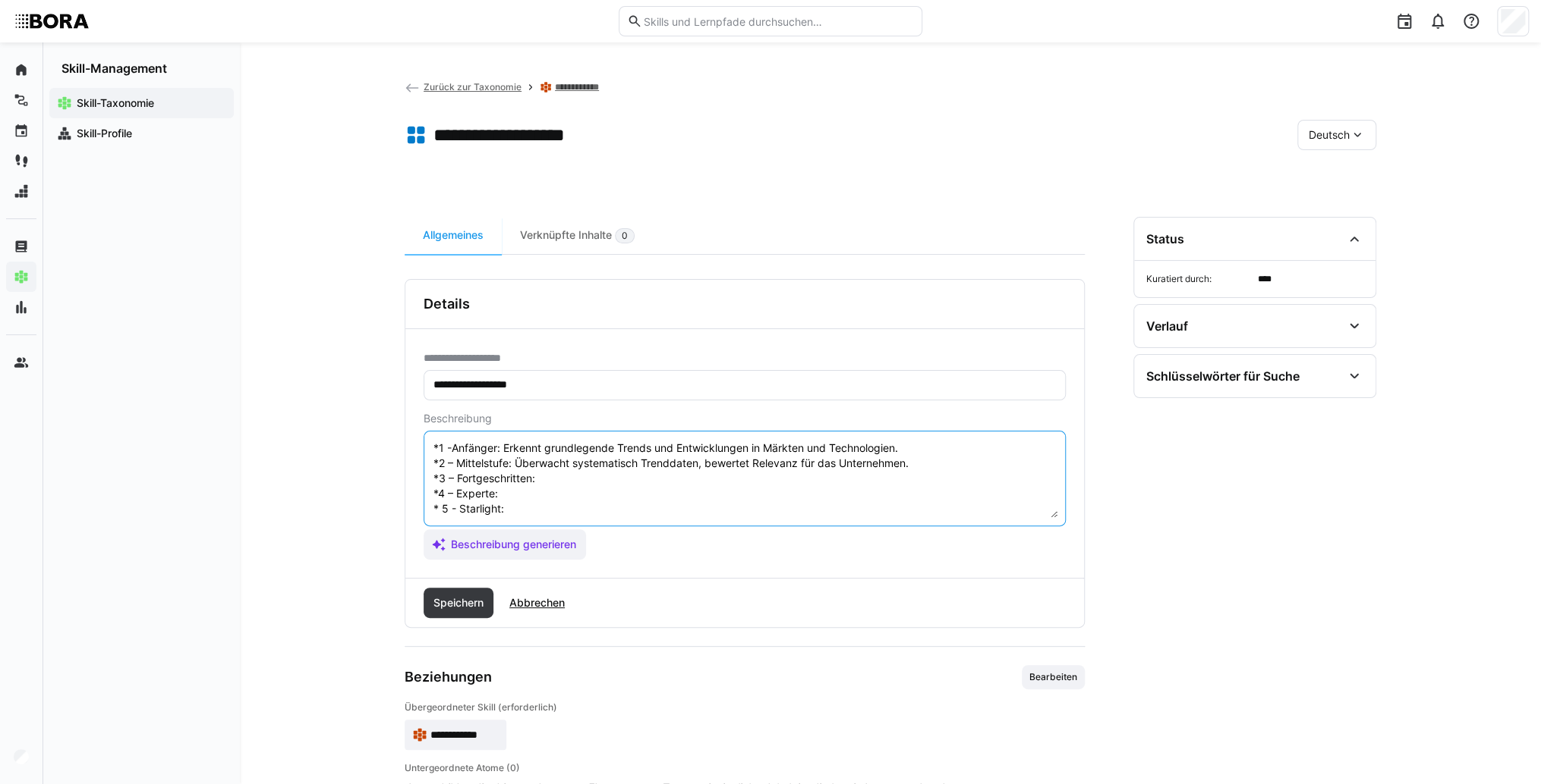
click at [598, 480] on textarea "Trendidentifikation ist die Fähigkeit, aufkommende Muster und Entwicklungen in …" at bounding box center [745, 478] width 626 height 79
paste textarea "Entwickelt Methoden zur frühzeitigen Trendidentifikation, integriert Trendforsc…"
click at [546, 507] on textarea "Trendidentifikation ist die Fähigkeit, aufkommende Muster und Entwicklungen in …" at bounding box center [745, 478] width 626 height 79
click at [537, 482] on textarea "Trendidentifikation ist die Fähigkeit, aufkommende Muster und Entwicklungen in …" at bounding box center [745, 478] width 626 height 79
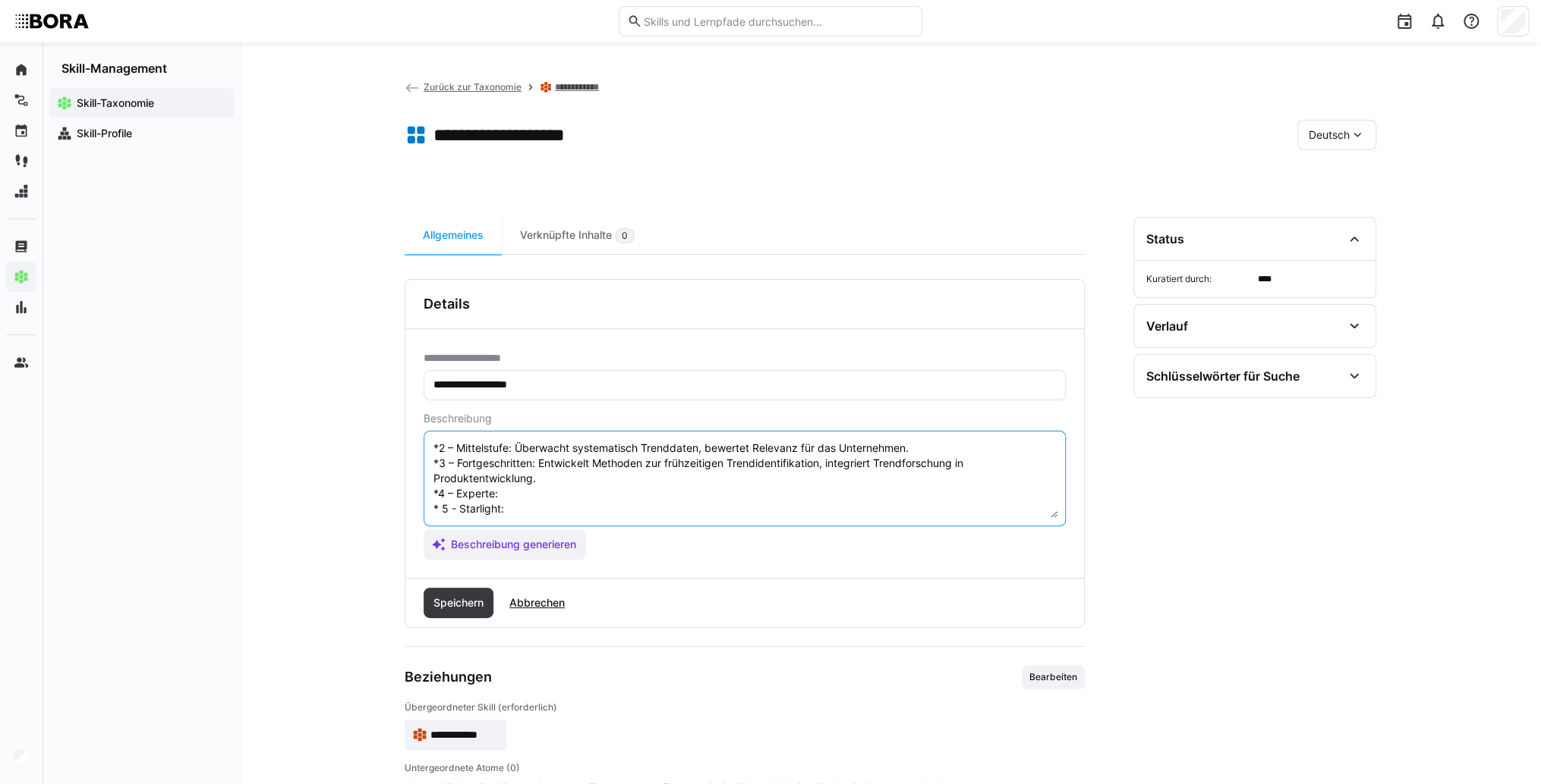
paste textarea "Führt strategische Trendworkshops durch, unterstützt Innovationsprozesse."
click at [586, 489] on textarea "Trendidentifikation ist die Fähigkeit, aufkommende Muster und Entwicklungen in …" at bounding box center [745, 478] width 626 height 79
paste textarea "Treibt Trendforschung unternehmensweit voran, leitet Innovationsnetzwerke und P…"
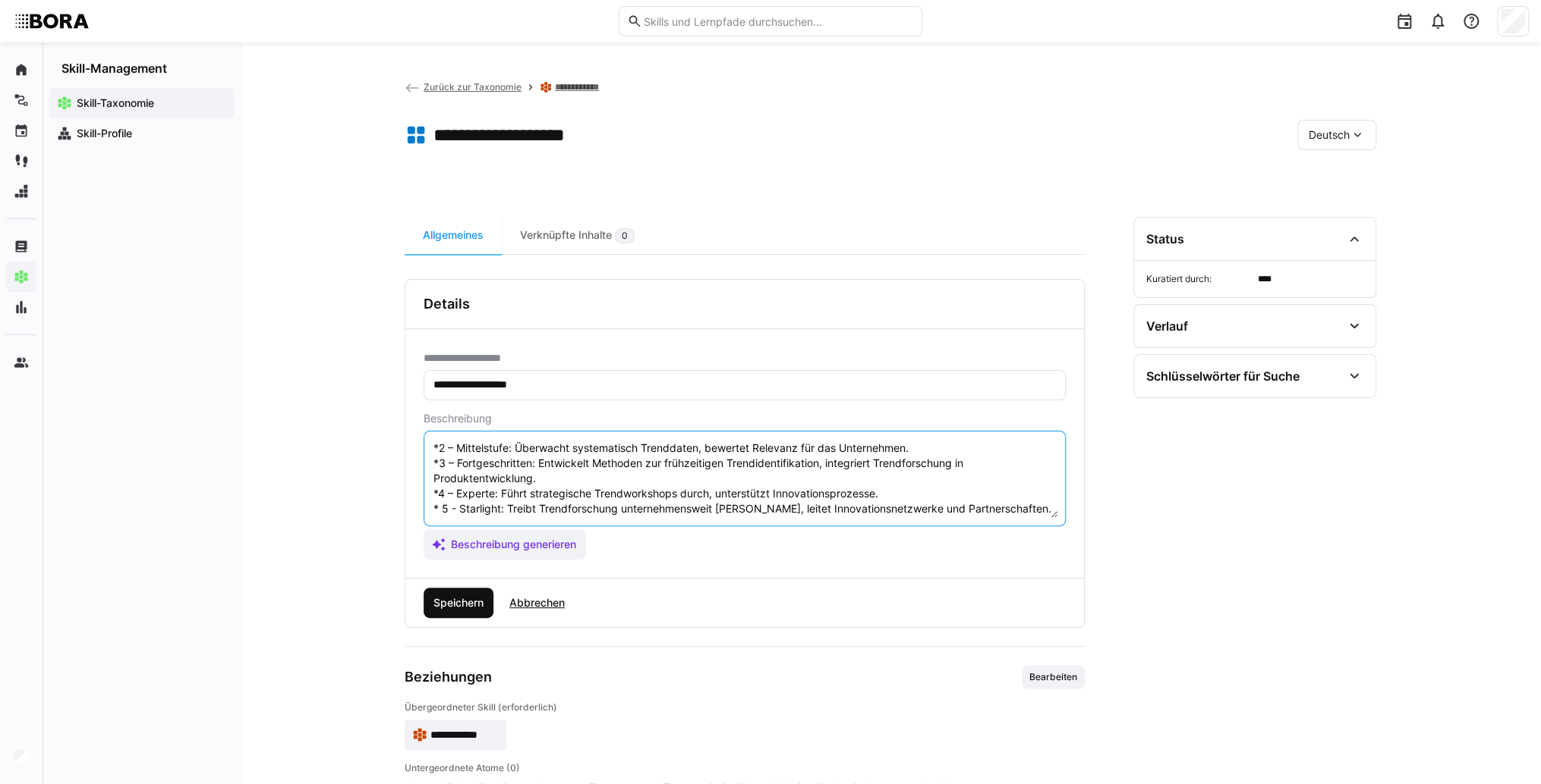
type textarea "Trendidentifikation ist die Fähigkeit, aufkommende Muster und Entwicklungen in …"
click at [451, 602] on span "Speichern" at bounding box center [458, 603] width 55 height 15
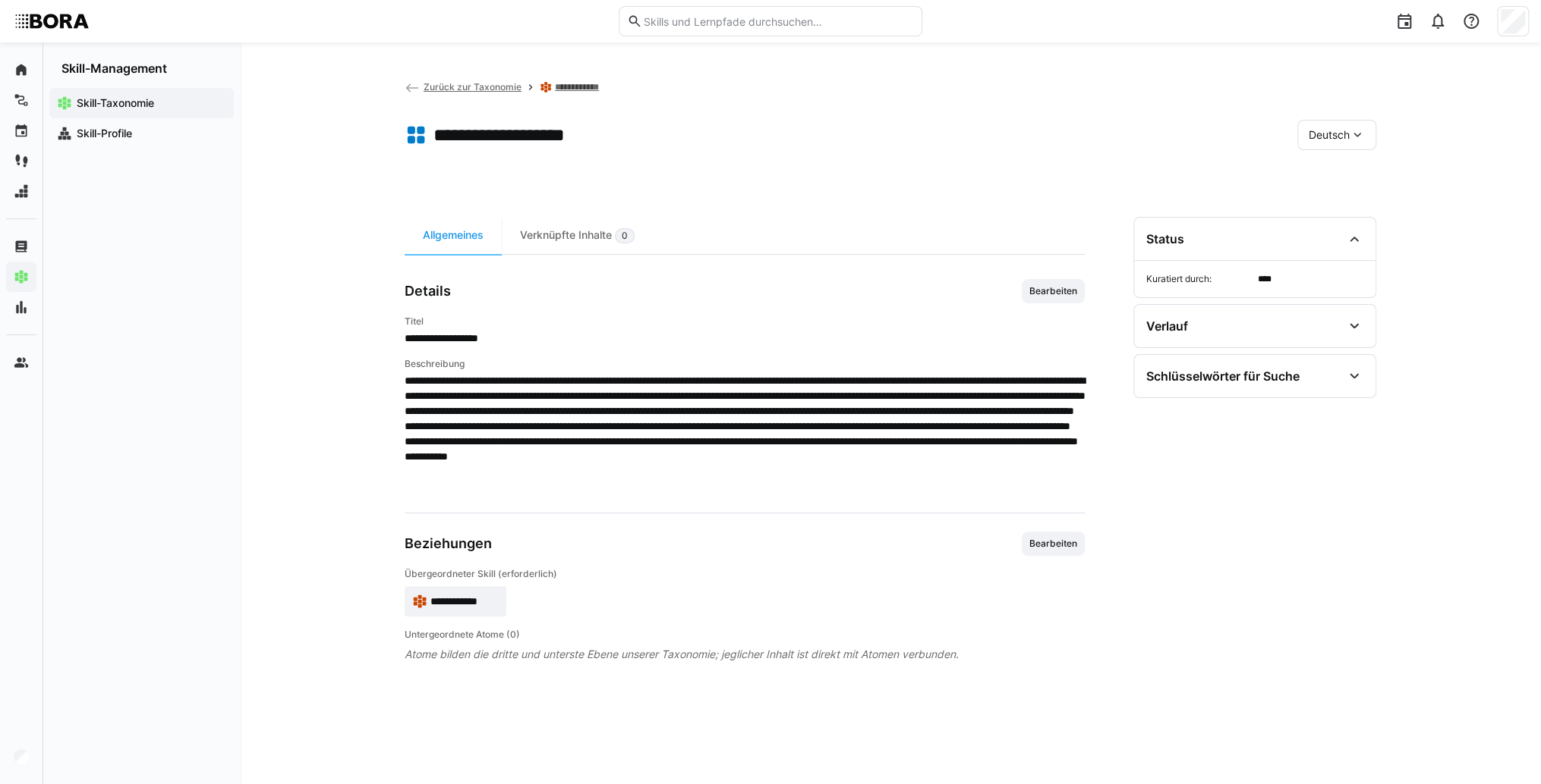
click at [1336, 133] on span "Deutsch" at bounding box center [1329, 135] width 41 height 15
click at [1318, 217] on div "Englisch" at bounding box center [1336, 207] width 80 height 32
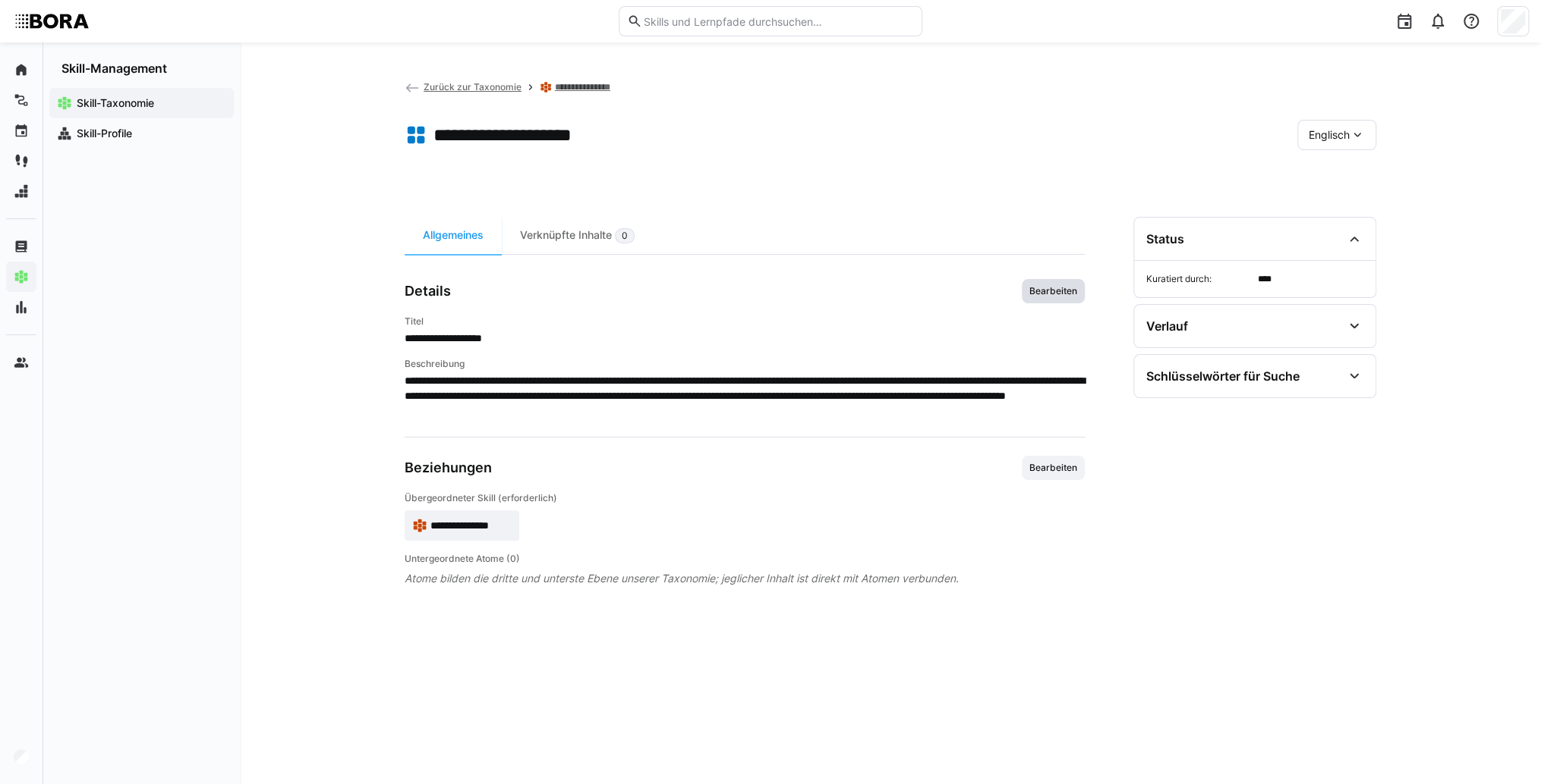
click at [1041, 281] on span "Bearbeiten" at bounding box center [1052, 291] width 63 height 24
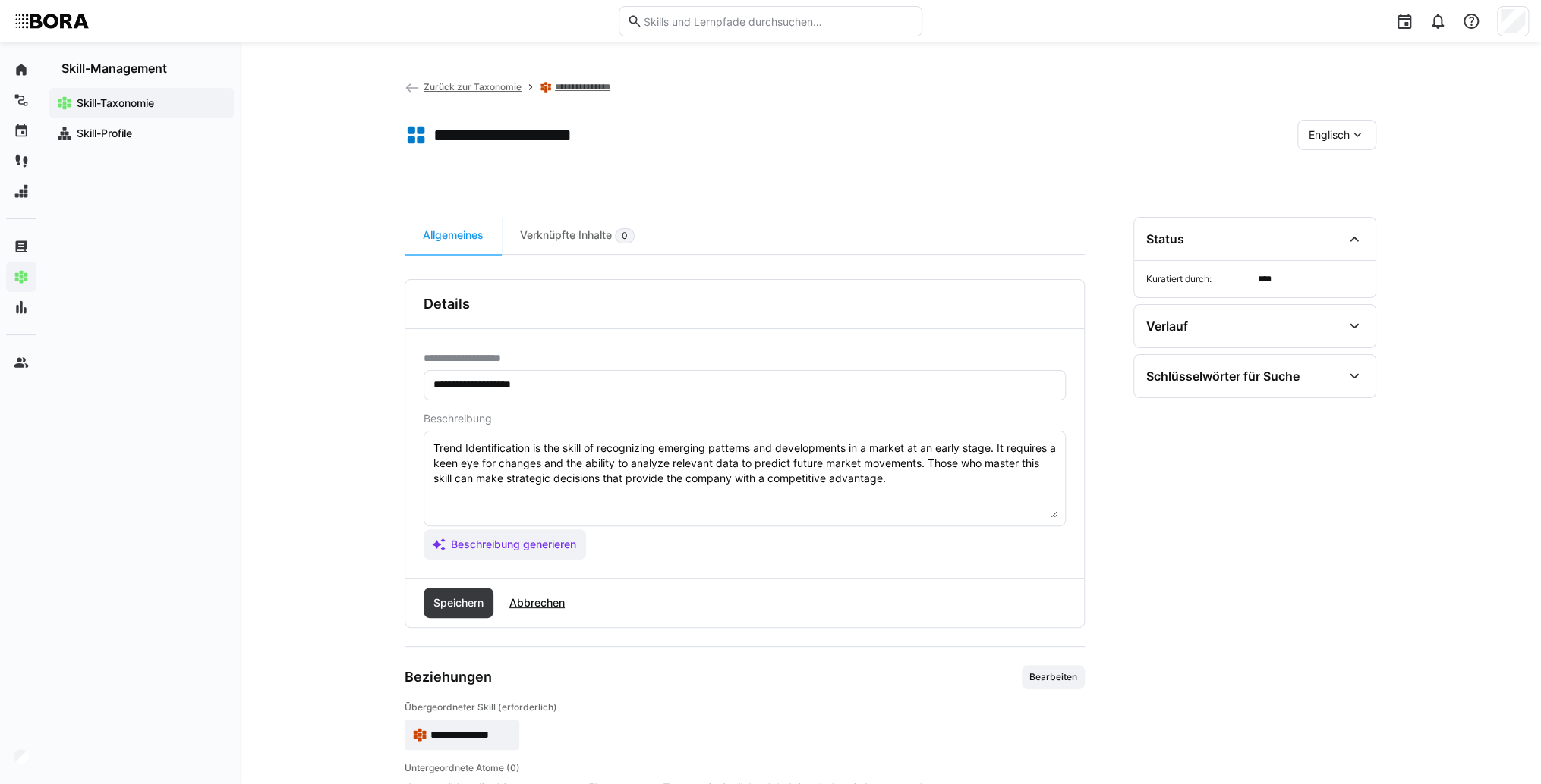
click at [943, 488] on textarea "Trend Identification is the skill of recognizing emerging patterns and developm…" at bounding box center [745, 478] width 626 height 79
click at [532, 507] on textarea "Trend Identification is the skill of recognizing emerging patterns and developm…" at bounding box center [745, 478] width 626 height 79
paste textarea "*1 - Beginner: *2 - Intermediate Level: *3 - Advanced: *4 - Expert: *5 - Starli…"
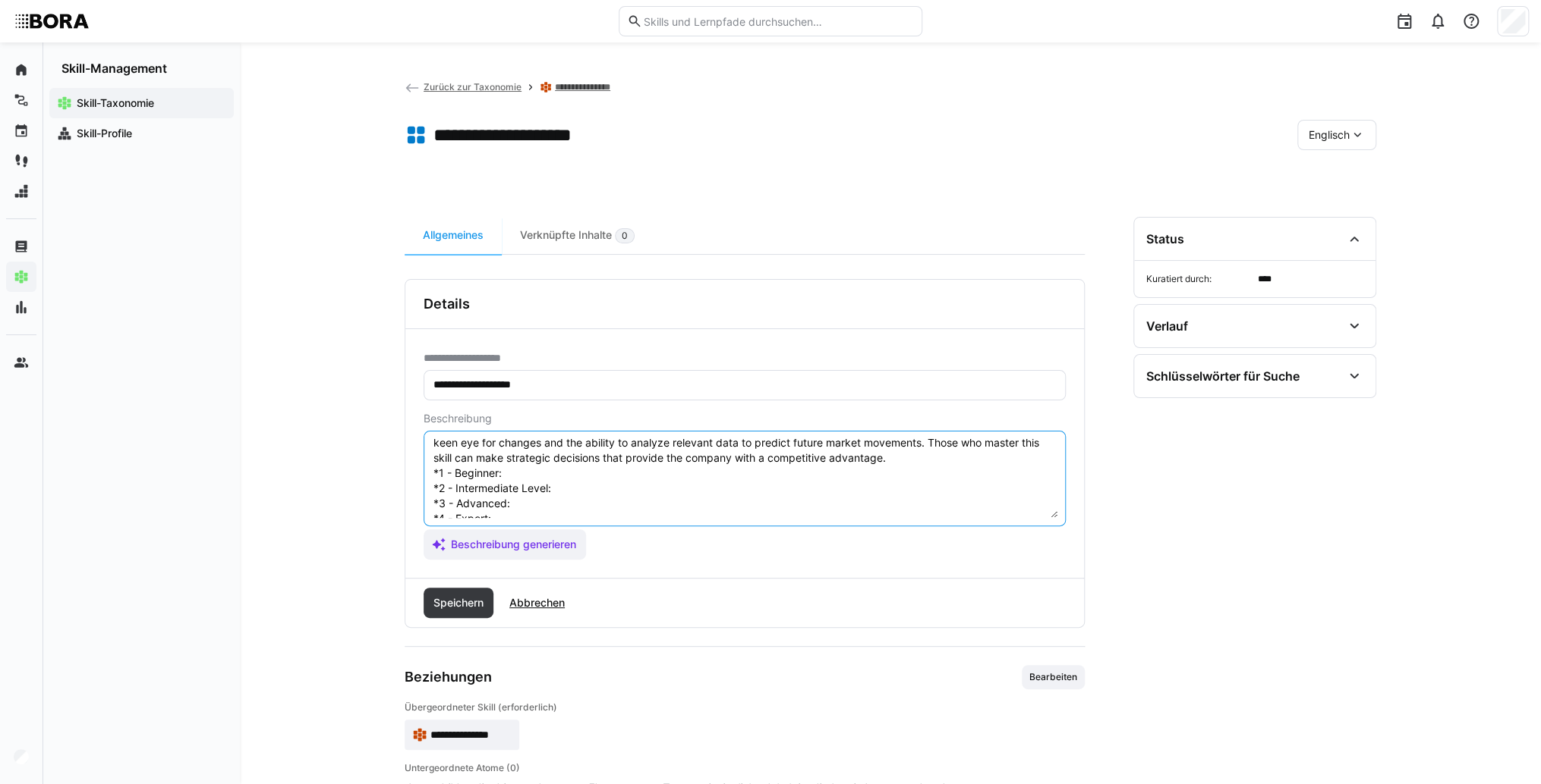
scroll to position [0, 0]
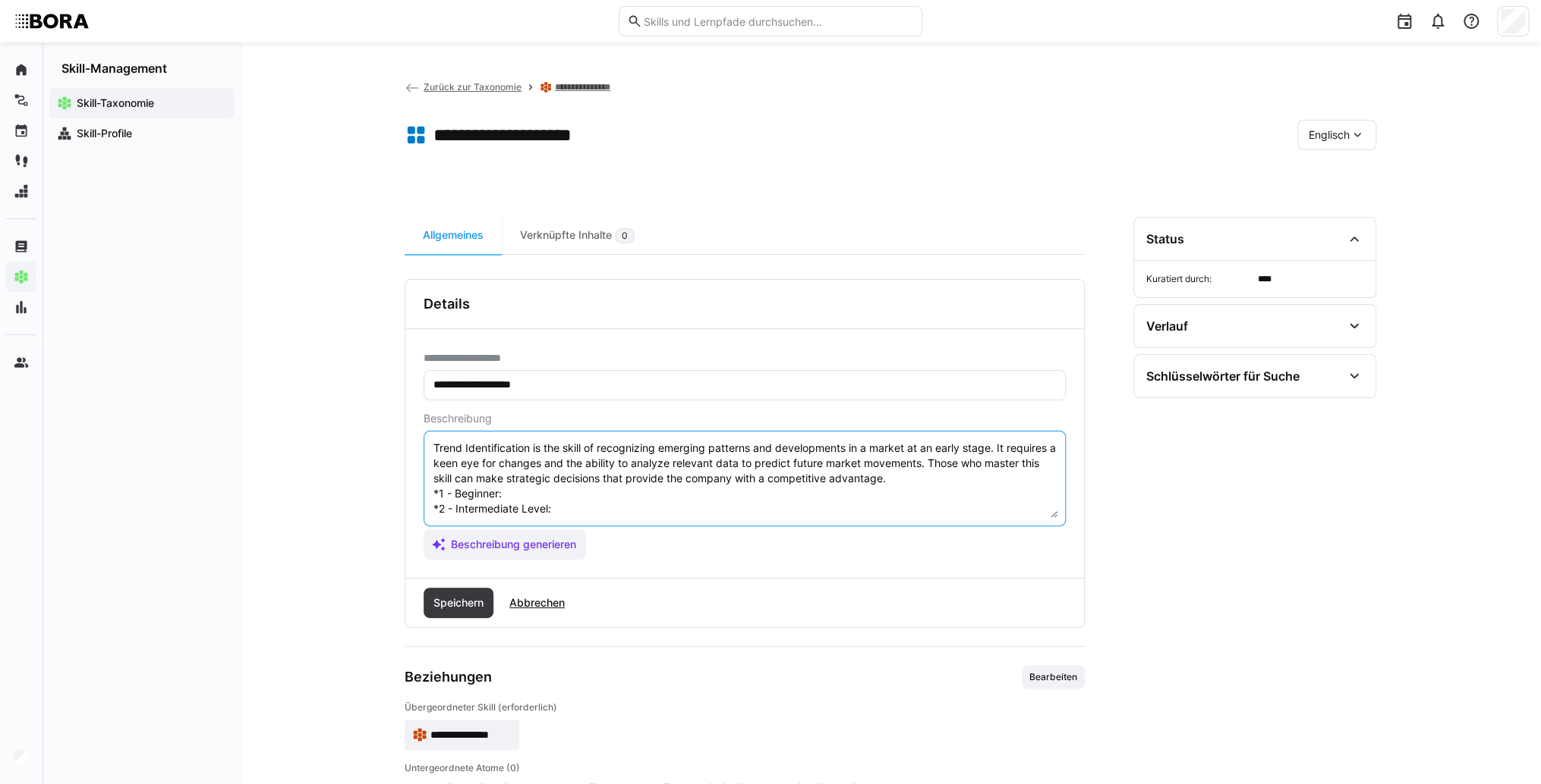
click at [529, 496] on textarea "Trend Identification is the skill of recognizing emerging patterns and developm…" at bounding box center [745, 478] width 626 height 79
click at [598, 493] on textarea "Trend Identification is the skill of recognizing emerging patterns and developm…" at bounding box center [745, 478] width 626 height 79
paste textarea "Recognizes basic trends and developments in markets and technologies."
click at [571, 506] on textarea "Trend Identification is the skill of recognizing emerging patterns and developm…" at bounding box center [745, 478] width 626 height 79
click at [586, 504] on textarea "Trend Identification is the skill of recognizing emerging patterns and developm…" at bounding box center [745, 478] width 626 height 79
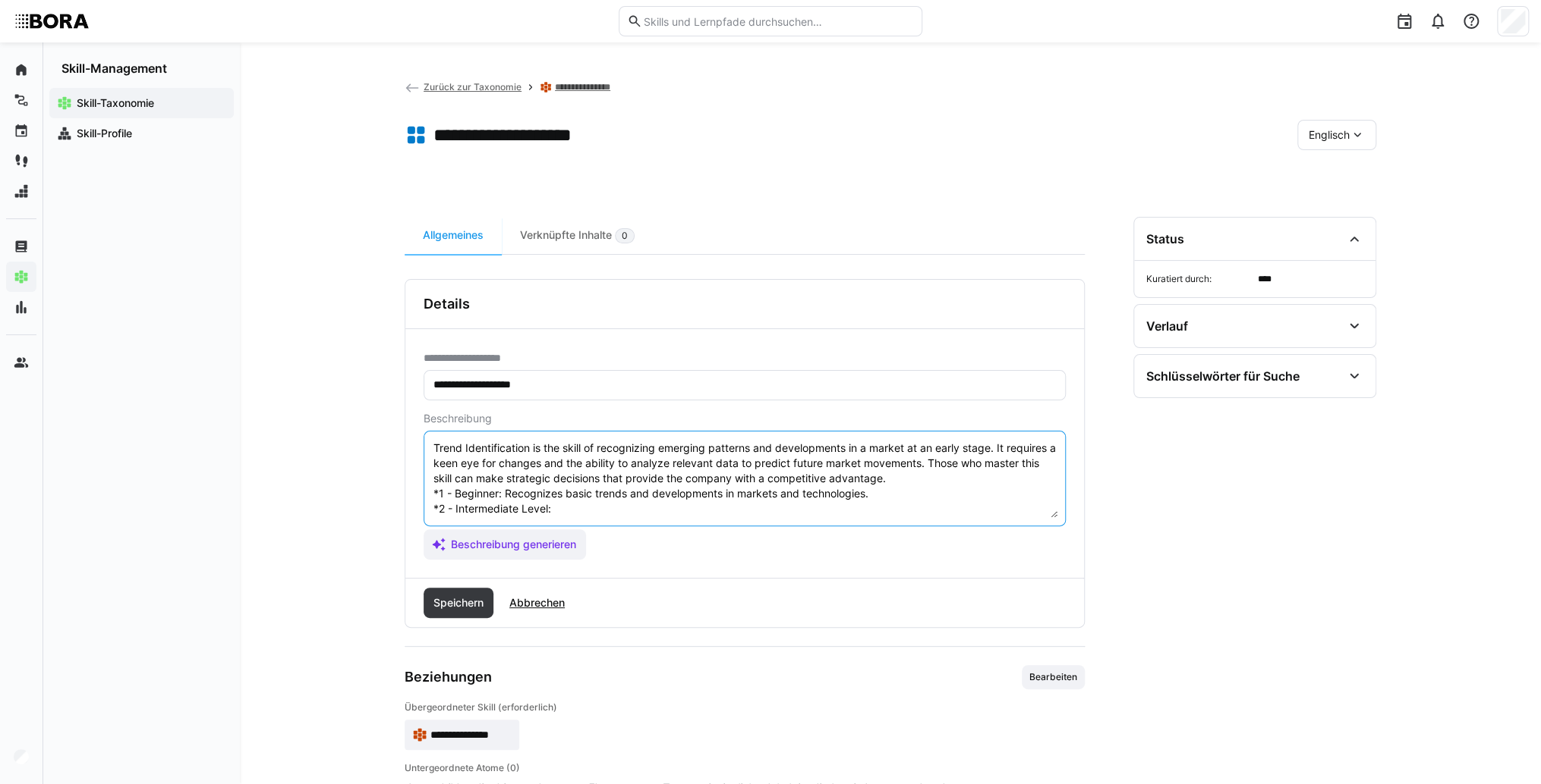
paste textarea "Systematically monitors trend data, assesses relevance for the company."
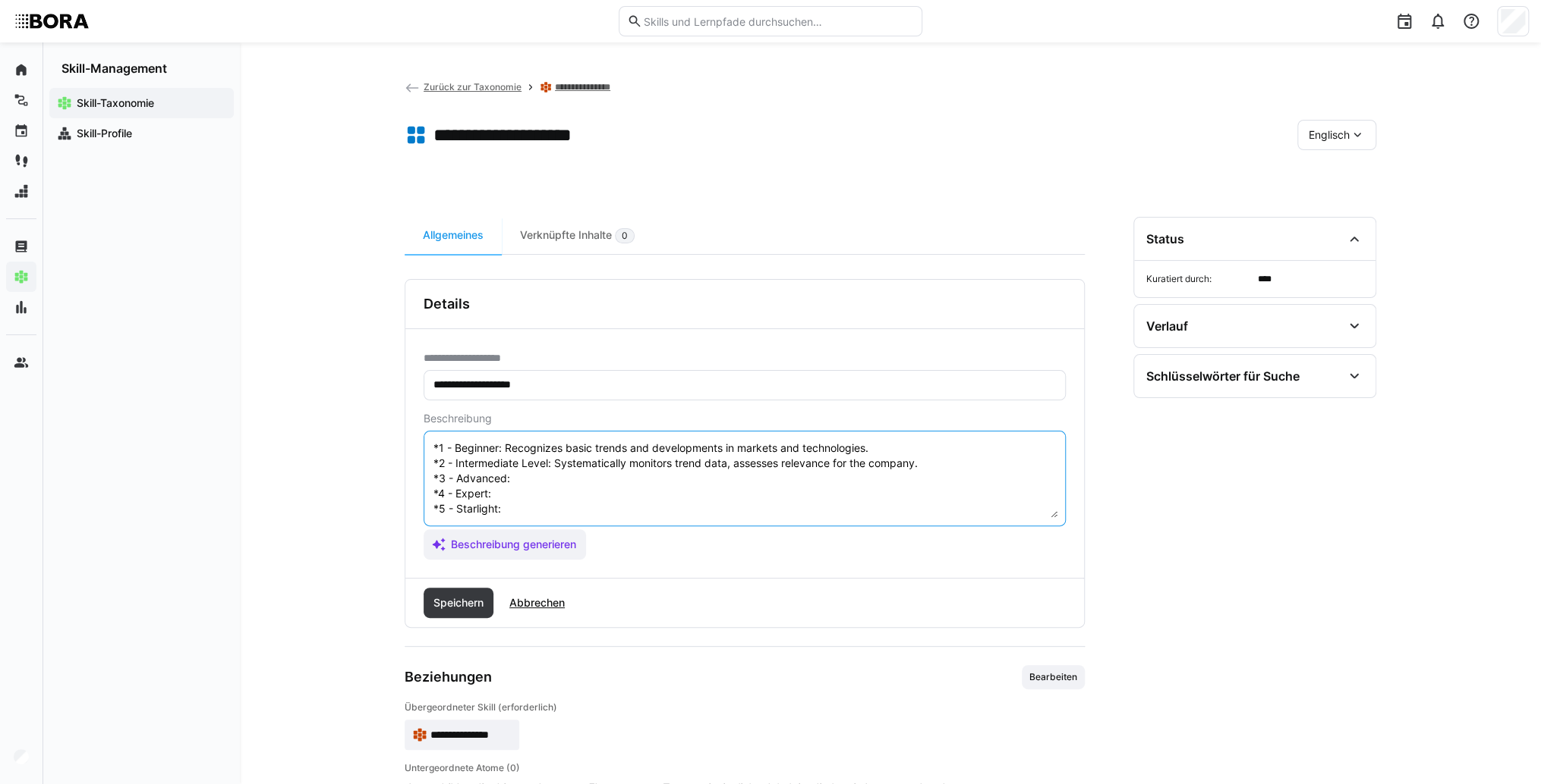
click at [566, 458] on textarea "Trend Identification is the skill of recognizing emerging patterns and developm…" at bounding box center [745, 478] width 626 height 79
click at [553, 471] on textarea "Trend Identification is the skill of recognizing emerging patterns and developm…" at bounding box center [745, 478] width 626 height 79
click at [548, 461] on textarea "Trend Identification is the skill of recognizing emerging patterns and developm…" at bounding box center [745, 478] width 626 height 79
paste textarea "Develops early trend identification methods, integrates trend research into pro…"
click at [534, 471] on textarea "Trend Identification is the skill of recognizing emerging patterns and developm…" at bounding box center [745, 478] width 626 height 79
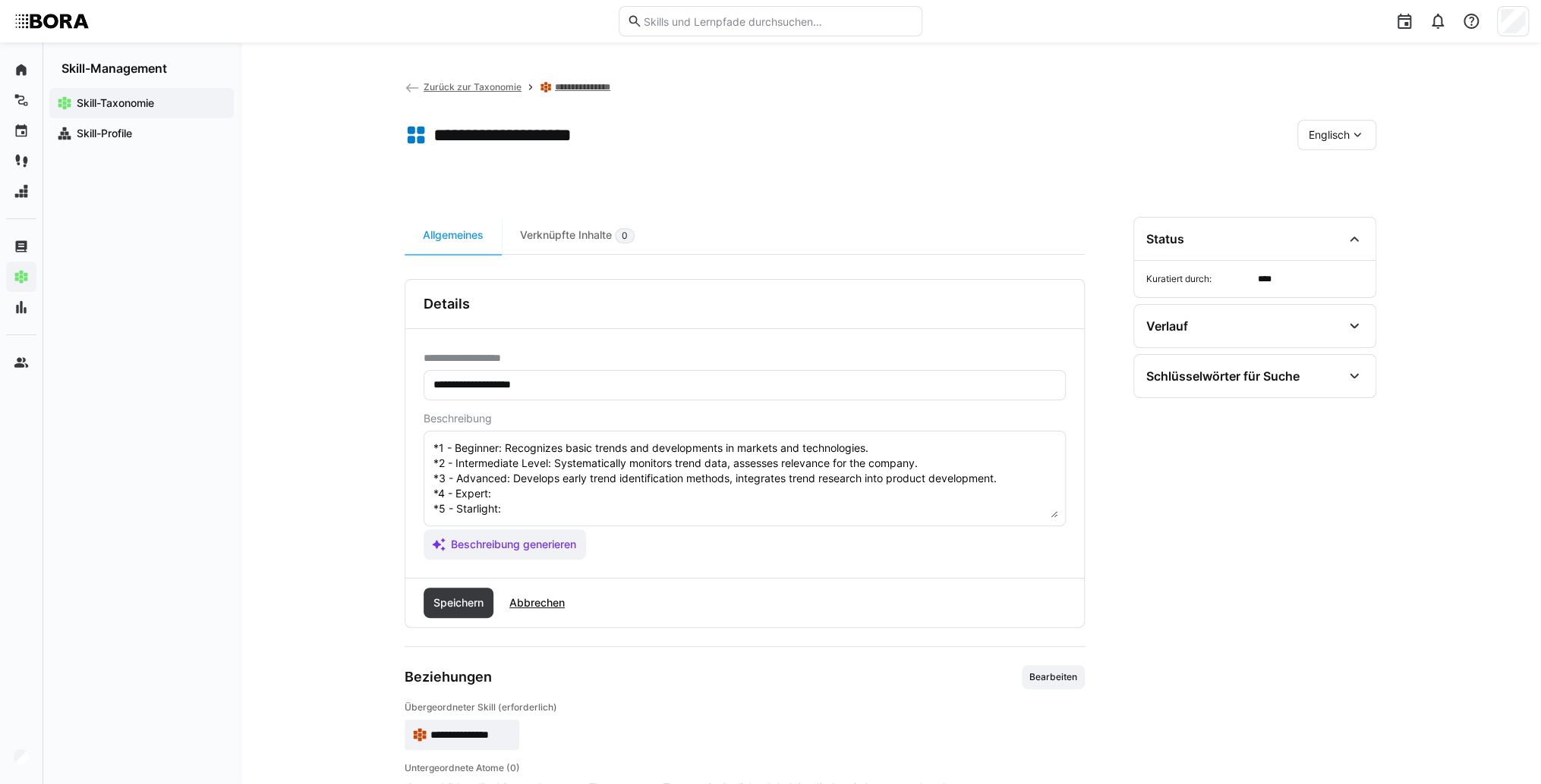
click at [651, 482] on textarea "Trend Identification is the skill of recognizing emerging patterns and developm…" at bounding box center [745, 478] width 626 height 79
paste textarea "Leads strategic trend workshops, supports innovation processes."
click at [555, 498] on textarea "Trend Identification is the skill of recognizing emerging patterns and developm…" at bounding box center [745, 478] width 626 height 79
paste textarea "Drives company-wide trend research, leads innovation networks and partnerships."
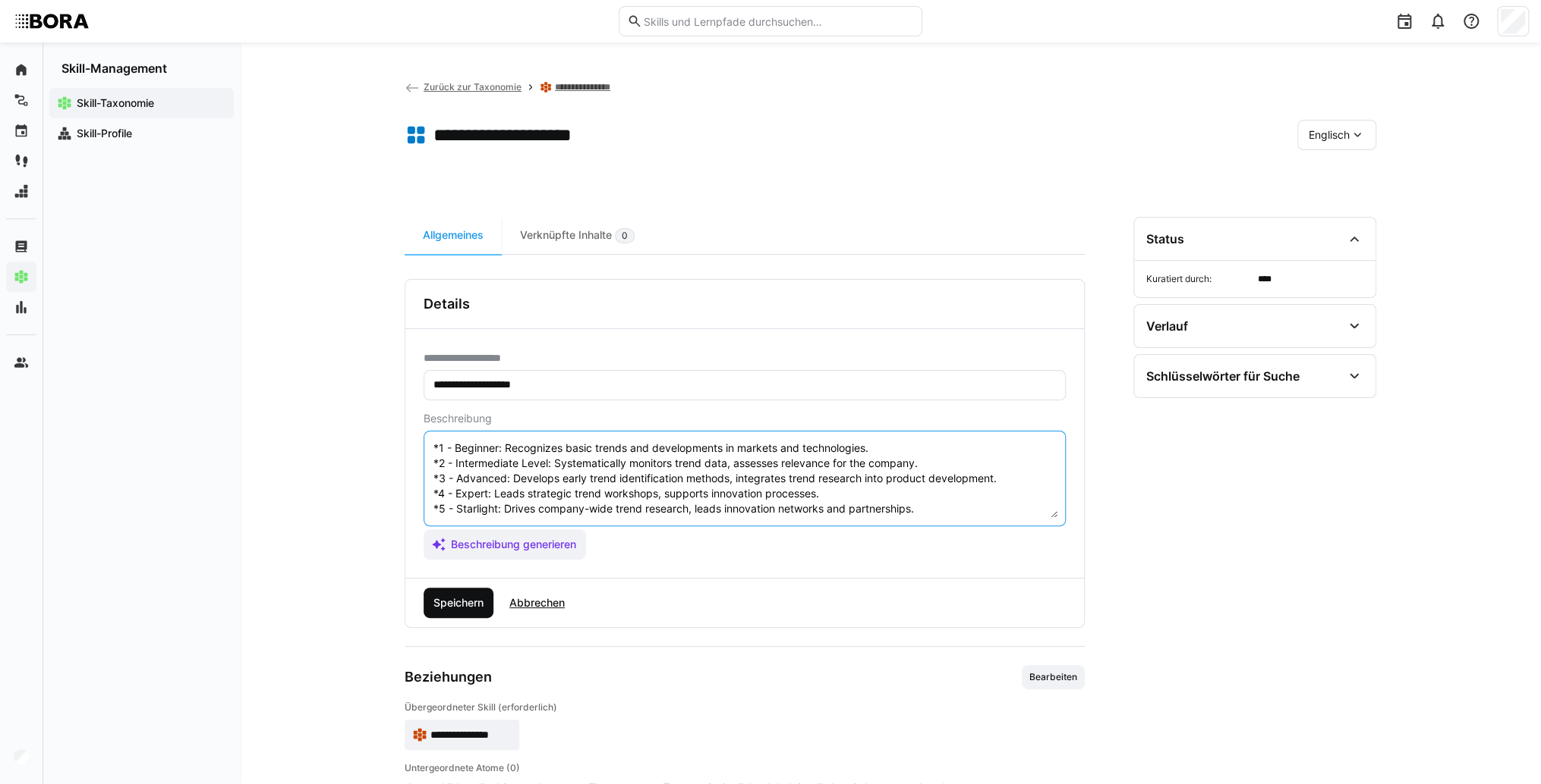
type textarea "Trend Identification is the skill of recognizing emerging patterns and developm…"
click at [462, 606] on span "Speichern" at bounding box center [458, 603] width 55 height 15
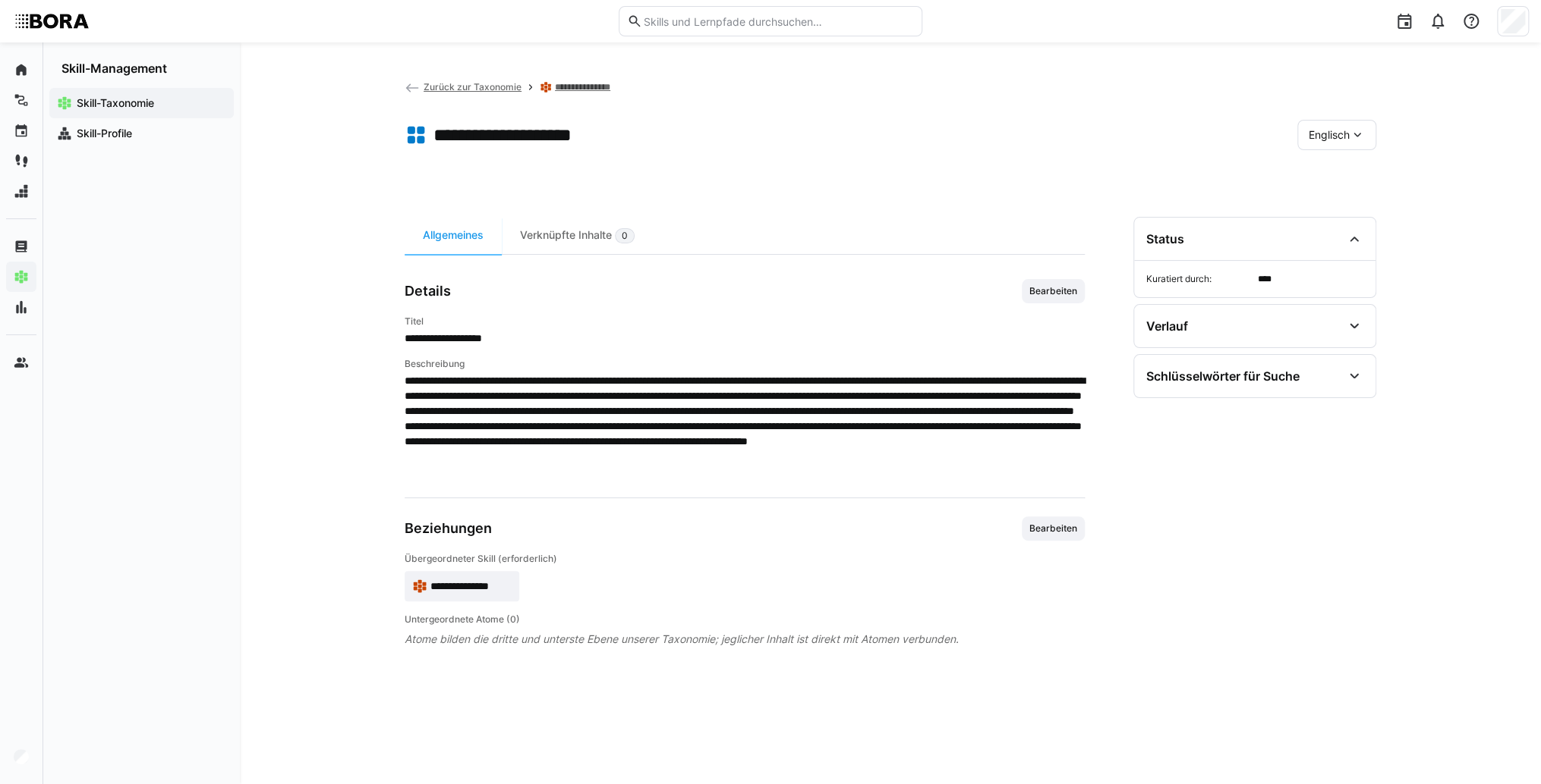
click at [479, 79] on app-back-navigation "Zurück zur Taxonomie" at bounding box center [463, 87] width 117 height 17
click at [483, 84] on span "Zurück zur Taxonomie" at bounding box center [473, 86] width 98 height 11
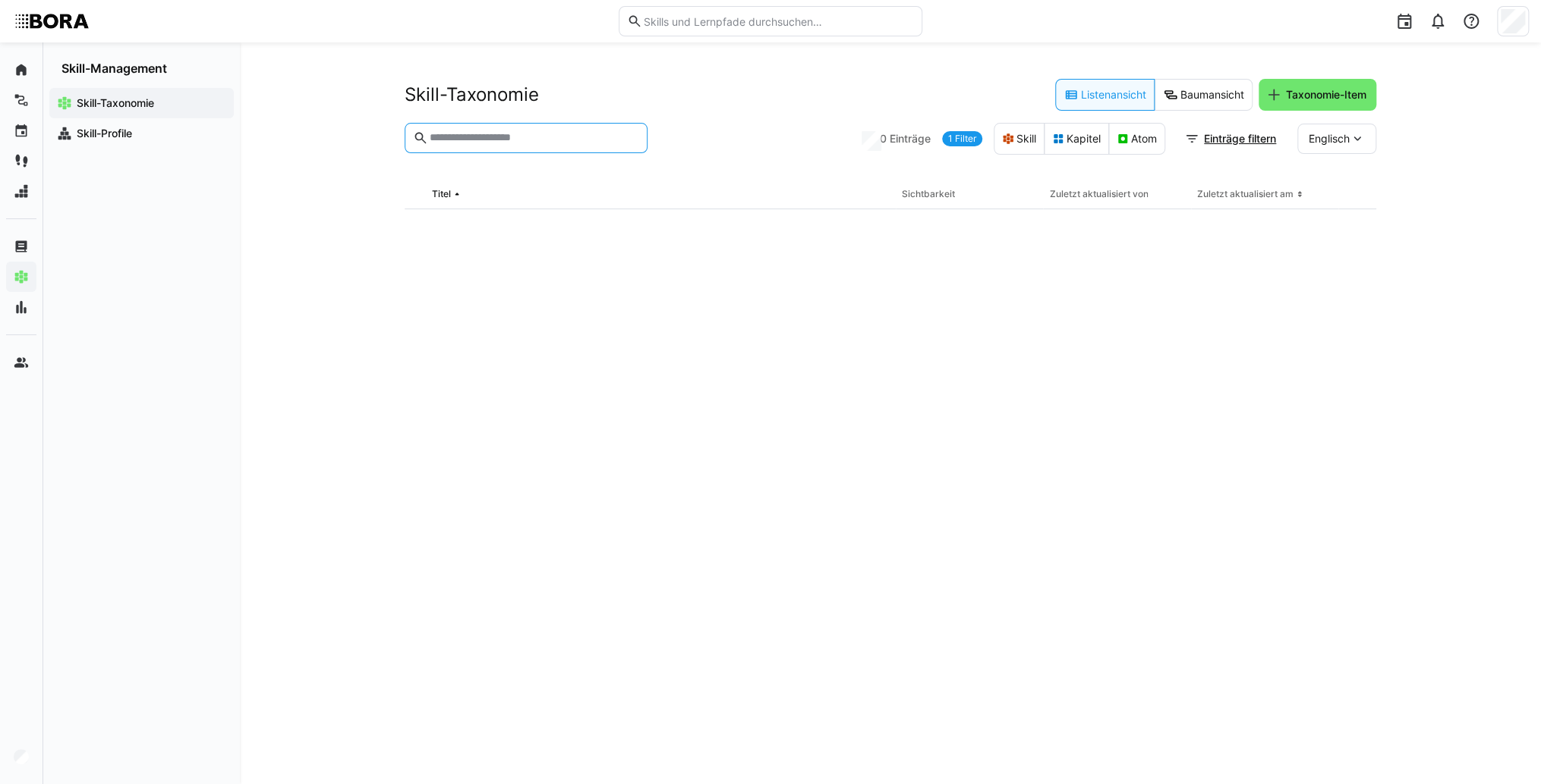
click at [601, 133] on input "text" at bounding box center [533, 138] width 211 height 14
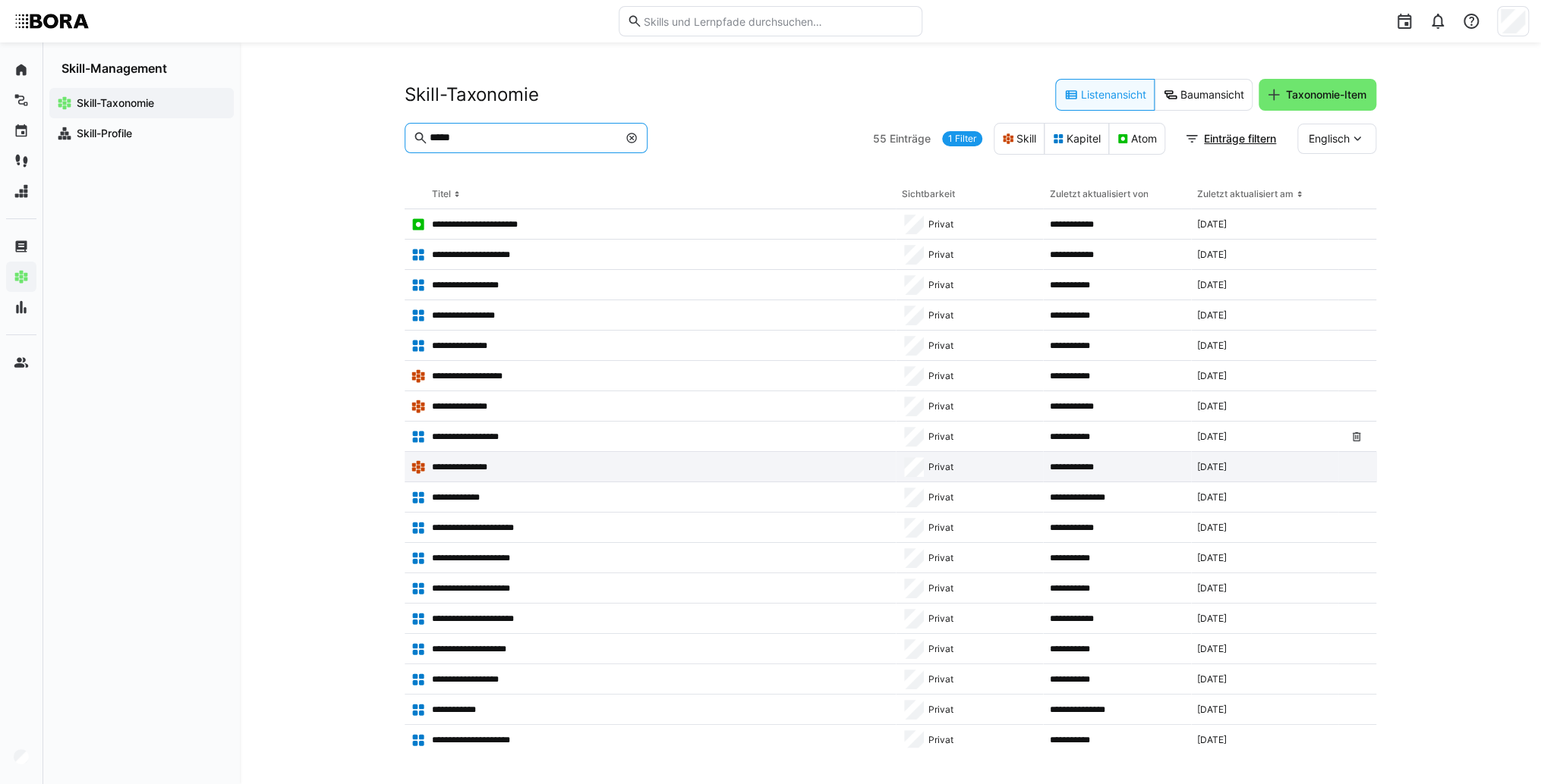
type input "*****"
click at [568, 463] on app-table-first-column "**********" at bounding box center [650, 467] width 479 height 15
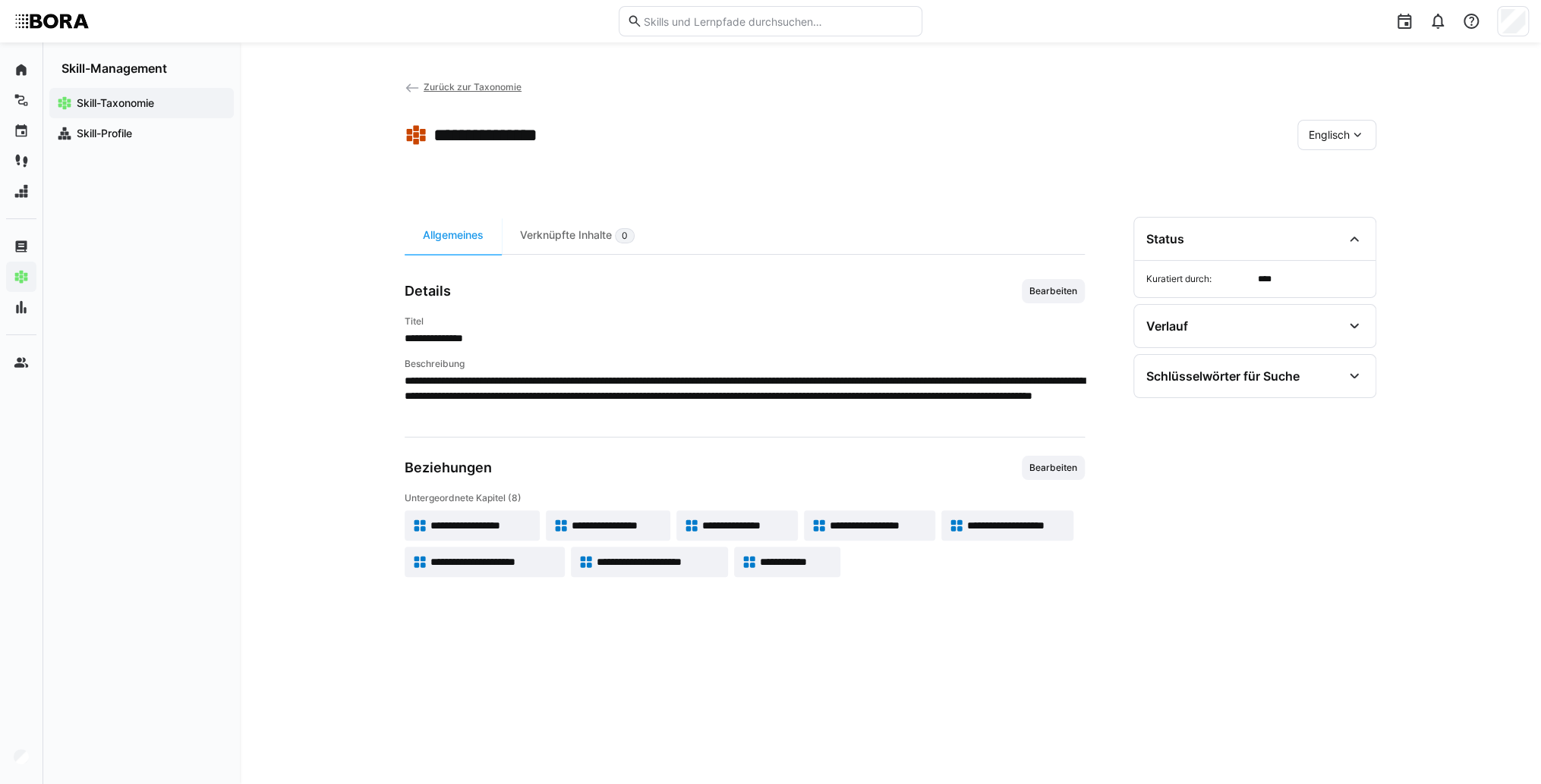
click at [1351, 129] on eds-icon at bounding box center [1357, 135] width 15 height 15
click at [1360, 170] on div "Deutsch" at bounding box center [1336, 175] width 56 height 15
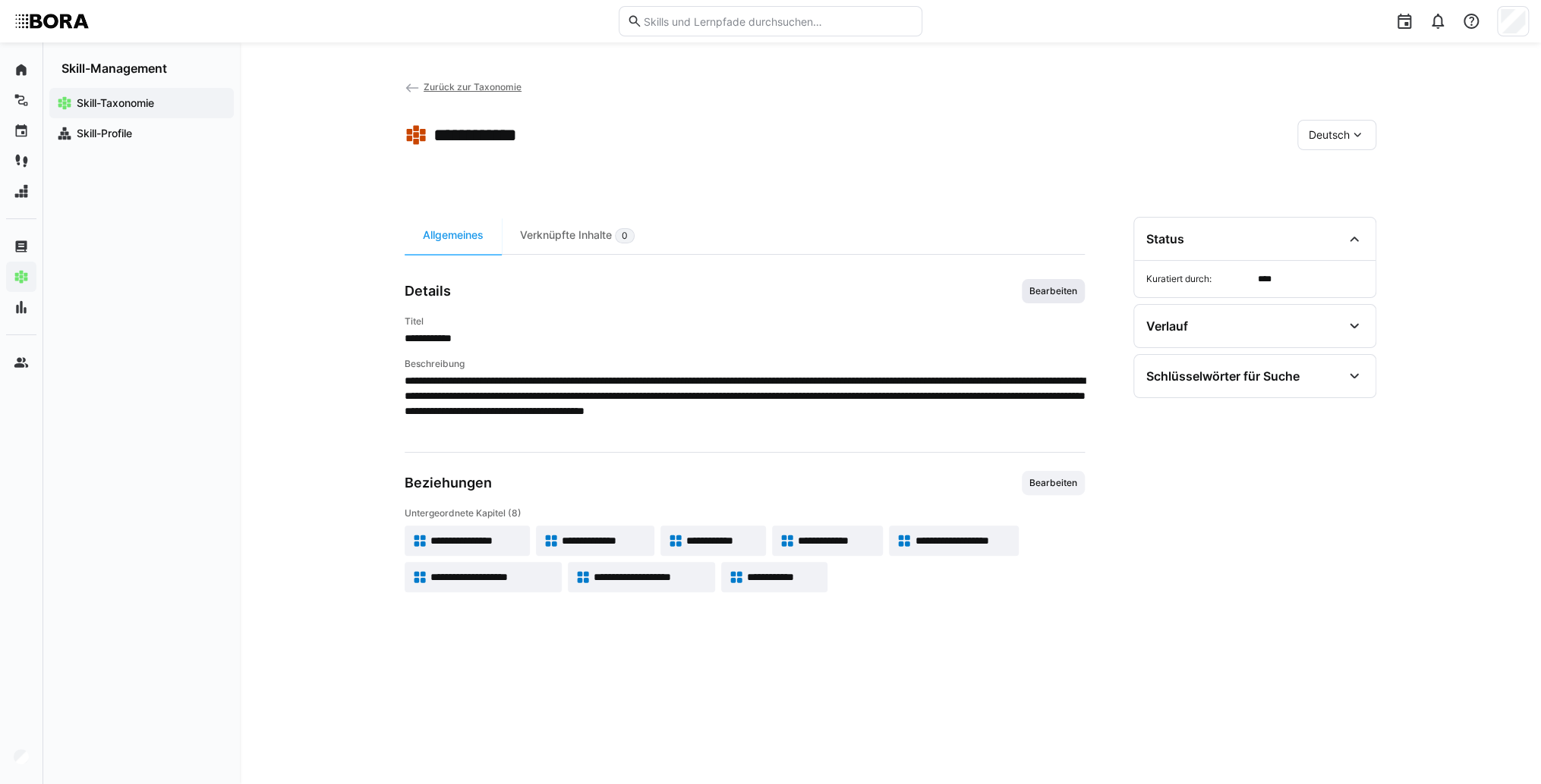
click at [1066, 291] on span "Bearbeiten" at bounding box center [1053, 291] width 51 height 12
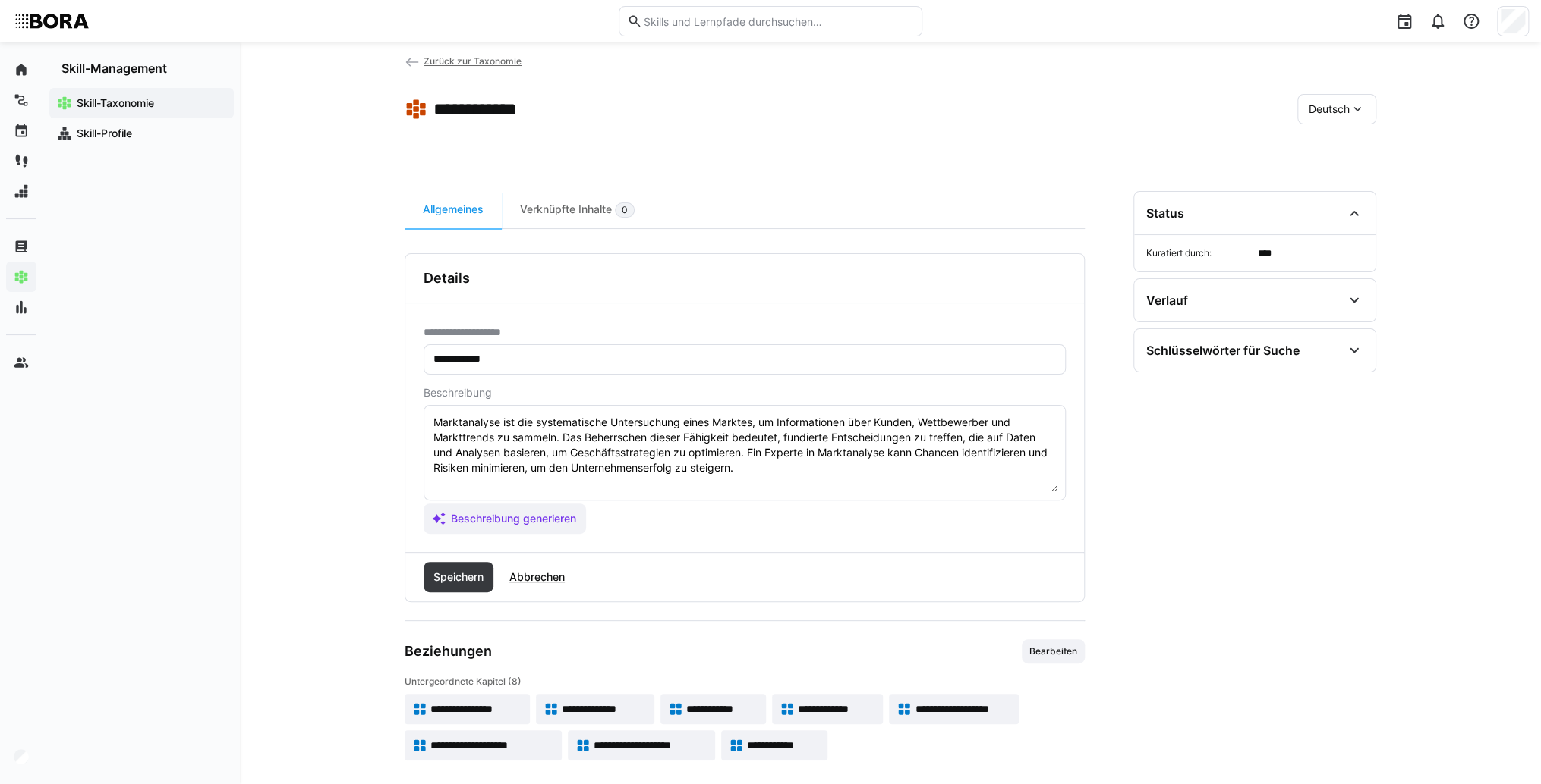
scroll to position [36, 0]
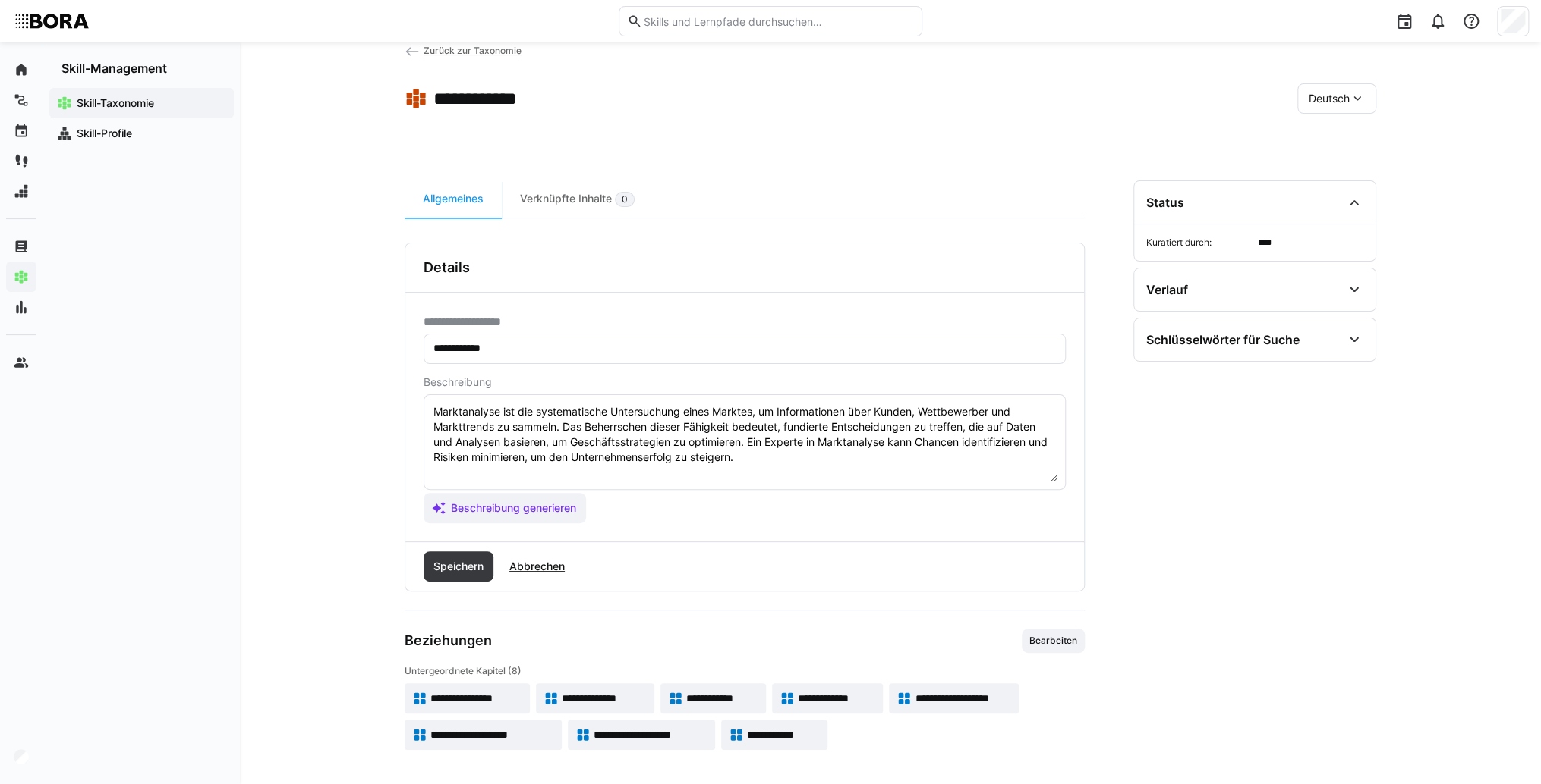
click at [772, 449] on textarea "Marktanalyse ist die systematische Untersuchung eines Marktes, um Informationen…" at bounding box center [745, 442] width 626 height 79
click at [516, 476] on textarea "Marktanalyse ist die systematische Untersuchung eines Marktes, um Informationen…" at bounding box center [745, 442] width 626 height 79
paste textarea "*1 -Anfänger: *2 – Mittelstufe: *3 – Fortgeschritten: *4 – Experte: * 5 - Starl…"
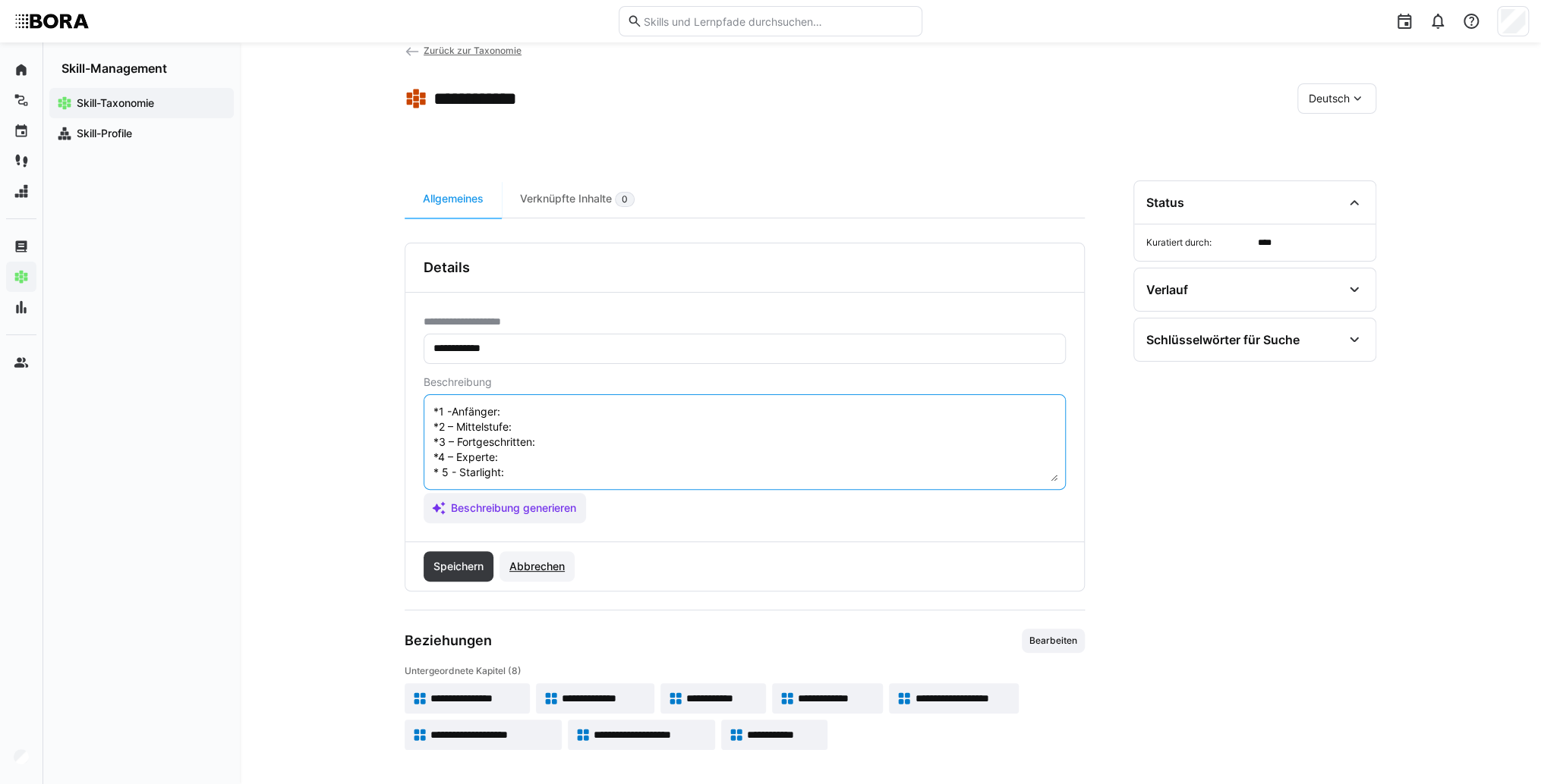
type textarea "Marktanalyse ist die systematische Untersuchung eines Marktes, um Informationen…"
click at [534, 568] on span "Abbrechen" at bounding box center [537, 567] width 60 height 15
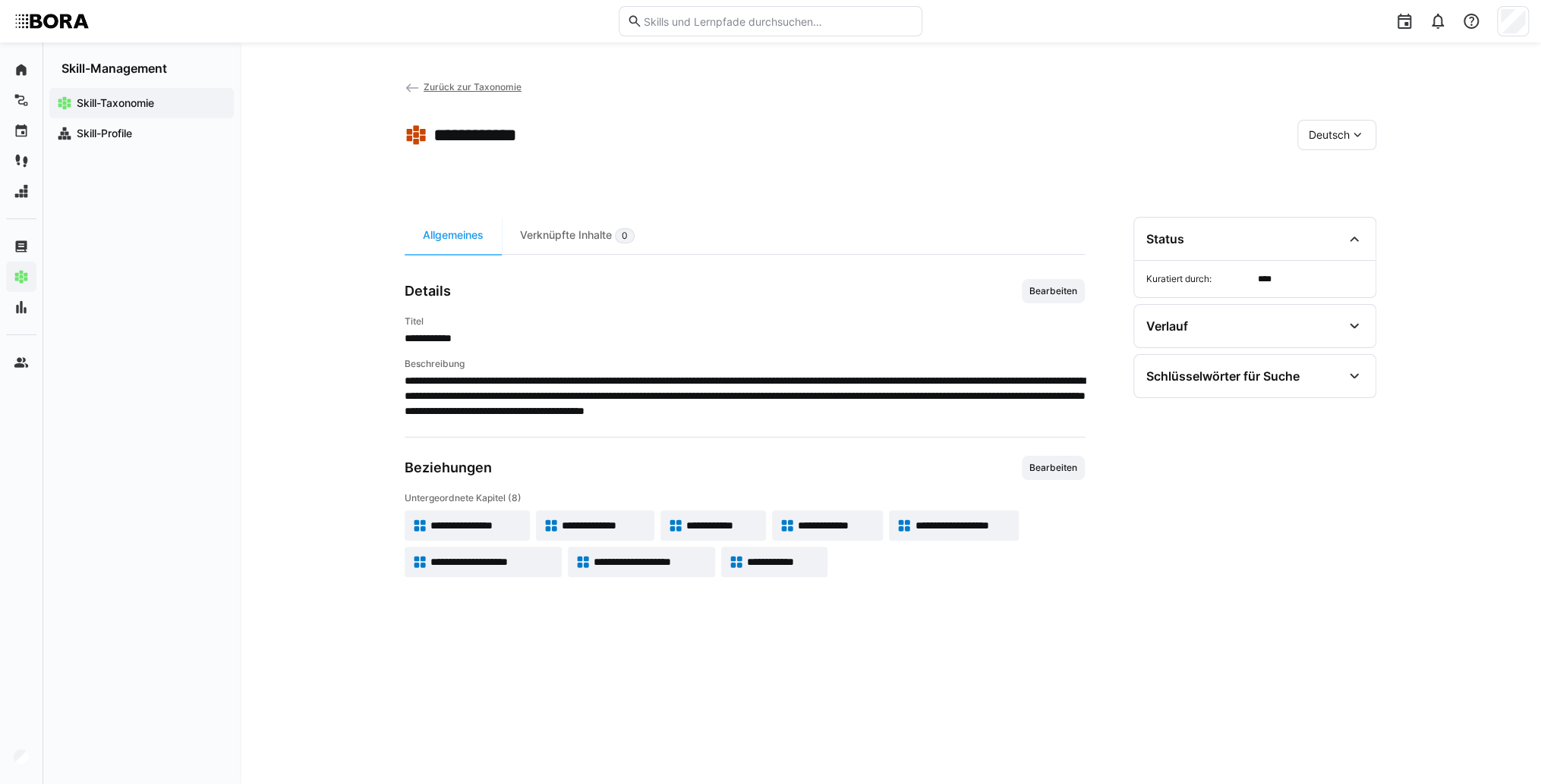
scroll to position [0, 0]
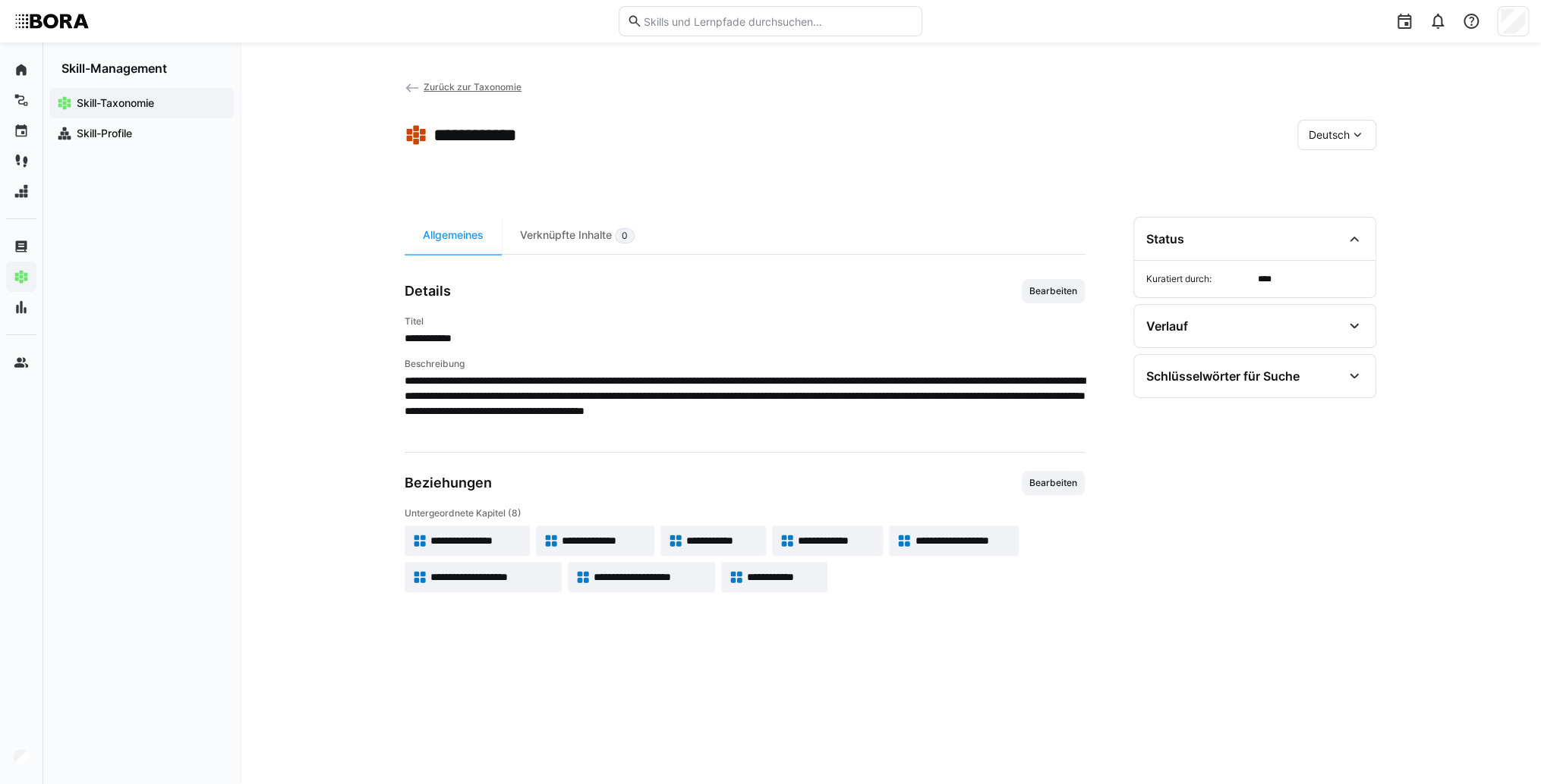
click at [571, 562] on app-skill-badge "**********" at bounding box center [642, 577] width 147 height 30
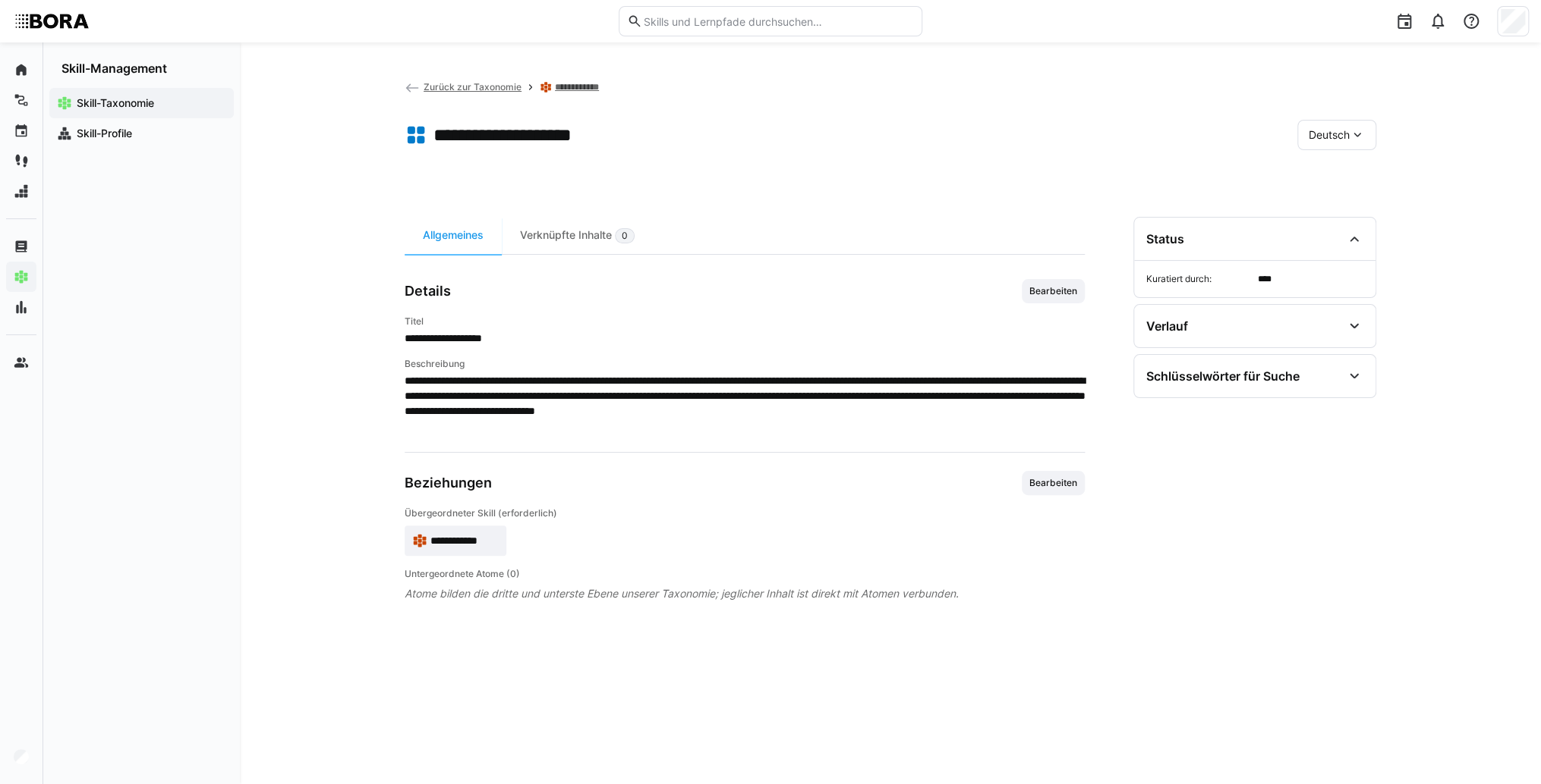
click at [454, 543] on span "**********" at bounding box center [464, 541] width 68 height 15
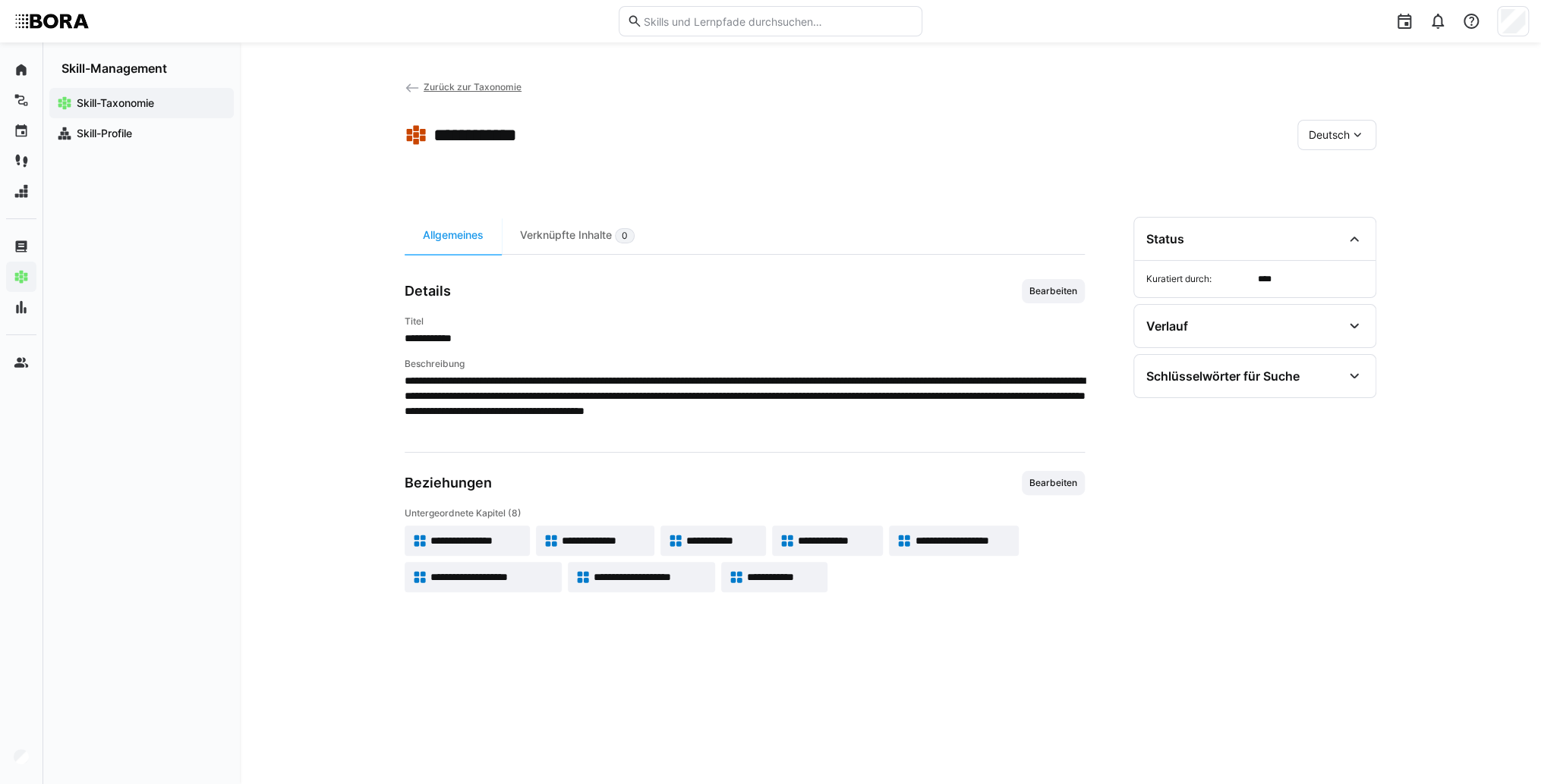
click at [480, 580] on span "**********" at bounding box center [492, 577] width 123 height 15
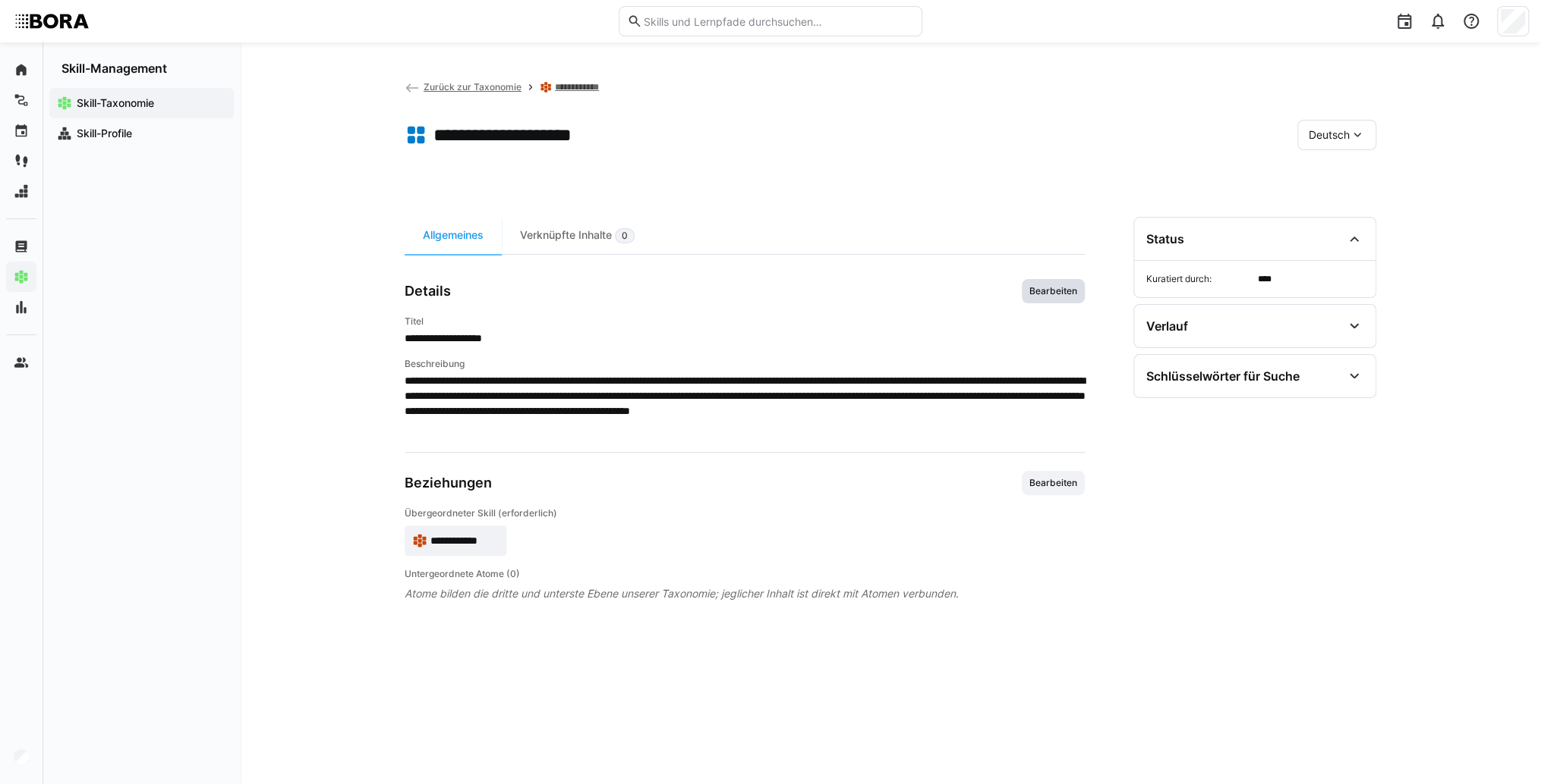
click at [1052, 288] on span "Bearbeiten" at bounding box center [1053, 291] width 51 height 12
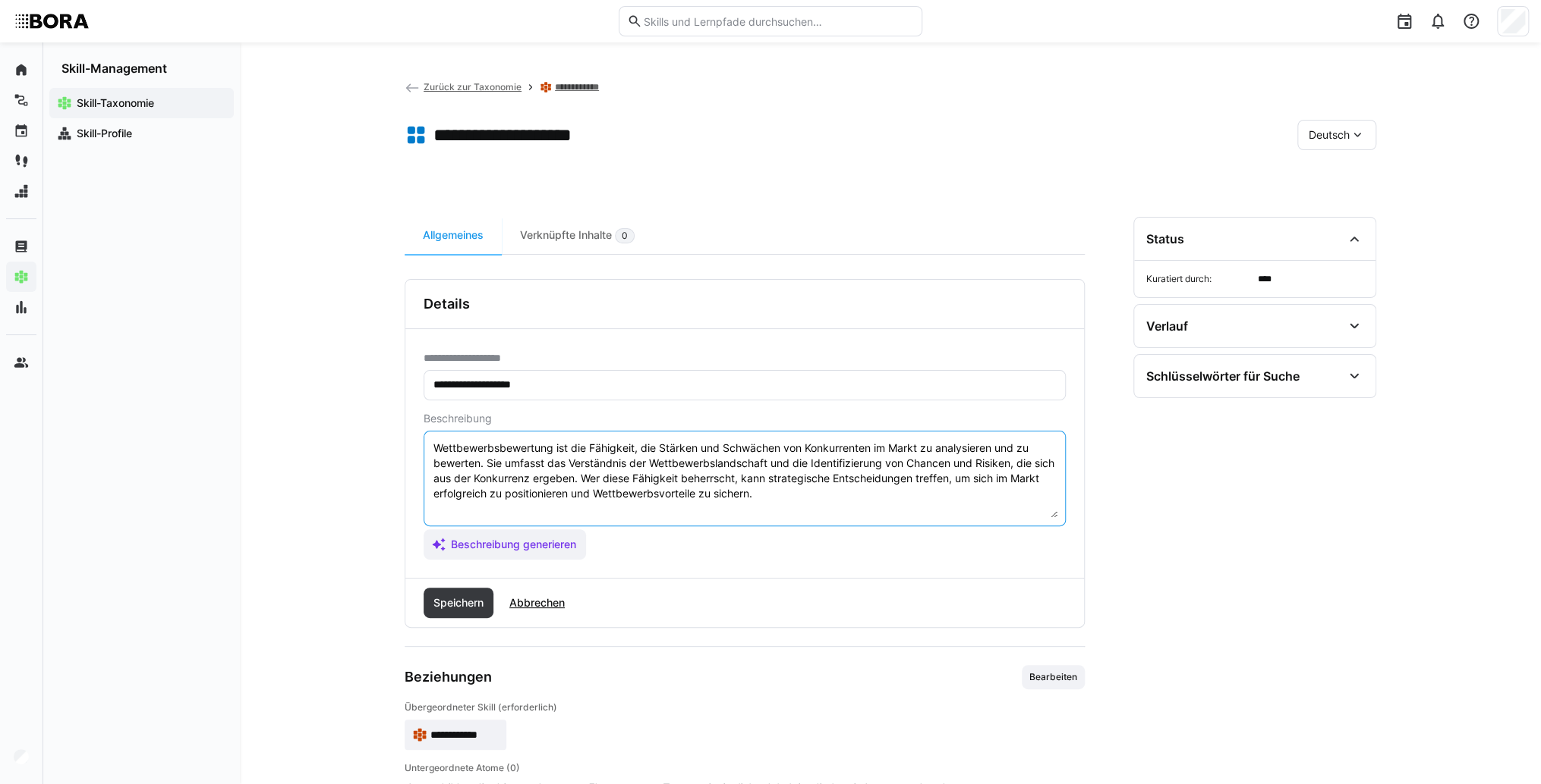
click at [719, 495] on textarea "Wettbewerbsbewertung ist die Fähigkeit, die Stärken und Schwächen von Konkurren…" at bounding box center [745, 478] width 626 height 79
click at [713, 505] on textarea "Wettbewerbsbewertung ist die Fähigkeit, die Stärken und Schwächen von Konkurren…" at bounding box center [745, 478] width 626 height 79
click at [665, 515] on textarea "Wettbewerbsbewertung ist die Fähigkeit, die Stärken und Schwächen von Konkurren…" at bounding box center [745, 478] width 626 height 79
click at [861, 492] on textarea "Wettbewerbsbewertung ist die Fähigkeit, die Stärken und Schwächen von Konkurren…" at bounding box center [745, 478] width 626 height 79
paste textarea "*1 -Anfänger: *2 – Mittelstufe: *3 – Fortgeschritten: *4 – Experte: * 5 - Starl…"
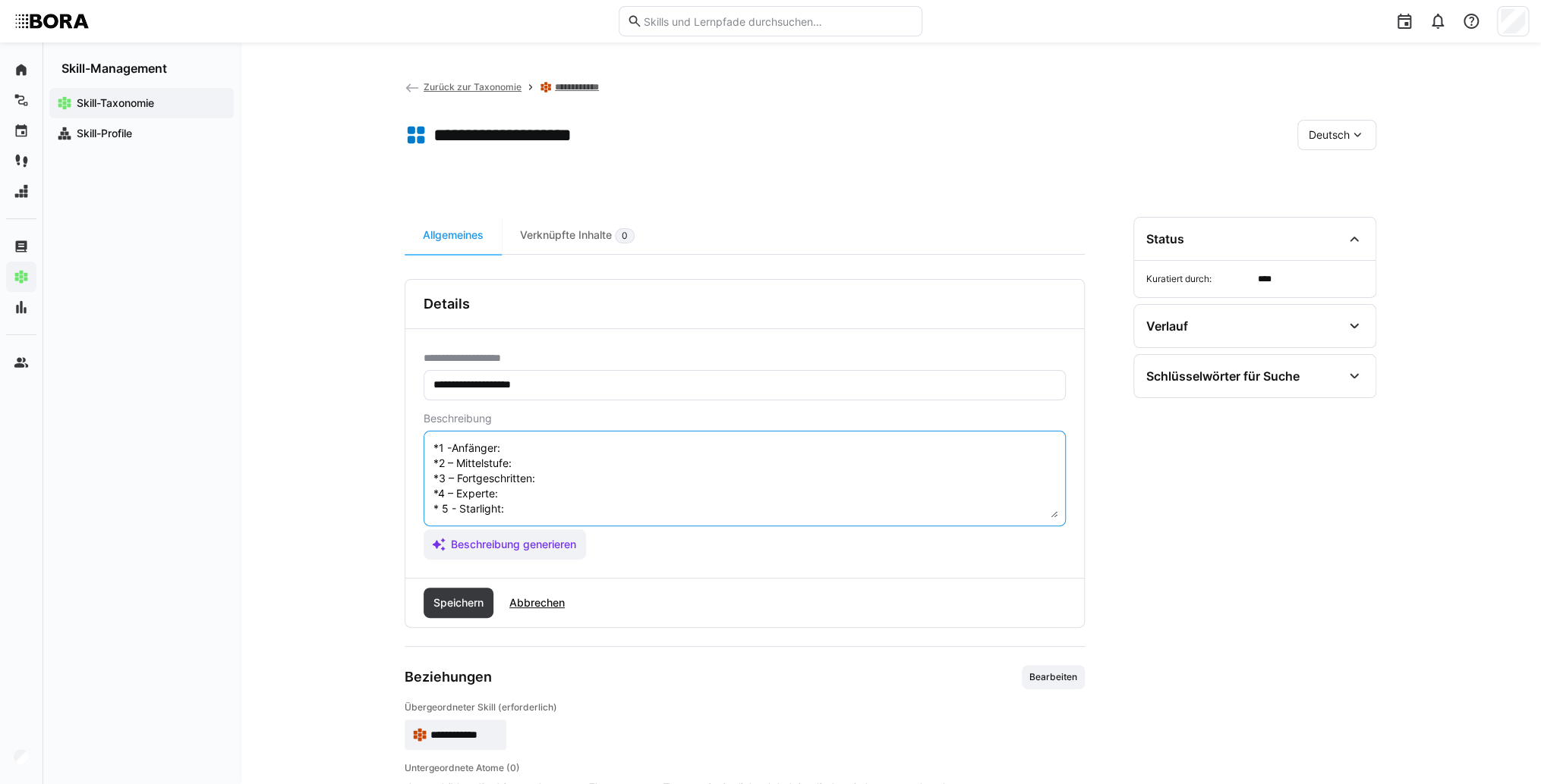
scroll to position [12, 0]
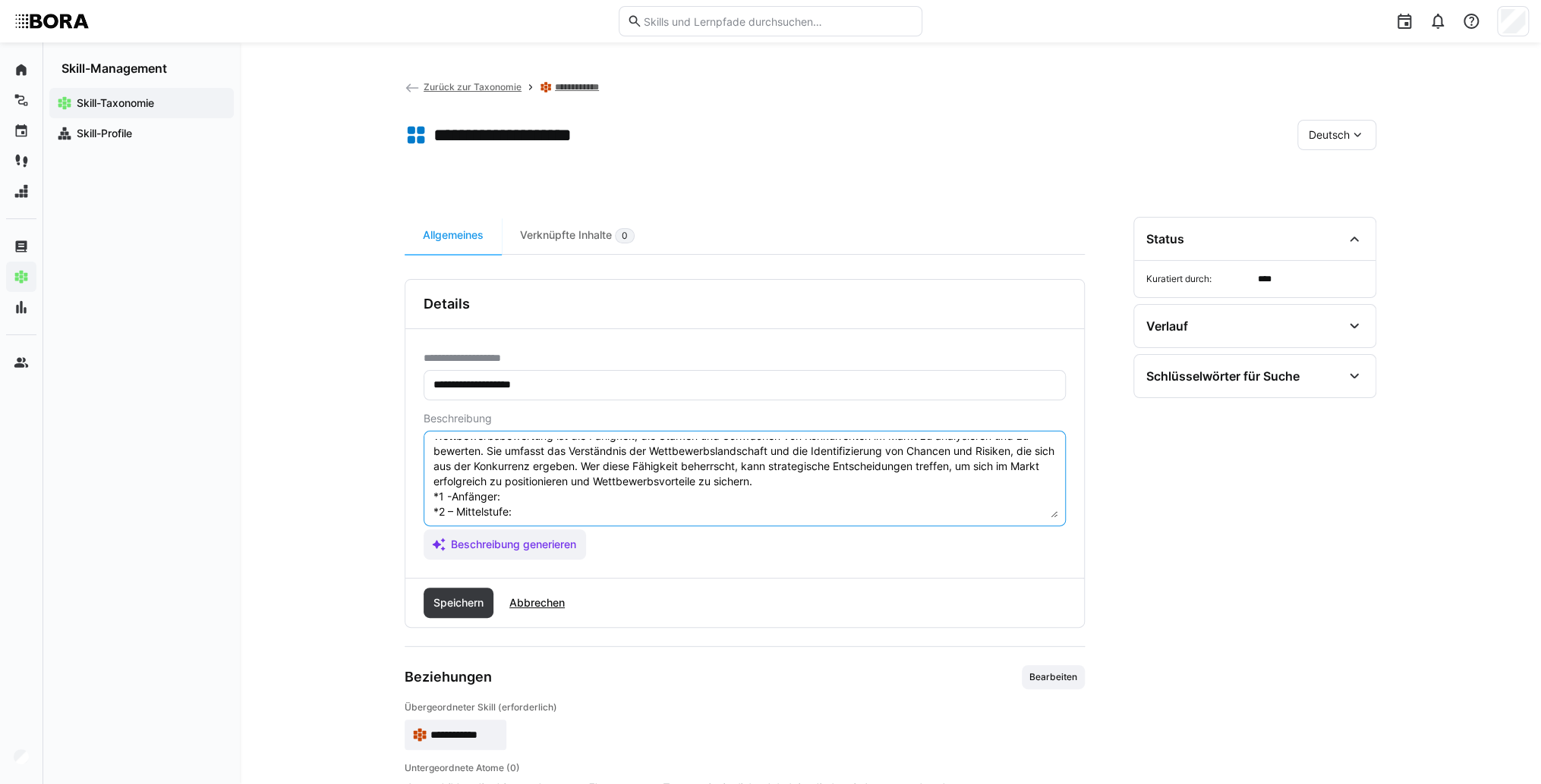
click at [583, 498] on textarea "Wettbewerbsbewertung ist die Fähigkeit, die Stärken und Schwächen von Konkurren…" at bounding box center [745, 478] width 626 height 79
click at [603, 497] on textarea "Wettbewerbsbewertung ist die Fähigkeit, die Stärken und Schwächen von Konkurren…" at bounding box center [745, 478] width 626 height 79
paste textarea "Kennt Basisinformationen zu Wettbewerbern, sammelt öffentlich verfügbare Daten."
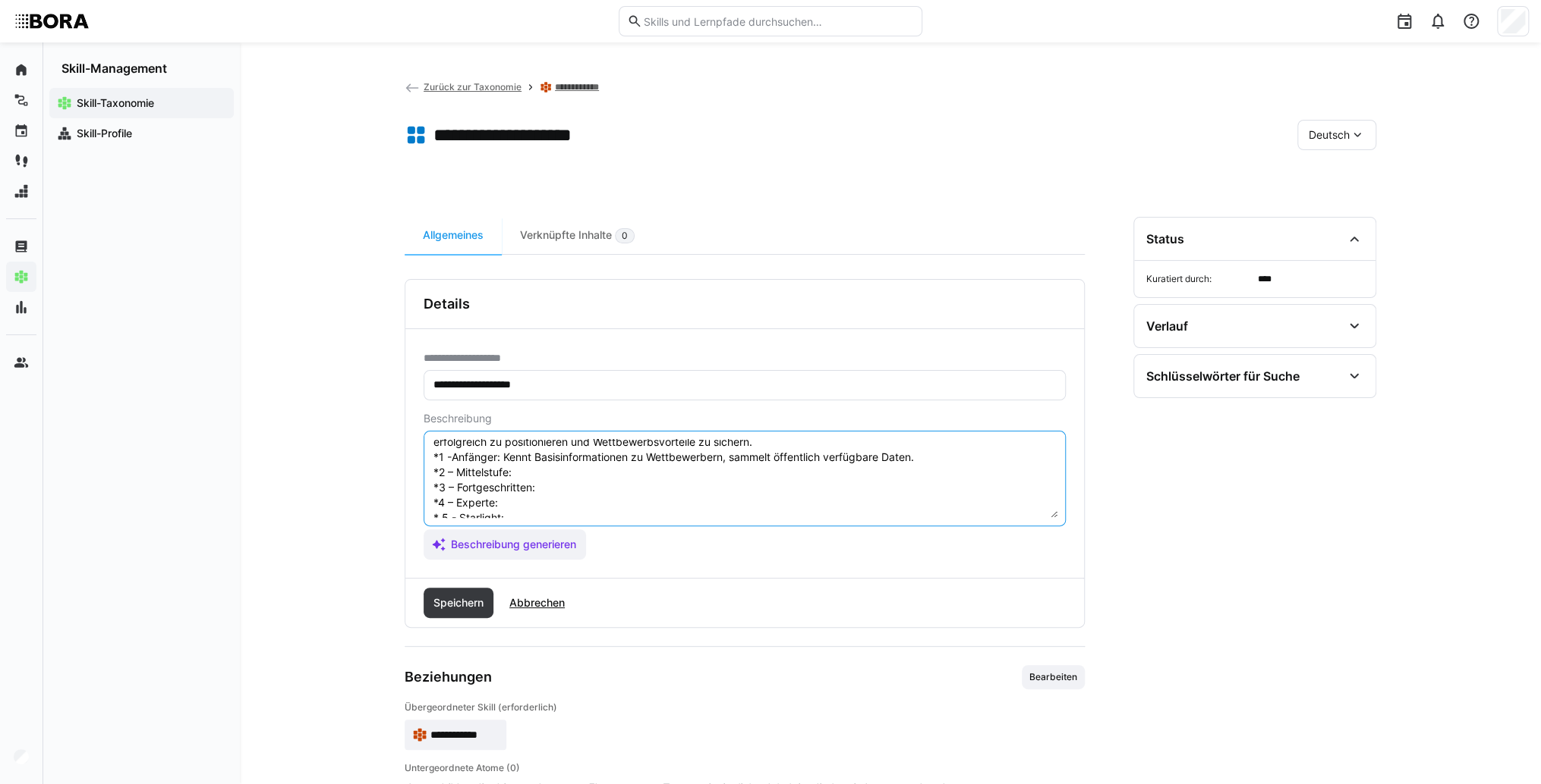
scroll to position [73, 0]
click at [604, 448] on textarea "Wettbewerbsbewertung ist die Fähigkeit, die Stärken und Schwächen von Konkurren…" at bounding box center [745, 478] width 626 height 79
click at [648, 446] on textarea "Wettbewerbsbewertung ist die Fähigkeit, die Stärken und Schwächen von Konkurren…" at bounding box center [745, 478] width 626 height 79
paste textarea "Führt strukturierte Wettbewerbsanalysen durch, bewertet Stärken und Schwächen."
click at [634, 464] on textarea "Wettbewerbsbewertung ist die Fähigkeit, die Stärken und Schwächen von Konkurren…" at bounding box center [745, 478] width 626 height 79
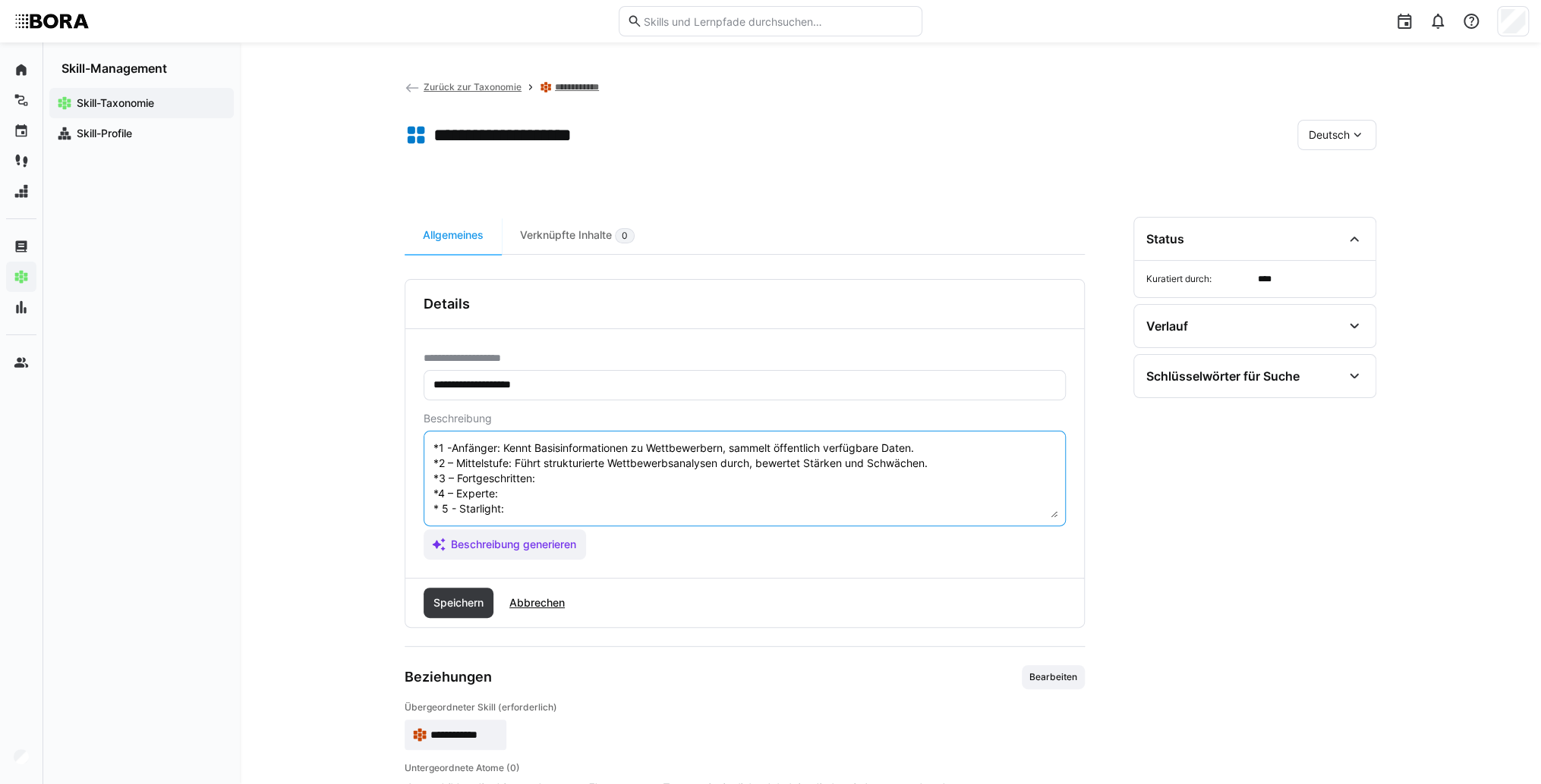
click at [605, 469] on textarea "Wettbewerbsbewertung ist die Fähigkeit, die Stärken und Schwächen von Konkurren…" at bounding box center [745, 478] width 626 height 79
paste textarea "Entwickelt differenzierte Wettbewerbsprofile, leitet Gegenmaßnahmen und Positio…"
click at [552, 497] on textarea "Wettbewerbsbewertung ist die Fähigkeit, die Stärken und Schwächen von Konkurren…" at bounding box center [745, 478] width 626 height 79
click at [561, 494] on textarea "Wettbewerbsbewertung ist die Fähigkeit, die Stärken und Schwächen von Konkurren…" at bounding box center [745, 478] width 626 height 79
paste textarea "Berät Geschäftsführung bei Wettbewerbsentscheidungen, identifiziert disruptive …"
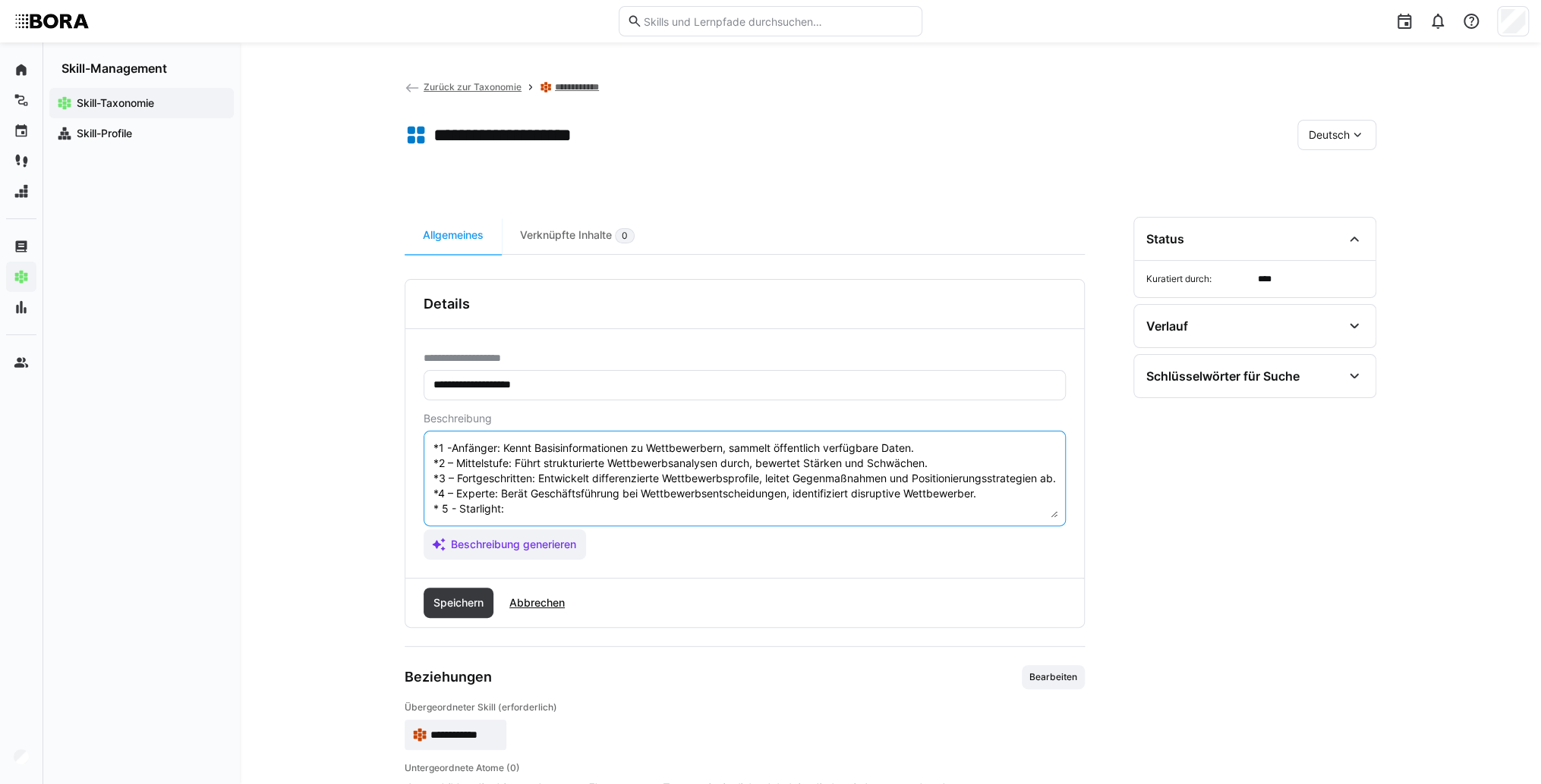
scroll to position [91, 0]
click at [561, 494] on textarea "Wettbewerbsbewertung ist die Fähigkeit, die Stärken und Schwächen von Konkurren…" at bounding box center [745, 478] width 626 height 79
click at [537, 489] on textarea "Wettbewerbsbewertung ist die Fähigkeit, die Stärken und Schwächen von Konkurren…" at bounding box center [745, 478] width 626 height 79
paste textarea "Verbindet Wettbewerbsanalysen mit Markt- und Kundenstrategien, gestaltet Wettbe…"
type textarea "Wettbewerbsbewertung ist die Fähigkeit, die Stärken und Schwächen von Konkurren…"
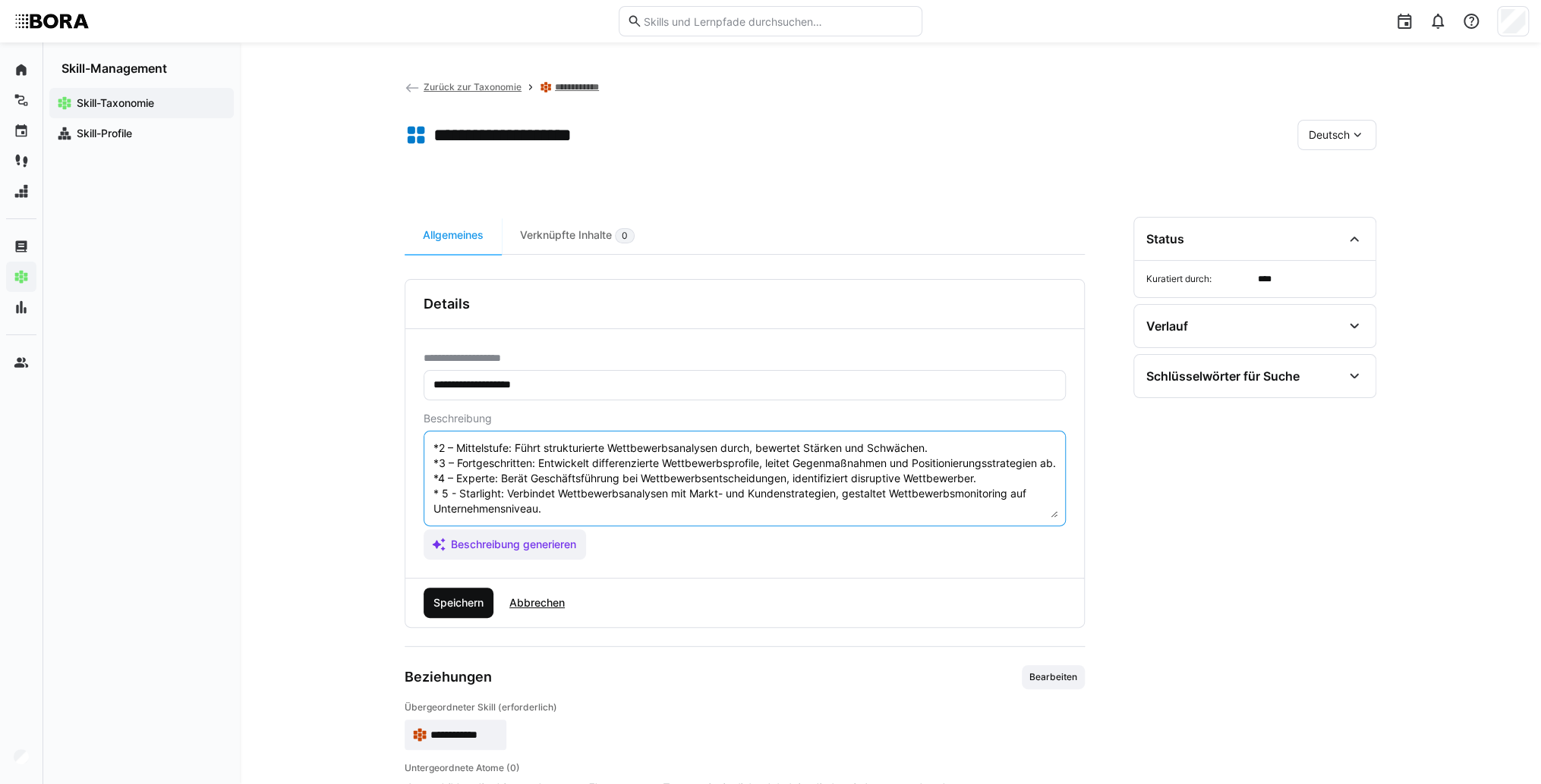
click at [437, 598] on span "Speichern" at bounding box center [458, 603] width 55 height 15
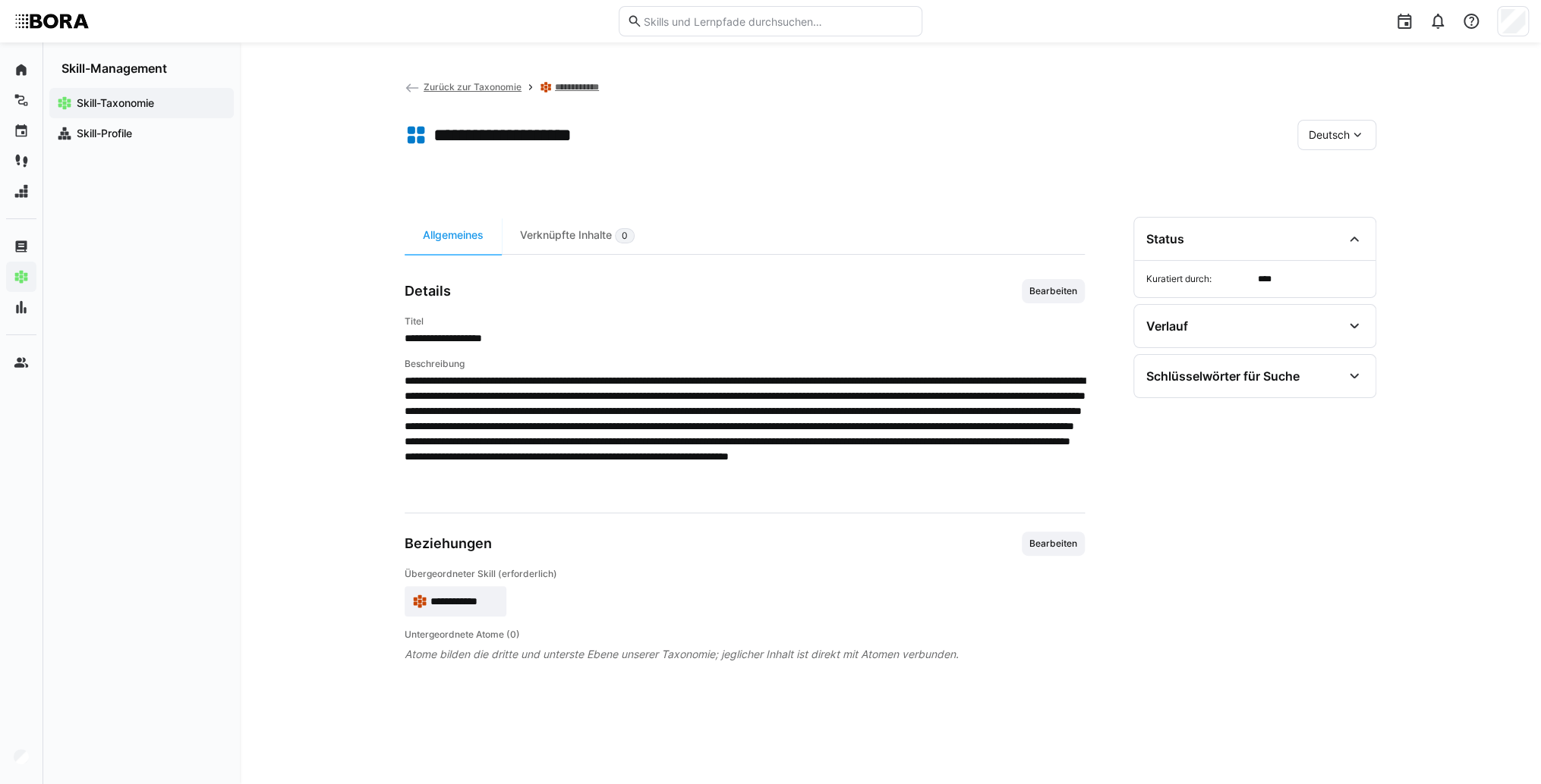
click at [1360, 140] on eds-icon at bounding box center [1357, 135] width 15 height 15
click at [1341, 210] on span "Englisch" at bounding box center [1329, 207] width 41 height 15
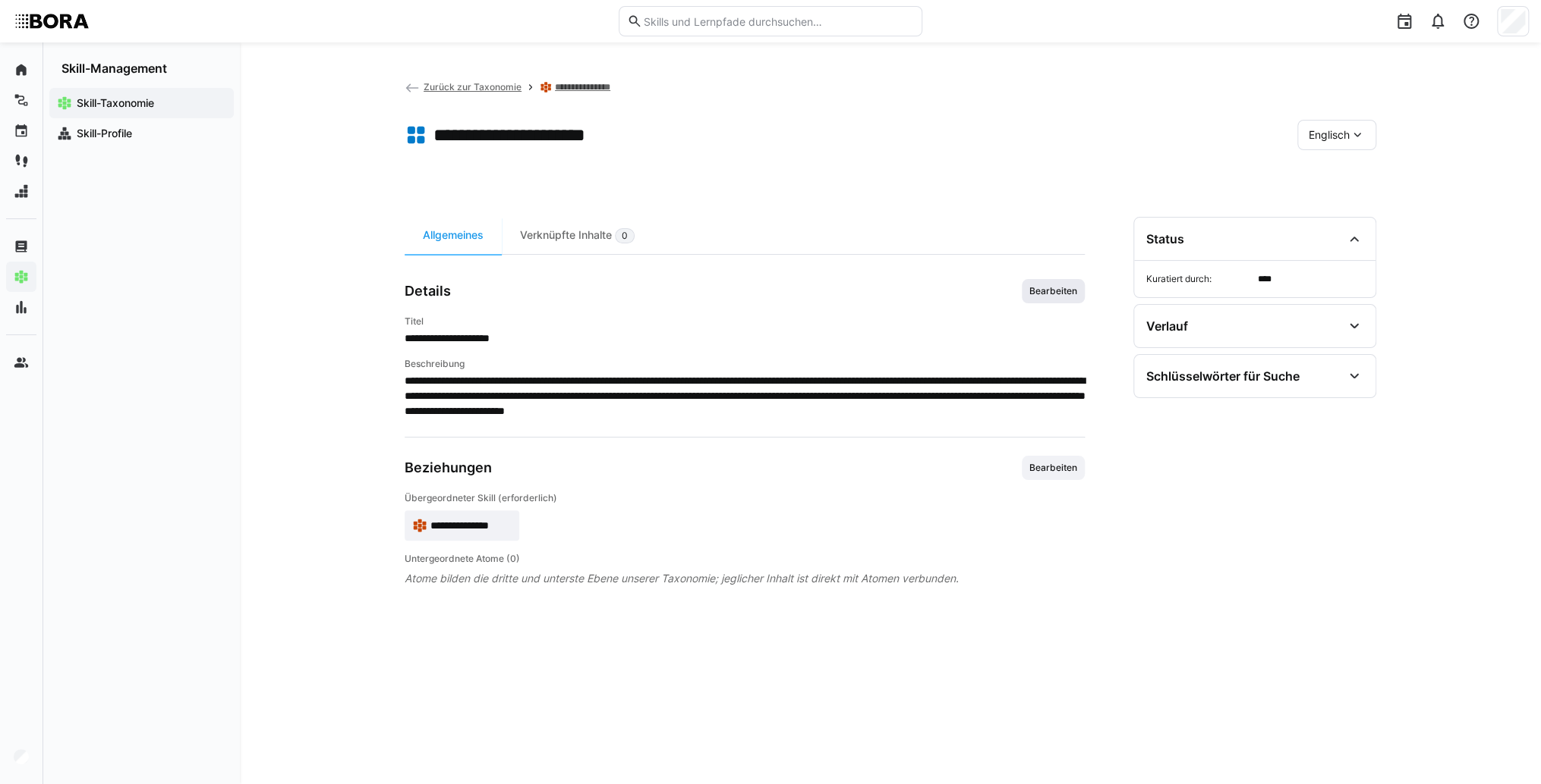
click at [1058, 291] on span "Bearbeiten" at bounding box center [1053, 291] width 51 height 12
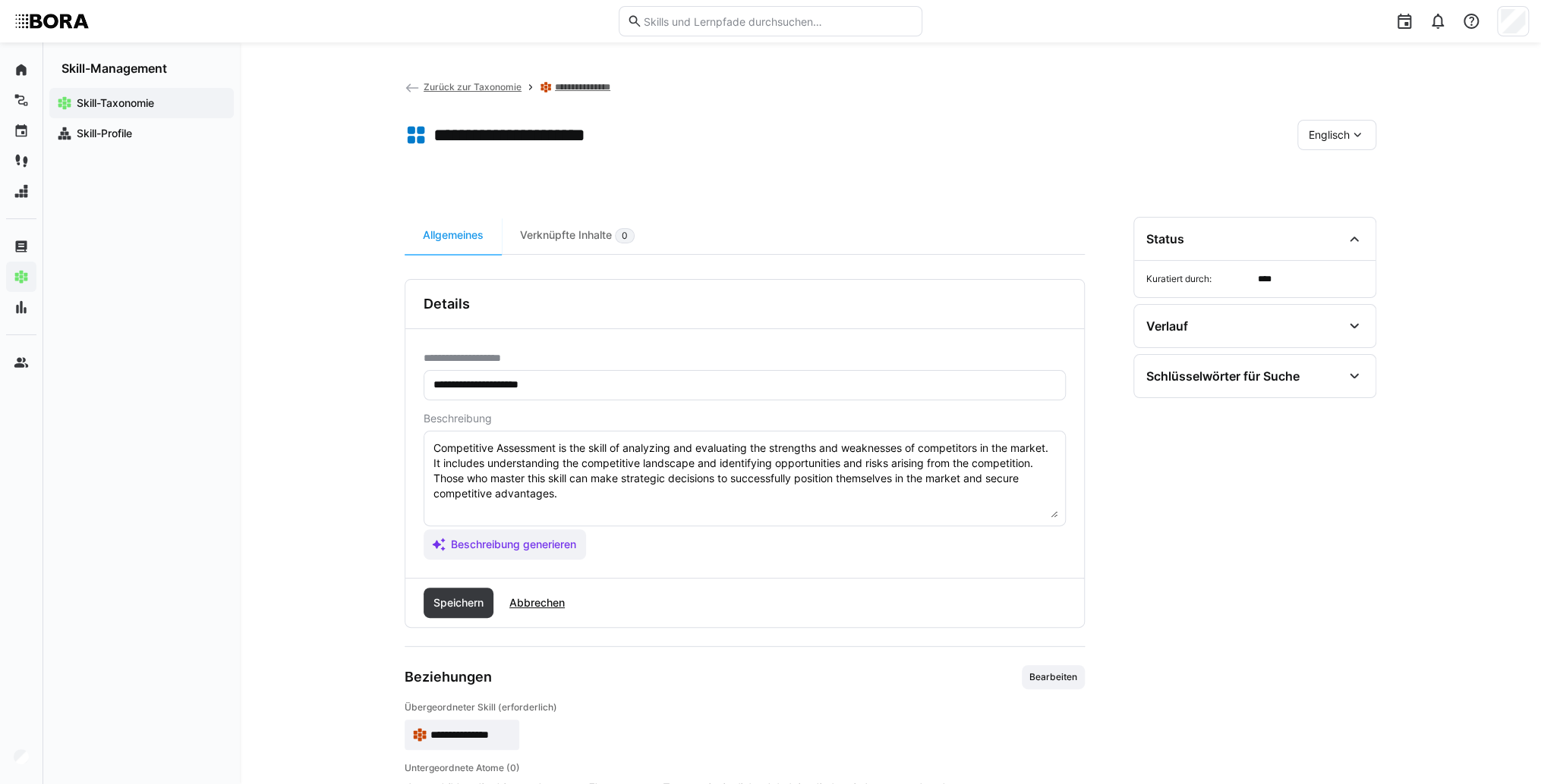
click at [798, 493] on textarea "Competitive Assessment is the skill of analyzing and evaluating the strengths a…" at bounding box center [745, 478] width 626 height 79
click at [495, 512] on textarea "Competitive Assessment is the skill of analyzing and evaluating the strengths a…" at bounding box center [745, 478] width 626 height 79
paste textarea "*1 - Beginner: *2 - Intermediate Level: *3 - Advanced: *4 - Expert: *5 - Starli…"
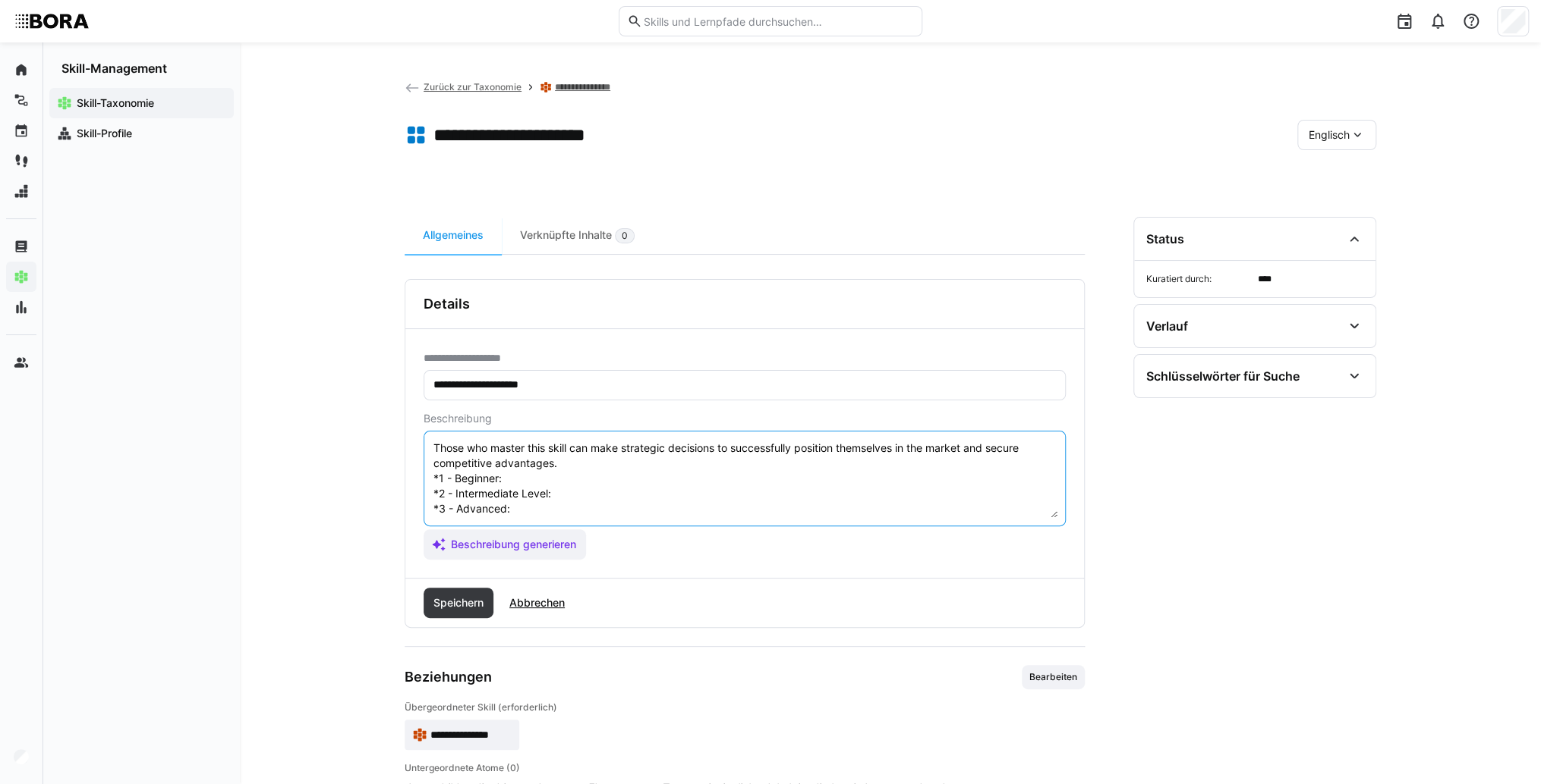
scroll to position [12, 0]
click at [517, 501] on textarea "Competitive Assessment is the skill of analyzing and evaluating the strengths a…" at bounding box center [745, 478] width 626 height 79
click at [519, 496] on textarea "Competitive Assessment is the skill of analyzing and evaluating the strengths a…" at bounding box center [745, 478] width 626 height 79
paste textarea "Knows basic competitor information, collects publicly available data."
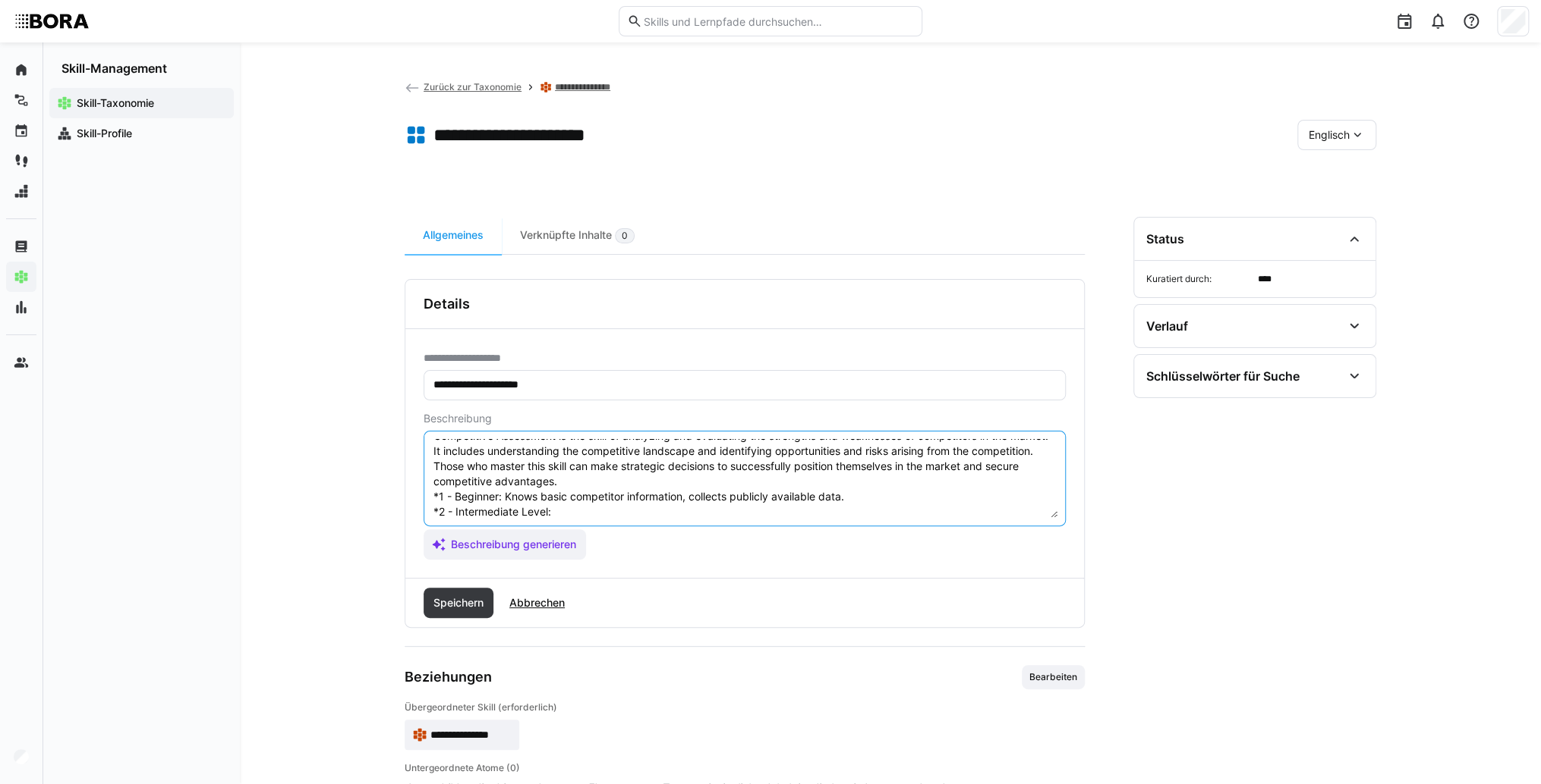
scroll to position [73, 0]
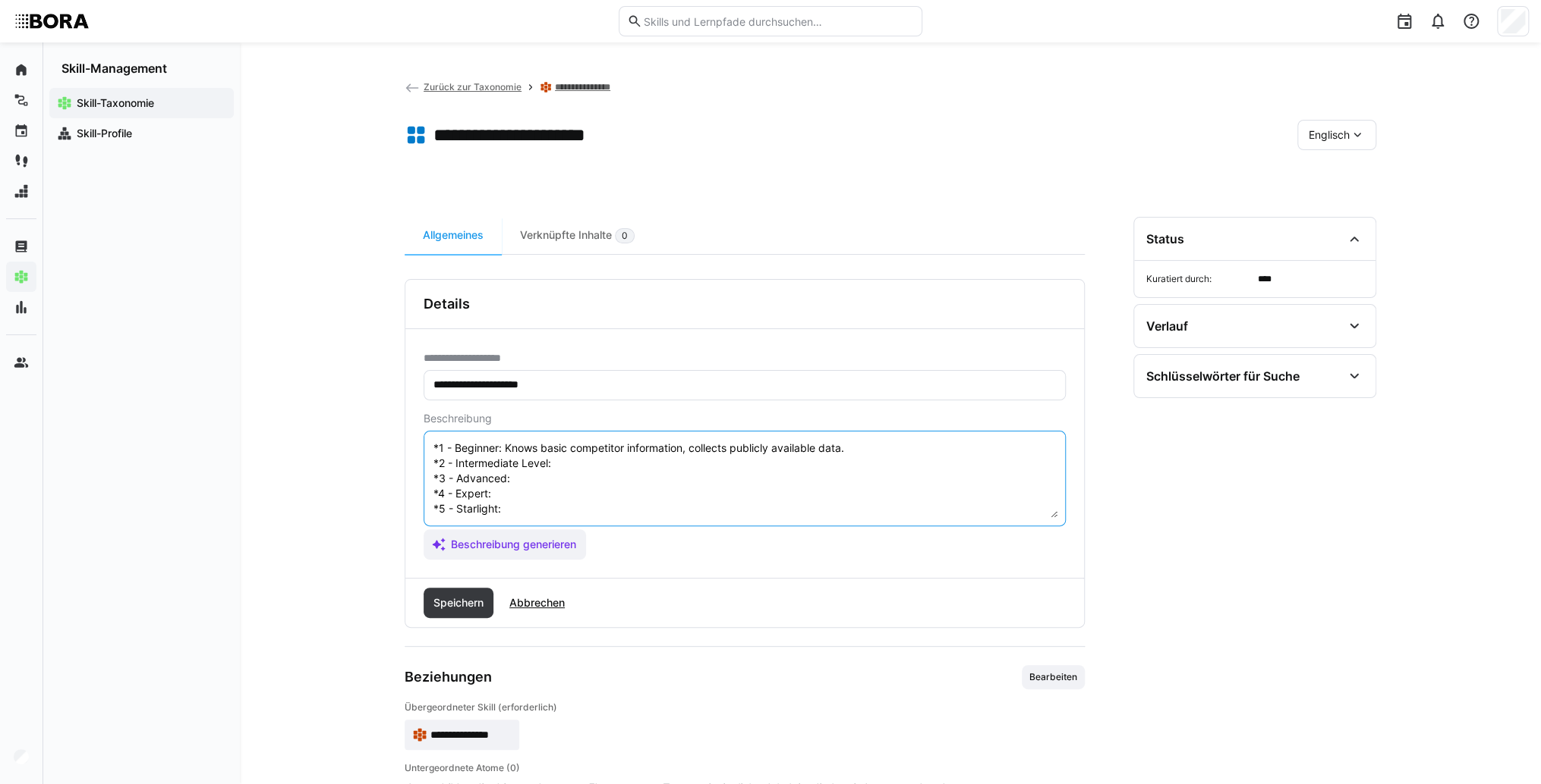
click at [562, 449] on textarea "Competitive Assessment is the skill of analyzing and evaluating the strengths a…" at bounding box center [745, 478] width 626 height 79
click at [643, 443] on textarea "Competitive Assessment is the skill of analyzing and evaluating the strengths a…" at bounding box center [745, 478] width 626 height 79
paste textarea "Conducts structured competitor analyses, assesses strengths and weaknesses."
click at [576, 465] on textarea "Competitive Assessment is the skill of analyzing and evaluating the strengths a…" at bounding box center [745, 478] width 626 height 79
click at [551, 465] on textarea "Competitive Assessment is the skill of analyzing and evaluating the strengths a…" at bounding box center [745, 478] width 626 height 79
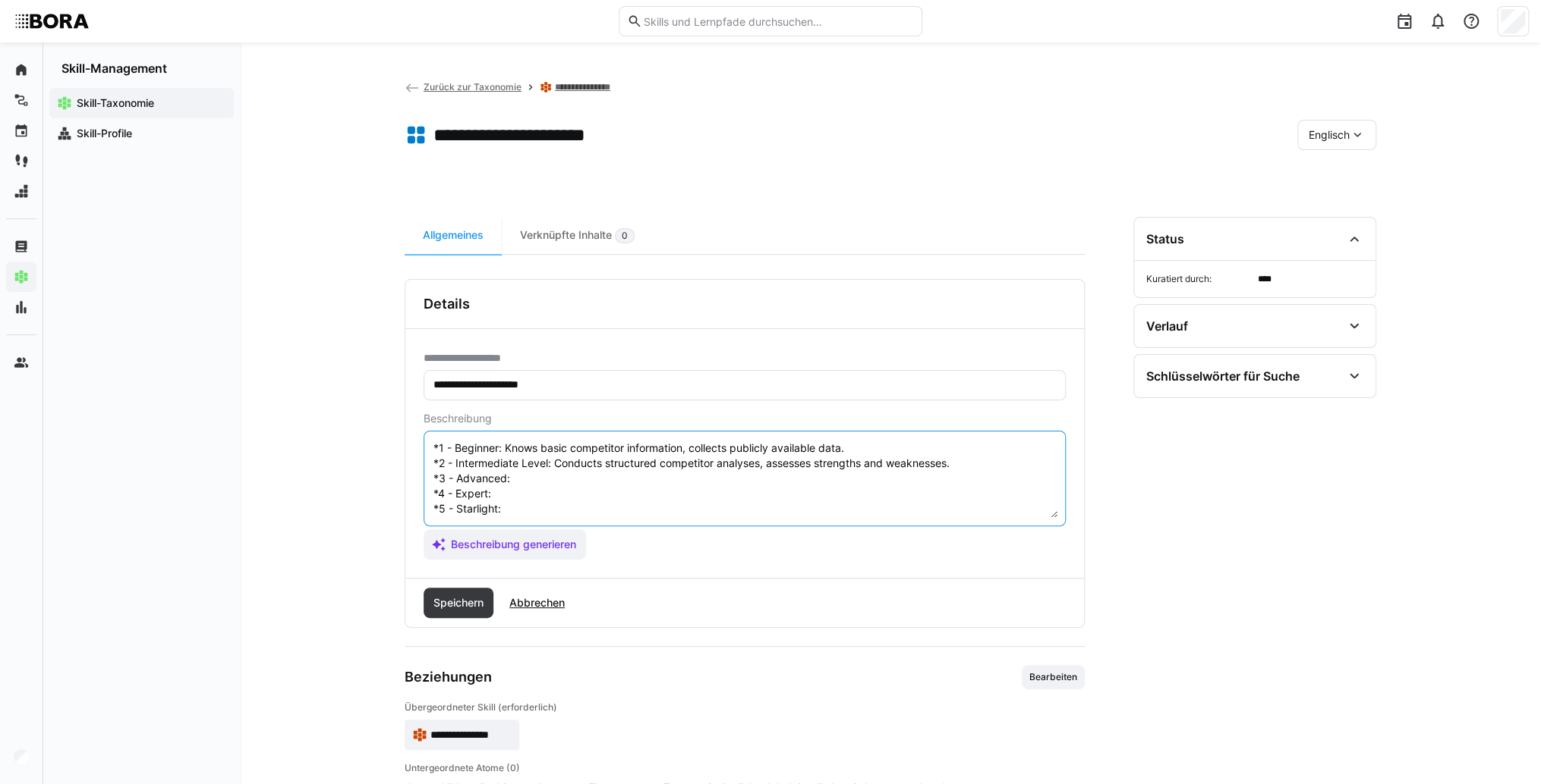
paste textarea "Develops detailed competitor profiles, derives countermeasures and positioning …"
click at [538, 481] on textarea "Competitive Assessment is the skill of analyzing and evaluating the strengths a…" at bounding box center [745, 478] width 626 height 79
click at [545, 480] on textarea "Competitive Assessment is the skill of analyzing and evaluating the strengths a…" at bounding box center [745, 478] width 626 height 79
paste textarea "Advises management on competitive decisions, identifies disruptive competitors."
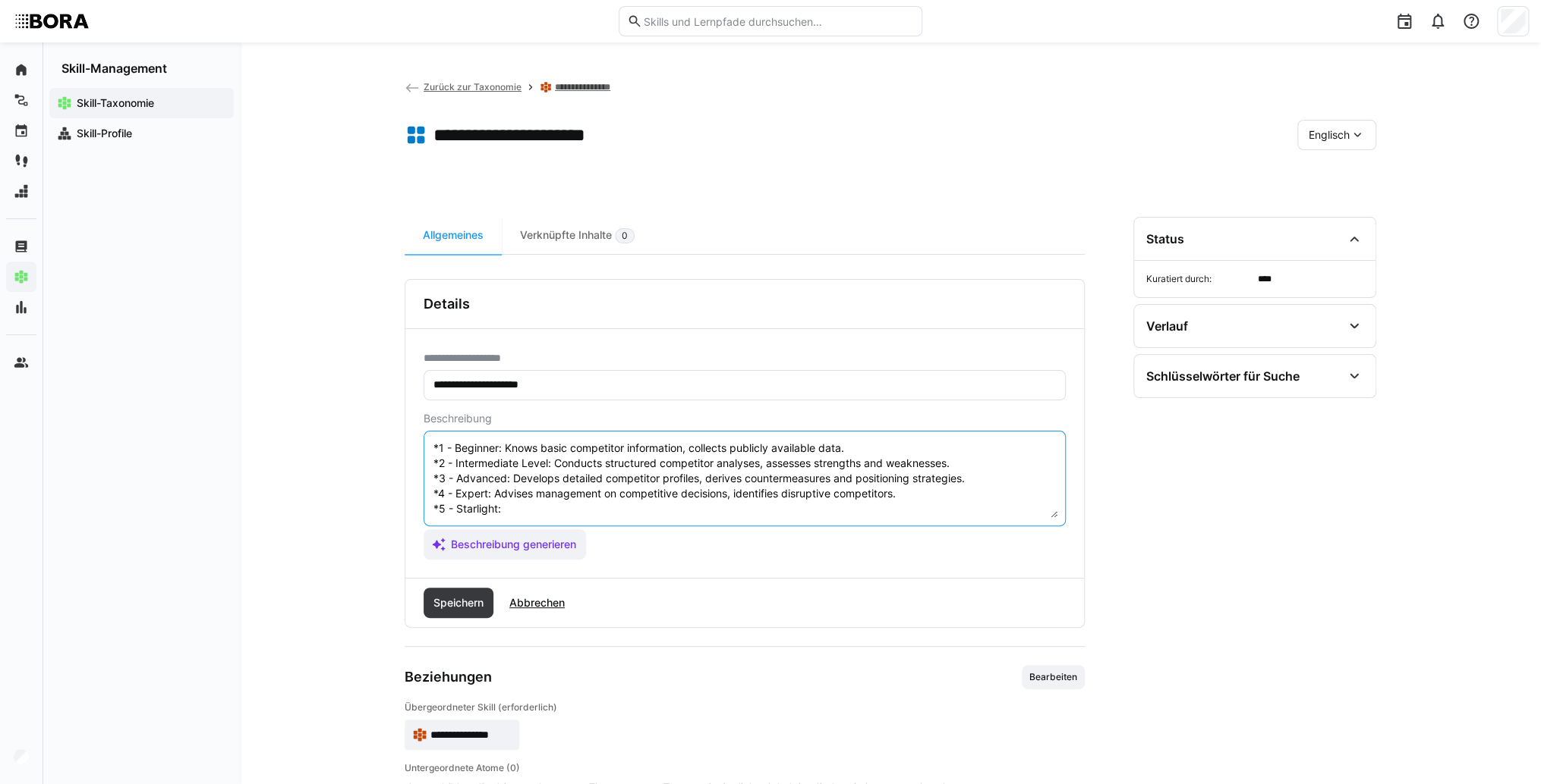
click at [543, 494] on textarea "Competitive Assessment is the skill of analyzing and evaluating the strengths a…" at bounding box center [745, 478] width 626 height 79
click at [581, 501] on textarea "Competitive Assessment is the skill of analyzing and evaluating the strengths a…" at bounding box center [745, 478] width 626 height 79
paste textarea "Links competitive analysis with market and customer strategies, manages company…"
type textarea "Competitive Assessment is the skill of analyzing and evaluating the strengths a…"
click at [480, 596] on span "Speichern" at bounding box center [458, 603] width 55 height 15
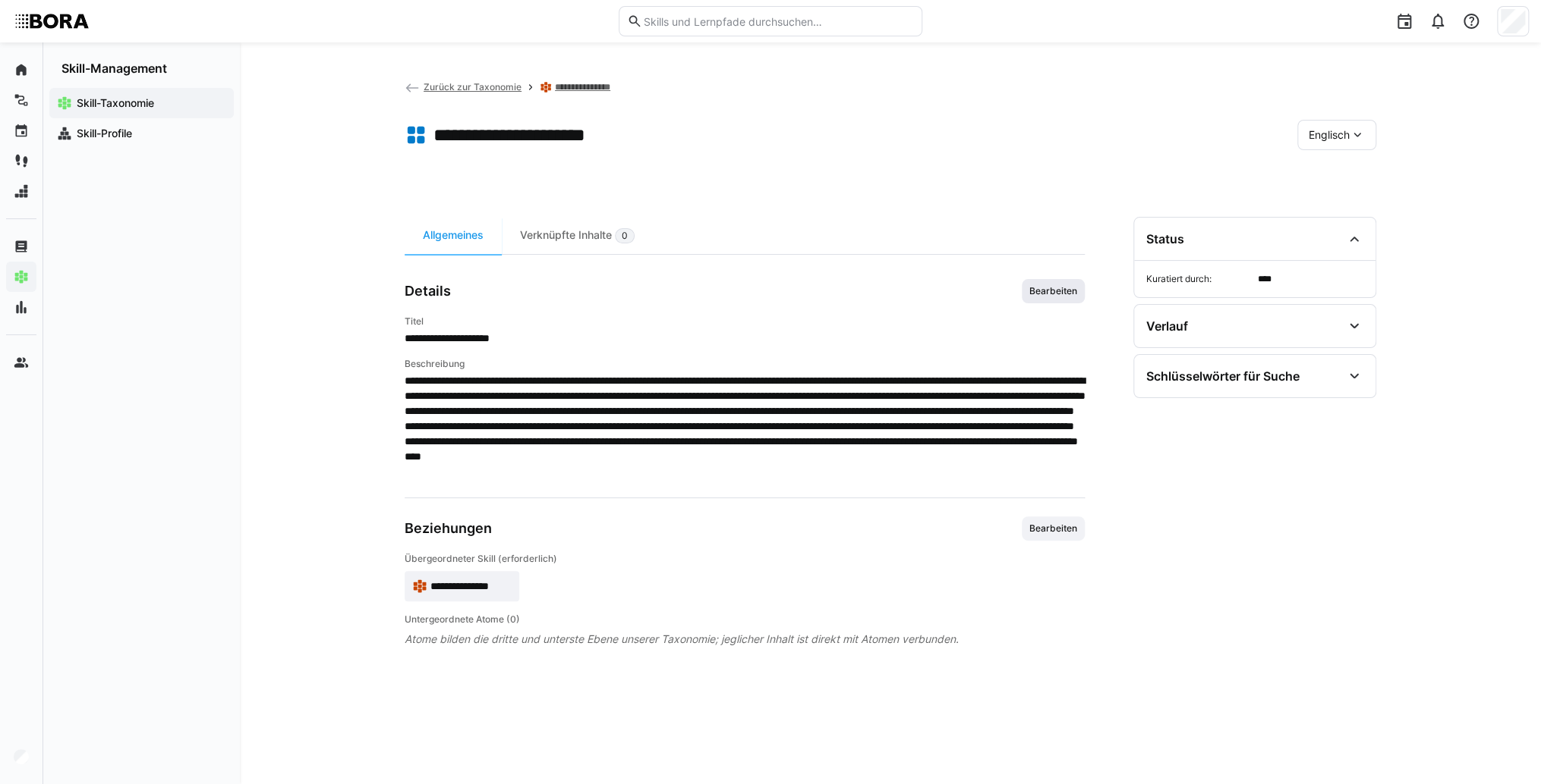
scroll to position [0, 0]
click at [495, 584] on span "**********" at bounding box center [471, 586] width 81 height 15
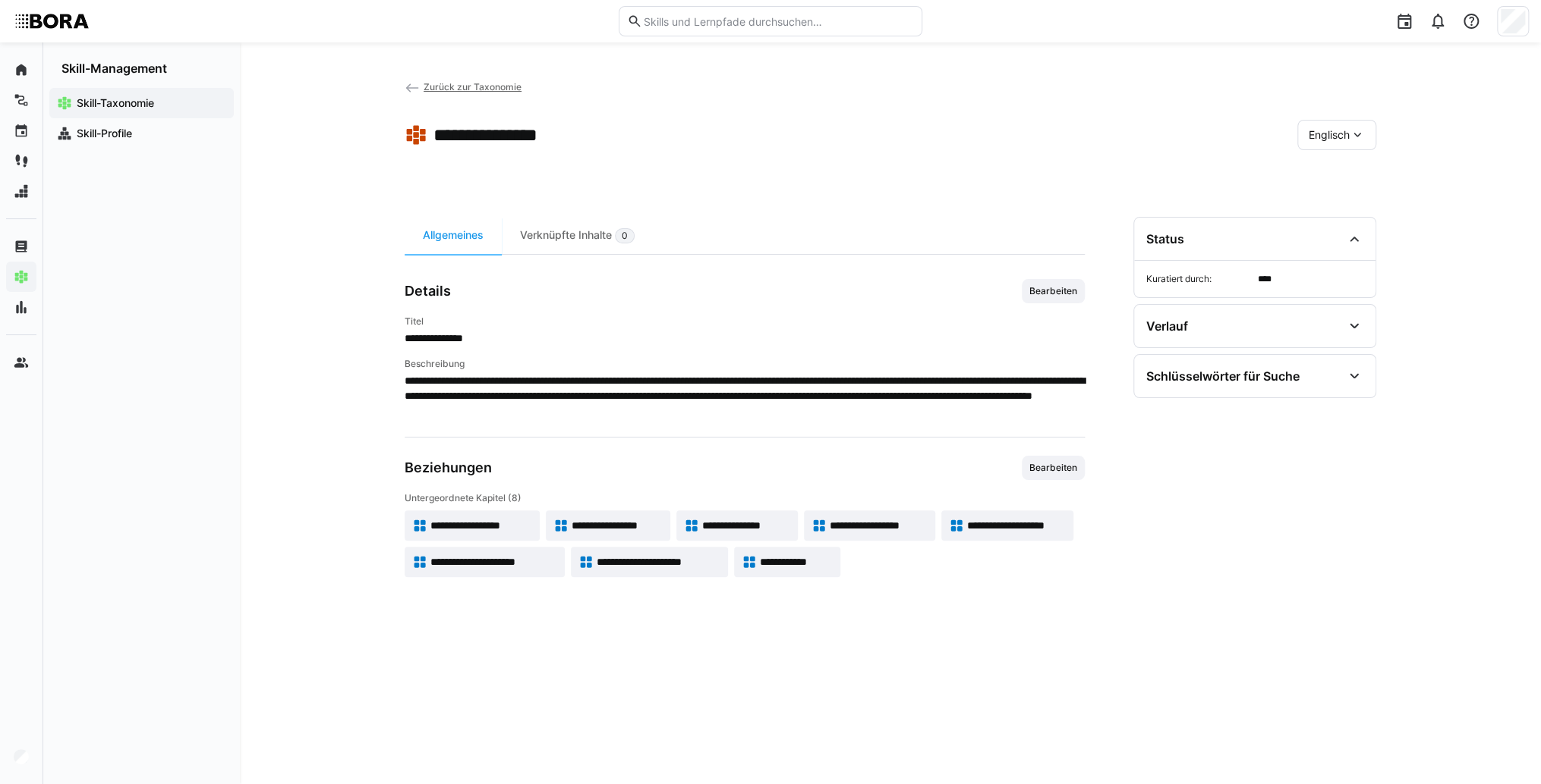
click at [609, 570] on app-skill-badge "**********" at bounding box center [649, 562] width 157 height 30
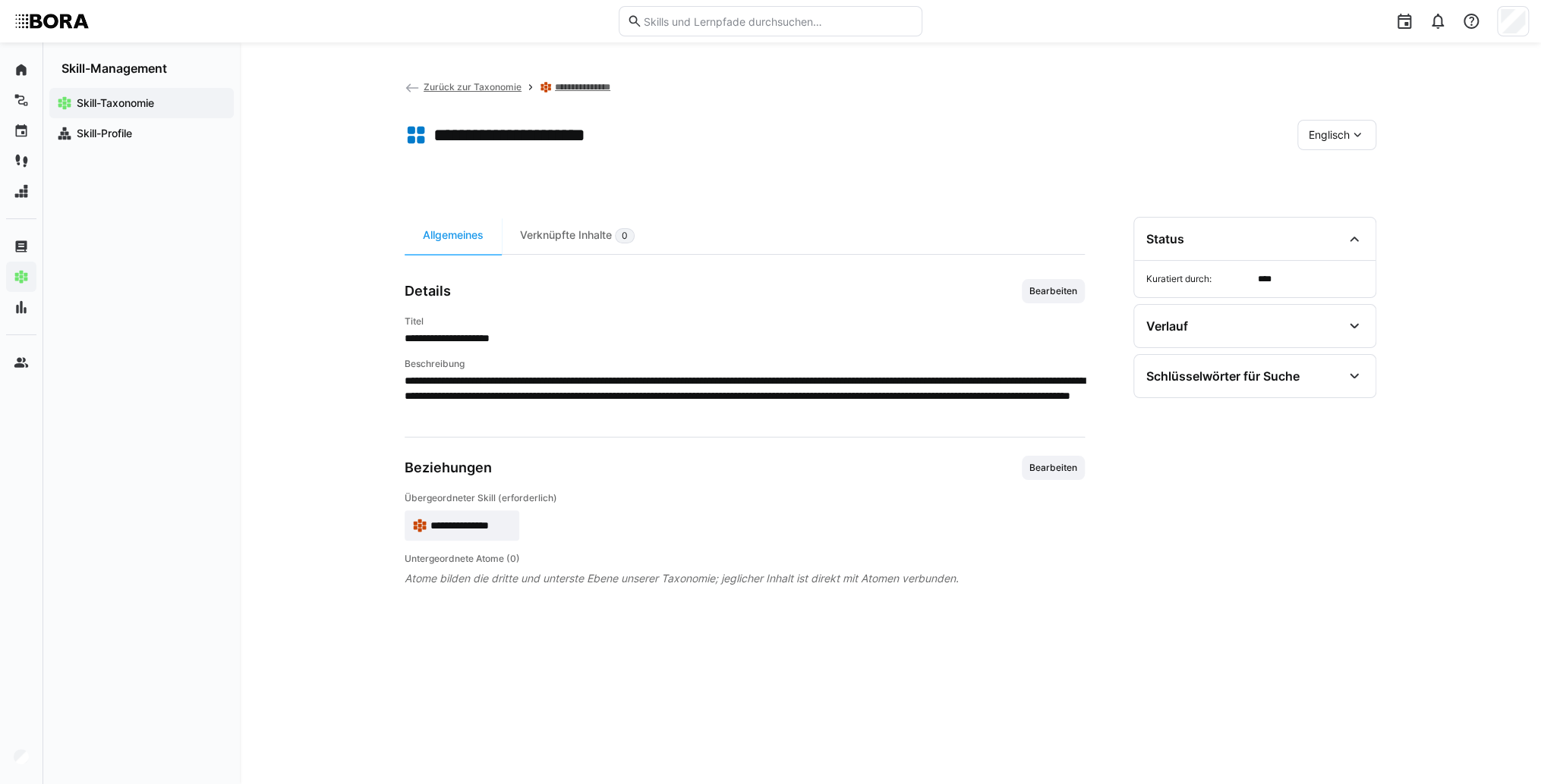
click at [1325, 133] on span "Englisch" at bounding box center [1329, 135] width 41 height 15
click at [1325, 170] on span "Deutsch" at bounding box center [1329, 175] width 41 height 15
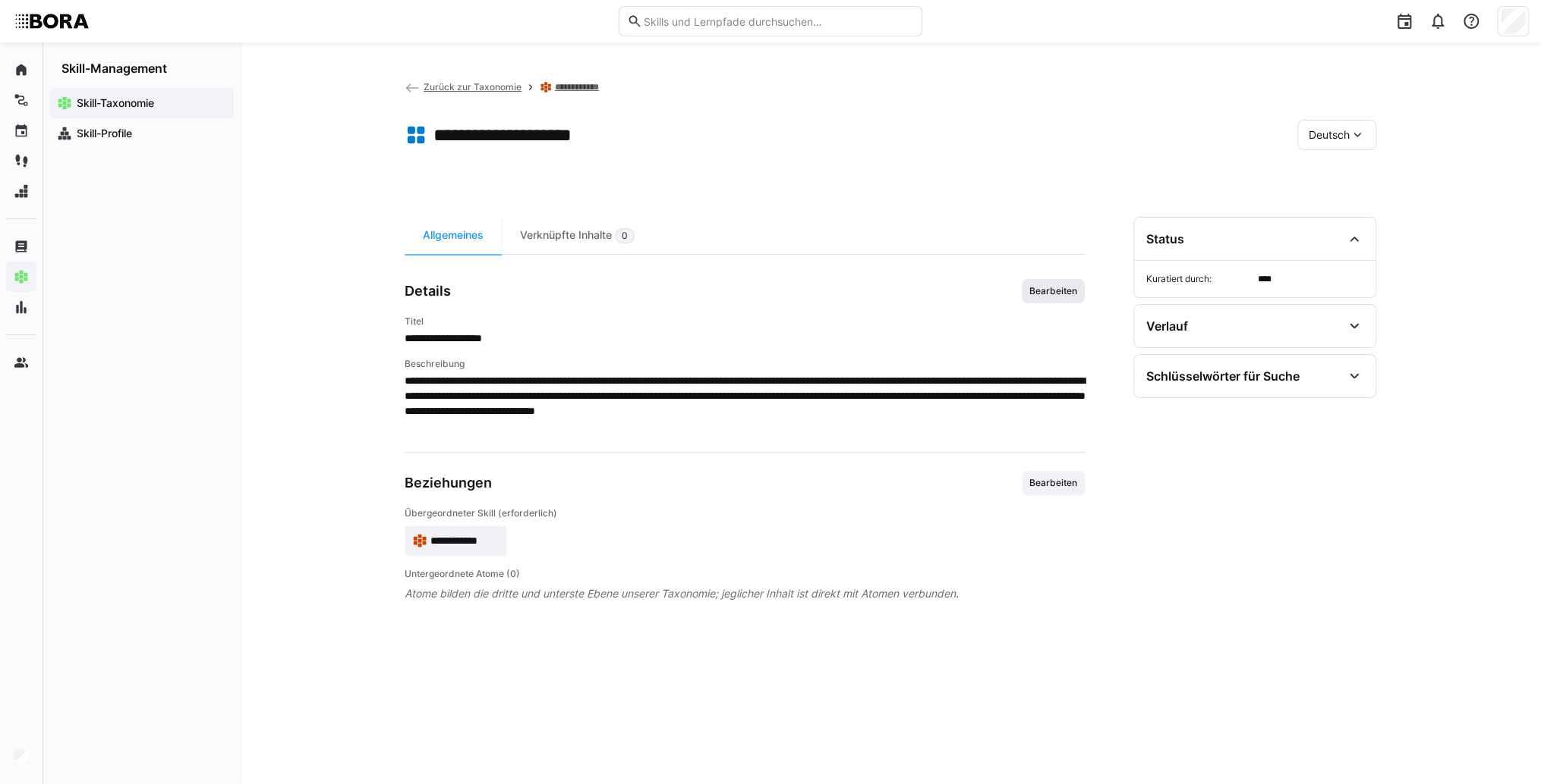
click at [1066, 295] on span "Bearbeiten" at bounding box center [1053, 291] width 51 height 12
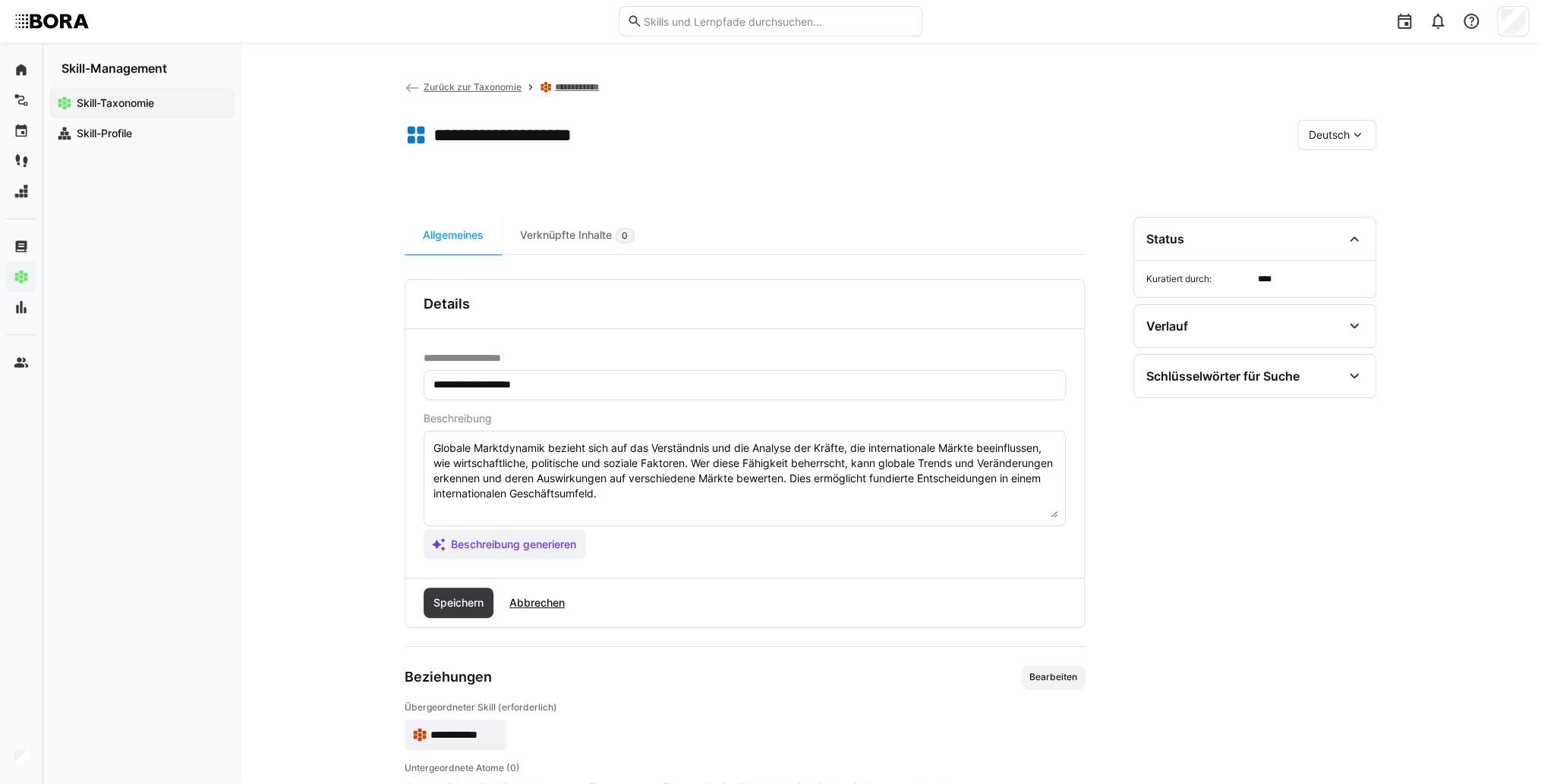
scroll to position [46, 0]
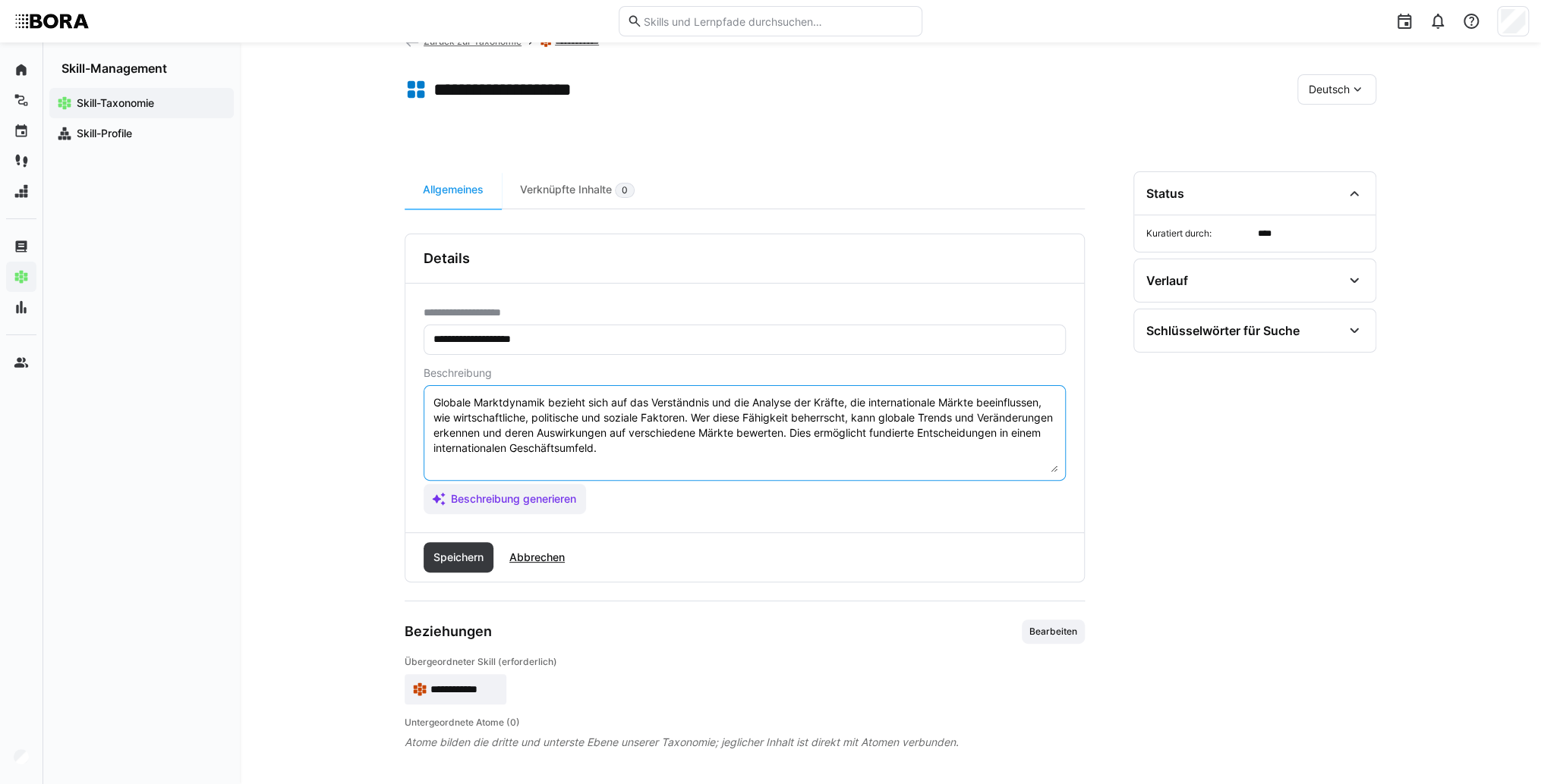
click at [769, 452] on textarea "Globale Marktdynamik bezieht sich auf das Verständnis und die Analyse der Kräft…" at bounding box center [745, 433] width 626 height 79
click at [450, 462] on textarea "Globale Marktdynamik bezieht sich auf das Verständnis und die Analyse der Kräft…" at bounding box center [745, 433] width 626 height 79
paste textarea "*1 -Anfänger: *2 – Mittelstufe: *3 – Fortgeschritten: *4 – Experte: * 5 - Starl…"
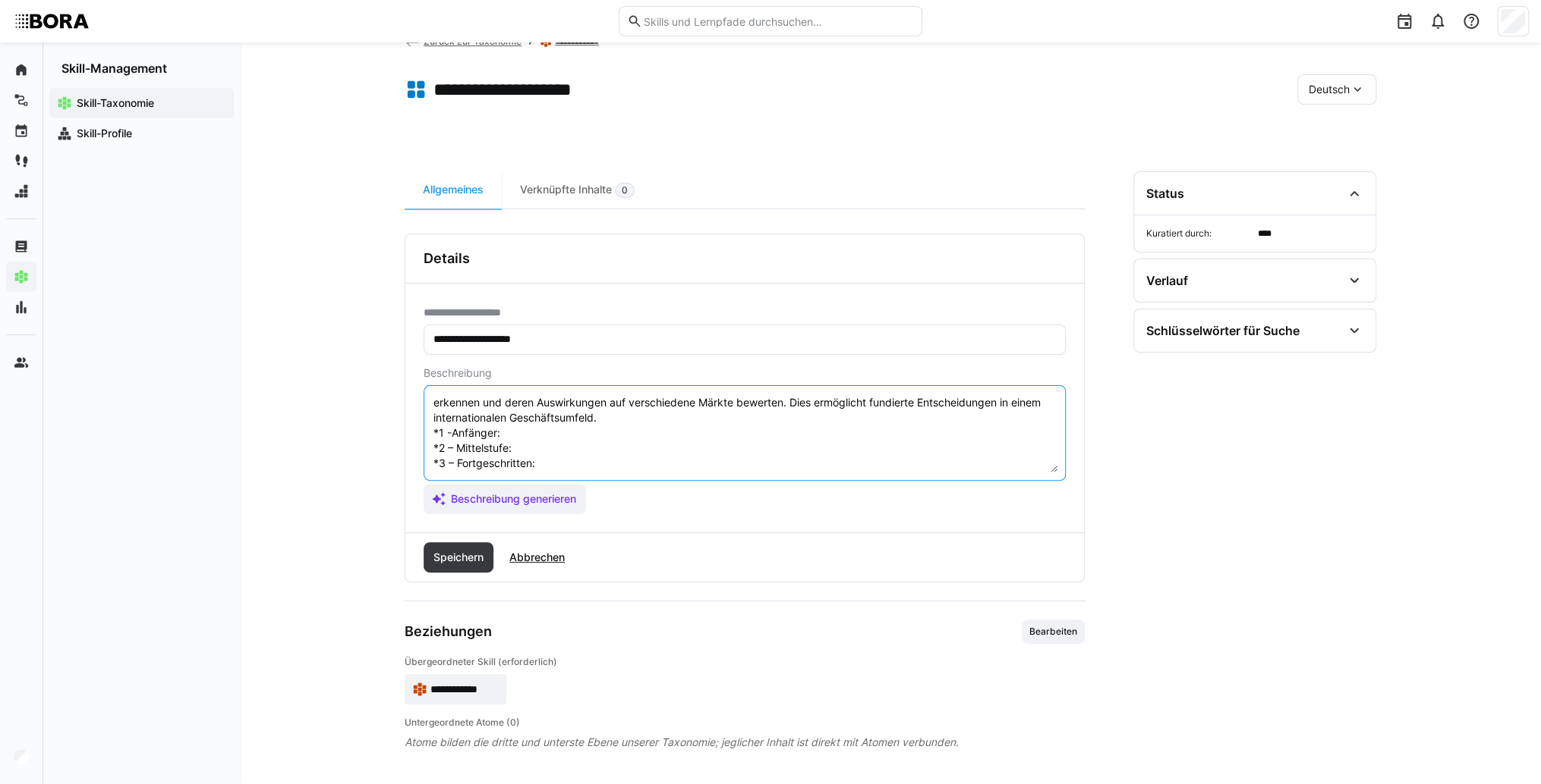
scroll to position [12, 0]
click at [510, 449] on textarea "Globale Marktdynamik bezieht sich auf das Verständnis und die Analyse der Kräft…" at bounding box center [745, 433] width 626 height 79
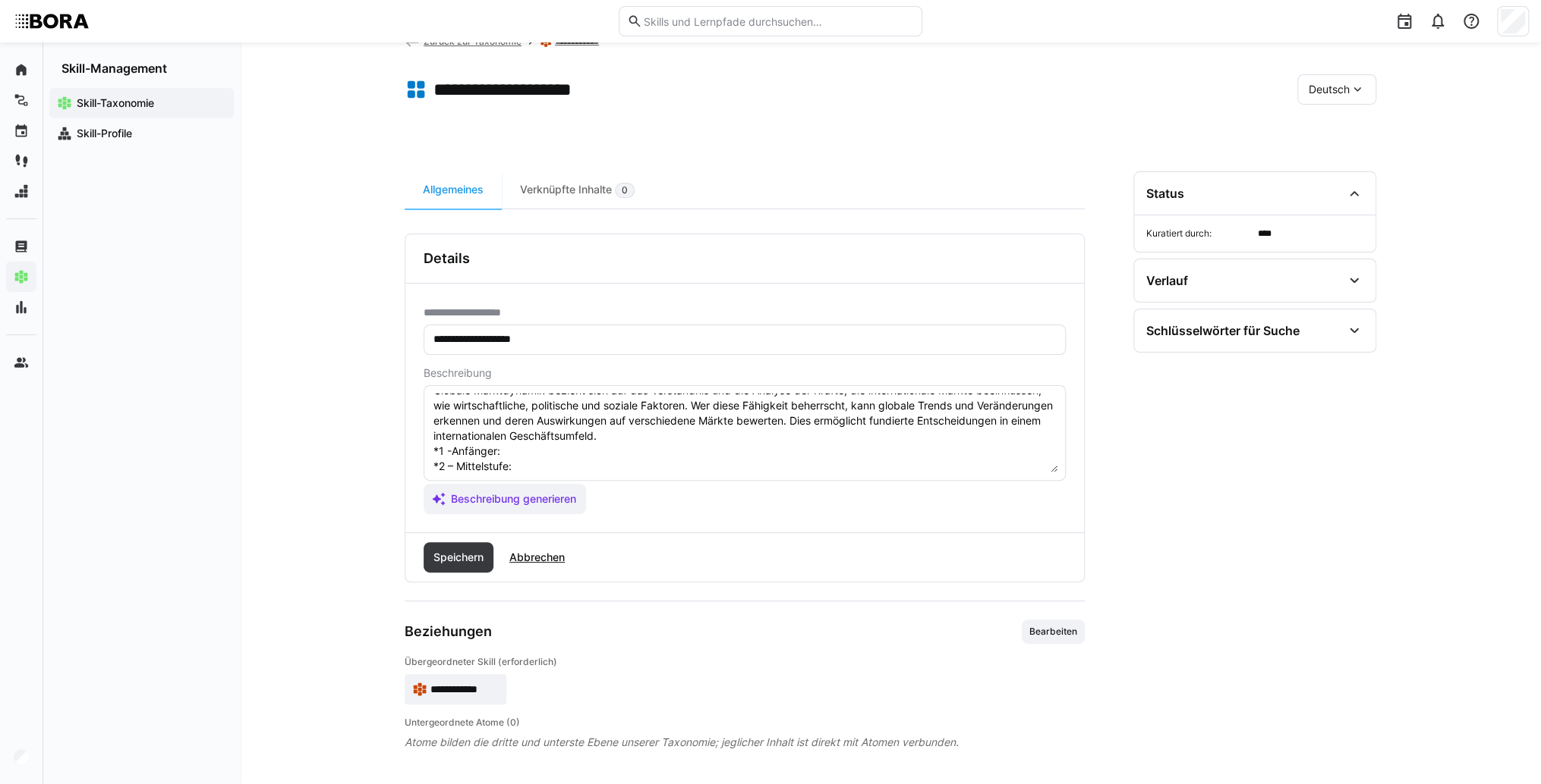
click at [514, 451] on textarea "Globale Marktdynamik bezieht sich auf das Verständnis und die Analyse der Kräft…" at bounding box center [745, 433] width 626 height 79
paste textarea "Versteht grundlegende globale Markteinflüsse und Handelsbeziehungen."
click at [525, 462] on textarea "Globale Marktdynamik bezieht sich auf das Verständnis und die Analyse der Kräft…" at bounding box center [745, 433] width 626 height 79
click at [555, 464] on textarea "Globale Marktdynamik bezieht sich auf das Verständnis und die Analyse der Kräft…" at bounding box center [745, 433] width 626 height 79
paste textarea "Analysiert internationale Marktbewegungen, beobachtet geopolitische und wirtsch…"
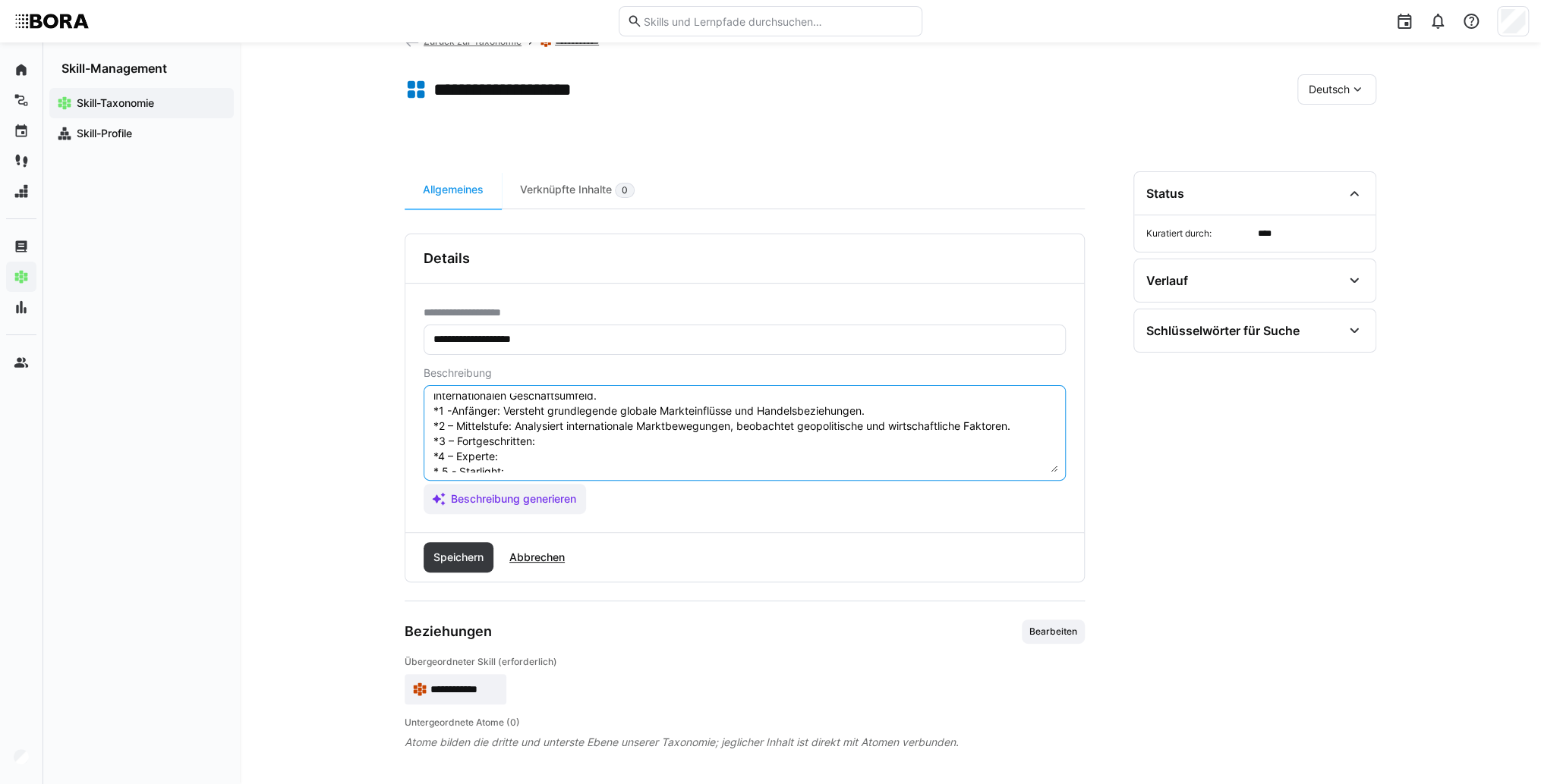
scroll to position [73, 0]
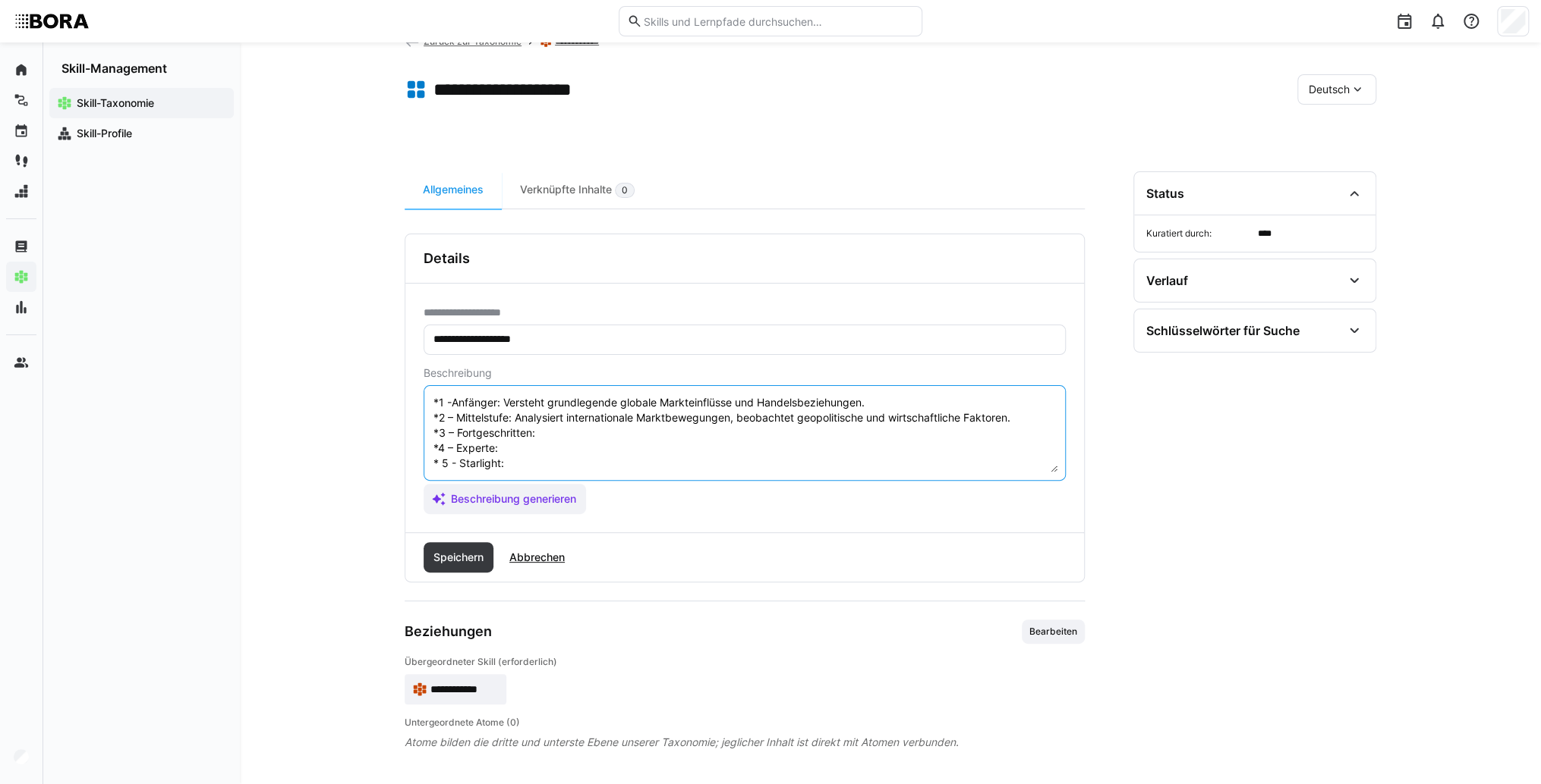
click at [549, 422] on textarea "Globale Marktdynamik bezieht sich auf das Verständnis und die Analyse der Kräft…" at bounding box center [745, 433] width 626 height 79
click at [583, 416] on textarea "Globale Marktdynamik bezieht sich auf das Verständnis und die Analyse der Kräft…" at bounding box center [745, 433] width 626 height 79
paste textarea "Nutzt globale Daten zur Entwicklung von Expansions- und Markteintrittsstrategie…"
click at [553, 430] on textarea "Globale Marktdynamik bezieht sich auf das Verständnis und die Analyse der Kräft…" at bounding box center [745, 433] width 626 height 79
click at [579, 433] on textarea "Globale Marktdynamik bezieht sich auf das Verständnis und die Analyse der Kräft…" at bounding box center [745, 433] width 626 height 79
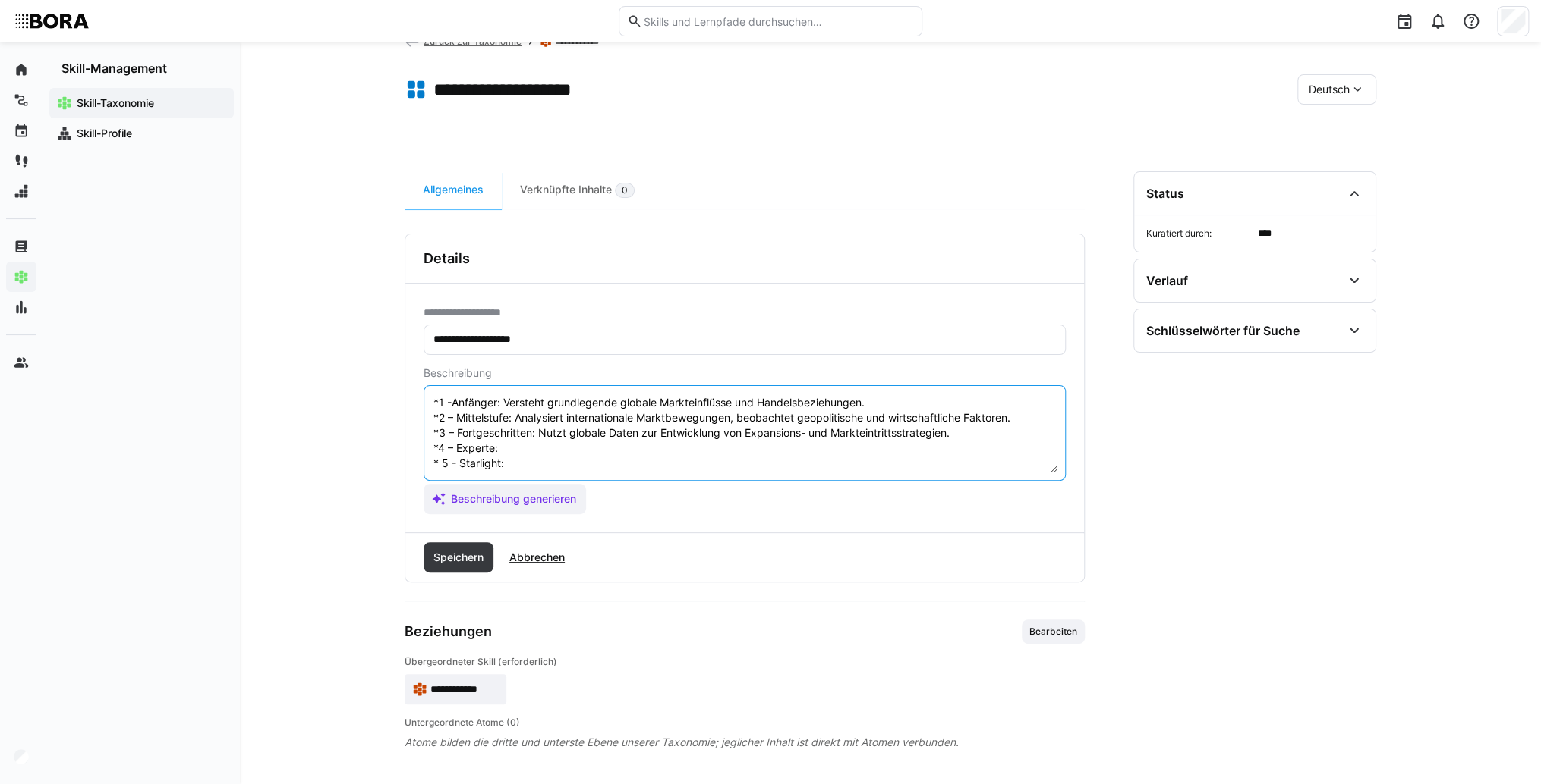
paste textarea "Entwickelt Szenarien für globale Marktdynamiken, berät internationale Geschäfts…"
click at [565, 449] on textarea "Globale Marktdynamik bezieht sich auf das Verständnis und die Analyse der Kräft…" at bounding box center [745, 433] width 626 height 79
click at [513, 449] on textarea "Globale Marktdynamik bezieht sich auf das Verständnis und die Analyse der Kräft…" at bounding box center [745, 433] width 626 height 79
paste textarea "Führt globale Marktprojekte, vernetzt internationale Stakeholder und beeinfluss…"
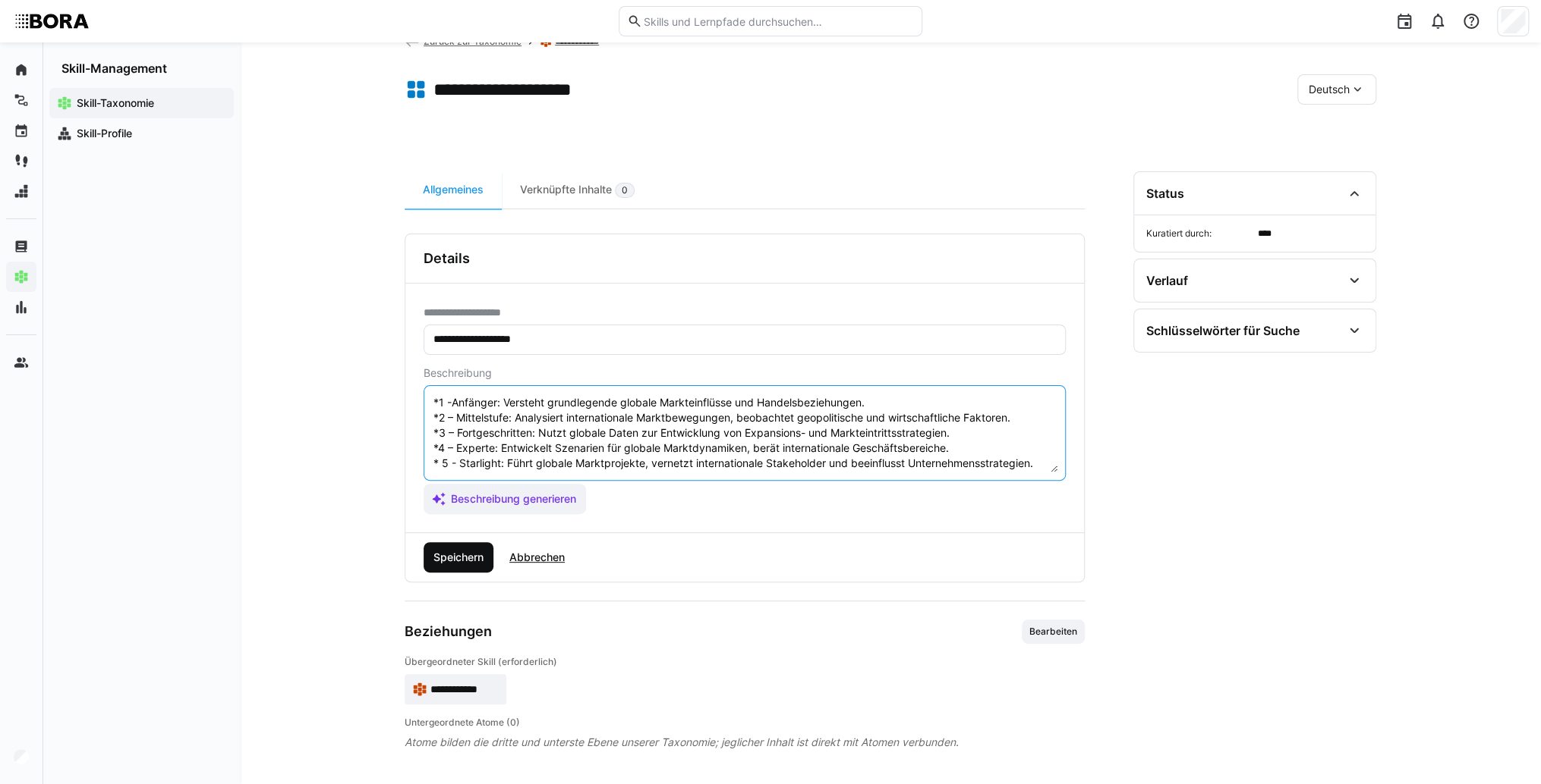
type textarea "Globale Marktdynamik bezieht sich auf das Verständnis und die Analyse der Kräft…"
click at [473, 552] on span "Speichern" at bounding box center [458, 558] width 55 height 15
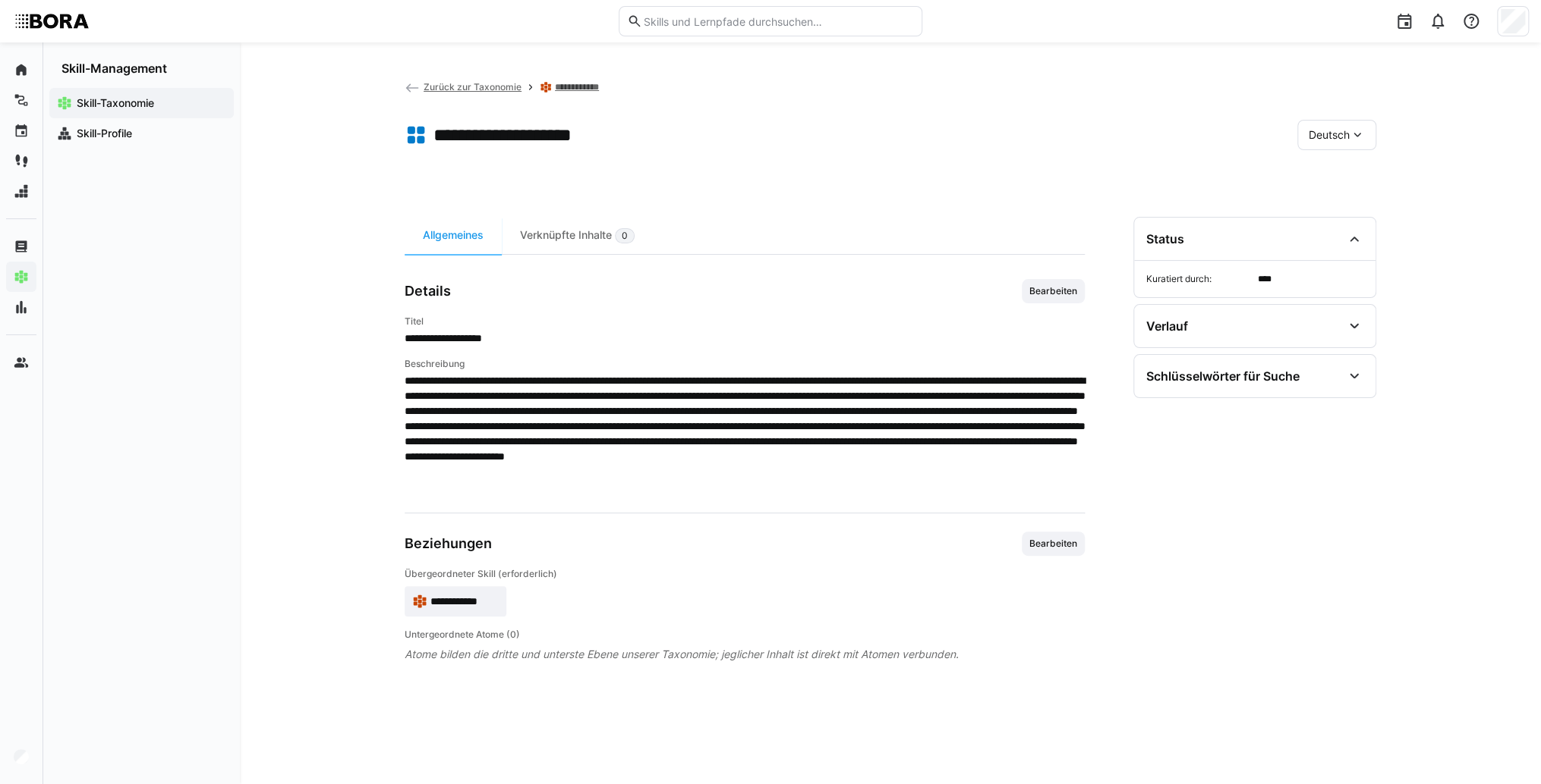
scroll to position [0, 0]
click at [1314, 138] on span "Deutsch" at bounding box center [1329, 135] width 41 height 15
click at [1331, 206] on span "Englisch" at bounding box center [1329, 206] width 41 height 15
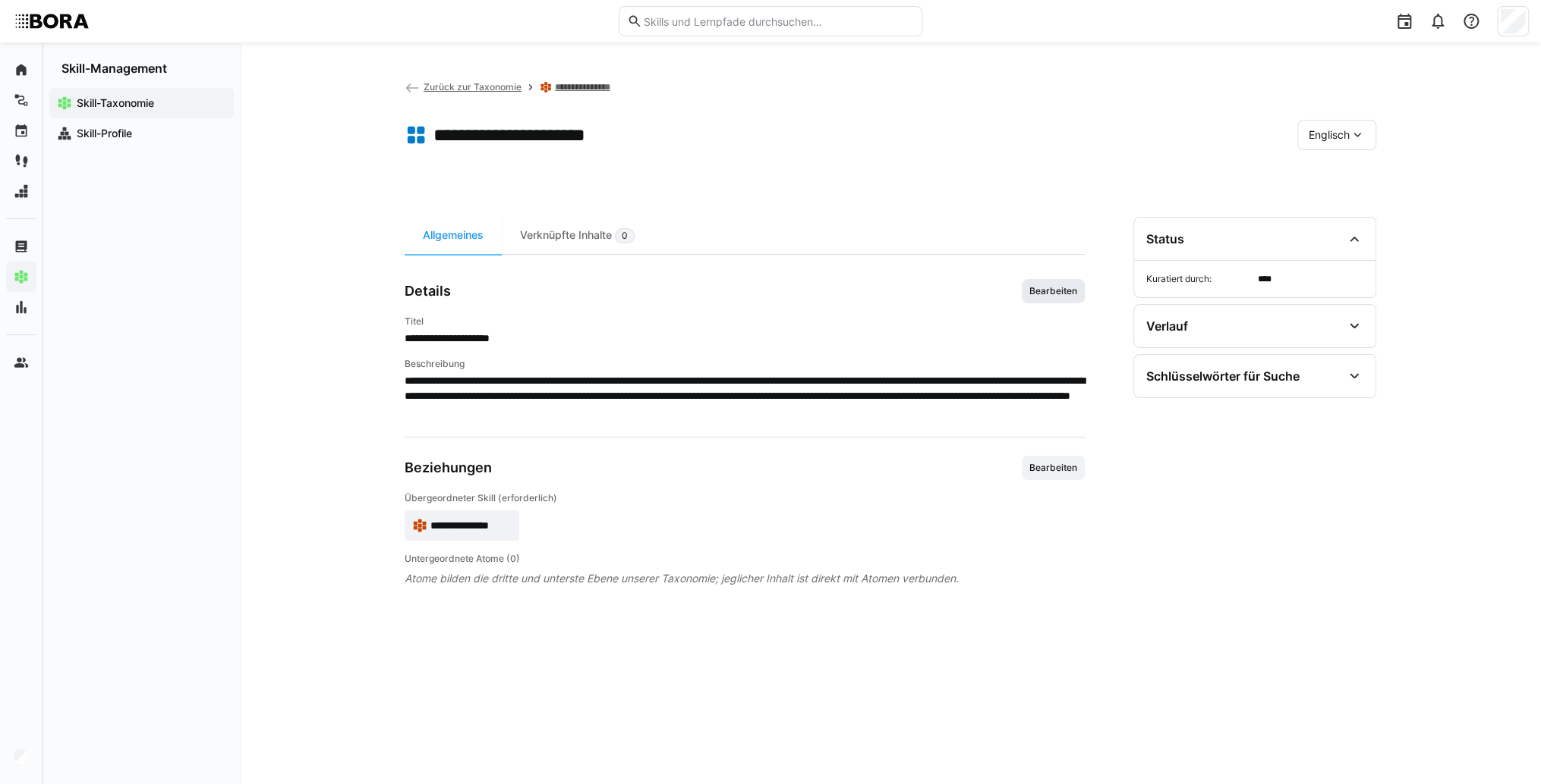
click at [1041, 296] on span "Bearbeiten" at bounding box center [1053, 291] width 51 height 12
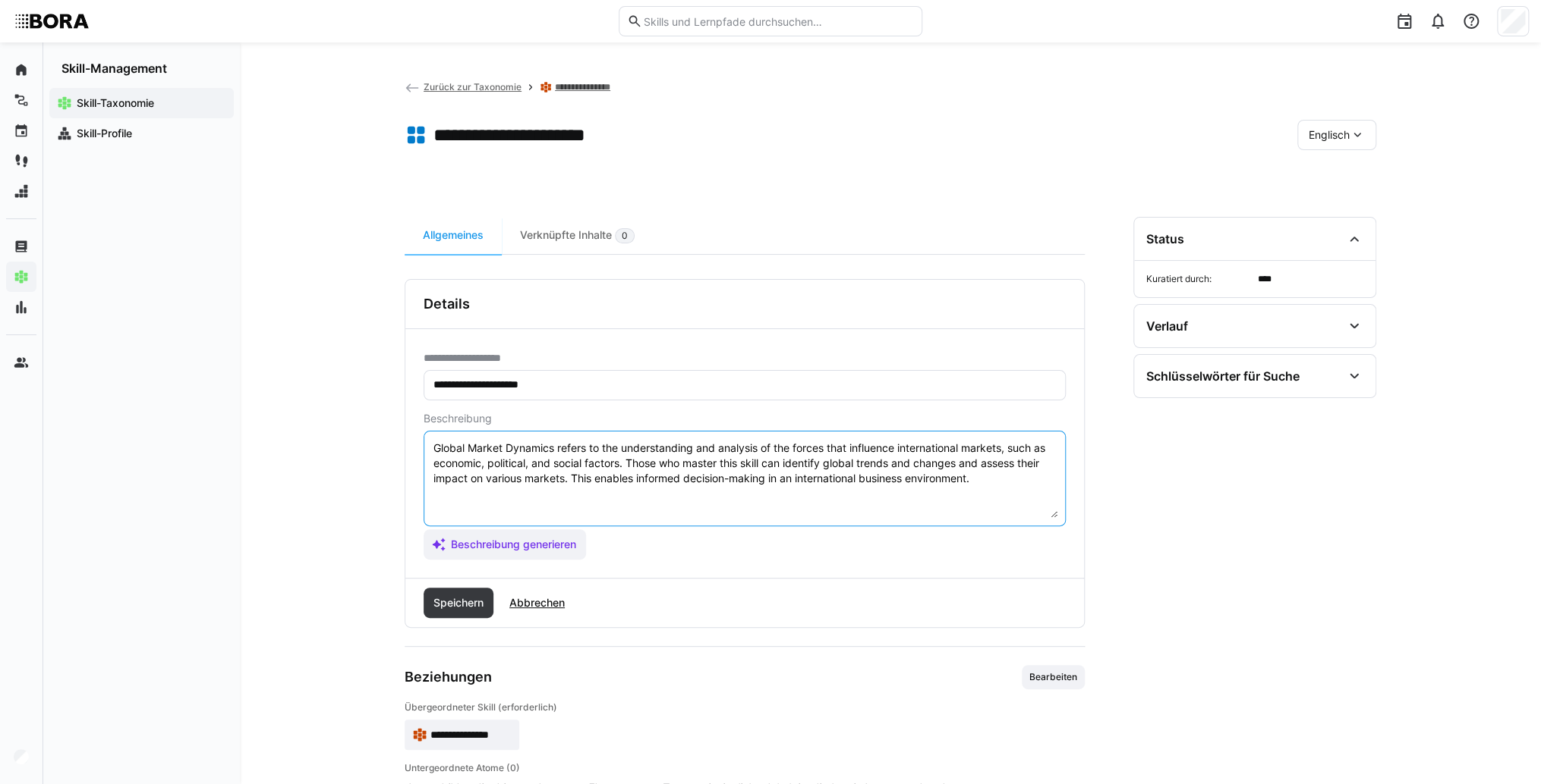
click at [998, 480] on textarea "Global Market Dynamics refers to the understanding and analysis of the forces t…" at bounding box center [745, 478] width 626 height 79
click at [446, 500] on textarea "Global Market Dynamics refers to the understanding and analysis of the forces t…" at bounding box center [745, 478] width 626 height 79
paste textarea "*1 - Beginner: *2 - Intermediate Level: *3 - Advanced: *4 - Expert: *5 - Starli…"
click at [507, 488] on textarea "Global Market Dynamics refers to the understanding and analysis of the forces t…" at bounding box center [745, 478] width 626 height 79
click at [511, 493] on textarea "Global Market Dynamics refers to the understanding and analysis of the forces t…" at bounding box center [745, 478] width 626 height 79
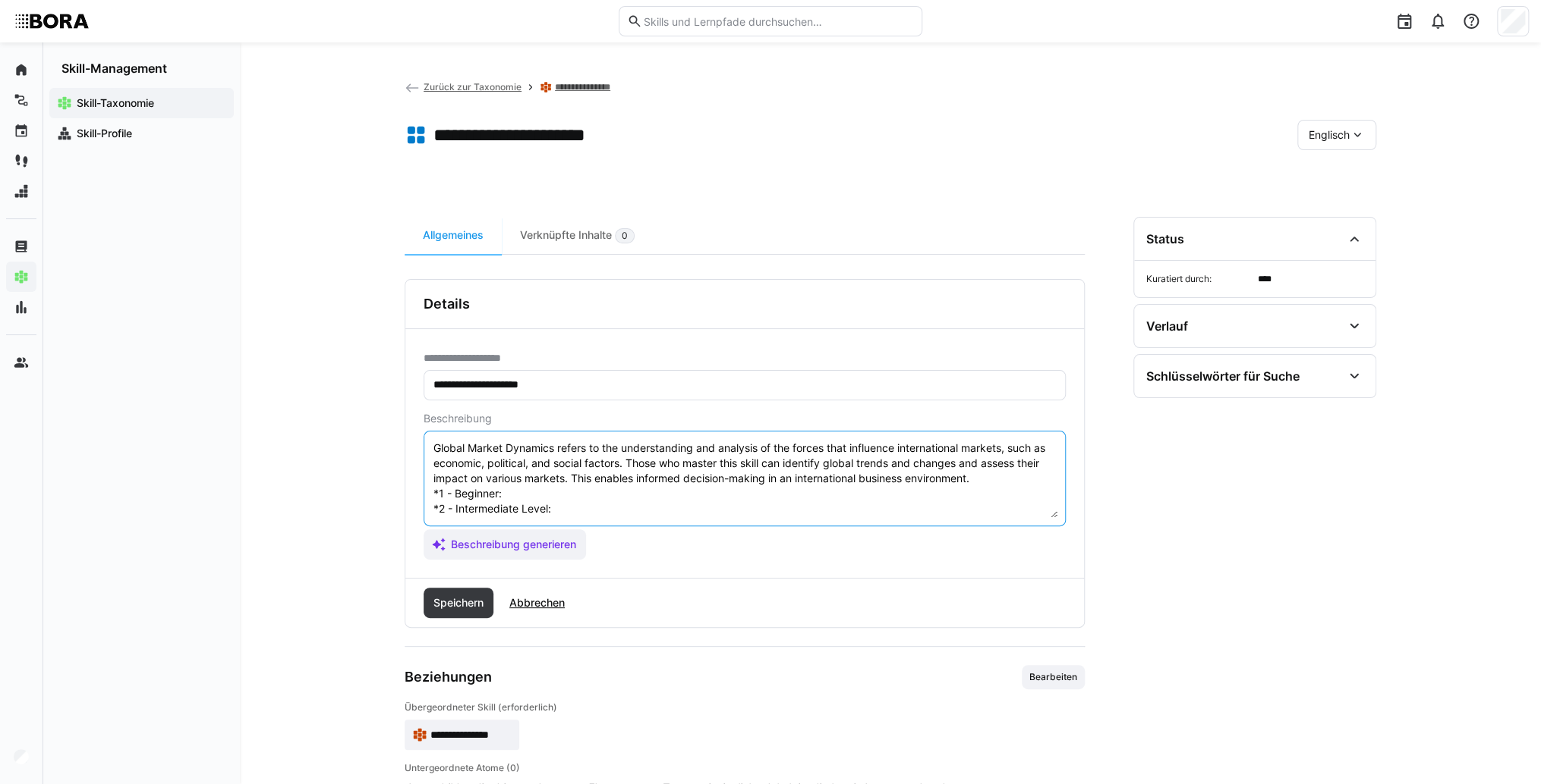
paste textarea "Understands basic global market influences and trade relations."
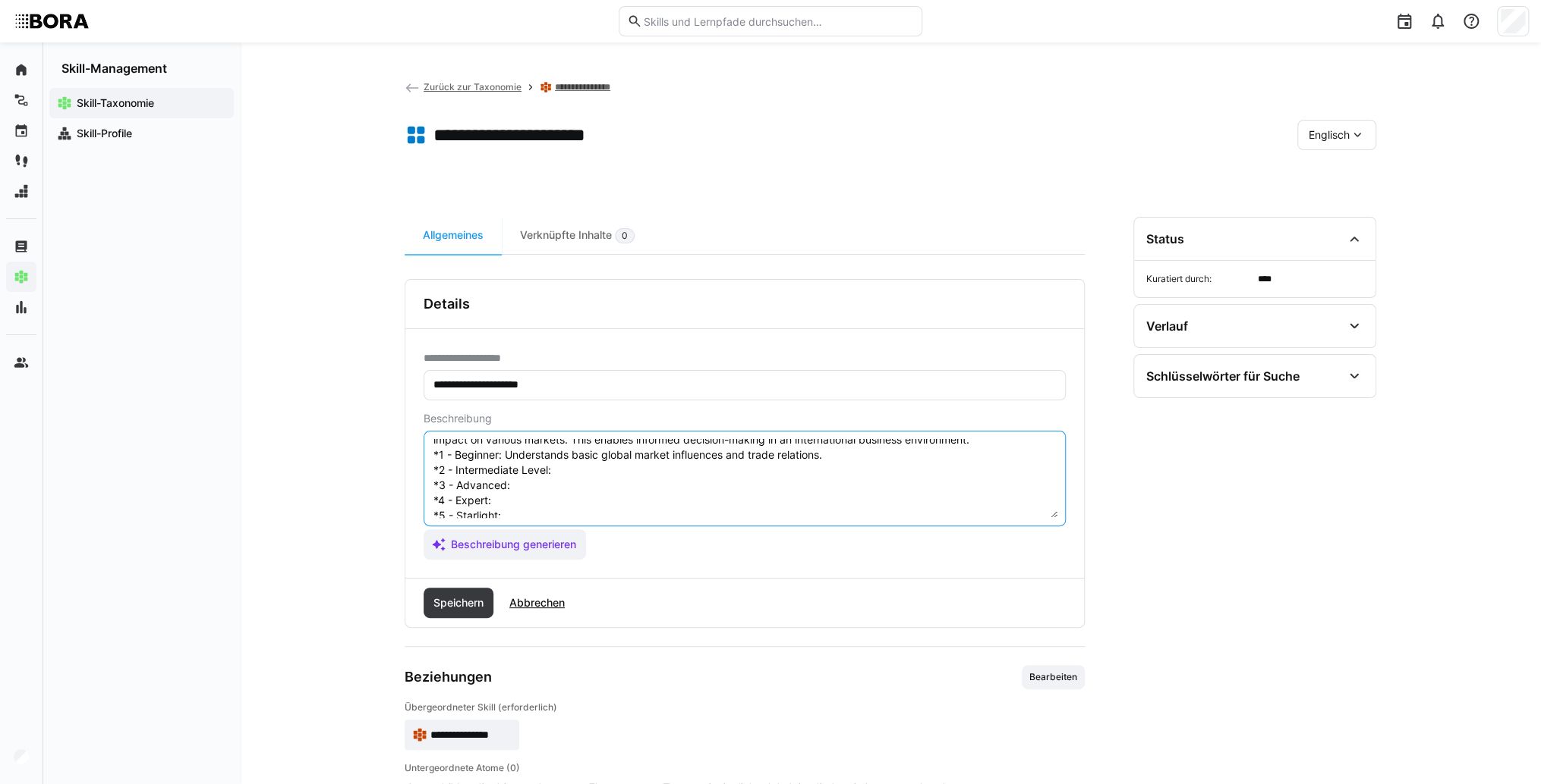
scroll to position [61, 0]
click at [573, 449] on textarea "Global Market Dynamics refers to the understanding and analysis of the forces t…" at bounding box center [745, 478] width 626 height 79
click at [560, 443] on textarea "Global Market Dynamics refers to the understanding and analysis of the forces t…" at bounding box center [745, 478] width 626 height 79
paste textarea "Analyzes international market movements, monitors geopolitical and economic fac…"
click at [537, 457] on textarea "Global Market Dynamics refers to the understanding and analysis of the forces t…" at bounding box center [745, 478] width 626 height 79
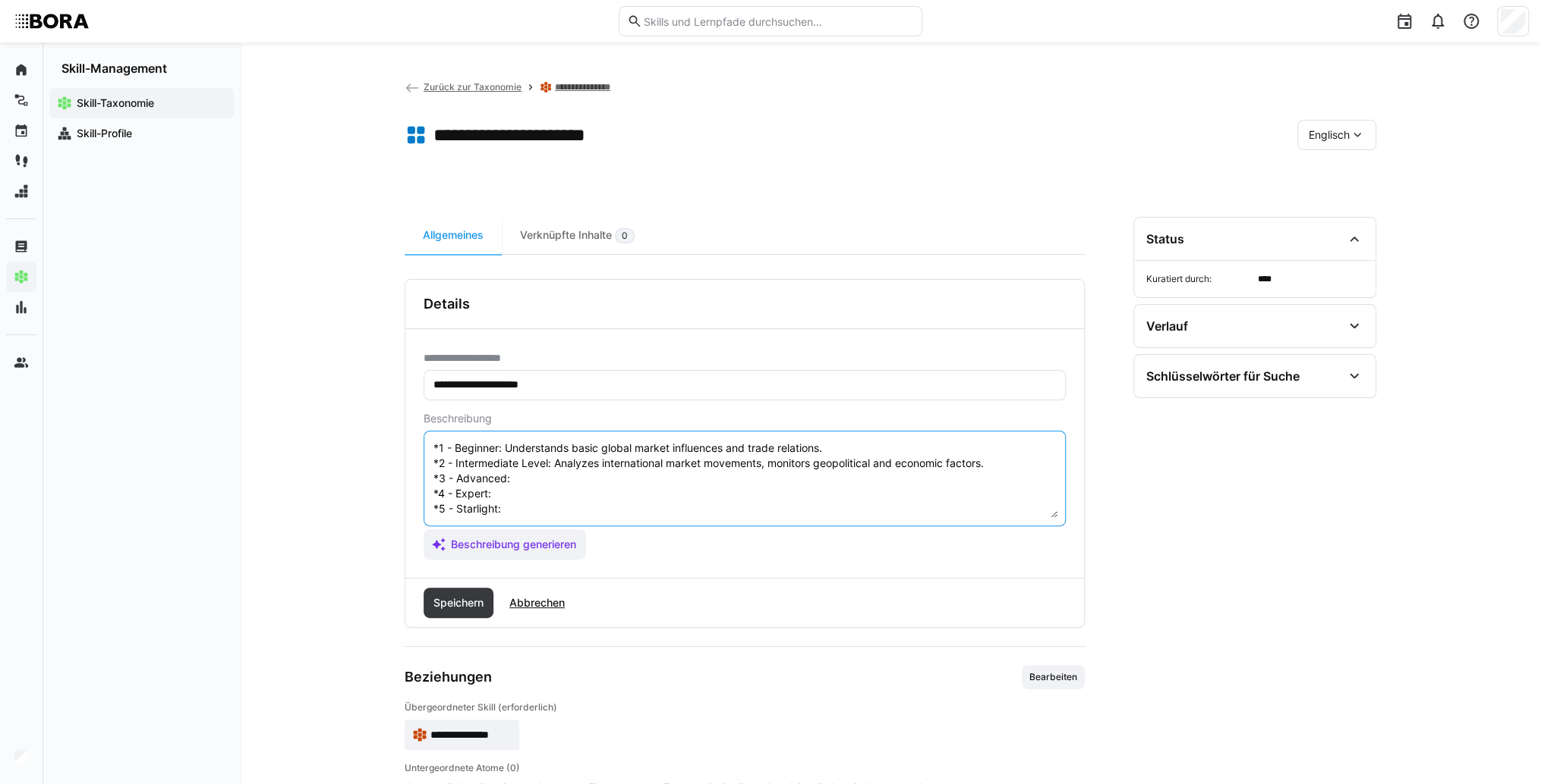
click at [516, 466] on textarea "Global Market Dynamics refers to the understanding and analysis of the forces t…" at bounding box center [745, 478] width 626 height 79
paste textarea "Uses global data to develop expansion and market entry strategies."
click at [510, 482] on textarea "Global Market Dynamics refers to the understanding and analysis of the forces t…" at bounding box center [745, 478] width 626 height 79
click at [525, 477] on textarea "Global Market Dynamics refers to the understanding and analysis of the forces t…" at bounding box center [745, 478] width 626 height 79
paste textarea "Develops scenarios for global market dynamics, advises international business u…"
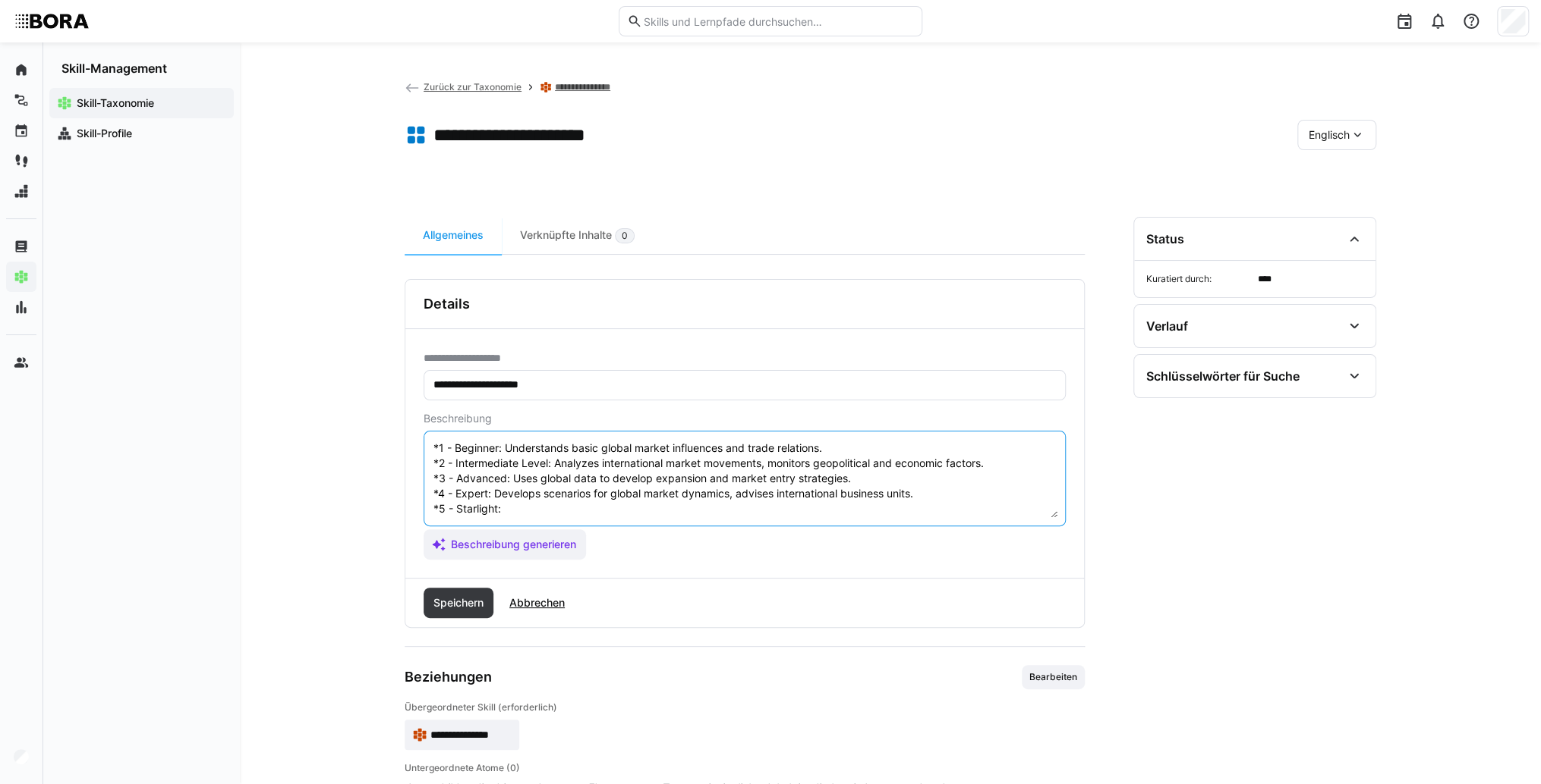
click at [553, 489] on textarea "Global Market Dynamics refers to the understanding and analysis of the forces t…" at bounding box center [745, 478] width 626 height 79
click at [629, 496] on textarea "Global Market Dynamics refers to the understanding and analysis of the forces t…" at bounding box center [745, 478] width 626 height 79
paste textarea "Leads global market projects, networks international stakeholders, influences c…"
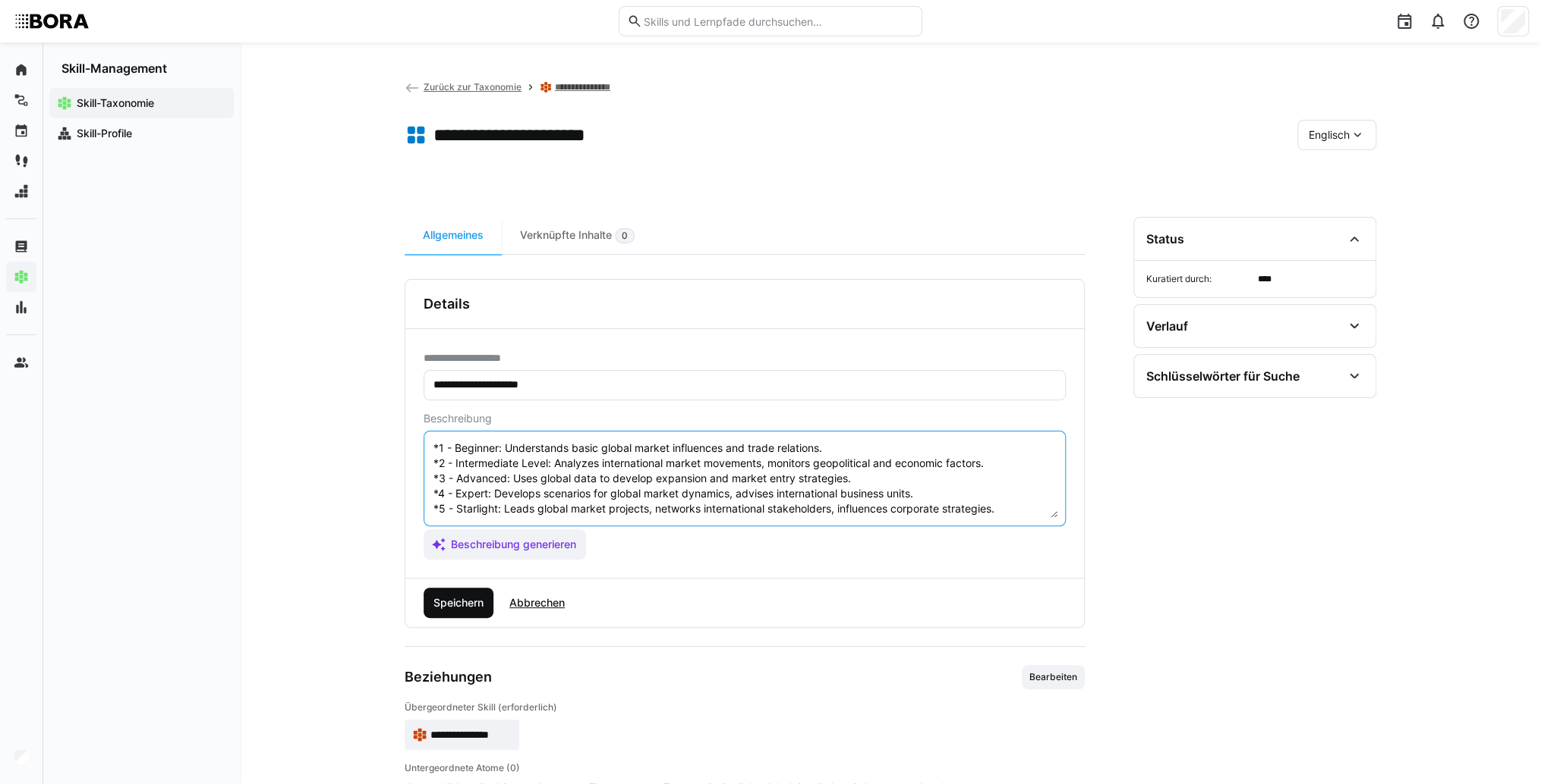
type textarea "Global Market Dynamics refers to the understanding and analysis of the forces t…"
click at [456, 601] on span "Speichern" at bounding box center [458, 603] width 55 height 15
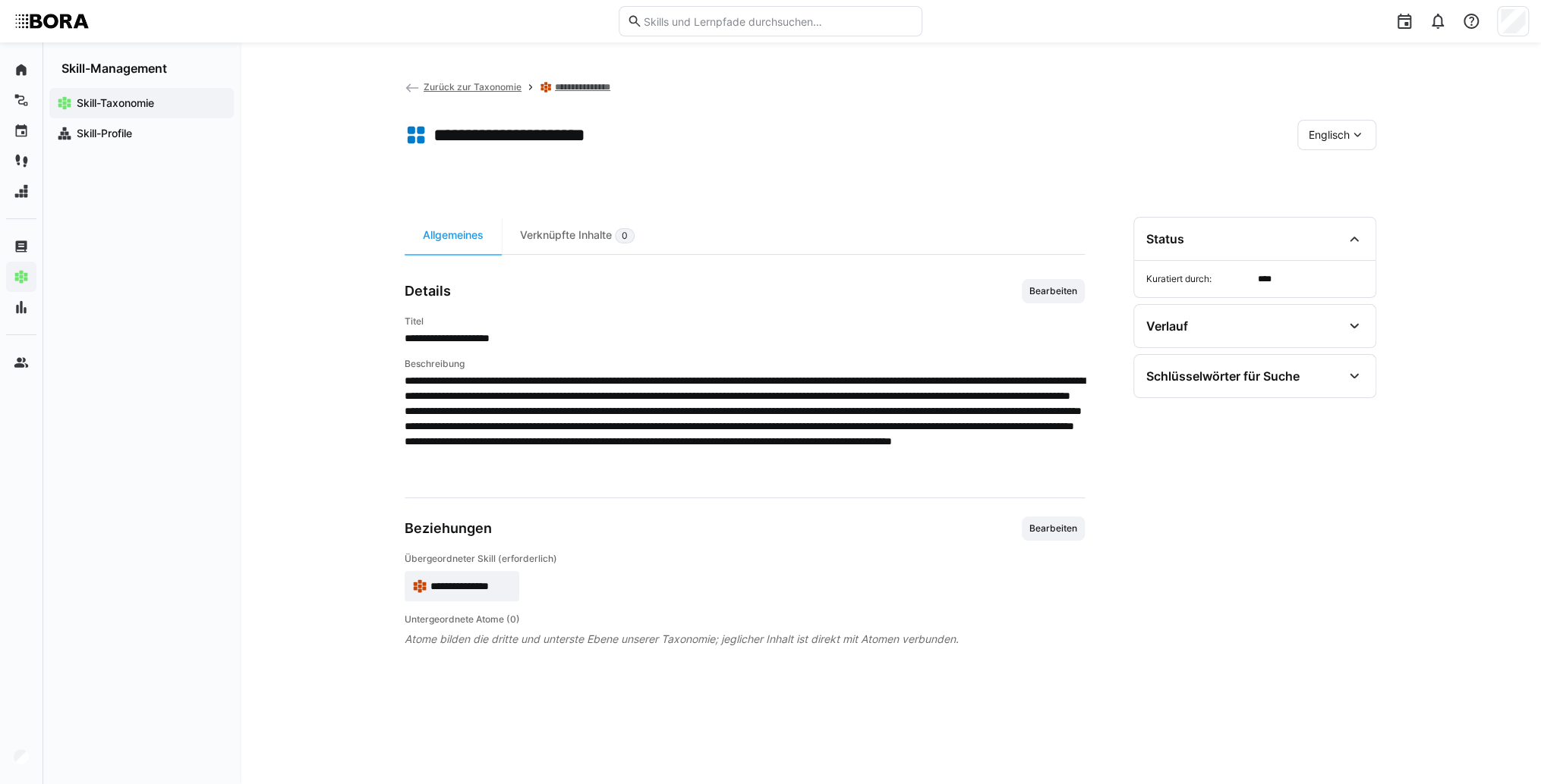
click at [413, 83] on eds-icon at bounding box center [413, 88] width 15 height 15
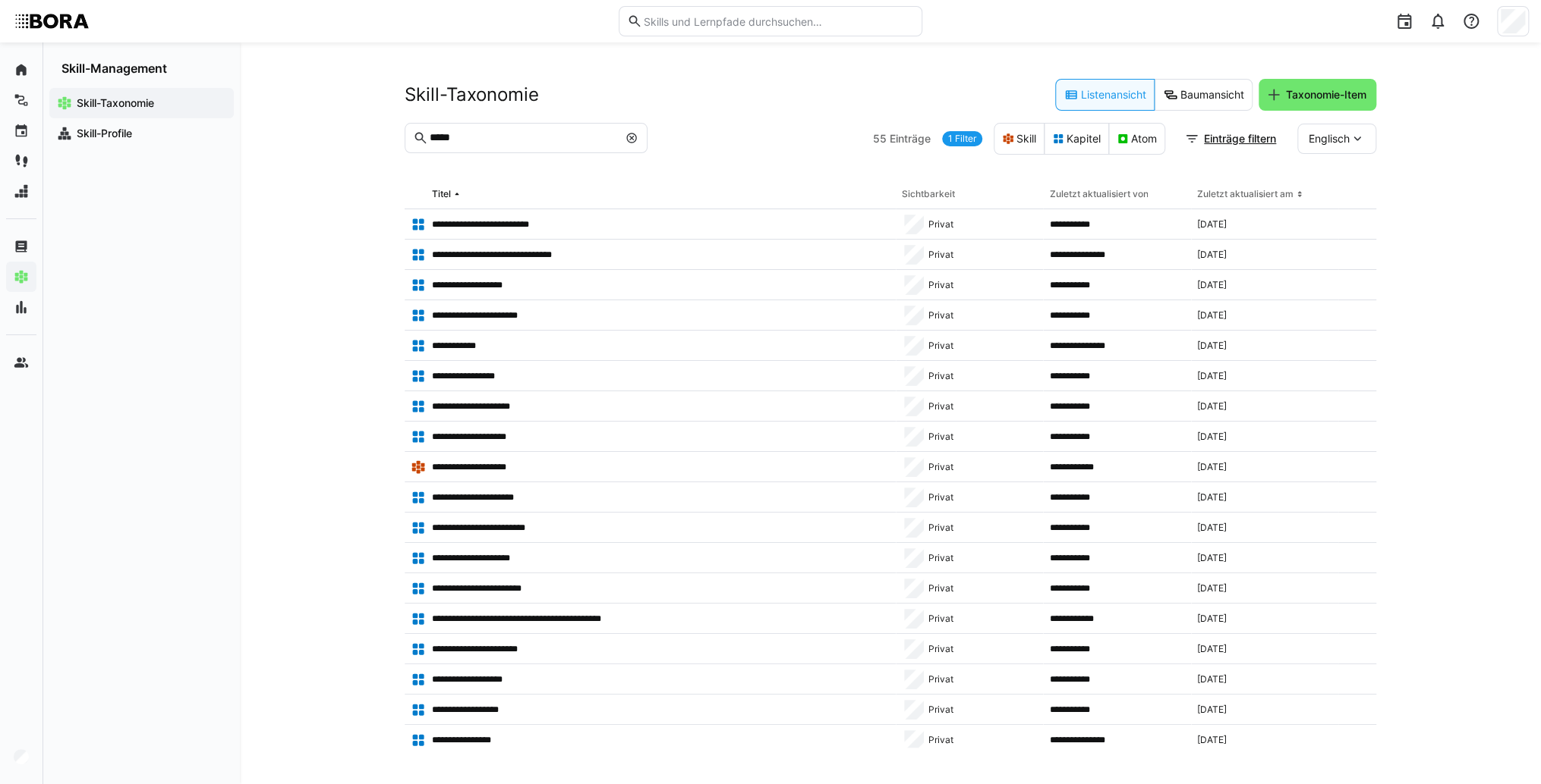
click at [627, 137] on eds-icon at bounding box center [631, 138] width 12 height 12
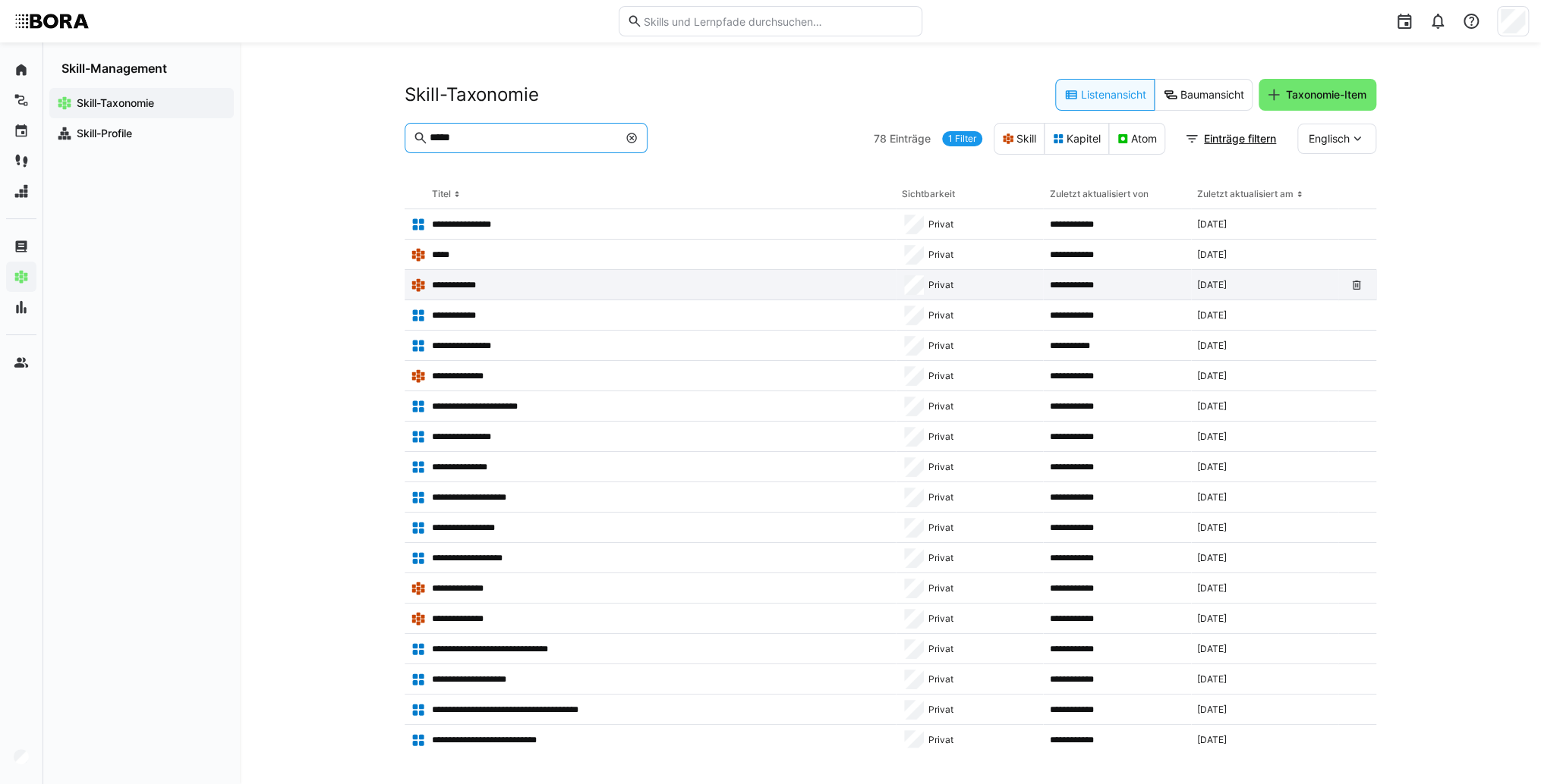
type input "*****"
click at [533, 288] on app-table-first-column "**********" at bounding box center [650, 286] width 479 height 15
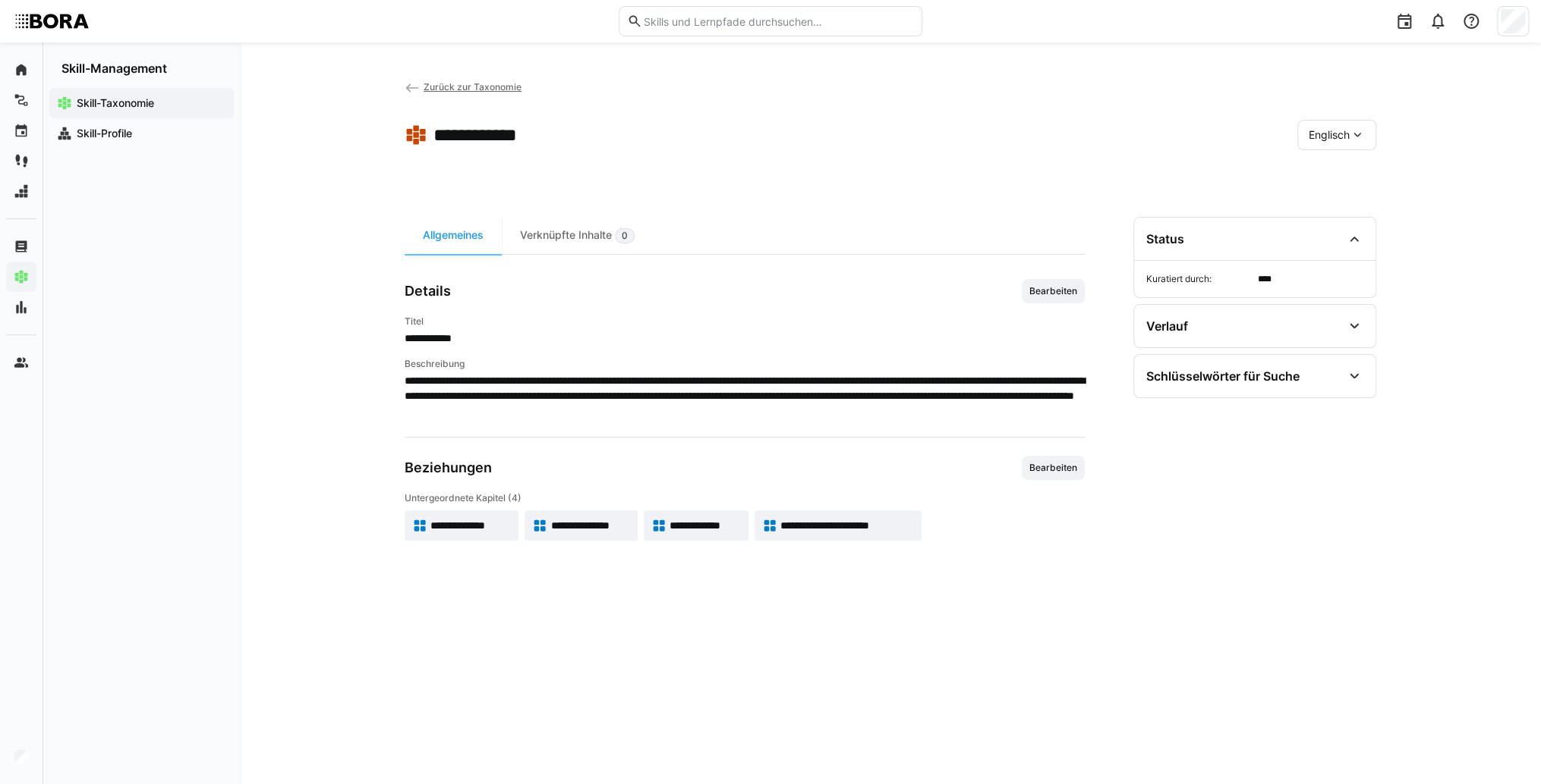
click at [477, 530] on span "**********" at bounding box center [471, 525] width 81 height 15
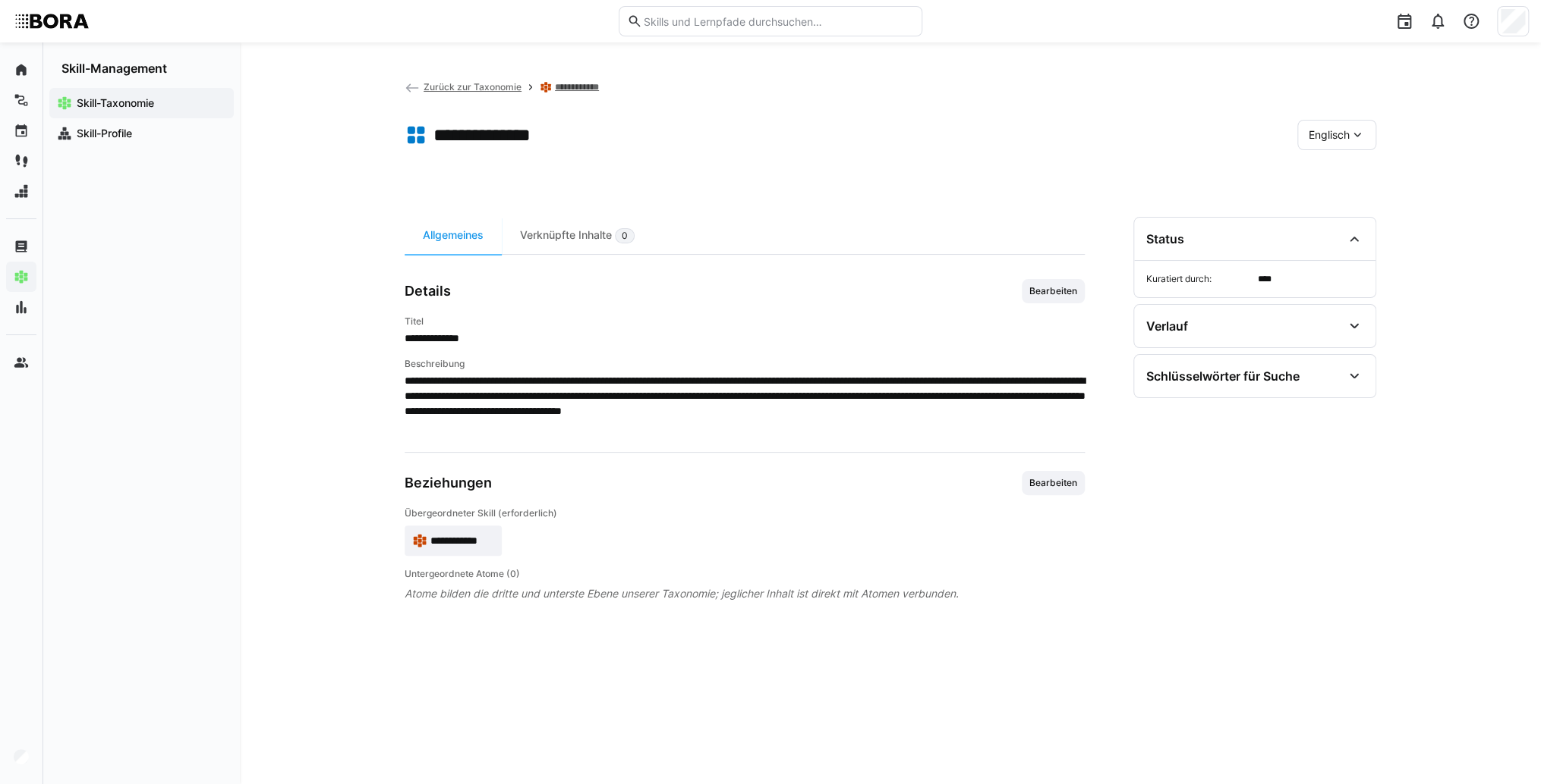
click at [1331, 125] on div "Englisch" at bounding box center [1336, 135] width 79 height 30
click at [1342, 170] on span "Deutsch" at bounding box center [1329, 175] width 41 height 15
click at [1059, 286] on span "Bearbeiten" at bounding box center [1053, 291] width 51 height 12
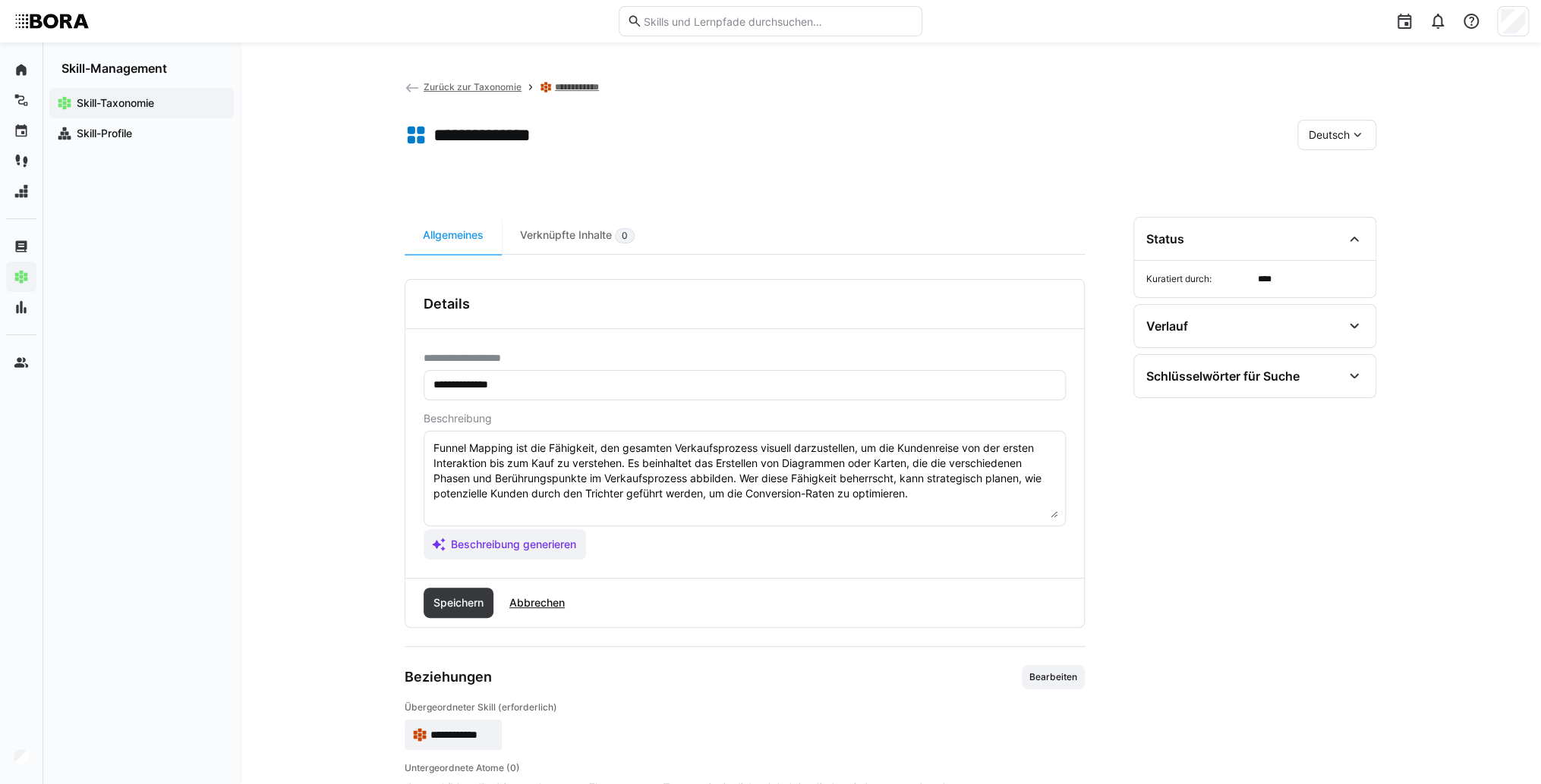
click at [950, 491] on textarea "Funnel Mapping ist die Fähigkeit, den gesamten Verkaufsprozess visuell darzuste…" at bounding box center [745, 478] width 626 height 79
click at [553, 511] on textarea "Funnel Mapping ist die Fähigkeit, den gesamten Verkaufsprozess visuell darzuste…" at bounding box center [745, 478] width 626 height 79
paste textarea "*1 -Anfänger: *2 – Mittelstufe: *3 – Fortgeschritten: *4 – Experte: * 5 - Starl…"
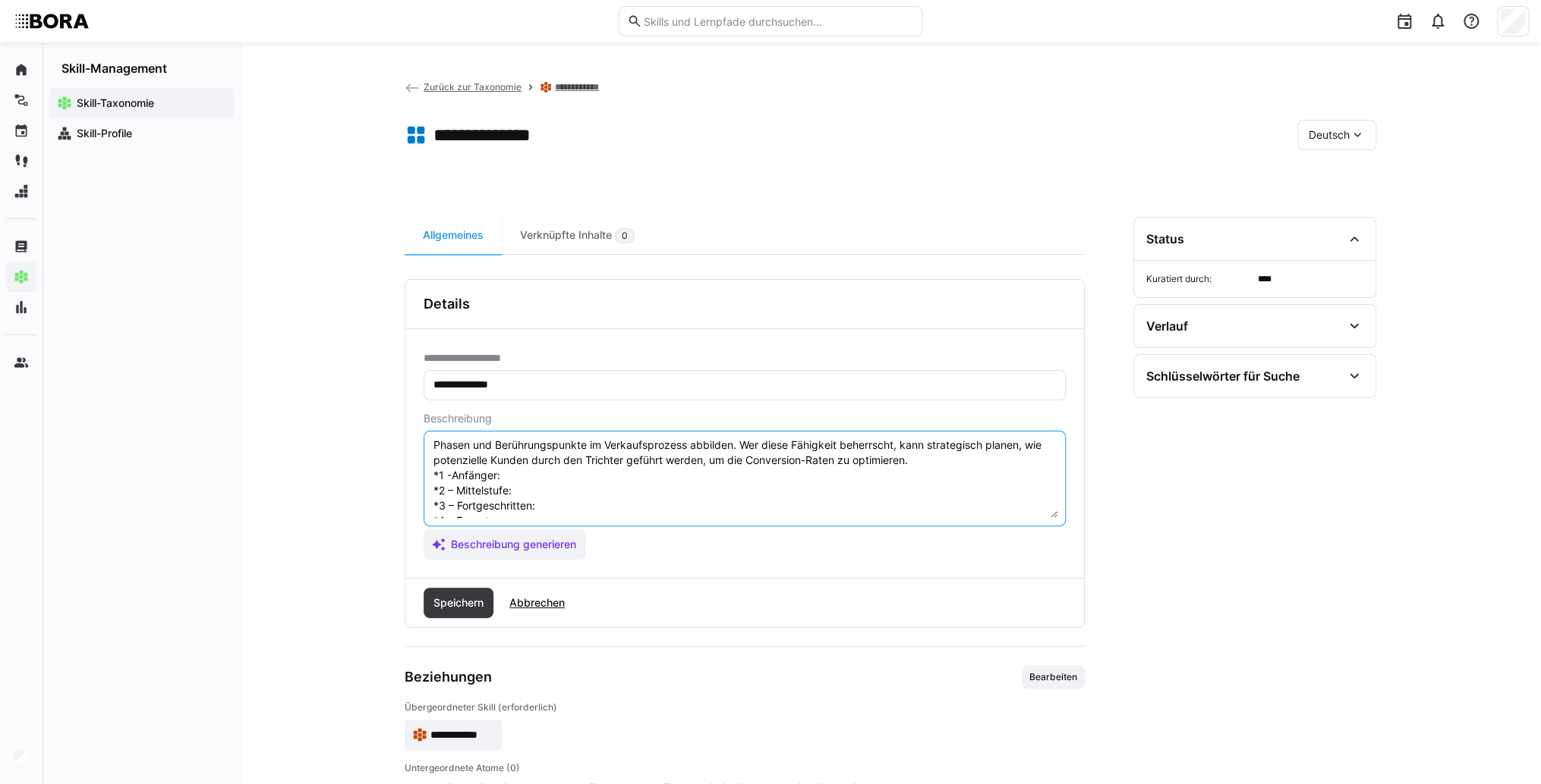
scroll to position [12, 0]
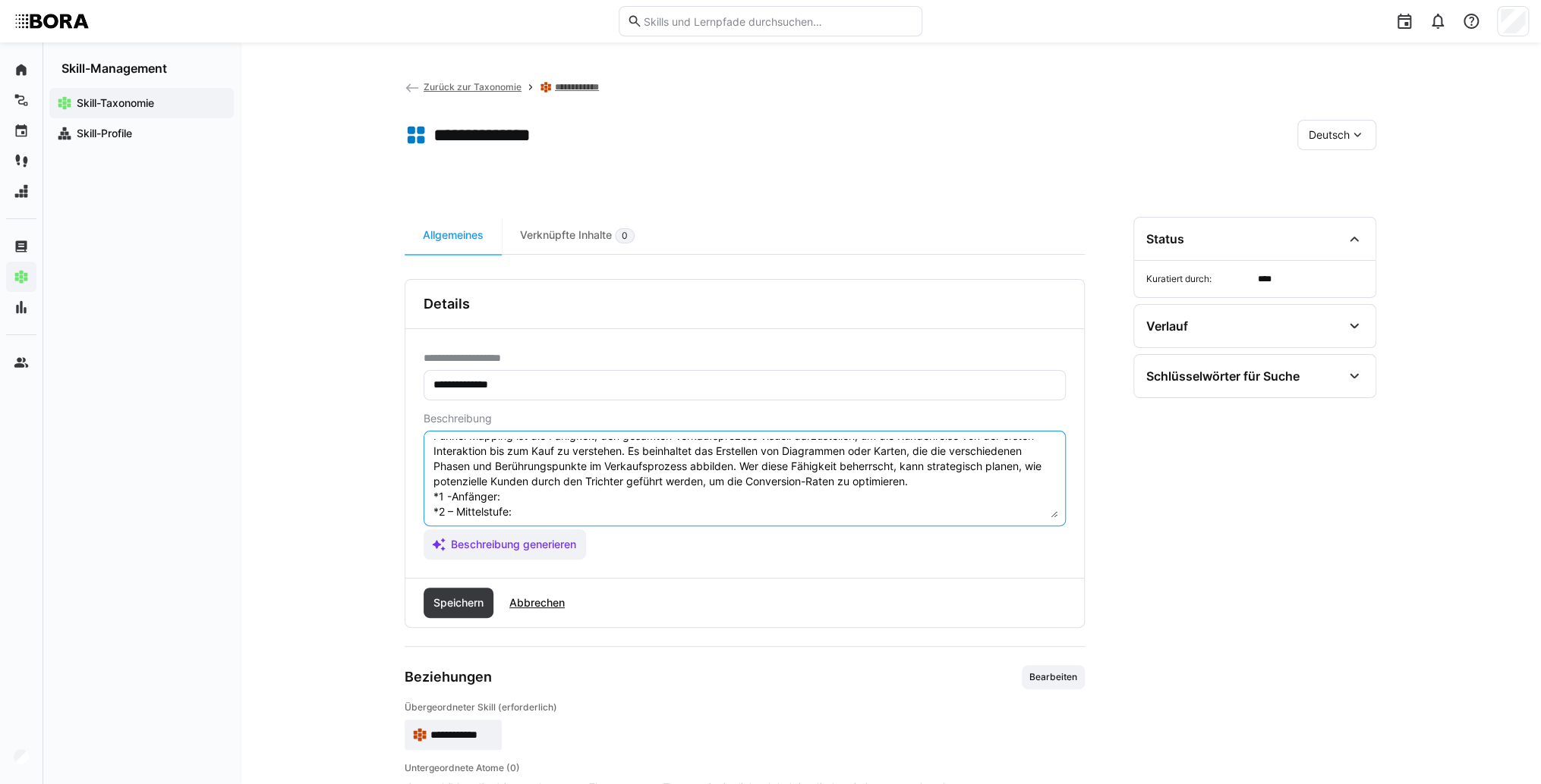
click at [564, 493] on textarea "Funnel Mapping ist die Fähigkeit, den gesamten Verkaufsprozess visuell darzuste…" at bounding box center [745, 478] width 626 height 79
click at [568, 493] on textarea "Funnel Mapping ist die Fähigkeit, den gesamten Verkaufsprozess visuell darzuste…" at bounding box center [745, 478] width 626 height 79
paste textarea "Kennt Grundlagen von Sales- und Marketing-Funnels, visualisiert einfache Custom…"
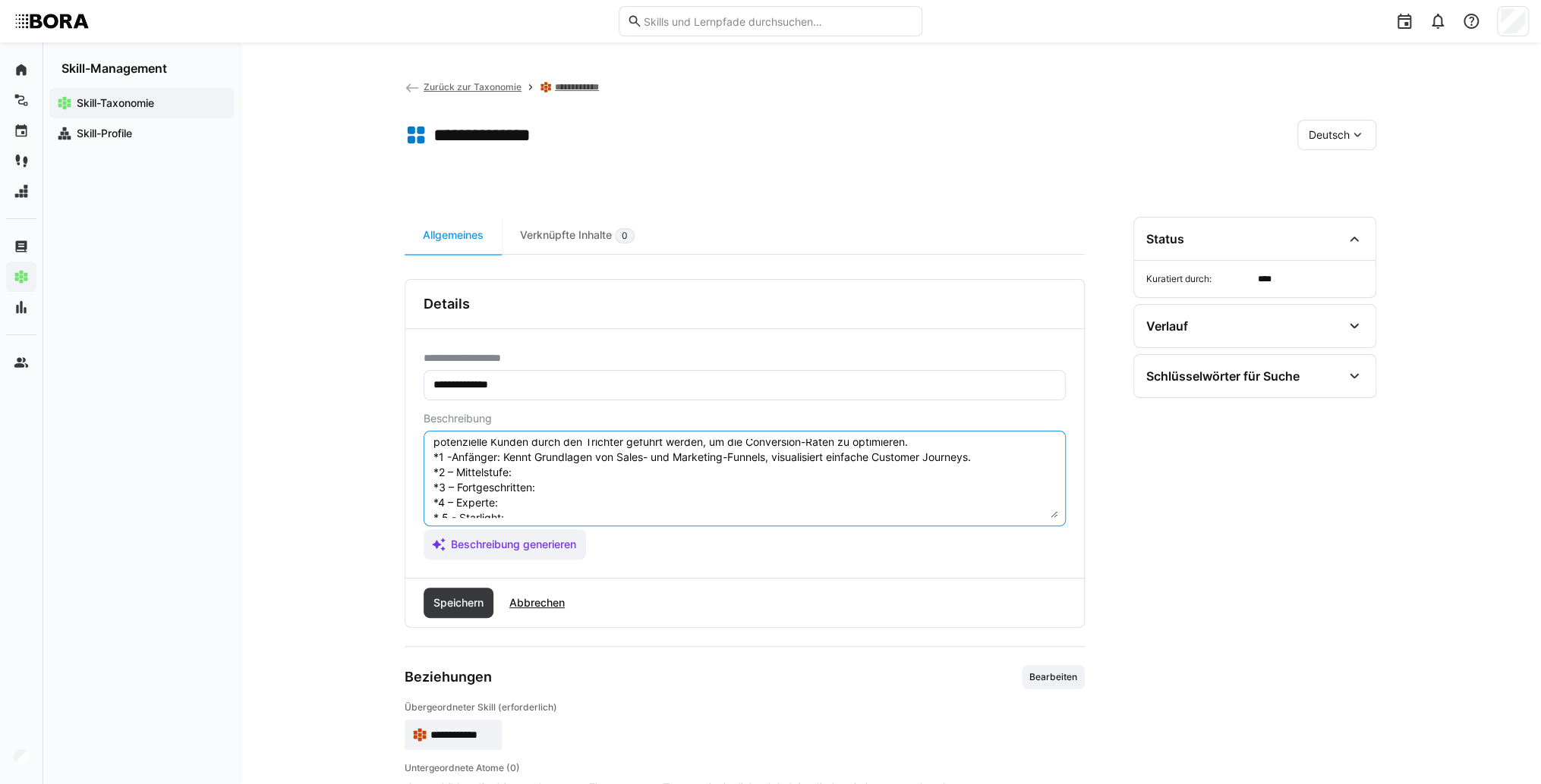
scroll to position [73, 0]
click at [546, 446] on textarea "Funnel Mapping ist die Fähigkeit, den gesamten Verkaufsprozess visuell darzuste…" at bounding box center [745, 478] width 626 height 79
click at [588, 446] on textarea "Funnel Mapping ist die Fähigkeit, den gesamten Verkaufsprozess visuell darzuste…" at bounding box center [745, 478] width 626 height 79
paste textarea "Erstellt detaillierte Funnel-Maps, analysiert Schwachstellen und Conversion Rat…"
click at [584, 464] on textarea "Funnel Mapping ist die Fähigkeit, den gesamten Verkaufsprozess visuell darzuste…" at bounding box center [745, 478] width 626 height 79
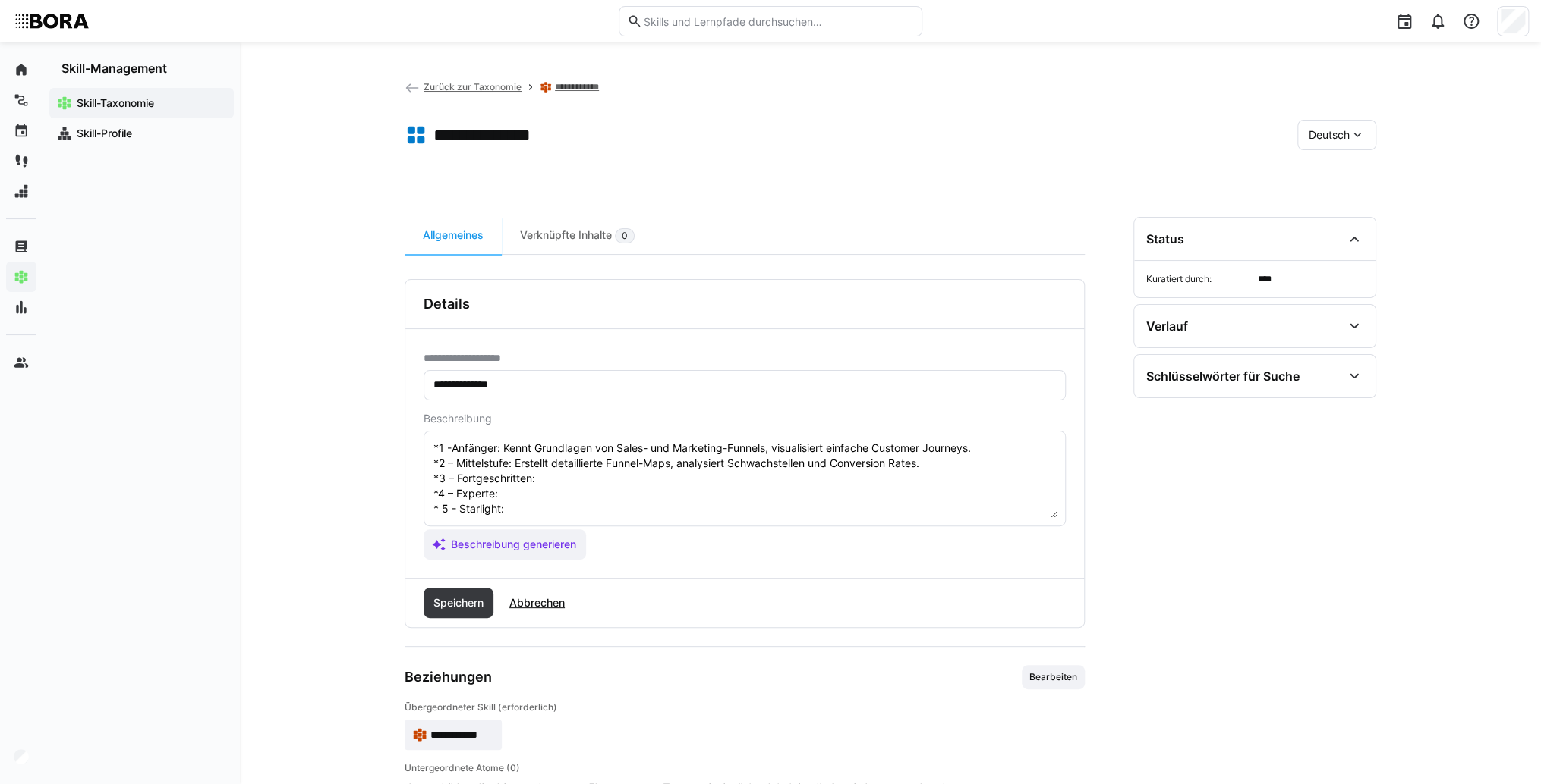
click at [635, 466] on textarea "Funnel Mapping ist die Fähigkeit, den gesamten Verkaufsprozess visuell darzuste…" at bounding box center [745, 478] width 626 height 79
paste textarea "Optimiert Funnels auf Basis von Daten, entwickelt komplexe Customer Journeys."
click at [523, 475] on textarea "Funnel Mapping ist die Fähigkeit, den gesamten Verkaufsprozess visuell darzuste…" at bounding box center [745, 478] width 626 height 79
click at [583, 479] on textarea "Funnel Mapping ist die Fähigkeit, den gesamten Verkaufsprozess visuell darzuste…" at bounding box center [745, 478] width 626 height 79
paste textarea "Führt Funnel-Optimierungsprojekte durch, integriert Funnel-Daten in CRM und Mar…"
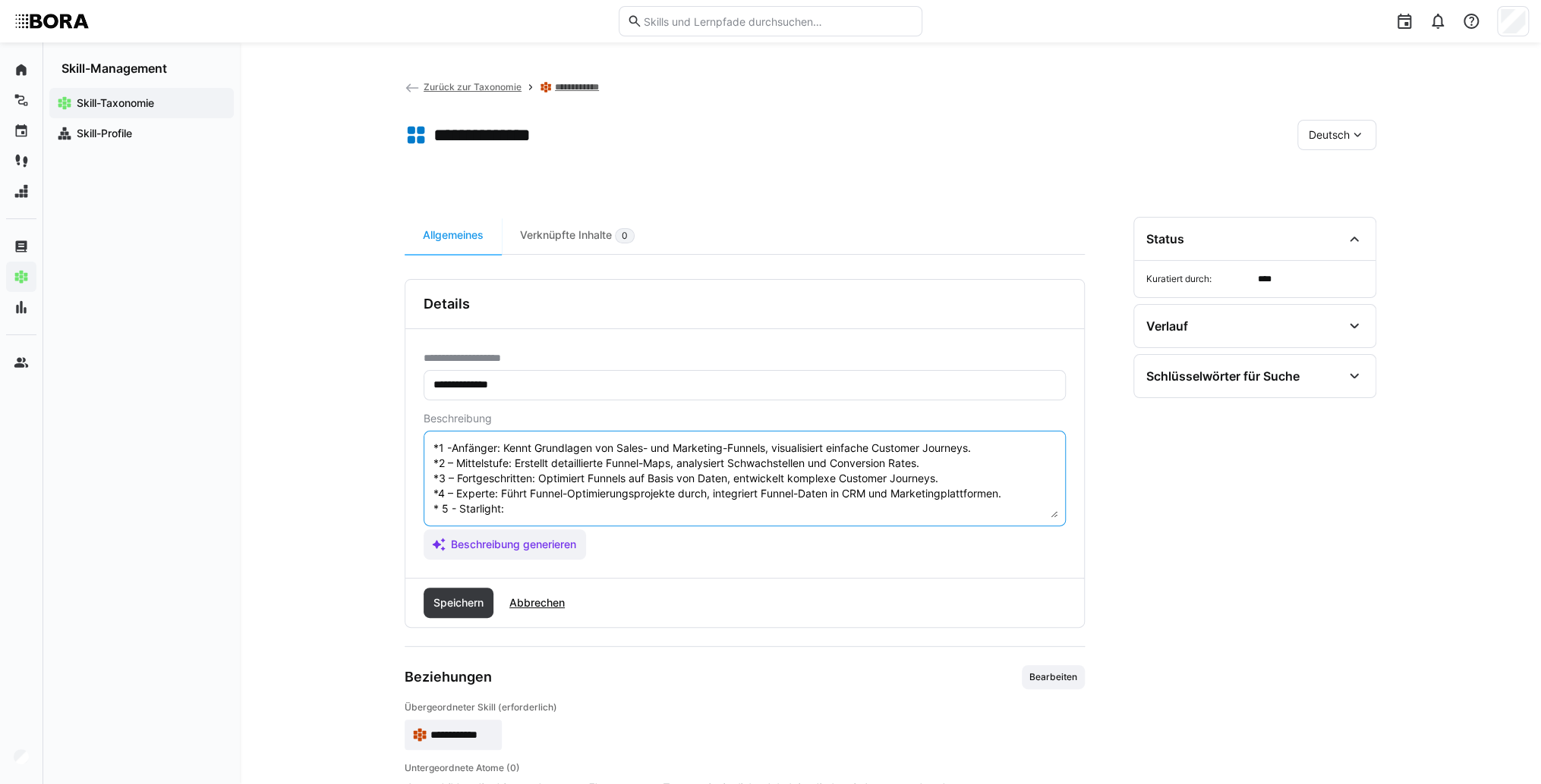
click at [569, 494] on textarea "Funnel Mapping ist die Fähigkeit, den gesamten Verkaufsprozess visuell darzuste…" at bounding box center [745, 478] width 626 height 79
click at [553, 494] on textarea "Funnel Mapping ist die Fähigkeit, den gesamten Verkaufsprozess visuell darzuste…" at bounding box center [745, 478] width 626 height 79
paste textarea "Definiert Funnel-Strategien, entwickelt Funnel-Management-Systeme und schult Te…"
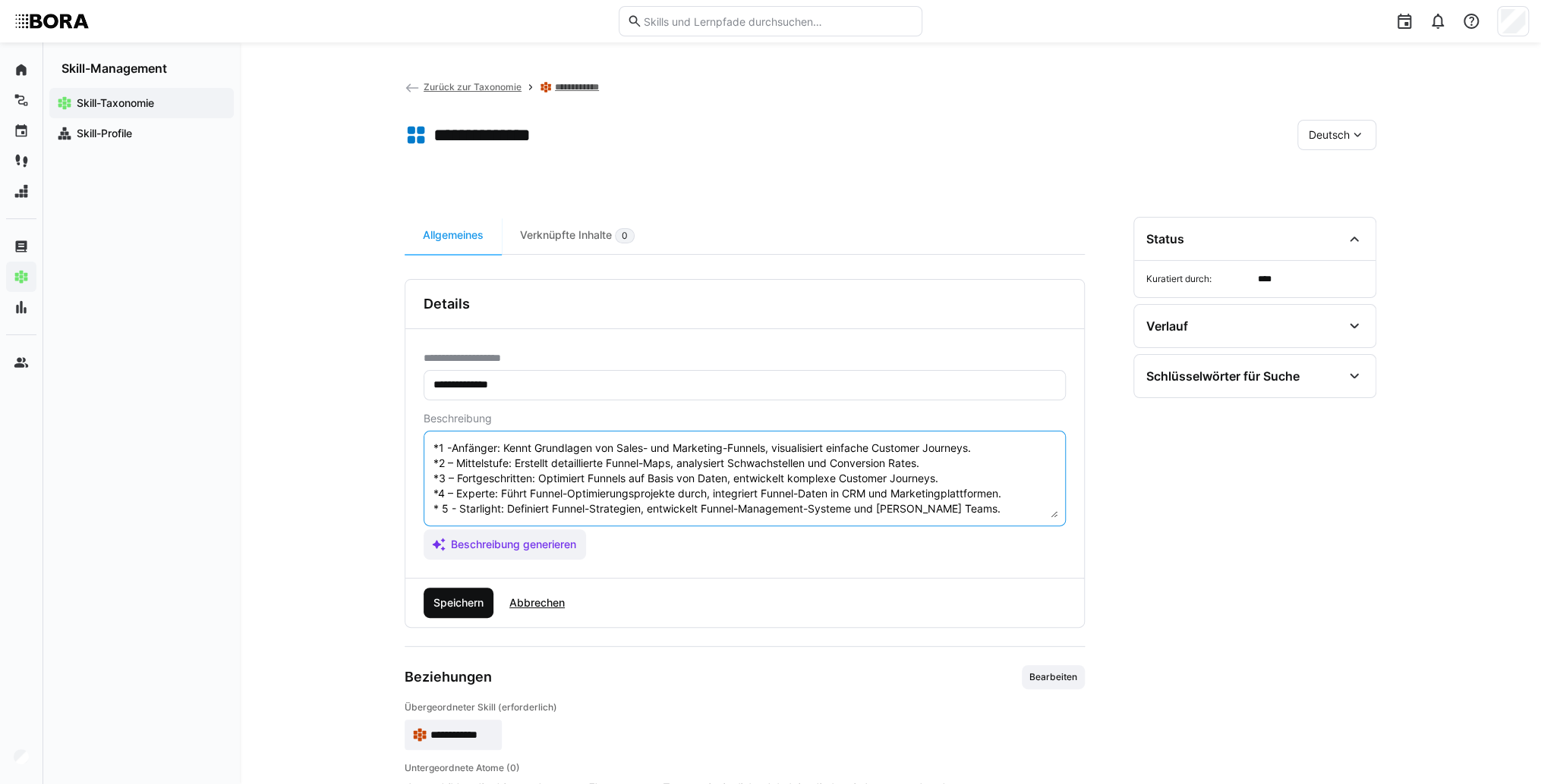
type textarea "Funnel Mapping ist die Fähigkeit, den gesamten Verkaufsprozess visuell darzuste…"
click at [480, 601] on span "Speichern" at bounding box center [458, 603] width 55 height 15
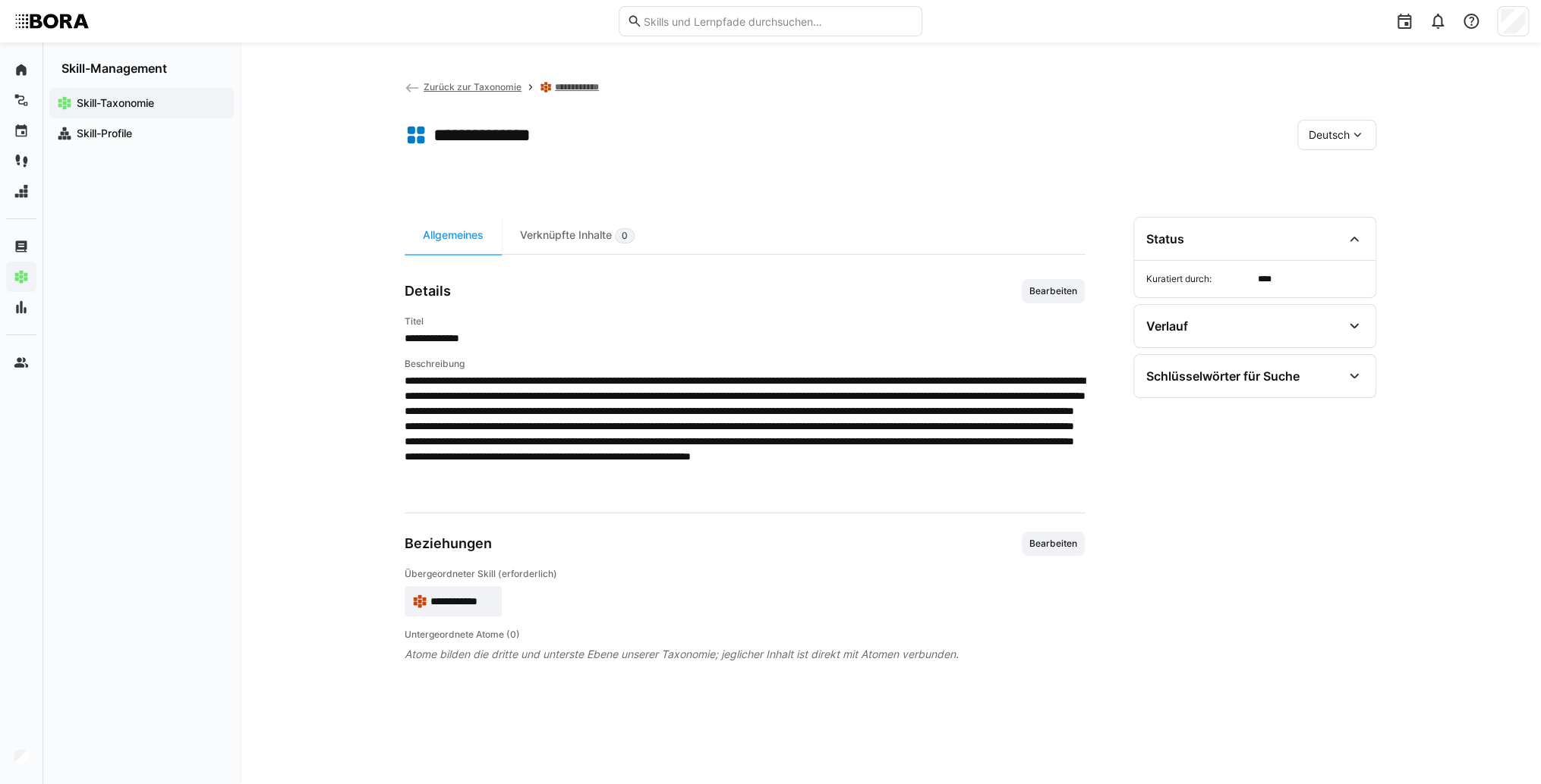
drag, startPoint x: 1325, startPoint y: 147, endPoint x: 1326, endPoint y: 155, distance: 8.1
click at [1325, 145] on div "Deutsch" at bounding box center [1336, 135] width 79 height 30
click at [1336, 206] on span "Englisch" at bounding box center [1329, 206] width 41 height 15
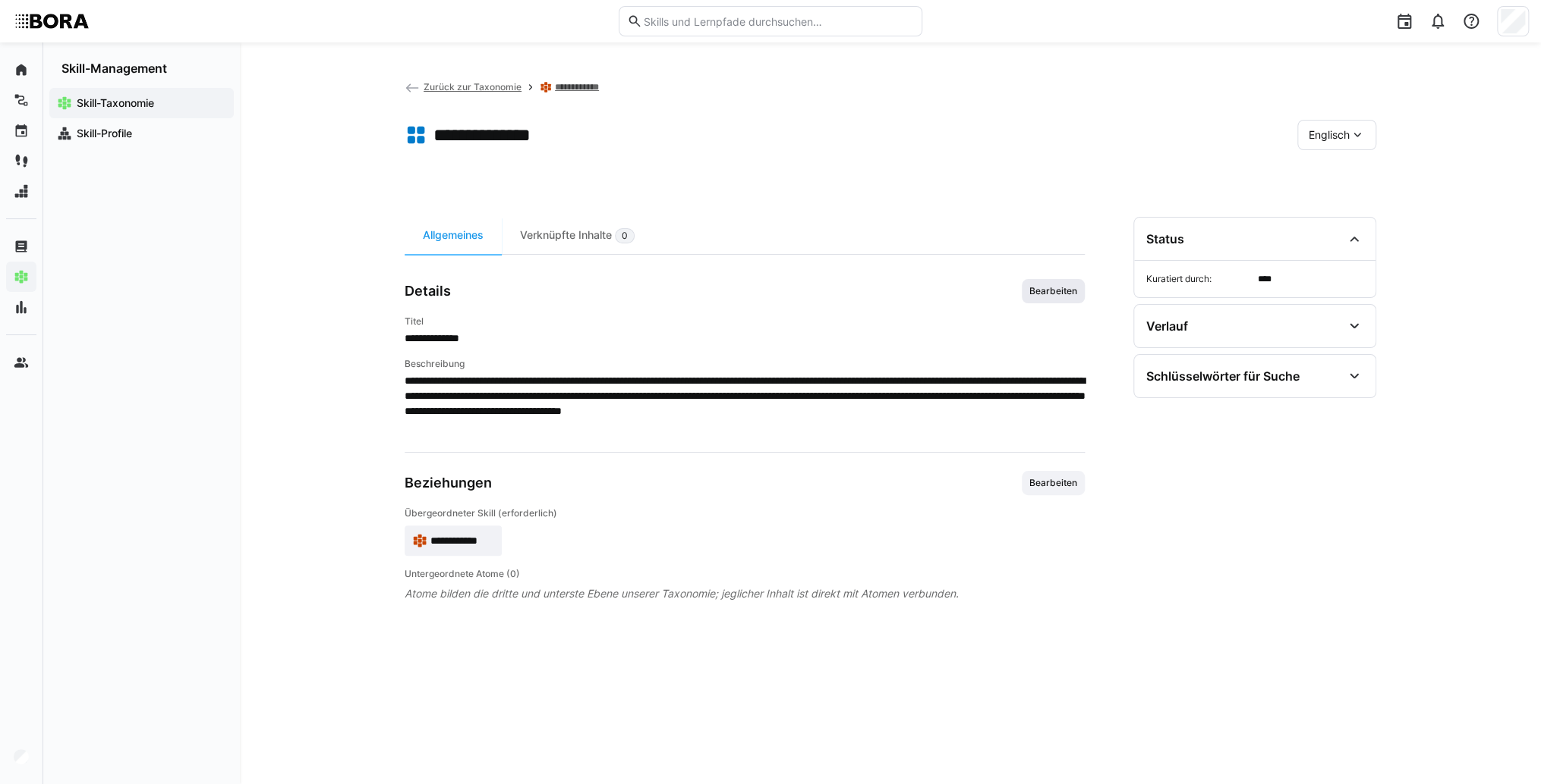
click at [1057, 299] on span "Bearbeiten" at bounding box center [1052, 291] width 63 height 24
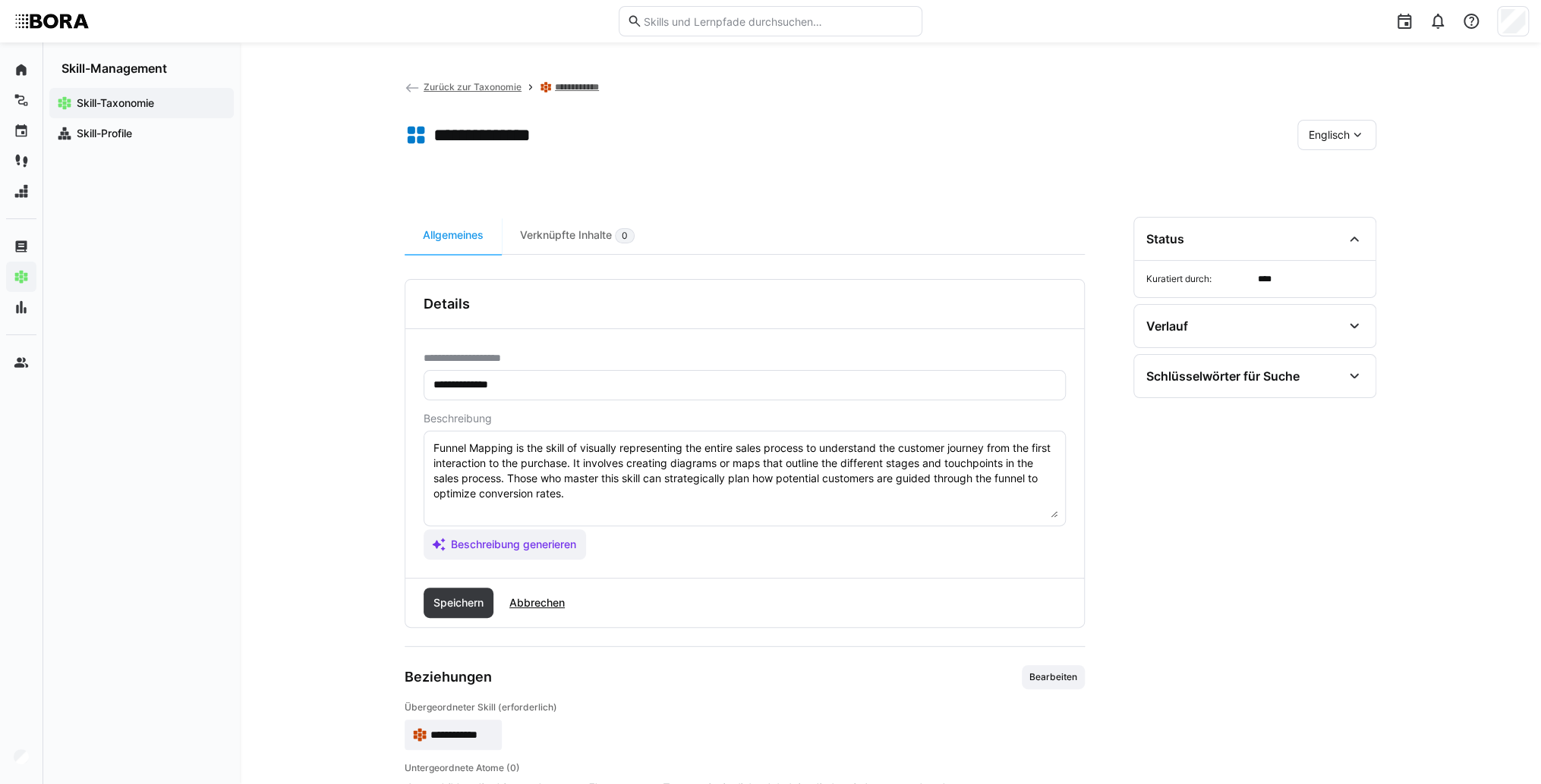
click at [721, 516] on eds-input "Funnel Mapping is the skill of visually representing the entire sales process t…" at bounding box center [745, 478] width 642 height 95
click at [501, 505] on textarea "Funnel Mapping is the skill of visually representing the entire sales process t…" at bounding box center [745, 478] width 626 height 79
paste textarea "*1 - Beginner: *2 - Intermediate Level: *3 - Advanced: *4 - Expert: *5 - Starli…"
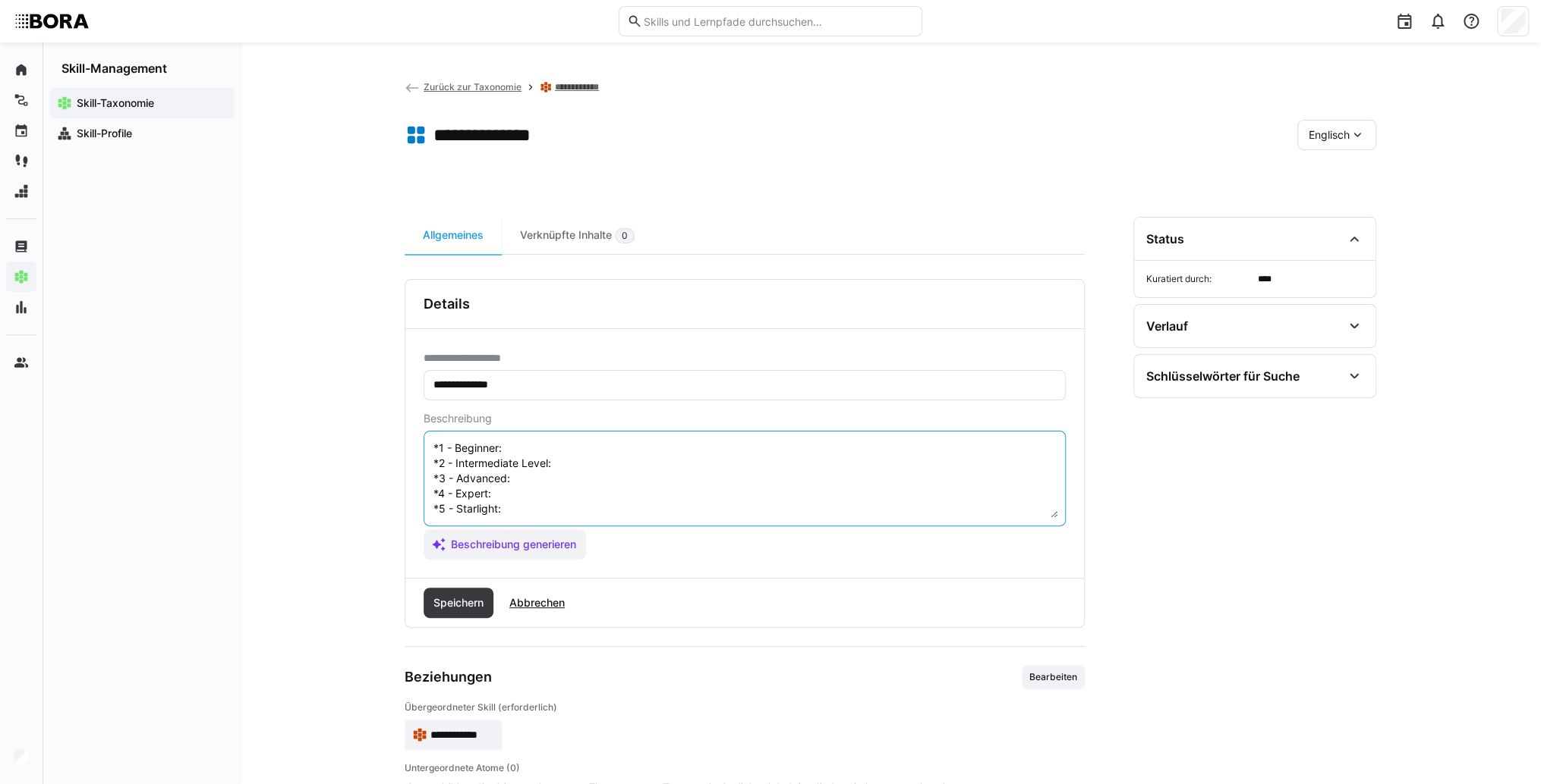
scroll to position [12, 0]
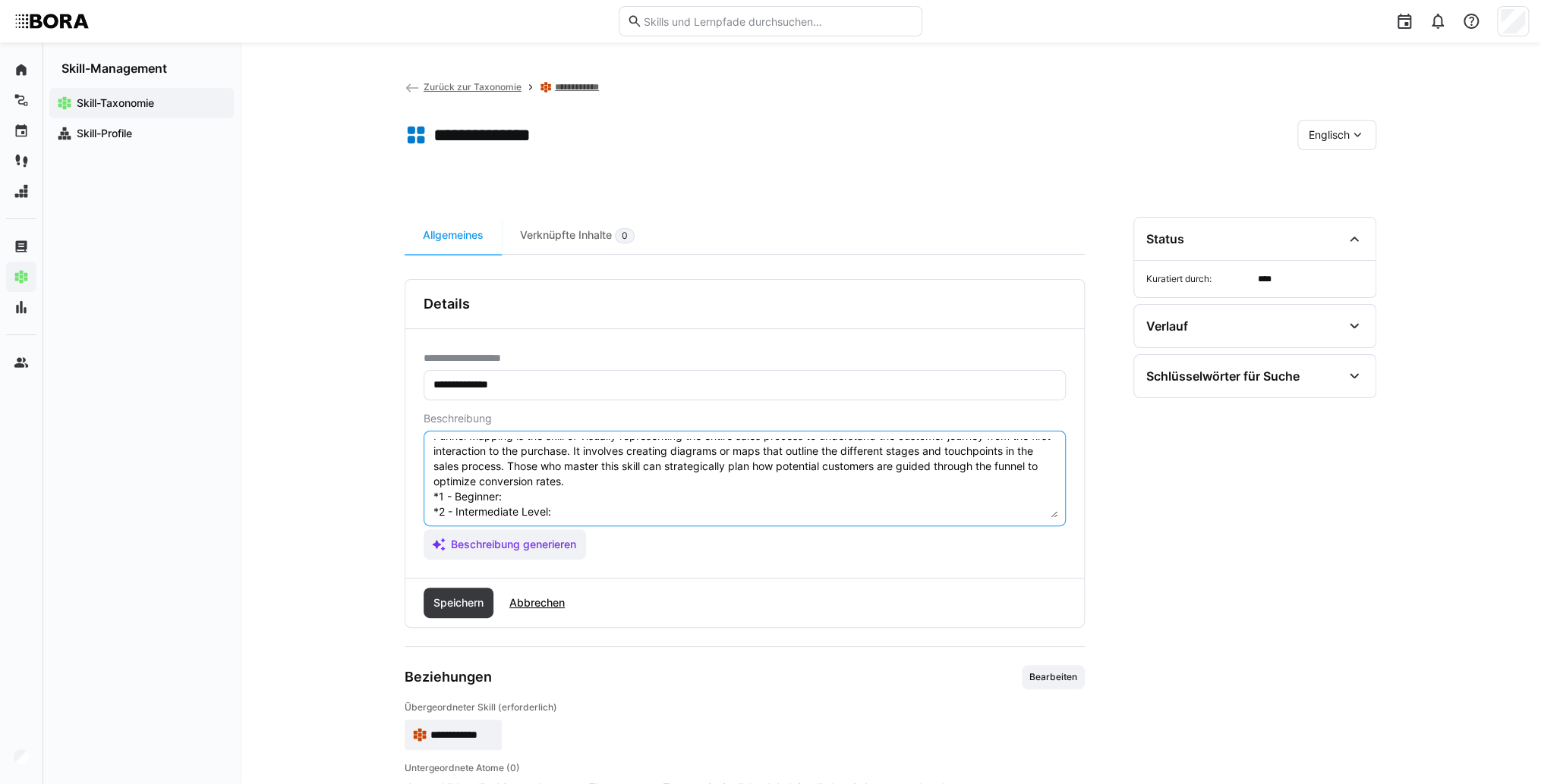
click at [524, 497] on textarea "Funnel Mapping is the skill of visually representing the entire sales process t…" at bounding box center [745, 478] width 626 height 79
click at [540, 493] on textarea "Funnel Mapping is the skill of visually representing the entire sales process t…" at bounding box center [745, 478] width 626 height 79
paste textarea "Knows basics of sales and marketing funnels, visualizes simple customer journey…"
click at [610, 511] on textarea "Funnel Mapping is the skill of visually representing the entire sales process t…" at bounding box center [745, 478] width 626 height 79
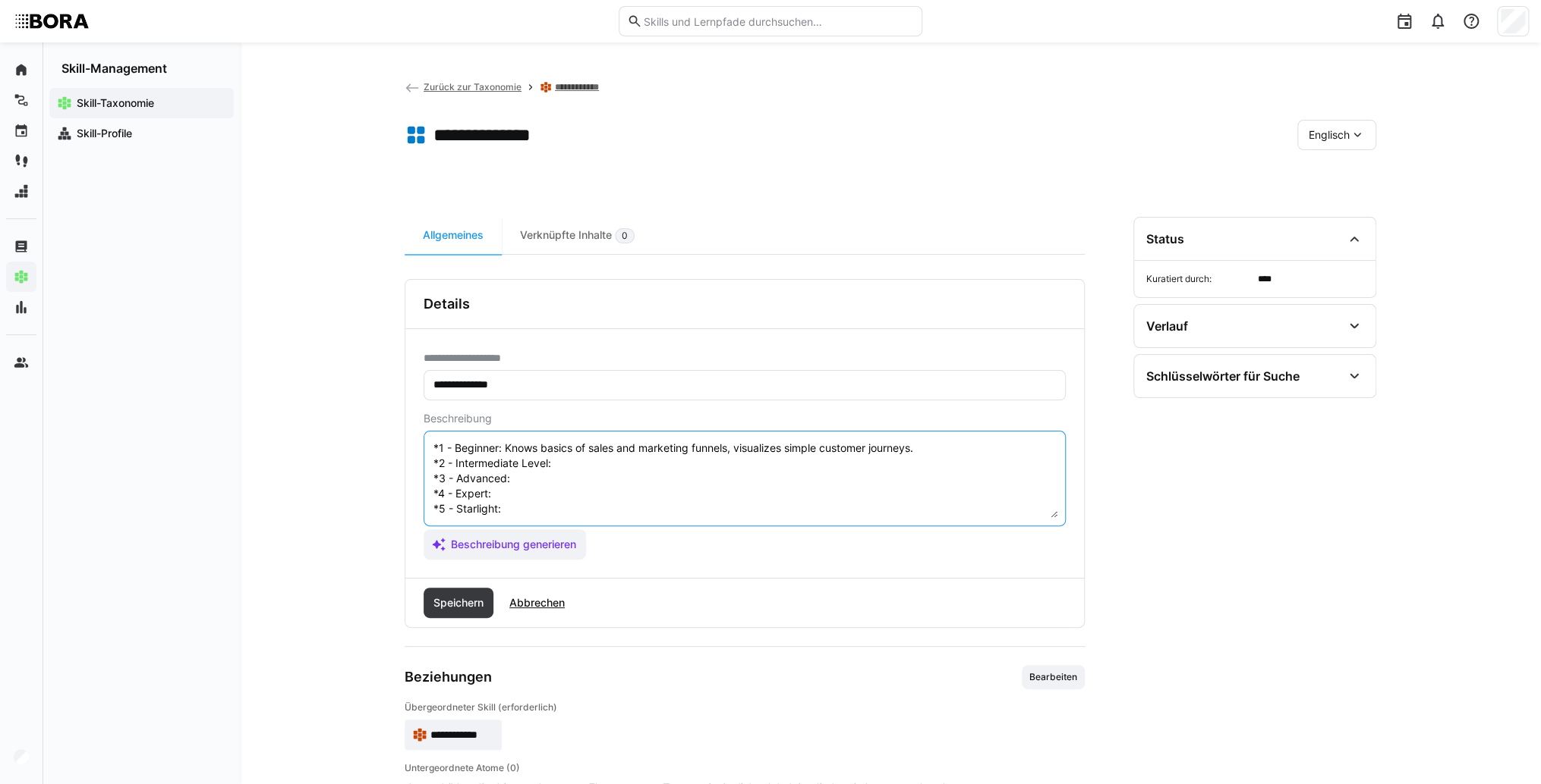
scroll to position [73, 0]
click at [628, 447] on textarea "Funnel Mapping is the skill of visually representing the entire sales process t…" at bounding box center [745, 478] width 626 height 79
paste textarea "Creates detailed funnel maps, analyzes weak points and conversion rates."
click at [553, 471] on textarea "Funnel Mapping is the skill of visually representing the entire sales process t…" at bounding box center [745, 478] width 626 height 79
click at [552, 466] on textarea "Funnel Mapping is the skill of visually representing the entire sales process t…" at bounding box center [745, 478] width 626 height 79
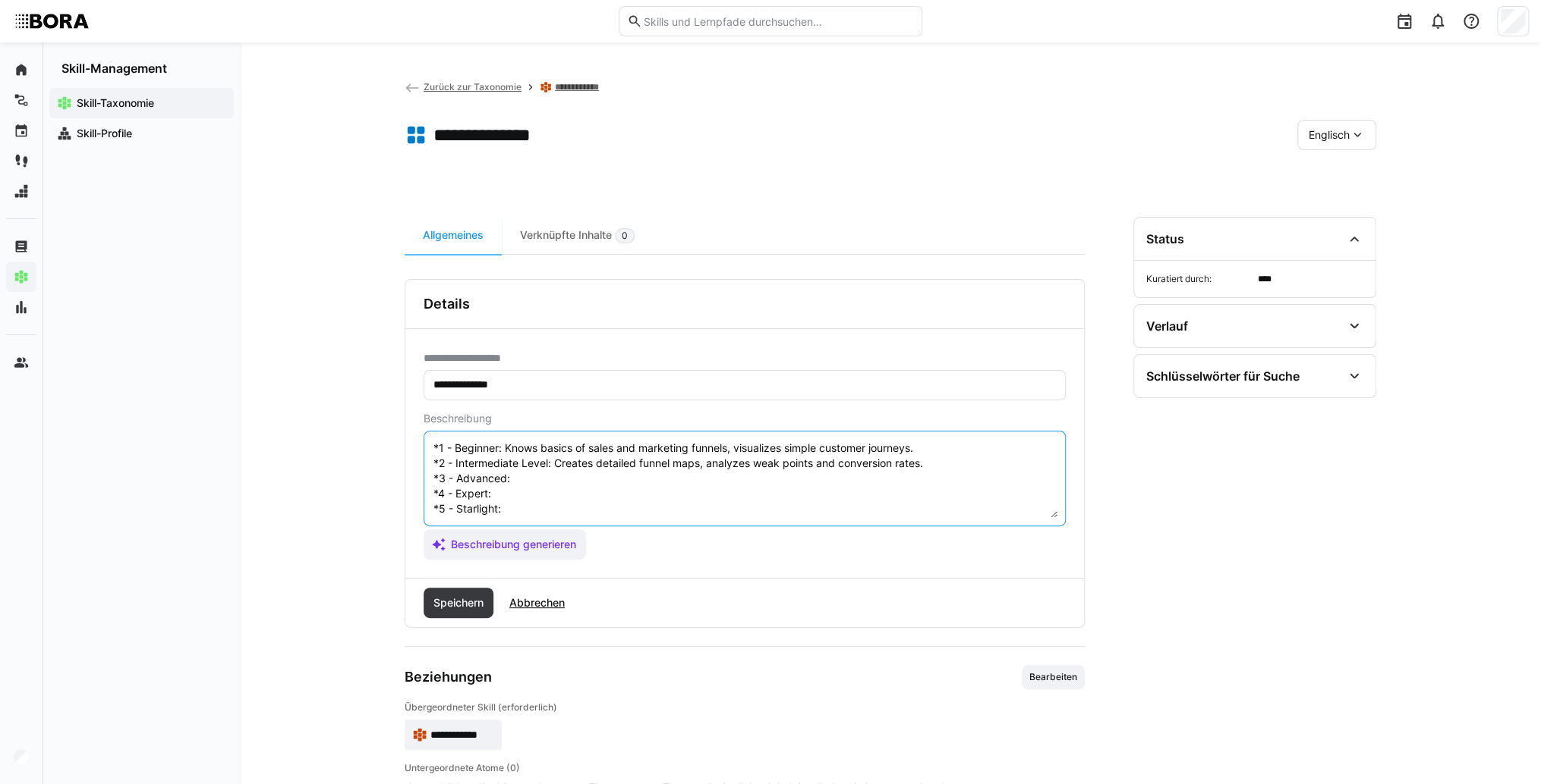
paste textarea "Optimizes funnels based on data, develops complex customer journeys."
click at [549, 476] on textarea "Funnel Mapping is the skill of visually representing the entire sales process t…" at bounding box center [745, 478] width 626 height 79
click at [526, 482] on textarea "Funnel Mapping is the skill of visually representing the entire sales process t…" at bounding box center [745, 478] width 626 height 79
paste textarea "Leads funnel optimization projects, integrates funnel data into CRM and marketi…"
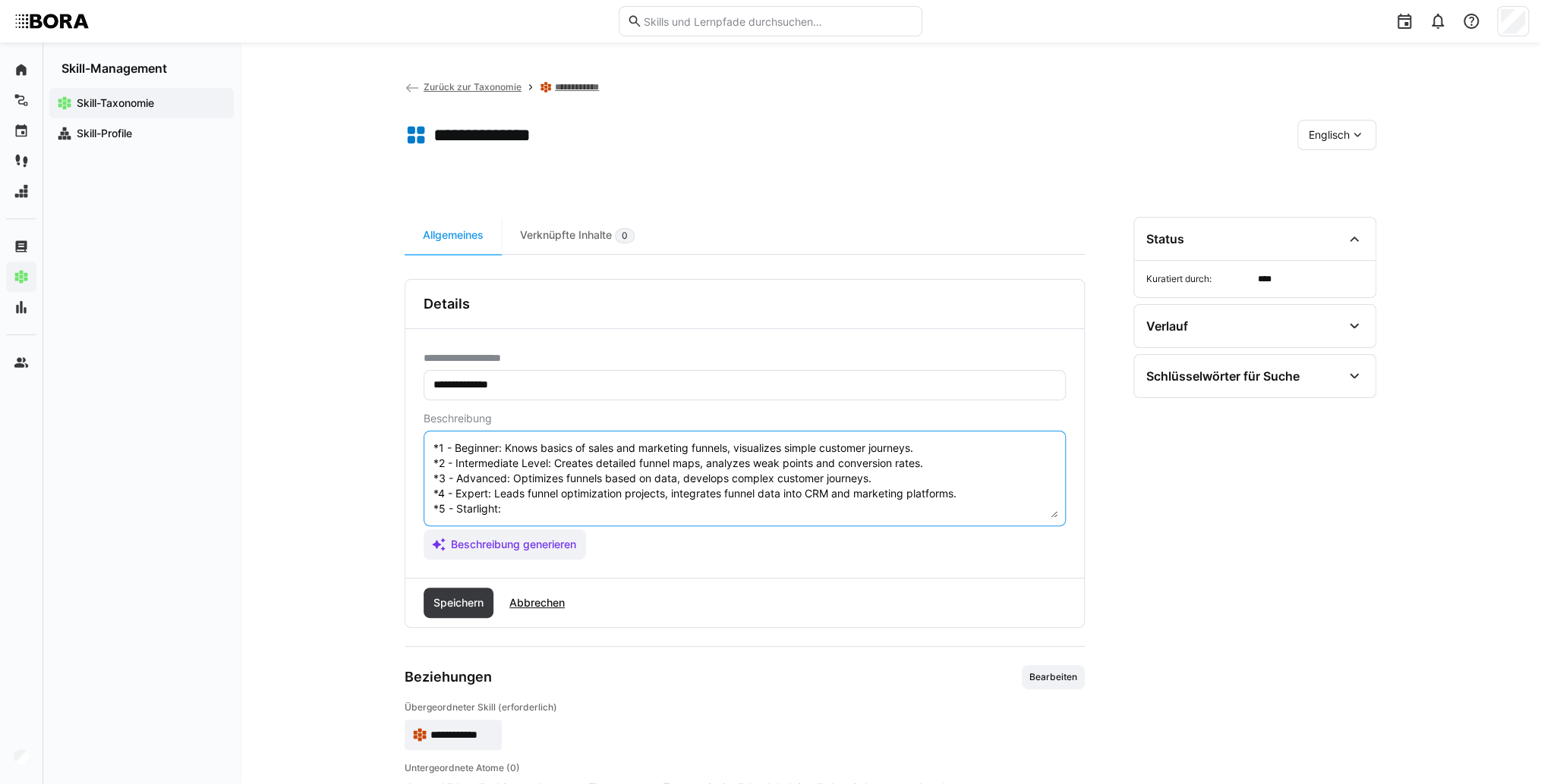
click at [531, 503] on textarea "Funnel Mapping is the skill of visually representing the entire sales process t…" at bounding box center [745, 478] width 626 height 79
drag, startPoint x: 528, startPoint y: 497, endPoint x: 410, endPoint y: 498, distance: 118.0
click at [523, 497] on textarea "Funnel Mapping is the skill of visually representing the entire sales process t…" at bounding box center [745, 478] width 626 height 79
click at [544, 493] on textarea "Funnel Mapping is the skill of visually representing the entire sales process t…" at bounding box center [745, 478] width 626 height 79
paste textarea "Defines funnel strategies, develops funnel management systems, and trains teams."
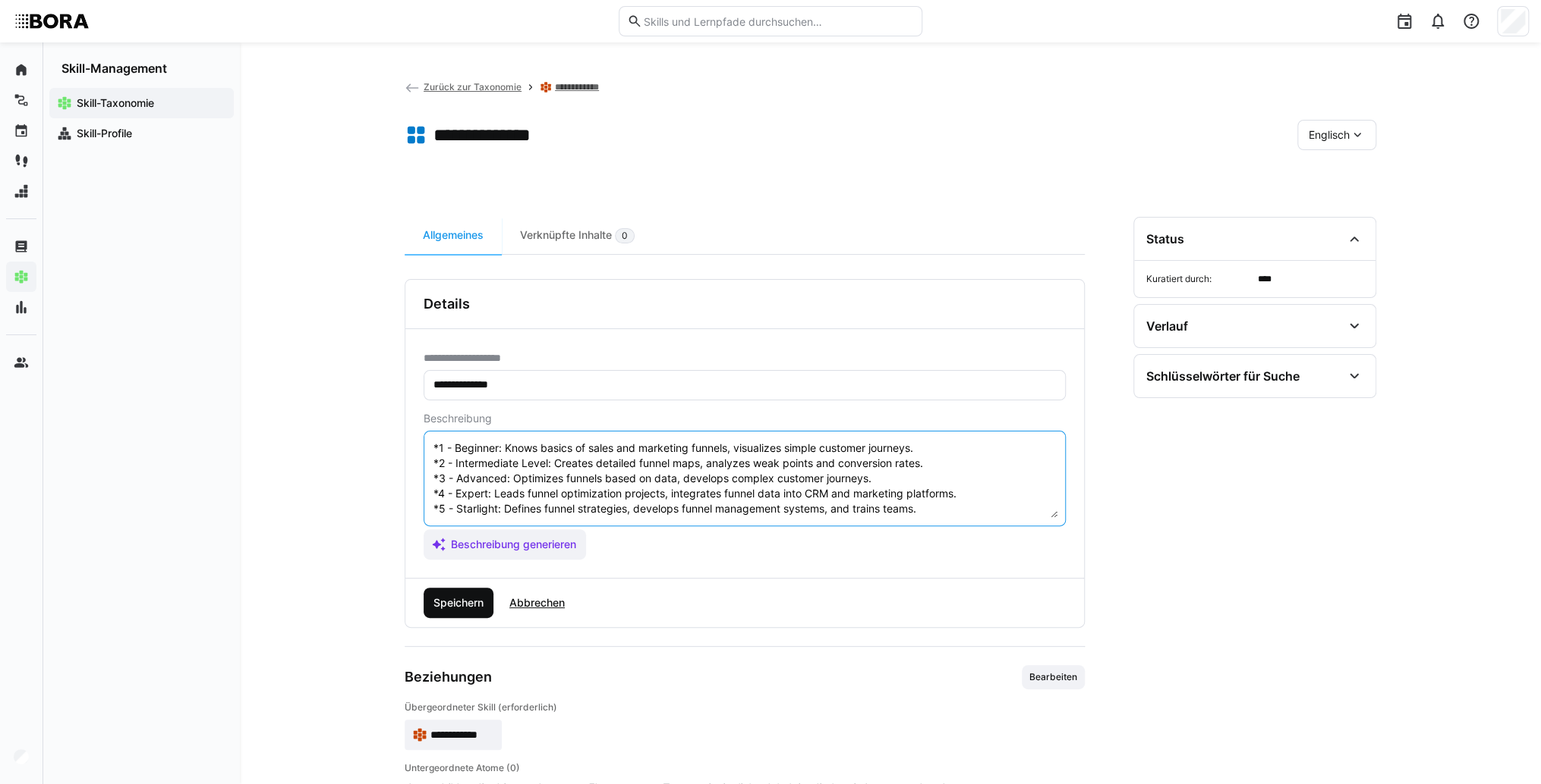
type textarea "Funnel Mapping is the skill of visually representing the entire sales process t…"
click at [478, 600] on span "Speichern" at bounding box center [458, 603] width 55 height 15
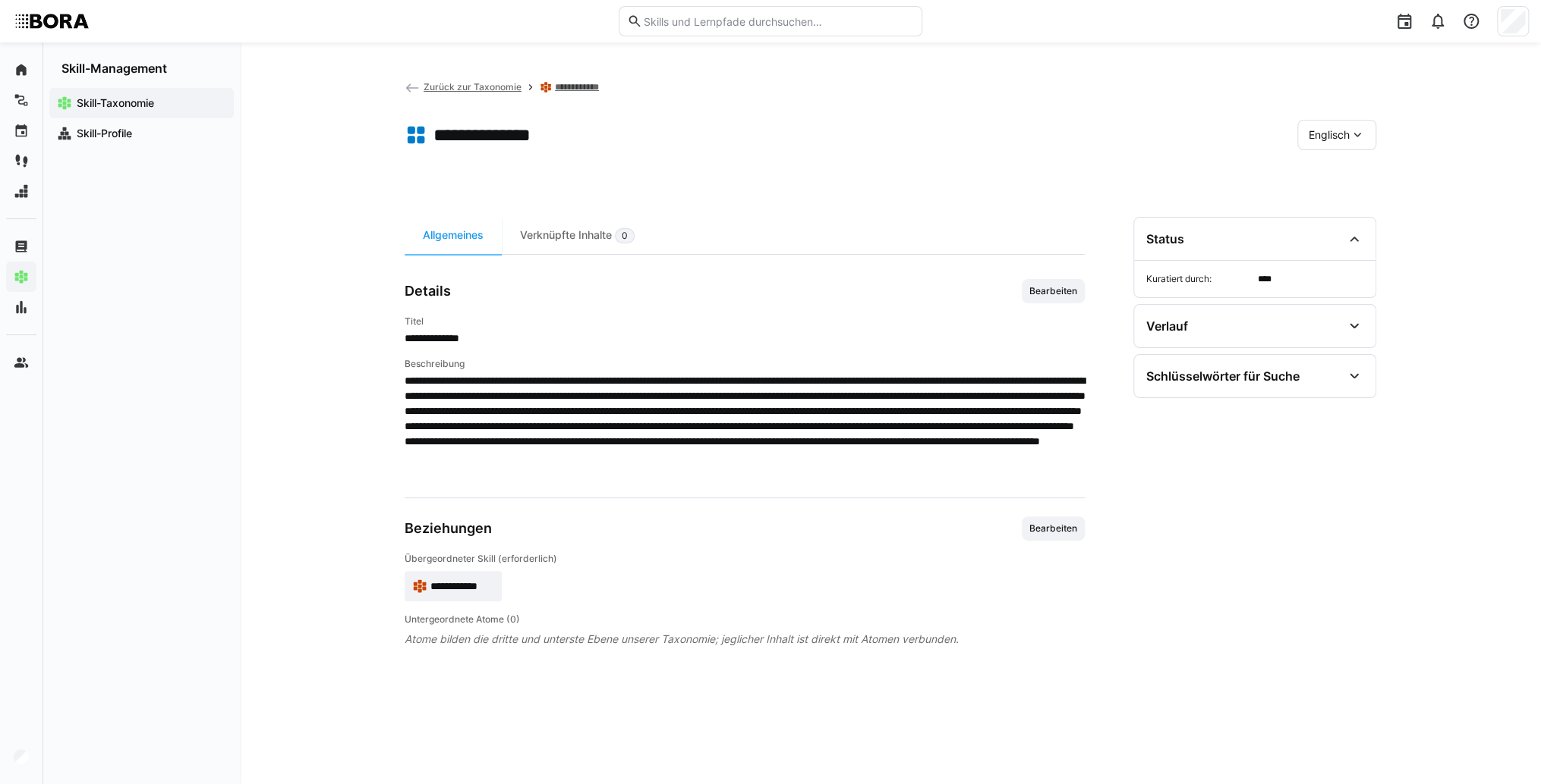
click at [494, 592] on app-skill-badge "**********" at bounding box center [453, 586] width 97 height 30
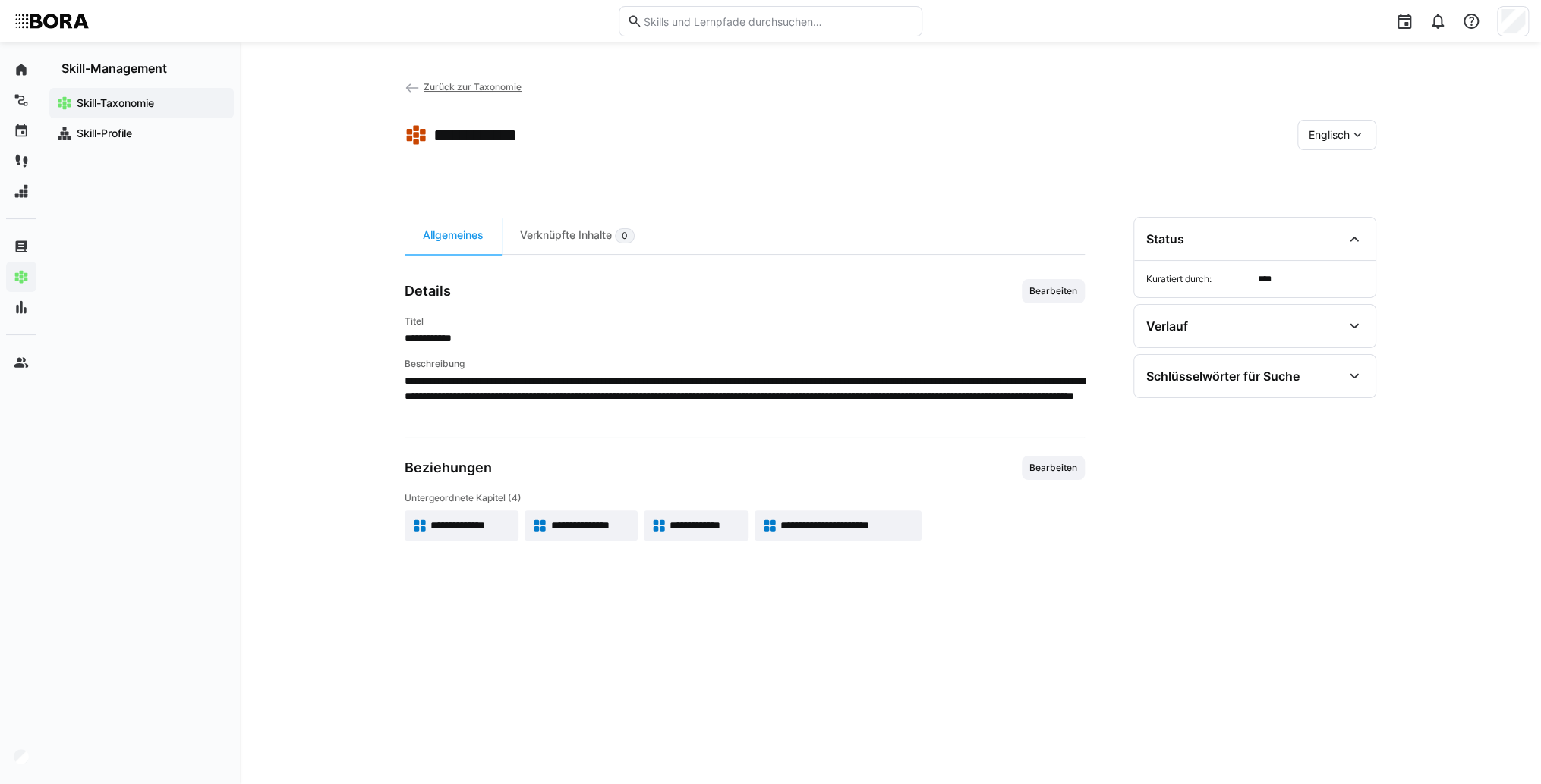
click at [584, 524] on span "**********" at bounding box center [589, 525] width 79 height 15
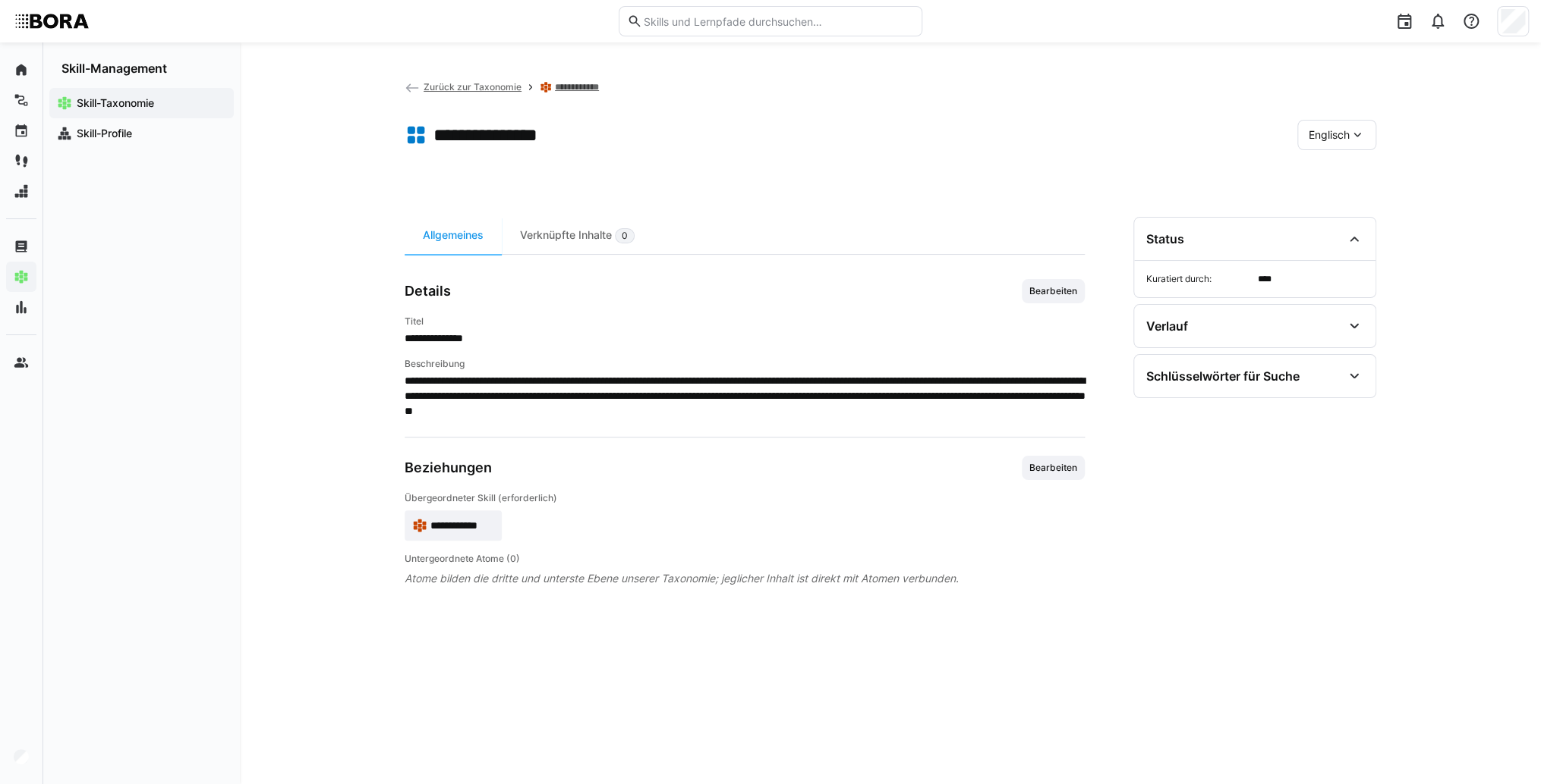
click at [1333, 137] on span "Englisch" at bounding box center [1329, 135] width 41 height 15
click at [1336, 164] on div "Deutsch" at bounding box center [1336, 176] width 80 height 32
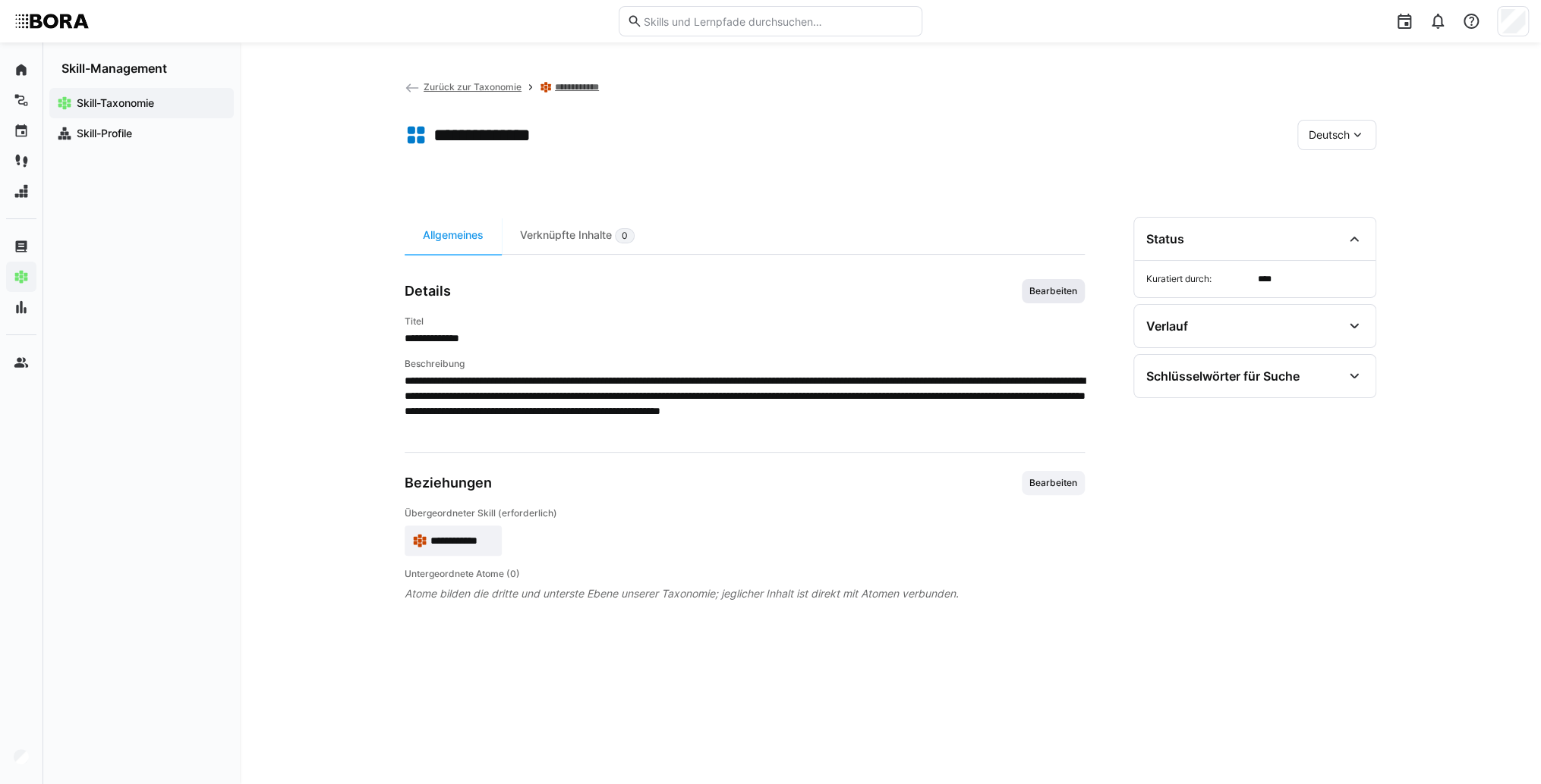
click at [1078, 294] on span "Bearbeiten" at bounding box center [1053, 291] width 51 height 12
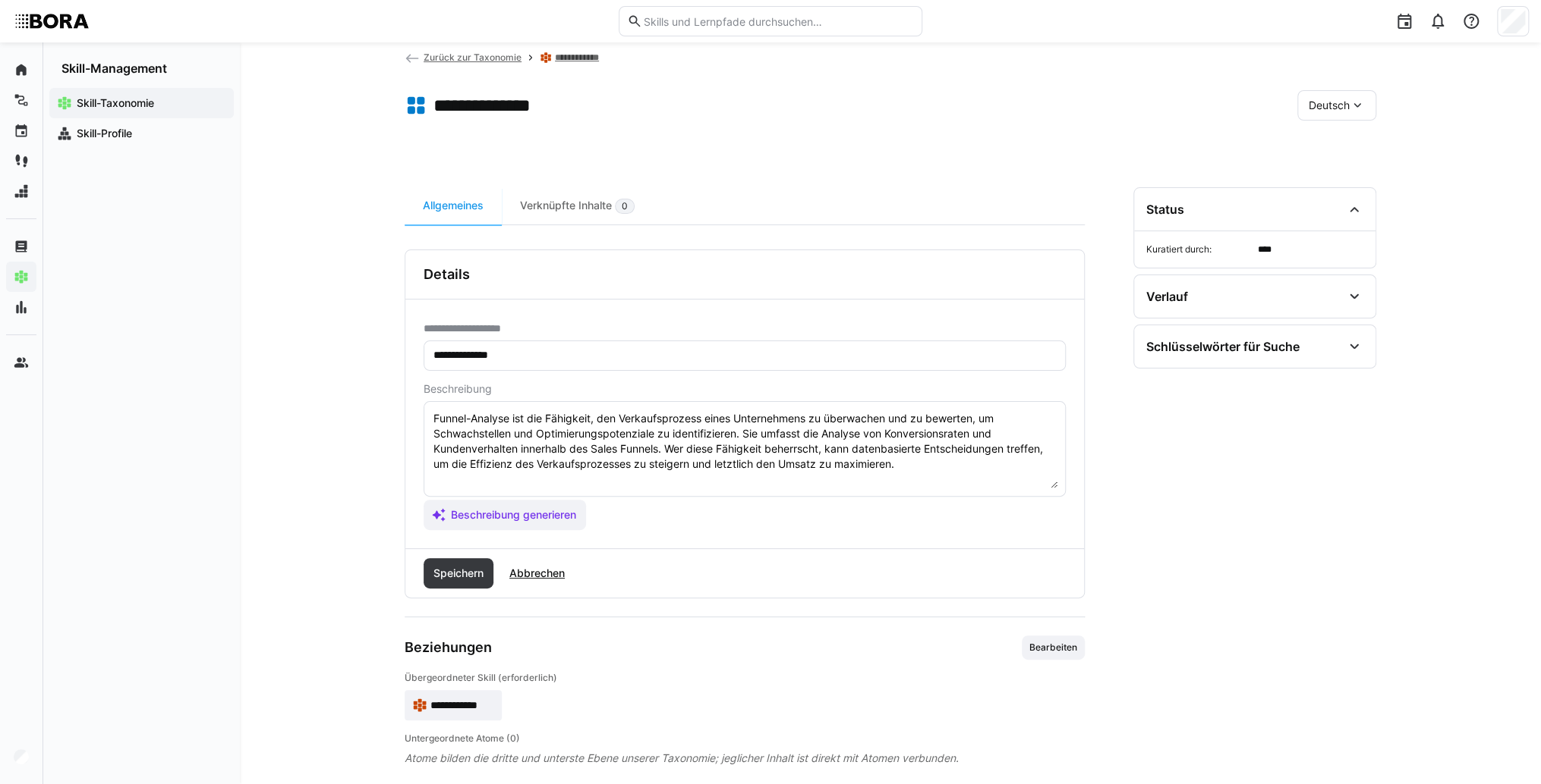
scroll to position [46, 0]
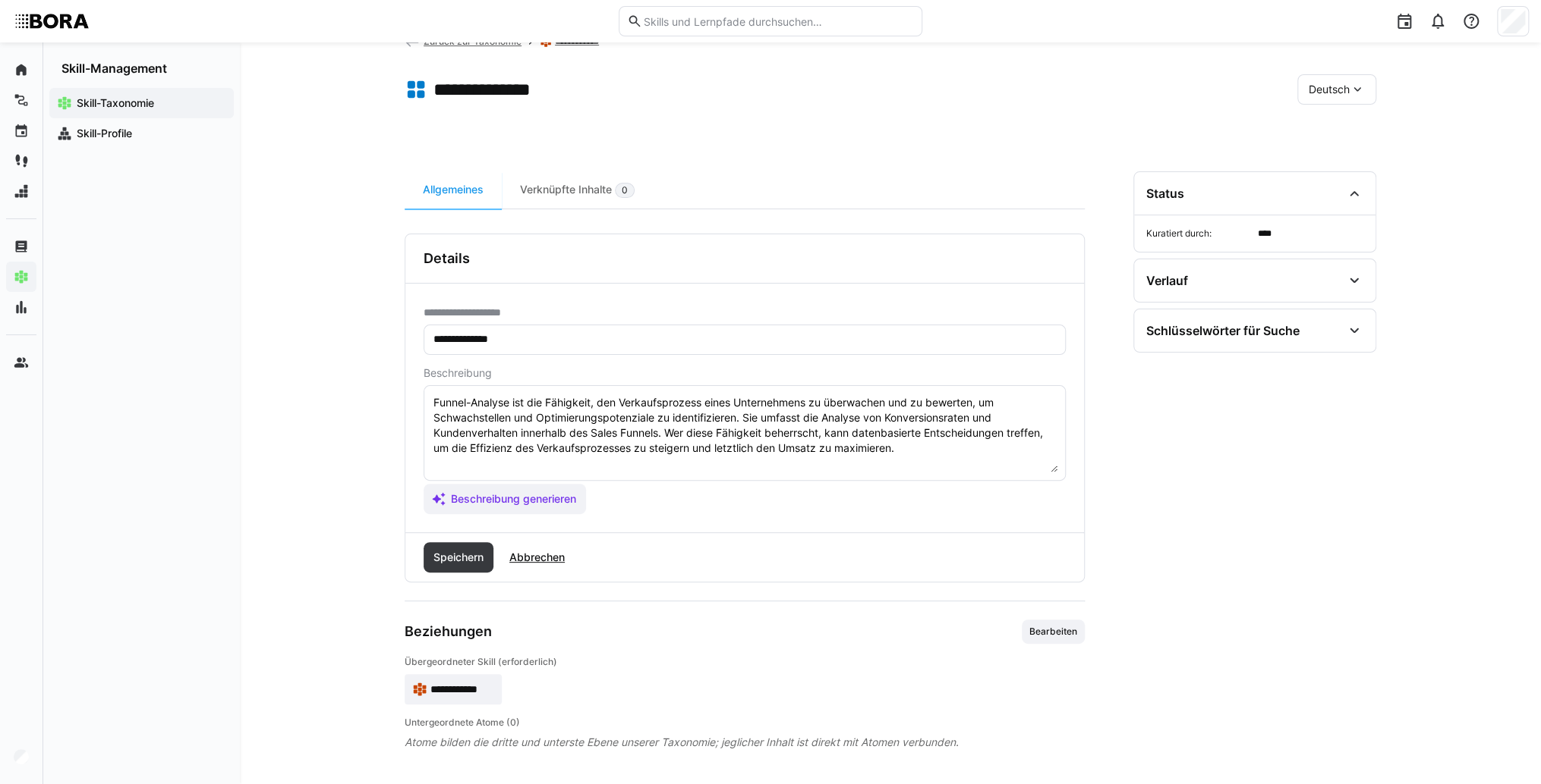
click at [940, 449] on textarea "Funnel-Analyse ist die Fähigkeit, den Verkaufsprozess eines Unternehmens zu übe…" at bounding box center [745, 433] width 626 height 79
click at [436, 464] on textarea "Funnel-Analyse ist die Fähigkeit, den Verkaufsprozess eines Unternehmens zu übe…" at bounding box center [745, 433] width 626 height 79
paste textarea "*1 -Anfänger: *2 – Mittelstufe: *3 – Fortgeschritten: *4 – Experte: * 5 - Starl…"
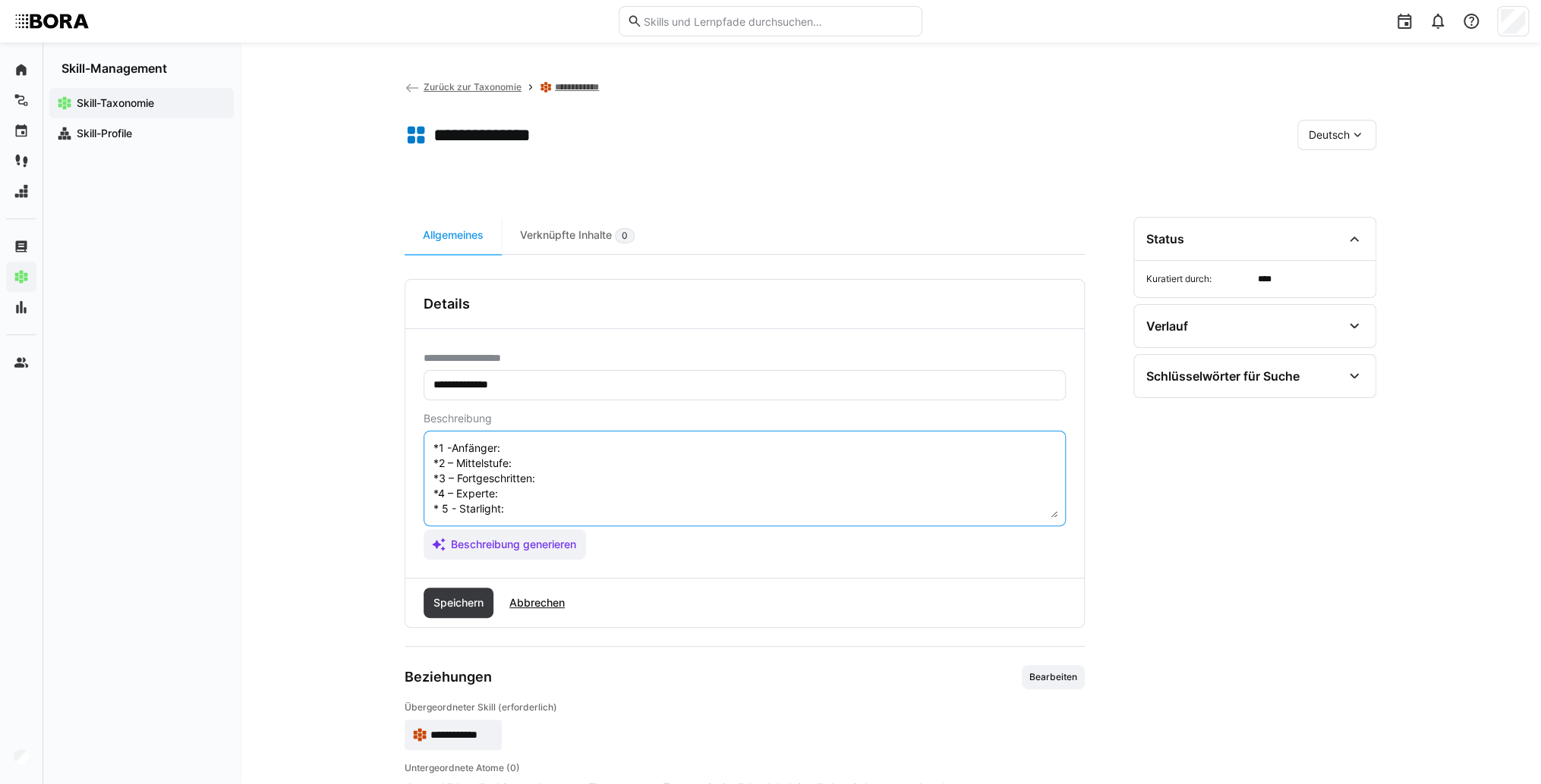
scroll to position [12, 0]
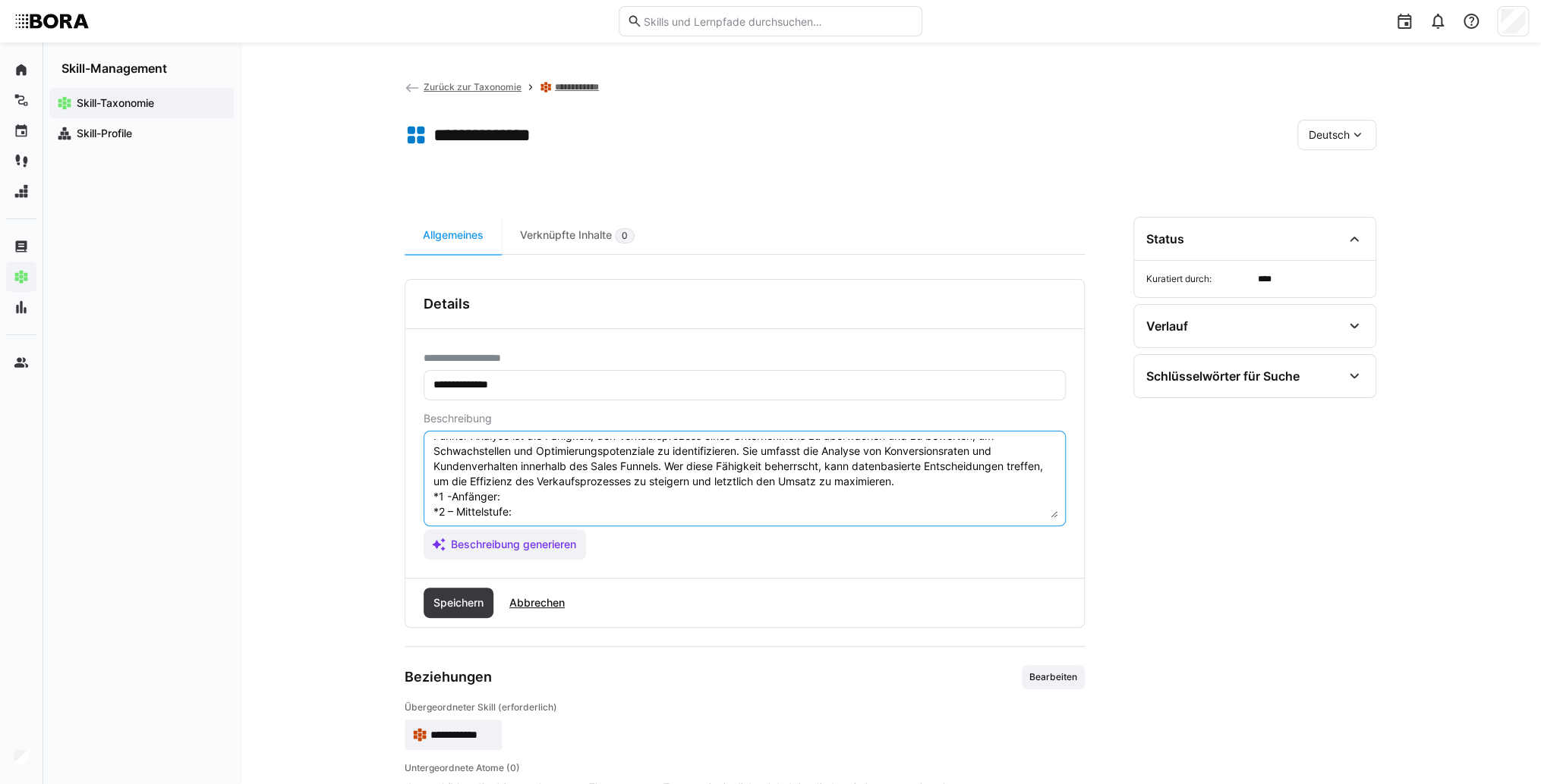
click at [553, 506] on textarea "Funnel-Analyse ist die Fähigkeit, den Verkaufsprozess eines Unternehmens zu übe…" at bounding box center [745, 478] width 626 height 79
click at [546, 498] on textarea "Funnel-Analyse ist die Fähigkeit, den Verkaufsprozess eines Unternehmens zu übe…" at bounding box center [745, 478] width 626 height 79
click at [576, 492] on textarea "Funnel-Analyse ist die Fähigkeit, den Verkaufsprozess eines Unternehmens zu übe…" at bounding box center [745, 478] width 626 height 79
paste textarea "Nutzt grundlegende Analysetools zur Funnel-Auswertung, erkennt einfache Abbruch…"
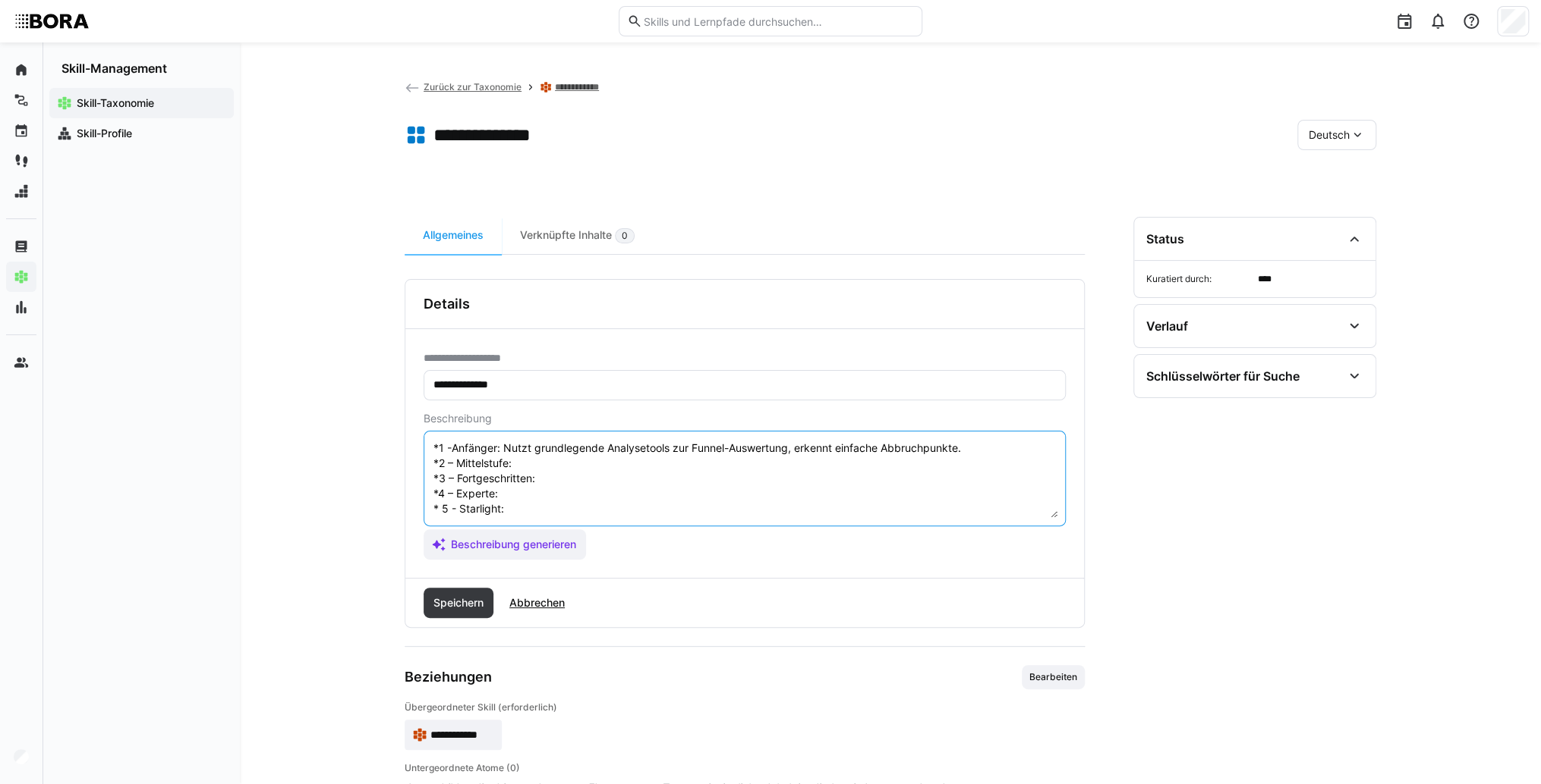
click at [563, 452] on textarea "Funnel-Analyse ist die Fähigkeit, den Verkaufsprozess eines Unternehmens zu übe…" at bounding box center [745, 478] width 626 height 79
click at [552, 452] on textarea "Funnel-Analyse ist die Fähigkeit, den Verkaufsprozess eines Unternehmens zu übe…" at bounding box center [745, 478] width 626 height 79
paste textarea "Analysiert Funnel-Daten eigenständig, leitet erste Optimierungsmaßnahmen ab."
click at [567, 462] on textarea "Funnel-Analyse ist die Fähigkeit, den Verkaufsprozess eines Unternehmens zu übe…" at bounding box center [745, 478] width 626 height 79
click at [577, 470] on textarea "Funnel-Analyse ist die Fähigkeit, den Verkaufsprozess eines Unternehmens zu übe…" at bounding box center [745, 478] width 626 height 79
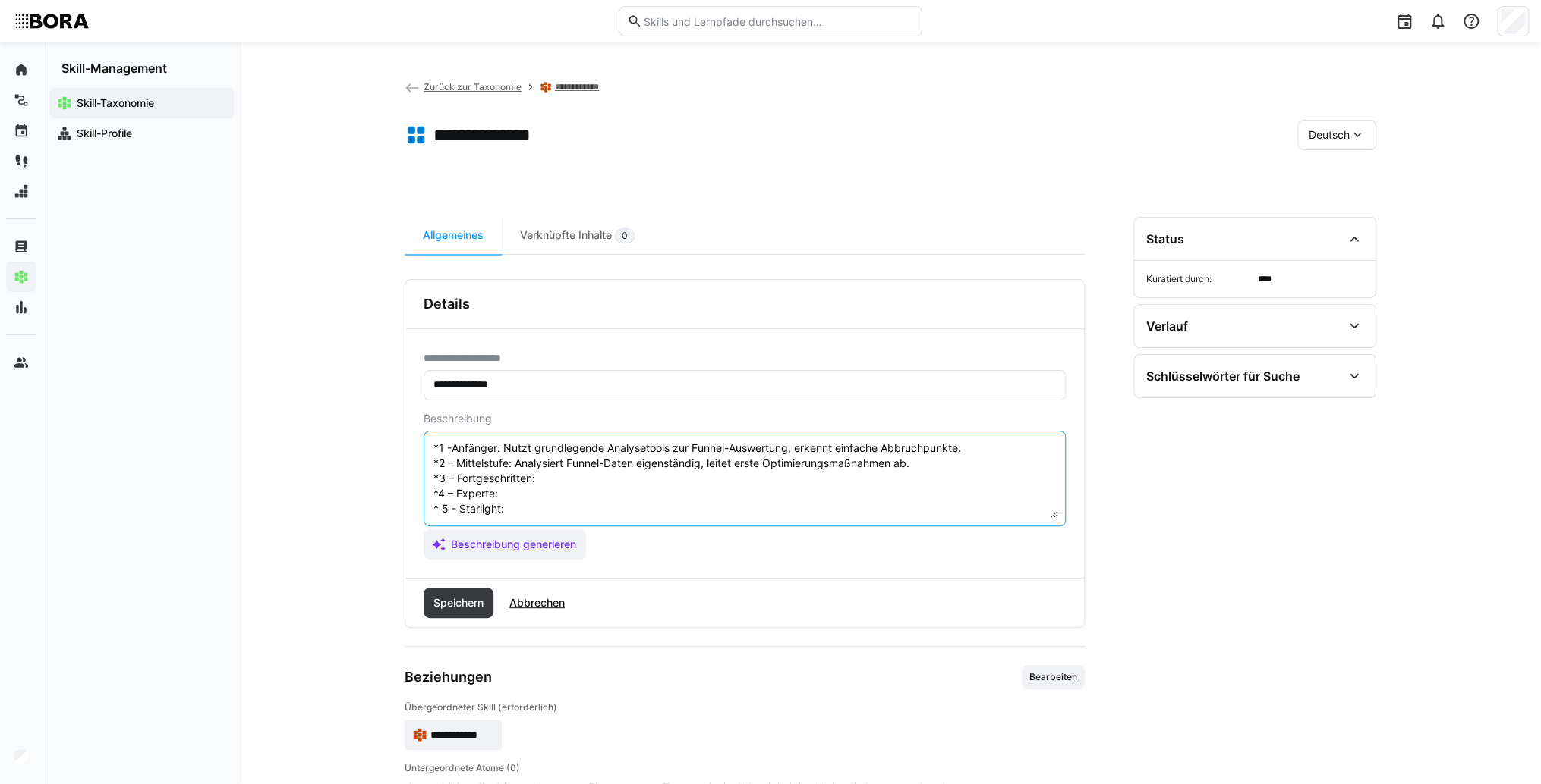
paste
click at [557, 495] on textarea "Funnel-Analyse ist die Fähigkeit, den Verkaufsprozess eines Unternehmens zu übe…" at bounding box center [745, 478] width 626 height 79
click at [565, 492] on textarea "Funnel-Analyse ist die Fähigkeit, den Verkaufsprozess eines Unternehmens zu übe…" at bounding box center [745, 478] width 626 height 79
click at [537, 509] on textarea "Funnel-Analyse ist die Fähigkeit, den Verkaufsprozess eines Unternehmens zu übe…" at bounding box center [745, 478] width 626 height 79
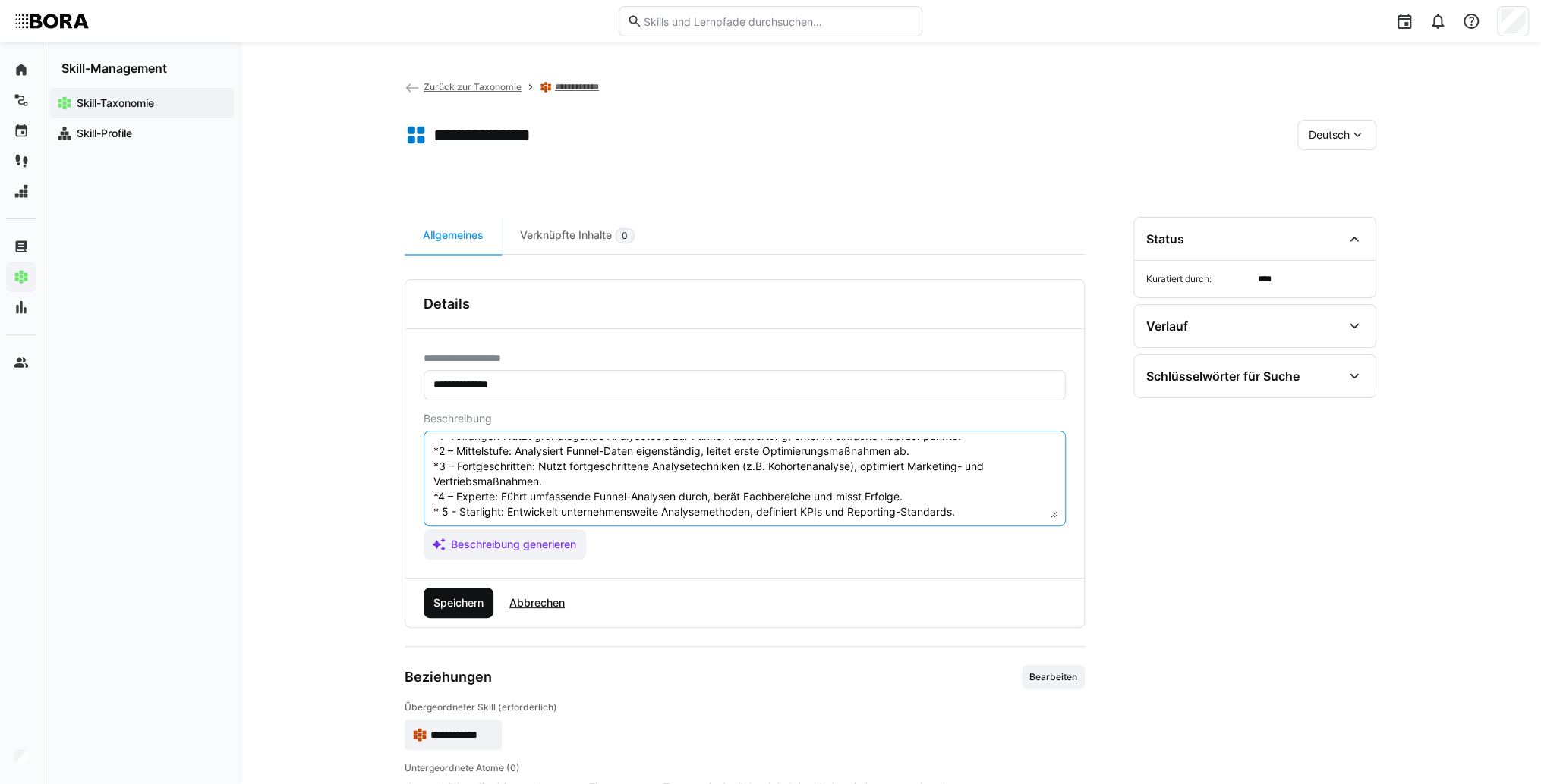
type textarea "Funnel-Analyse ist die Fähigkeit, den Verkaufsprozess eines Unternehmens zu übe…"
click at [473, 602] on span "Speichern" at bounding box center [458, 603] width 55 height 15
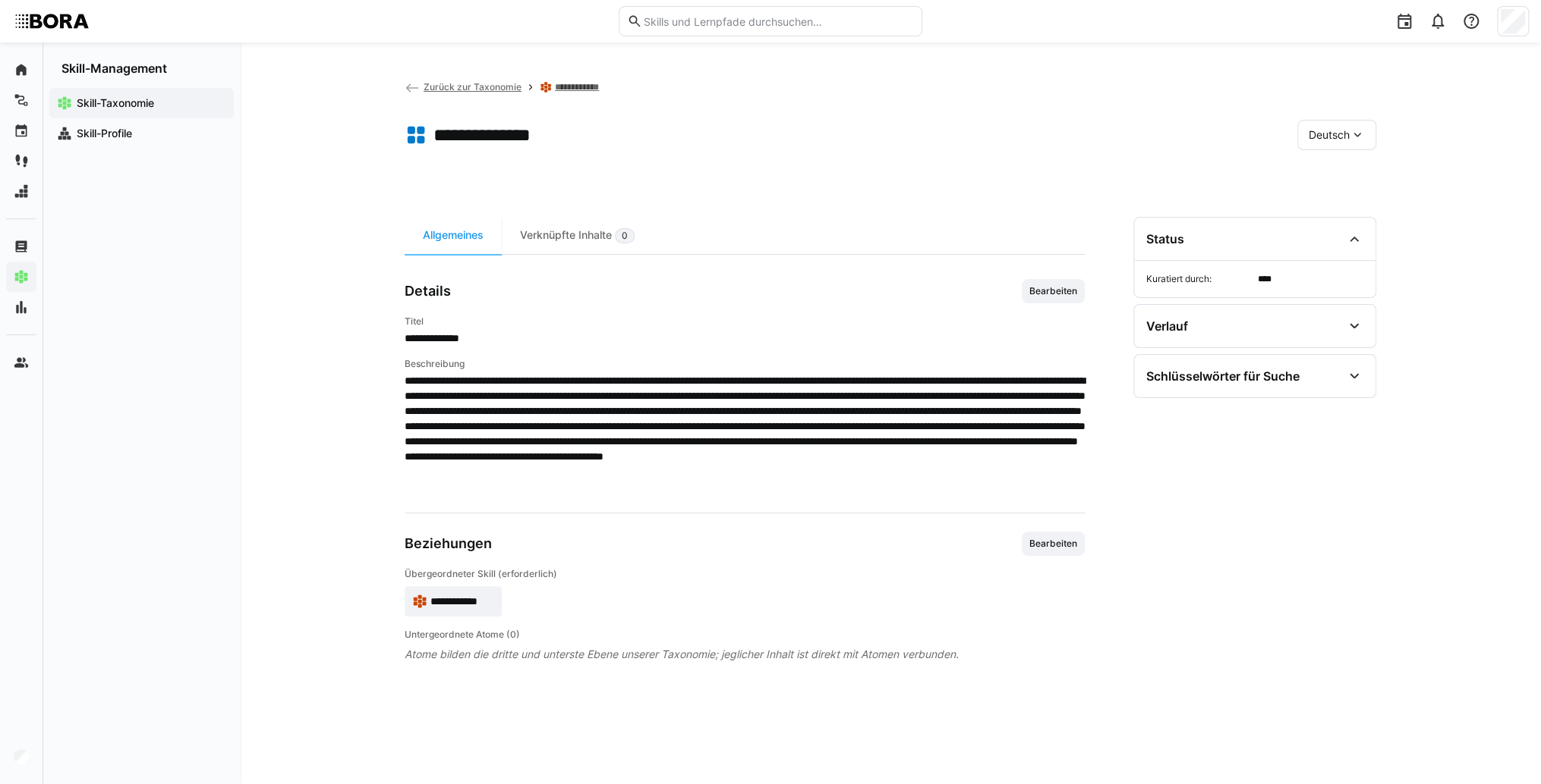
click at [1336, 131] on span "Deutsch" at bounding box center [1329, 135] width 41 height 15
click at [1363, 195] on div "Englisch" at bounding box center [1336, 207] width 80 height 32
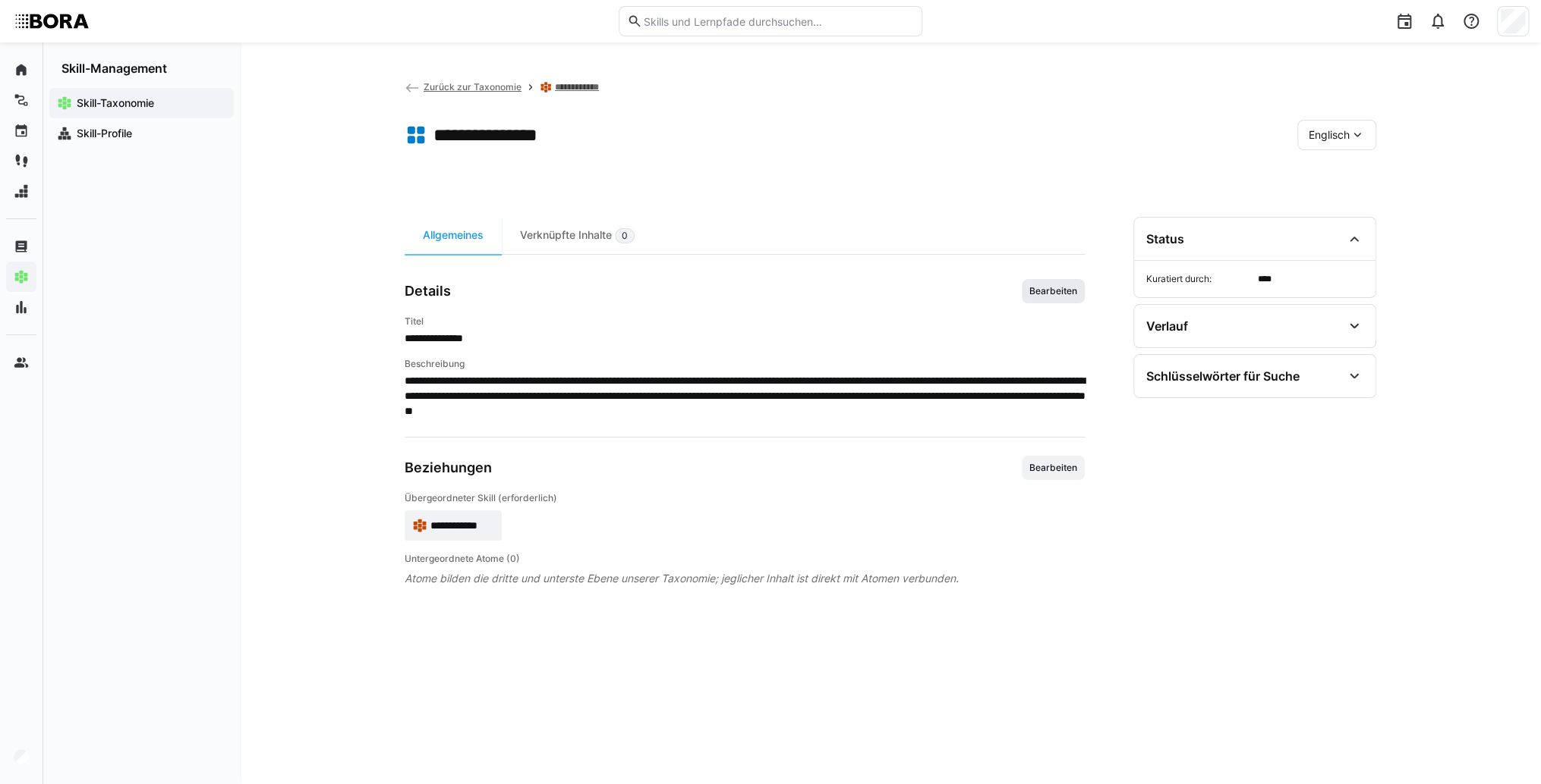
click at [1040, 296] on span "Bearbeiten" at bounding box center [1053, 291] width 51 height 12
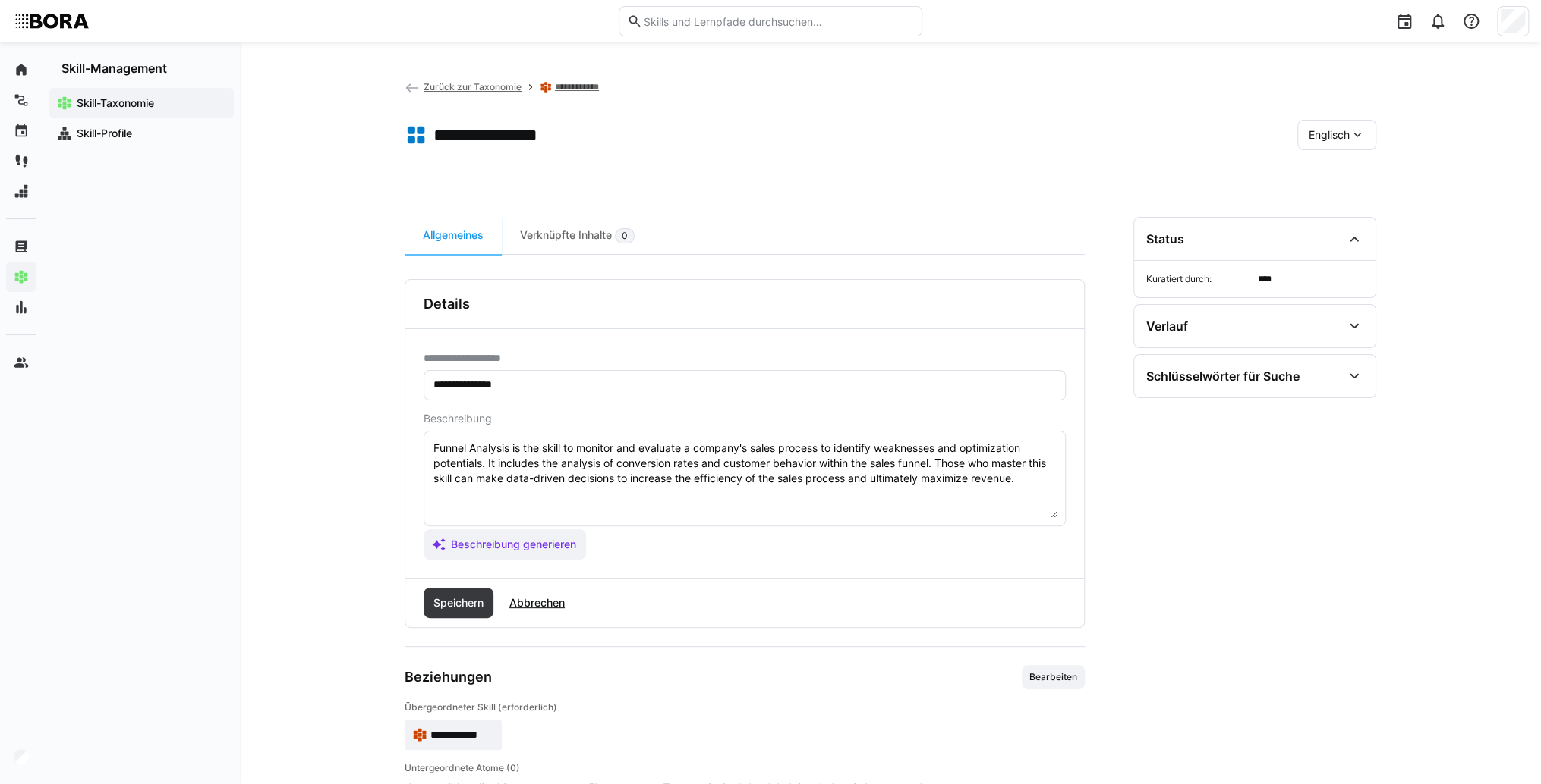
click at [1058, 476] on eds-input "Funnel Analysis is the skill to monitor and evaluate a company's sales process …" at bounding box center [745, 478] width 642 height 95
click at [440, 498] on textarea "Funnel Analysis is the skill to monitor and evaluate a company's sales process …" at bounding box center [745, 478] width 626 height 79
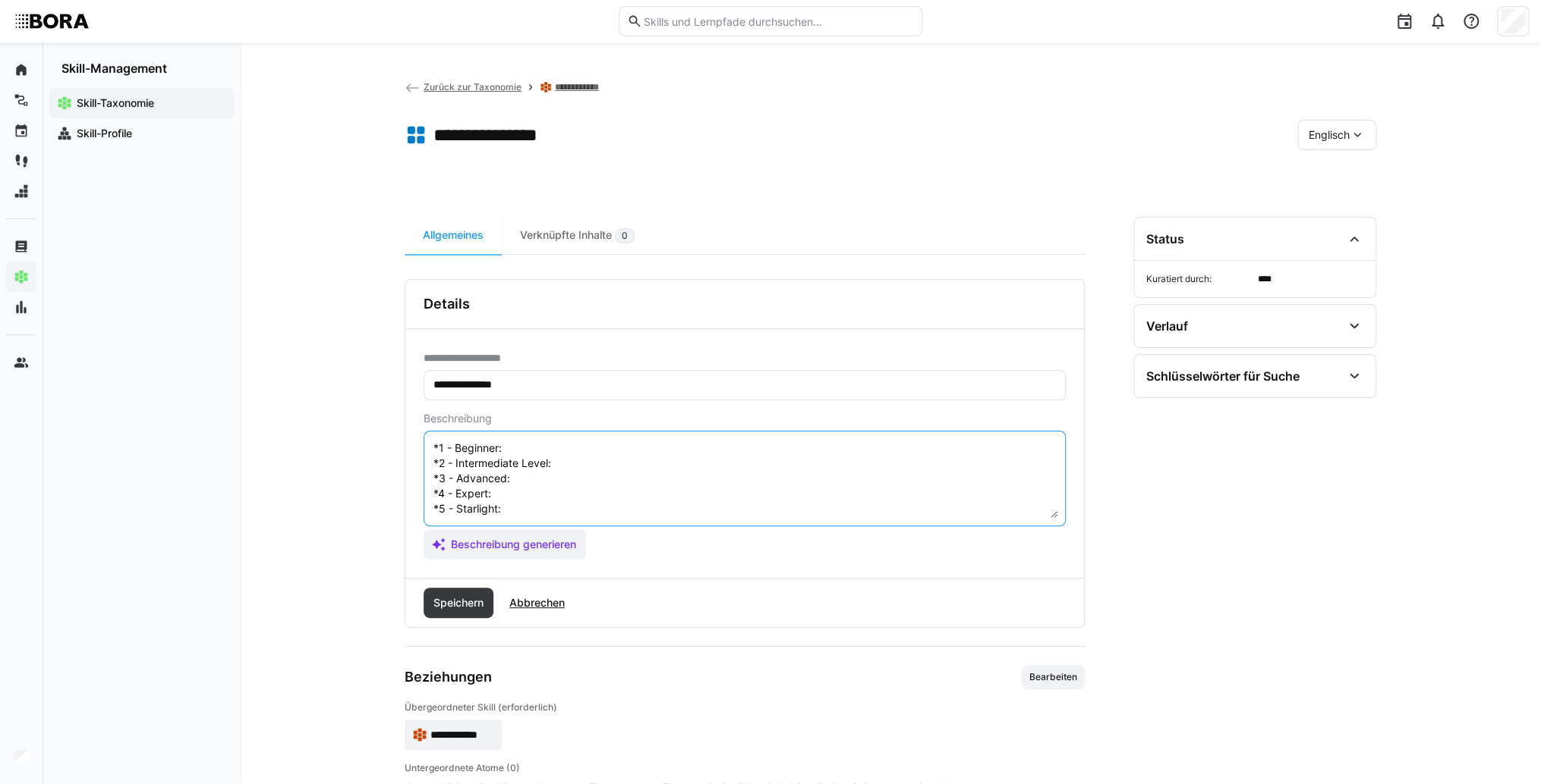
scroll to position [0, 0]
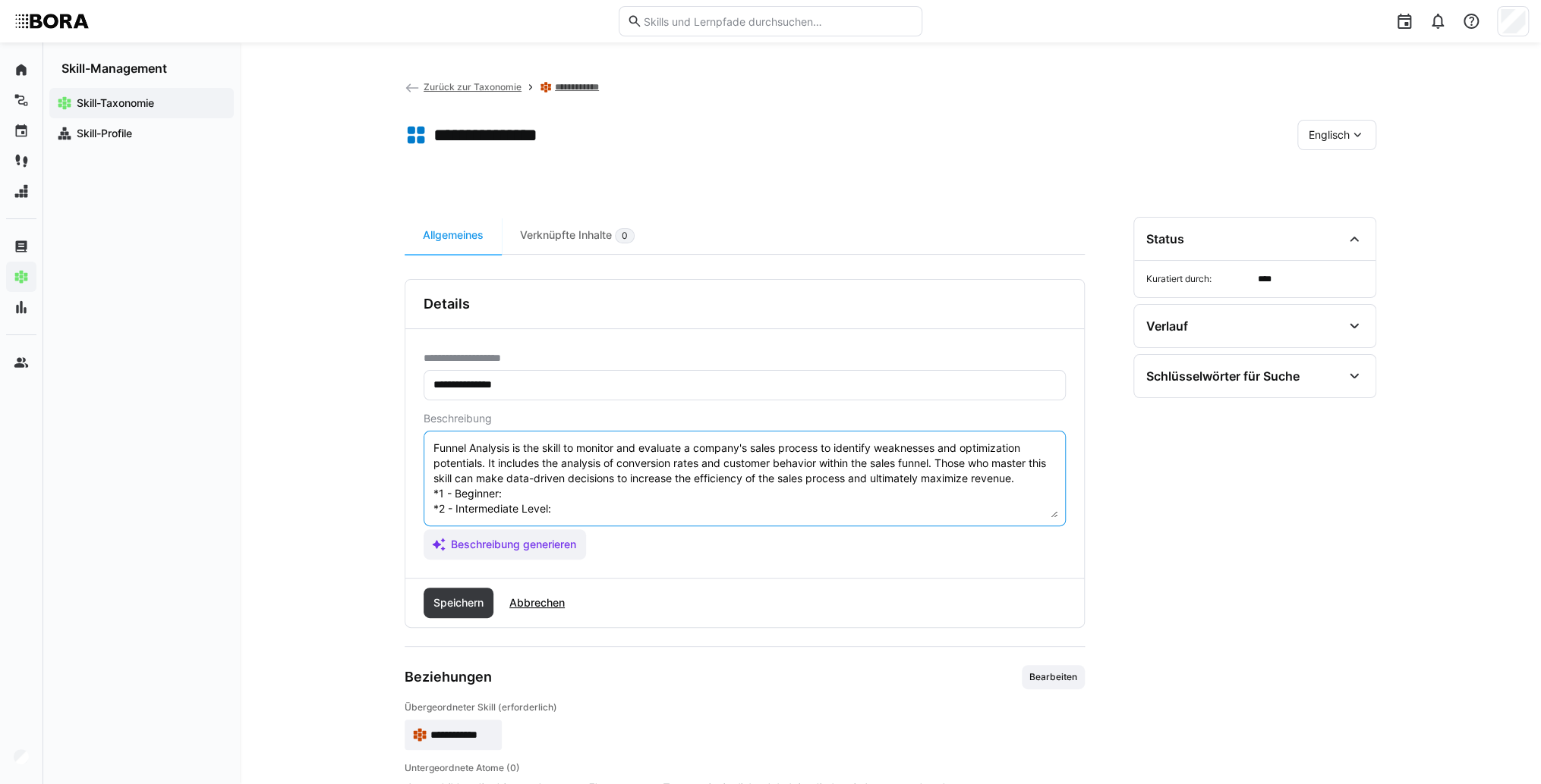
click at [522, 495] on textarea "Funnel Analysis is the skill to monitor and evaluate a company's sales process …" at bounding box center [745, 478] width 626 height 79
click at [609, 493] on textarea "Funnel Analysis is the skill to monitor and evaluate a company's sales process …" at bounding box center [745, 478] width 626 height 79
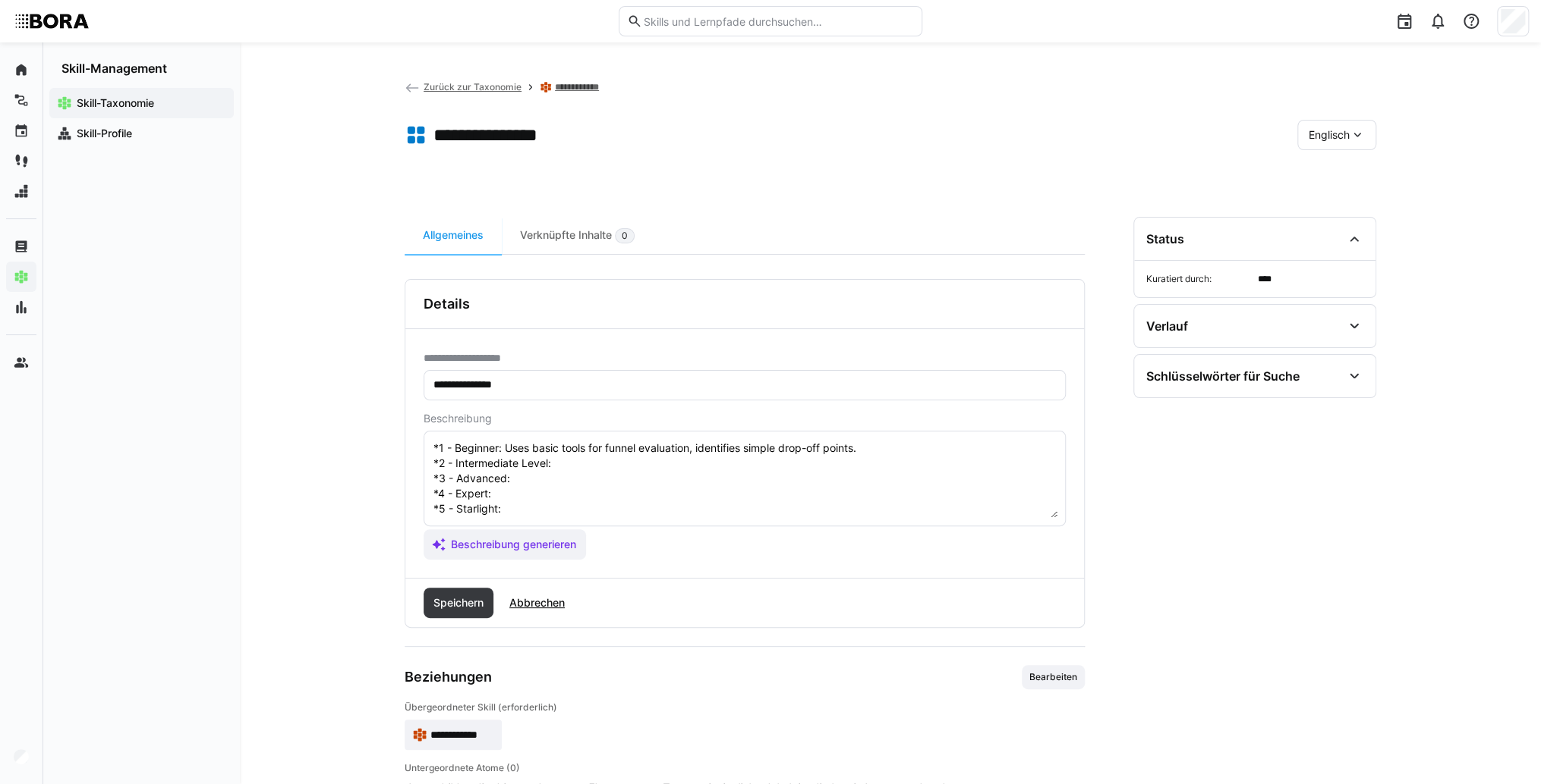
drag, startPoint x: 626, startPoint y: 437, endPoint x: 625, endPoint y: 445, distance: 8.1
click at [626, 441] on eds-input "Funnel Analysis is the skill to monitor and evaluate a company's sales process …" at bounding box center [745, 478] width 642 height 95
click at [582, 464] on textarea "Funnel Analysis is the skill to monitor and evaluate a company's sales process …" at bounding box center [745, 478] width 626 height 79
click at [593, 466] on textarea "Funnel Analysis is the skill to monitor and evaluate a company's sales process …" at bounding box center [745, 478] width 626 height 79
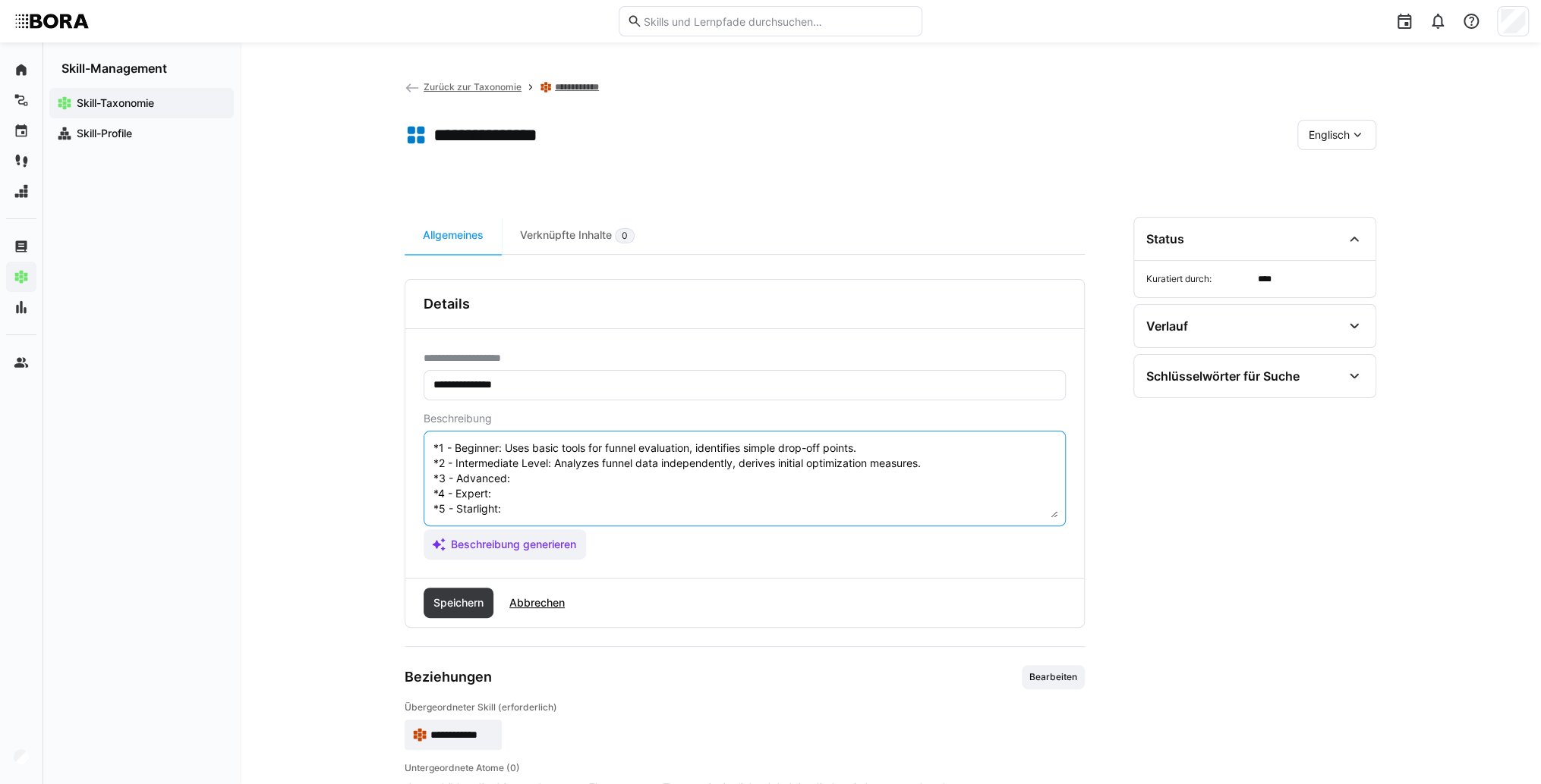
click at [538, 476] on textarea "Funnel Analysis is the skill to monitor and evaluate a company's sales process …" at bounding box center [745, 478] width 626 height 79
click at [570, 475] on textarea "Funnel Analysis is the skill to monitor and evaluate a company's sales process …" at bounding box center [745, 478] width 626 height 79
click at [531, 492] on textarea "Funnel Analysis is the skill to monitor and evaluate a company's sales process …" at bounding box center [745, 478] width 626 height 79
click at [534, 488] on textarea "Funnel Analysis is the skill to monitor and evaluate a company's sales process …" at bounding box center [745, 478] width 626 height 79
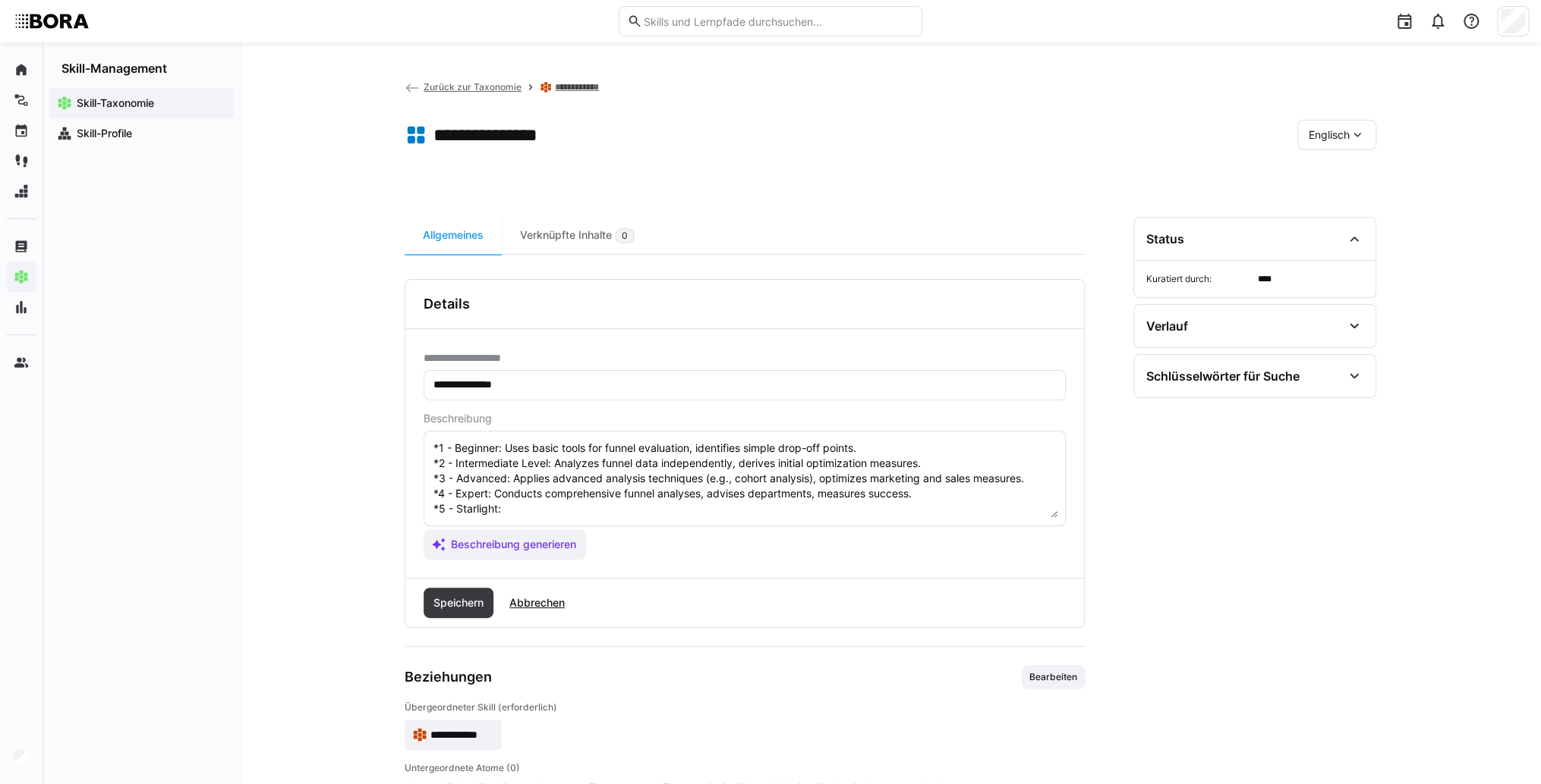
click at [559, 514] on textarea "Funnel Analysis is the skill to monitor and evaluate a company's sales process …" at bounding box center [745, 478] width 626 height 79
click at [554, 509] on textarea "Funnel Analysis is the skill to monitor and evaluate a company's sales process …" at bounding box center [745, 478] width 626 height 79
type textarea "Funnel Analysis is the skill to monitor and evaluate a company's sales process …"
click at [477, 591] on span "Speichern" at bounding box center [458, 603] width 70 height 30
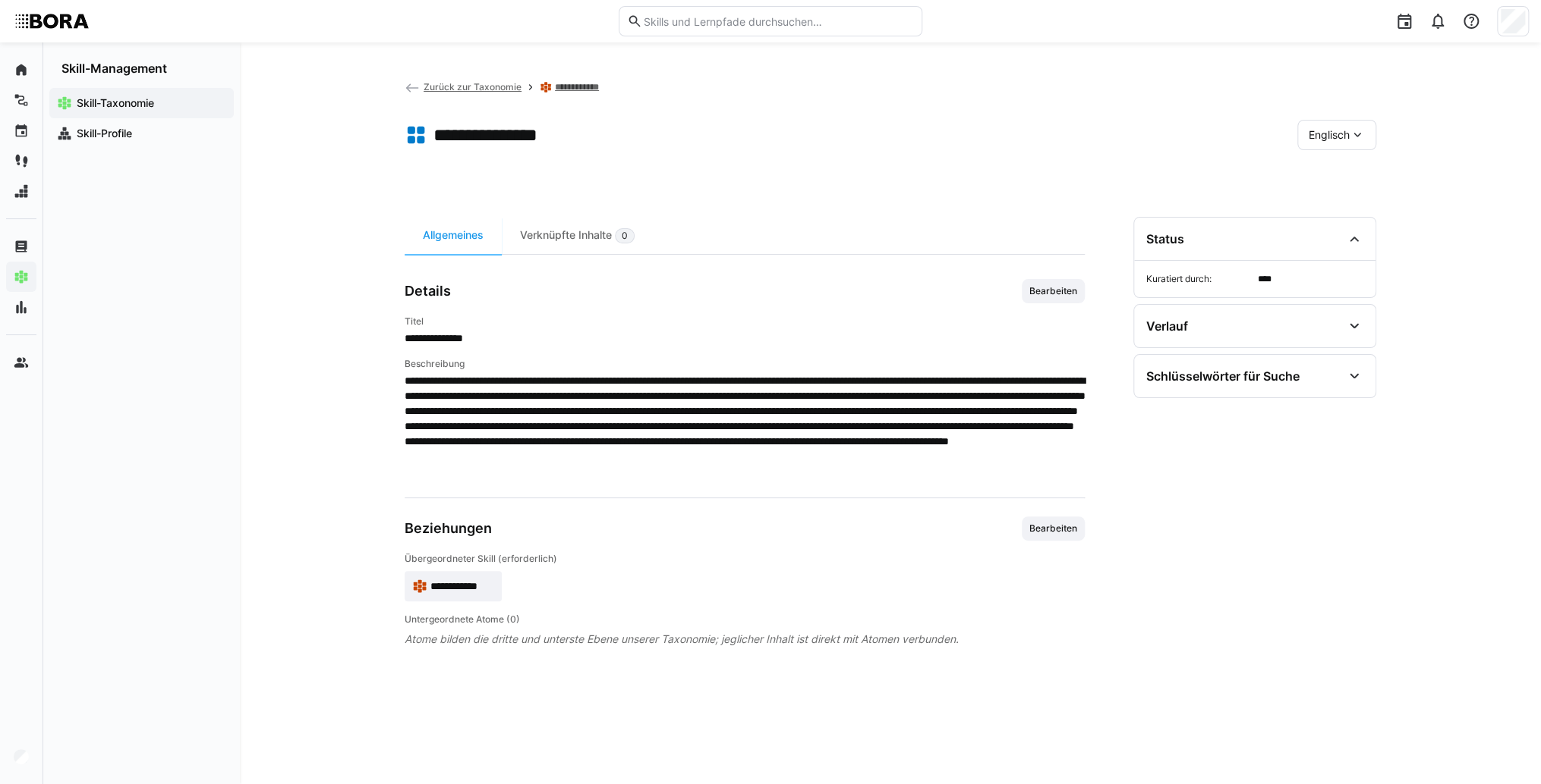
click at [487, 592] on span "**********" at bounding box center [462, 586] width 63 height 15
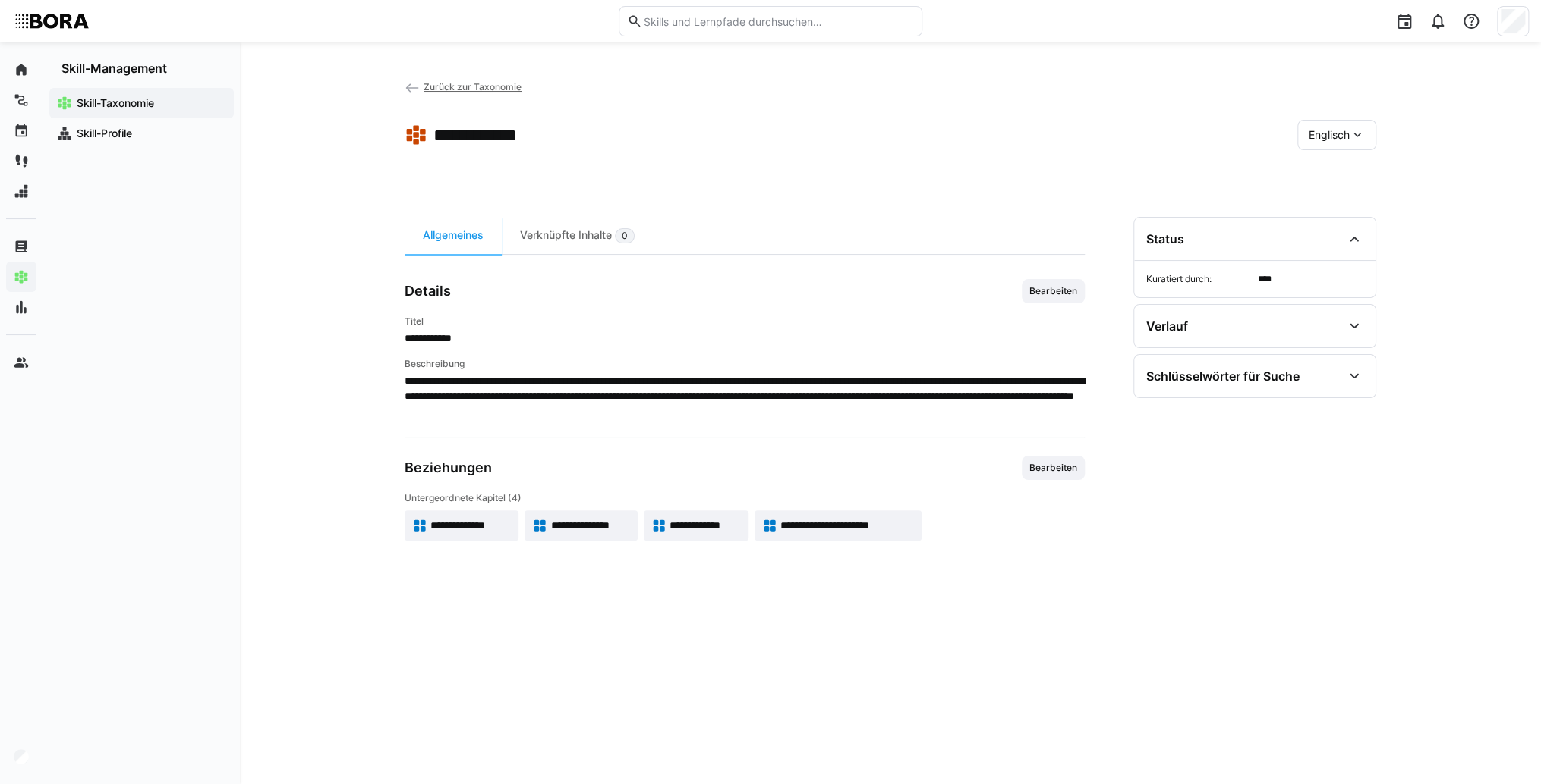
click at [1321, 137] on span "Englisch" at bounding box center [1329, 135] width 41 height 15
click at [1336, 181] on span "Deutsch" at bounding box center [1329, 175] width 41 height 15
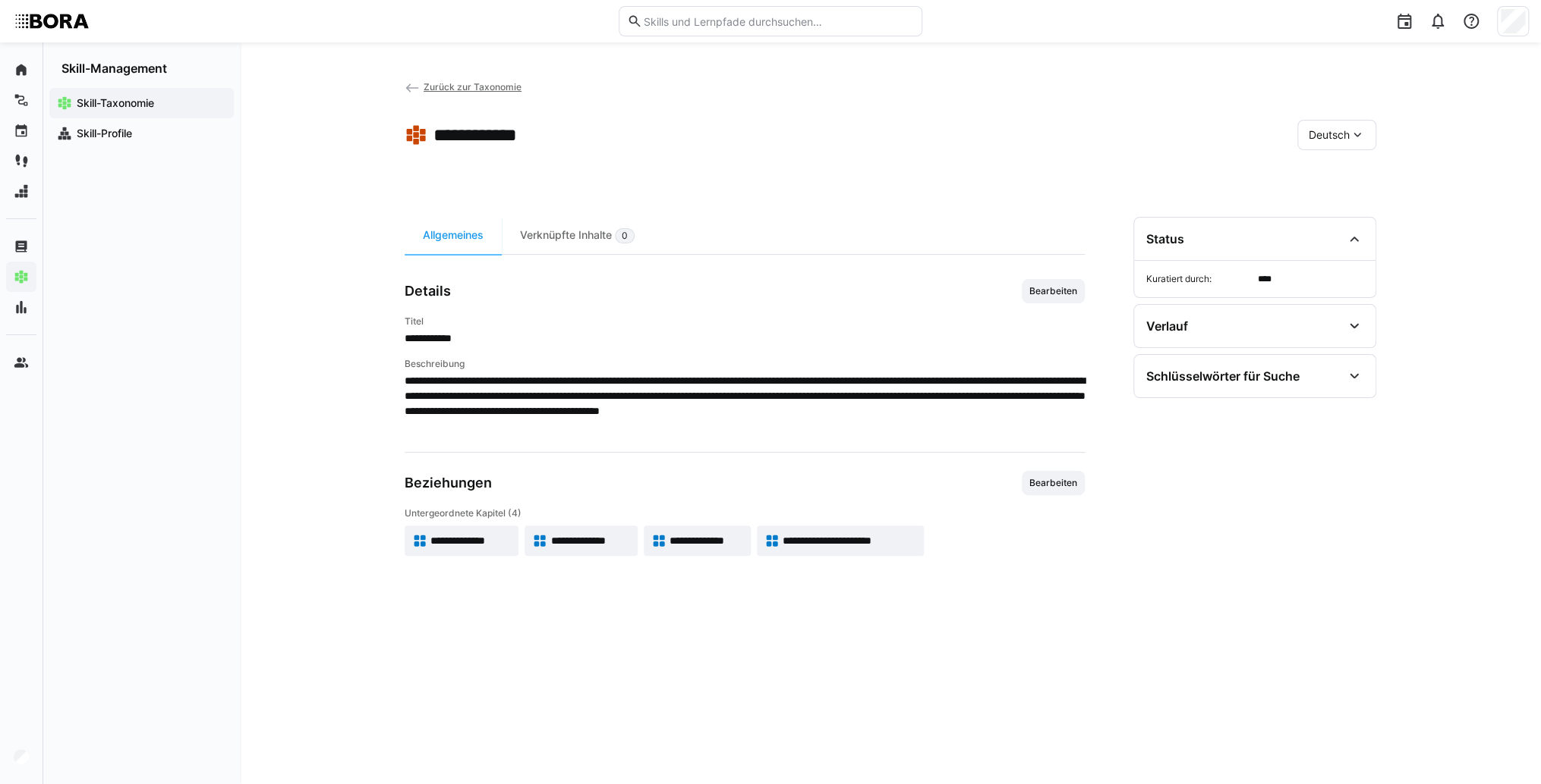
click at [719, 546] on span "**********" at bounding box center [706, 541] width 74 height 15
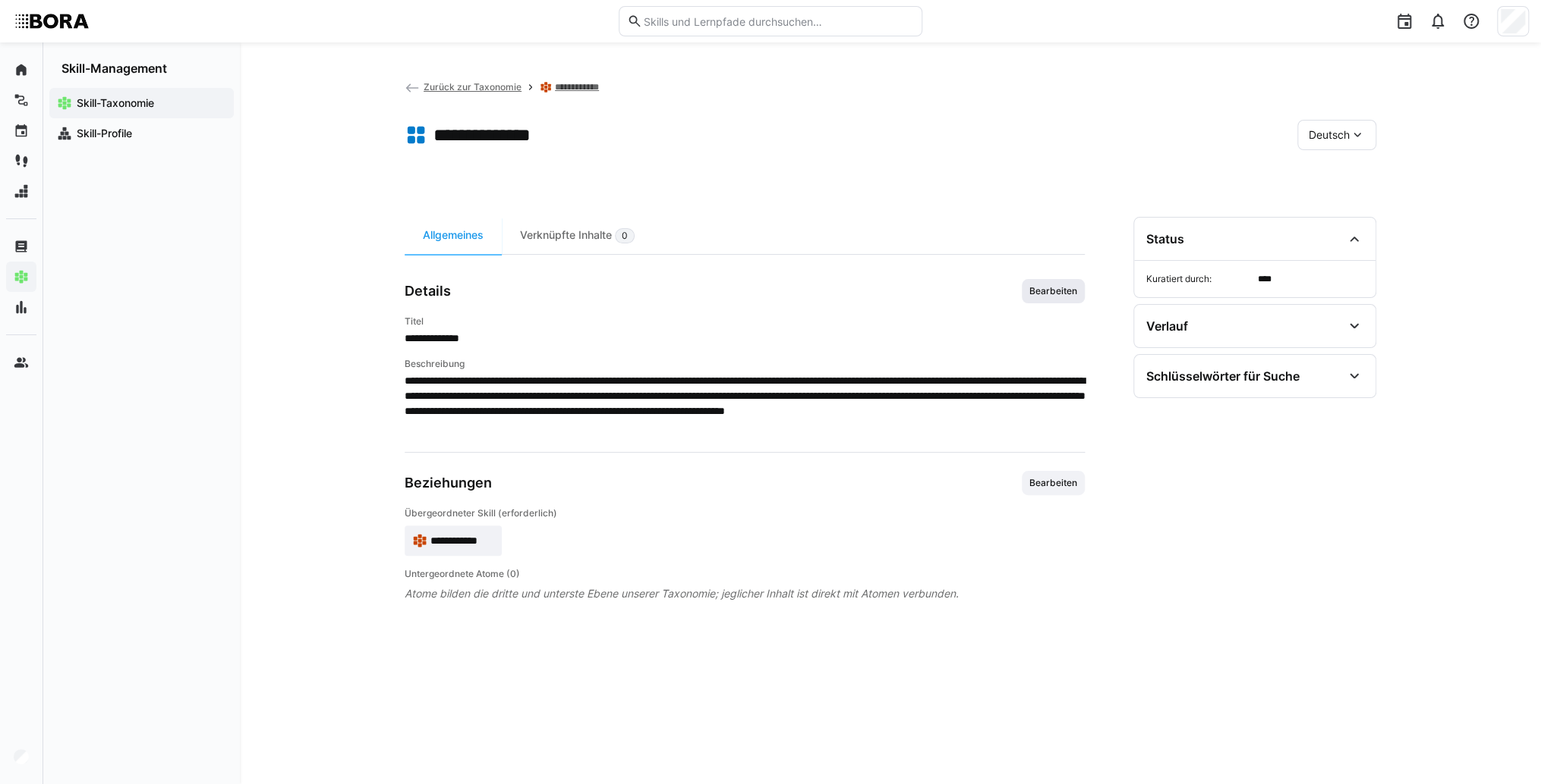
click at [1072, 302] on span "Bearbeiten" at bounding box center [1052, 291] width 63 height 24
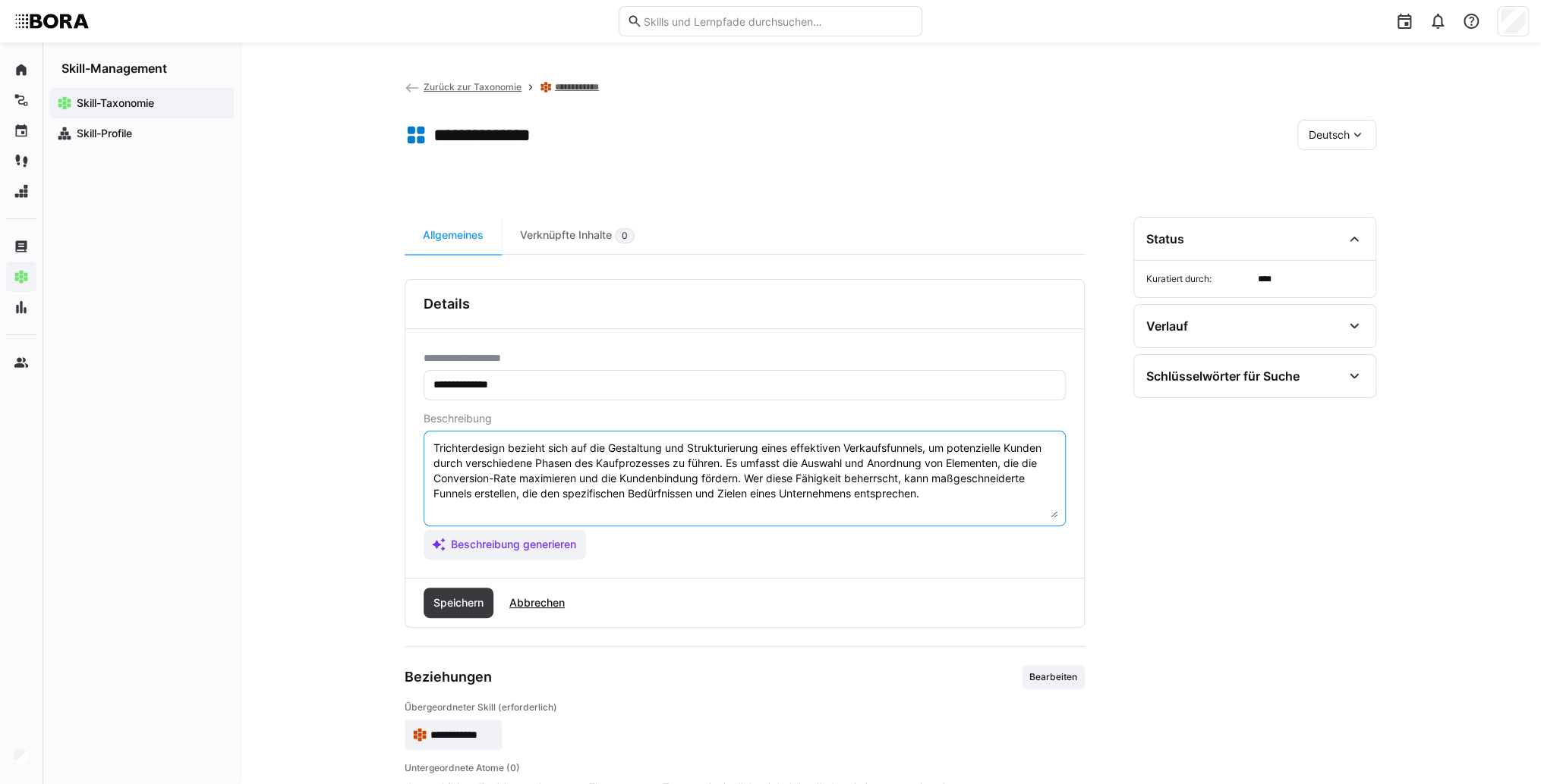
click at [972, 493] on textarea "Trichterdesign bezieht sich auf die Gestaltung und Strukturierung eines effekti…" at bounding box center [745, 478] width 626 height 79
click at [467, 509] on textarea "Trichterdesign bezieht sich auf die Gestaltung und Strukturierung eines effekti…" at bounding box center [745, 478] width 626 height 79
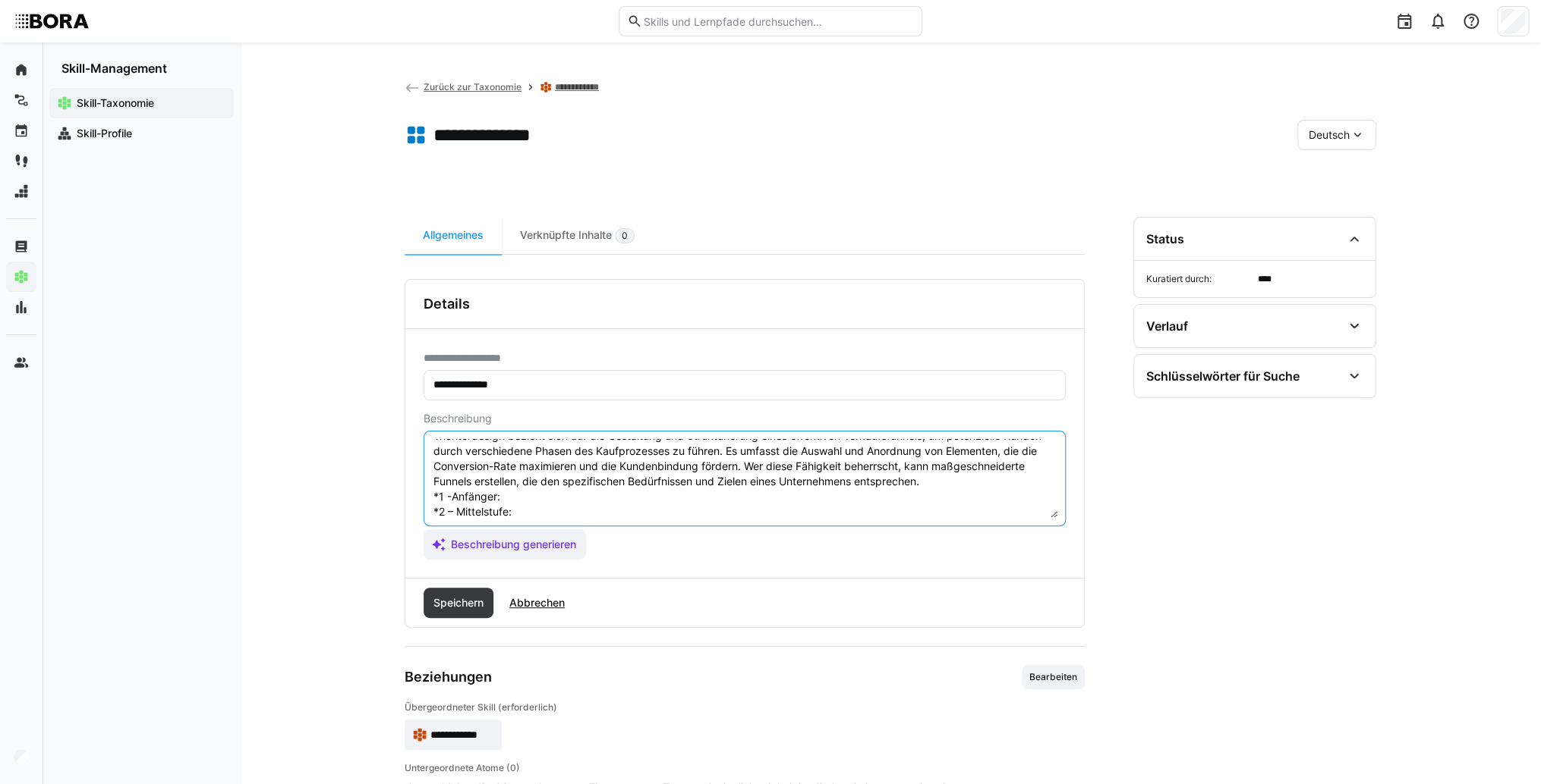
scroll to position [73, 0]
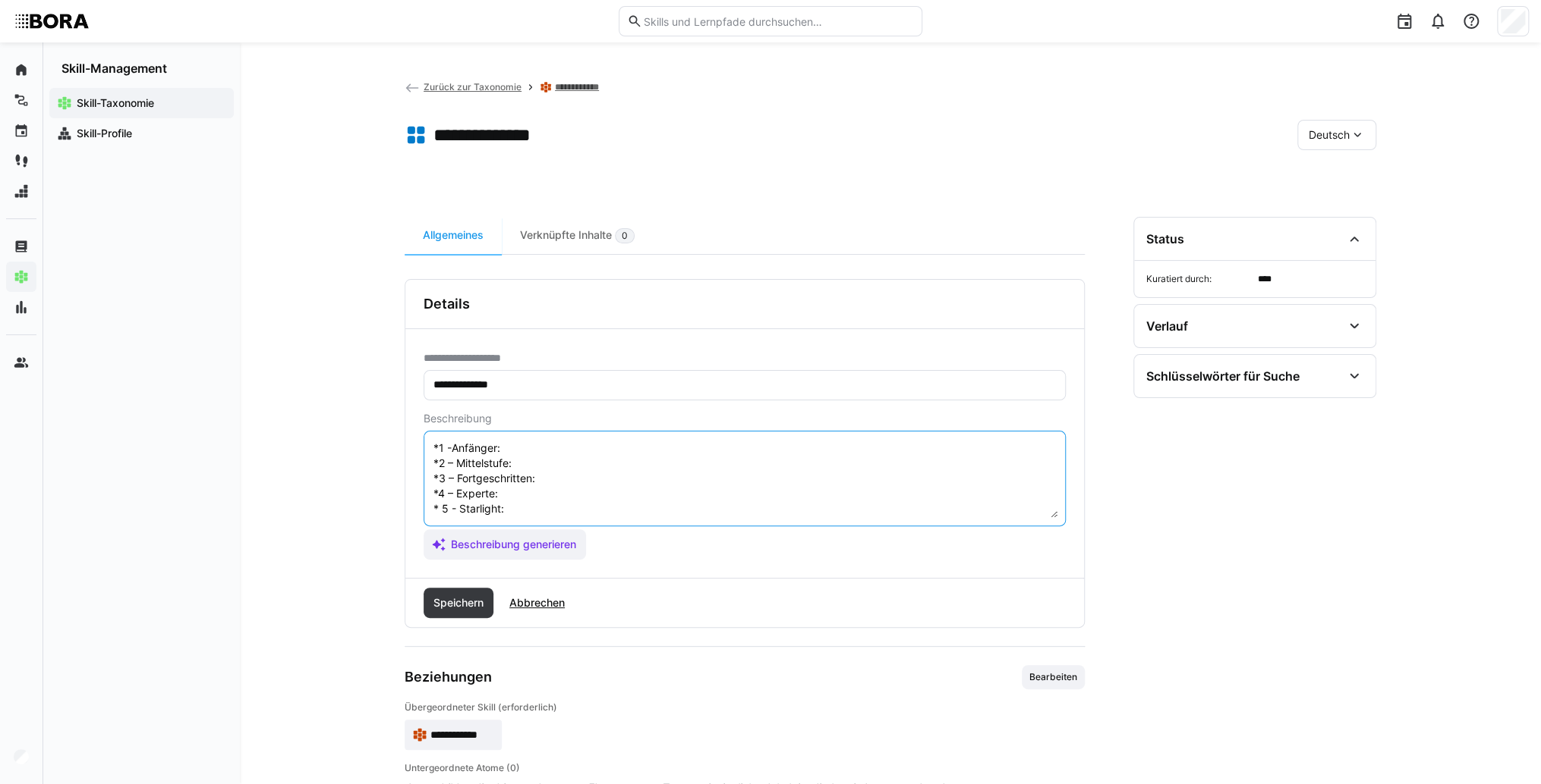
click at [442, 492] on textarea "Trichterdesign bezieht sich auf die Gestaltung und Strukturierung eines effekti…" at bounding box center [745, 478] width 626 height 79
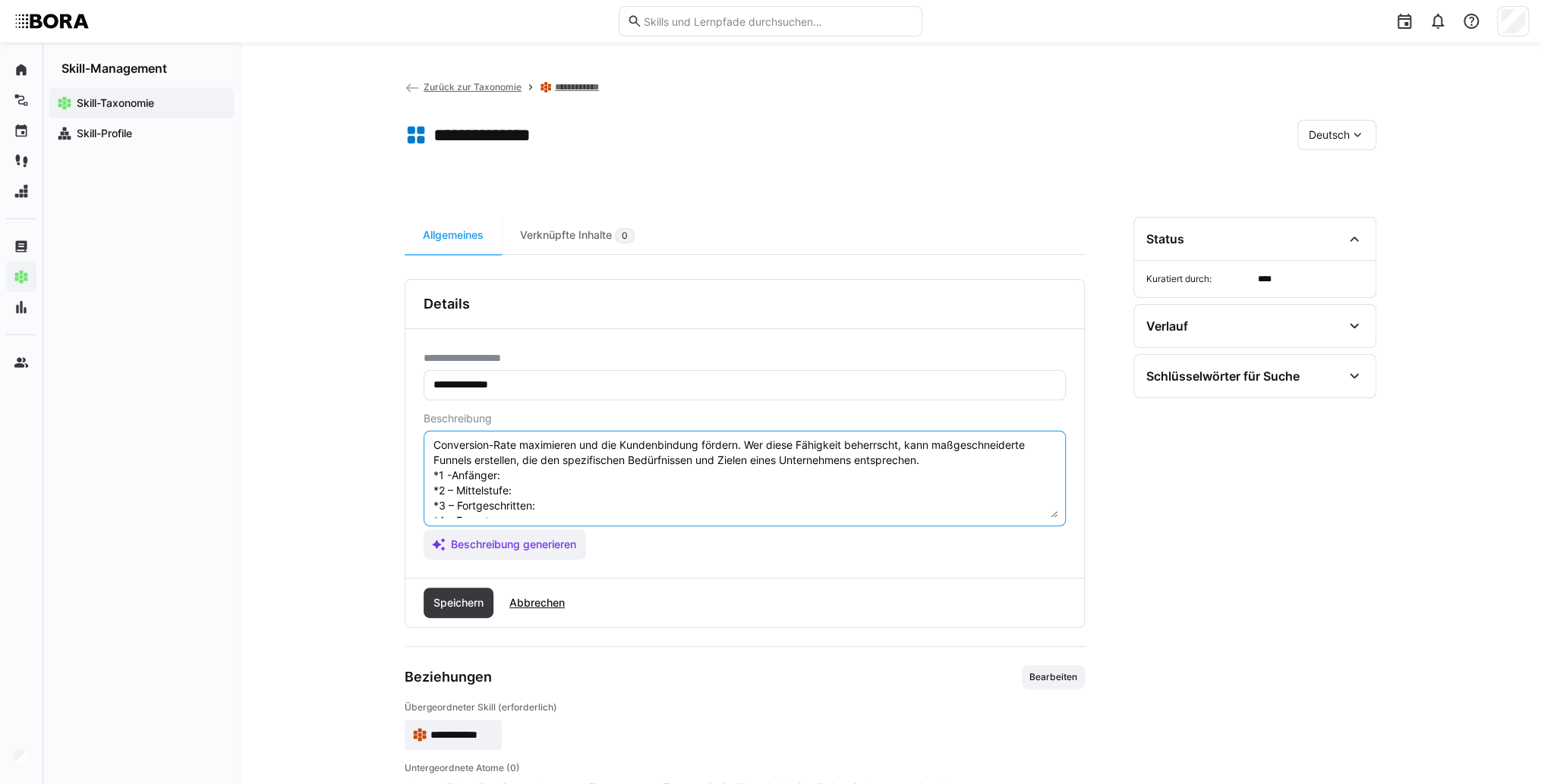
scroll to position [12, 0]
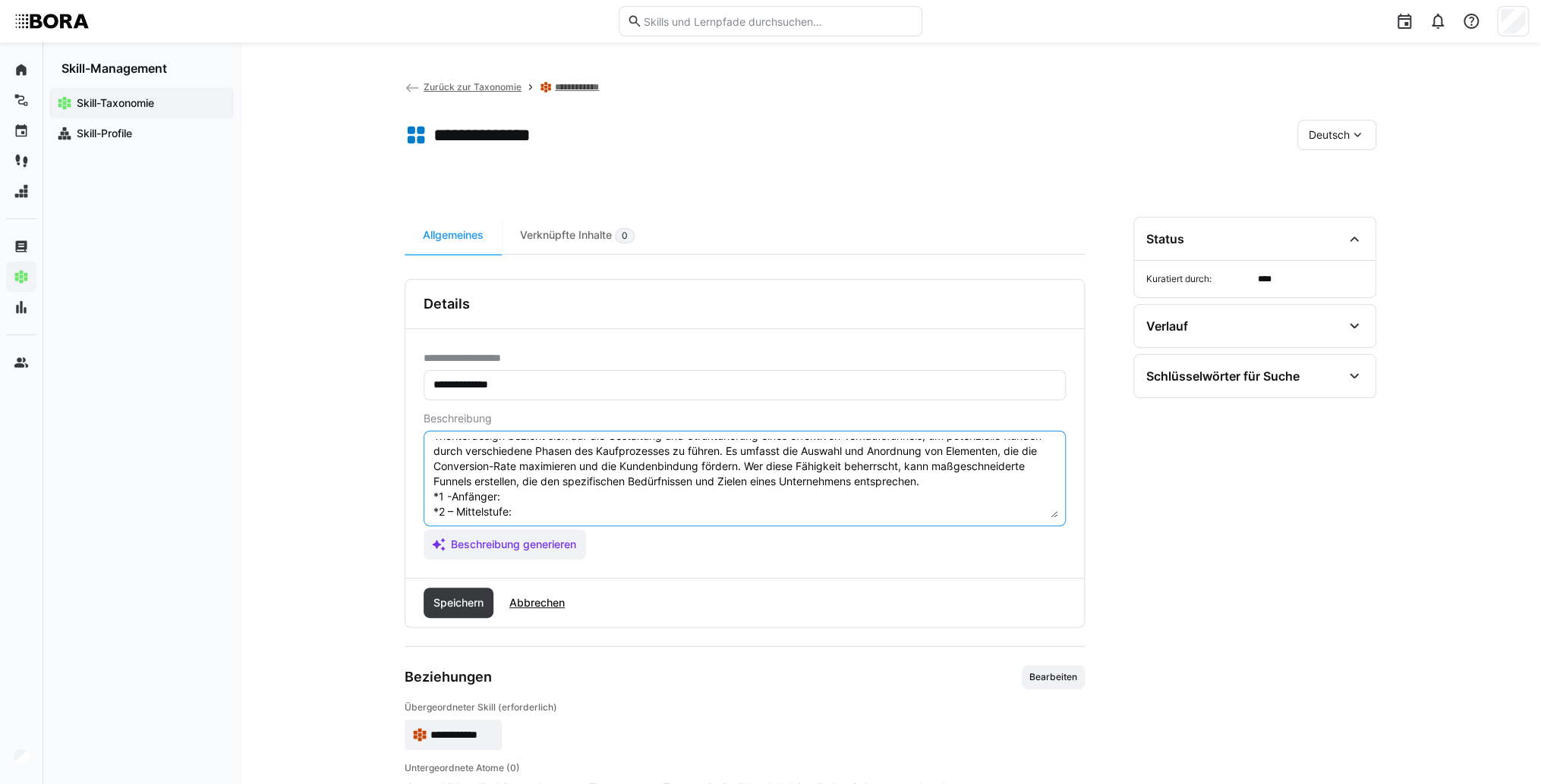
click at [528, 493] on textarea "Trichterdesign bezieht sich auf die Gestaltung und Strukturierung eines effekti…" at bounding box center [745, 478] width 626 height 79
click at [705, 485] on textarea "Trichterdesign bezieht sich auf die Gestaltung und Strukturierung eines effekti…" at bounding box center [745, 478] width 626 height 79
click at [665, 493] on textarea "Trichterdesign bezieht sich auf die Gestaltung und Strukturierung eines effekti…" at bounding box center [745, 478] width 626 height 79
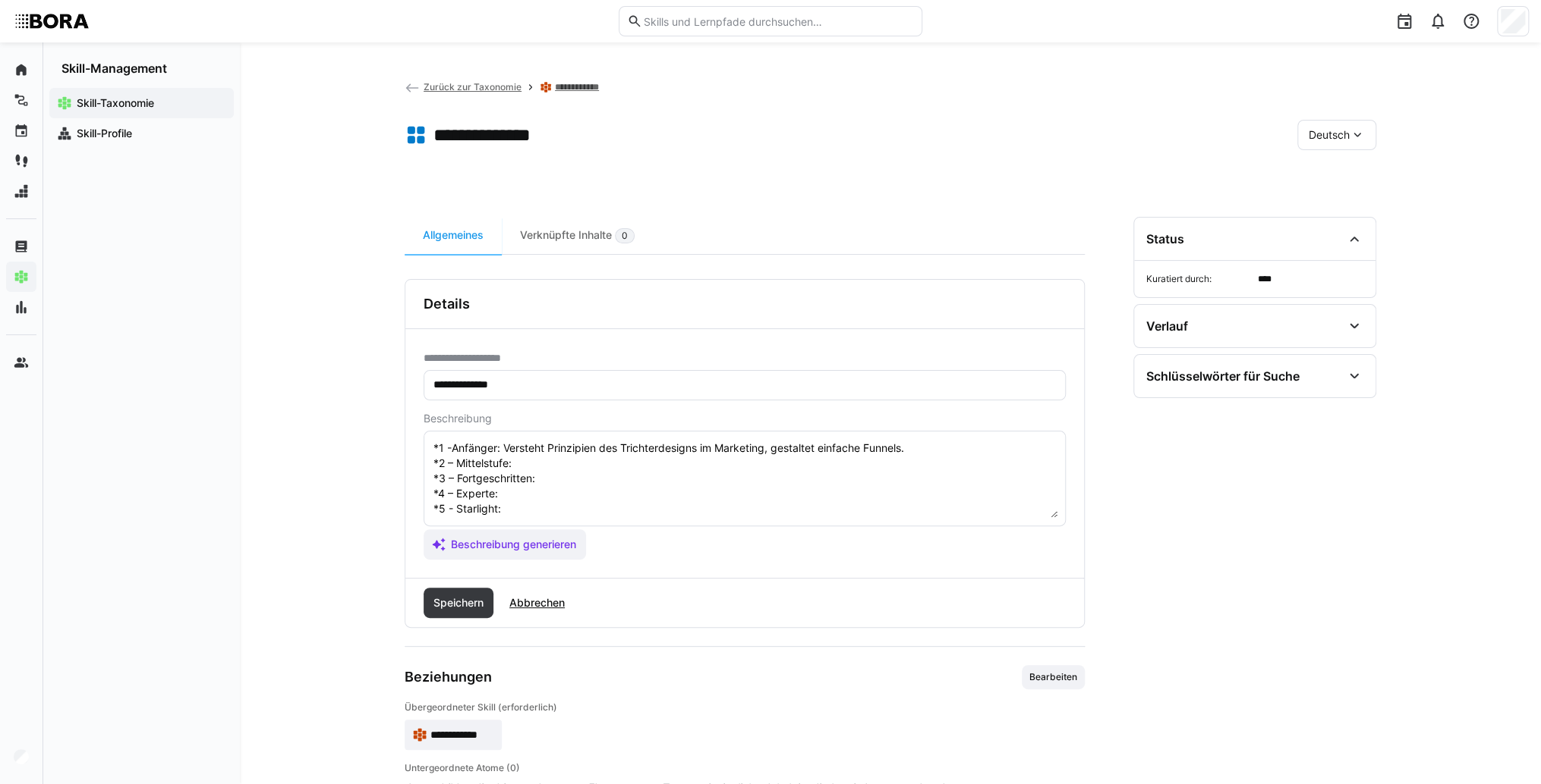
click at [641, 437] on eds-input "Trichterdesign bezieht sich auf die Gestaltung und Strukturierung eines effekti…" at bounding box center [745, 478] width 642 height 95
click at [626, 464] on textarea "Trichterdesign bezieht sich auf die Gestaltung und Strukturierung eines effekti…" at bounding box center [745, 478] width 626 height 79
click at [532, 458] on textarea "Trichterdesign bezieht sich auf die Gestaltung und Strukturierung eines effekti…" at bounding box center [745, 478] width 626 height 79
click at [598, 473] on textarea "Trichterdesign bezieht sich auf die Gestaltung und Strukturierung eines effekti…" at bounding box center [745, 478] width 626 height 79
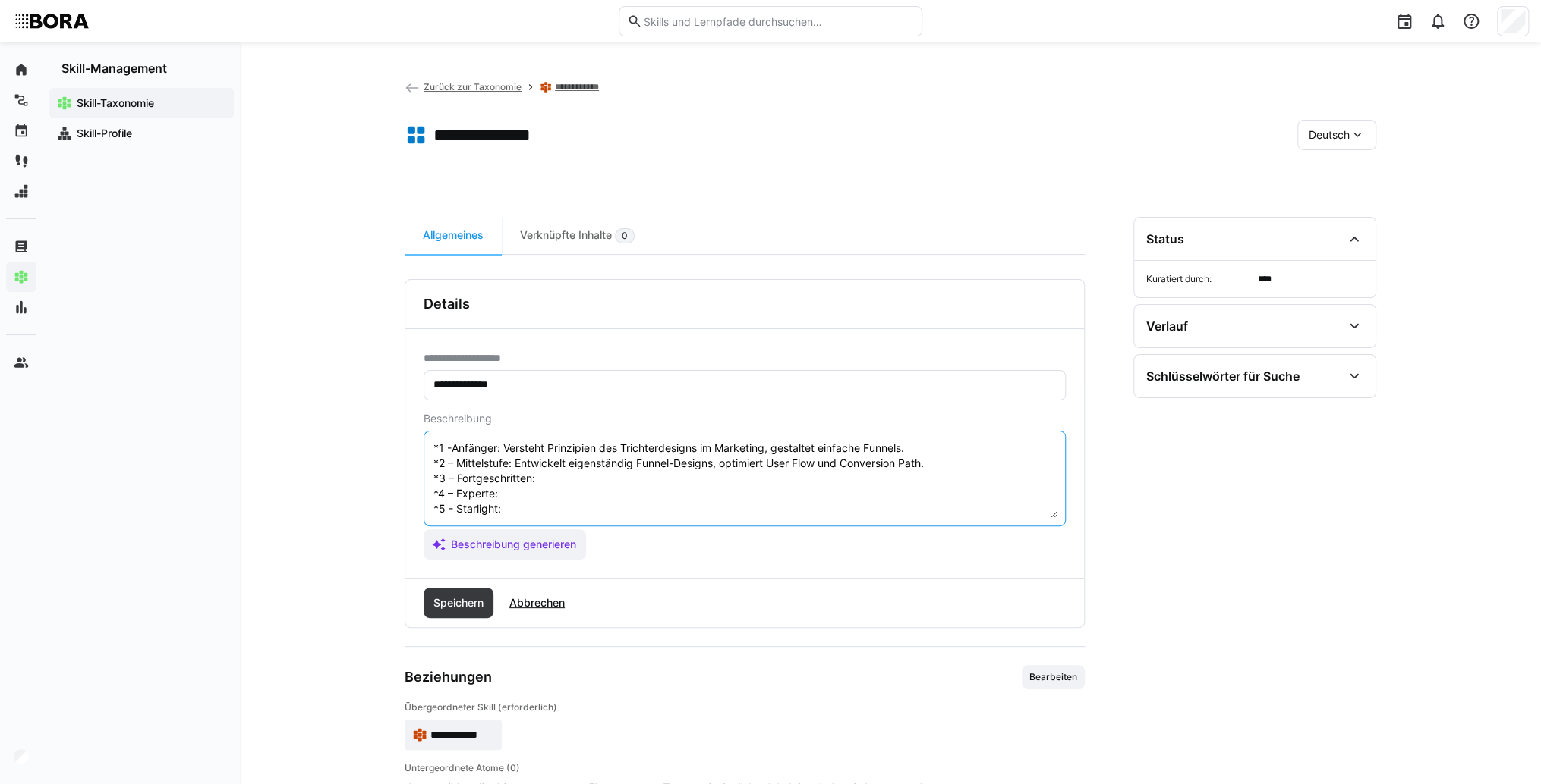
click at [568, 471] on textarea "Trichterdesign bezieht sich auf die Gestaltung und Strukturierung eines effekti…" at bounding box center [745, 478] width 626 height 79
click at [505, 482] on textarea "Trichterdesign bezieht sich auf die Gestaltung und Strukturierung eines effekti…" at bounding box center [745, 478] width 626 height 79
click at [512, 493] on textarea "Trichterdesign bezieht sich auf die Gestaltung und Strukturierung eines effekti…" at bounding box center [745, 478] width 626 height 79
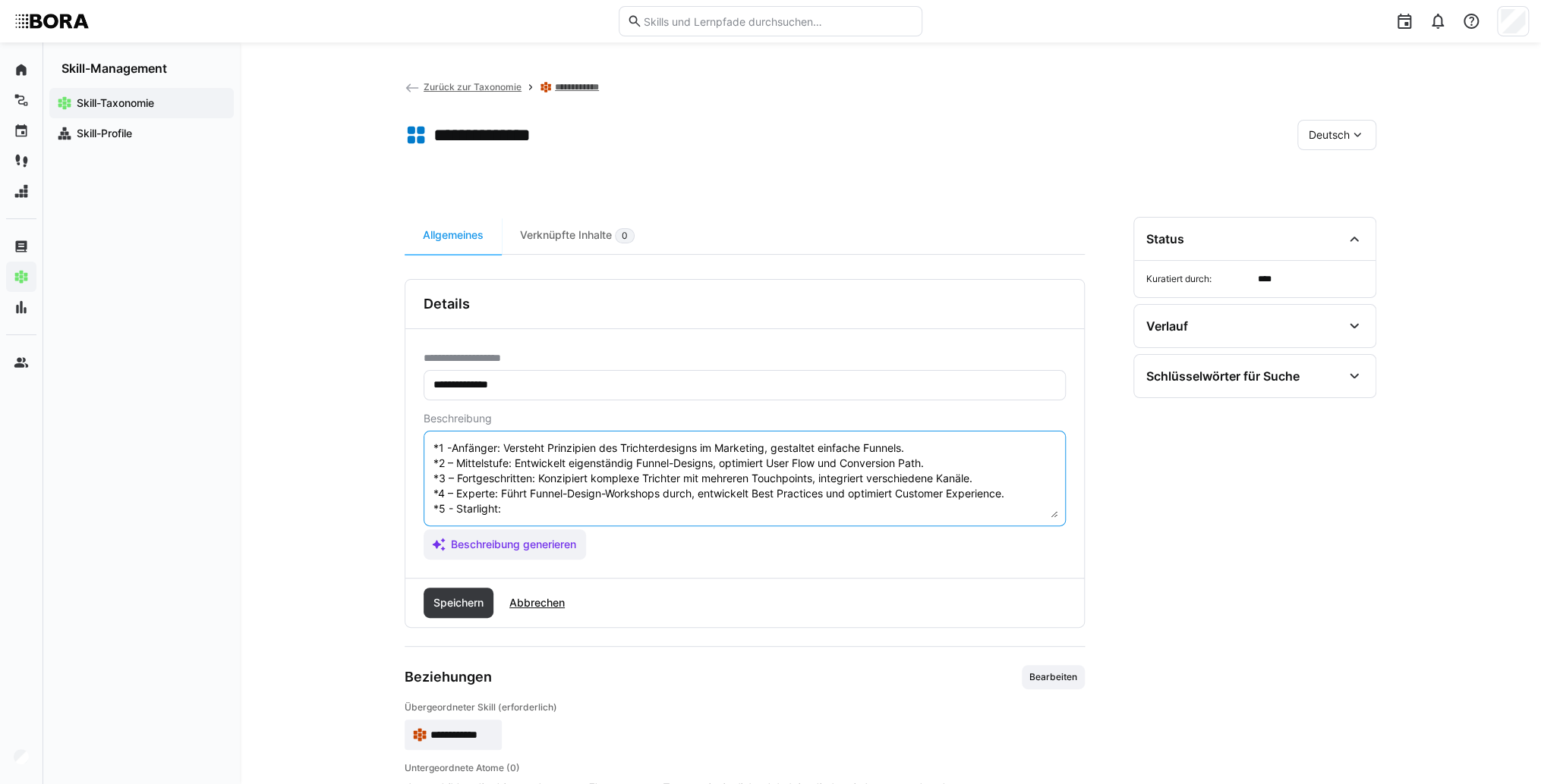
click at [522, 504] on textarea "Trichterdesign bezieht sich auf die Gestaltung und Strukturierung eines effekti…" at bounding box center [745, 478] width 626 height 79
click at [538, 514] on textarea "Trichterdesign bezieht sich auf die Gestaltung und Strukturierung eines effekti…" at bounding box center [745, 478] width 626 height 79
click at [534, 503] on textarea "Trichterdesign bezieht sich auf die Gestaltung und Strukturierung eines effekti…" at bounding box center [745, 478] width 626 height 79
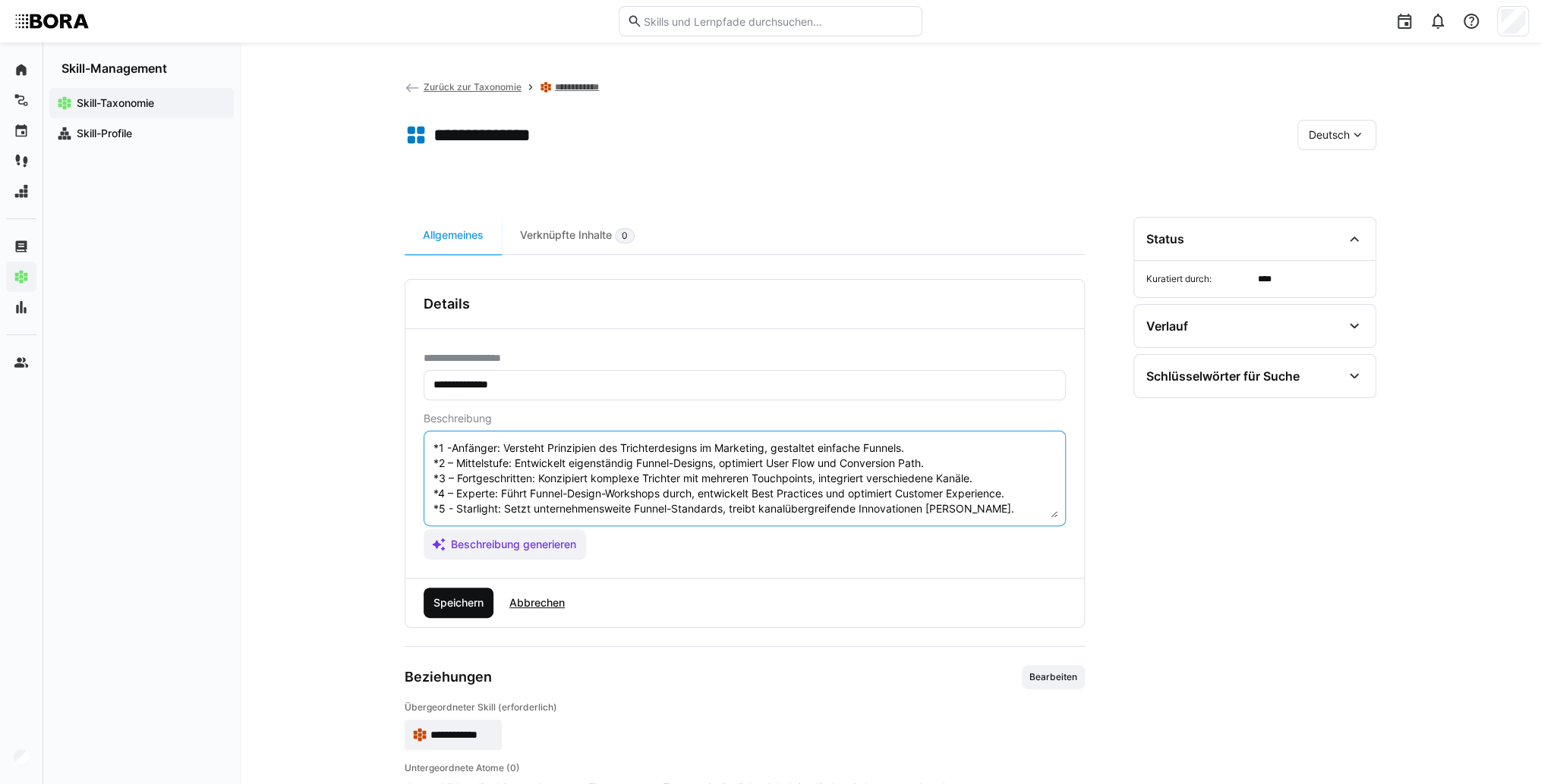
type textarea "Trichterdesign bezieht sich auf die Gestaltung und Strukturierung eines effekti…"
drag, startPoint x: 481, startPoint y: 596, endPoint x: 703, endPoint y: 376, distance: 312.5
click at [481, 597] on span "Speichern" at bounding box center [458, 603] width 55 height 15
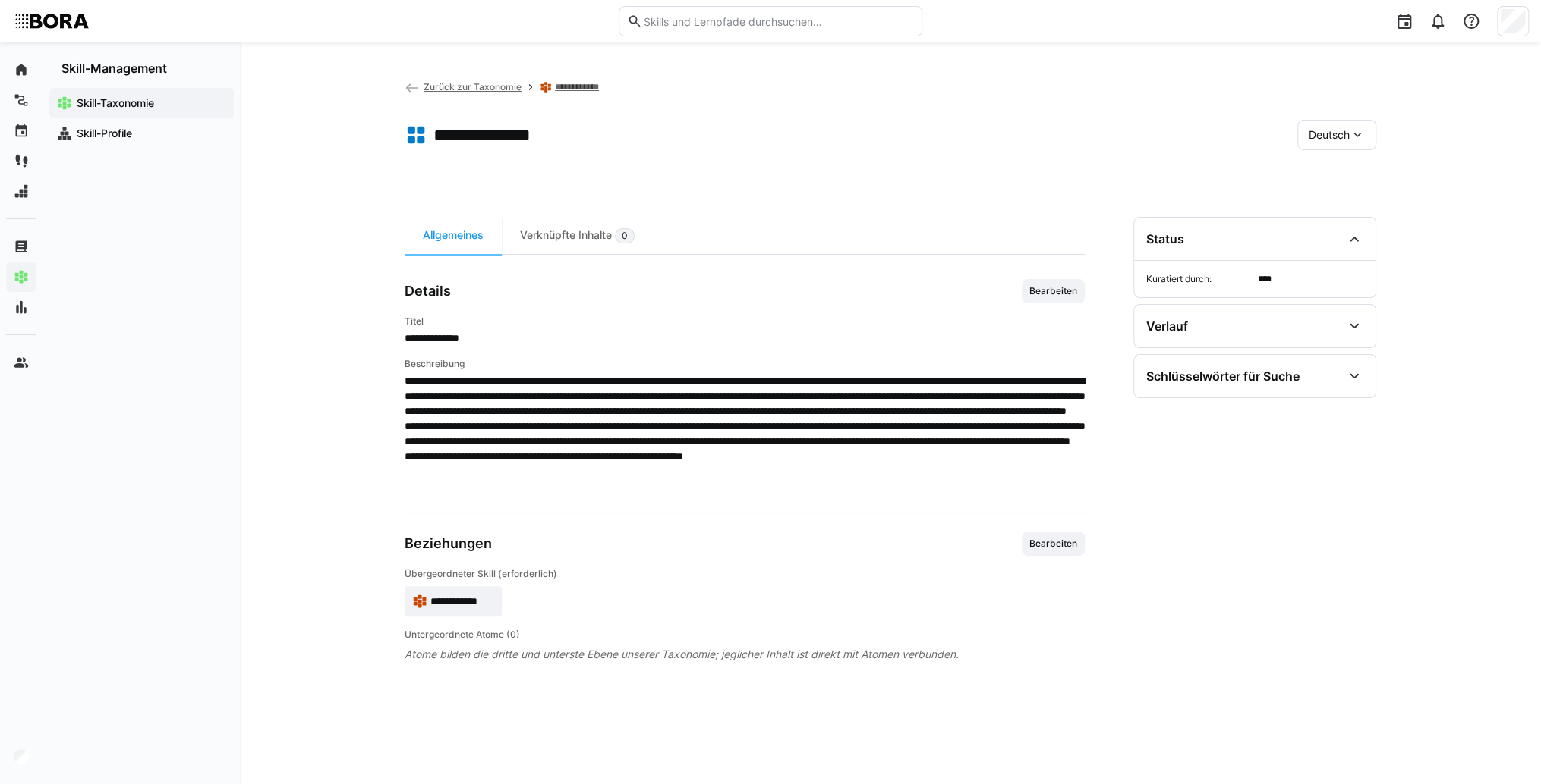
click at [1322, 145] on div "Deutsch" at bounding box center [1336, 135] width 79 height 30
click at [1320, 204] on span "Englisch" at bounding box center [1329, 207] width 41 height 15
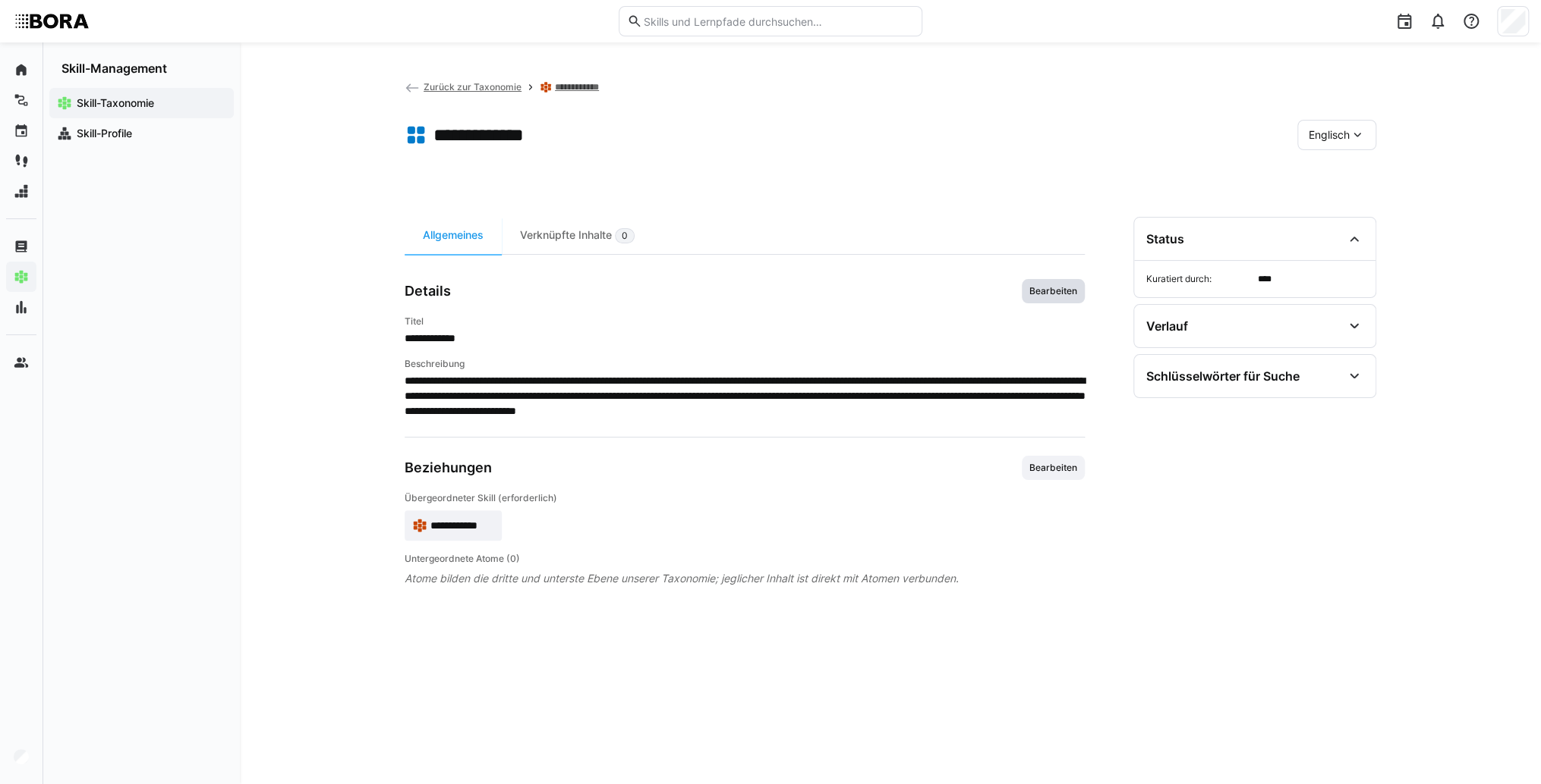
drag, startPoint x: 1083, startPoint y: 290, endPoint x: 1062, endPoint y: 315, distance: 32.6
click at [1083, 291] on span "Bearbeiten" at bounding box center [1052, 291] width 63 height 24
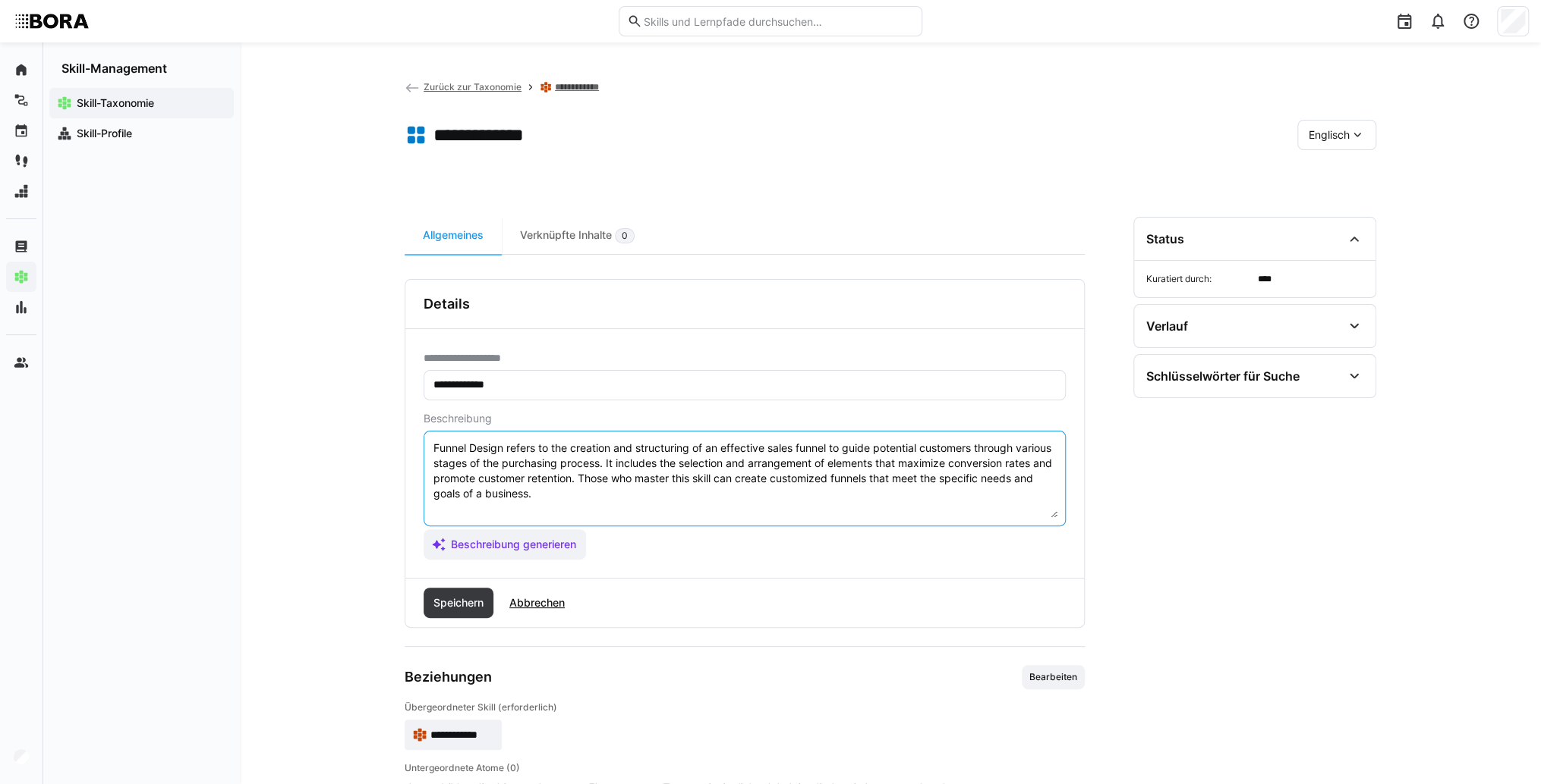
click at [768, 505] on textarea "Funnel Design refers to the creation and structuring of an effective sales funn…" at bounding box center [745, 478] width 626 height 79
click at [462, 509] on textarea "Funnel Design refers to the creation and structuring of an effective sales funn…" at bounding box center [745, 478] width 626 height 79
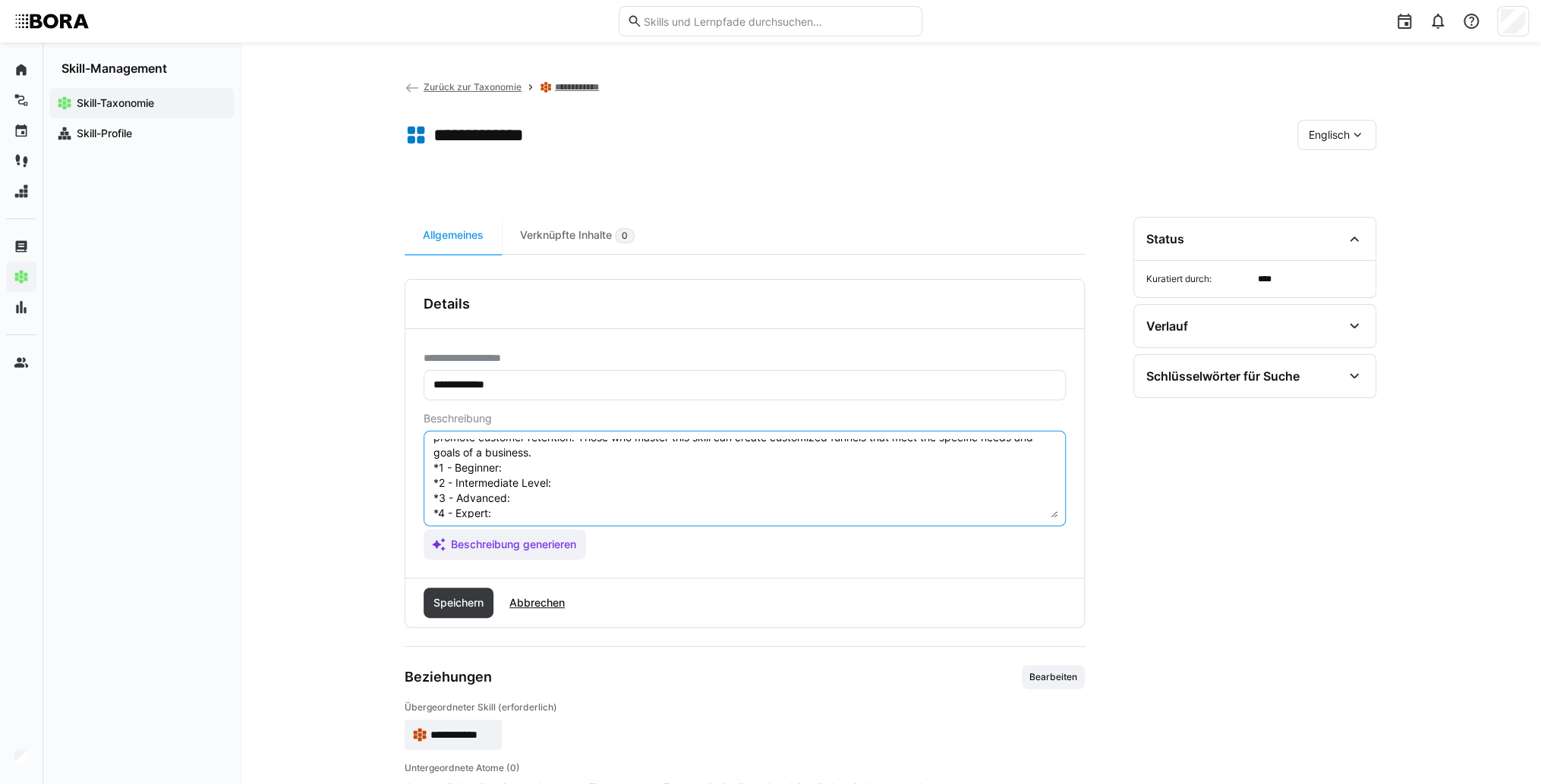
scroll to position [12, 0]
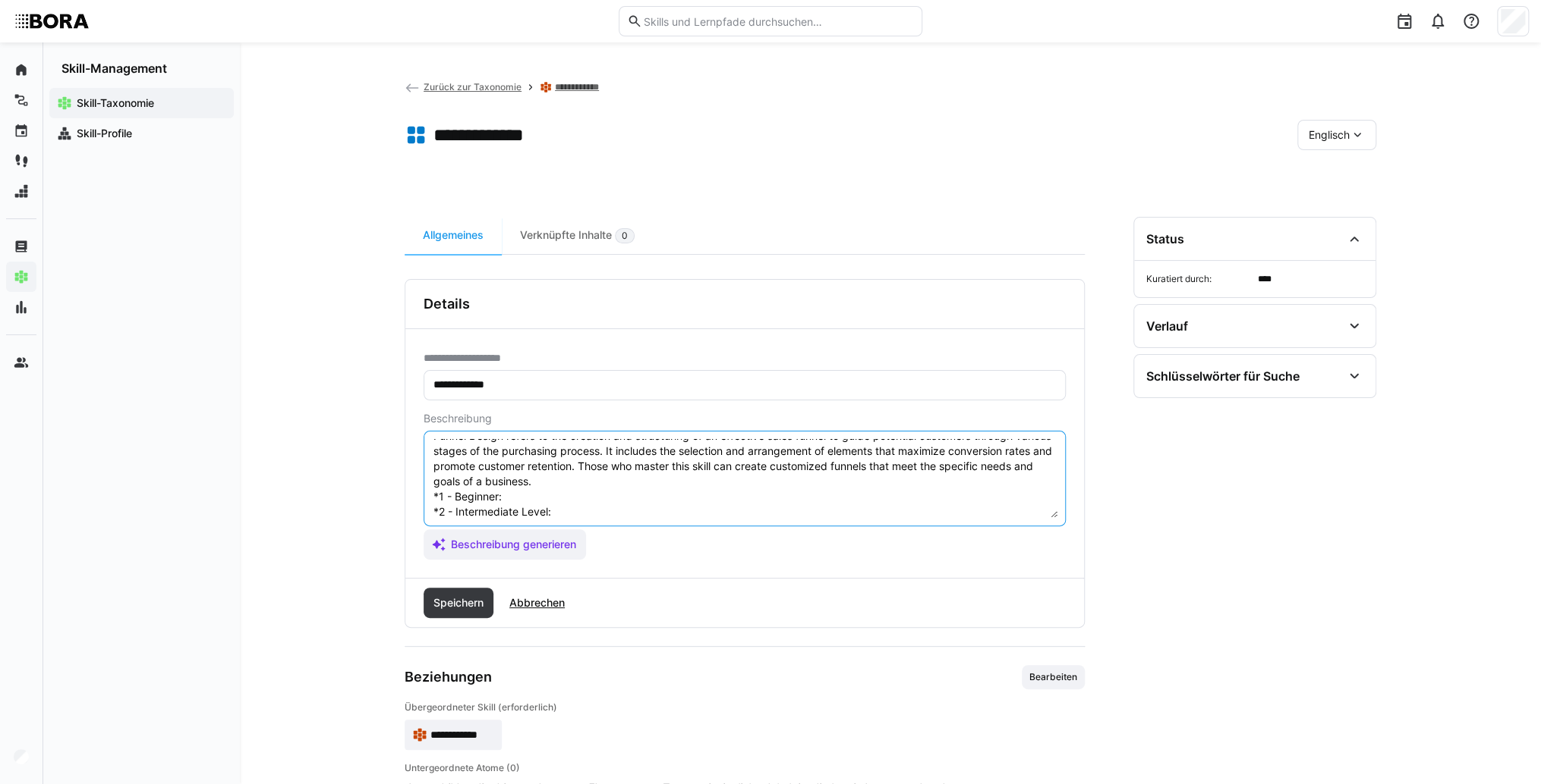
click at [518, 501] on textarea "Funnel Design refers to the creation and structuring of an effective sales funn…" at bounding box center [745, 478] width 626 height 79
click at [516, 498] on textarea "Funnel Design refers to the creation and structuring of an effective sales funn…" at bounding box center [745, 478] width 626 height 79
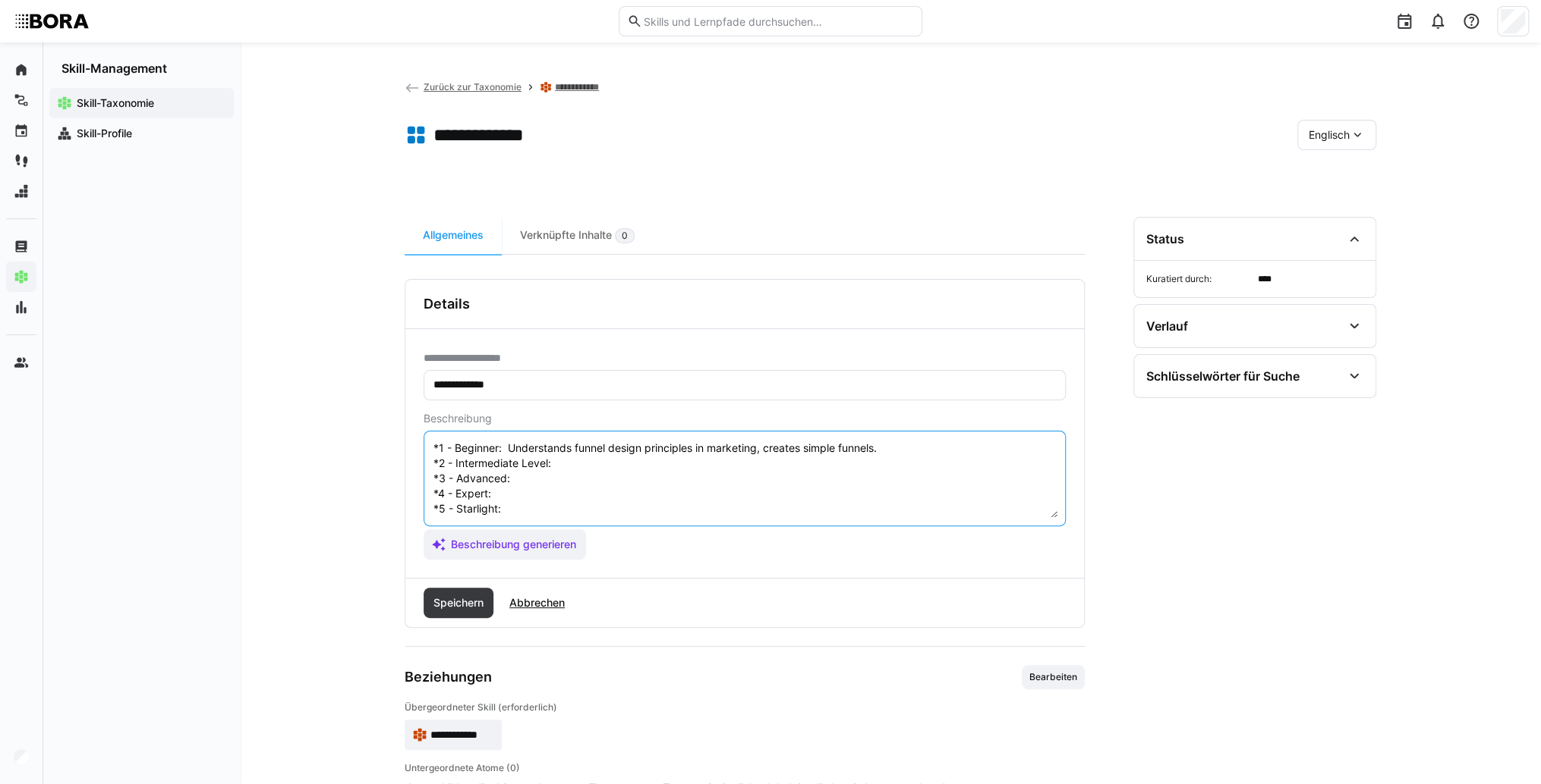
click at [567, 446] on textarea "Funnel Design refers to the creation and structuring of an effective sales funn…" at bounding box center [745, 478] width 626 height 79
click at [623, 455] on textarea "Funnel Design refers to the creation and structuring of an effective sales funn…" at bounding box center [745, 478] width 626 height 79
click at [586, 466] on textarea "Funnel Design refers to the creation and structuring of an effective sales funn…" at bounding box center [745, 478] width 626 height 79
click at [529, 466] on textarea "Funnel Design refers to the creation and structuring of an effective sales funn…" at bounding box center [745, 478] width 626 height 79
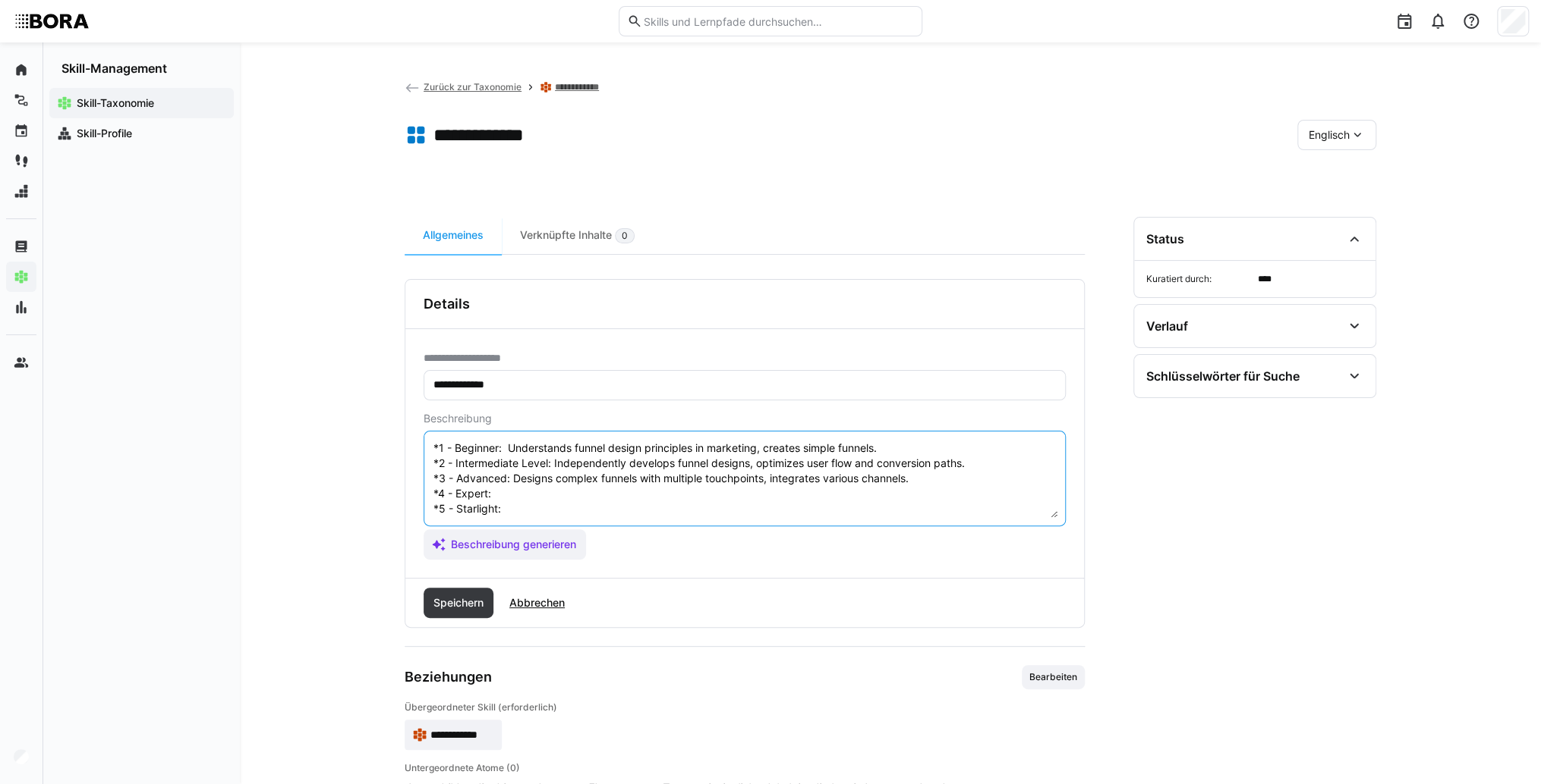
click at [518, 482] on textarea "Funnel Design refers to the creation and structuring of an effective sales funn…" at bounding box center [745, 478] width 626 height 79
click at [505, 481] on textarea "Funnel Design refers to the creation and structuring of an effective sales funn…" at bounding box center [745, 478] width 626 height 79
drag, startPoint x: 520, startPoint y: 496, endPoint x: 11, endPoint y: 498, distance: 509.0
click at [501, 495] on textarea "Funnel Design refers to the creation and structuring of an effective sales funn…" at bounding box center [745, 478] width 626 height 79
click at [541, 494] on textarea "Funnel Design refers to the creation and structuring of an effective sales funn…" at bounding box center [745, 478] width 626 height 79
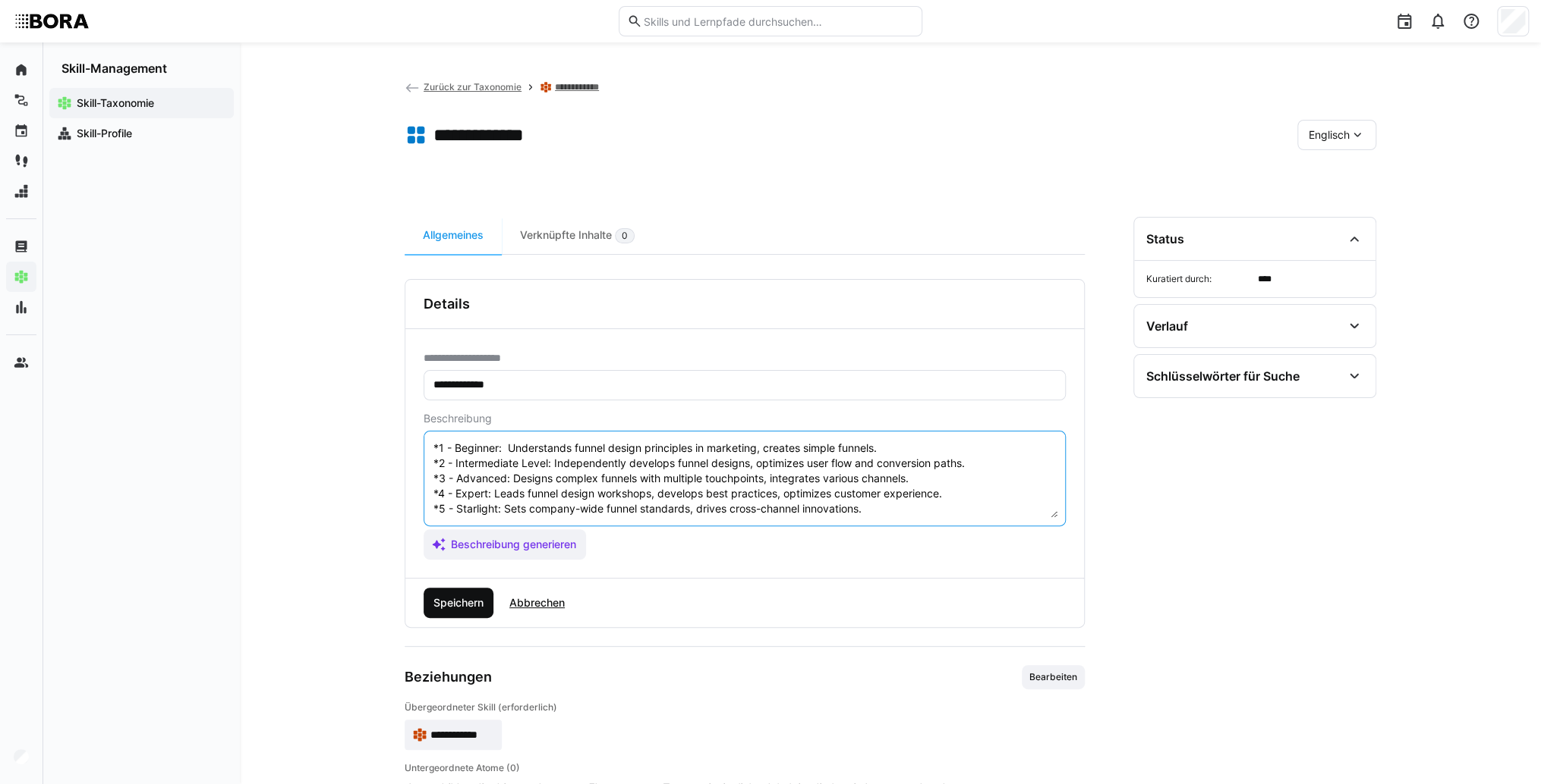
type textarea "Funnel Design refers to the creation and structuring of an effective sales funn…"
click at [446, 607] on span "Speichern" at bounding box center [458, 603] width 55 height 15
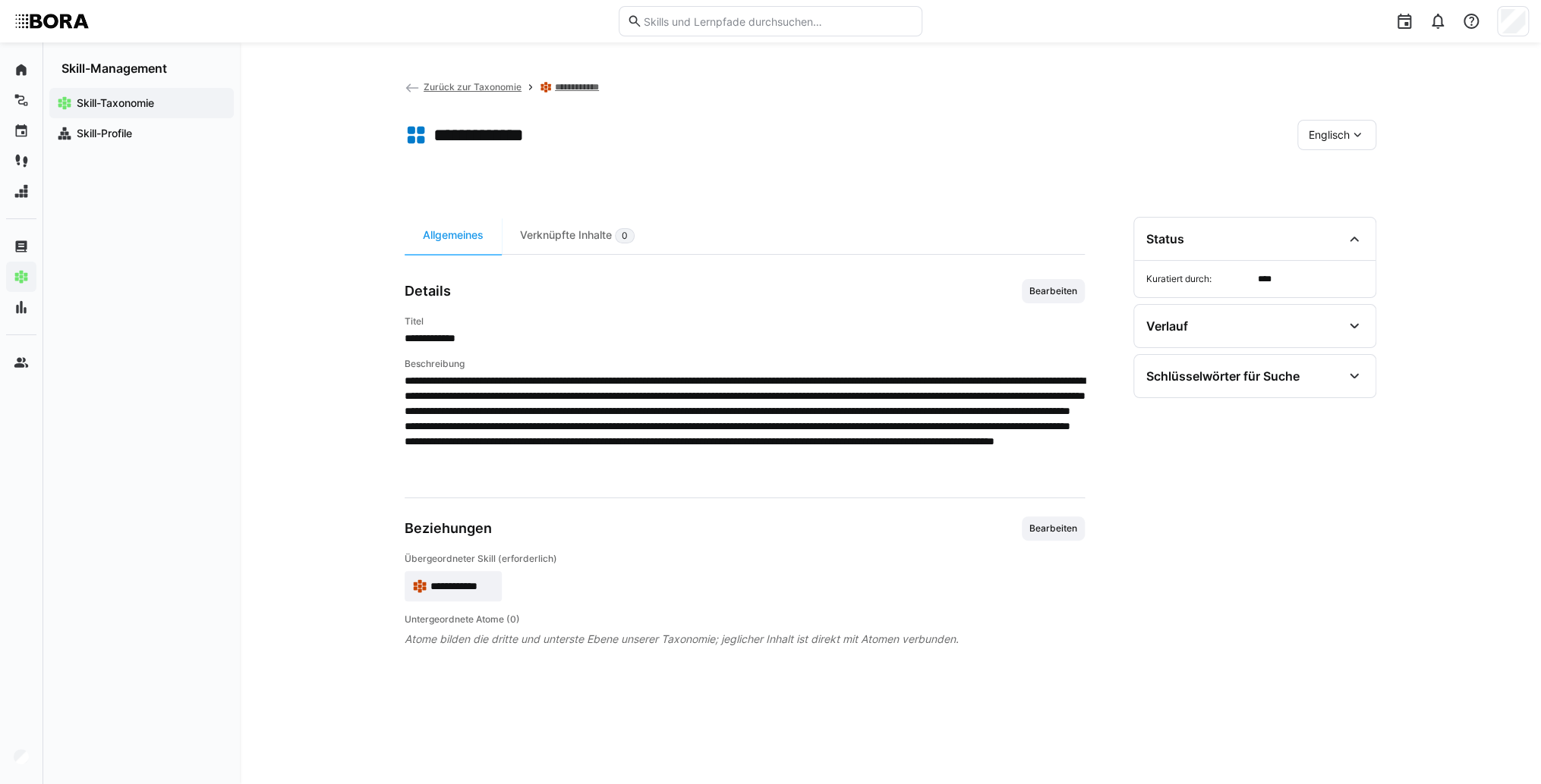
scroll to position [0, 0]
click at [456, 83] on span "Zurück zur Taxonomie" at bounding box center [473, 86] width 98 height 11
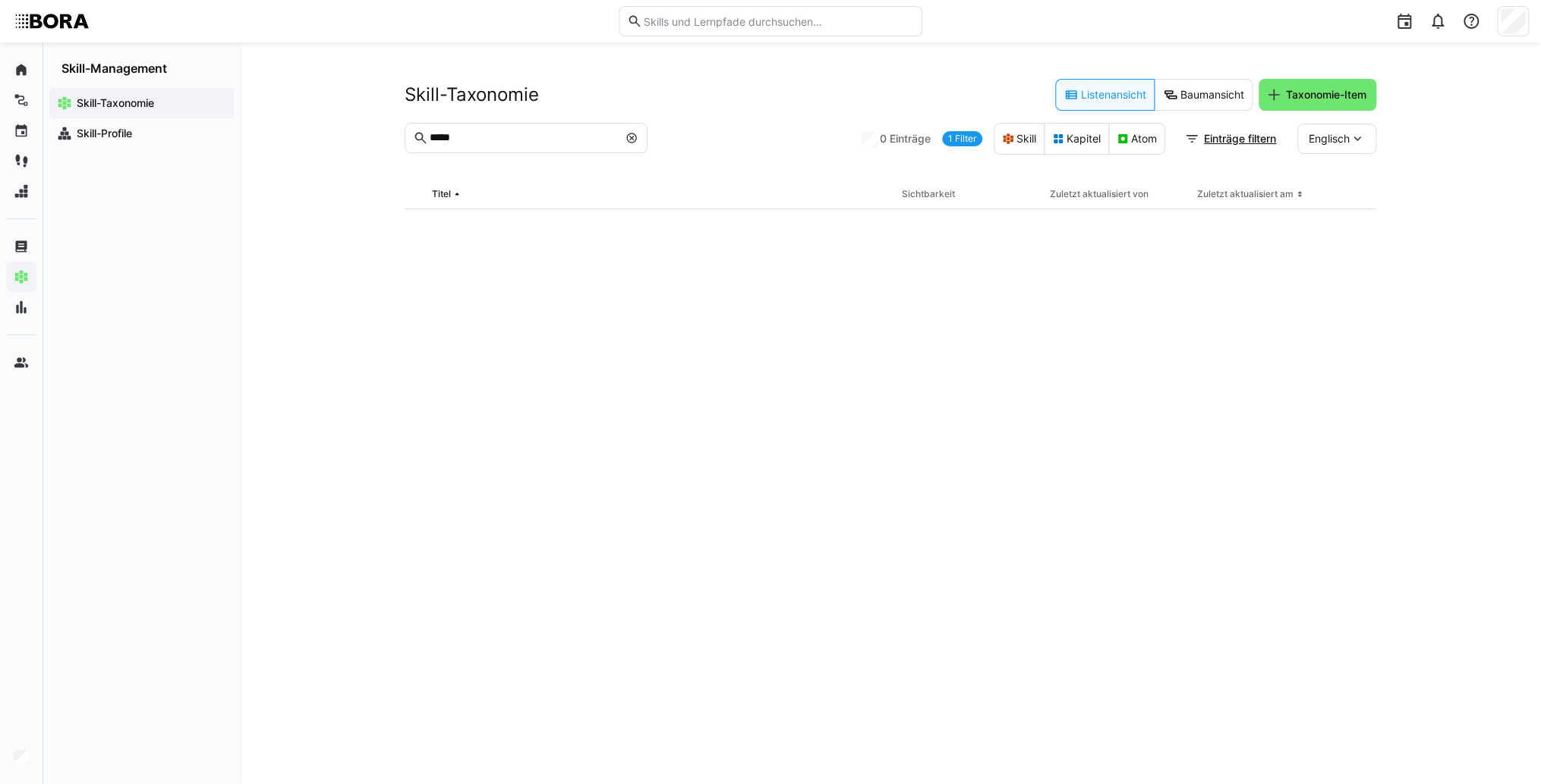
click at [627, 137] on eds-icon at bounding box center [631, 138] width 12 height 12
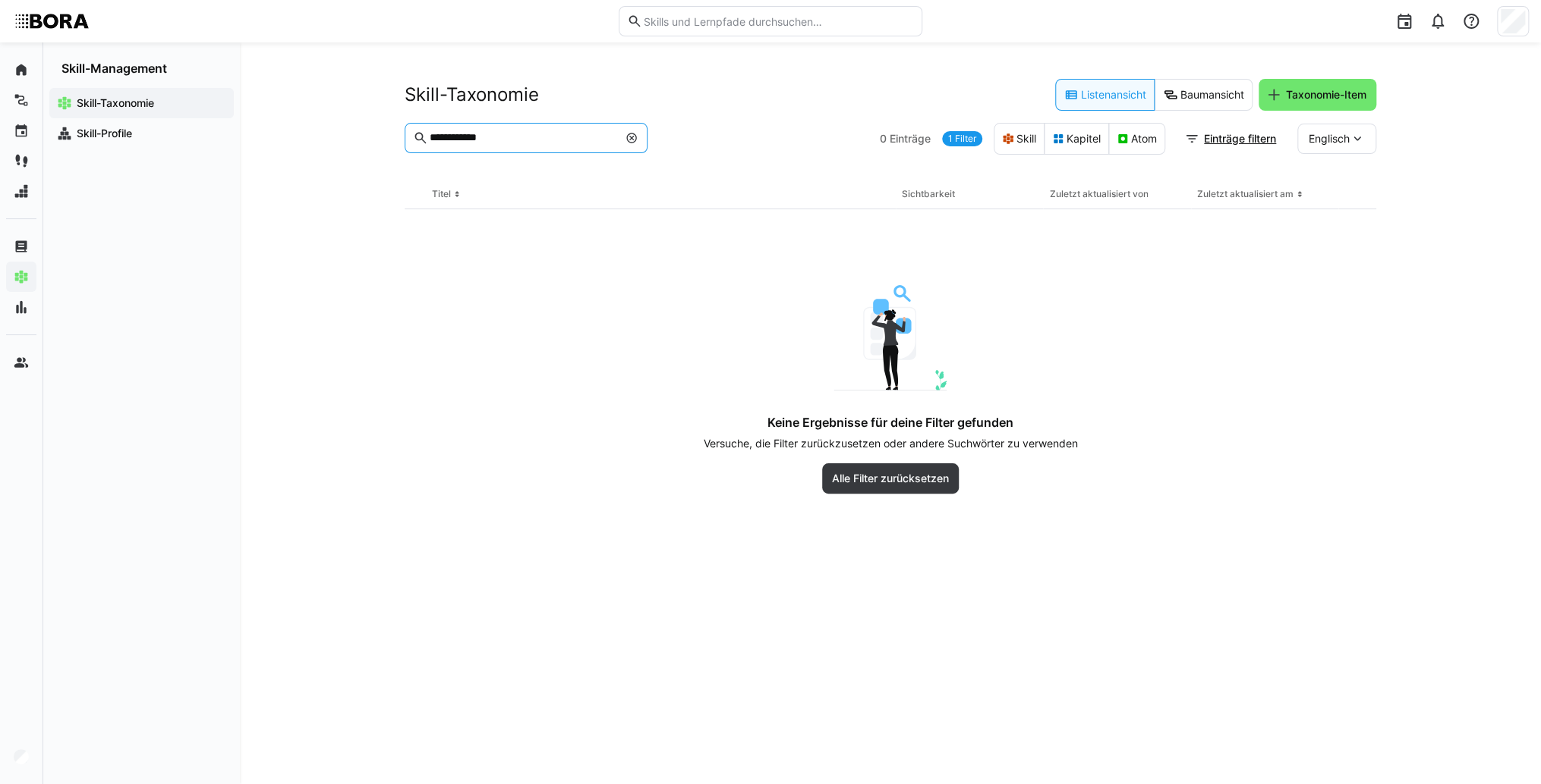
type input "**********"
